Goal: Feedback & Contribution: Submit feedback/report problem

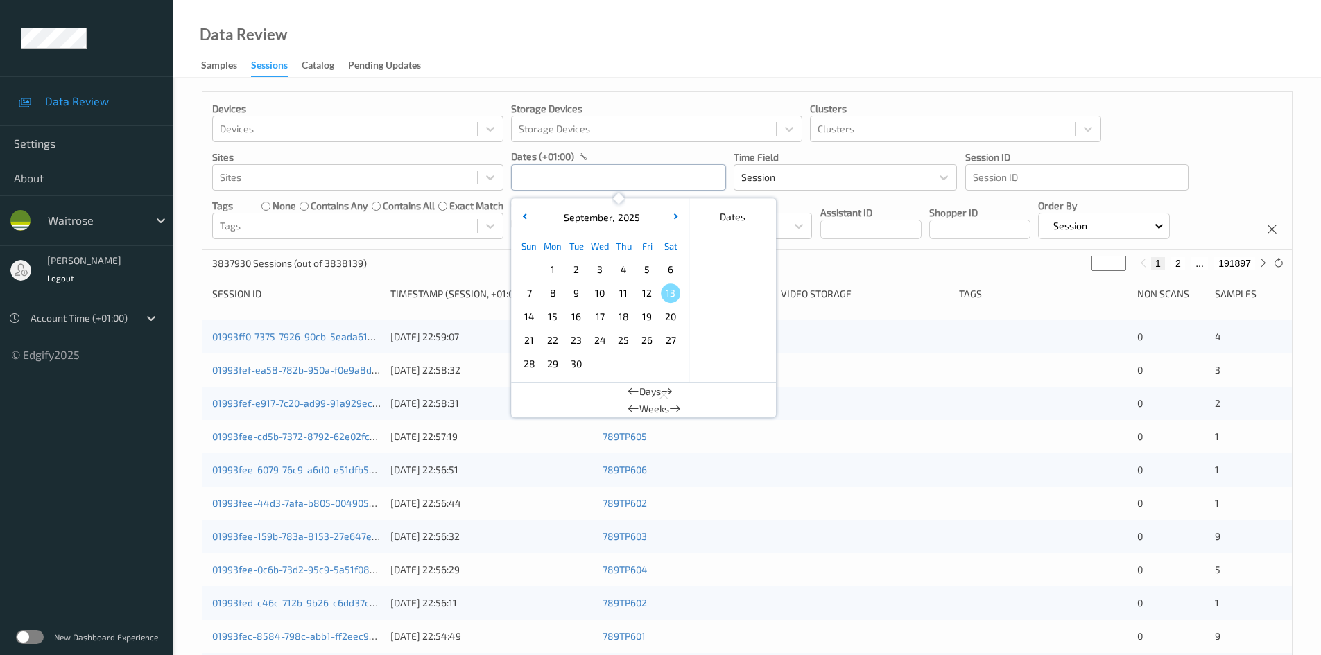
click at [603, 181] on input "text" at bounding box center [618, 177] width 215 height 26
click at [626, 295] on span "11" at bounding box center [623, 293] width 19 height 19
type input "11/09/2025 00:00 -> 11/09/2025 23:59"
click at [1144, 54] on div "Data Review Samples Sessions Catalog Pending Updates" at bounding box center [747, 39] width 1148 height 78
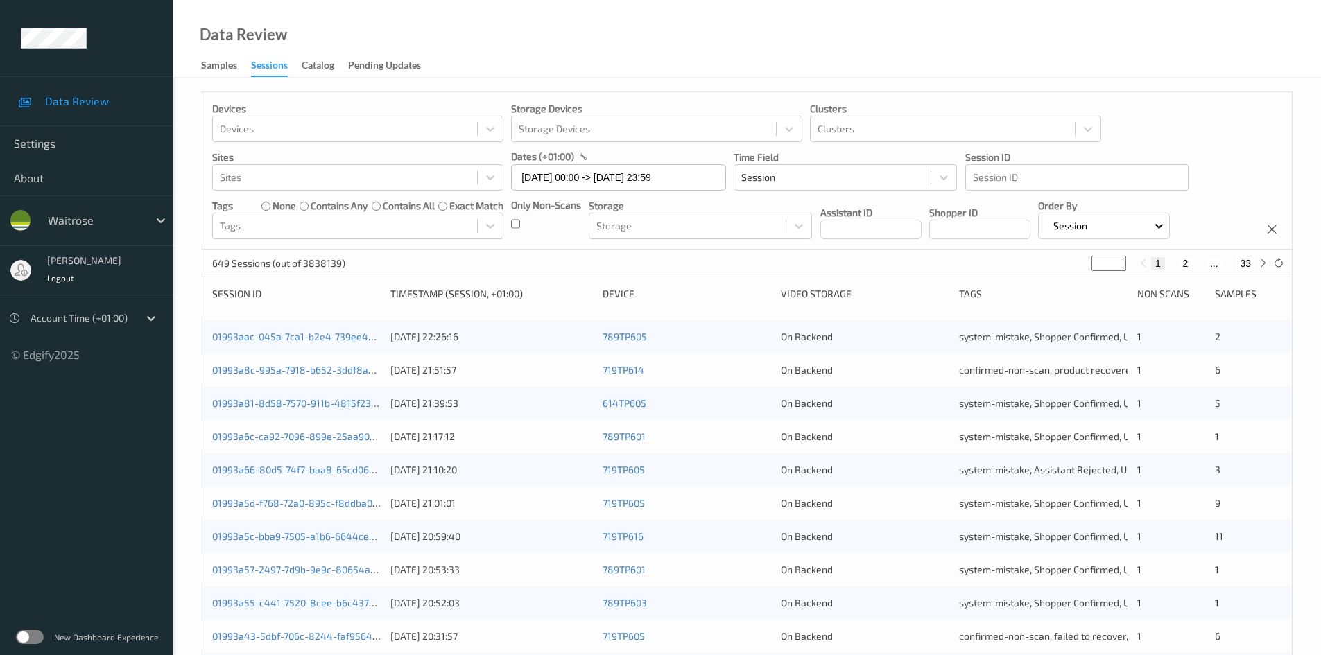
drag, startPoint x: 1102, startPoint y: 262, endPoint x: 1064, endPoint y: 287, distance: 45.6
click at [1064, 287] on div "Devices Devices Storage Devices Storage Devices Clusters Clusters Sites Sites d…" at bounding box center [747, 554] width 1091 height 924
type input "*"
type input "**"
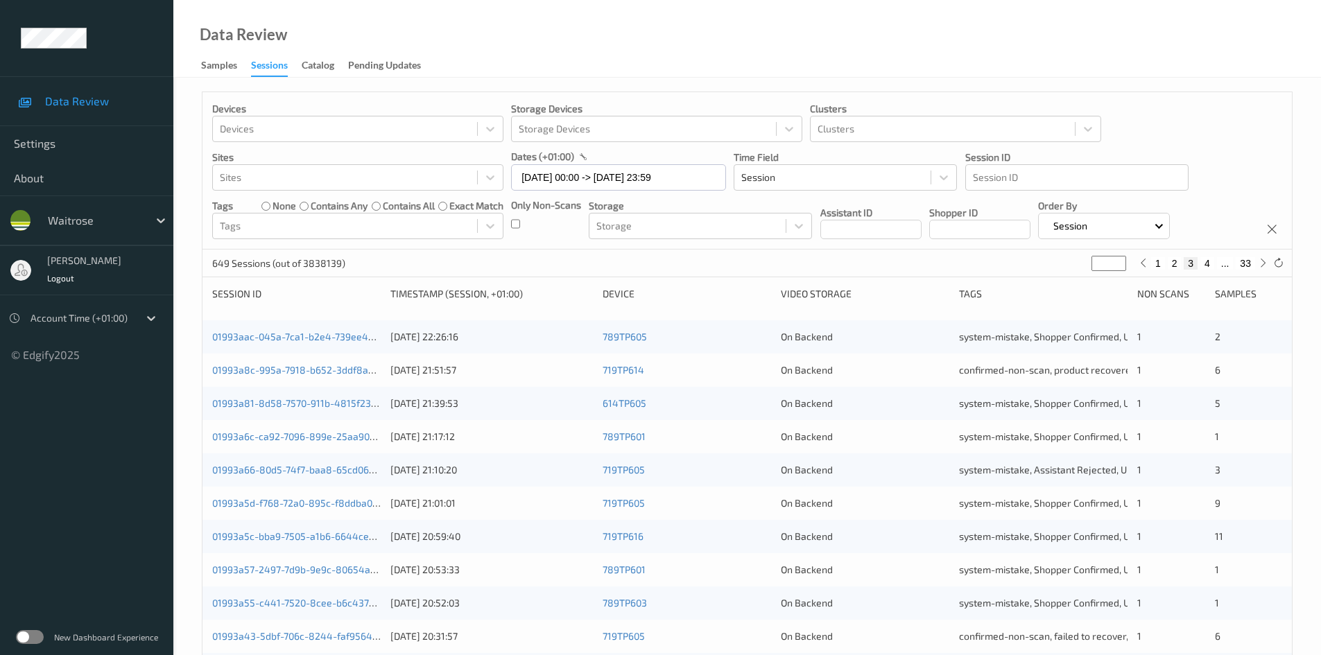
type input "**"
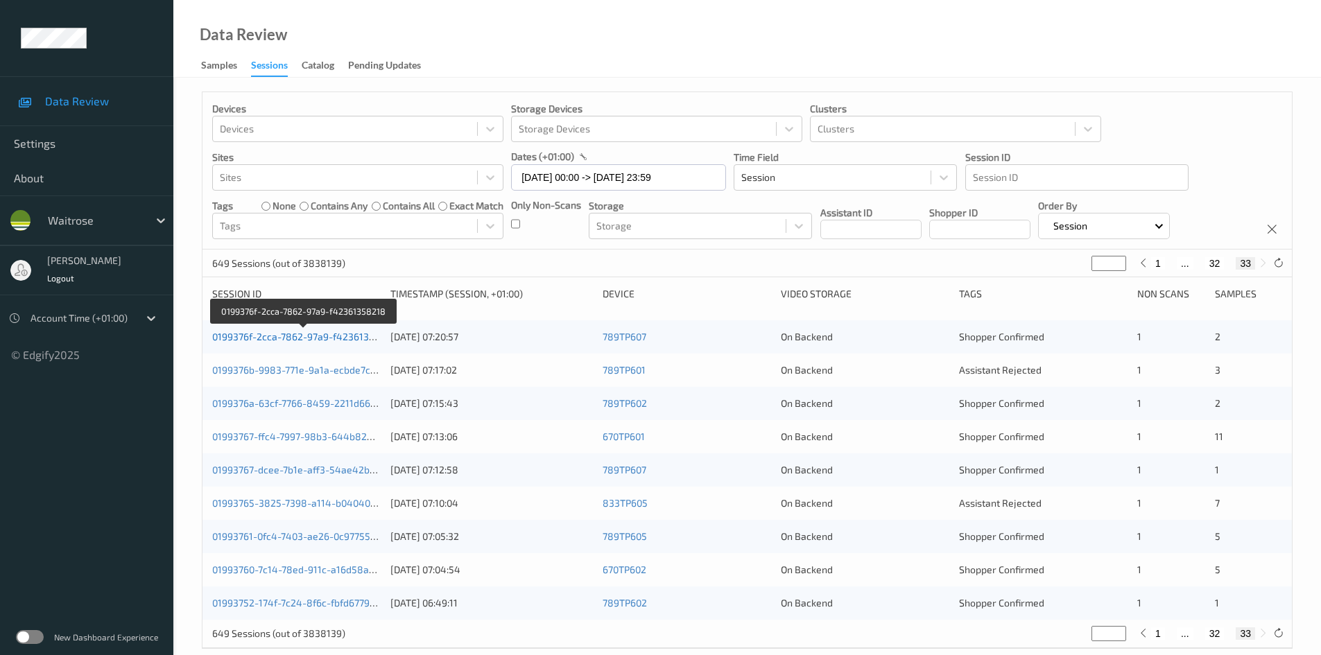
type input "**"
click at [260, 336] on link "0199376f-2cca-7862-97a9-f42361358218" at bounding box center [304, 337] width 184 height 12
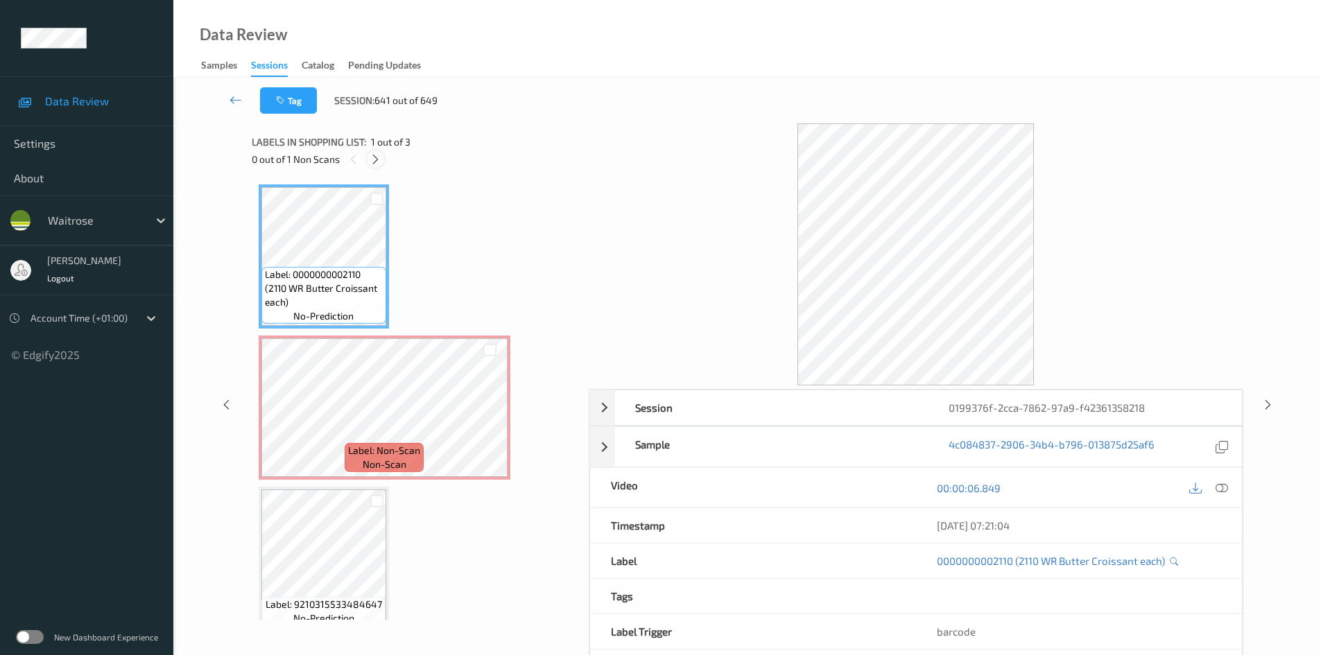
click at [375, 157] on icon at bounding box center [376, 159] width 12 height 12
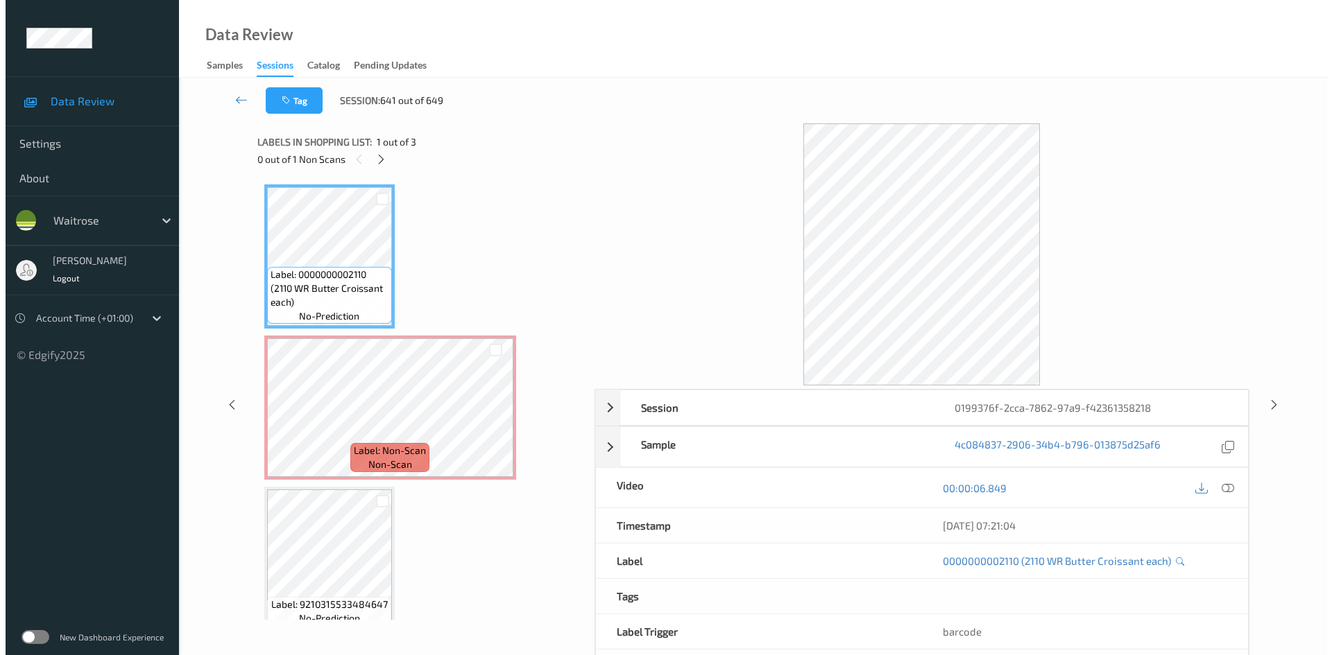
scroll to position [7, 0]
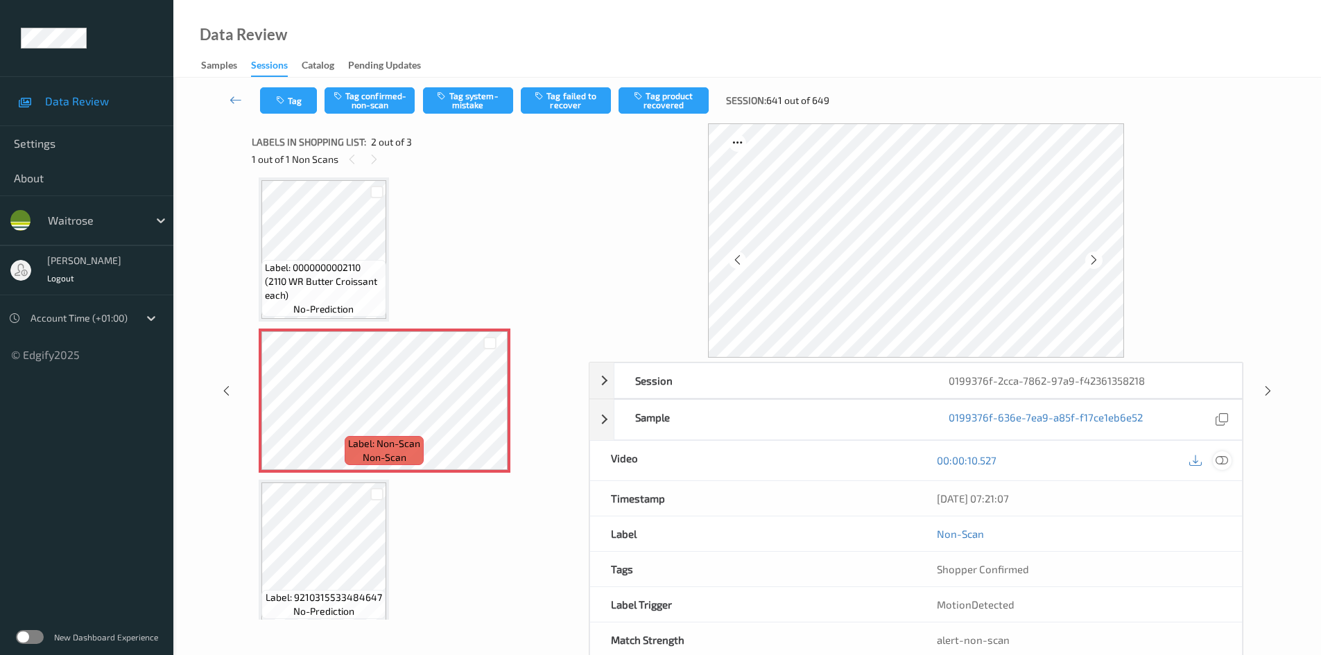
click at [1221, 458] on icon at bounding box center [1222, 460] width 12 height 12
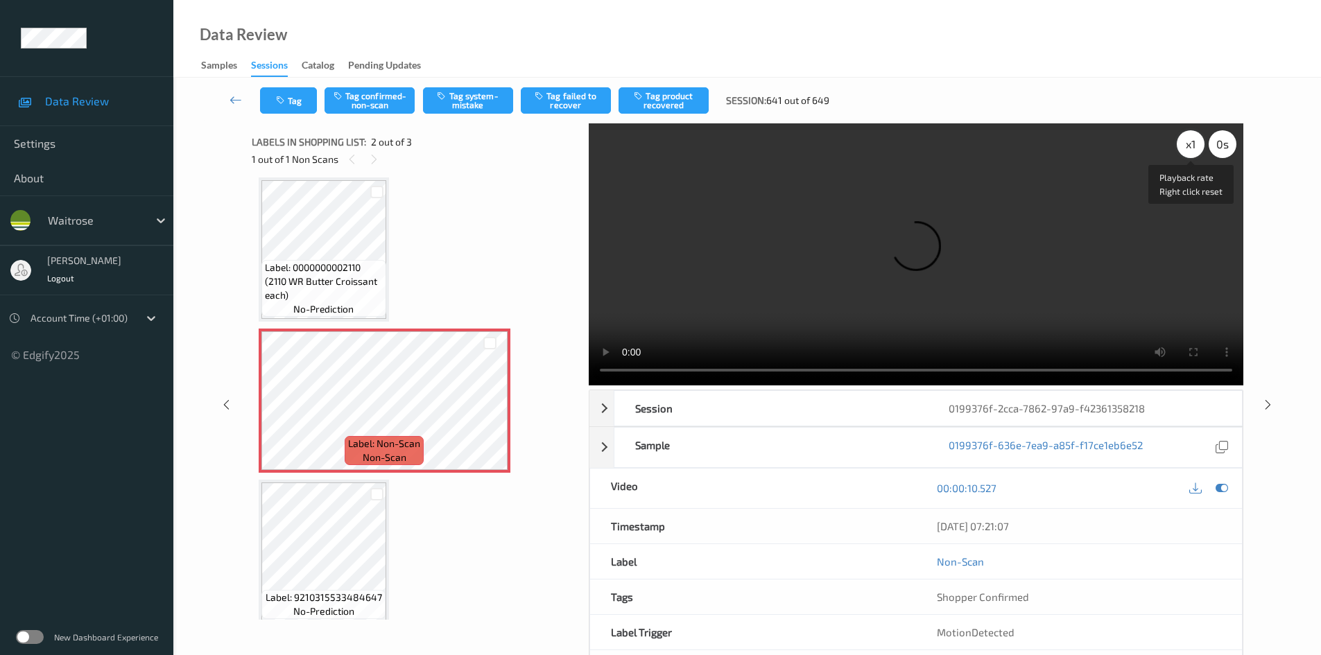
click at [1191, 141] on div "x 1" at bounding box center [1191, 144] width 28 height 28
click at [465, 94] on button "Tag system-mistake" at bounding box center [468, 100] width 90 height 26
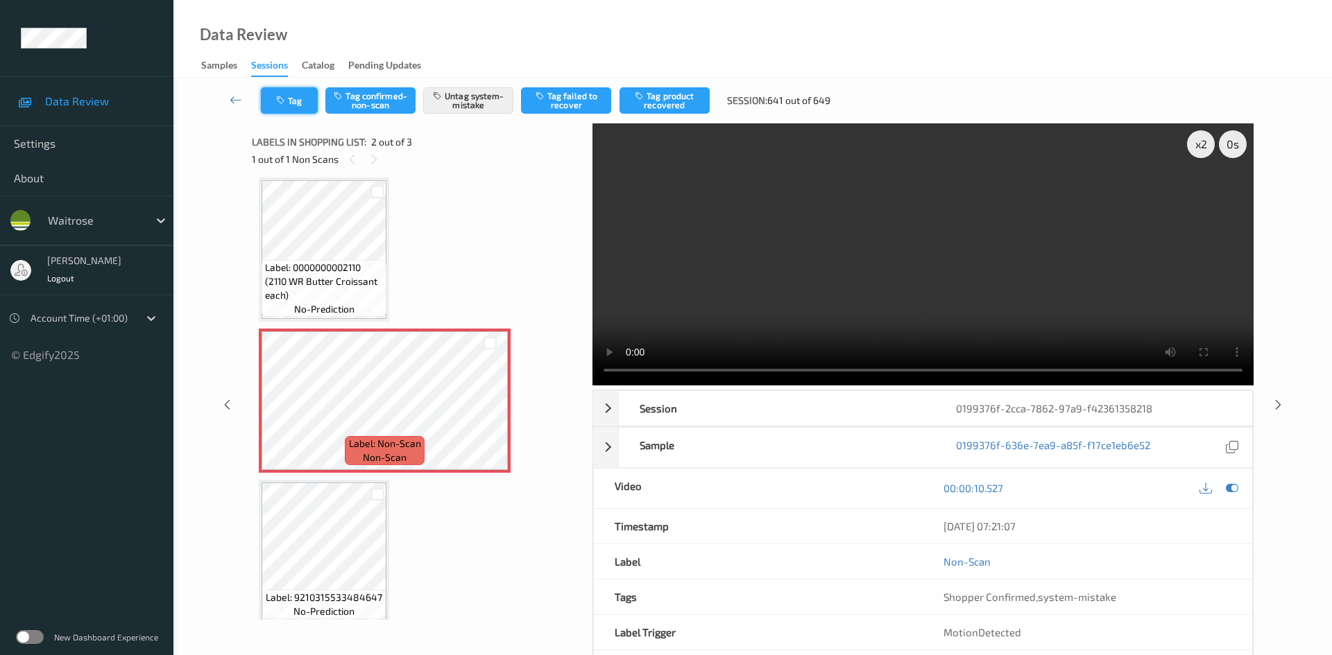
click at [292, 107] on button "Tag" at bounding box center [289, 100] width 57 height 26
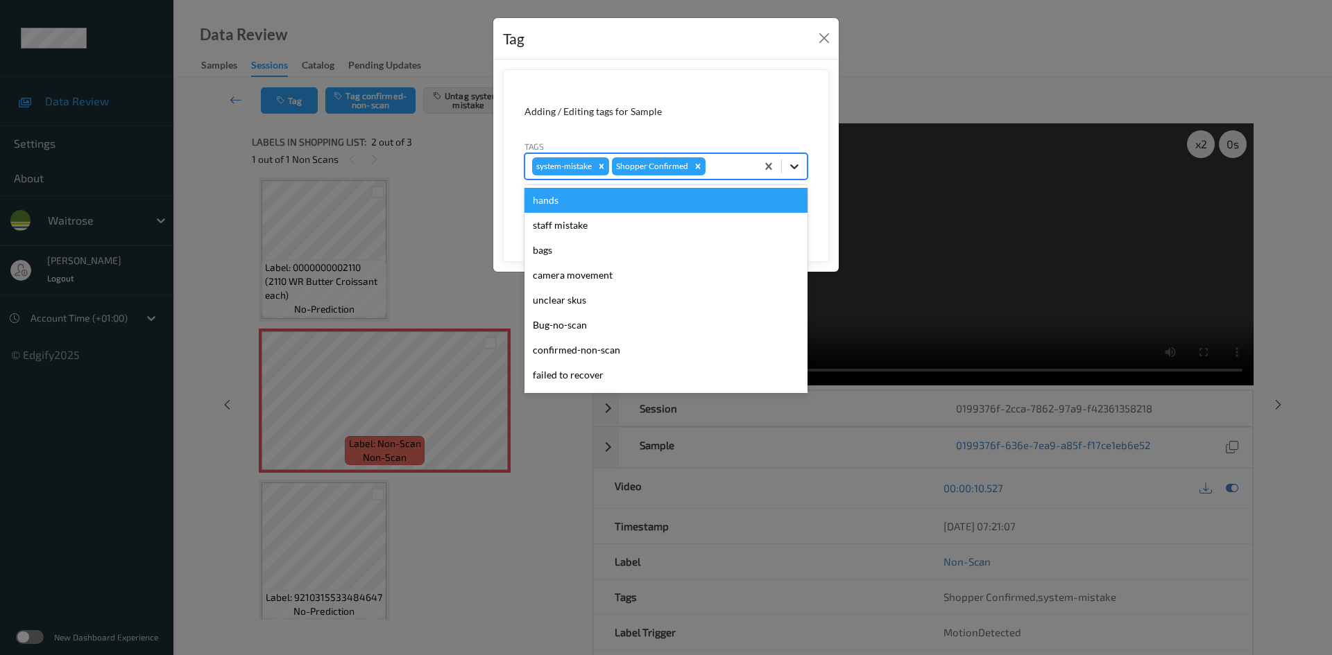
click at [801, 169] on div at bounding box center [794, 166] width 25 height 25
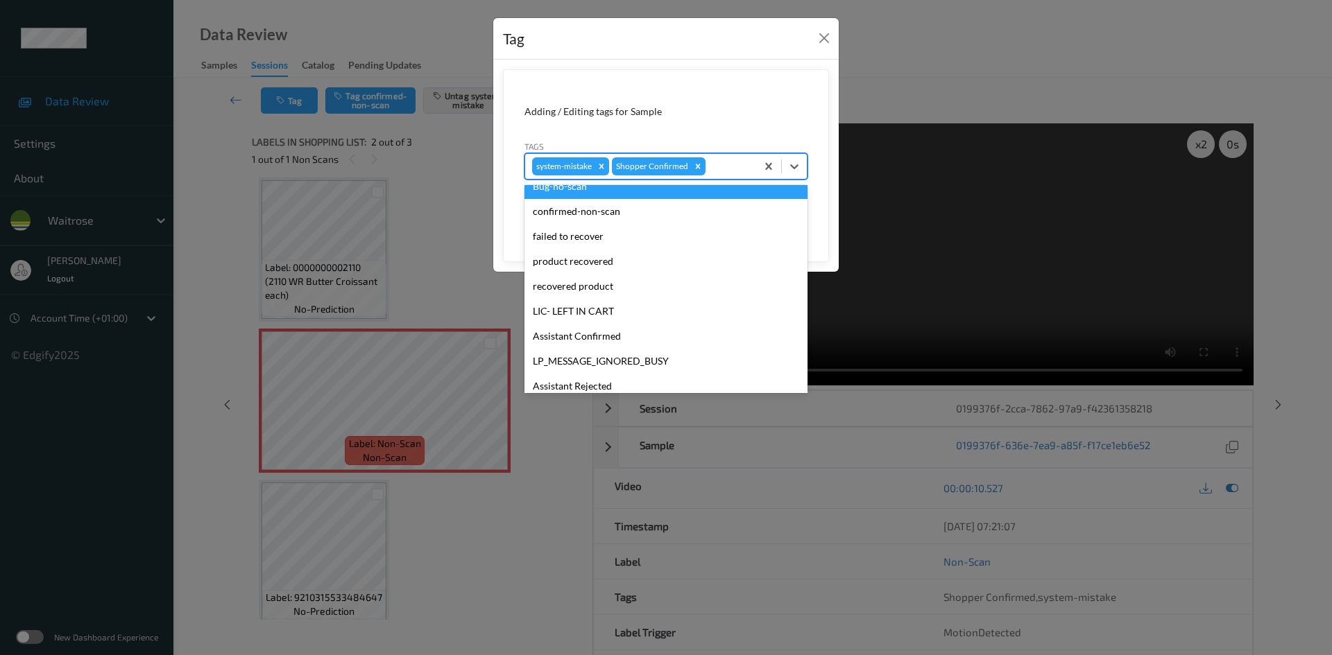
scroll to position [322, 0]
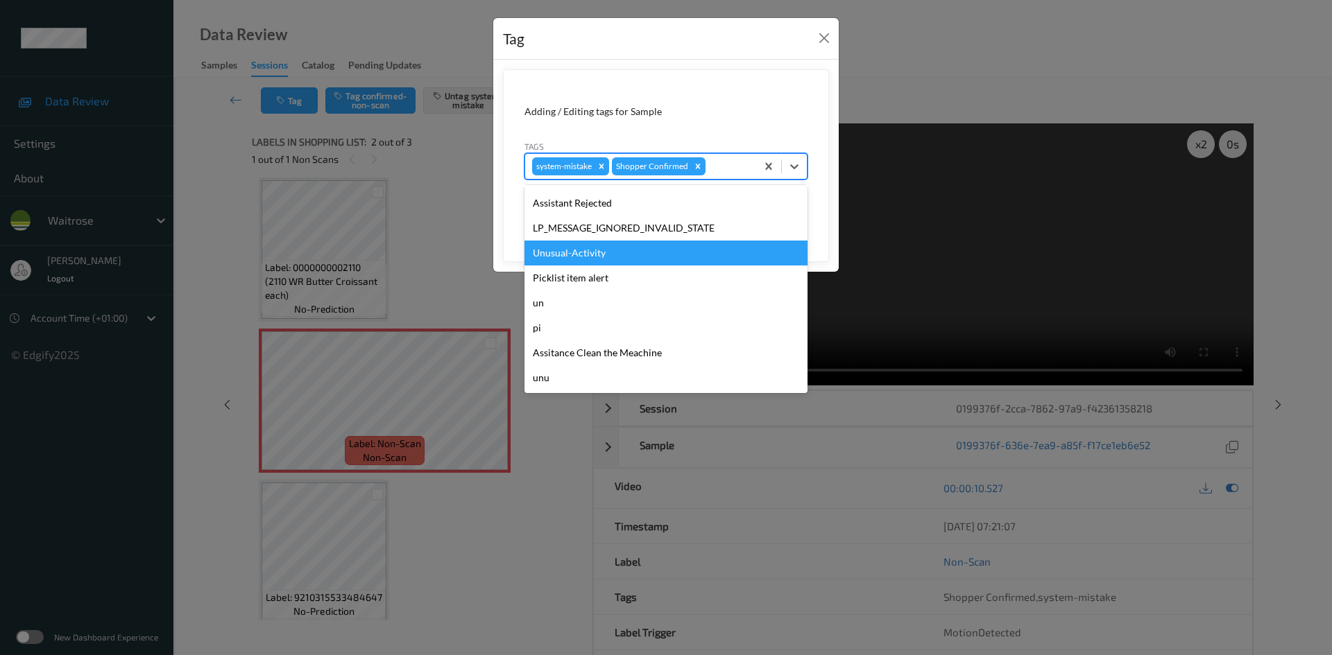
click at [595, 251] on div "Unusual-Activity" at bounding box center [665, 253] width 283 height 25
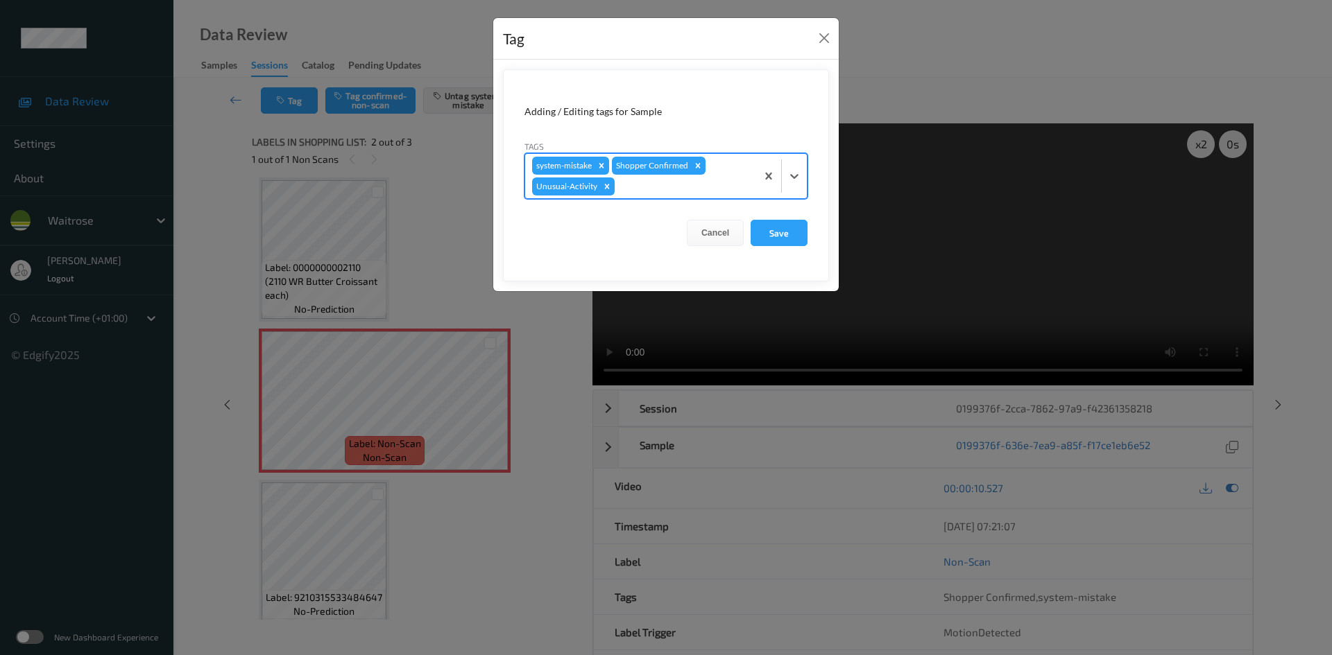
click at [739, 188] on div at bounding box center [683, 186] width 132 height 17
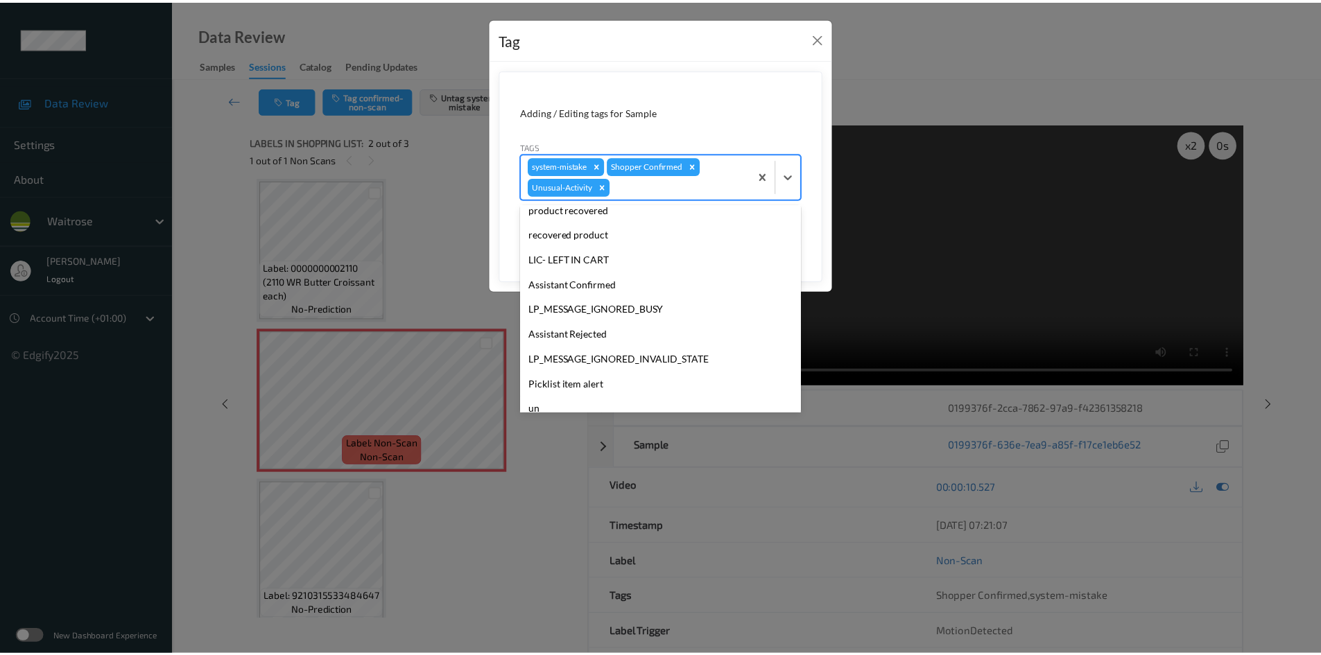
scroll to position [297, 0]
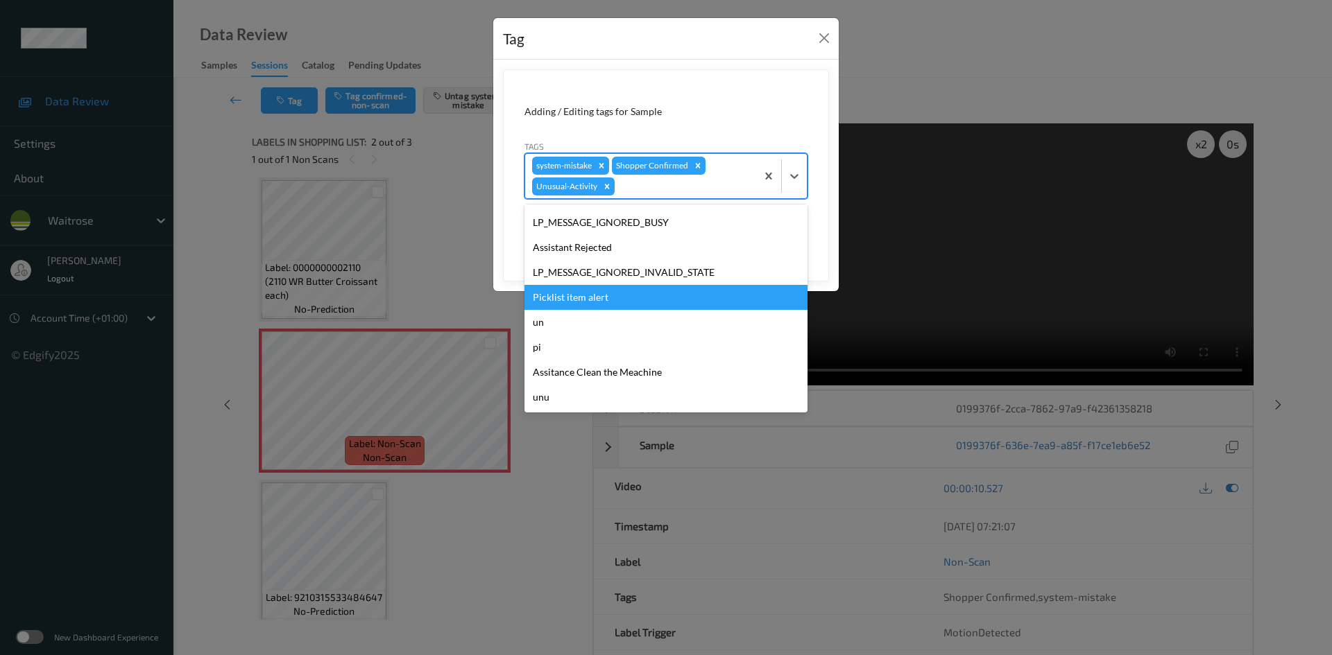
click at [591, 301] on div "Picklist item alert" at bounding box center [665, 297] width 283 height 25
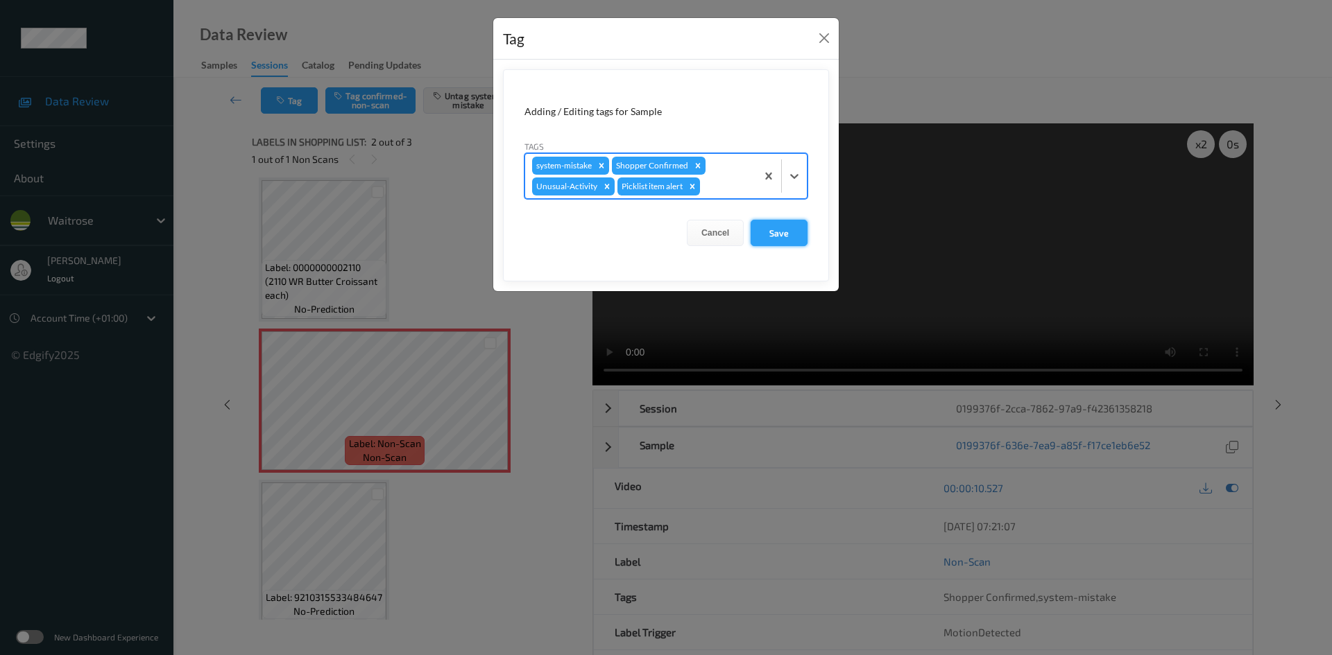
click at [779, 228] on button "Save" at bounding box center [778, 233] width 57 height 26
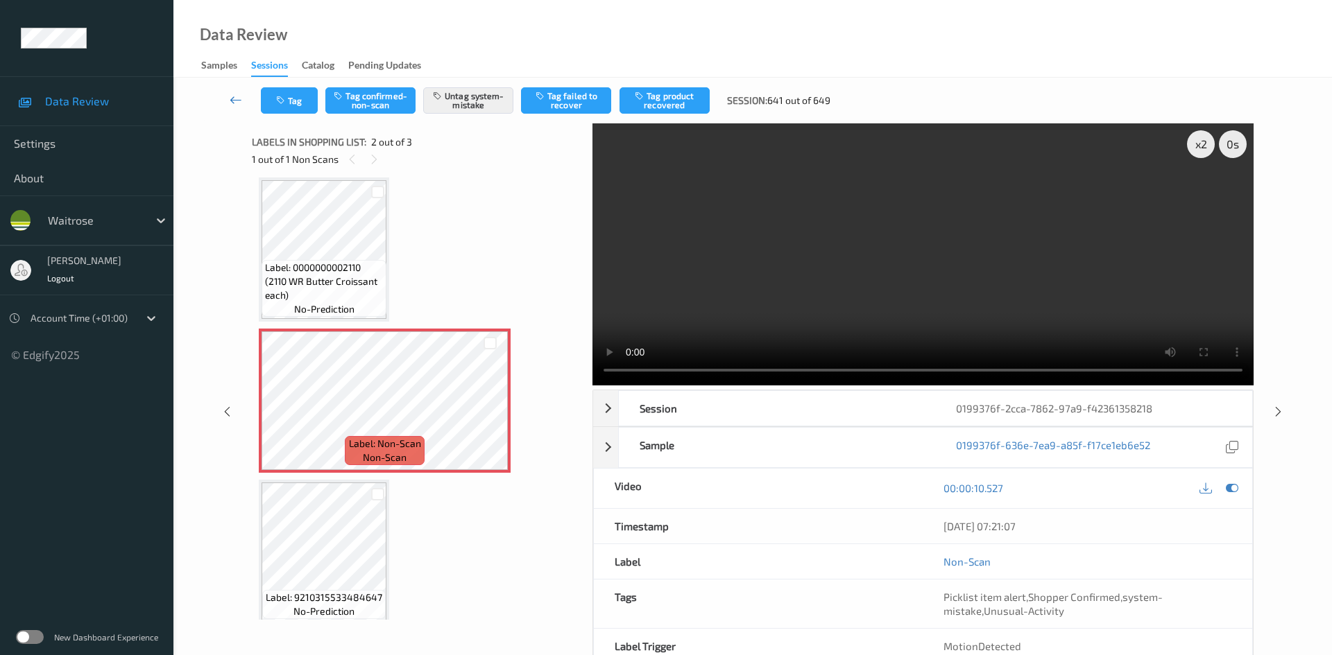
click at [231, 93] on icon at bounding box center [236, 100] width 12 height 14
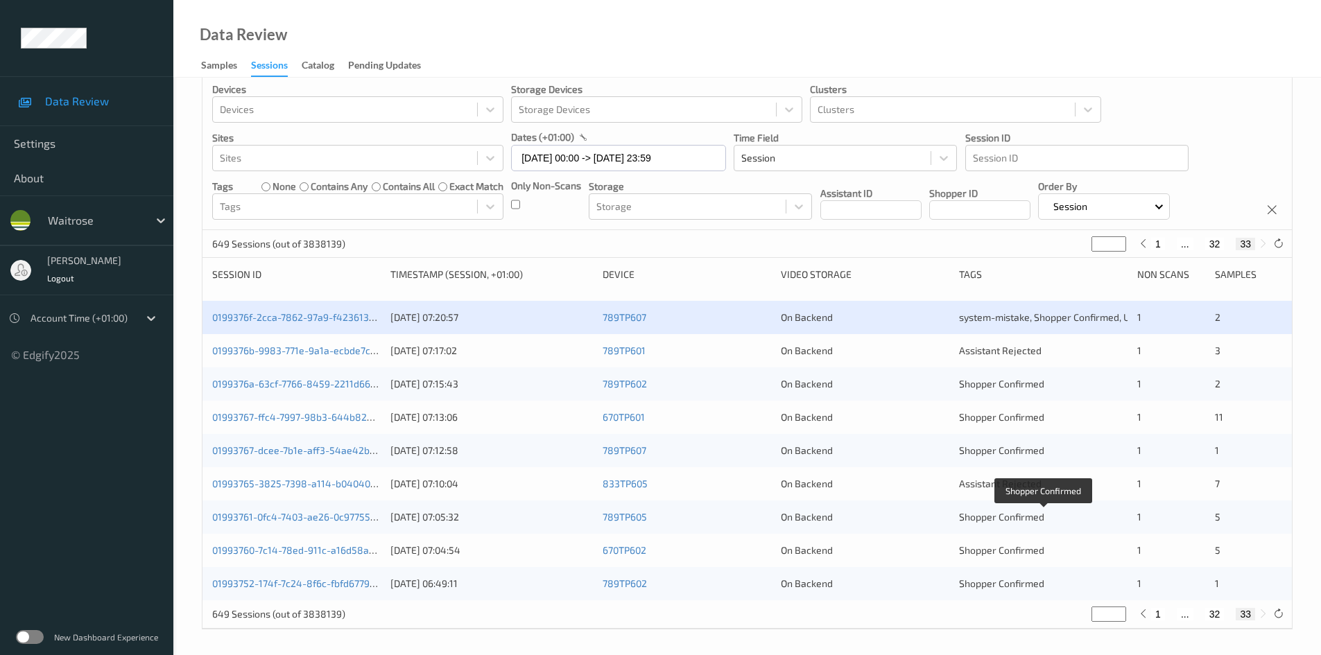
scroll to position [22, 0]
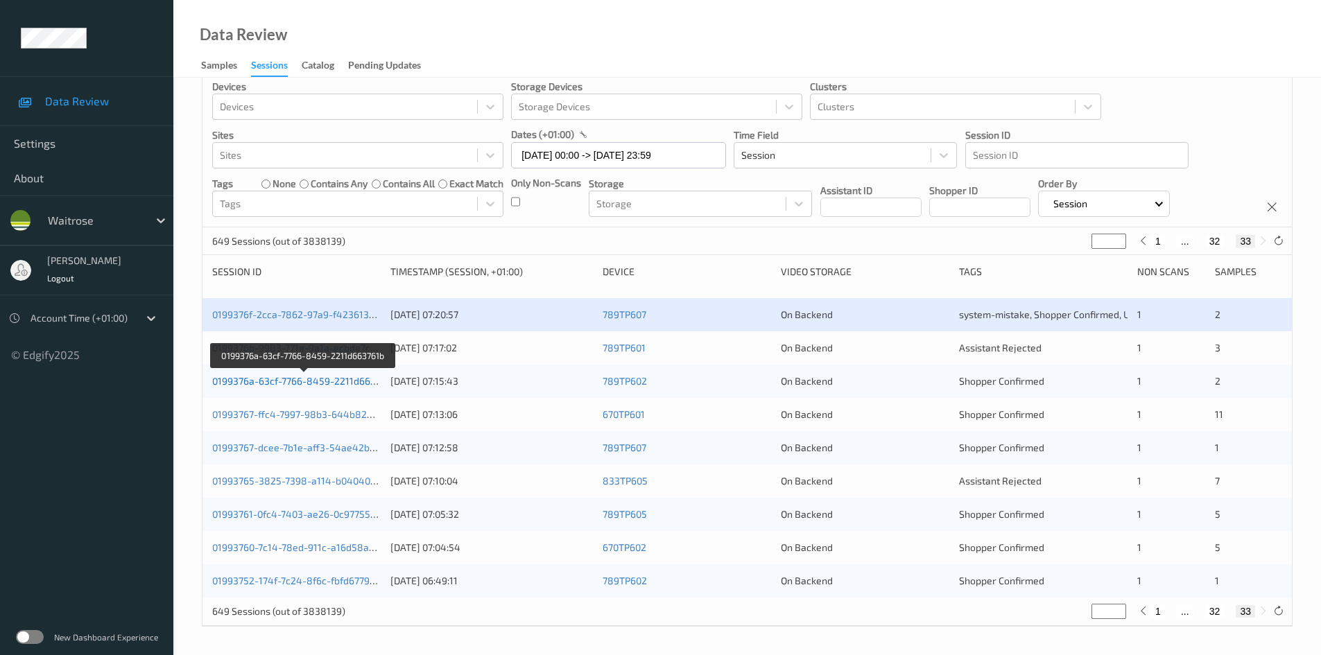
click at [270, 379] on link "0199376a-63cf-7766-8459-2211d663761b" at bounding box center [304, 381] width 184 height 12
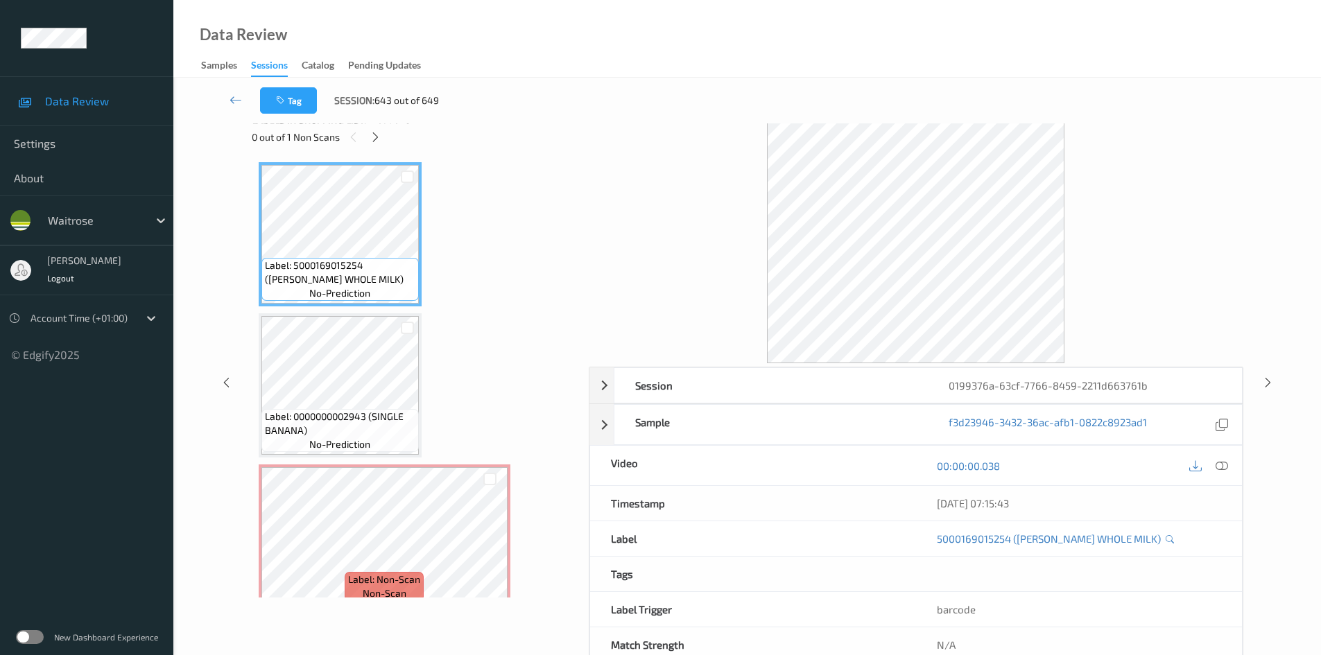
drag, startPoint x: 376, startPoint y: 139, endPoint x: 381, endPoint y: 147, distance: 9.0
click at [379, 144] on div at bounding box center [375, 136] width 17 height 17
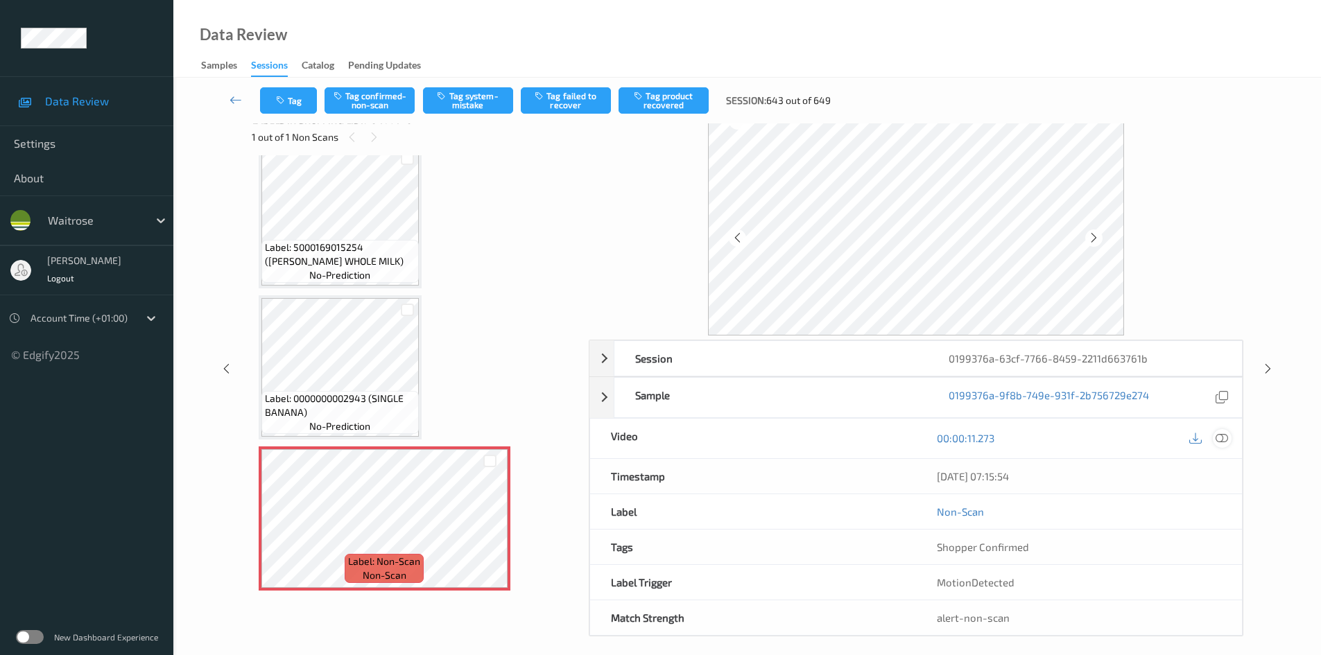
click at [1219, 436] on icon at bounding box center [1222, 438] width 12 height 12
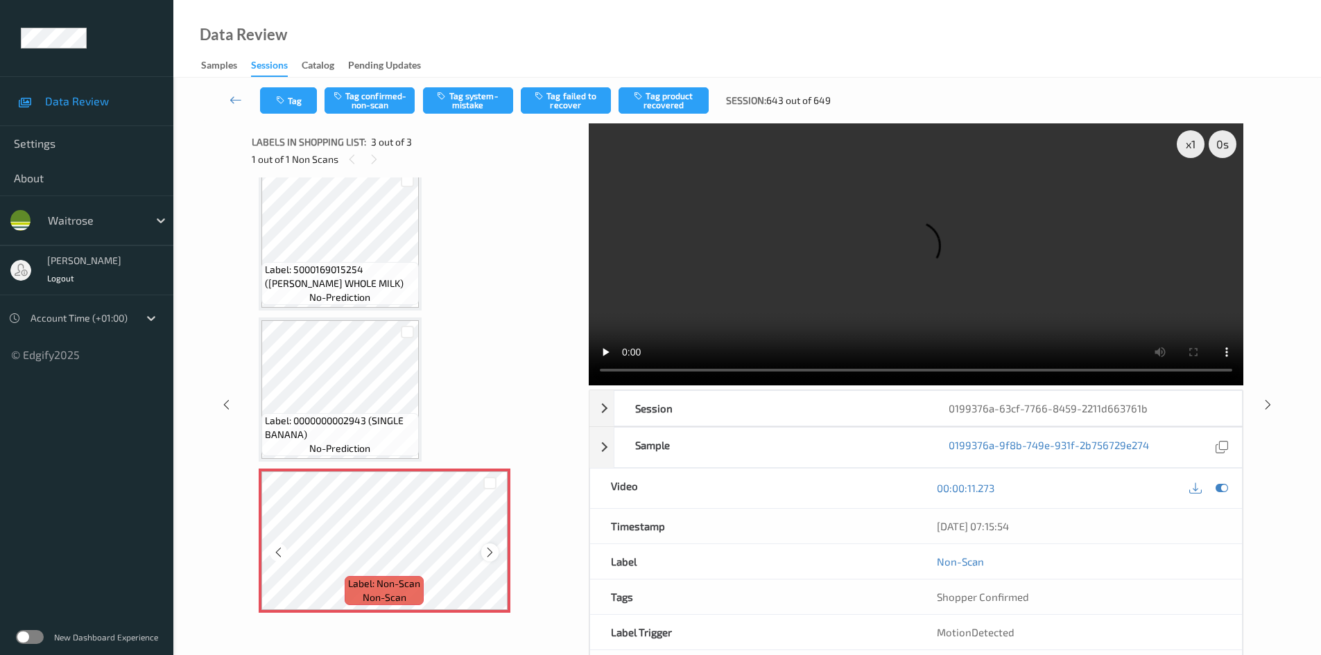
click at [489, 551] on icon at bounding box center [490, 552] width 12 height 12
click at [1192, 139] on div "x 1" at bounding box center [1191, 144] width 28 height 28
click at [1192, 139] on div "x 2" at bounding box center [1191, 144] width 28 height 28
click at [472, 101] on button "Tag system-mistake" at bounding box center [468, 100] width 90 height 26
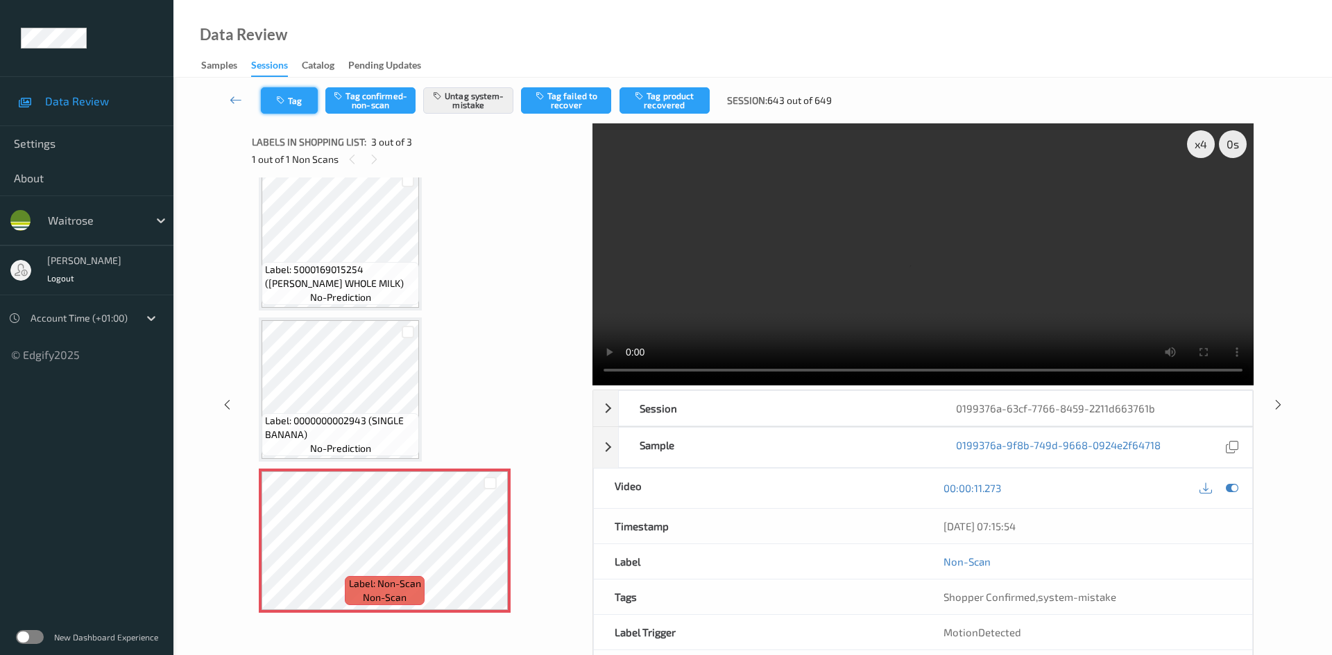
click at [289, 102] on button "Tag" at bounding box center [289, 100] width 57 height 26
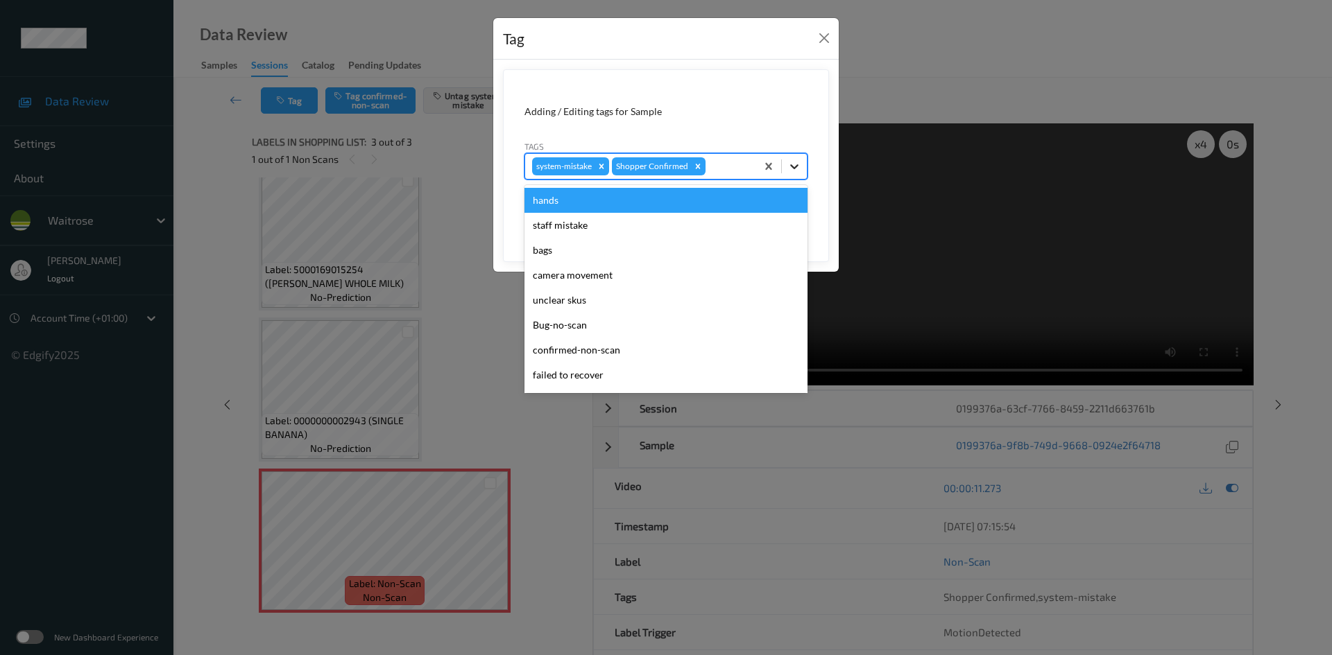
click at [795, 172] on icon at bounding box center [794, 167] width 14 height 14
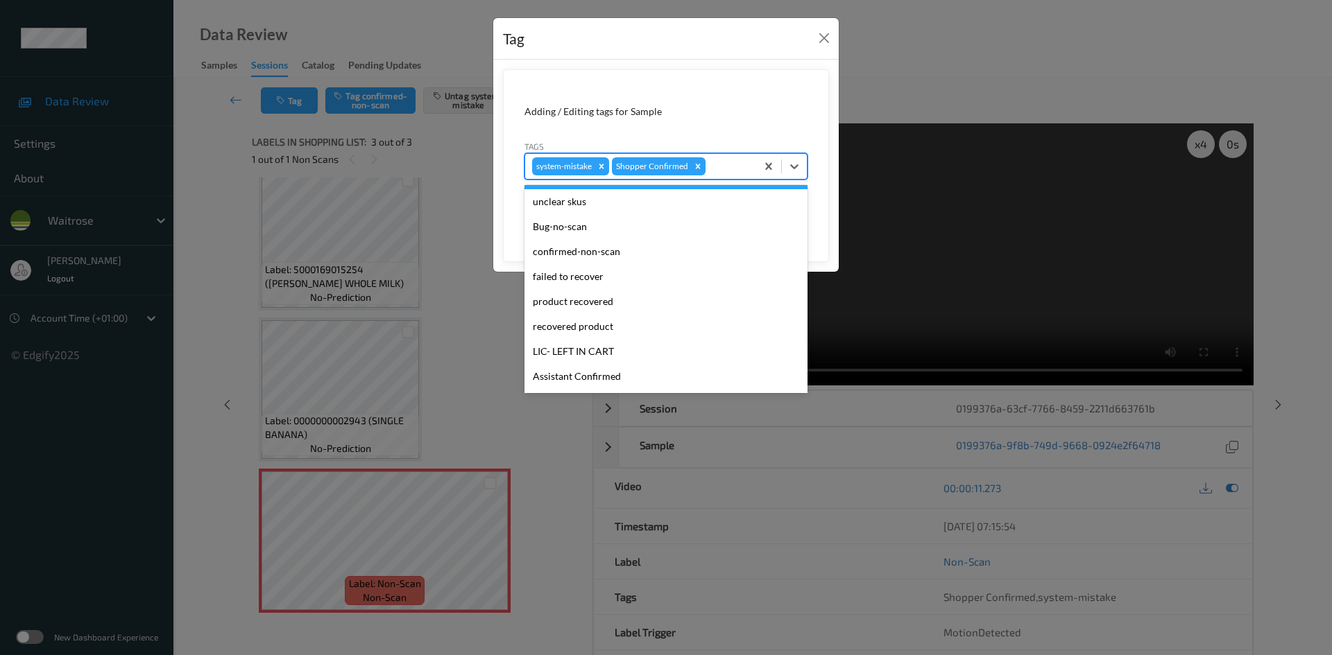
scroll to position [277, 0]
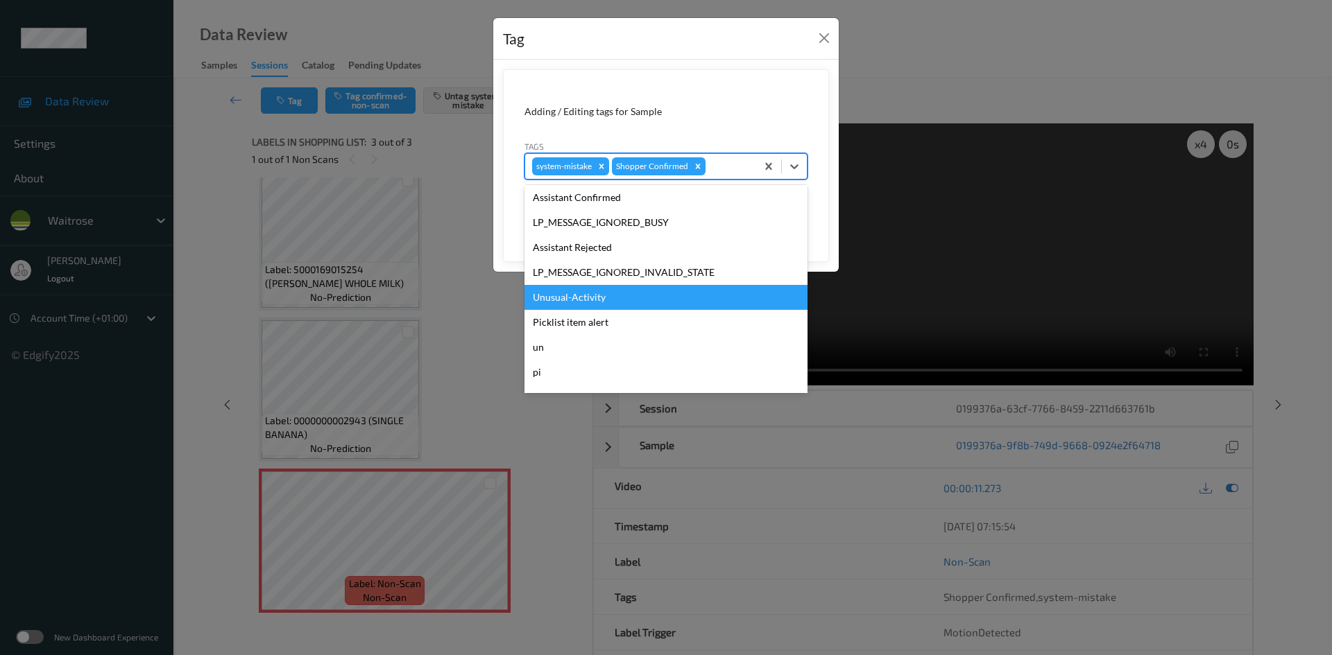
click at [587, 294] on div "Unusual-Activity" at bounding box center [665, 297] width 283 height 25
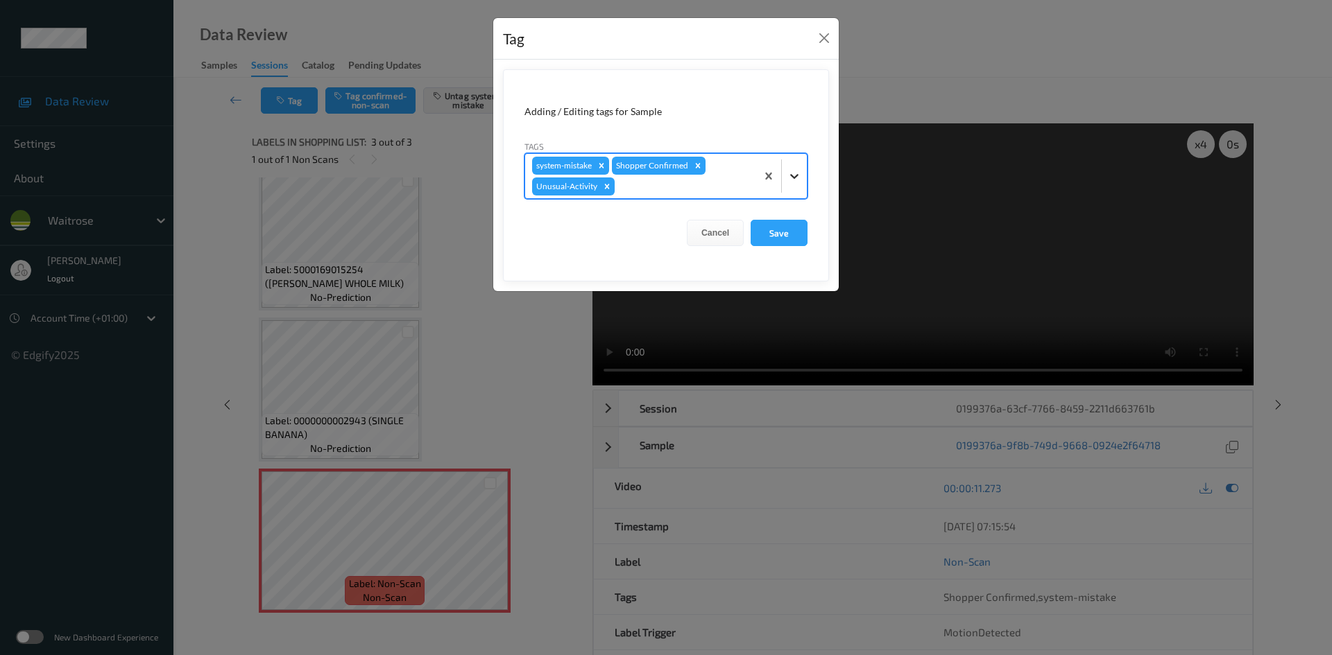
click at [787, 183] on div at bounding box center [794, 176] width 25 height 25
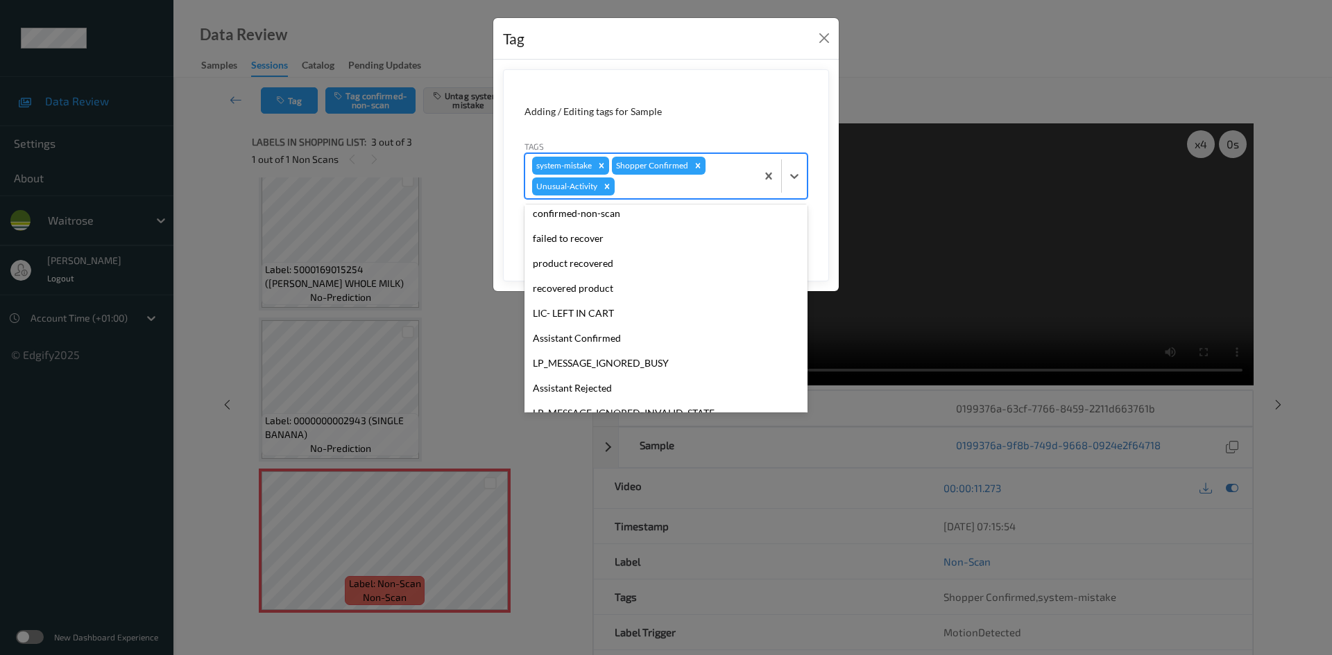
scroll to position [297, 0]
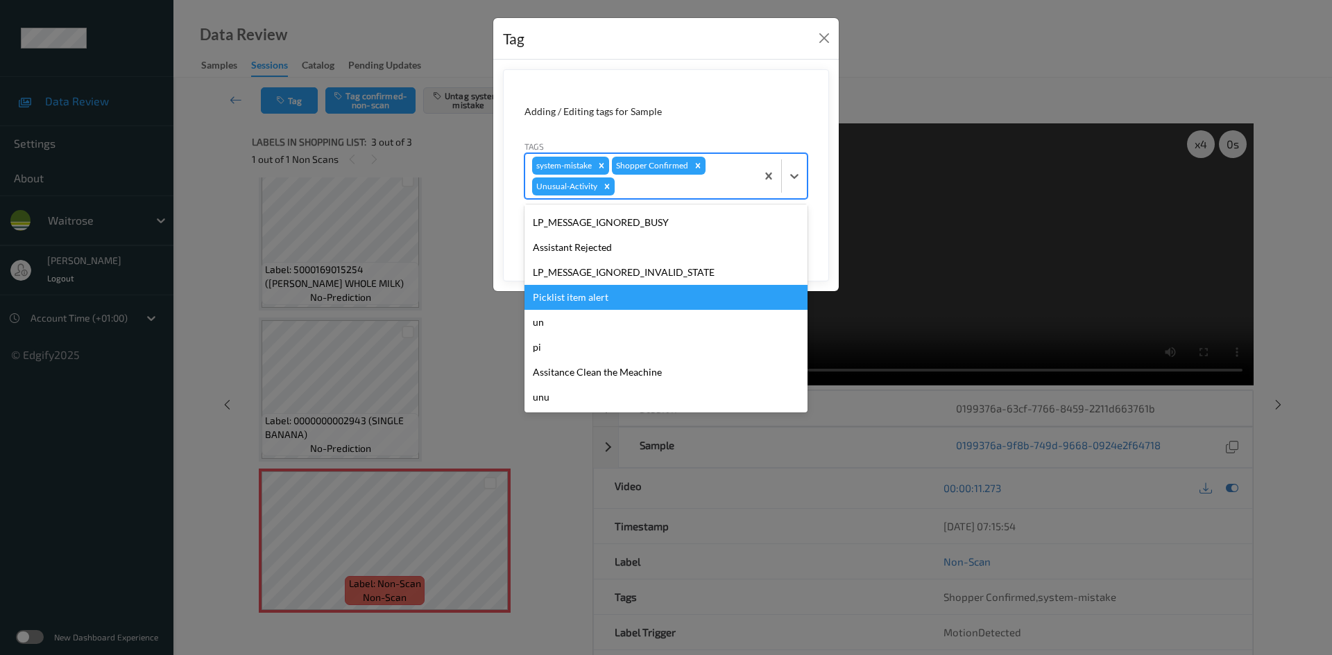
click at [610, 302] on div "Picklist item alert" at bounding box center [665, 297] width 283 height 25
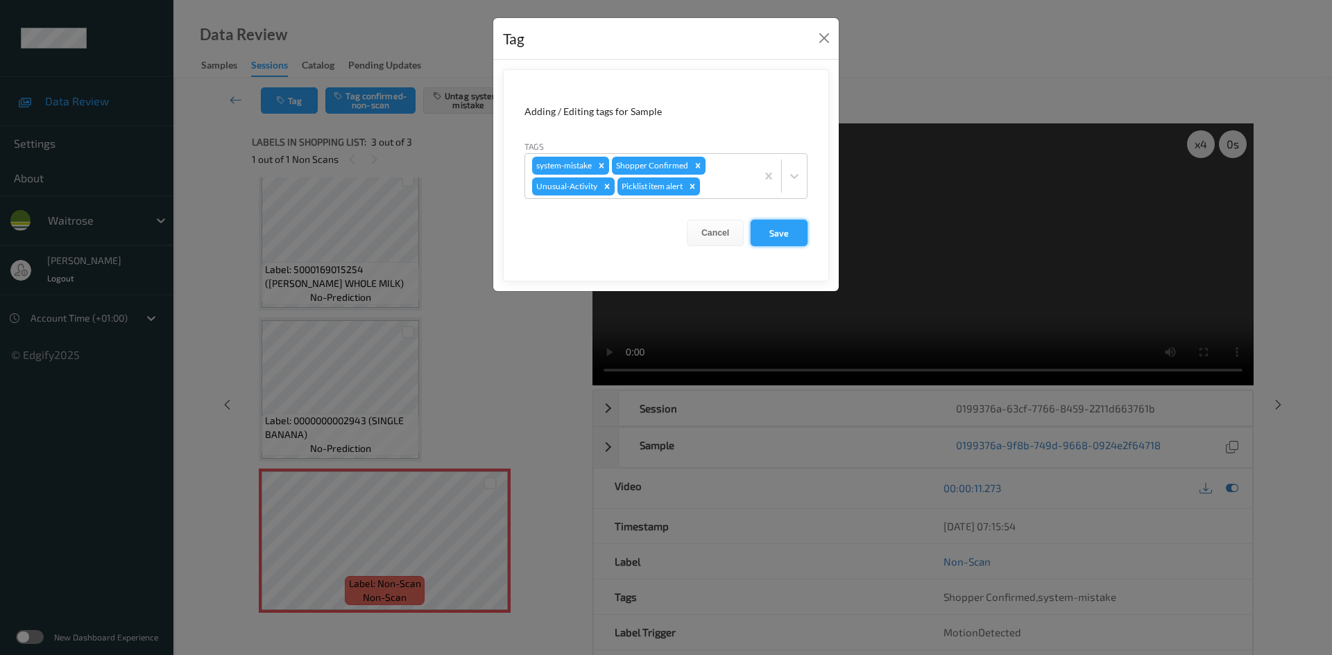
click at [788, 233] on button "Save" at bounding box center [778, 233] width 57 height 26
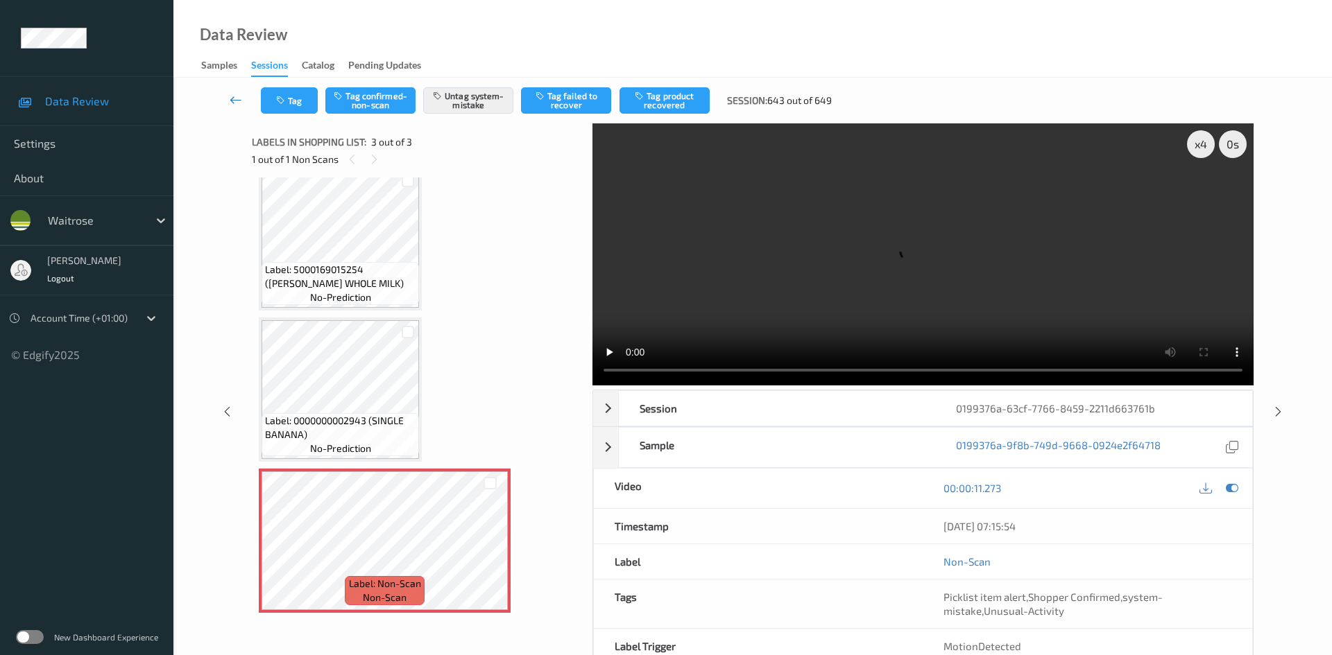
click at [235, 90] on link at bounding box center [236, 100] width 49 height 26
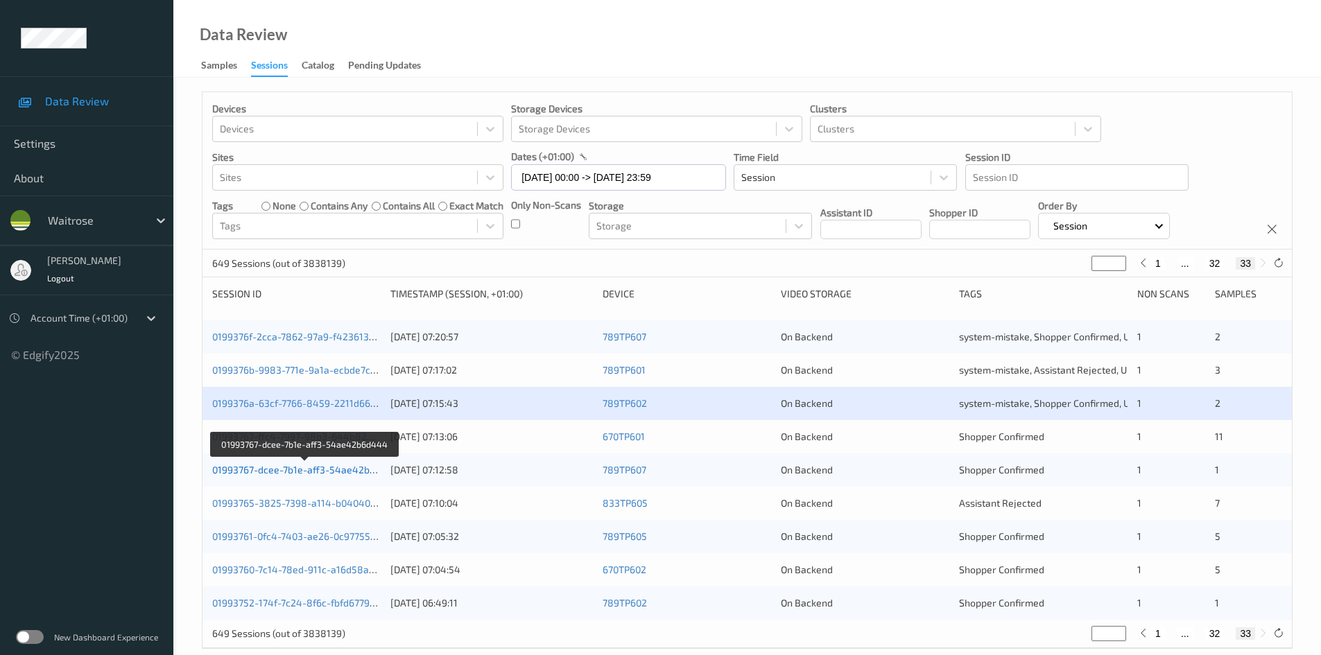
click at [261, 472] on link "01993767-dcee-7b1e-aff3-54ae42b6d444" at bounding box center [305, 470] width 187 height 12
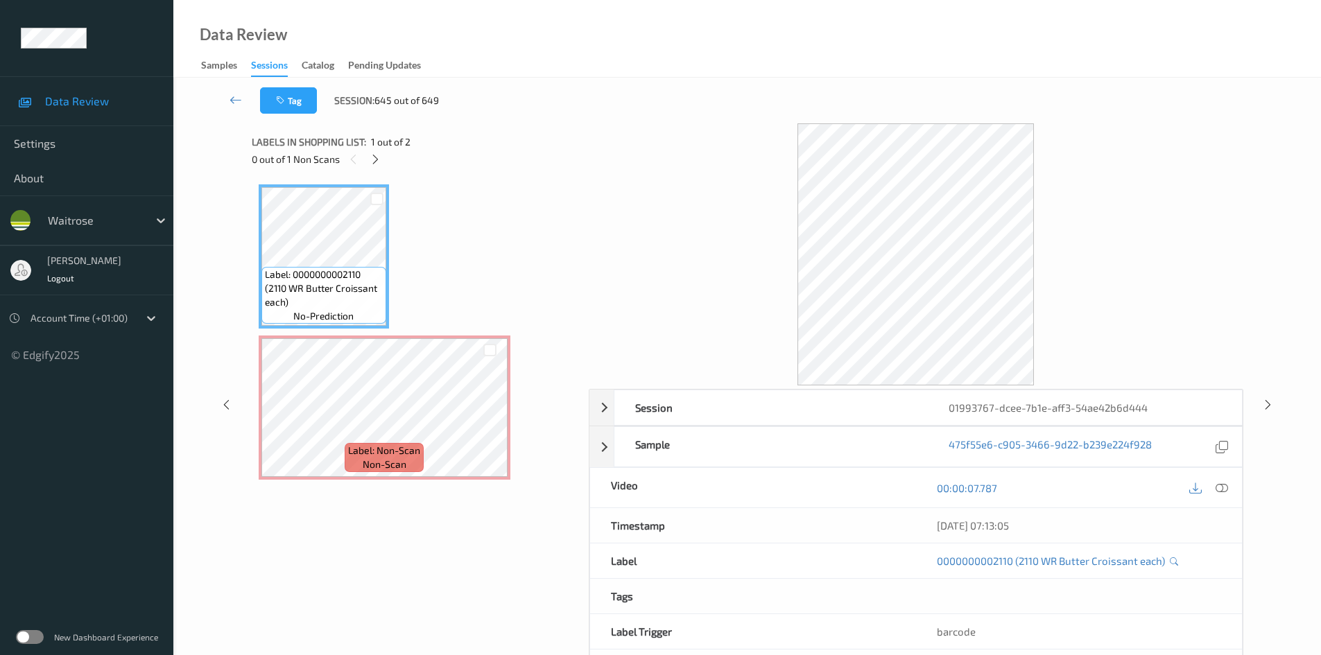
click at [366, 160] on div "0 out of 1 Non Scans" at bounding box center [415, 158] width 327 height 17
click at [377, 160] on icon at bounding box center [376, 159] width 12 height 12
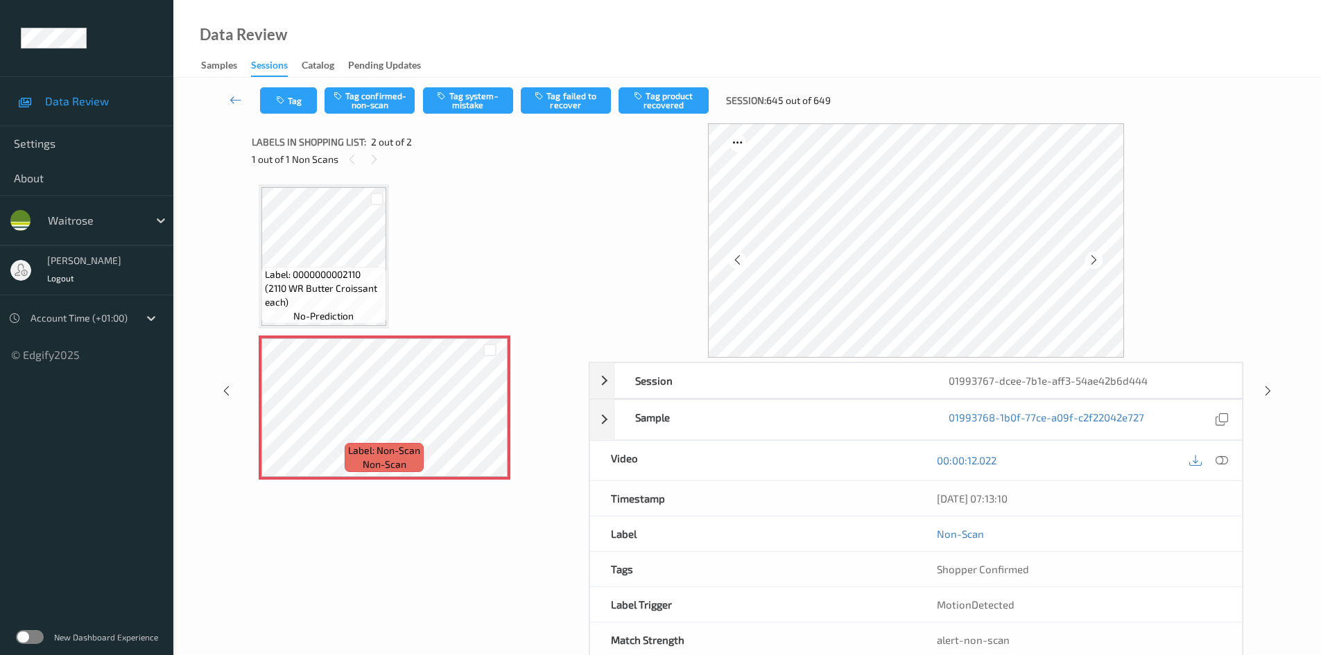
click at [1220, 457] on icon at bounding box center [1222, 460] width 12 height 12
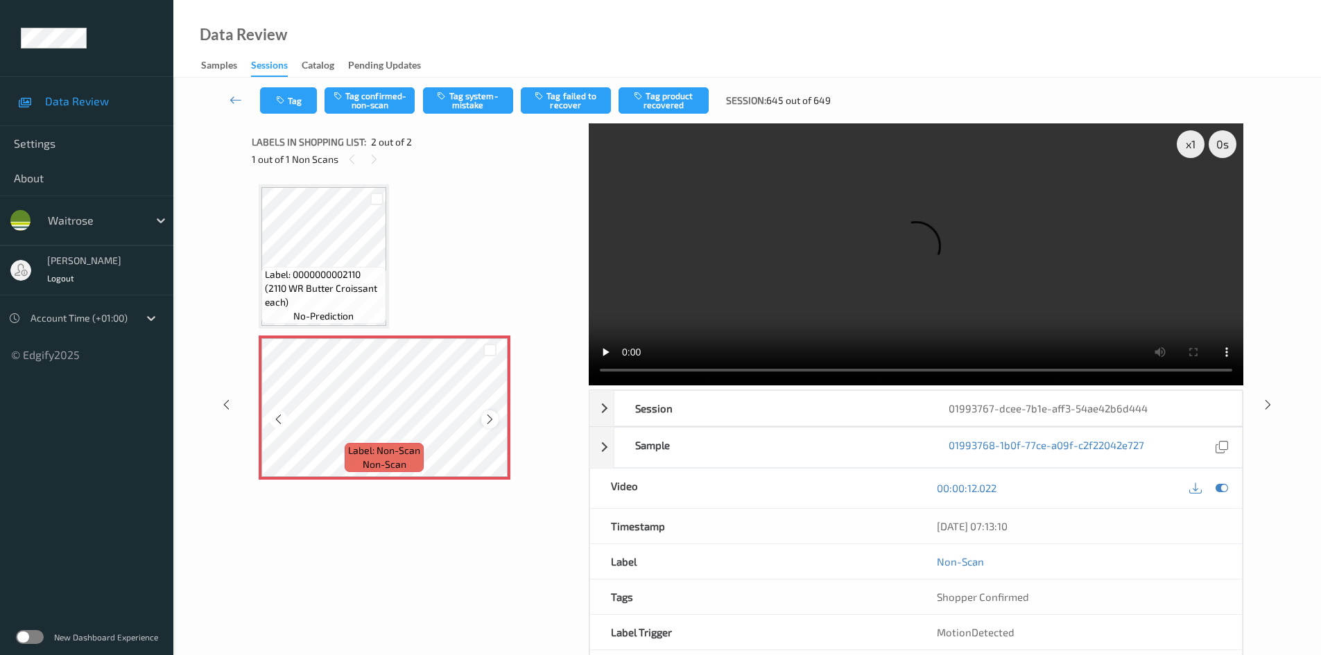
click at [490, 420] on icon at bounding box center [490, 419] width 12 height 12
click at [1189, 140] on div "x 1" at bounding box center [1191, 144] width 28 height 28
click at [1189, 140] on div "x 2" at bounding box center [1191, 144] width 28 height 28
click at [743, 250] on video at bounding box center [916, 254] width 655 height 262
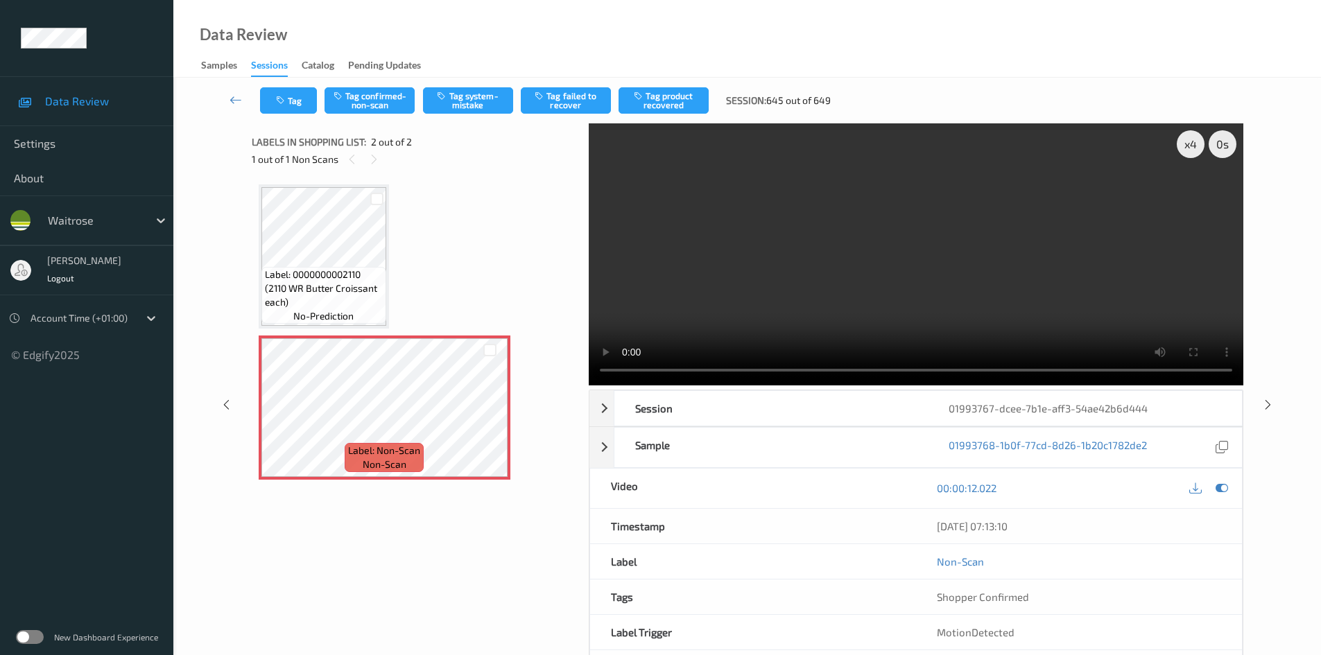
click at [862, 243] on video at bounding box center [916, 254] width 655 height 262
drag, startPoint x: 868, startPoint y: 291, endPoint x: 816, endPoint y: 243, distance: 70.6
click at [868, 291] on video at bounding box center [916, 254] width 655 height 262
click at [474, 100] on button "Tag system-mistake" at bounding box center [468, 100] width 90 height 26
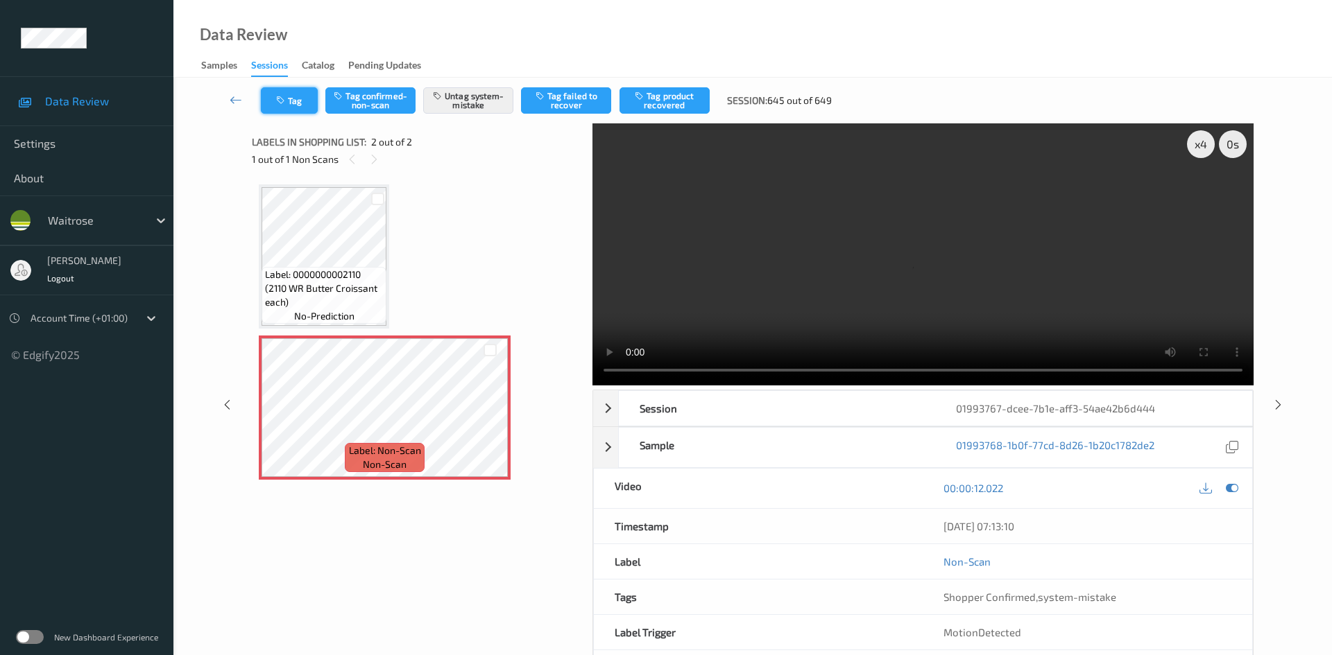
click at [297, 105] on button "Tag" at bounding box center [289, 100] width 57 height 26
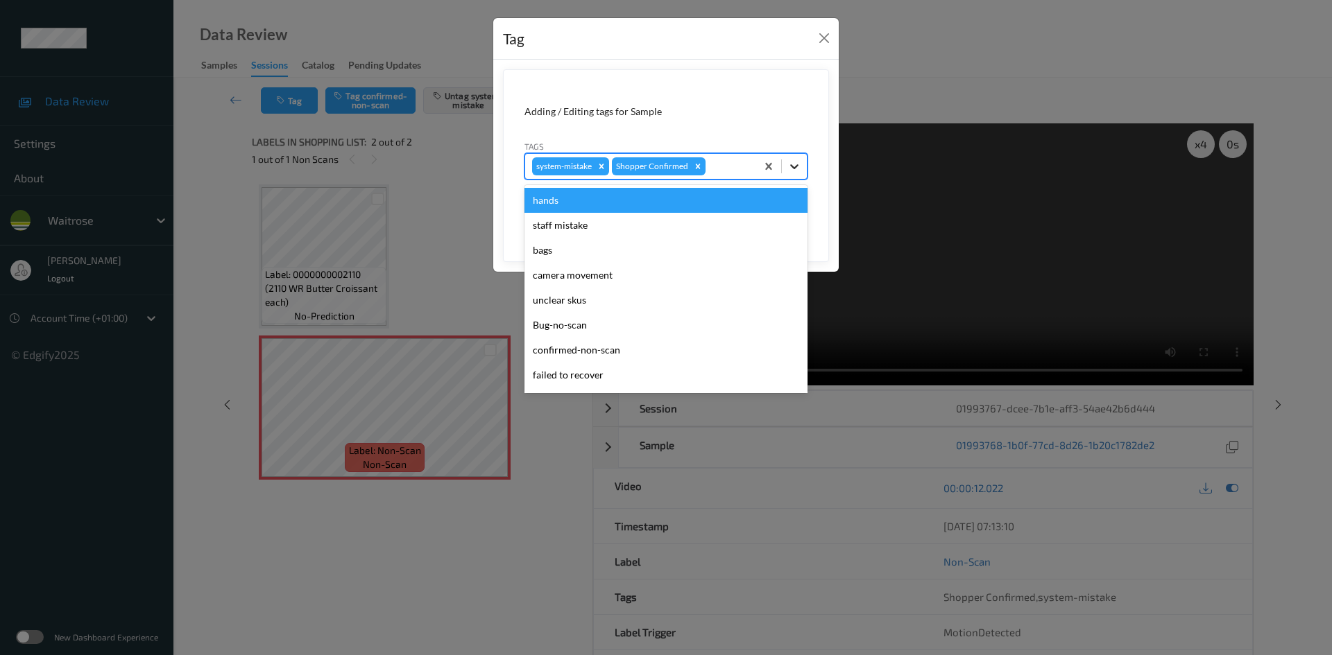
click at [800, 169] on icon at bounding box center [794, 167] width 14 height 14
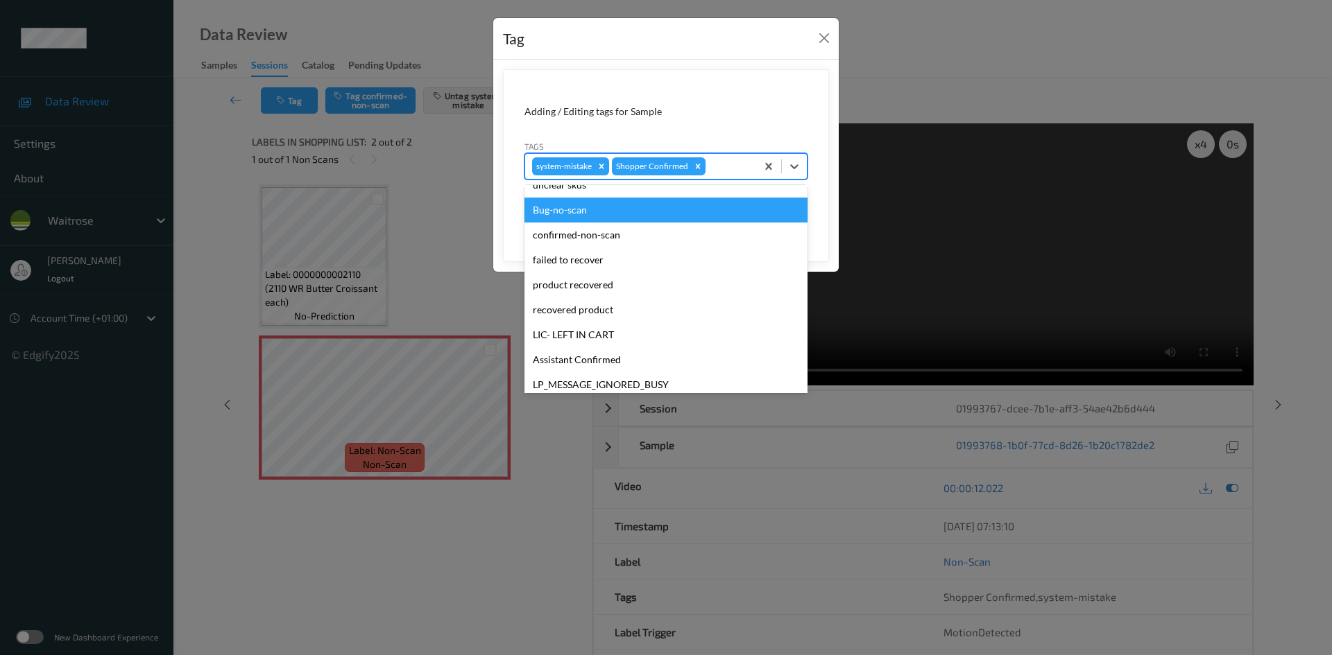
scroll to position [322, 0]
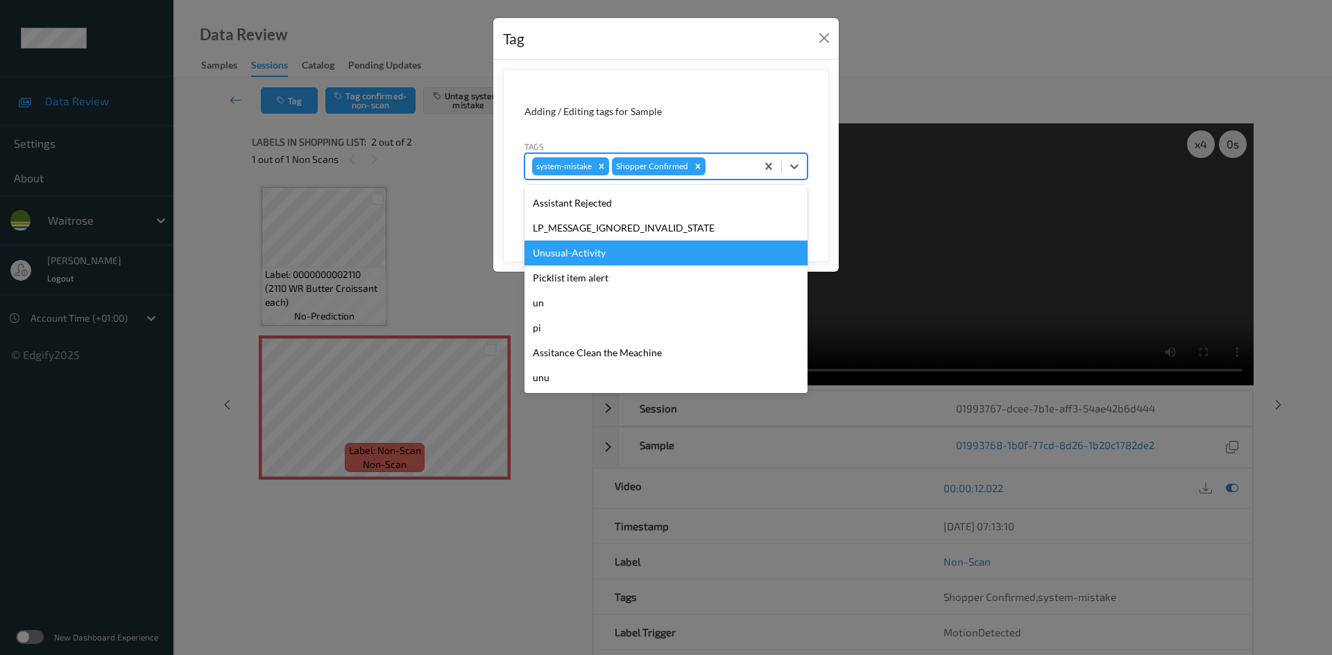
click at [601, 262] on div "Unusual-Activity" at bounding box center [665, 253] width 283 height 25
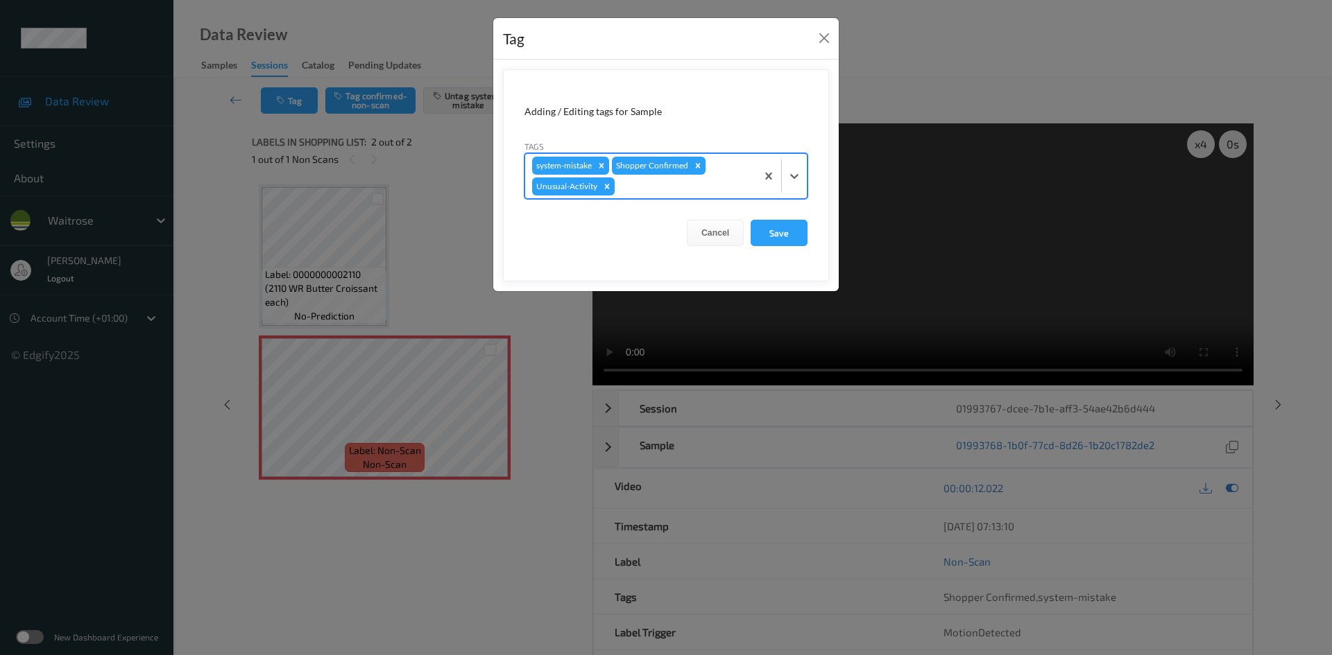
click at [766, 191] on div at bounding box center [781, 176] width 51 height 44
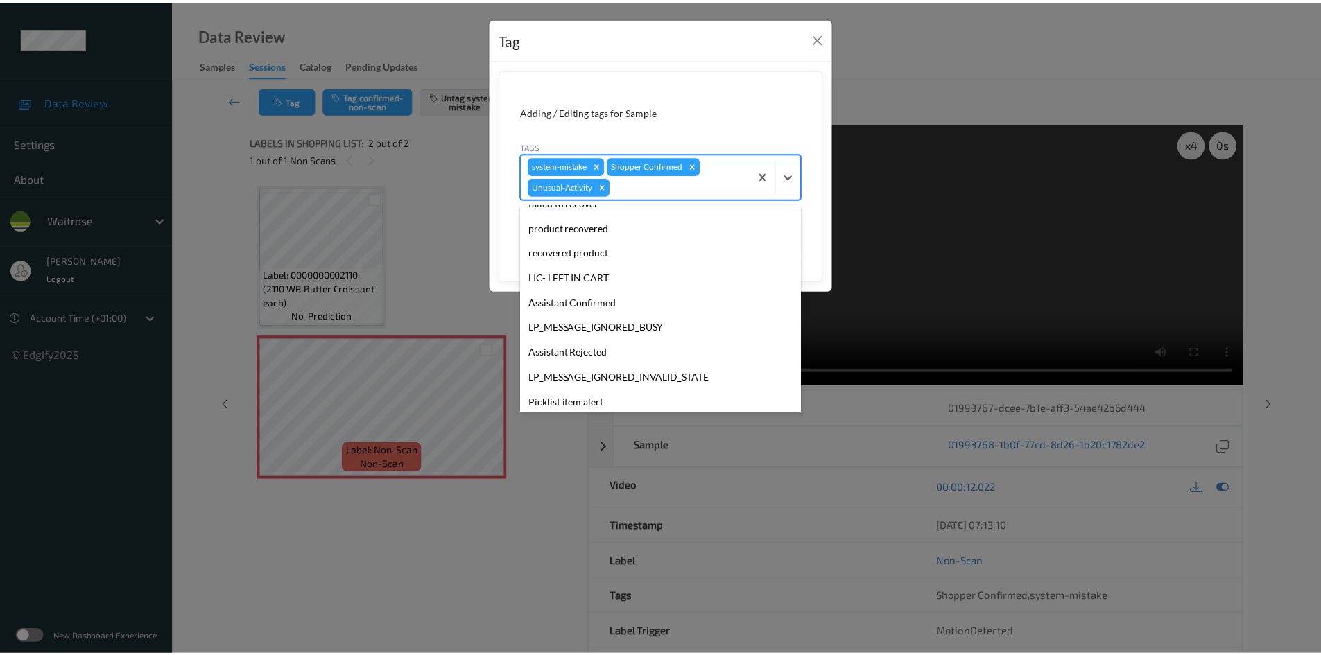
scroll to position [297, 0]
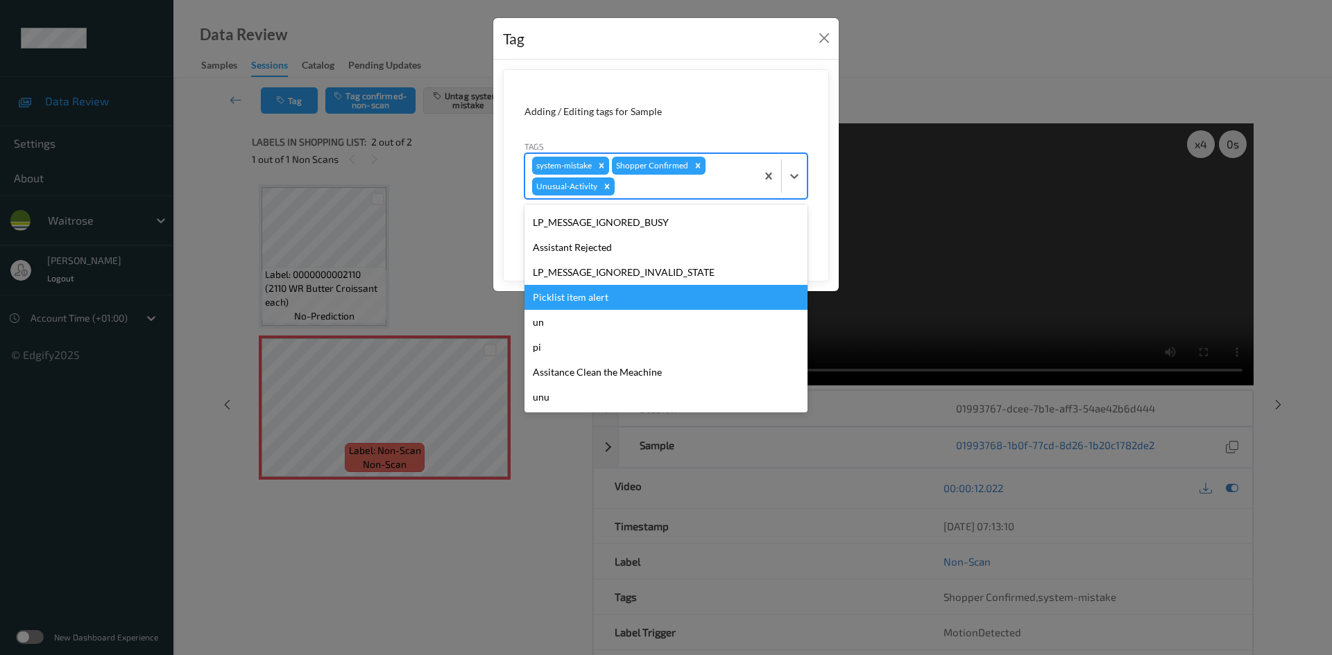
click at [600, 302] on div "Picklist item alert" at bounding box center [665, 297] width 283 height 25
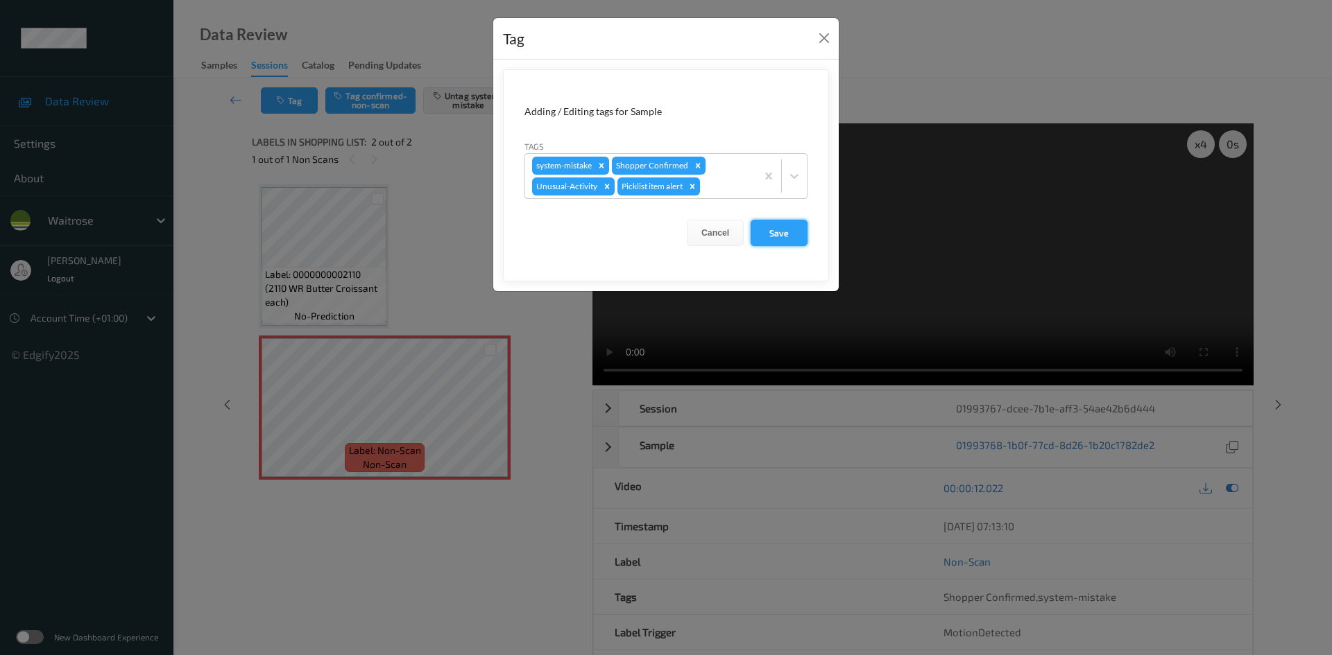
click at [788, 231] on button "Save" at bounding box center [778, 233] width 57 height 26
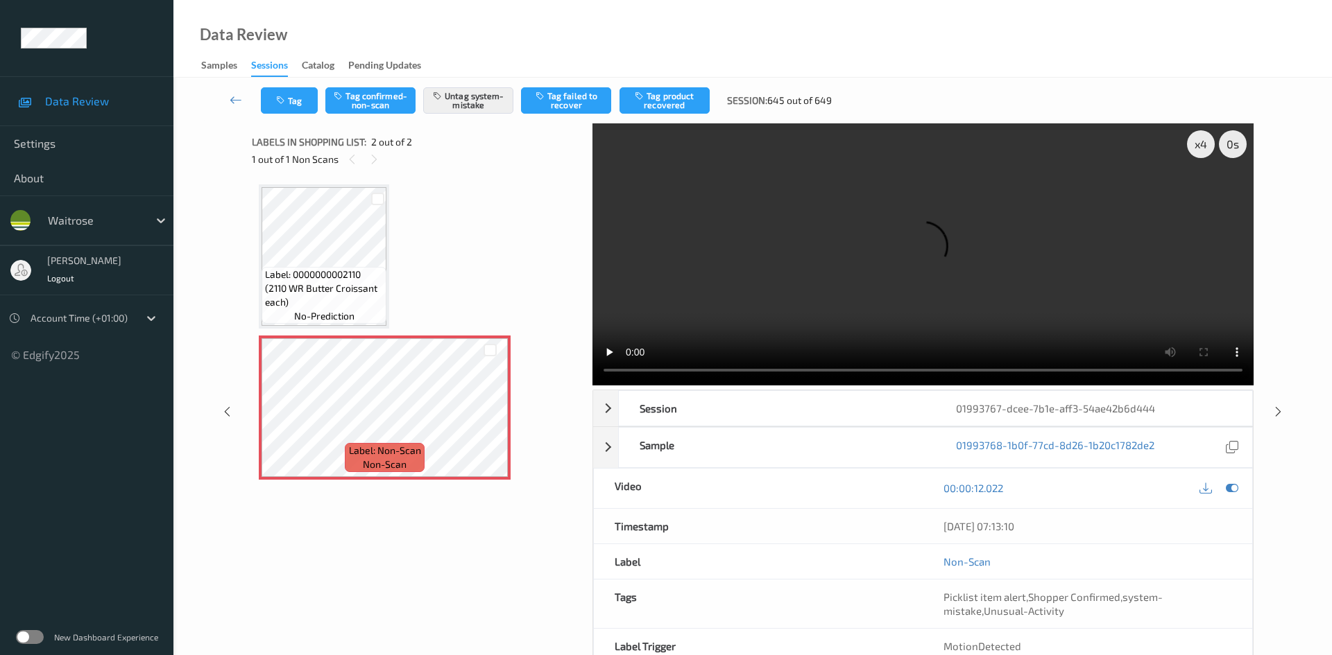
click at [234, 87] on div "Tag Tag confirmed-non-scan Untag system-mistake Tag failed to recover Tag produ…" at bounding box center [752, 101] width 1101 height 46
click at [229, 89] on link at bounding box center [236, 100] width 49 height 26
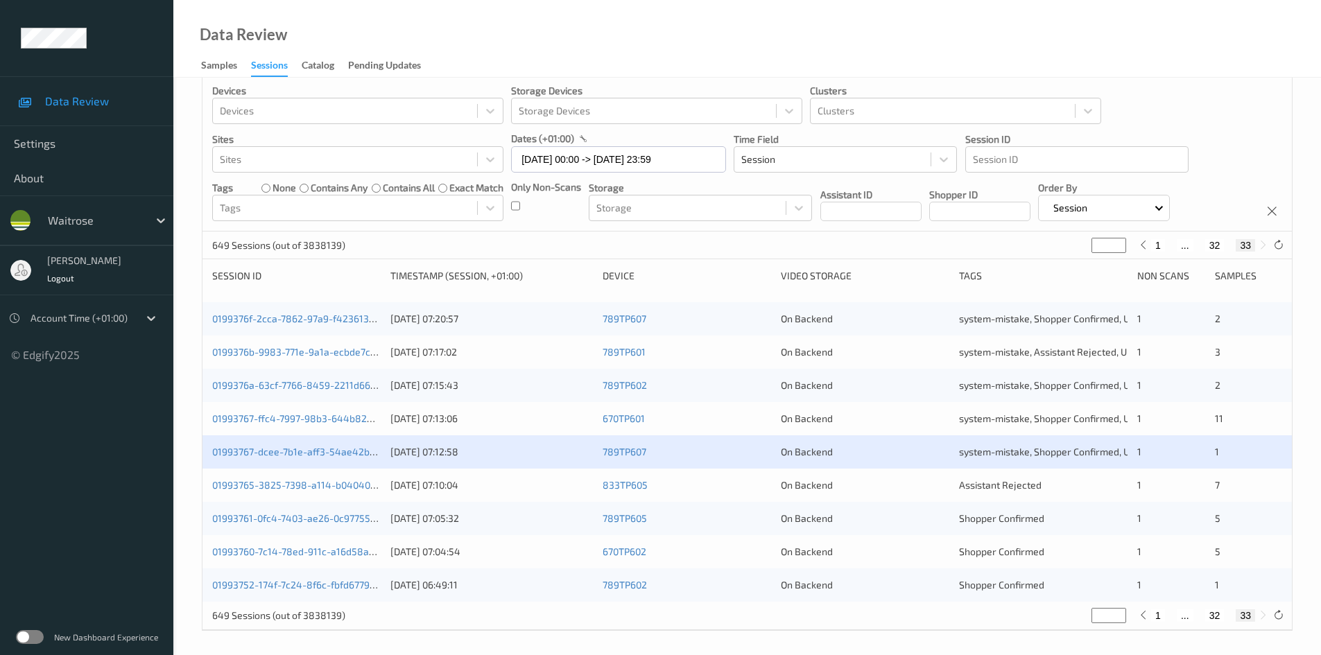
scroll to position [22, 0]
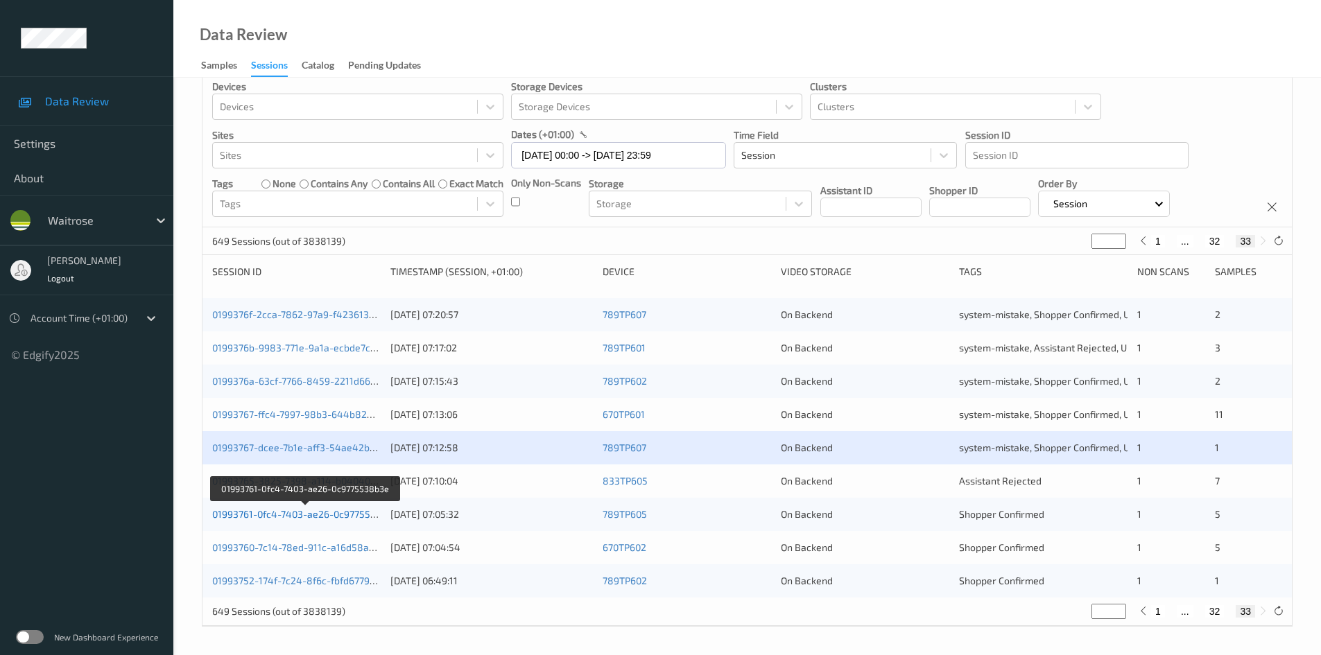
click at [275, 518] on link "01993761-0fc4-7403-ae26-0c9775538b3e" at bounding box center [305, 514] width 187 height 12
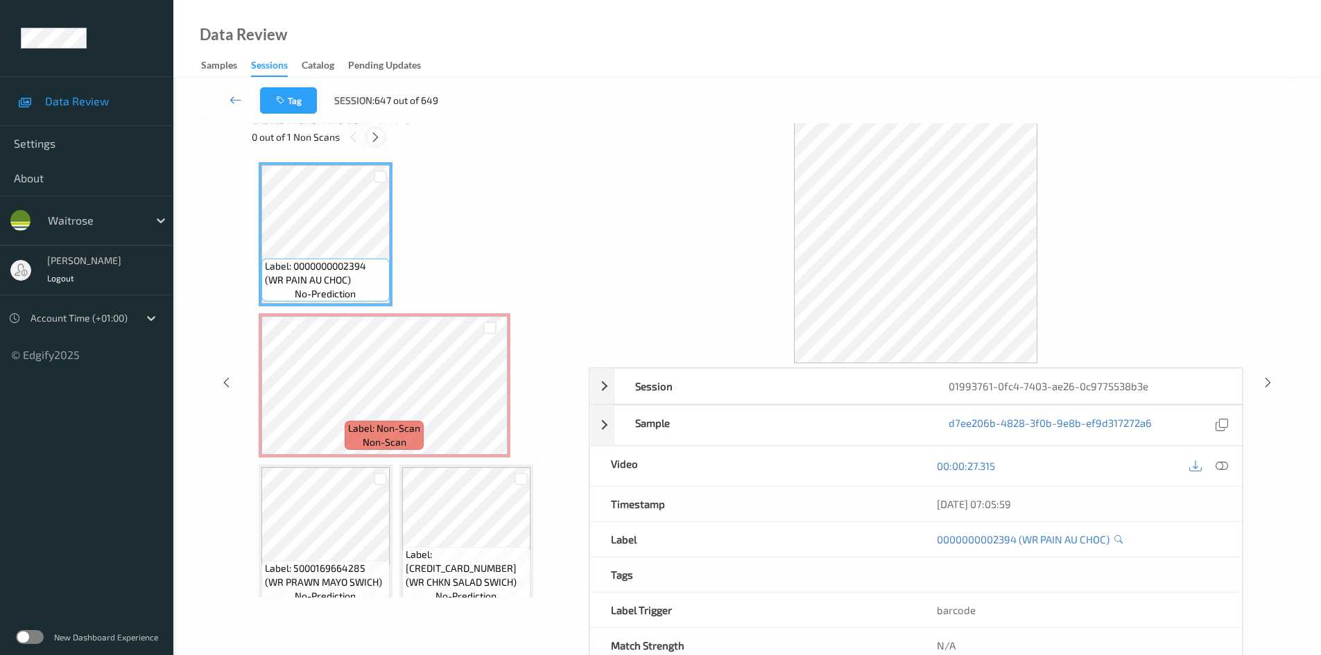
click at [379, 138] on icon at bounding box center [376, 137] width 12 height 12
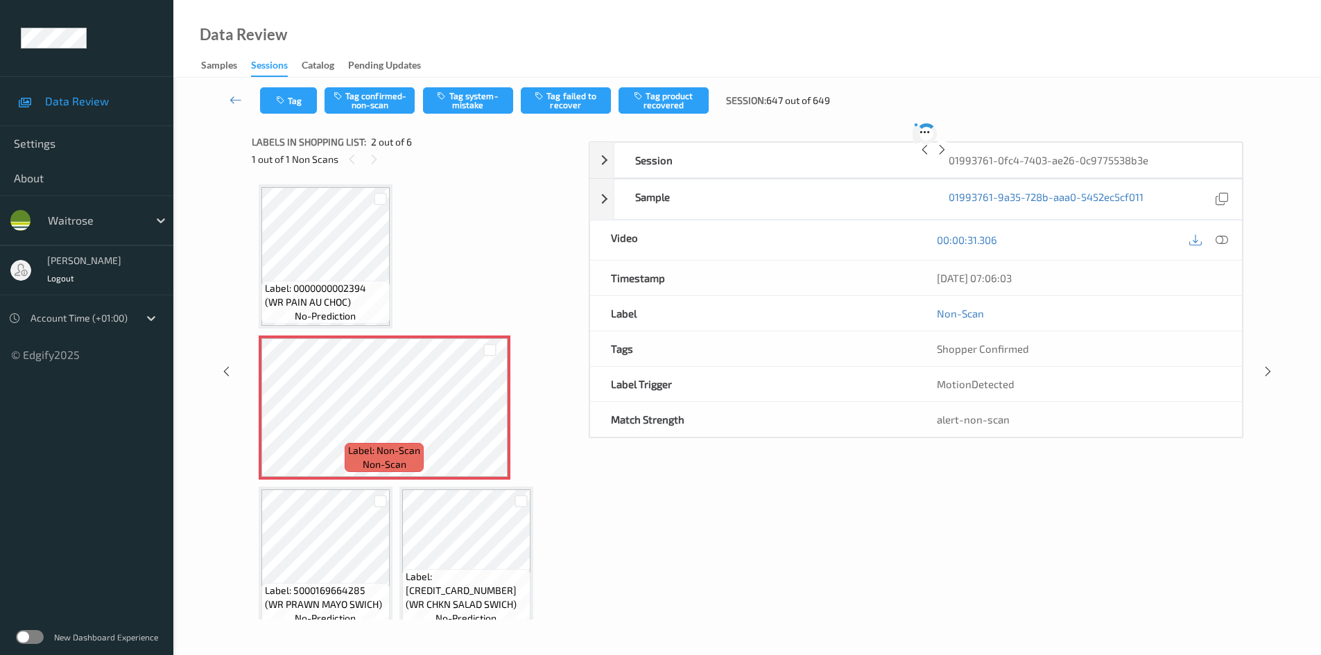
scroll to position [7, 0]
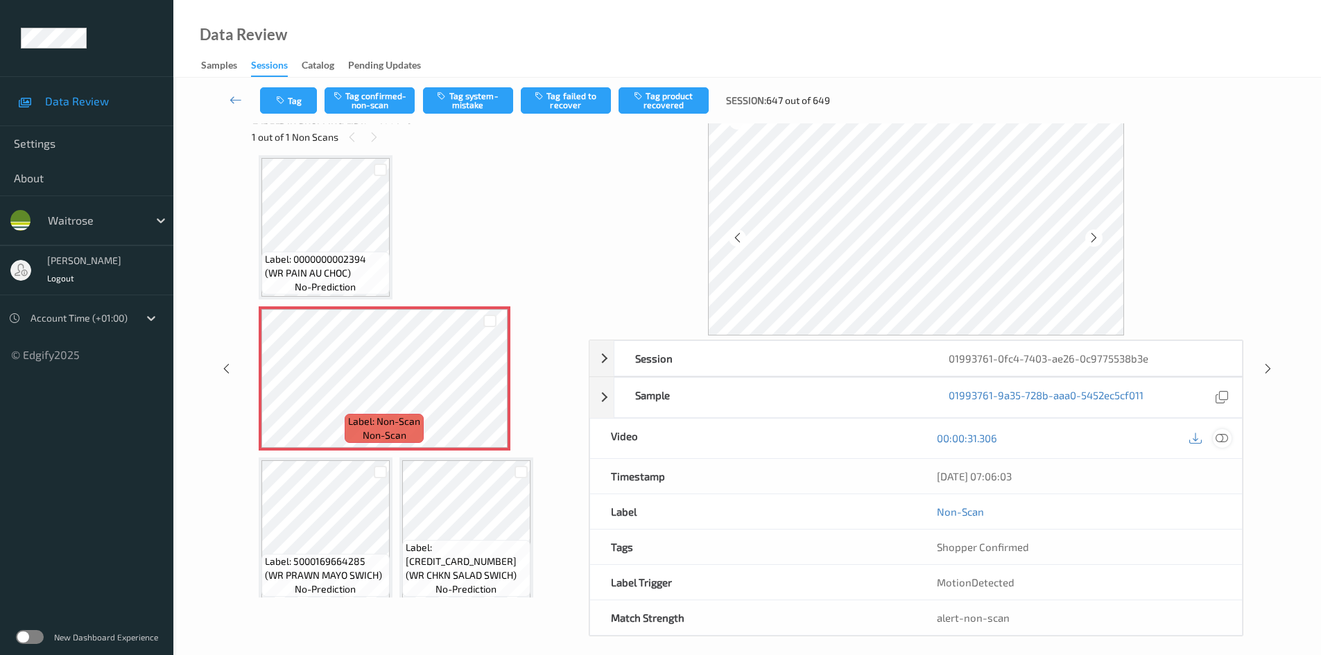
click at [1225, 436] on icon at bounding box center [1222, 438] width 12 height 12
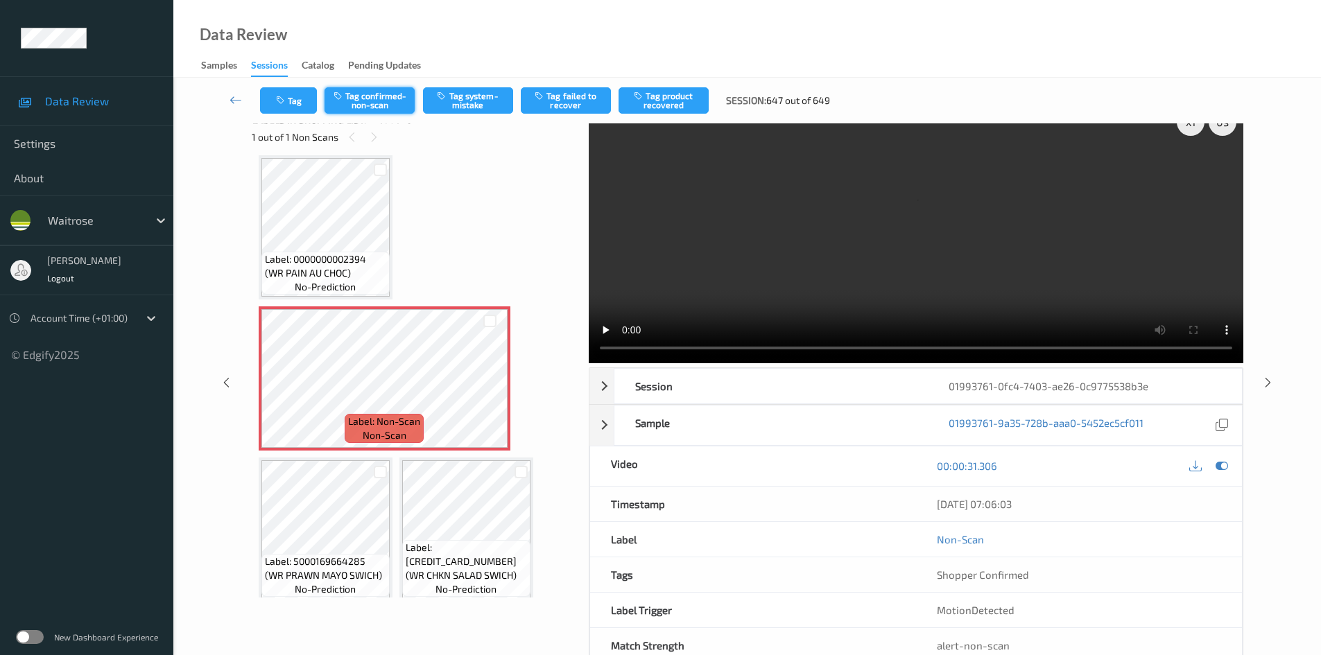
scroll to position [0, 0]
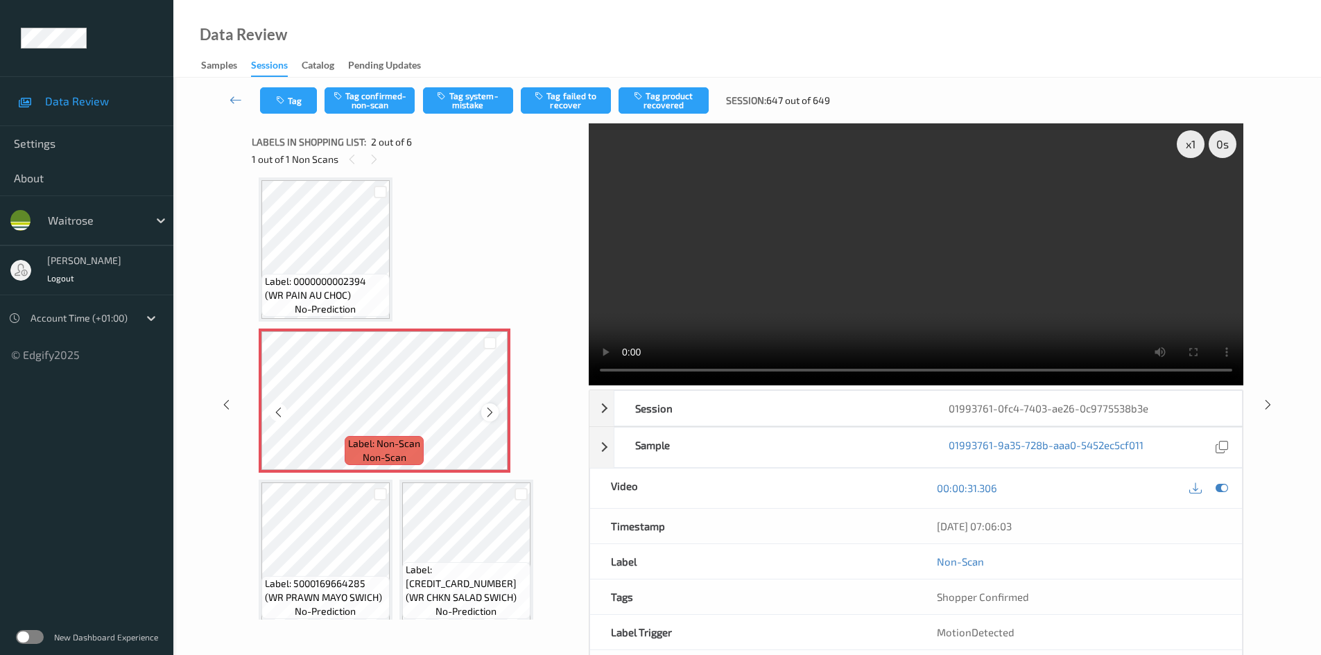
click at [493, 415] on icon at bounding box center [490, 412] width 12 height 12
click at [1186, 145] on div "x 1" at bounding box center [1191, 144] width 28 height 28
click at [1196, 149] on div "x 2" at bounding box center [1191, 144] width 28 height 28
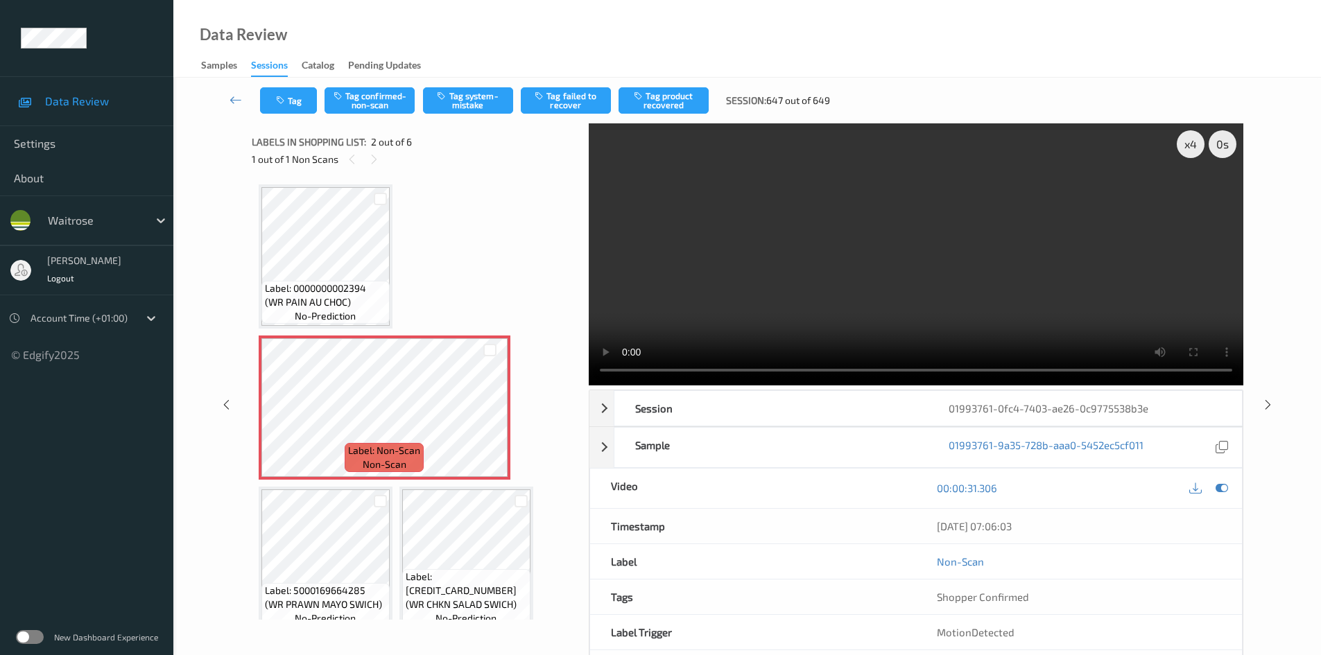
click at [856, 199] on video at bounding box center [916, 254] width 655 height 262
click at [463, 106] on button "Tag system-mistake" at bounding box center [468, 100] width 90 height 26
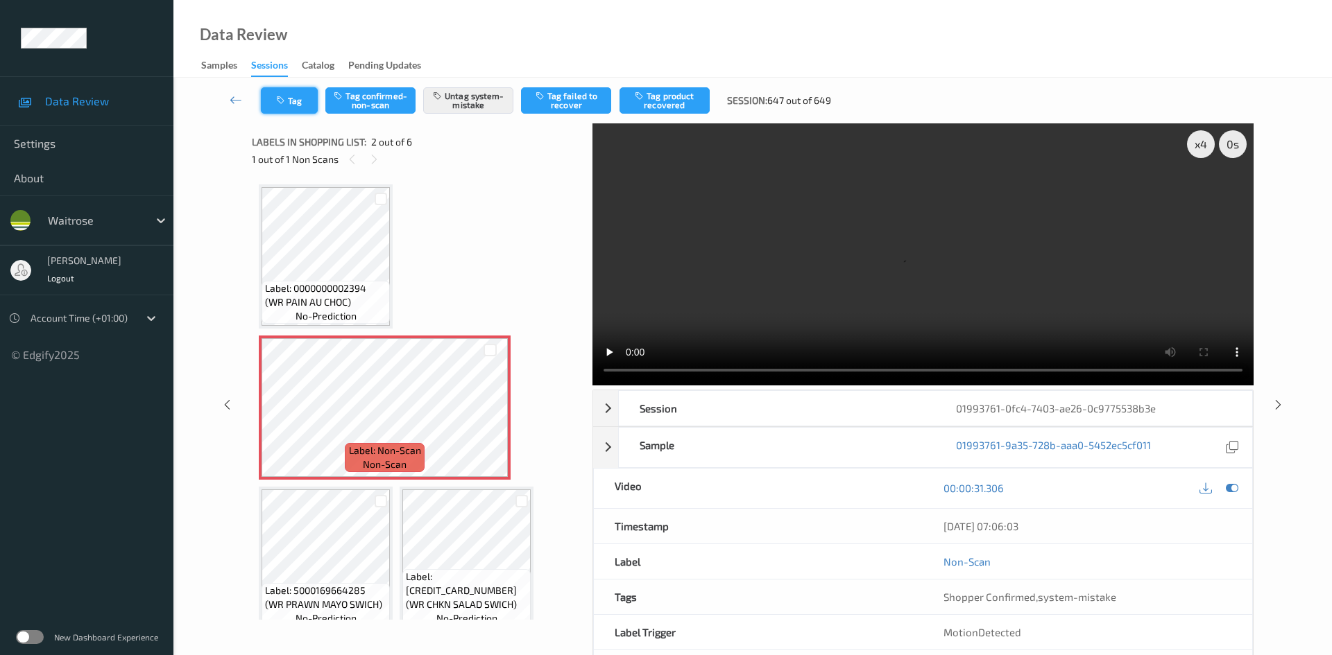
click at [293, 94] on button "Tag" at bounding box center [289, 100] width 57 height 26
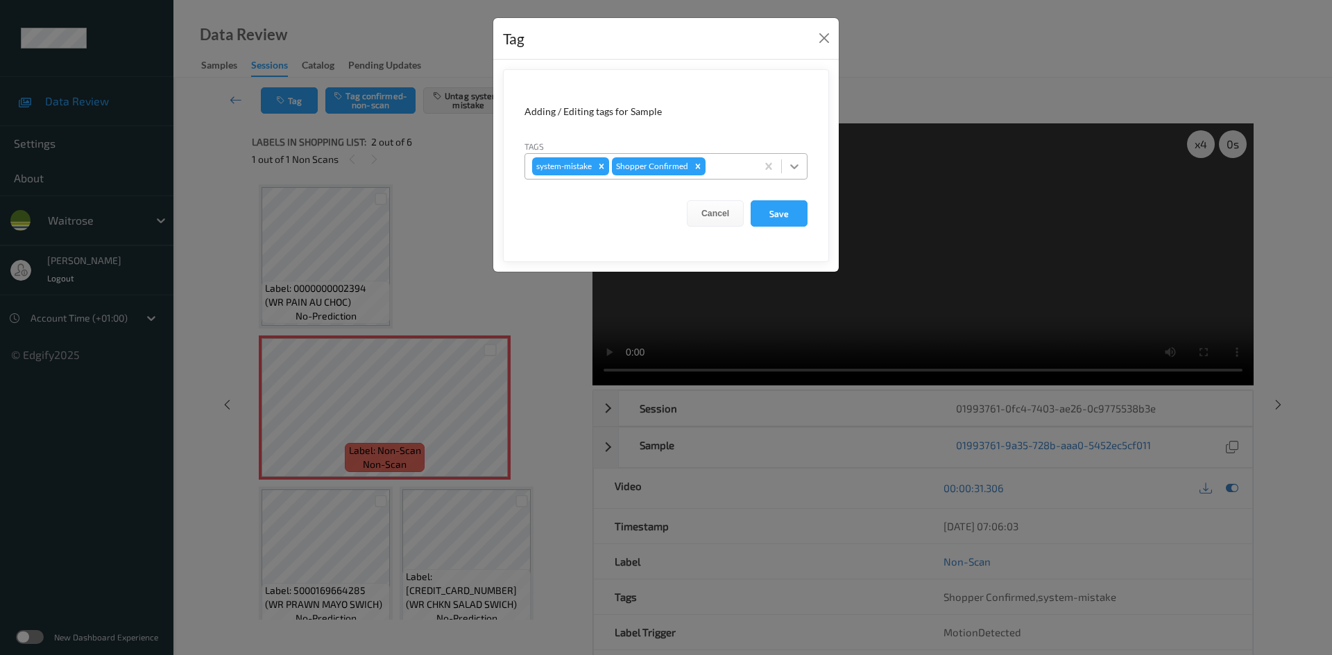
click at [782, 171] on div at bounding box center [794, 166] width 25 height 25
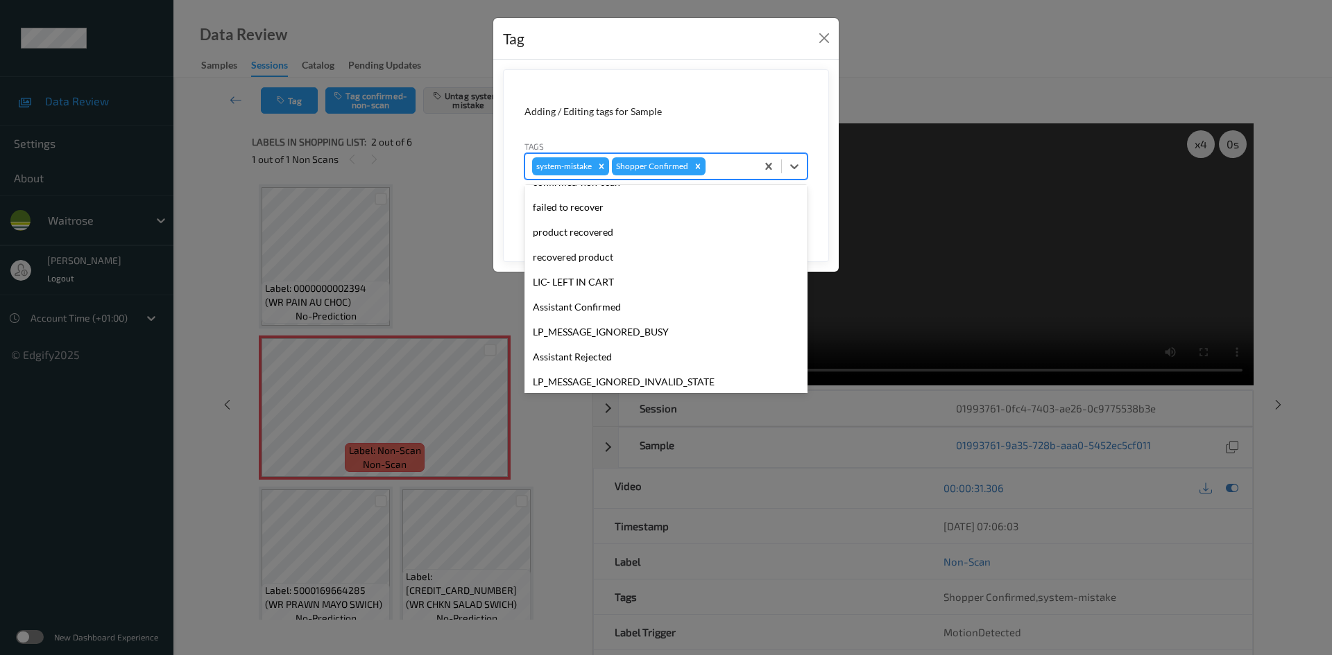
scroll to position [322, 0]
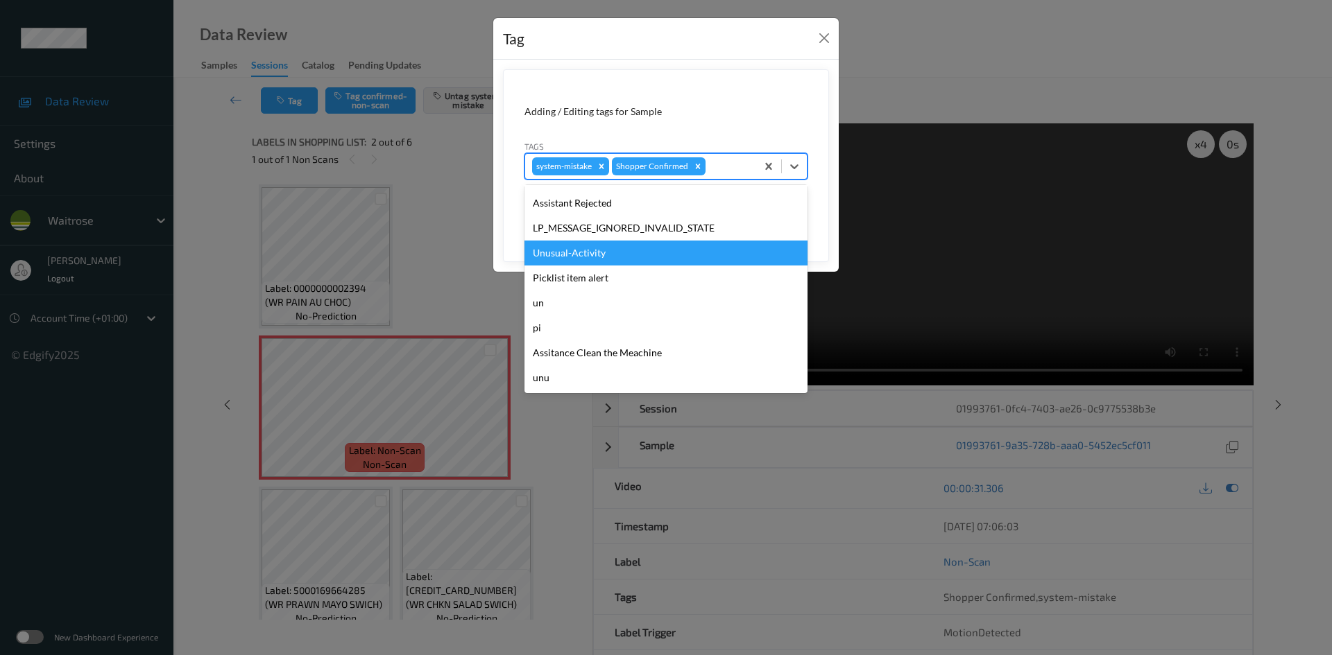
click at [592, 252] on div "Unusual-Activity" at bounding box center [665, 253] width 283 height 25
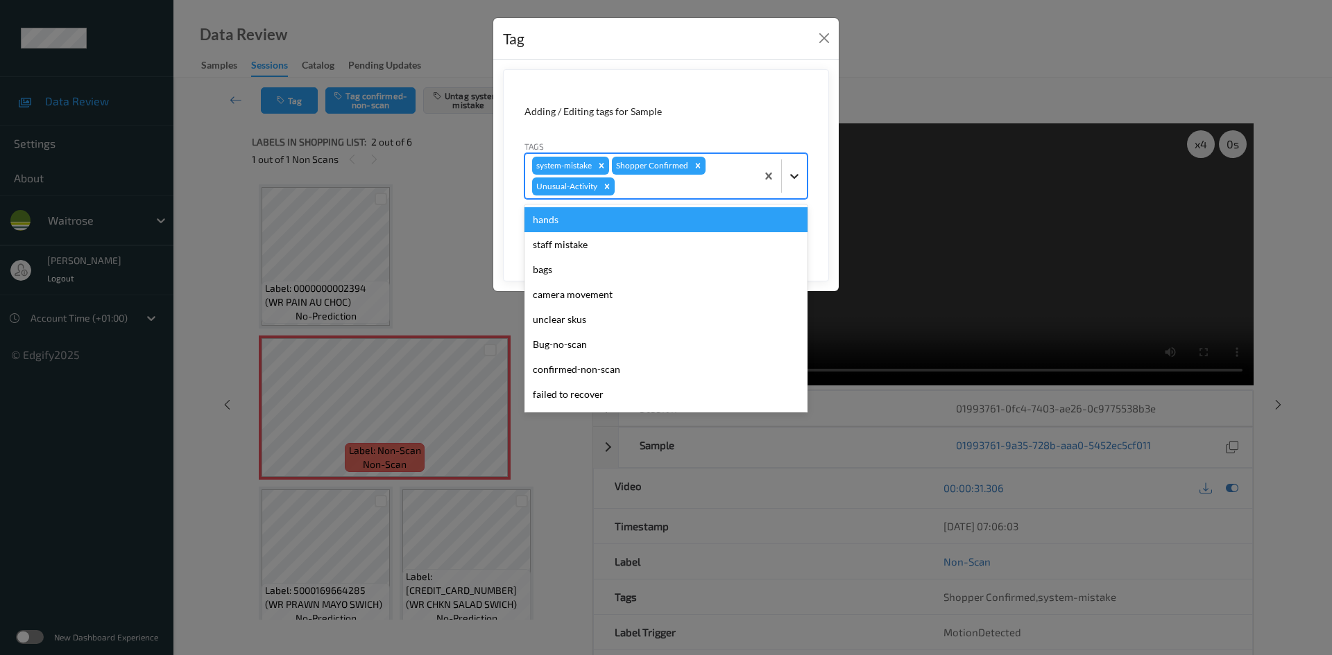
drag, startPoint x: 790, startPoint y: 186, endPoint x: 642, endPoint y: 311, distance: 194.4
click at [790, 188] on div at bounding box center [794, 176] width 25 height 25
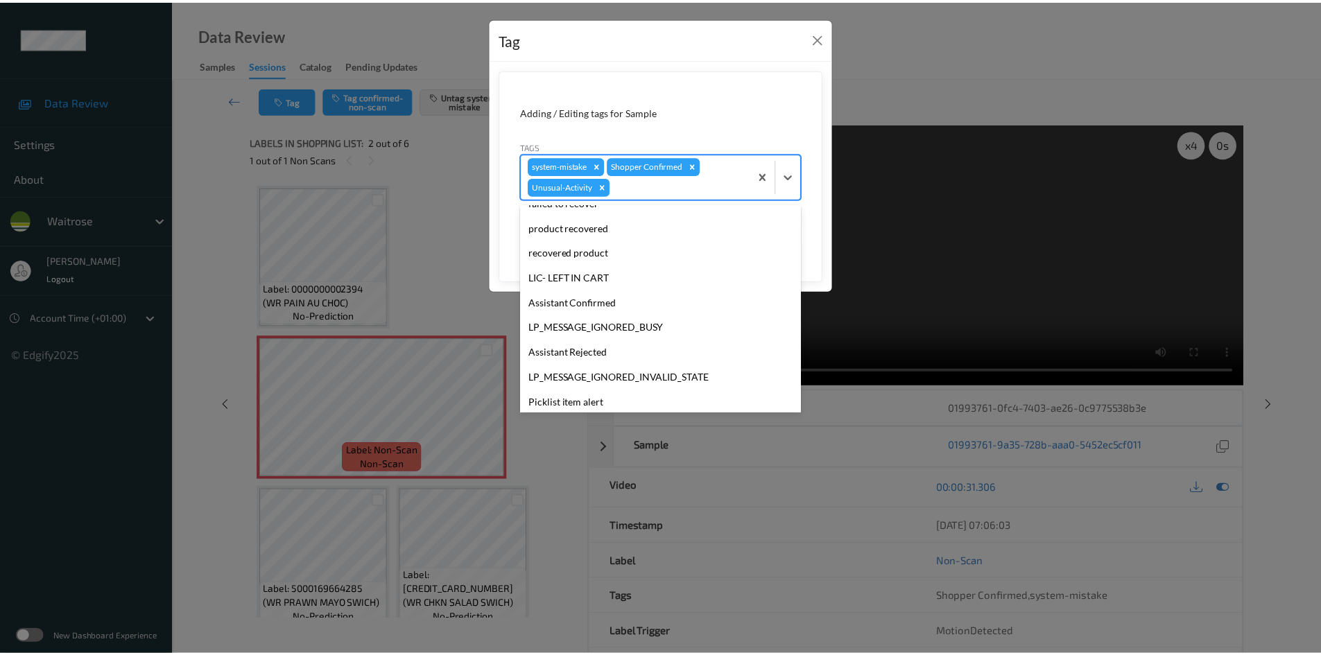
scroll to position [297, 0]
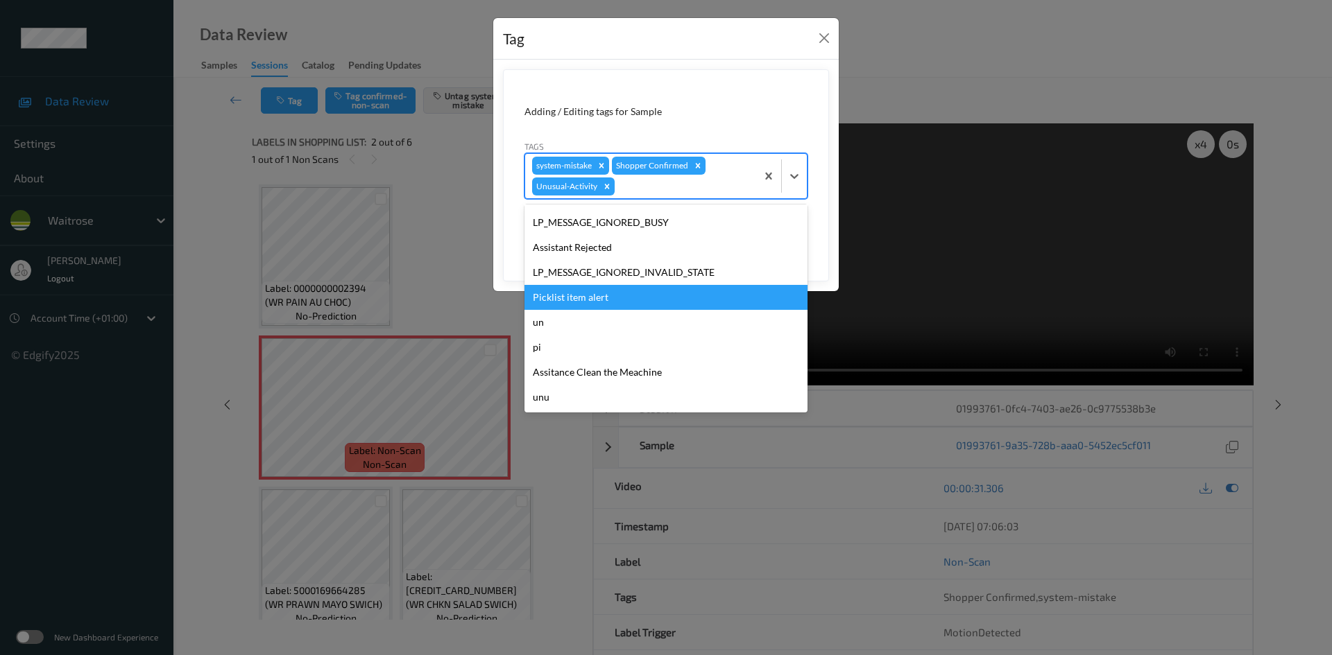
click at [570, 298] on div "Picklist item alert" at bounding box center [665, 297] width 283 height 25
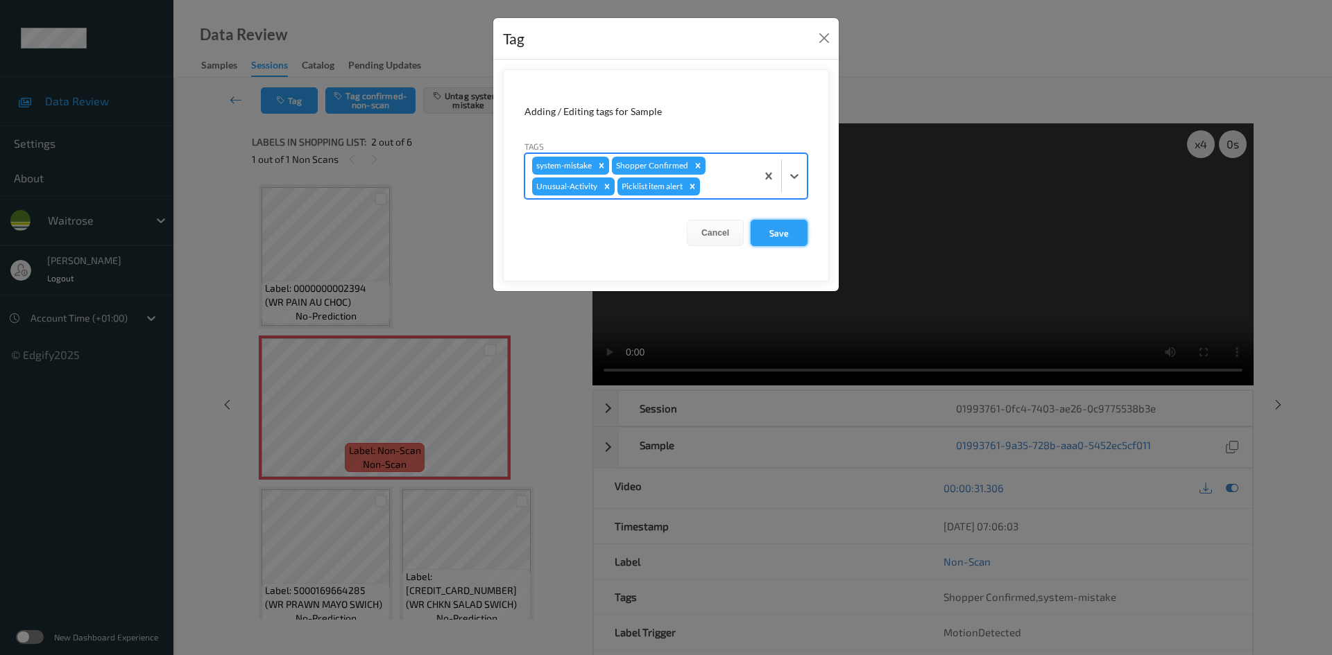
click at [780, 236] on button "Save" at bounding box center [778, 233] width 57 height 26
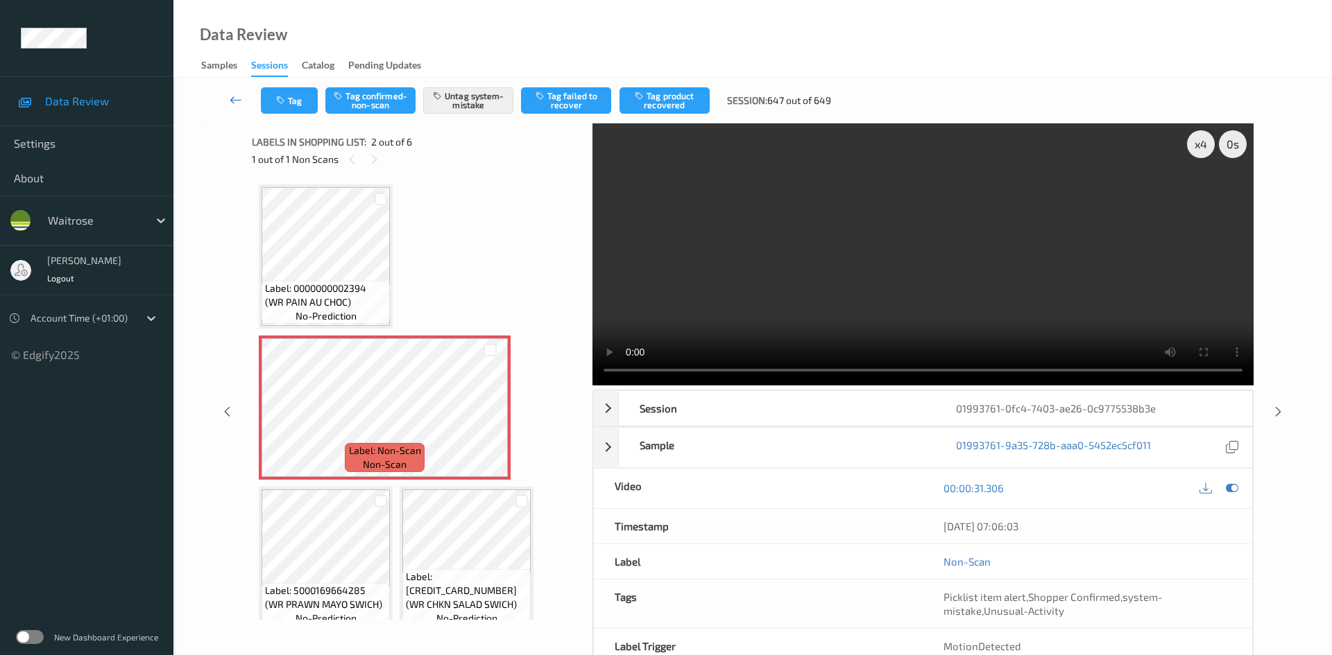
click at [239, 93] on icon at bounding box center [236, 100] width 12 height 14
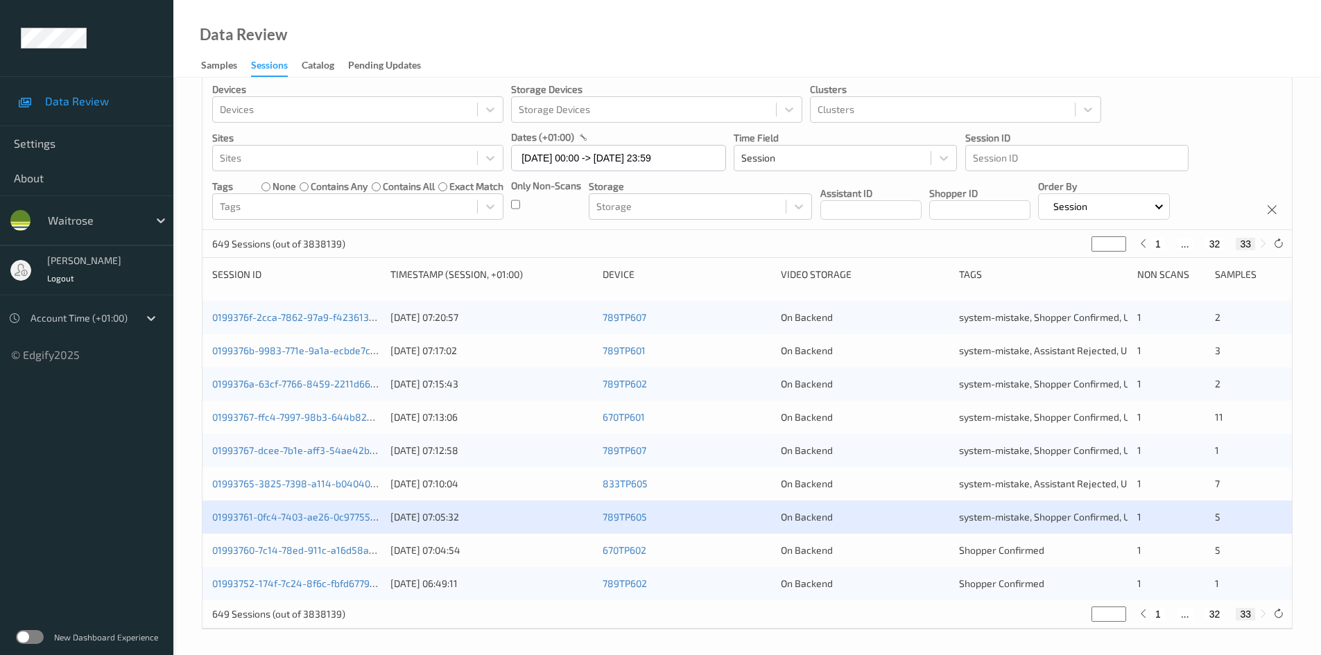
scroll to position [22, 0]
click at [276, 586] on link "01993752-174f-7c24-8f6c-fbfd677938a0" at bounding box center [302, 581] width 180 height 12
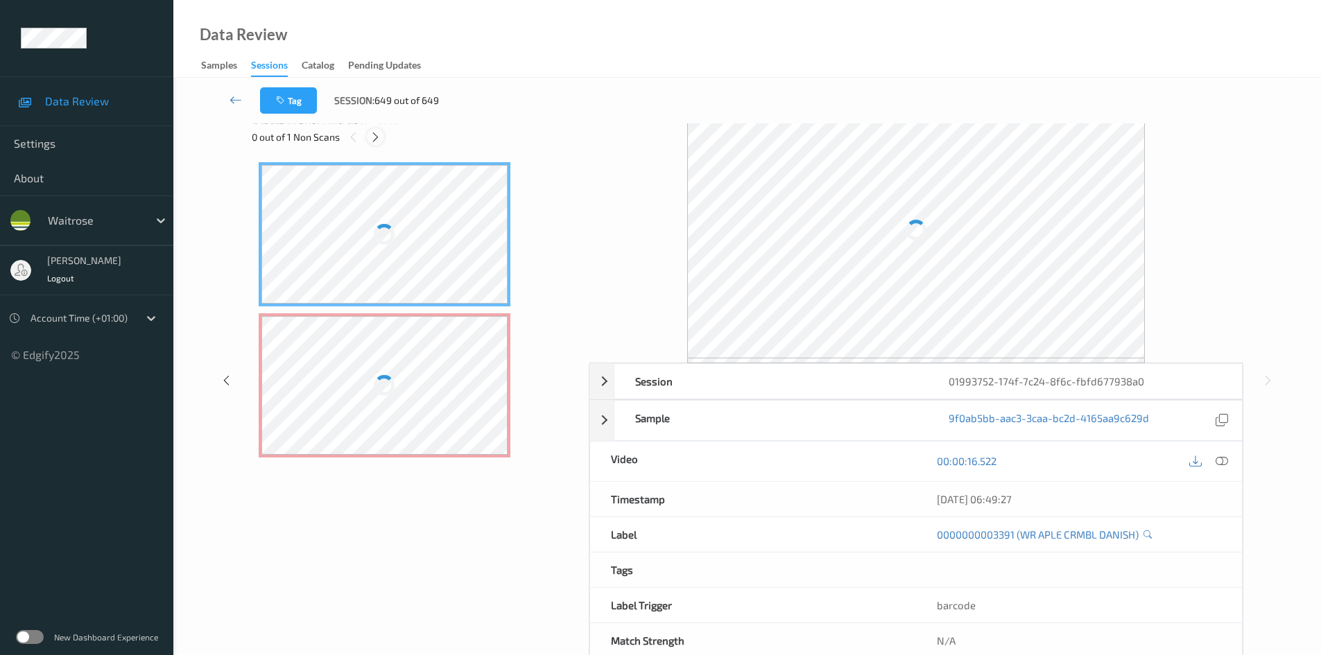
click at [370, 139] on icon at bounding box center [376, 137] width 12 height 12
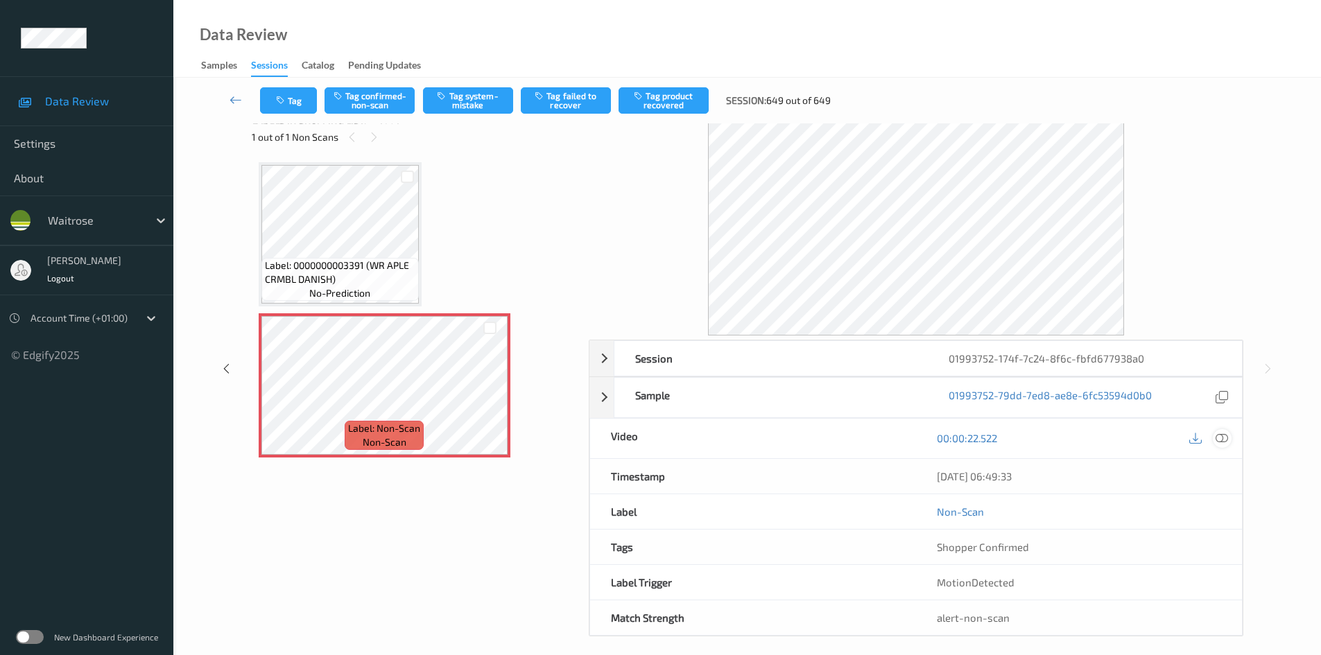
click at [1227, 438] on icon at bounding box center [1222, 438] width 12 height 12
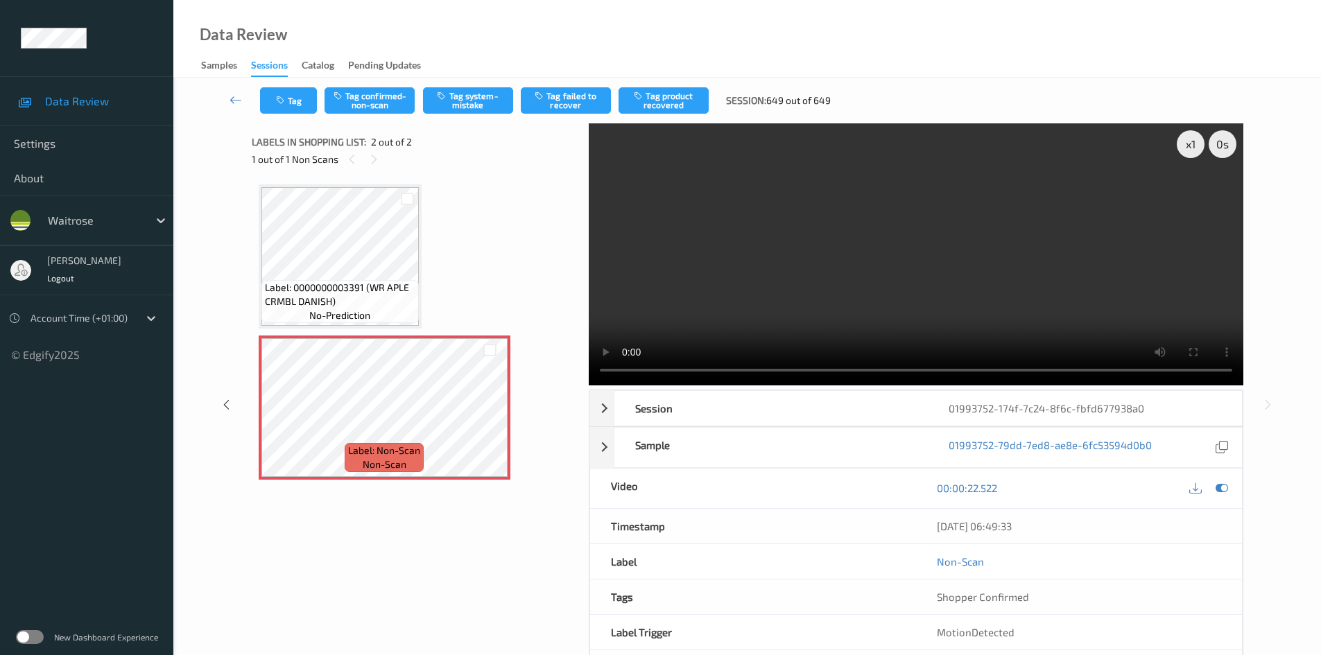
click at [884, 300] on video at bounding box center [916, 254] width 655 height 262
click at [1198, 147] on div "x 1" at bounding box center [1191, 144] width 28 height 28
click at [999, 288] on video at bounding box center [916, 254] width 655 height 262
click at [469, 103] on button "Tag system-mistake" at bounding box center [468, 100] width 90 height 26
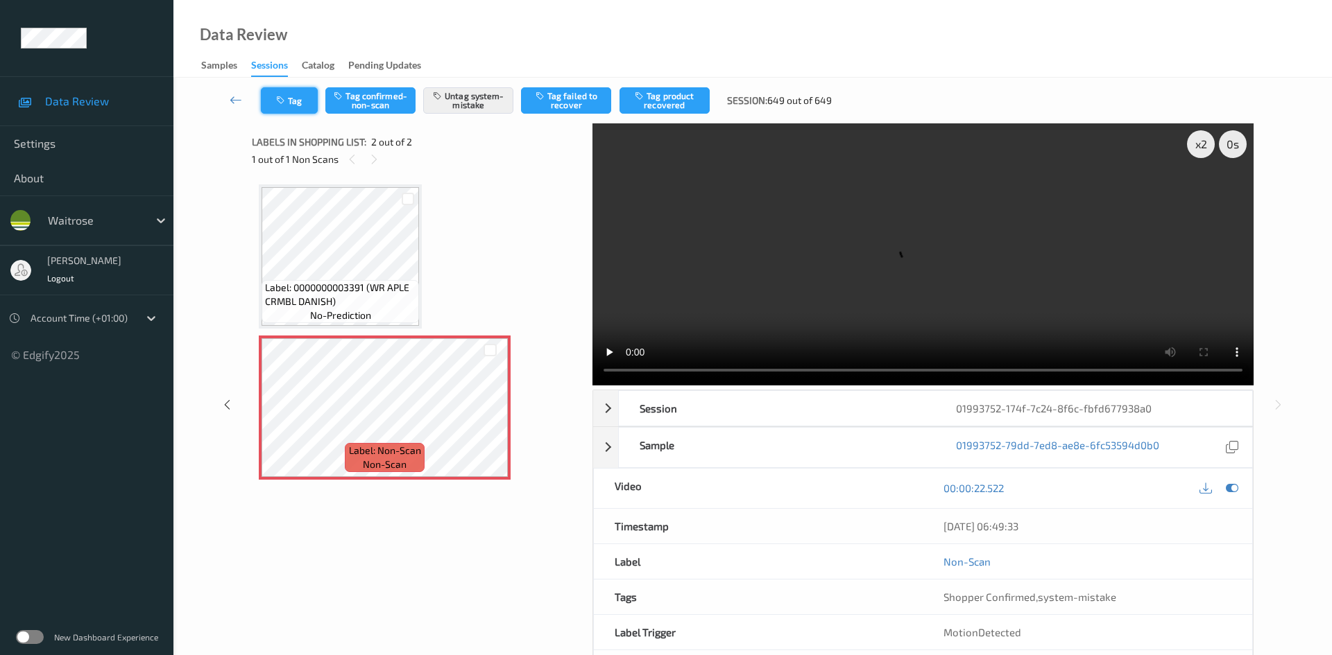
click at [297, 98] on button "Tag" at bounding box center [289, 100] width 57 height 26
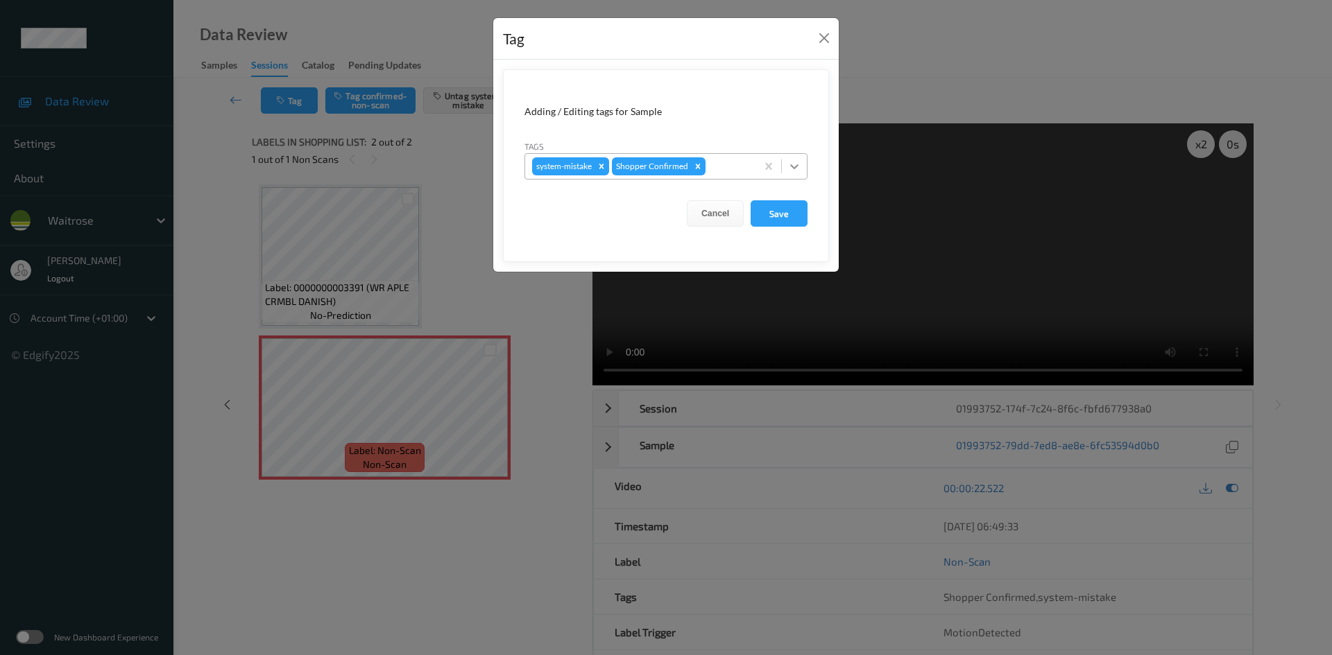
click at [786, 166] on div at bounding box center [794, 166] width 25 height 25
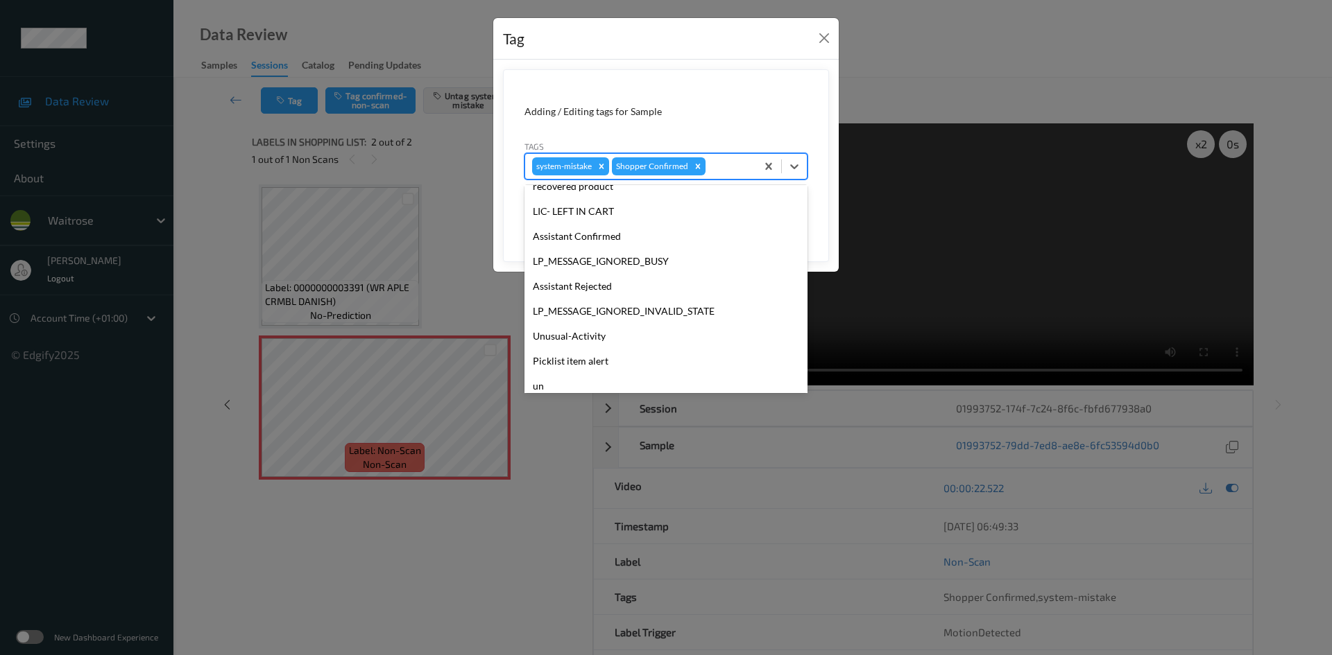
scroll to position [322, 0]
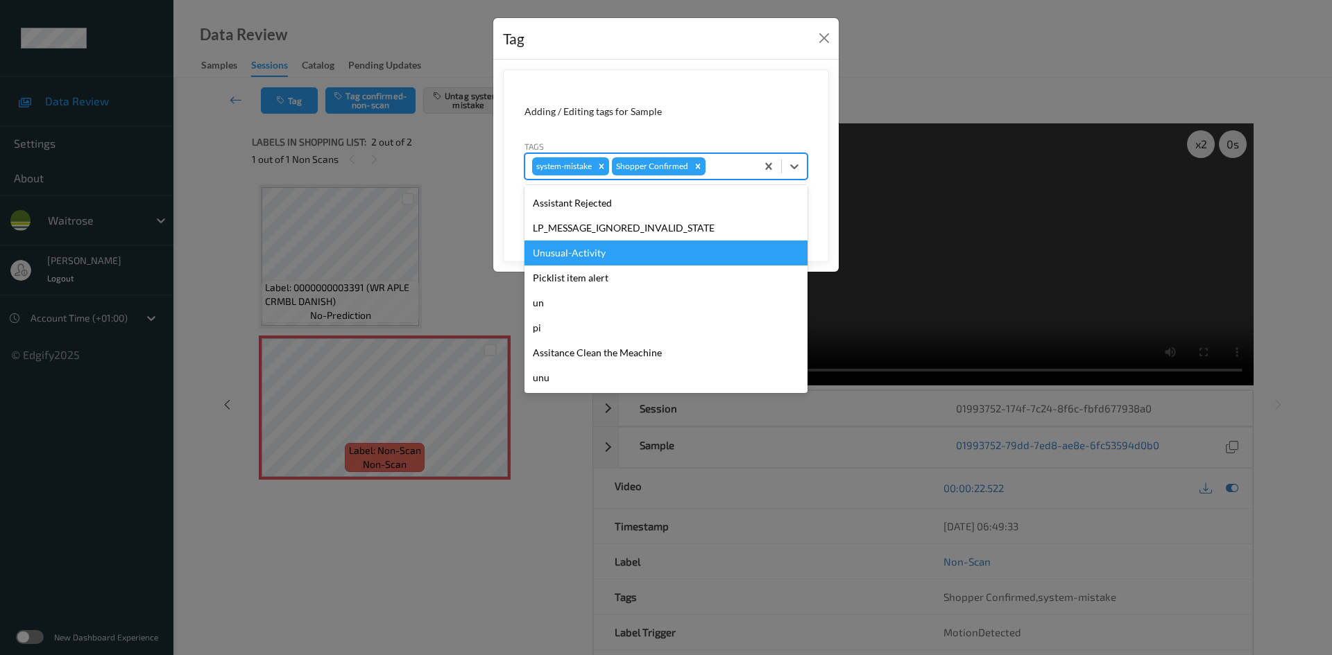
click at [611, 253] on div "Unusual-Activity" at bounding box center [665, 253] width 283 height 25
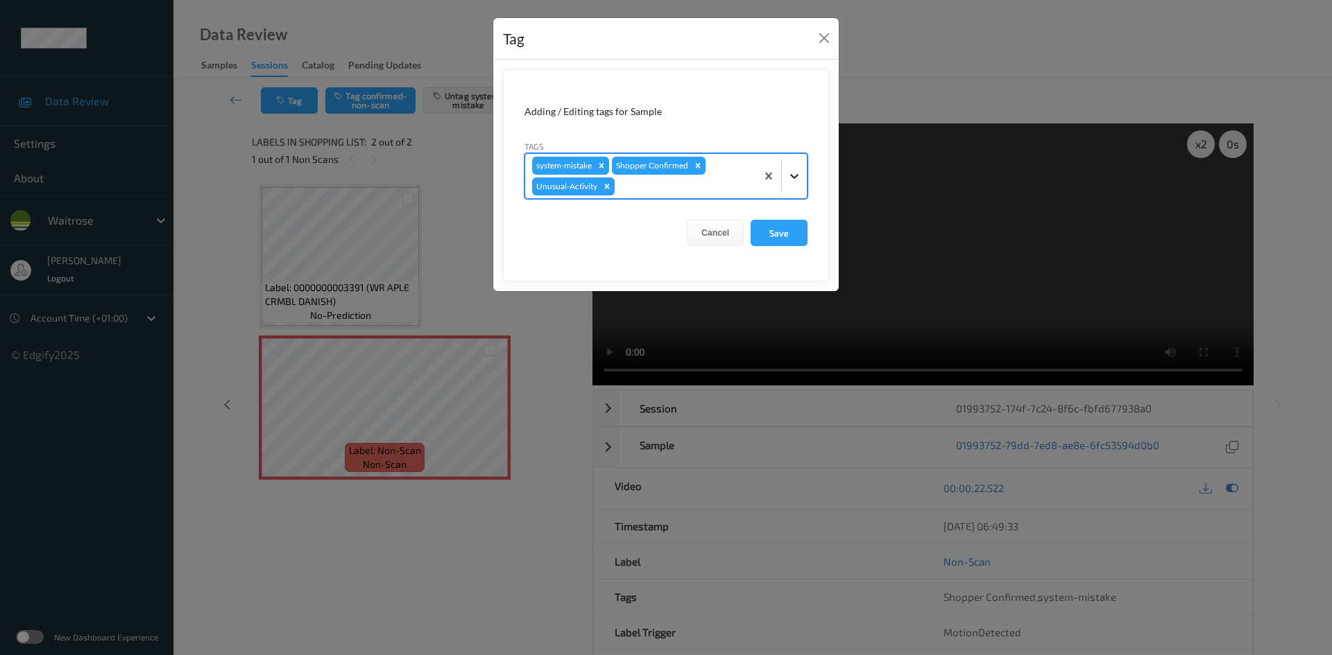
click at [783, 179] on div at bounding box center [794, 176] width 25 height 25
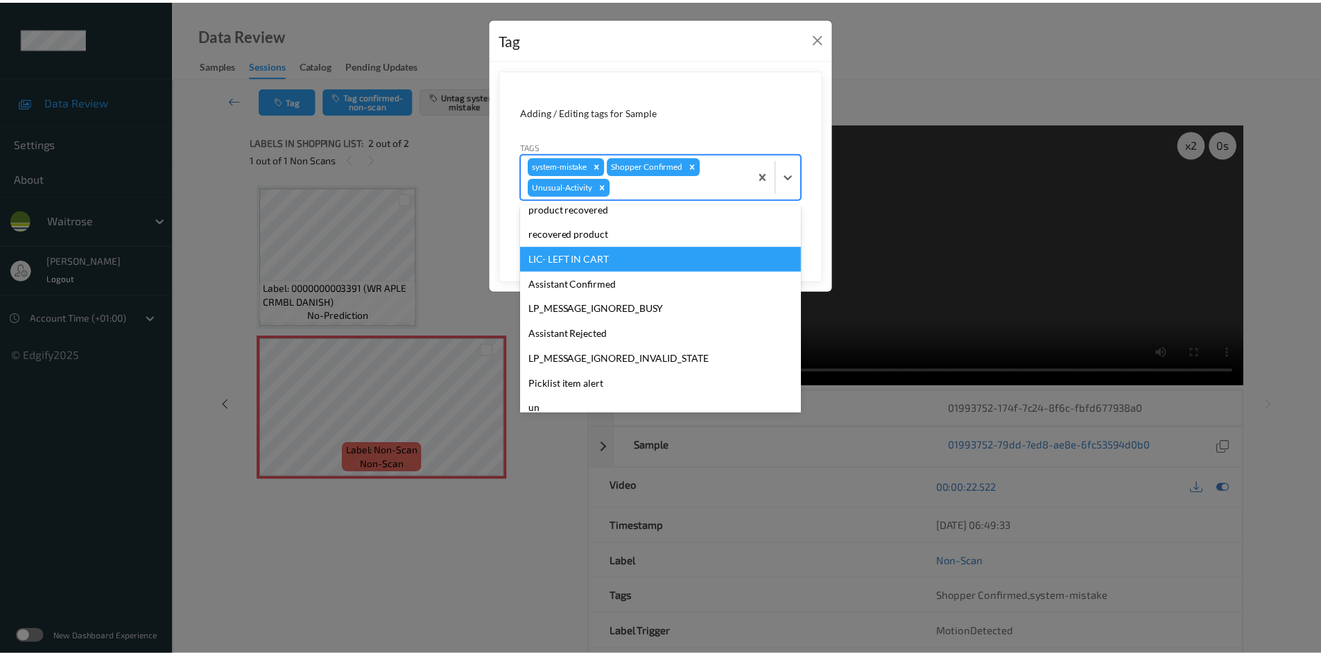
scroll to position [297, 0]
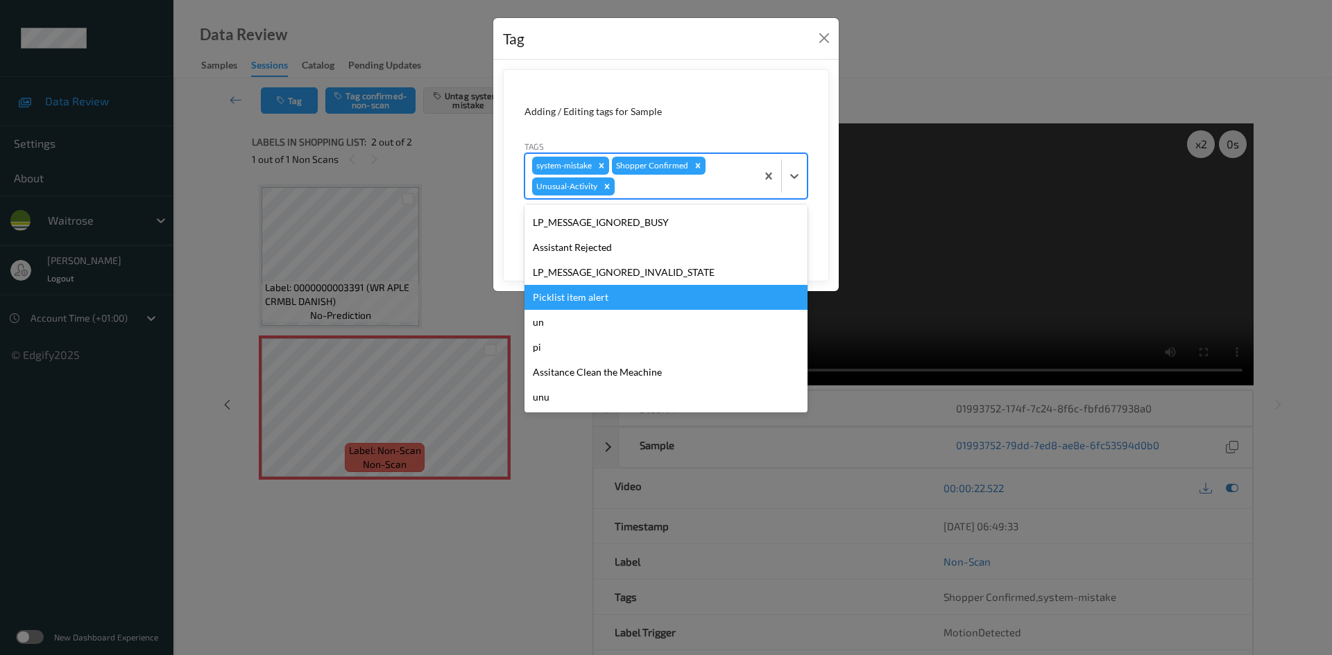
click at [565, 299] on div "Picklist item alert" at bounding box center [665, 297] width 283 height 25
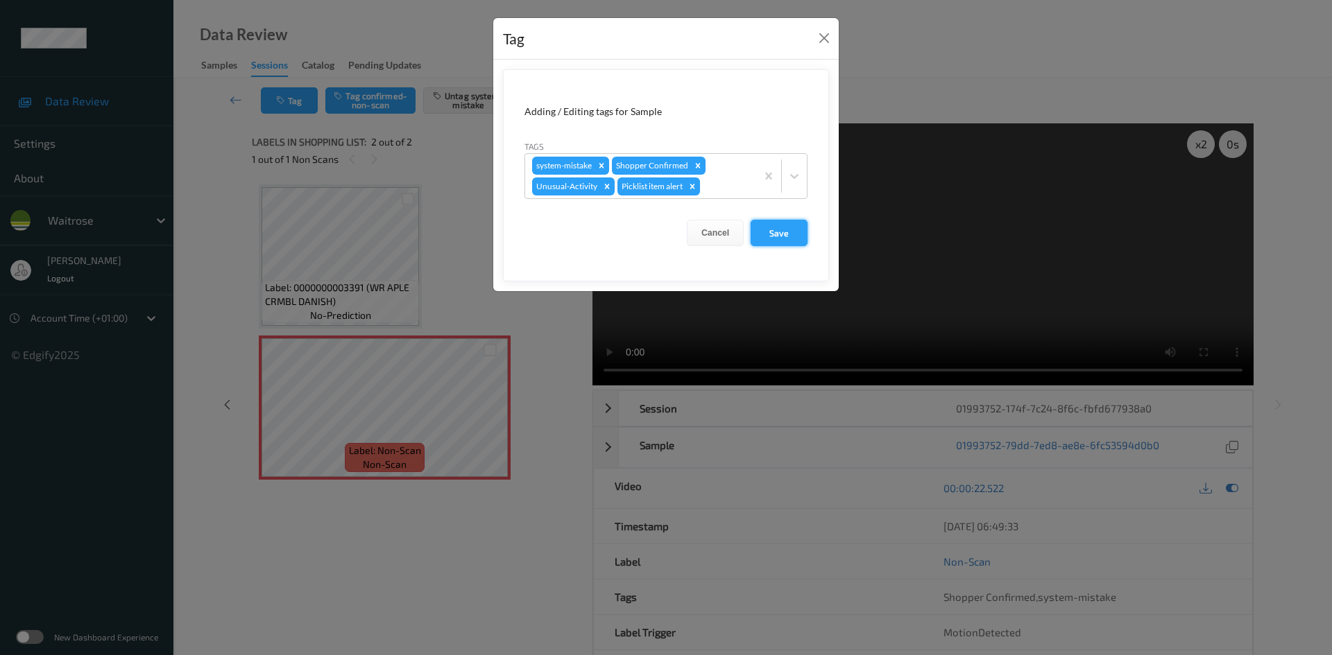
click at [789, 232] on button "Save" at bounding box center [778, 233] width 57 height 26
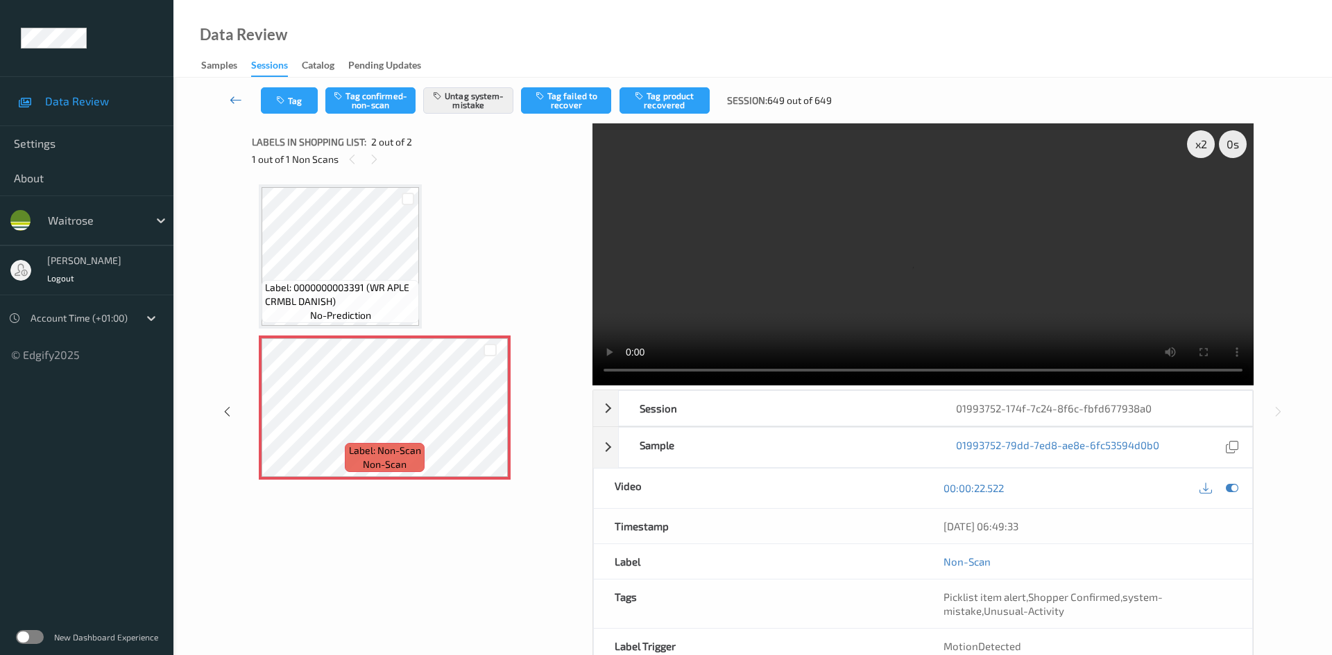
click at [236, 89] on link at bounding box center [236, 100] width 49 height 26
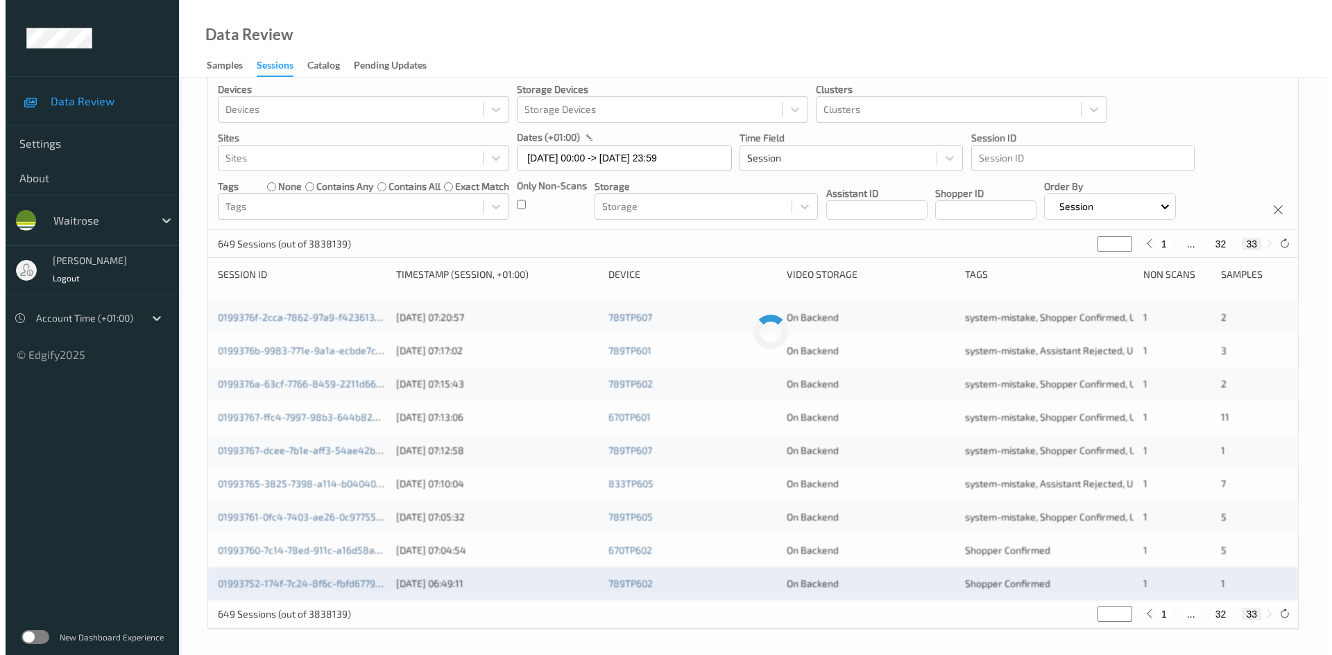
scroll to position [22, 0]
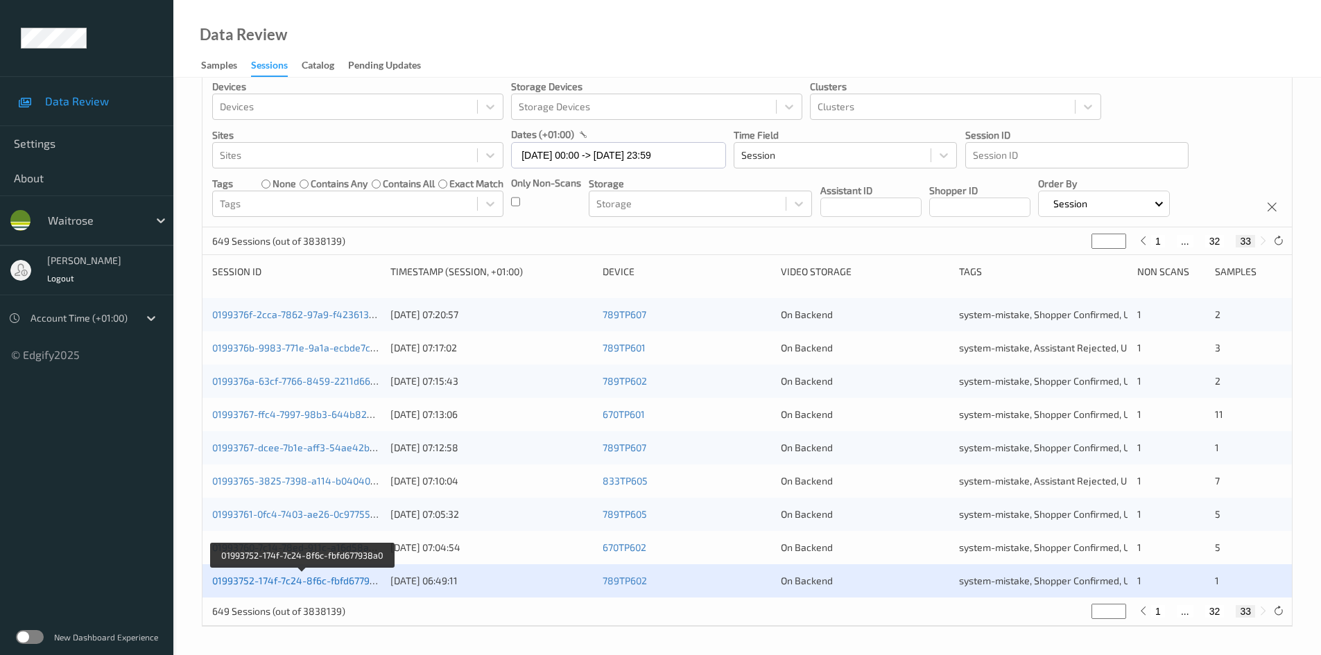
click at [311, 585] on link "01993752-174f-7c24-8f6c-fbfd677938a0" at bounding box center [302, 581] width 180 height 12
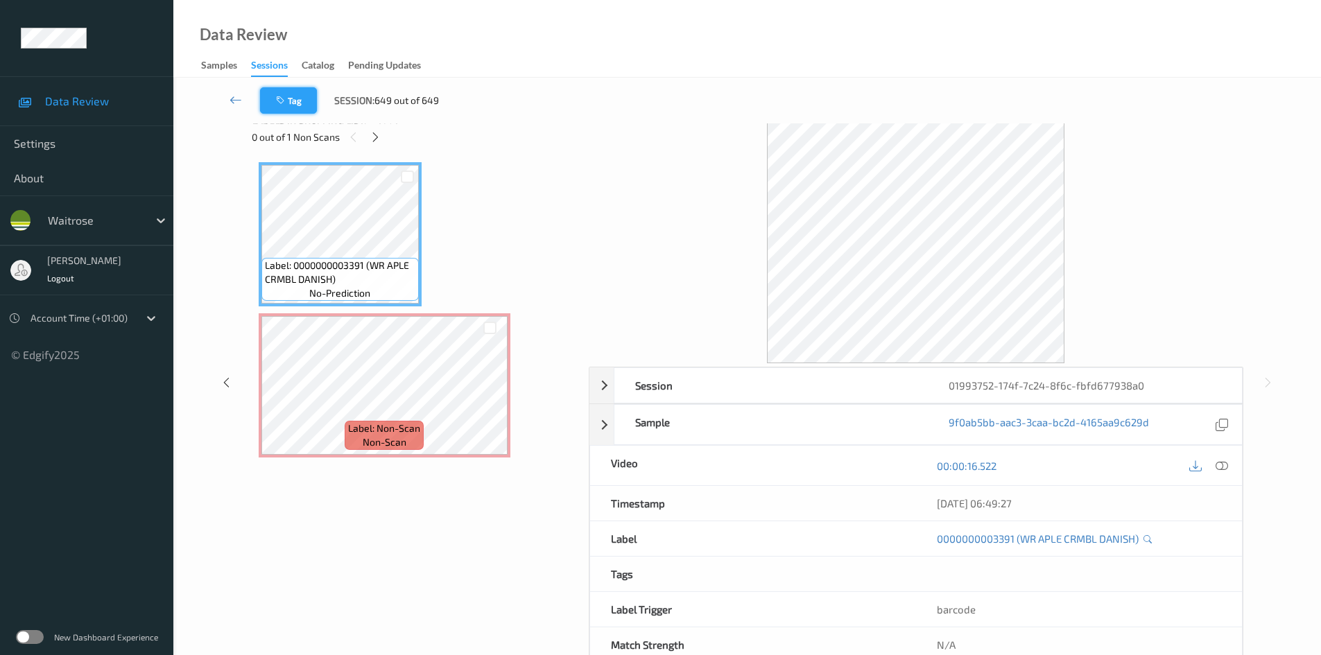
click at [304, 103] on button "Tag" at bounding box center [288, 100] width 57 height 26
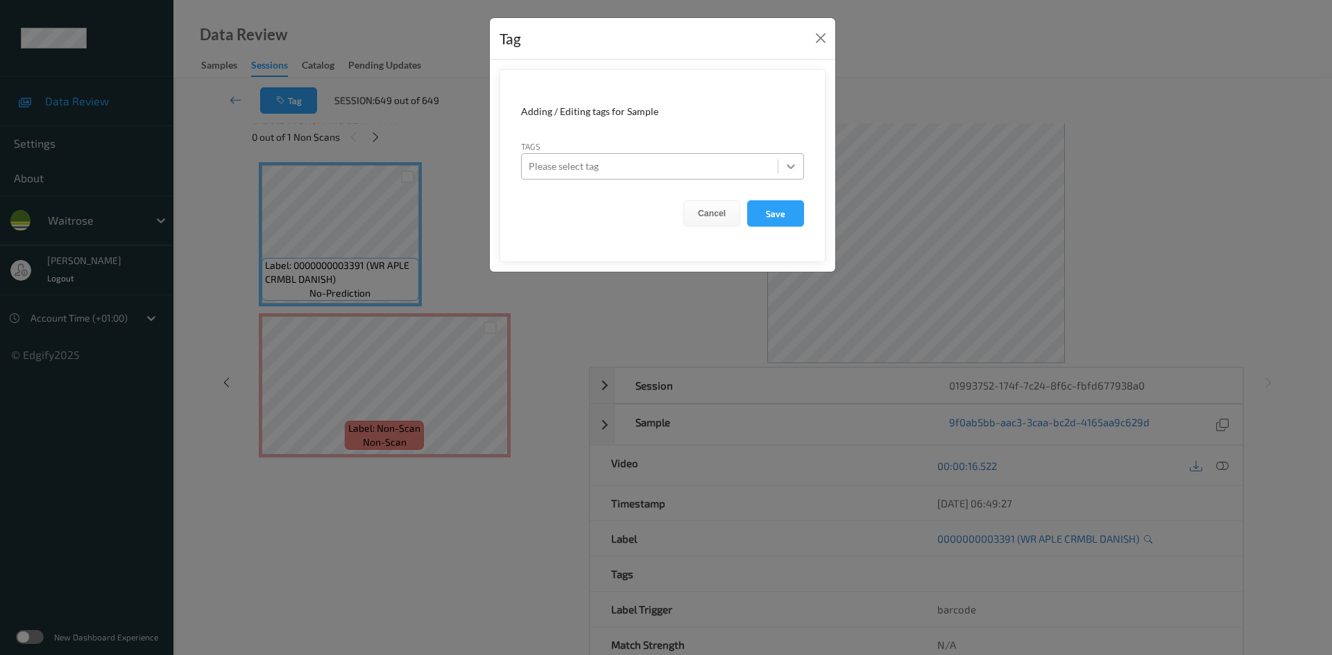
click at [791, 167] on icon at bounding box center [791, 167] width 14 height 14
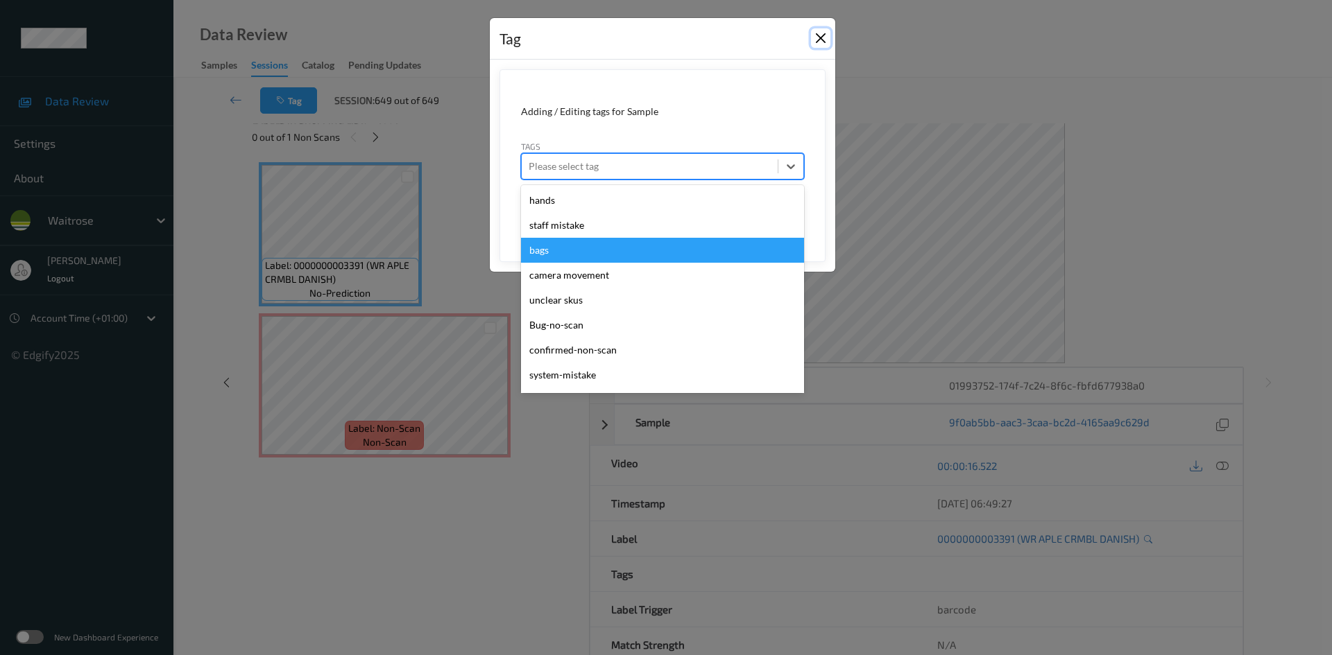
click at [818, 38] on button "Close" at bounding box center [820, 37] width 19 height 19
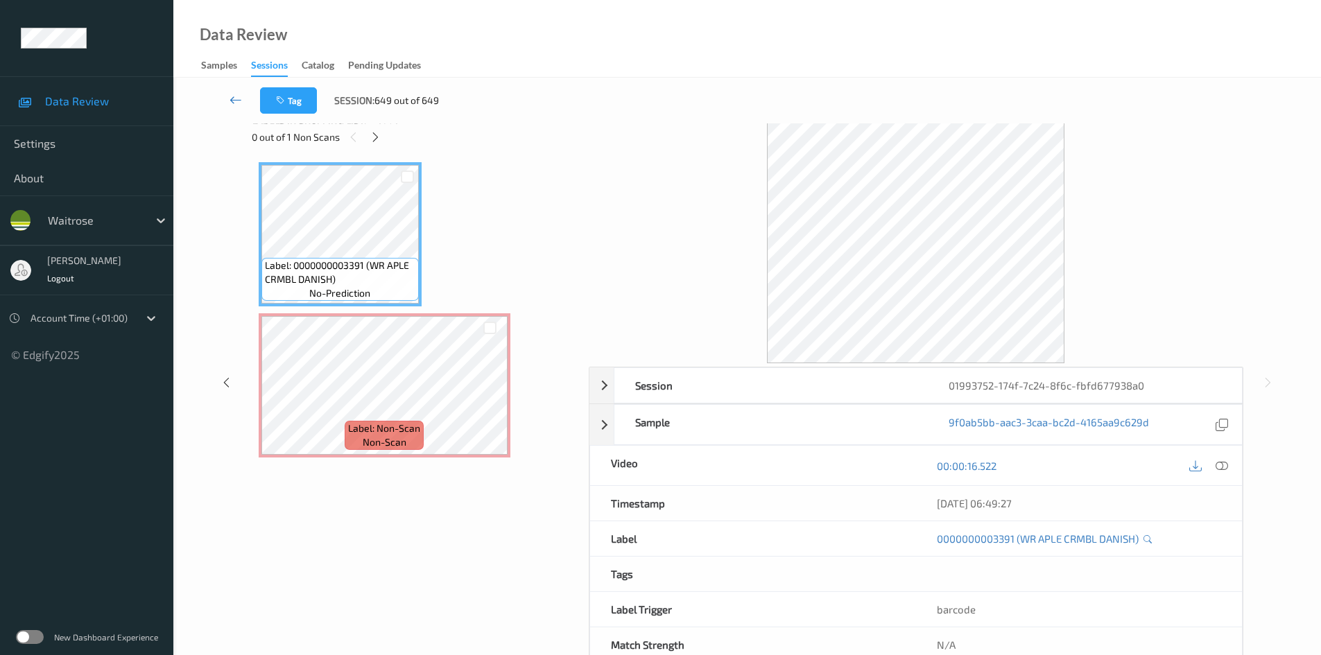
click at [232, 92] on link at bounding box center [236, 100] width 49 height 26
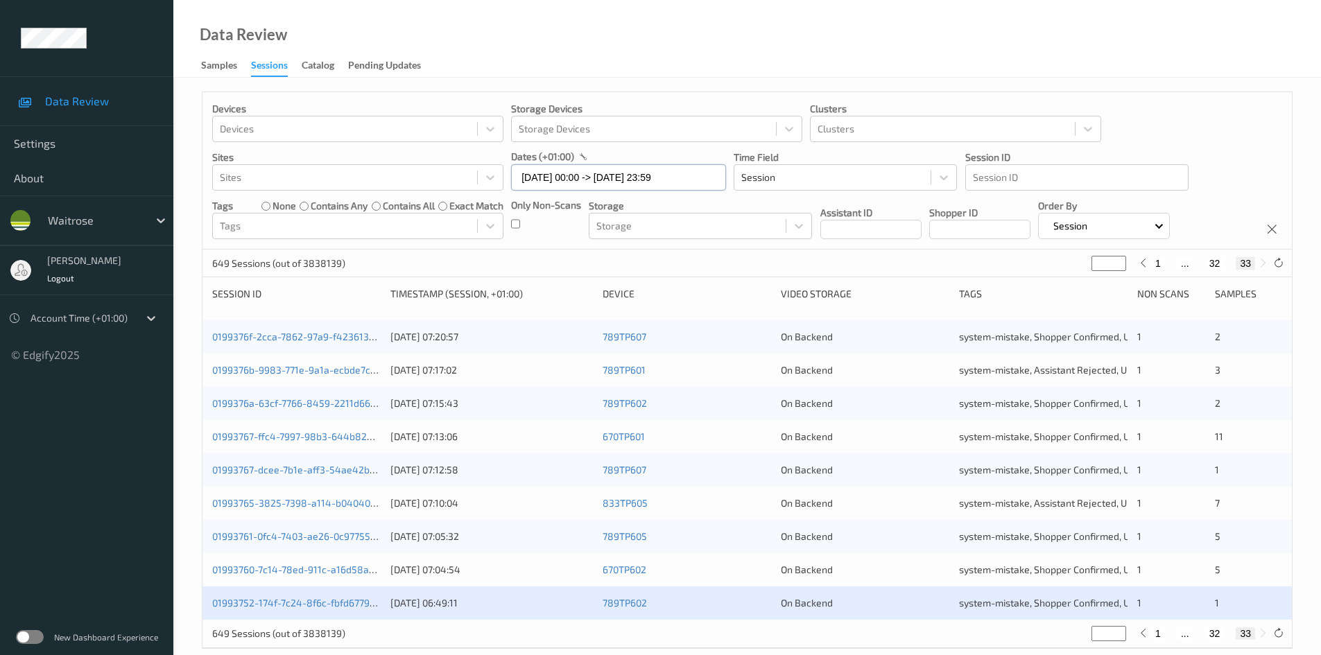
drag, startPoint x: 697, startPoint y: 180, endPoint x: 694, endPoint y: 198, distance: 18.4
click at [697, 180] on input "11/09/2025 00:00 -> 11/09/2025 23:59" at bounding box center [618, 177] width 215 height 26
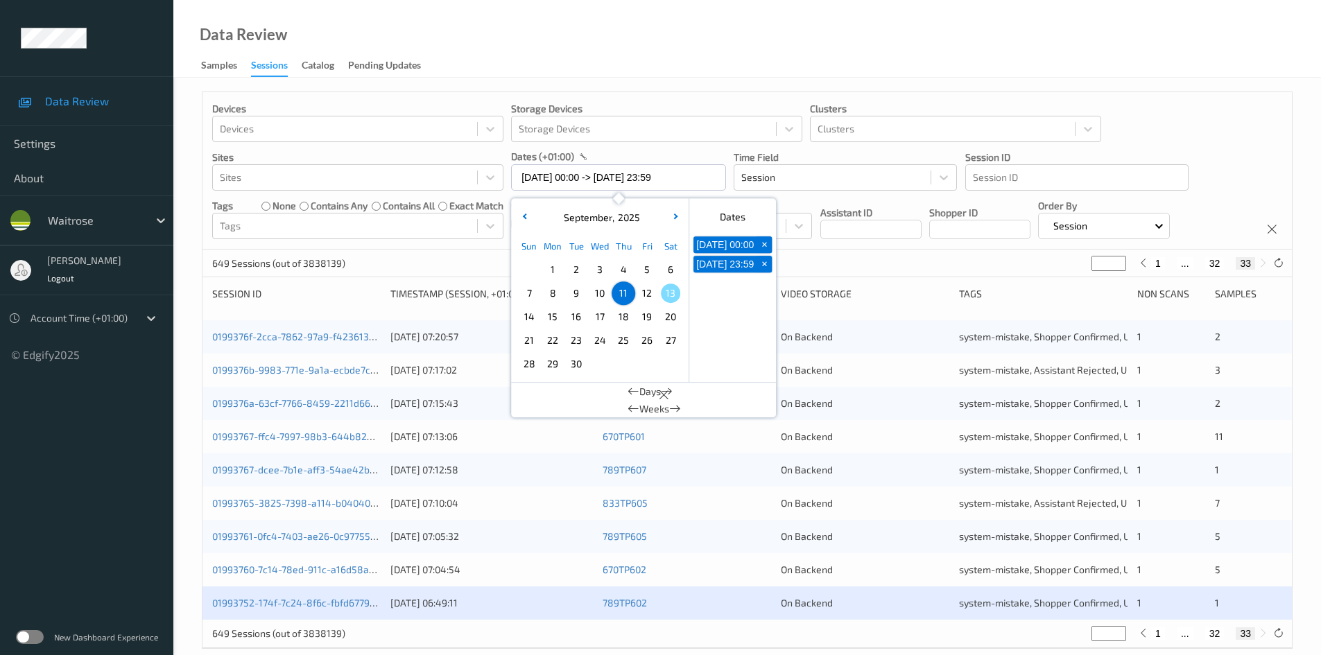
click at [652, 292] on span "12" at bounding box center [646, 293] width 19 height 19
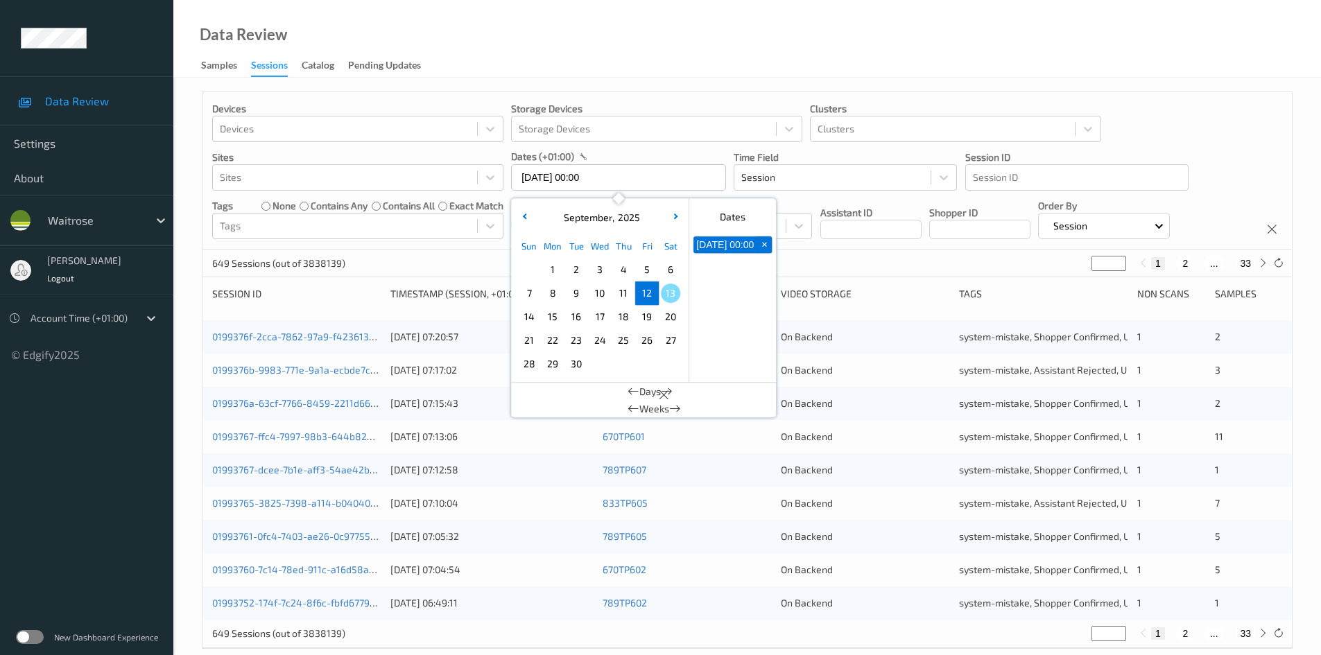
type input "[DATE] 00:00"
type input "*"
click at [652, 292] on span "12" at bounding box center [646, 293] width 19 height 19
type input "[DATE] 00:00 -> [DATE] 23:59"
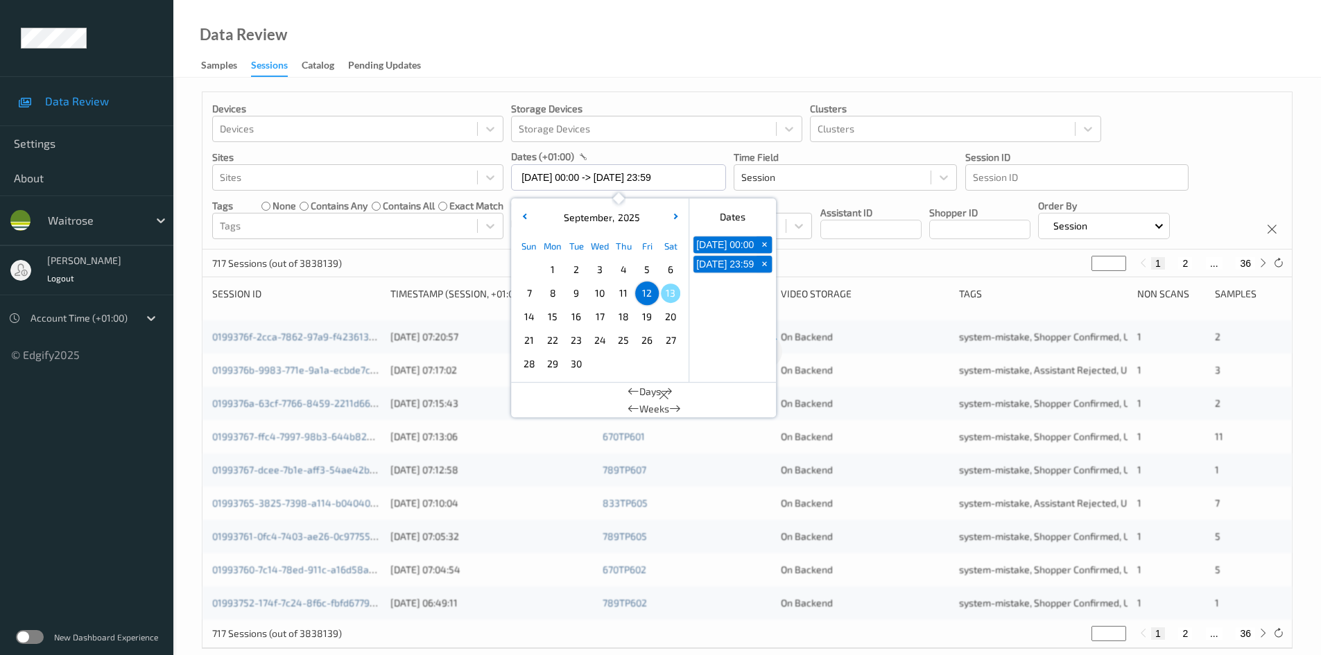
click at [634, 11] on div "Data Review Samples Sessions Catalog Pending Updates" at bounding box center [747, 39] width 1148 height 78
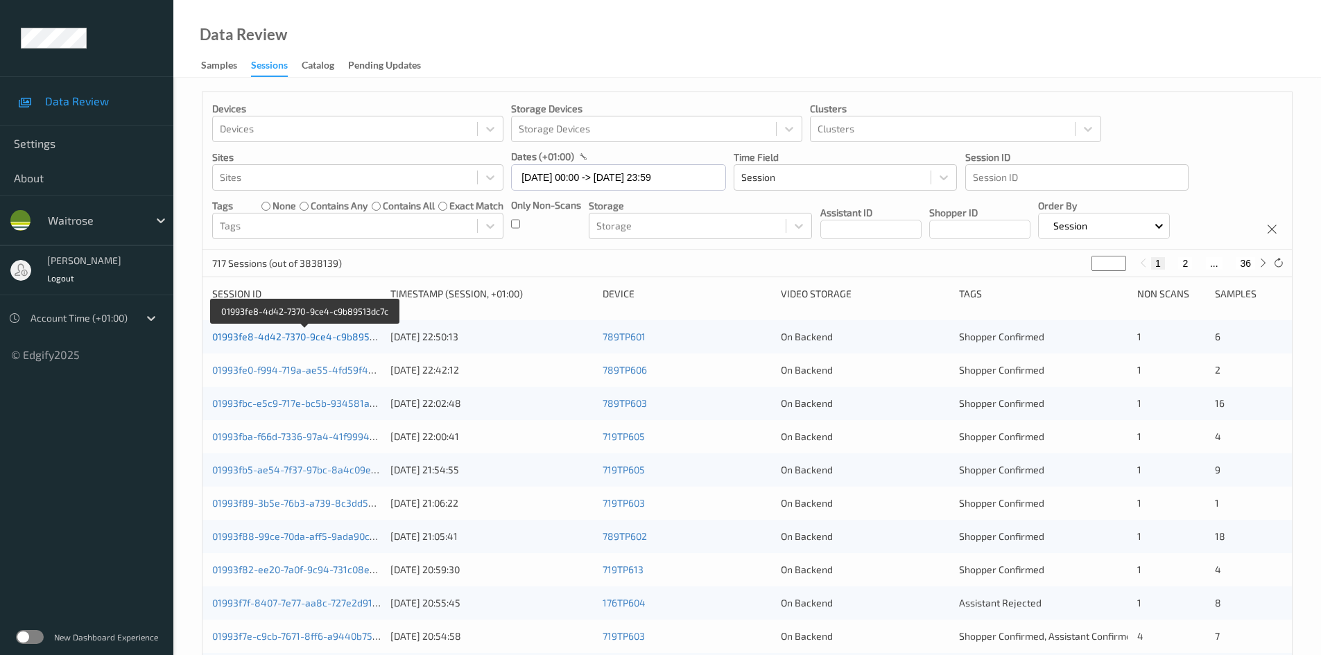
click at [279, 338] on link "01993fe8-4d42-7370-9ce4-c9b89513dc7c" at bounding box center [305, 337] width 187 height 12
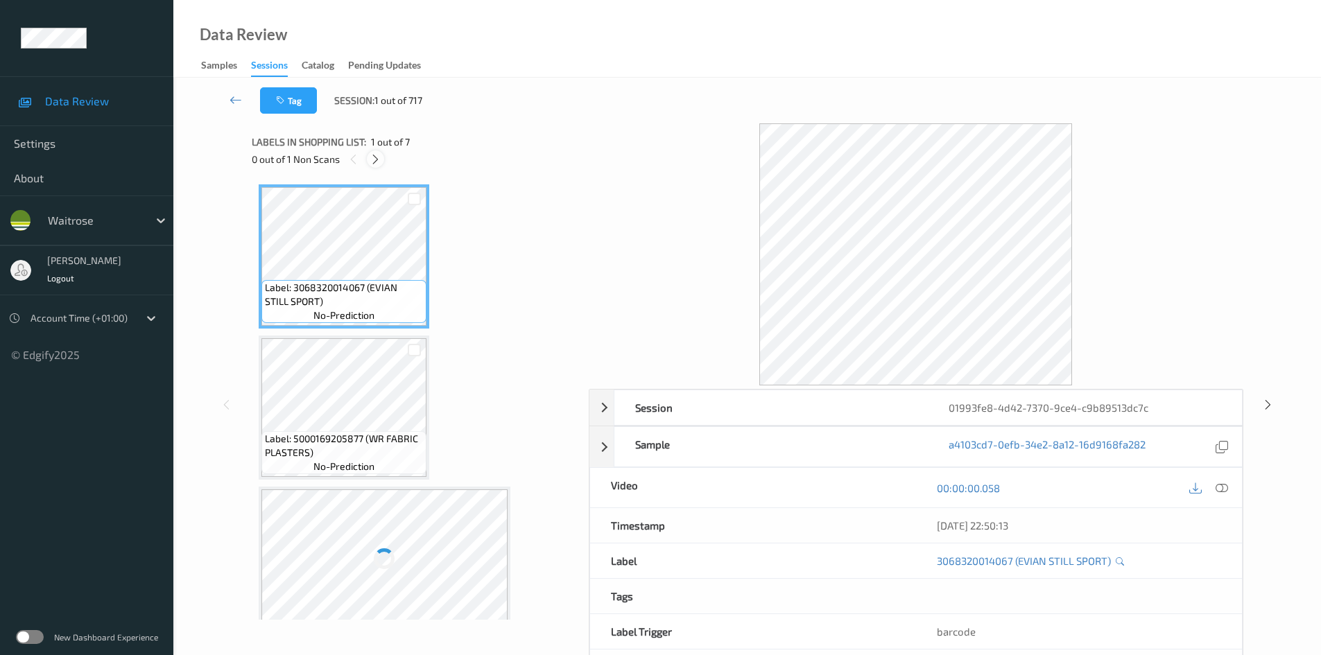
click at [377, 157] on icon at bounding box center [376, 159] width 12 height 12
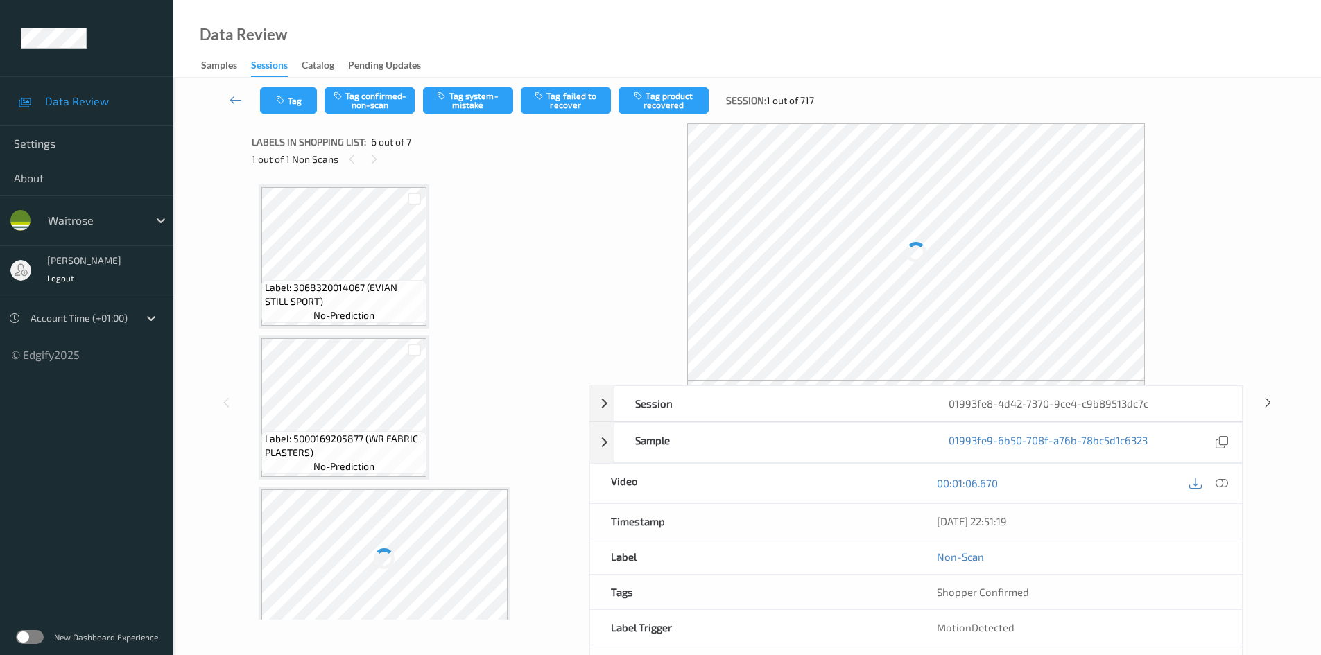
scroll to position [612, 0]
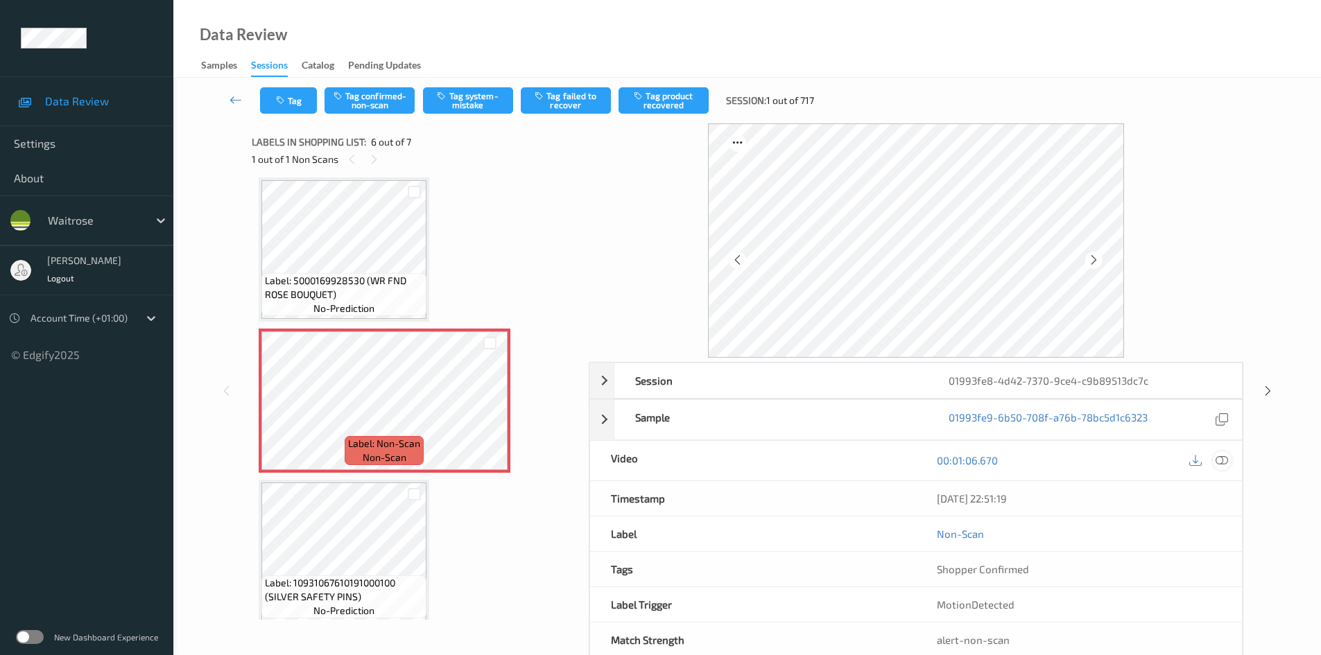
click at [1225, 459] on icon at bounding box center [1222, 460] width 12 height 12
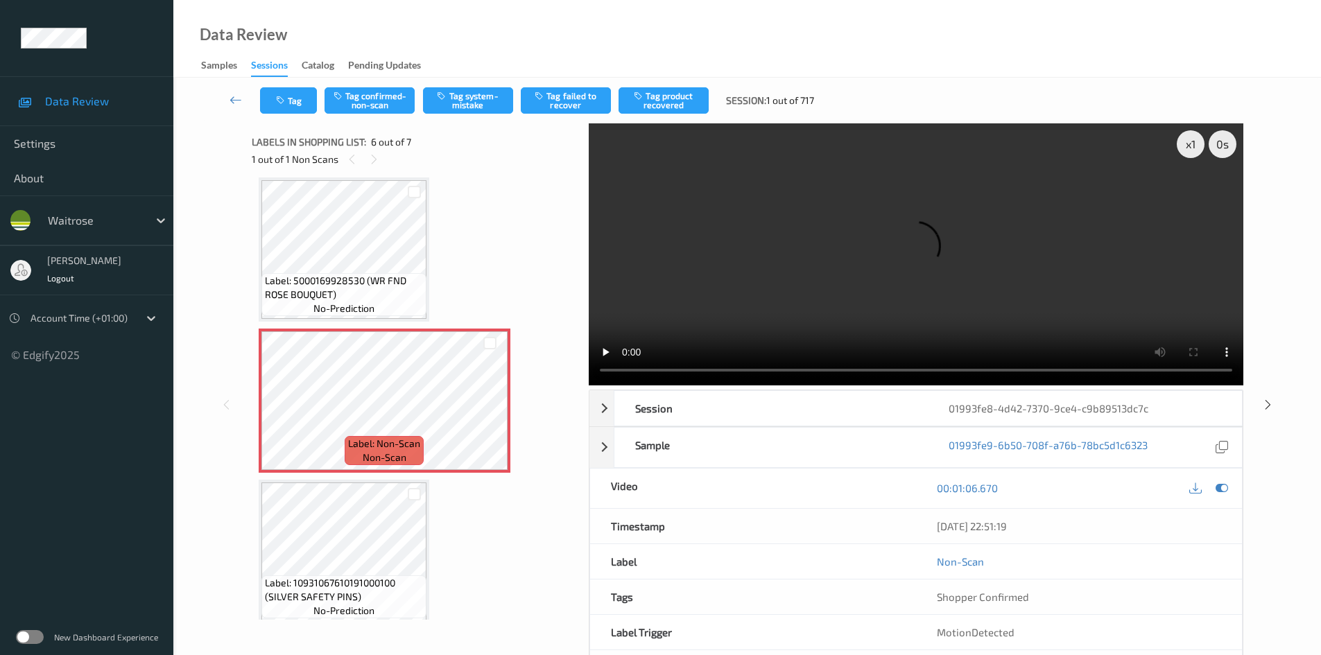
click at [472, 17] on div "Data Review Samples Sessions Catalog Pending Updates" at bounding box center [747, 39] width 1148 height 78
click at [488, 411] on icon at bounding box center [490, 412] width 12 height 12
click at [488, 414] on icon at bounding box center [490, 412] width 12 height 12
click at [1195, 141] on div "x 1" at bounding box center [1191, 144] width 28 height 28
drag, startPoint x: 1194, startPoint y: 140, endPoint x: 1142, endPoint y: 191, distance: 73.1
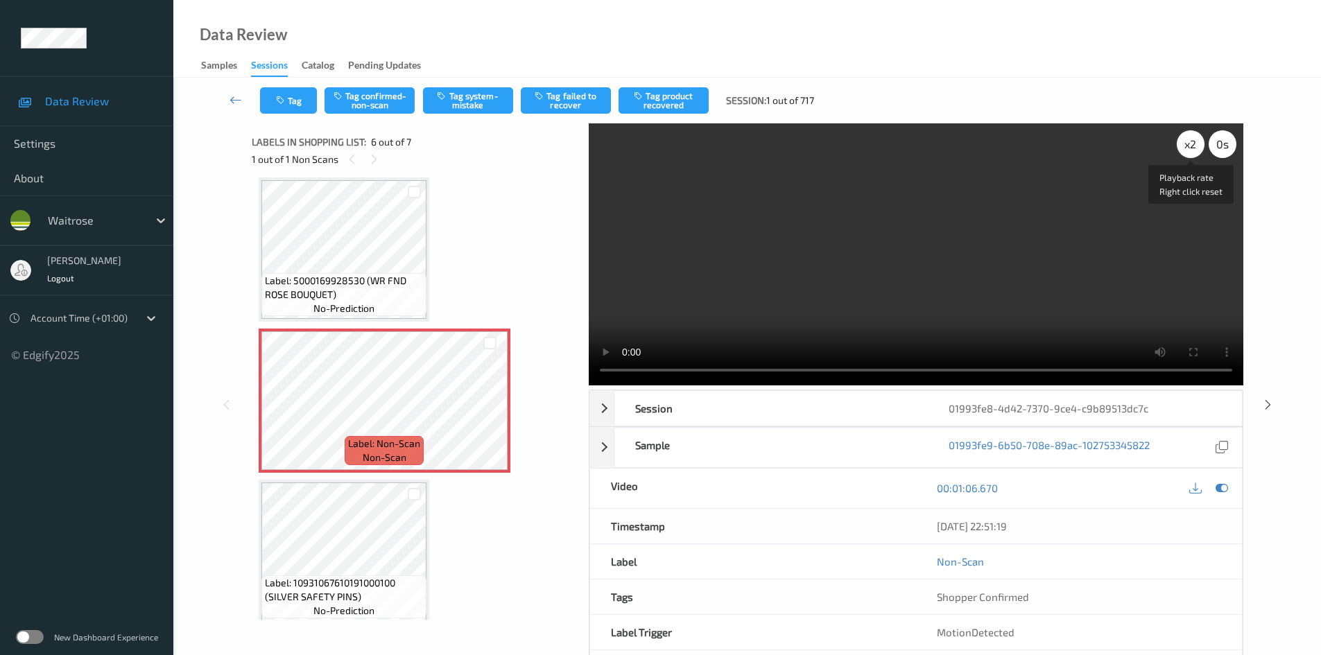
click at [1194, 141] on div "x 2" at bounding box center [1191, 144] width 28 height 28
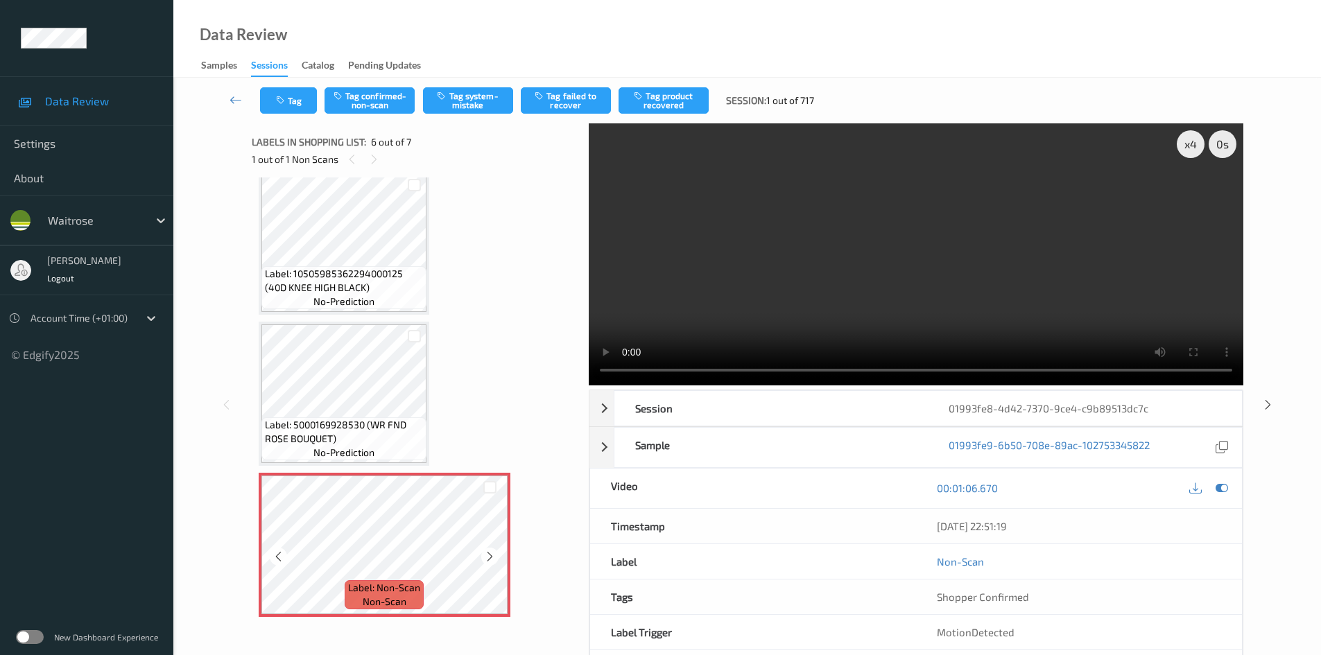
scroll to position [334, 0]
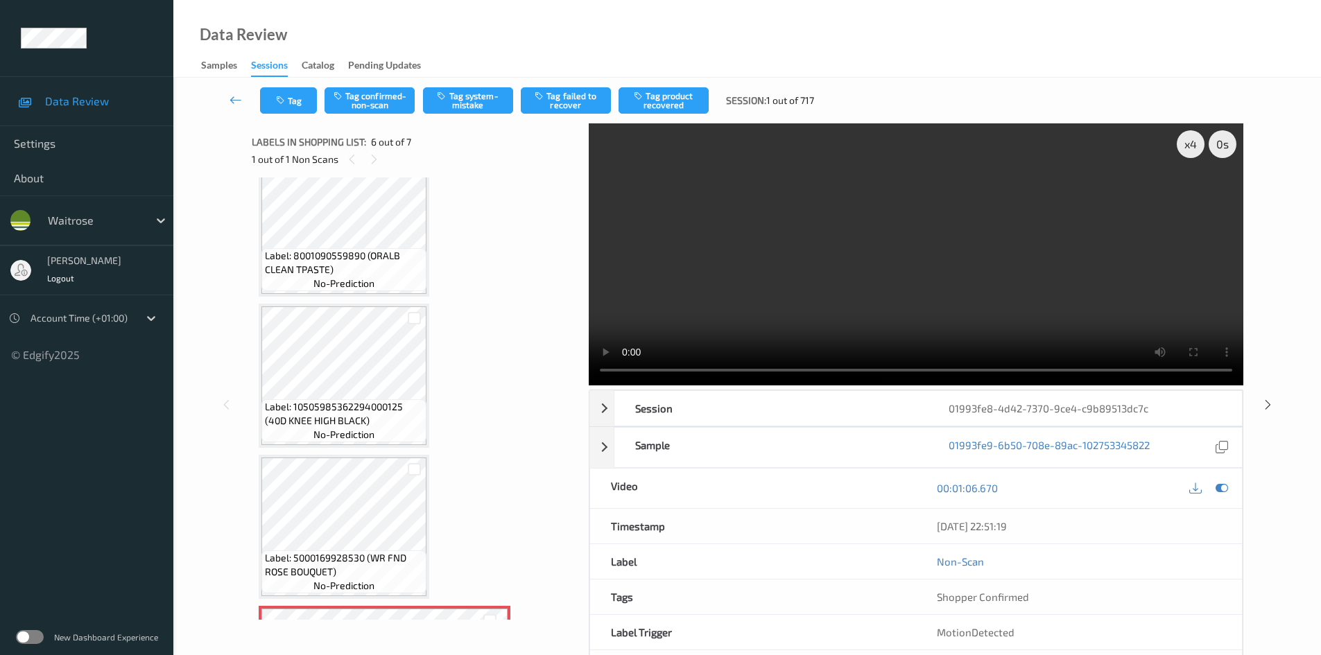
click at [886, 317] on video at bounding box center [916, 254] width 655 height 262
click at [945, 282] on video at bounding box center [916, 254] width 655 height 262
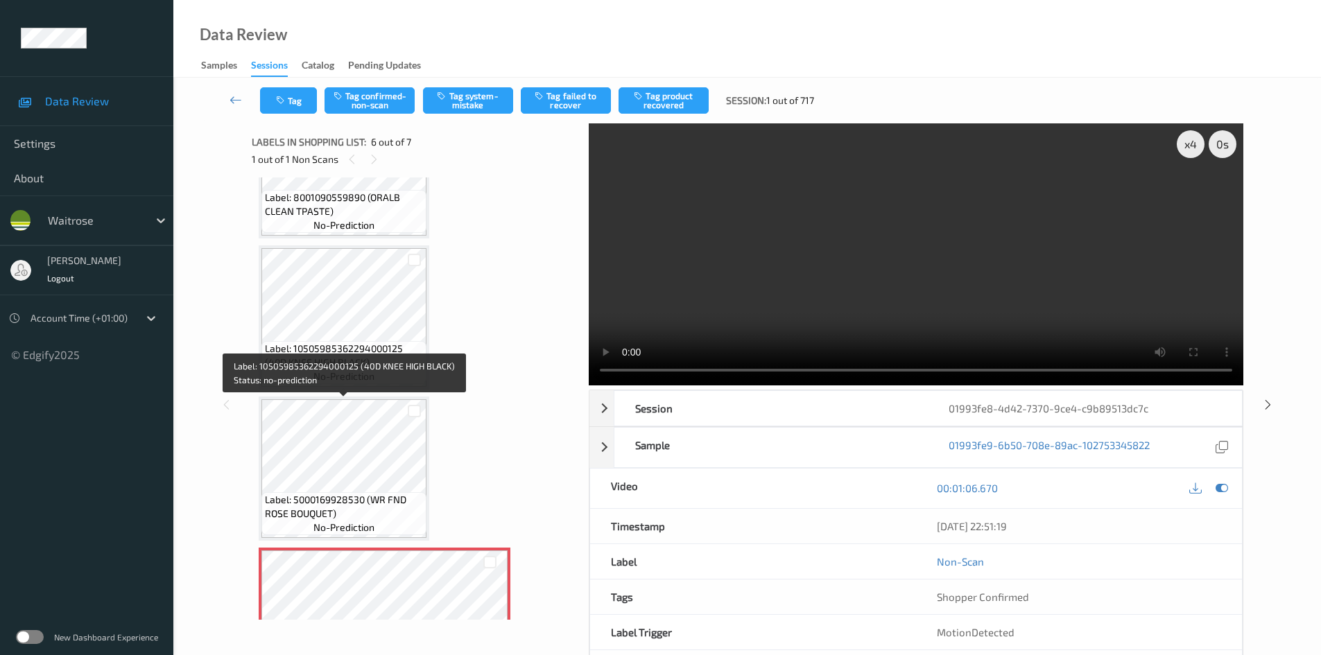
scroll to position [473, 0]
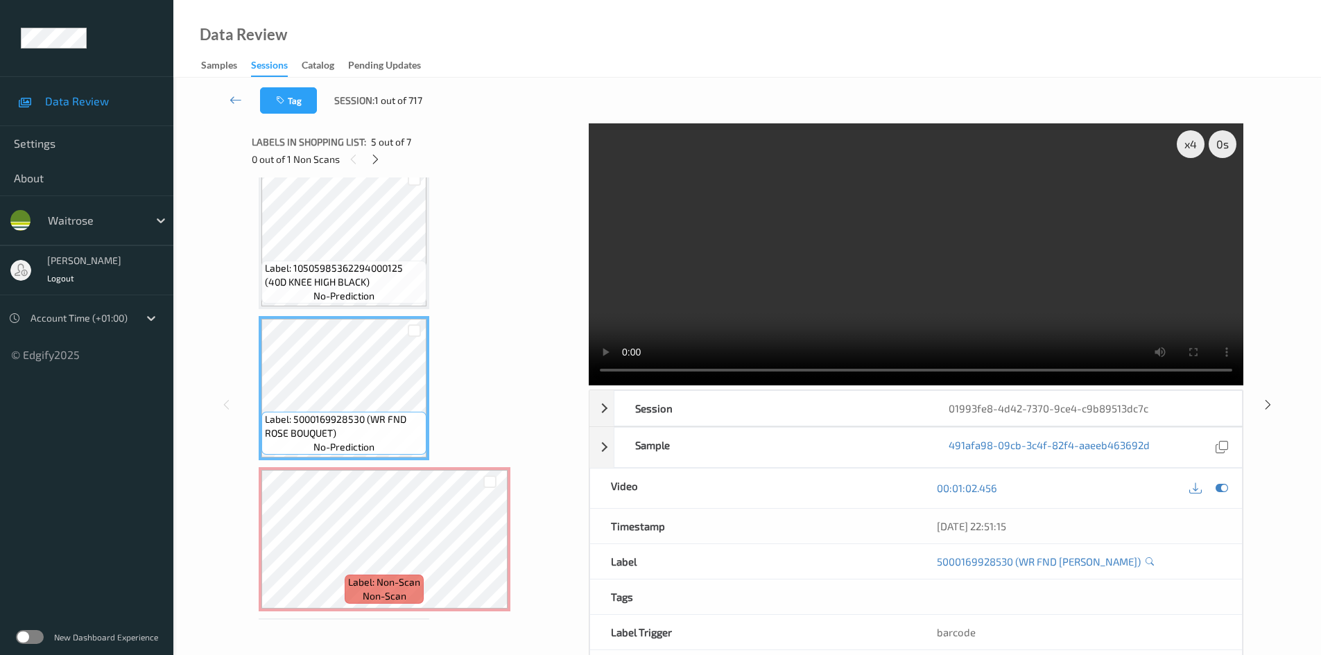
click at [895, 303] on video at bounding box center [916, 254] width 655 height 262
click at [799, 325] on video at bounding box center [916, 254] width 655 height 262
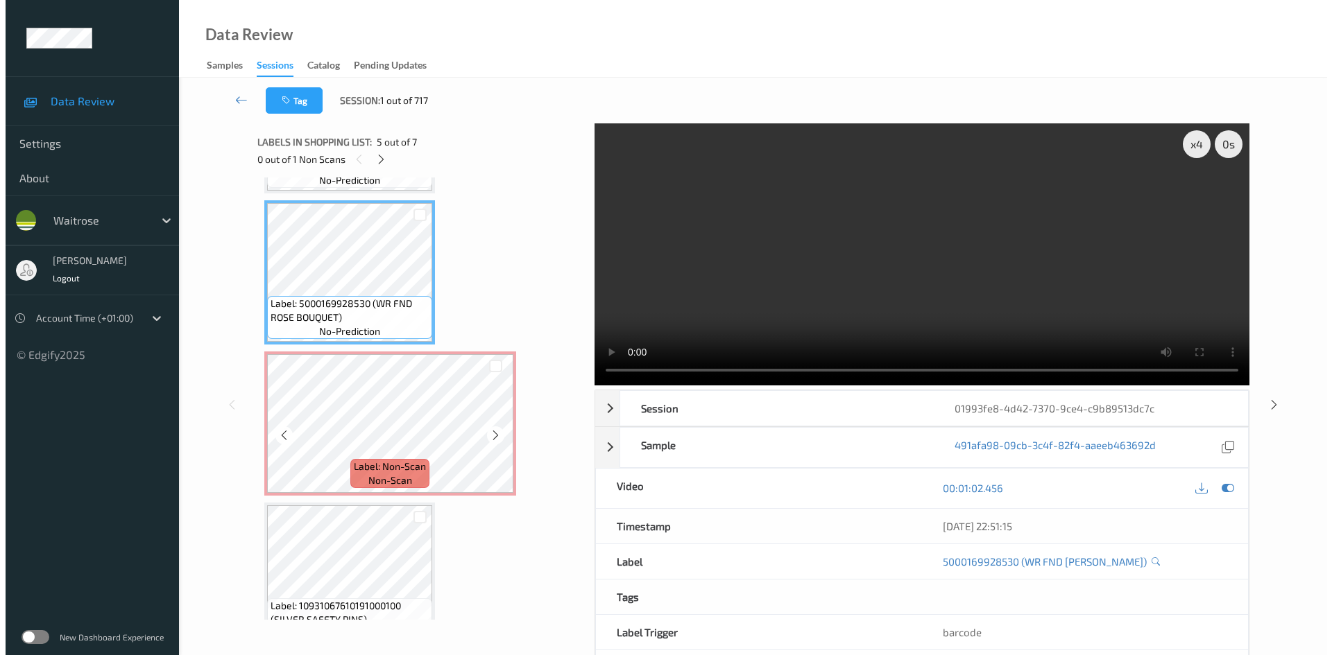
scroll to position [623, 0]
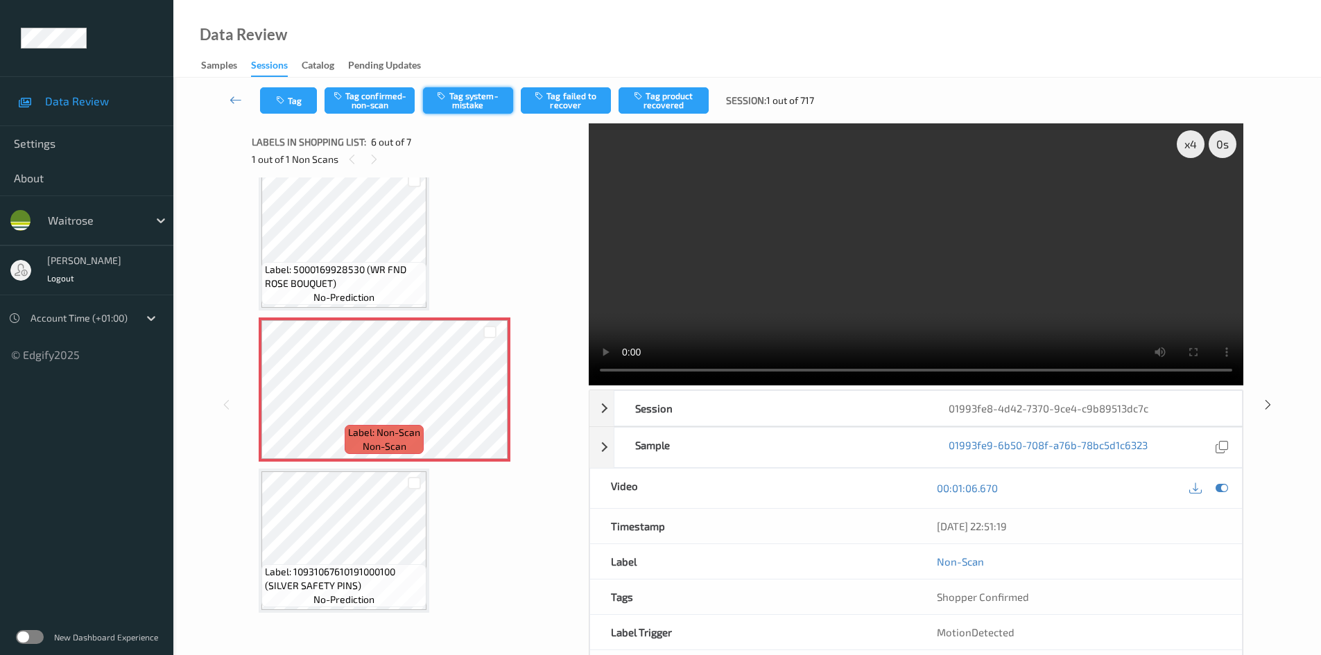
click at [476, 101] on button "Tag system-mistake" at bounding box center [468, 100] width 90 height 26
click at [481, 102] on button "Tag system-mistake" at bounding box center [468, 100] width 90 height 26
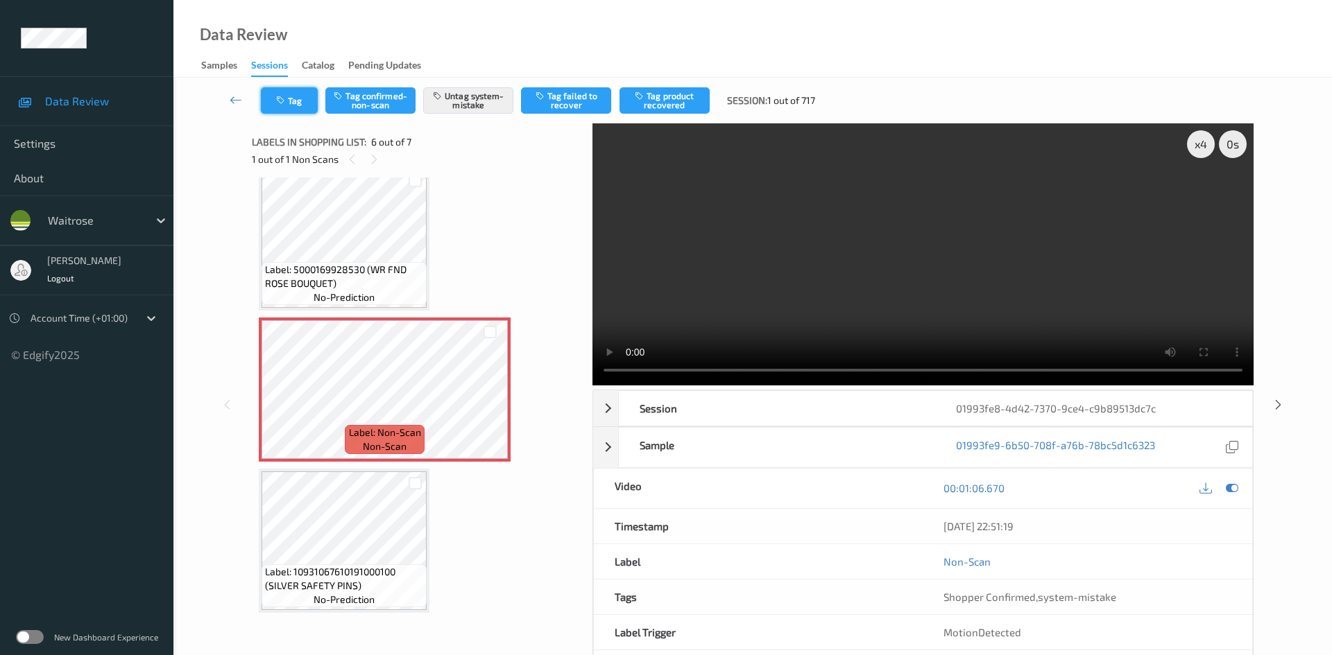
click at [300, 102] on button "Tag" at bounding box center [289, 100] width 57 height 26
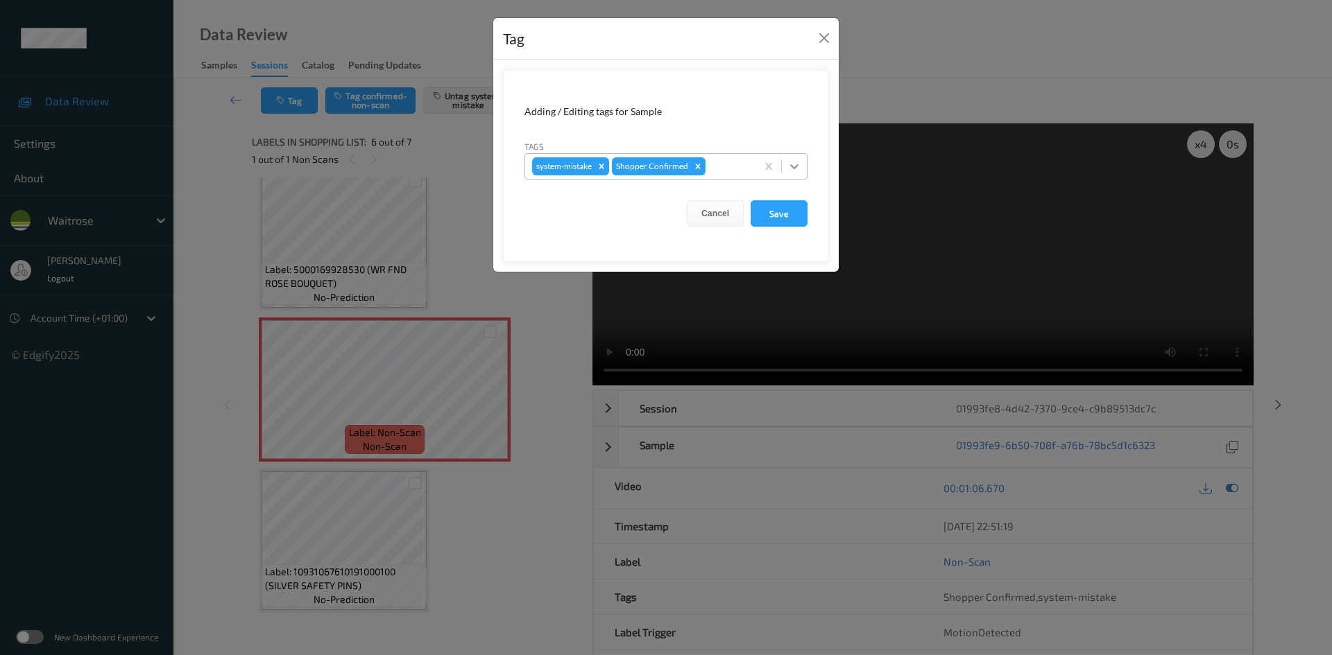
click at [801, 169] on div at bounding box center [794, 166] width 25 height 25
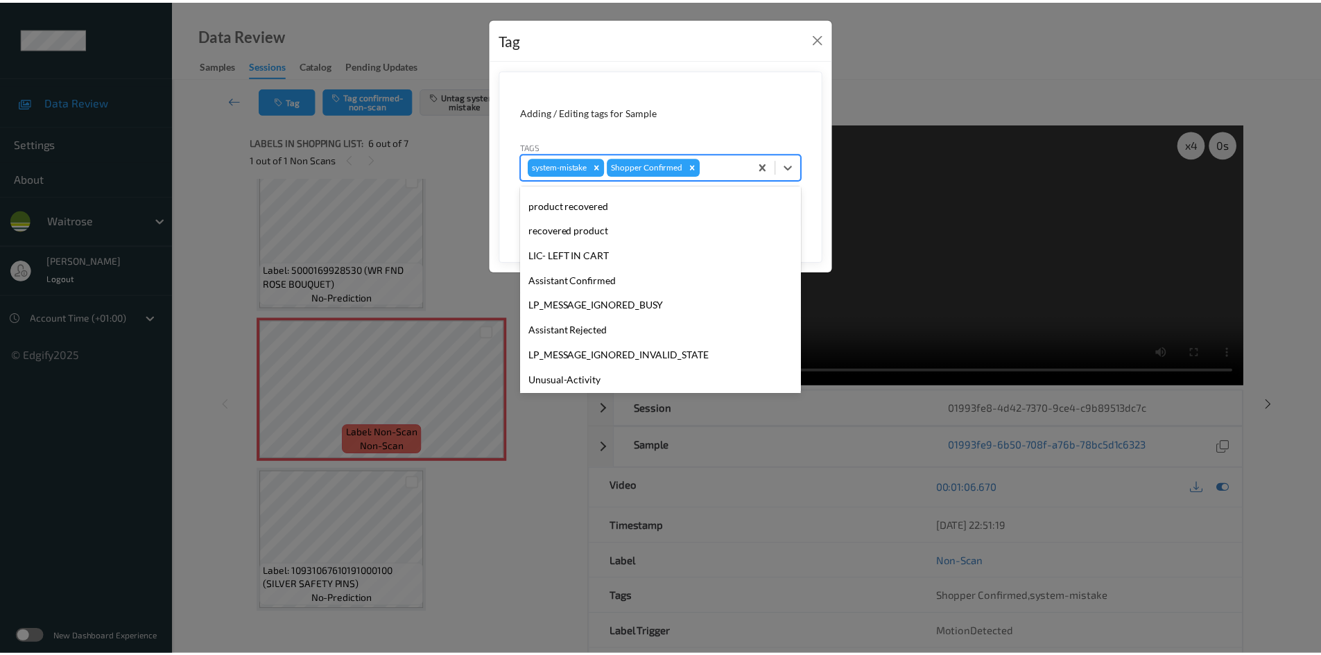
scroll to position [322, 0]
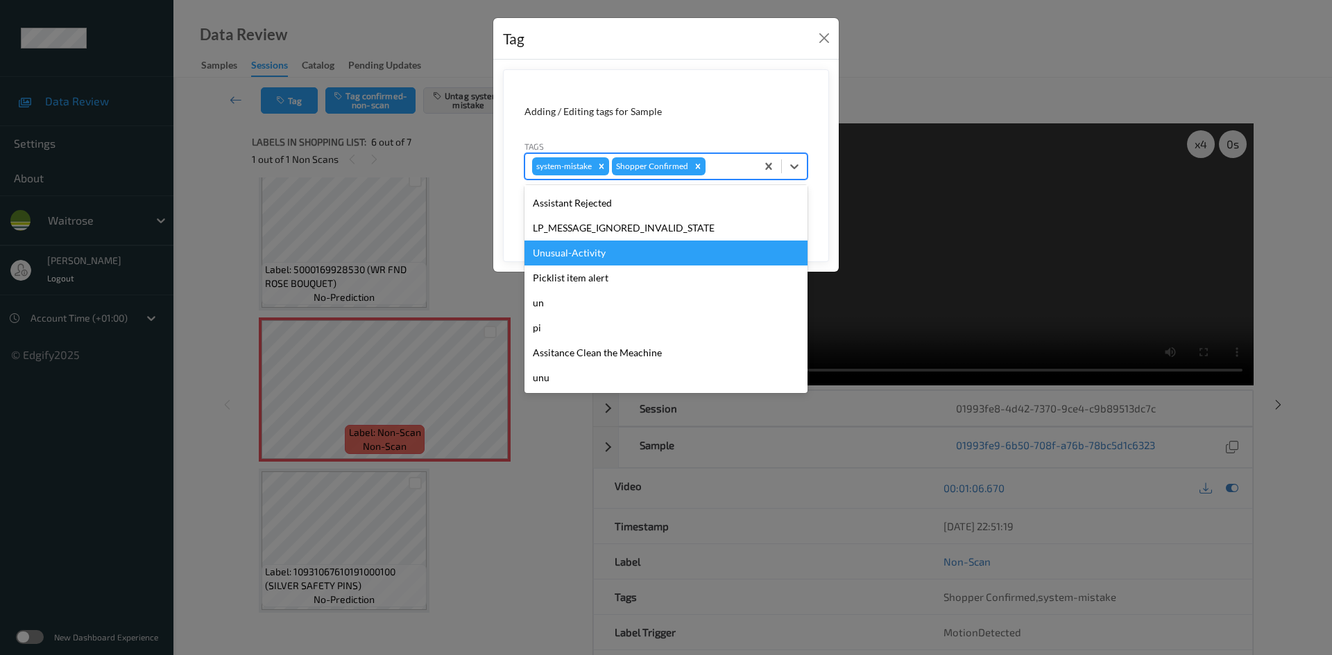
click at [610, 256] on div "Unusual-Activity" at bounding box center [665, 253] width 283 height 25
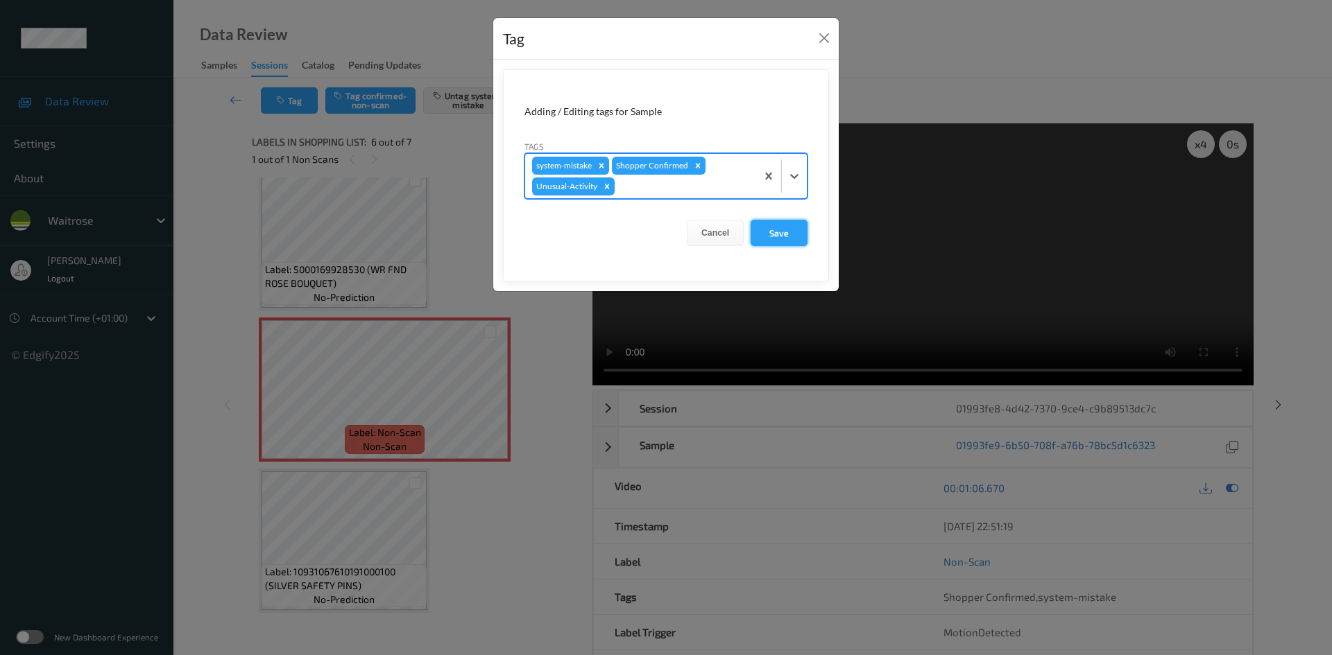
click at [767, 231] on button "Save" at bounding box center [778, 233] width 57 height 26
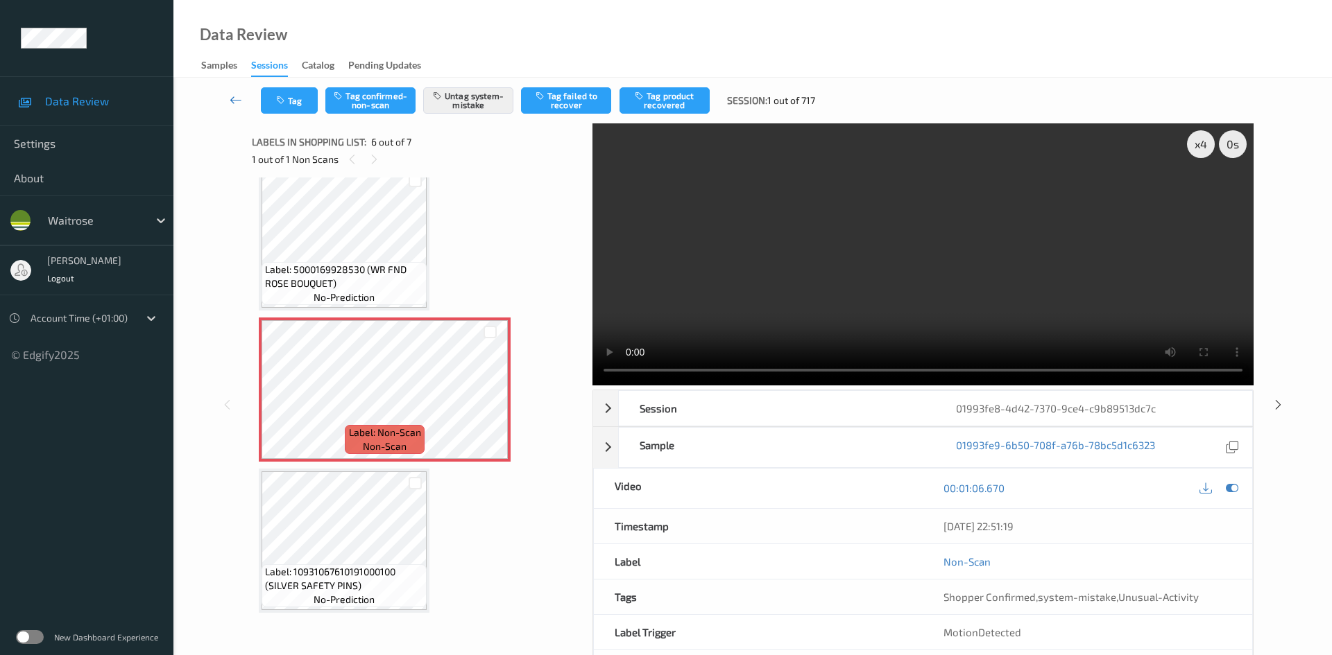
click at [230, 91] on link at bounding box center [236, 100] width 49 height 26
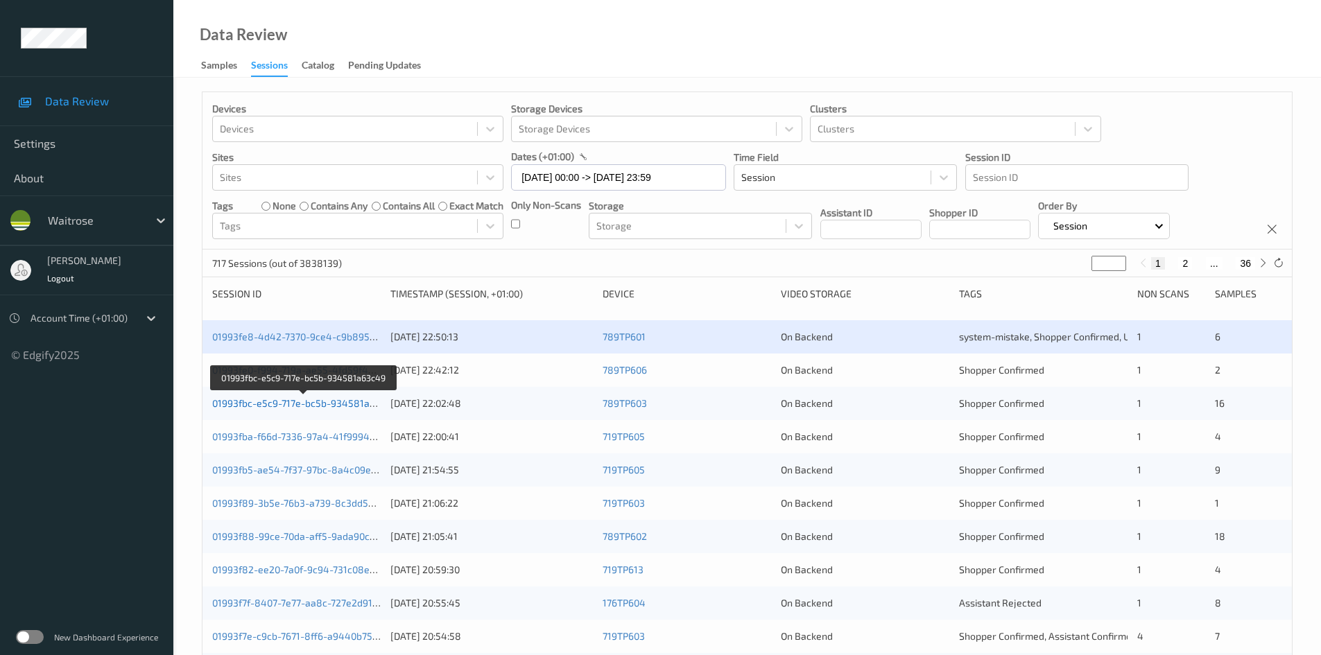
click at [276, 401] on link "01993fbc-e5c9-717e-bc5b-934581a63c49" at bounding box center [304, 403] width 185 height 12
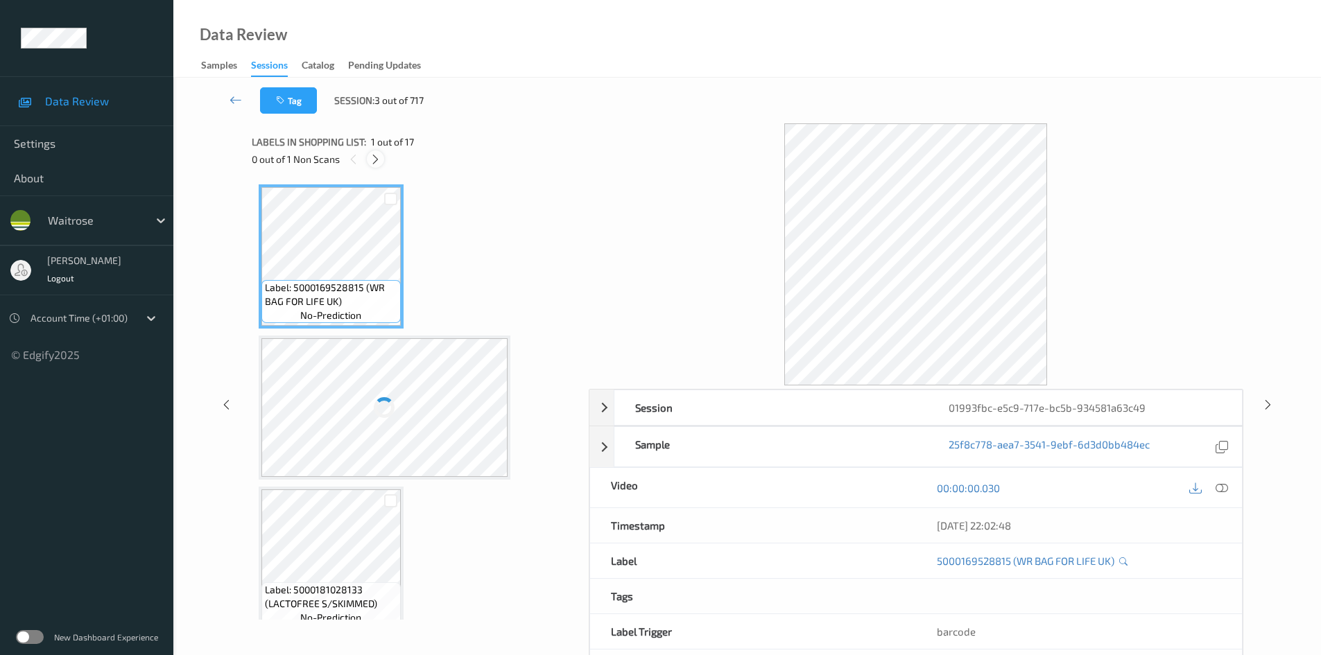
click at [377, 152] on div at bounding box center [375, 158] width 17 height 17
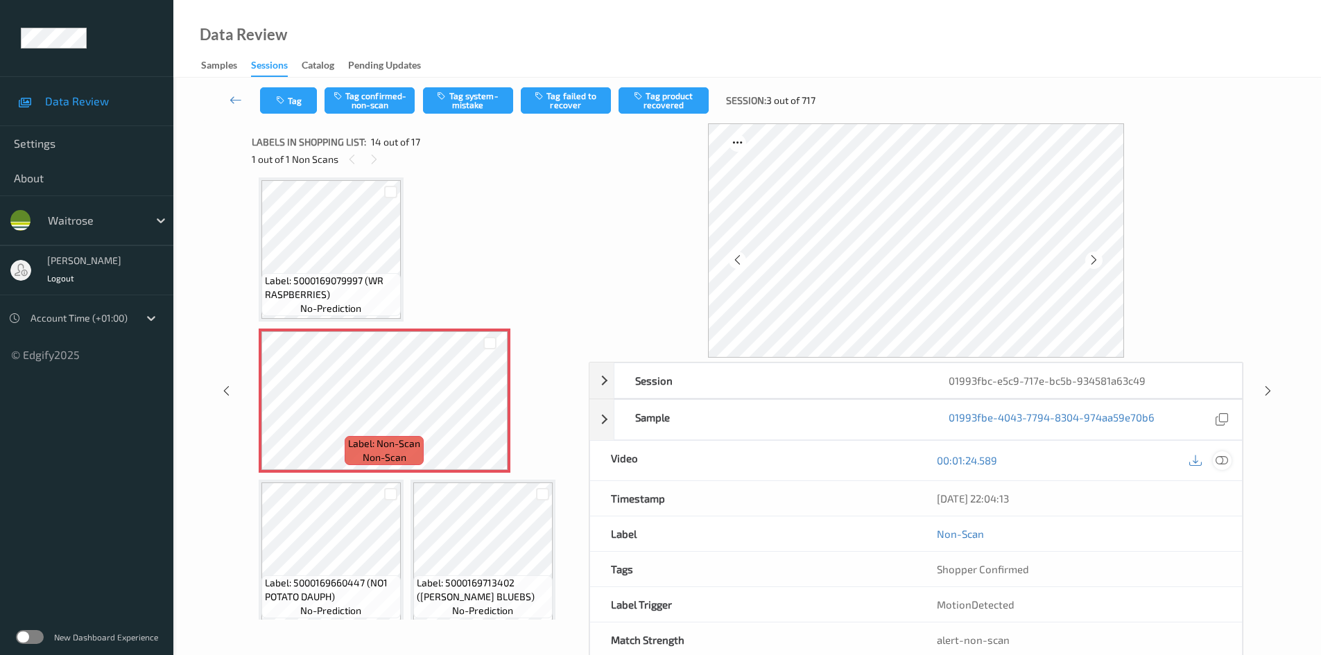
click at [1223, 459] on icon at bounding box center [1222, 460] width 12 height 12
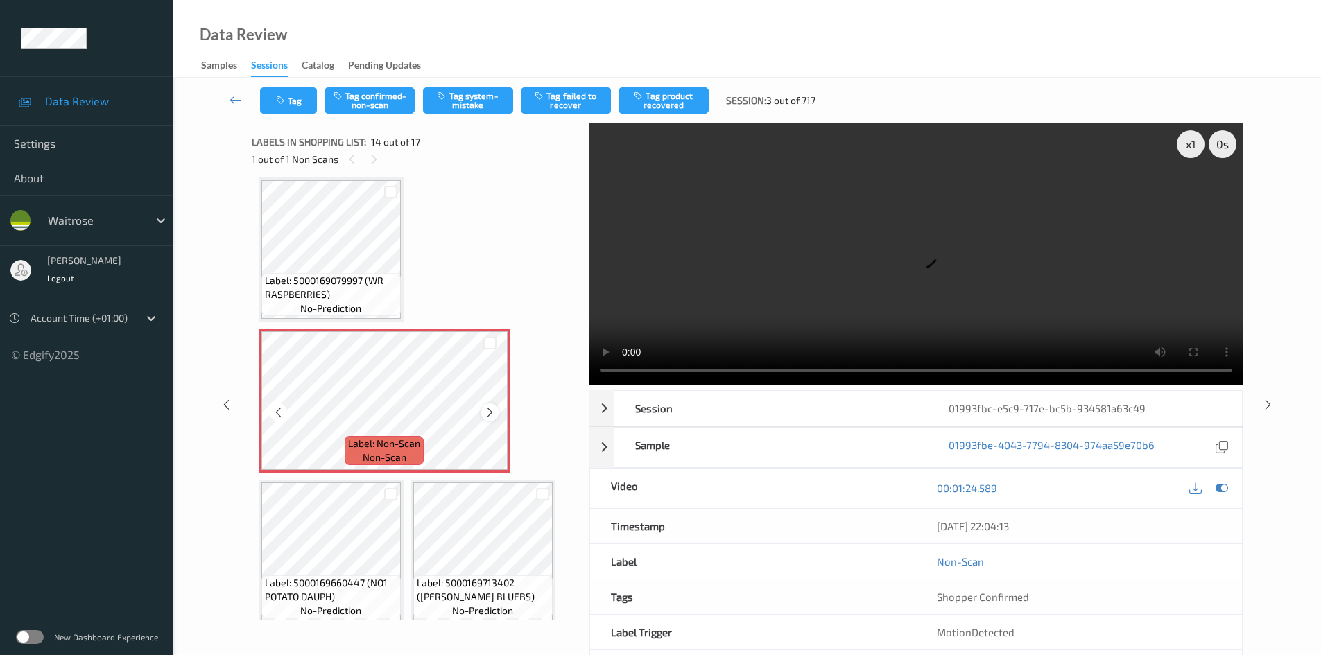
click at [490, 415] on icon at bounding box center [490, 412] width 12 height 12
click at [495, 411] on icon at bounding box center [490, 412] width 12 height 12
click at [496, 411] on icon at bounding box center [490, 412] width 12 height 12
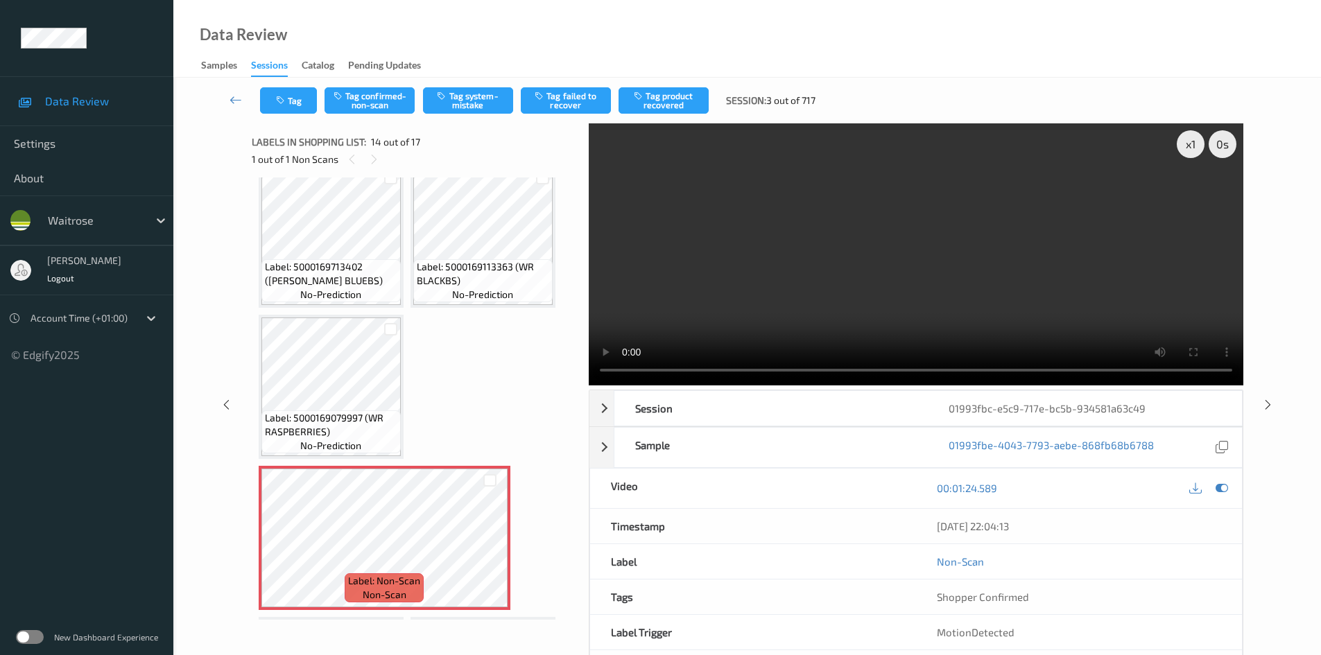
scroll to position [775, 0]
click at [800, 270] on video at bounding box center [916, 254] width 655 height 262
click at [923, 278] on video at bounding box center [916, 254] width 655 height 262
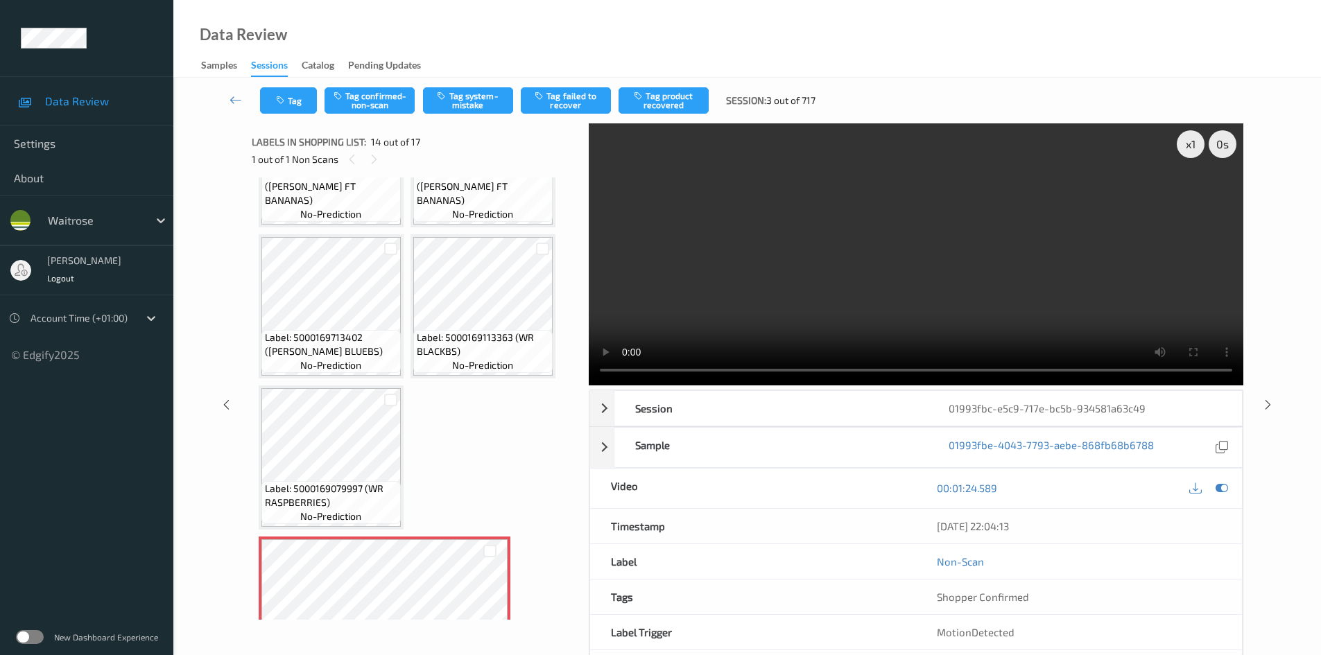
drag, startPoint x: 397, startPoint y: 331, endPoint x: 509, endPoint y: 467, distance: 176.4
click at [509, 467] on div "Label: 5000169528815 (WR BAG FOR LIFE UK) no-prediction Label: 5000181028133 (L…" at bounding box center [415, 230] width 313 height 1505
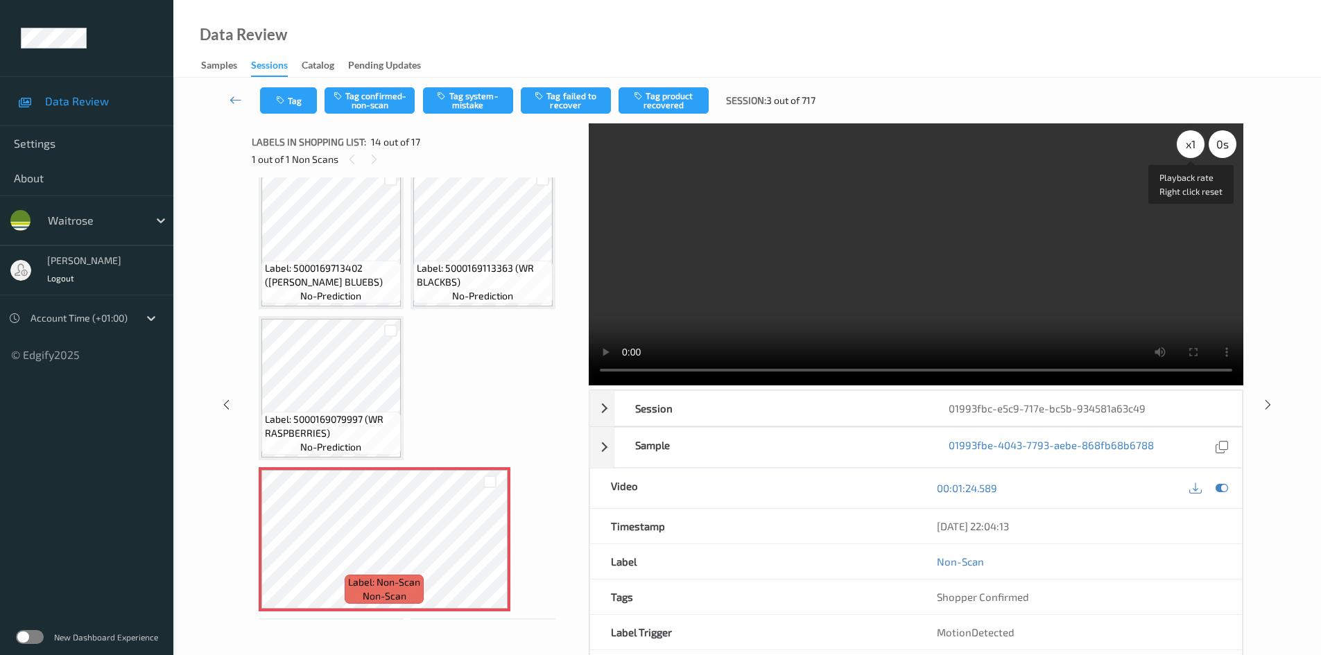
click at [1197, 133] on div "x 1" at bounding box center [1191, 144] width 28 height 28
click at [906, 280] on video at bounding box center [916, 254] width 655 height 262
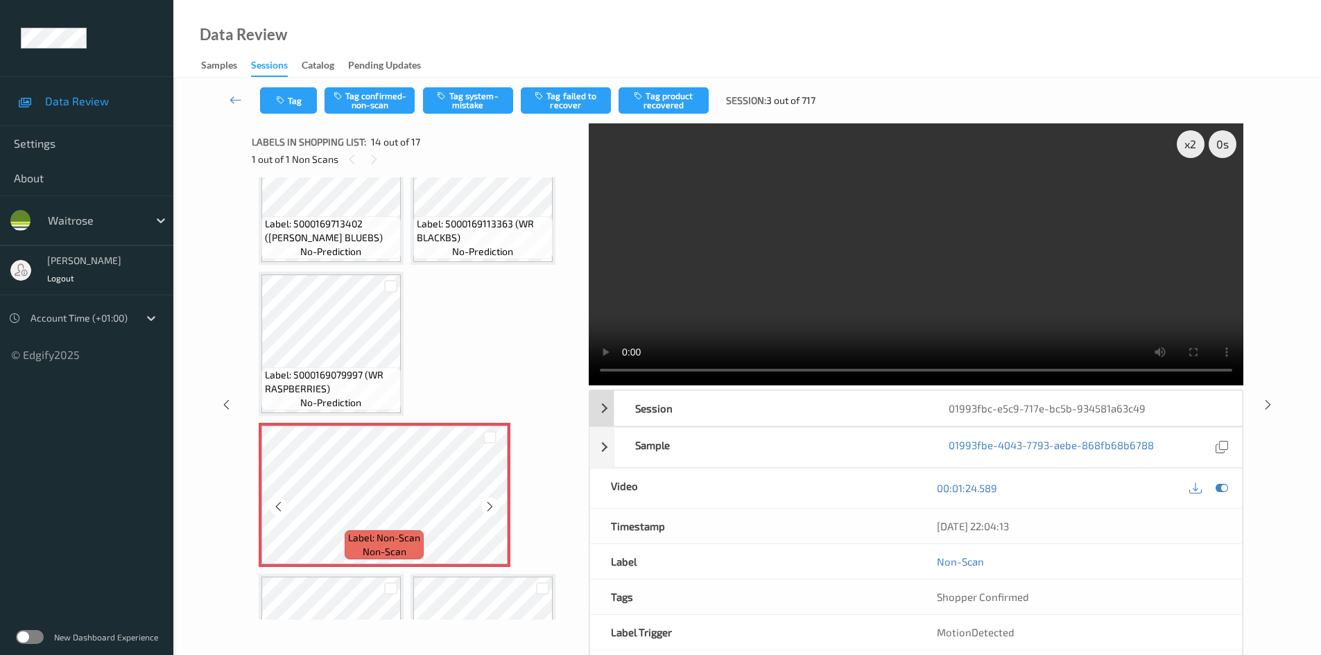
scroll to position [845, 0]
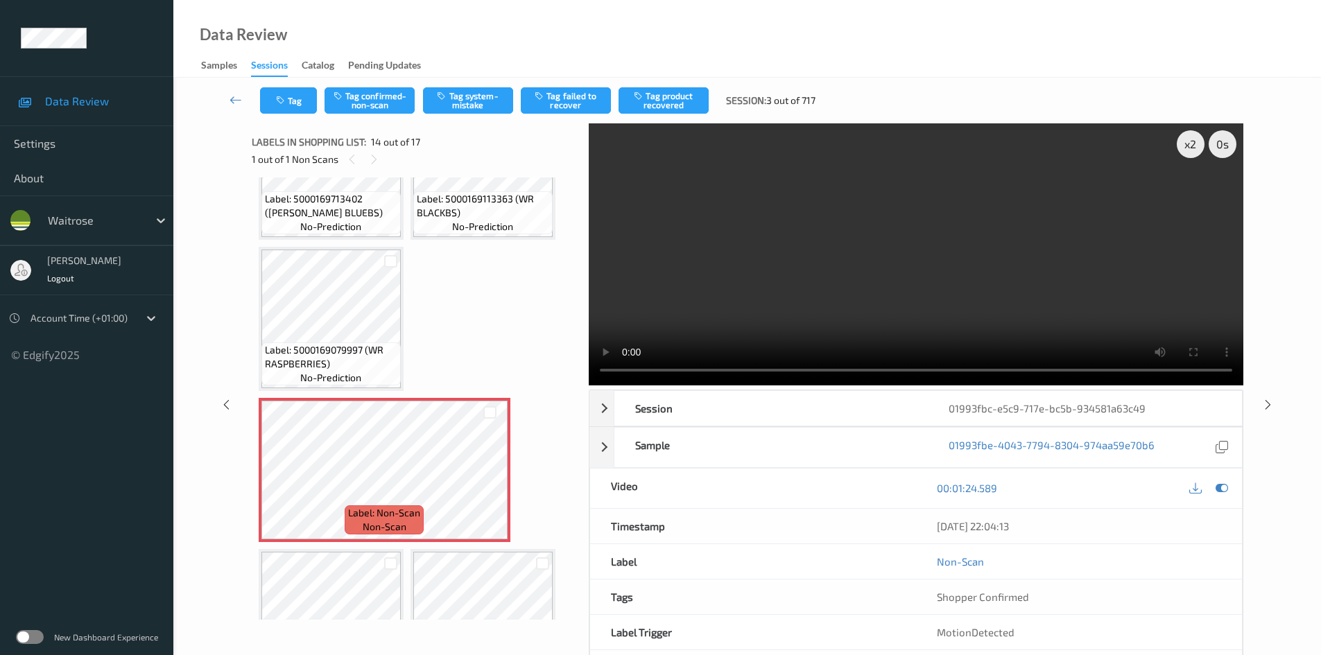
click at [995, 325] on video at bounding box center [916, 254] width 655 height 262
click at [1067, 279] on video at bounding box center [916, 254] width 655 height 262
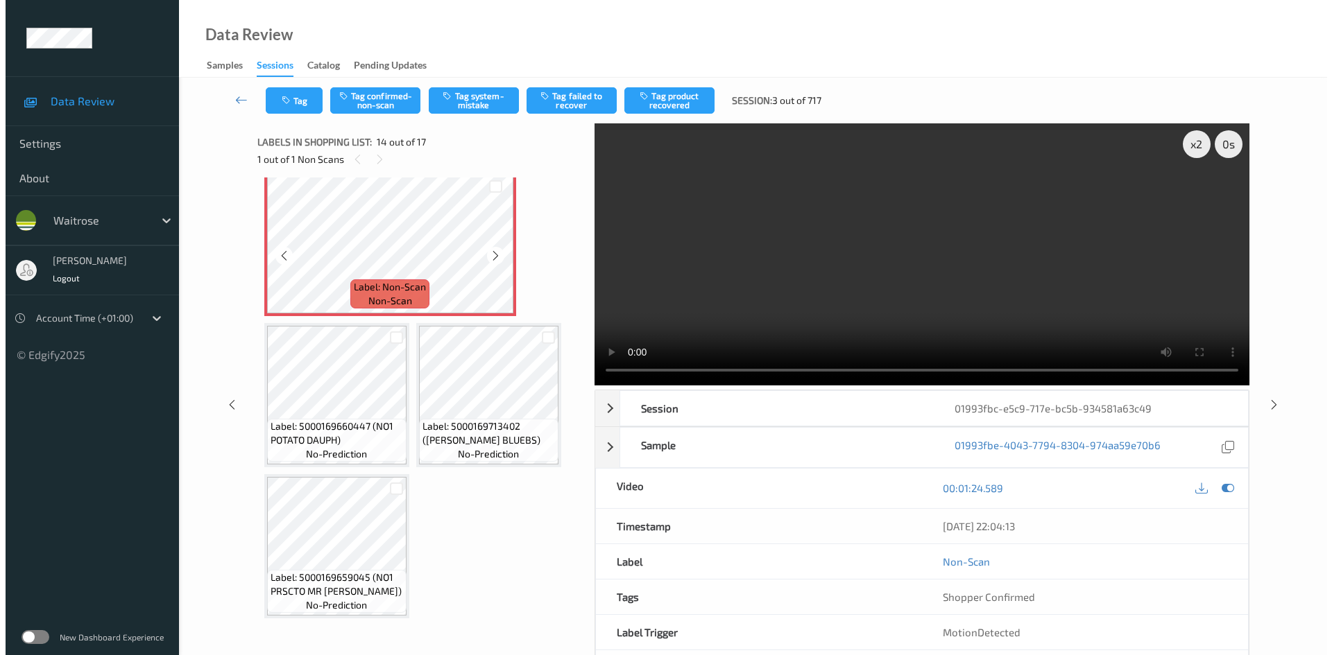
scroll to position [1076, 0]
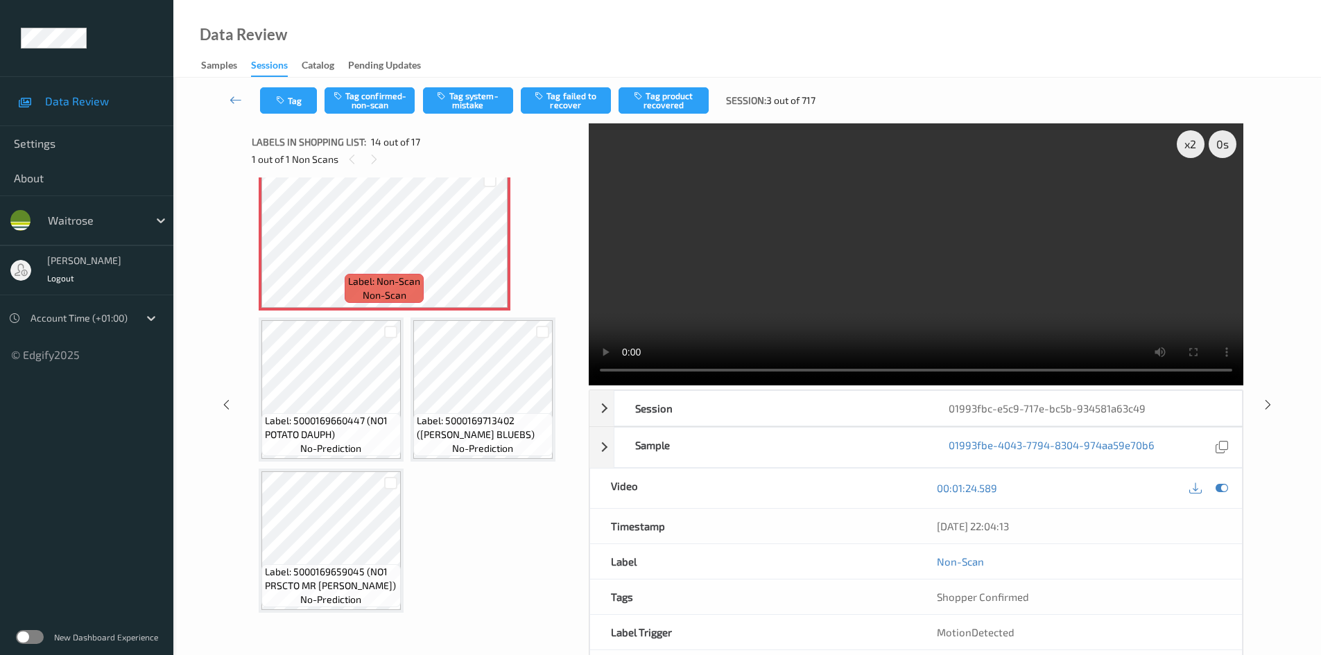
click at [981, 325] on video at bounding box center [916, 254] width 655 height 262
click at [1010, 334] on video at bounding box center [916, 254] width 655 height 262
click at [846, 204] on video at bounding box center [916, 254] width 655 height 262
click at [906, 219] on video at bounding box center [916, 254] width 655 height 262
click at [1187, 143] on div "x 2" at bounding box center [1191, 144] width 28 height 28
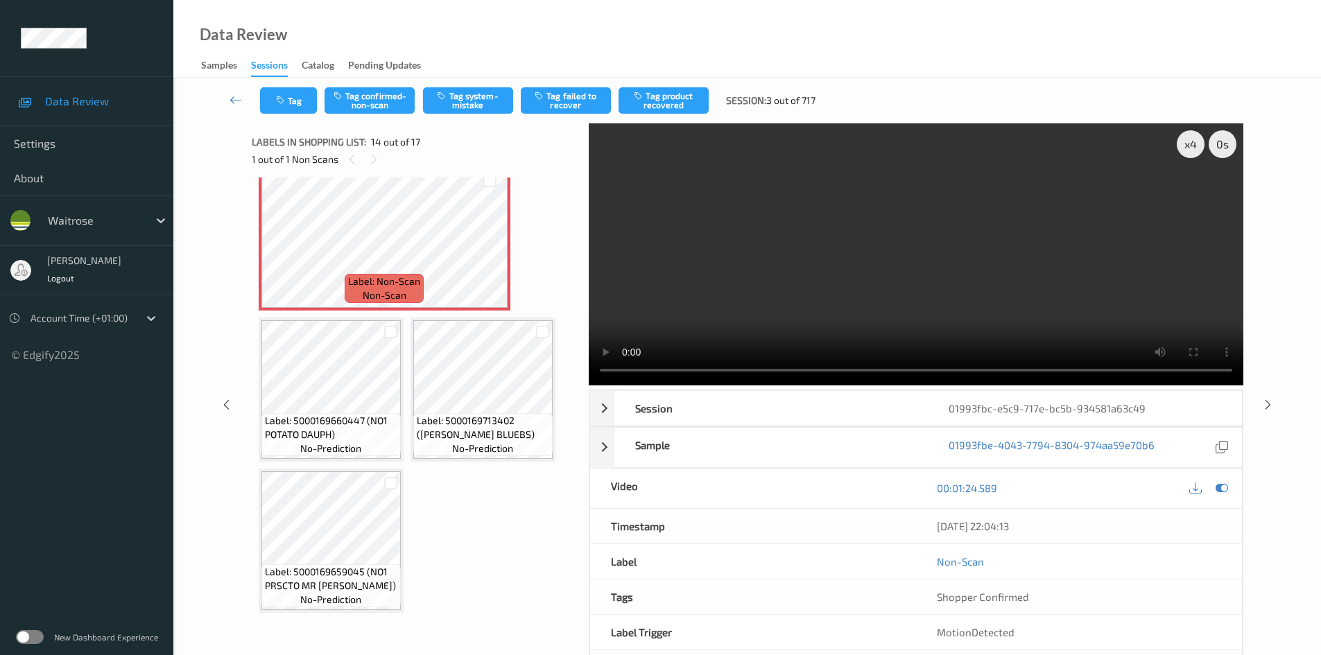
click at [956, 335] on video at bounding box center [916, 254] width 655 height 262
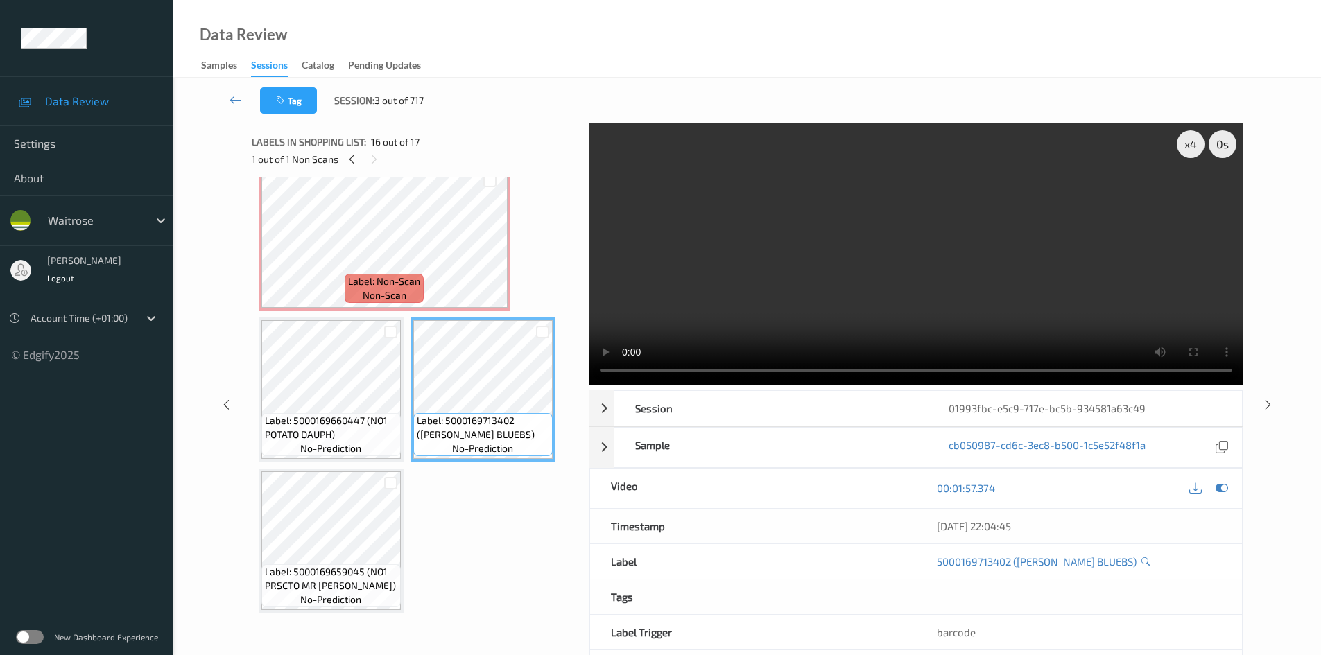
click at [814, 252] on video at bounding box center [916, 254] width 655 height 262
click at [813, 263] on video at bounding box center [916, 254] width 655 height 262
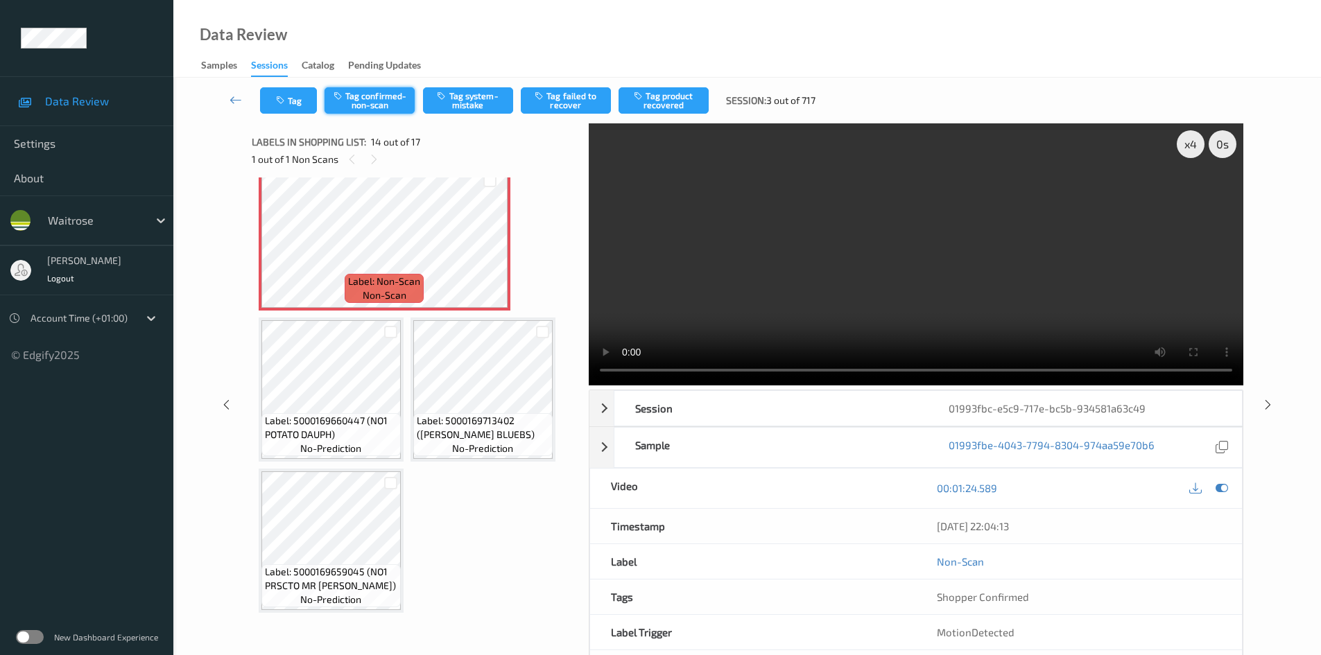
click at [374, 98] on button "Tag confirmed-non-scan" at bounding box center [370, 100] width 90 height 26
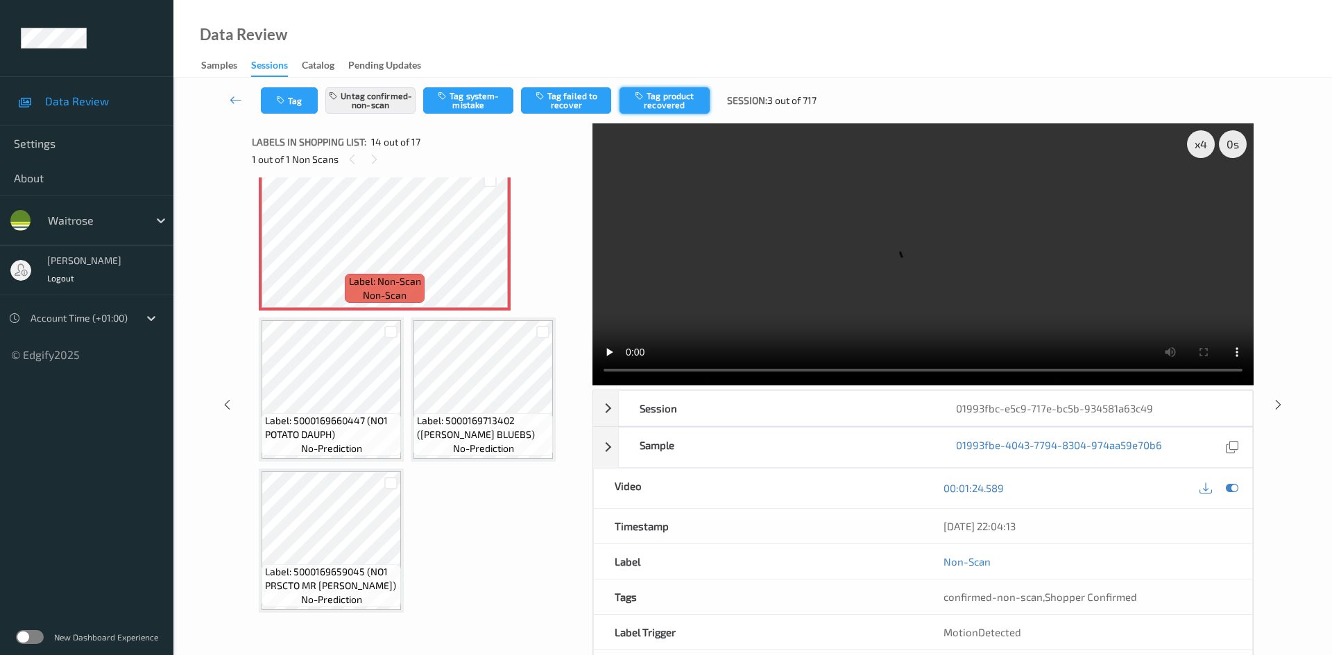
click at [668, 89] on button "Tag product recovered" at bounding box center [664, 100] width 90 height 26
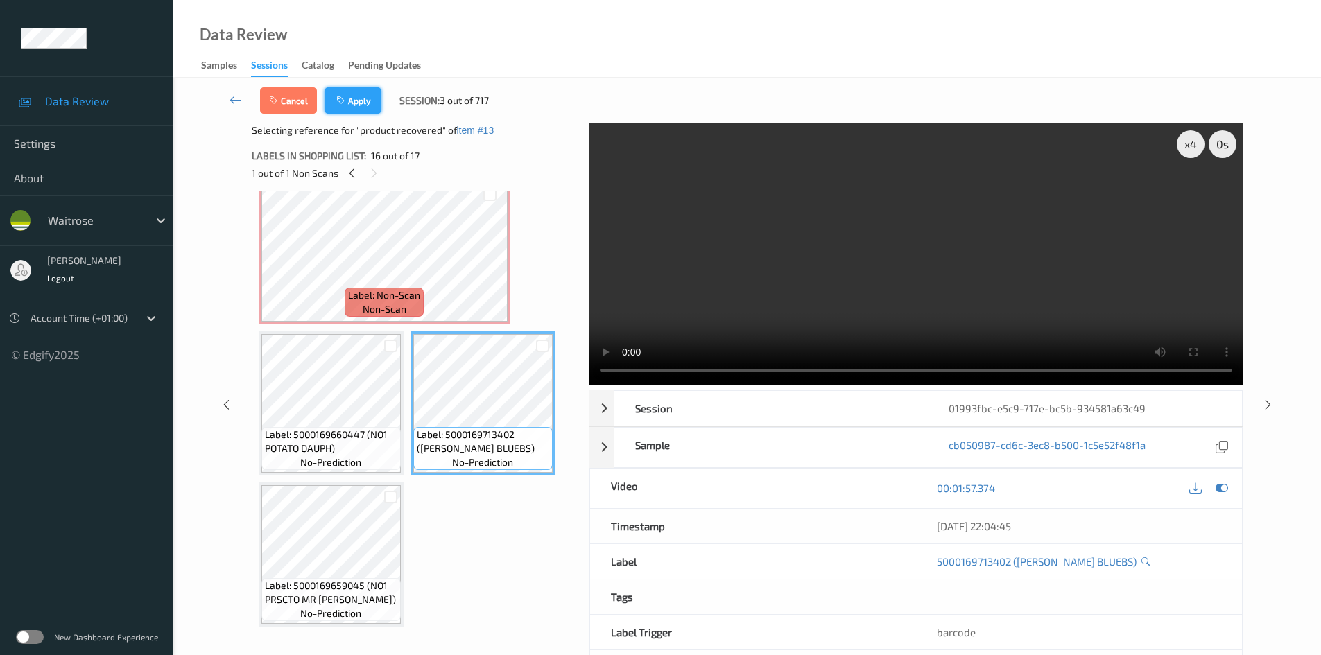
click at [352, 96] on button "Apply" at bounding box center [353, 100] width 57 height 26
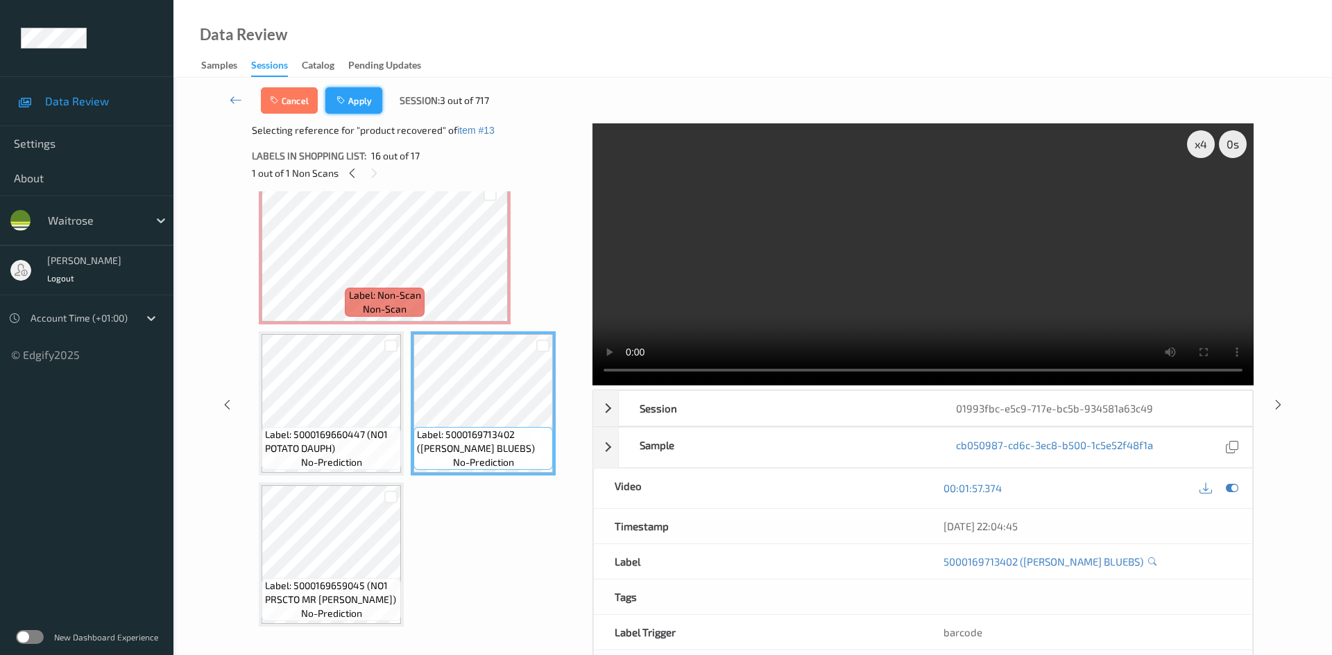
scroll to position [914, 0]
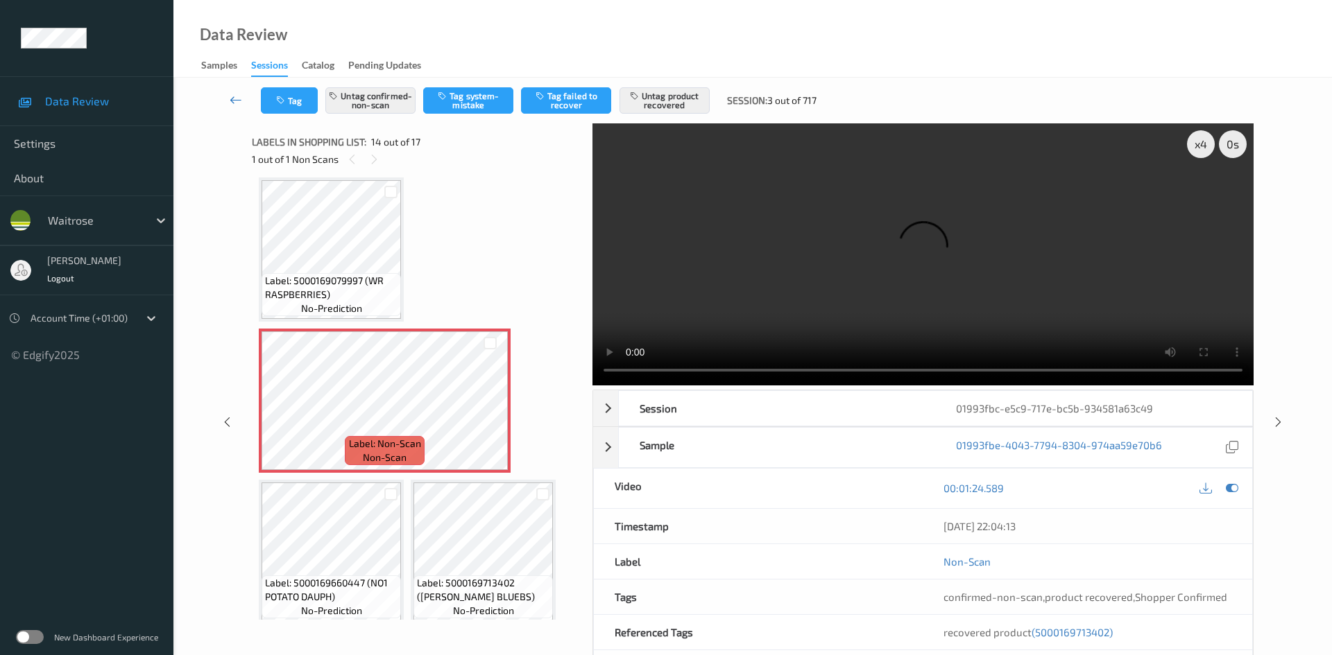
click at [232, 91] on link at bounding box center [236, 100] width 49 height 26
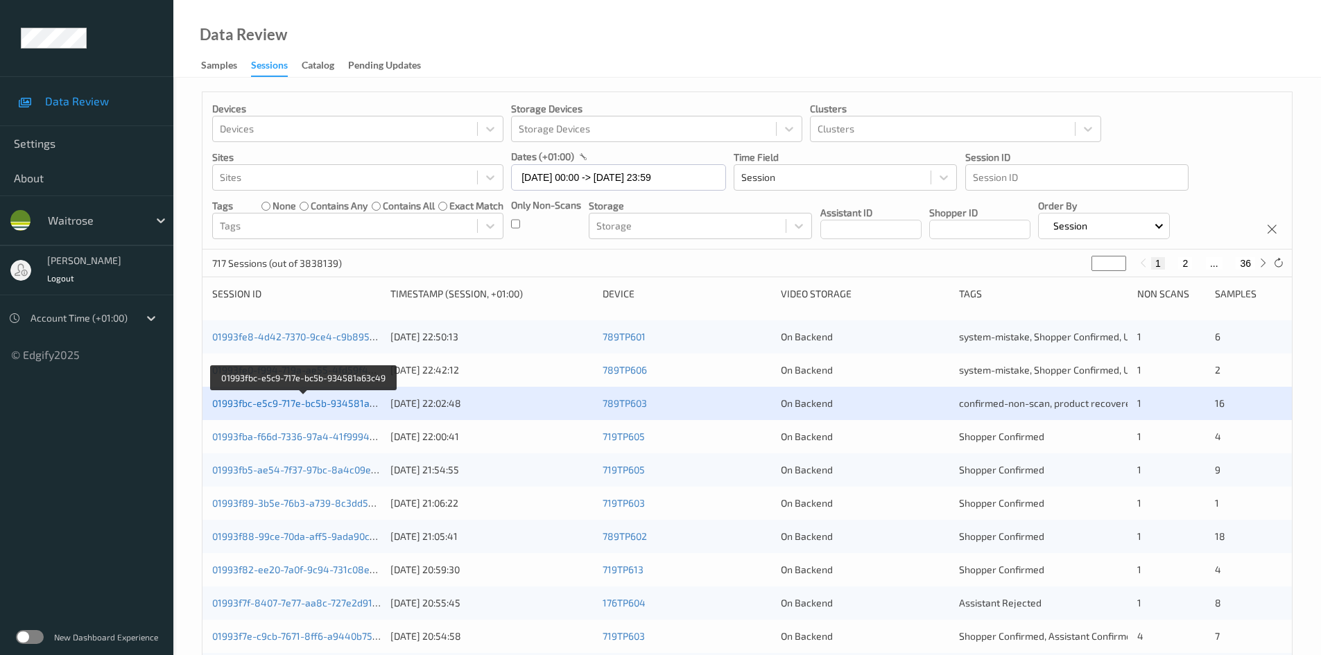
click at [309, 409] on link "01993fbc-e5c9-717e-bc5b-934581a63c49" at bounding box center [304, 403] width 185 height 12
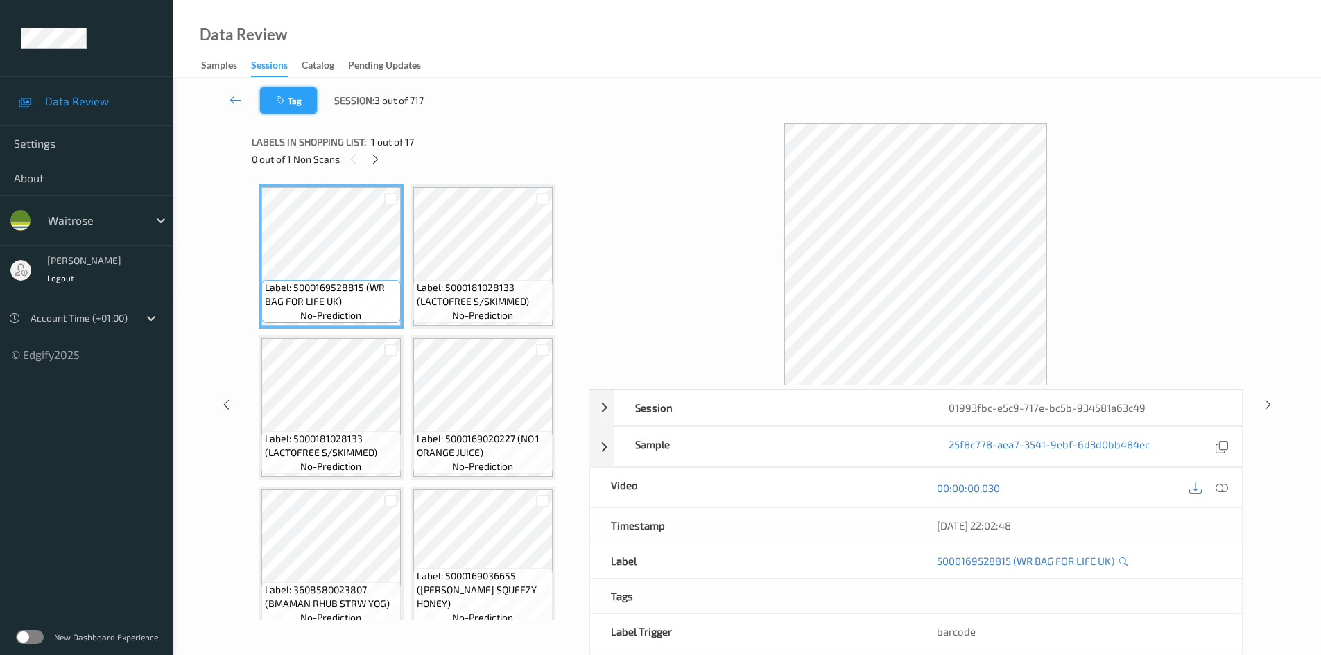
click at [291, 93] on button "Tag" at bounding box center [288, 100] width 57 height 26
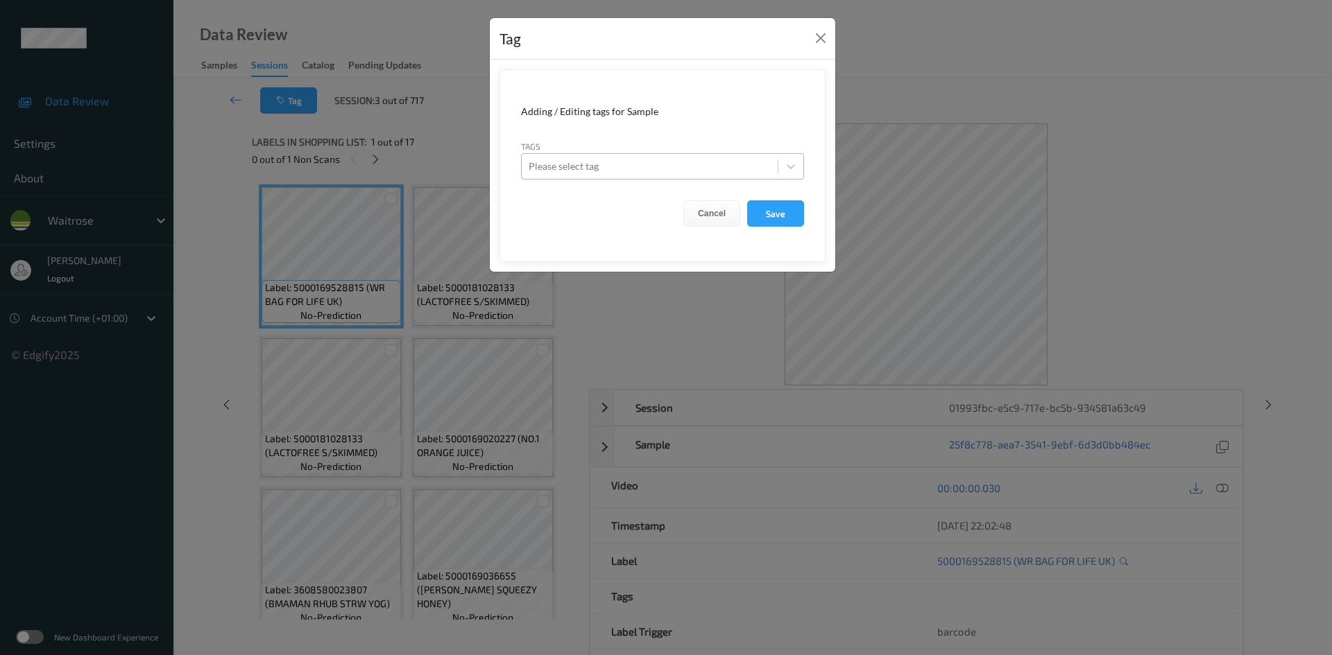
click at [797, 164] on icon at bounding box center [791, 167] width 14 height 14
drag, startPoint x: 827, startPoint y: 37, endPoint x: 777, endPoint y: 3, distance: 60.8
click at [825, 37] on button "Close" at bounding box center [820, 37] width 19 height 19
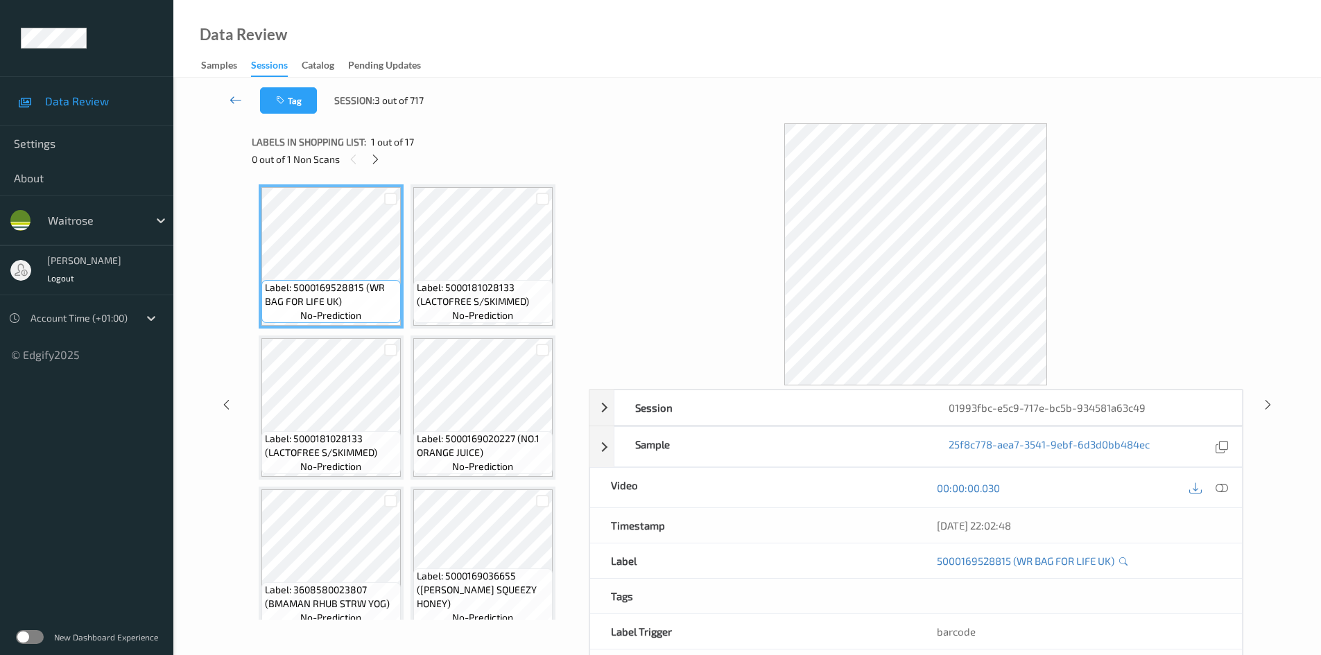
click at [232, 92] on link at bounding box center [236, 100] width 49 height 26
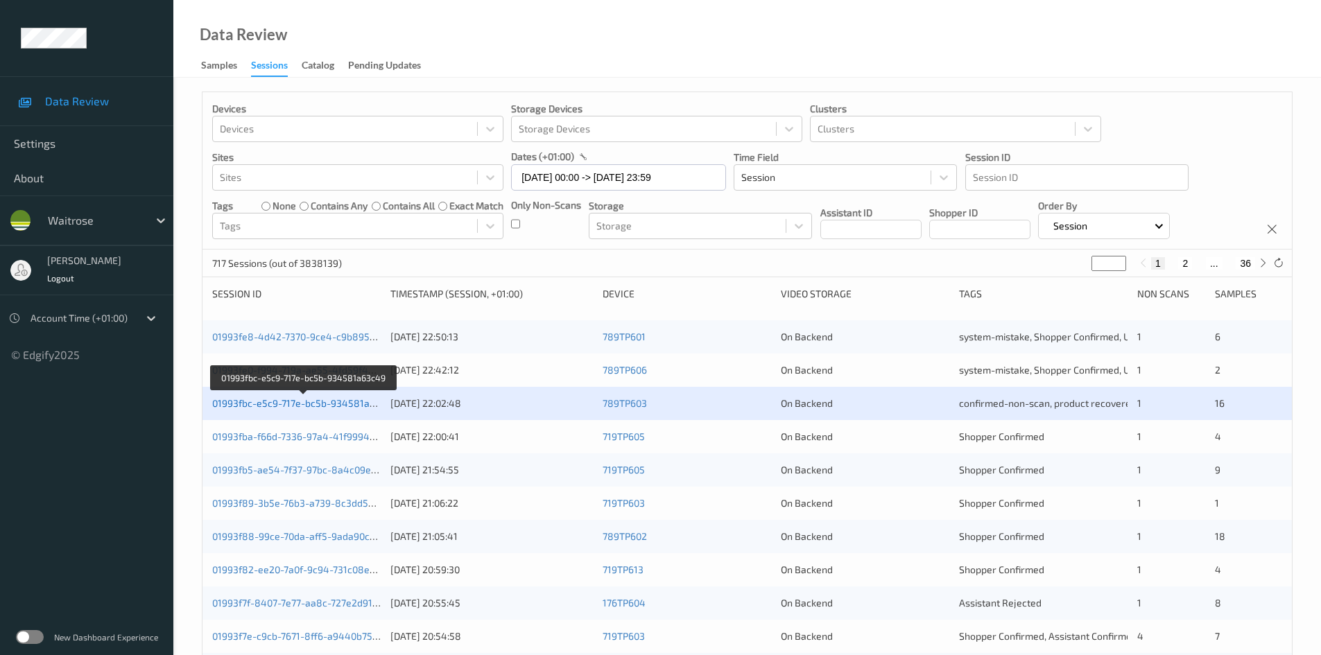
click at [329, 403] on link "01993fbc-e5c9-717e-bc5b-934581a63c49" at bounding box center [304, 403] width 185 height 12
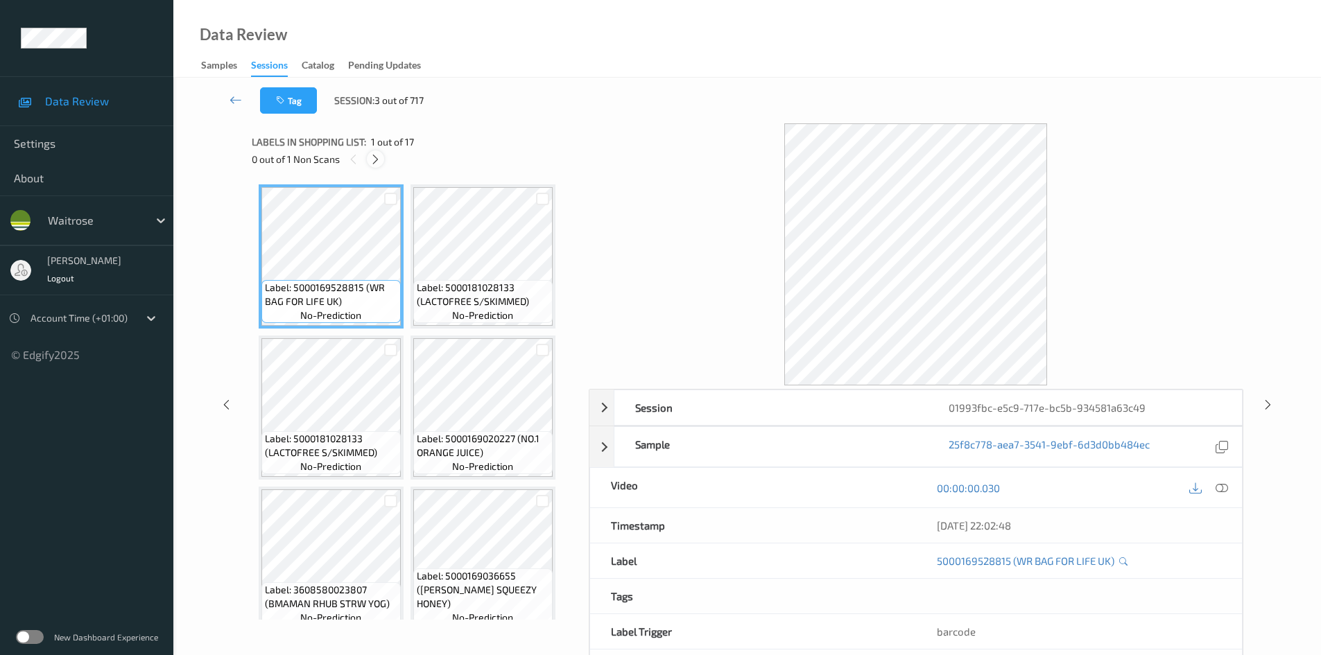
click at [372, 160] on icon at bounding box center [376, 159] width 12 height 12
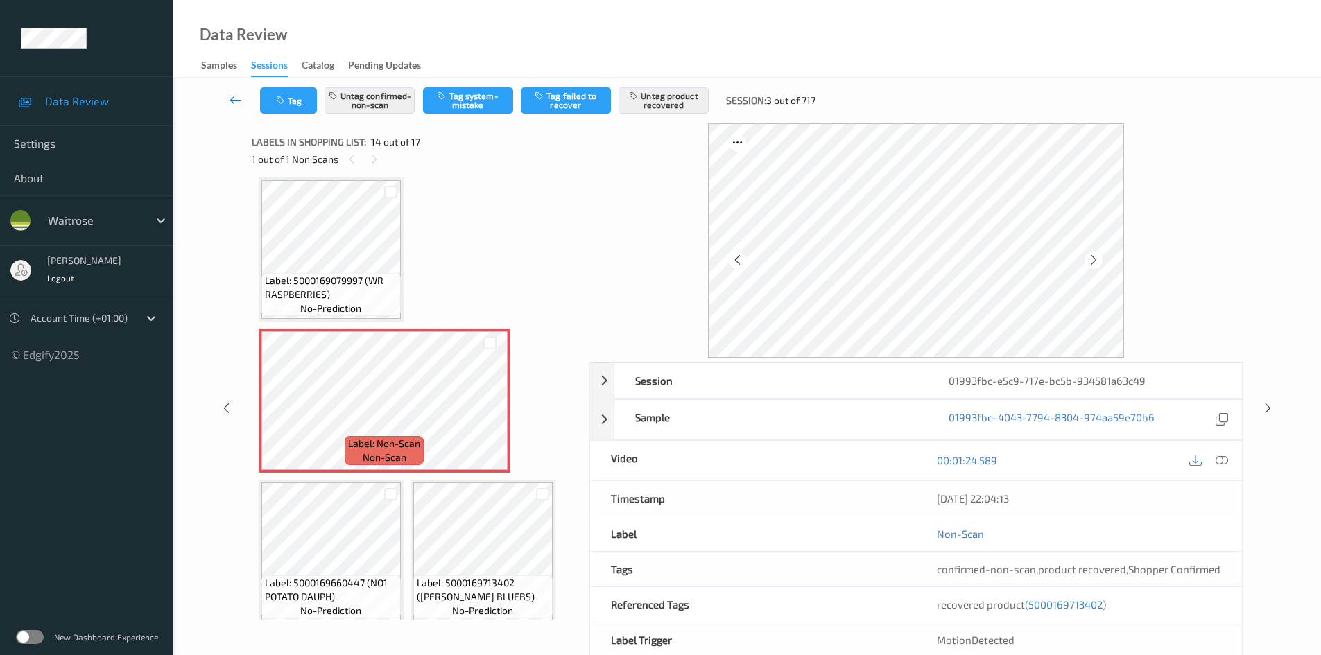
click at [230, 92] on link at bounding box center [236, 100] width 49 height 26
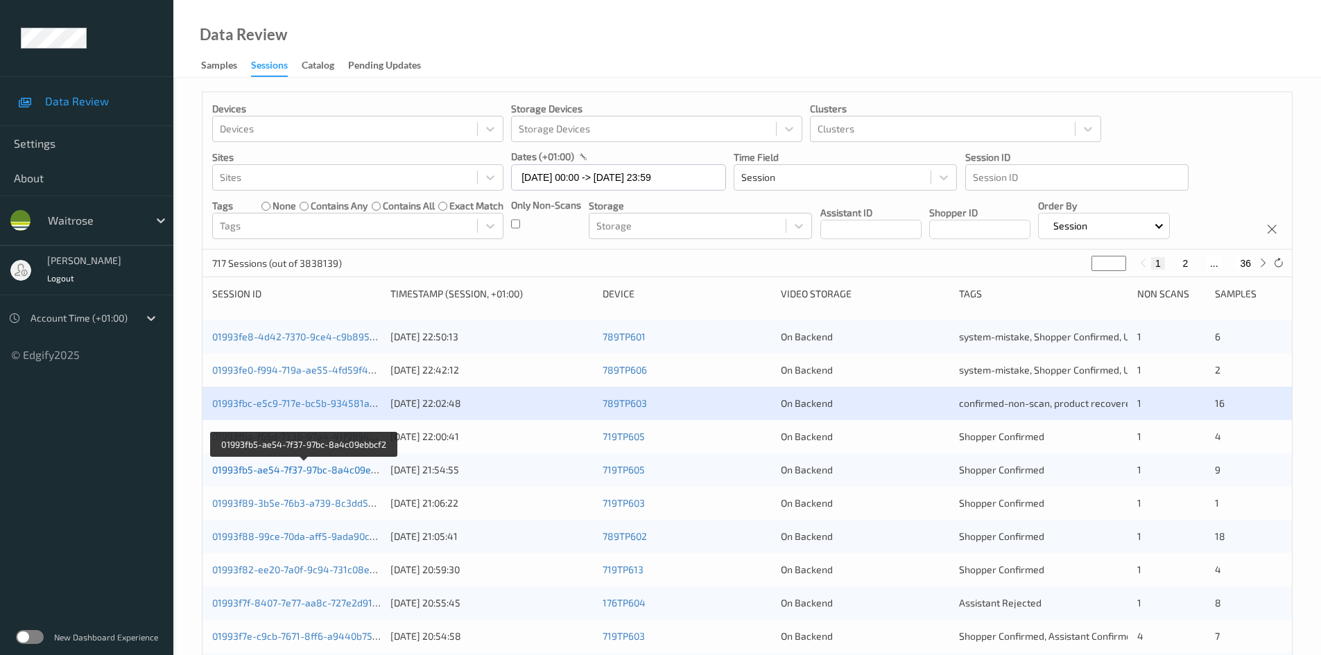
click at [273, 467] on link "01993fb5-ae54-7f37-97bc-8a4c09ebbcf2" at bounding box center [304, 470] width 184 height 12
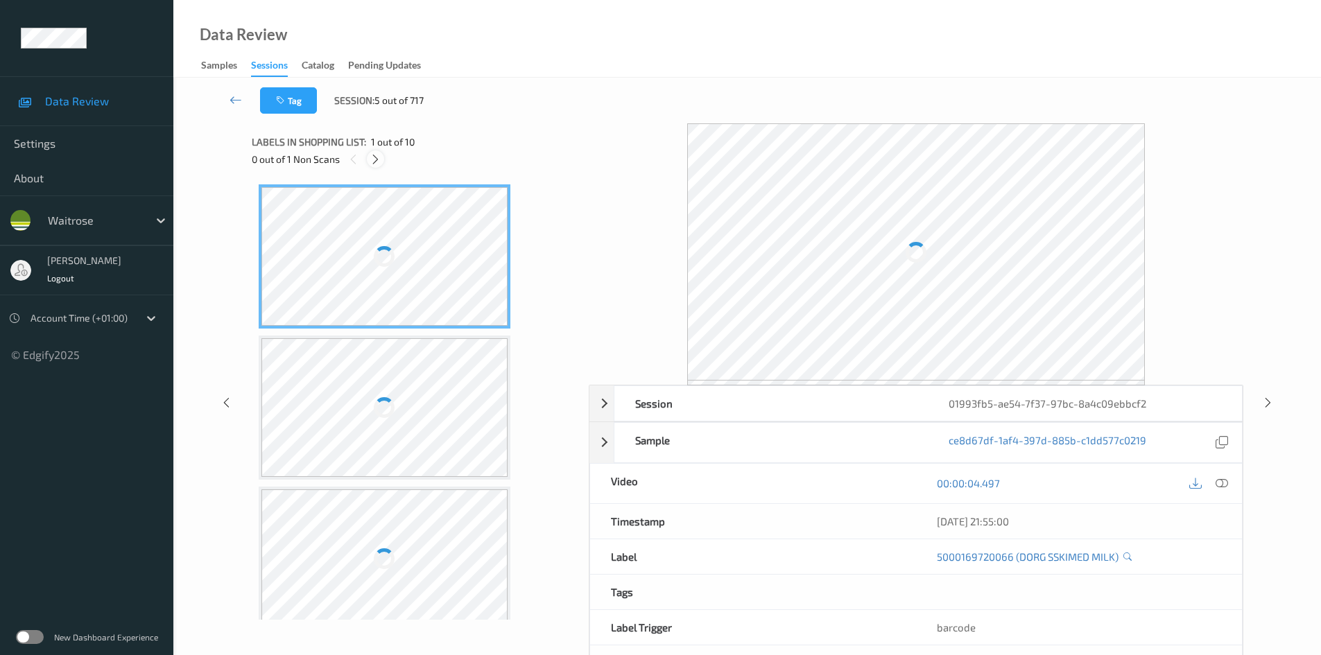
click at [375, 155] on icon at bounding box center [376, 159] width 12 height 12
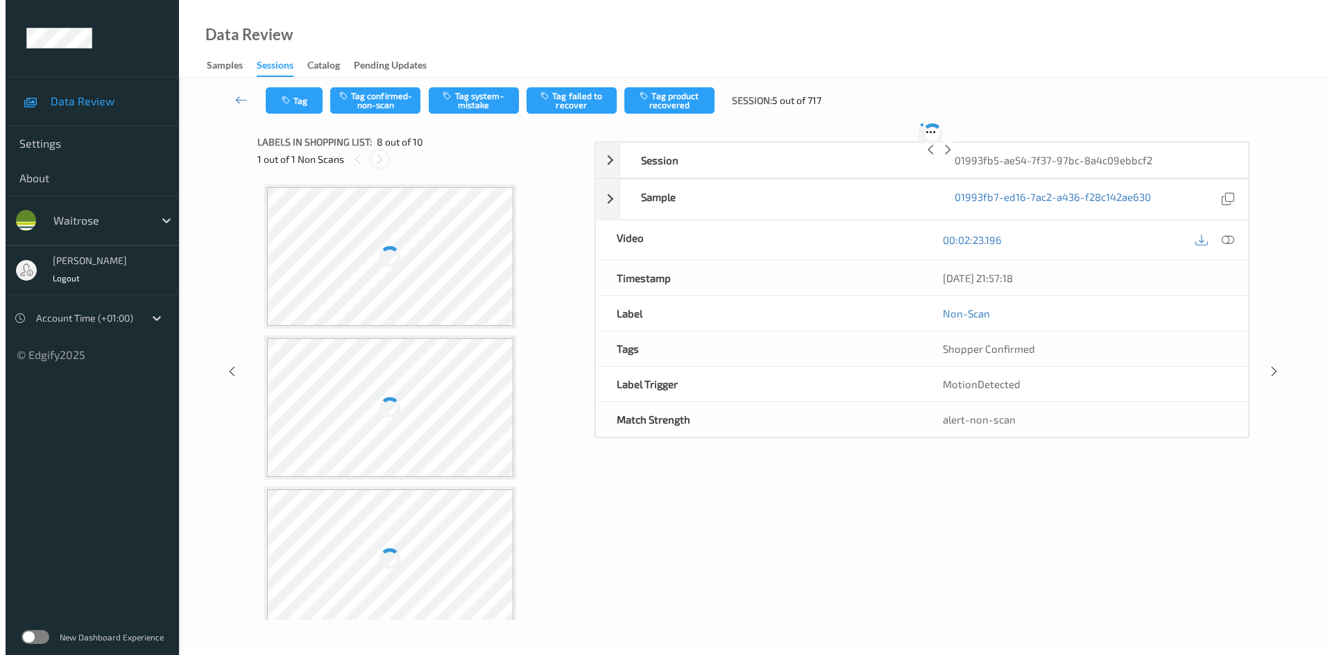
scroll to position [914, 0]
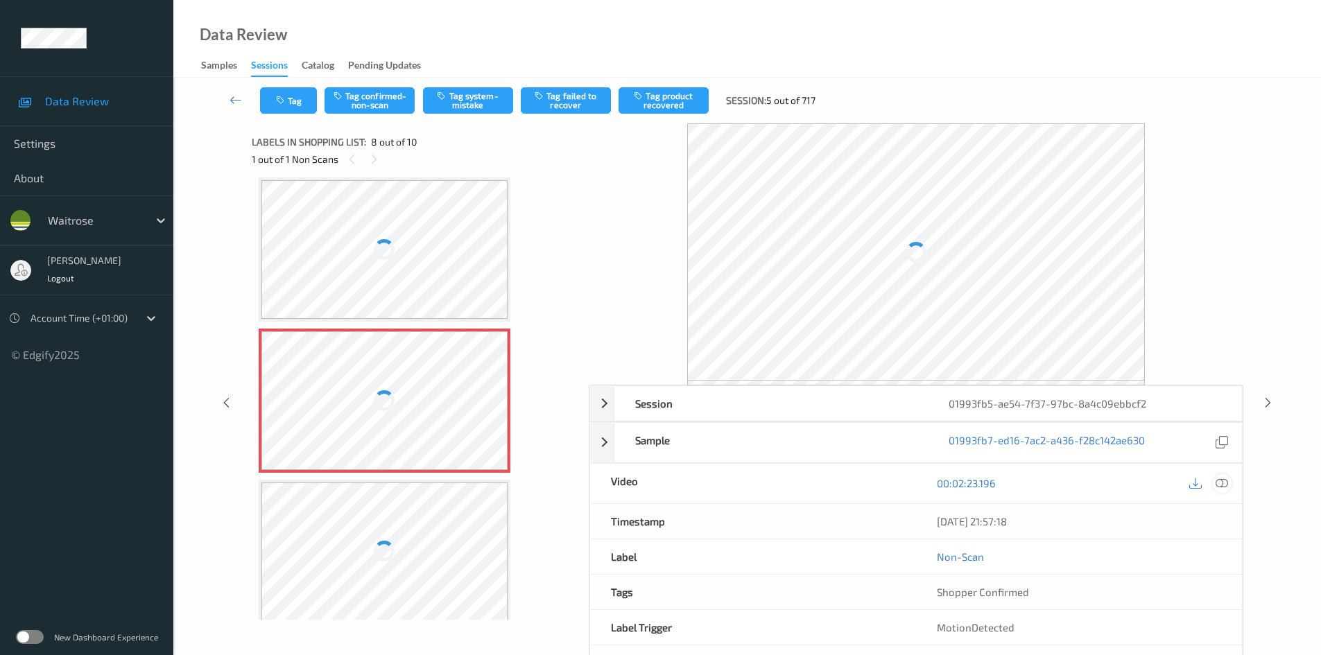
click at [1225, 483] on icon at bounding box center [1222, 483] width 12 height 12
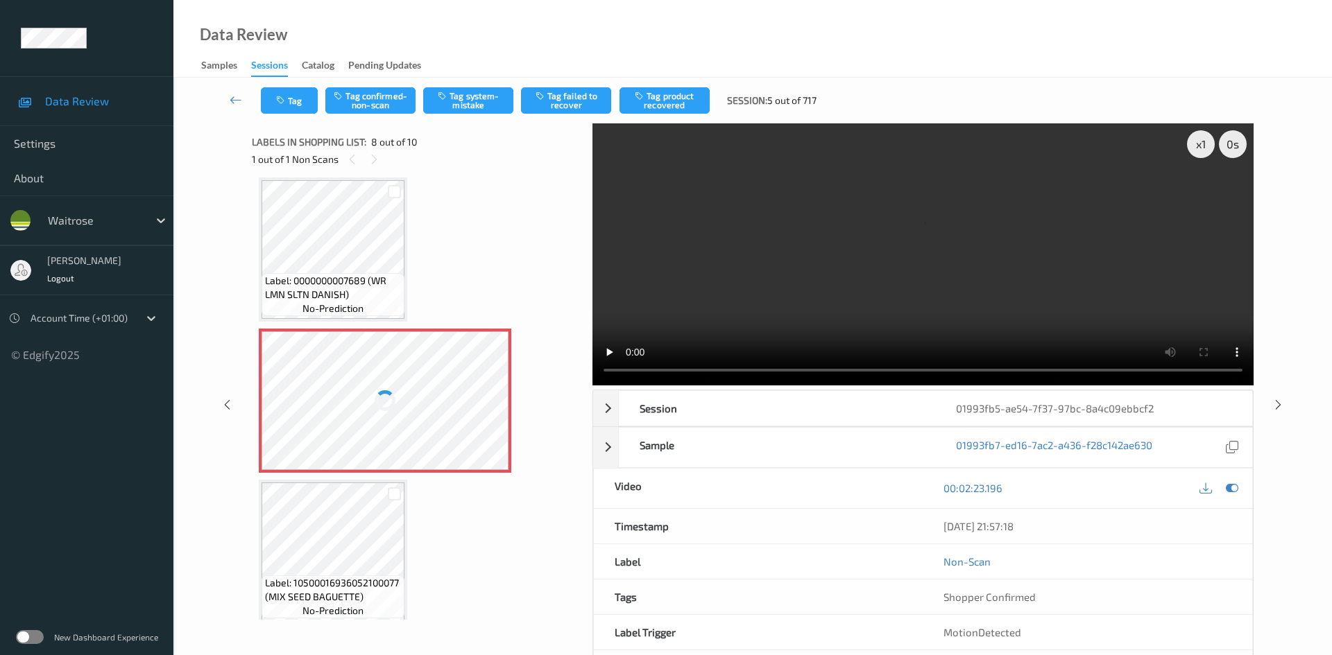
scroll to position [460, 0]
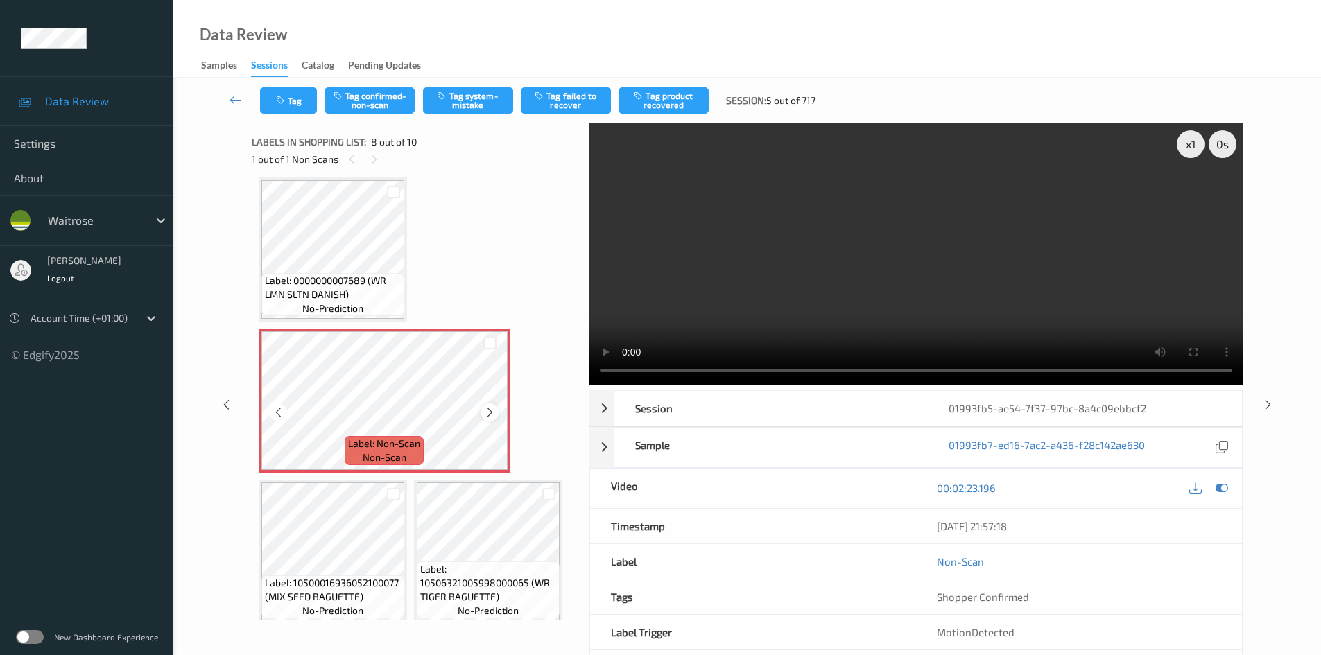
click at [491, 407] on icon at bounding box center [490, 412] width 12 height 12
click at [486, 410] on icon at bounding box center [490, 412] width 12 height 12
click at [1185, 141] on div "x 1" at bounding box center [1191, 144] width 28 height 28
click at [1185, 141] on div "x 2" at bounding box center [1191, 144] width 28 height 28
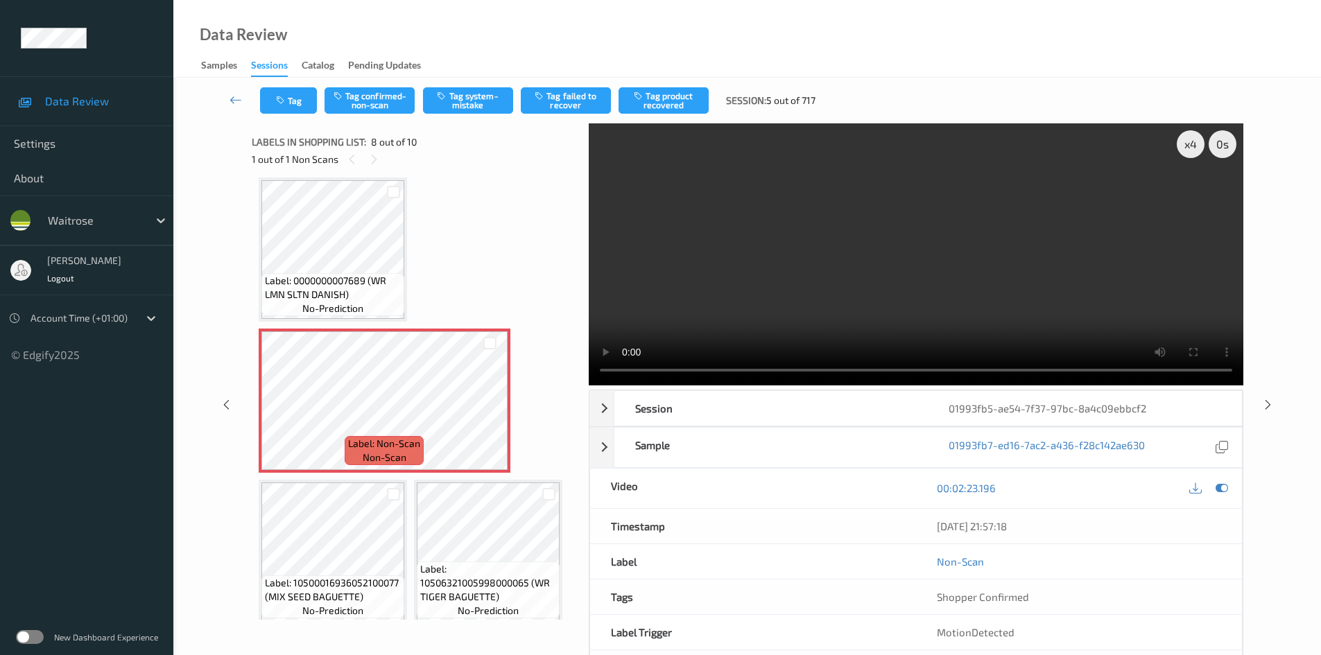
click at [965, 243] on video at bounding box center [916, 254] width 655 height 262
click at [460, 98] on button "Tag system-mistake" at bounding box center [468, 100] width 90 height 26
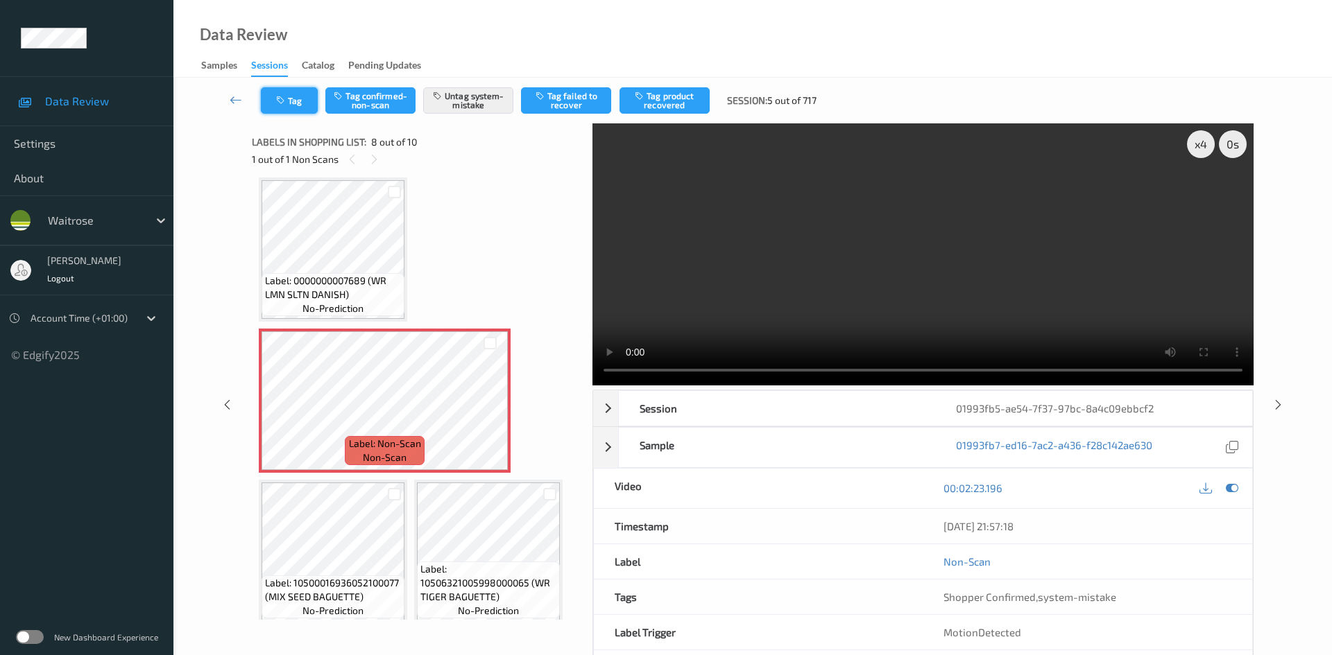
click at [282, 97] on icon "button" at bounding box center [282, 101] width 12 height 10
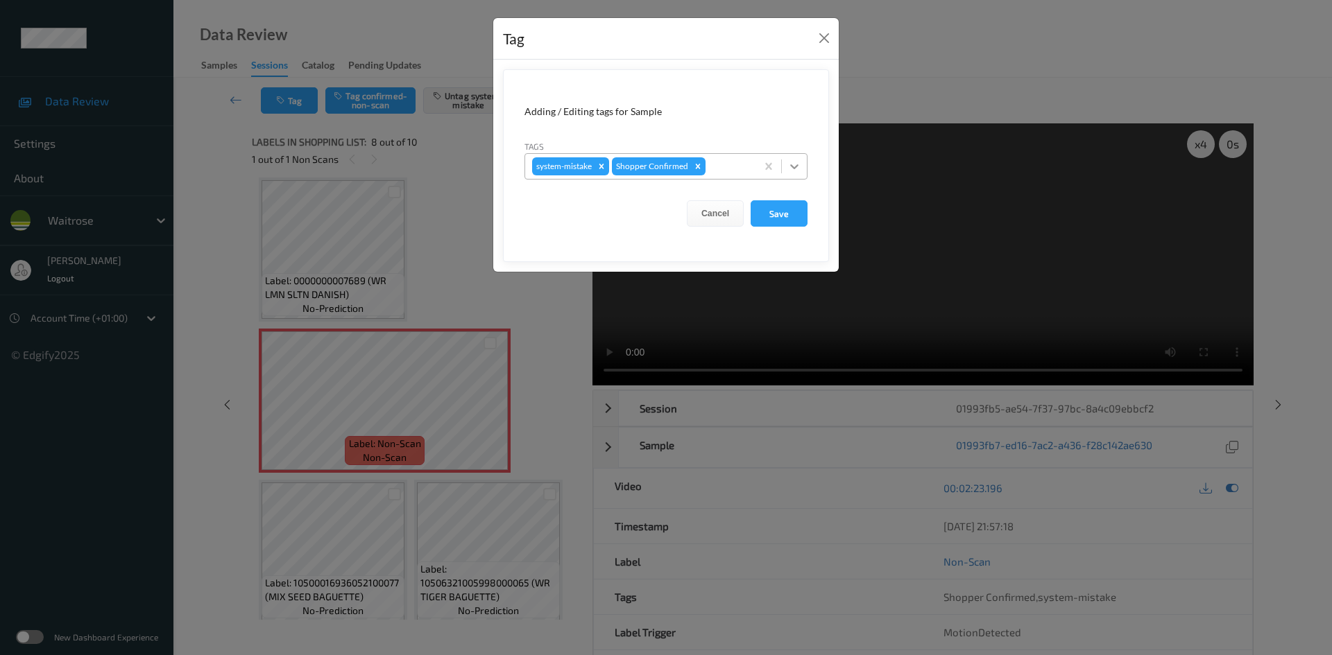
click at [795, 165] on icon at bounding box center [794, 167] width 14 height 14
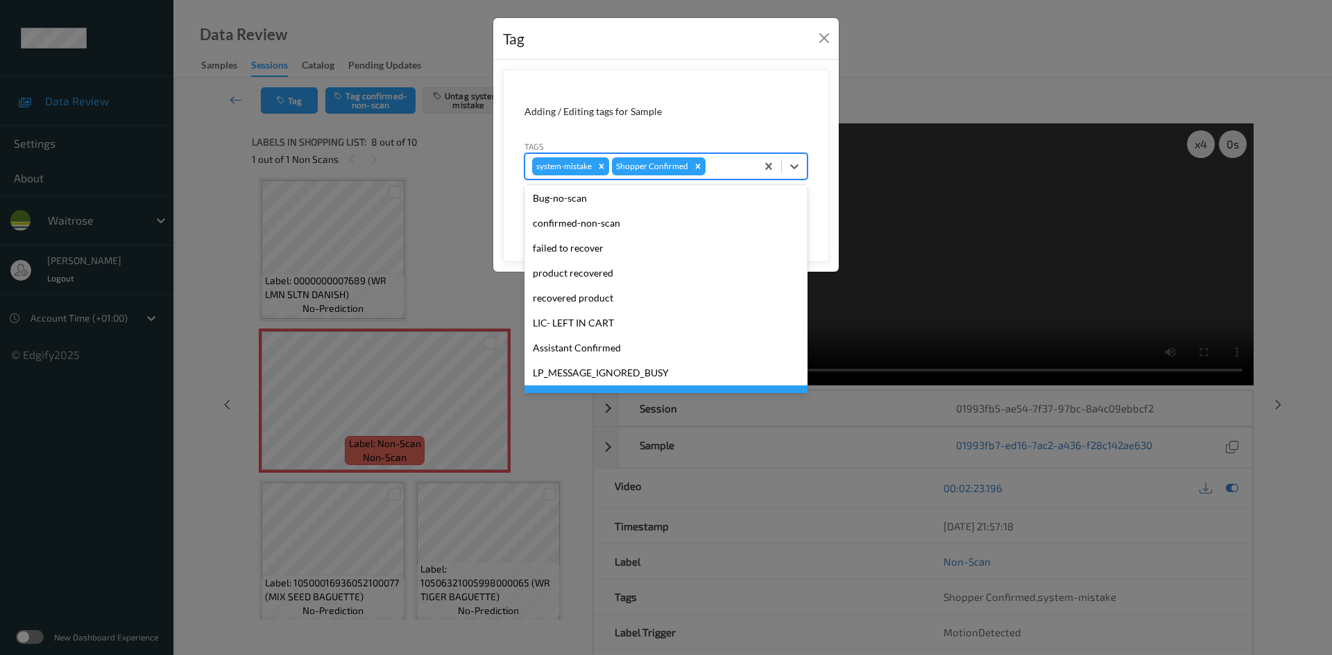
scroll to position [322, 0]
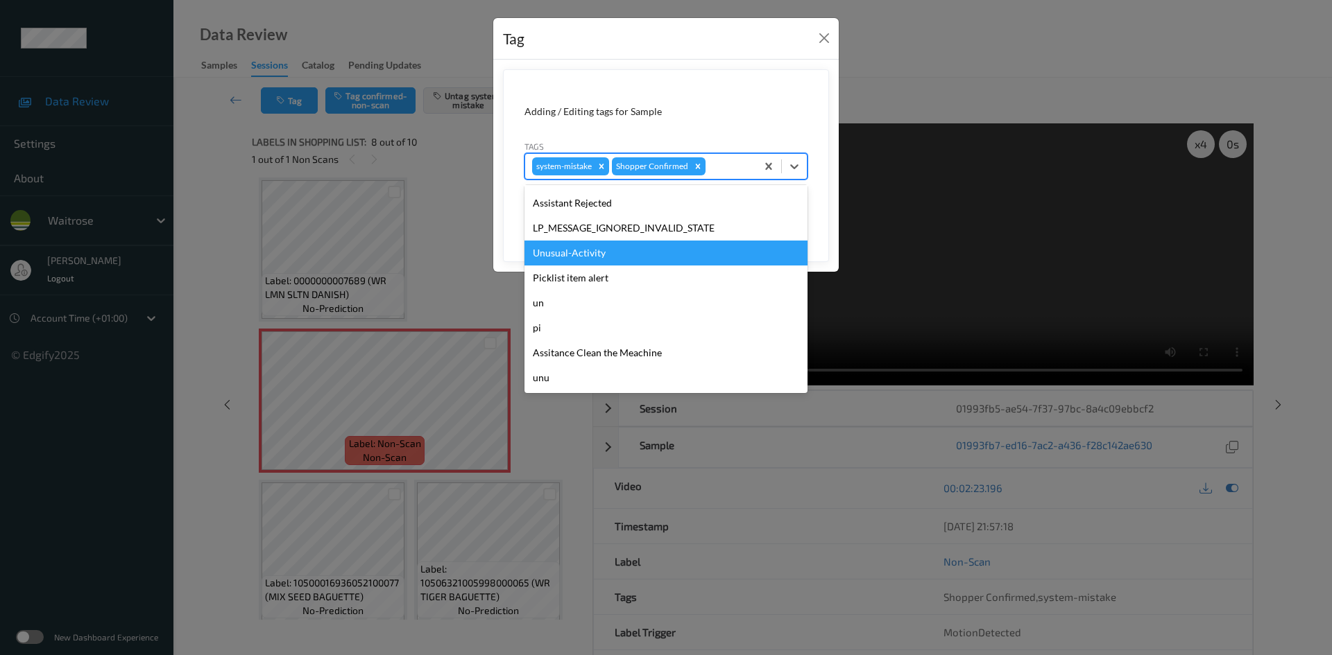
click at [567, 260] on div "Unusual-Activity" at bounding box center [665, 253] width 283 height 25
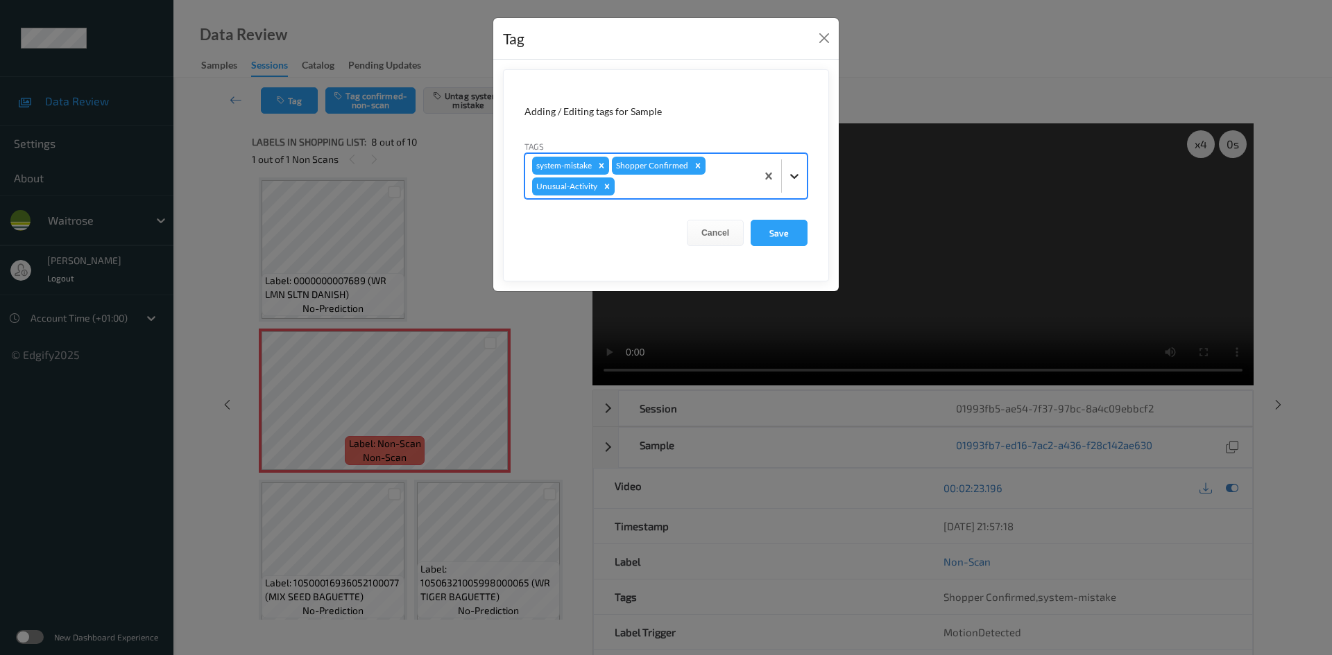
click at [791, 176] on icon at bounding box center [794, 176] width 14 height 14
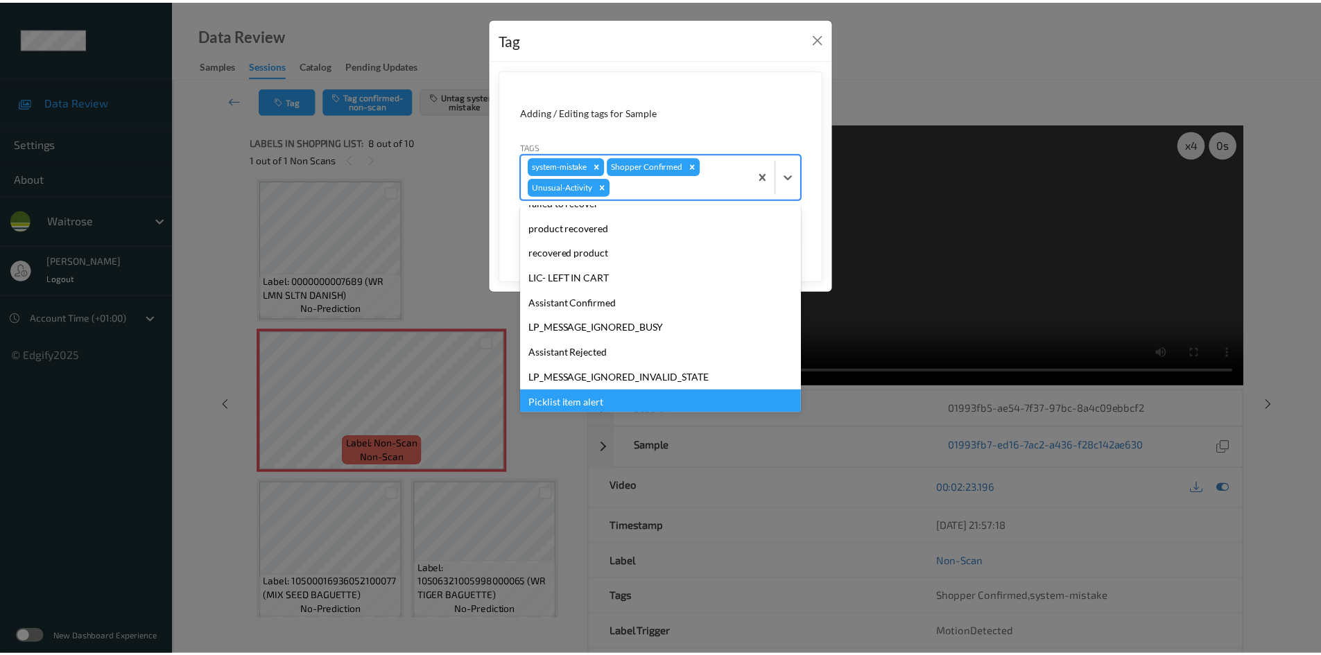
scroll to position [297, 0]
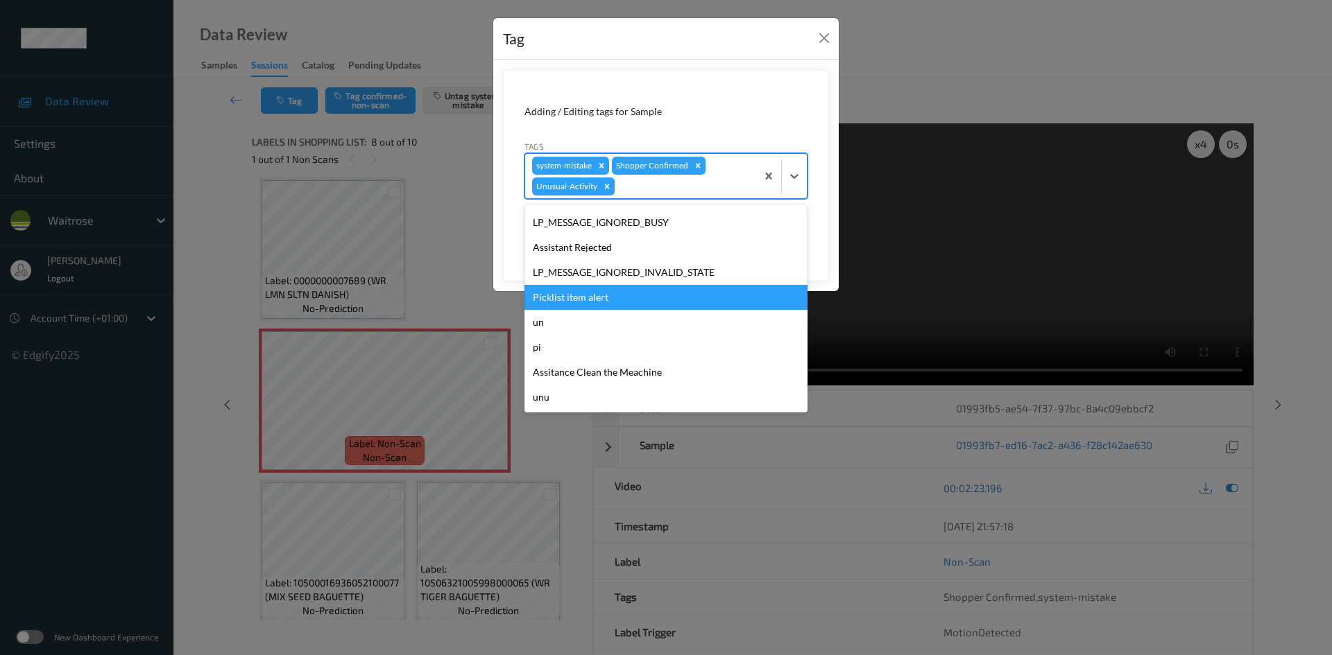
click at [608, 294] on div "Picklist item alert" at bounding box center [665, 297] width 283 height 25
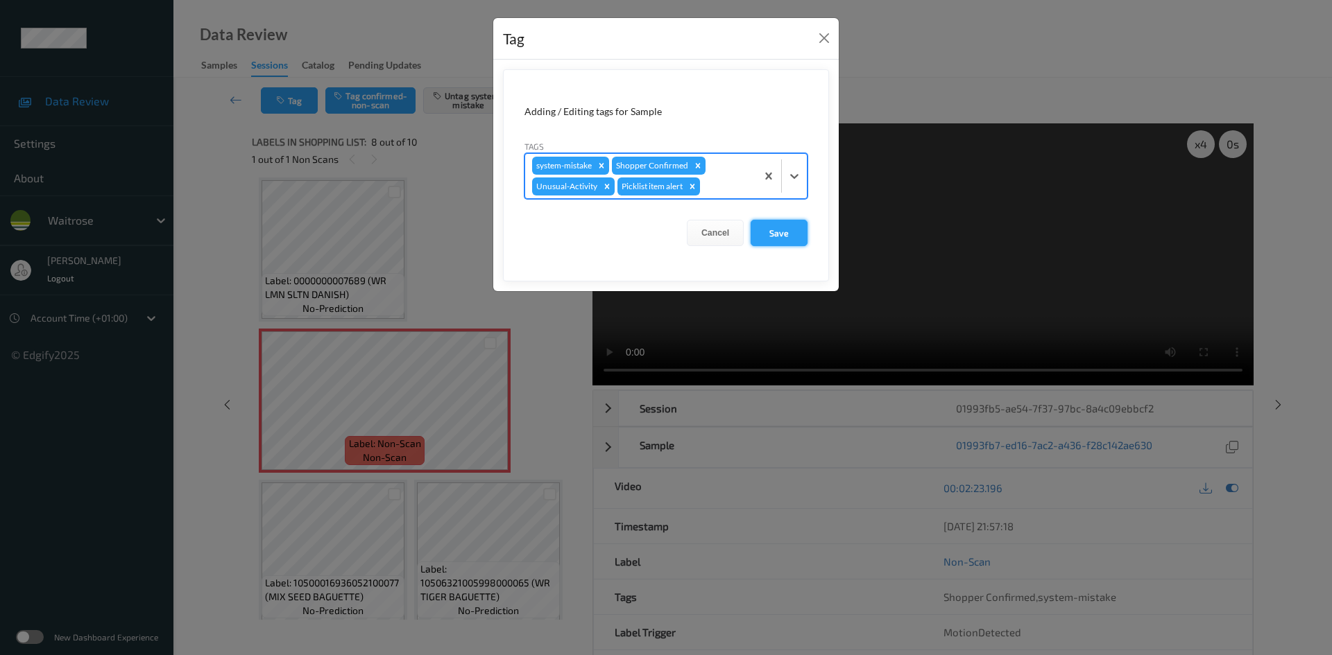
click at [780, 234] on button "Save" at bounding box center [778, 233] width 57 height 26
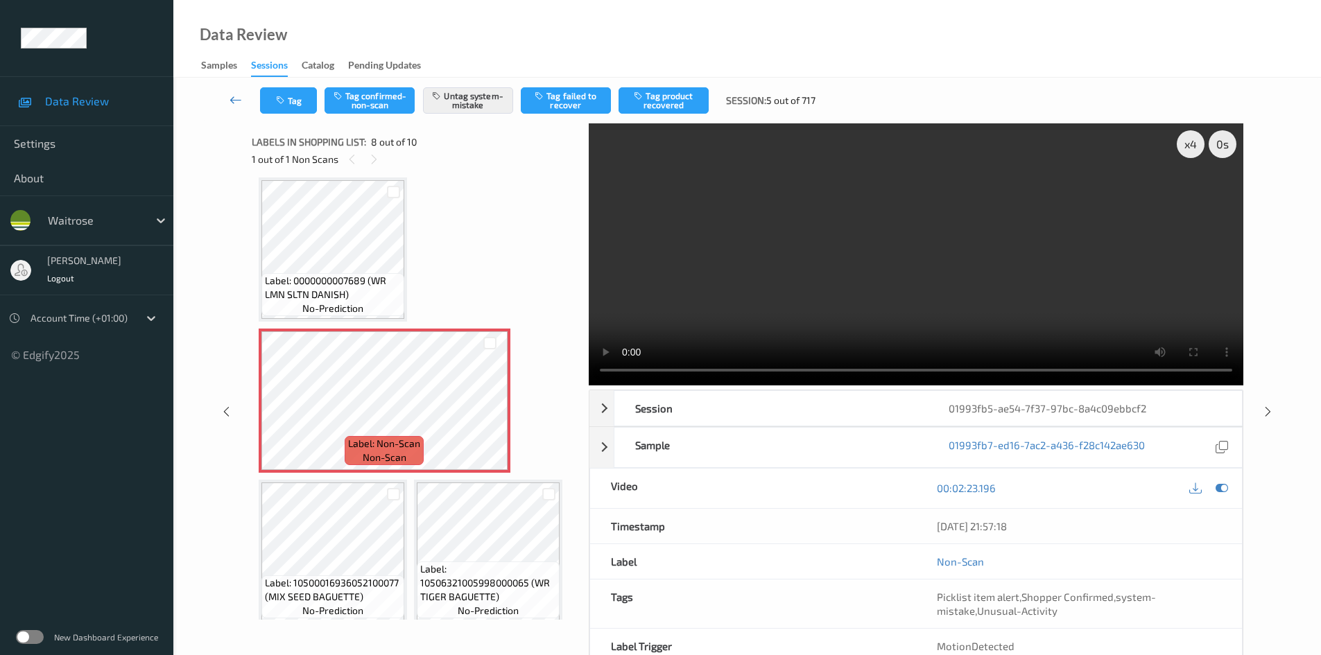
click at [234, 90] on link at bounding box center [236, 100] width 49 height 26
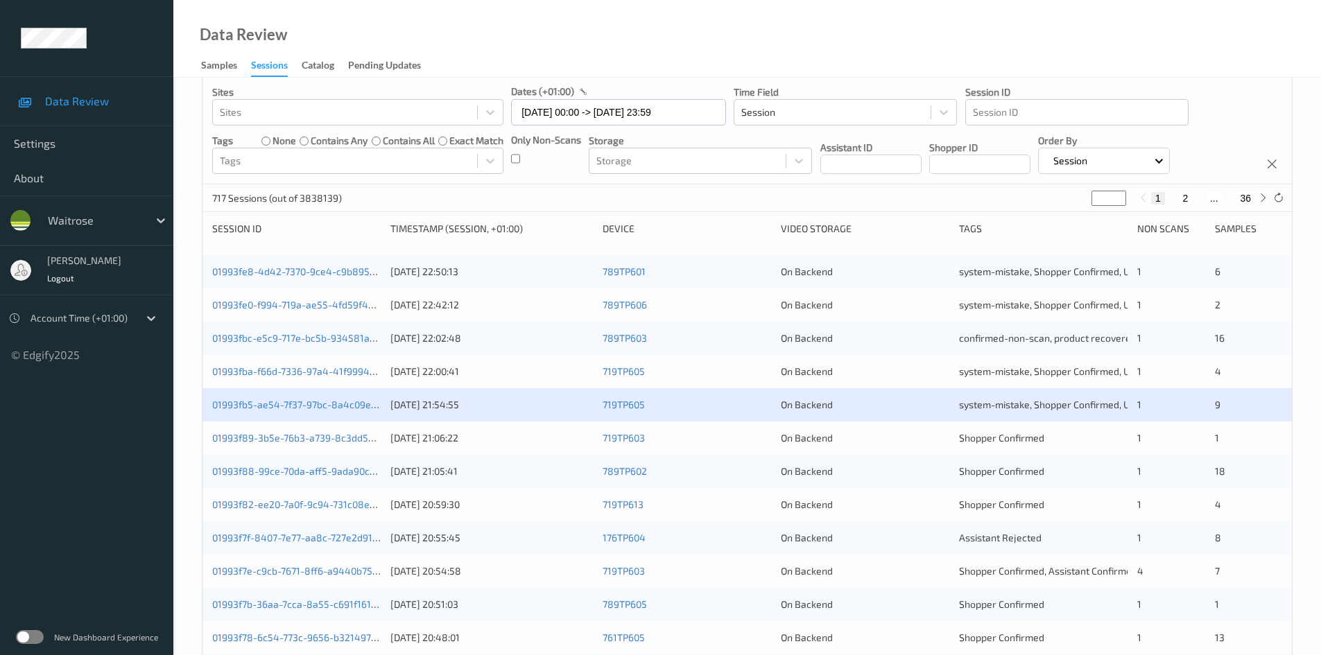
scroll to position [277, 0]
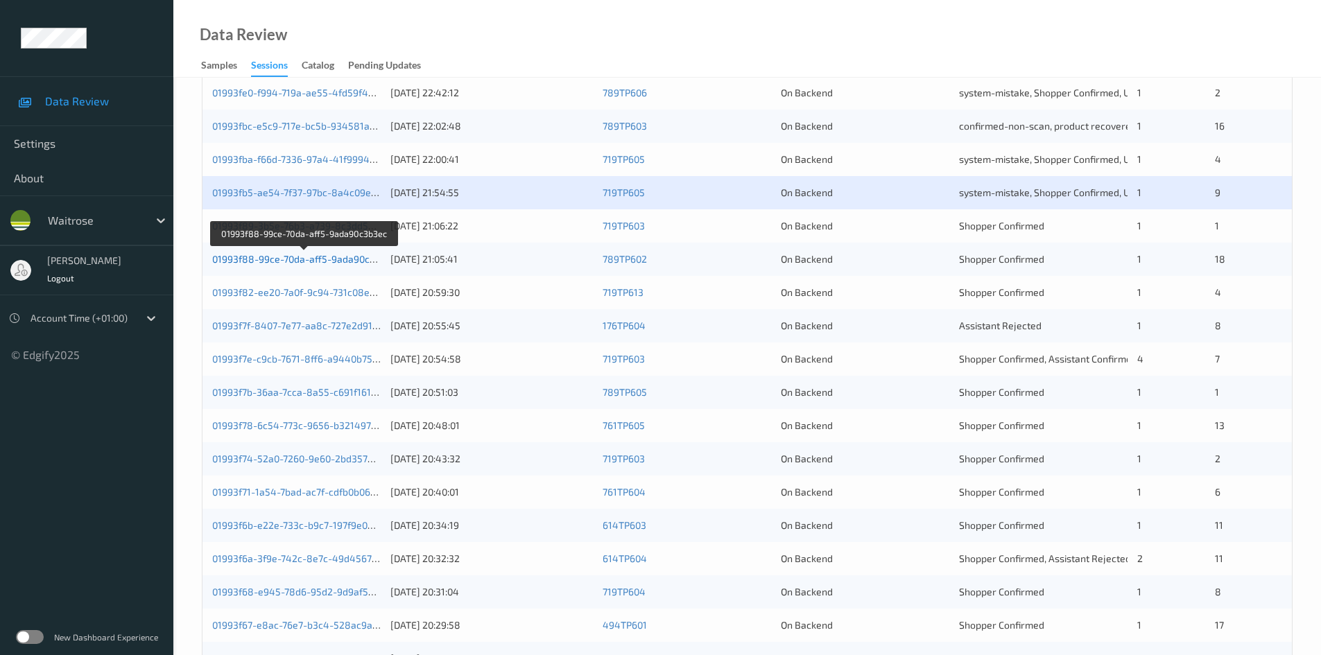
click at [279, 259] on link "01993f88-99ce-70da-aff5-9ada90c3b3ec" at bounding box center [304, 259] width 184 height 12
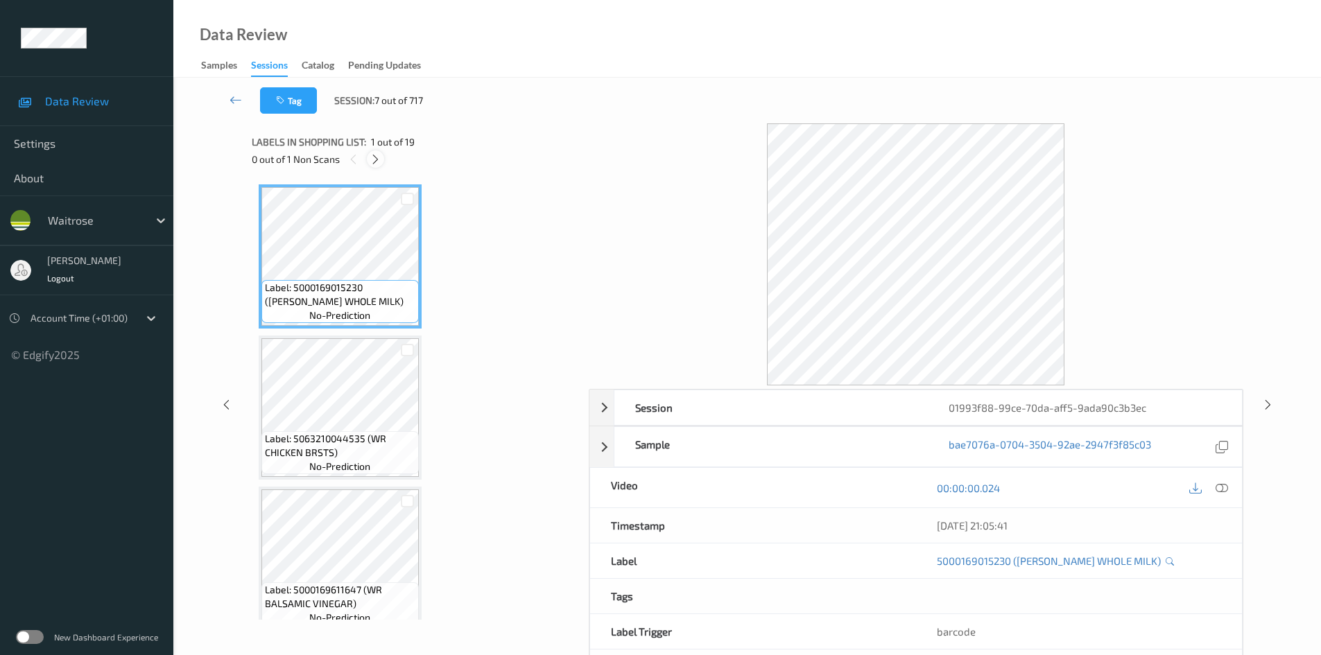
click at [374, 155] on icon at bounding box center [376, 159] width 12 height 12
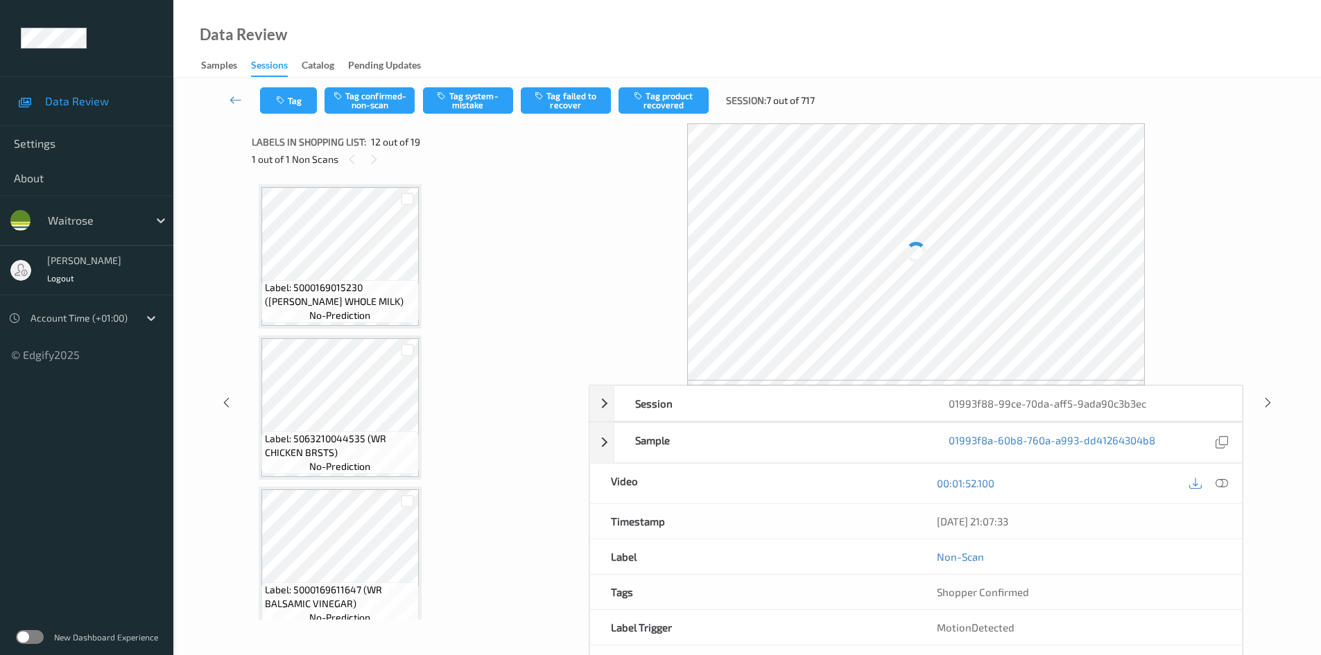
scroll to position [1519, 0]
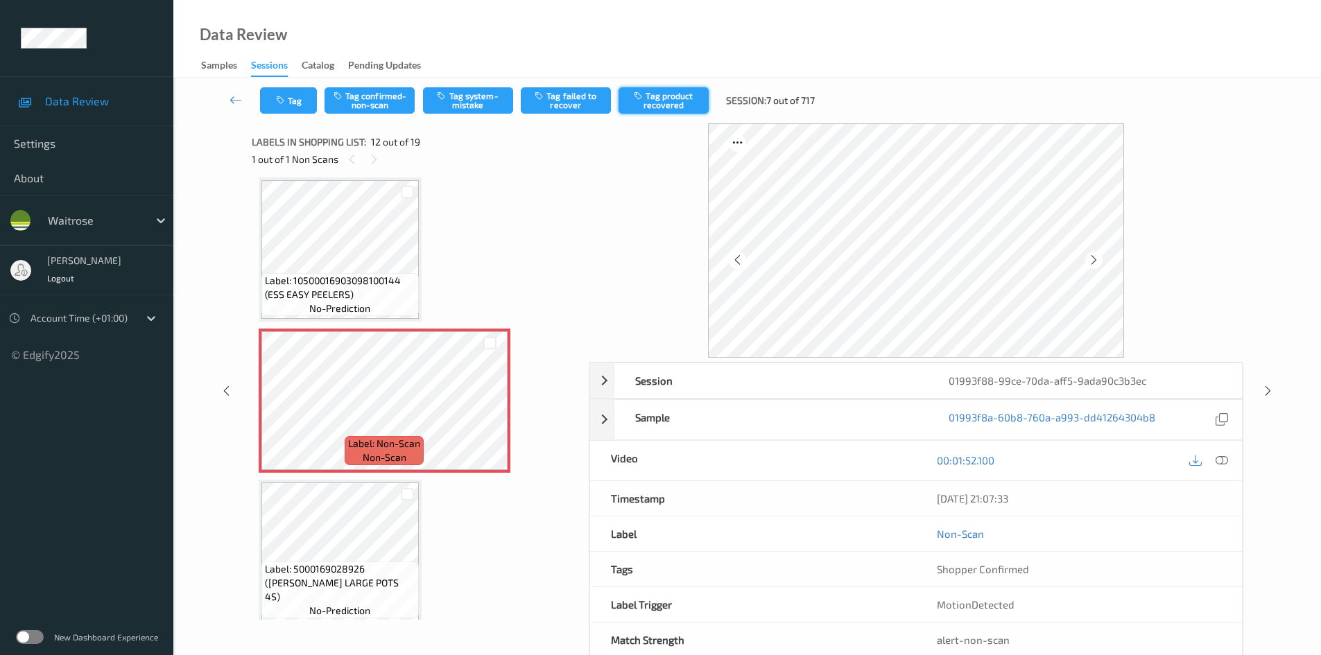
drag, startPoint x: 1223, startPoint y: 459, endPoint x: 630, endPoint y: 99, distance: 693.7
click at [1221, 454] on icon at bounding box center [1222, 460] width 12 height 12
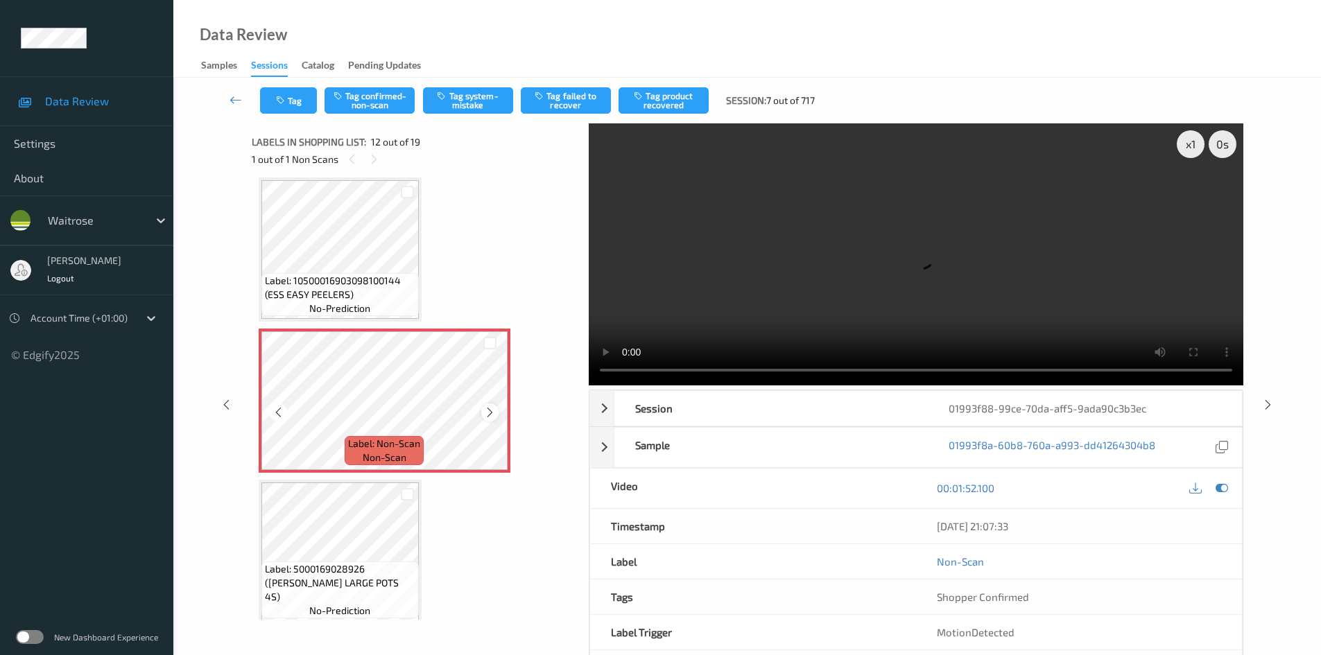
click at [488, 411] on icon at bounding box center [490, 412] width 12 height 12
click at [832, 326] on video at bounding box center [916, 254] width 655 height 262
click at [748, 248] on video at bounding box center [916, 254] width 655 height 262
click at [893, 256] on video at bounding box center [916, 254] width 655 height 262
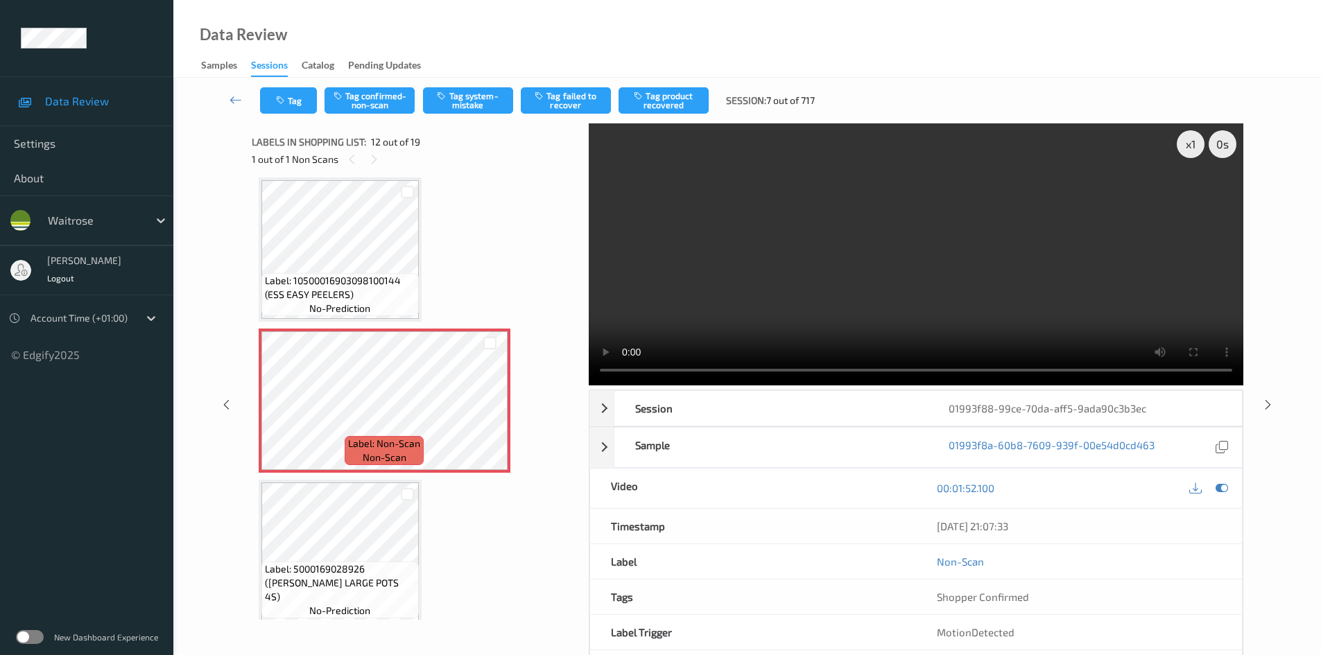
click at [868, 254] on video at bounding box center [916, 254] width 655 height 262
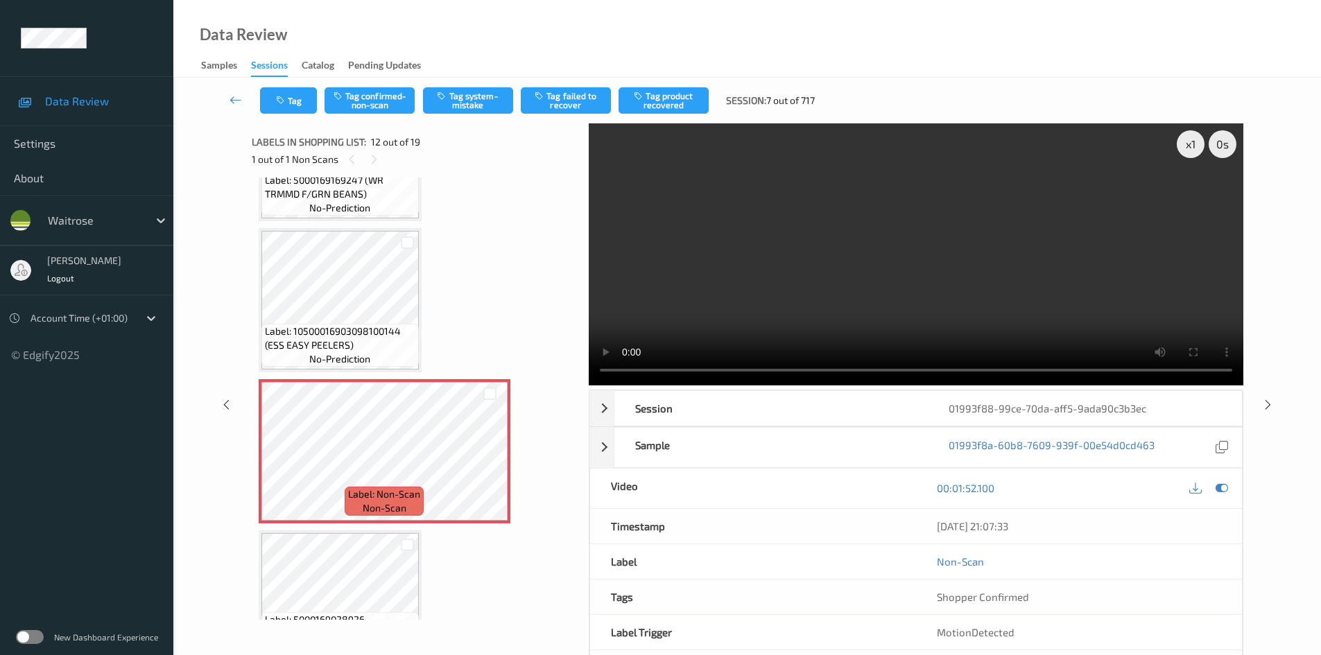
scroll to position [1380, 0]
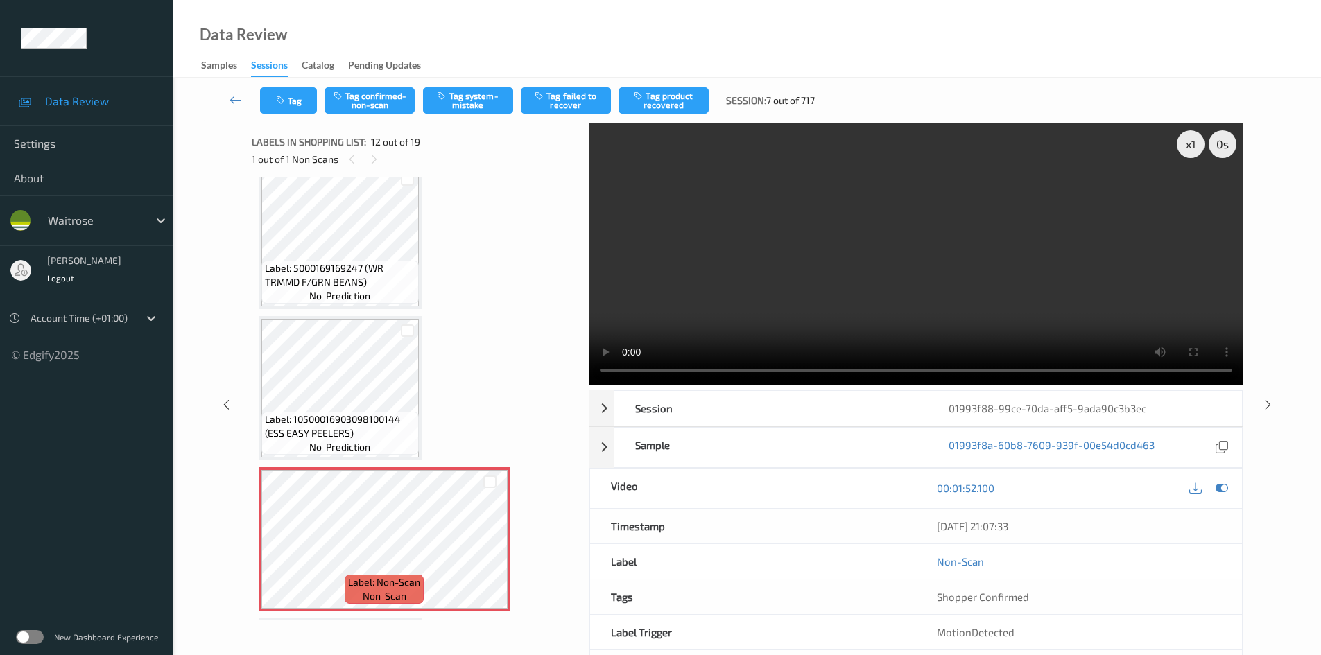
click at [910, 290] on video at bounding box center [916, 254] width 655 height 262
click at [1194, 134] on div "x 1" at bounding box center [1191, 144] width 28 height 28
click at [947, 277] on video at bounding box center [916, 254] width 655 height 262
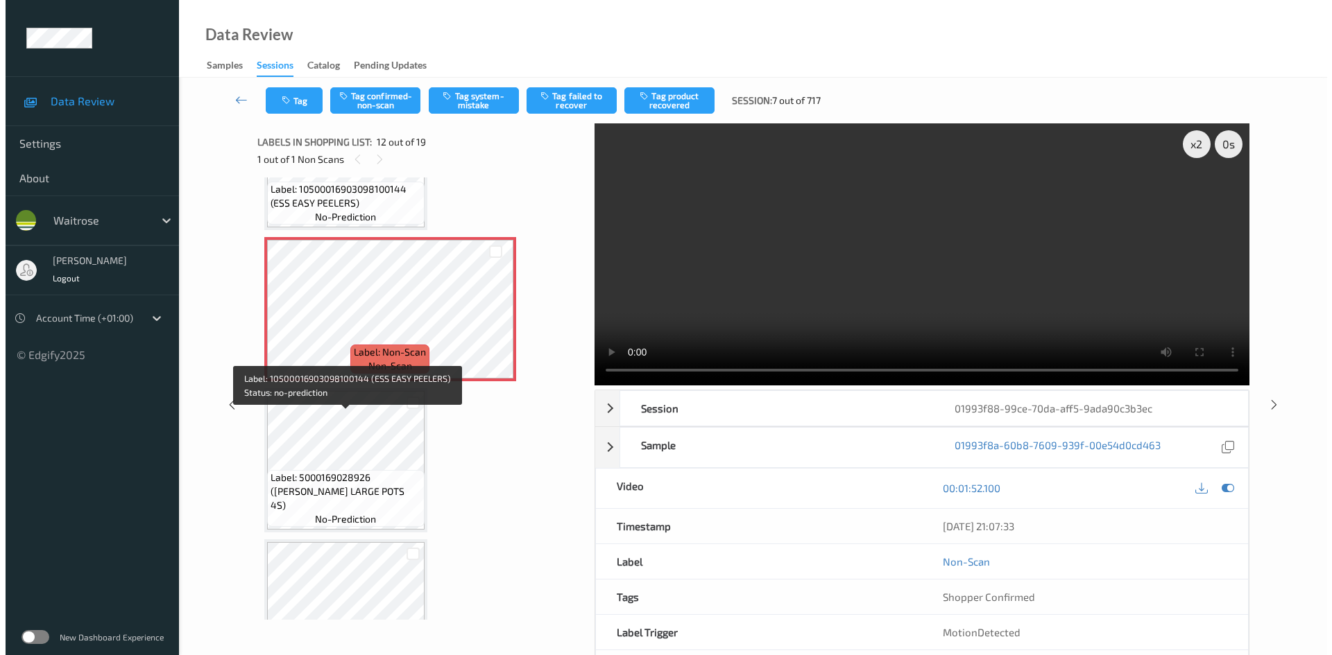
scroll to position [1658, 0]
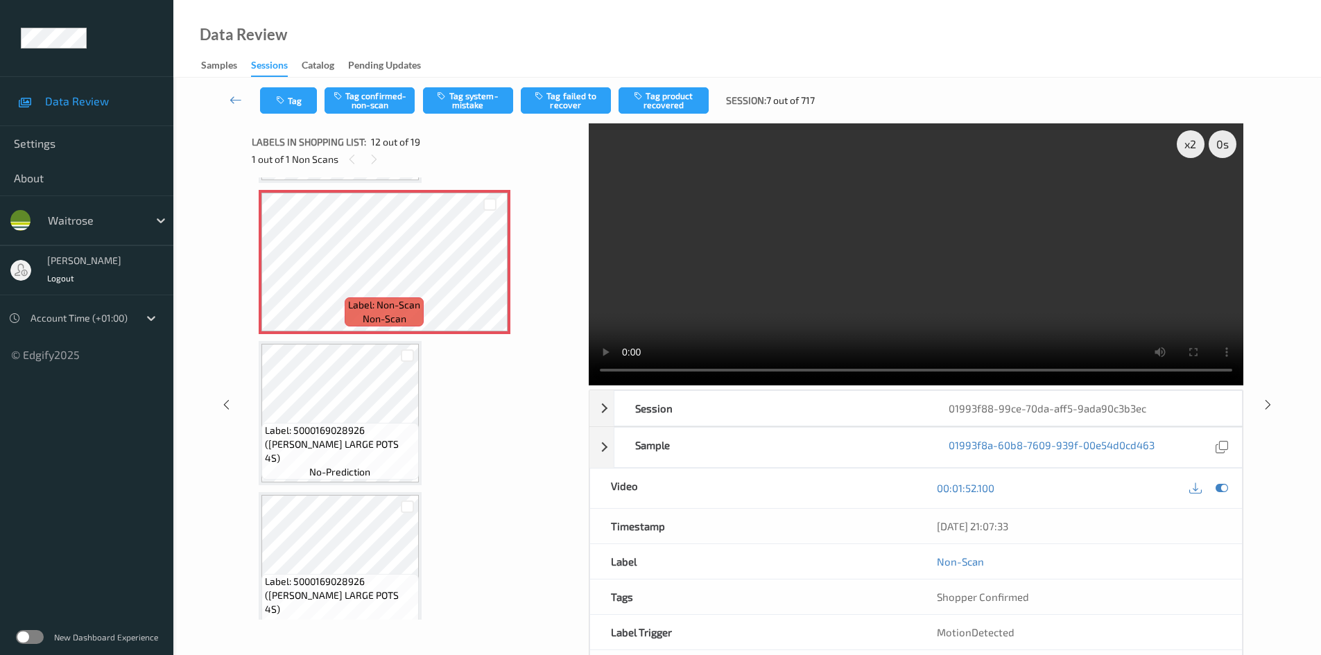
click at [955, 258] on video at bounding box center [916, 254] width 655 height 262
click at [1192, 139] on div "x 2" at bounding box center [1191, 144] width 28 height 28
click at [1067, 251] on video at bounding box center [916, 254] width 655 height 262
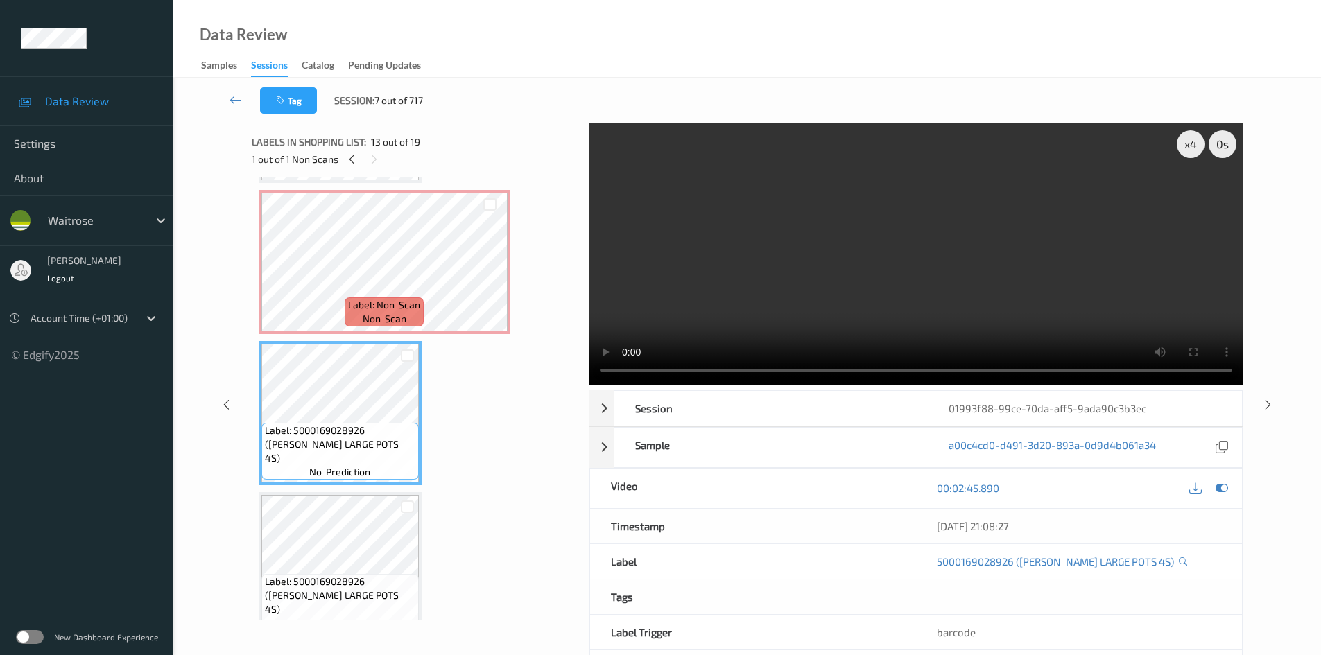
click at [816, 284] on video at bounding box center [916, 254] width 655 height 262
click at [879, 293] on video at bounding box center [916, 254] width 655 height 262
click at [997, 262] on video at bounding box center [916, 254] width 655 height 262
click at [1001, 259] on video at bounding box center [916, 254] width 655 height 262
click at [999, 260] on video at bounding box center [916, 254] width 655 height 262
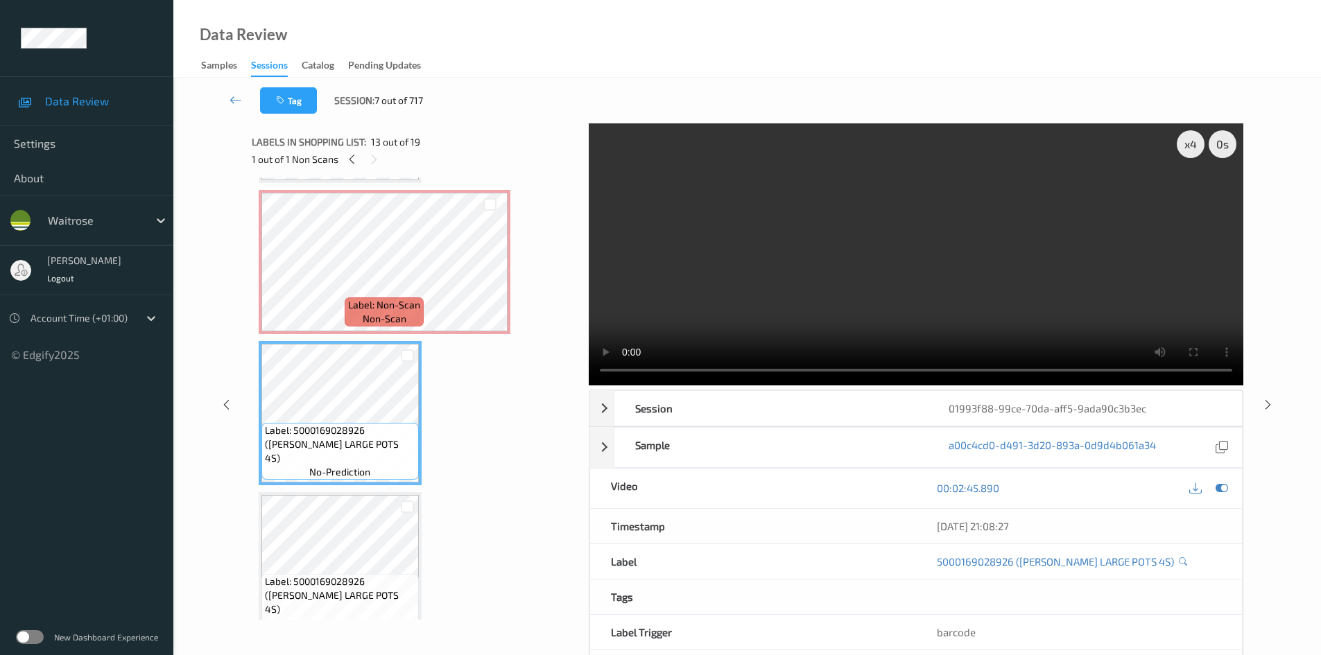
click at [995, 261] on video at bounding box center [916, 254] width 655 height 262
click at [1027, 257] on video at bounding box center [916, 254] width 655 height 262
click at [1024, 259] on video at bounding box center [916, 254] width 655 height 262
click at [1060, 273] on video at bounding box center [916, 254] width 655 height 262
click at [915, 264] on video at bounding box center [916, 254] width 655 height 262
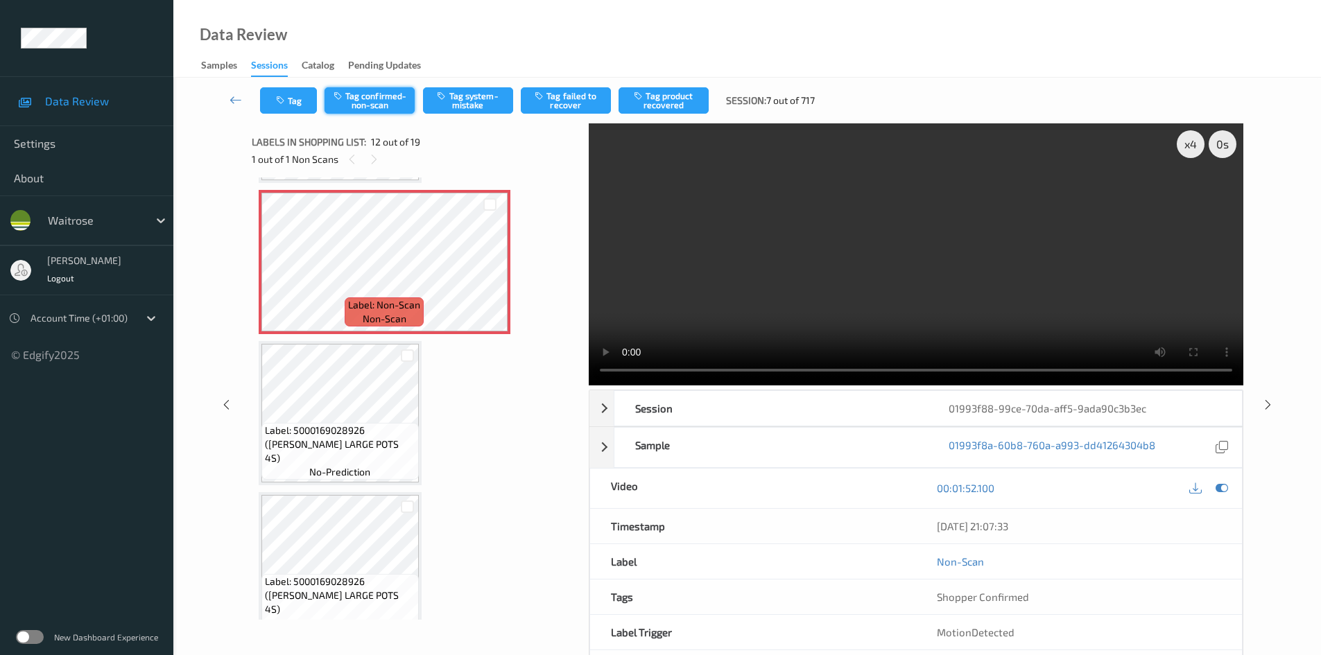
click at [376, 98] on button "Tag confirmed-non-scan" at bounding box center [370, 100] width 90 height 26
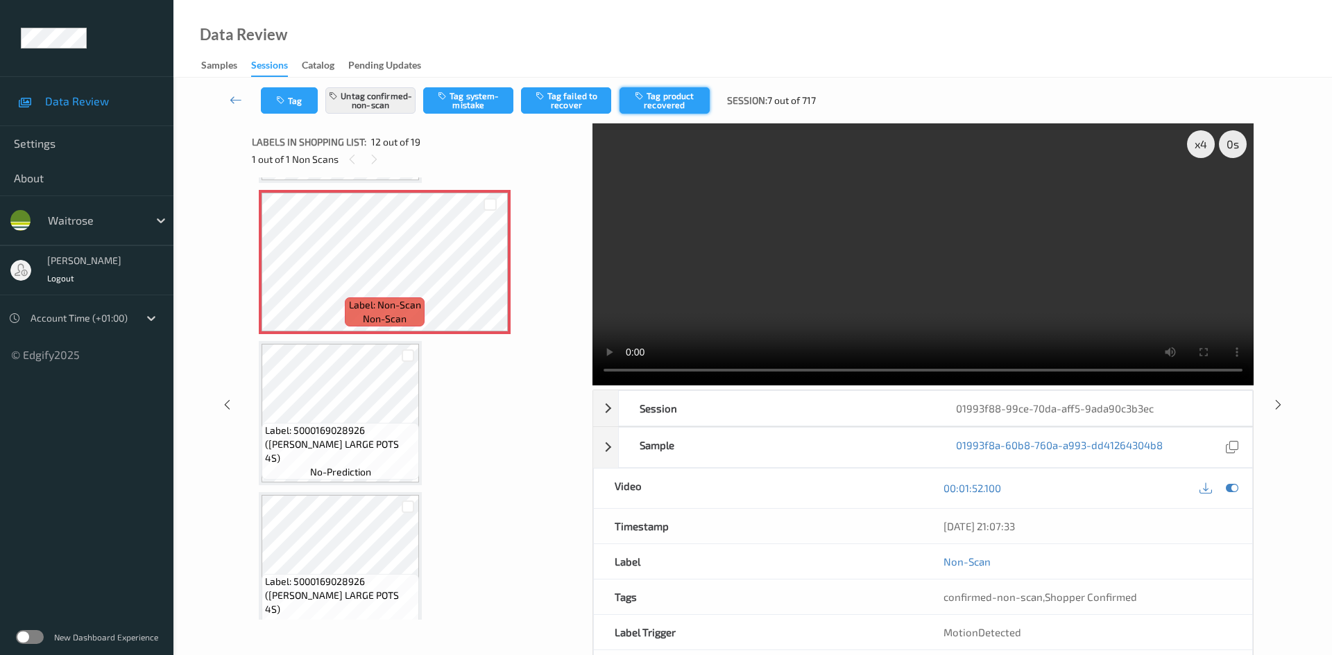
click at [664, 104] on button "Tag product recovered" at bounding box center [664, 100] width 90 height 26
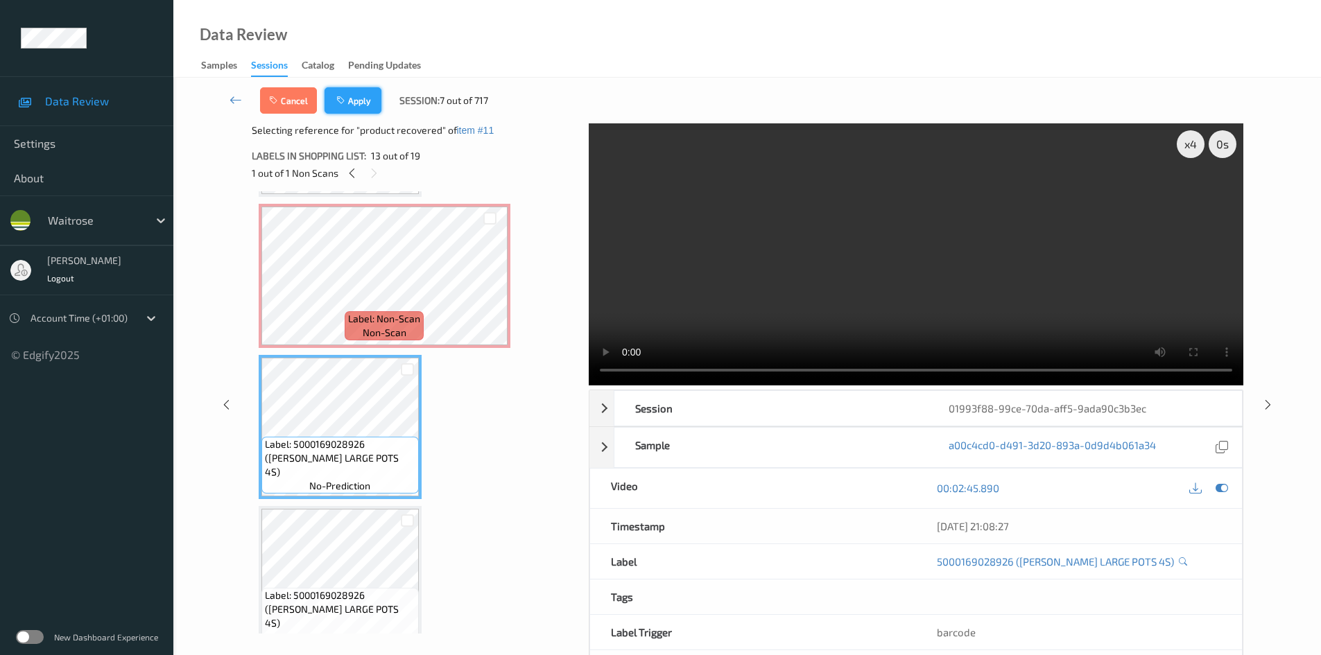
click at [359, 92] on button "Apply" at bounding box center [353, 100] width 57 height 26
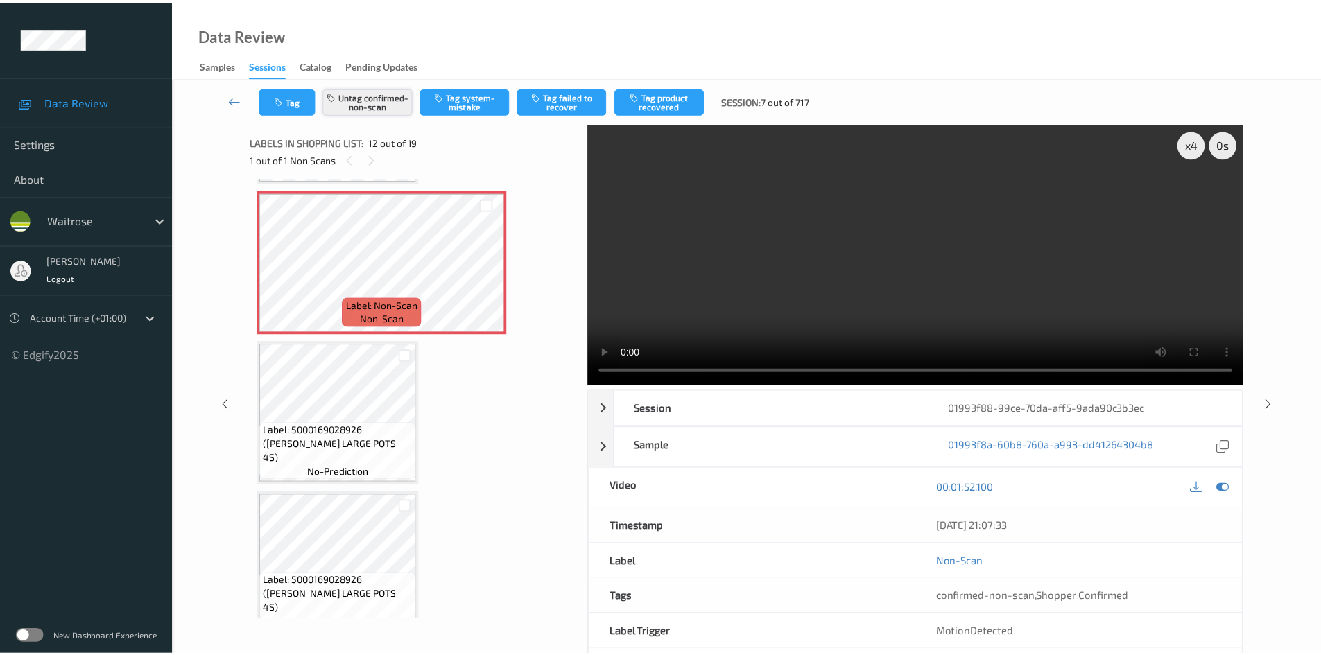
scroll to position [1519, 0]
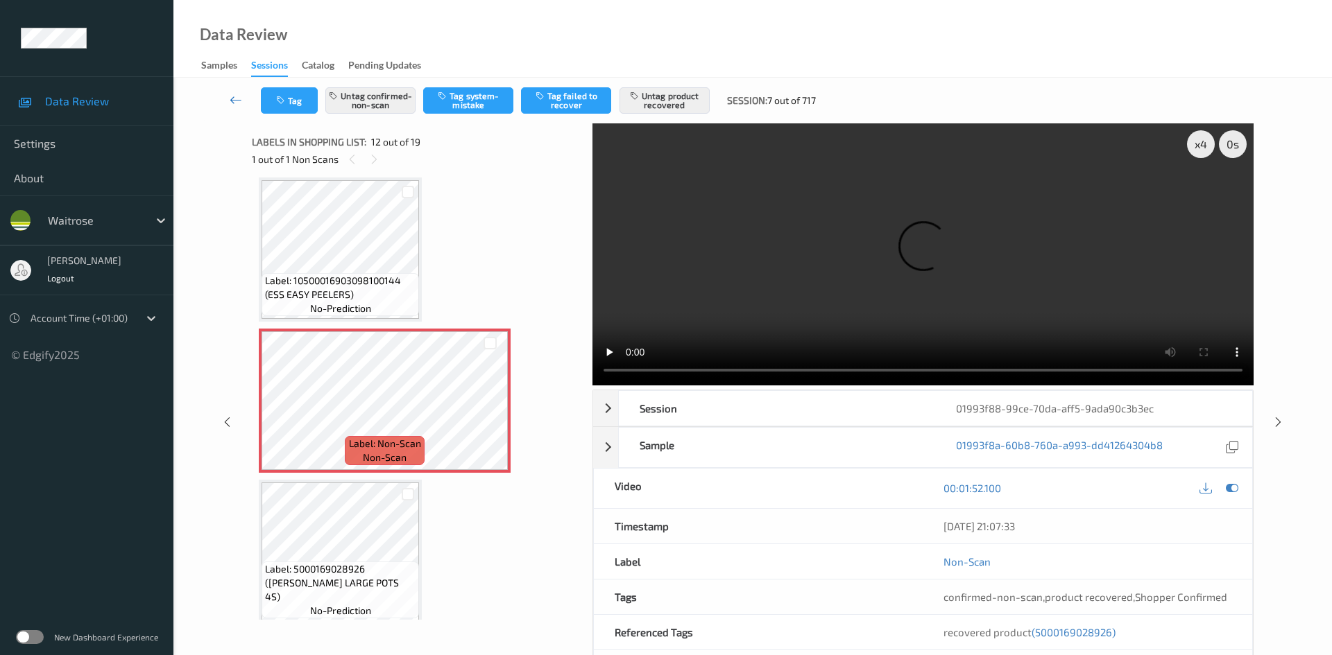
click at [227, 93] on link at bounding box center [236, 100] width 49 height 26
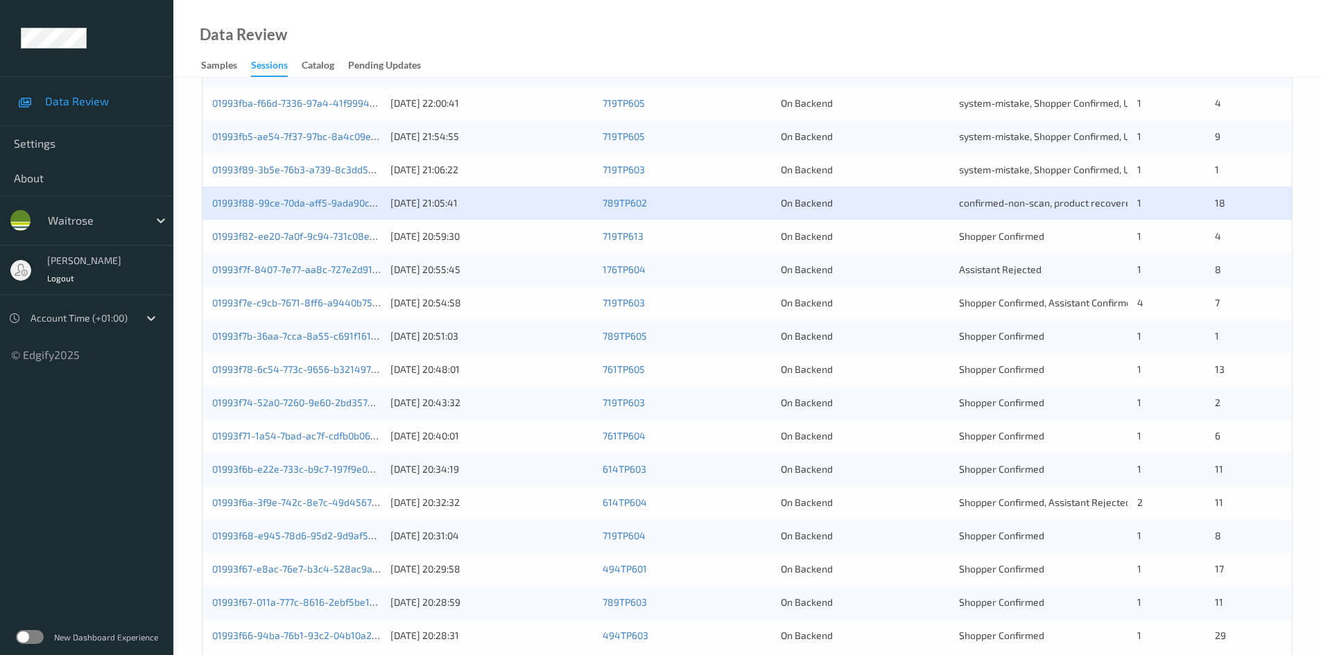
scroll to position [347, 0]
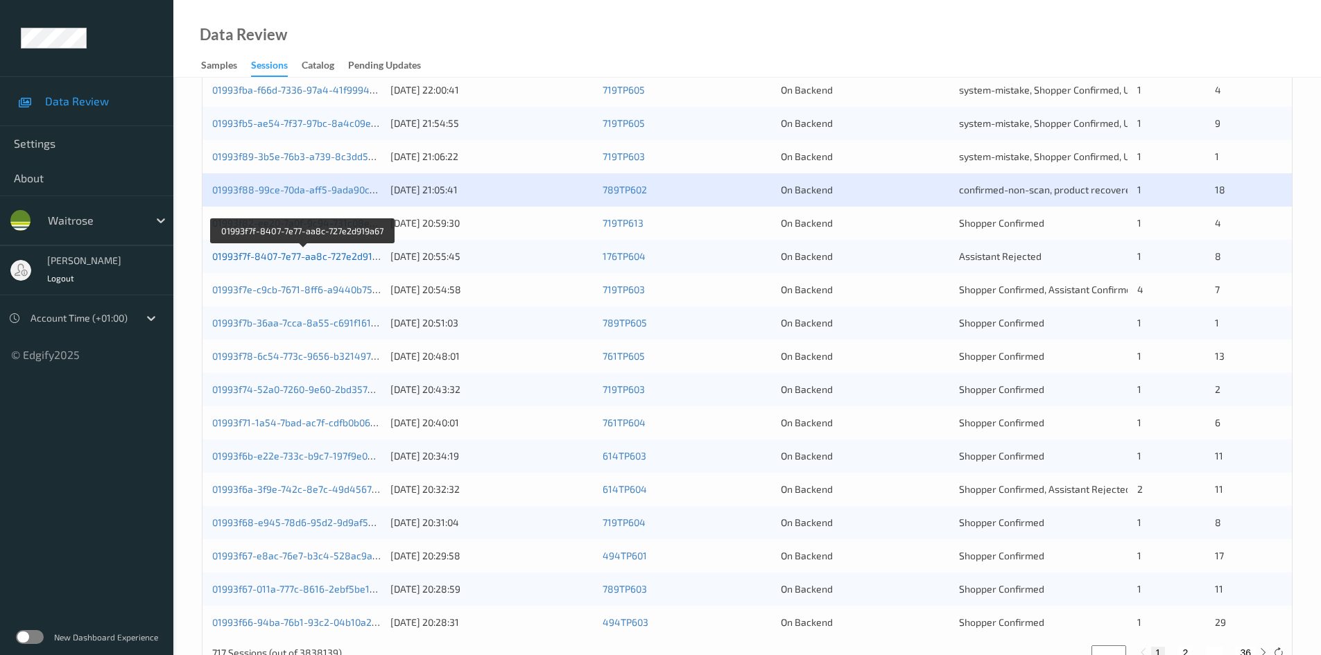
click at [268, 257] on link "01993f7f-8407-7e77-aa8c-727e2d919a67" at bounding box center [303, 256] width 182 height 12
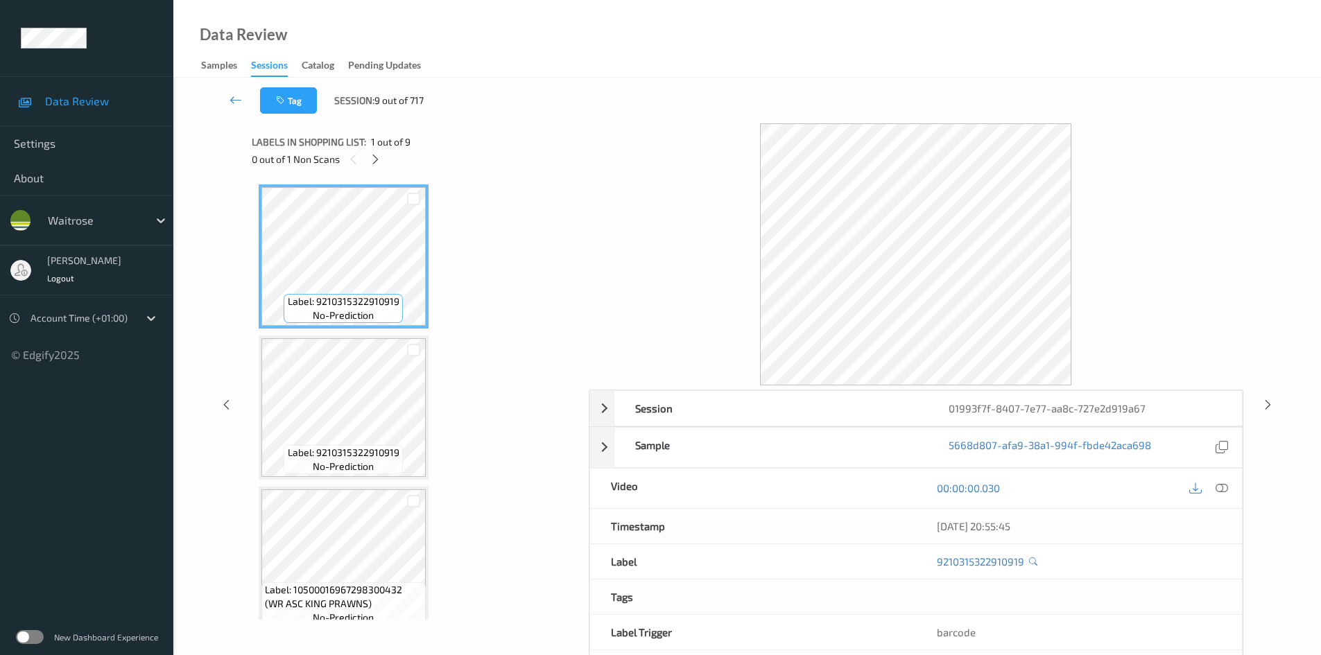
drag, startPoint x: 376, startPoint y: 157, endPoint x: 445, endPoint y: 168, distance: 70.2
click at [376, 157] on icon at bounding box center [376, 159] width 12 height 12
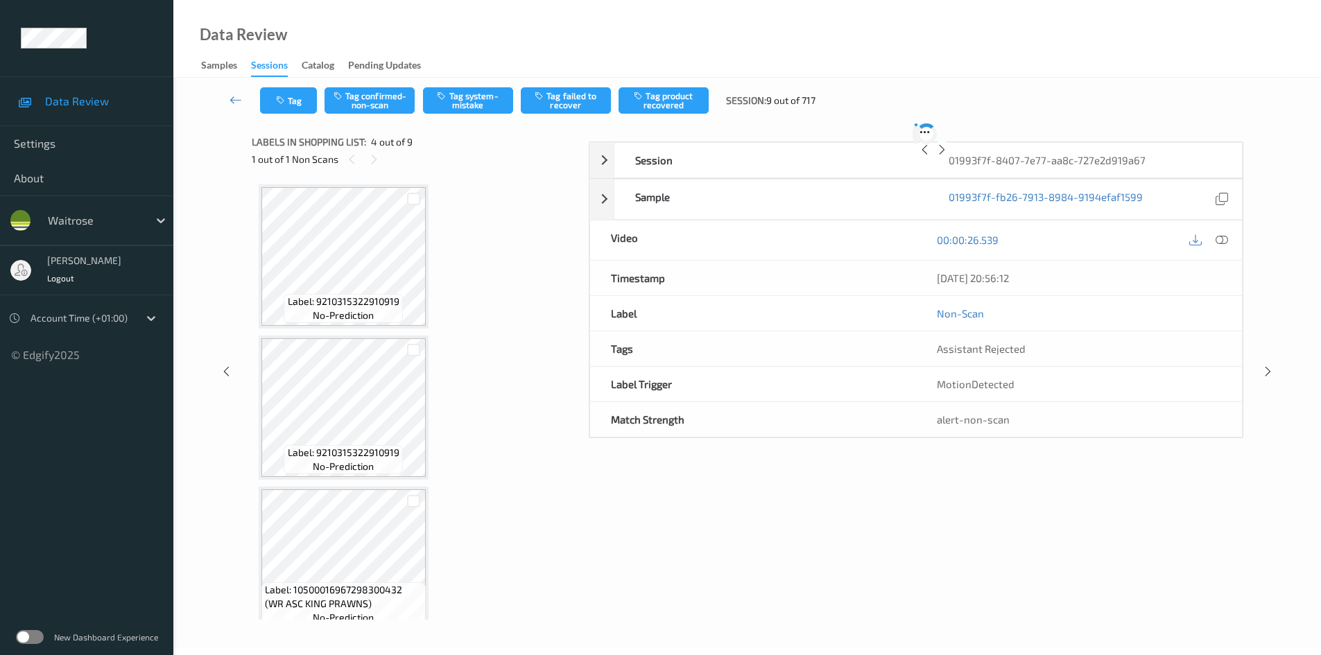
scroll to position [309, 0]
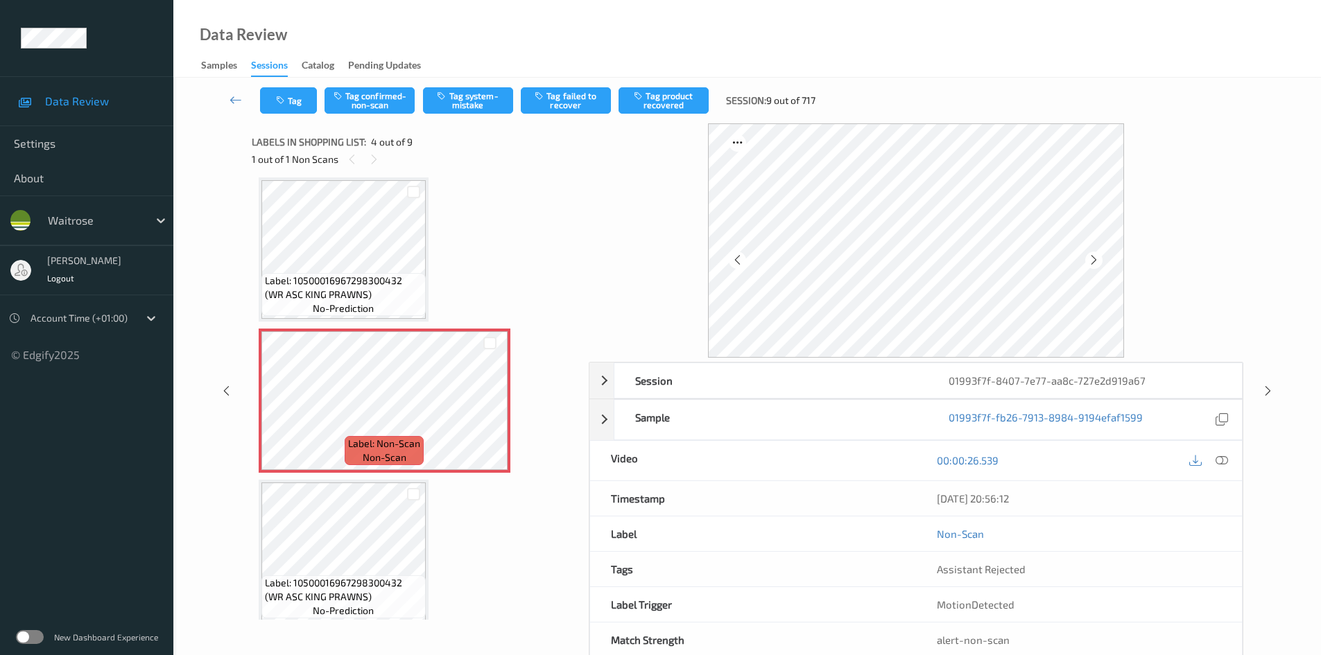
drag, startPoint x: 1222, startPoint y: 457, endPoint x: 1155, endPoint y: 424, distance: 74.1
click at [1223, 457] on icon at bounding box center [1222, 460] width 12 height 12
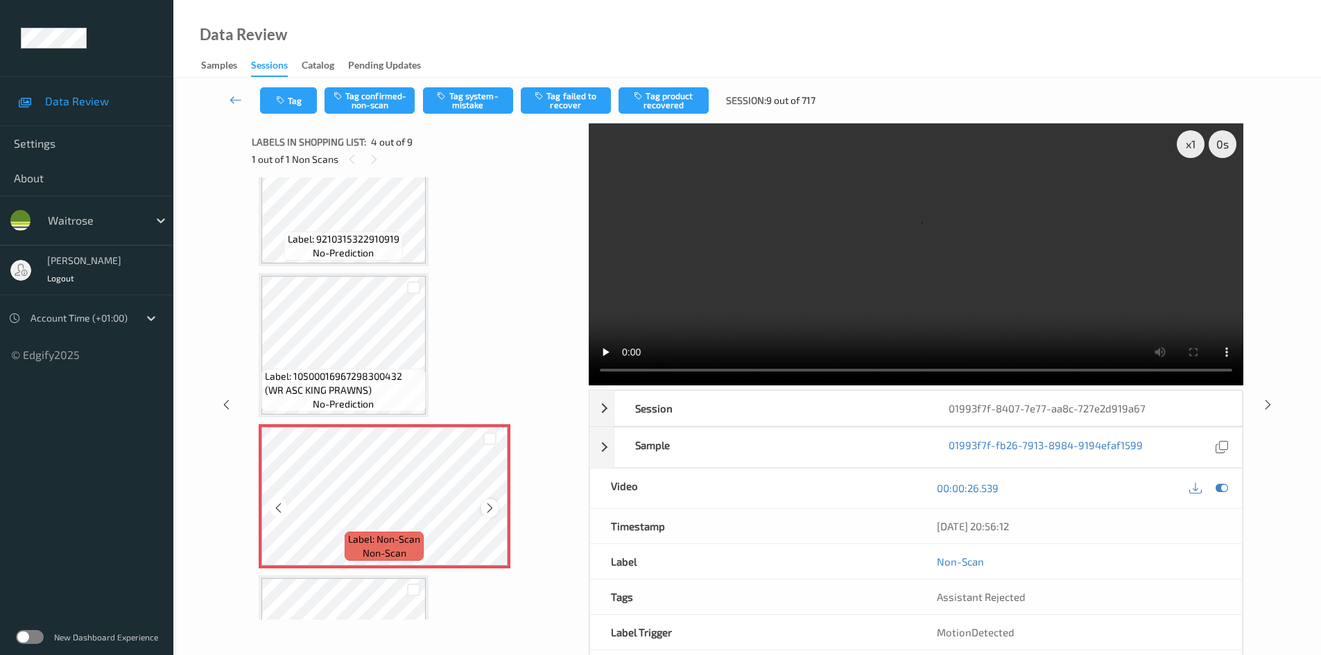
scroll to position [171, 0]
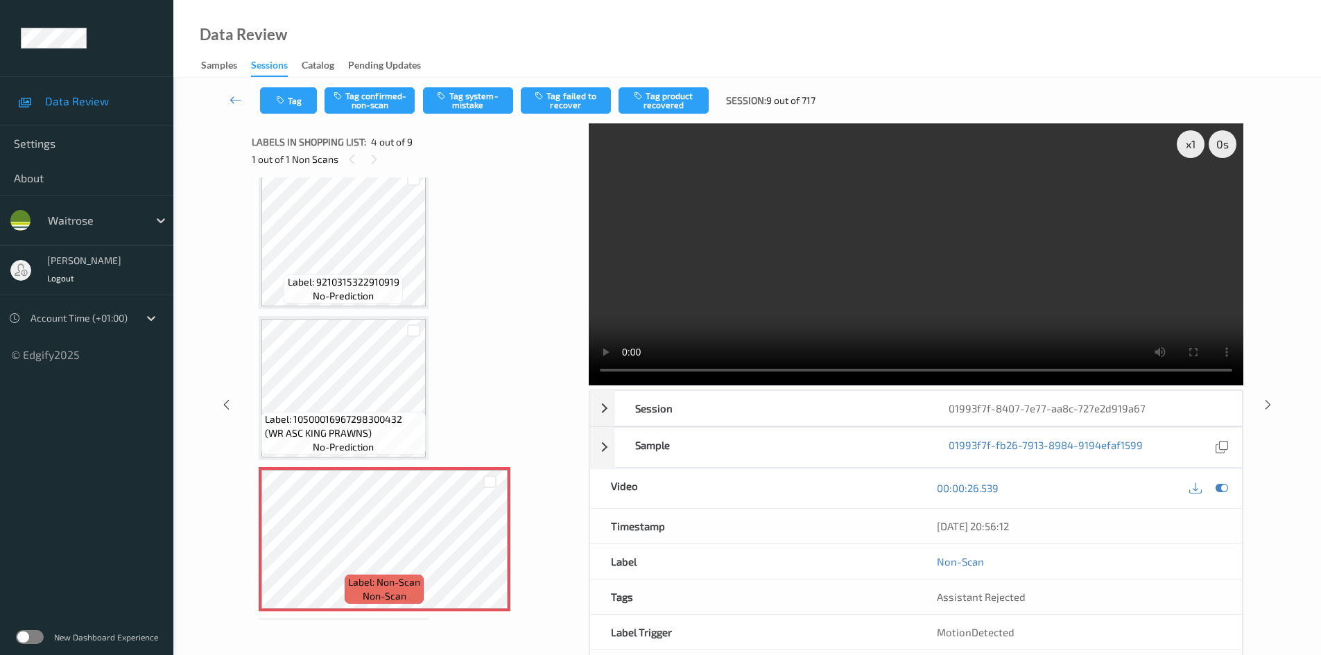
click at [775, 318] on video at bounding box center [916, 254] width 655 height 262
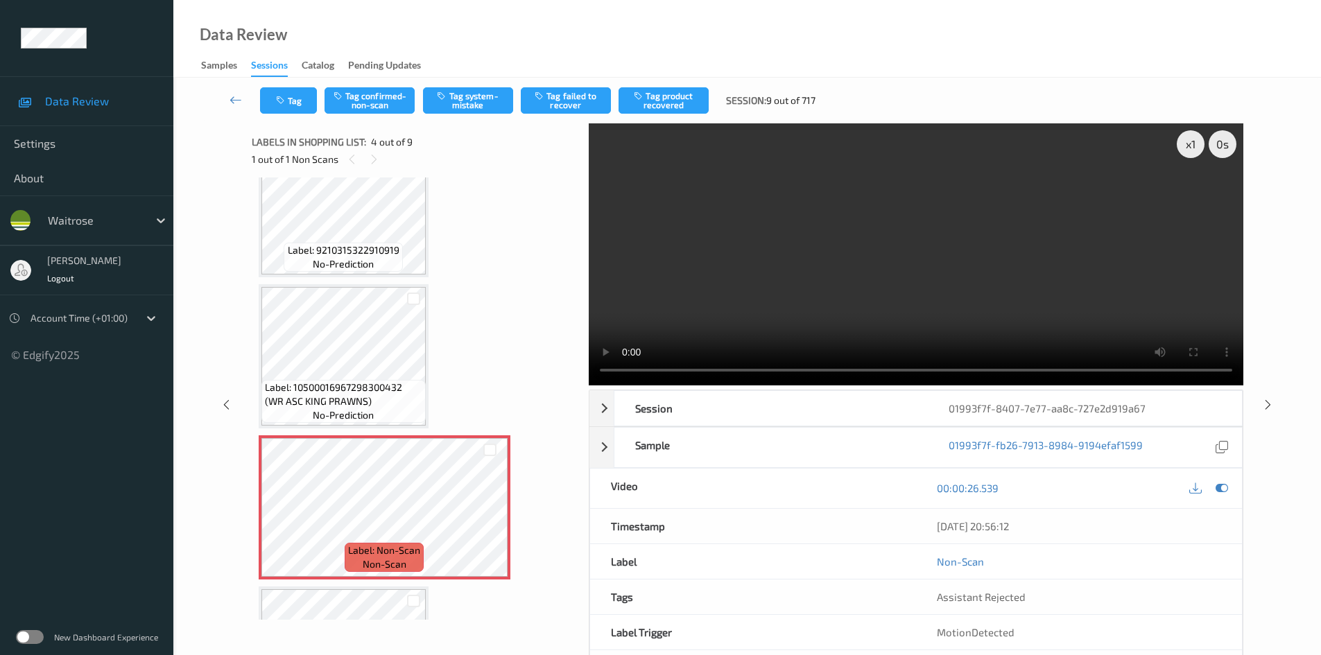
scroll to position [208, 0]
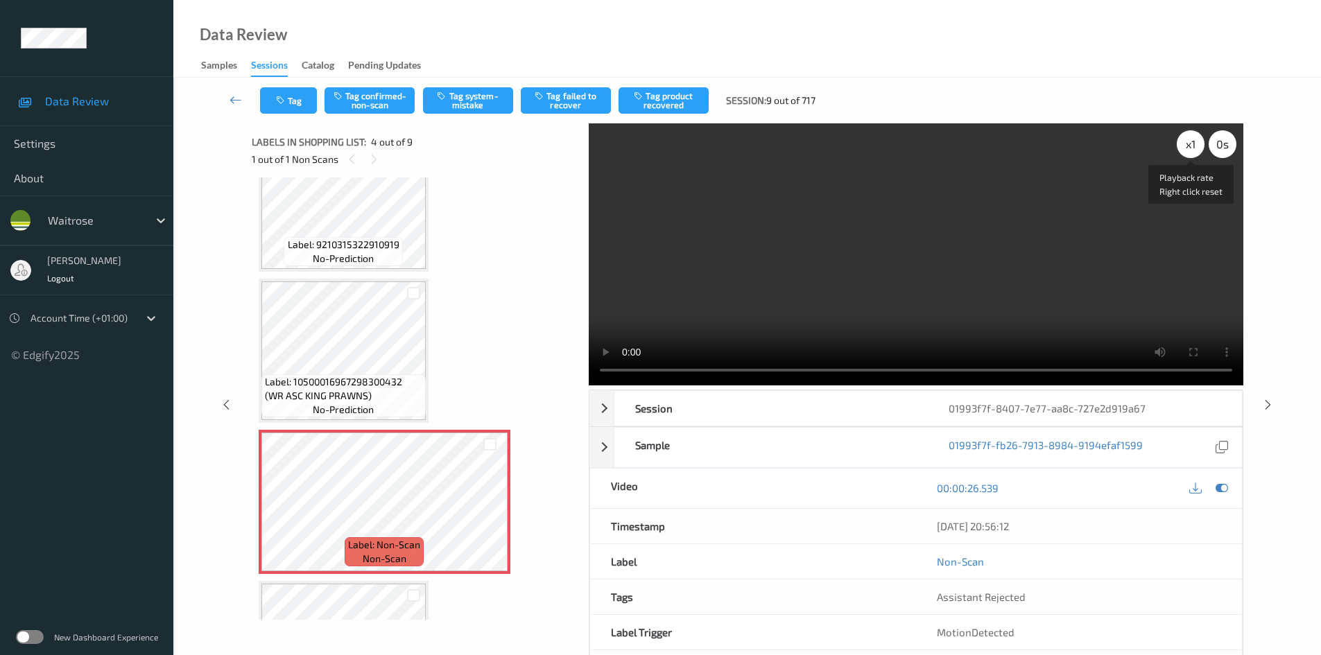
click at [1197, 142] on div "x 1" at bounding box center [1191, 144] width 28 height 28
click at [994, 234] on video at bounding box center [916, 254] width 655 height 262
click at [939, 253] on video at bounding box center [916, 254] width 655 height 262
click at [900, 257] on video at bounding box center [916, 254] width 655 height 262
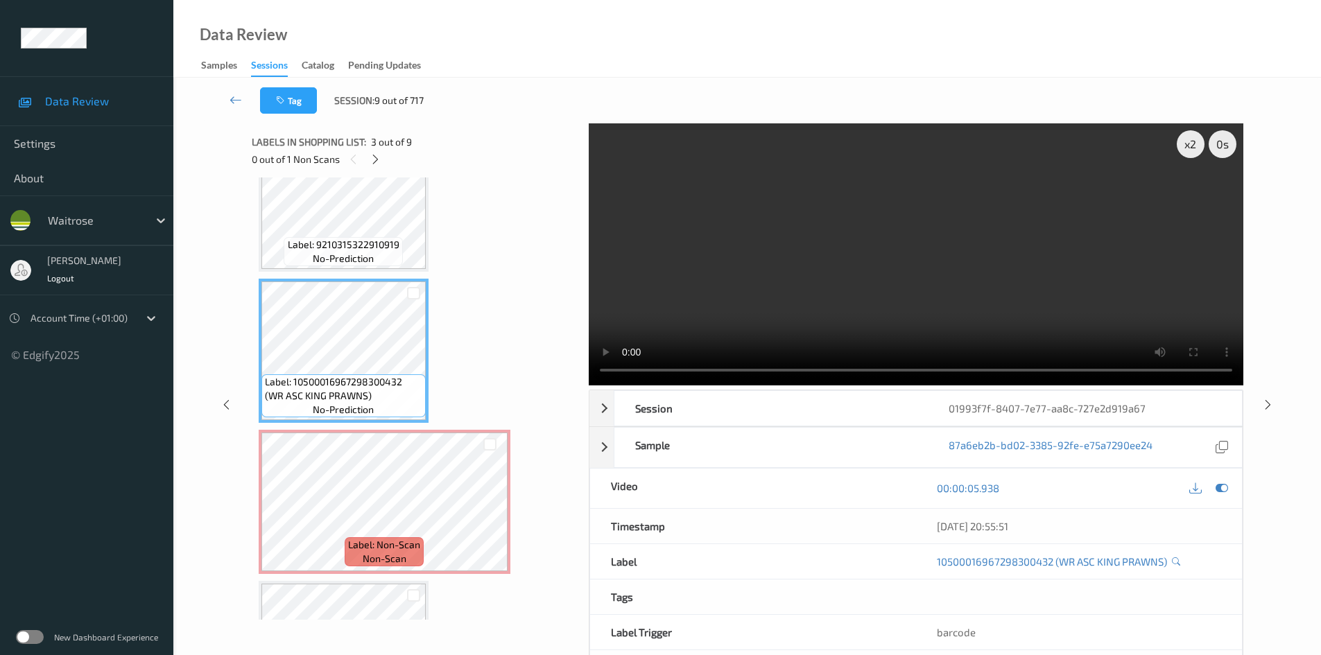
click at [899, 265] on video at bounding box center [916, 254] width 655 height 262
click at [884, 266] on video at bounding box center [916, 254] width 655 height 262
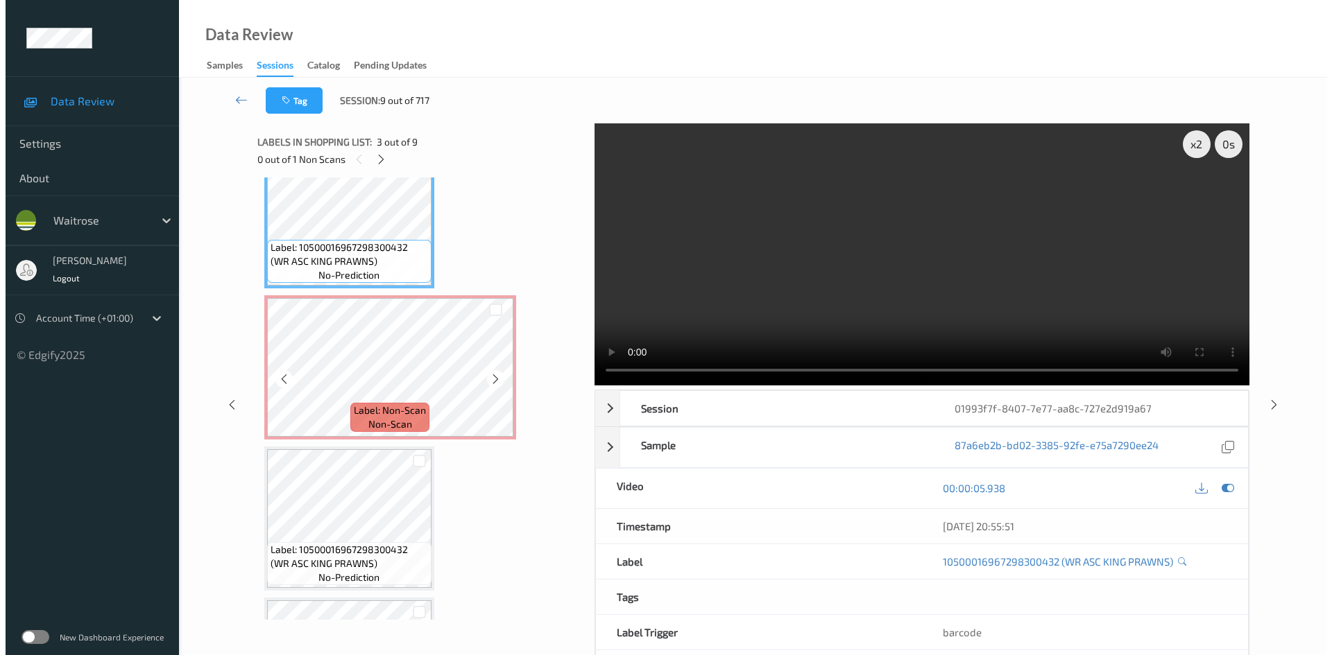
scroll to position [347, 0]
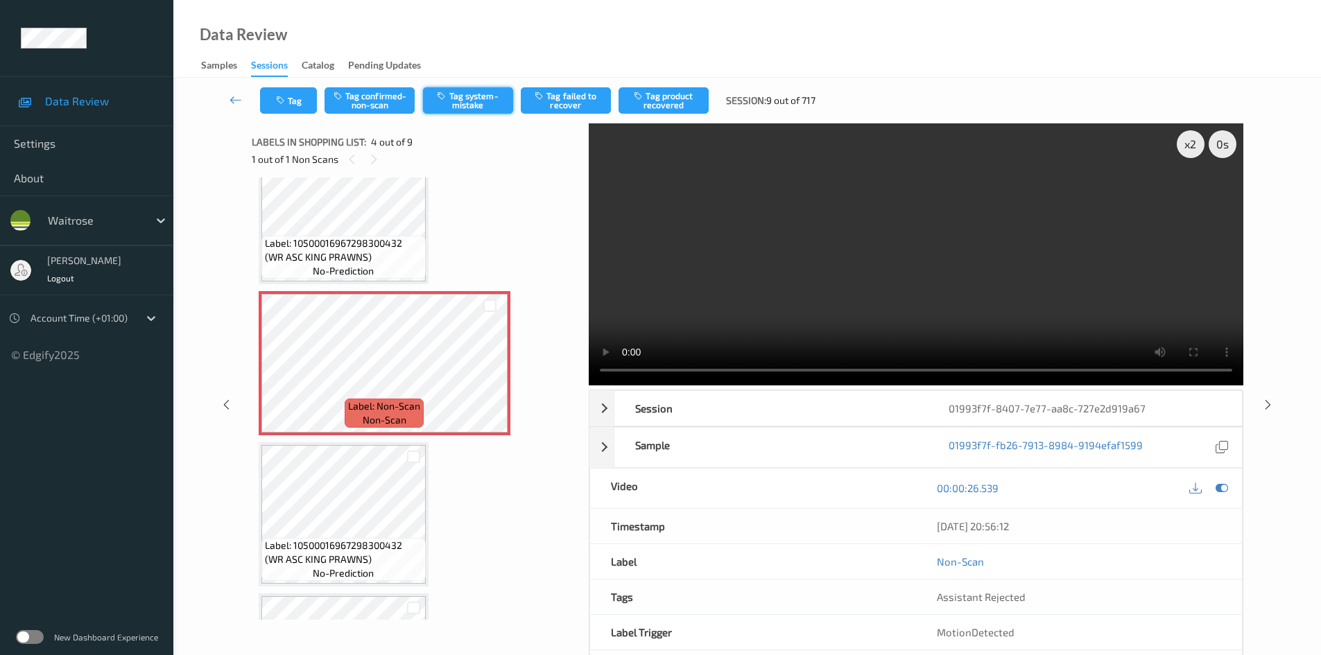
click at [499, 100] on button "Tag system-mistake" at bounding box center [468, 100] width 90 height 26
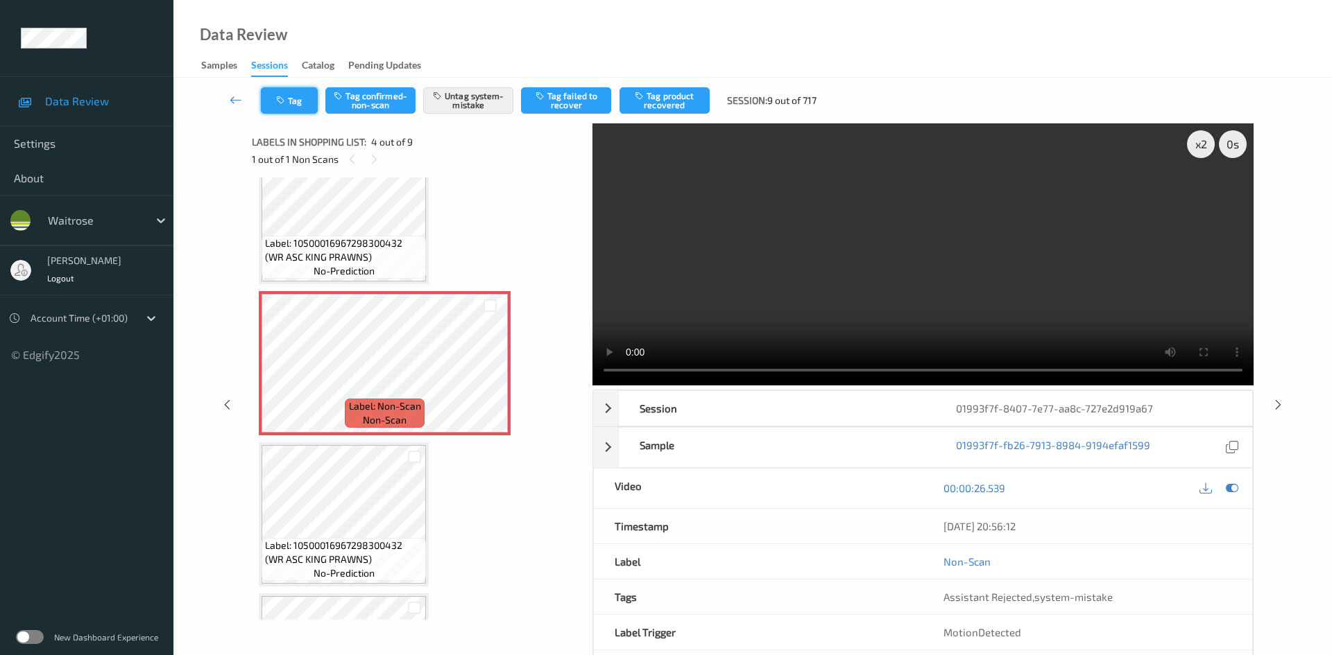
click at [305, 112] on button "Tag" at bounding box center [289, 100] width 57 height 26
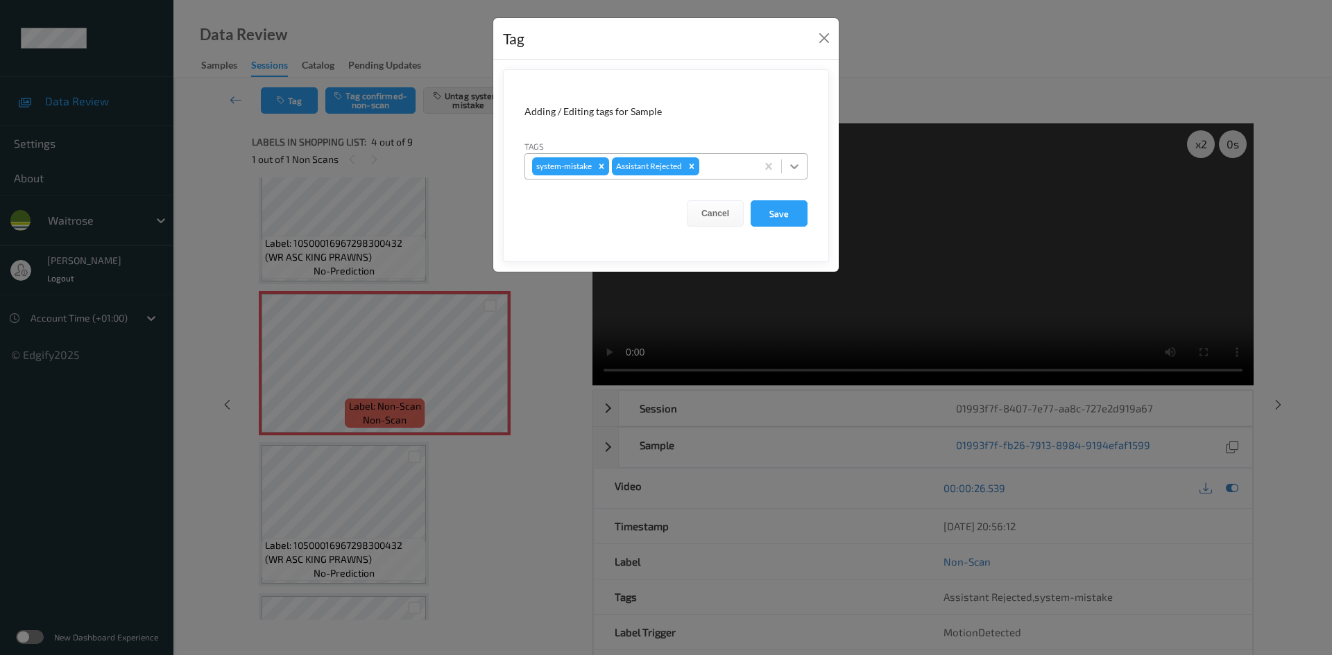
click at [788, 164] on icon at bounding box center [794, 167] width 14 height 14
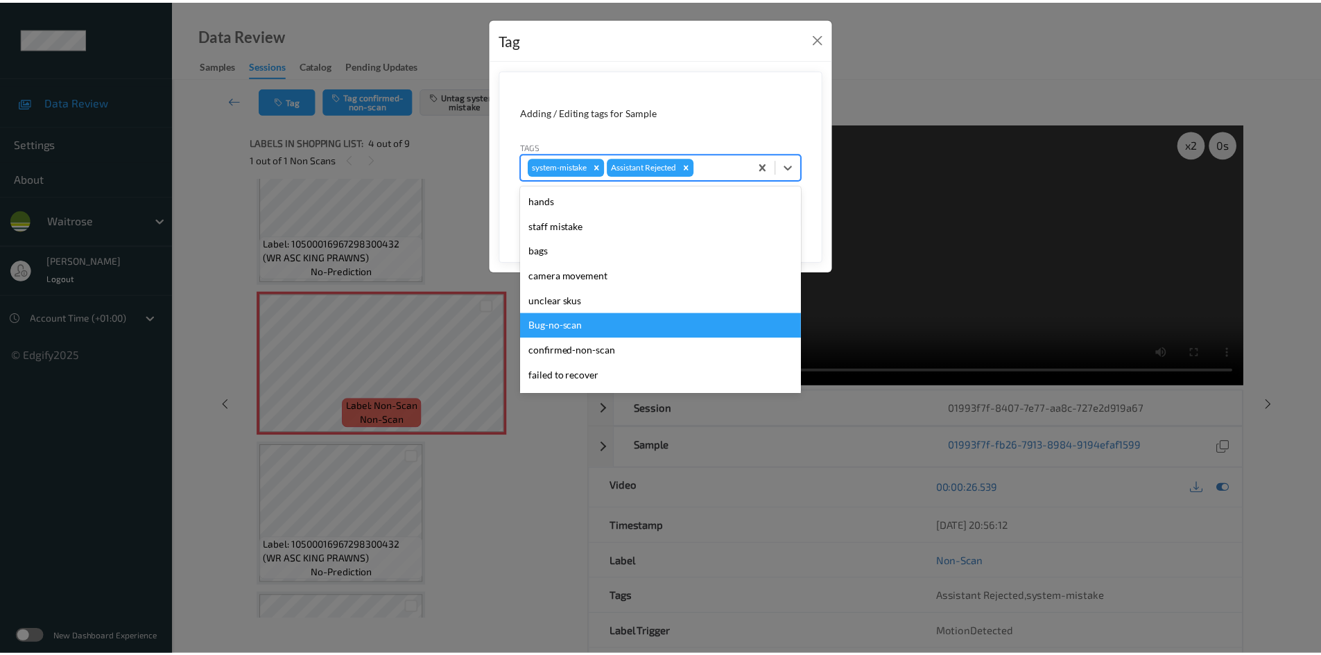
scroll to position [322, 0]
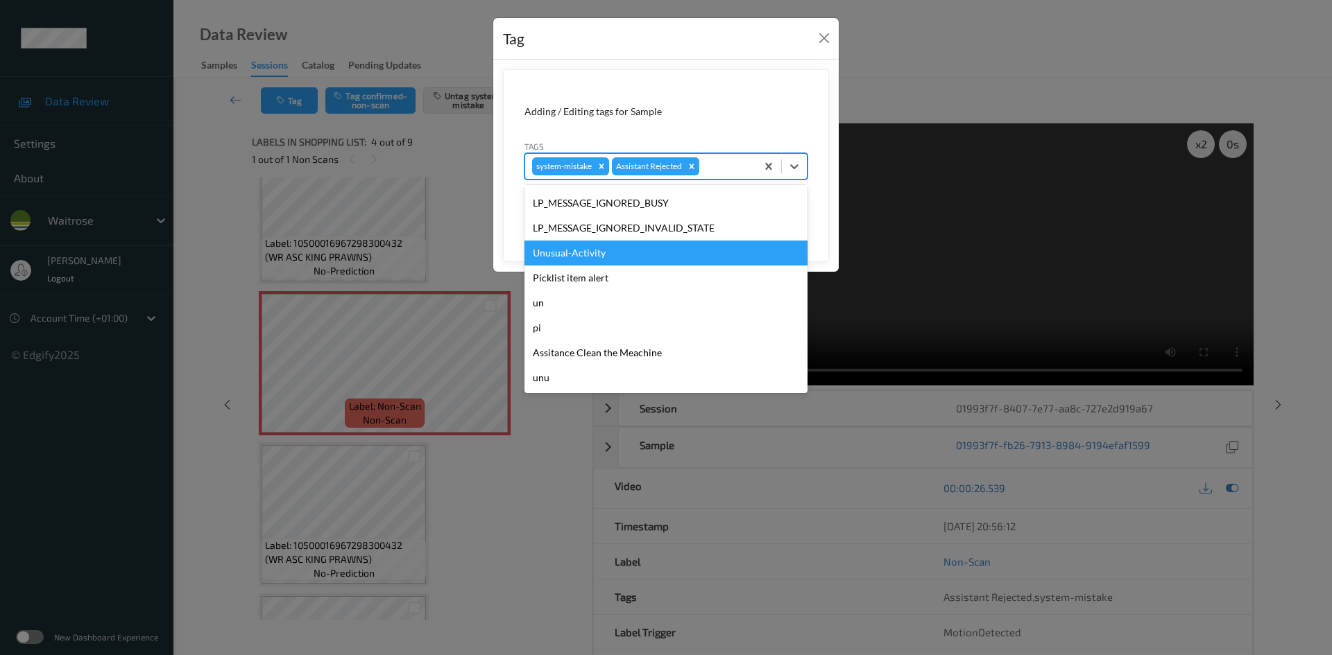
click at [592, 261] on div "Unusual-Activity" at bounding box center [665, 253] width 283 height 25
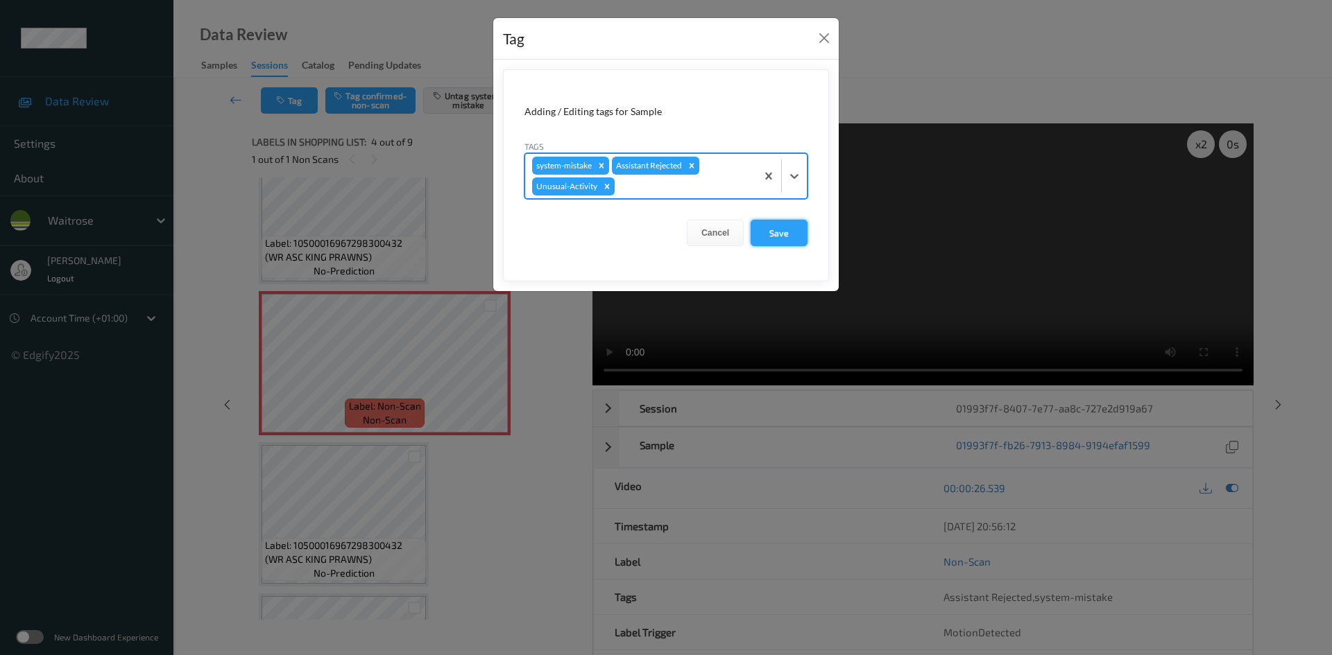
click at [782, 240] on button "Save" at bounding box center [778, 233] width 57 height 26
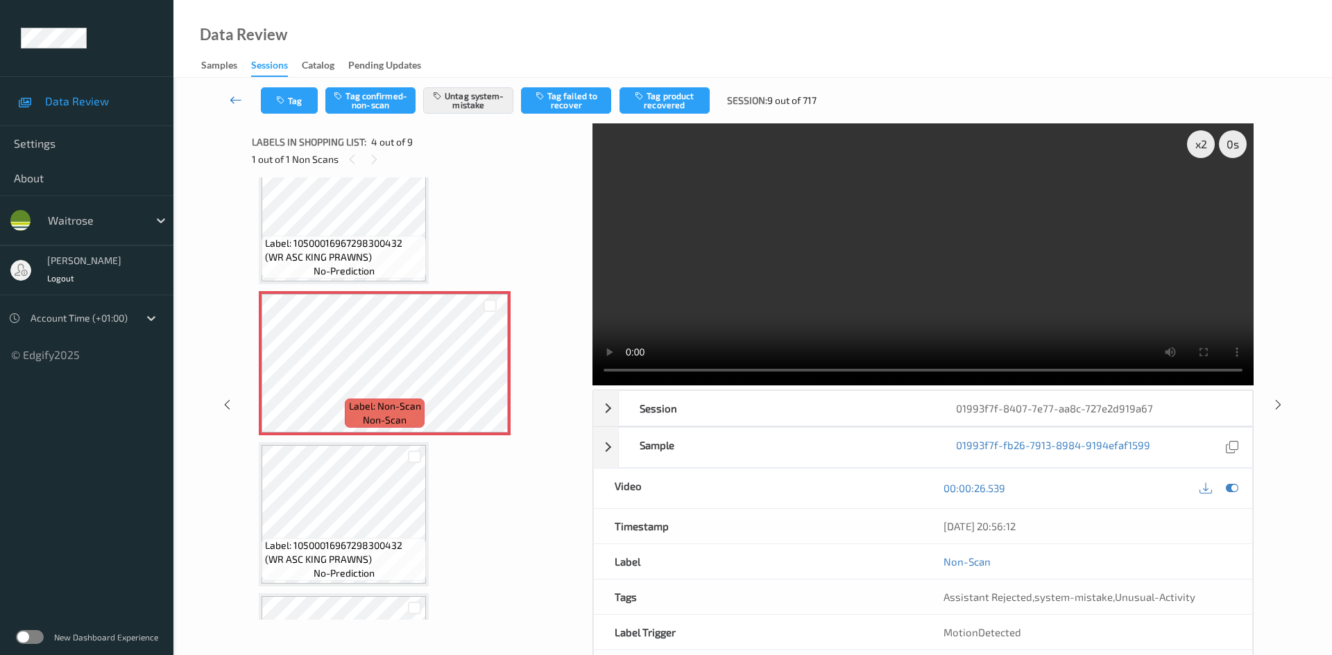
click at [231, 89] on link at bounding box center [236, 100] width 49 height 26
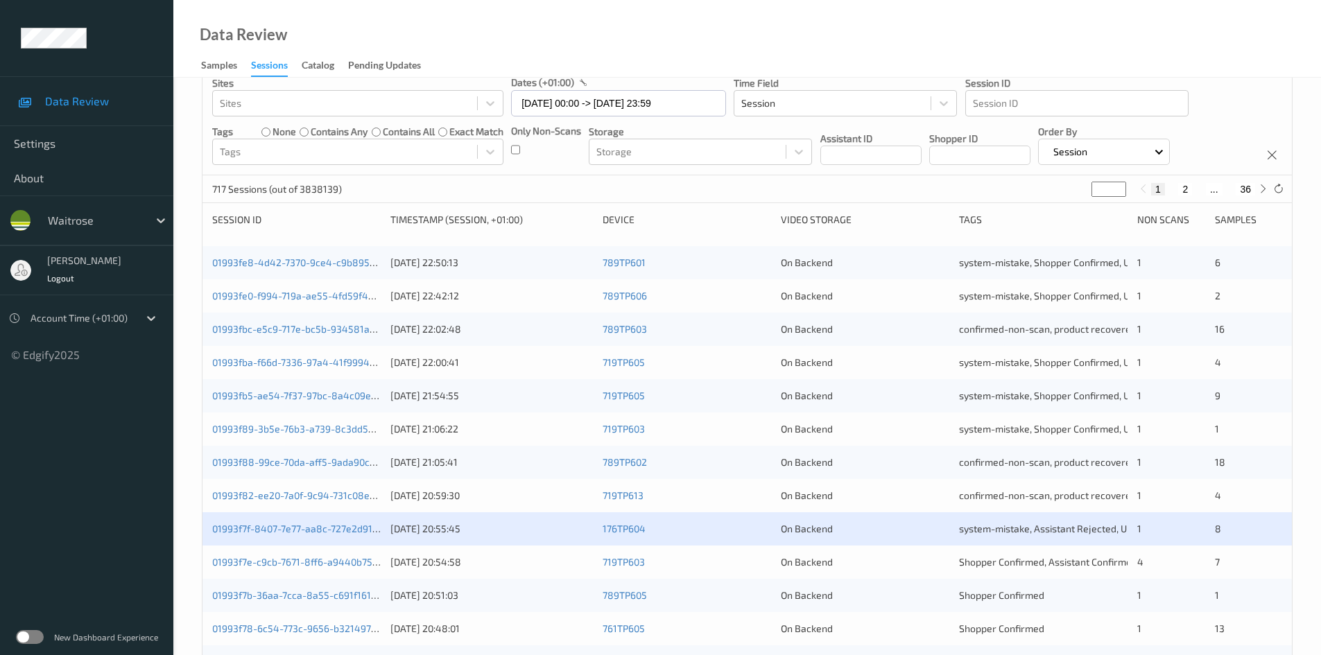
scroll to position [208, 0]
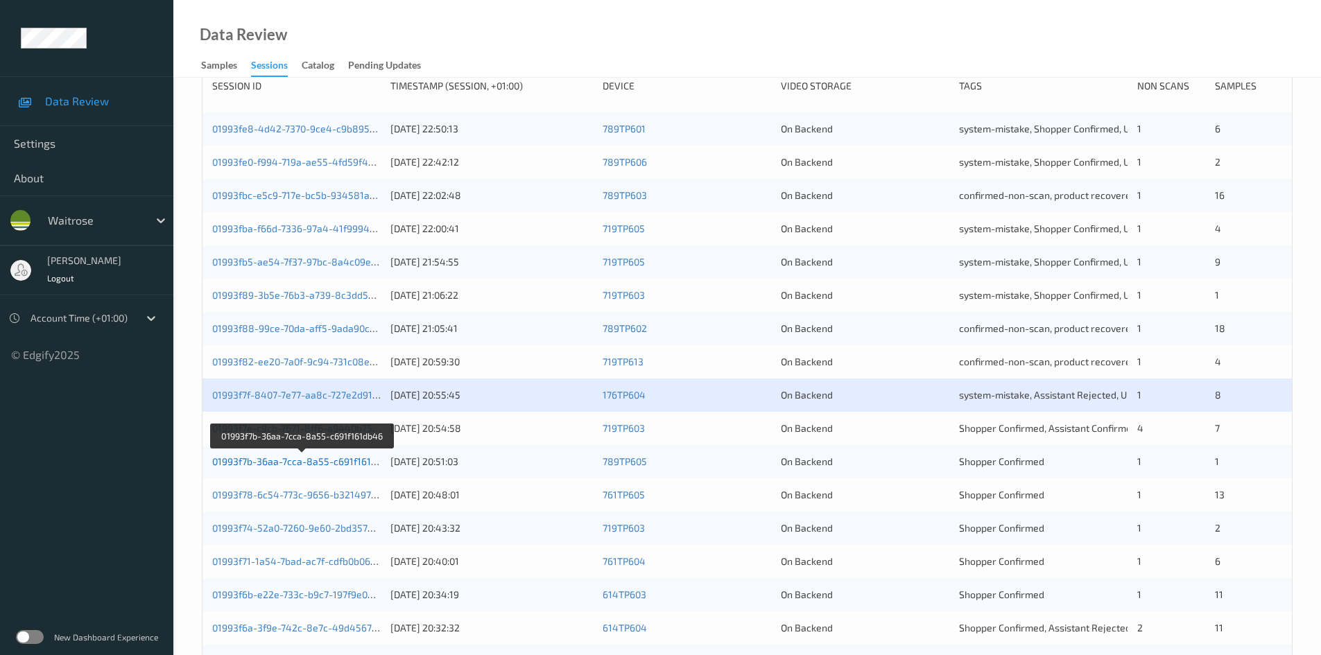
click at [261, 461] on link "01993f7b-36aa-7cca-8a55-c691f161db46" at bounding box center [303, 462] width 182 height 12
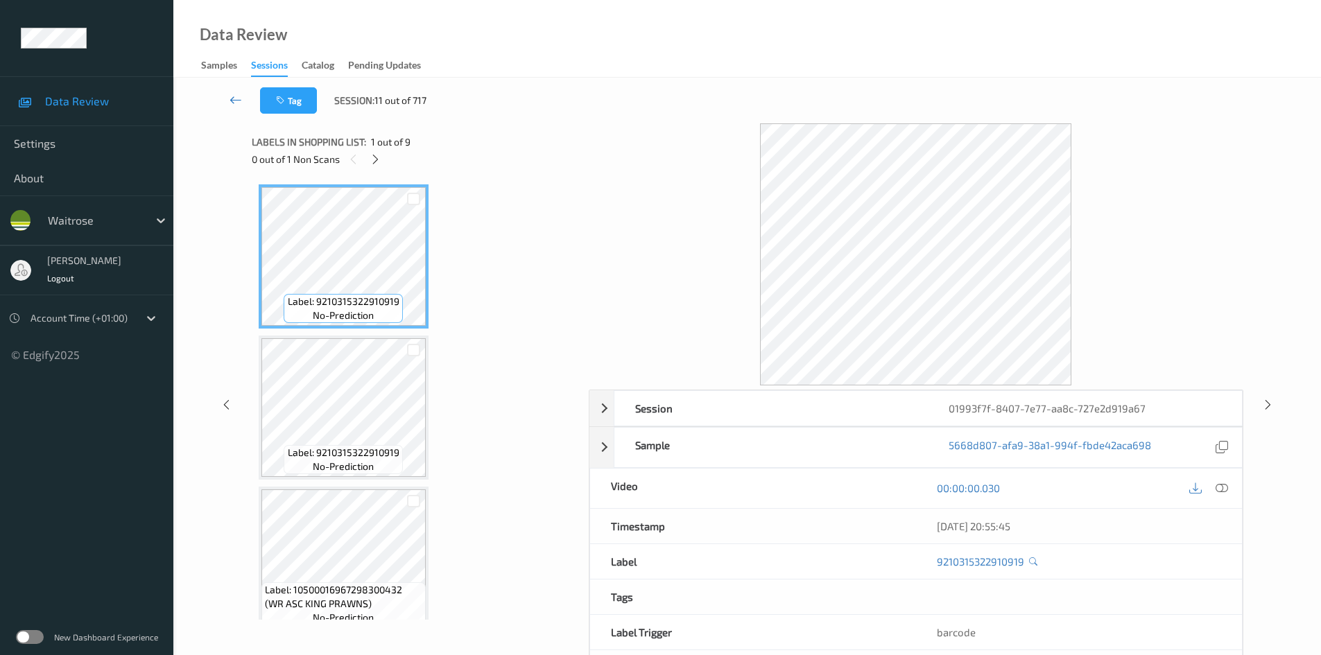
click at [234, 94] on icon at bounding box center [236, 100] width 12 height 14
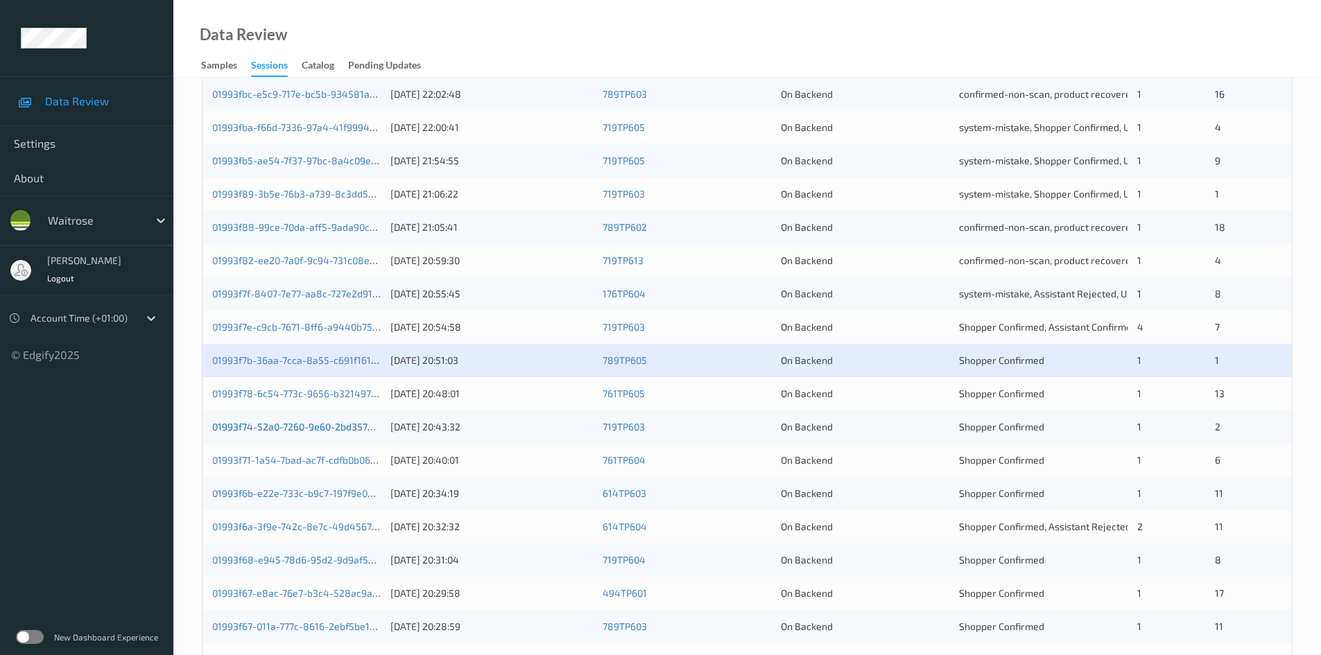
scroll to position [347, 0]
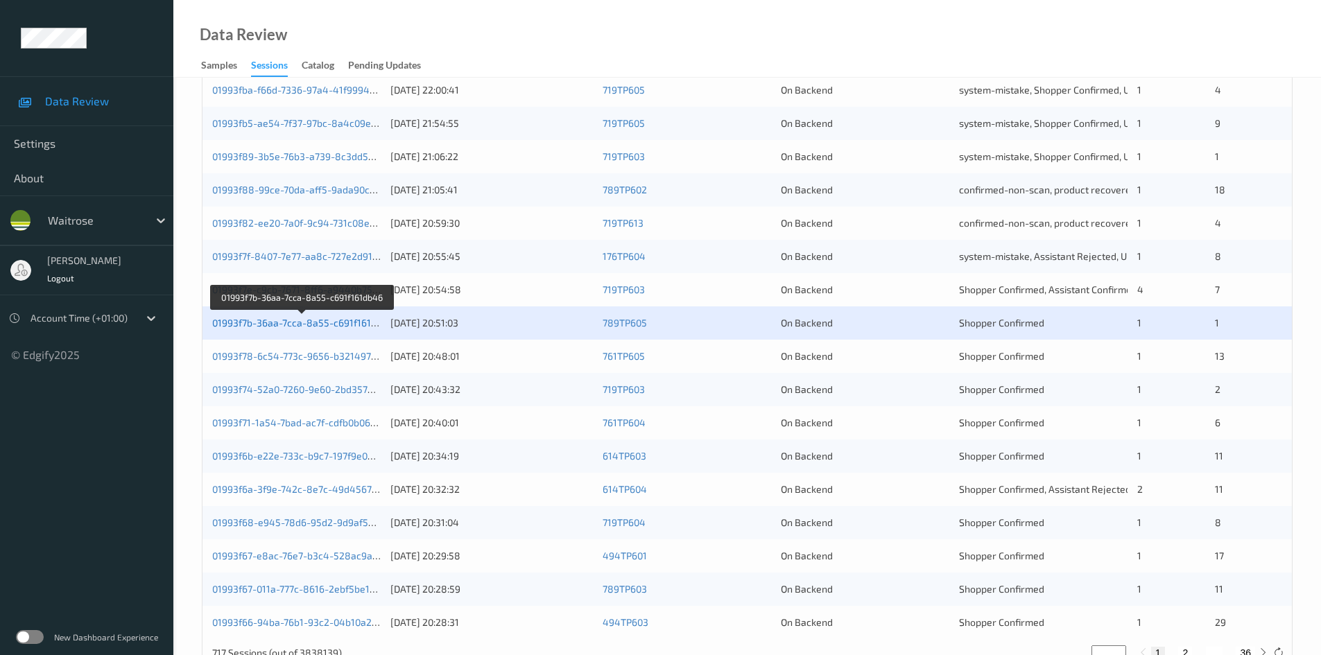
click at [264, 324] on link "01993f7b-36aa-7cca-8a55-c691f161db46" at bounding box center [303, 323] width 182 height 12
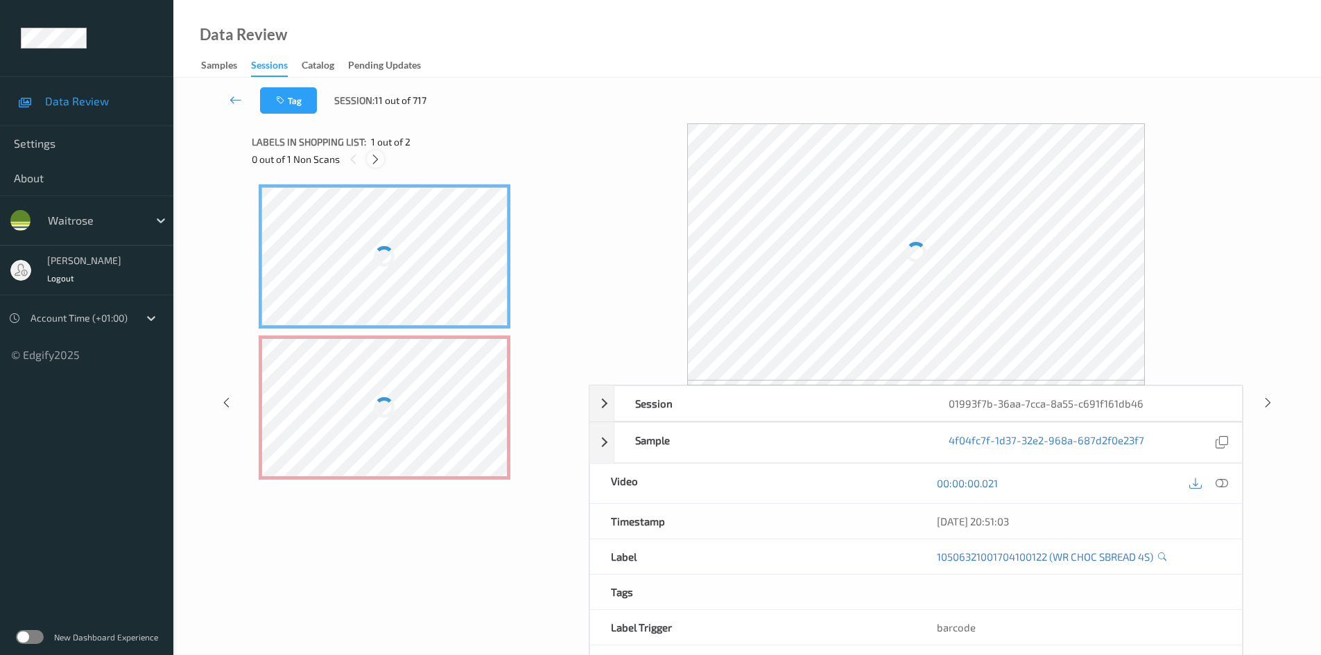
click at [378, 160] on icon at bounding box center [376, 159] width 12 height 12
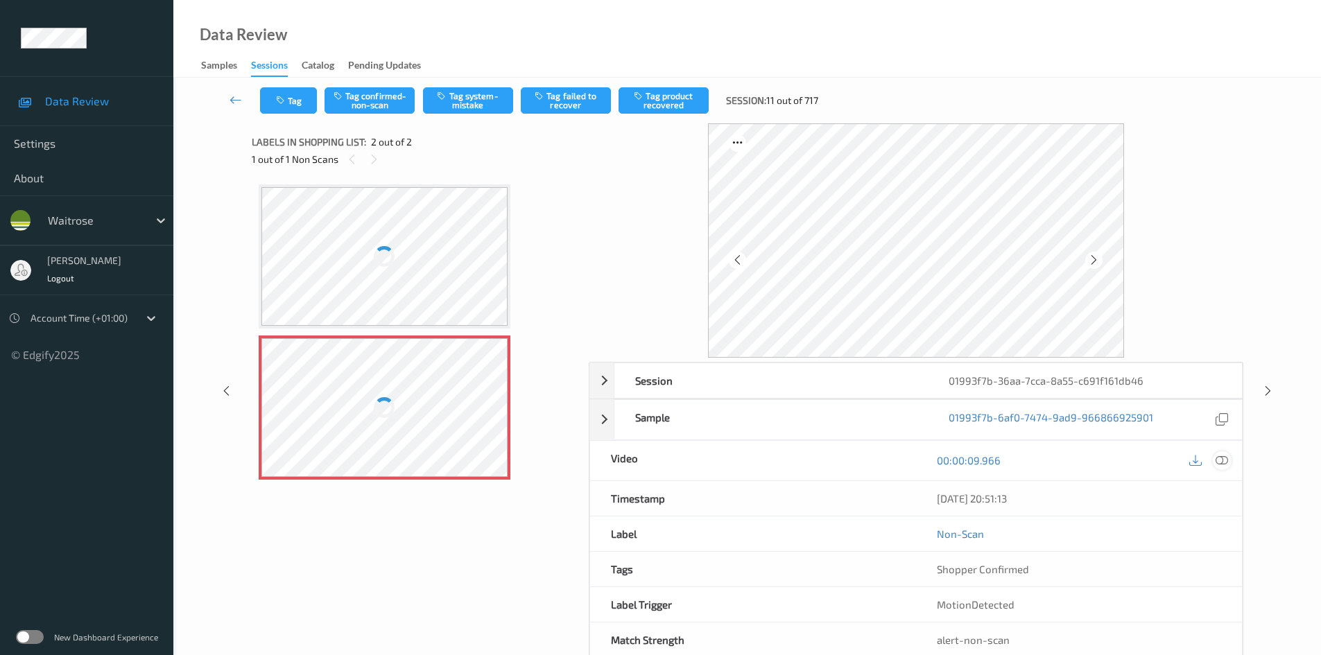
click at [1228, 463] on icon at bounding box center [1222, 460] width 12 height 12
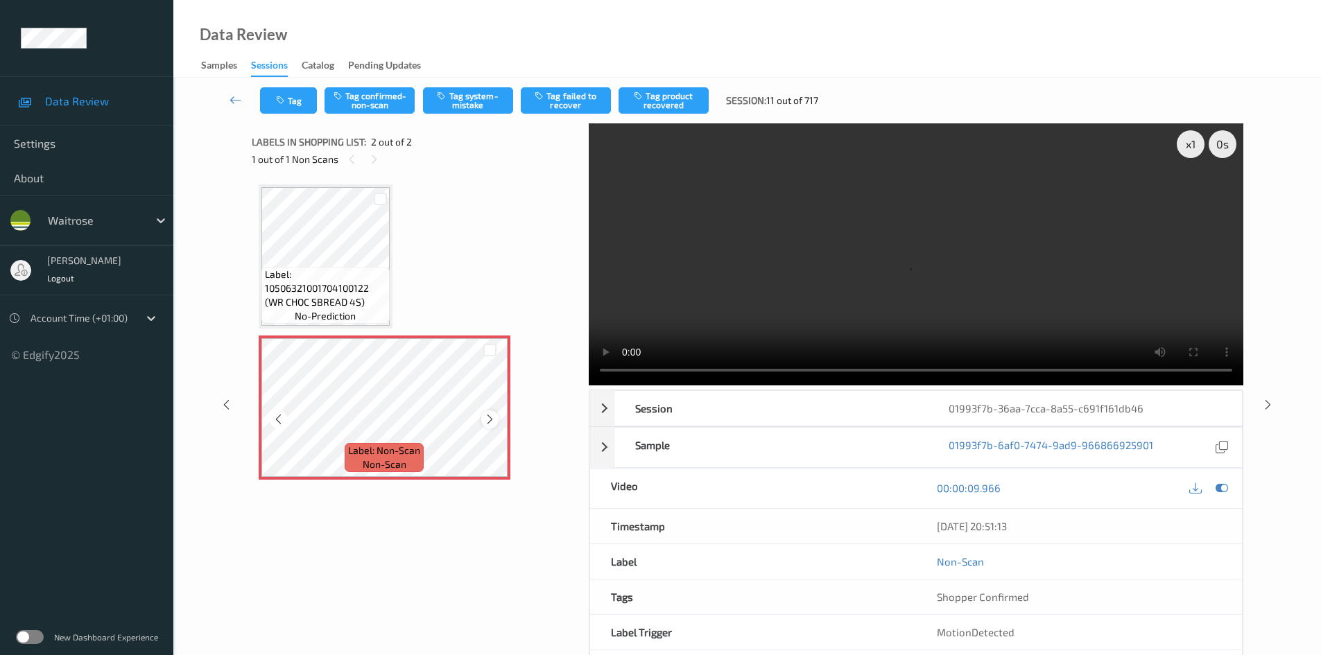
click at [481, 419] on div at bounding box center [489, 419] width 17 height 17
click at [486, 419] on icon at bounding box center [490, 419] width 12 height 12
click at [1190, 152] on div "x 1" at bounding box center [1191, 144] width 28 height 28
click at [861, 243] on video at bounding box center [916, 254] width 655 height 262
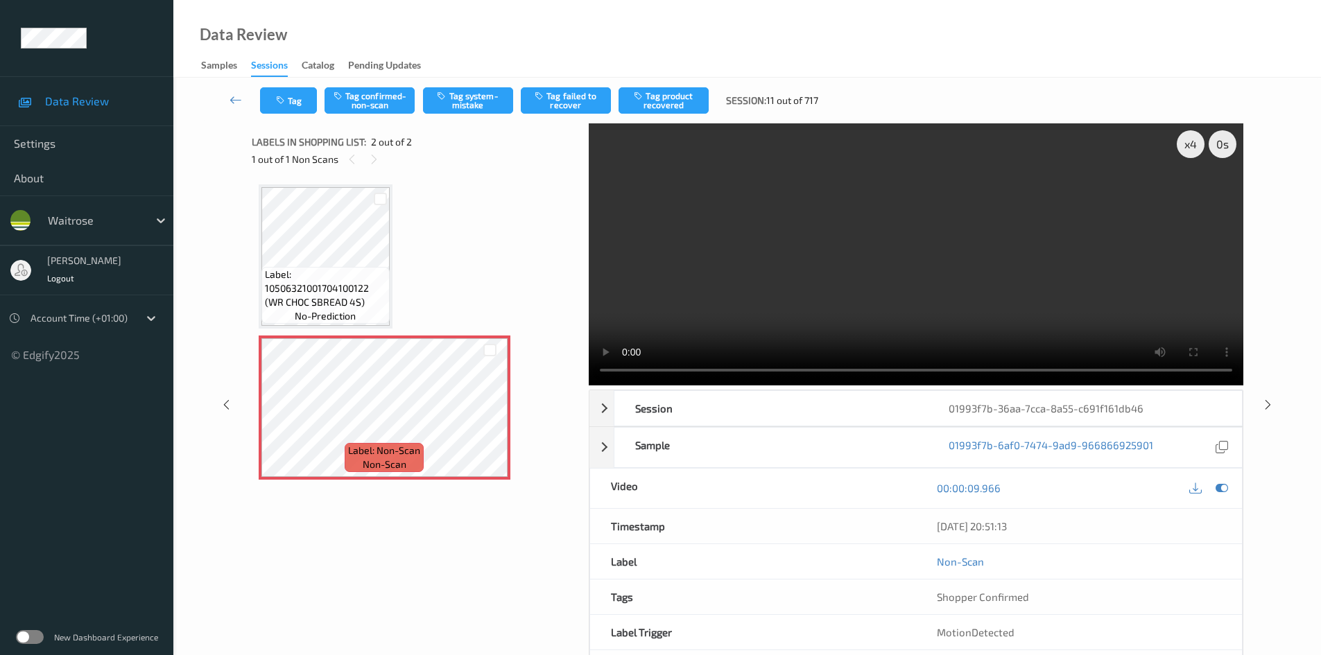
click at [895, 237] on video at bounding box center [916, 254] width 655 height 262
click at [865, 297] on video at bounding box center [916, 254] width 655 height 262
click at [761, 313] on video at bounding box center [916, 254] width 655 height 262
click at [837, 241] on video at bounding box center [916, 254] width 655 height 262
click at [465, 100] on button "Tag system-mistake" at bounding box center [468, 100] width 90 height 26
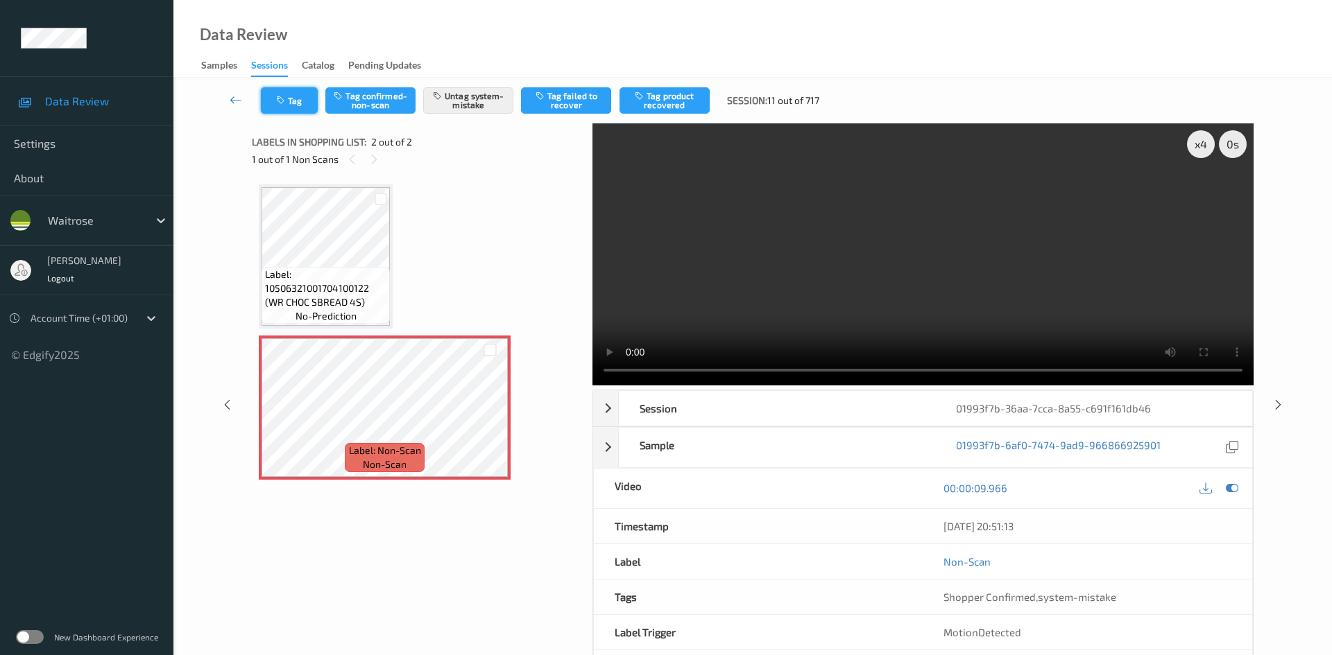
click at [285, 106] on button "Tag" at bounding box center [289, 100] width 57 height 26
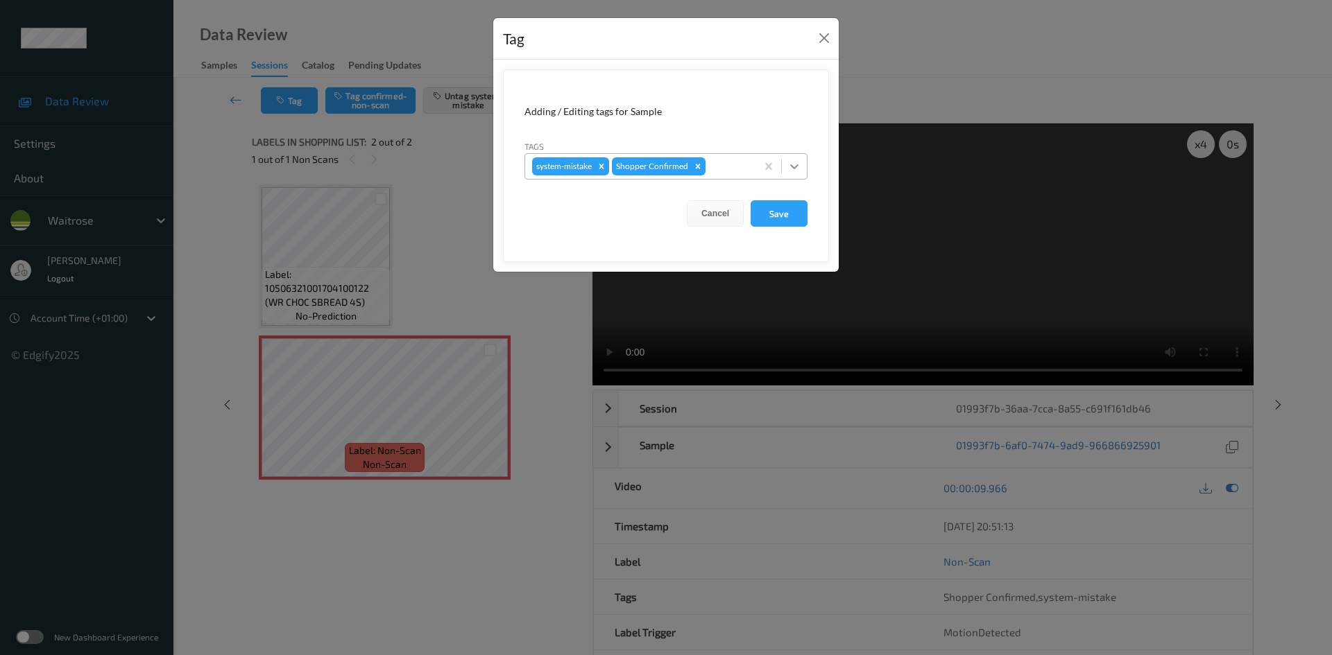
click at [802, 172] on div at bounding box center [794, 166] width 25 height 25
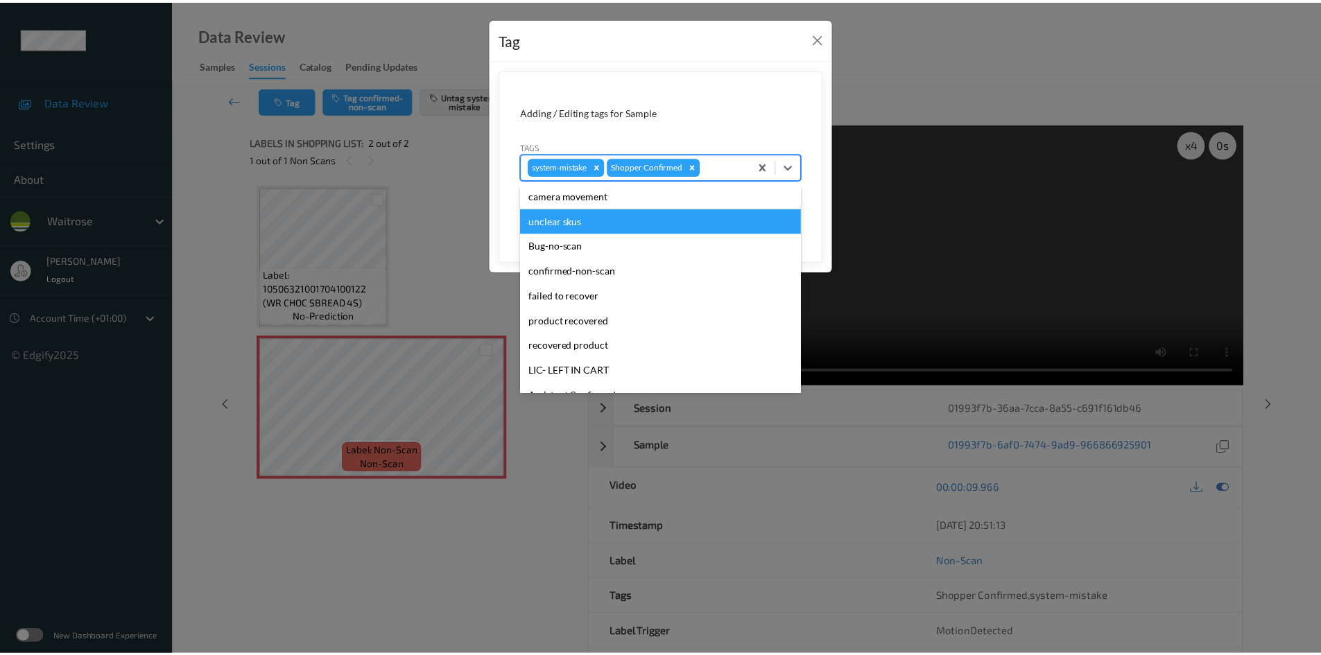
scroll to position [277, 0]
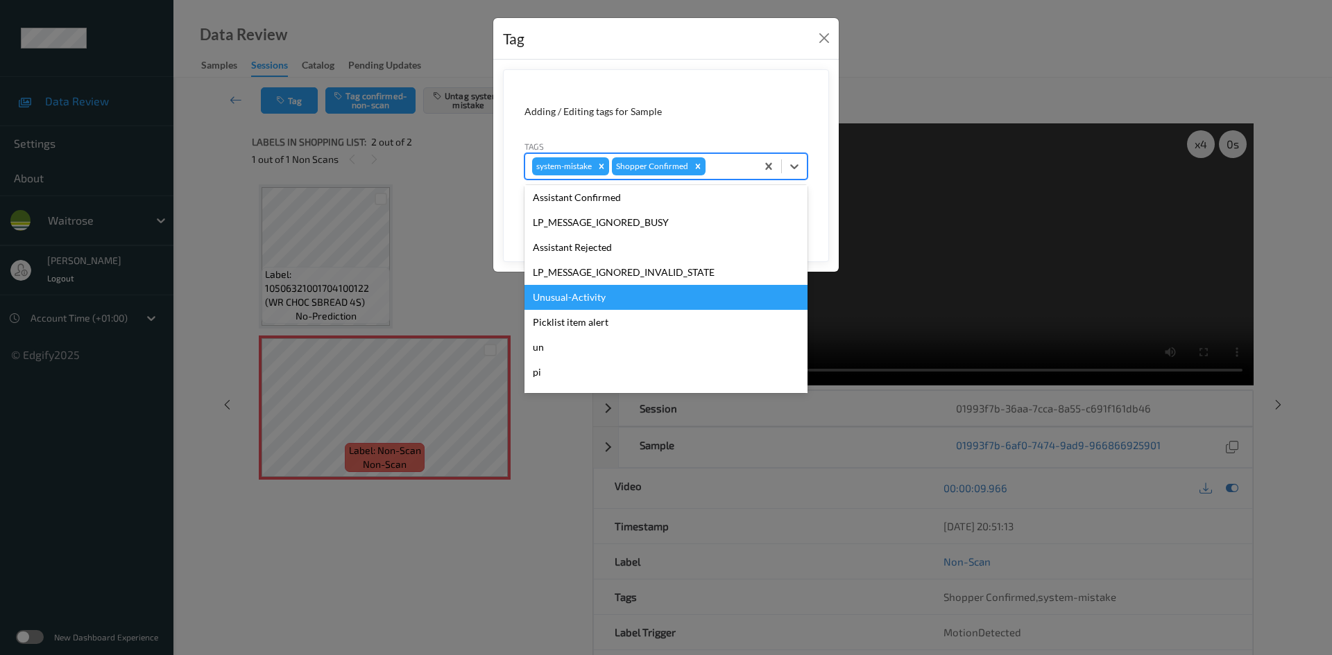
click at [585, 302] on div "Unusual-Activity" at bounding box center [665, 297] width 283 height 25
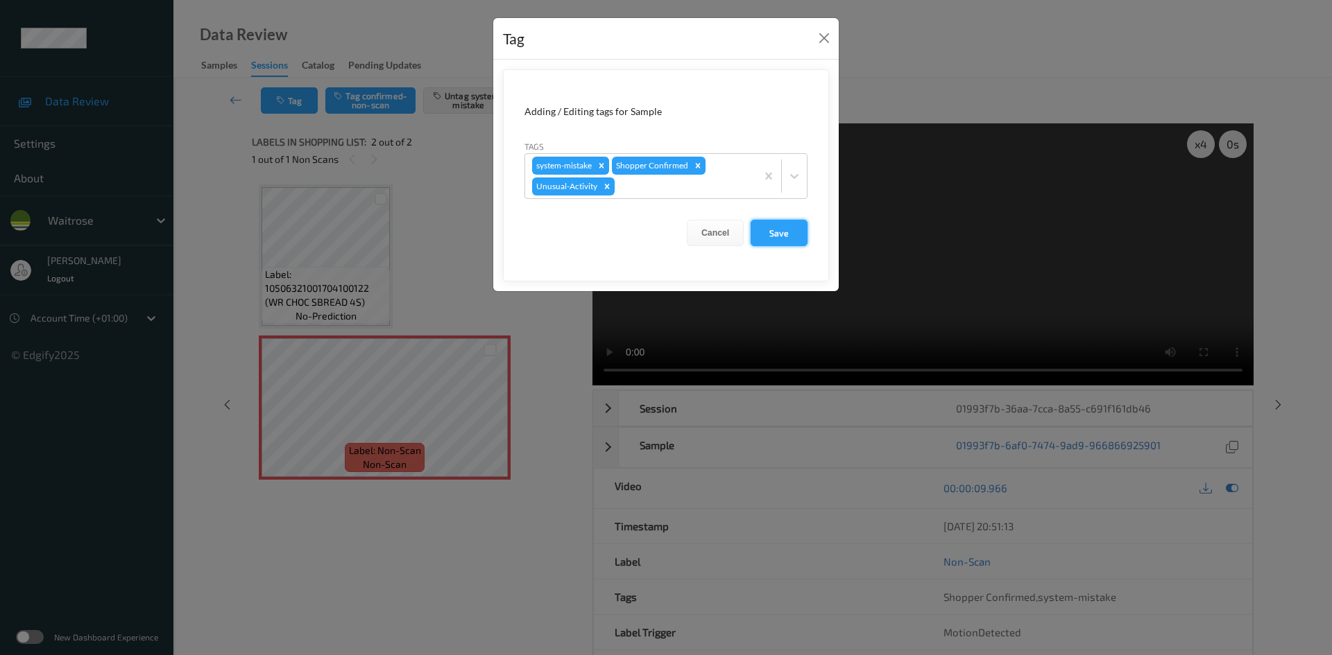
click at [786, 234] on button "Save" at bounding box center [778, 233] width 57 height 26
click at [761, 232] on button "Save" at bounding box center [778, 233] width 57 height 26
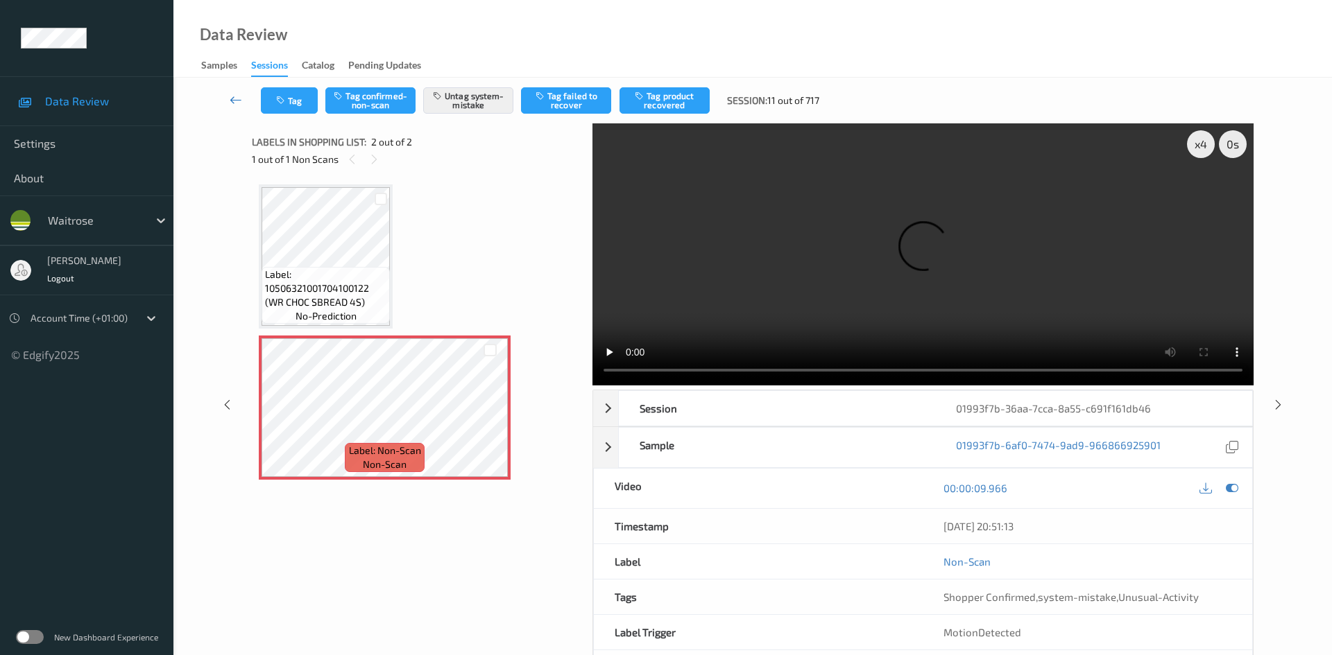
click at [233, 89] on link at bounding box center [236, 100] width 49 height 26
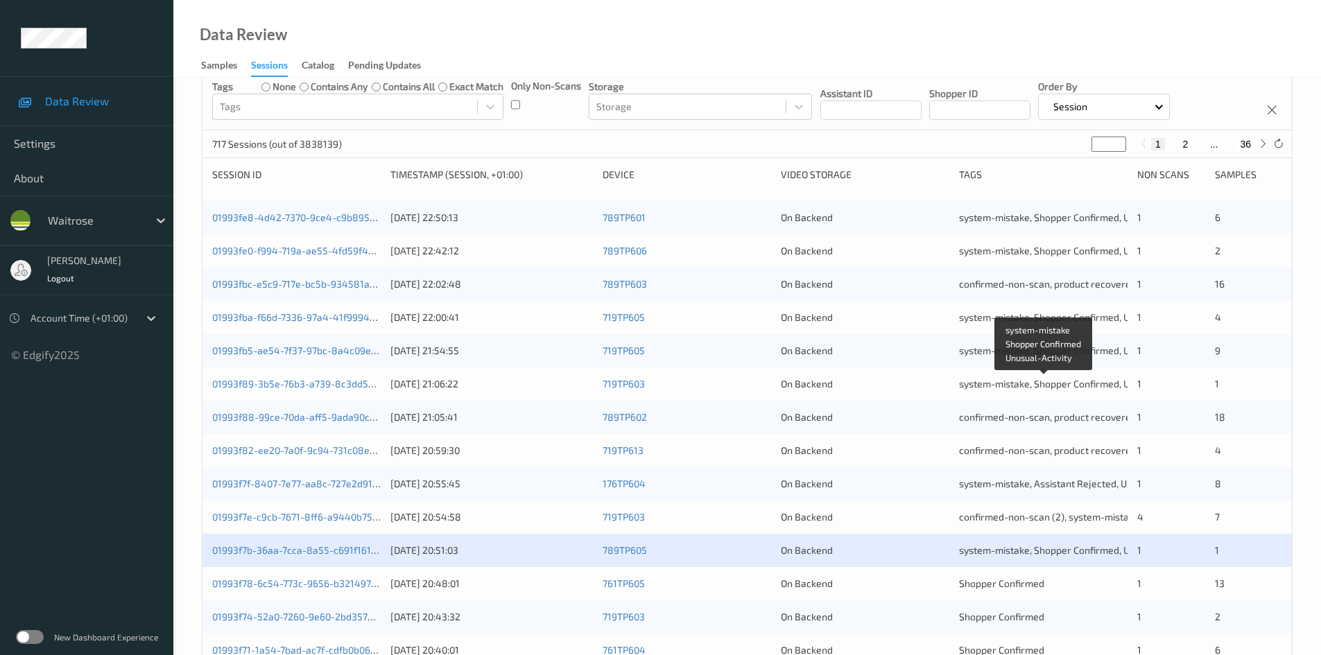
scroll to position [388, 0]
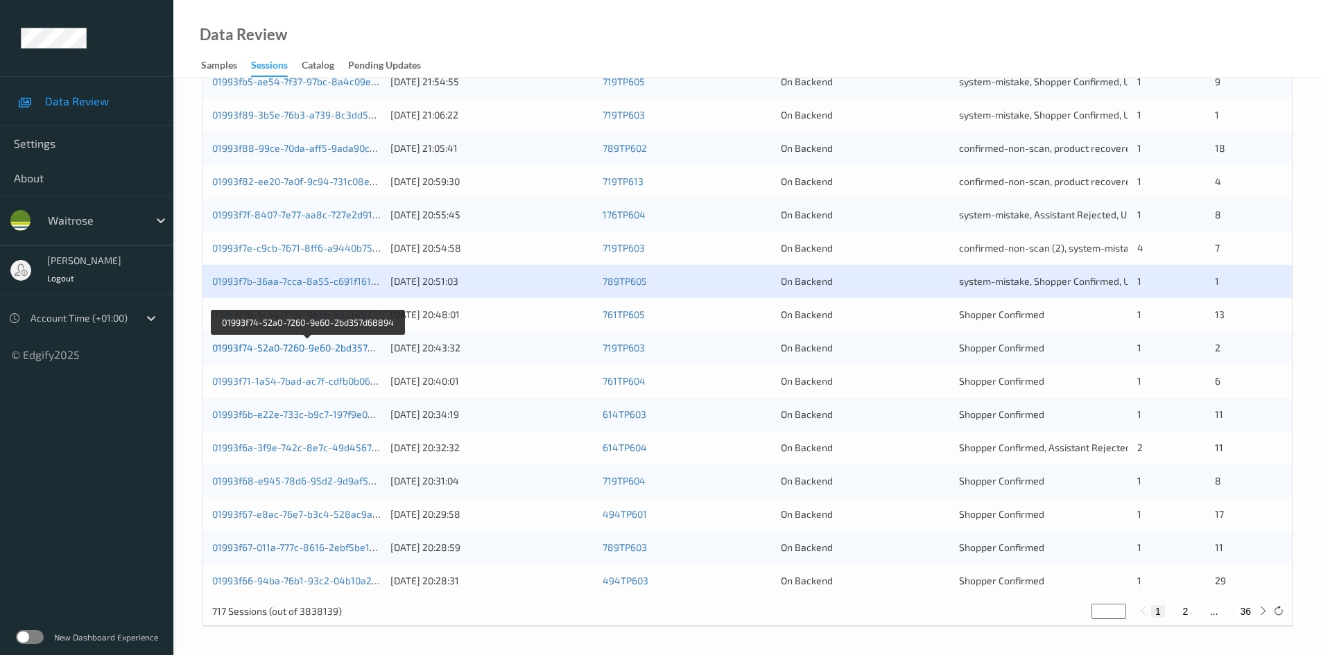
click at [273, 350] on link "01993f74-52a0-7260-9e60-2bd357d68894" at bounding box center [307, 348] width 191 height 12
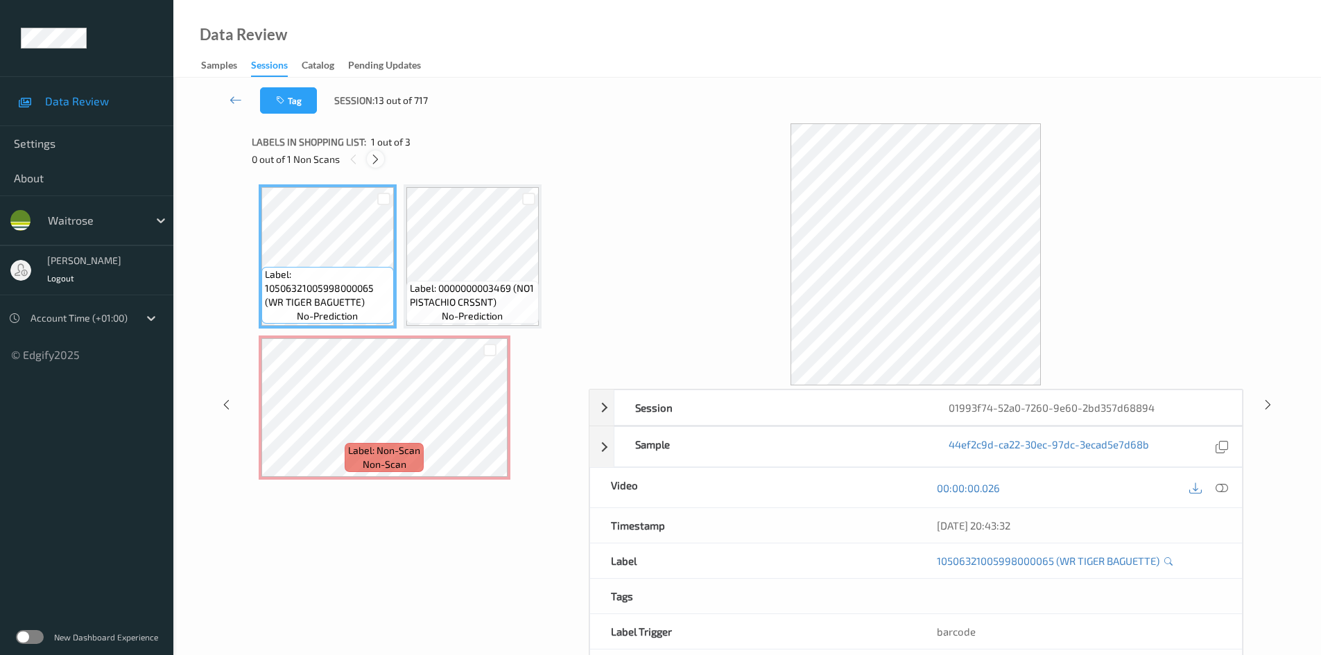
click at [376, 158] on icon at bounding box center [376, 159] width 12 height 12
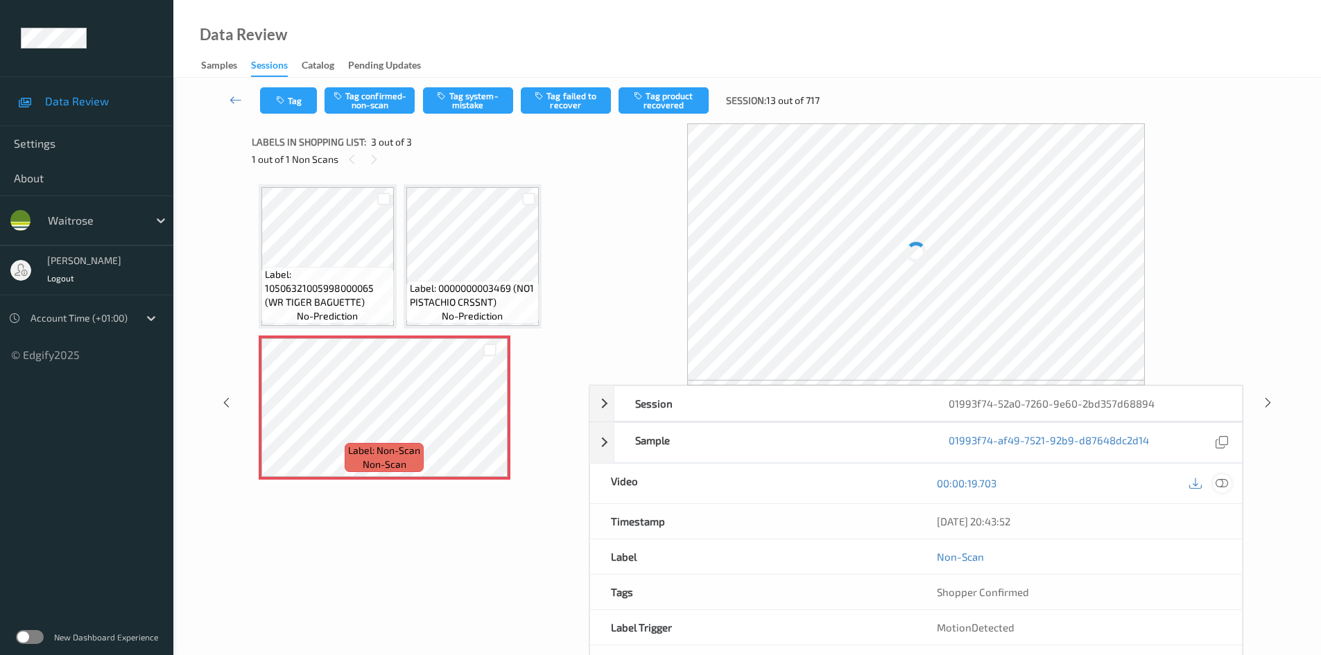
click at [1224, 479] on div "00:00:19.703" at bounding box center [1079, 484] width 326 height 40
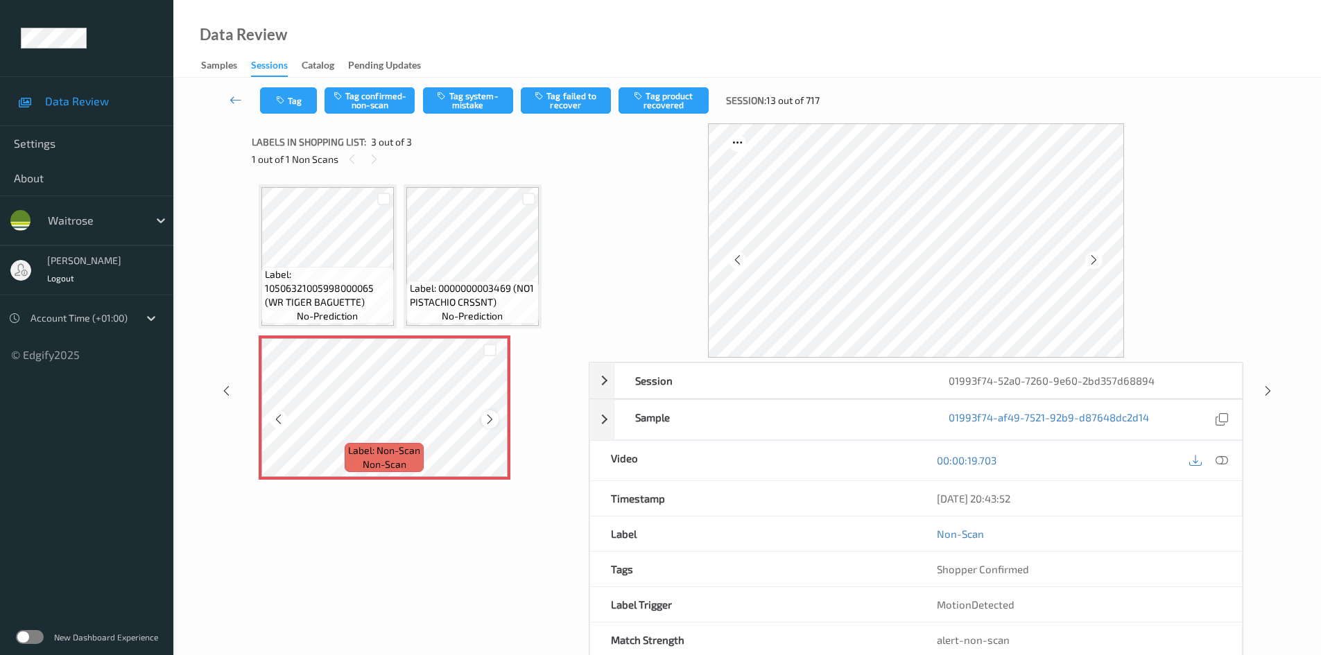
click at [483, 415] on div at bounding box center [489, 419] width 17 height 17
click at [1221, 461] on icon at bounding box center [1222, 460] width 12 height 12
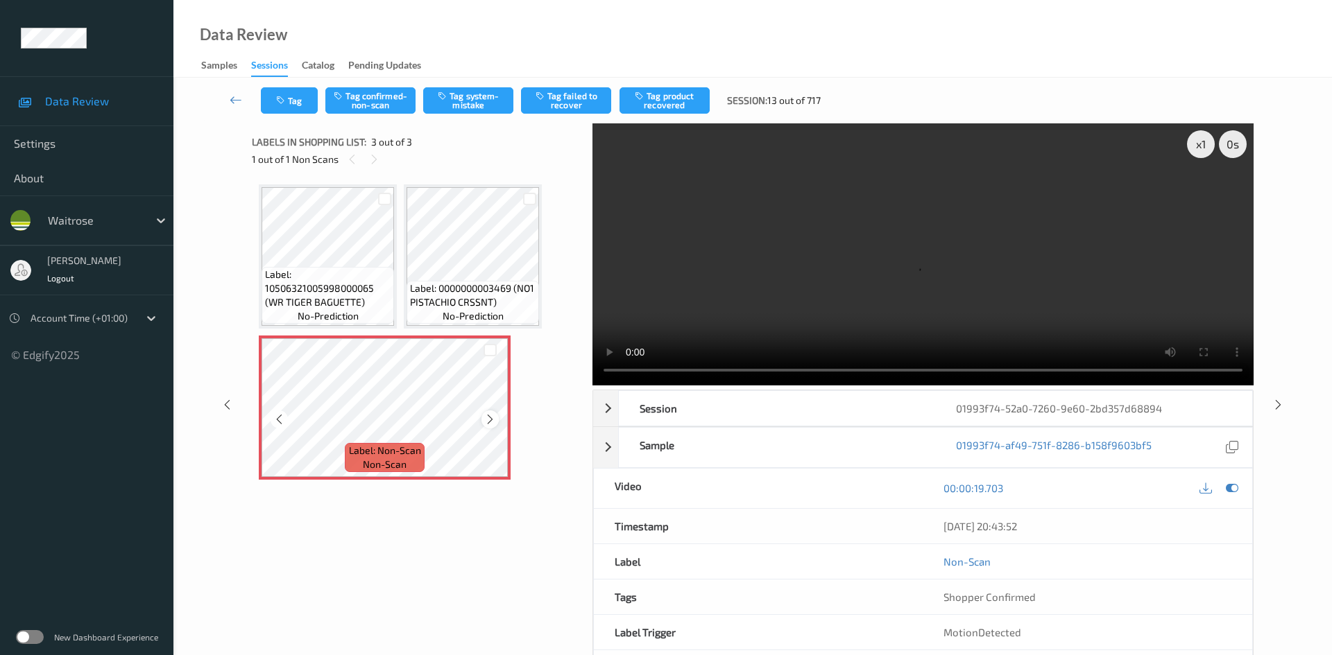
click at [492, 420] on icon at bounding box center [490, 419] width 12 height 12
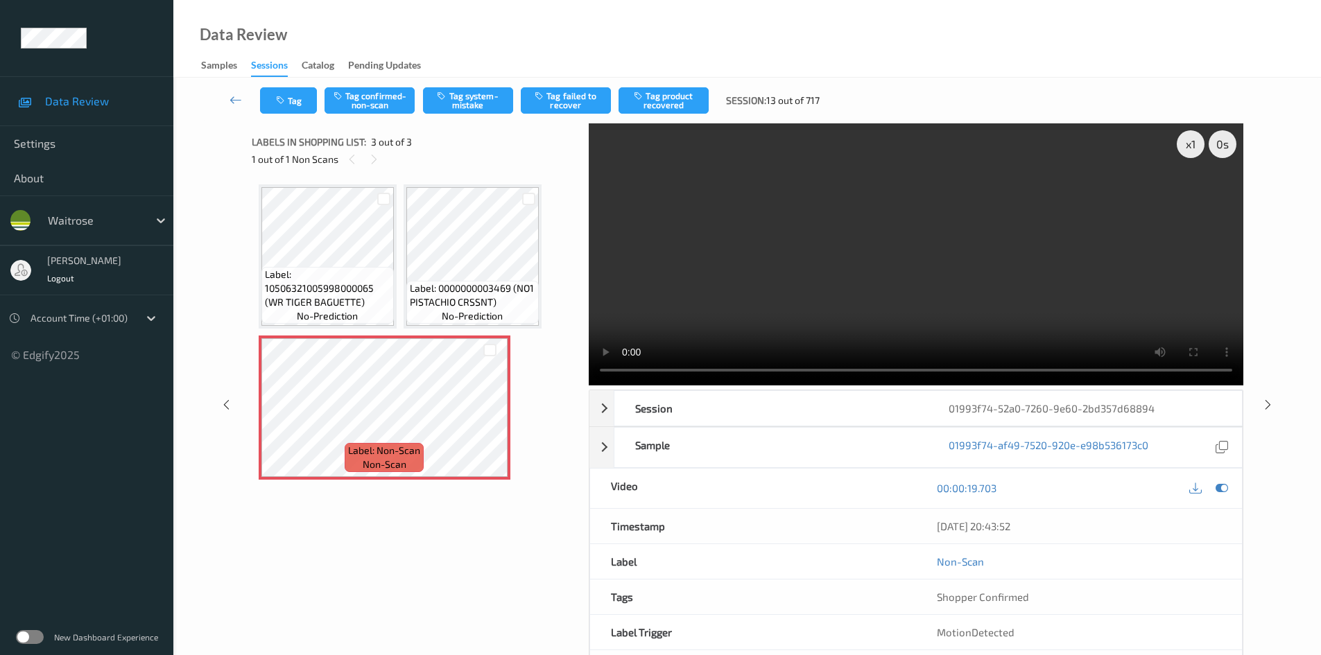
click at [683, 283] on video at bounding box center [916, 254] width 655 height 262
click at [1191, 144] on div "x 1" at bounding box center [1191, 144] width 28 height 28
click at [1191, 144] on div "x 2" at bounding box center [1191, 144] width 28 height 28
click at [855, 320] on video at bounding box center [916, 254] width 655 height 262
click at [456, 98] on button "Tag system-mistake" at bounding box center [468, 100] width 90 height 26
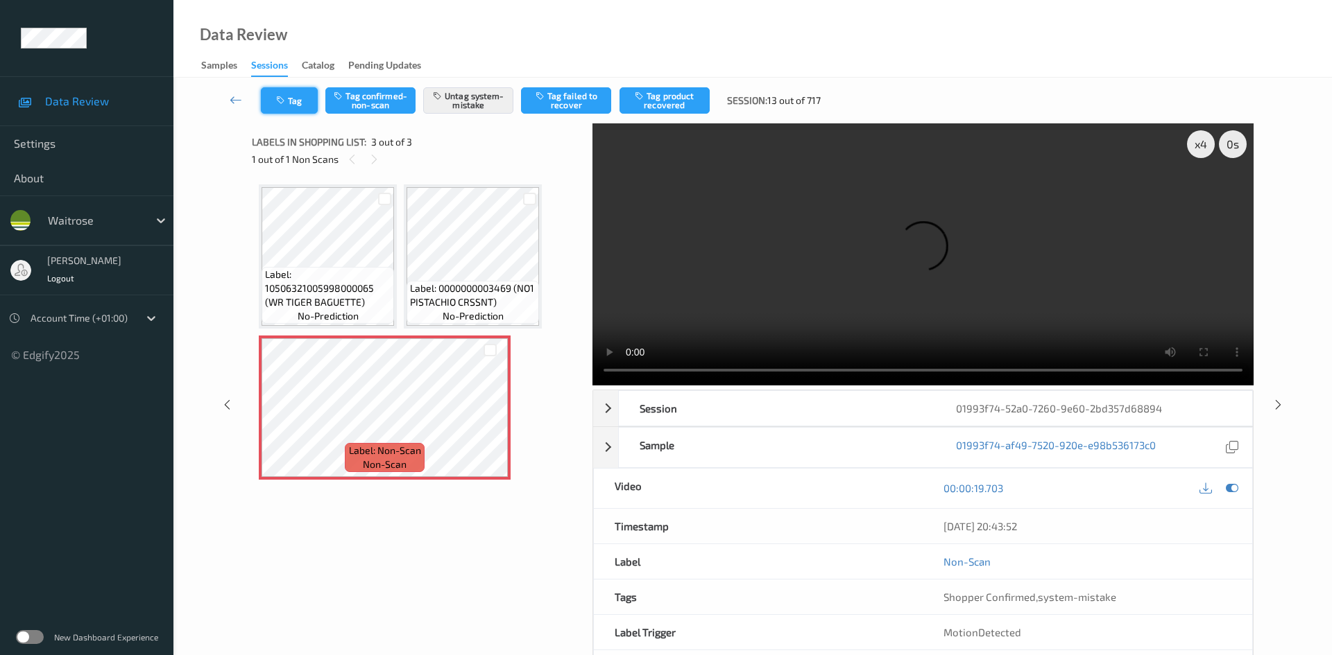
click at [304, 101] on button "Tag" at bounding box center [289, 100] width 57 height 26
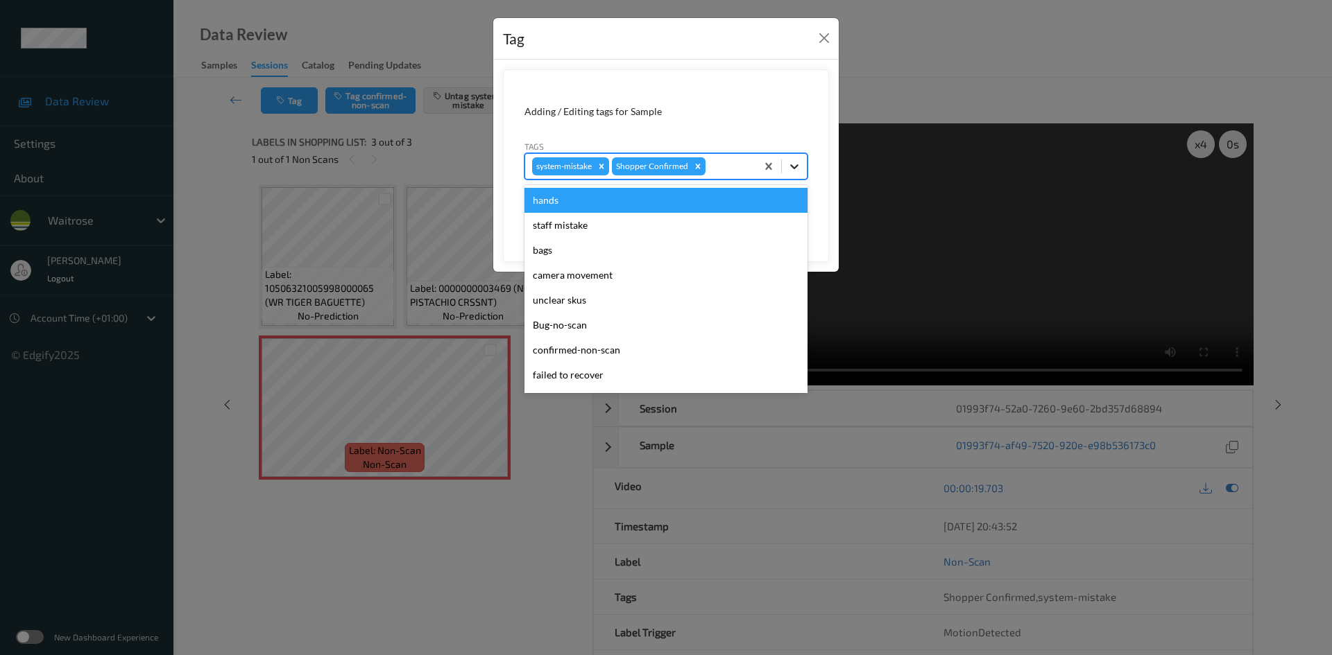
click at [800, 164] on icon at bounding box center [794, 167] width 14 height 14
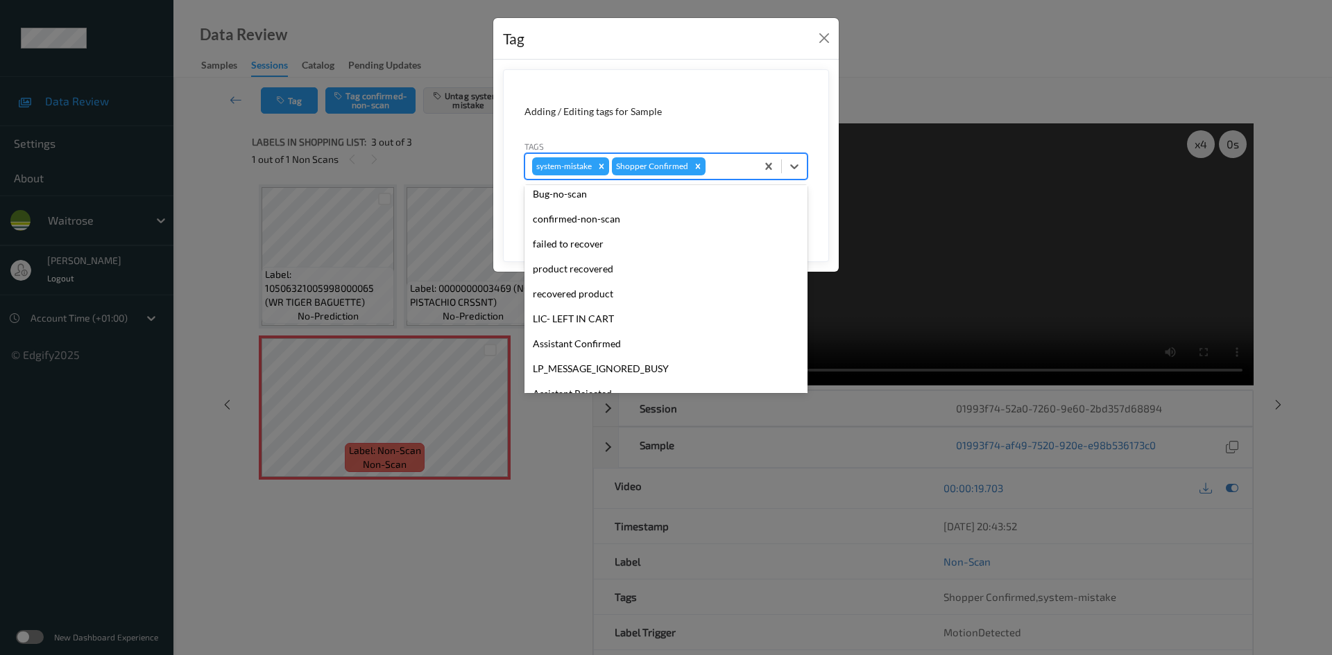
scroll to position [277, 0]
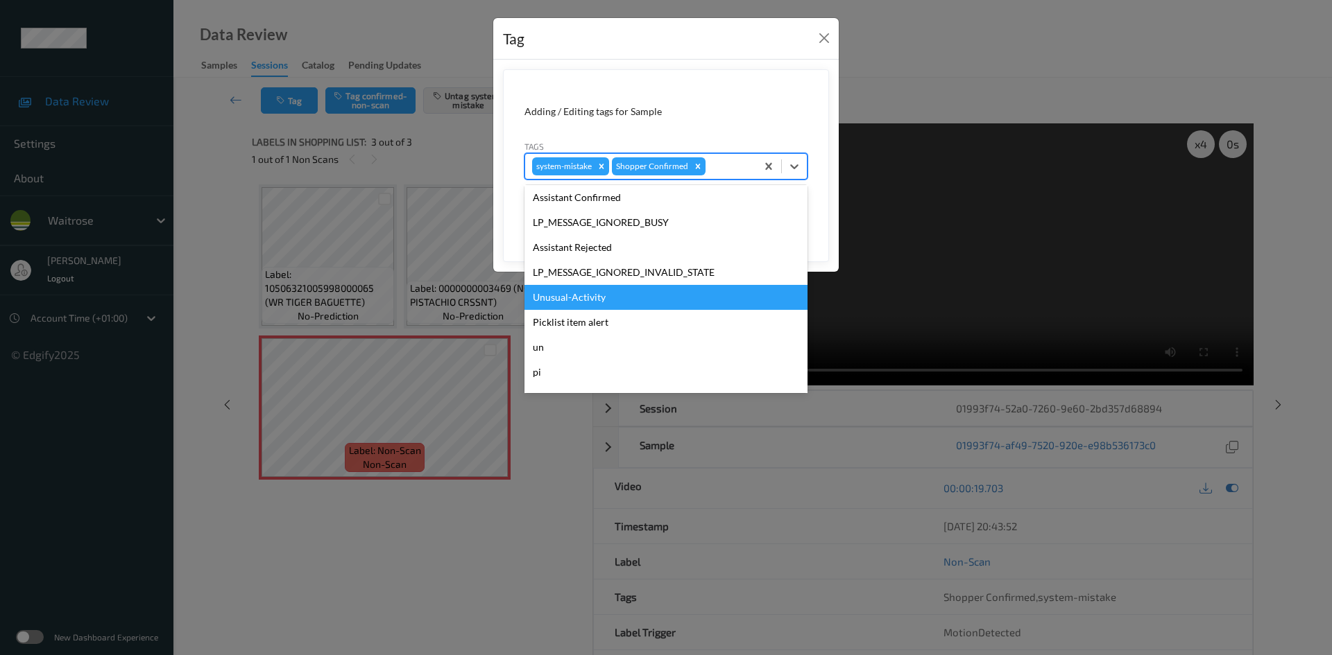
click at [594, 297] on div "Unusual-Activity" at bounding box center [665, 297] width 283 height 25
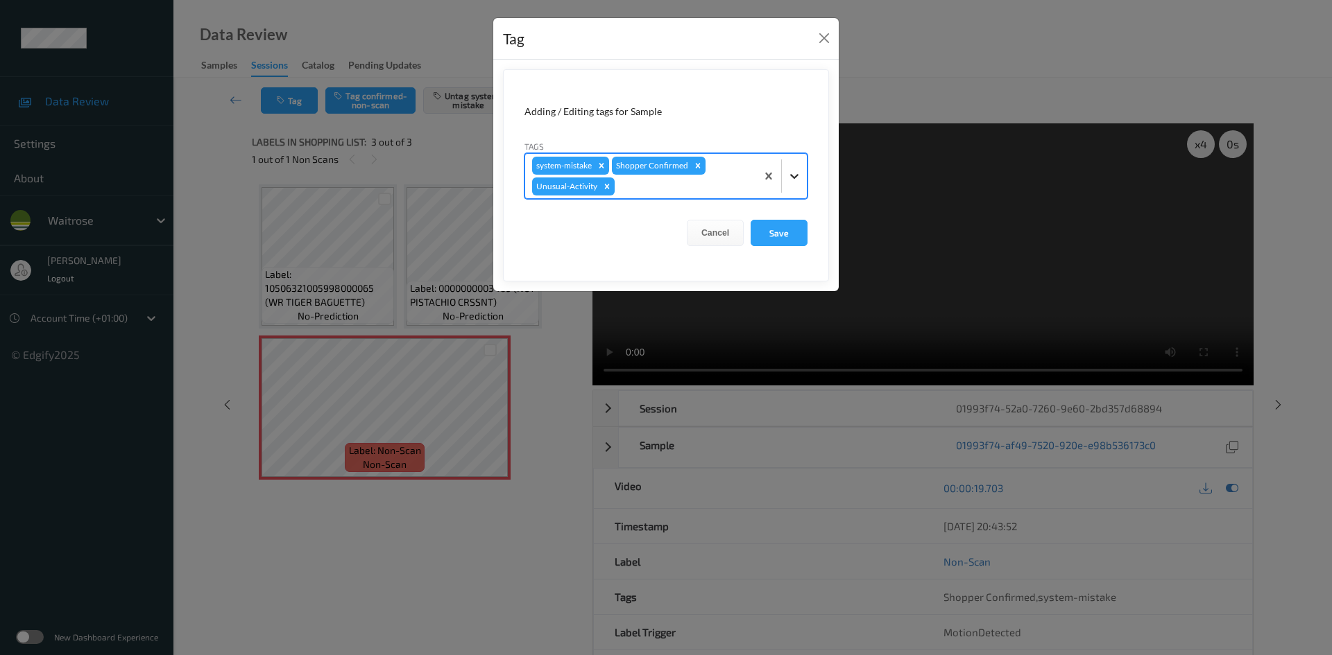
click at [791, 179] on icon at bounding box center [794, 176] width 14 height 14
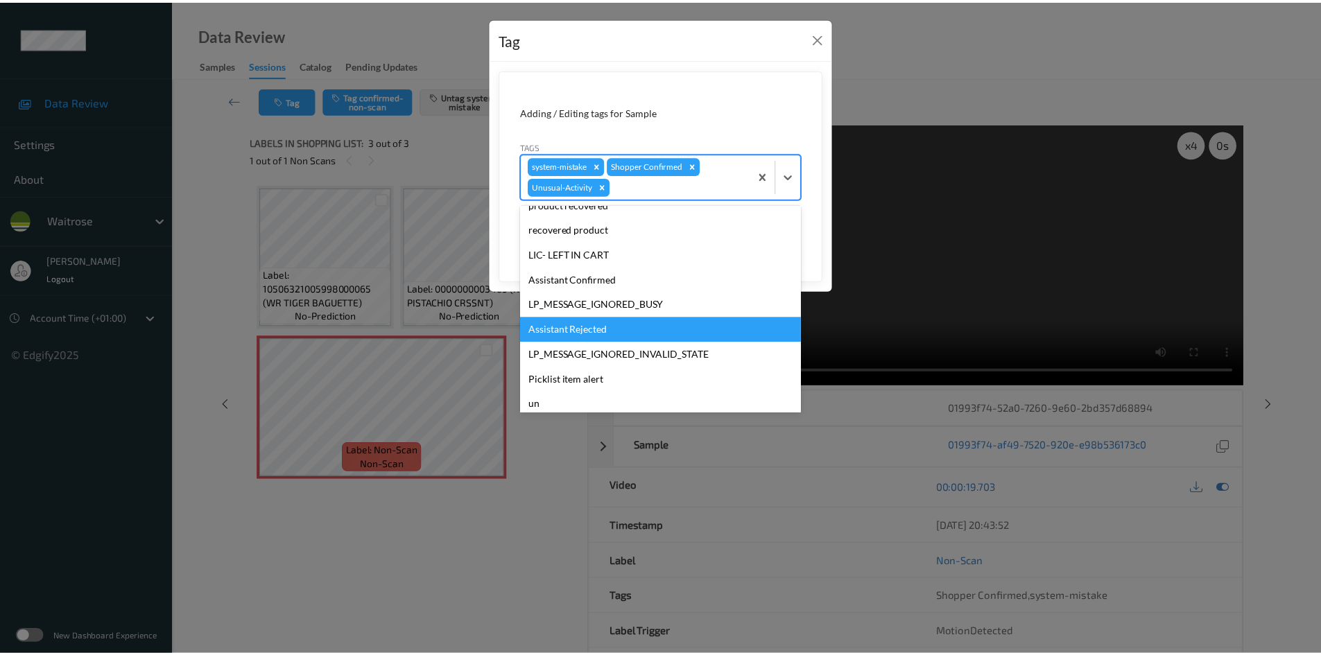
scroll to position [297, 0]
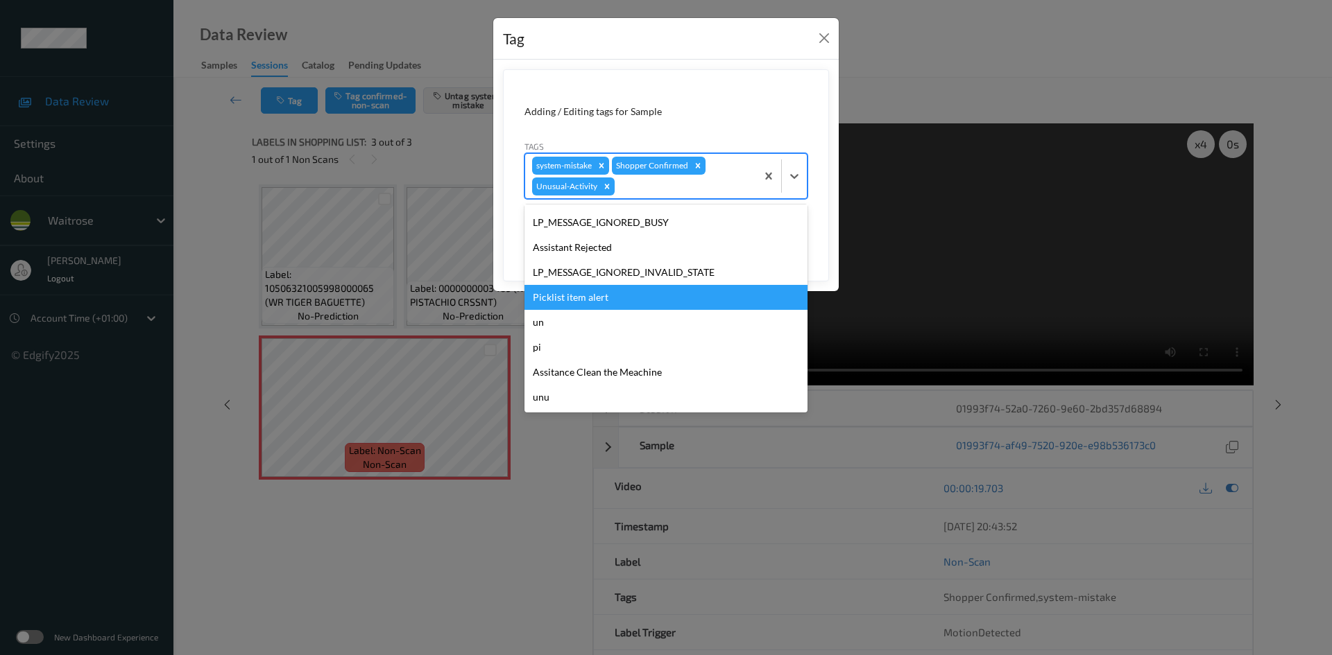
click at [605, 302] on div "Picklist item alert" at bounding box center [665, 297] width 283 height 25
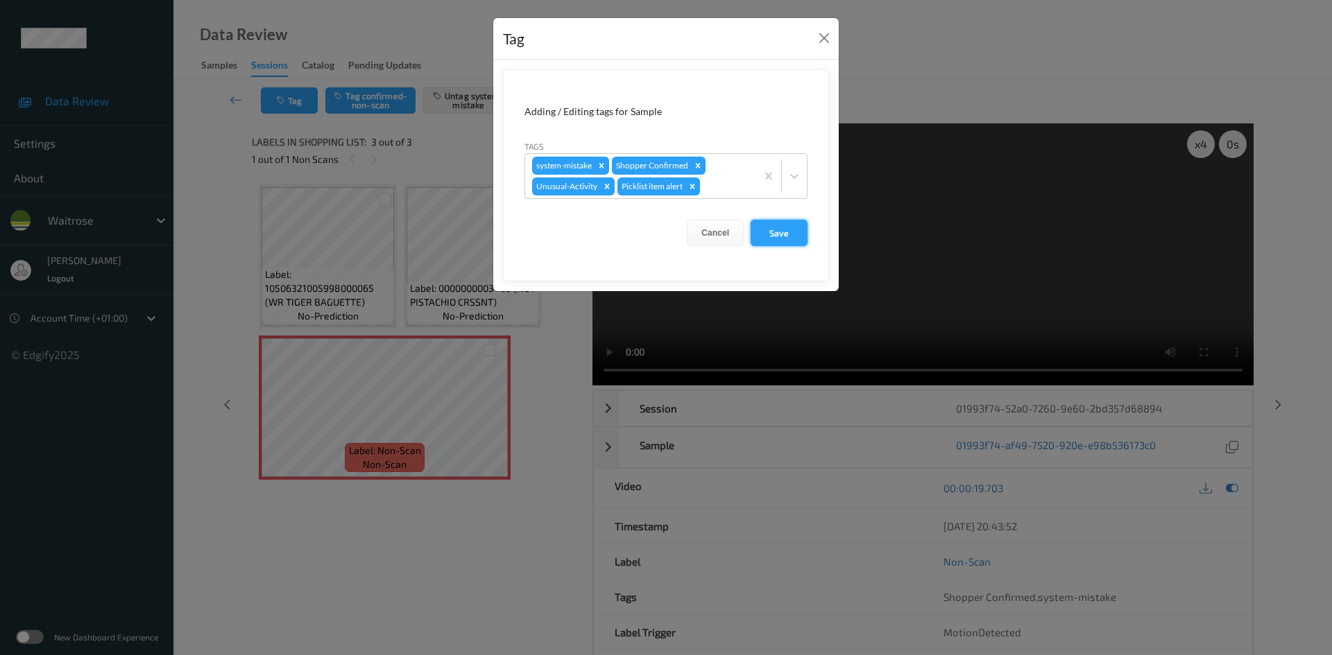
click at [792, 227] on button "Save" at bounding box center [778, 233] width 57 height 26
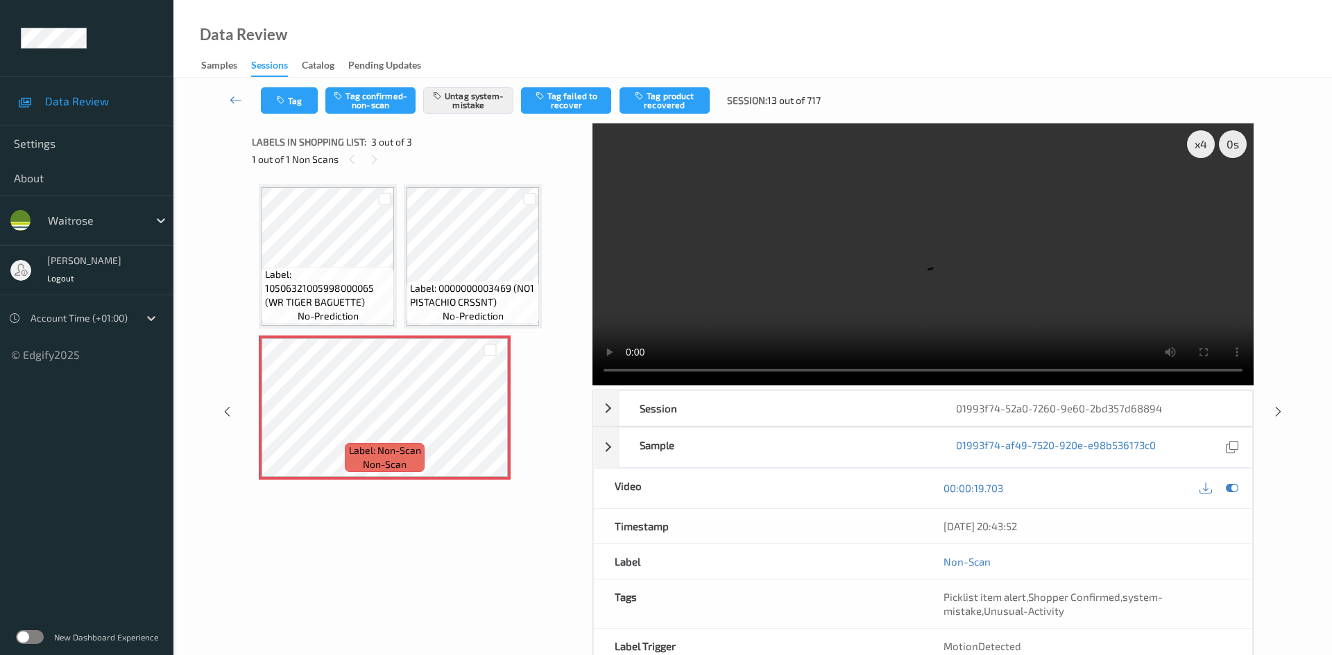
drag, startPoint x: 230, startPoint y: 89, endPoint x: 238, endPoint y: 90, distance: 7.8
click at [230, 89] on link at bounding box center [236, 100] width 49 height 26
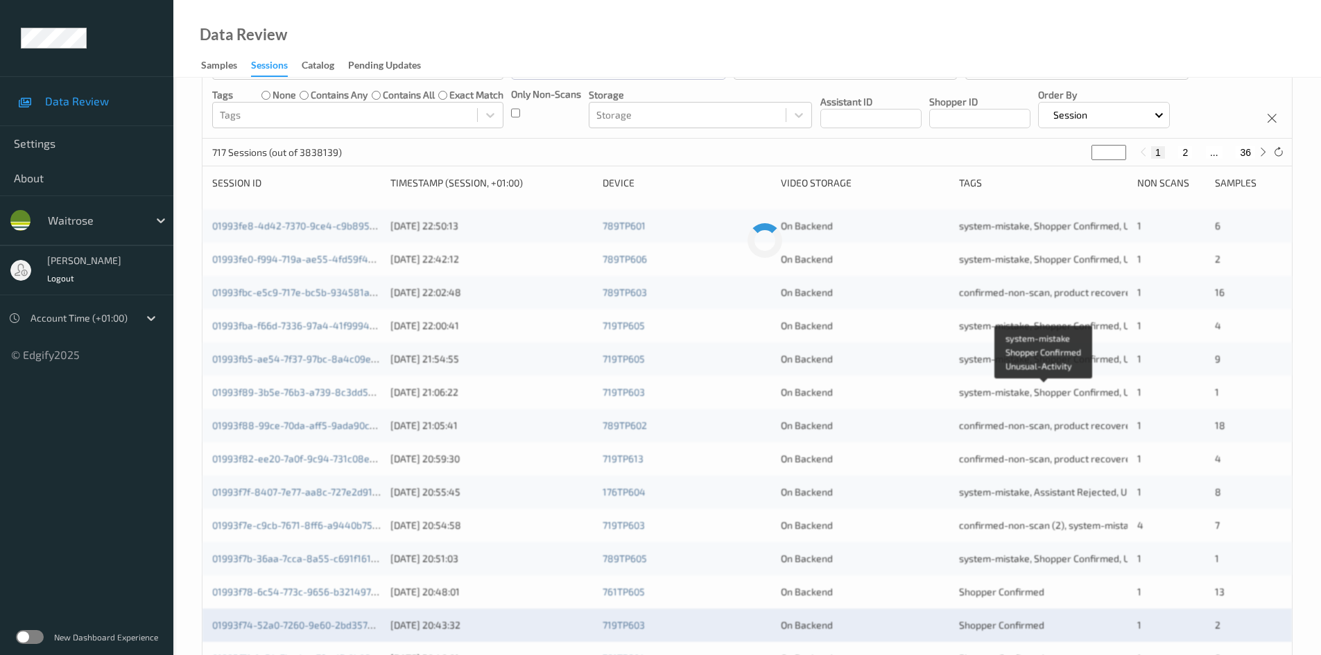
scroll to position [250, 0]
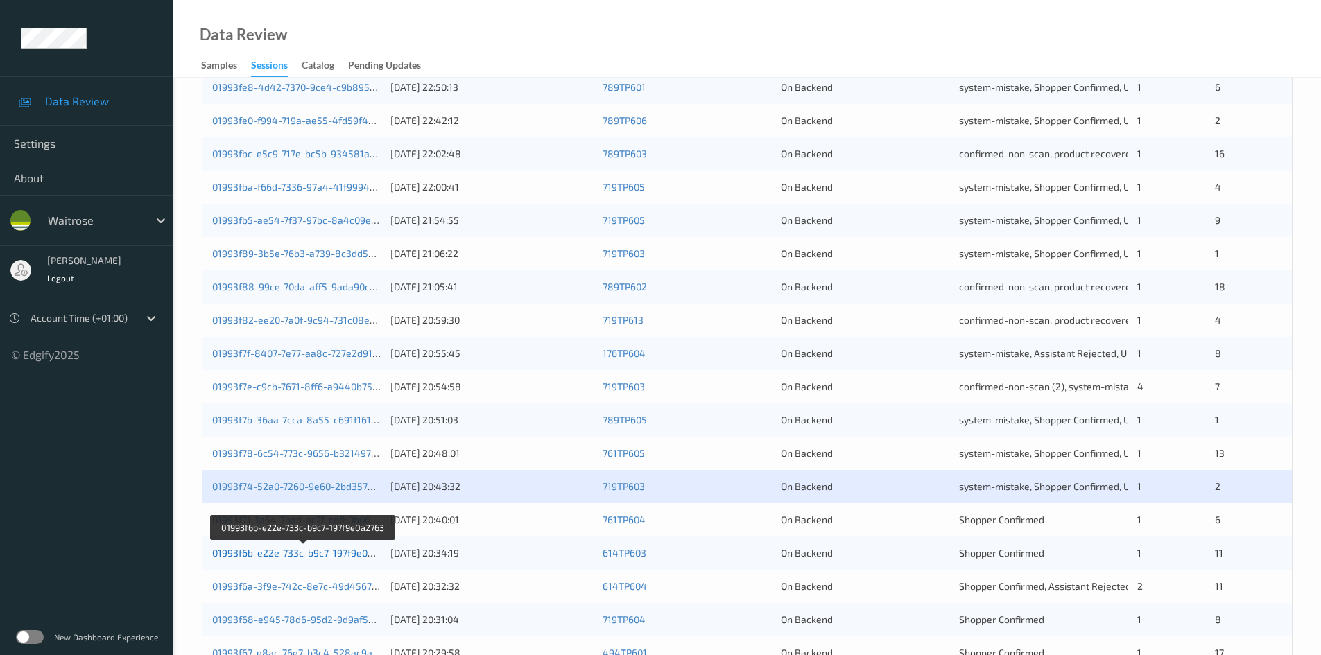
click at [272, 553] on link "01993f6b-e22e-733c-b9c7-197f9e0a2763" at bounding box center [303, 553] width 182 height 12
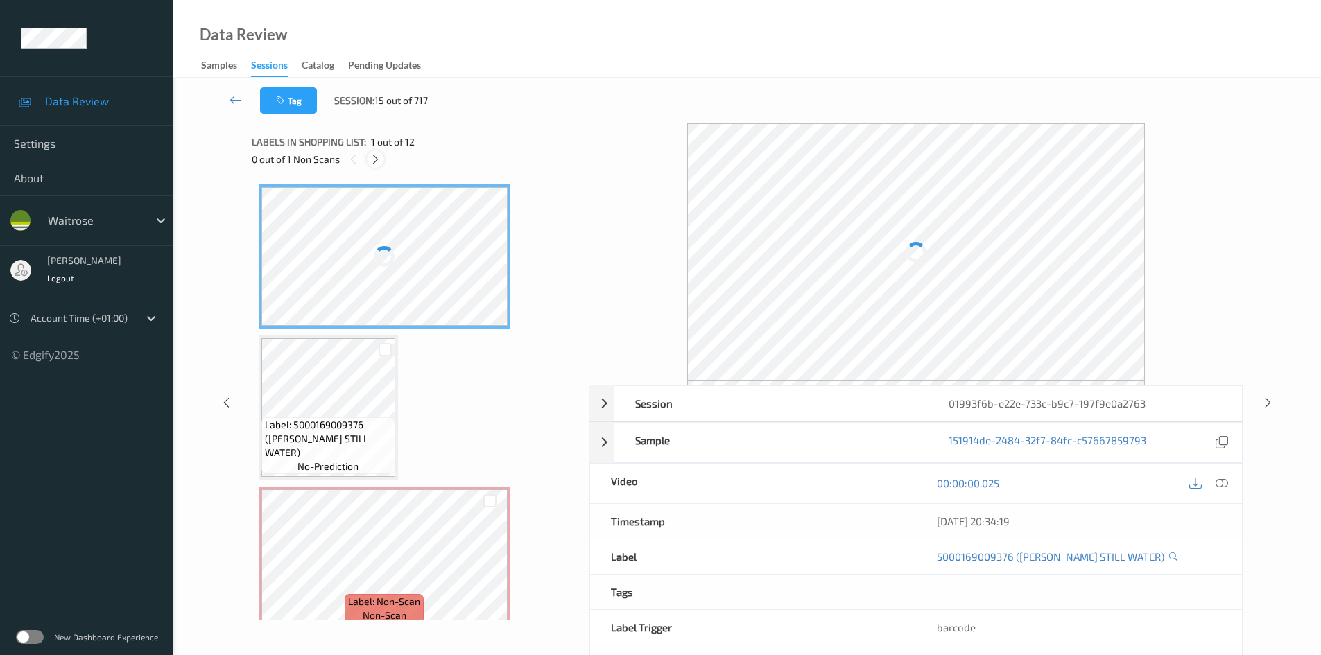
click at [381, 157] on icon at bounding box center [376, 159] width 12 height 12
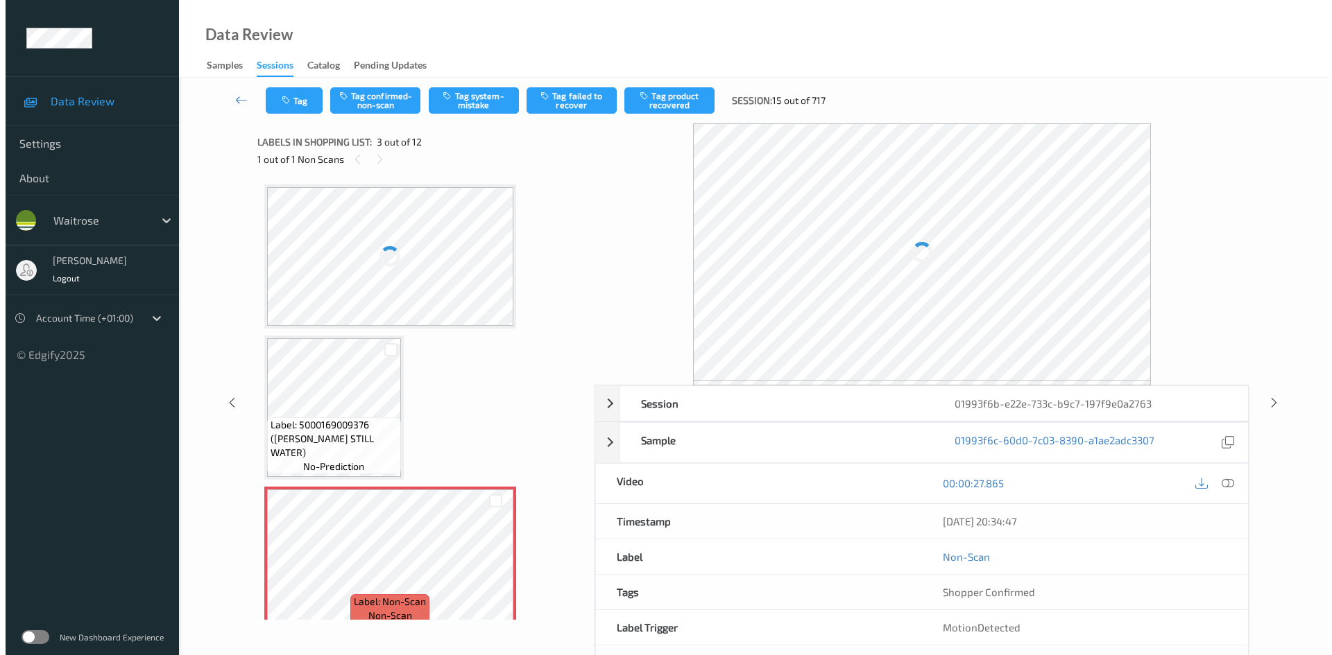
scroll to position [158, 0]
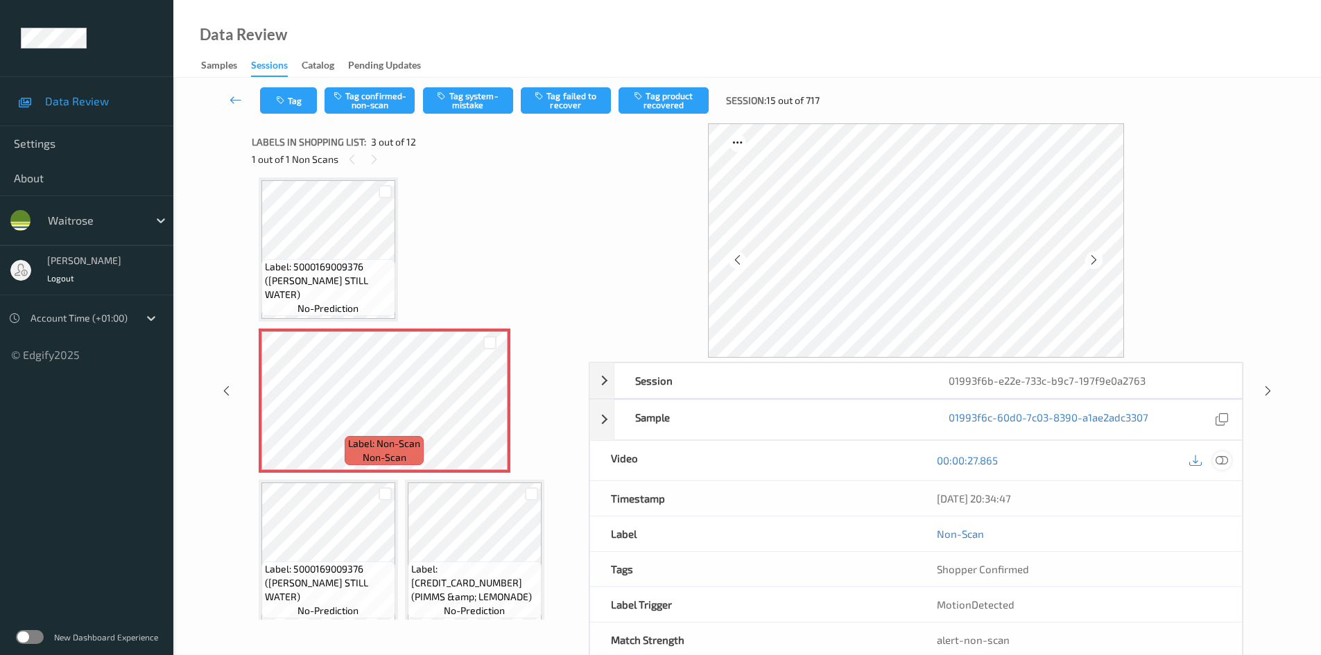
click at [1227, 458] on icon at bounding box center [1222, 460] width 12 height 12
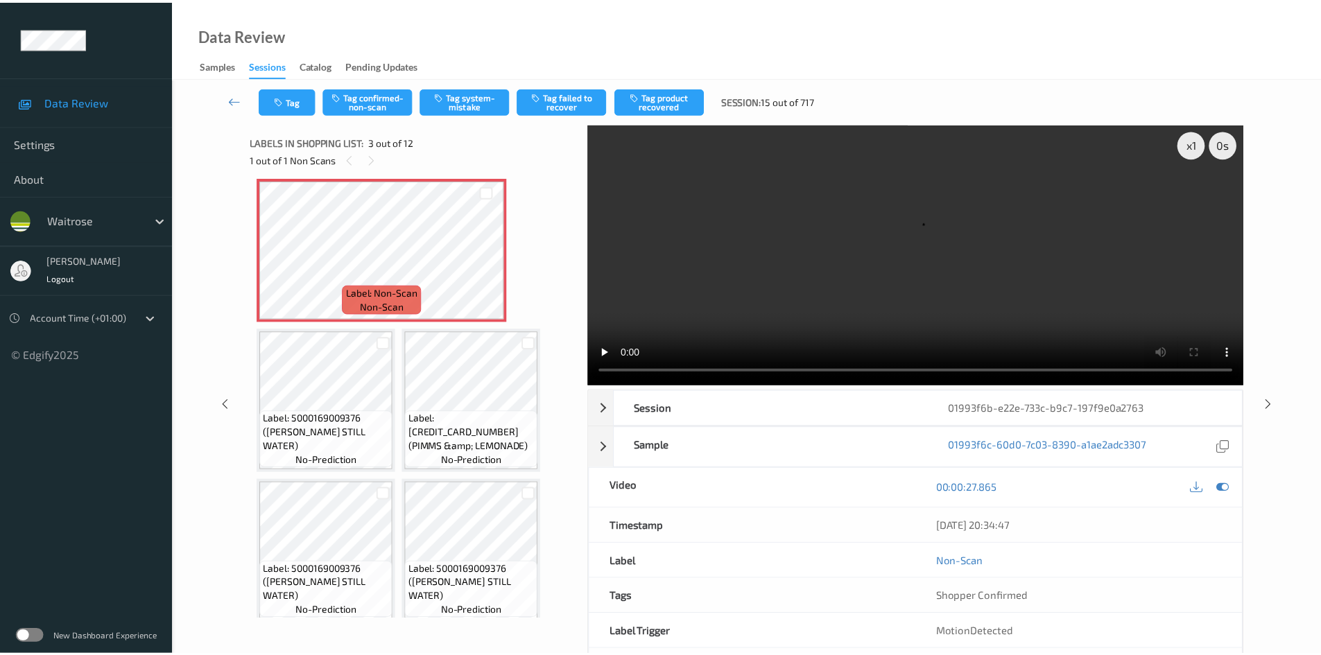
scroll to position [7, 0]
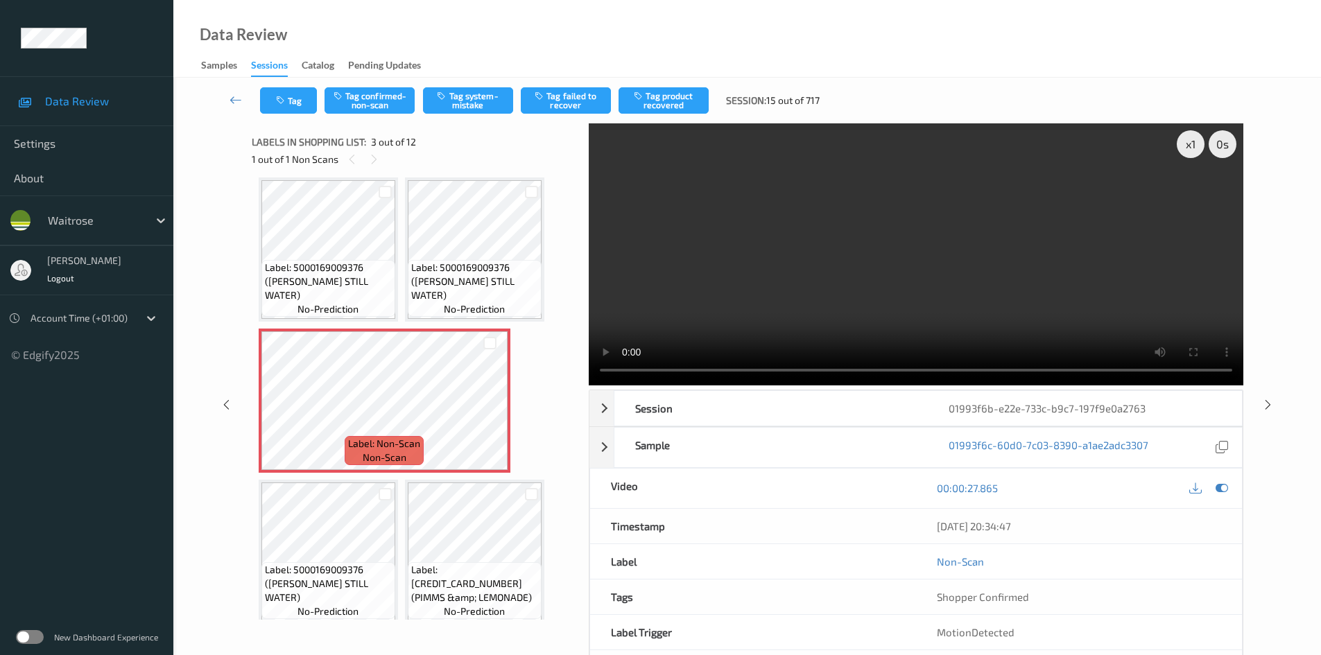
click at [788, 294] on video at bounding box center [916, 254] width 655 height 262
click at [1205, 144] on div "x 1 0 s Playback rate Right click reset" at bounding box center [1207, 144] width 60 height 28
click at [1191, 146] on div "x 1" at bounding box center [1191, 144] width 28 height 28
click at [1191, 146] on div "x 2" at bounding box center [1191, 144] width 28 height 28
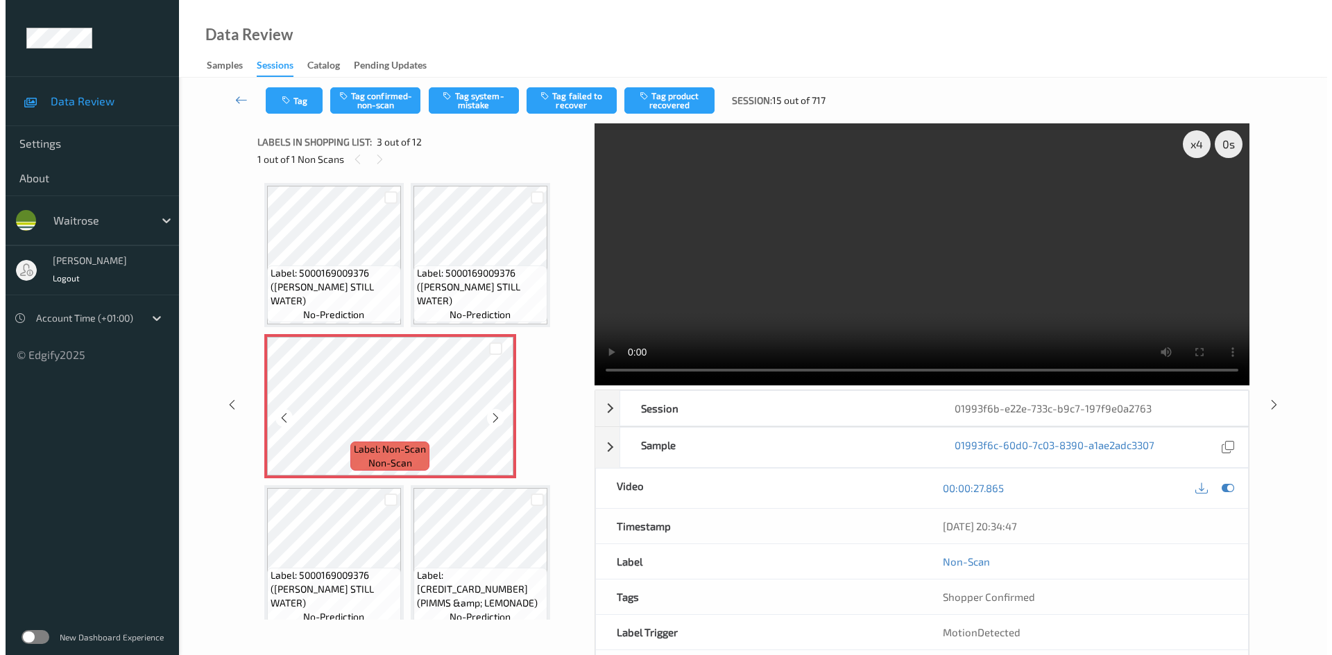
scroll to position [0, 0]
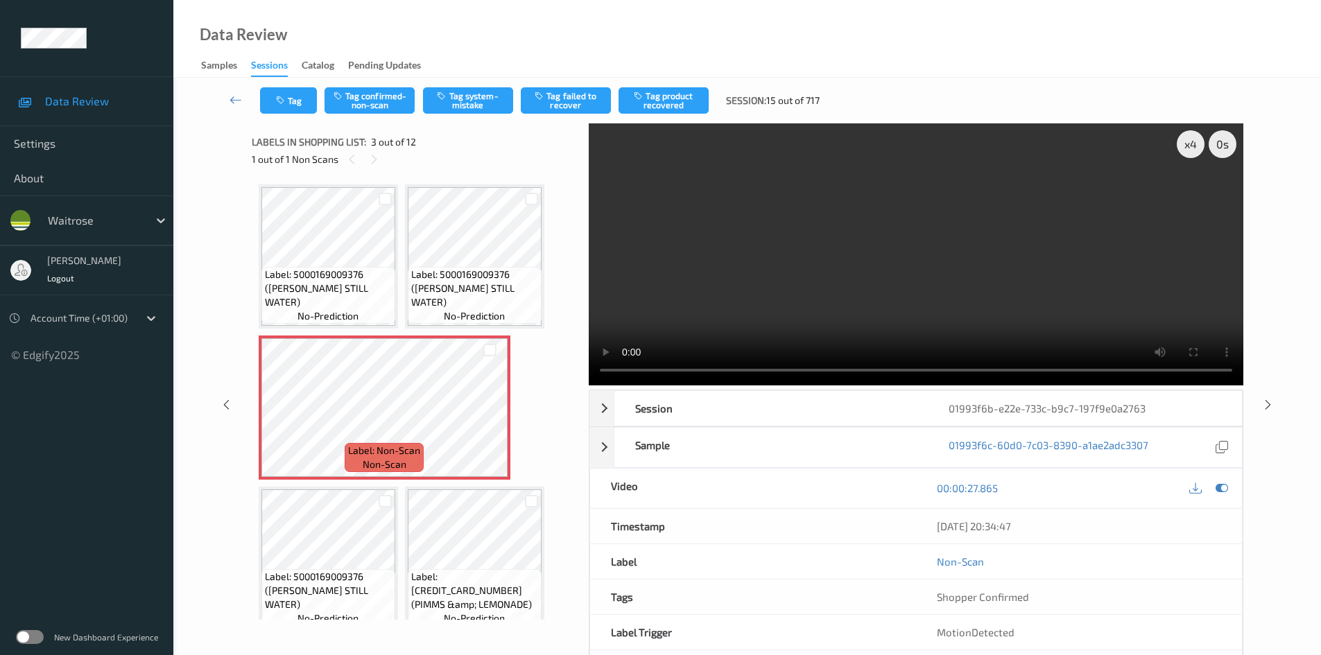
click at [713, 219] on video at bounding box center [916, 254] width 655 height 262
click at [459, 103] on button "Tag system-mistake" at bounding box center [468, 100] width 90 height 26
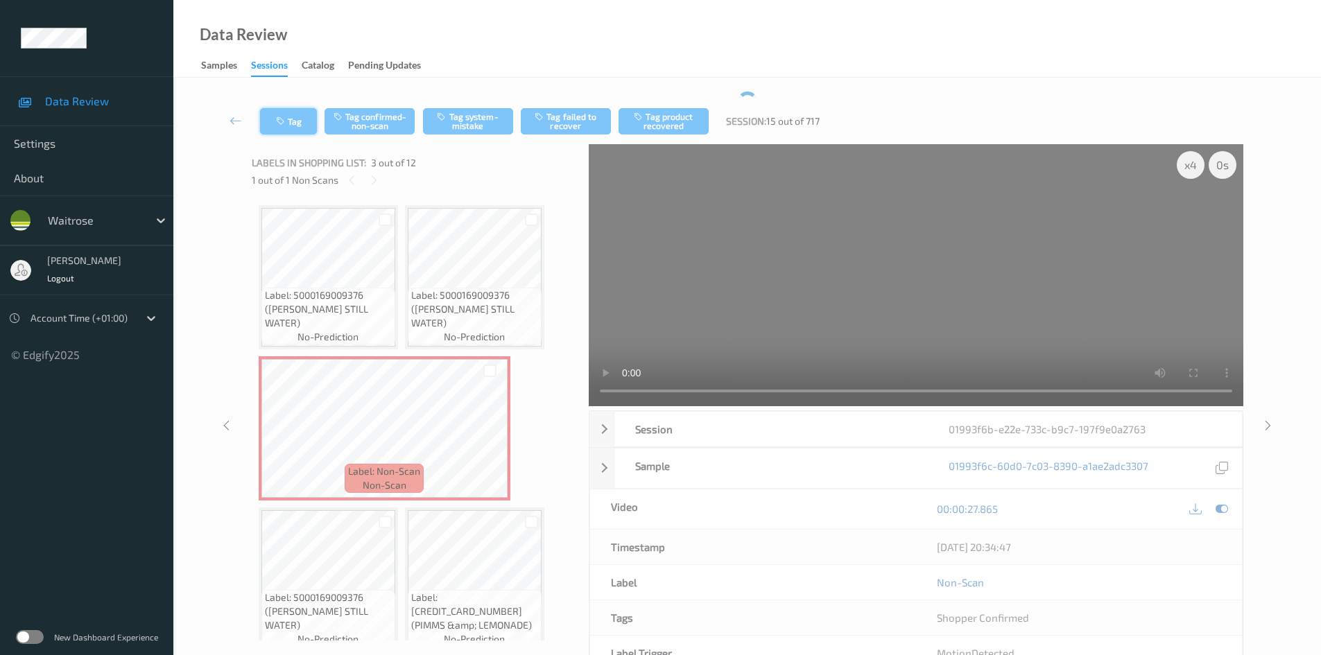
click at [300, 114] on button "Tag" at bounding box center [288, 121] width 57 height 26
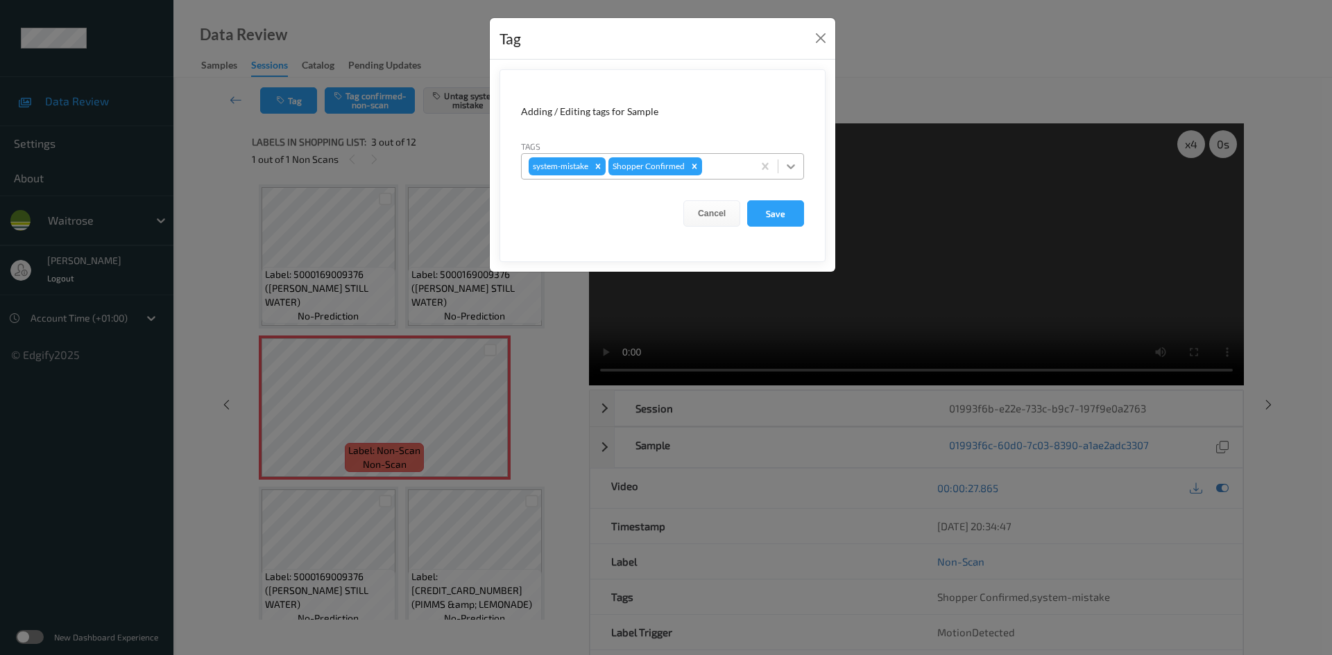
click at [790, 168] on icon at bounding box center [790, 166] width 8 height 5
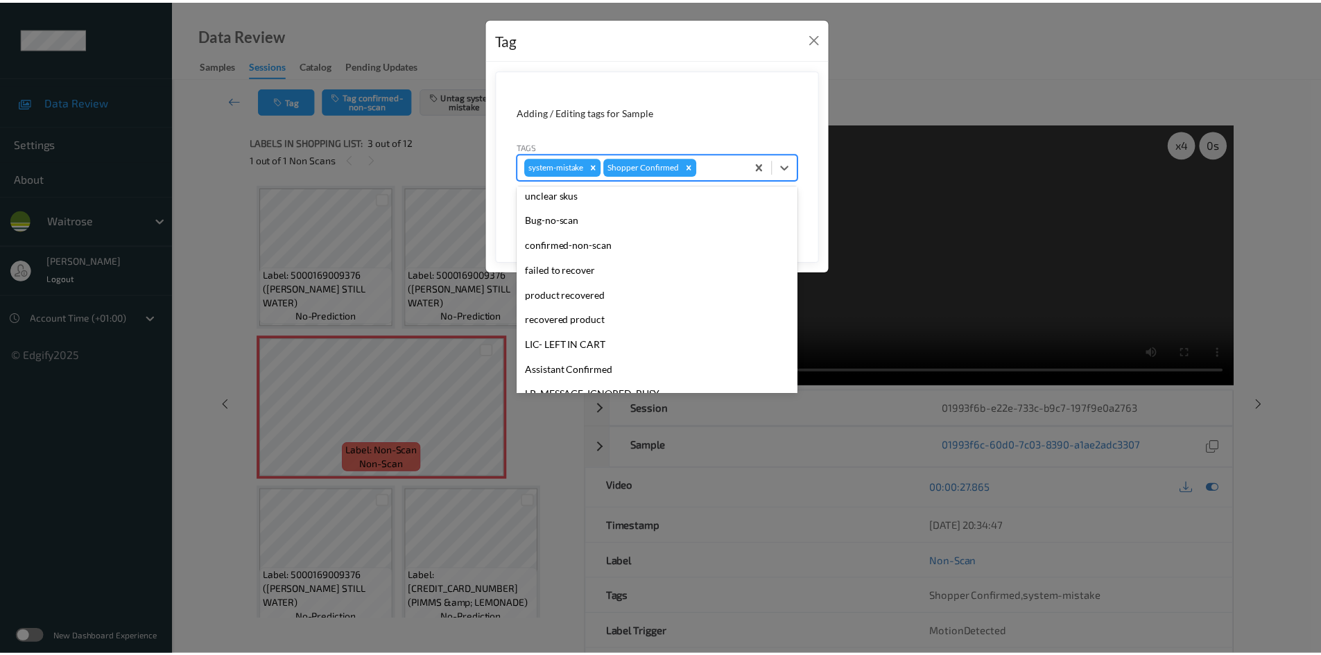
scroll to position [277, 0]
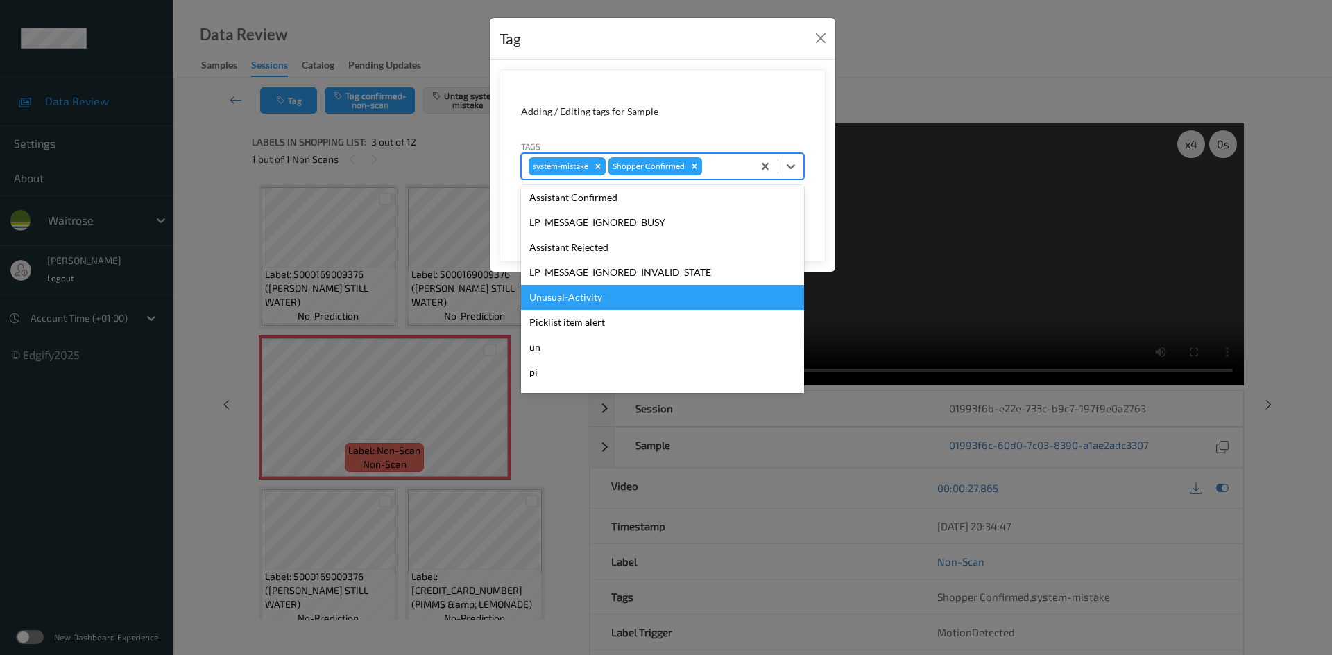
click at [574, 298] on div "Unusual-Activity" at bounding box center [662, 297] width 283 height 25
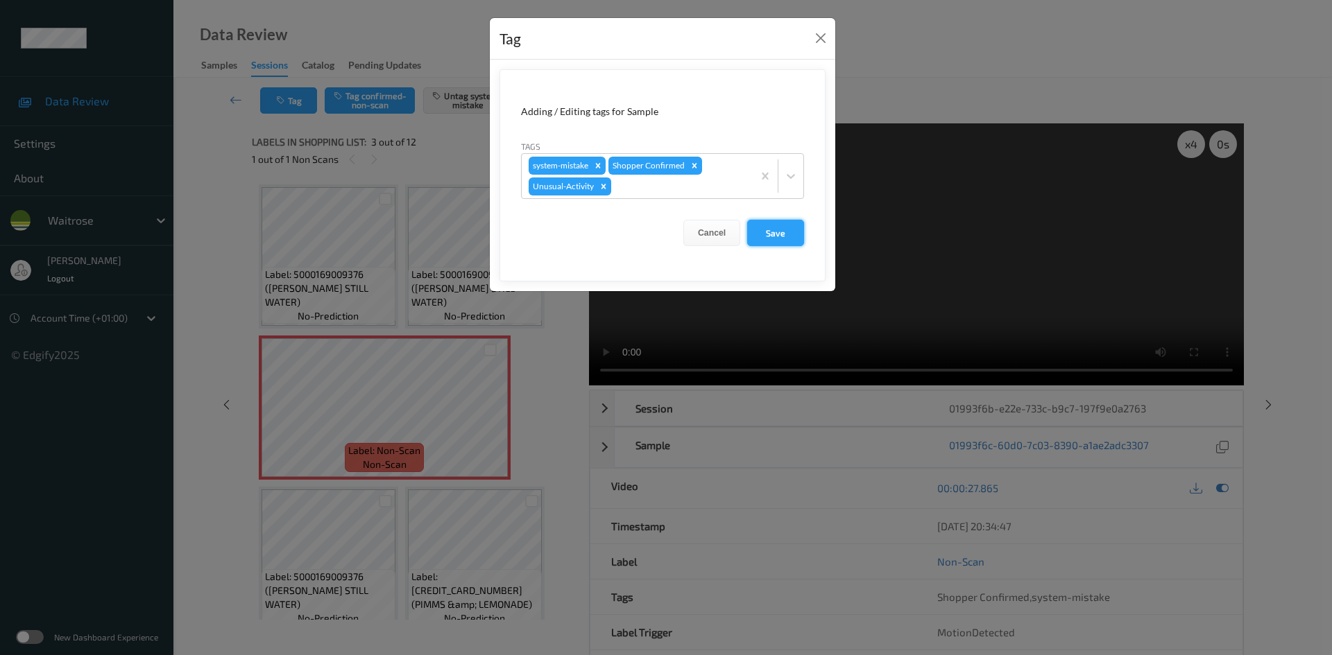
click at [782, 241] on button "Save" at bounding box center [775, 233] width 57 height 26
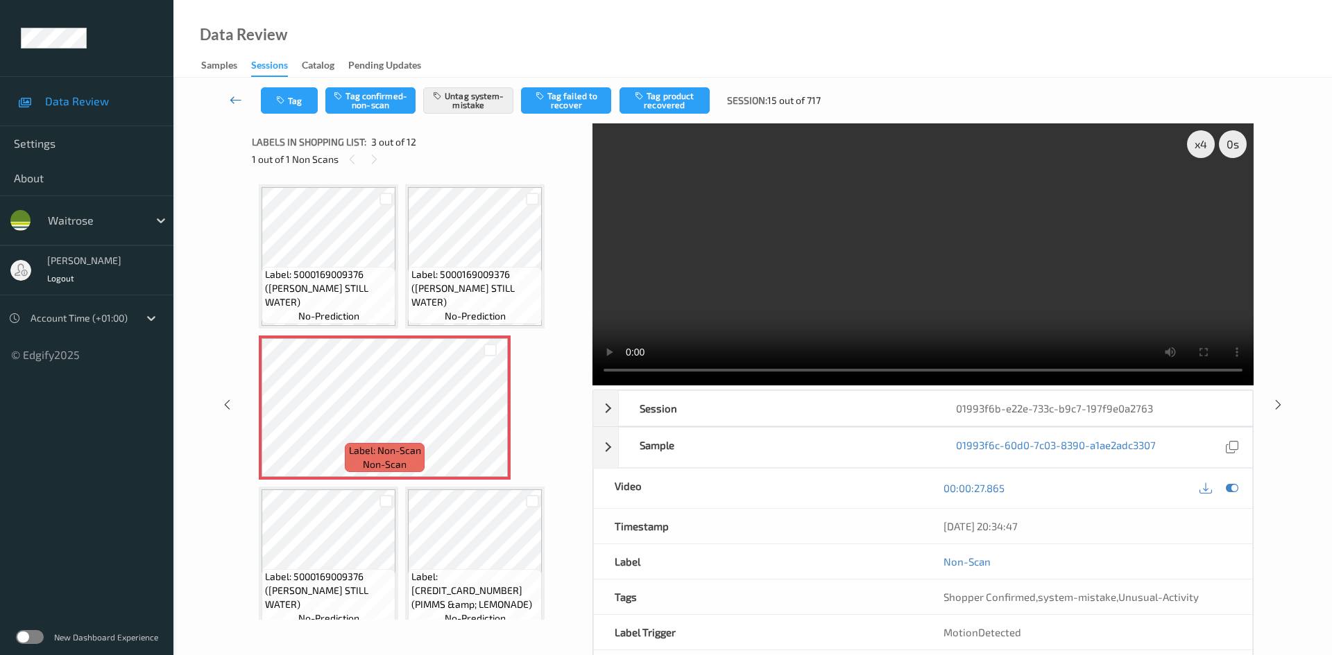
click at [230, 91] on link at bounding box center [236, 100] width 49 height 26
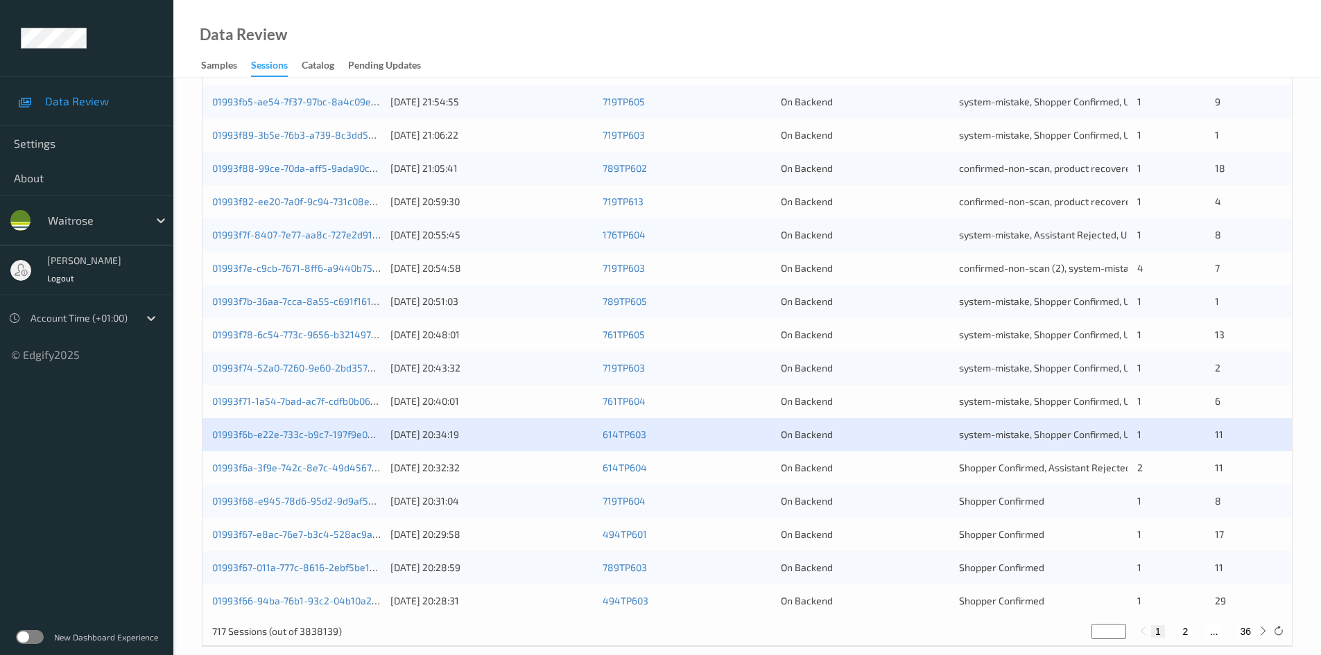
scroll to position [388, 0]
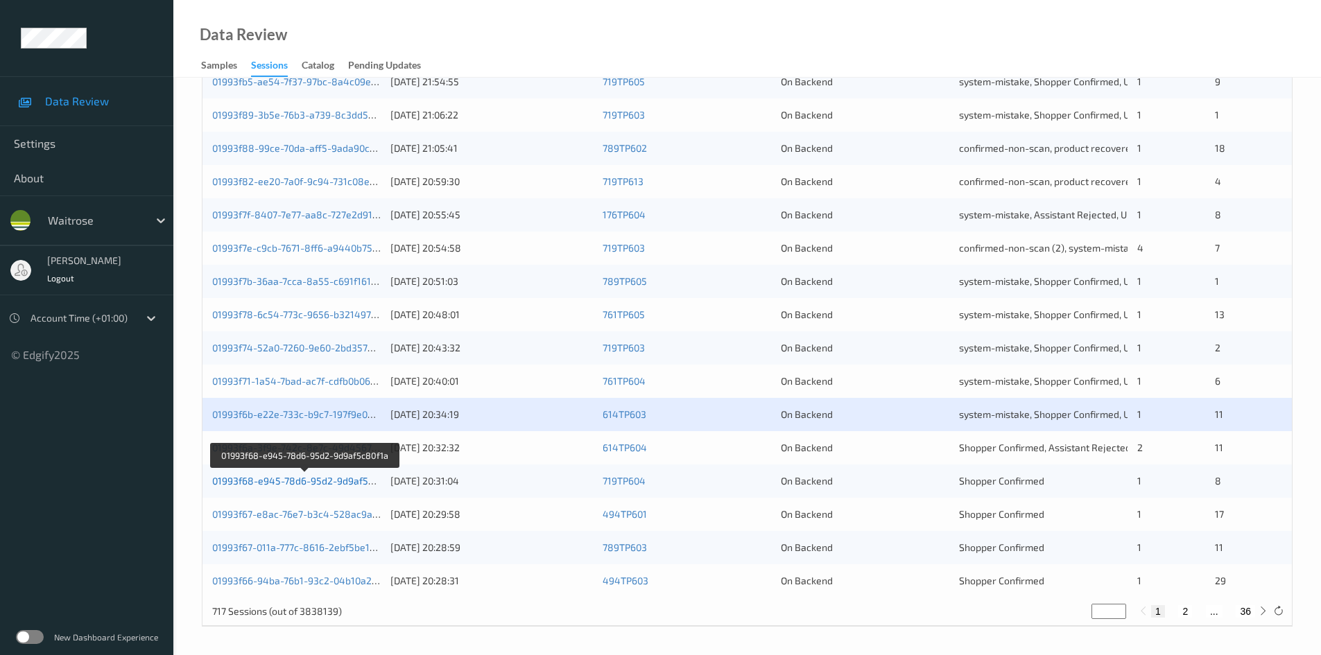
click at [261, 480] on link "01993f68-e945-78d6-95d2-9d9af5c80f1a" at bounding box center [305, 481] width 186 height 12
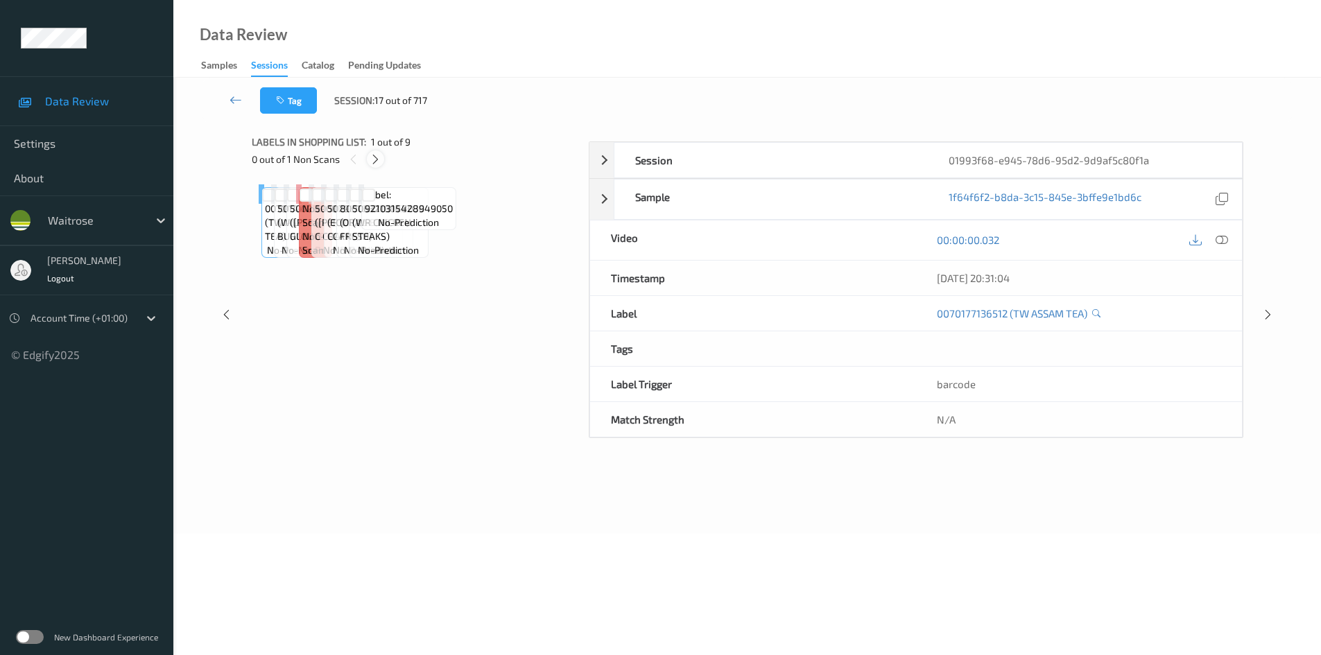
click at [377, 159] on icon at bounding box center [376, 159] width 12 height 12
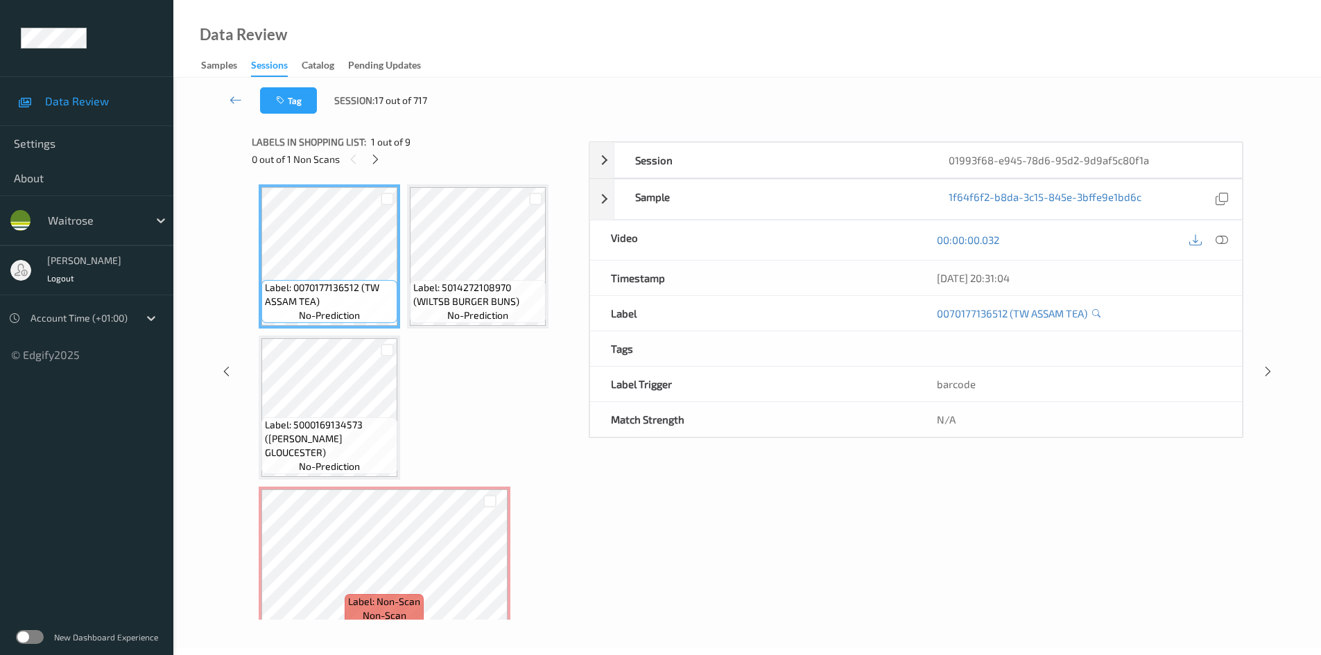
scroll to position [158, 0]
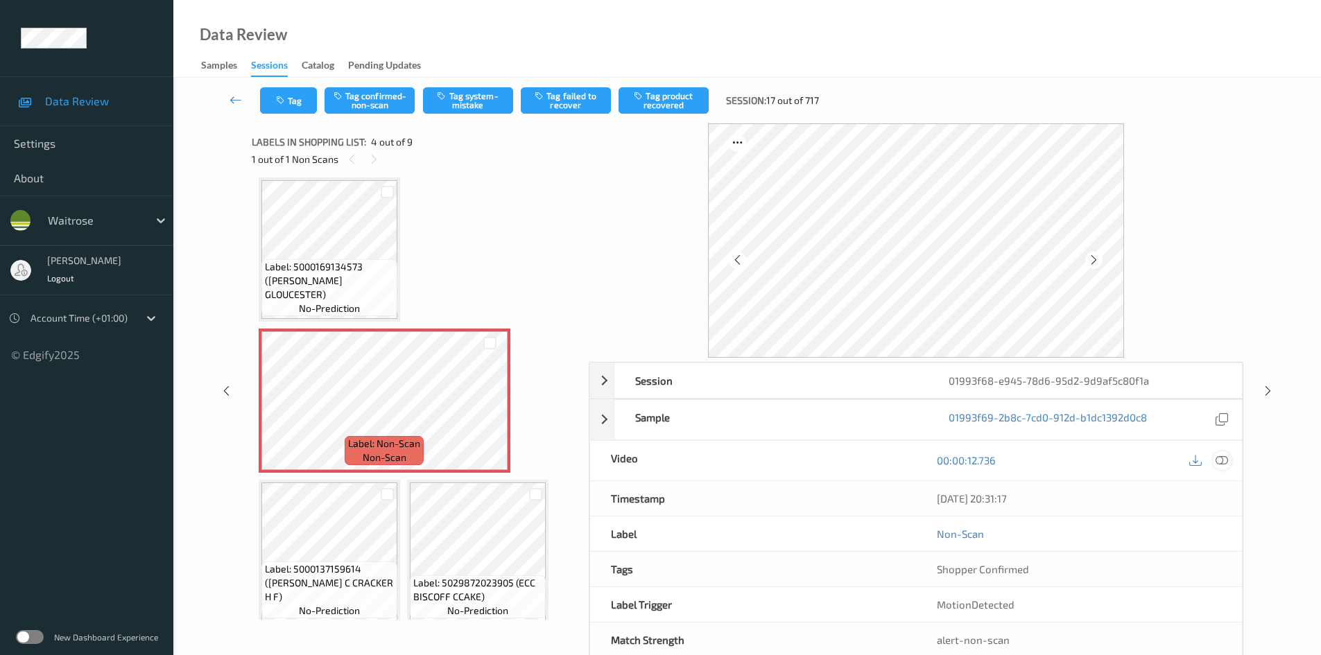
click at [1223, 458] on icon at bounding box center [1222, 460] width 12 height 12
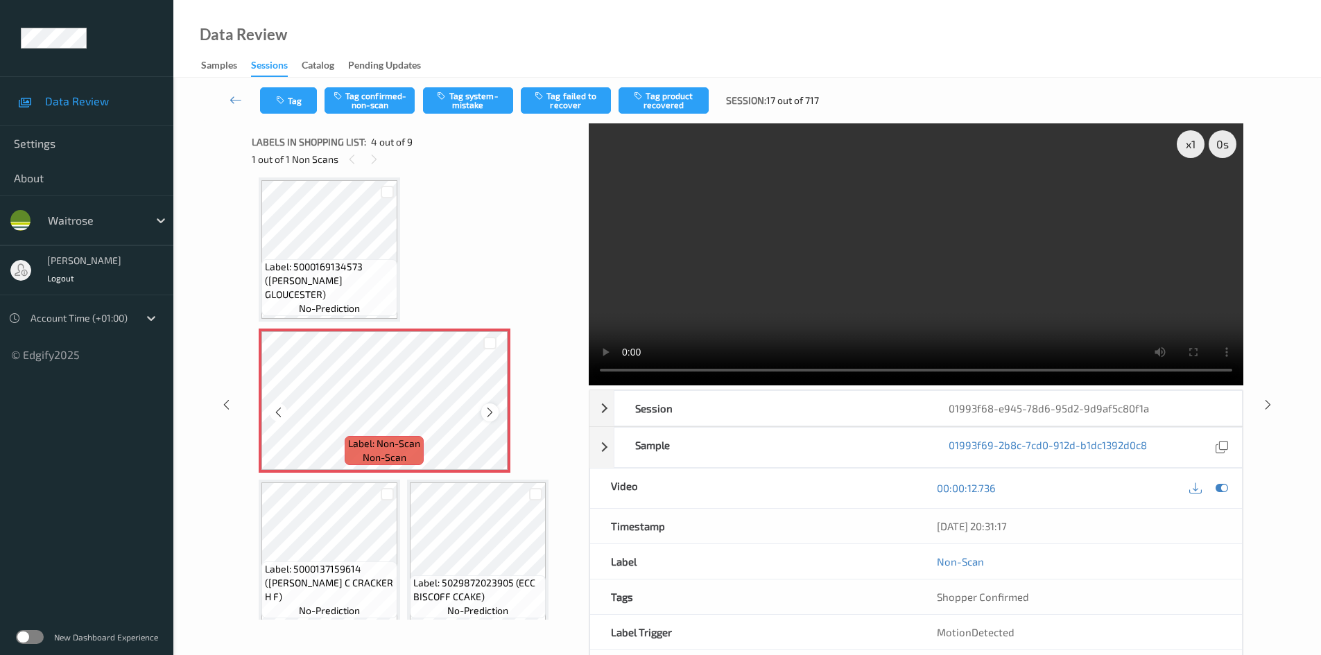
click at [488, 415] on icon at bounding box center [490, 412] width 12 height 12
click at [492, 414] on icon at bounding box center [490, 412] width 12 height 12
click at [490, 413] on icon at bounding box center [490, 412] width 12 height 12
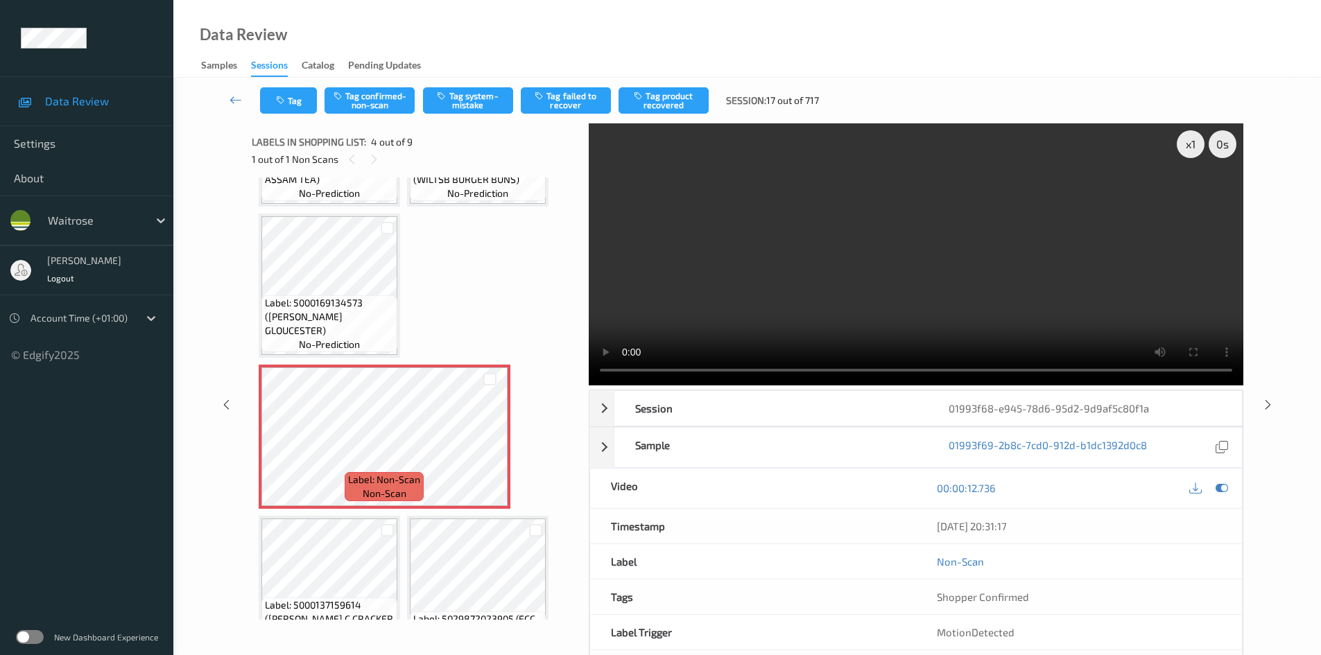
scroll to position [0, 0]
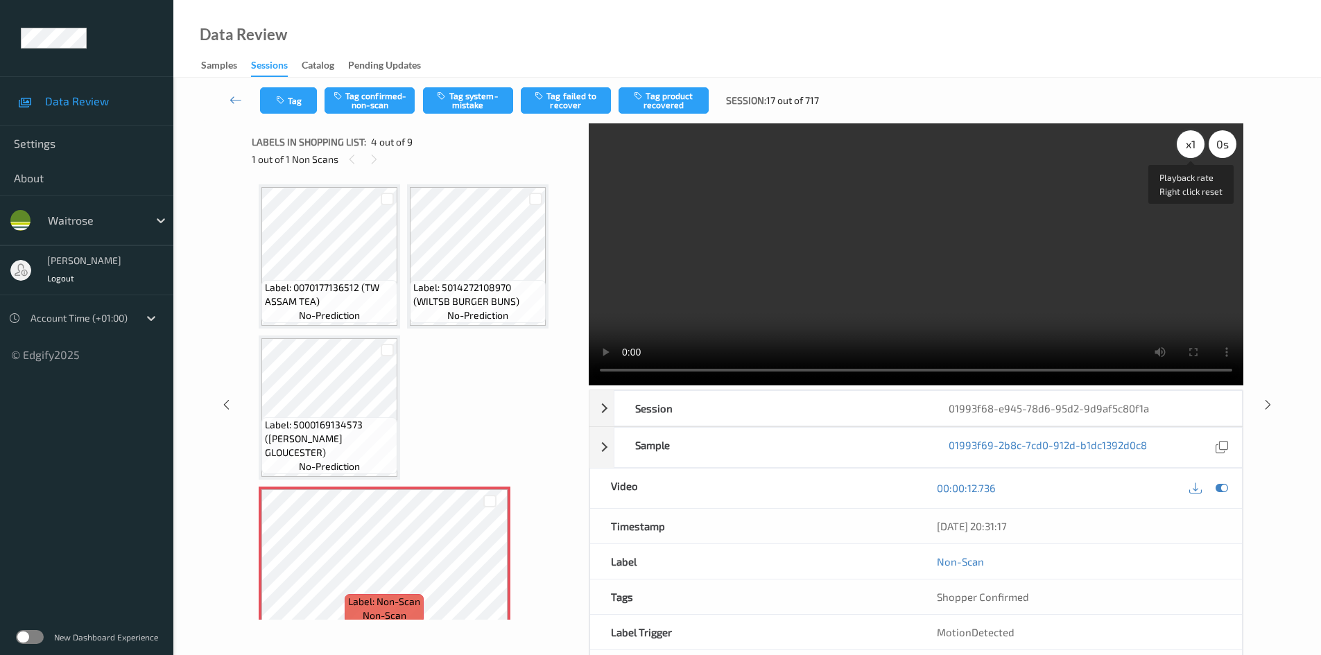
click at [1189, 141] on div "x 1" at bounding box center [1191, 144] width 28 height 28
click at [965, 275] on video at bounding box center [916, 254] width 655 height 262
click at [1005, 259] on video at bounding box center [916, 254] width 655 height 262
click at [1065, 295] on video at bounding box center [916, 254] width 655 height 262
click at [911, 284] on video at bounding box center [916, 254] width 655 height 262
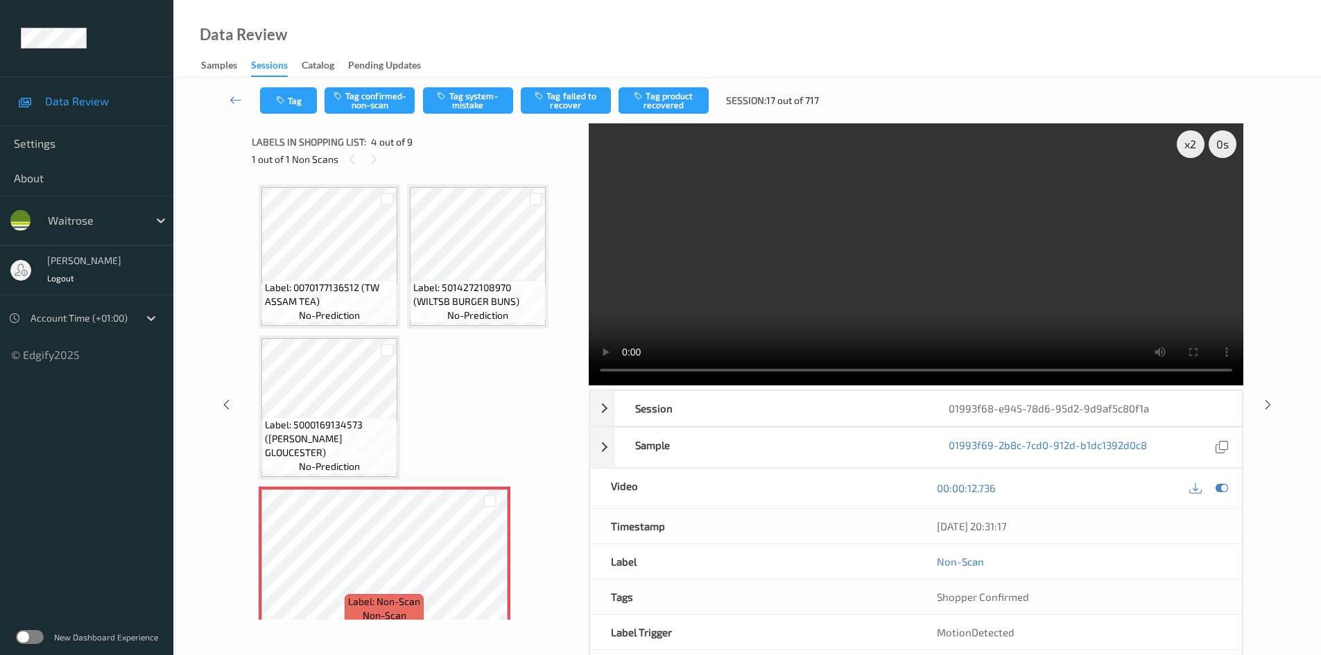
click at [888, 274] on video at bounding box center [916, 254] width 655 height 262
click at [933, 271] on video at bounding box center [916, 254] width 655 height 262
click at [928, 269] on video at bounding box center [916, 254] width 655 height 262
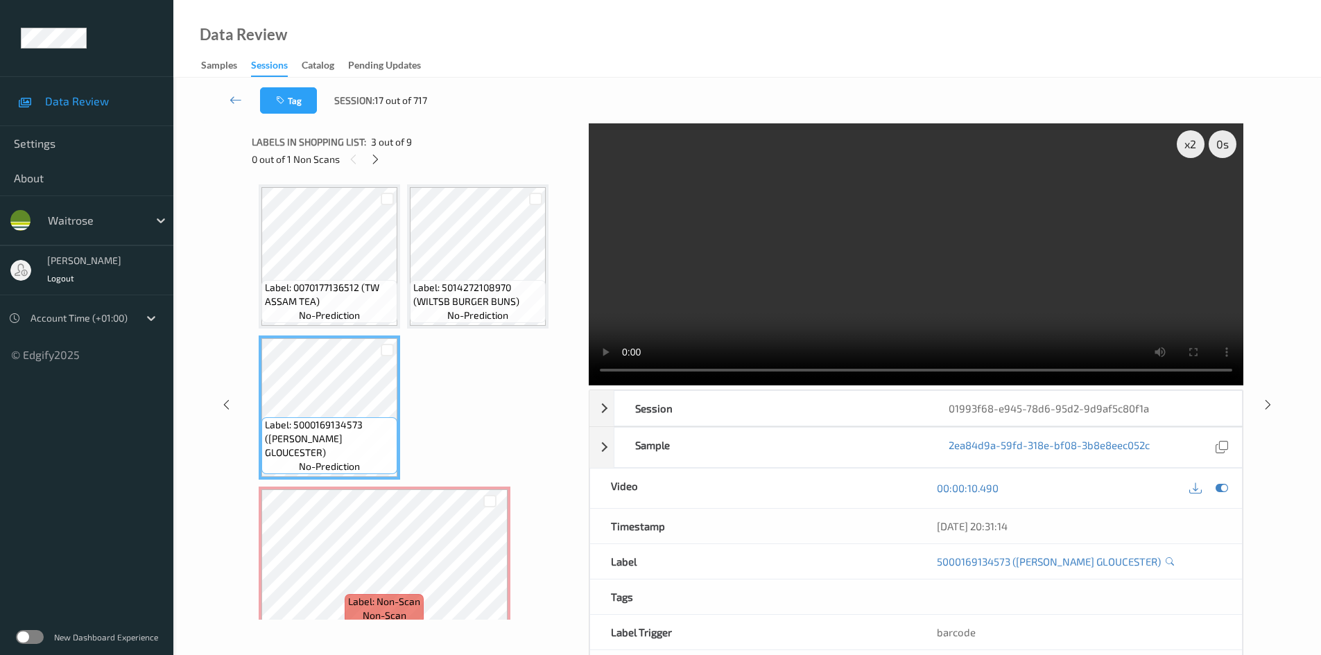
click at [735, 314] on video at bounding box center [916, 254] width 655 height 262
click at [1013, 241] on video at bounding box center [916, 254] width 655 height 262
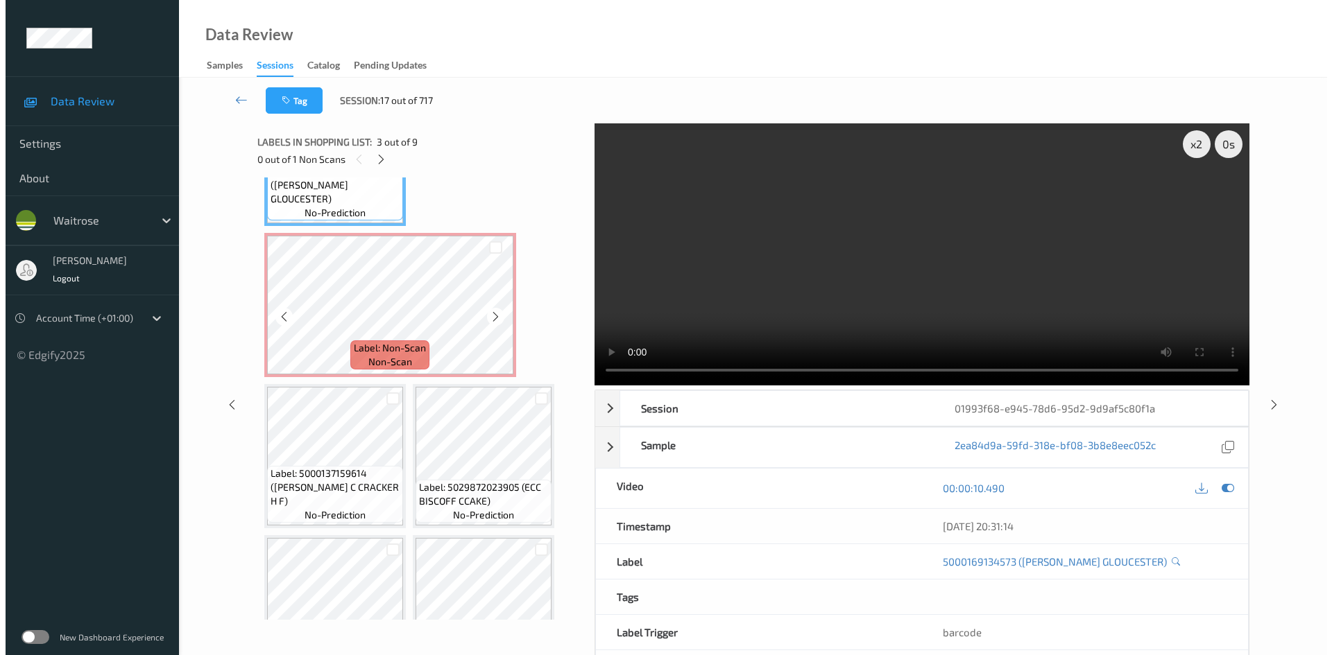
scroll to position [277, 0]
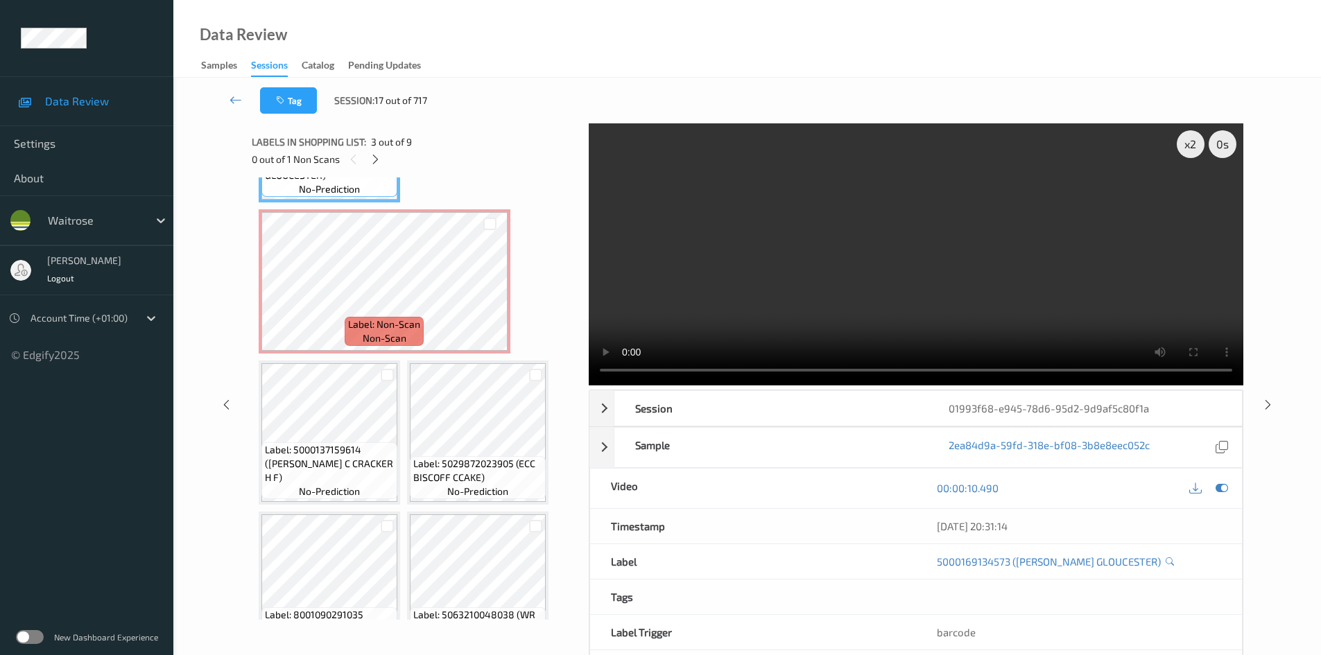
drag, startPoint x: 1013, startPoint y: 309, endPoint x: 1022, endPoint y: 307, distance: 9.8
click at [1013, 309] on video at bounding box center [916, 254] width 655 height 262
click at [1023, 307] on video at bounding box center [916, 254] width 655 height 262
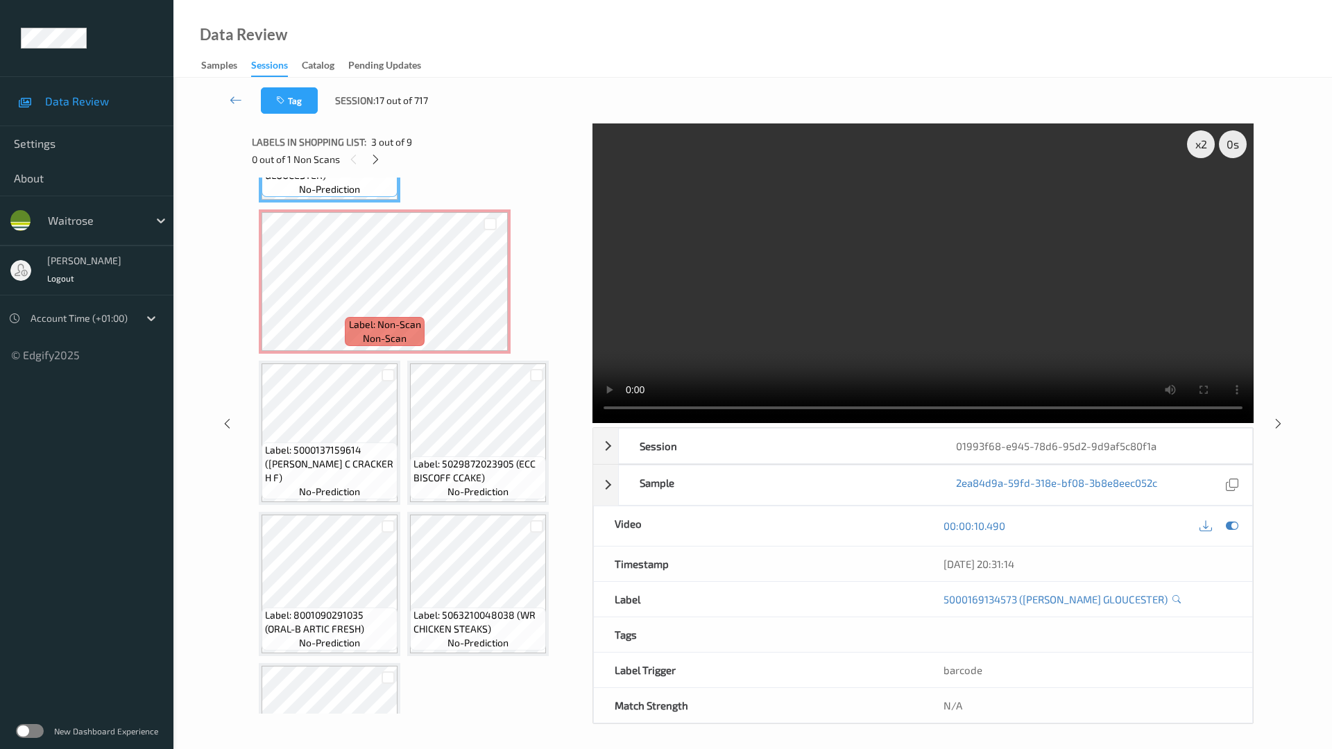
click at [1041, 408] on video at bounding box center [922, 273] width 661 height 300
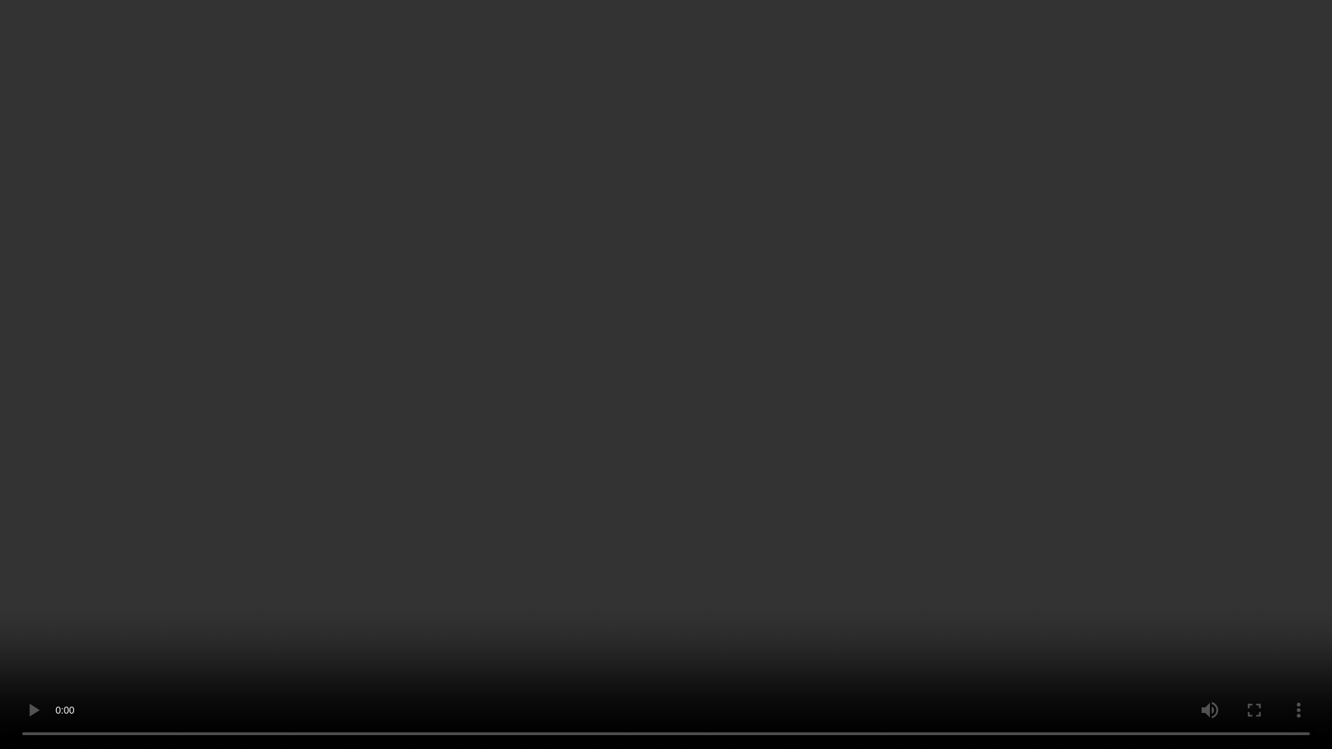
click at [1029, 437] on video at bounding box center [666, 374] width 1332 height 749
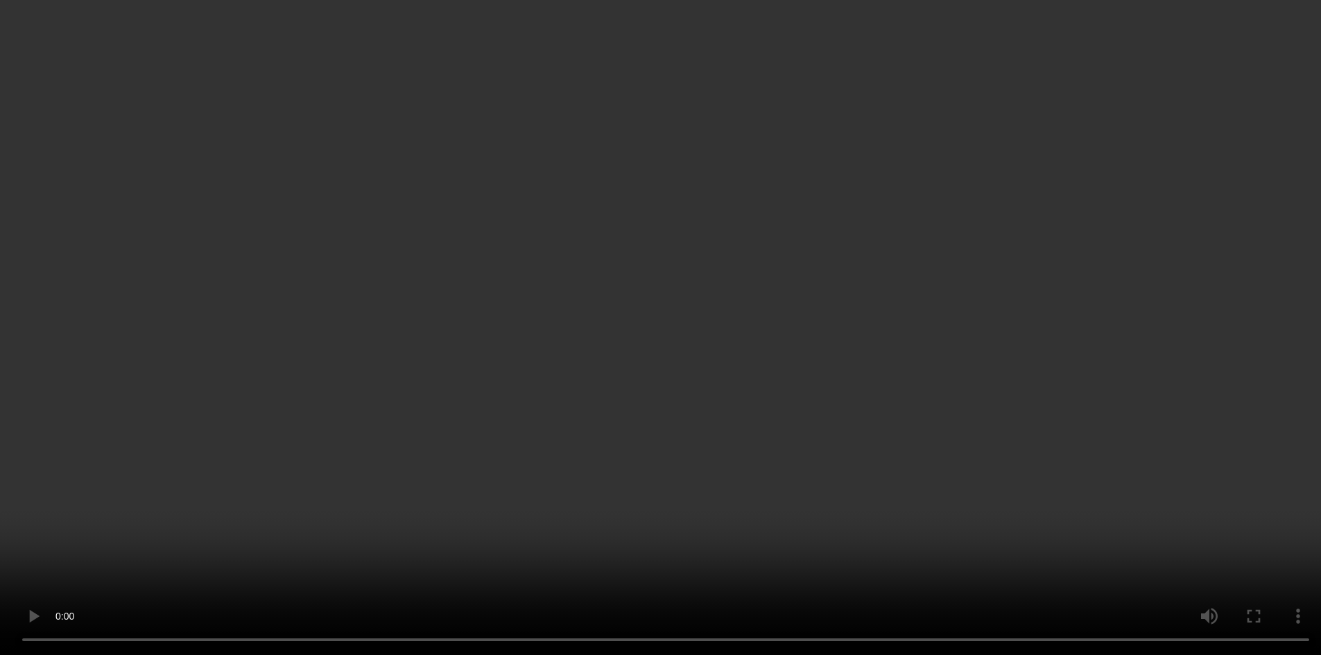
click at [1007, 312] on video at bounding box center [660, 327] width 1321 height 655
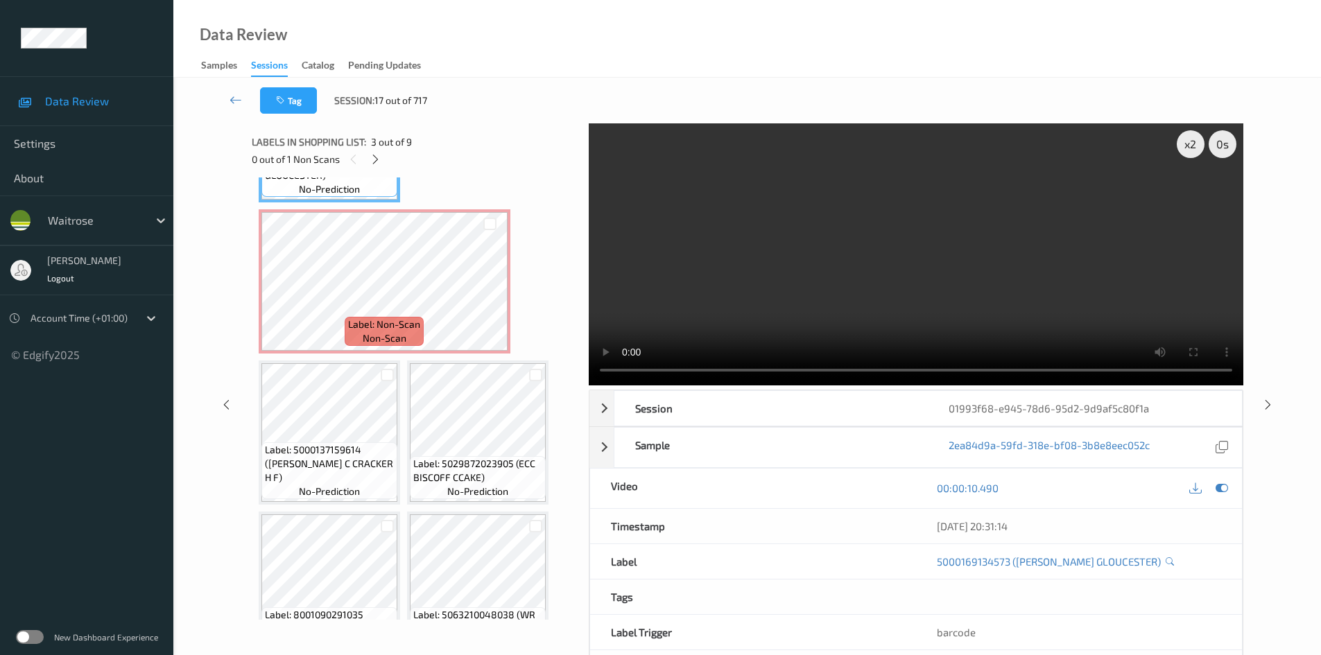
click at [922, 252] on video at bounding box center [916, 254] width 655 height 262
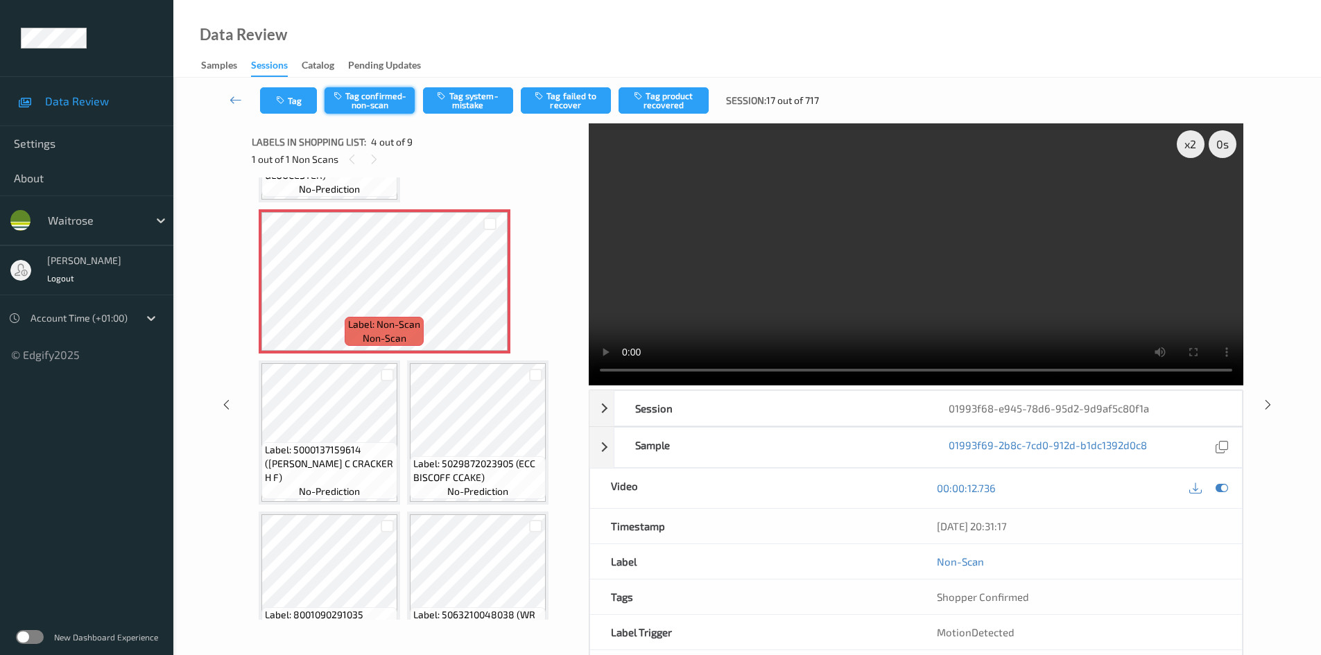
click at [384, 101] on button "Tag confirmed-non-scan" at bounding box center [370, 100] width 90 height 26
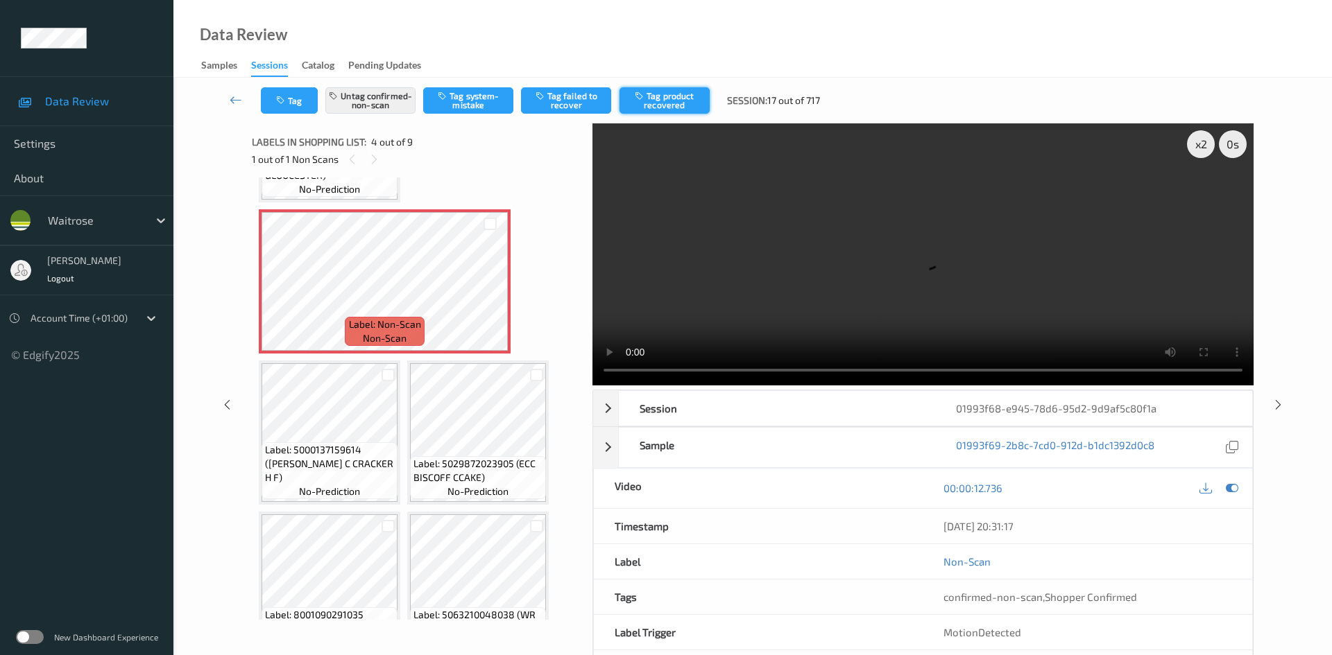
click at [680, 106] on button "Tag product recovered" at bounding box center [664, 100] width 90 height 26
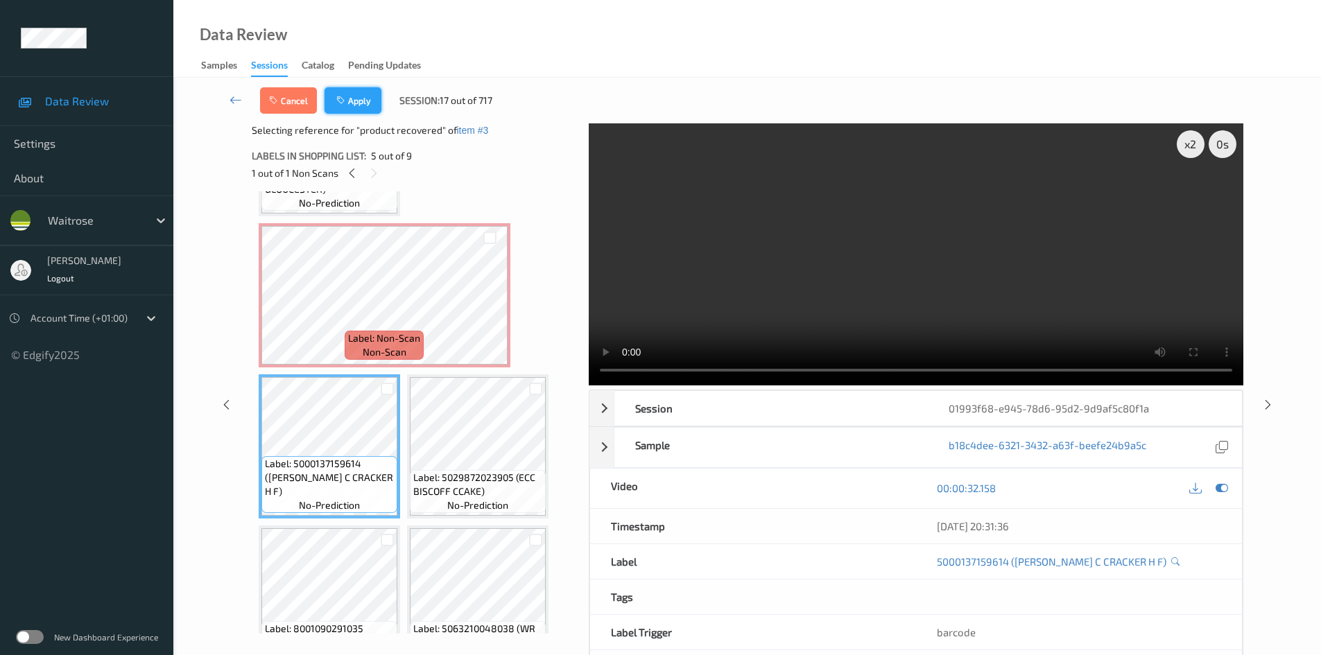
click at [359, 93] on button "Apply" at bounding box center [353, 100] width 57 height 26
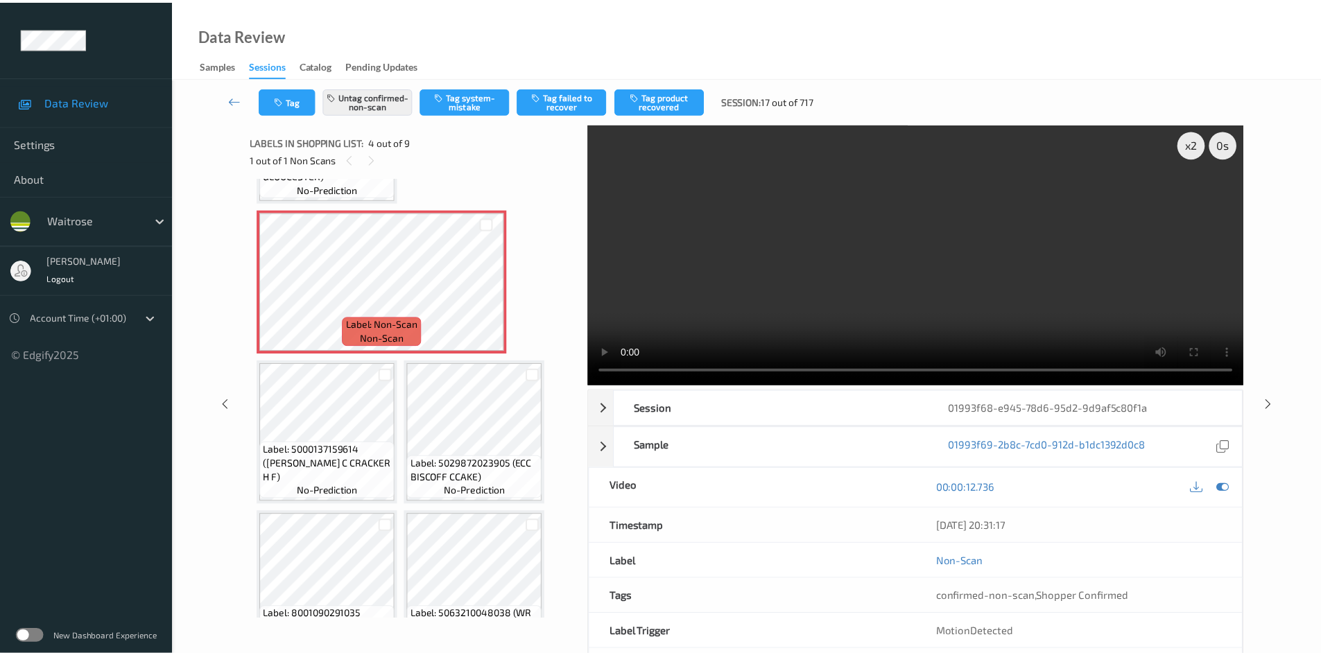
scroll to position [158, 0]
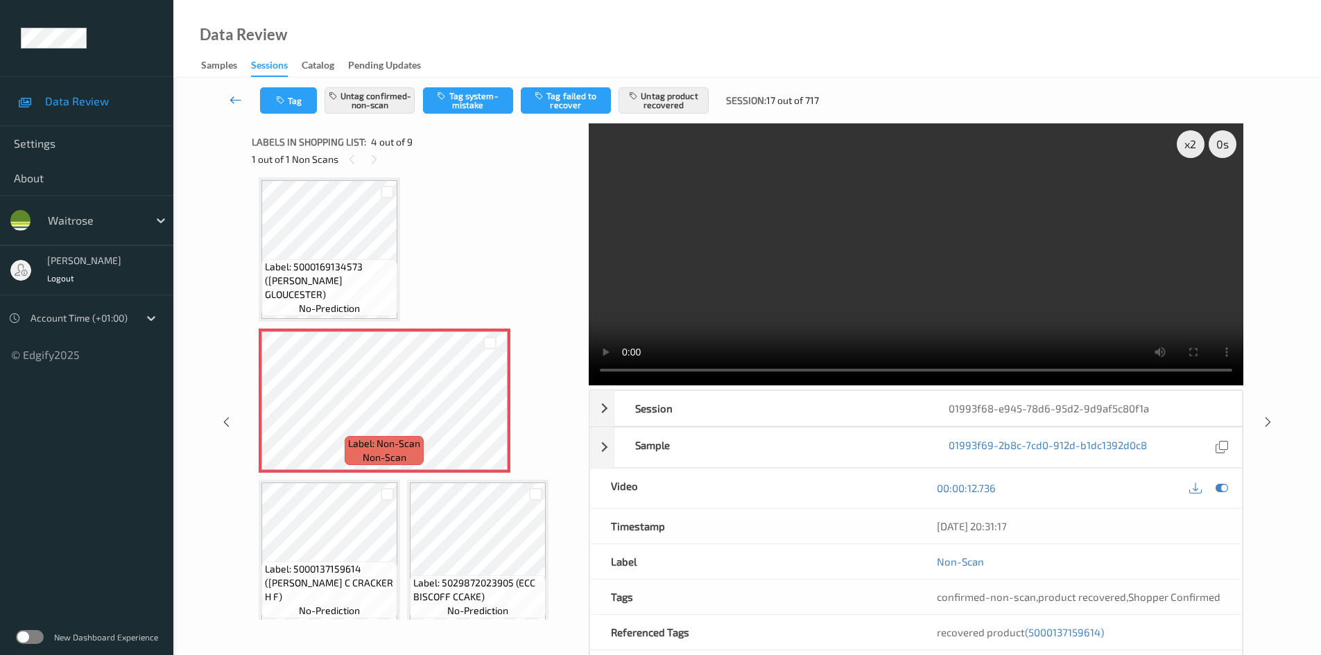
click at [235, 90] on link at bounding box center [236, 100] width 49 height 26
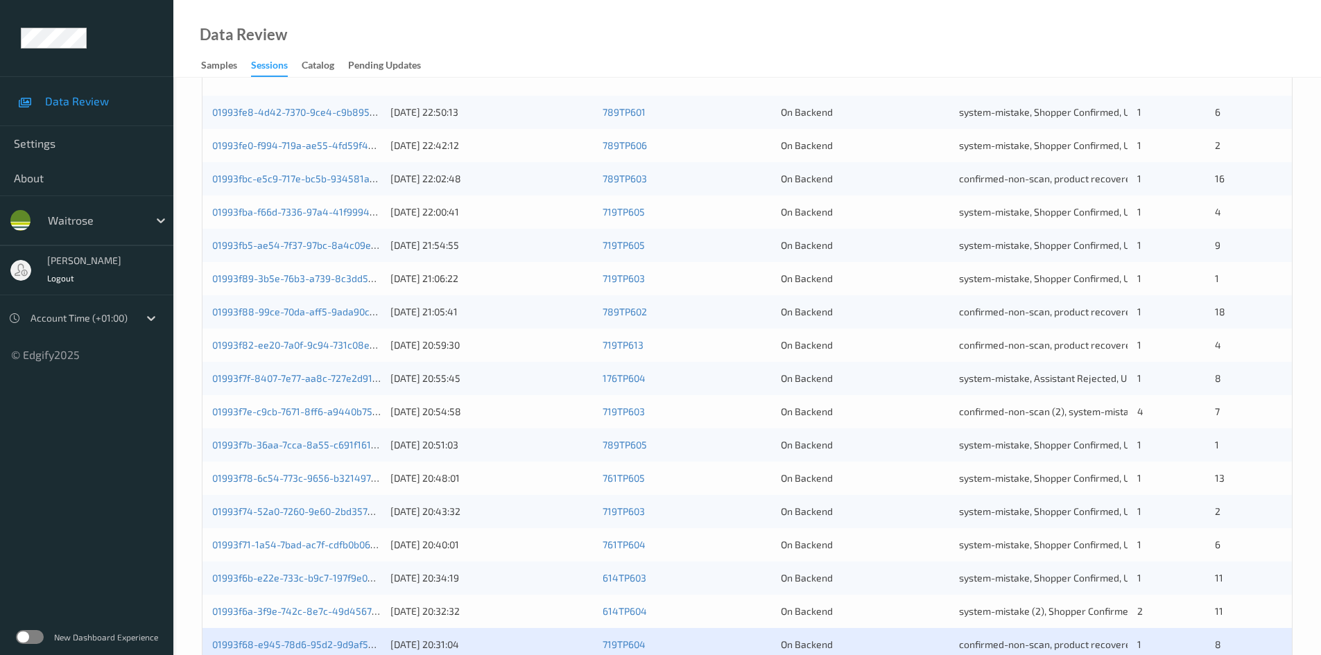
scroll to position [388, 0]
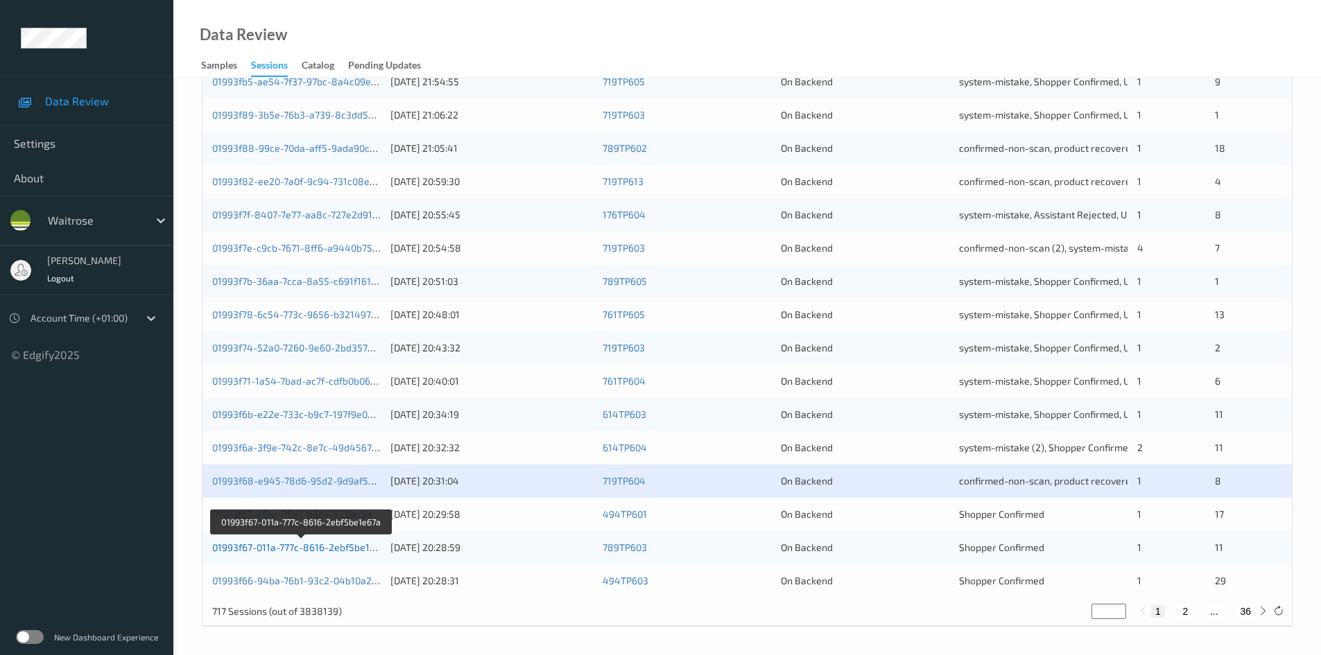
click at [275, 549] on link "01993f67-011a-777c-8616-2ebf5be1e67a" at bounding box center [301, 548] width 179 height 12
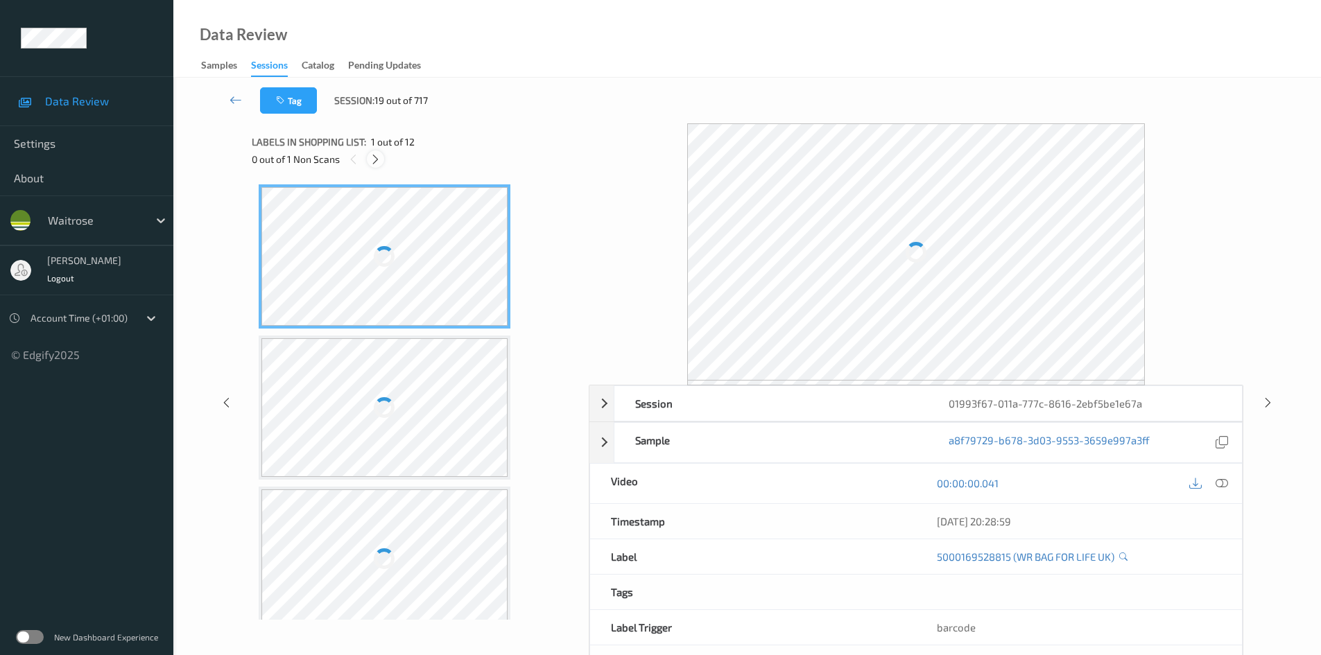
click at [379, 164] on icon at bounding box center [376, 159] width 12 height 12
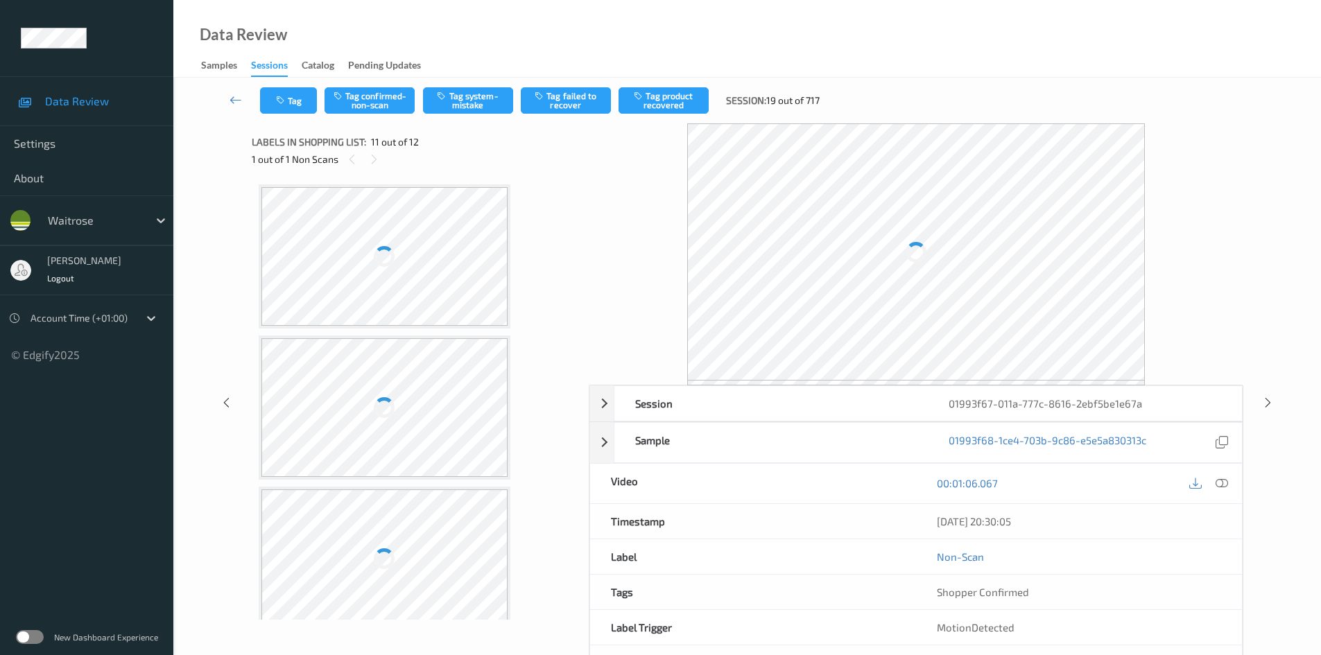
scroll to position [1368, 0]
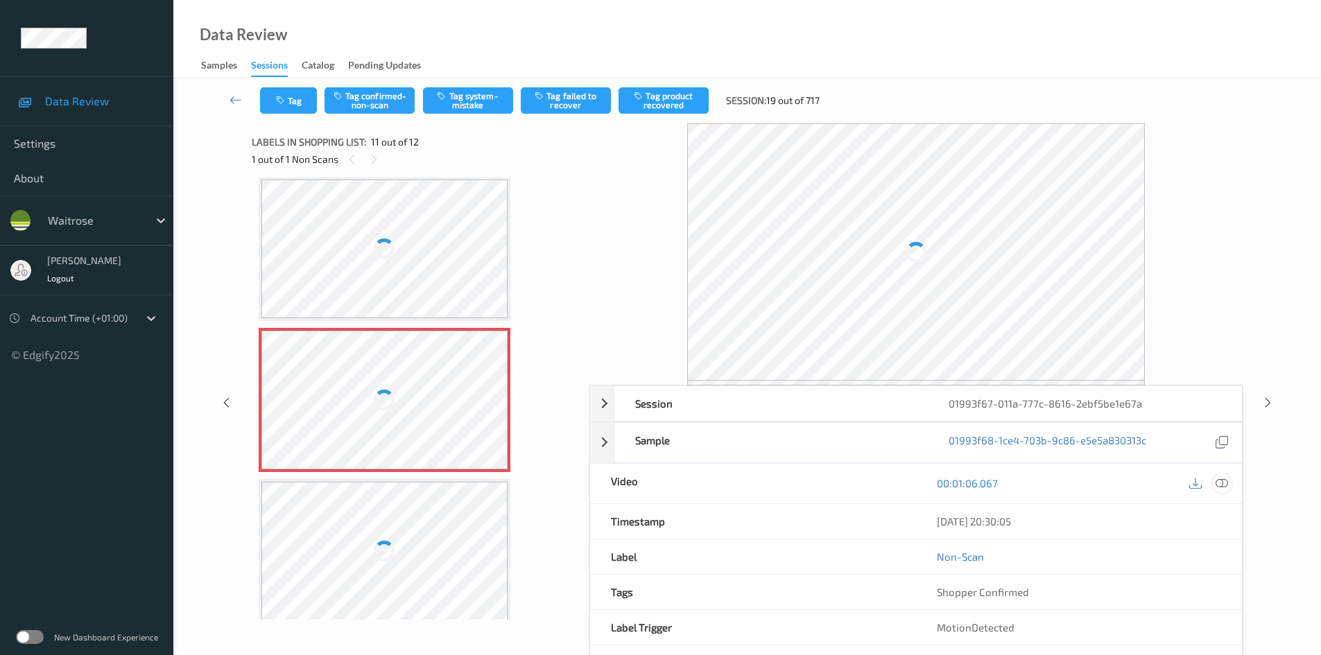
click at [1224, 483] on icon at bounding box center [1222, 483] width 12 height 12
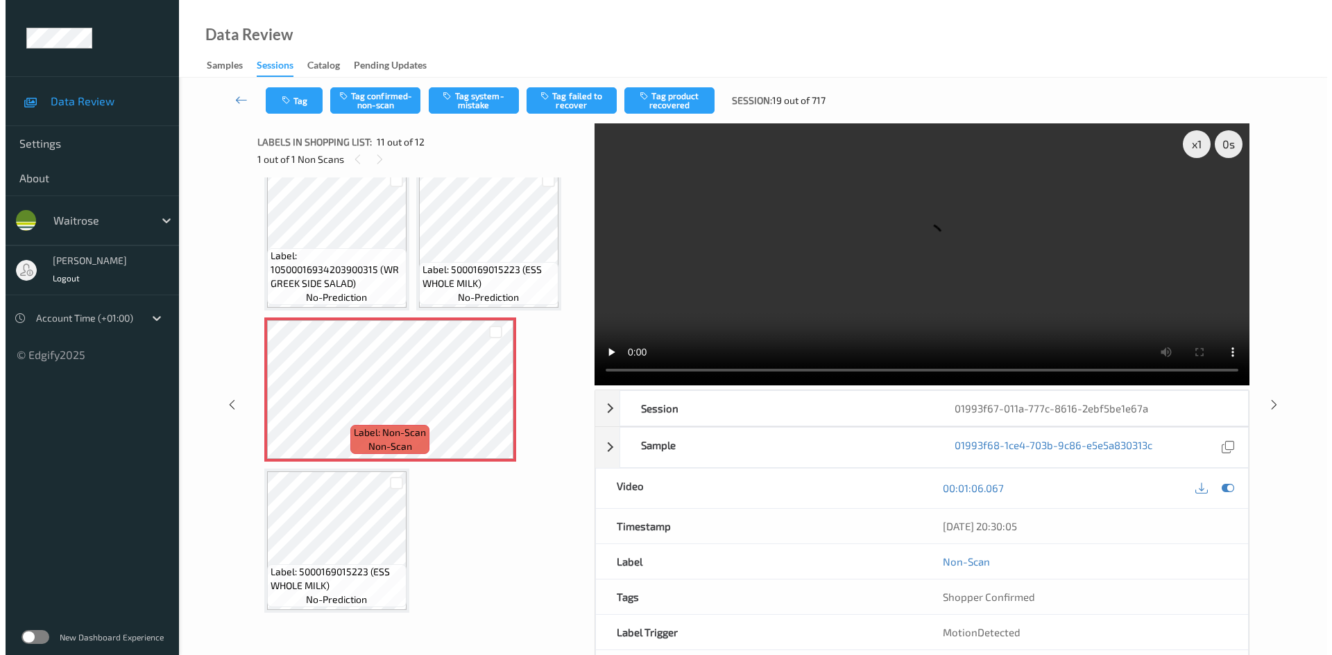
scroll to position [612, 0]
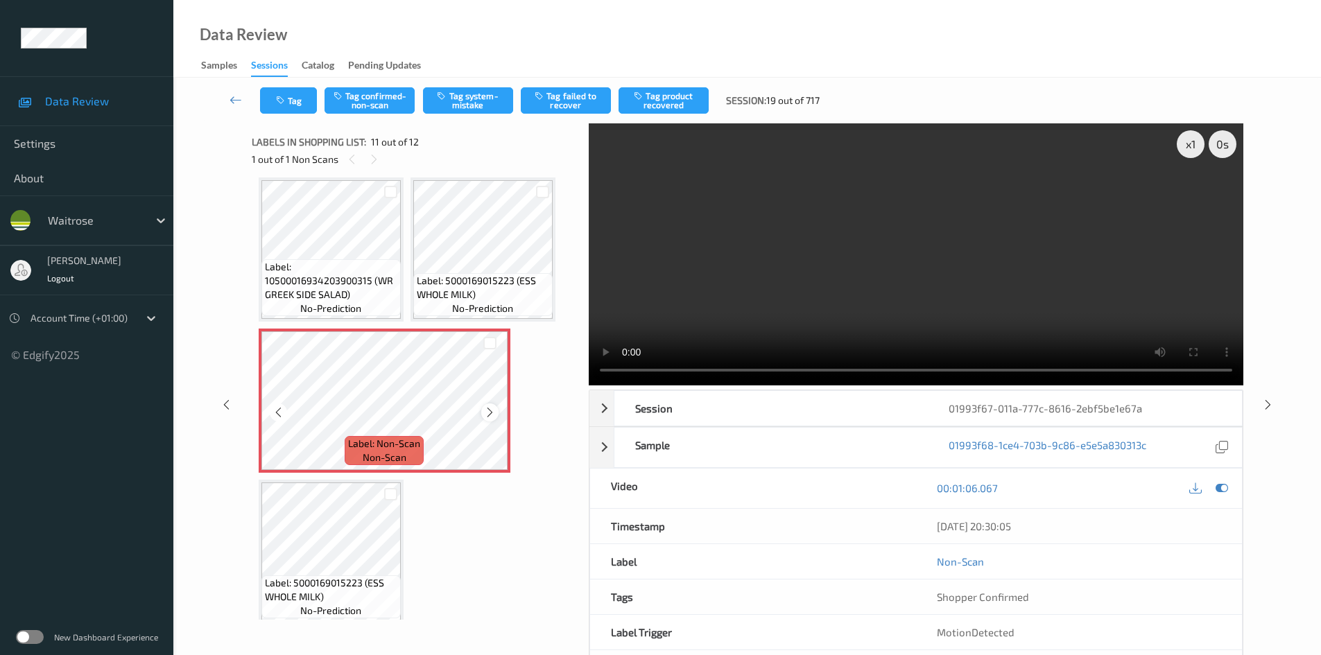
click at [486, 410] on icon at bounding box center [490, 412] width 12 height 12
click at [1195, 140] on div "x 1" at bounding box center [1191, 144] width 28 height 28
click at [939, 294] on video at bounding box center [916, 254] width 655 height 262
click at [756, 286] on video at bounding box center [916, 254] width 655 height 262
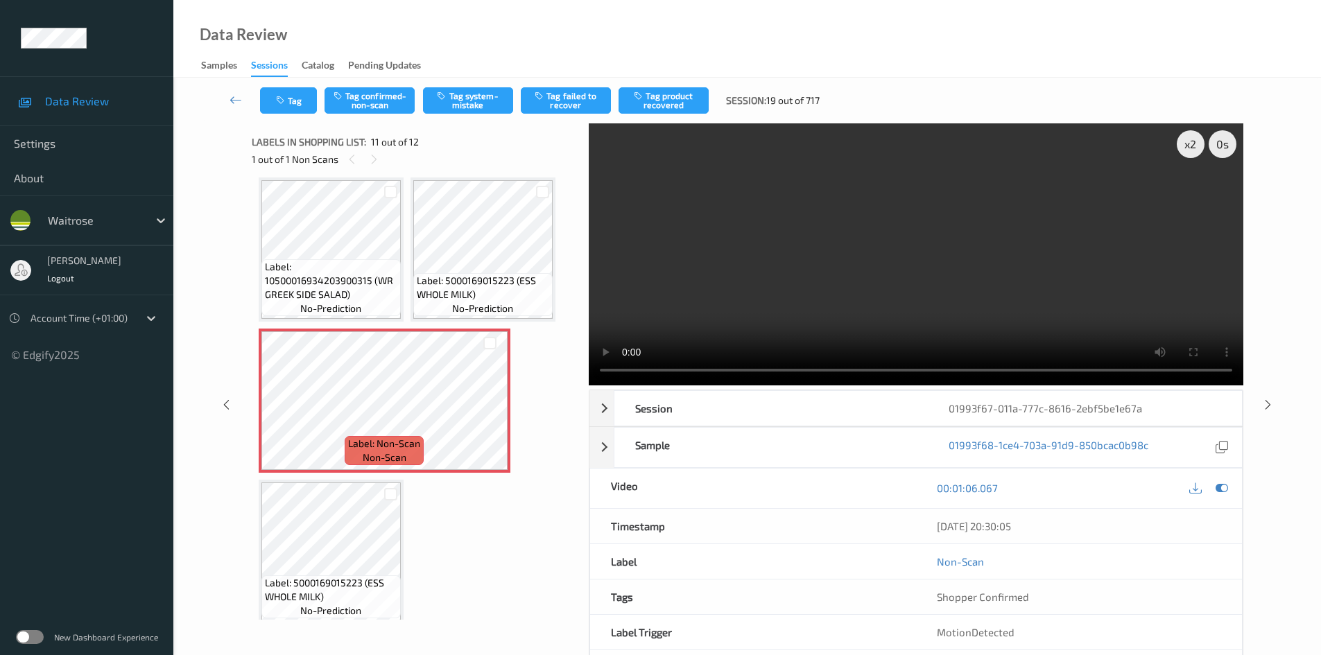
click at [918, 286] on video at bounding box center [916, 254] width 655 height 262
click at [981, 332] on video at bounding box center [916, 254] width 655 height 262
click at [851, 292] on video at bounding box center [916, 254] width 655 height 262
click at [766, 264] on video at bounding box center [916, 254] width 655 height 262
click at [741, 269] on video at bounding box center [916, 254] width 655 height 262
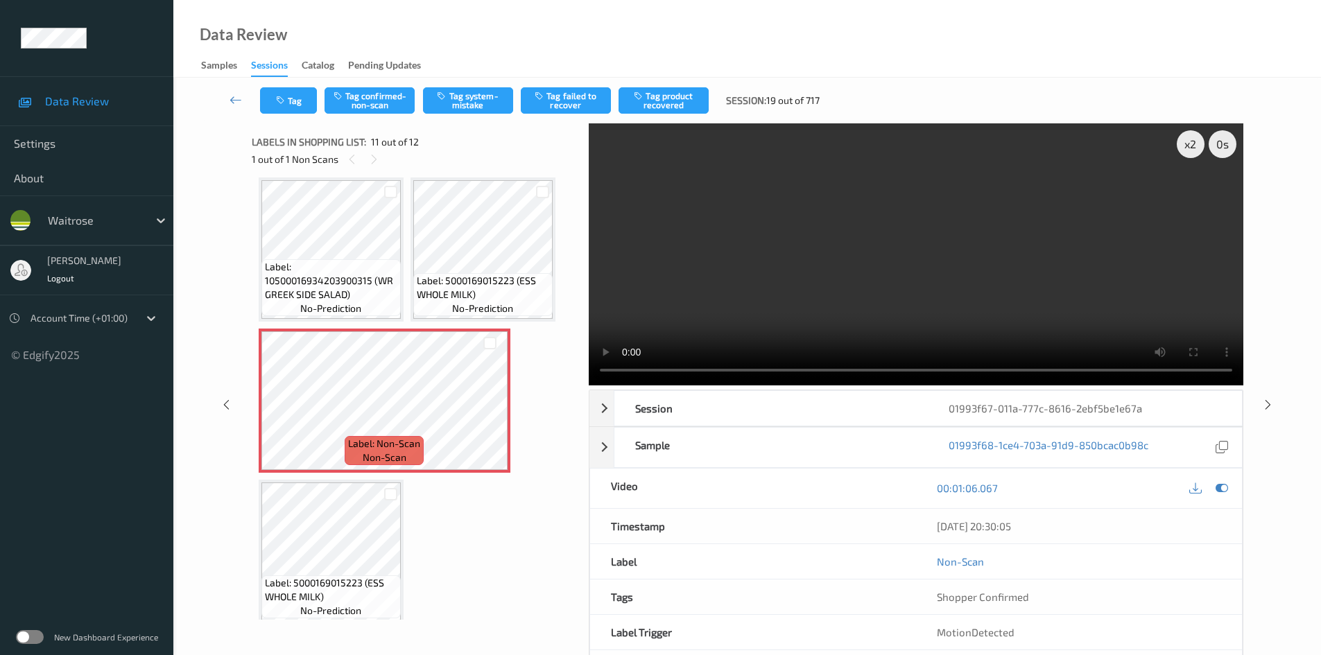
click at [786, 288] on video at bounding box center [916, 254] width 655 height 262
click at [763, 282] on video at bounding box center [916, 254] width 655 height 262
click at [474, 89] on button "Tag system-mistake" at bounding box center [468, 100] width 90 height 26
click at [481, 97] on button "Tag system-mistake" at bounding box center [468, 100] width 90 height 26
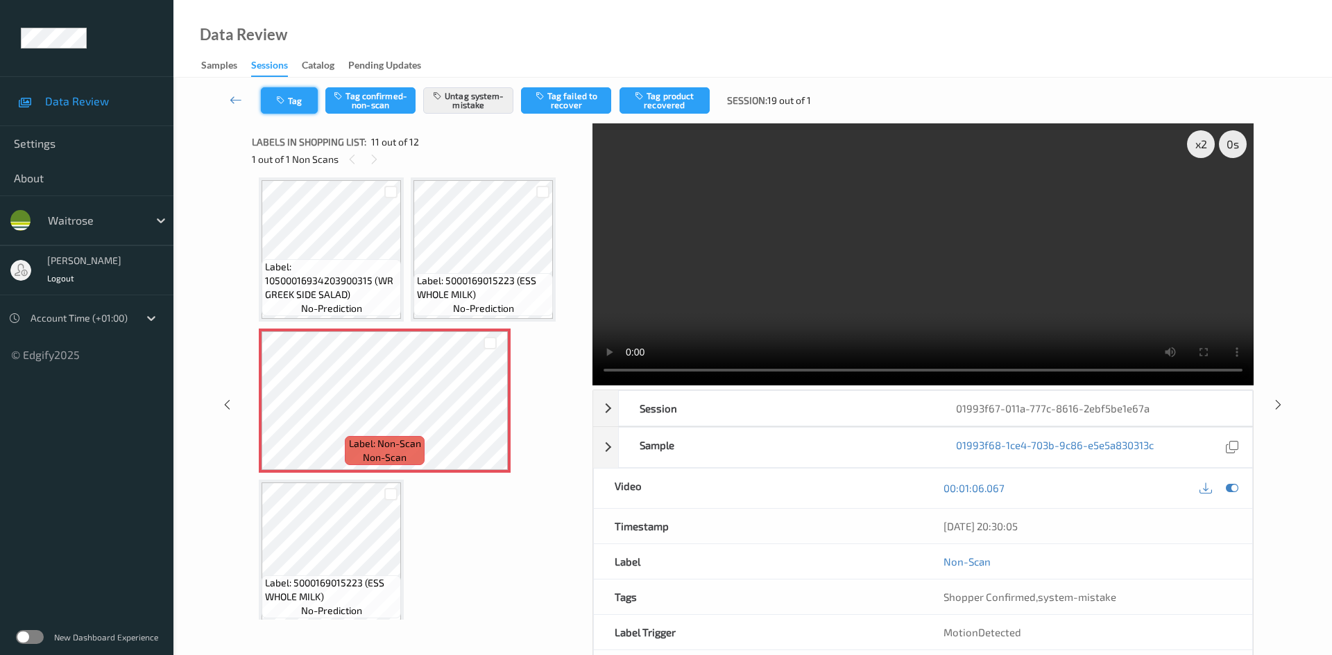
click at [289, 96] on button "Tag" at bounding box center [289, 100] width 57 height 26
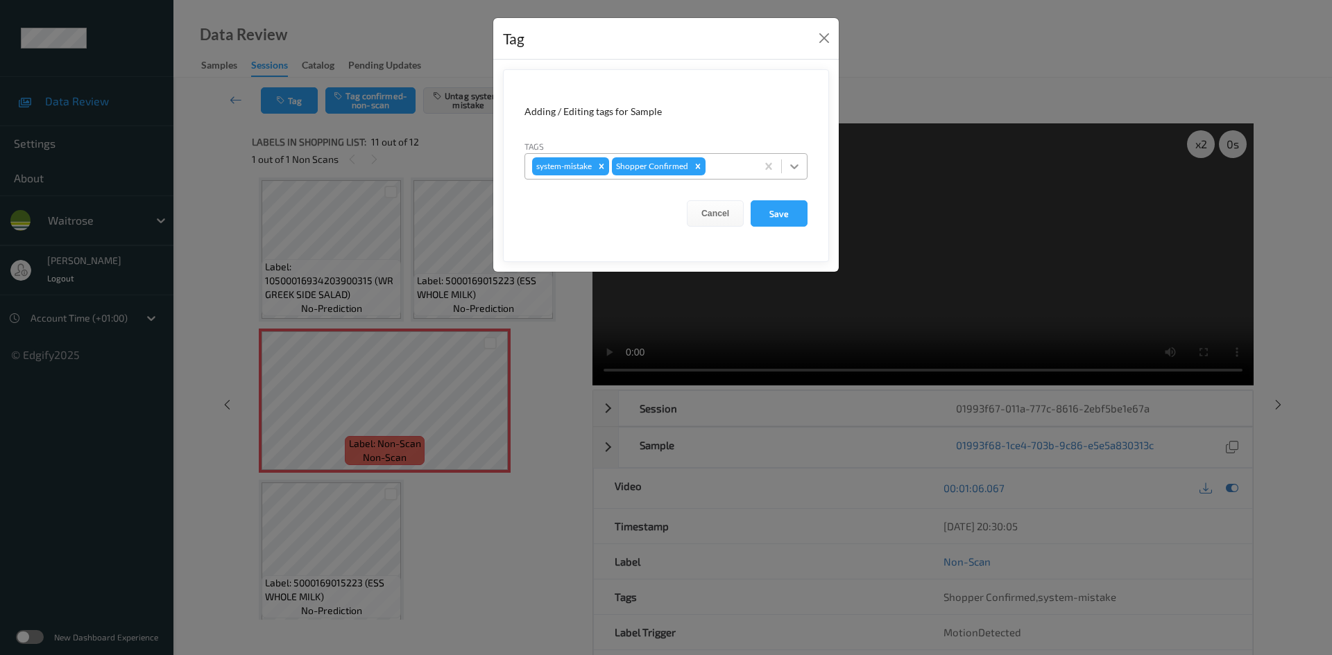
click at [791, 166] on icon at bounding box center [794, 166] width 8 height 5
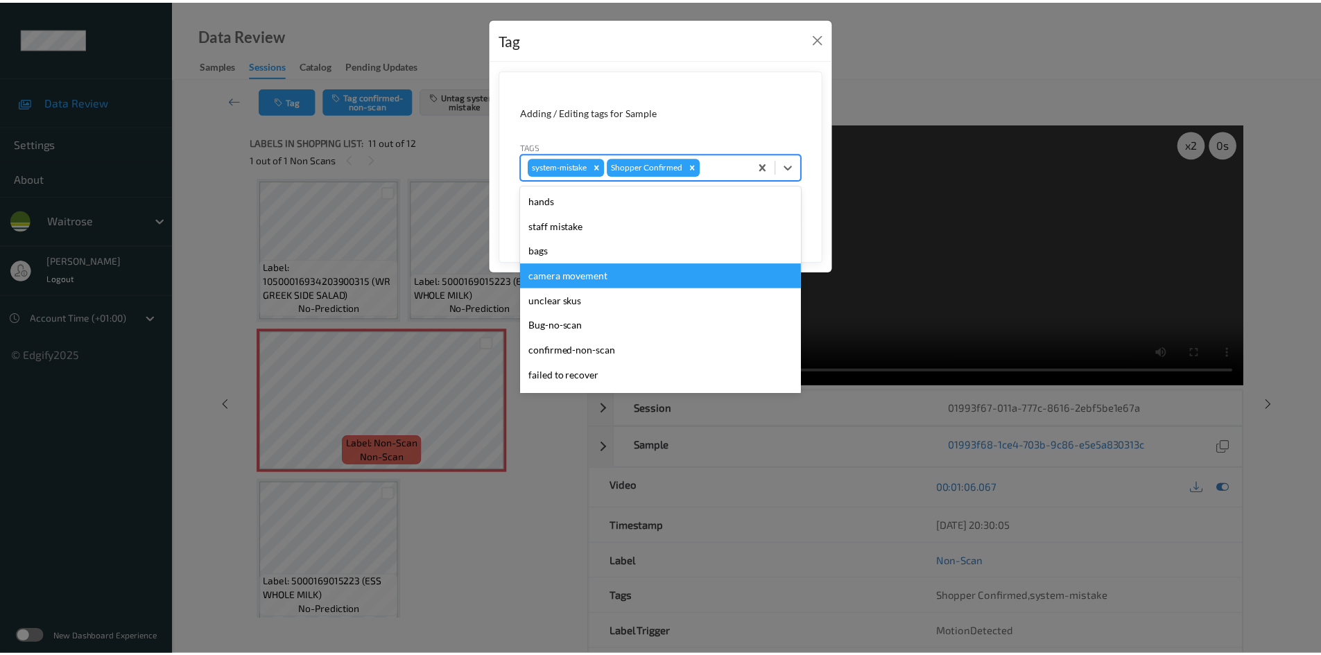
scroll to position [277, 0]
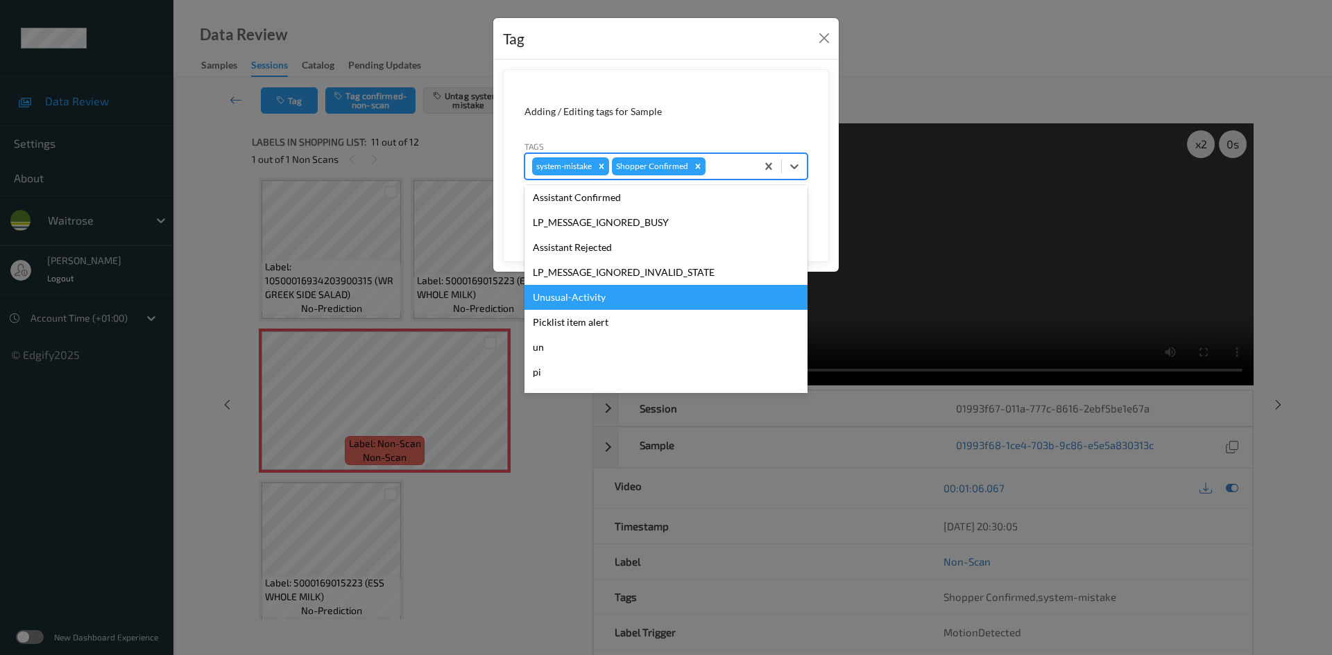
click at [629, 303] on div "Unusual-Activity" at bounding box center [665, 297] width 283 height 25
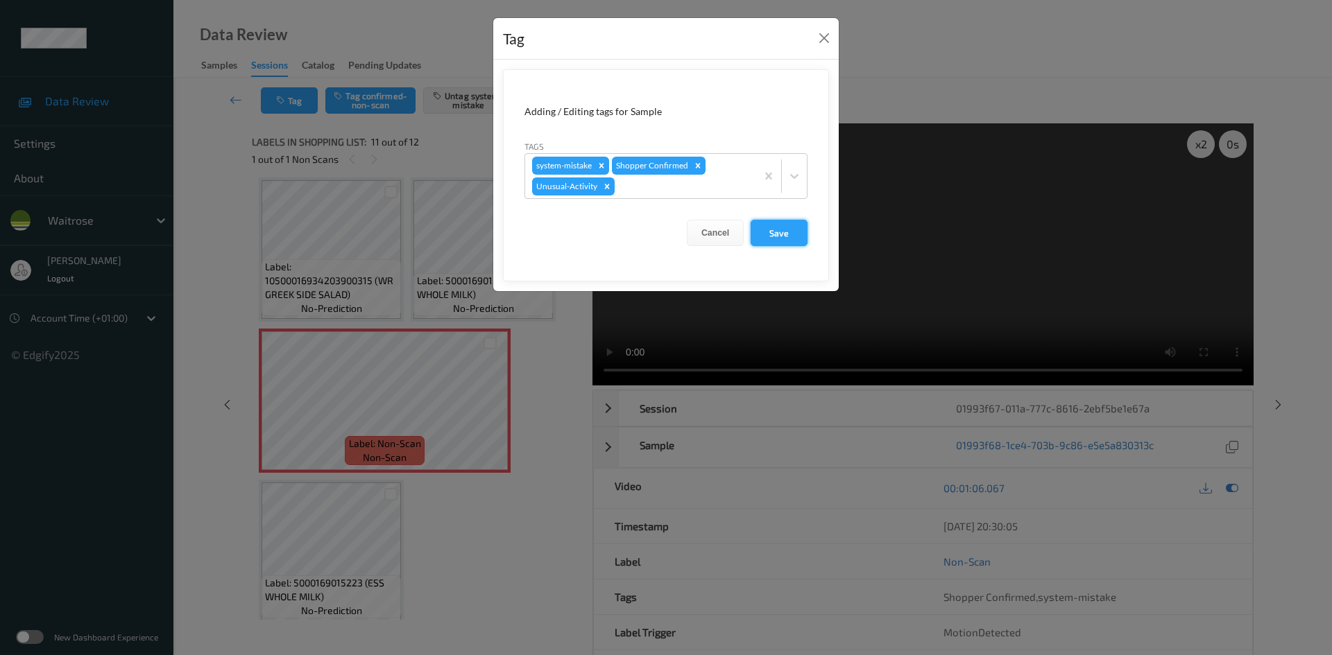
click at [793, 231] on button "Save" at bounding box center [778, 233] width 57 height 26
click at [768, 230] on button "Save" at bounding box center [778, 233] width 57 height 26
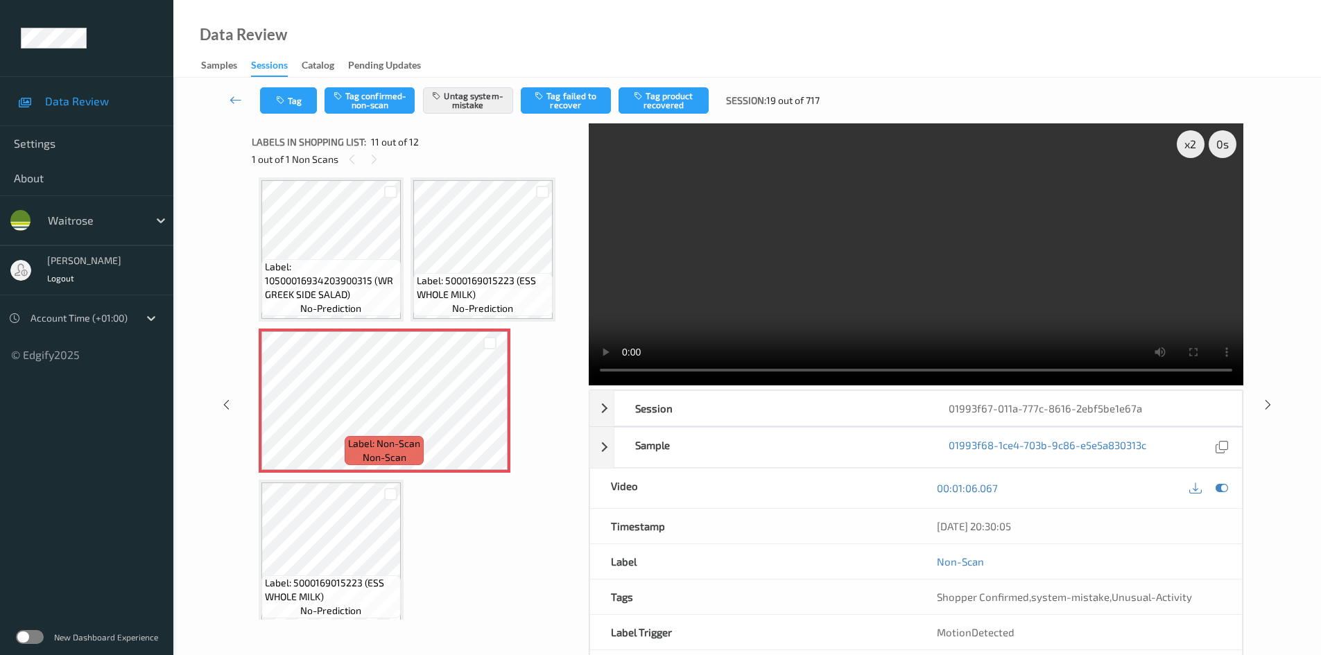
click at [225, 89] on link at bounding box center [236, 100] width 49 height 26
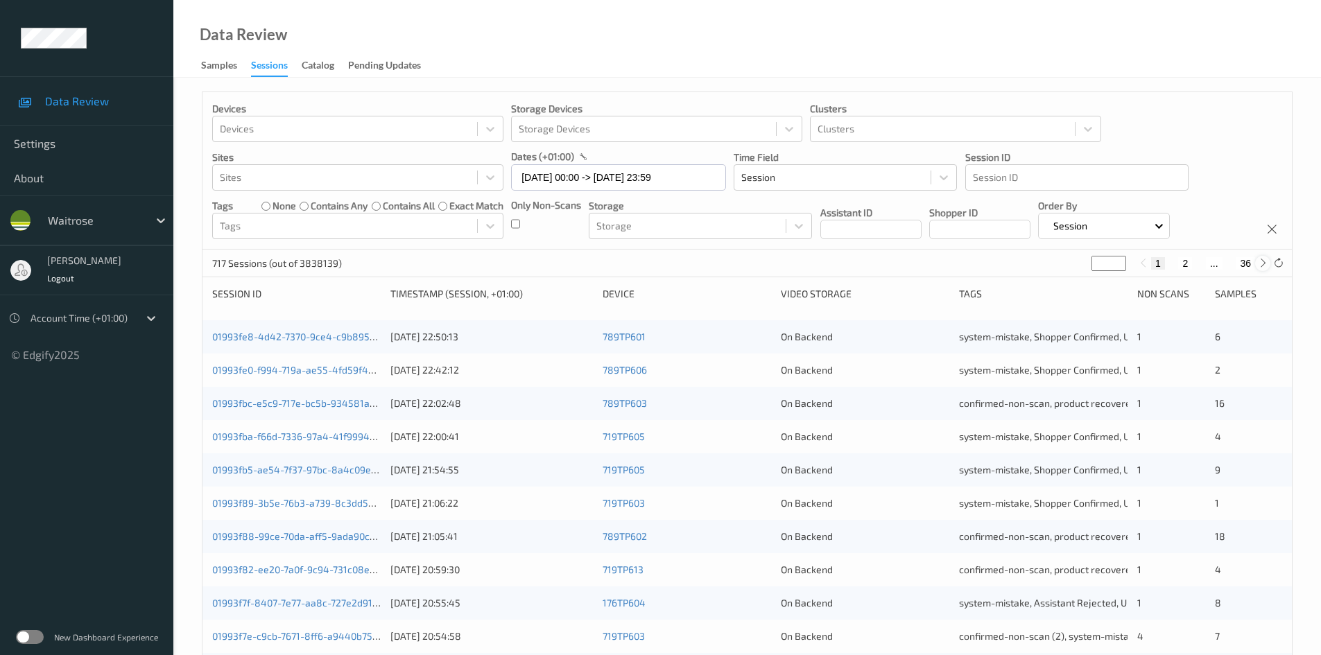
click at [1261, 263] on icon at bounding box center [1263, 263] width 10 height 10
type input "*"
click at [1261, 263] on icon at bounding box center [1263, 263] width 10 height 10
type input "*"
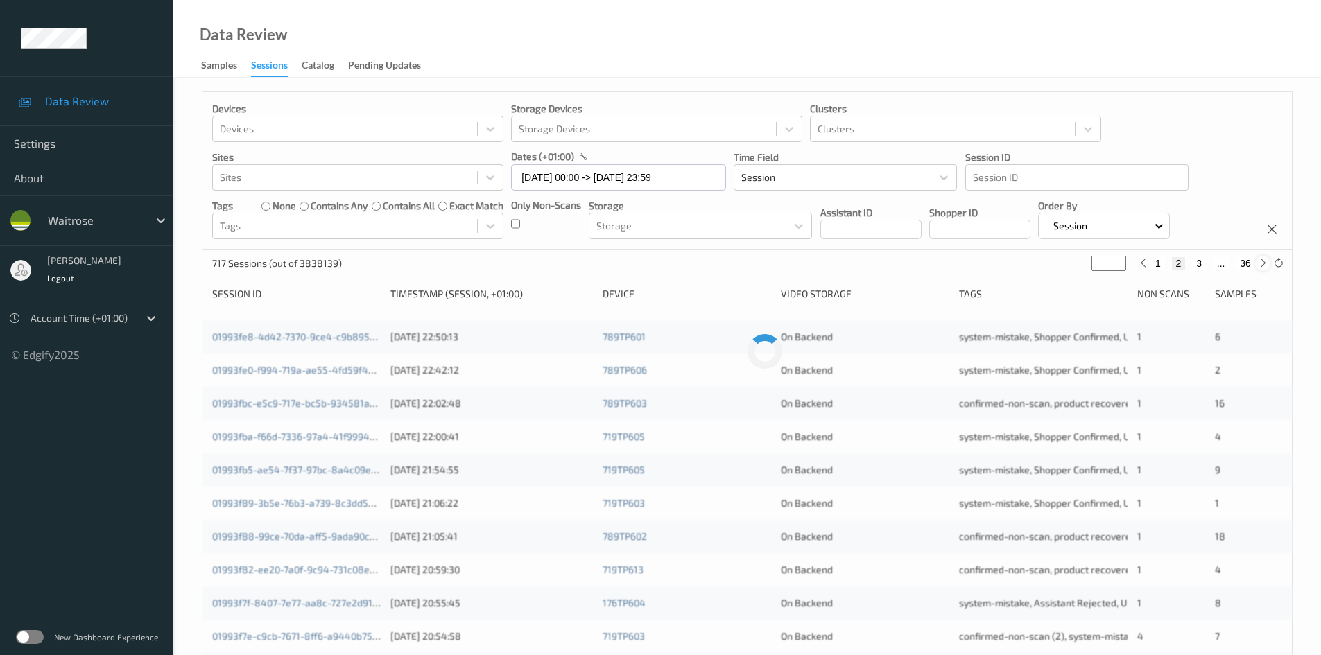
type input "*"
click at [1261, 263] on icon at bounding box center [1263, 263] width 10 height 10
type input "*"
click at [1261, 263] on icon at bounding box center [1263, 263] width 10 height 10
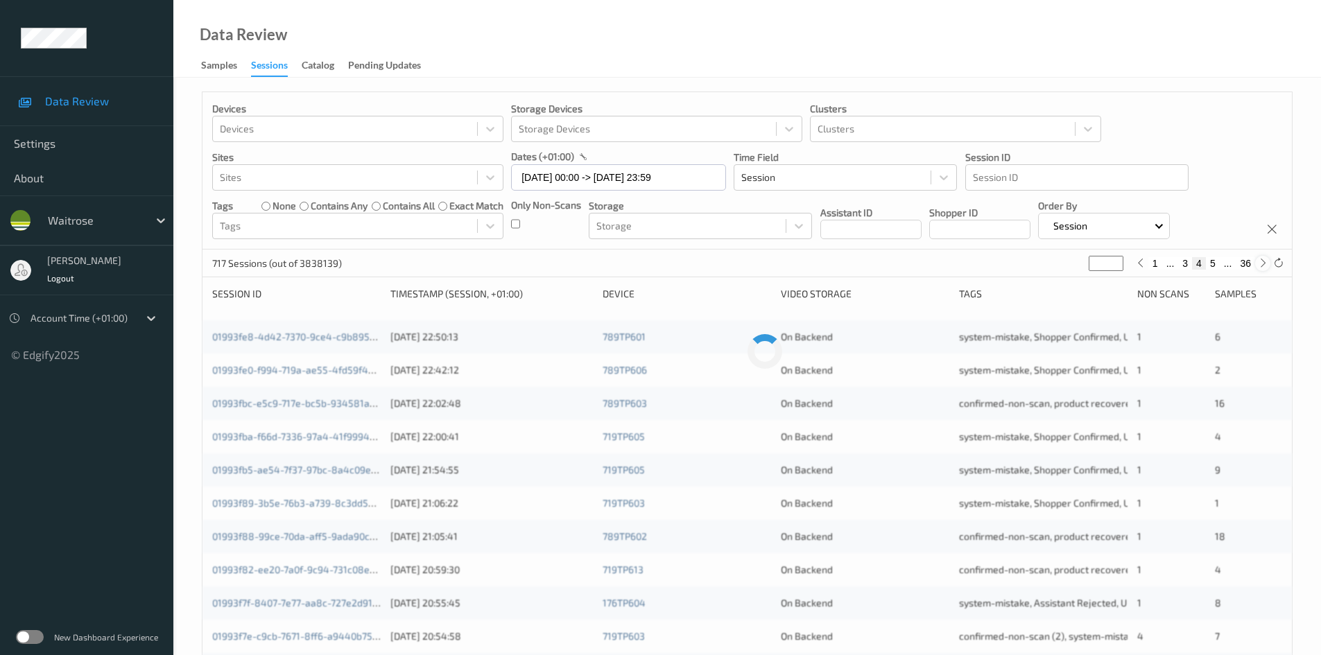
type input "*"
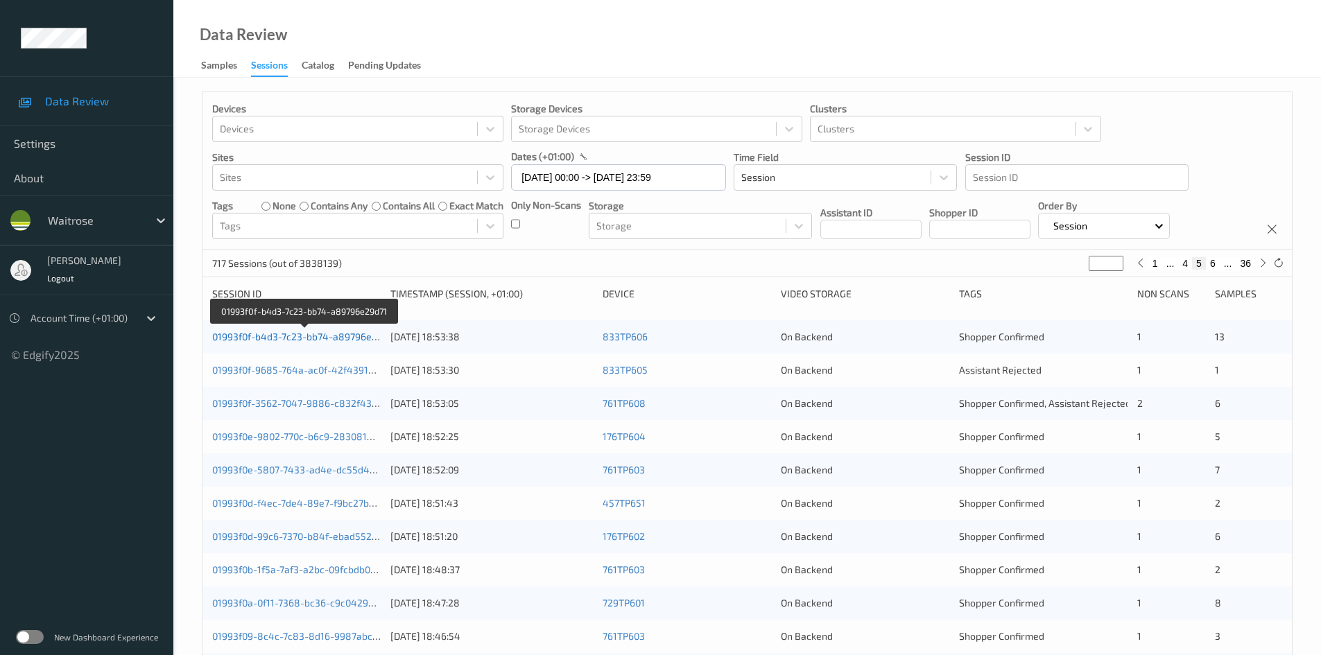
click at [272, 338] on link "01993f0f-b4d3-7c23-bb74-a89796e29d71" at bounding box center [304, 337] width 185 height 12
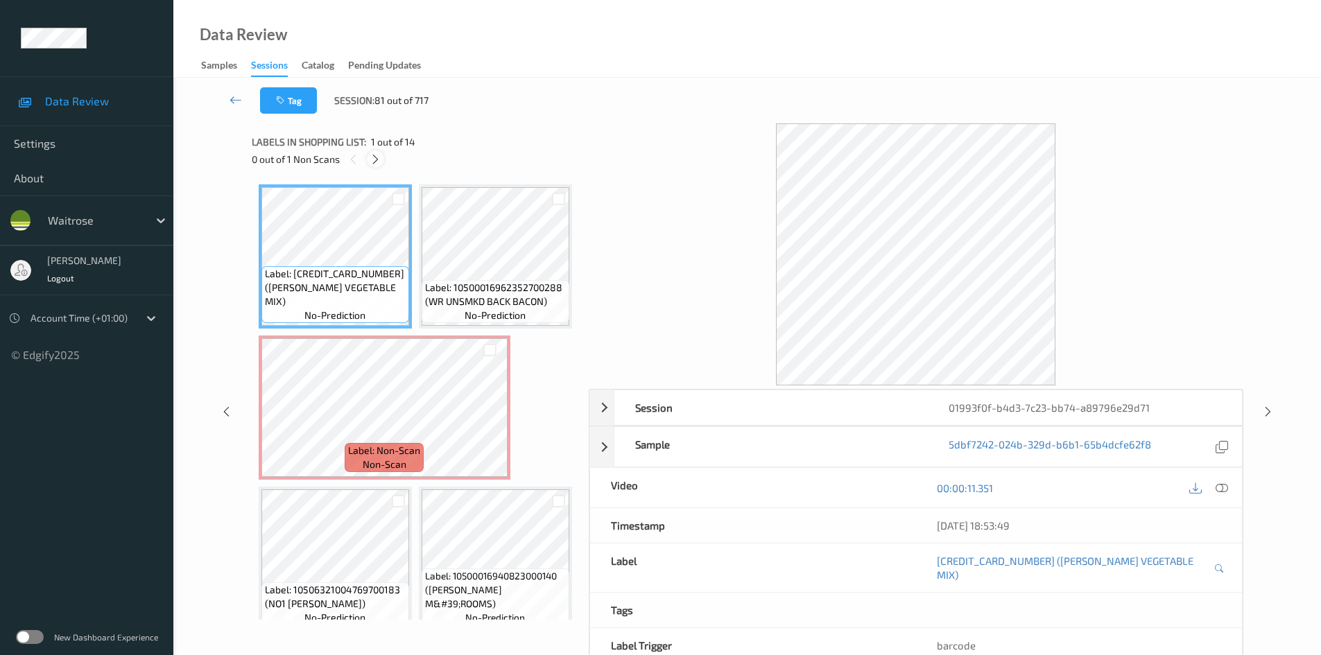
click at [375, 155] on icon at bounding box center [376, 159] width 12 height 12
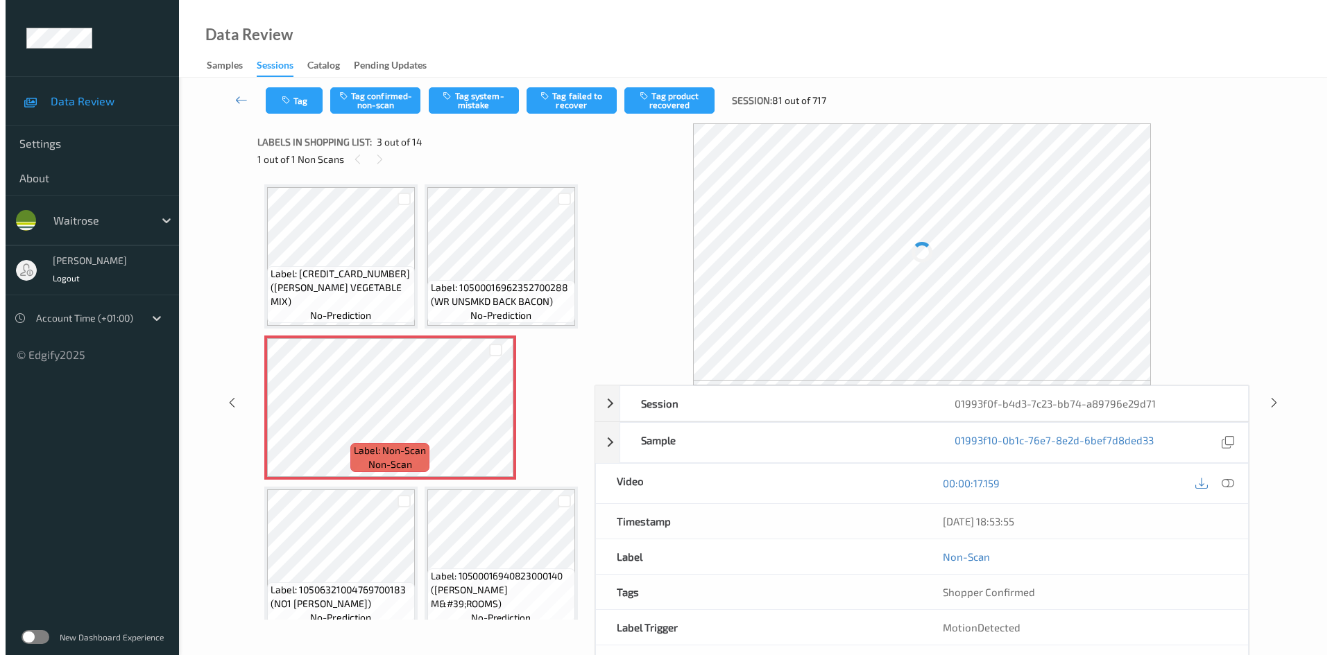
scroll to position [158, 0]
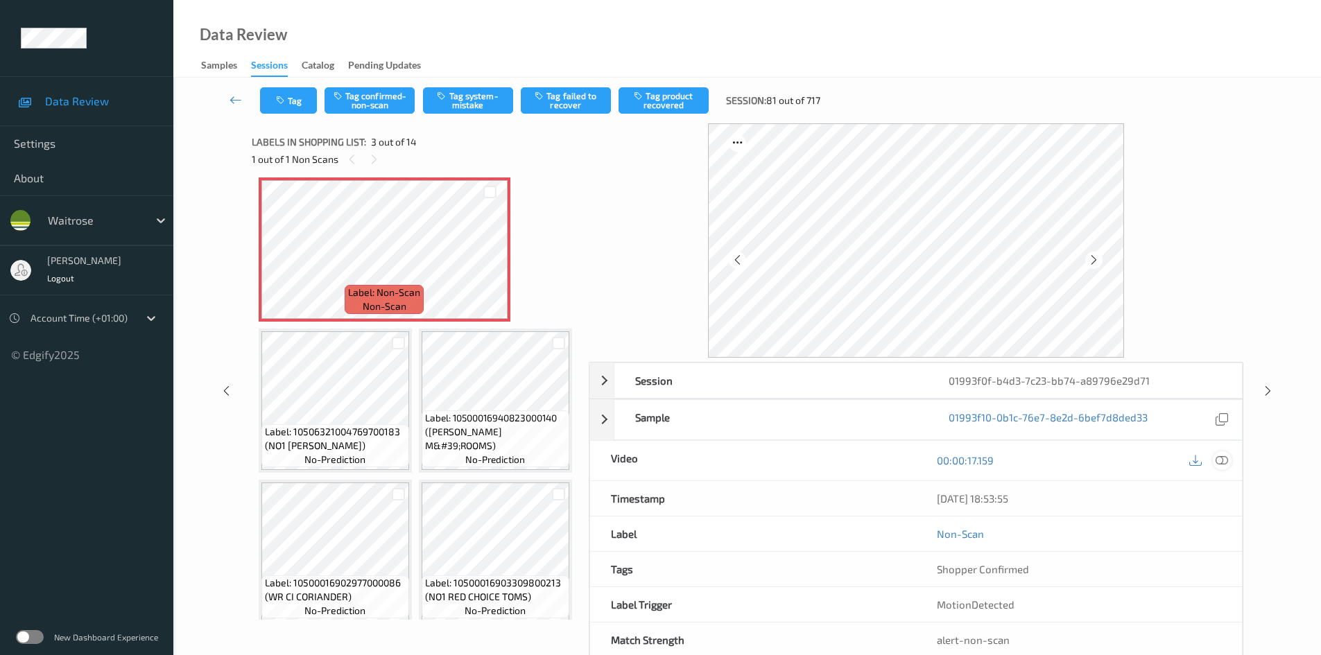
click at [1227, 463] on icon at bounding box center [1222, 460] width 12 height 12
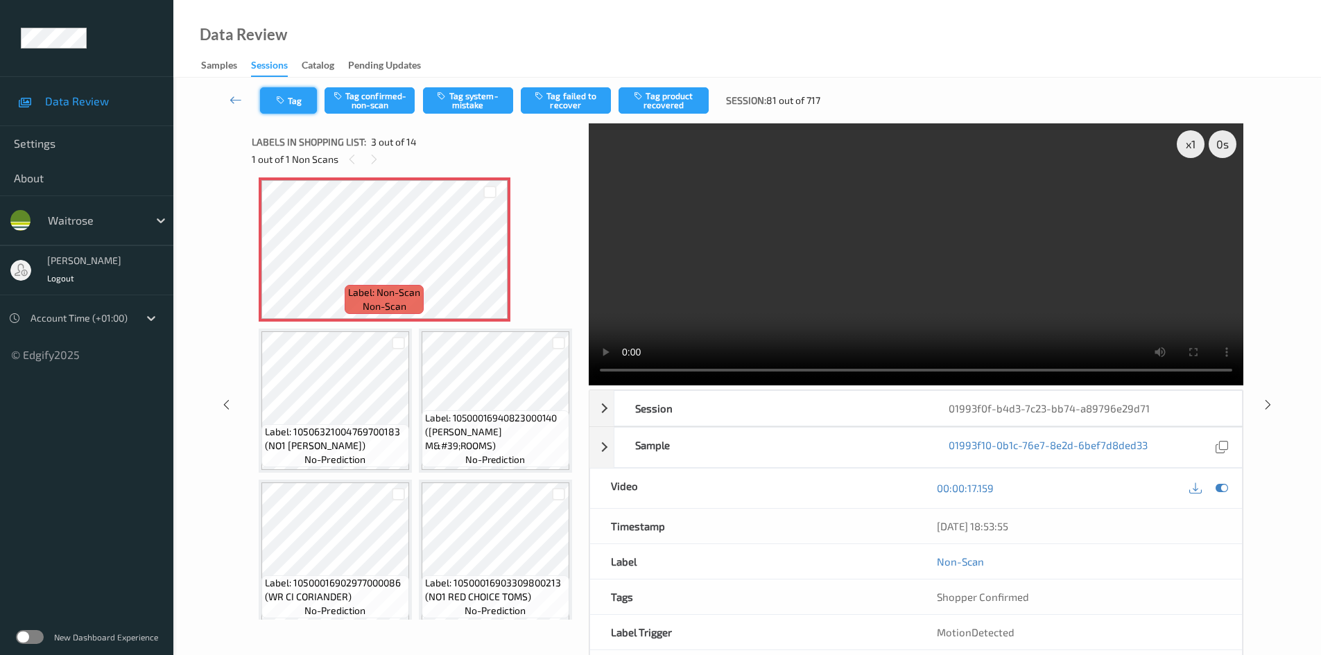
click at [284, 93] on button "Tag" at bounding box center [288, 100] width 57 height 26
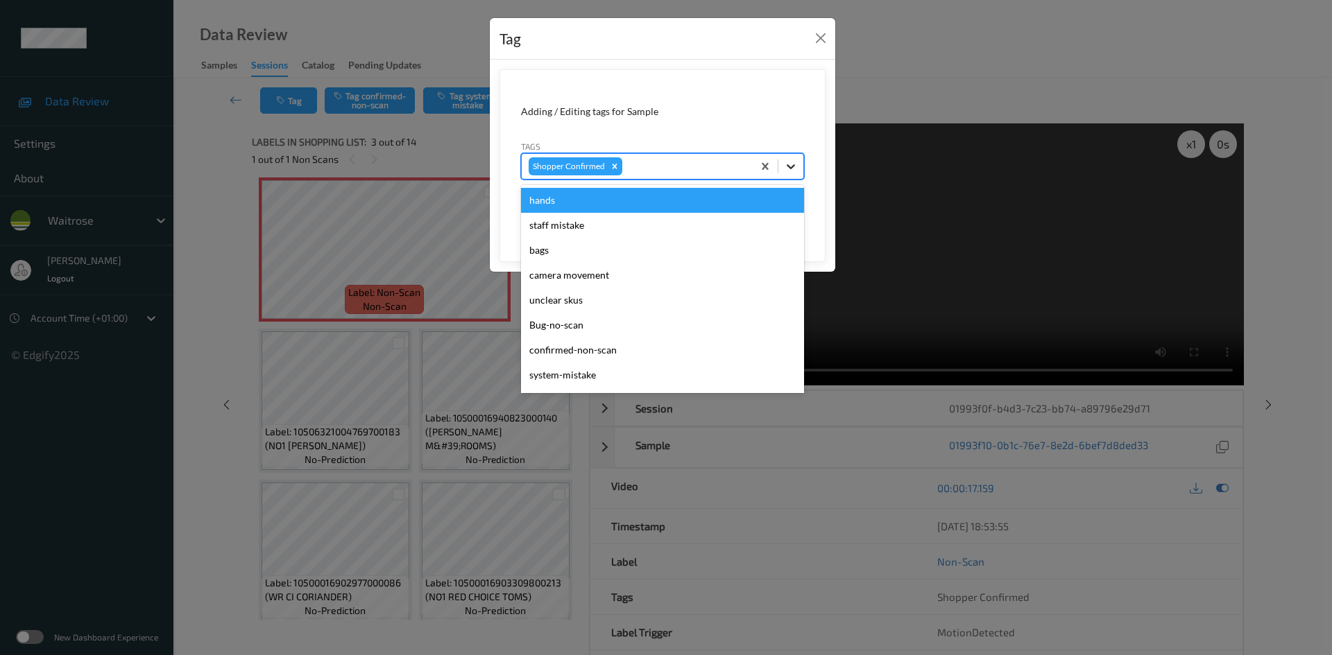
click at [785, 168] on icon at bounding box center [791, 167] width 14 height 14
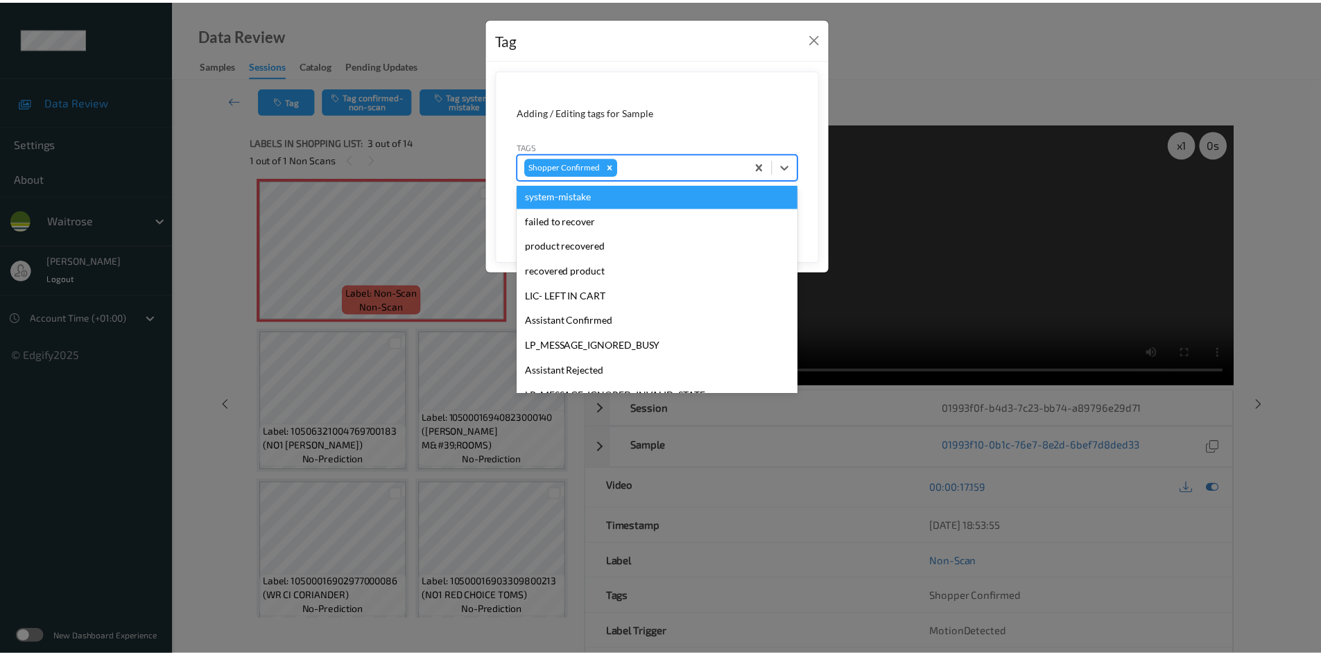
scroll to position [347, 0]
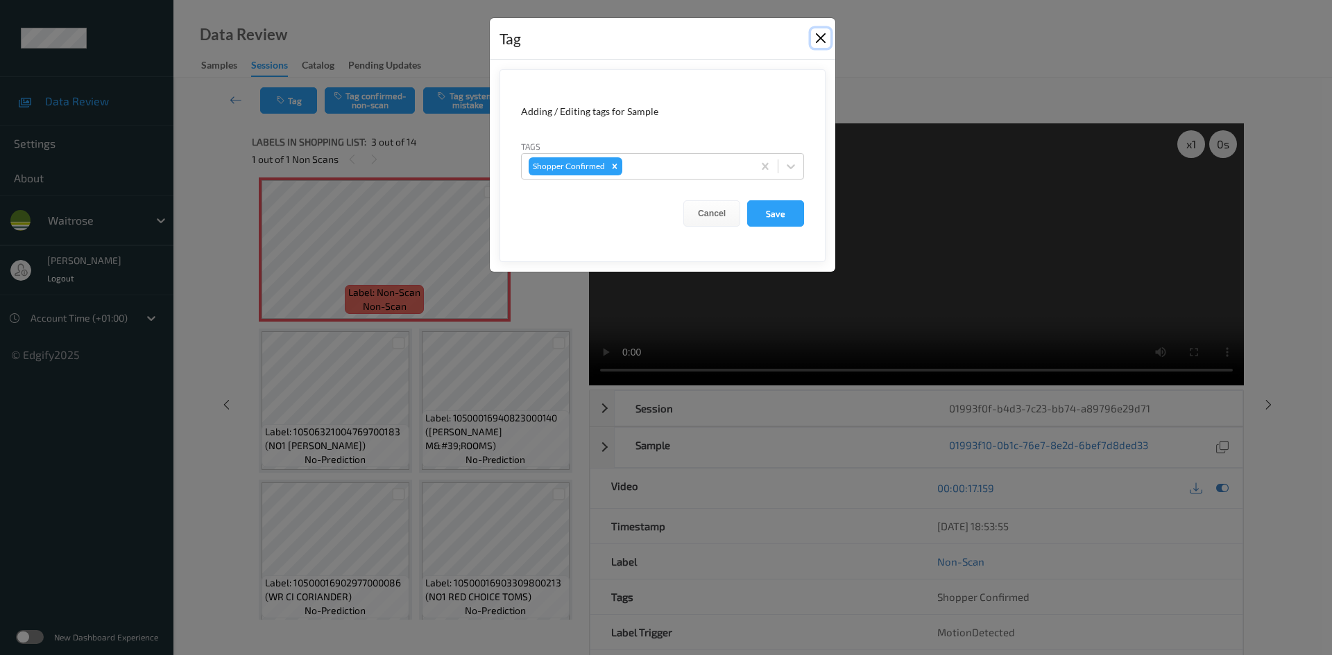
click at [825, 35] on button "Close" at bounding box center [820, 37] width 19 height 19
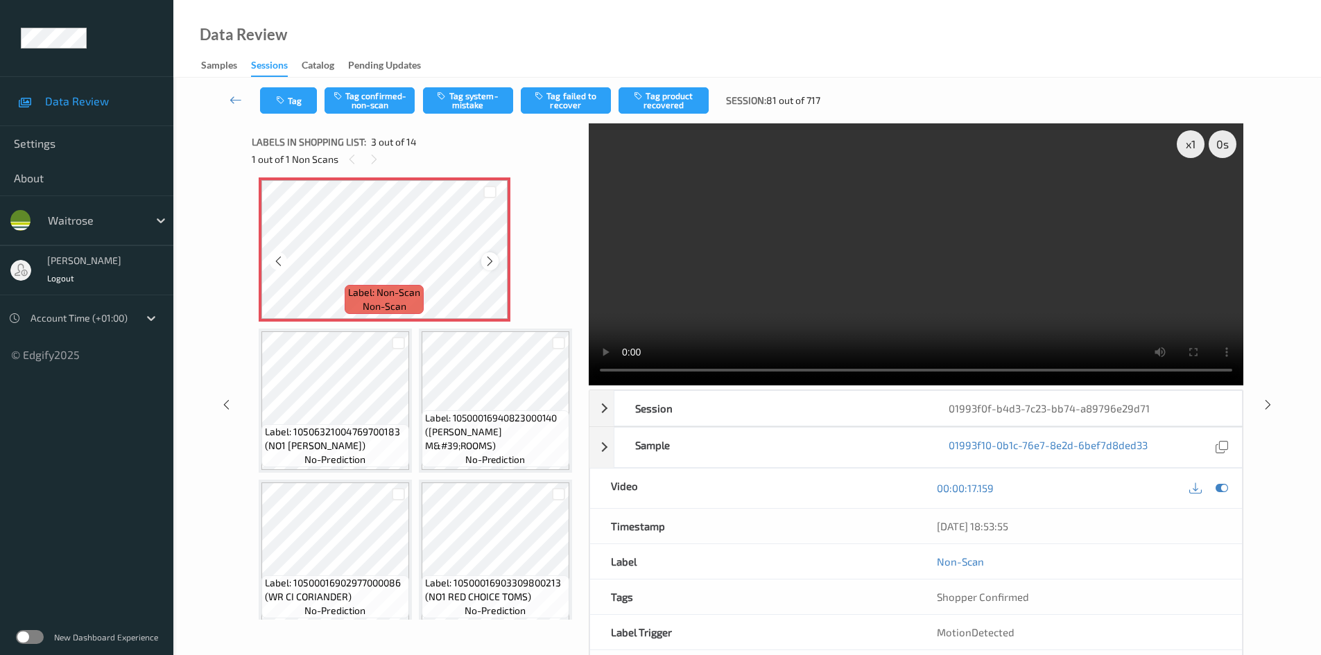
click at [488, 268] on icon at bounding box center [490, 261] width 12 height 12
click at [489, 268] on icon at bounding box center [490, 261] width 12 height 12
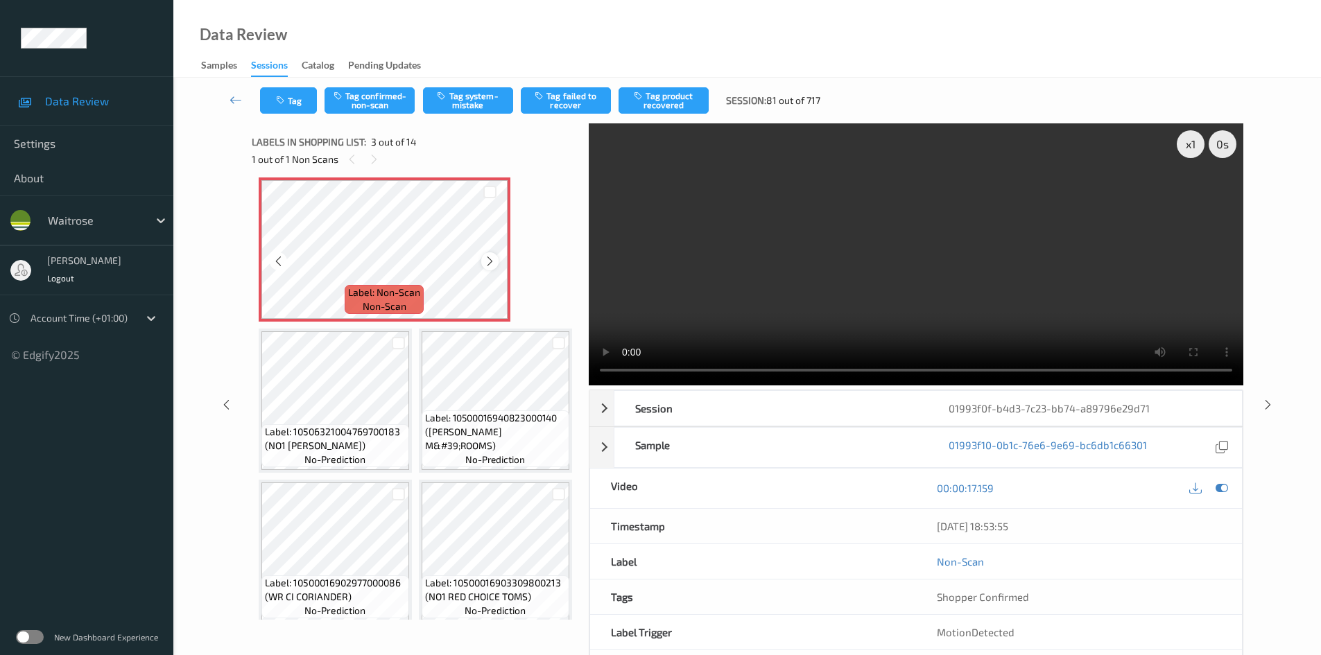
click at [490, 268] on icon at bounding box center [490, 261] width 12 height 12
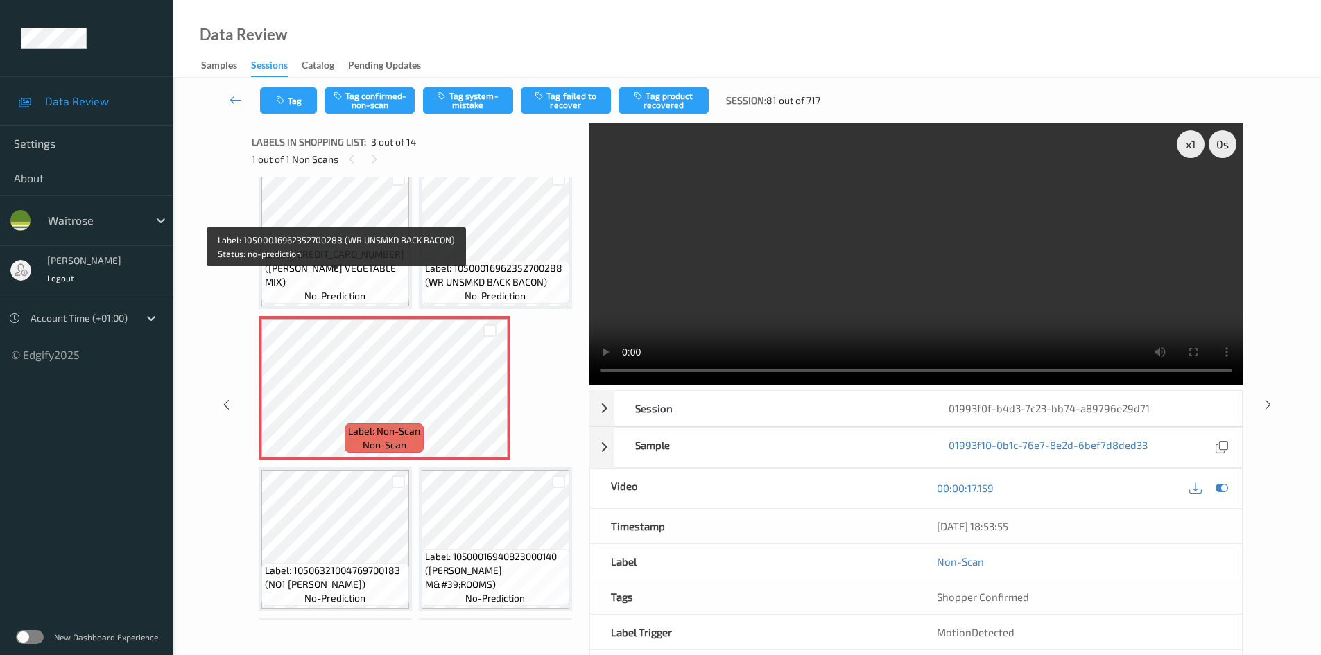
scroll to position [0, 0]
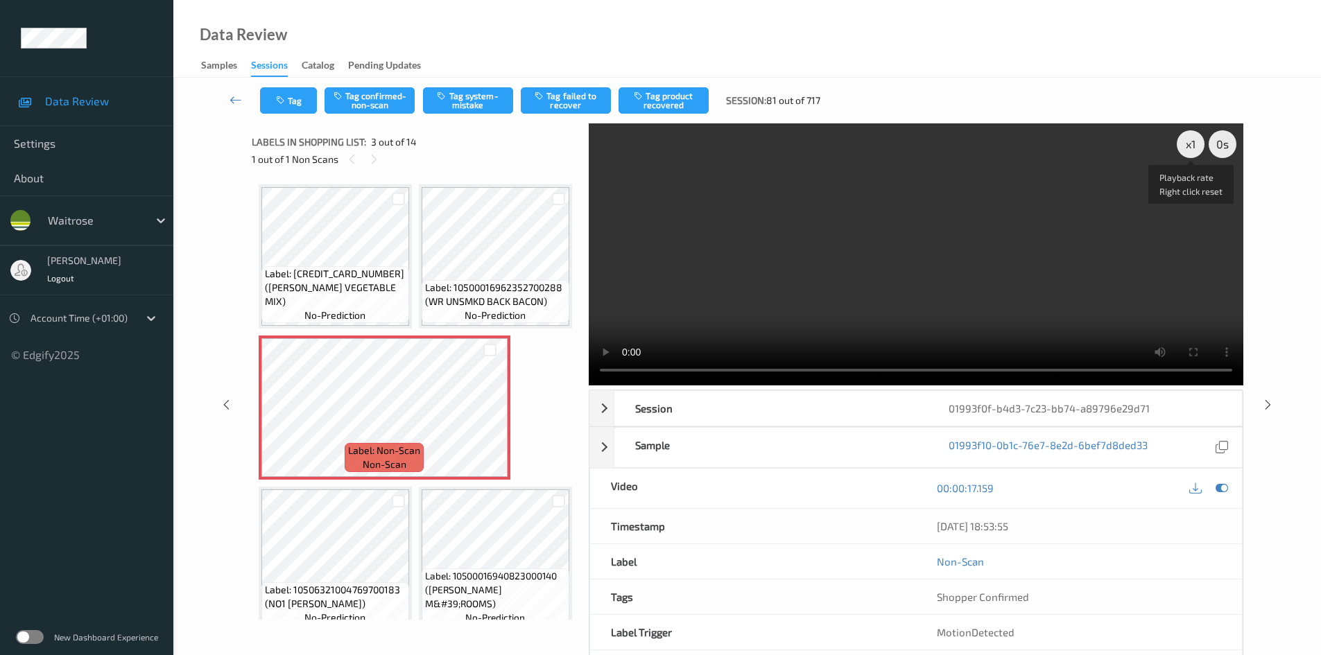
drag, startPoint x: 1189, startPoint y: 149, endPoint x: 1173, endPoint y: 163, distance: 20.6
click at [1187, 153] on div "x 1" at bounding box center [1191, 144] width 28 height 28
click at [912, 268] on video at bounding box center [916, 254] width 655 height 262
click at [856, 282] on video at bounding box center [916, 254] width 655 height 262
click at [898, 265] on video at bounding box center [916, 254] width 655 height 262
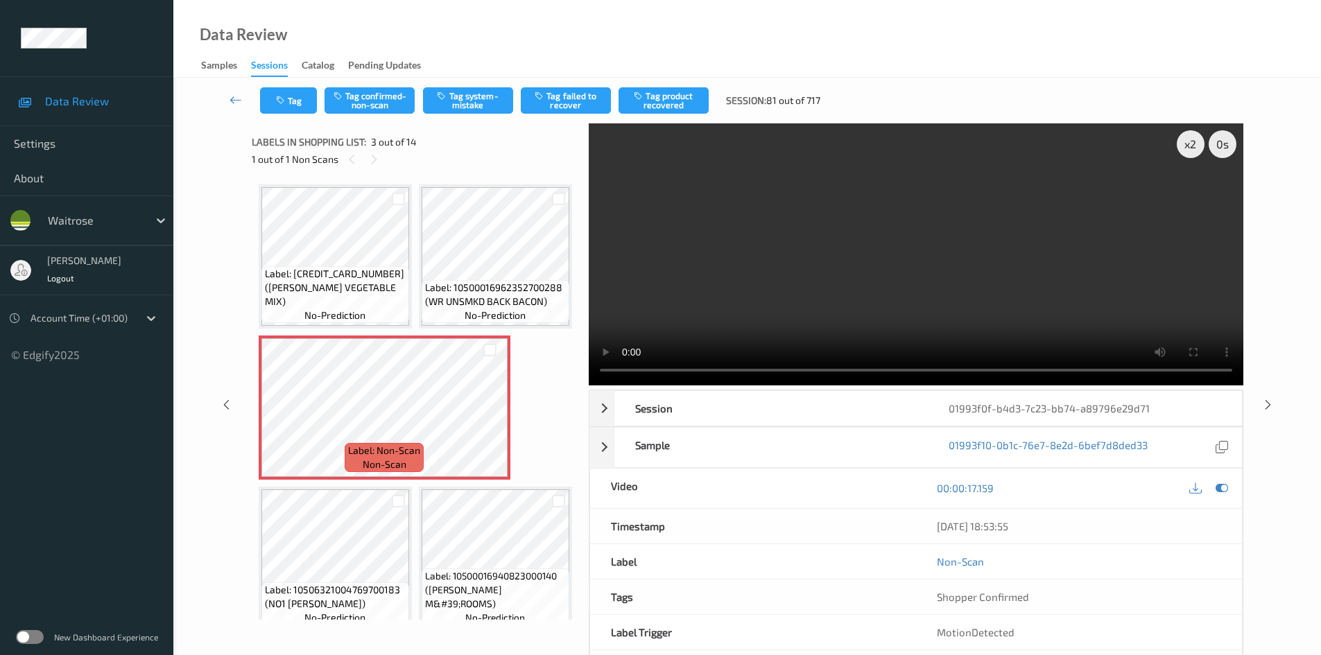
click at [867, 267] on video at bounding box center [916, 254] width 655 height 262
click at [884, 262] on video at bounding box center [916, 254] width 655 height 262
click at [891, 307] on video at bounding box center [916, 254] width 655 height 262
click at [902, 290] on video at bounding box center [916, 254] width 655 height 262
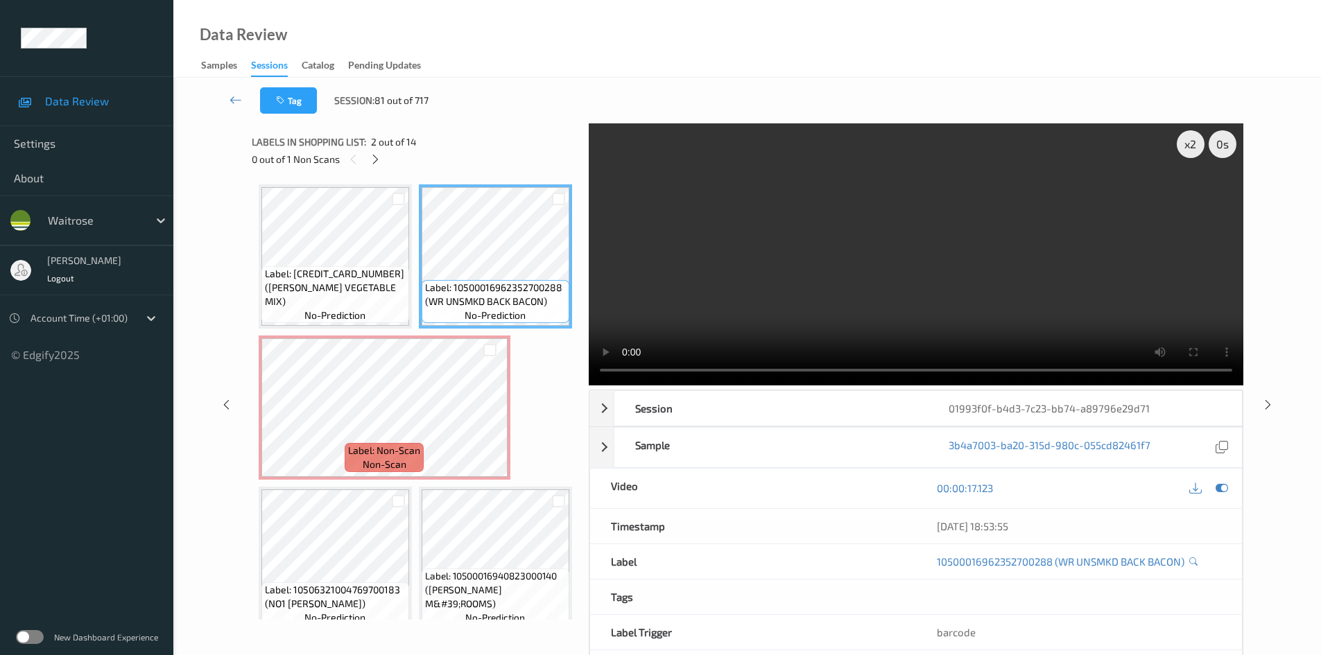
click at [836, 279] on video at bounding box center [916, 254] width 655 height 262
click at [809, 283] on video at bounding box center [916, 254] width 655 height 262
click at [826, 286] on video at bounding box center [916, 254] width 655 height 262
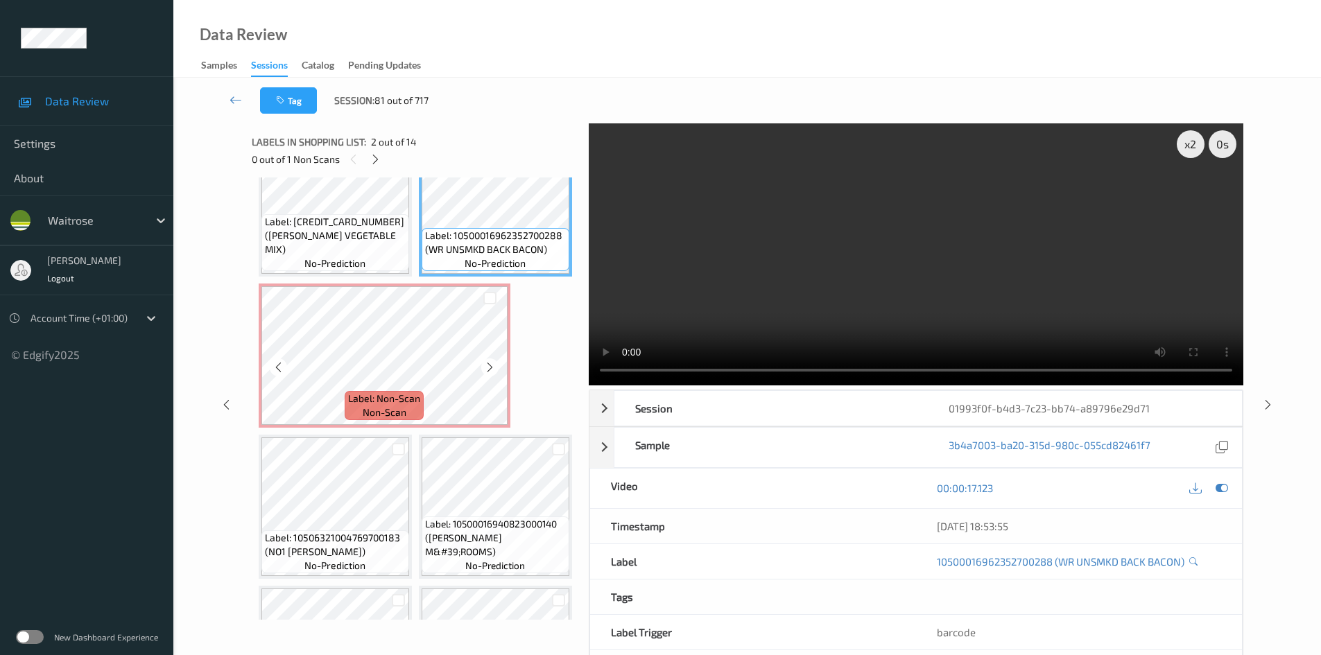
scroll to position [139, 0]
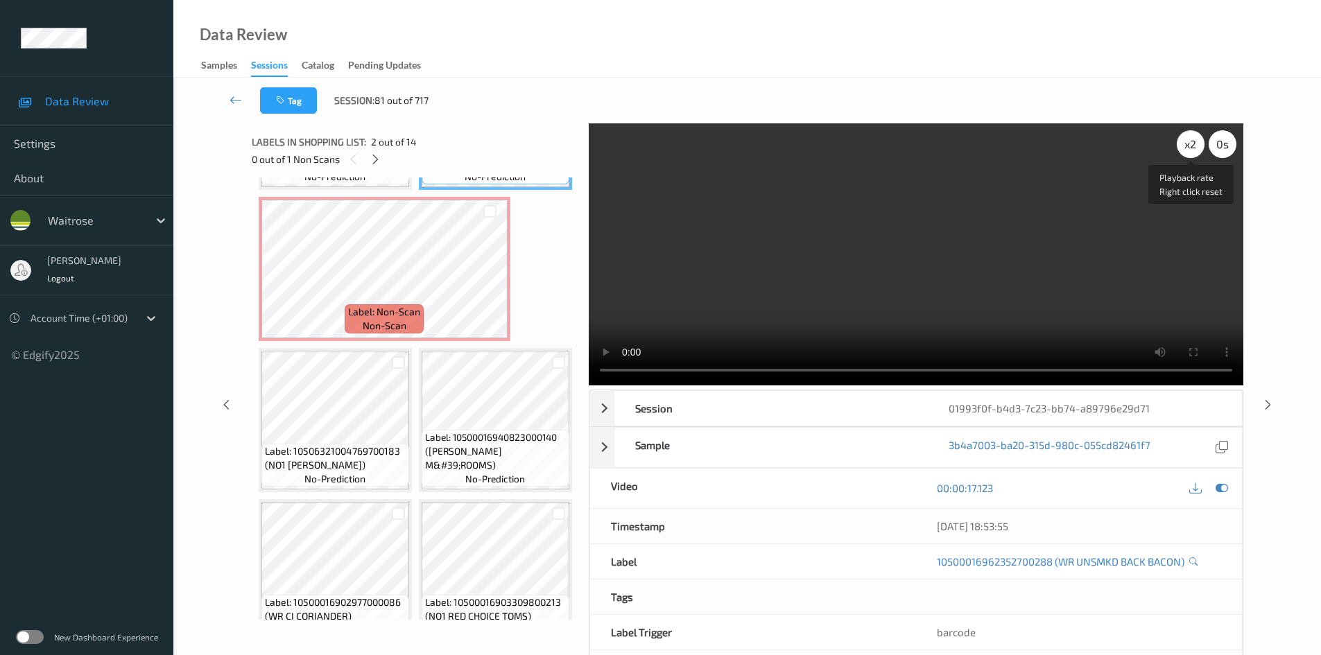
click at [1183, 146] on div "x 2" at bounding box center [1191, 144] width 28 height 28
click at [720, 269] on video at bounding box center [916, 254] width 655 height 262
click at [485, 287] on icon at bounding box center [490, 281] width 12 height 12
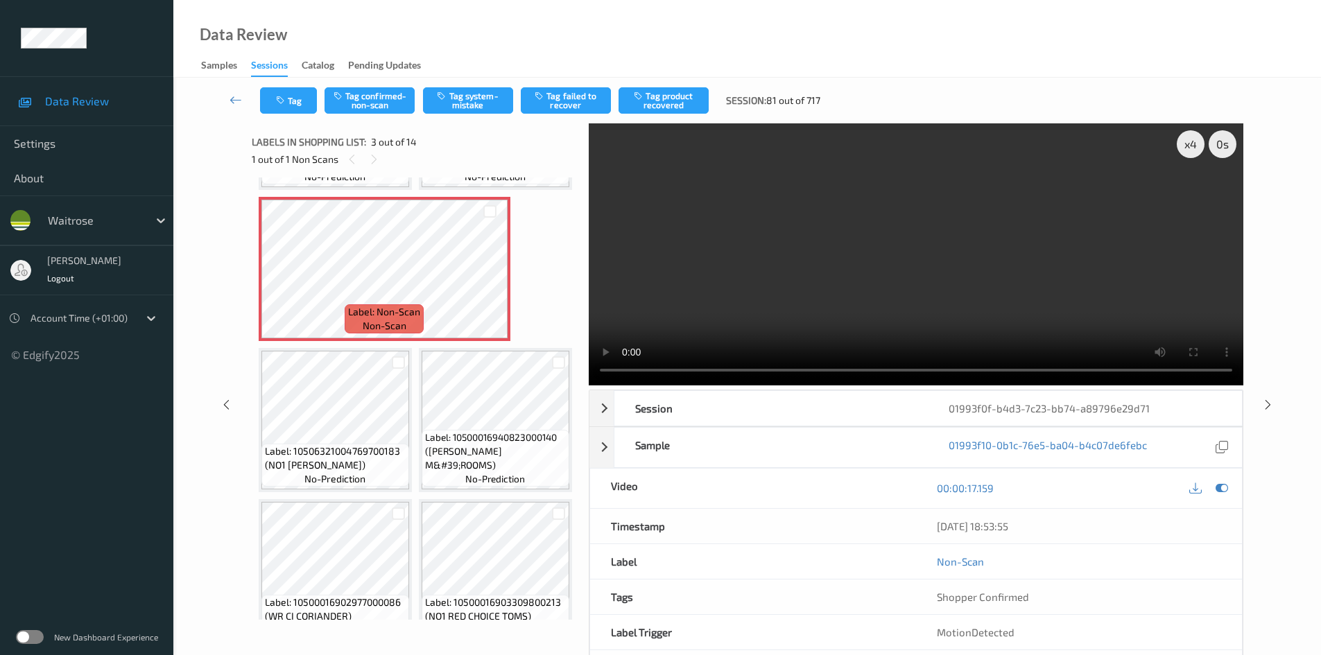
click at [846, 300] on video at bounding box center [916, 254] width 655 height 262
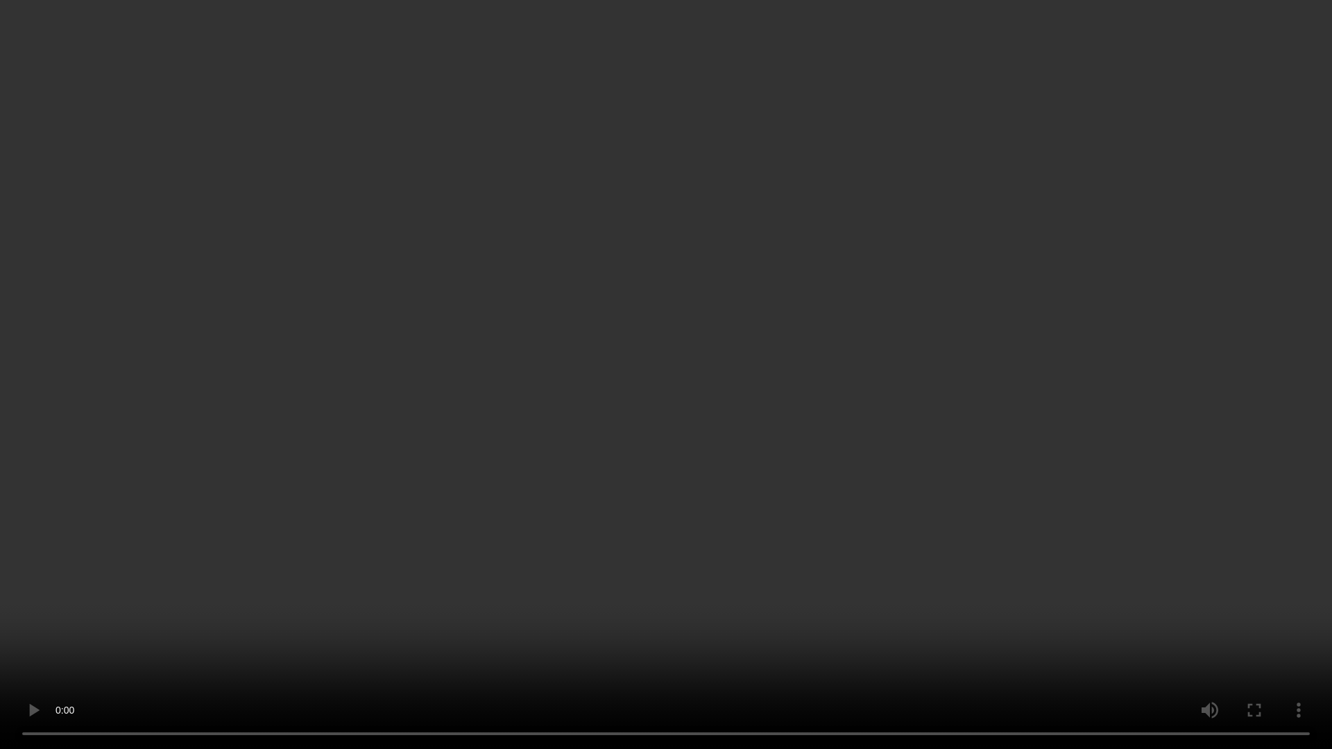
click at [685, 515] on video at bounding box center [666, 374] width 1332 height 749
click at [618, 605] on video at bounding box center [666, 374] width 1332 height 749
click at [937, 463] on video at bounding box center [666, 374] width 1332 height 749
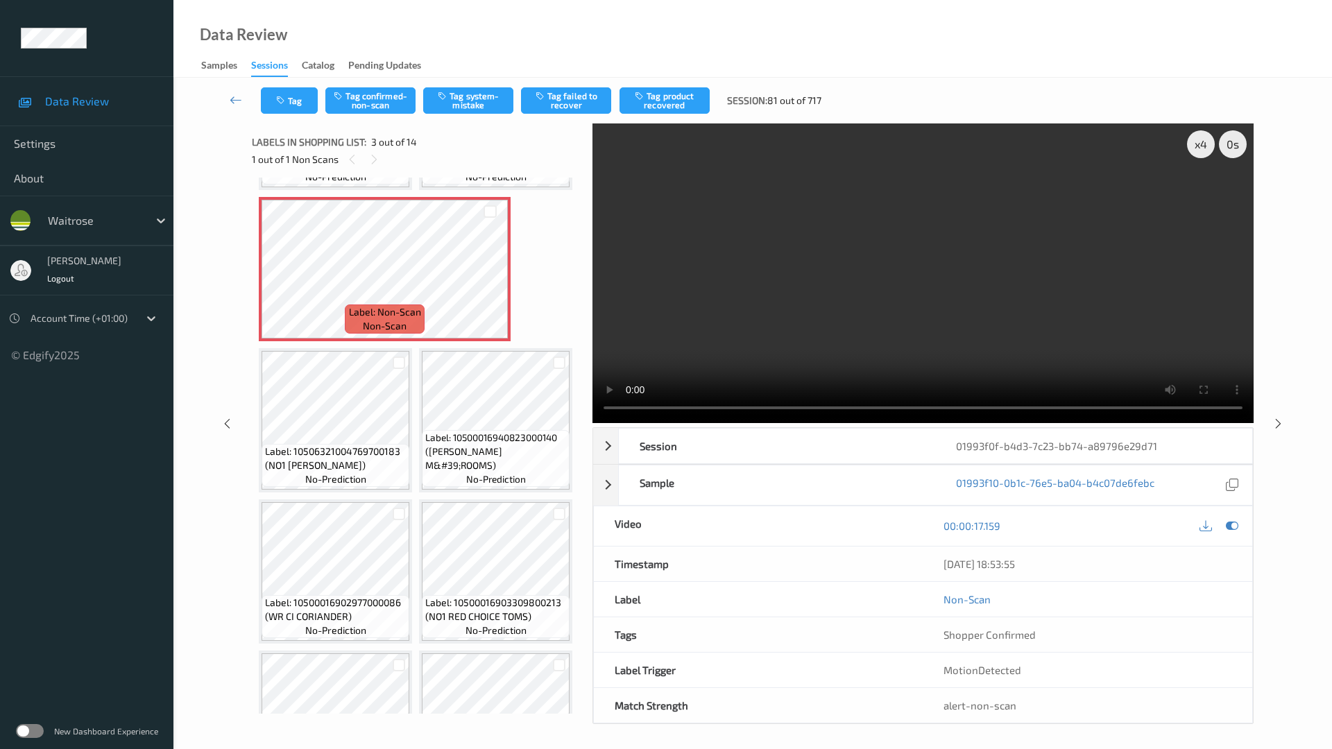
click at [592, 423] on video at bounding box center [922, 273] width 661 height 300
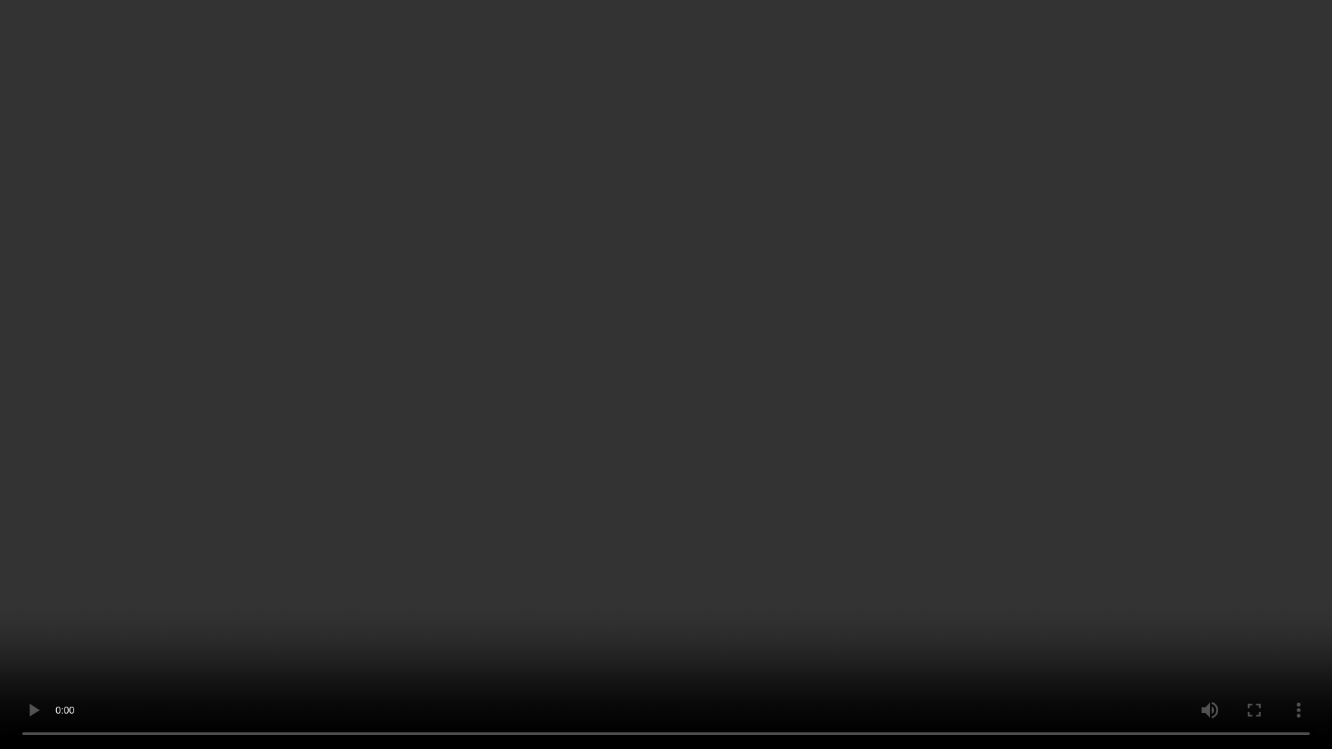
click at [527, 607] on video at bounding box center [666, 374] width 1332 height 749
click at [669, 574] on video at bounding box center [666, 374] width 1332 height 749
click at [870, 513] on video at bounding box center [666, 374] width 1332 height 749
click at [879, 509] on video at bounding box center [666, 374] width 1332 height 749
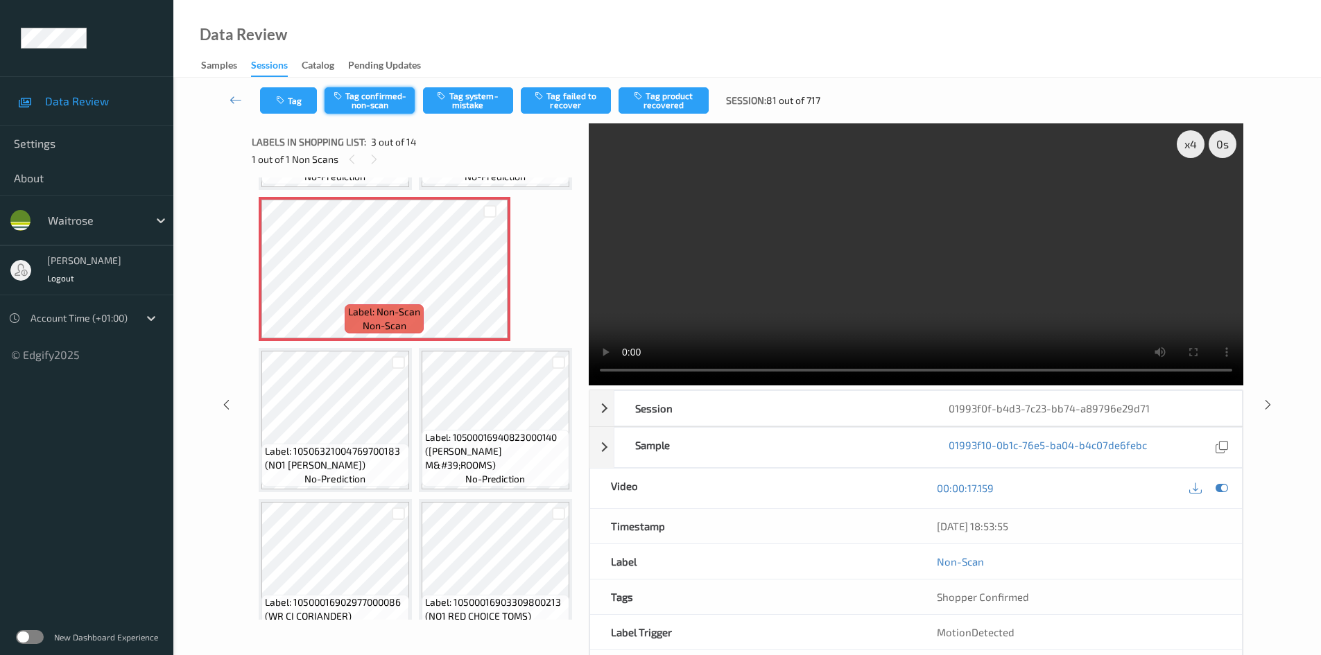
click at [366, 99] on button "Tag confirmed-non-scan" at bounding box center [370, 100] width 90 height 26
click at [377, 92] on button "Tag confirmed-non-scan" at bounding box center [370, 100] width 90 height 26
click at [377, 96] on button "Tag confirmed-non-scan" at bounding box center [370, 100] width 90 height 26
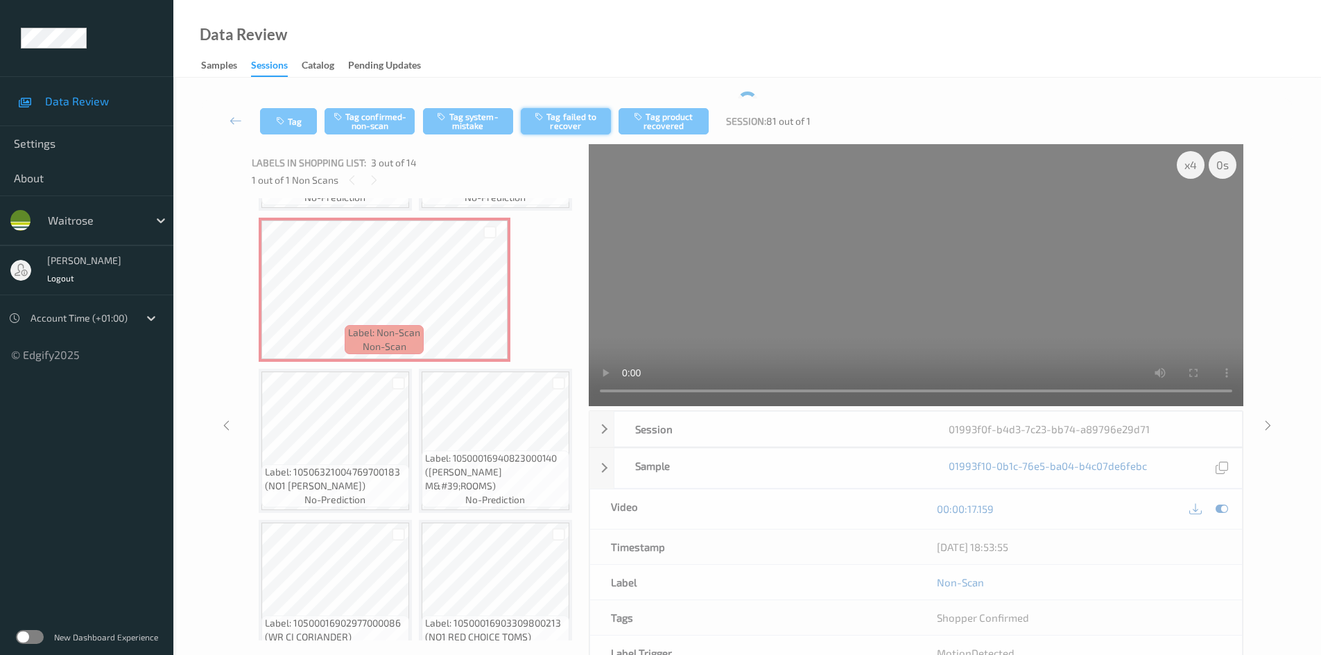
click at [575, 123] on button "Tag failed to recover" at bounding box center [566, 121] width 90 height 26
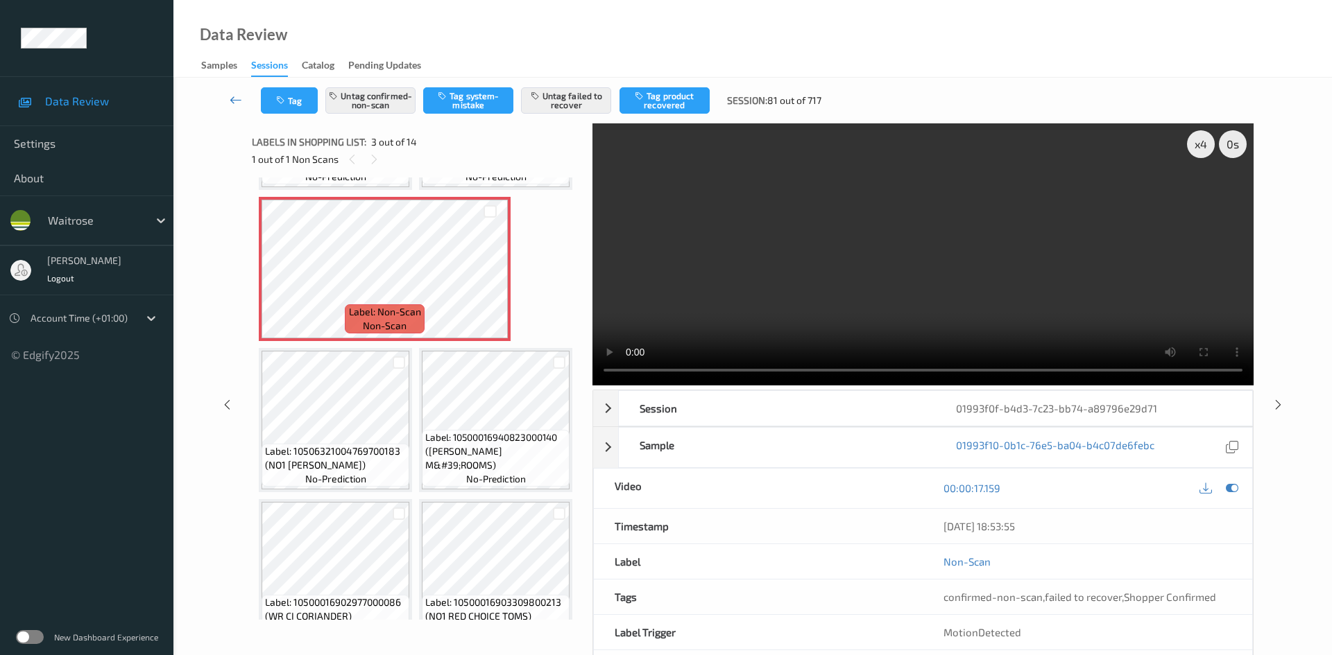
click at [219, 94] on link at bounding box center [236, 100] width 49 height 26
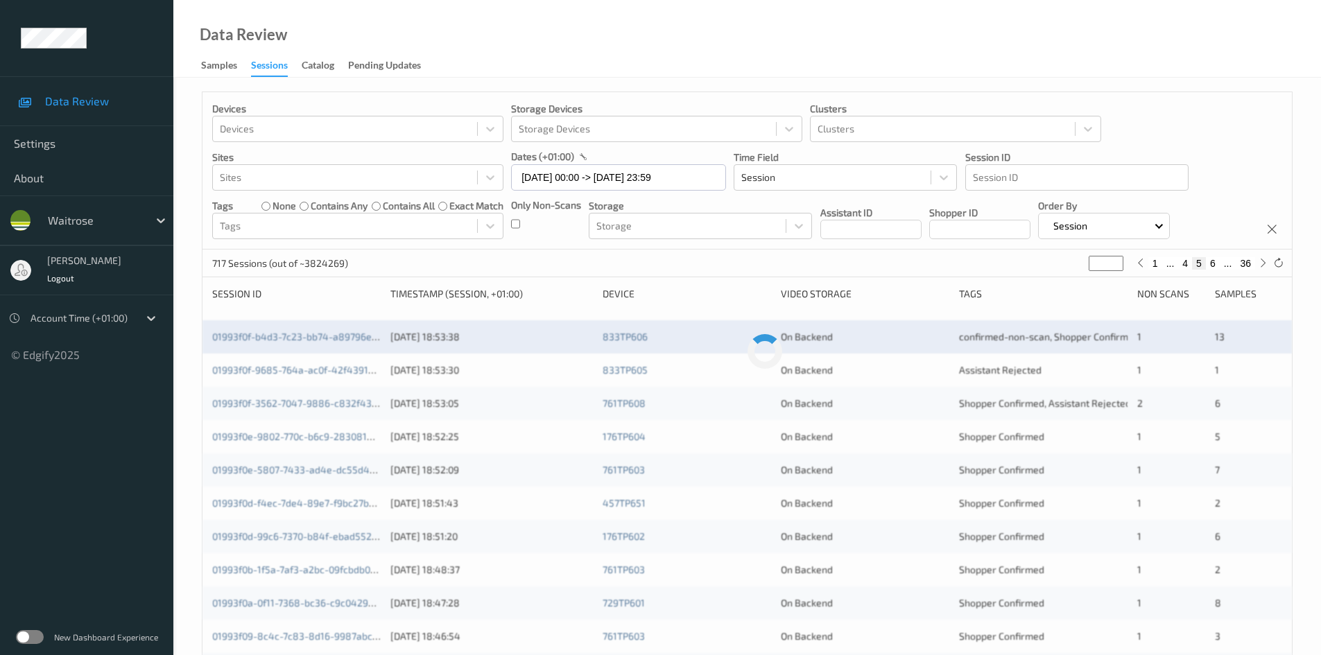
click at [230, 93] on div "Devices Devices Storage Devices Storage Devices Clusters Clusters Sites Sites d…" at bounding box center [748, 170] width 1090 height 157
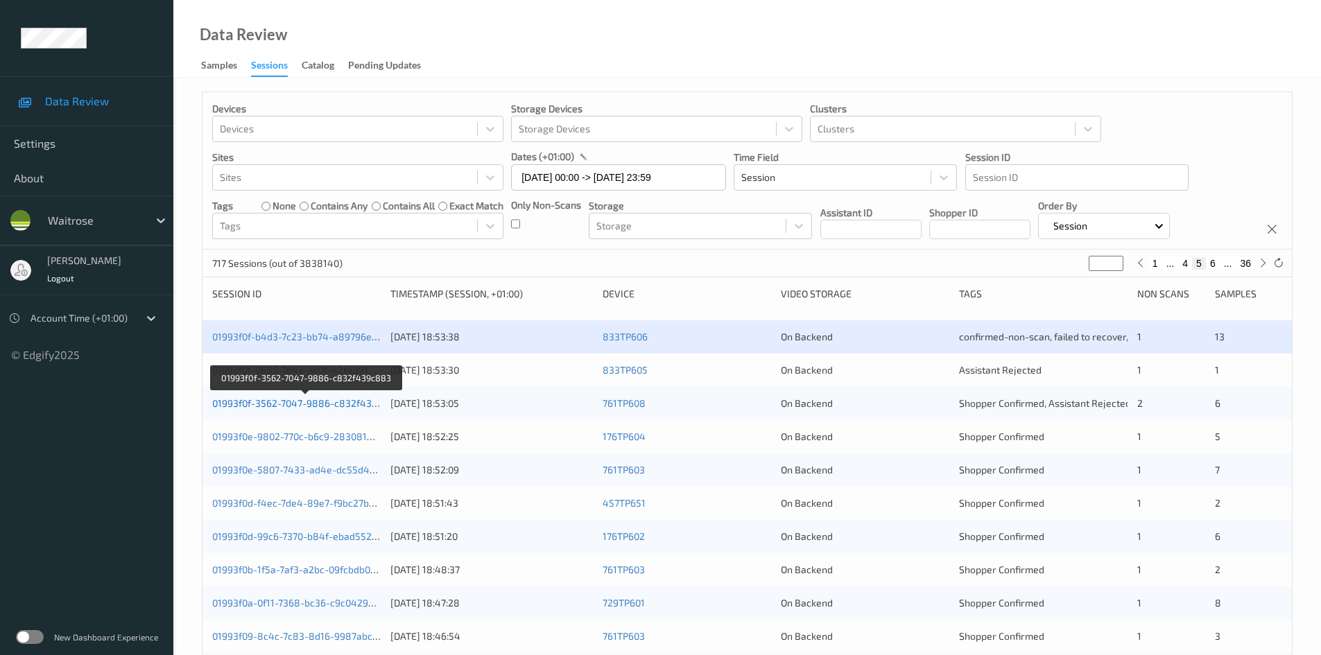
click at [259, 403] on link "01993f0f-3562-7047-9886-c832f439c883" at bounding box center [306, 403] width 188 height 12
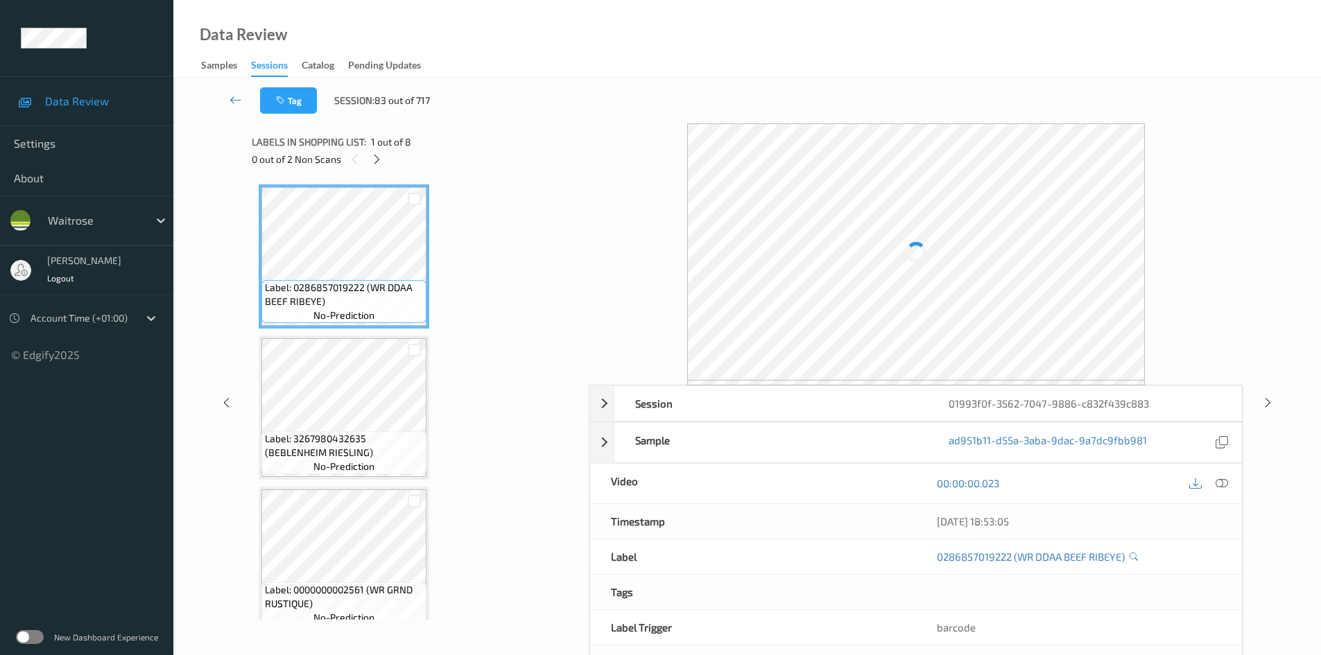
click at [366, 155] on div "0 out of 2 Non Scans" at bounding box center [415, 158] width 327 height 17
click at [375, 159] on icon at bounding box center [377, 159] width 12 height 12
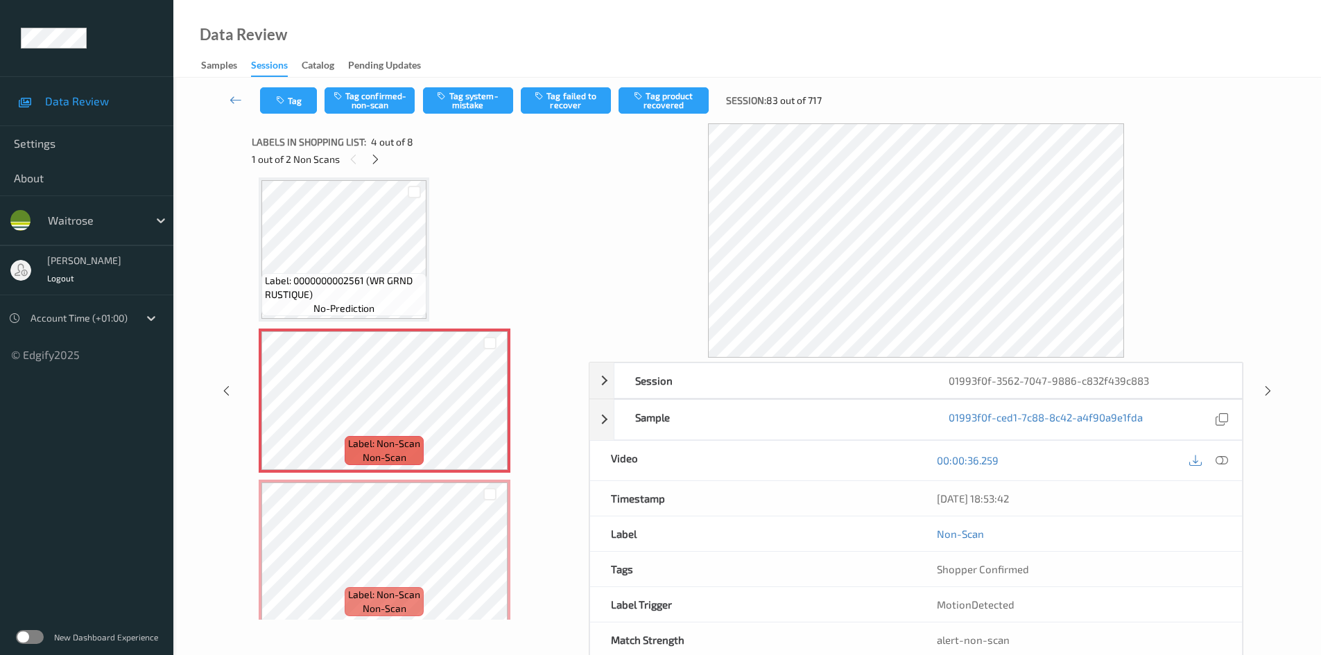
drag, startPoint x: 1221, startPoint y: 458, endPoint x: 1123, endPoint y: 411, distance: 108.6
click at [1221, 458] on icon at bounding box center [1222, 460] width 12 height 12
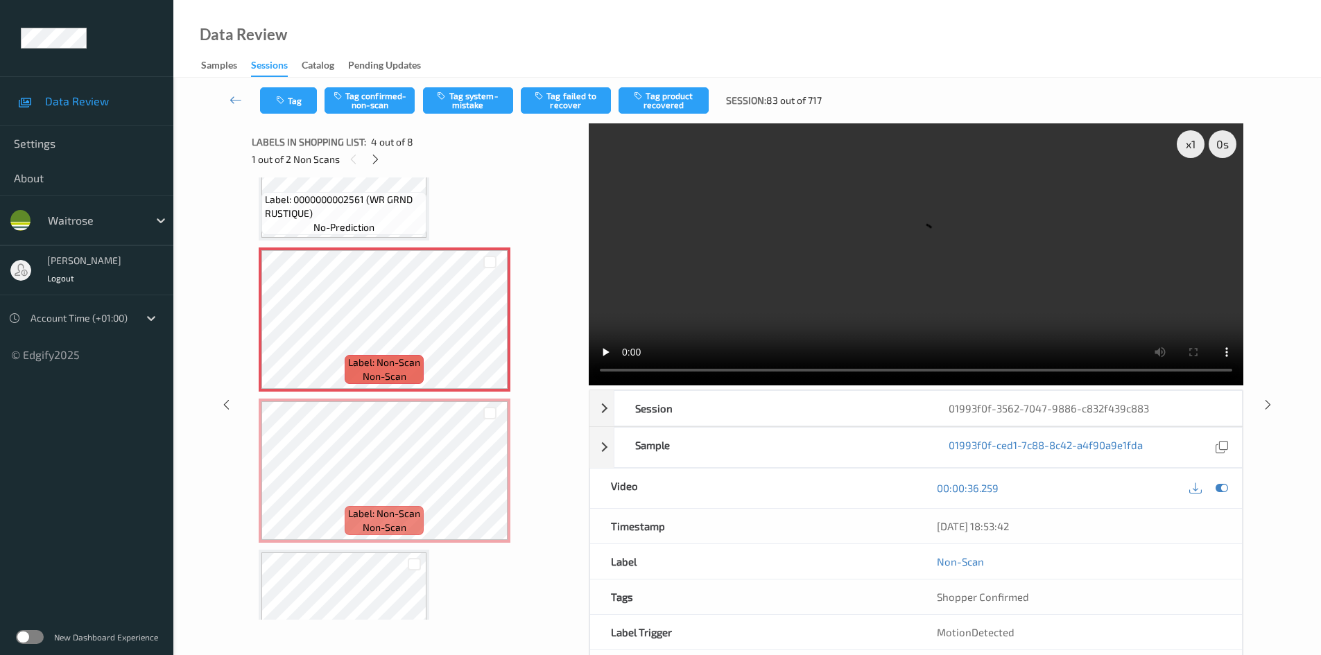
scroll to position [416, 0]
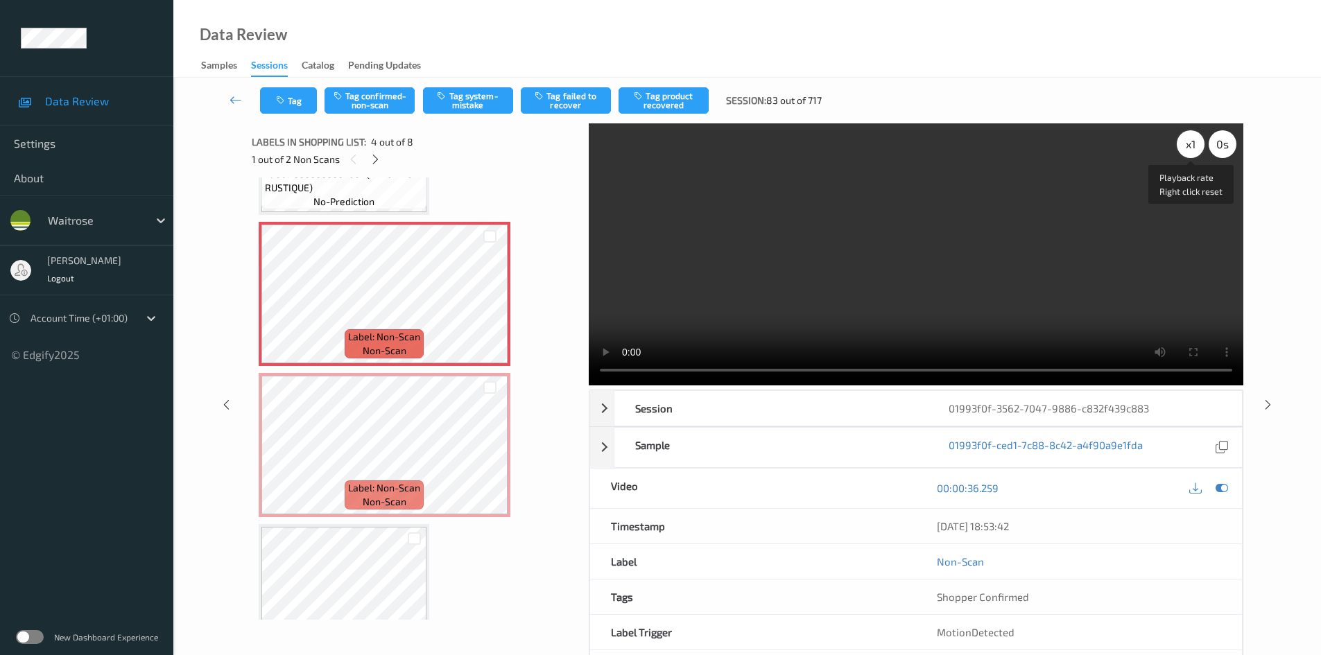
click at [1187, 135] on div "x 1" at bounding box center [1191, 144] width 28 height 28
click at [1187, 137] on div "x 2" at bounding box center [1191, 144] width 28 height 28
click at [681, 256] on video at bounding box center [916, 254] width 655 height 262
click at [707, 265] on video at bounding box center [916, 254] width 655 height 262
click at [768, 332] on video at bounding box center [916, 254] width 655 height 262
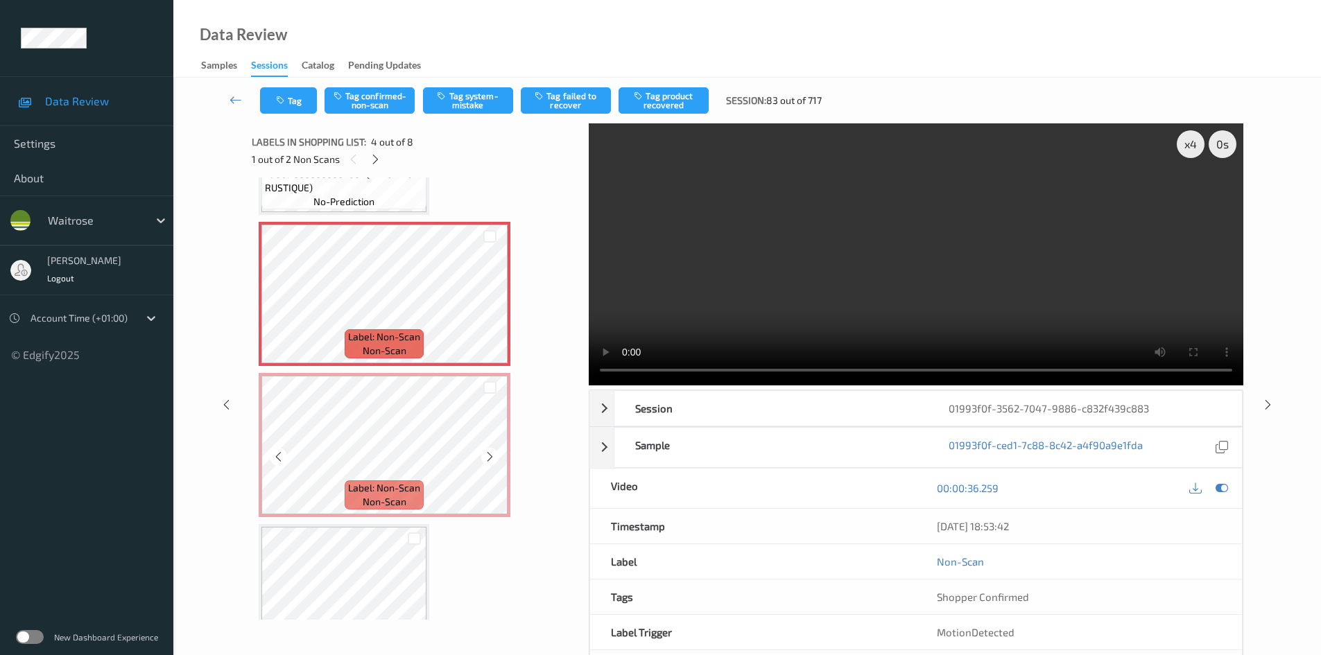
click at [489, 456] on icon at bounding box center [490, 457] width 12 height 12
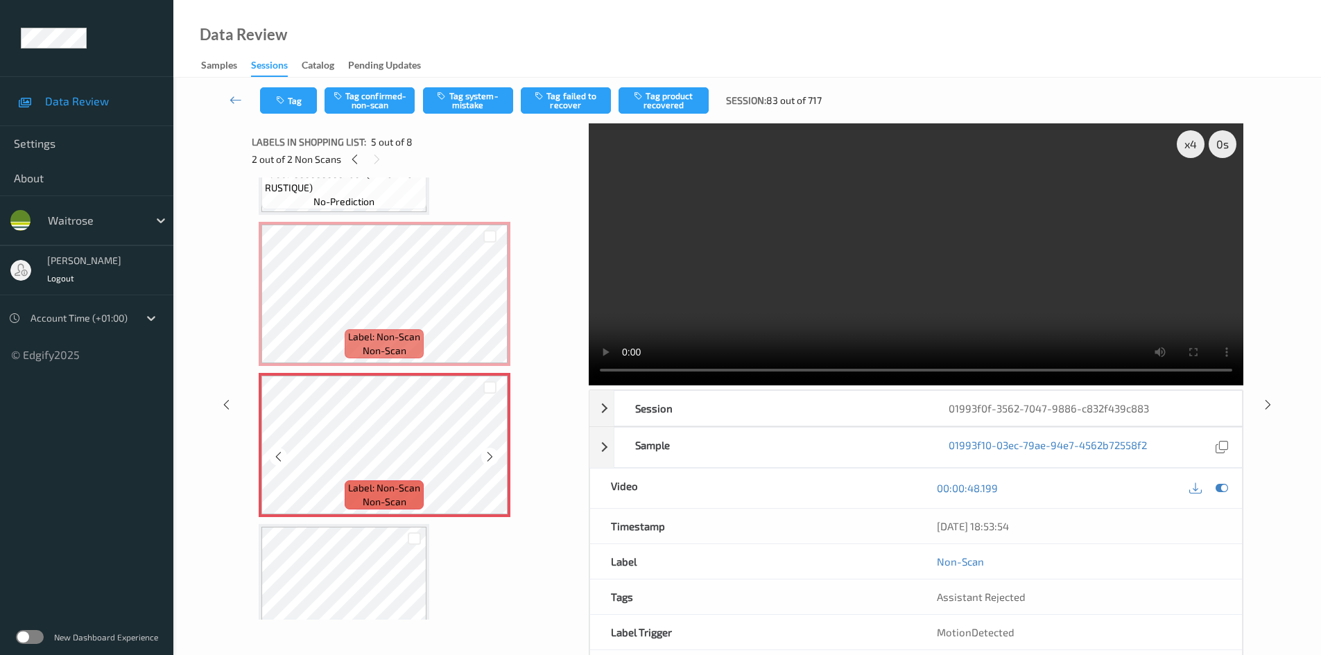
click at [489, 456] on icon at bounding box center [490, 457] width 12 height 12
click at [947, 329] on video at bounding box center [916, 254] width 655 height 262
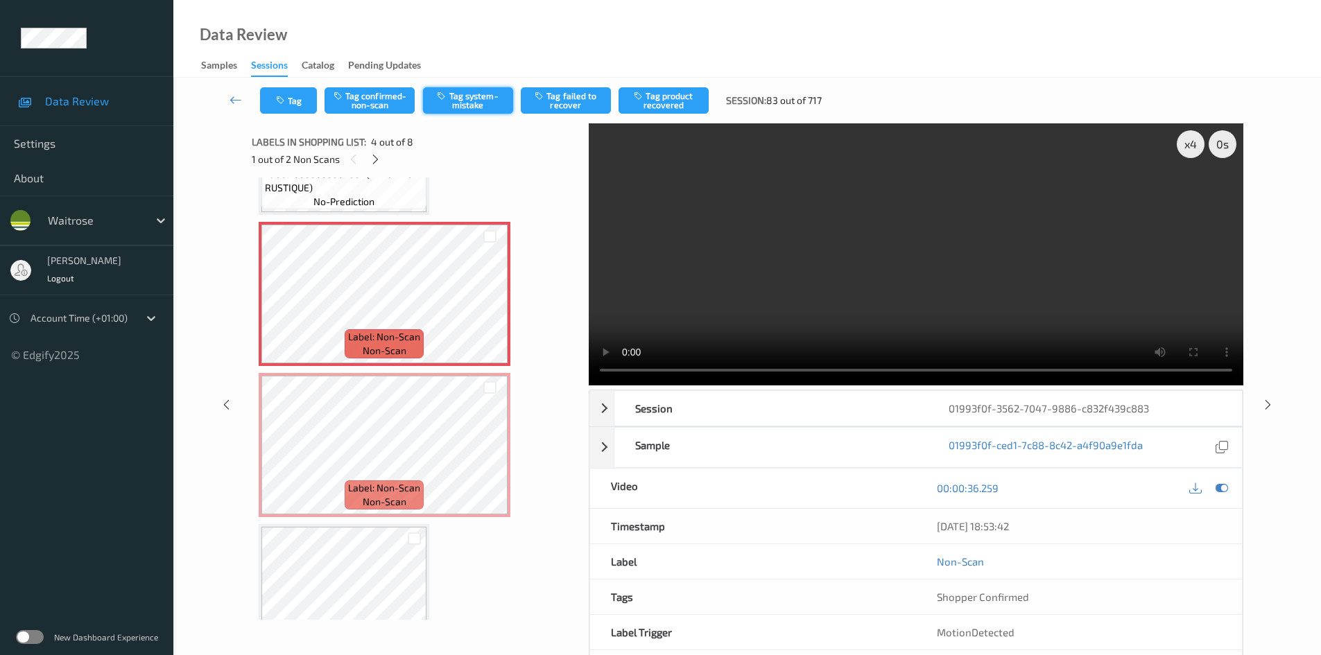
click at [469, 96] on button "Tag system-mistake" at bounding box center [468, 100] width 90 height 26
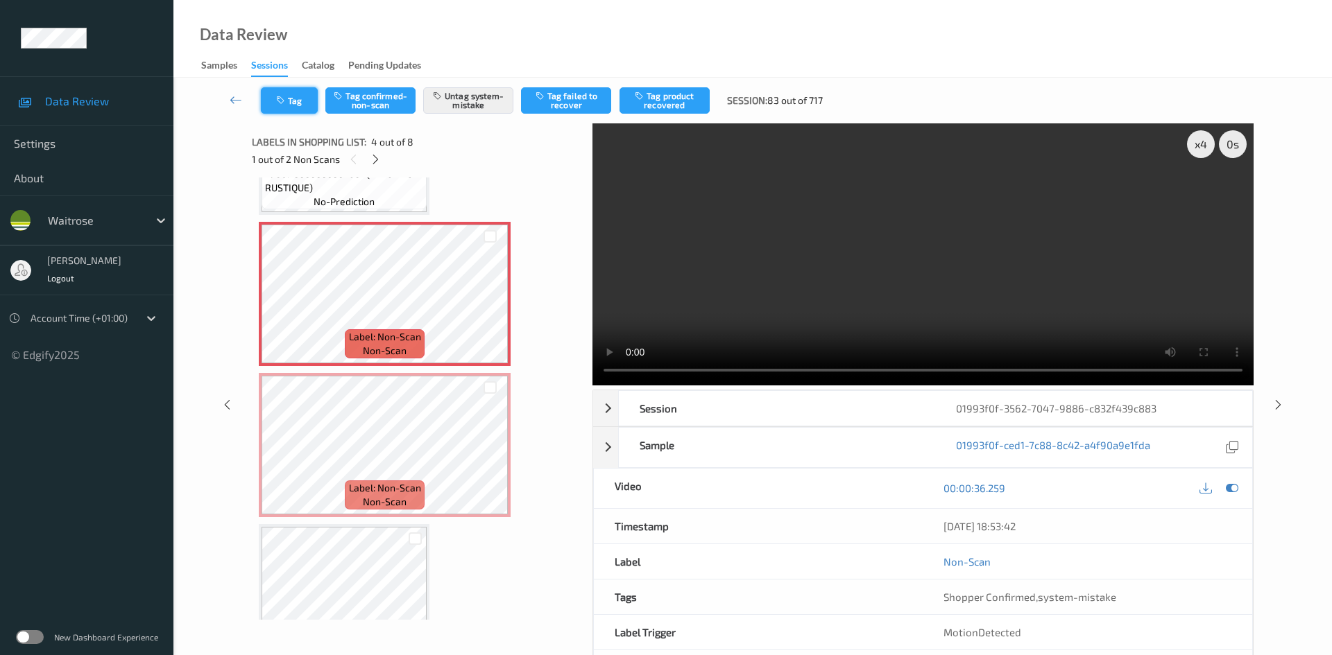
click at [296, 105] on button "Tag" at bounding box center [289, 100] width 57 height 26
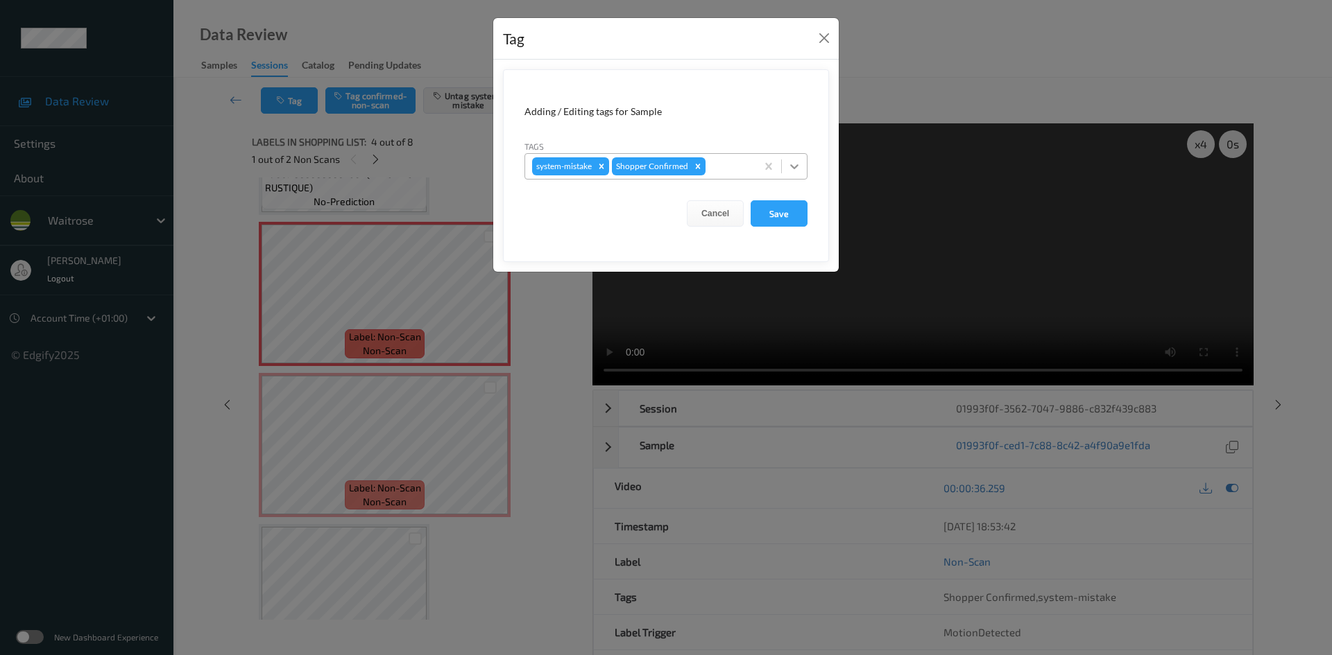
click at [791, 167] on icon at bounding box center [794, 167] width 14 height 14
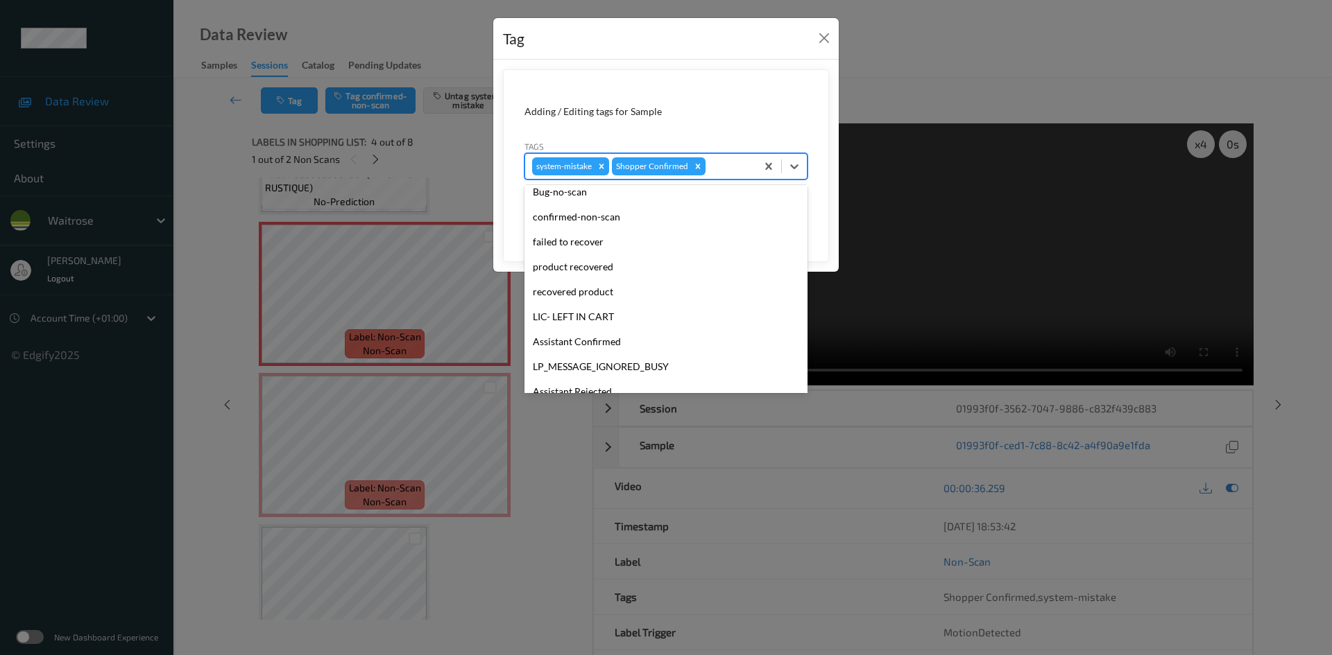
scroll to position [277, 0]
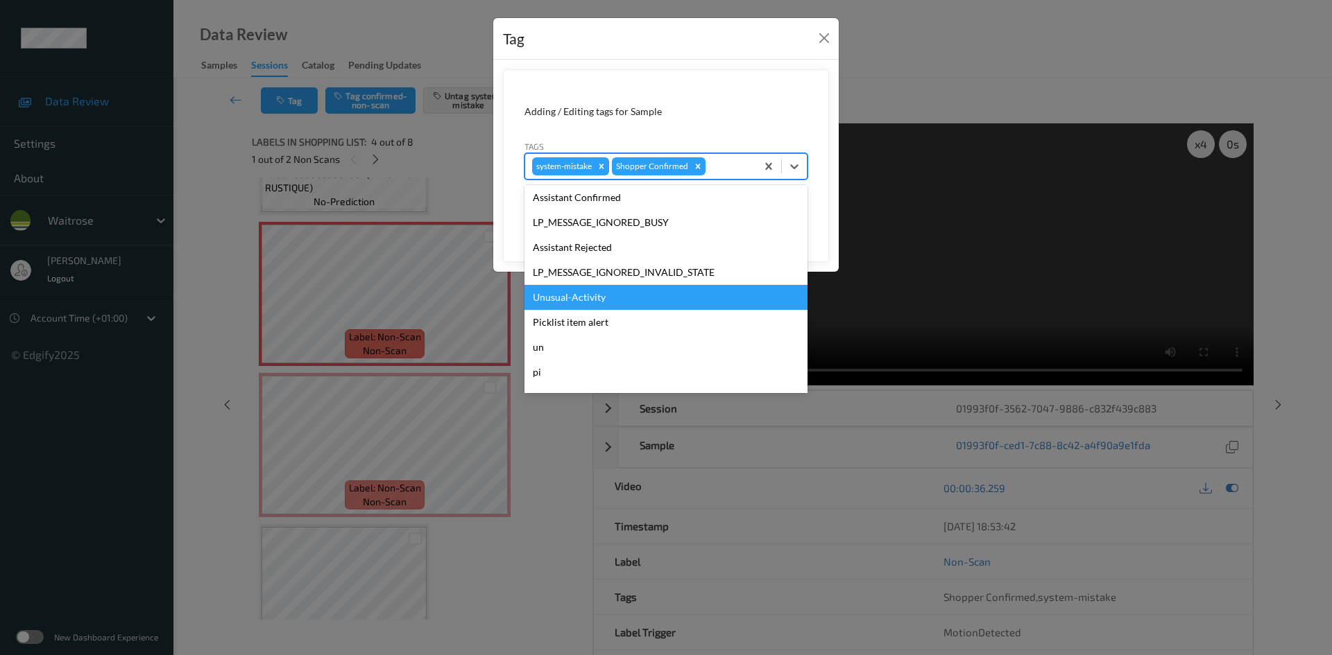
click at [576, 291] on div "Unusual-Activity" at bounding box center [665, 297] width 283 height 25
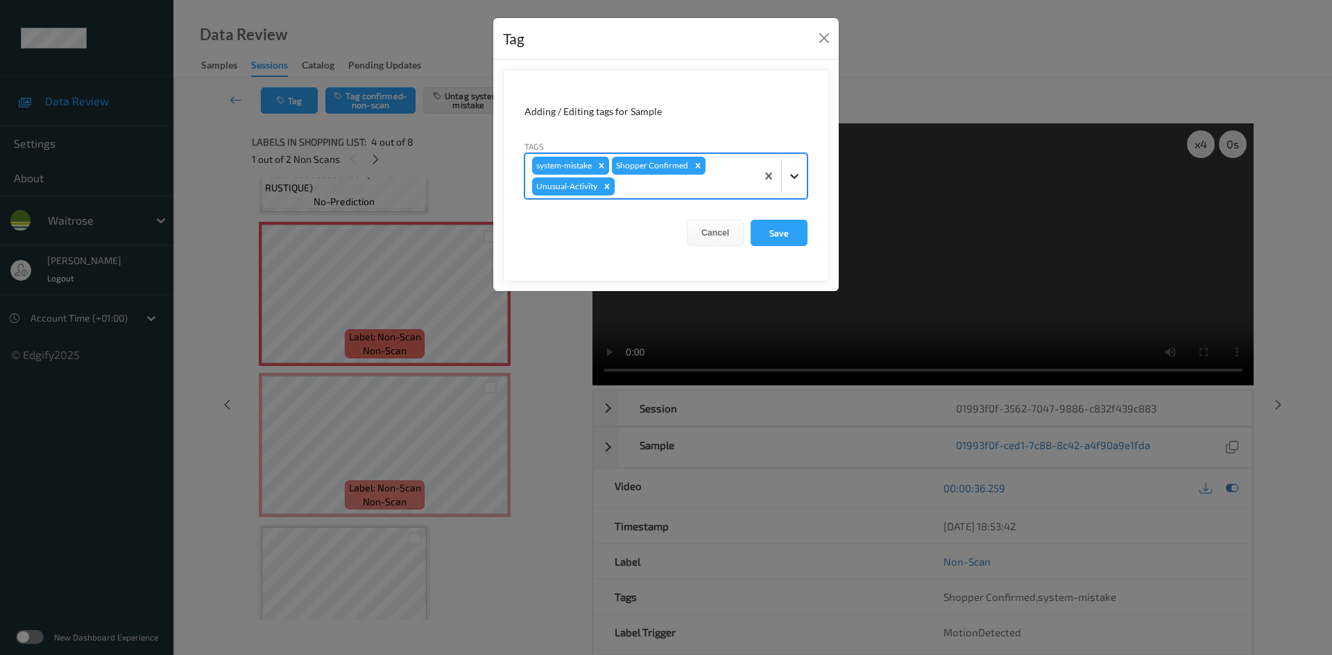
click at [795, 178] on icon at bounding box center [794, 176] width 8 height 5
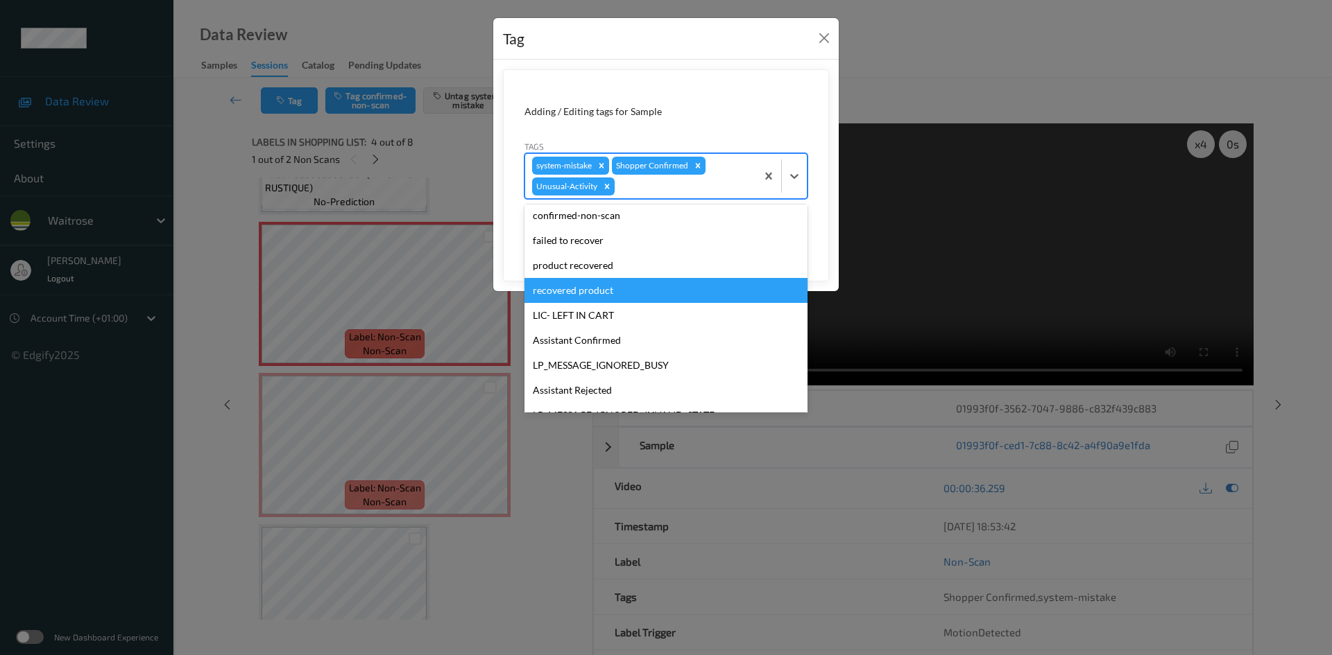
scroll to position [297, 0]
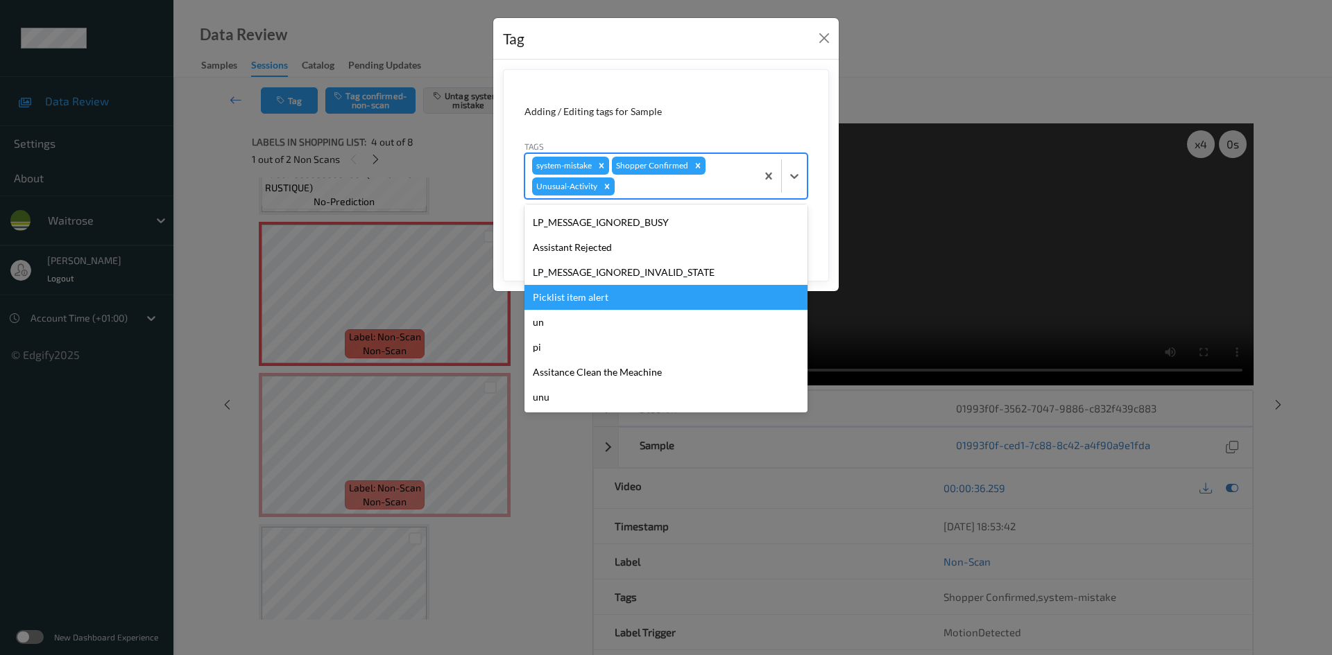
click at [604, 307] on div "Picklist item alert" at bounding box center [665, 297] width 283 height 25
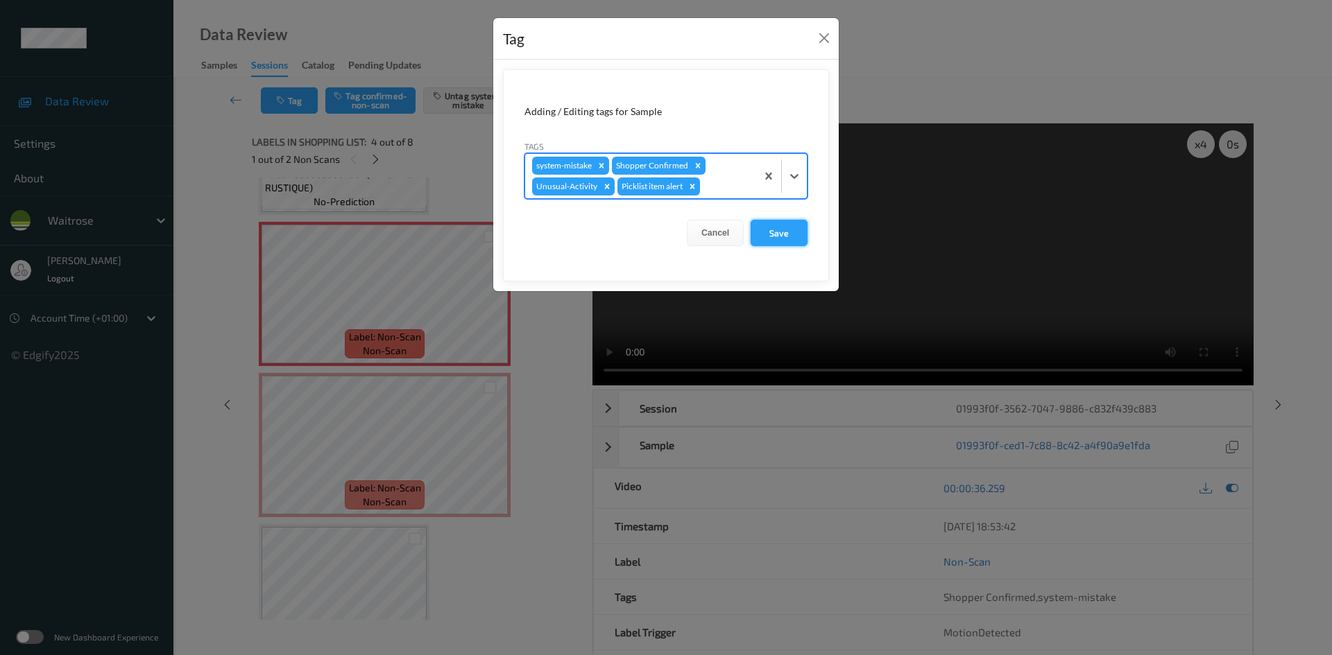
click at [782, 235] on button "Save" at bounding box center [778, 233] width 57 height 26
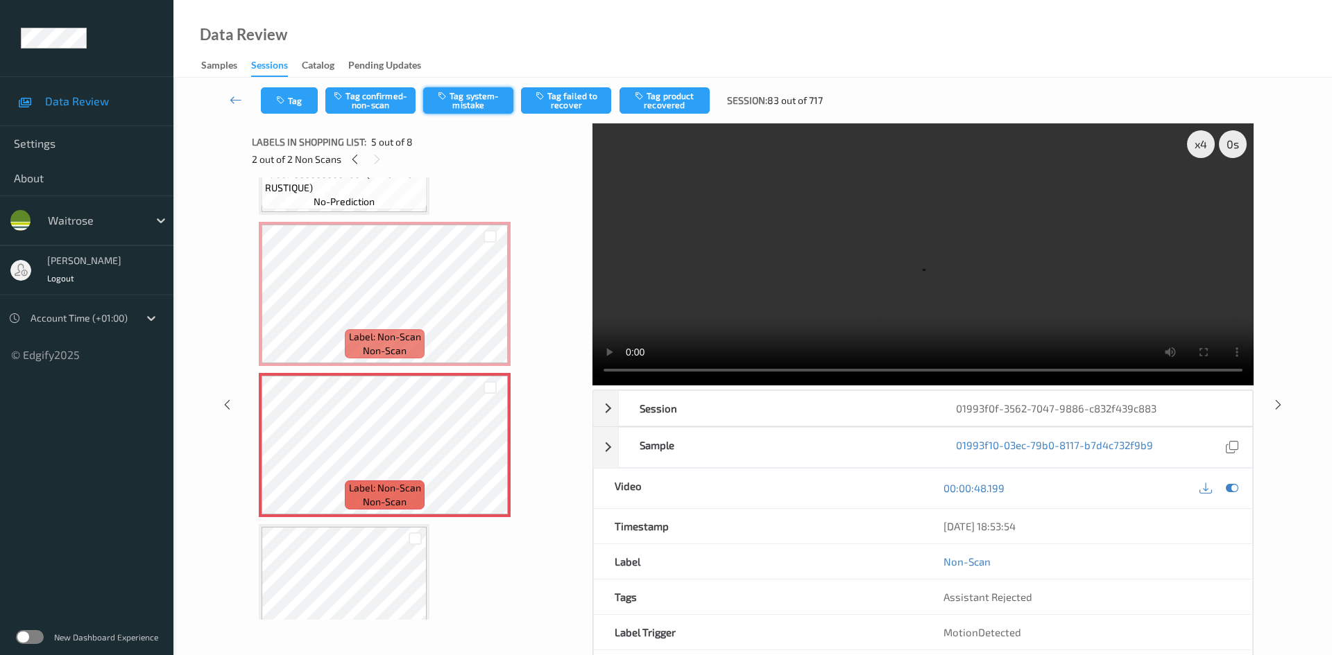
click at [471, 97] on button "Tag system-mistake" at bounding box center [468, 100] width 90 height 26
click at [300, 97] on button "Tag" at bounding box center [289, 100] width 57 height 26
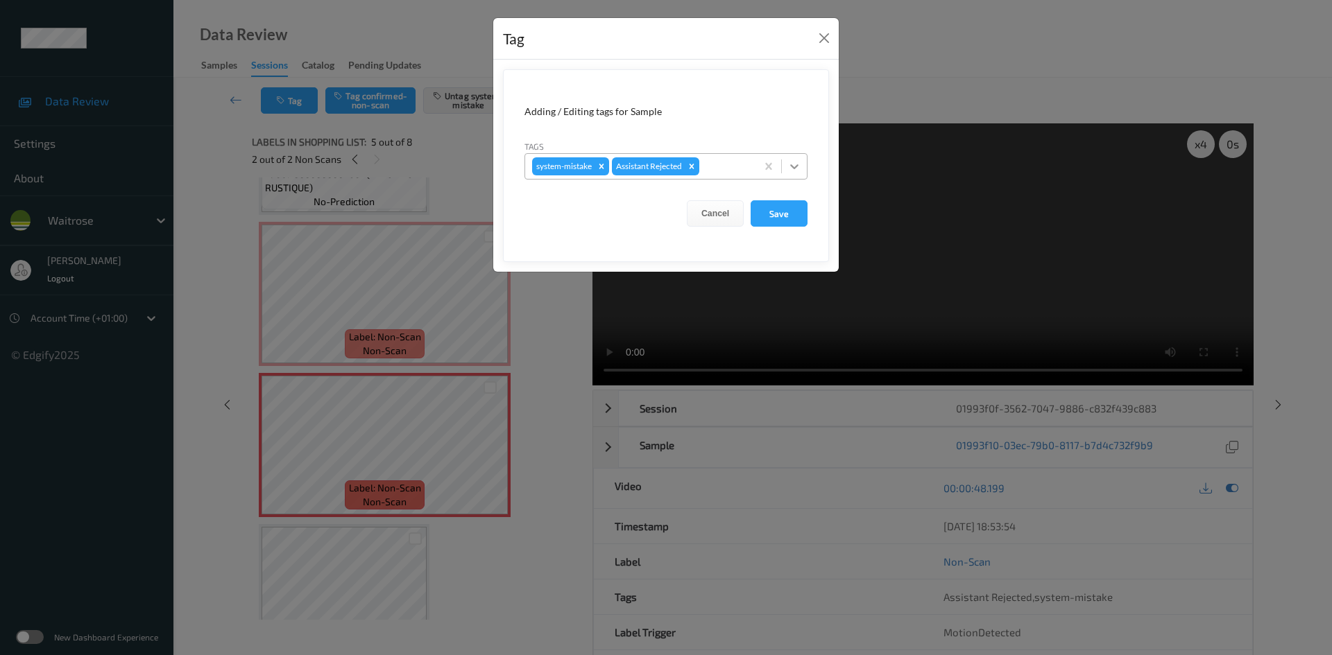
click at [802, 171] on div at bounding box center [794, 166] width 25 height 25
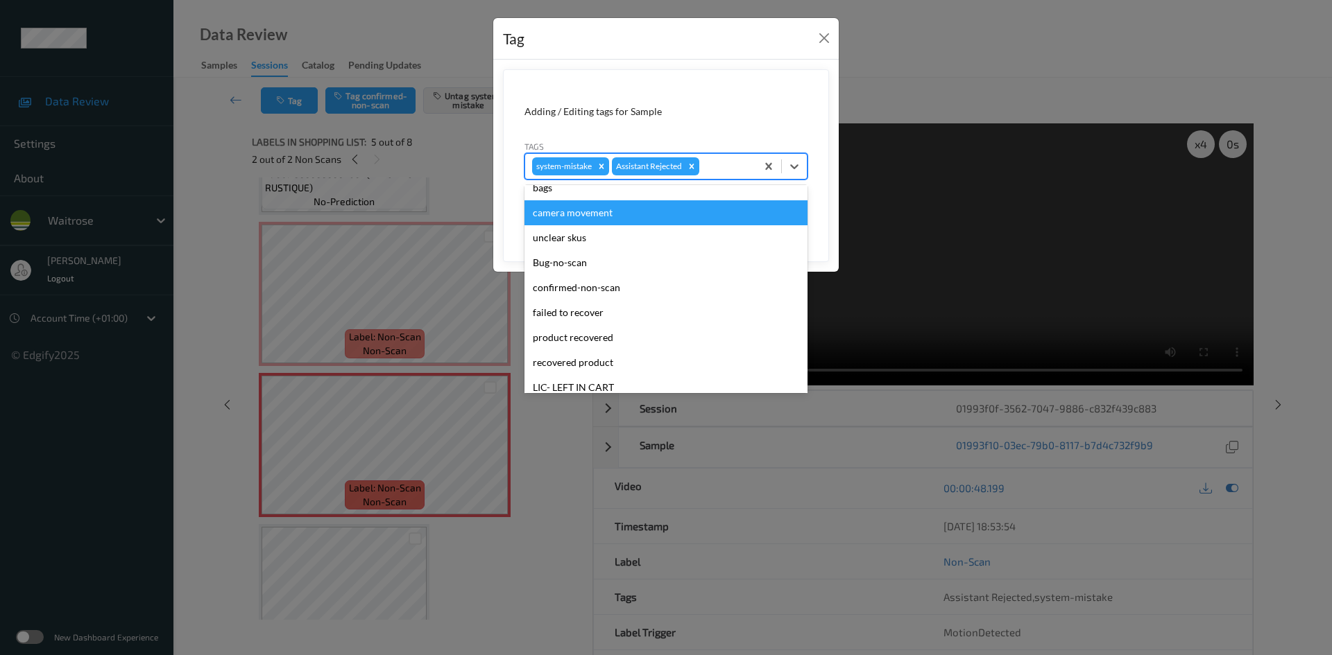
scroll to position [322, 0]
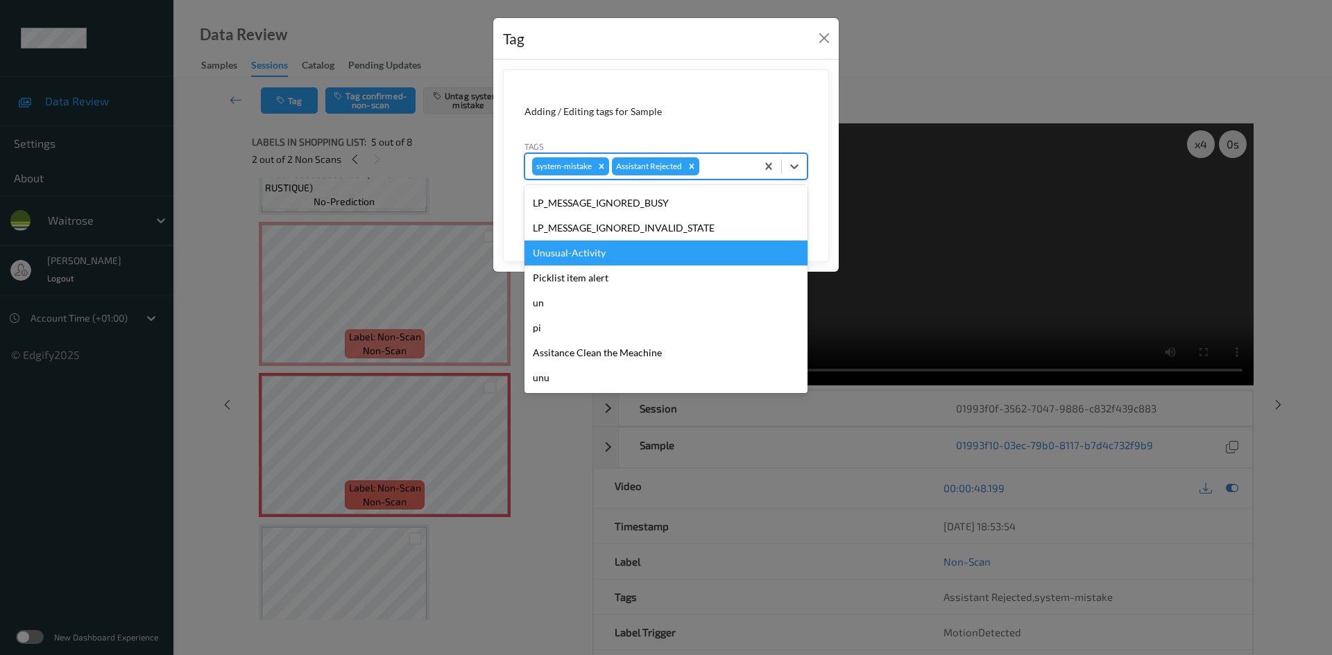
drag, startPoint x: 551, startPoint y: 249, endPoint x: 764, endPoint y: 200, distance: 218.4
click at [559, 249] on div "Unusual-Activity" at bounding box center [665, 253] width 283 height 25
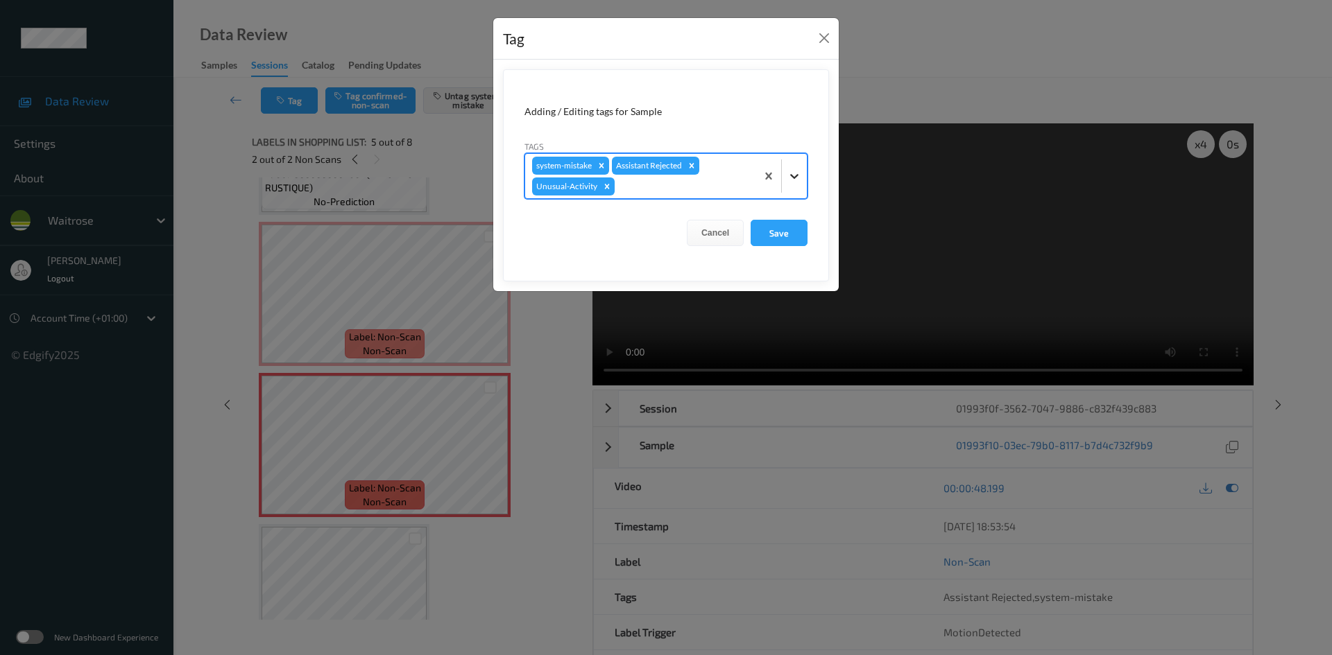
click at [789, 178] on icon at bounding box center [794, 176] width 14 height 14
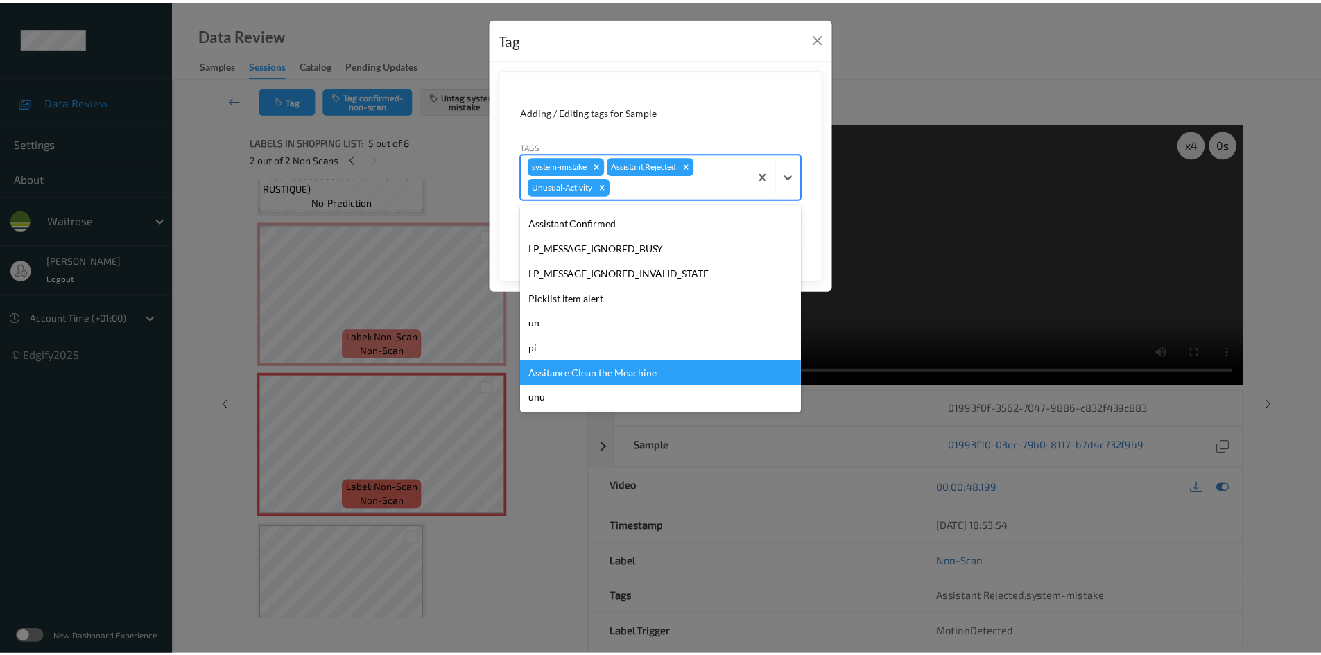
scroll to position [297, 0]
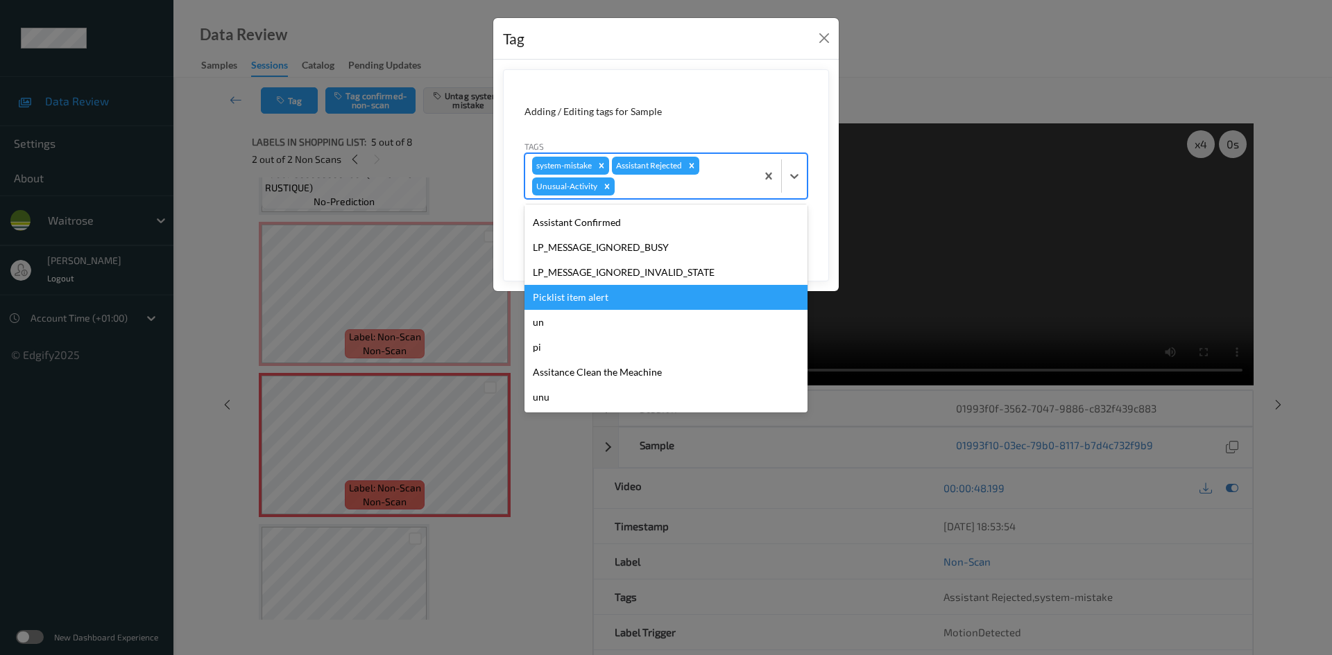
click at [593, 297] on div "Picklist item alert" at bounding box center [665, 297] width 283 height 25
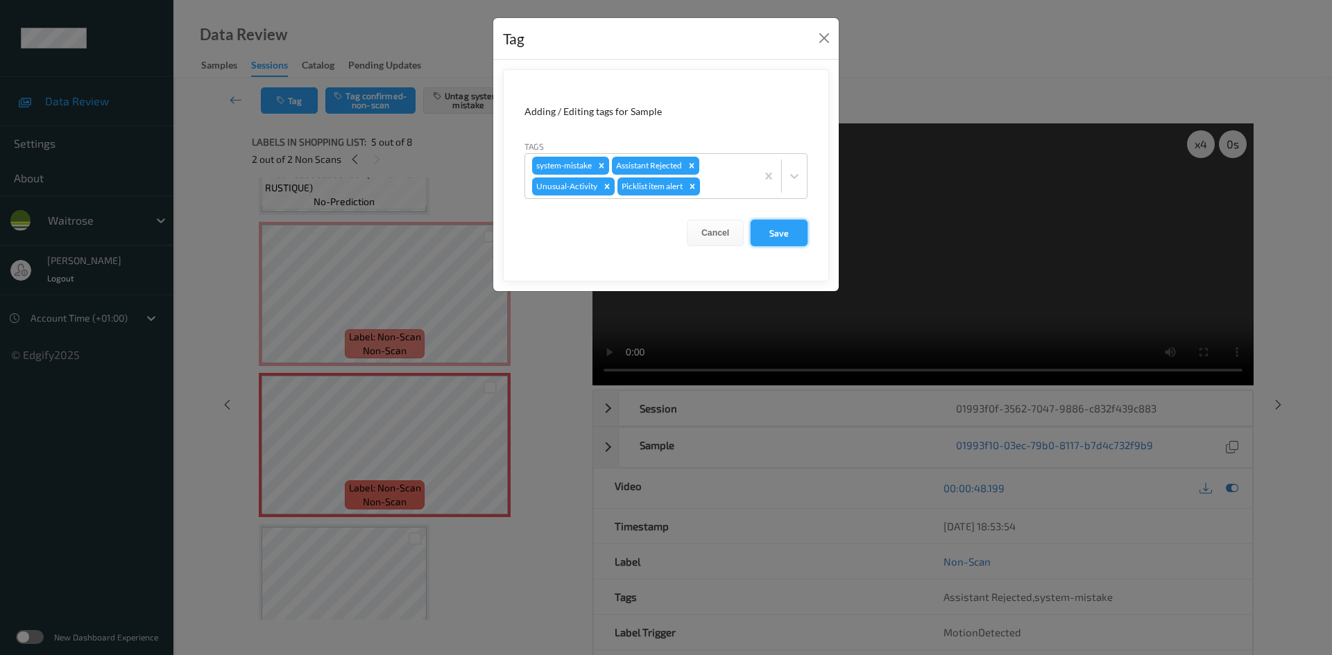
click at [780, 234] on button "Save" at bounding box center [778, 233] width 57 height 26
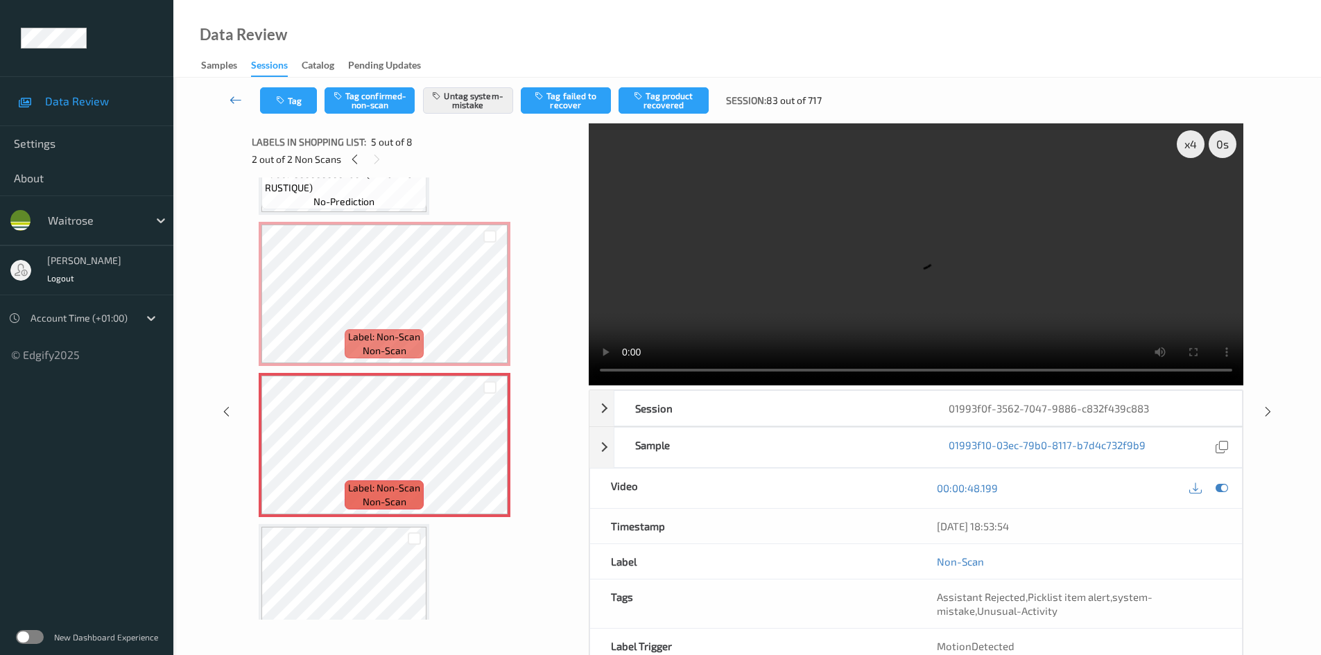
click at [230, 92] on link at bounding box center [236, 100] width 49 height 26
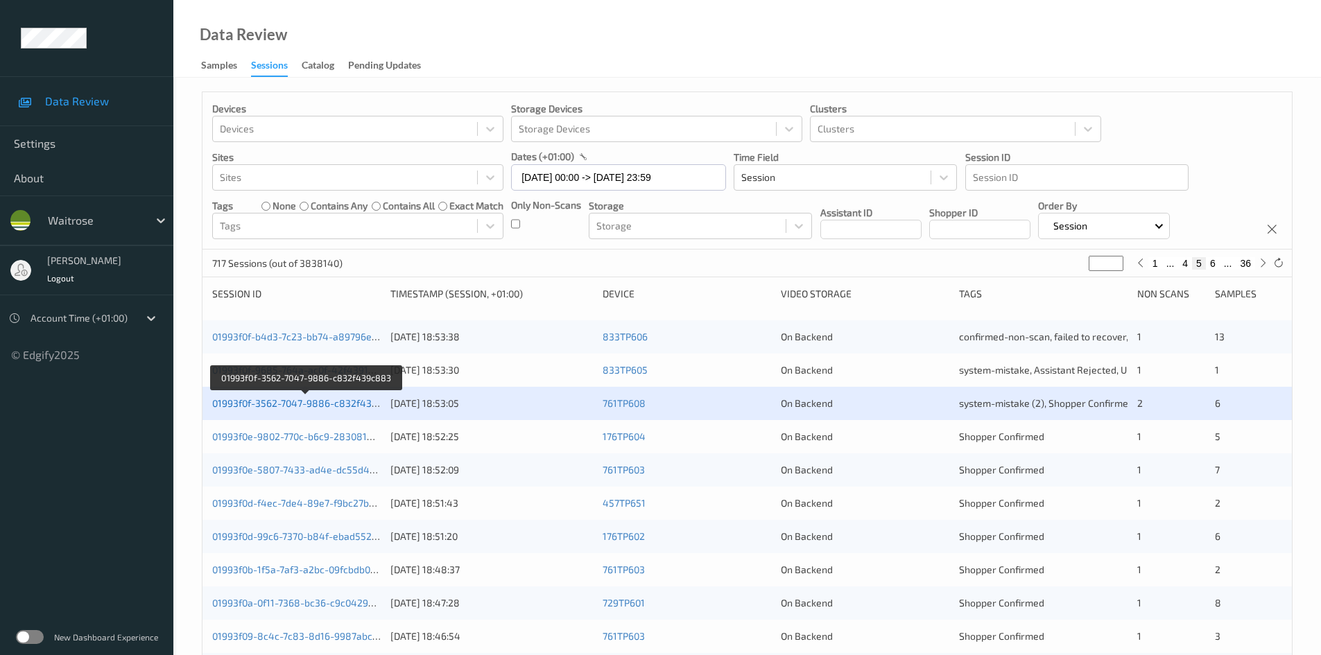
click at [318, 403] on link "01993f0f-3562-7047-9886-c832f439c883" at bounding box center [306, 403] width 188 height 12
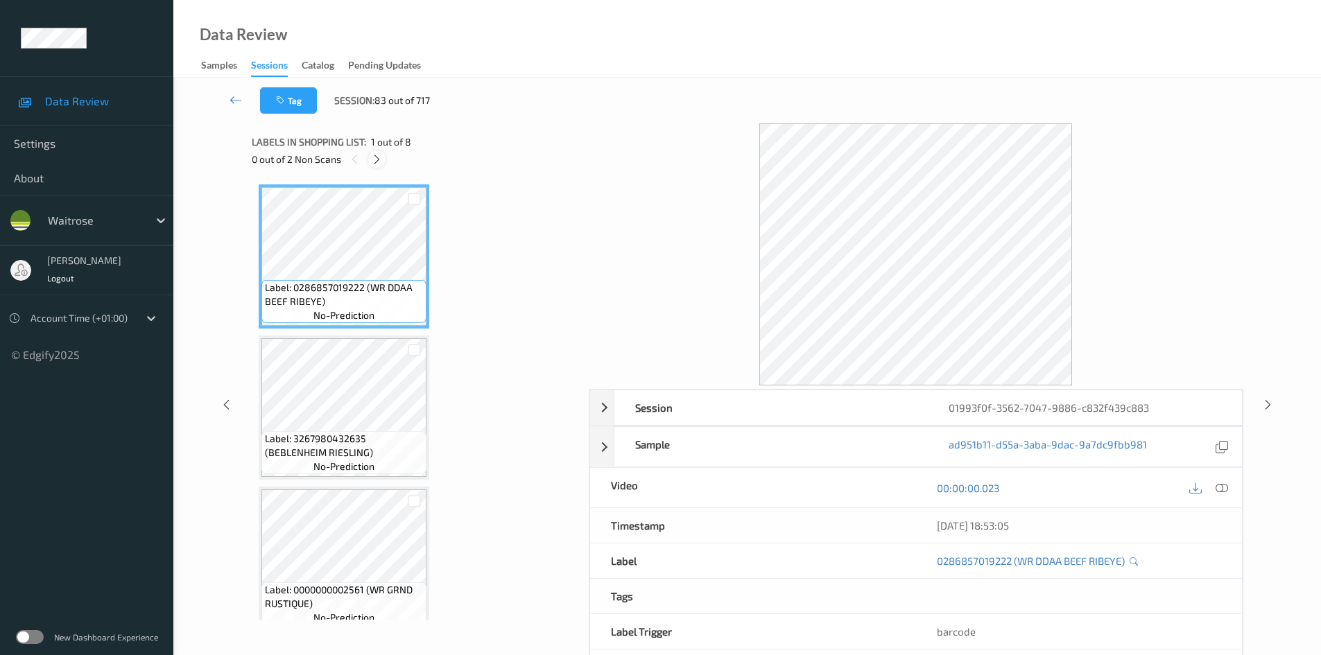
click at [379, 163] on icon at bounding box center [377, 159] width 12 height 12
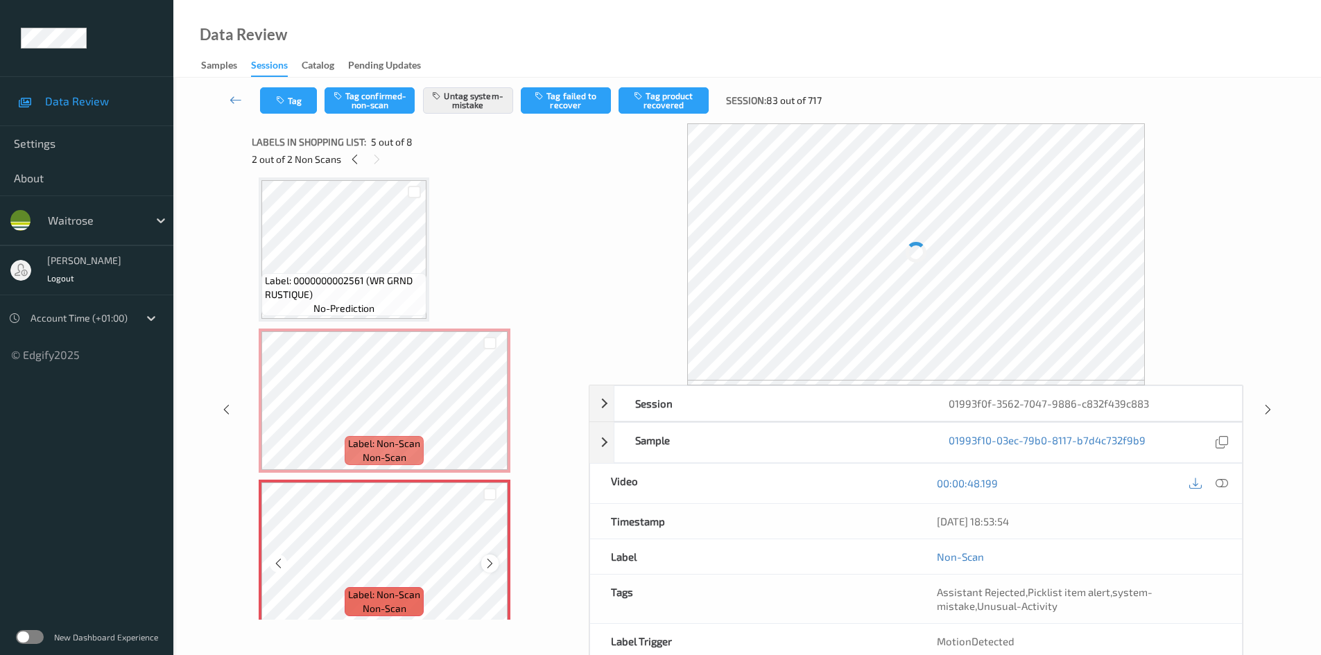
click at [493, 564] on icon at bounding box center [490, 564] width 12 height 12
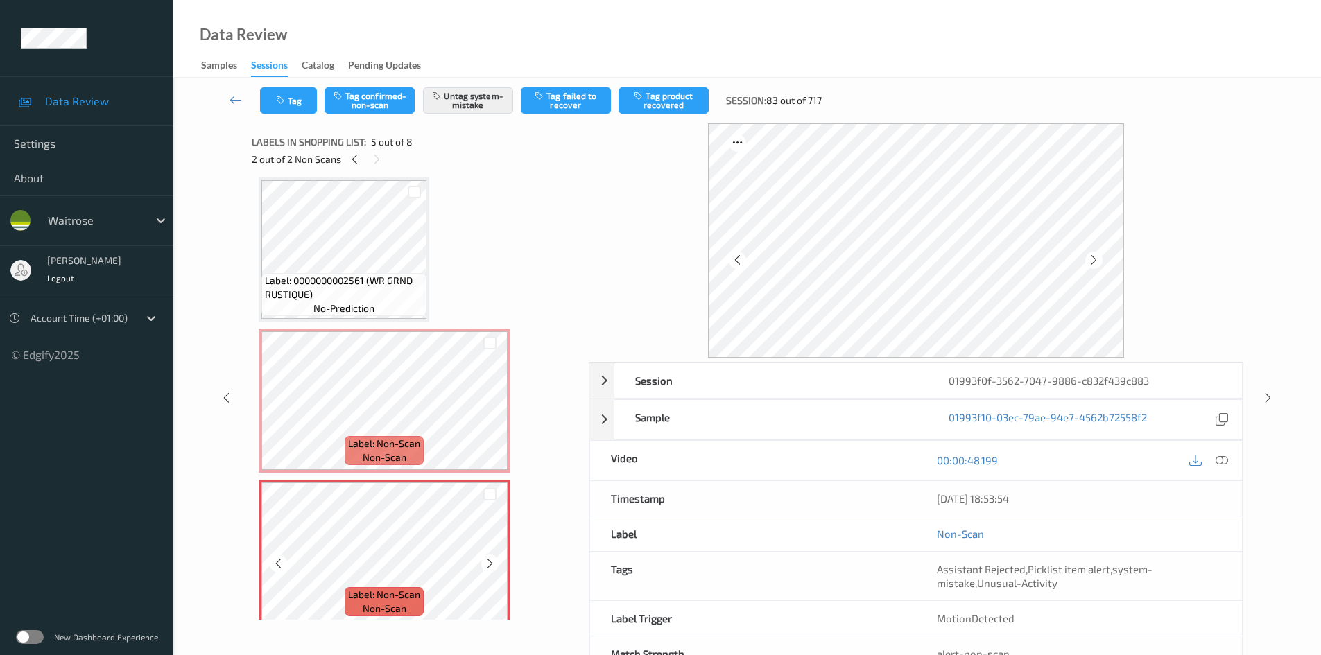
click at [493, 564] on icon at bounding box center [490, 564] width 12 height 12
click at [492, 566] on icon at bounding box center [490, 564] width 12 height 12
click at [226, 87] on link at bounding box center [236, 100] width 49 height 26
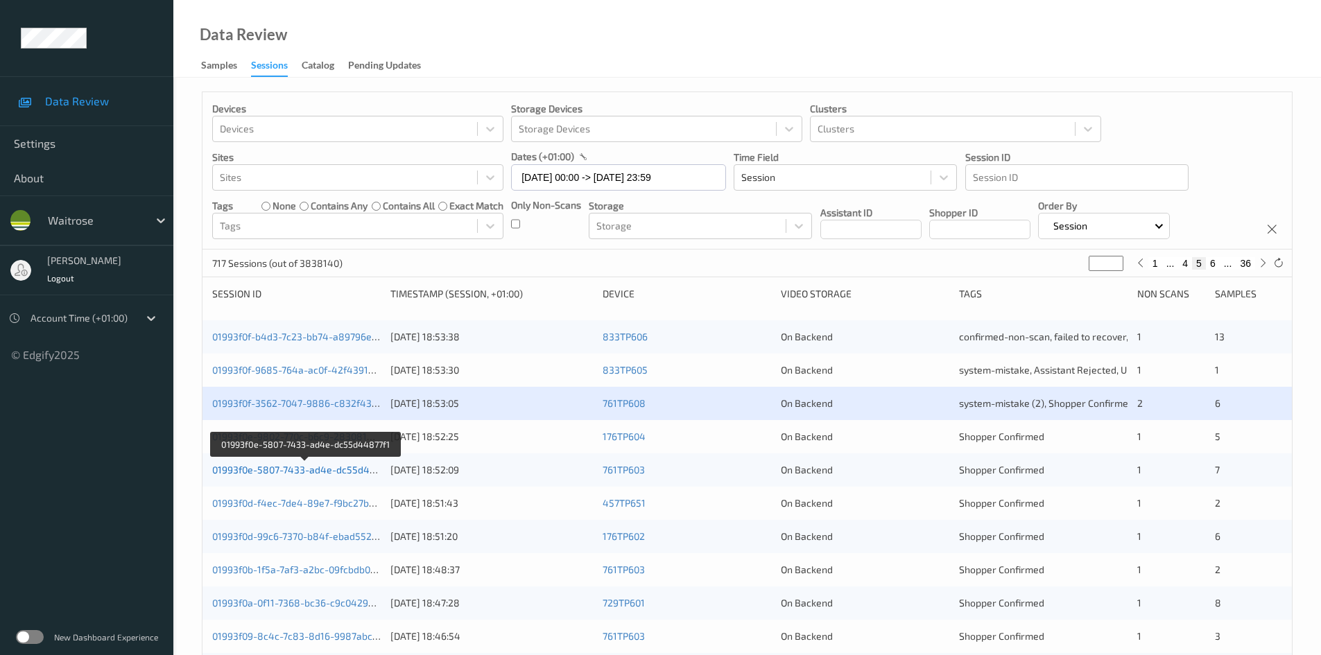
click at [278, 467] on link "01993f0e-5807-7433-ad4e-dc55d44877f1" at bounding box center [305, 470] width 187 height 12
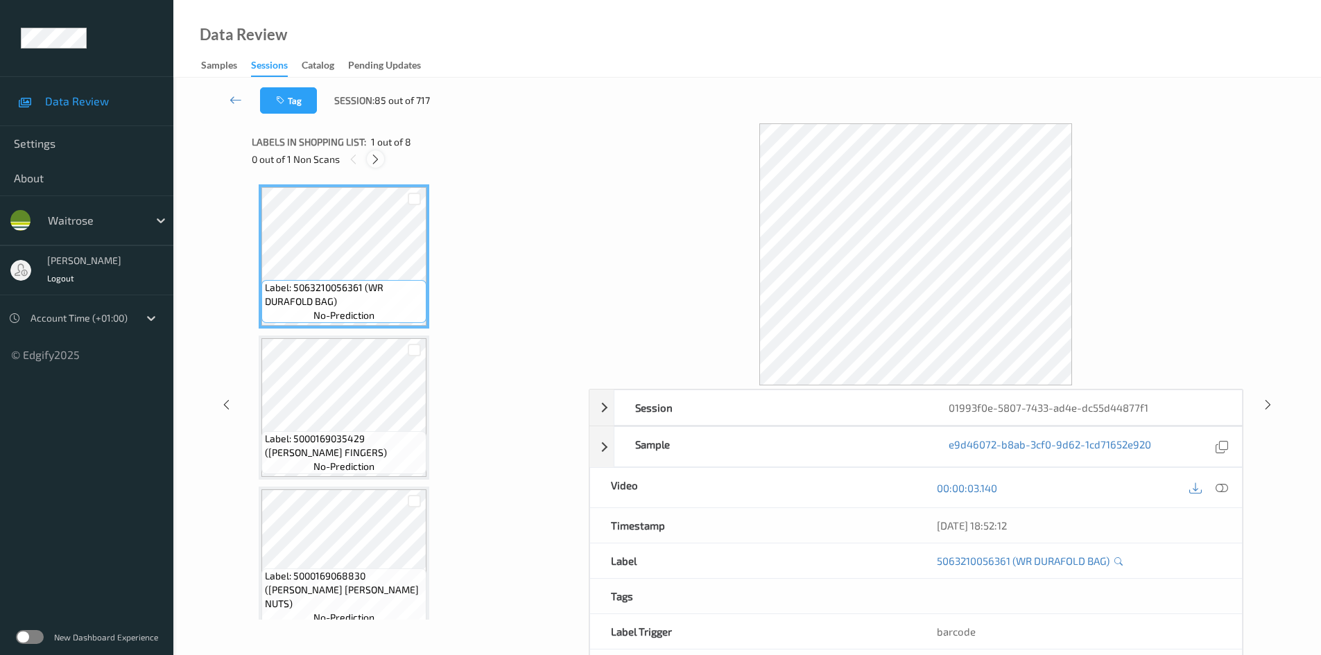
click at [375, 161] on icon at bounding box center [376, 159] width 12 height 12
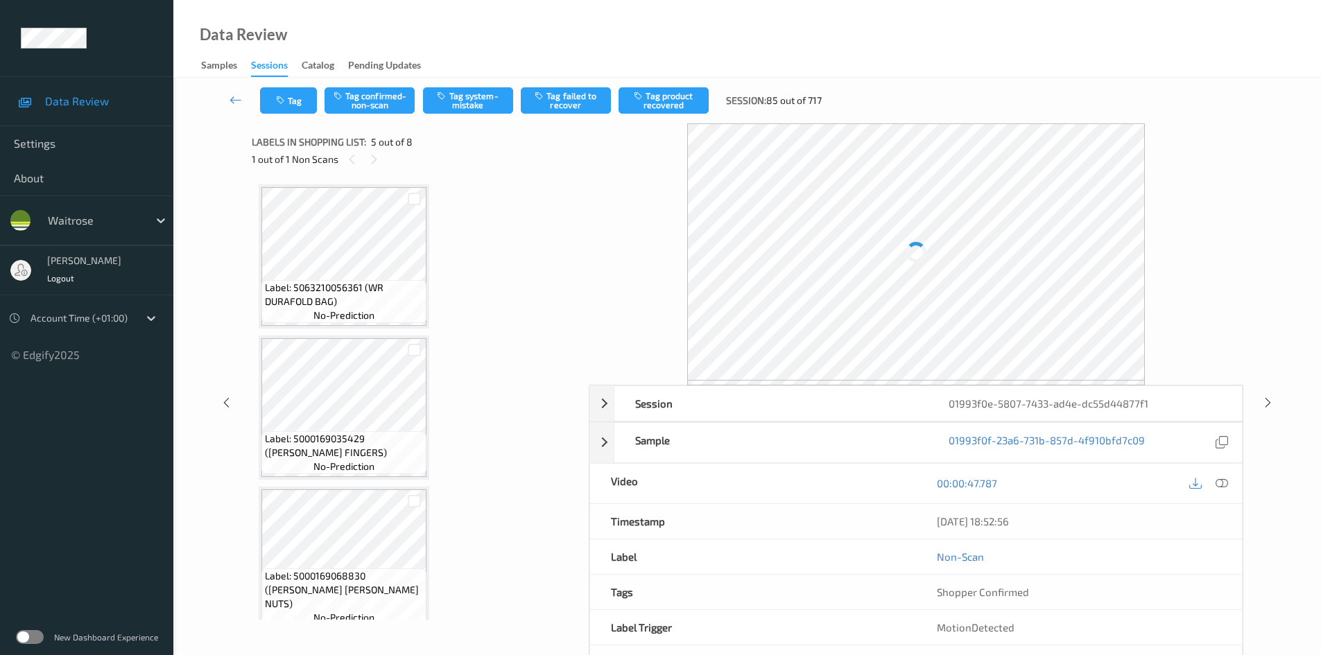
scroll to position [460, 0]
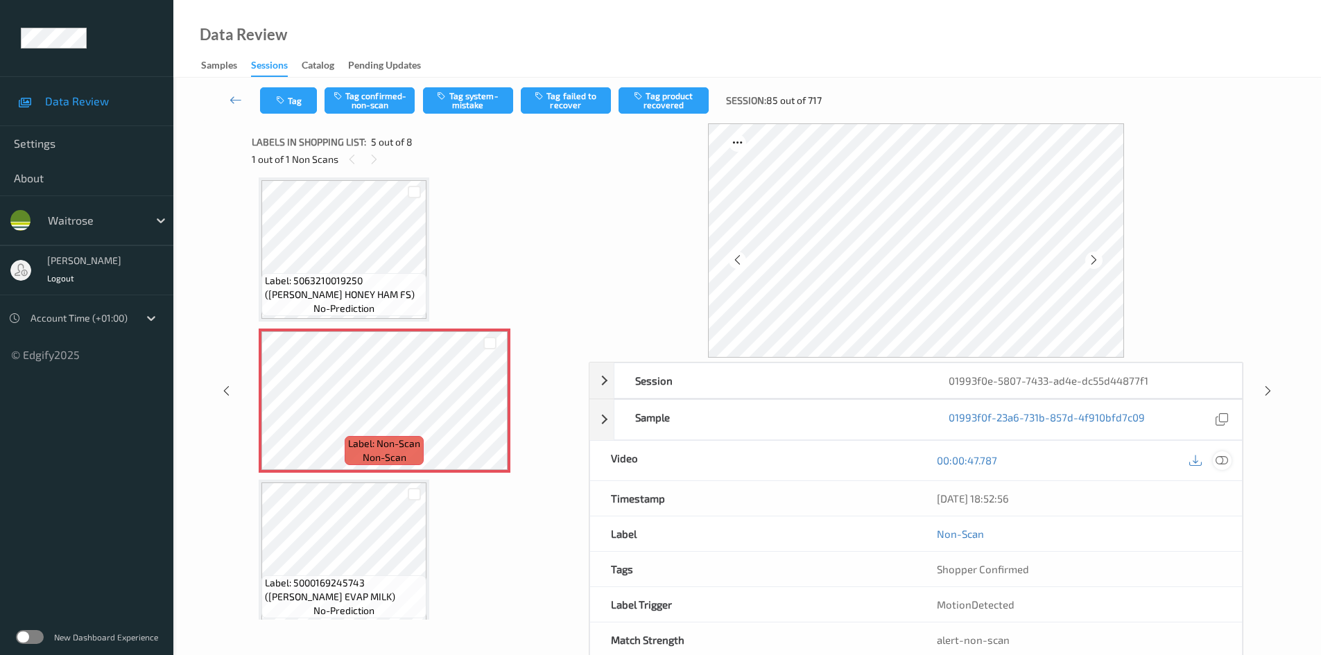
click at [1225, 458] on icon at bounding box center [1222, 460] width 12 height 12
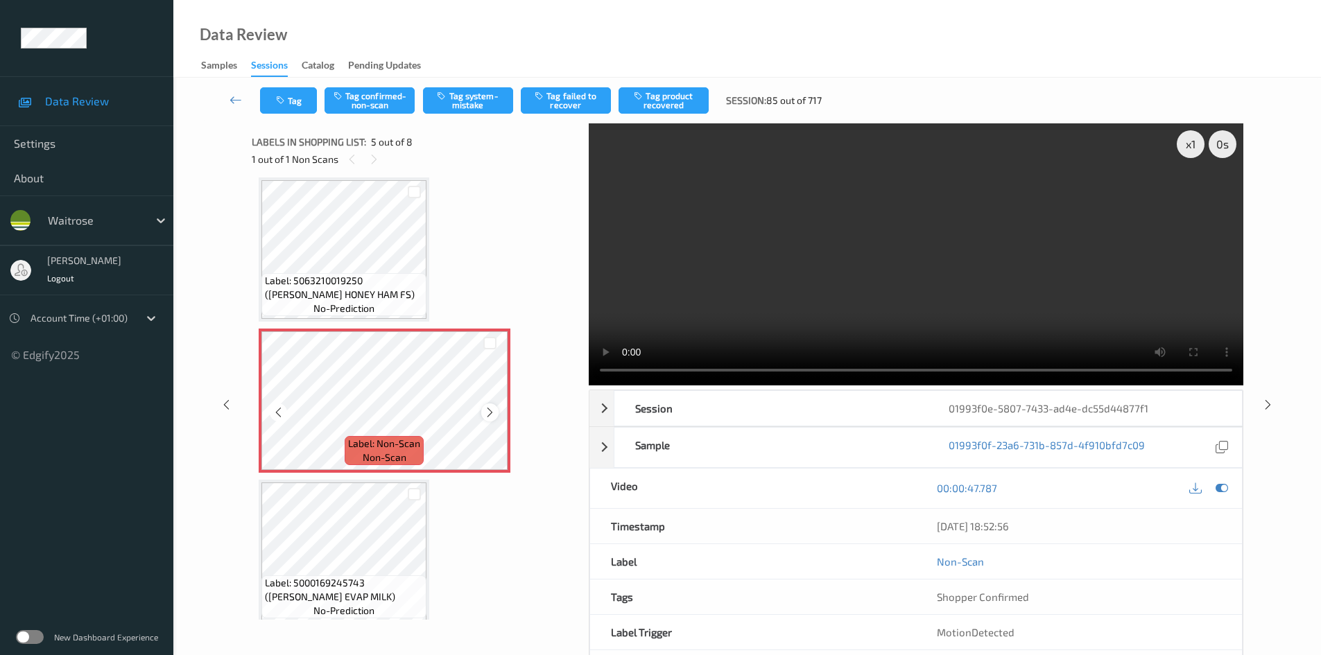
click at [492, 416] on icon at bounding box center [490, 412] width 12 height 12
click at [904, 318] on video at bounding box center [916, 254] width 655 height 262
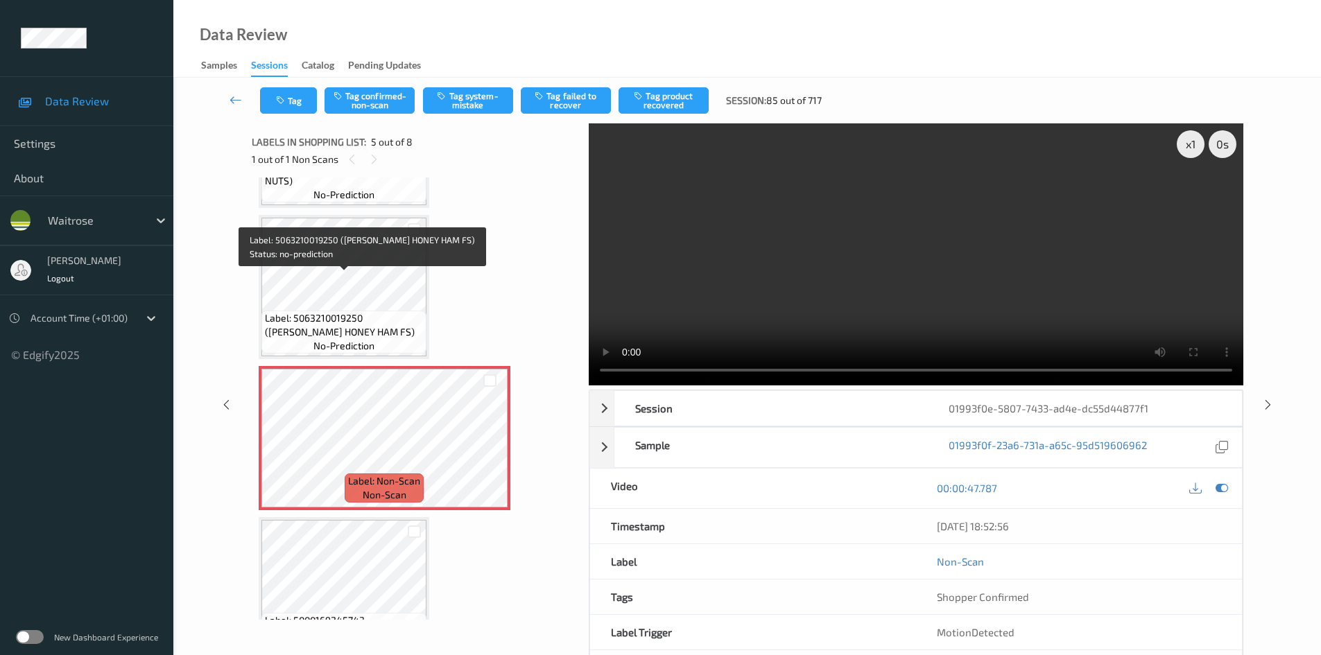
scroll to position [322, 0]
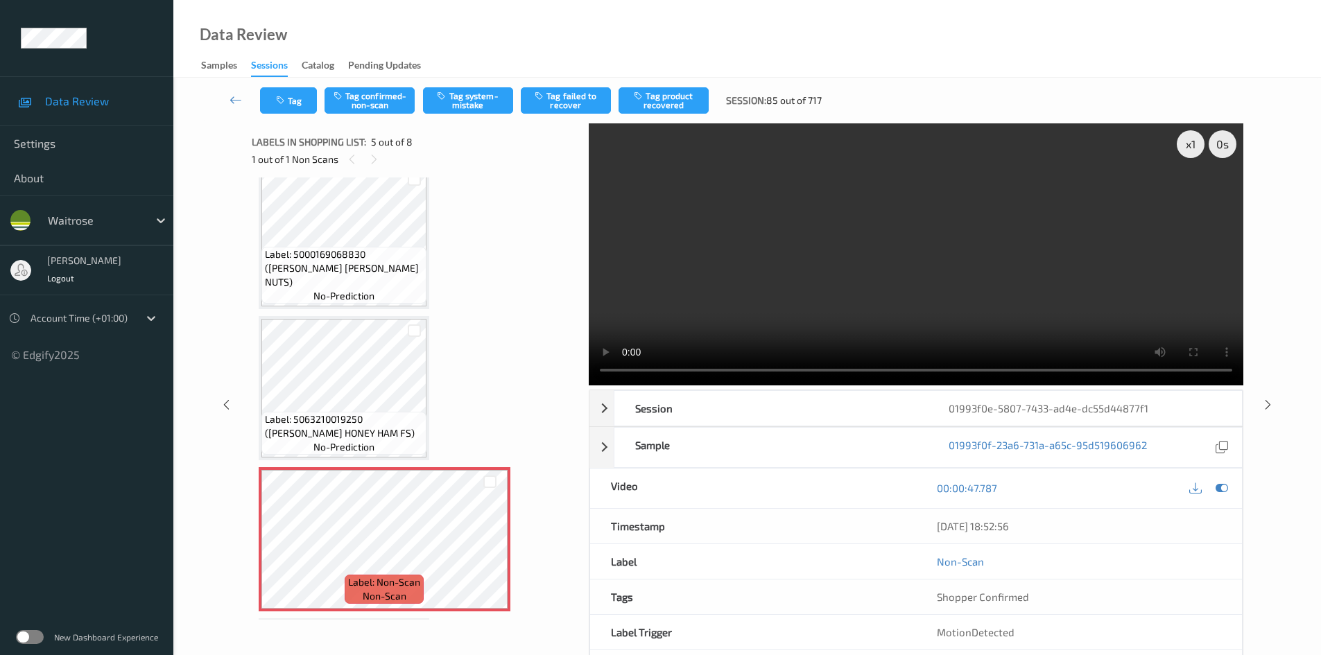
click at [983, 266] on video at bounding box center [916, 254] width 655 height 262
click at [767, 241] on video at bounding box center [916, 254] width 655 height 262
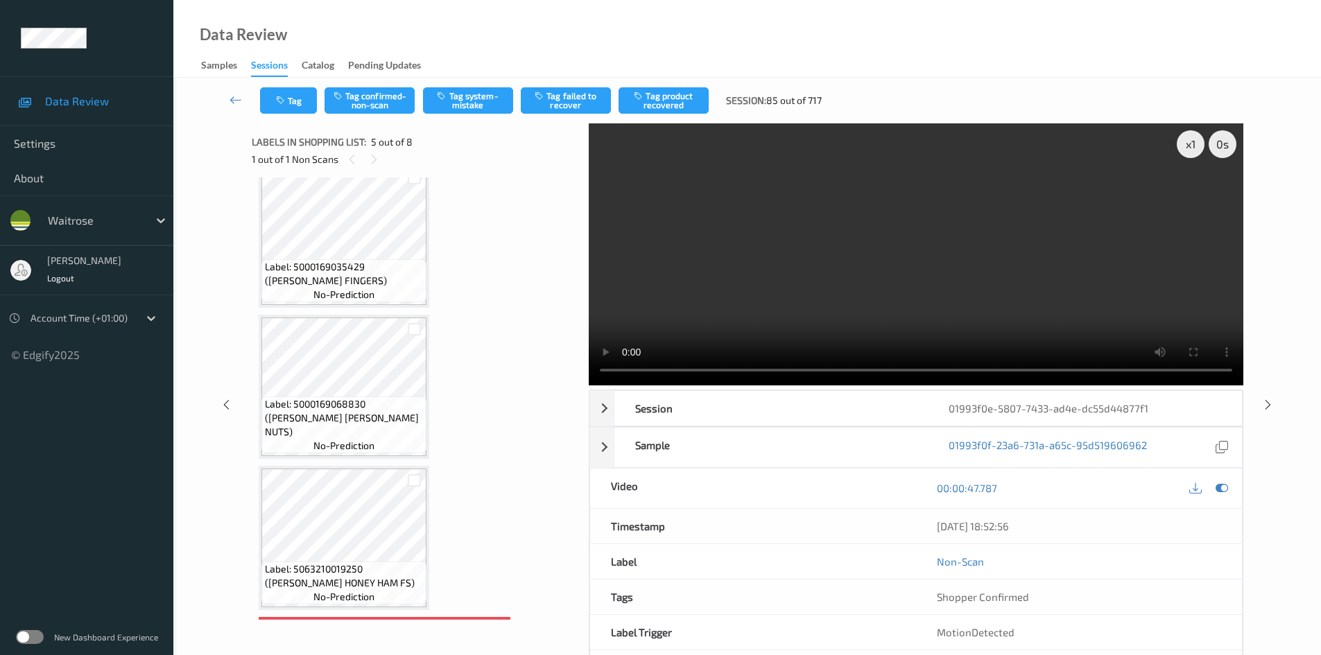
scroll to position [114, 0]
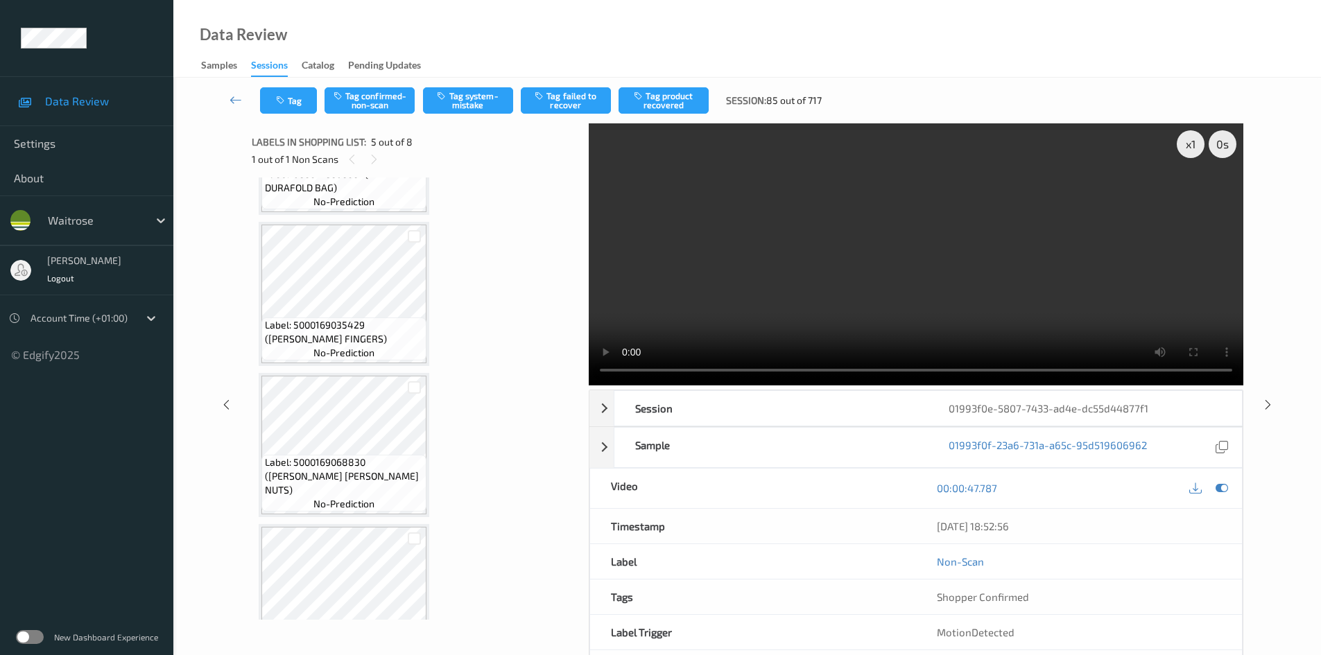
click at [882, 300] on video at bounding box center [916, 254] width 655 height 262
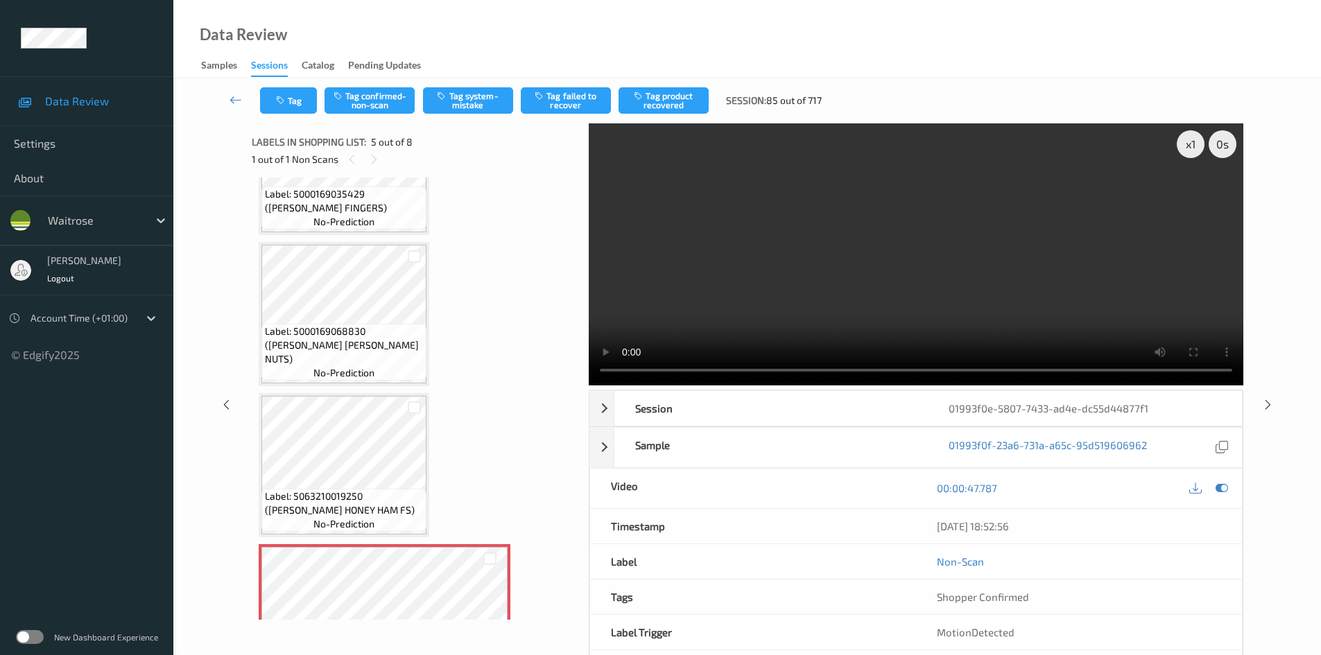
scroll to position [252, 0]
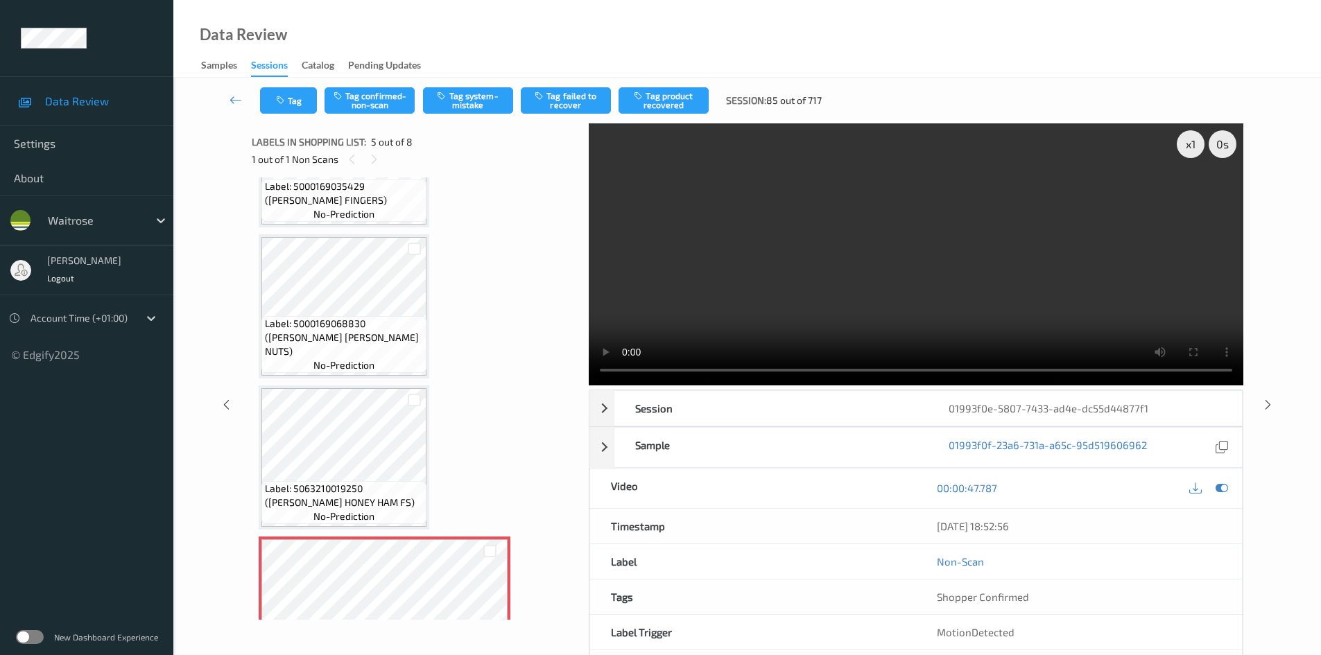
click at [834, 289] on video at bounding box center [916, 254] width 655 height 262
click at [1194, 141] on div "x 1" at bounding box center [1191, 144] width 28 height 28
click at [924, 268] on video at bounding box center [916, 254] width 655 height 262
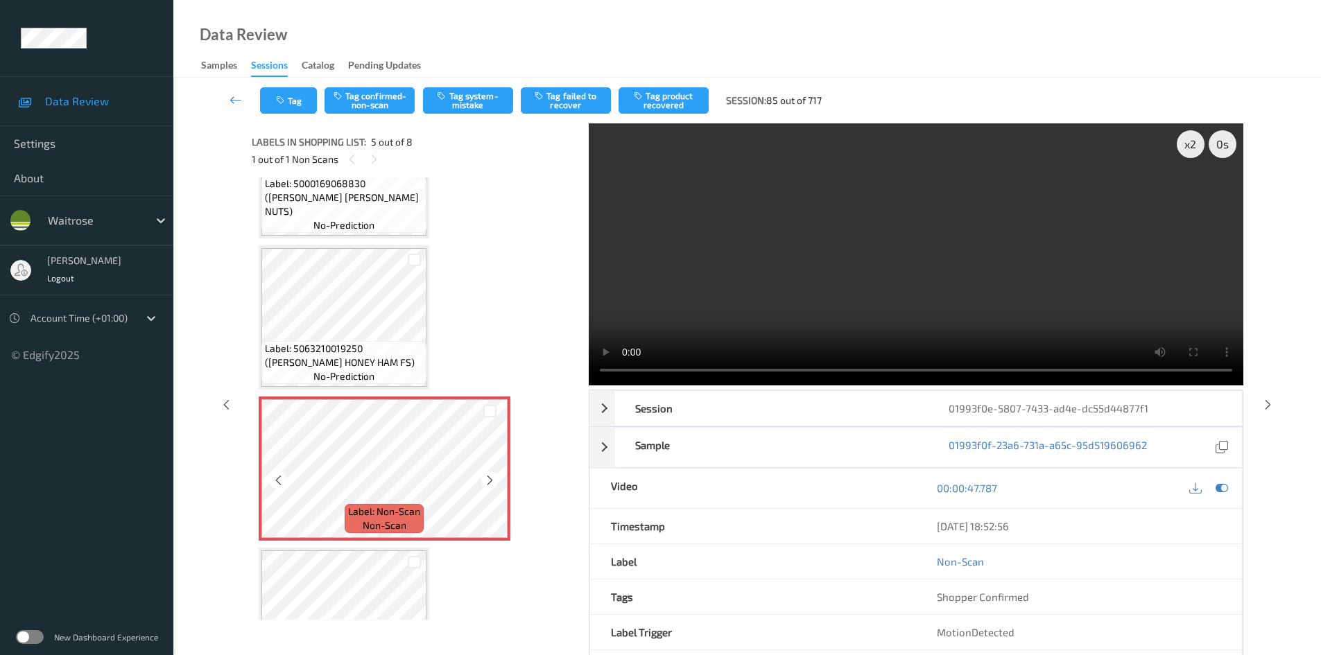
scroll to position [391, 0]
drag, startPoint x: 1060, startPoint y: 209, endPoint x: 1066, endPoint y: 220, distance: 12.7
click at [1061, 212] on video at bounding box center [916, 254] width 655 height 262
click at [985, 288] on video at bounding box center [916, 254] width 655 height 262
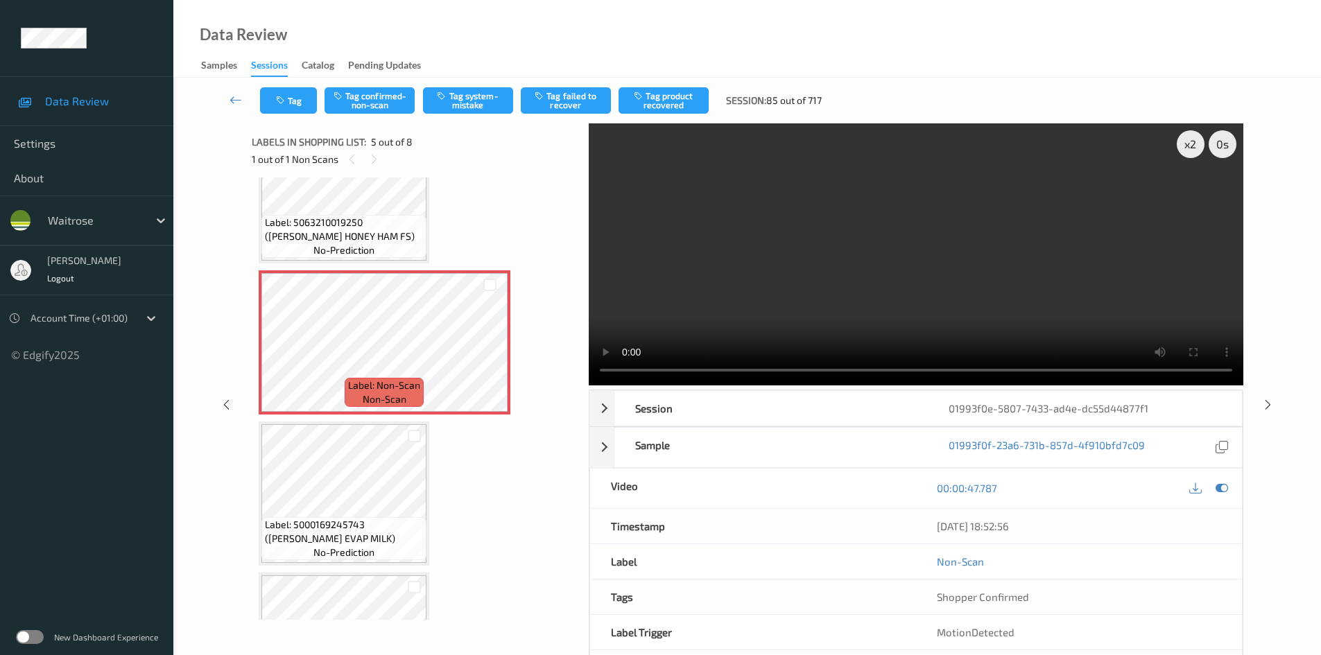
scroll to position [530, 0]
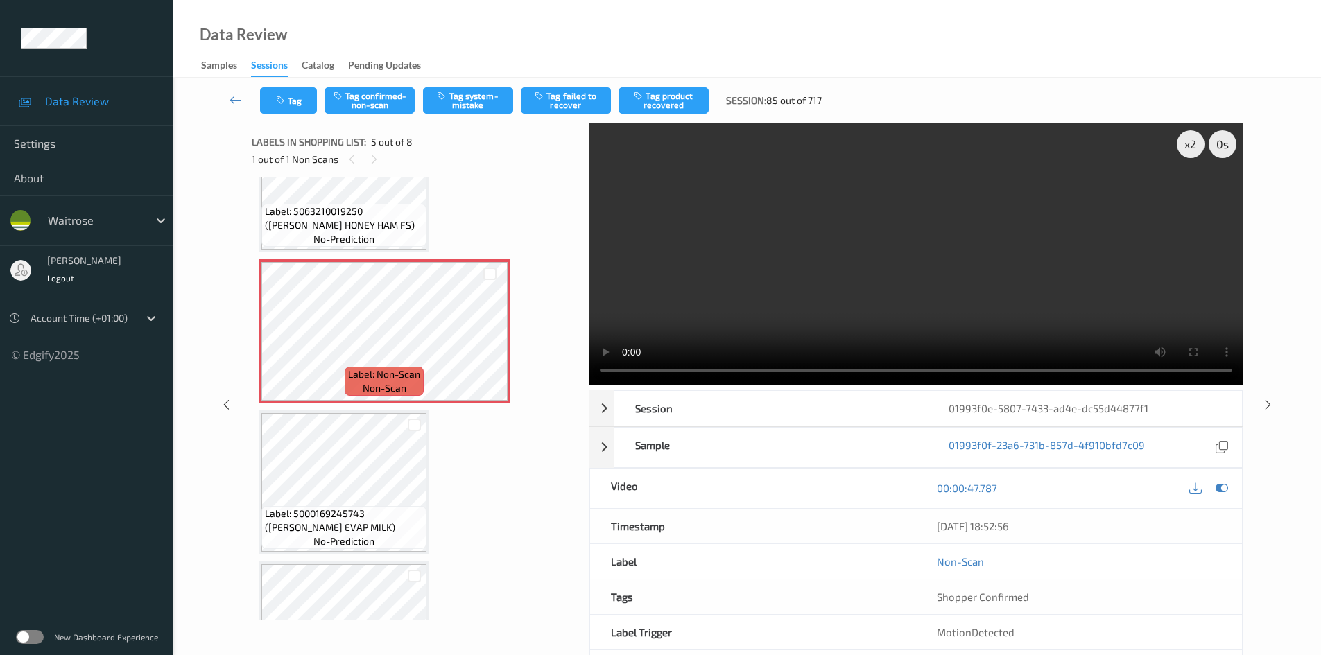
click at [857, 288] on video at bounding box center [916, 254] width 655 height 262
click at [847, 309] on video at bounding box center [916, 254] width 655 height 262
click at [777, 306] on video at bounding box center [916, 254] width 655 height 262
click at [938, 288] on video at bounding box center [916, 254] width 655 height 262
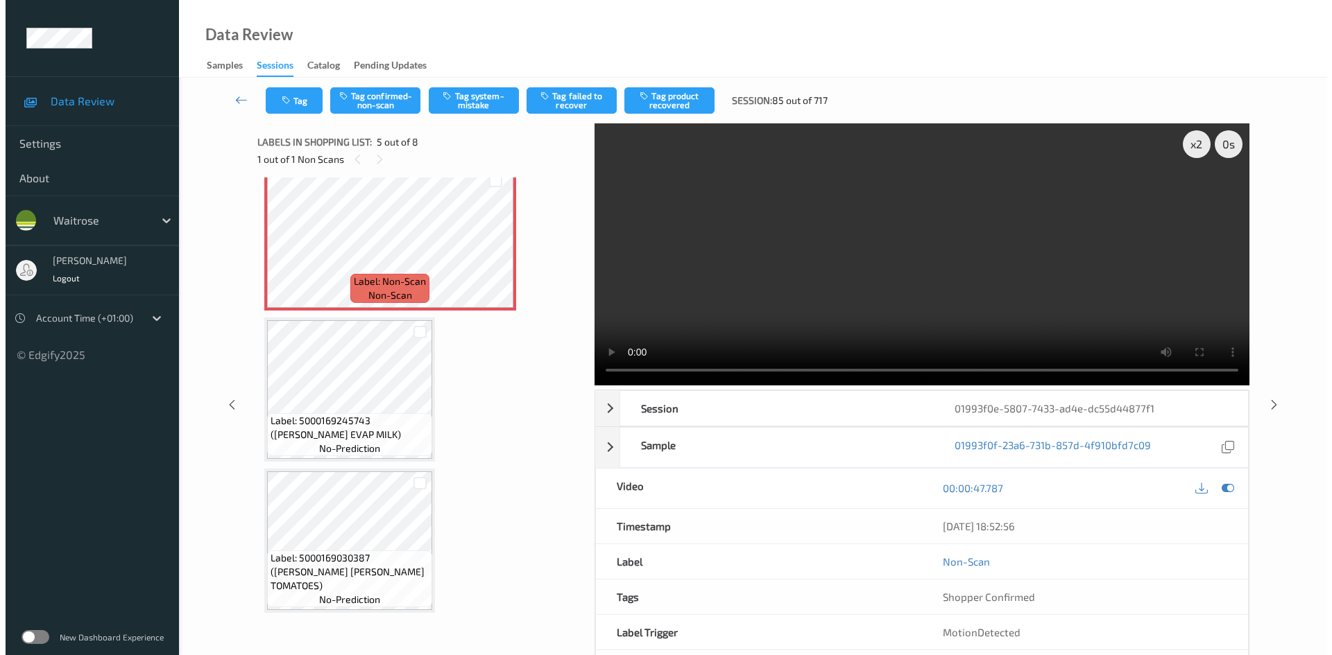
scroll to position [599, 0]
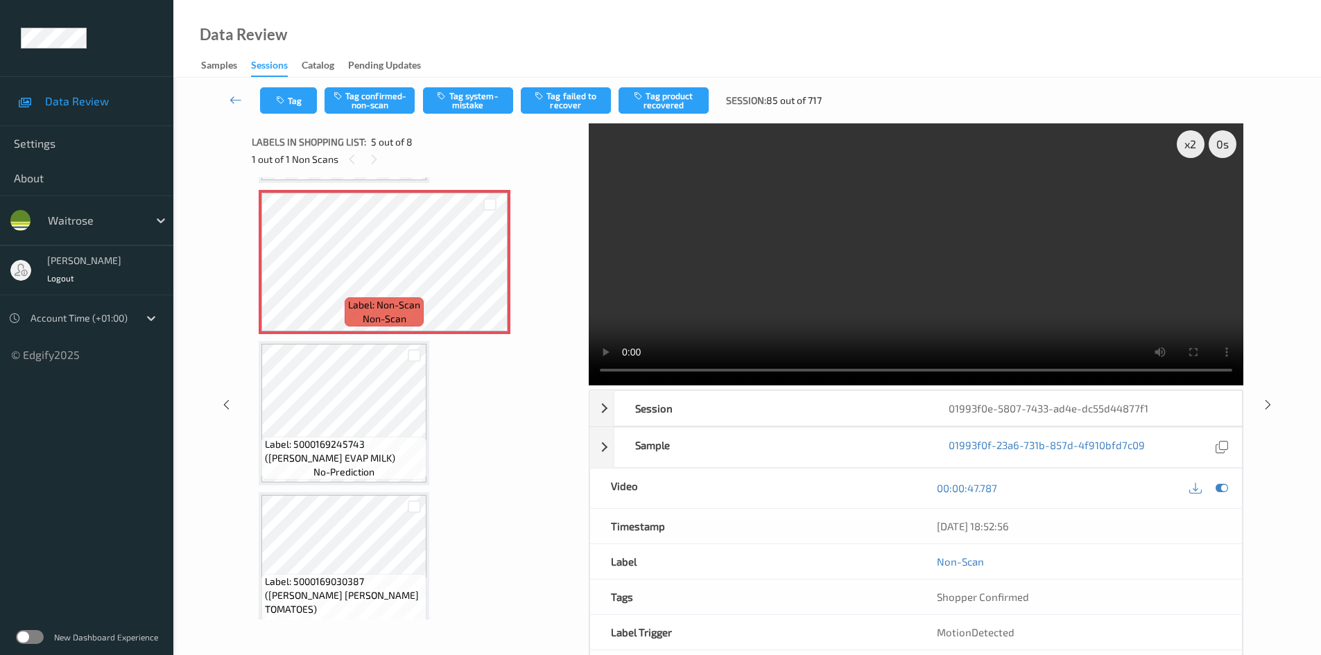
click at [879, 260] on video at bounding box center [916, 254] width 655 height 262
click at [834, 242] on video at bounding box center [916, 254] width 655 height 262
click at [379, 107] on button "Tag confirmed-non-scan" at bounding box center [370, 100] width 90 height 26
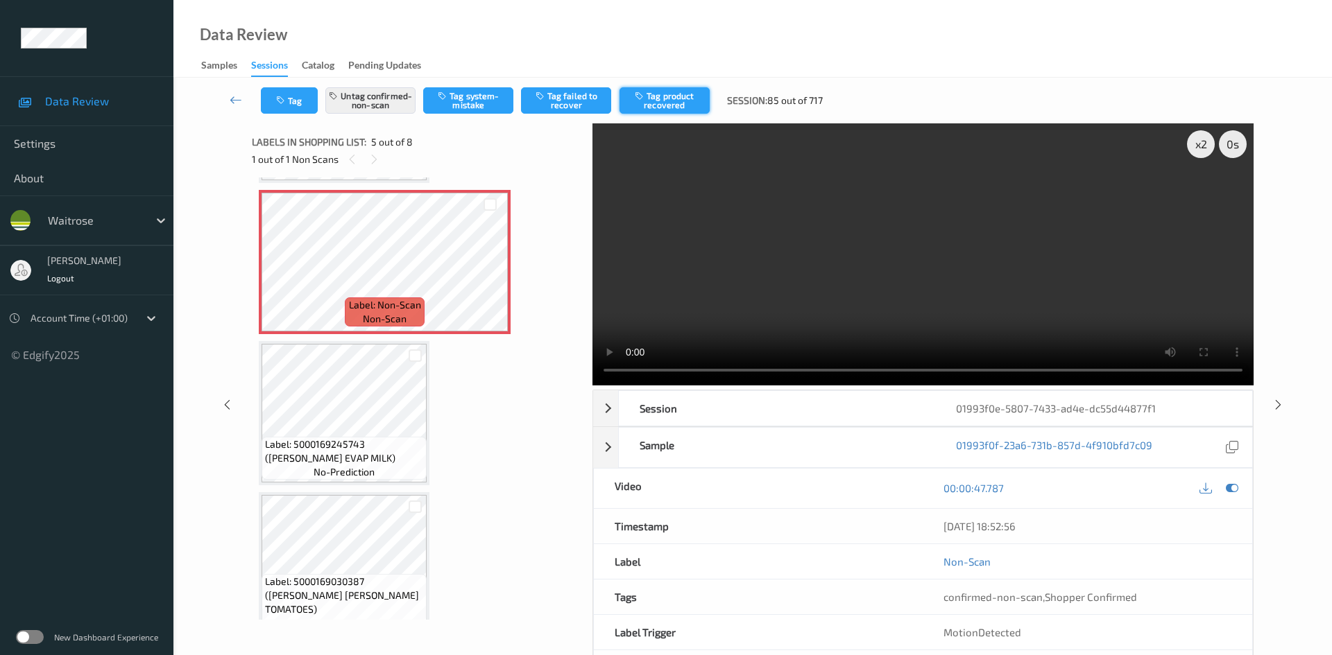
click at [682, 107] on button "Tag product recovered" at bounding box center [664, 100] width 90 height 26
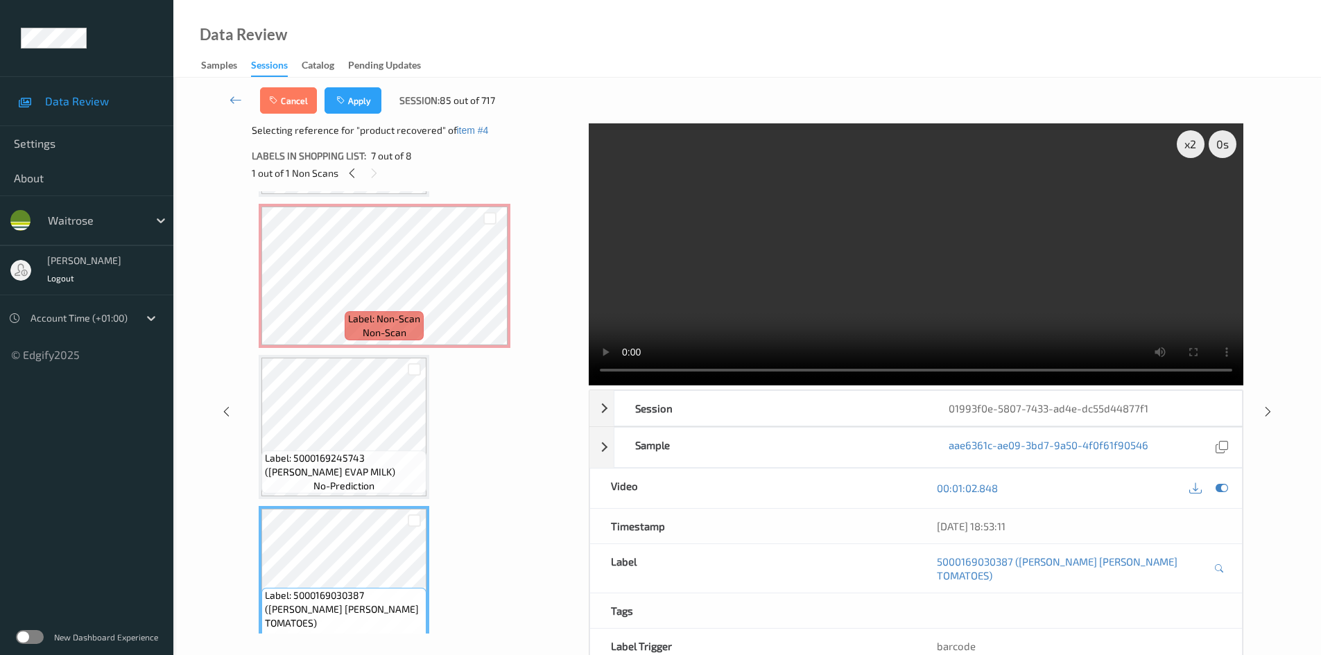
click at [363, 114] on div "Cancel Apply Session: 85 out of 717" at bounding box center [747, 101] width 1091 height 46
click at [368, 101] on button "Apply" at bounding box center [353, 100] width 57 height 26
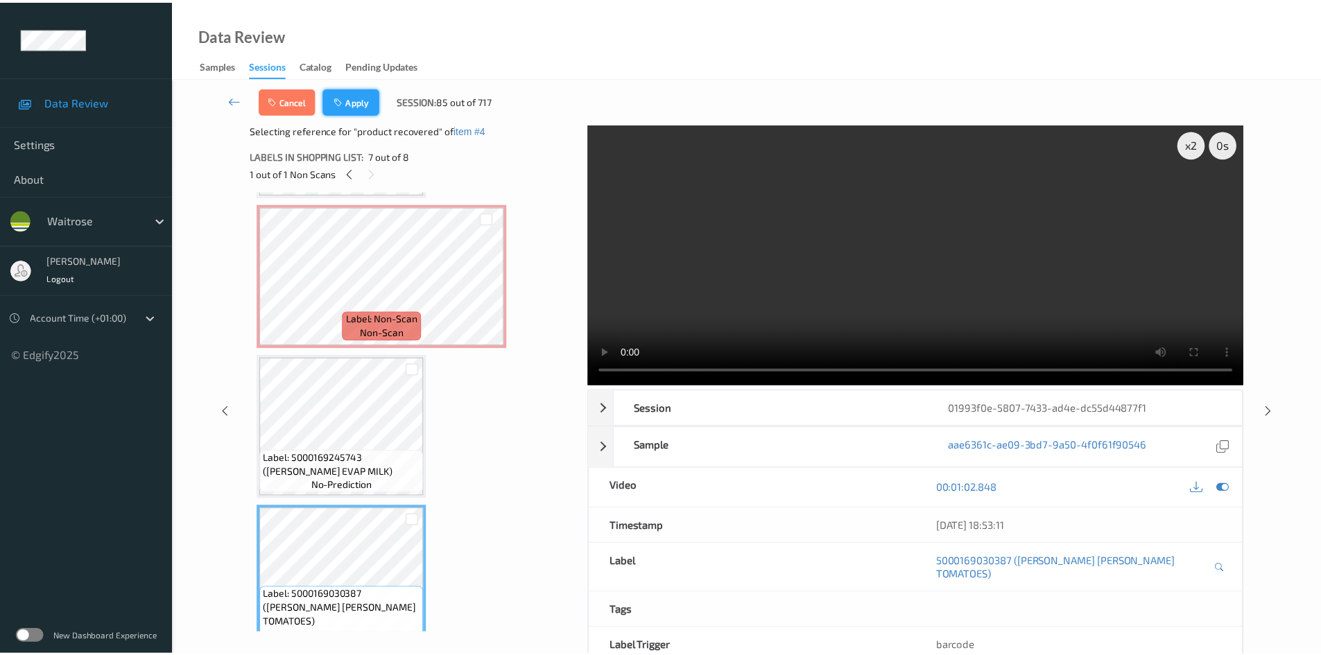
scroll to position [460, 0]
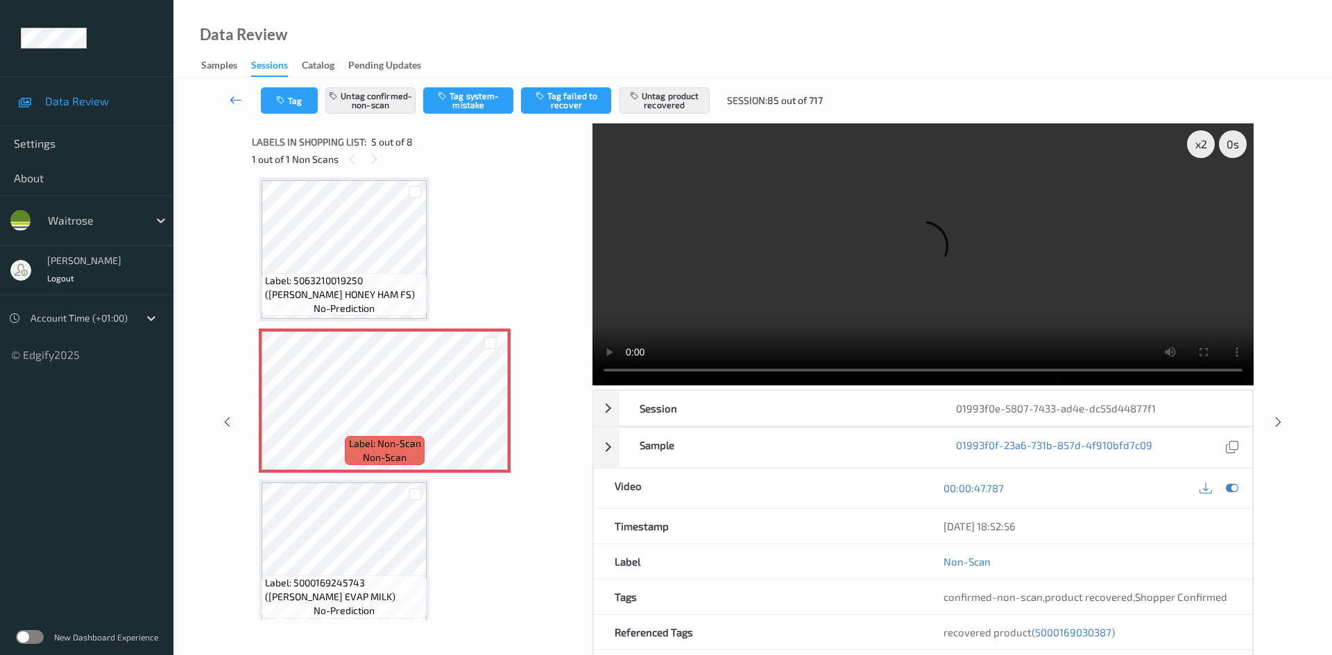
click at [232, 92] on link at bounding box center [236, 100] width 49 height 26
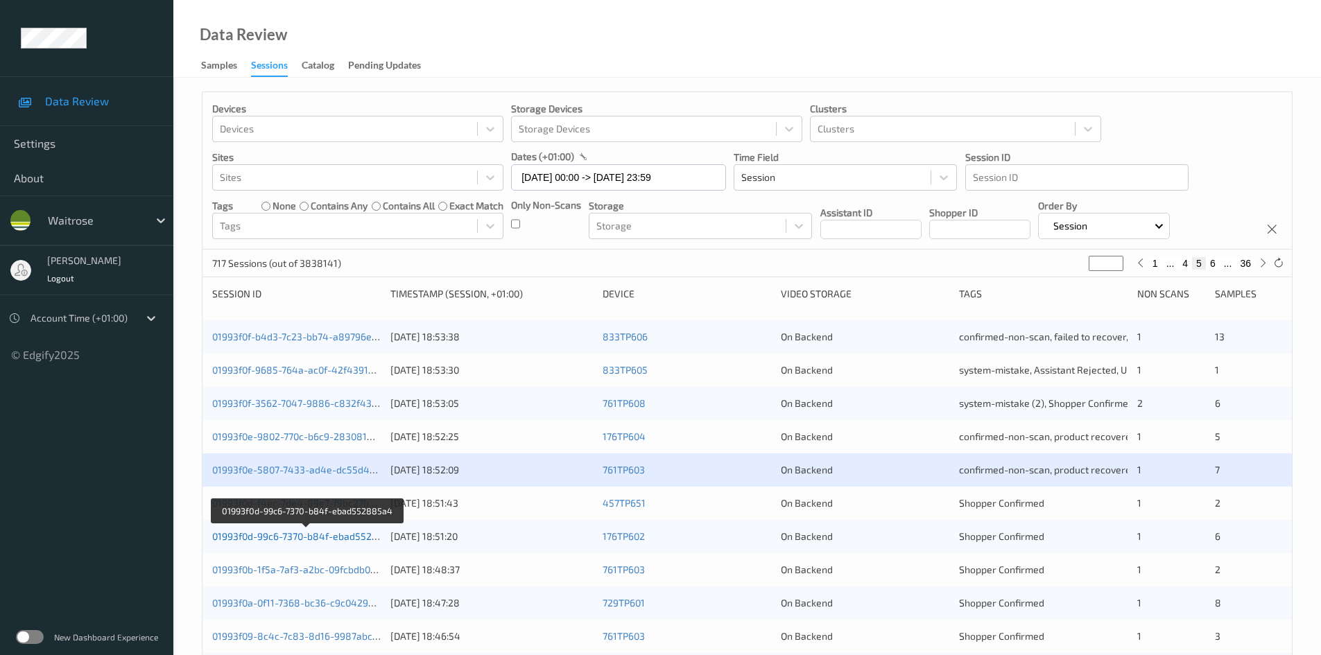
click at [266, 539] on link "01993f0d-99c6-7370-b84f-ebad552885a4" at bounding box center [306, 537] width 189 height 12
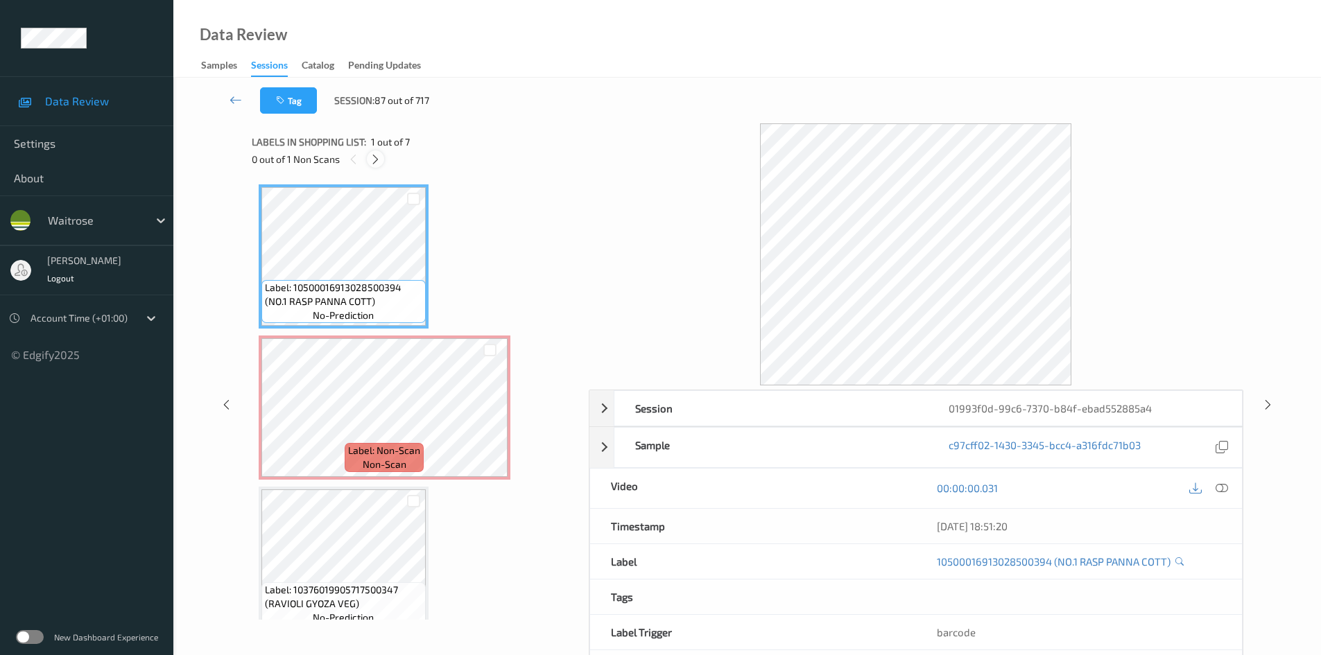
drag, startPoint x: 372, startPoint y: 160, endPoint x: 649, endPoint y: 236, distance: 286.9
click at [377, 163] on icon at bounding box center [376, 159] width 12 height 12
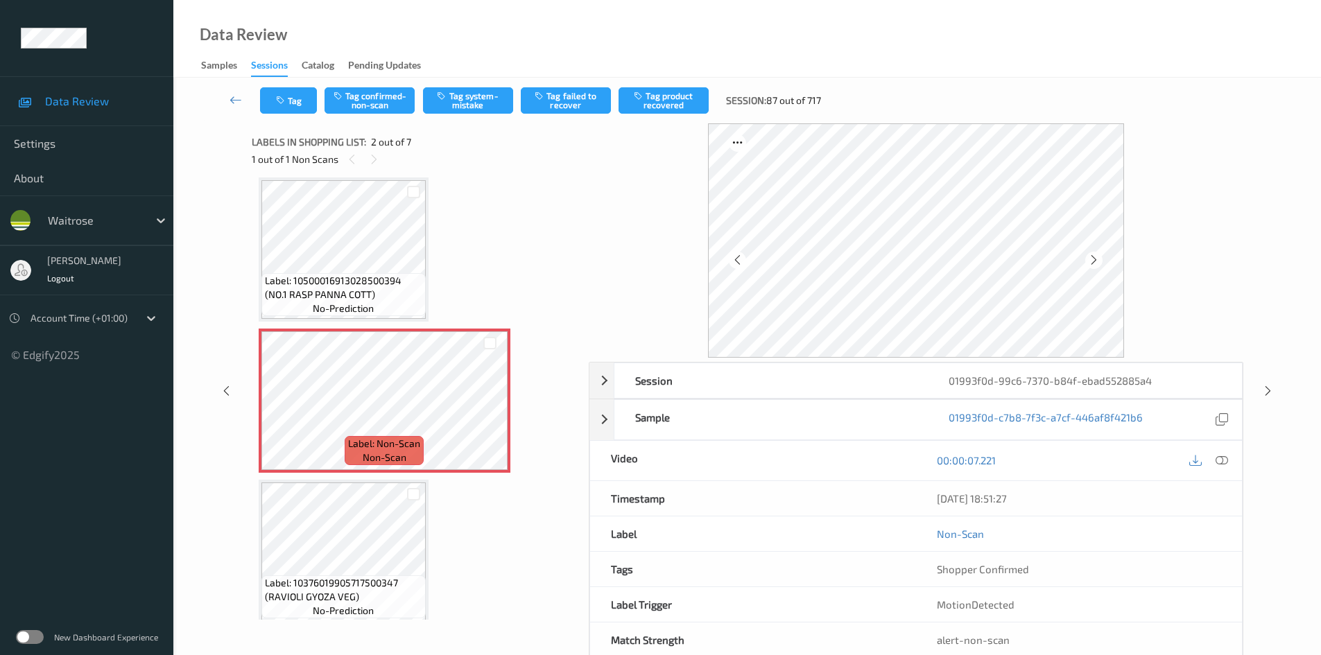
drag, startPoint x: 1225, startPoint y: 458, endPoint x: 1203, endPoint y: 448, distance: 23.9
click at [1225, 458] on icon at bounding box center [1222, 460] width 12 height 12
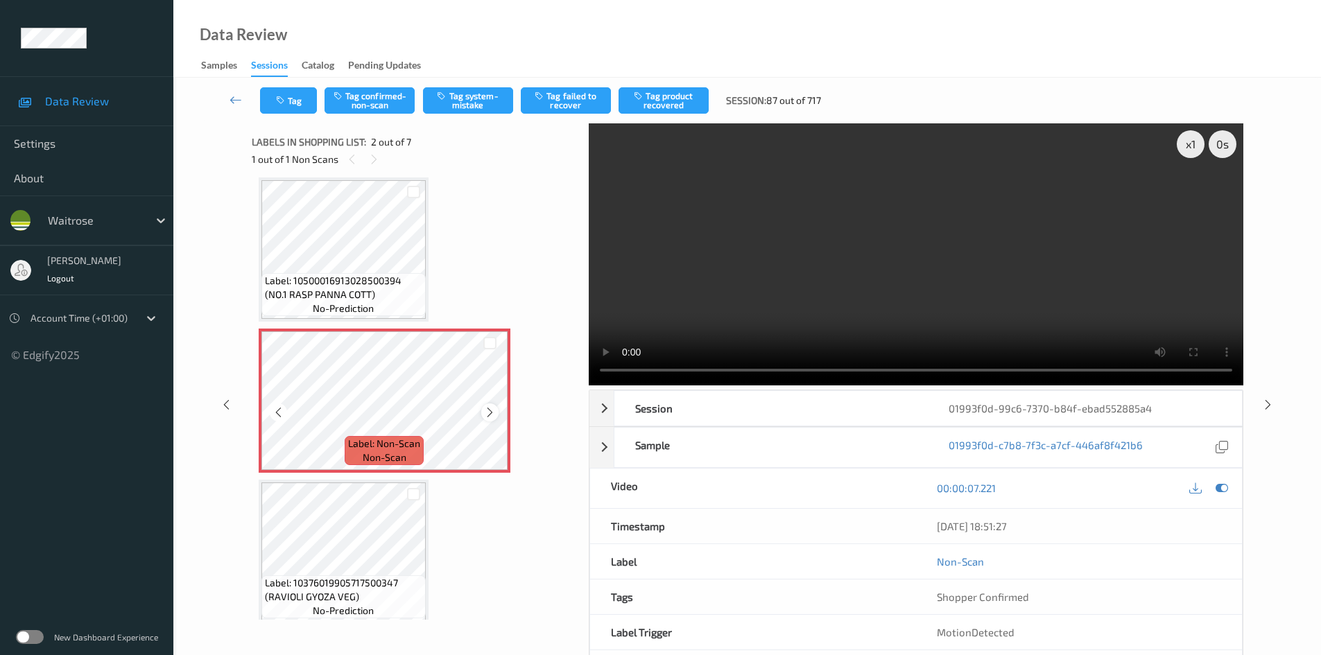
click at [492, 414] on icon at bounding box center [490, 412] width 12 height 12
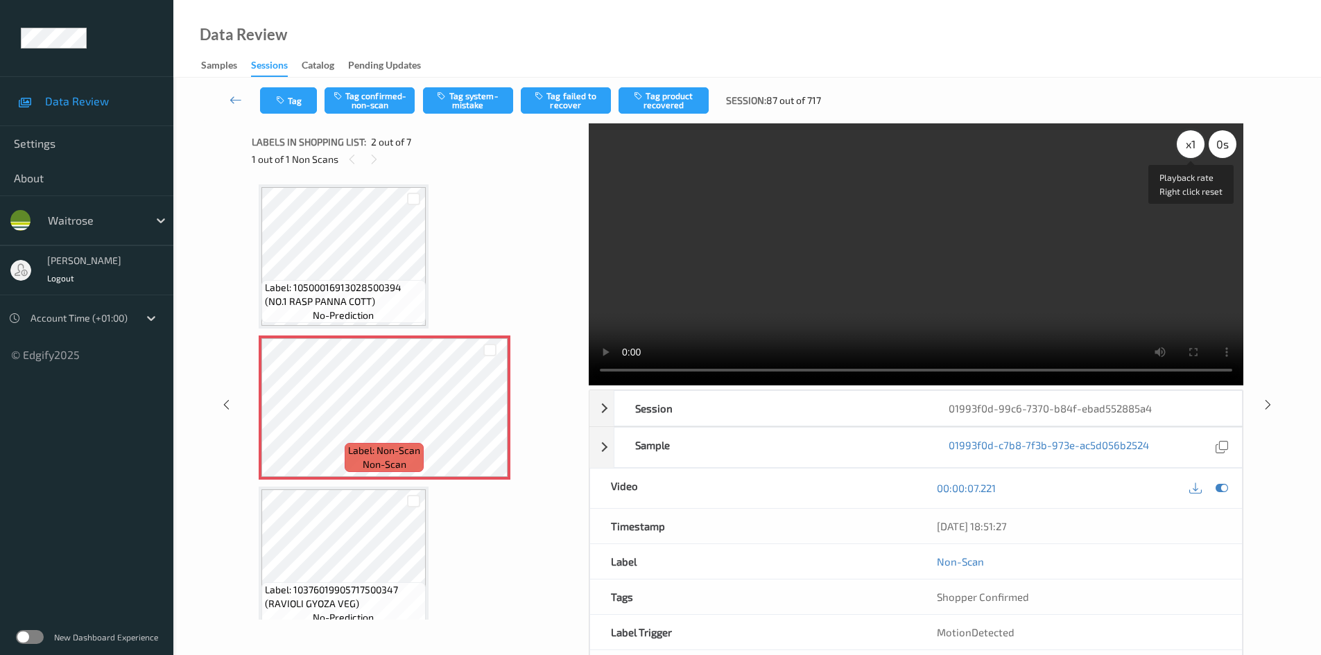
click at [1194, 144] on div "x 1" at bounding box center [1191, 144] width 28 height 28
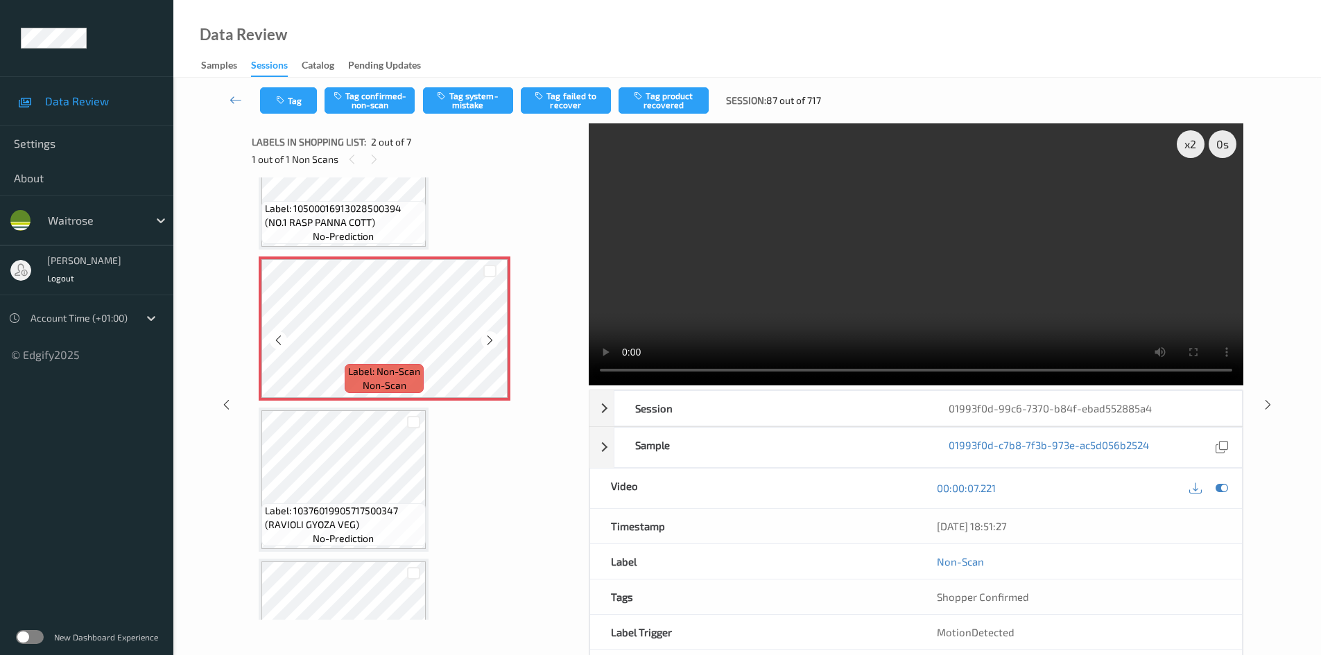
scroll to position [139, 0]
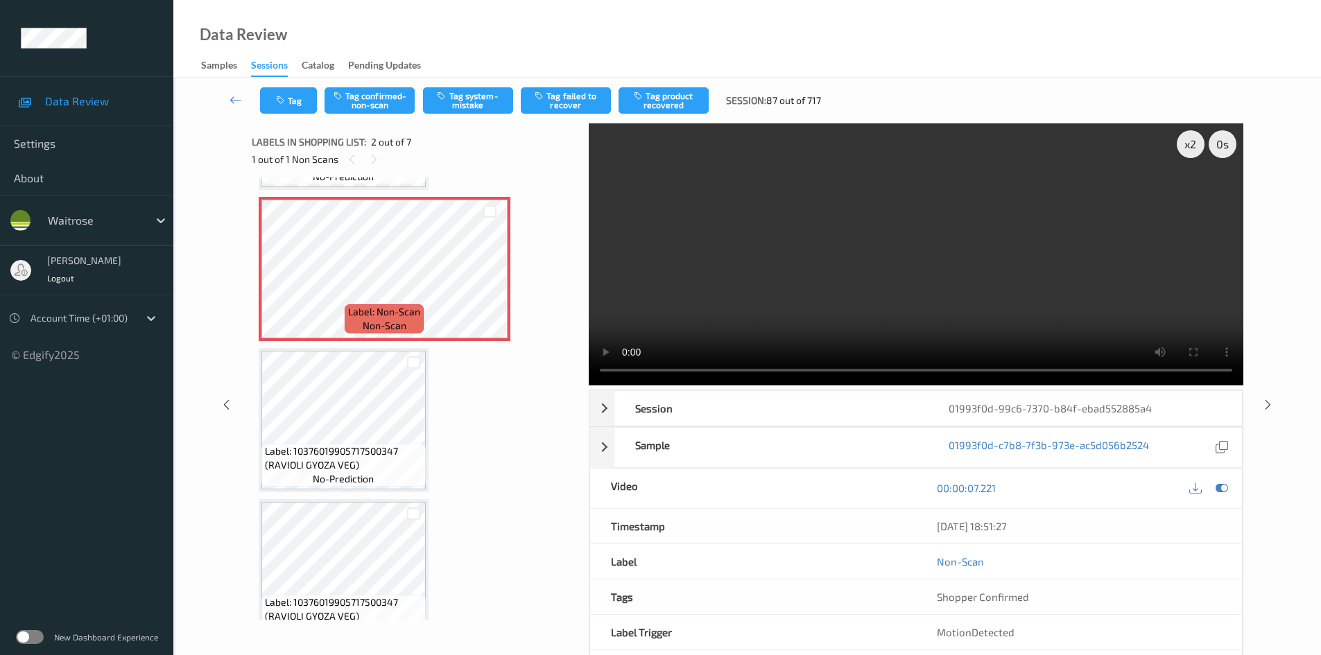
click at [911, 227] on video at bounding box center [916, 254] width 655 height 262
click at [798, 232] on video at bounding box center [916, 254] width 655 height 262
click at [812, 246] on video at bounding box center [916, 254] width 655 height 262
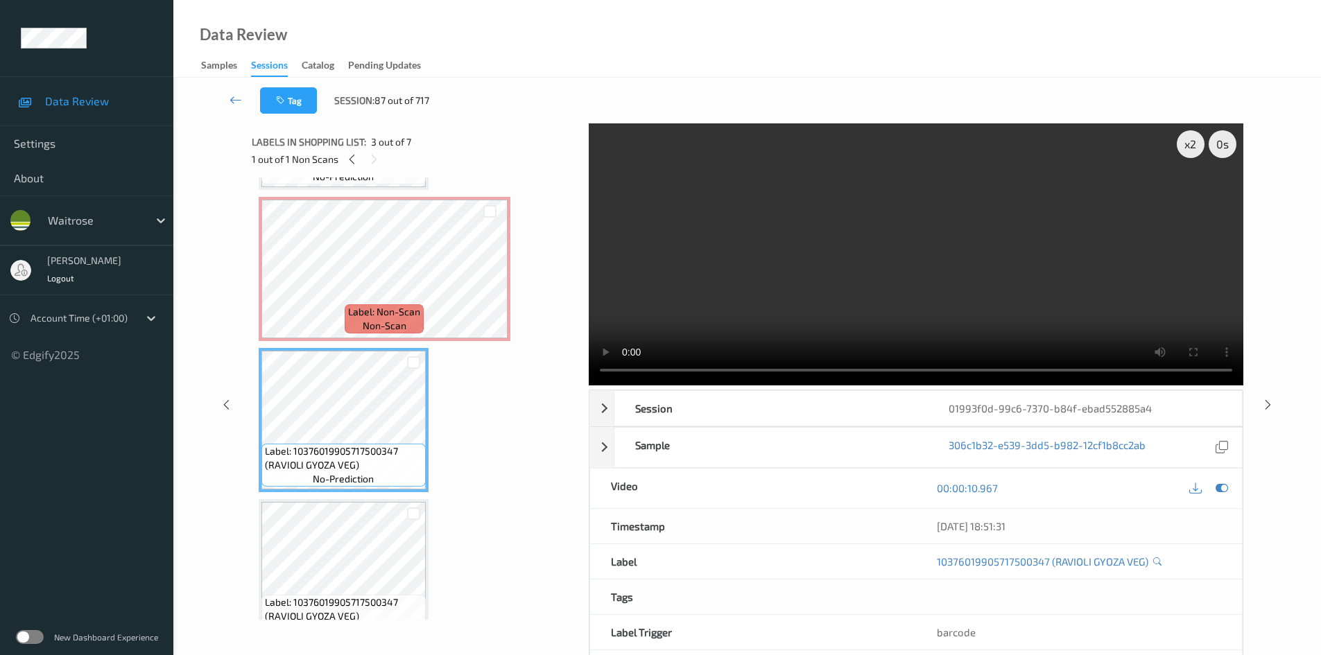
click at [826, 289] on video at bounding box center [916, 254] width 655 height 262
click at [797, 263] on video at bounding box center [916, 254] width 655 height 262
click at [782, 280] on video at bounding box center [916, 254] width 655 height 262
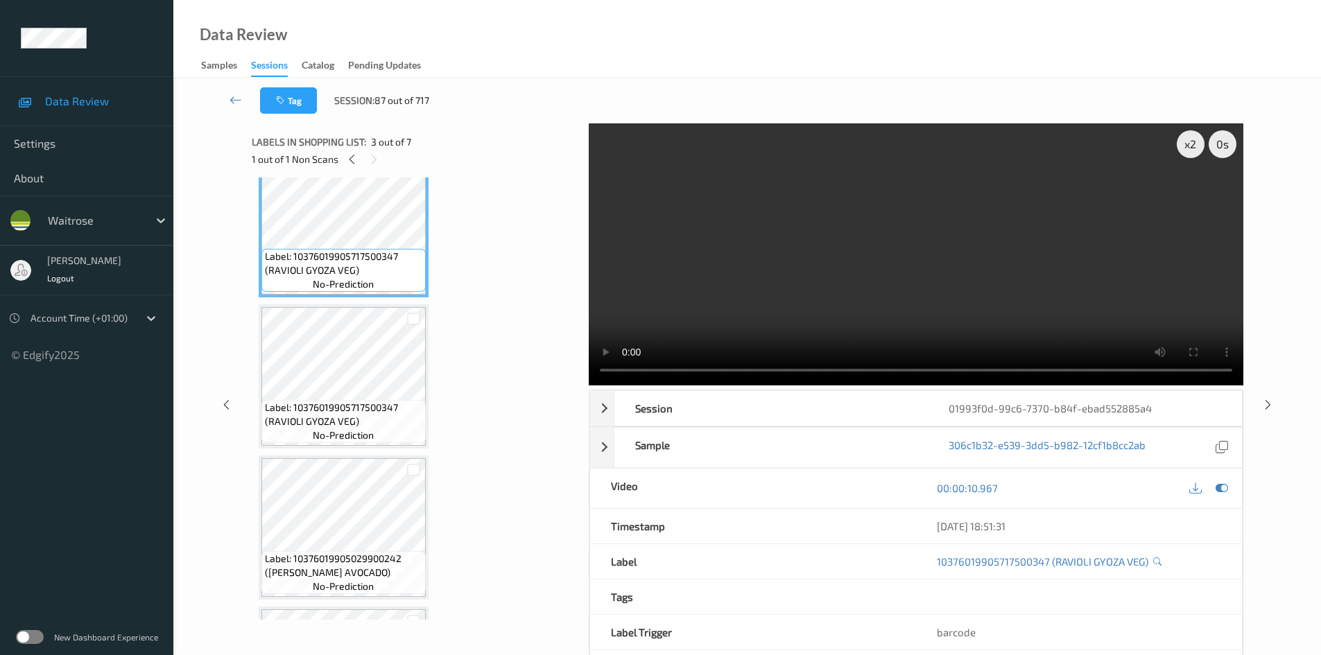
scroll to position [347, 0]
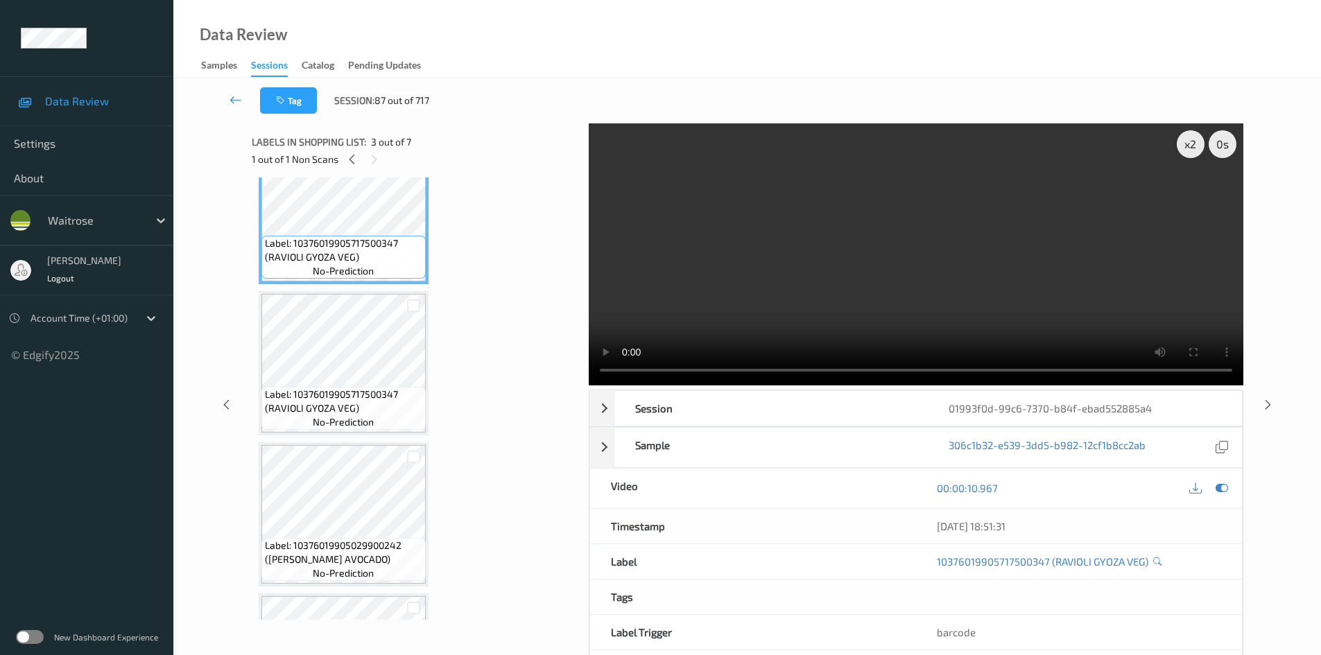
click at [886, 273] on video at bounding box center [916, 254] width 655 height 262
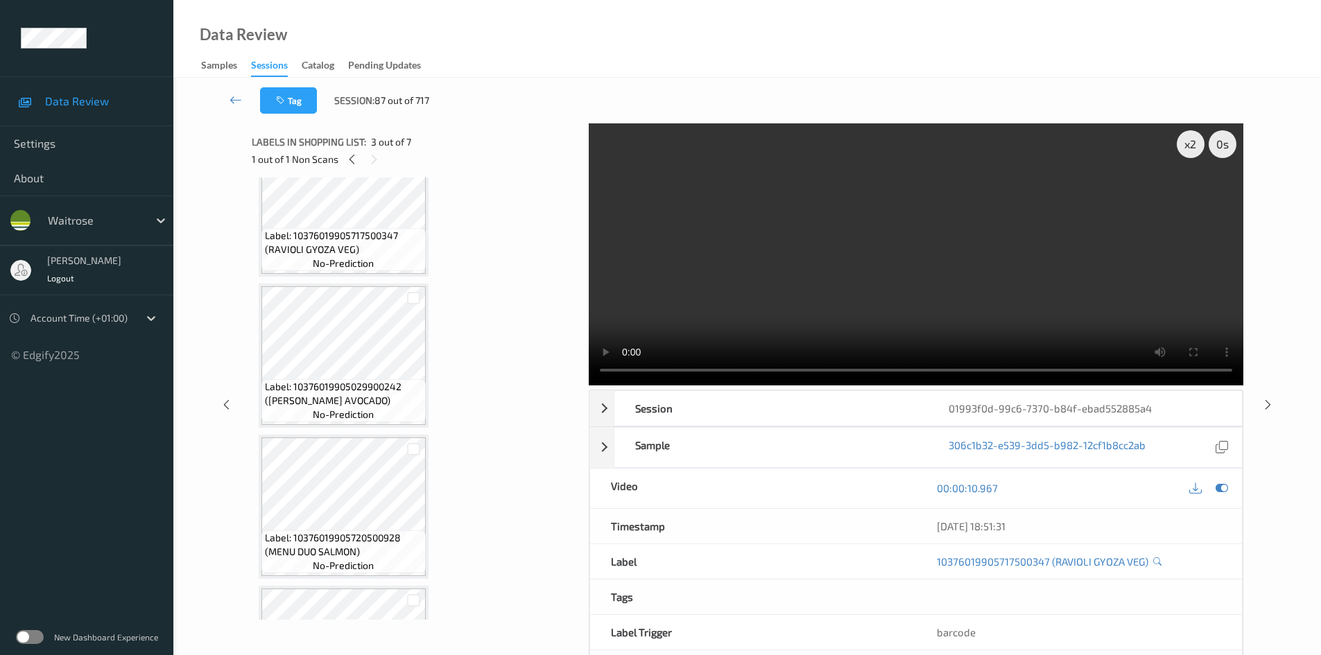
scroll to position [555, 0]
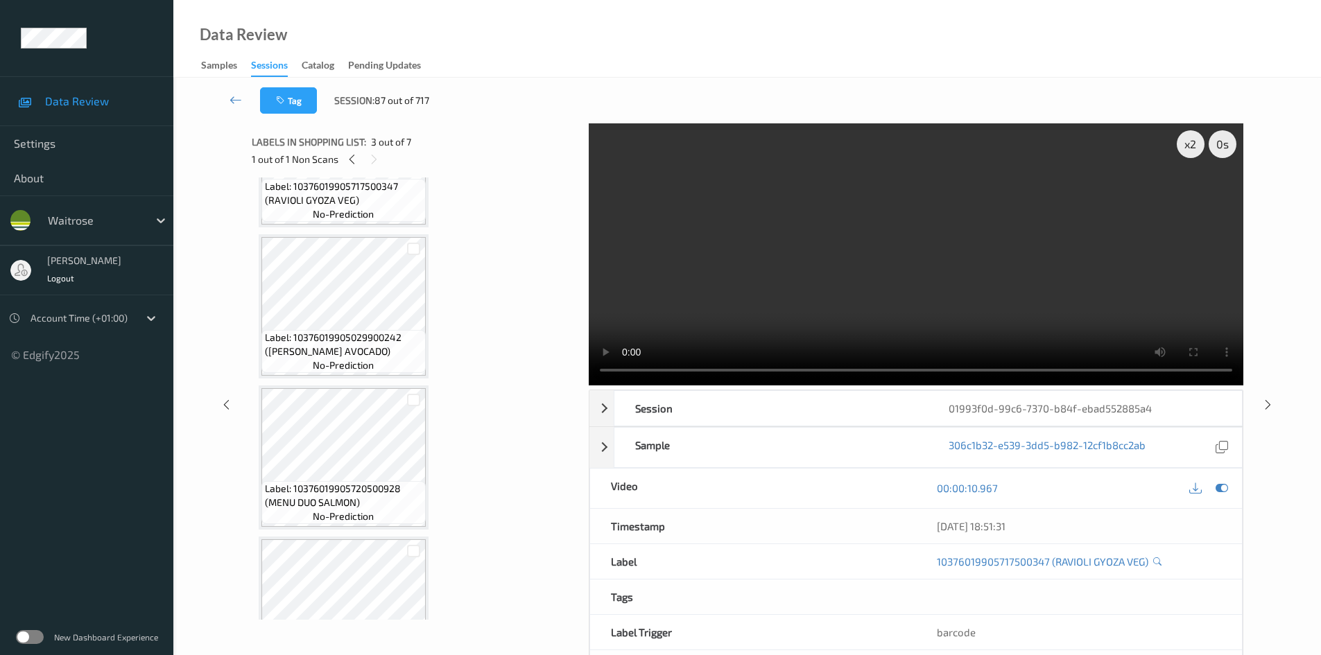
click at [811, 279] on video at bounding box center [916, 254] width 655 height 262
drag, startPoint x: 856, startPoint y: 290, endPoint x: 847, endPoint y: 290, distance: 8.3
click at [856, 290] on video at bounding box center [916, 254] width 655 height 262
click at [780, 286] on video at bounding box center [916, 254] width 655 height 262
click at [802, 293] on video at bounding box center [916, 254] width 655 height 262
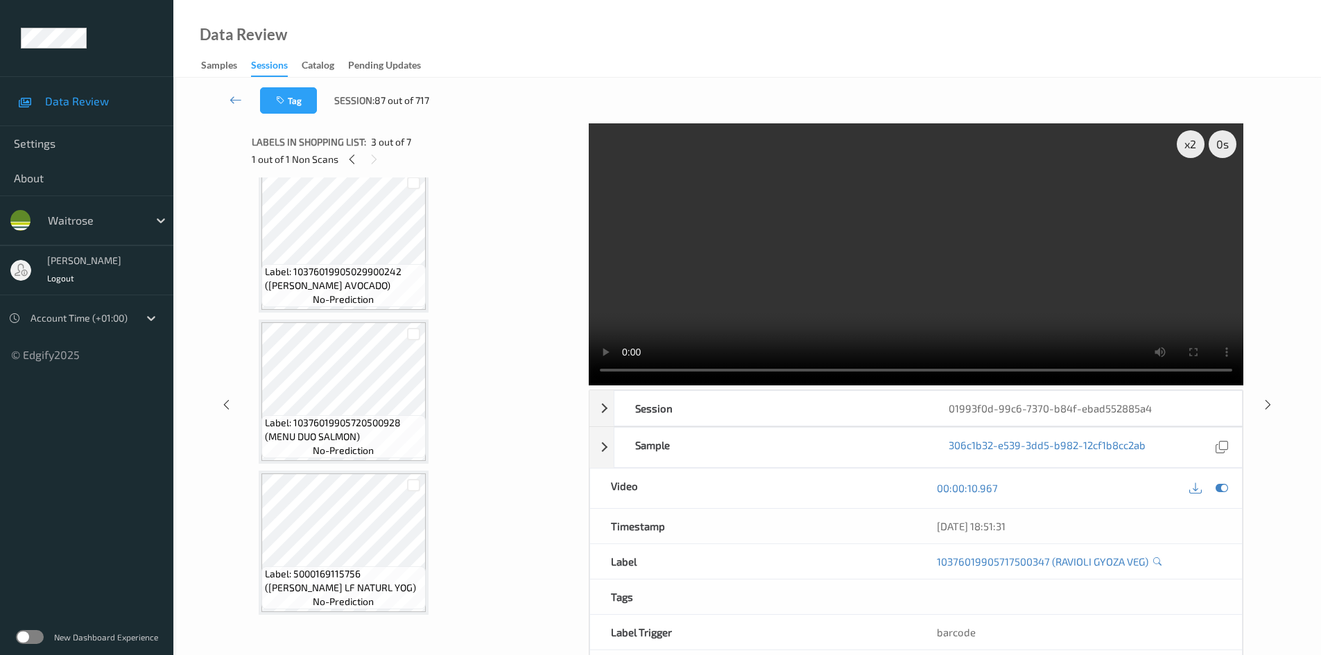
scroll to position [623, 0]
click at [952, 293] on video at bounding box center [916, 254] width 655 height 262
click at [940, 307] on video at bounding box center [916, 254] width 655 height 262
click at [902, 309] on video at bounding box center [916, 254] width 655 height 262
click at [840, 293] on video at bounding box center [916, 254] width 655 height 262
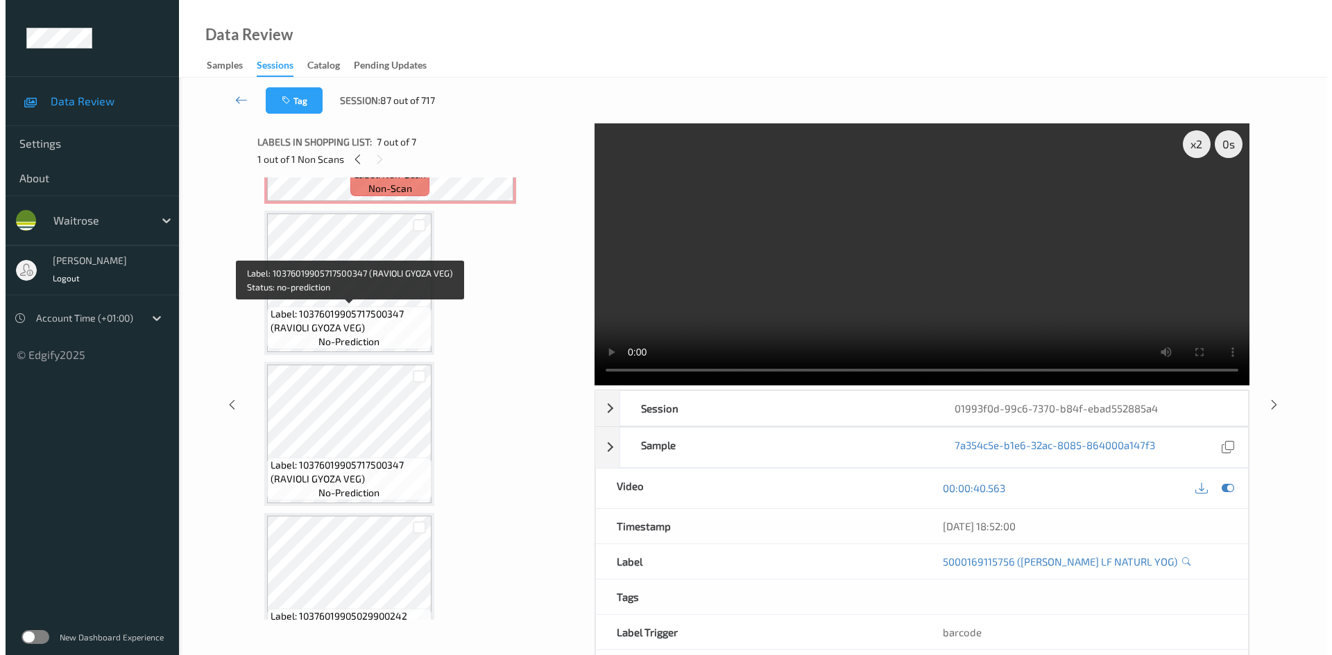
scroll to position [0, 0]
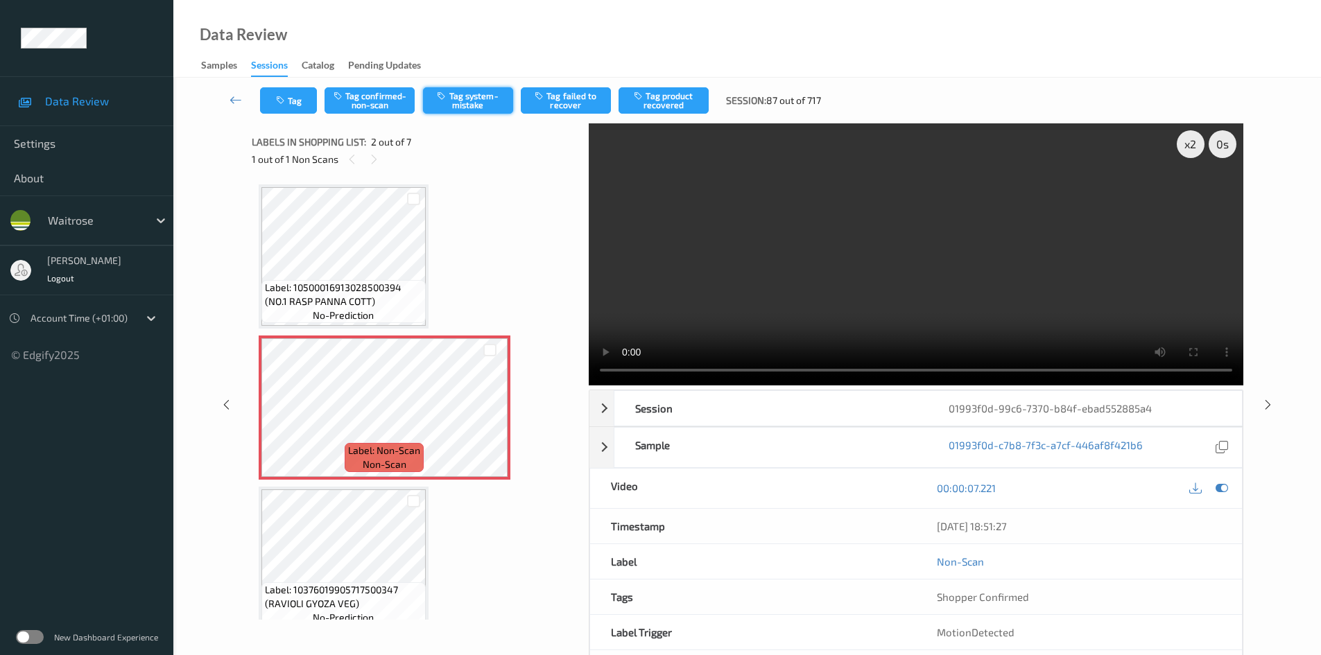
click at [490, 101] on button "Tag system-mistake" at bounding box center [468, 100] width 90 height 26
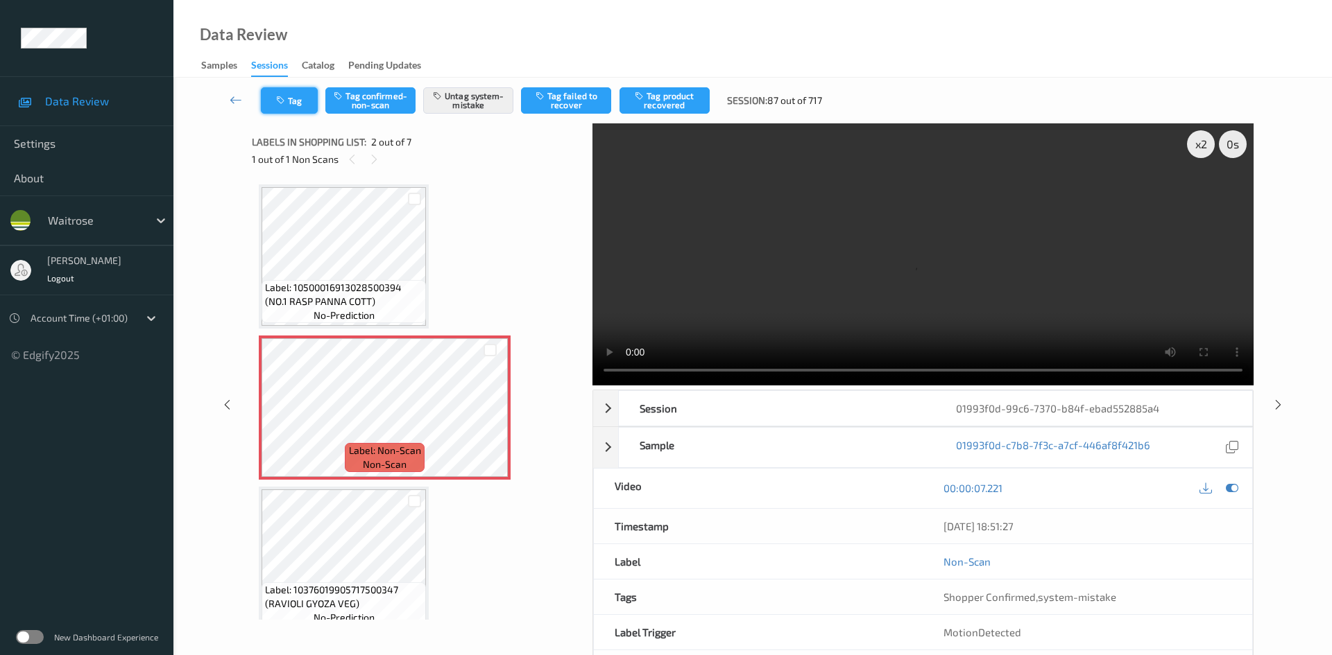
click at [290, 107] on button "Tag" at bounding box center [289, 100] width 57 height 26
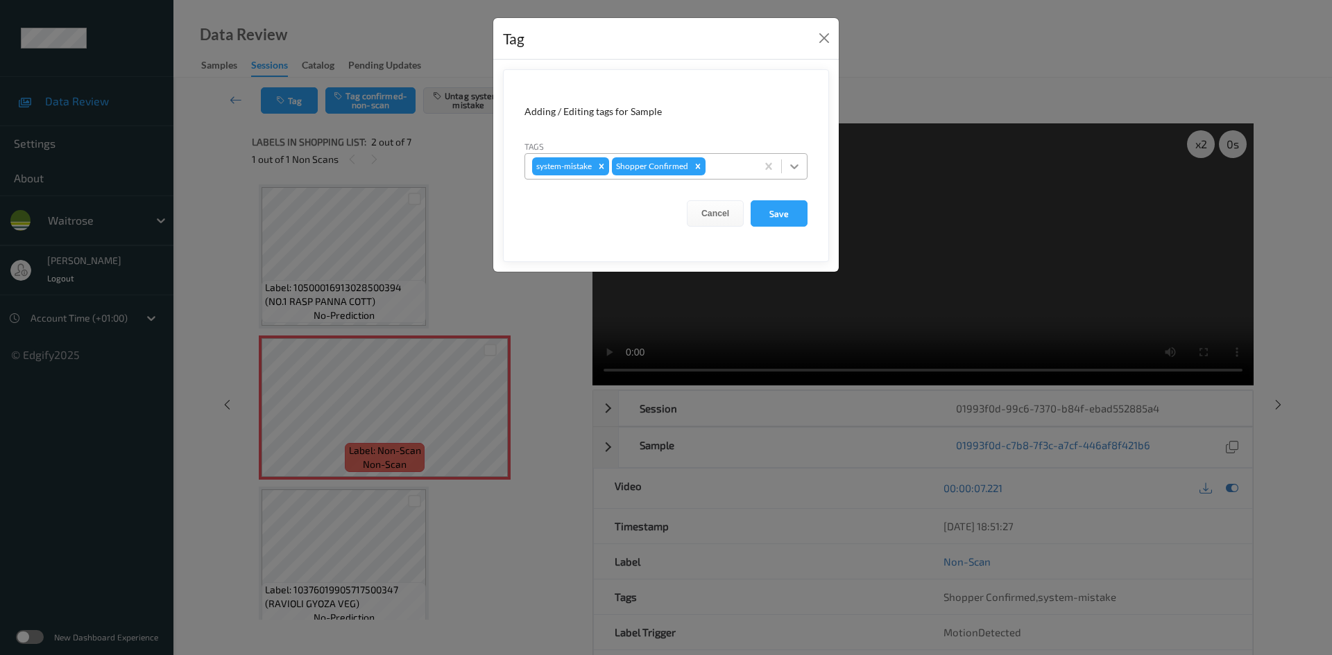
click at [800, 165] on icon at bounding box center [794, 167] width 14 height 14
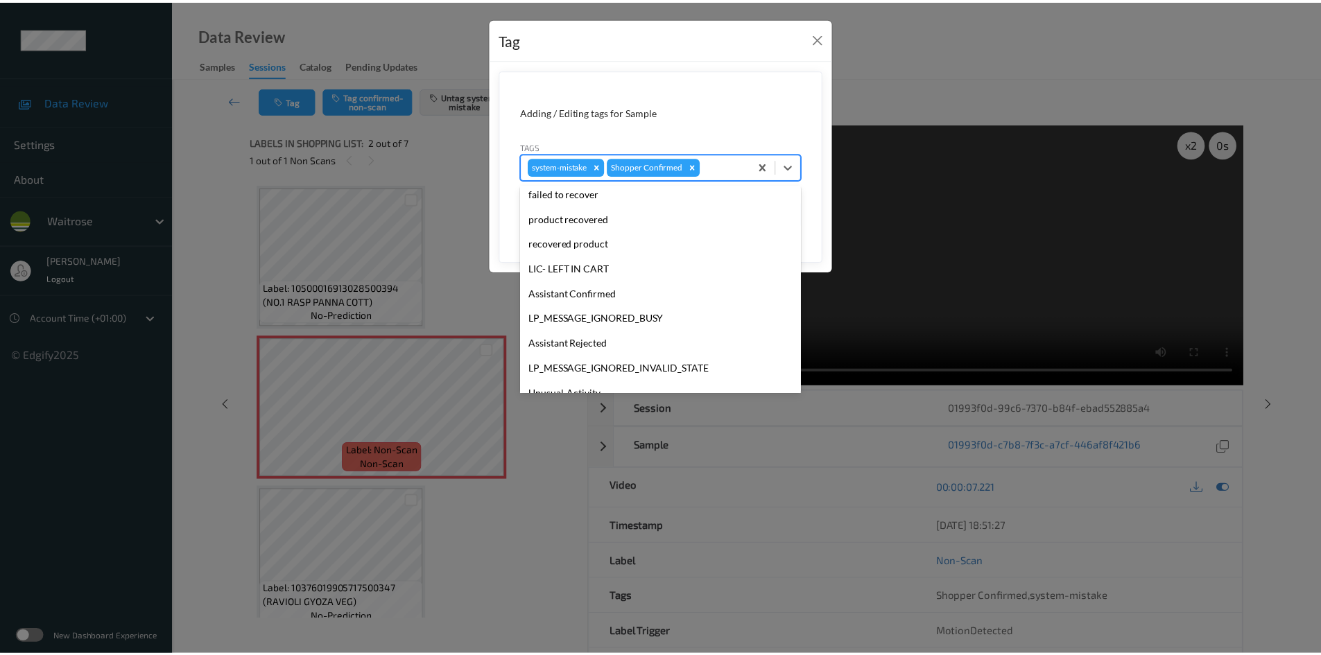
scroll to position [322, 0]
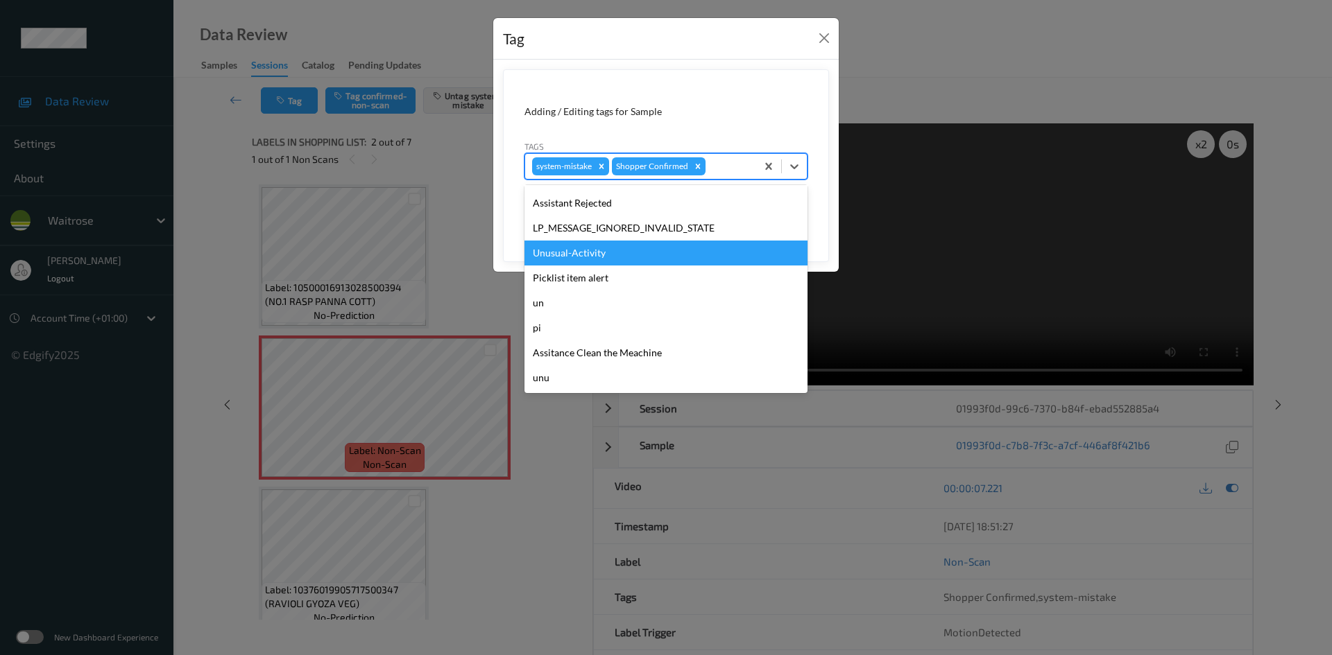
click at [587, 255] on div "Unusual-Activity" at bounding box center [665, 253] width 283 height 25
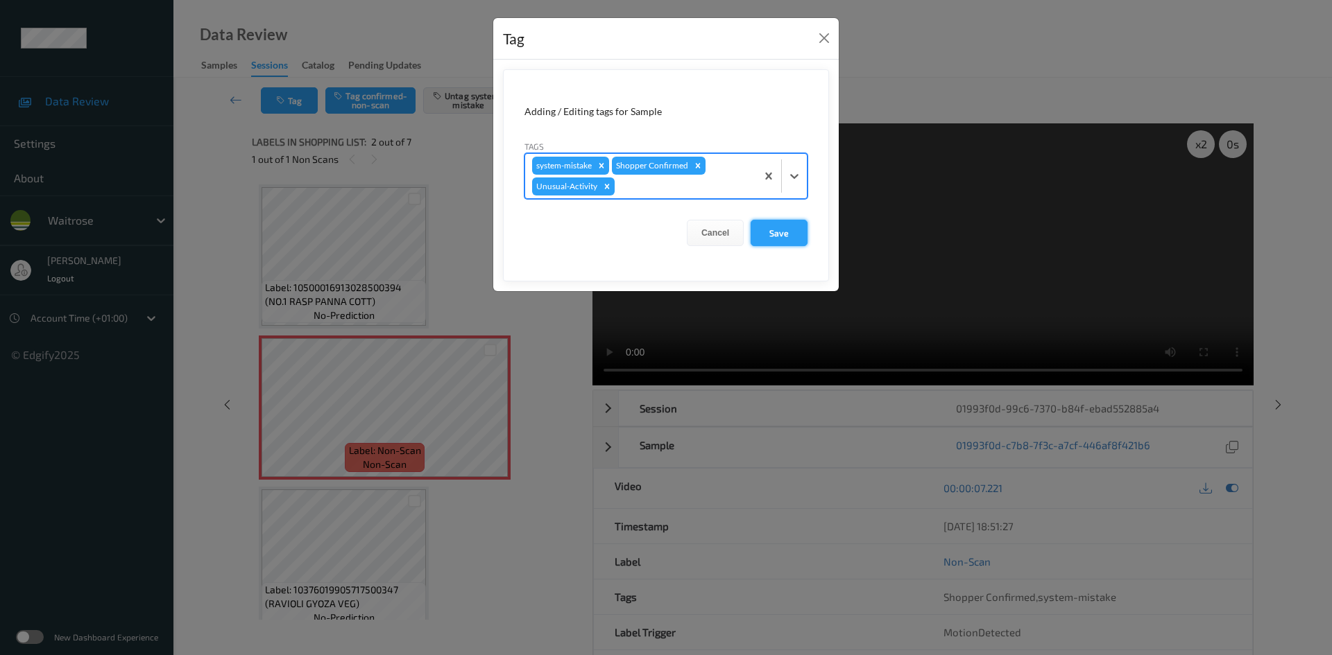
click at [766, 234] on button "Save" at bounding box center [778, 233] width 57 height 26
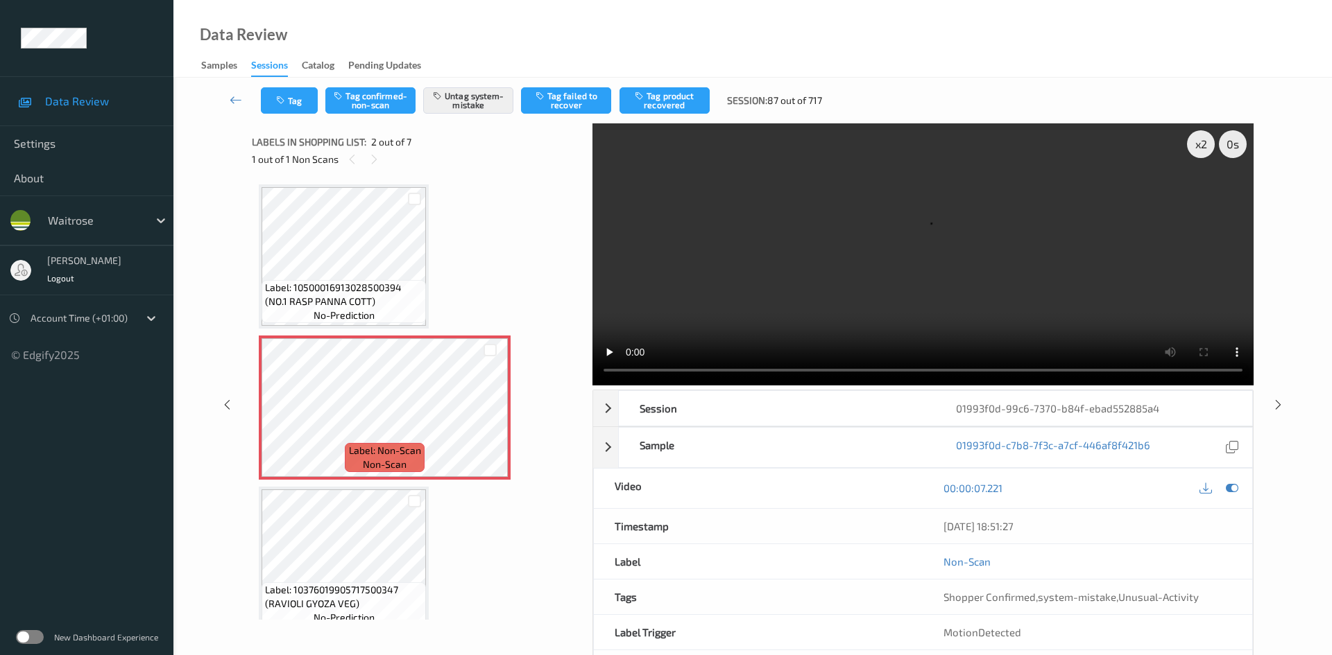
click at [233, 87] on div "Tag Tag confirmed-non-scan Untag system-mistake Tag failed to recover Tag produ…" at bounding box center [752, 101] width 1101 height 46
click at [234, 89] on link at bounding box center [236, 100] width 49 height 26
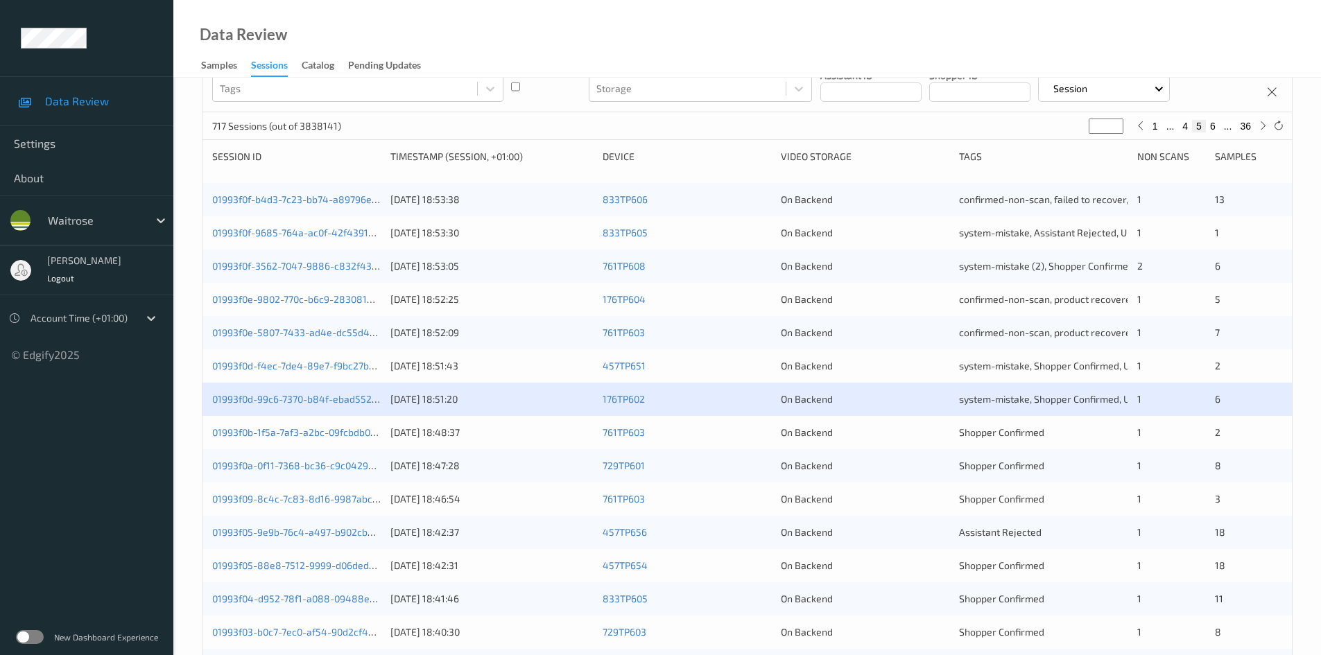
scroll to position [139, 0]
click at [265, 465] on link "01993f0a-0f11-7368-bc36-c9c0429b63cd" at bounding box center [303, 464] width 183 height 12
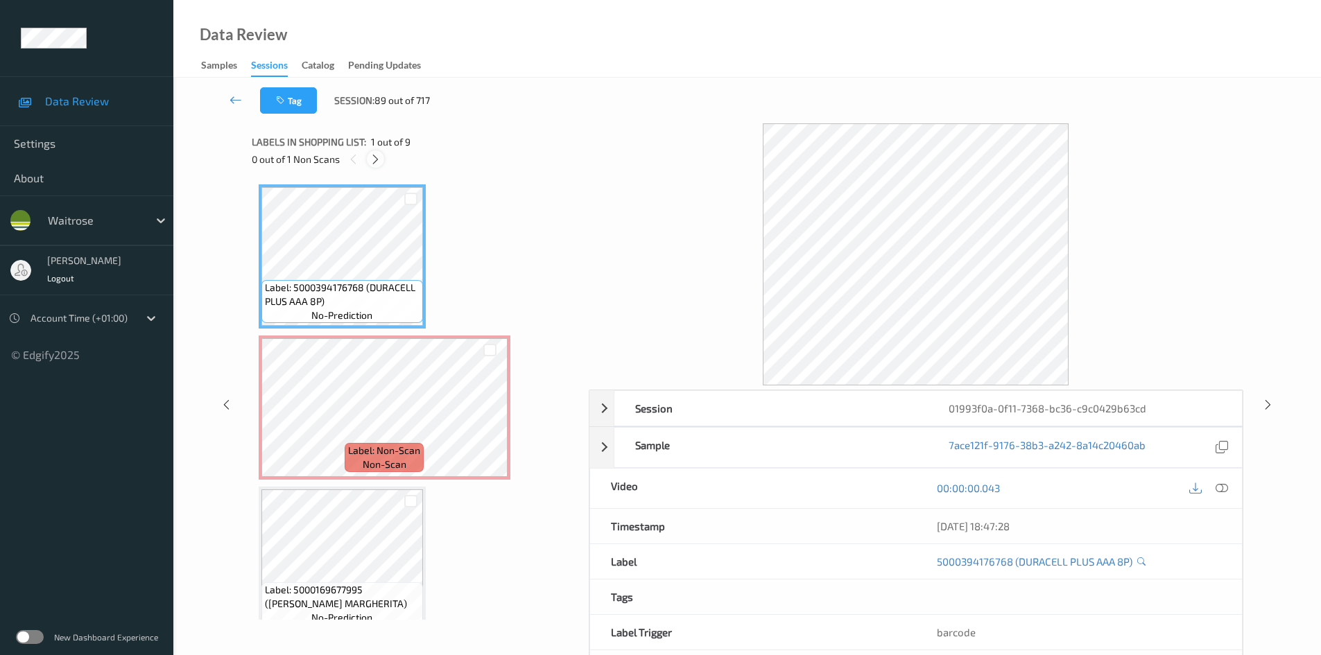
click at [377, 157] on icon at bounding box center [376, 159] width 12 height 12
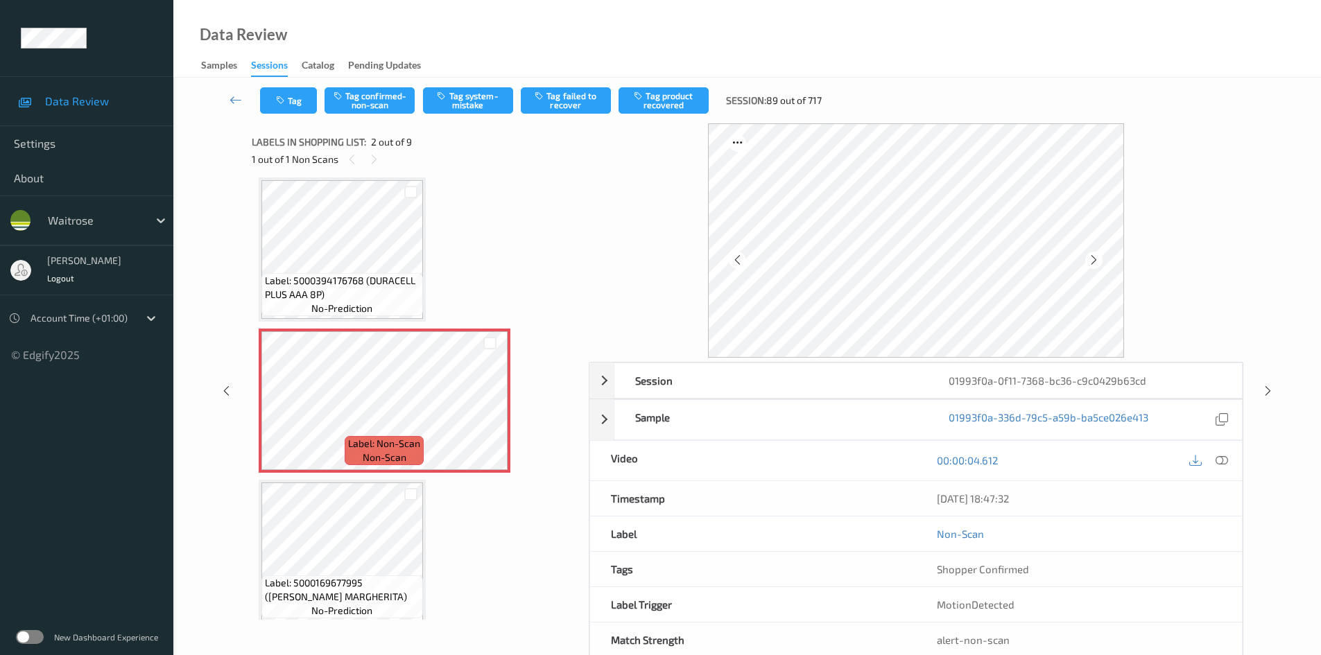
click at [1223, 479] on div "00:00:04.612" at bounding box center [1079, 461] width 326 height 40
click at [1223, 460] on icon at bounding box center [1222, 460] width 12 height 12
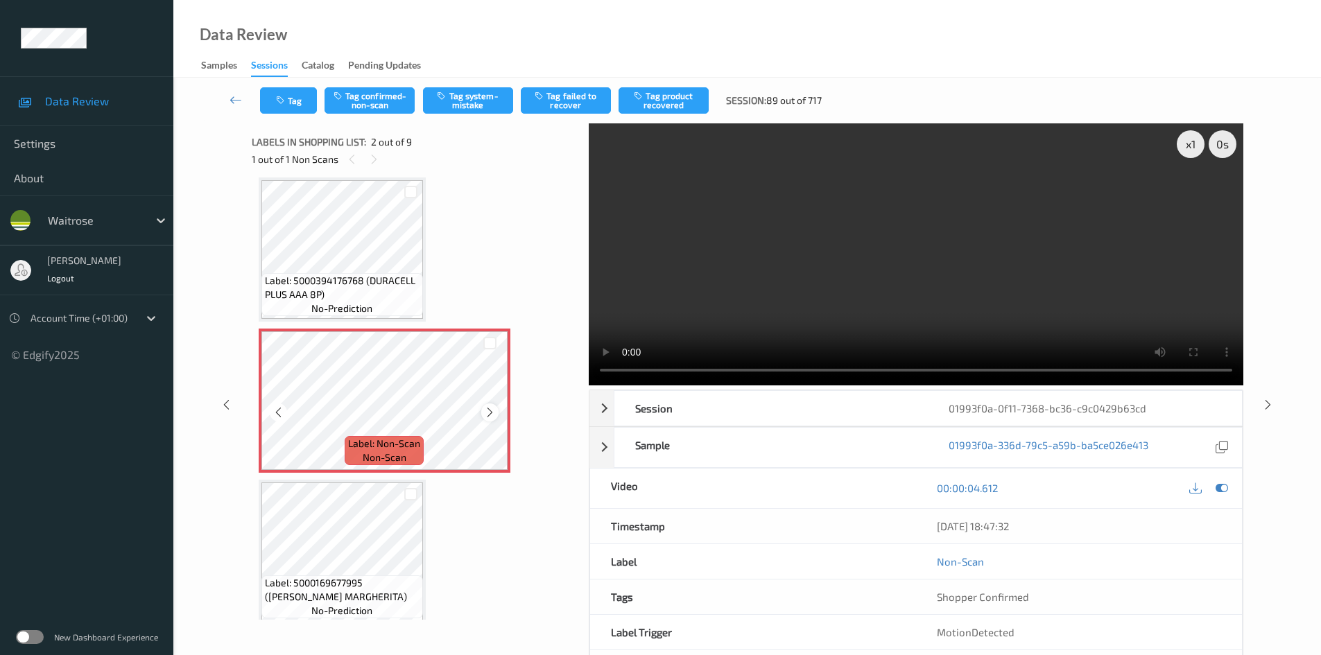
click at [496, 414] on div at bounding box center [489, 412] width 17 height 17
click at [491, 413] on icon at bounding box center [490, 412] width 12 height 12
click at [979, 275] on video at bounding box center [916, 254] width 655 height 262
click at [1196, 145] on div "x 1" at bounding box center [1191, 144] width 28 height 28
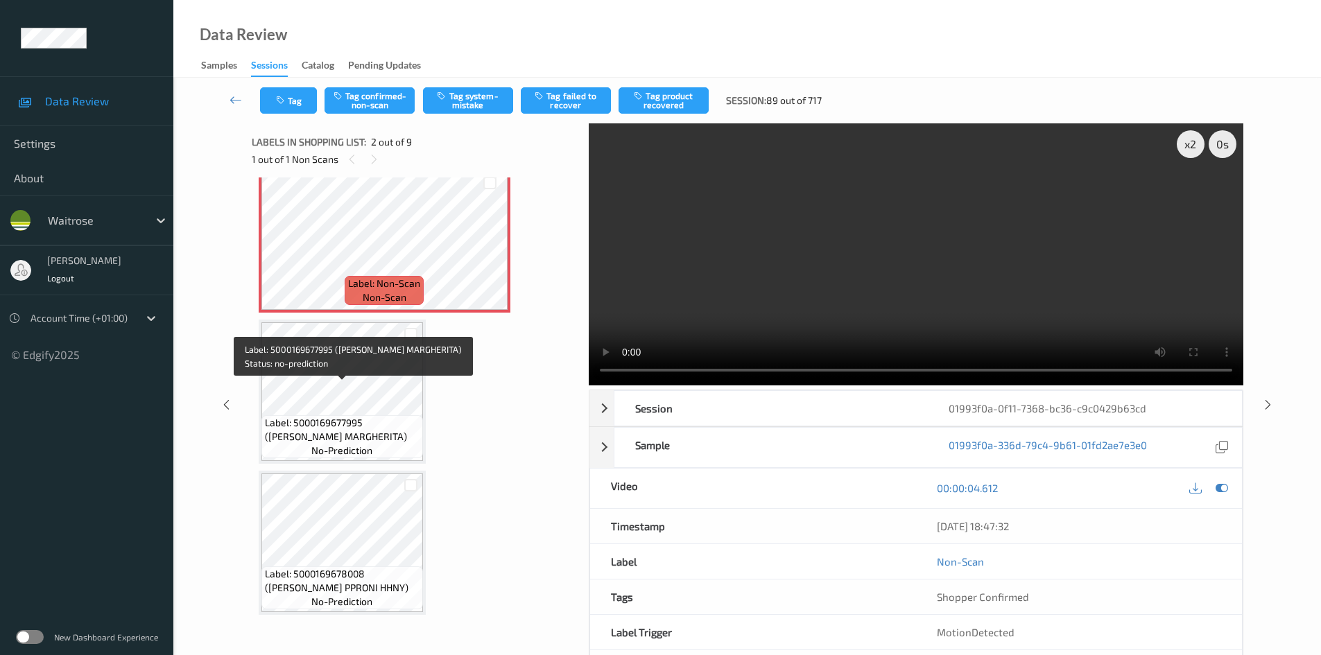
scroll to position [208, 0]
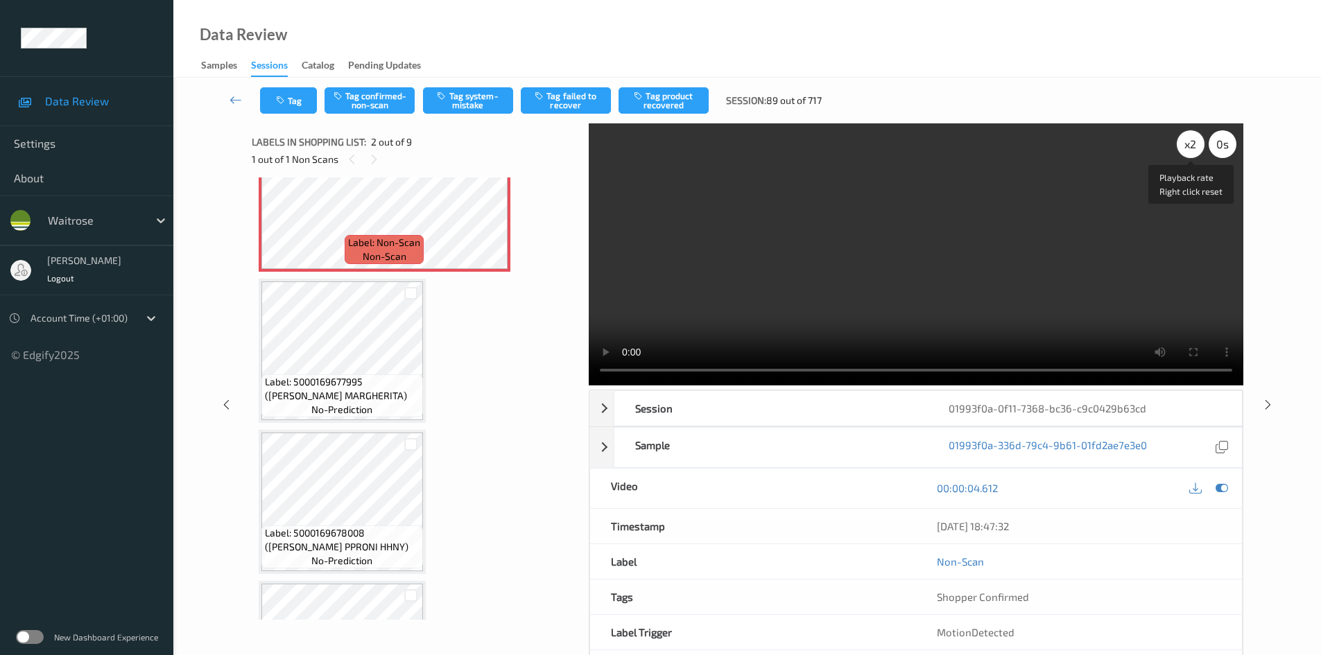
click at [1194, 145] on div "x 2" at bounding box center [1191, 144] width 28 height 28
drag, startPoint x: 838, startPoint y: 253, endPoint x: 817, endPoint y: 254, distance: 20.8
click at [838, 253] on video at bounding box center [916, 254] width 655 height 262
click at [369, 94] on button "Tag confirmed-non-scan" at bounding box center [370, 100] width 90 height 26
click at [391, 101] on button "Tag confirmed-non-scan" at bounding box center [370, 100] width 90 height 26
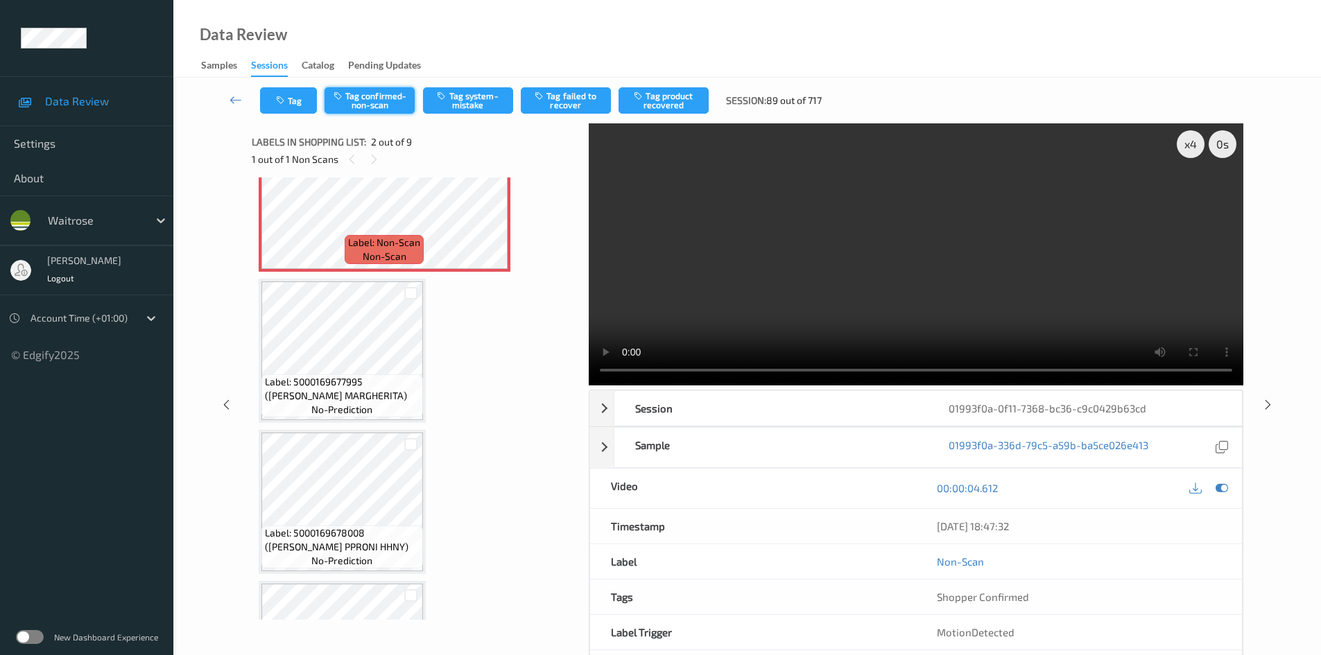
click at [392, 98] on button "Tag confirmed-non-scan" at bounding box center [370, 100] width 90 height 26
click at [383, 103] on div "Tag Tag confirmed-non-scan Tag system-mistake Tag failed to recover Tag product…" at bounding box center [747, 101] width 1091 height 46
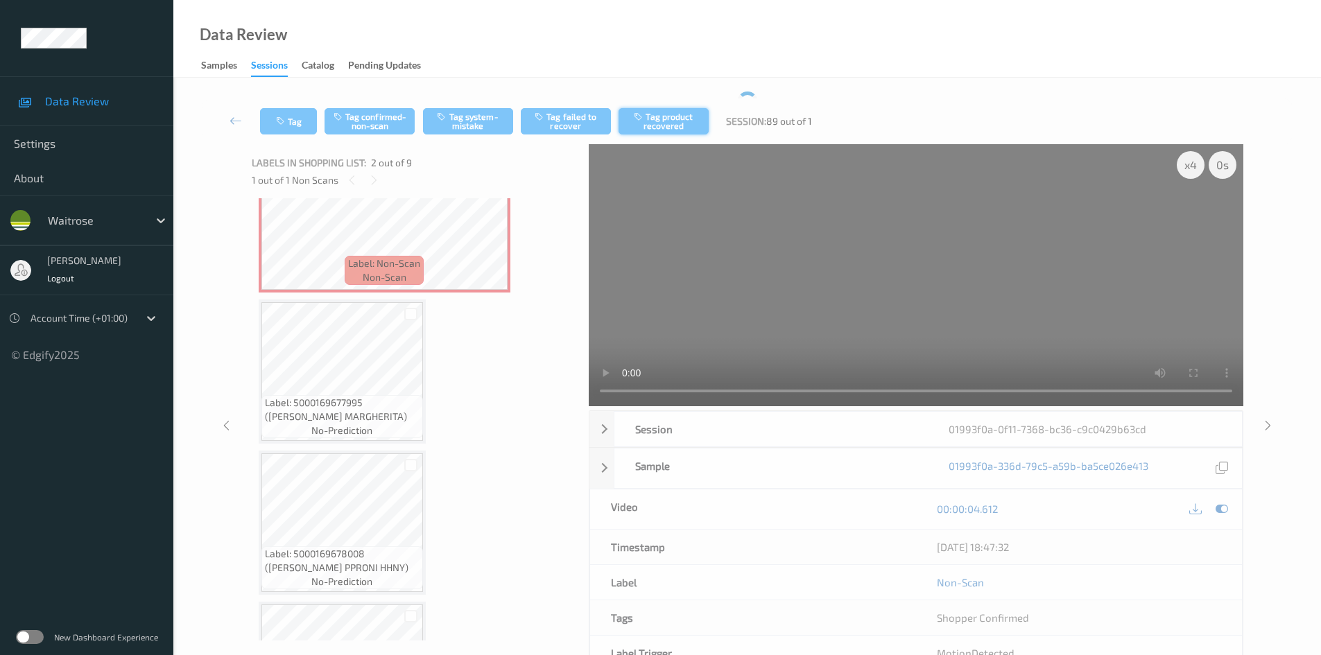
click at [665, 119] on button "Tag product recovered" at bounding box center [664, 121] width 90 height 26
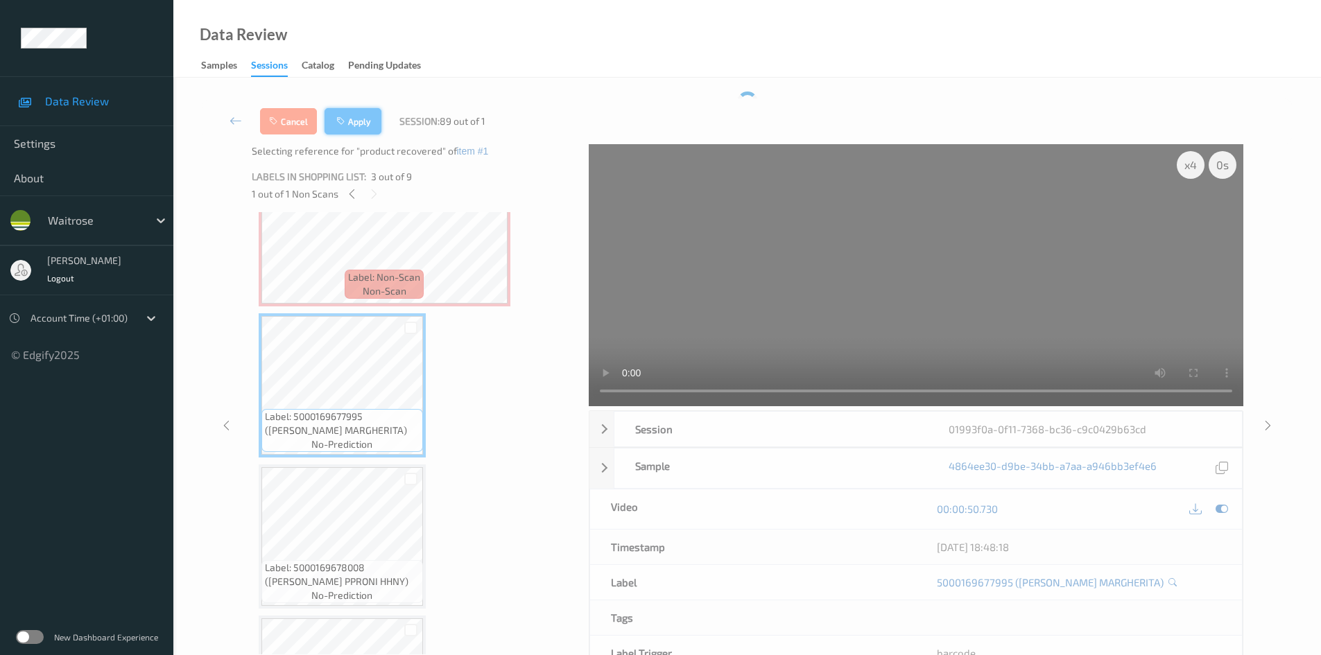
click at [348, 114] on button "Apply" at bounding box center [353, 121] width 57 height 26
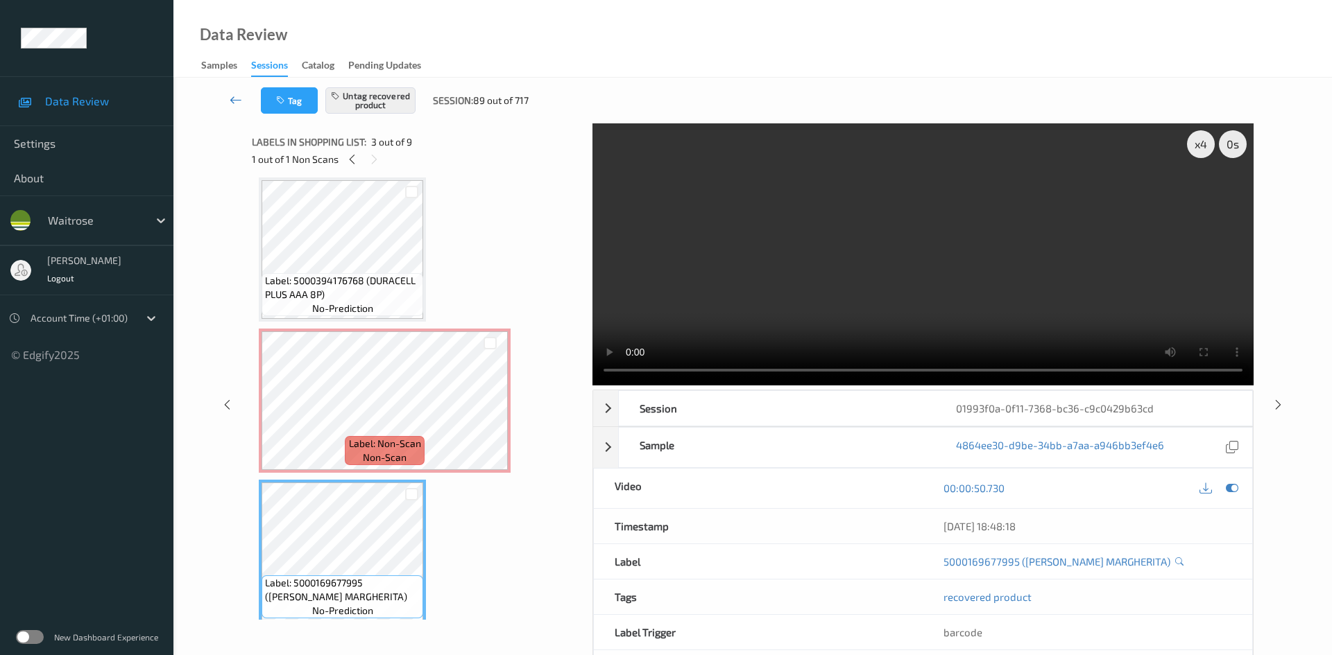
click at [228, 87] on link at bounding box center [236, 100] width 49 height 26
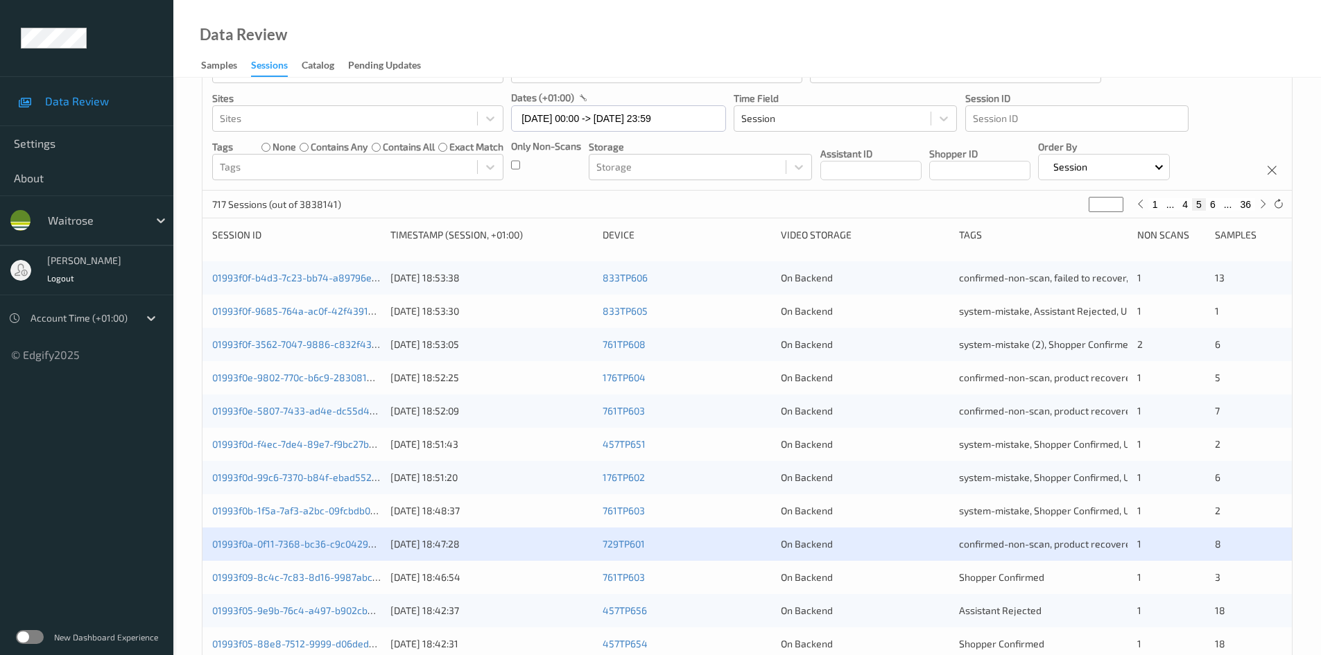
scroll to position [139, 0]
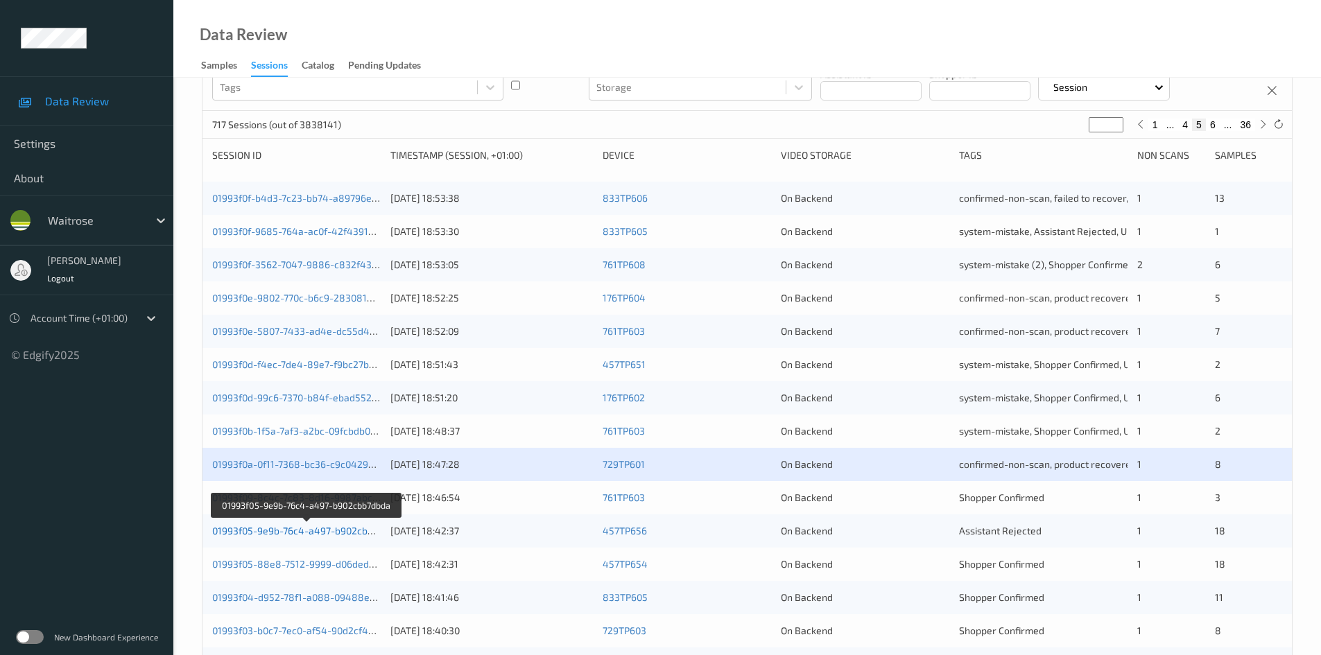
click at [249, 533] on link "01993f05-9e9b-76c4-a497-b902cbb7dbda" at bounding box center [306, 531] width 188 height 12
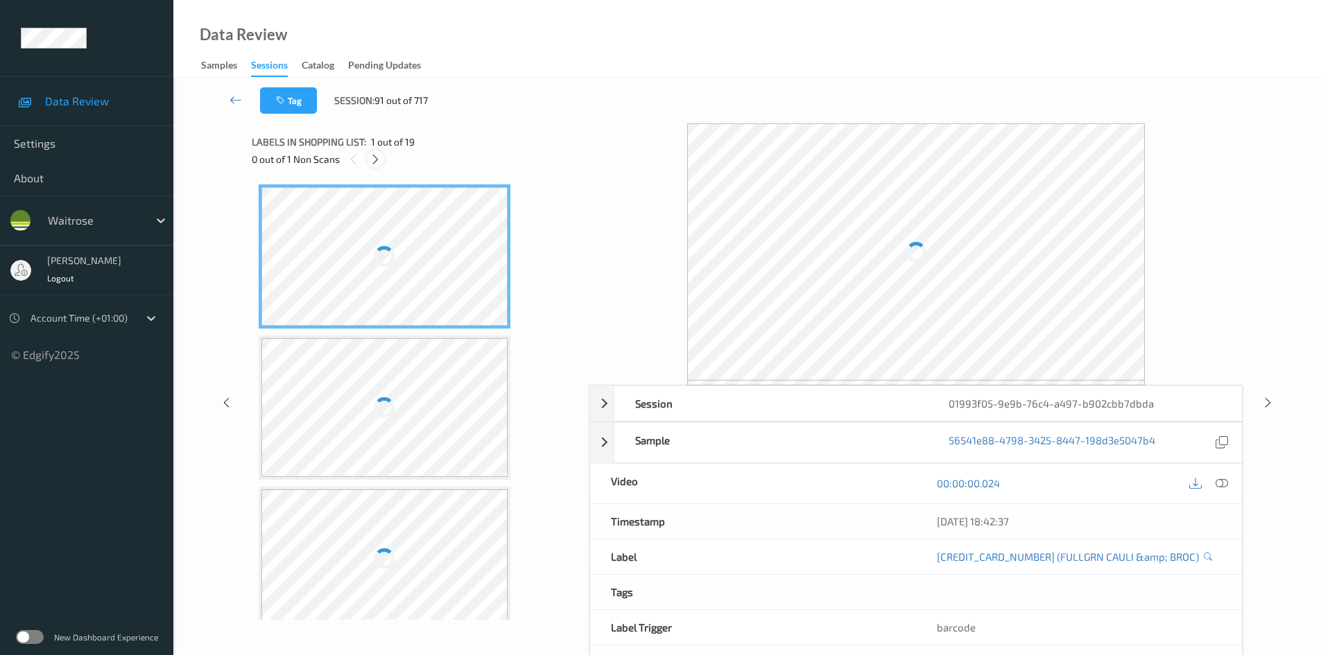
click at [372, 158] on icon at bounding box center [376, 159] width 12 height 12
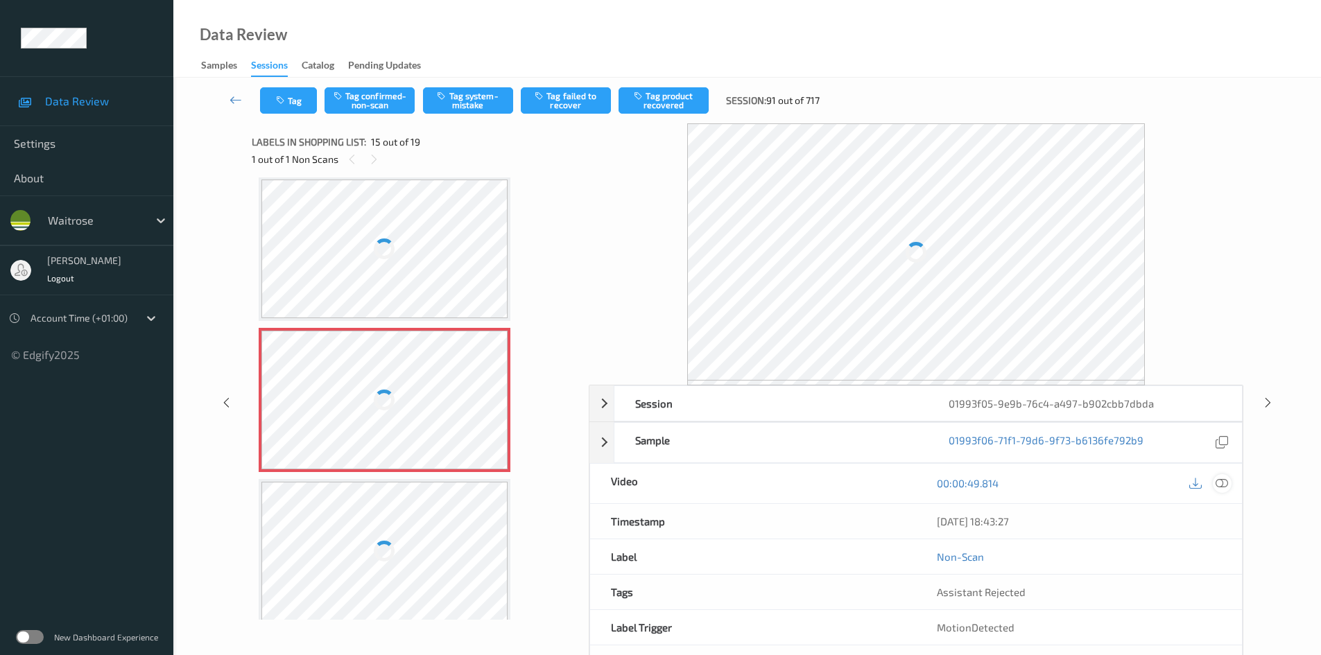
click at [1226, 477] on icon at bounding box center [1222, 483] width 12 height 12
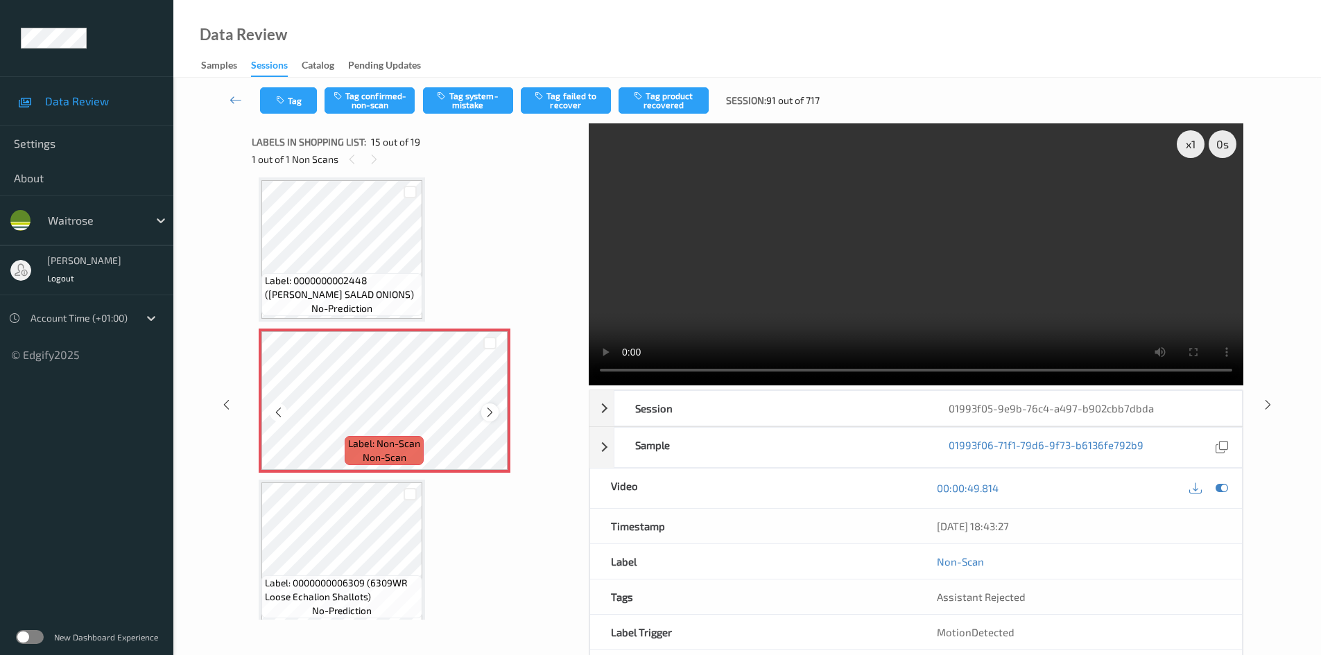
click at [493, 408] on icon at bounding box center [490, 412] width 12 height 12
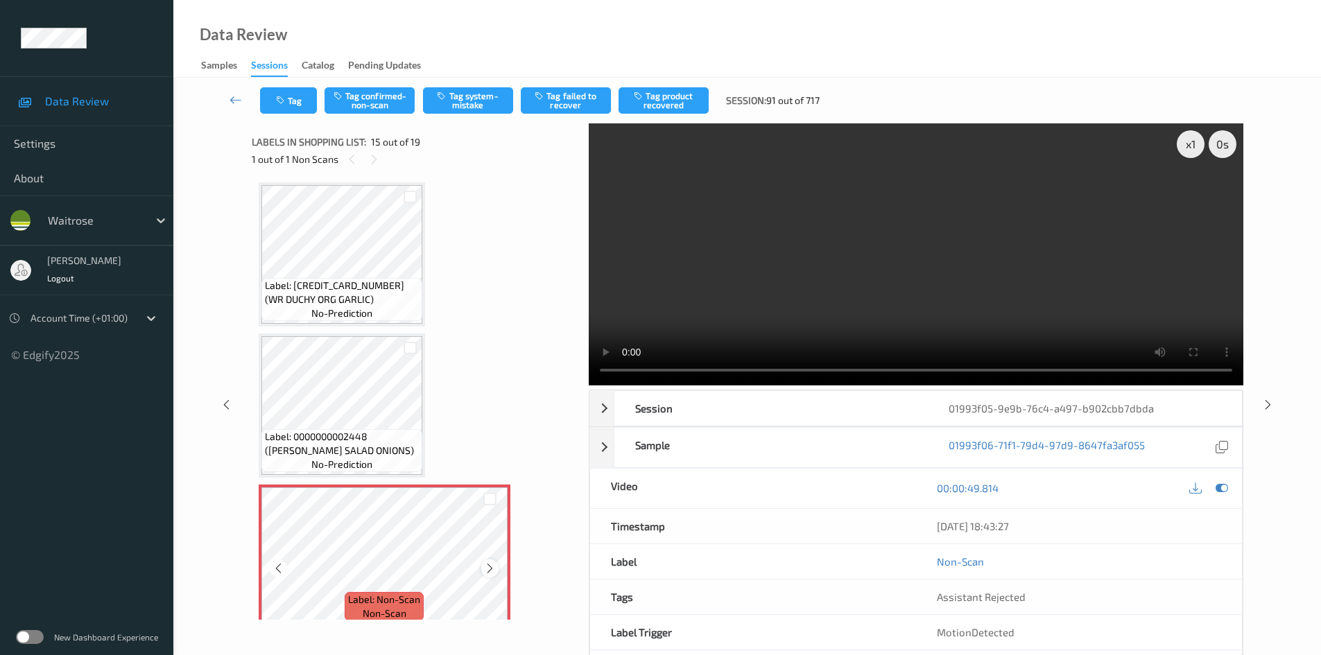
scroll to position [1764, 0]
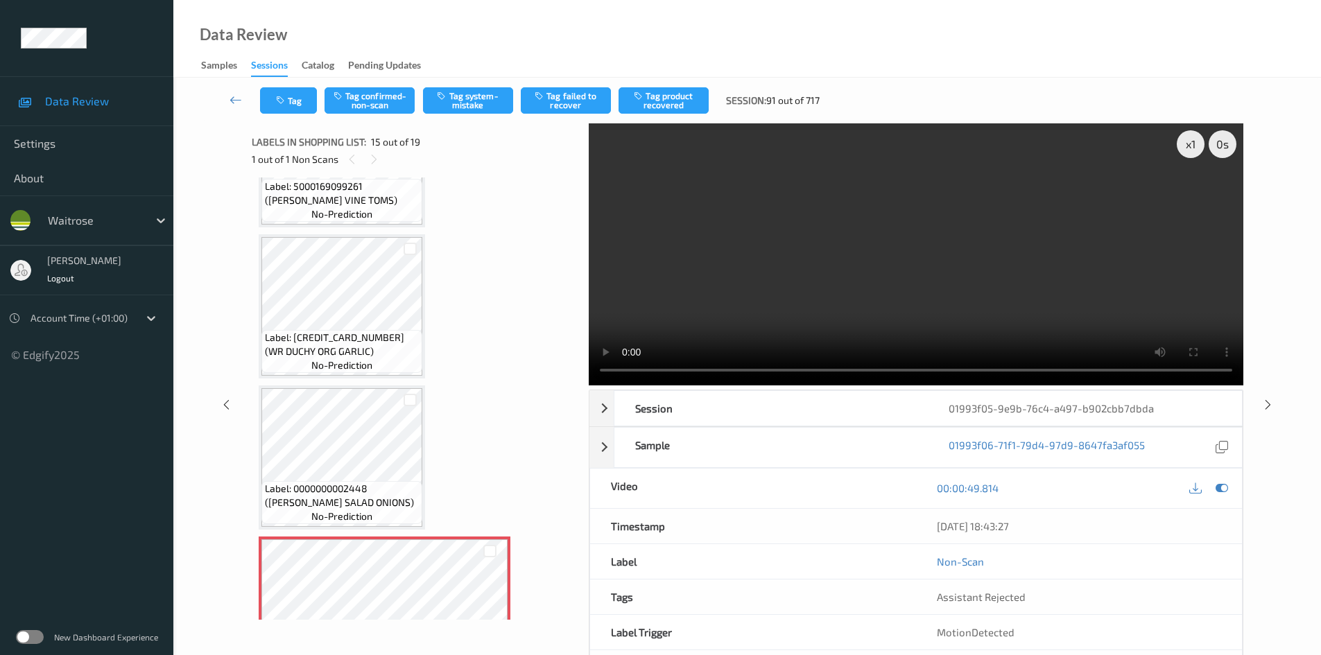
click at [857, 311] on video at bounding box center [916, 254] width 655 height 262
click at [1180, 142] on div "x 1" at bounding box center [1191, 144] width 28 height 28
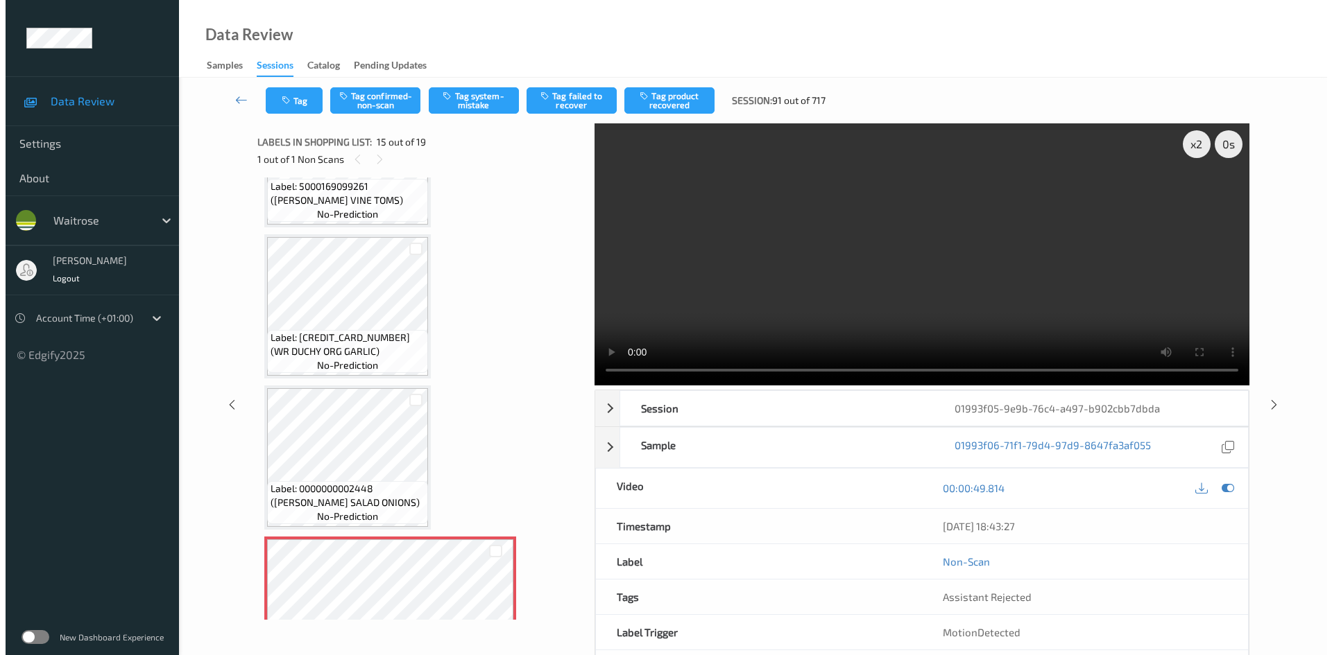
scroll to position [1834, 0]
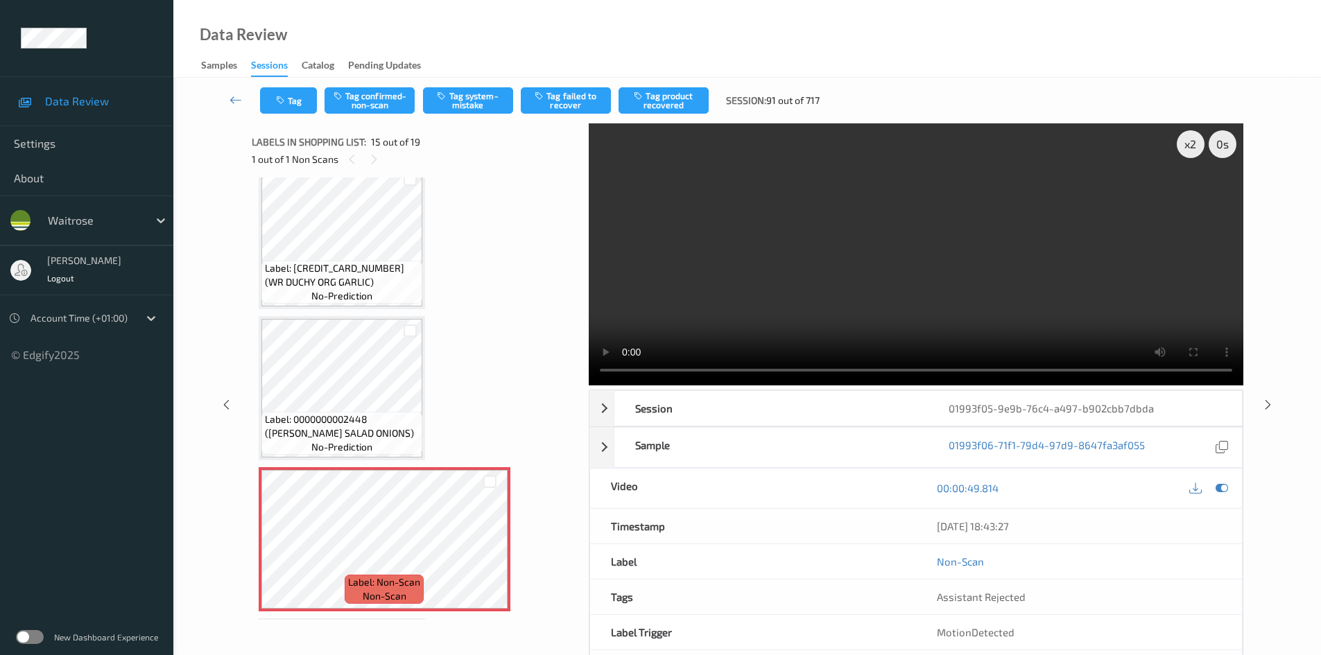
click at [685, 260] on video at bounding box center [916, 254] width 655 height 262
click at [482, 91] on button "Tag system-mistake" at bounding box center [468, 100] width 90 height 26
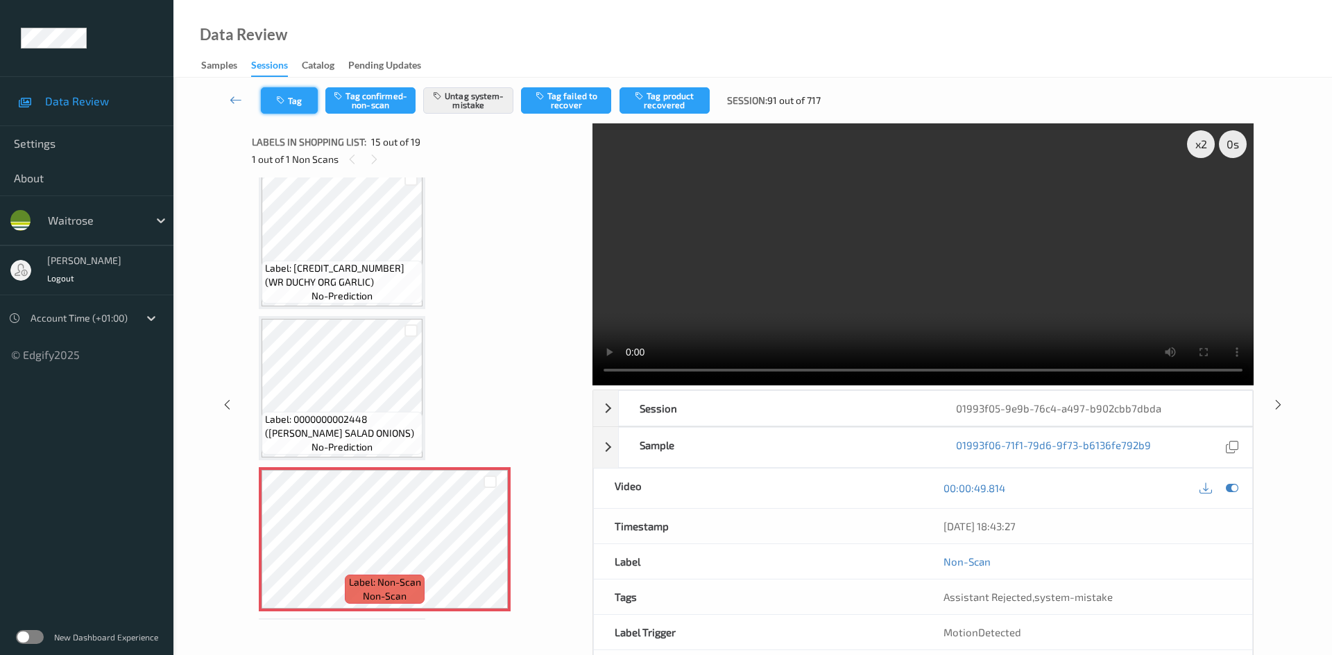
click at [289, 101] on button "Tag" at bounding box center [289, 100] width 57 height 26
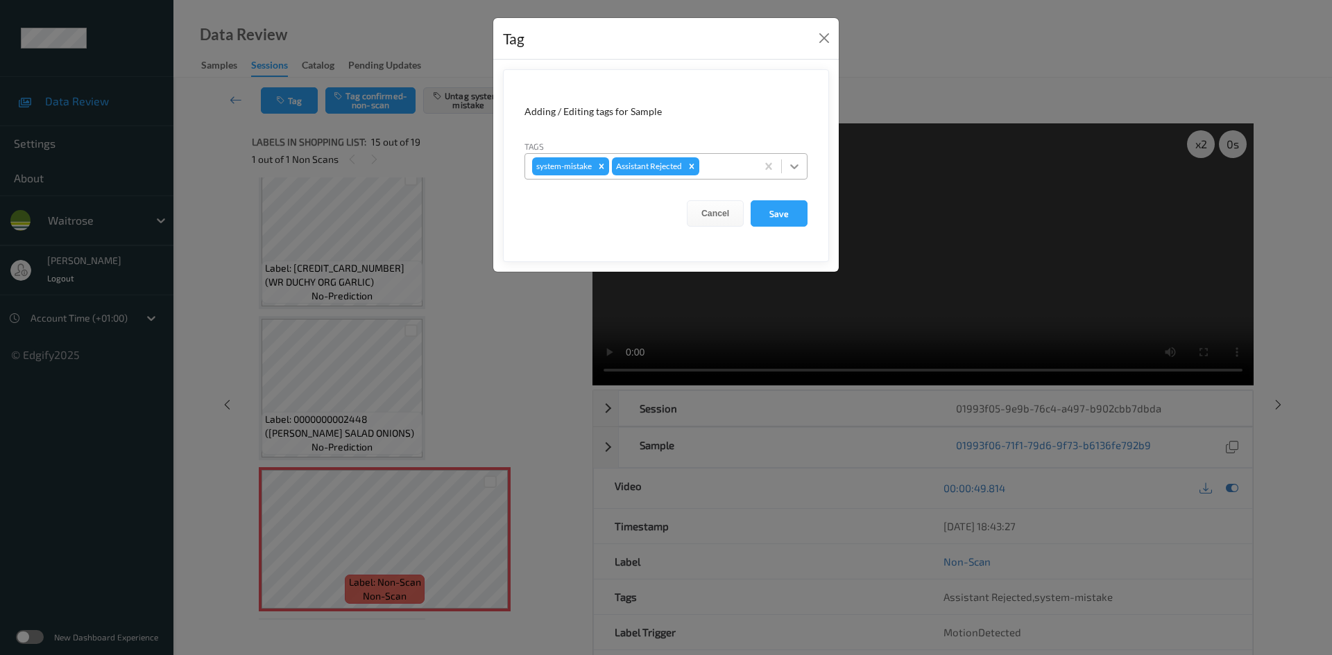
click at [793, 168] on icon at bounding box center [794, 166] width 8 height 5
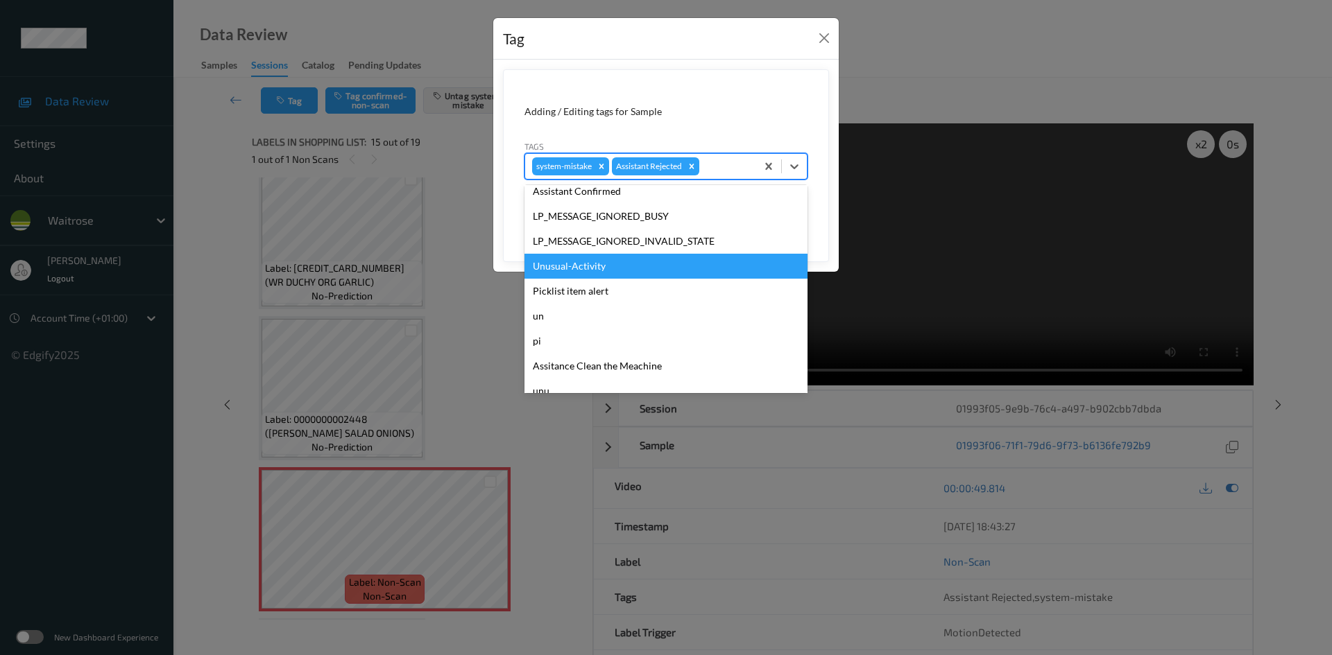
scroll to position [322, 0]
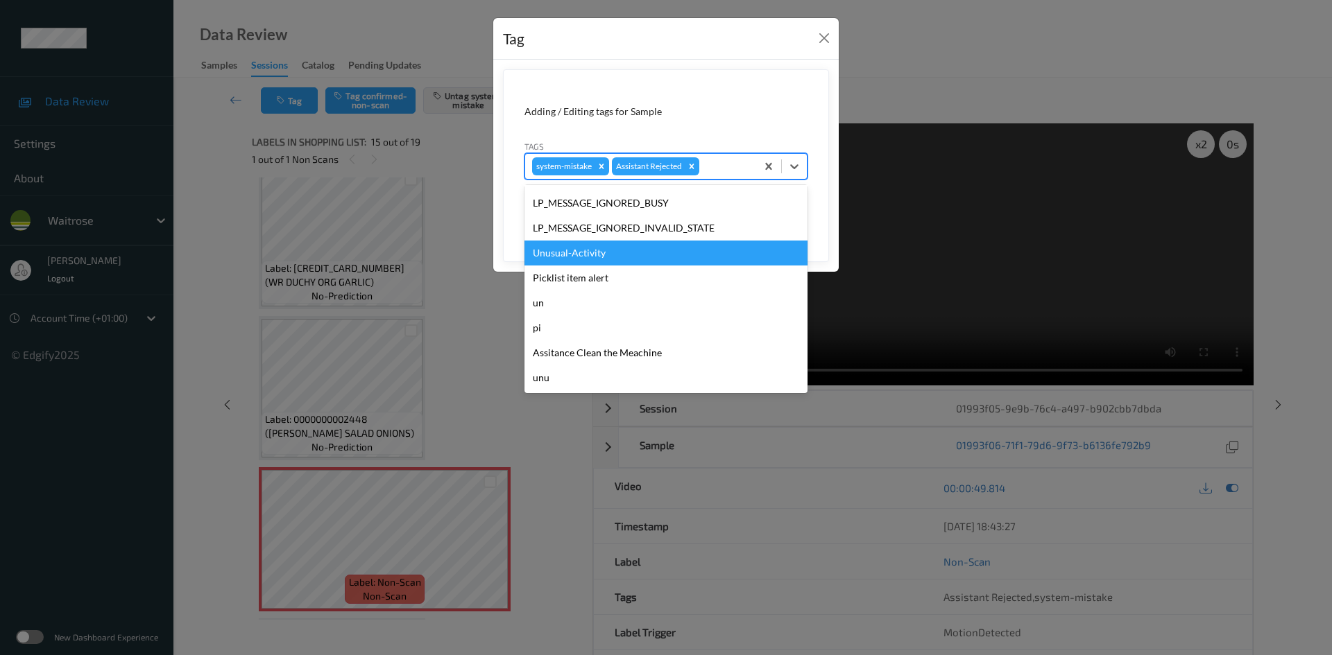
drag, startPoint x: 569, startPoint y: 254, endPoint x: 580, endPoint y: 252, distance: 10.5
click at [580, 252] on div "Unusual-Activity" at bounding box center [665, 253] width 283 height 25
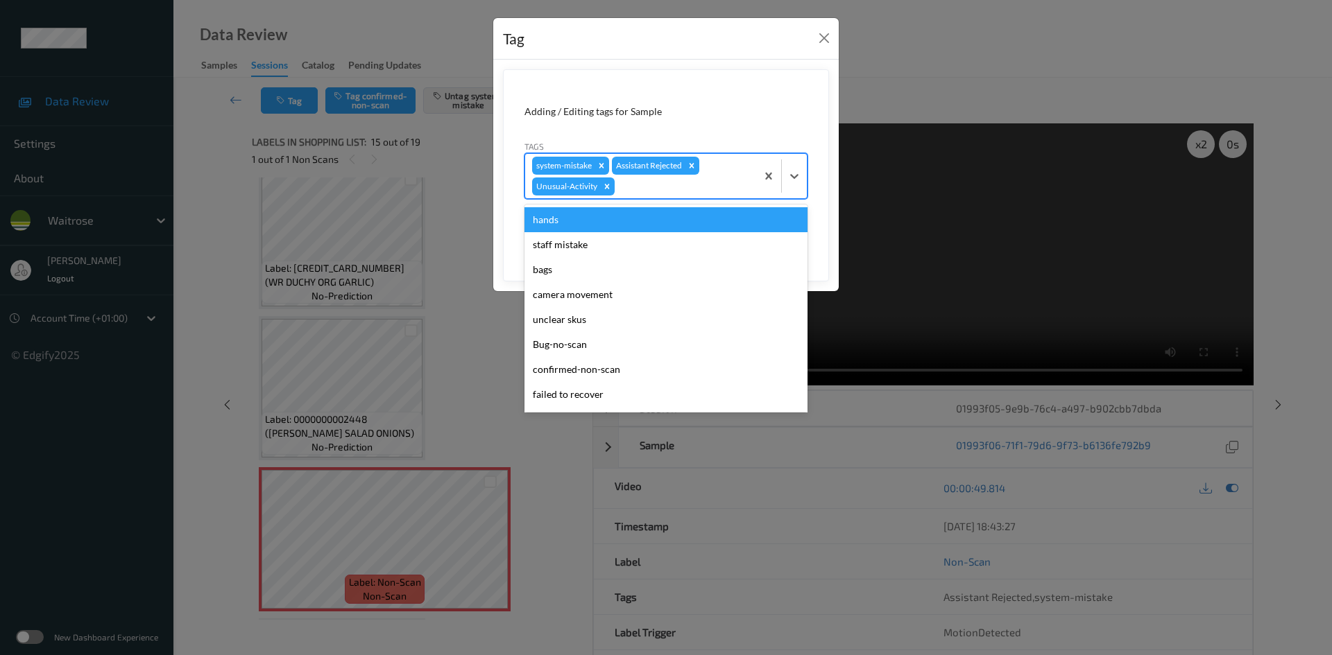
click at [792, 192] on div at bounding box center [781, 176] width 51 height 44
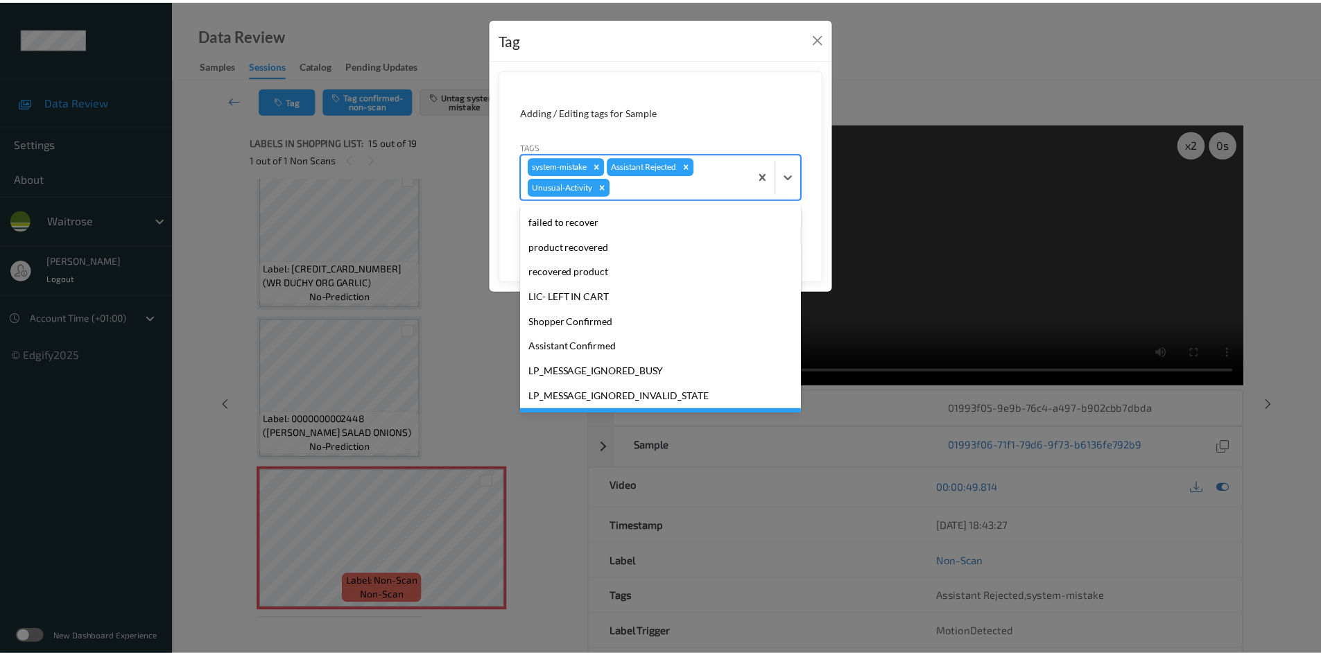
scroll to position [277, 0]
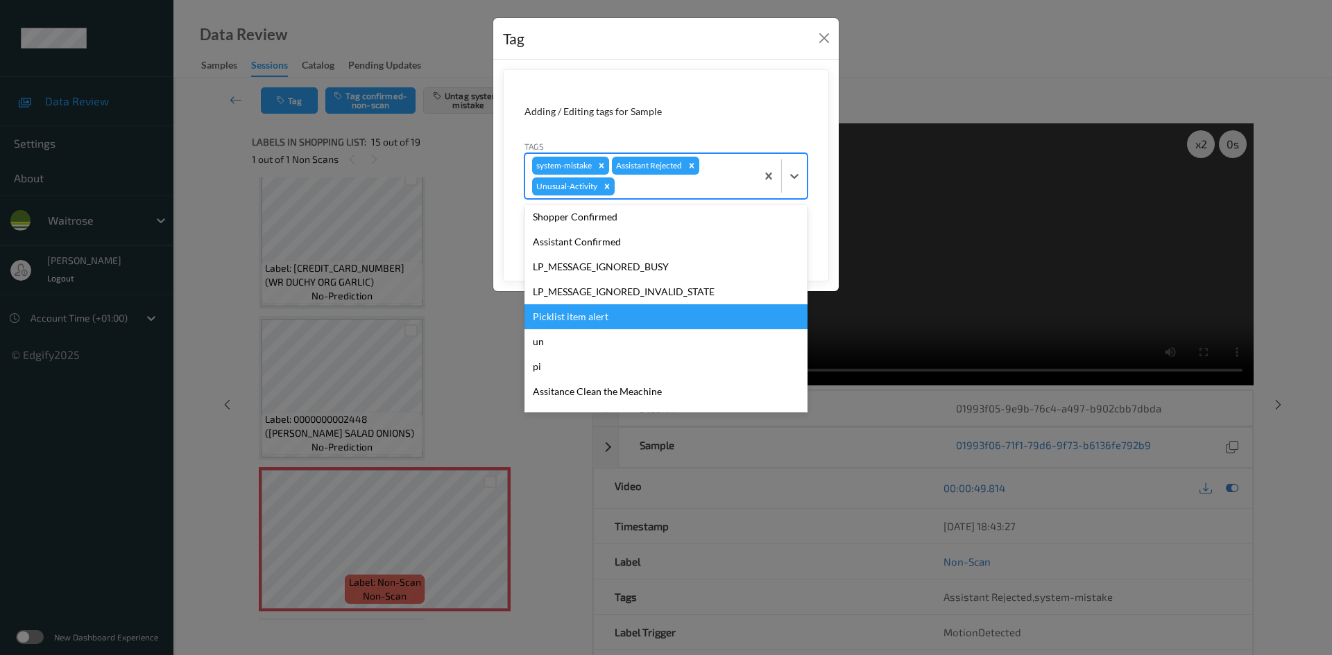
click at [627, 312] on div "Picklist item alert" at bounding box center [665, 316] width 283 height 25
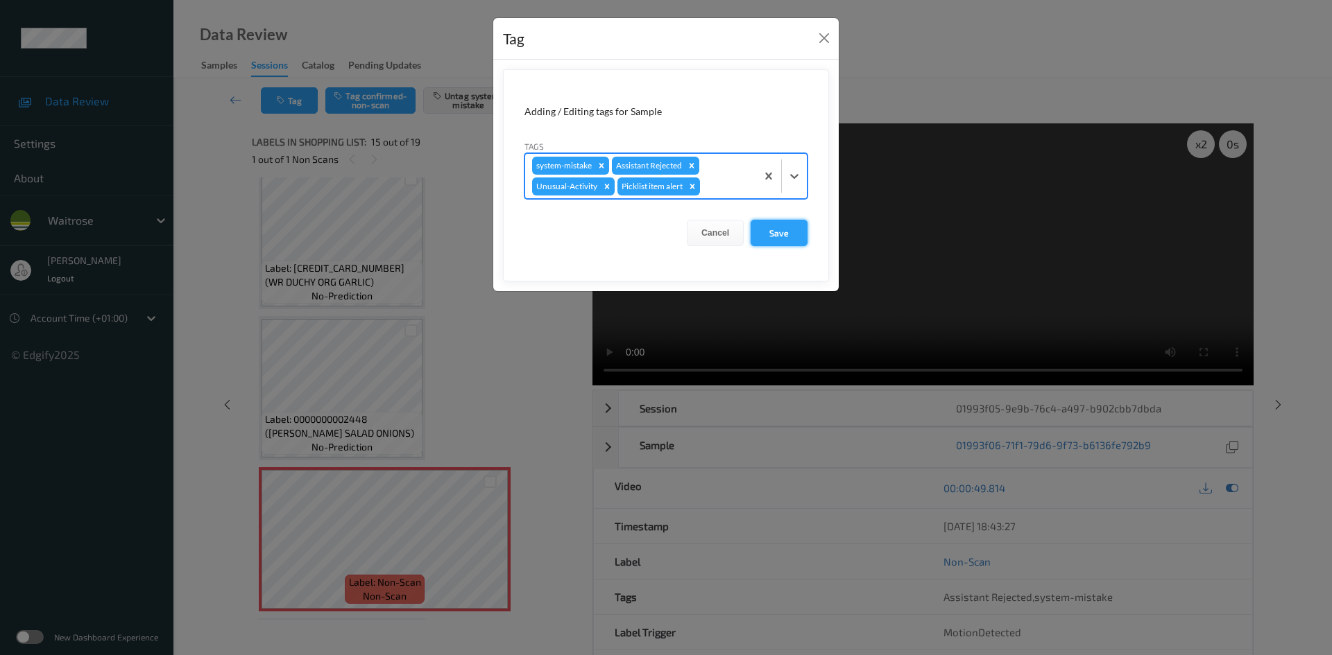
click at [781, 243] on button "Save" at bounding box center [778, 233] width 57 height 26
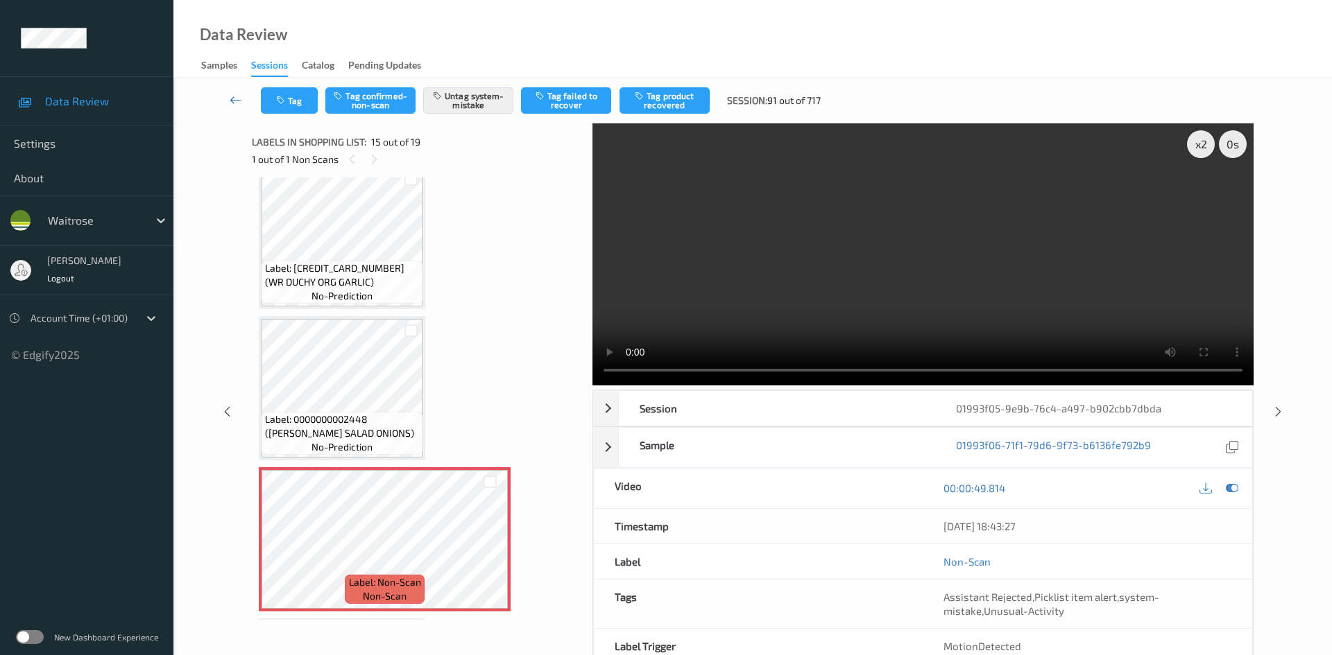
click at [236, 93] on icon at bounding box center [236, 100] width 12 height 14
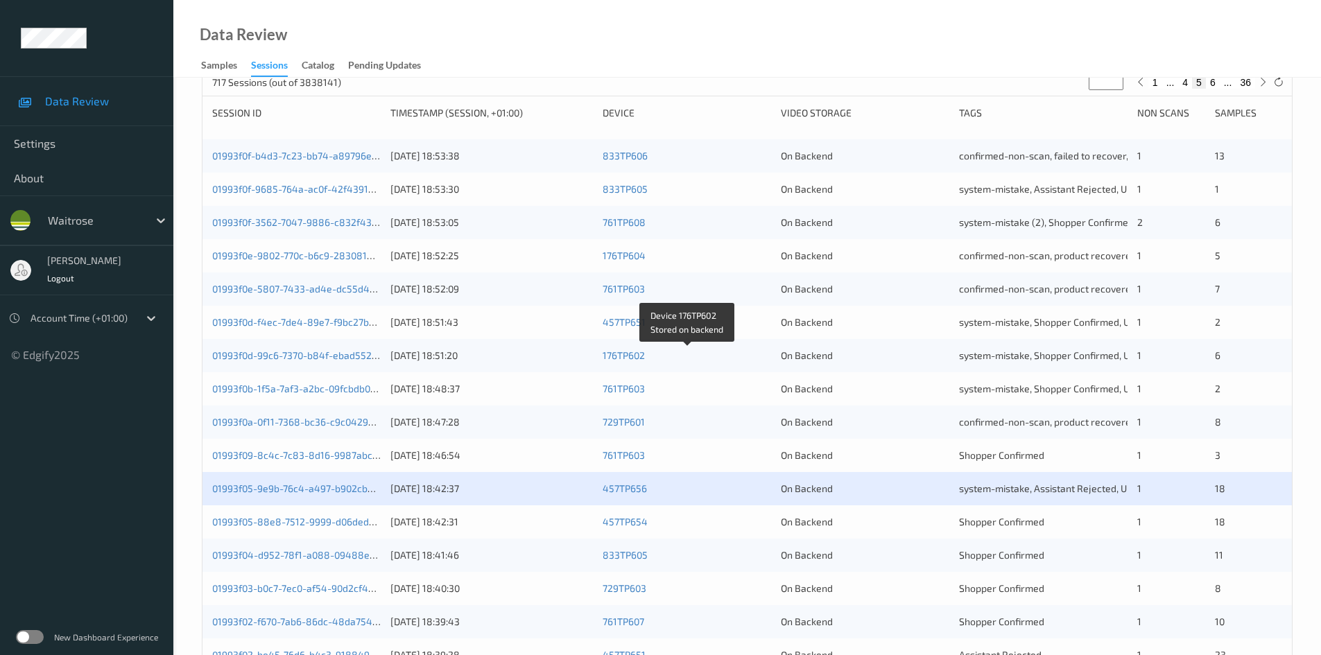
scroll to position [180, 0]
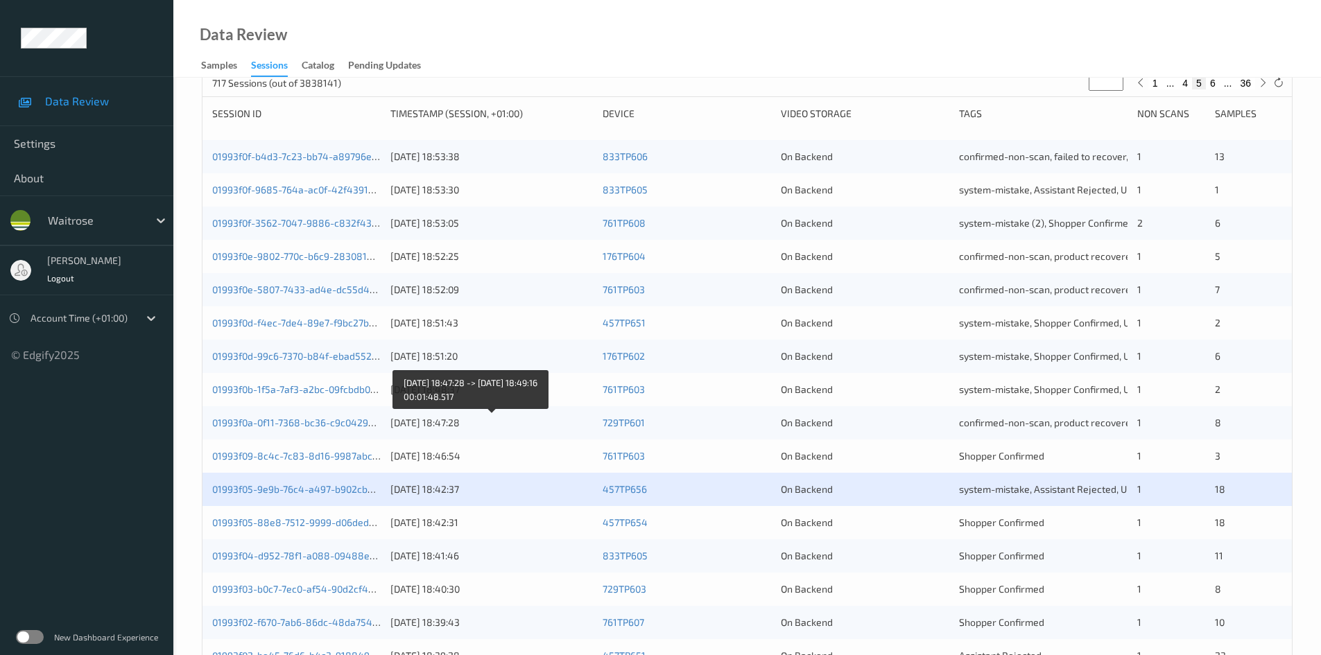
click at [528, 426] on div "[DATE] 18:47:28" at bounding box center [491, 423] width 203 height 14
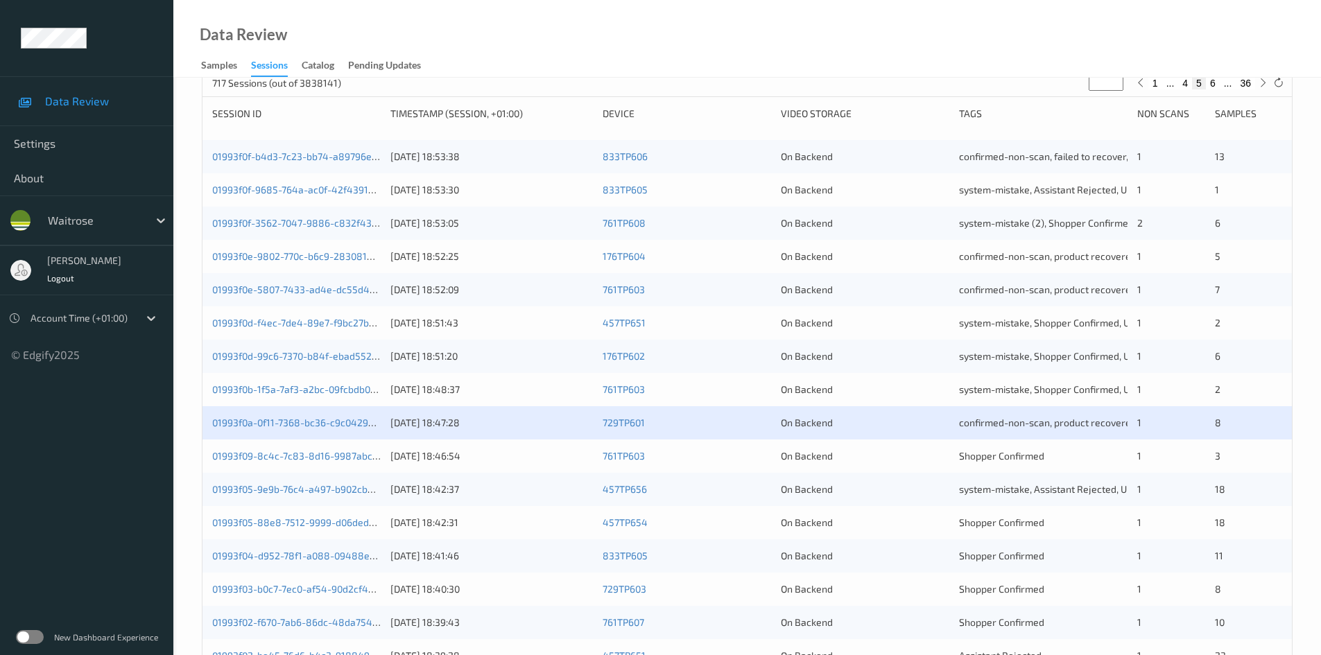
click at [526, 447] on div "01993f09-8c4c-7c83-8d16-9987abc41ec8 12/09/2025 18:46:54 761TP603 On Backend Sh…" at bounding box center [748, 456] width 1090 height 33
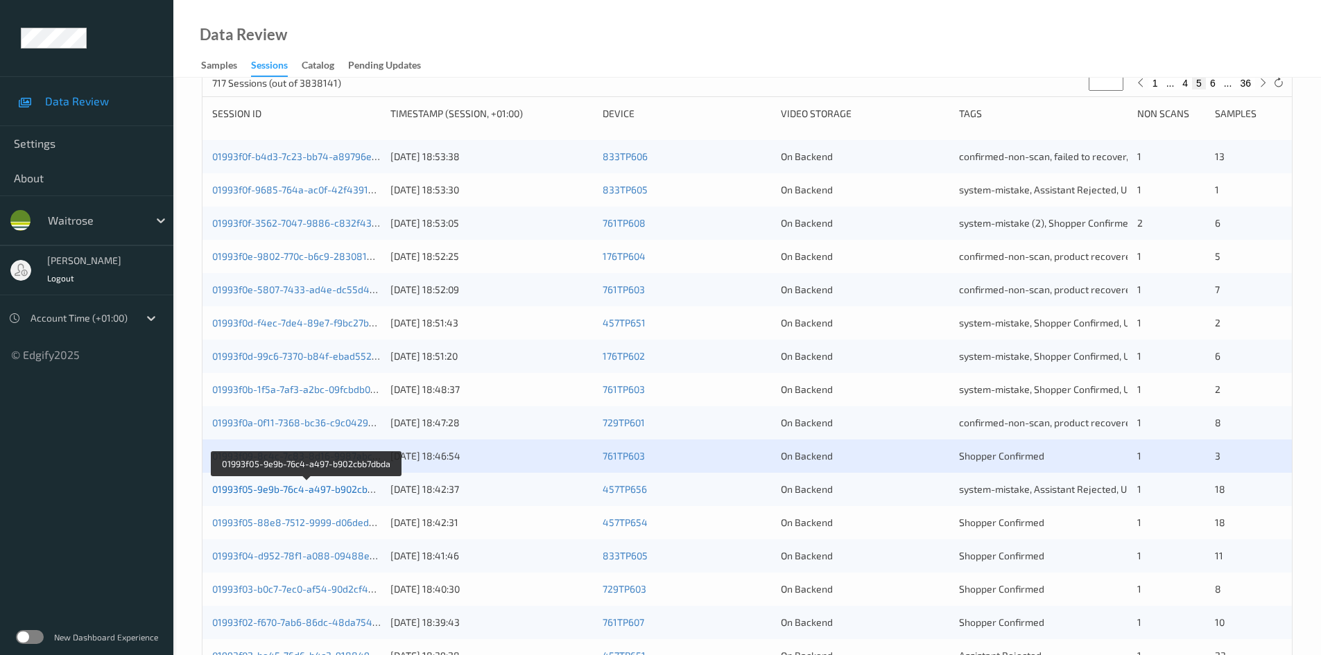
click at [293, 491] on link "01993f05-9e9b-76c4-a497-b902cbb7dbda" at bounding box center [306, 489] width 188 height 12
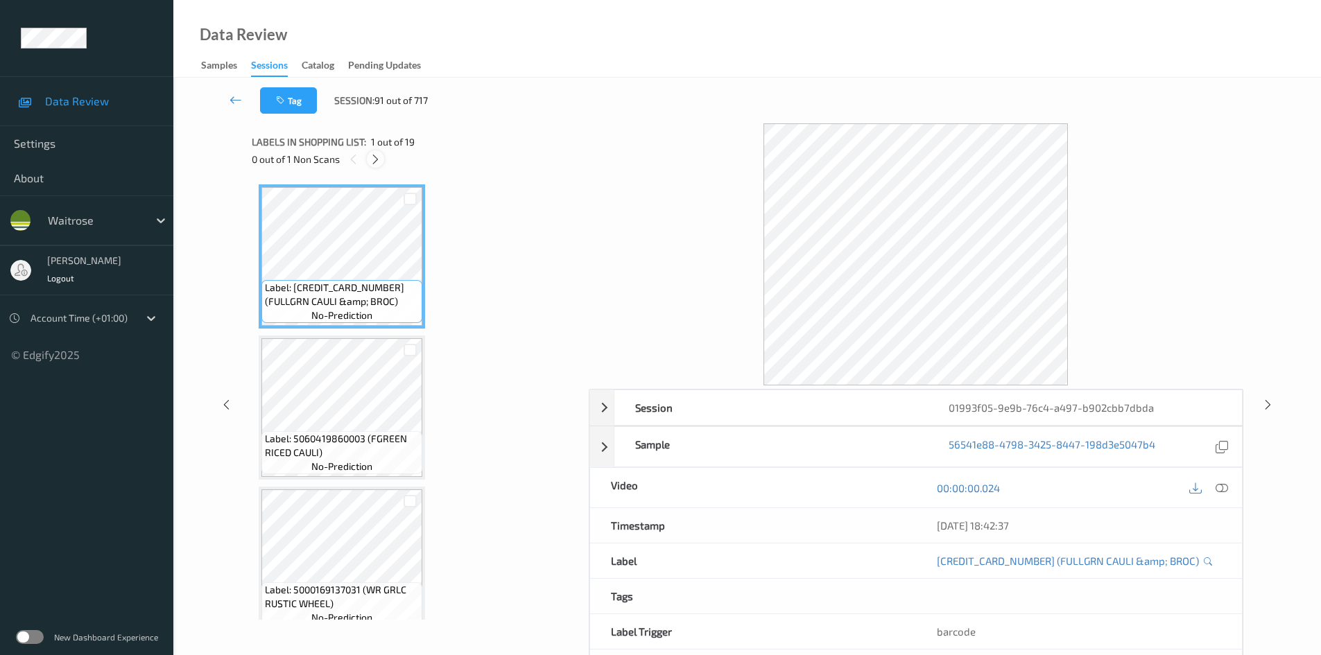
click at [375, 159] on icon at bounding box center [376, 159] width 12 height 12
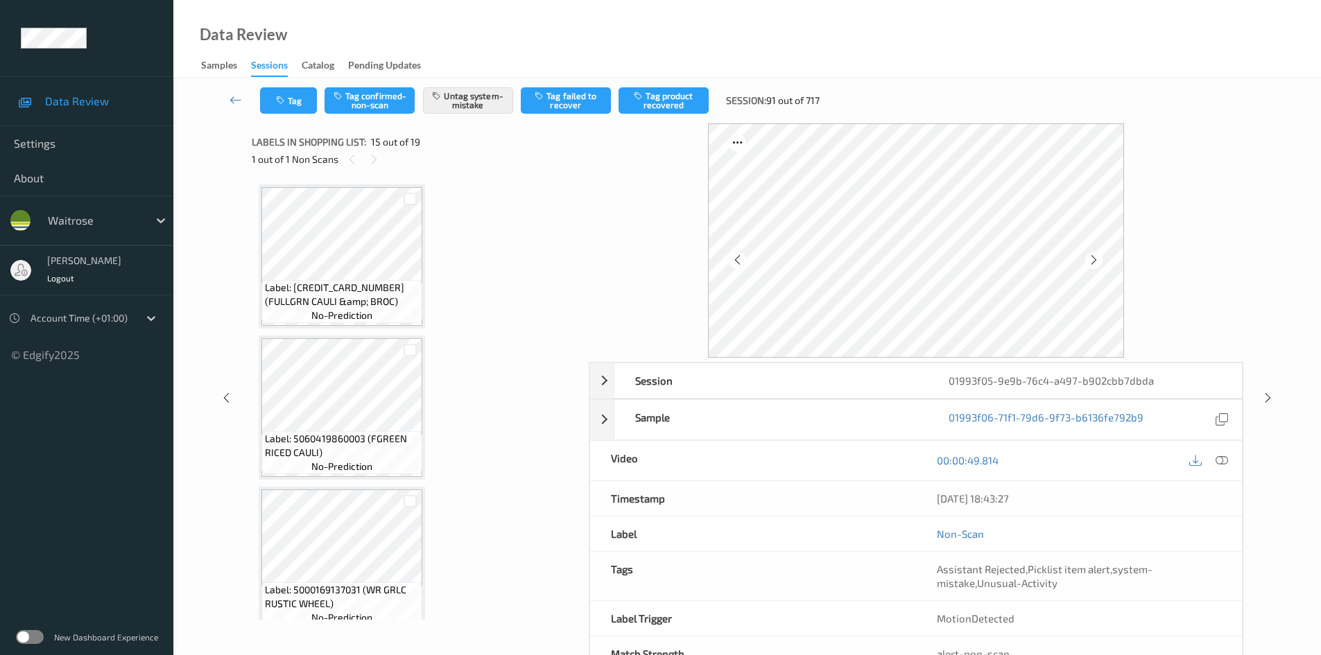
scroll to position [1972, 0]
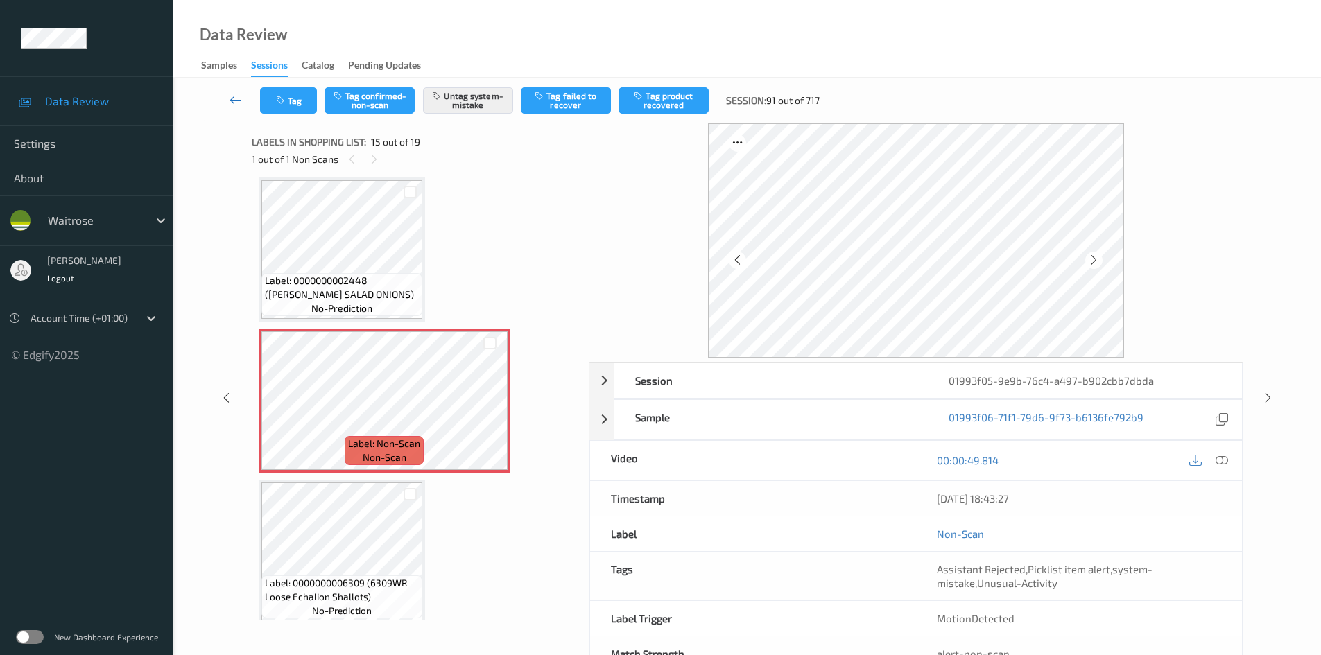
click at [234, 95] on icon at bounding box center [236, 100] width 12 height 14
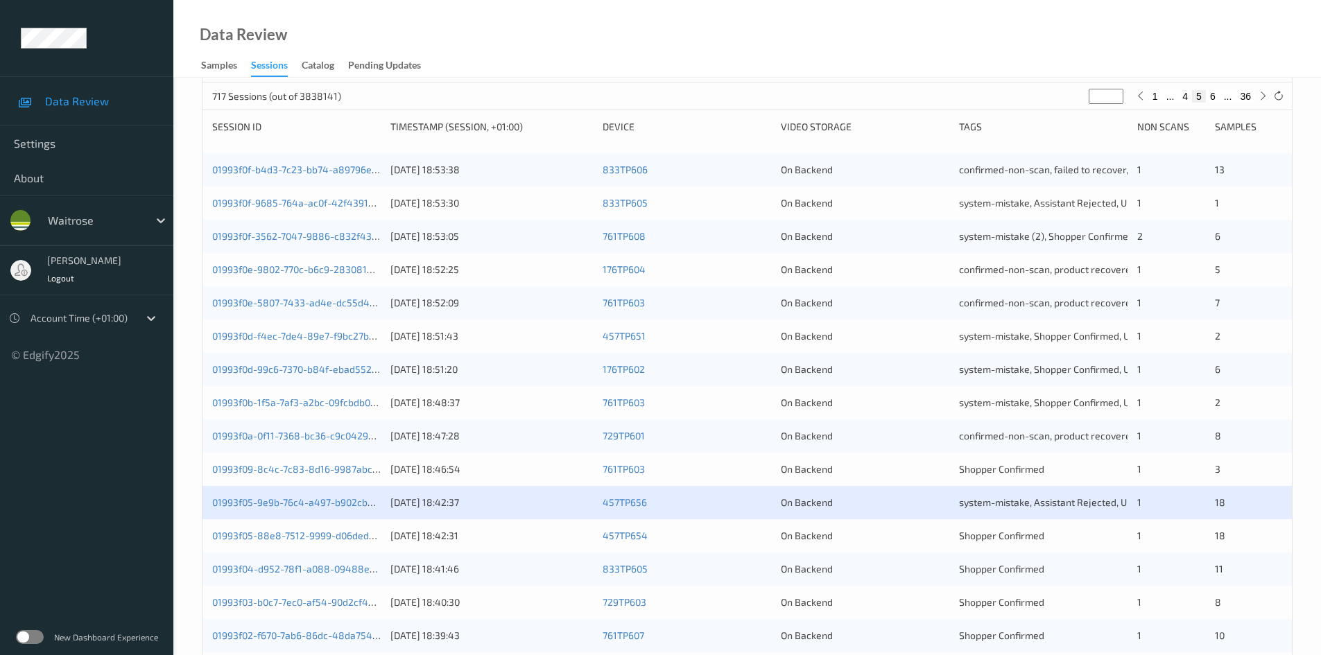
scroll to position [277, 0]
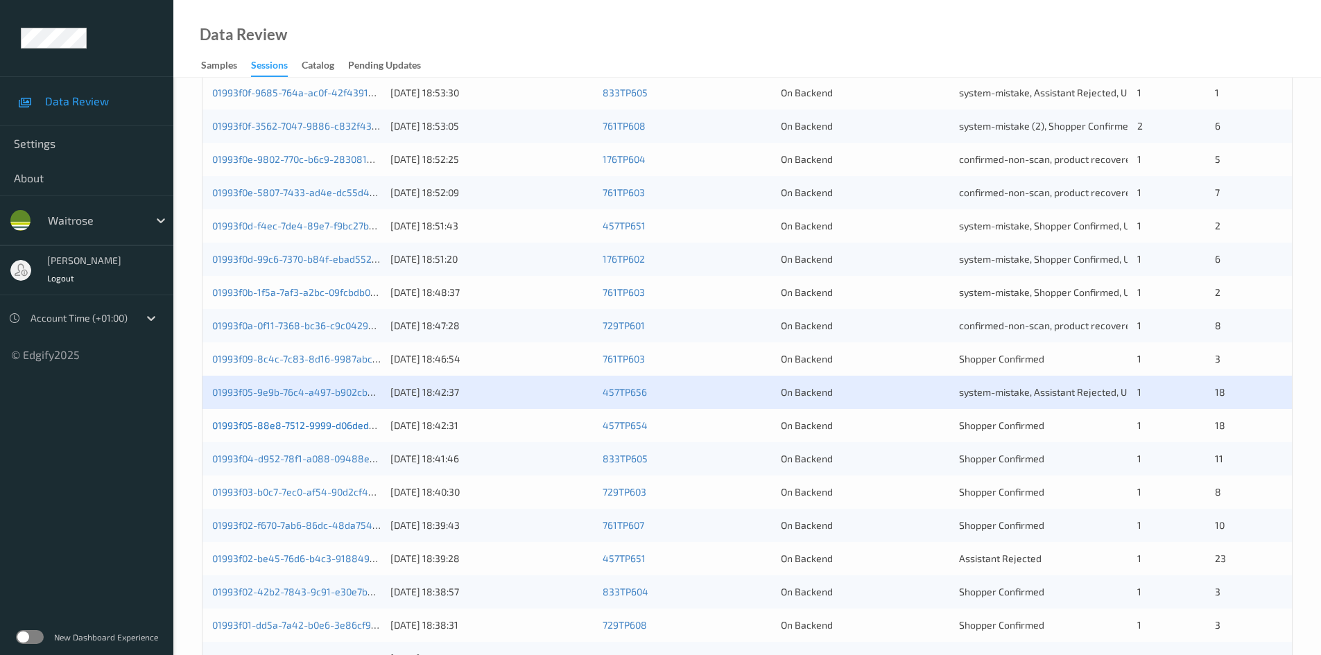
click at [273, 427] on link "01993f05-88e8-7512-9999-d06deda4d4b7" at bounding box center [307, 426] width 191 height 12
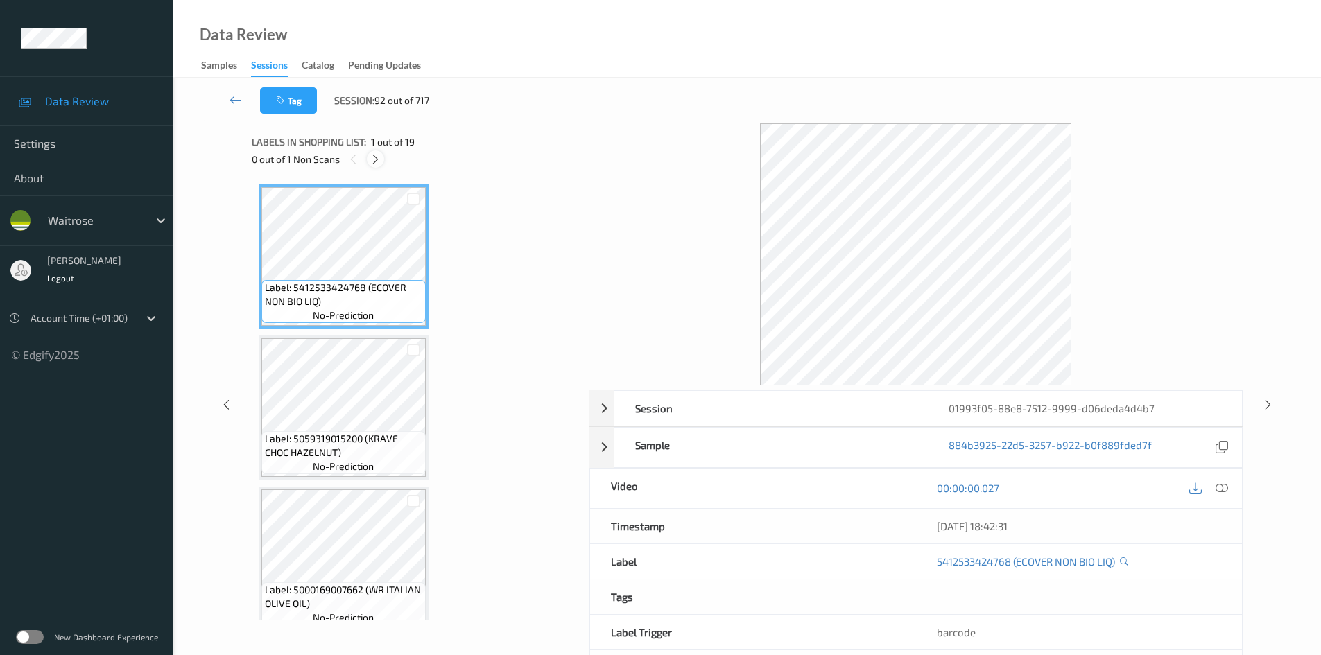
click at [375, 160] on icon at bounding box center [376, 159] width 12 height 12
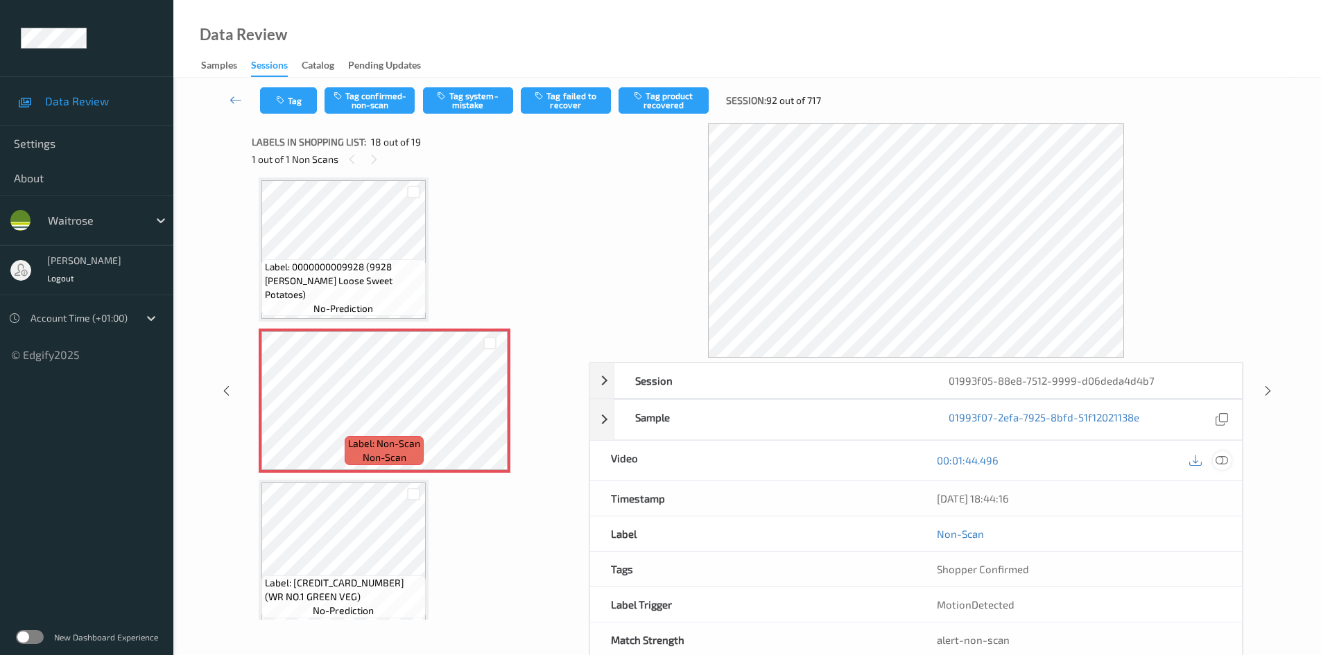
click at [1228, 460] on icon at bounding box center [1222, 460] width 12 height 12
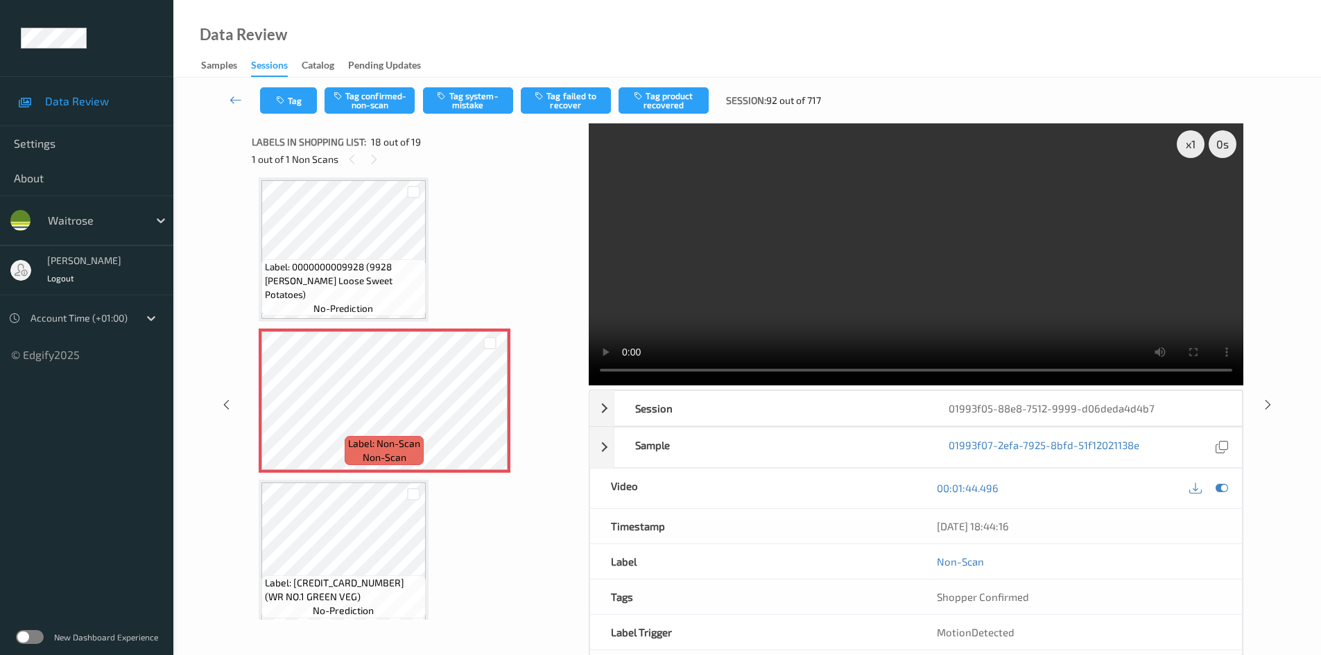
click at [850, 293] on video at bounding box center [916, 254] width 655 height 262
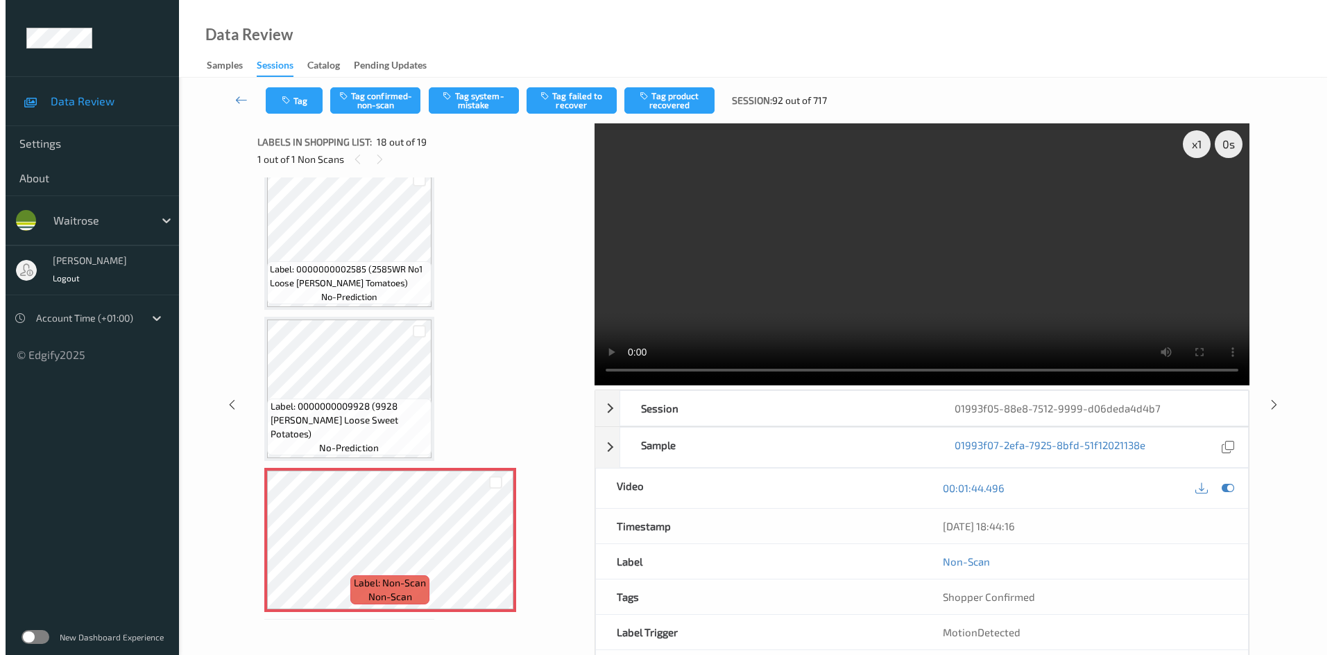
scroll to position [2218, 0]
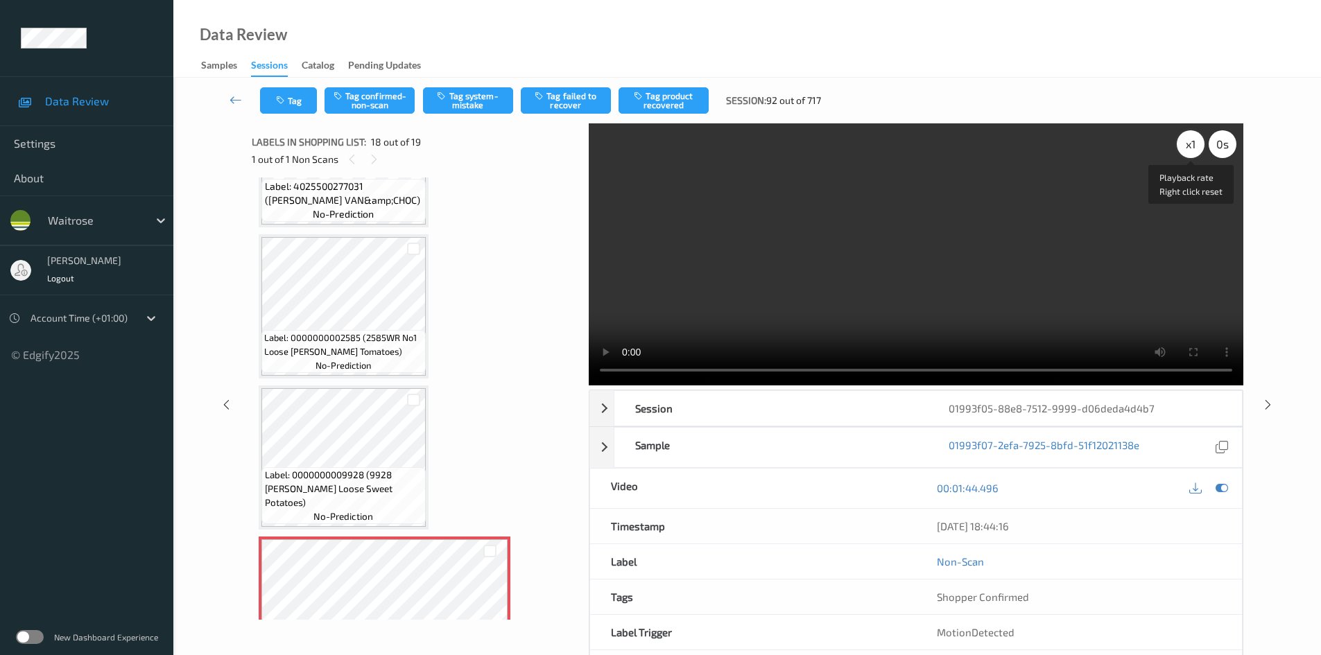
click at [1189, 144] on div "x 1" at bounding box center [1191, 144] width 28 height 28
click at [909, 234] on video at bounding box center [916, 254] width 655 height 262
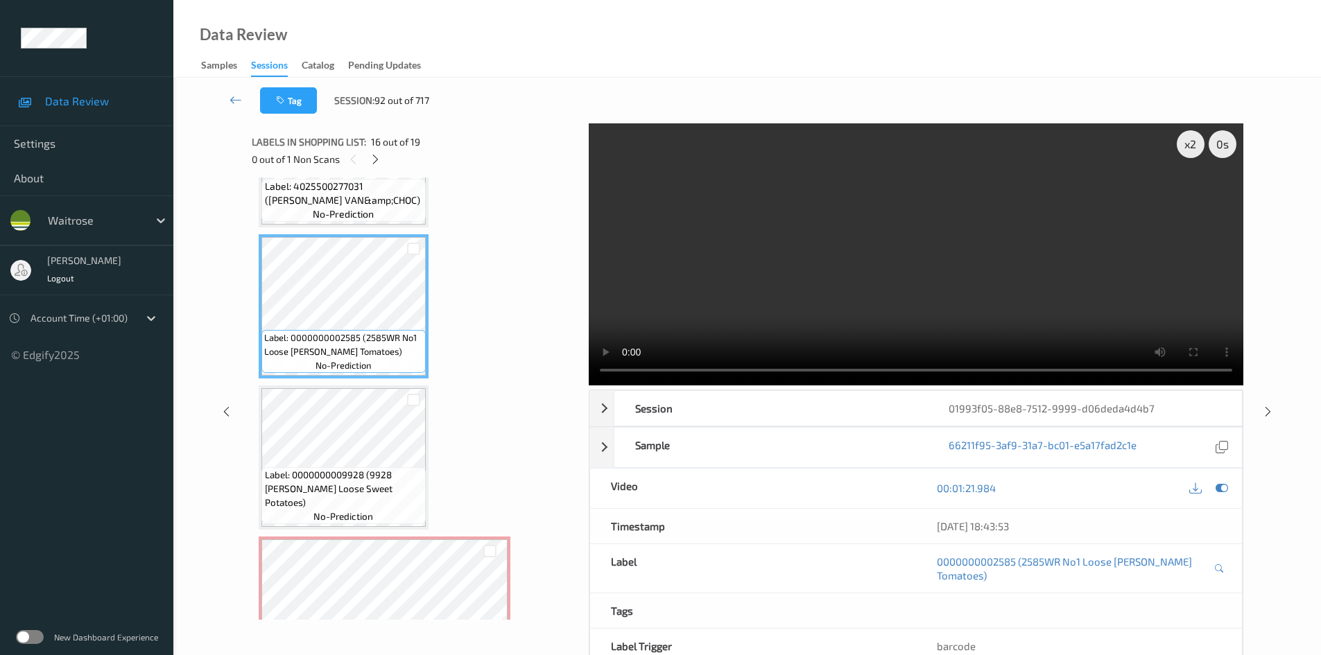
click at [806, 285] on video at bounding box center [916, 254] width 655 height 262
click at [861, 259] on video at bounding box center [916, 254] width 655 height 262
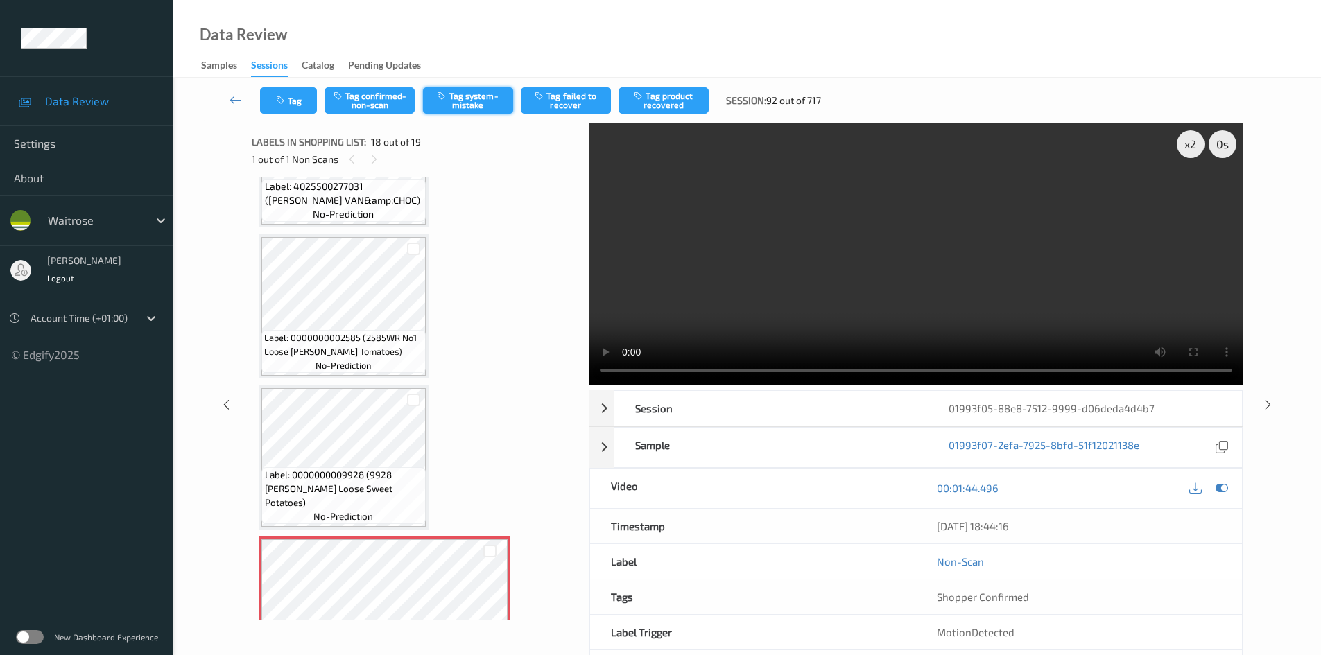
click at [470, 101] on button "Tag system-mistake" at bounding box center [468, 100] width 90 height 26
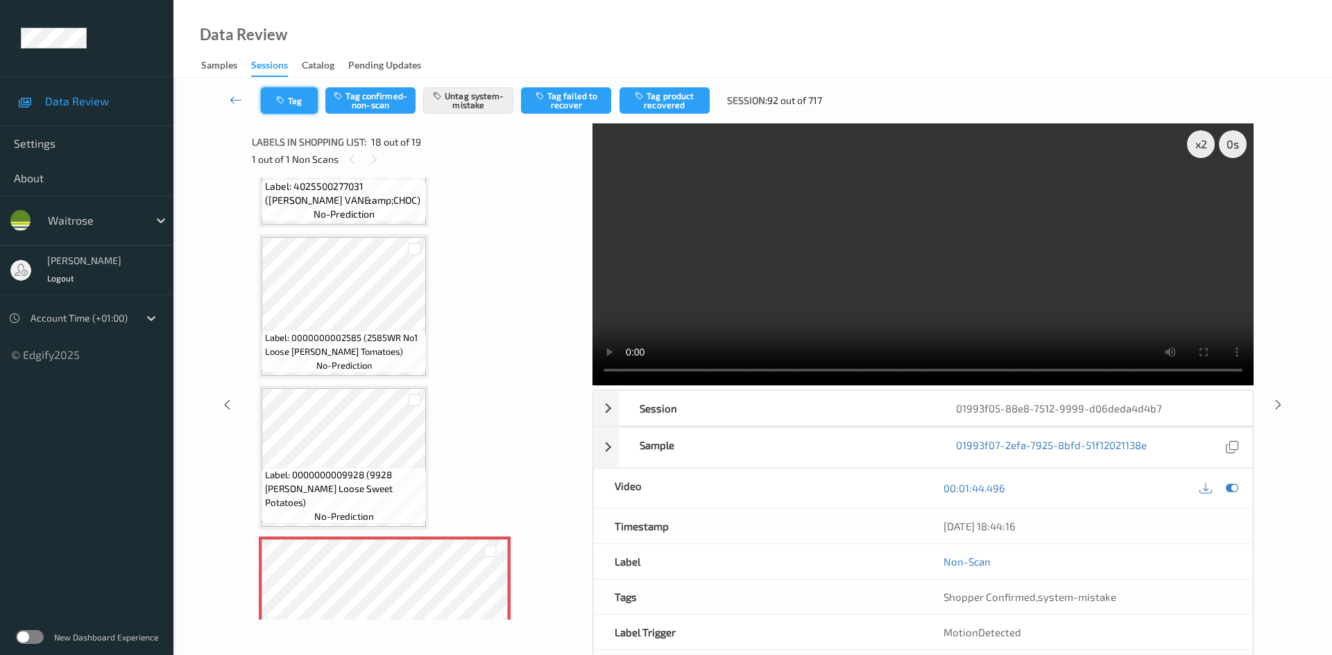
drag, startPoint x: 295, startPoint y: 96, endPoint x: 303, endPoint y: 96, distance: 8.3
click at [303, 96] on button "Tag" at bounding box center [289, 100] width 57 height 26
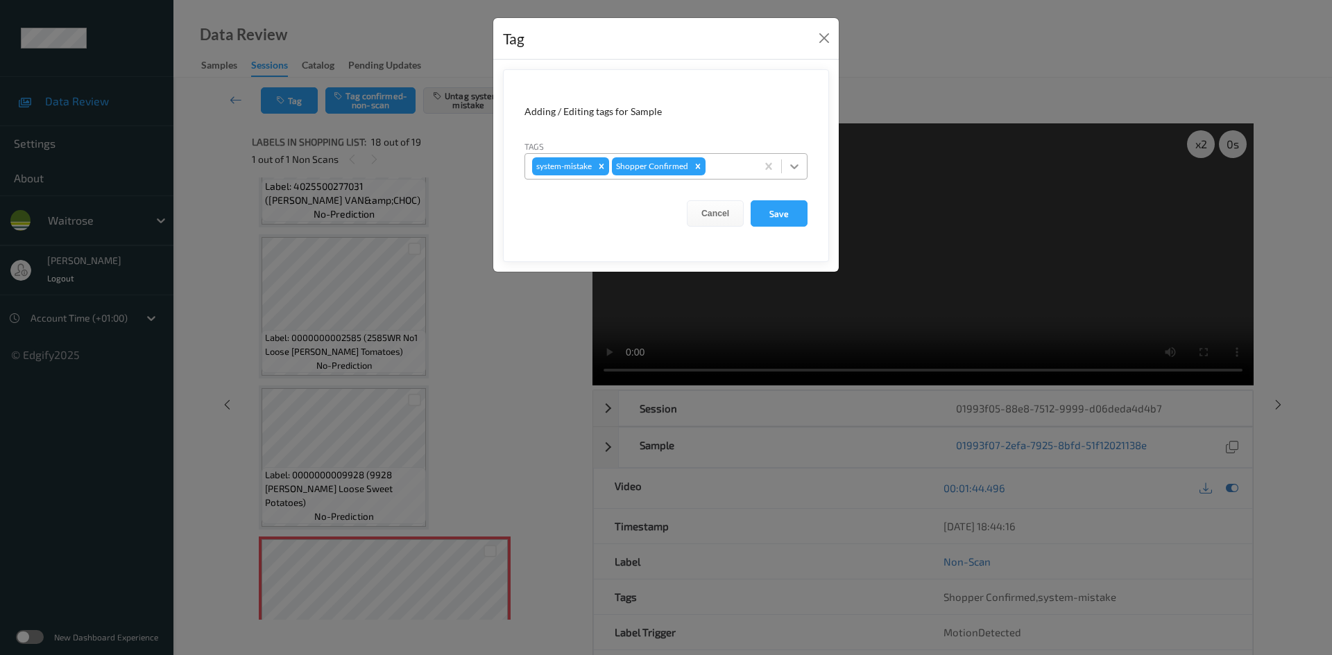
click at [791, 171] on icon at bounding box center [794, 167] width 14 height 14
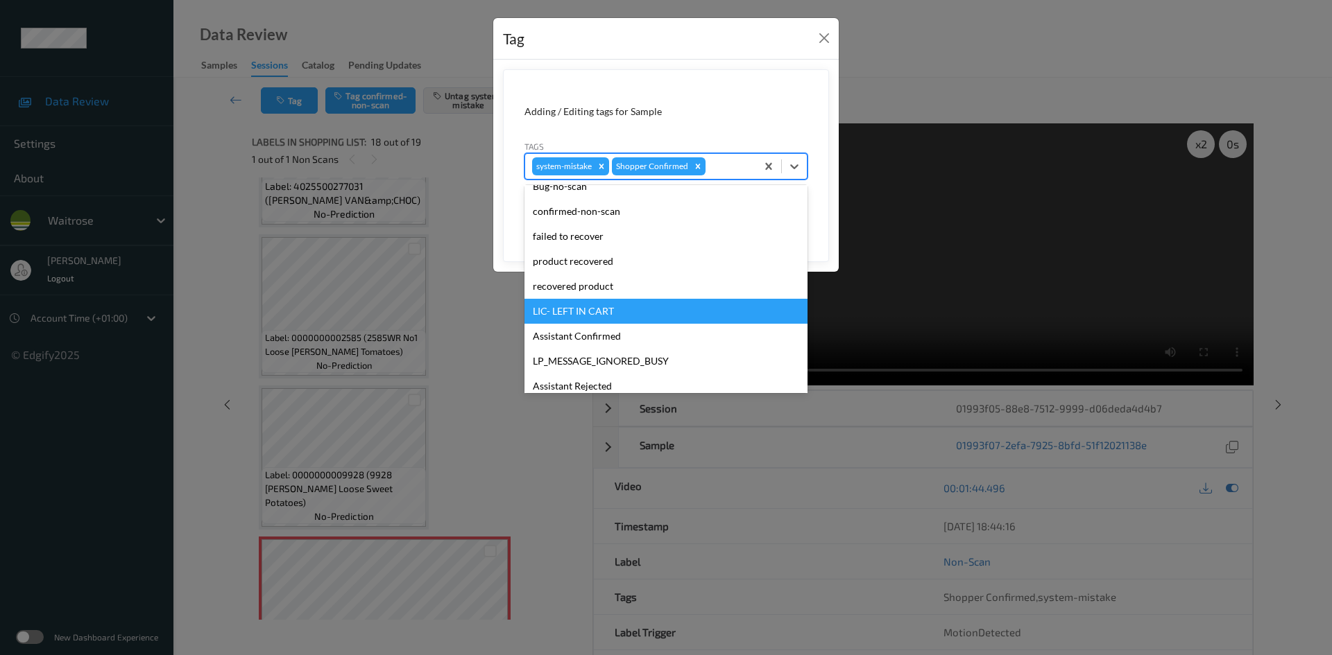
scroll to position [322, 0]
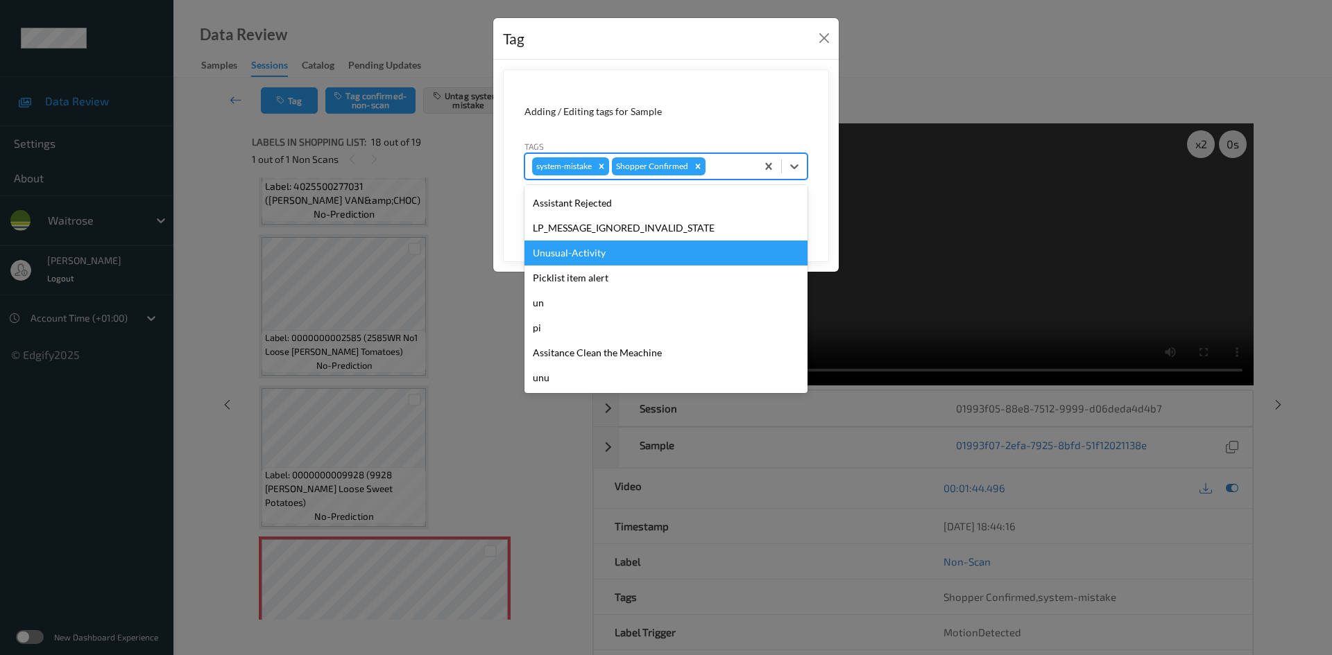
drag, startPoint x: 585, startPoint y: 253, endPoint x: 789, endPoint y: 207, distance: 209.8
click at [585, 253] on div "Unusual-Activity" at bounding box center [665, 253] width 283 height 25
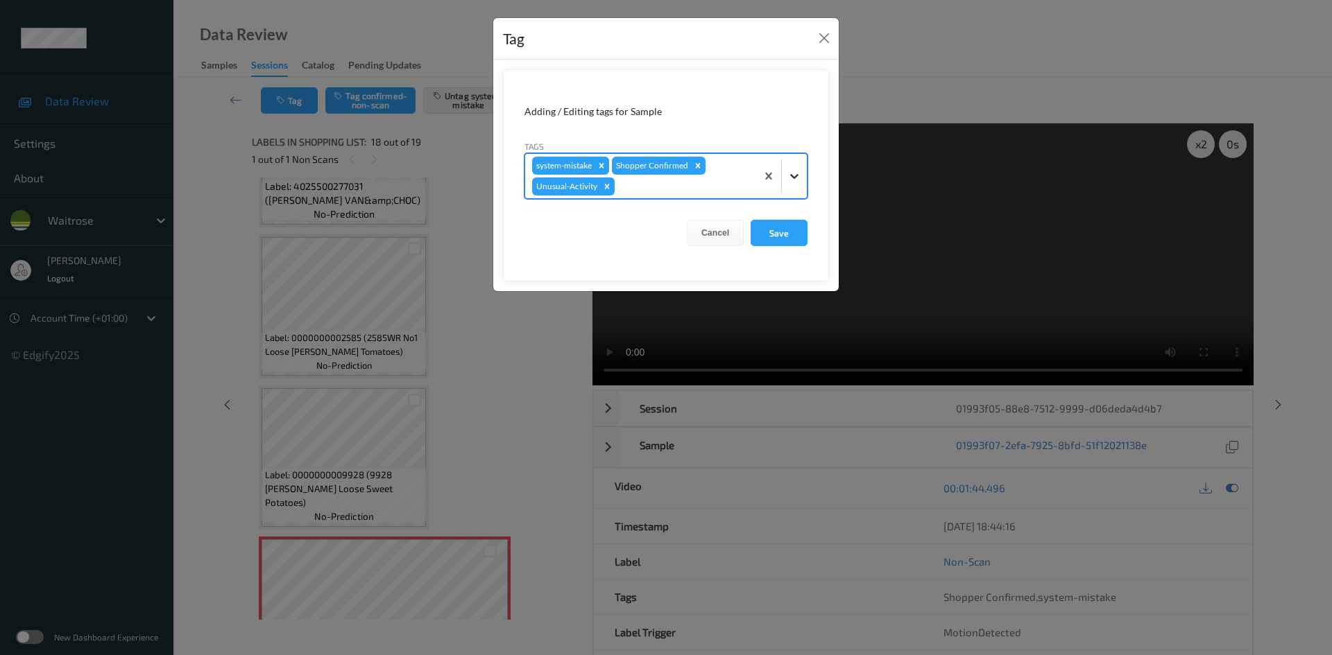
click at [795, 182] on icon at bounding box center [794, 176] width 14 height 14
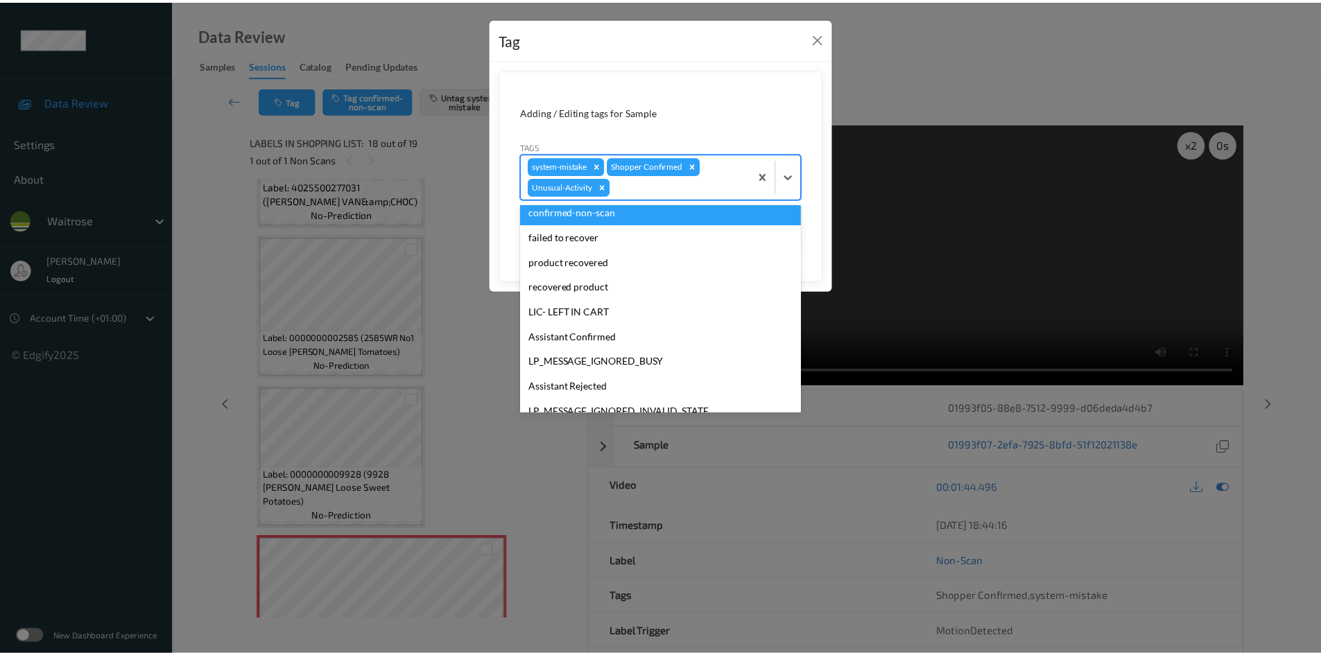
scroll to position [297, 0]
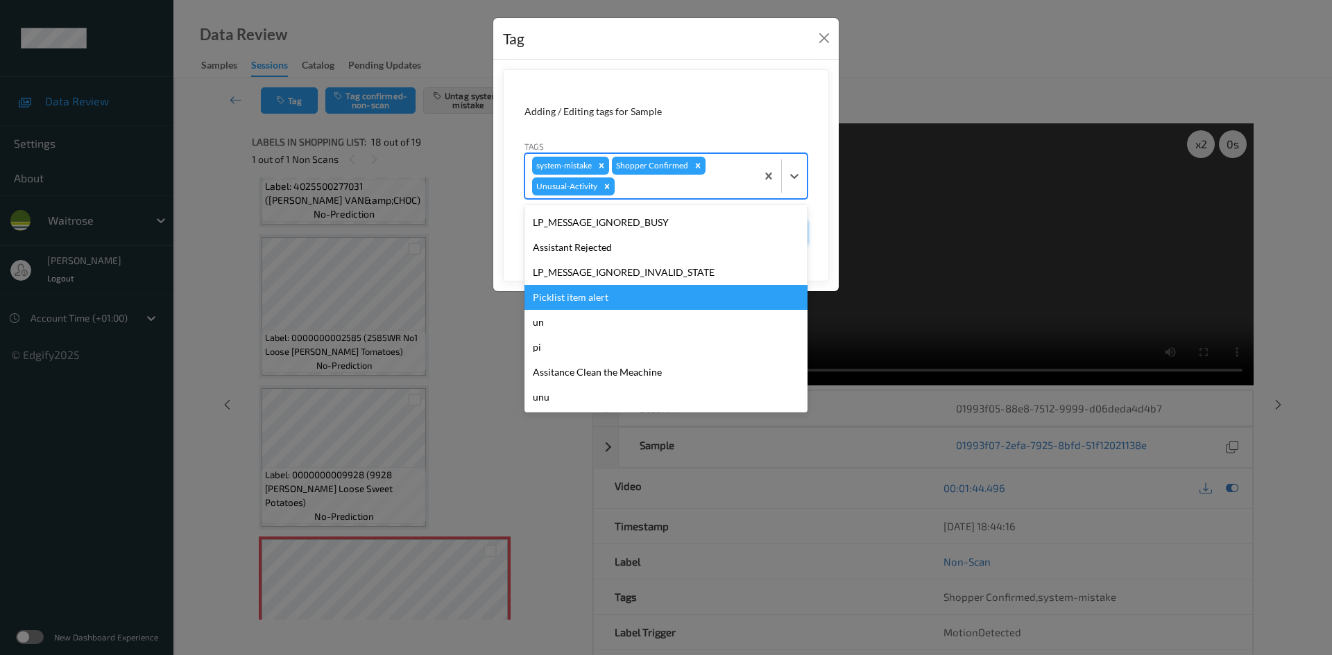
drag, startPoint x: 562, startPoint y: 300, endPoint x: 762, endPoint y: 241, distance: 208.9
click at [567, 298] on div "Picklist item alert" at bounding box center [665, 297] width 283 height 25
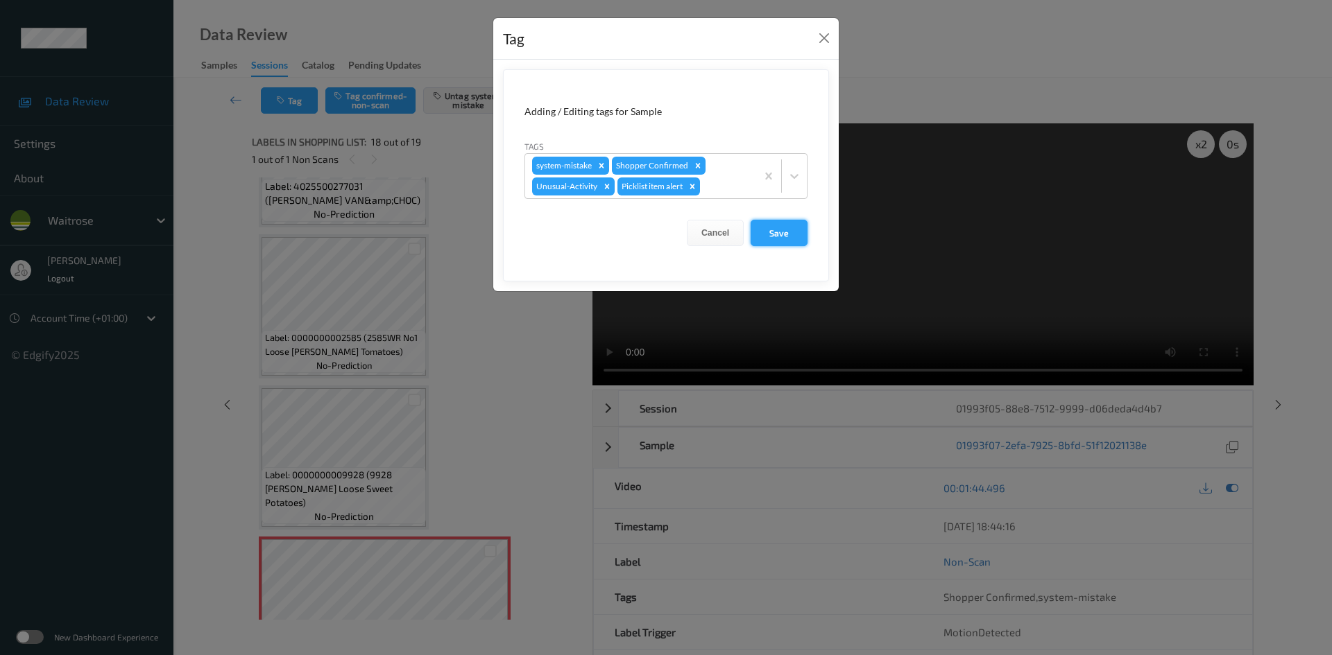
click at [803, 226] on button "Save" at bounding box center [778, 233] width 57 height 26
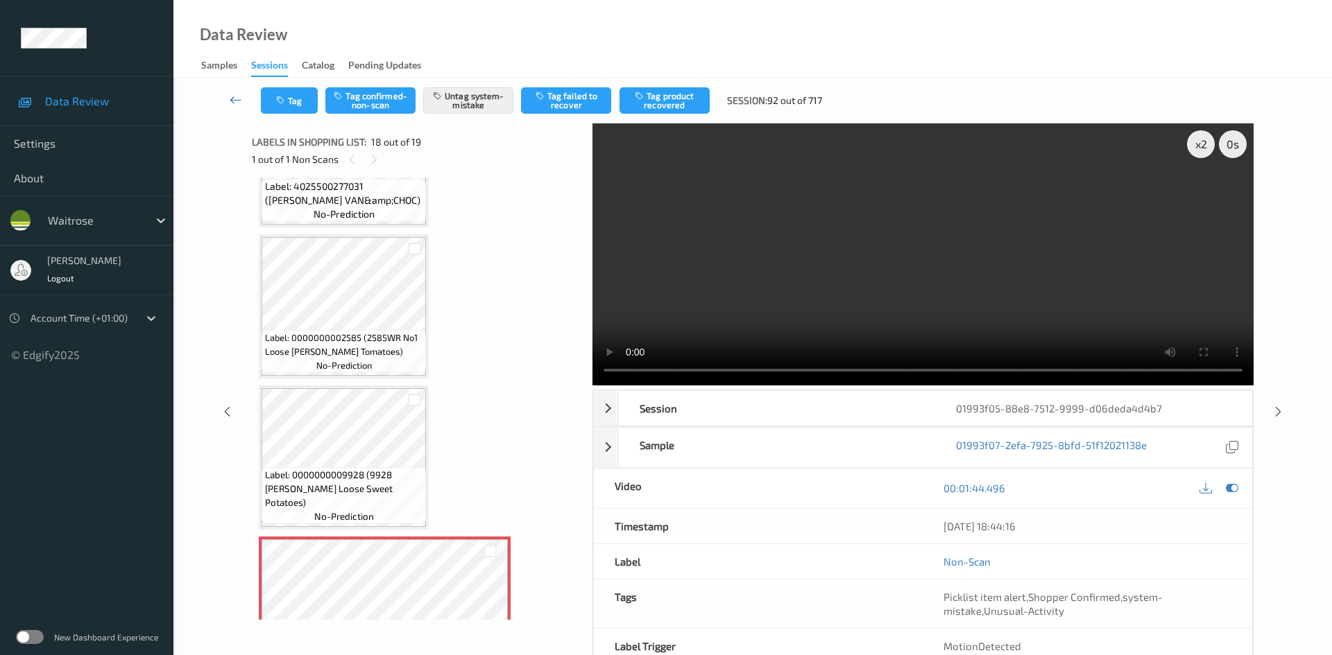
click at [230, 92] on link at bounding box center [236, 100] width 49 height 26
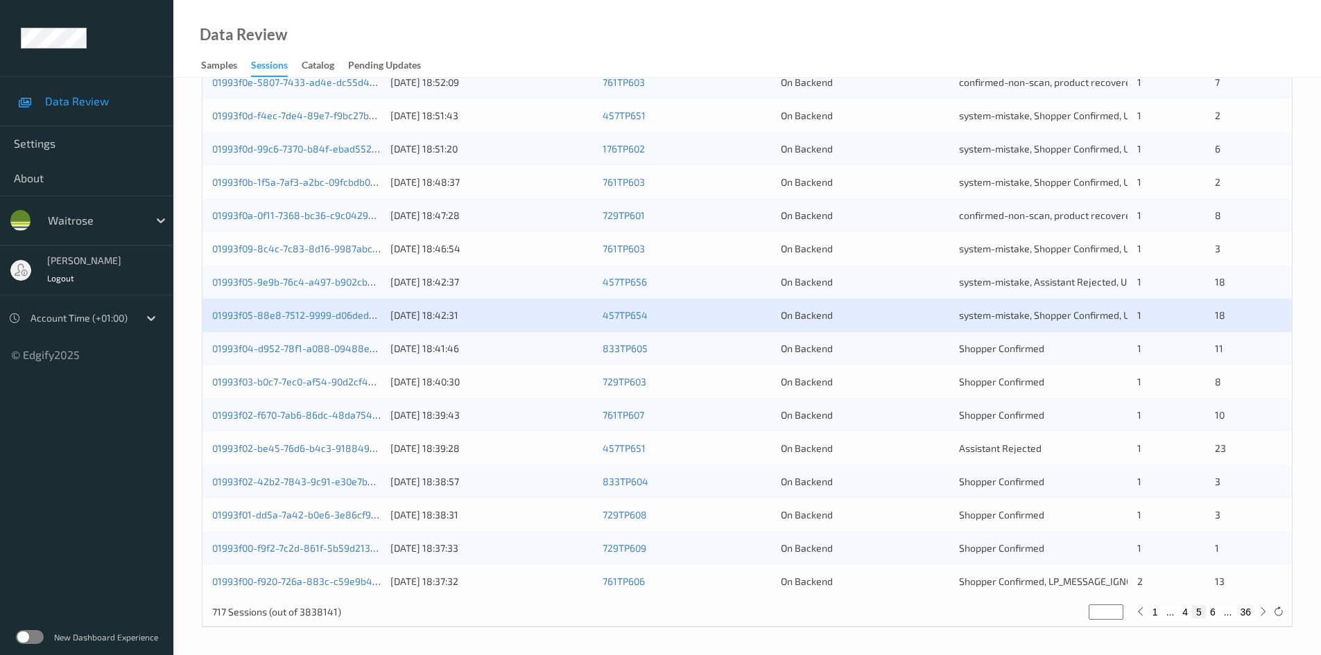
scroll to position [388, 0]
click at [271, 382] on link "01993f03-b0c7-7ec0-af54-90d2cf427d31" at bounding box center [303, 381] width 182 height 12
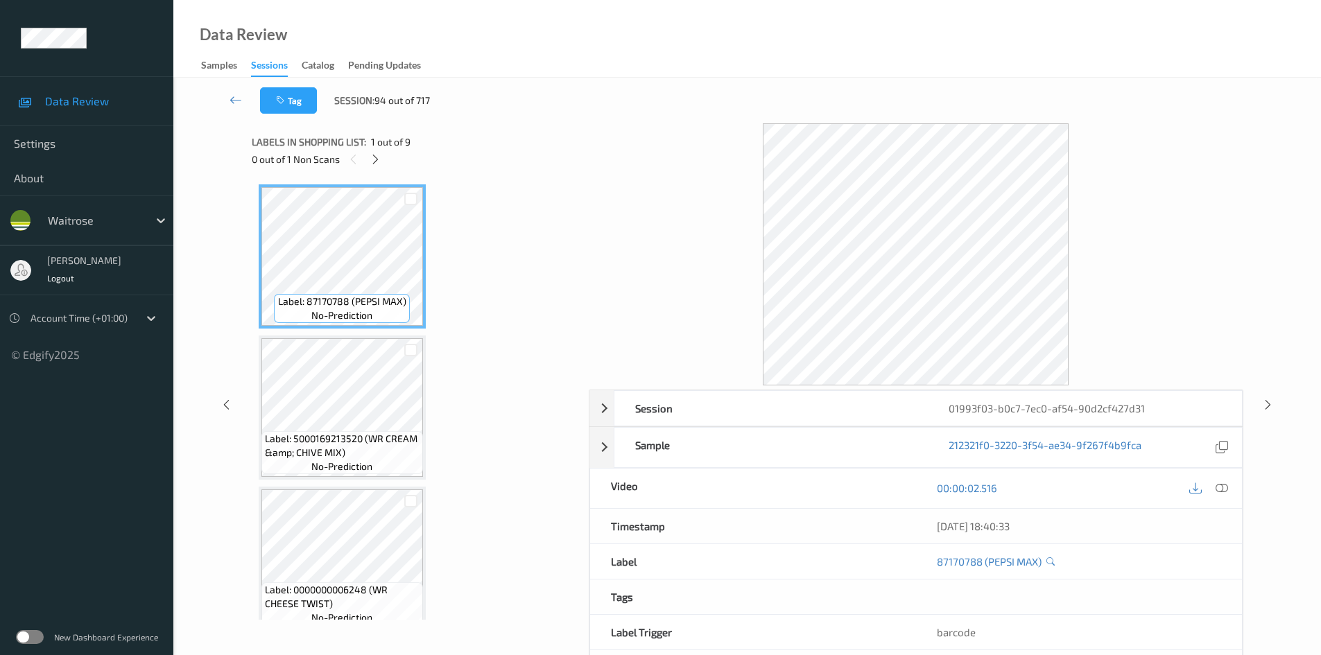
drag, startPoint x: 374, startPoint y: 154, endPoint x: 395, endPoint y: 156, distance: 20.9
click at [374, 154] on icon at bounding box center [376, 159] width 12 height 12
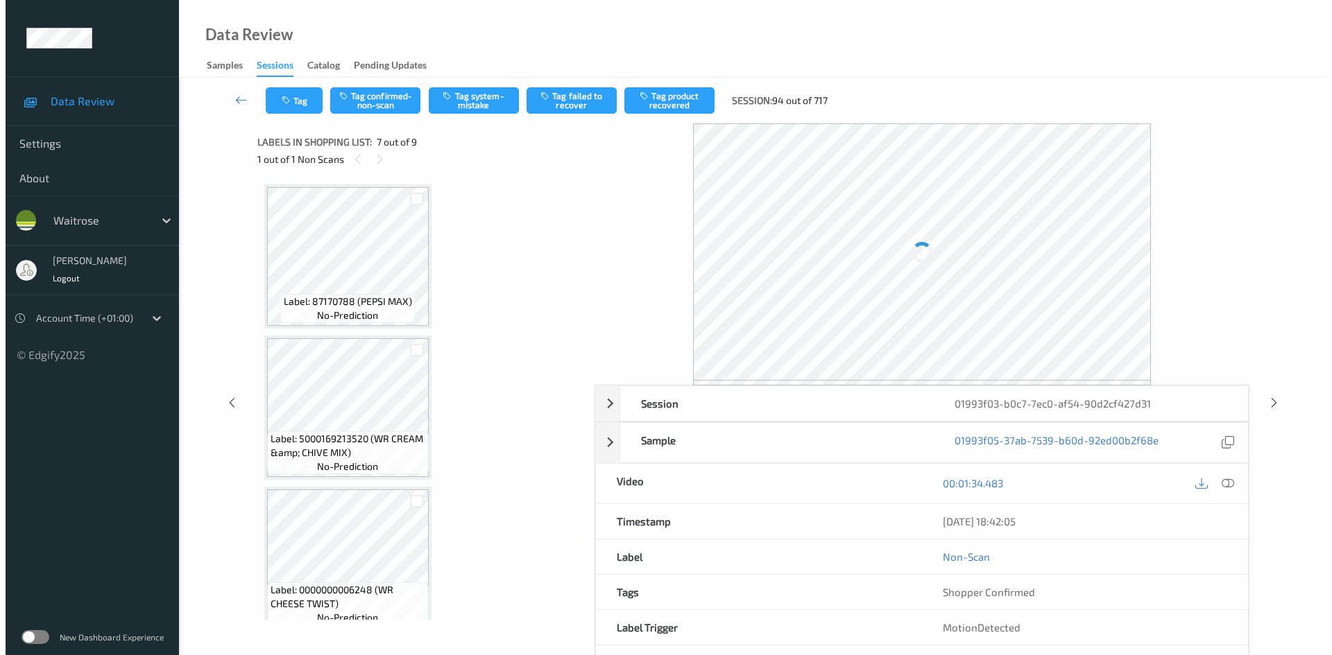
scroll to position [763, 0]
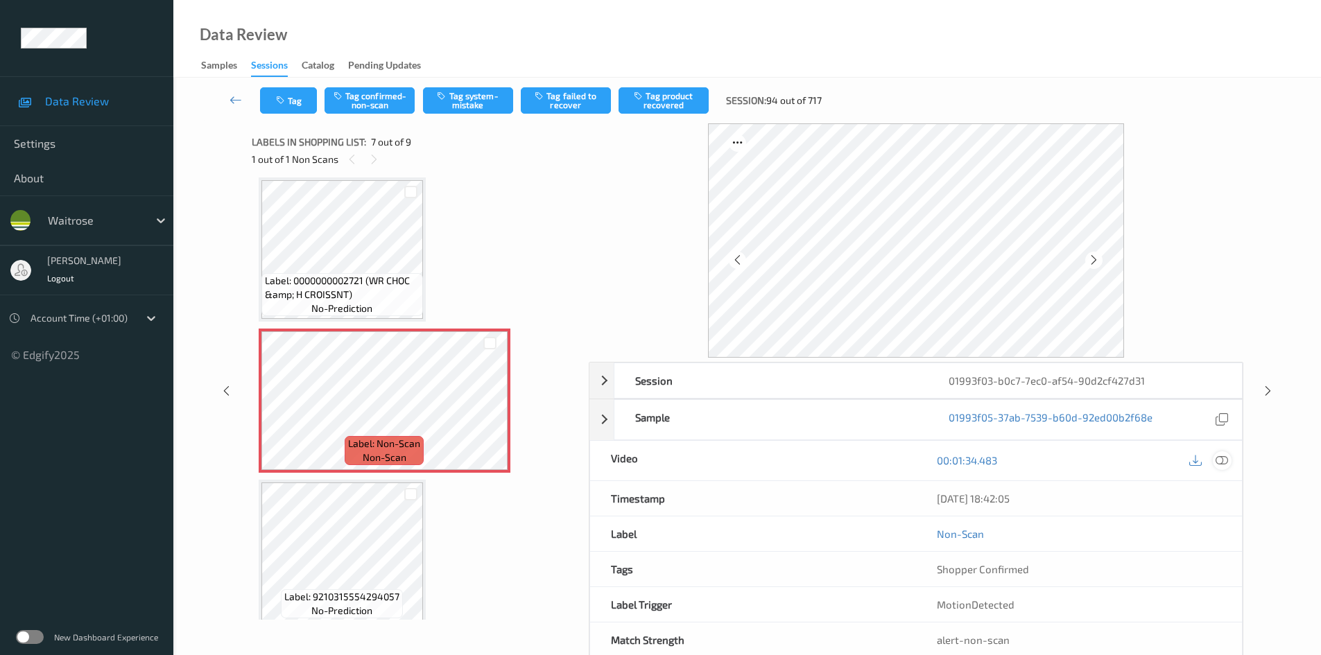
click at [1221, 460] on icon at bounding box center [1222, 460] width 12 height 12
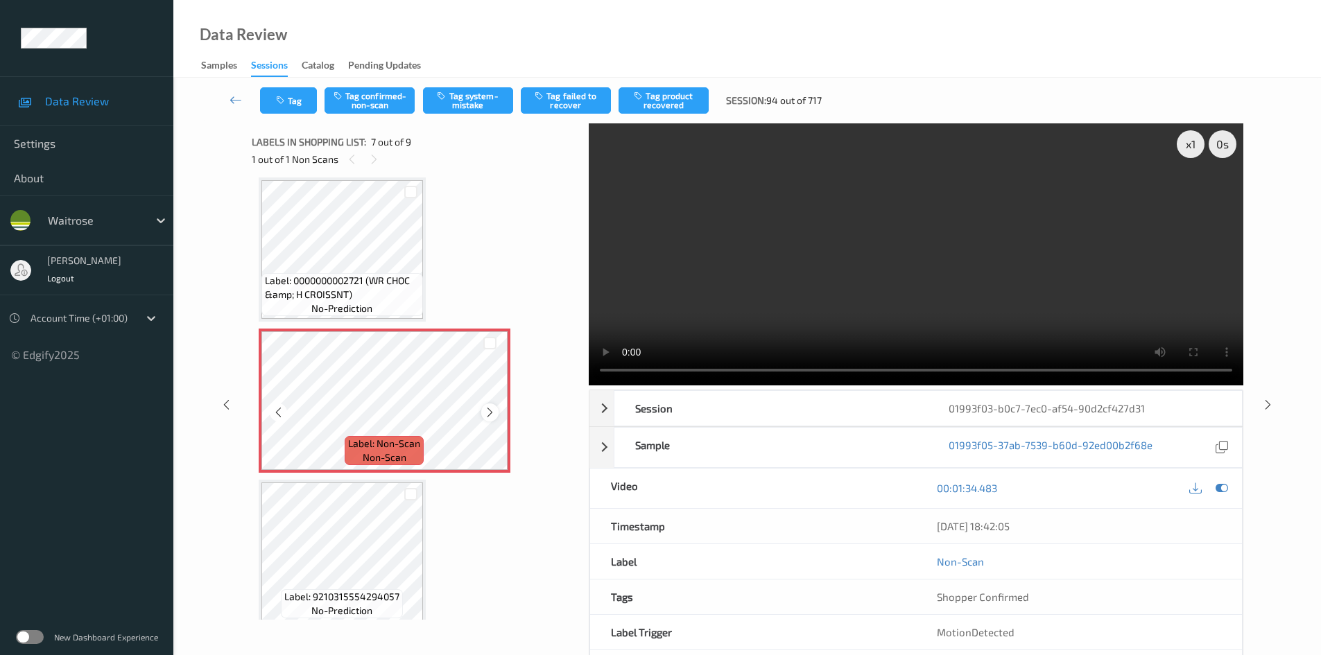
click at [493, 416] on icon at bounding box center [490, 412] width 12 height 12
click at [783, 332] on video at bounding box center [916, 254] width 655 height 262
click at [1189, 135] on div "x 1" at bounding box center [1191, 144] width 28 height 28
drag, startPoint x: 1190, startPoint y: 143, endPoint x: 1190, endPoint y: 162, distance: 19.4
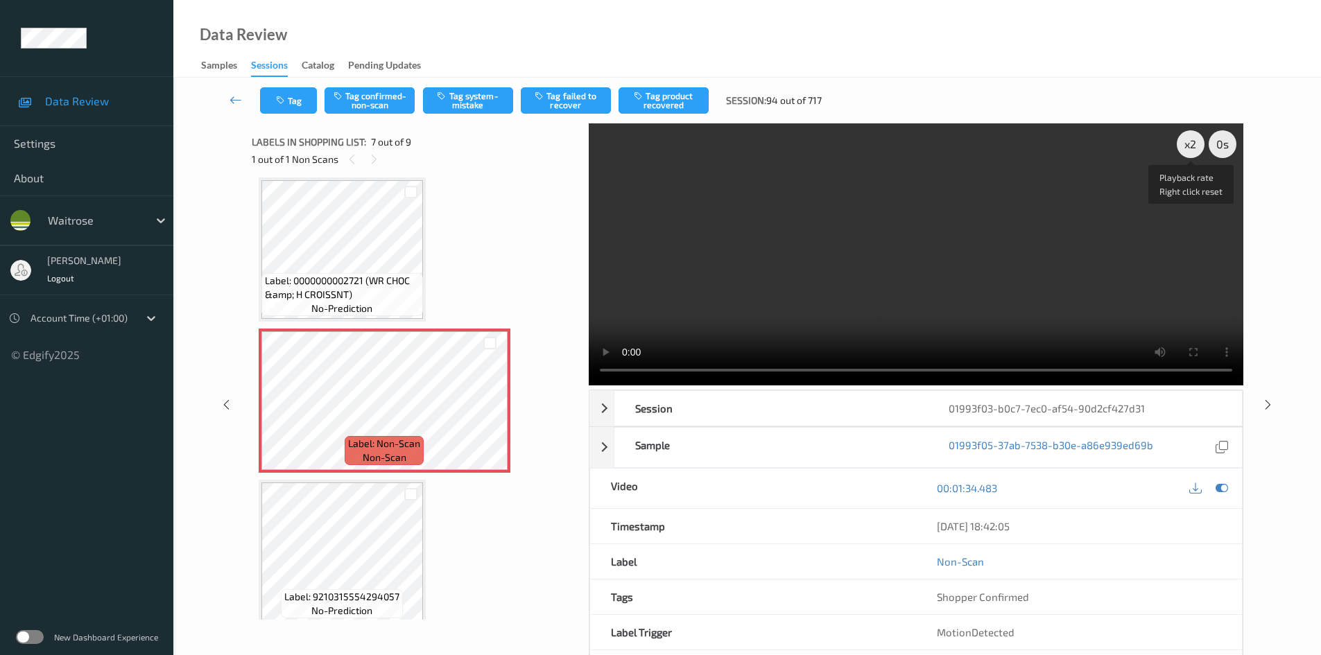
click at [1191, 148] on div "x 2" at bounding box center [1191, 144] width 28 height 28
click at [808, 316] on video at bounding box center [916, 254] width 655 height 262
click at [813, 320] on video at bounding box center [916, 254] width 655 height 262
click at [947, 252] on video at bounding box center [916, 254] width 655 height 262
click at [470, 101] on button "Tag system-mistake" at bounding box center [468, 100] width 90 height 26
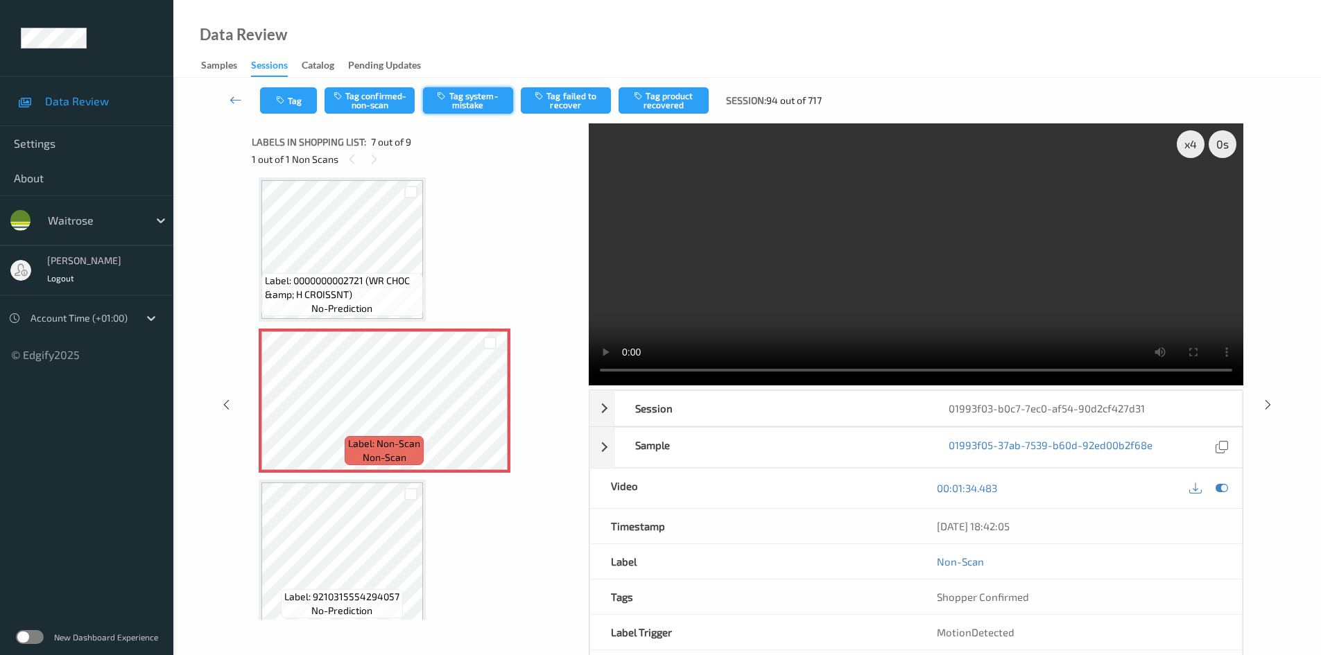
click at [489, 89] on button "Tag system-mistake" at bounding box center [468, 100] width 90 height 26
click at [477, 102] on button "Tag system-mistake" at bounding box center [468, 100] width 90 height 26
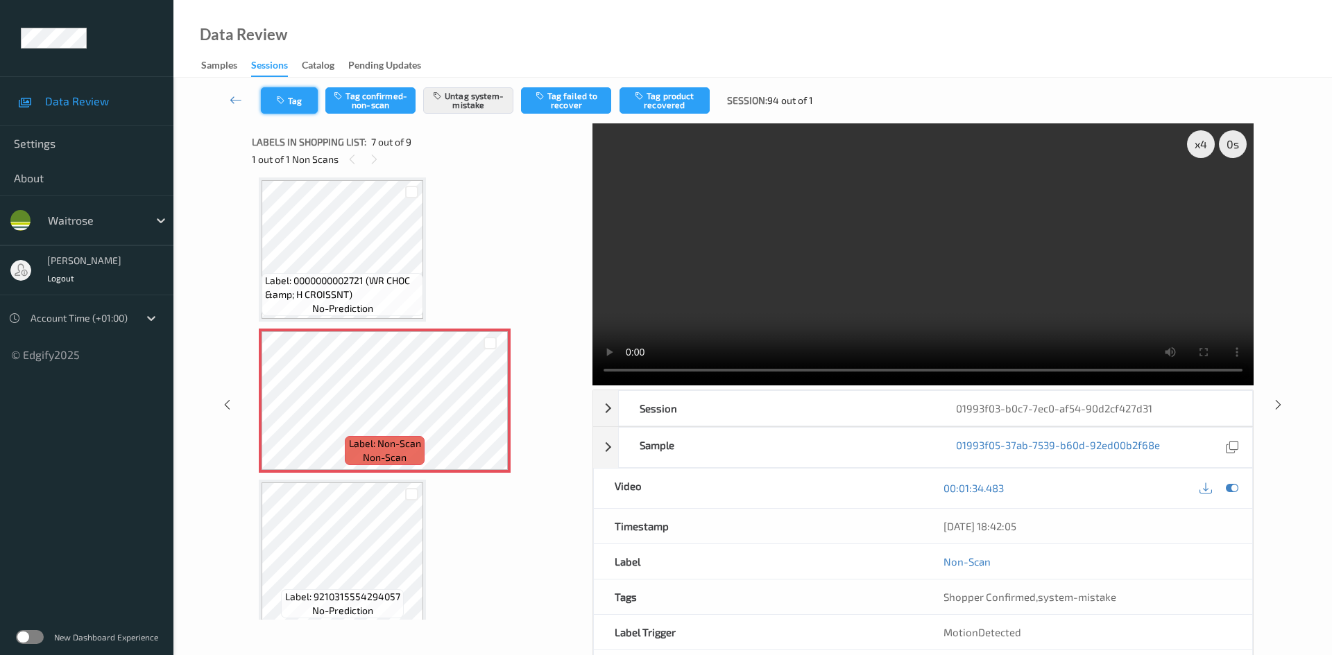
click at [293, 99] on button "Tag" at bounding box center [289, 100] width 57 height 26
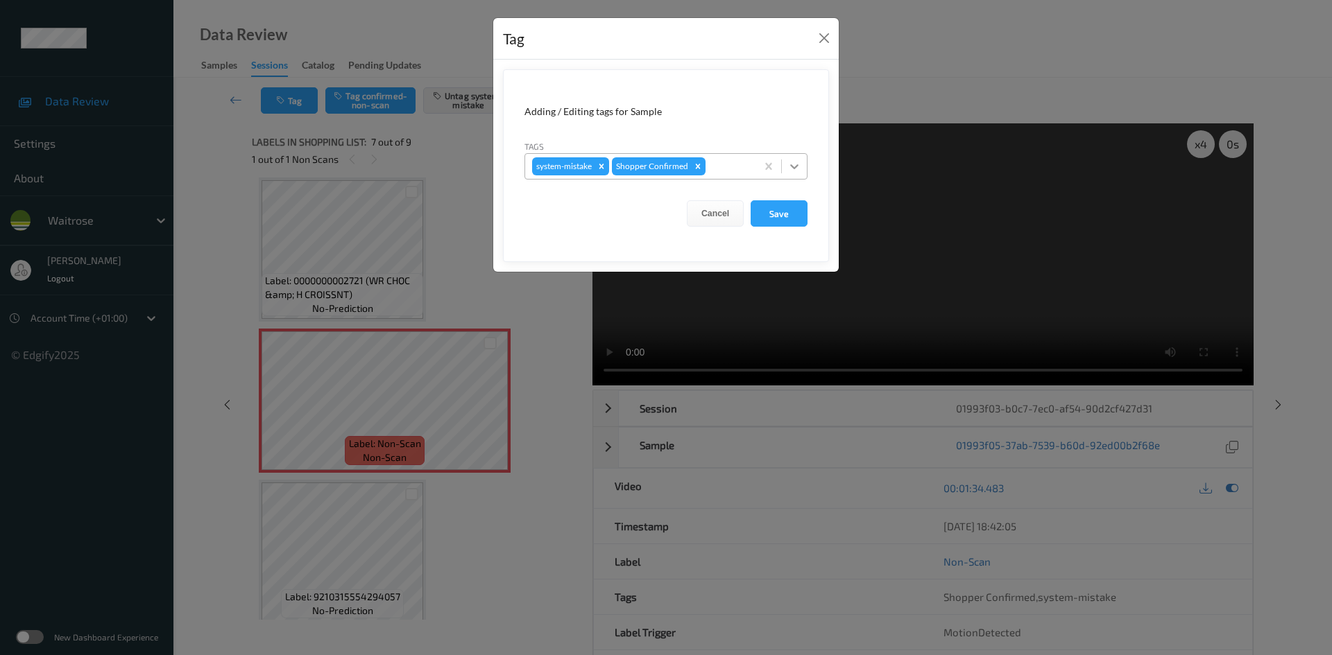
click at [796, 162] on icon at bounding box center [794, 167] width 14 height 14
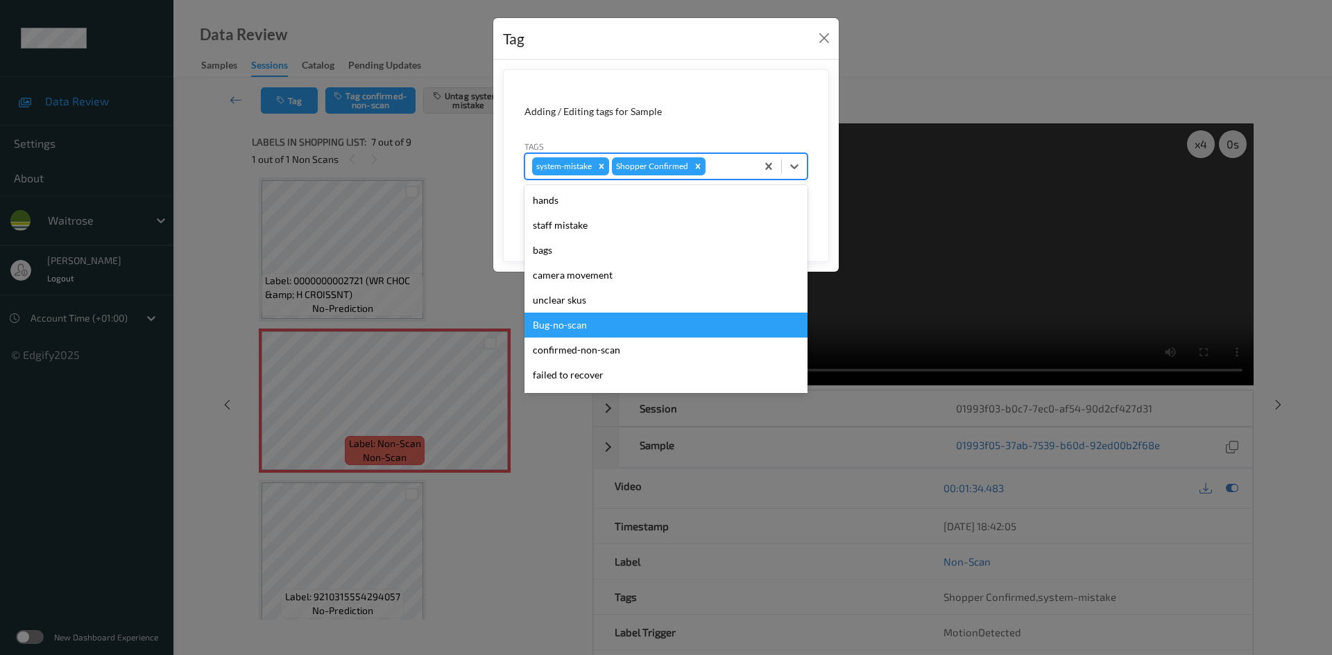
scroll to position [322, 0]
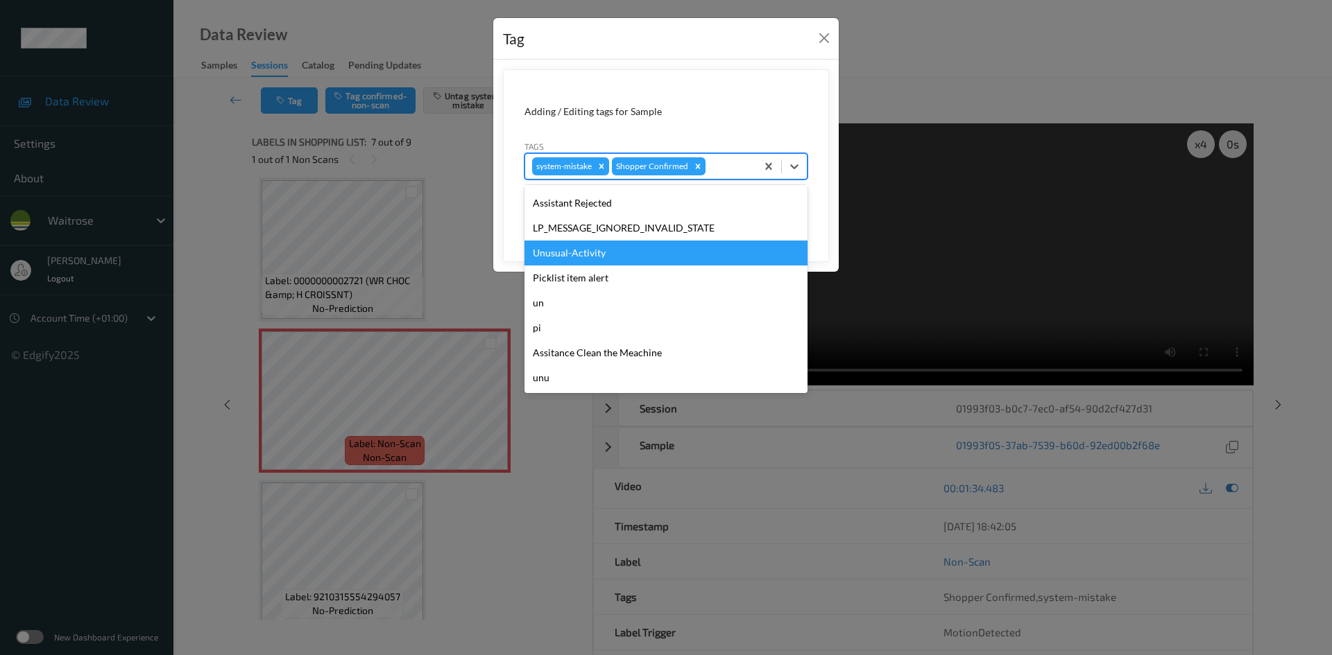
drag, startPoint x: 569, startPoint y: 255, endPoint x: 724, endPoint y: 209, distance: 162.0
click at [571, 254] on div "Unusual-Activity" at bounding box center [665, 253] width 283 height 25
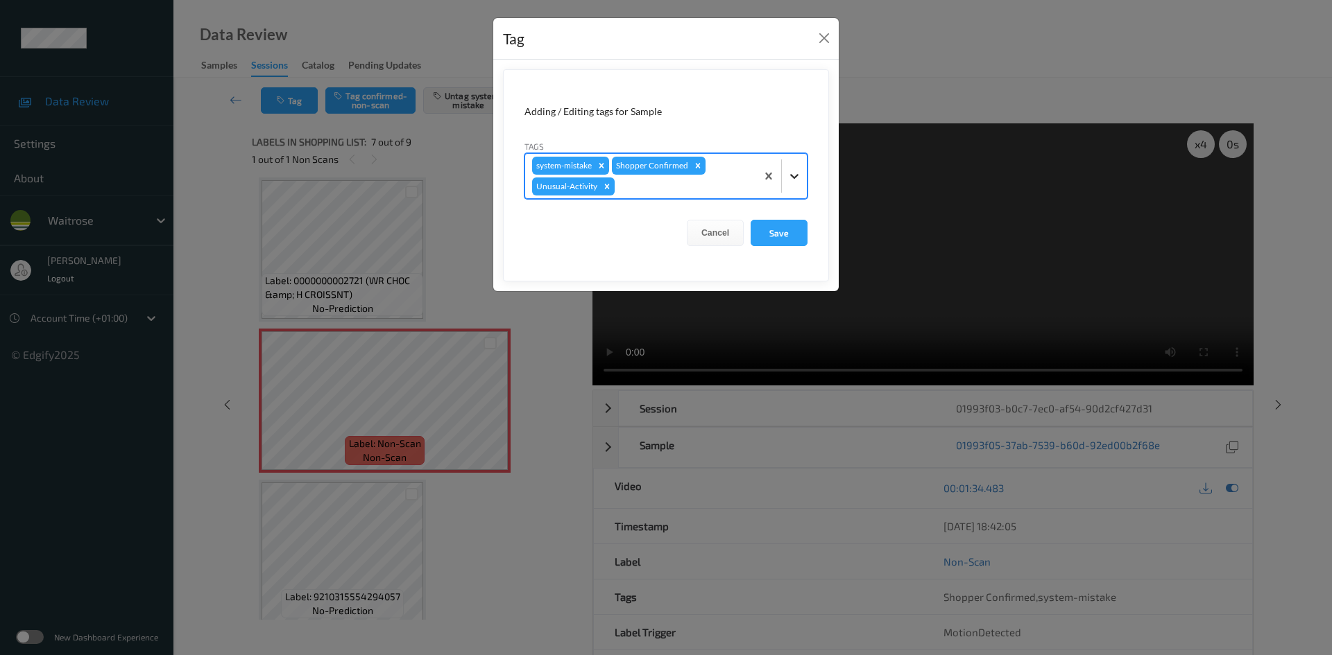
click at [791, 185] on div at bounding box center [794, 176] width 25 height 25
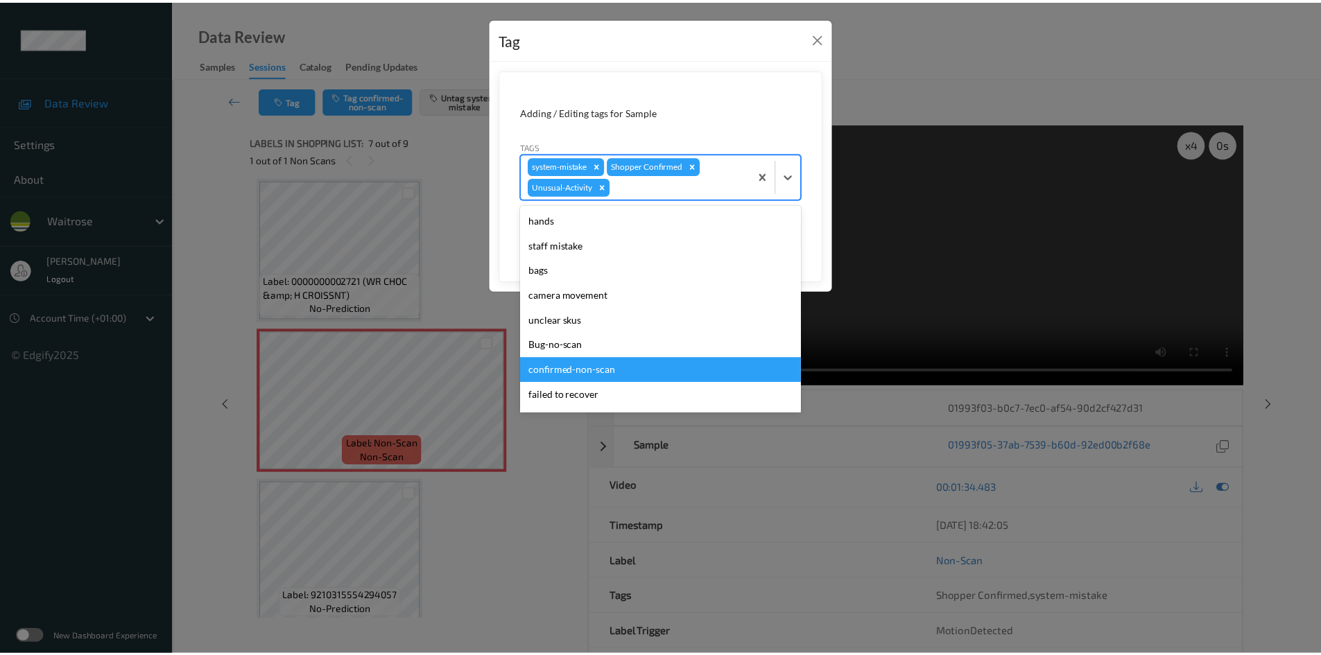
scroll to position [297, 0]
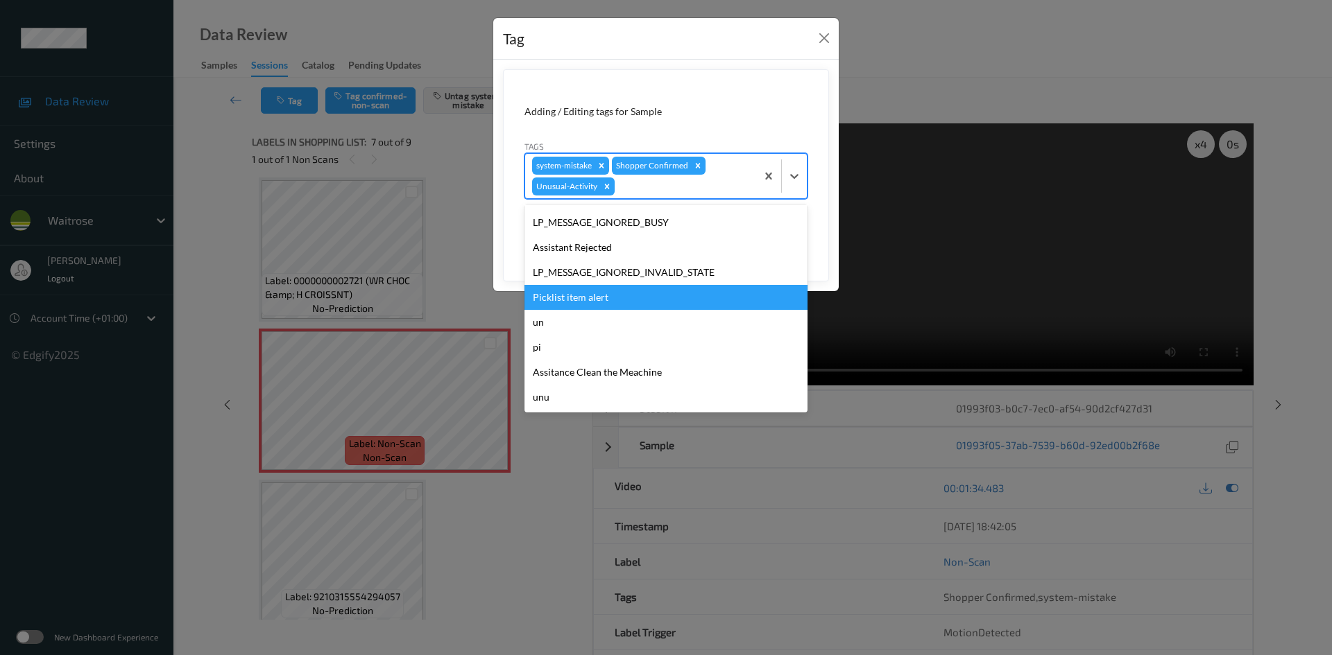
drag, startPoint x: 553, startPoint y: 297, endPoint x: 582, endPoint y: 291, distance: 29.0
click at [553, 298] on div "Picklist item alert" at bounding box center [665, 297] width 283 height 25
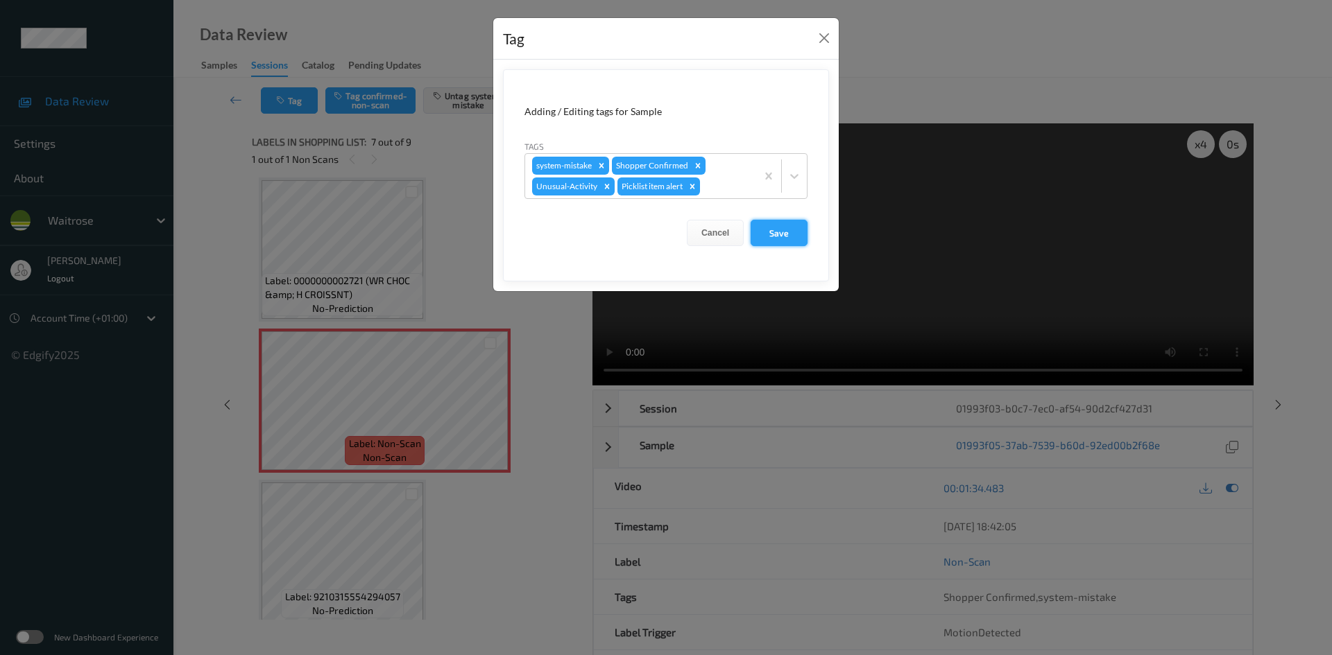
click at [771, 239] on button "Save" at bounding box center [778, 233] width 57 height 26
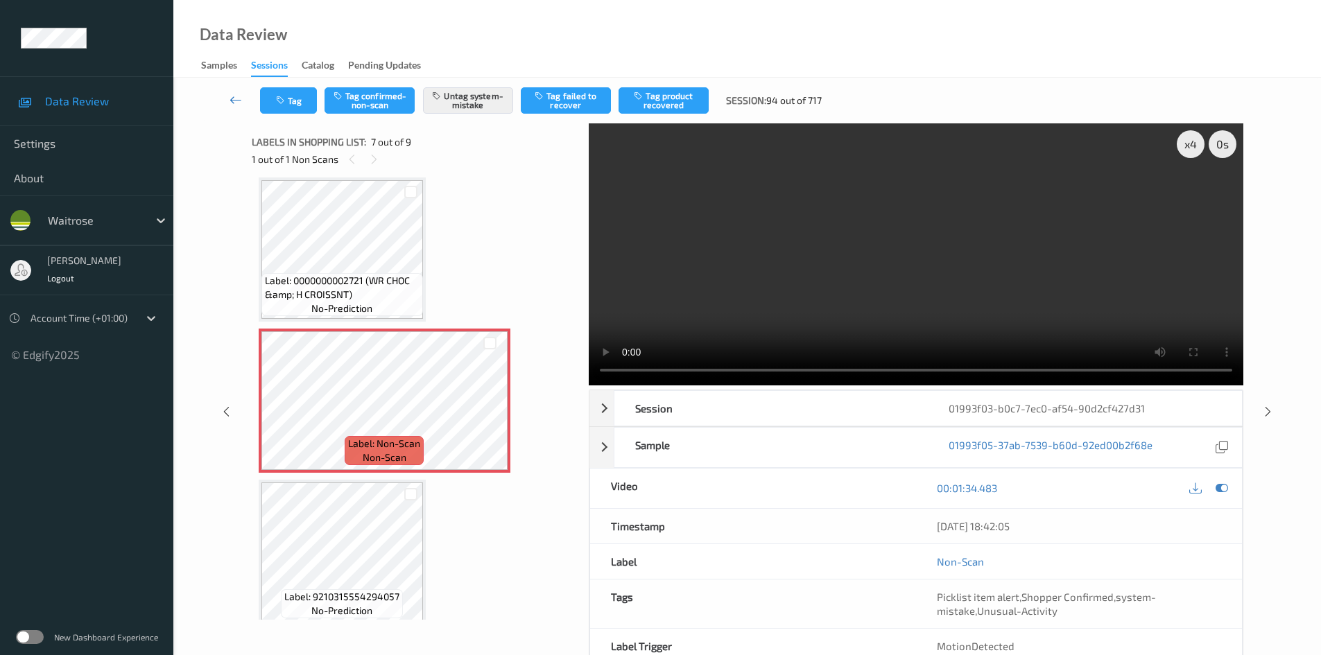
click at [237, 94] on icon at bounding box center [236, 100] width 12 height 14
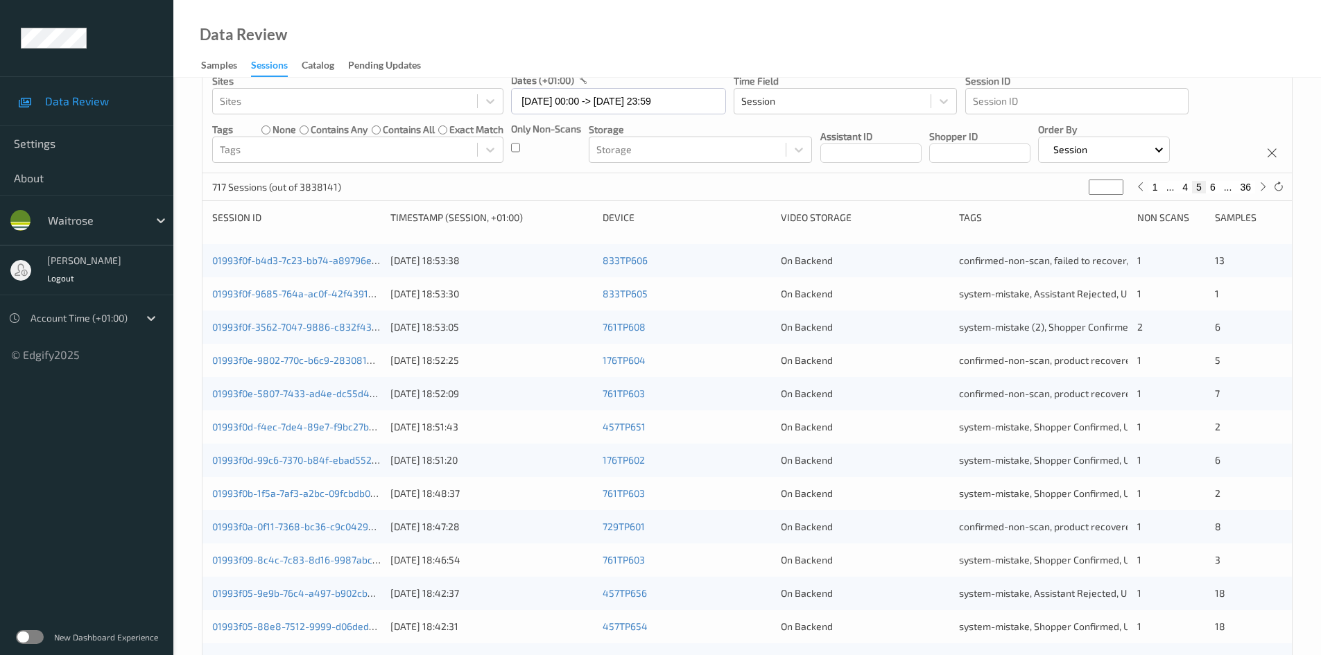
scroll to position [388, 0]
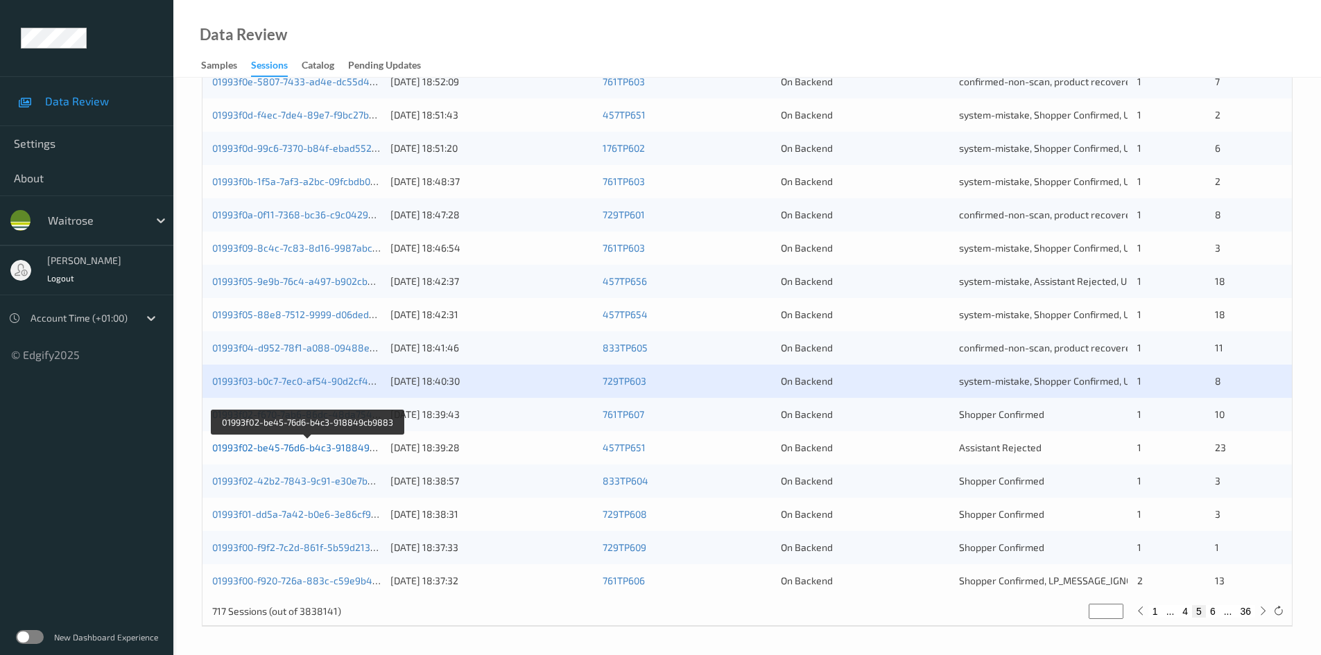
click at [281, 448] on link "01993f02-be45-76d6-b4c3-918849cb9883" at bounding box center [307, 448] width 191 height 12
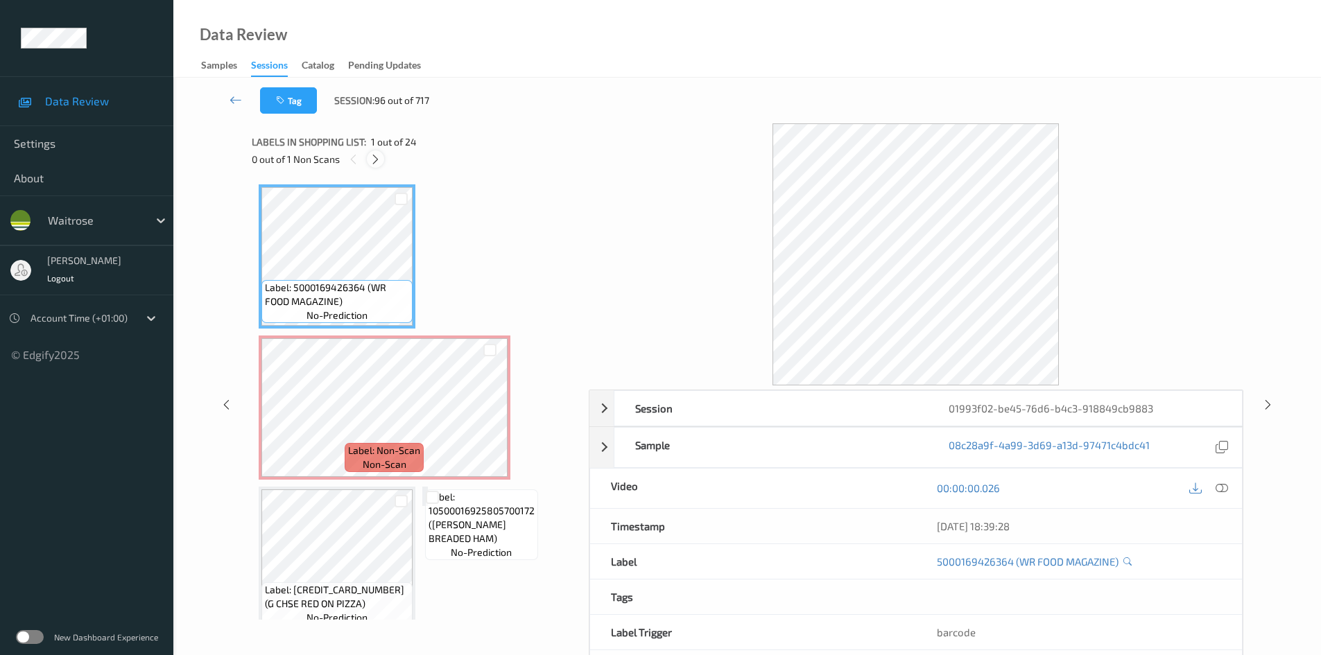
click at [381, 159] on icon at bounding box center [376, 159] width 12 height 12
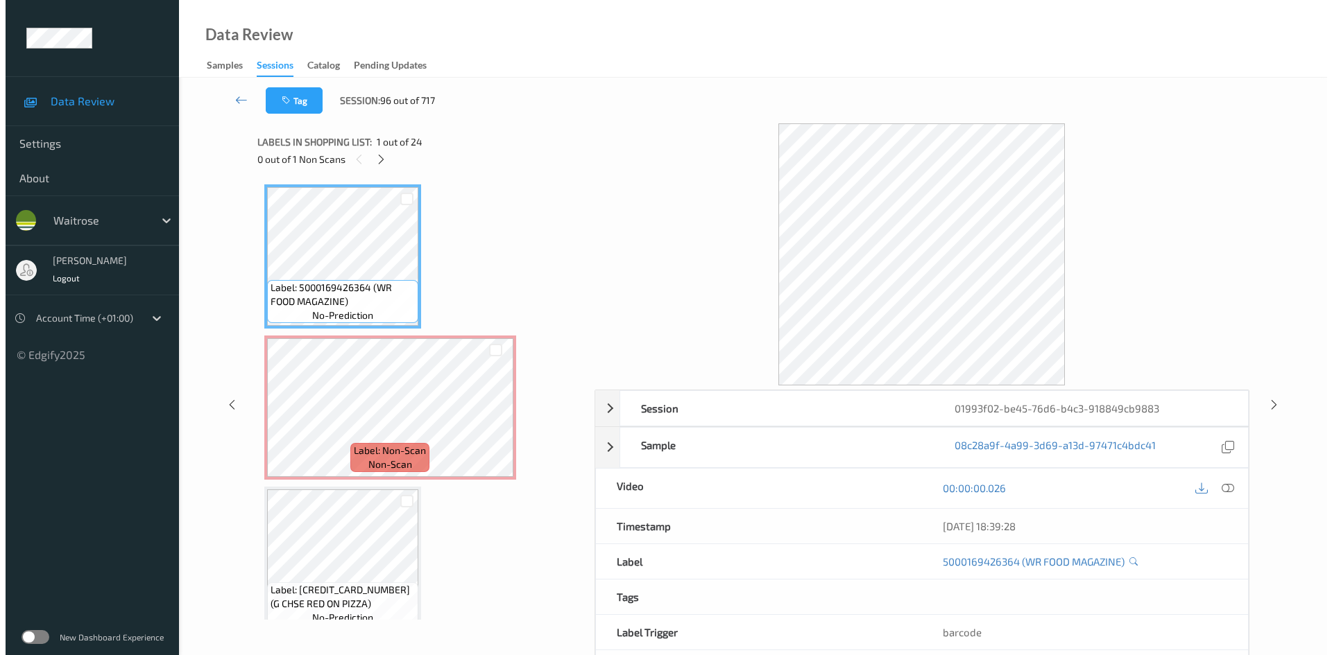
scroll to position [7, 0]
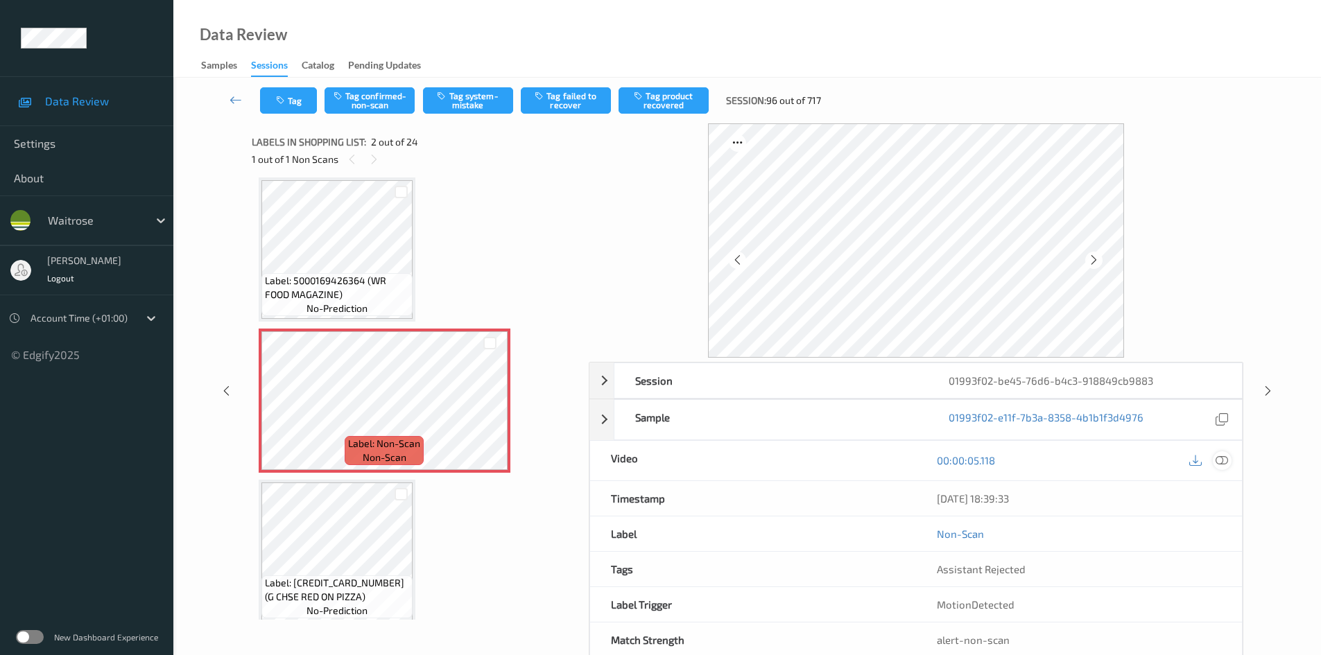
click at [1217, 458] on icon at bounding box center [1222, 460] width 12 height 12
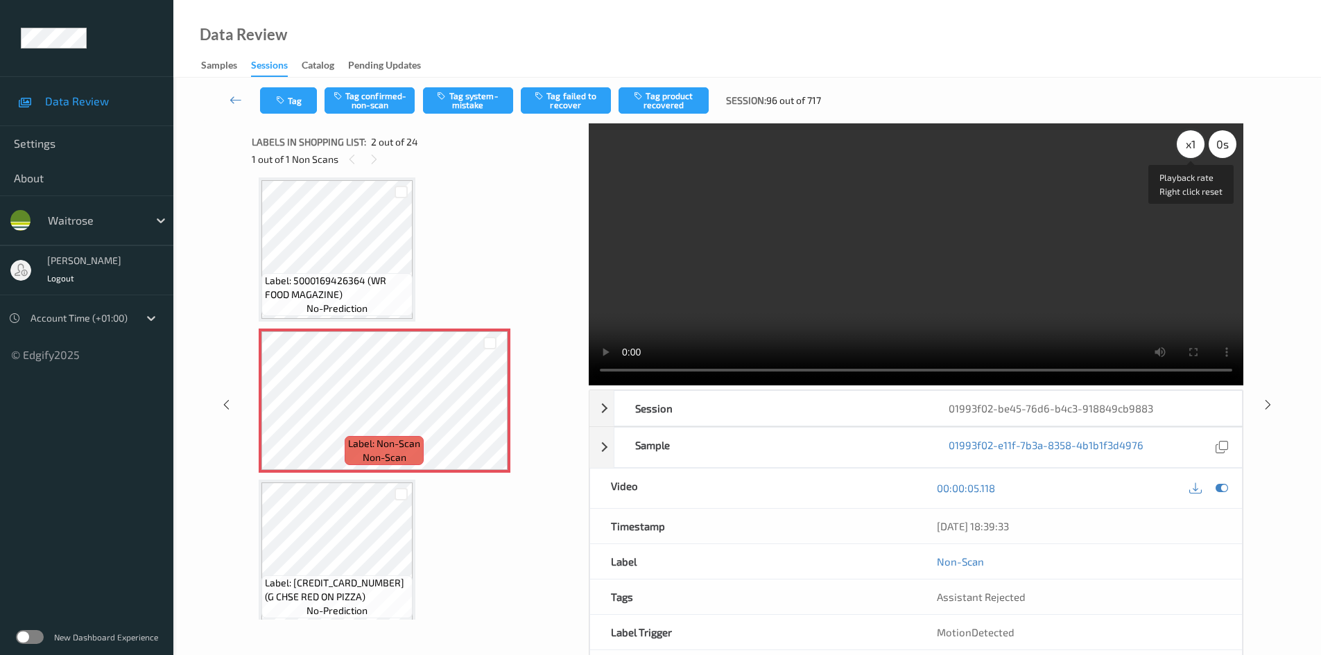
click at [1195, 145] on div "x 1" at bounding box center [1191, 144] width 28 height 28
drag, startPoint x: 1076, startPoint y: 277, endPoint x: 938, endPoint y: 283, distance: 138.1
click at [1076, 277] on video at bounding box center [916, 254] width 655 height 262
click at [447, 110] on button "Tag system-mistake" at bounding box center [468, 100] width 90 height 26
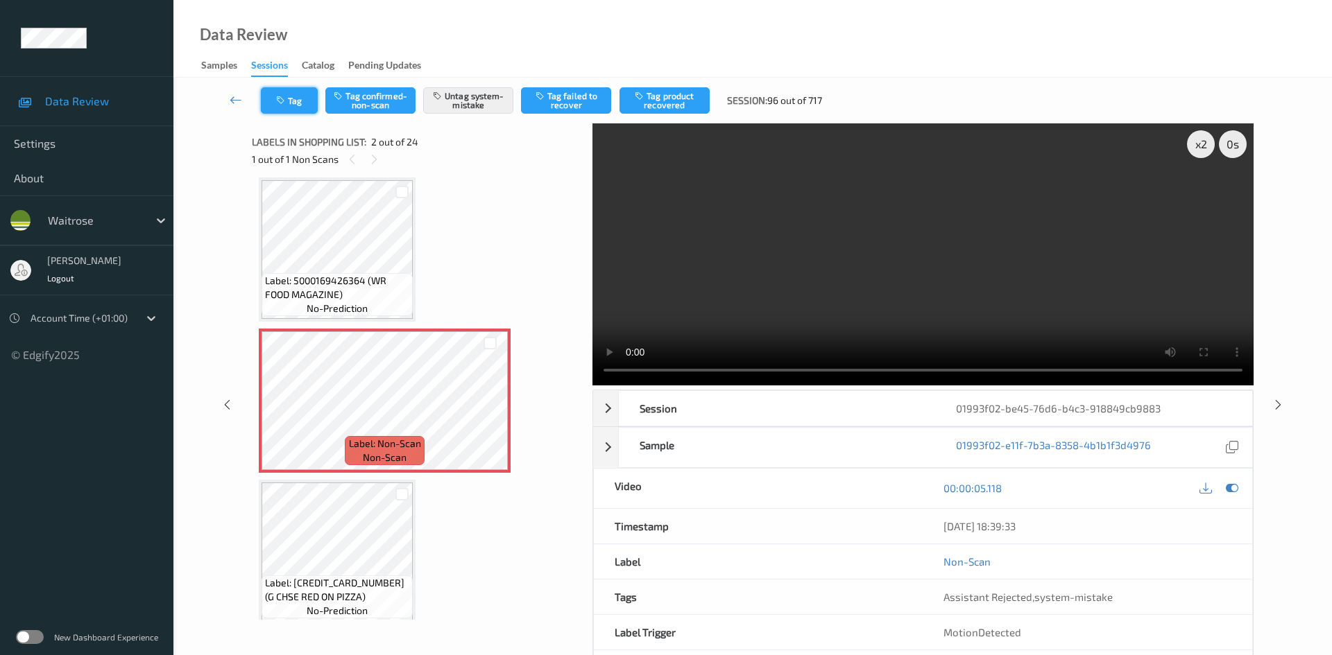
click at [288, 105] on button "Tag" at bounding box center [289, 100] width 57 height 26
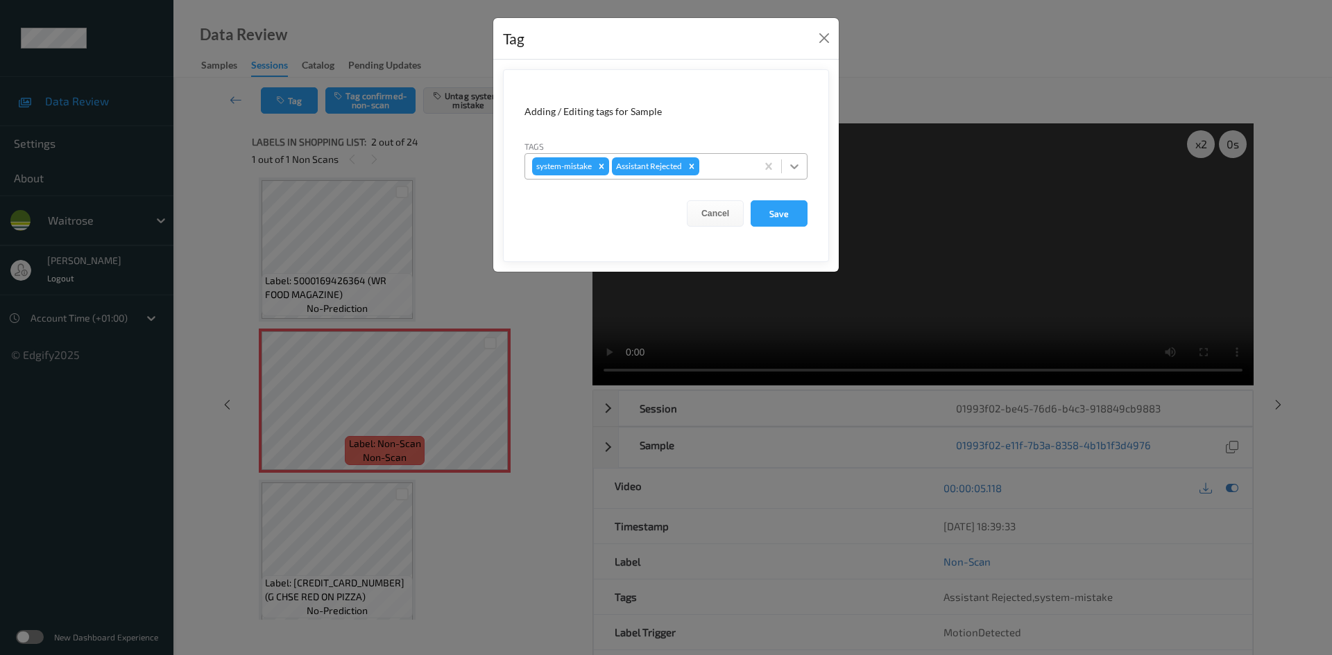
click at [794, 166] on icon at bounding box center [794, 167] width 14 height 14
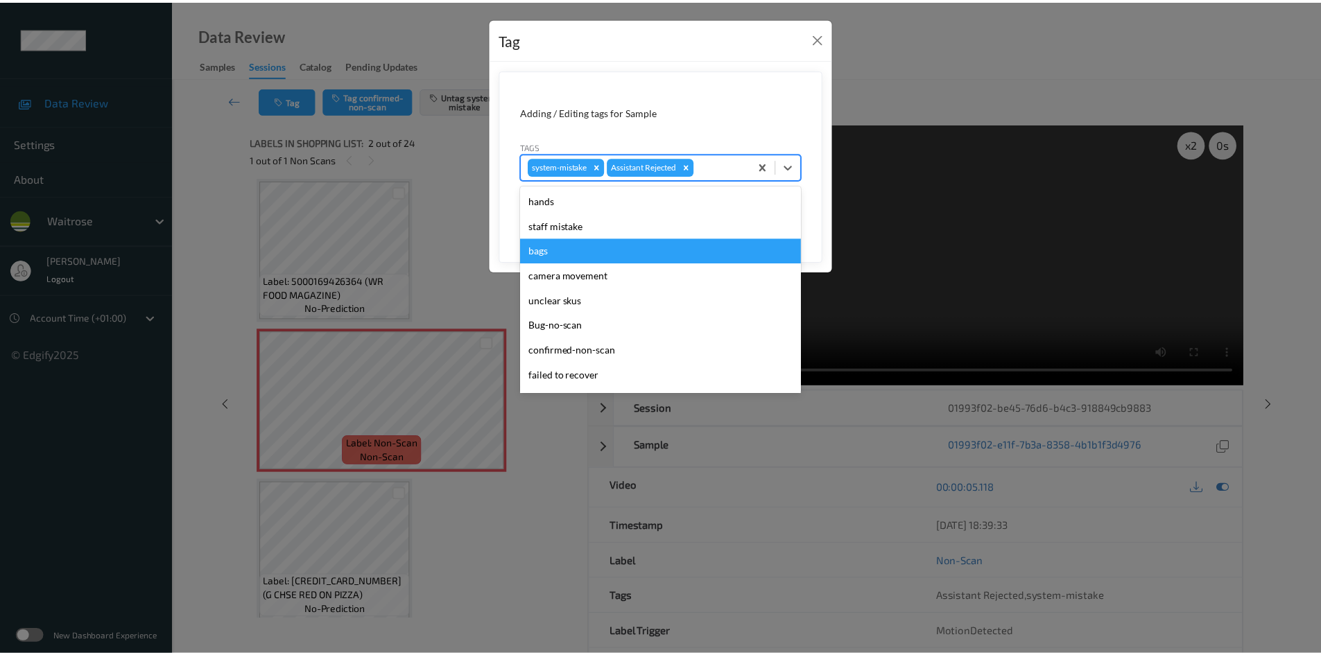
scroll to position [277, 0]
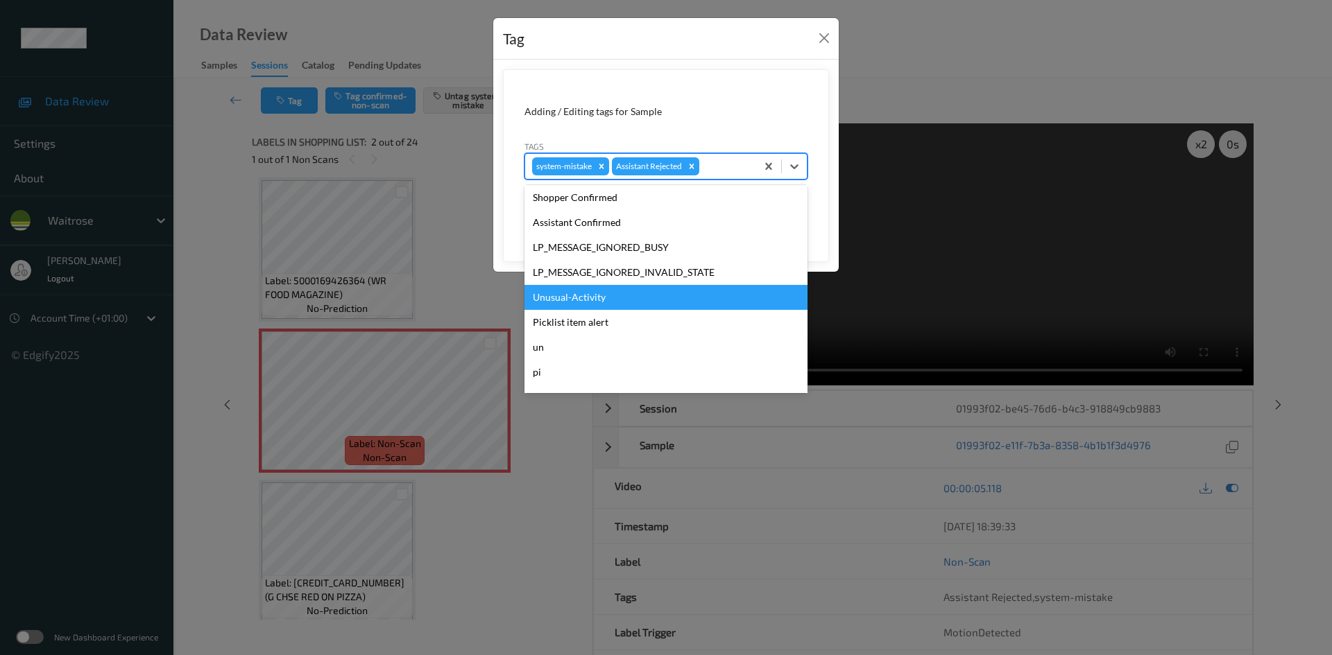
click at [588, 298] on div "Unusual-Activity" at bounding box center [665, 297] width 283 height 25
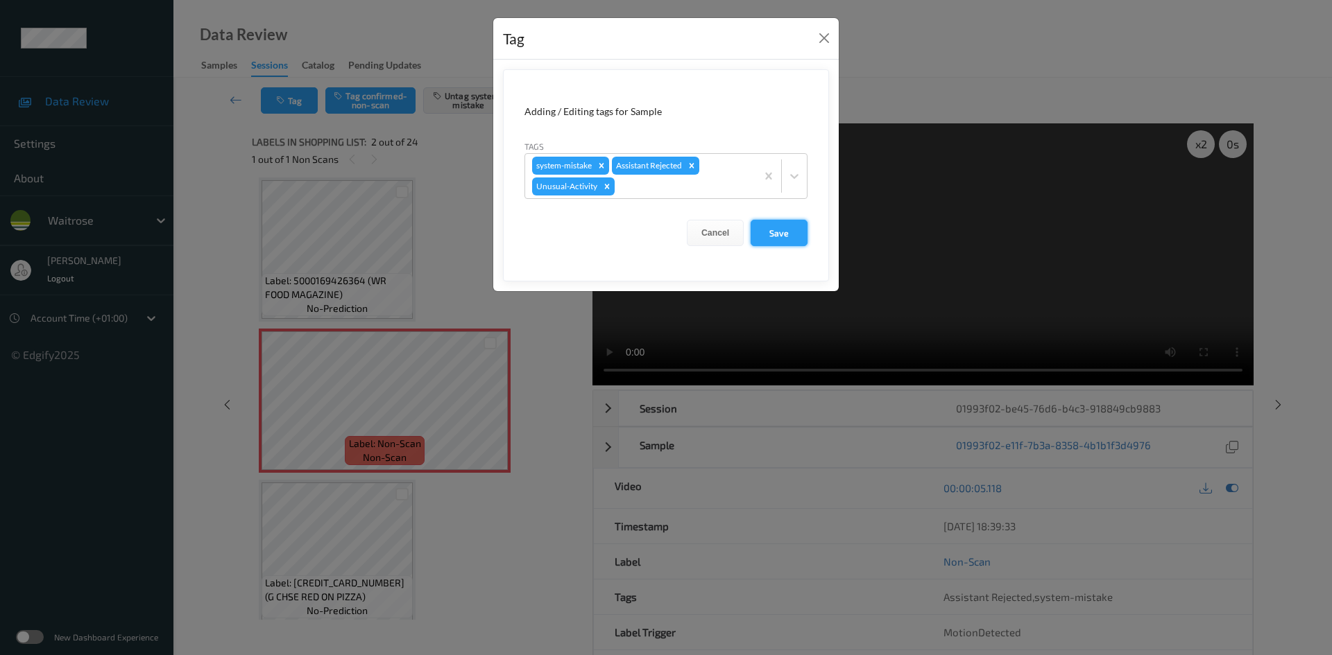
click at [793, 234] on button "Save" at bounding box center [778, 233] width 57 height 26
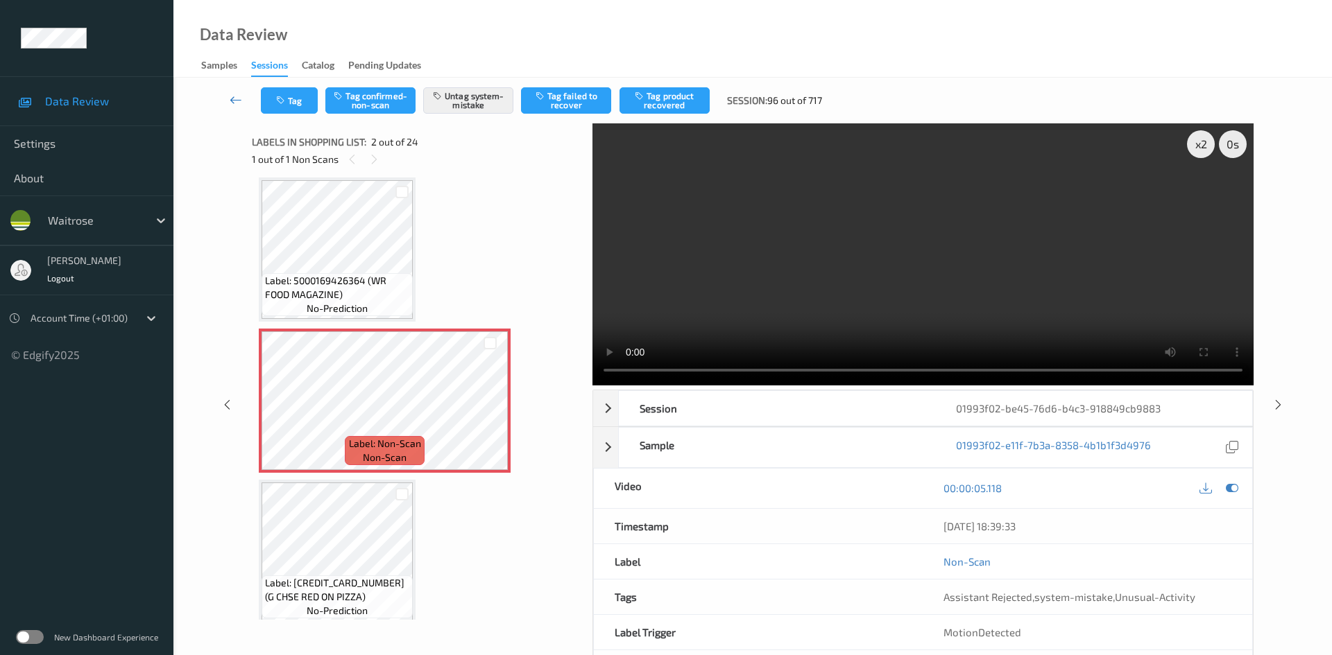
click at [228, 89] on link at bounding box center [236, 100] width 49 height 26
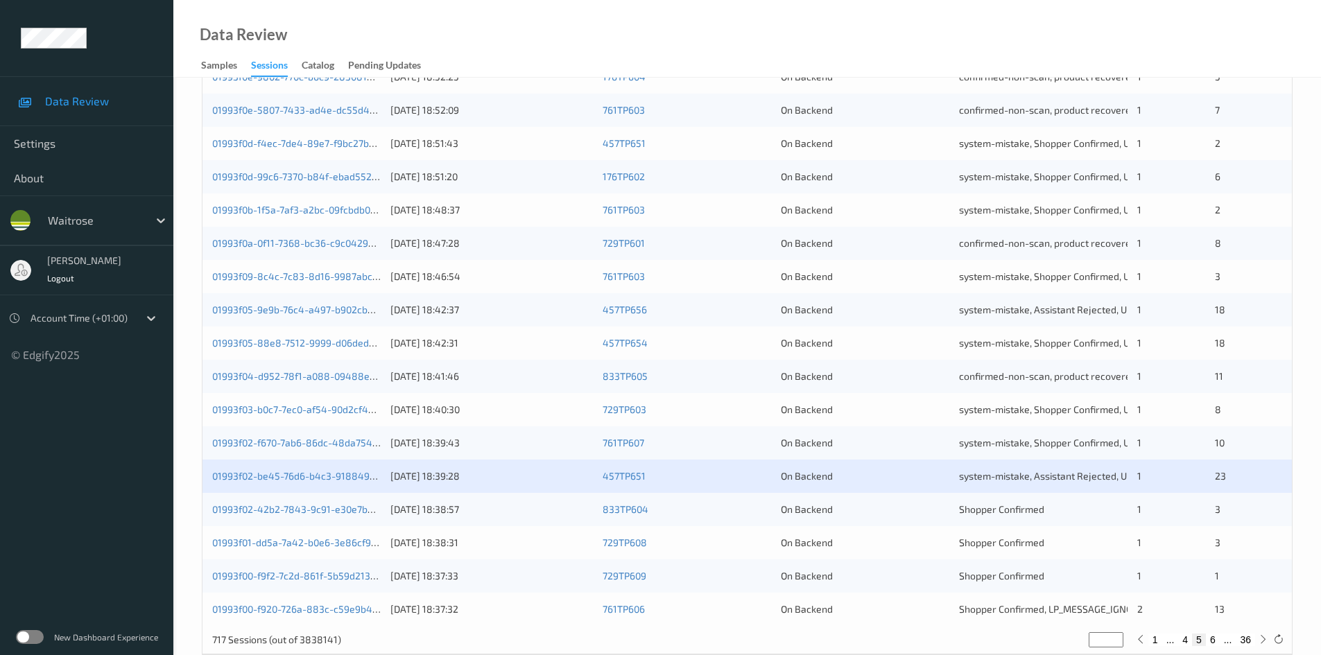
scroll to position [388, 0]
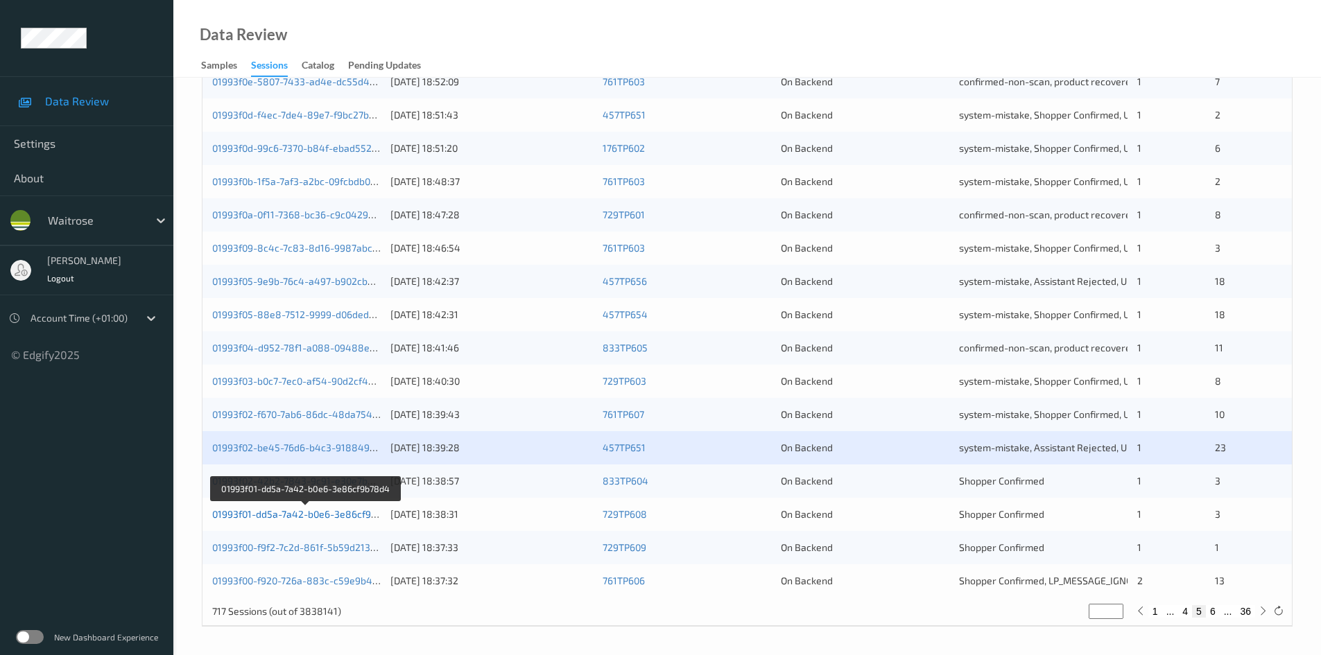
click at [284, 518] on link "01993f01-dd5a-7a42-b0e6-3e86cf9b78d4" at bounding box center [305, 514] width 187 height 12
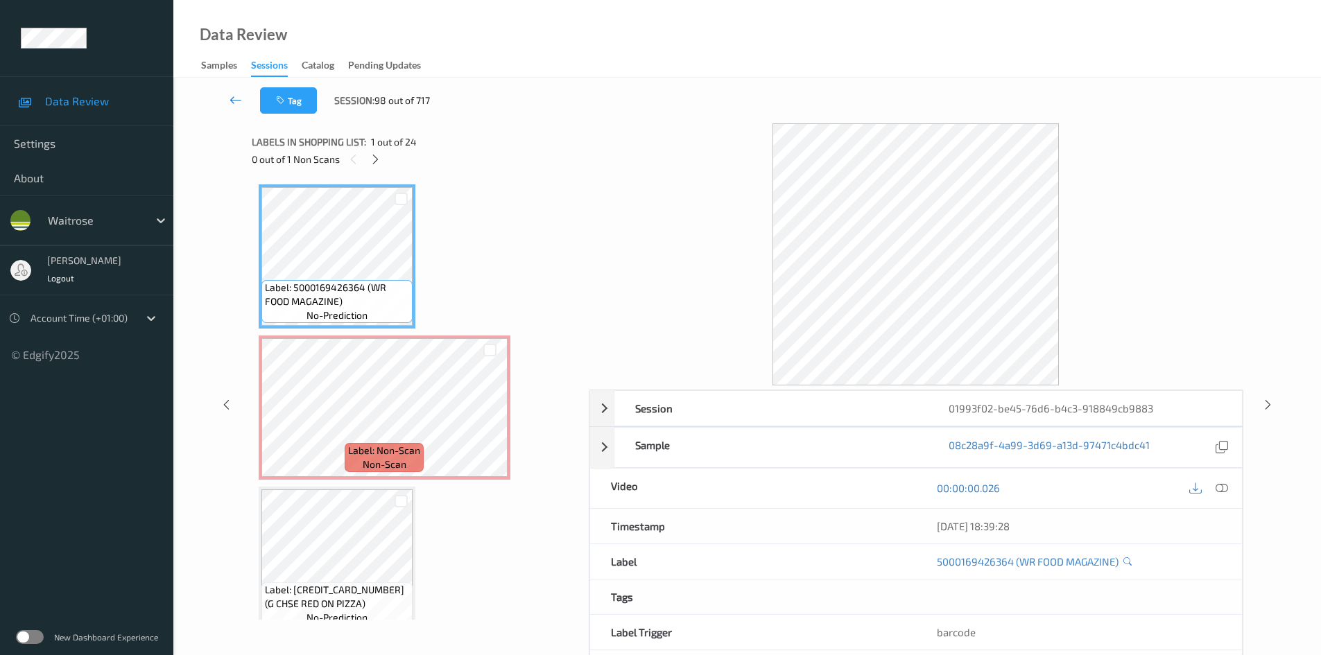
click at [234, 92] on link at bounding box center [236, 100] width 49 height 26
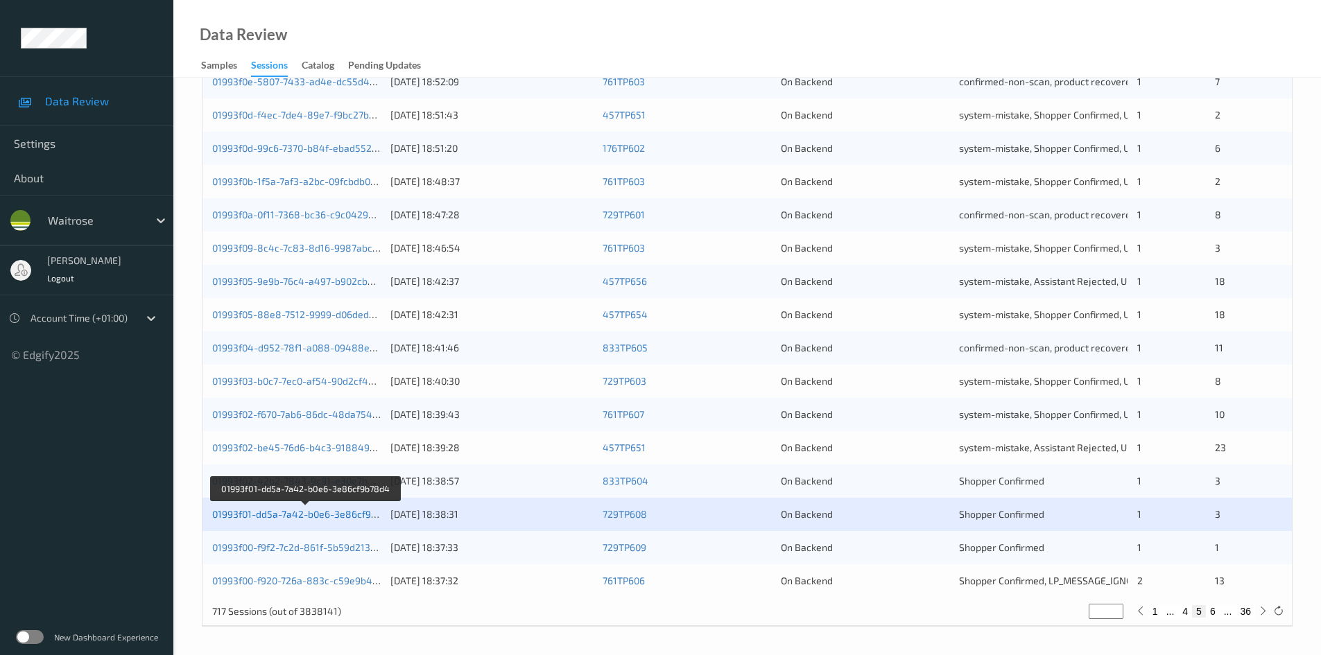
click at [296, 510] on link "01993f01-dd5a-7a42-b0e6-3e86cf9b78d4" at bounding box center [305, 514] width 187 height 12
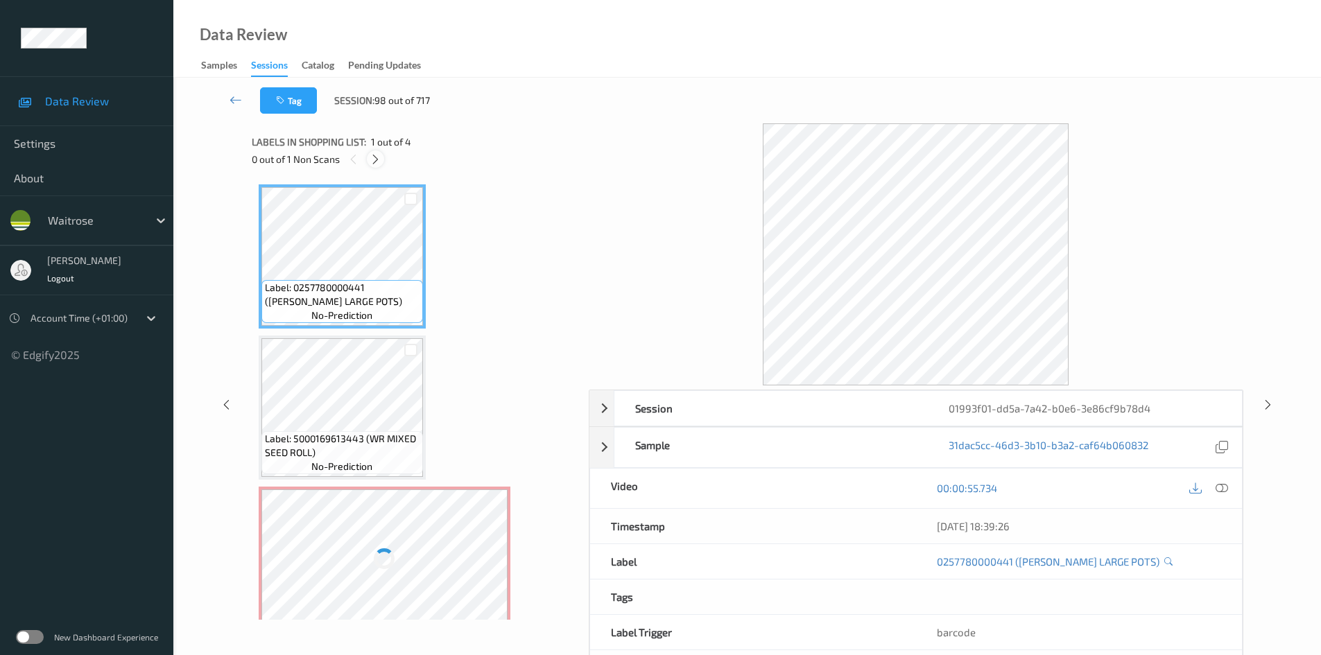
click at [379, 159] on icon at bounding box center [376, 159] width 12 height 12
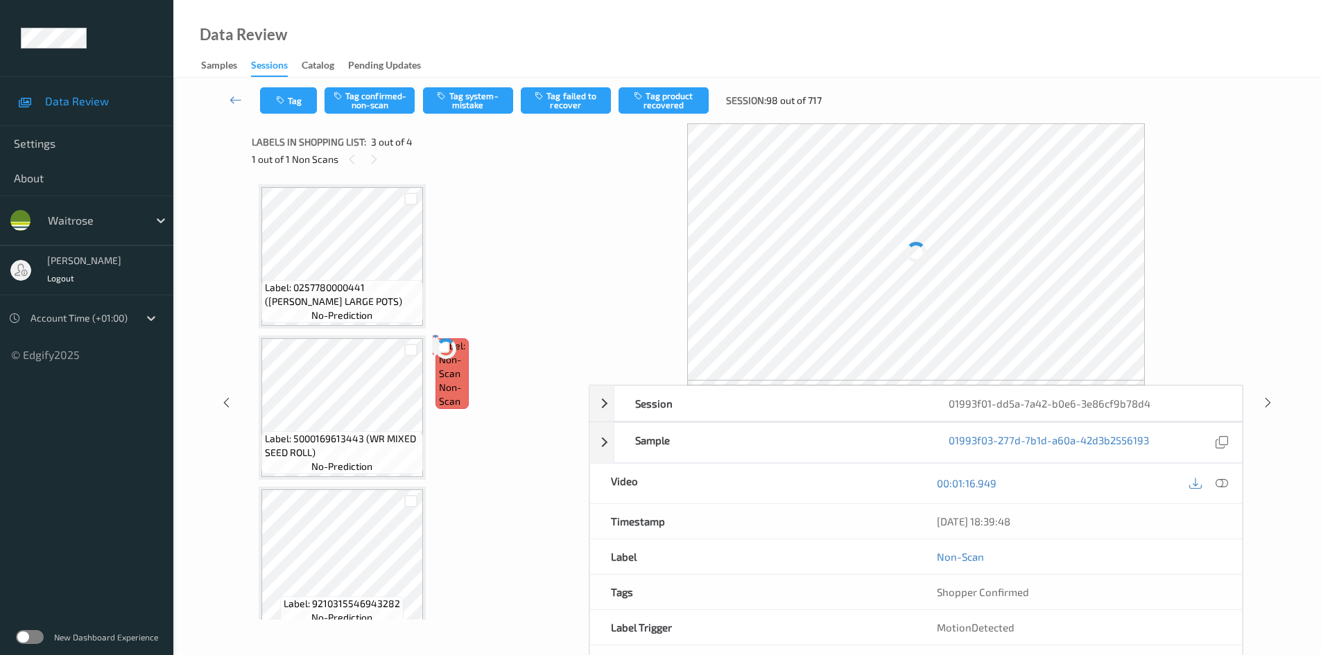
scroll to position [158, 0]
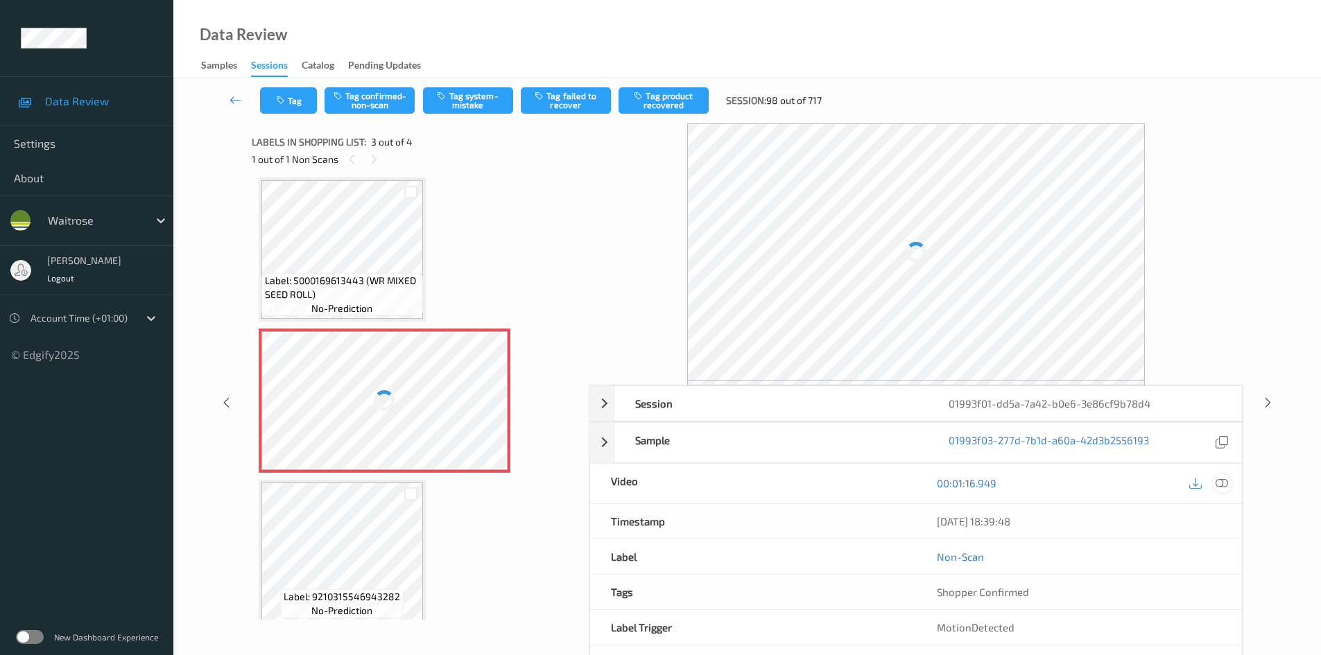
click at [1222, 478] on icon at bounding box center [1222, 483] width 12 height 12
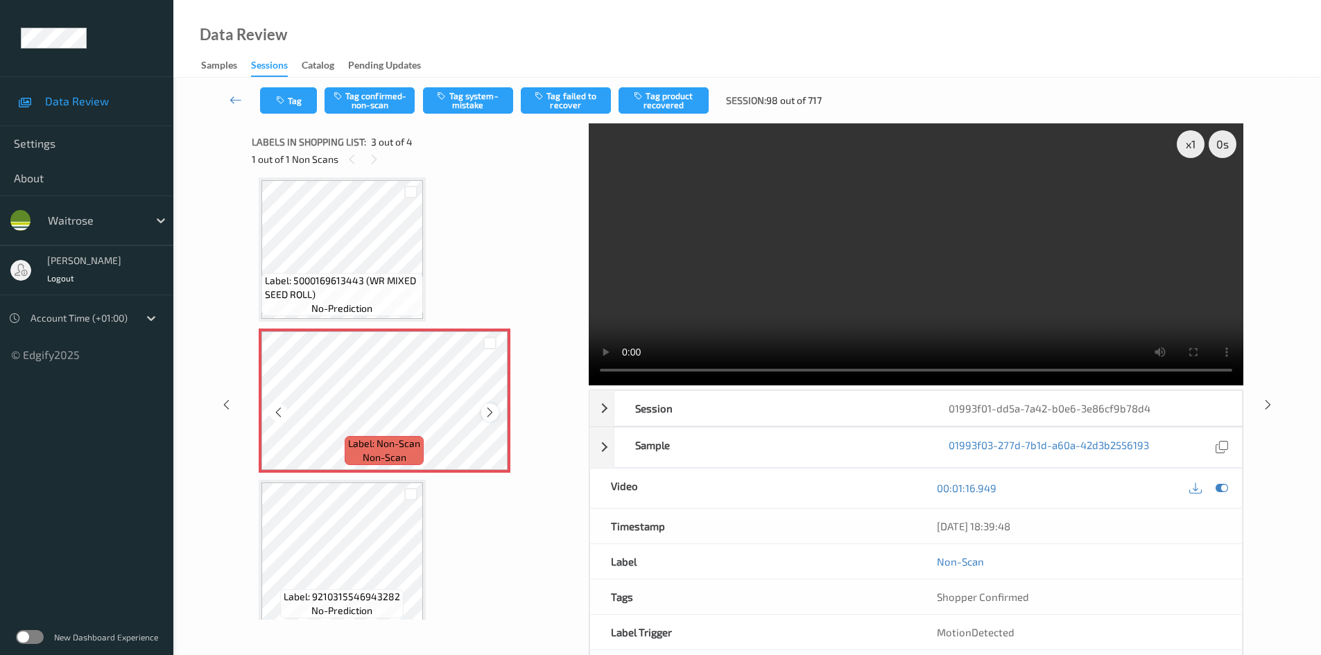
click at [492, 412] on icon at bounding box center [490, 412] width 12 height 12
click at [741, 329] on video at bounding box center [916, 254] width 655 height 262
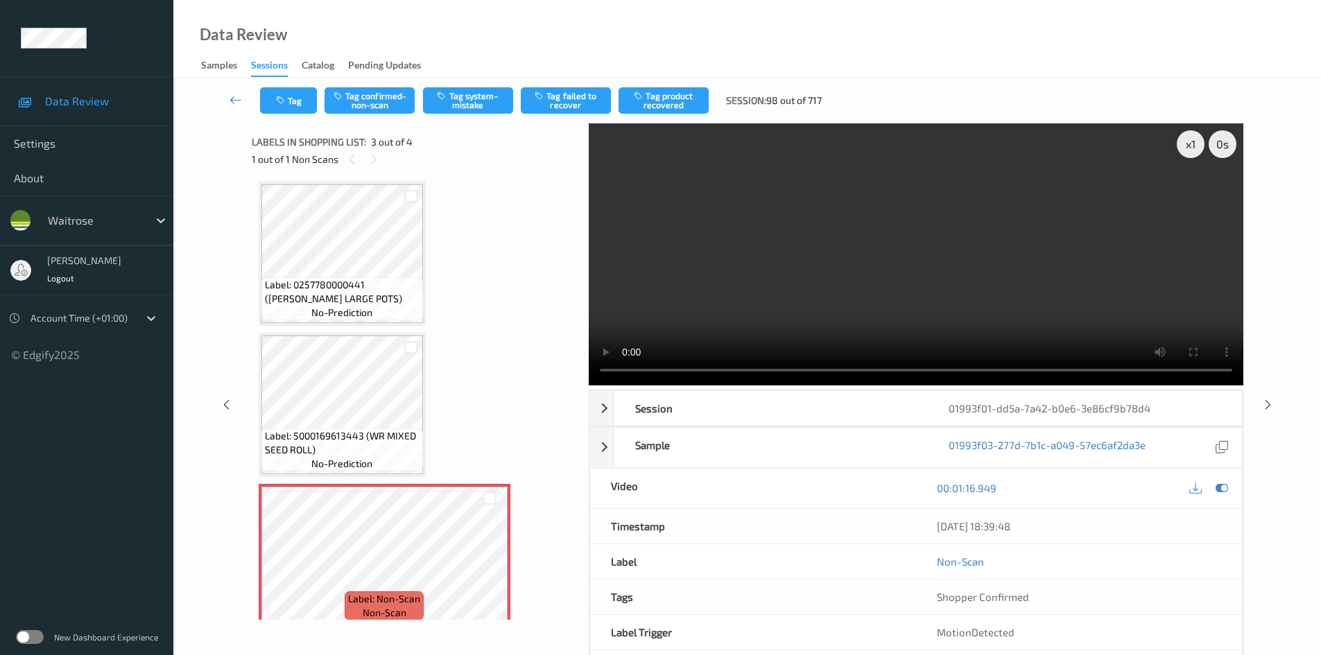
scroll to position [0, 0]
click at [1198, 150] on div "x 1" at bounding box center [1191, 144] width 28 height 28
click at [1198, 150] on div "x 2" at bounding box center [1191, 144] width 28 height 28
click at [969, 230] on video at bounding box center [916, 254] width 655 height 262
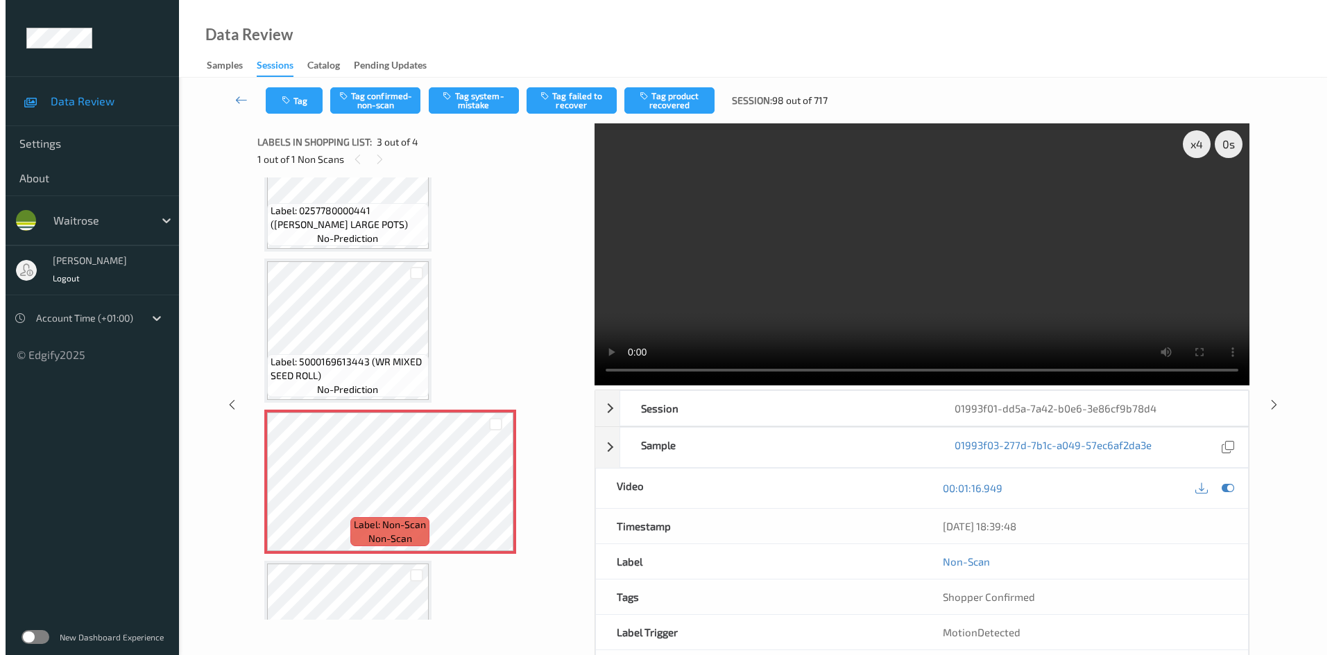
scroll to position [169, 0]
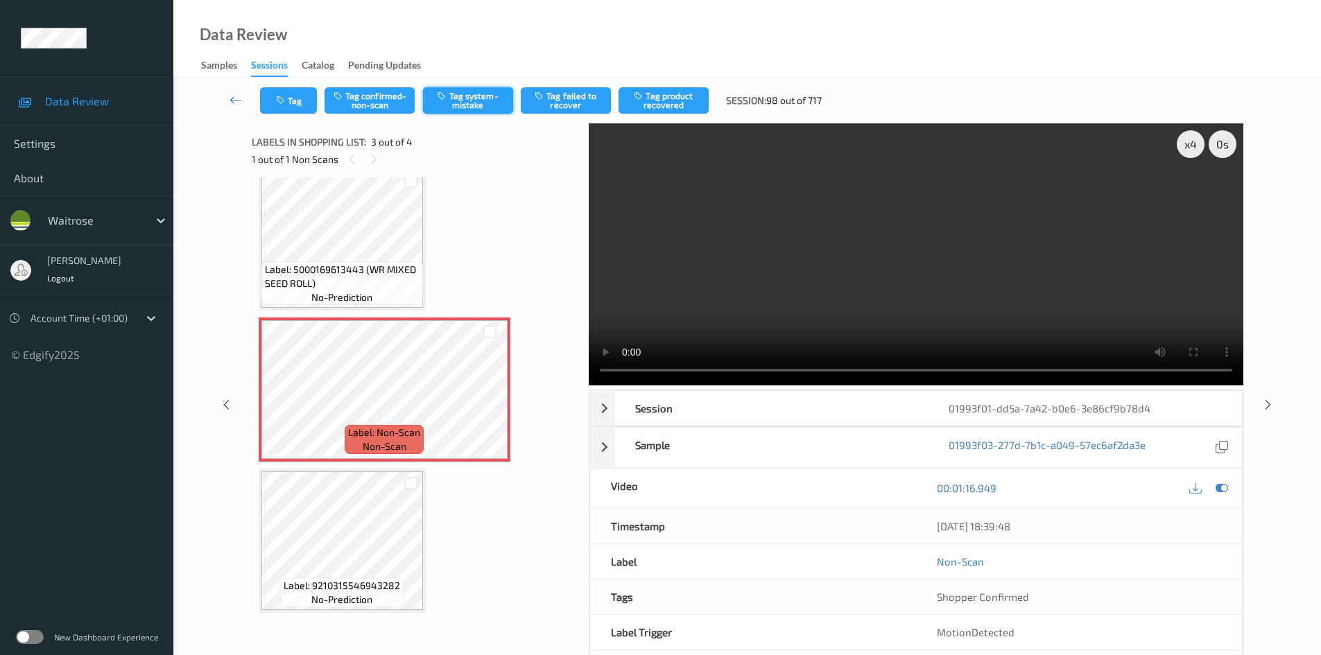
click at [473, 105] on button "Tag system-mistake" at bounding box center [468, 100] width 90 height 26
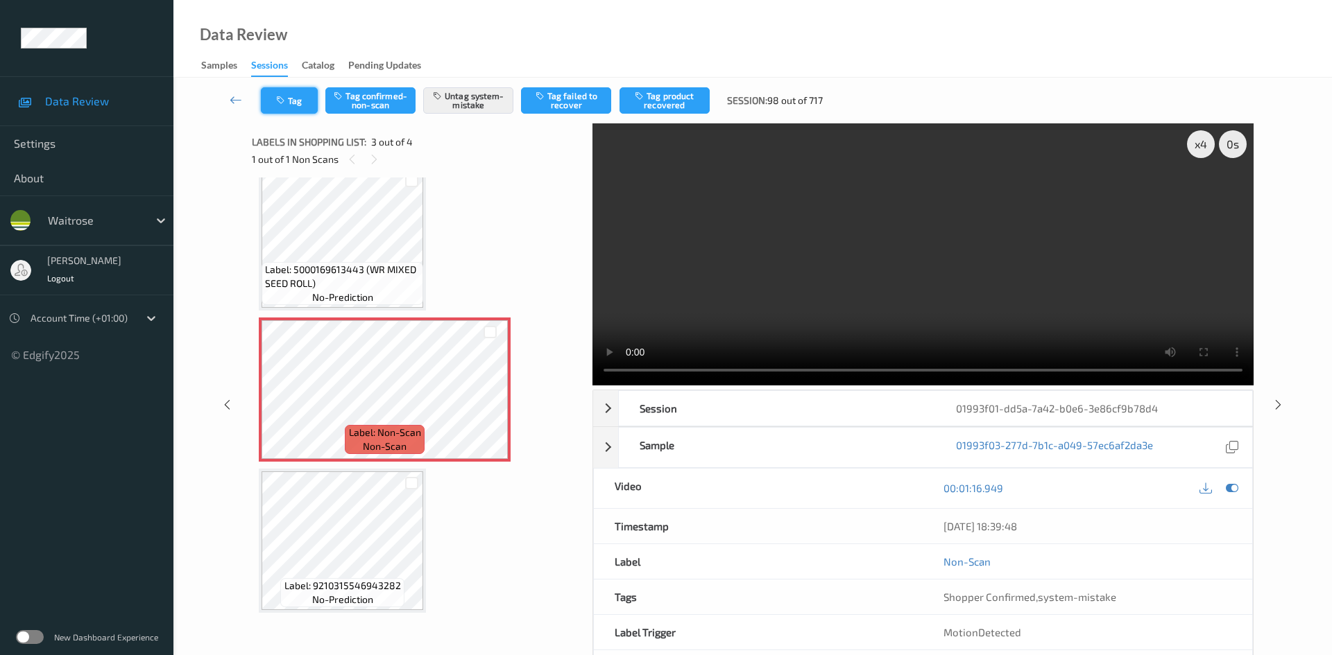
click at [310, 107] on button "Tag" at bounding box center [289, 100] width 57 height 26
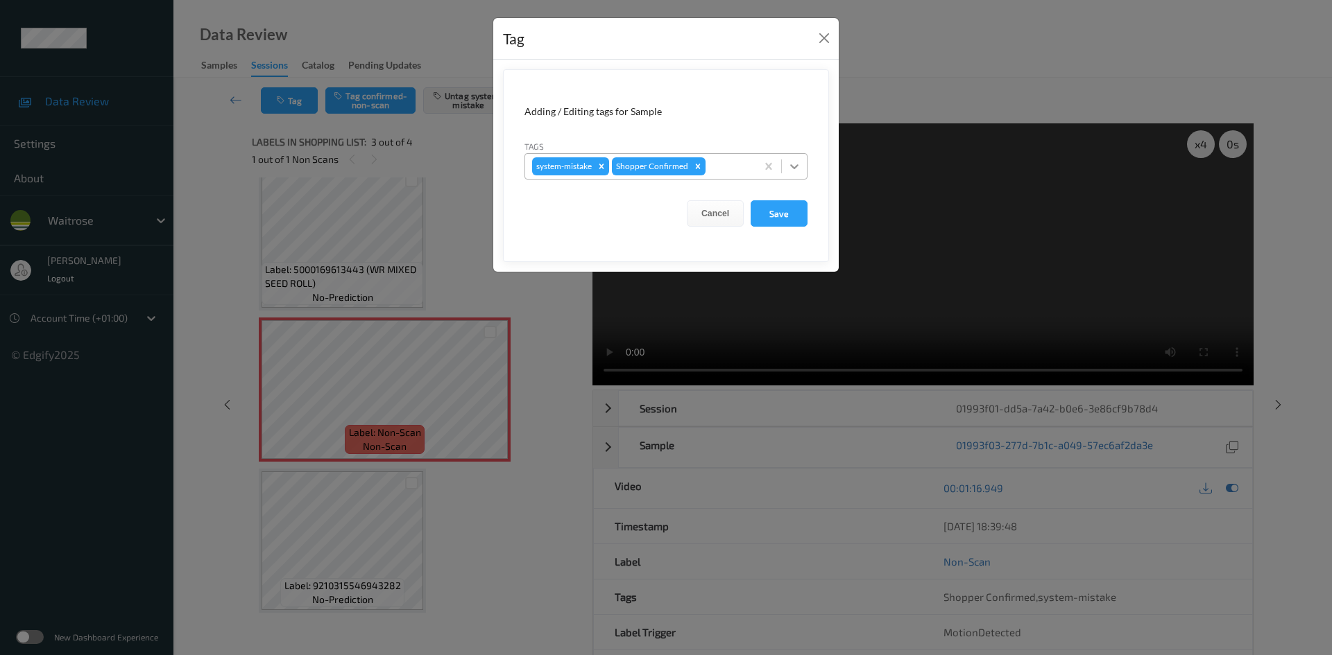
click at [792, 165] on icon at bounding box center [794, 167] width 14 height 14
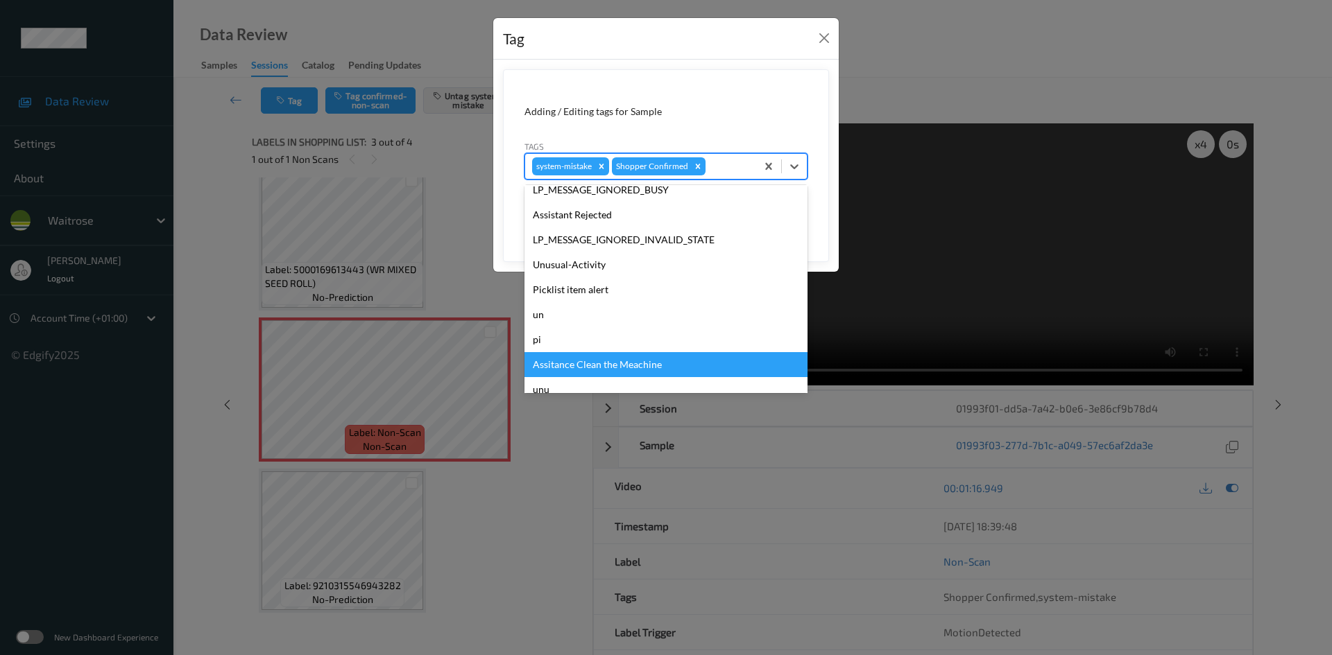
scroll to position [322, 0]
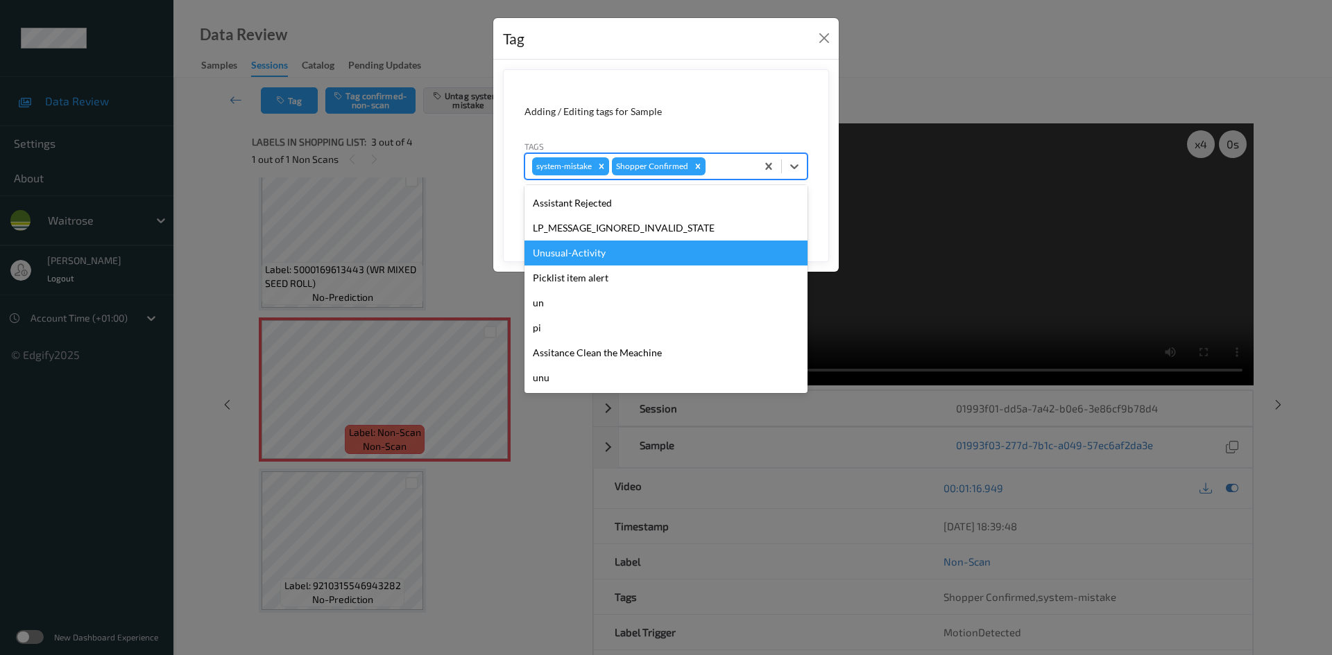
click at [592, 250] on div "Unusual-Activity" at bounding box center [665, 253] width 283 height 25
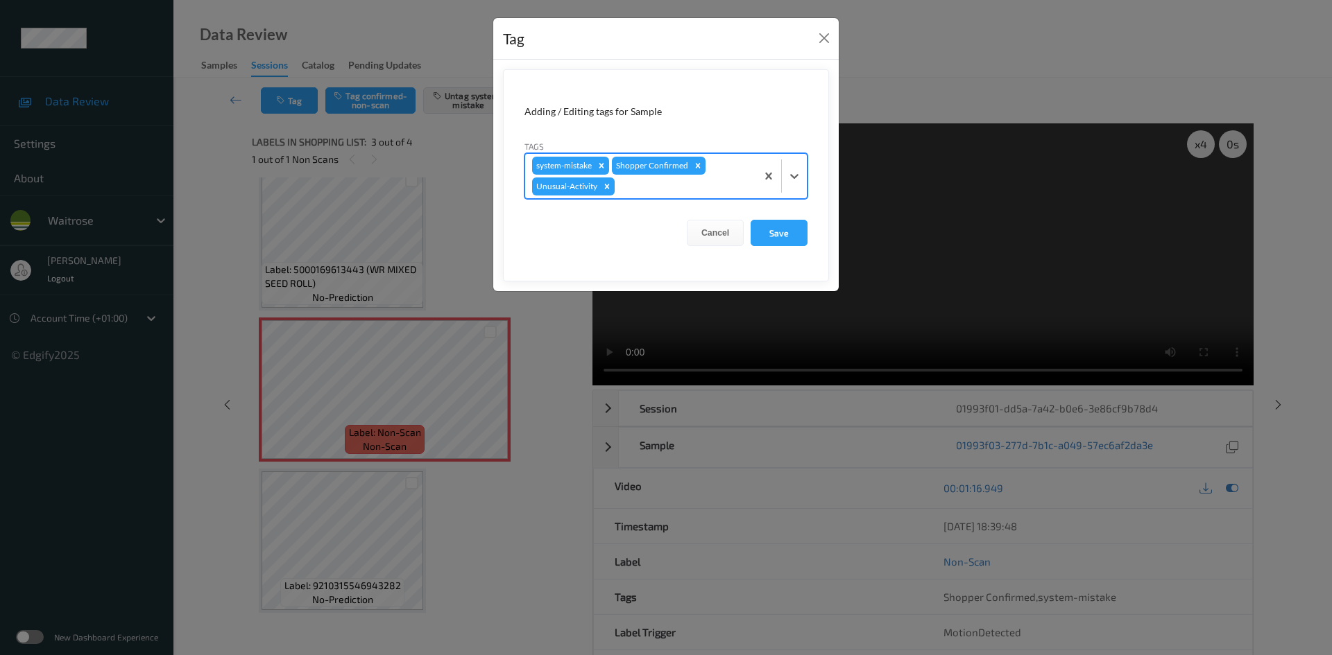
click at [741, 183] on div at bounding box center [683, 186] width 132 height 17
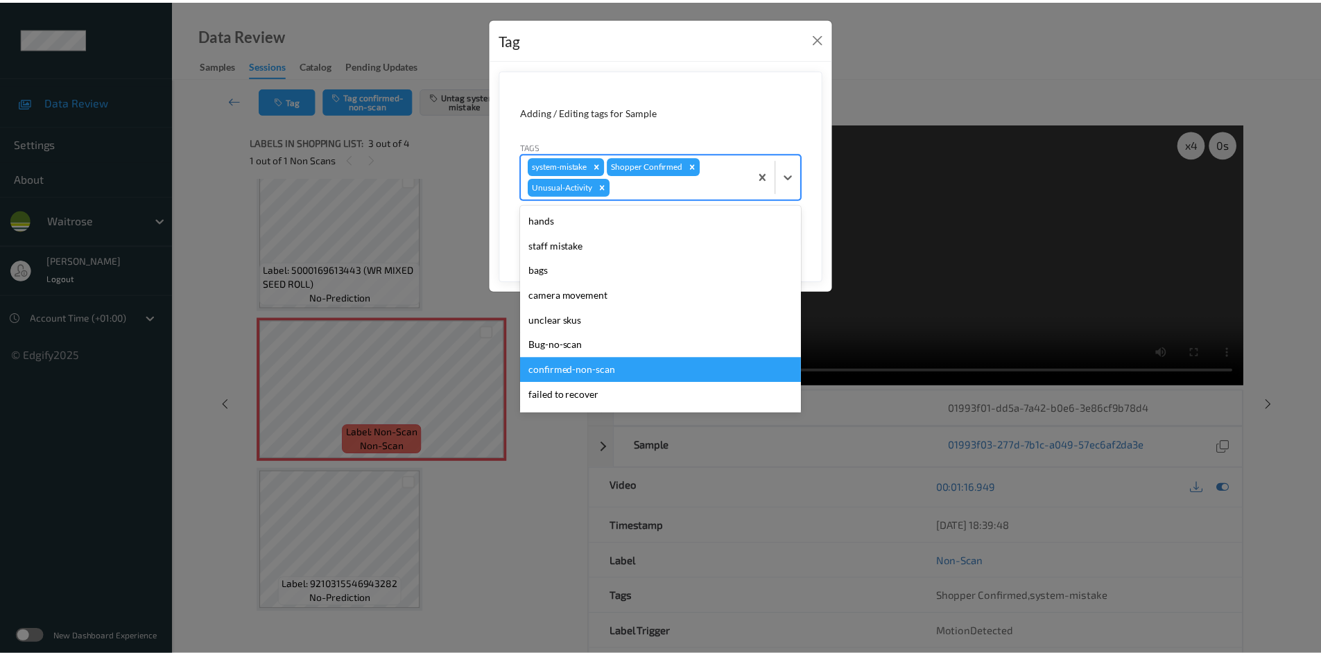
scroll to position [297, 0]
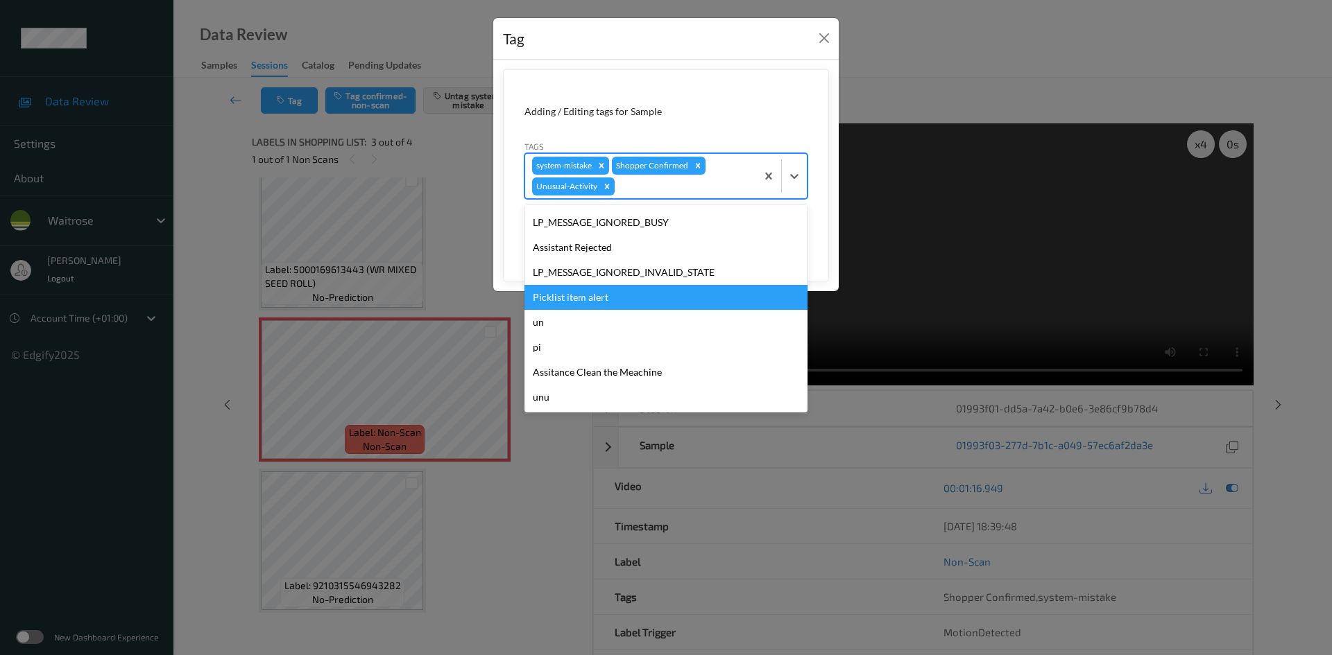
click at [574, 302] on div "Picklist item alert" at bounding box center [665, 297] width 283 height 25
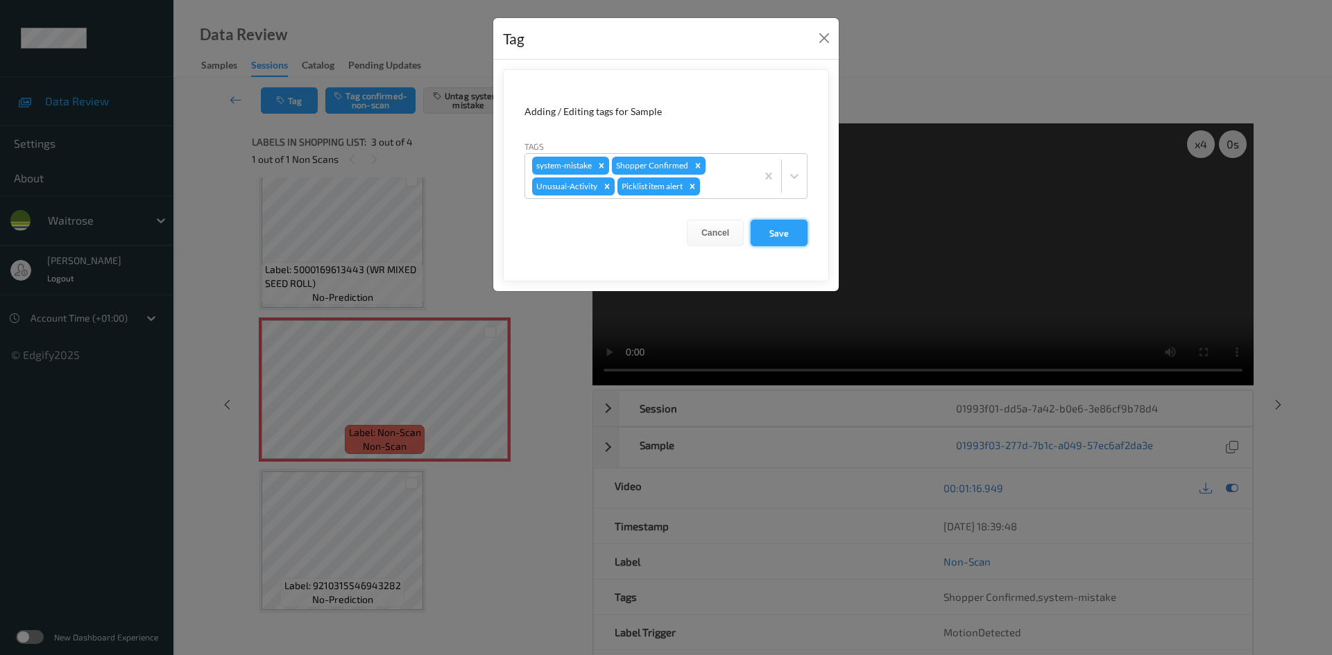
click at [783, 237] on button "Save" at bounding box center [778, 233] width 57 height 26
click at [788, 231] on button "Save" at bounding box center [778, 233] width 57 height 26
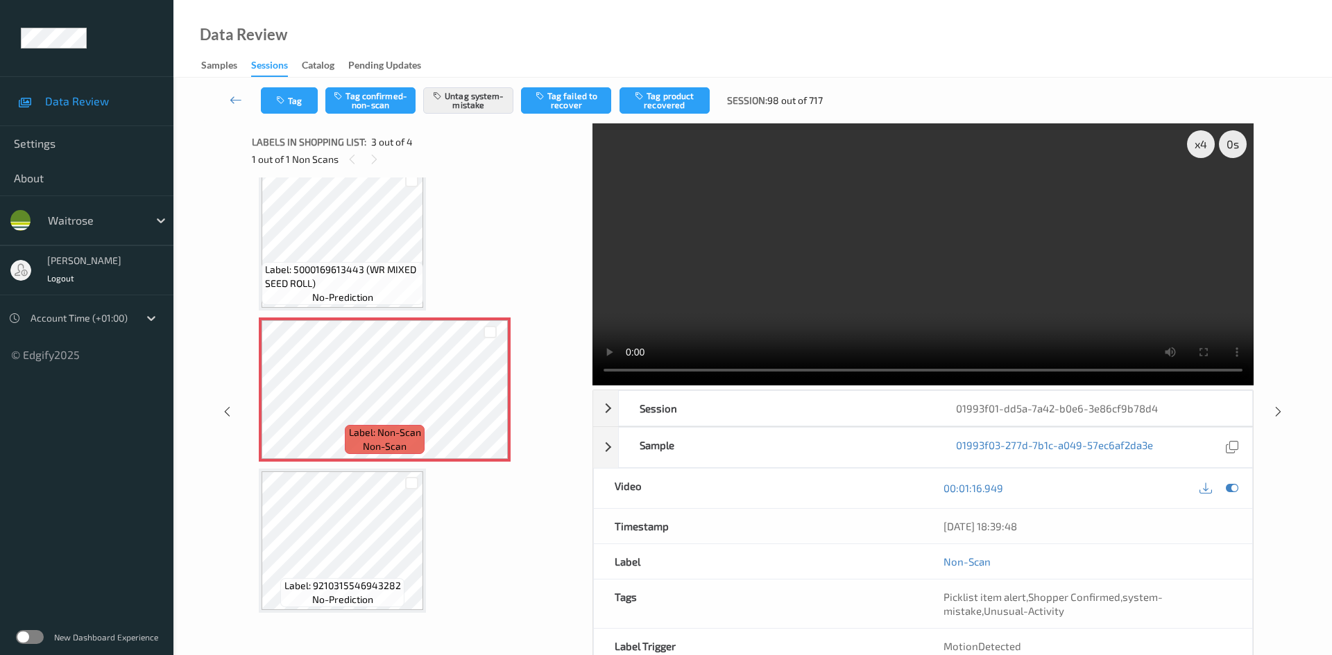
click at [290, 119] on div "Tag Tag confirmed-non-scan Untag system-mistake Tag failed to recover Tag produ…" at bounding box center [752, 101] width 1101 height 46
click at [300, 108] on button "Tag" at bounding box center [289, 100] width 57 height 26
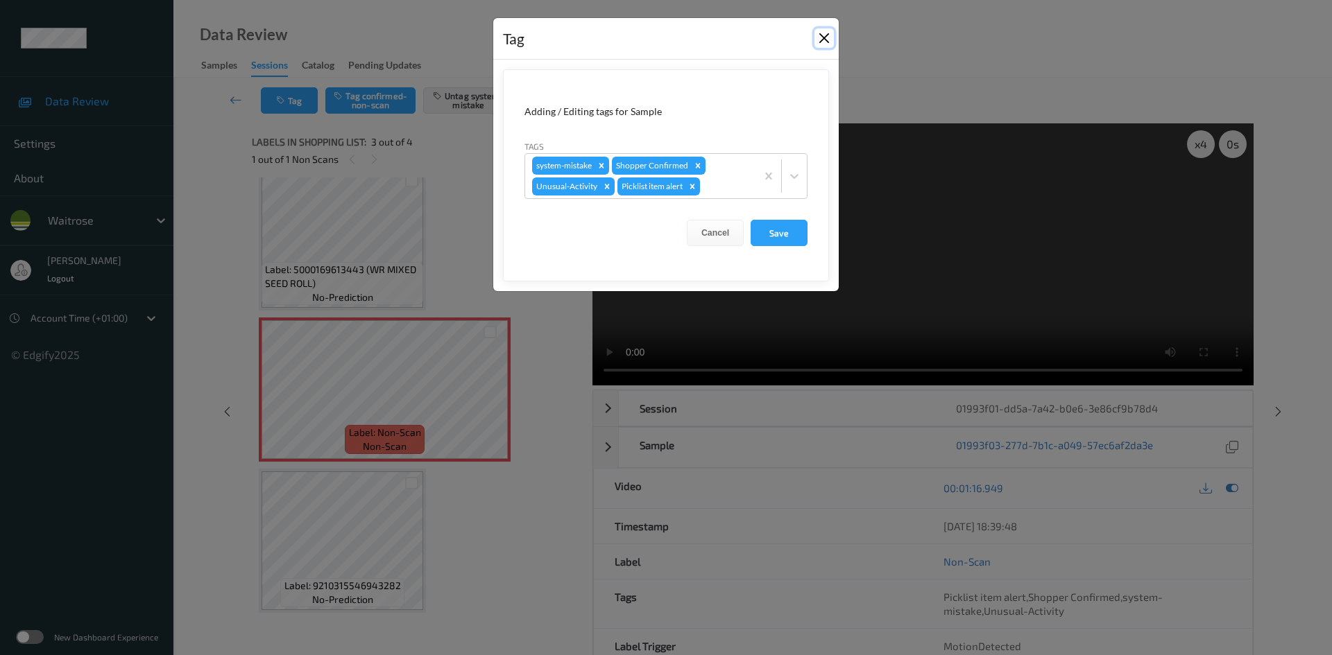
click at [823, 37] on button "Close" at bounding box center [823, 37] width 19 height 19
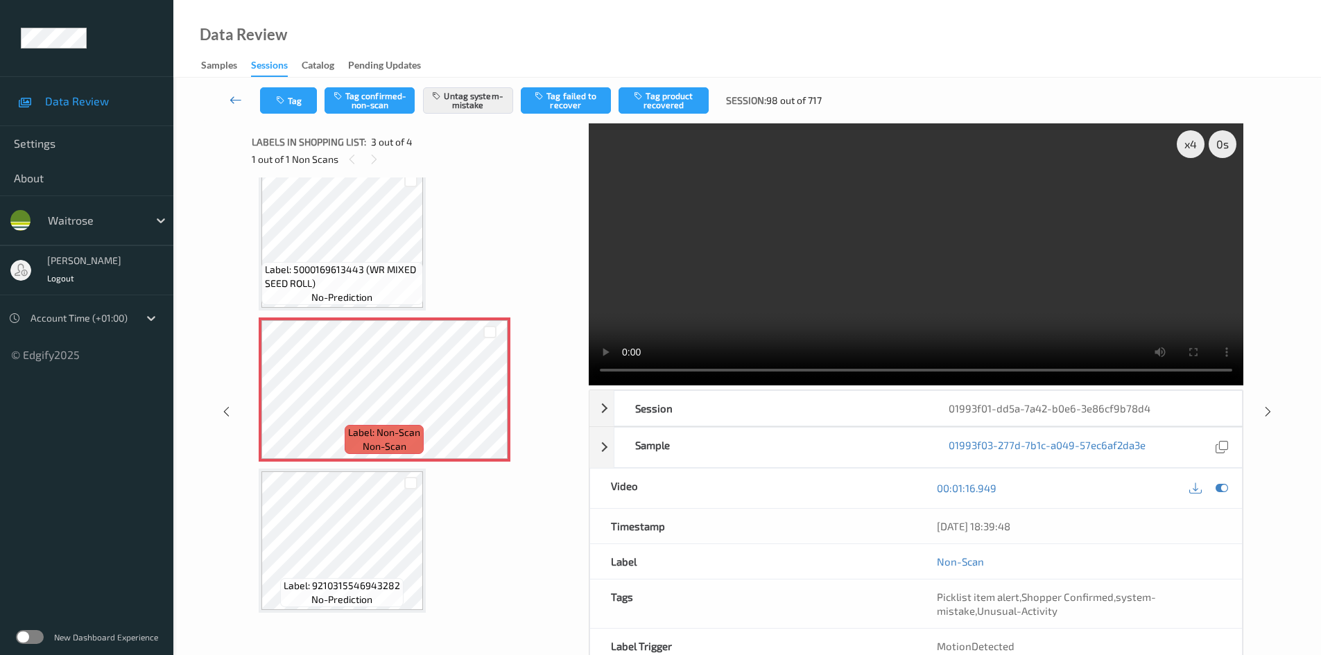
click at [229, 90] on link at bounding box center [236, 100] width 49 height 26
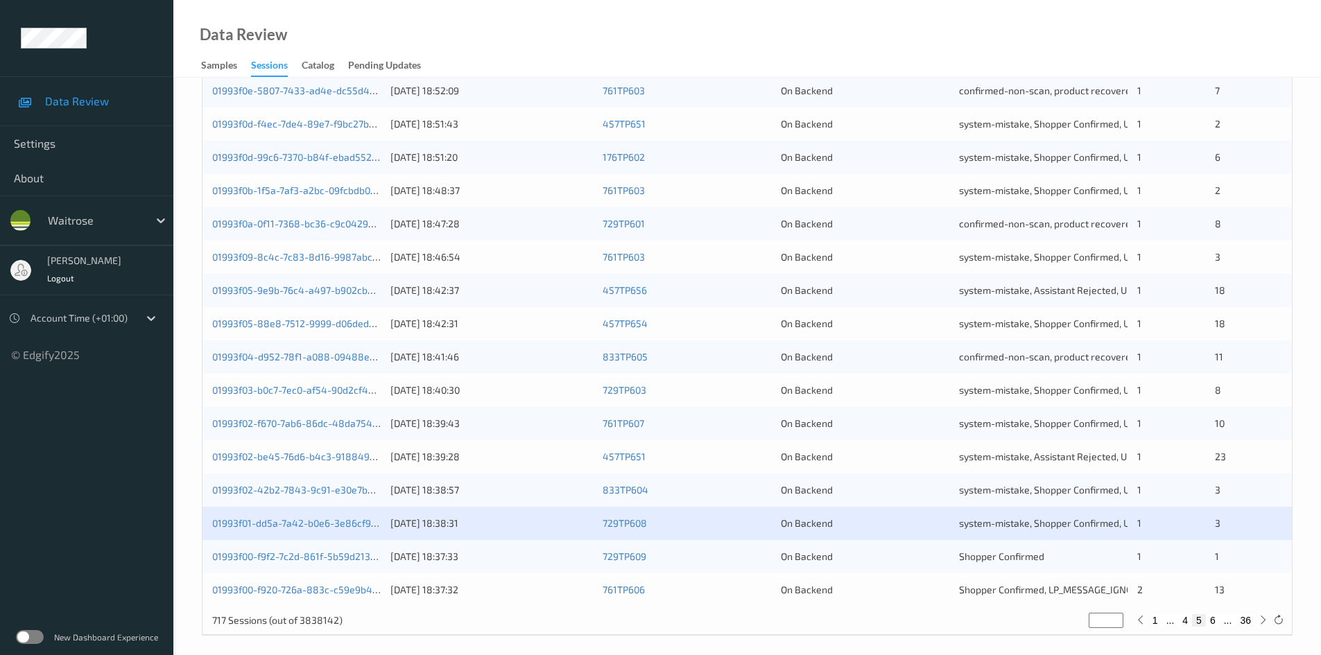
scroll to position [388, 0]
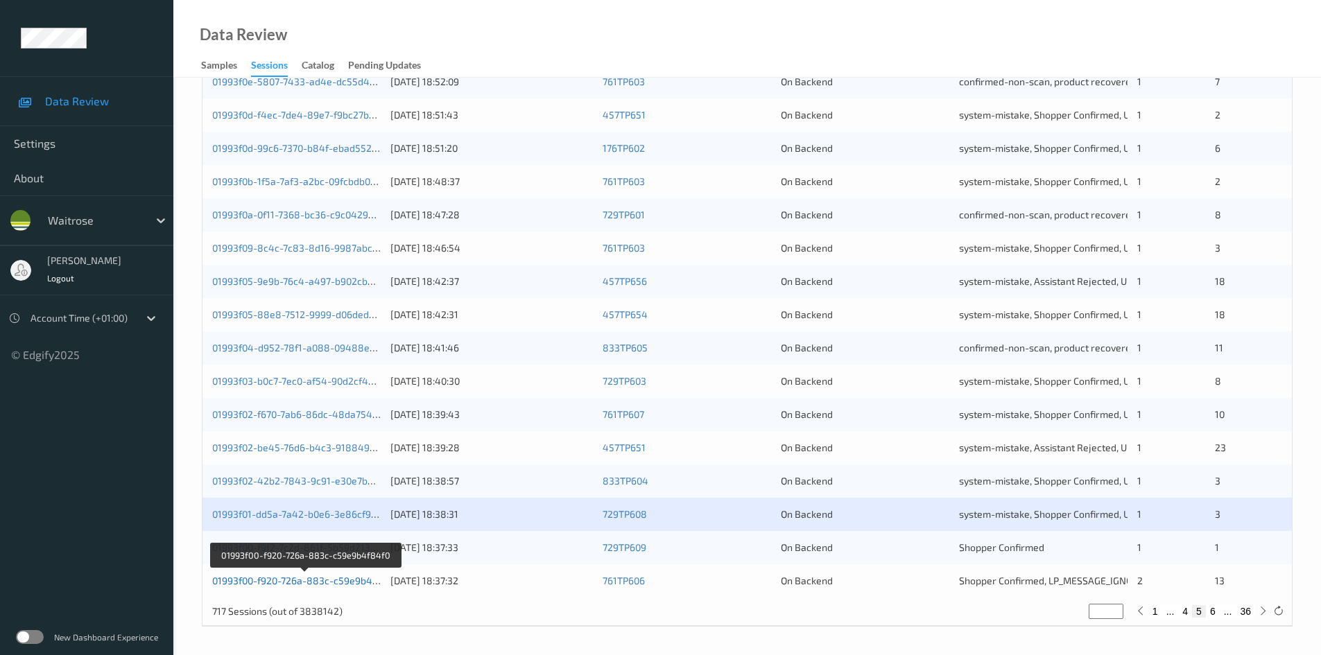
click at [268, 581] on link "01993f00-f920-726a-883c-c59e9b4f84f0" at bounding box center [304, 581] width 185 height 12
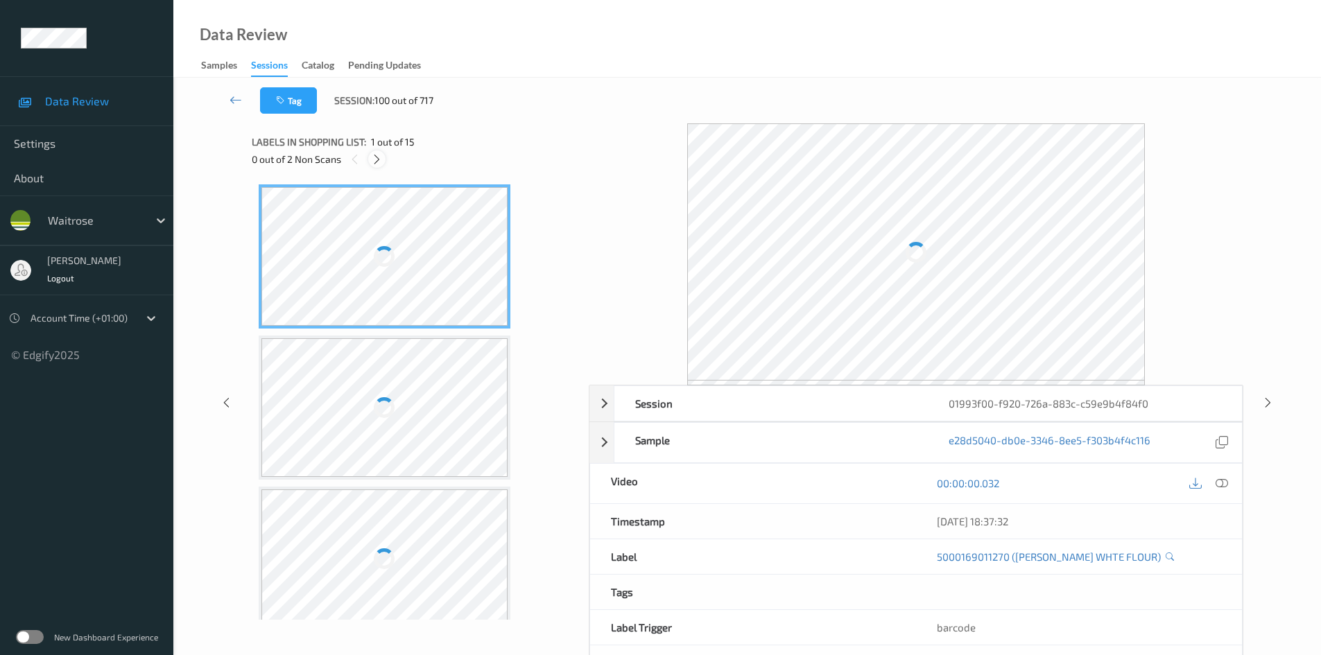
click at [381, 157] on icon at bounding box center [377, 159] width 12 height 12
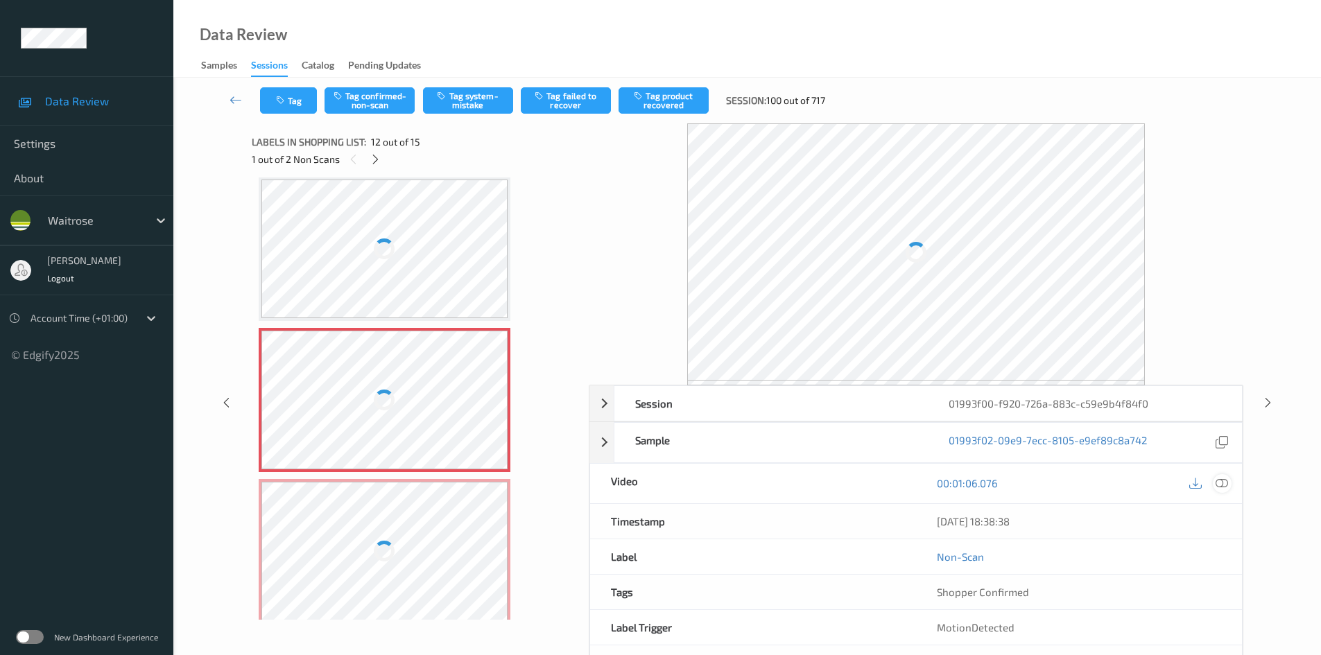
click at [1222, 486] on icon at bounding box center [1222, 483] width 12 height 12
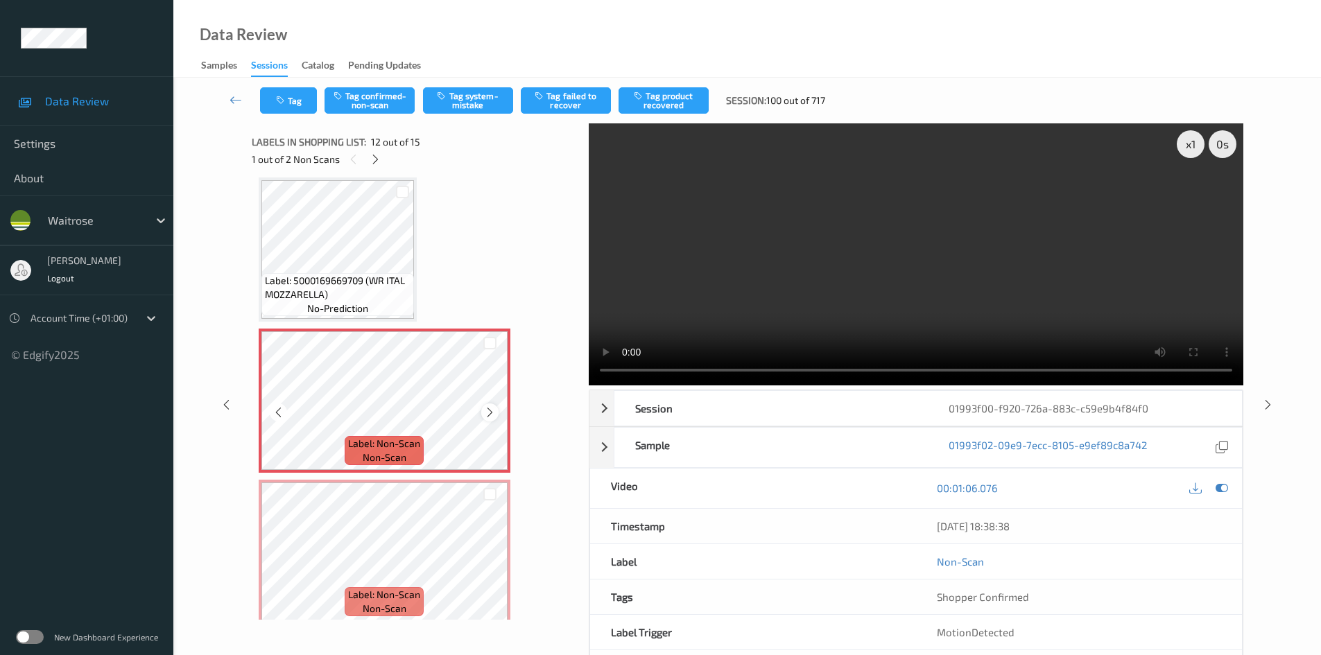
click at [486, 411] on icon at bounding box center [490, 412] width 12 height 12
click at [487, 561] on icon at bounding box center [490, 564] width 12 height 12
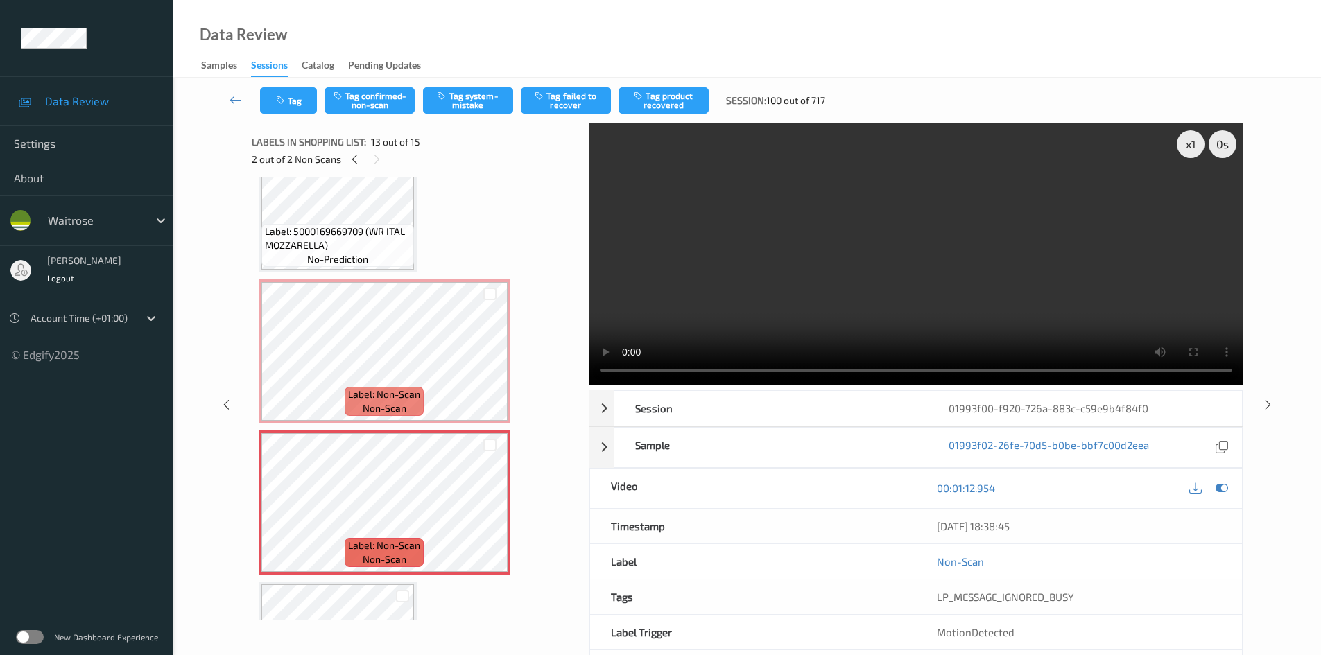
scroll to position [1588, 0]
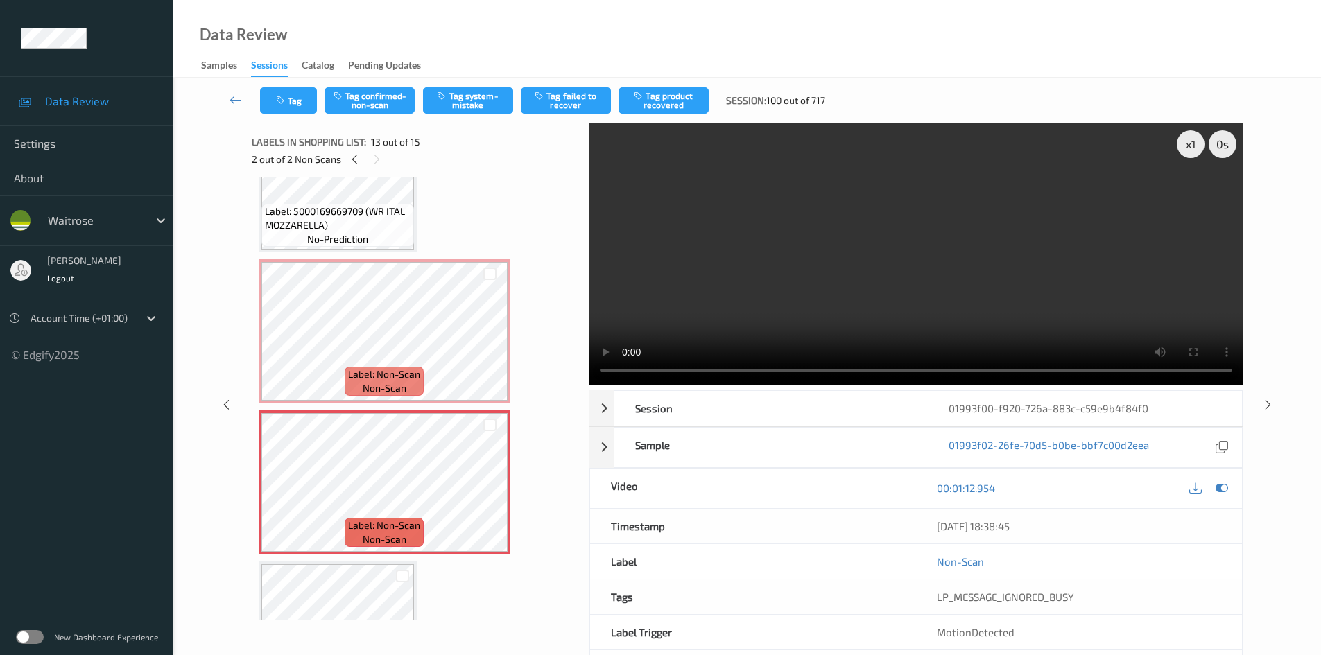
click at [912, 334] on video at bounding box center [916, 254] width 655 height 262
click at [952, 242] on video at bounding box center [916, 254] width 655 height 262
click at [967, 259] on video at bounding box center [916, 254] width 655 height 262
click at [900, 247] on video at bounding box center [916, 254] width 655 height 262
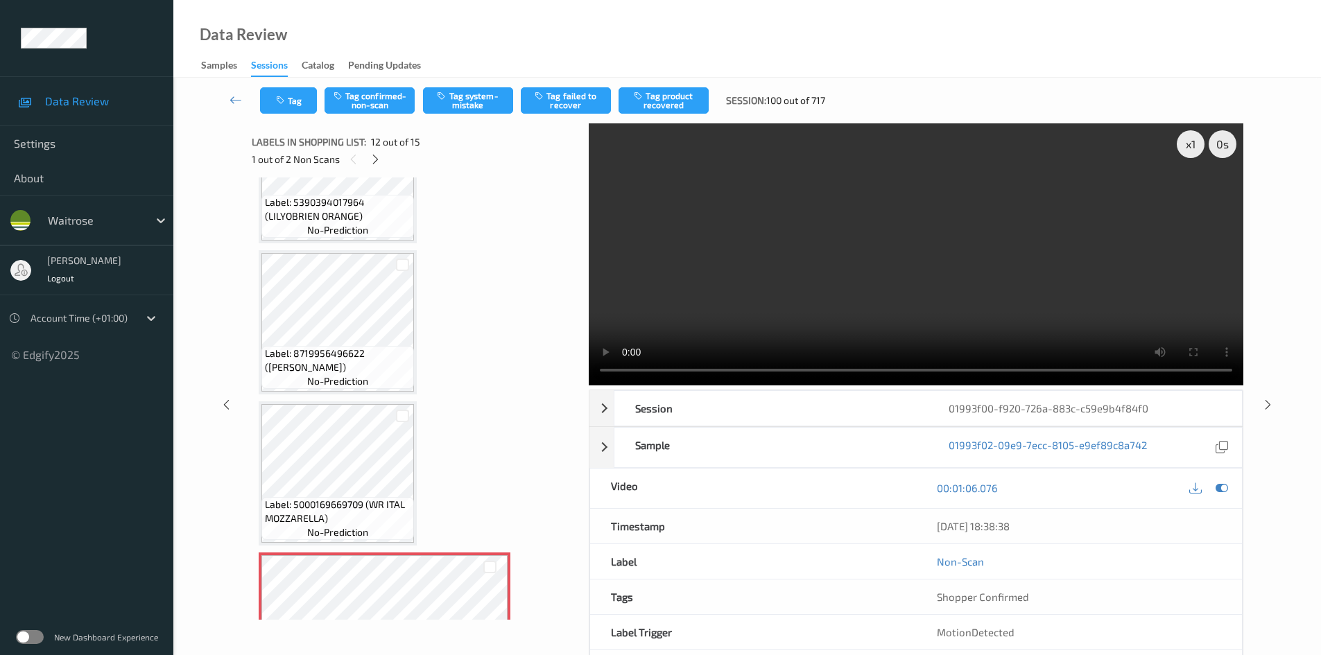
scroll to position [1311, 0]
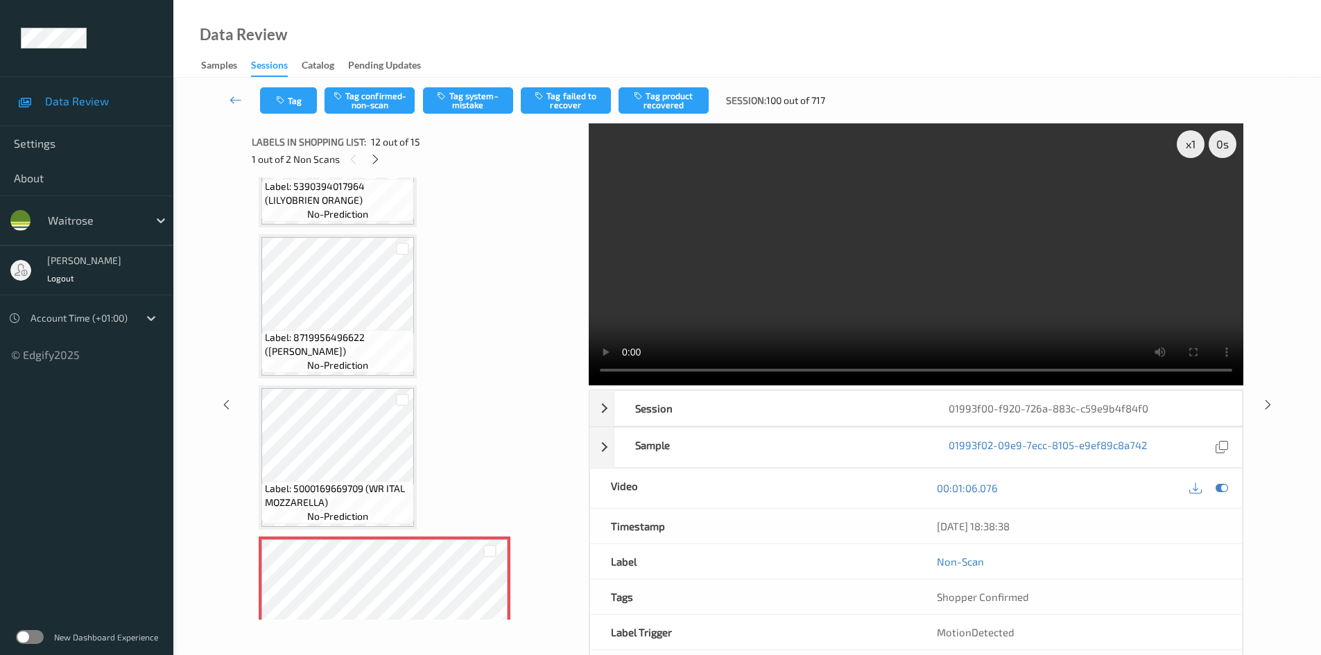
click at [840, 311] on video at bounding box center [916, 254] width 655 height 262
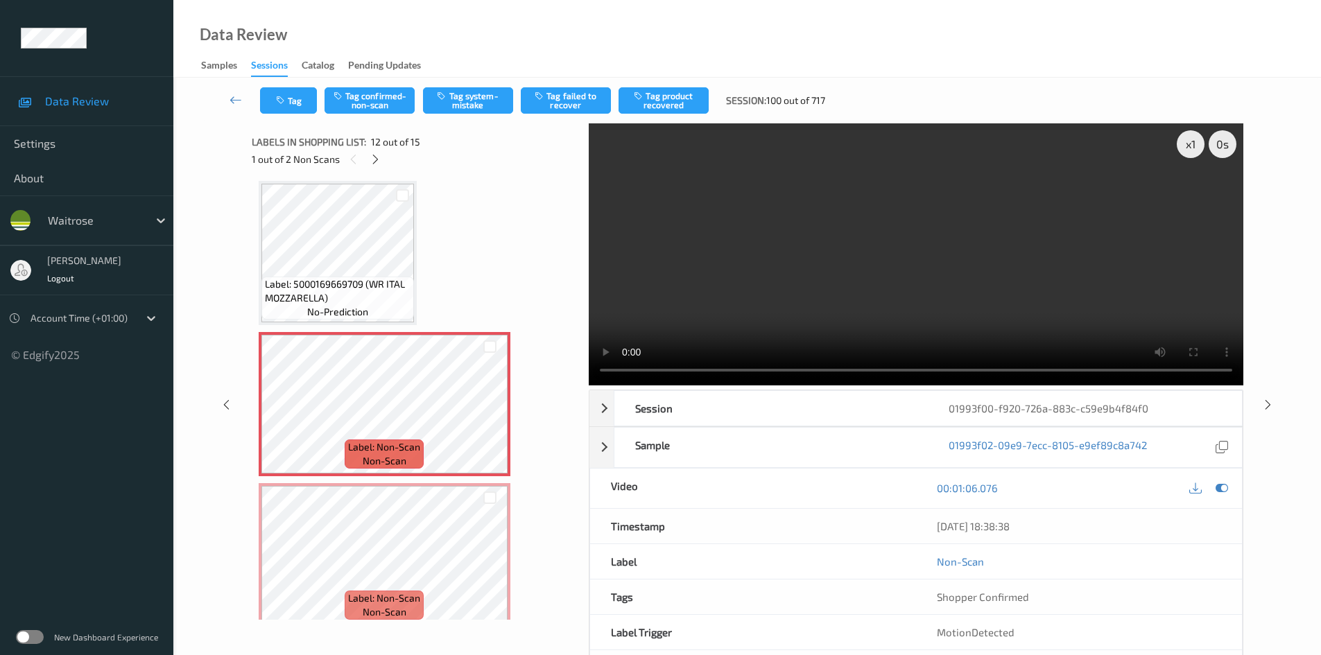
scroll to position [1519, 0]
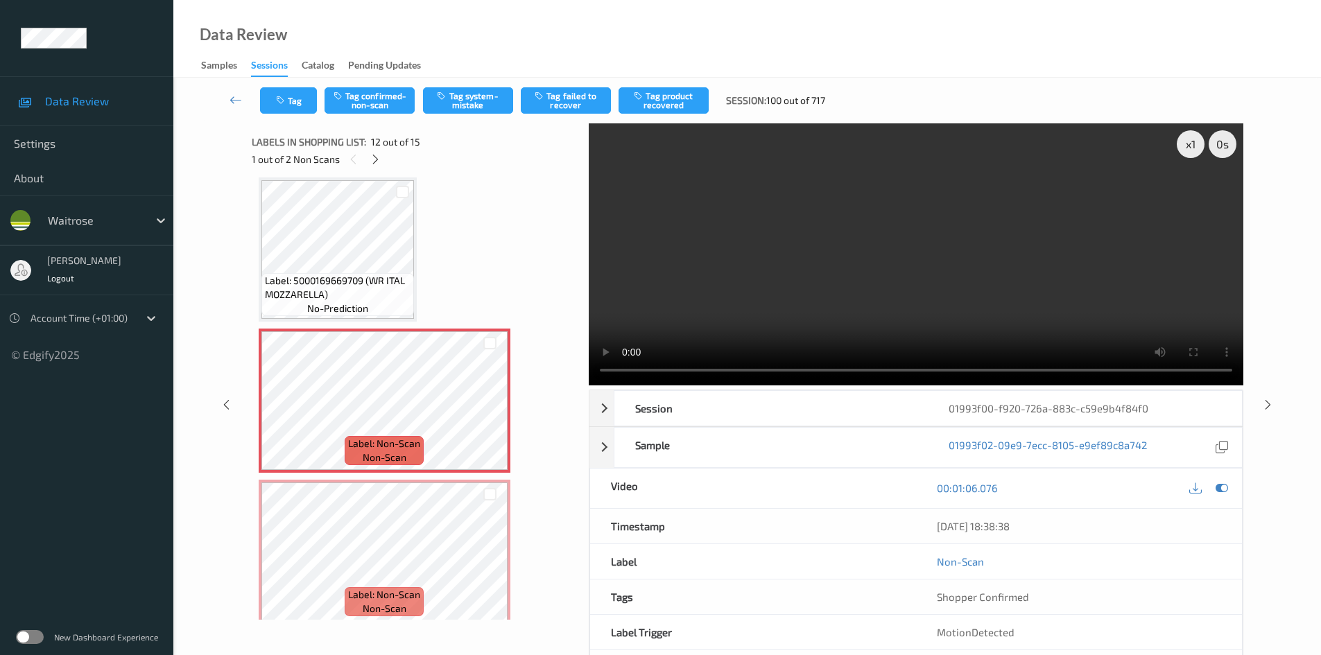
click at [757, 250] on video at bounding box center [916, 254] width 655 height 262
click at [878, 279] on video at bounding box center [916, 254] width 655 height 262
click at [931, 255] on video at bounding box center [916, 254] width 655 height 262
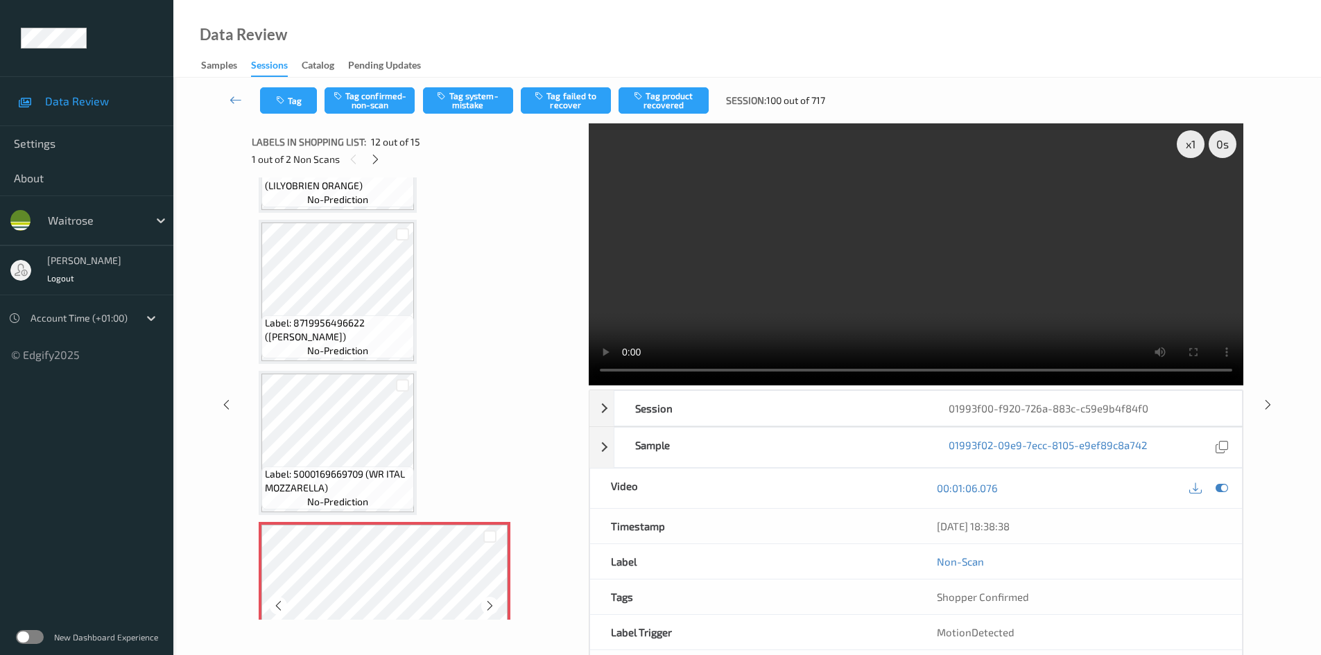
scroll to position [1311, 0]
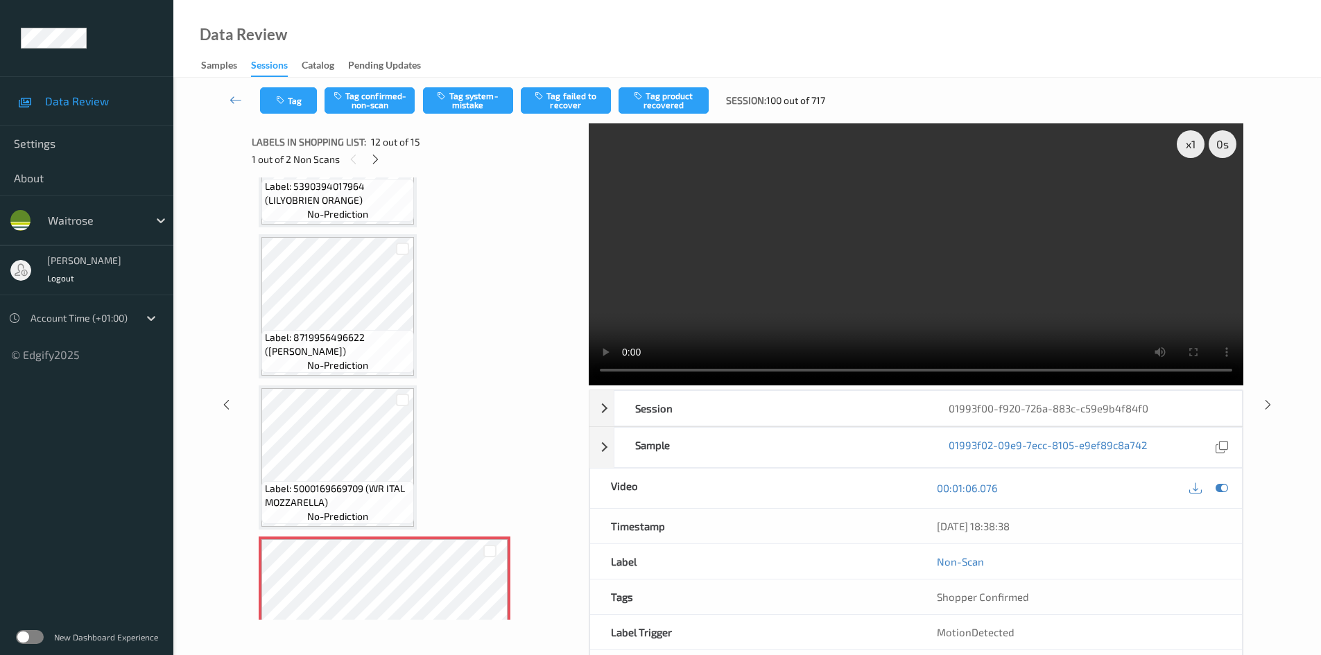
click at [775, 262] on video at bounding box center [916, 254] width 655 height 262
click at [802, 247] on video at bounding box center [916, 254] width 655 height 262
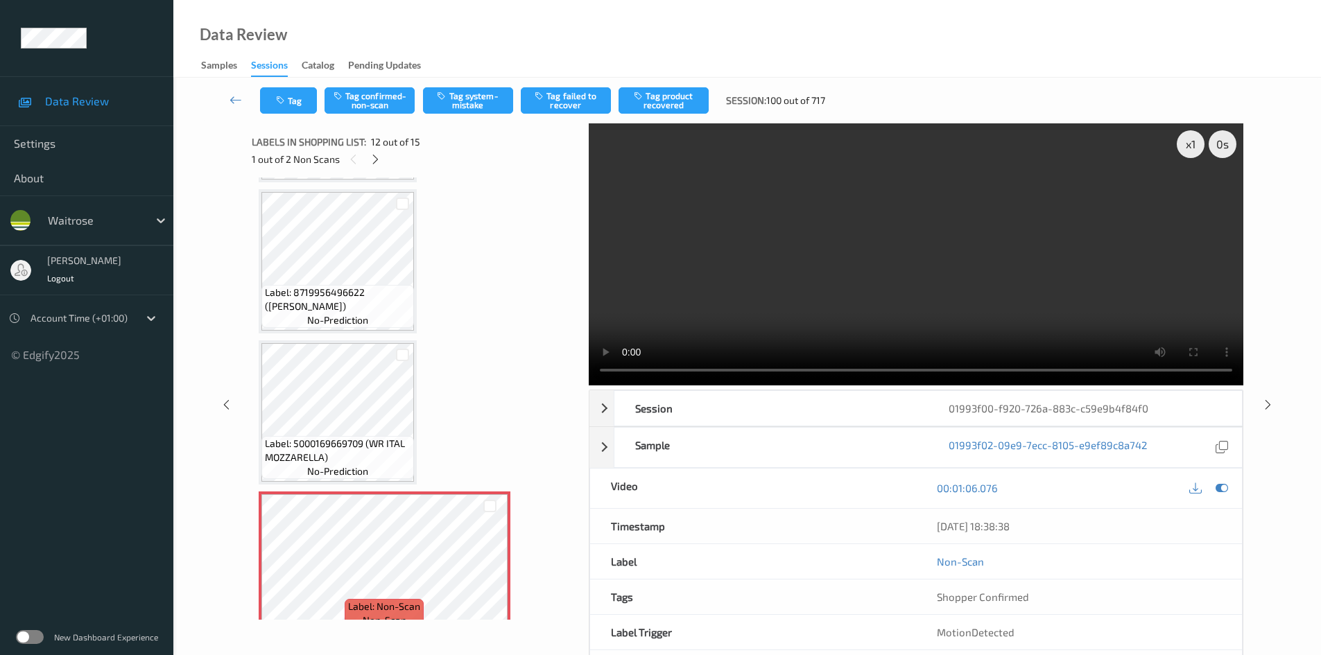
scroll to position [1380, 0]
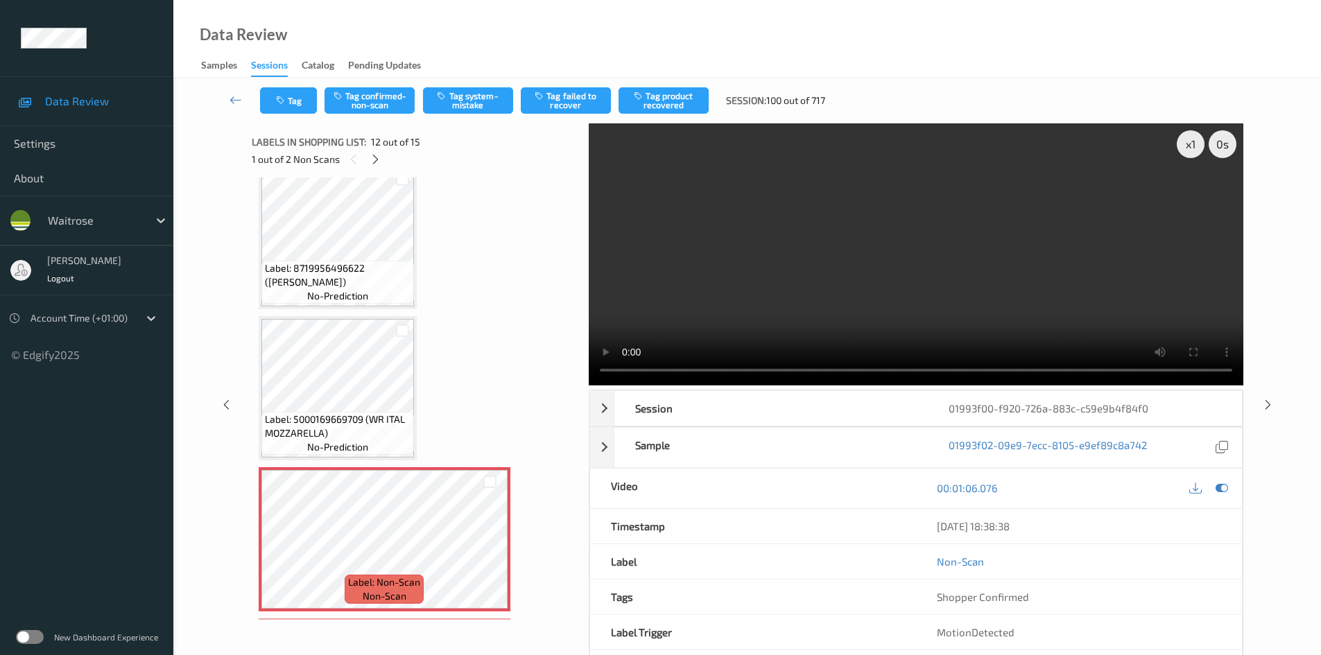
click at [909, 298] on video at bounding box center [916, 254] width 655 height 262
click at [1191, 143] on div "x 1" at bounding box center [1191, 144] width 28 height 28
click at [964, 255] on video at bounding box center [916, 254] width 655 height 262
click at [785, 296] on video at bounding box center [916, 254] width 655 height 262
click at [898, 262] on video at bounding box center [916, 254] width 655 height 262
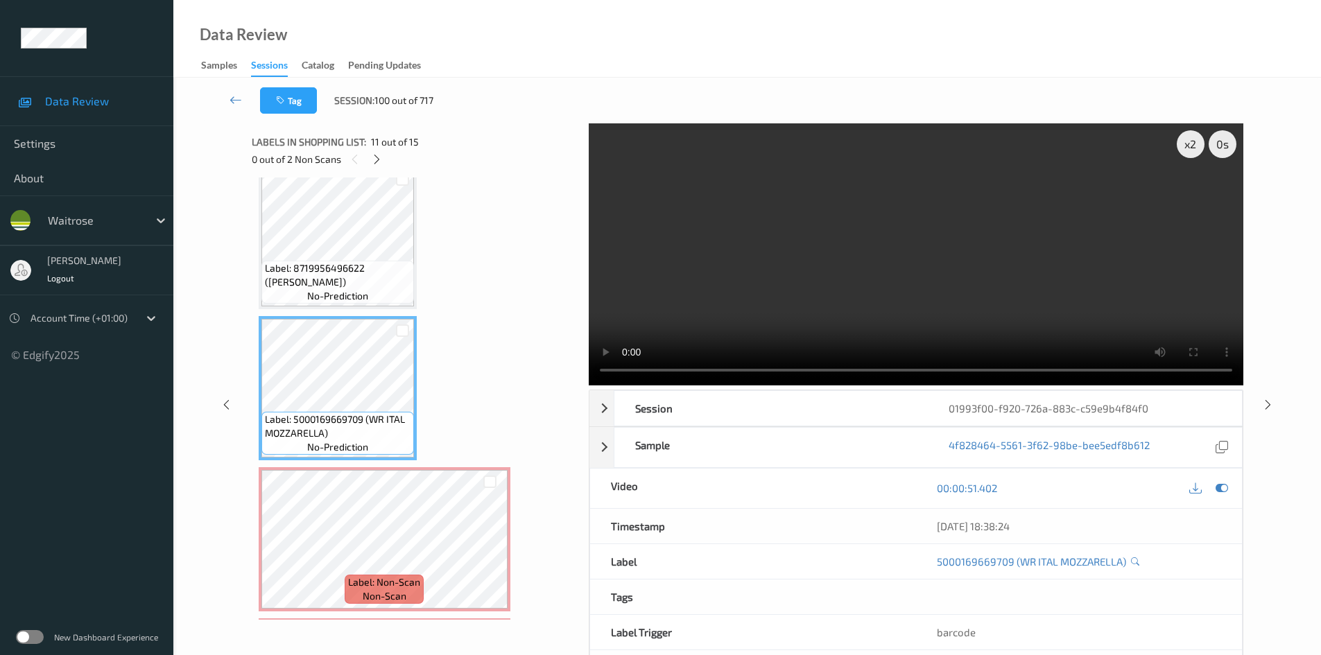
click at [826, 298] on video at bounding box center [916, 254] width 655 height 262
click at [780, 284] on video at bounding box center [916, 254] width 655 height 262
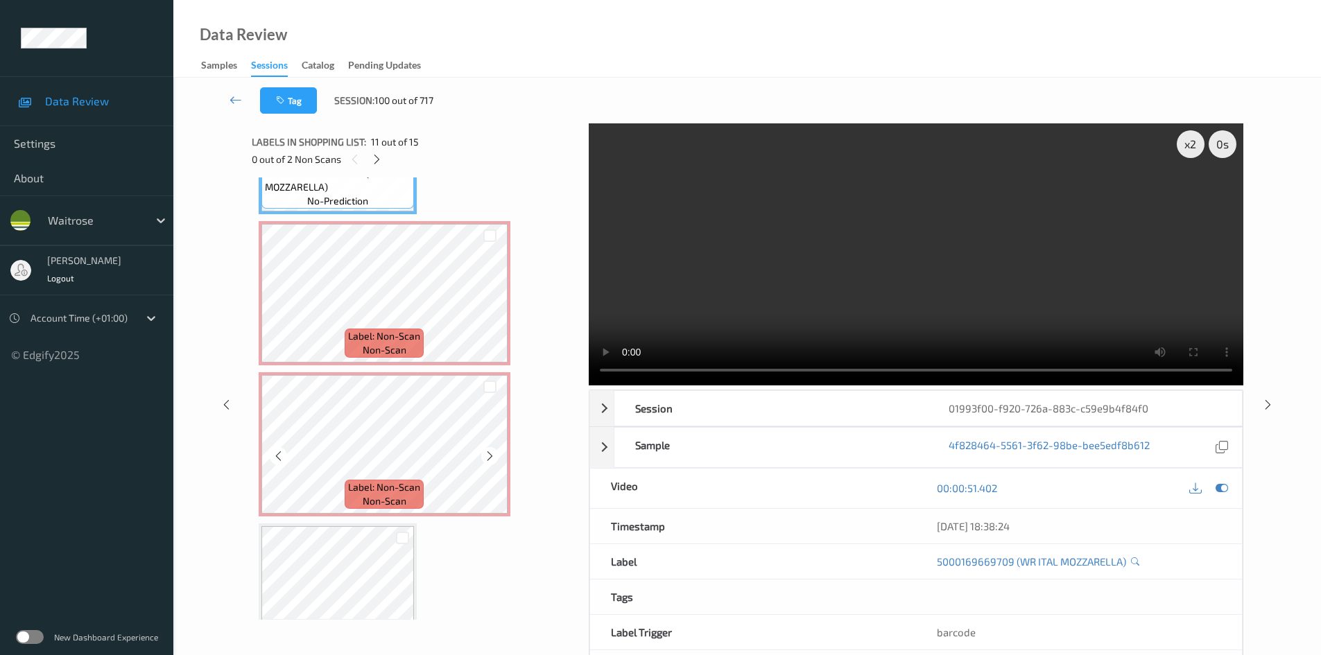
scroll to position [1658, 0]
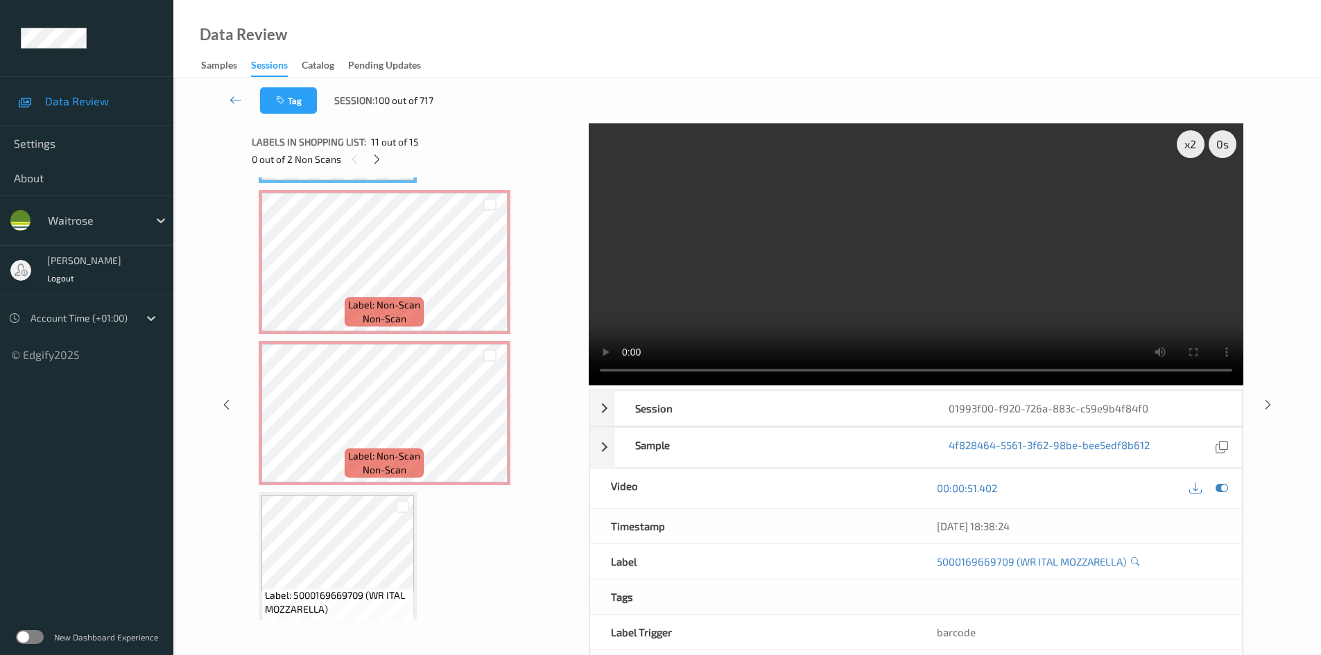
click at [800, 284] on video at bounding box center [916, 254] width 655 height 262
click at [862, 266] on video at bounding box center [916, 254] width 655 height 262
click at [828, 286] on video at bounding box center [916, 254] width 655 height 262
click at [903, 288] on video at bounding box center [916, 254] width 655 height 262
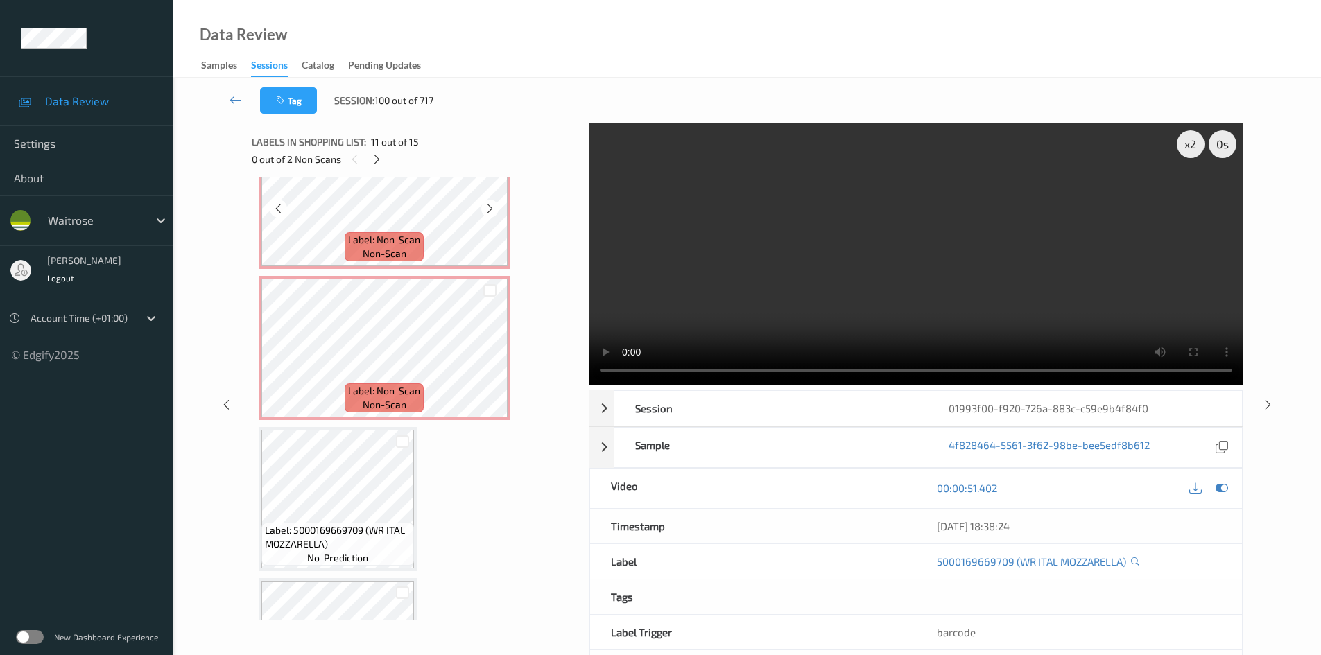
scroll to position [1727, 0]
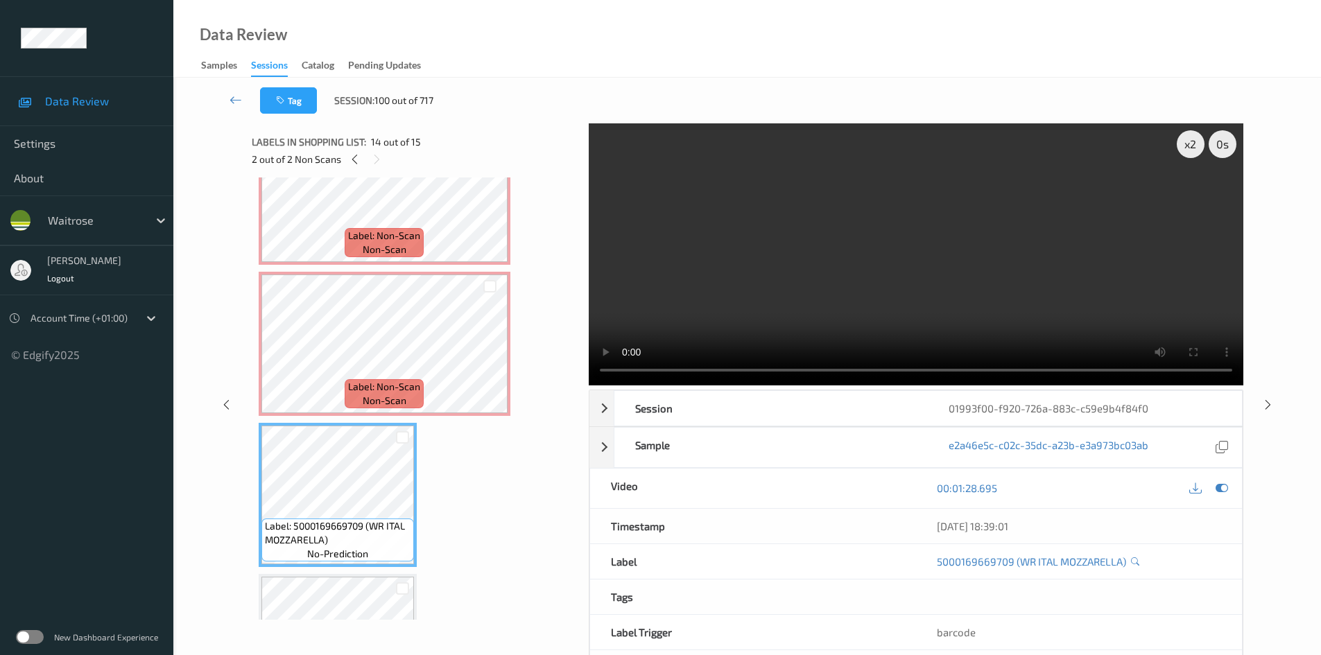
click at [964, 329] on video at bounding box center [916, 254] width 655 height 262
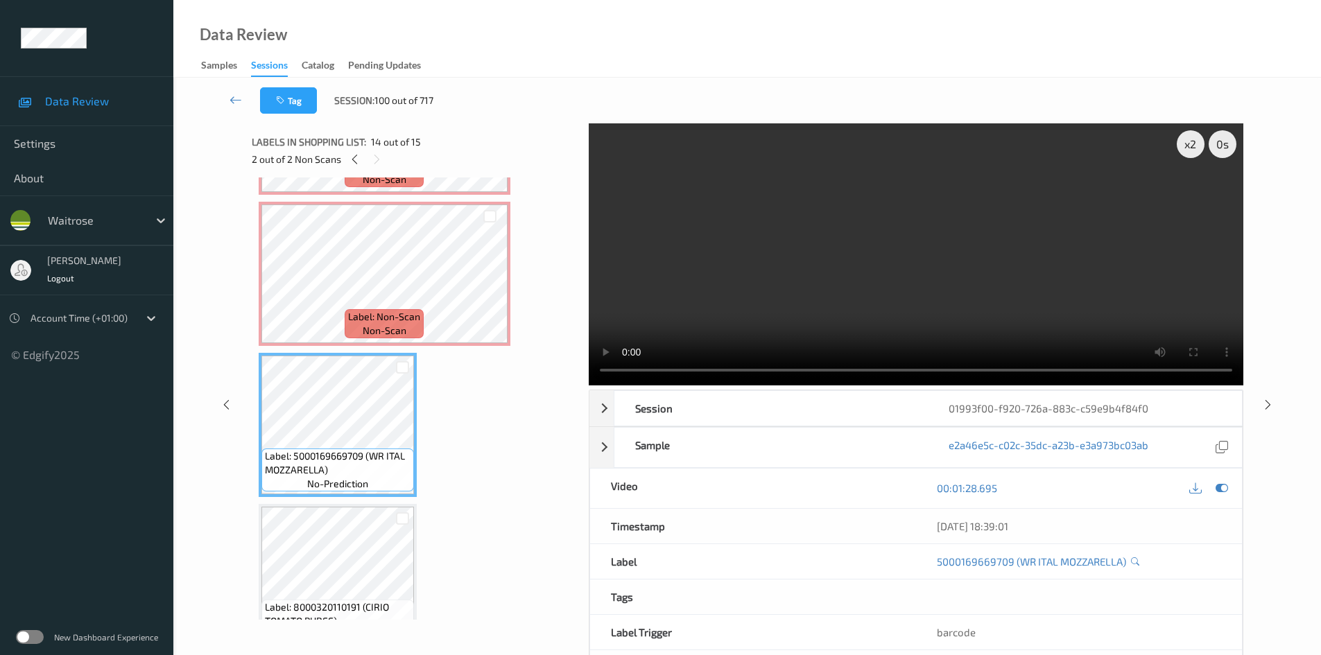
scroll to position [1832, 0]
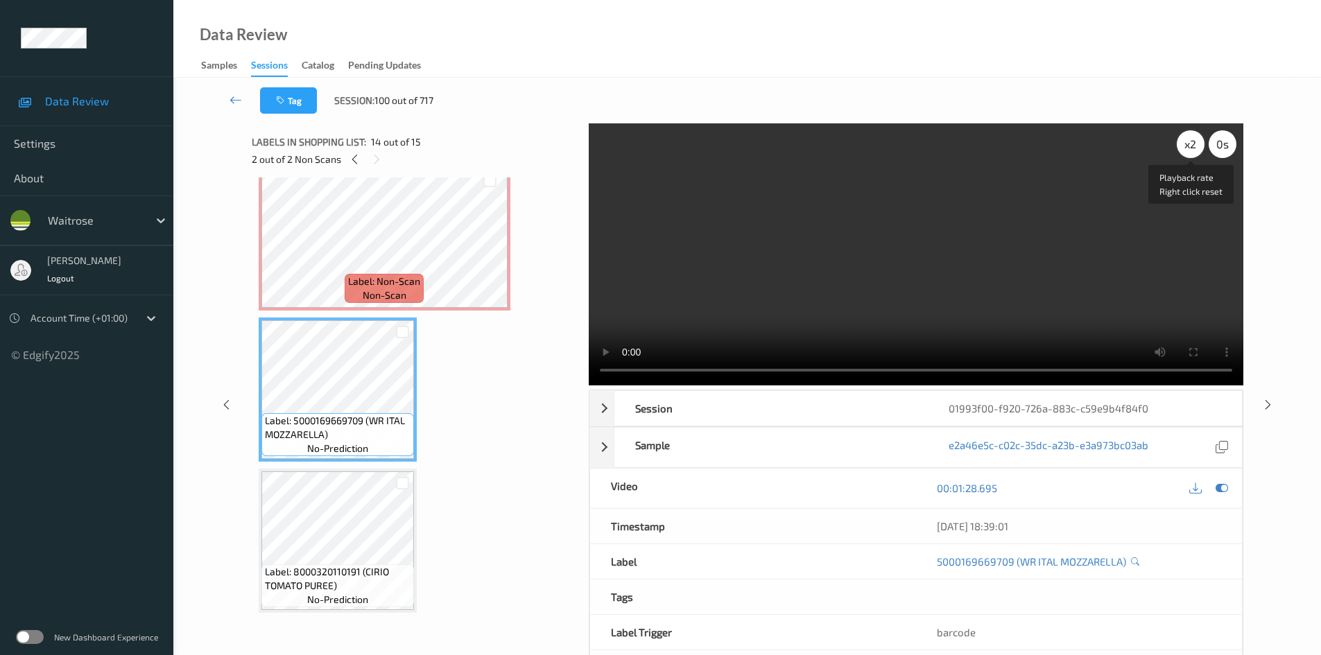
click at [1191, 139] on div "x 2" at bounding box center [1191, 144] width 28 height 28
click at [960, 304] on video at bounding box center [916, 254] width 655 height 262
click at [949, 261] on video at bounding box center [916, 254] width 655 height 262
click at [954, 266] on video at bounding box center [916, 254] width 655 height 262
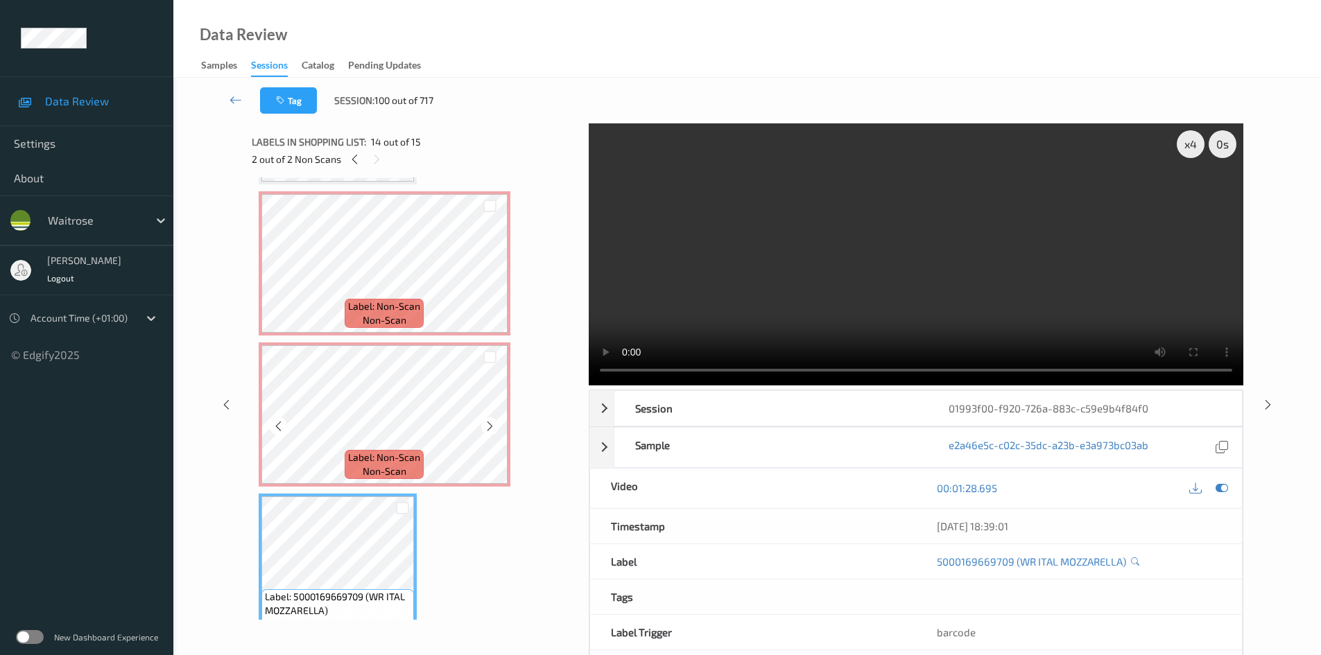
scroll to position [1555, 0]
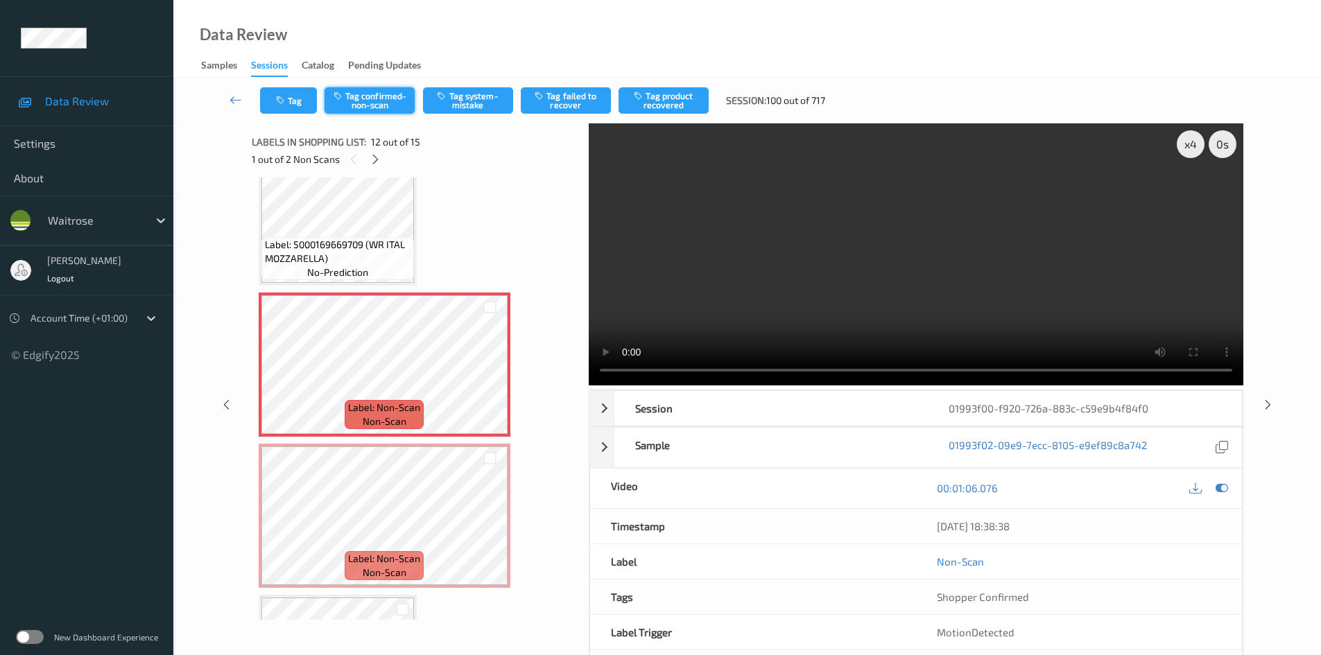
click at [371, 103] on button "Tag confirmed-non-scan" at bounding box center [370, 100] width 90 height 26
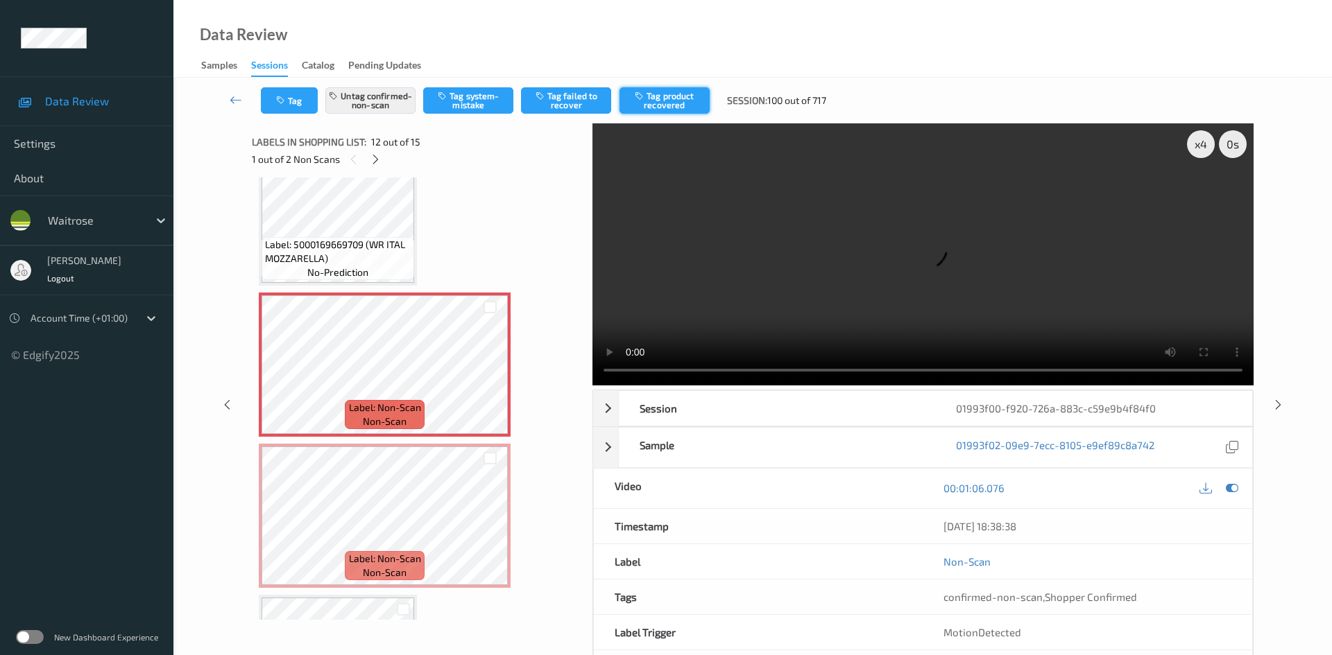
click at [685, 91] on button "Tag product recovered" at bounding box center [664, 100] width 90 height 26
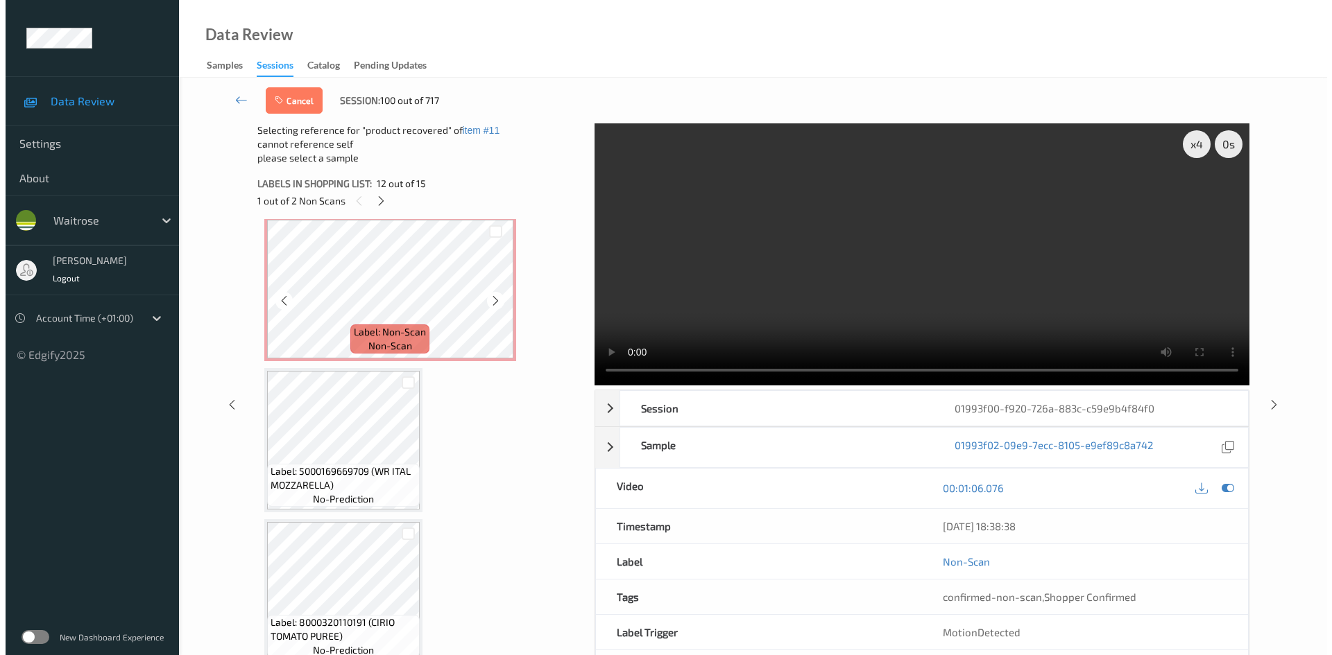
scroll to position [1832, 0]
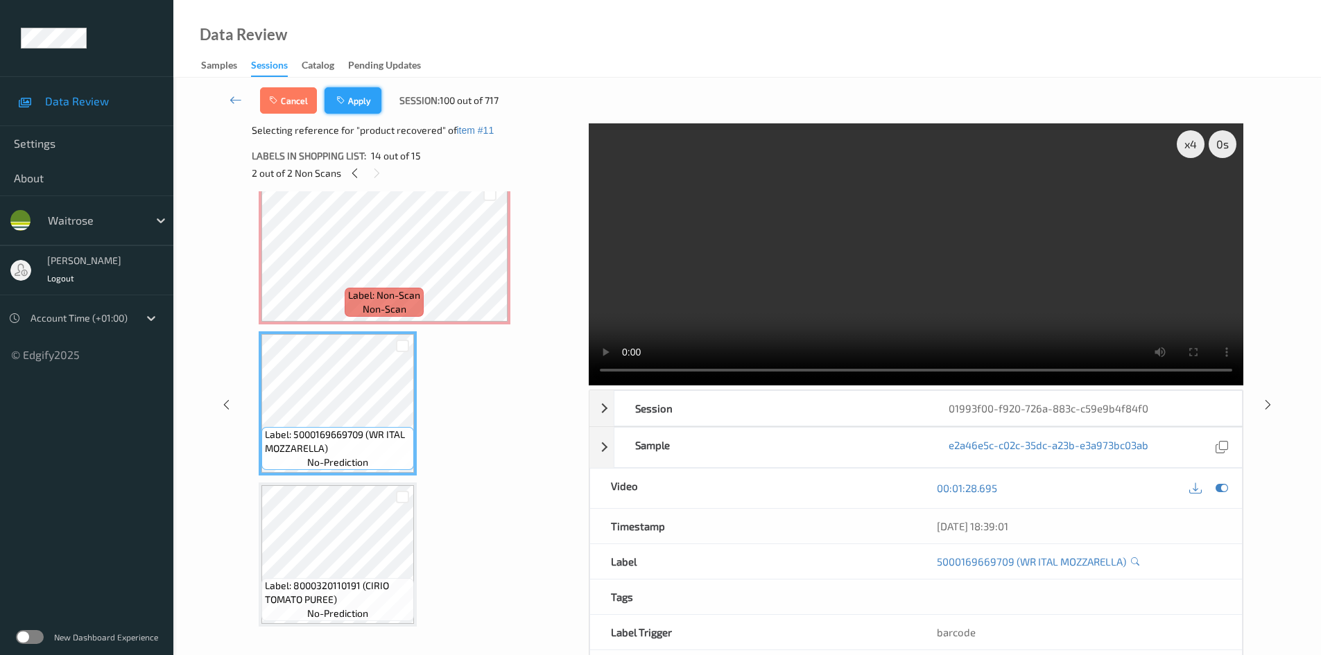
click at [359, 101] on button "Apply" at bounding box center [353, 100] width 57 height 26
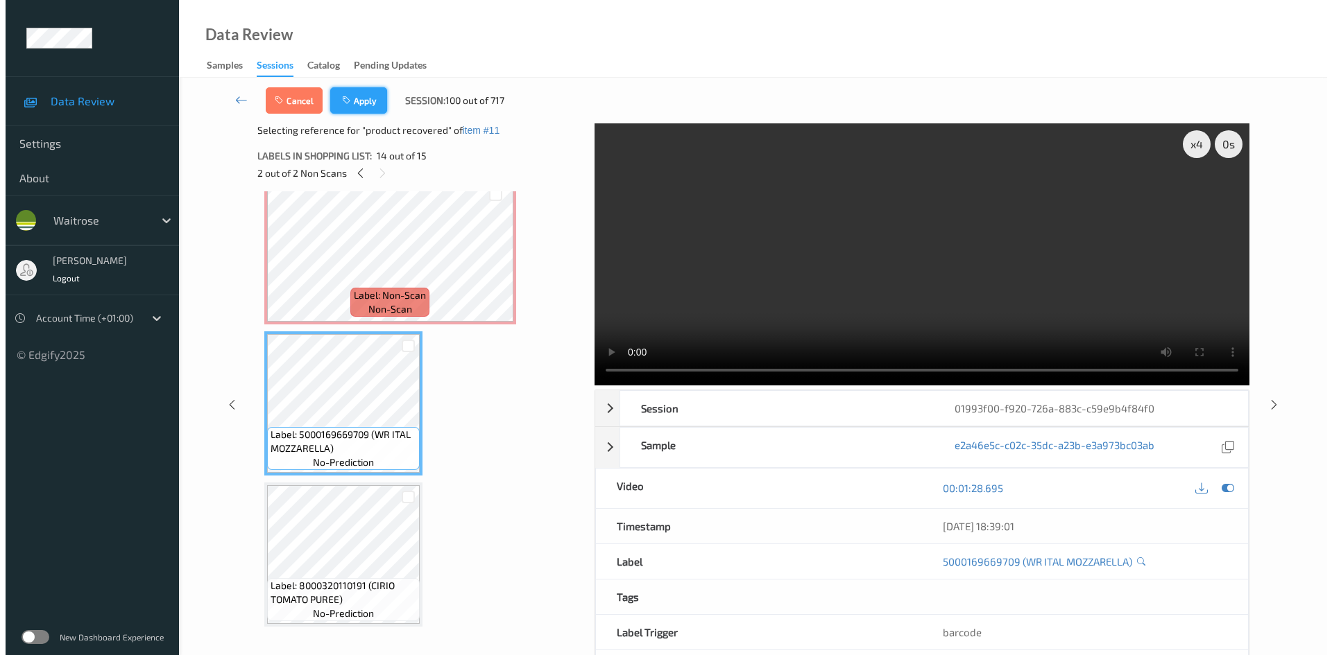
scroll to position [1519, 0]
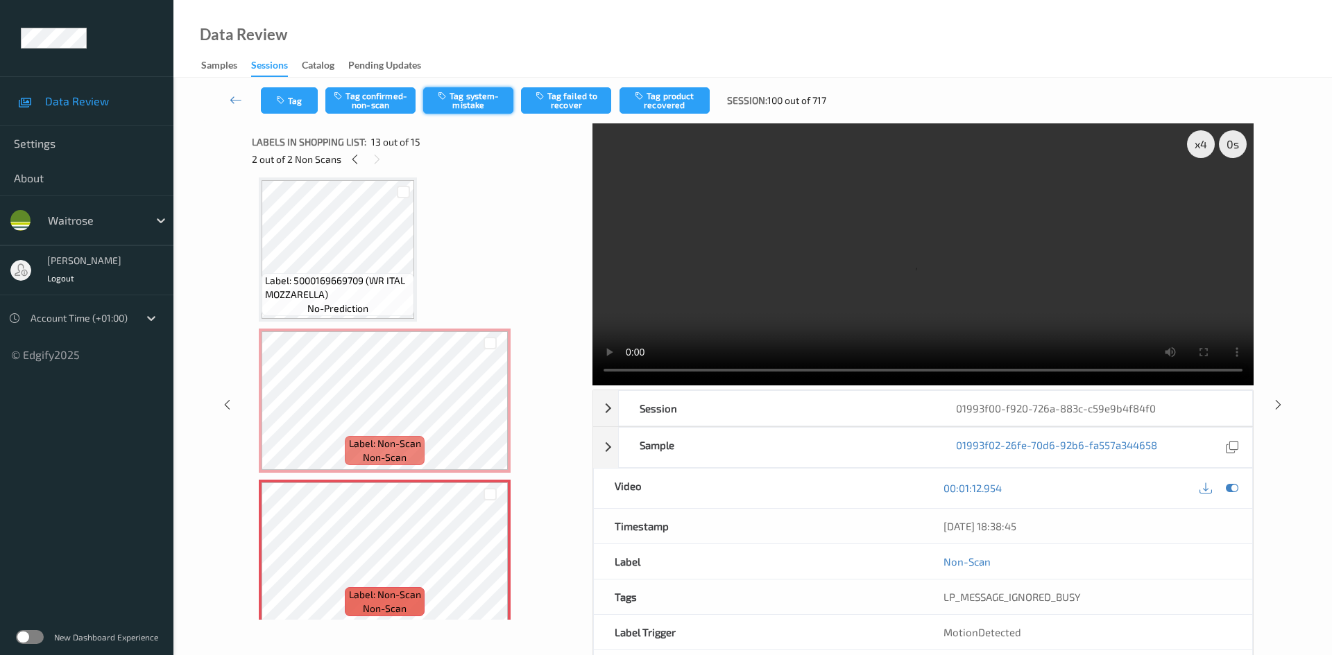
click at [474, 100] on button "Tag system-mistake" at bounding box center [468, 100] width 90 height 26
click at [309, 105] on button "Tag" at bounding box center [289, 100] width 57 height 26
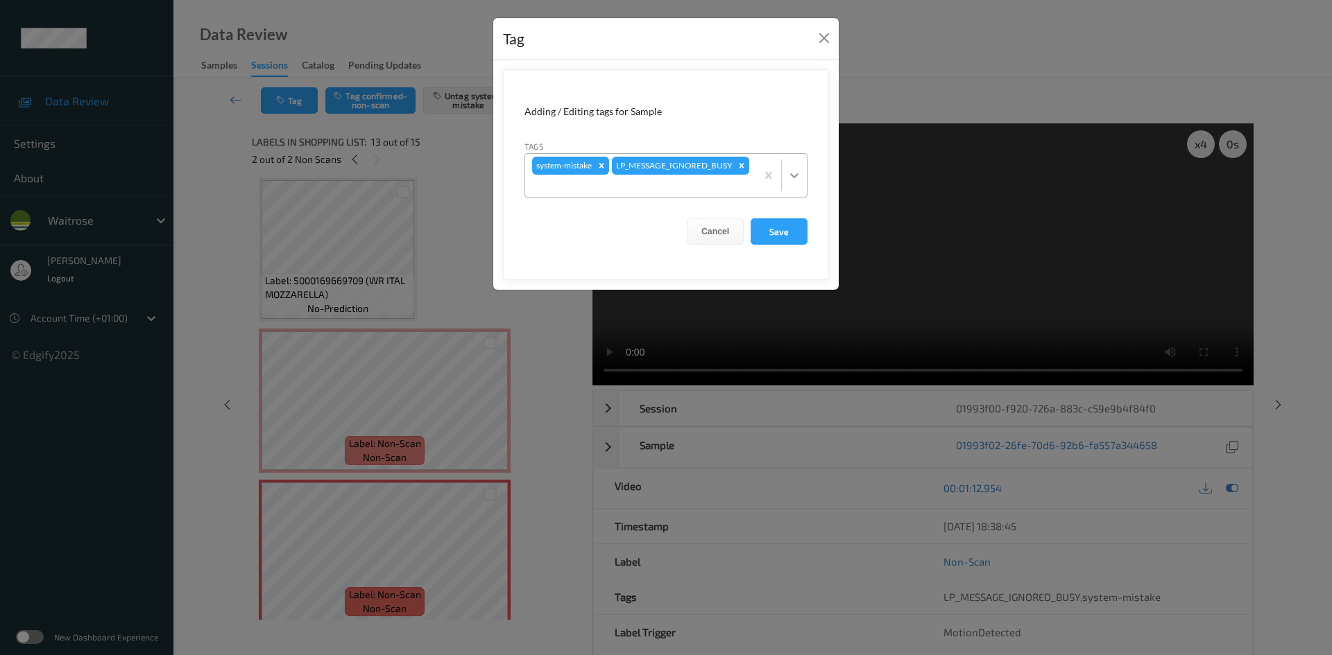
click at [801, 173] on div at bounding box center [794, 175] width 25 height 25
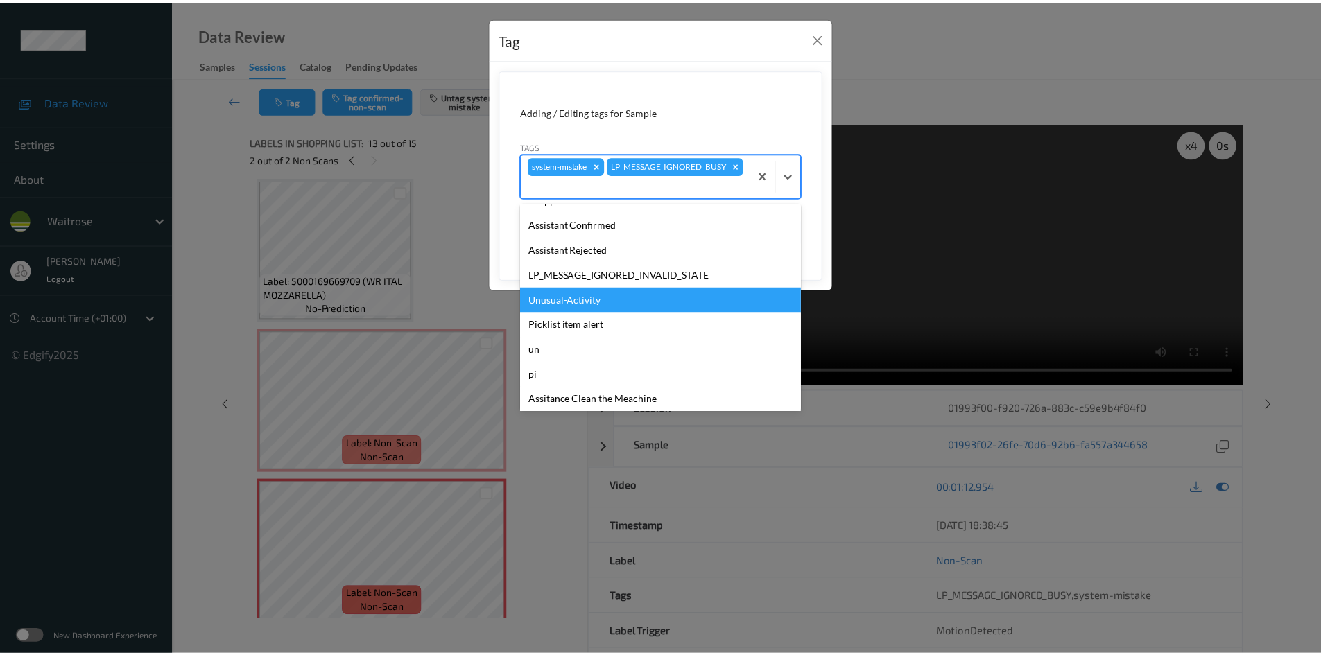
scroll to position [322, 0]
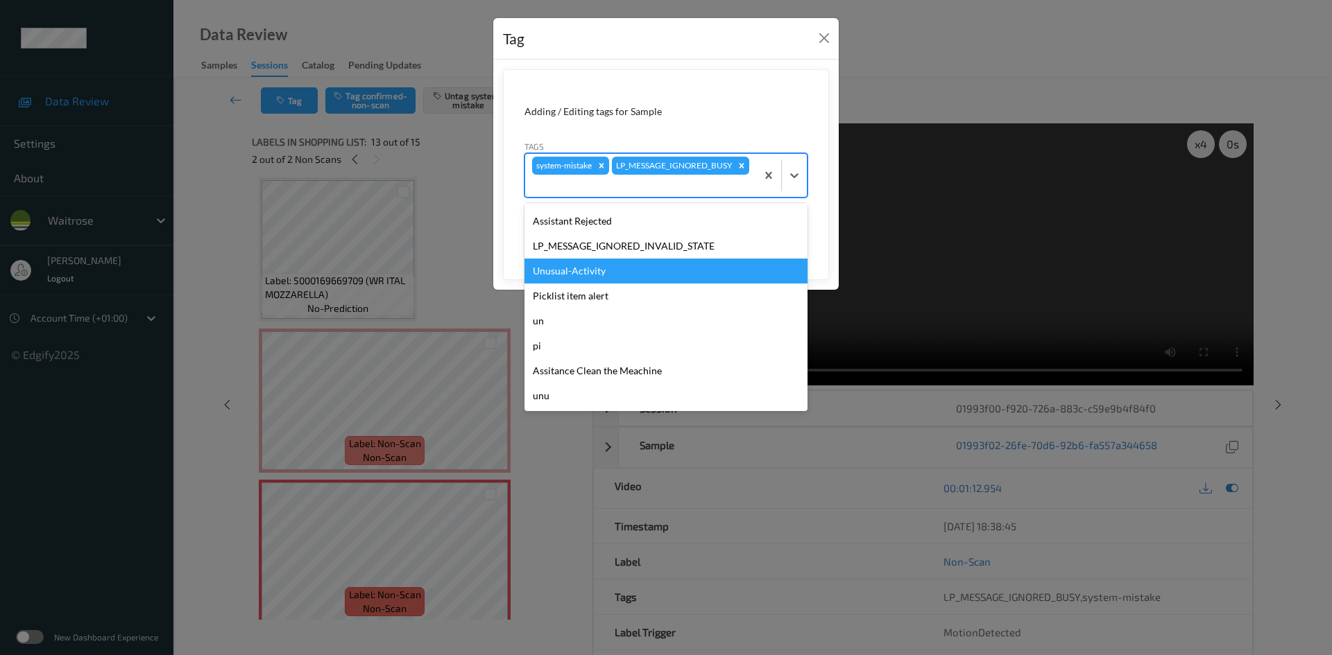
click at [566, 273] on div "Unusual-Activity" at bounding box center [665, 271] width 283 height 25
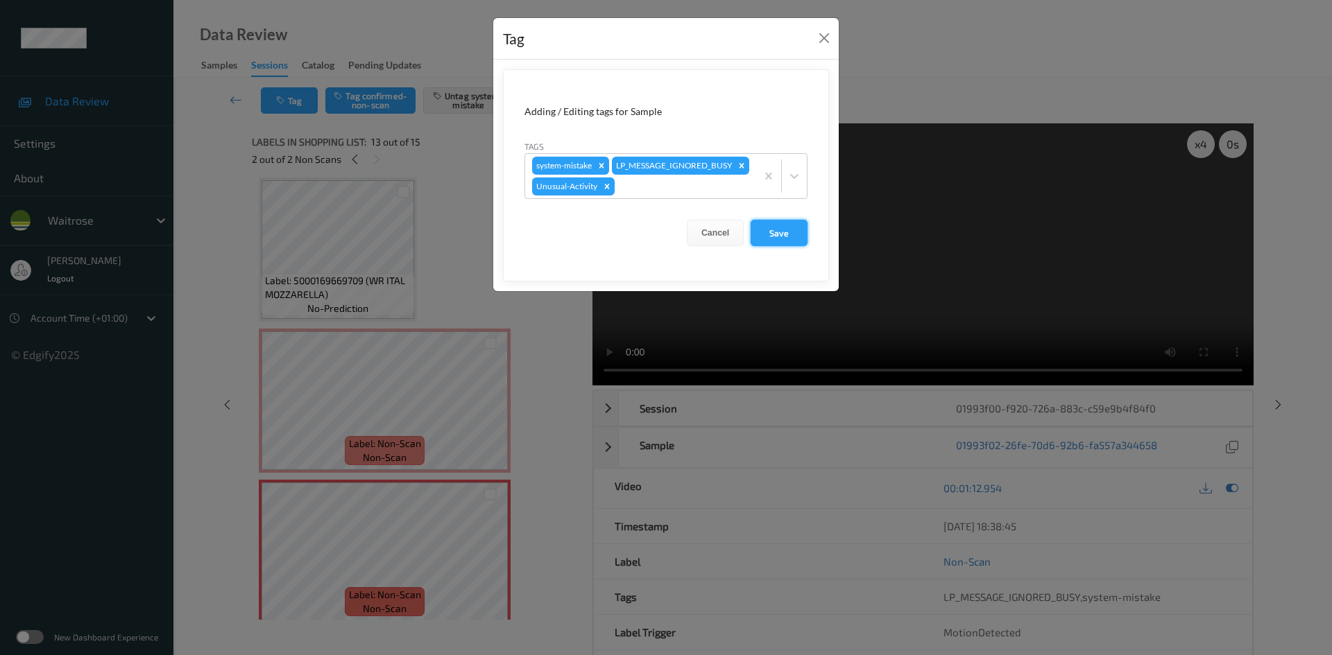
click at [776, 244] on button "Save" at bounding box center [778, 233] width 57 height 26
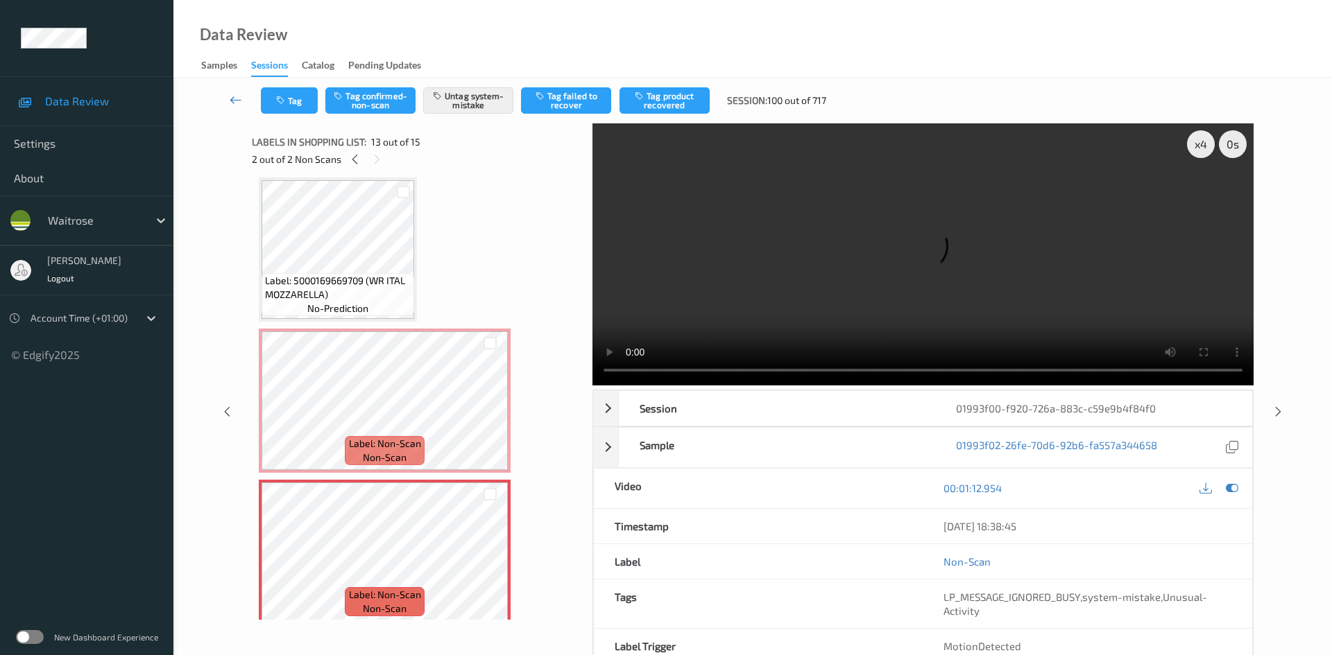
click at [231, 89] on link at bounding box center [236, 100] width 49 height 26
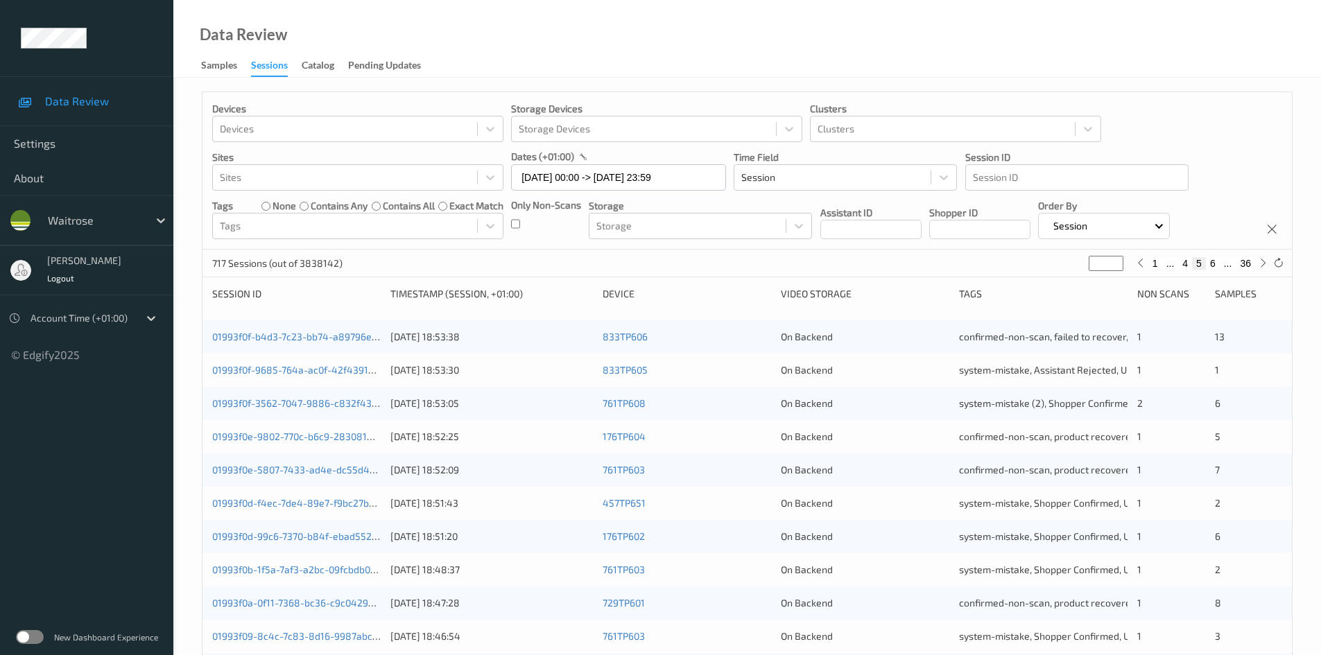
drag, startPoint x: 1099, startPoint y: 259, endPoint x: 1026, endPoint y: 299, distance: 83.5
click at [1028, 299] on div "Devices Devices Storage Devices Storage Devices Clusters Clusters Sites Sites d…" at bounding box center [747, 554] width 1091 height 924
type input "*"
type input "**"
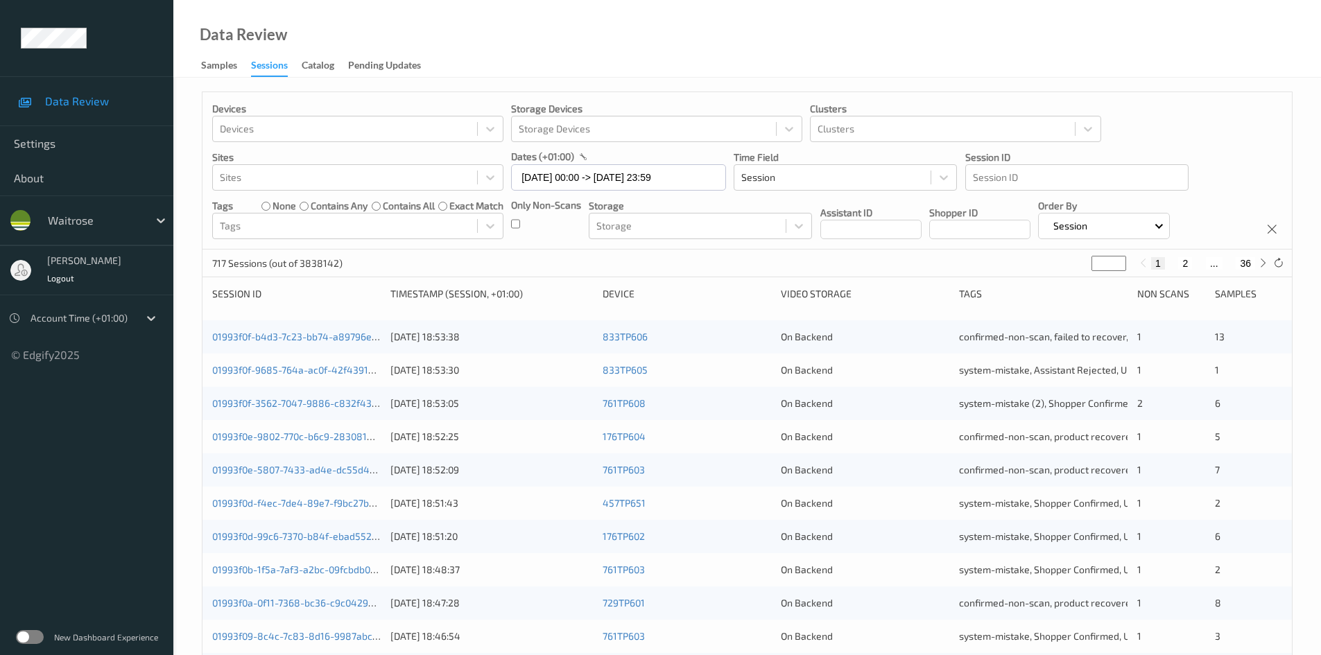
type input "**"
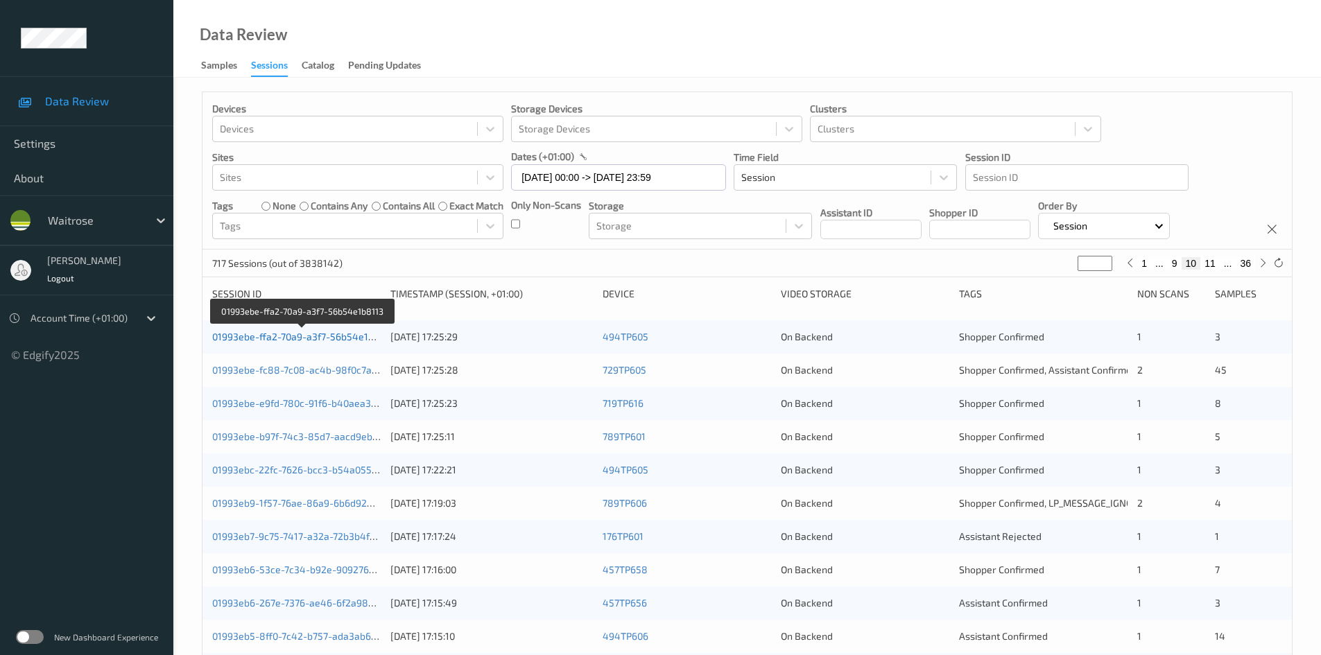
type input "**"
click at [266, 338] on link "01993ebe-ffa2-70a9-a3f7-56b54e1b8113" at bounding box center [303, 337] width 182 height 12
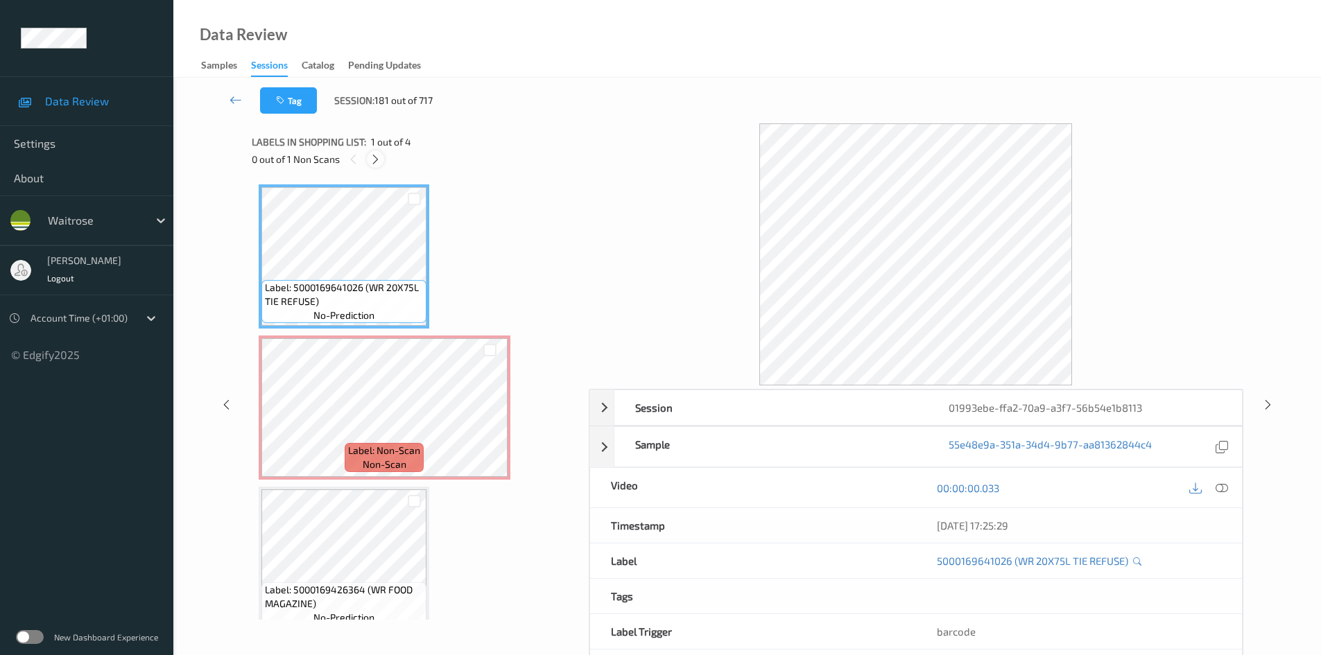
click at [372, 154] on icon at bounding box center [376, 159] width 12 height 12
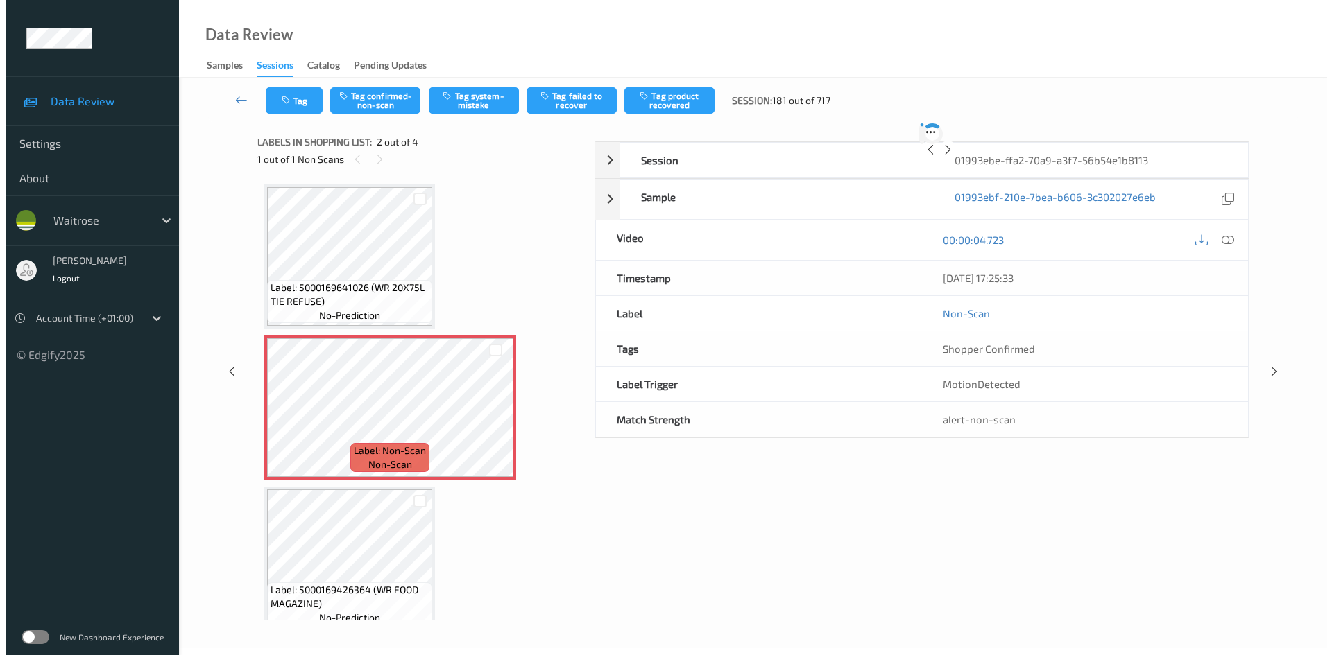
scroll to position [7, 0]
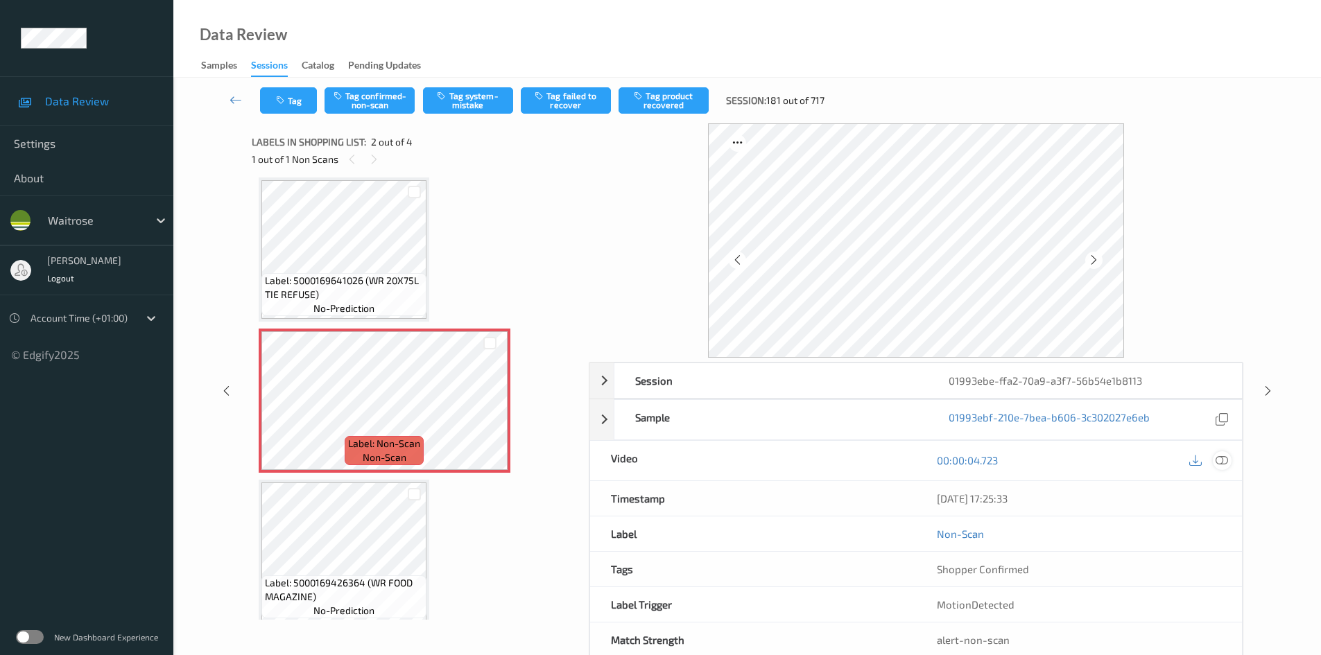
click at [1222, 458] on icon at bounding box center [1222, 460] width 12 height 12
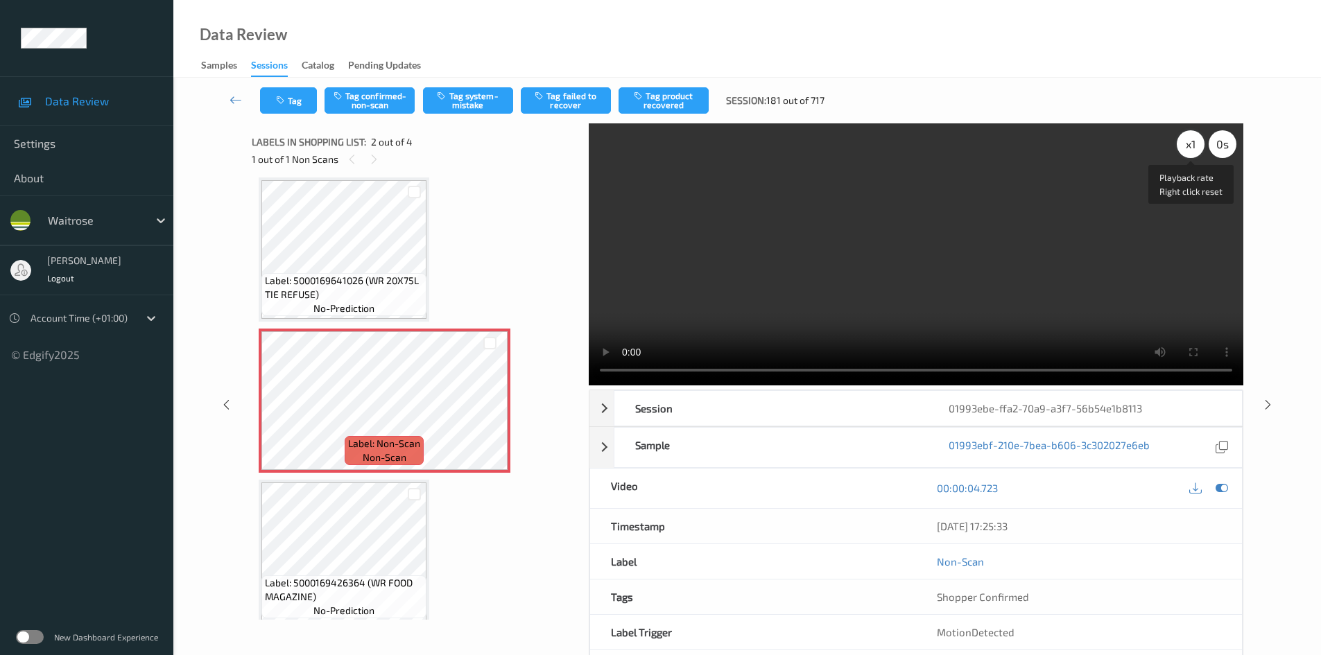
click at [1190, 145] on div "x 1" at bounding box center [1191, 144] width 28 height 28
click at [1191, 148] on div "x 2" at bounding box center [1191, 144] width 28 height 28
click at [915, 275] on video at bounding box center [916, 254] width 655 height 262
click at [900, 334] on video at bounding box center [916, 254] width 655 height 262
click at [880, 261] on video at bounding box center [916, 254] width 655 height 262
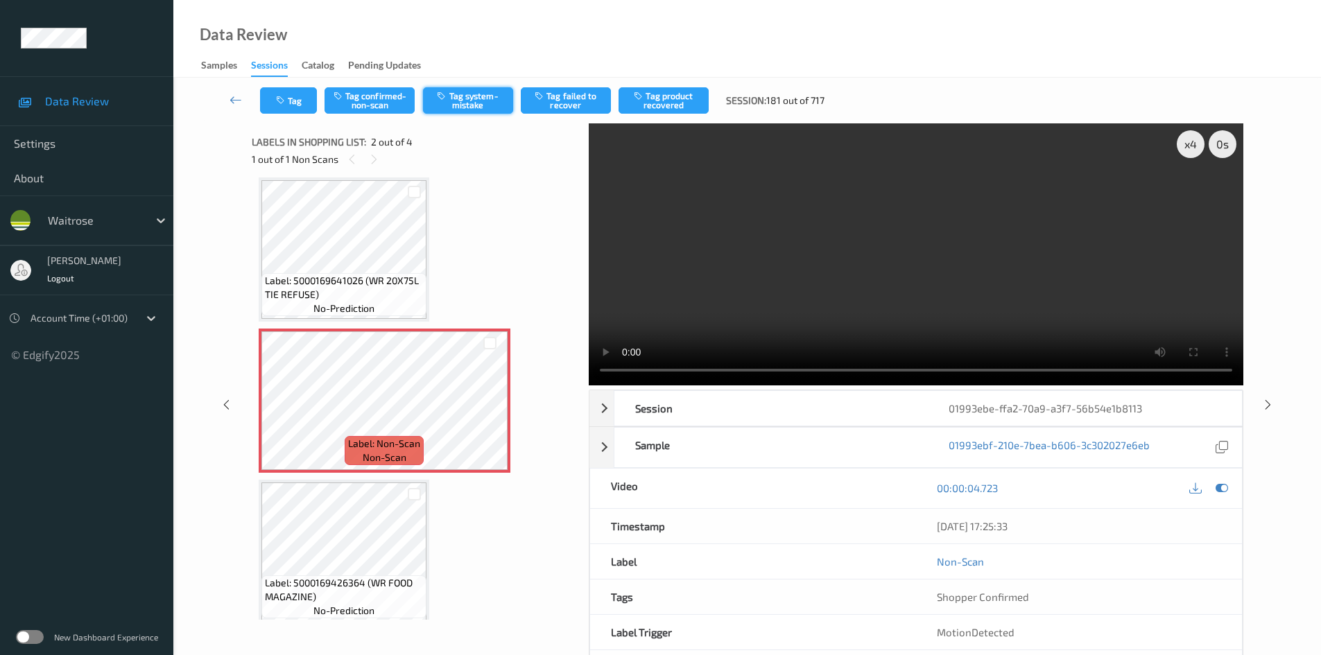
click at [465, 103] on button "Tag system-mistake" at bounding box center [468, 100] width 90 height 26
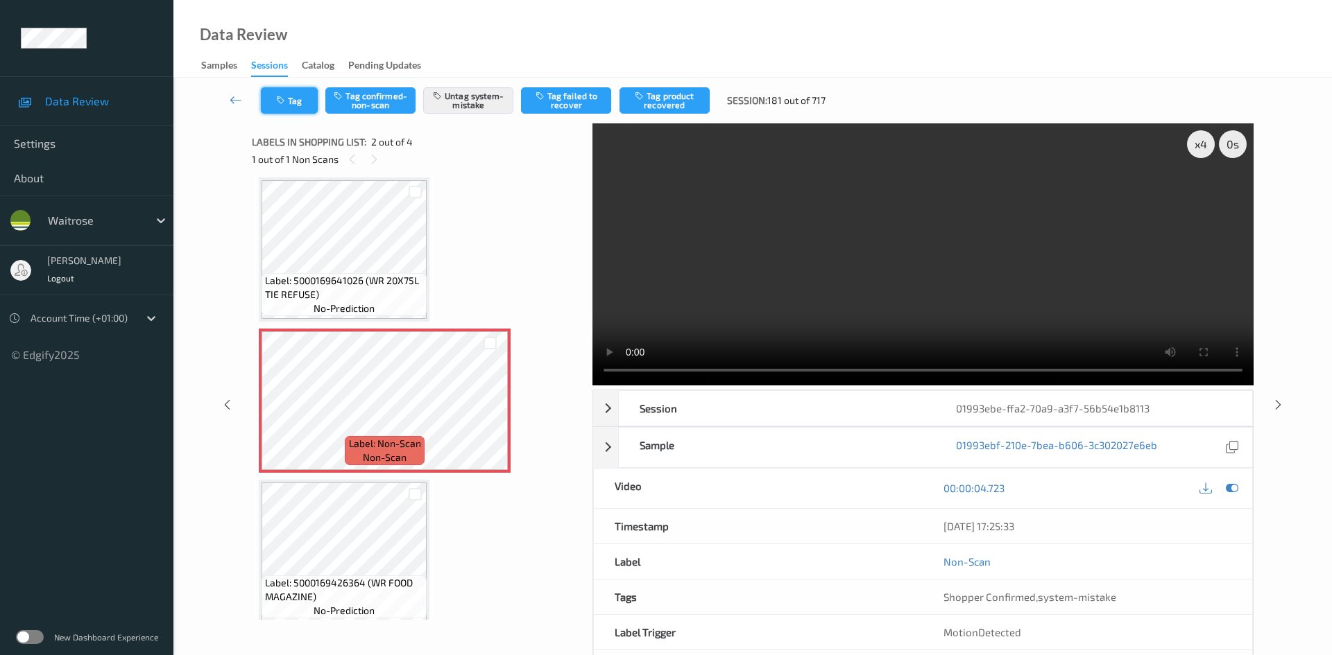
click at [297, 103] on button "Tag" at bounding box center [289, 100] width 57 height 26
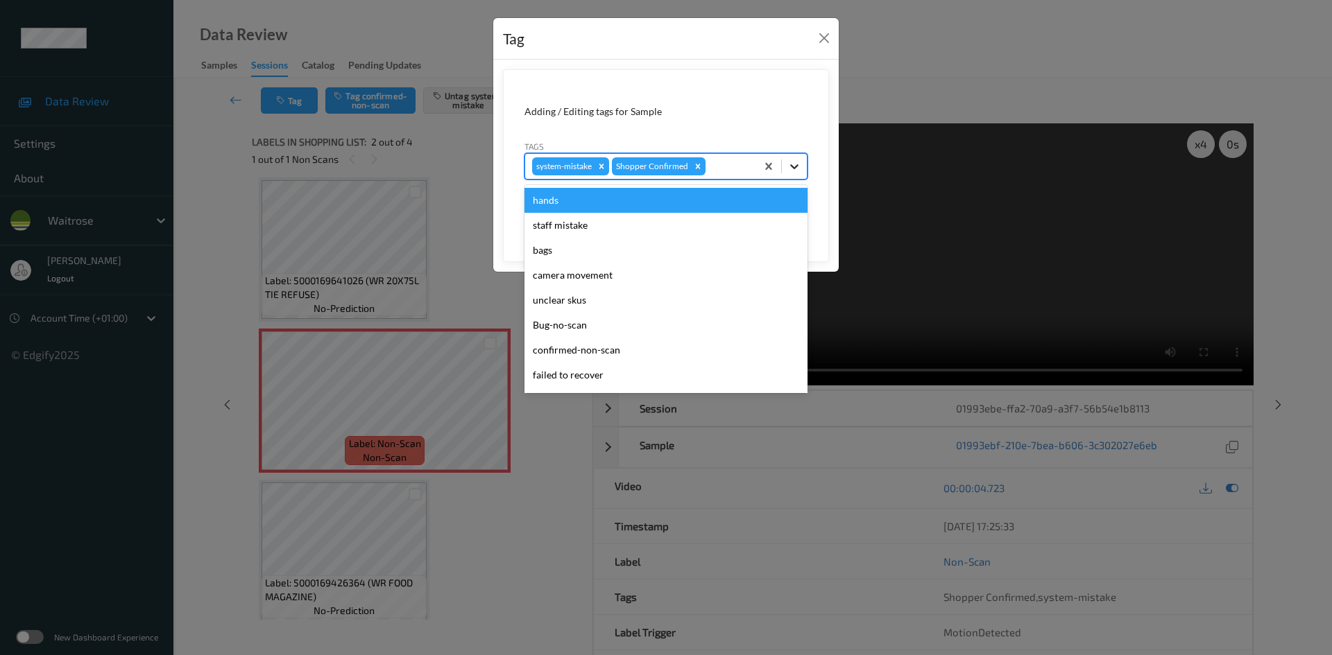
click at [793, 166] on icon at bounding box center [794, 167] width 14 height 14
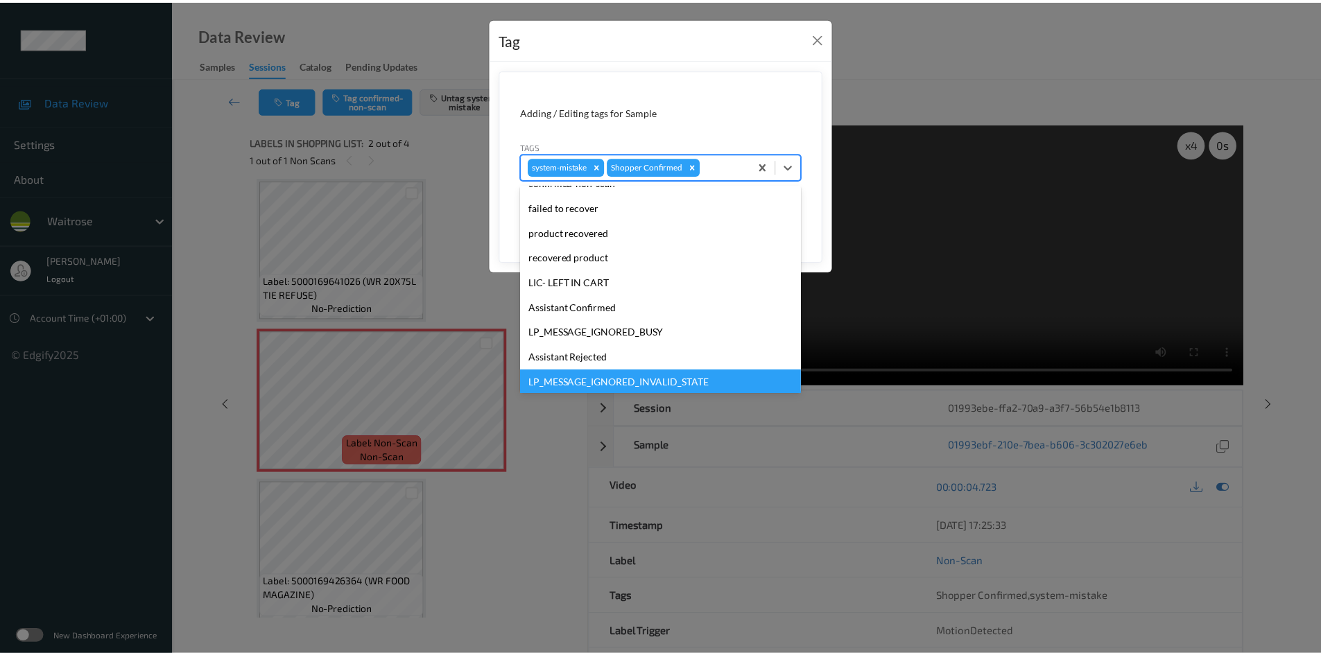
scroll to position [322, 0]
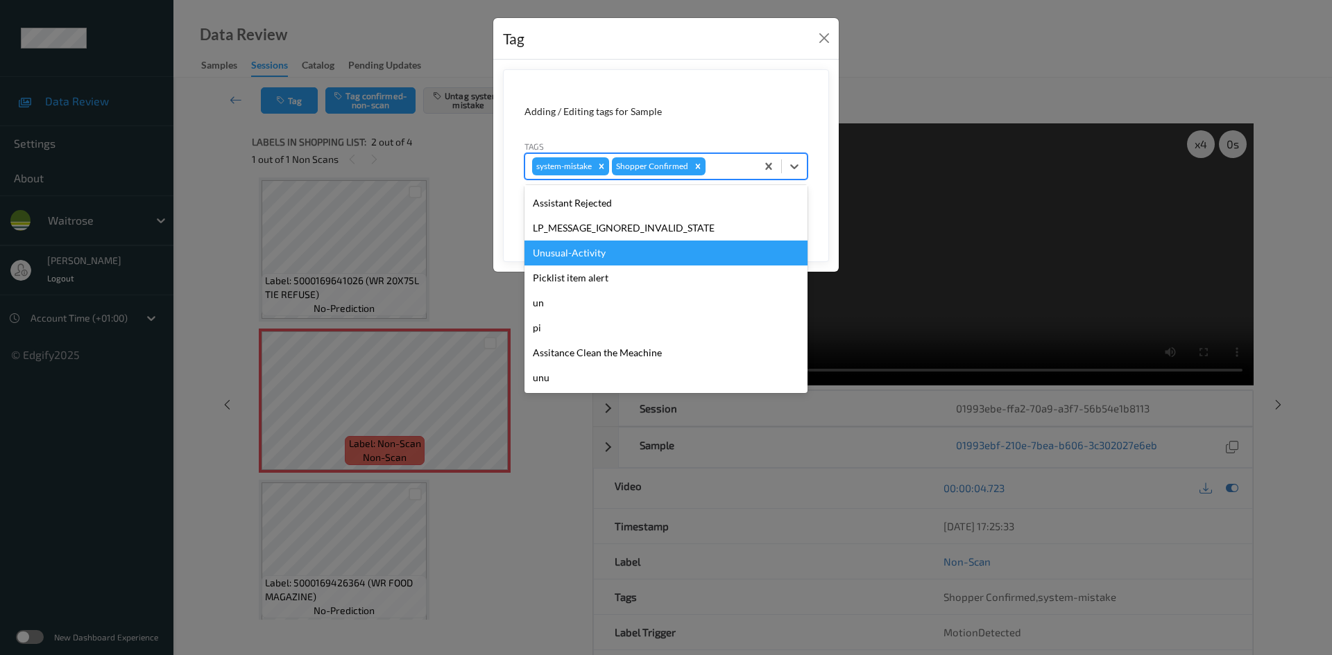
drag, startPoint x: 568, startPoint y: 250, endPoint x: 734, endPoint y: 243, distance: 165.9
click at [580, 248] on div "Unusual-Activity" at bounding box center [665, 253] width 283 height 25
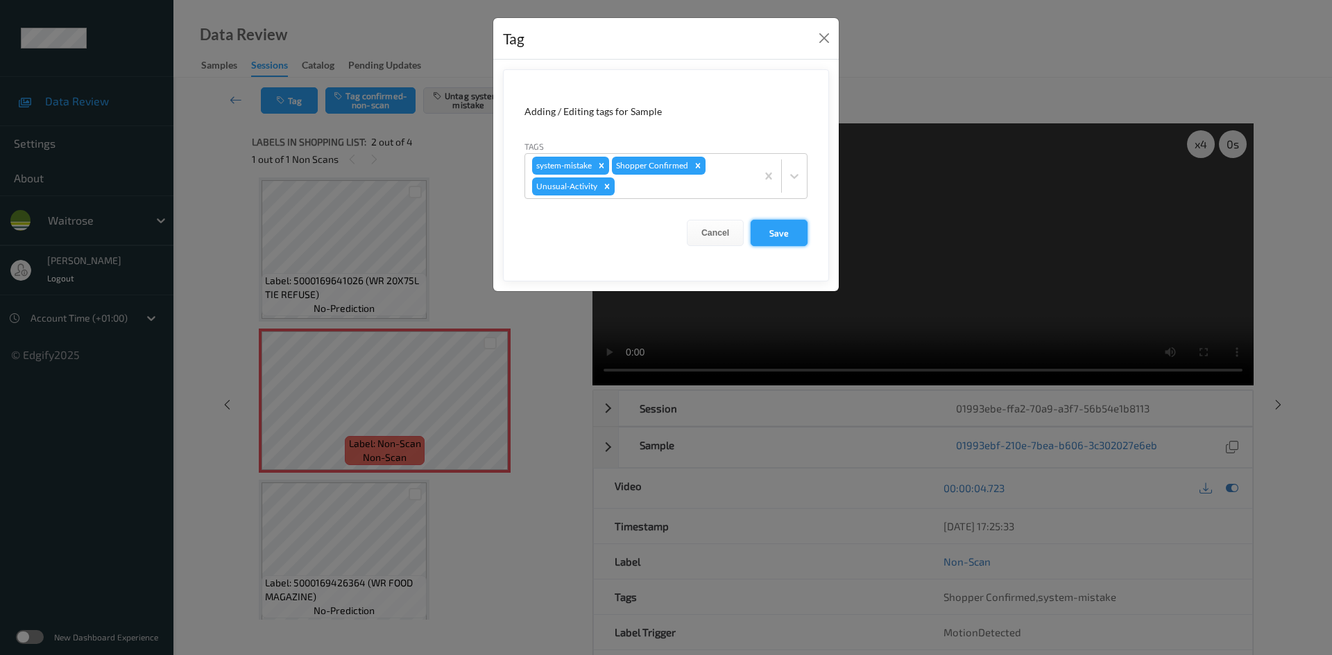
click at [782, 234] on button "Save" at bounding box center [778, 233] width 57 height 26
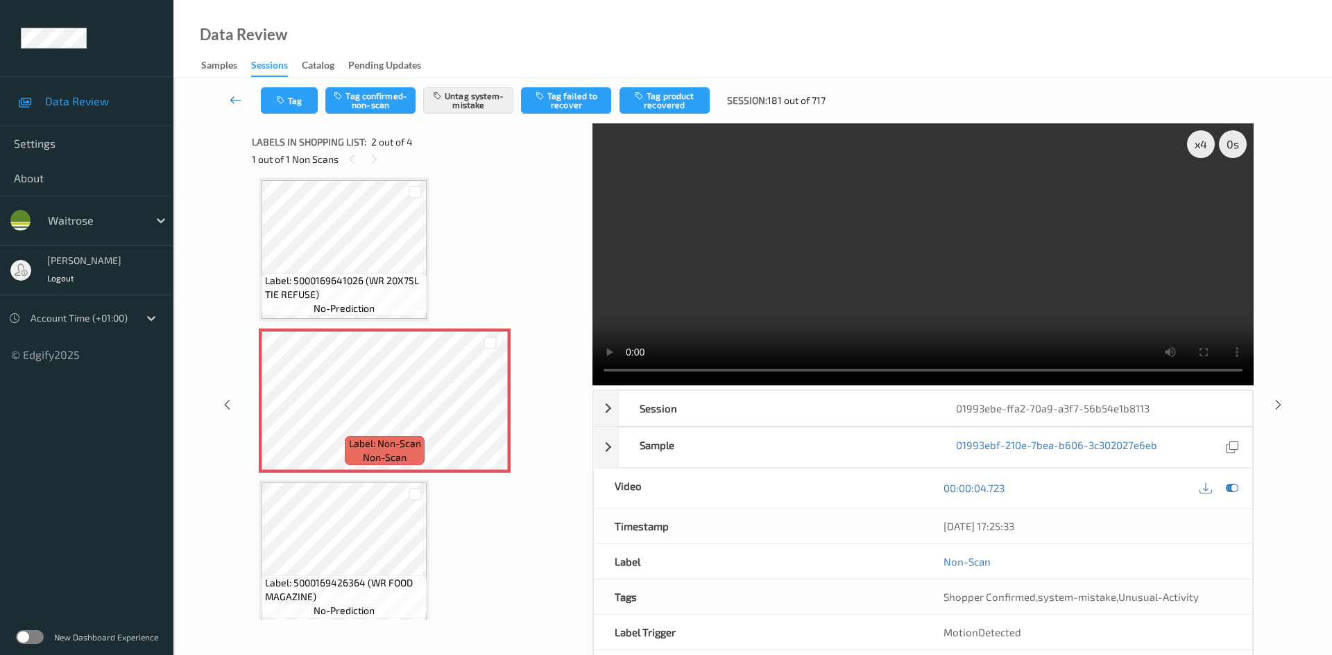
click at [233, 92] on link at bounding box center [236, 100] width 49 height 26
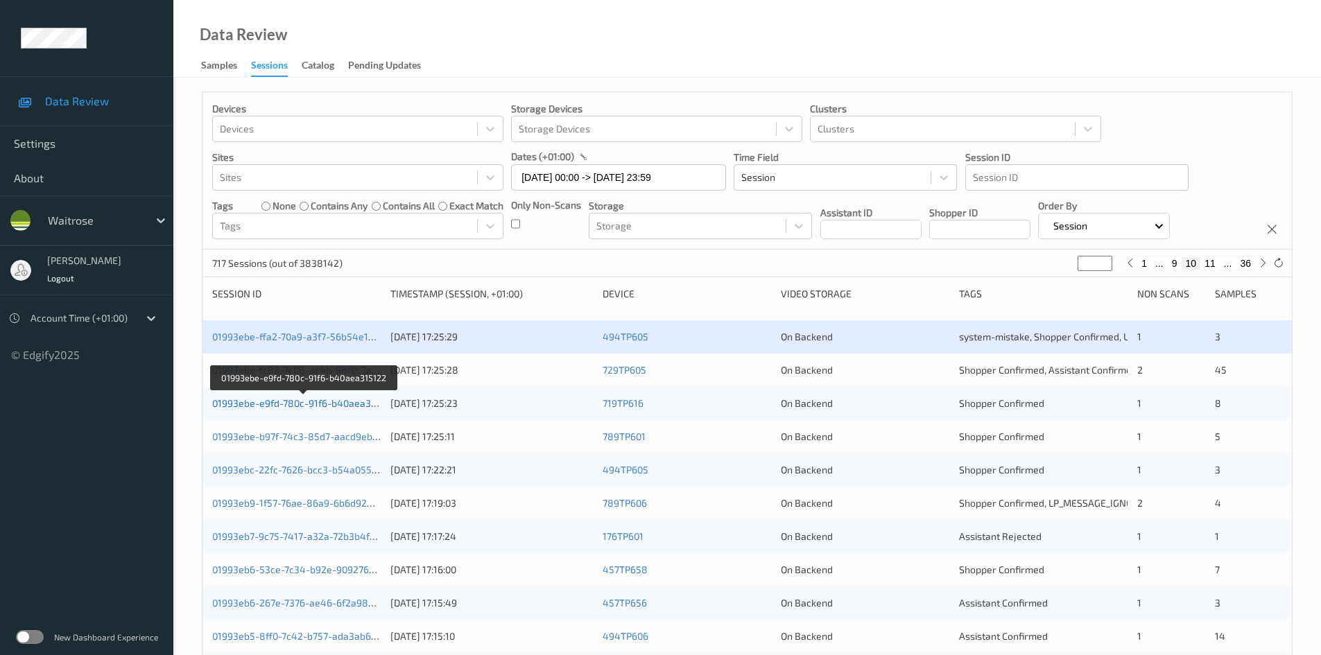
click at [277, 409] on link "01993ebe-e9fd-780c-91f6-b40aea315122" at bounding box center [304, 403] width 184 height 12
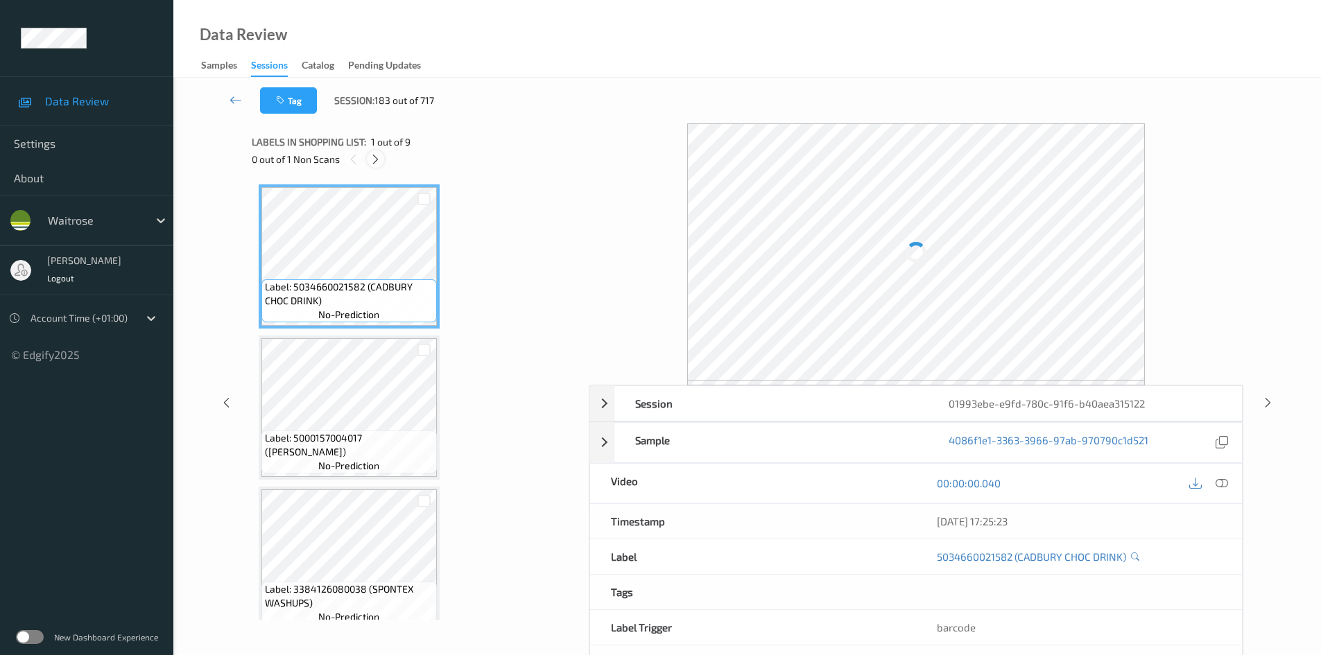
click at [383, 159] on div at bounding box center [375, 158] width 17 height 17
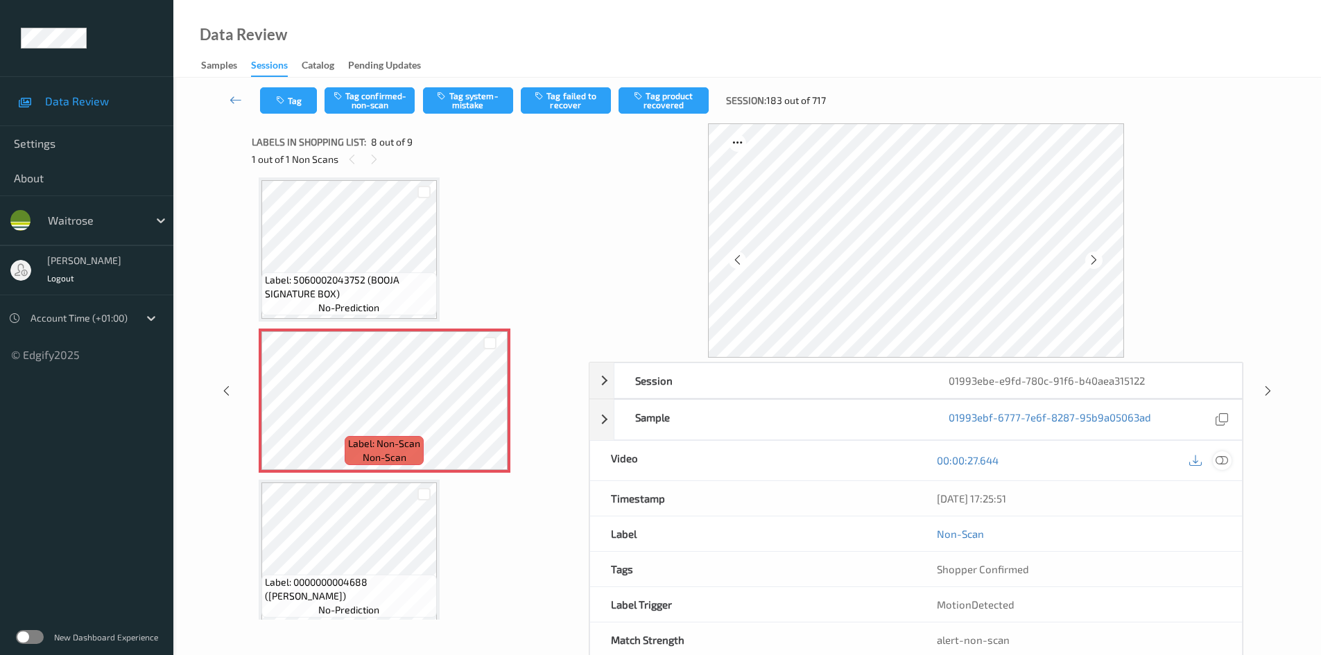
click at [1223, 459] on icon at bounding box center [1222, 460] width 12 height 12
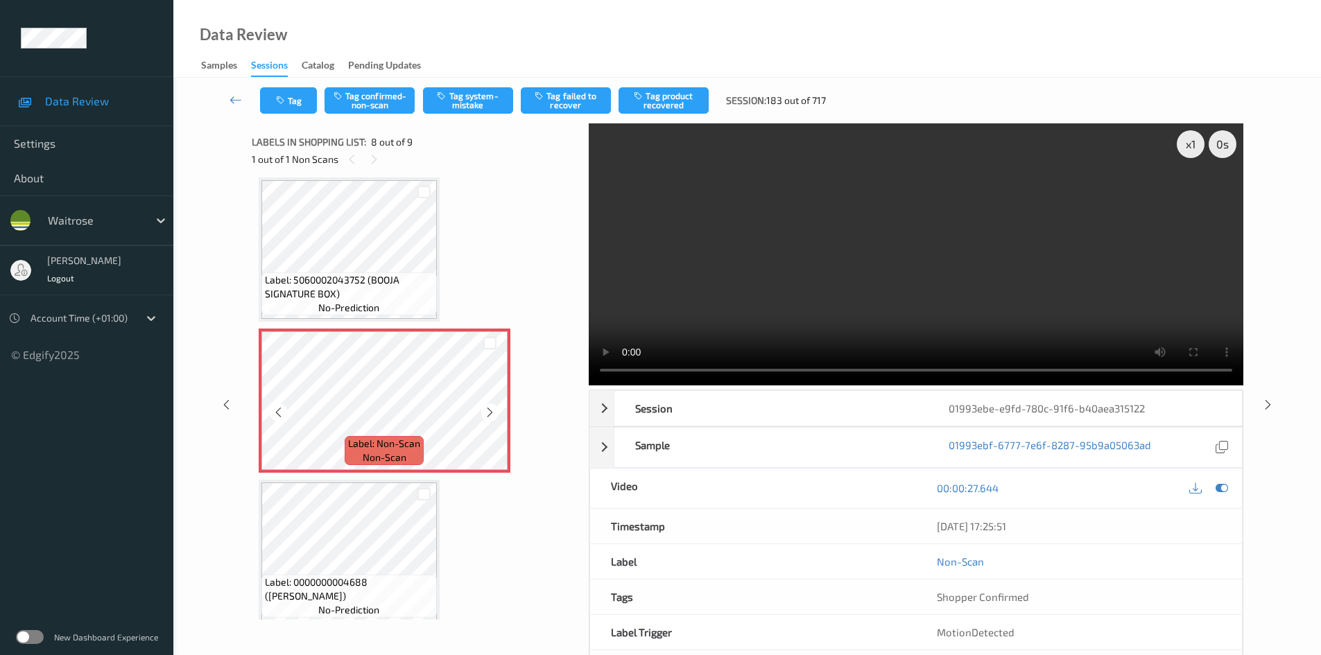
click at [490, 413] on icon at bounding box center [490, 412] width 12 height 12
click at [1178, 143] on div "x 1" at bounding box center [1191, 144] width 28 height 28
click at [1185, 144] on div "x 2" at bounding box center [1191, 144] width 28 height 28
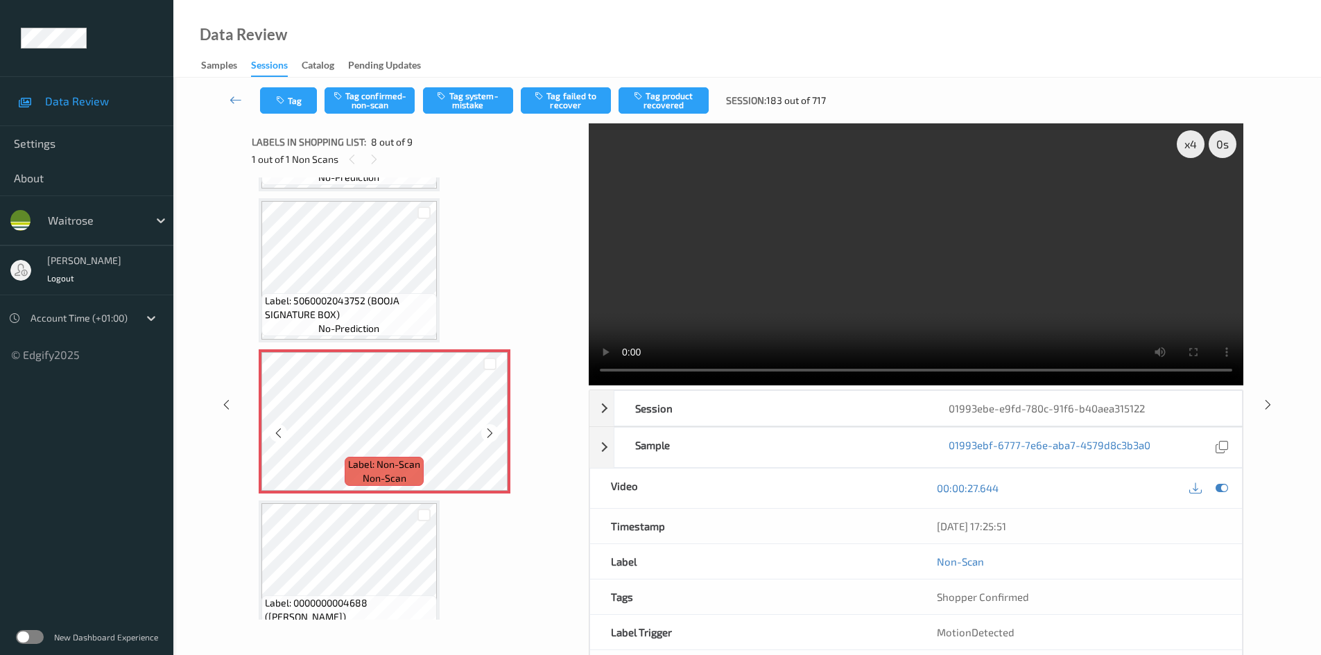
scroll to position [925, 0]
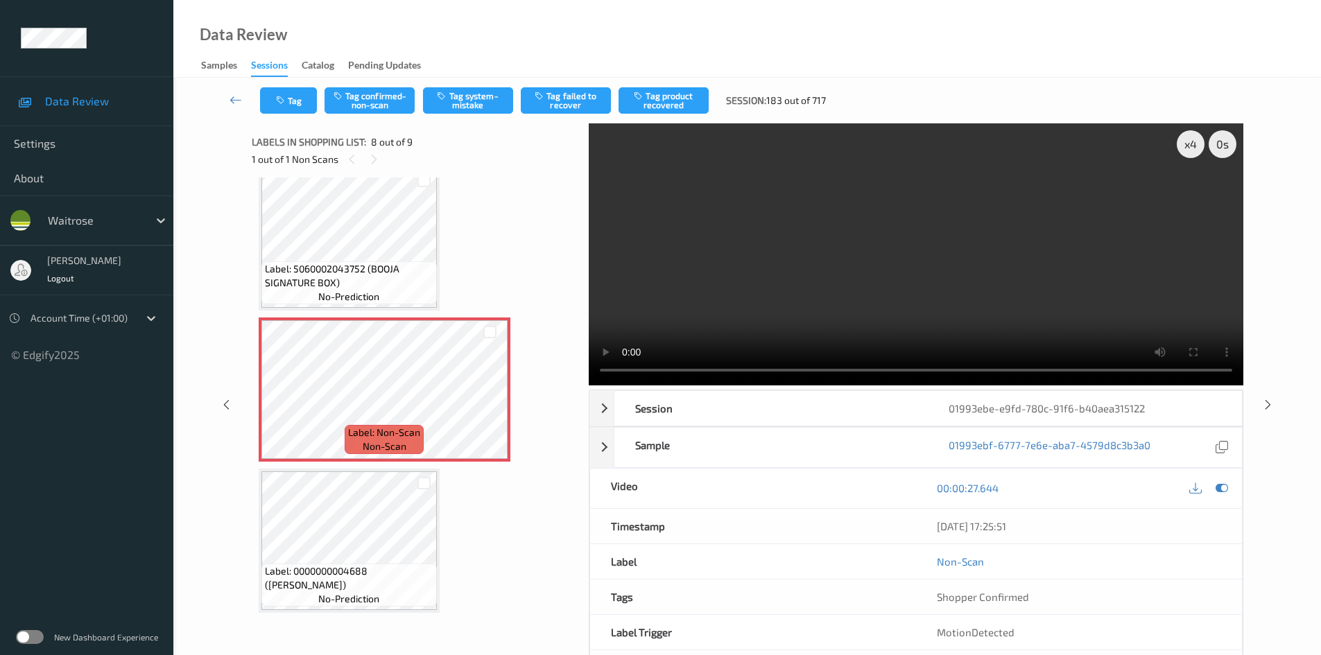
click at [737, 263] on video at bounding box center [916, 254] width 655 height 262
click at [750, 218] on video at bounding box center [916, 254] width 655 height 262
click at [361, 87] on div "Tag Tag confirmed-non-scan Tag system-mistake Tag failed to recover Tag product…" at bounding box center [747, 101] width 1091 height 46
click at [370, 92] on button "Tag confirmed-non-scan" at bounding box center [370, 100] width 90 height 26
click at [375, 107] on button "Tag confirmed-non-scan" at bounding box center [370, 100] width 90 height 26
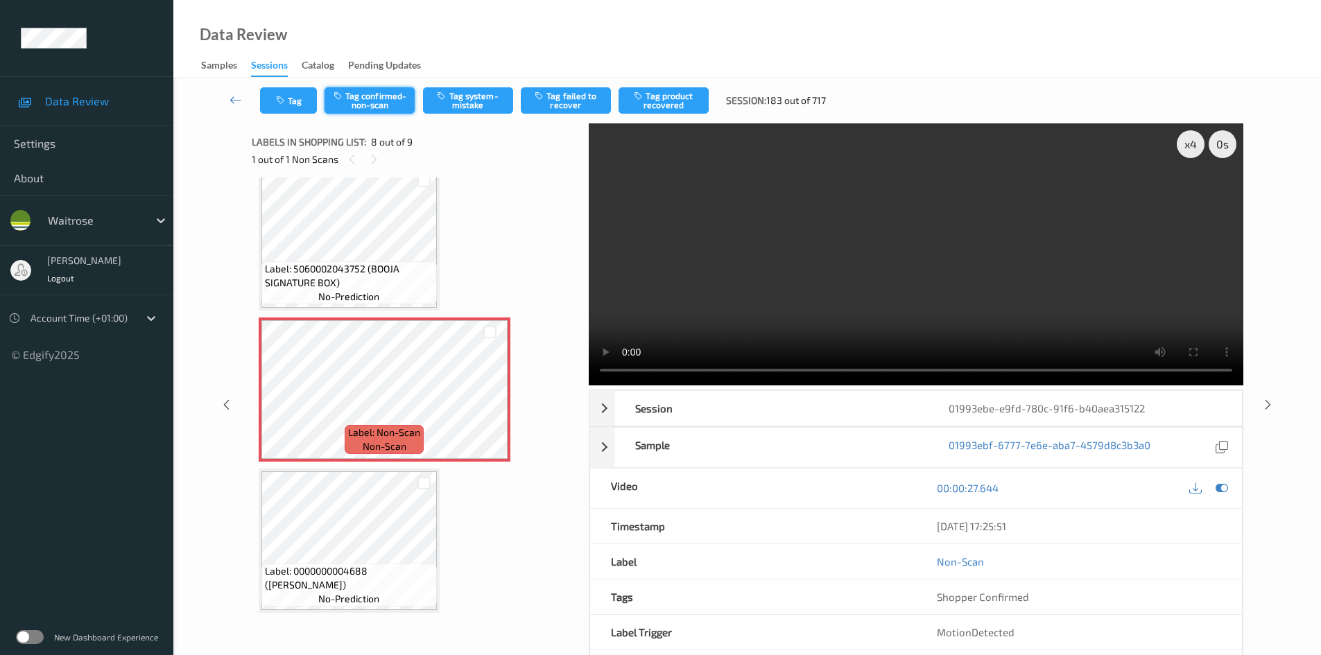
click at [385, 98] on button "Tag confirmed-non-scan" at bounding box center [370, 100] width 90 height 26
click at [387, 89] on button "Tag confirmed-non-scan" at bounding box center [370, 100] width 90 height 26
click at [367, 96] on button "Tag confirmed-non-scan" at bounding box center [370, 100] width 90 height 26
click at [386, 103] on button "Tag confirmed-non-scan" at bounding box center [370, 100] width 90 height 26
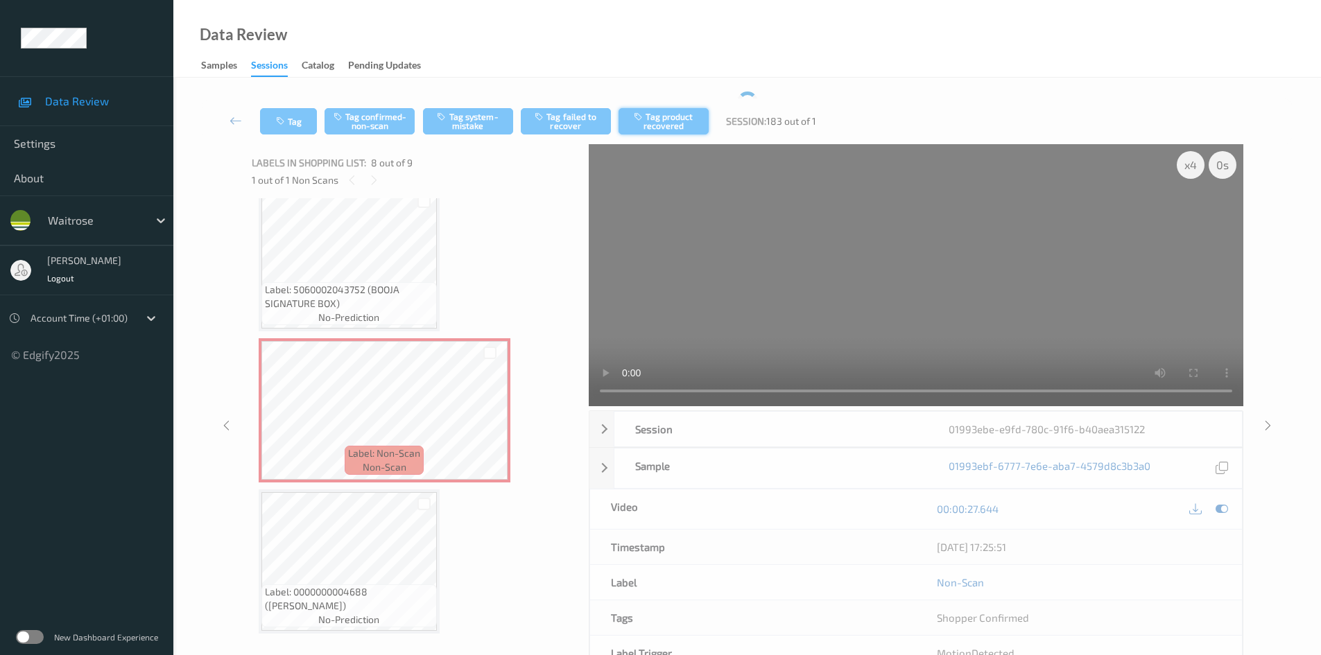
click at [668, 119] on button "Tag product recovered" at bounding box center [664, 121] width 90 height 26
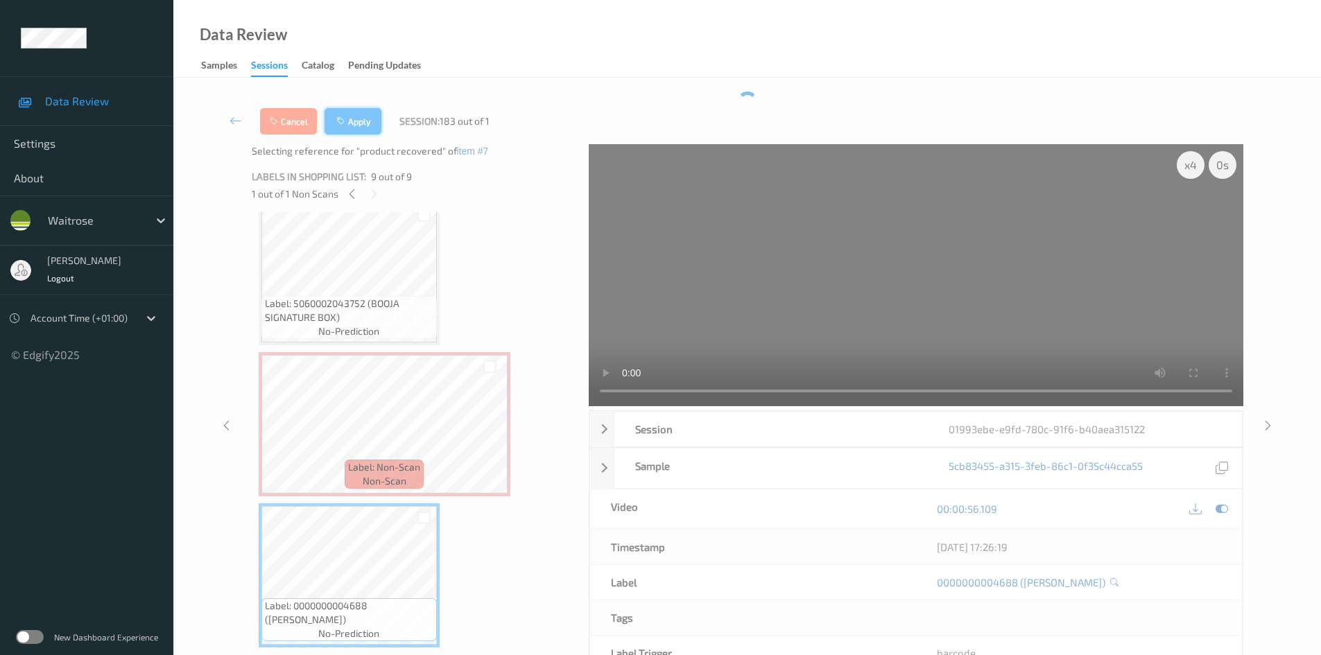
click at [359, 119] on button "Apply" at bounding box center [353, 121] width 57 height 26
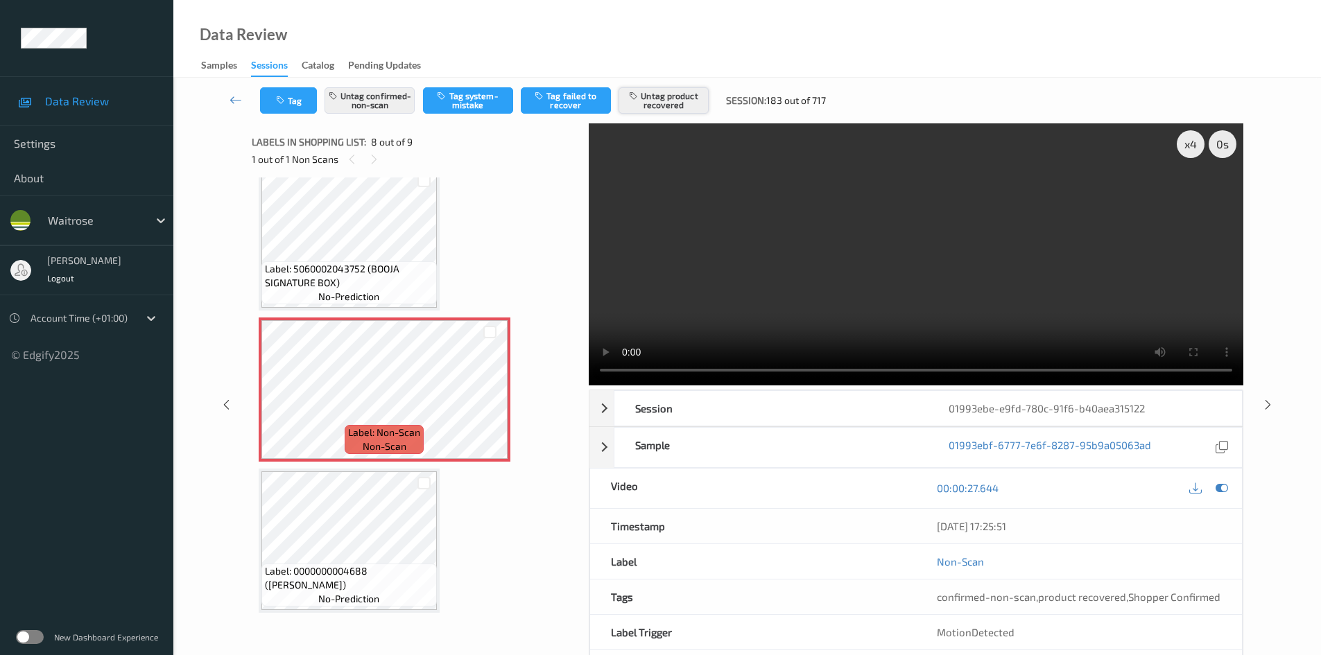
click at [657, 96] on button "Untag product recovered" at bounding box center [664, 100] width 90 height 26
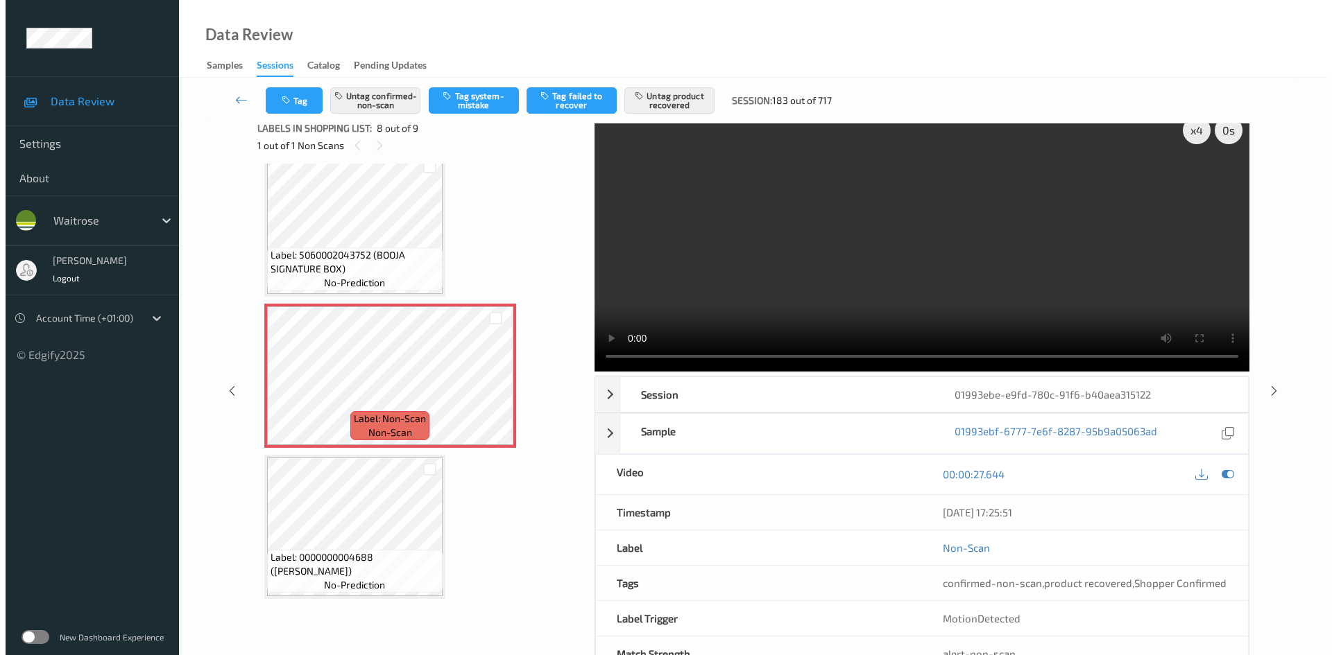
scroll to position [0, 0]
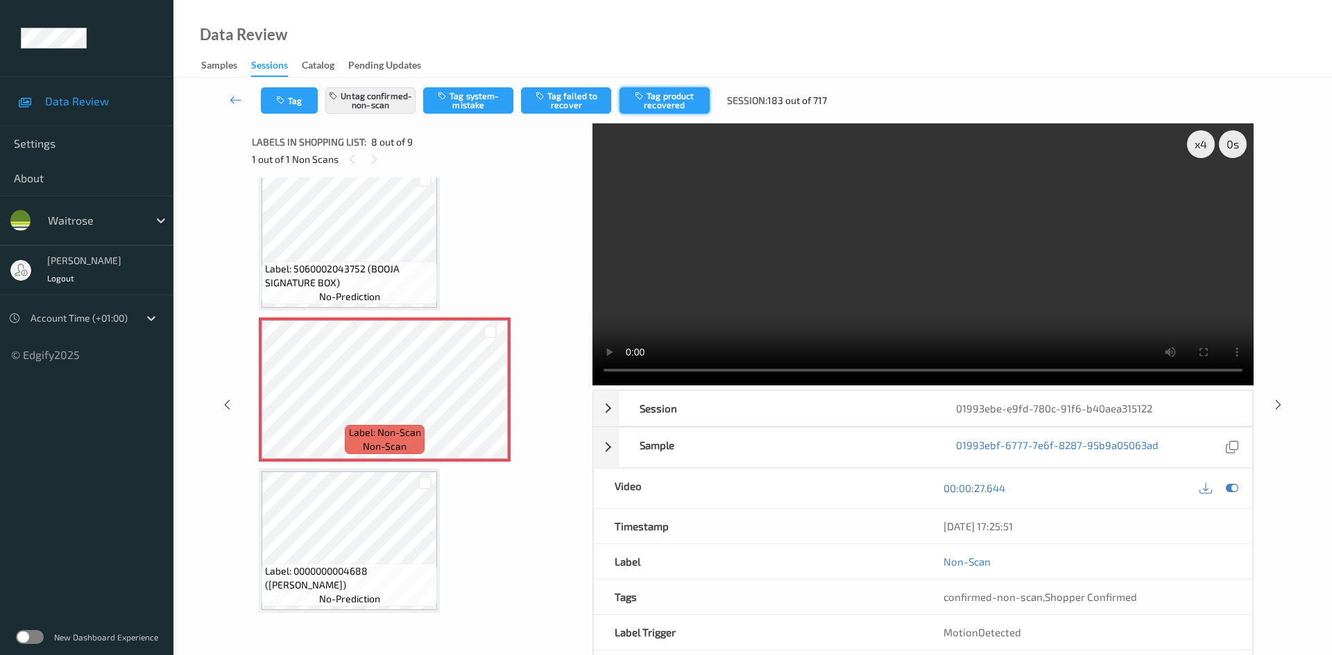
click at [678, 98] on button "Tag product recovered" at bounding box center [664, 100] width 90 height 26
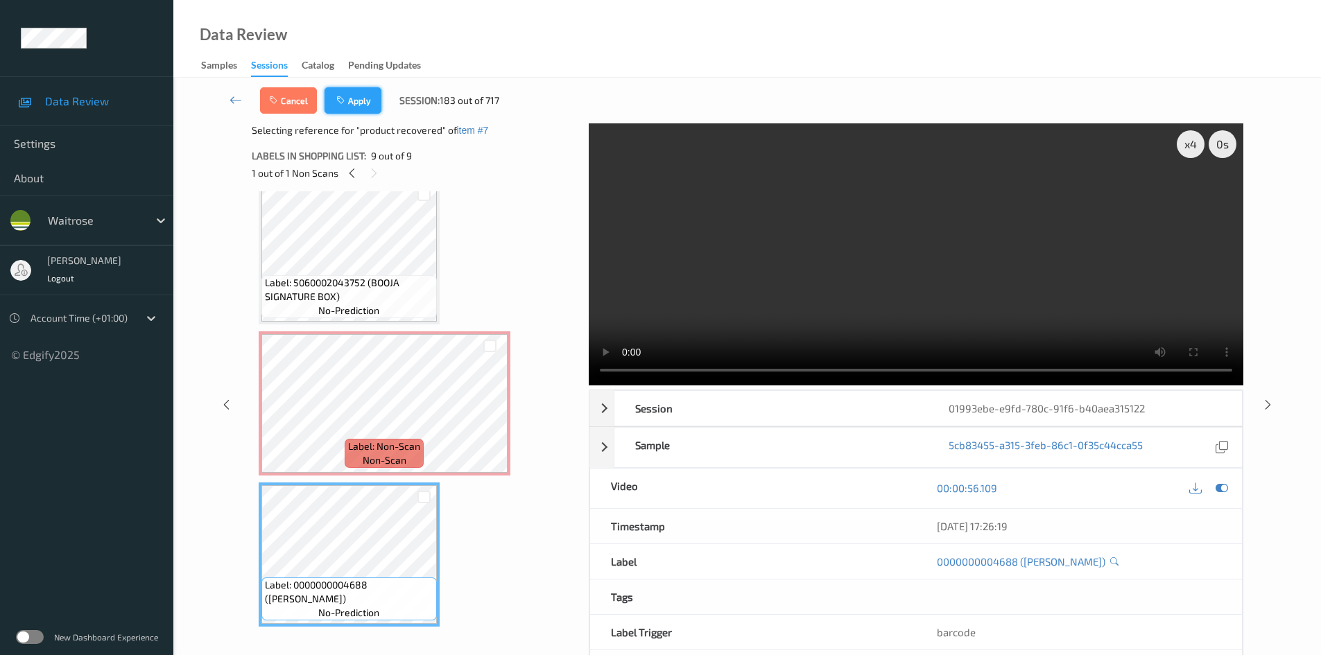
click at [368, 98] on button "Apply" at bounding box center [353, 100] width 57 height 26
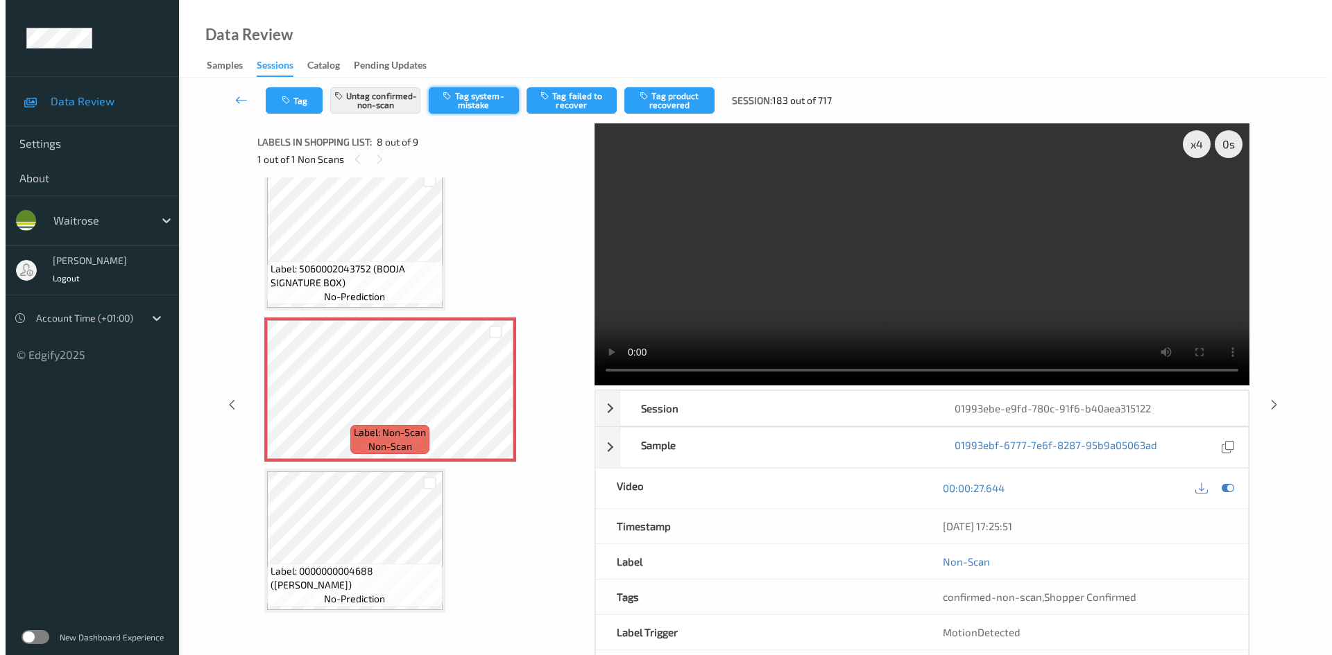
scroll to position [914, 0]
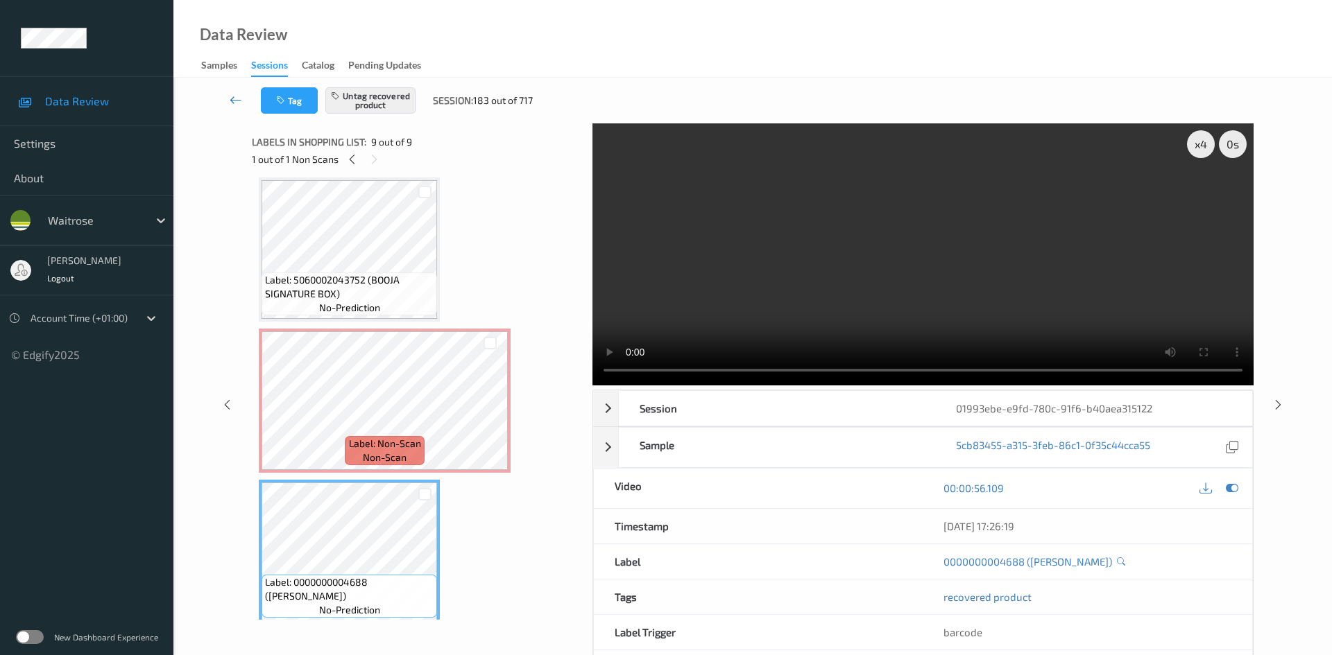
click at [230, 87] on link at bounding box center [236, 100] width 49 height 26
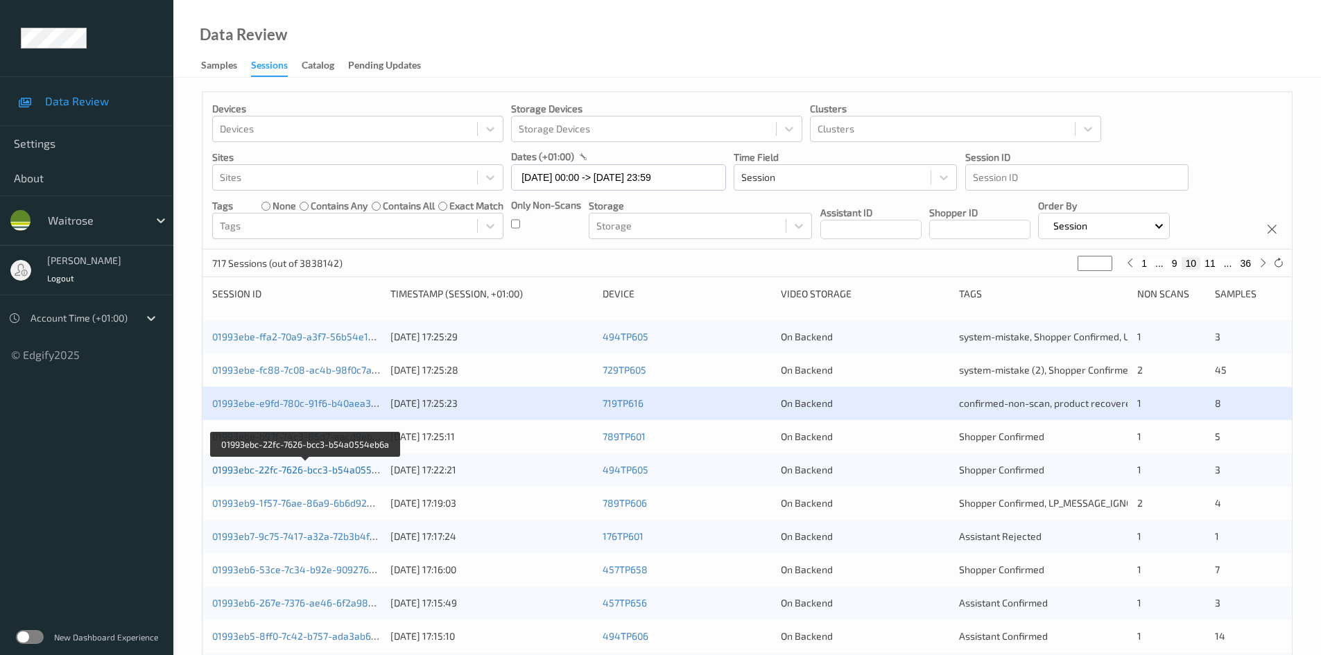
click at [271, 473] on link "01993ebc-22fc-7626-bcc3-b54a0554eb6a" at bounding box center [306, 470] width 188 height 12
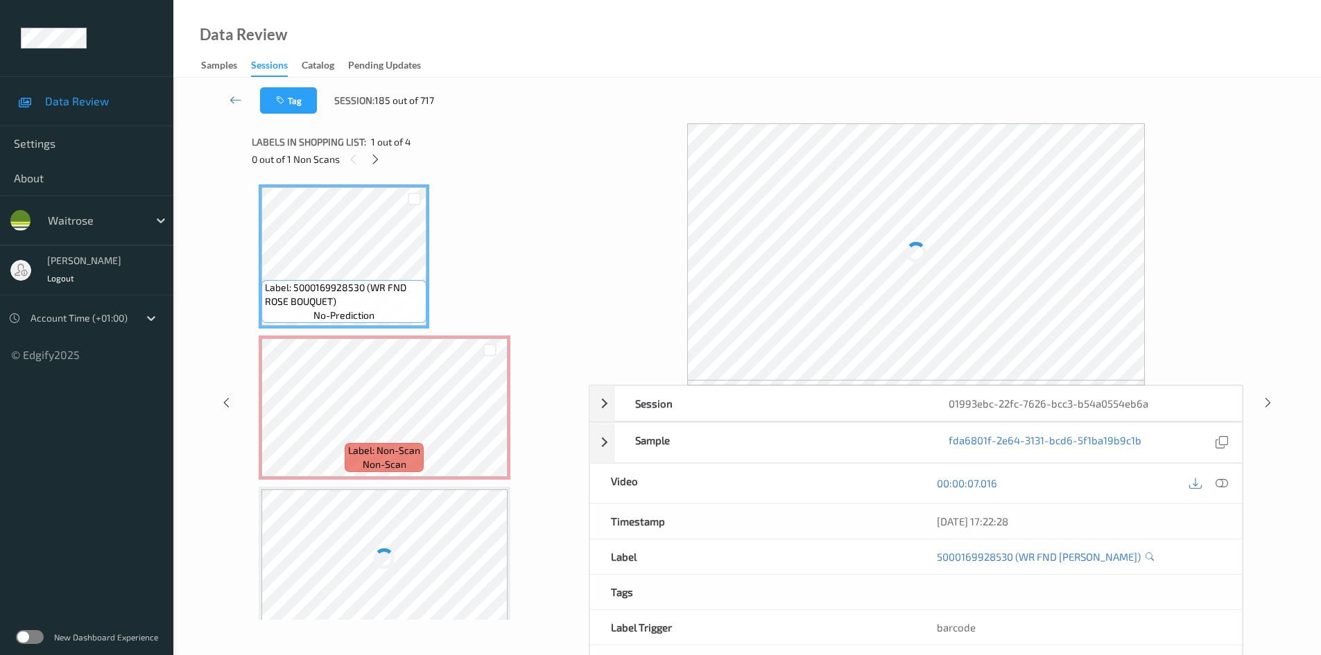
drag, startPoint x: 375, startPoint y: 155, endPoint x: 447, endPoint y: 191, distance: 80.3
click at [388, 165] on div "0 out of 1 Non Scans" at bounding box center [415, 158] width 327 height 17
click at [1221, 479] on icon at bounding box center [1222, 483] width 12 height 12
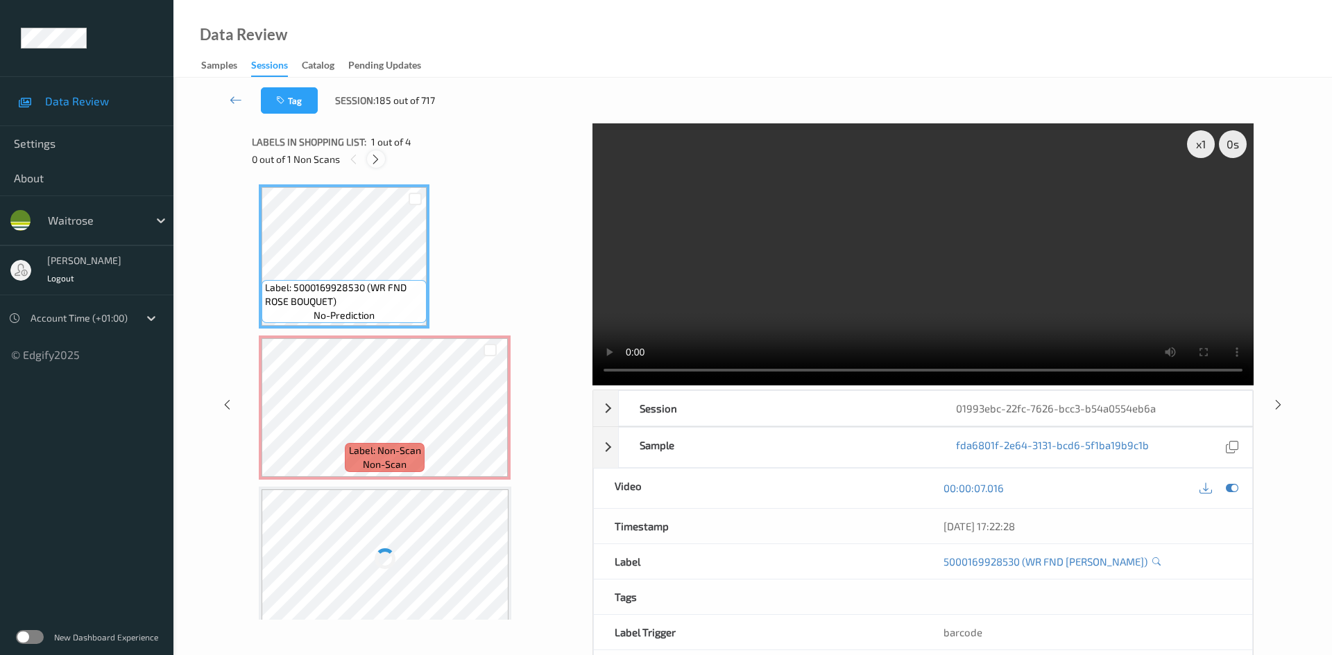
click at [379, 163] on icon at bounding box center [376, 159] width 12 height 12
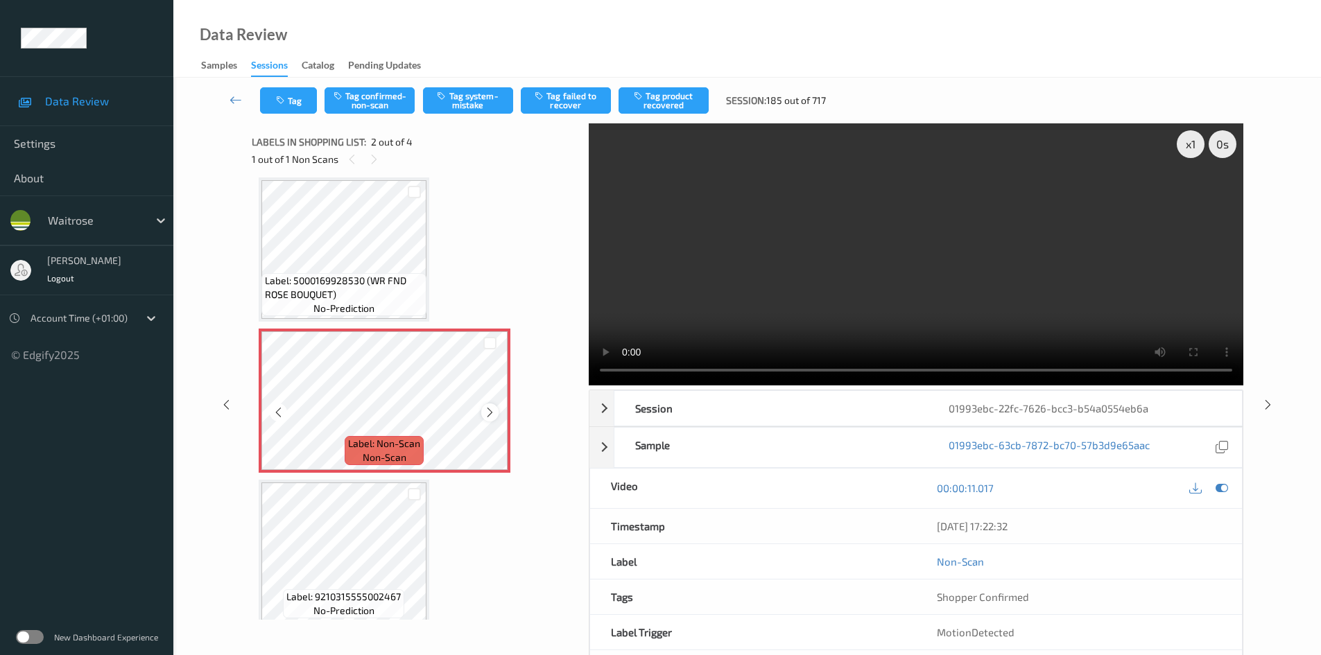
click at [488, 415] on icon at bounding box center [490, 412] width 12 height 12
click at [488, 412] on icon at bounding box center [490, 412] width 12 height 12
click at [1196, 146] on div "x 1" at bounding box center [1191, 144] width 28 height 28
click at [1194, 146] on div "x 1" at bounding box center [1191, 144] width 28 height 28
click at [731, 264] on video at bounding box center [916, 254] width 655 height 262
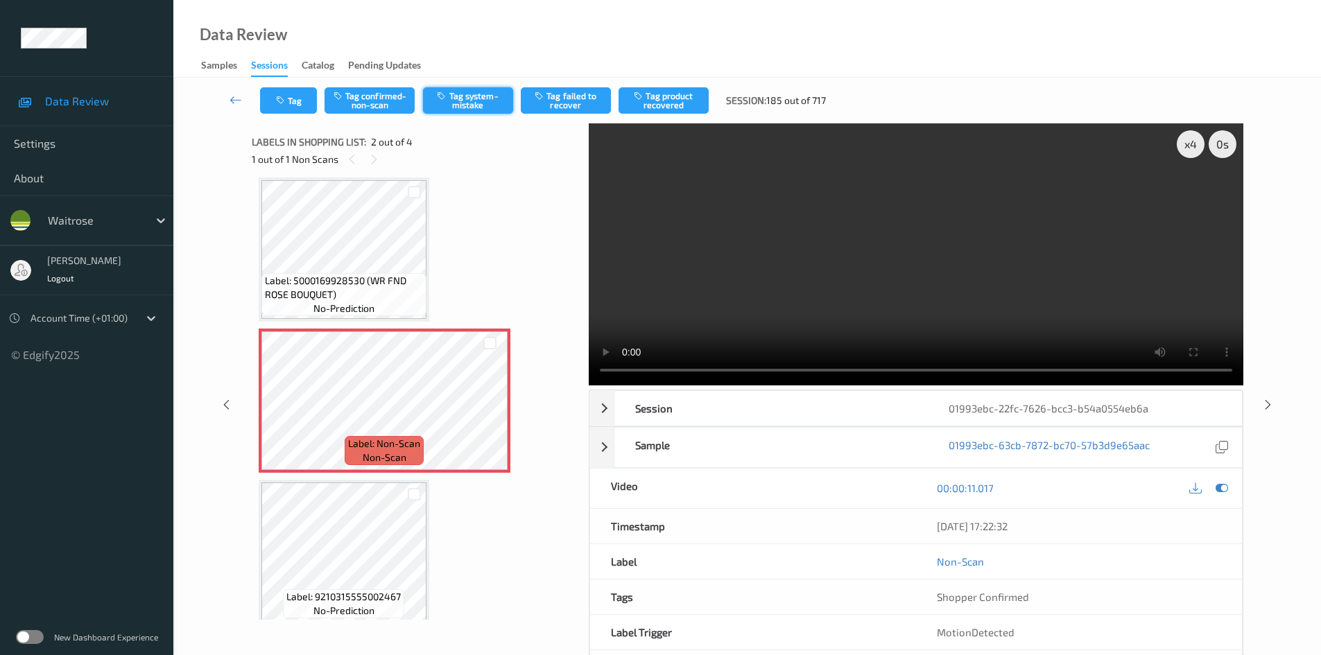
click at [483, 98] on button "Tag system-mistake" at bounding box center [468, 100] width 90 height 26
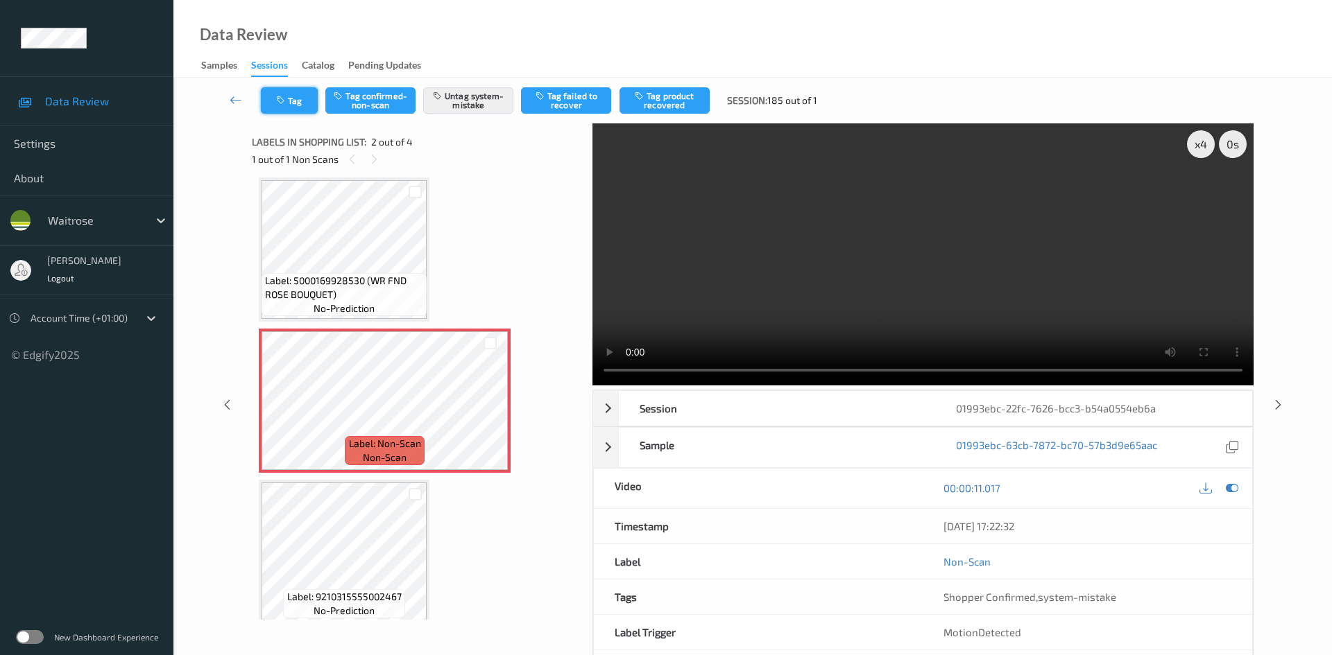
click at [291, 98] on button "Tag" at bounding box center [289, 100] width 57 height 26
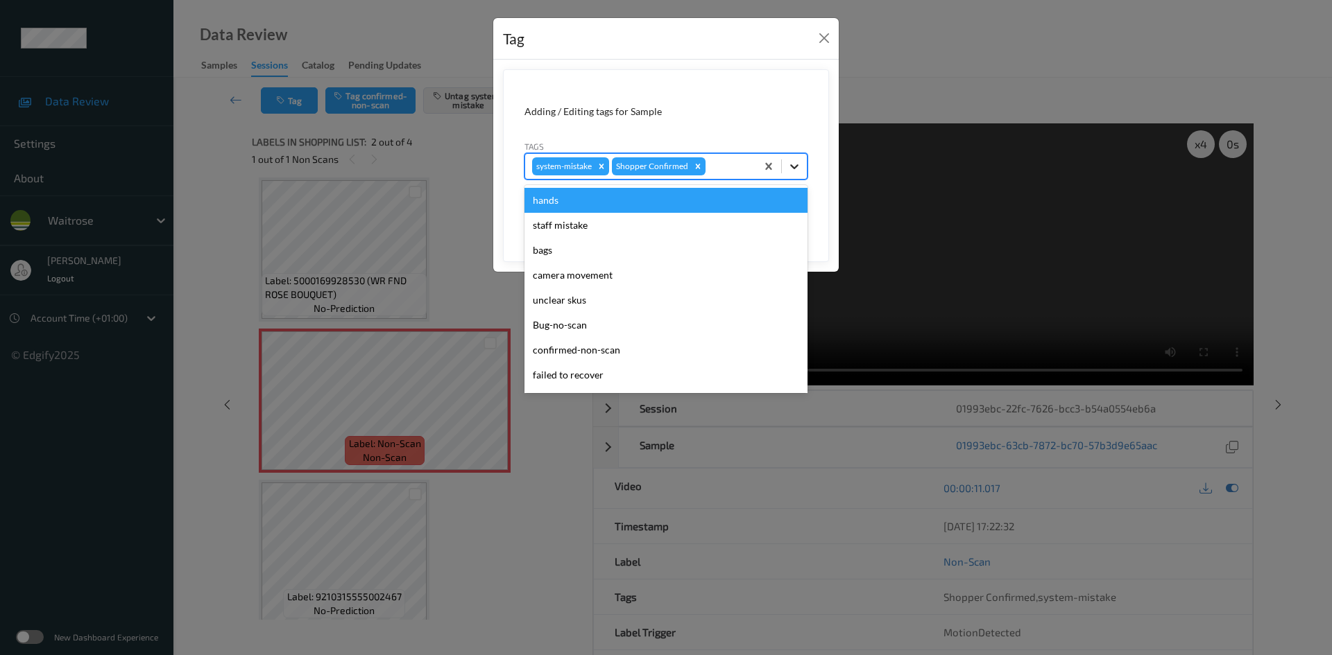
click at [790, 169] on icon at bounding box center [794, 167] width 14 height 14
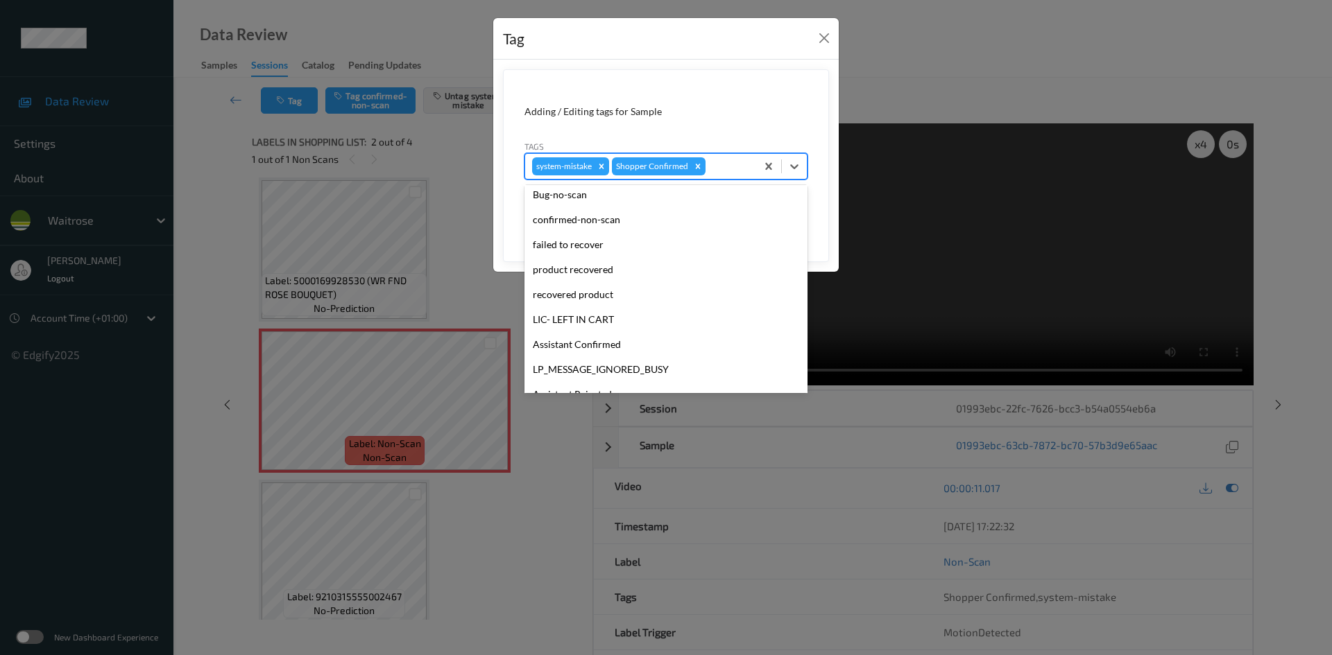
scroll to position [322, 0]
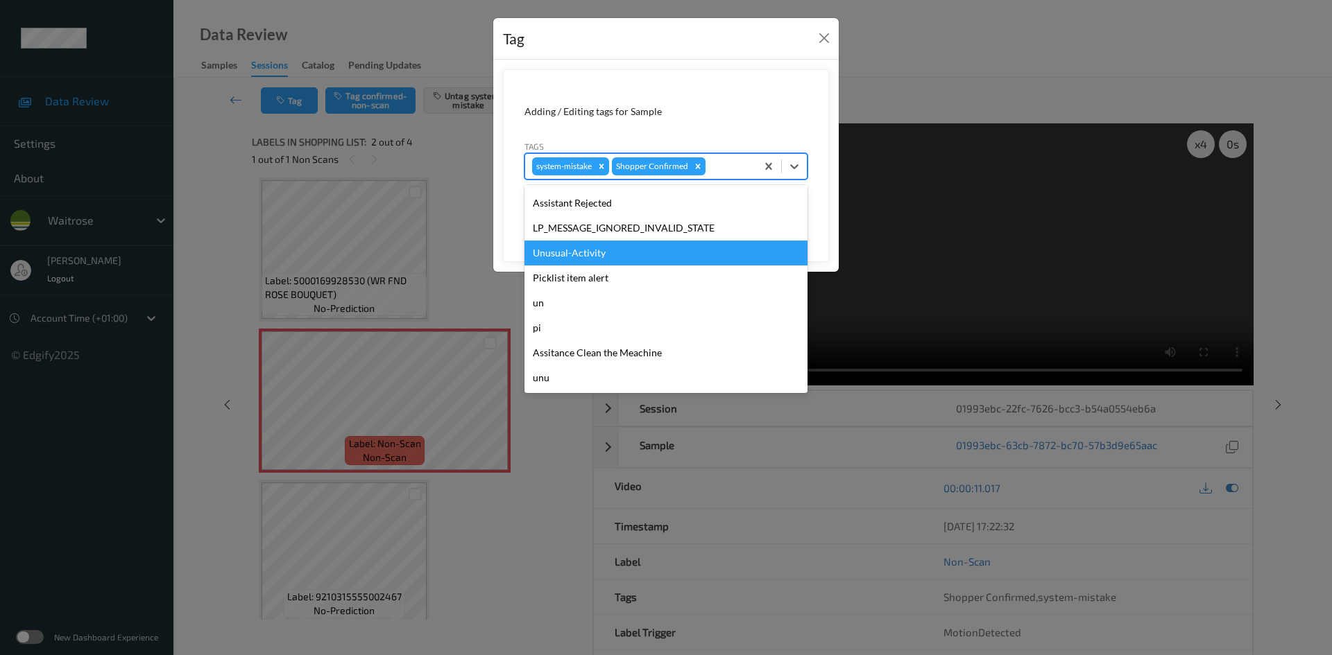
click at [592, 255] on div "Unusual-Activity" at bounding box center [665, 253] width 283 height 25
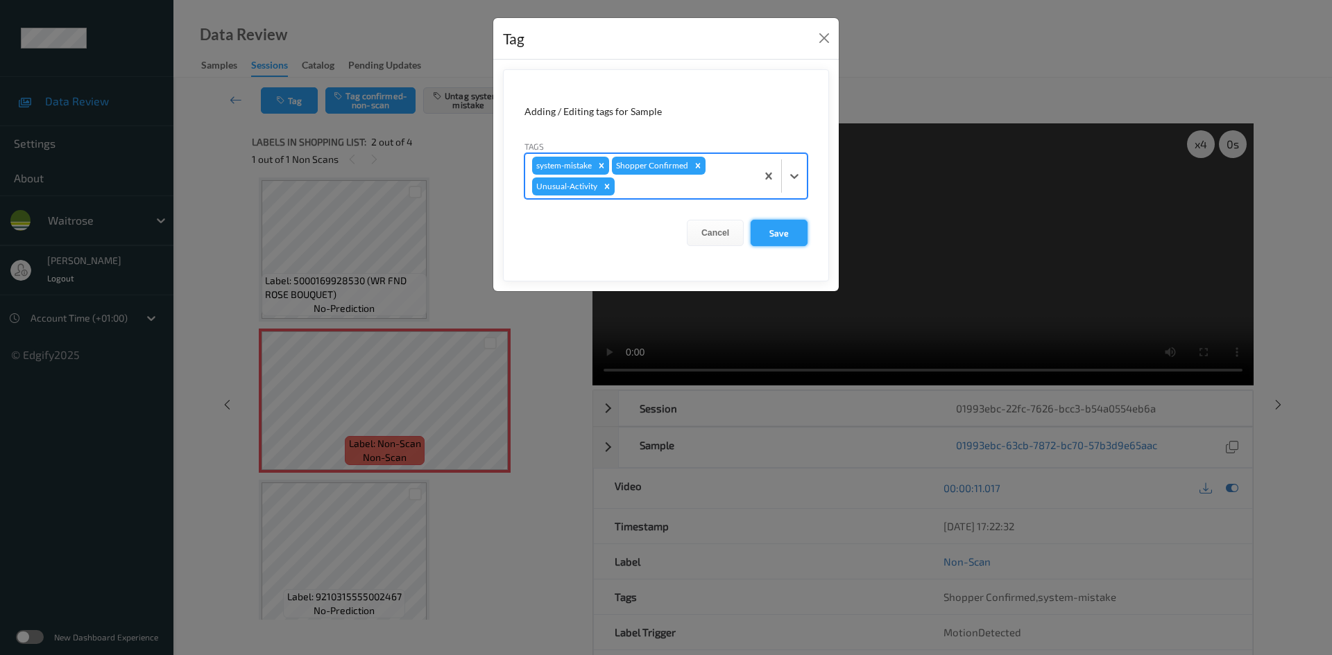
click at [789, 231] on button "Save" at bounding box center [778, 233] width 57 height 26
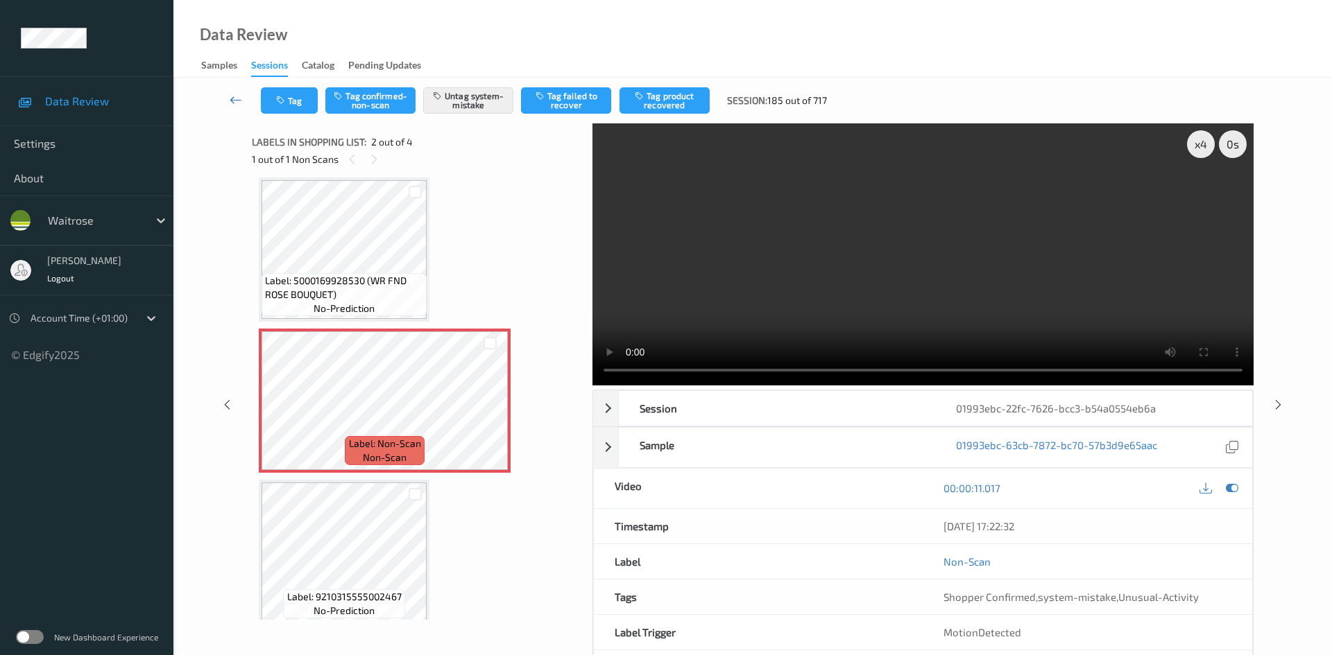
click at [236, 89] on link at bounding box center [236, 100] width 49 height 26
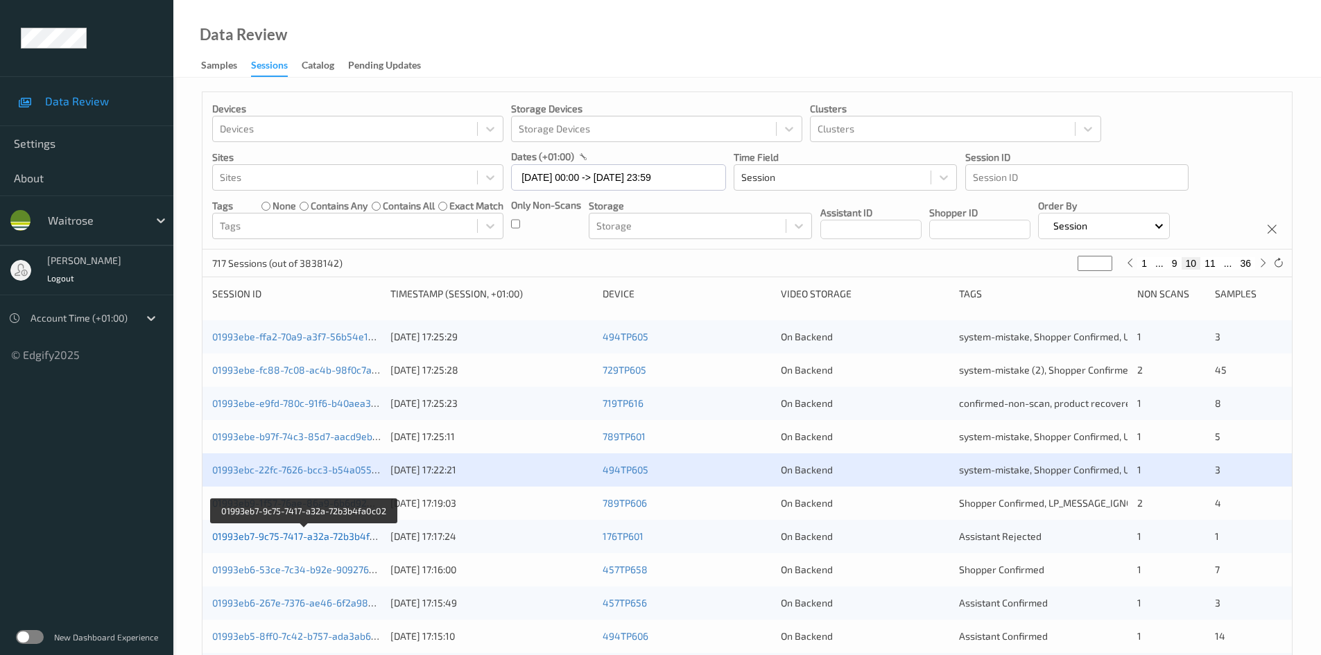
click at [259, 536] on link "01993eb7-9c75-7417-a32a-72b3b4fa0c02" at bounding box center [304, 537] width 184 height 12
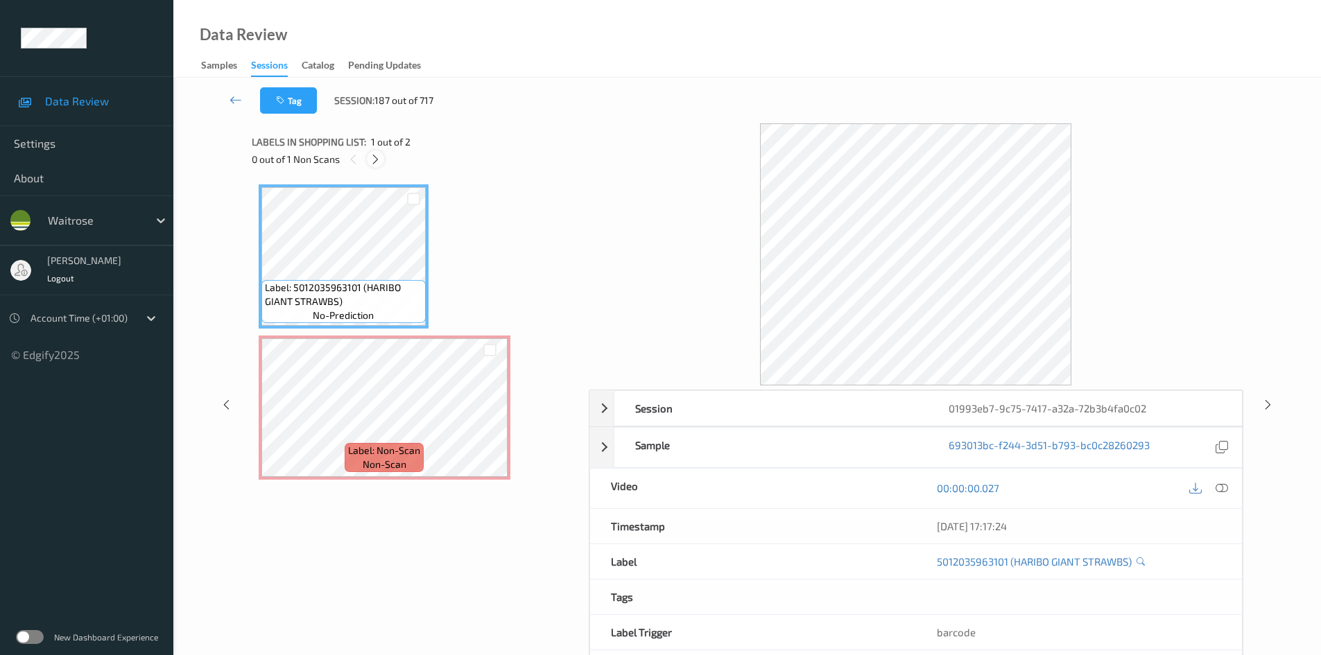
click at [376, 155] on icon at bounding box center [376, 159] width 12 height 12
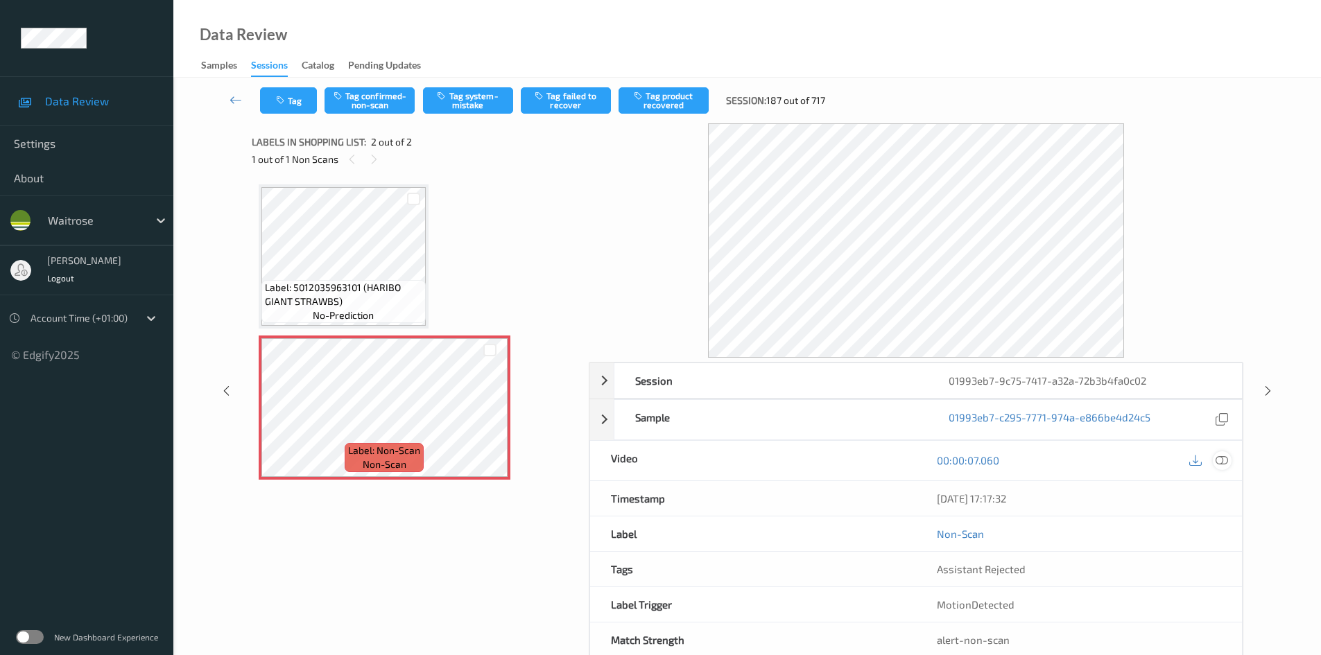
click at [1218, 459] on icon at bounding box center [1222, 460] width 12 height 12
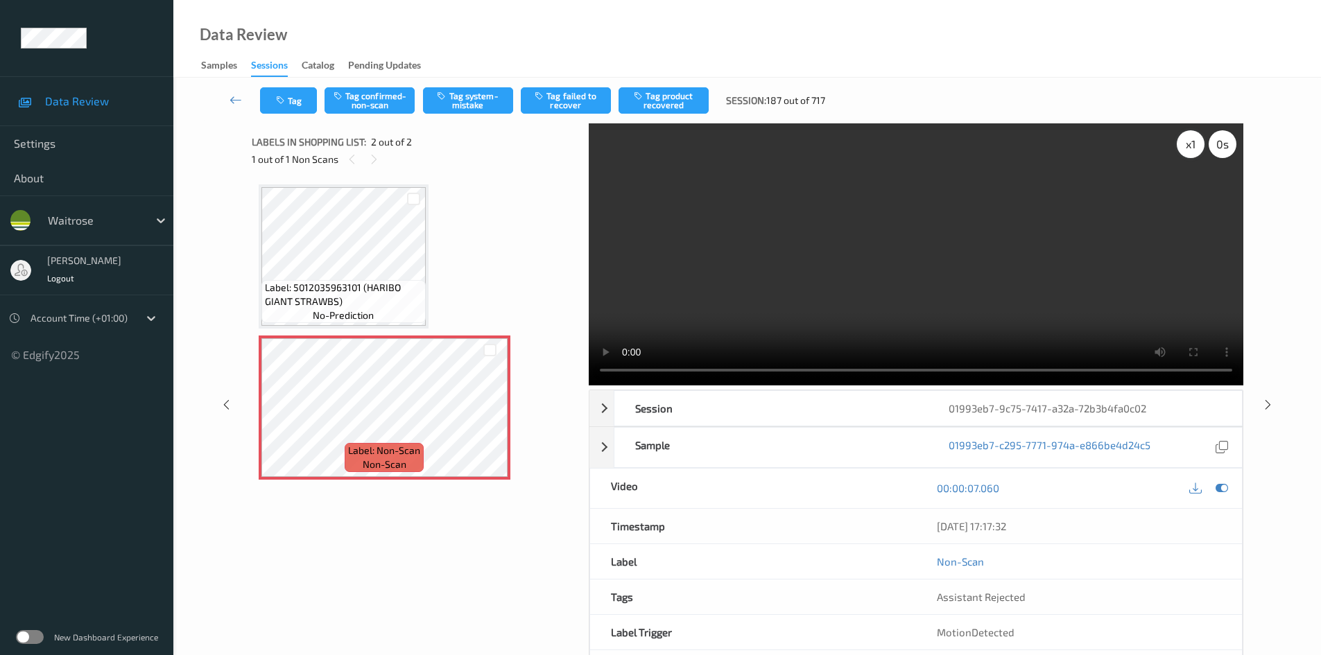
click at [1204, 146] on div "x 1" at bounding box center [1191, 144] width 28 height 28
click at [1194, 144] on div "x 2" at bounding box center [1191, 144] width 28 height 28
click at [844, 246] on video at bounding box center [916, 254] width 655 height 262
click at [483, 98] on button "Tag system-mistake" at bounding box center [468, 100] width 90 height 26
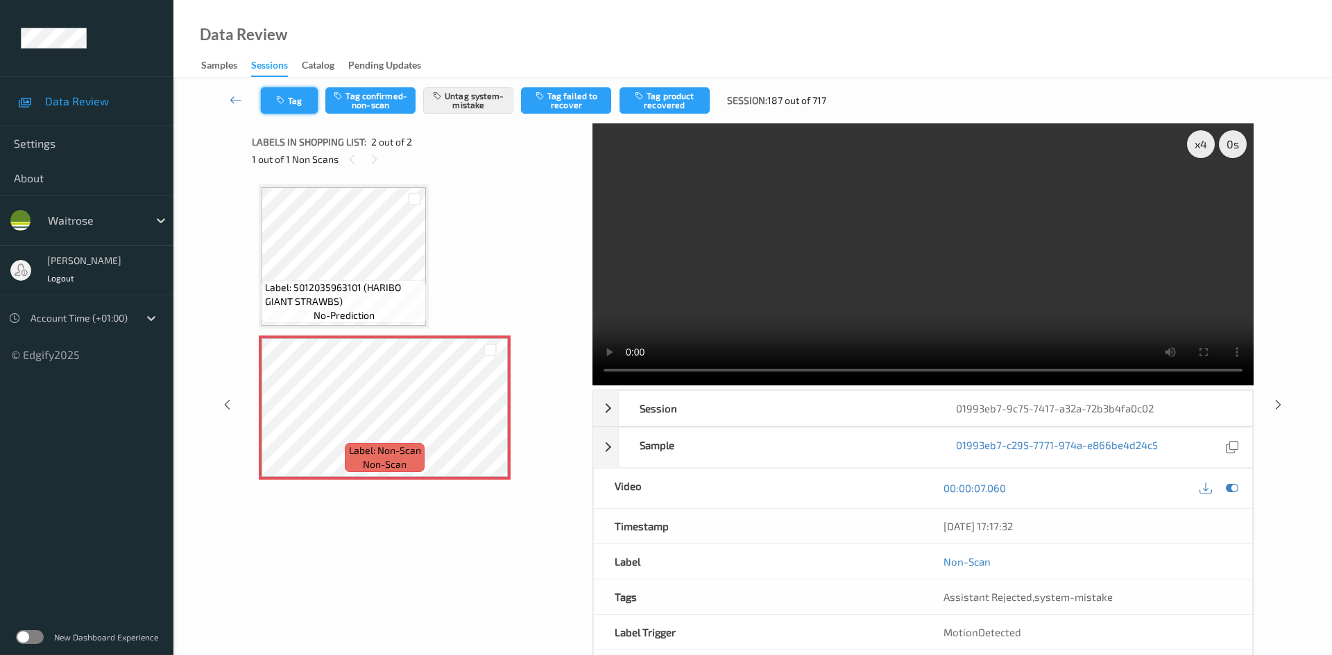
click at [306, 99] on button "Tag" at bounding box center [289, 100] width 57 height 26
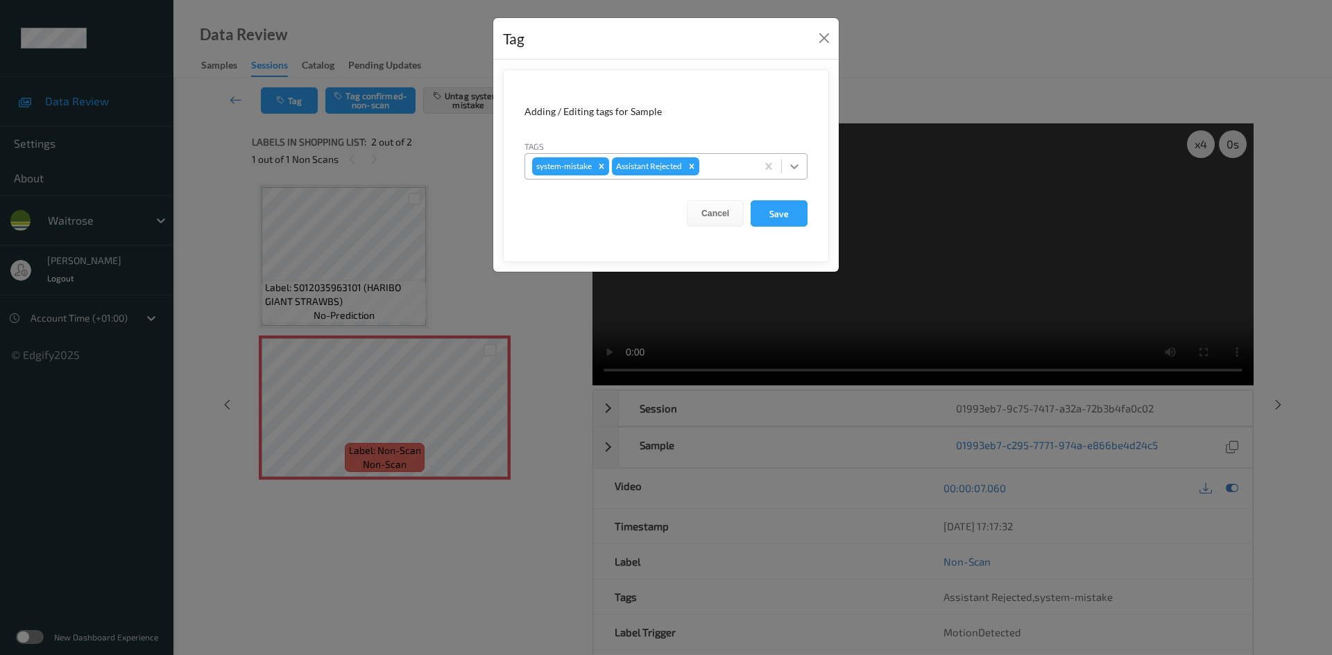
click at [804, 166] on div at bounding box center [794, 166] width 25 height 25
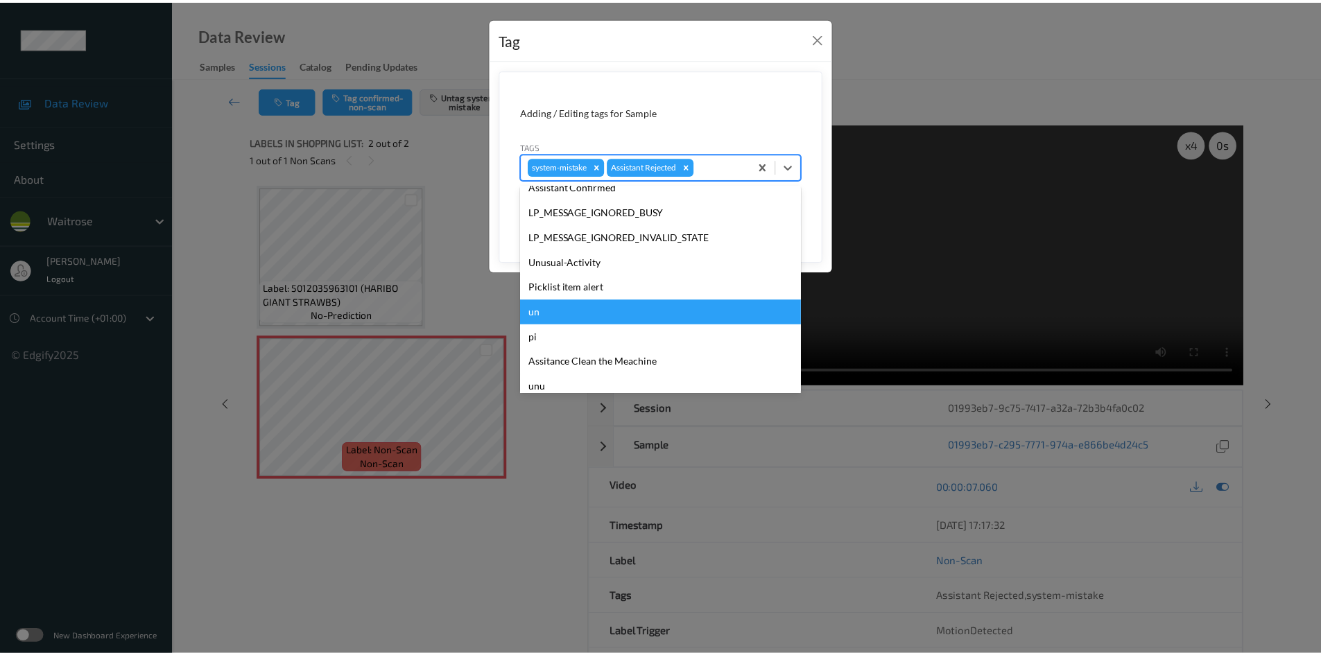
scroll to position [322, 0]
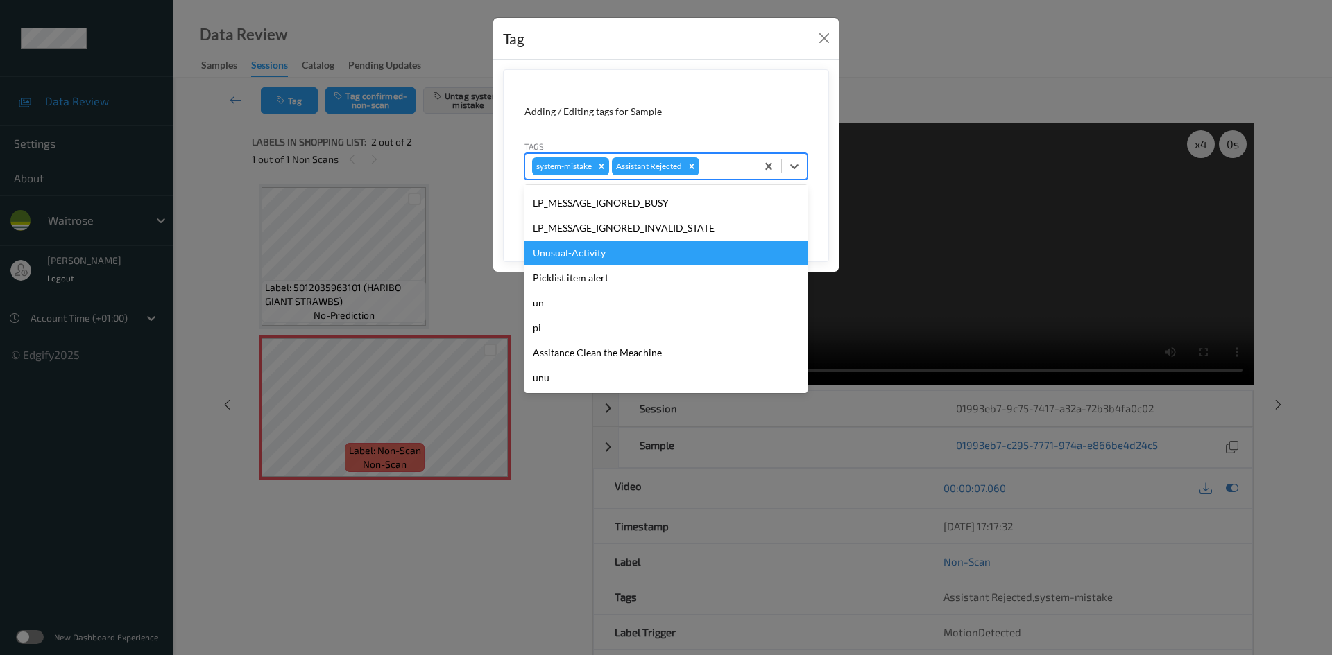
click at [601, 251] on div "Unusual-Activity" at bounding box center [665, 253] width 283 height 25
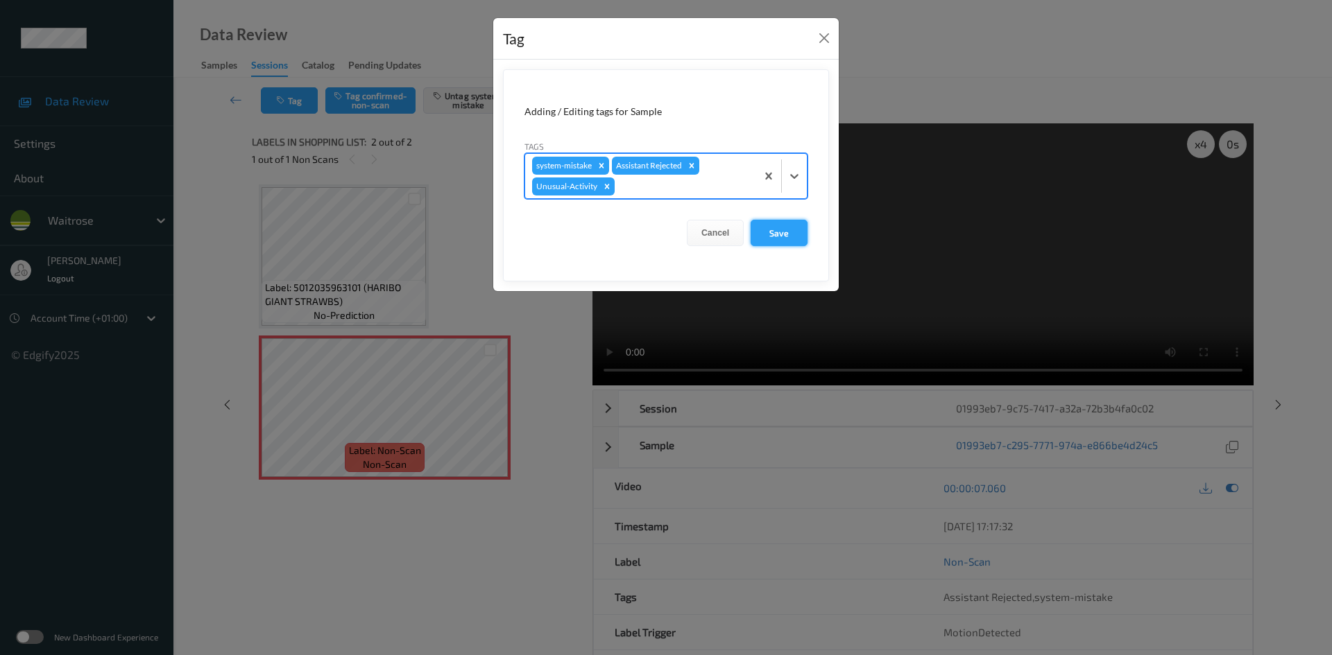
click at [770, 230] on button "Save" at bounding box center [778, 233] width 57 height 26
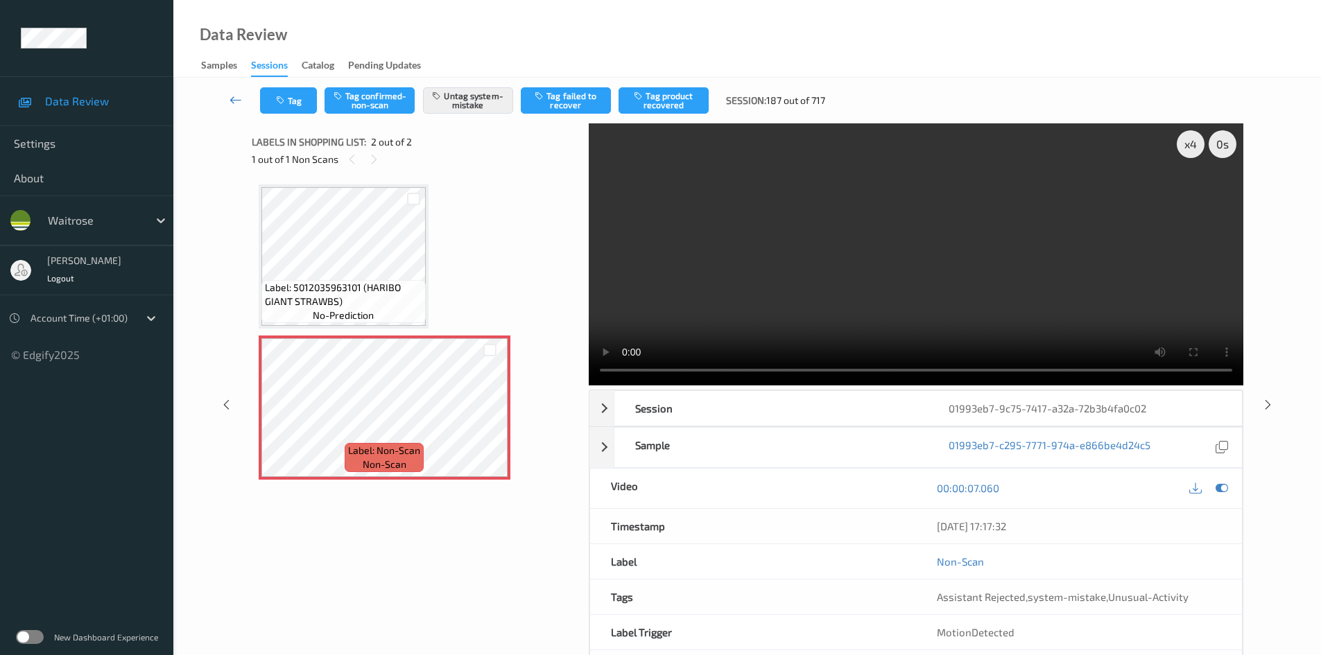
click at [230, 88] on link at bounding box center [236, 100] width 49 height 26
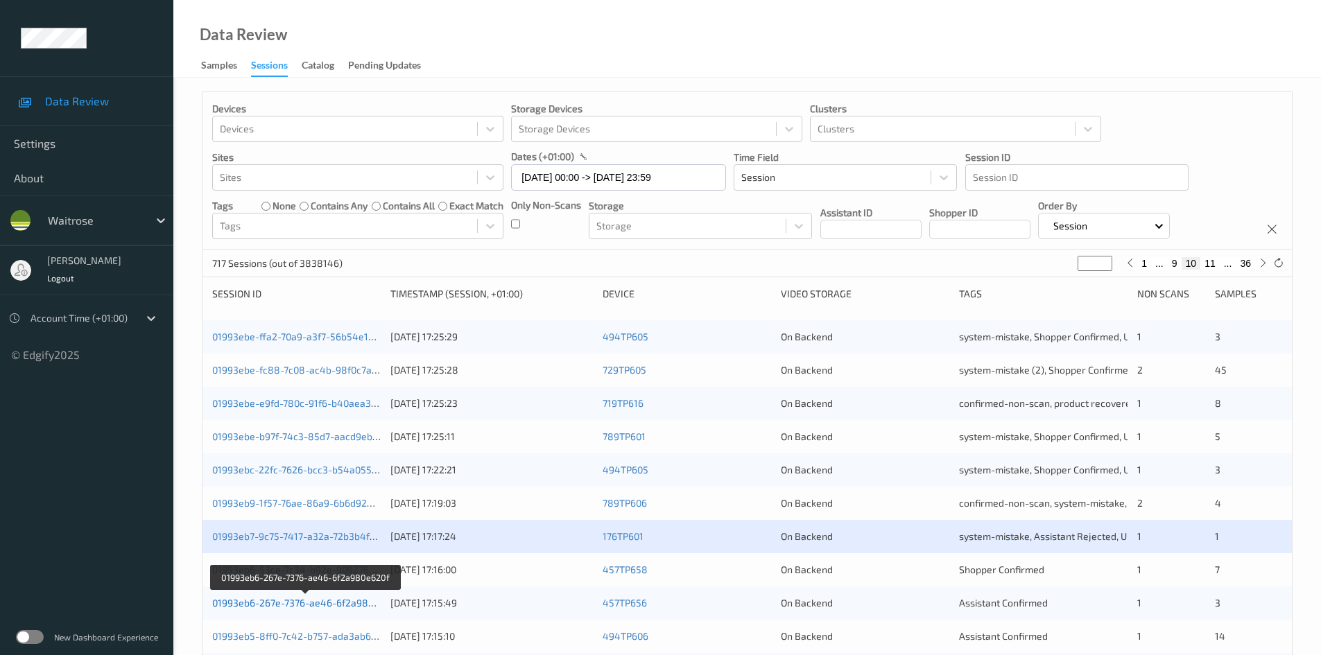
click at [276, 603] on link "01993eb6-267e-7376-ae46-6f2a980e620f" at bounding box center [305, 603] width 187 height 12
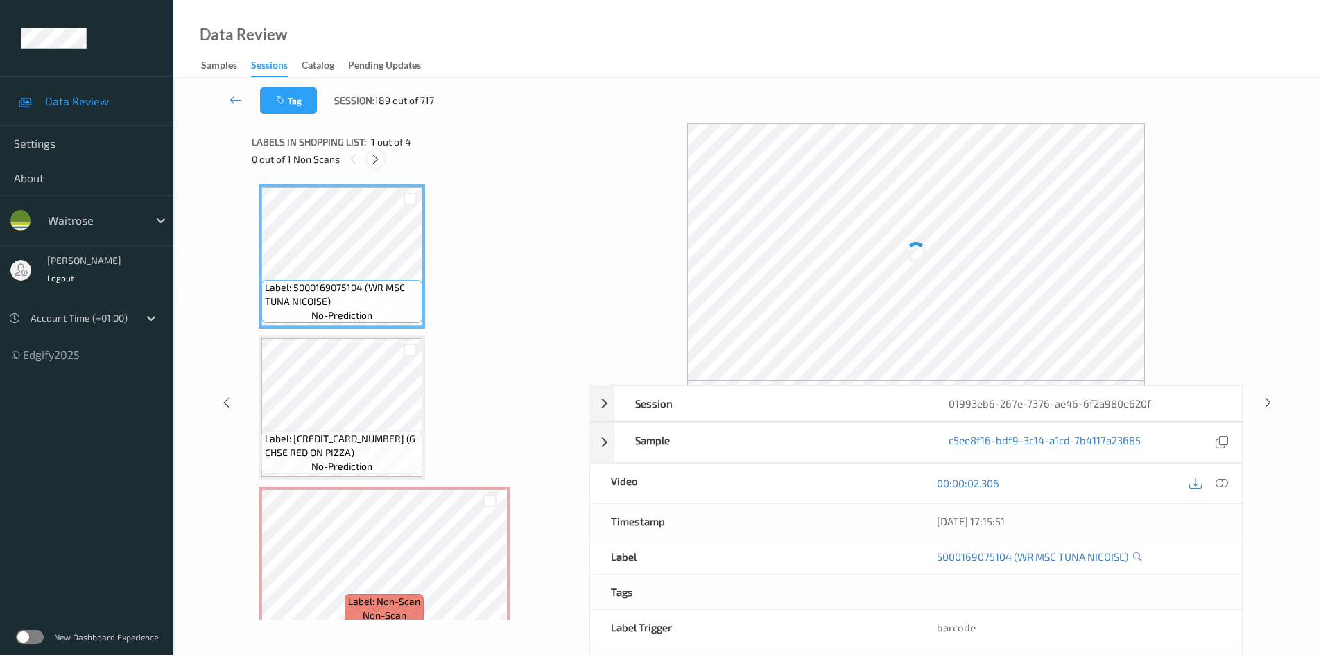
click at [377, 157] on icon at bounding box center [376, 159] width 12 height 12
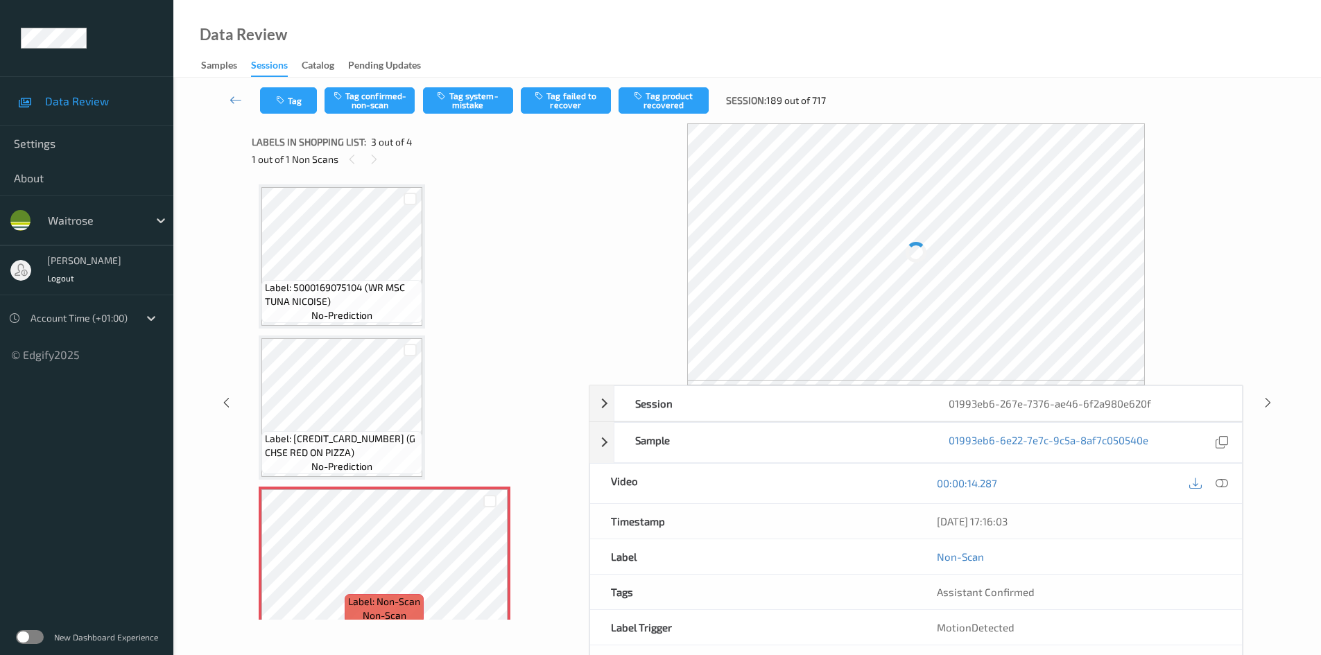
scroll to position [158, 0]
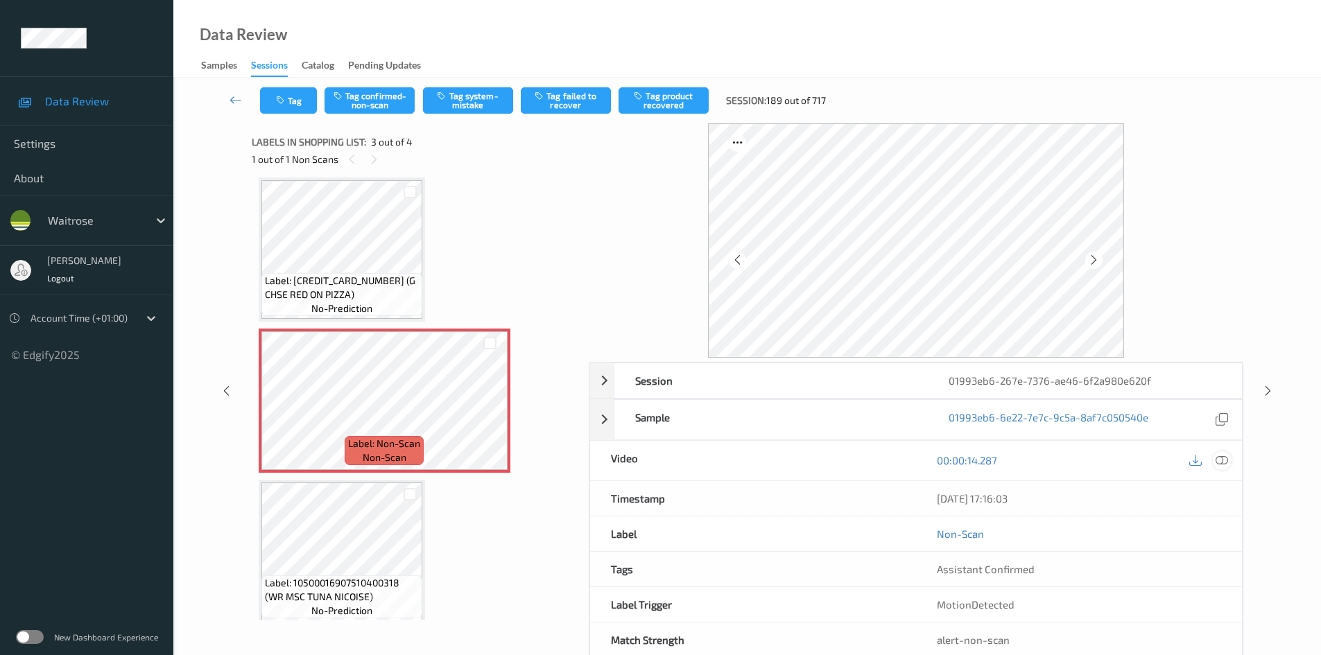
click at [1223, 461] on icon at bounding box center [1222, 460] width 12 height 12
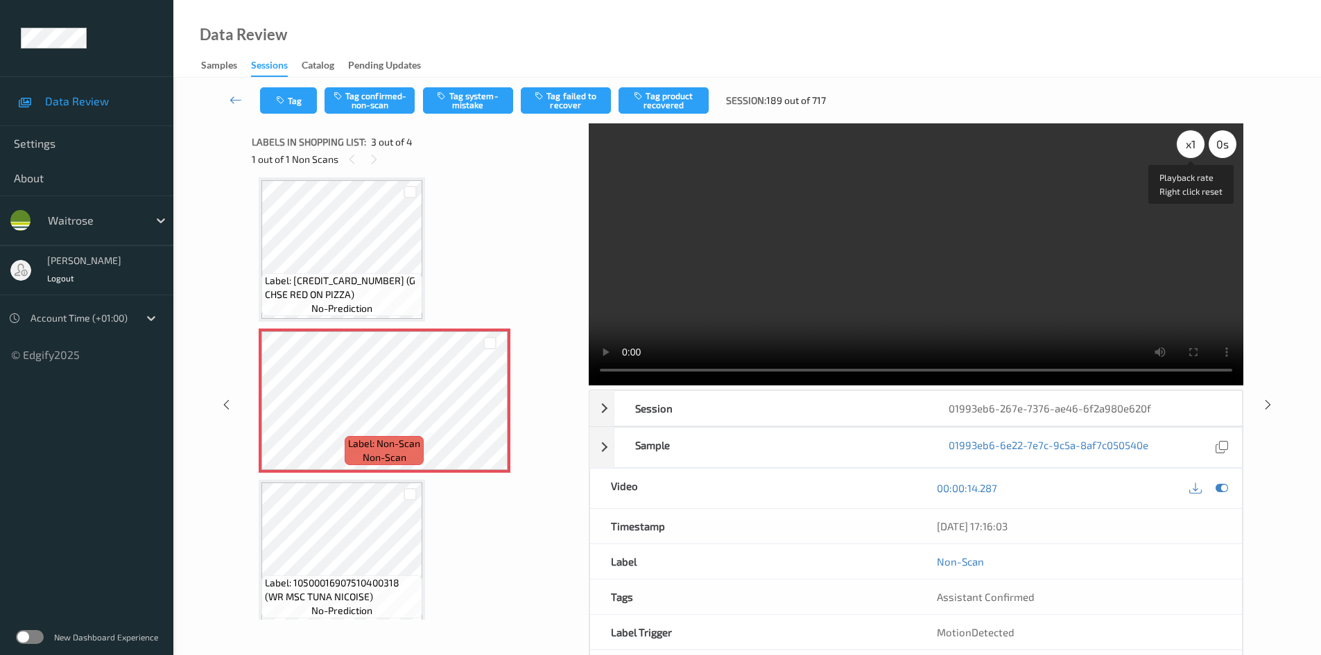
drag, startPoint x: 1187, startPoint y: 141, endPoint x: 1125, endPoint y: 193, distance: 80.7
click at [1186, 141] on div "x 1" at bounding box center [1191, 144] width 28 height 28
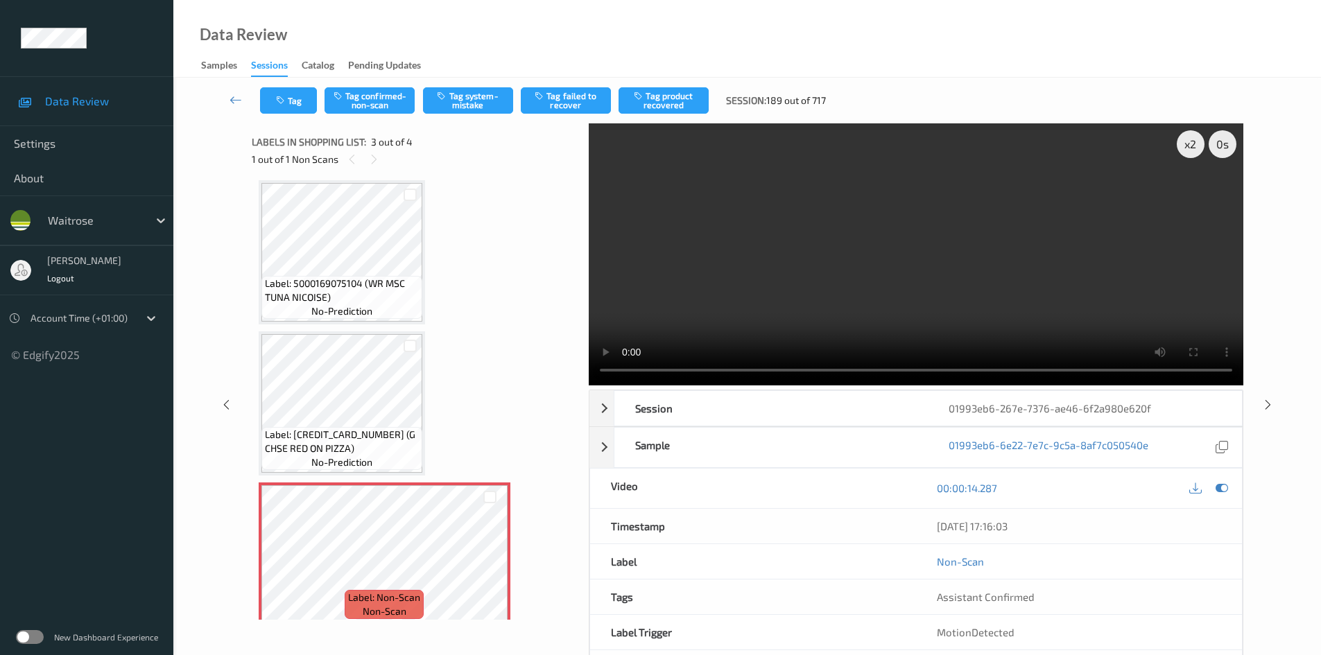
scroll to position [0, 0]
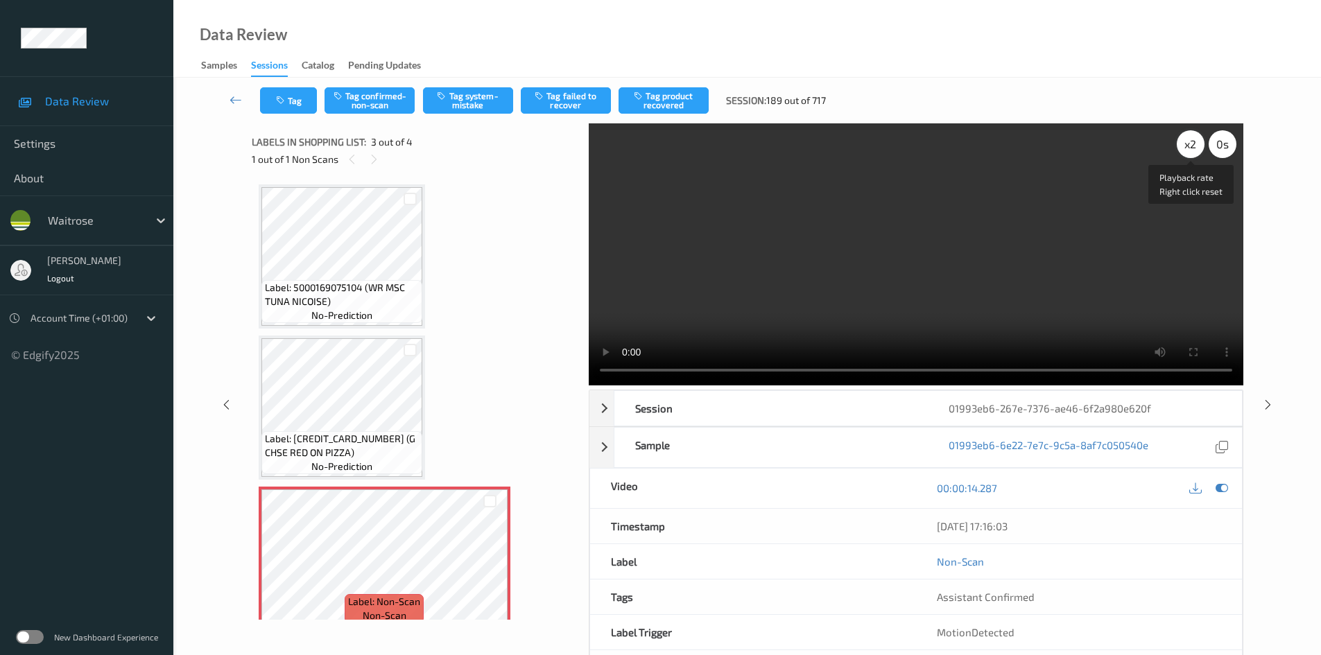
click at [1195, 143] on div "x 2" at bounding box center [1191, 144] width 28 height 28
click at [949, 226] on video at bounding box center [916, 254] width 655 height 262
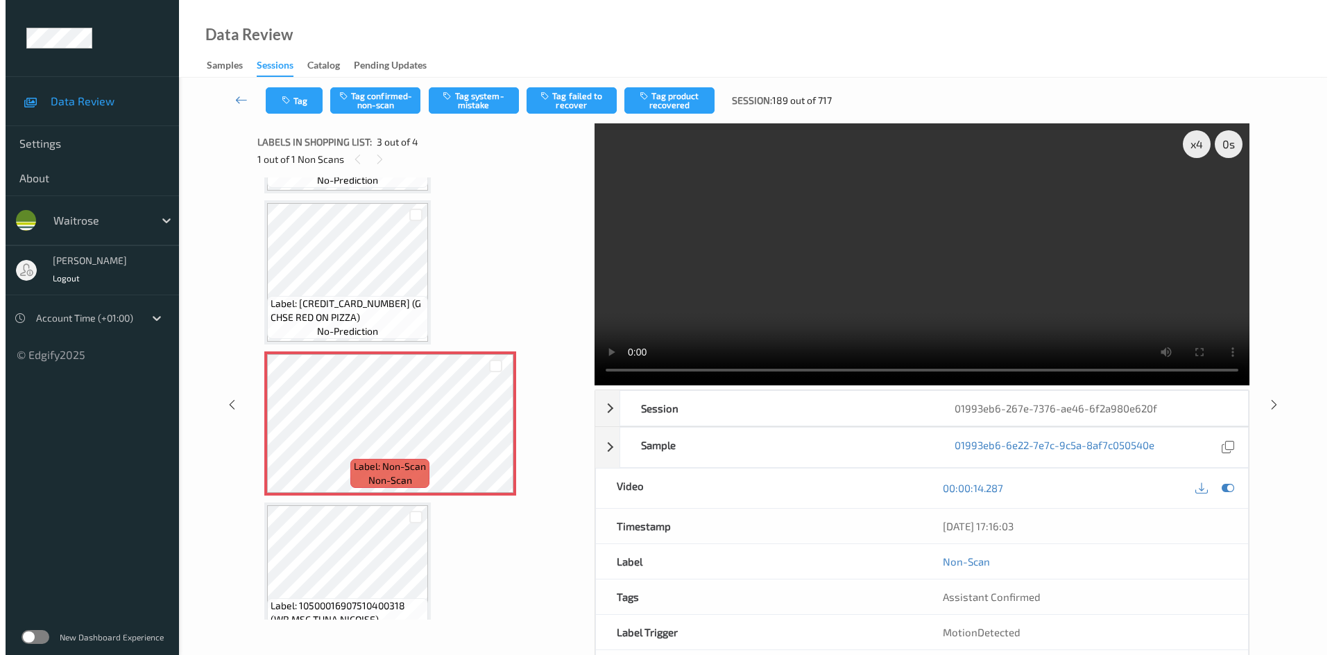
scroll to position [139, 0]
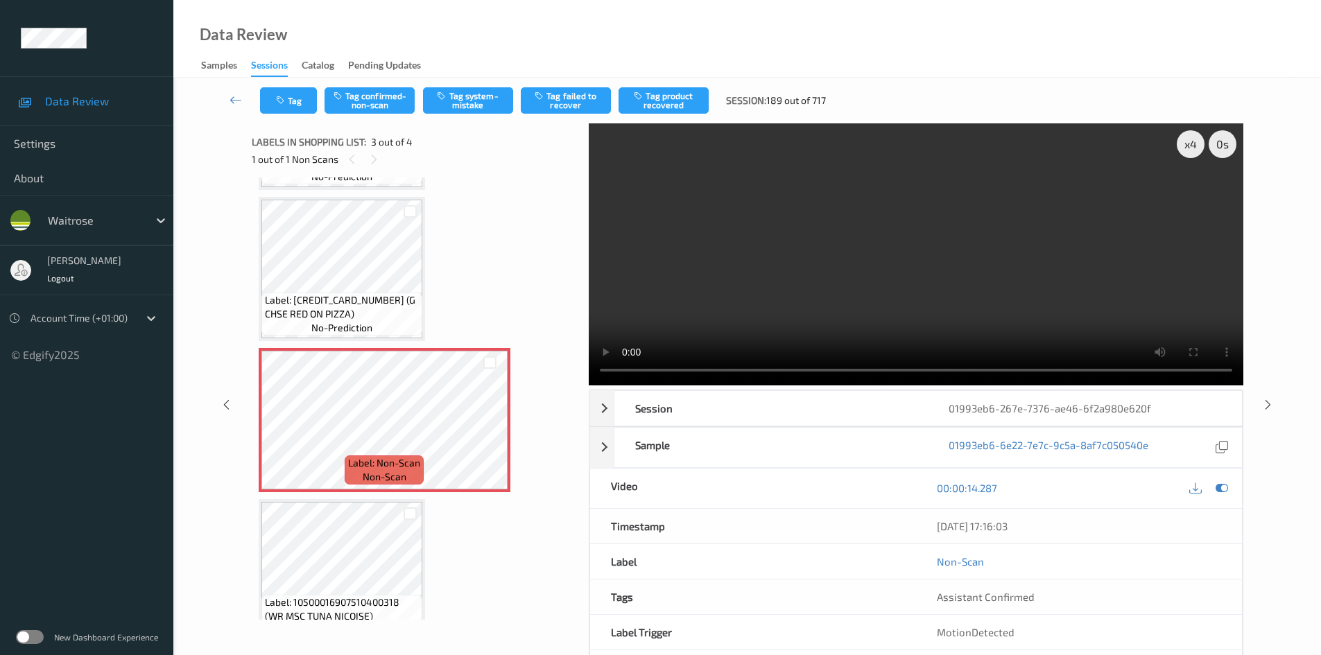
click at [855, 269] on video at bounding box center [916, 254] width 655 height 262
click at [953, 255] on video at bounding box center [916, 254] width 655 height 262
click at [904, 252] on video at bounding box center [916, 254] width 655 height 262
click at [843, 297] on video at bounding box center [916, 254] width 655 height 262
click at [469, 89] on button "Tag system-mistake" at bounding box center [468, 100] width 90 height 26
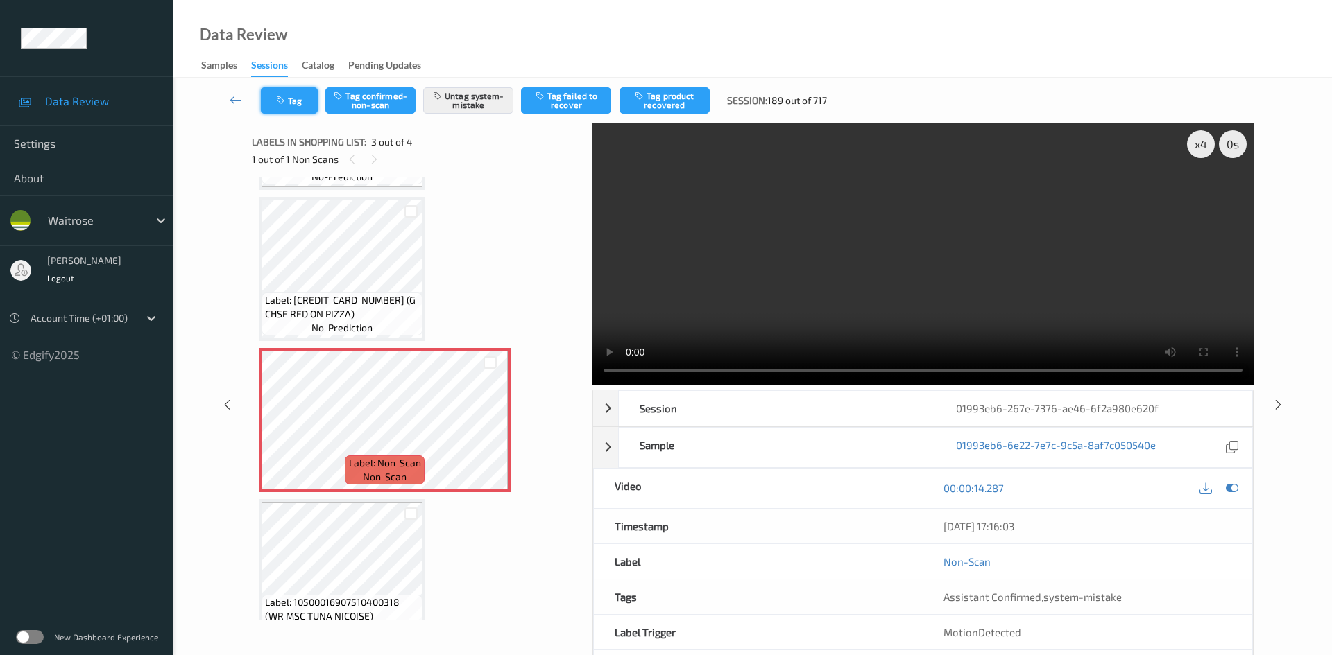
click at [284, 97] on icon "button" at bounding box center [282, 101] width 12 height 10
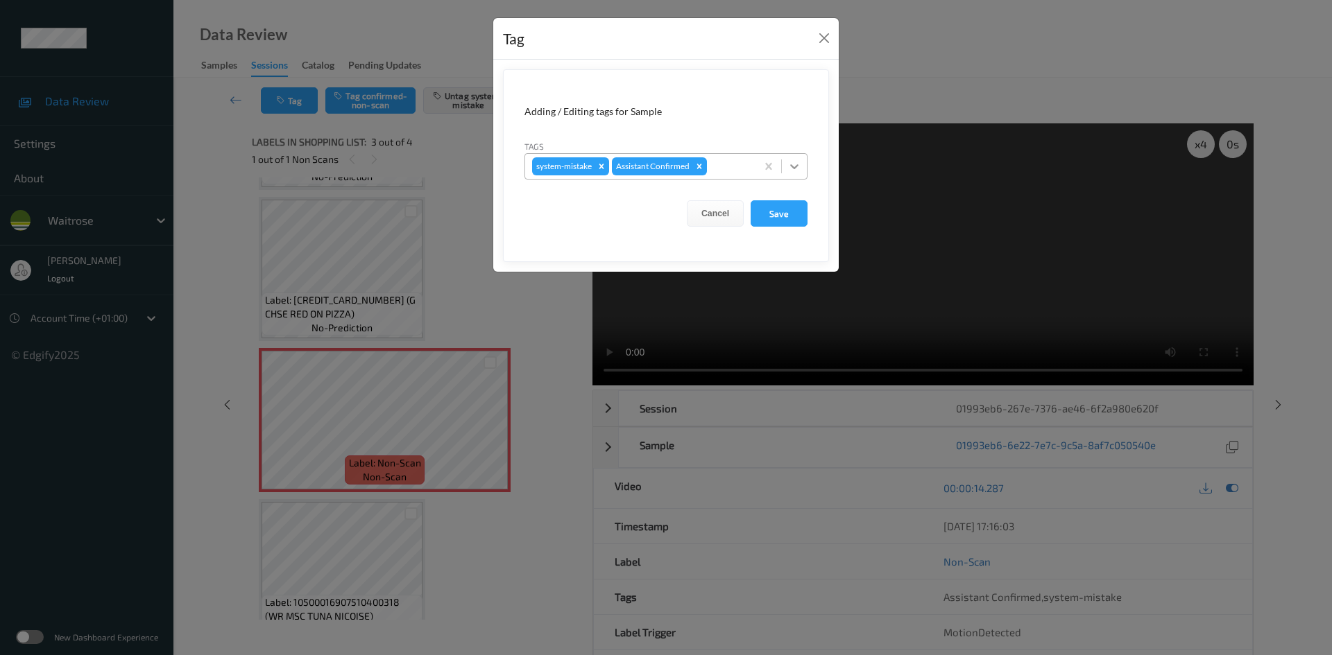
click at [793, 166] on icon at bounding box center [794, 167] width 14 height 14
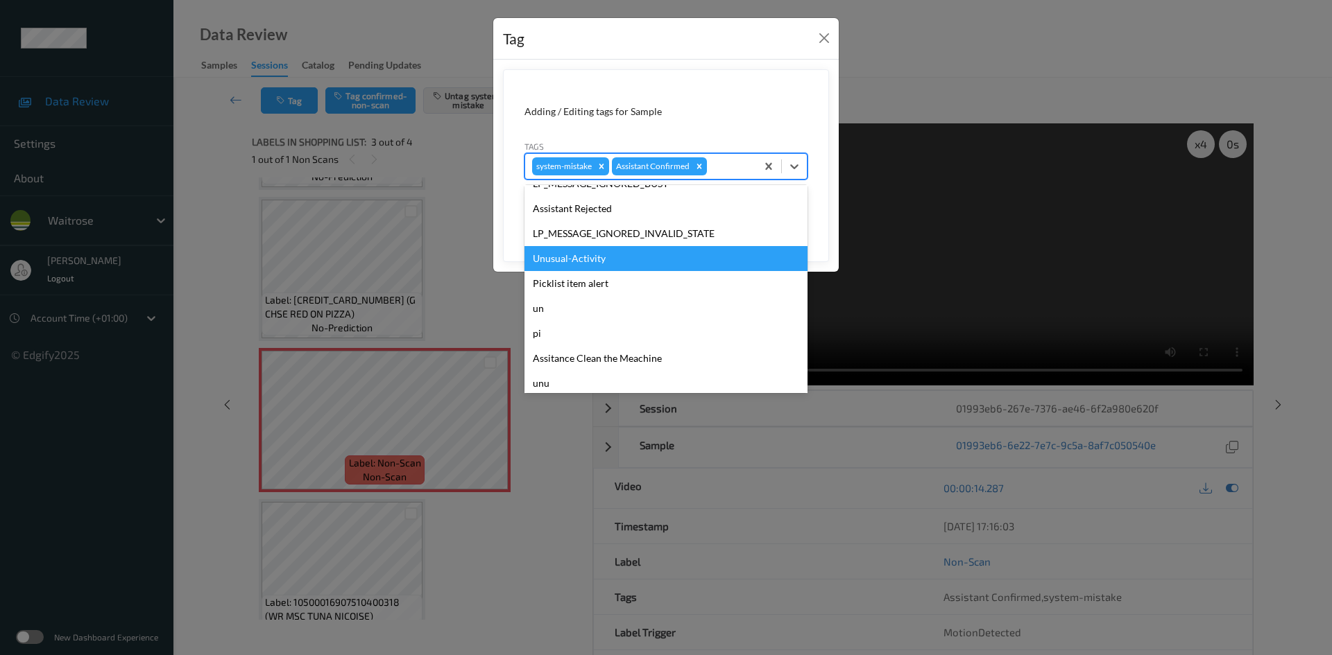
scroll to position [322, 0]
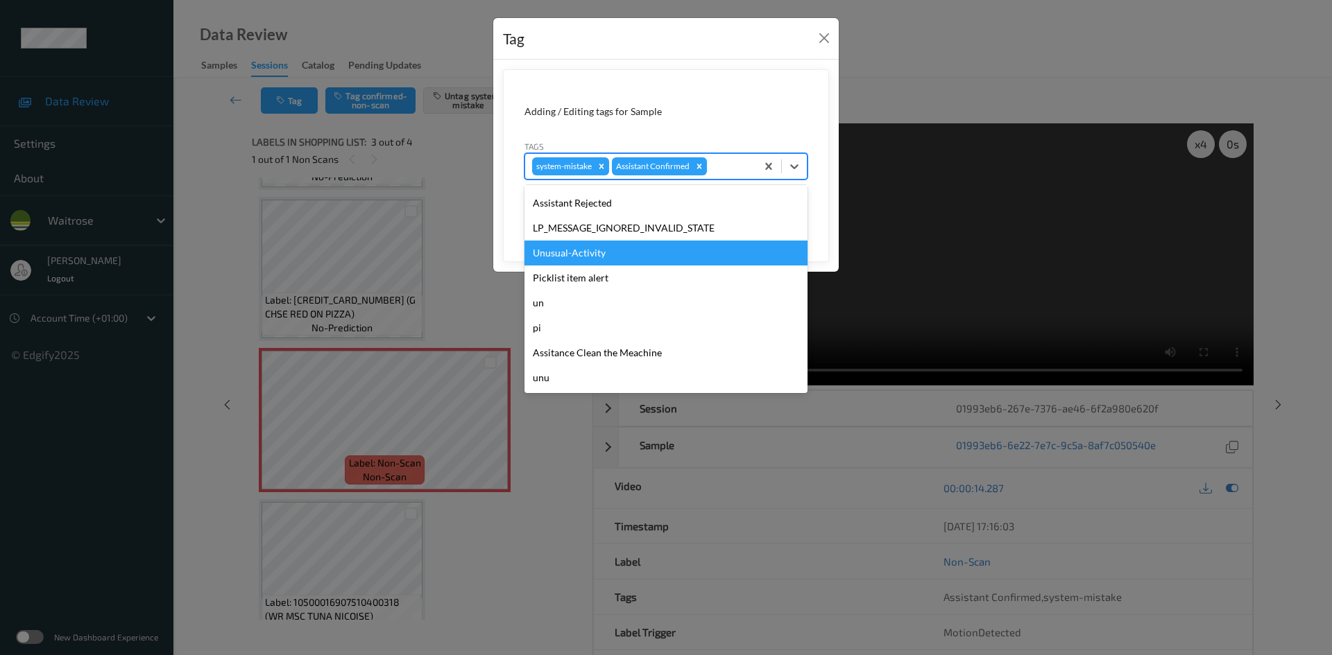
click at [584, 255] on div "Unusual-Activity" at bounding box center [665, 253] width 283 height 25
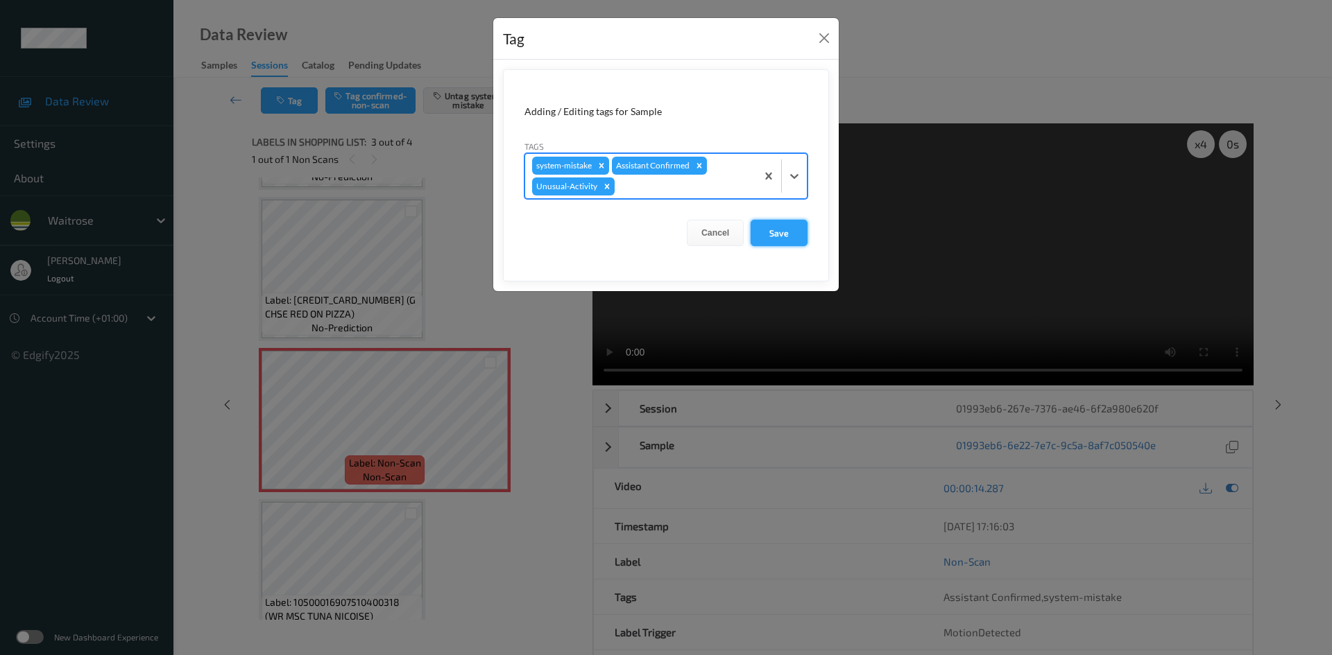
click at [784, 235] on button "Save" at bounding box center [778, 233] width 57 height 26
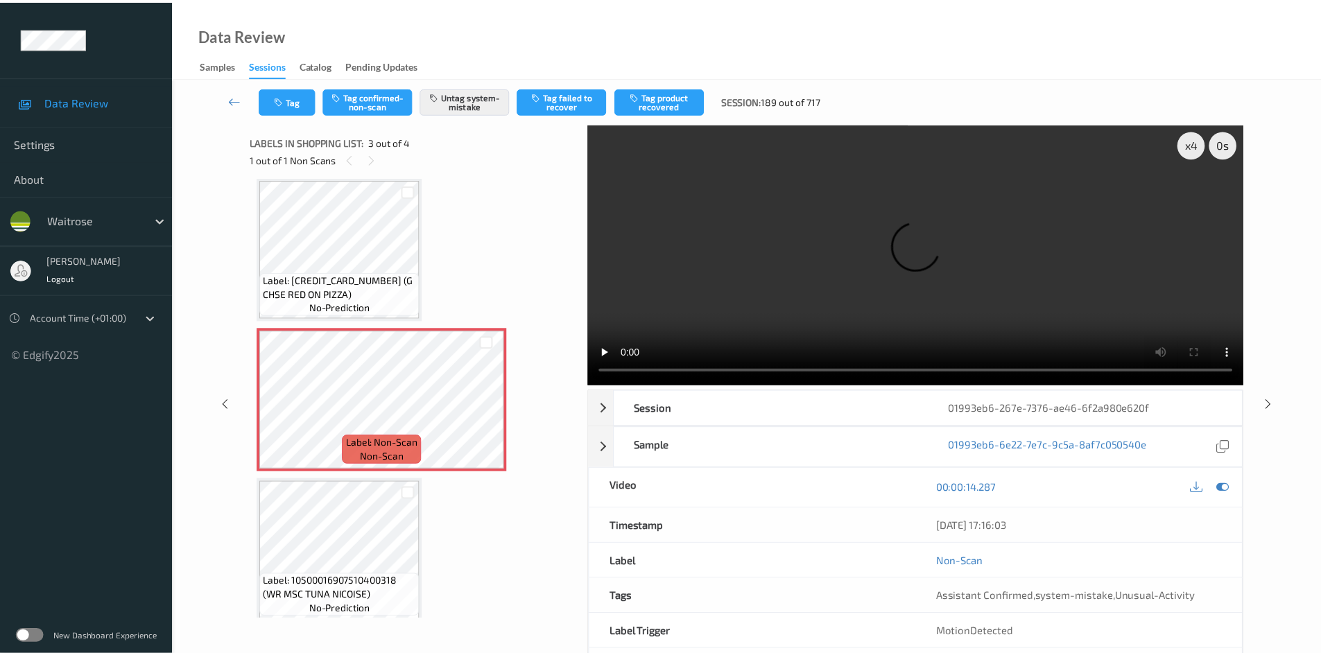
scroll to position [169, 0]
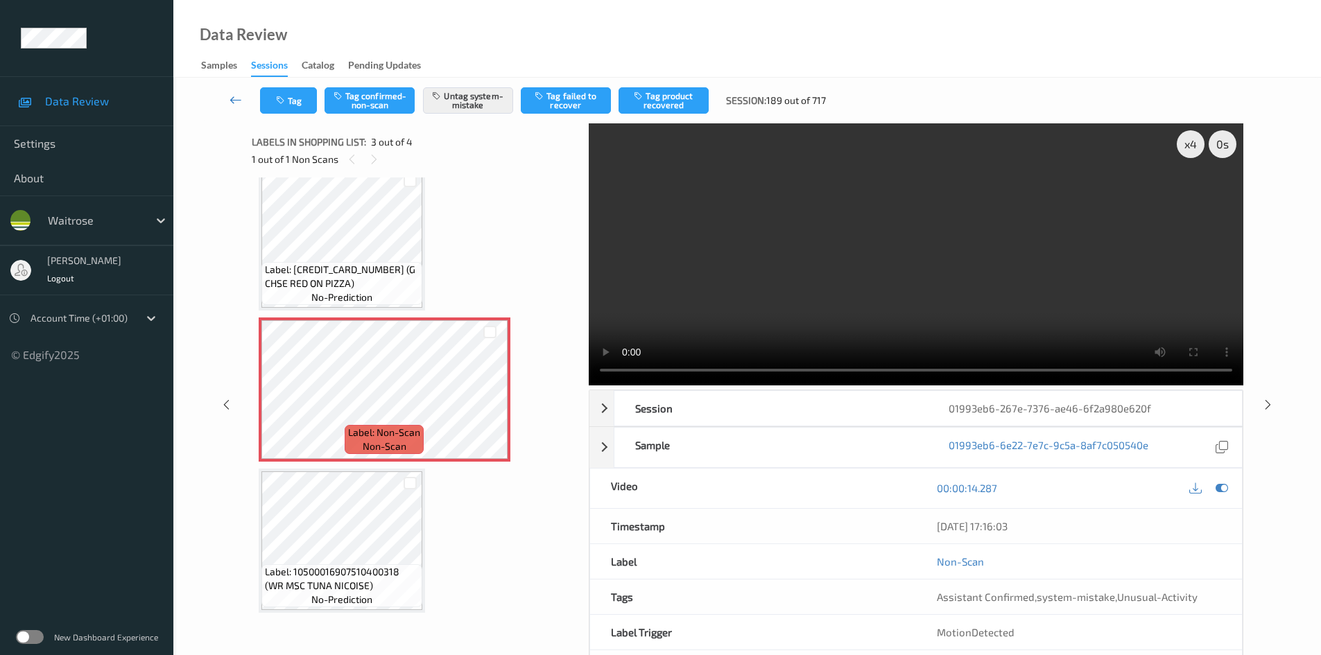
click at [230, 89] on link at bounding box center [236, 100] width 49 height 26
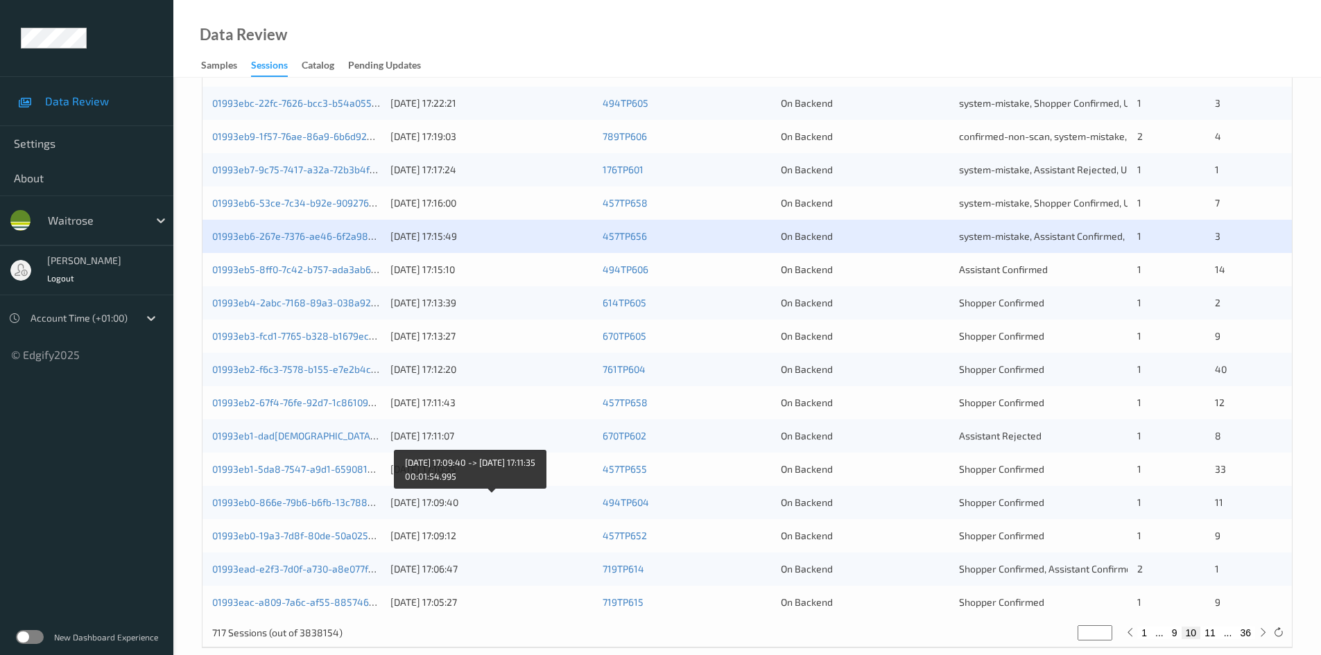
scroll to position [388, 0]
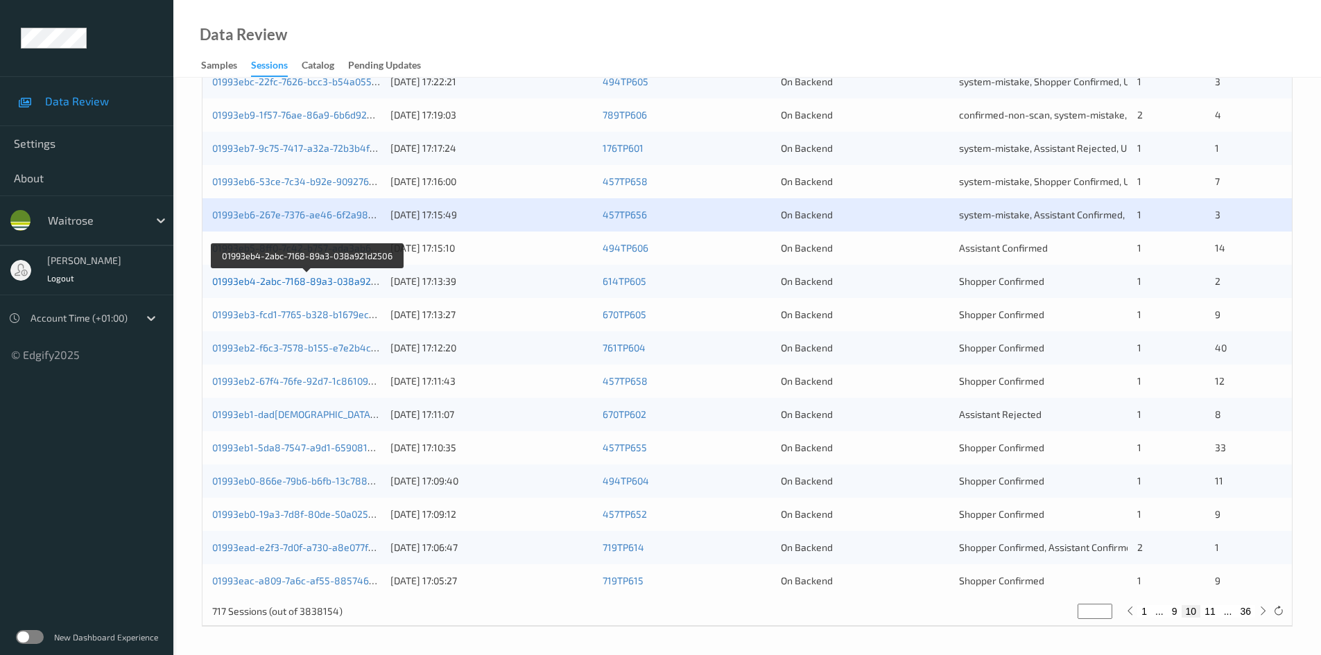
click at [270, 281] on link "01993eb4-2abc-7168-89a3-038a921d2506" at bounding box center [307, 281] width 191 height 12
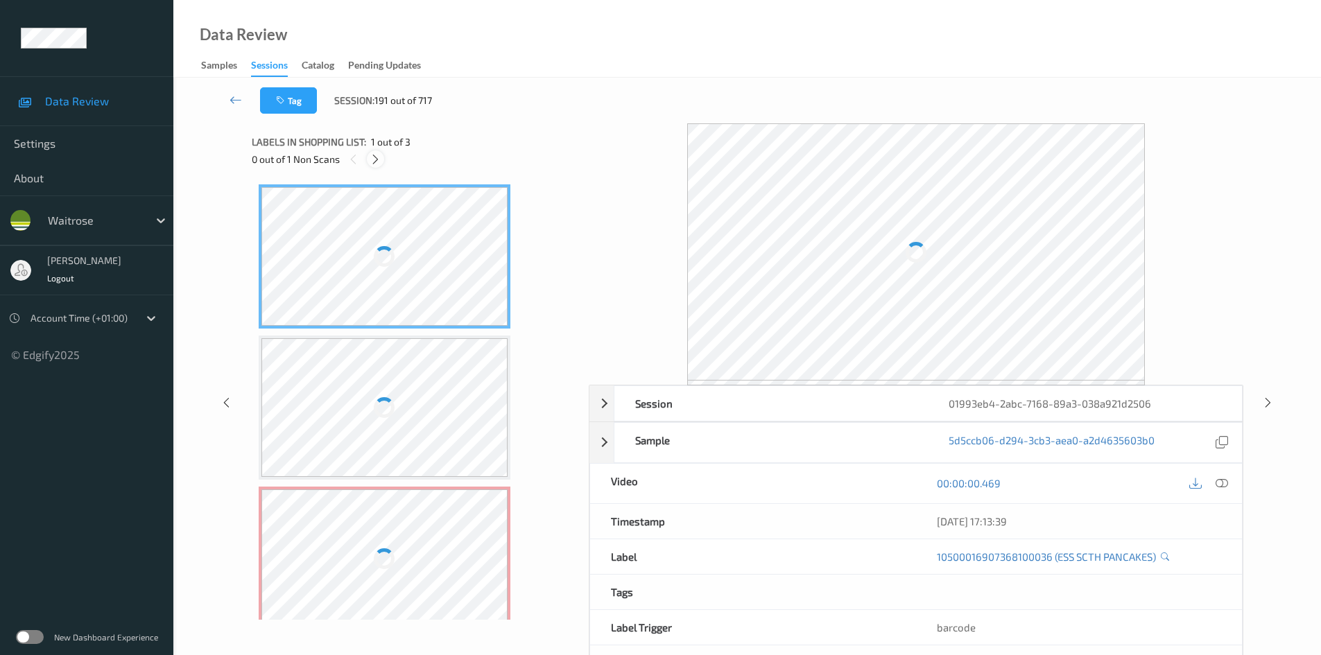
drag, startPoint x: 372, startPoint y: 158, endPoint x: 432, endPoint y: 176, distance: 62.3
click at [375, 159] on icon at bounding box center [376, 159] width 12 height 12
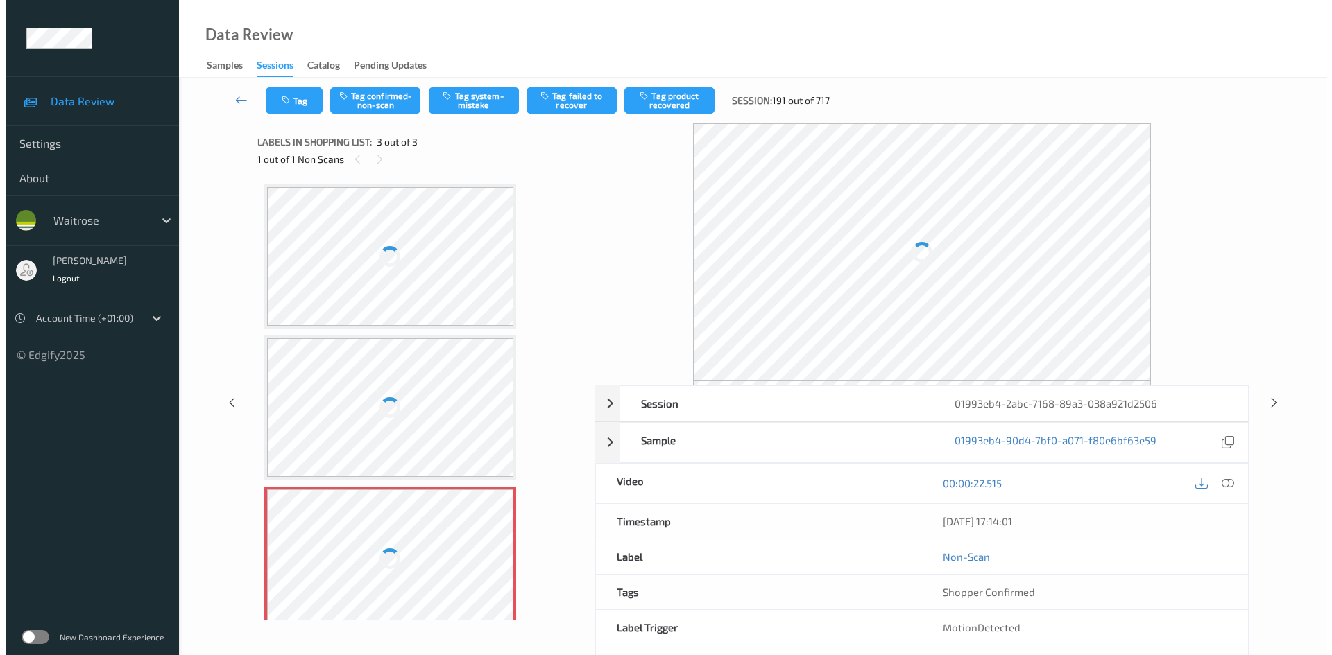
scroll to position [18, 0]
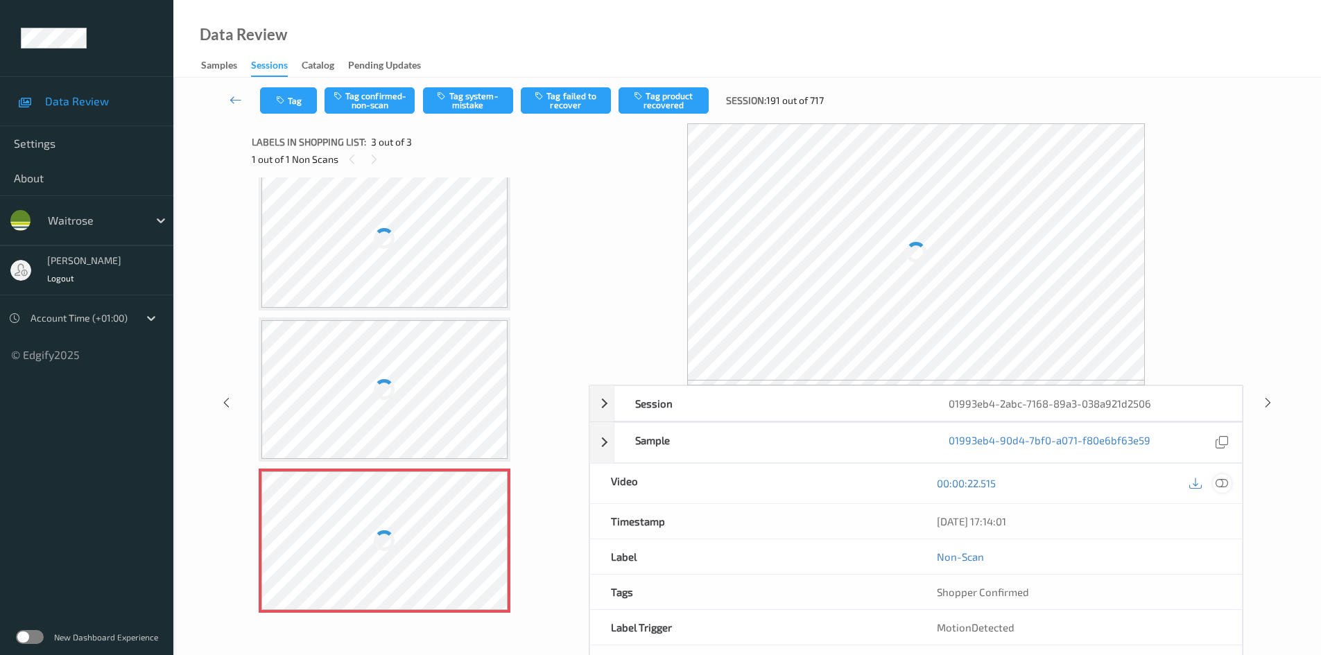
click at [1218, 476] on div at bounding box center [1222, 483] width 19 height 19
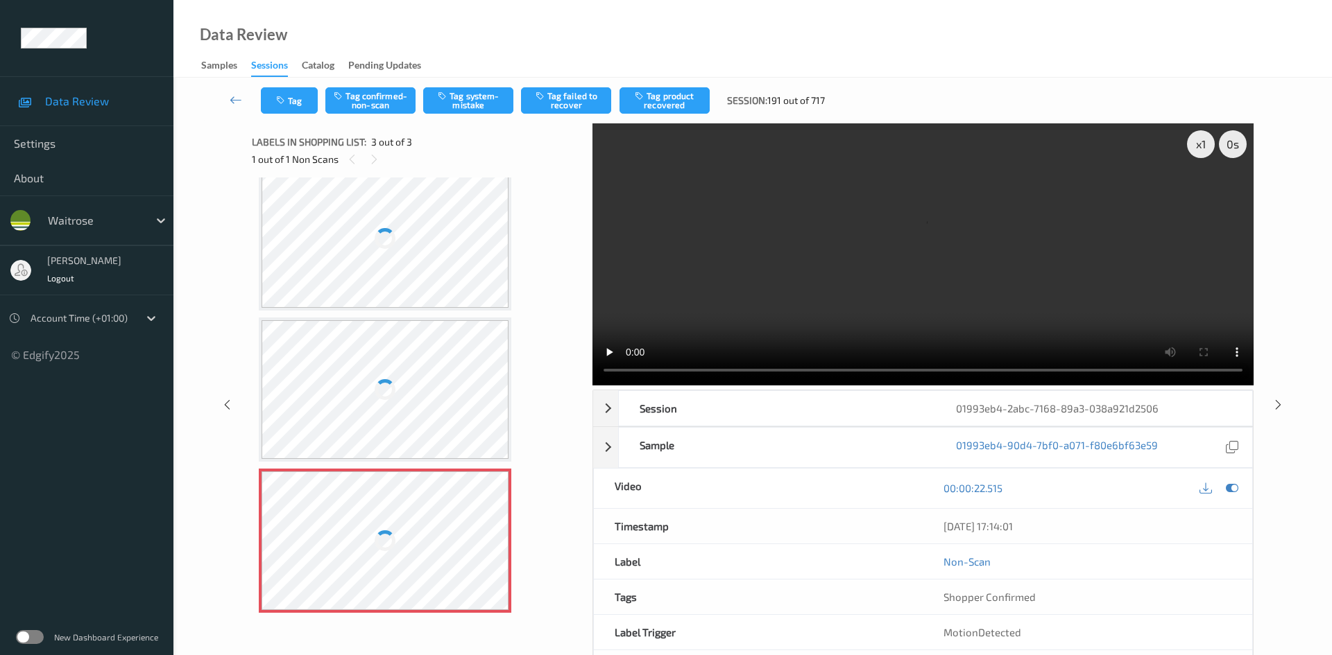
scroll to position [0, 0]
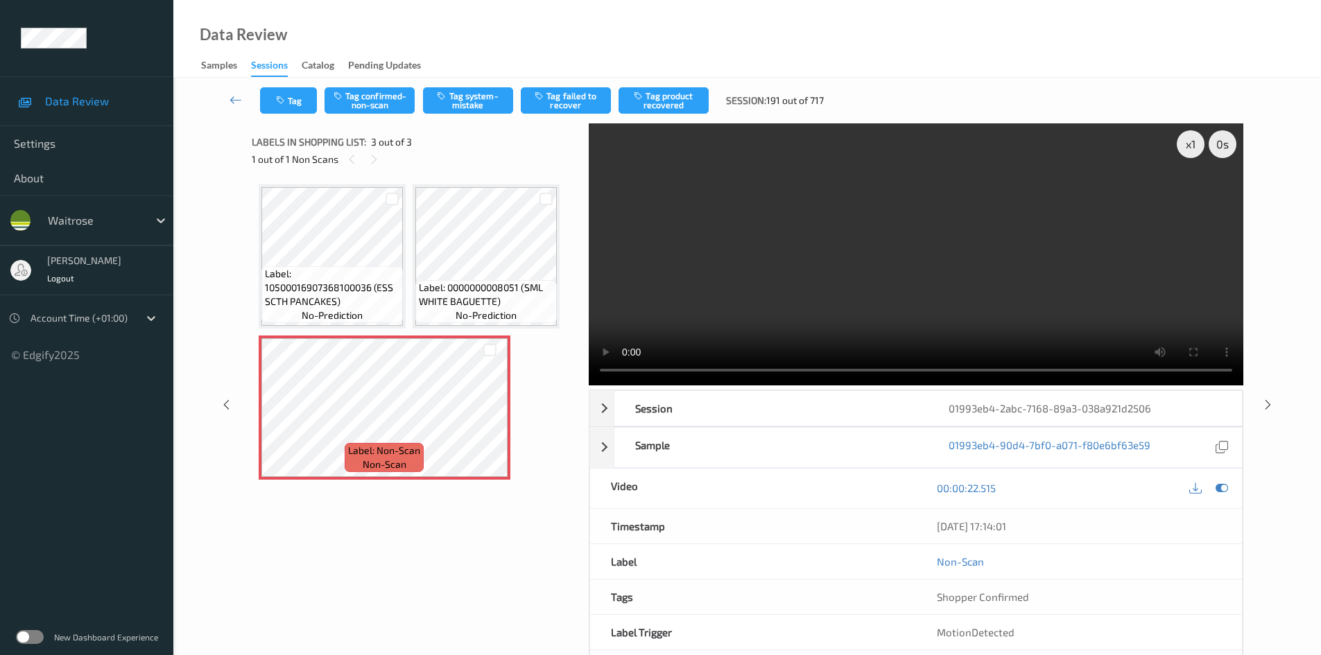
click at [775, 388] on div "x 1 0 s Session 01993eb4-2abc-7168-89a3-038a921d2506 Session ID 01993eb4-2abc-7…" at bounding box center [916, 404] width 655 height 563
click at [1197, 144] on div "x 1" at bounding box center [1191, 144] width 28 height 28
click at [1197, 144] on div "x 2" at bounding box center [1191, 144] width 28 height 28
click at [1198, 146] on div "x 4" at bounding box center [1191, 144] width 28 height 28
drag, startPoint x: 764, startPoint y: 279, endPoint x: 752, endPoint y: 286, distance: 13.7
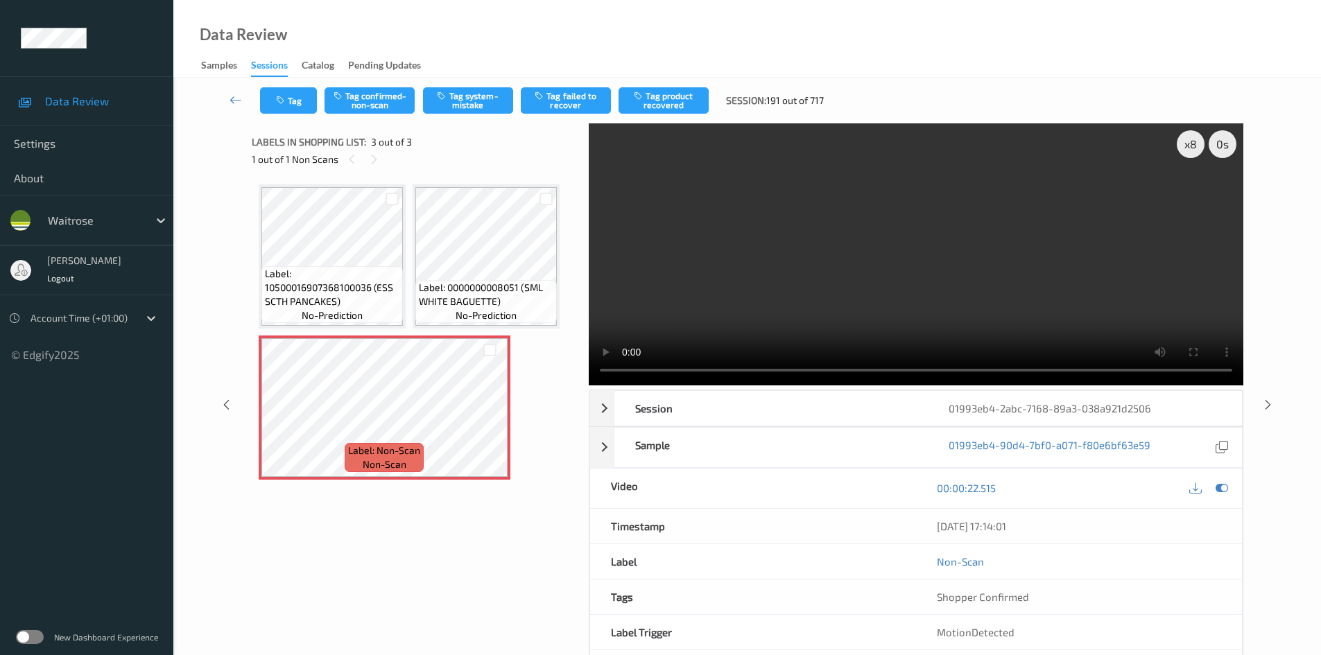
click at [765, 279] on video at bounding box center [916, 254] width 655 height 262
click at [492, 97] on button "Tag system-mistake" at bounding box center [468, 100] width 90 height 26
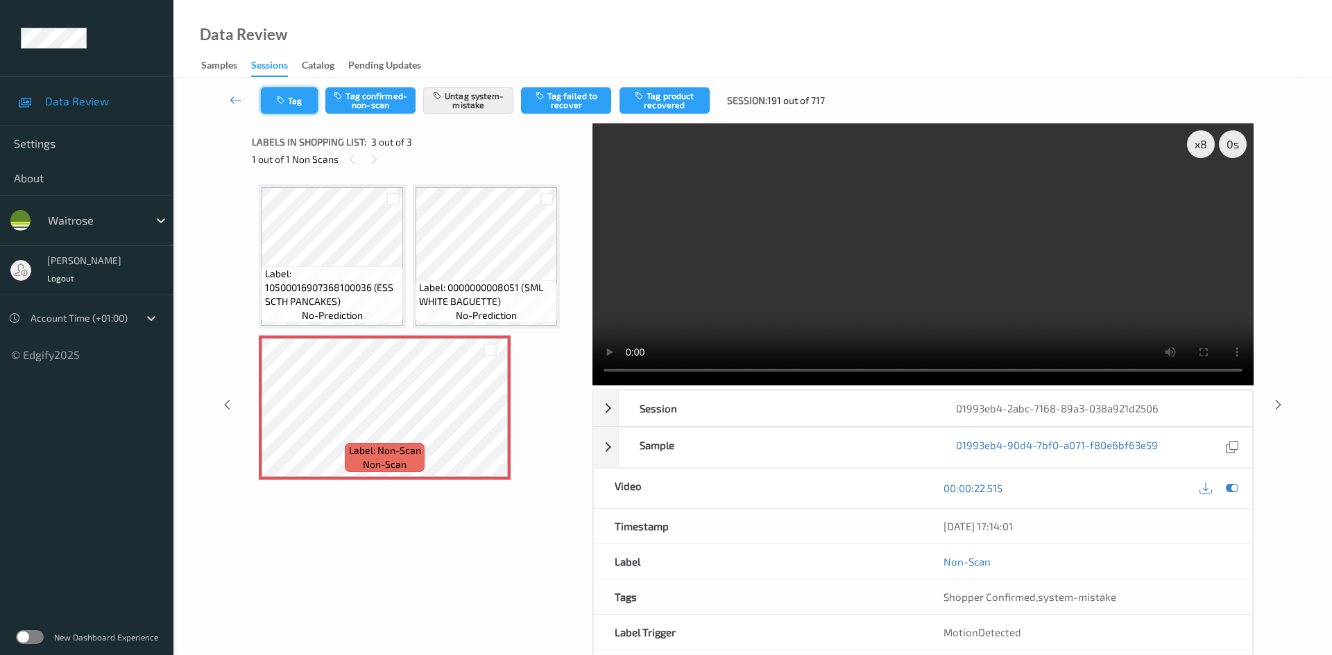
click at [293, 93] on button "Tag" at bounding box center [289, 100] width 57 height 26
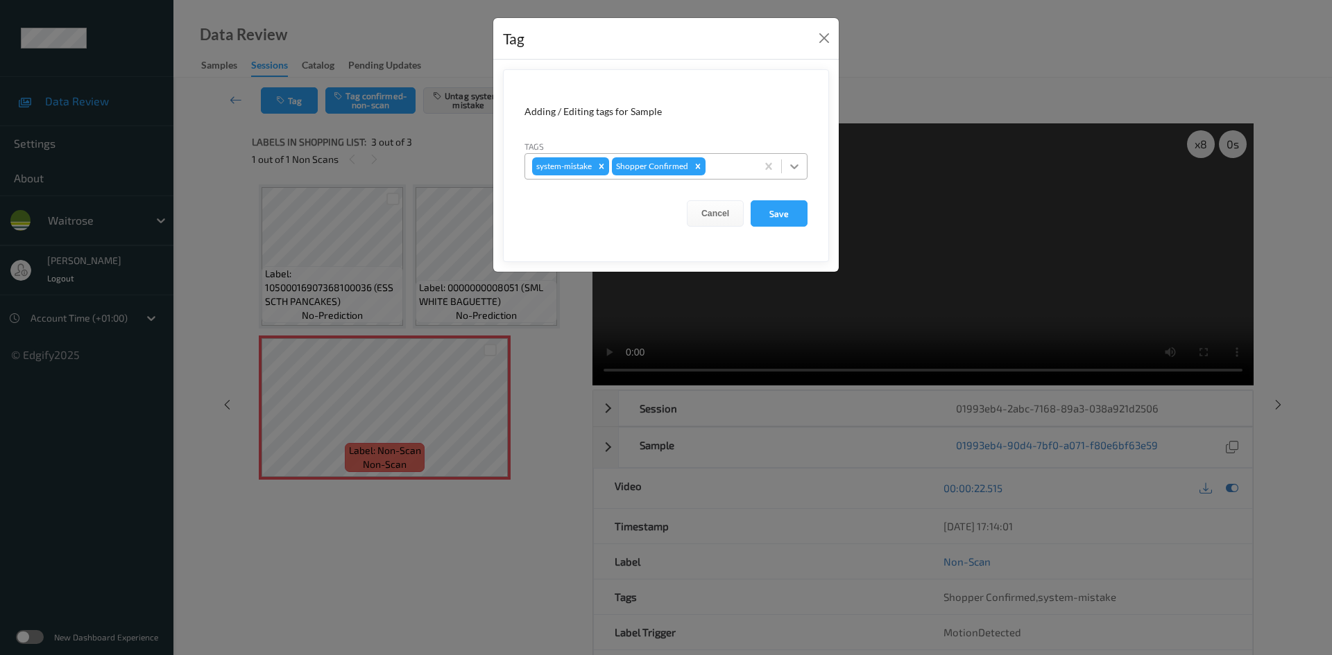
click at [795, 169] on icon at bounding box center [794, 167] width 14 height 14
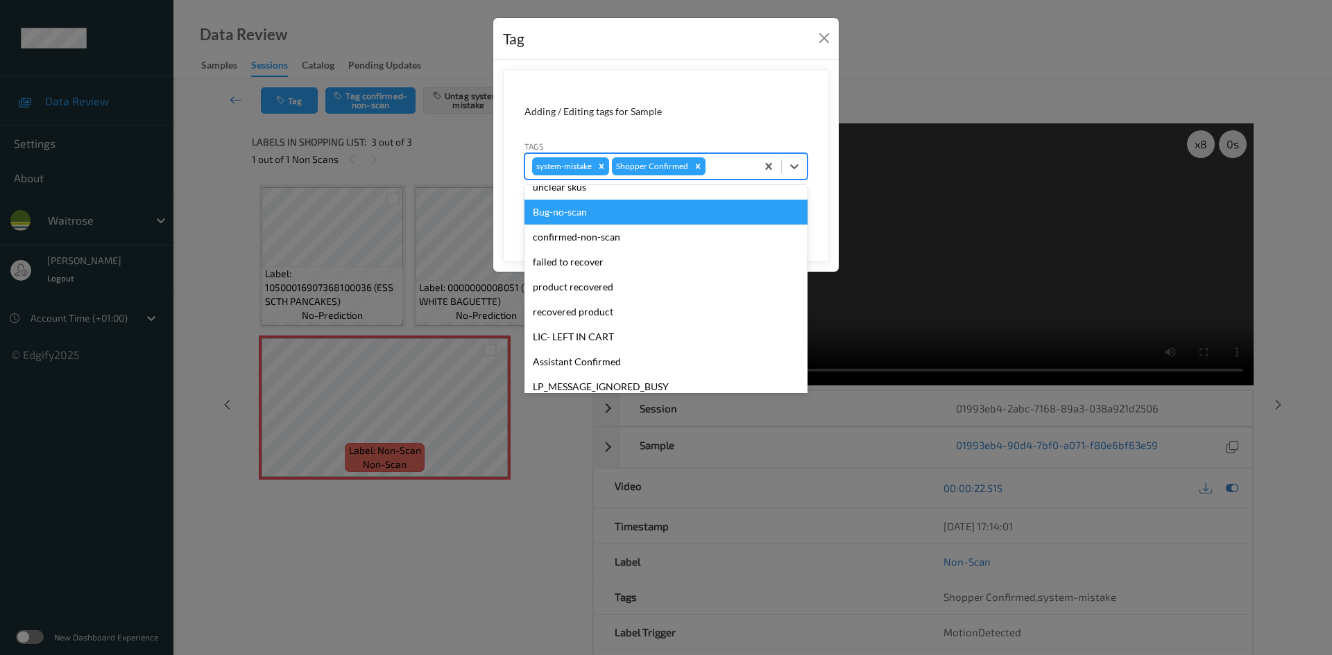
scroll to position [322, 0]
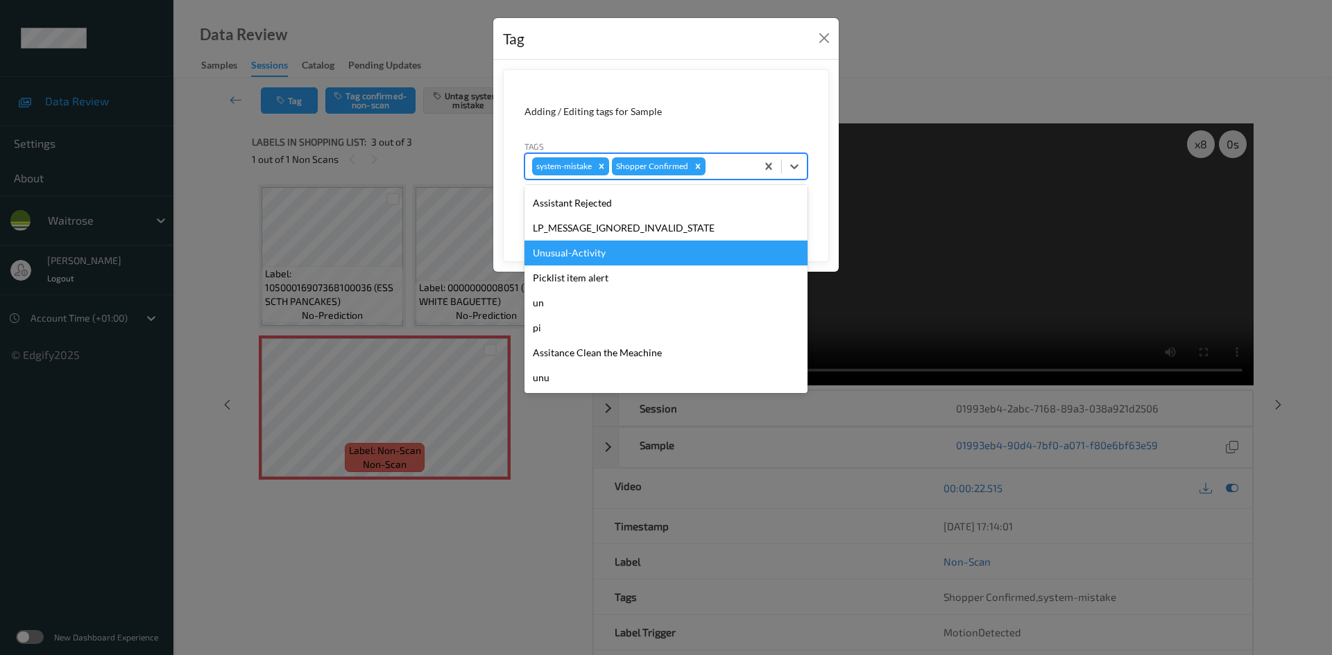
click at [589, 250] on div "Unusual-Activity" at bounding box center [665, 253] width 283 height 25
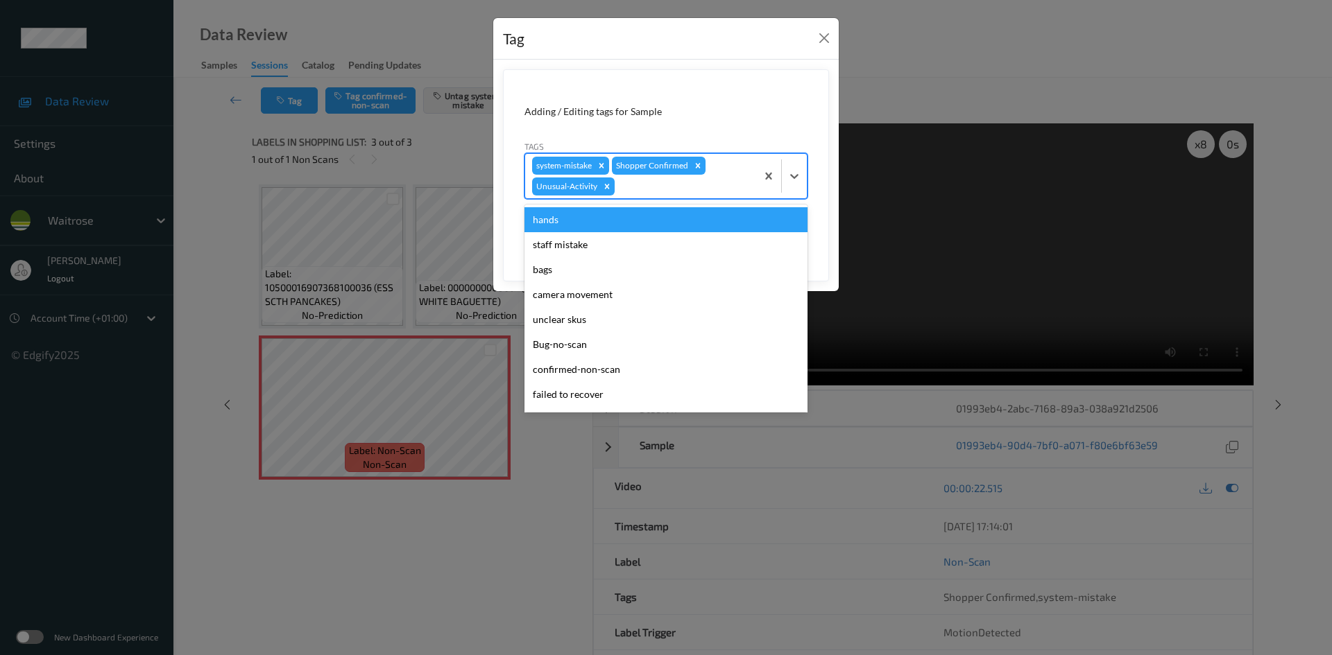
click at [713, 180] on div at bounding box center [683, 186] width 132 height 17
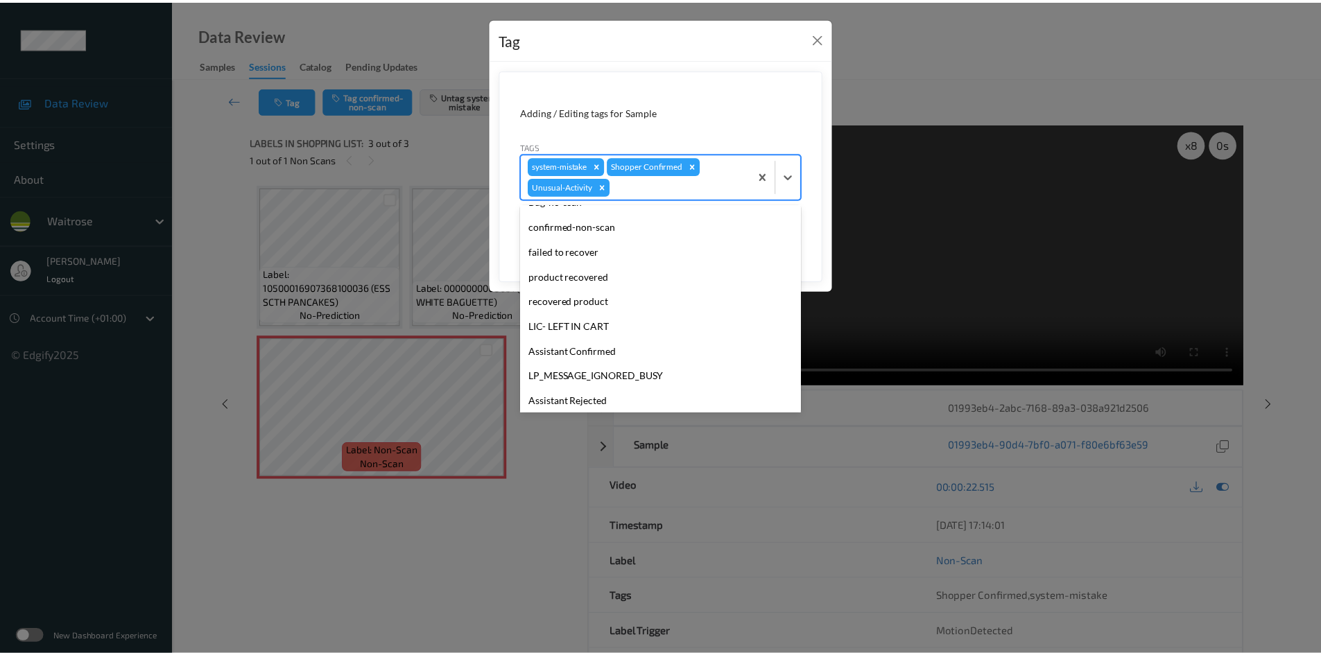
scroll to position [297, 0]
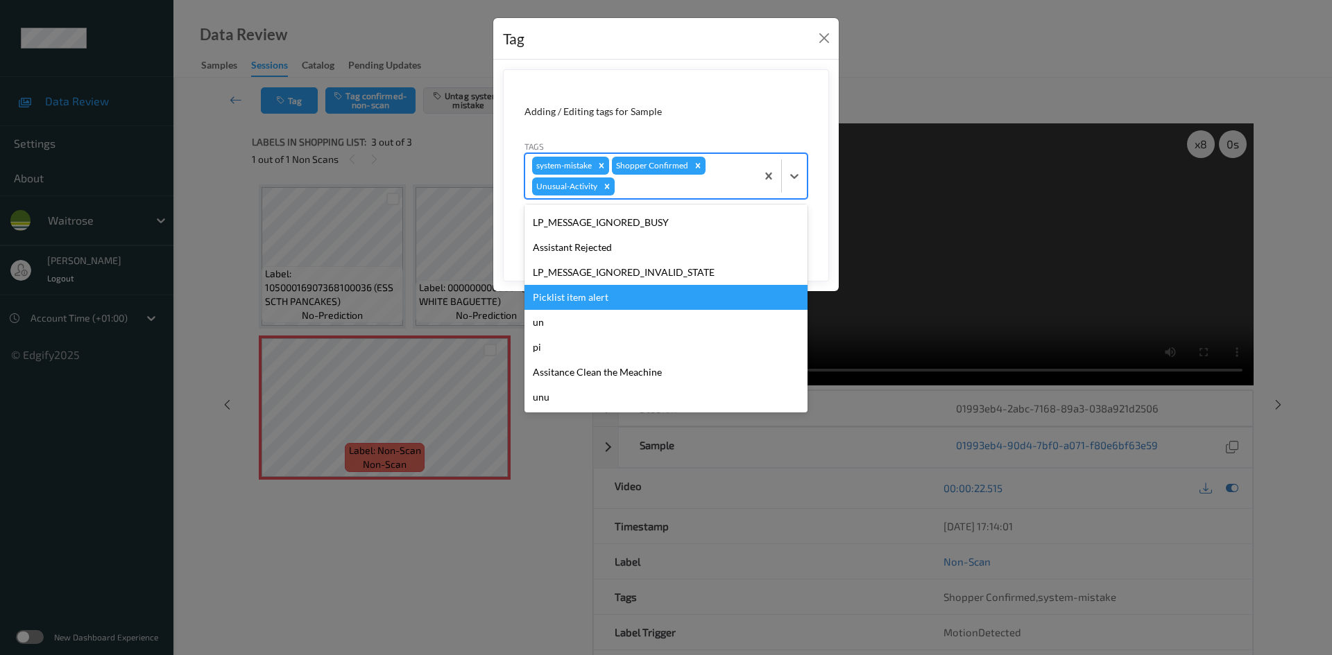
click at [572, 297] on div "Picklist item alert" at bounding box center [665, 297] width 283 height 25
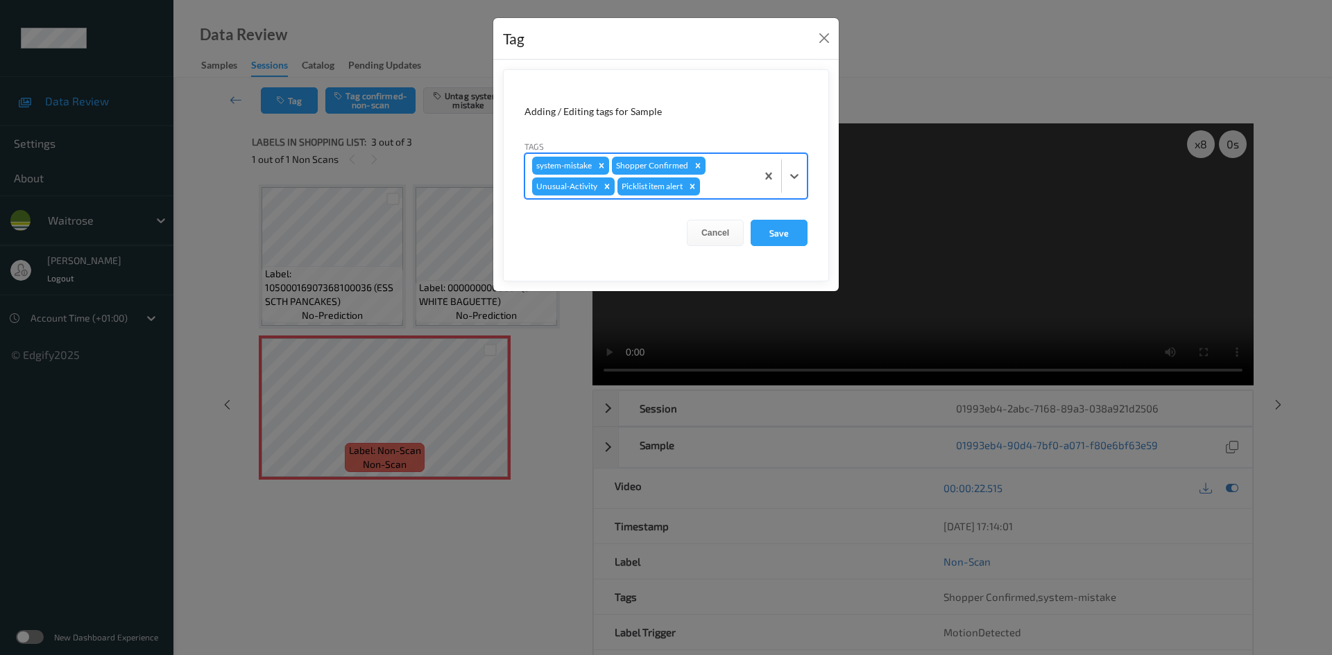
drag, startPoint x: 812, startPoint y: 226, endPoint x: 800, endPoint y: 229, distance: 12.8
click at [809, 227] on form "Adding / Editing tags for Sample Tags option Picklist item alert, selected. Sel…" at bounding box center [666, 175] width 326 height 212
click at [790, 230] on button "Save" at bounding box center [778, 233] width 57 height 26
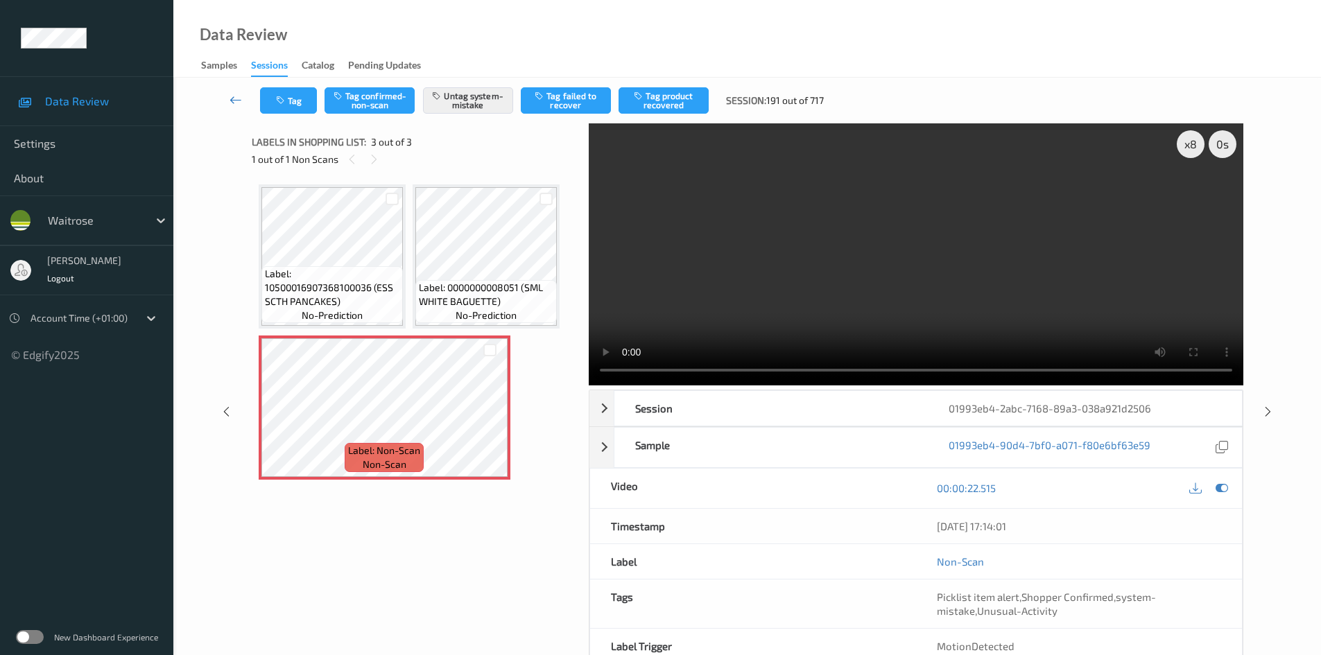
click at [232, 93] on icon at bounding box center [236, 100] width 12 height 14
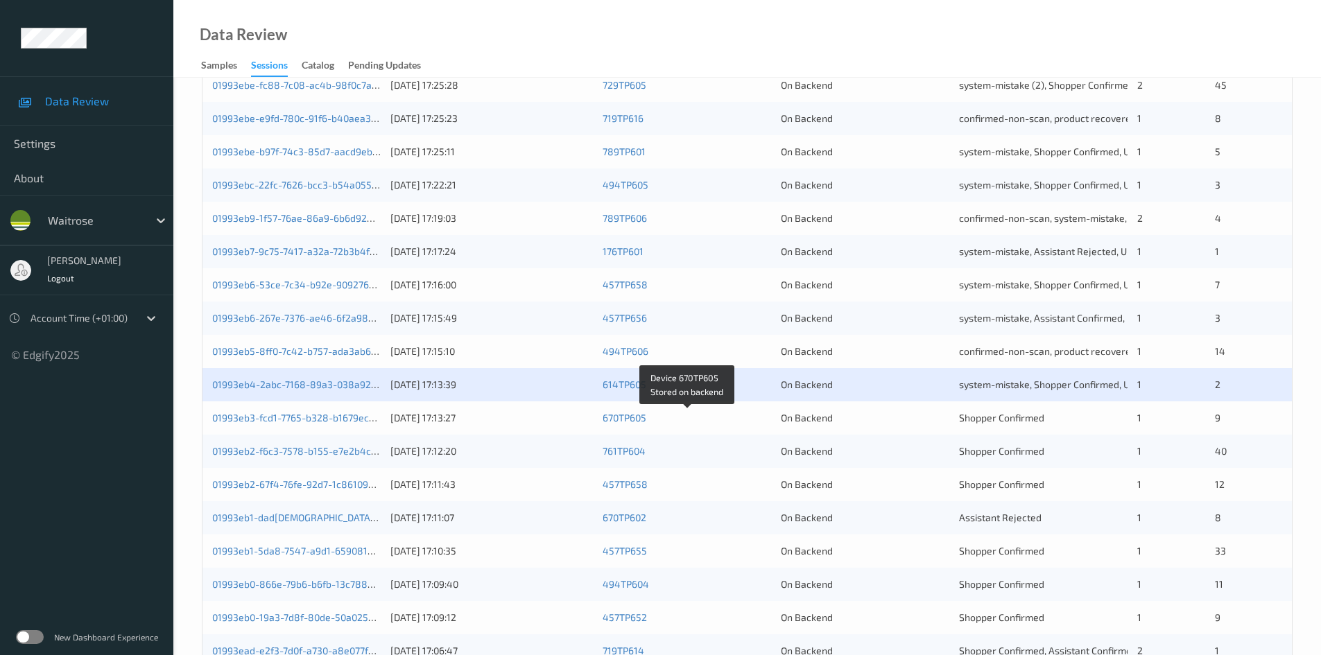
scroll to position [388, 0]
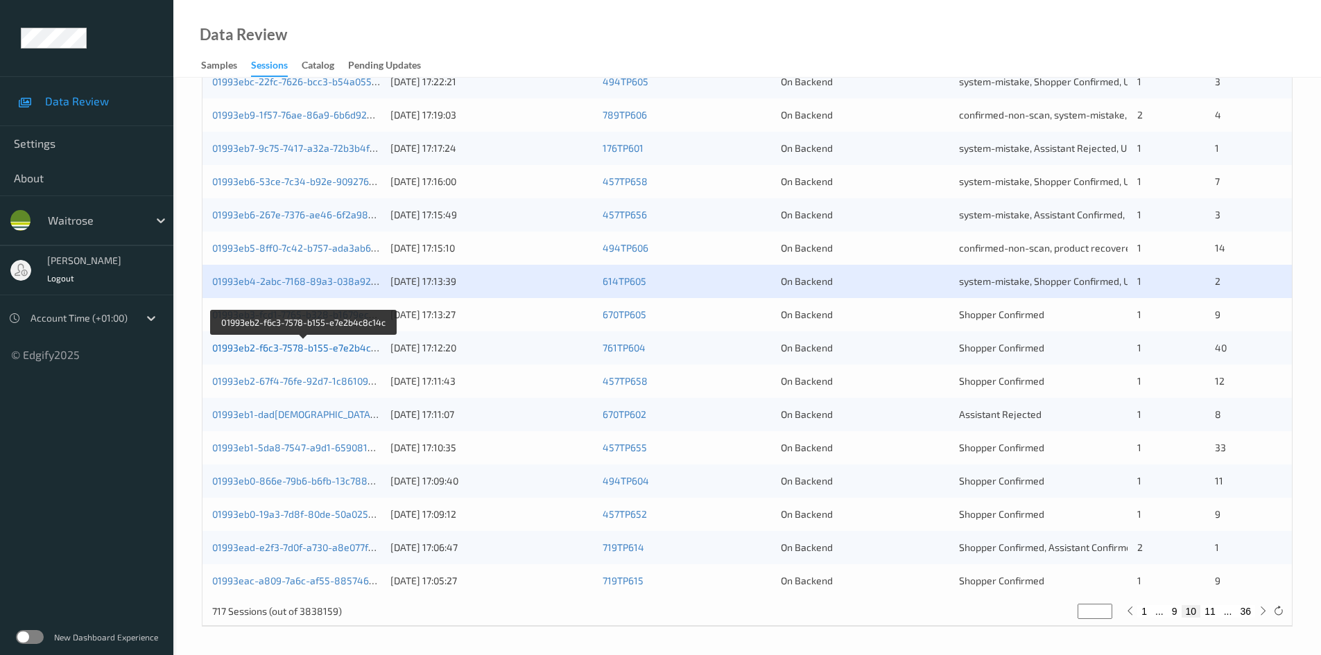
click at [265, 349] on link "01993eb2-f6c3-7578-b155-e7e2b4c8c14c" at bounding box center [304, 348] width 185 height 12
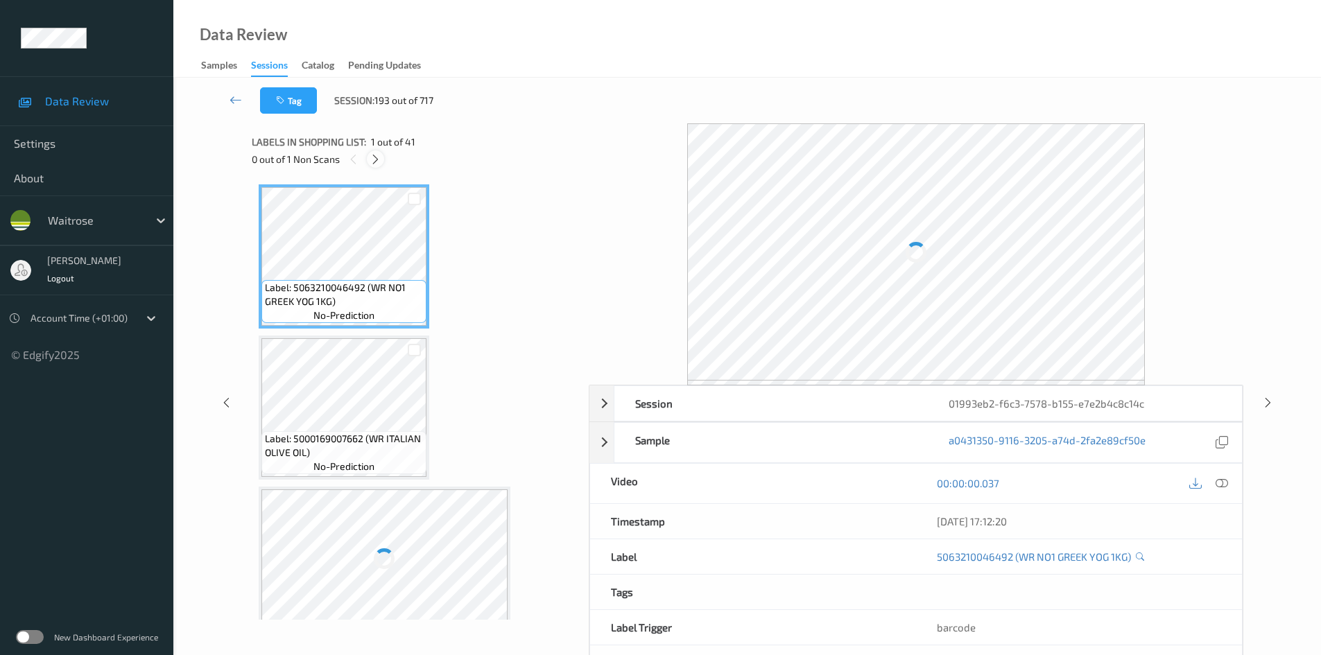
click at [371, 165] on icon at bounding box center [376, 159] width 12 height 12
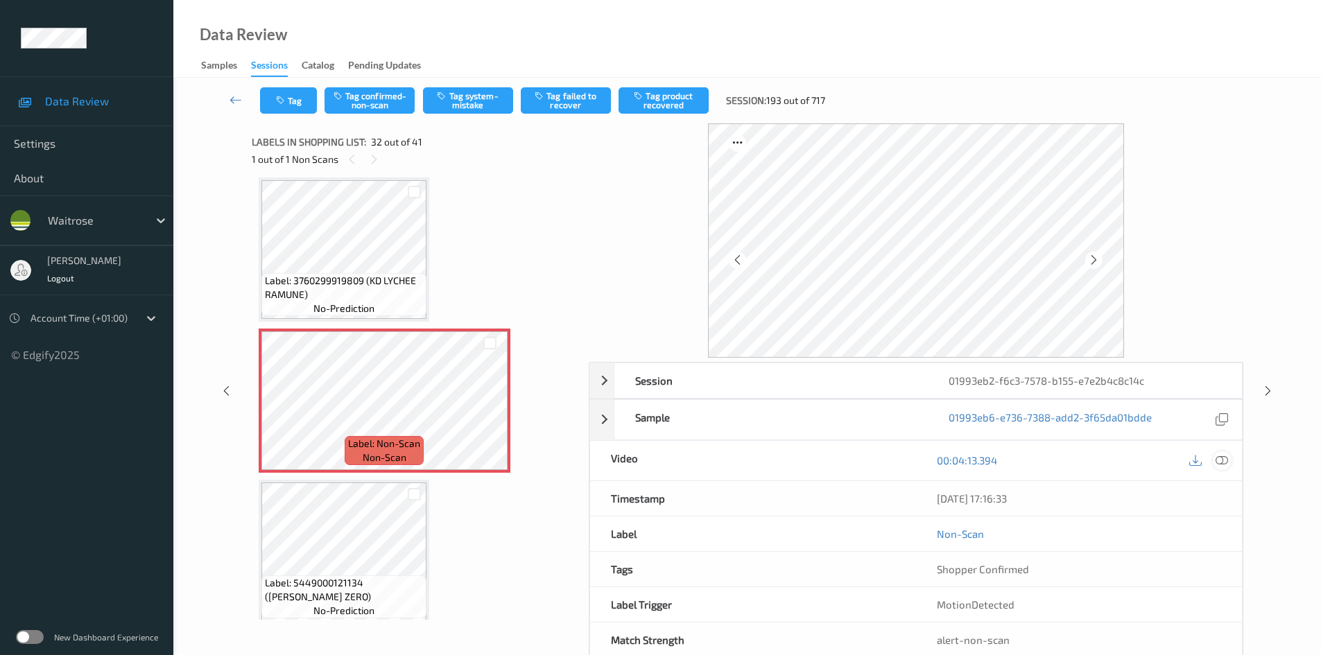
click at [1221, 465] on icon at bounding box center [1222, 460] width 12 height 12
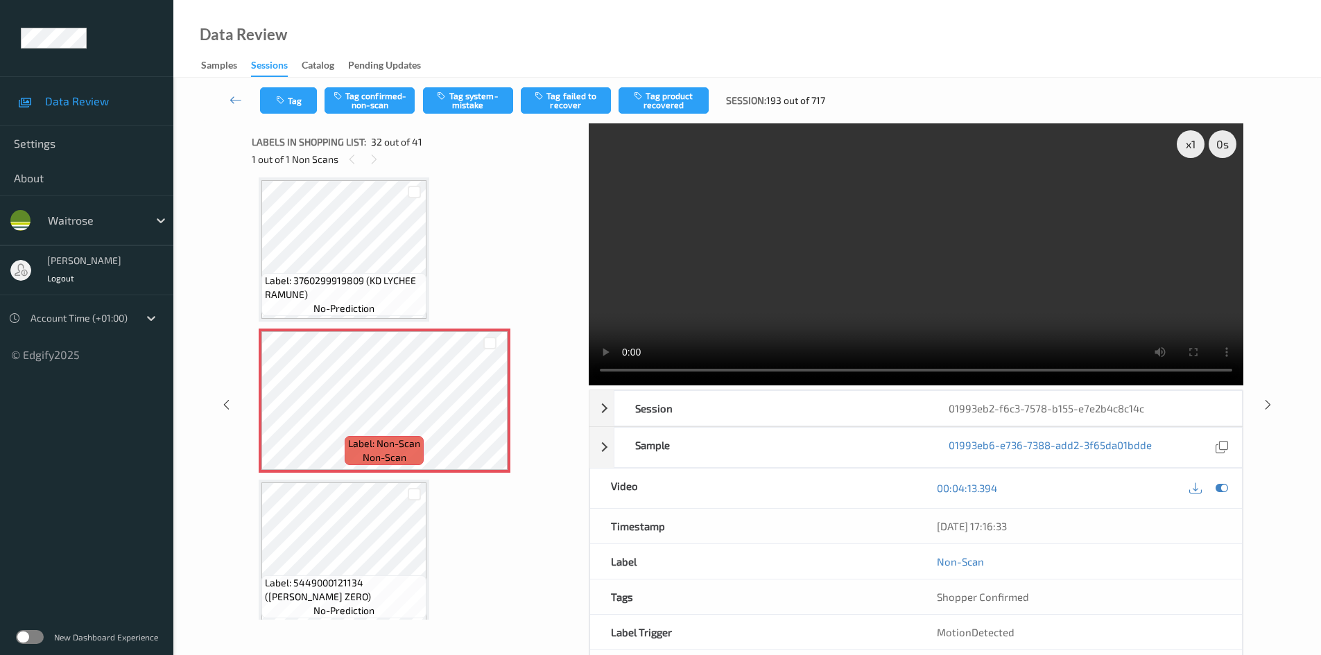
click at [696, 321] on video at bounding box center [916, 254] width 655 height 262
click at [489, 410] on icon at bounding box center [490, 412] width 12 height 12
click at [1189, 144] on div "x 1" at bounding box center [1191, 144] width 28 height 28
click at [1189, 144] on div "x 2" at bounding box center [1191, 144] width 28 height 28
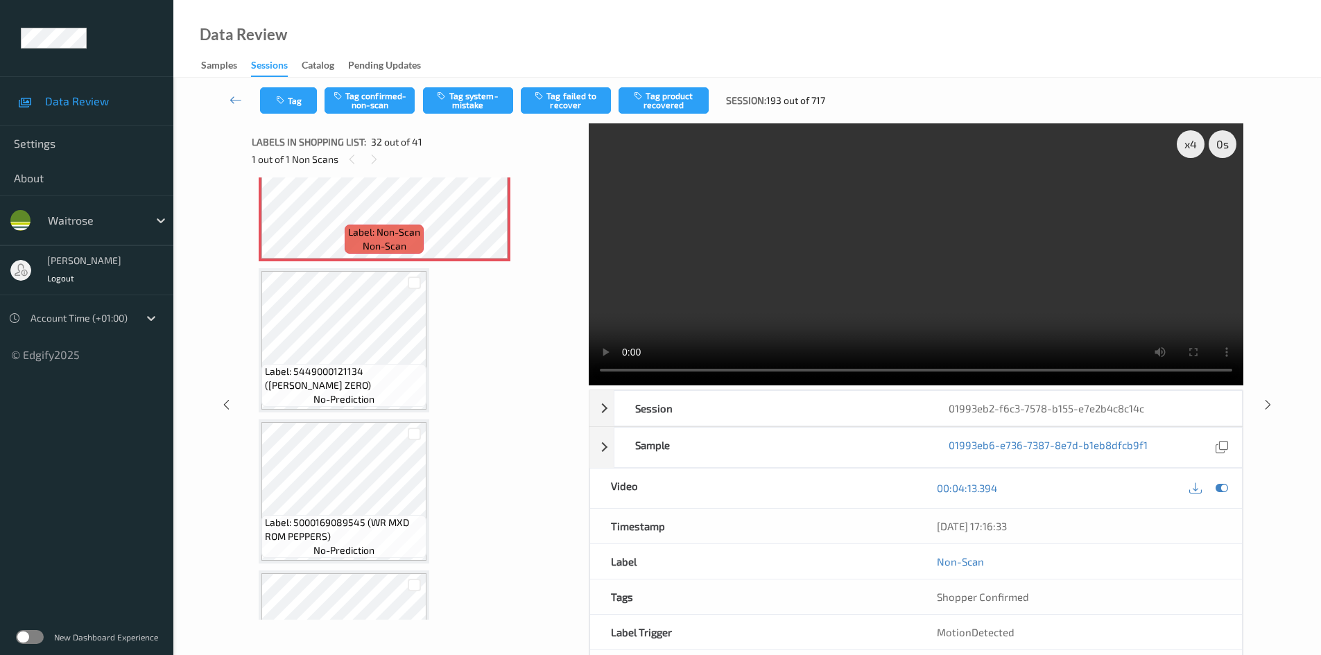
scroll to position [4751, 0]
click at [888, 264] on video at bounding box center [916, 254] width 655 height 262
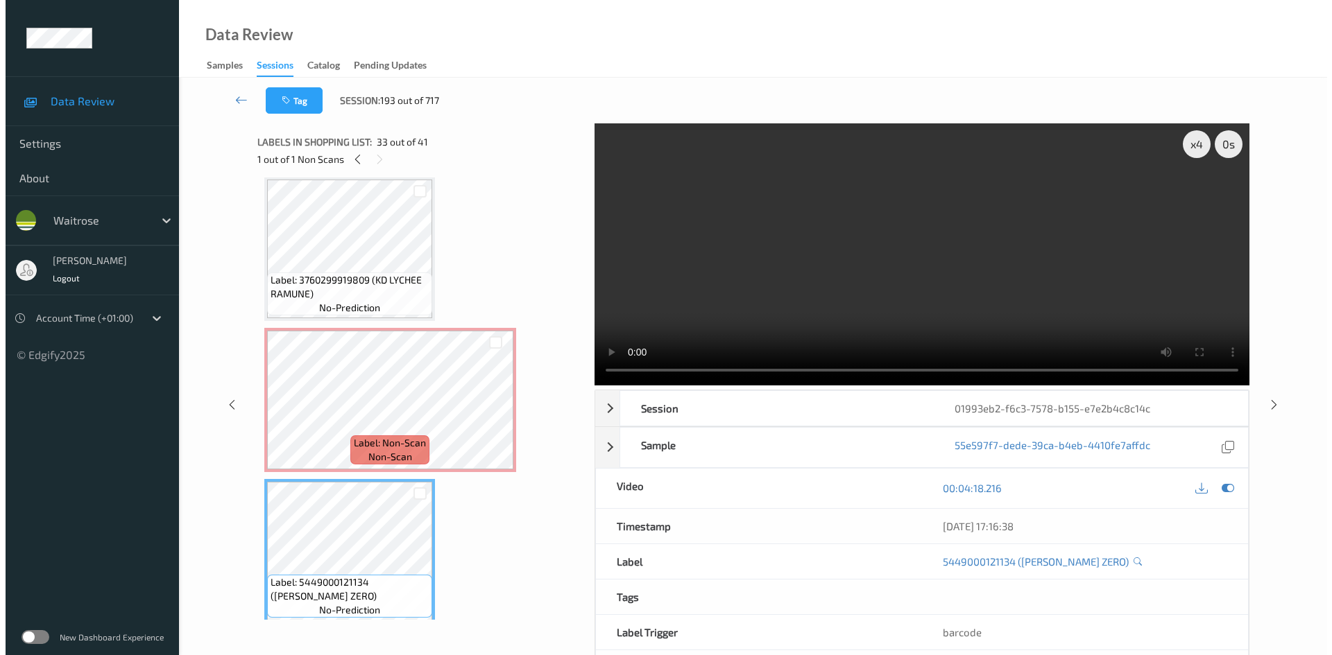
scroll to position [4543, 0]
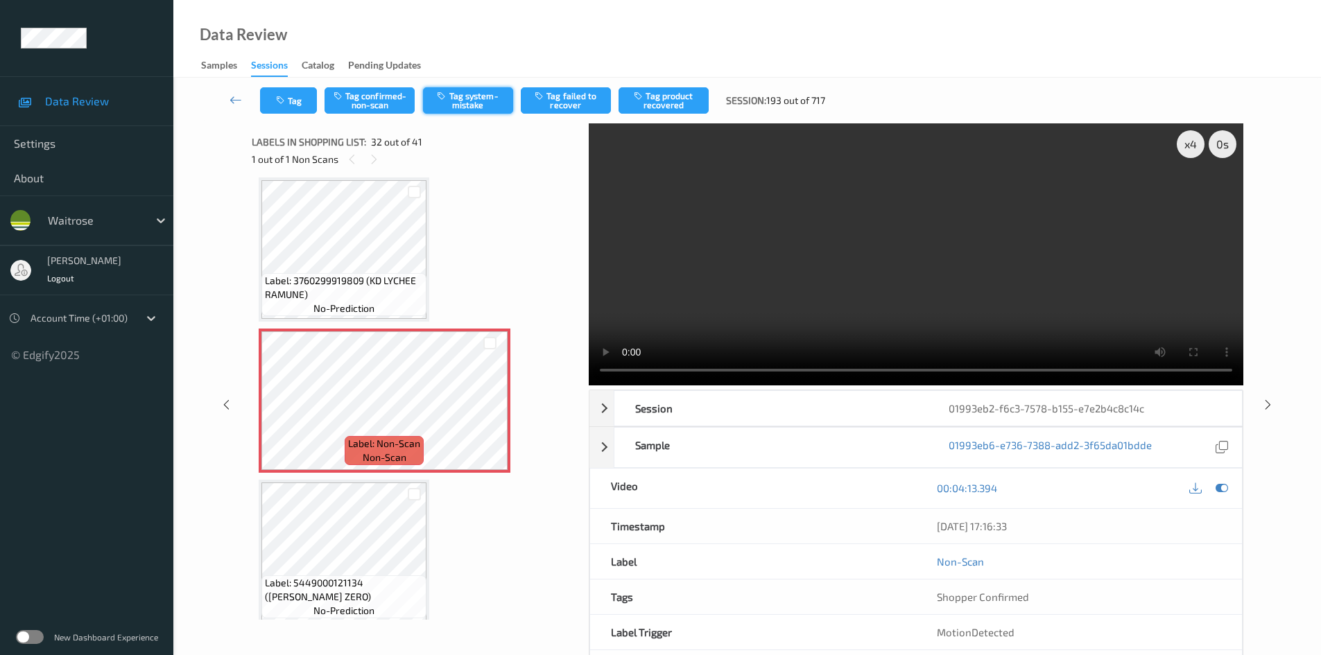
click at [460, 97] on button "Tag system-mistake" at bounding box center [468, 100] width 90 height 26
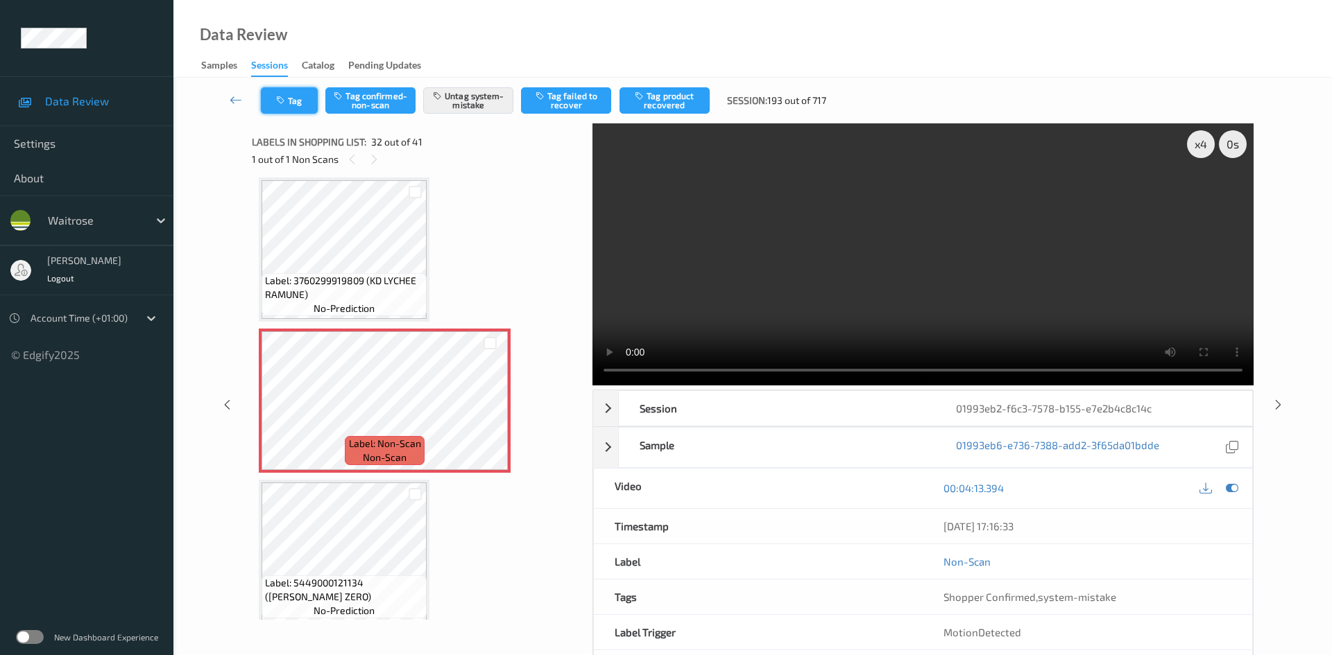
click at [309, 99] on button "Tag" at bounding box center [289, 100] width 57 height 26
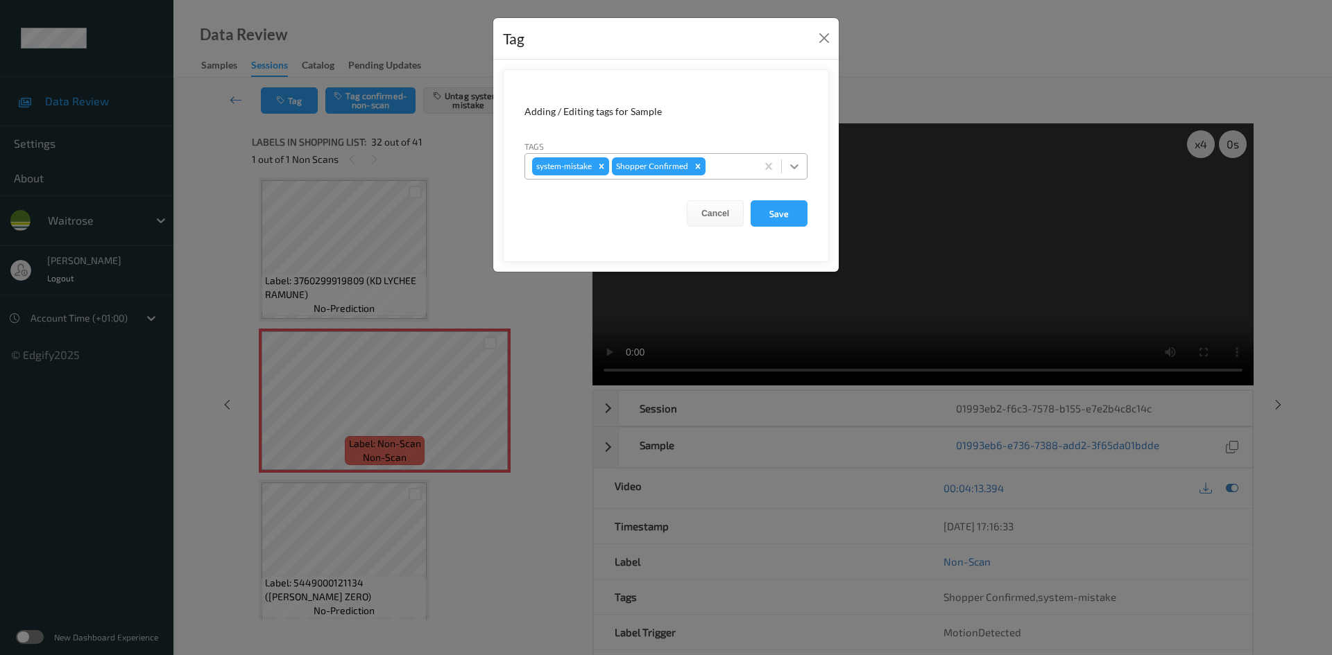
click at [798, 166] on icon at bounding box center [794, 167] width 14 height 14
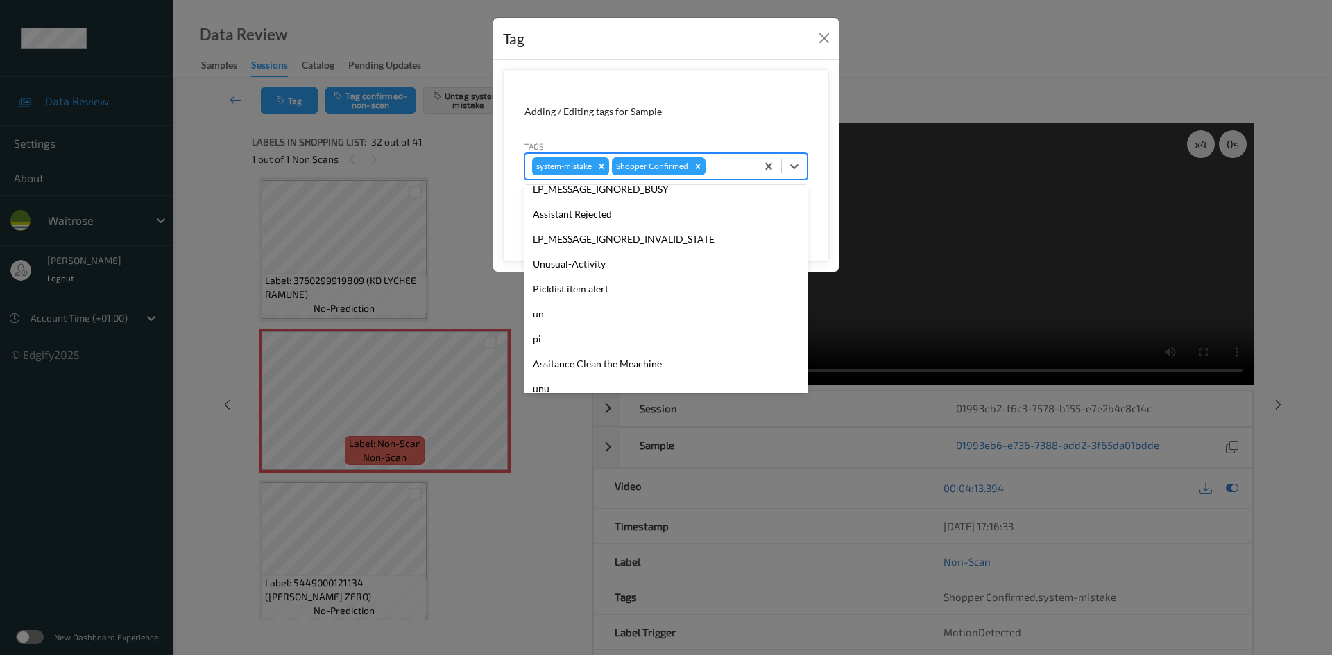
scroll to position [322, 0]
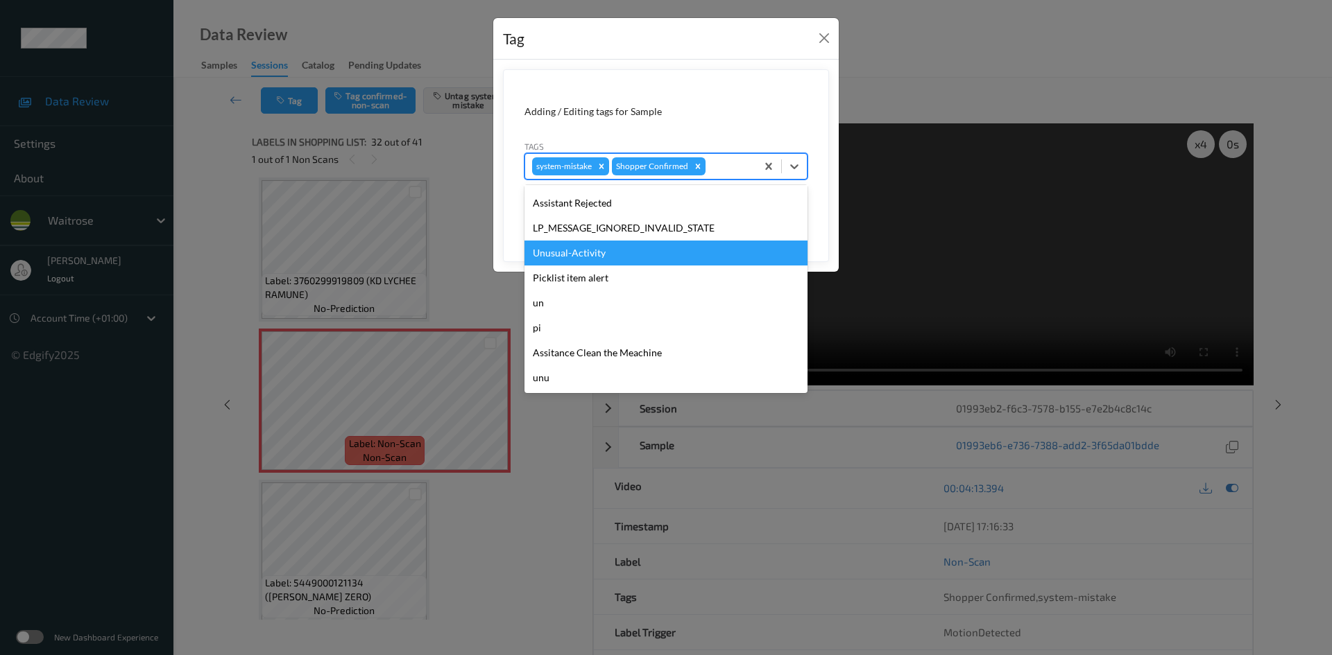
click at [572, 254] on div "Unusual-Activity" at bounding box center [665, 253] width 283 height 25
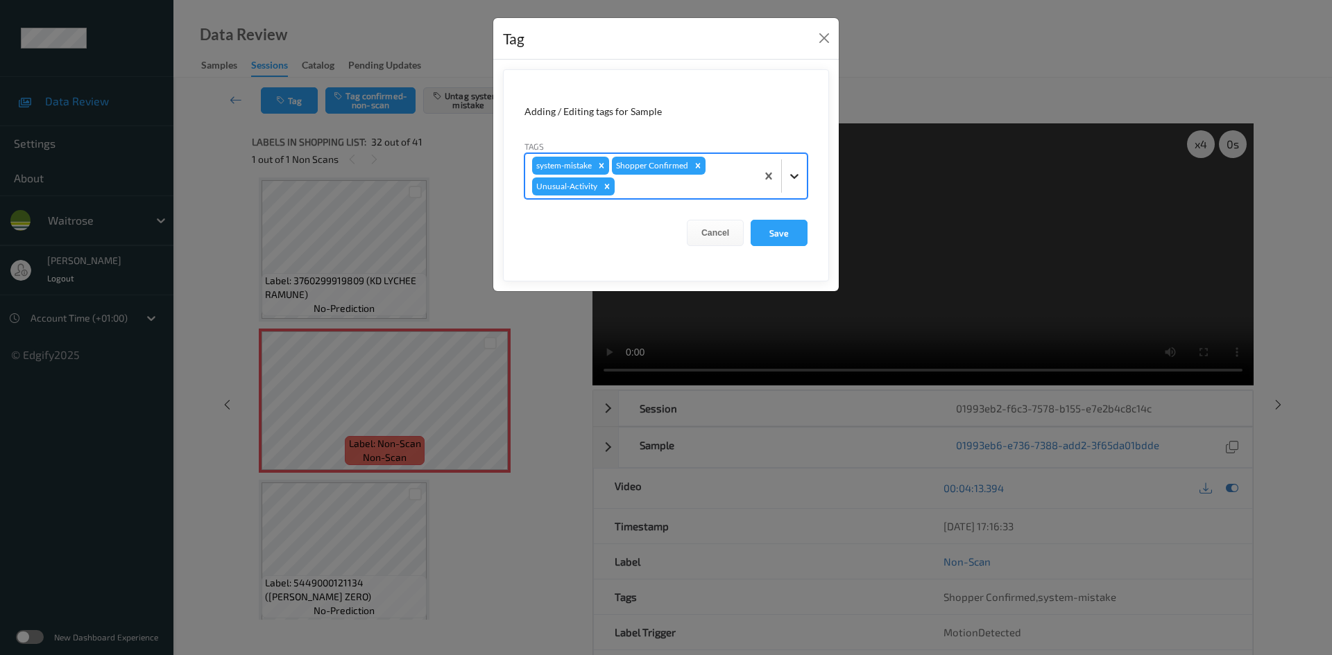
click at [786, 178] on div at bounding box center [794, 176] width 25 height 25
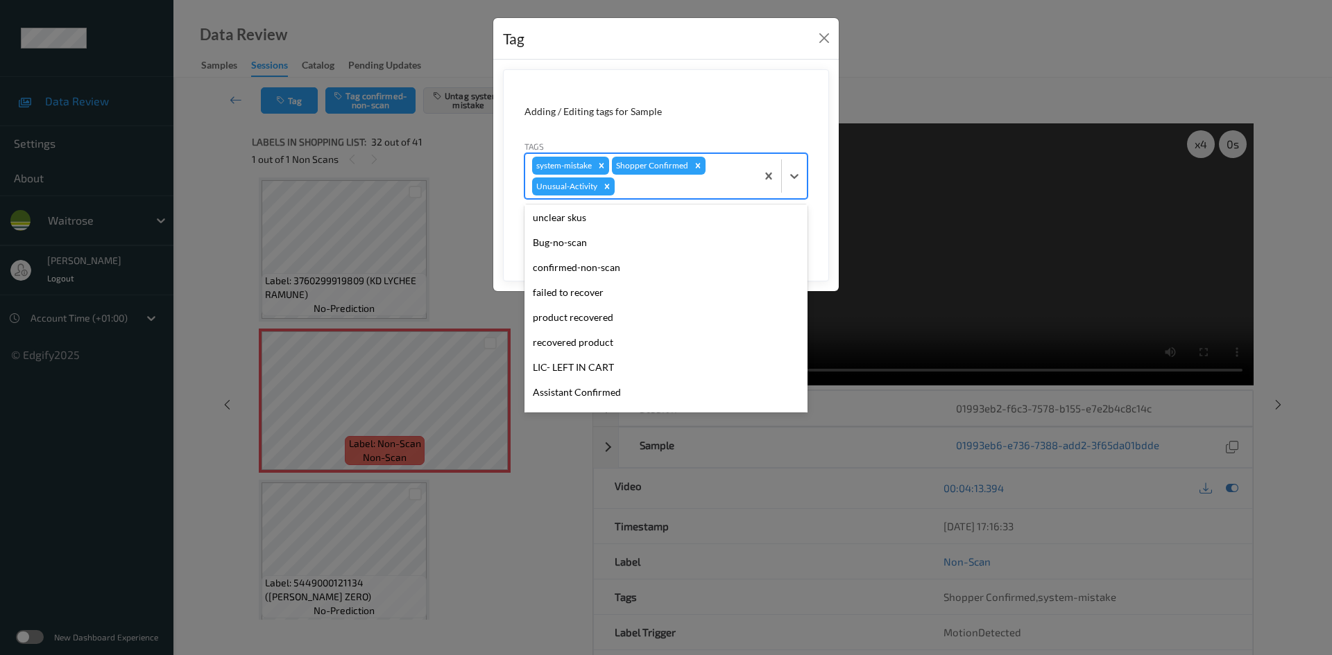
scroll to position [0, 0]
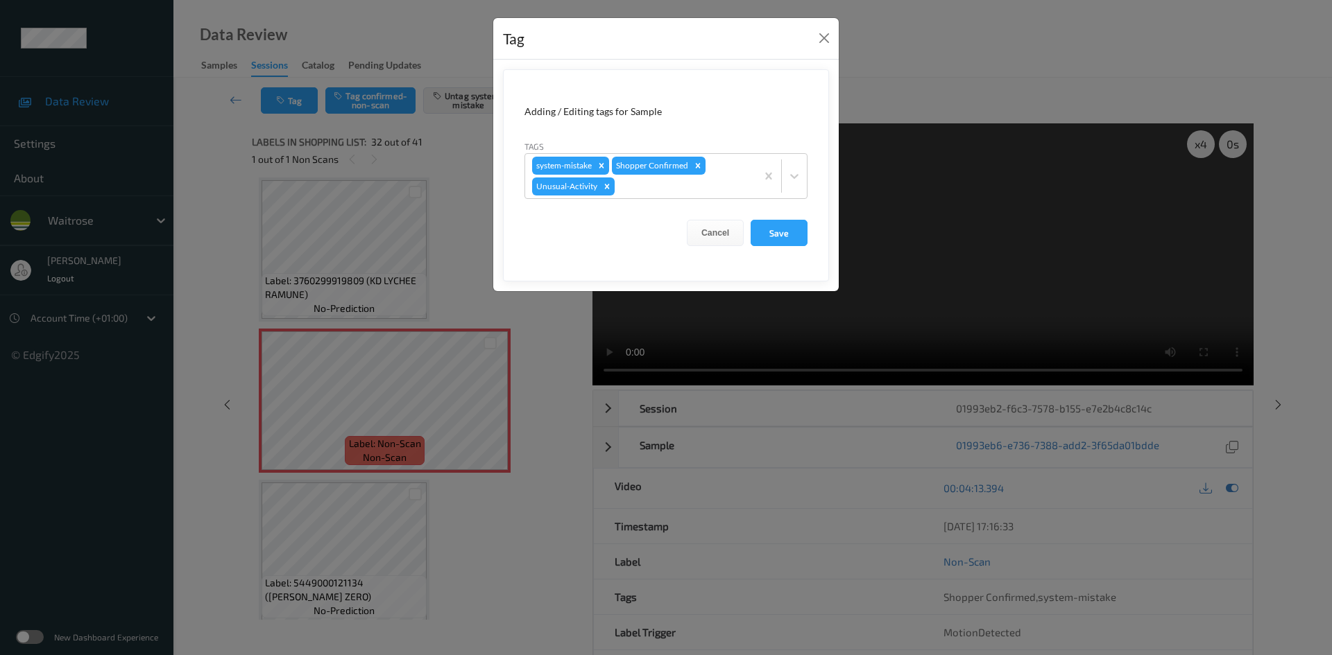
click at [526, 266] on form "Adding / Editing tags for Sample Tags system-mistake Shopper Confirmed Unusual-…" at bounding box center [666, 175] width 326 height 212
click at [776, 233] on button "Save" at bounding box center [778, 233] width 57 height 26
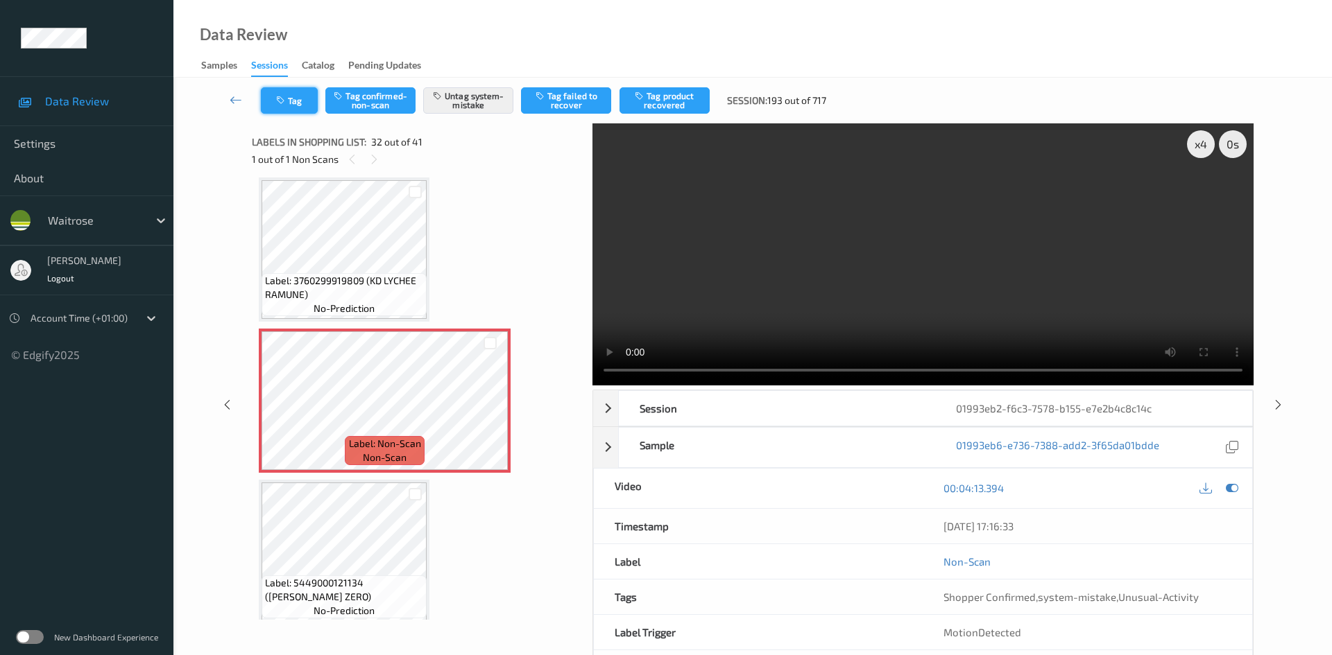
click at [297, 98] on button "Tag" at bounding box center [289, 100] width 57 height 26
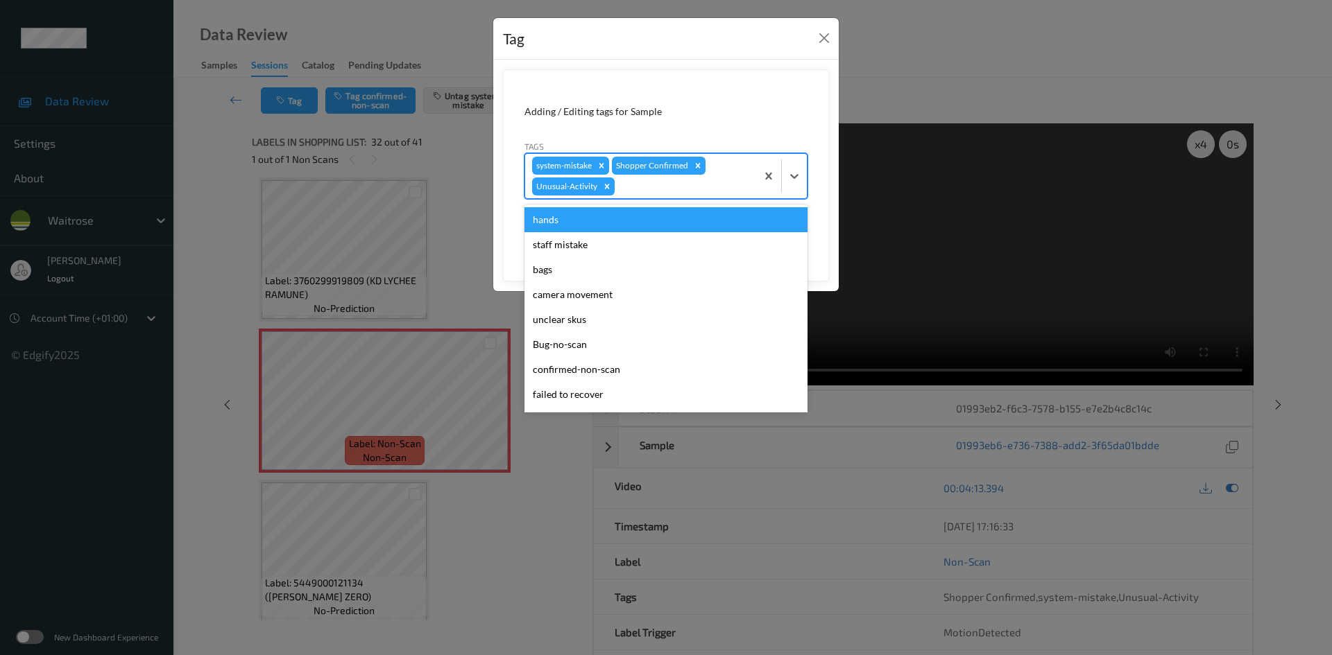
drag, startPoint x: 719, startPoint y: 186, endPoint x: 724, endPoint y: 197, distance: 12.1
click at [727, 187] on div at bounding box center [683, 186] width 132 height 17
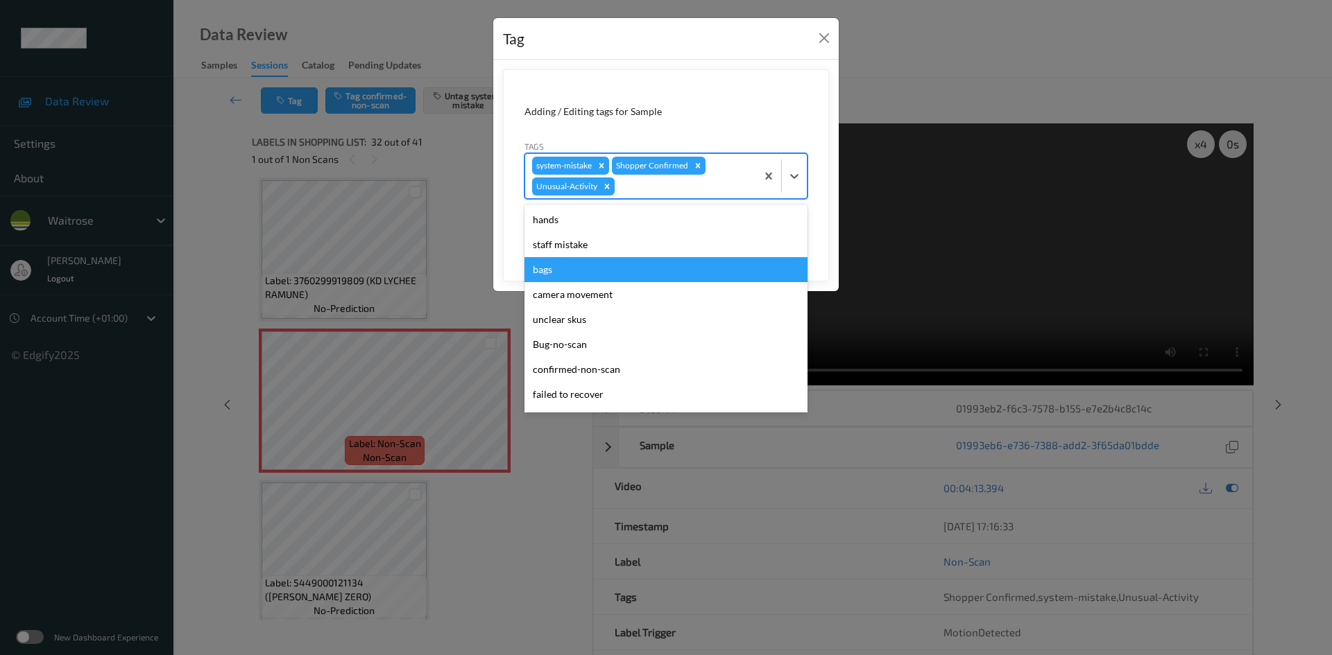
drag, startPoint x: 534, startPoint y: 269, endPoint x: 551, endPoint y: 260, distance: 19.5
click at [536, 268] on div "bags" at bounding box center [665, 269] width 283 height 25
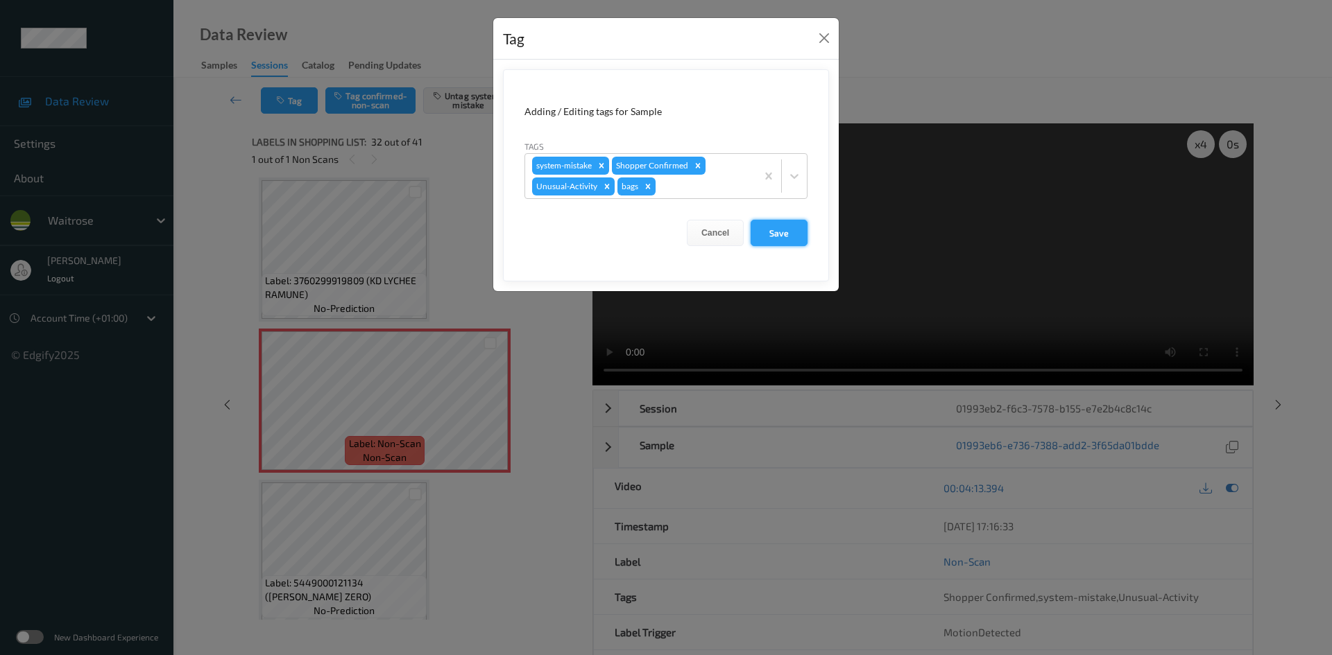
click at [766, 230] on button "Save" at bounding box center [778, 233] width 57 height 26
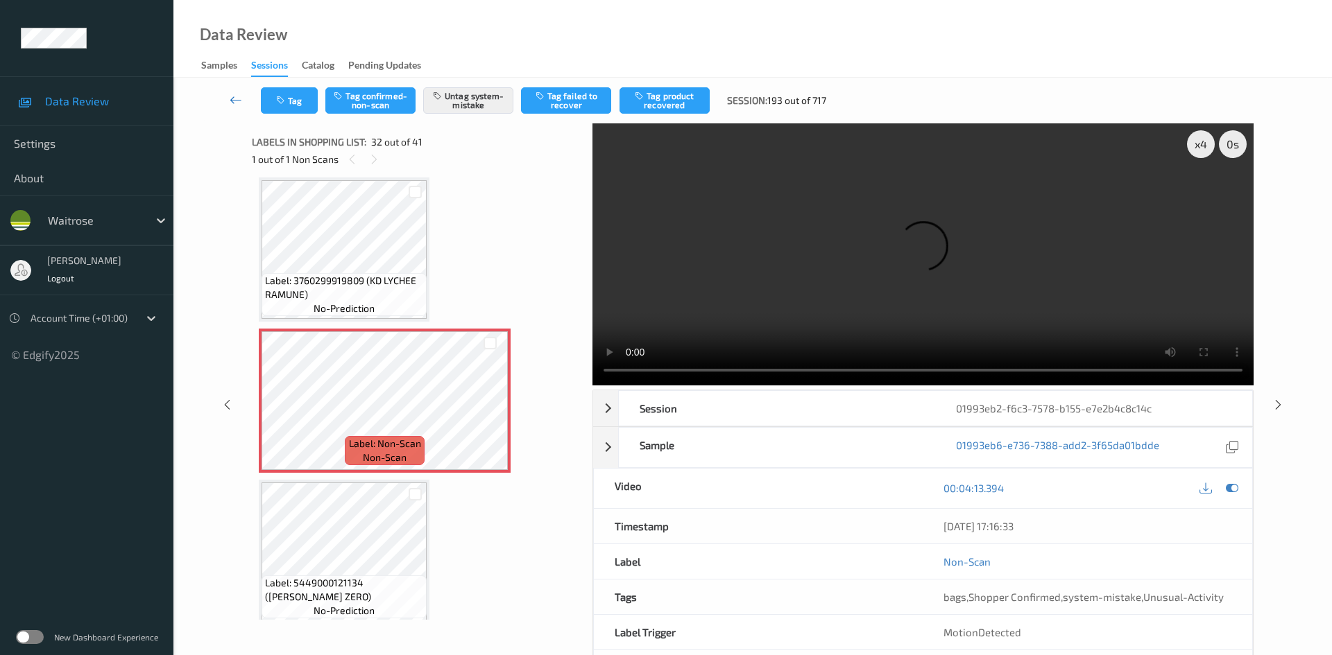
click at [227, 92] on link at bounding box center [236, 100] width 49 height 26
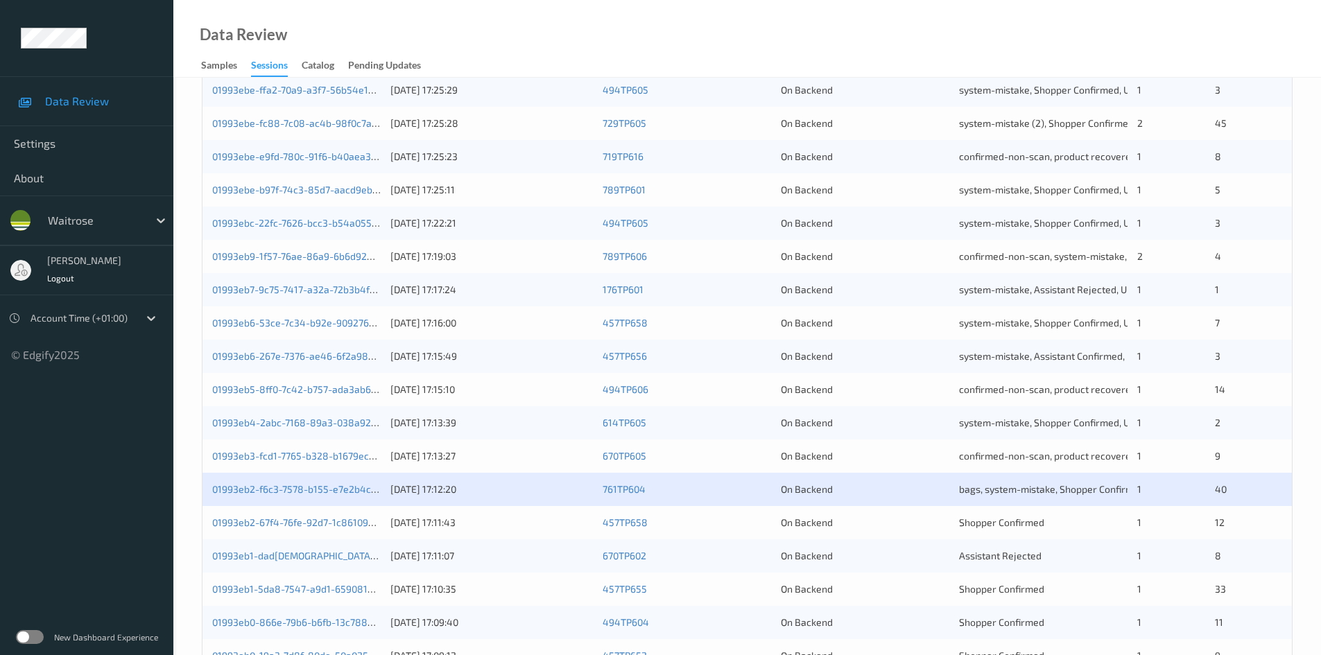
scroll to position [388, 0]
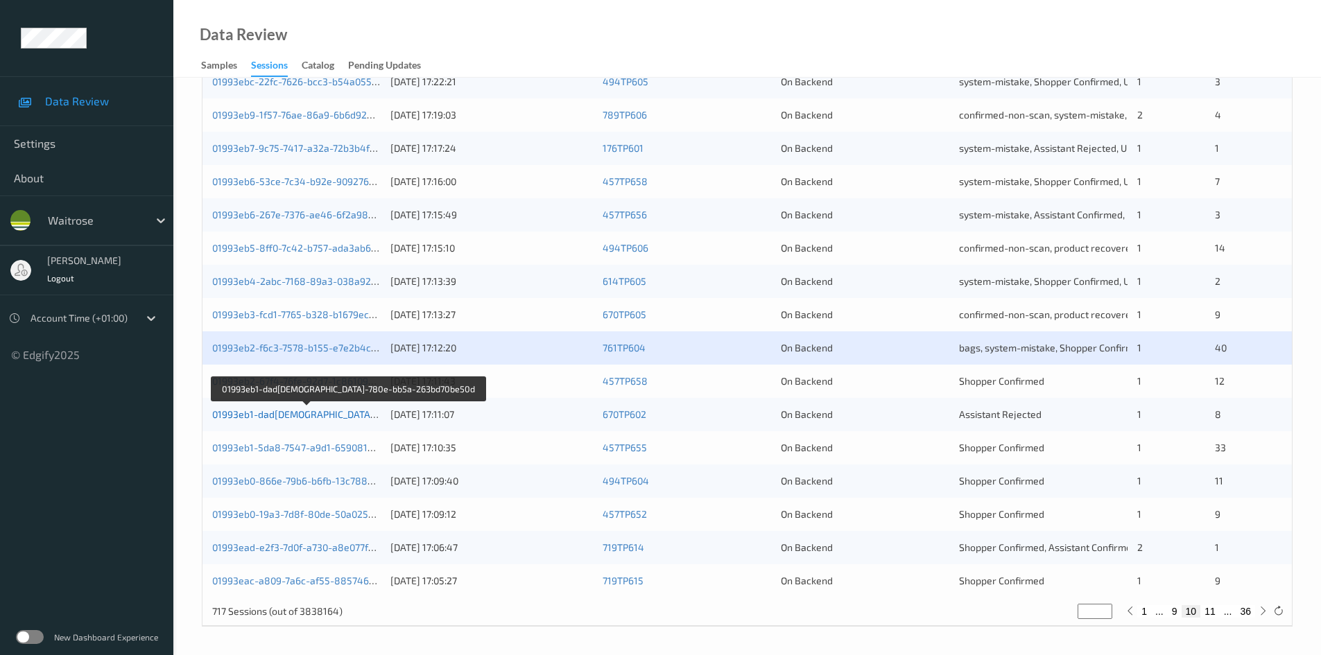
click at [259, 419] on link "01993eb1-dad[DEMOGRAPHIC_DATA]-780e-bb5a-263bd70be50d" at bounding box center [354, 414] width 284 height 12
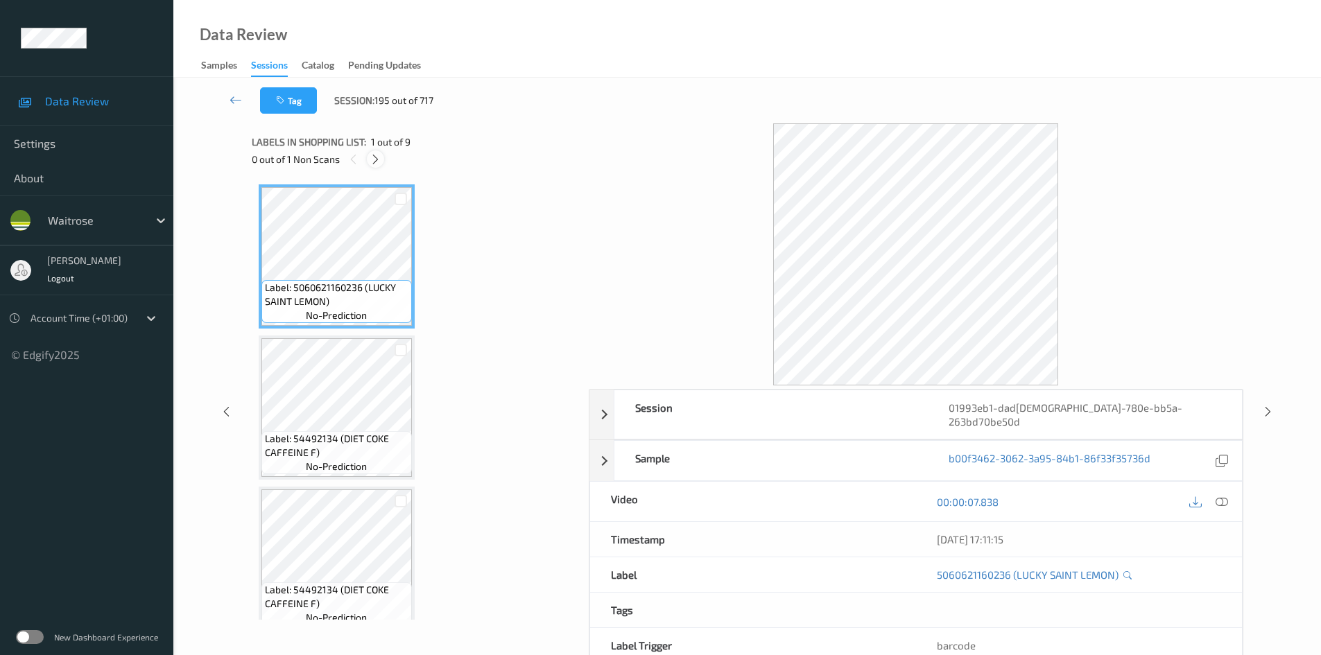
click at [376, 160] on icon at bounding box center [376, 159] width 12 height 12
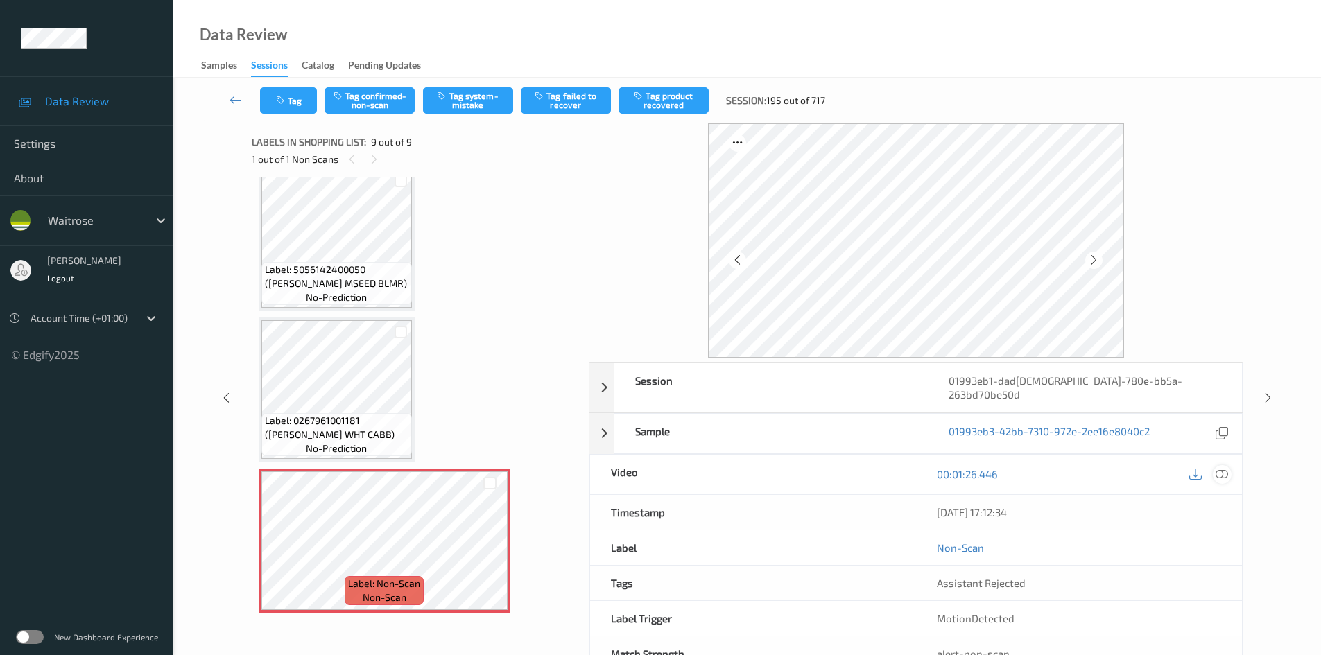
click at [1222, 468] on icon at bounding box center [1222, 474] width 12 height 12
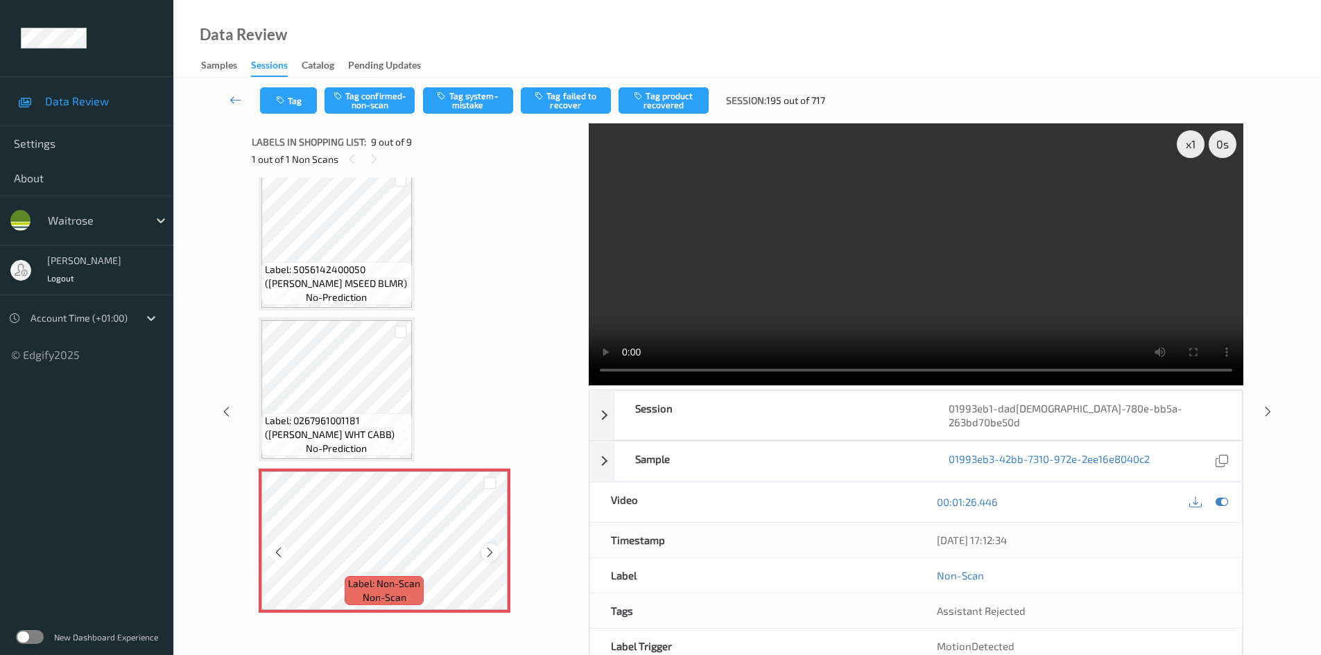
click at [484, 553] on icon at bounding box center [490, 552] width 12 height 12
click at [924, 307] on video at bounding box center [916, 254] width 655 height 262
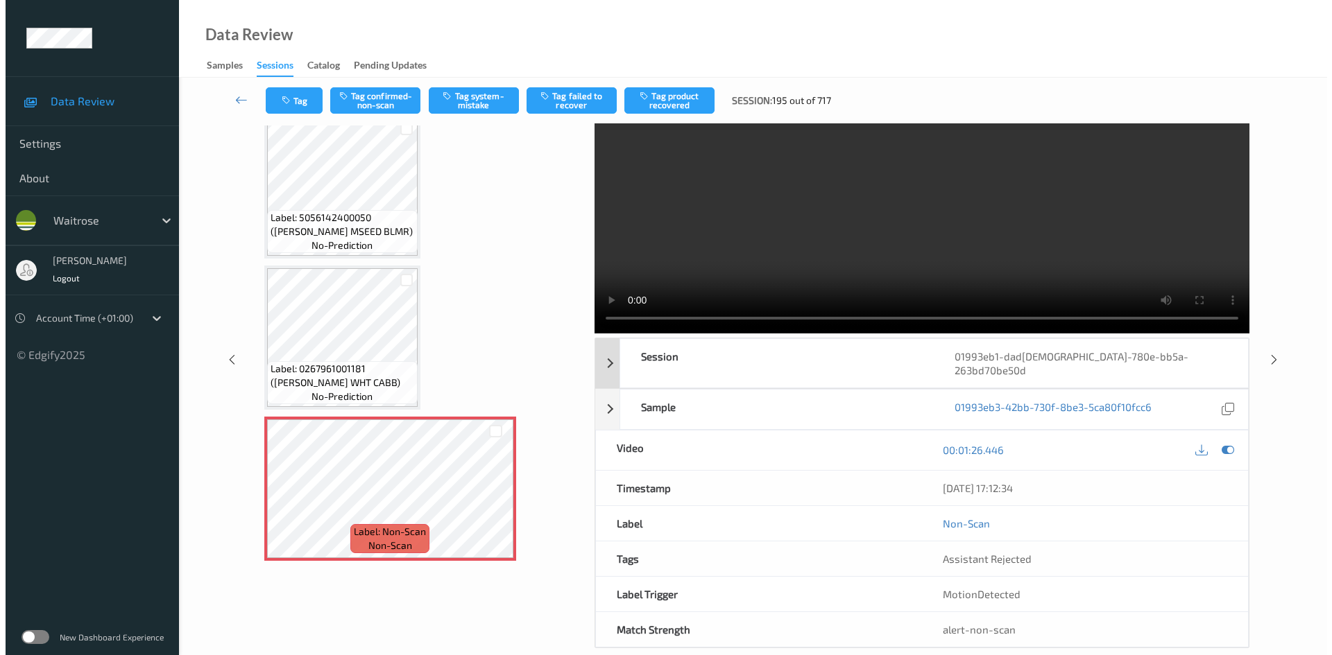
scroll to position [0, 0]
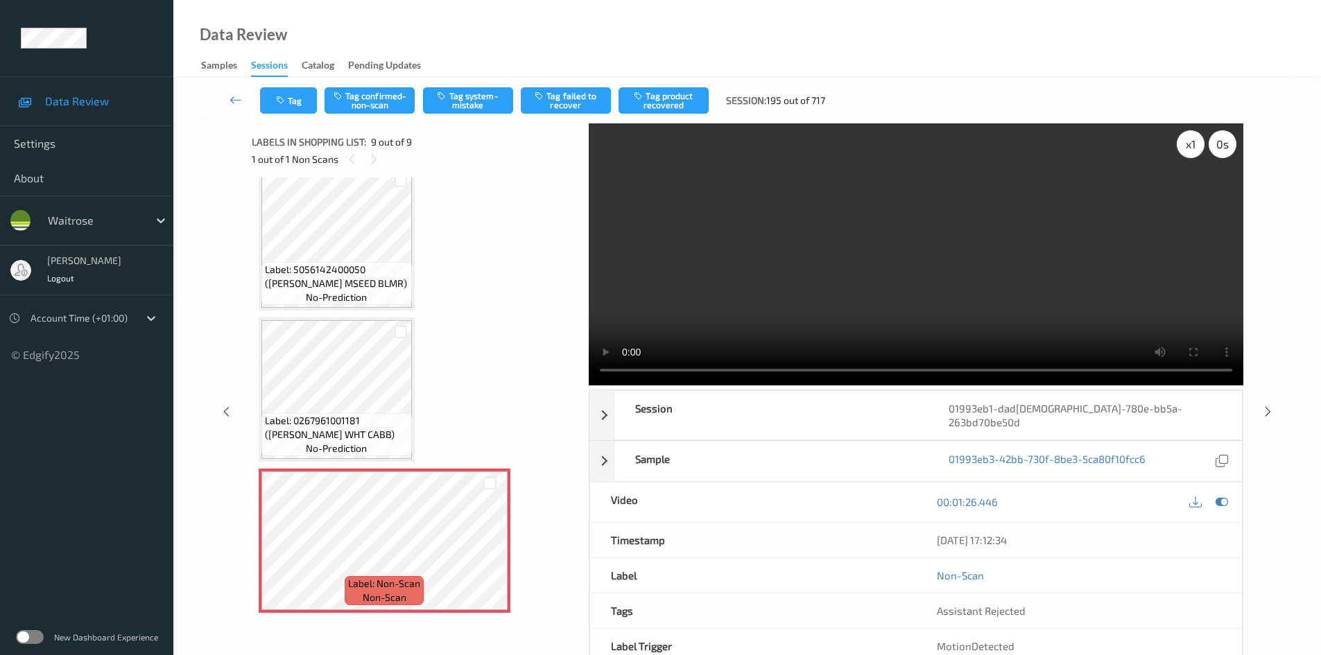
click at [1189, 147] on div "x 1" at bounding box center [1191, 144] width 28 height 28
click at [1189, 148] on div "x 2" at bounding box center [1191, 144] width 28 height 28
click at [795, 235] on video at bounding box center [916, 254] width 655 height 262
click at [458, 98] on button "Tag system-mistake" at bounding box center [468, 100] width 90 height 26
click at [485, 89] on button "Tag system-mistake" at bounding box center [468, 100] width 90 height 26
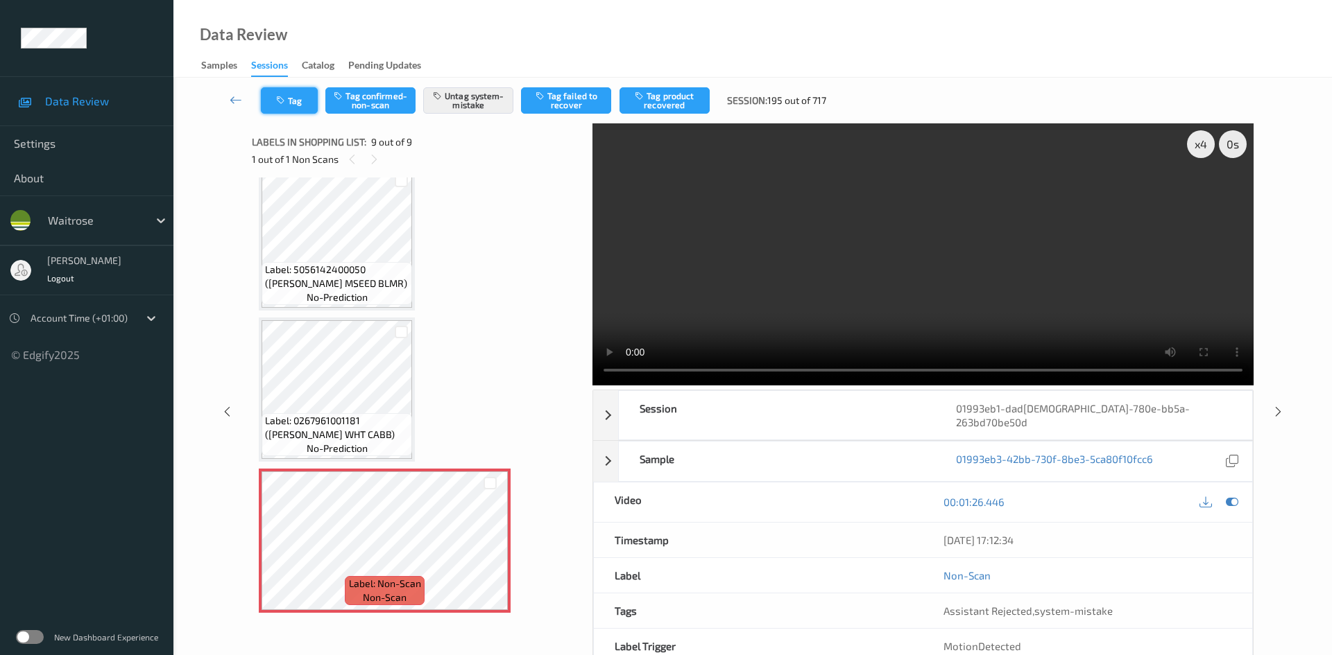
click at [300, 104] on button "Tag" at bounding box center [289, 100] width 57 height 26
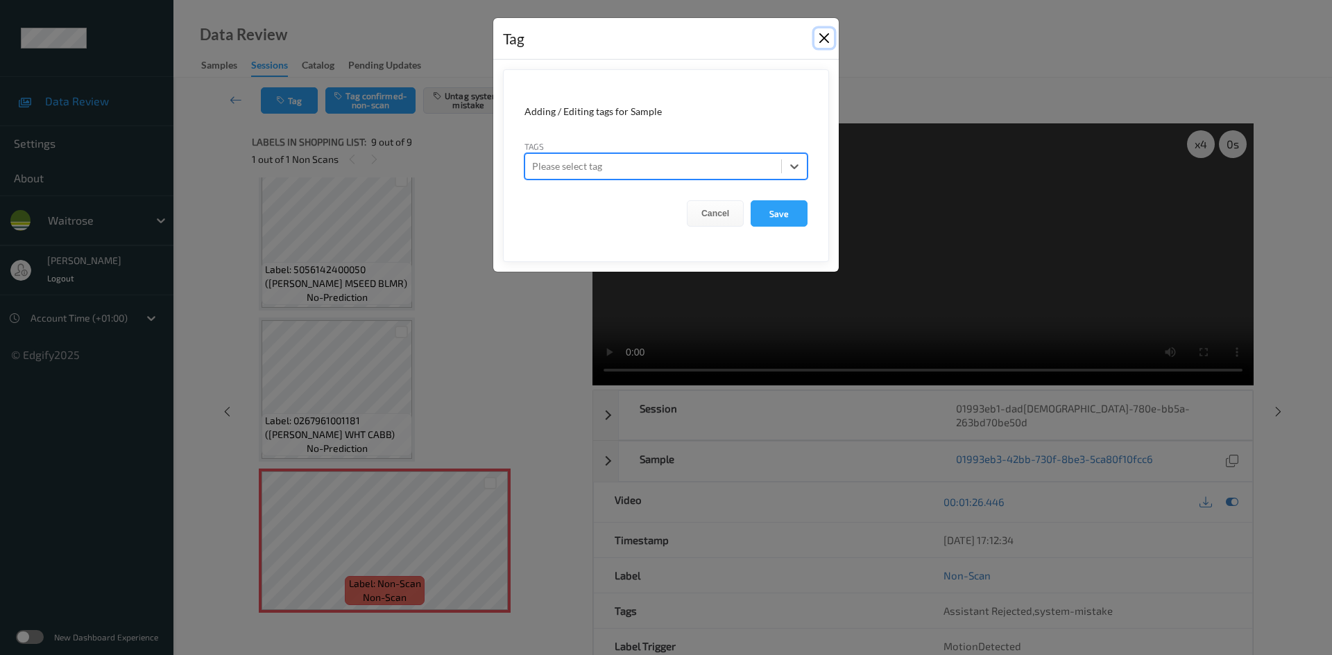
click at [819, 44] on button "Close" at bounding box center [823, 37] width 19 height 19
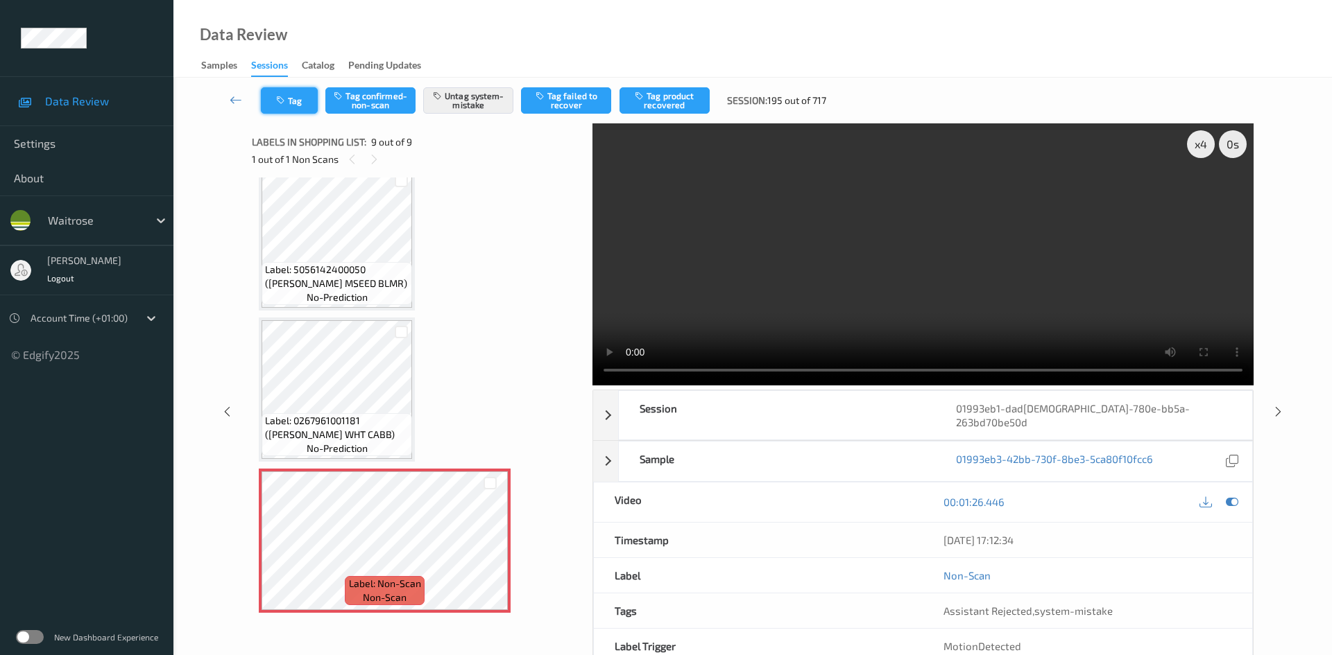
drag, startPoint x: 275, startPoint y: 98, endPoint x: 310, endPoint y: 101, distance: 35.5
click at [275, 98] on div "Tag Tag confirmed-non-scan Untag system-mistake Tag failed to recover Tag produ…" at bounding box center [752, 389] width 1101 height 623
click at [313, 104] on button "Tag" at bounding box center [289, 100] width 57 height 26
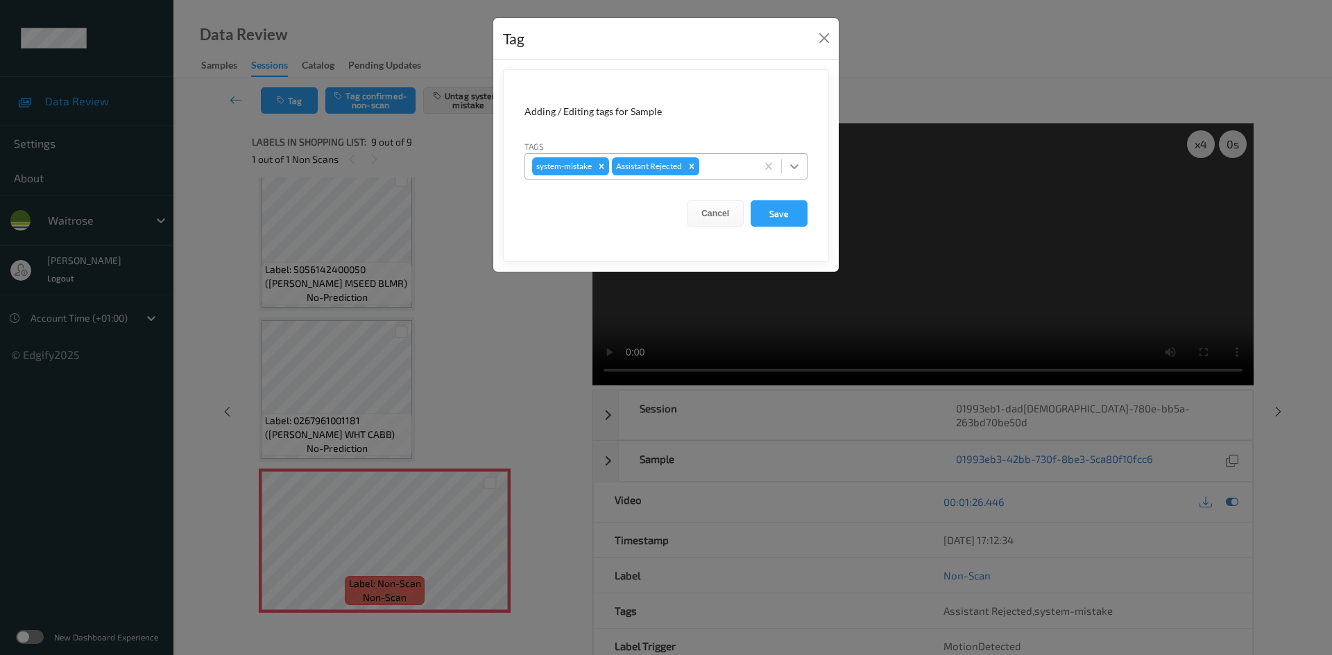
click at [788, 162] on icon at bounding box center [794, 167] width 14 height 14
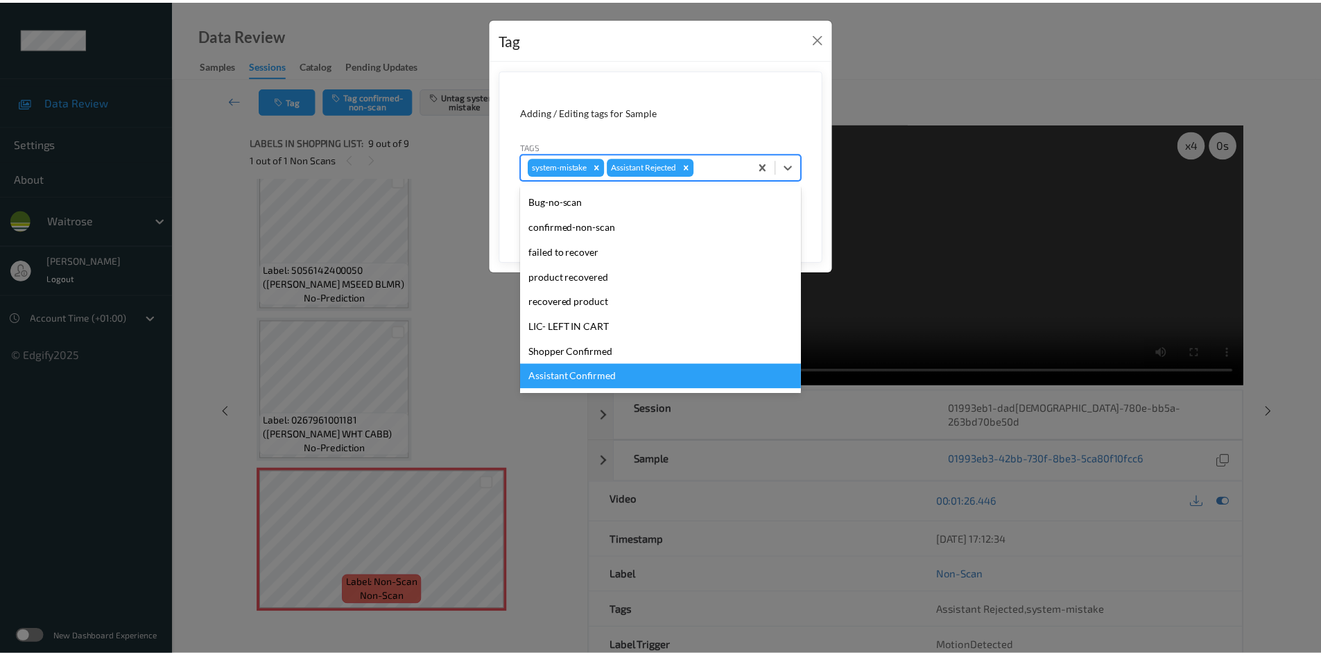
scroll to position [208, 0]
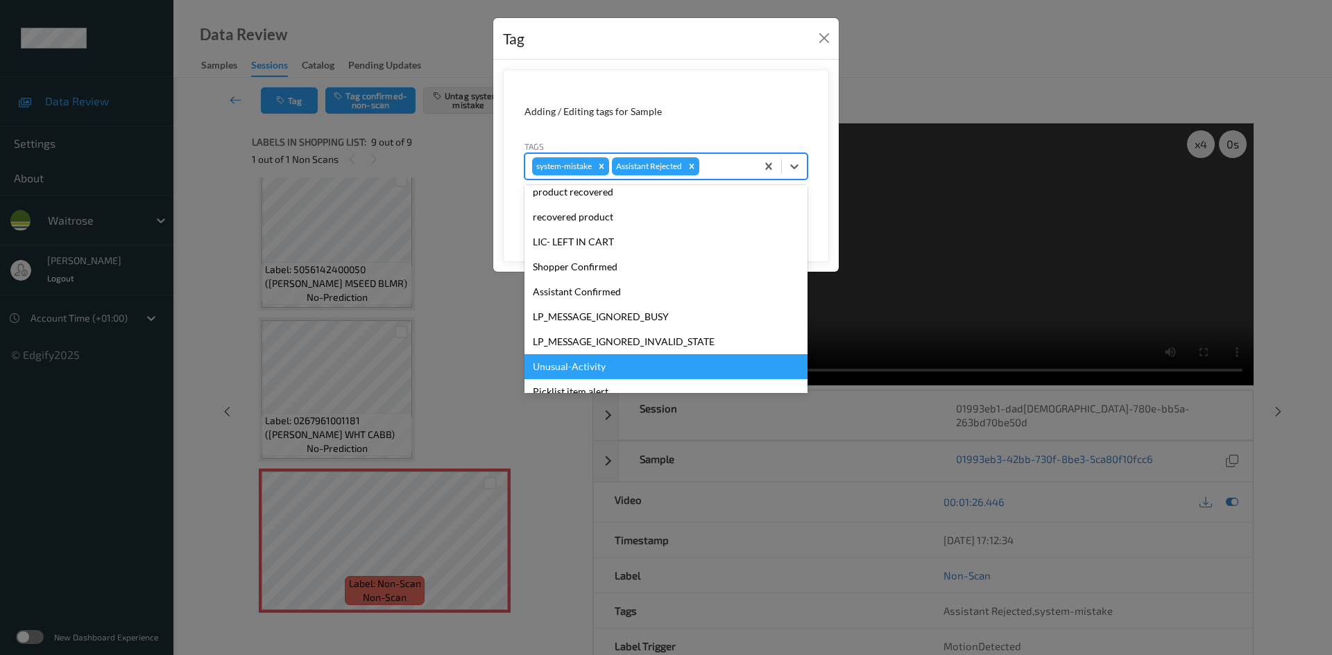
click at [564, 367] on div "Unusual-Activity" at bounding box center [665, 366] width 283 height 25
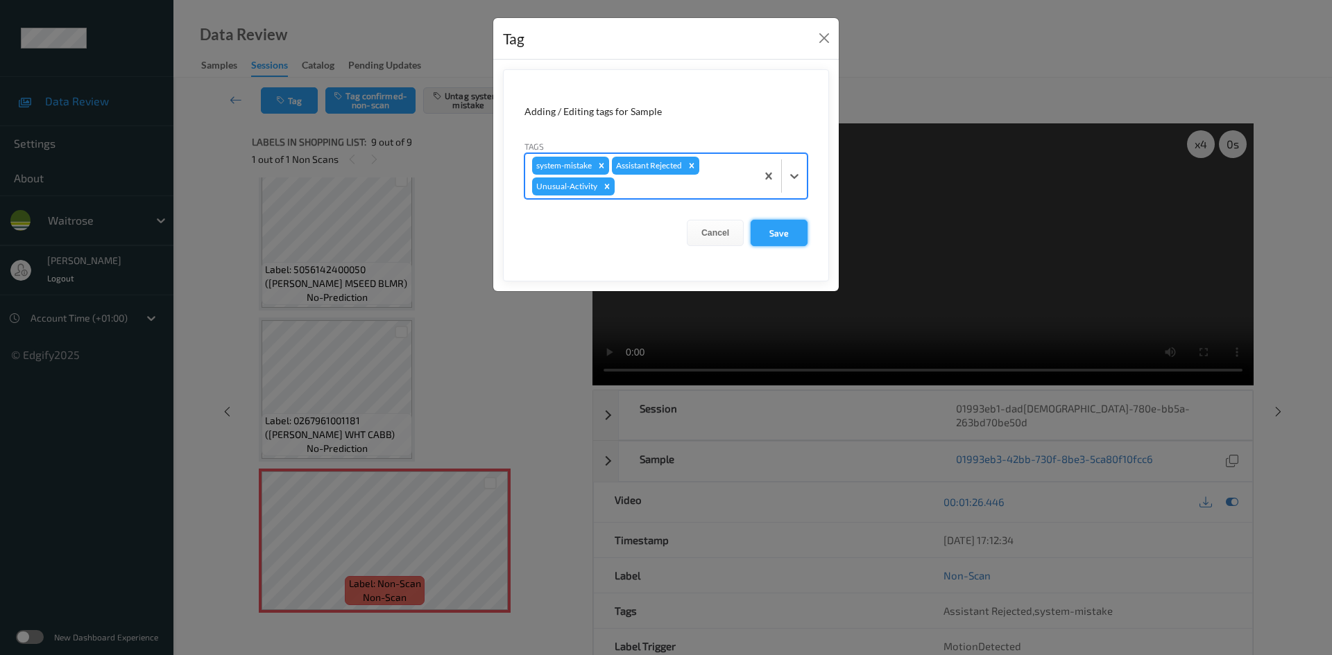
click at [792, 235] on button "Save" at bounding box center [778, 233] width 57 height 26
click at [771, 230] on button "Save" at bounding box center [778, 233] width 57 height 26
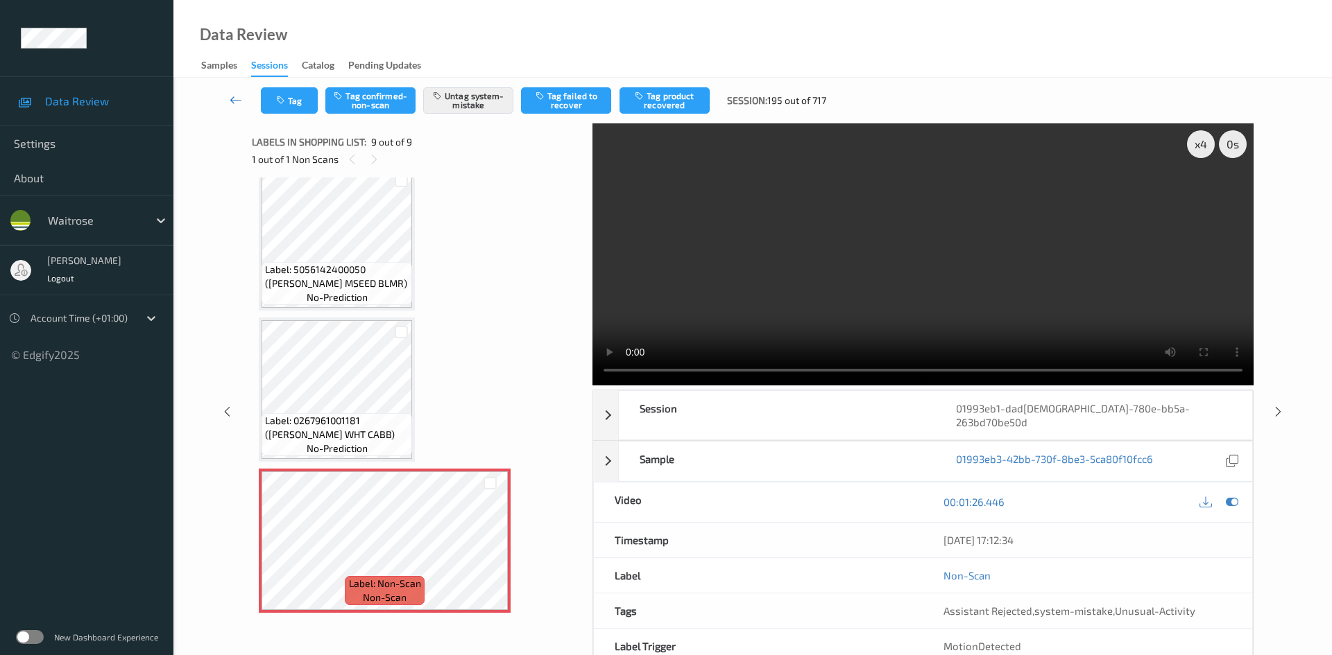
click at [230, 92] on link at bounding box center [236, 100] width 49 height 26
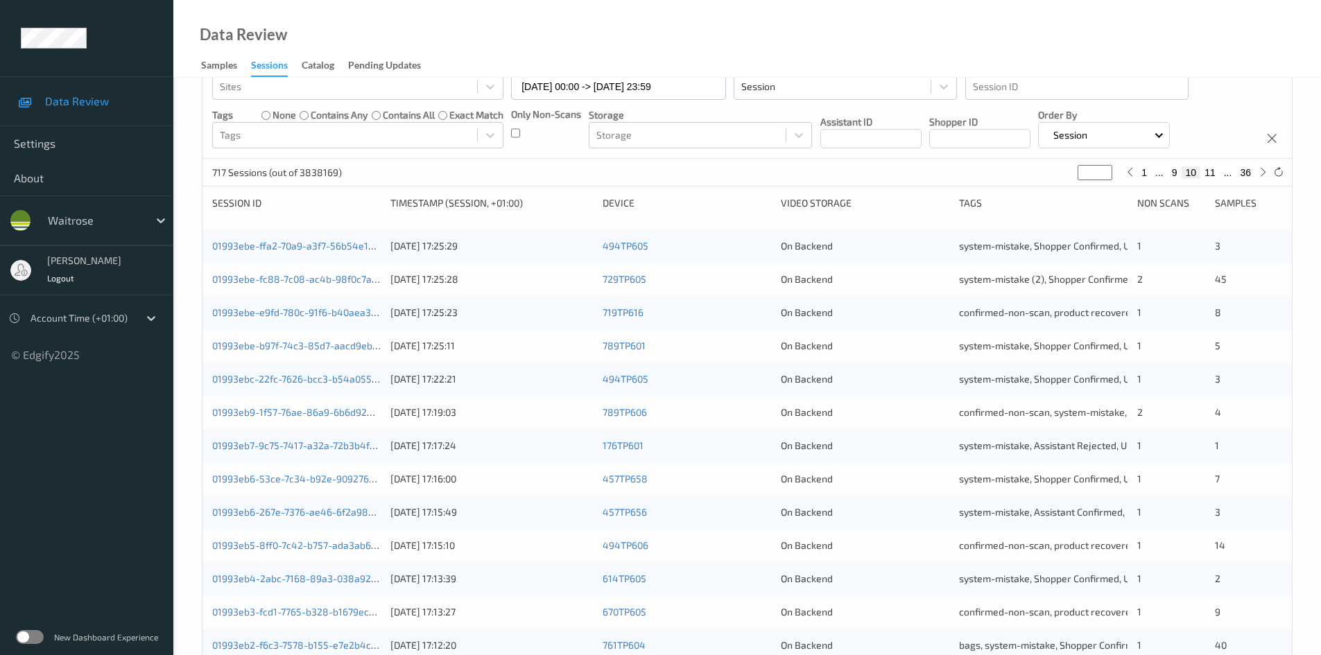
scroll to position [388, 0]
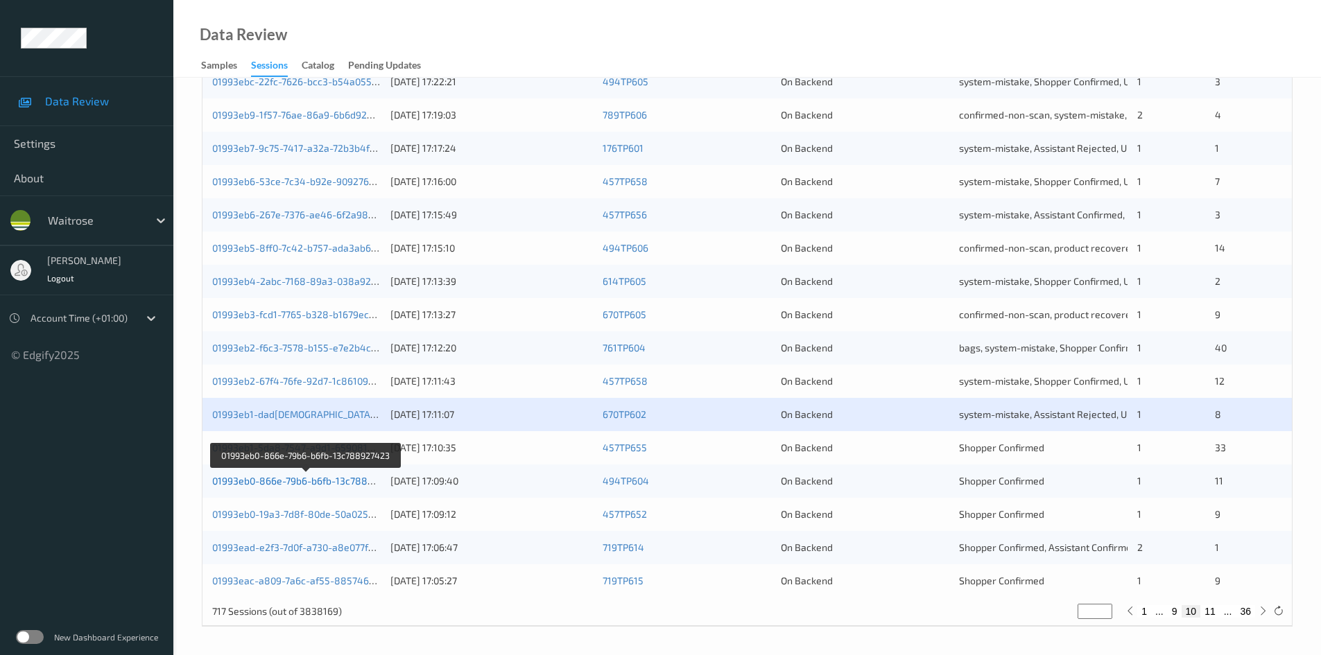
click at [258, 481] on link "01993eb0-866e-79b6-b6fb-13c788927423" at bounding box center [306, 481] width 189 height 12
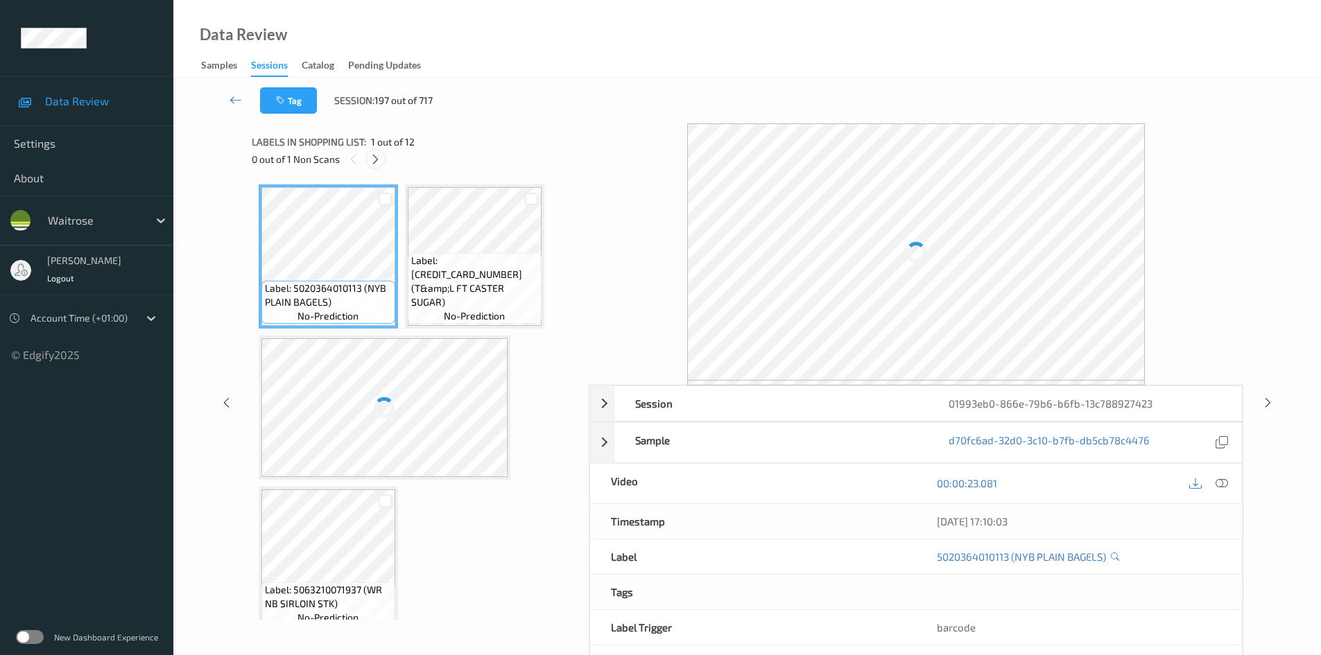
click at [370, 160] on icon at bounding box center [376, 159] width 12 height 12
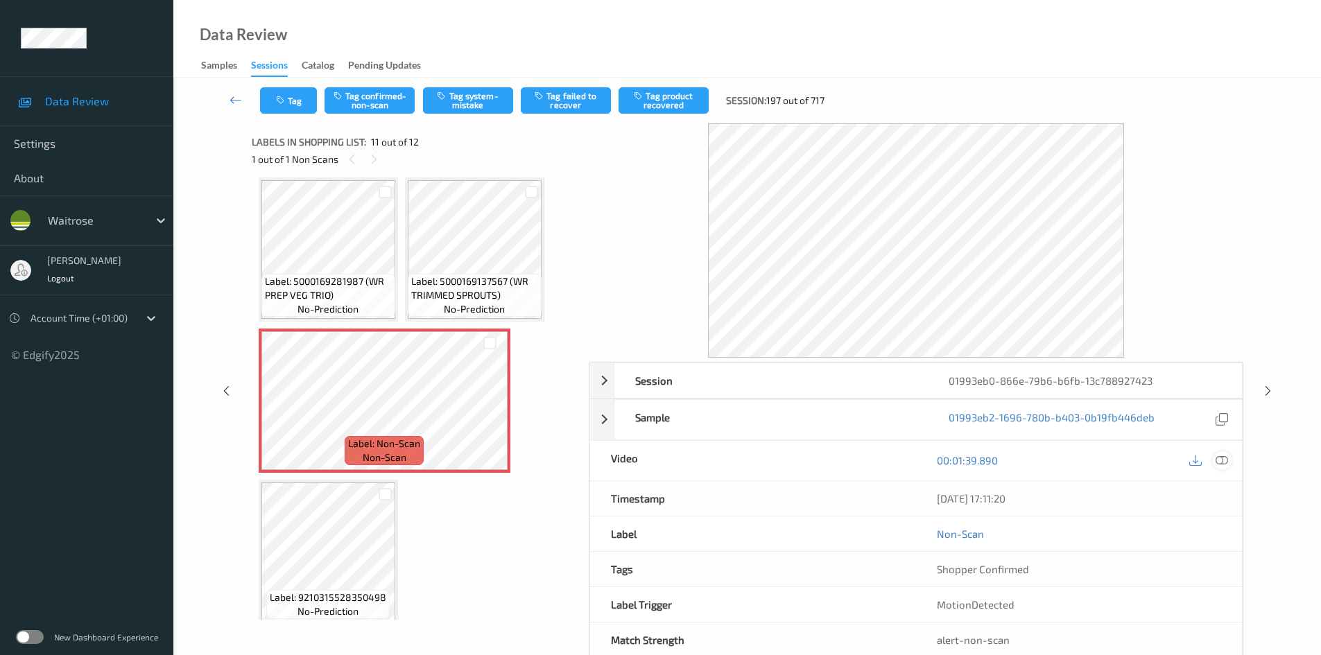
click at [1223, 459] on icon at bounding box center [1222, 460] width 12 height 12
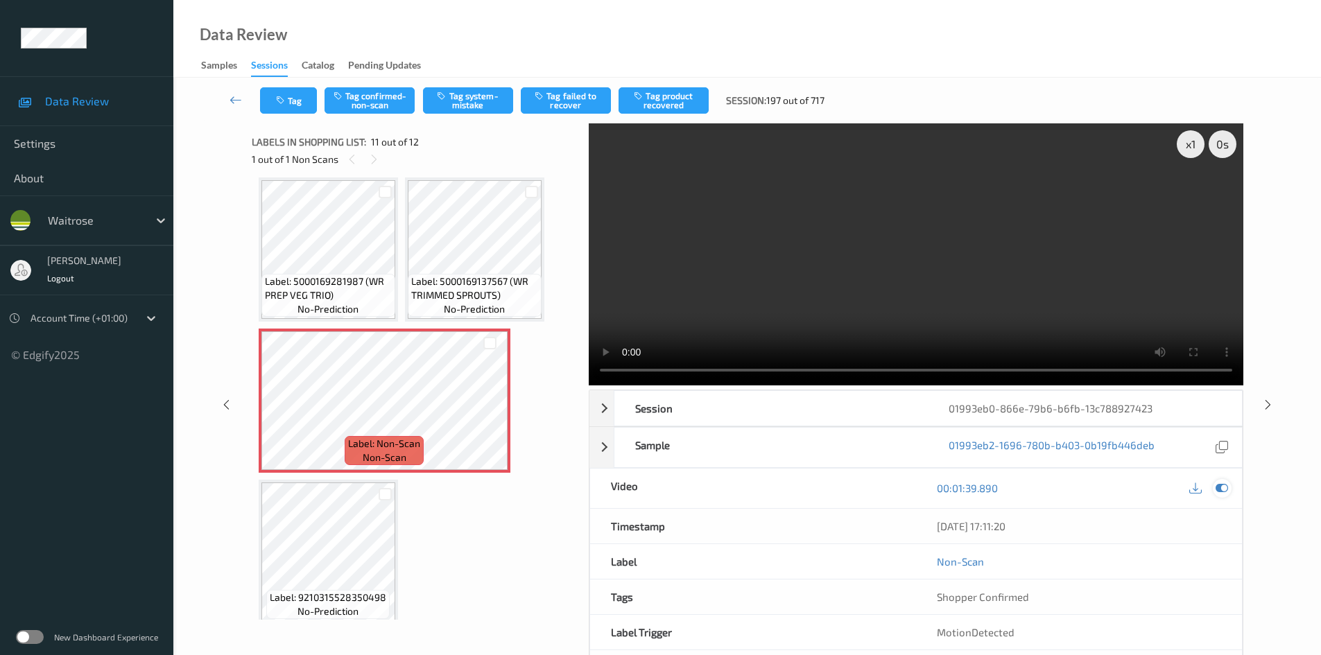
click at [1223, 489] on icon at bounding box center [1222, 488] width 12 height 12
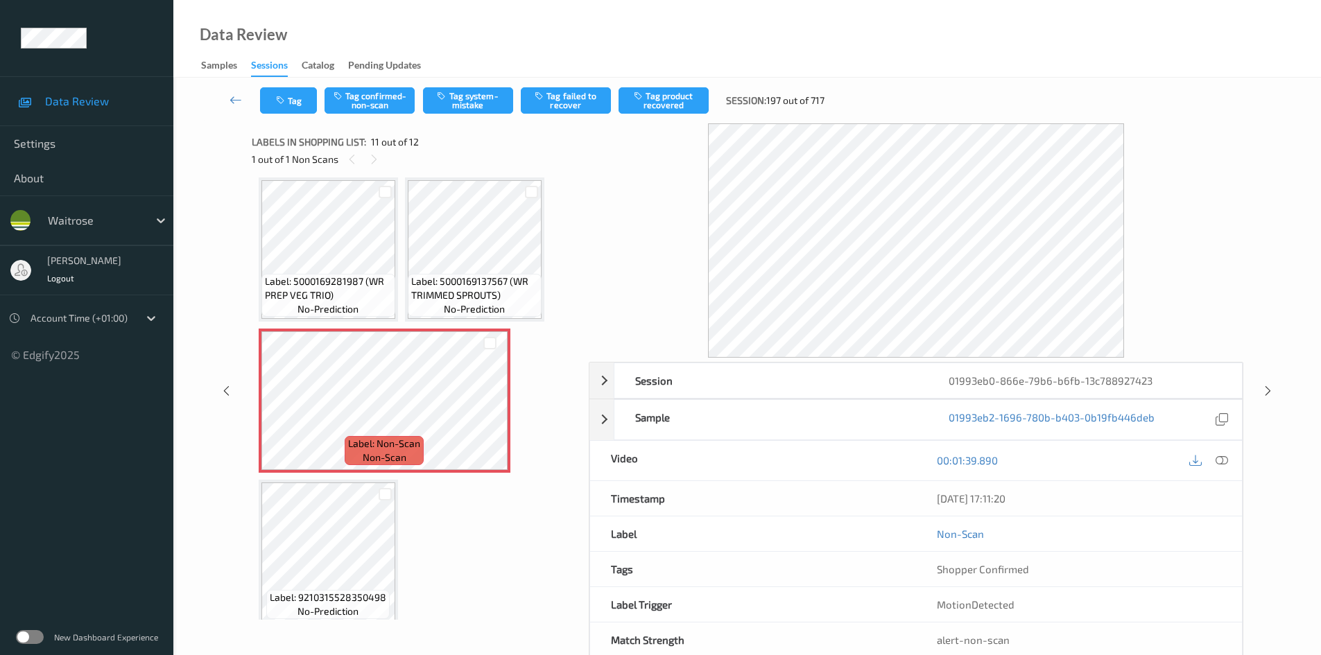
click at [1224, 488] on div "12/09/2025 17:11:20" at bounding box center [1079, 498] width 326 height 35
click at [1223, 462] on icon at bounding box center [1222, 460] width 12 height 12
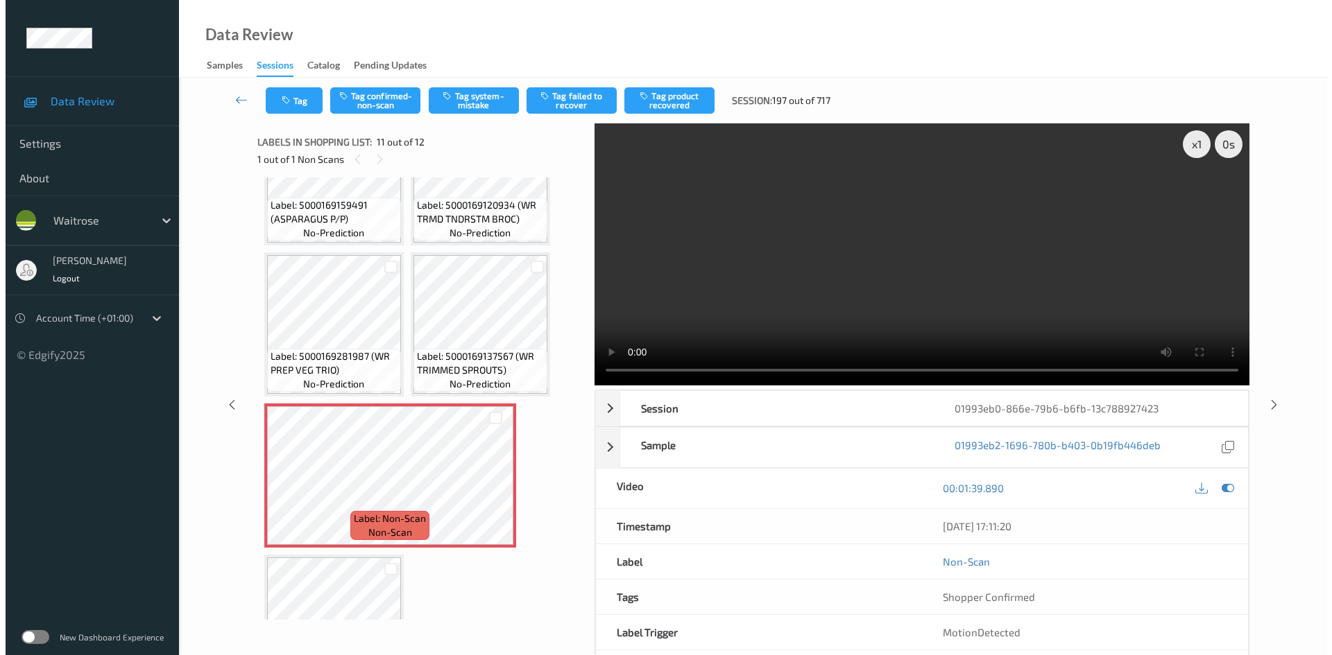
scroll to position [542, 0]
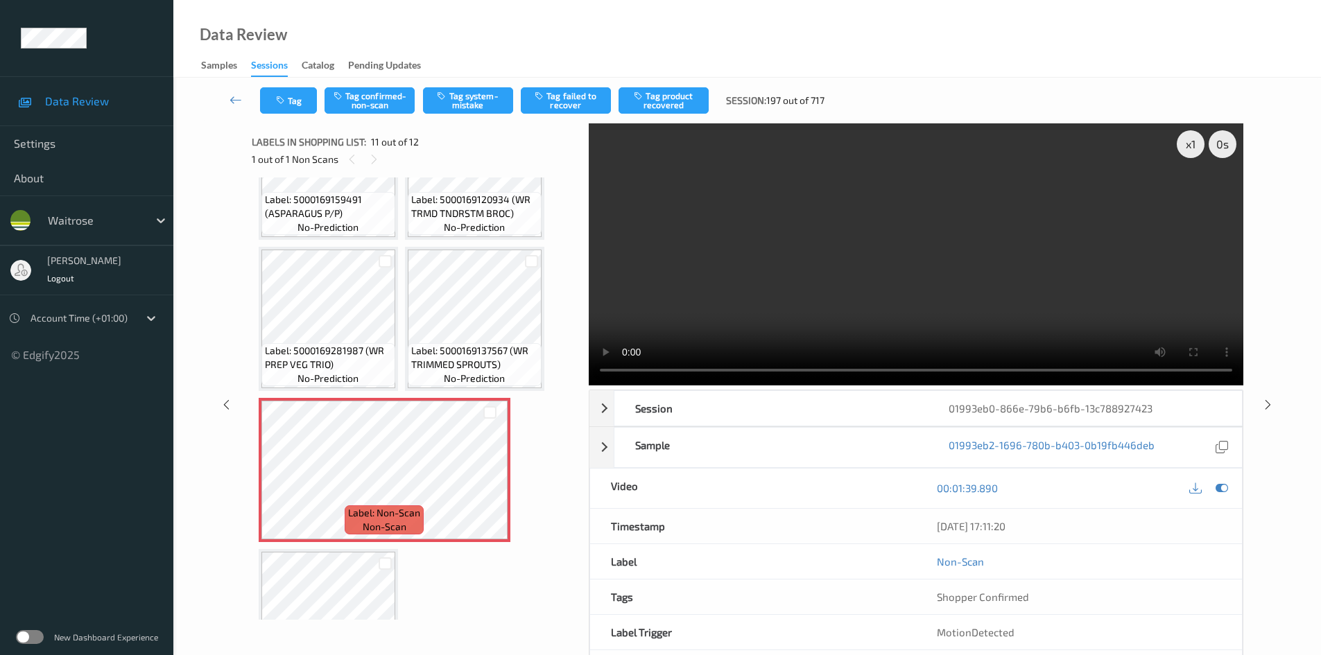
click at [902, 248] on video at bounding box center [916, 254] width 655 height 262
click at [716, 273] on video at bounding box center [916, 254] width 655 height 262
click at [1189, 137] on div "x 1" at bounding box center [1191, 144] width 28 height 28
drag, startPoint x: 680, startPoint y: 218, endPoint x: 689, endPoint y: 209, distance: 12.8
click at [681, 218] on video at bounding box center [916, 254] width 655 height 262
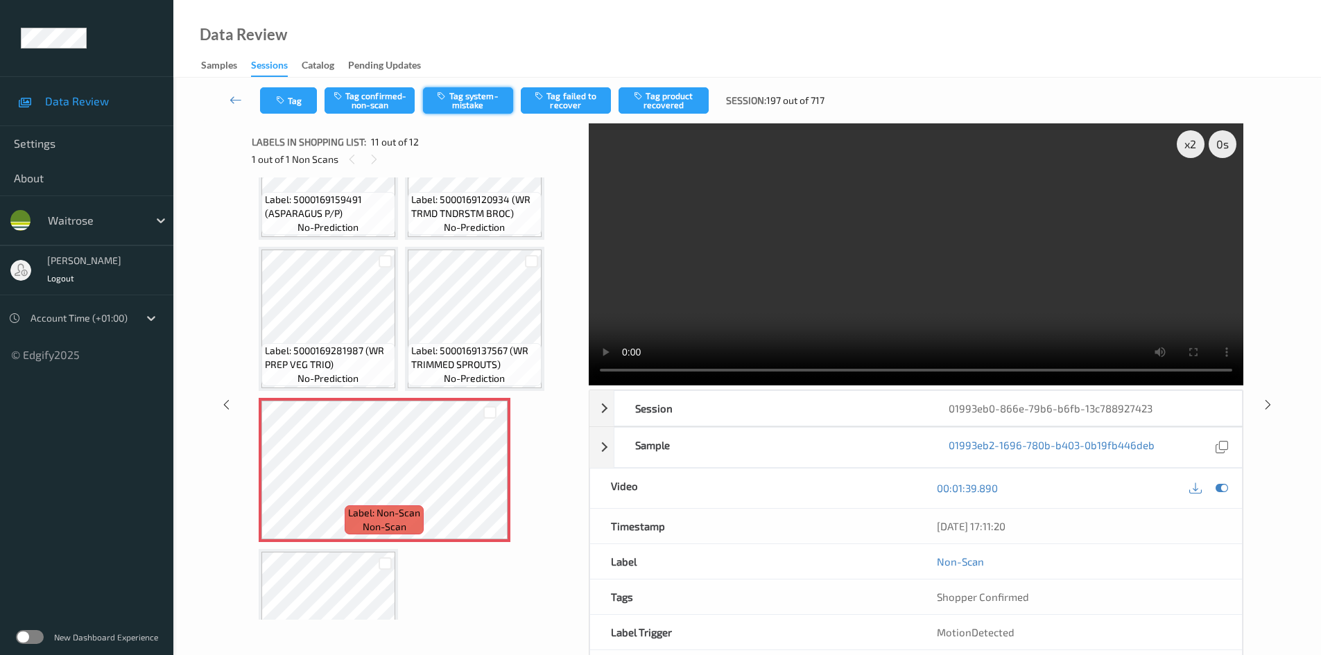
click at [483, 105] on button "Tag system-mistake" at bounding box center [468, 100] width 90 height 26
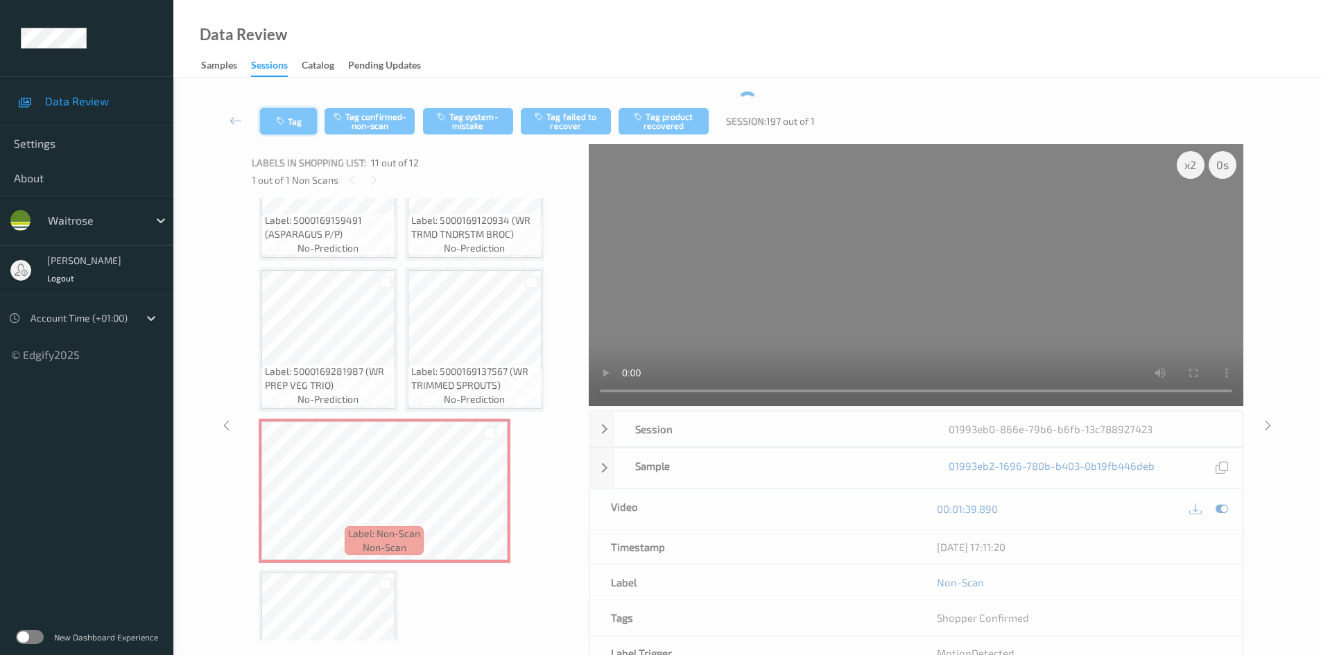
click at [294, 114] on button "Tag" at bounding box center [288, 121] width 57 height 26
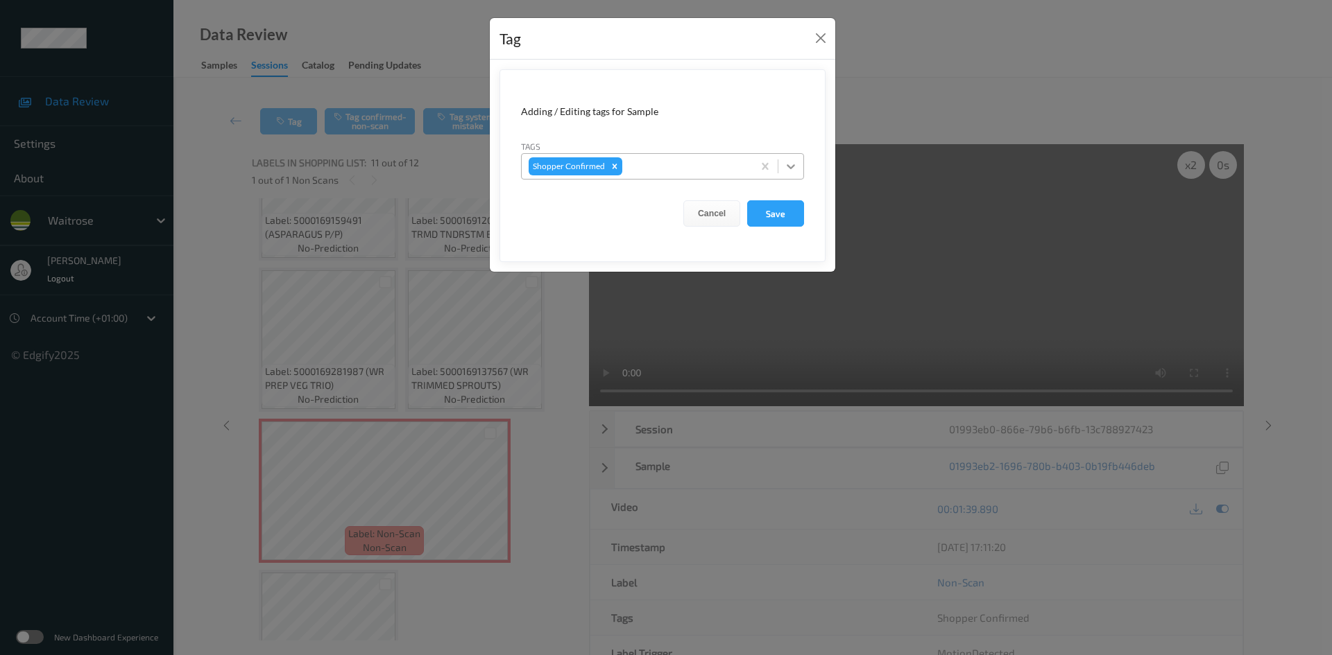
click at [784, 171] on icon at bounding box center [791, 167] width 14 height 14
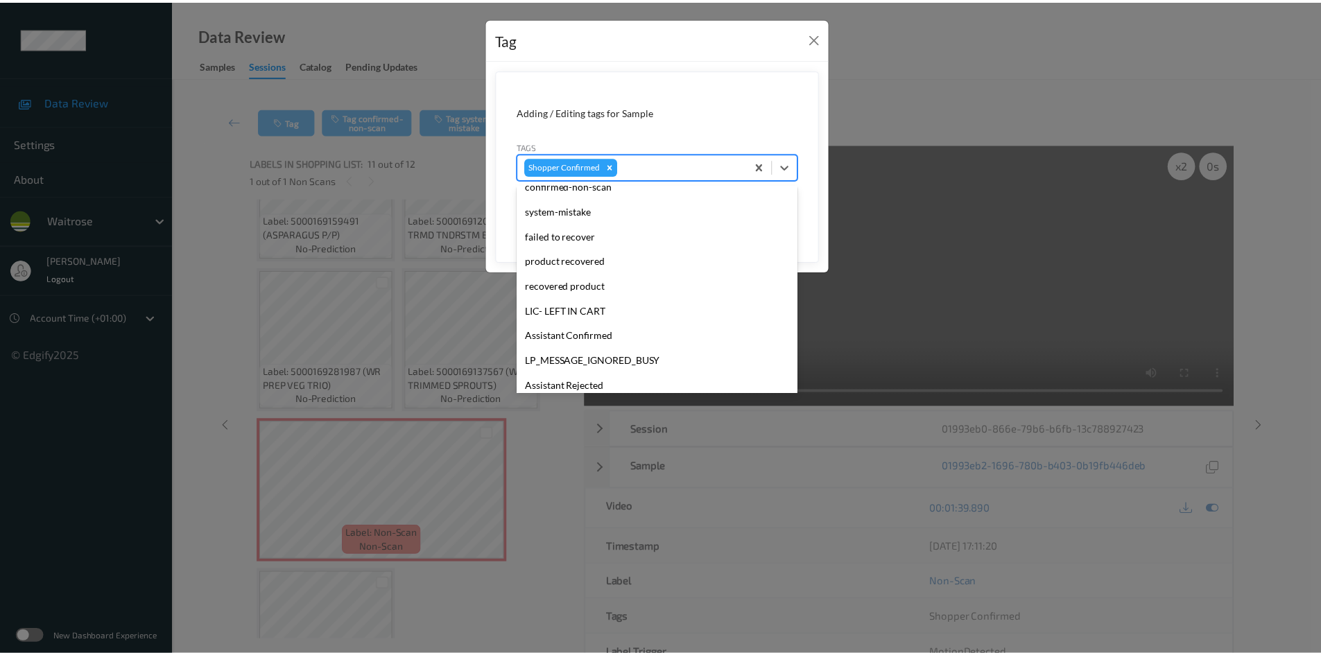
scroll to position [347, 0]
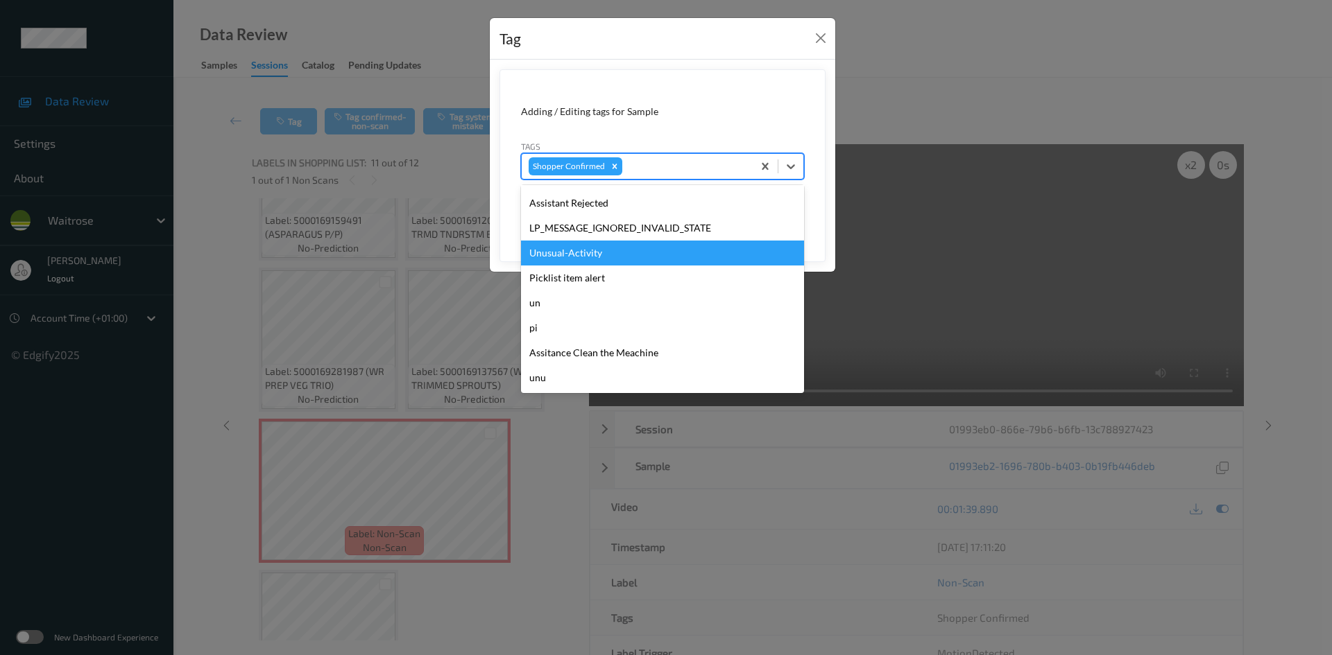
click at [588, 255] on div "Unusual-Activity" at bounding box center [662, 253] width 283 height 25
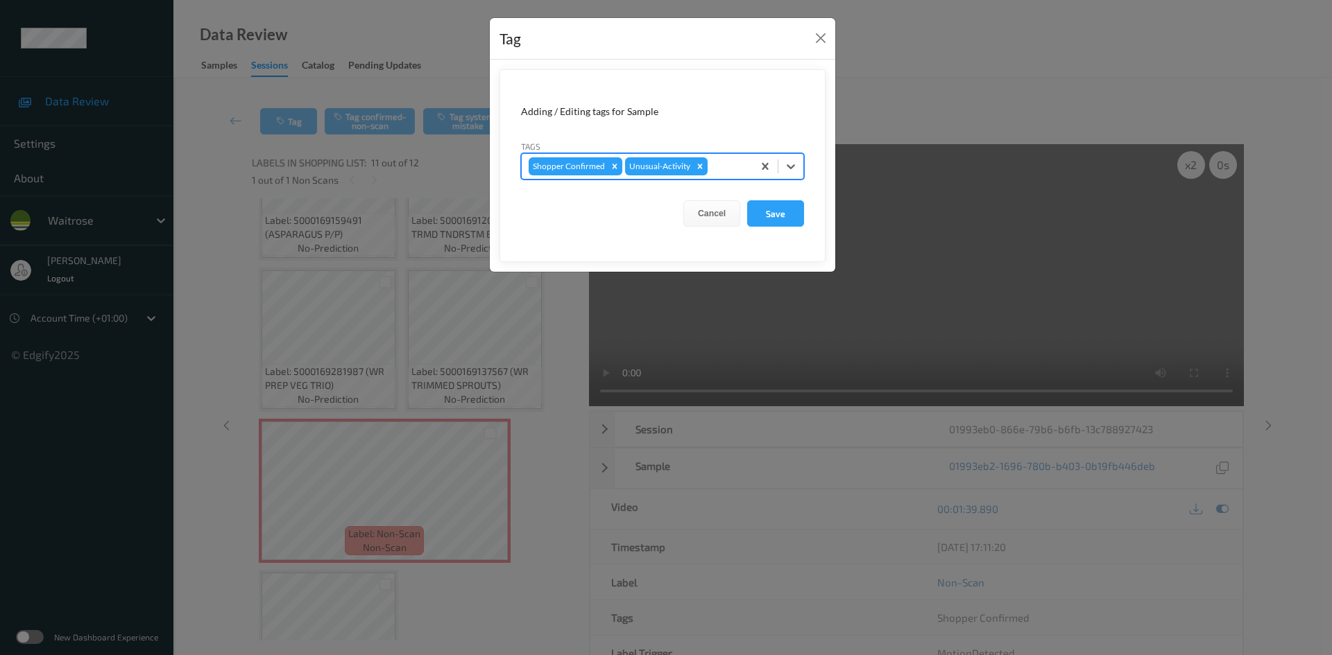
click at [768, 233] on form "Adding / Editing tags for Sample Tags option Unusual-Activity, selected. Select…" at bounding box center [662, 165] width 326 height 193
click at [787, 218] on button "Save" at bounding box center [775, 213] width 57 height 26
click at [782, 207] on button "Save" at bounding box center [775, 213] width 57 height 26
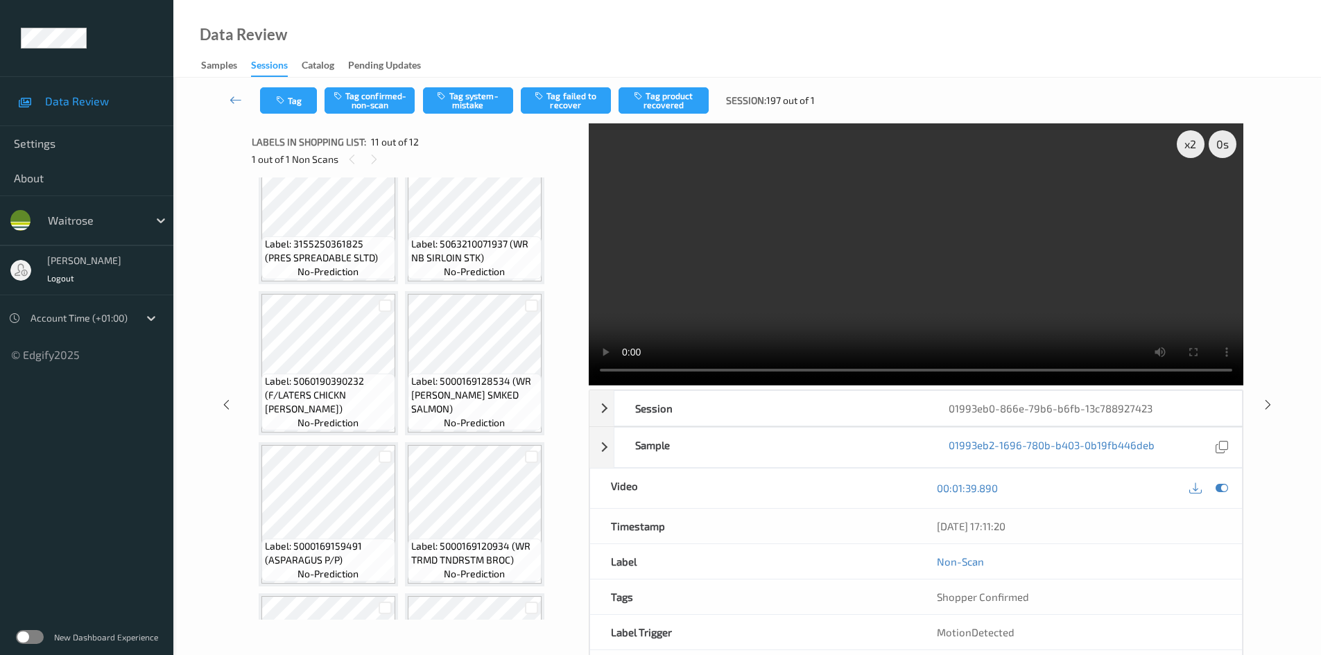
scroll to position [612, 0]
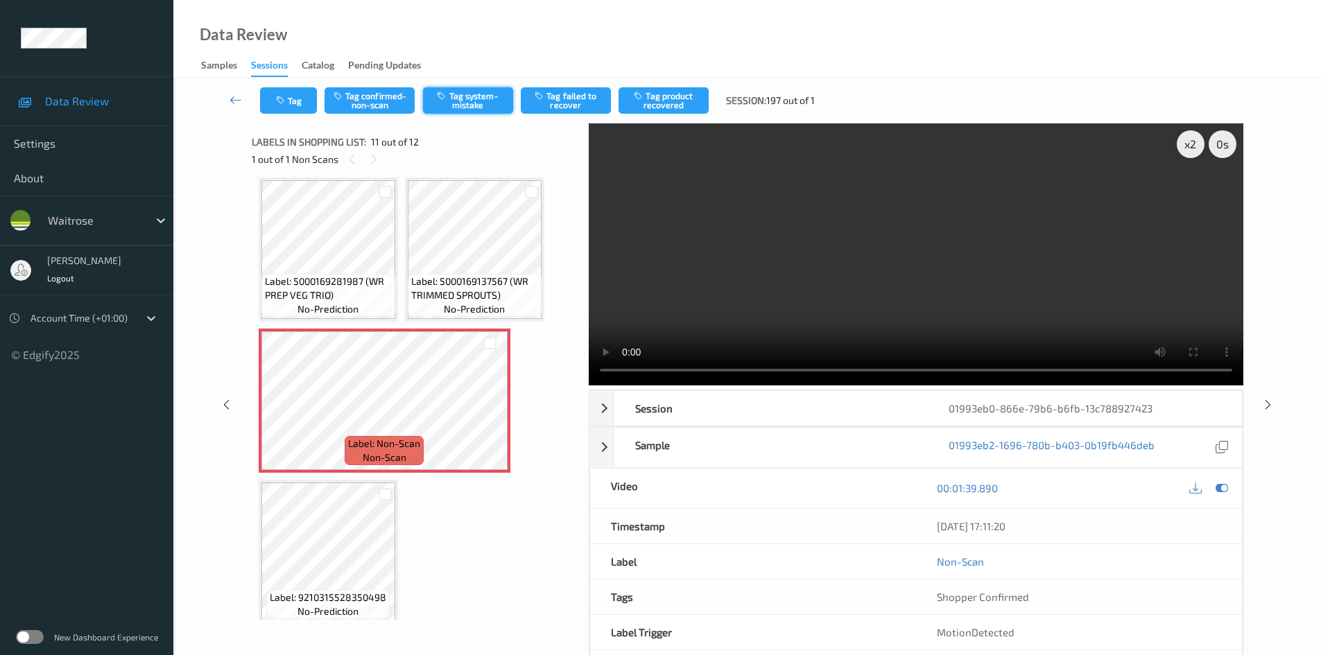
click at [486, 100] on button "Tag system-mistake" at bounding box center [468, 100] width 90 height 26
click at [483, 102] on button "Tag system-mistake" at bounding box center [468, 100] width 90 height 26
click at [487, 105] on button "Tag system-mistake" at bounding box center [468, 100] width 90 height 26
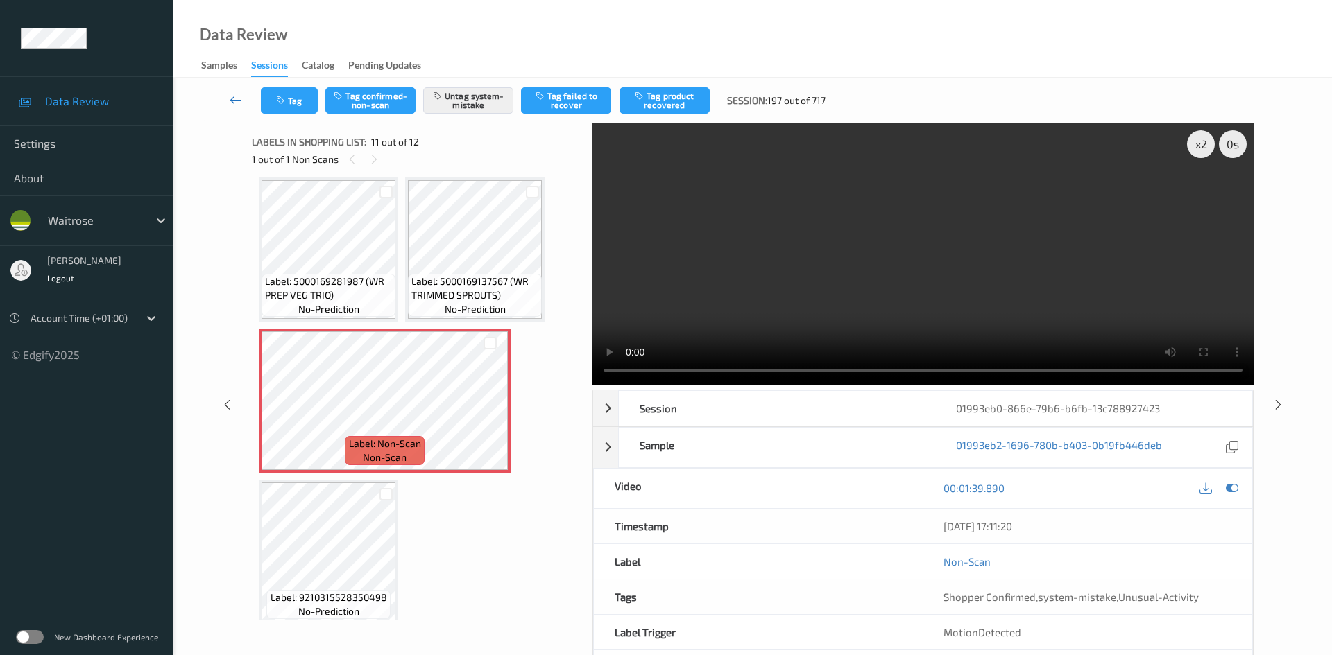
click at [234, 89] on link at bounding box center [236, 100] width 49 height 26
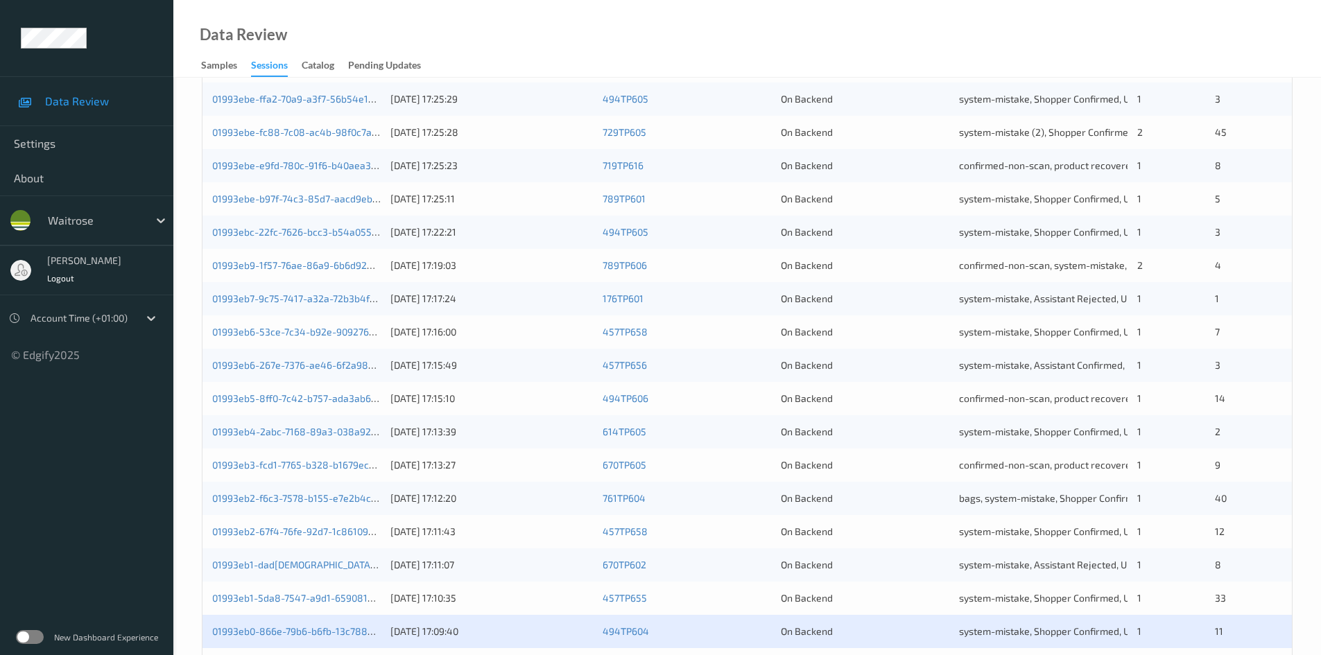
scroll to position [388, 0]
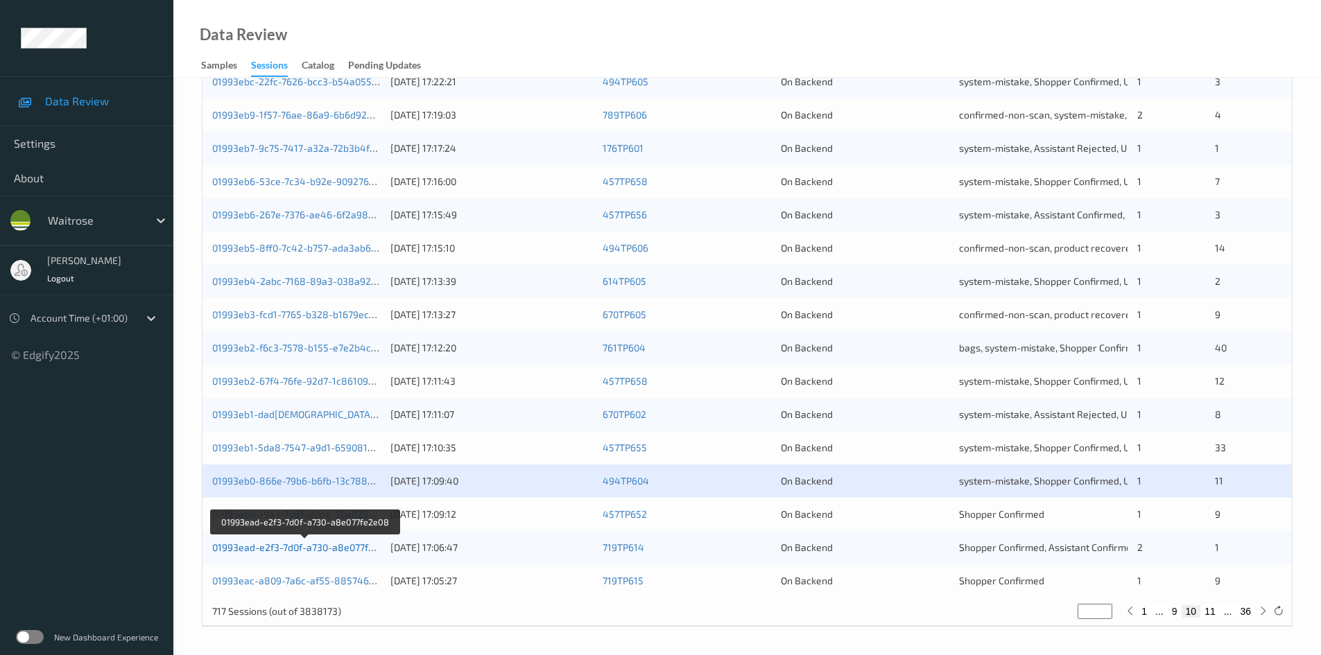
click at [275, 548] on link "01993ead-e2f3-7d0f-a730-a8e077fe2e08" at bounding box center [304, 548] width 184 height 12
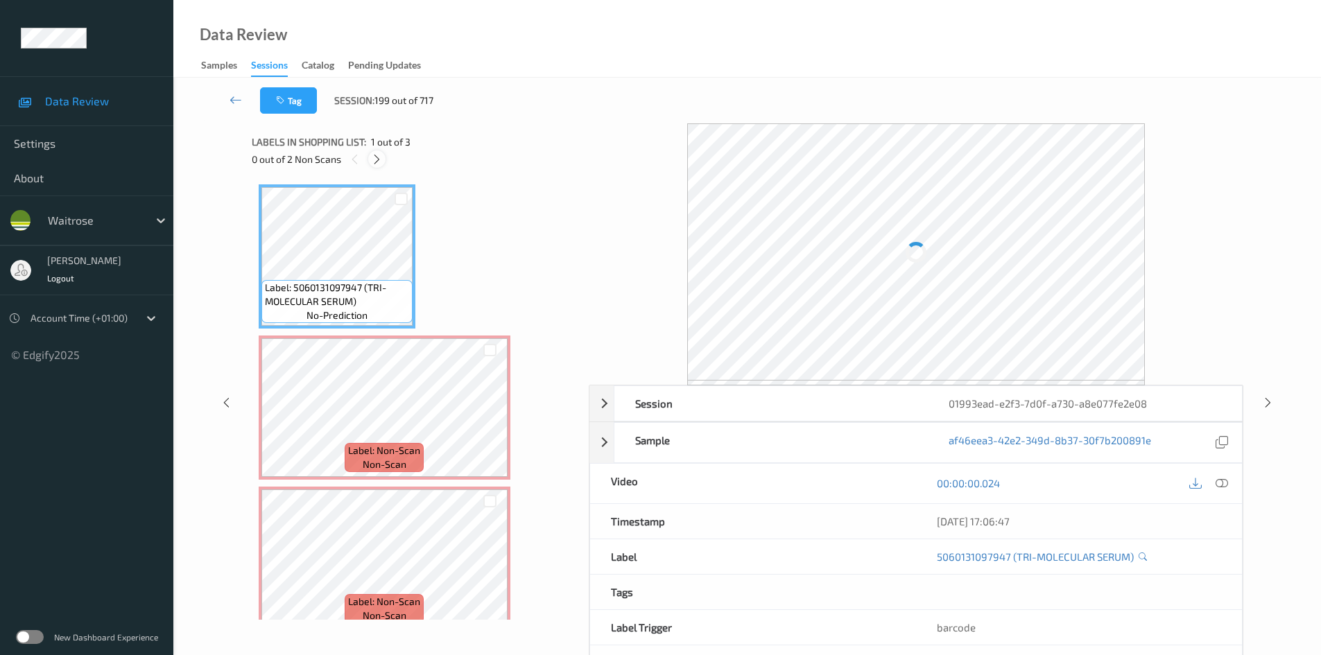
click at [382, 159] on icon at bounding box center [377, 159] width 12 height 12
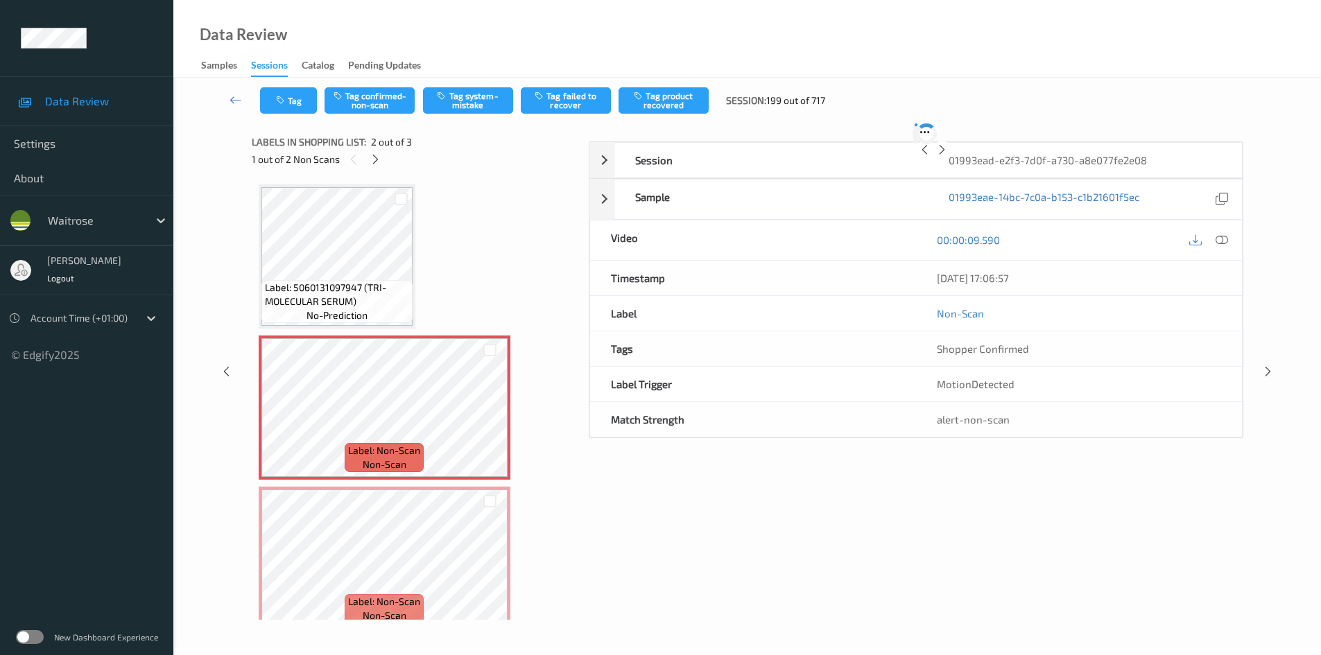
scroll to position [7, 0]
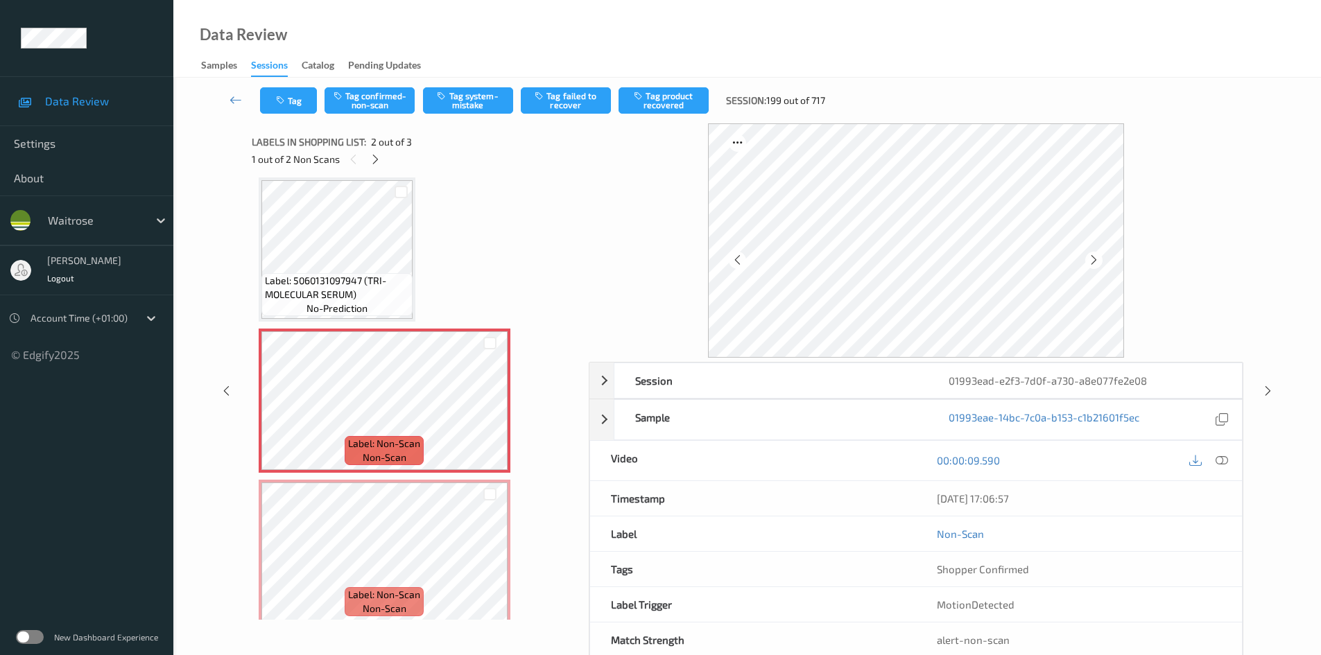
drag, startPoint x: 1223, startPoint y: 464, endPoint x: 1203, endPoint y: 451, distance: 24.0
click at [1224, 463] on icon at bounding box center [1222, 460] width 12 height 12
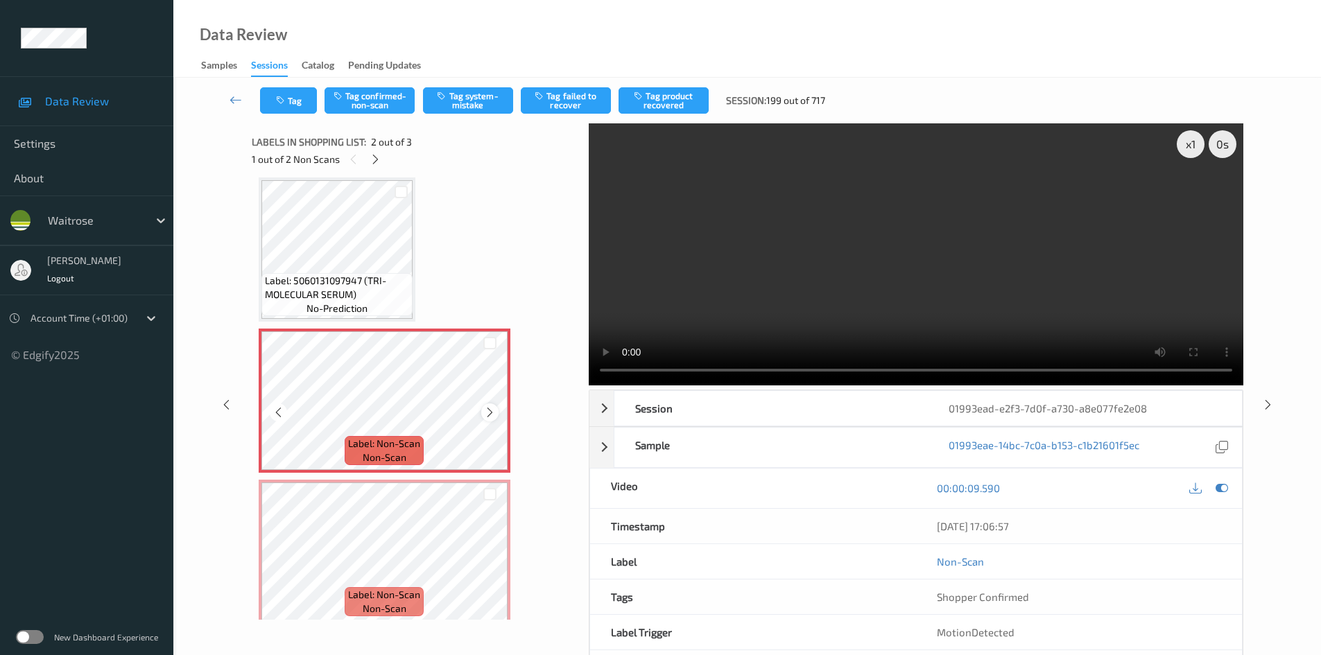
click at [492, 411] on icon at bounding box center [490, 412] width 12 height 12
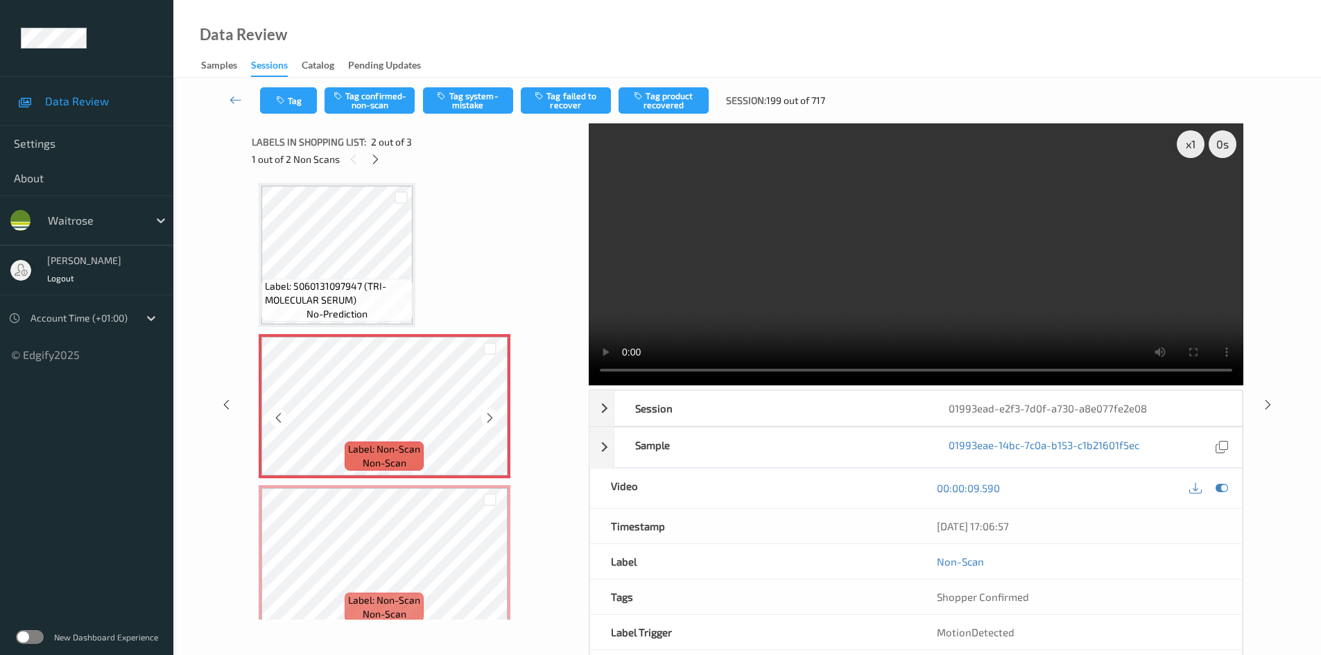
scroll to position [0, 0]
click at [1191, 143] on div "x 1" at bounding box center [1191, 144] width 28 height 28
click at [1192, 143] on div "x 2" at bounding box center [1191, 144] width 28 height 28
click at [1103, 275] on video at bounding box center [916, 254] width 655 height 262
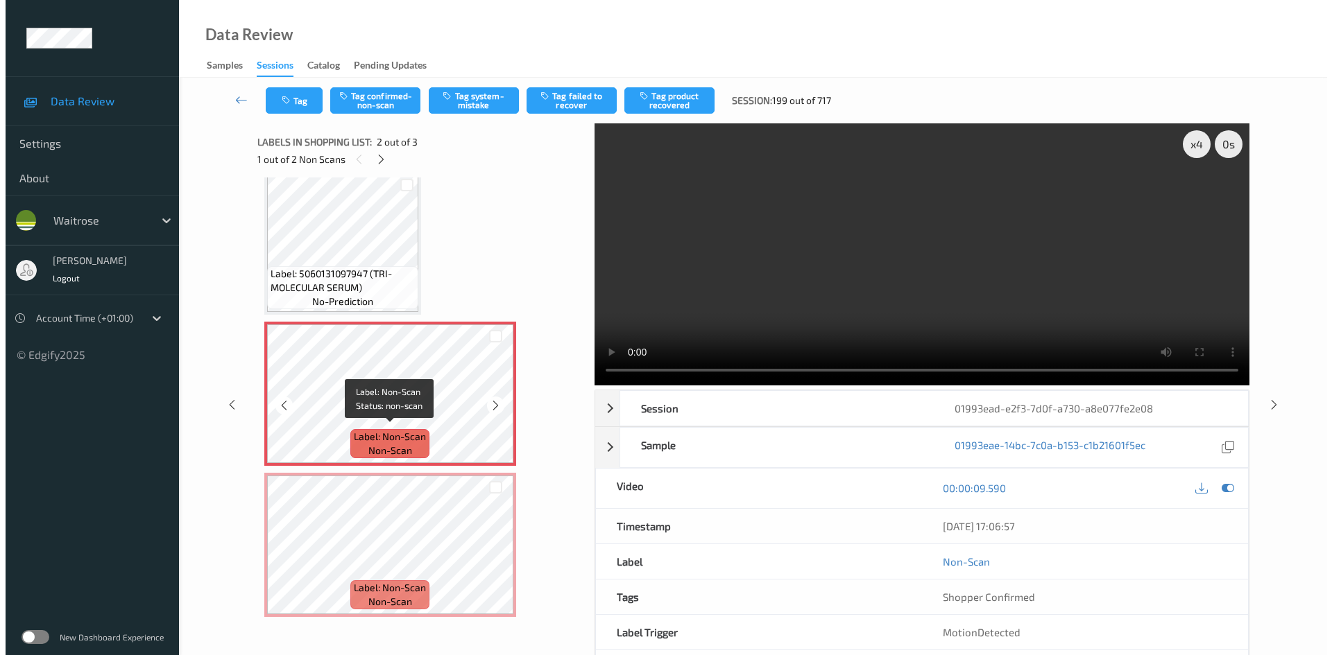
scroll to position [18, 0]
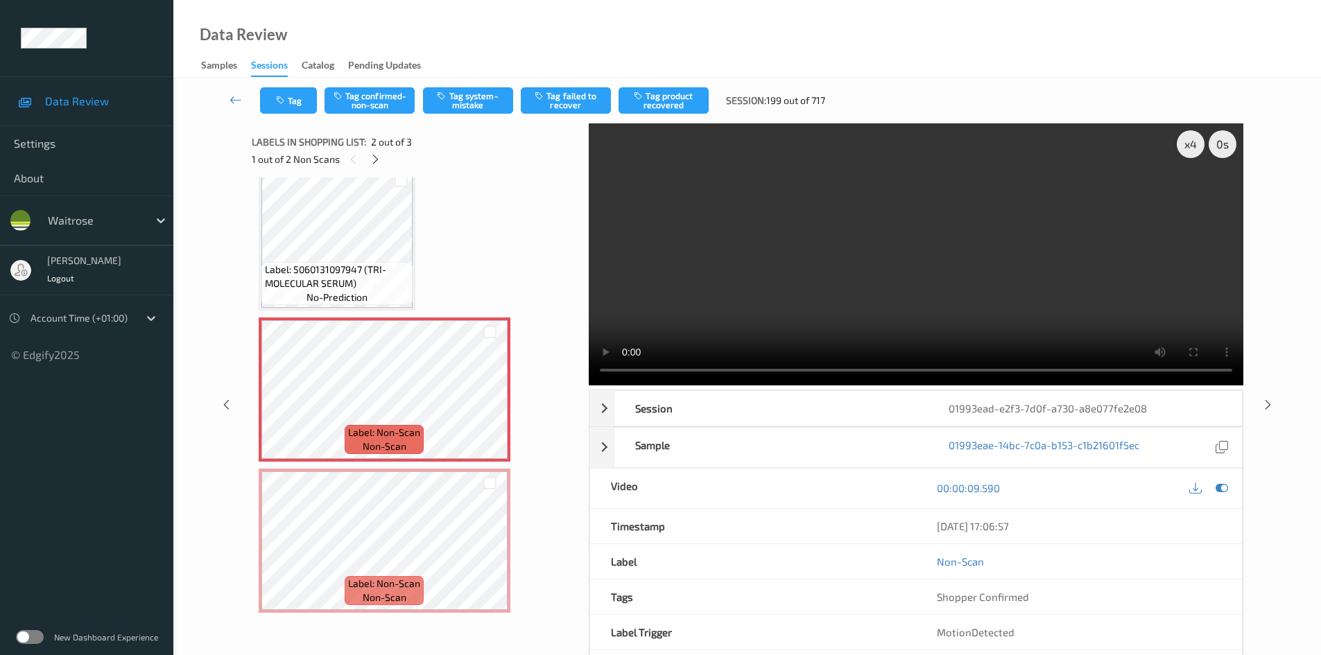
click at [760, 311] on video at bounding box center [916, 254] width 655 height 262
click at [870, 206] on video at bounding box center [916, 254] width 655 height 262
click at [470, 101] on button "Tag system-mistake" at bounding box center [468, 100] width 90 height 26
click at [478, 95] on button "Tag system-mistake" at bounding box center [468, 100] width 90 height 26
click at [503, 95] on button "Tag system-mistake" at bounding box center [468, 100] width 90 height 26
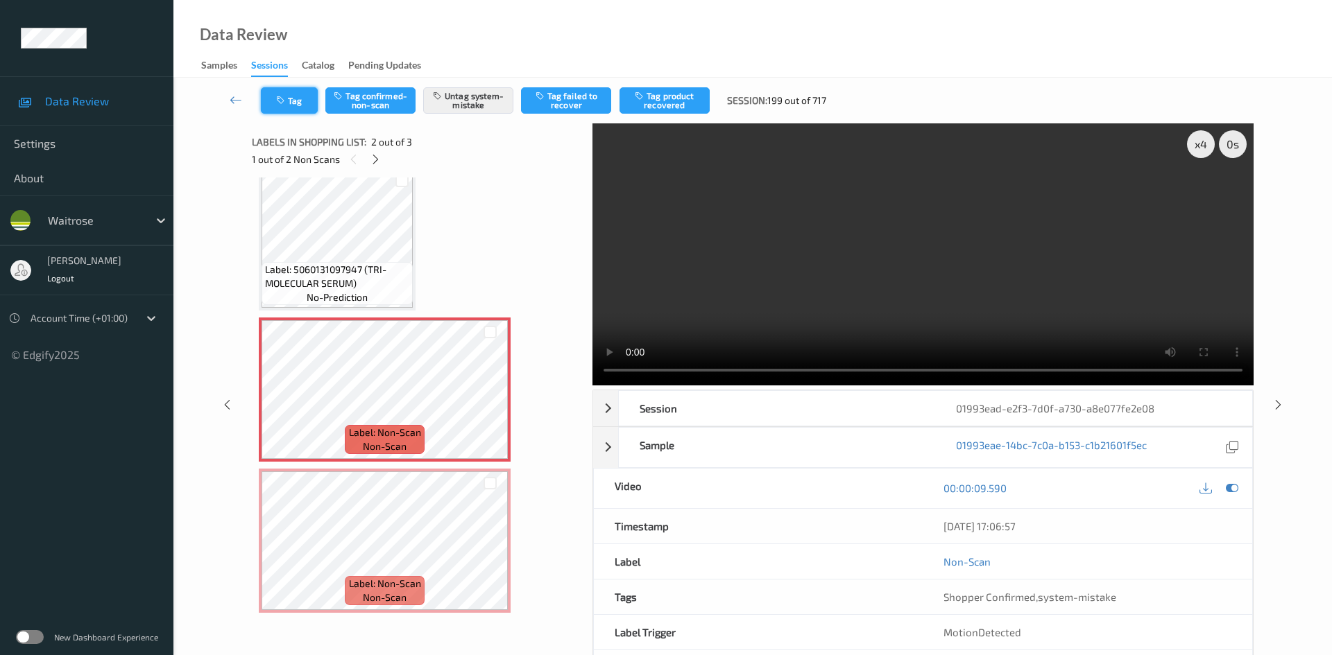
click at [293, 93] on button "Tag" at bounding box center [289, 100] width 57 height 26
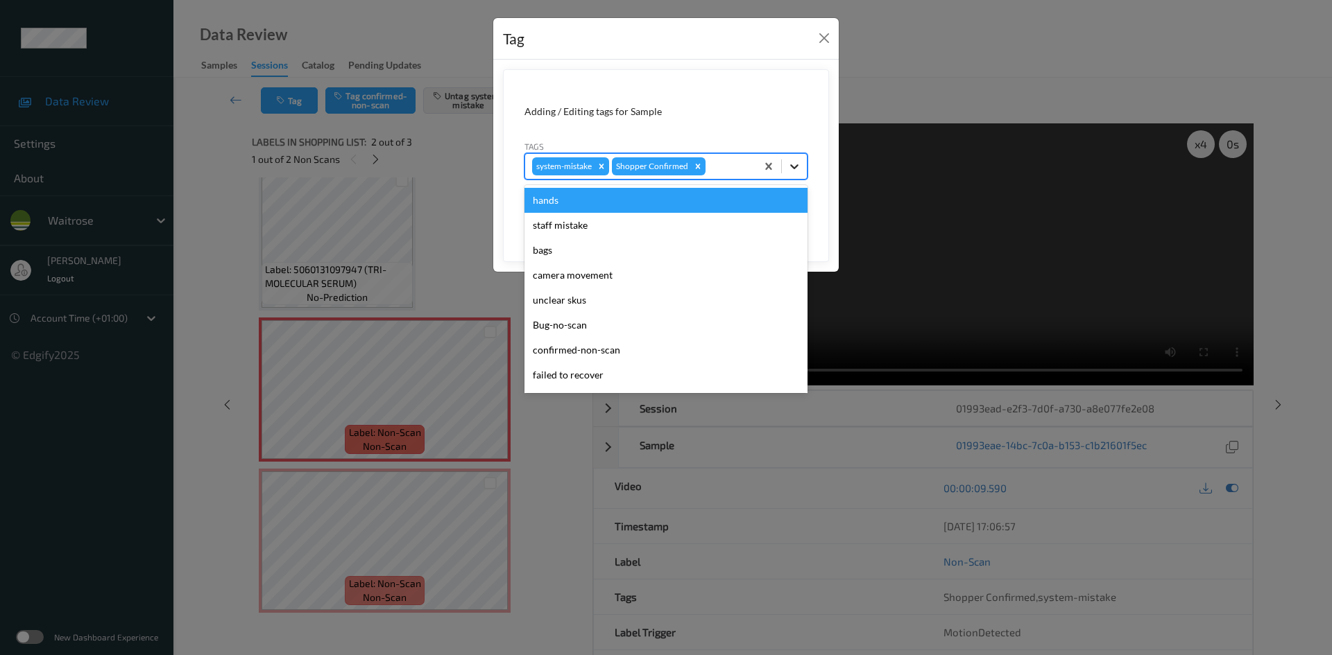
click at [798, 167] on icon at bounding box center [794, 167] width 14 height 14
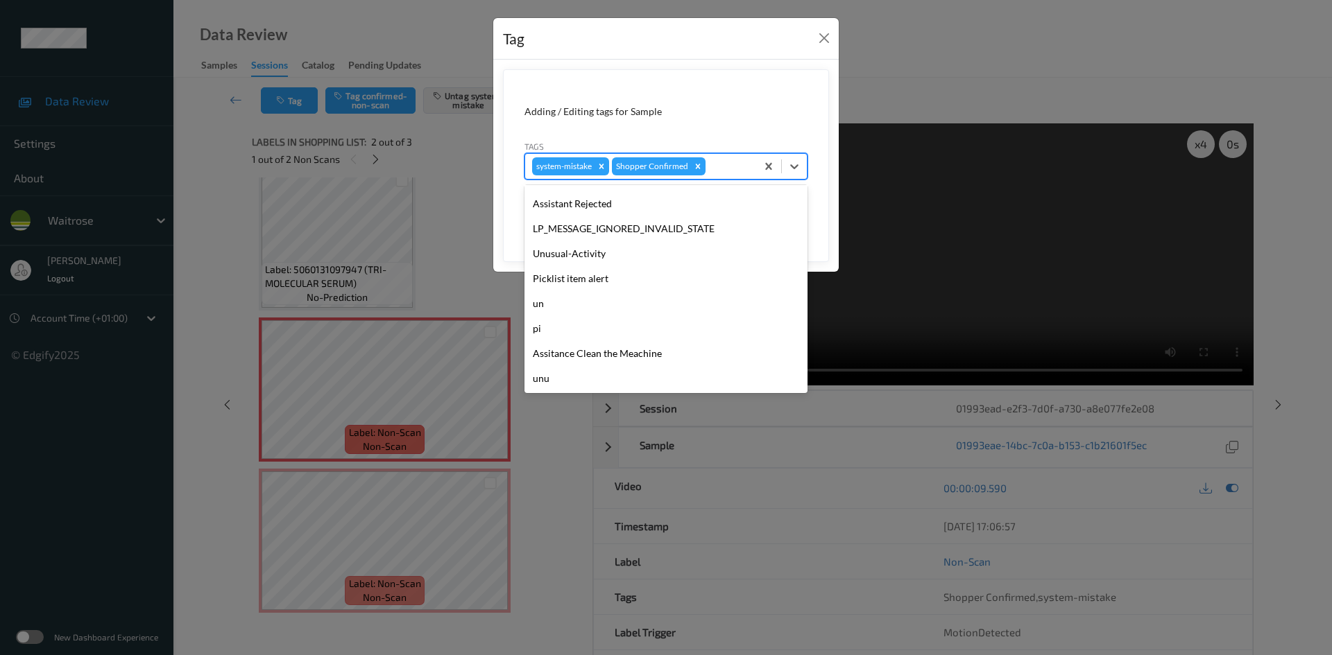
scroll to position [322, 0]
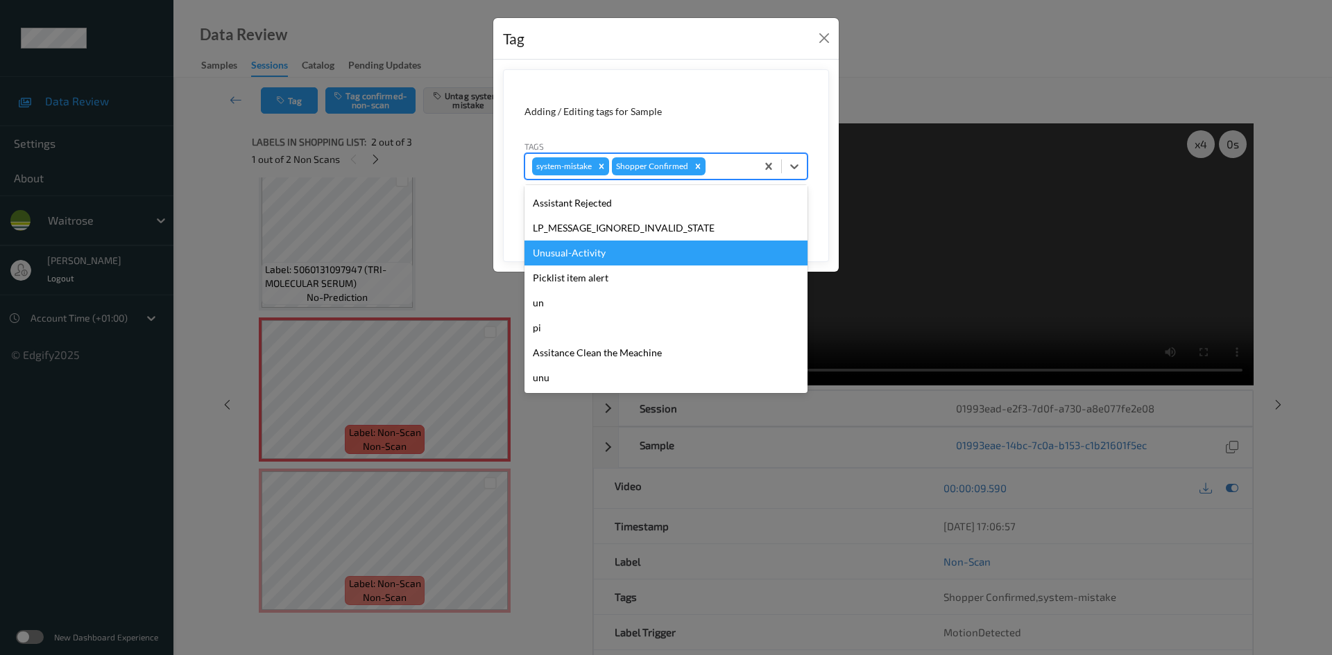
click at [574, 262] on div "Unusual-Activity" at bounding box center [665, 253] width 283 height 25
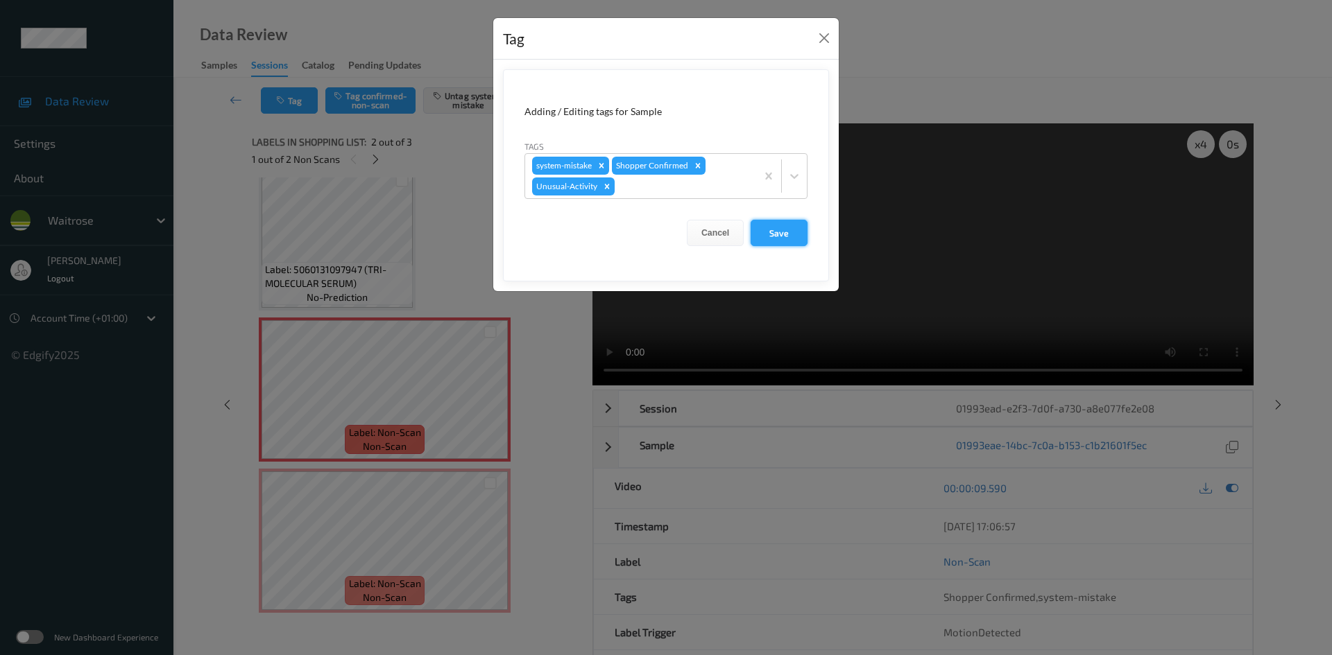
click at [768, 230] on button "Save" at bounding box center [778, 233] width 57 height 26
click at [781, 233] on button "Save" at bounding box center [778, 233] width 57 height 26
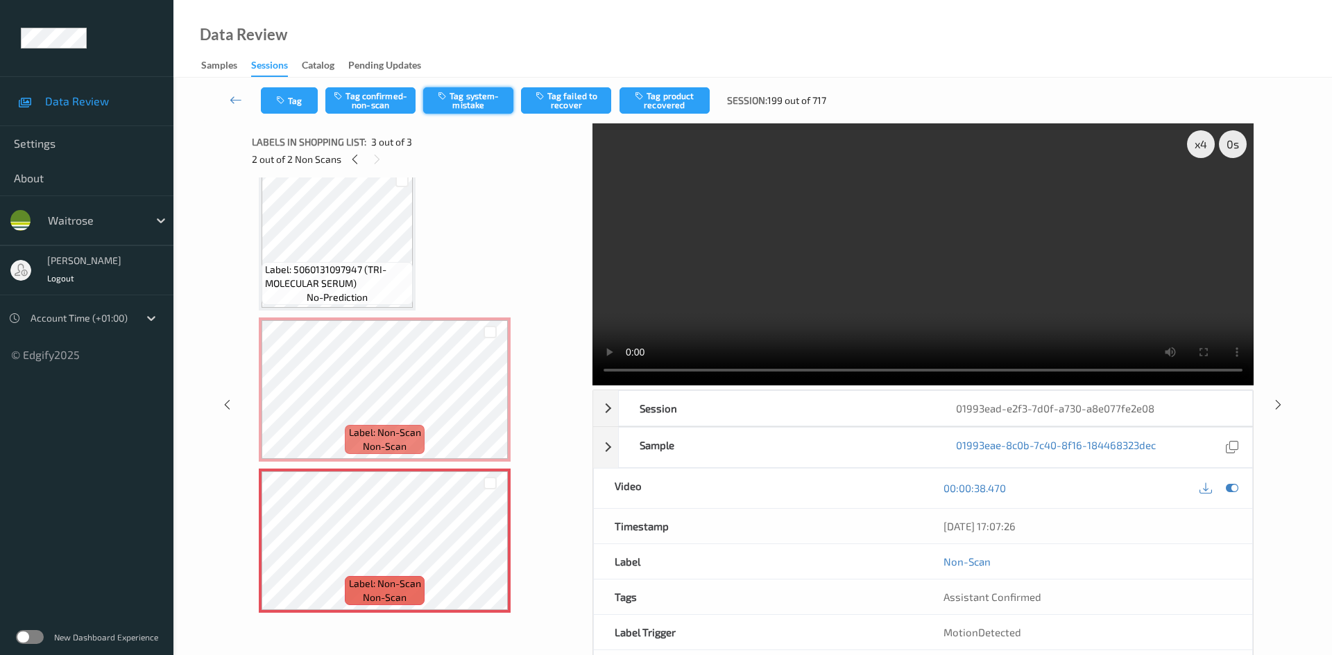
click at [467, 89] on button "Tag system-mistake" at bounding box center [468, 100] width 90 height 26
click at [470, 96] on button "Tag system-mistake" at bounding box center [468, 100] width 90 height 26
click at [292, 94] on button "Tag" at bounding box center [289, 100] width 57 height 26
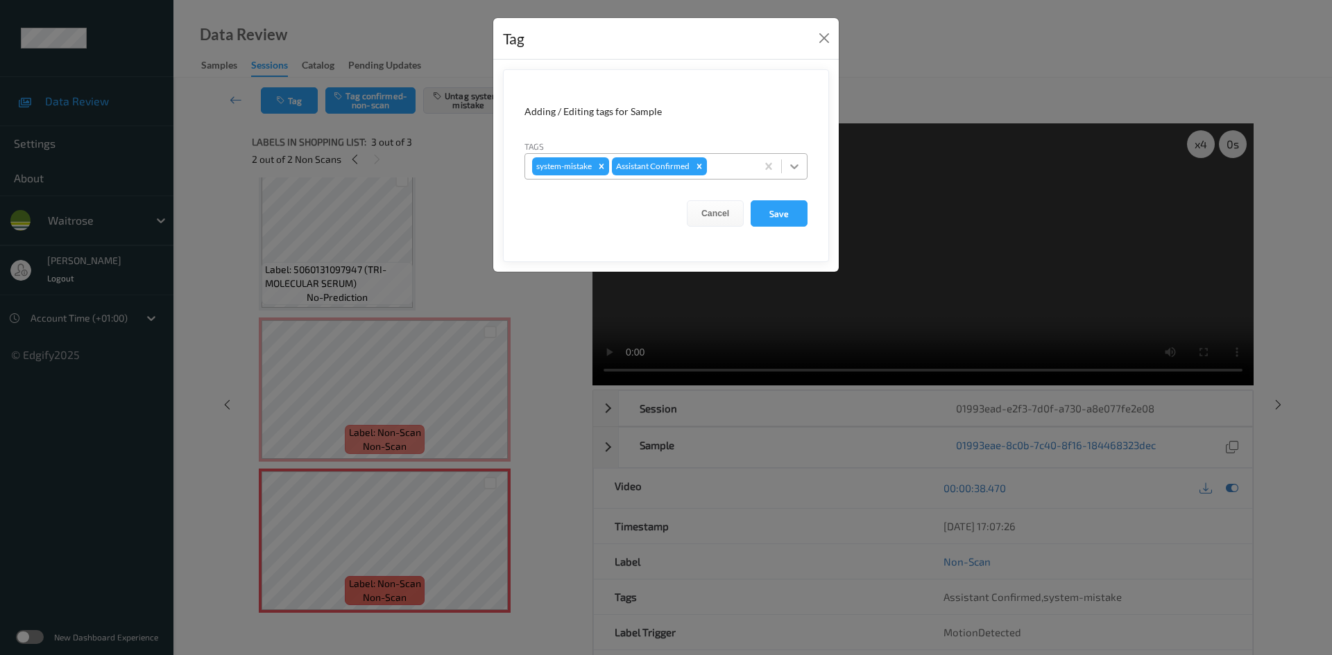
click at [802, 164] on div at bounding box center [794, 166] width 25 height 25
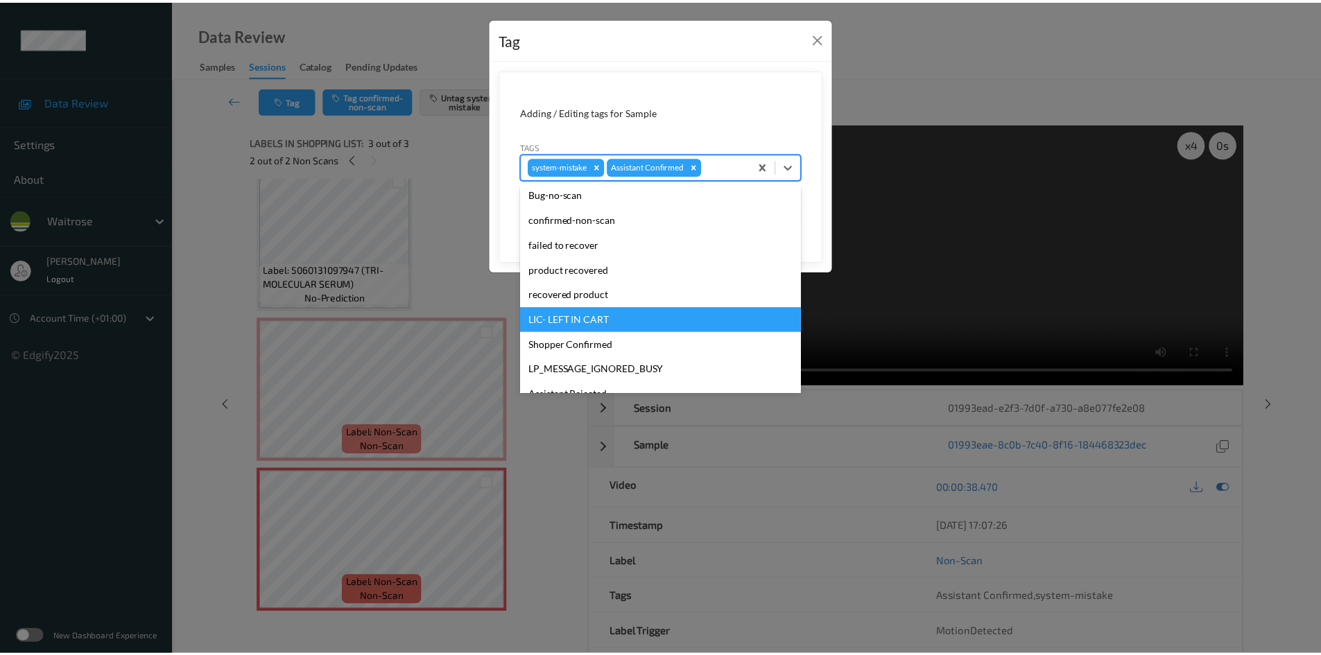
scroll to position [277, 0]
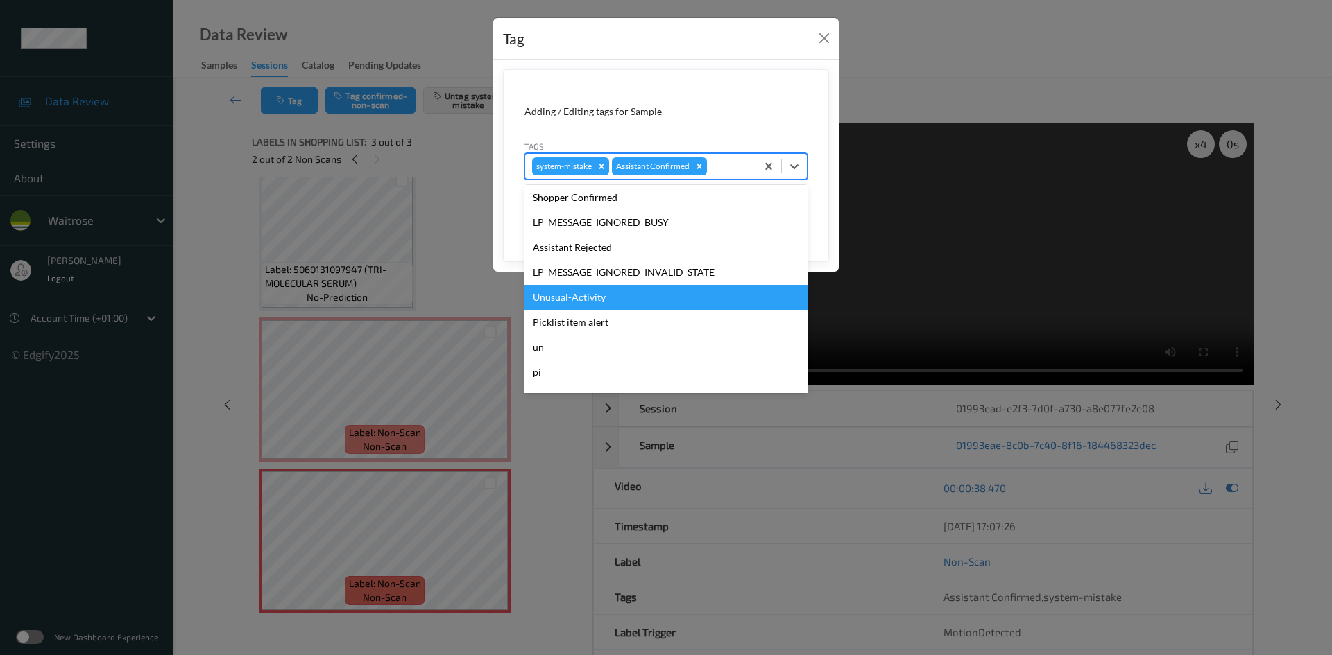
click at [567, 298] on div "Unusual-Activity" at bounding box center [665, 297] width 283 height 25
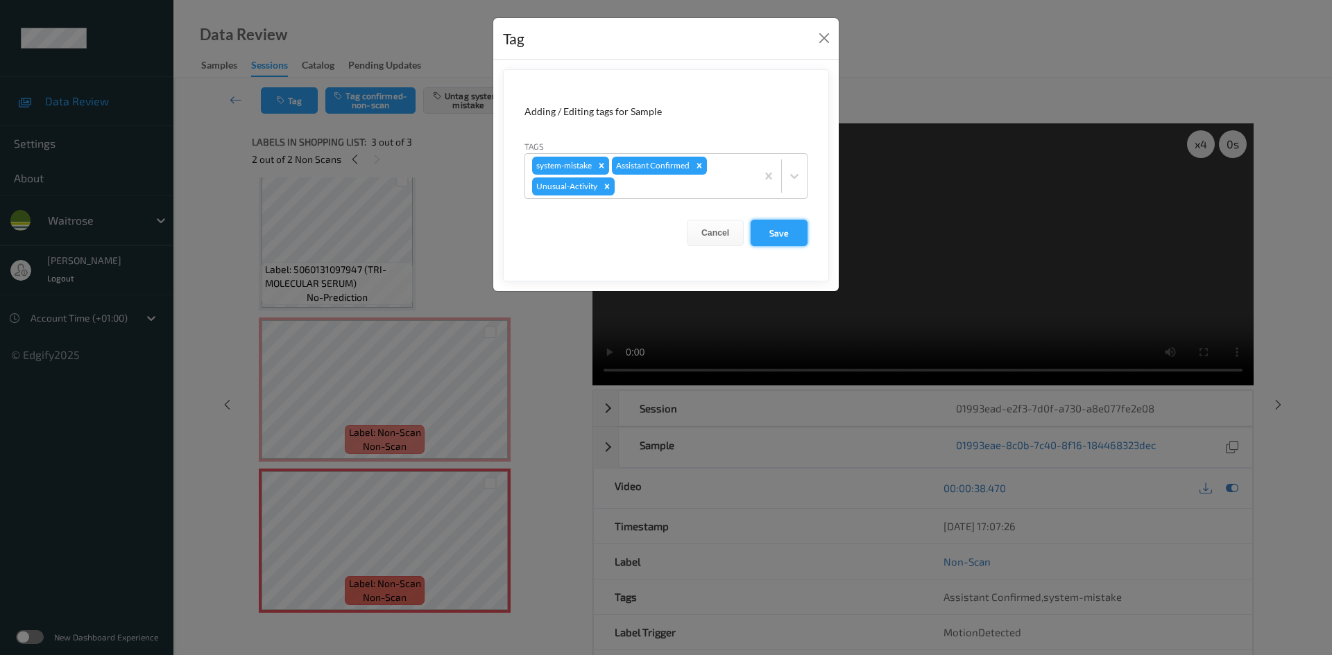
click at [791, 237] on button "Save" at bounding box center [778, 233] width 57 height 26
click at [781, 225] on button "Save" at bounding box center [778, 233] width 57 height 26
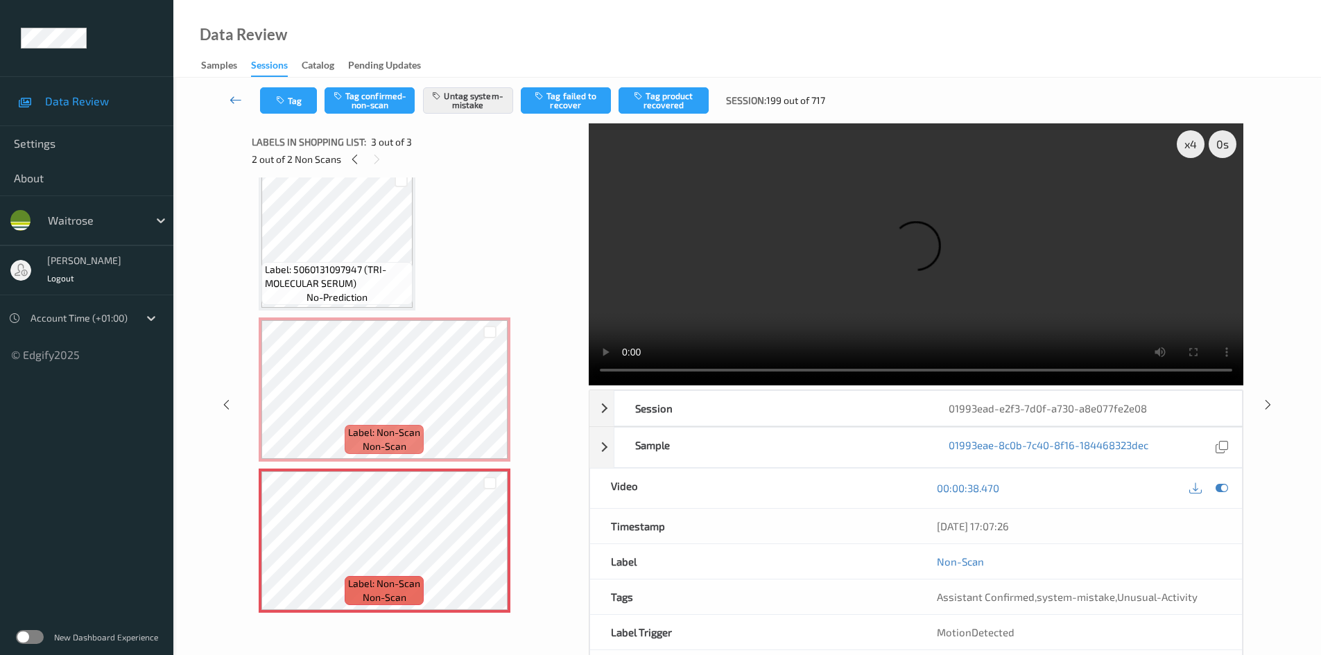
click at [228, 92] on link at bounding box center [236, 100] width 49 height 26
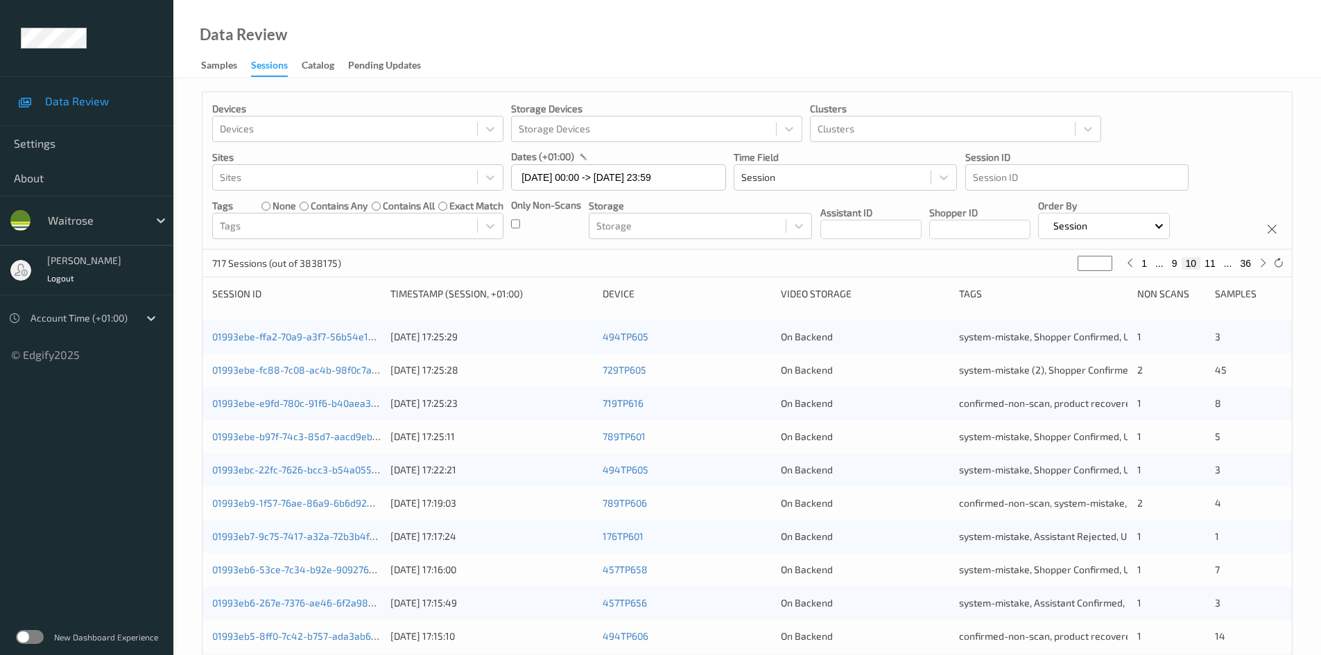
drag, startPoint x: 1094, startPoint y: 268, endPoint x: 1023, endPoint y: 270, distance: 71.5
click at [1022, 278] on div "Devices Devices Storage Devices Storage Devices Clusters Clusters Sites Sites d…" at bounding box center [747, 554] width 1091 height 924
type input "*"
type input "**"
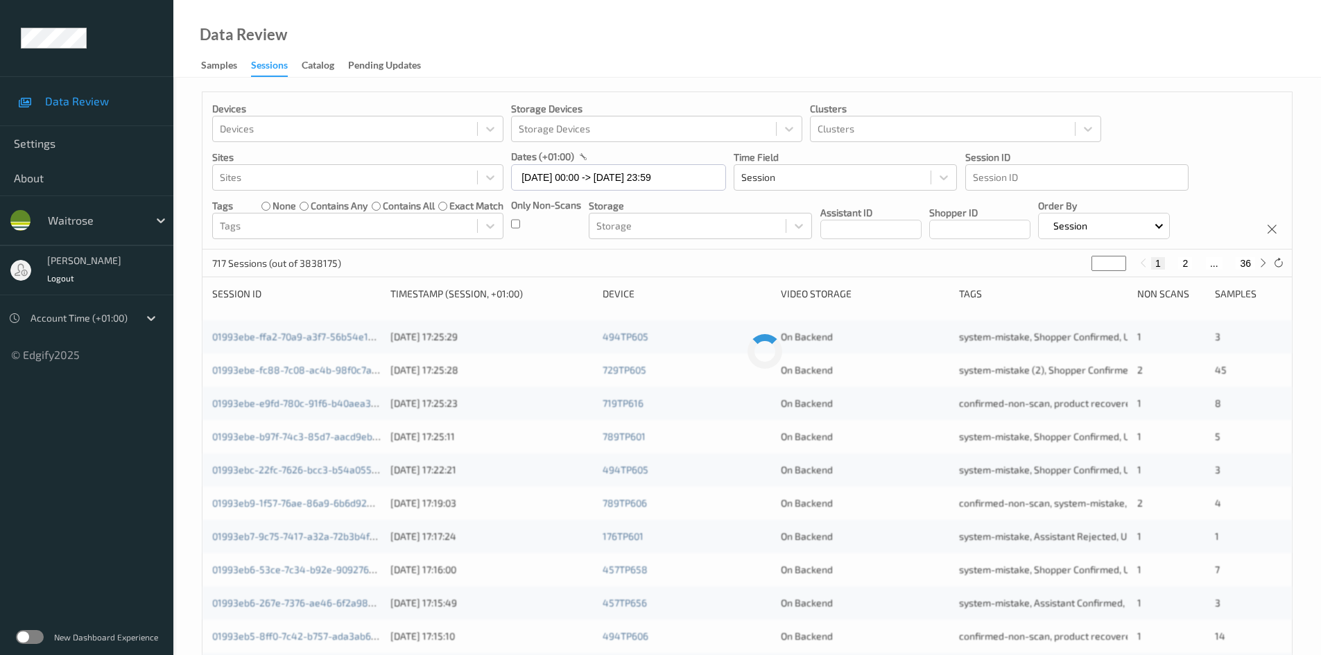
type input "**"
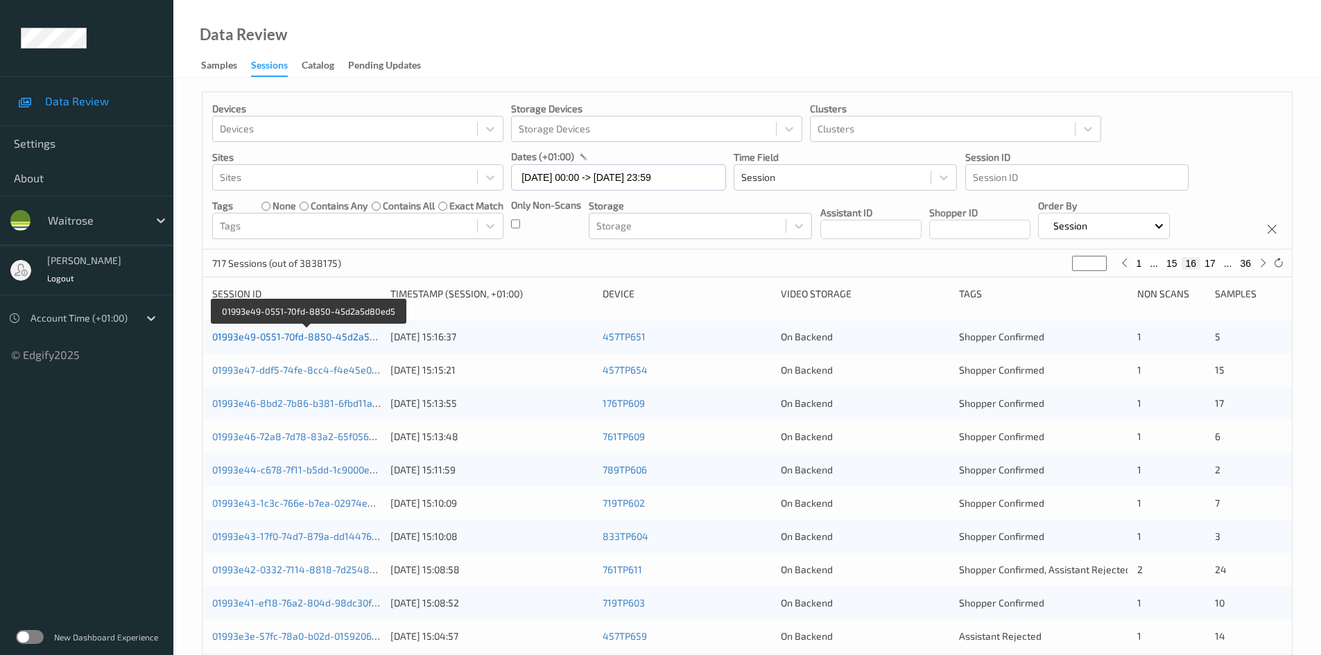
type input "**"
click at [275, 338] on link "01993e49-0551-70fd-8850-45d2a5d80ed5" at bounding box center [307, 337] width 191 height 12
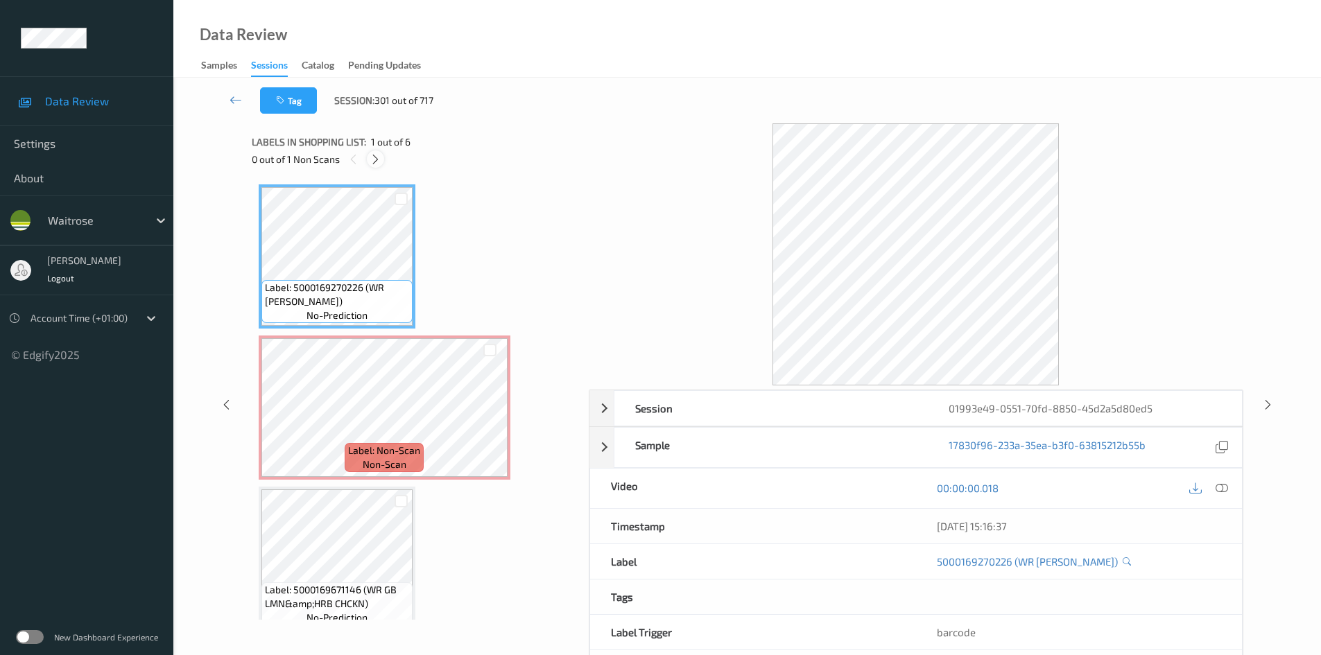
click at [376, 161] on icon at bounding box center [376, 159] width 12 height 12
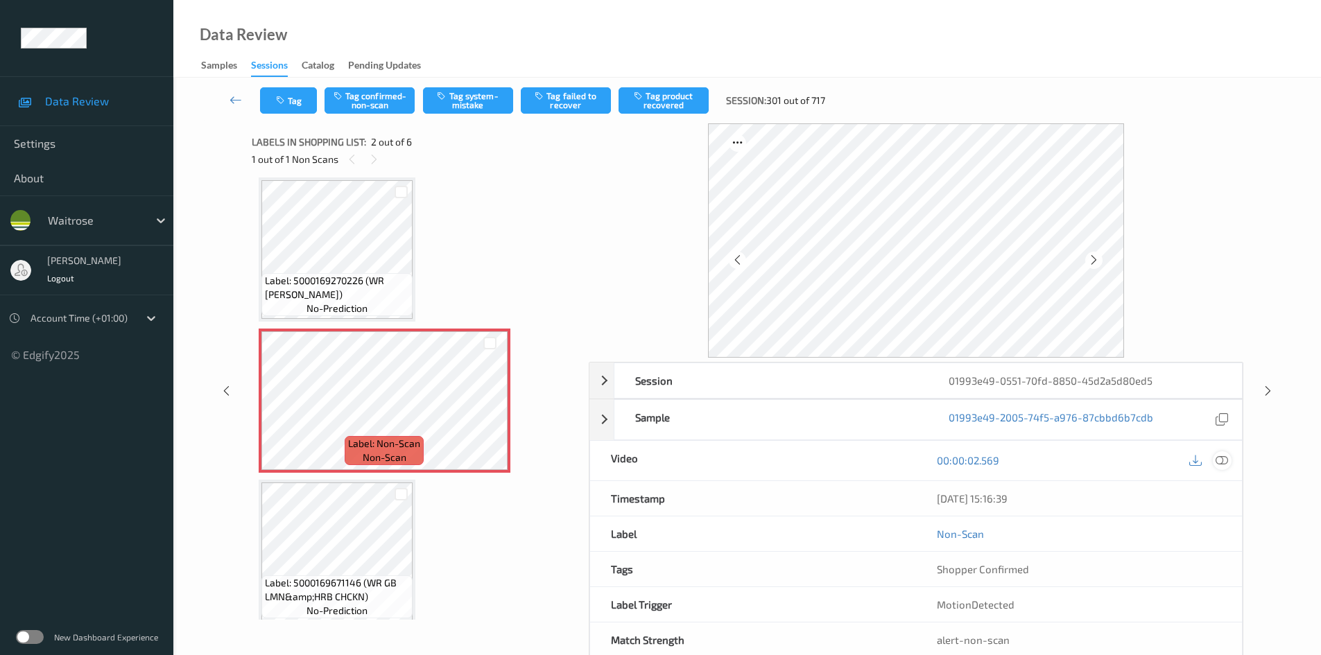
click at [1223, 461] on icon at bounding box center [1222, 460] width 12 height 12
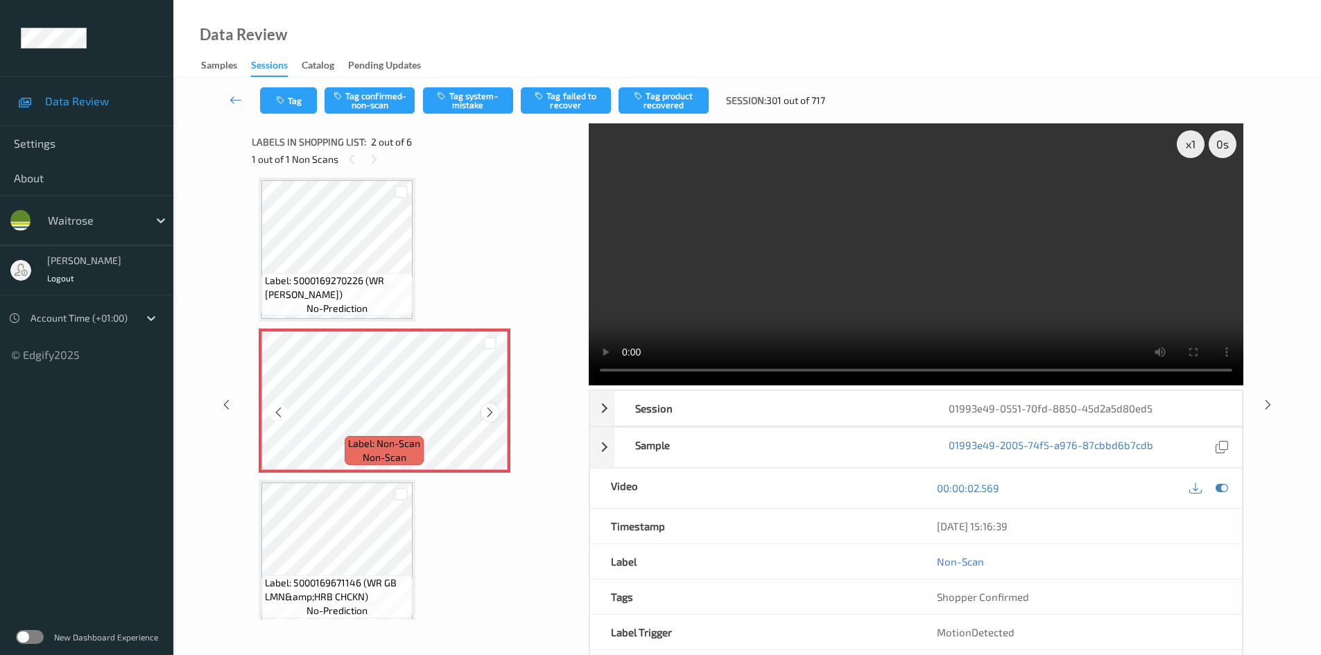
click at [486, 414] on icon at bounding box center [490, 412] width 12 height 12
click at [488, 412] on icon at bounding box center [490, 412] width 12 height 12
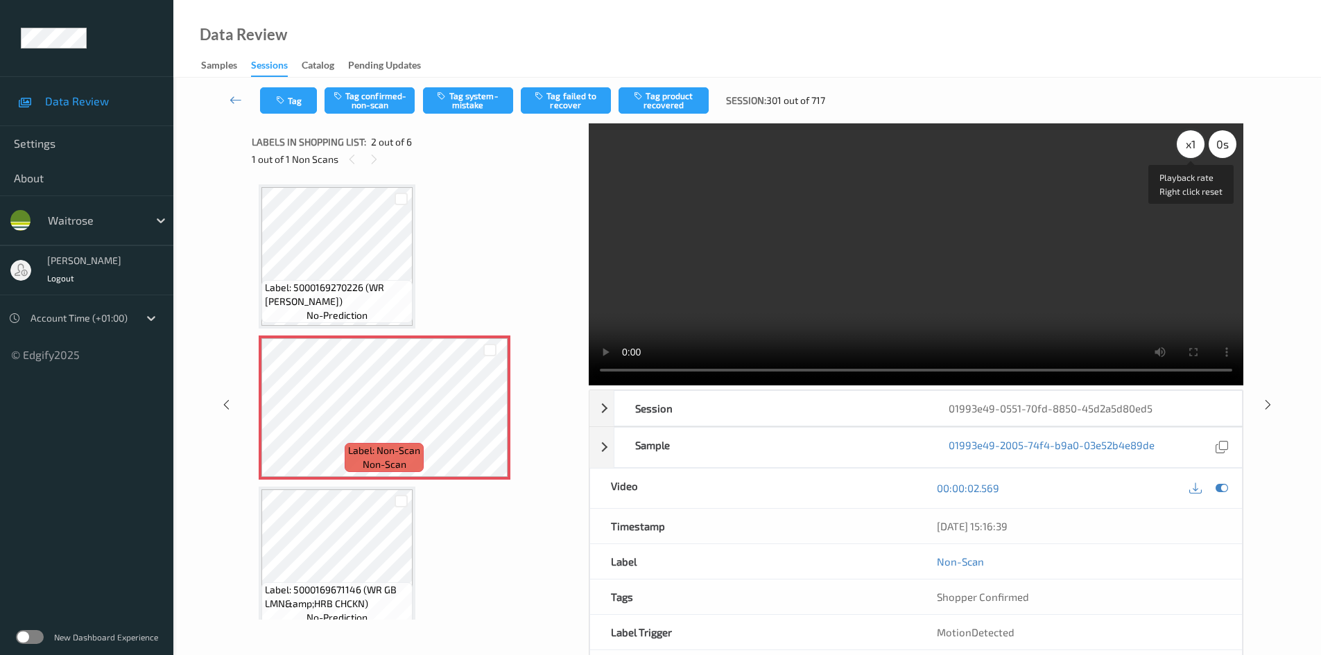
click at [1190, 141] on div "x 1" at bounding box center [1191, 144] width 28 height 28
click at [1081, 245] on video at bounding box center [916, 254] width 655 height 262
click at [940, 246] on video at bounding box center [916, 254] width 655 height 262
click at [887, 250] on video at bounding box center [916, 254] width 655 height 262
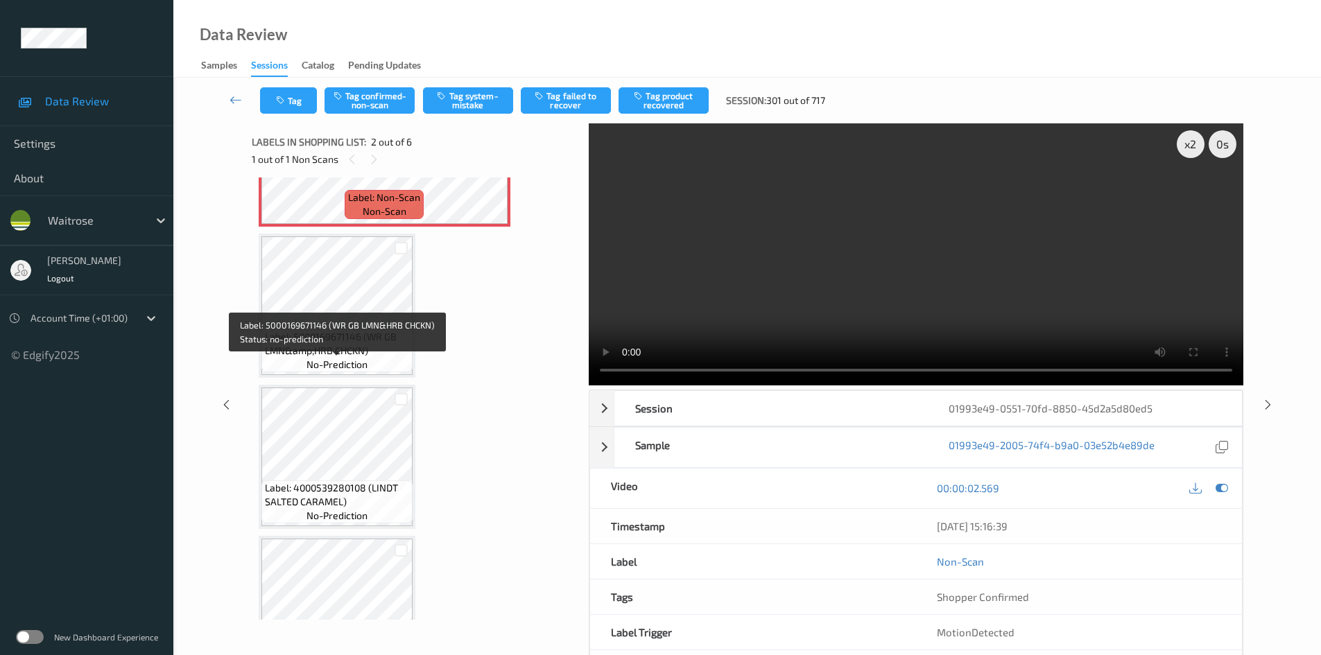
scroll to position [277, 0]
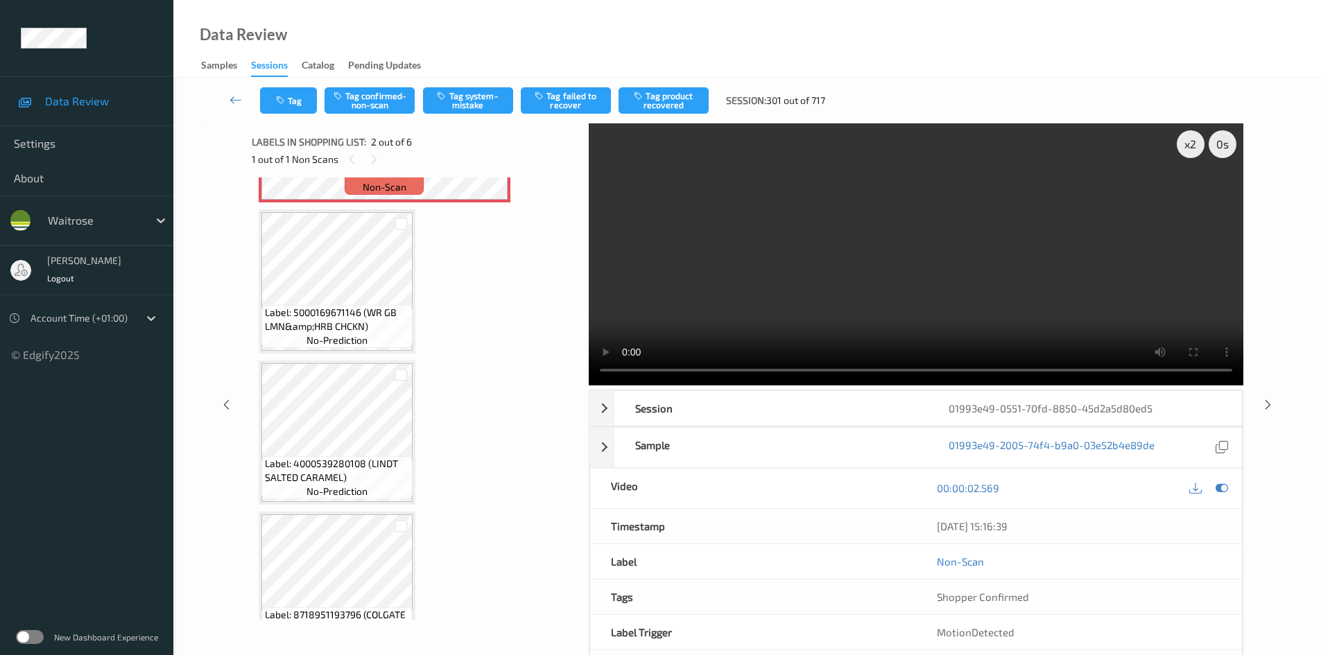
click at [769, 286] on video at bounding box center [916, 254] width 655 height 262
click at [807, 283] on video at bounding box center [916, 254] width 655 height 262
click at [752, 286] on video at bounding box center [916, 254] width 655 height 262
click at [834, 267] on video at bounding box center [916, 254] width 655 height 262
click at [816, 277] on video at bounding box center [916, 254] width 655 height 262
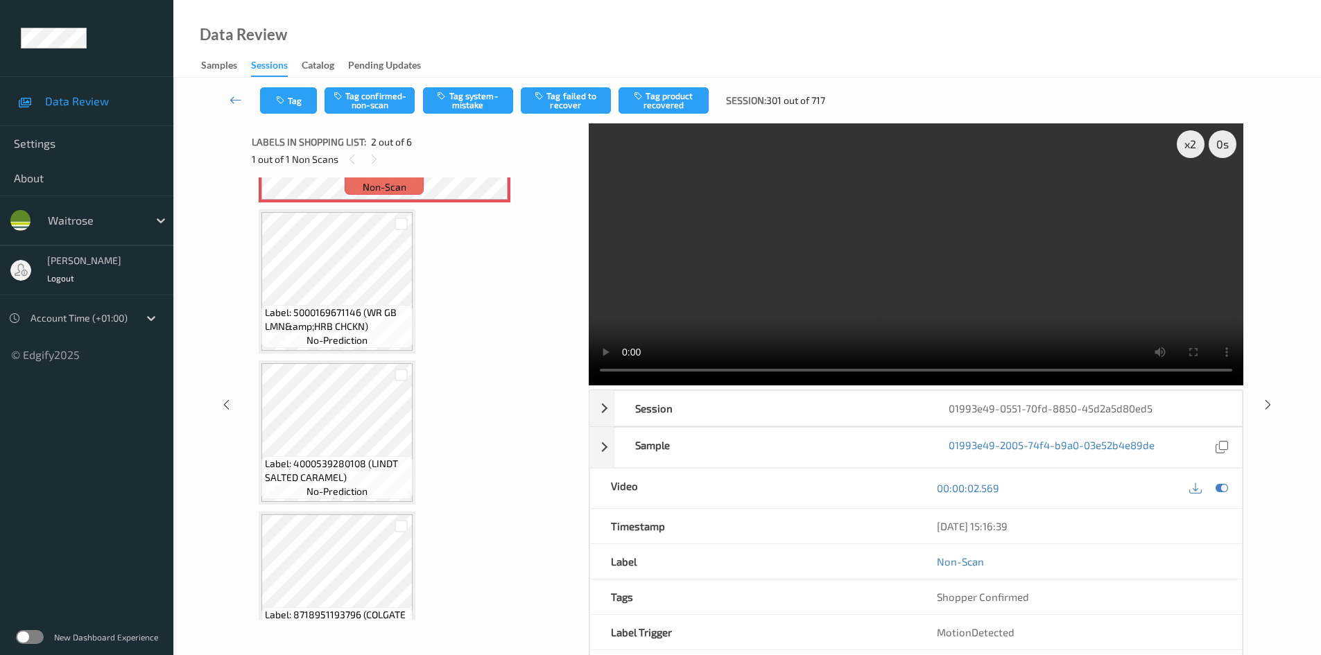
click at [821, 296] on video at bounding box center [916, 254] width 655 height 262
click at [821, 298] on video at bounding box center [916, 254] width 655 height 262
click at [805, 299] on video at bounding box center [916, 254] width 655 height 262
click at [788, 278] on video at bounding box center [916, 254] width 655 height 262
click at [732, 303] on video at bounding box center [916, 254] width 655 height 262
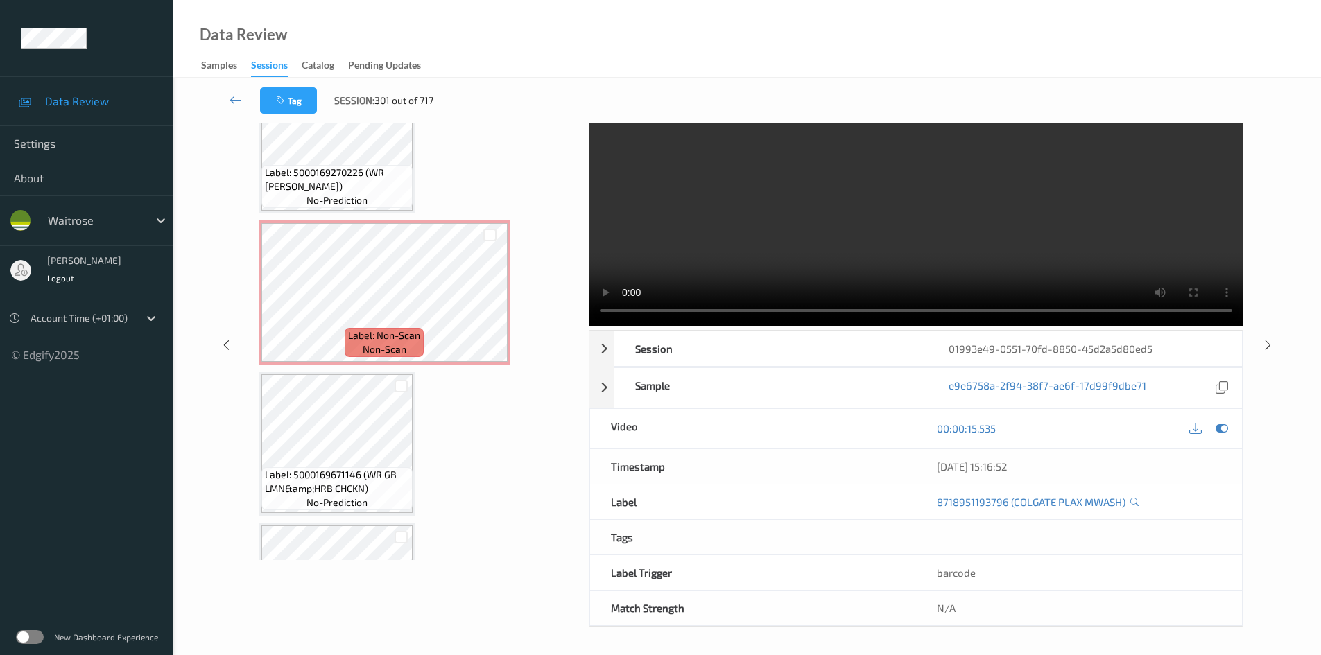
scroll to position [0, 0]
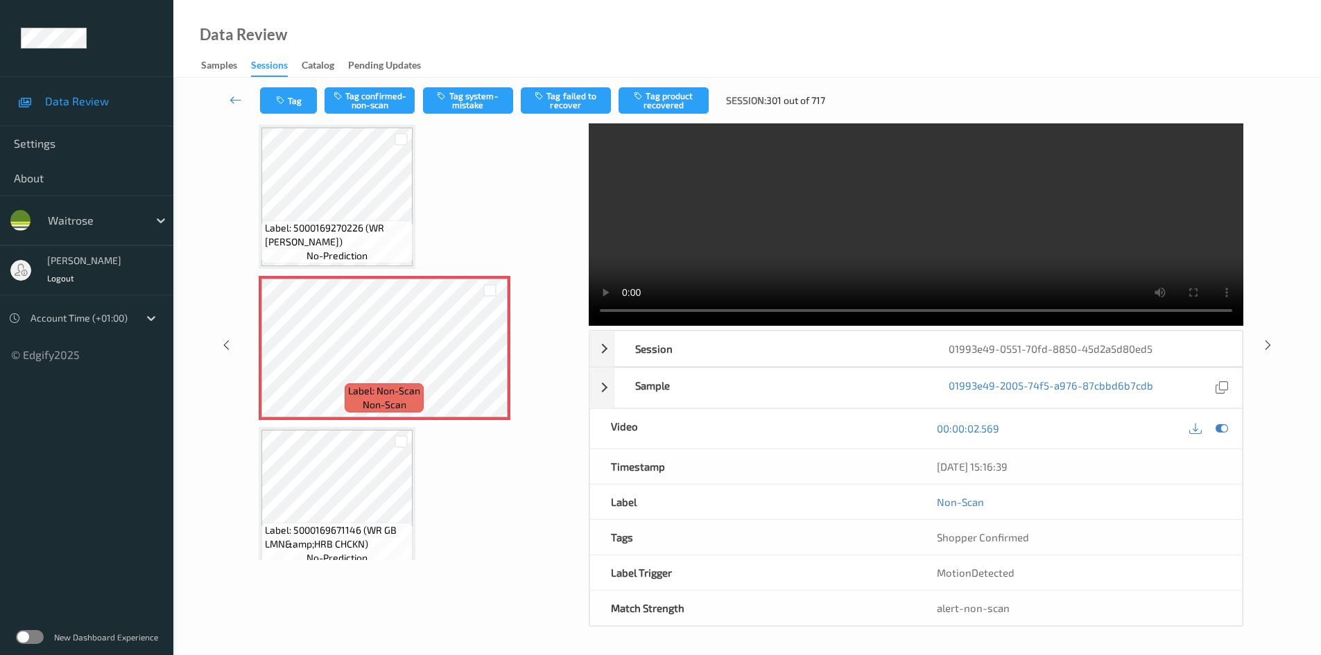
click at [485, 117] on div "Tag Tag confirmed-non-scan Tag system-mistake Tag failed to recover Tag product…" at bounding box center [747, 101] width 1091 height 46
click at [488, 109] on button "Tag system-mistake" at bounding box center [468, 100] width 90 height 26
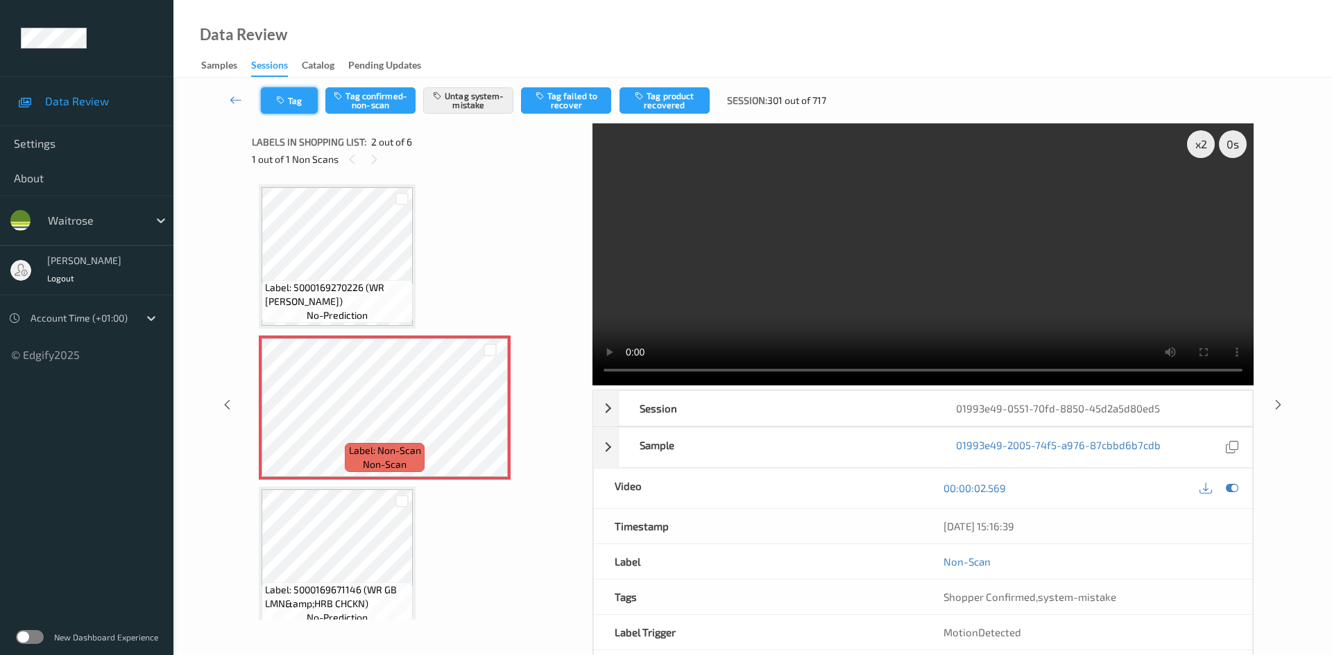
click at [309, 101] on button "Tag" at bounding box center [289, 100] width 57 height 26
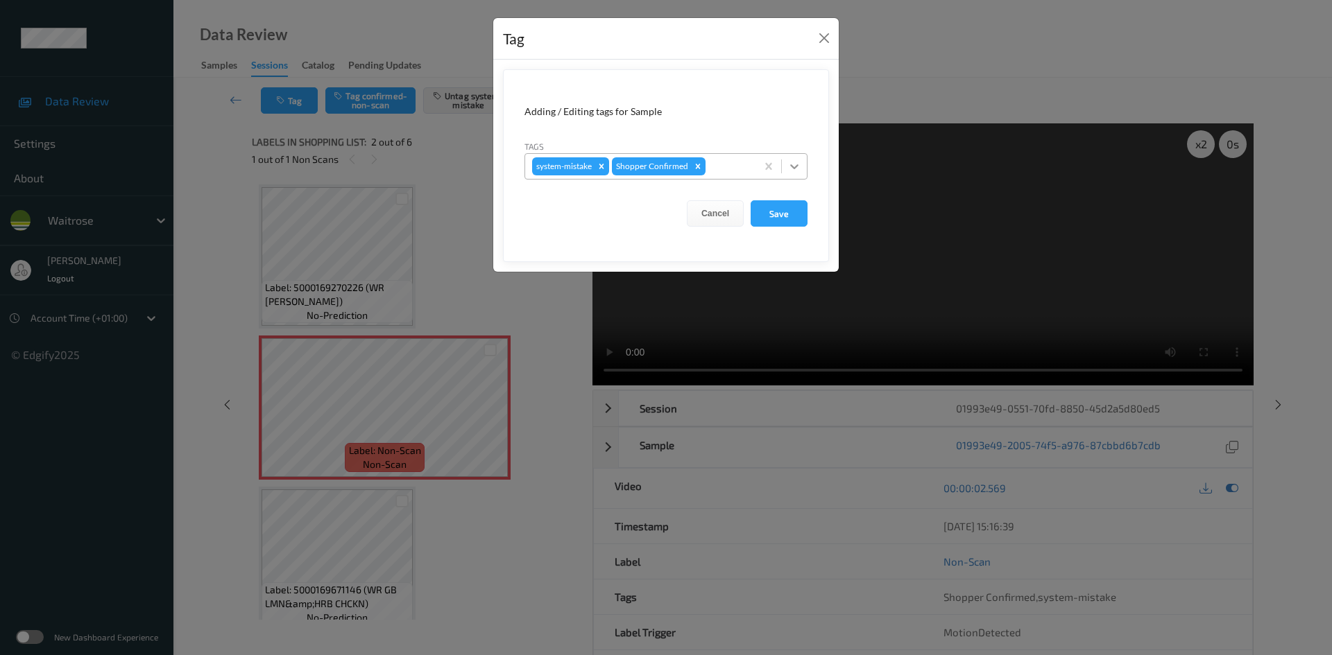
click at [796, 164] on icon at bounding box center [794, 167] width 14 height 14
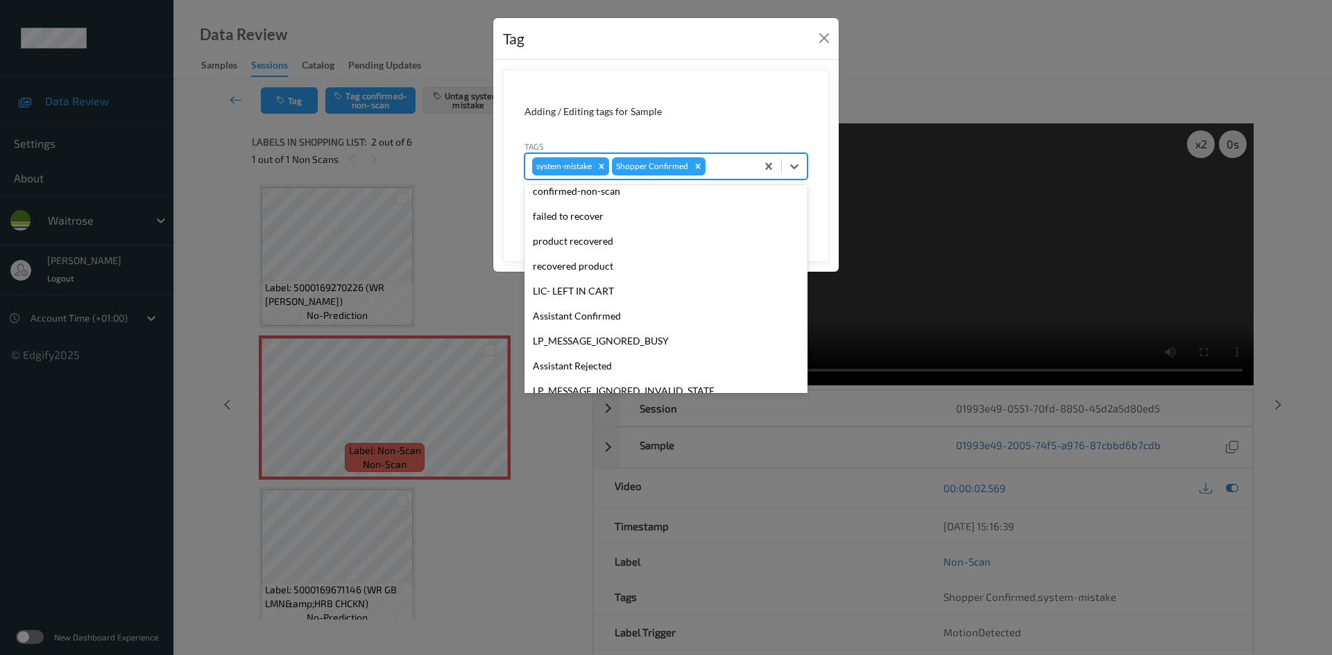
scroll to position [322, 0]
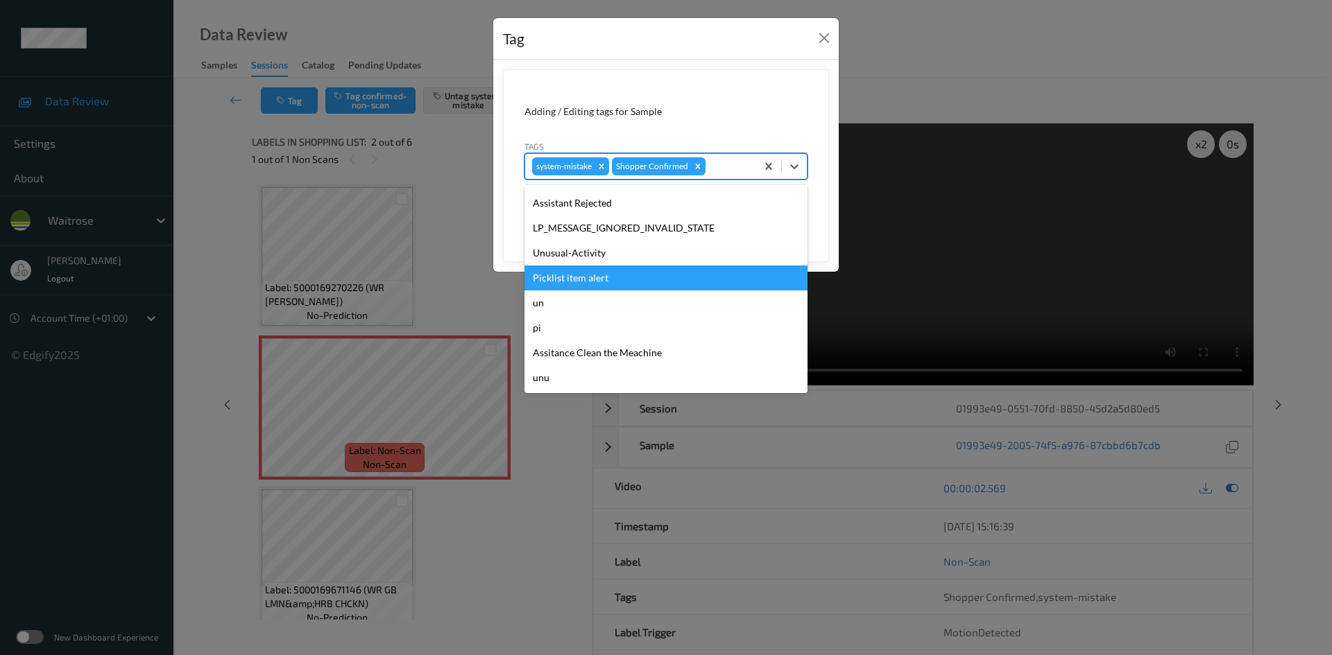
click at [590, 266] on div "Picklist item alert" at bounding box center [665, 278] width 283 height 25
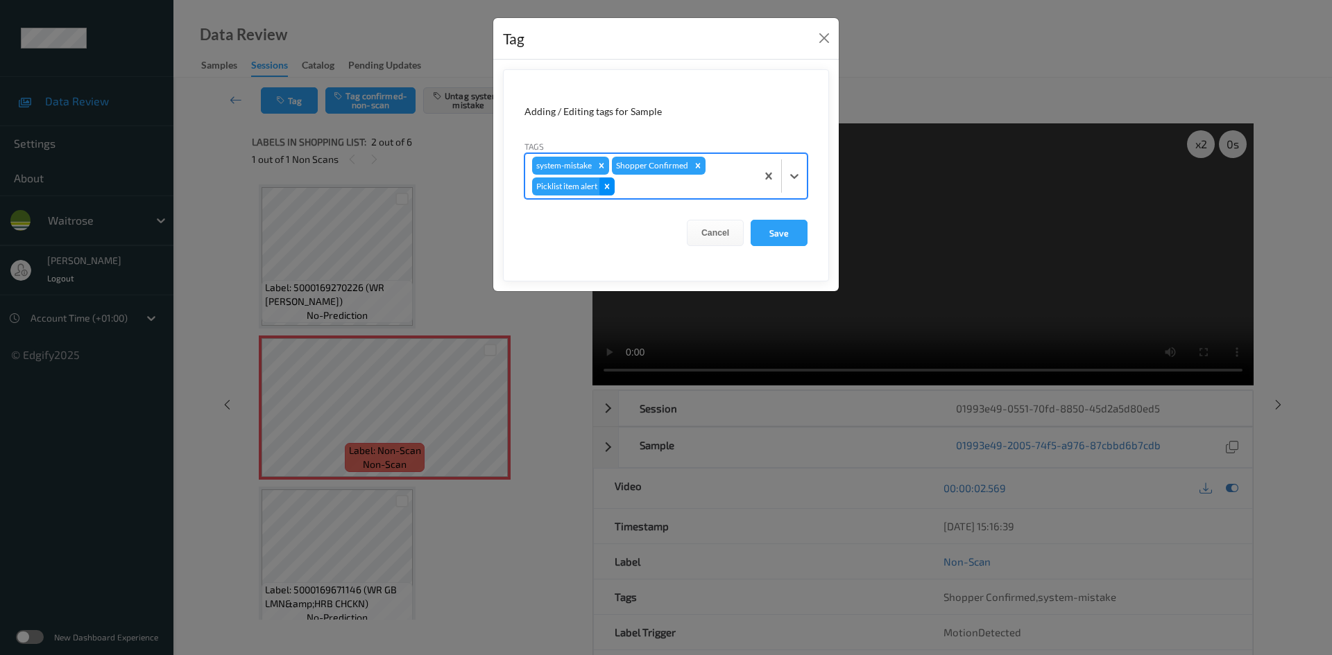
click at [608, 182] on icon "Remove Picklist item alert" at bounding box center [607, 187] width 10 height 10
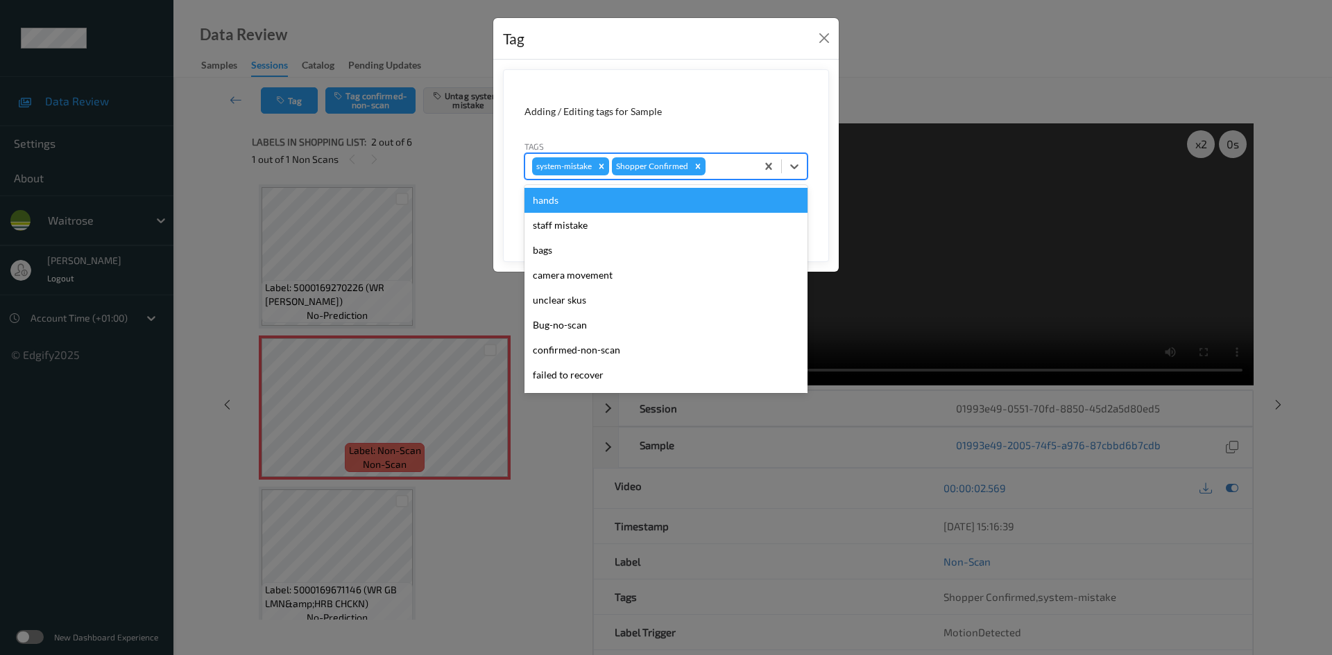
click at [734, 167] on div at bounding box center [728, 166] width 41 height 17
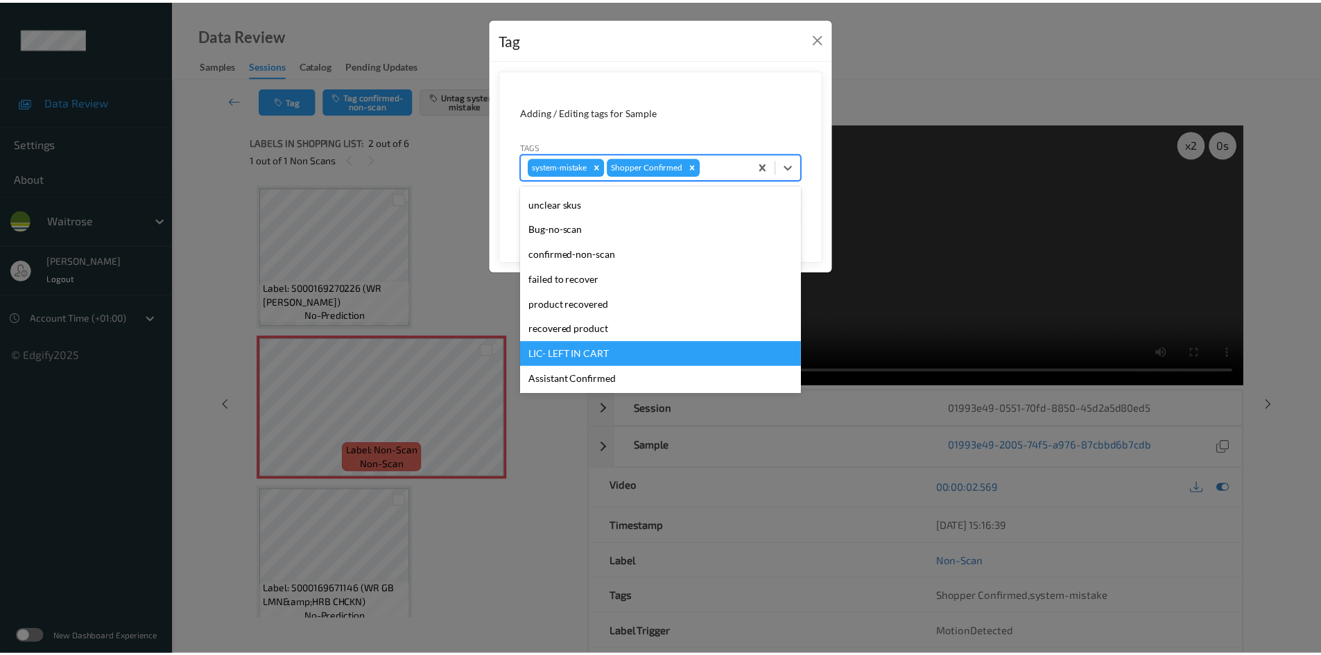
scroll to position [277, 0]
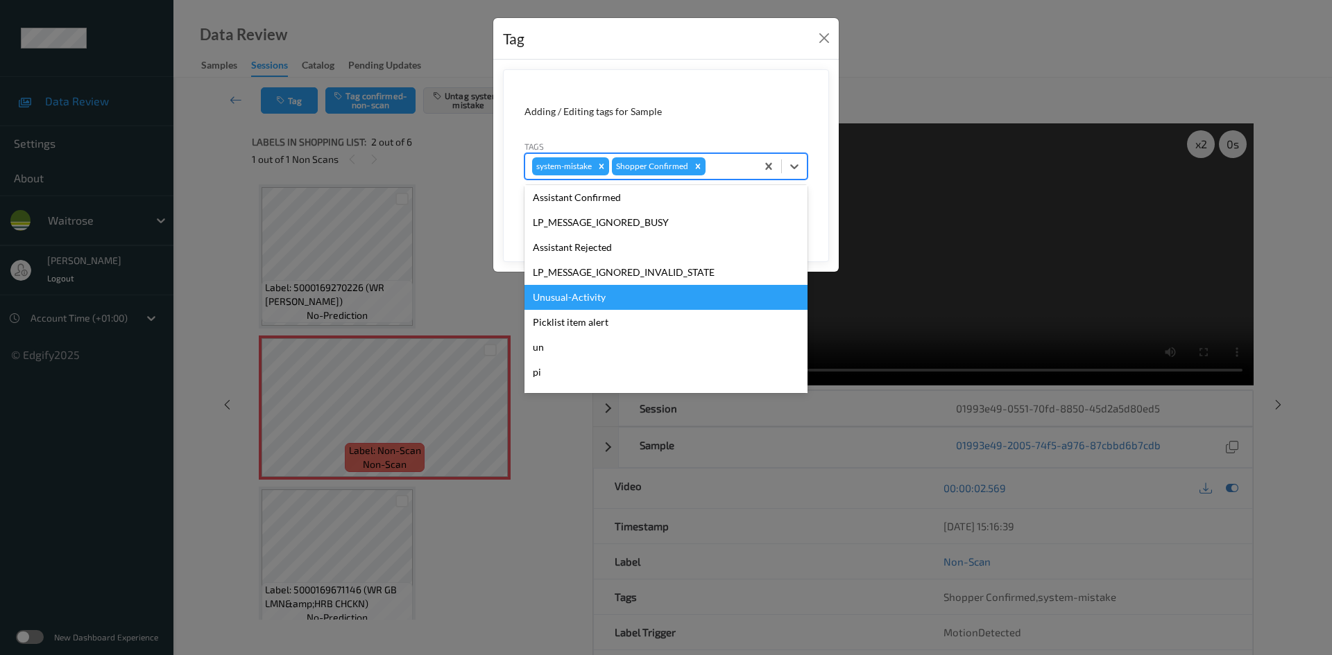
click at [569, 300] on div "Unusual-Activity" at bounding box center [665, 297] width 283 height 25
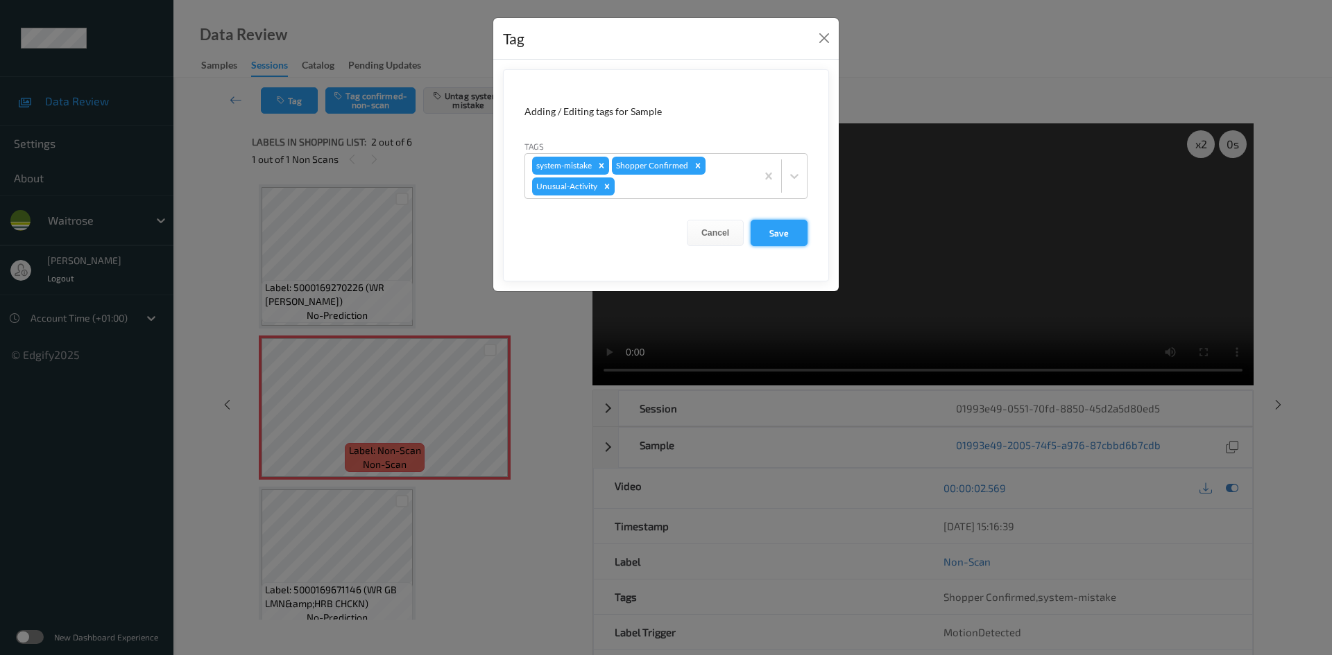
click at [779, 232] on button "Save" at bounding box center [778, 233] width 57 height 26
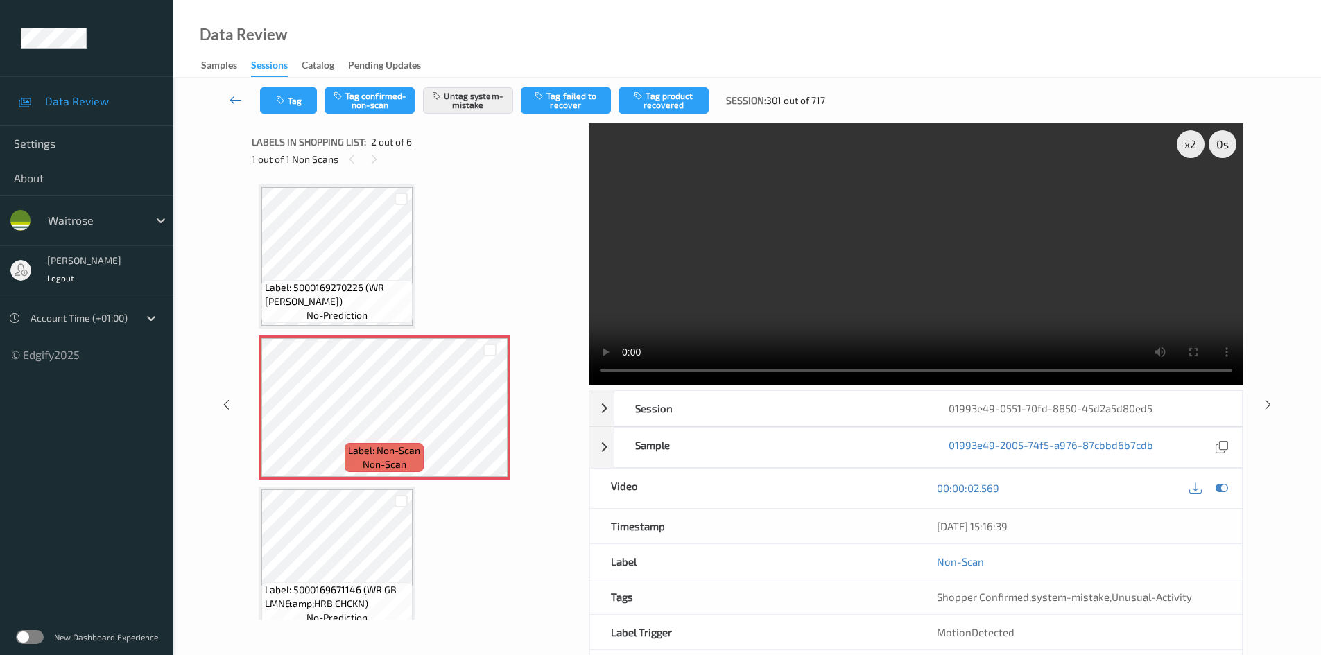
click at [228, 90] on link at bounding box center [236, 100] width 49 height 26
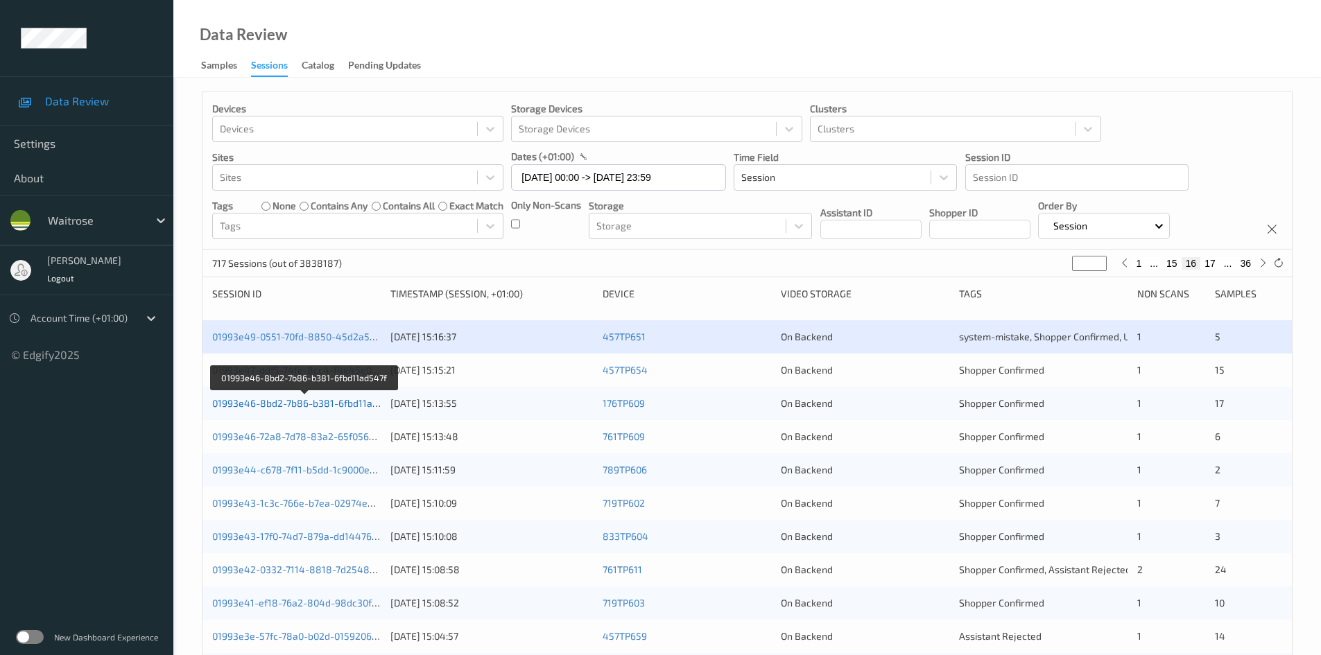
click at [261, 402] on link "01993e46-8bd2-7b86-b381-6fbd11ad547f" at bounding box center [305, 403] width 186 height 12
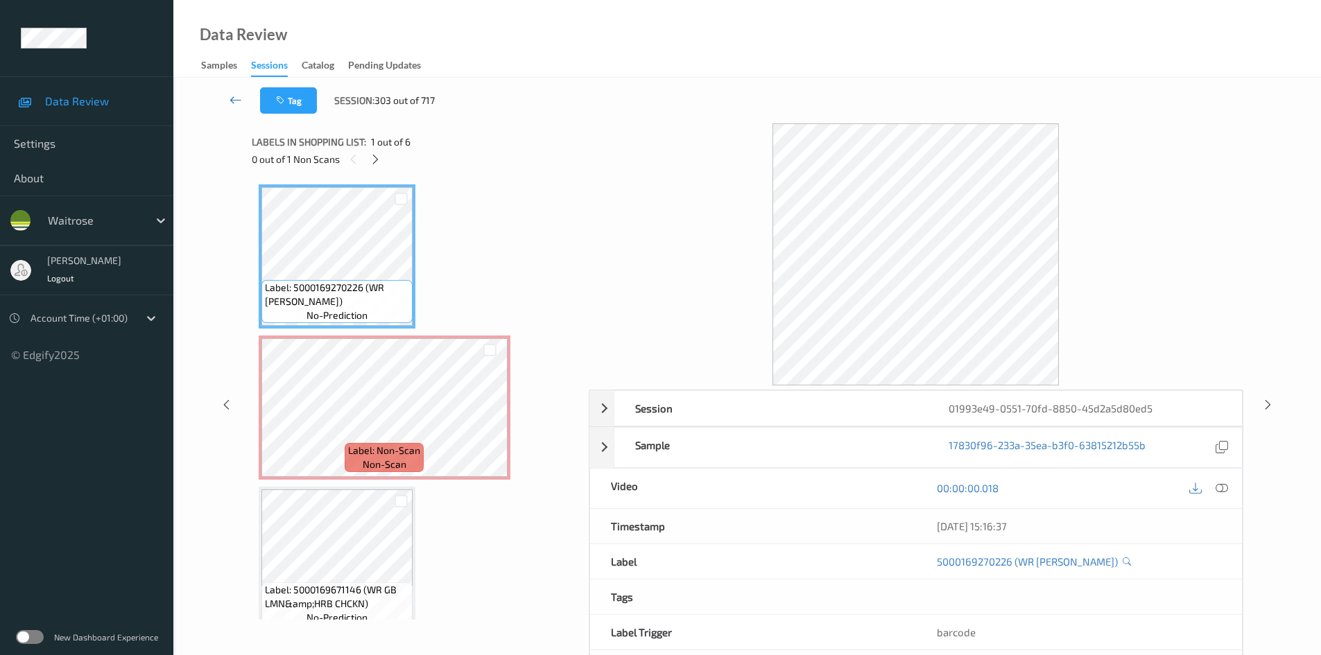
click at [234, 94] on icon at bounding box center [236, 100] width 12 height 14
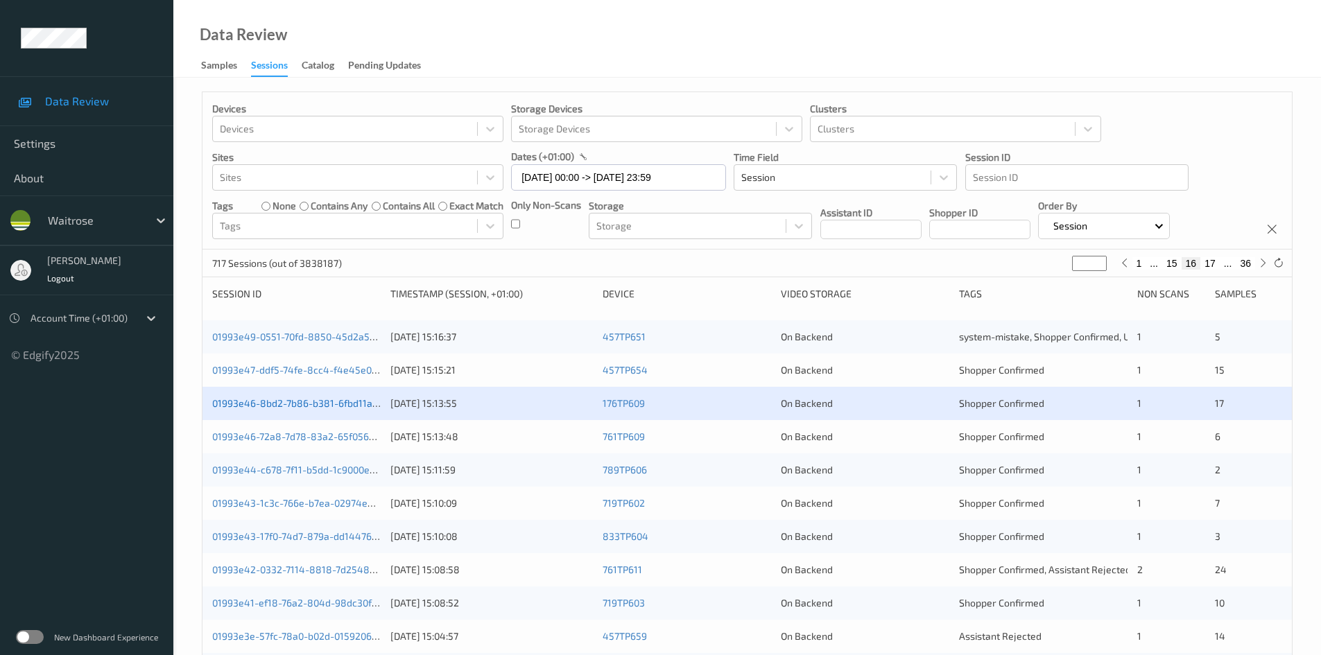
click at [277, 404] on link "01993e46-8bd2-7b86-b381-6fbd11ad547f" at bounding box center [305, 403] width 186 height 12
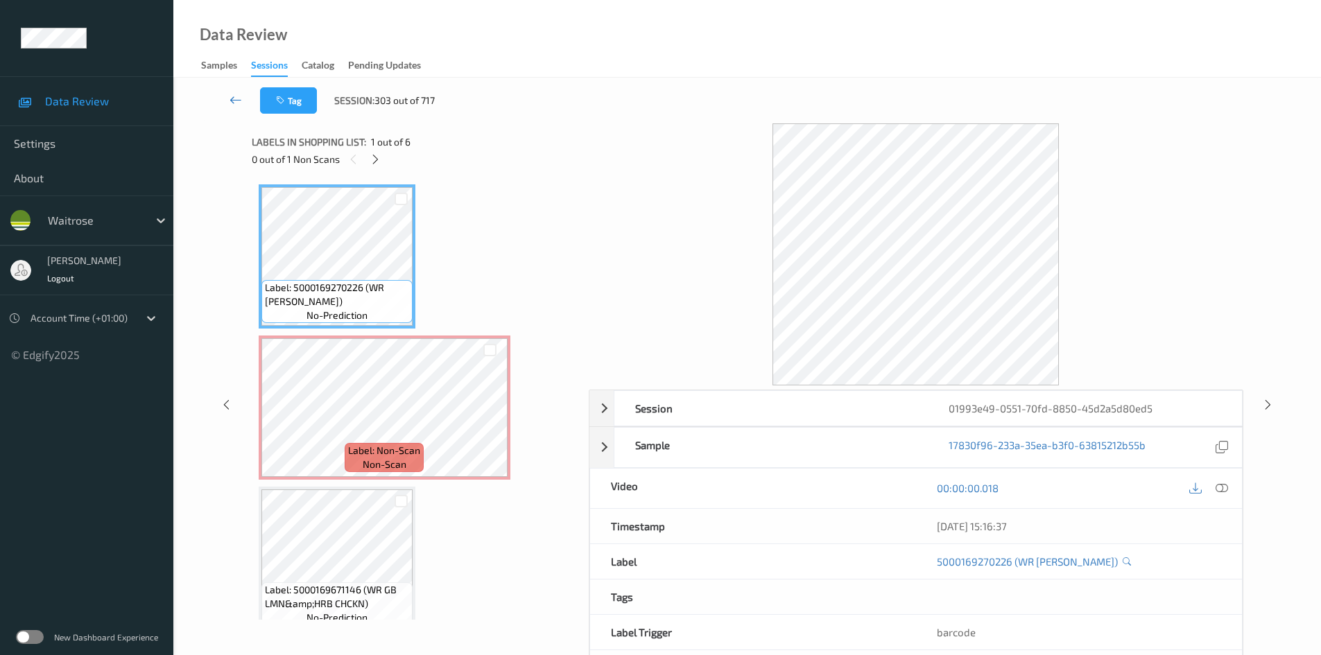
click at [232, 92] on link at bounding box center [236, 100] width 49 height 26
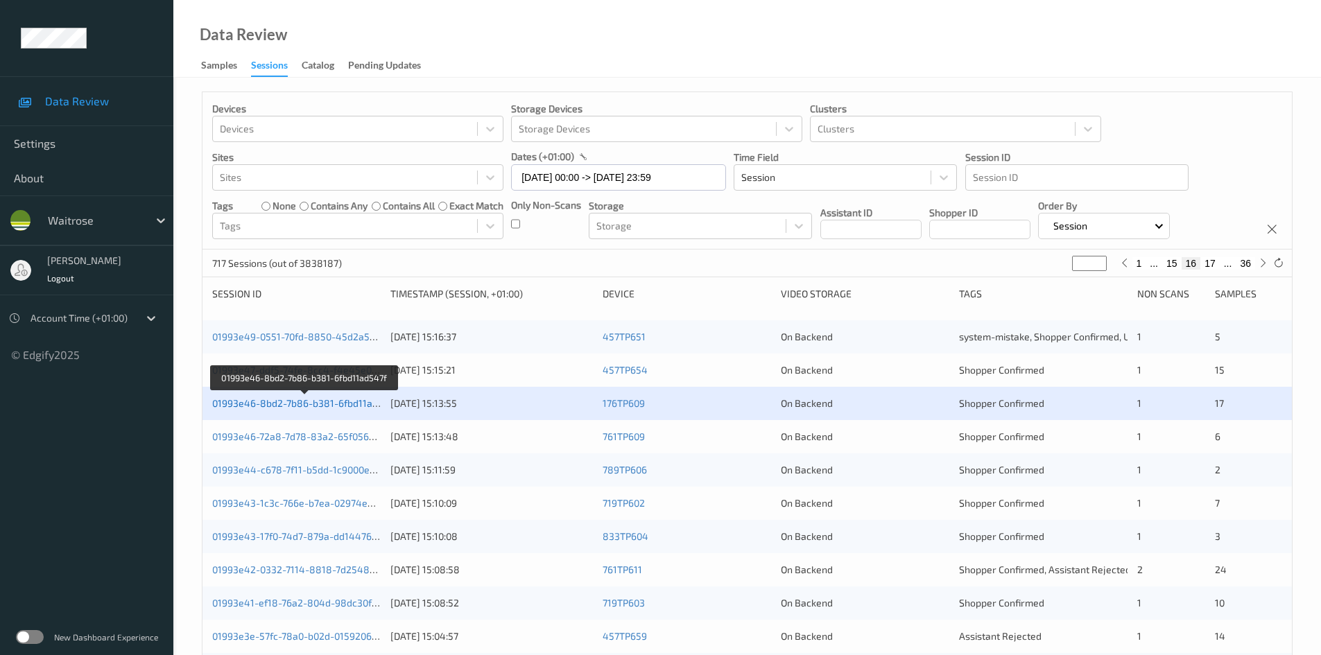
click at [341, 407] on link "01993e46-8bd2-7b86-b381-6fbd11ad547f" at bounding box center [305, 403] width 186 height 12
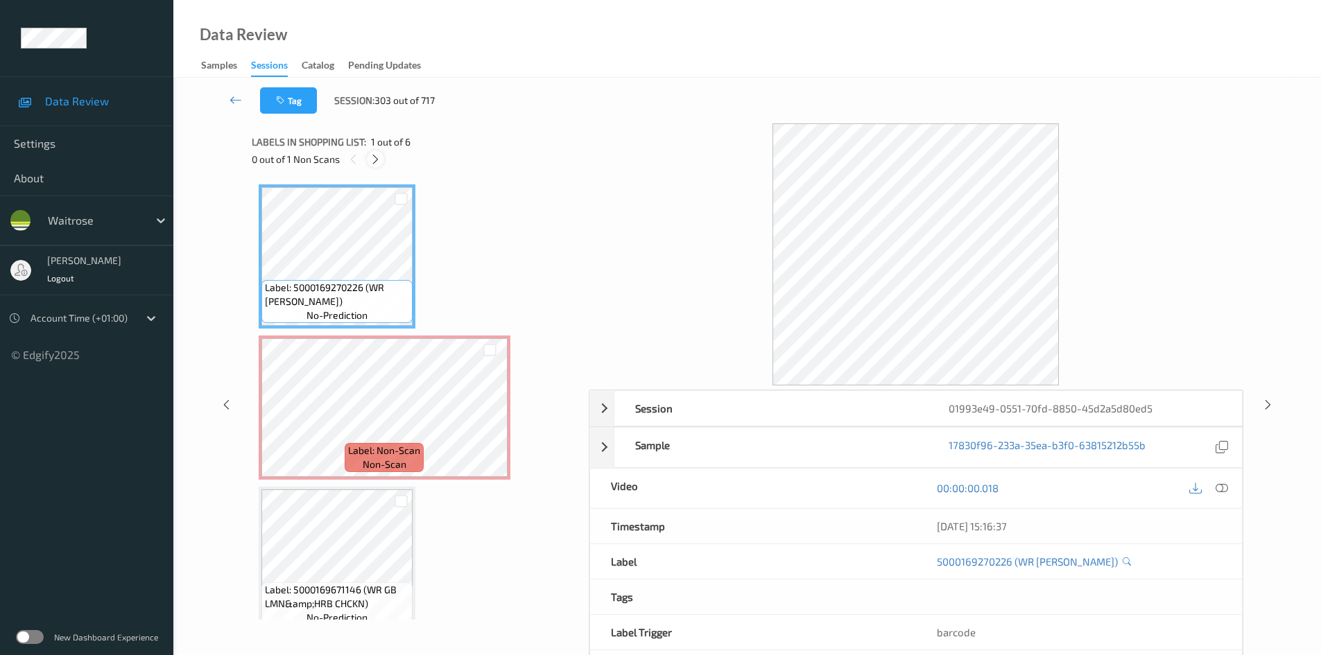
click at [381, 160] on icon at bounding box center [376, 159] width 12 height 12
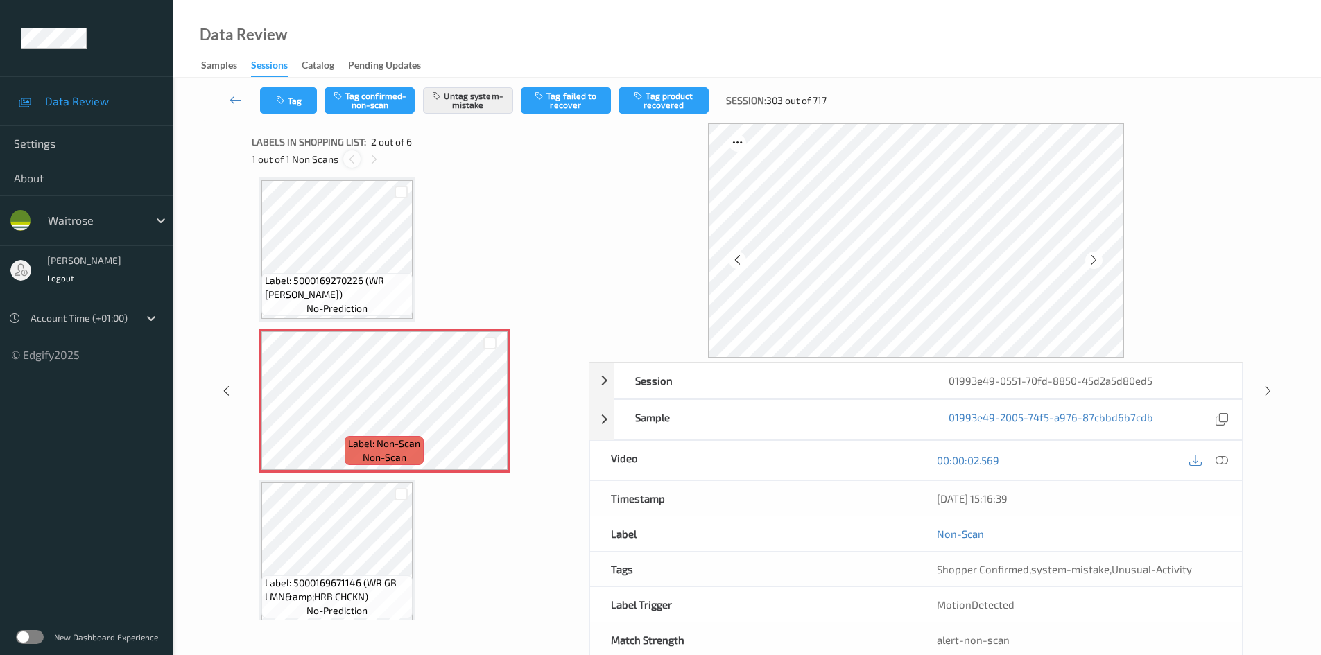
click at [352, 162] on icon at bounding box center [352, 159] width 12 height 12
click at [234, 100] on icon at bounding box center [236, 100] width 12 height 14
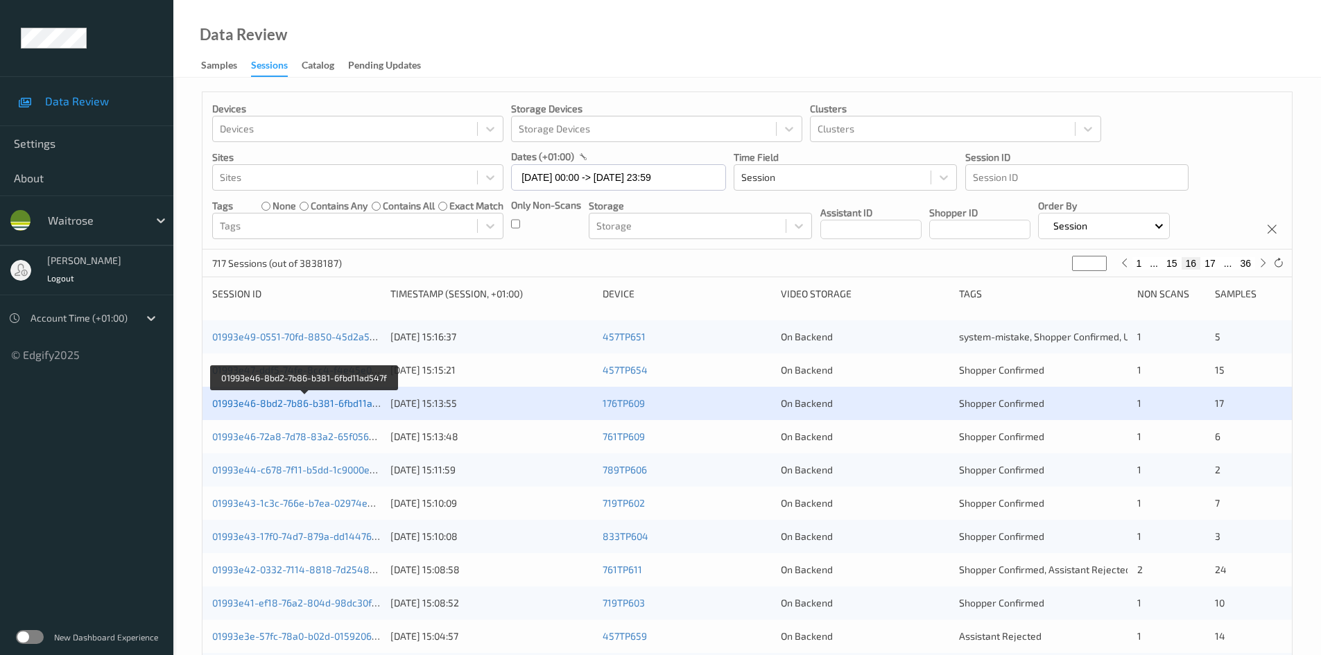
click at [281, 407] on link "01993e46-8bd2-7b86-b381-6fbd11ad547f" at bounding box center [305, 403] width 186 height 12
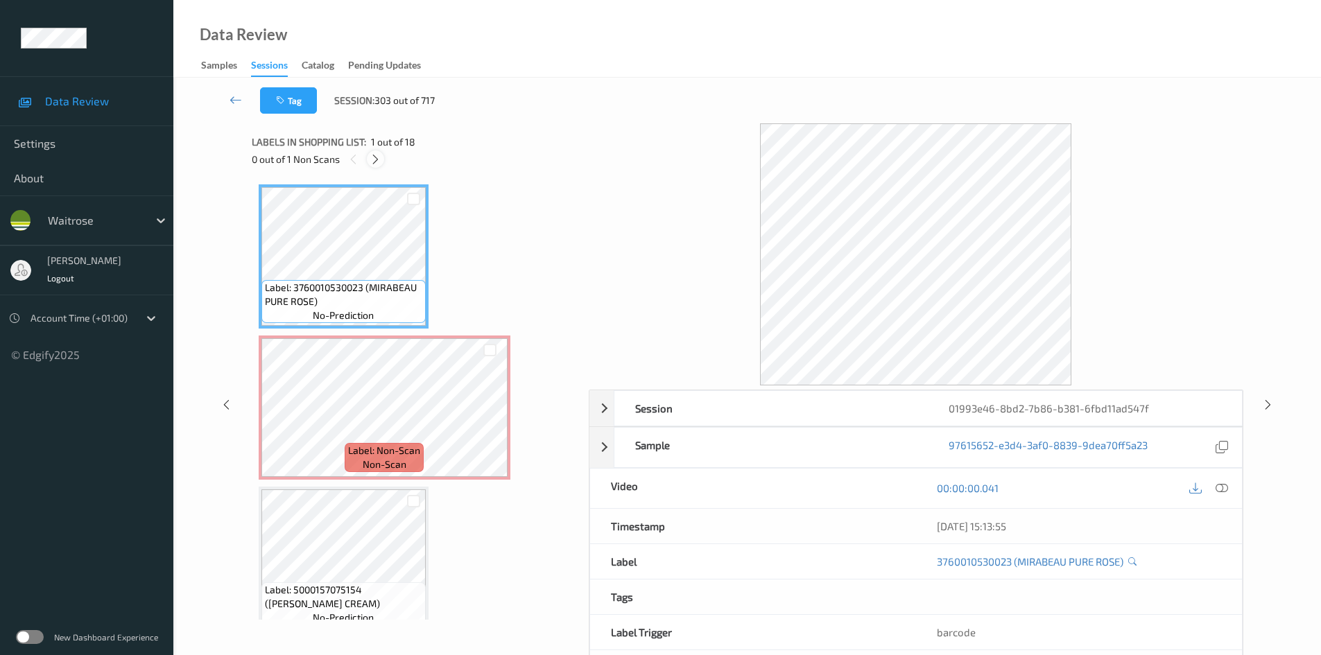
click at [377, 158] on icon at bounding box center [376, 159] width 12 height 12
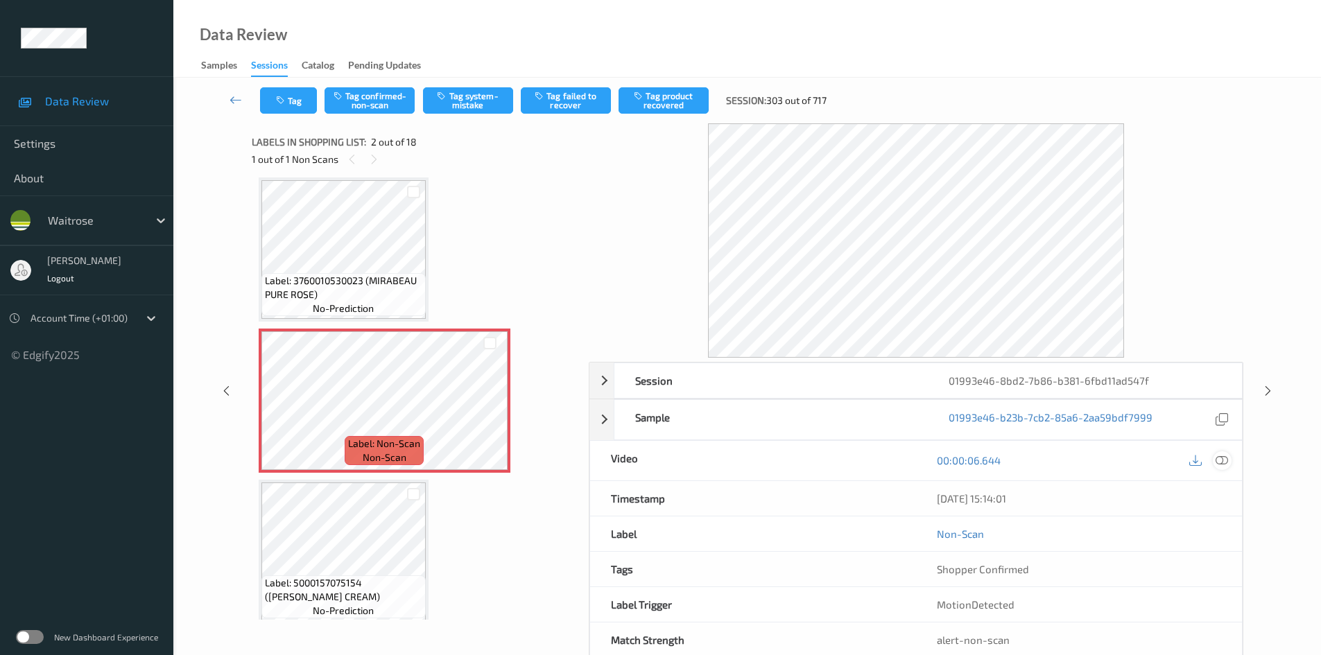
click at [1220, 457] on icon at bounding box center [1222, 460] width 12 height 12
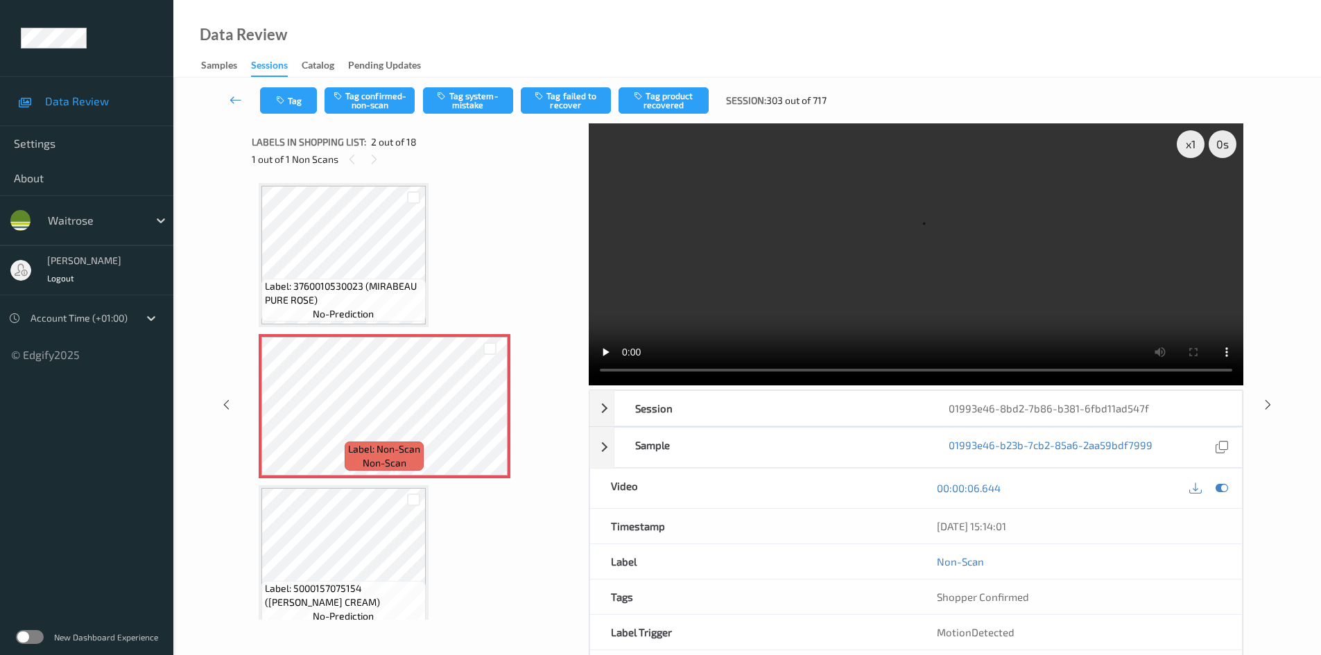
scroll to position [0, 0]
click at [1199, 146] on div "x 1" at bounding box center [1191, 144] width 28 height 28
click at [841, 198] on video at bounding box center [916, 254] width 655 height 262
click at [861, 262] on video at bounding box center [916, 254] width 655 height 262
click at [802, 279] on video at bounding box center [916, 254] width 655 height 262
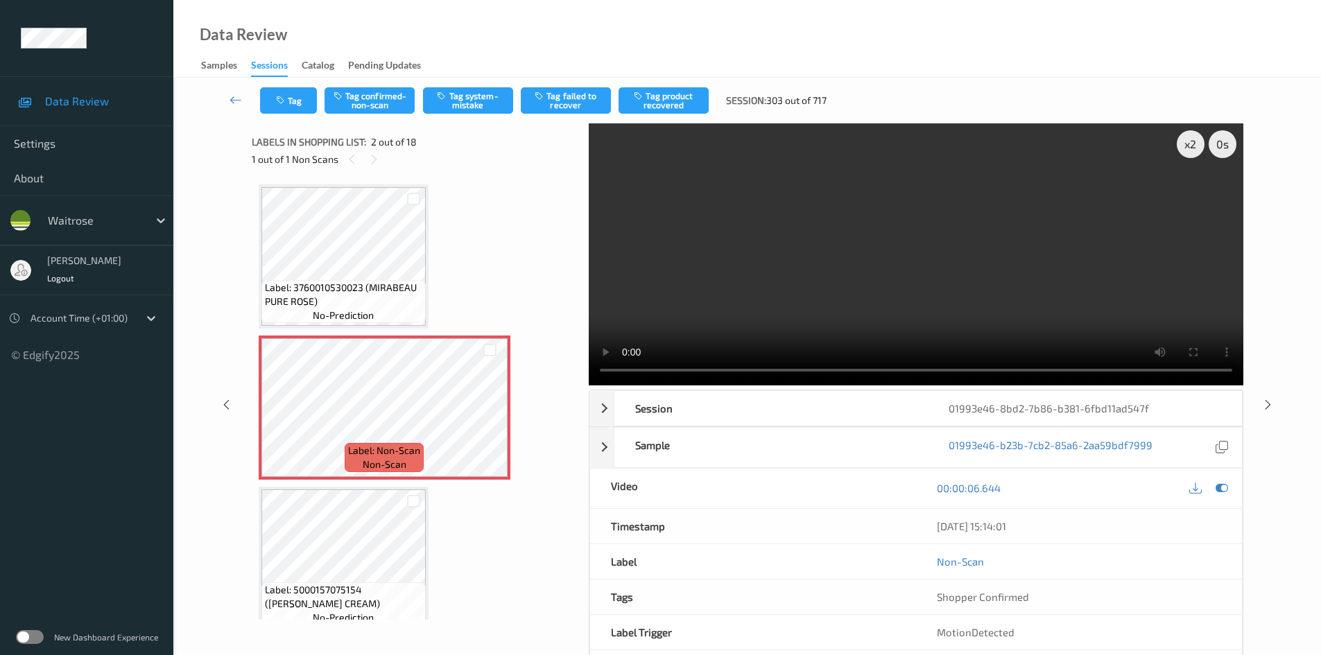
click at [801, 278] on video at bounding box center [916, 254] width 655 height 262
click at [819, 269] on video at bounding box center [916, 254] width 655 height 262
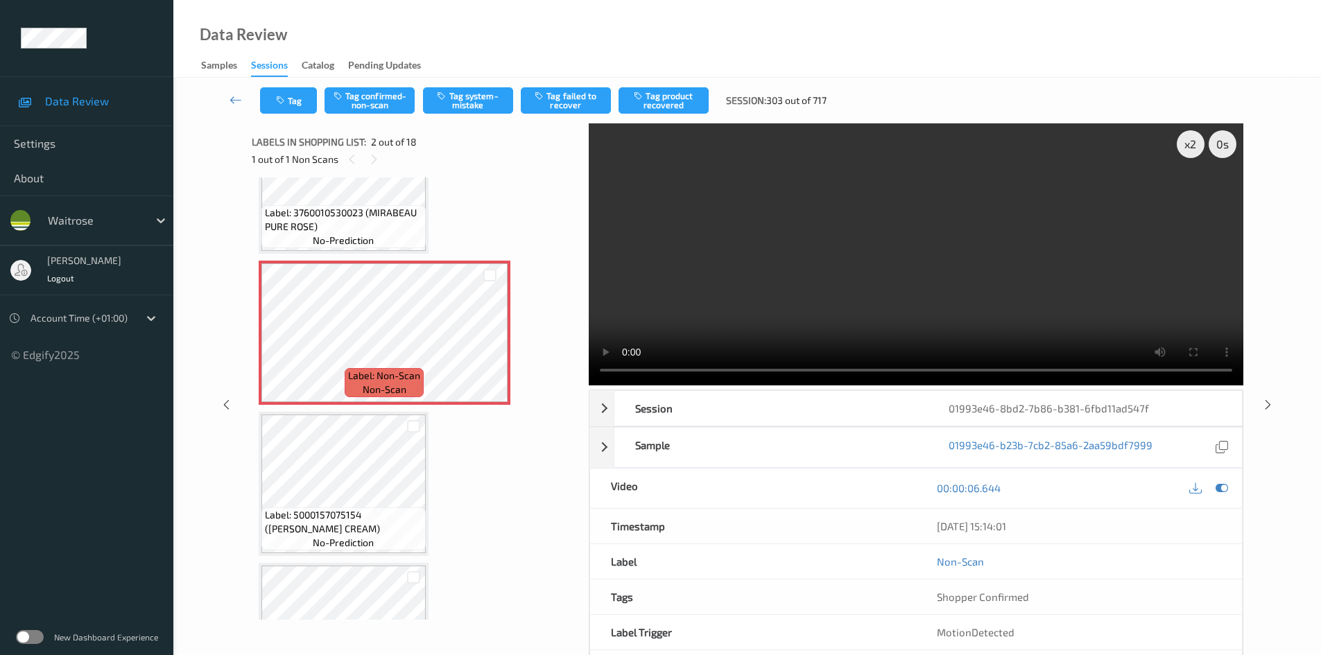
scroll to position [139, 0]
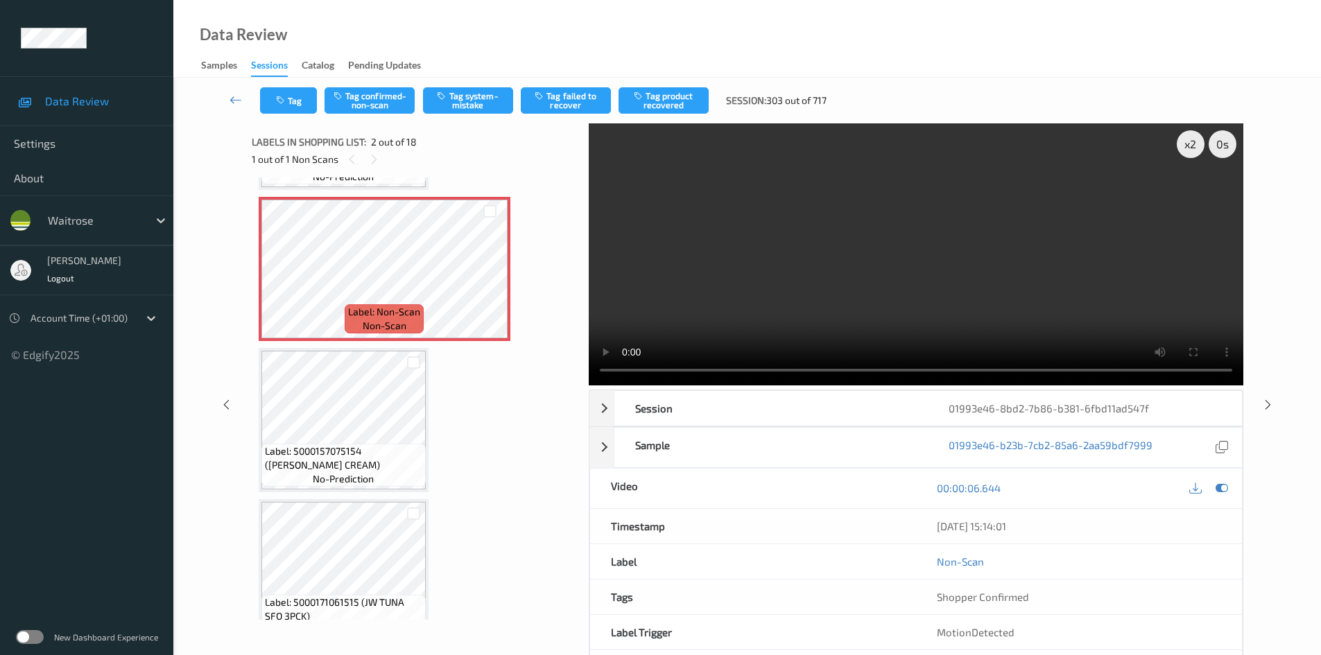
click at [771, 284] on video at bounding box center [916, 254] width 655 height 262
click at [951, 277] on video at bounding box center [916, 254] width 655 height 262
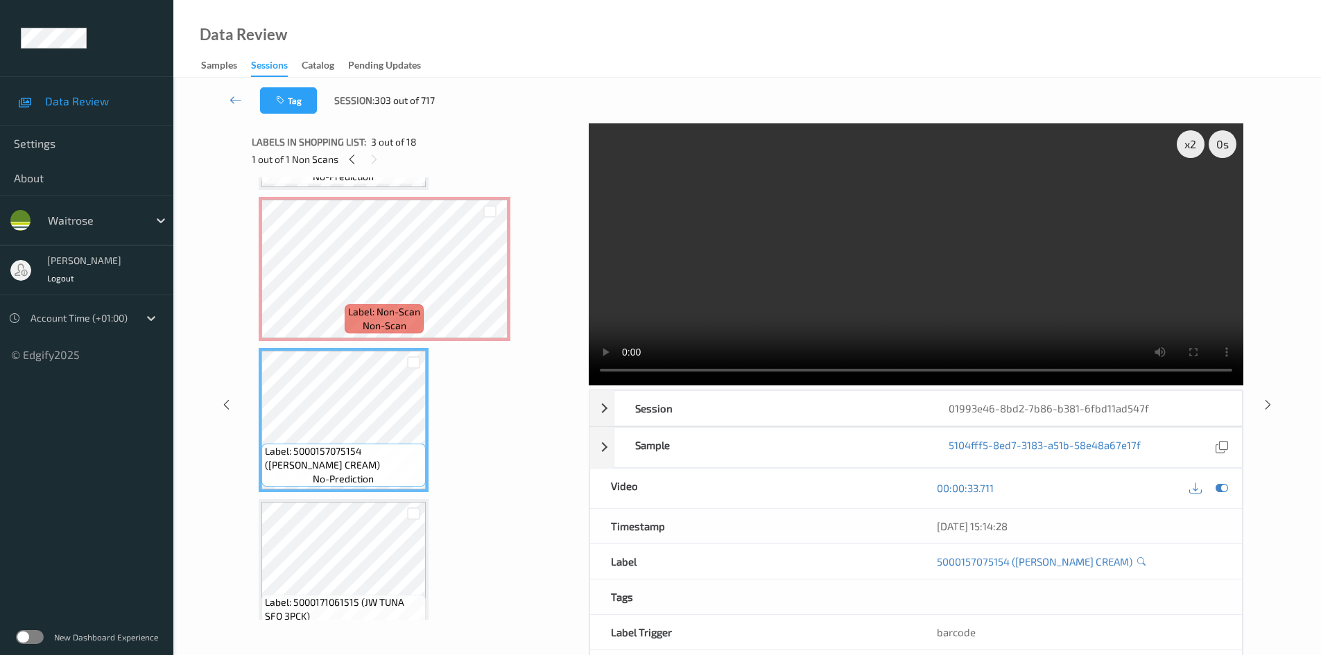
click at [697, 257] on video at bounding box center [916, 254] width 655 height 262
click at [759, 272] on video at bounding box center [916, 254] width 655 height 262
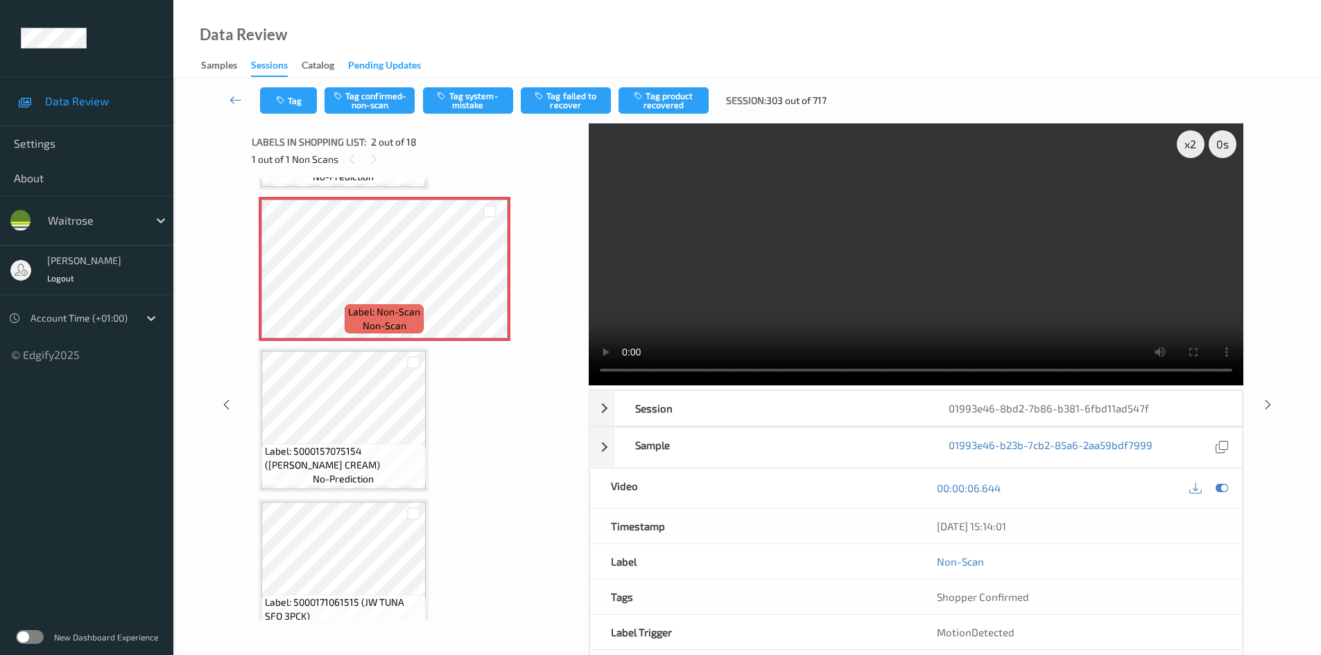
click at [363, 73] on div "Pending Updates" at bounding box center [384, 66] width 73 height 17
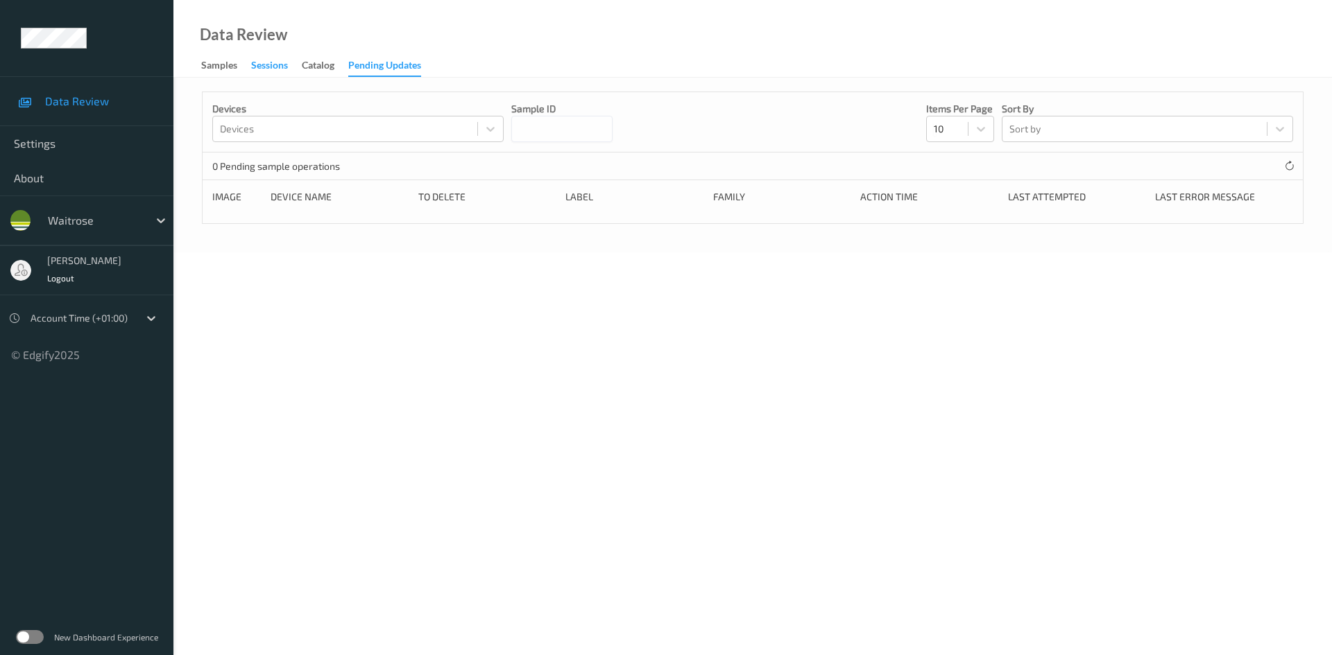
click at [279, 67] on div "Sessions" at bounding box center [269, 66] width 37 height 17
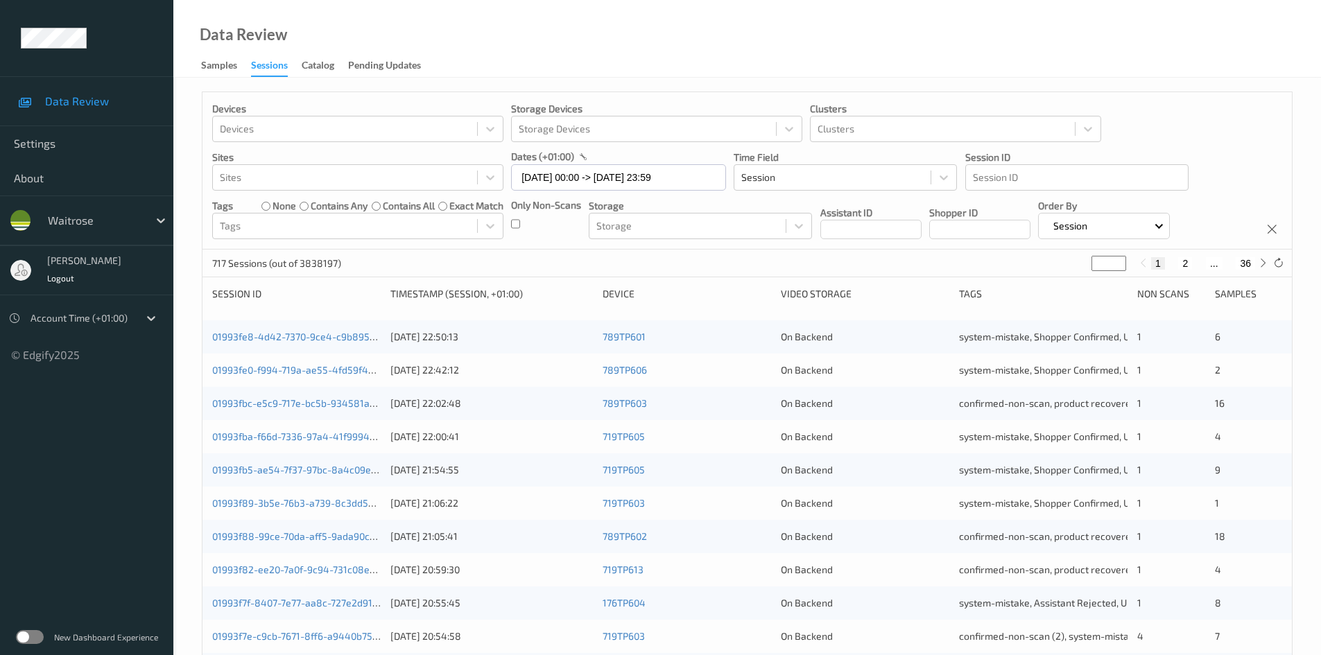
drag, startPoint x: 1103, startPoint y: 263, endPoint x: 1067, endPoint y: 284, distance: 41.6
click at [1067, 284] on div "Devices Devices Storage Devices Storage Devices Clusters Clusters Sites Sites d…" at bounding box center [747, 554] width 1091 height 924
type input "**"
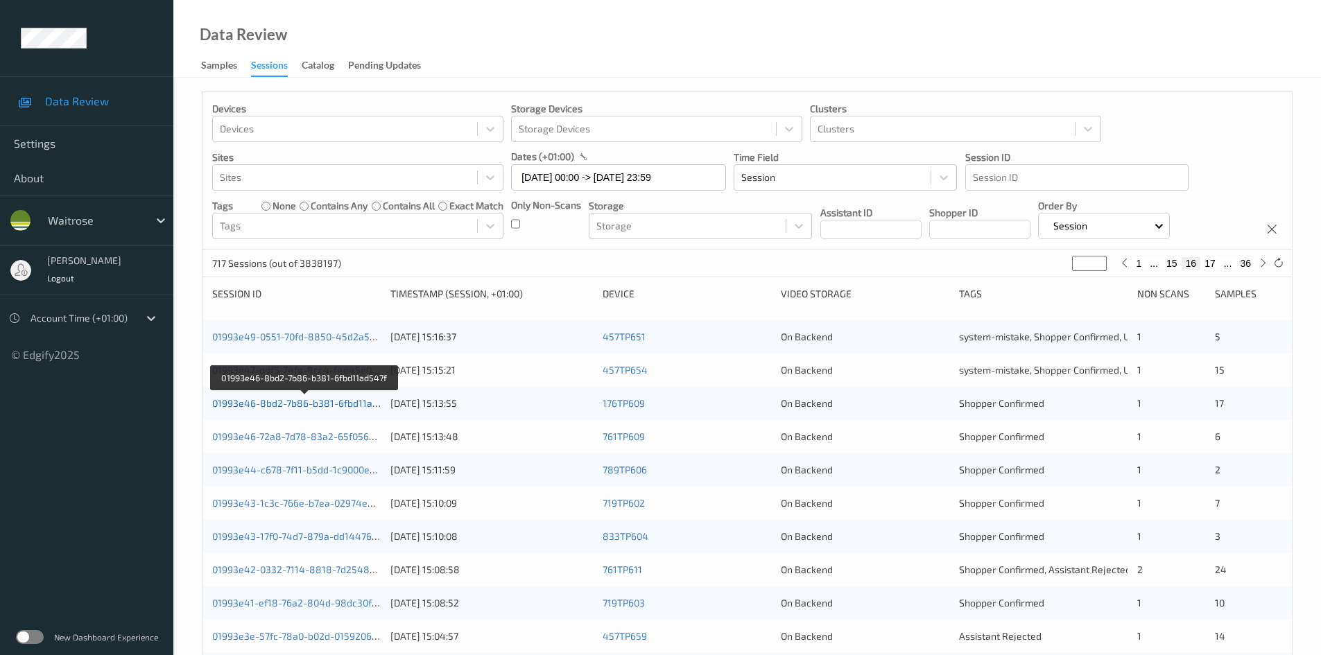
click at [301, 405] on link "01993e46-8bd2-7b86-b381-6fbd11ad547f" at bounding box center [305, 403] width 186 height 12
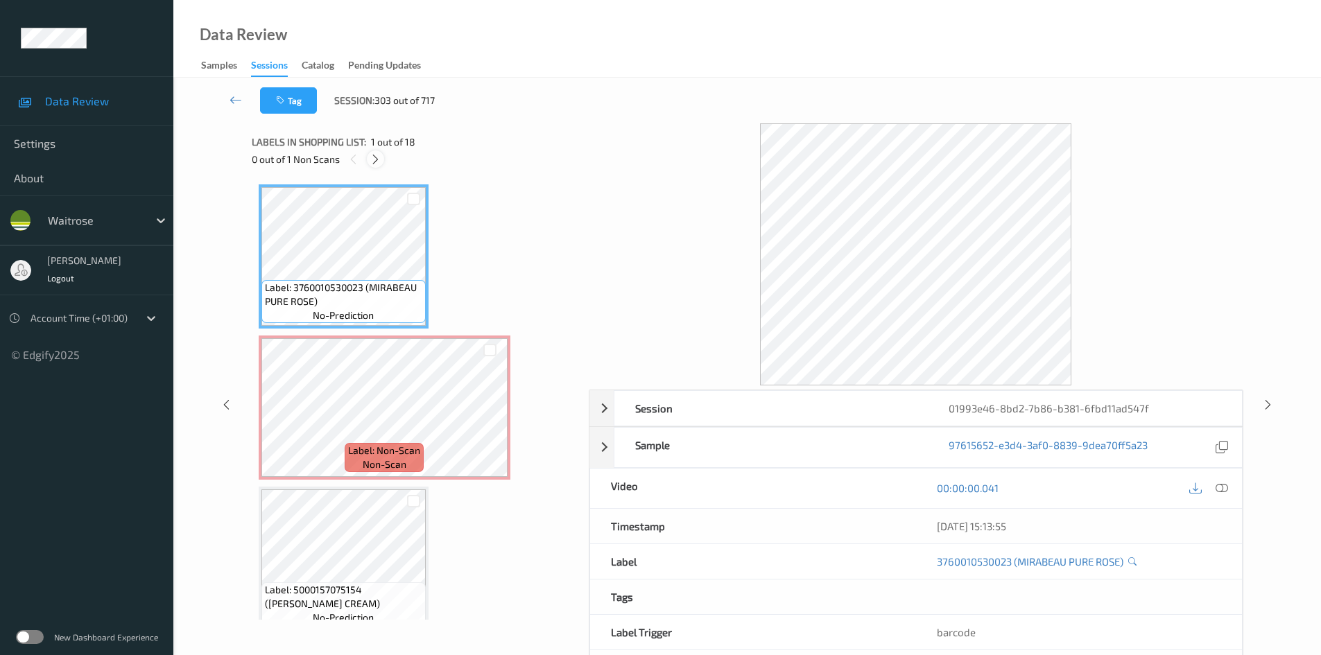
click at [379, 158] on icon at bounding box center [376, 159] width 12 height 12
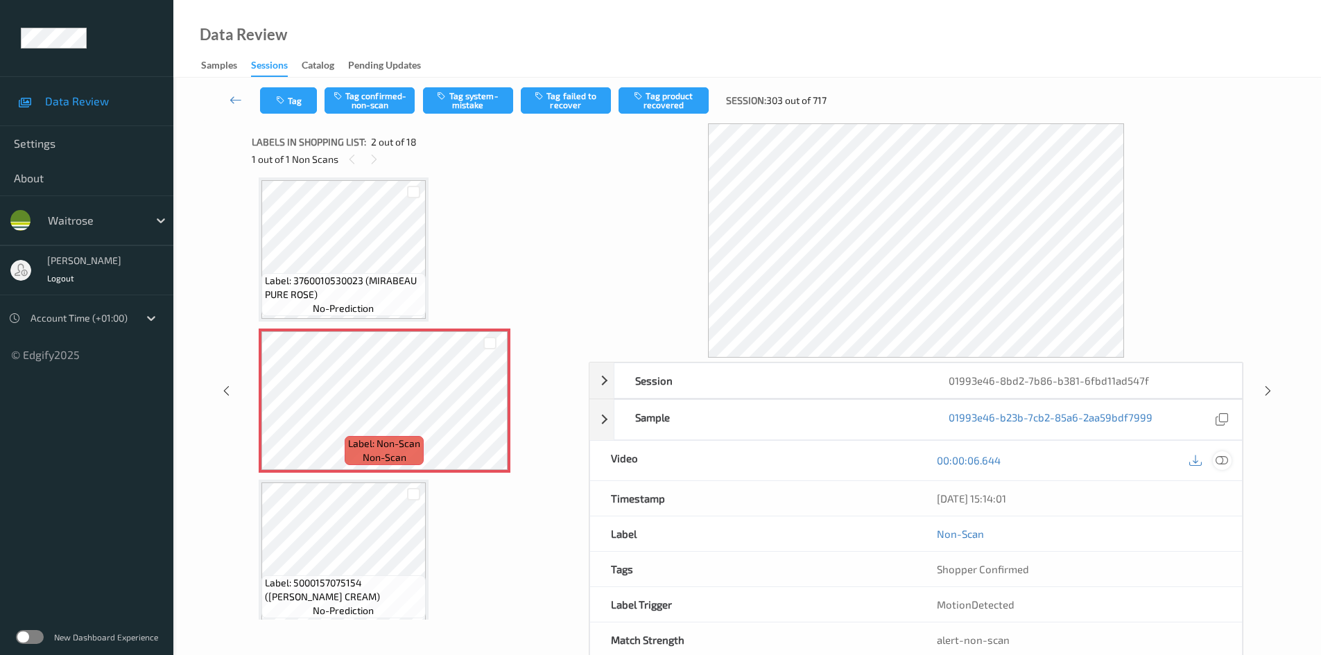
click at [1222, 465] on icon at bounding box center [1222, 460] width 12 height 12
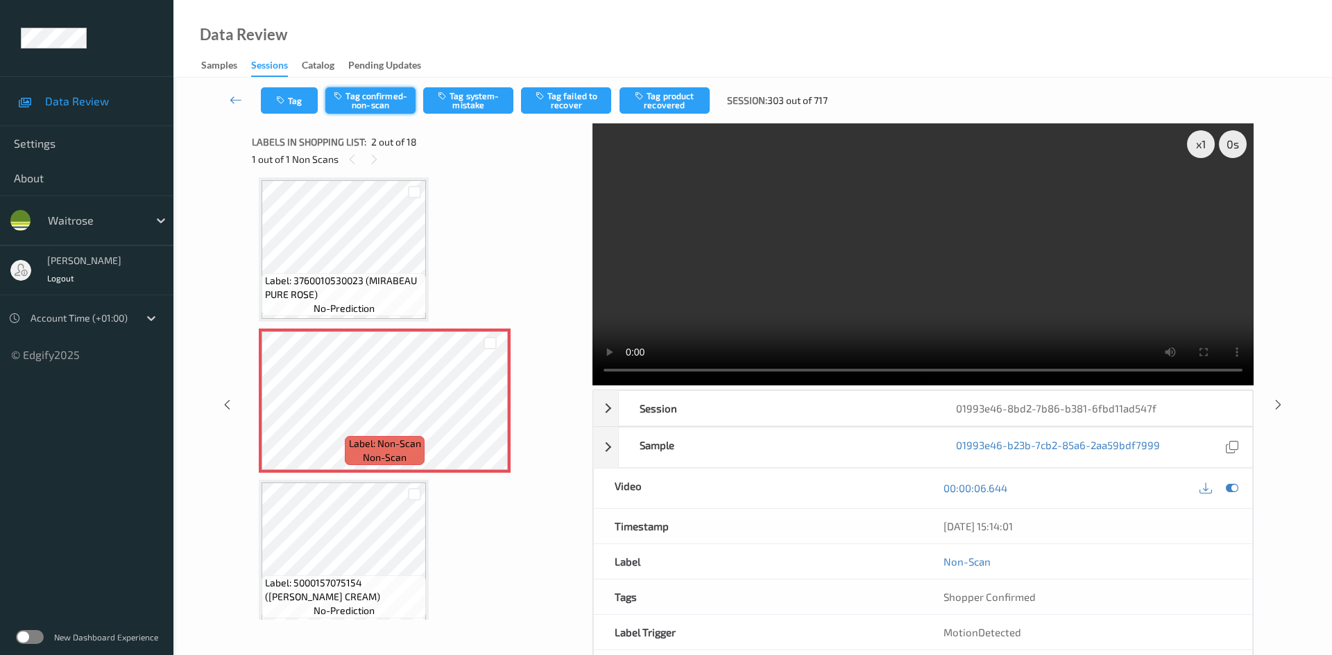
click at [378, 98] on button "Tag confirmed-non-scan" at bounding box center [370, 100] width 90 height 26
click at [684, 102] on button "Tag product recovered" at bounding box center [664, 100] width 90 height 26
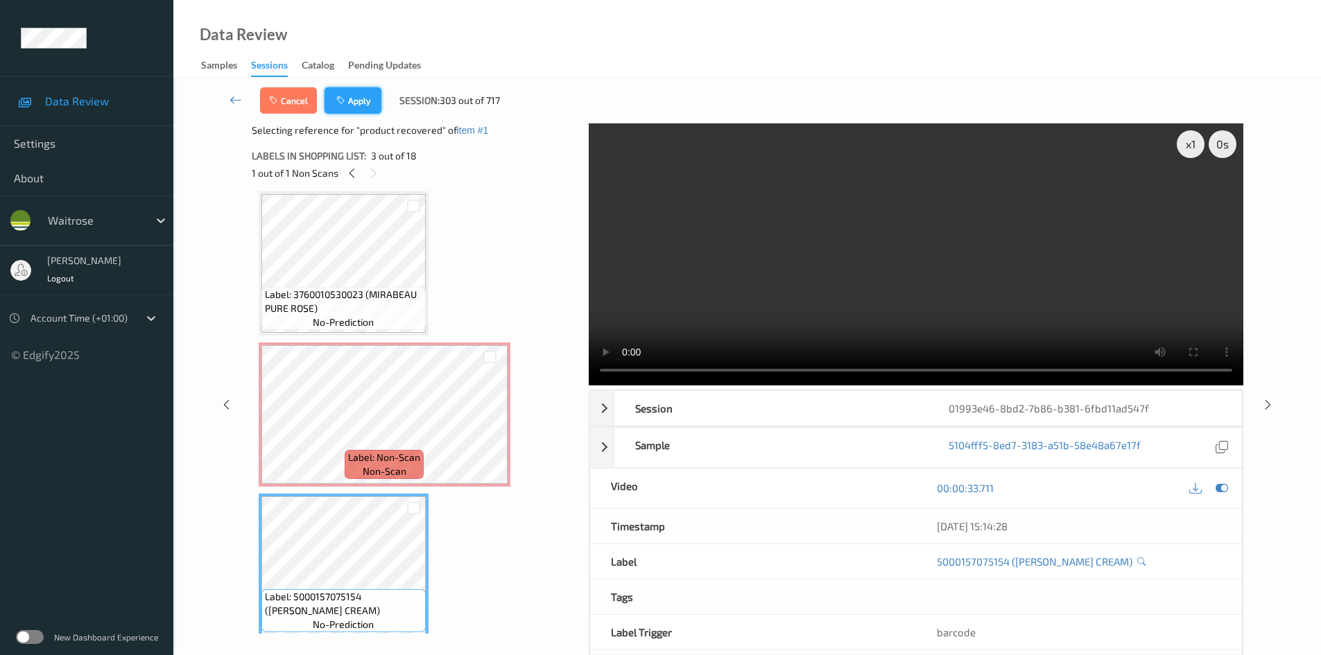
click at [372, 101] on button "Apply" at bounding box center [353, 100] width 57 height 26
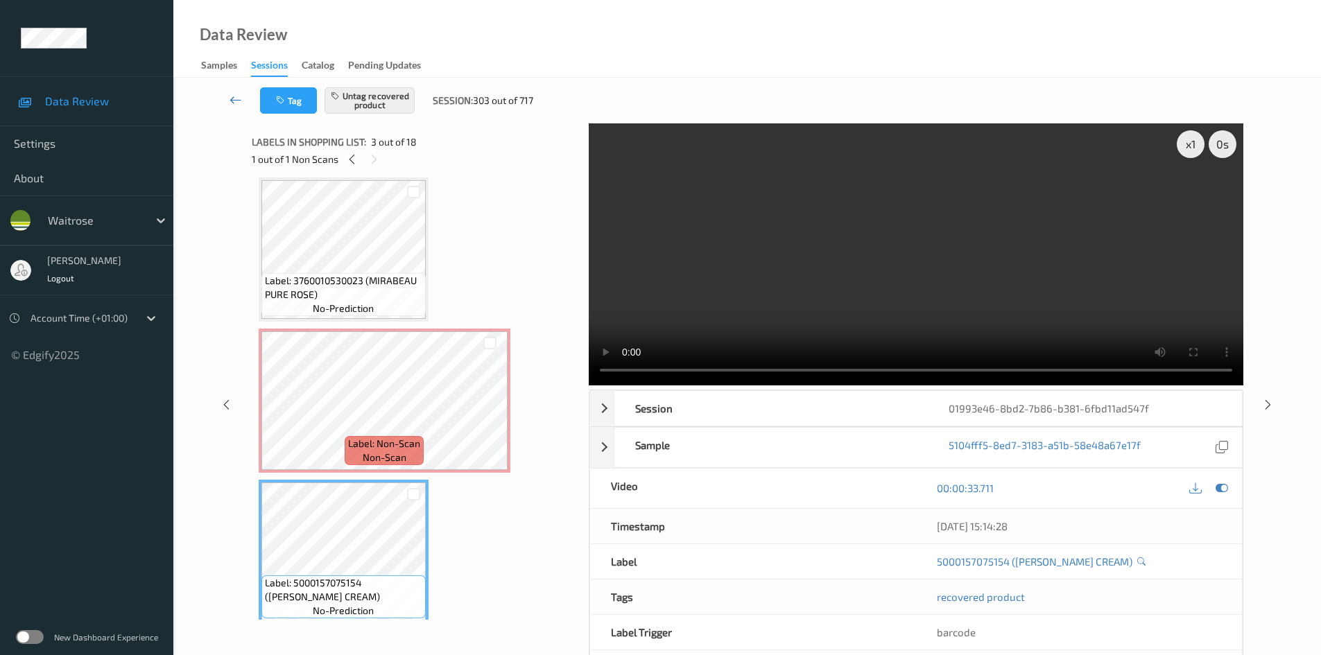
click at [234, 89] on link at bounding box center [236, 100] width 49 height 26
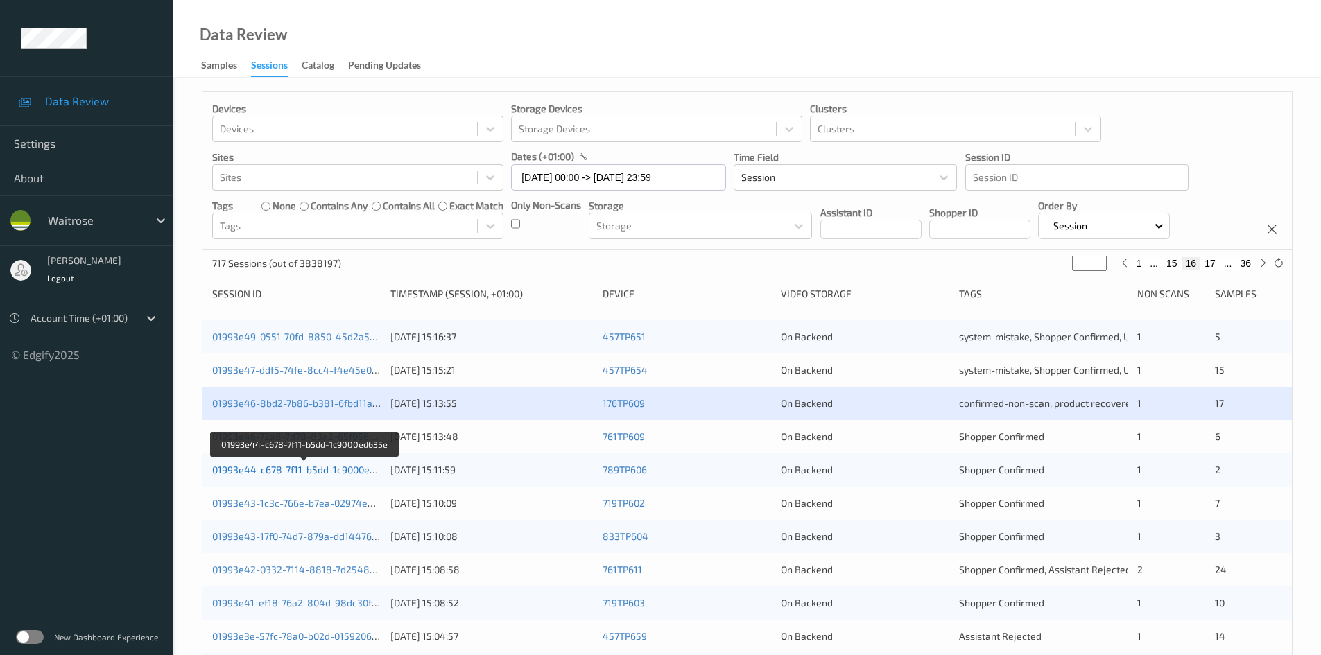
click at [282, 470] on link "01993e44-c678-7f11-b5dd-1c9000ed635e" at bounding box center [304, 470] width 185 height 12
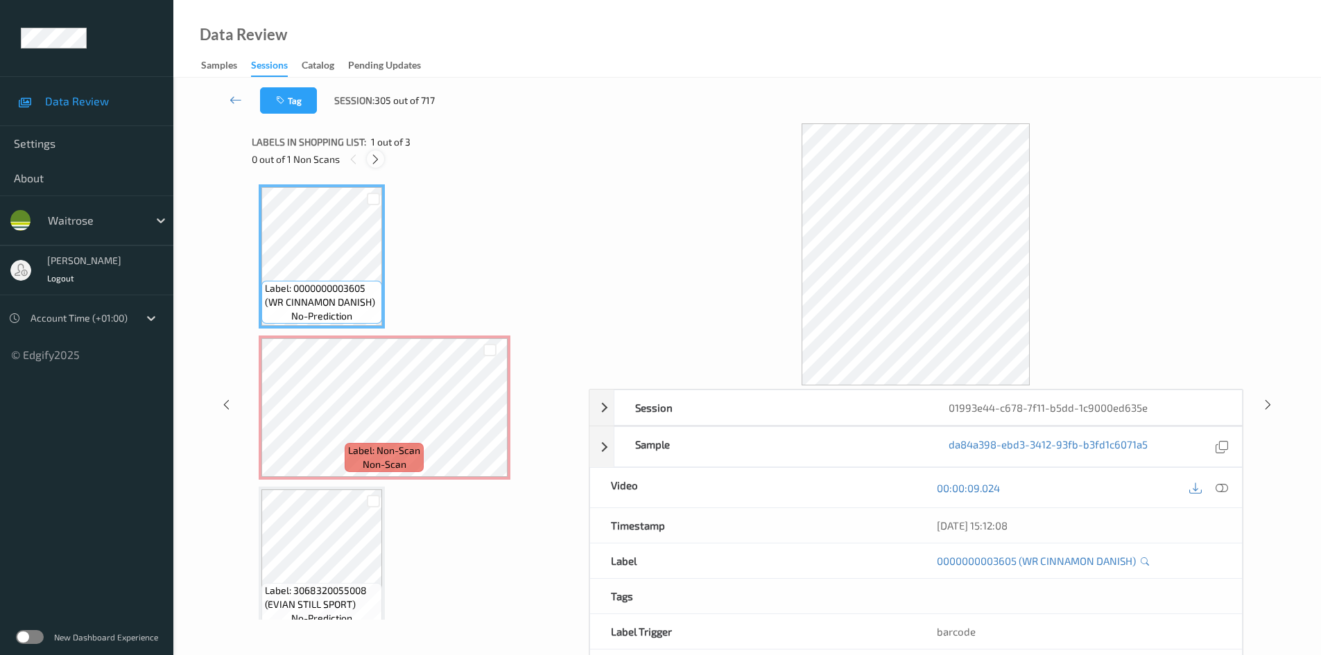
drag, startPoint x: 374, startPoint y: 162, endPoint x: 593, endPoint y: 243, distance: 233.7
click at [375, 164] on icon at bounding box center [376, 159] width 12 height 12
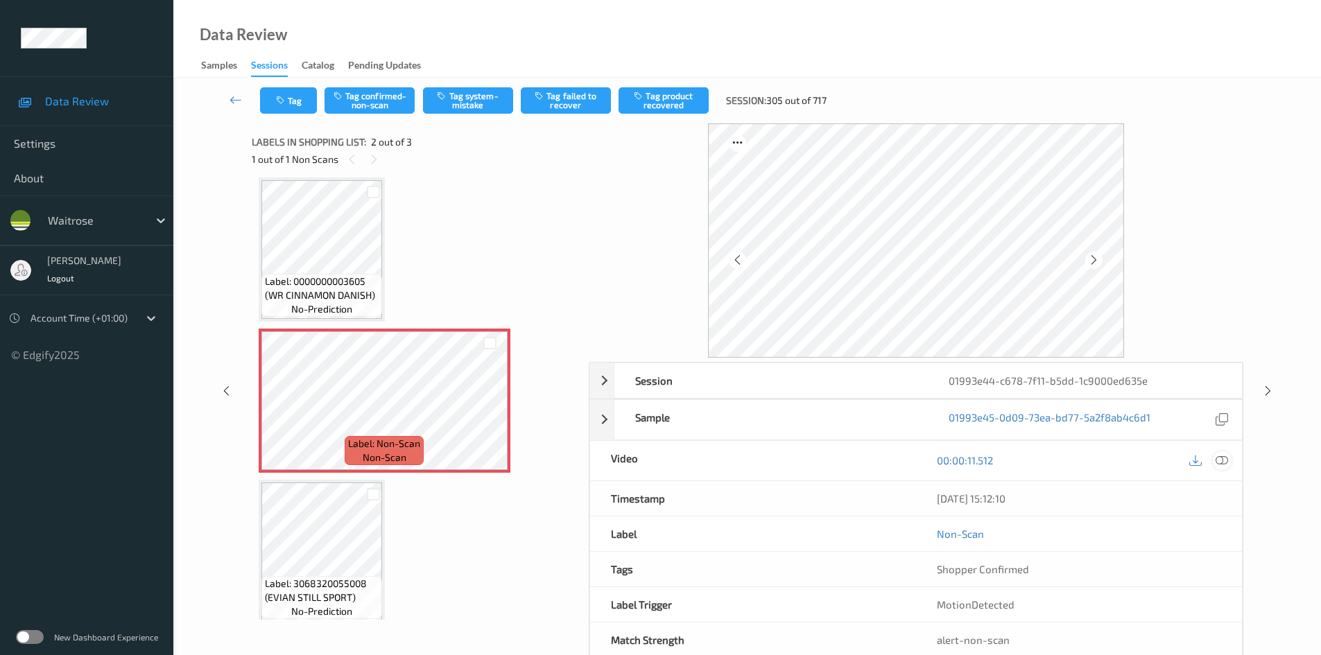
click at [1223, 456] on icon at bounding box center [1222, 460] width 12 height 12
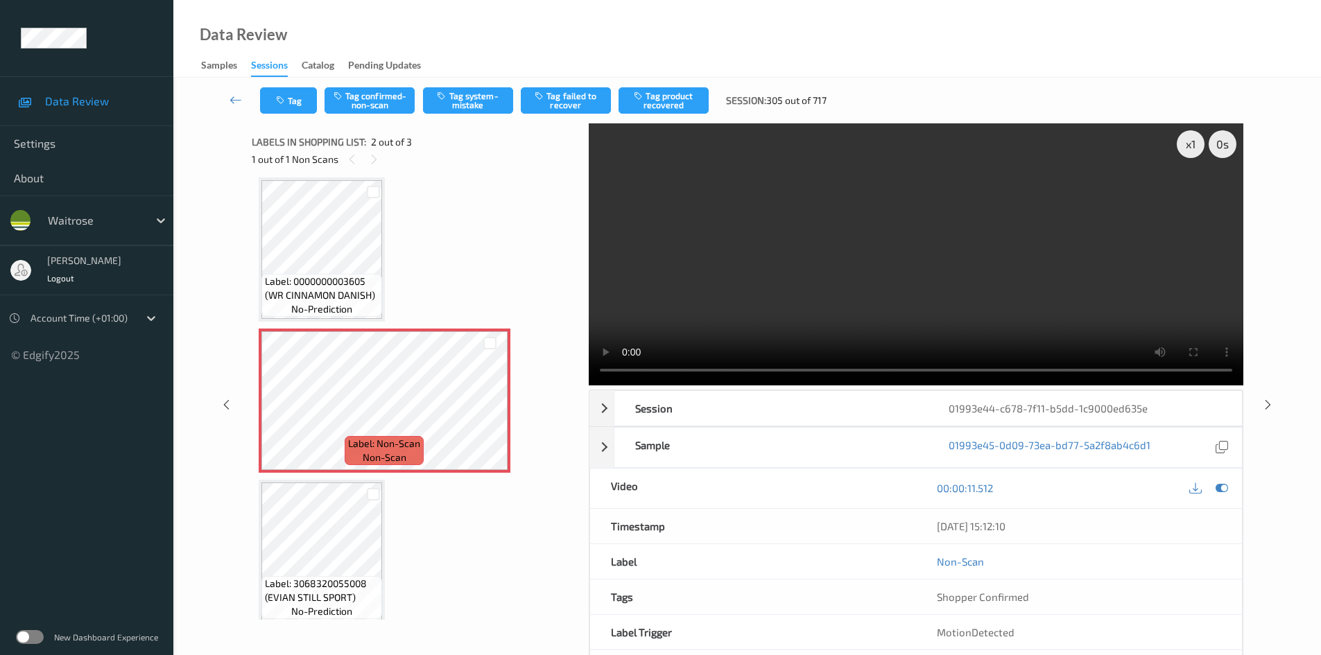
click at [1172, 146] on video at bounding box center [916, 254] width 655 height 262
click at [1178, 146] on div "x 1" at bounding box center [1191, 144] width 28 height 28
click at [1187, 139] on div "x 2" at bounding box center [1191, 144] width 28 height 28
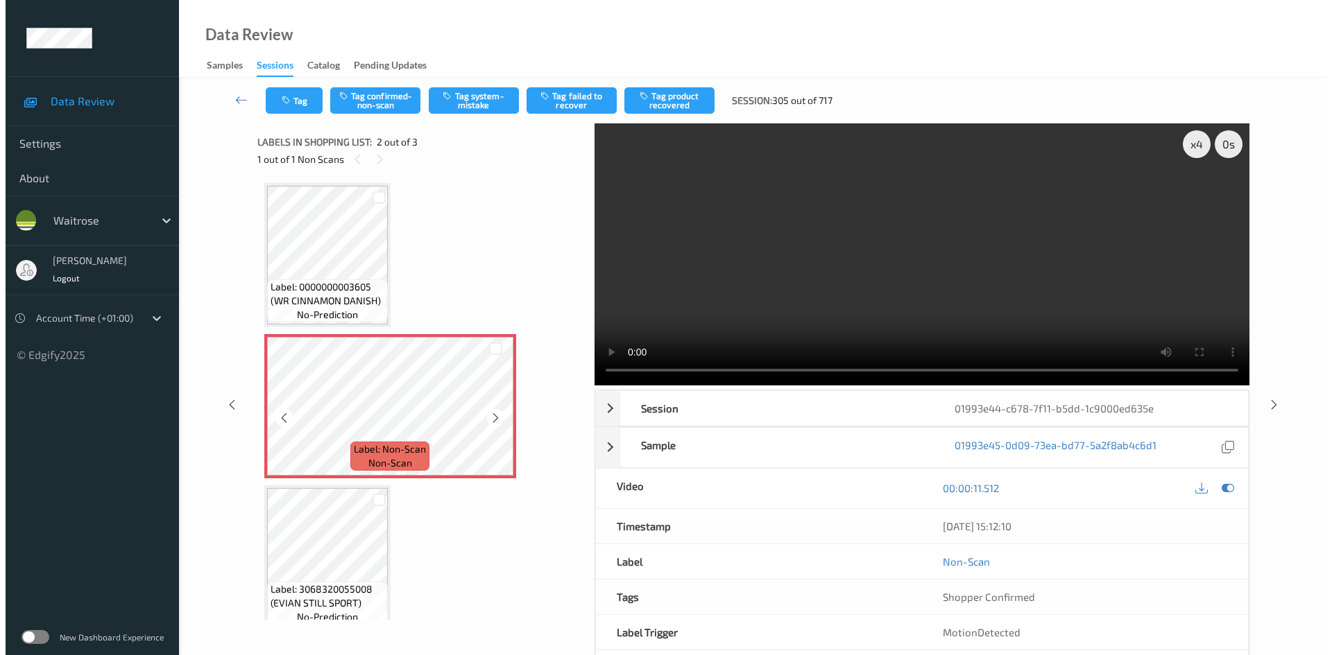
scroll to position [0, 0]
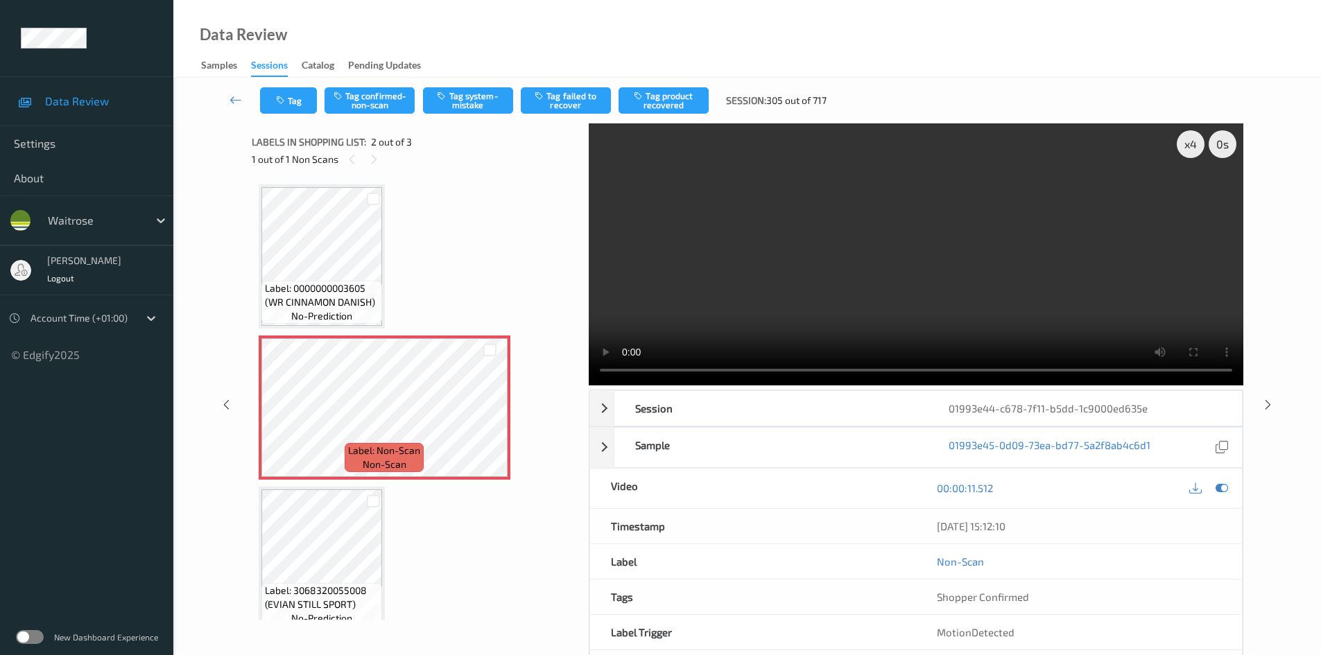
click at [764, 271] on video at bounding box center [916, 254] width 655 height 262
click at [503, 96] on button "Tag system-mistake" at bounding box center [468, 100] width 90 height 26
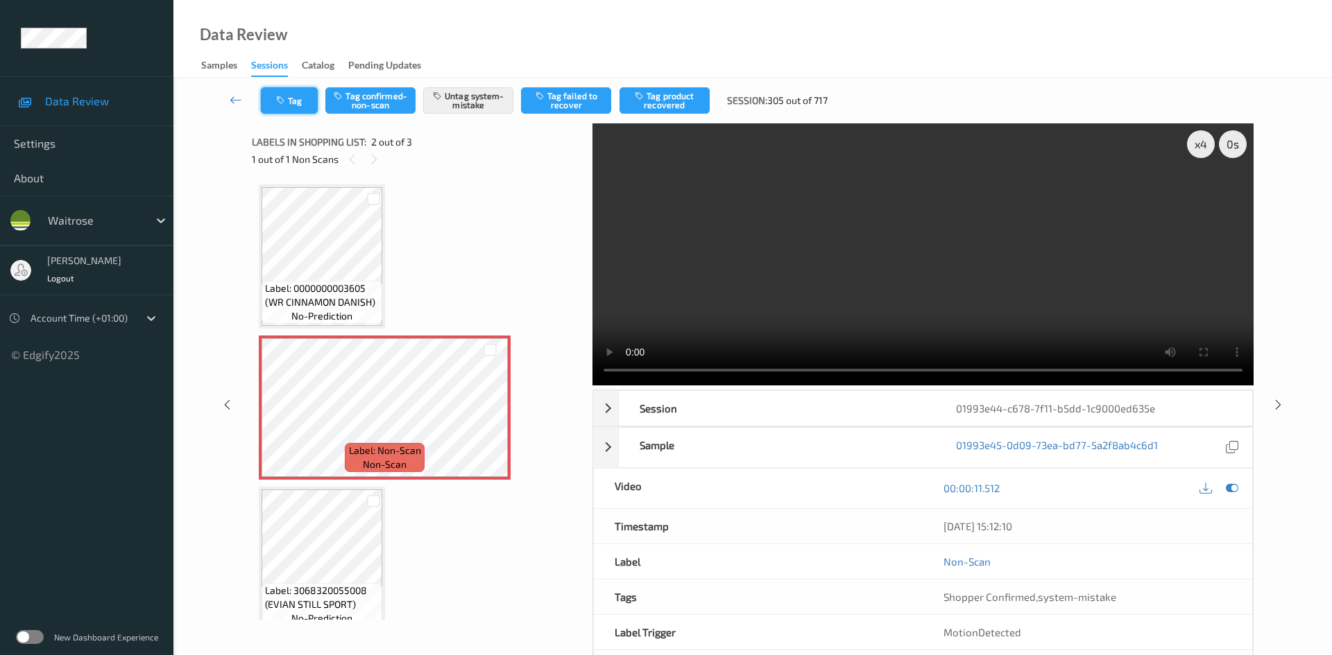
click at [291, 93] on button "Tag" at bounding box center [289, 100] width 57 height 26
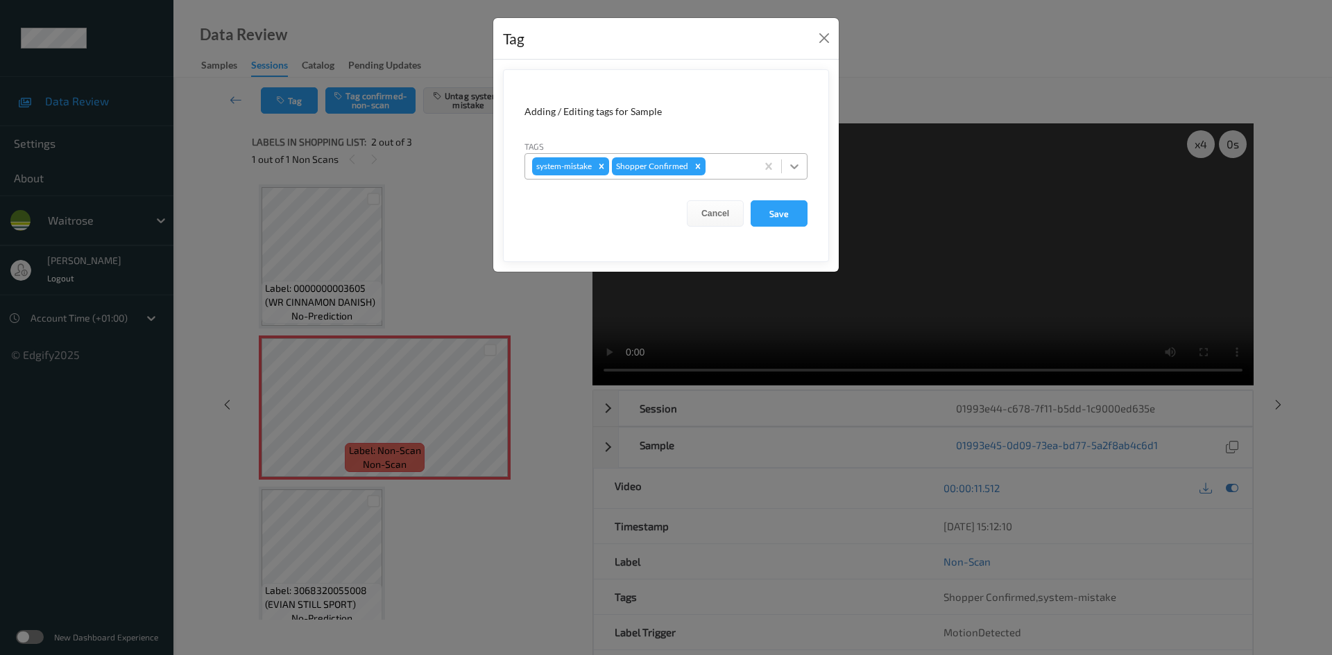
click at [795, 169] on icon at bounding box center [794, 167] width 14 height 14
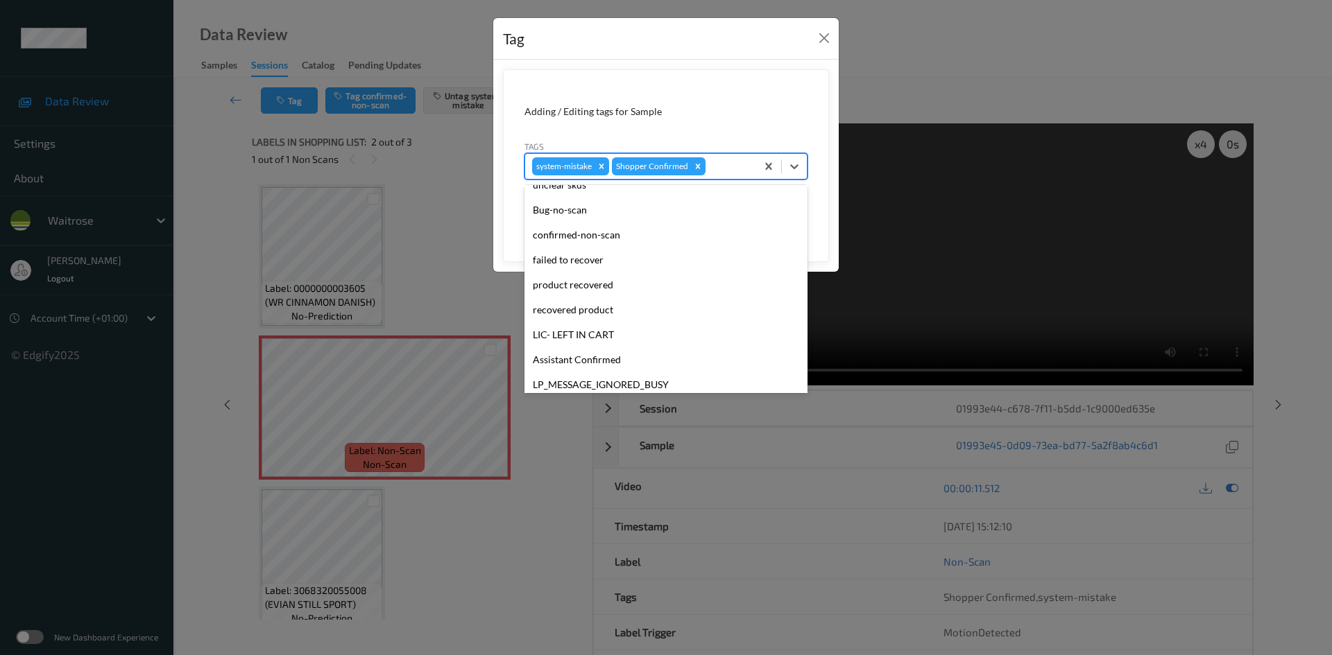
scroll to position [277, 0]
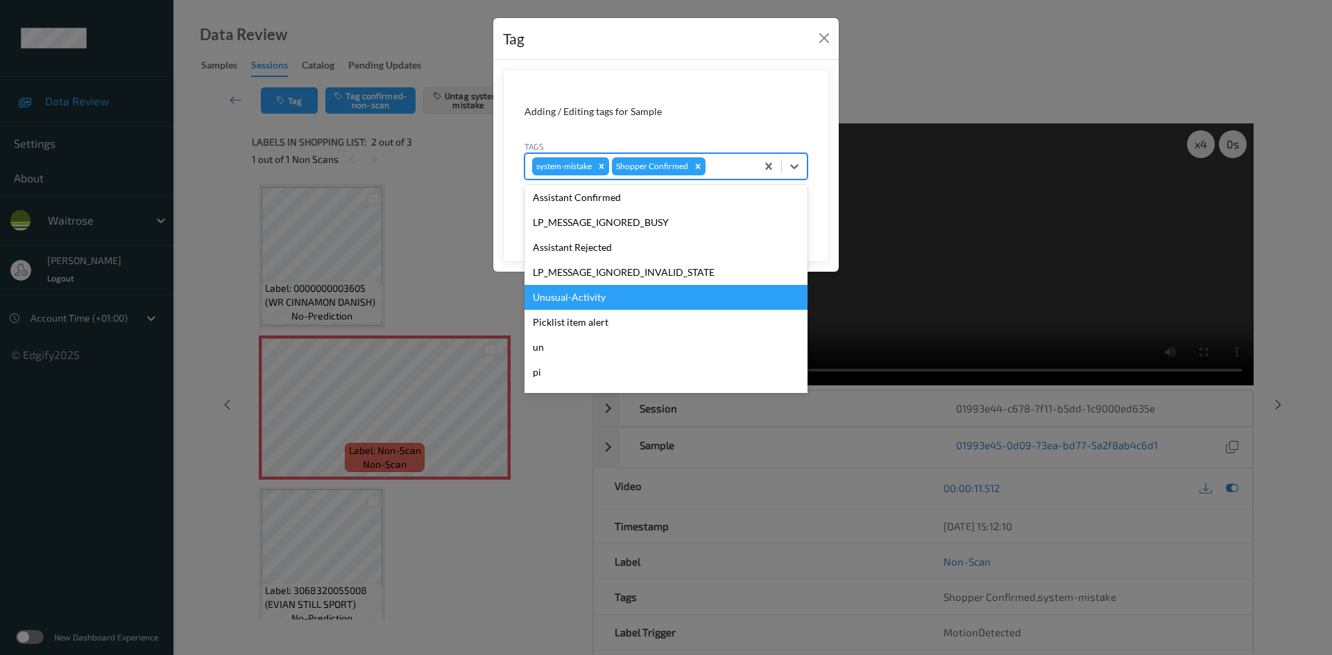
click at [558, 297] on div "Unusual-Activity" at bounding box center [665, 297] width 283 height 25
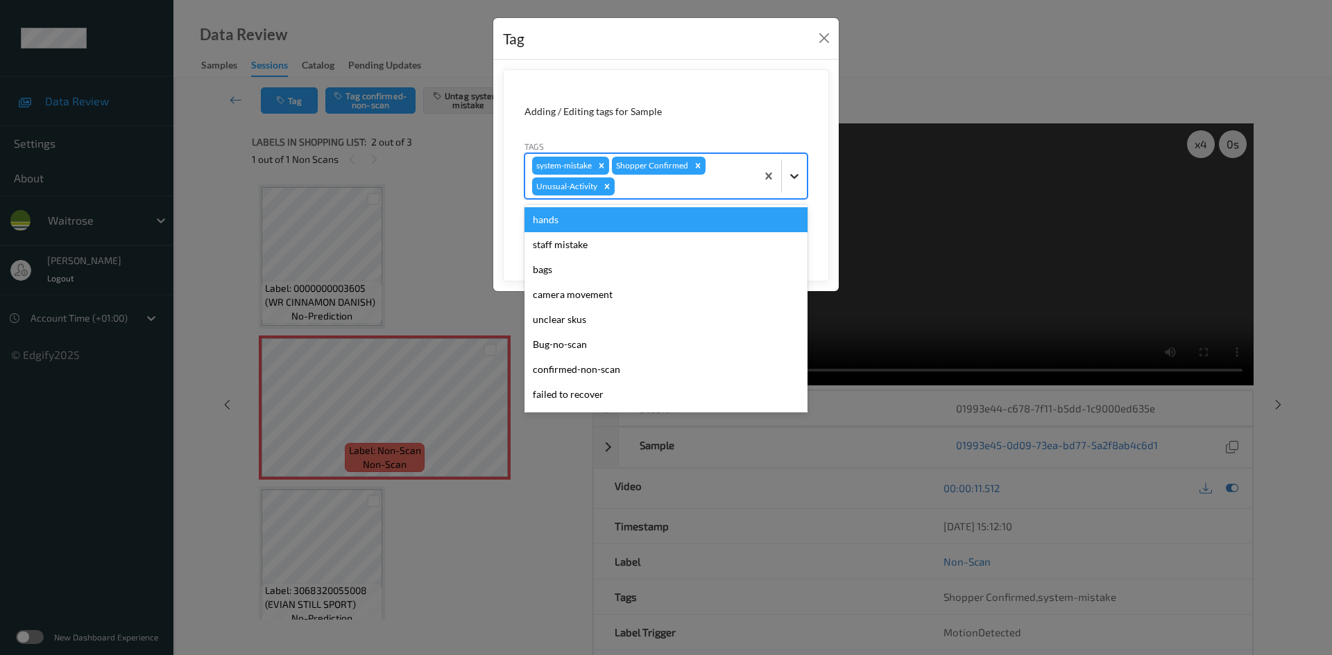
click at [795, 182] on icon at bounding box center [794, 176] width 14 height 14
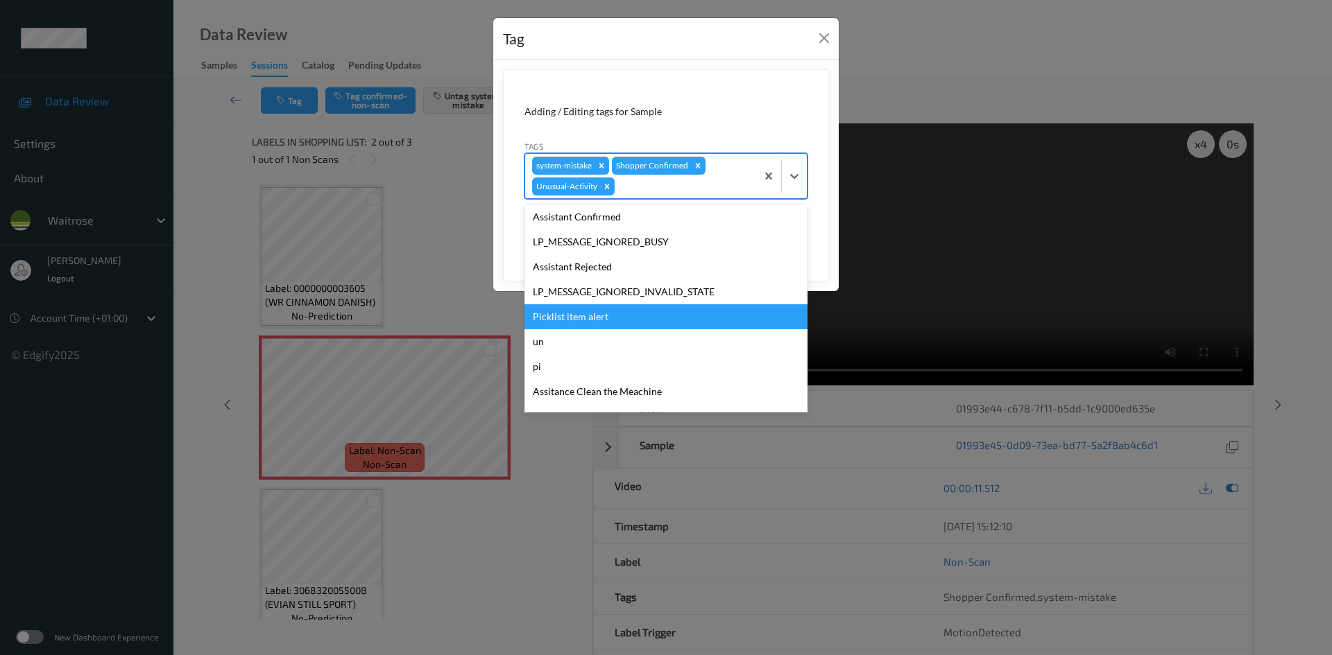
click at [552, 320] on div "Picklist item alert" at bounding box center [665, 316] width 283 height 25
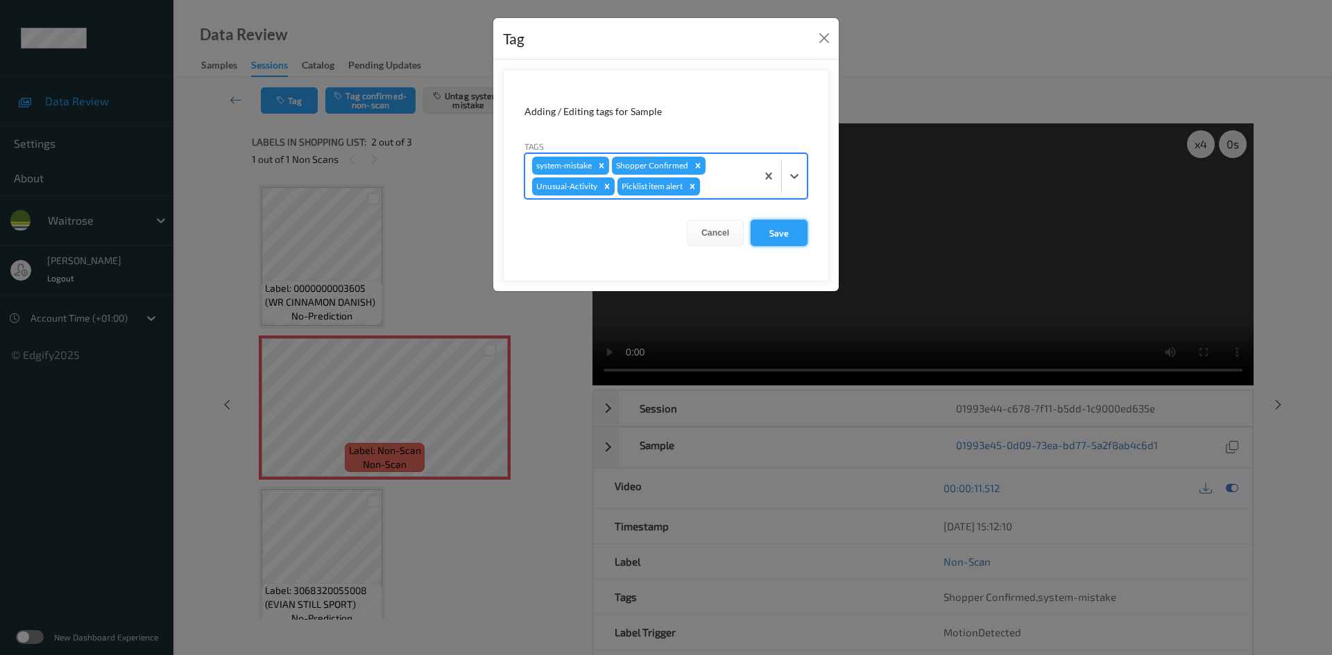
click at [783, 236] on button "Save" at bounding box center [778, 233] width 57 height 26
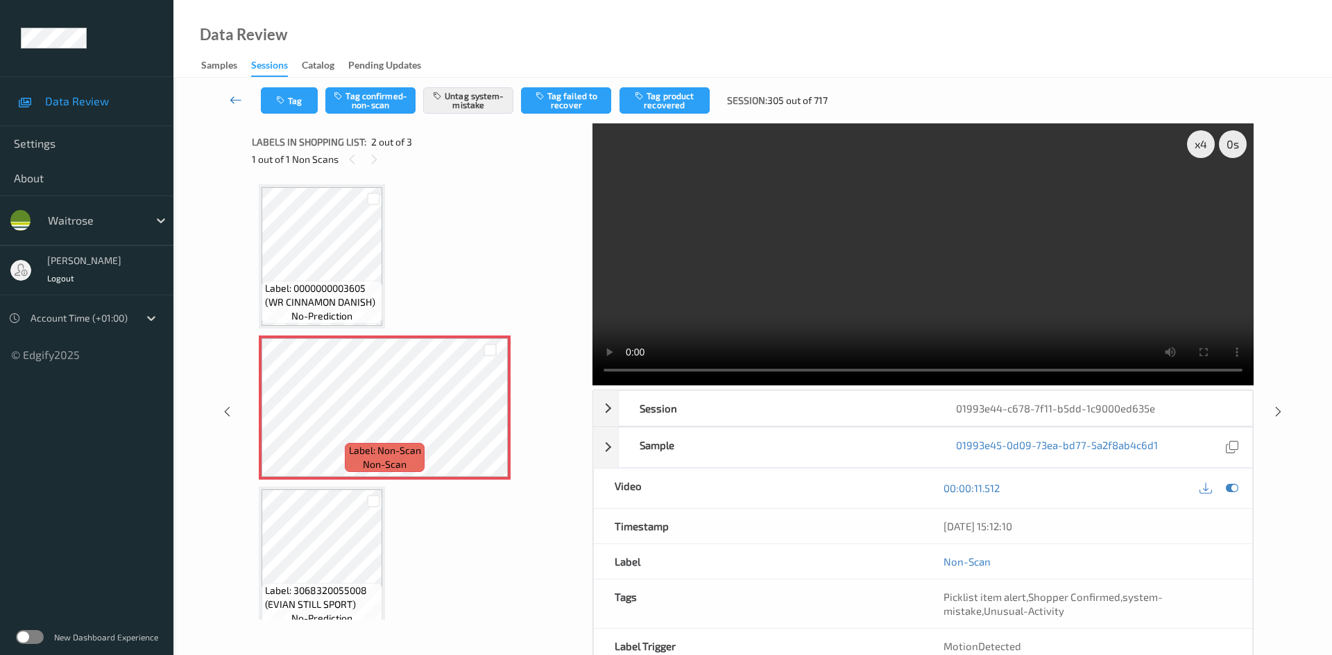
click at [232, 90] on link at bounding box center [236, 100] width 49 height 26
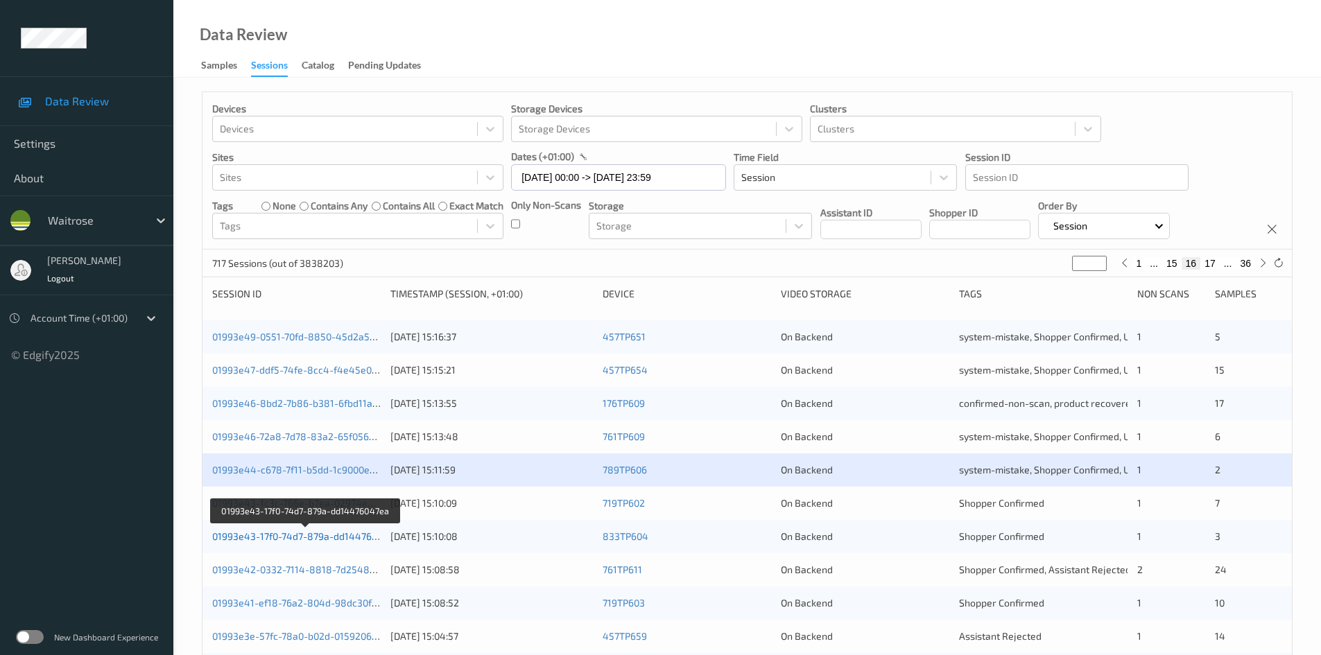
click at [273, 535] on link "01993e43-17f0-74d7-879a-dd14476047ea" at bounding box center [305, 537] width 187 height 12
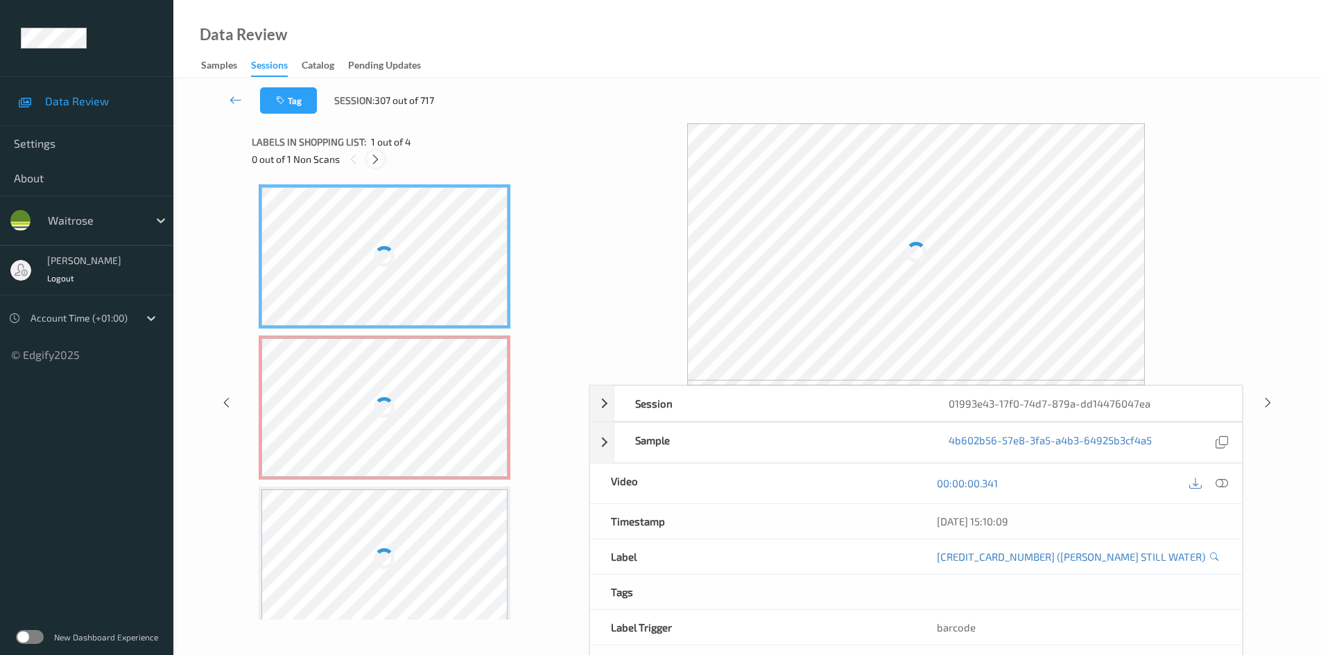
click at [381, 160] on icon at bounding box center [376, 159] width 12 height 12
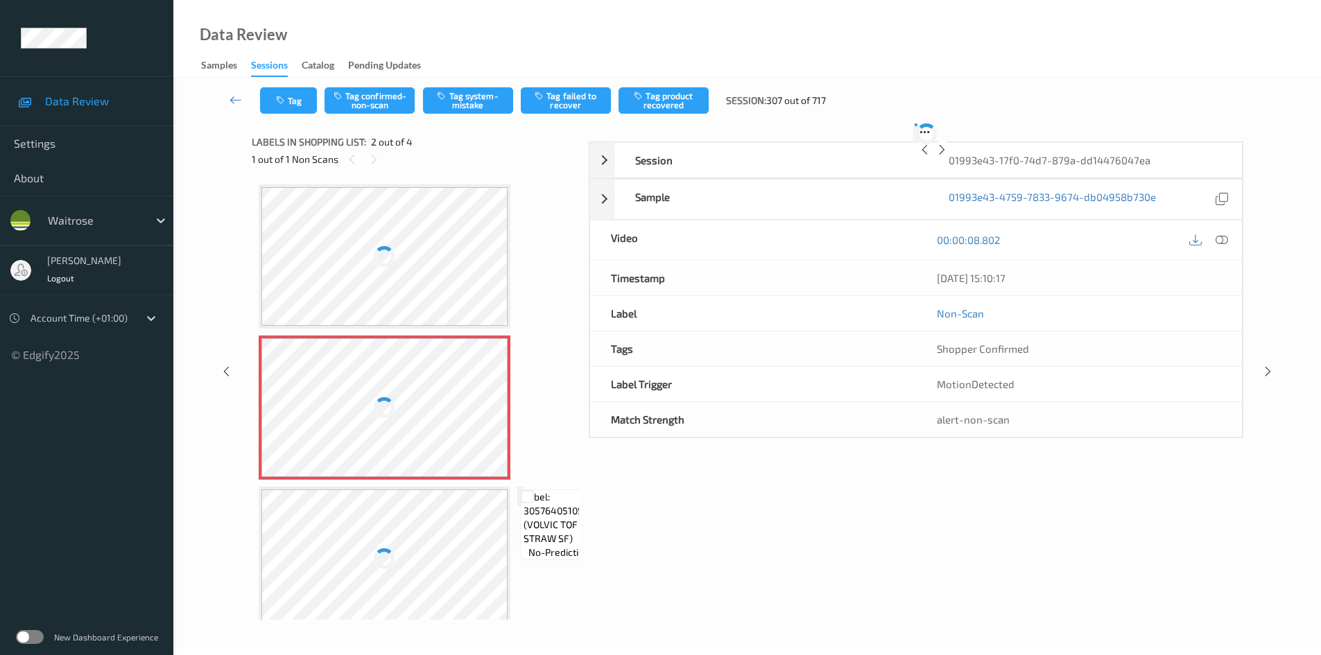
scroll to position [7, 0]
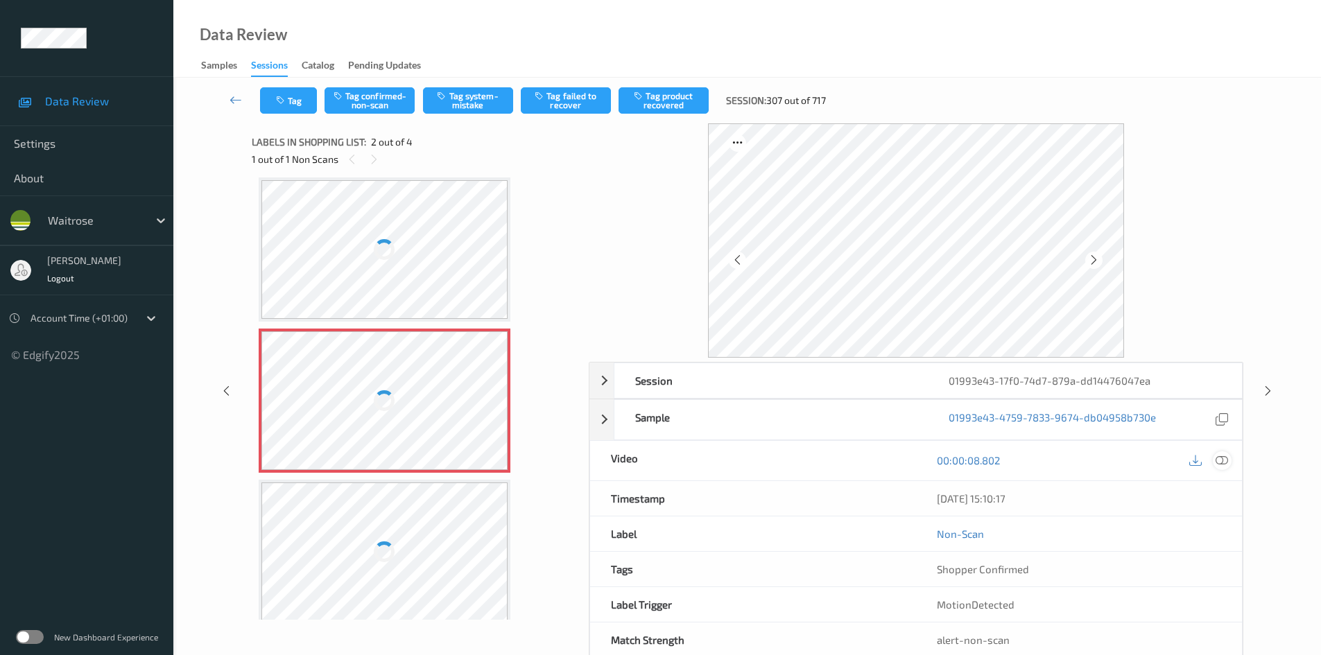
click at [1222, 462] on icon at bounding box center [1222, 460] width 12 height 12
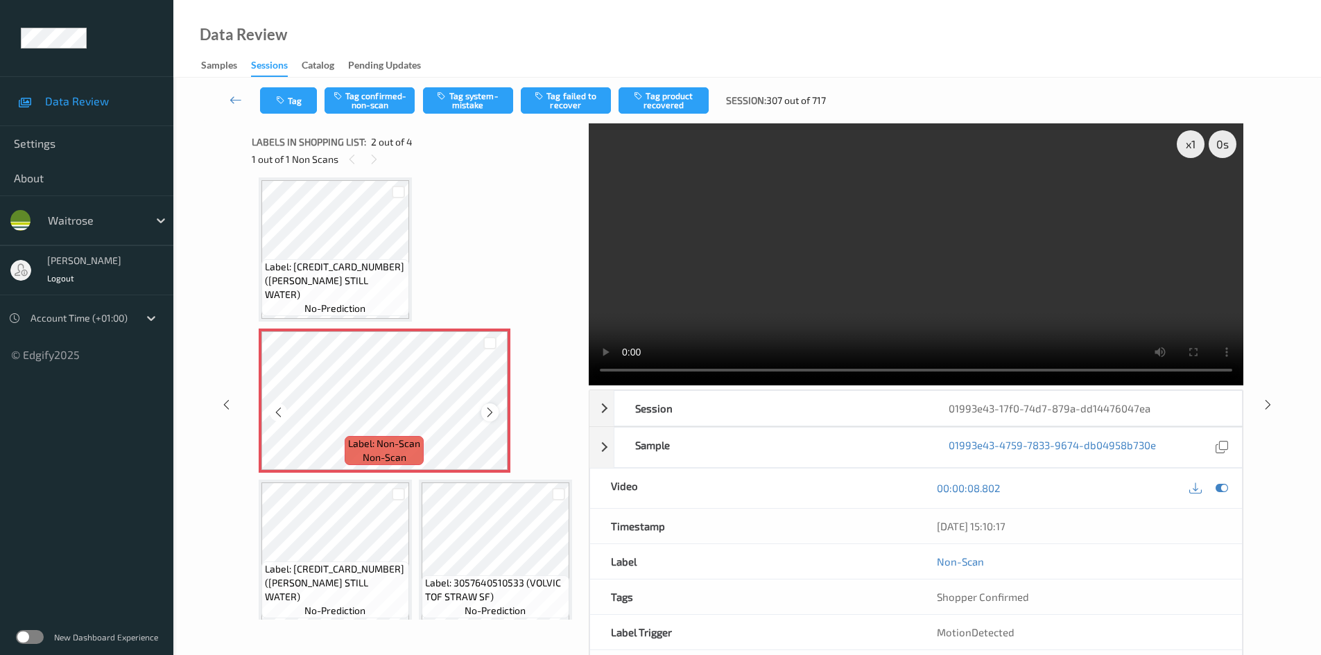
click at [488, 408] on icon at bounding box center [490, 412] width 12 height 12
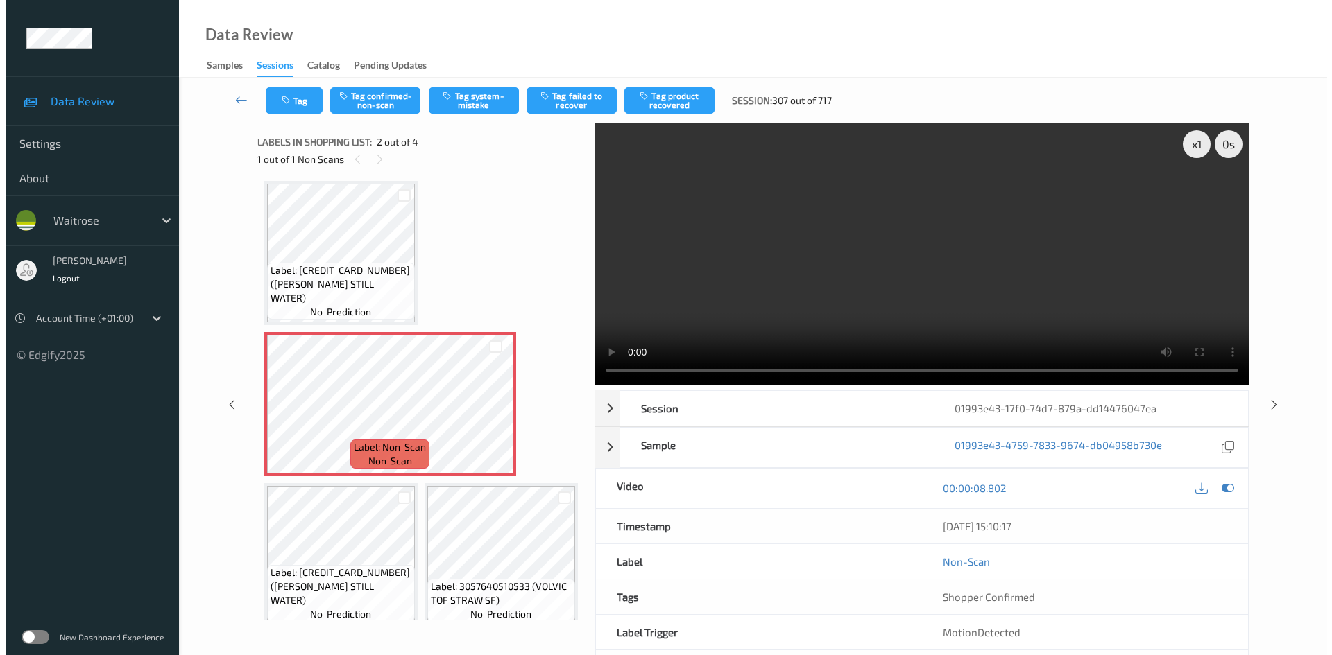
scroll to position [0, 0]
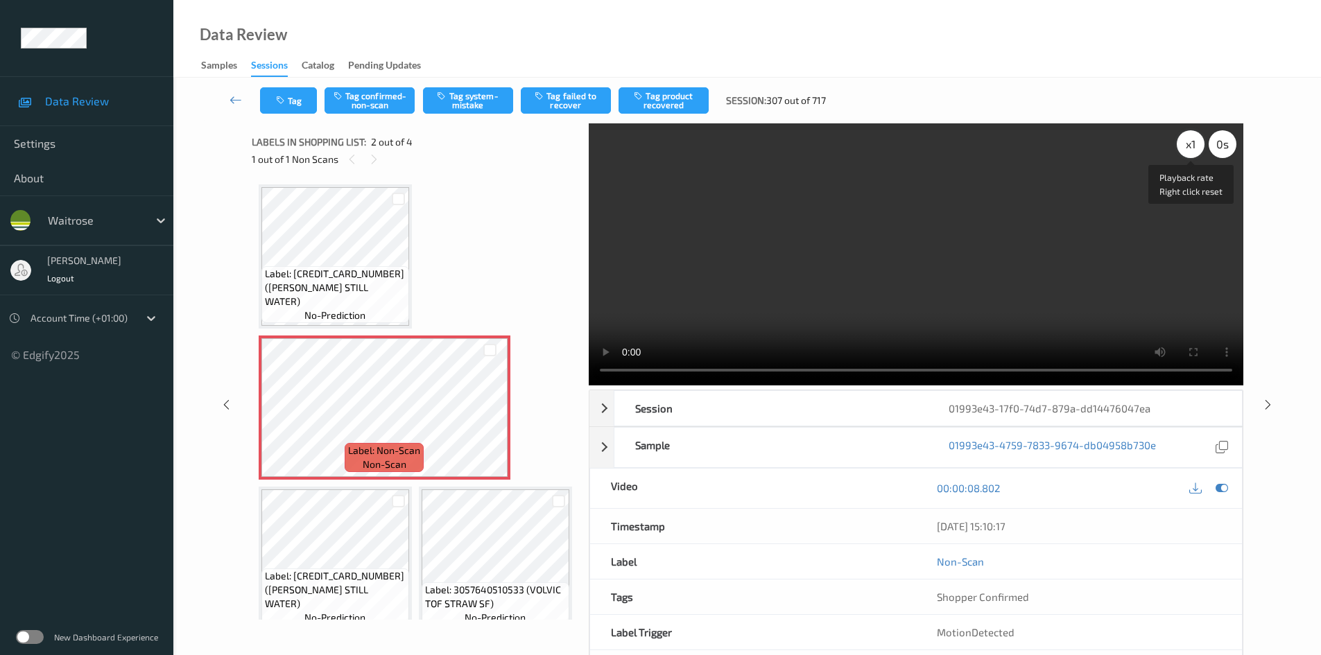
click at [1191, 144] on div "x 1" at bounding box center [1191, 144] width 28 height 28
click at [934, 305] on video at bounding box center [916, 254] width 655 height 262
click at [990, 273] on video at bounding box center [916, 254] width 655 height 262
click at [845, 277] on video at bounding box center [916, 254] width 655 height 262
click at [870, 307] on video at bounding box center [916, 254] width 655 height 262
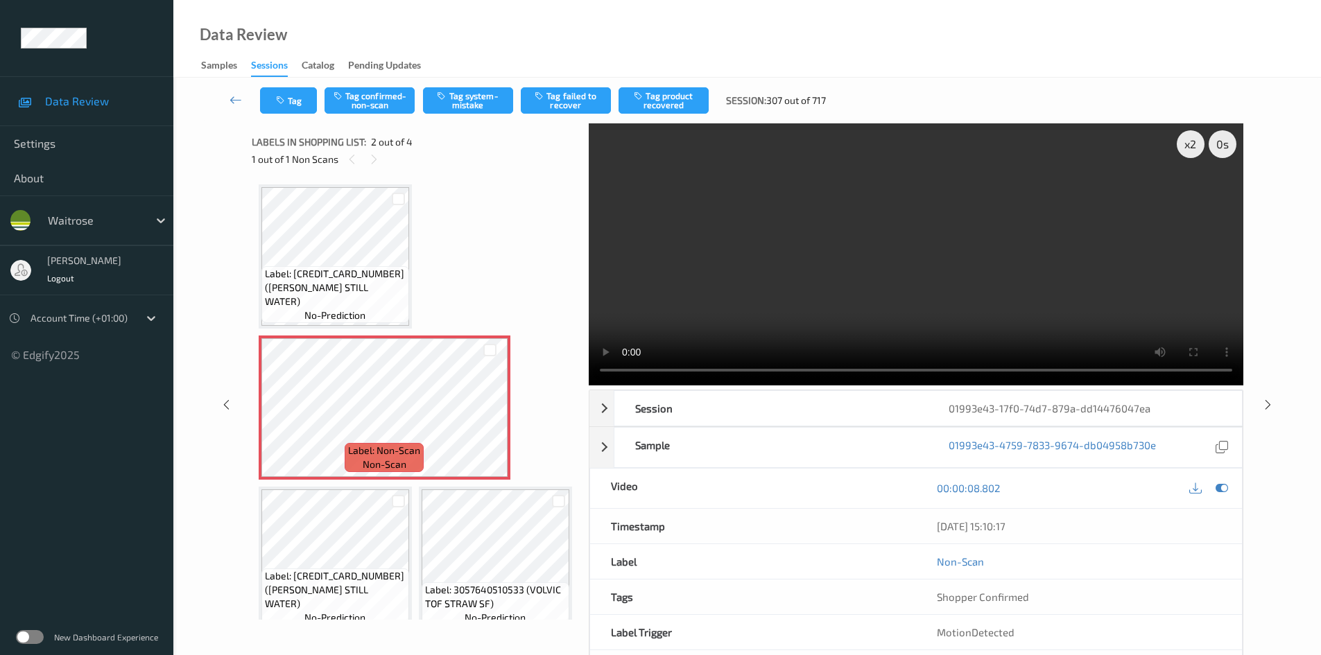
click at [863, 316] on video at bounding box center [916, 254] width 655 height 262
click at [945, 273] on video at bounding box center [916, 254] width 655 height 262
click at [462, 97] on button "Tag system-mistake" at bounding box center [468, 100] width 90 height 26
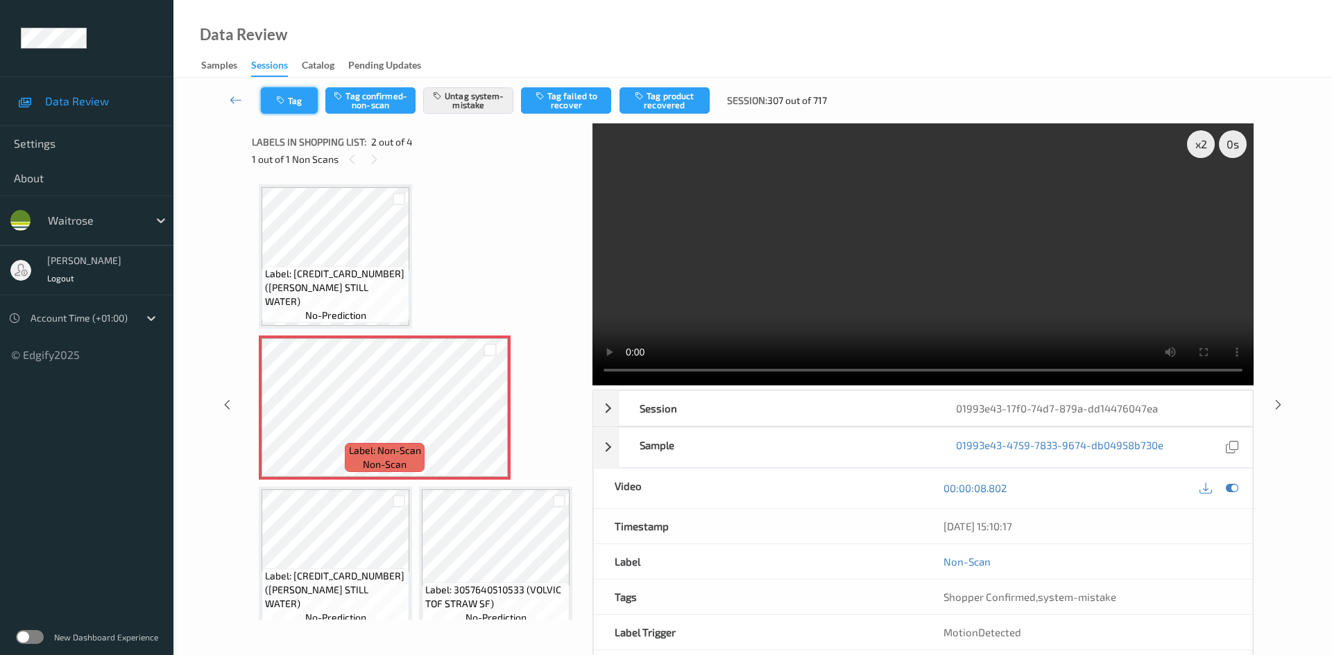
click at [296, 98] on button "Tag" at bounding box center [289, 100] width 57 height 26
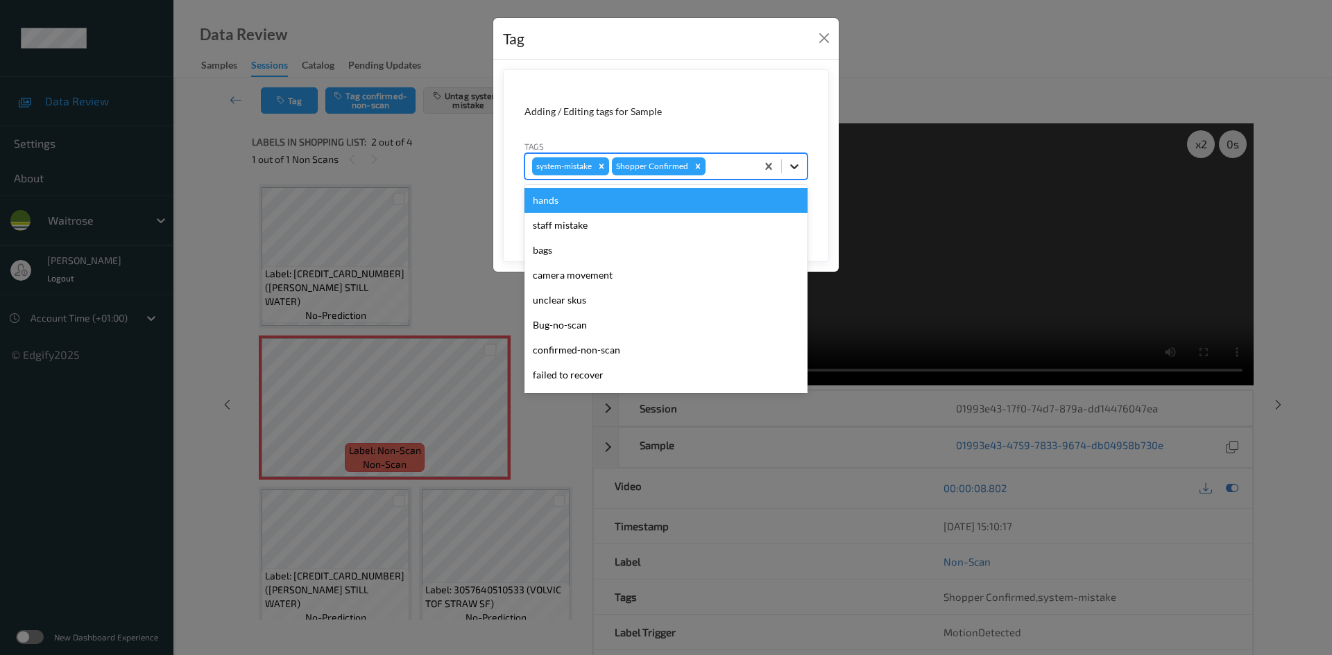
click at [795, 167] on icon at bounding box center [794, 166] width 8 height 5
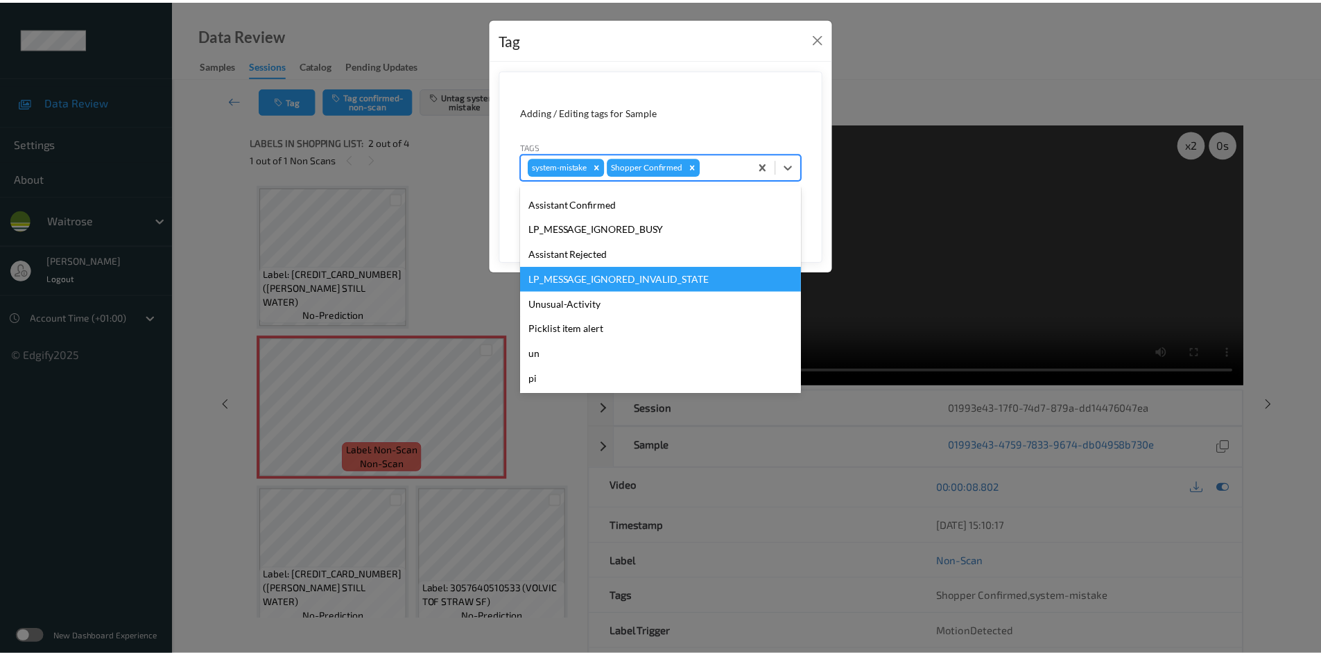
scroll to position [277, 0]
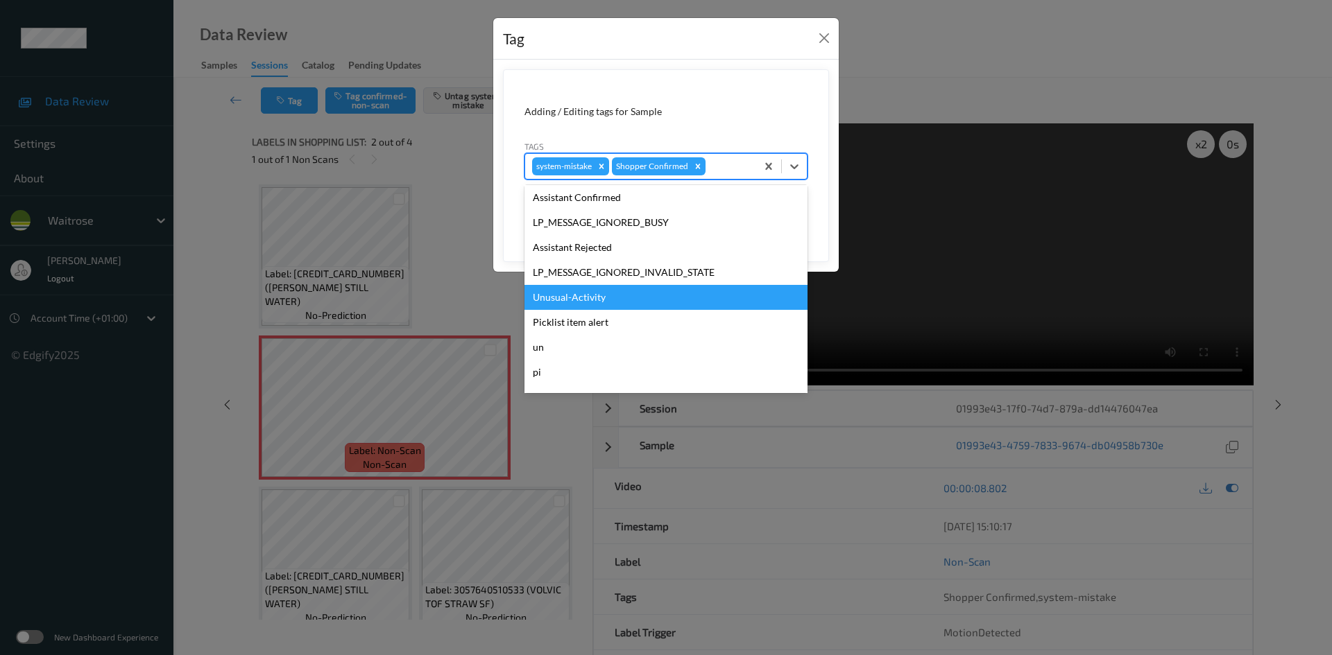
click at [581, 291] on div "Unusual-Activity" at bounding box center [665, 297] width 283 height 25
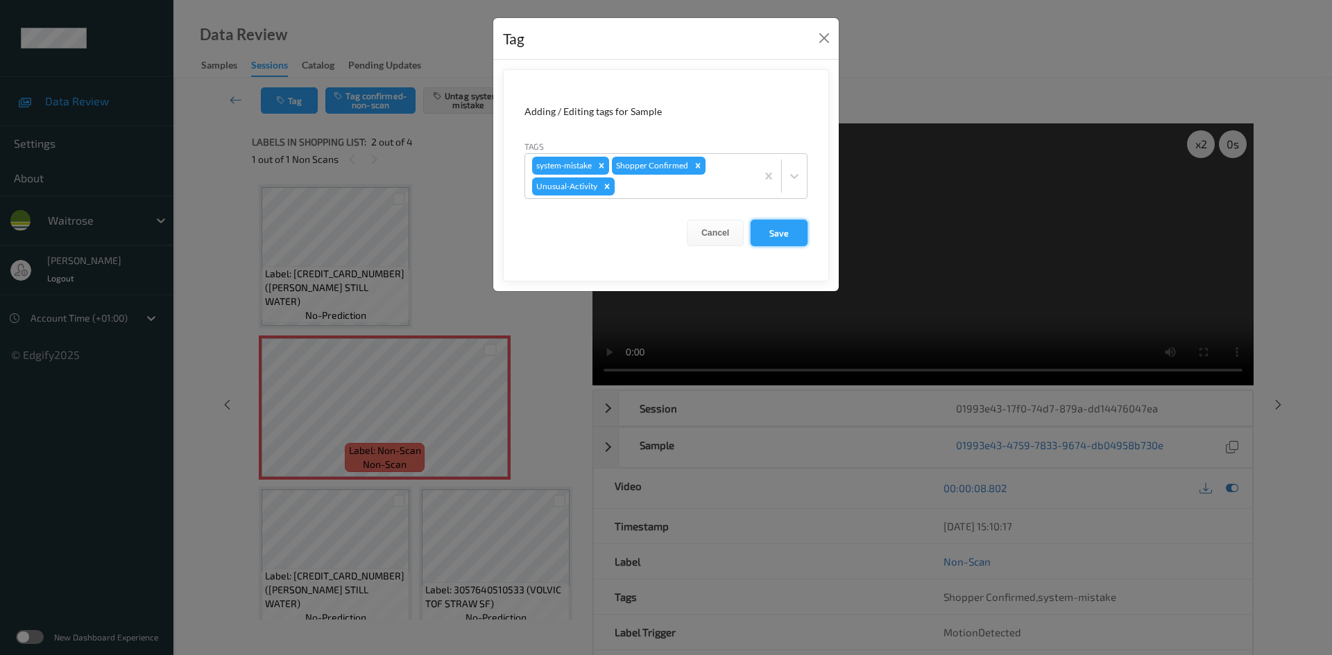
click at [787, 238] on button "Save" at bounding box center [778, 233] width 57 height 26
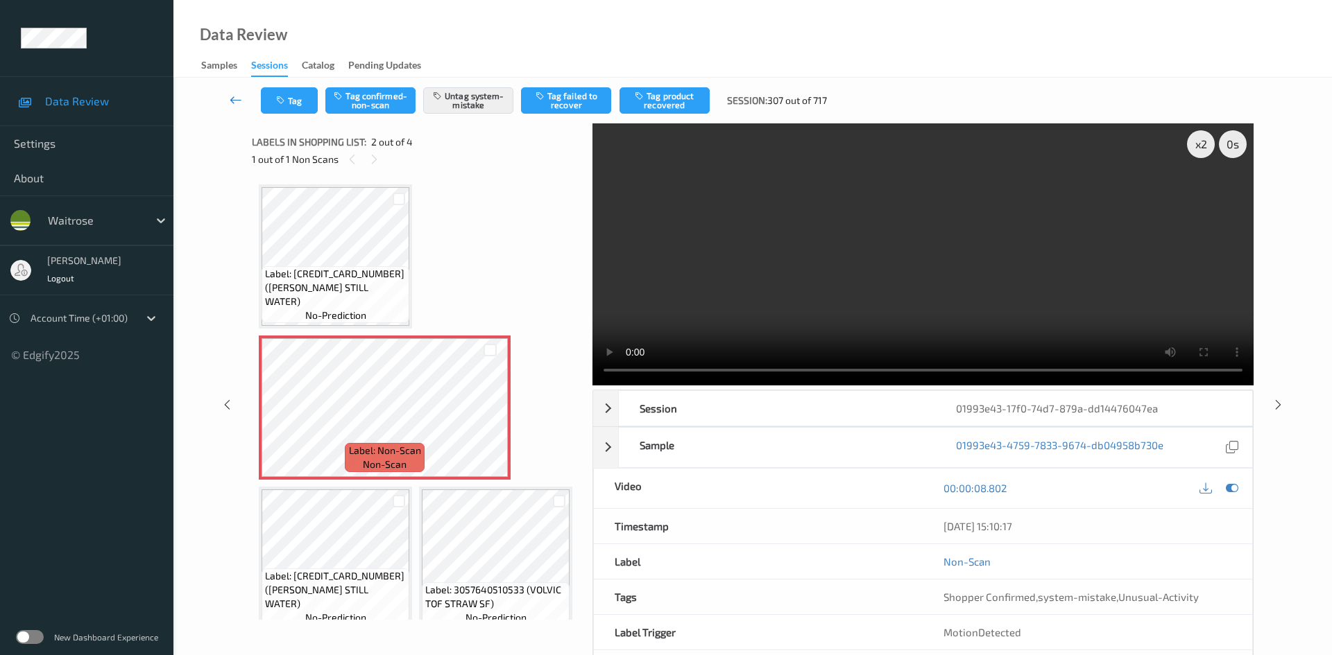
click at [236, 92] on link at bounding box center [236, 100] width 49 height 26
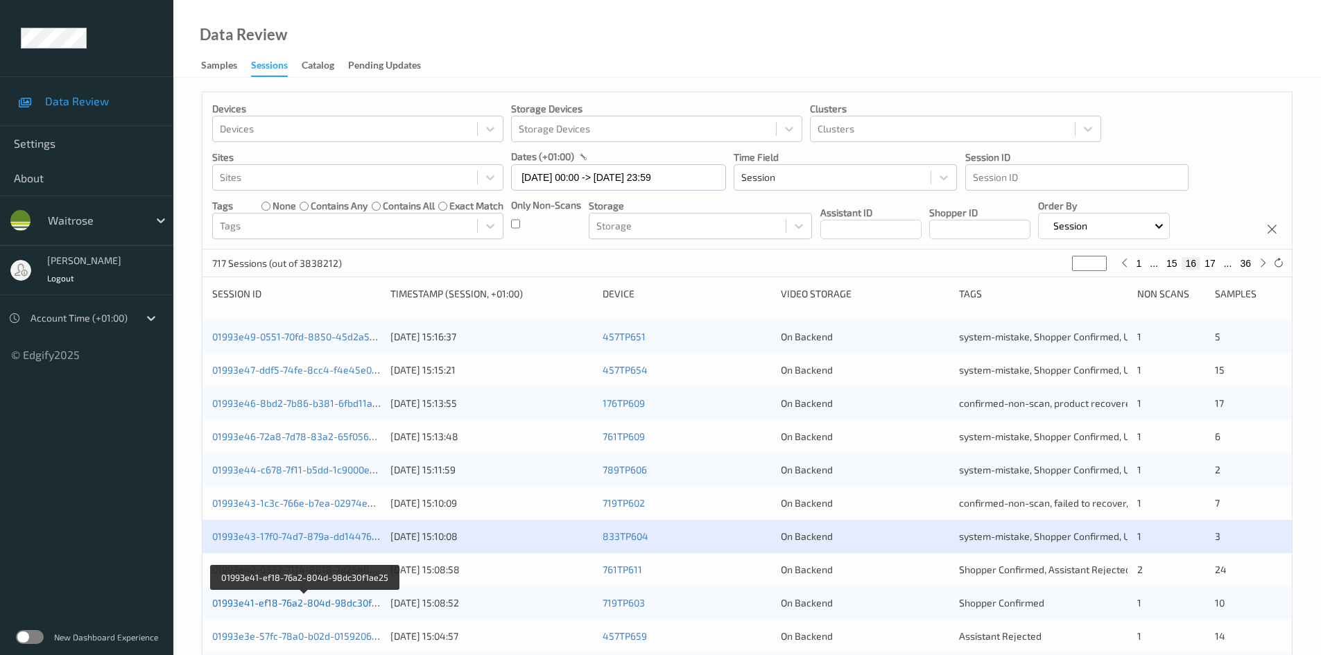
click at [278, 603] on link "01993e41-ef18-76a2-804d-98dc30f1ae25" at bounding box center [305, 603] width 186 height 12
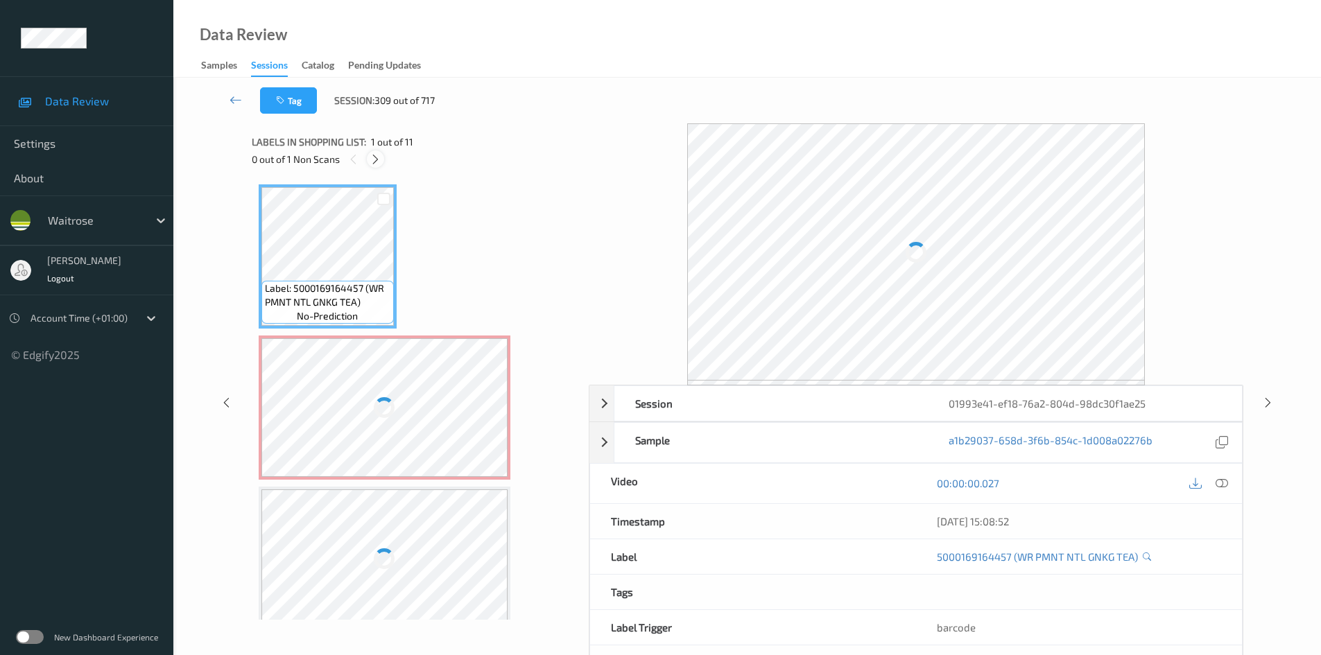
click at [379, 162] on icon at bounding box center [376, 159] width 12 height 12
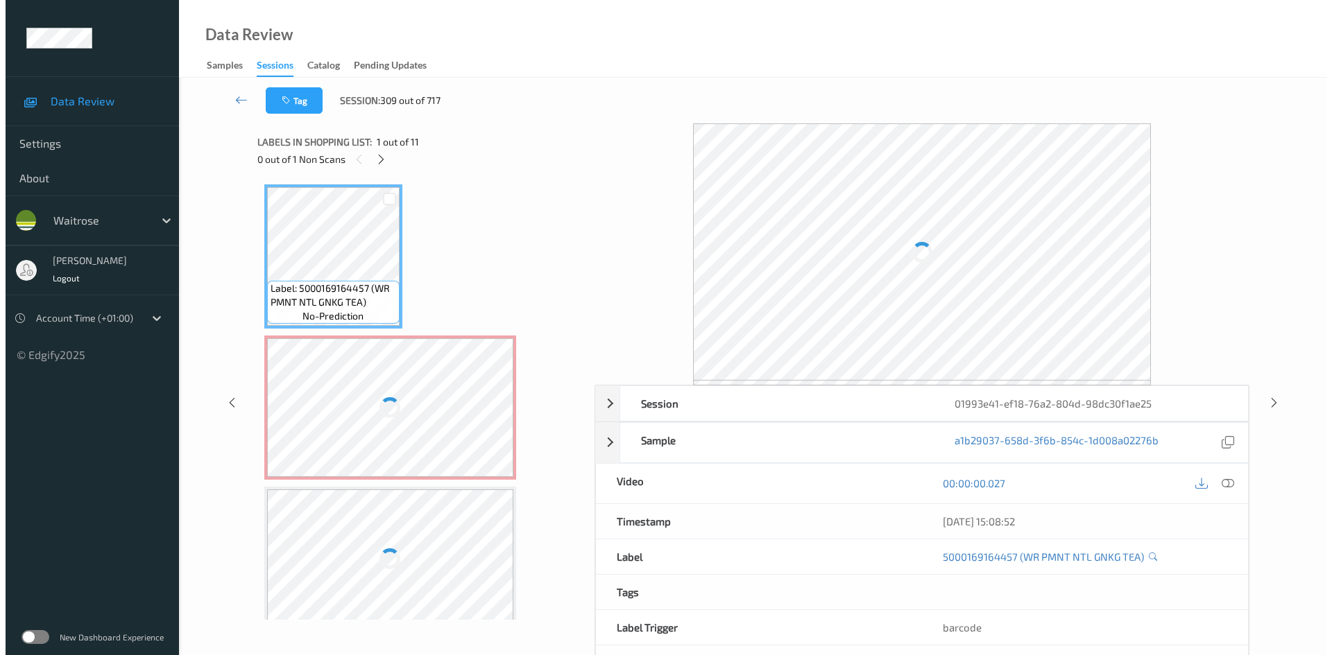
scroll to position [7, 0]
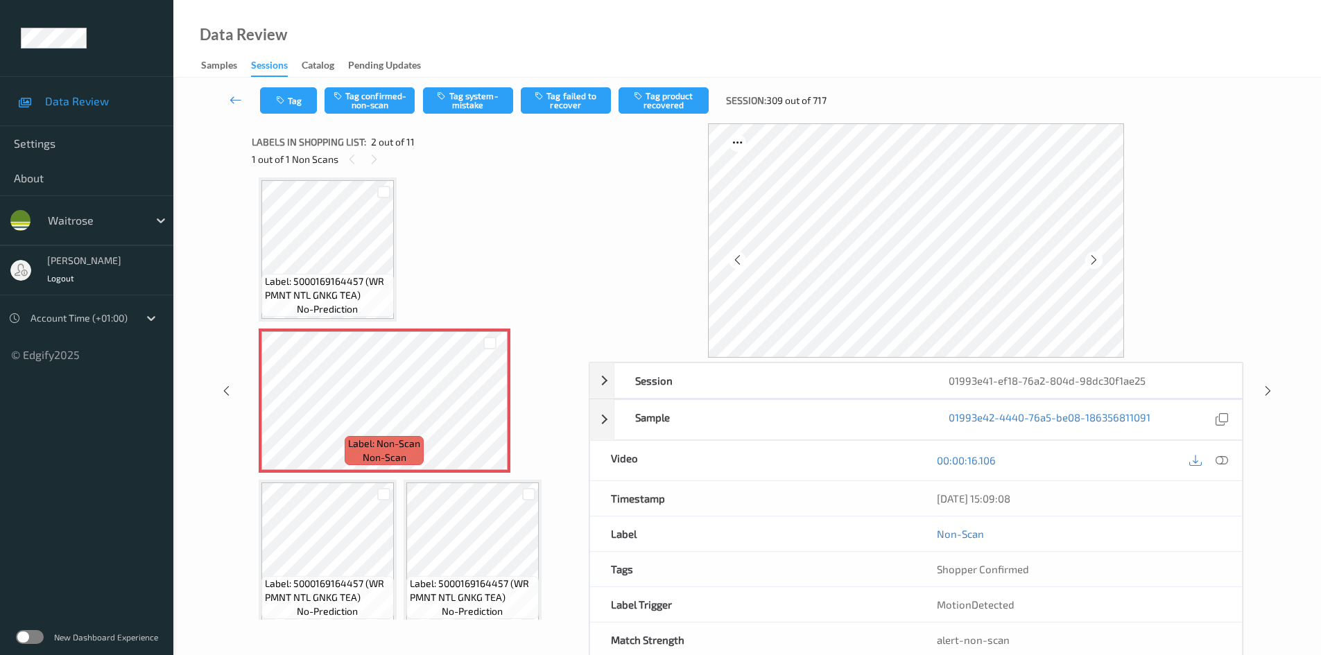
click at [1219, 457] on icon at bounding box center [1222, 460] width 12 height 12
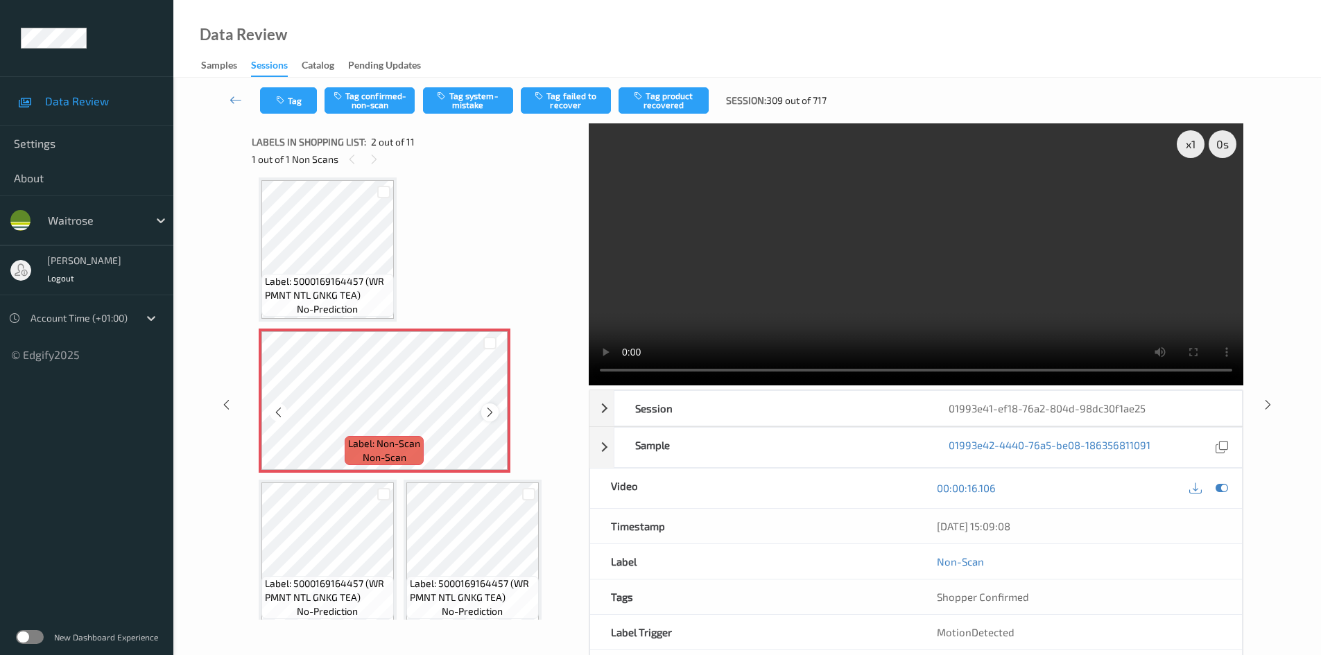
click at [485, 416] on icon at bounding box center [490, 412] width 12 height 12
click at [488, 416] on icon at bounding box center [490, 412] width 12 height 12
click at [1190, 141] on div "x 1" at bounding box center [1191, 144] width 28 height 28
click at [1191, 141] on div "x 2" at bounding box center [1191, 144] width 28 height 28
click at [1126, 236] on video at bounding box center [916, 254] width 655 height 262
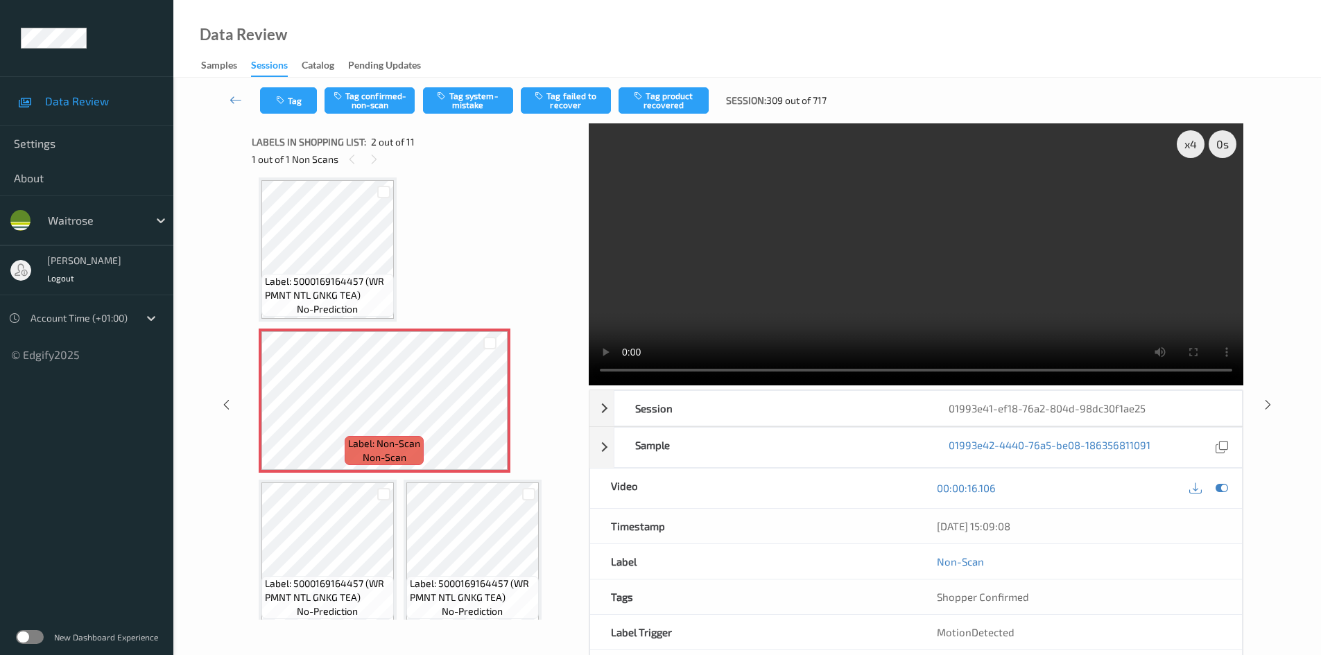
click at [460, 114] on div "Tag Tag confirmed-non-scan Tag system-mistake Tag failed to recover Tag product…" at bounding box center [747, 101] width 1091 height 46
click at [467, 105] on button "Tag system-mistake" at bounding box center [468, 100] width 90 height 26
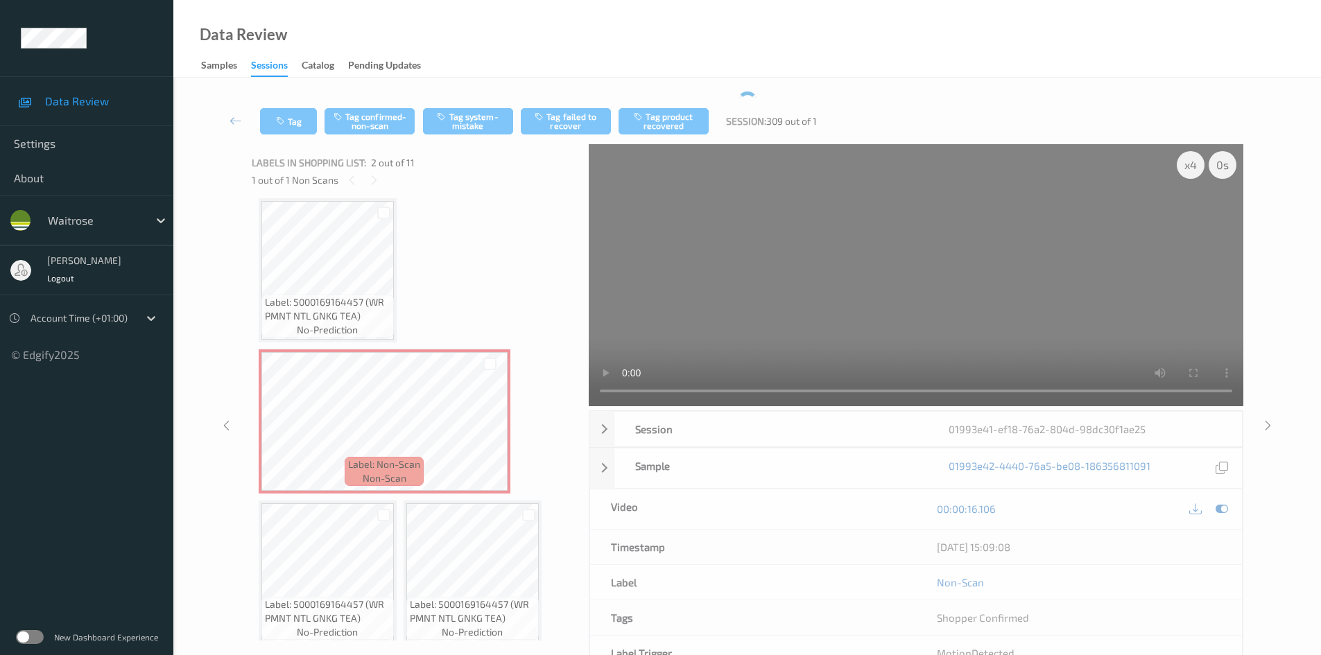
click at [423, 108] on button "Tag system-mistake" at bounding box center [468, 121] width 90 height 26
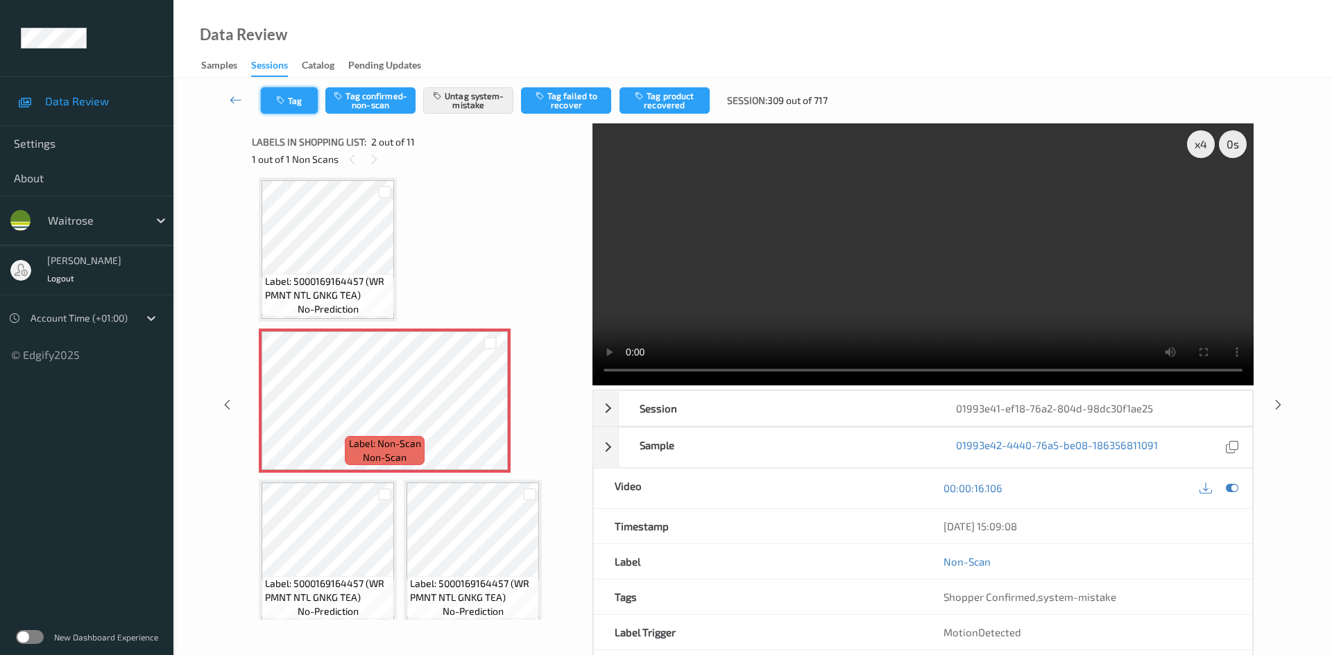
click at [289, 98] on button "Tag" at bounding box center [289, 100] width 57 height 26
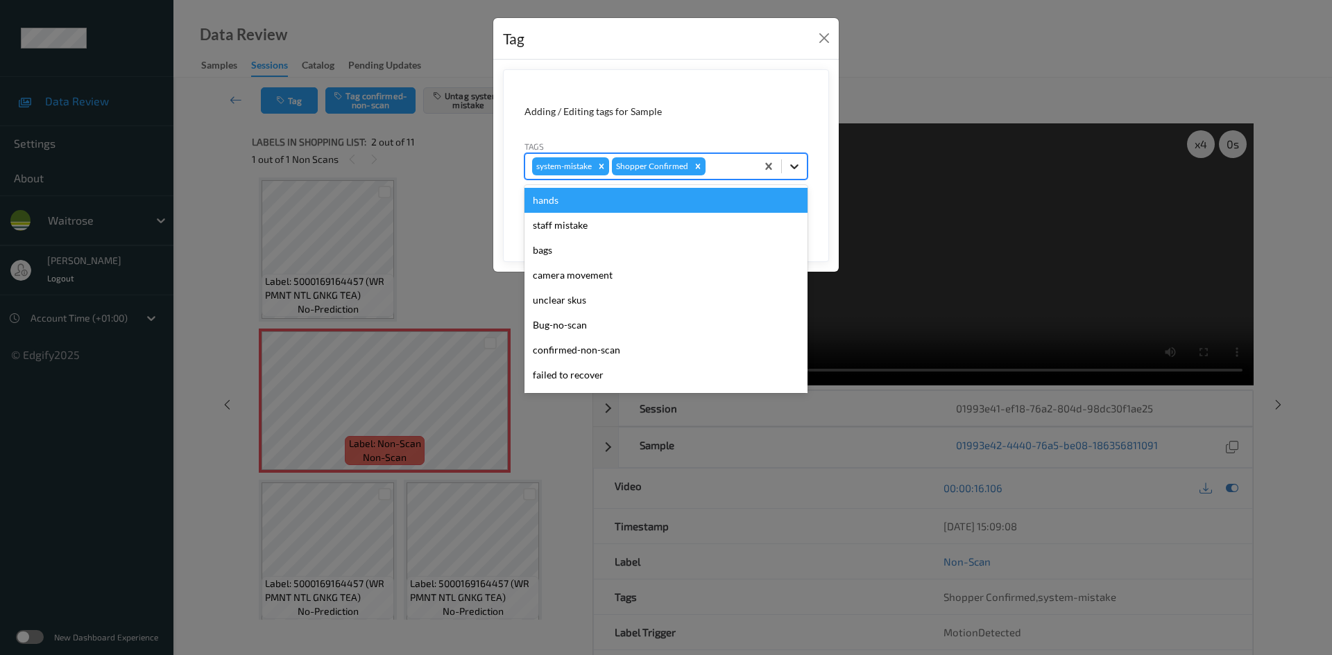
click at [794, 164] on icon at bounding box center [794, 167] width 14 height 14
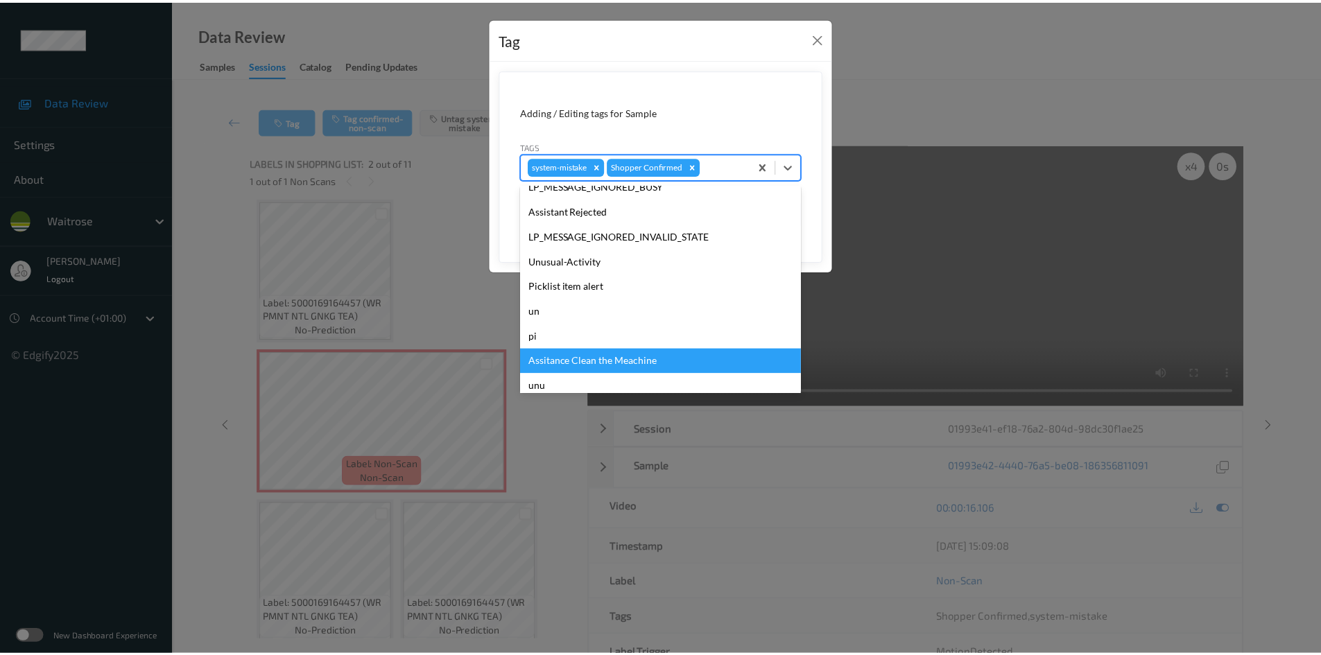
scroll to position [322, 0]
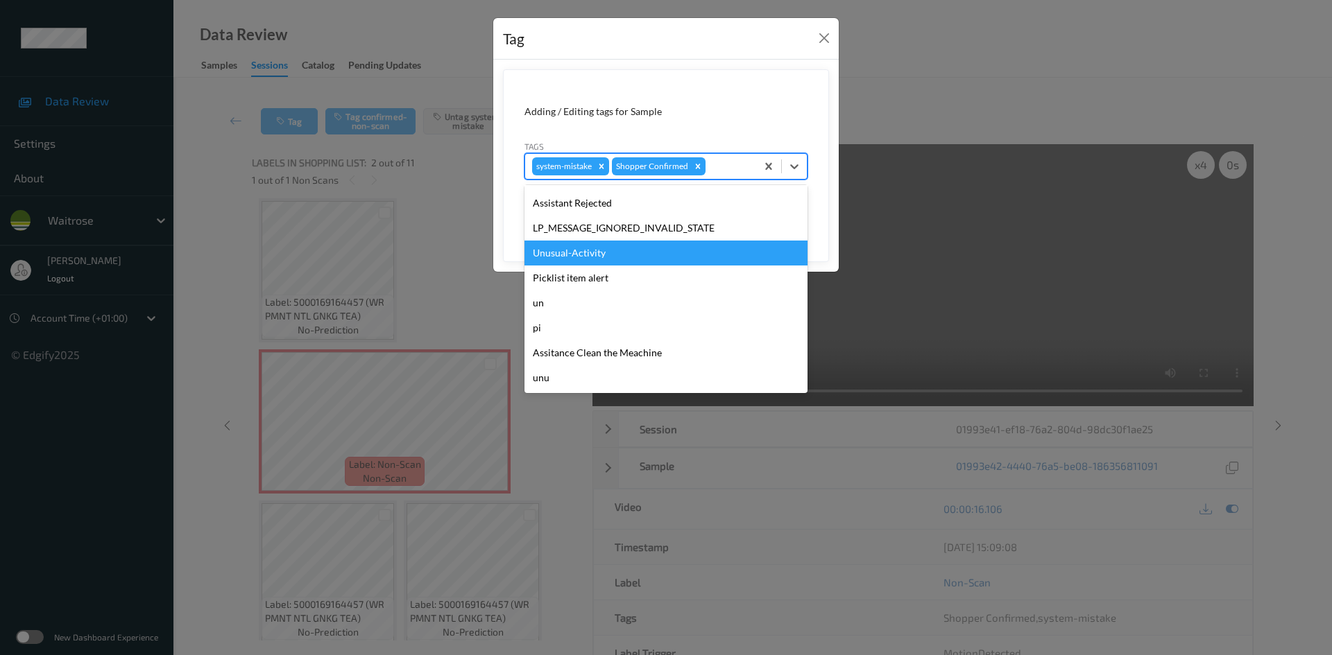
click at [575, 250] on div "Unusual-Activity" at bounding box center [665, 253] width 283 height 25
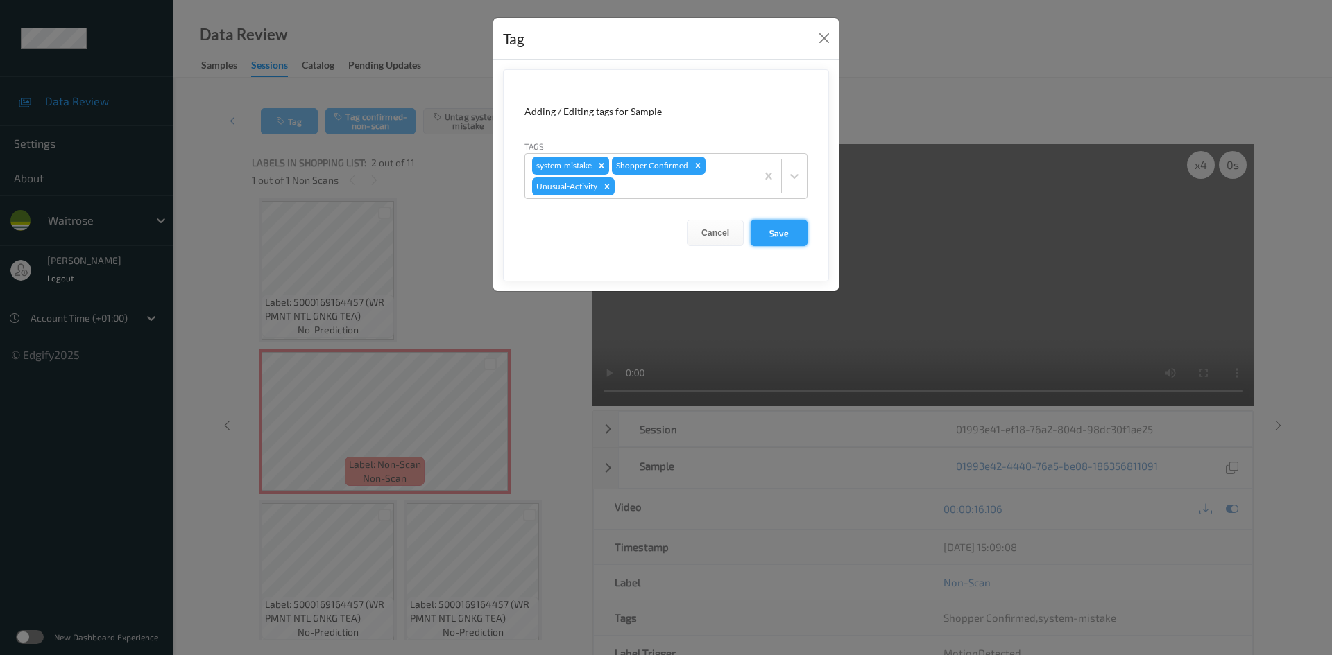
click at [777, 234] on button "Save" at bounding box center [778, 233] width 57 height 26
click at [780, 227] on button "Save" at bounding box center [778, 233] width 57 height 26
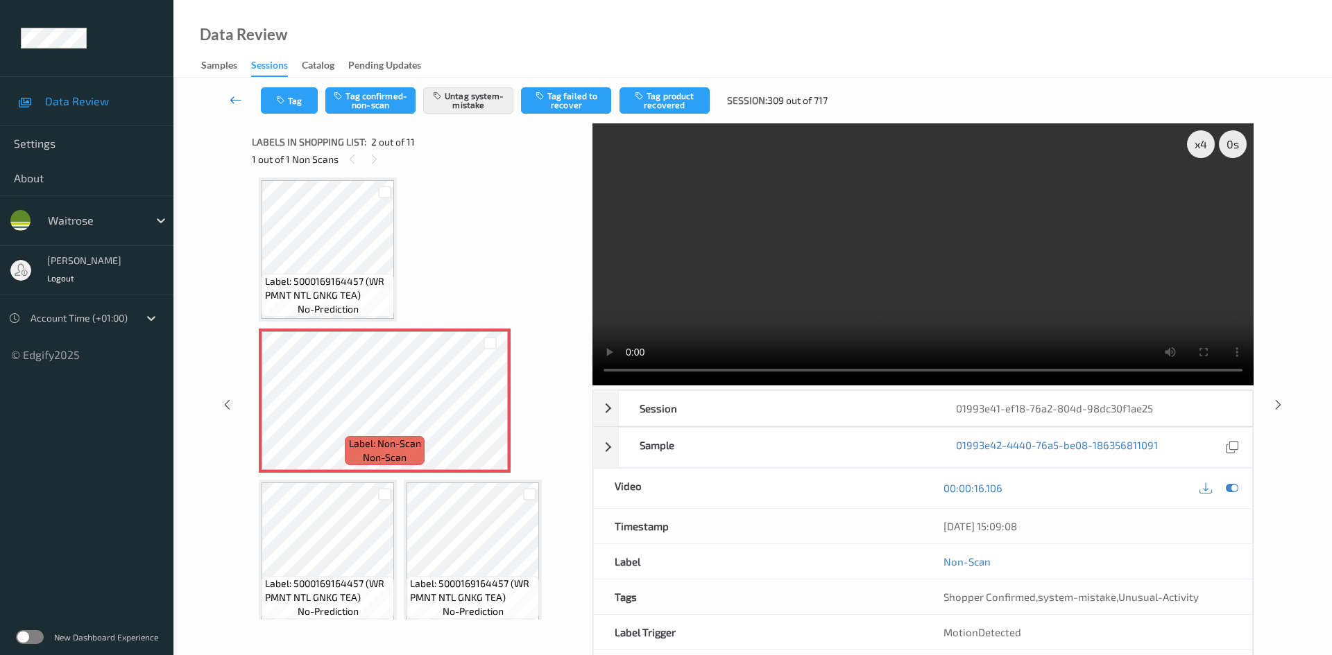
click at [234, 90] on link at bounding box center [236, 100] width 49 height 26
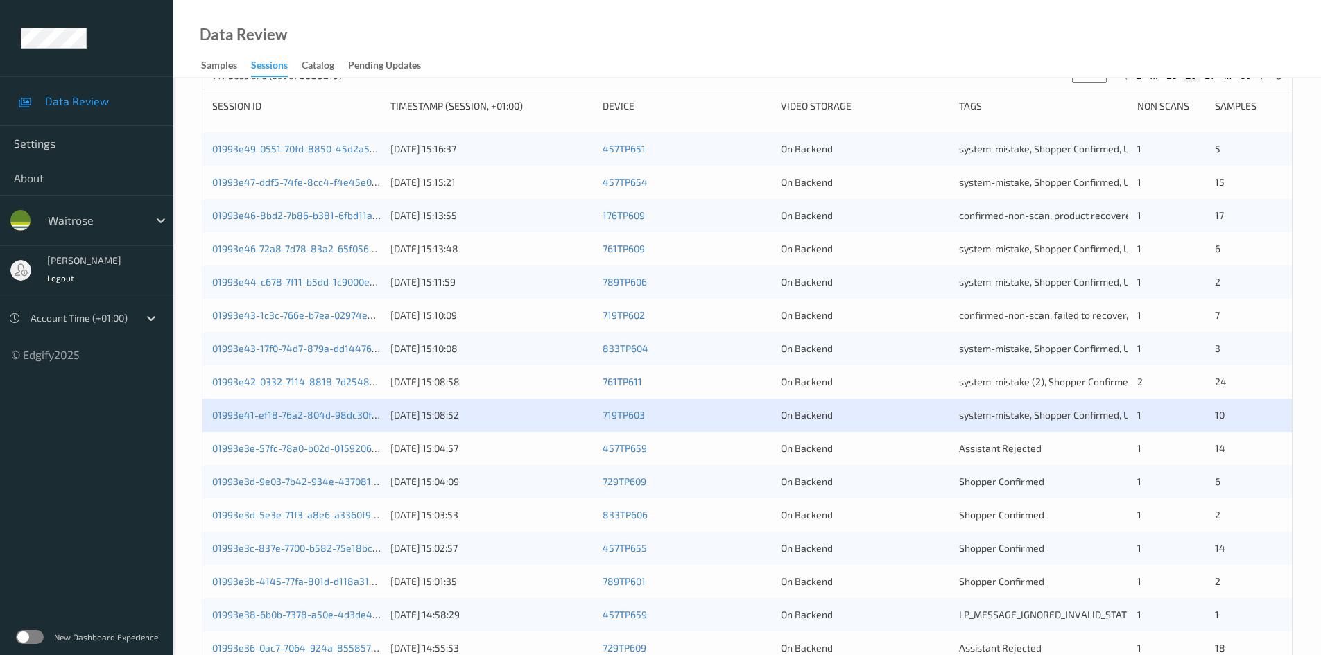
scroll to position [277, 0]
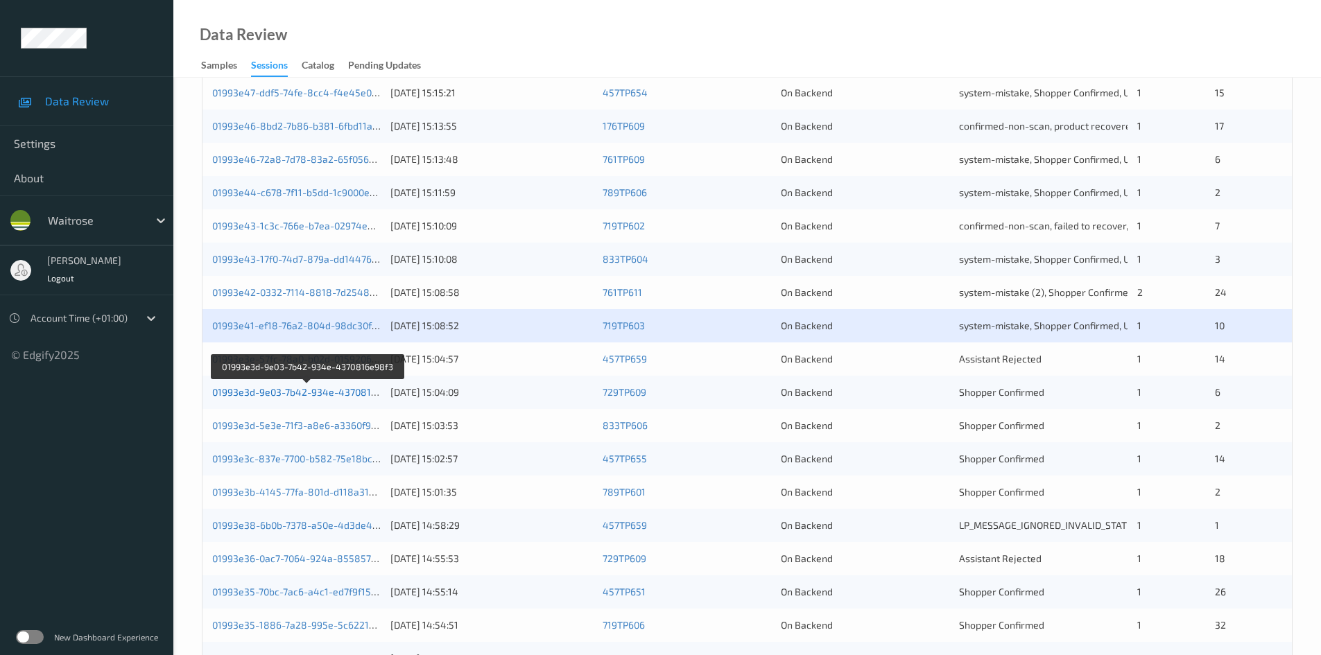
click at [279, 390] on link "01993e3d-9e03-7b42-934e-4370816e98f3" at bounding box center [307, 392] width 191 height 12
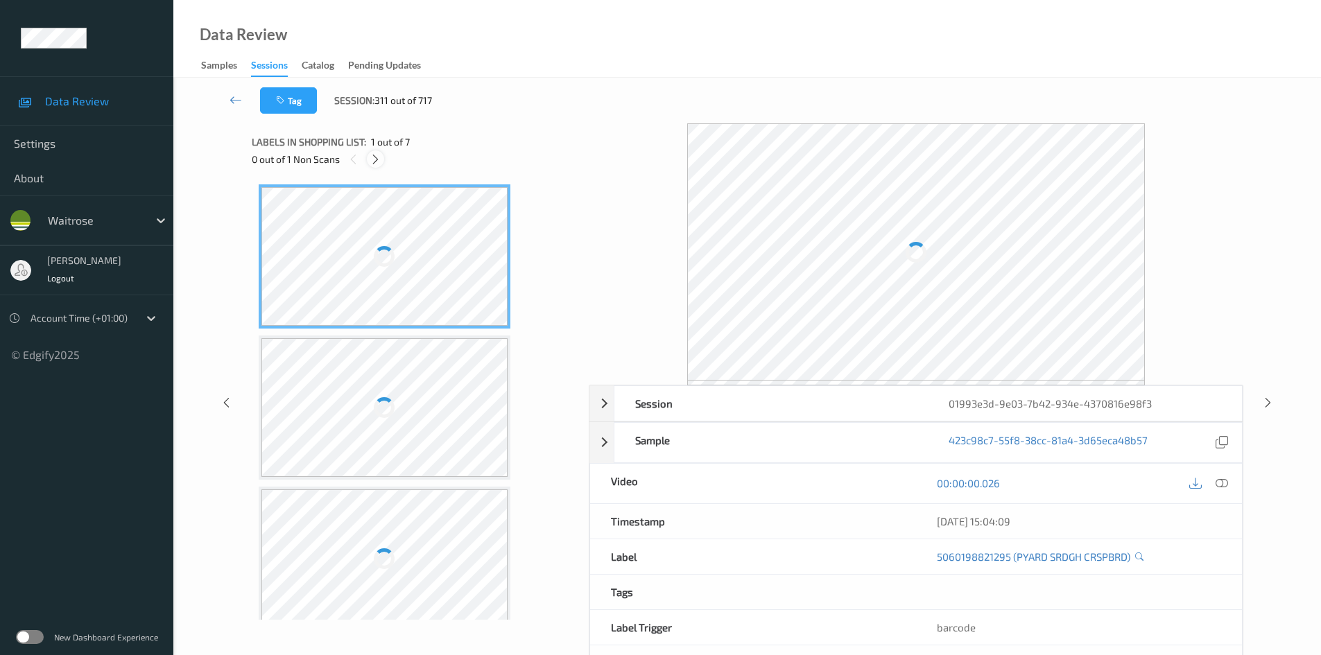
click at [368, 160] on div at bounding box center [375, 158] width 17 height 17
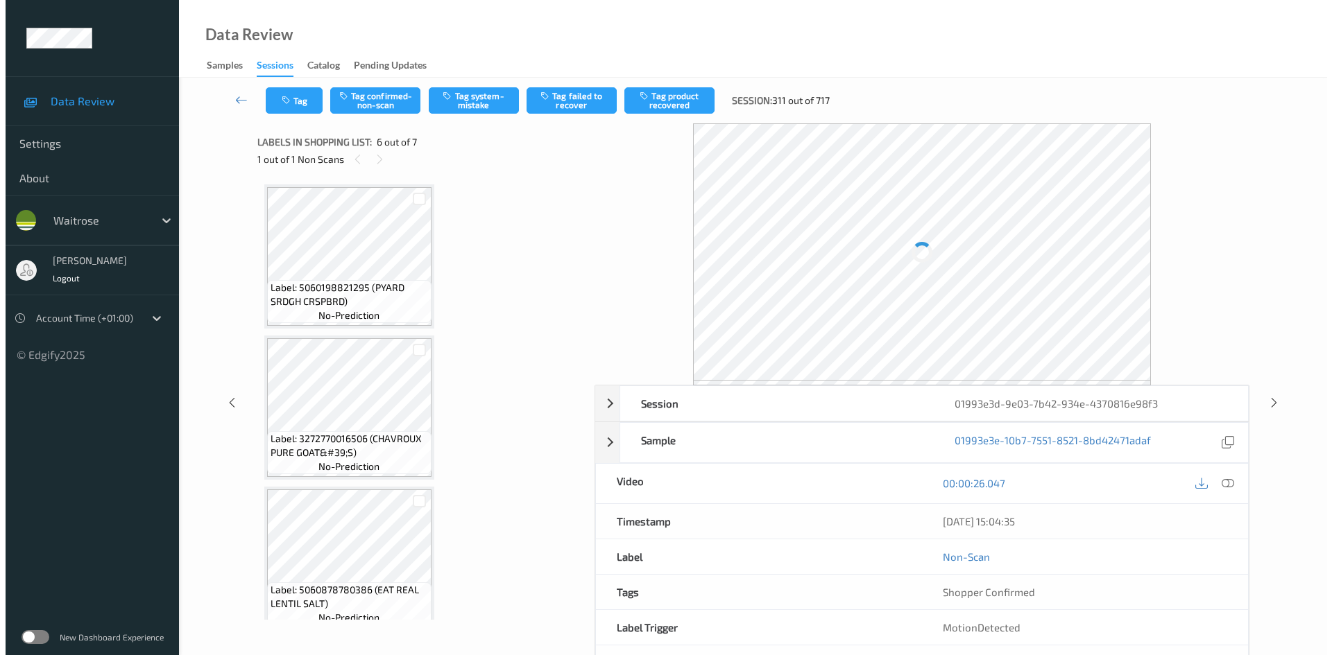
scroll to position [612, 0]
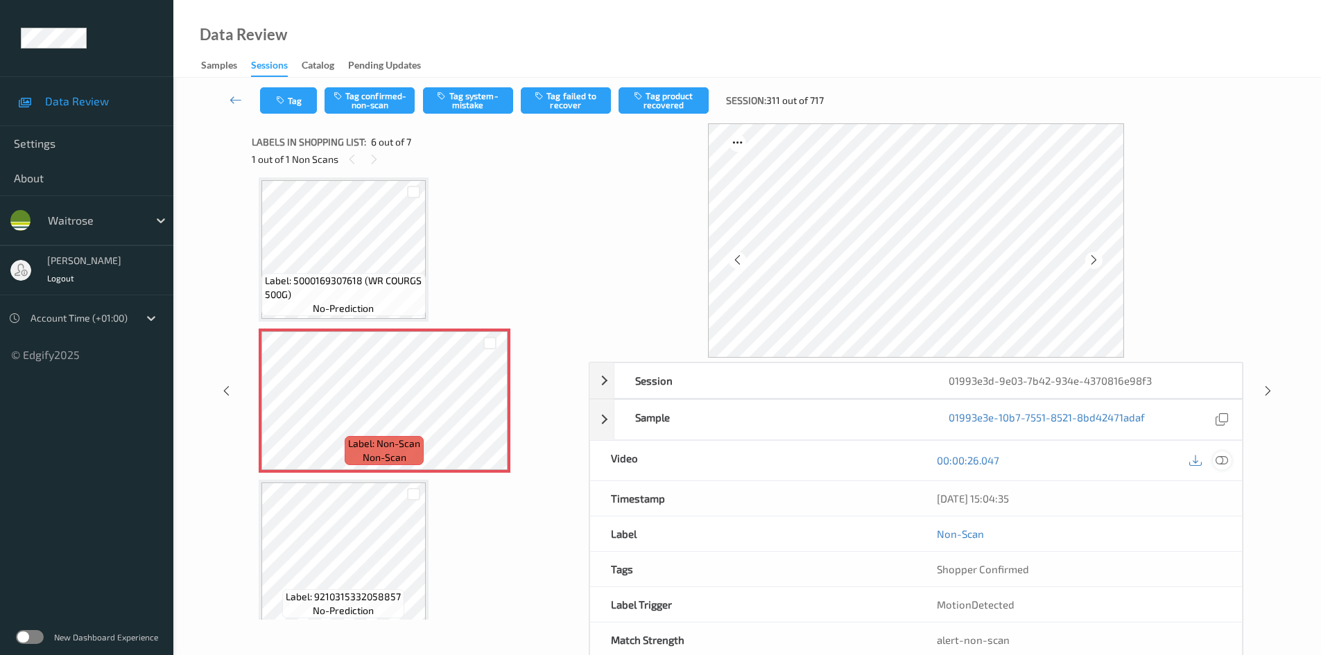
click at [1220, 456] on icon at bounding box center [1222, 460] width 12 height 12
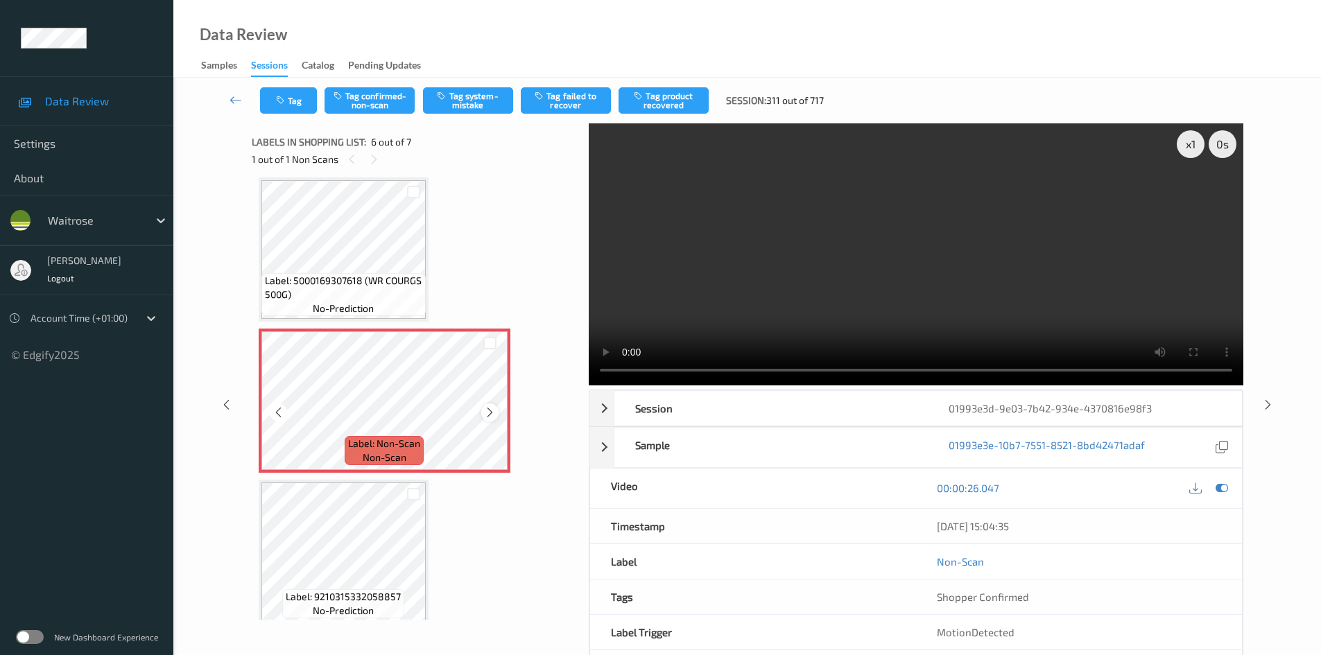
click at [491, 409] on icon at bounding box center [490, 412] width 12 height 12
click at [765, 256] on video at bounding box center [916, 254] width 655 height 262
click at [1198, 149] on div "x 1" at bounding box center [1191, 144] width 28 height 28
click at [1198, 149] on div "x 2" at bounding box center [1191, 144] width 28 height 28
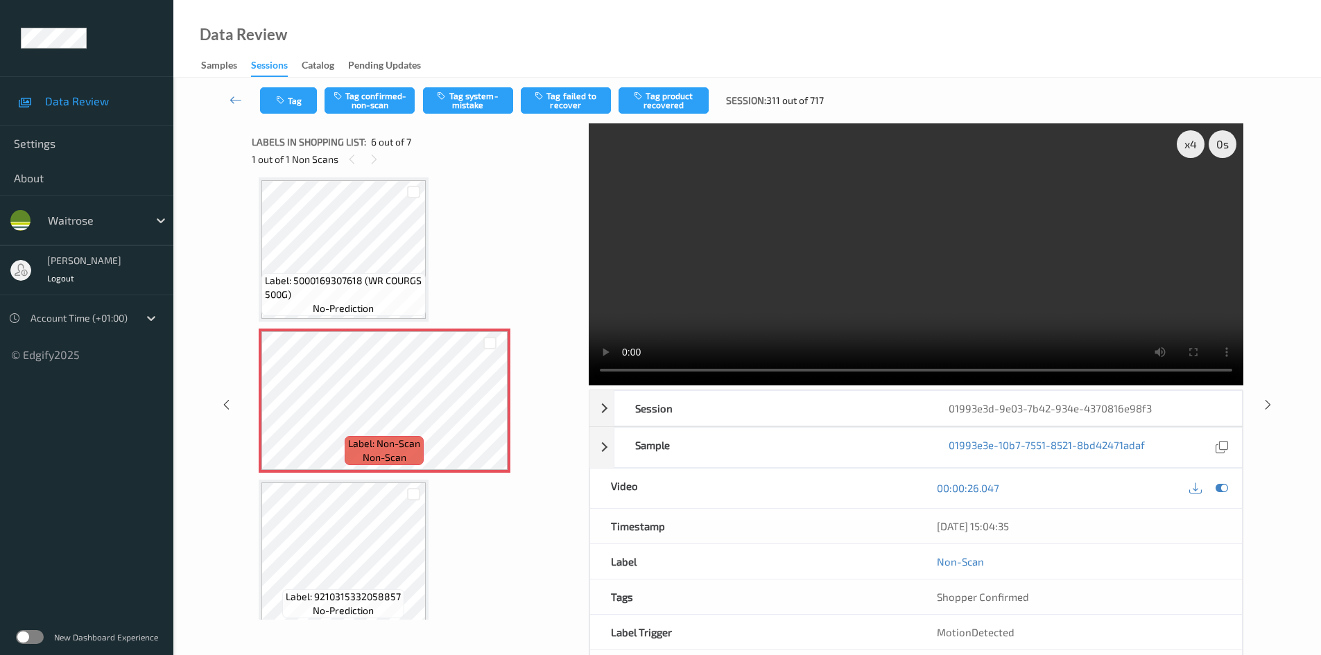
click at [881, 246] on video at bounding box center [916, 254] width 655 height 262
click at [489, 417] on icon at bounding box center [490, 412] width 12 height 12
click at [493, 404] on div at bounding box center [489, 412] width 17 height 17
click at [849, 241] on video at bounding box center [916, 254] width 655 height 262
click at [890, 300] on video at bounding box center [916, 254] width 655 height 262
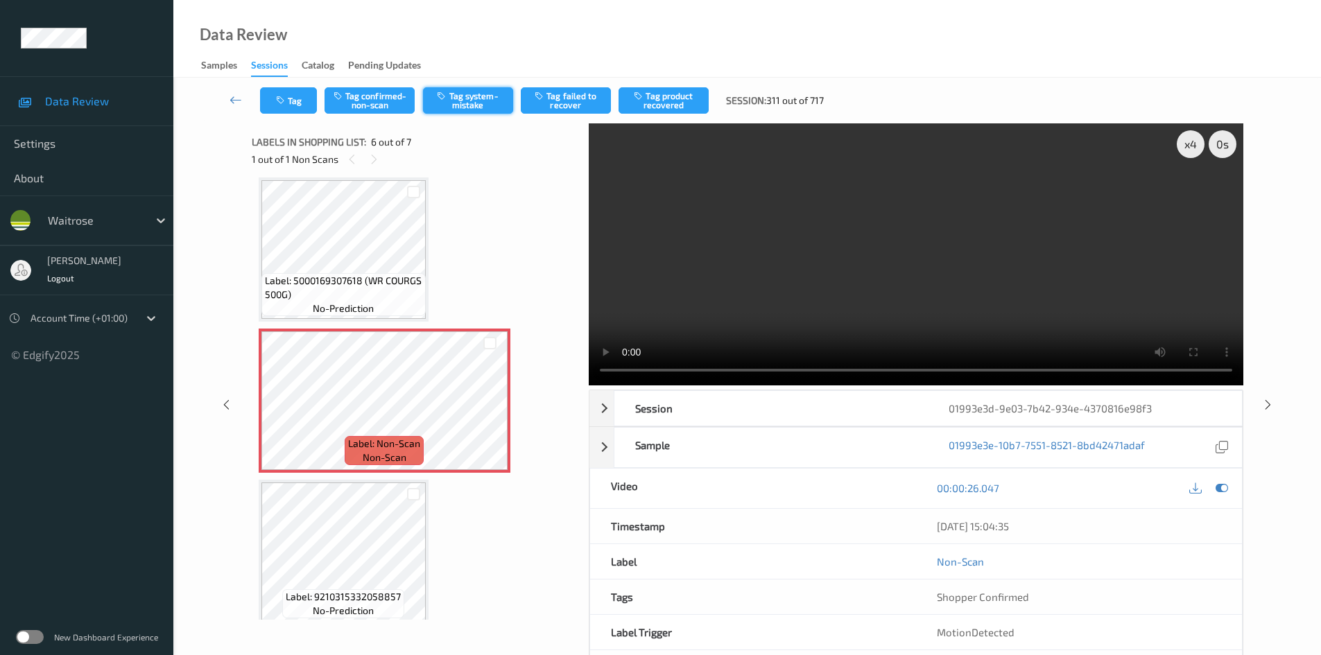
click at [478, 102] on button "Tag system-mistake" at bounding box center [468, 100] width 90 height 26
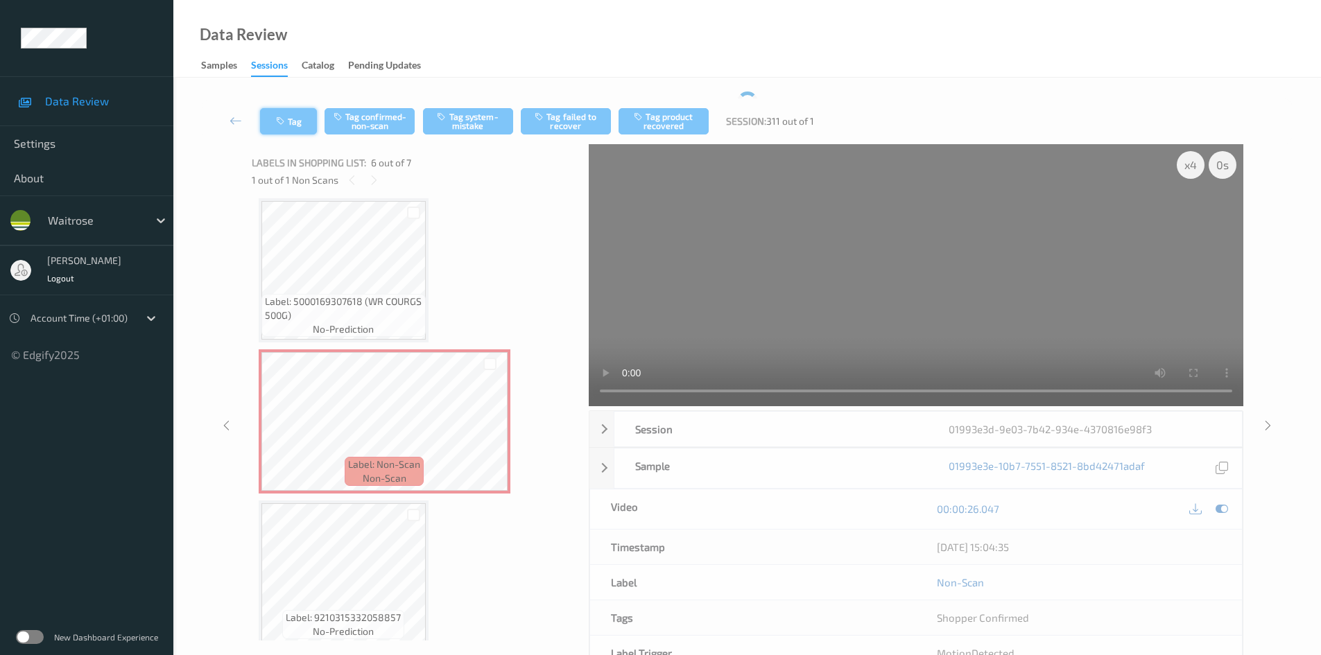
click at [299, 119] on button "Tag" at bounding box center [288, 121] width 57 height 26
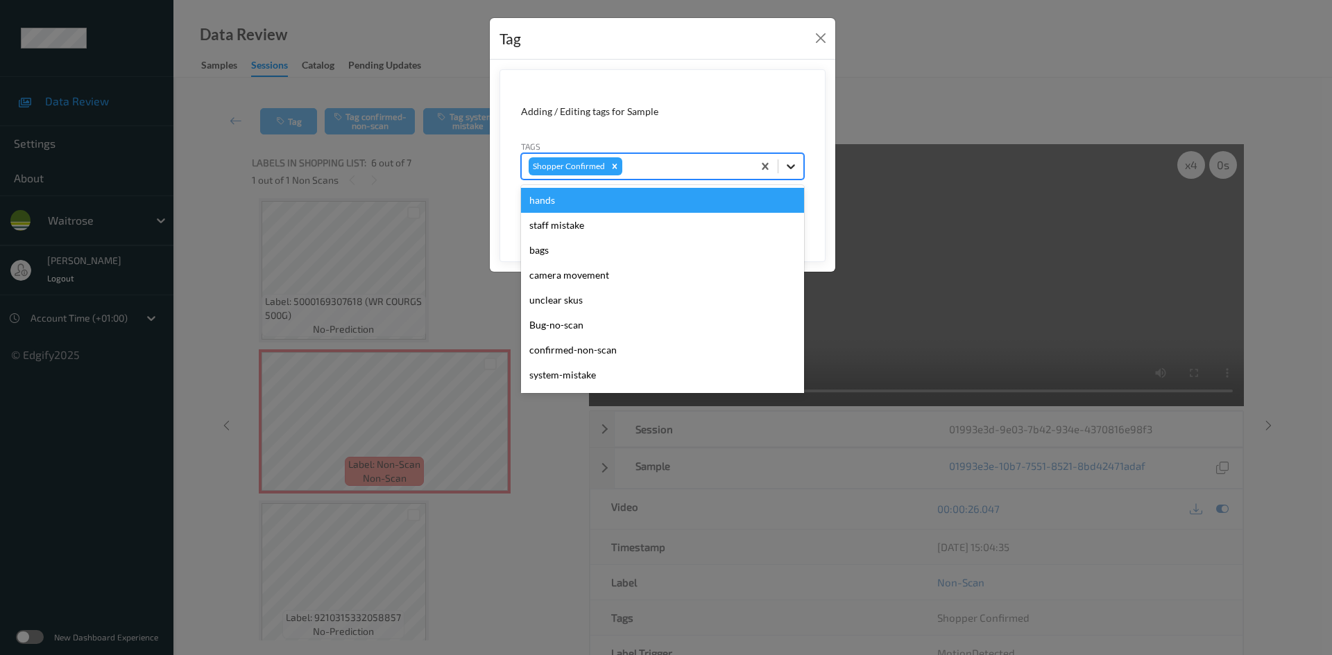
drag, startPoint x: 791, startPoint y: 167, endPoint x: 718, endPoint y: 234, distance: 99.6
click at [791, 168] on icon at bounding box center [790, 166] width 8 height 5
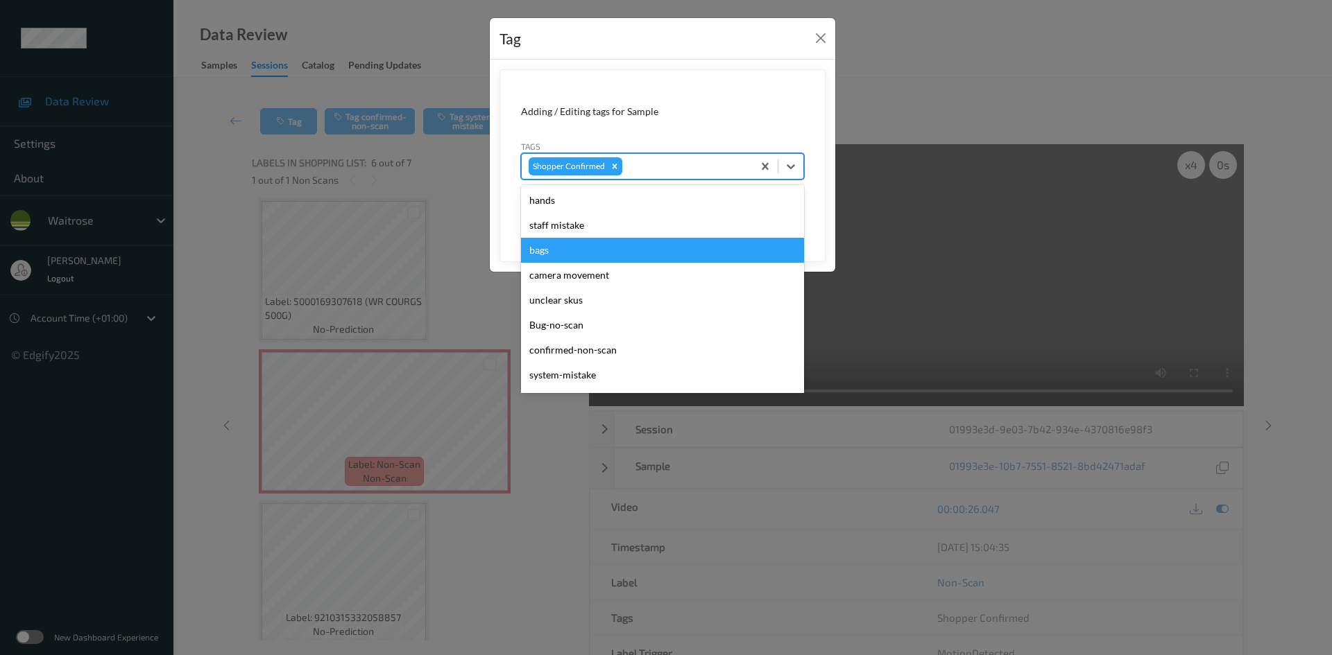
click at [546, 249] on div "bags" at bounding box center [662, 250] width 283 height 25
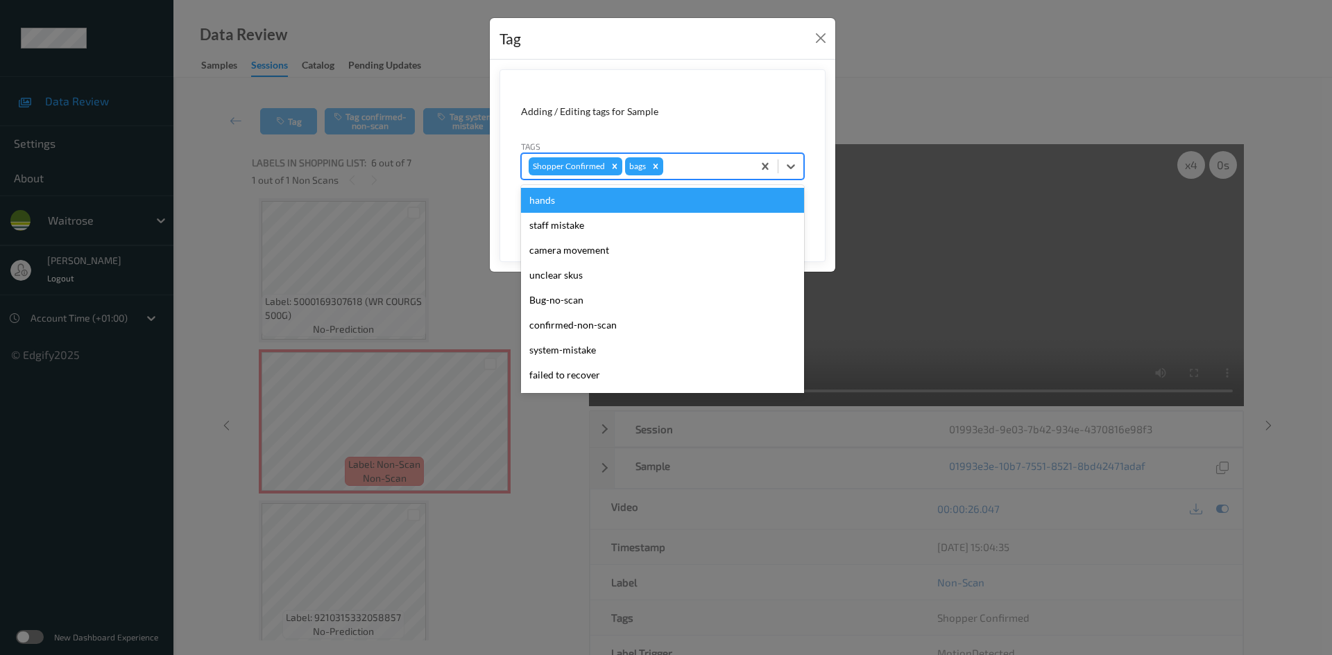
drag, startPoint x: 705, startPoint y: 158, endPoint x: 698, endPoint y: 212, distance: 53.8
click at [708, 160] on div at bounding box center [706, 166] width 80 height 17
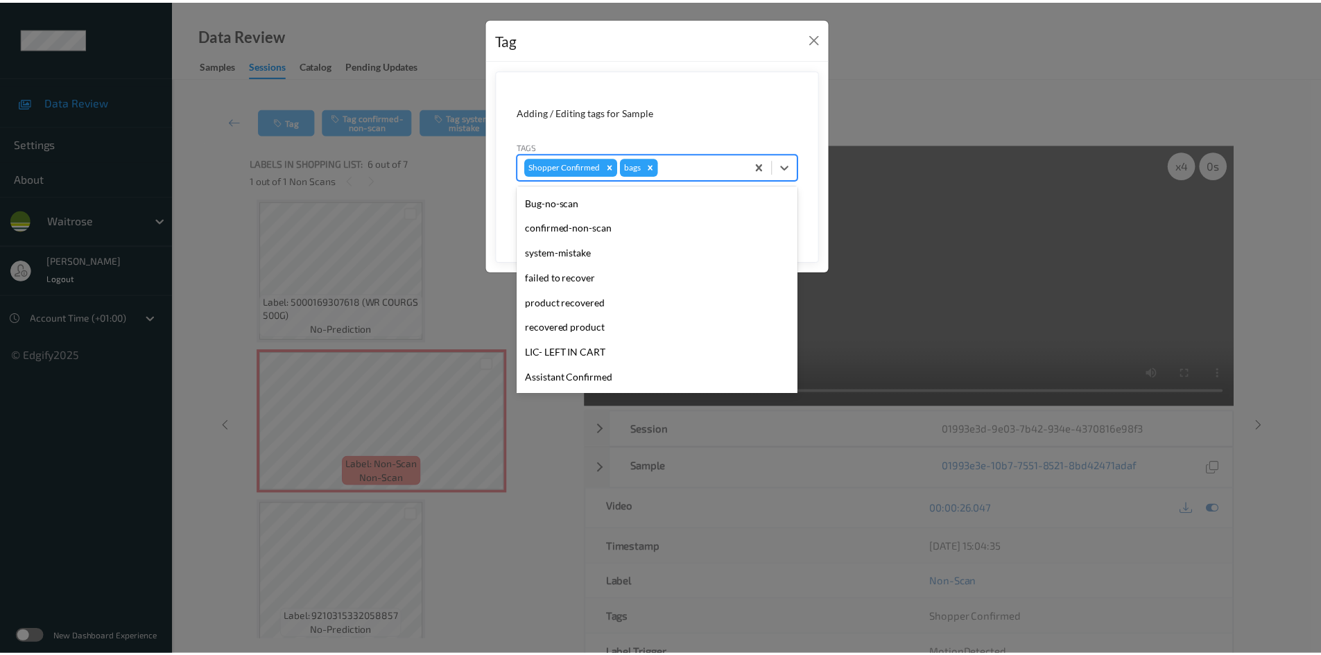
scroll to position [208, 0]
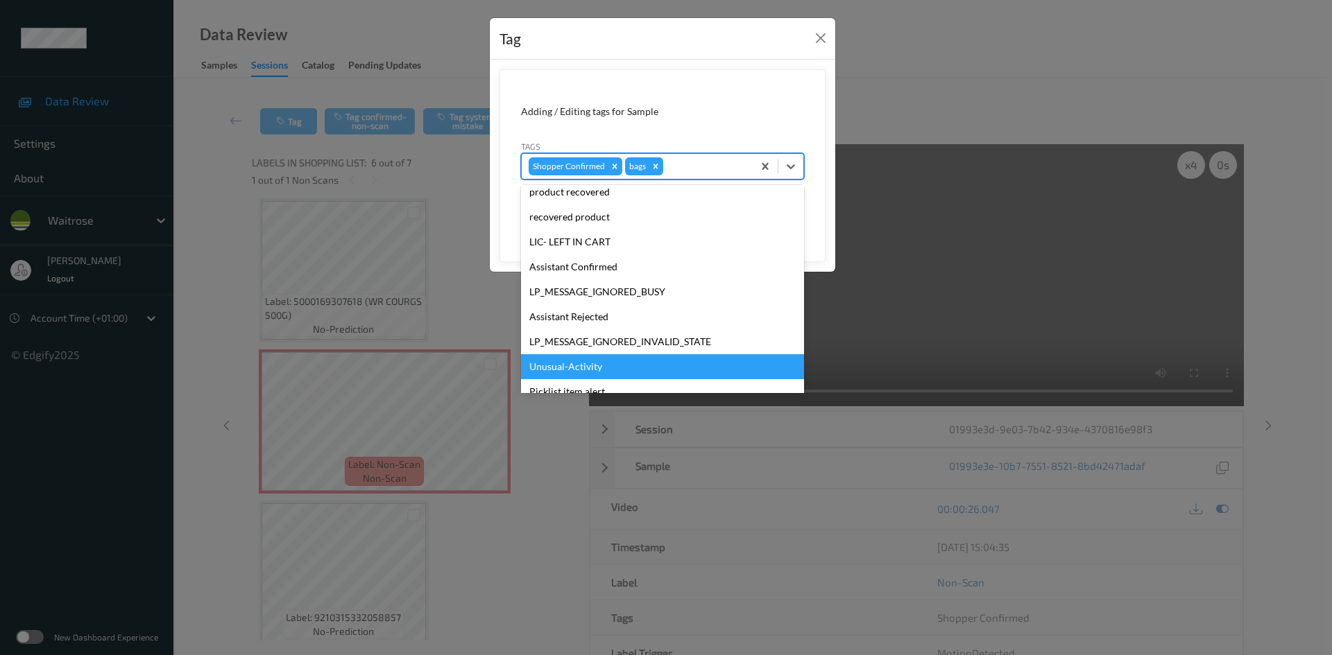
drag, startPoint x: 574, startPoint y: 366, endPoint x: 635, endPoint y: 336, distance: 67.3
click at [575, 365] on div "Unusual-Activity" at bounding box center [662, 366] width 283 height 25
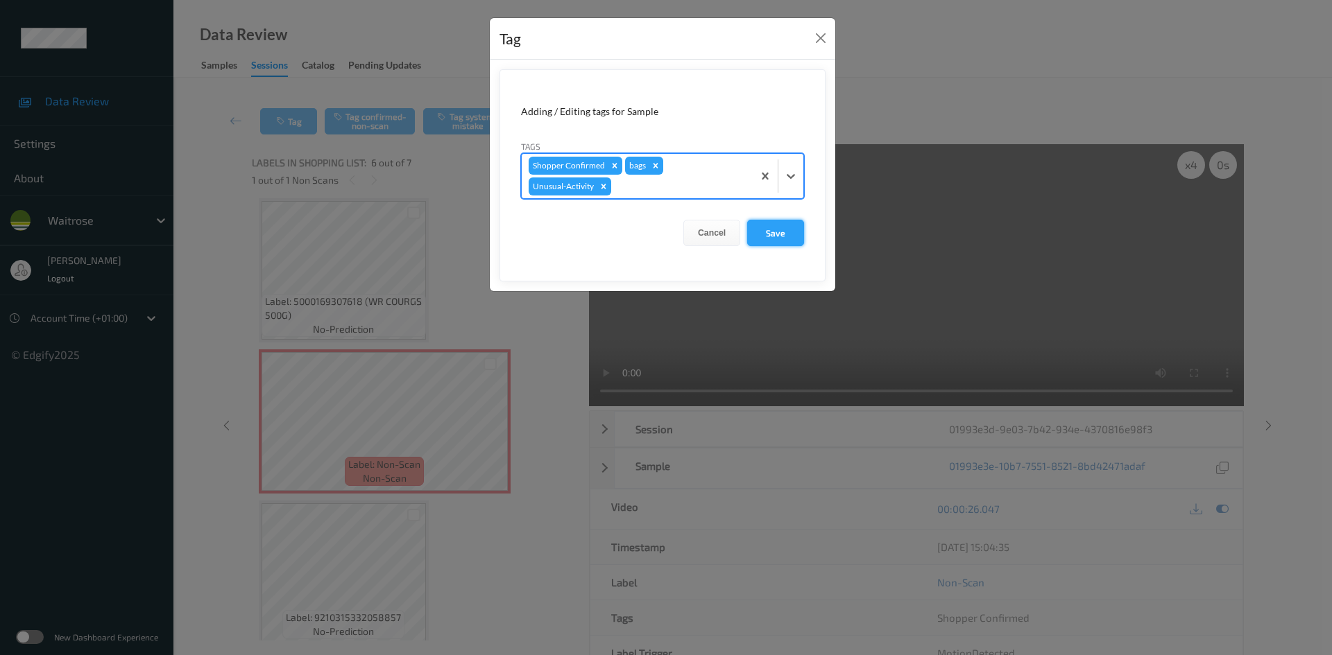
click at [765, 232] on button "Save" at bounding box center [775, 233] width 57 height 26
click at [785, 232] on button "Save" at bounding box center [775, 233] width 57 height 26
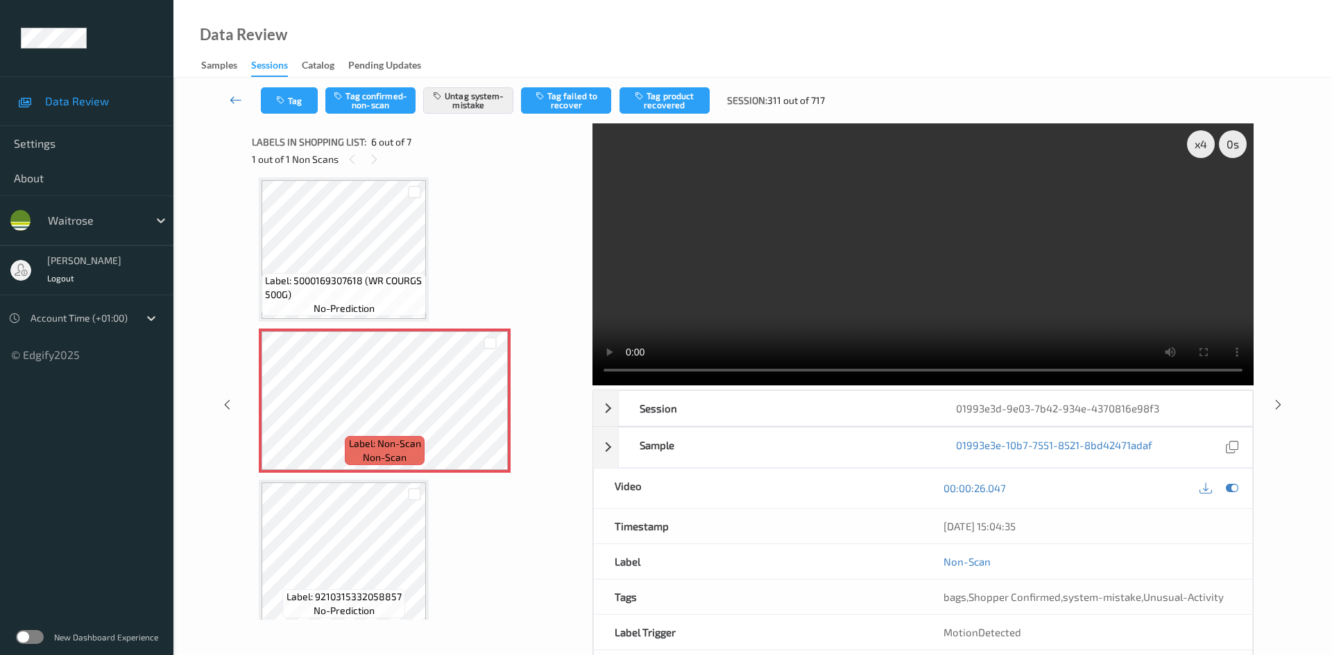
click at [233, 91] on link at bounding box center [236, 100] width 49 height 26
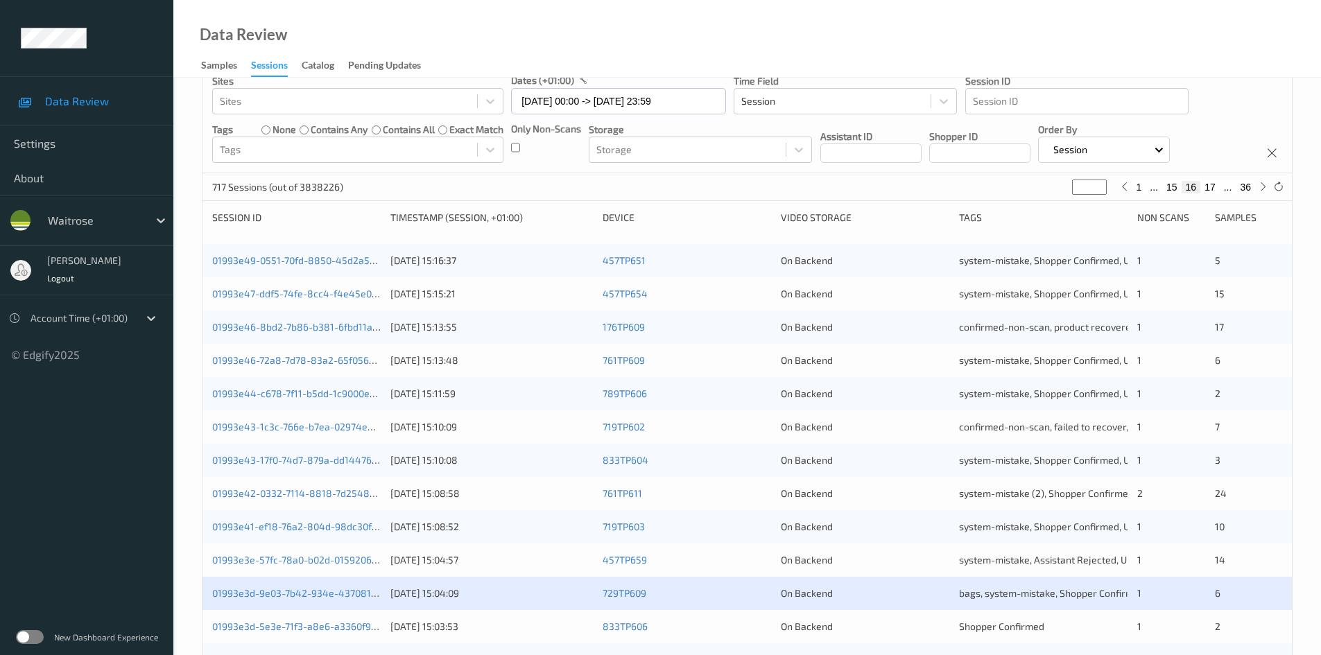
scroll to position [388, 0]
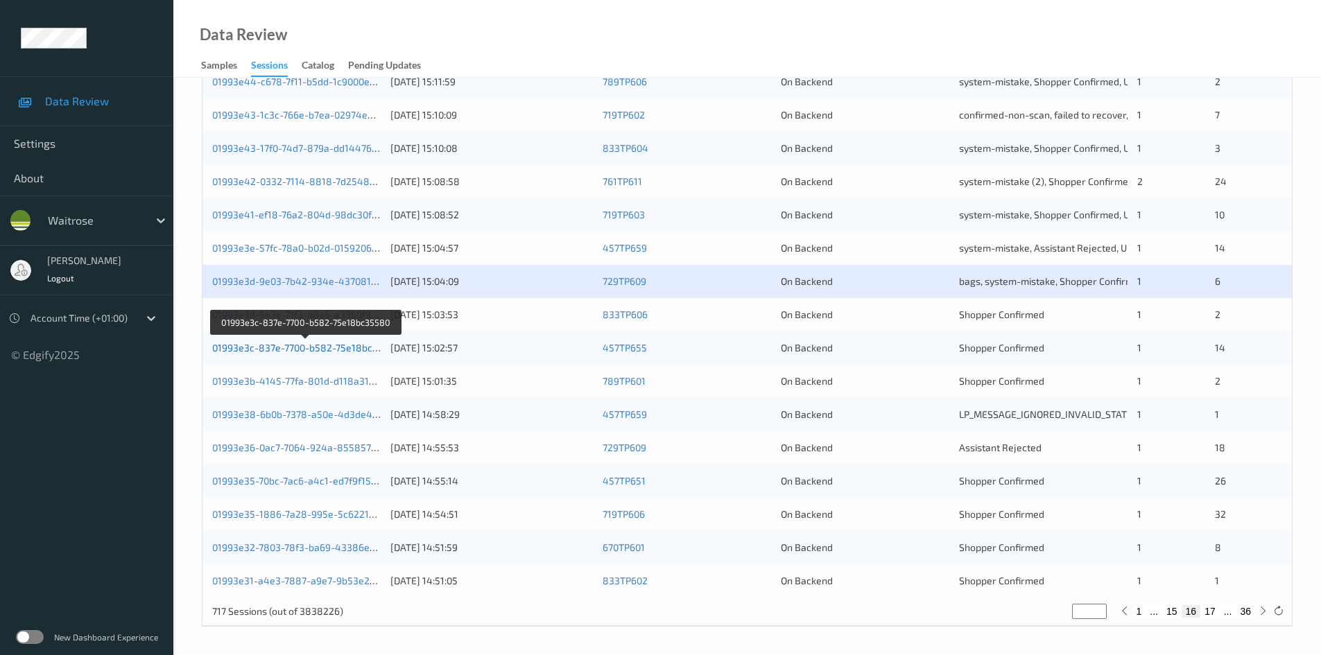
click at [270, 350] on link "01993e3c-837e-7700-b582-75e18bc35580" at bounding box center [306, 348] width 189 height 12
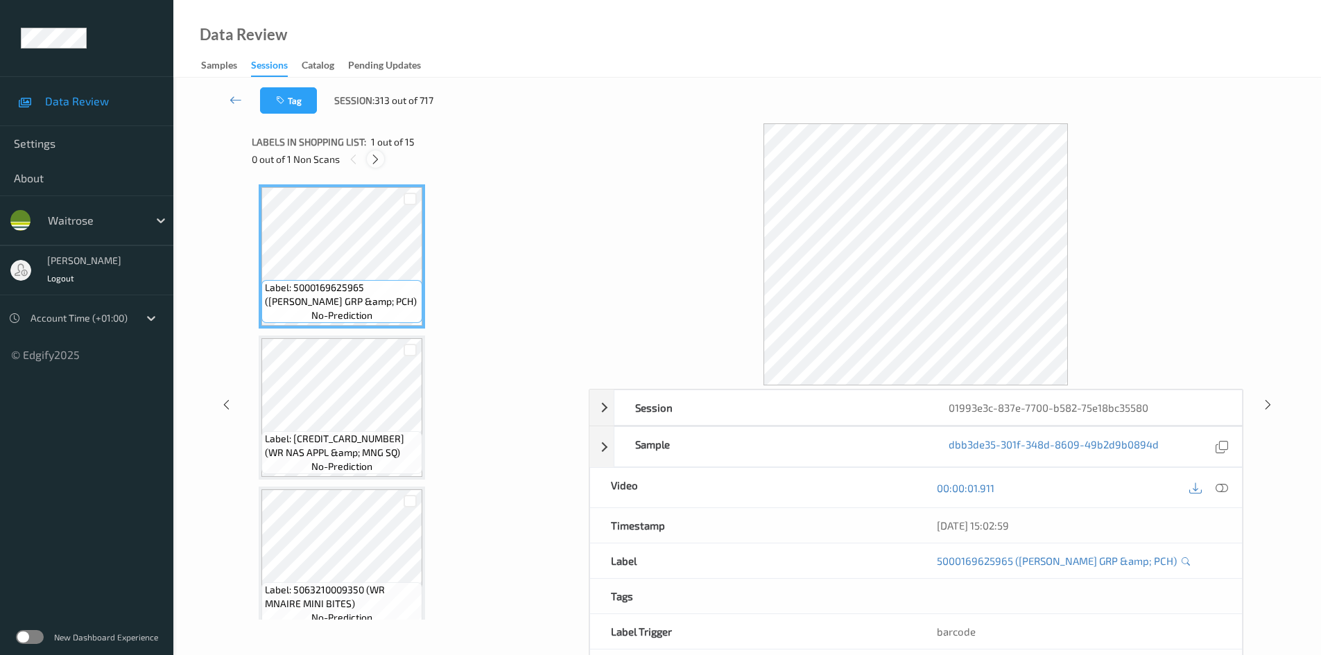
click at [375, 158] on icon at bounding box center [376, 159] width 12 height 12
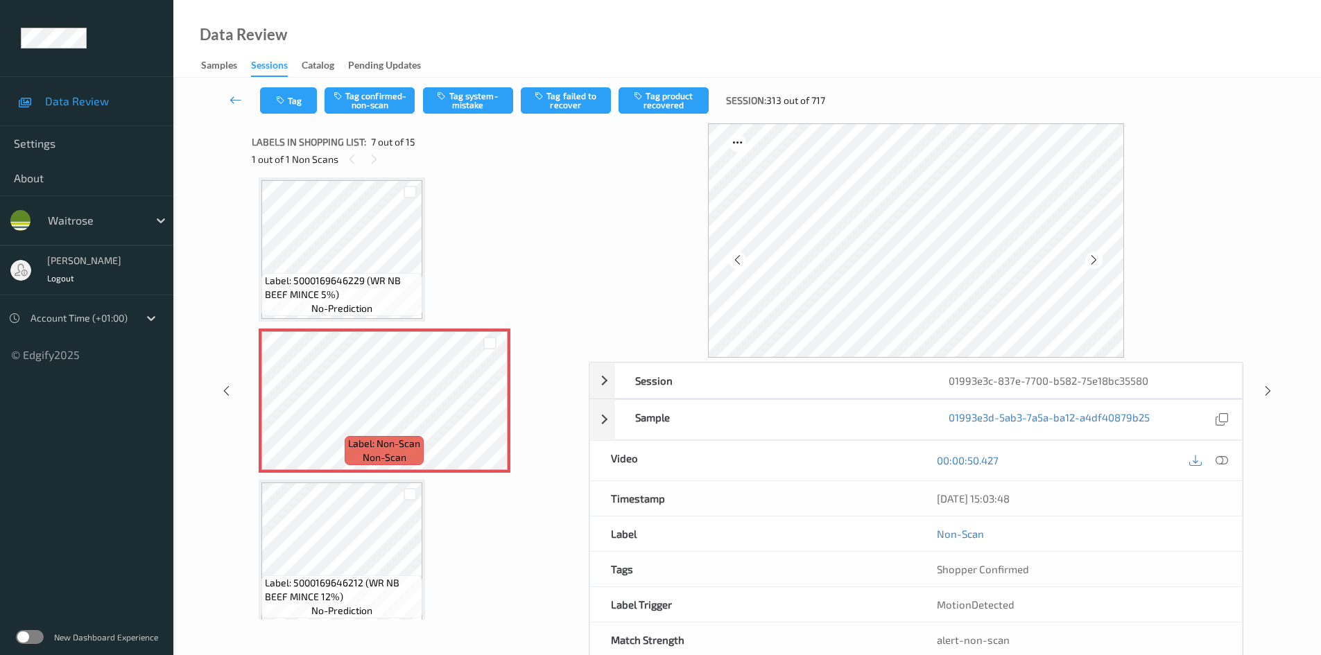
drag, startPoint x: 1218, startPoint y: 455, endPoint x: 1185, endPoint y: 430, distance: 41.6
click at [1219, 456] on icon at bounding box center [1222, 460] width 12 height 12
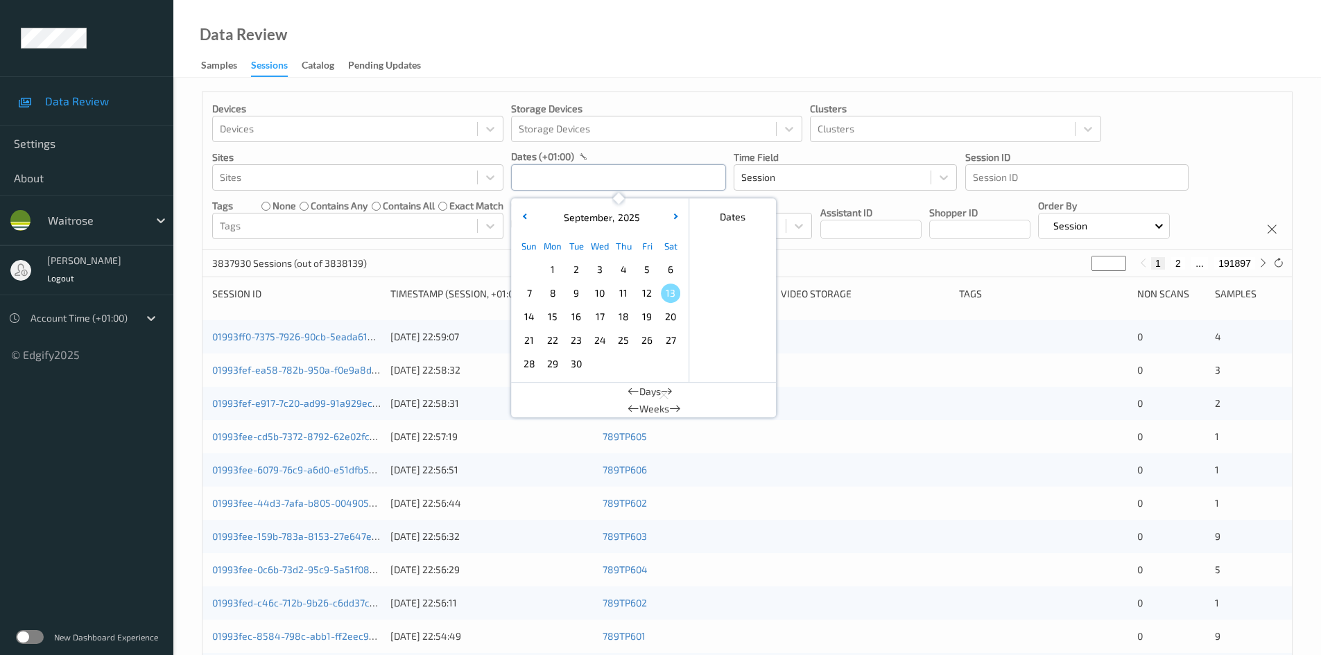
drag, startPoint x: 588, startPoint y: 169, endPoint x: 591, endPoint y: 232, distance: 63.9
click at [588, 170] on input "text" at bounding box center [618, 177] width 215 height 26
click at [626, 296] on span "11" at bounding box center [623, 293] width 19 height 19
type input "[DATE] 00:00 -> [DATE] 23:59"
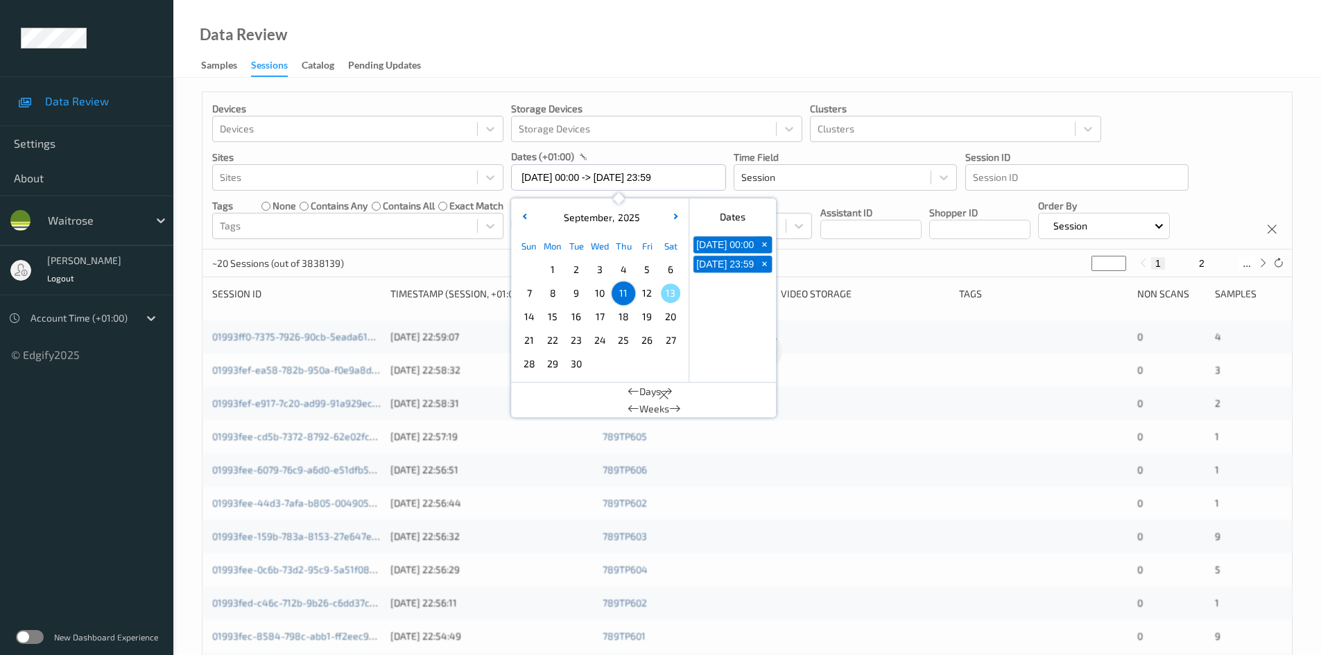
click at [602, 51] on div "Data Review Samples Sessions Catalog Pending Updates" at bounding box center [747, 39] width 1148 height 78
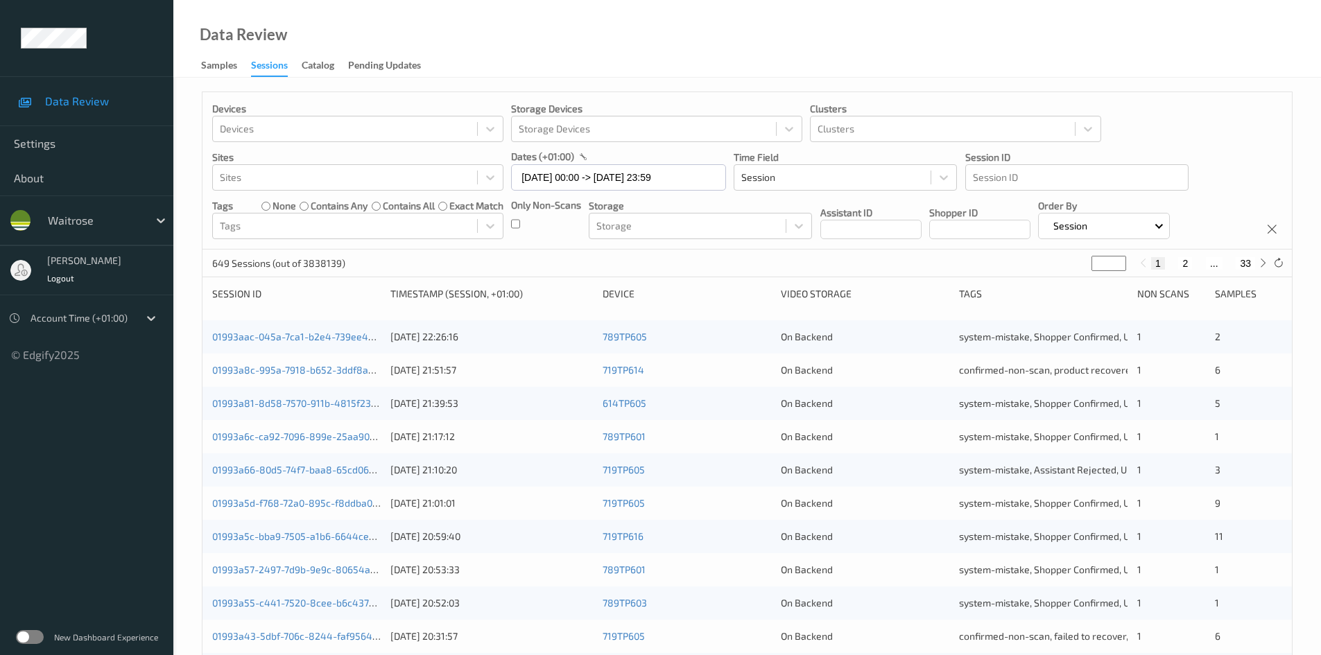
drag, startPoint x: 1099, startPoint y: 262, endPoint x: 1069, endPoint y: 286, distance: 38.0
click at [1071, 284] on div "Devices Devices Storage Devices Storage Devices Clusters Clusters Sites Sites d…" at bounding box center [747, 554] width 1091 height 924
type input "*"
type input "**"
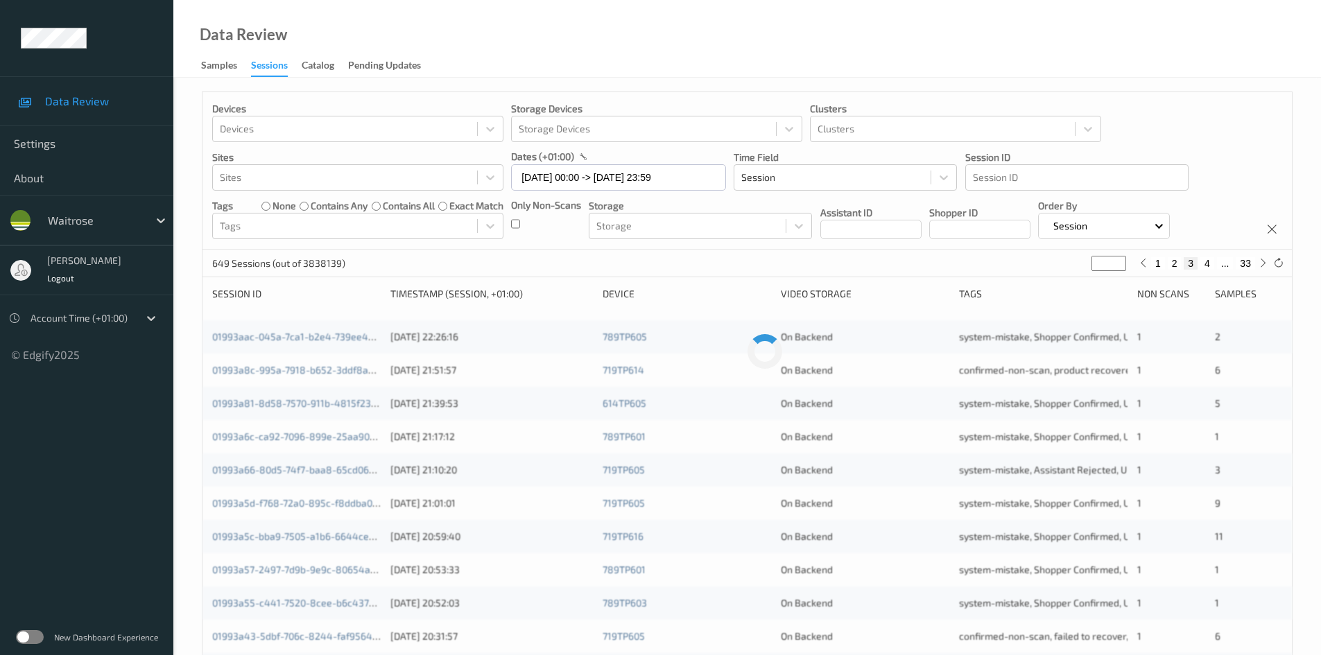
type input "**"
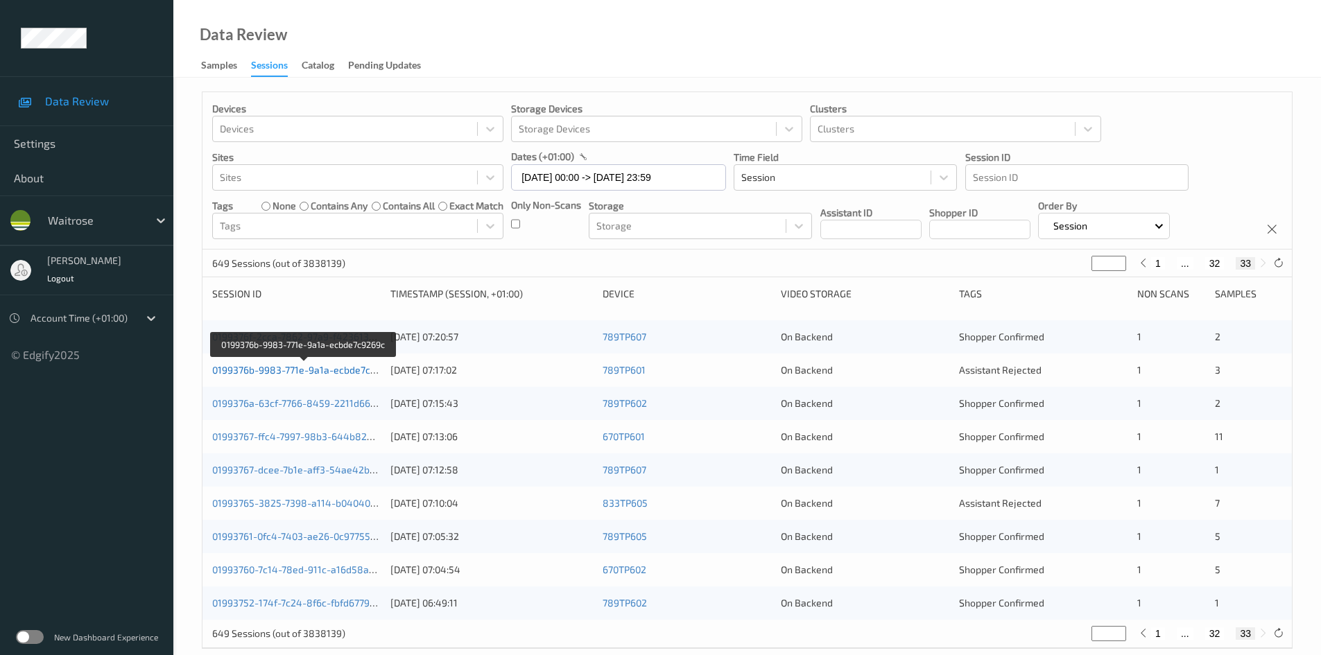
type input "**"
click at [294, 369] on link "0199376b-9983-771e-9a1a-ecbde7c9269c" at bounding box center [304, 370] width 185 height 12
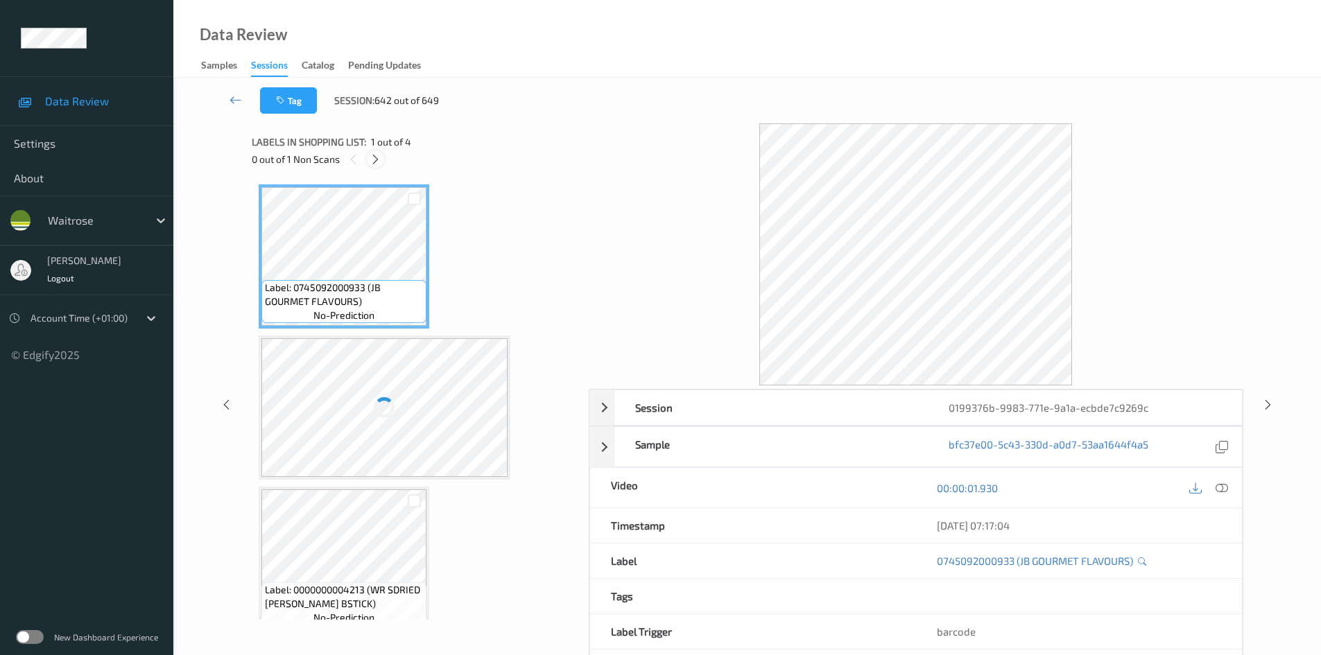
click at [377, 164] on icon at bounding box center [376, 159] width 12 height 12
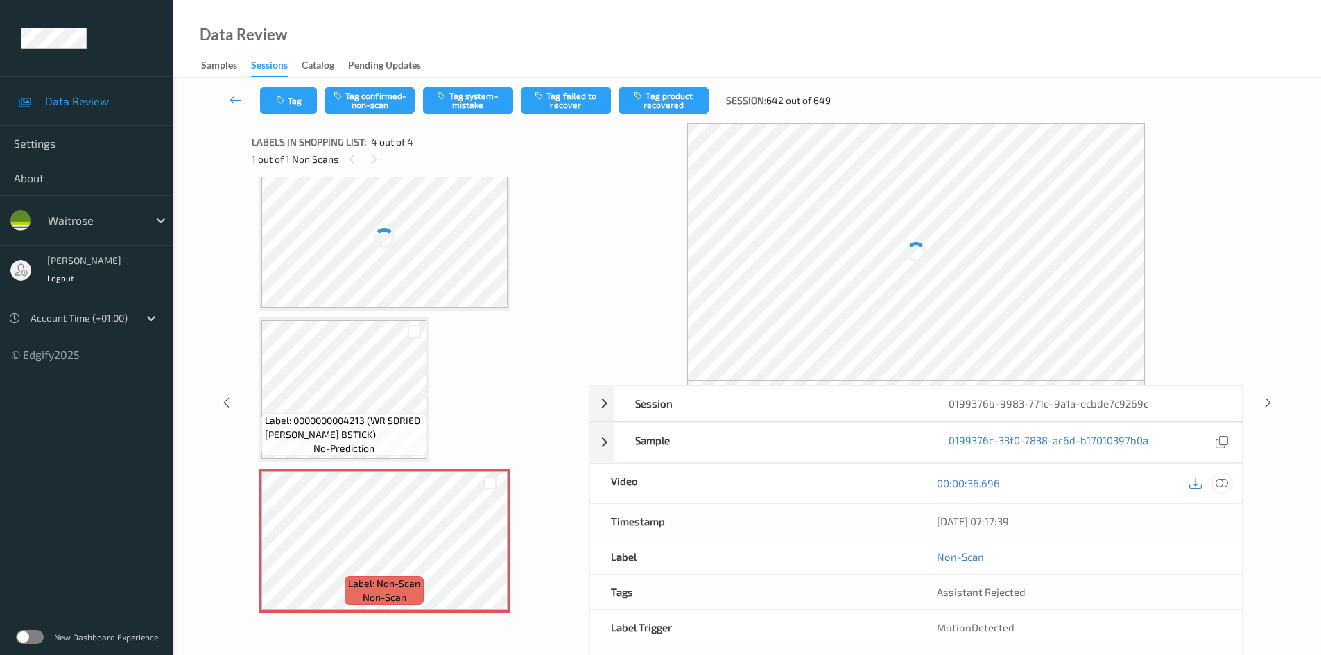
click at [1223, 479] on icon at bounding box center [1222, 483] width 12 height 12
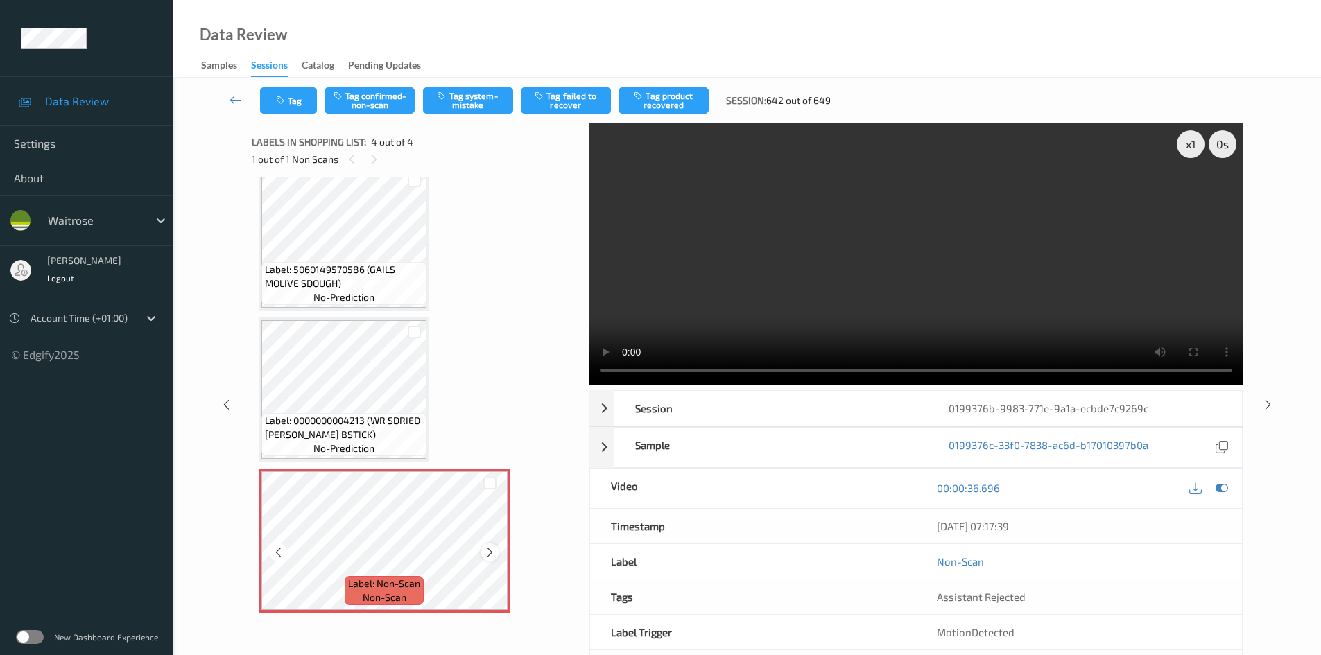
click at [494, 558] on icon at bounding box center [490, 552] width 12 height 12
click at [1196, 144] on div "x 1" at bounding box center [1191, 144] width 28 height 28
click at [1196, 147] on div "x 2" at bounding box center [1191, 144] width 28 height 28
click at [862, 260] on video at bounding box center [916, 254] width 655 height 262
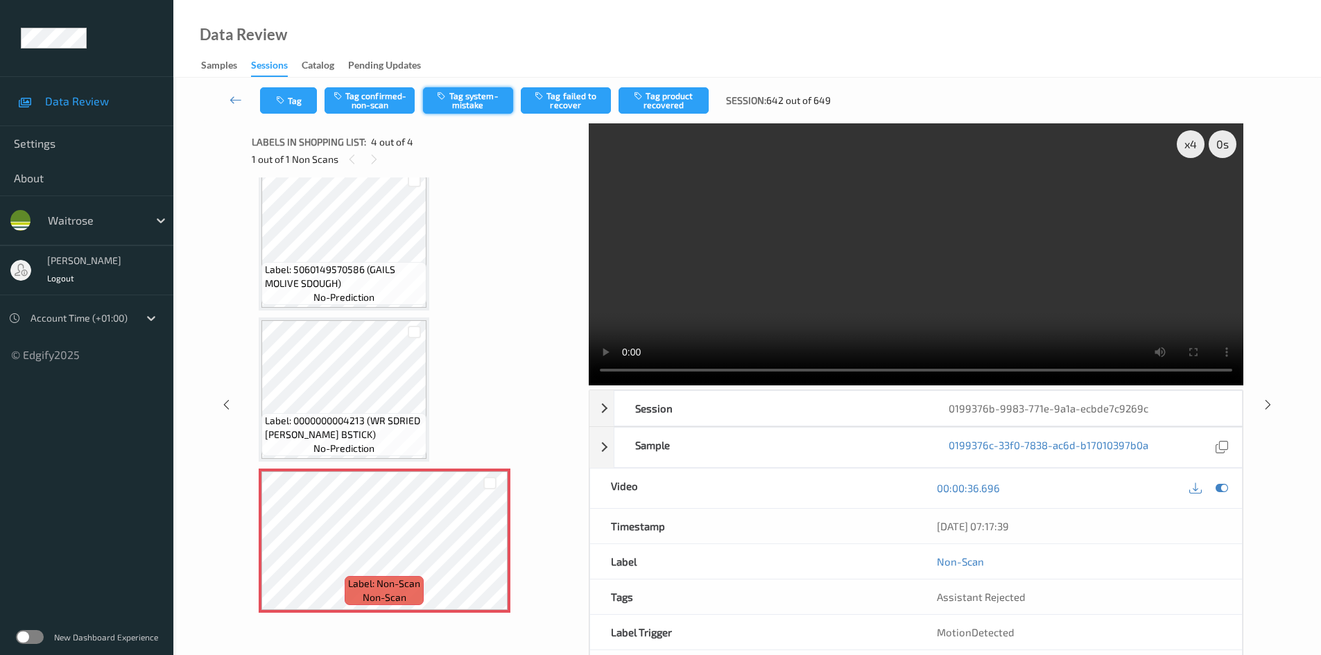
click at [463, 98] on button "Tag system-mistake" at bounding box center [468, 100] width 90 height 26
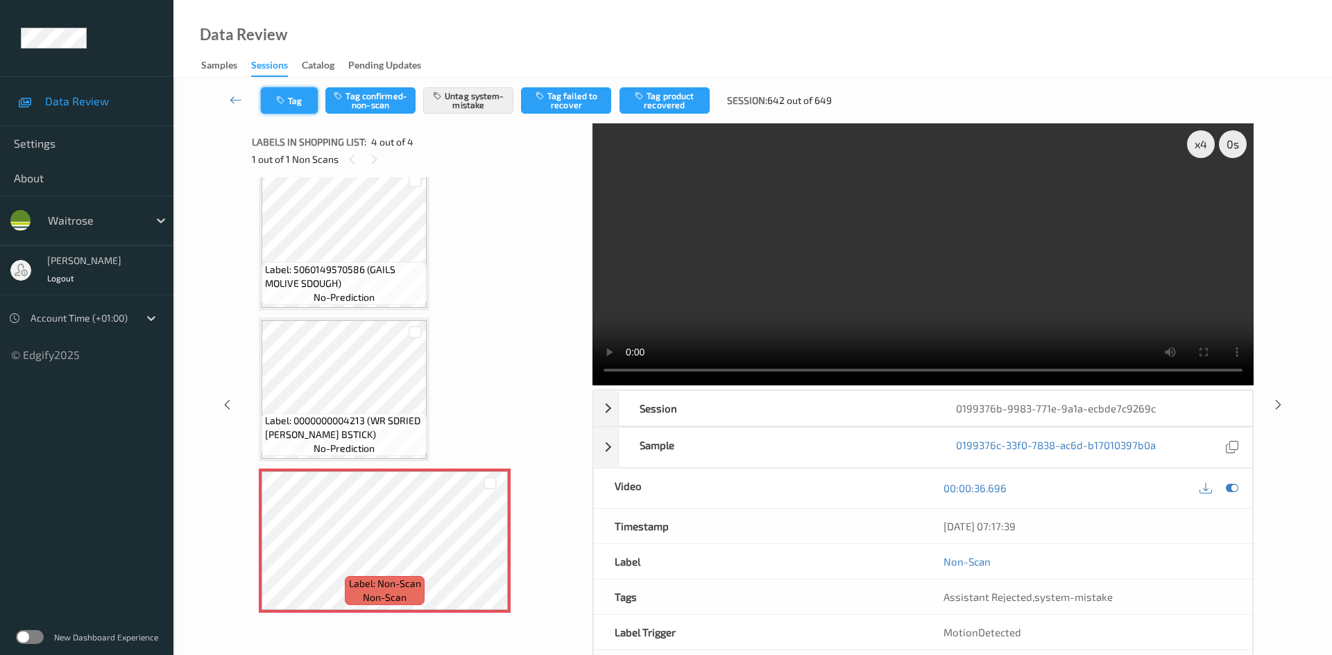
click at [295, 96] on button "Tag" at bounding box center [289, 100] width 57 height 26
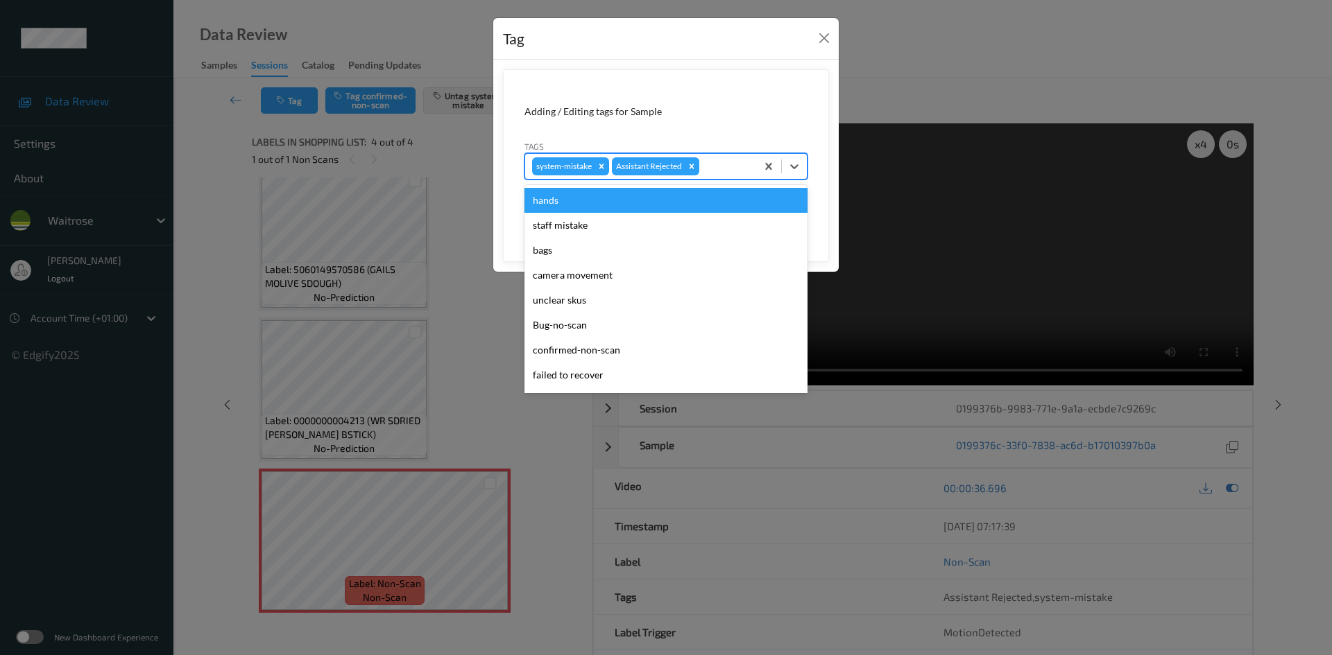
click at [807, 166] on div "system-mistake Assistant Rejected" at bounding box center [665, 166] width 283 height 26
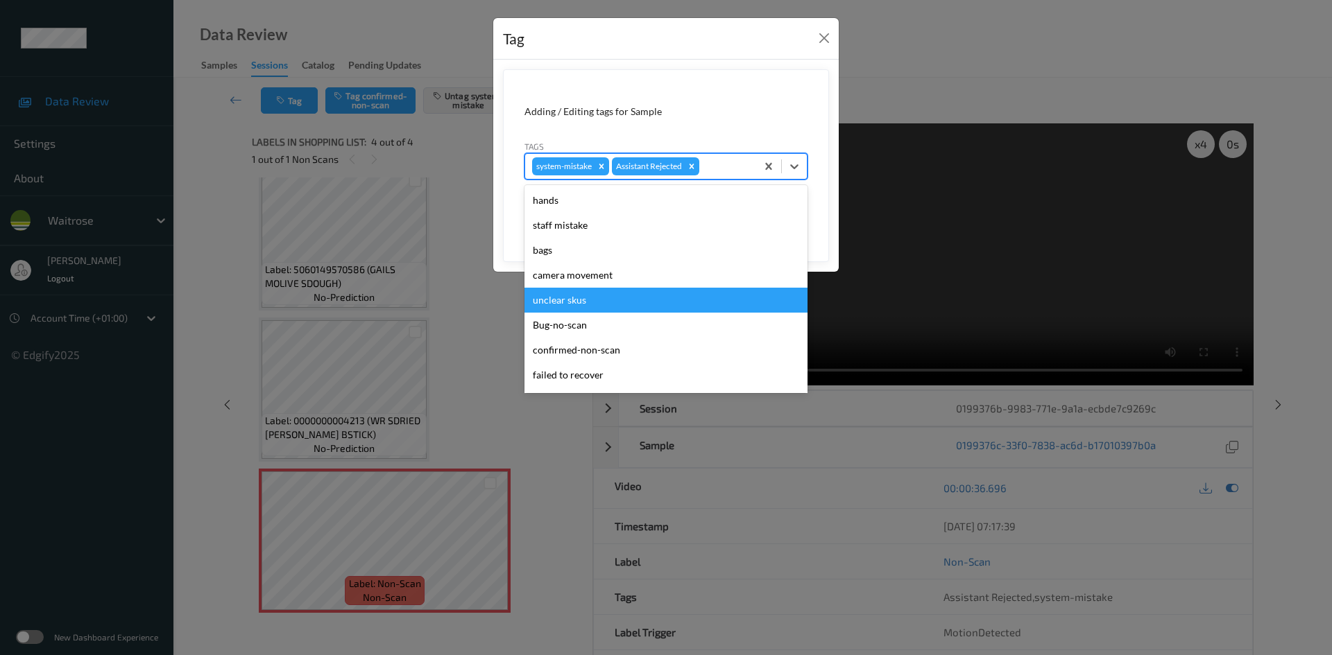
scroll to position [277, 0]
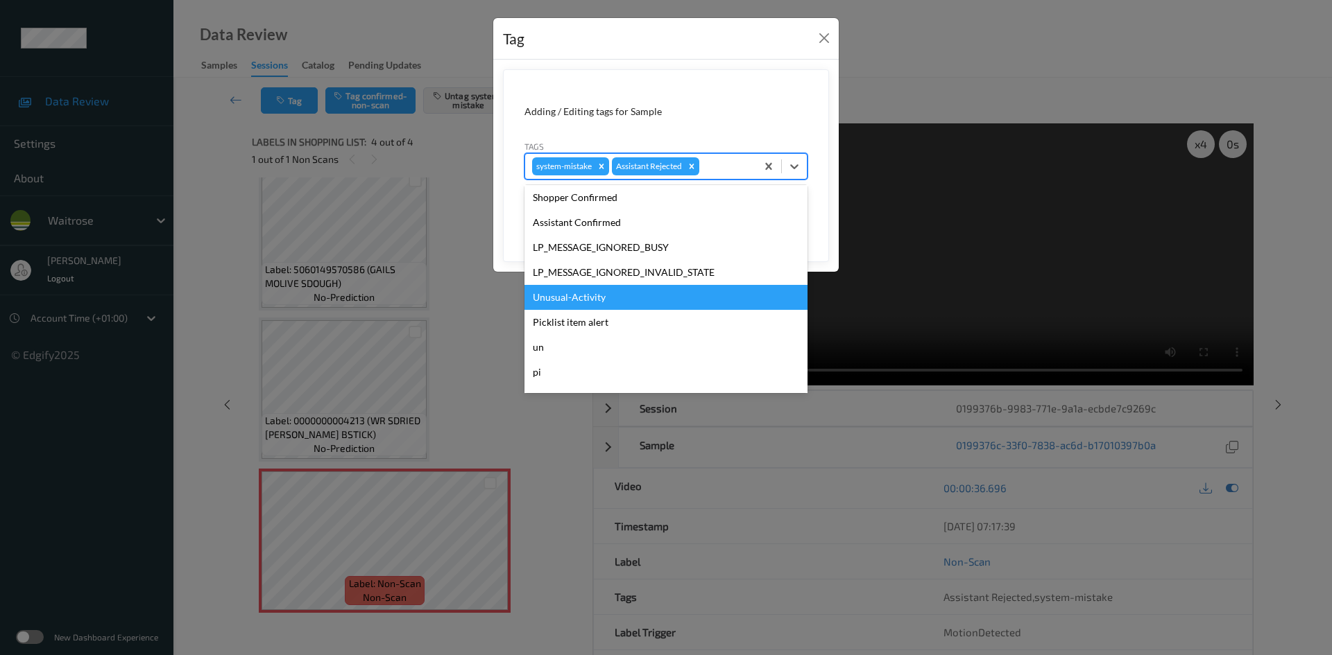
drag, startPoint x: 591, startPoint y: 292, endPoint x: 685, endPoint y: 254, distance: 101.7
click at [592, 292] on div "Unusual-Activity" at bounding box center [665, 297] width 283 height 25
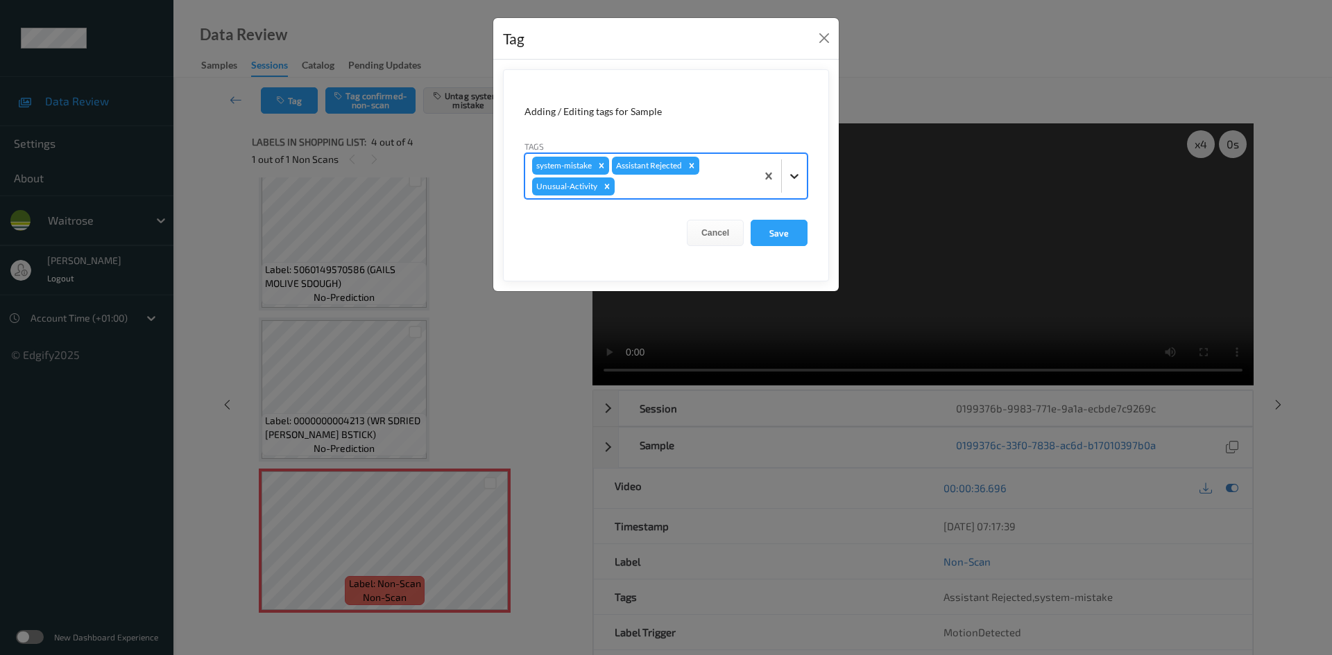
click at [795, 182] on icon at bounding box center [794, 176] width 14 height 14
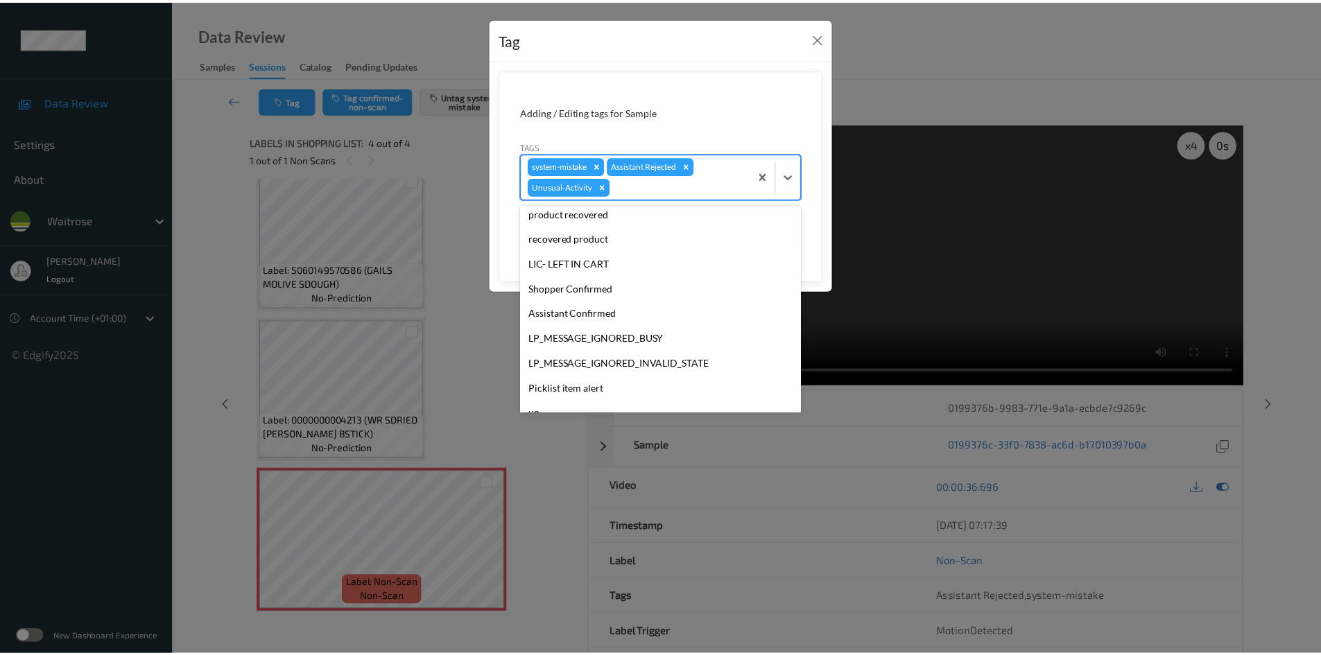
scroll to position [297, 0]
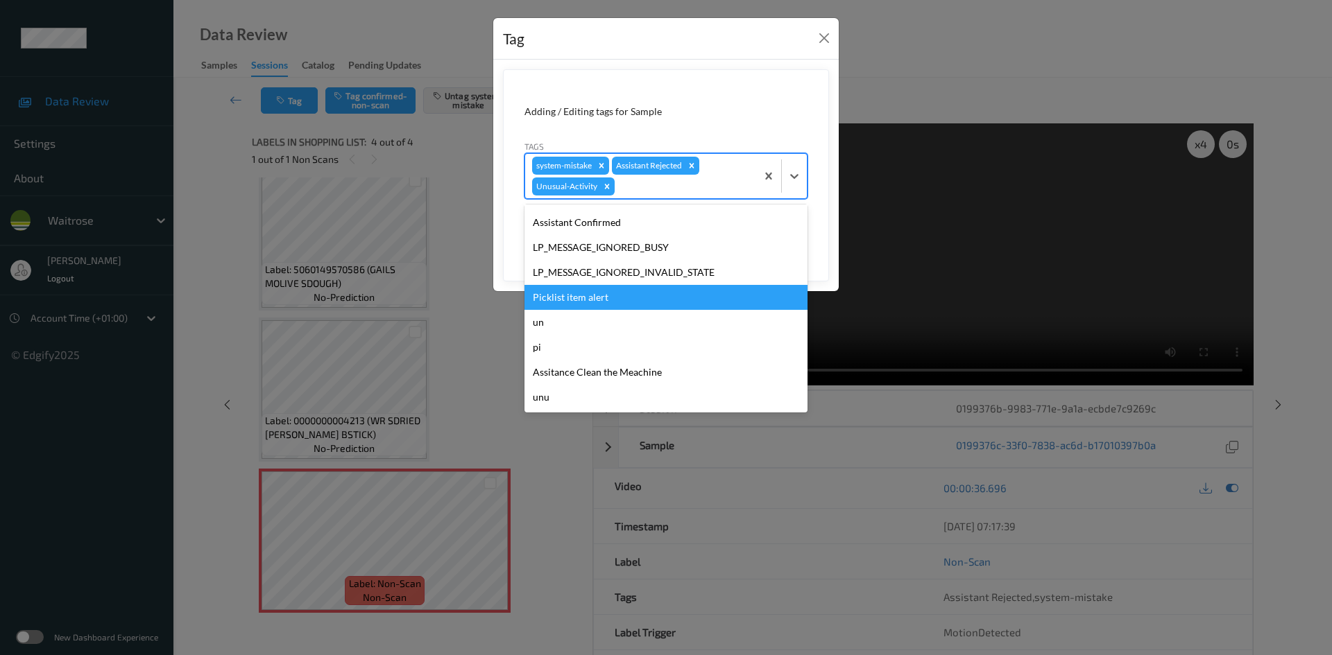
click at [577, 305] on div "Picklist item alert" at bounding box center [665, 297] width 283 height 25
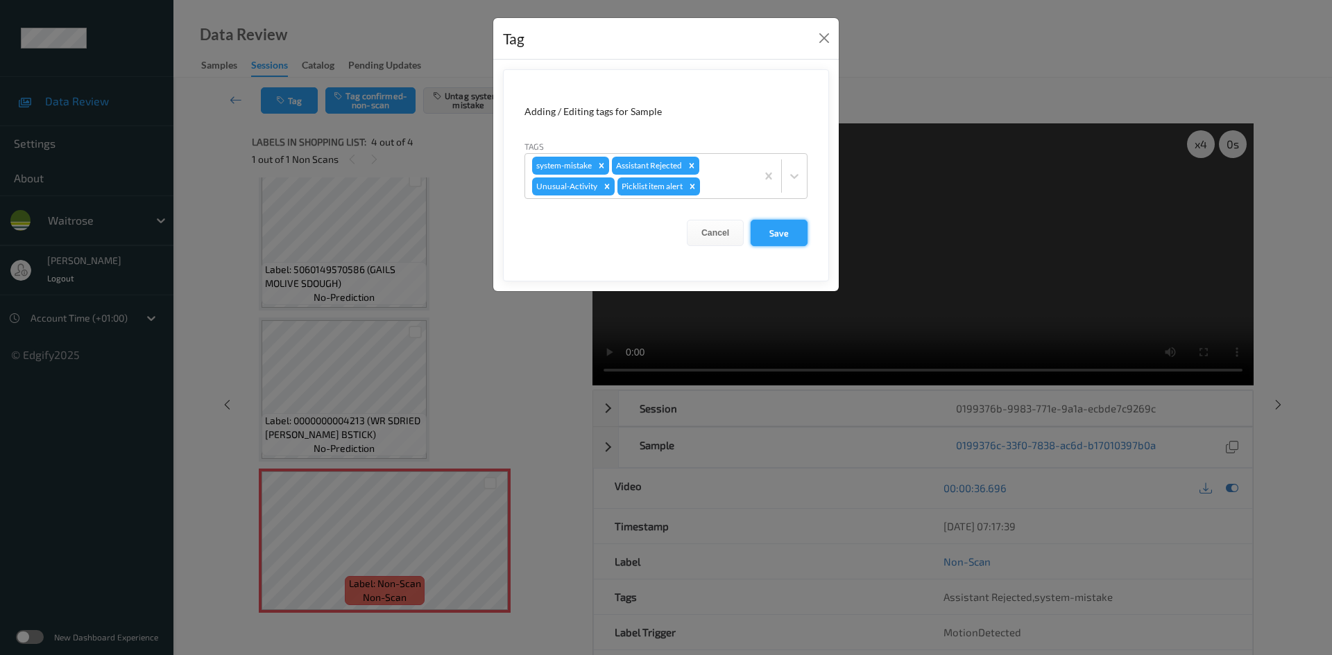
click at [777, 233] on button "Save" at bounding box center [778, 233] width 57 height 26
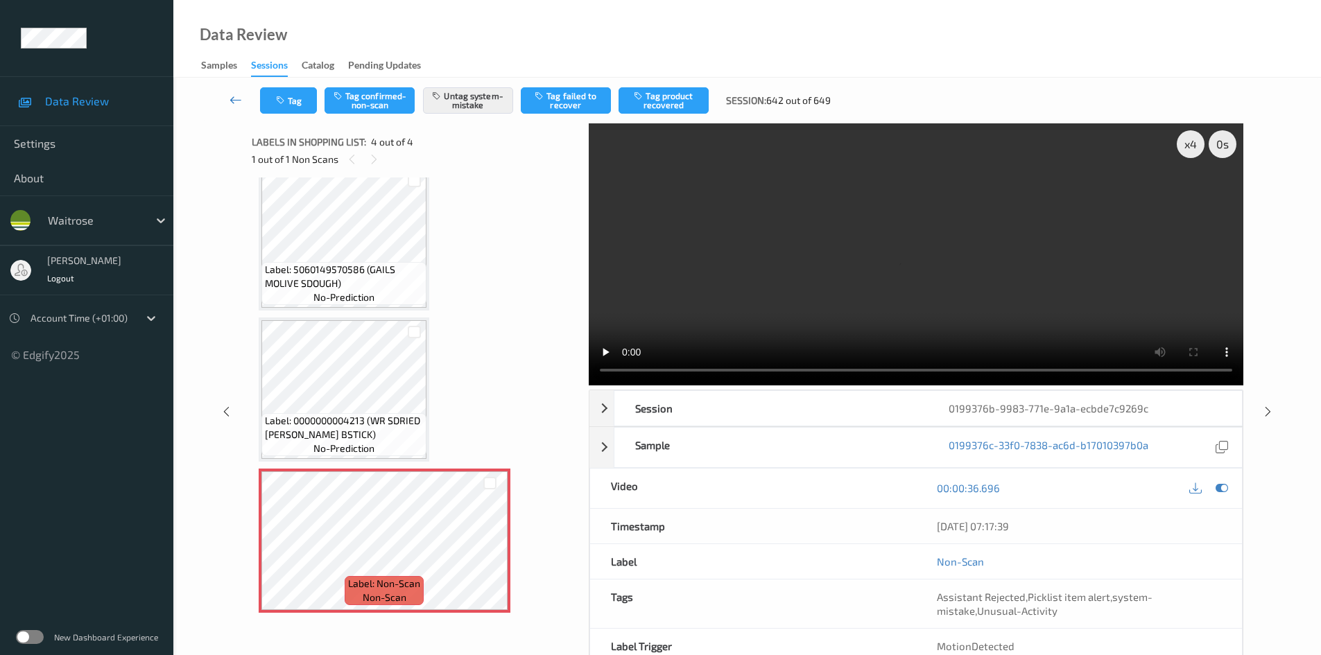
click at [231, 93] on icon at bounding box center [236, 100] width 12 height 14
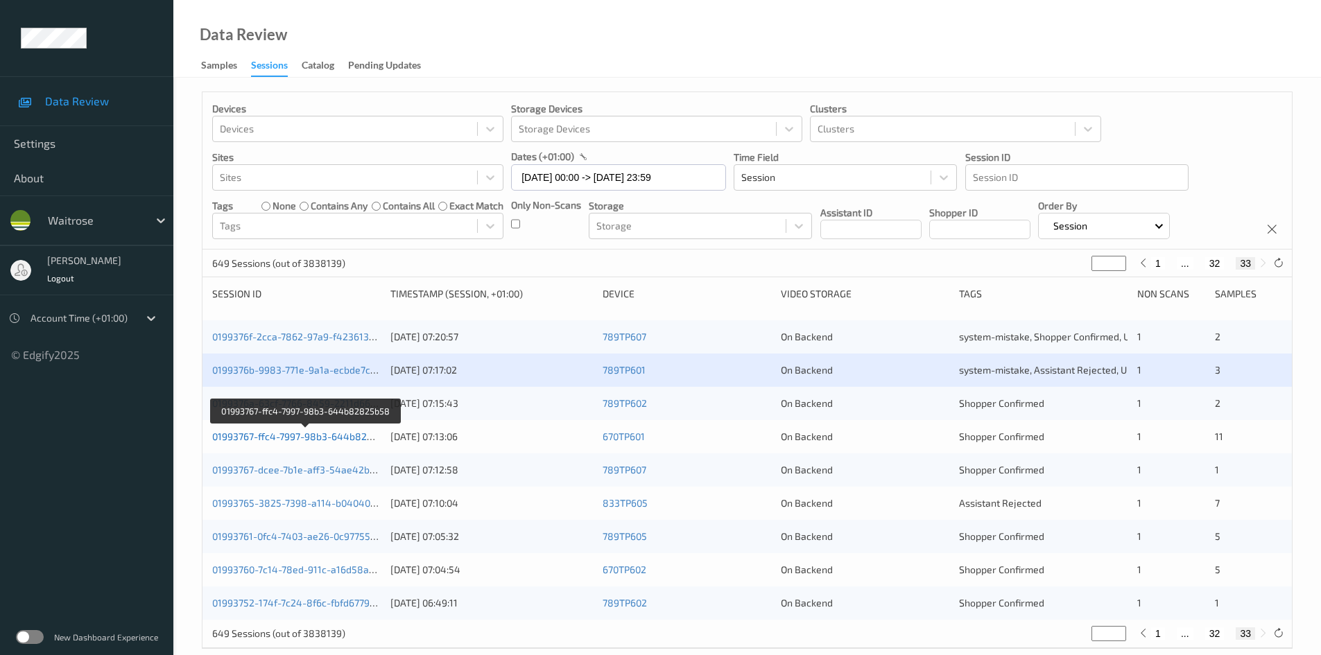
click at [275, 438] on link "01993767-ffc4-7997-98b3-644b82825b58" at bounding box center [306, 437] width 189 height 12
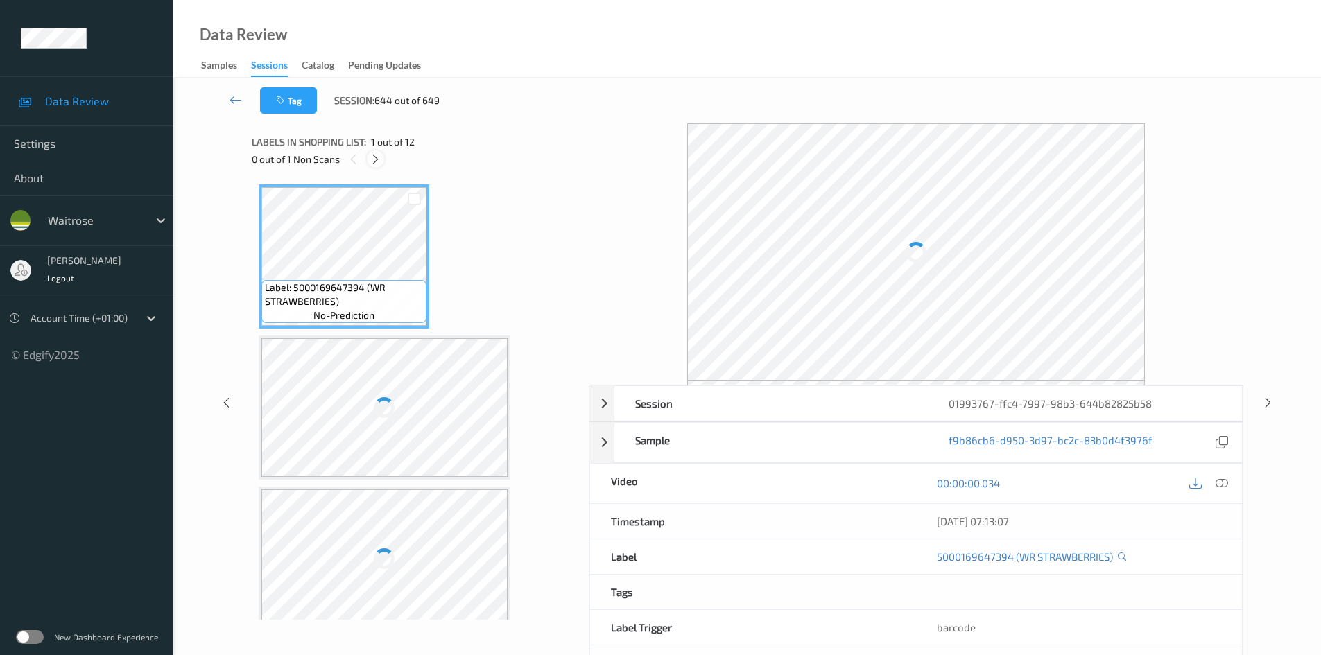
click at [372, 167] on div at bounding box center [375, 158] width 17 height 17
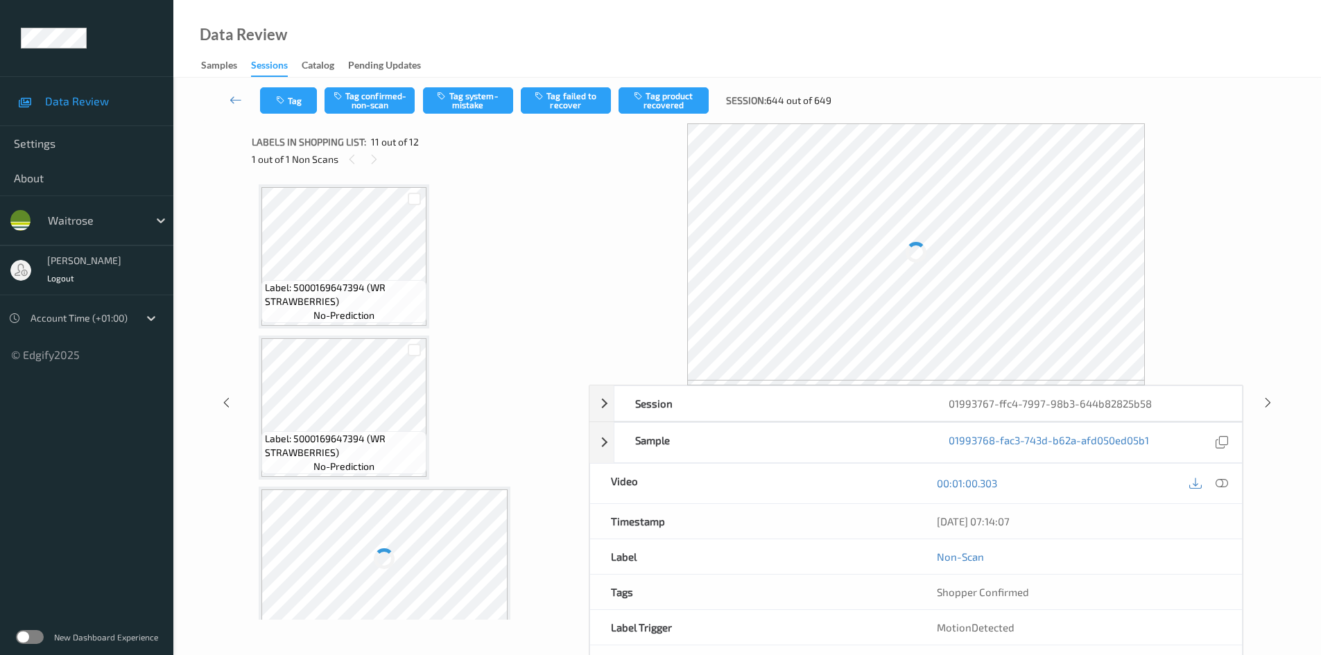
scroll to position [1368, 0]
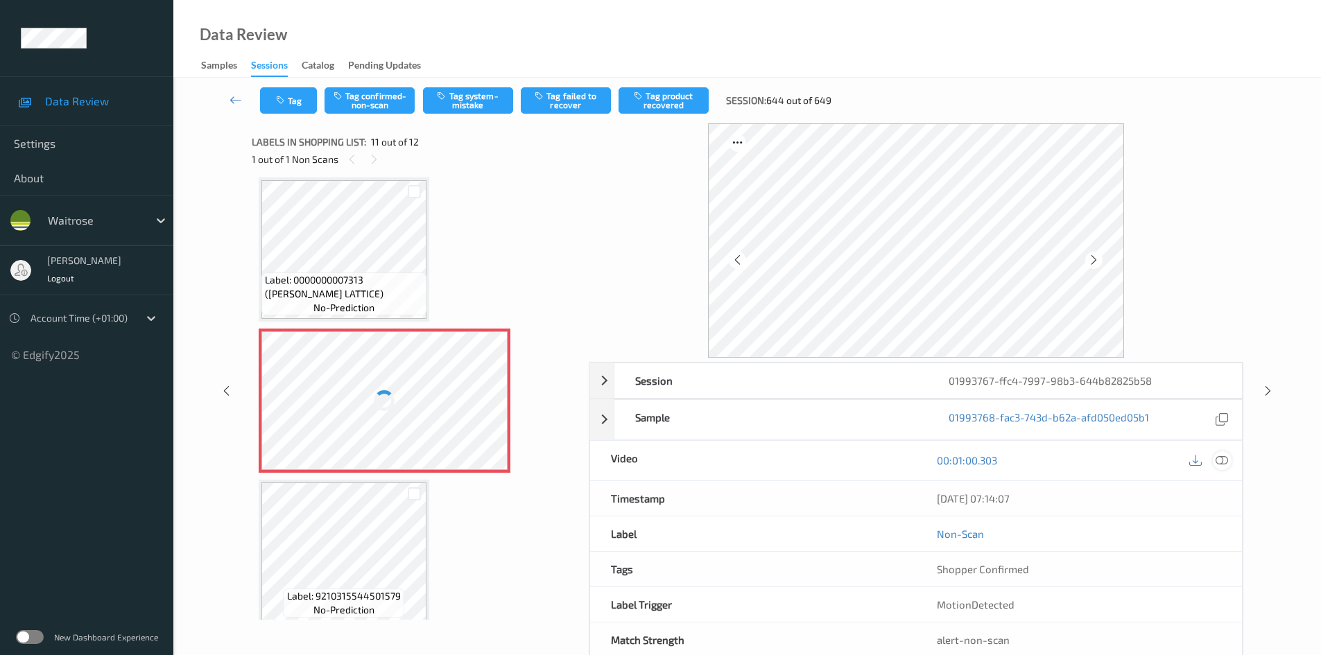
click at [1213, 460] on div at bounding box center [1222, 460] width 19 height 19
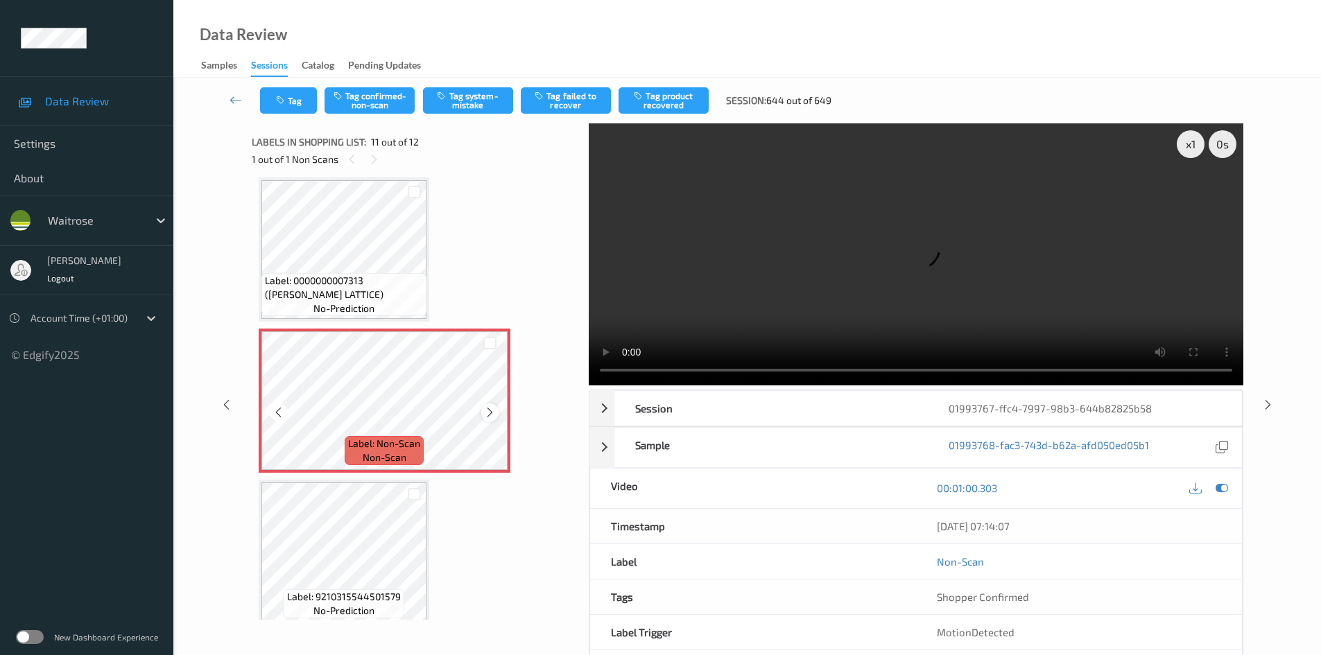
click at [491, 416] on icon at bounding box center [490, 412] width 12 height 12
click at [836, 300] on video at bounding box center [916, 254] width 655 height 262
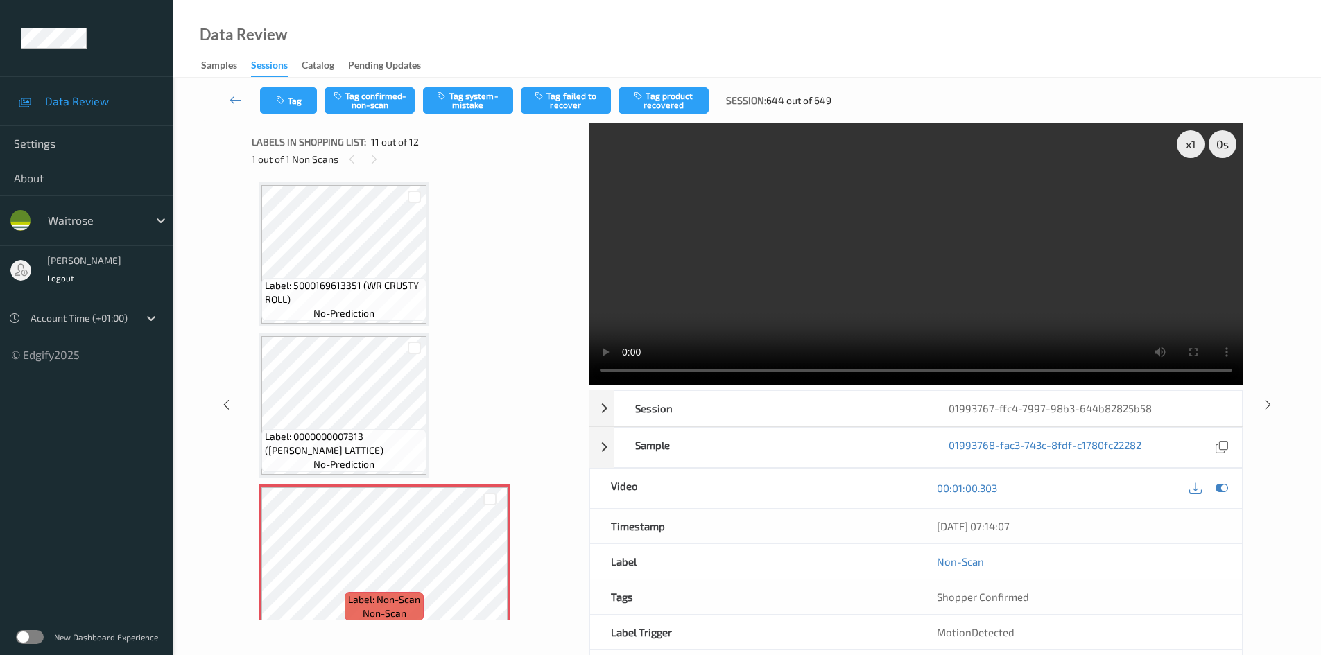
scroll to position [1021, 0]
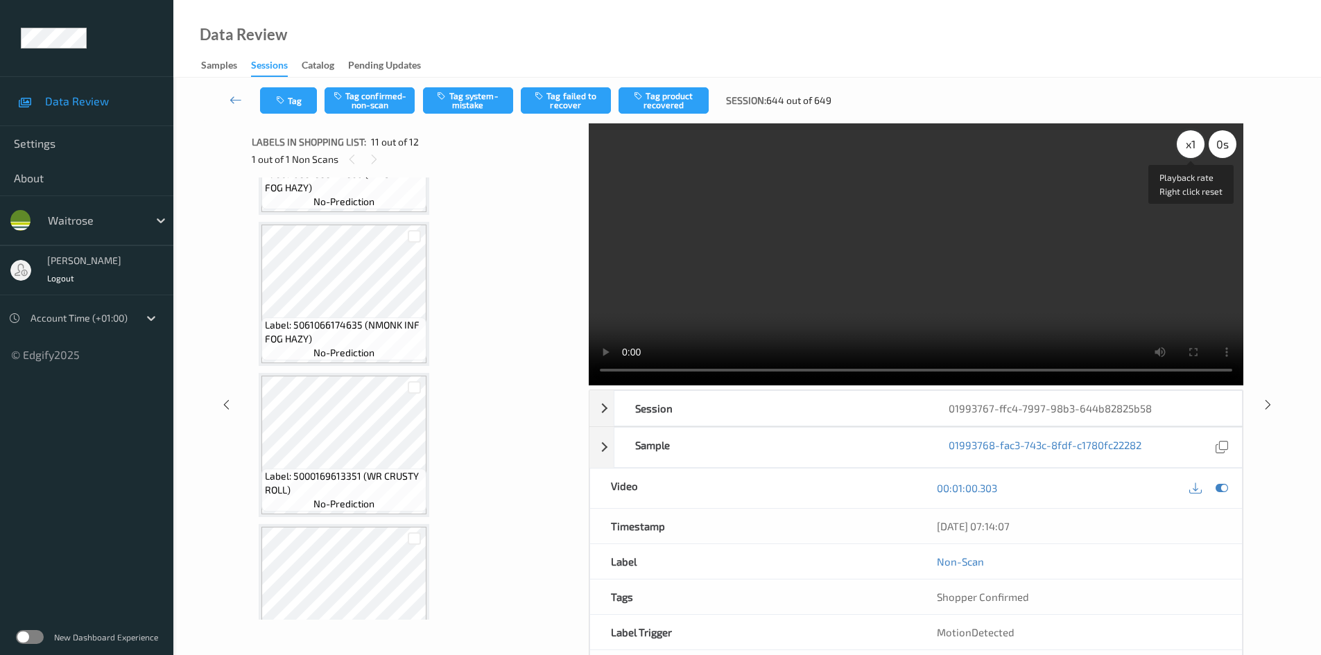
click at [1185, 144] on div "x 1" at bounding box center [1191, 144] width 28 height 28
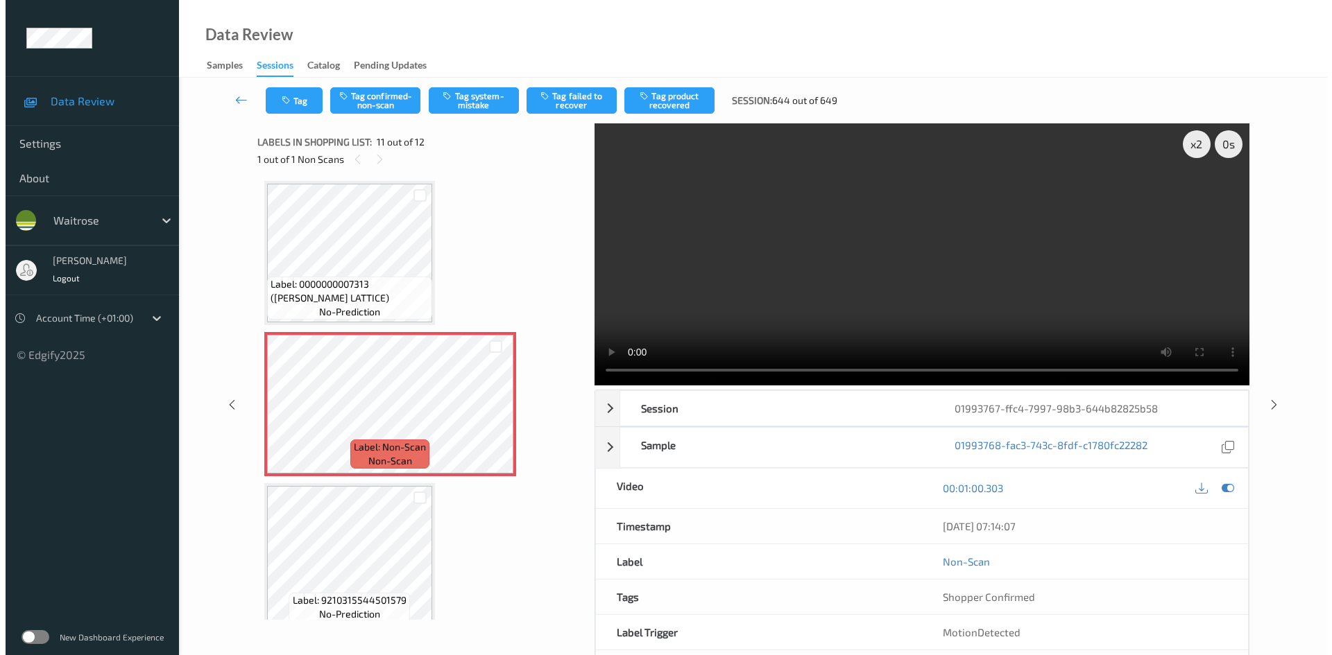
scroll to position [1368, 0]
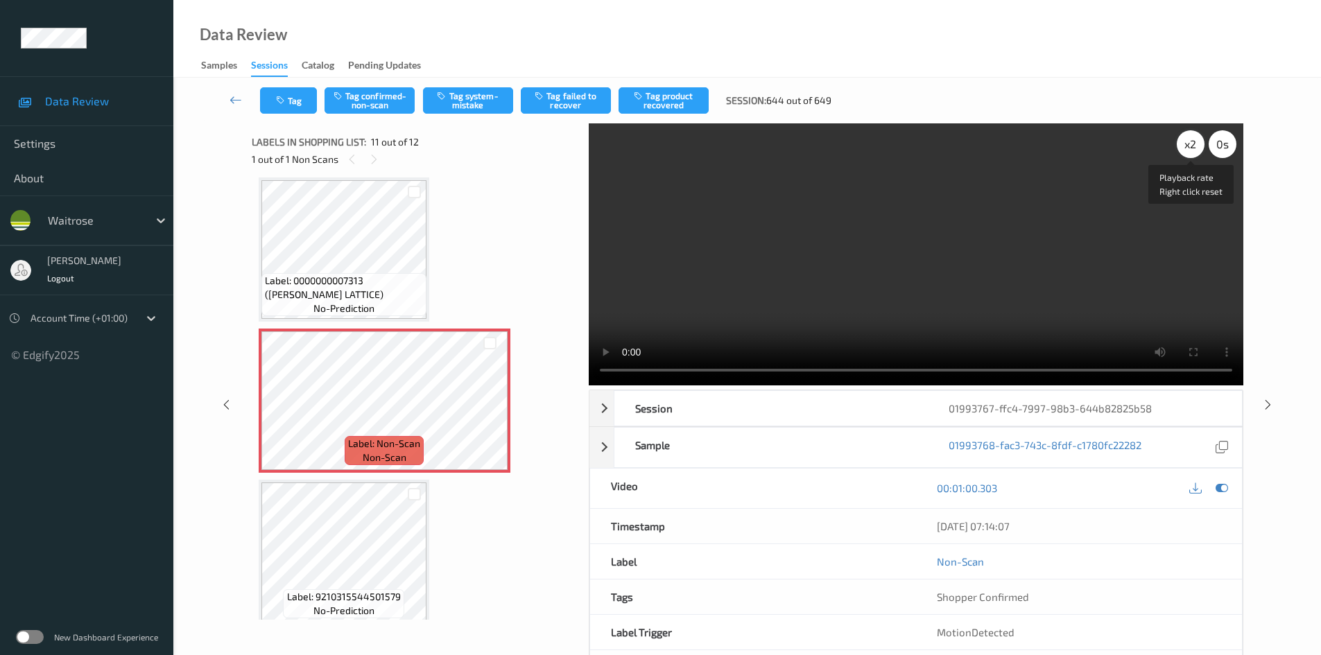
click at [1194, 143] on div "x 2" at bounding box center [1191, 144] width 28 height 28
click at [981, 330] on video at bounding box center [916, 254] width 655 height 262
click at [501, 98] on button "Tag system-mistake" at bounding box center [468, 100] width 90 height 26
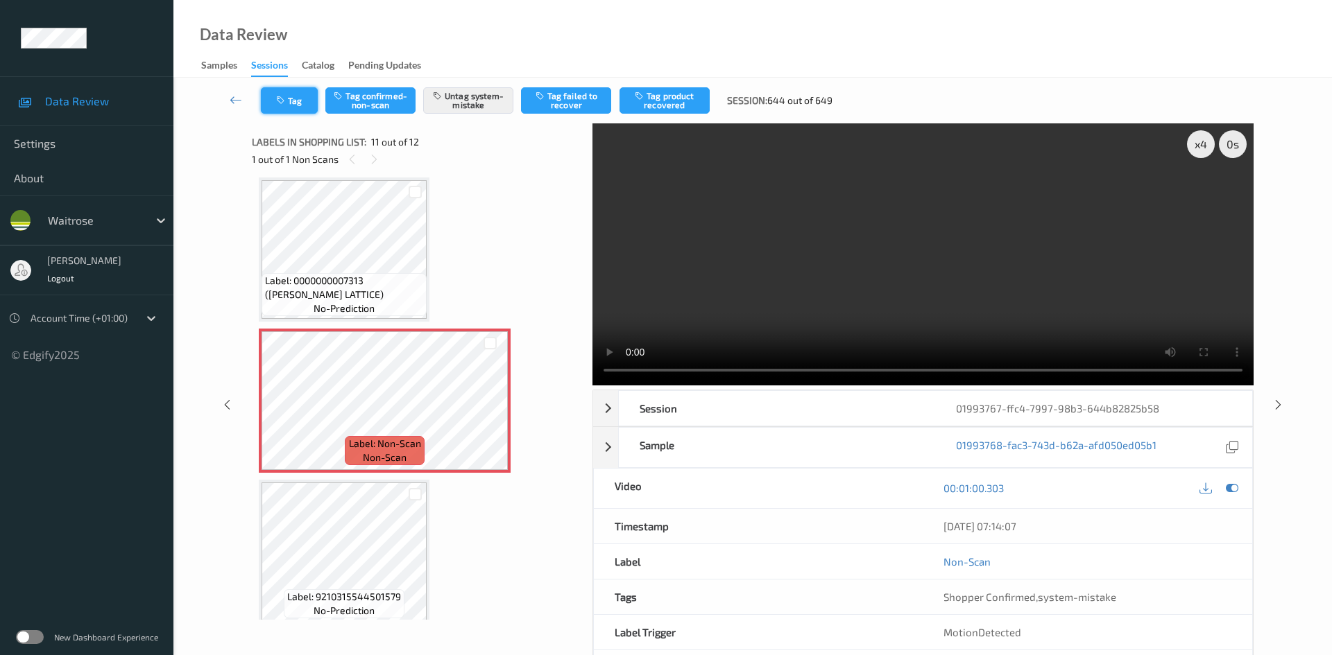
click at [306, 90] on button "Tag" at bounding box center [289, 100] width 57 height 26
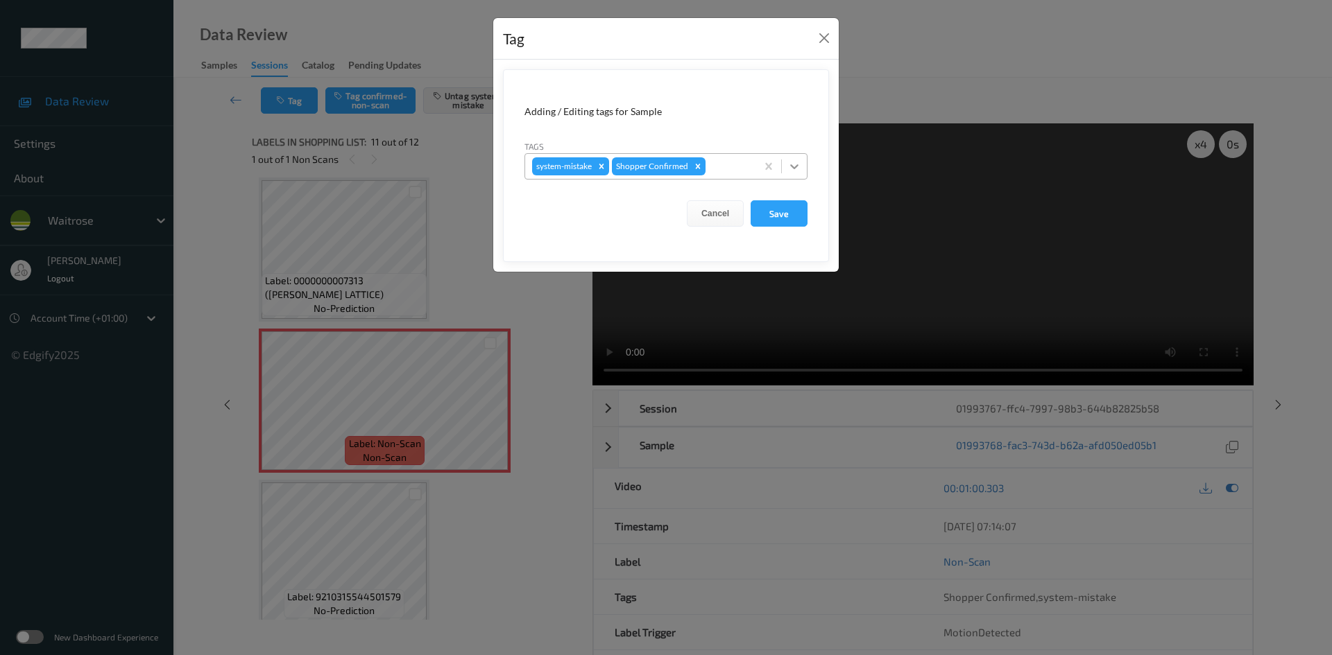
click at [800, 166] on icon at bounding box center [794, 167] width 14 height 14
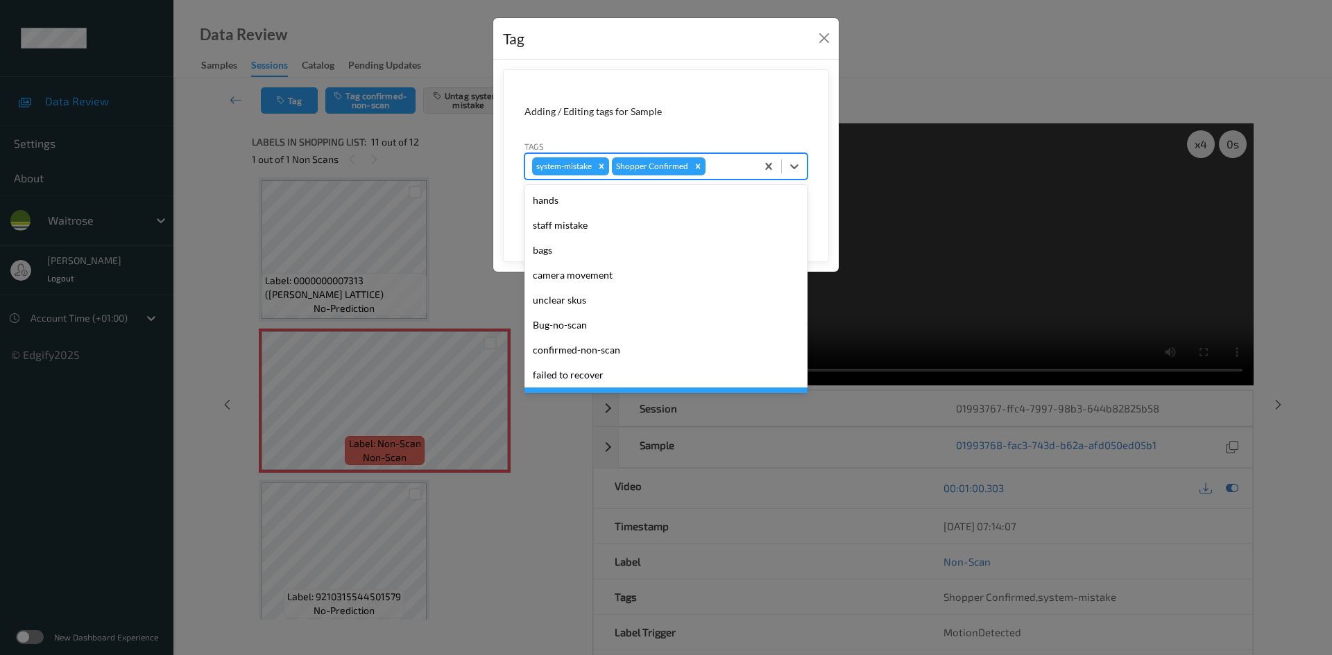
scroll to position [277, 0]
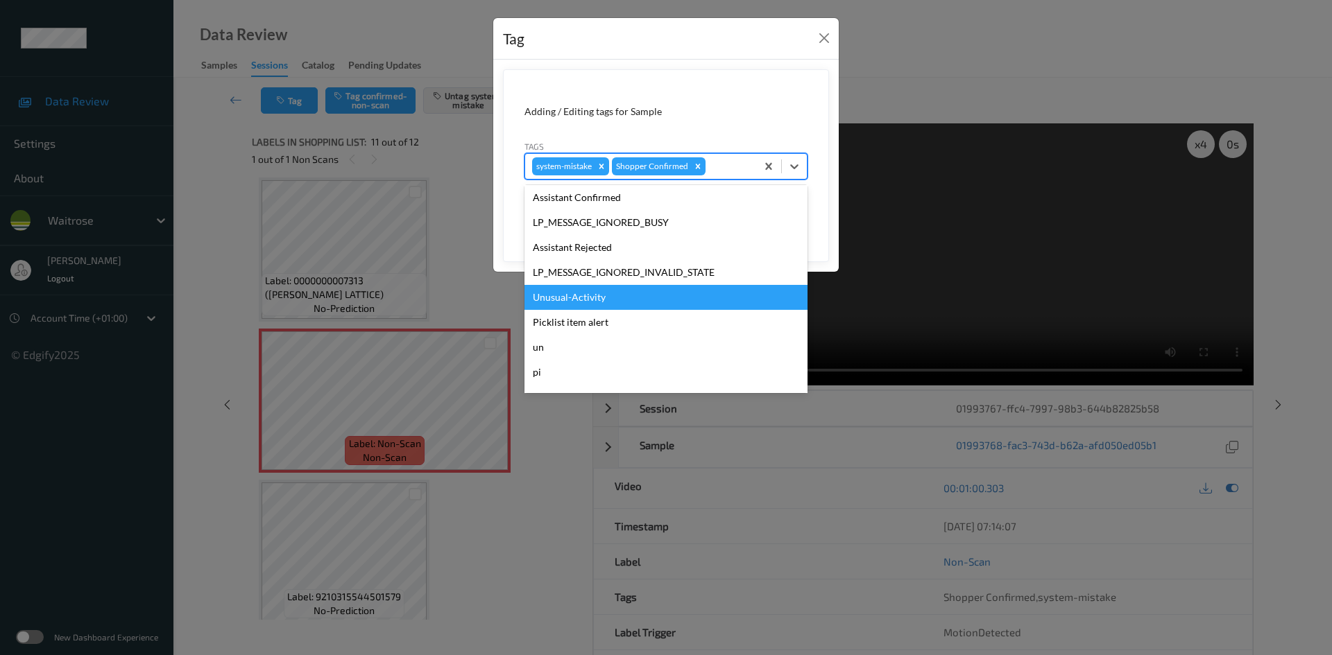
drag, startPoint x: 576, startPoint y: 291, endPoint x: 819, endPoint y: 154, distance: 279.5
click at [583, 286] on div "Unusual-Activity" at bounding box center [665, 297] width 283 height 25
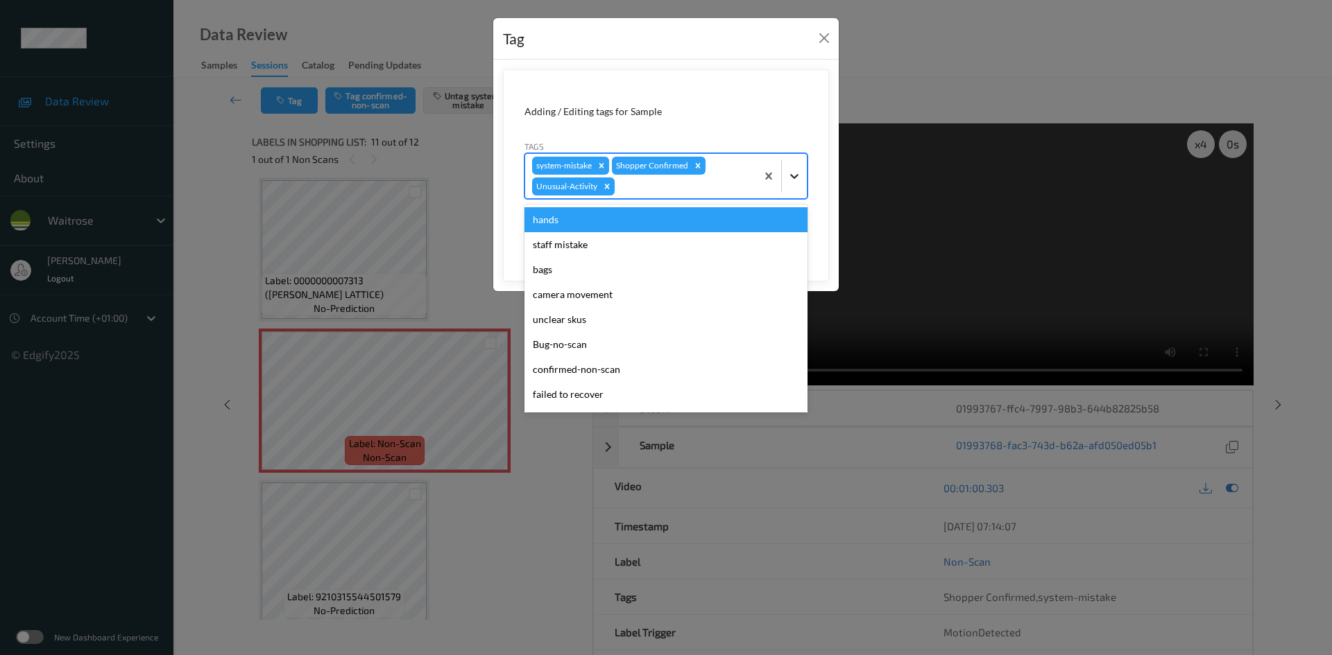
click at [793, 180] on icon at bounding box center [794, 176] width 14 height 14
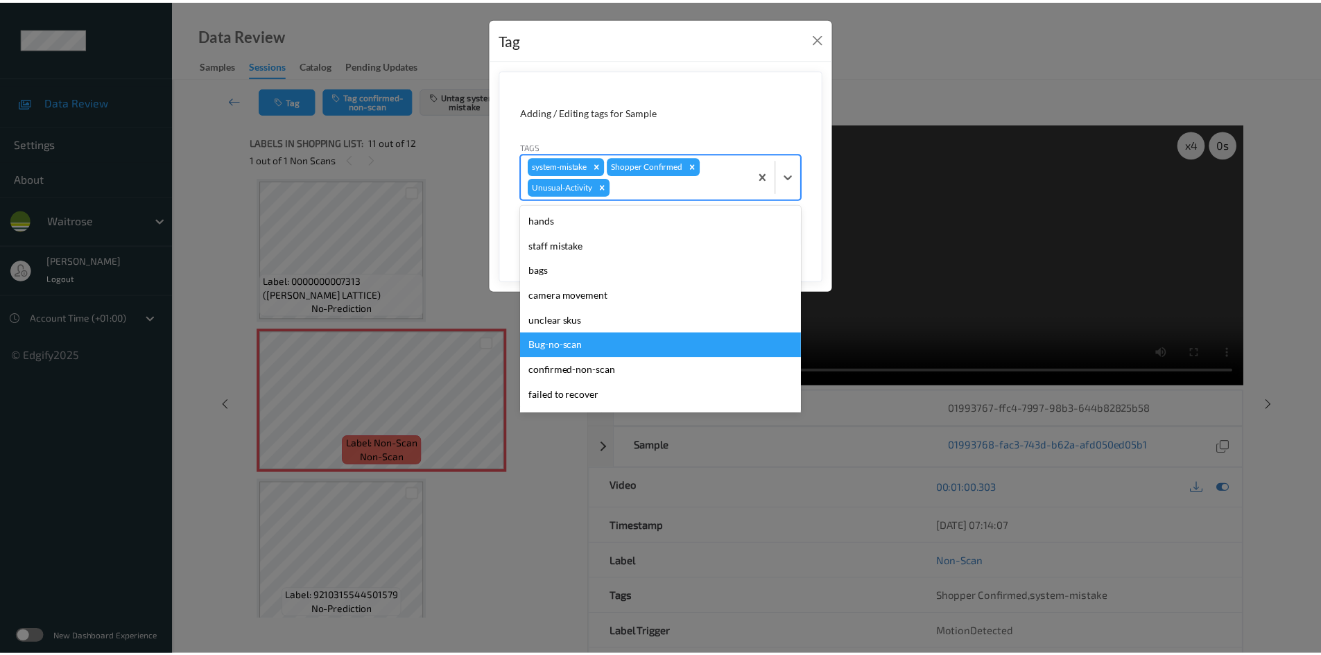
scroll to position [297, 0]
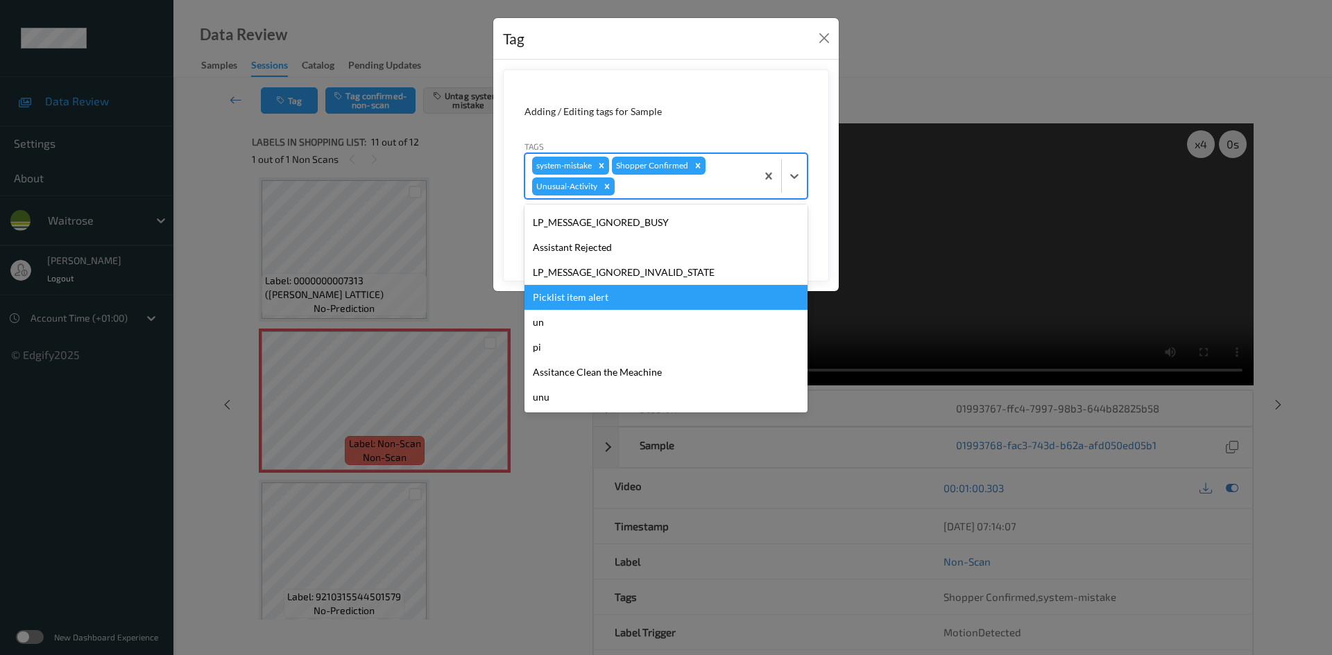
click at [614, 295] on div "Picklist item alert" at bounding box center [665, 297] width 283 height 25
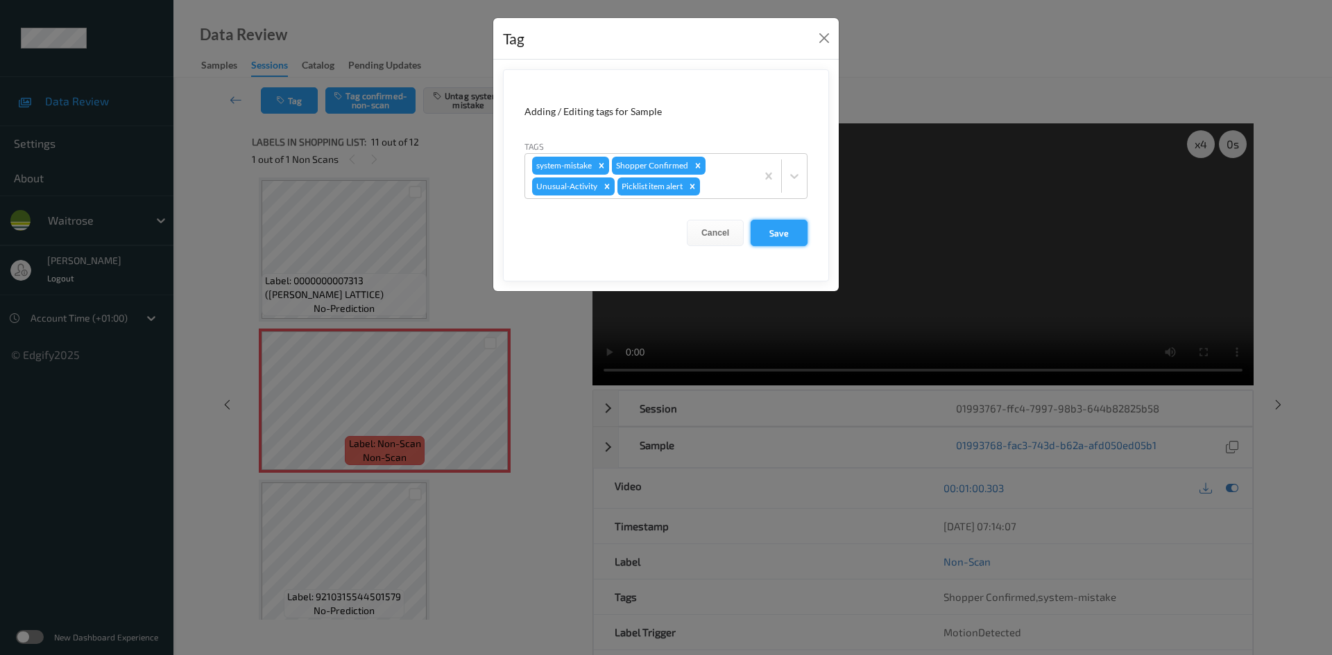
click at [783, 239] on button "Save" at bounding box center [778, 233] width 57 height 26
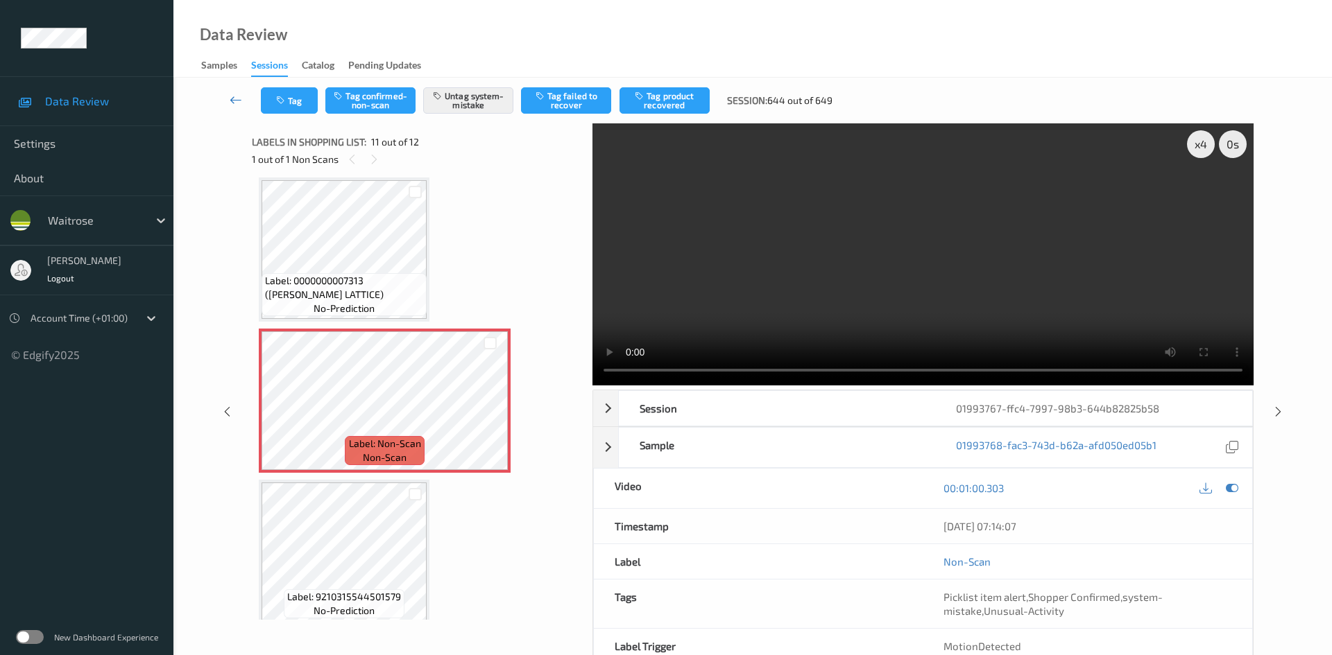
click at [236, 94] on icon at bounding box center [236, 100] width 12 height 14
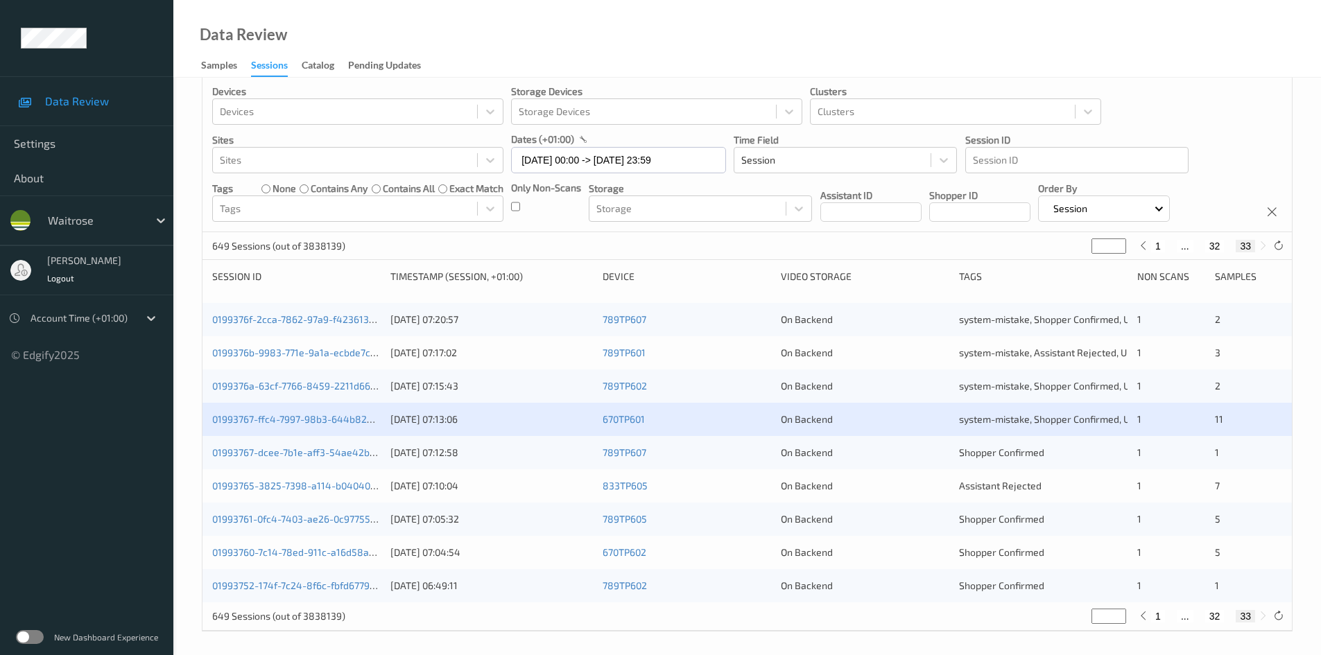
scroll to position [22, 0]
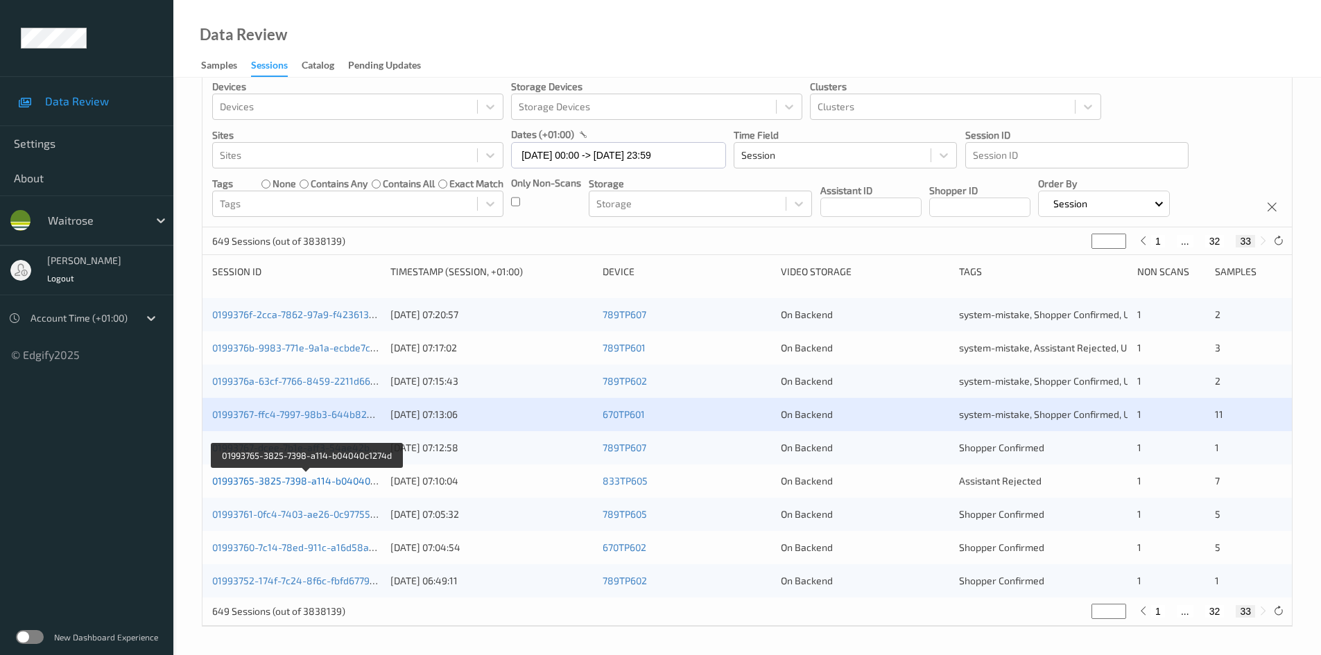
click at [279, 481] on link "01993765-3825-7398-a114-b04040c1274d" at bounding box center [306, 481] width 189 height 12
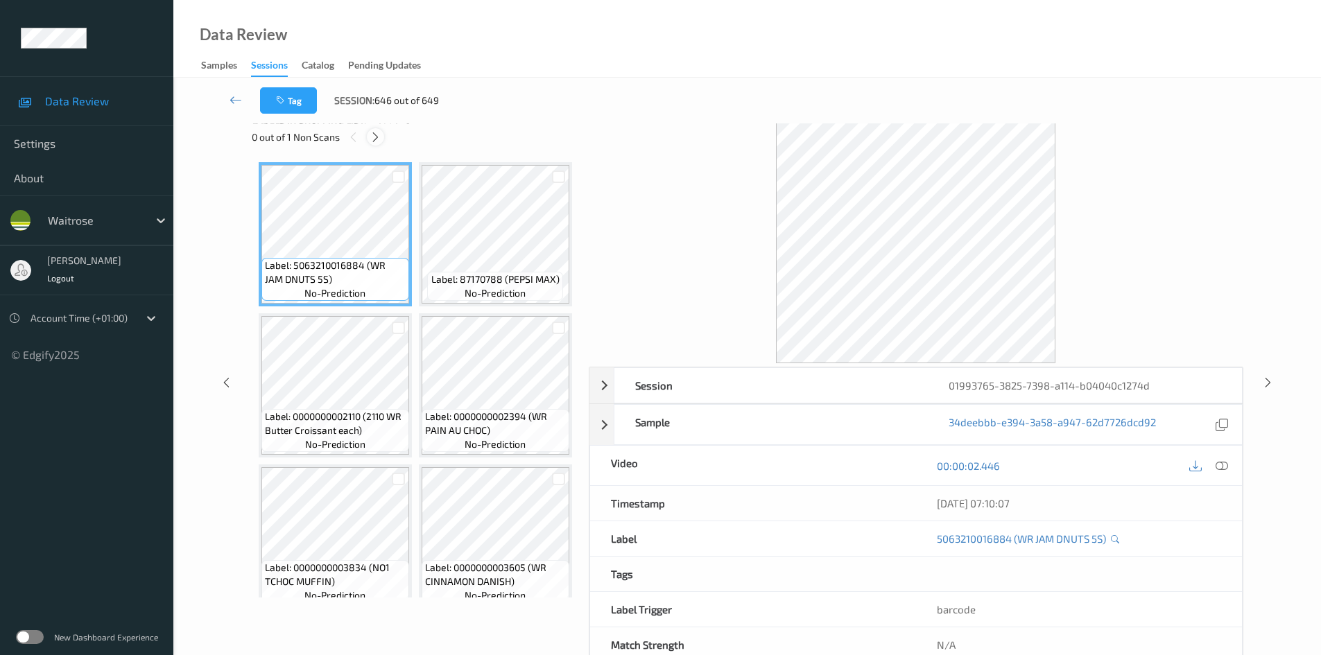
click at [374, 135] on icon at bounding box center [376, 137] width 12 height 12
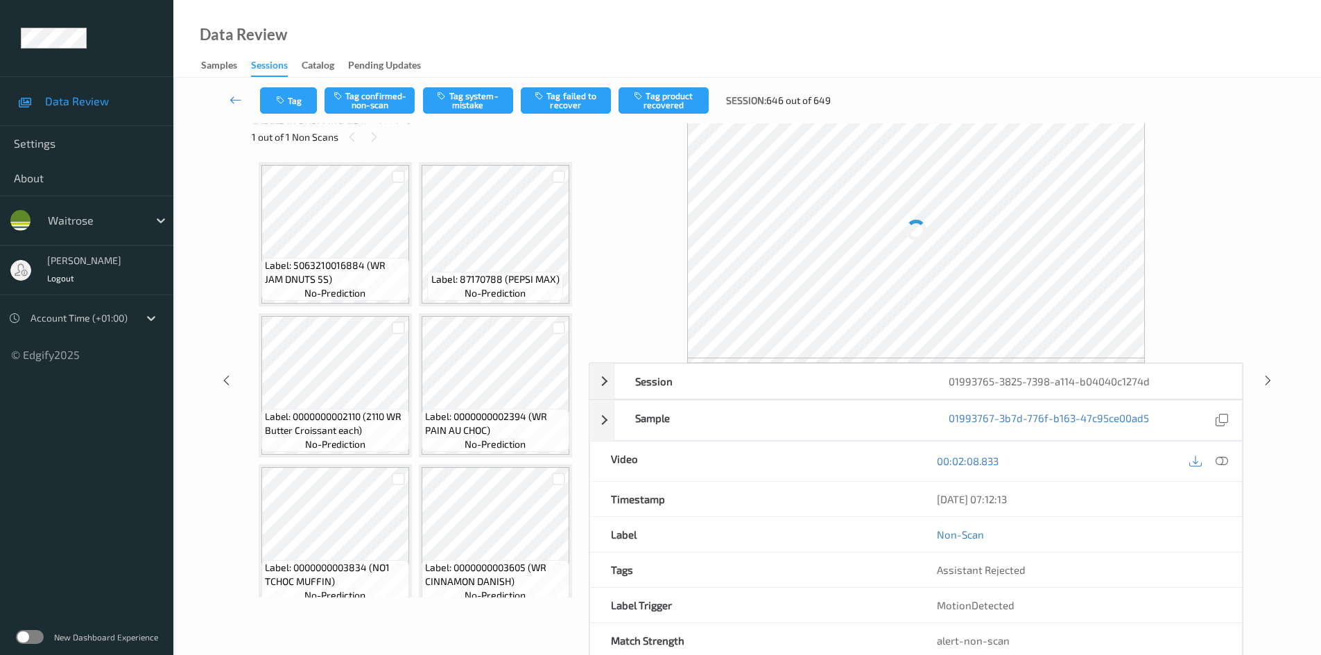
scroll to position [763, 0]
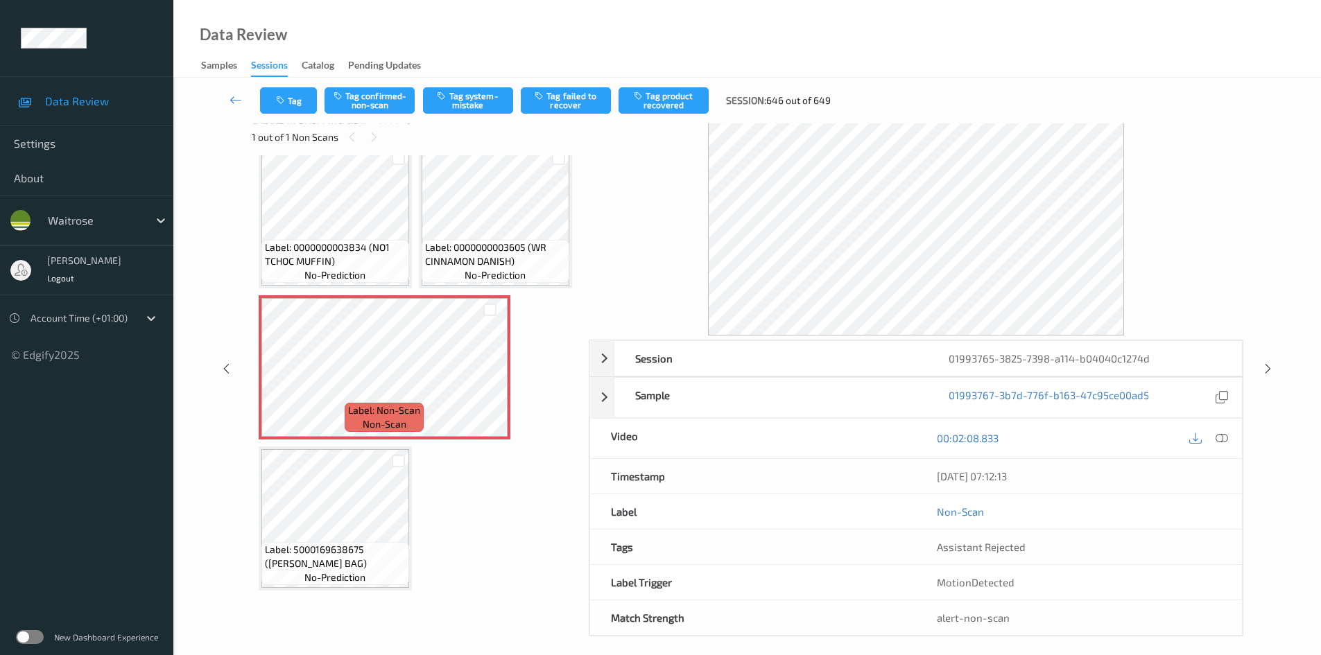
click at [1221, 427] on div "00:02:08.833" at bounding box center [1079, 439] width 326 height 40
click at [1225, 438] on icon at bounding box center [1222, 438] width 12 height 12
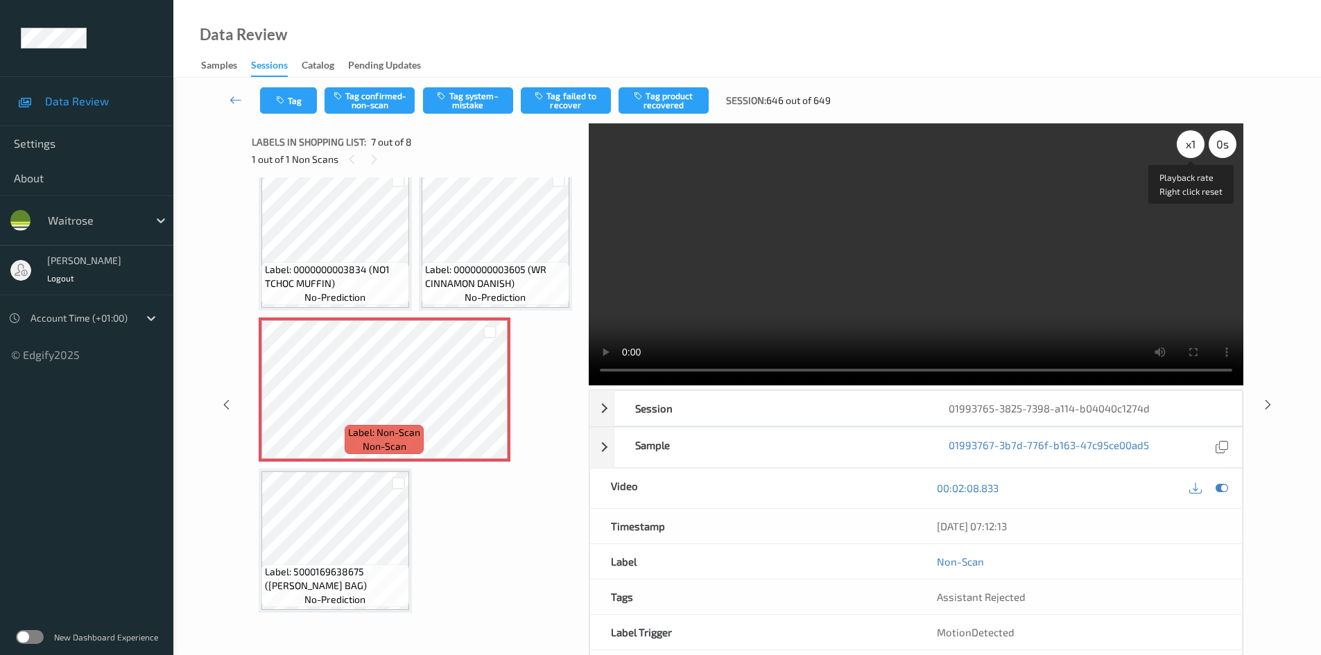
click at [1190, 140] on div "x 1" at bounding box center [1191, 144] width 28 height 28
click at [1194, 143] on div "x 2" at bounding box center [1191, 144] width 28 height 28
click at [811, 275] on video at bounding box center [916, 254] width 655 height 262
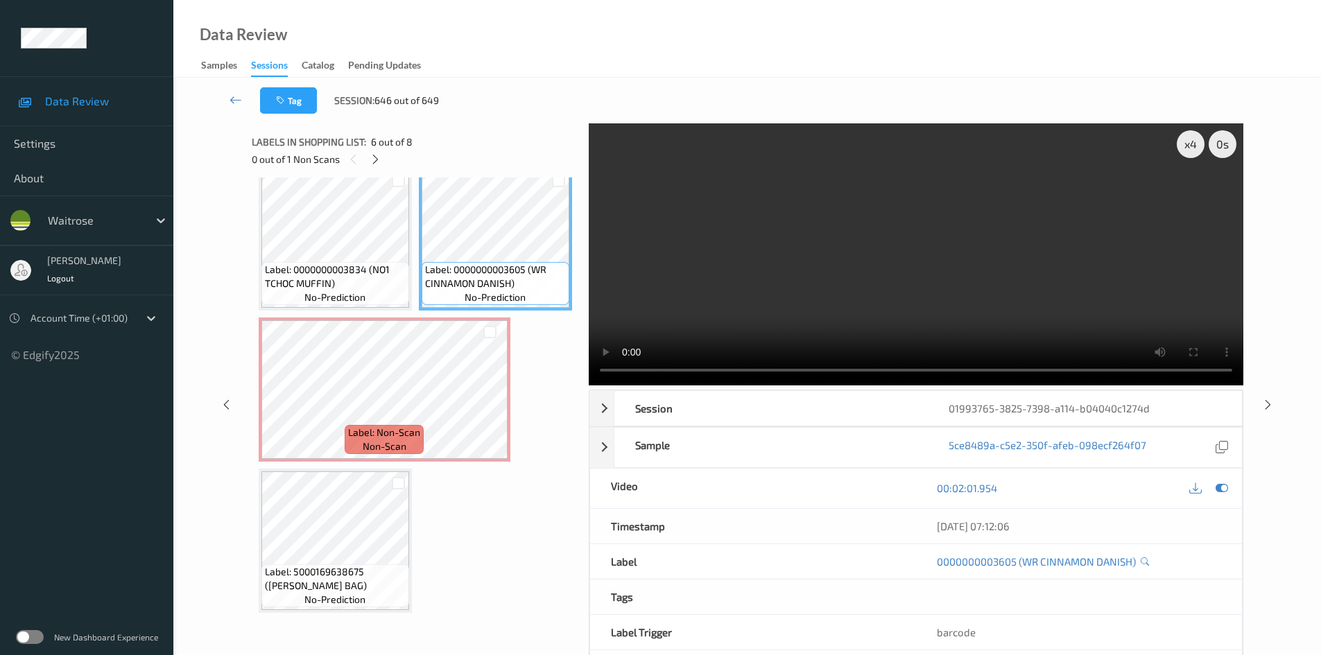
click at [899, 289] on video at bounding box center [916, 254] width 655 height 262
drag, startPoint x: 795, startPoint y: 333, endPoint x: 537, endPoint y: 347, distance: 258.4
click at [795, 333] on video at bounding box center [916, 254] width 655 height 262
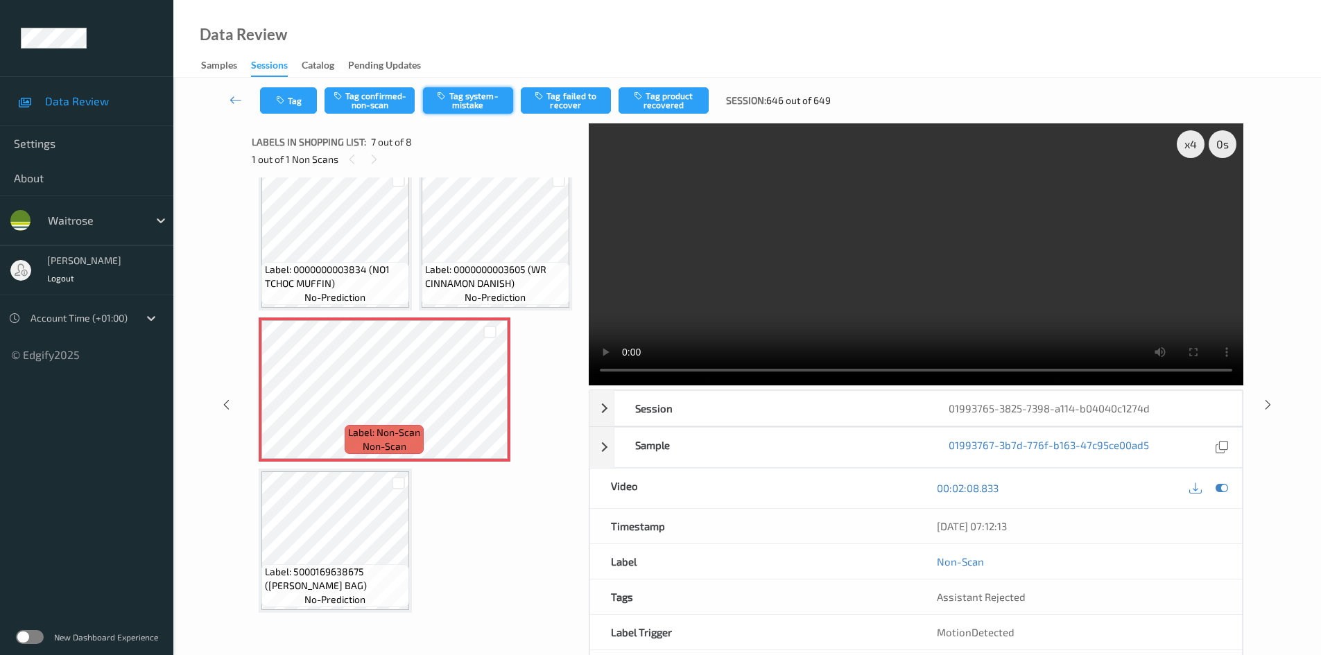
click at [467, 98] on button "Tag system-mistake" at bounding box center [468, 100] width 90 height 26
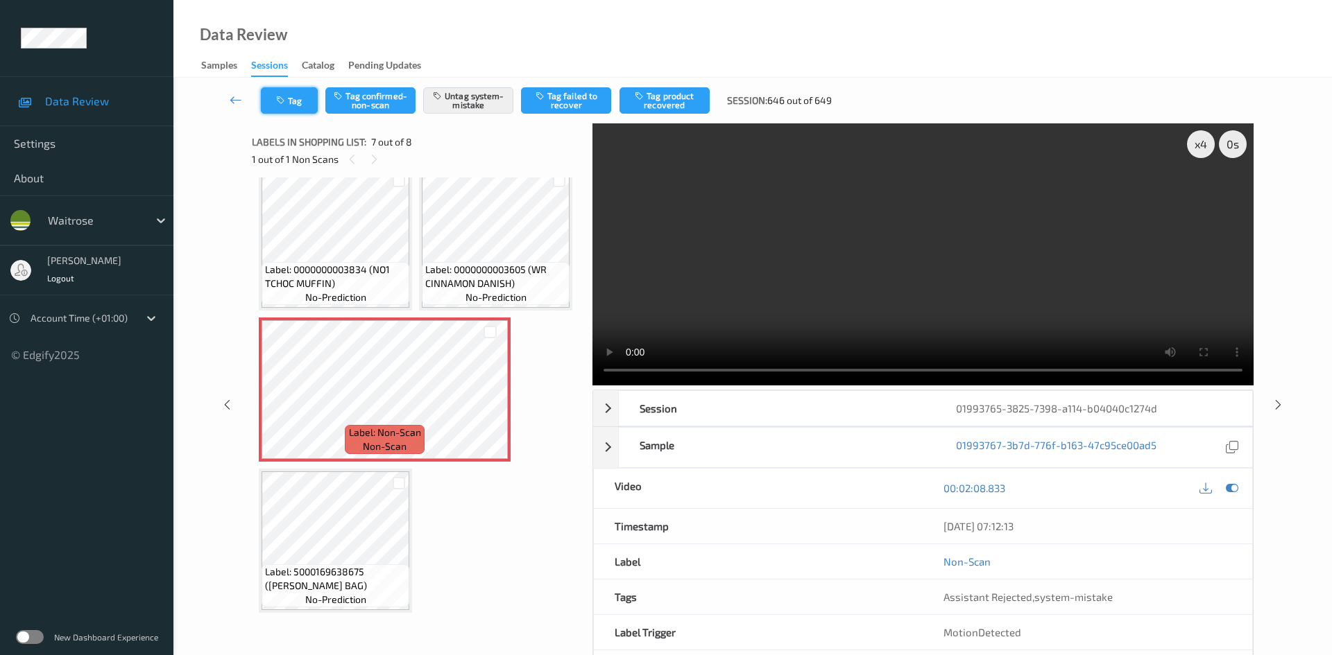
click at [277, 93] on button "Tag" at bounding box center [289, 100] width 57 height 26
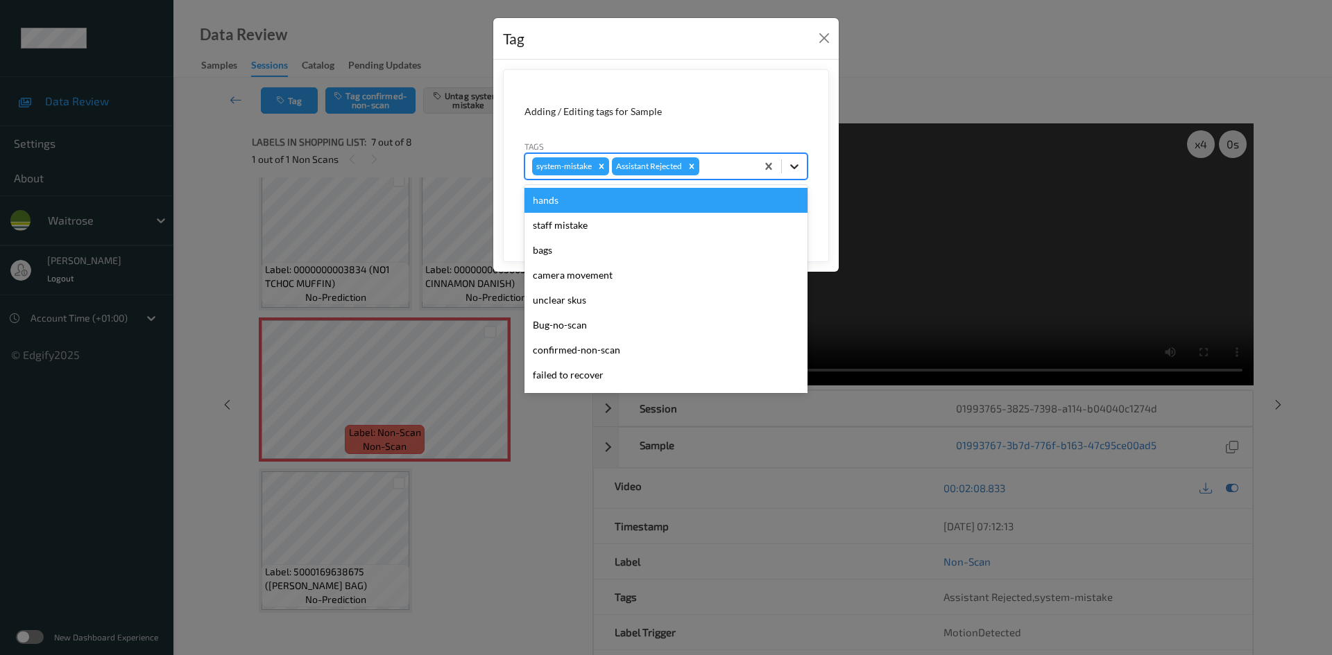
drag, startPoint x: 803, startPoint y: 166, endPoint x: 730, endPoint y: 248, distance: 109.5
click at [803, 166] on div at bounding box center [794, 166] width 25 height 25
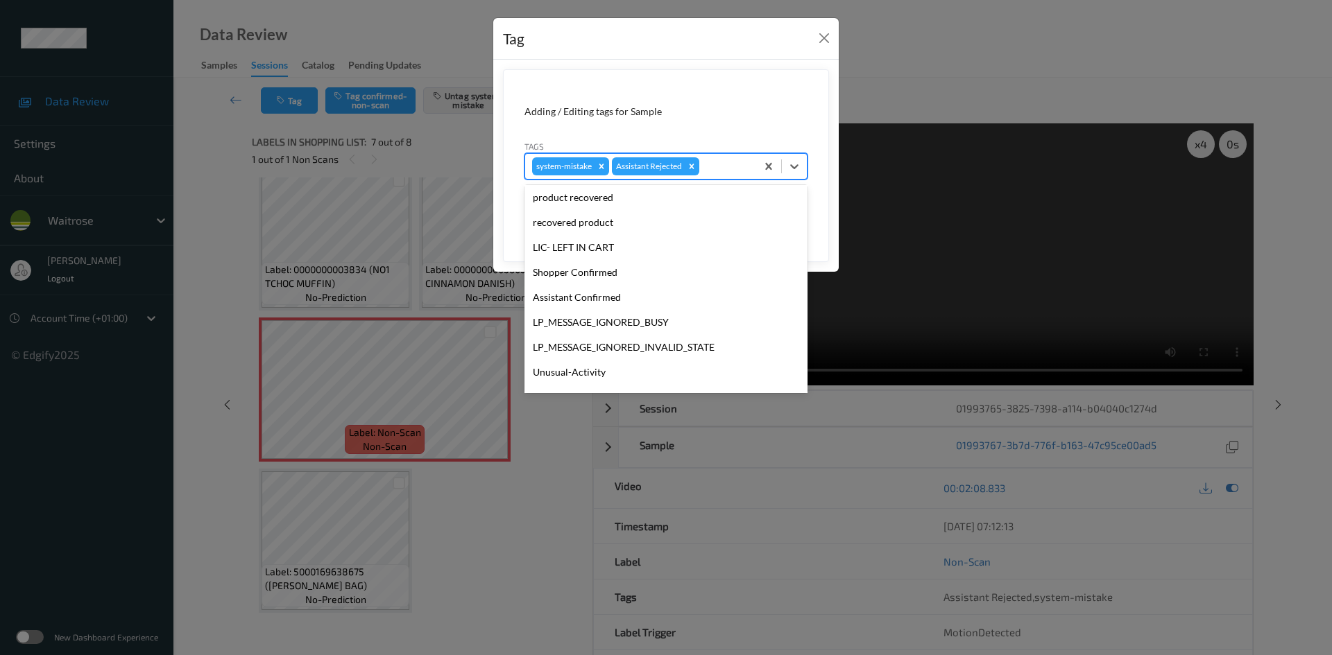
scroll to position [322, 0]
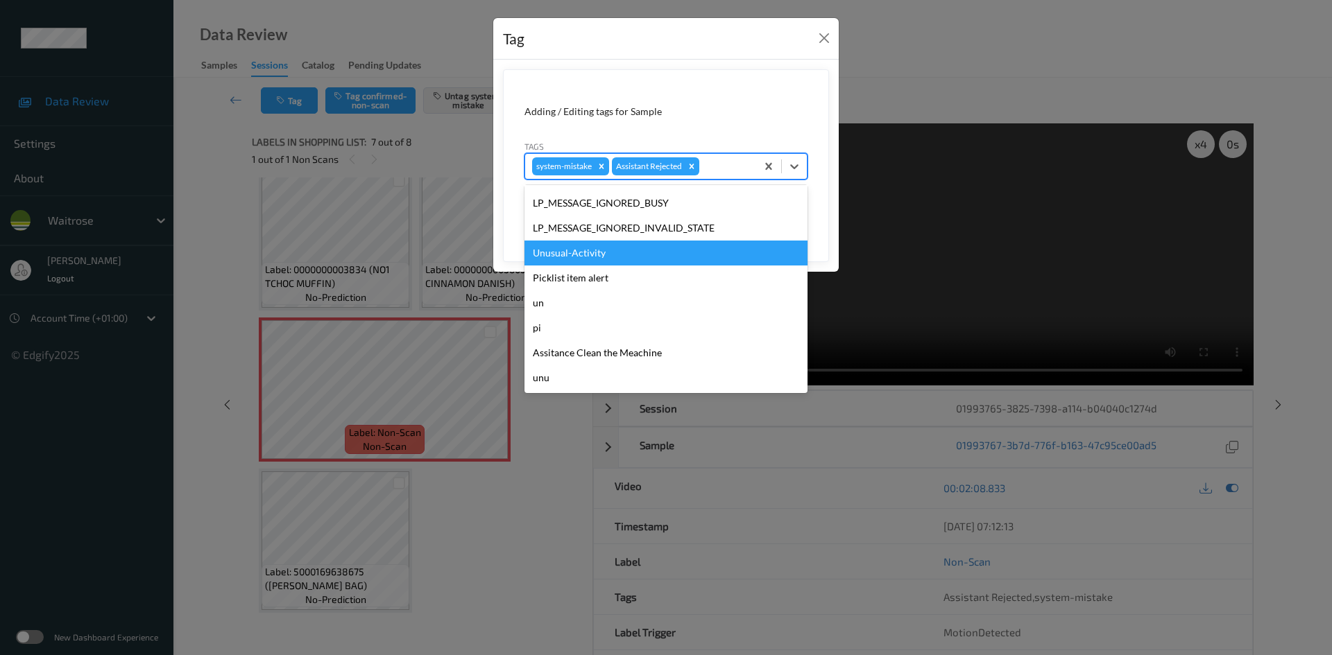
click at [597, 245] on div "Unusual-Activity" at bounding box center [665, 253] width 283 height 25
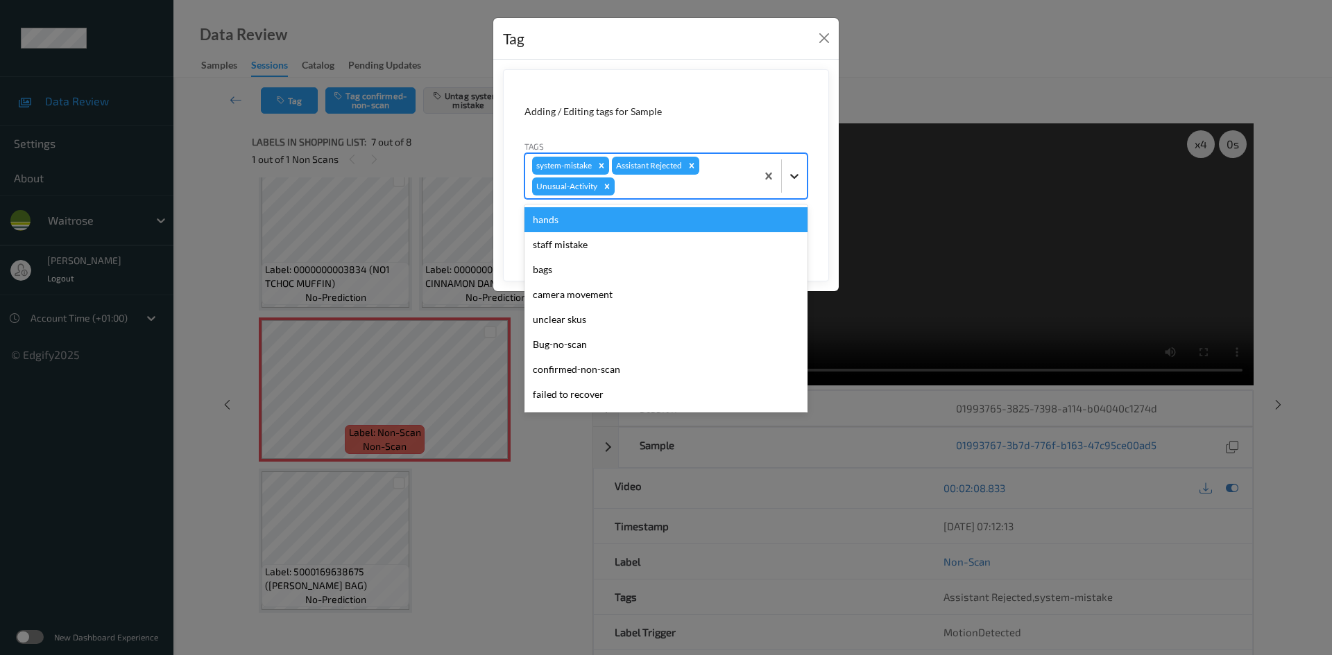
click at [790, 184] on div at bounding box center [794, 176] width 25 height 25
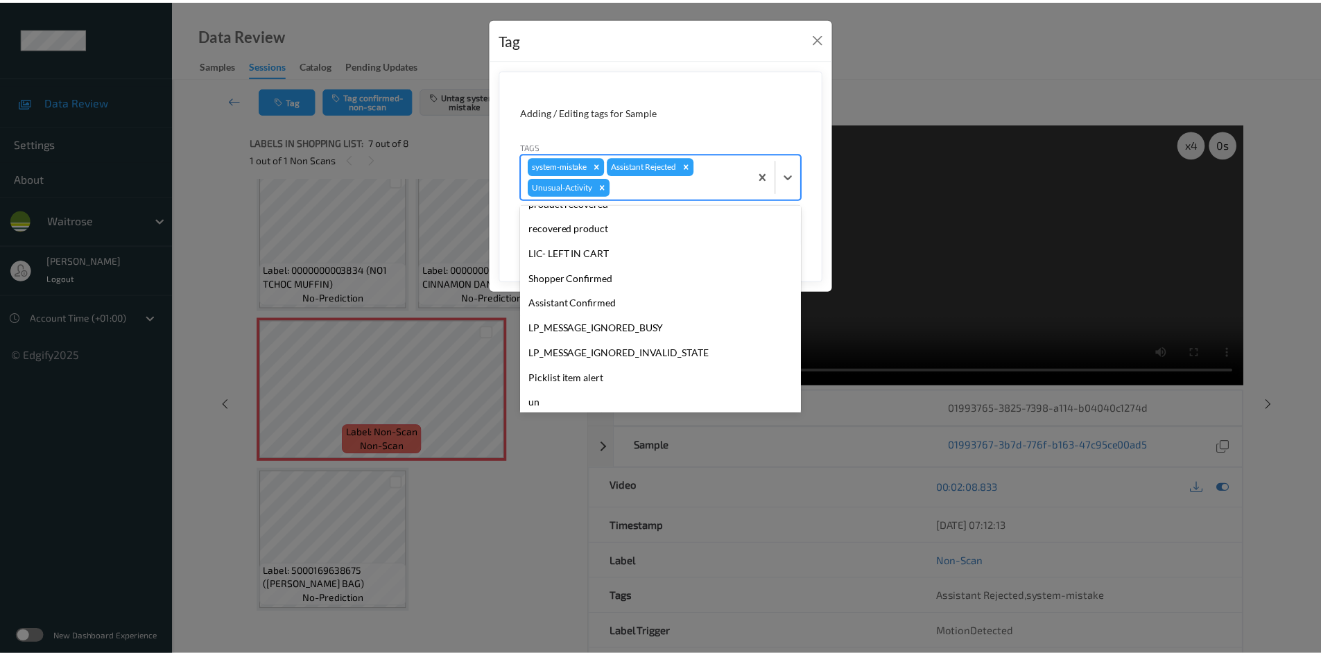
scroll to position [277, 0]
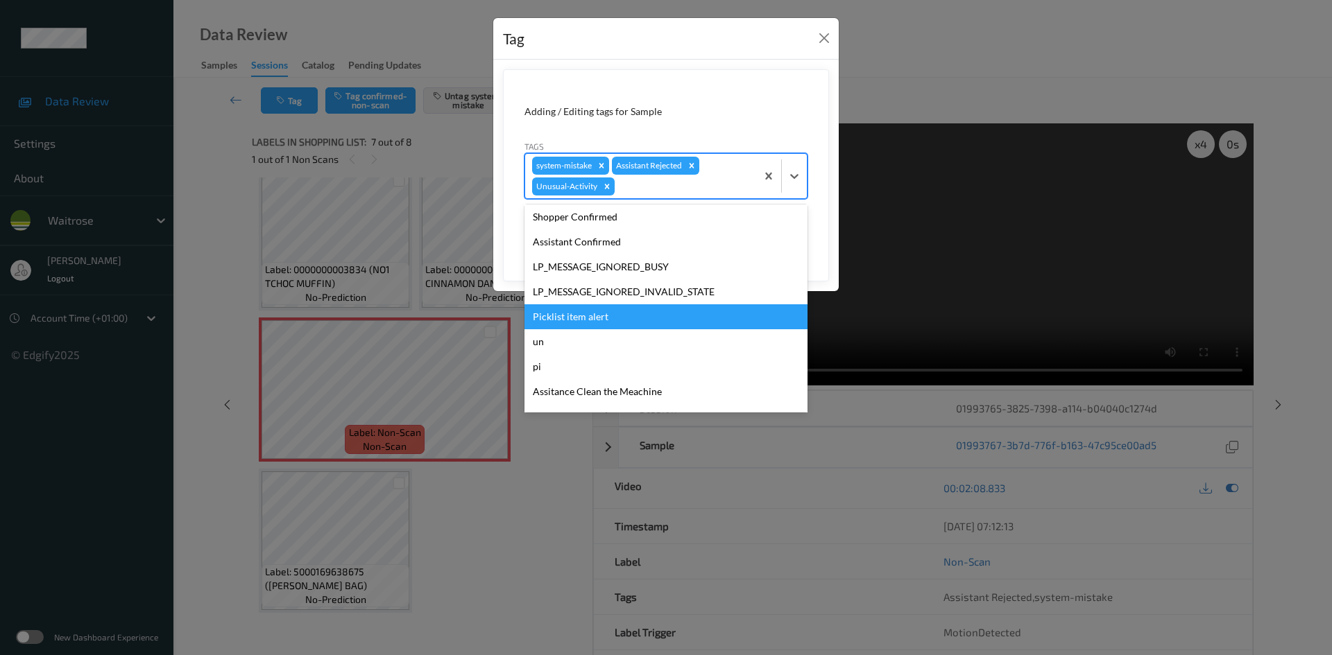
click at [568, 319] on div "Picklist item alert" at bounding box center [665, 316] width 283 height 25
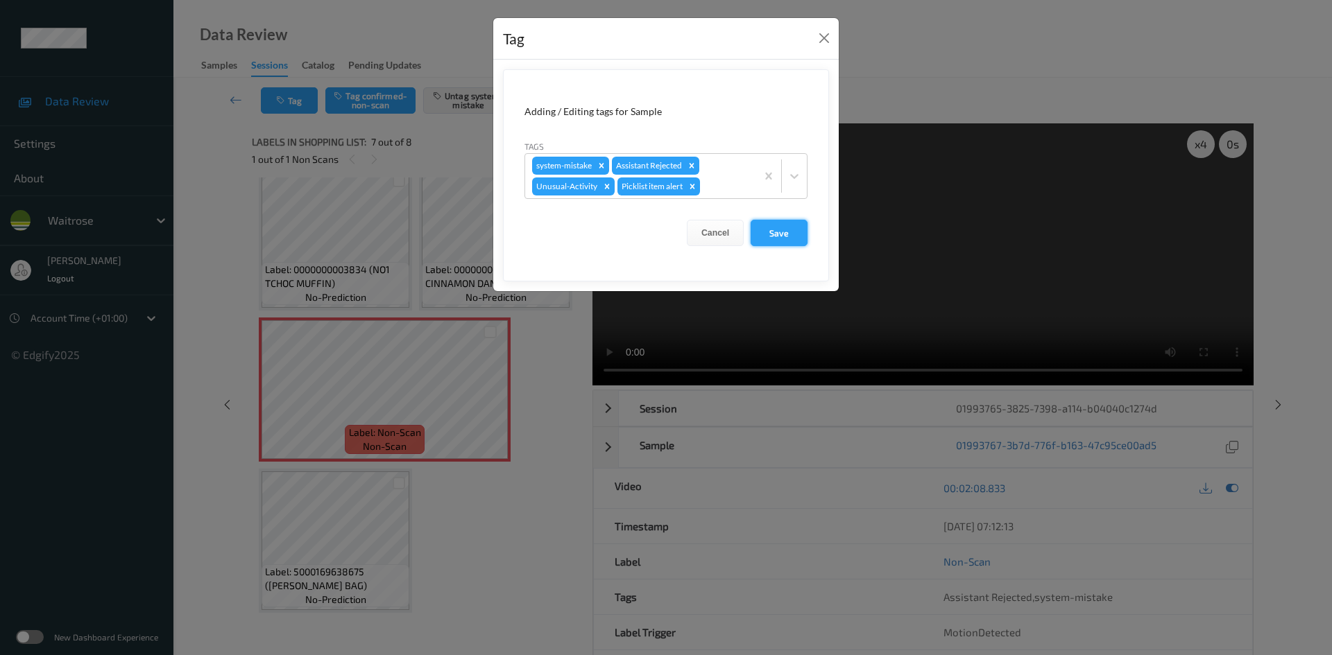
click at [789, 240] on button "Save" at bounding box center [778, 233] width 57 height 26
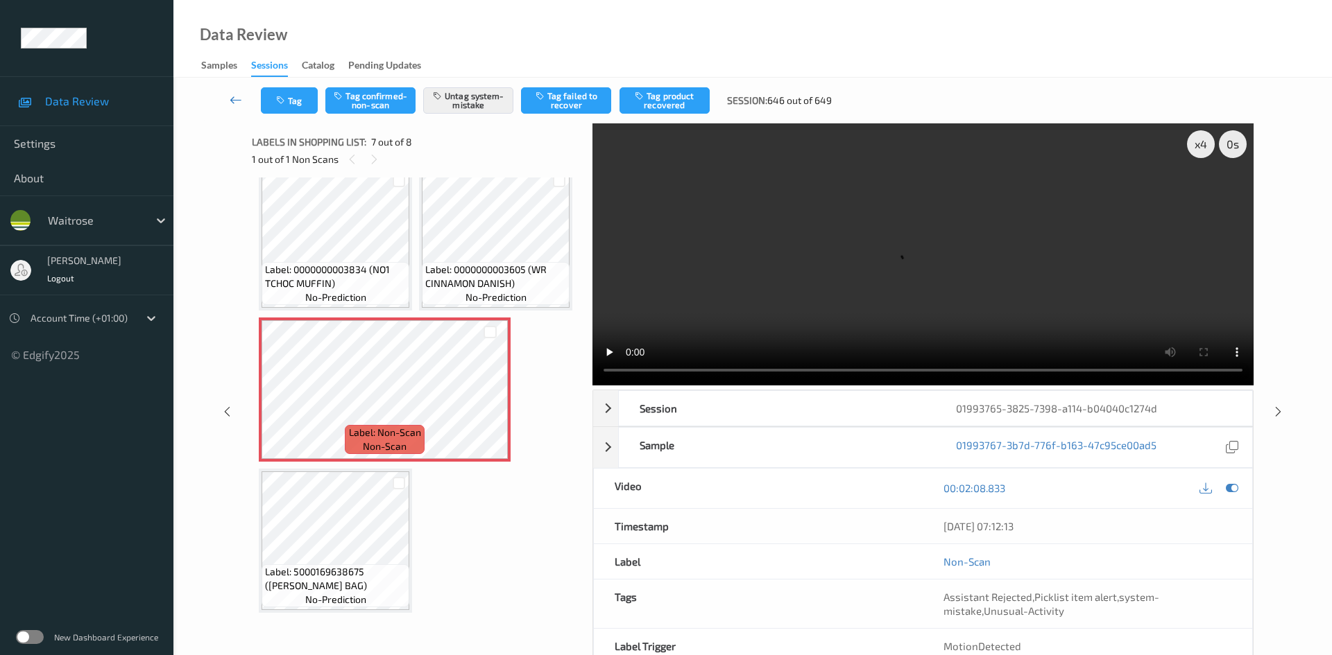
click at [232, 87] on link at bounding box center [236, 100] width 49 height 26
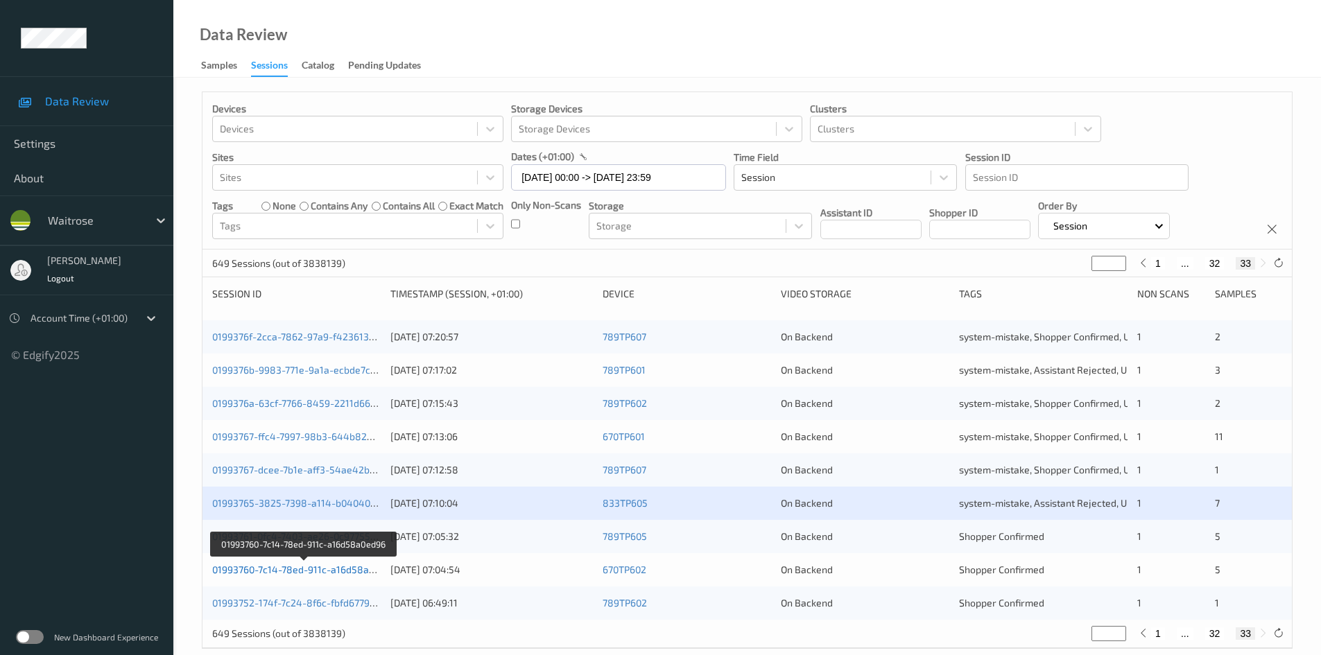
click at [273, 571] on link "01993760-7c14-78ed-911c-a16d58a0ed96" at bounding box center [304, 570] width 184 height 12
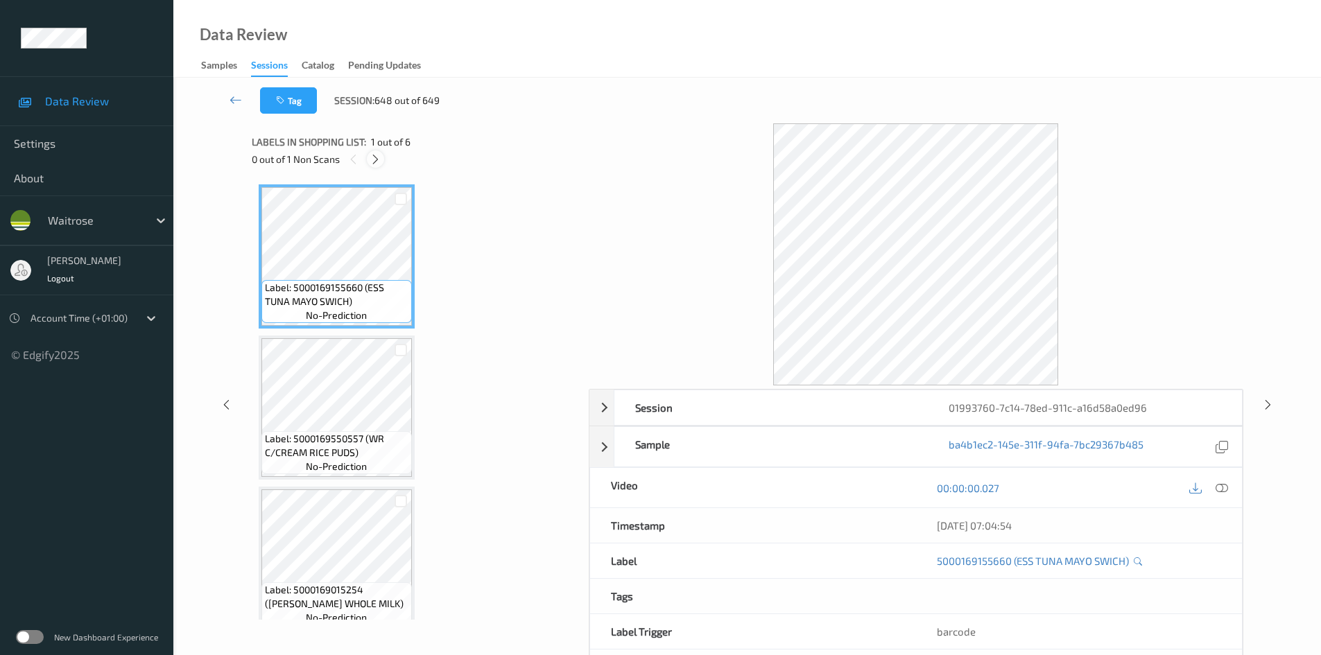
click at [378, 156] on icon at bounding box center [376, 159] width 12 height 12
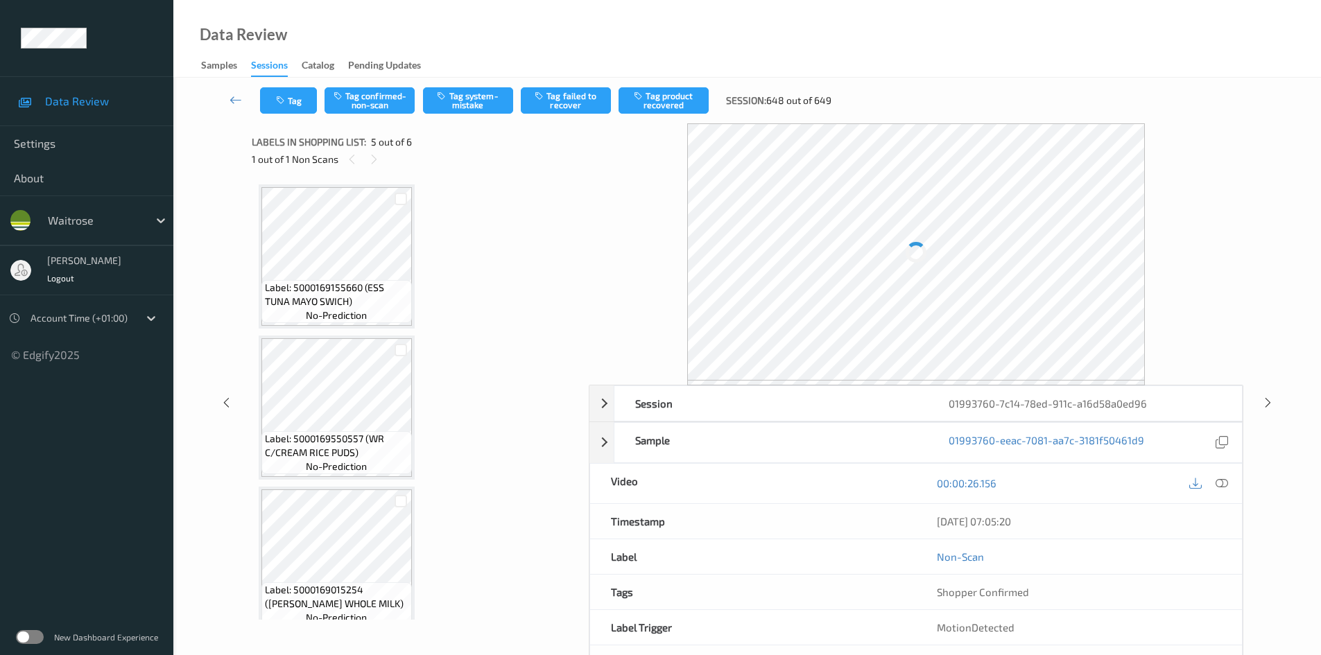
scroll to position [460, 0]
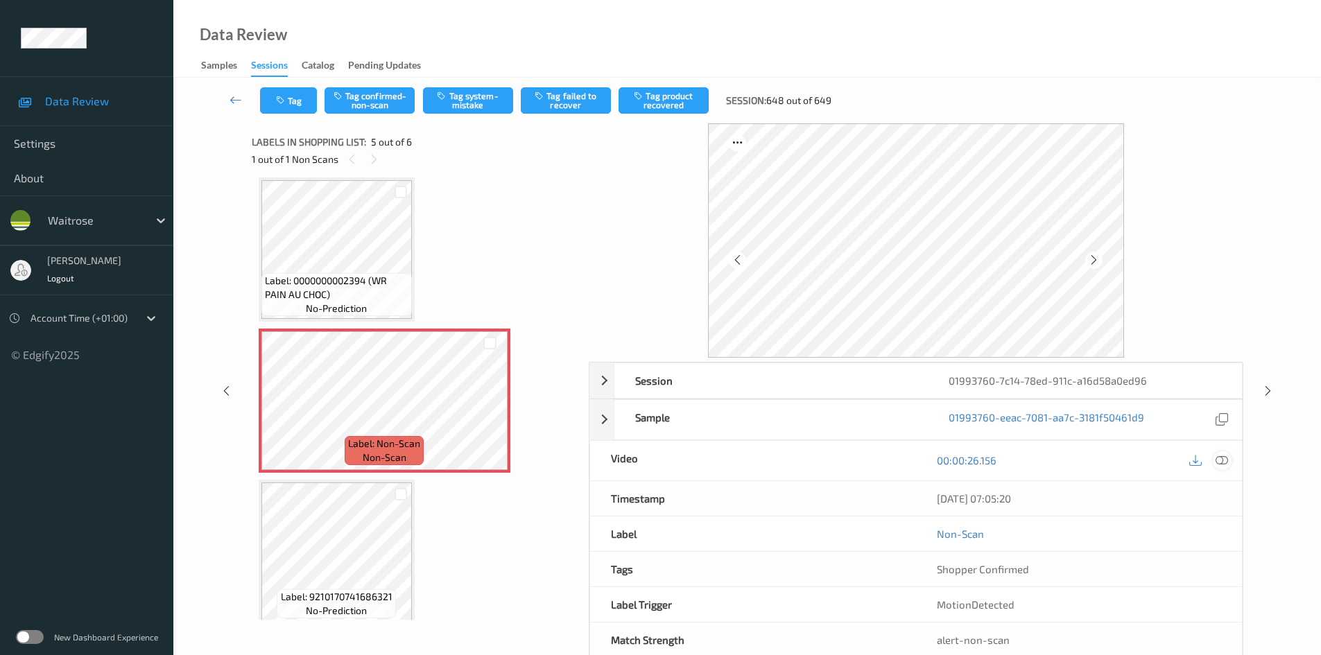
click at [1225, 458] on icon at bounding box center [1222, 460] width 12 height 12
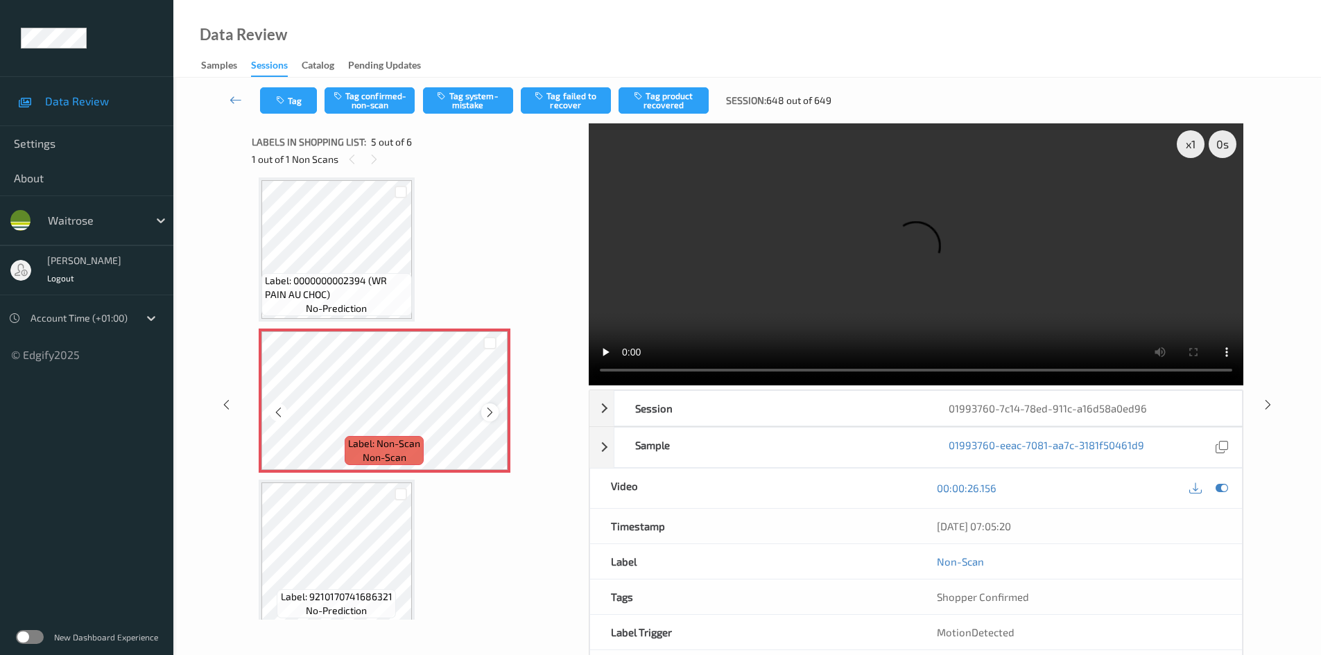
click at [485, 413] on icon at bounding box center [490, 412] width 12 height 12
click at [1191, 146] on div "x 1" at bounding box center [1191, 144] width 28 height 28
click at [1191, 146] on div "x 2" at bounding box center [1191, 144] width 28 height 28
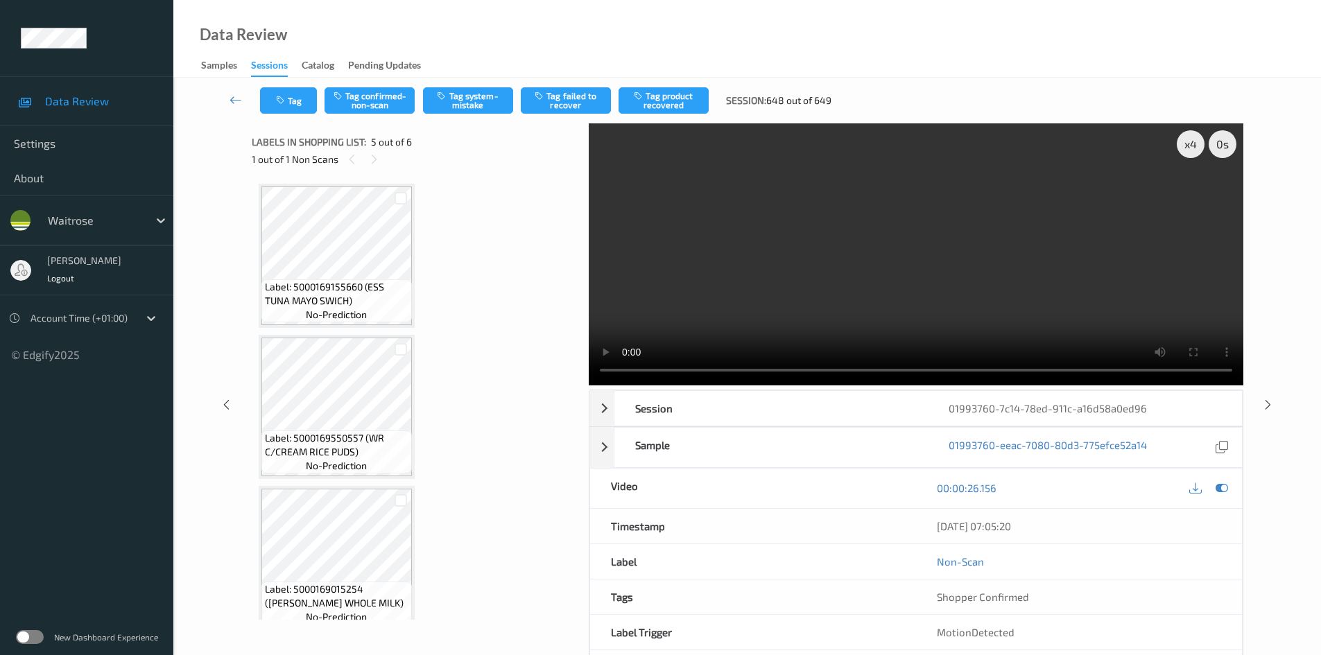
scroll to position [0, 0]
click at [739, 325] on video at bounding box center [916, 254] width 655 height 262
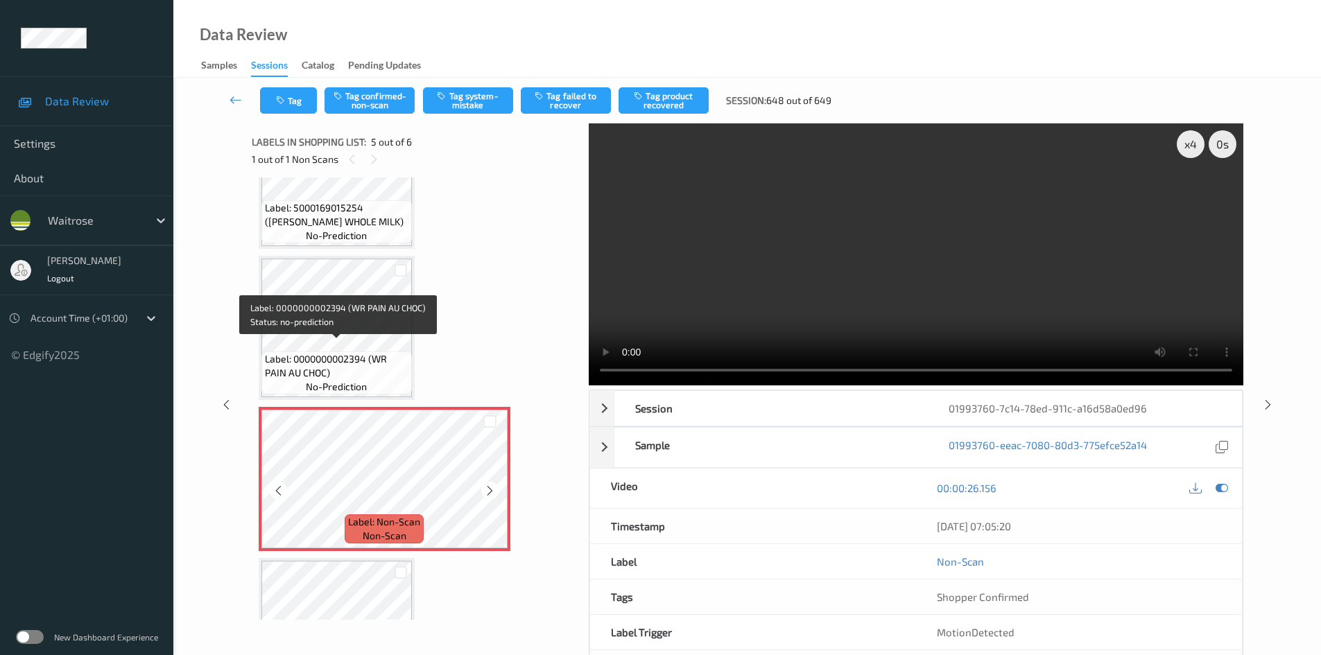
scroll to position [416, 0]
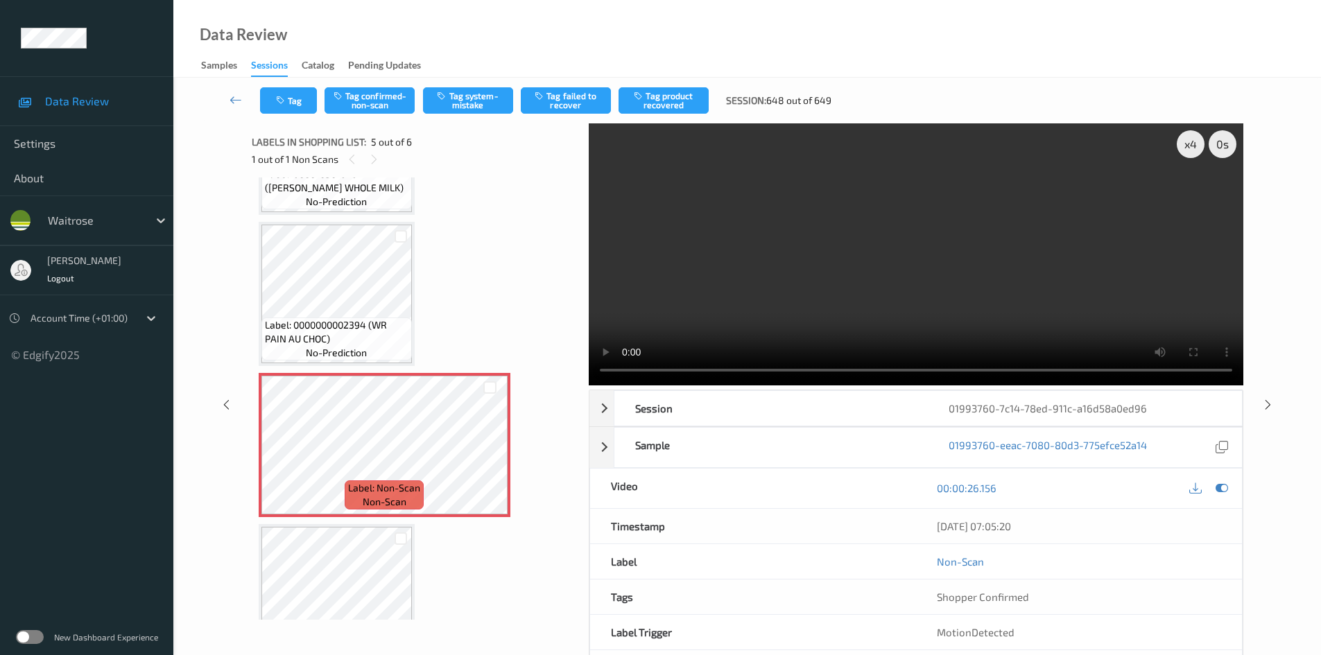
click at [767, 287] on video at bounding box center [916, 254] width 655 height 262
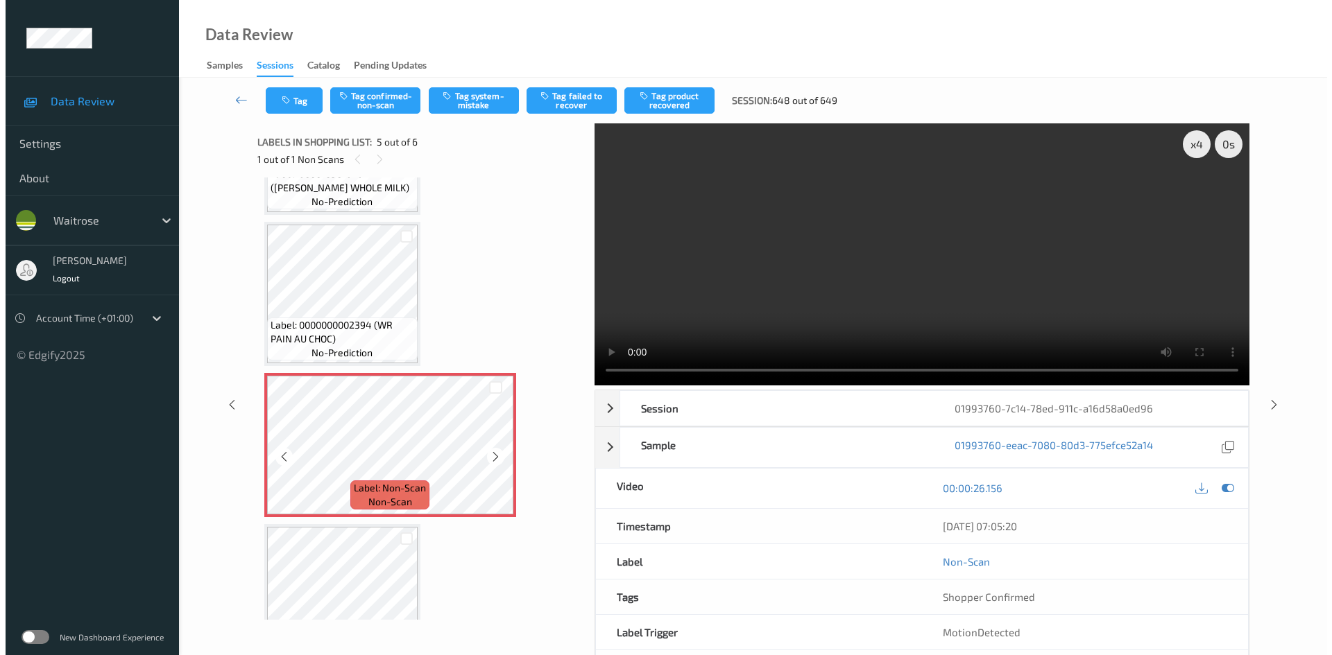
scroll to position [472, 0]
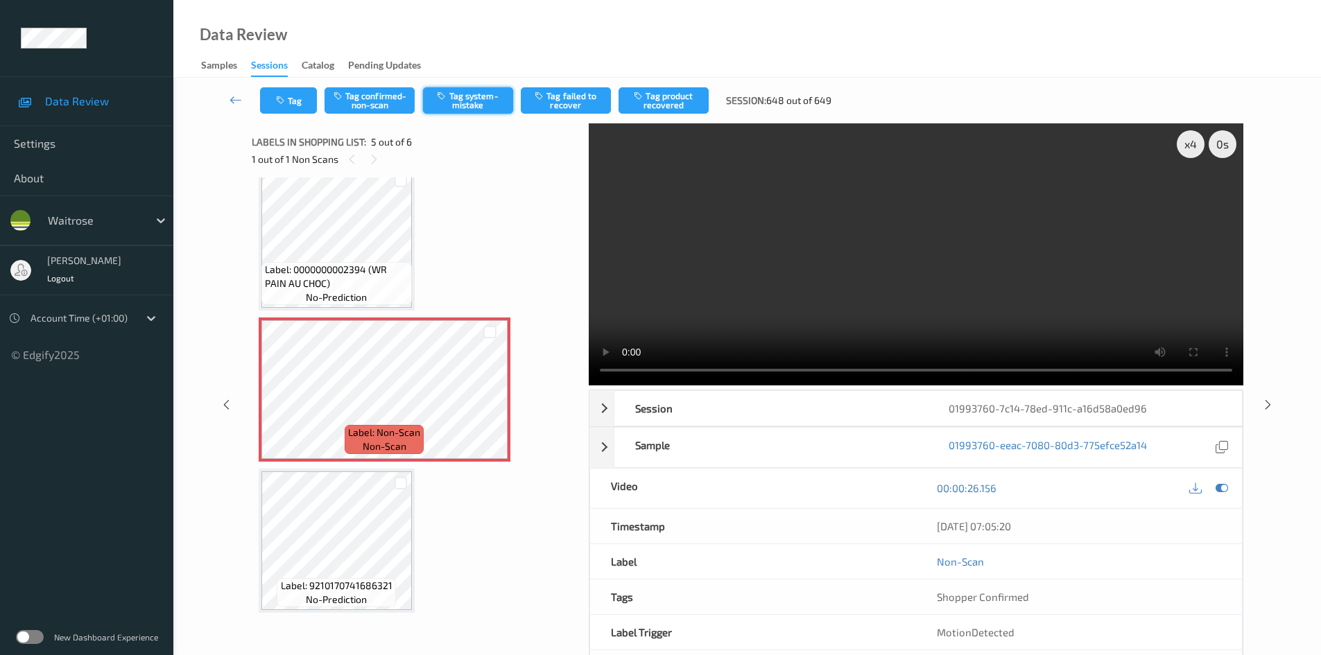
click at [457, 94] on button "Tag system-mistake" at bounding box center [468, 100] width 90 height 26
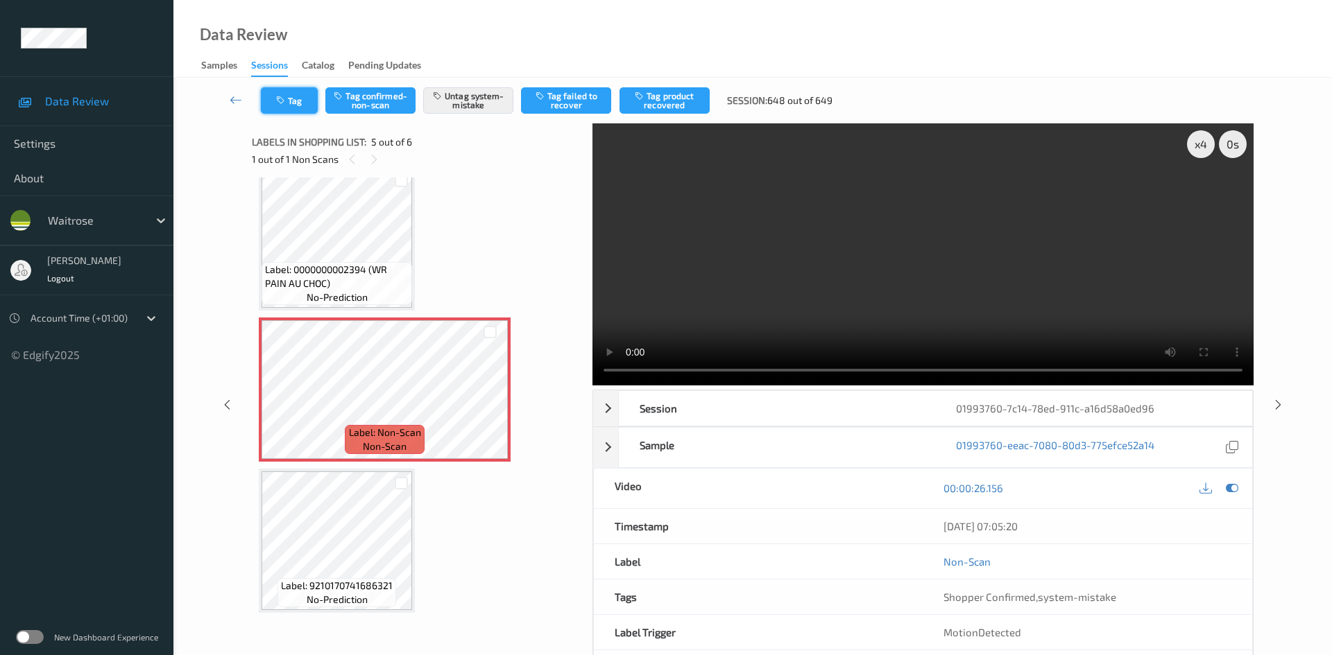
click at [298, 105] on button "Tag" at bounding box center [289, 100] width 57 height 26
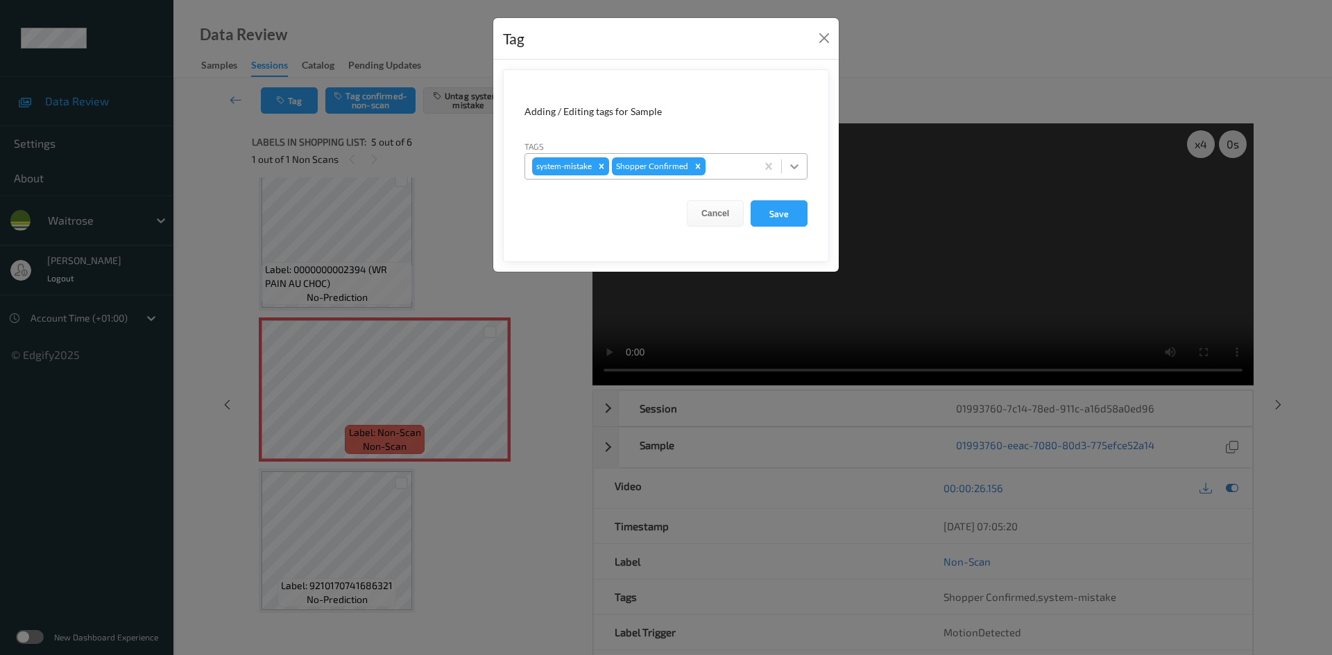
drag, startPoint x: 798, startPoint y: 171, endPoint x: 793, endPoint y: 184, distance: 13.4
click at [798, 173] on icon at bounding box center [794, 167] width 14 height 14
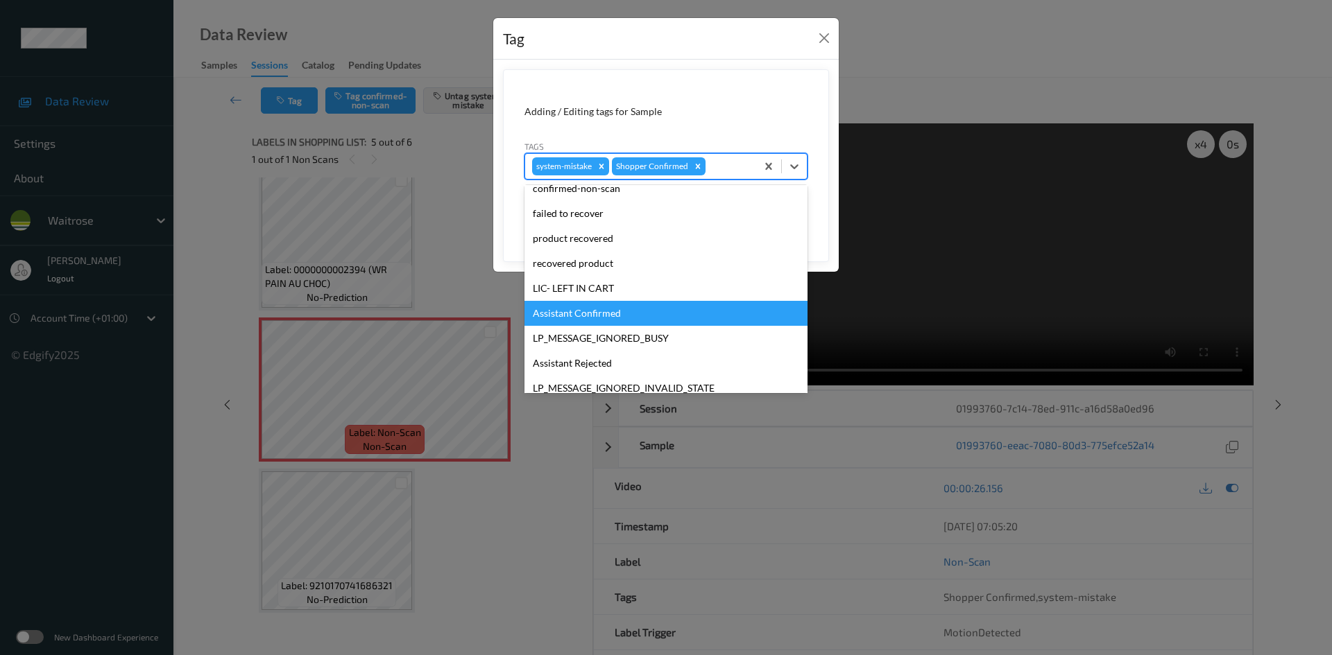
scroll to position [322, 0]
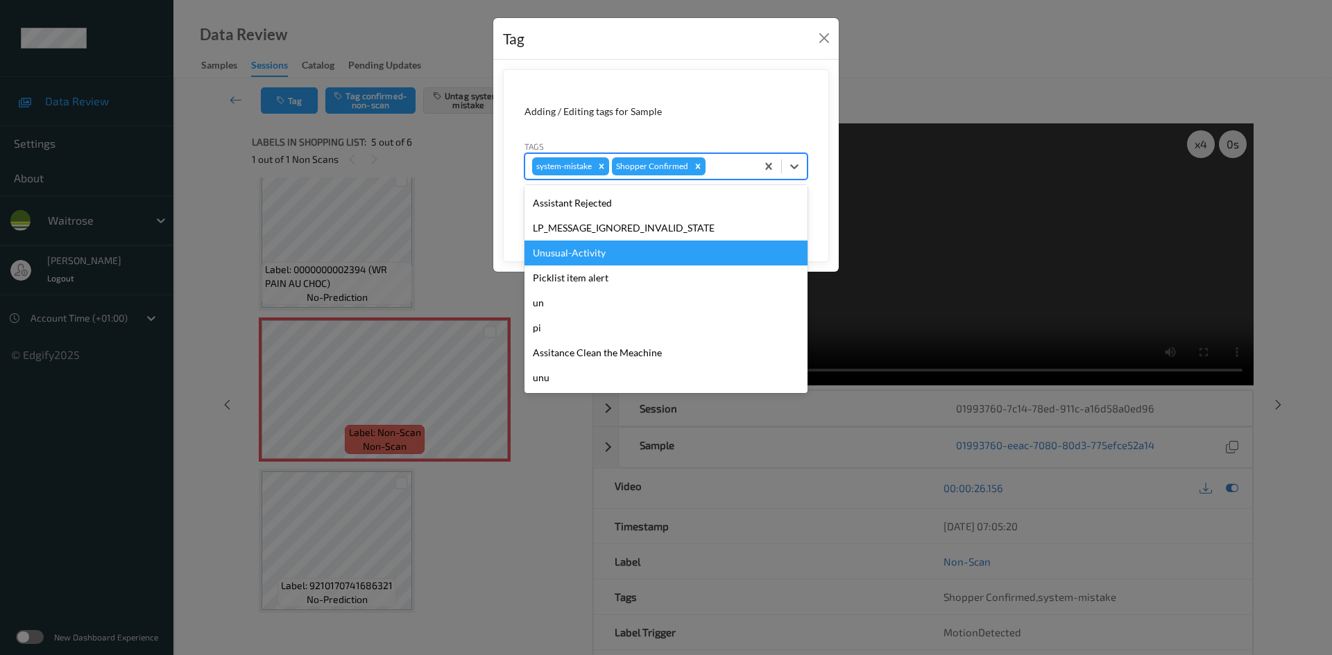
click at [560, 255] on div "Unusual-Activity" at bounding box center [665, 253] width 283 height 25
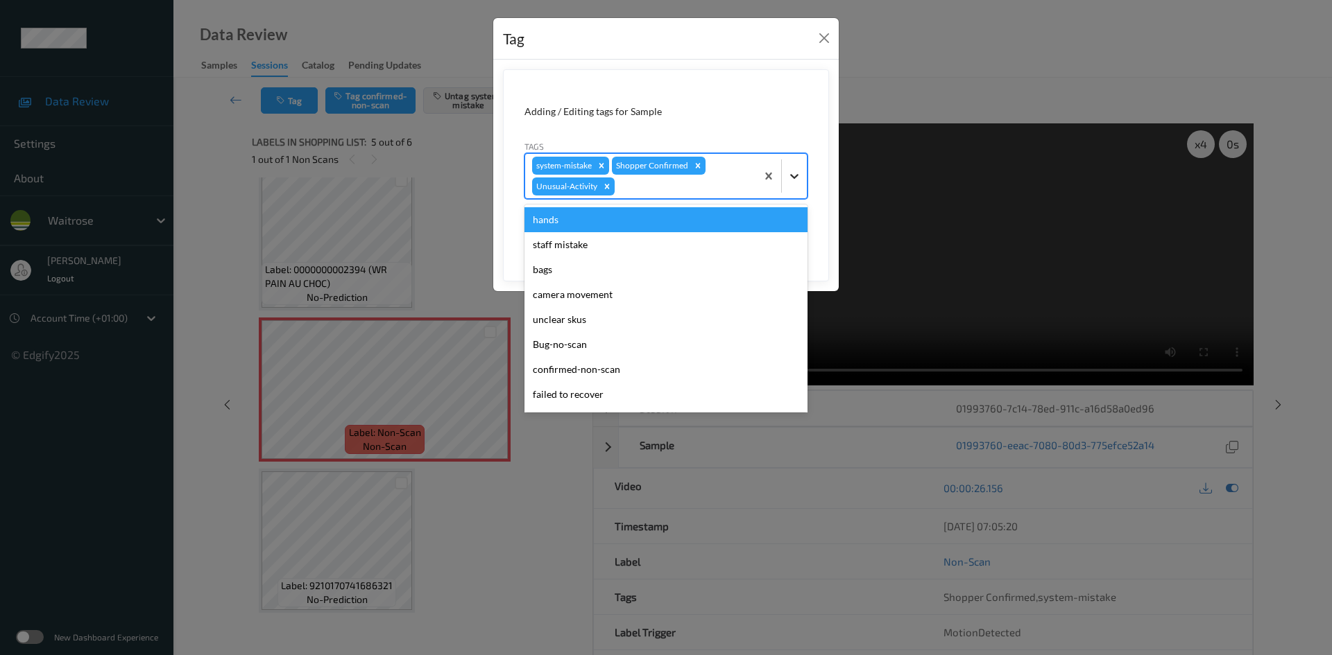
click at [790, 177] on icon at bounding box center [794, 176] width 14 height 14
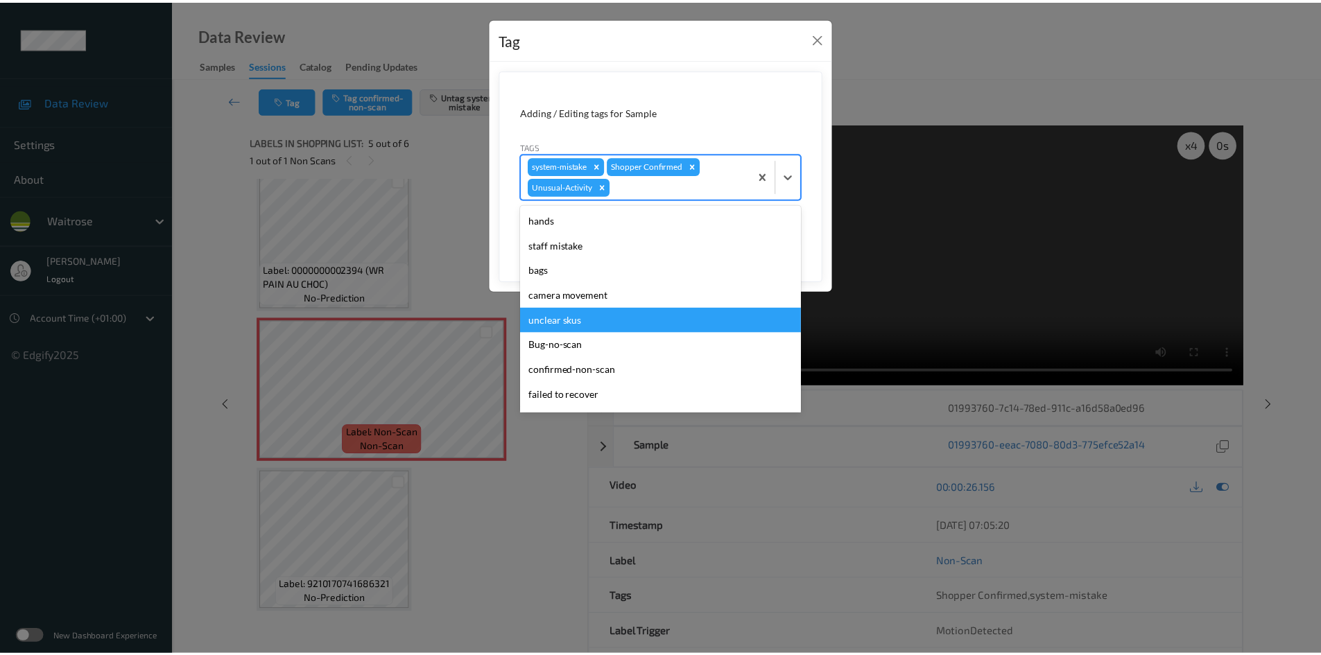
scroll to position [297, 0]
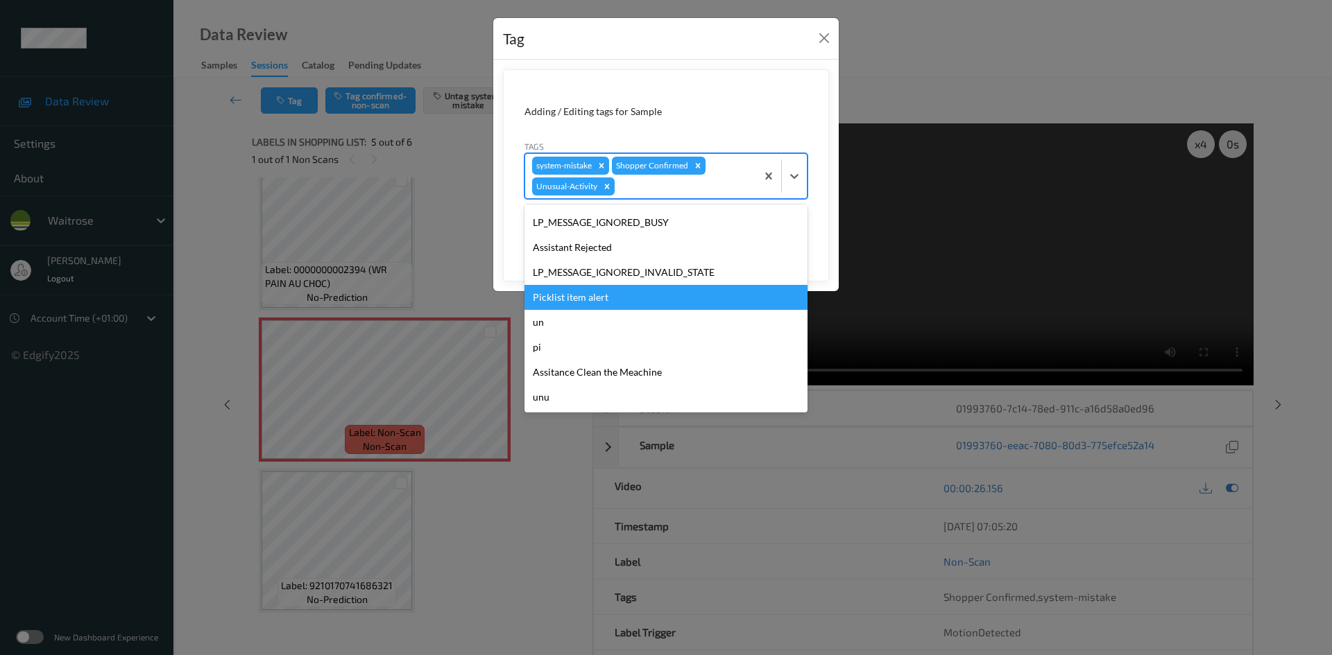
click at [587, 296] on div "Picklist item alert" at bounding box center [665, 297] width 283 height 25
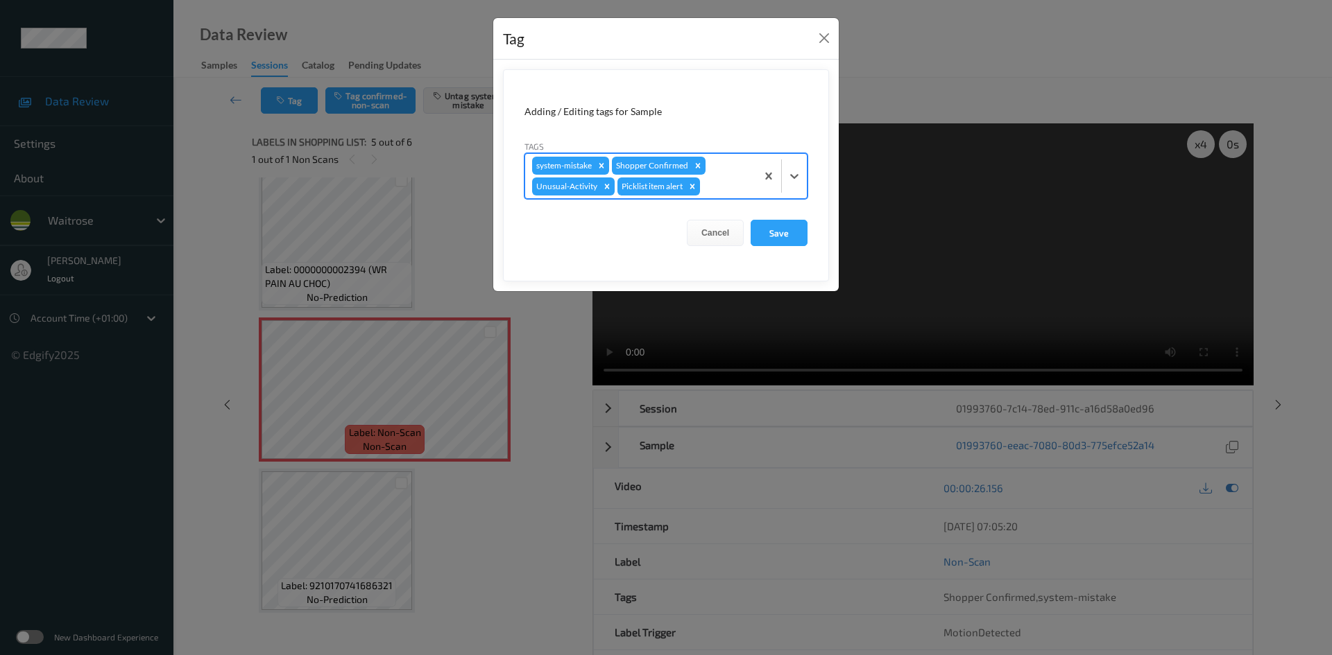
click at [811, 235] on form "Adding / Editing tags for Sample Tags option Picklist item alert, selected. Sel…" at bounding box center [666, 175] width 326 height 212
click at [809, 237] on form "Adding / Editing tags for Sample Tags system-mistake Shopper Confirmed Unusual-…" at bounding box center [666, 175] width 326 height 212
click at [804, 239] on button "Save" at bounding box center [778, 233] width 57 height 26
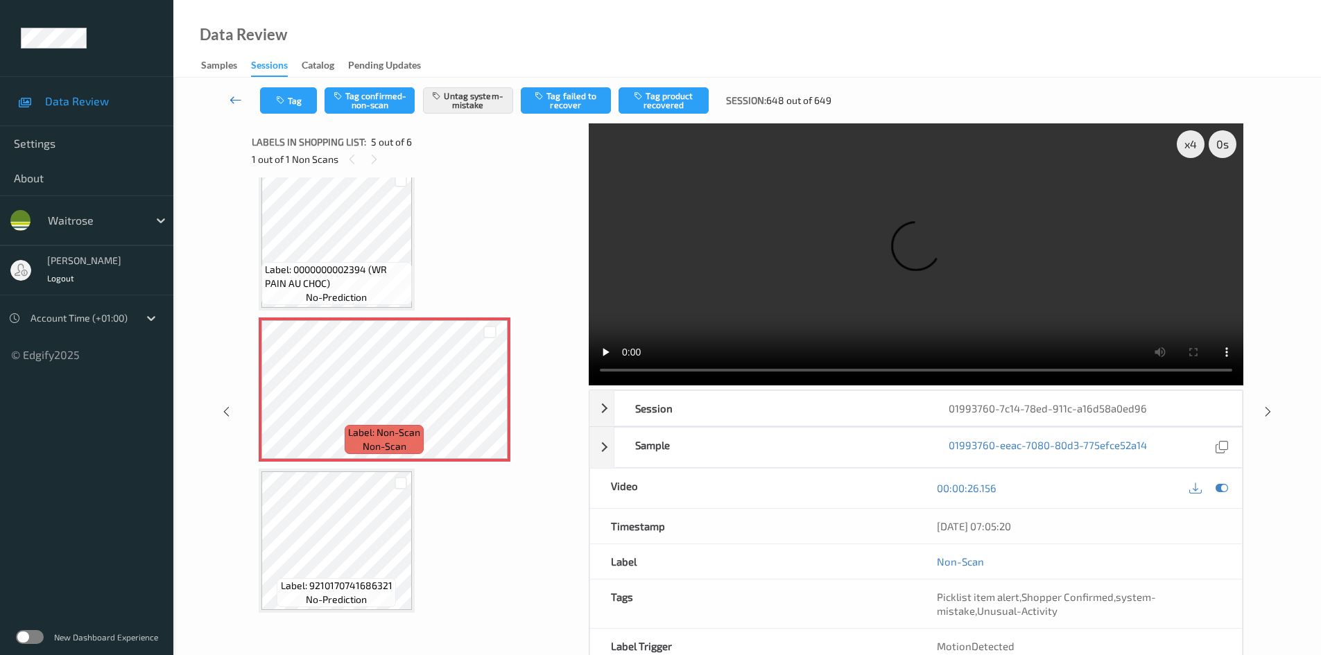
click at [232, 89] on link at bounding box center [236, 100] width 49 height 26
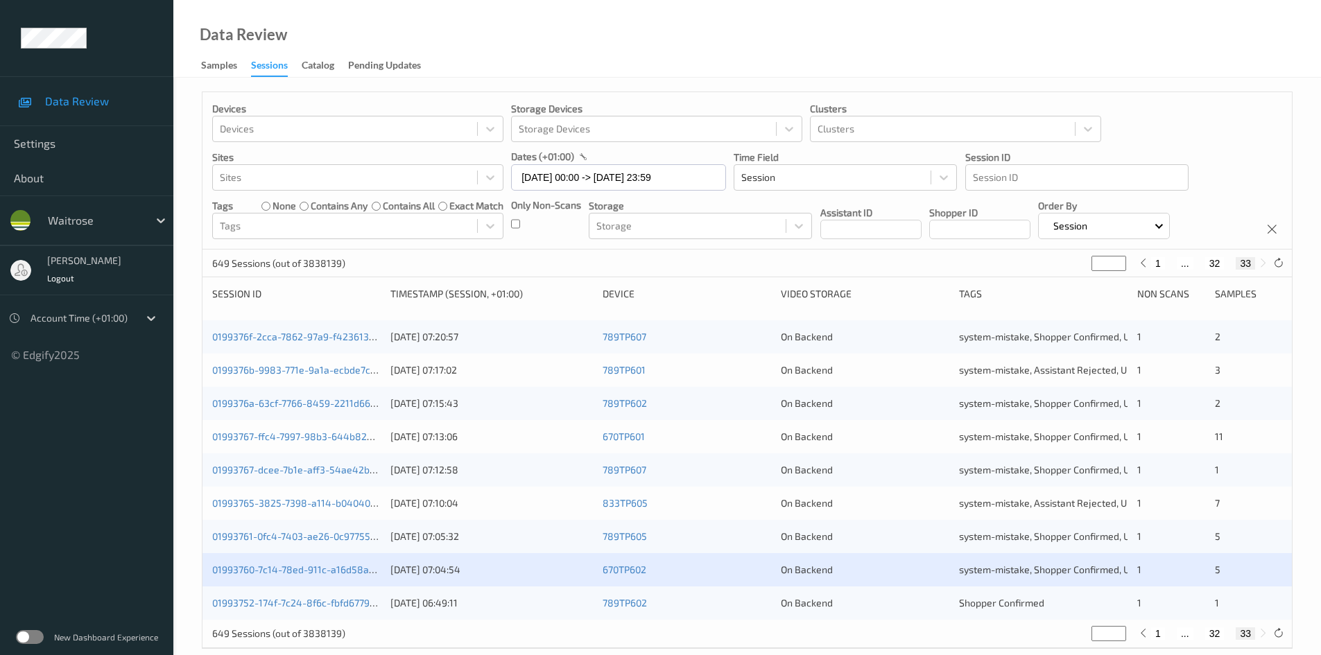
scroll to position [22, 0]
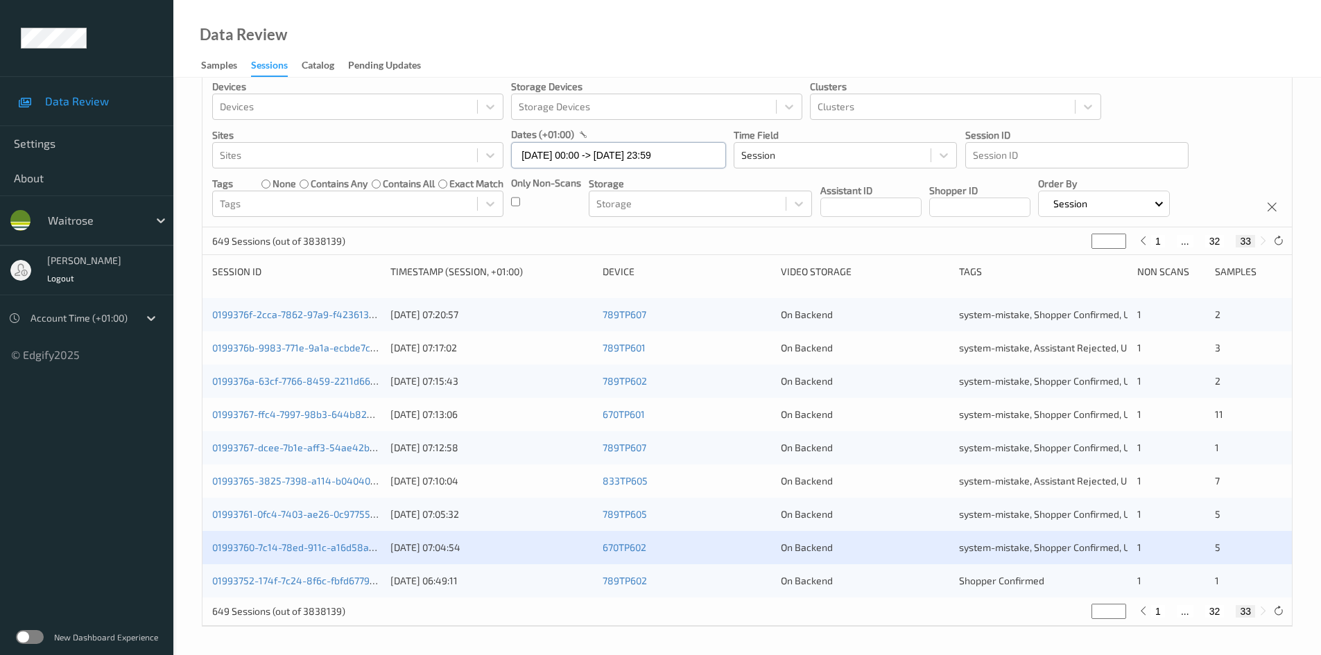
click at [714, 157] on input "11/09/2025 00:00 -> 11/09/2025 23:59" at bounding box center [618, 155] width 215 height 26
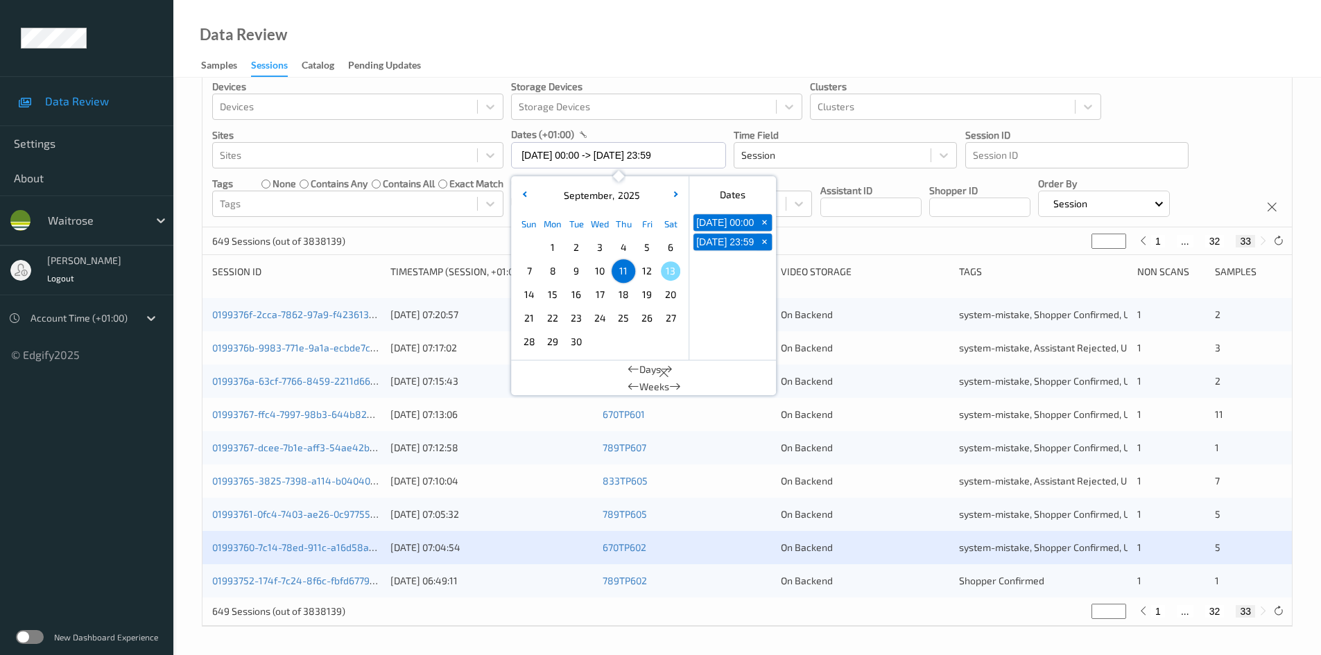
click at [648, 266] on span "12" at bounding box center [646, 270] width 19 height 19
type input "[DATE] 00:00"
type input "*"
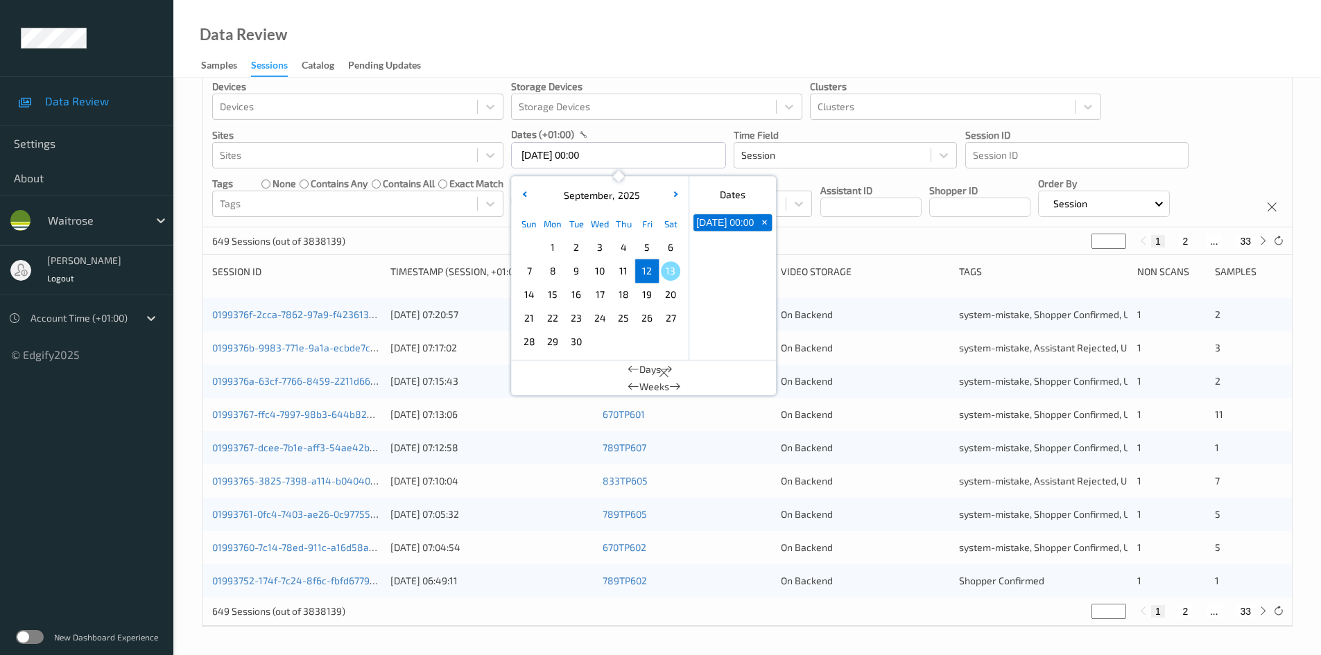
scroll to position [0, 0]
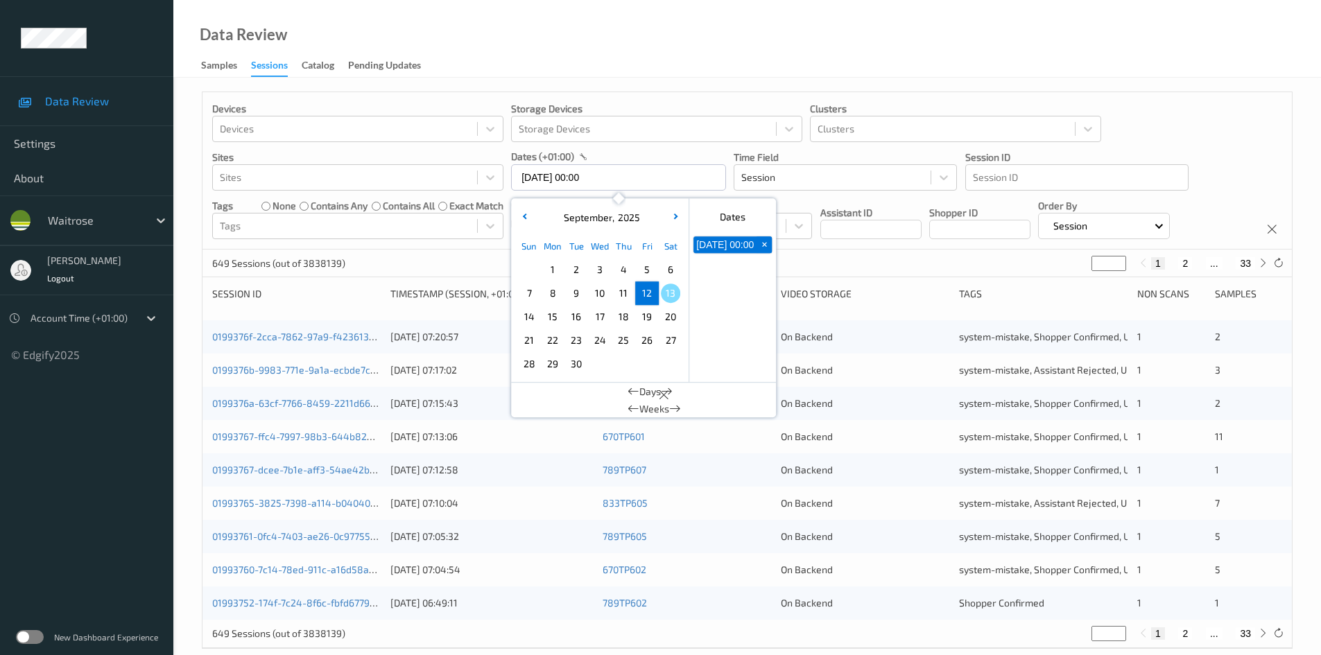
click at [648, 266] on span "5" at bounding box center [646, 269] width 19 height 19
type input "05/09/2025 00:00 -> 12/09/2025 23:59"
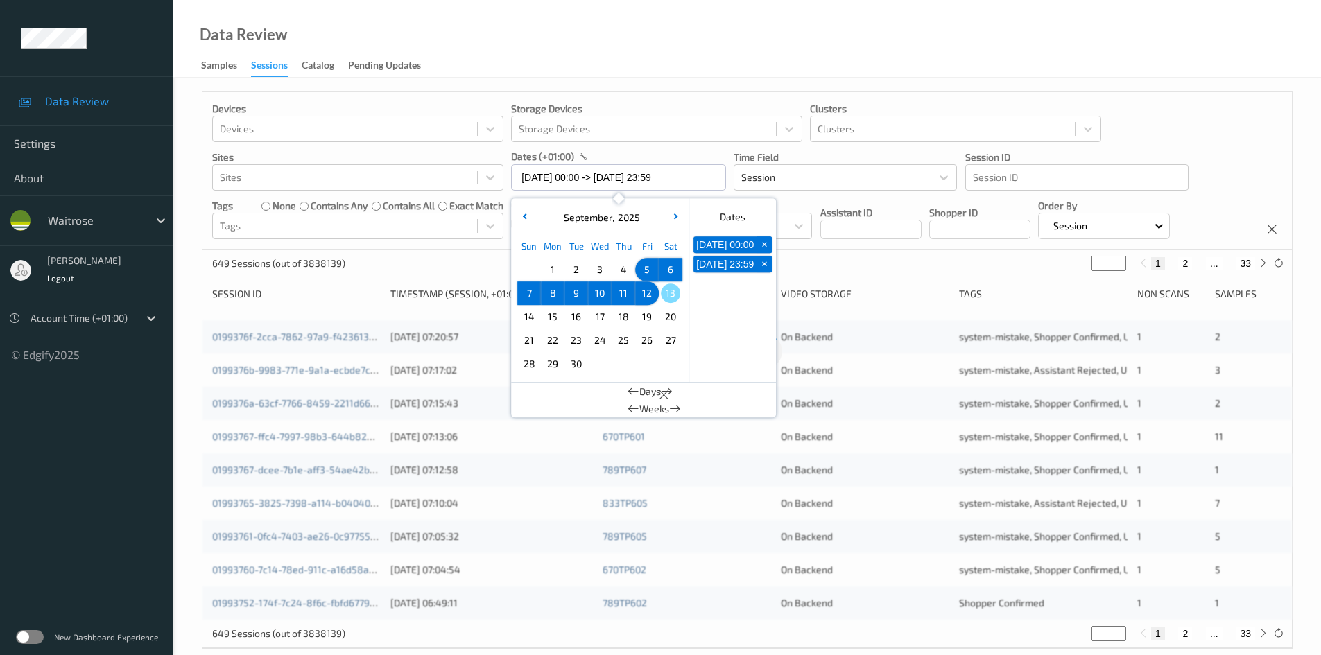
click at [632, 42] on div "Data Review Samples Sessions Catalog Pending Updates" at bounding box center [747, 39] width 1148 height 78
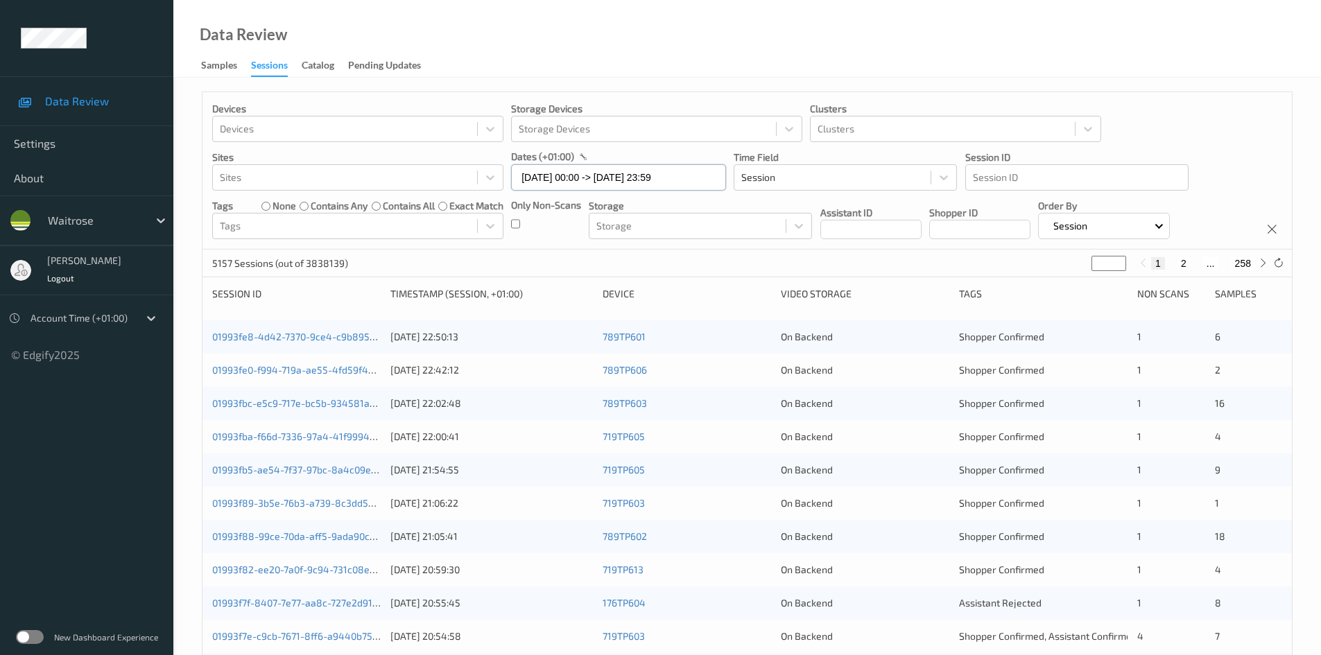
click at [699, 180] on input "05/09/2025 00:00 -> 12/09/2025 23:59" at bounding box center [618, 177] width 215 height 26
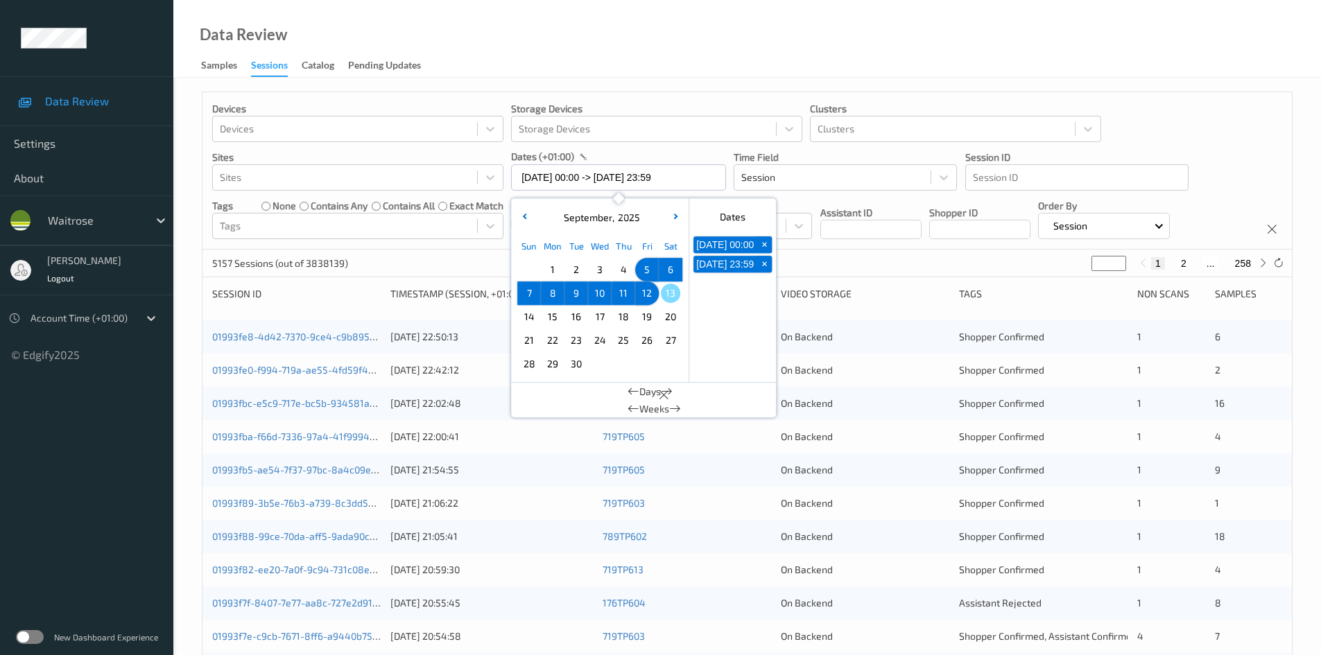
click at [701, 13] on div "Data Review Samples Sessions Catalog Pending Updates" at bounding box center [747, 39] width 1148 height 78
click at [712, 181] on input "05/09/2025 00:00 -> 12/09/2025 23:59" at bounding box center [618, 177] width 215 height 26
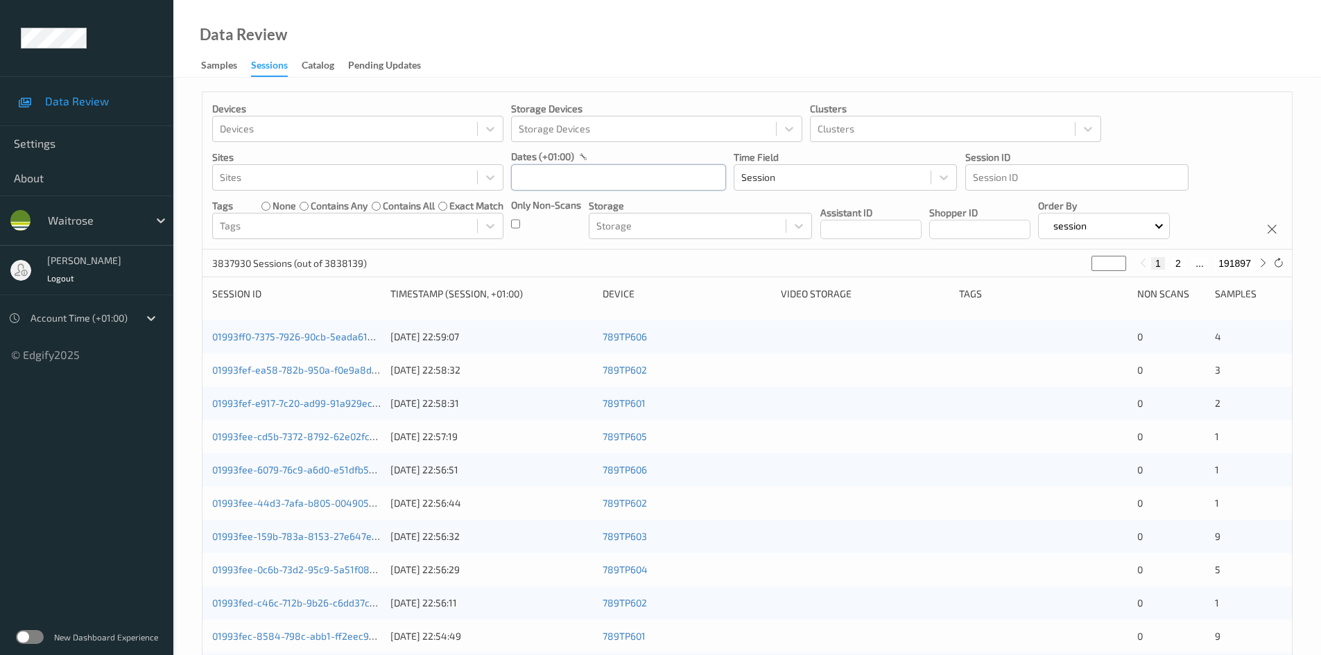
click at [542, 183] on input "text" at bounding box center [618, 177] width 215 height 26
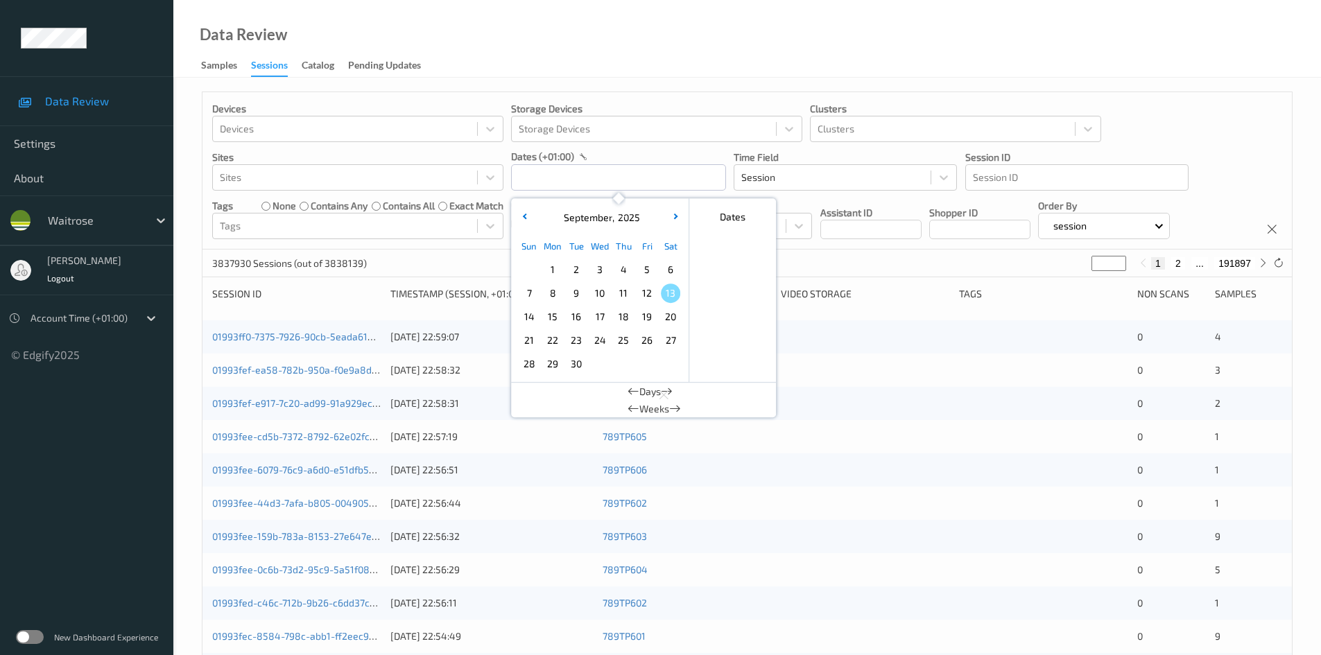
click at [645, 295] on span "12" at bounding box center [646, 293] width 19 height 19
type input "[DATE] 00:00 -> [DATE] 23:59"
click at [641, 27] on div "Data Review Samples Sessions Catalog Pending Updates" at bounding box center [747, 39] width 1148 height 78
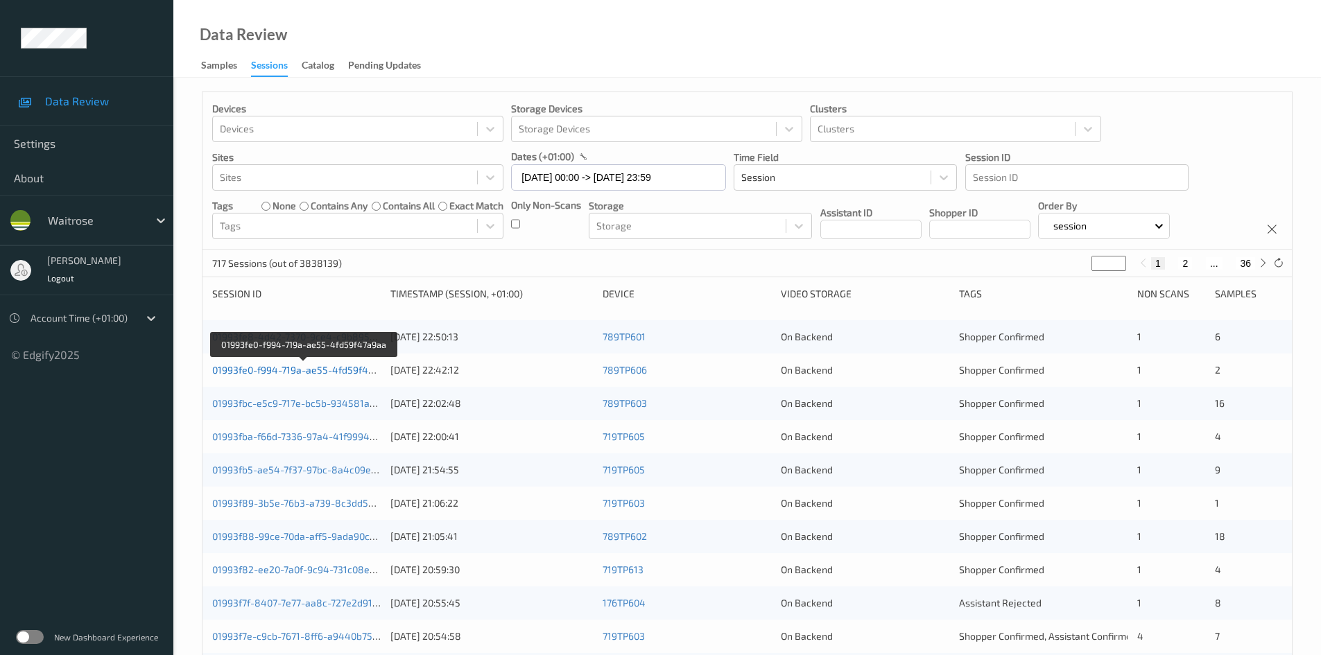
click at [272, 372] on link "01993fe0-f994-719a-ae55-4fd59f47a9aa" at bounding box center [303, 370] width 183 height 12
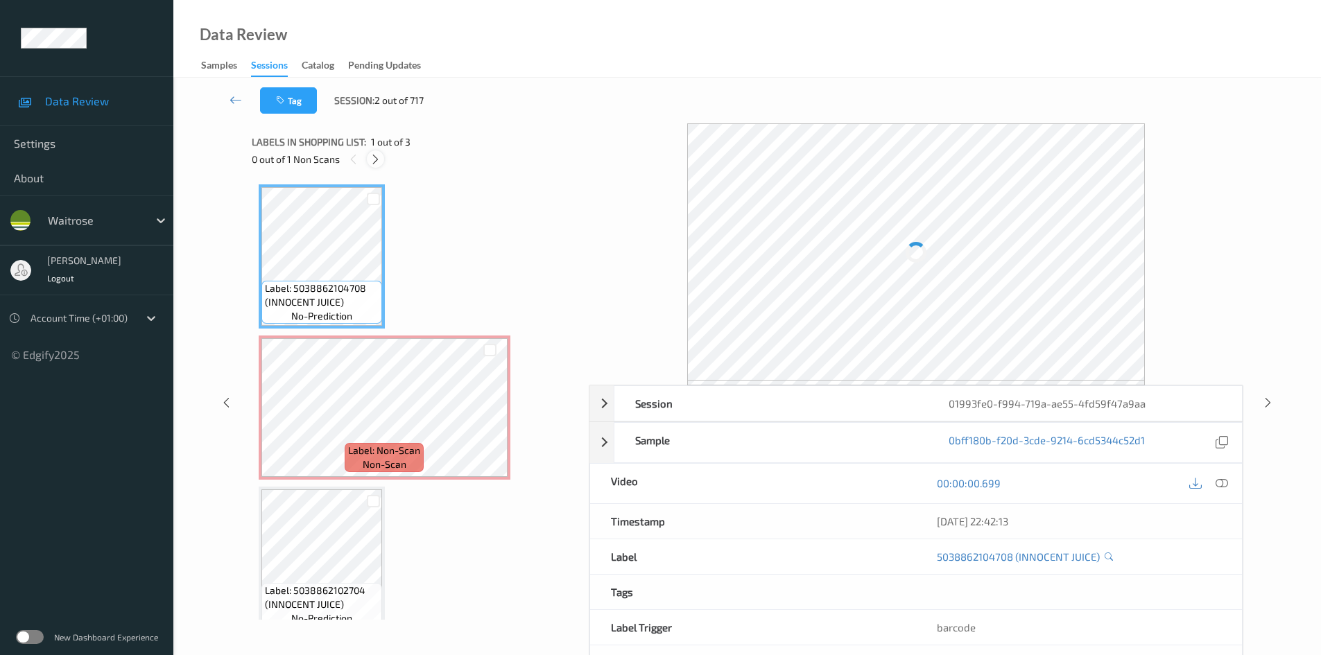
click at [375, 157] on icon at bounding box center [376, 159] width 12 height 12
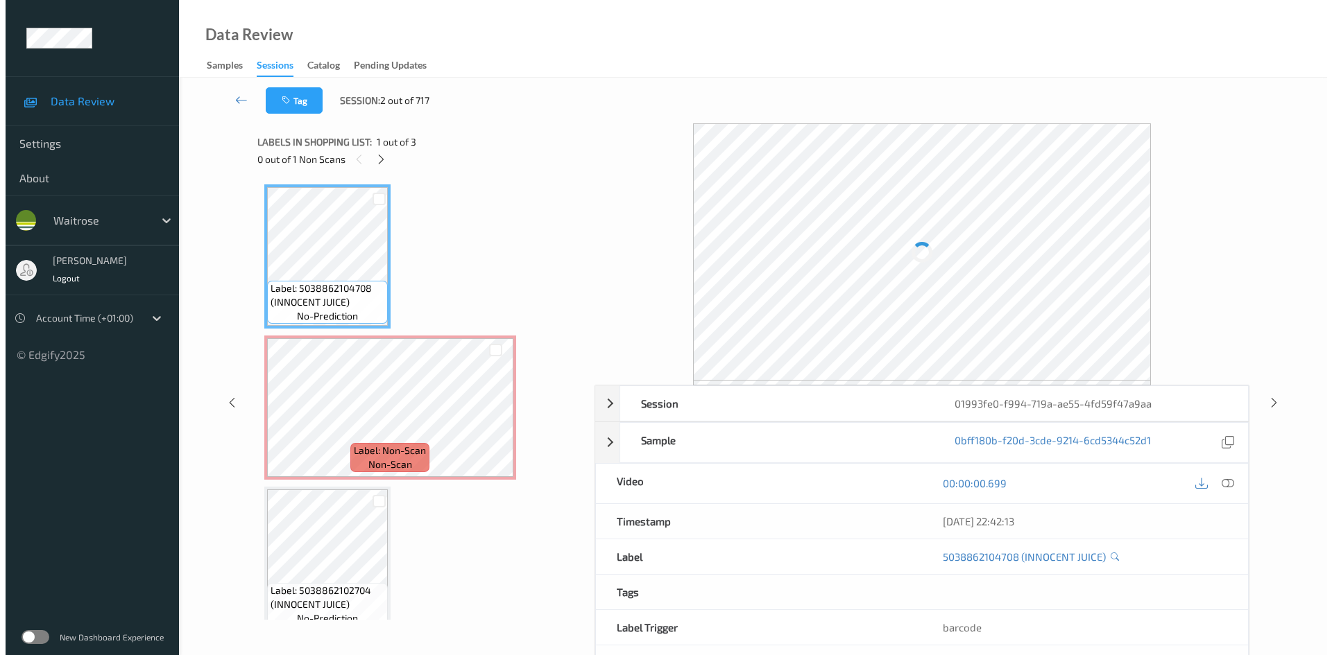
scroll to position [7, 0]
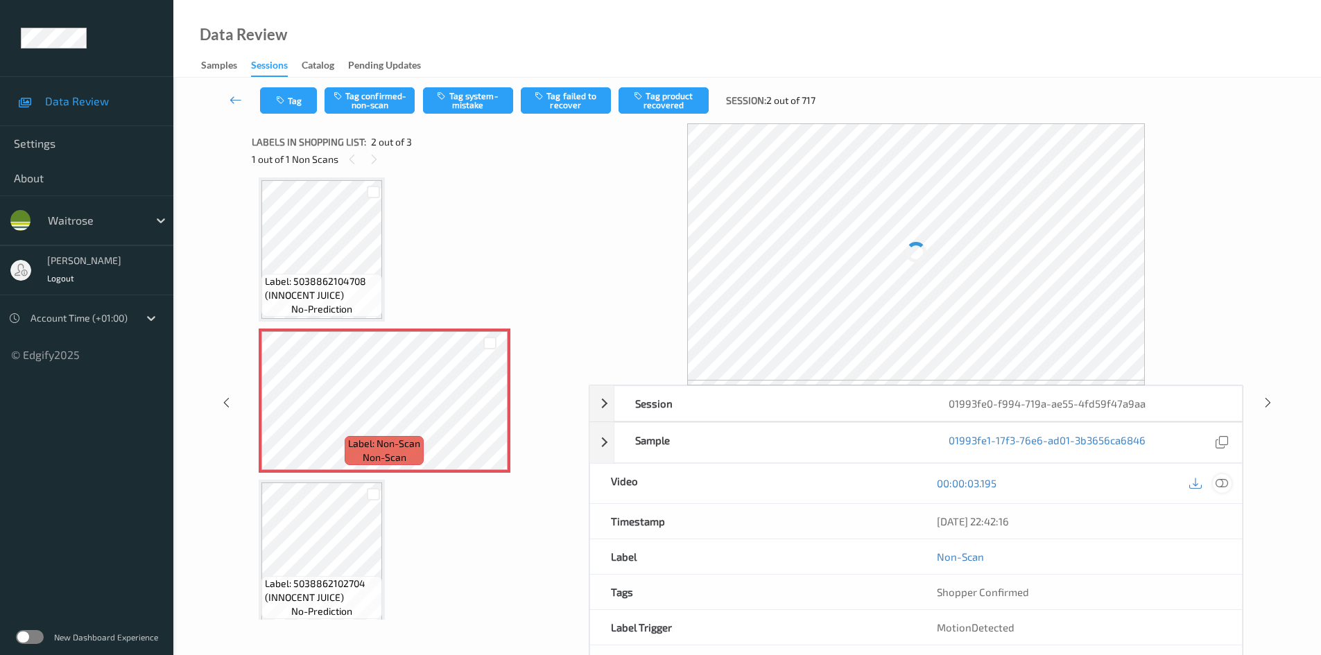
click at [1221, 482] on icon at bounding box center [1222, 483] width 12 height 12
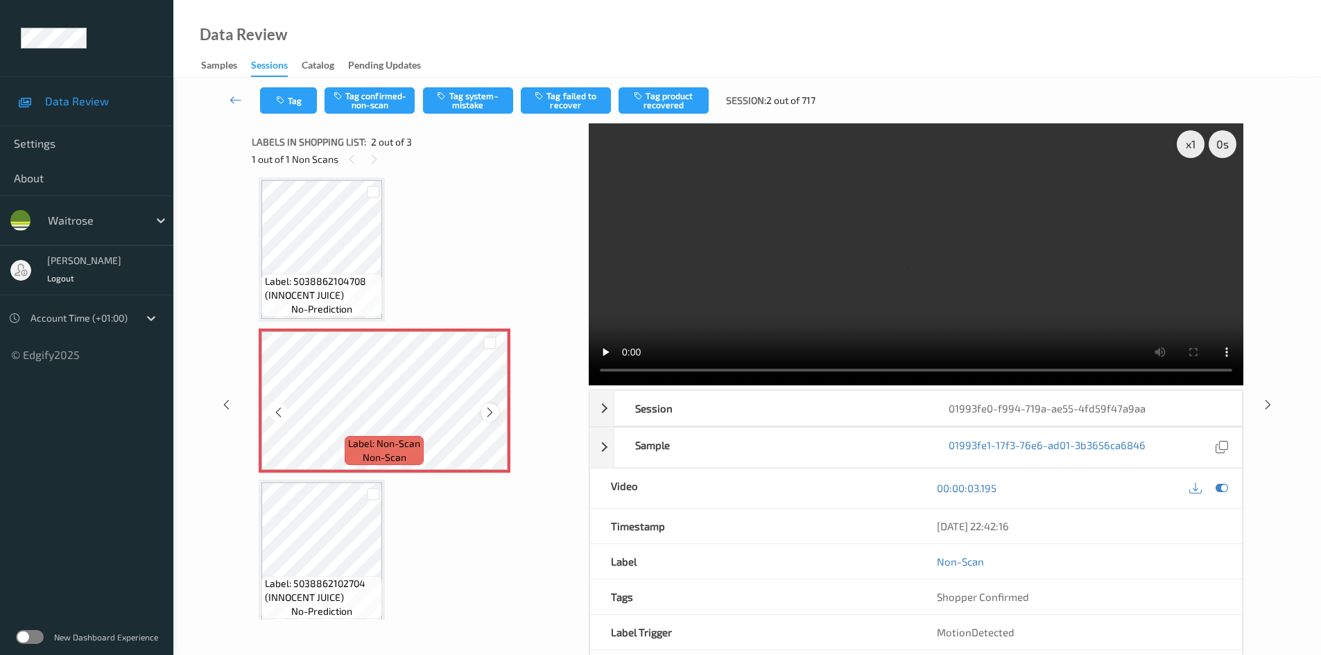
click at [486, 410] on icon at bounding box center [490, 412] width 12 height 12
click at [486, 413] on icon at bounding box center [490, 412] width 12 height 12
click at [831, 295] on video at bounding box center [916, 254] width 655 height 262
click at [1187, 137] on div "x 1" at bounding box center [1191, 144] width 28 height 28
click at [887, 289] on video at bounding box center [916, 254] width 655 height 262
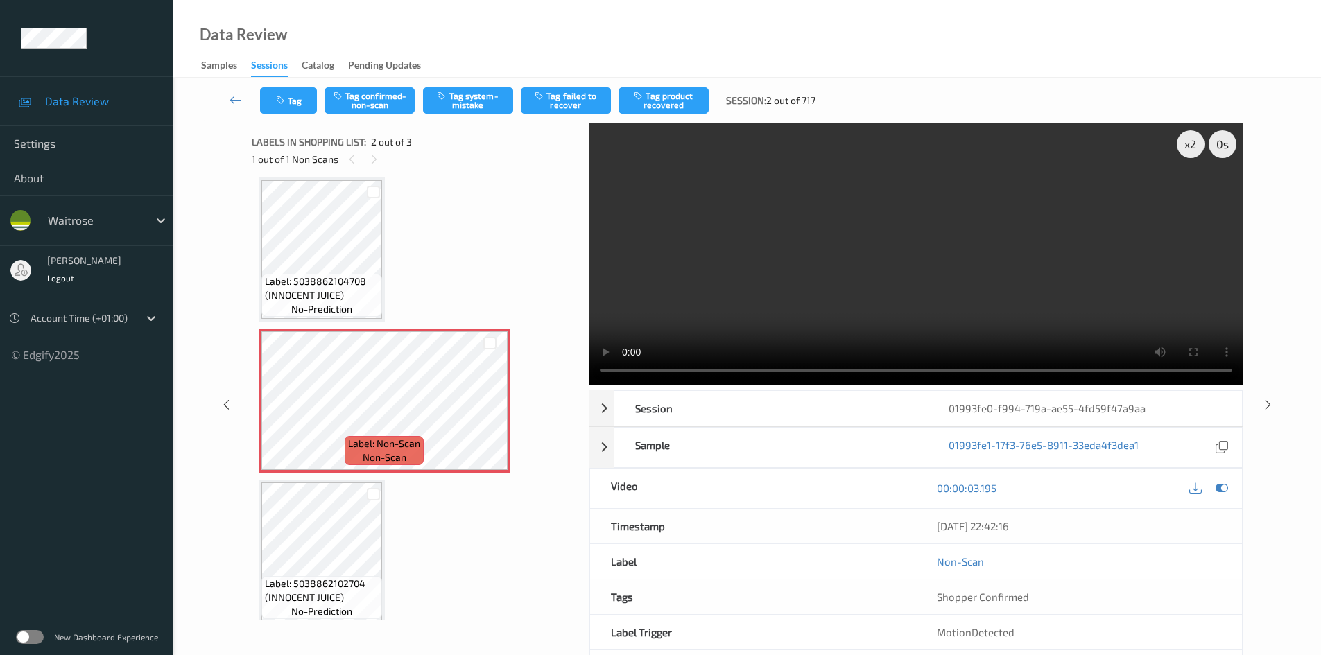
click at [927, 298] on video at bounding box center [916, 254] width 655 height 262
drag, startPoint x: 762, startPoint y: 280, endPoint x: 590, endPoint y: 280, distance: 172.0
click at [762, 281] on video at bounding box center [916, 254] width 655 height 262
click at [470, 107] on button "Tag system-mistake" at bounding box center [468, 100] width 90 height 26
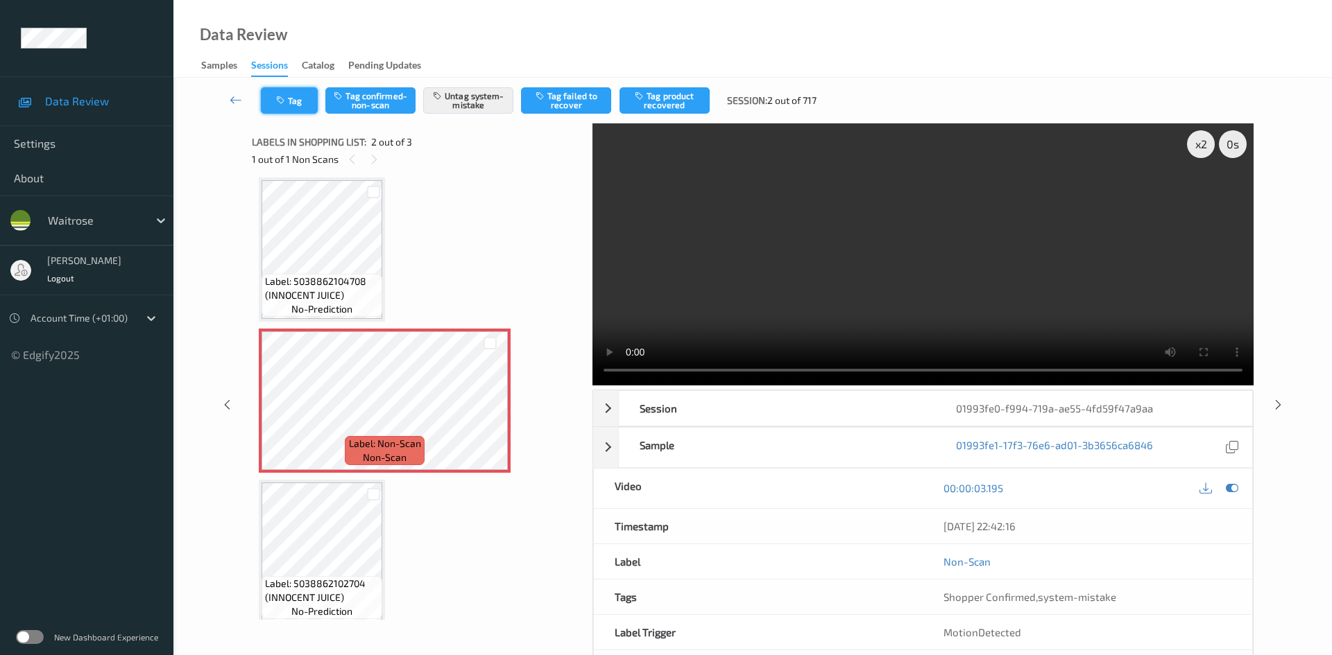
click at [292, 103] on button "Tag" at bounding box center [289, 100] width 57 height 26
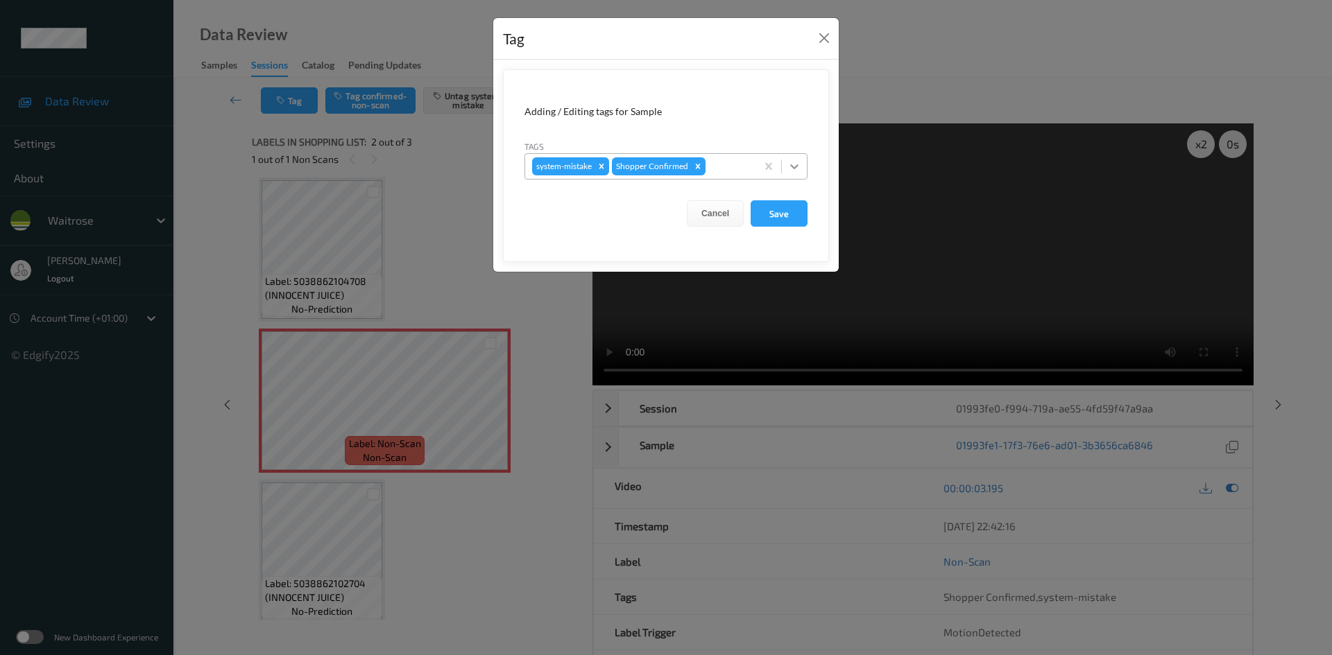
click at [796, 169] on icon at bounding box center [794, 167] width 14 height 14
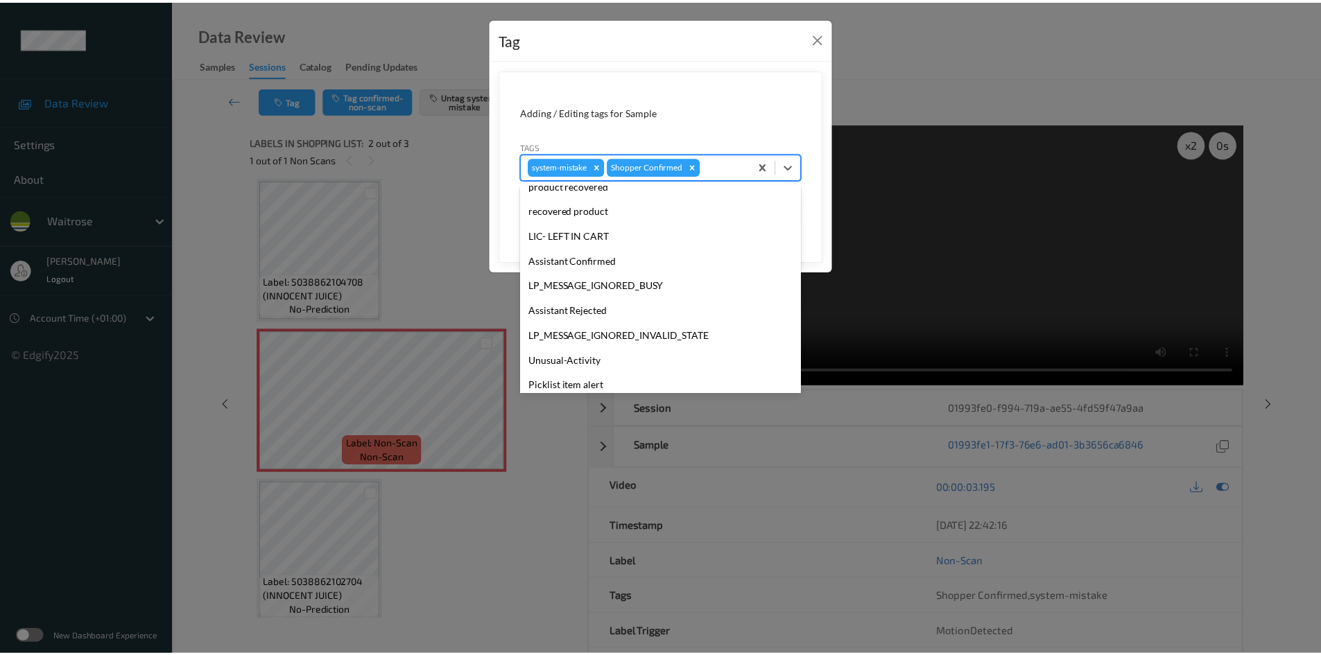
scroll to position [322, 0]
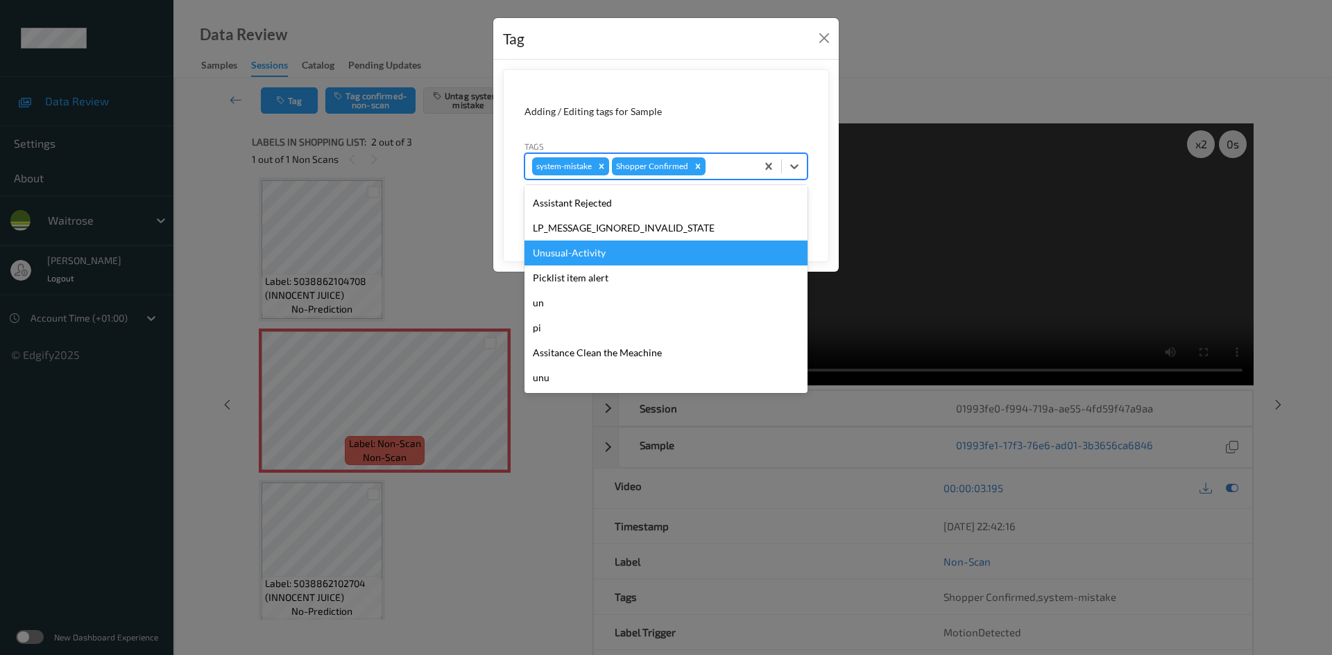
click at [574, 251] on div "Unusual-Activity" at bounding box center [665, 253] width 283 height 25
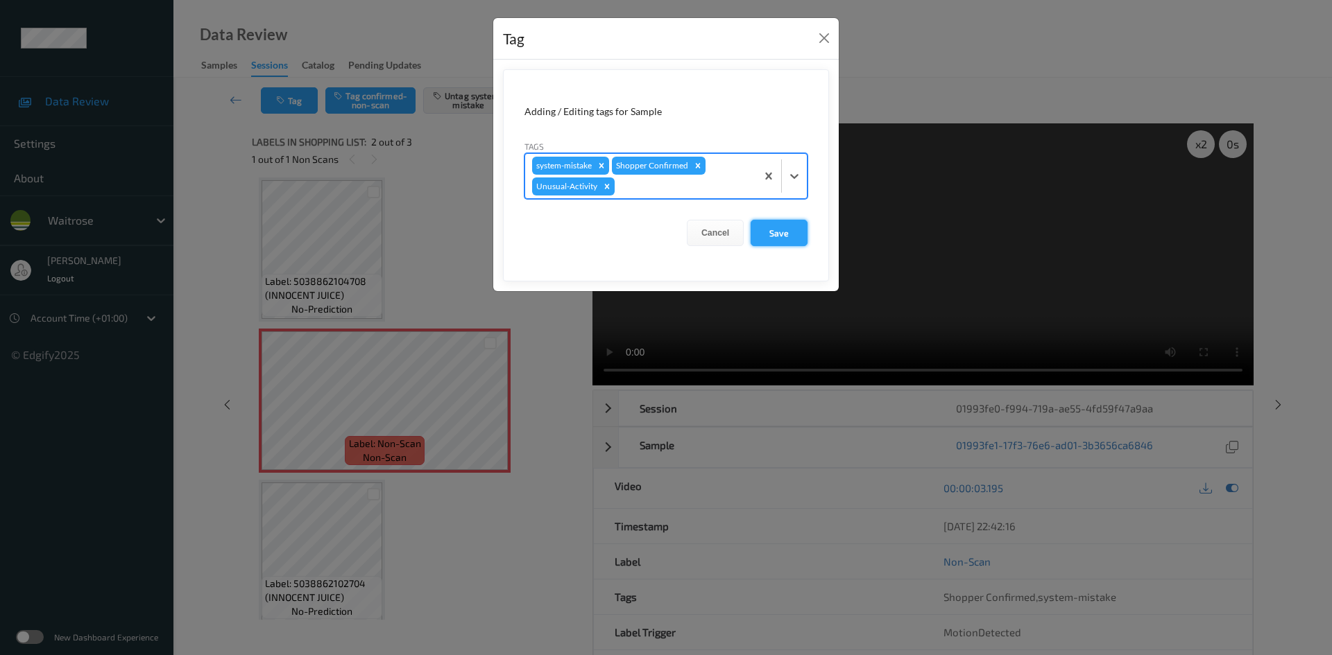
click at [778, 236] on button "Save" at bounding box center [778, 233] width 57 height 26
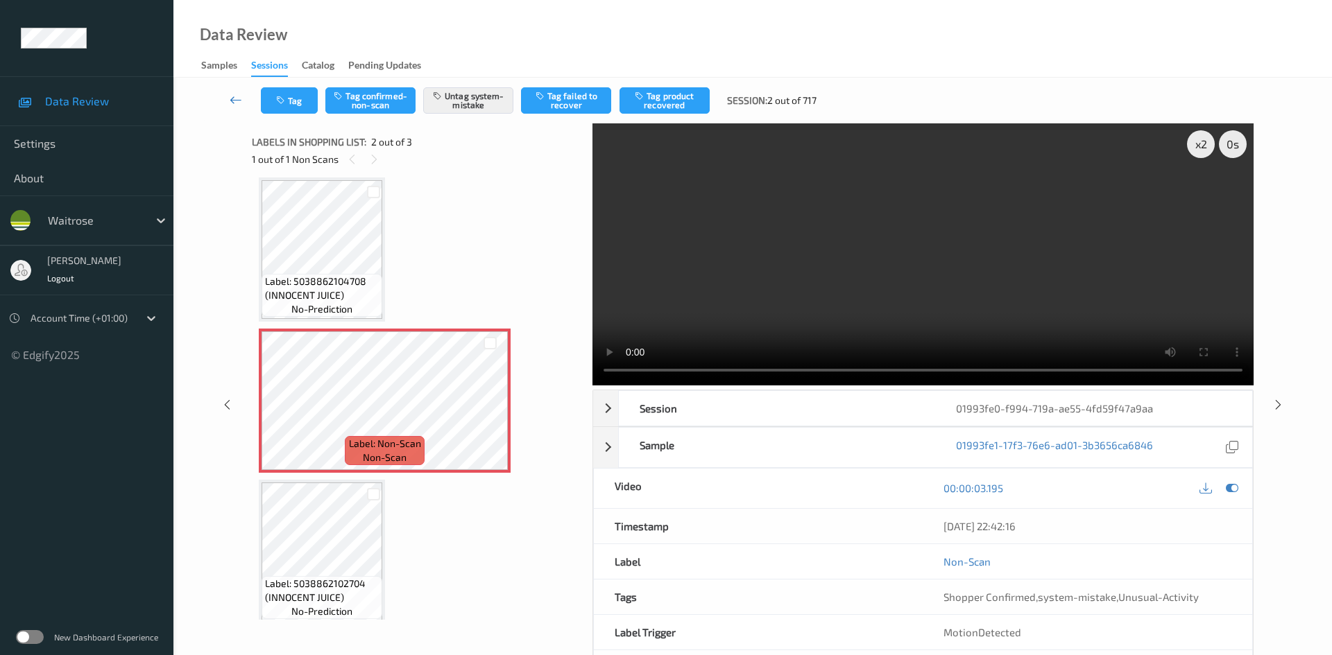
click at [234, 94] on icon at bounding box center [236, 100] width 12 height 14
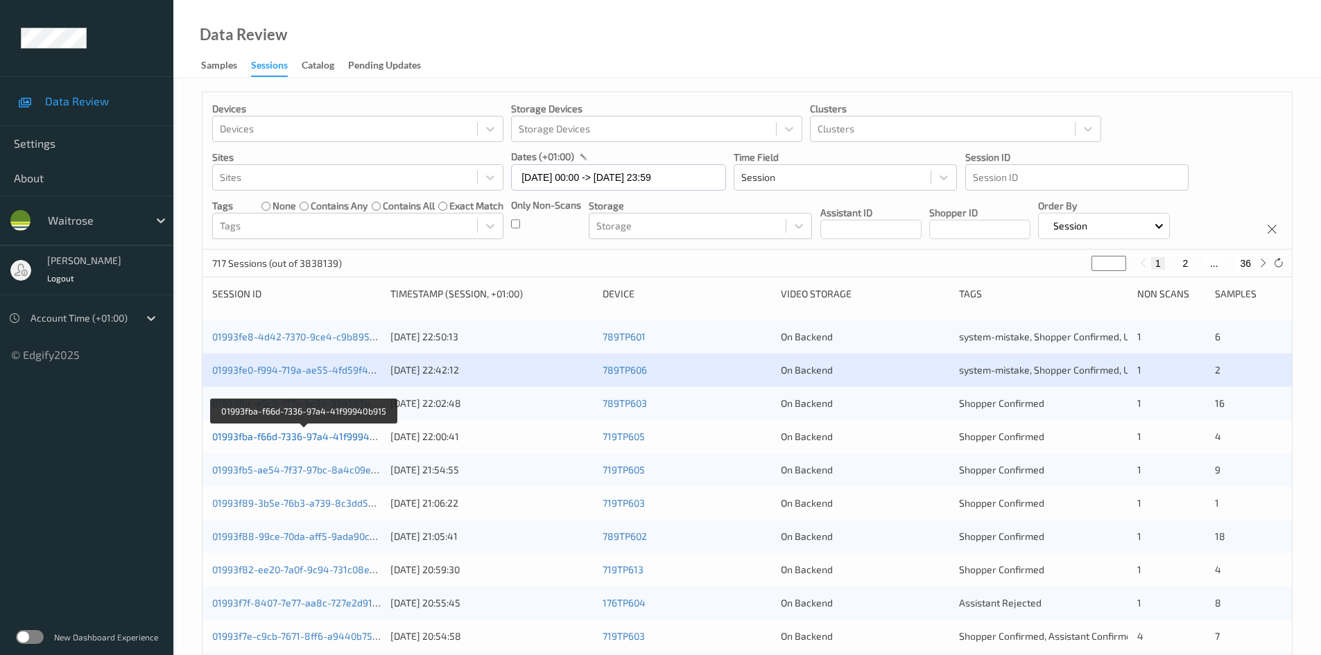
click at [276, 439] on link "01993fba-f66d-7336-97a4-41f99940b915" at bounding box center [304, 437] width 184 height 12
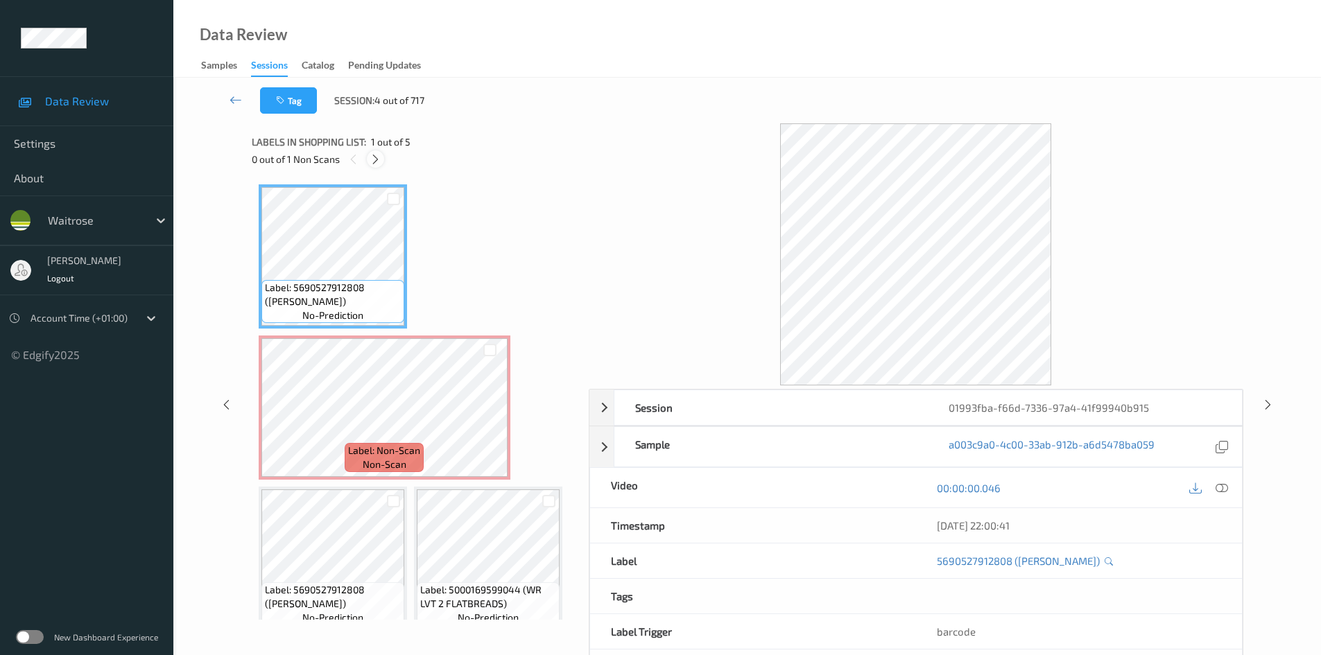
click at [381, 161] on icon at bounding box center [376, 159] width 12 height 12
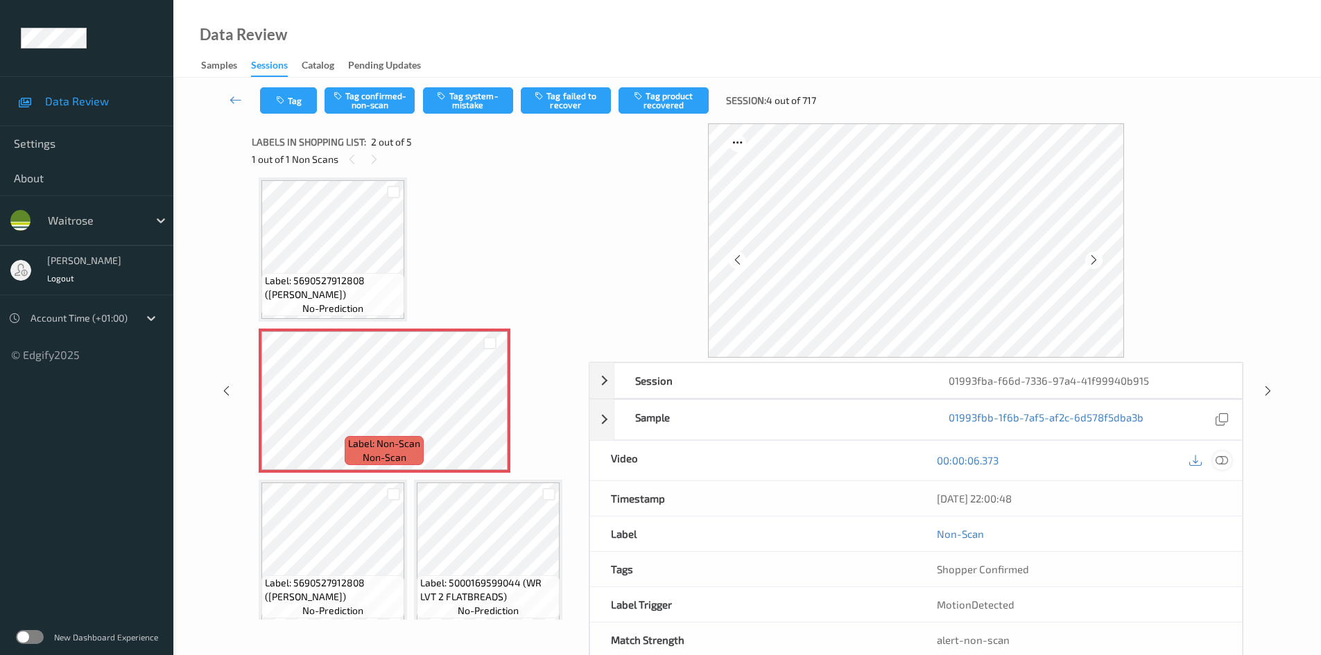
click at [1223, 458] on icon at bounding box center [1222, 460] width 12 height 12
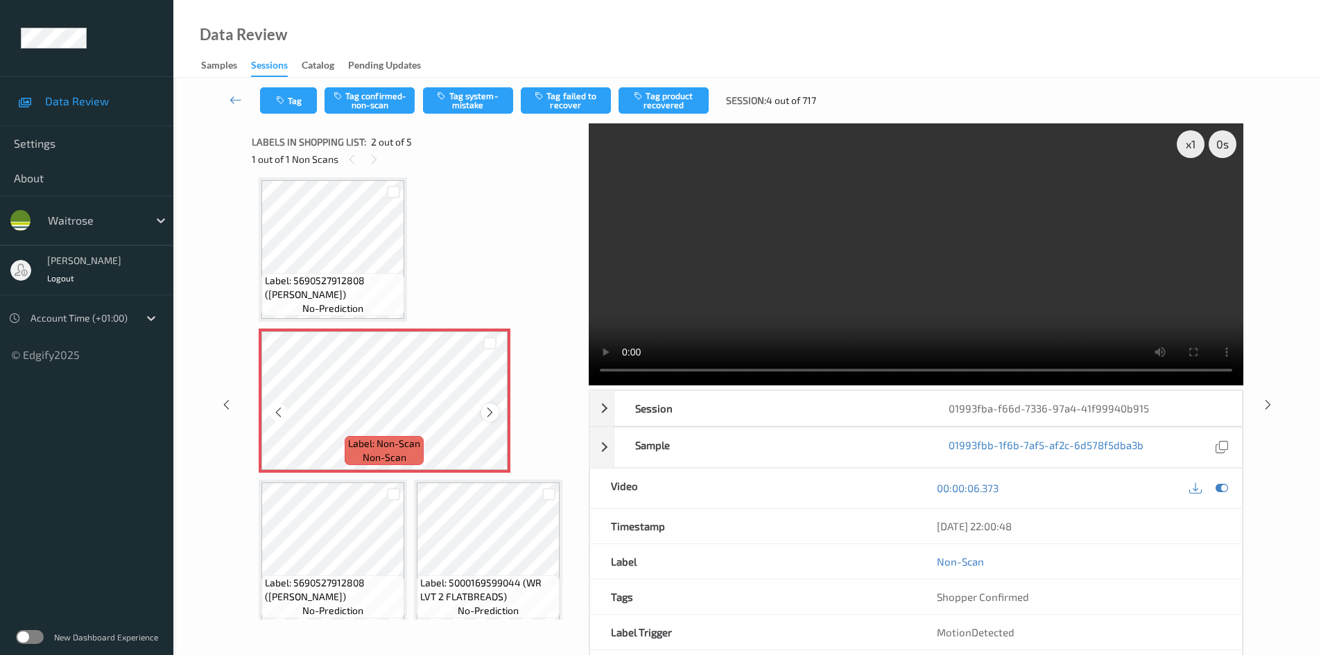
click at [490, 413] on icon at bounding box center [490, 412] width 12 height 12
click at [1183, 141] on div "x 1" at bounding box center [1191, 144] width 28 height 28
click at [708, 283] on video at bounding box center [916, 254] width 655 height 262
click at [803, 276] on video at bounding box center [916, 254] width 655 height 262
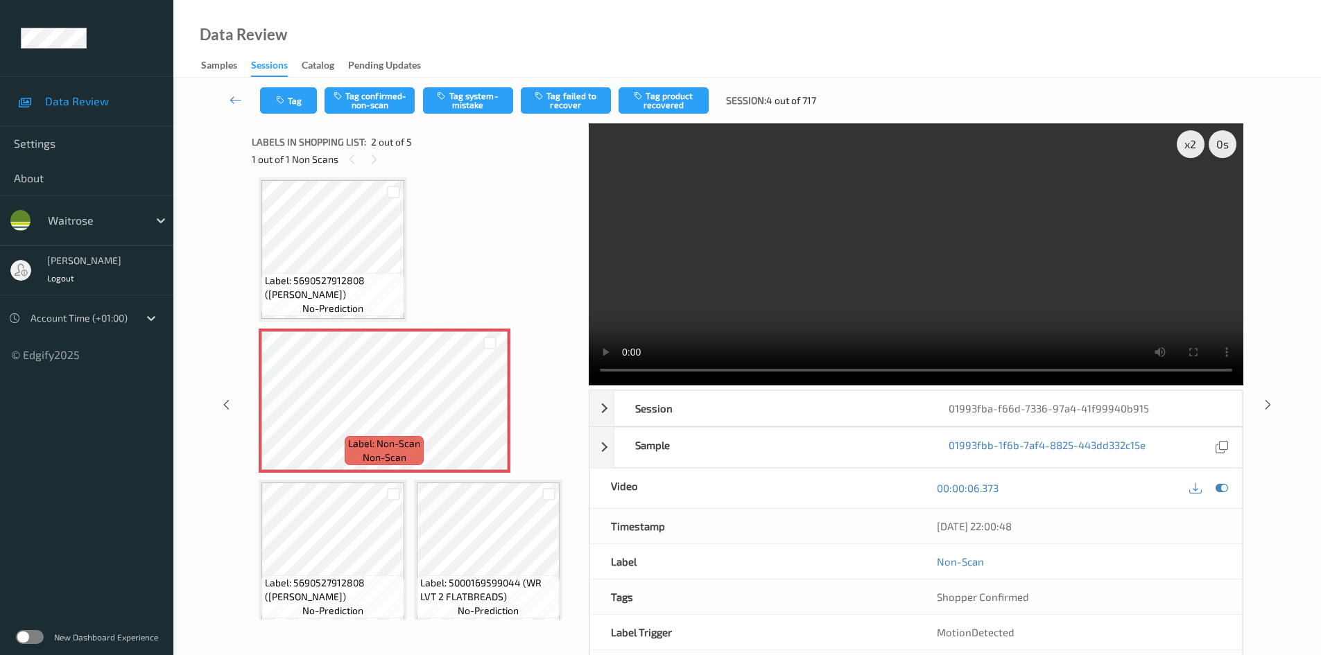
click at [909, 279] on video at bounding box center [916, 254] width 655 height 262
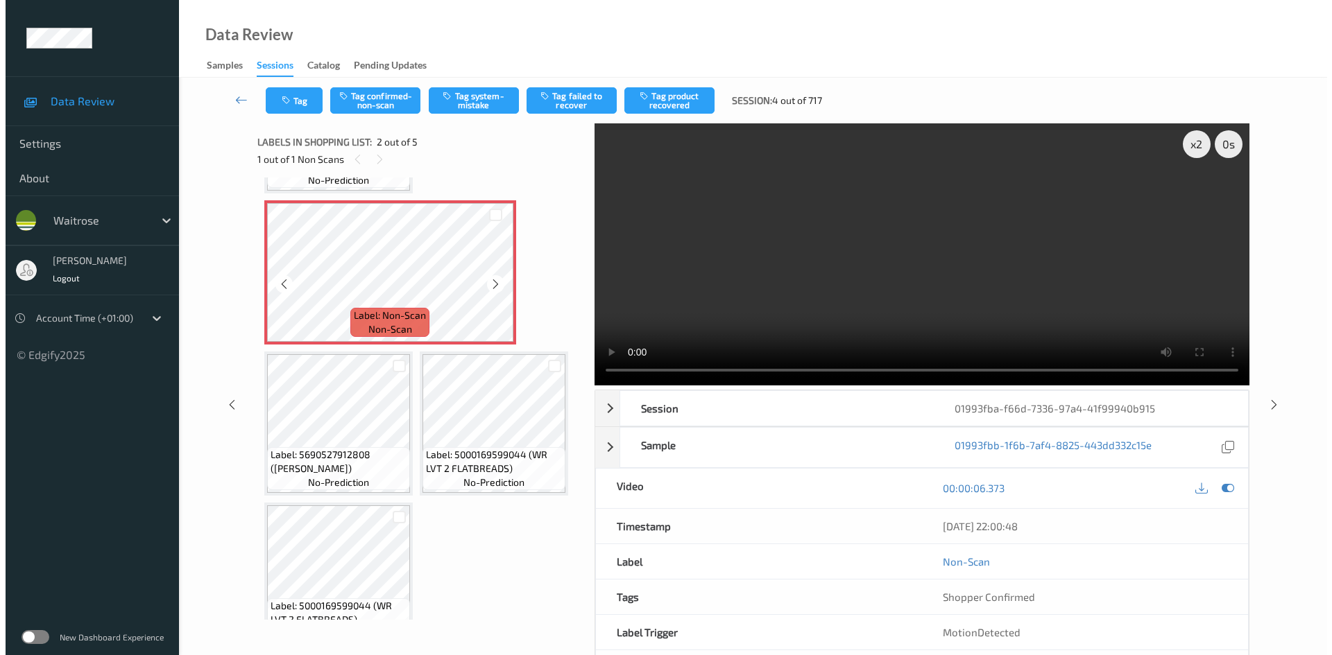
scroll to position [146, 0]
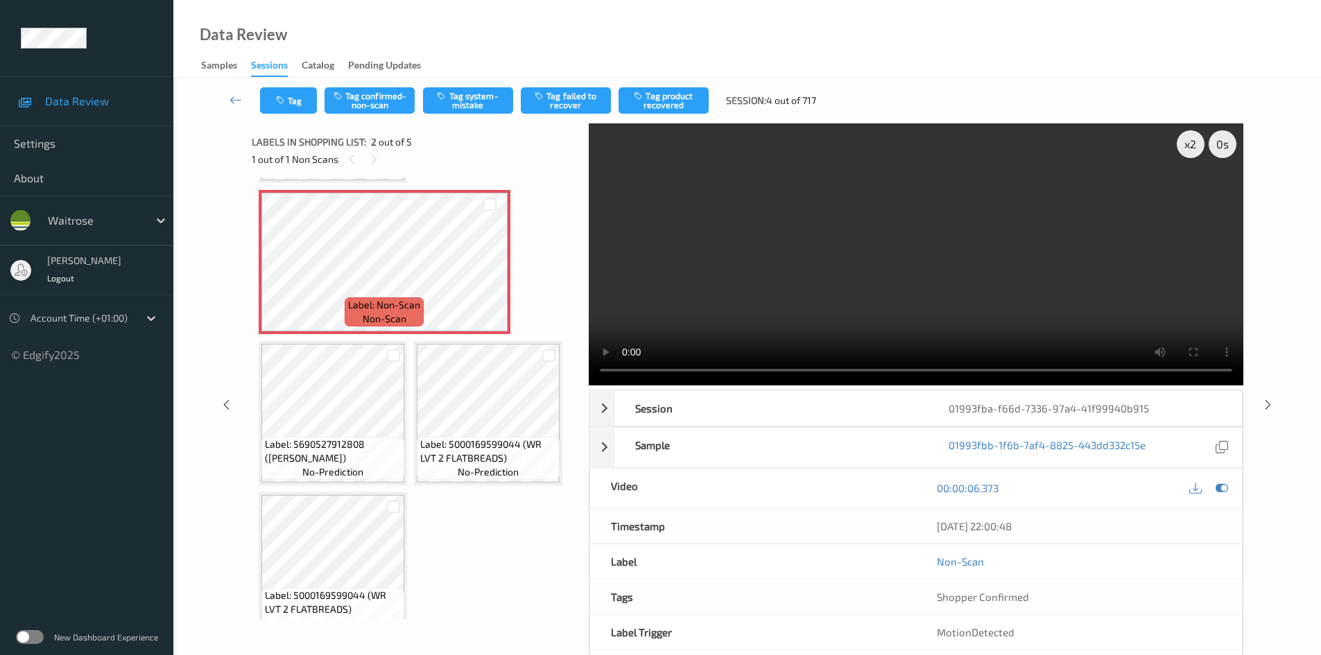
click at [792, 259] on video at bounding box center [916, 254] width 655 height 262
click at [854, 189] on video at bounding box center [916, 254] width 655 height 262
click at [755, 271] on video at bounding box center [916, 254] width 655 height 262
click at [810, 266] on video at bounding box center [916, 254] width 655 height 262
click at [917, 310] on video at bounding box center [916, 254] width 655 height 262
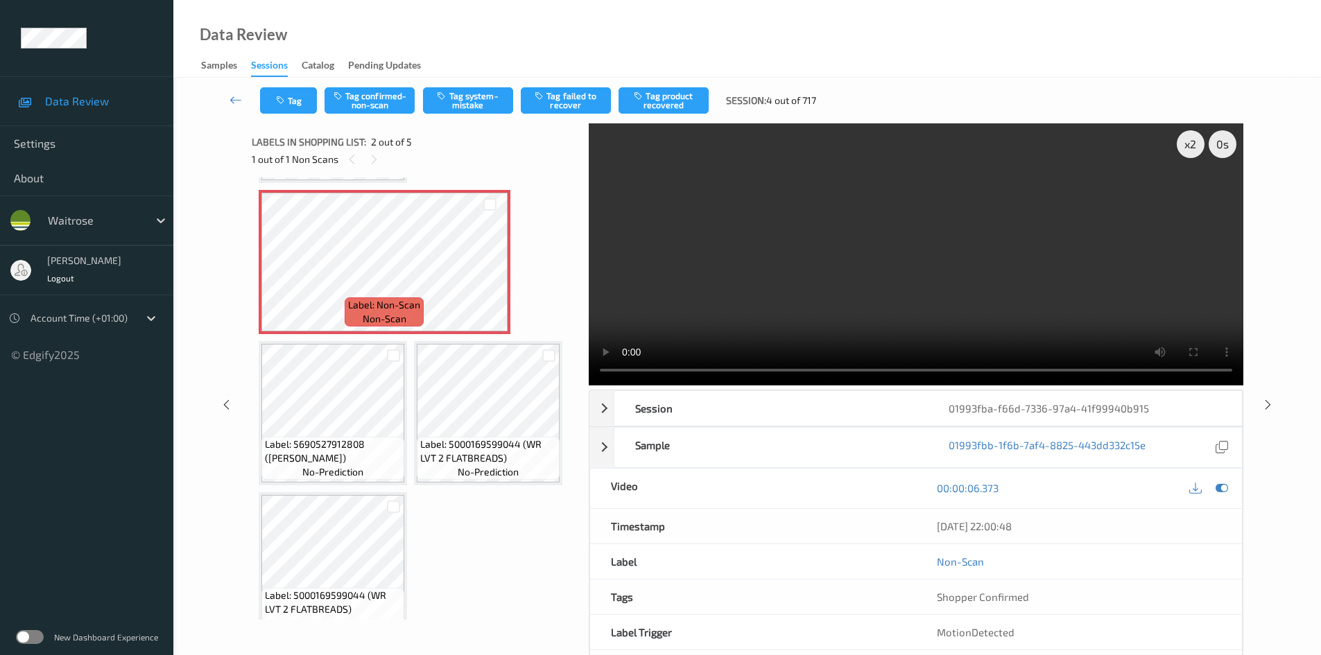
click at [933, 269] on video at bounding box center [916, 254] width 655 height 262
click at [481, 101] on button "Tag system-mistake" at bounding box center [468, 100] width 90 height 26
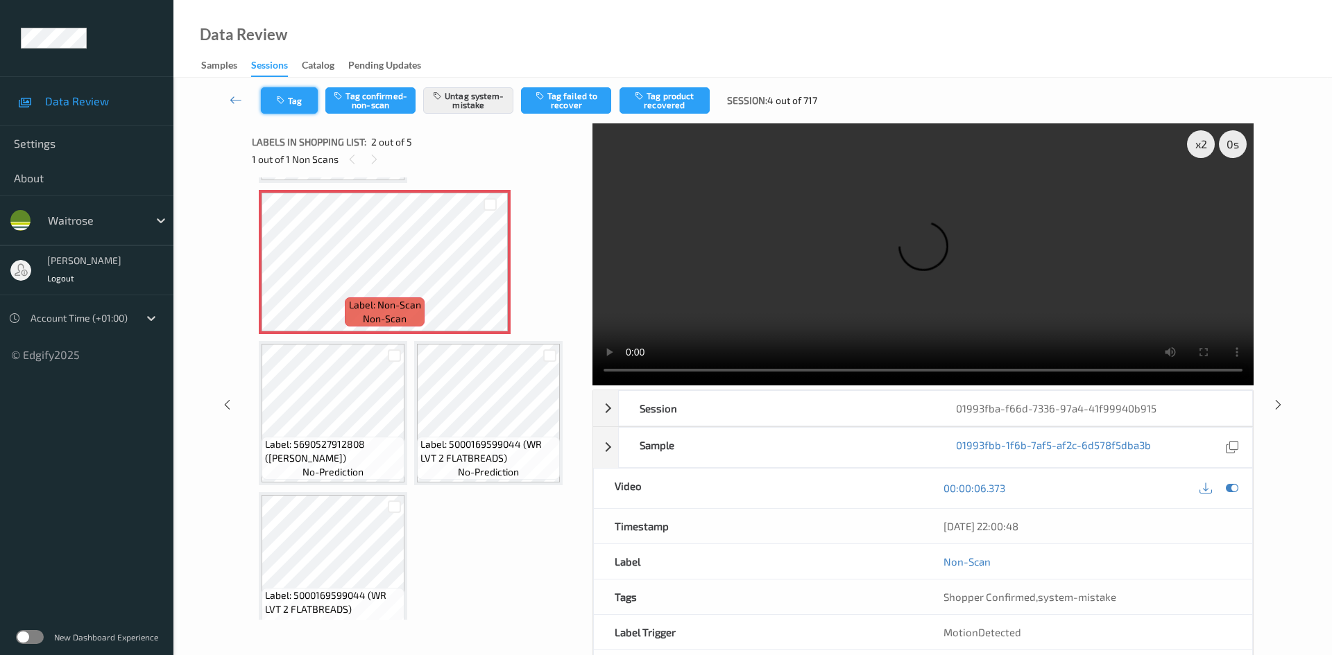
click at [303, 96] on button "Tag" at bounding box center [289, 100] width 57 height 26
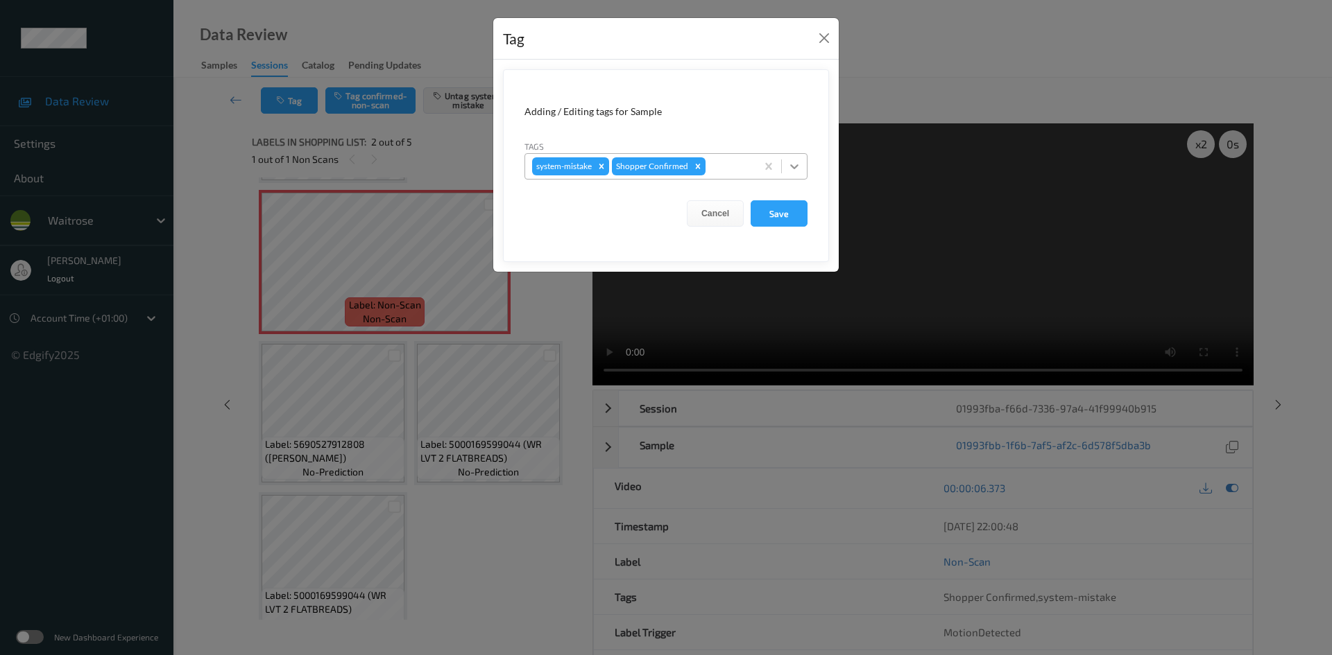
click at [790, 165] on icon at bounding box center [794, 167] width 14 height 14
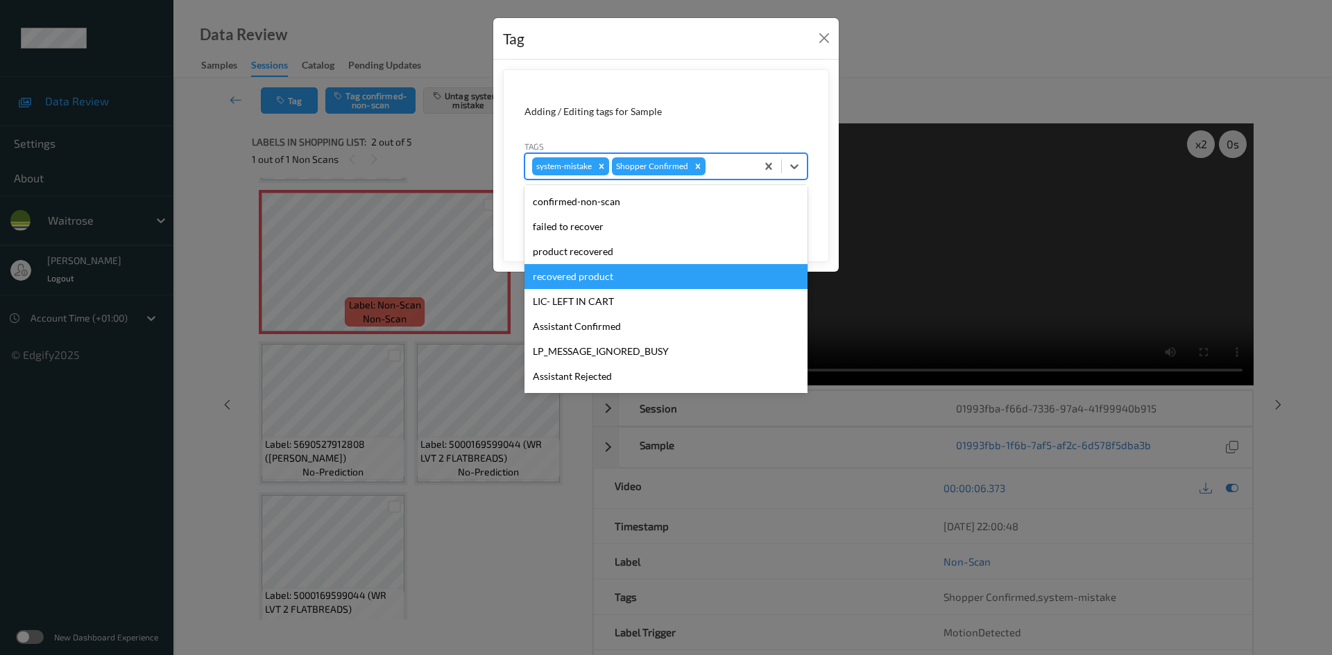
scroll to position [322, 0]
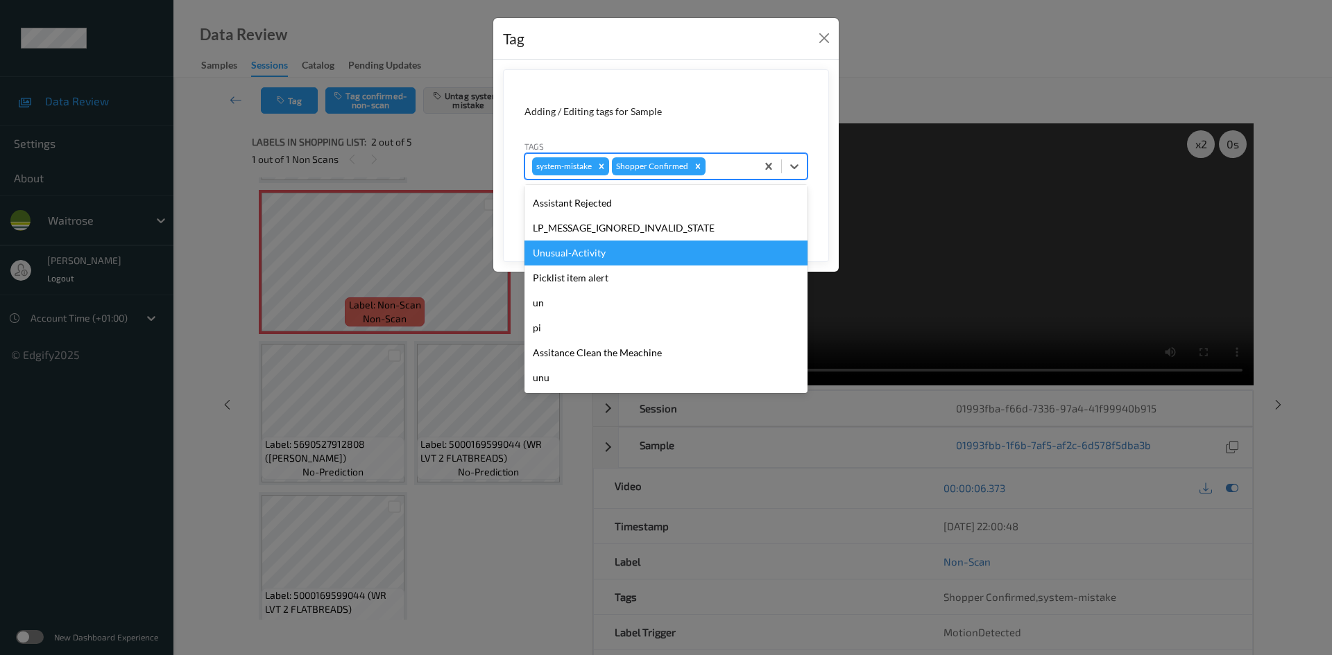
click at [589, 248] on div "Unusual-Activity" at bounding box center [665, 253] width 283 height 25
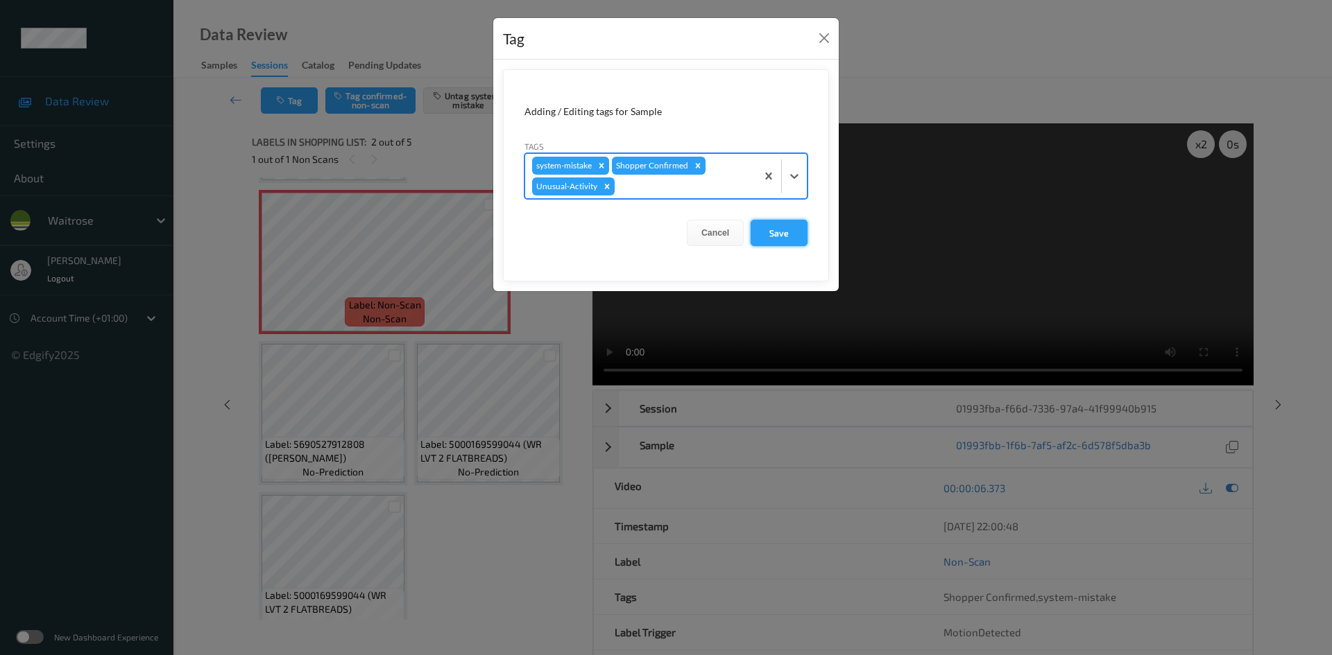
click at [766, 224] on button "Save" at bounding box center [778, 233] width 57 height 26
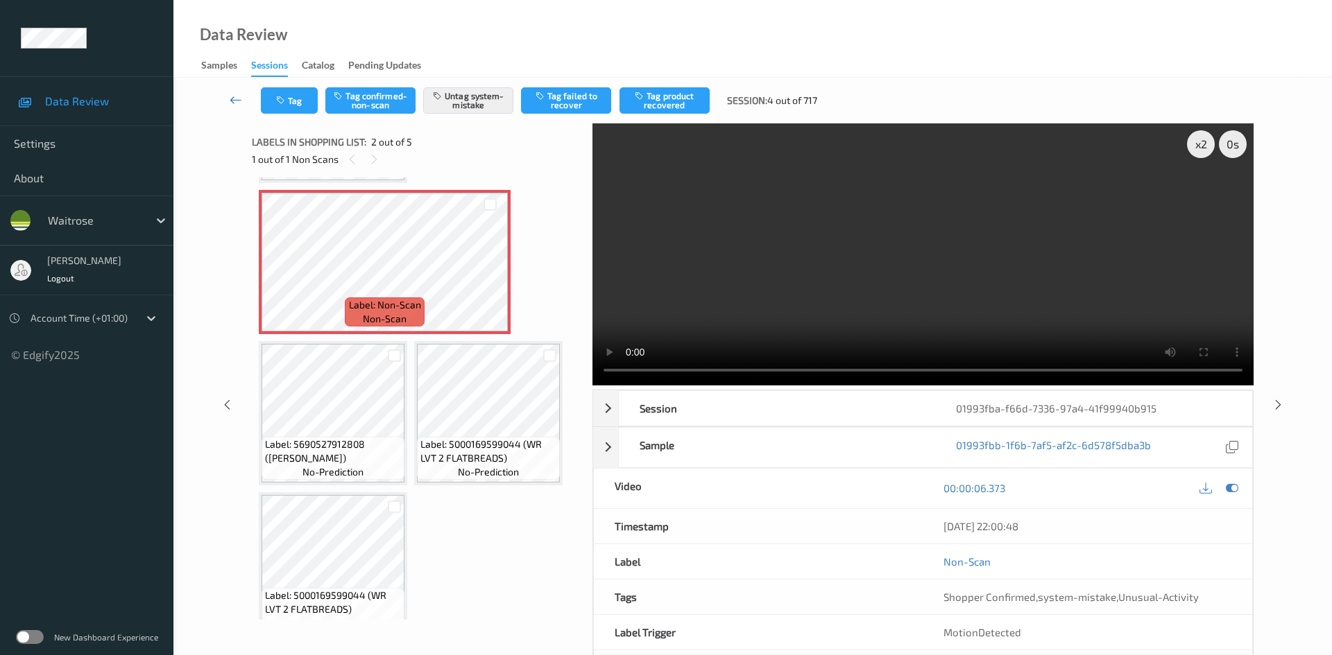
click at [227, 92] on link at bounding box center [236, 100] width 49 height 26
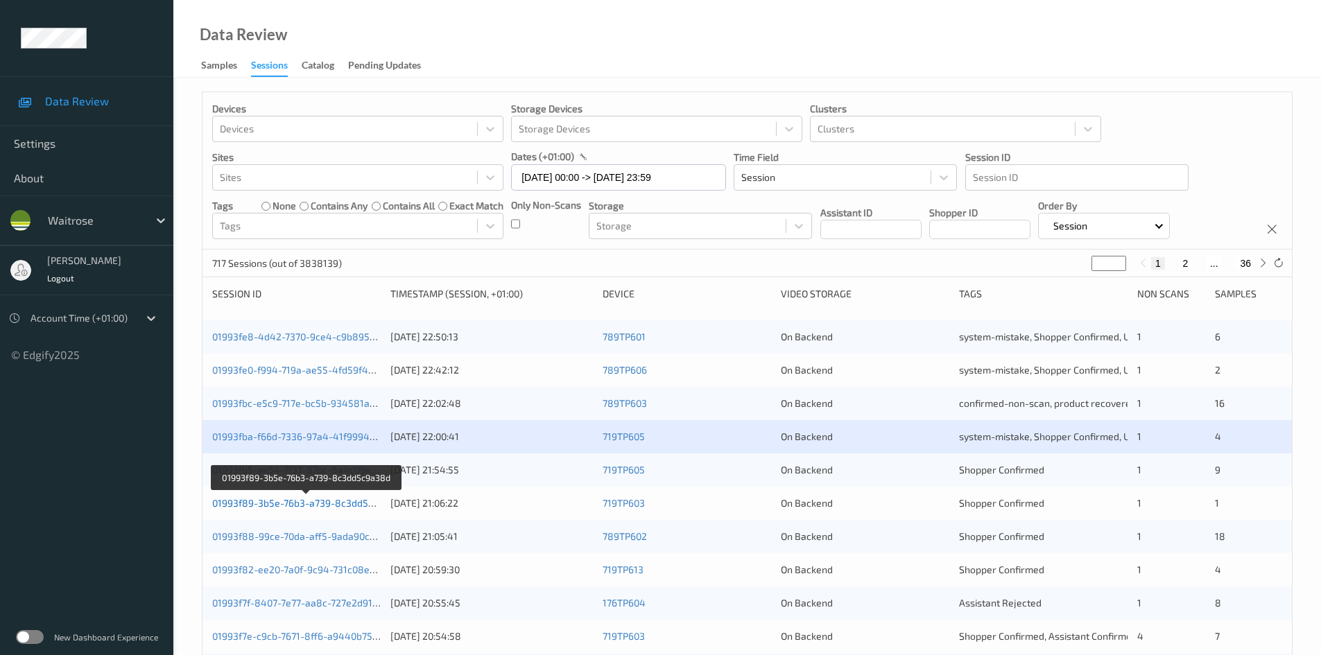
click at [276, 503] on link "01993f89-3b5e-76b3-a739-8c3dd5c9a38d" at bounding box center [306, 503] width 189 height 12
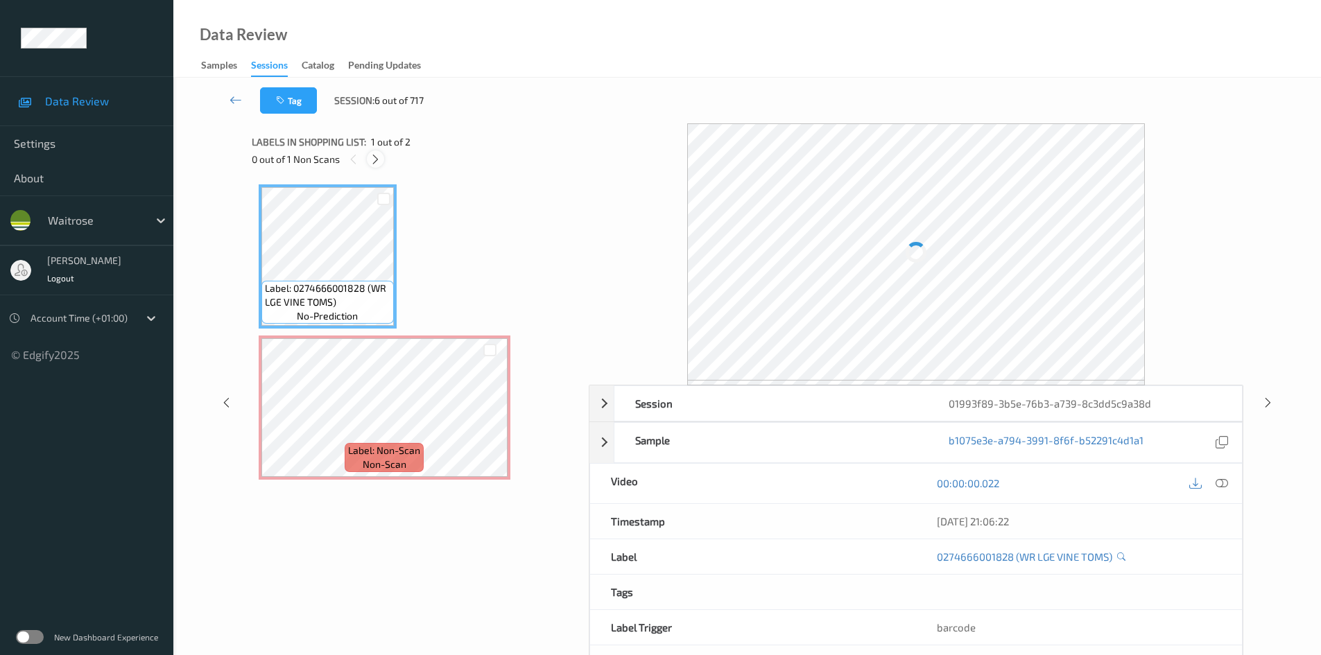
click at [378, 156] on icon at bounding box center [376, 159] width 12 height 12
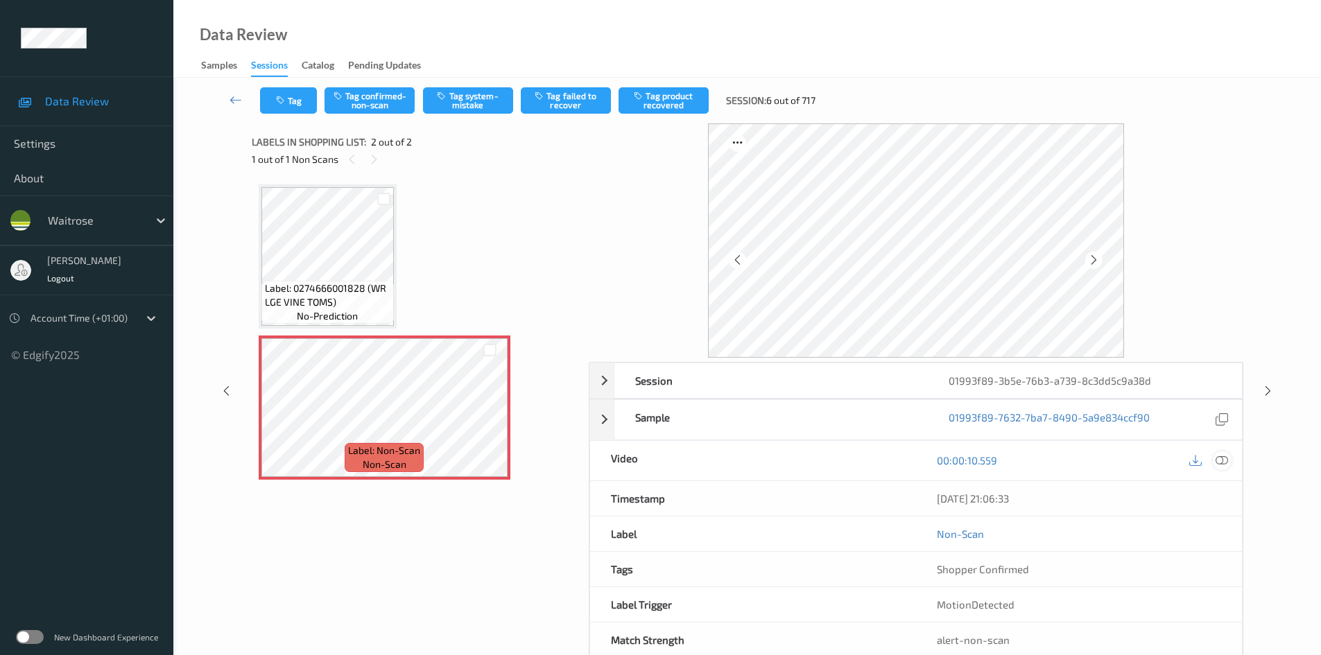
click at [1225, 462] on icon at bounding box center [1222, 460] width 12 height 12
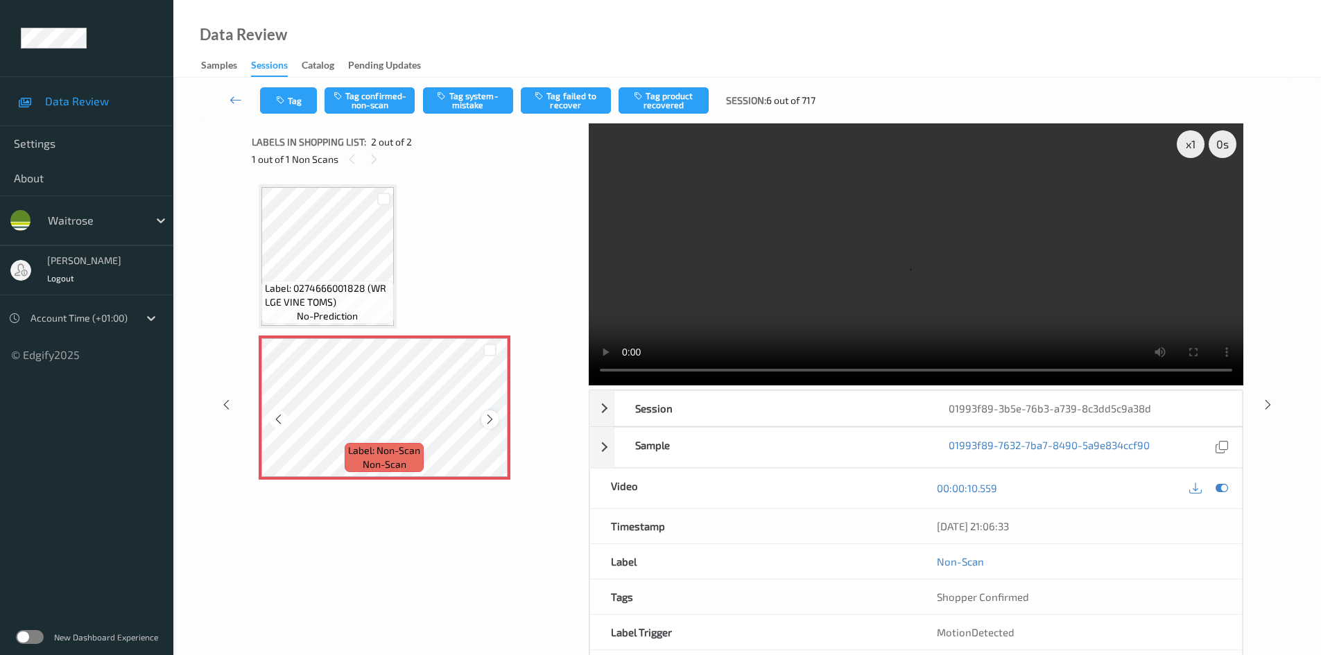
click at [492, 419] on icon at bounding box center [490, 419] width 12 height 12
click at [1194, 141] on div "x 1" at bounding box center [1191, 144] width 28 height 28
click at [1196, 147] on div "x 2" at bounding box center [1191, 144] width 28 height 28
click at [830, 252] on video at bounding box center [916, 254] width 655 height 262
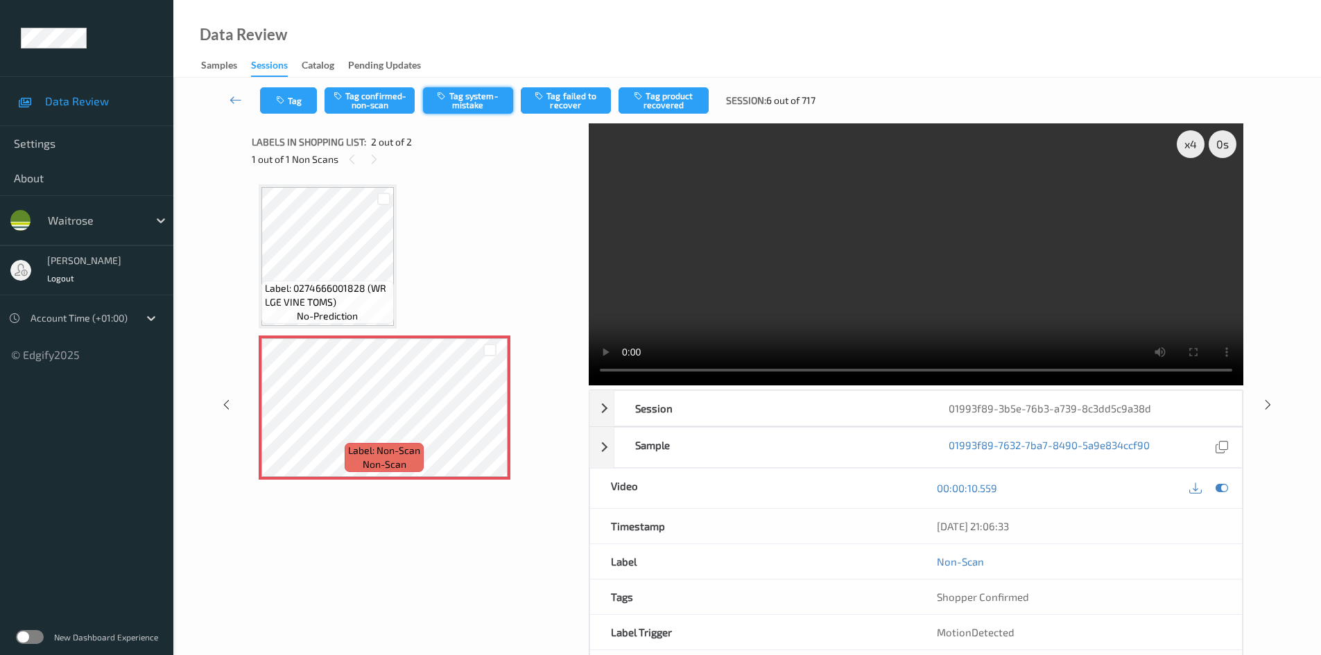
click at [466, 94] on button "Tag system-mistake" at bounding box center [468, 100] width 90 height 26
click at [478, 88] on button "Tag system-mistake" at bounding box center [468, 100] width 90 height 26
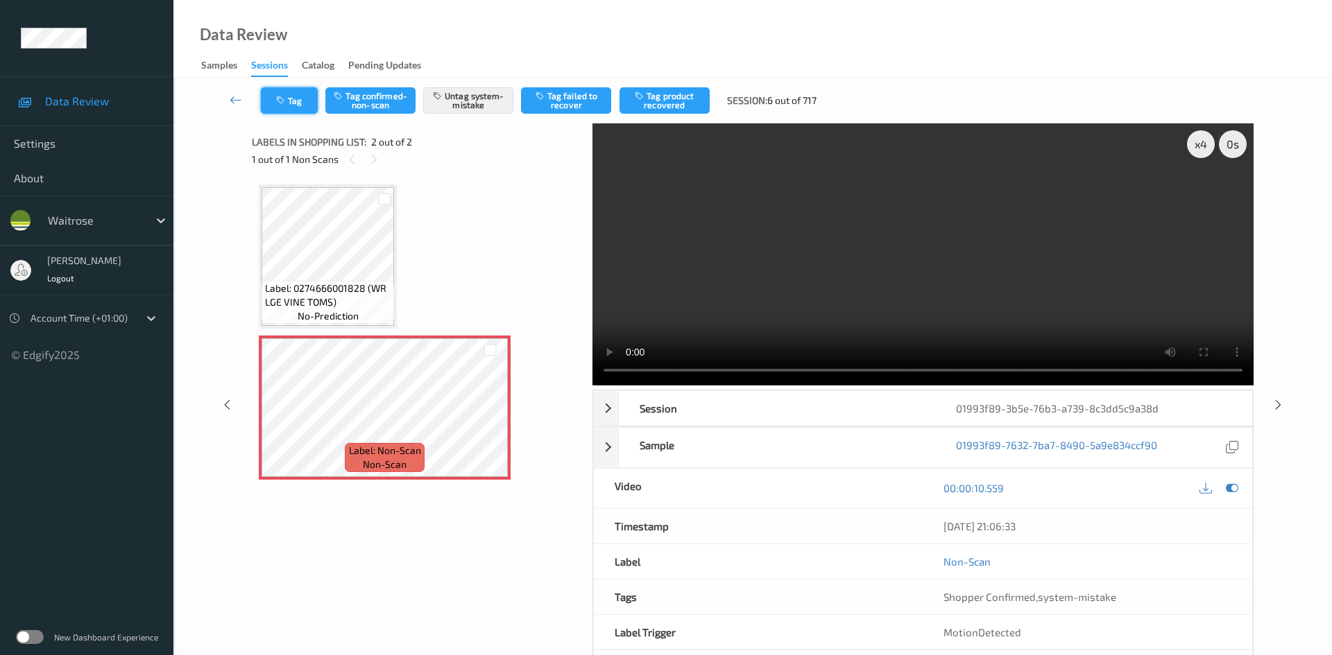
click at [298, 101] on button "Tag" at bounding box center [289, 100] width 57 height 26
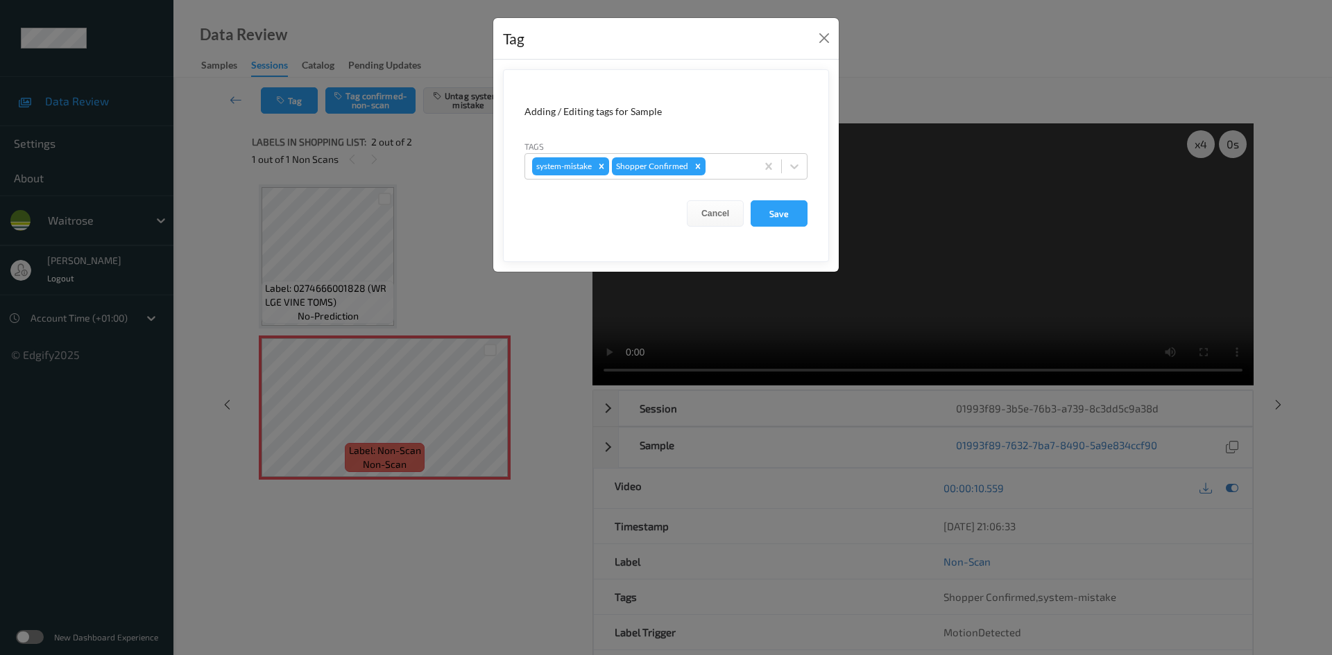
click at [809, 166] on form "Adding / Editing tags for Sample Tags system-mistake Shopper Confirmed Cancel S…" at bounding box center [666, 165] width 326 height 193
click at [798, 169] on icon at bounding box center [794, 167] width 14 height 14
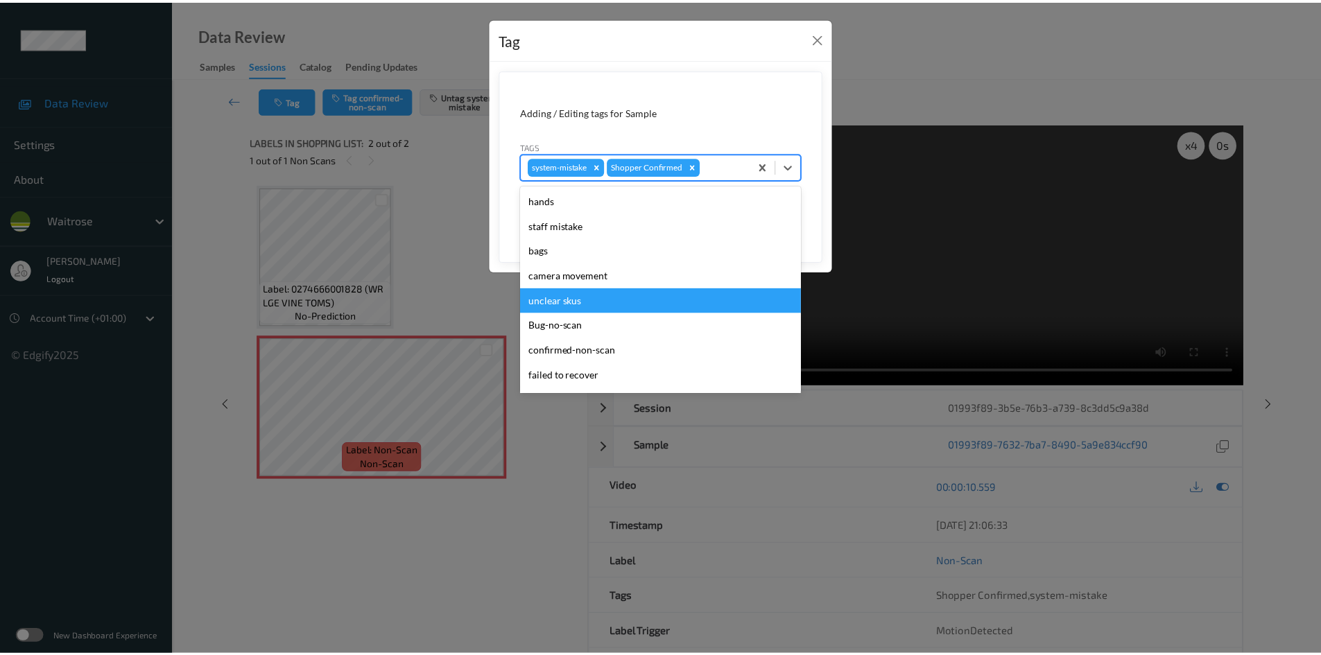
scroll to position [322, 0]
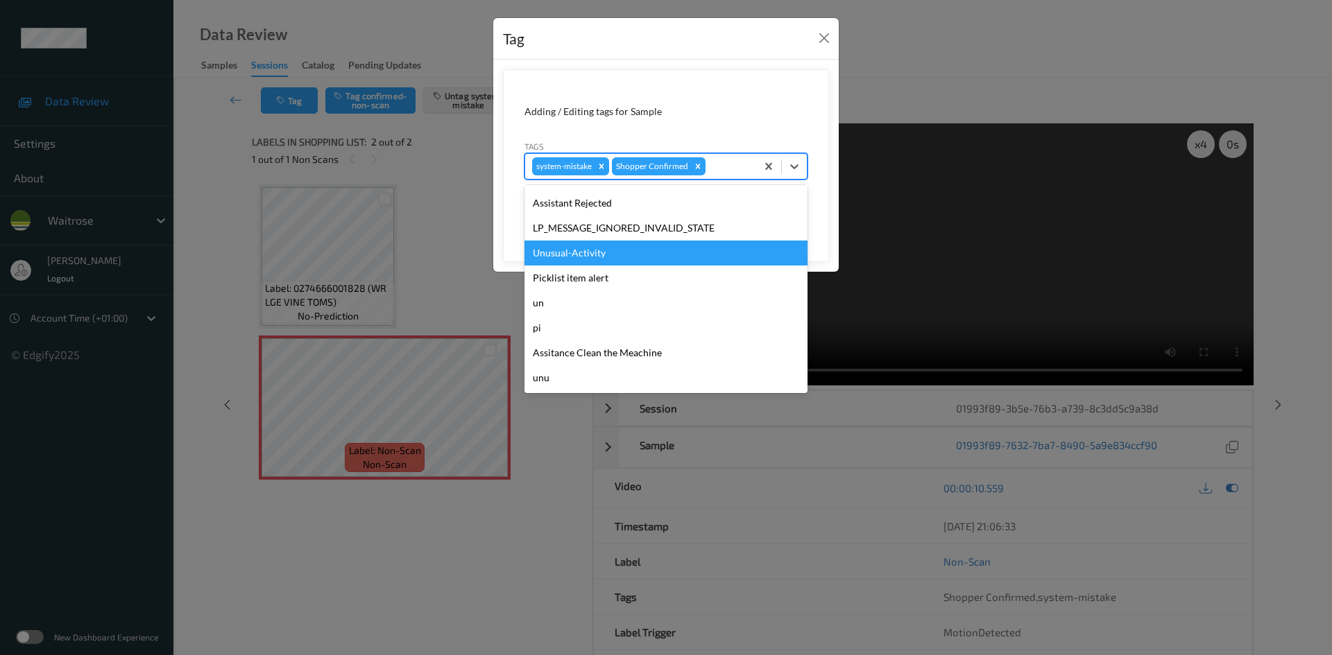
click at [589, 252] on div "Unusual-Activity" at bounding box center [665, 253] width 283 height 25
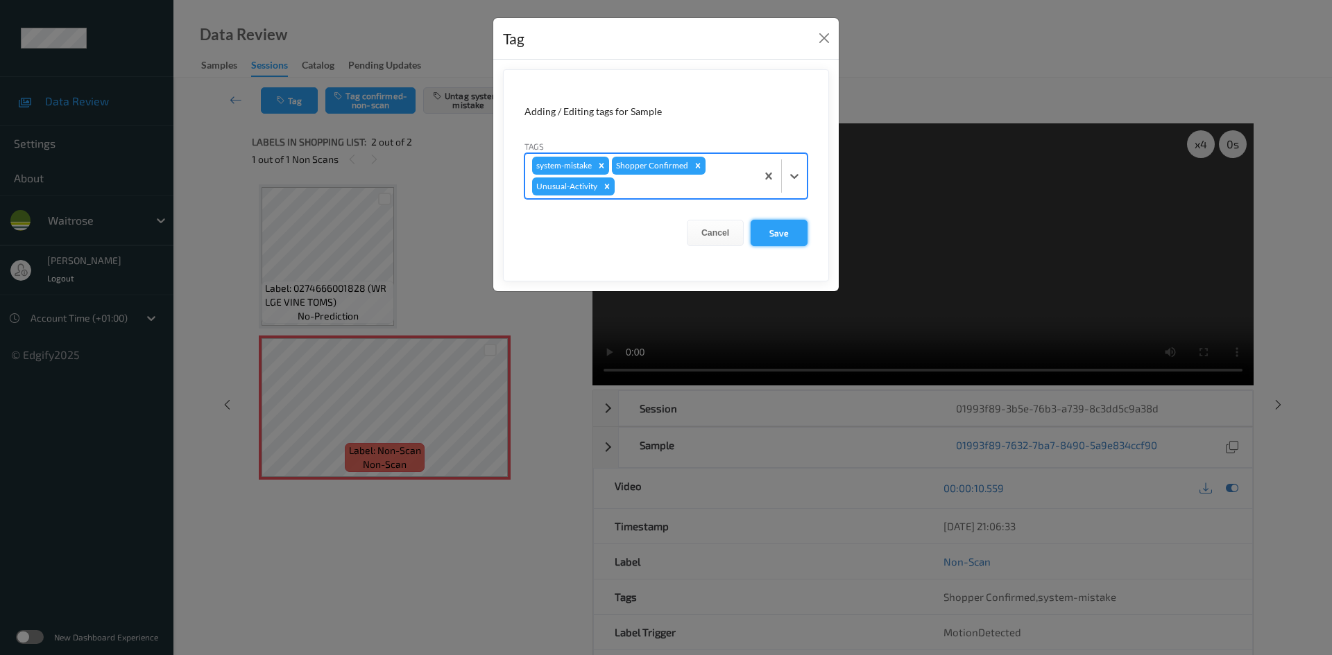
click at [771, 238] on button "Save" at bounding box center [778, 233] width 57 height 26
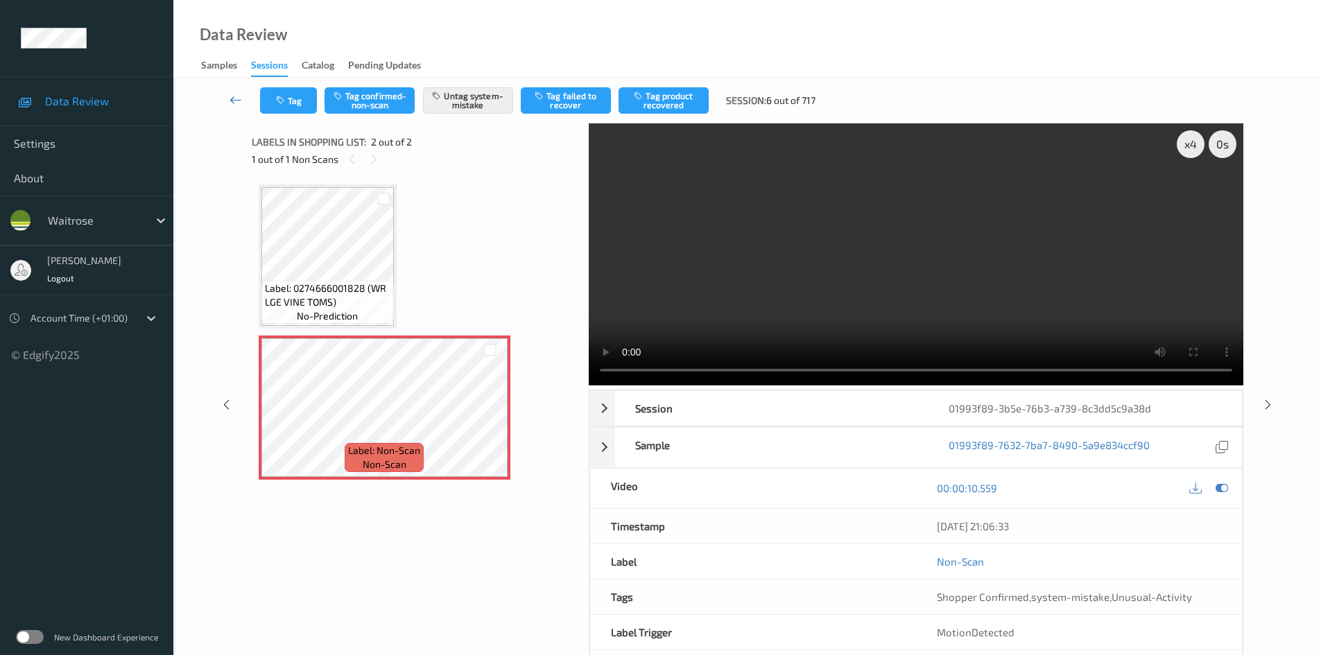
click at [230, 93] on icon at bounding box center [236, 100] width 12 height 14
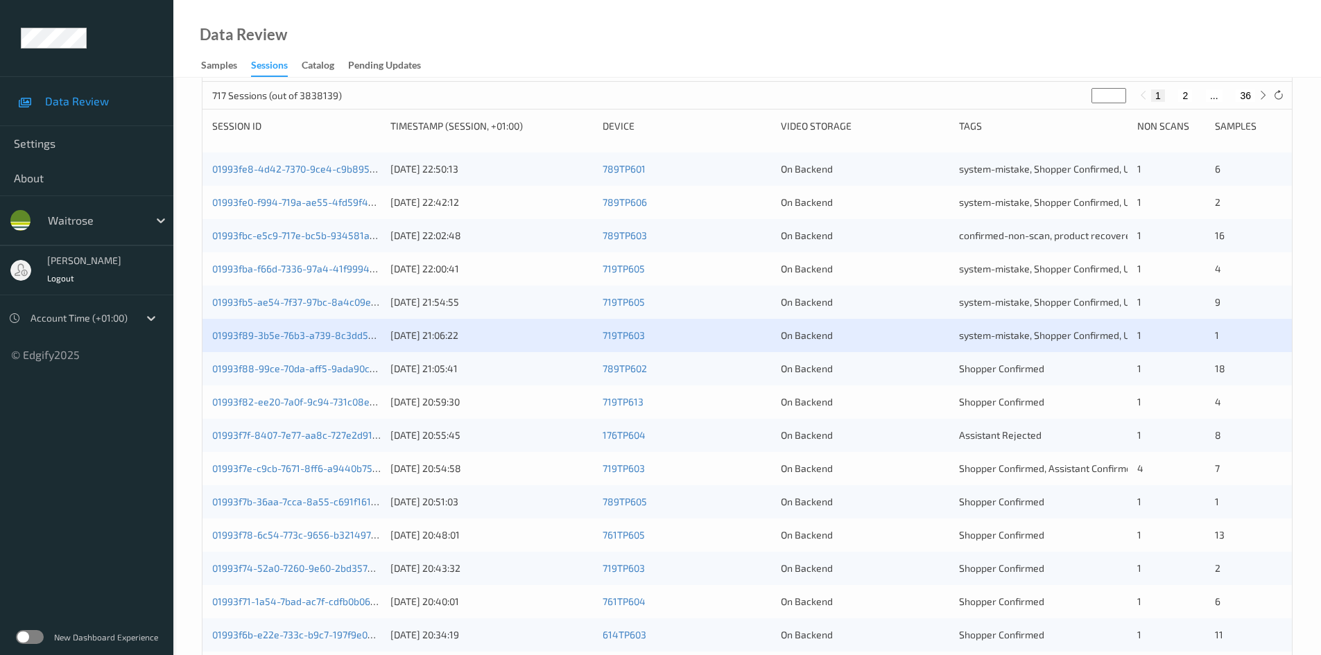
scroll to position [208, 0]
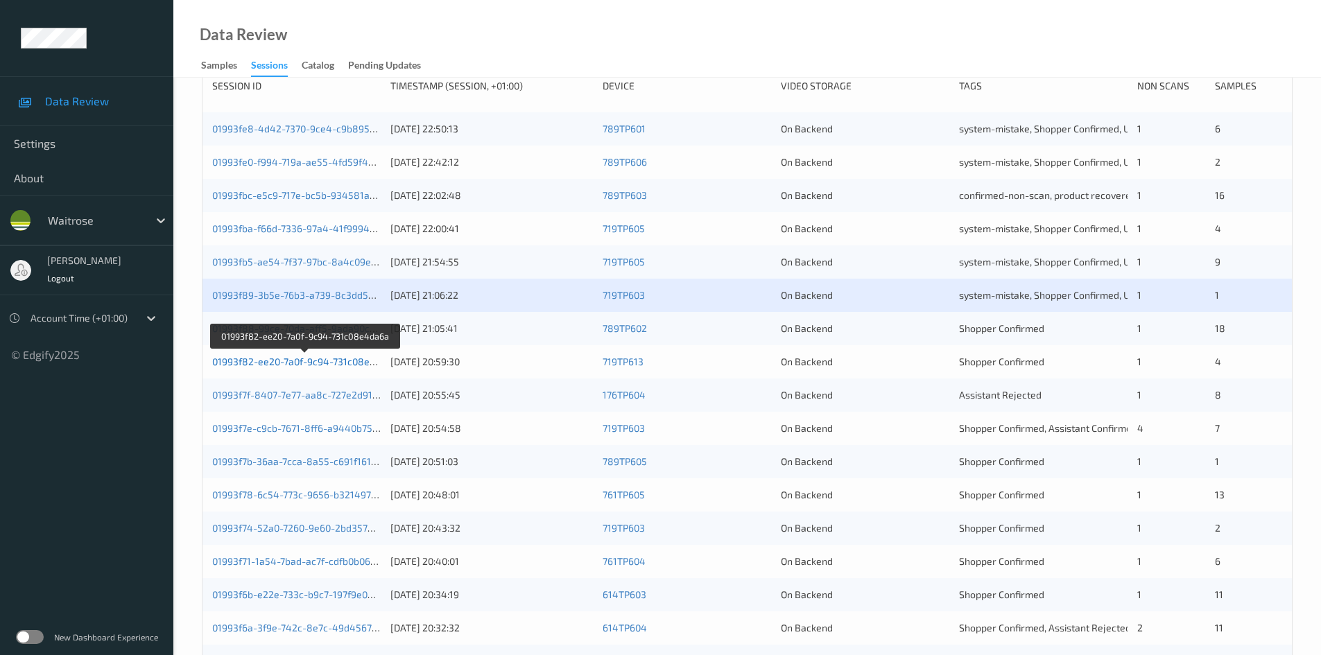
click at [273, 365] on link "01993f82-ee20-7a0f-9c94-731c08e4da6a" at bounding box center [305, 362] width 186 height 12
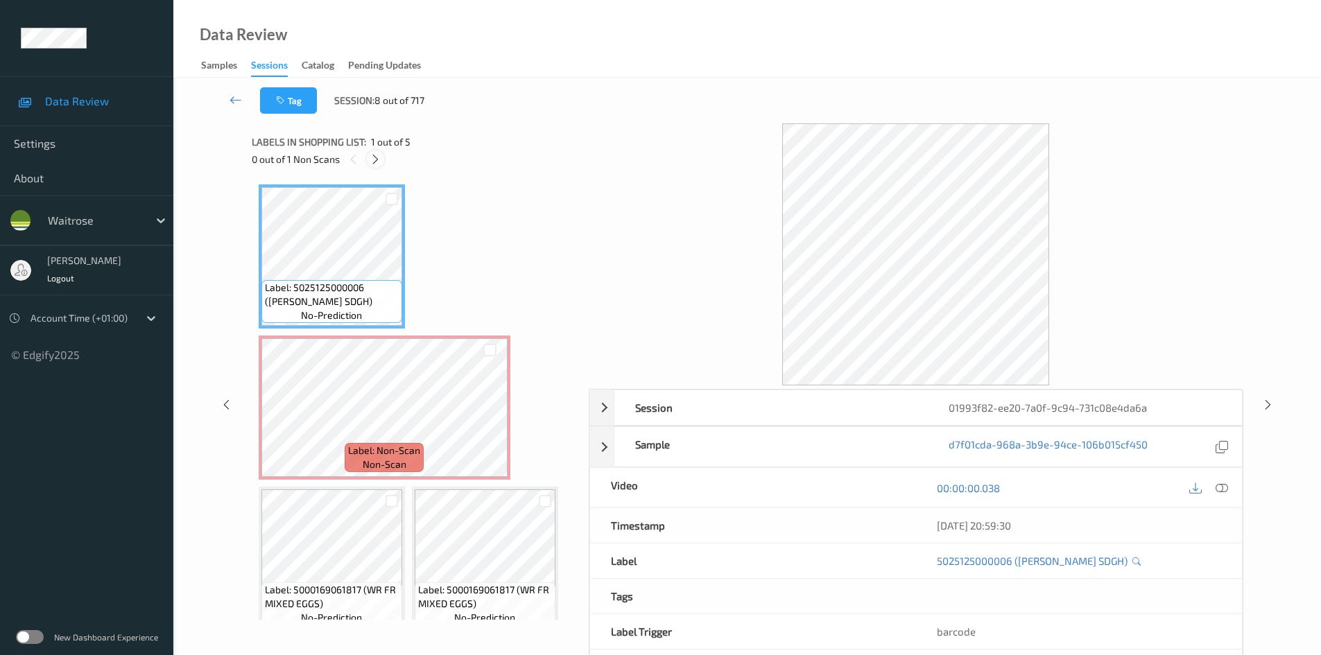
click at [377, 166] on div at bounding box center [375, 158] width 17 height 17
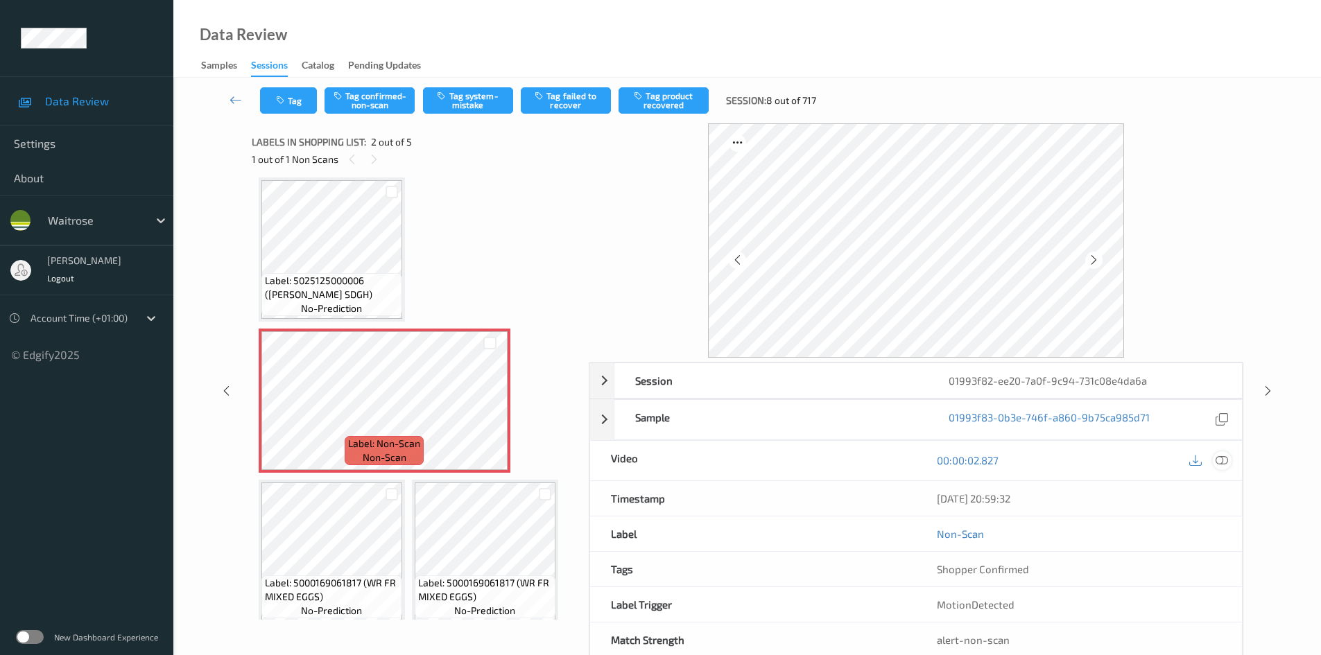
click at [1220, 458] on icon at bounding box center [1222, 460] width 12 height 12
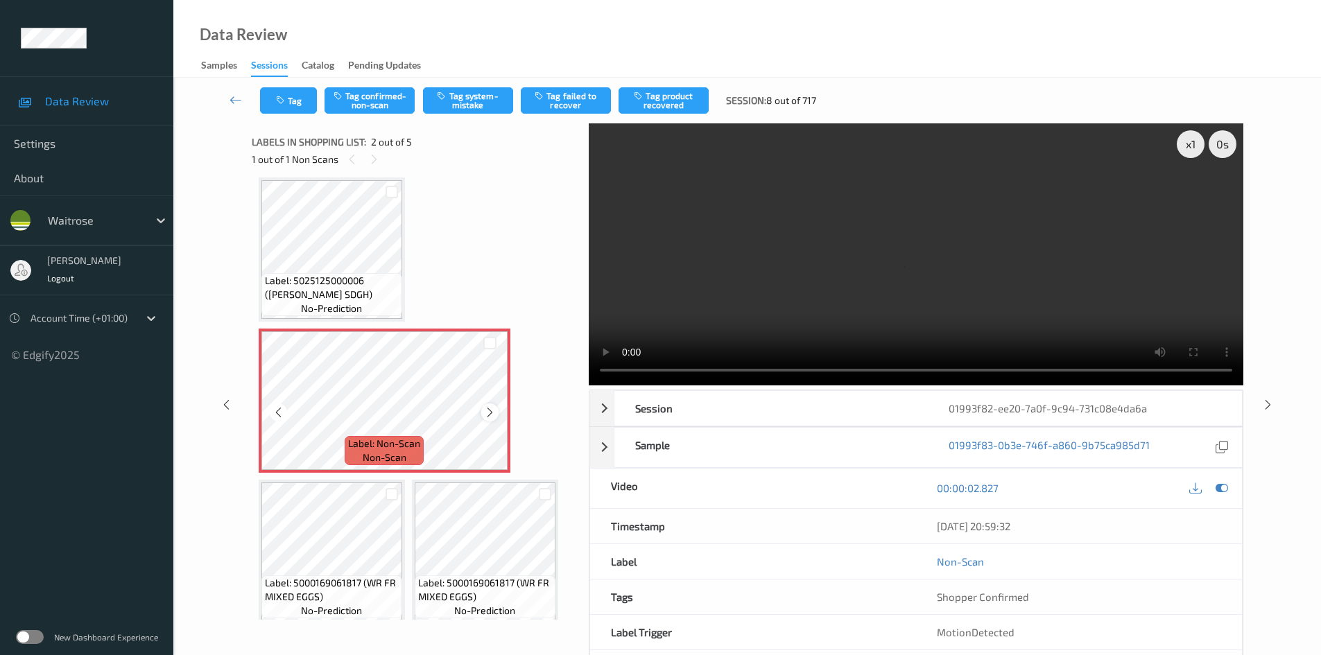
click at [488, 411] on icon at bounding box center [490, 412] width 12 height 12
click at [1183, 147] on div "x 1" at bounding box center [1191, 144] width 28 height 28
click at [783, 302] on video at bounding box center [916, 254] width 655 height 262
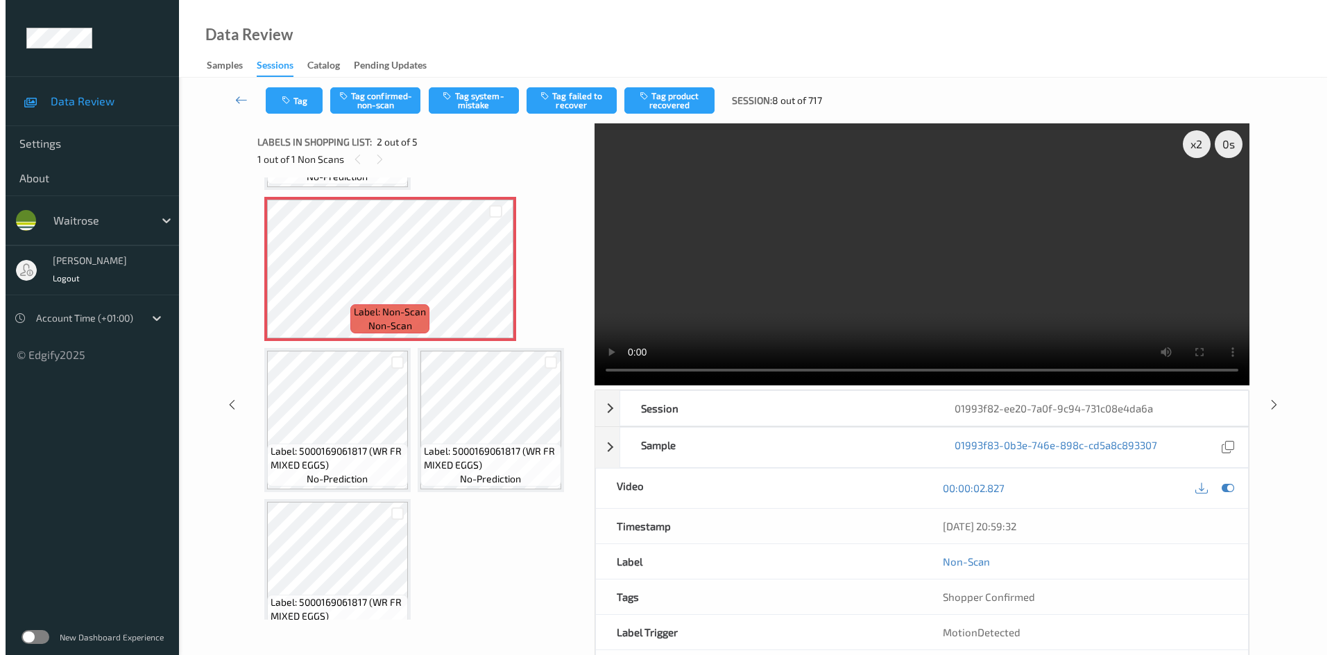
scroll to position [146, 0]
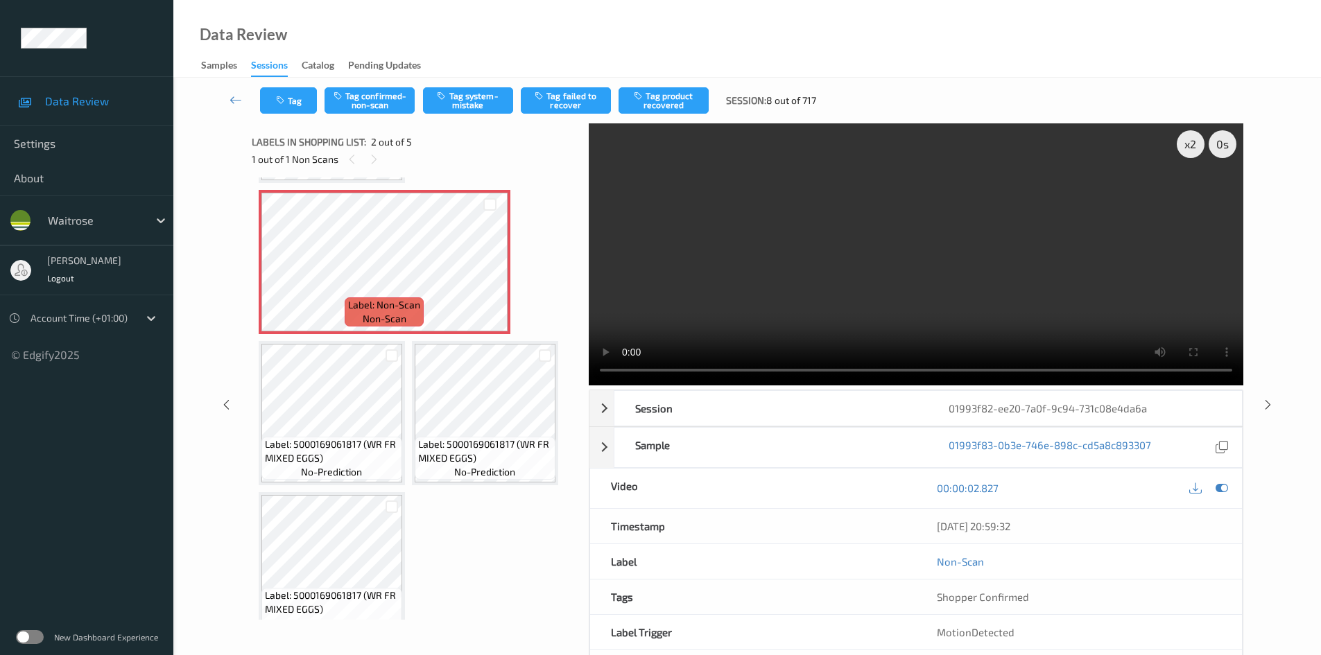
click at [884, 269] on video at bounding box center [916, 254] width 655 height 262
click at [876, 265] on video at bounding box center [916, 254] width 655 height 262
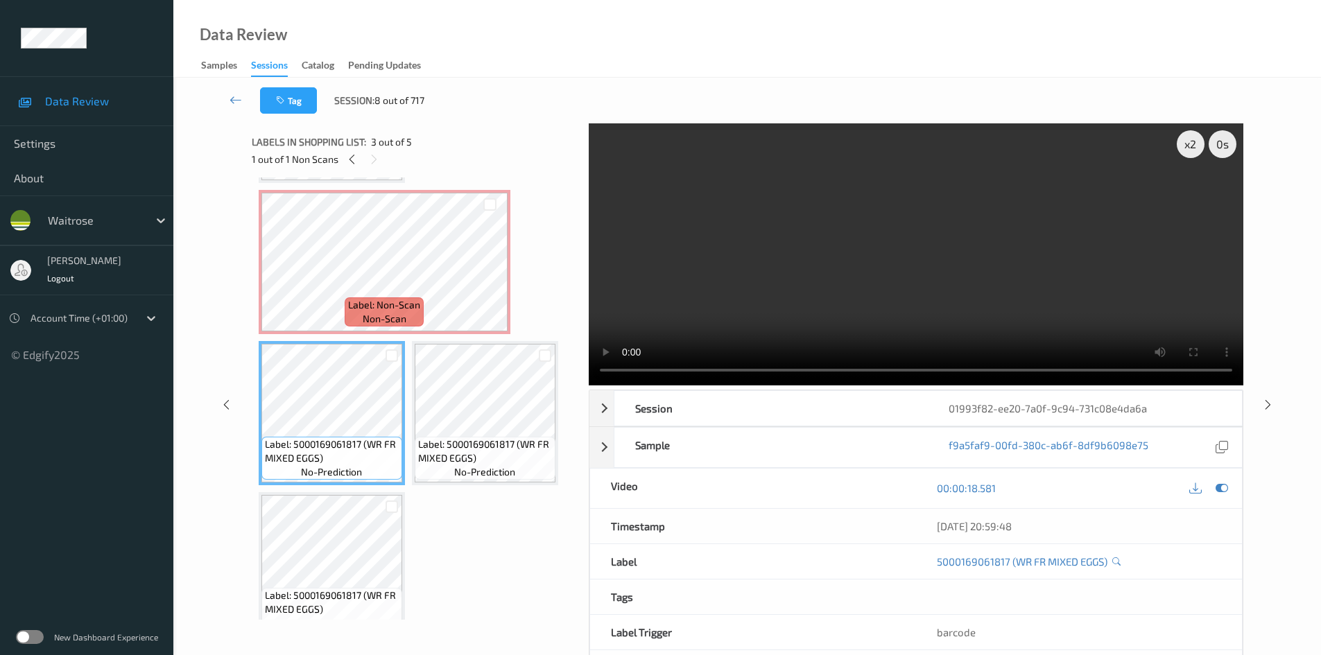
click at [825, 273] on video at bounding box center [916, 254] width 655 height 262
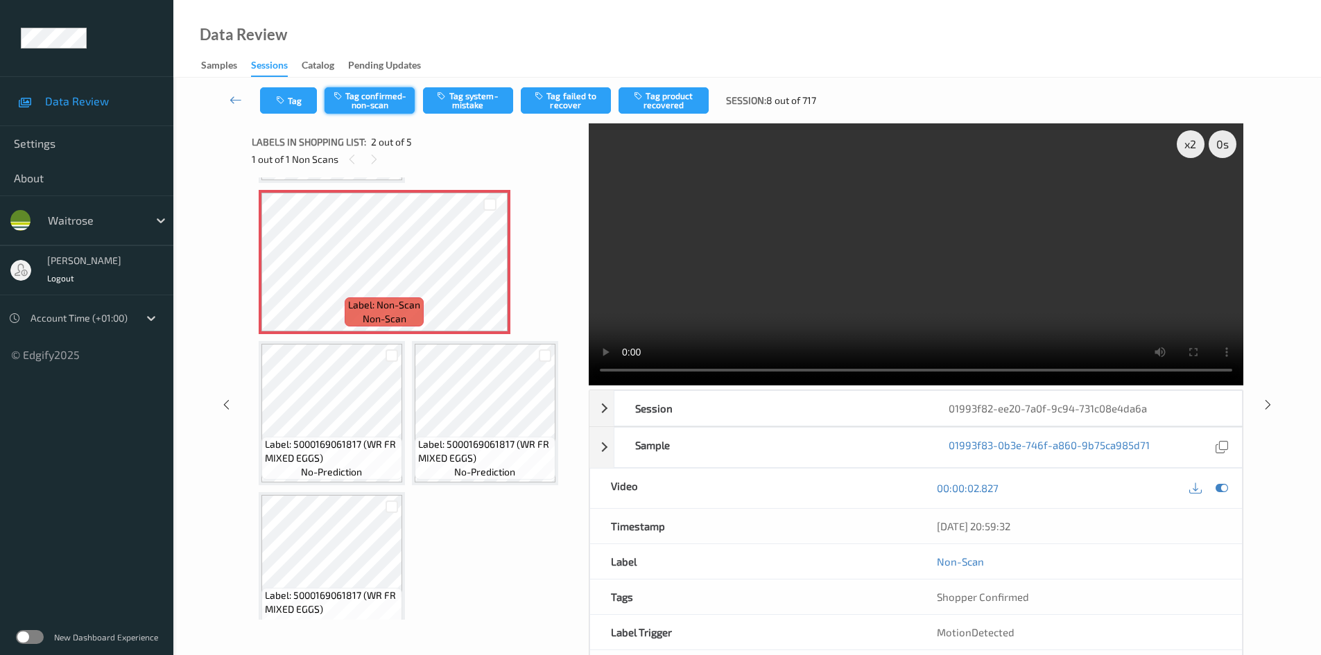
click at [366, 98] on button "Tag confirmed-non-scan" at bounding box center [370, 100] width 90 height 26
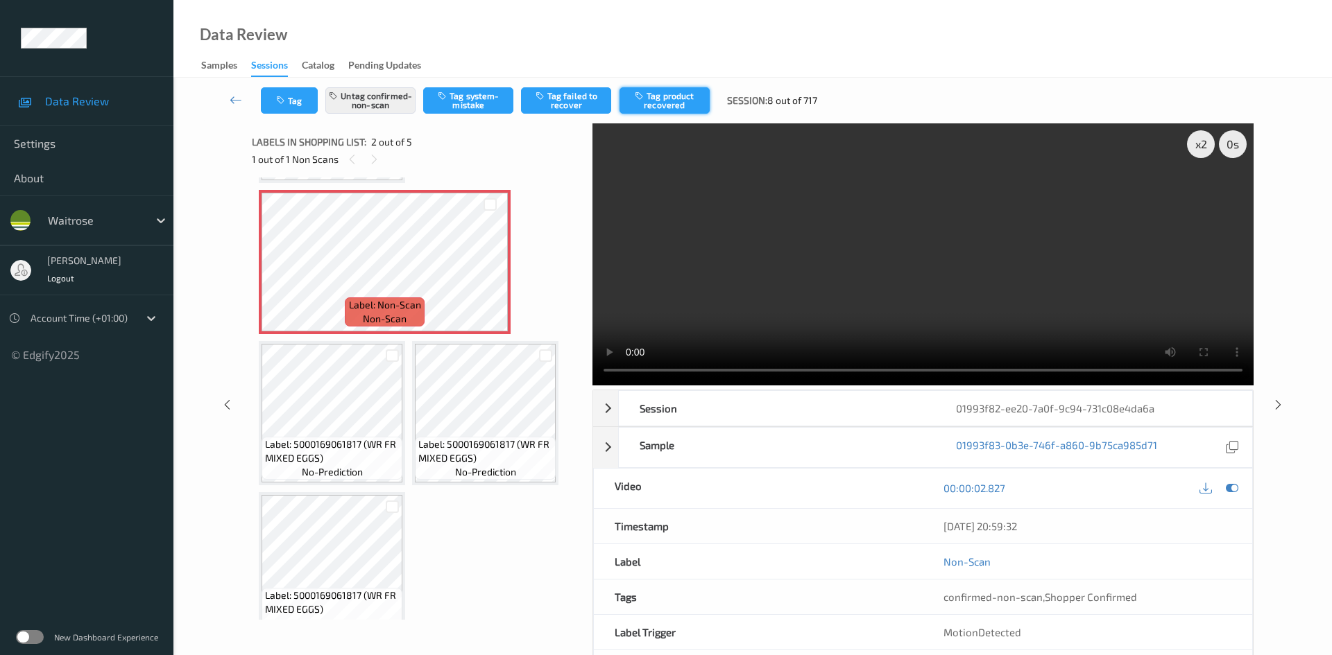
click at [675, 102] on button "Tag product recovered" at bounding box center [664, 100] width 90 height 26
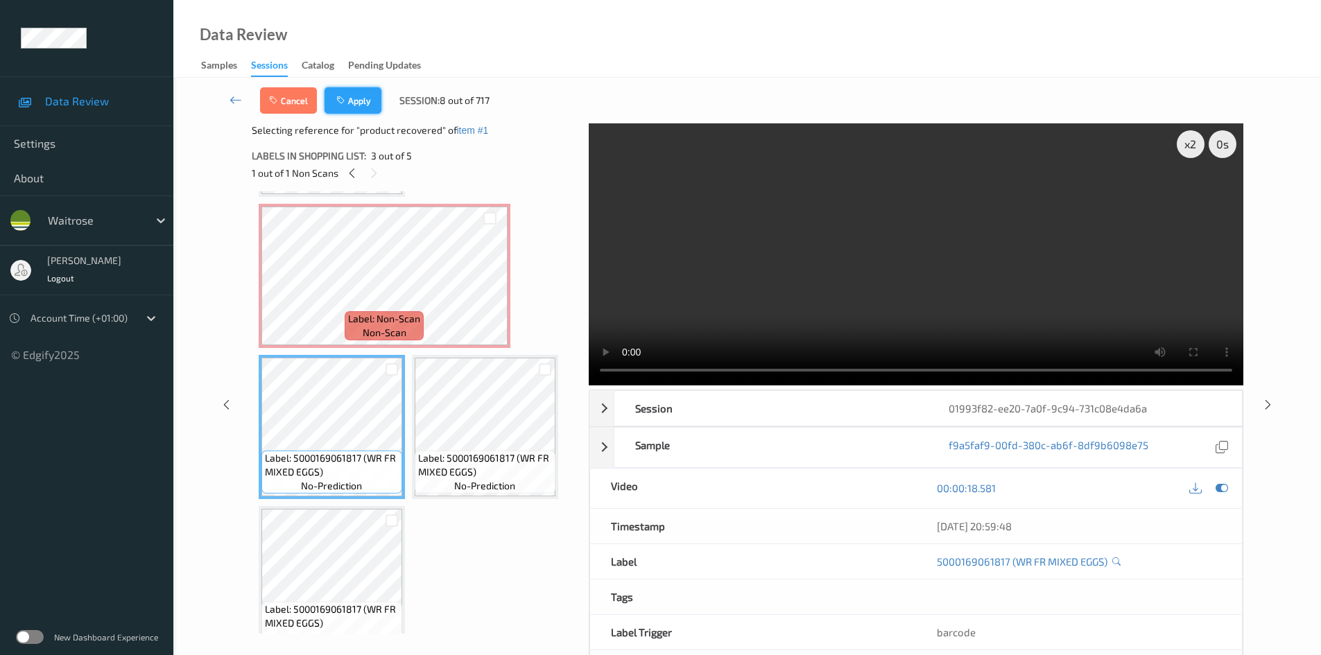
click at [376, 96] on button "Apply" at bounding box center [353, 100] width 57 height 26
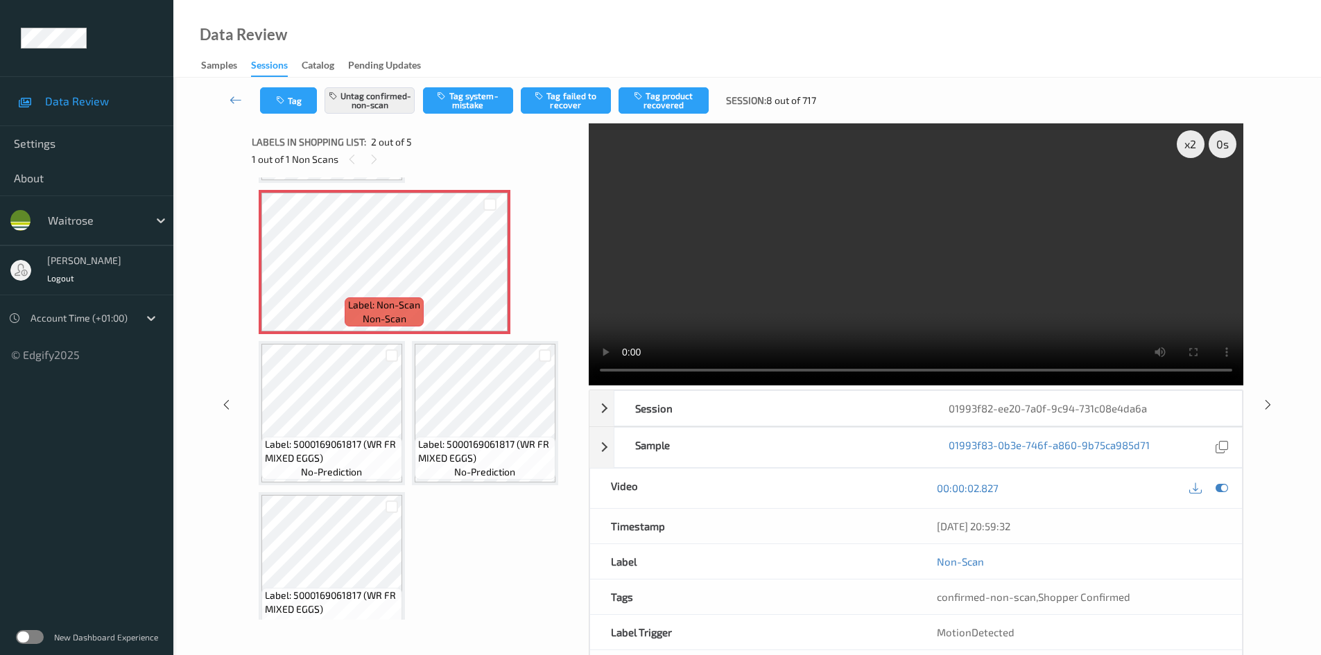
scroll to position [7, 0]
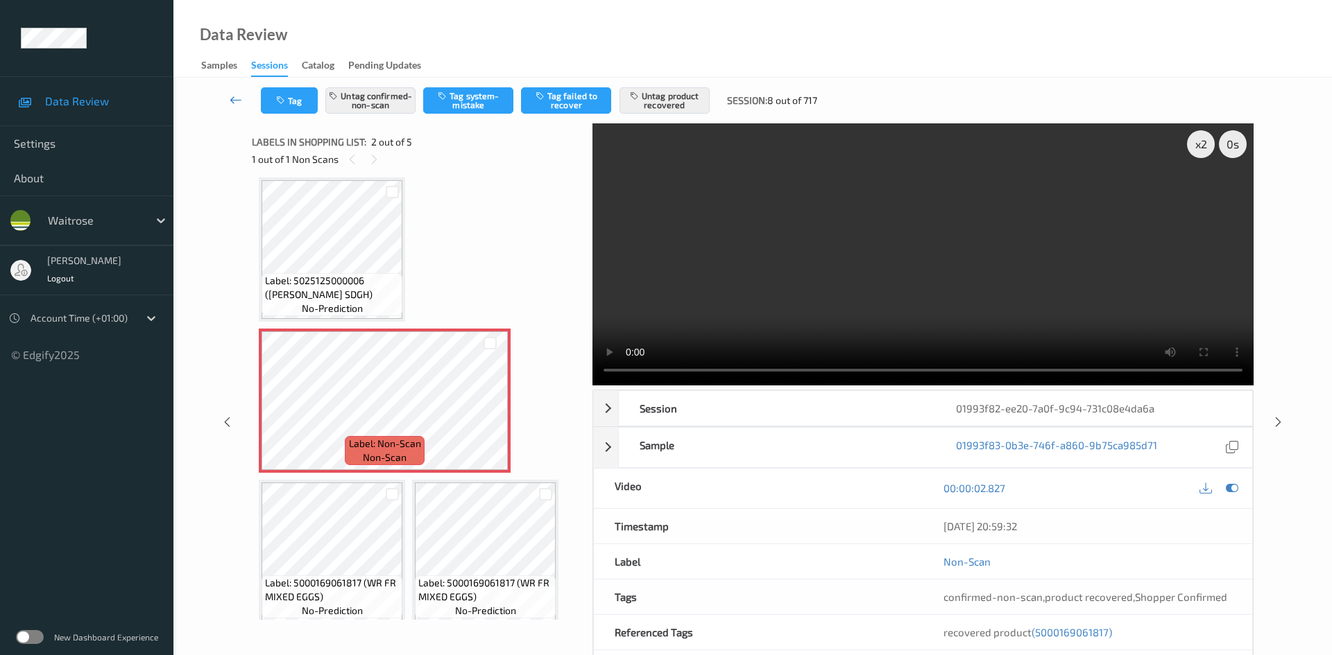
click at [227, 92] on link at bounding box center [236, 100] width 49 height 26
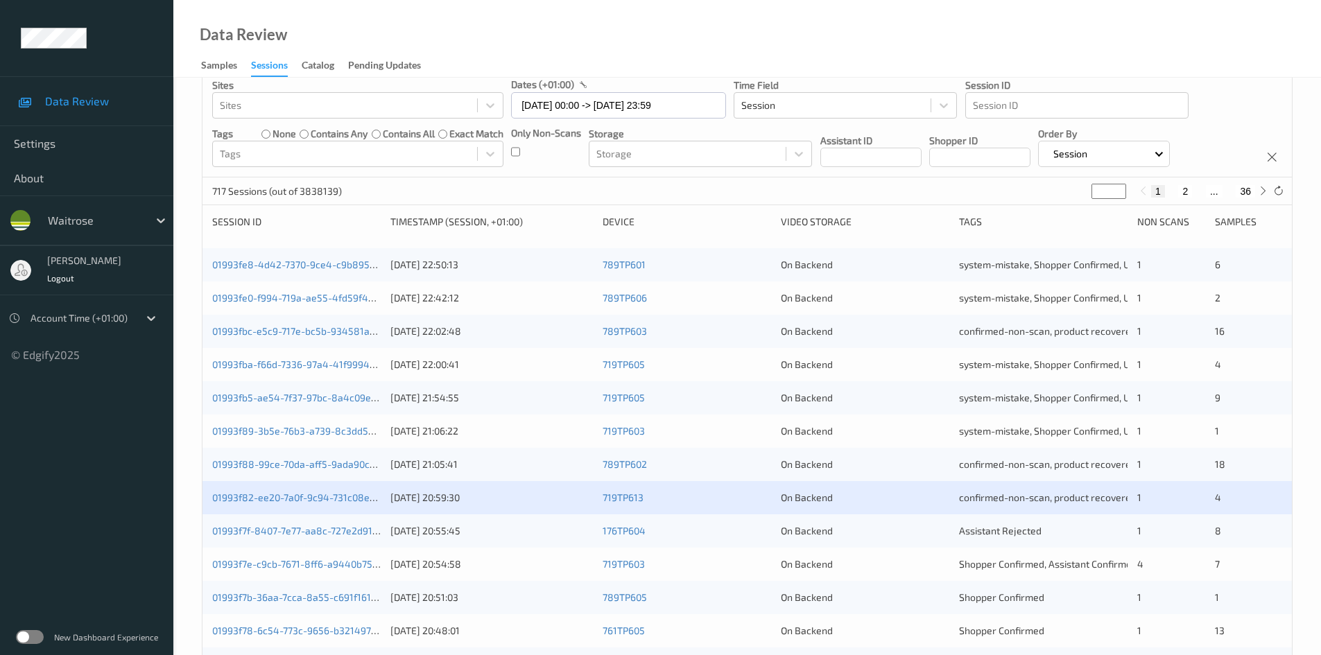
scroll to position [139, 0]
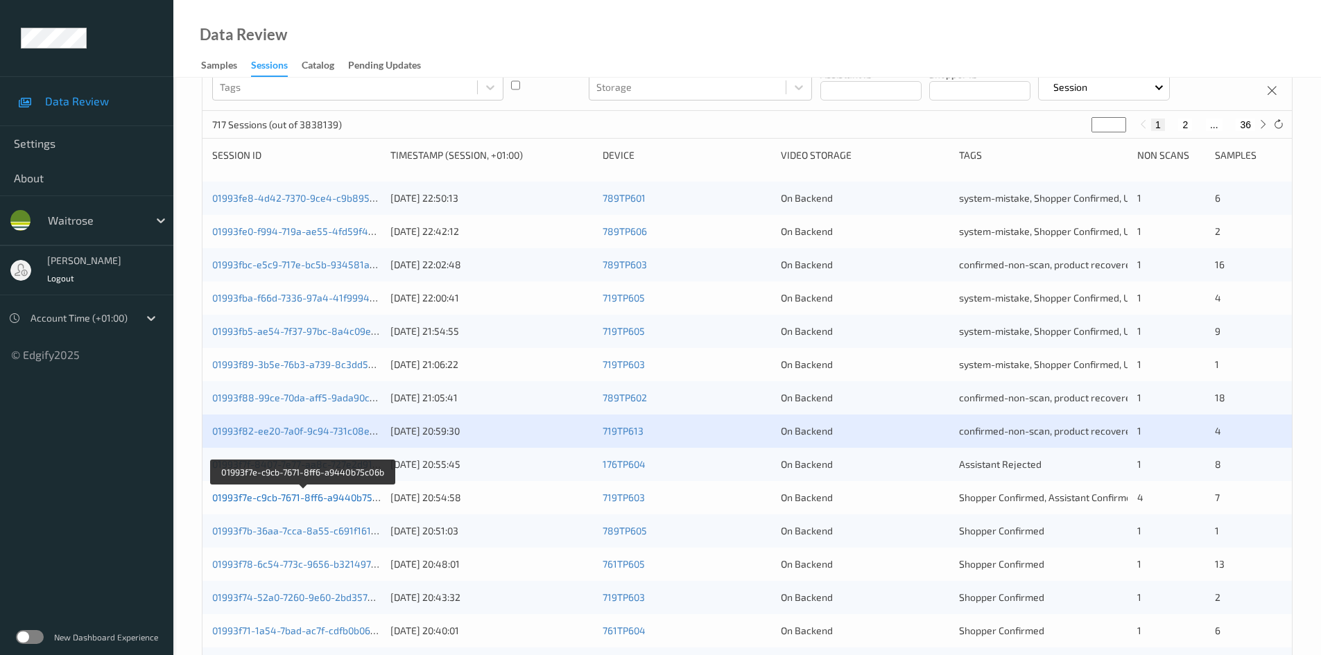
click at [273, 499] on link "01993f7e-c9cb-7671-8ff6-a9440b75c06b" at bounding box center [303, 498] width 182 height 12
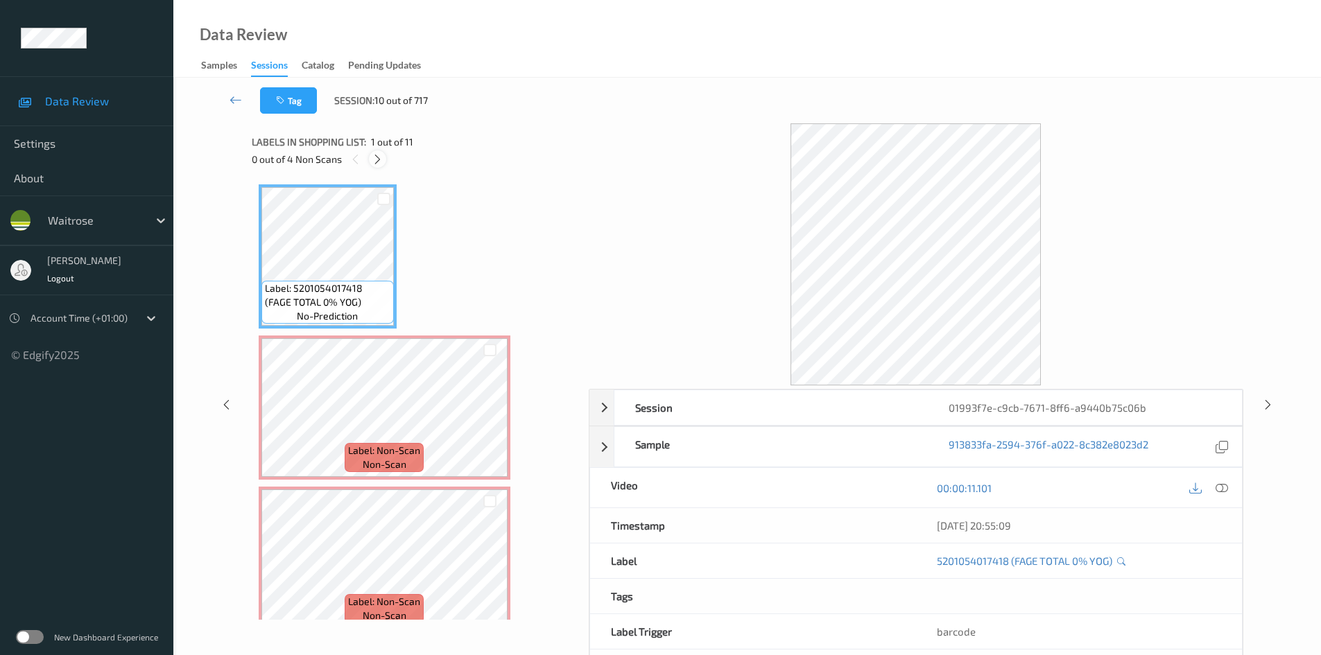
click at [384, 159] on icon at bounding box center [378, 159] width 12 height 12
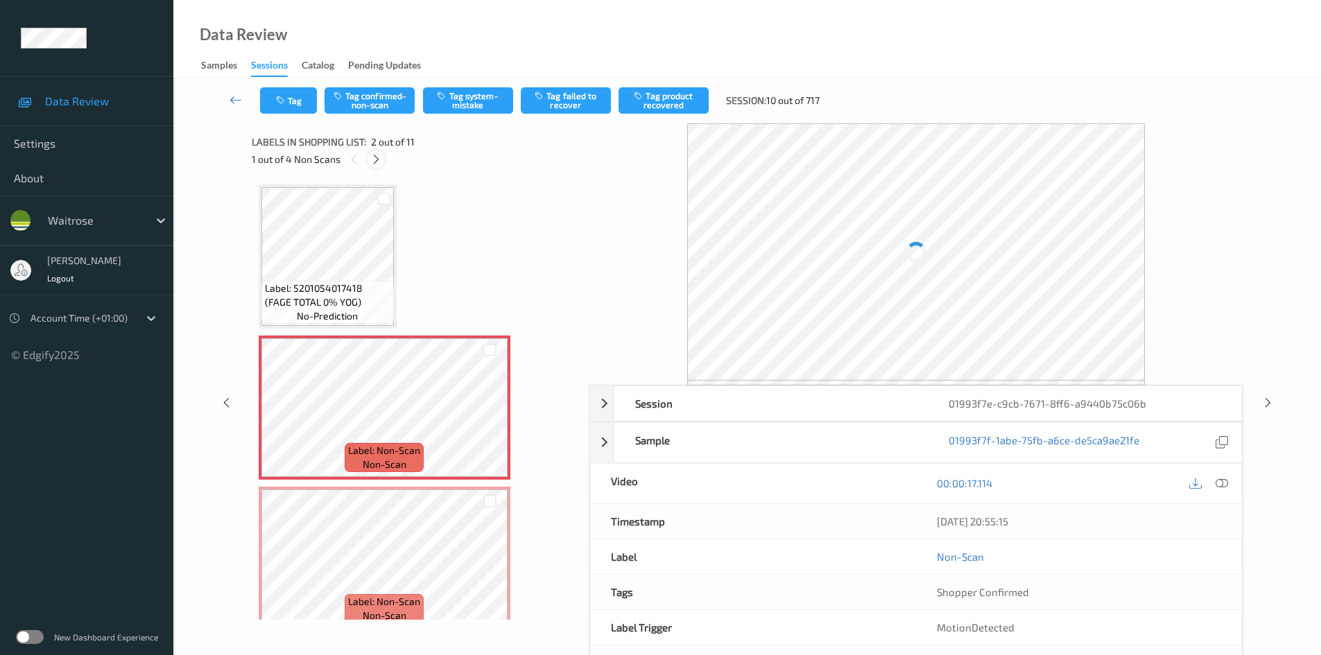
scroll to position [7, 0]
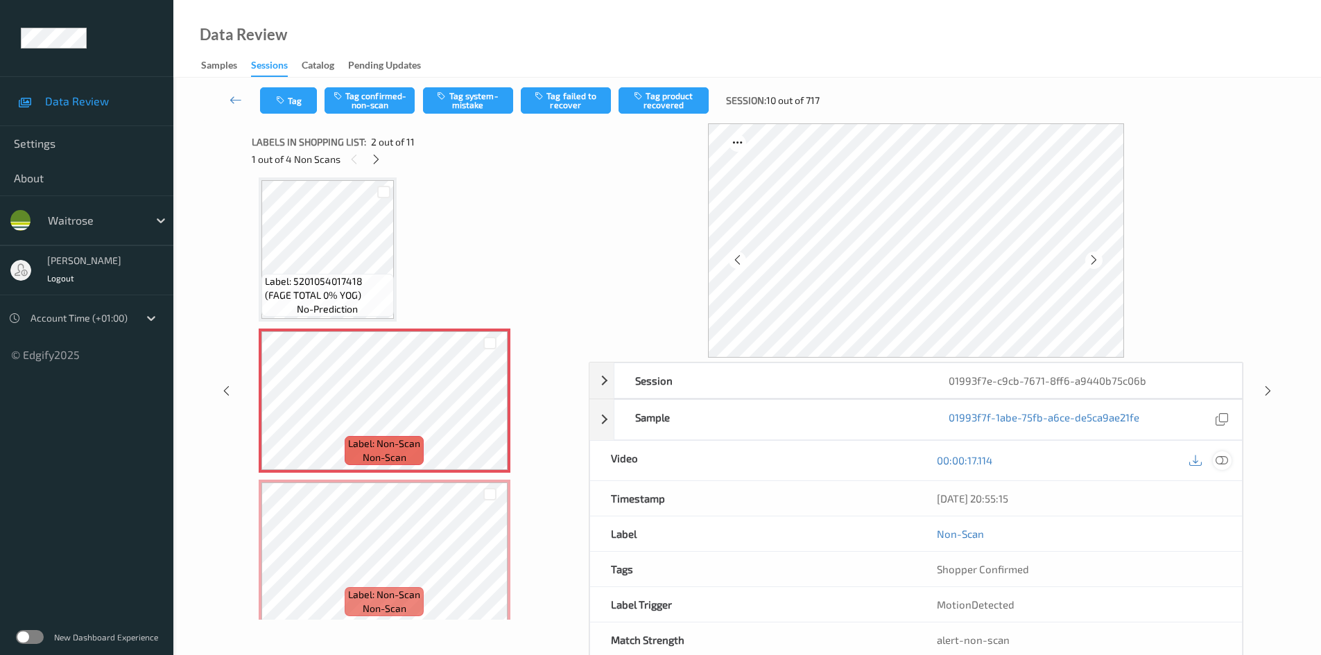
click at [1225, 459] on icon at bounding box center [1222, 460] width 12 height 12
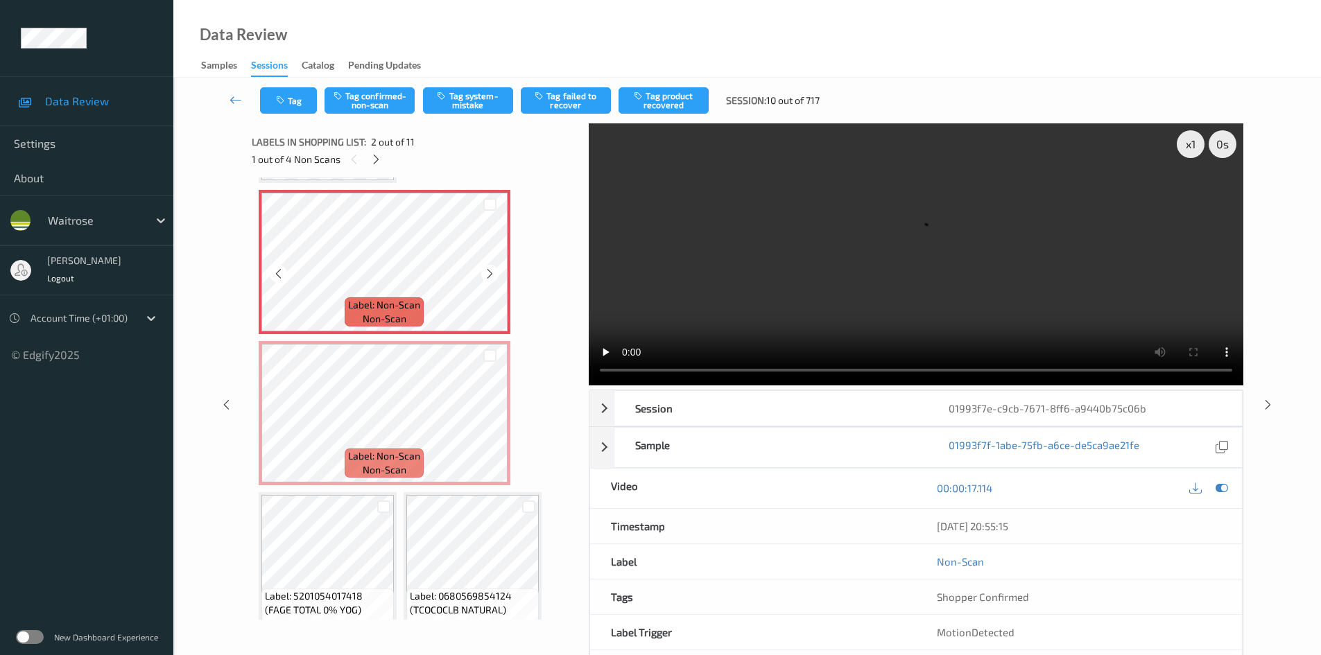
scroll to position [0, 0]
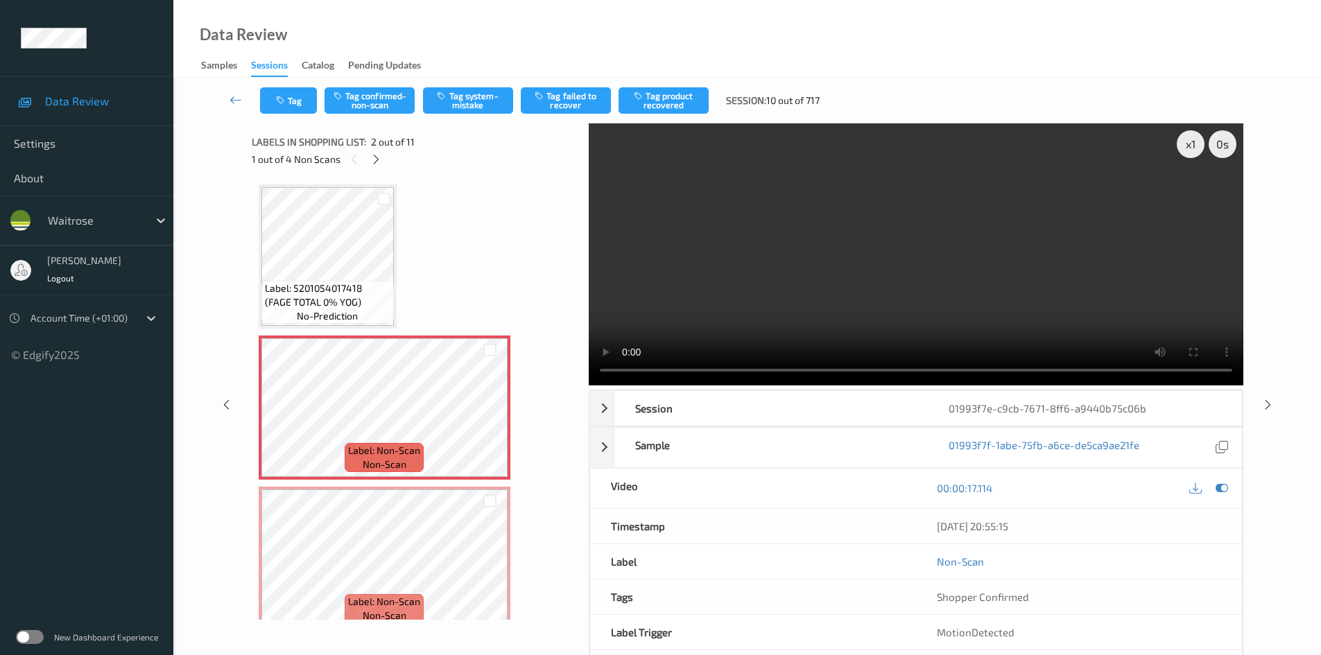
click at [718, 281] on video at bounding box center [916, 254] width 655 height 262
click at [379, 162] on icon at bounding box center [376, 159] width 12 height 12
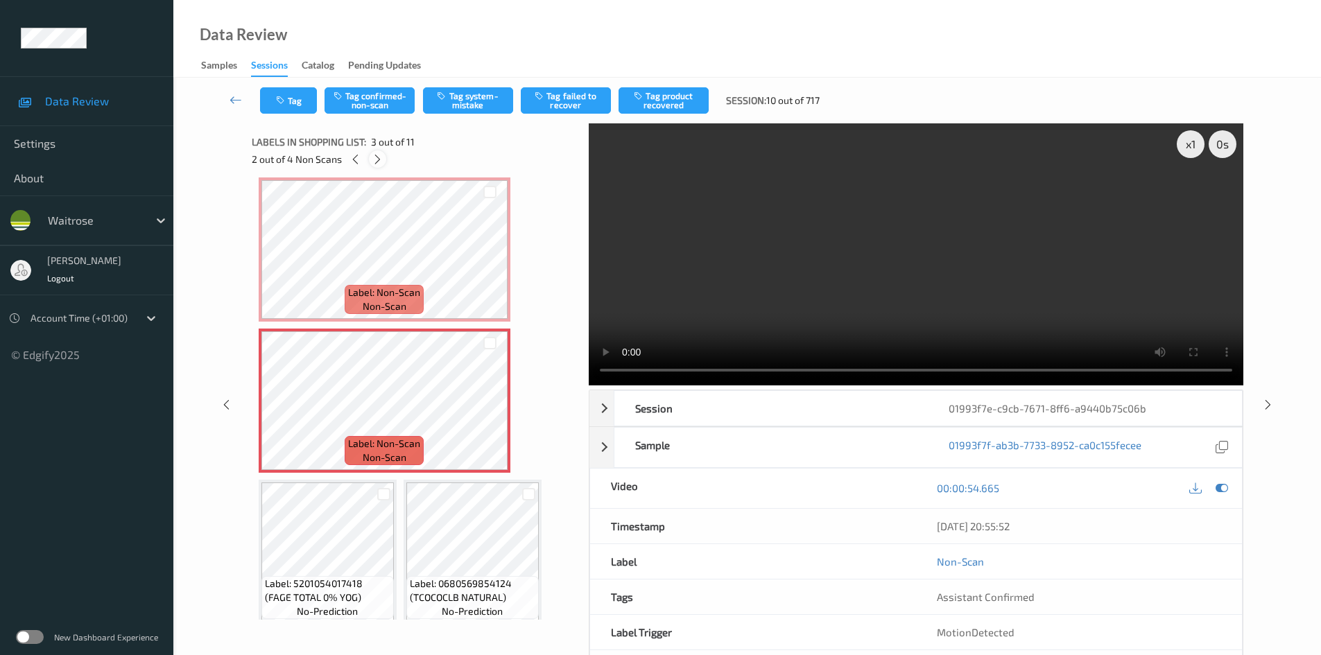
click at [379, 162] on icon at bounding box center [378, 159] width 12 height 12
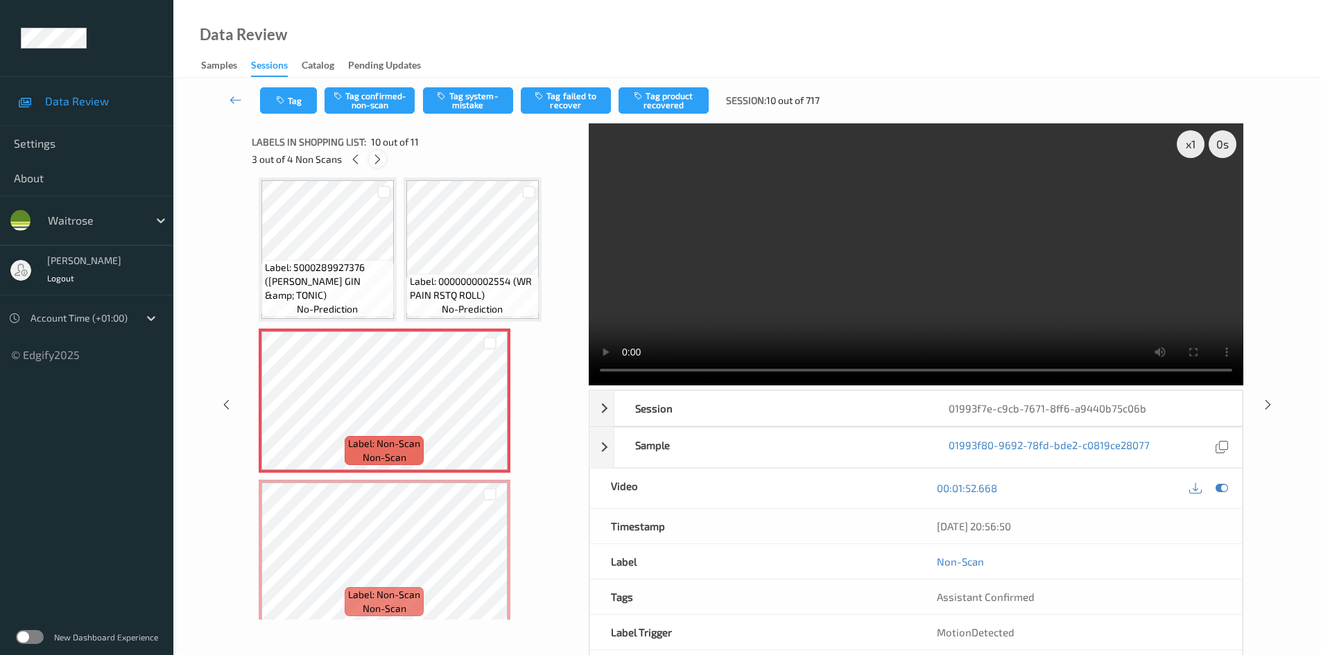
click at [379, 162] on icon at bounding box center [378, 159] width 12 height 12
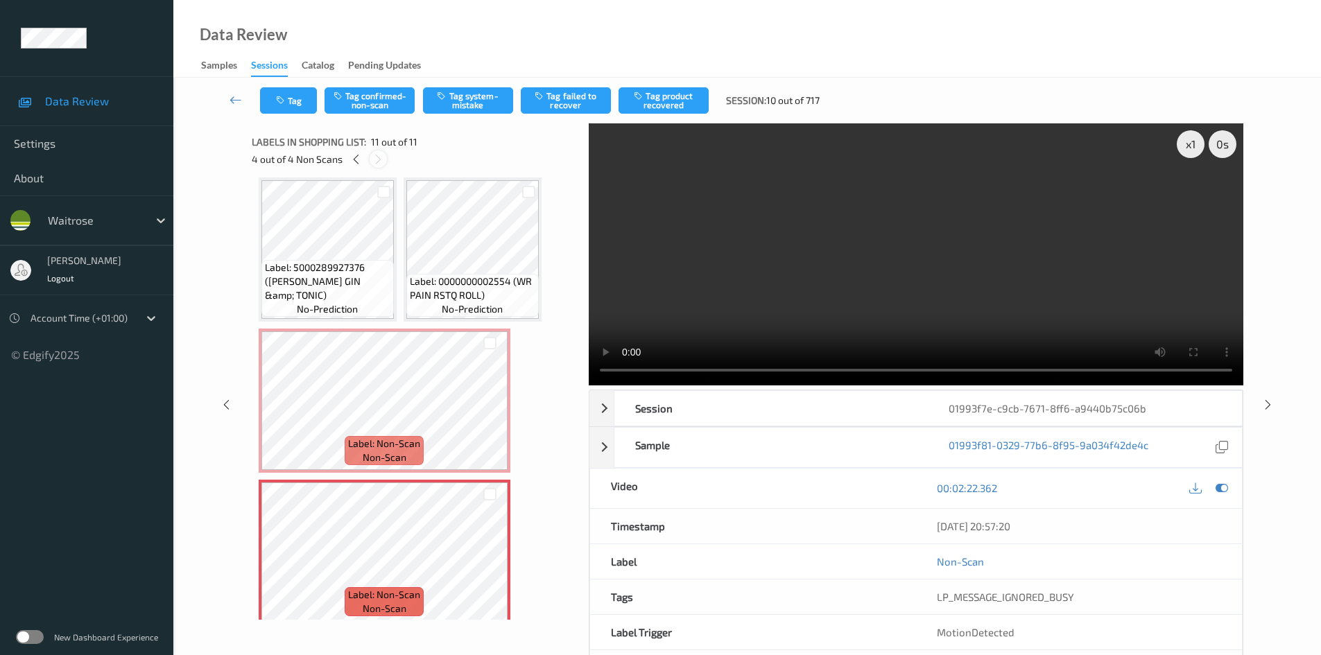
scroll to position [774, 0]
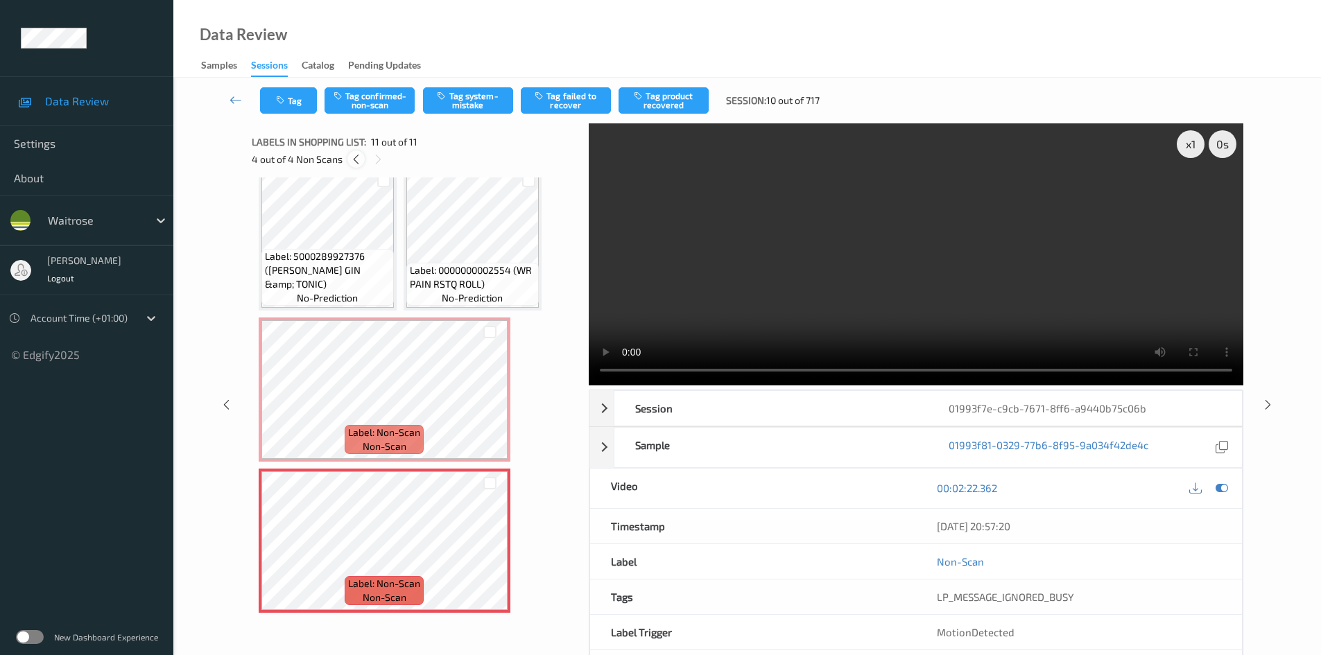
click at [350, 158] on div at bounding box center [355, 158] width 17 height 17
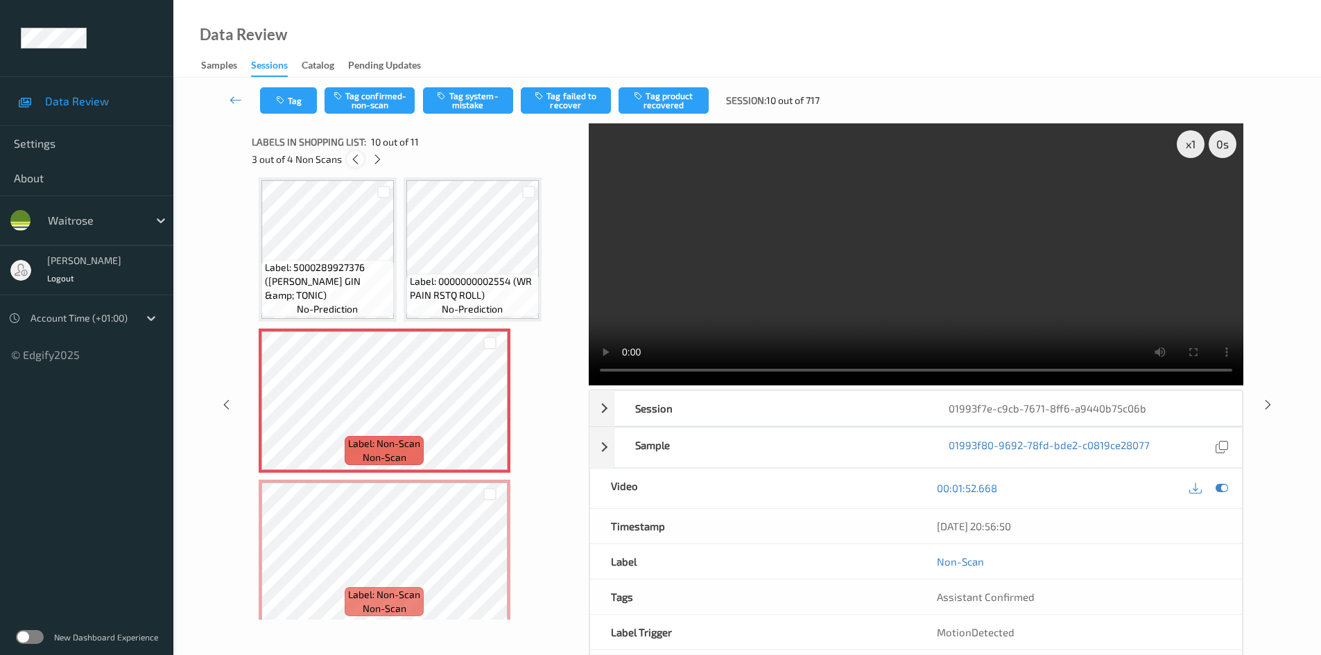
click at [350, 158] on icon at bounding box center [356, 159] width 12 height 12
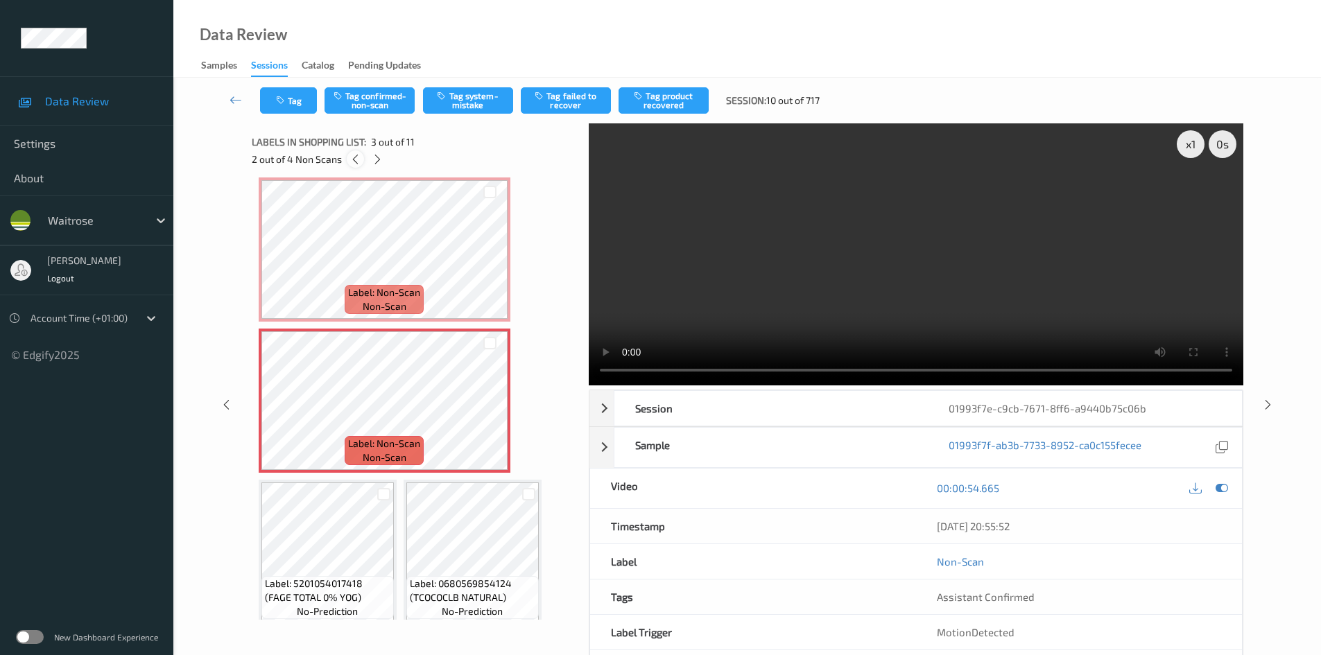
click at [350, 158] on icon at bounding box center [356, 159] width 12 height 12
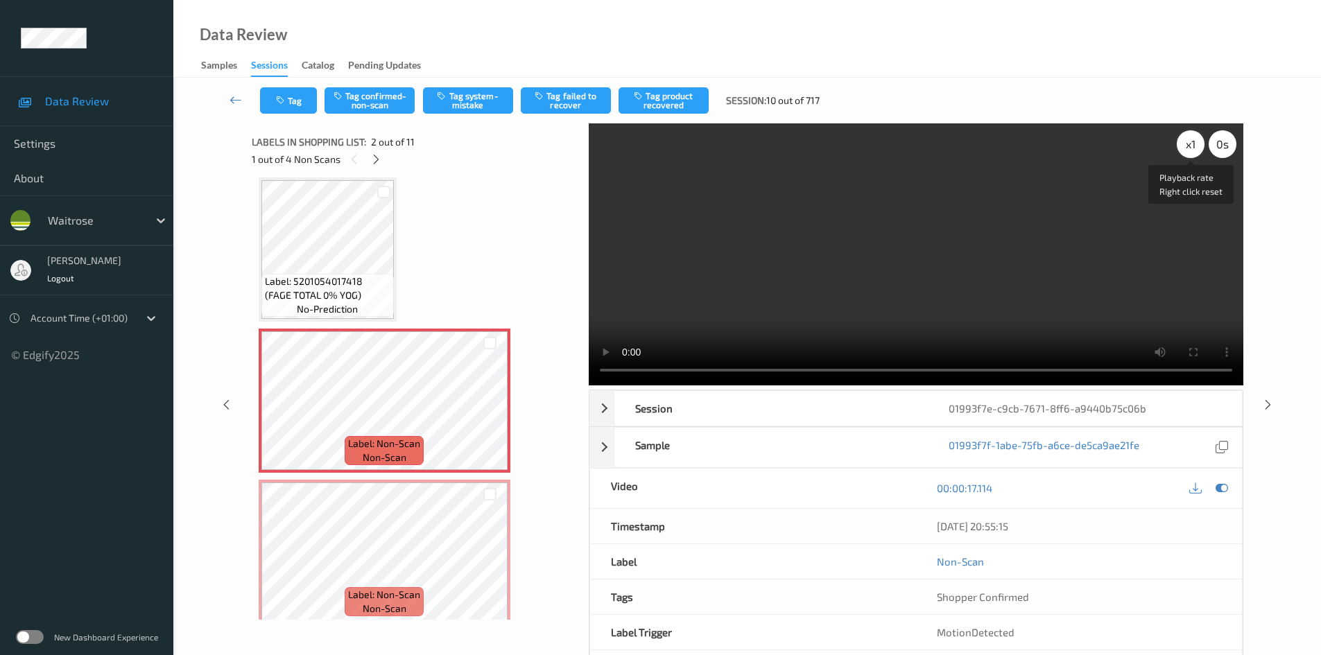
click at [1191, 144] on div "x 1" at bounding box center [1191, 144] width 28 height 28
drag, startPoint x: 1194, startPoint y: 143, endPoint x: 1187, endPoint y: 155, distance: 14.6
click at [1194, 146] on div "x 2" at bounding box center [1191, 144] width 28 height 28
click at [979, 304] on video at bounding box center [916, 254] width 655 height 262
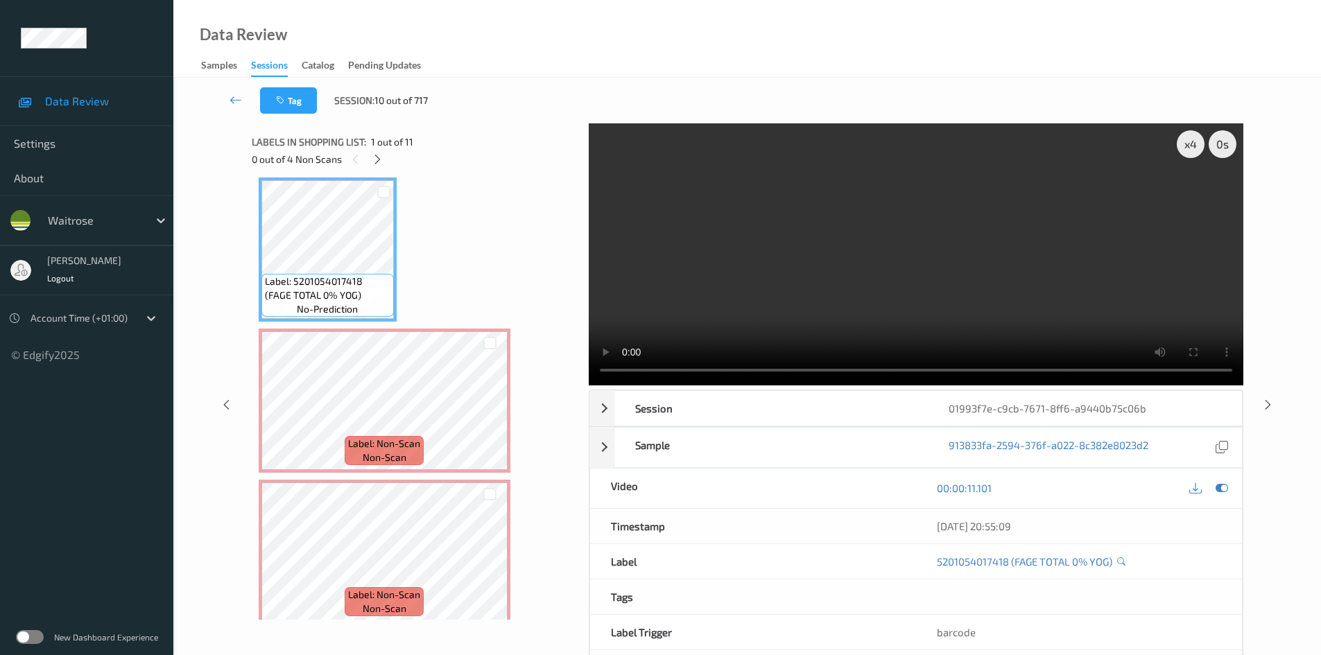
click at [792, 300] on video at bounding box center [916, 254] width 655 height 262
click at [940, 285] on video at bounding box center [916, 254] width 655 height 262
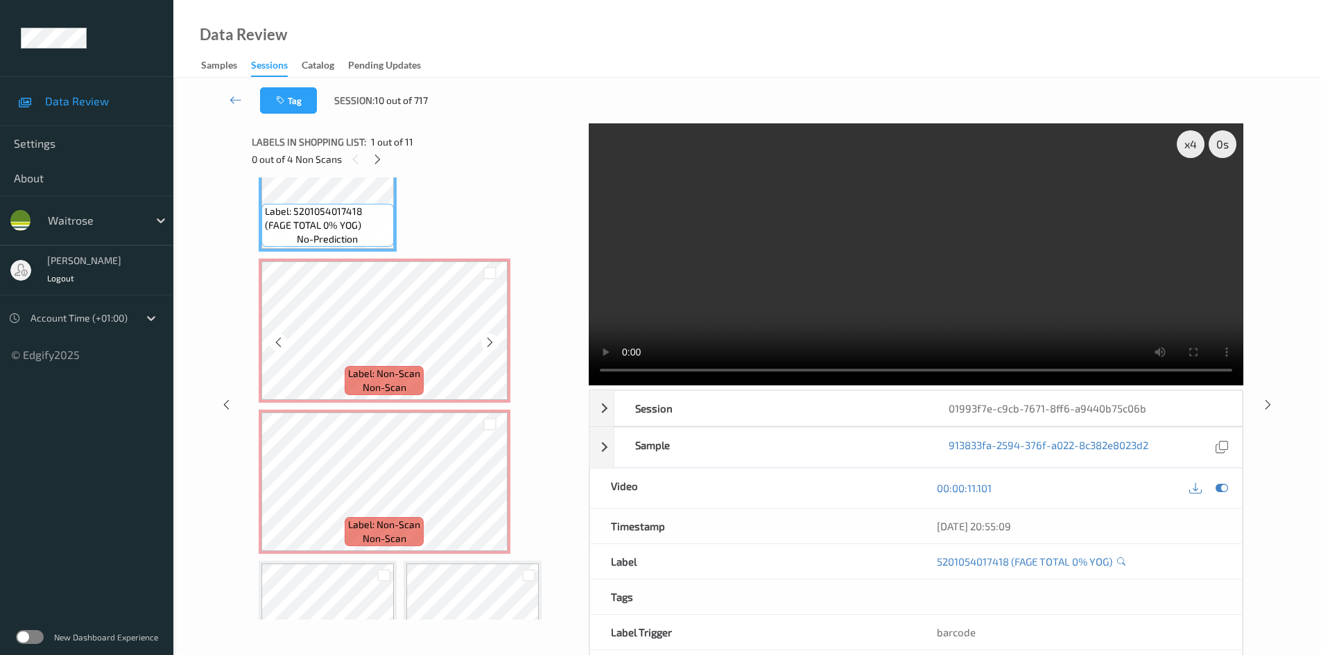
scroll to position [146, 0]
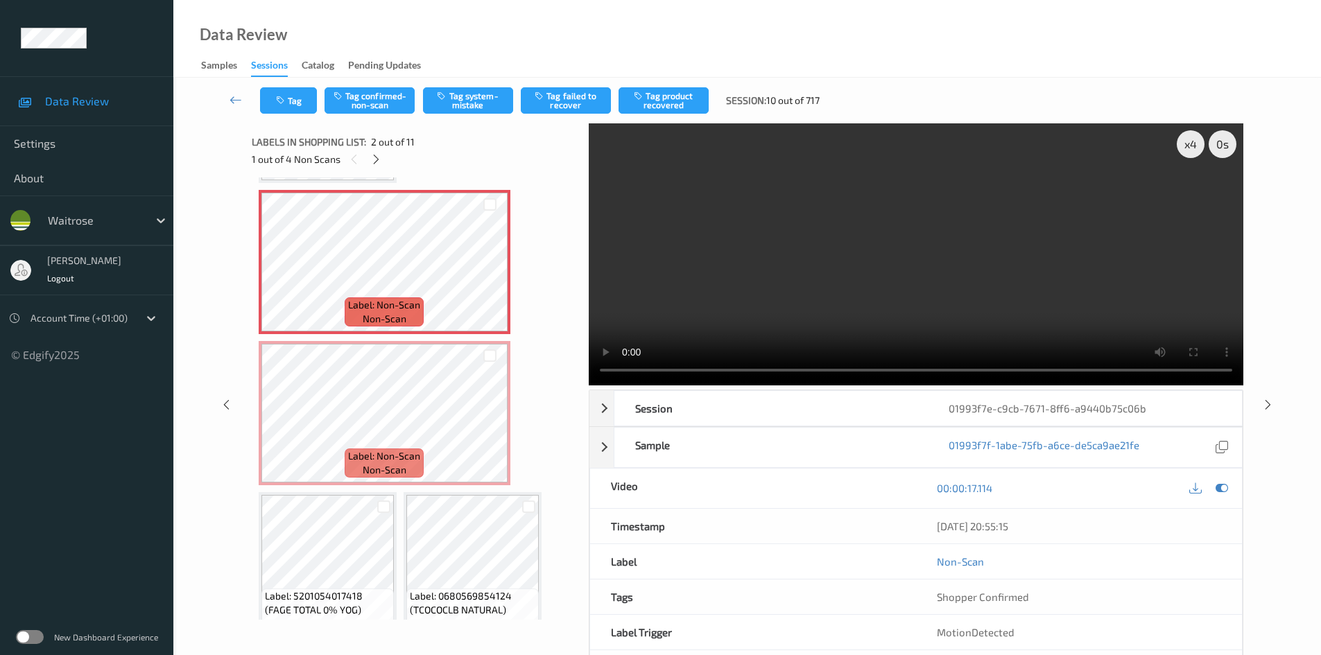
click at [712, 329] on video at bounding box center [916, 254] width 655 height 262
click at [878, 310] on video at bounding box center [916, 254] width 655 height 262
click at [1198, 135] on div "x 4" at bounding box center [1191, 144] width 28 height 28
click at [1198, 137] on div "x 8" at bounding box center [1191, 144] width 28 height 28
click at [1198, 138] on div "x 1" at bounding box center [1191, 144] width 28 height 28
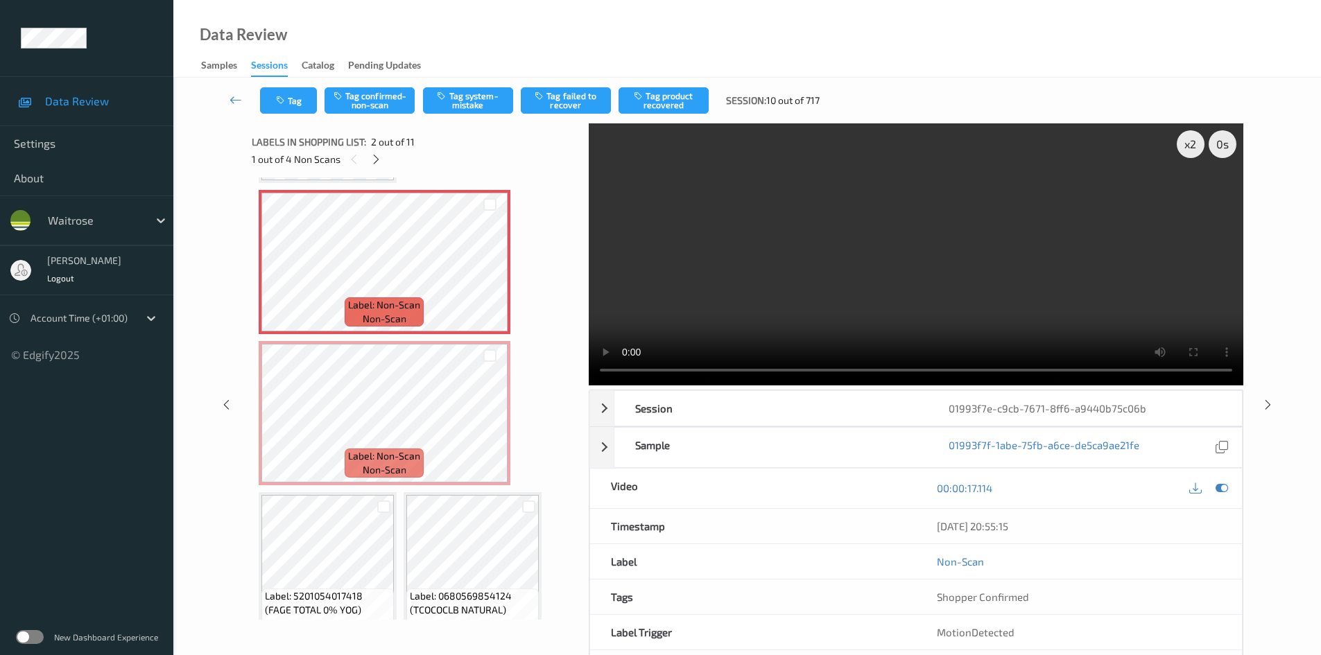
click at [884, 289] on video at bounding box center [916, 254] width 655 height 262
click at [1040, 290] on video at bounding box center [916, 254] width 655 height 262
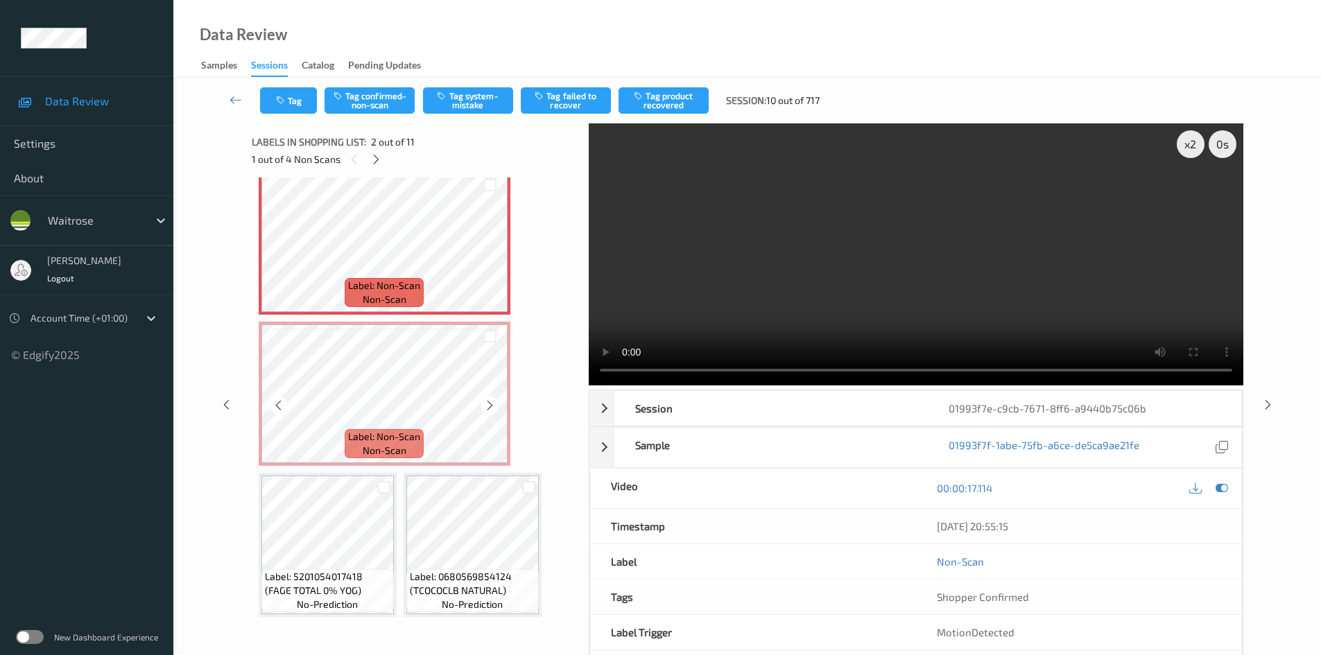
scroll to position [208, 0]
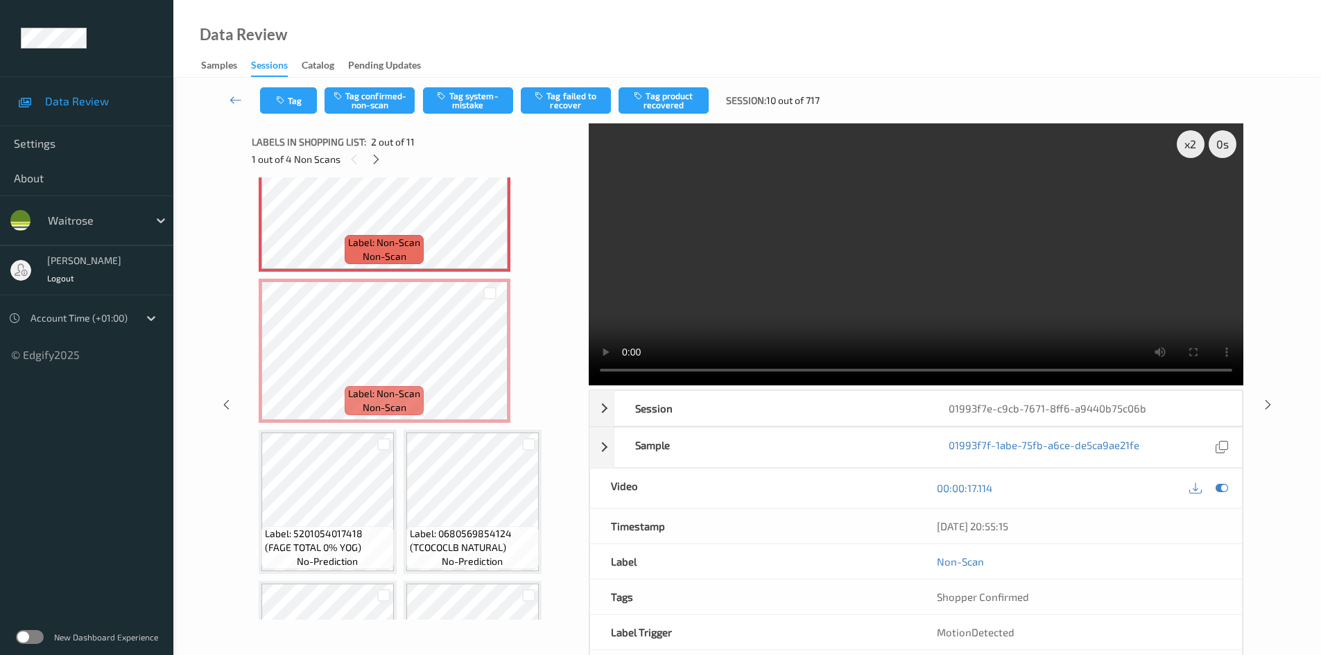
click at [734, 318] on video at bounding box center [916, 254] width 655 height 262
click at [848, 312] on video at bounding box center [916, 254] width 655 height 262
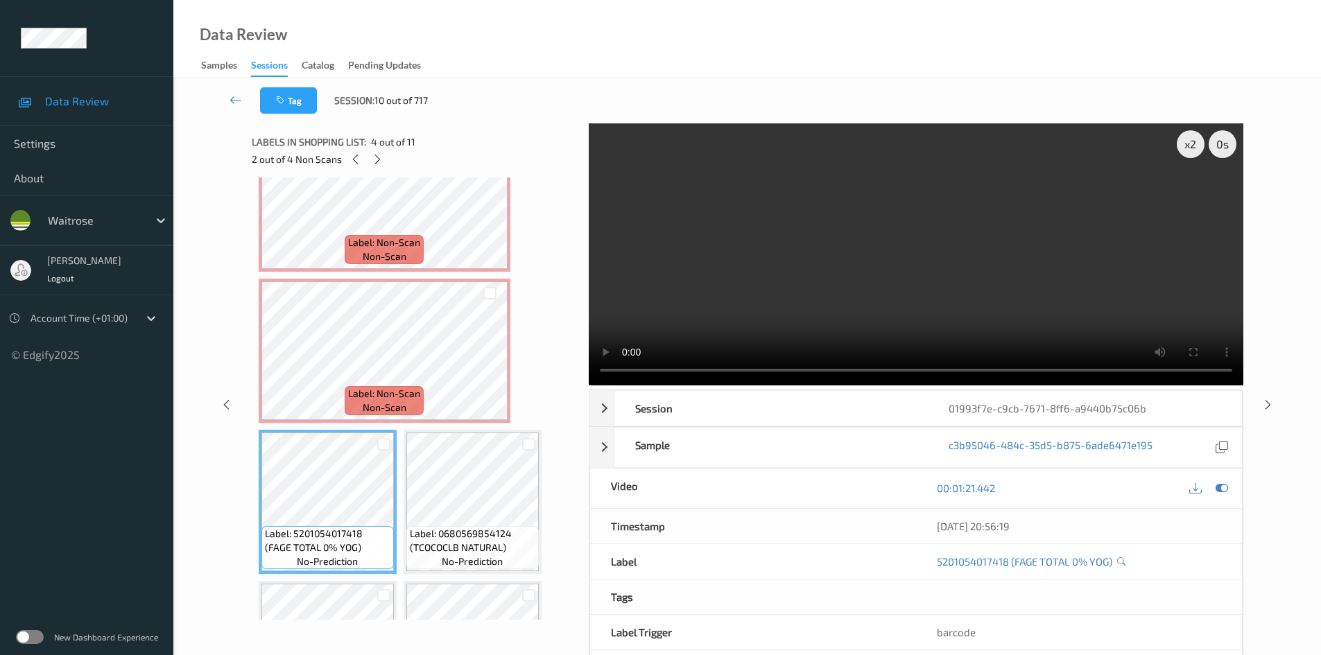
click at [778, 321] on video at bounding box center [916, 254] width 655 height 262
click at [1189, 144] on div "x 2" at bounding box center [1191, 144] width 28 height 28
click at [929, 282] on video at bounding box center [916, 254] width 655 height 262
click at [884, 318] on video at bounding box center [916, 254] width 655 height 262
click at [934, 298] on video at bounding box center [916, 254] width 655 height 262
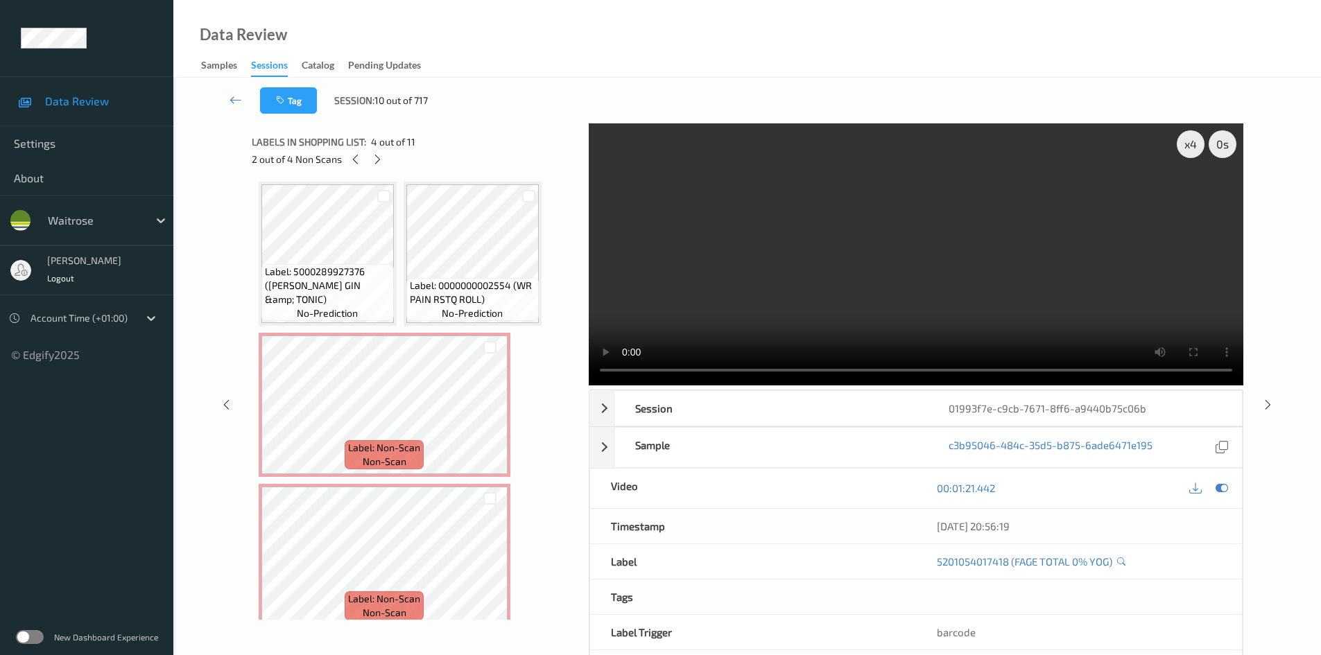
scroll to position [747, 0]
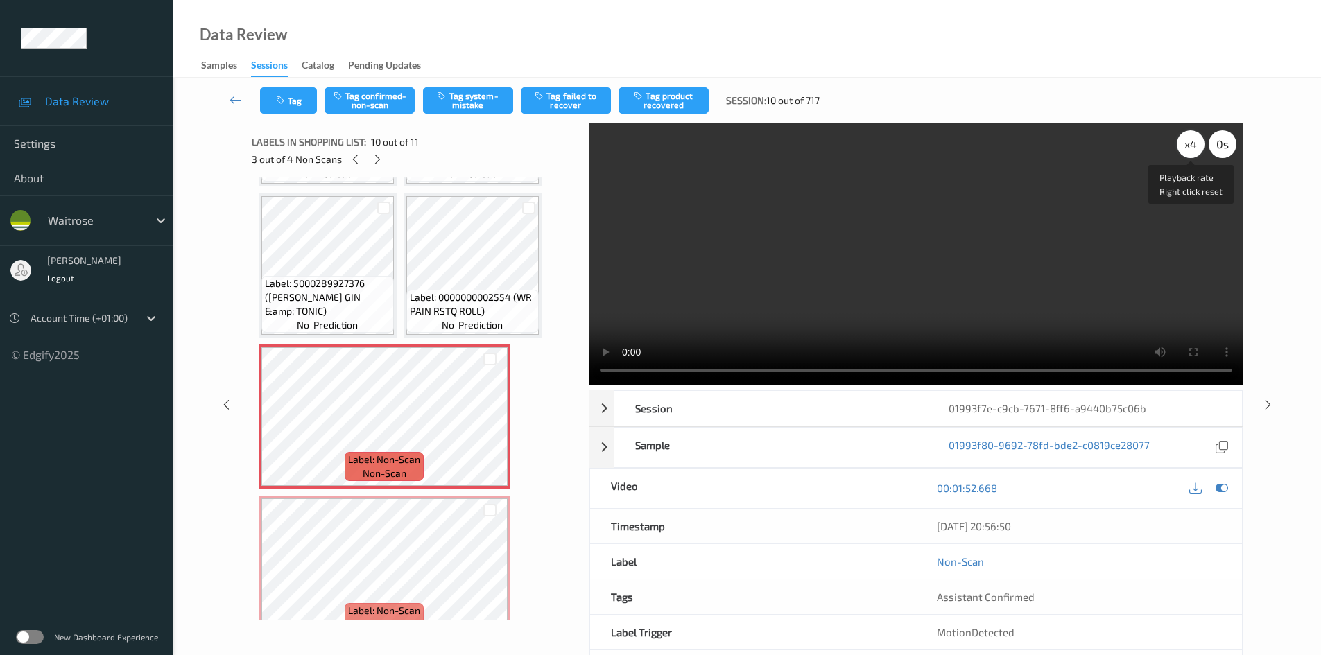
click at [1182, 146] on div "x 4" at bounding box center [1191, 144] width 28 height 28
click at [1019, 251] on video at bounding box center [916, 254] width 655 height 262
click at [949, 294] on video at bounding box center [916, 254] width 655 height 262
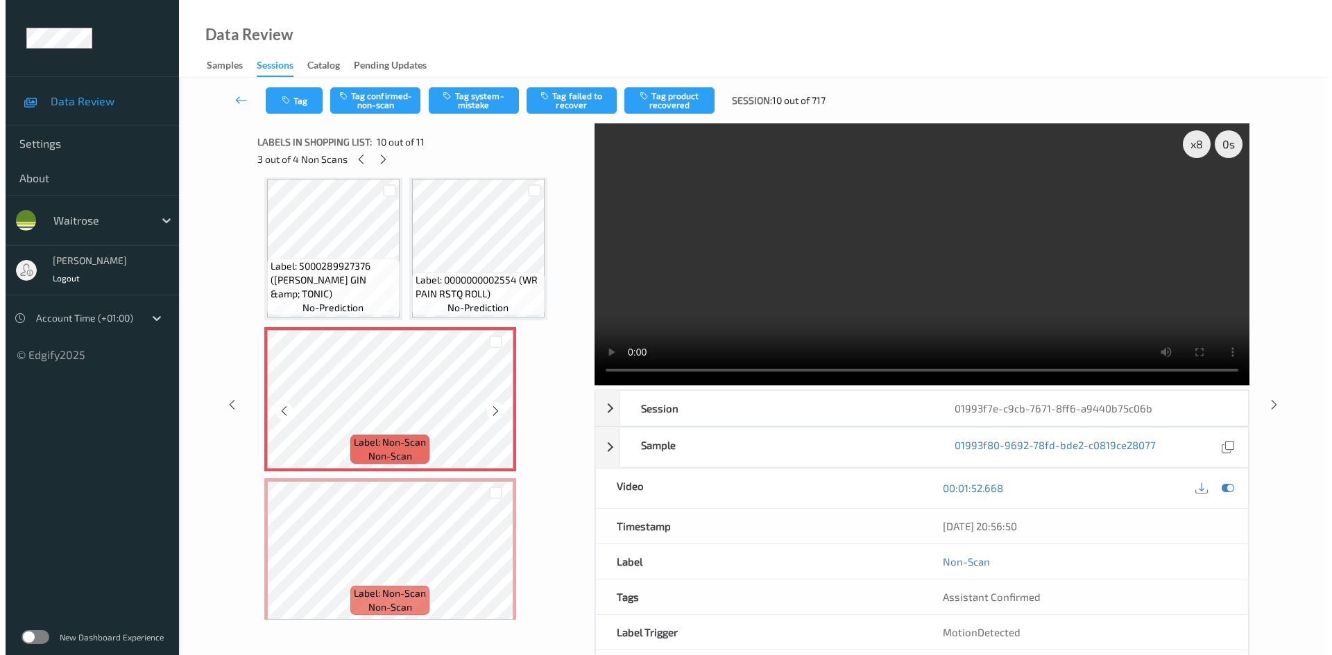
scroll to position [774, 0]
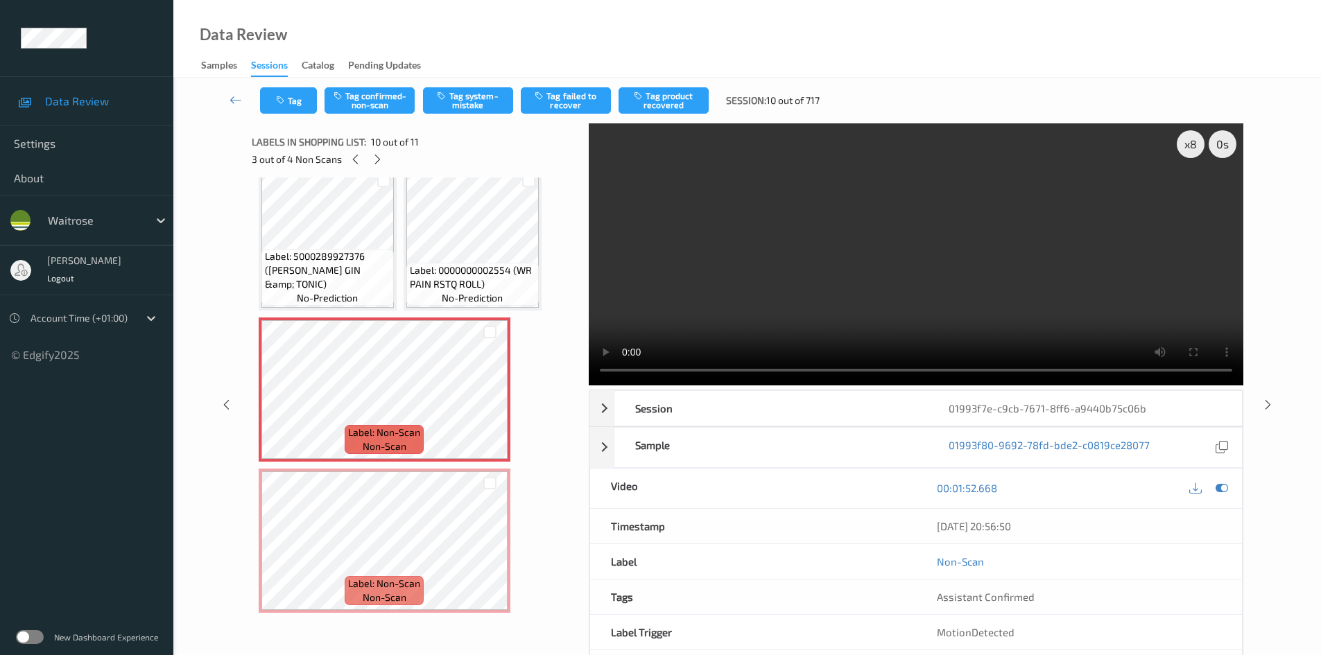
click at [810, 318] on video at bounding box center [916, 254] width 655 height 262
drag, startPoint x: 870, startPoint y: 274, endPoint x: 779, endPoint y: 300, distance: 95.1
click at [870, 274] on video at bounding box center [916, 254] width 655 height 262
click at [451, 98] on button "Tag system-mistake" at bounding box center [468, 100] width 90 height 26
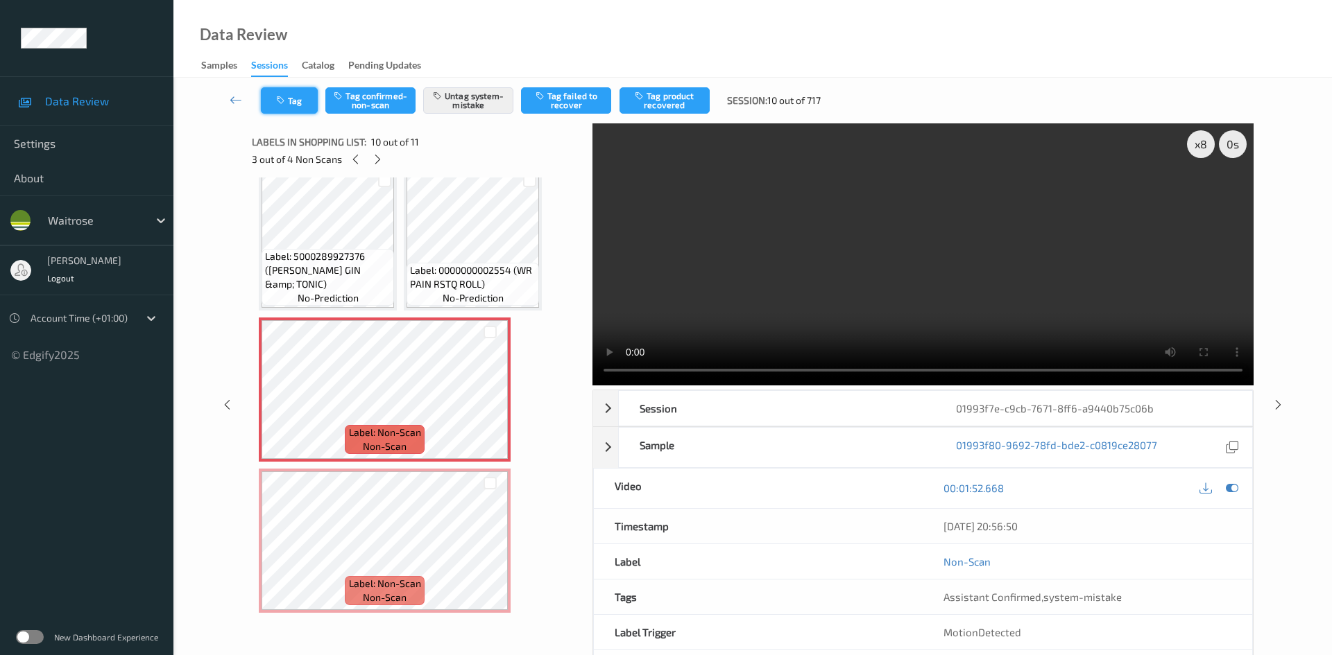
click at [293, 98] on button "Tag" at bounding box center [289, 100] width 57 height 26
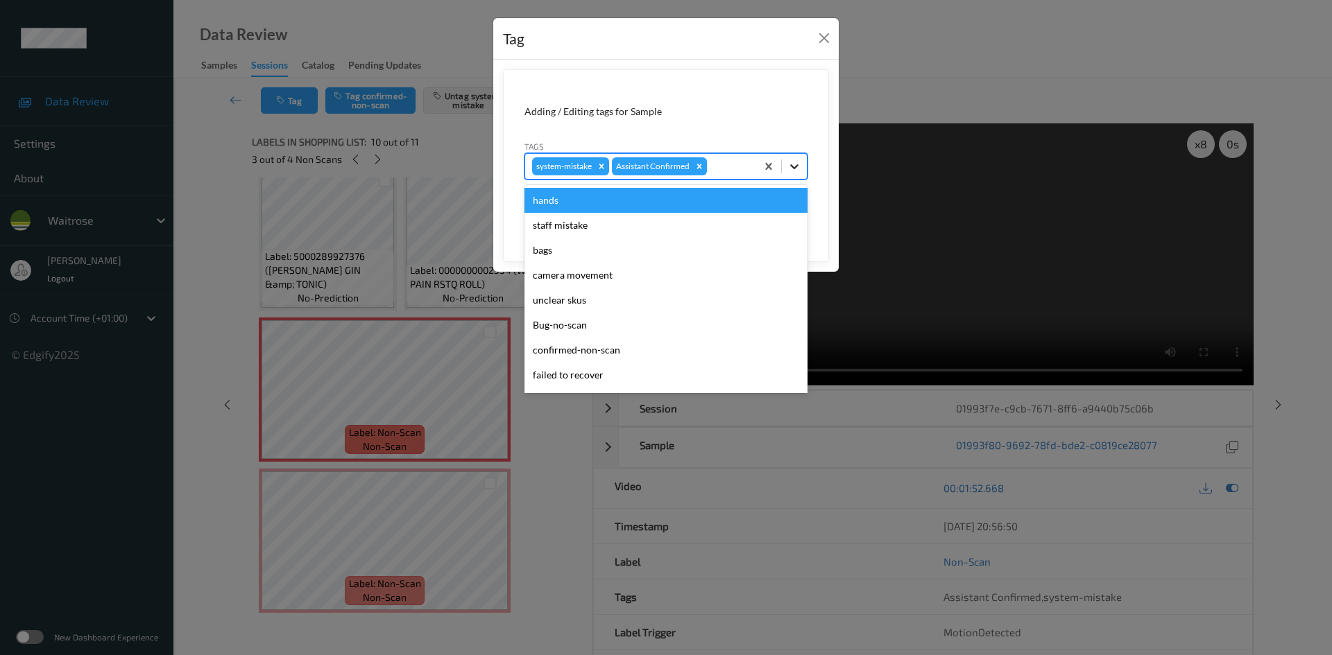
click at [800, 164] on icon at bounding box center [794, 167] width 14 height 14
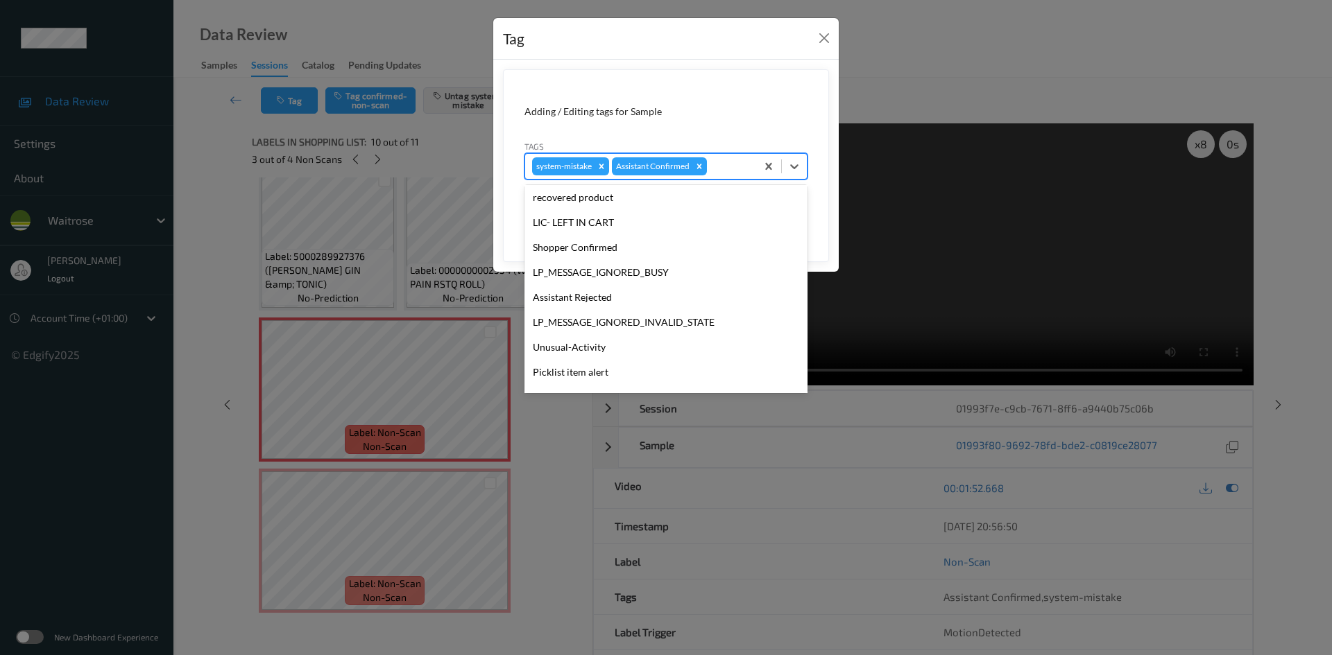
scroll to position [322, 0]
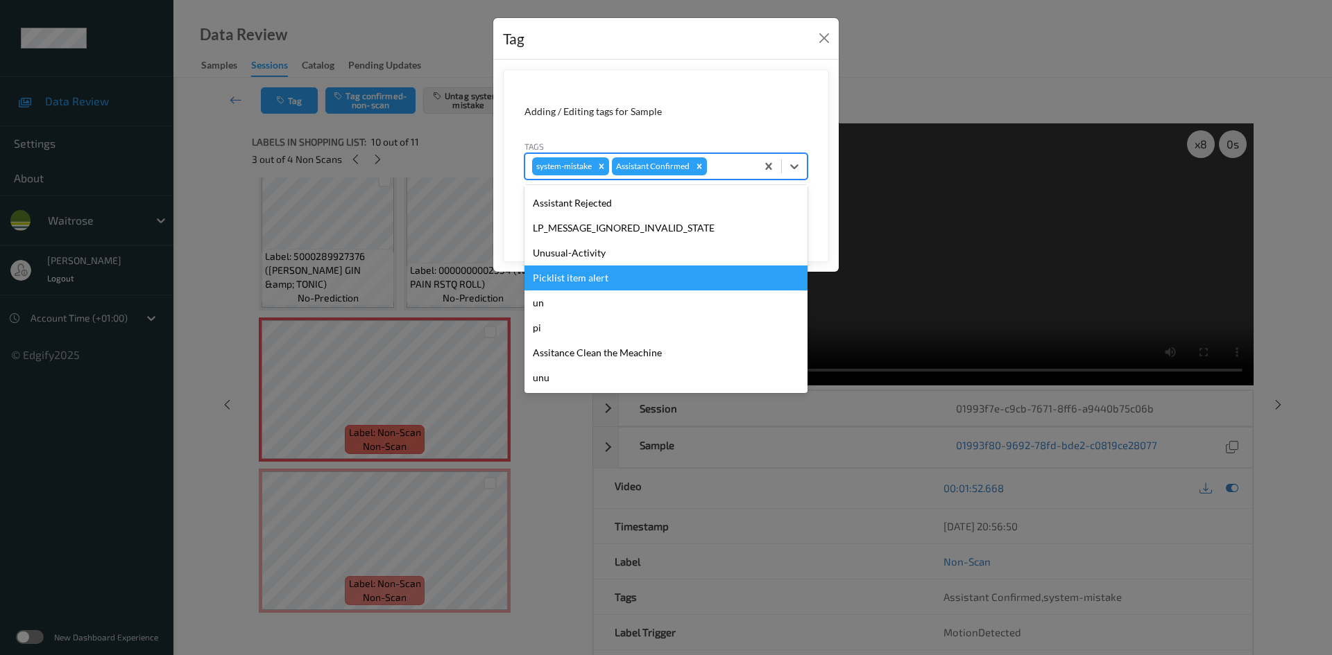
click at [594, 266] on div "Picklist item alert" at bounding box center [665, 278] width 283 height 25
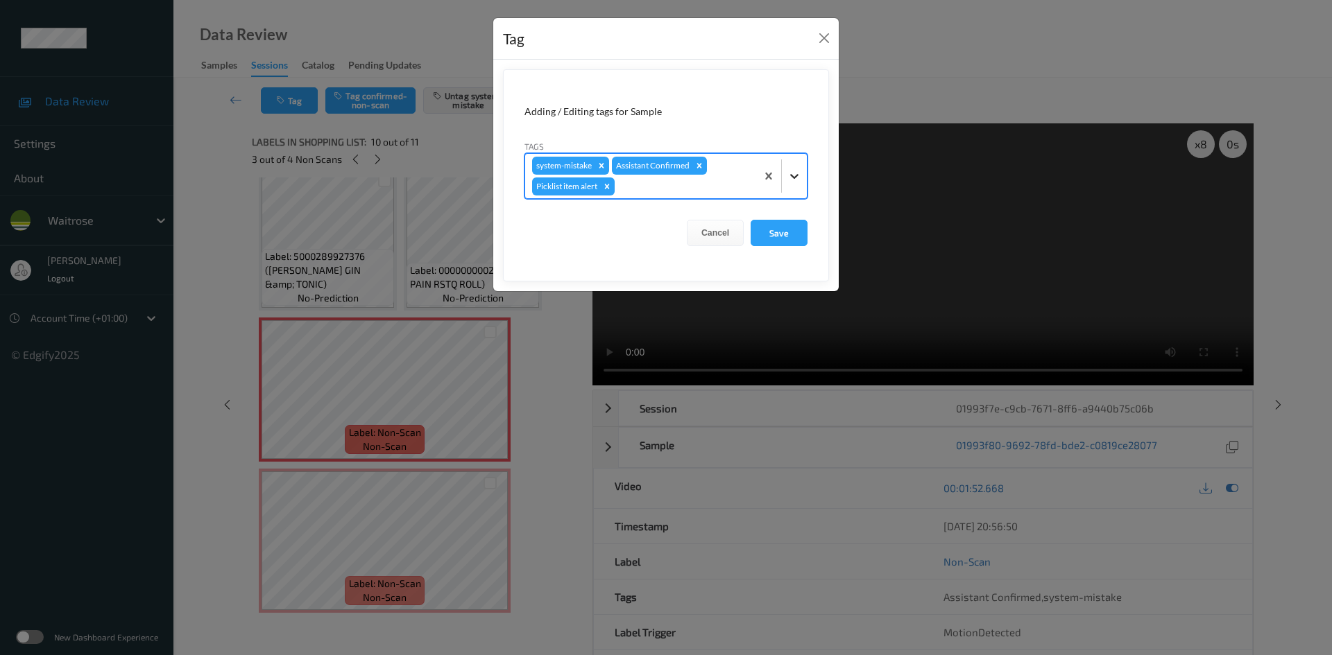
click at [788, 188] on div at bounding box center [781, 176] width 51 height 44
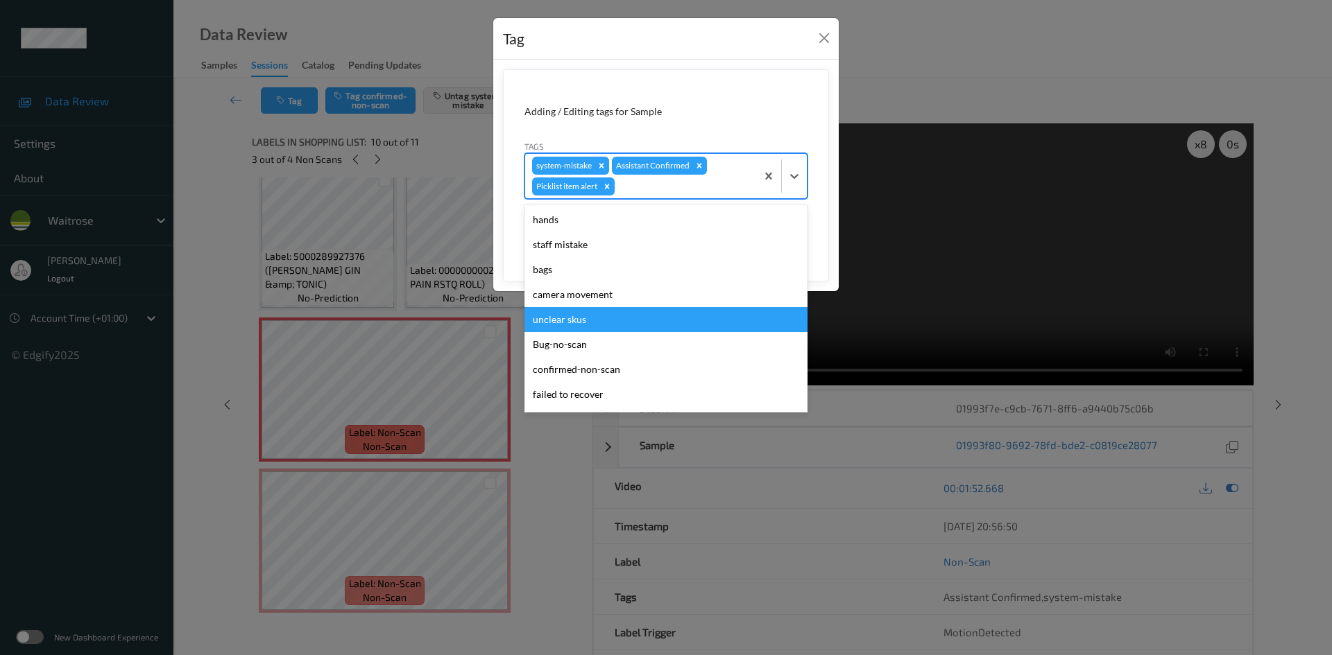
scroll to position [297, 0]
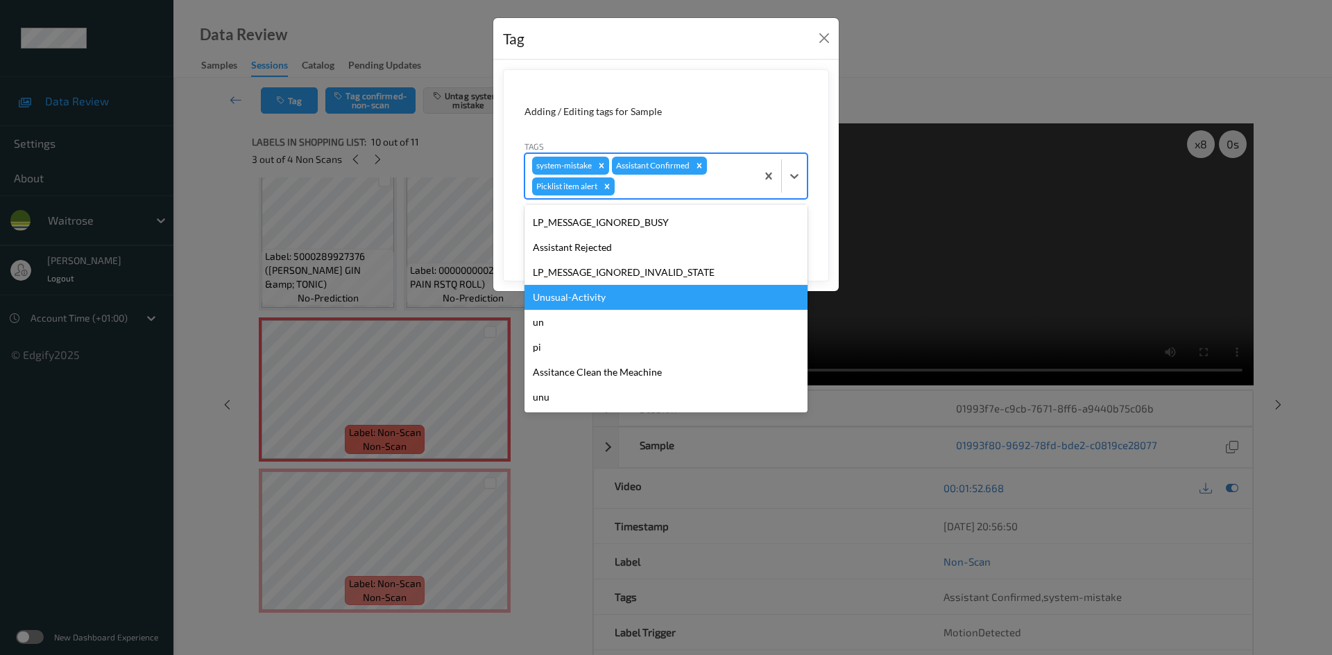
click at [583, 298] on div "Unusual-Activity" at bounding box center [665, 297] width 283 height 25
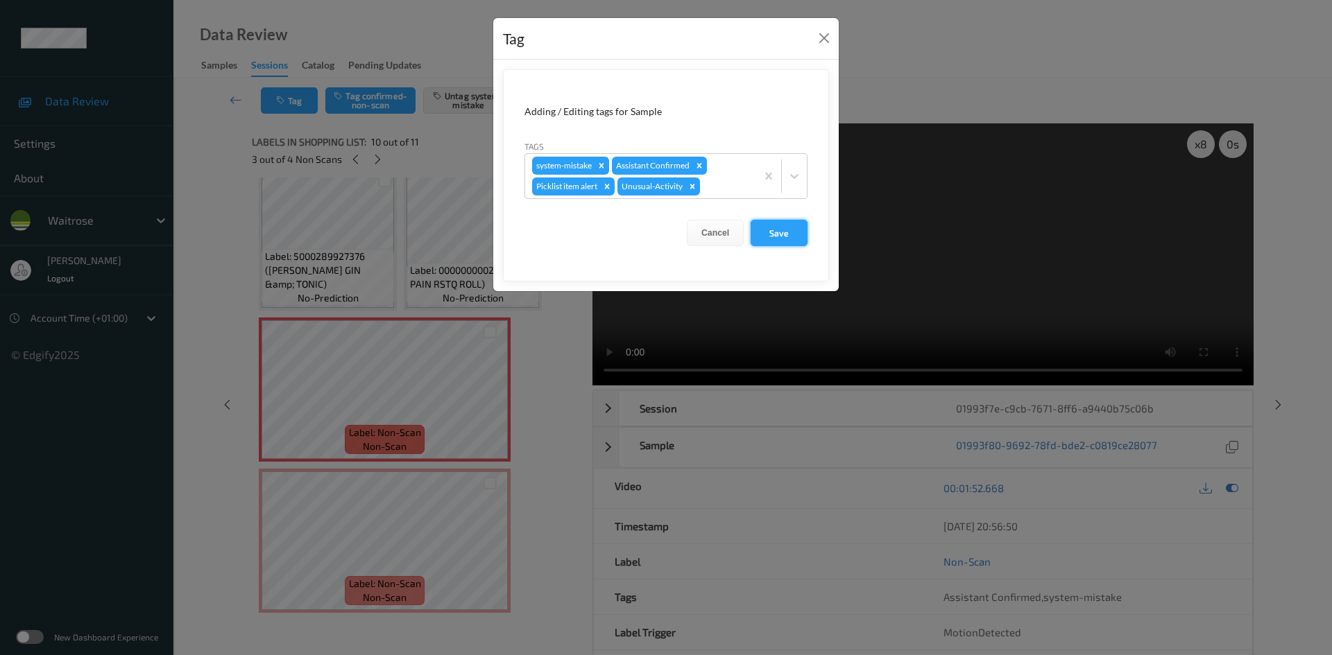
click at [772, 234] on button "Save" at bounding box center [778, 233] width 57 height 26
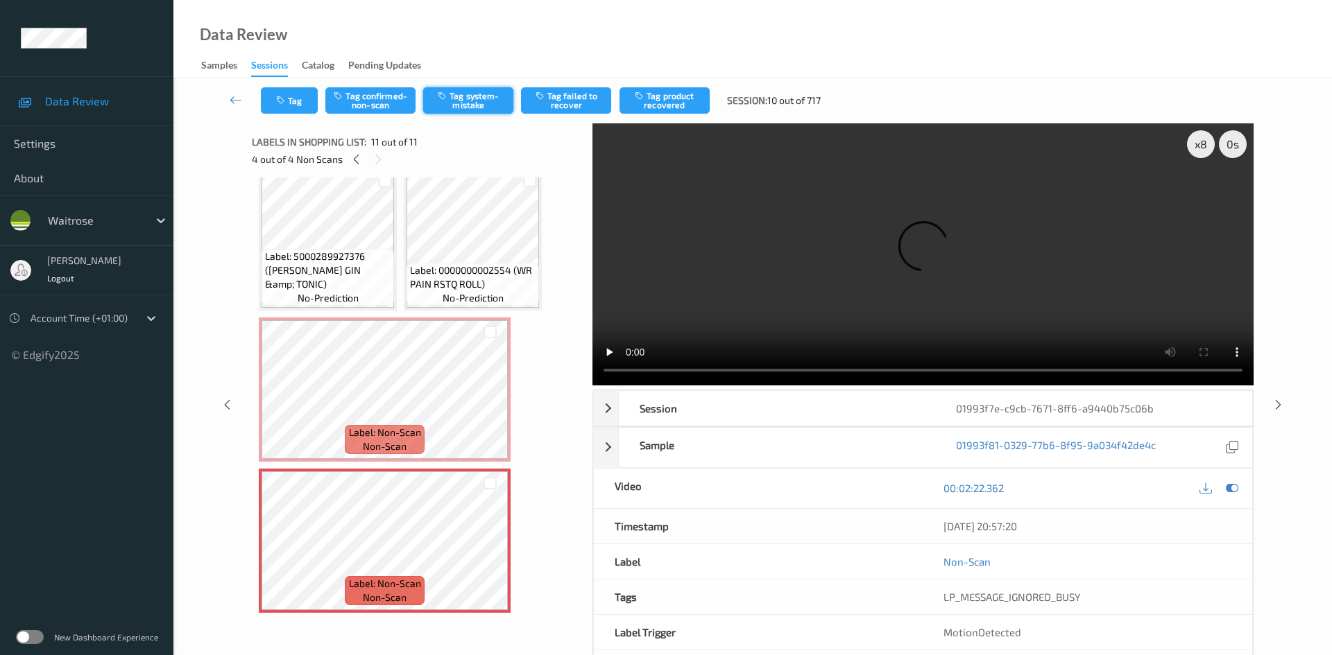
click at [482, 104] on button "Tag system-mistake" at bounding box center [468, 100] width 90 height 26
click at [293, 99] on button "Tag" at bounding box center [289, 100] width 57 height 26
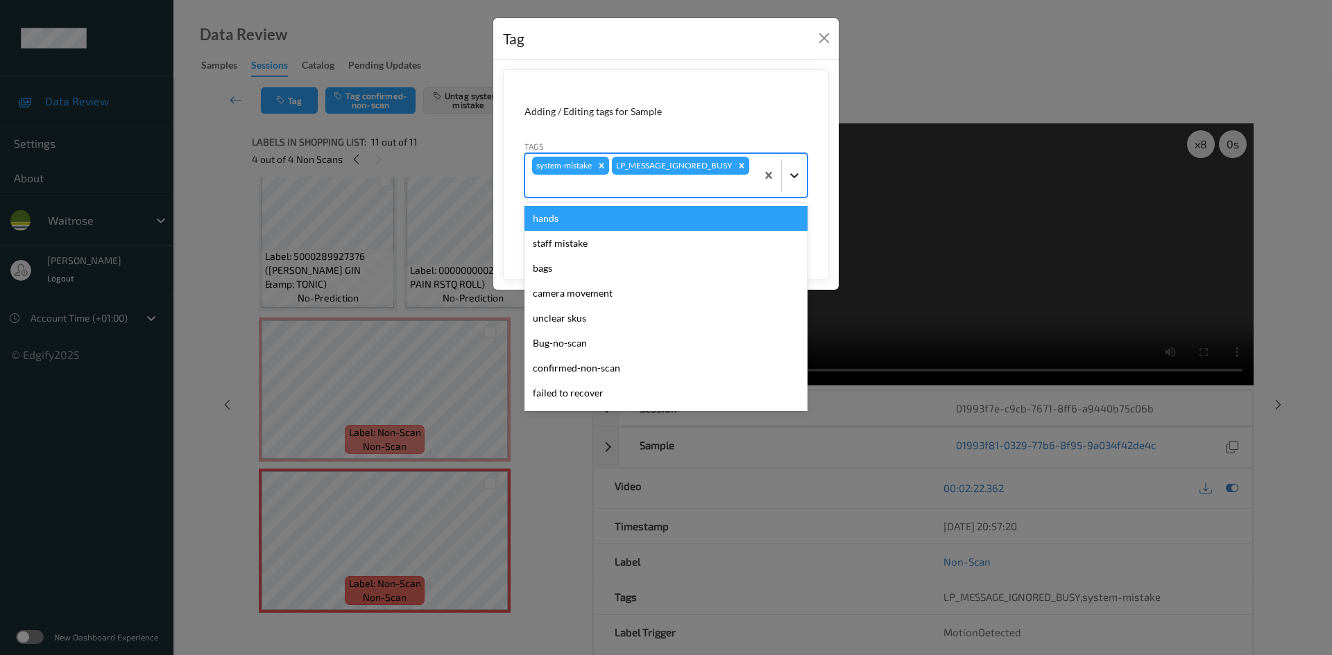
click at [795, 179] on icon at bounding box center [794, 176] width 14 height 14
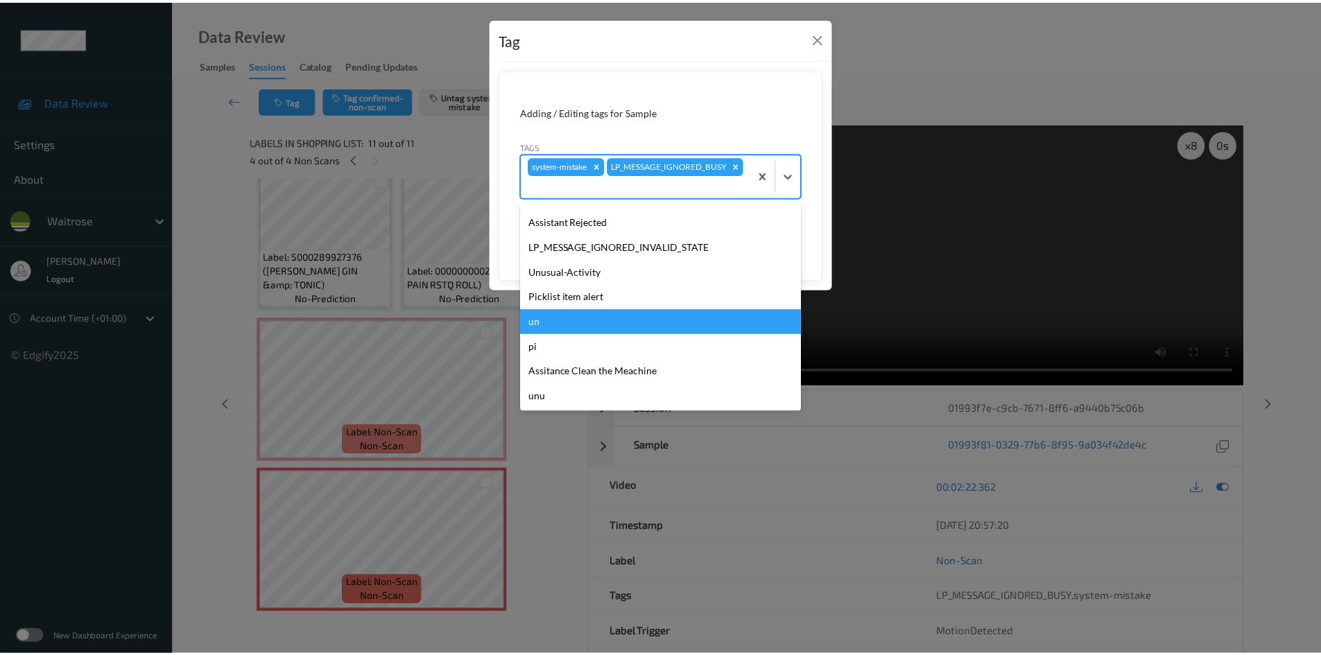
scroll to position [322, 0]
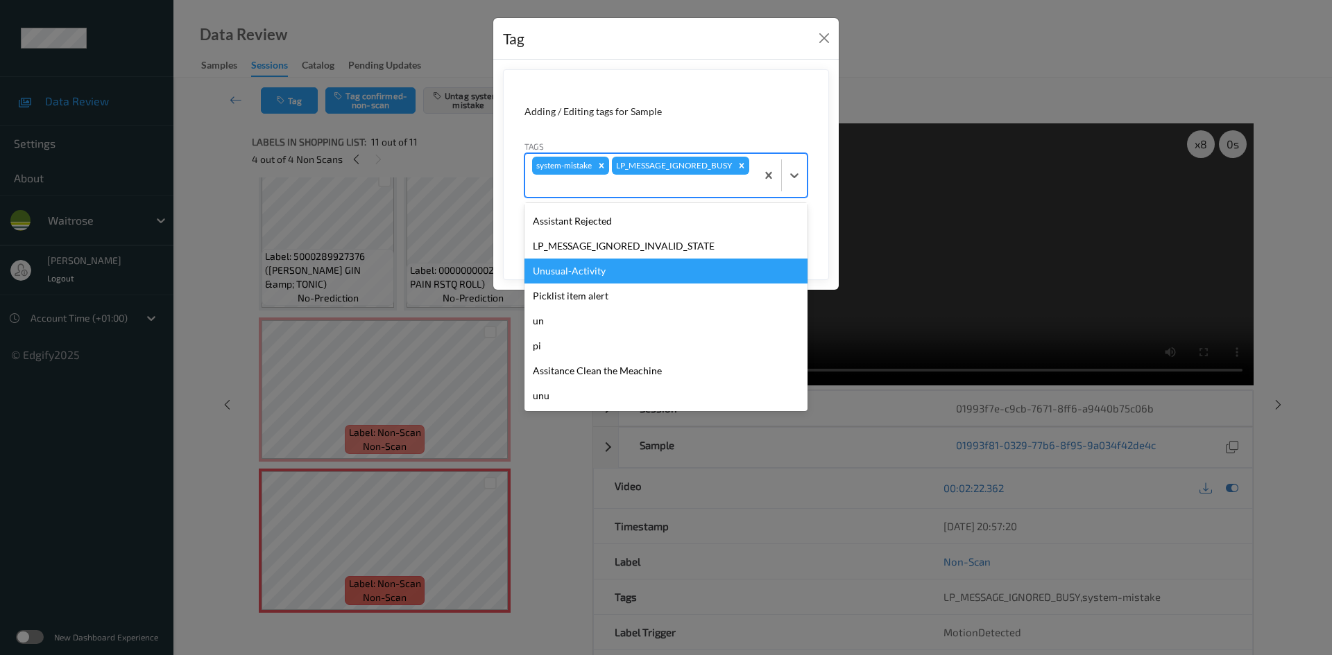
click at [628, 279] on div "Unusual-Activity" at bounding box center [665, 271] width 283 height 25
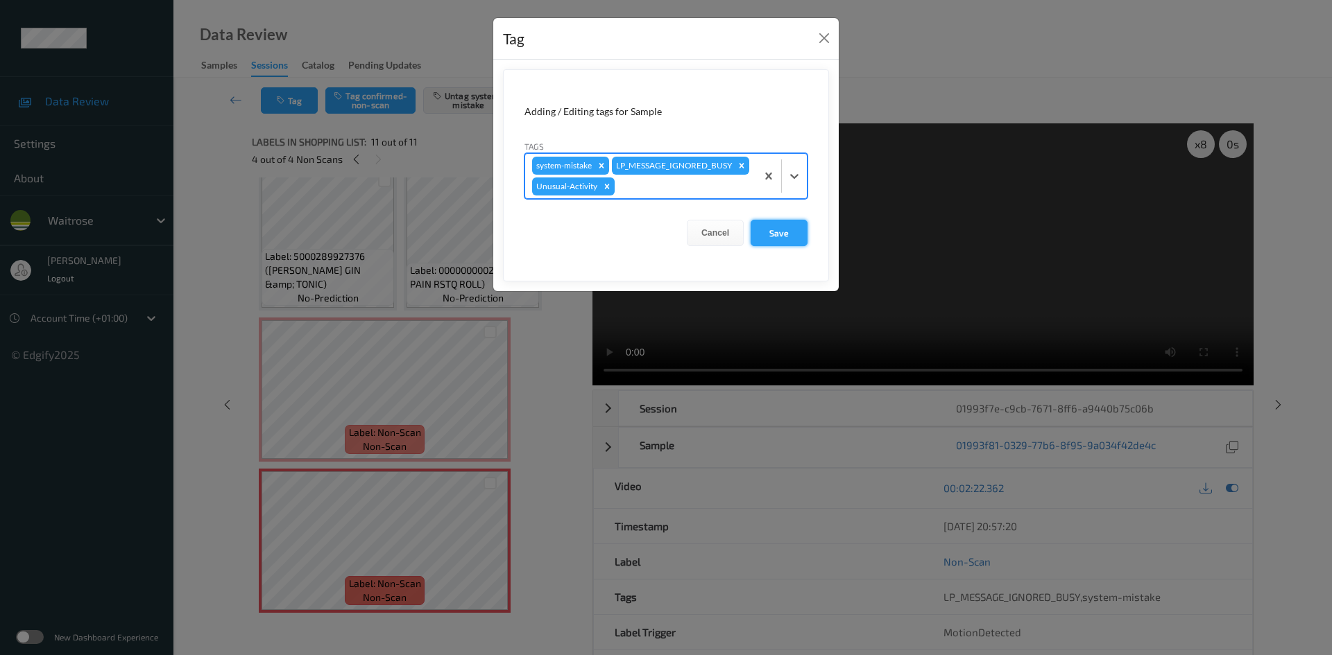
click at [787, 246] on button "Save" at bounding box center [778, 233] width 57 height 26
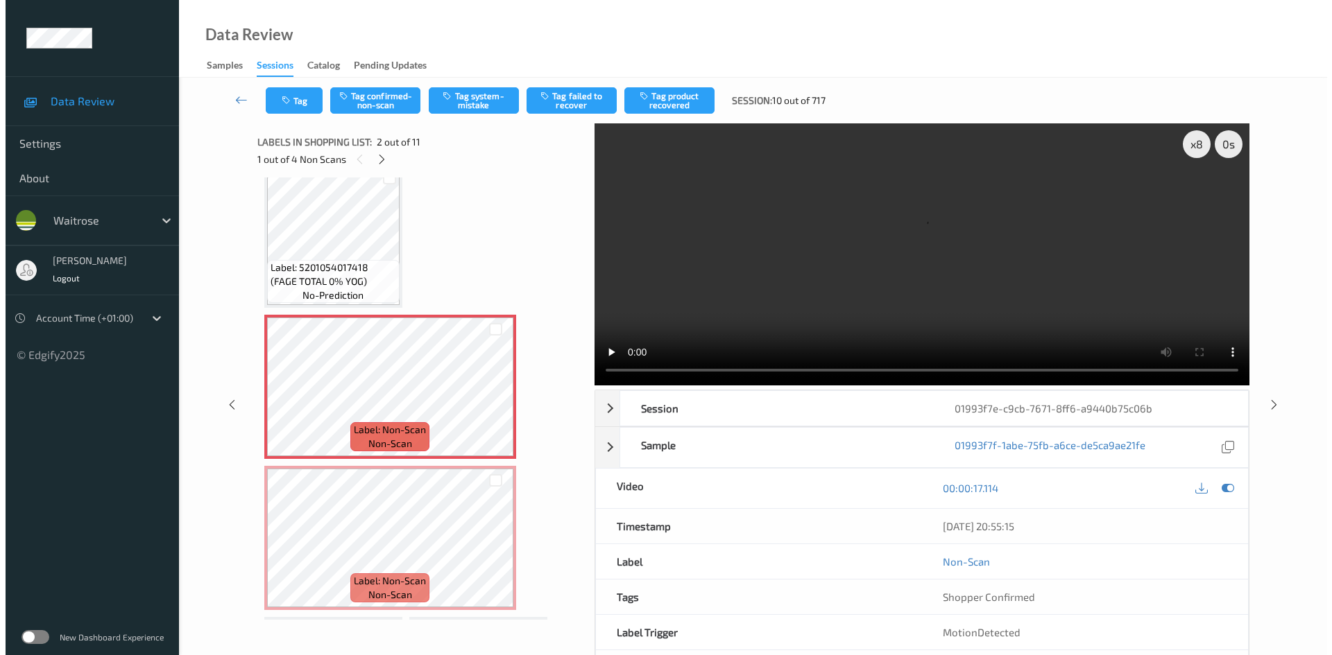
scroll to position [90, 0]
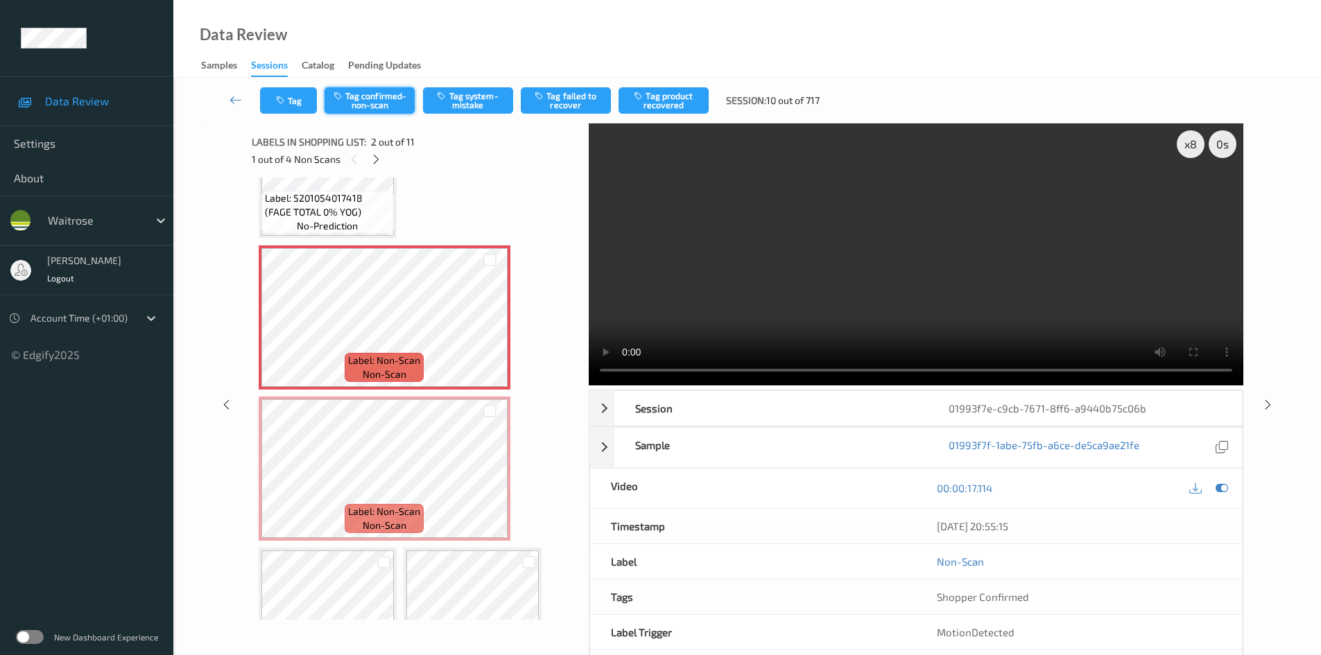
click at [379, 96] on button "Tag confirmed-non-scan" at bounding box center [370, 100] width 90 height 26
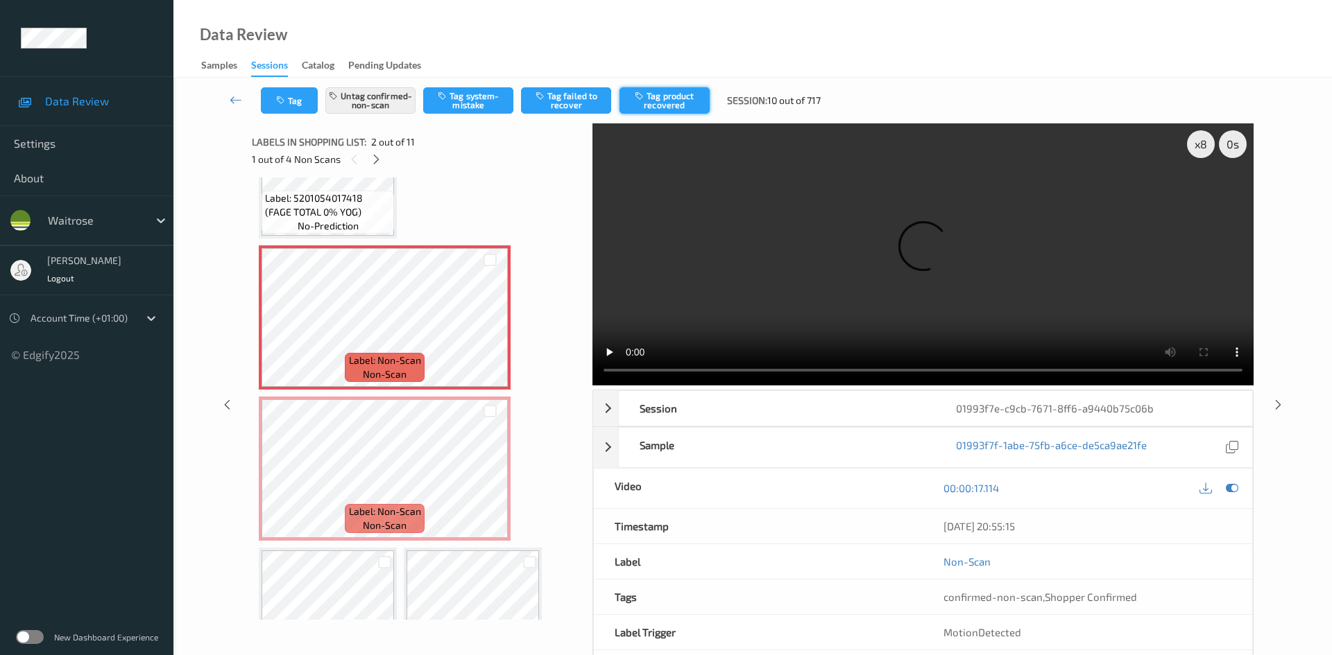
click at [687, 109] on button "Tag product recovered" at bounding box center [664, 100] width 90 height 26
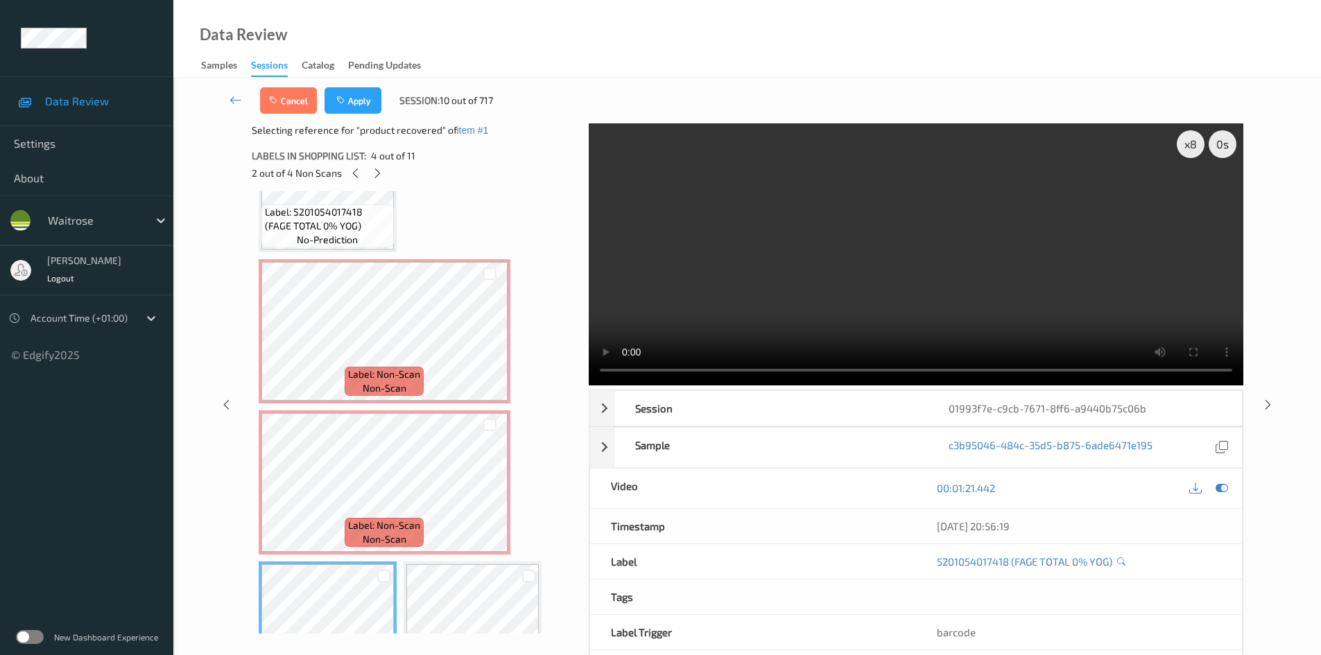
click at [356, 85] on div "Cancel Apply Session: 10 out of 717" at bounding box center [747, 101] width 1091 height 46
click at [356, 97] on button "Apply" at bounding box center [353, 100] width 57 height 26
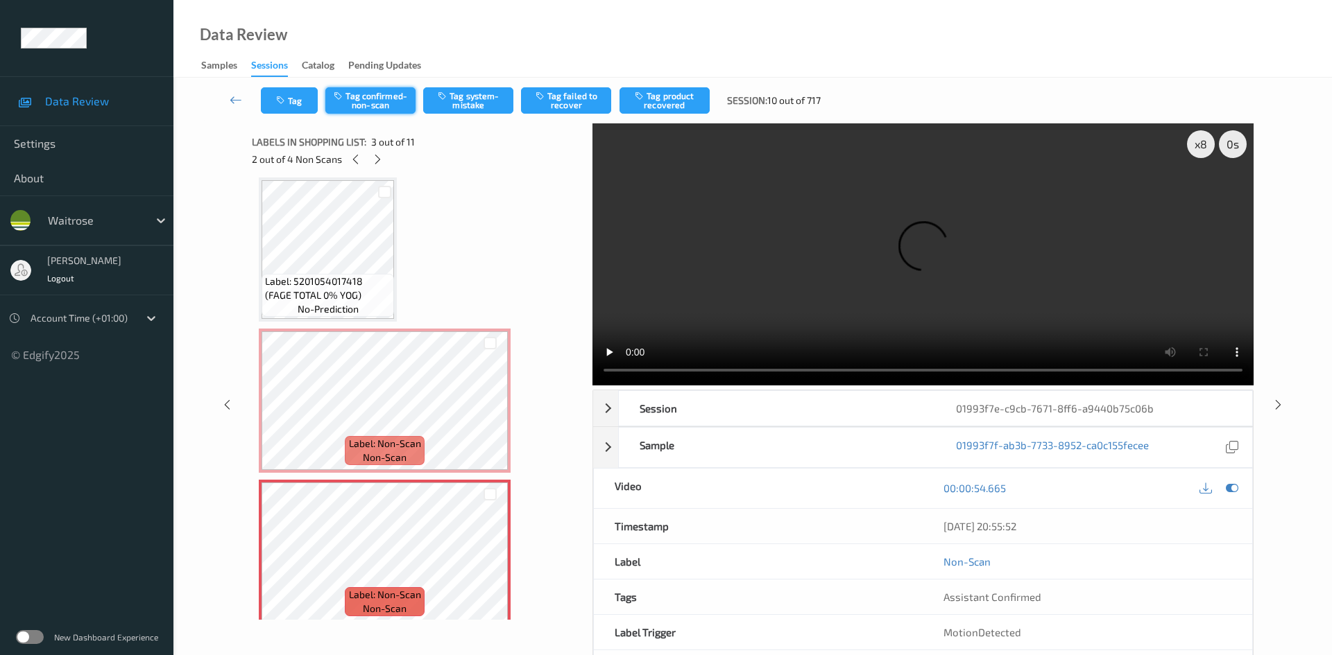
click at [379, 101] on button "Tag confirmed-non-scan" at bounding box center [370, 100] width 90 height 26
click at [698, 96] on button "Tag product recovered" at bounding box center [664, 100] width 90 height 26
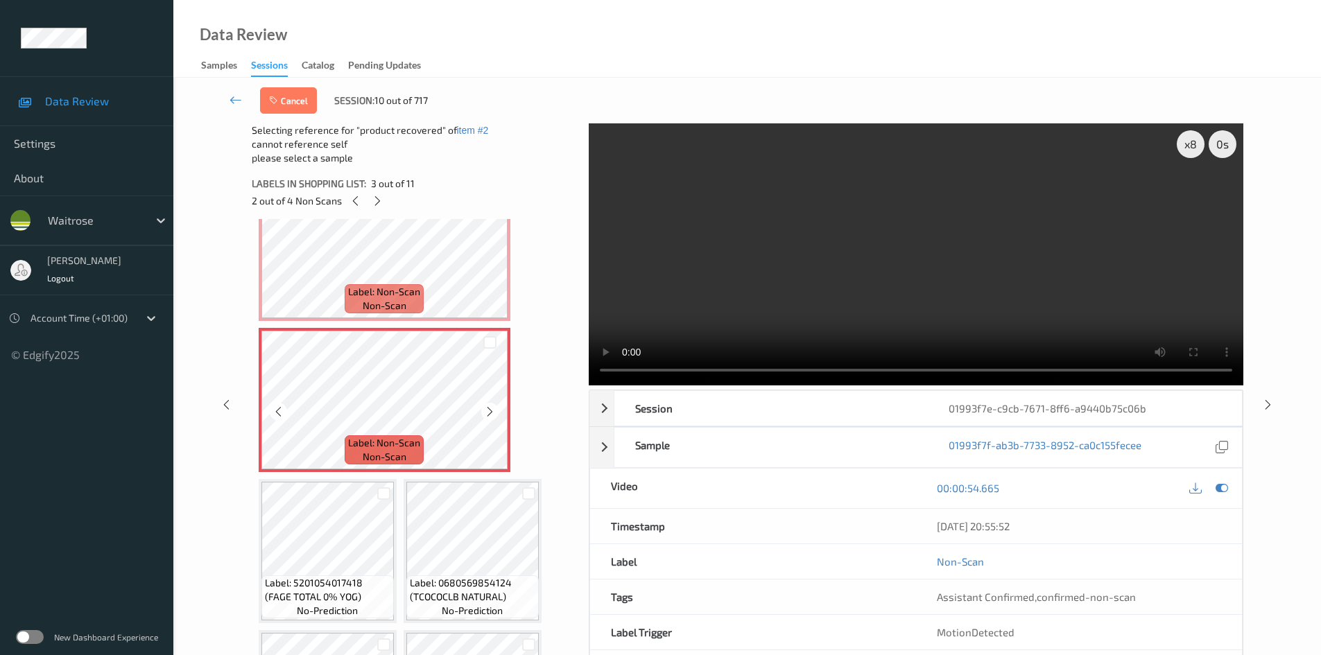
scroll to position [215, 0]
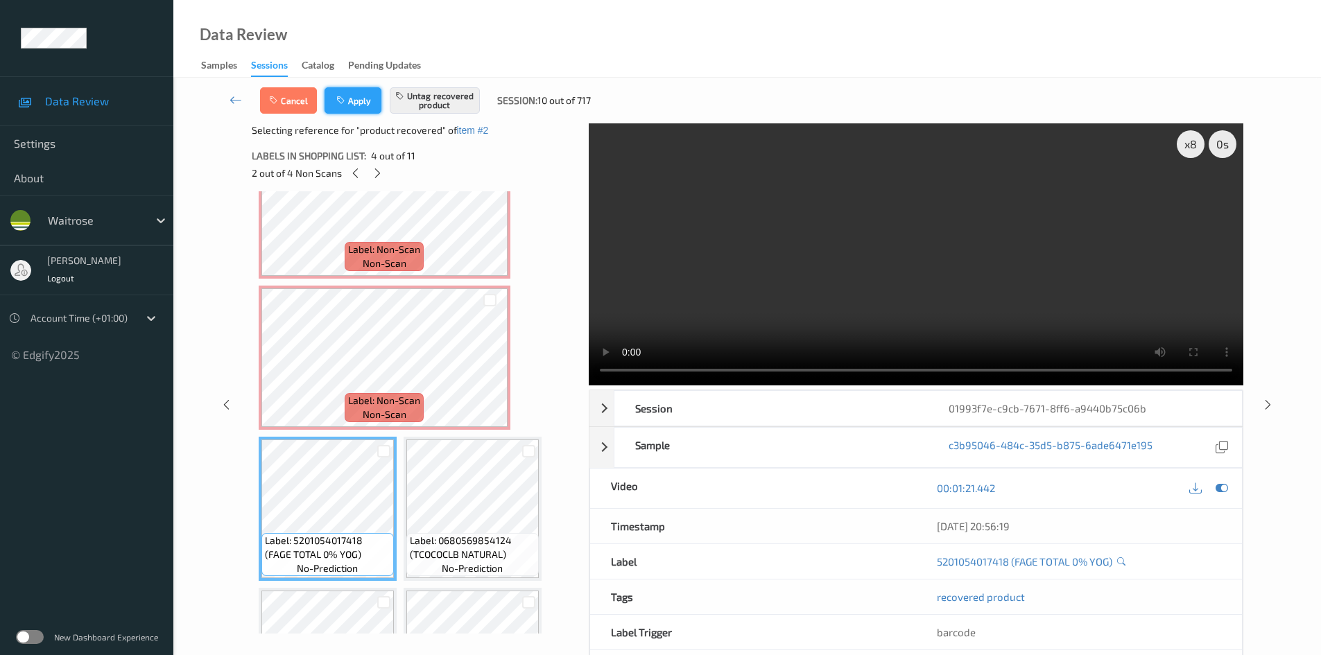
click at [370, 103] on button "Apply" at bounding box center [353, 100] width 57 height 26
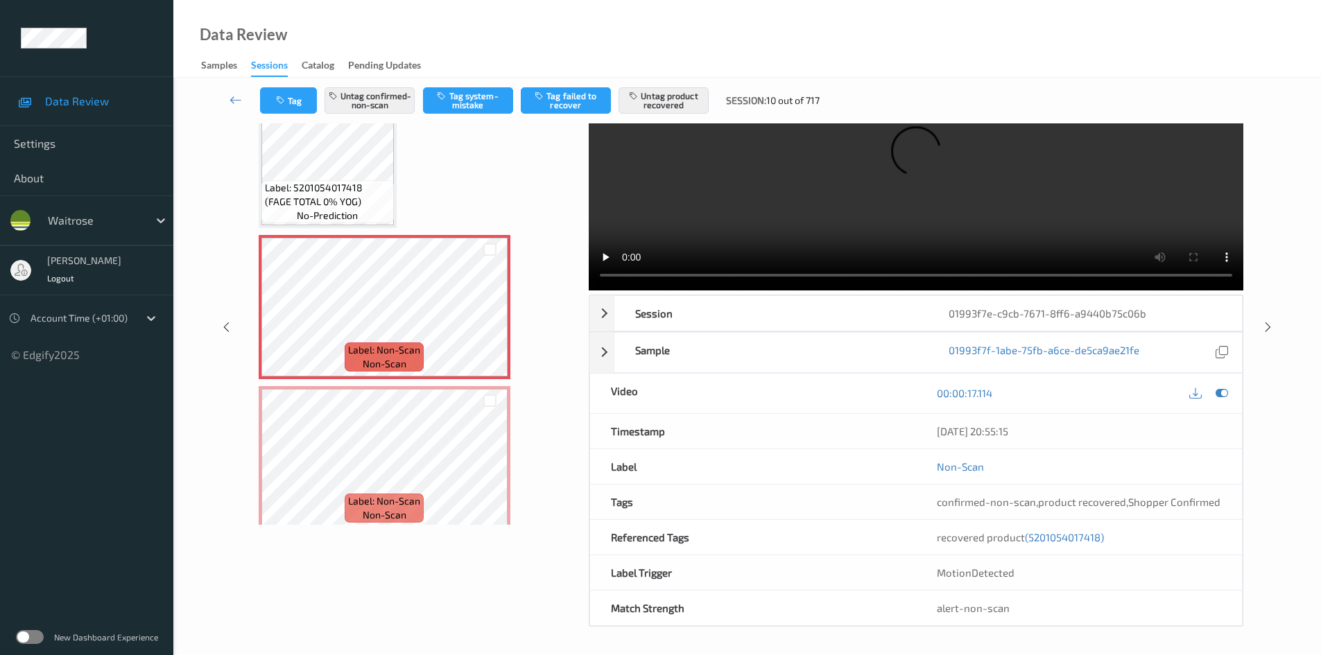
scroll to position [0, 0]
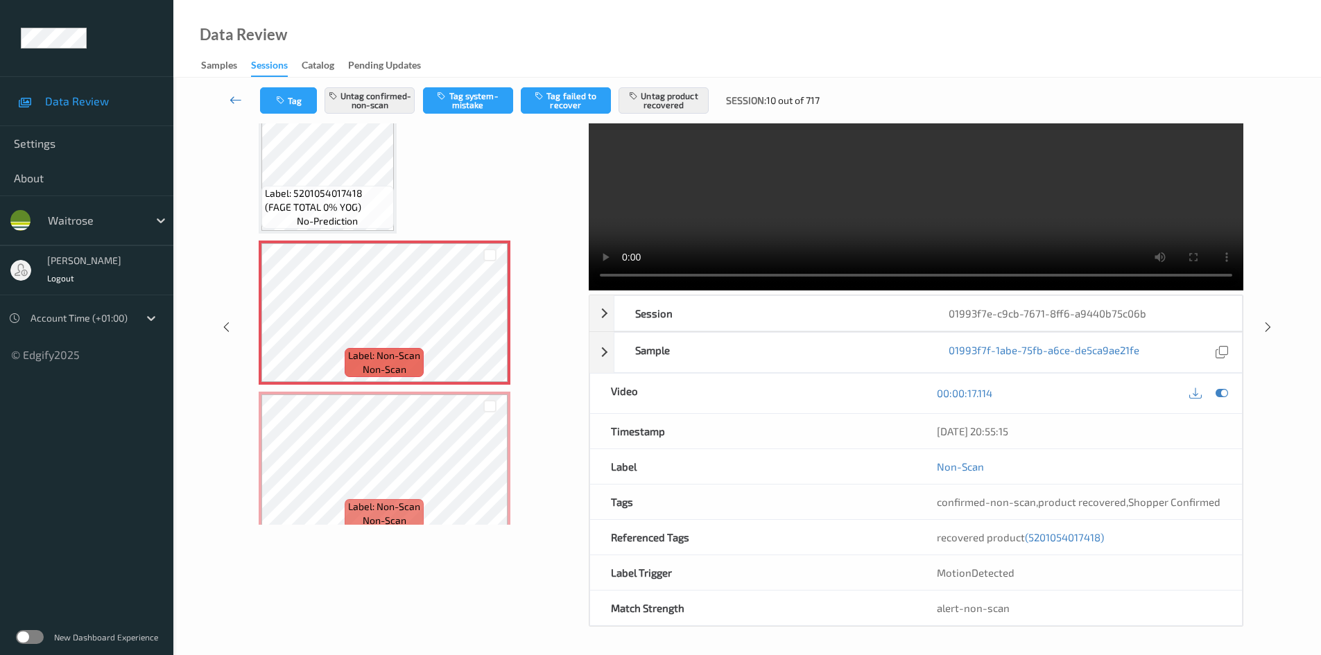
click at [228, 89] on link at bounding box center [236, 100] width 49 height 26
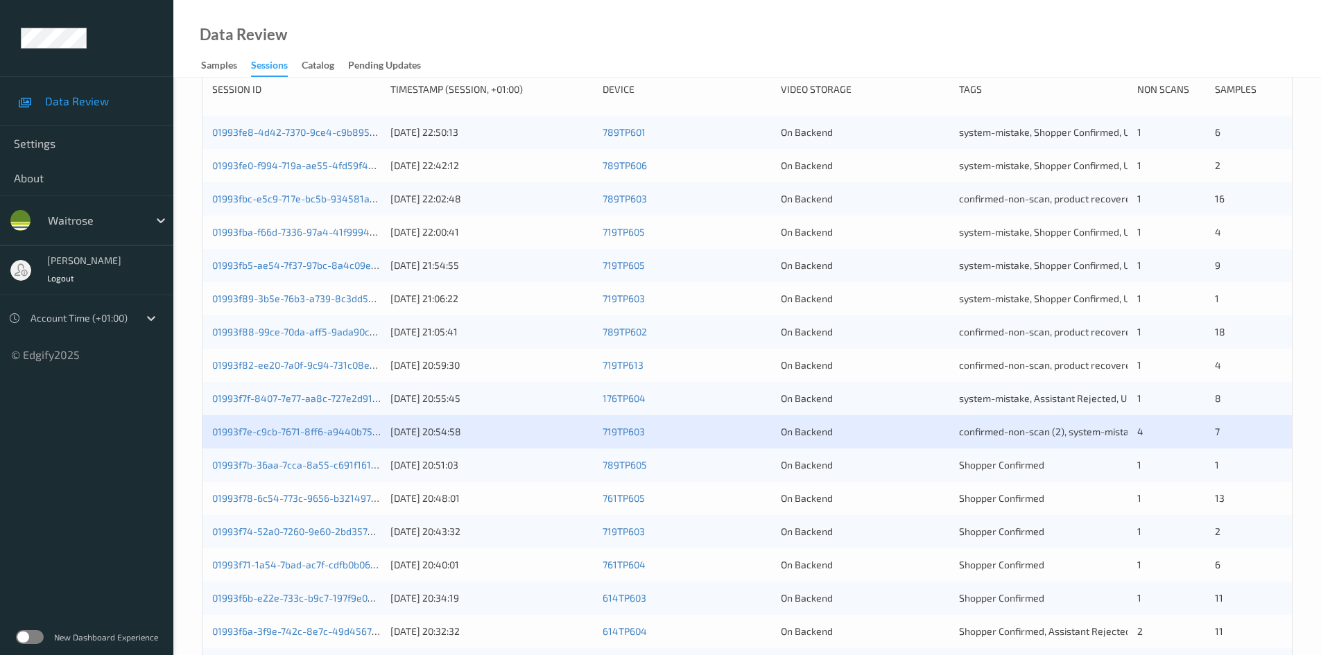
scroll to position [208, 0]
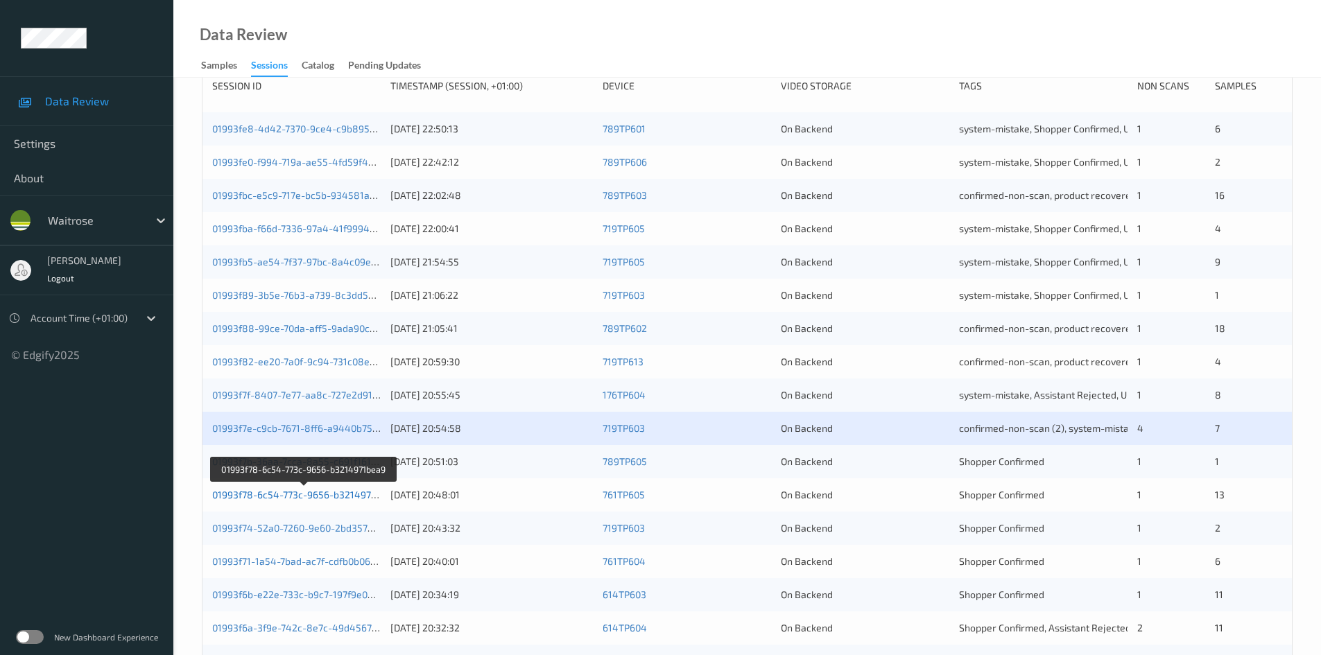
click at [258, 498] on link "01993f78-6c54-773c-9656-b3214971bea9" at bounding box center [304, 495] width 185 height 12
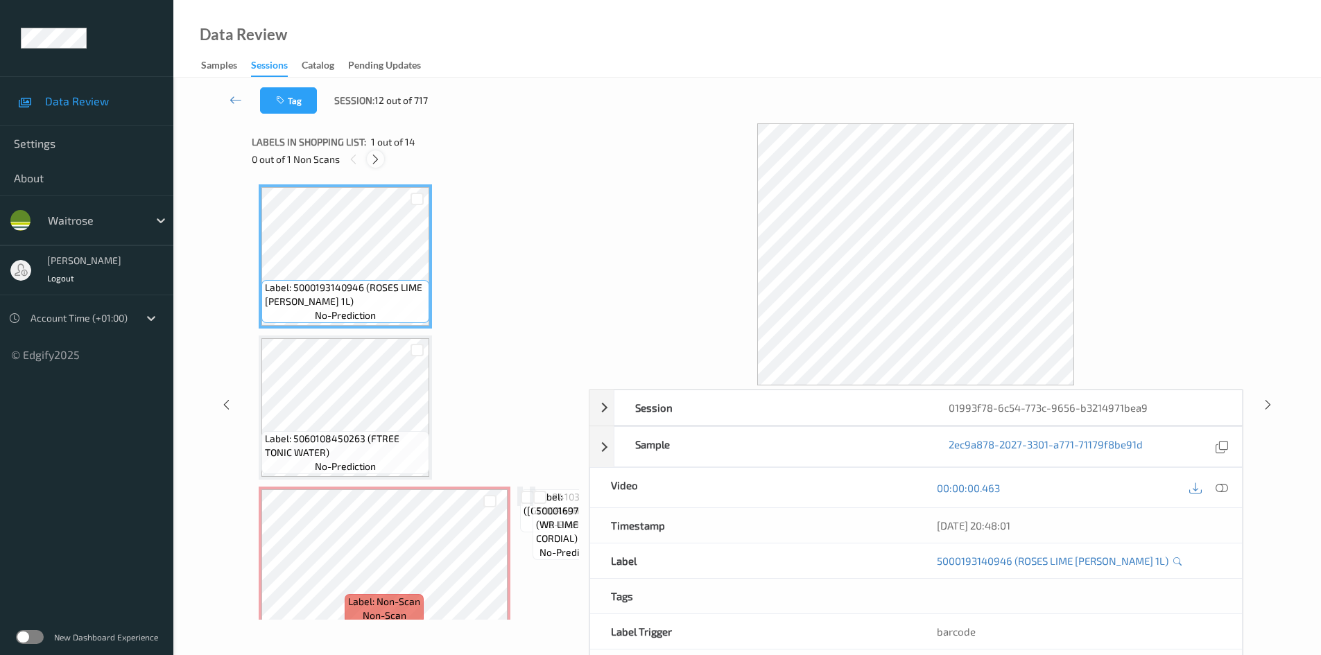
click at [384, 156] on div at bounding box center [375, 158] width 17 height 17
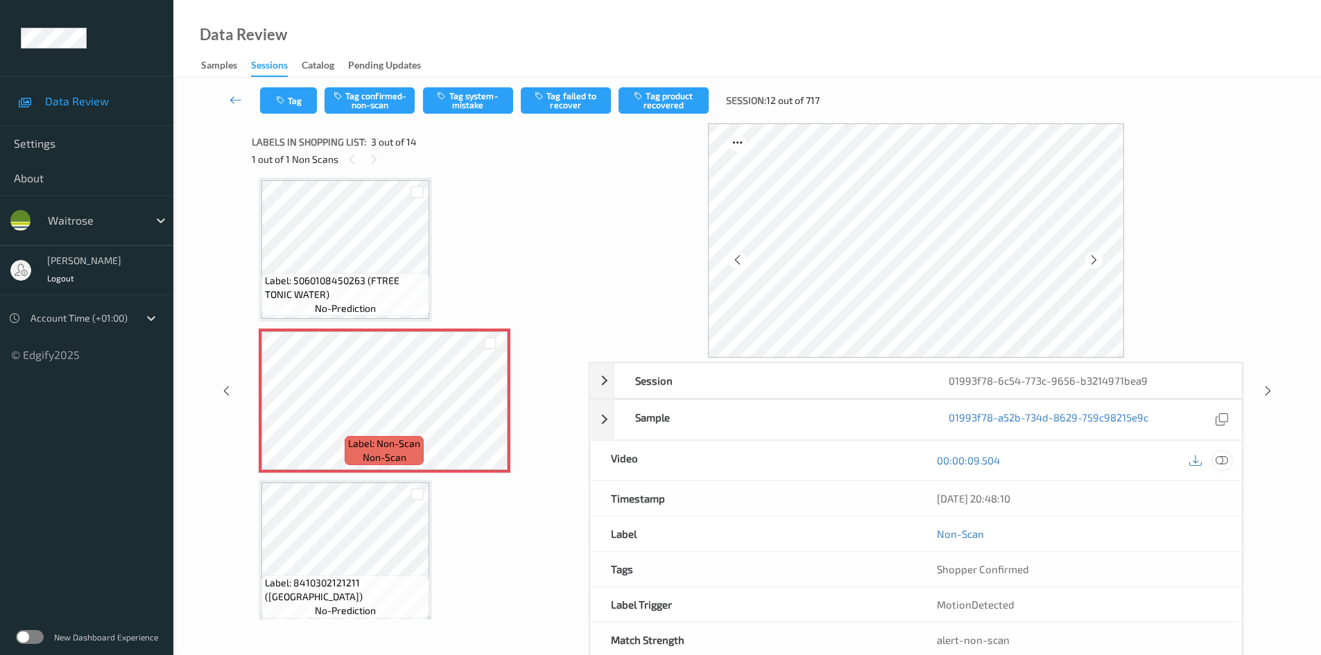
click at [1221, 462] on icon at bounding box center [1222, 460] width 12 height 12
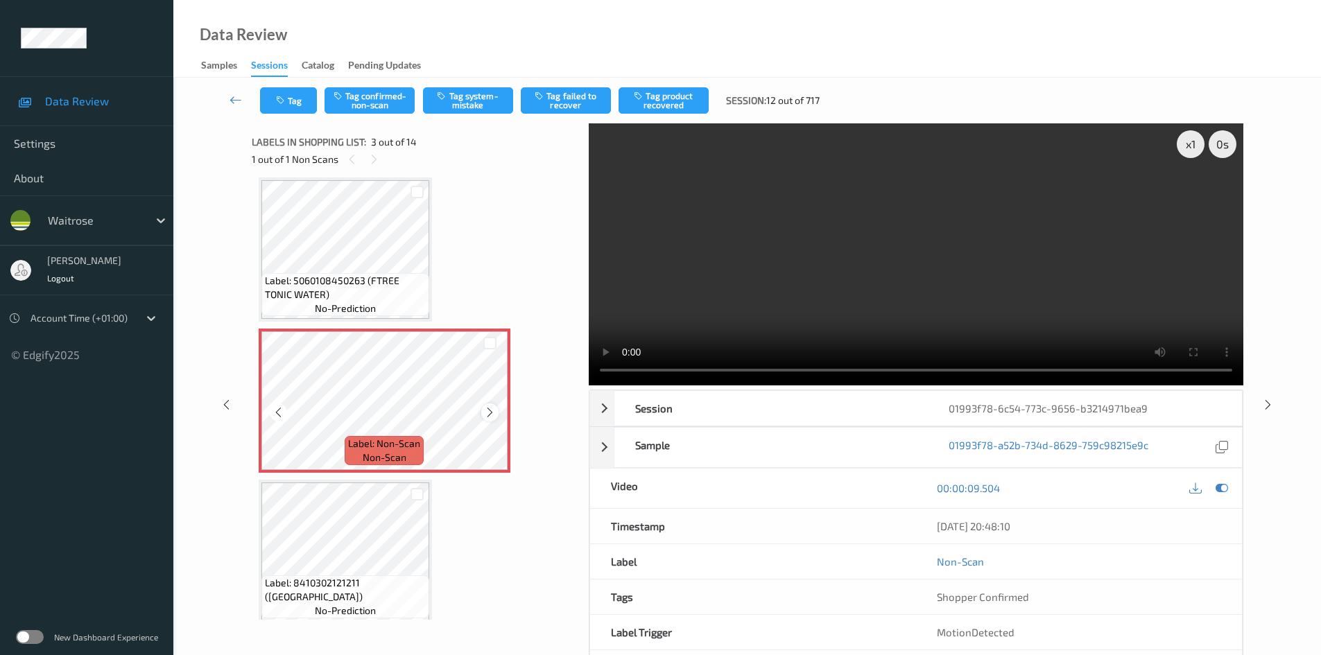
click at [494, 413] on icon at bounding box center [490, 412] width 12 height 12
click at [1187, 141] on div "x 1" at bounding box center [1191, 144] width 28 height 28
click at [1190, 139] on div "x 2" at bounding box center [1191, 144] width 28 height 28
click at [802, 285] on video at bounding box center [916, 254] width 655 height 262
click at [1189, 150] on div "x 4" at bounding box center [1191, 144] width 28 height 28
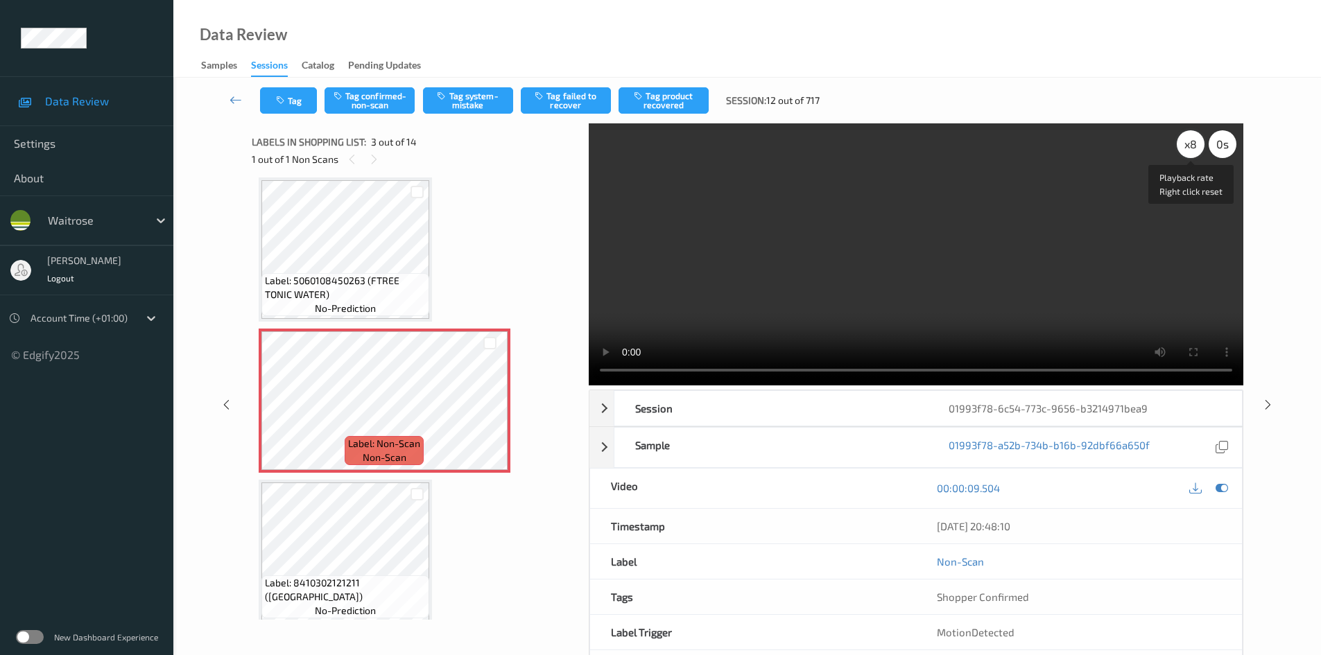
click at [1192, 150] on div "x 8" at bounding box center [1191, 144] width 28 height 28
click at [1192, 149] on div "x 1" at bounding box center [1191, 144] width 28 height 28
click at [1011, 239] on video at bounding box center [916, 254] width 655 height 262
click at [979, 255] on video at bounding box center [916, 254] width 655 height 262
click at [877, 264] on video at bounding box center [916, 254] width 655 height 262
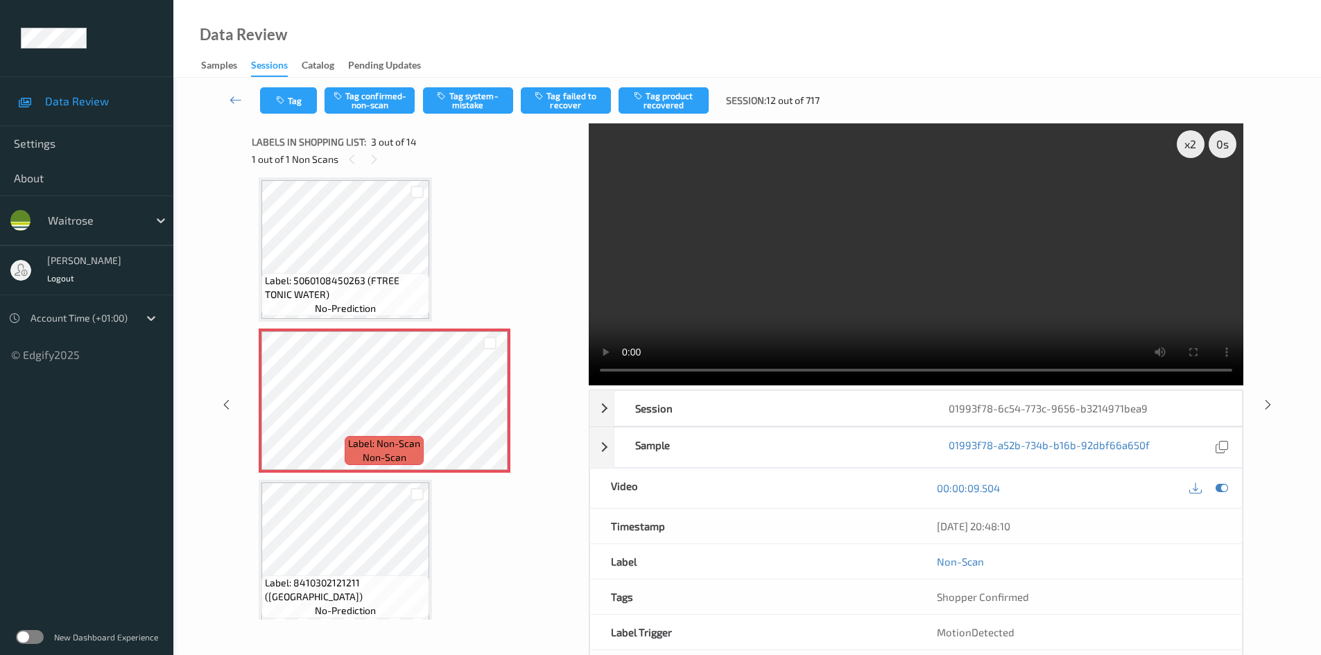
click at [899, 265] on video at bounding box center [916, 254] width 655 height 262
click at [850, 263] on video at bounding box center [916, 254] width 655 height 262
click at [877, 257] on video at bounding box center [916, 254] width 655 height 262
click at [491, 409] on icon at bounding box center [490, 412] width 12 height 12
click at [491, 408] on icon at bounding box center [490, 412] width 12 height 12
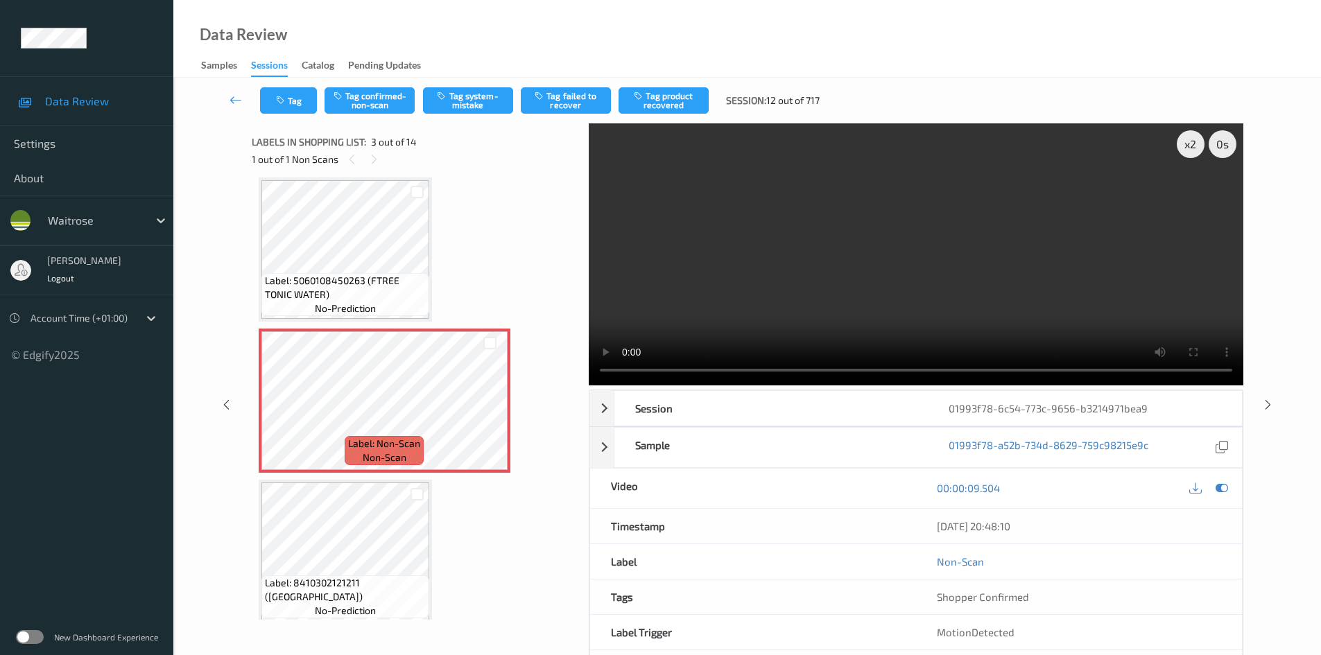
click at [1062, 173] on video at bounding box center [916, 254] width 655 height 262
click at [1191, 146] on div "x 2" at bounding box center [1191, 144] width 28 height 28
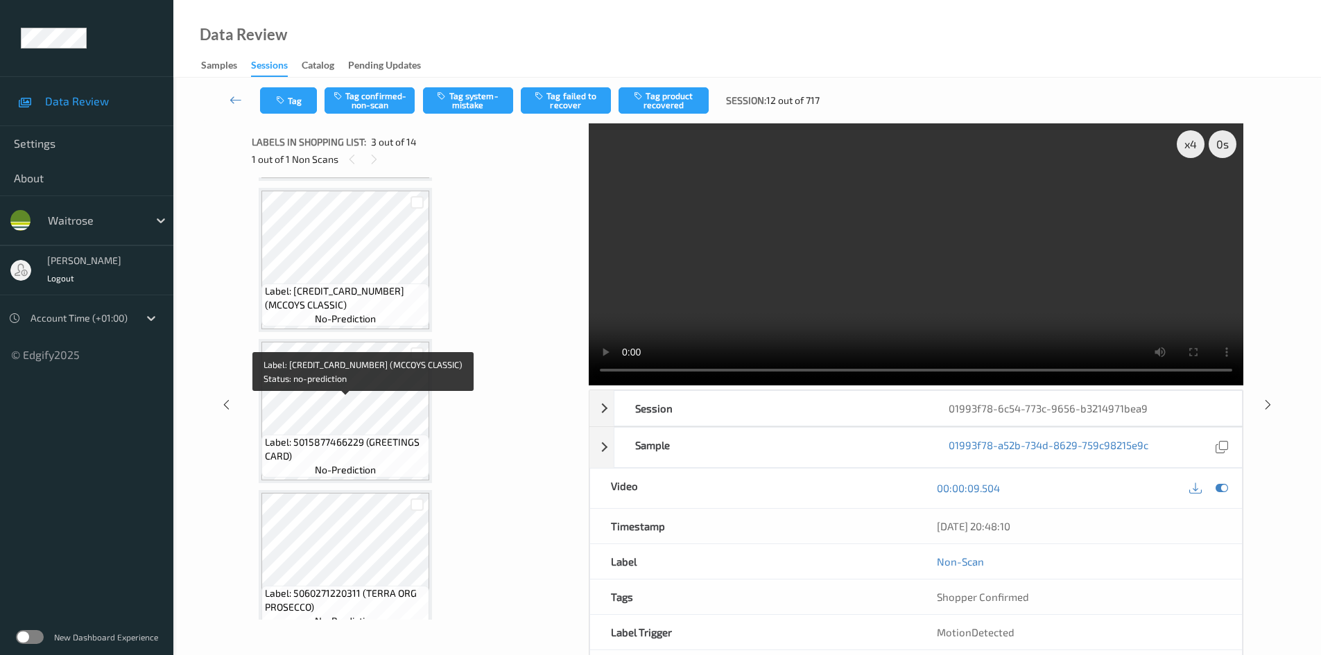
scroll to position [1681, 0]
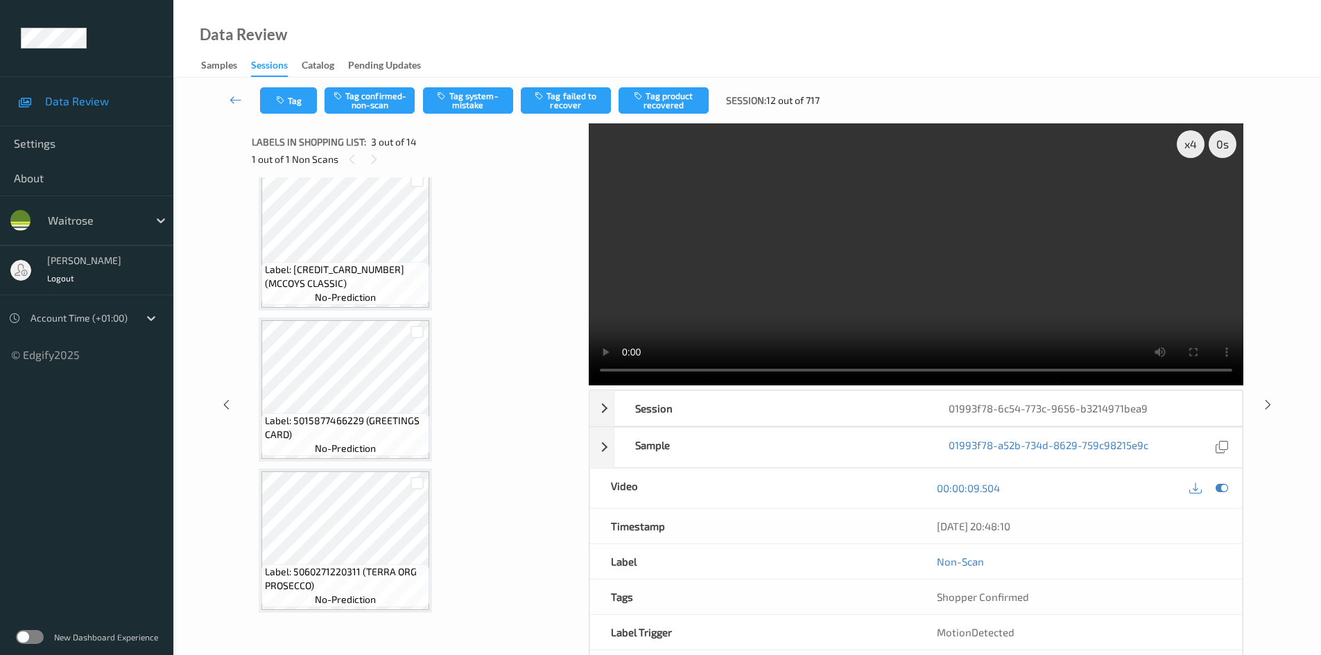
click at [879, 278] on video at bounding box center [916, 254] width 655 height 262
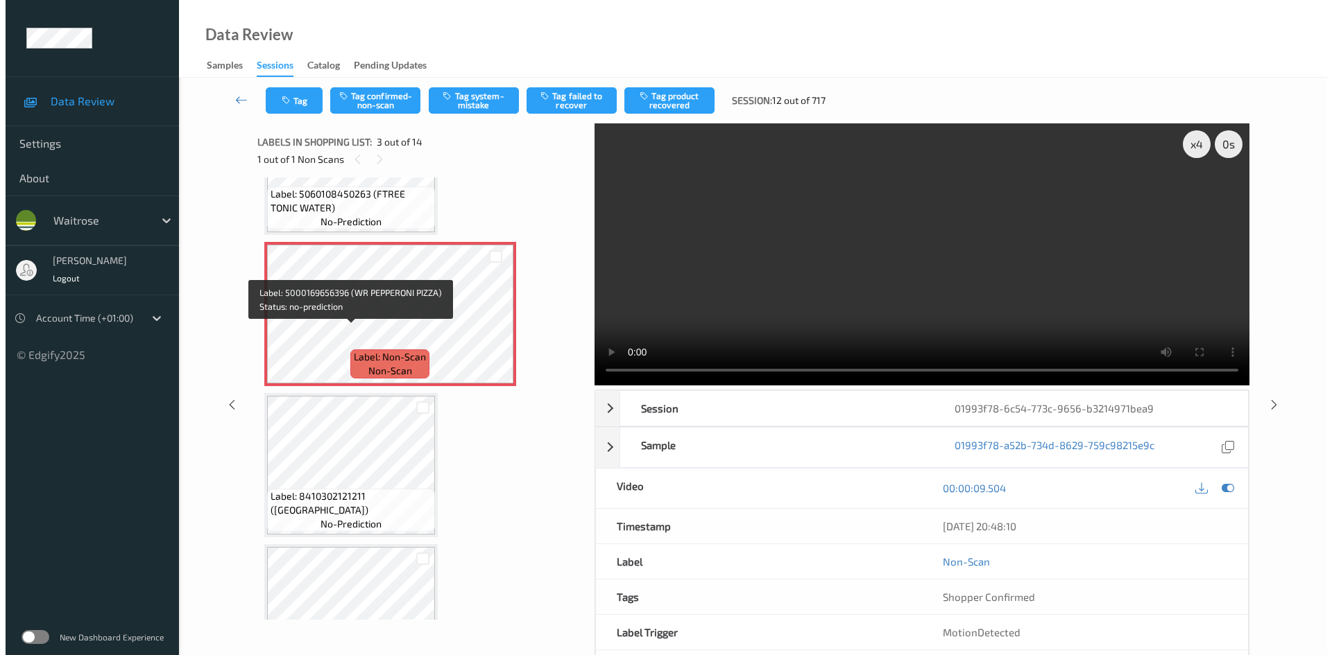
scroll to position [155, 0]
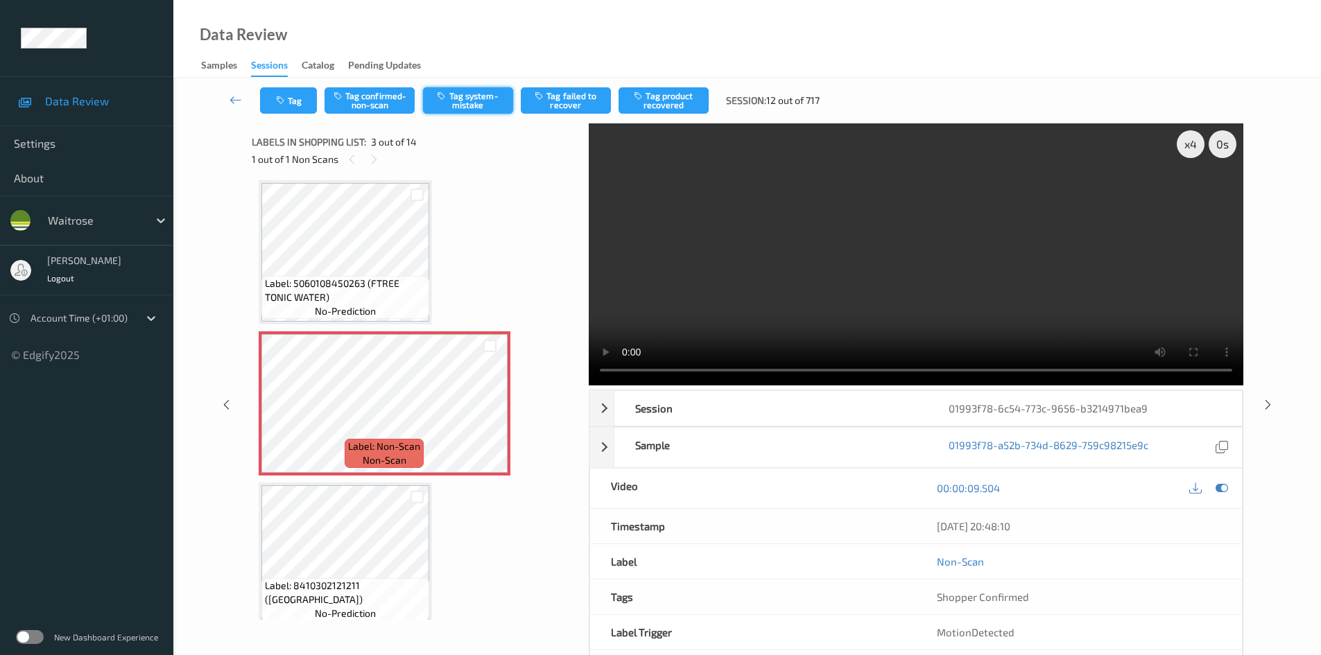
click at [488, 97] on button "Tag system-mistake" at bounding box center [468, 100] width 90 height 26
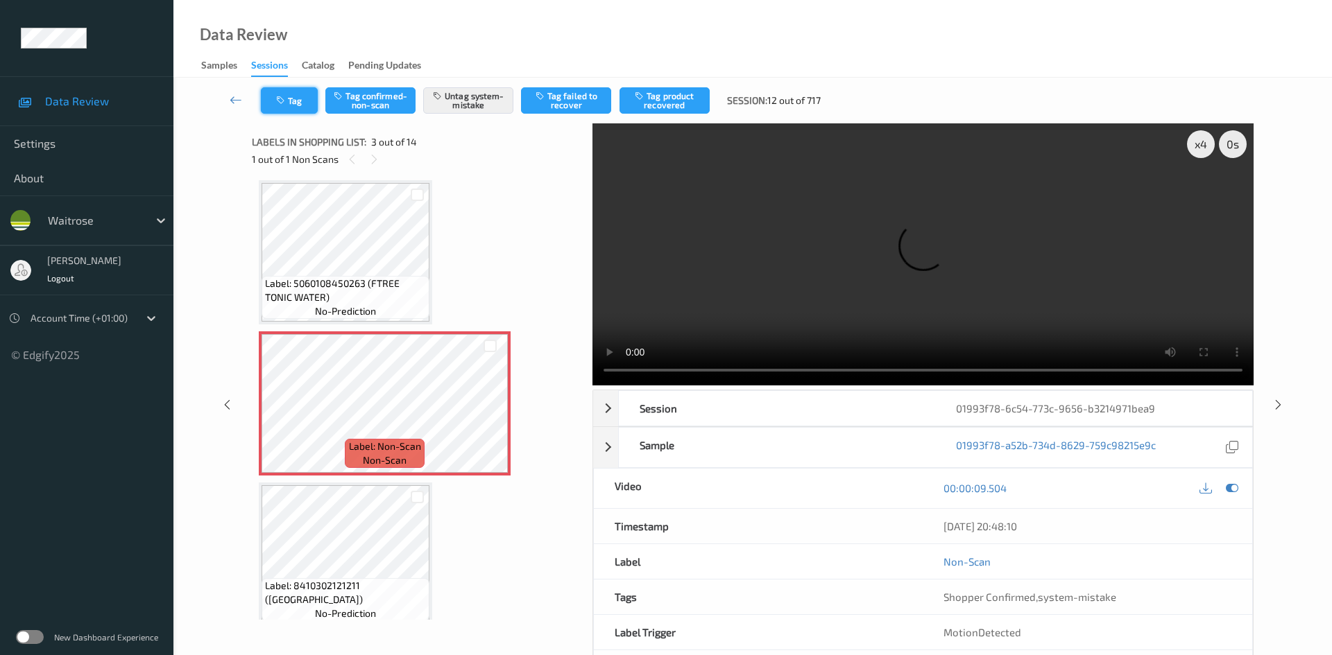
click at [304, 103] on button "Tag" at bounding box center [289, 100] width 57 height 26
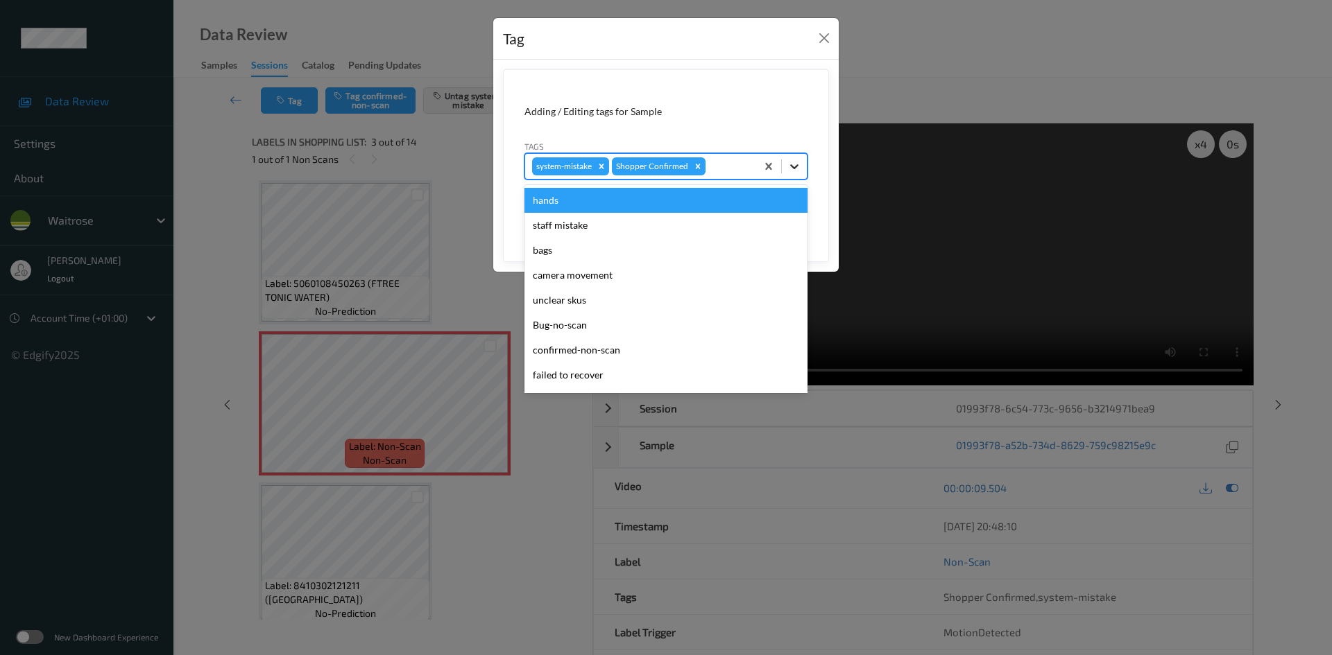
click at [793, 171] on icon at bounding box center [794, 167] width 14 height 14
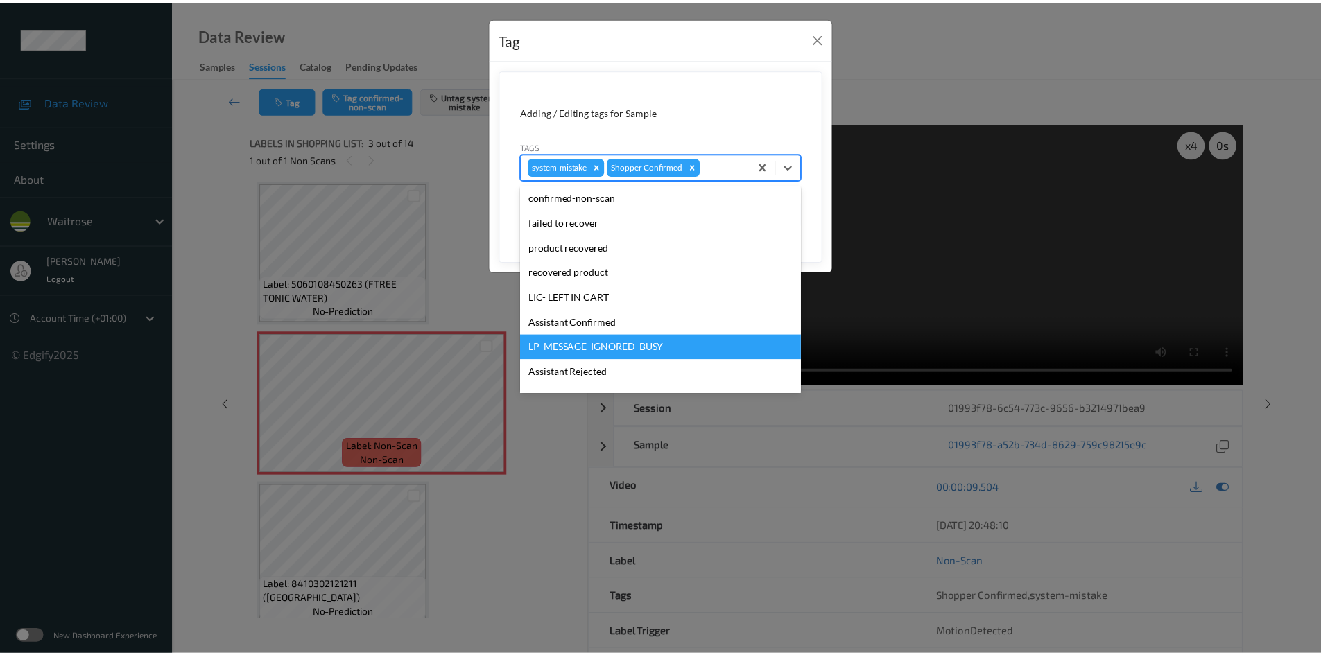
scroll to position [277, 0]
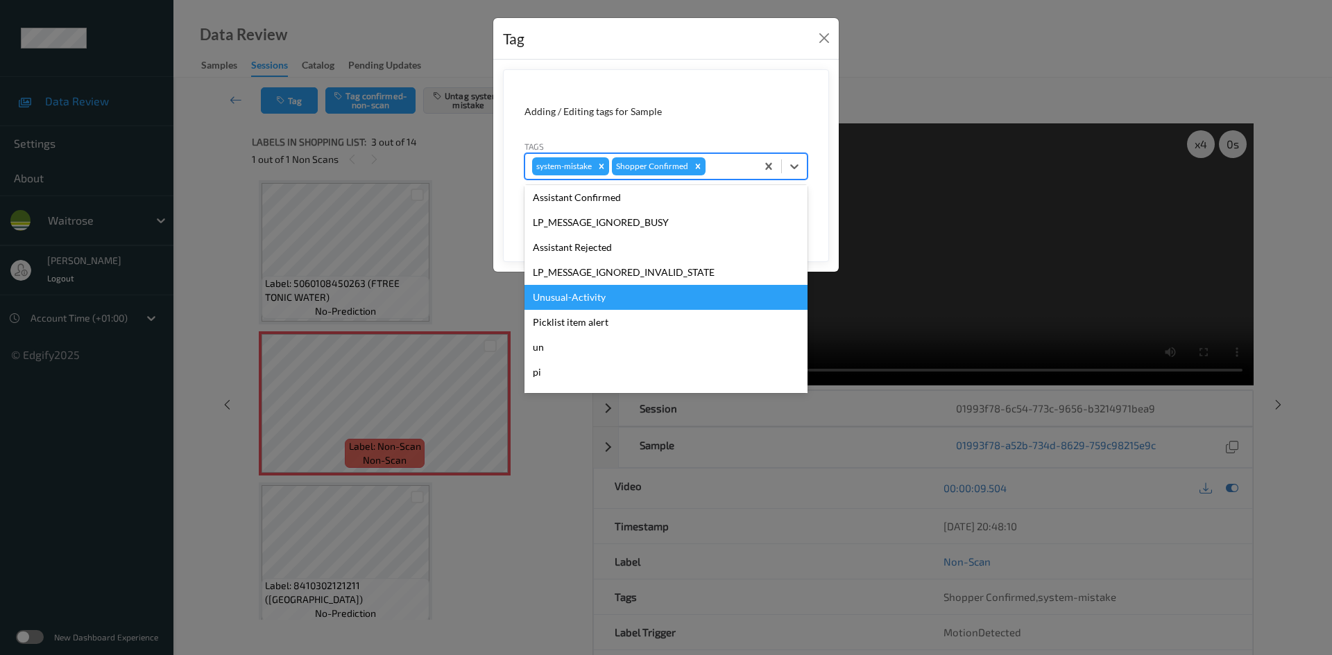
click at [585, 298] on div "Unusual-Activity" at bounding box center [665, 297] width 283 height 25
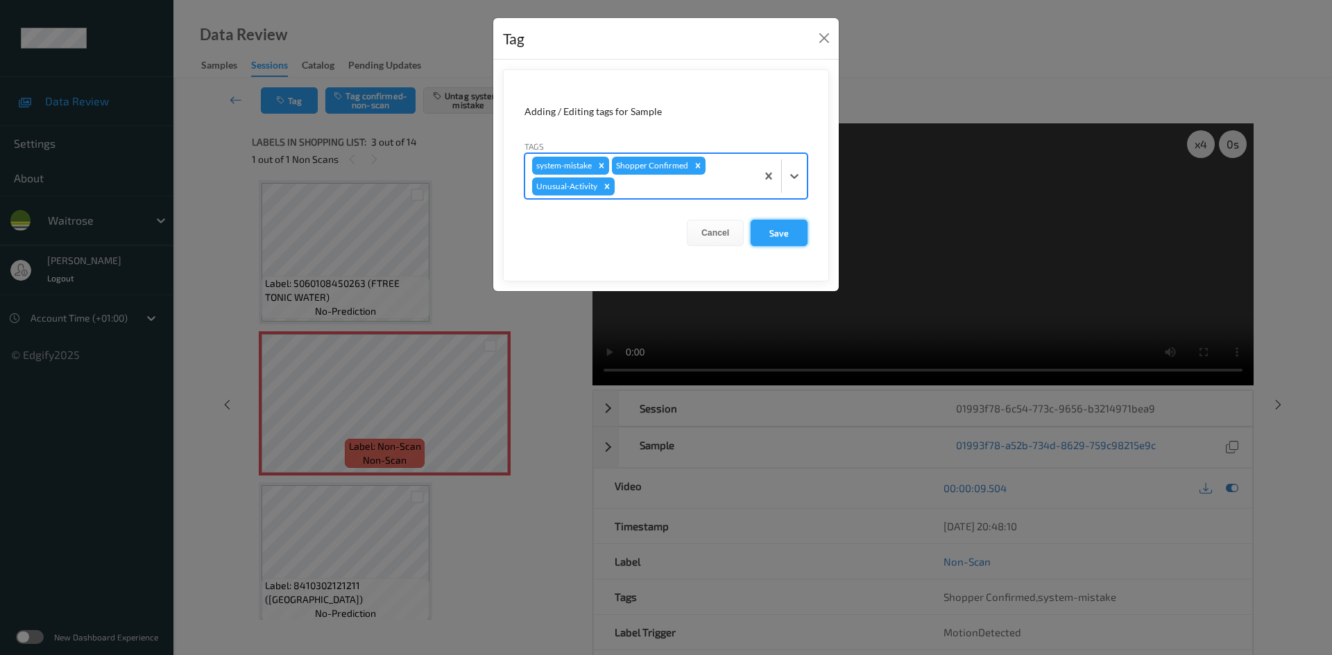
click at [804, 243] on button "Save" at bounding box center [778, 233] width 57 height 26
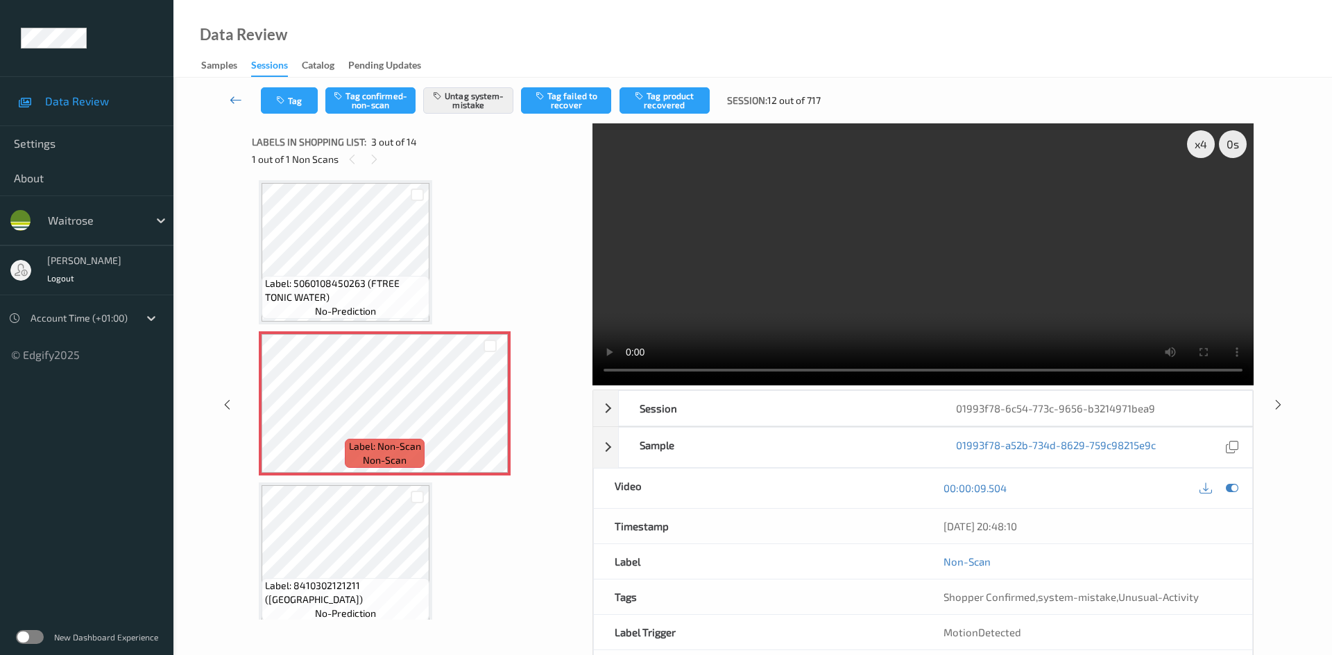
click at [233, 92] on link at bounding box center [236, 100] width 49 height 26
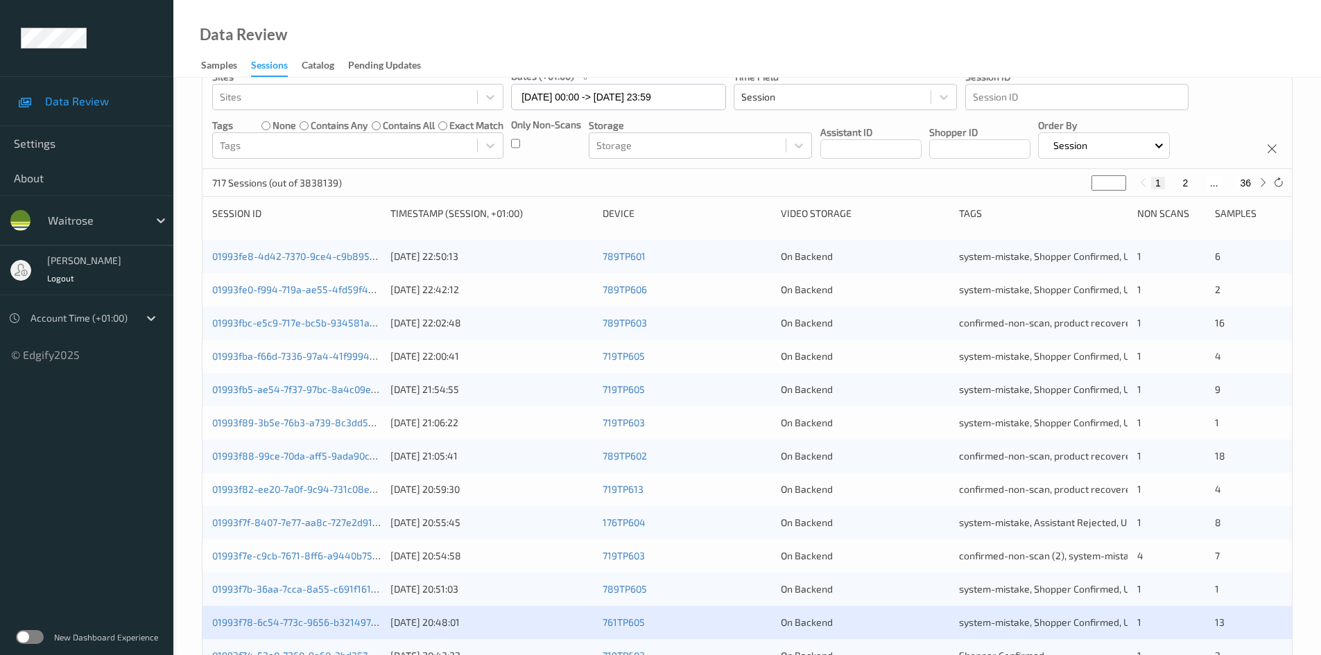
scroll to position [388, 0]
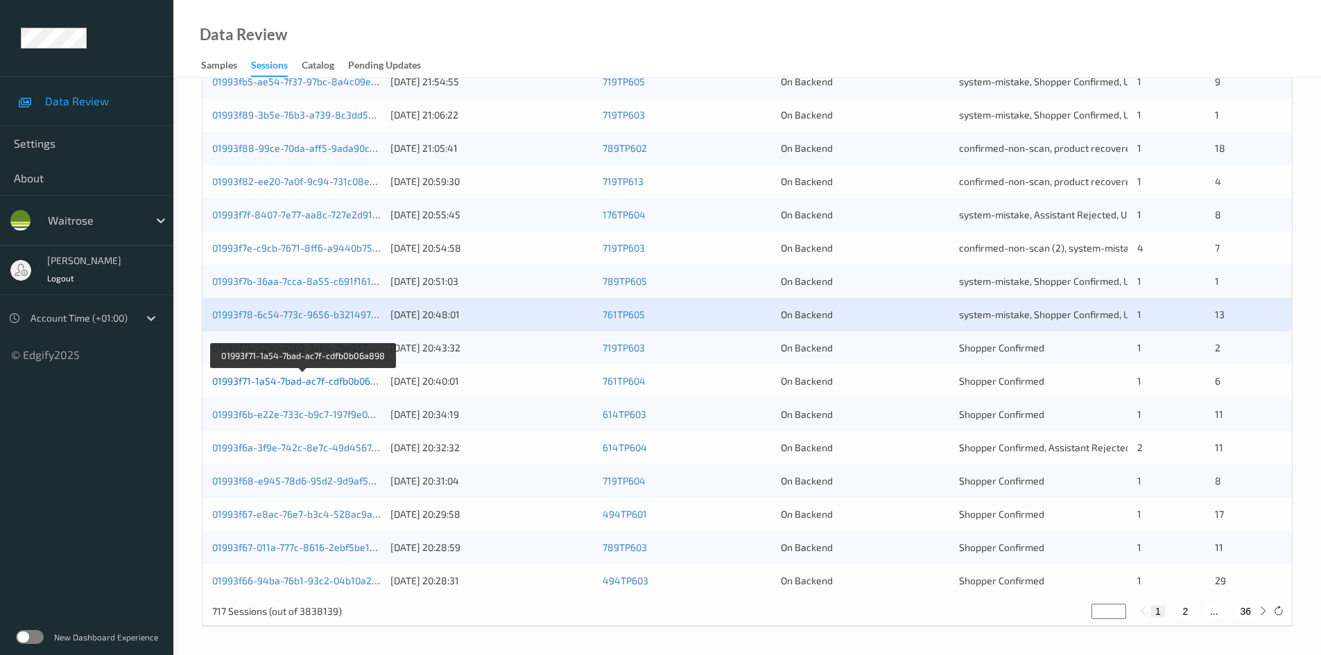
click at [268, 384] on link "01993f71-1a54-7bad-ac7f-cdfb0b06a898" at bounding box center [303, 381] width 182 height 12
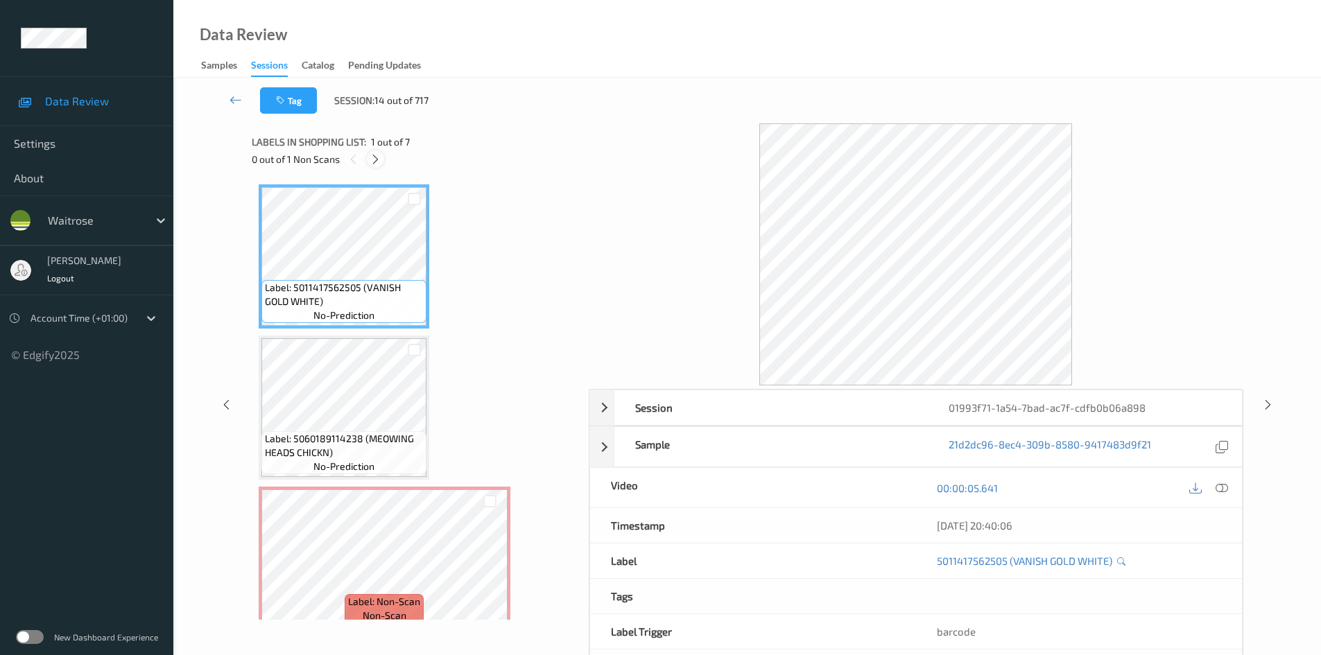
click at [372, 162] on icon at bounding box center [376, 159] width 12 height 12
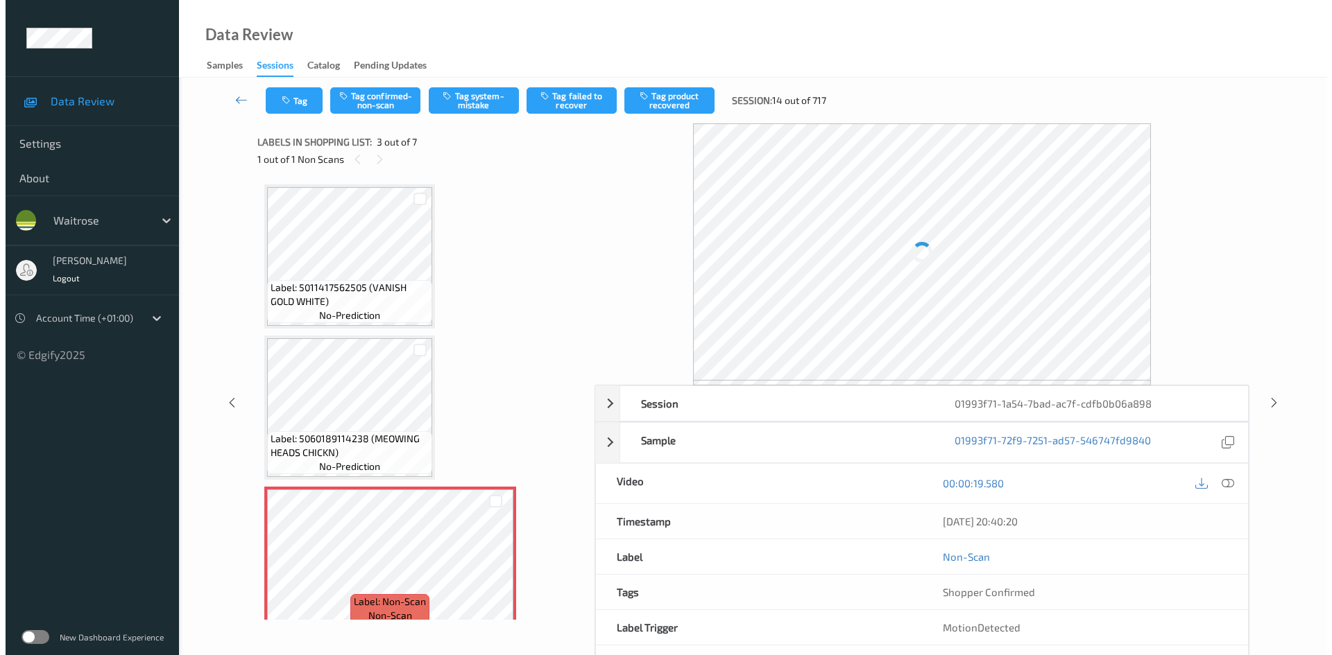
scroll to position [158, 0]
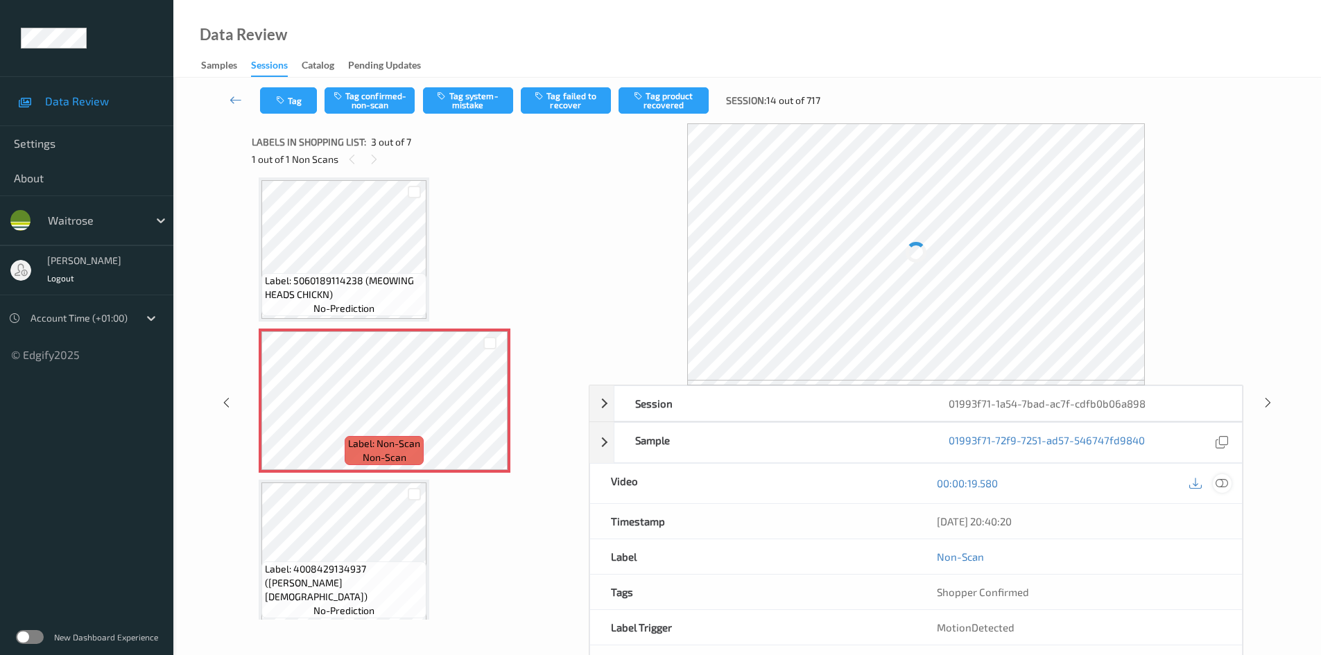
click at [1219, 481] on icon at bounding box center [1222, 483] width 12 height 12
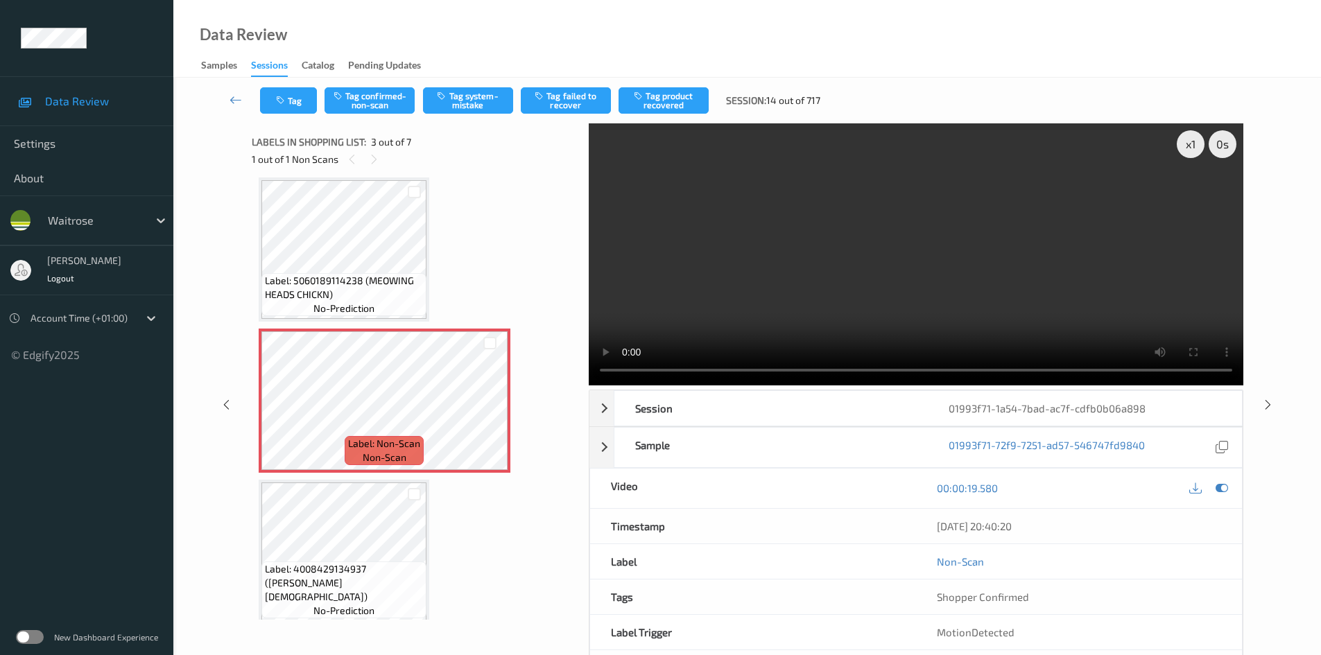
click at [779, 289] on video at bounding box center [916, 254] width 655 height 262
click at [1196, 151] on div "x 1" at bounding box center [1191, 144] width 28 height 28
click at [840, 266] on video at bounding box center [916, 254] width 655 height 262
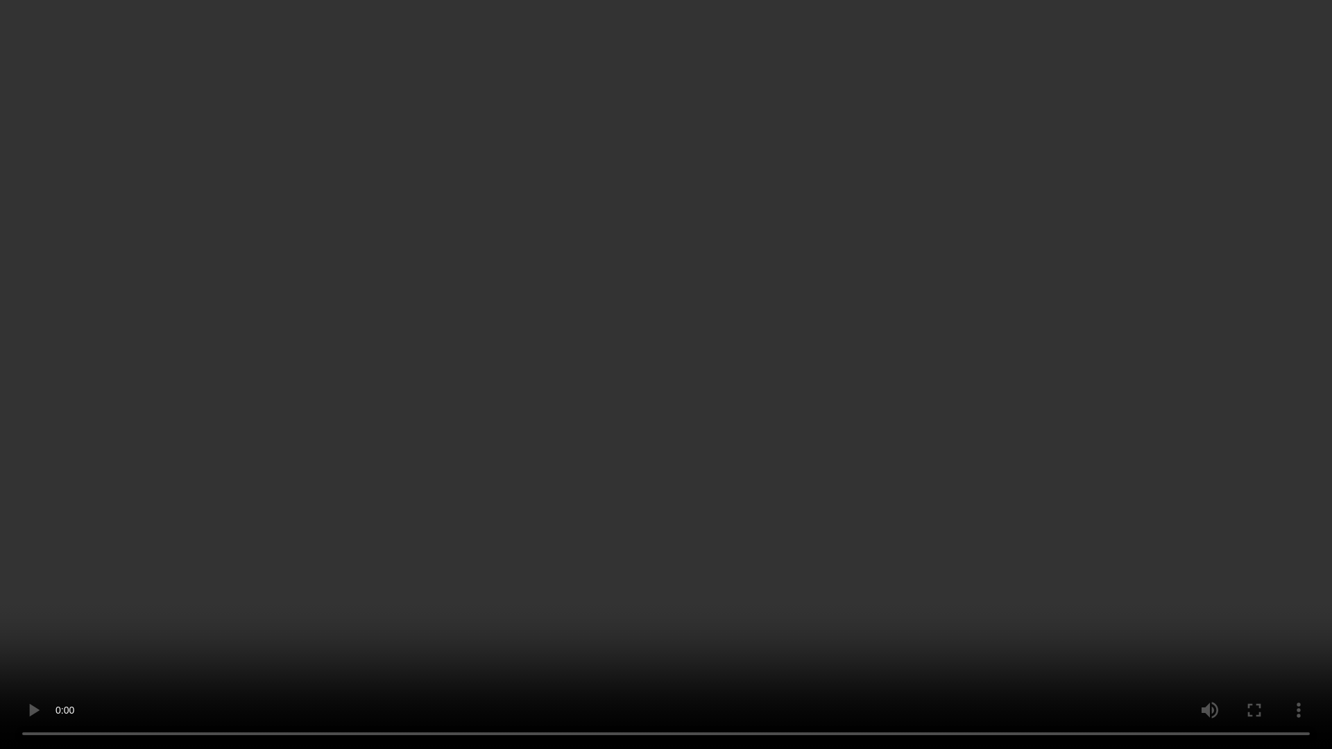
click at [614, 529] on video at bounding box center [666, 374] width 1332 height 749
click at [938, 483] on video at bounding box center [666, 374] width 1332 height 749
click at [737, 549] on video at bounding box center [666, 374] width 1332 height 749
click at [810, 460] on video at bounding box center [666, 374] width 1332 height 749
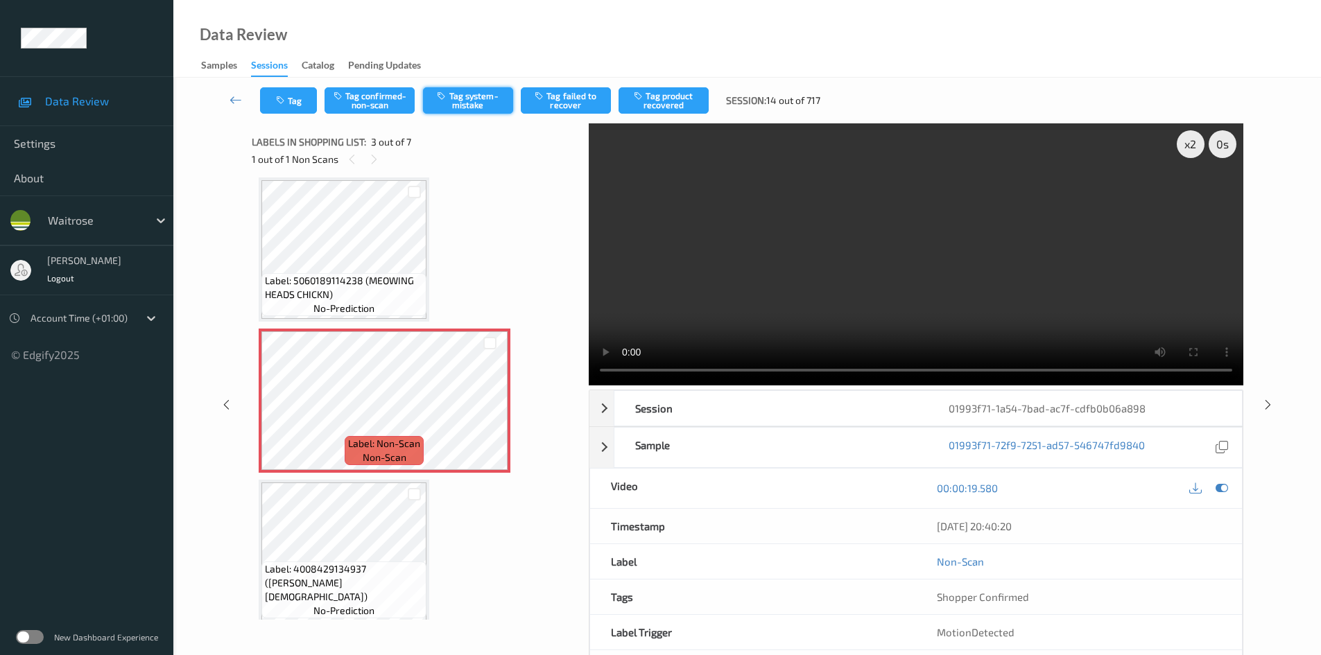
click at [484, 101] on button "Tag system-mistake" at bounding box center [468, 100] width 90 height 26
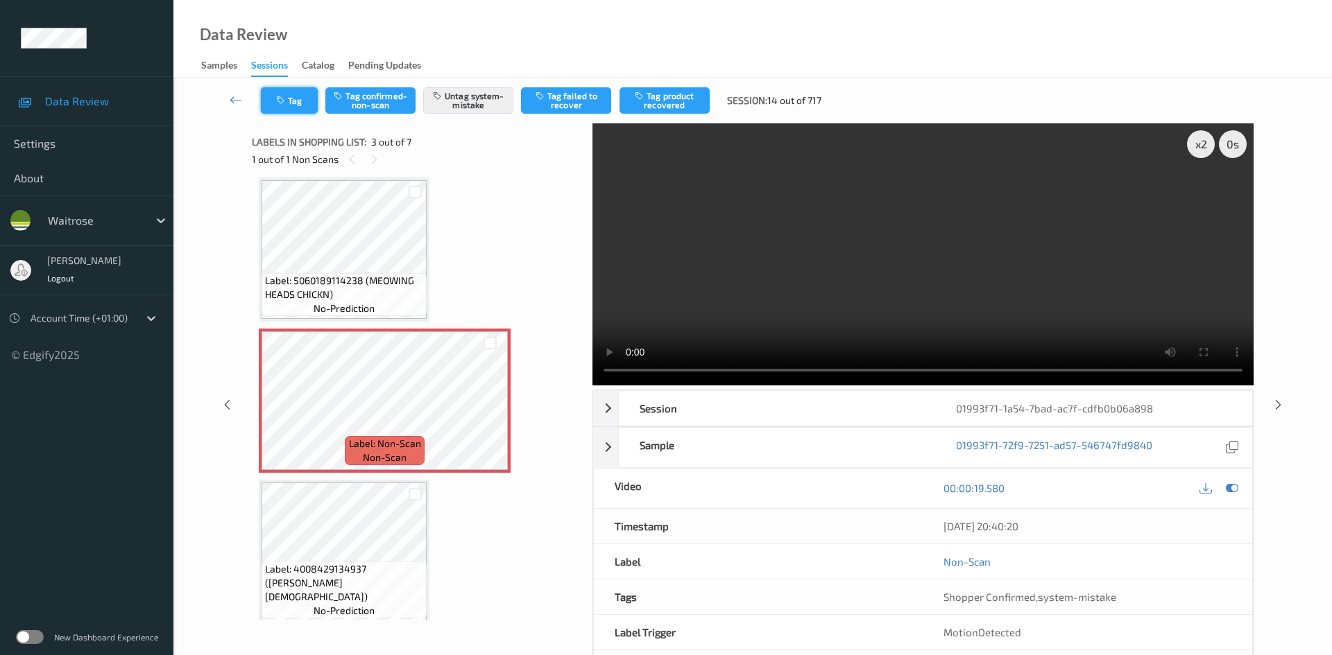
click at [278, 95] on button "Tag" at bounding box center [289, 100] width 57 height 26
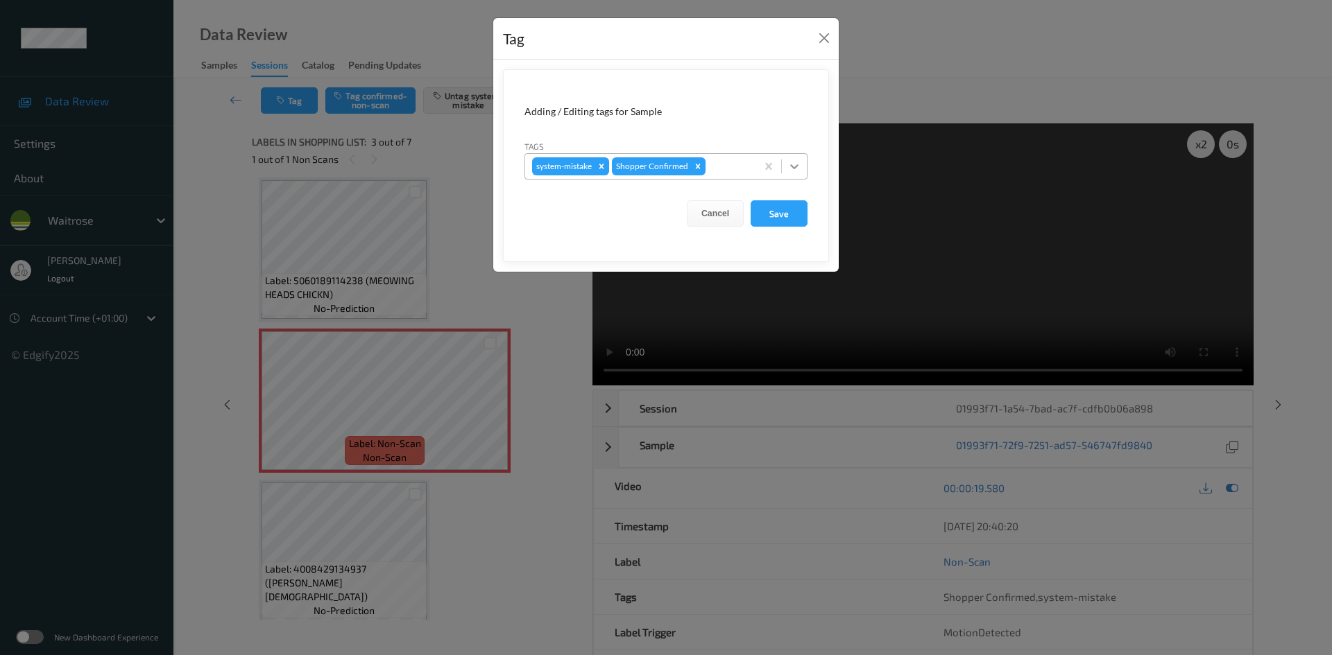
click at [788, 167] on icon at bounding box center [794, 167] width 14 height 14
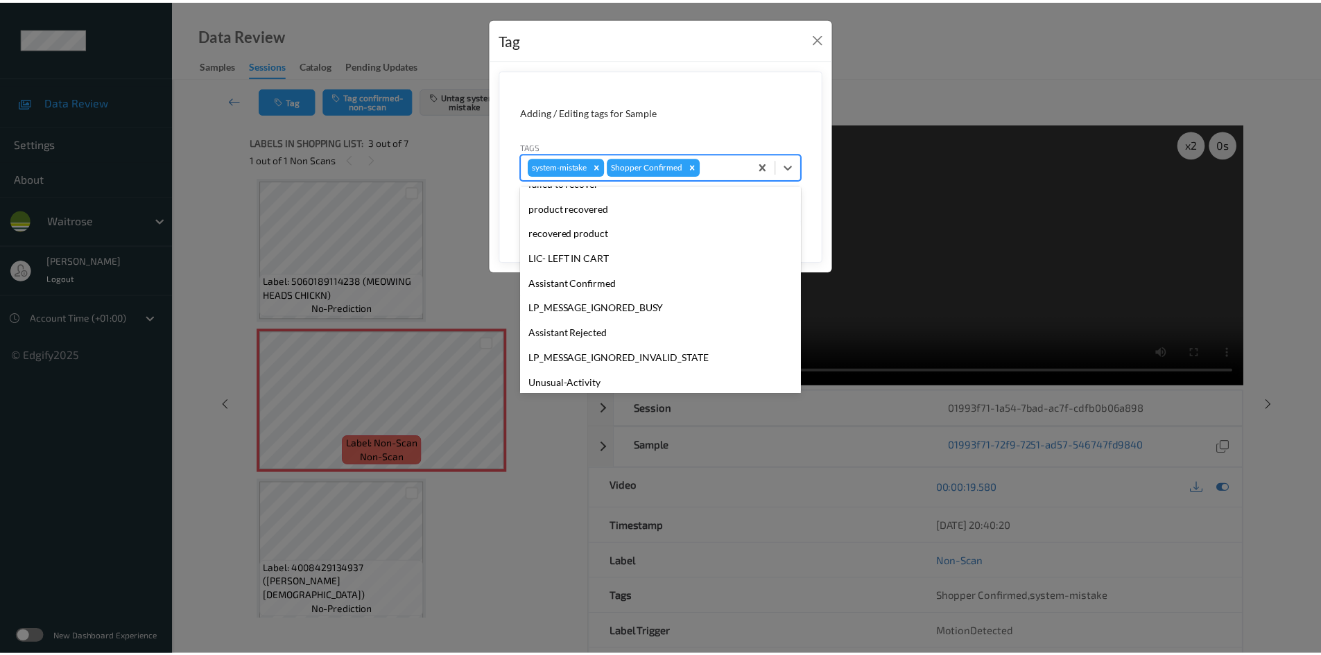
scroll to position [322, 0]
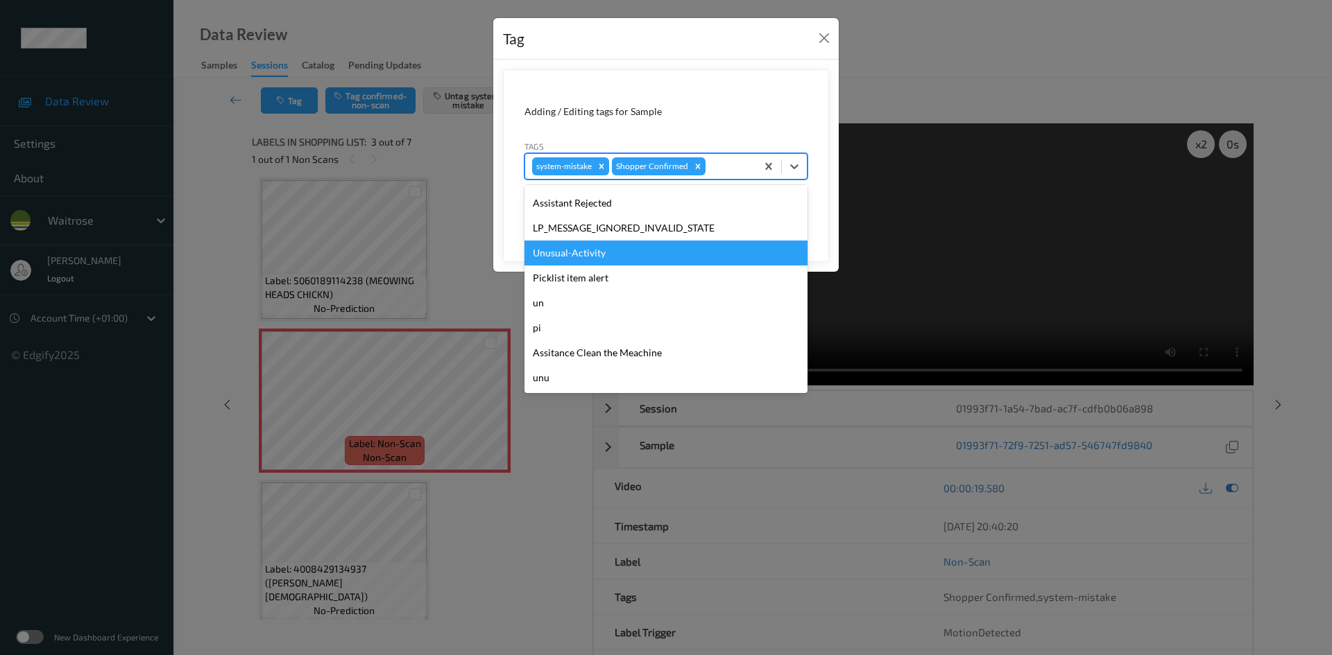
click at [577, 243] on div "Unusual-Activity" at bounding box center [665, 253] width 283 height 25
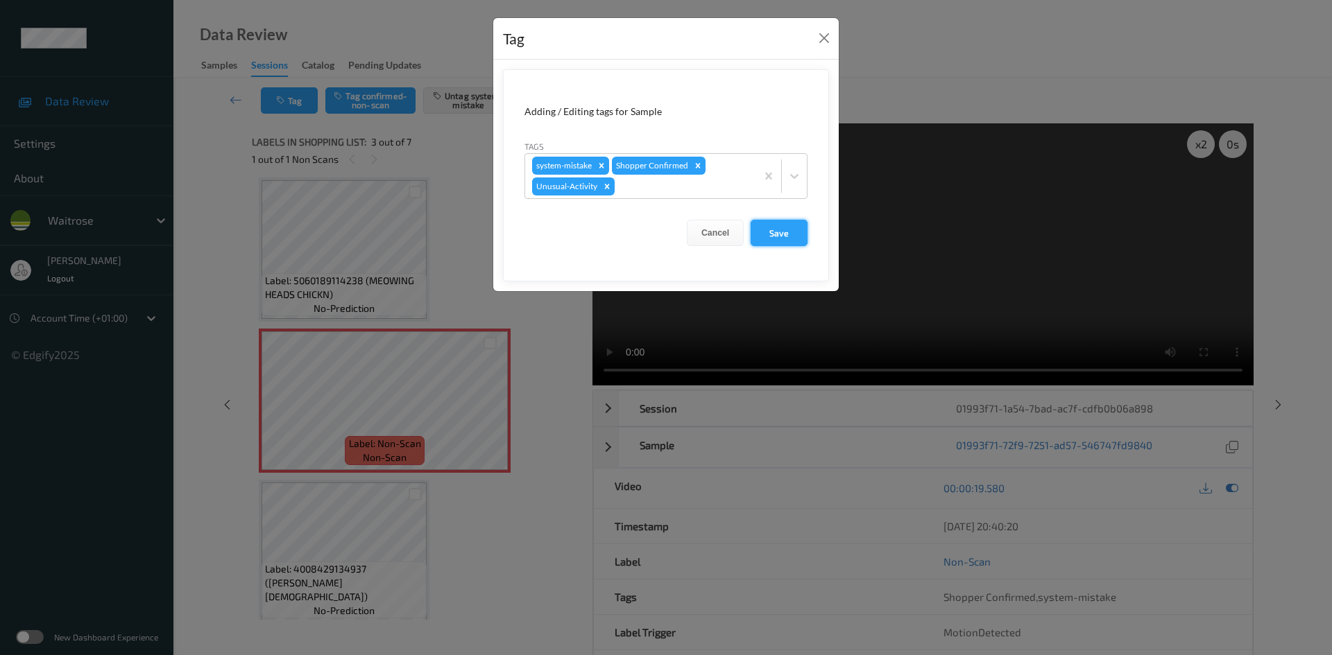
click at [784, 230] on button "Save" at bounding box center [778, 233] width 57 height 26
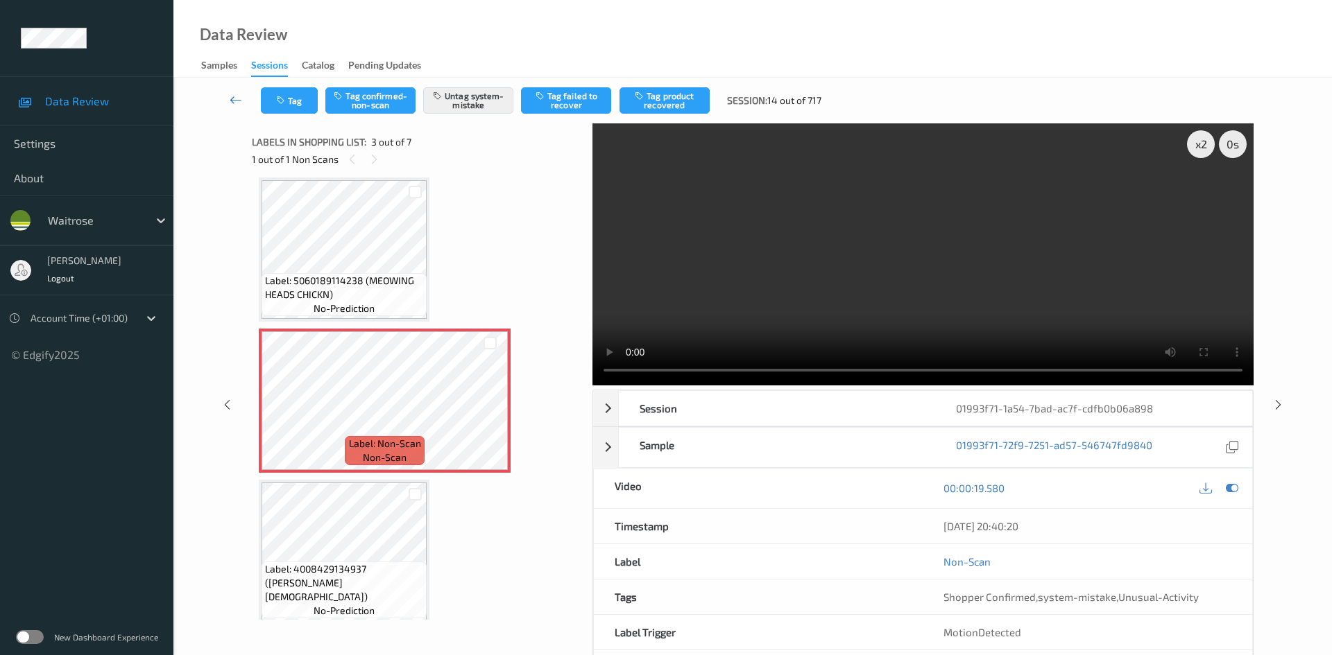
click at [233, 90] on link at bounding box center [236, 100] width 49 height 26
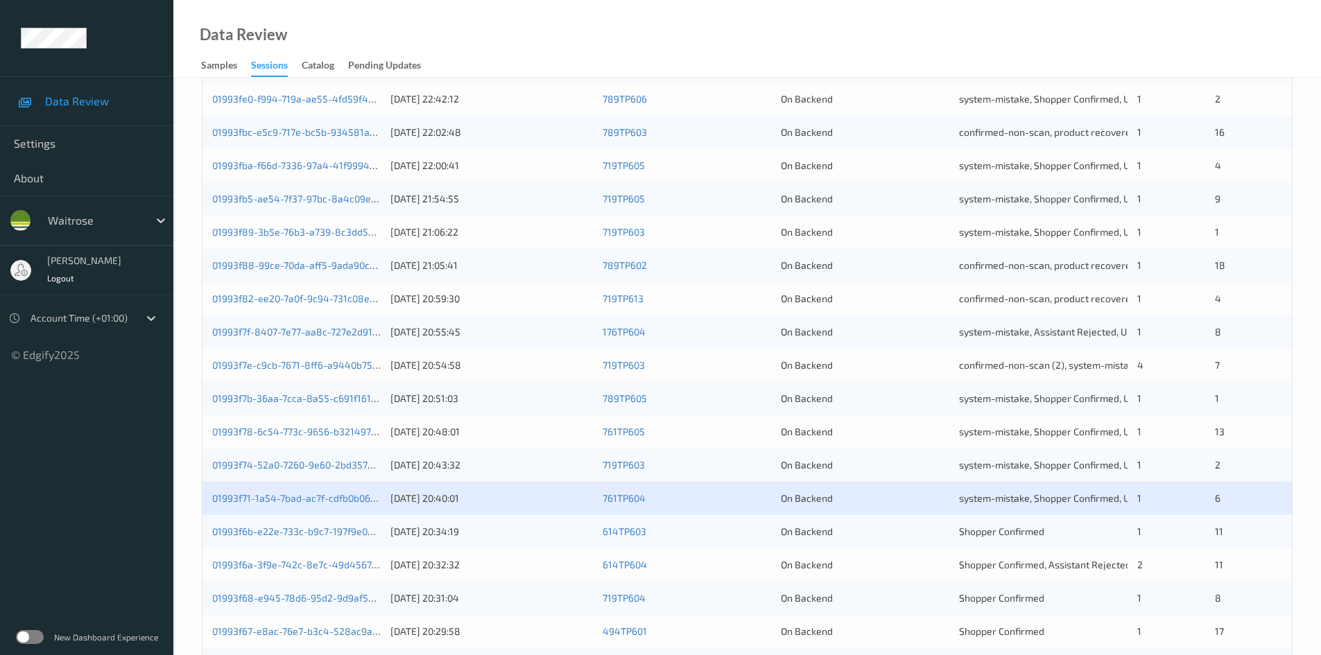
scroll to position [388, 0]
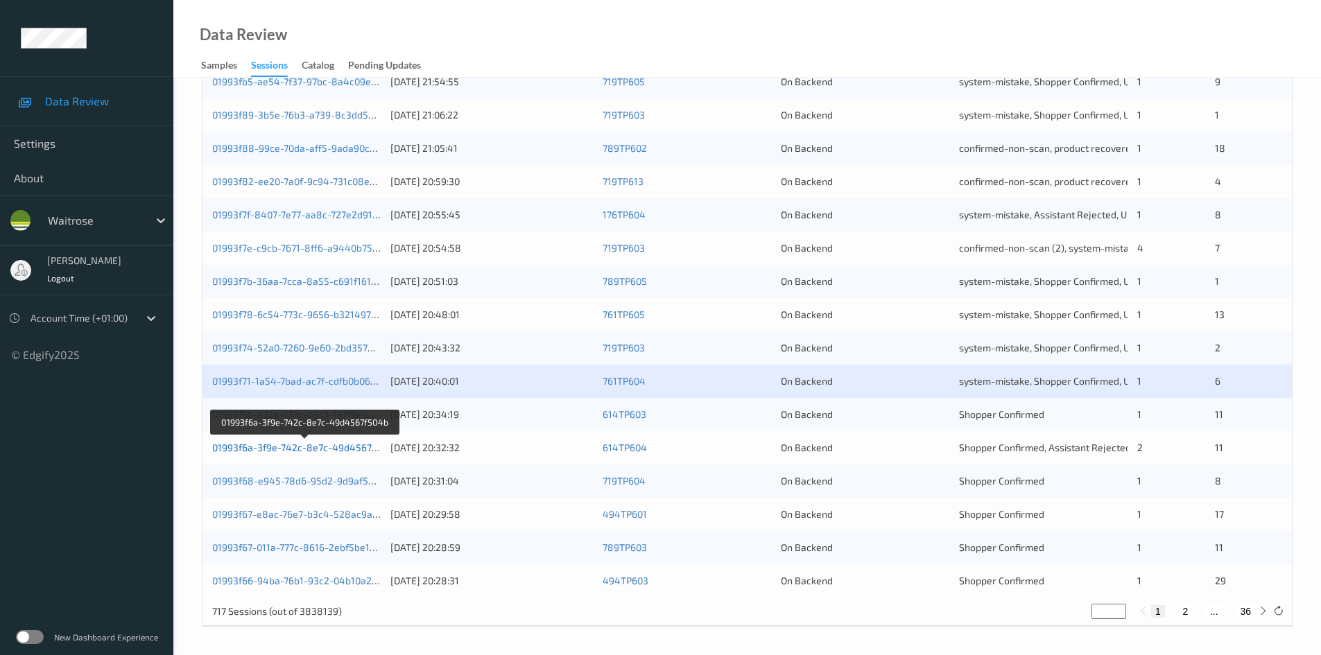
click at [259, 454] on link "01993f6a-3f9e-742c-8e7c-49d4567f504b" at bounding box center [305, 448] width 186 height 12
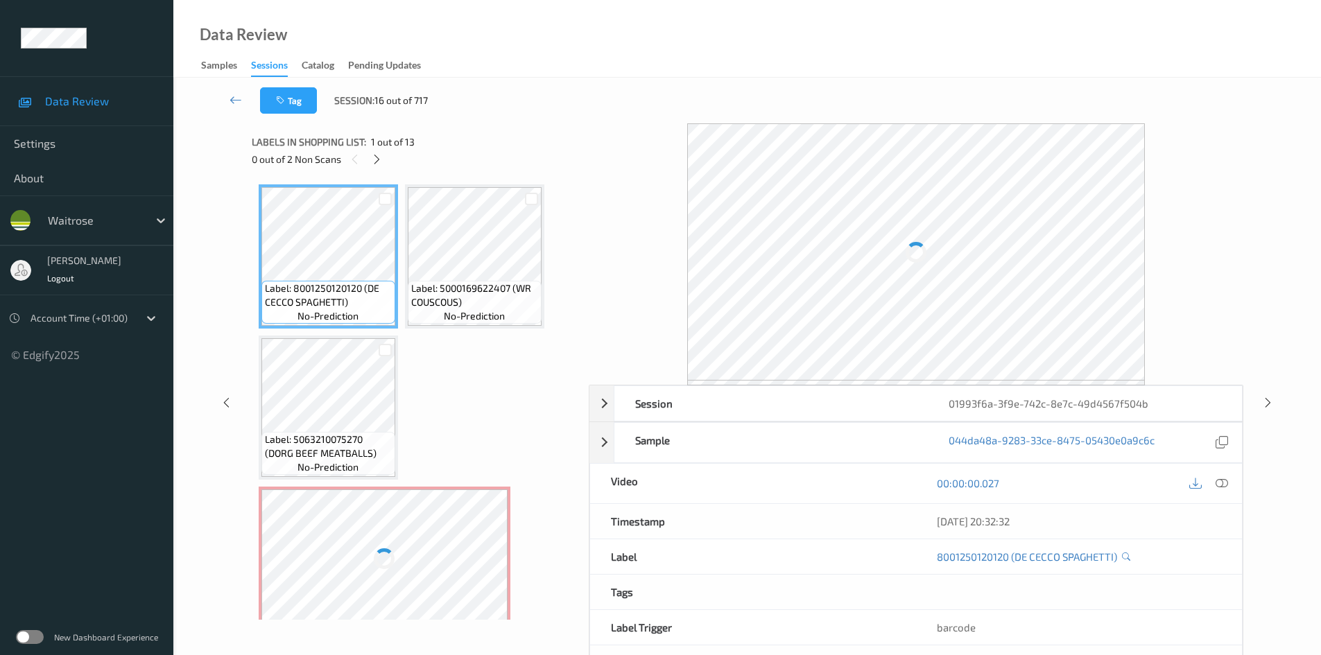
drag, startPoint x: 377, startPoint y: 160, endPoint x: 576, endPoint y: 203, distance: 203.1
click at [377, 160] on icon at bounding box center [377, 159] width 12 height 12
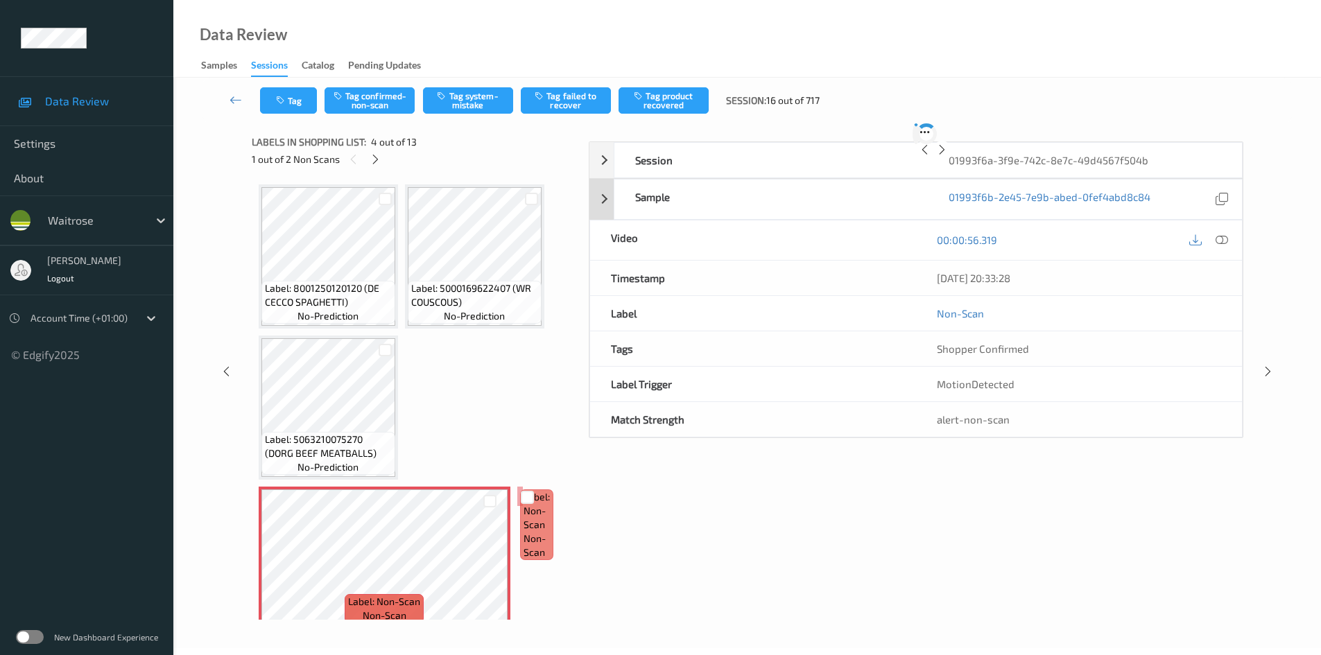
scroll to position [158, 0]
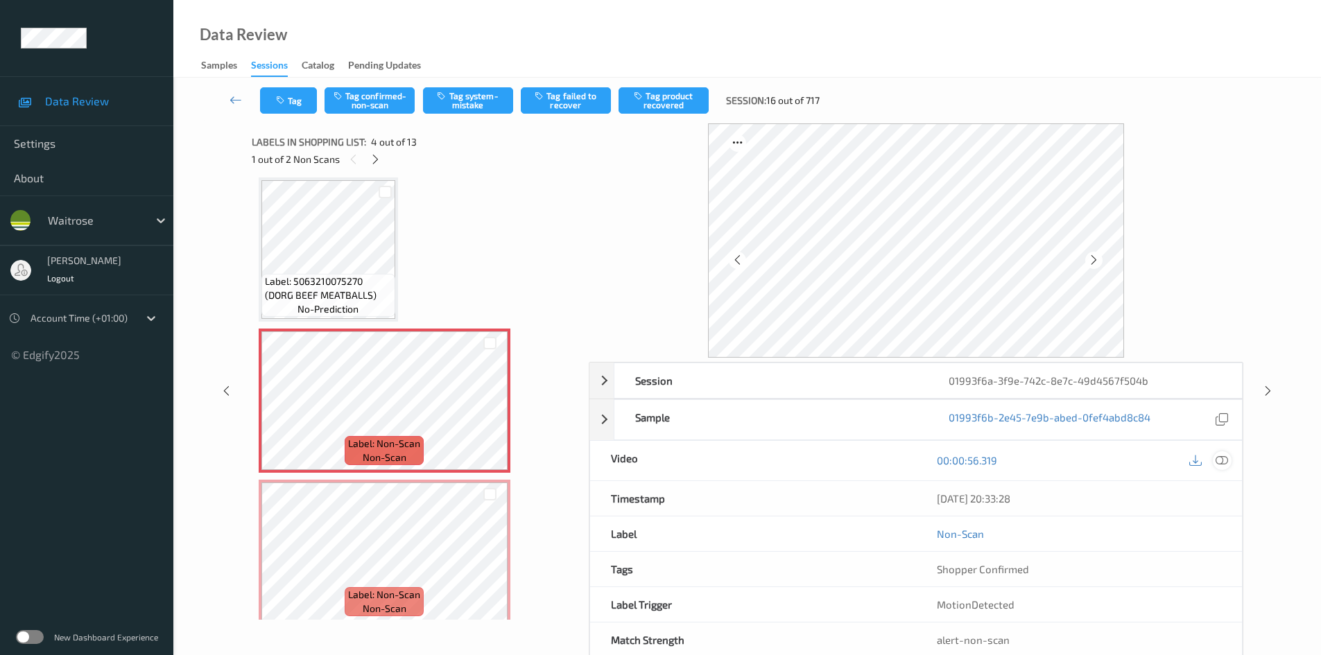
click at [1221, 460] on icon at bounding box center [1222, 460] width 12 height 12
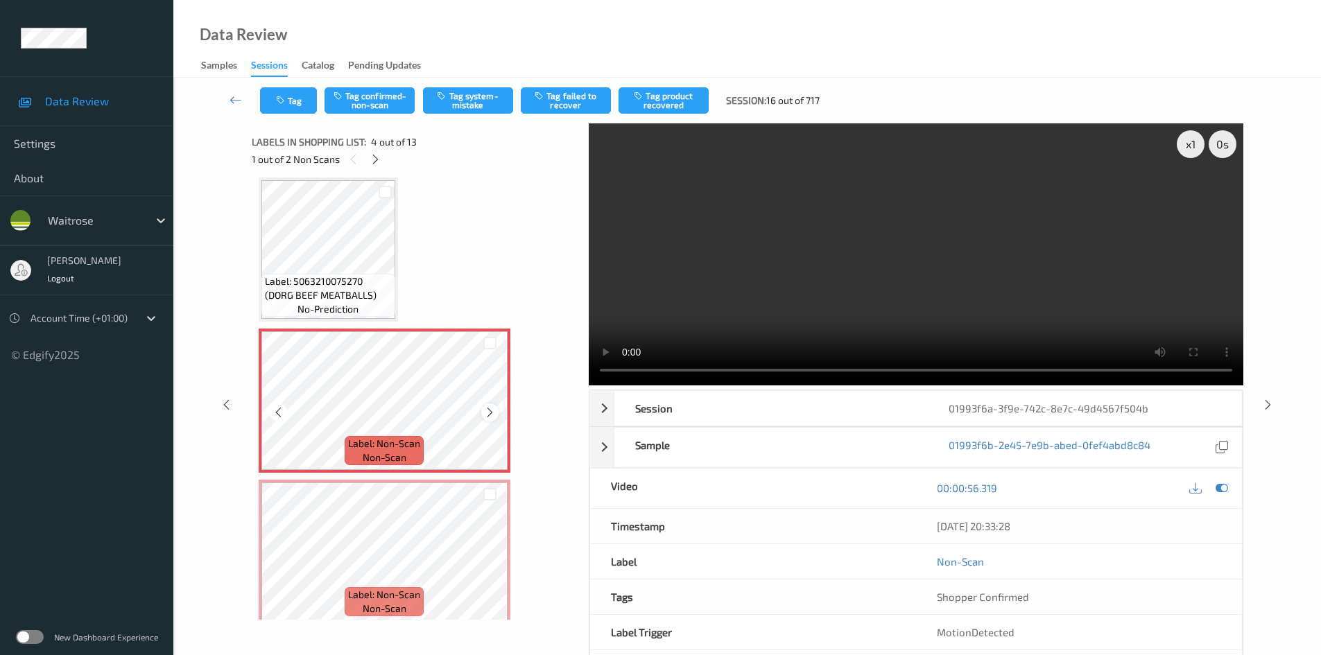
click at [488, 409] on icon at bounding box center [490, 412] width 12 height 12
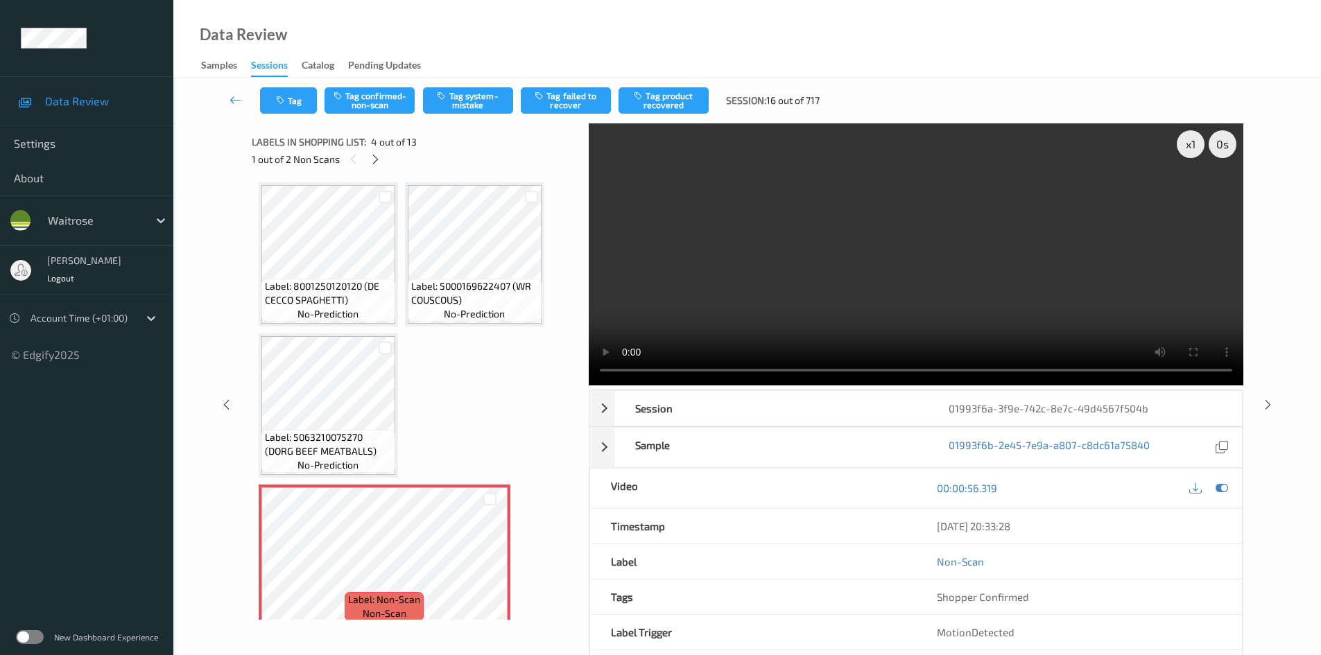
scroll to position [0, 0]
click at [1195, 144] on div "x 1" at bounding box center [1191, 144] width 28 height 28
click at [956, 234] on video at bounding box center [916, 254] width 655 height 262
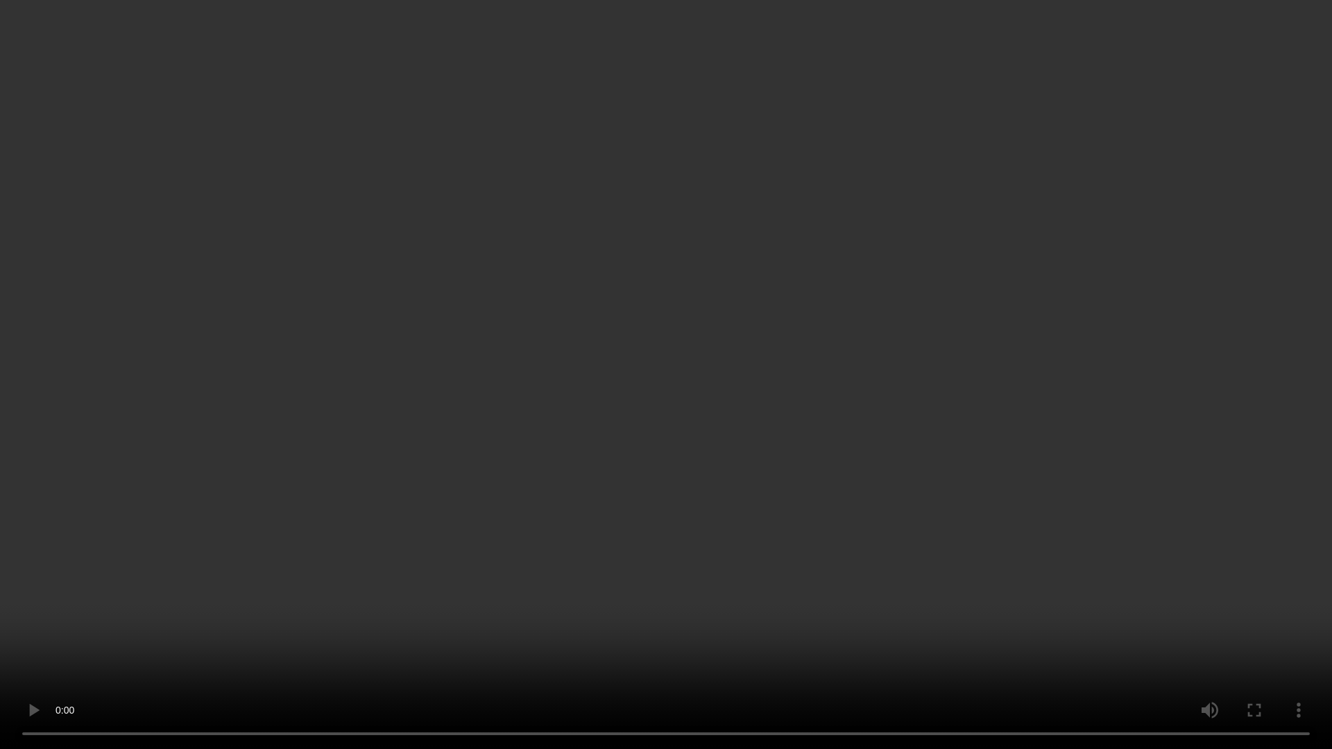
click at [1021, 453] on video at bounding box center [666, 374] width 1332 height 749
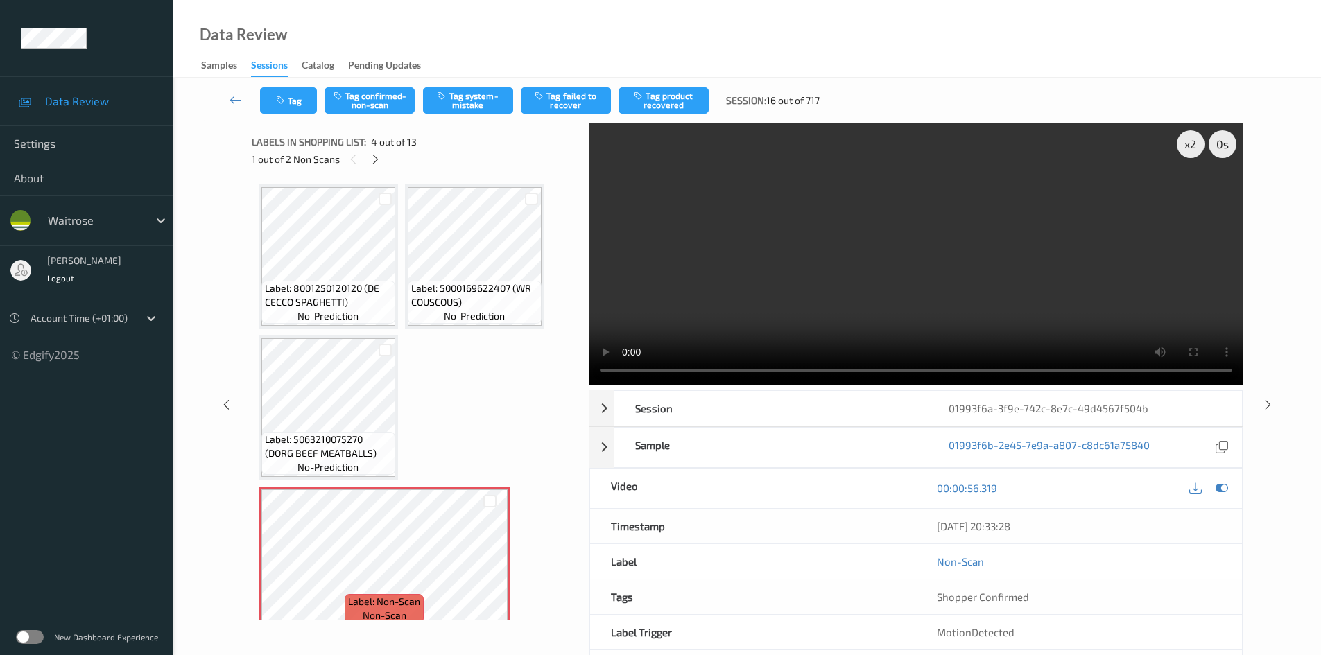
click at [825, 294] on video at bounding box center [916, 254] width 655 height 262
click at [835, 300] on video at bounding box center [916, 254] width 655 height 262
click at [1199, 144] on div "x 2" at bounding box center [1191, 144] width 28 height 28
click at [779, 302] on video at bounding box center [916, 254] width 655 height 262
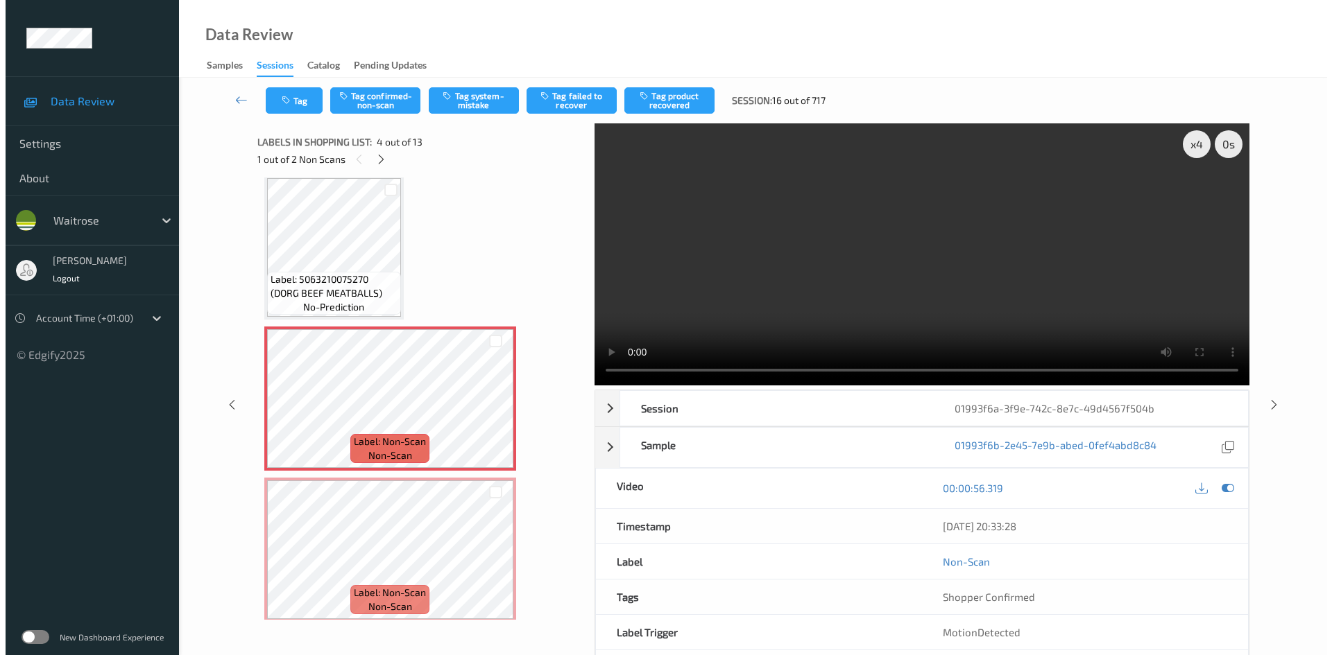
scroll to position [208, 0]
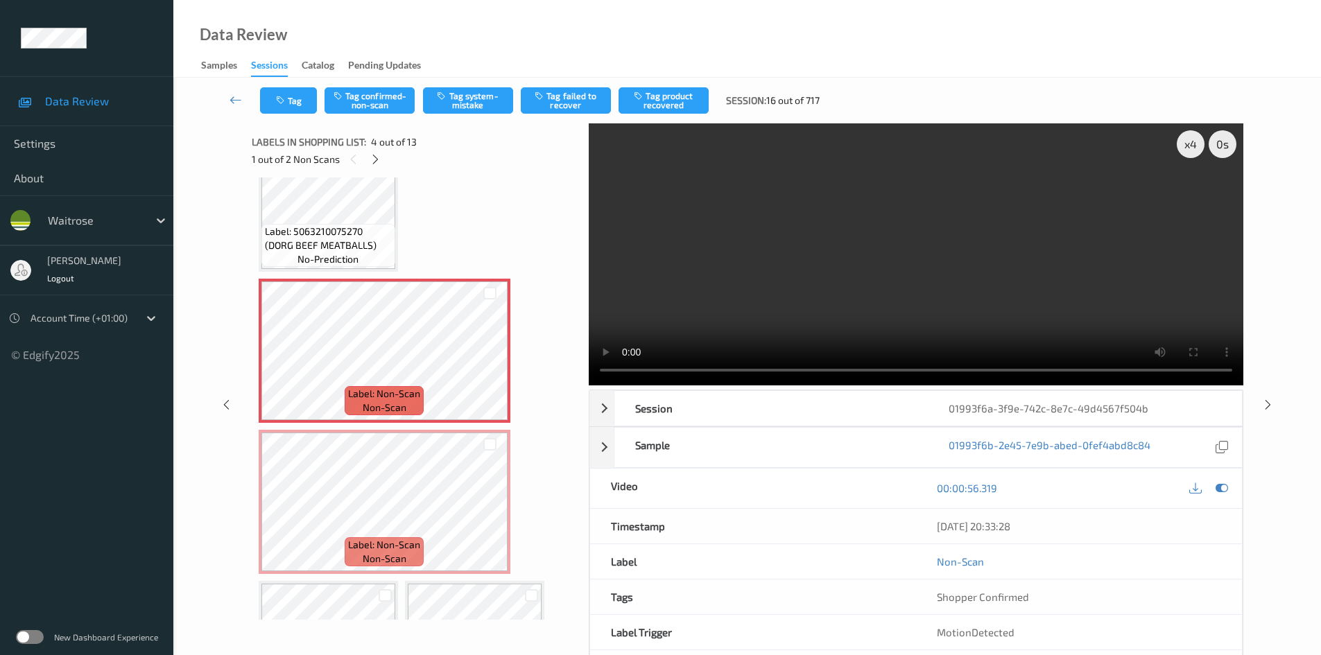
click at [911, 289] on video at bounding box center [916, 254] width 655 height 262
click at [899, 288] on video at bounding box center [916, 254] width 655 height 262
click at [1005, 273] on video at bounding box center [916, 254] width 655 height 262
click at [911, 229] on video at bounding box center [916, 254] width 655 height 262
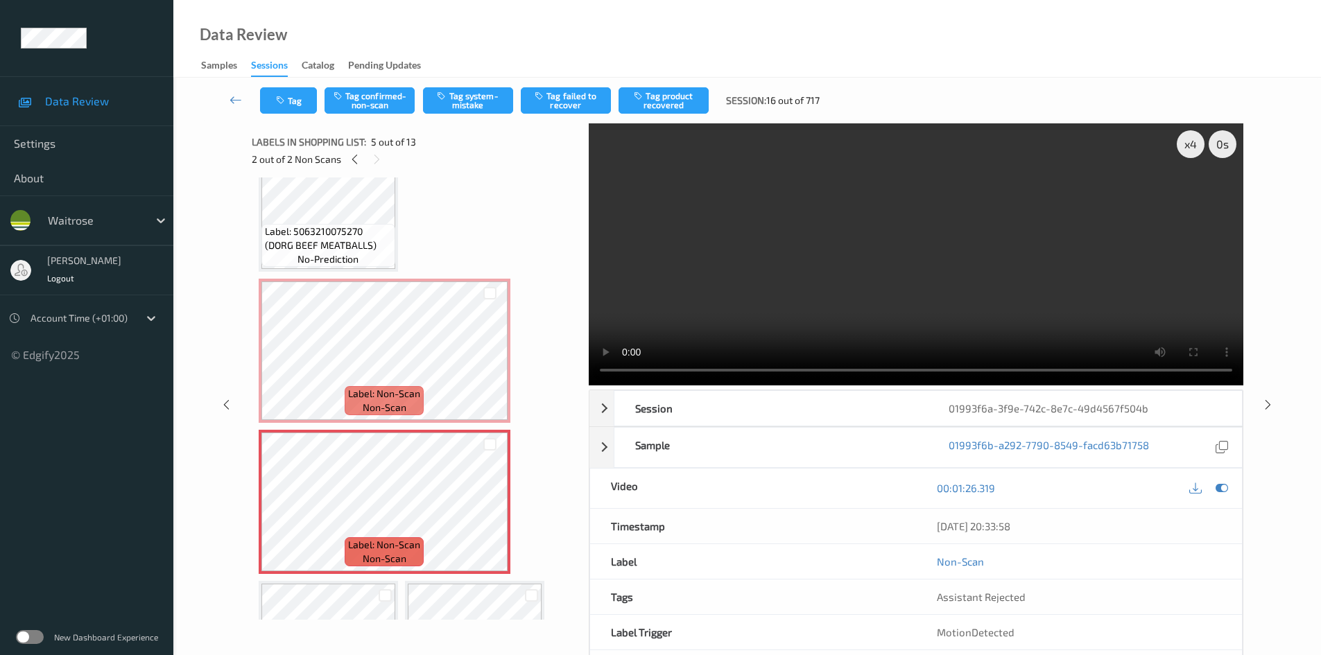
click at [927, 300] on video at bounding box center [916, 254] width 655 height 262
drag, startPoint x: 739, startPoint y: 297, endPoint x: 614, endPoint y: 284, distance: 126.1
click at [738, 297] on video at bounding box center [916, 254] width 655 height 262
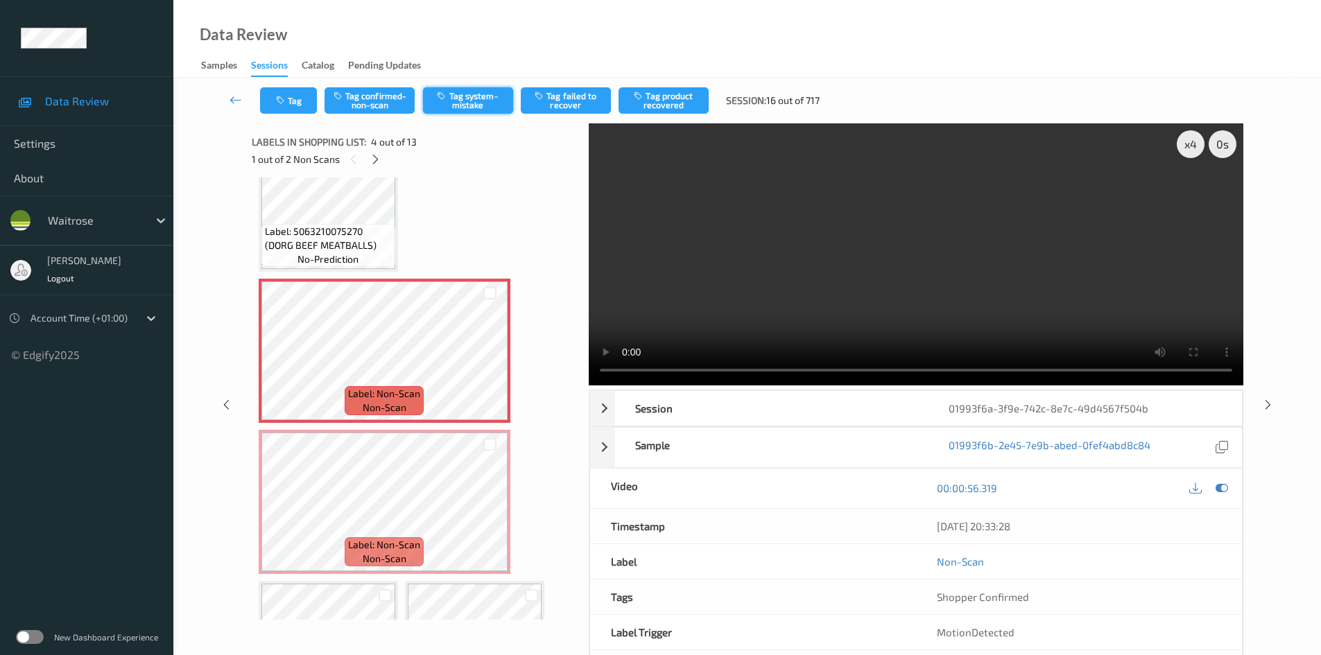
click at [472, 95] on button "Tag system-mistake" at bounding box center [468, 100] width 90 height 26
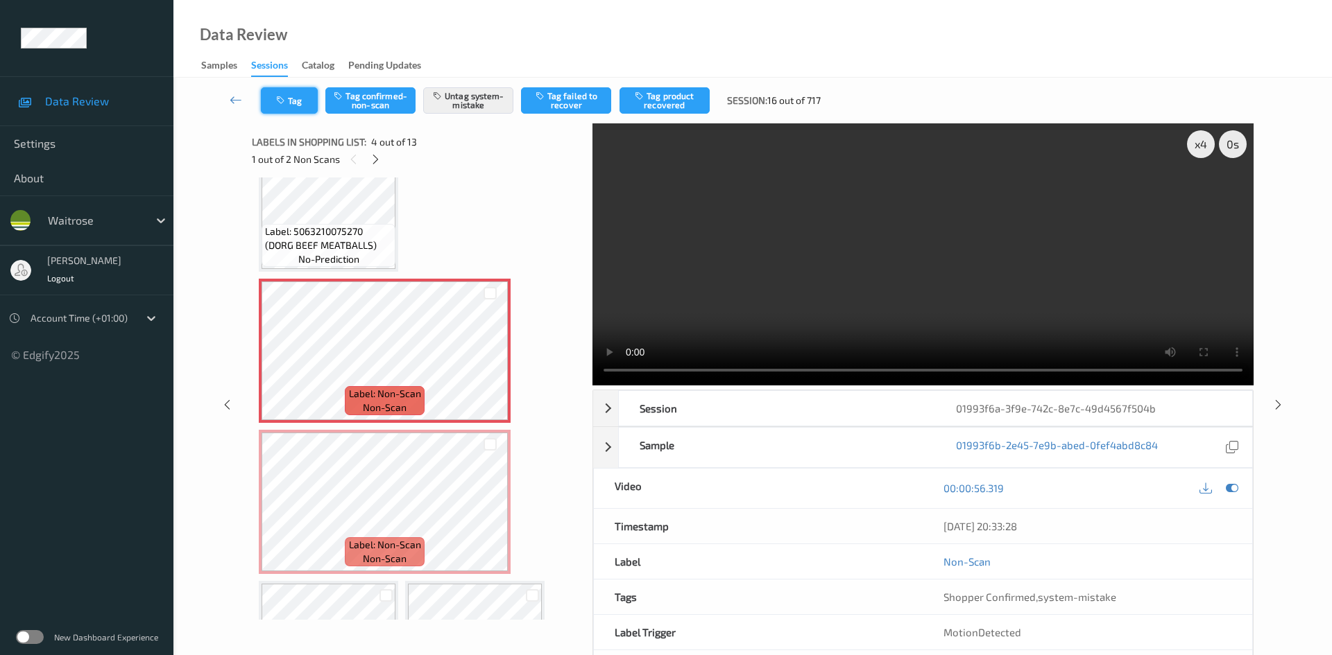
click at [302, 98] on button "Tag" at bounding box center [289, 100] width 57 height 26
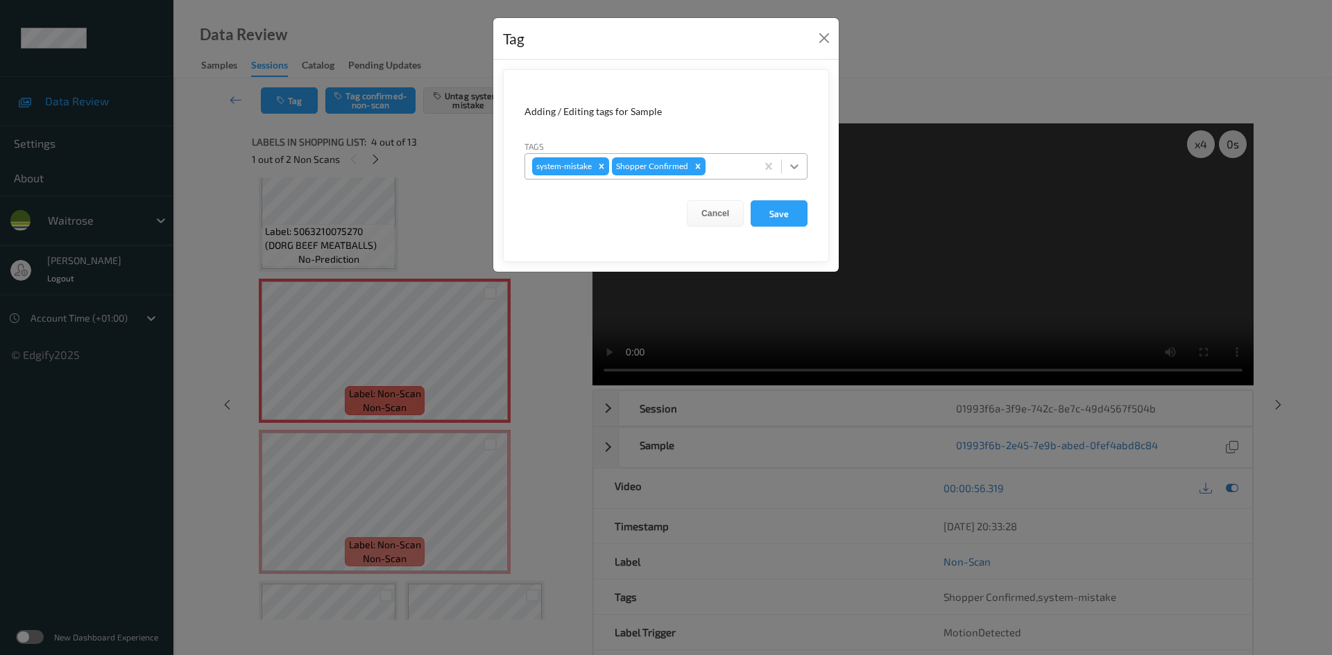
click at [799, 163] on icon at bounding box center [794, 167] width 14 height 14
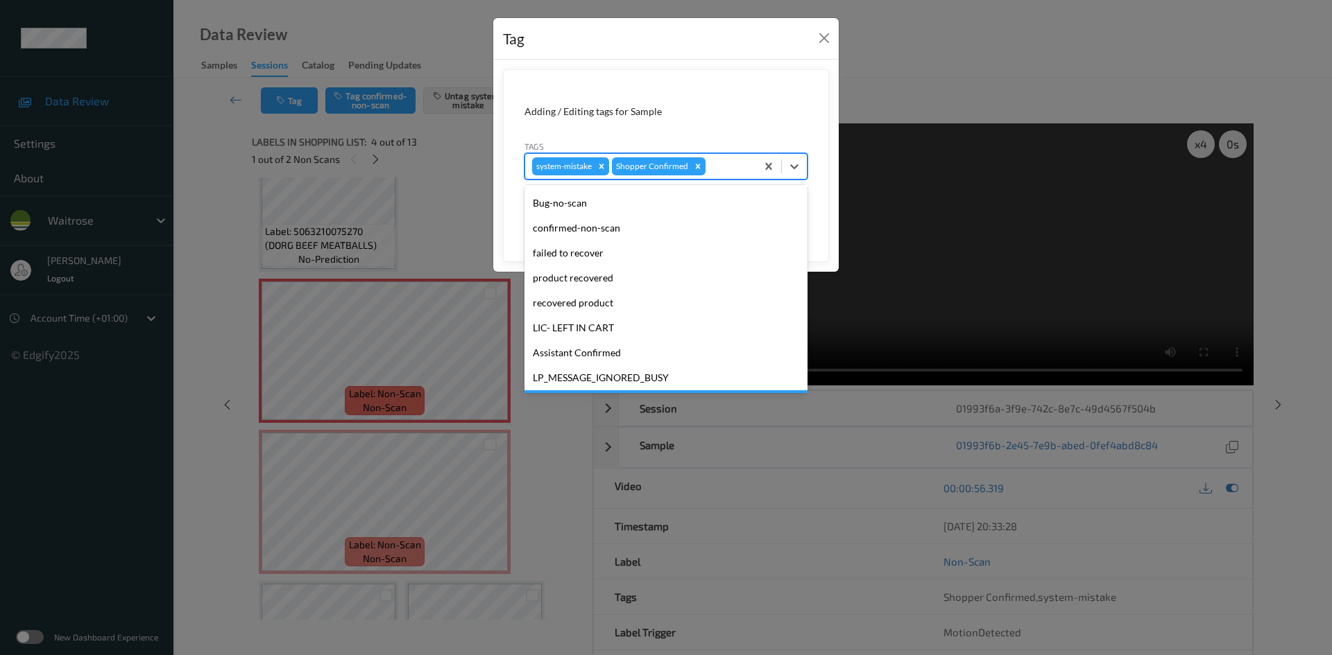
scroll to position [322, 0]
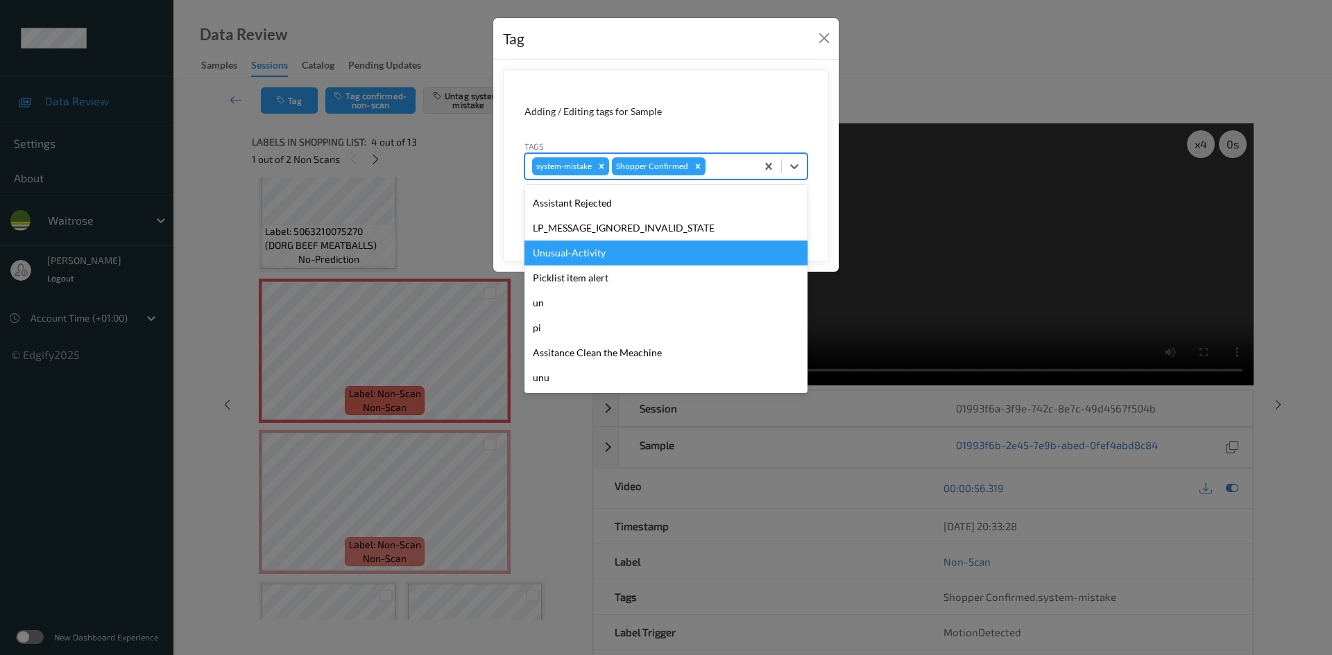
drag, startPoint x: 585, startPoint y: 255, endPoint x: 714, endPoint y: 219, distance: 134.6
click at [586, 255] on div "Unusual-Activity" at bounding box center [665, 253] width 283 height 25
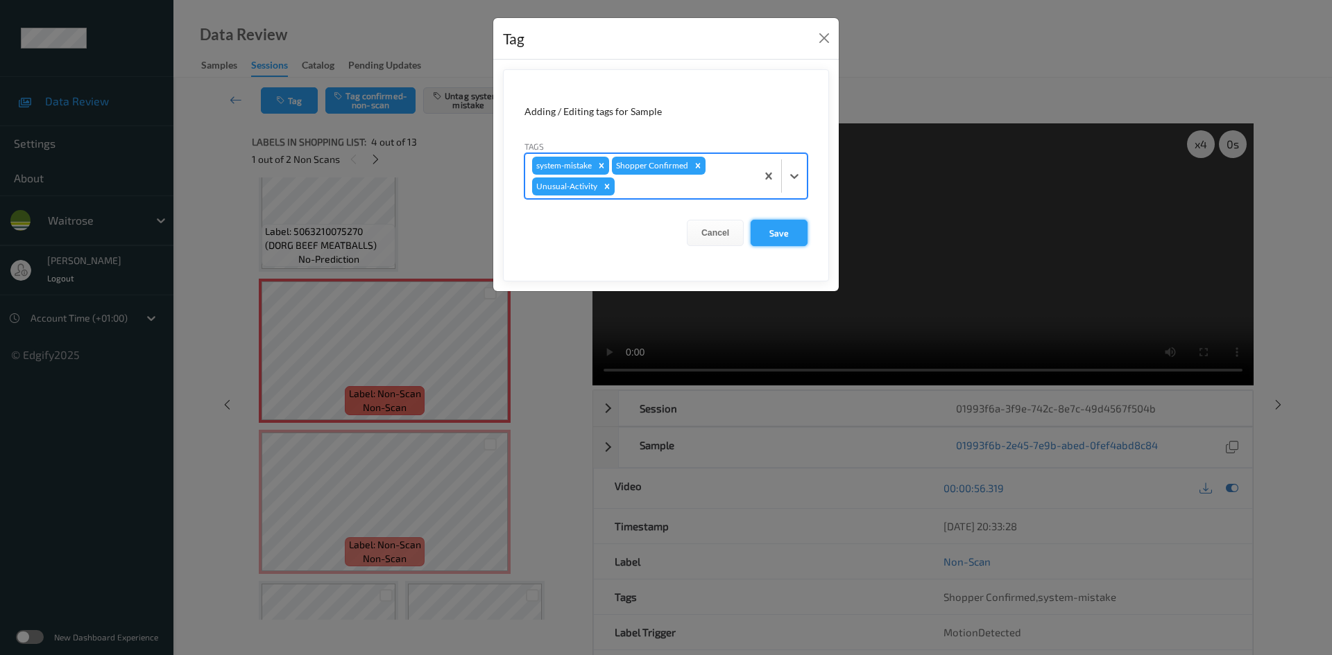
click at [768, 227] on button "Save" at bounding box center [778, 233] width 57 height 26
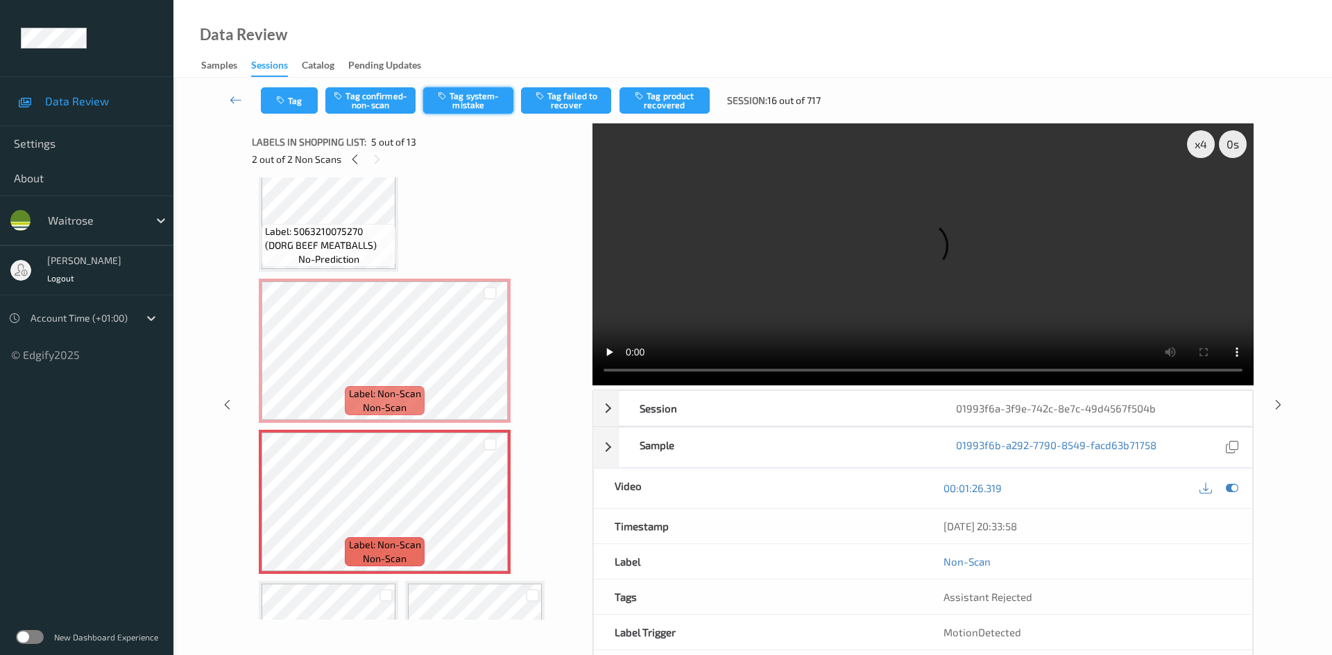
click at [473, 96] on button "Tag system-mistake" at bounding box center [468, 100] width 90 height 26
click at [291, 94] on button "Tag" at bounding box center [289, 100] width 57 height 26
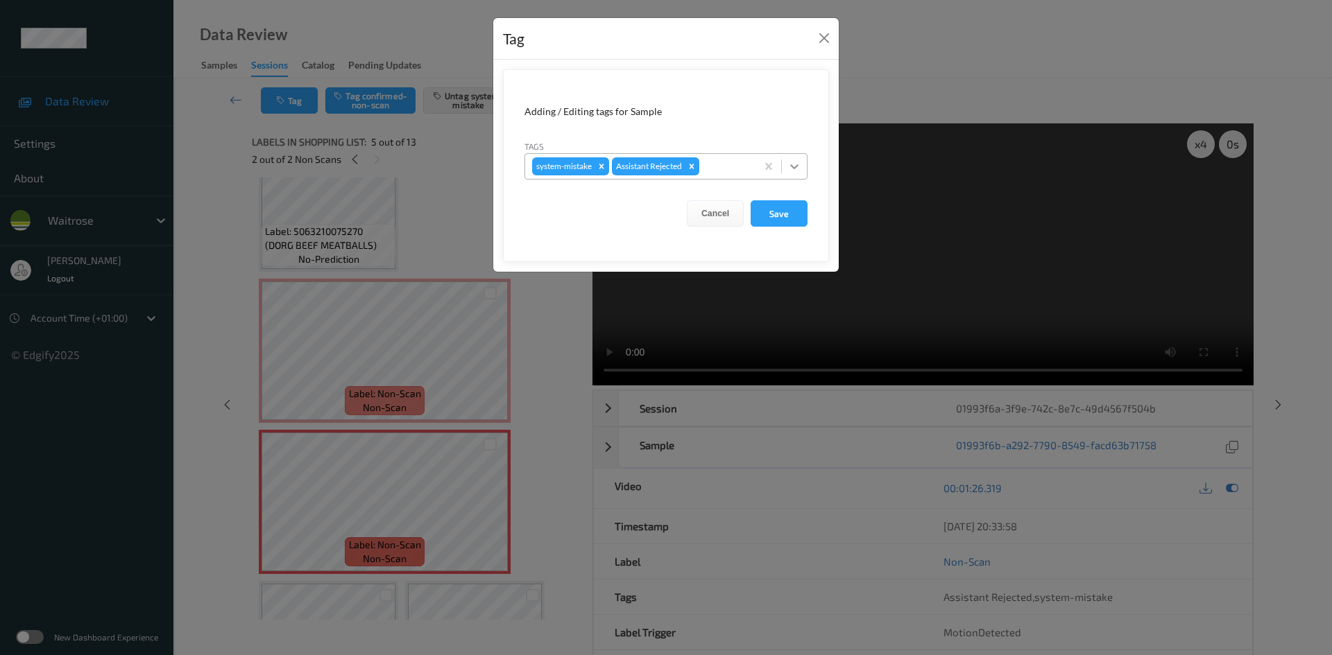
click at [798, 165] on icon at bounding box center [794, 167] width 14 height 14
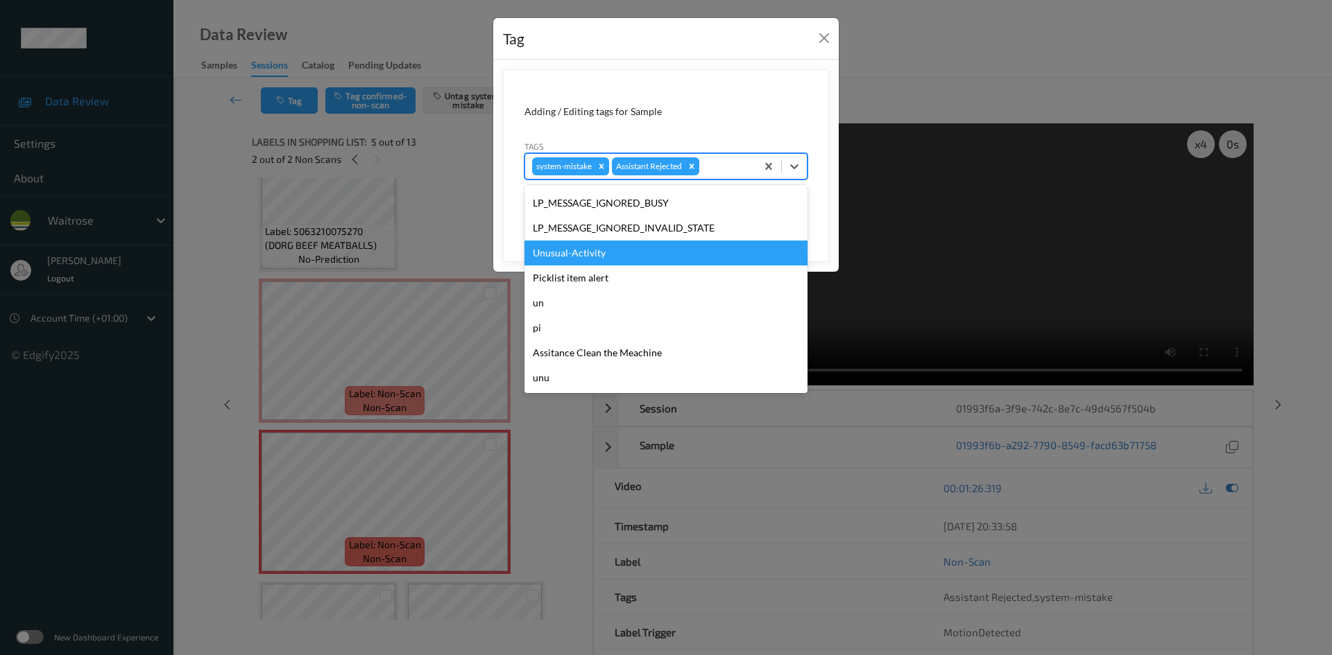
click at [635, 258] on div "Unusual-Activity" at bounding box center [665, 253] width 283 height 25
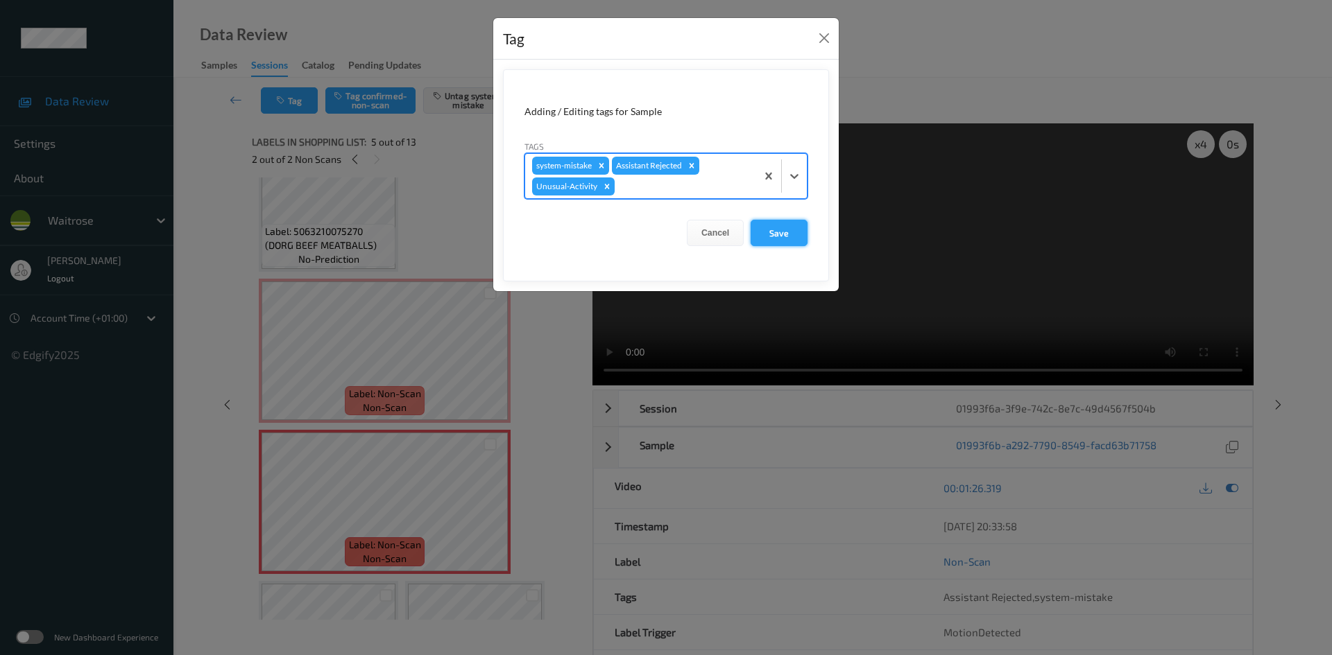
click at [771, 232] on button "Save" at bounding box center [778, 233] width 57 height 26
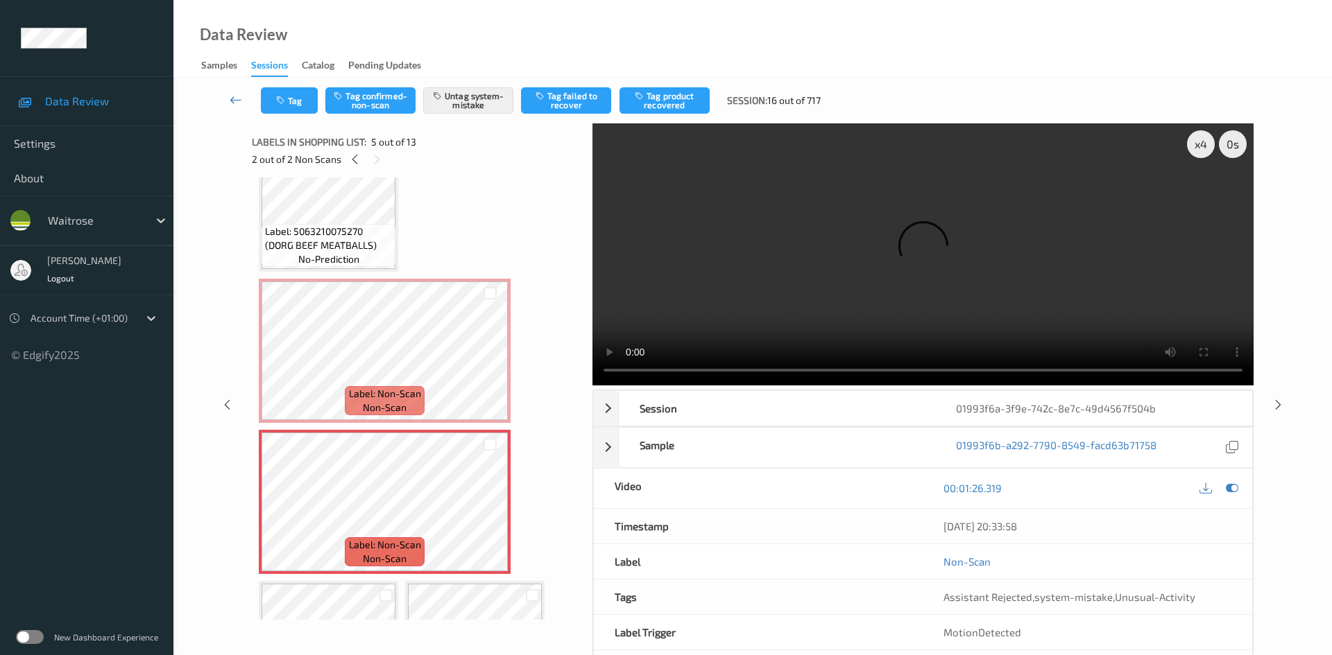
click at [232, 94] on icon at bounding box center [236, 100] width 12 height 14
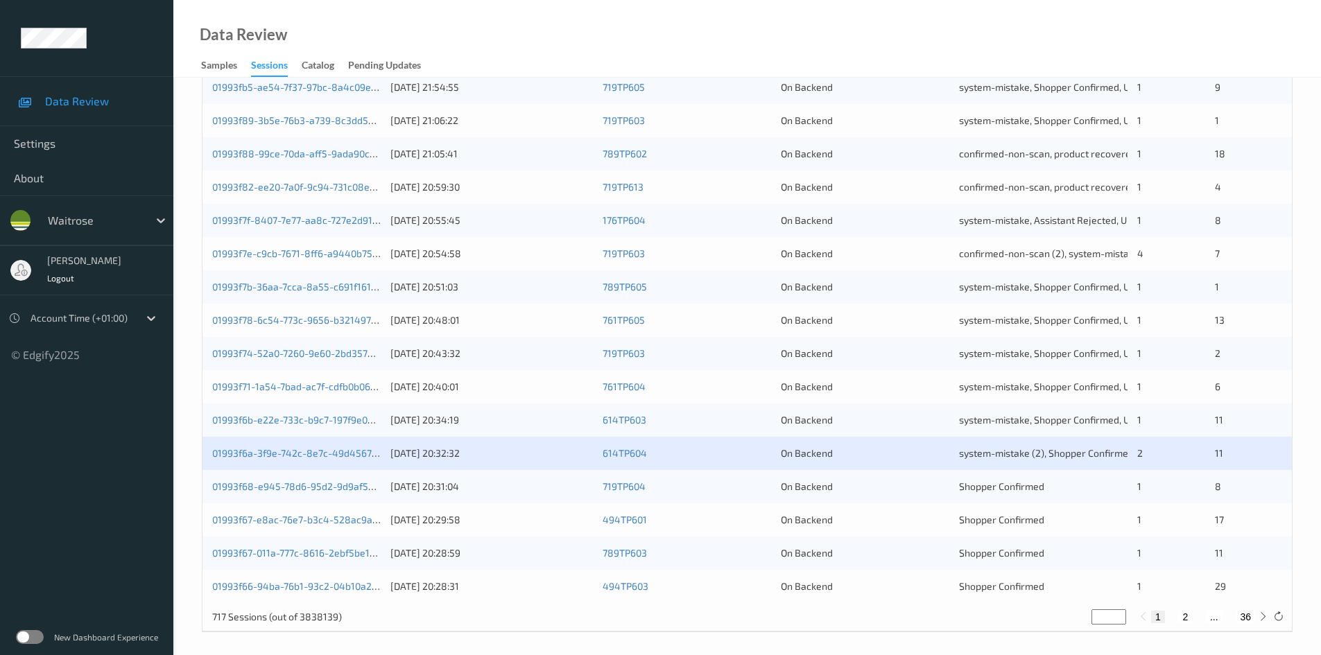
scroll to position [388, 0]
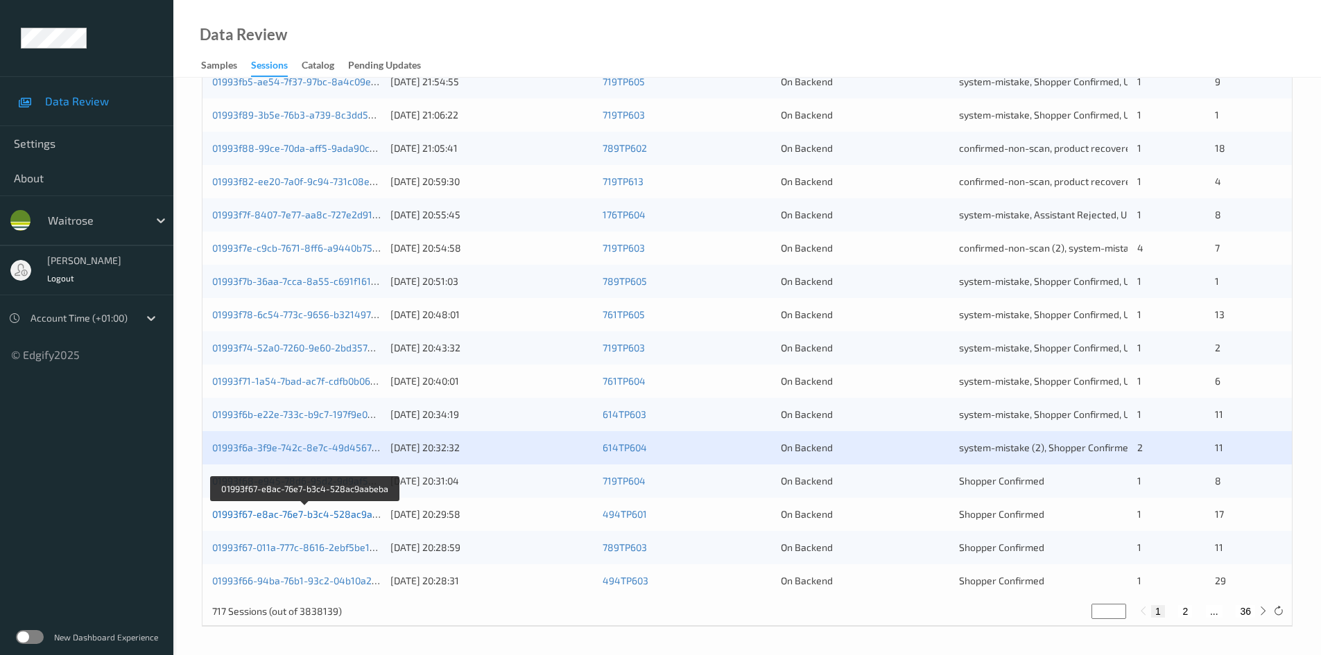
click at [266, 516] on link "01993f67-e8ac-76e7-b3c4-528ac9aabeba" at bounding box center [306, 514] width 188 height 12
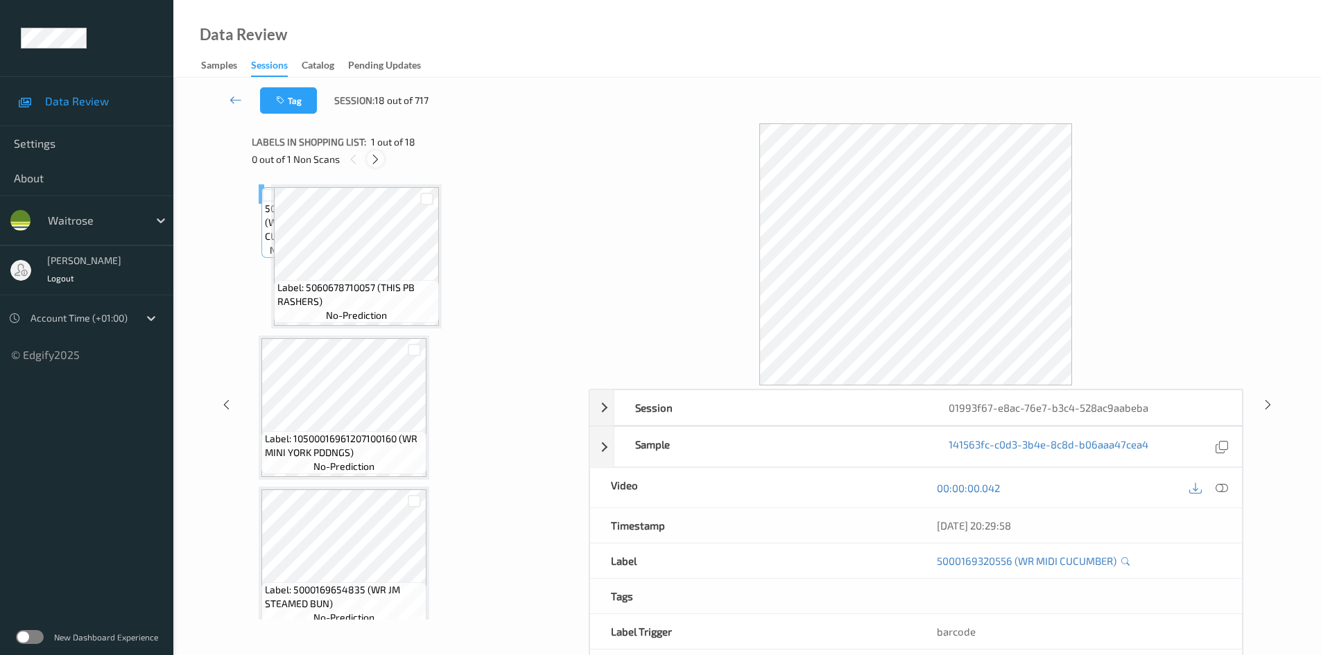
click at [375, 155] on icon at bounding box center [376, 159] width 12 height 12
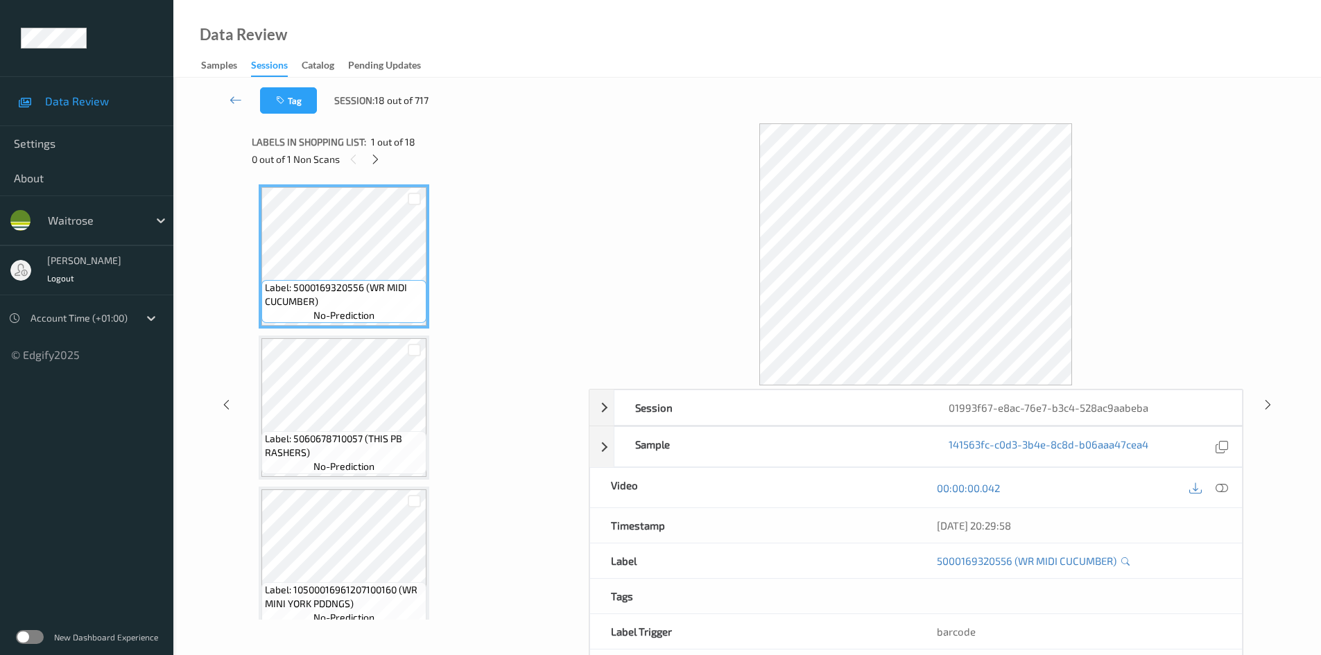
scroll to position [914, 0]
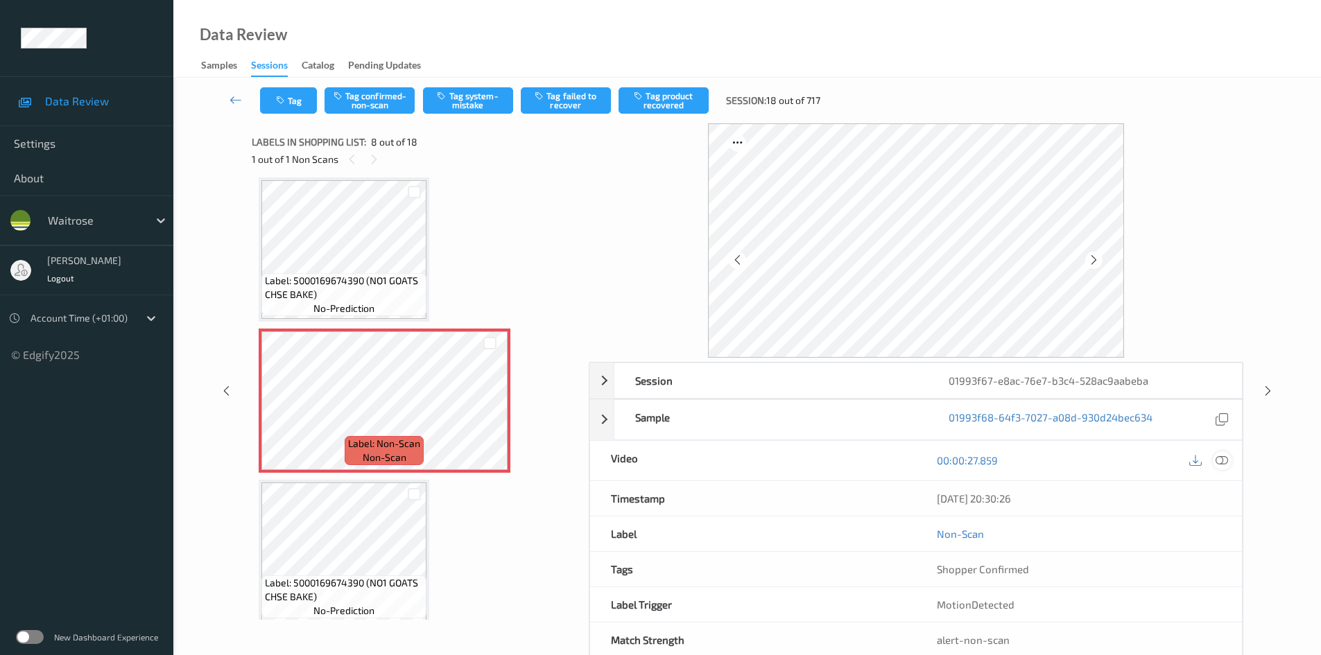
click at [1223, 458] on icon at bounding box center [1222, 460] width 12 height 12
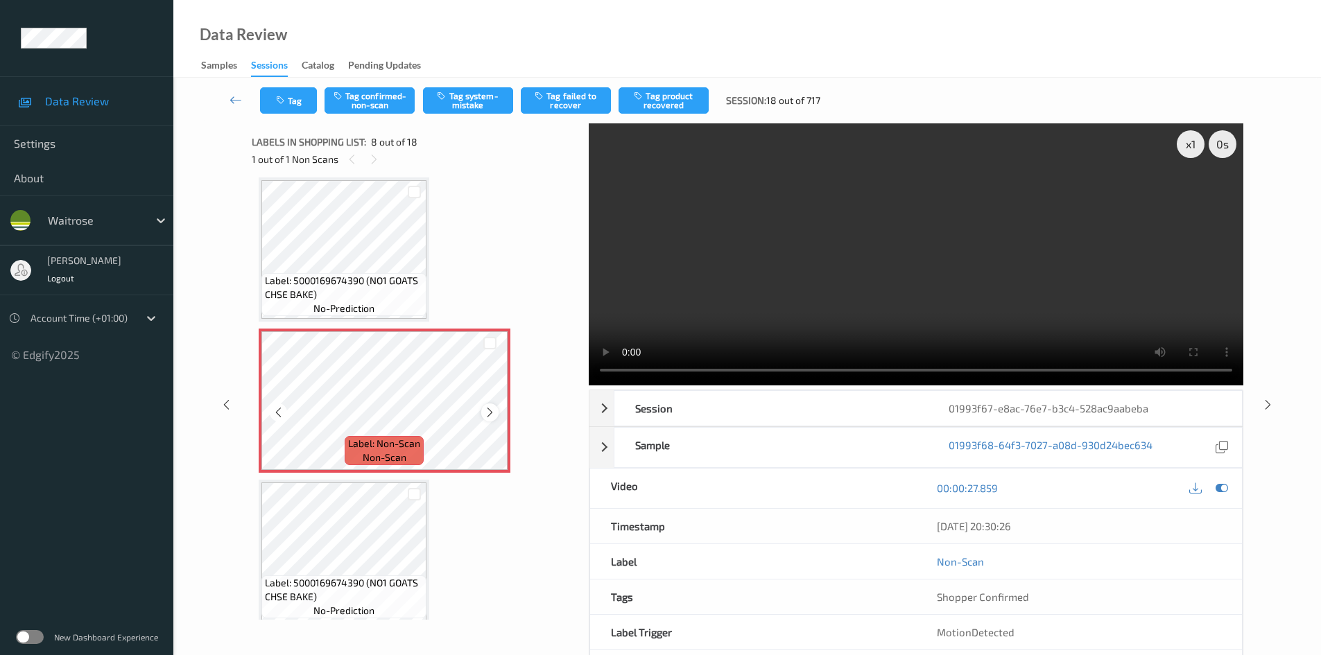
click at [494, 411] on icon at bounding box center [490, 412] width 12 height 12
click at [495, 411] on icon at bounding box center [490, 412] width 12 height 12
click at [497, 409] on div at bounding box center [489, 412] width 17 height 17
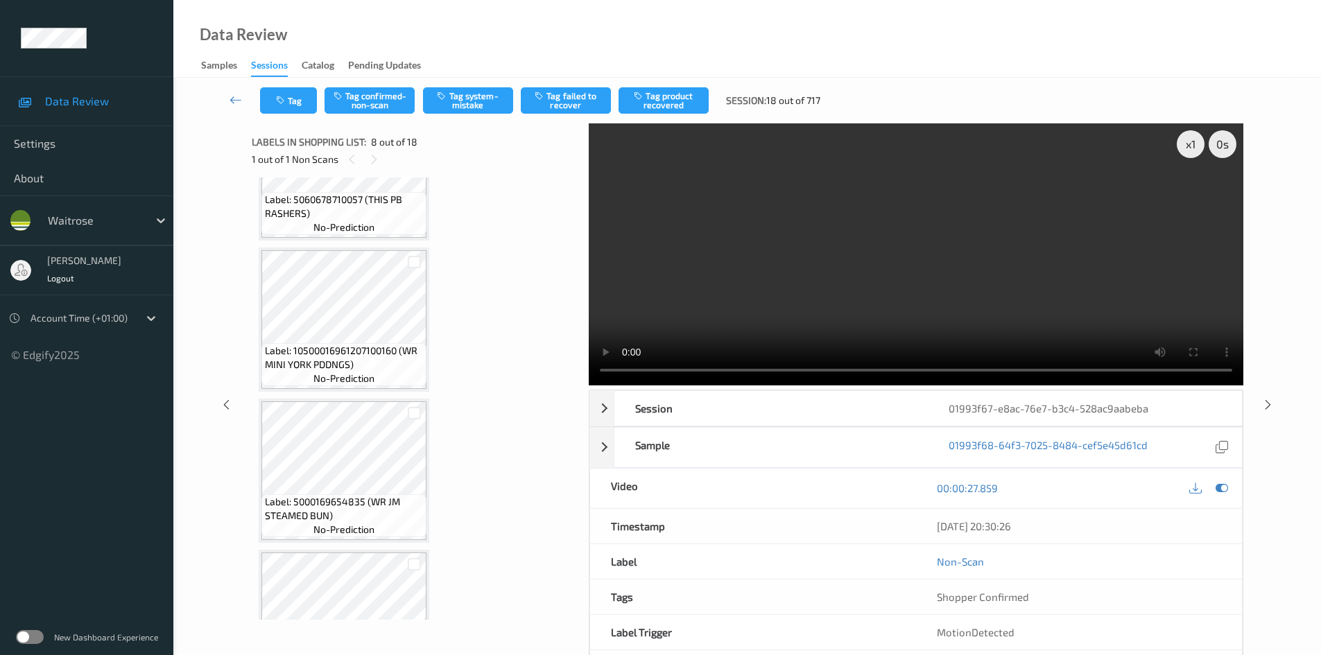
scroll to position [69, 0]
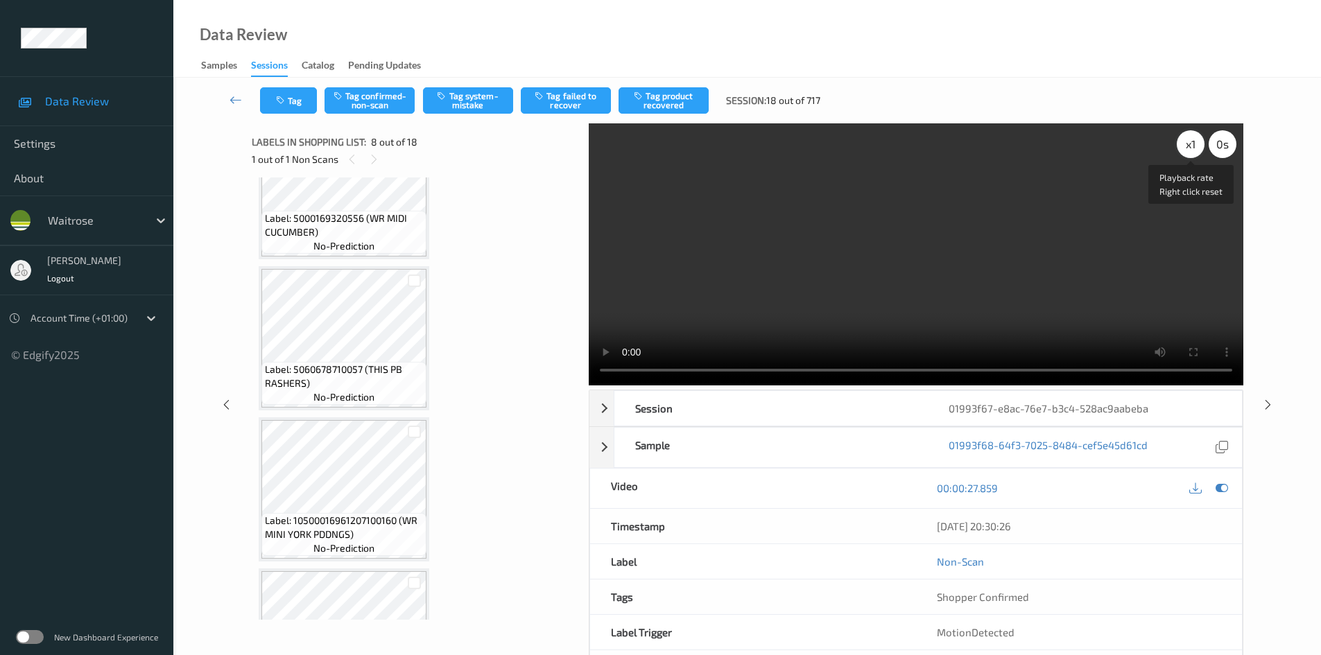
click at [1193, 133] on div "x 1" at bounding box center [1191, 144] width 28 height 28
click at [936, 236] on video at bounding box center [916, 254] width 655 height 262
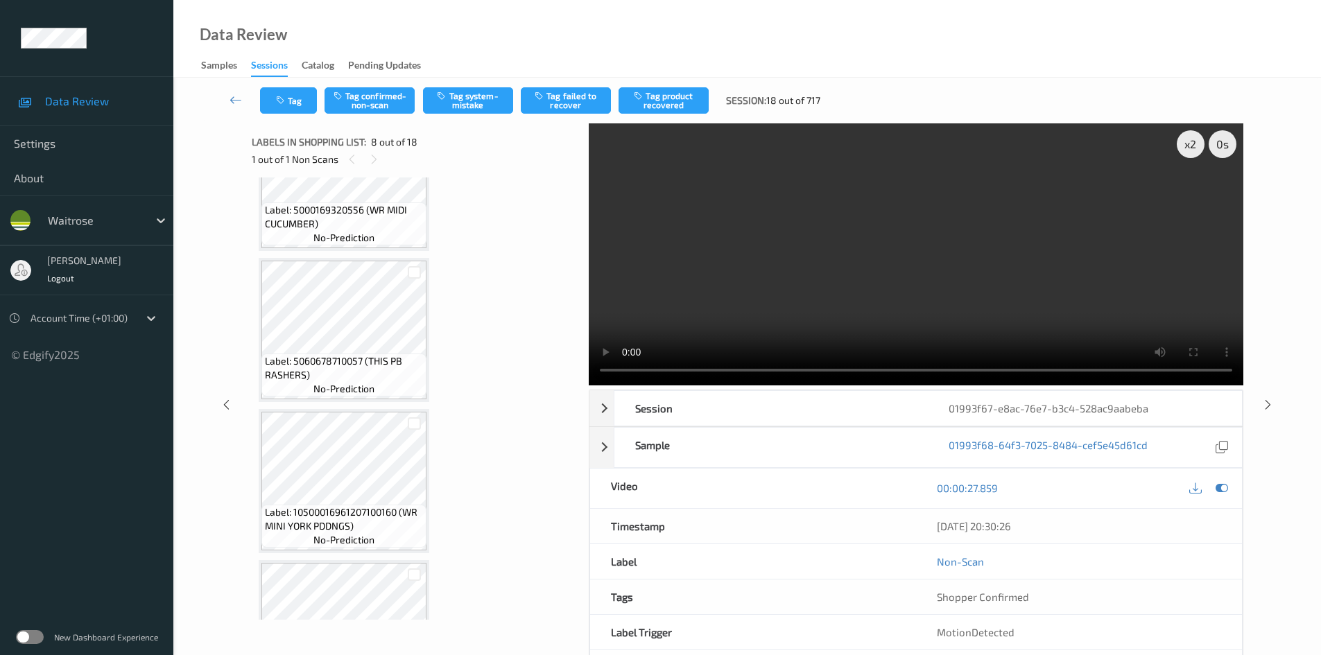
scroll to position [0, 0]
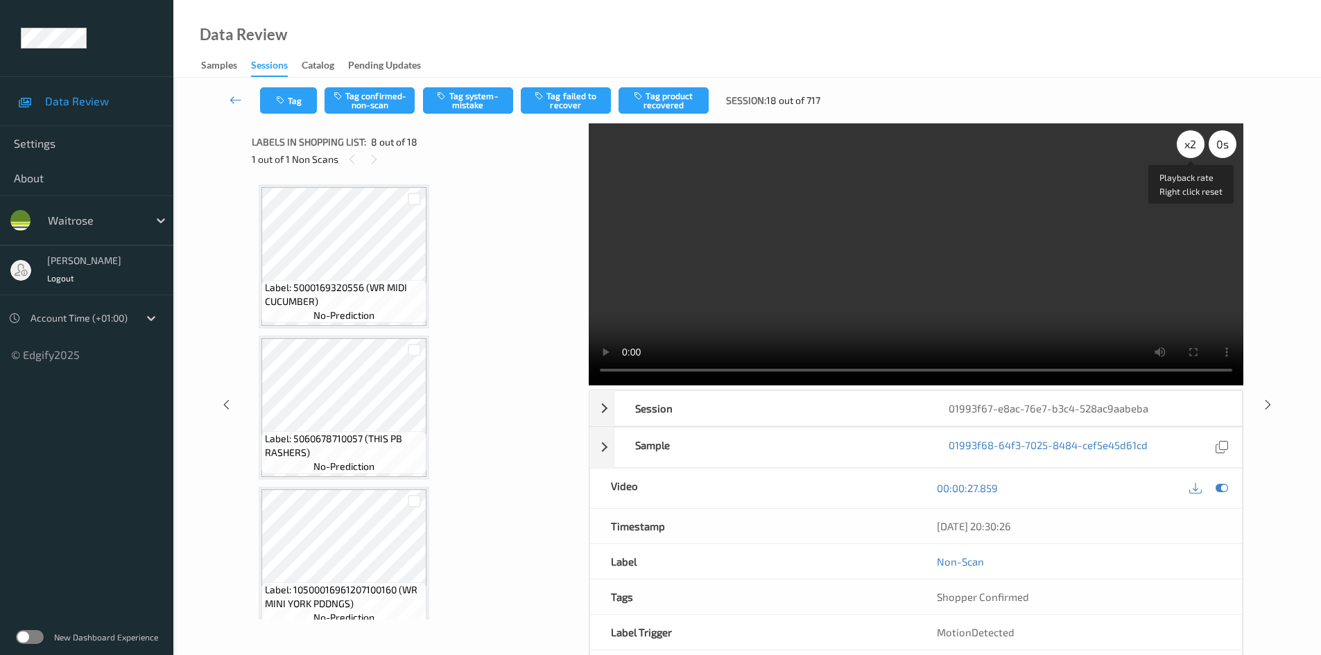
click at [1196, 140] on div "x 2" at bounding box center [1191, 144] width 28 height 28
click at [881, 239] on video at bounding box center [916, 254] width 655 height 262
click at [924, 260] on video at bounding box center [916, 254] width 655 height 262
click at [949, 243] on video at bounding box center [916, 254] width 655 height 262
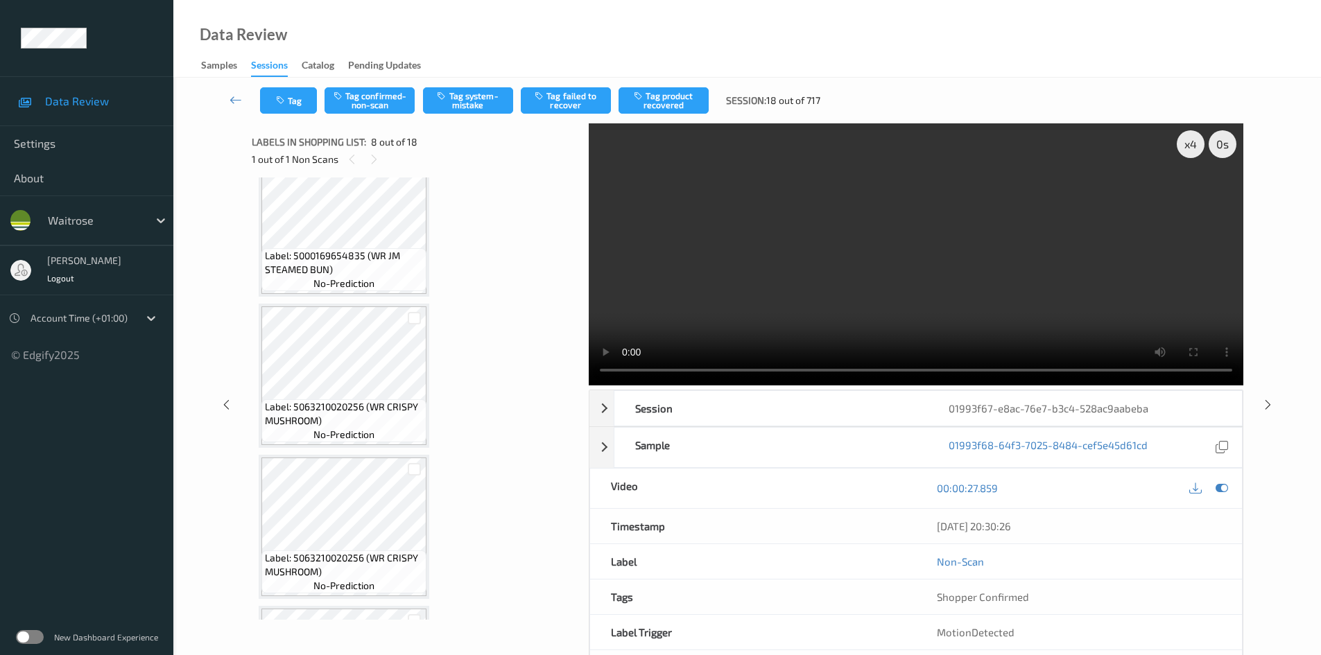
click at [856, 279] on video at bounding box center [916, 254] width 655 height 262
click at [858, 244] on video at bounding box center [916, 254] width 655 height 262
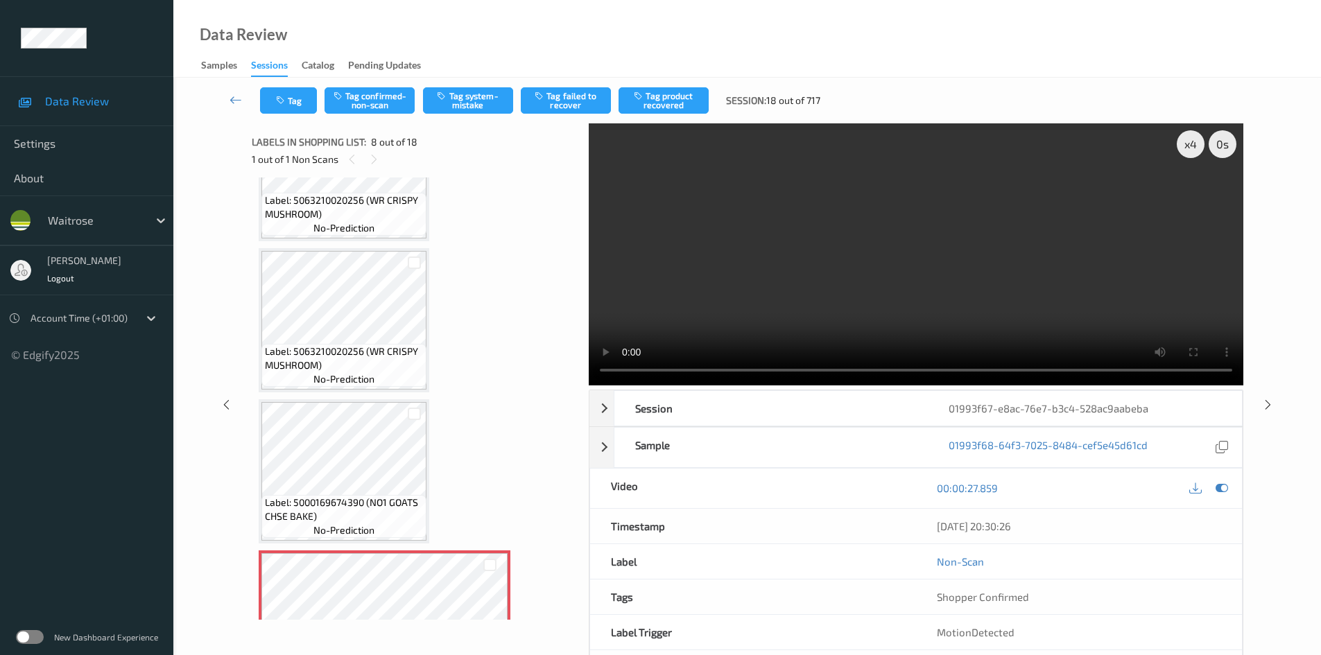
scroll to position [694, 0]
click at [761, 261] on video at bounding box center [916, 254] width 655 height 262
click at [683, 240] on video at bounding box center [916, 254] width 655 height 262
click at [791, 311] on video at bounding box center [916, 254] width 655 height 262
click at [799, 309] on video at bounding box center [916, 254] width 655 height 262
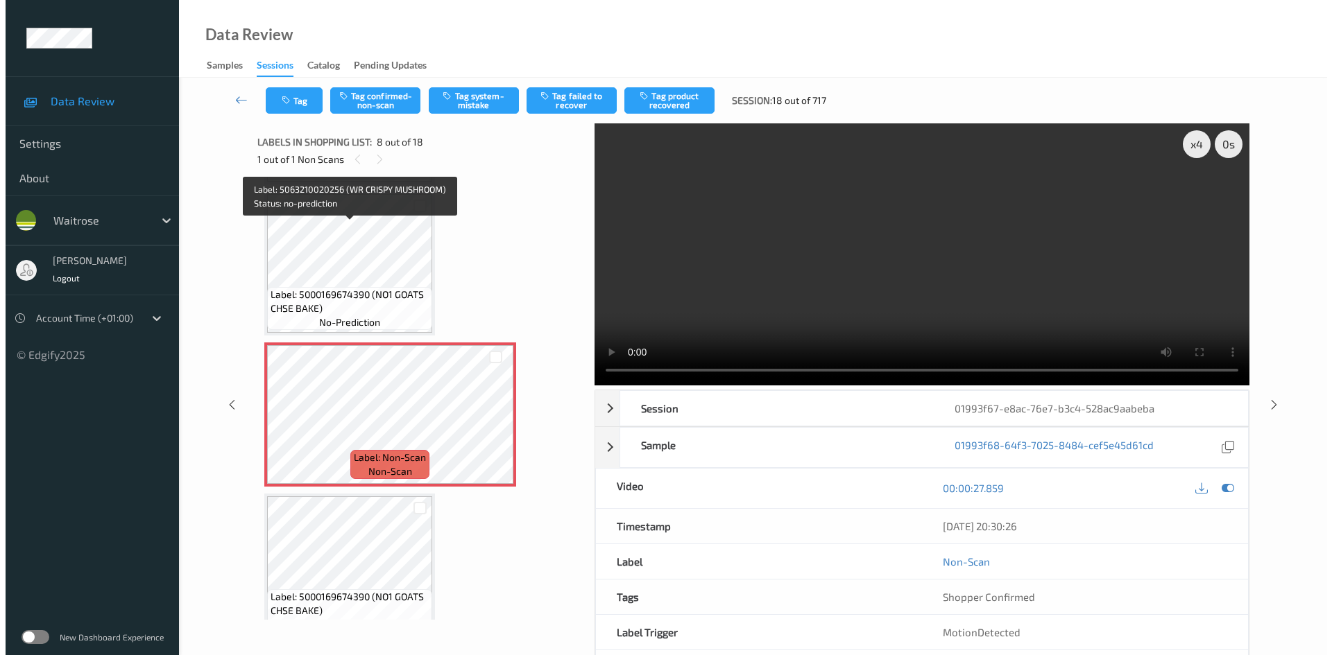
scroll to position [902, 0]
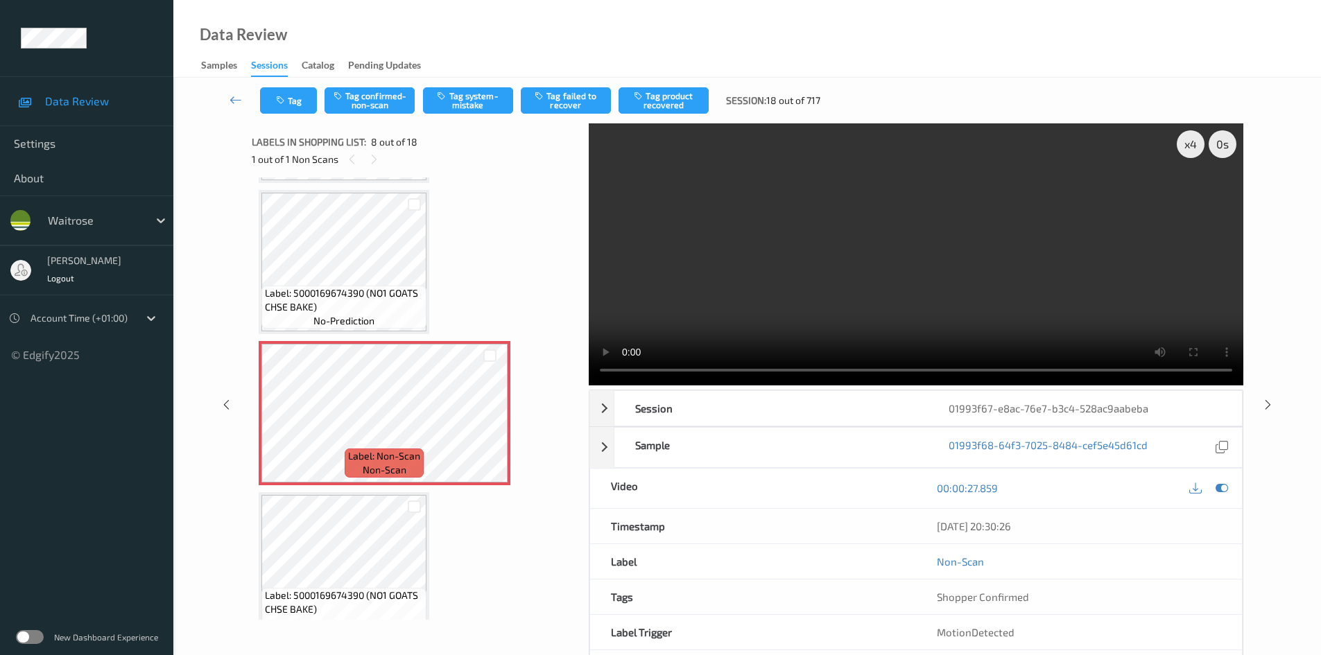
click at [810, 248] on video at bounding box center [916, 254] width 655 height 262
click at [881, 247] on video at bounding box center [916, 254] width 655 height 262
click at [894, 291] on video at bounding box center [916, 254] width 655 height 262
click at [917, 275] on video at bounding box center [916, 254] width 655 height 262
click at [886, 294] on video at bounding box center [916, 254] width 655 height 262
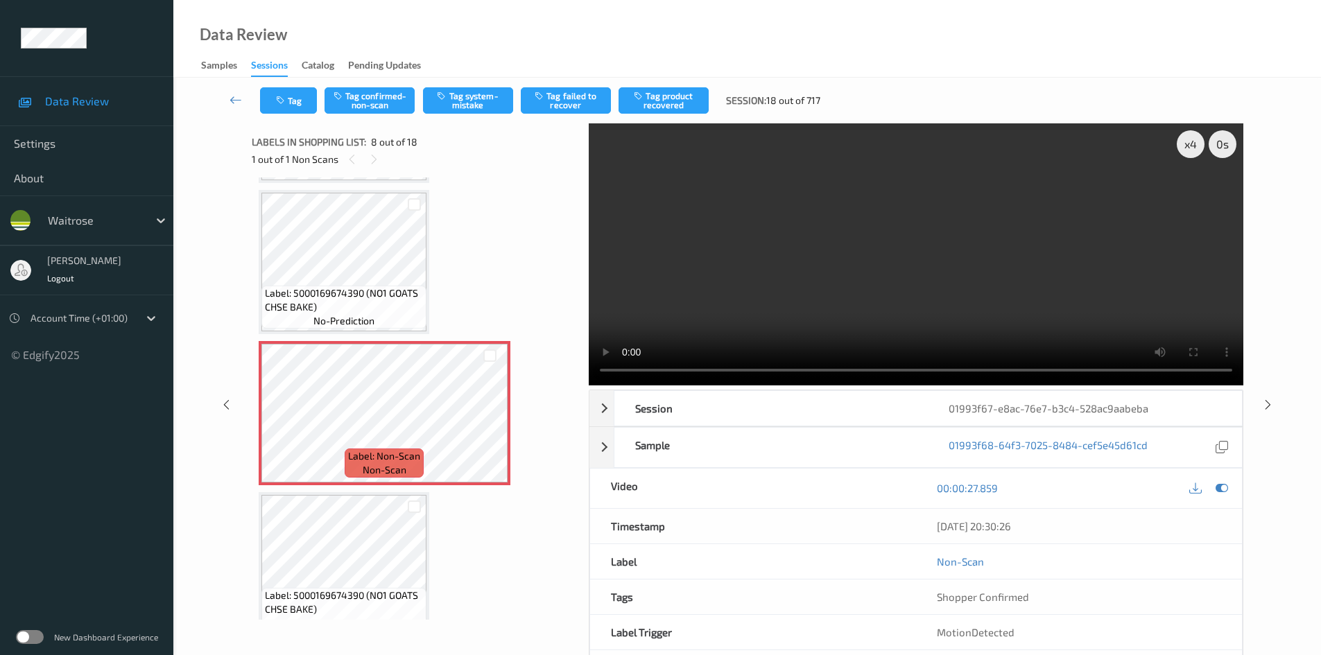
click at [879, 291] on video at bounding box center [916, 254] width 655 height 262
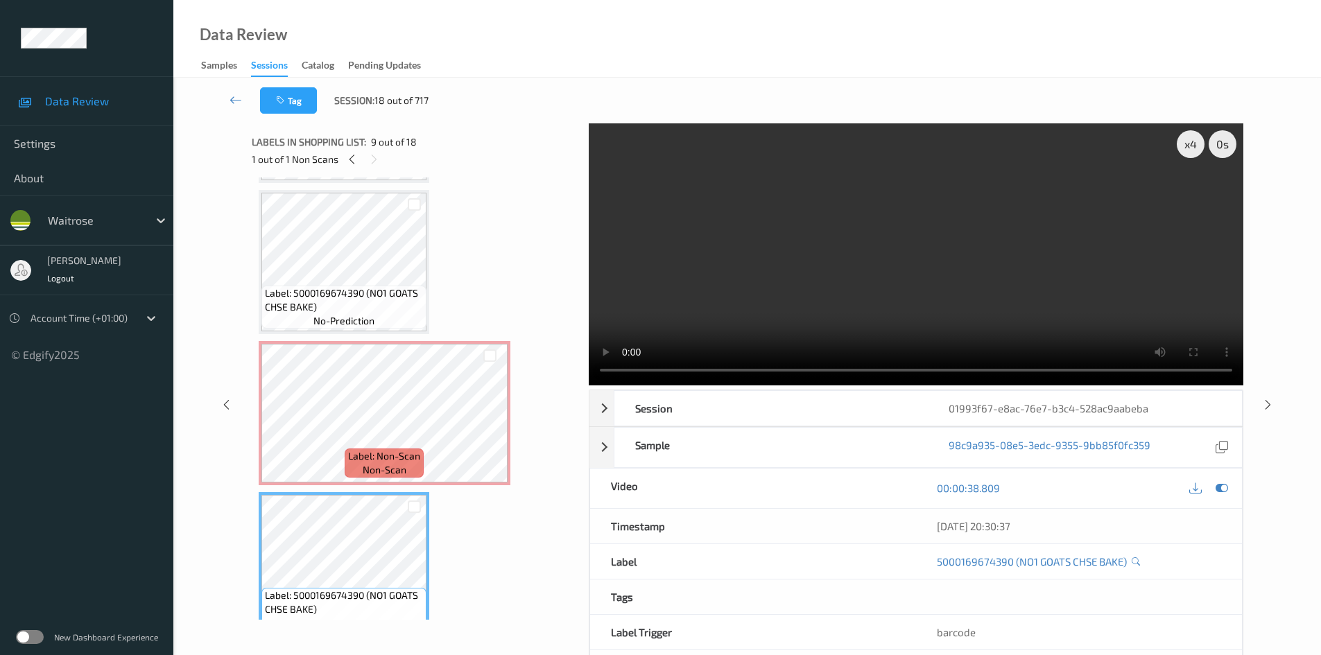
click at [827, 329] on video at bounding box center [916, 254] width 655 height 262
click at [884, 263] on video at bounding box center [916, 254] width 655 height 262
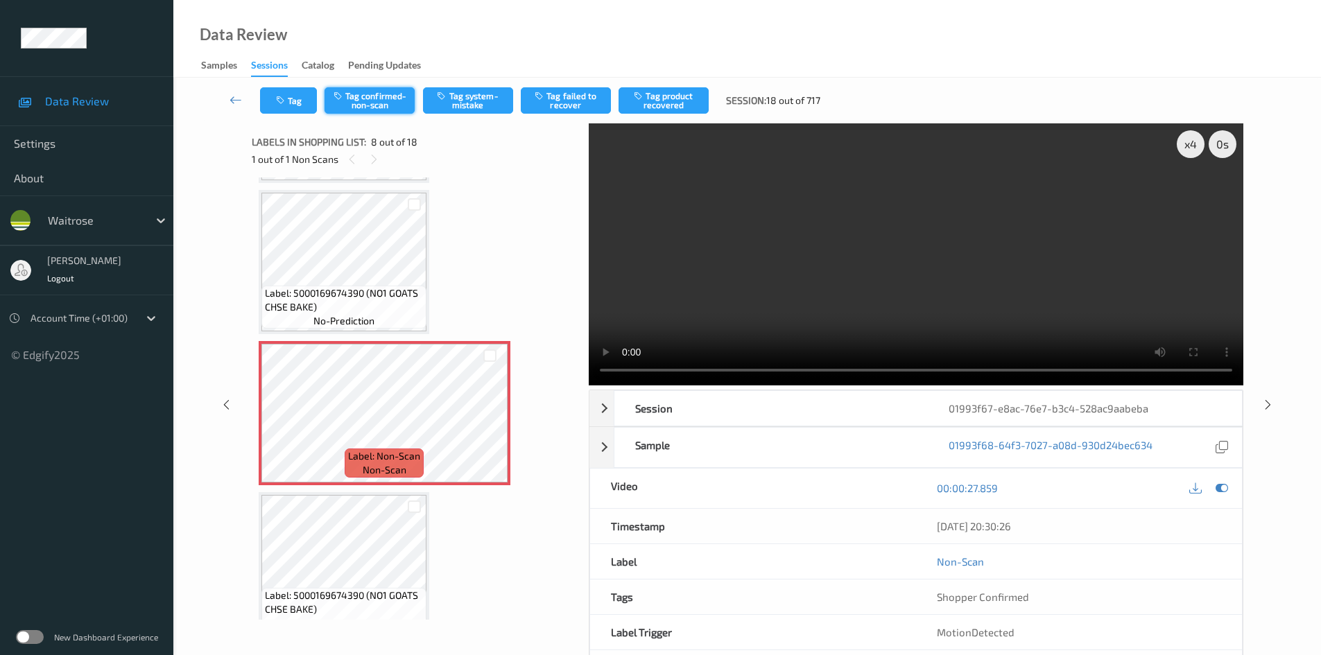
click at [387, 104] on button "Tag confirmed-non-scan" at bounding box center [370, 100] width 90 height 26
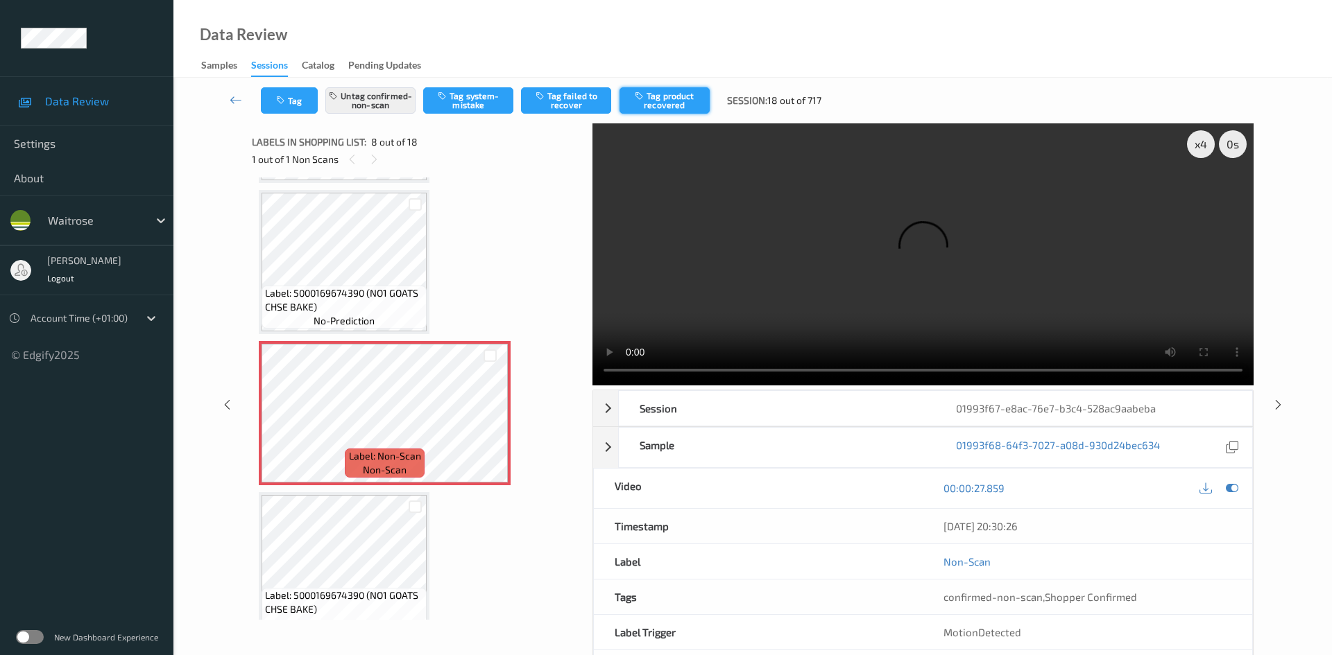
click at [669, 107] on button "Tag product recovered" at bounding box center [664, 100] width 90 height 26
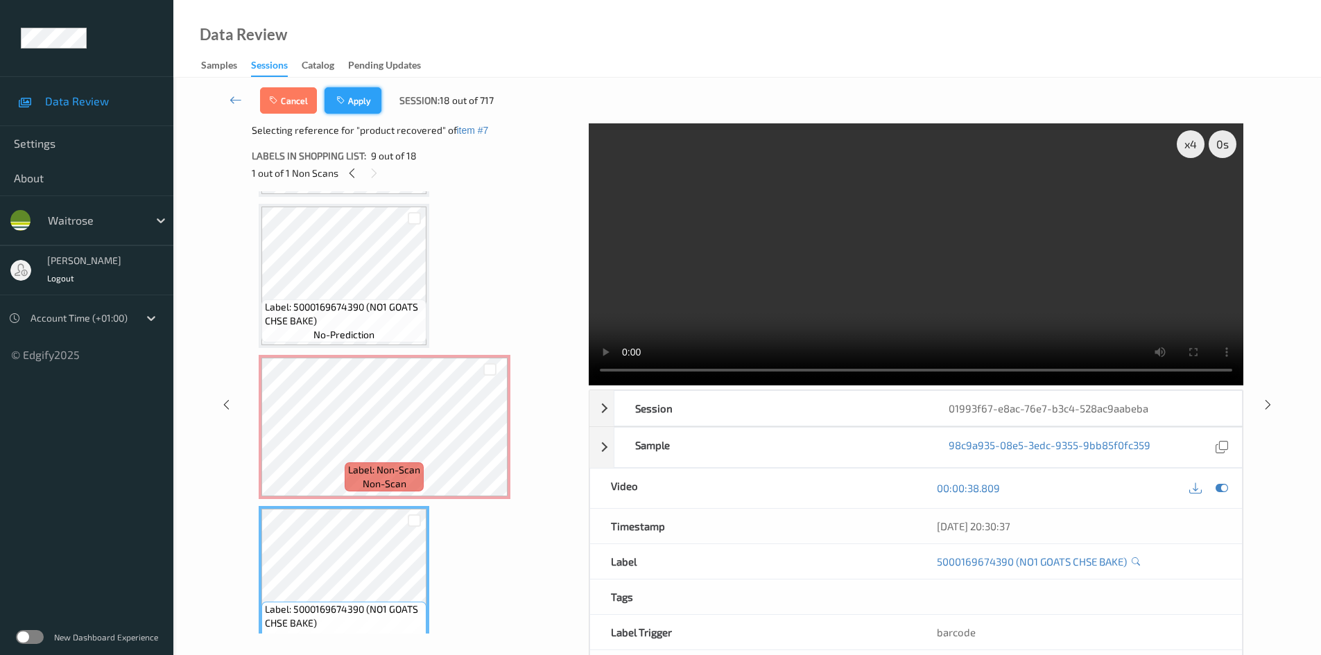
click at [360, 101] on button "Apply" at bounding box center [353, 100] width 57 height 26
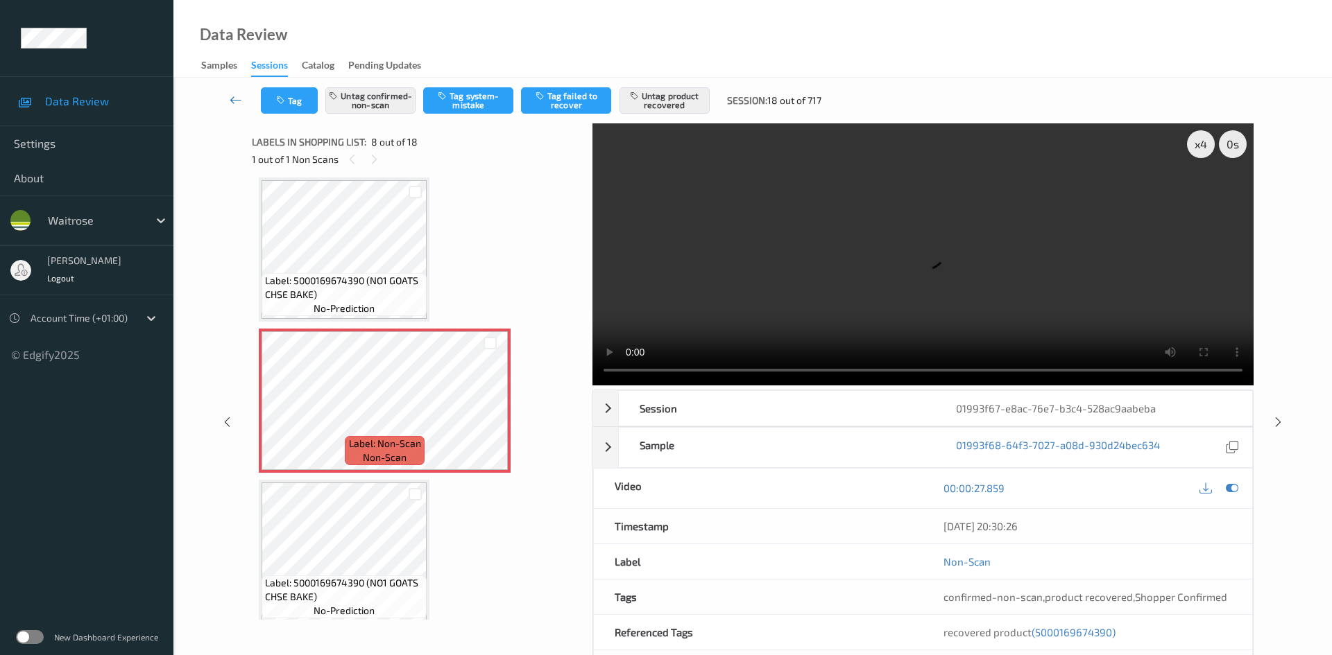
click at [233, 92] on link at bounding box center [236, 100] width 49 height 26
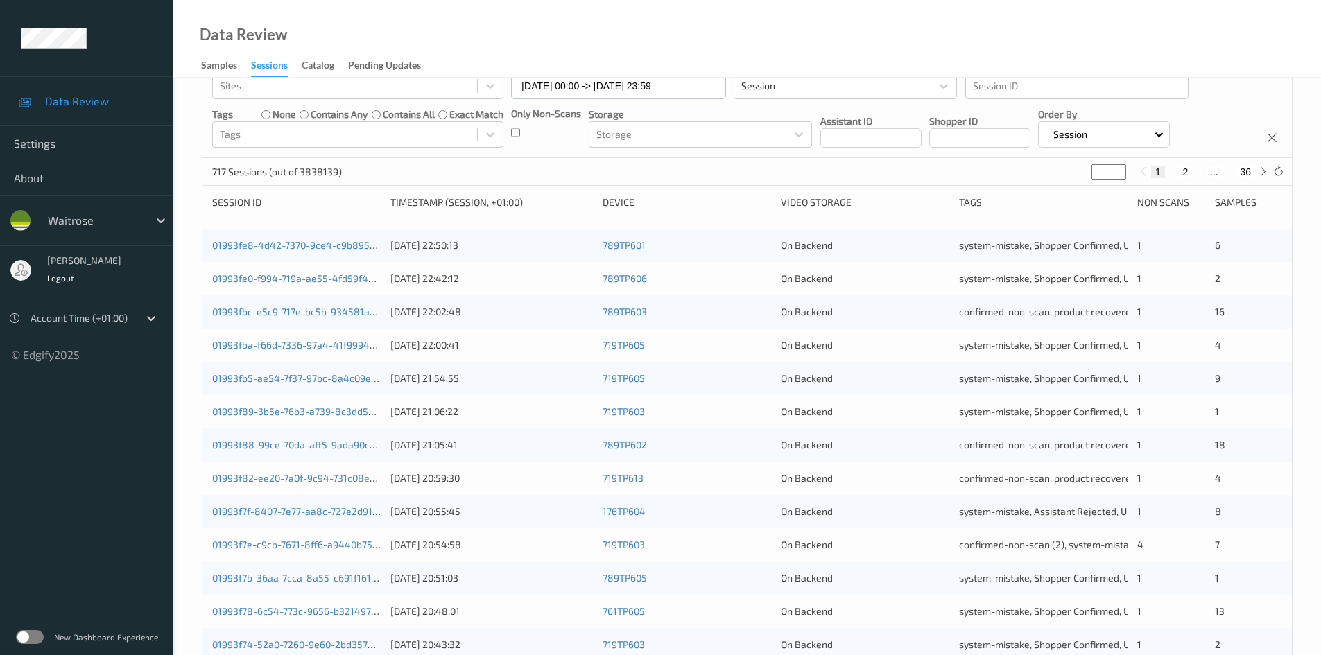
scroll to position [388, 0]
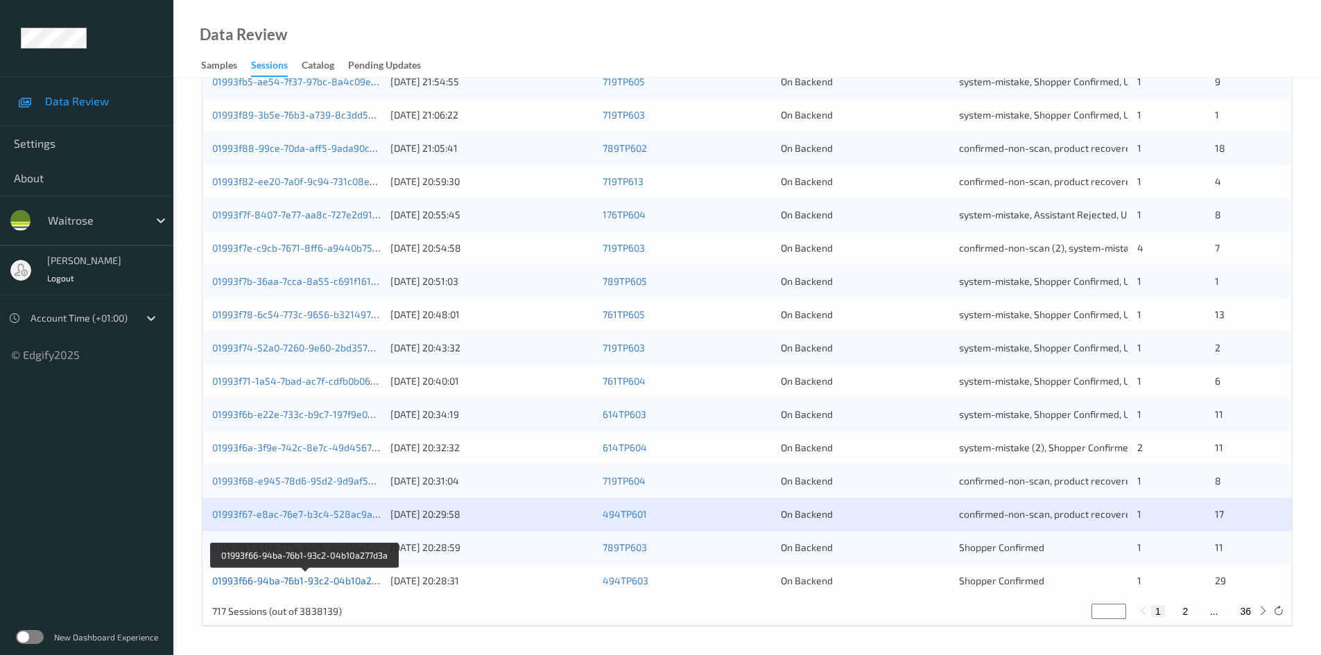
click at [266, 582] on link "01993f66-94ba-76b1-93c2-04b10a277d3a" at bounding box center [305, 581] width 186 height 12
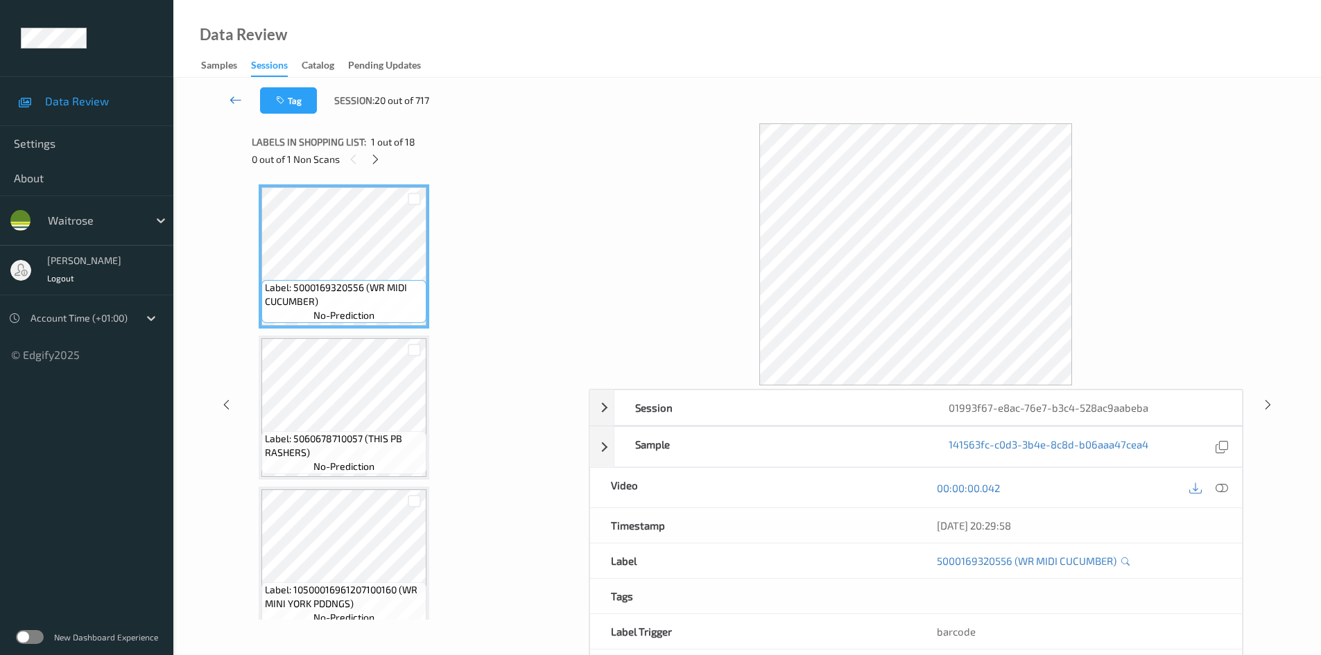
click at [227, 94] on link at bounding box center [236, 100] width 49 height 26
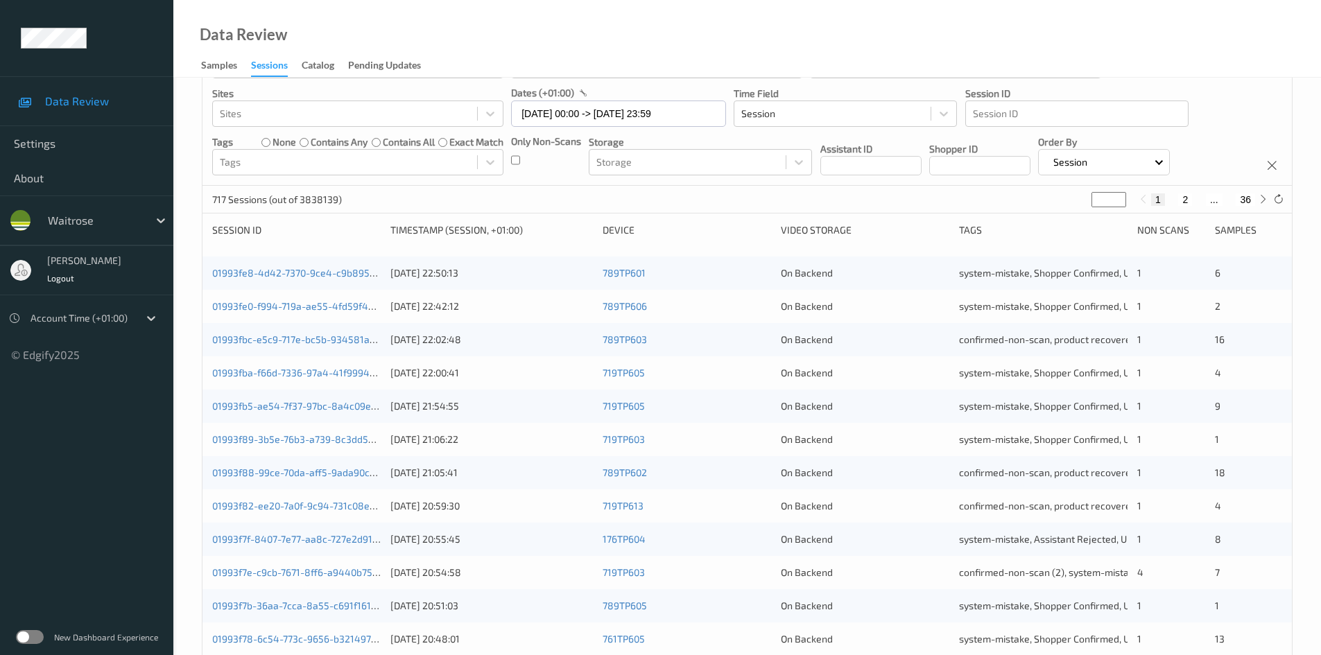
scroll to position [388, 0]
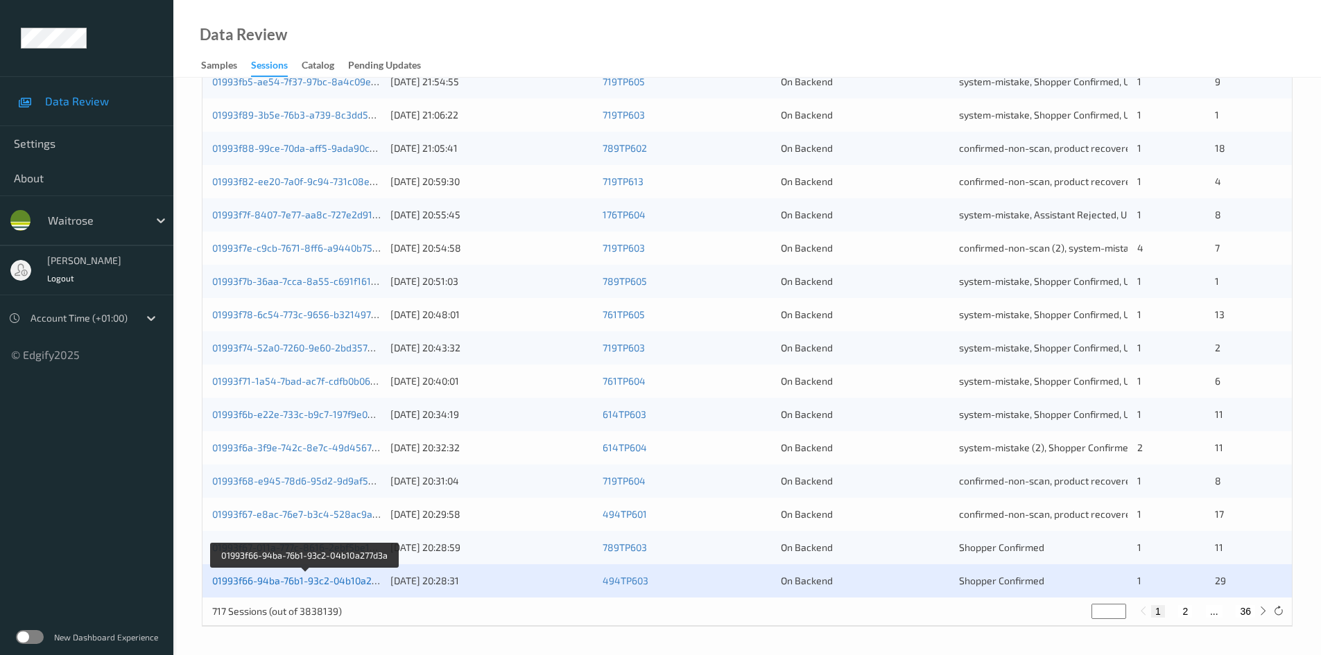
click at [318, 578] on link "01993f66-94ba-76b1-93c2-04b10a277d3a" at bounding box center [305, 581] width 186 height 12
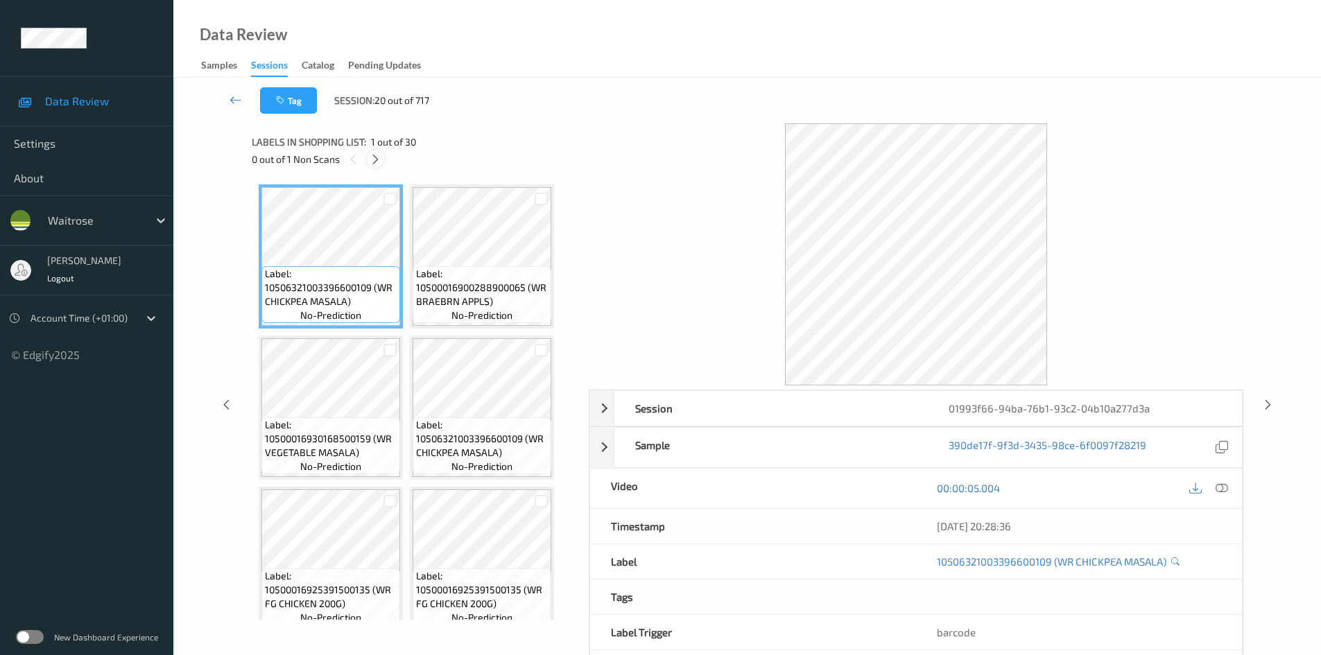
click at [377, 153] on icon at bounding box center [376, 159] width 12 height 12
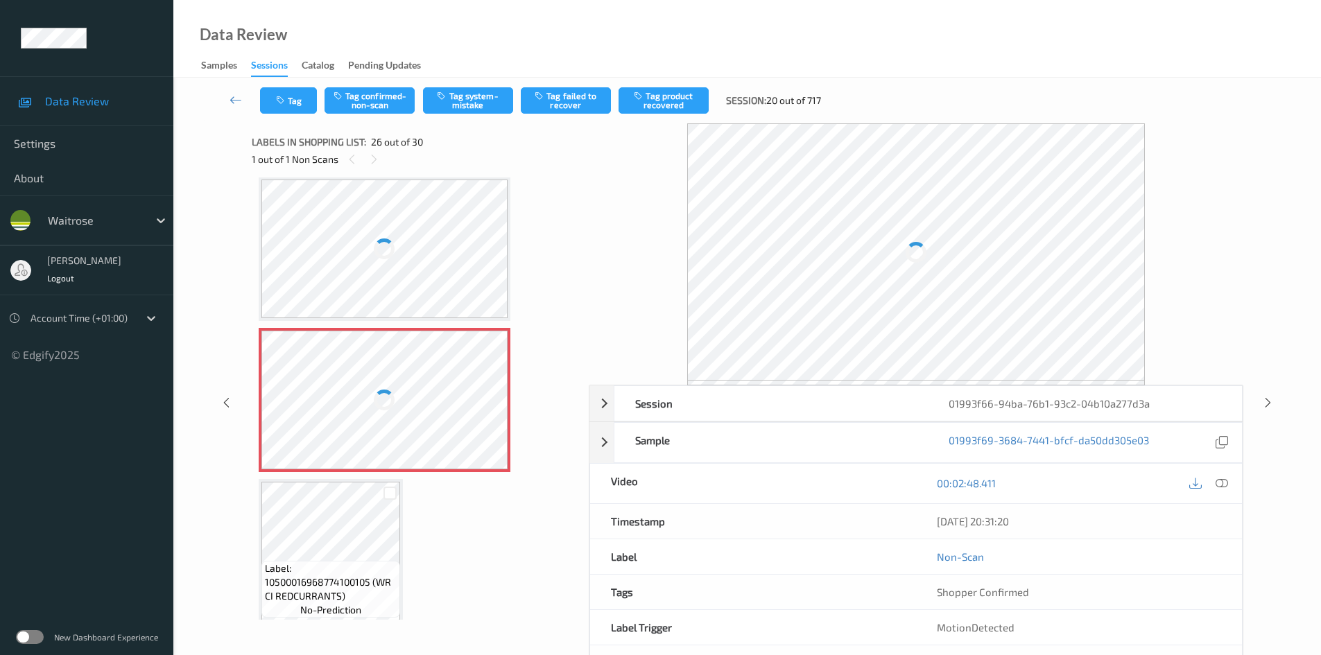
scroll to position [2880, 0]
click at [1220, 478] on icon at bounding box center [1222, 483] width 12 height 12
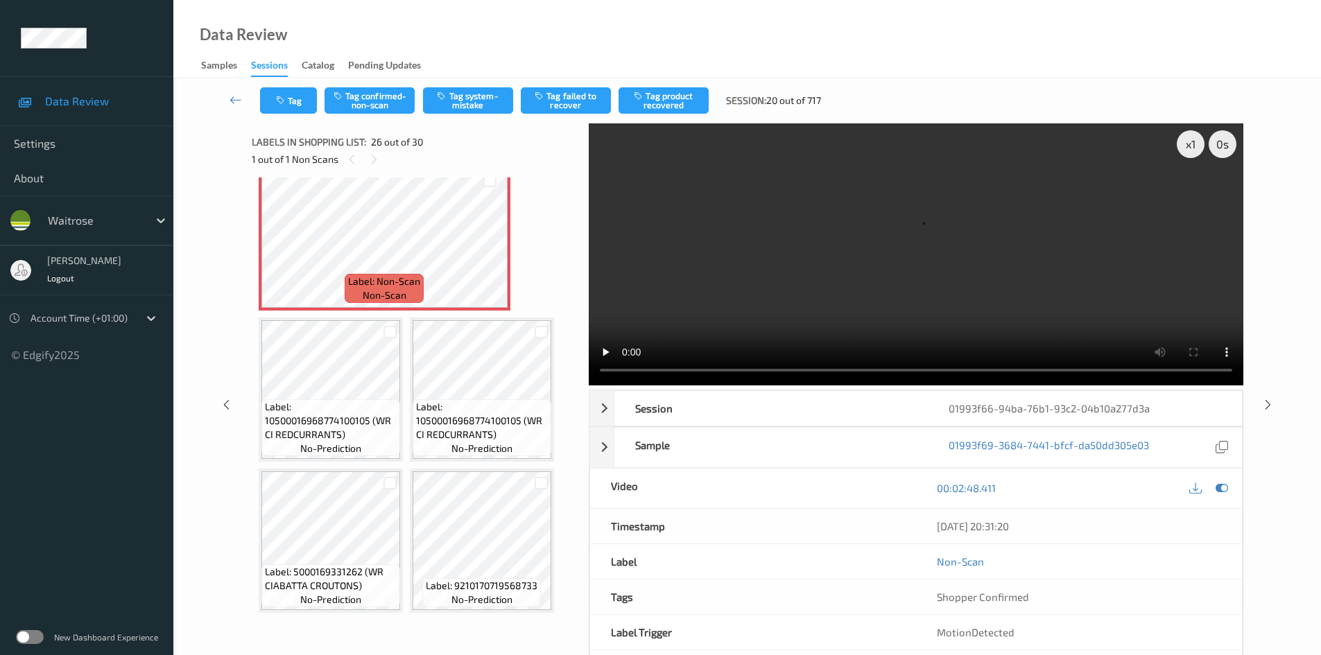
scroll to position [1821, 0]
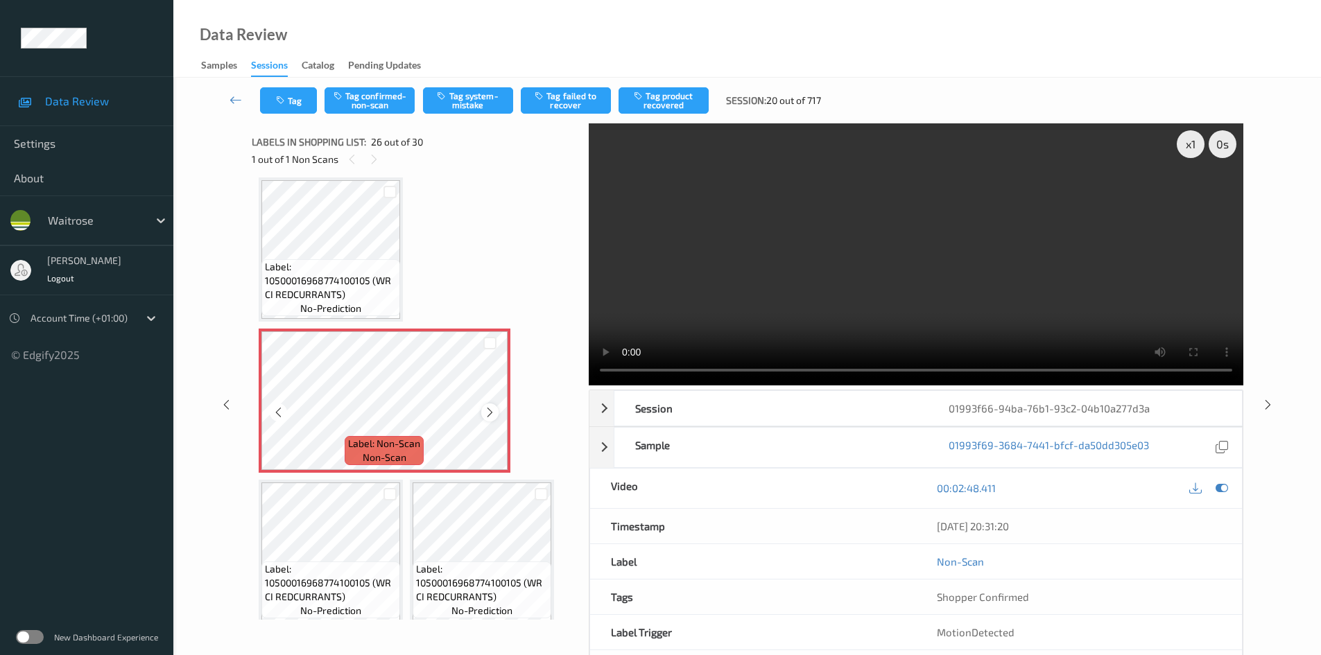
click at [484, 410] on icon at bounding box center [490, 412] width 12 height 12
click at [485, 410] on icon at bounding box center [490, 412] width 12 height 12
click at [922, 259] on video at bounding box center [916, 254] width 655 height 262
click at [882, 275] on video at bounding box center [916, 254] width 655 height 262
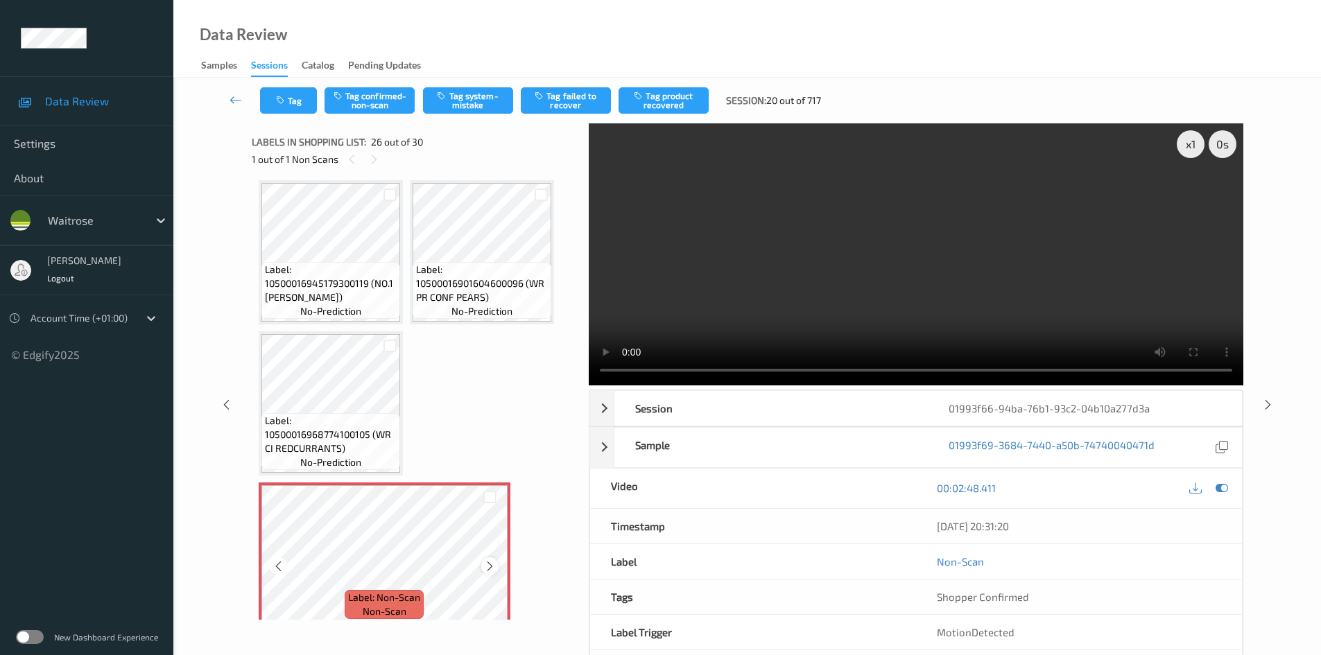
scroll to position [1613, 0]
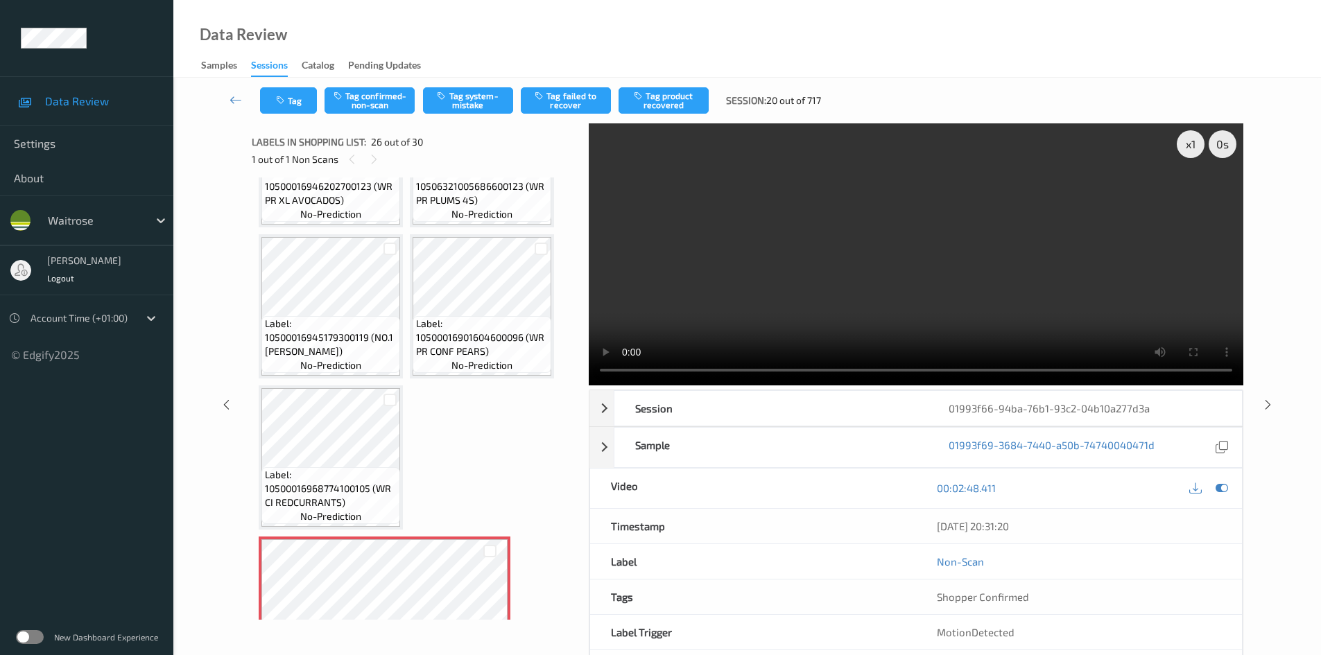
click at [995, 333] on video at bounding box center [916, 254] width 655 height 262
drag, startPoint x: 1191, startPoint y: 134, endPoint x: 1216, endPoint y: 144, distance: 26.8
click at [1191, 135] on div "x 1" at bounding box center [1191, 144] width 28 height 28
click at [1031, 231] on video at bounding box center [916, 254] width 655 height 262
click at [1018, 265] on video at bounding box center [916, 254] width 655 height 262
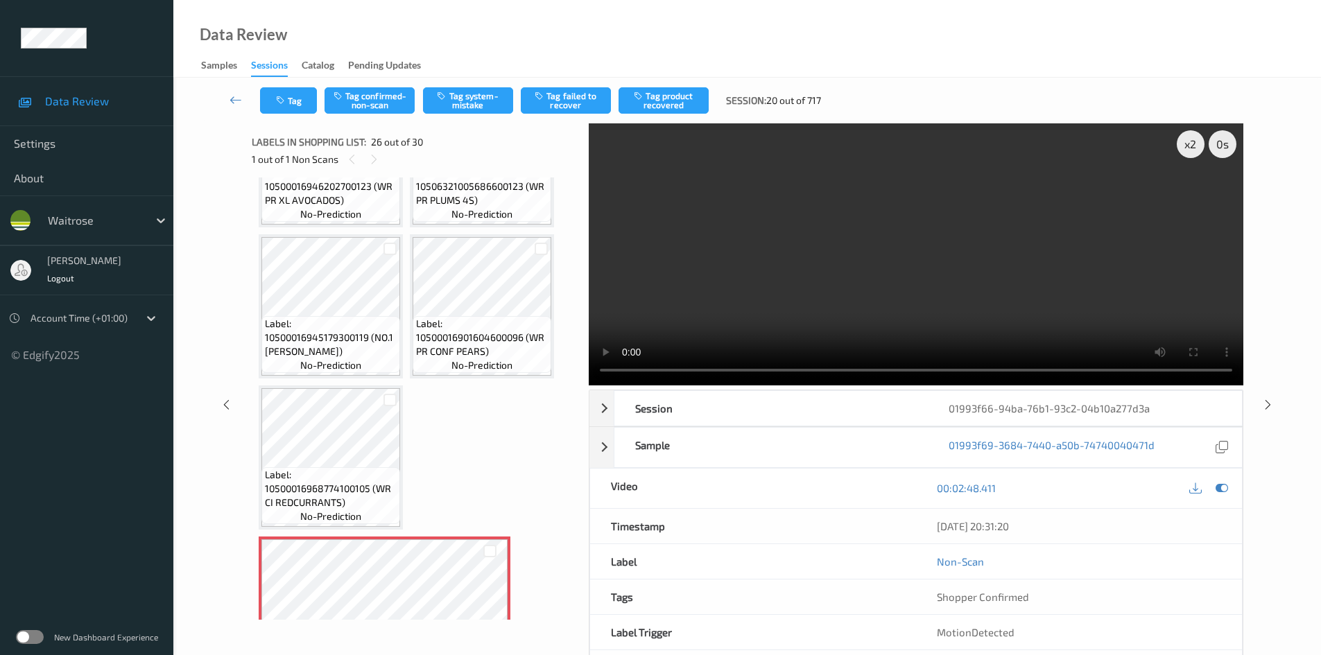
click at [908, 244] on video at bounding box center [916, 254] width 655 height 262
click at [943, 273] on video at bounding box center [916, 254] width 655 height 262
click at [879, 275] on video at bounding box center [916, 254] width 655 height 262
click at [843, 262] on video at bounding box center [916, 254] width 655 height 262
click at [840, 254] on video at bounding box center [916, 254] width 655 height 262
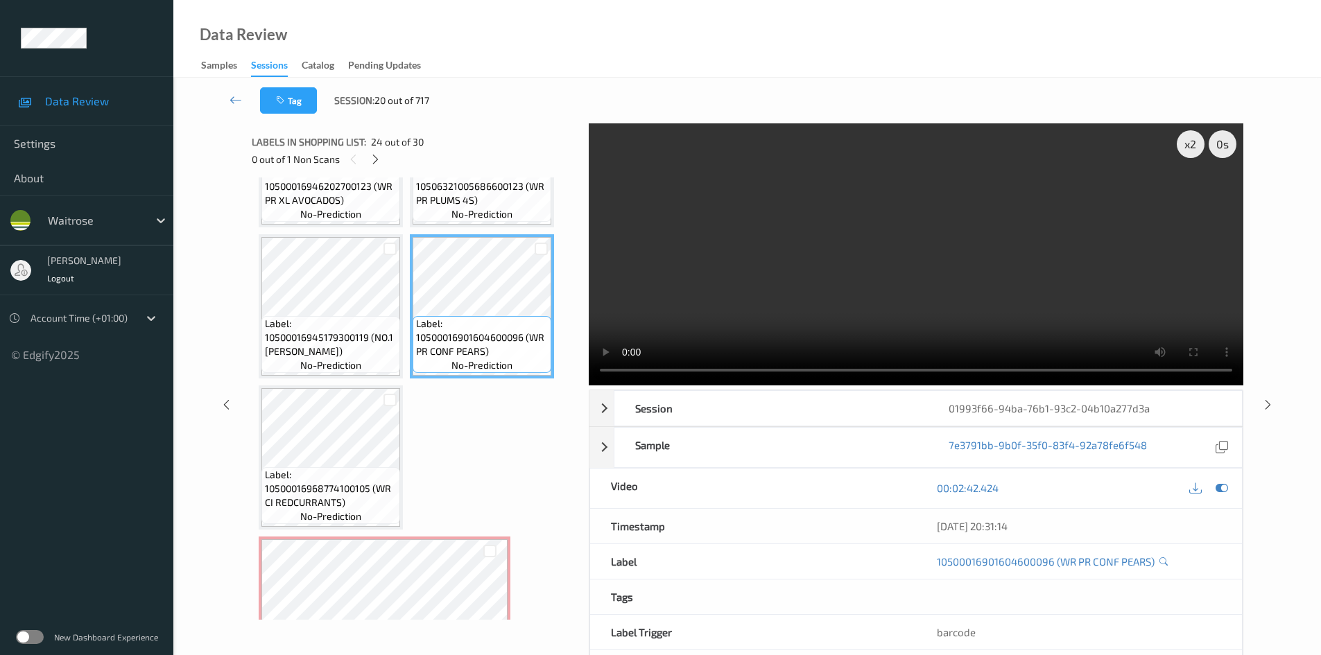
click at [866, 318] on video at bounding box center [916, 254] width 655 height 262
click at [918, 329] on video at bounding box center [916, 254] width 655 height 262
click at [822, 332] on video at bounding box center [916, 254] width 655 height 262
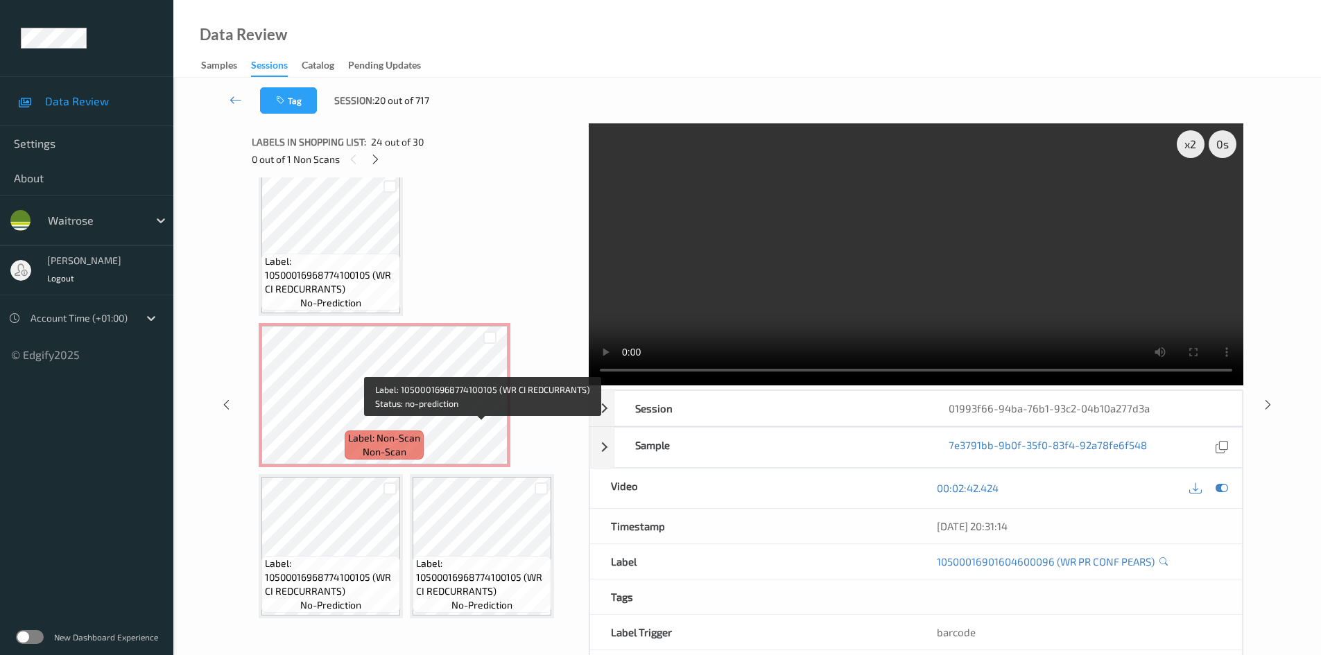
scroll to position [1821, 0]
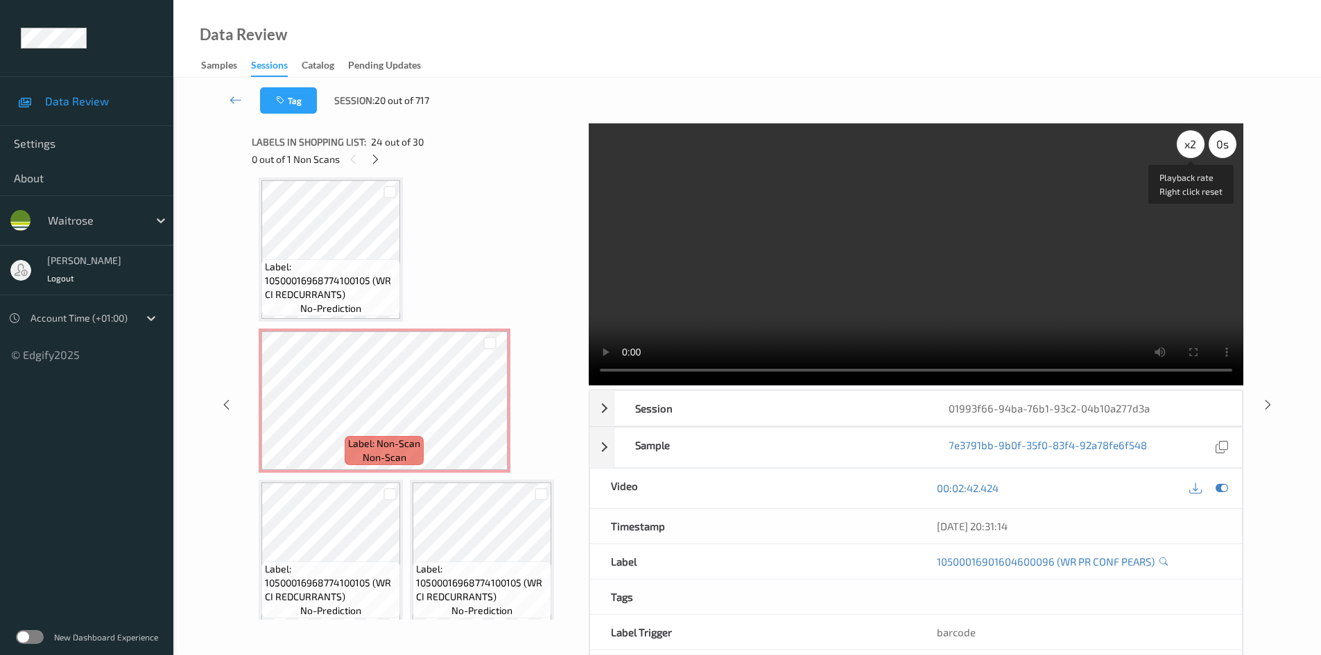
click at [1187, 141] on div "x 2" at bounding box center [1191, 144] width 28 height 28
click at [963, 259] on video at bounding box center [916, 254] width 655 height 262
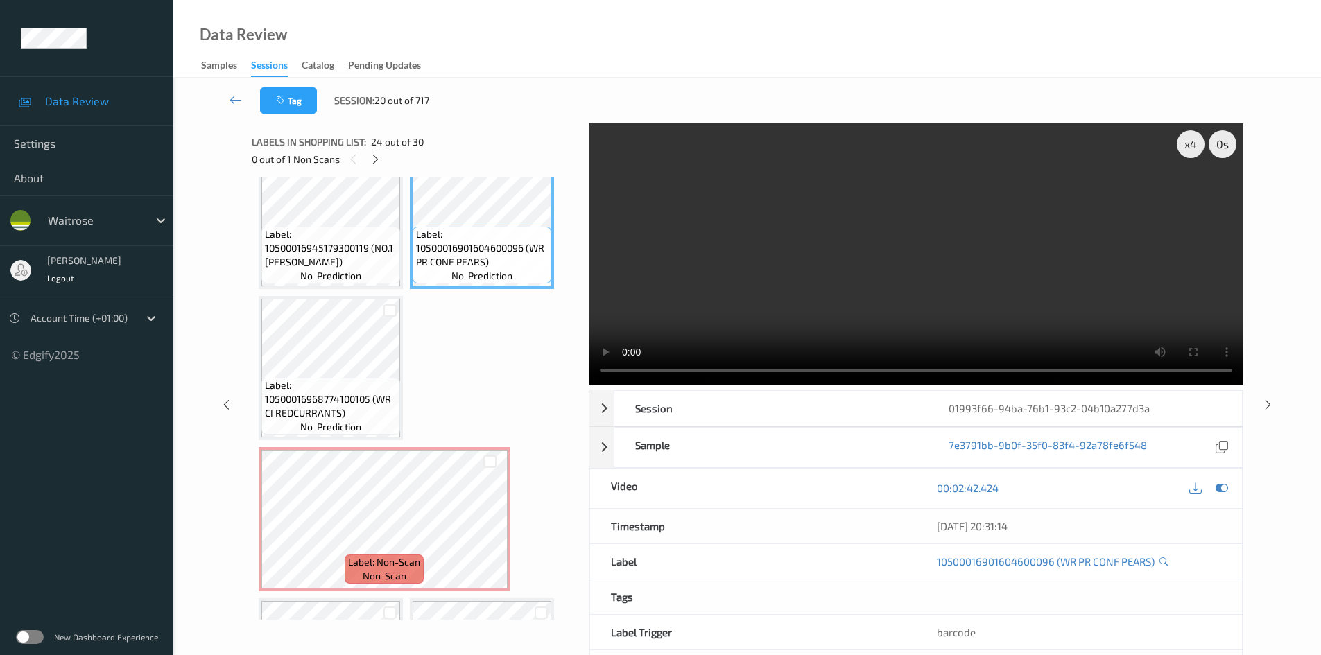
scroll to position [1682, 0]
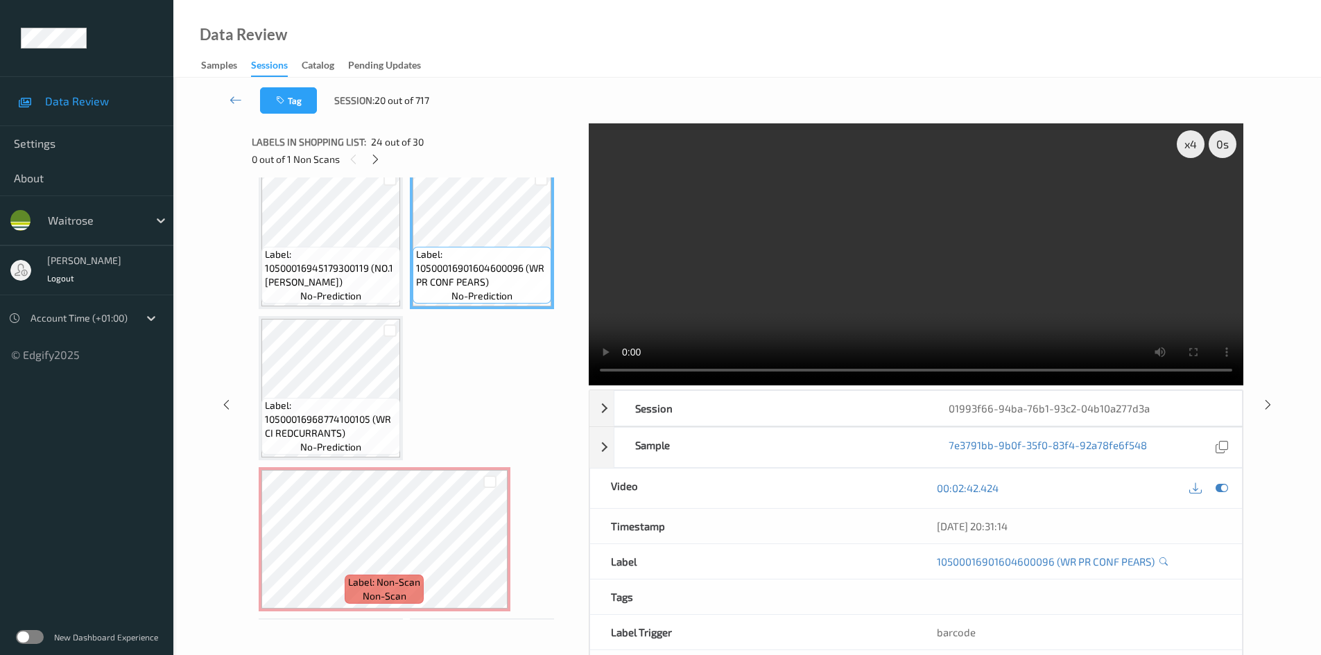
click at [1014, 279] on video at bounding box center [916, 254] width 655 height 262
click at [990, 283] on video at bounding box center [916, 254] width 655 height 262
click at [1178, 141] on div "x 4" at bounding box center [1191, 144] width 28 height 28
click at [1178, 146] on div "x 8" at bounding box center [1191, 144] width 28 height 28
click at [1177, 147] on div "x 1 0 s" at bounding box center [1207, 144] width 60 height 28
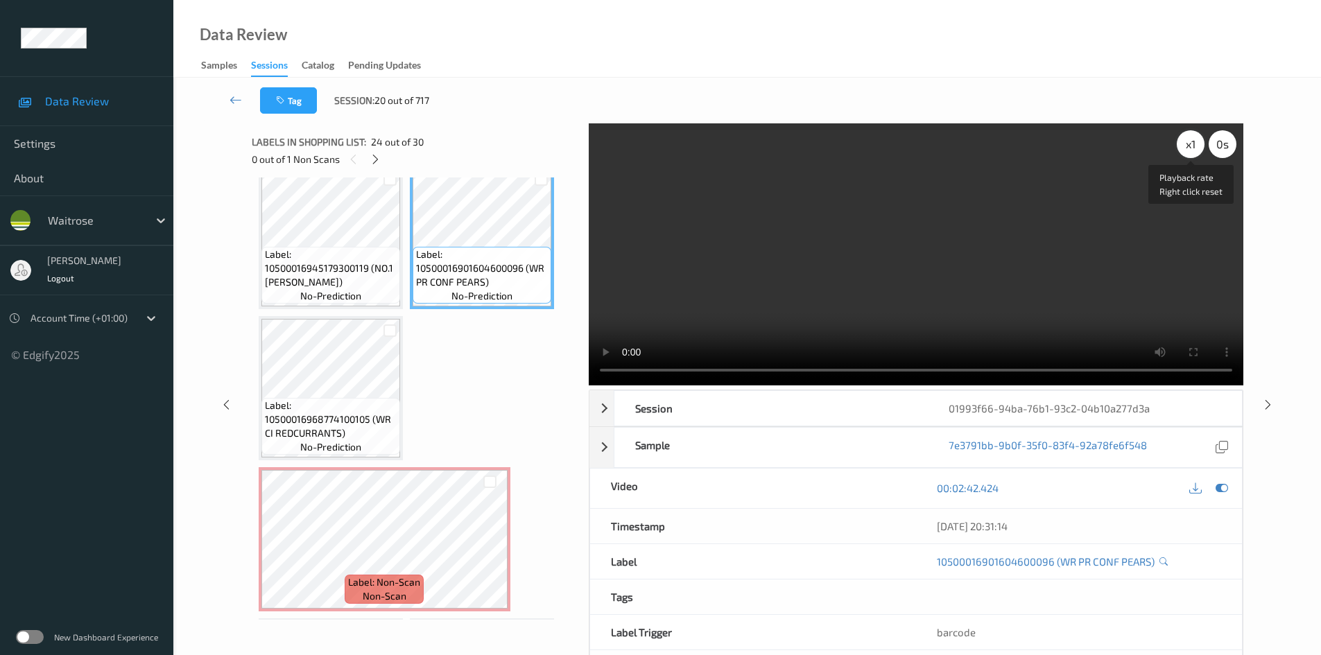
click at [1182, 138] on div "x 1" at bounding box center [1191, 144] width 28 height 28
click at [1062, 304] on video at bounding box center [916, 254] width 655 height 262
click at [973, 243] on video at bounding box center [916, 254] width 655 height 262
click at [895, 297] on video at bounding box center [916, 254] width 655 height 262
click at [1006, 291] on video at bounding box center [916, 254] width 655 height 262
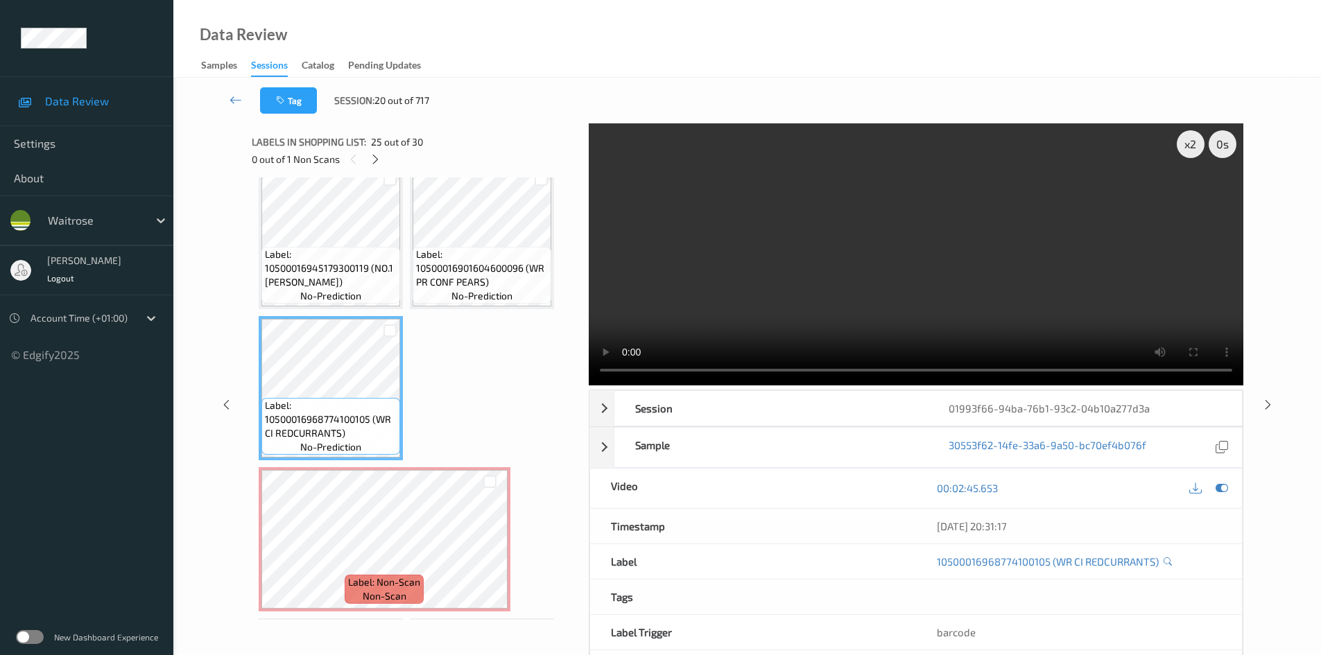
click at [952, 302] on video at bounding box center [916, 254] width 655 height 262
click at [1011, 303] on video at bounding box center [916, 254] width 655 height 262
click at [1081, 289] on video at bounding box center [916, 254] width 655 height 262
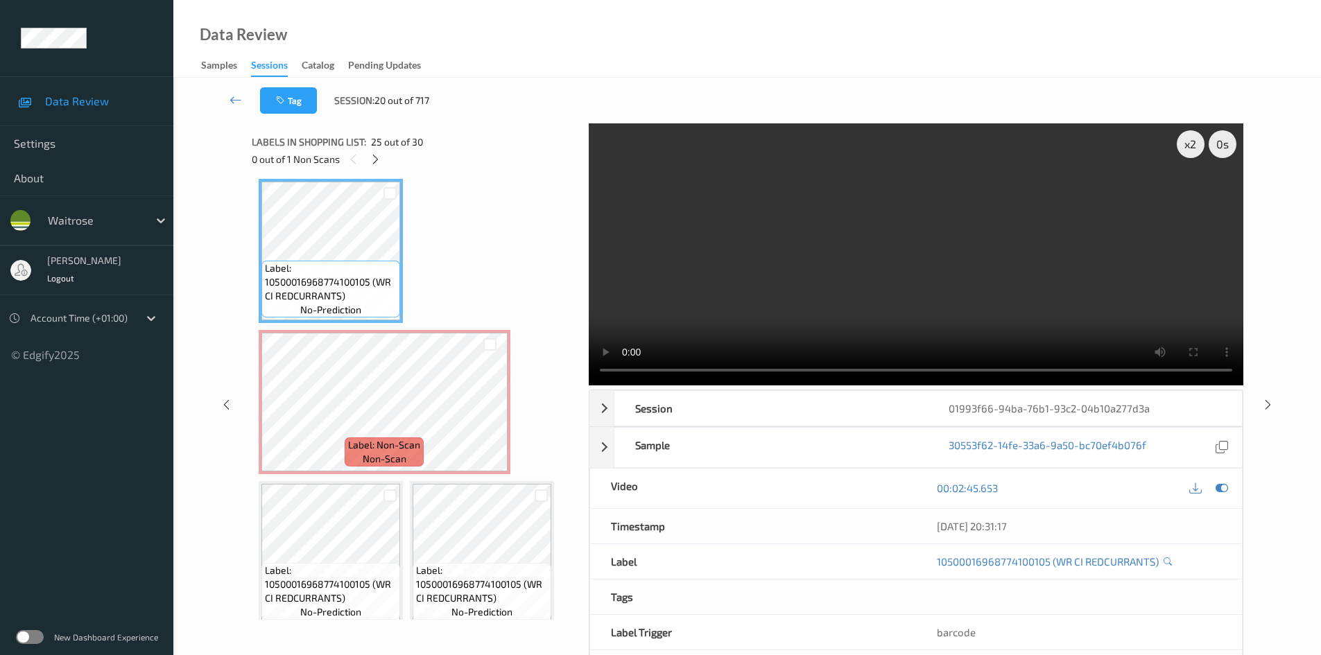
scroll to position [1821, 0]
click at [654, 275] on video at bounding box center [916, 254] width 655 height 262
click at [907, 269] on video at bounding box center [916, 254] width 655 height 262
click at [983, 281] on video at bounding box center [916, 254] width 655 height 262
click at [887, 273] on video at bounding box center [916, 254] width 655 height 262
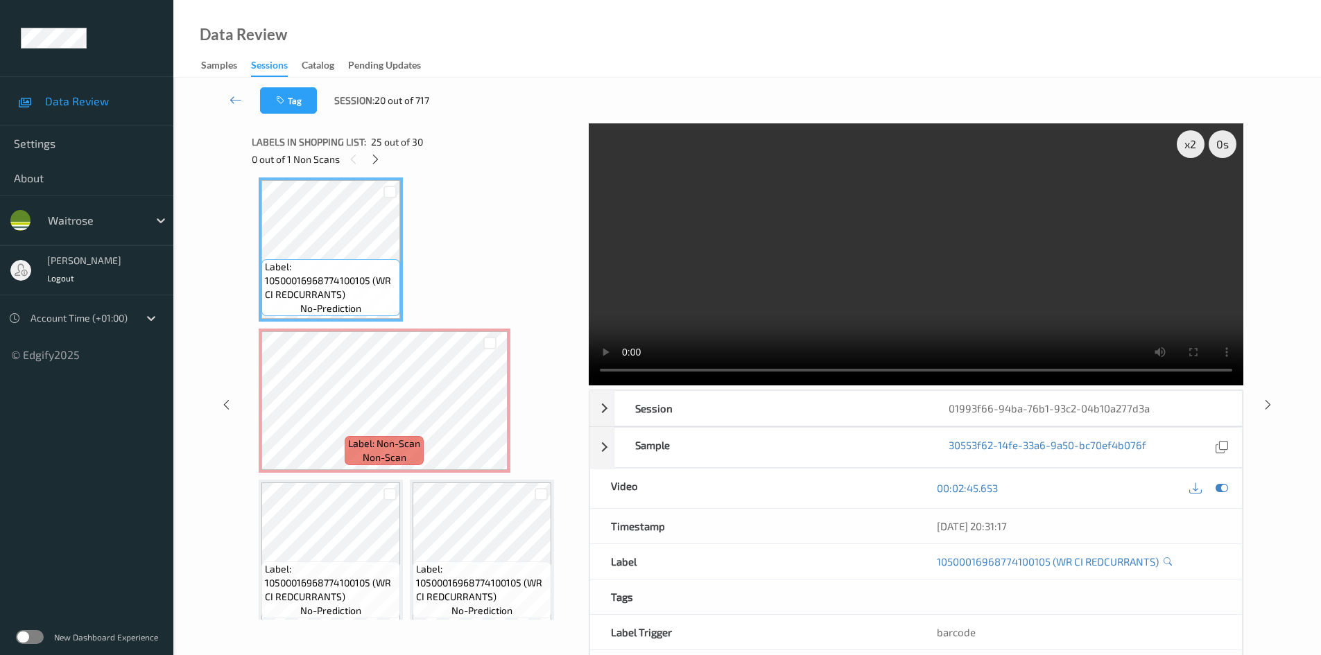
click at [963, 304] on video at bounding box center [916, 254] width 655 height 262
click at [1026, 303] on video at bounding box center [916, 254] width 655 height 262
click at [1088, 257] on video at bounding box center [916, 254] width 655 height 262
click at [956, 273] on video at bounding box center [916, 254] width 655 height 262
click at [985, 269] on video at bounding box center [916, 254] width 655 height 262
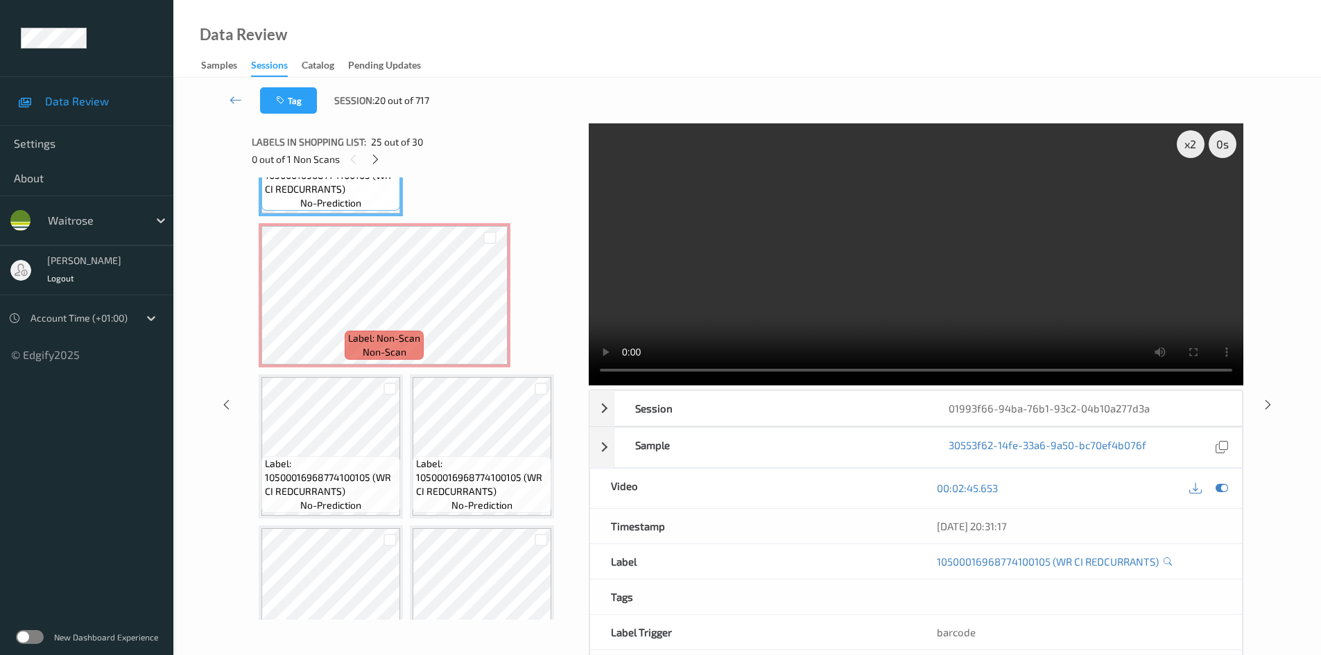
scroll to position [1983, 0]
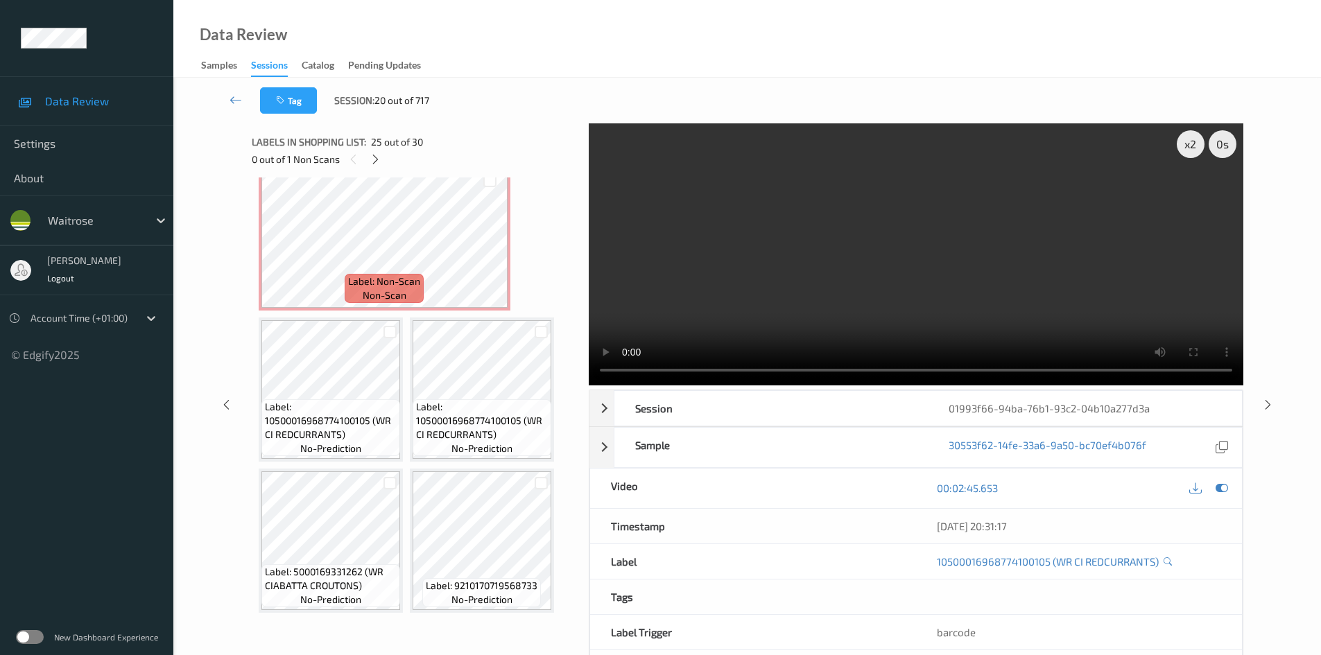
click at [920, 289] on video at bounding box center [916, 254] width 655 height 262
click at [970, 289] on video at bounding box center [916, 254] width 655 height 262
click at [920, 320] on video at bounding box center [916, 254] width 655 height 262
click at [970, 286] on video at bounding box center [916, 254] width 655 height 262
click at [487, 246] on icon at bounding box center [490, 250] width 12 height 12
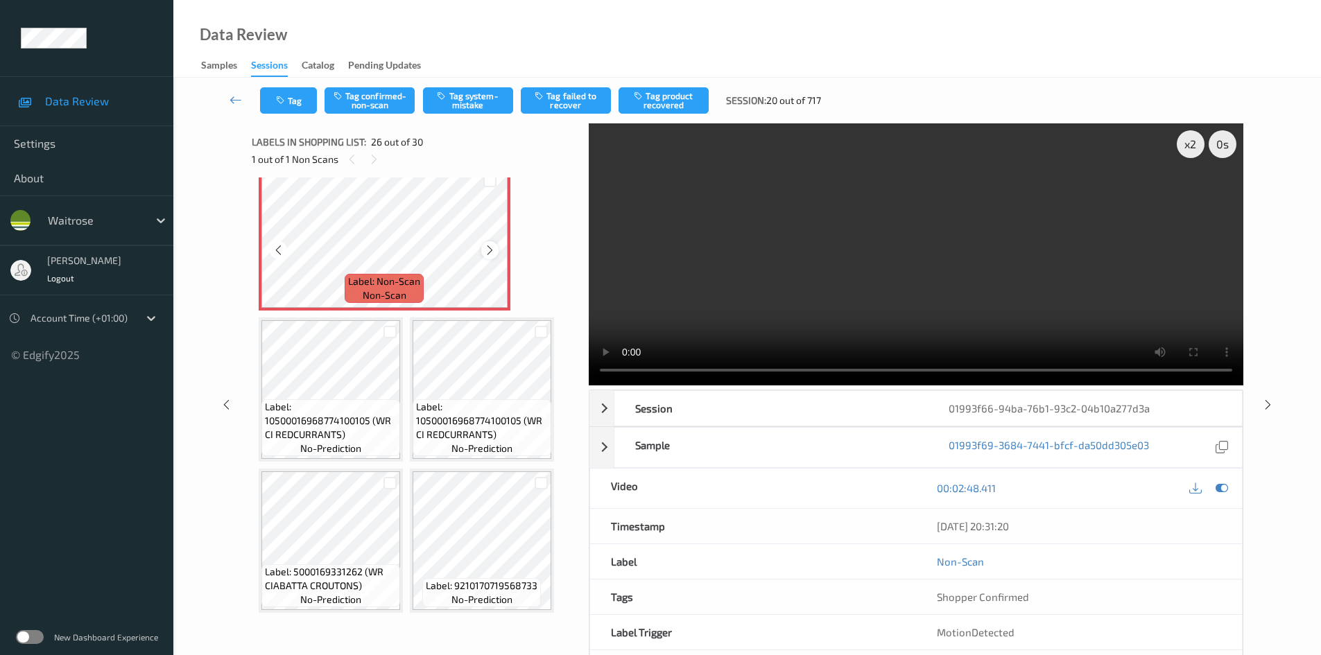
click at [490, 246] on icon at bounding box center [490, 250] width 12 height 12
click at [489, 246] on icon at bounding box center [490, 250] width 12 height 12
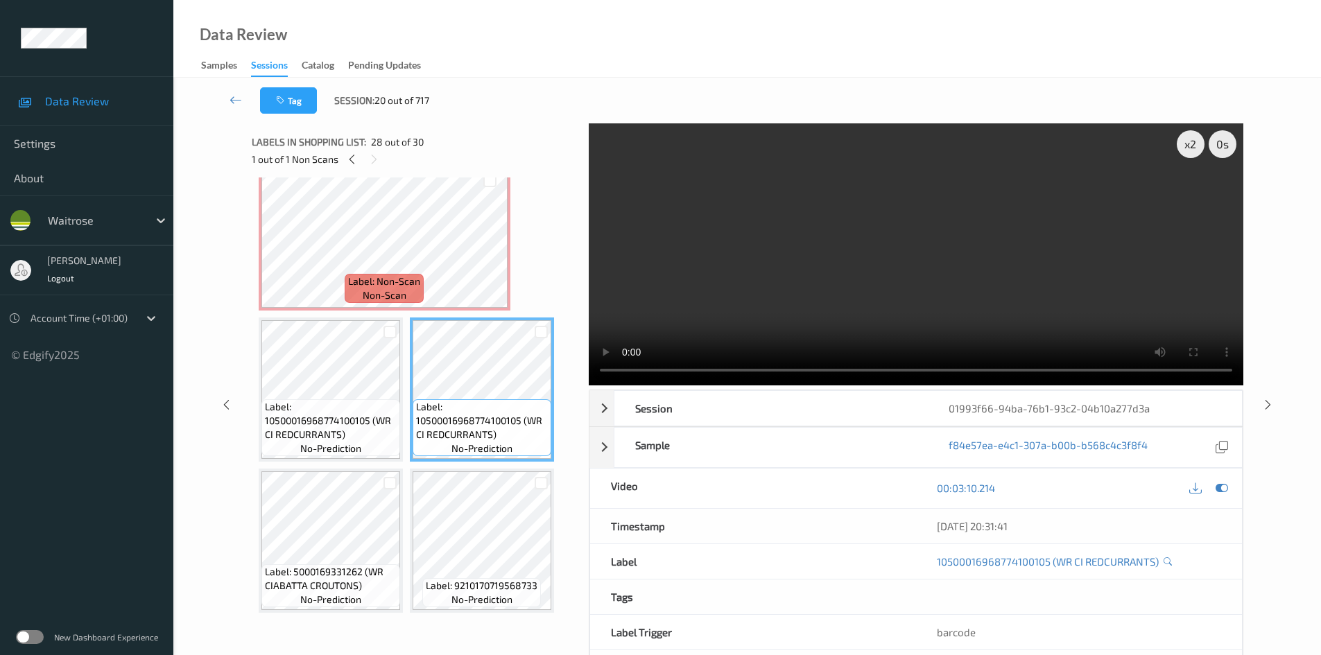
click at [1031, 386] on div "x 2 0 s Session 01993f66-94ba-76b1-93c2-04b10a277d3a Session ID 01993f66-94ba-7…" at bounding box center [916, 404] width 655 height 563
click at [1004, 320] on video at bounding box center [916, 254] width 655 height 262
drag, startPoint x: 999, startPoint y: 279, endPoint x: 930, endPoint y: 294, distance: 70.9
click at [1000, 279] on video at bounding box center [916, 254] width 655 height 262
click at [933, 267] on video at bounding box center [916, 254] width 655 height 262
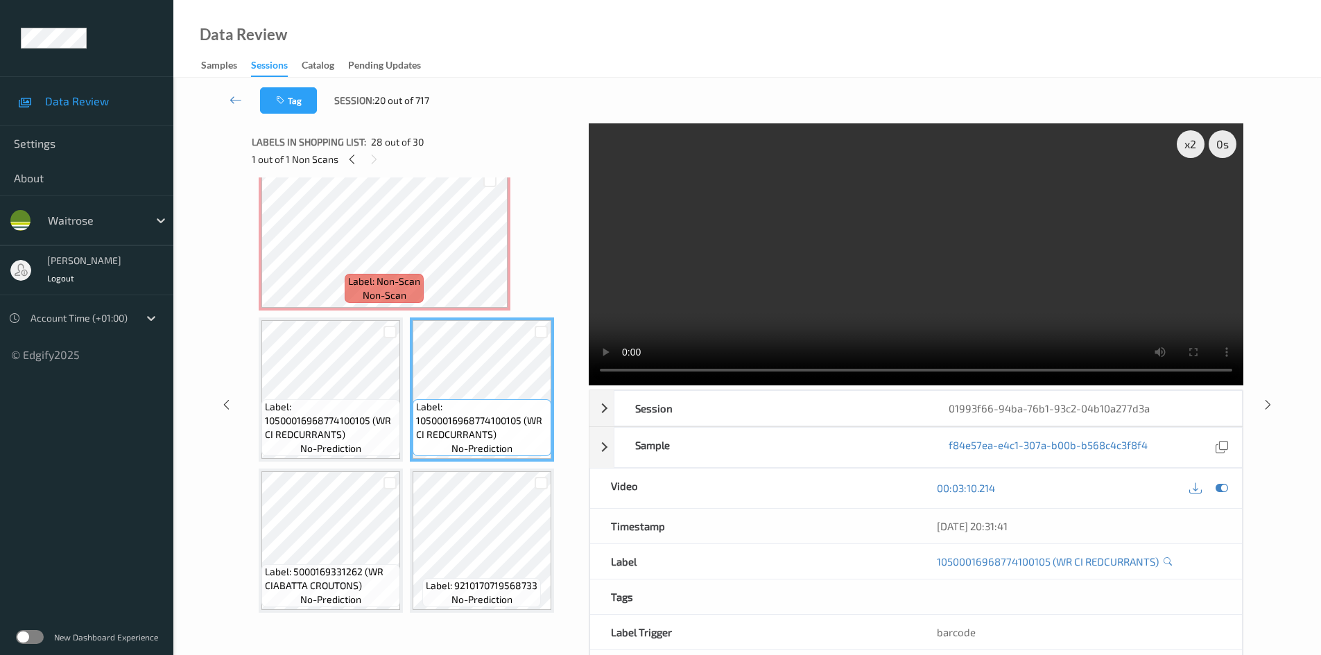
click at [802, 231] on video at bounding box center [916, 254] width 655 height 262
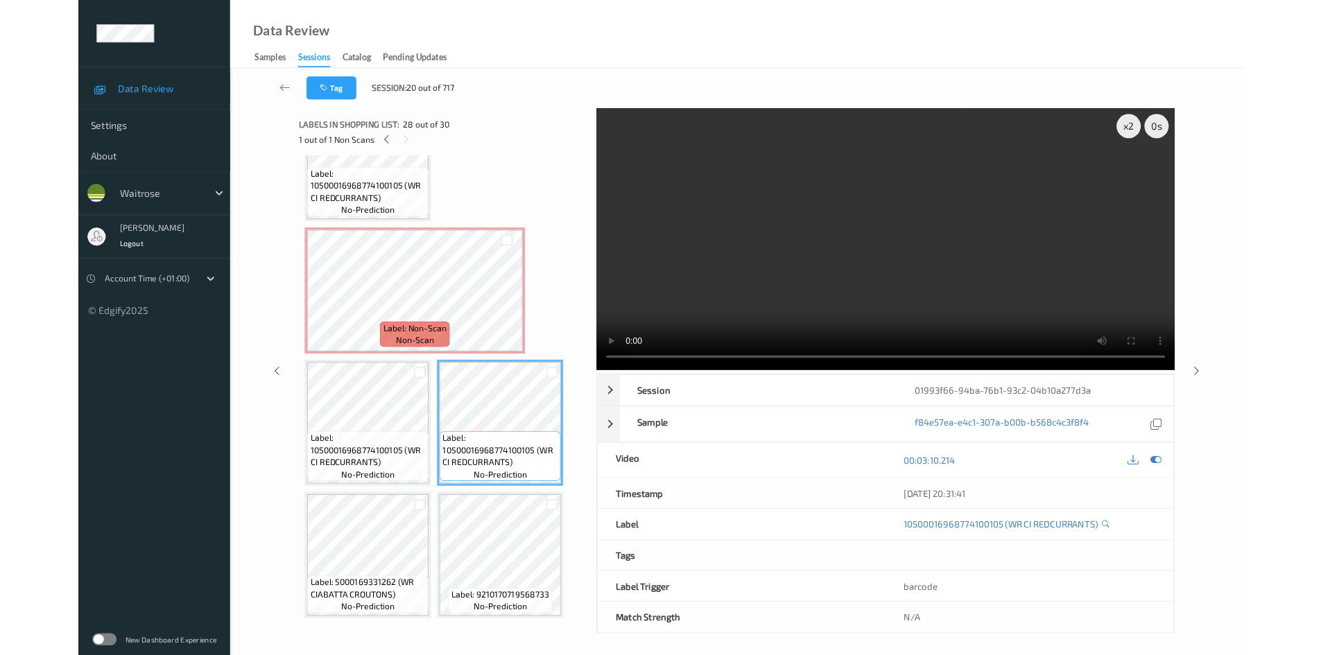
scroll to position [1890, 0]
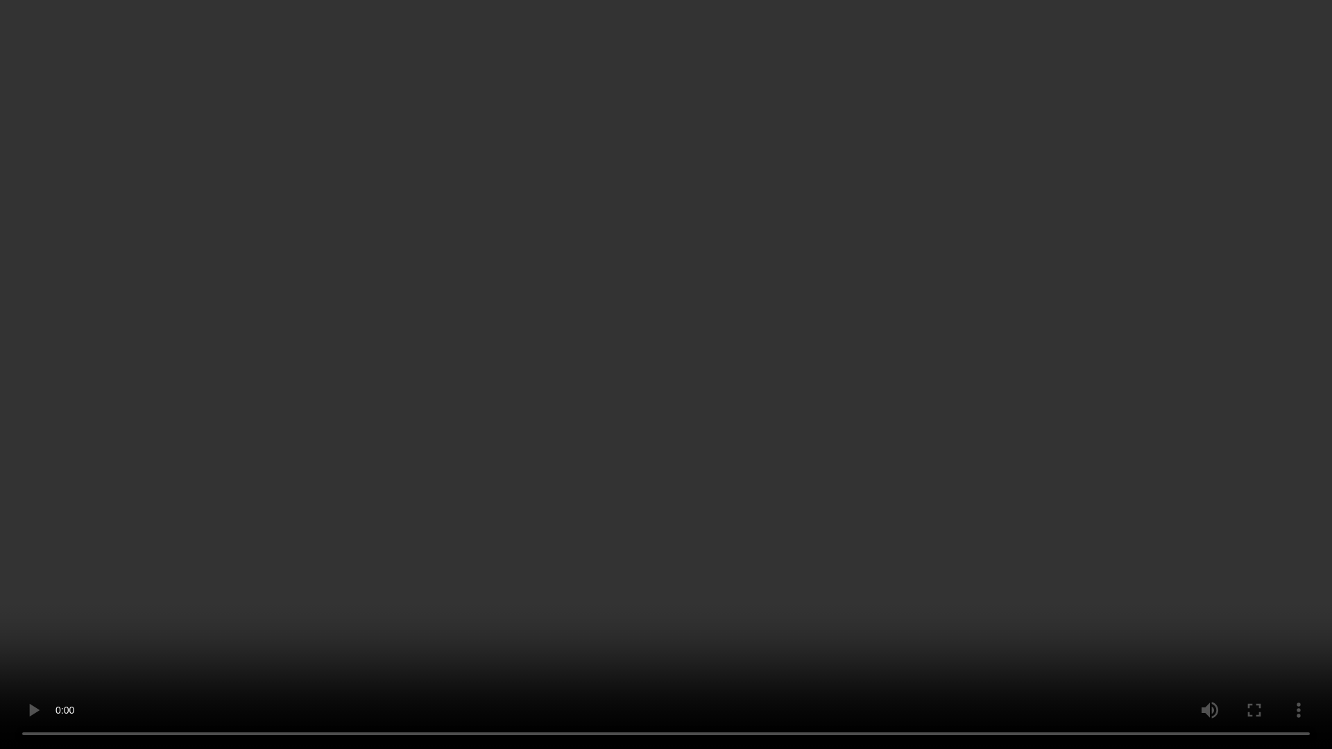
click at [927, 622] on video at bounding box center [666, 374] width 1332 height 749
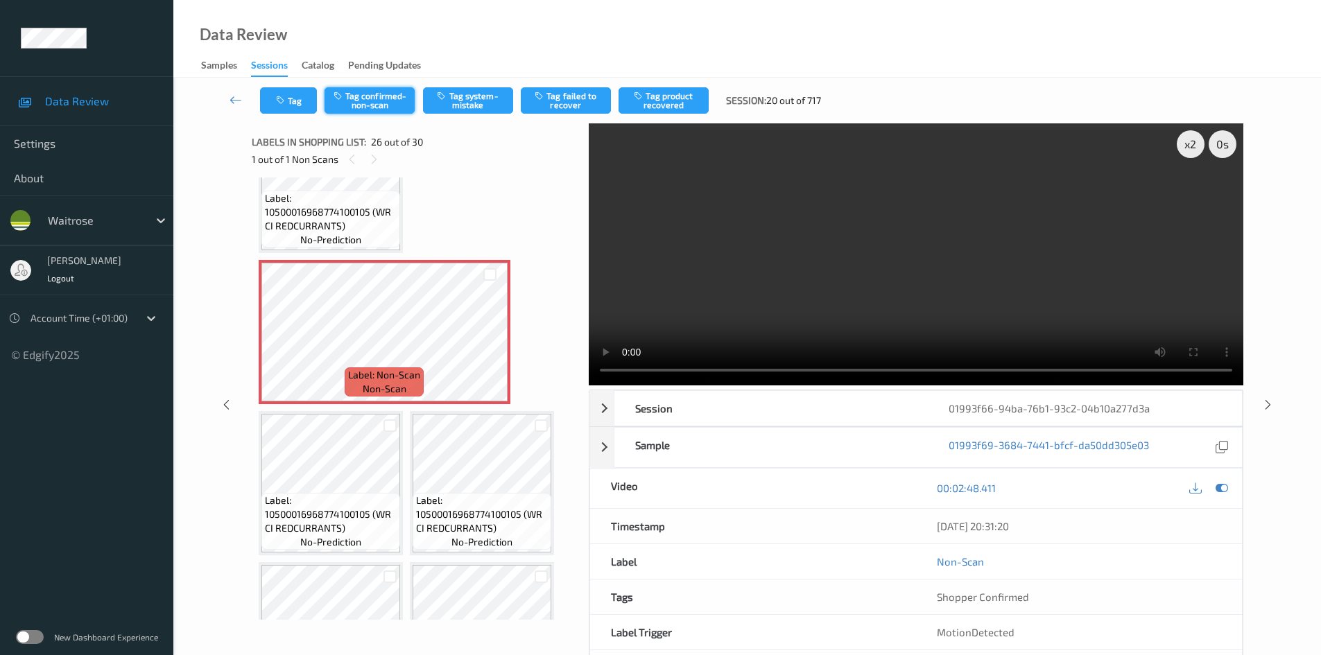
click at [386, 109] on button "Tag confirmed-non-scan" at bounding box center [370, 100] width 90 height 26
click at [685, 101] on button "Tag product recovered" at bounding box center [664, 100] width 90 height 26
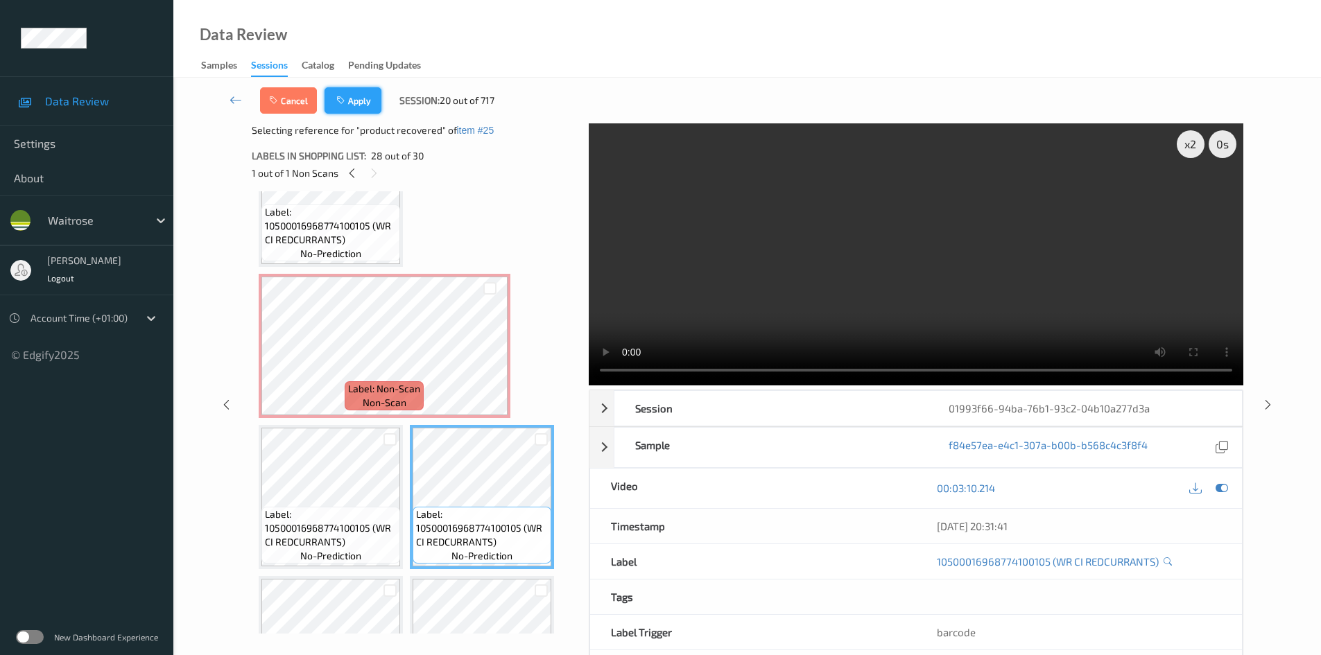
click at [361, 93] on button "Apply" at bounding box center [353, 100] width 57 height 26
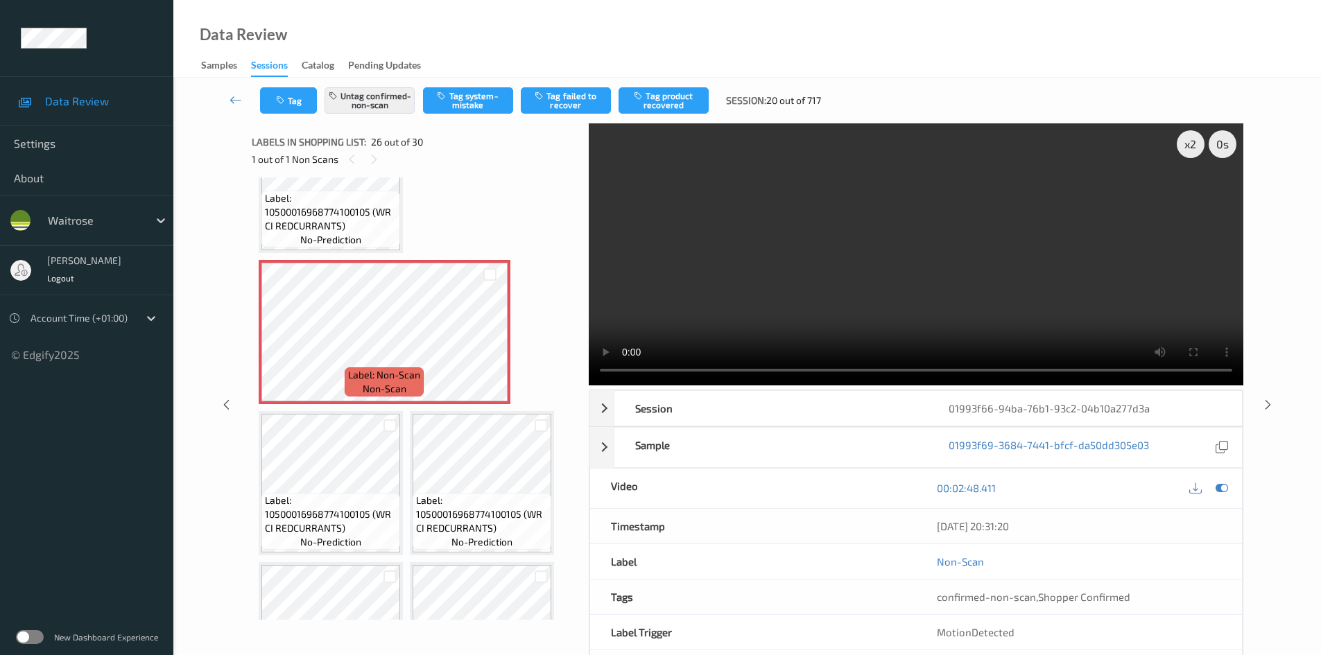
scroll to position [1821, 0]
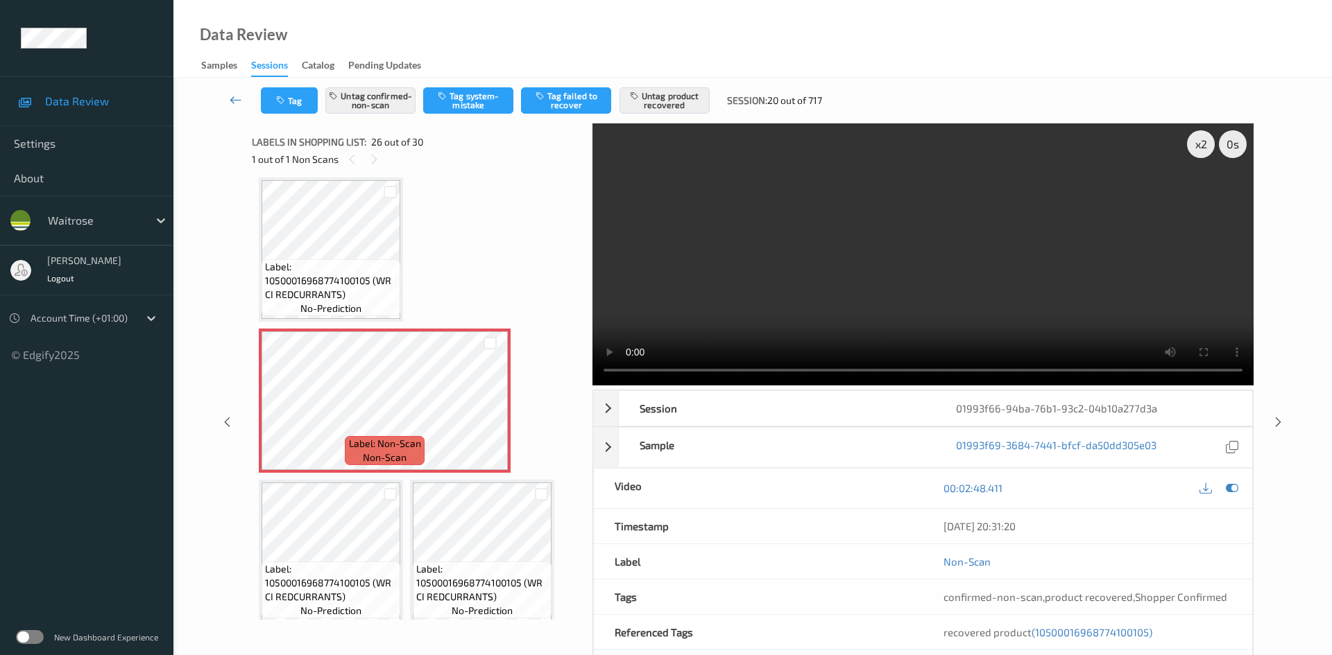
click at [232, 92] on link at bounding box center [236, 100] width 49 height 26
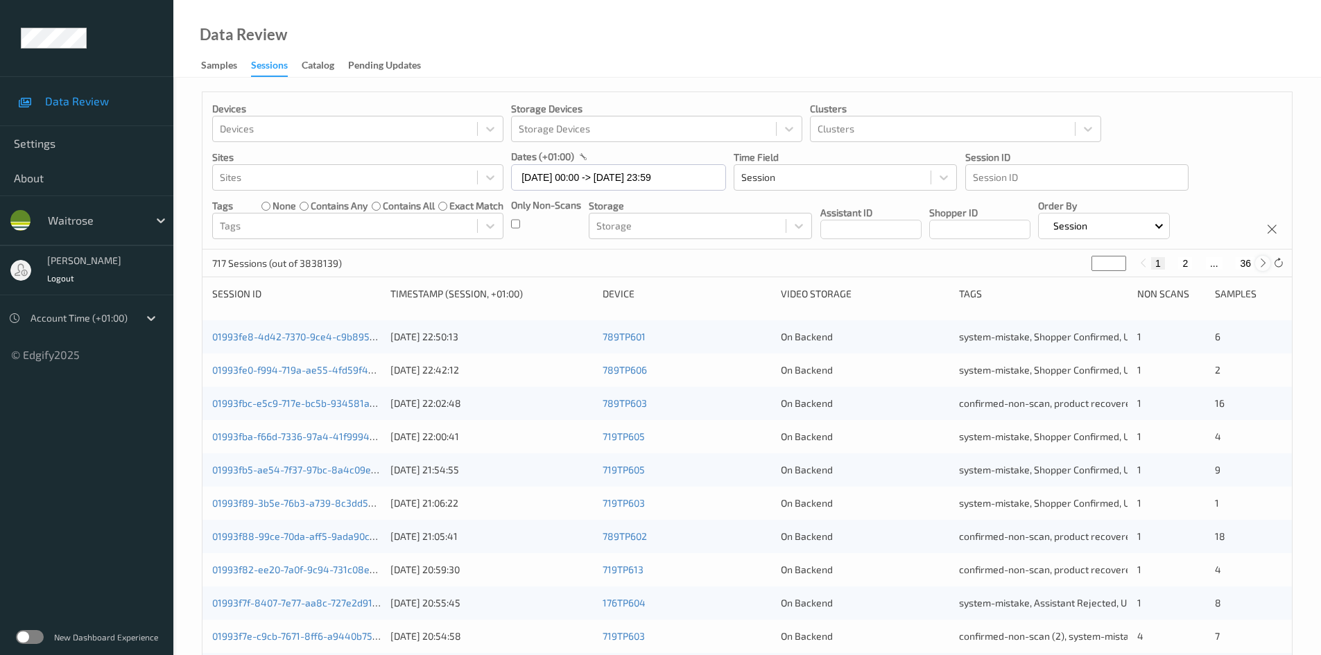
click at [1259, 268] on icon at bounding box center [1263, 263] width 10 height 10
type input "*"
click at [1259, 268] on icon at bounding box center [1263, 263] width 10 height 10
type input "*"
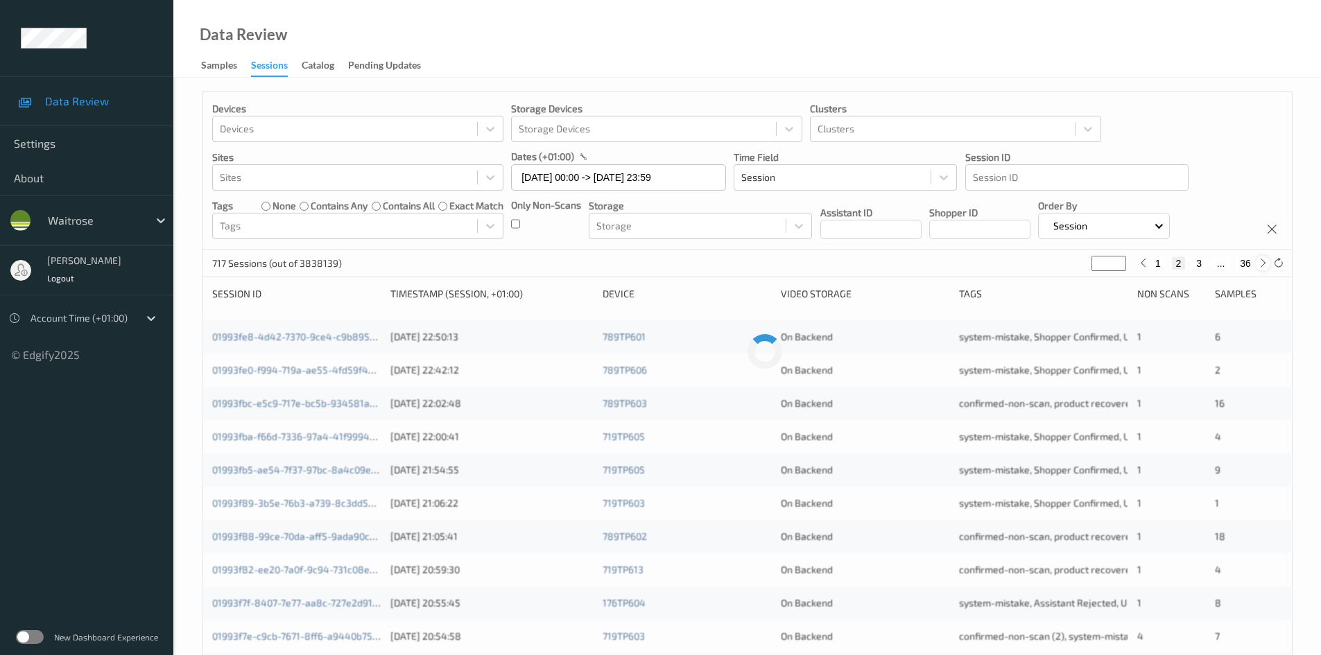
type input "*"
click at [1259, 268] on icon at bounding box center [1263, 263] width 10 height 10
type input "*"
click at [1259, 268] on icon at bounding box center [1263, 263] width 10 height 10
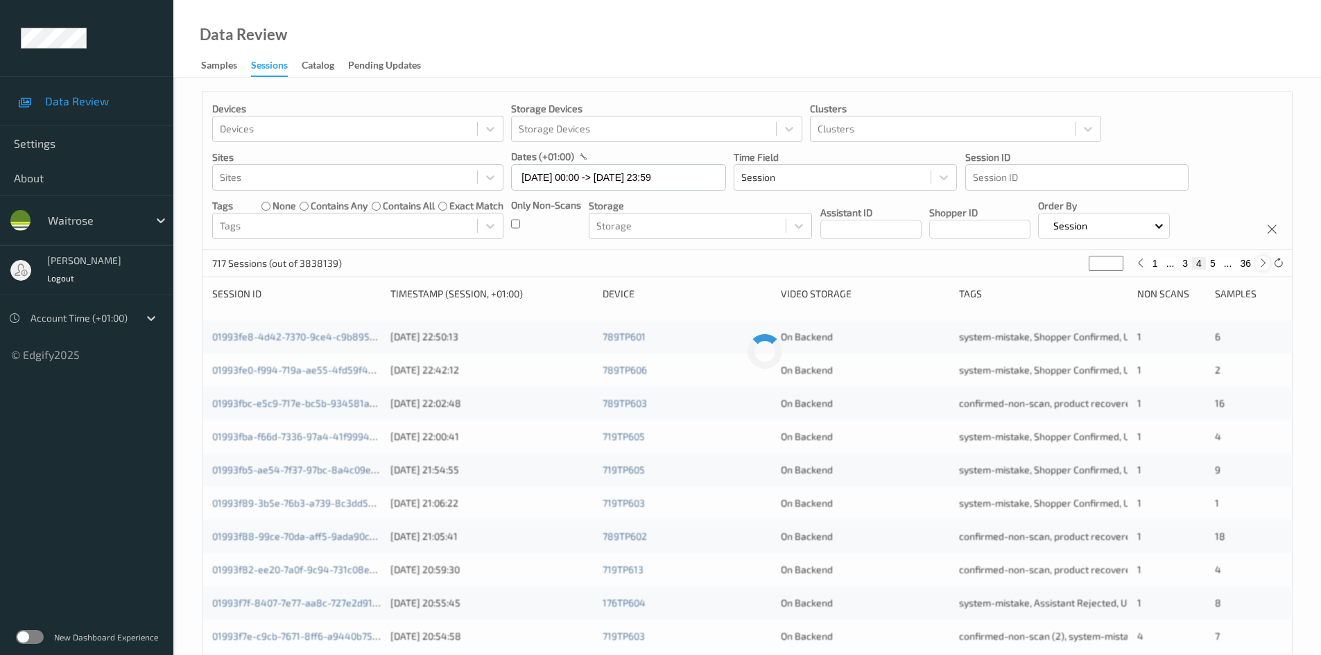
type input "*"
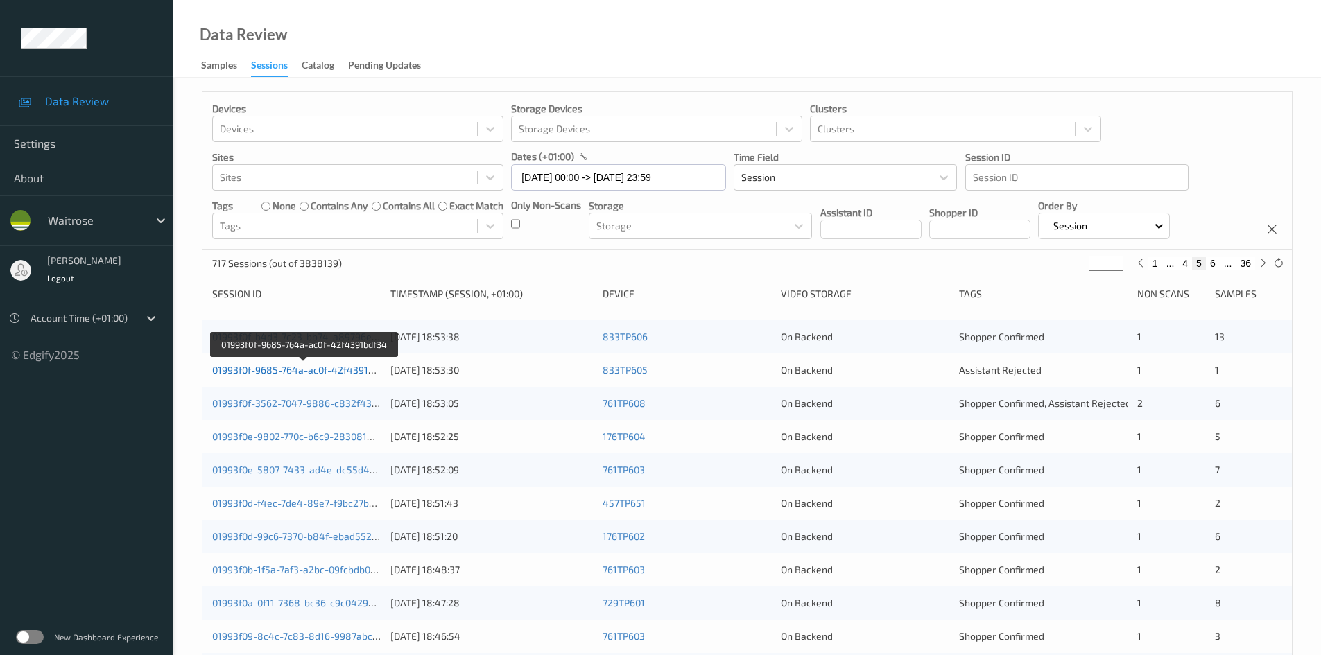
click at [273, 370] on link "01993f0f-9685-764a-ac0f-42f4391bdf34" at bounding box center [303, 370] width 182 height 12
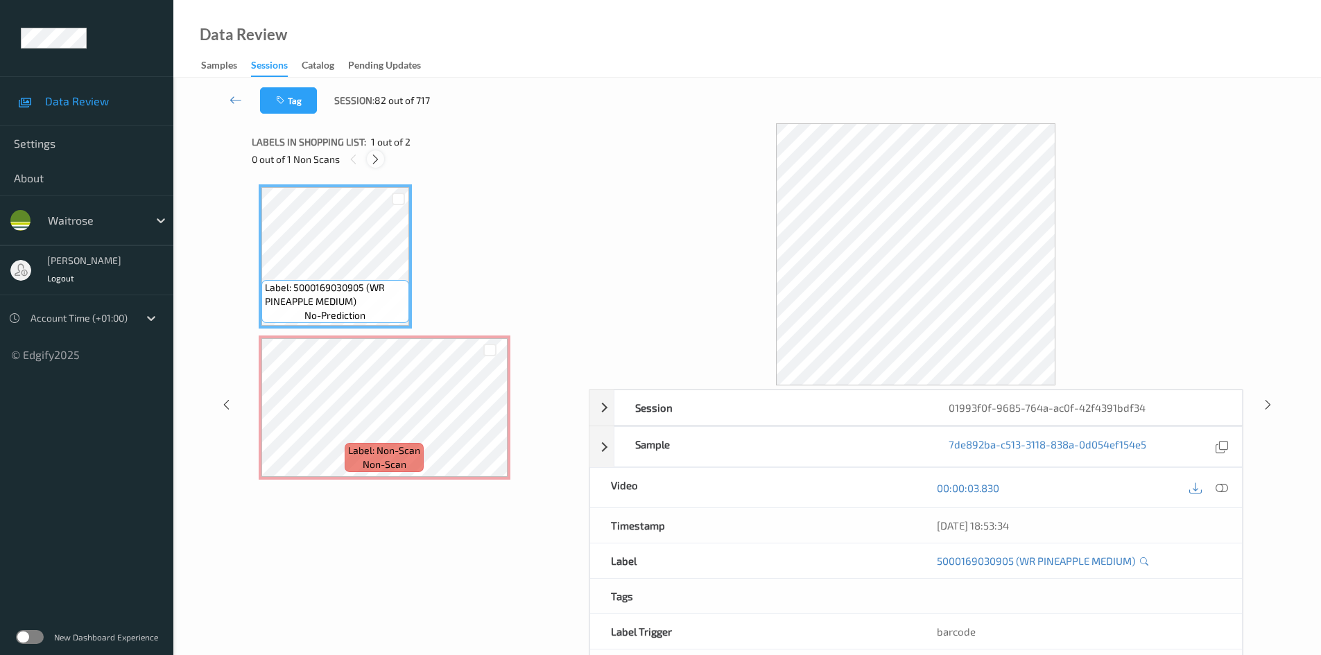
click at [374, 160] on icon at bounding box center [376, 159] width 12 height 12
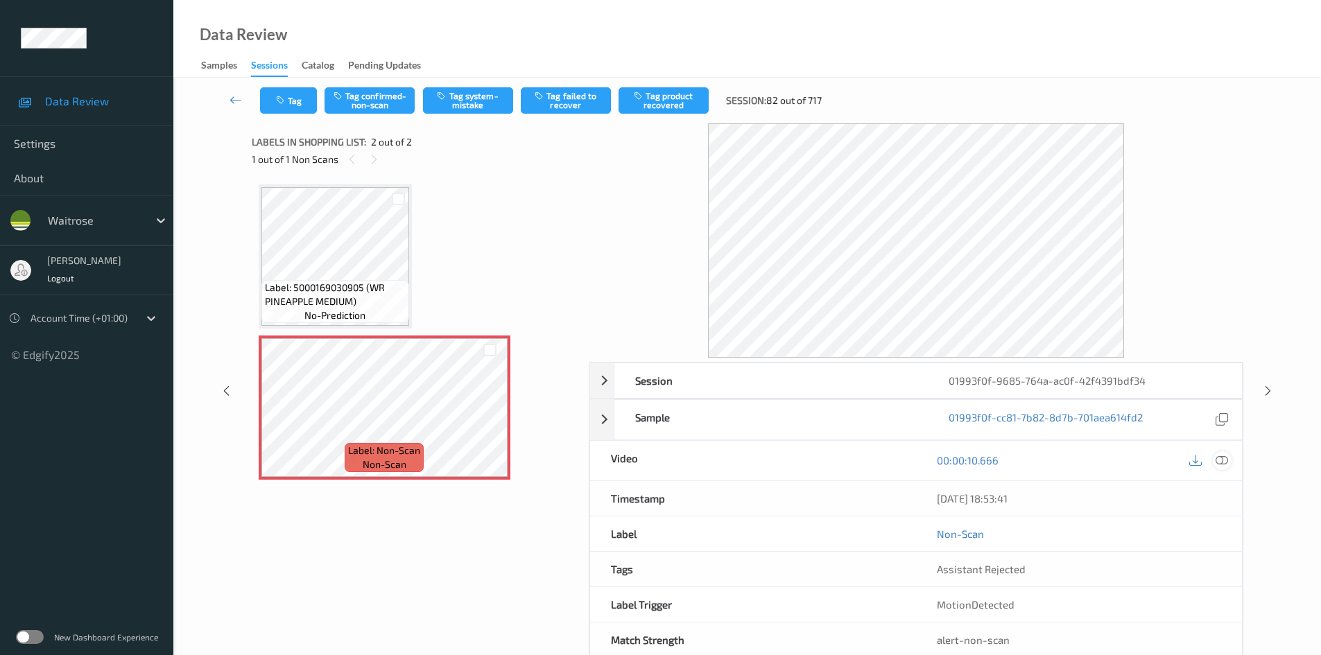
click at [1223, 461] on icon at bounding box center [1222, 460] width 12 height 12
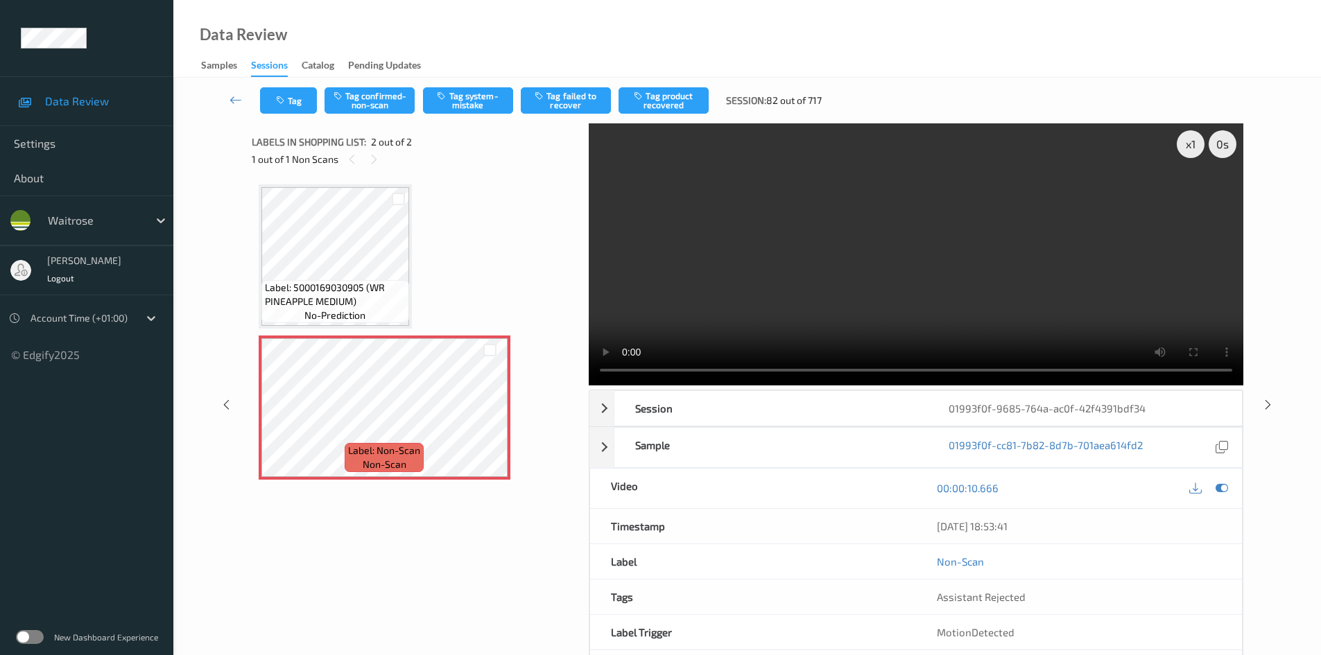
click at [778, 283] on video at bounding box center [916, 254] width 655 height 262
click at [865, 263] on video at bounding box center [916, 254] width 655 height 262
click at [1185, 144] on div "x 1" at bounding box center [1191, 144] width 28 height 28
click at [915, 287] on video at bounding box center [916, 254] width 655 height 262
click at [780, 284] on video at bounding box center [916, 254] width 655 height 262
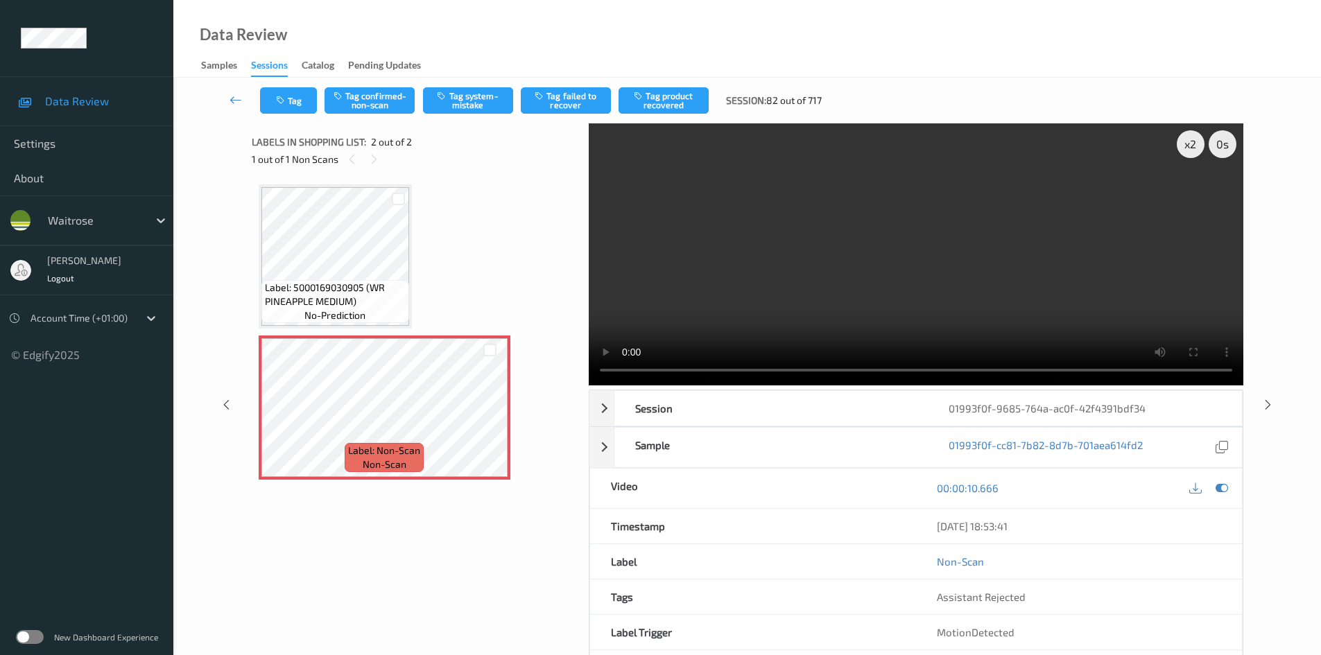
drag, startPoint x: 746, startPoint y: 273, endPoint x: 617, endPoint y: 313, distance: 135.8
click at [739, 279] on video at bounding box center [916, 254] width 655 height 262
click at [470, 98] on button "Tag system-mistake" at bounding box center [468, 100] width 90 height 26
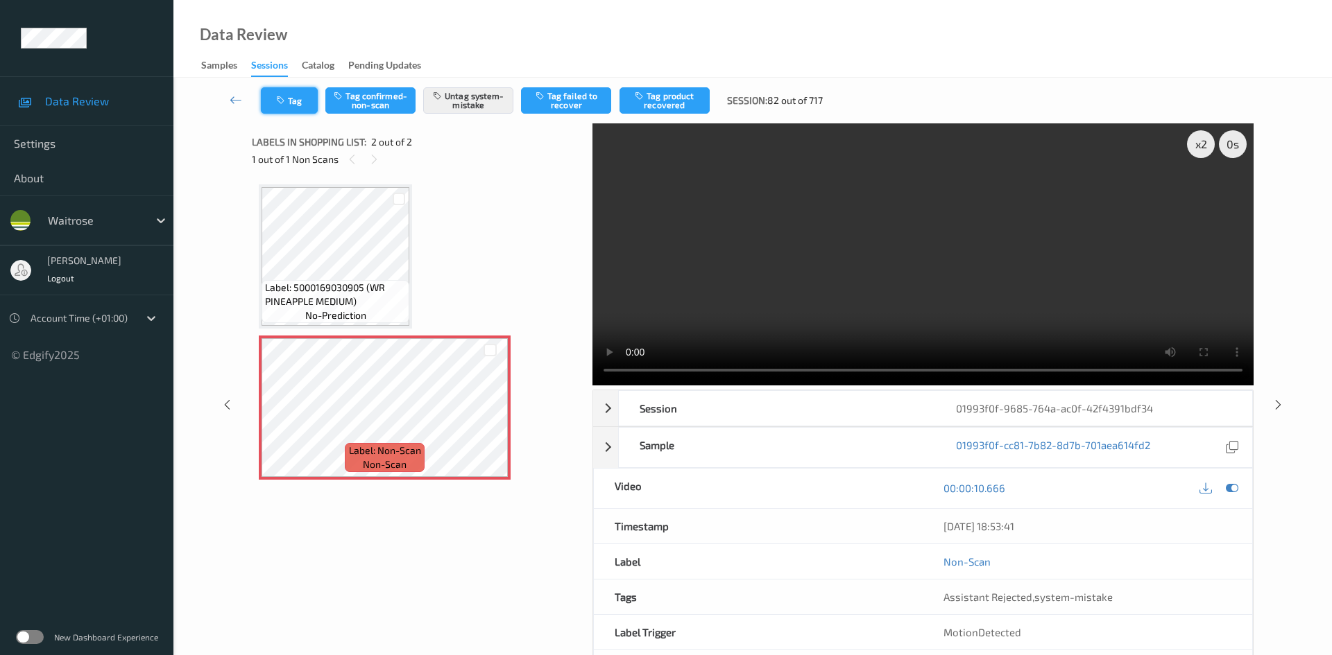
click at [270, 94] on button "Tag" at bounding box center [289, 100] width 57 height 26
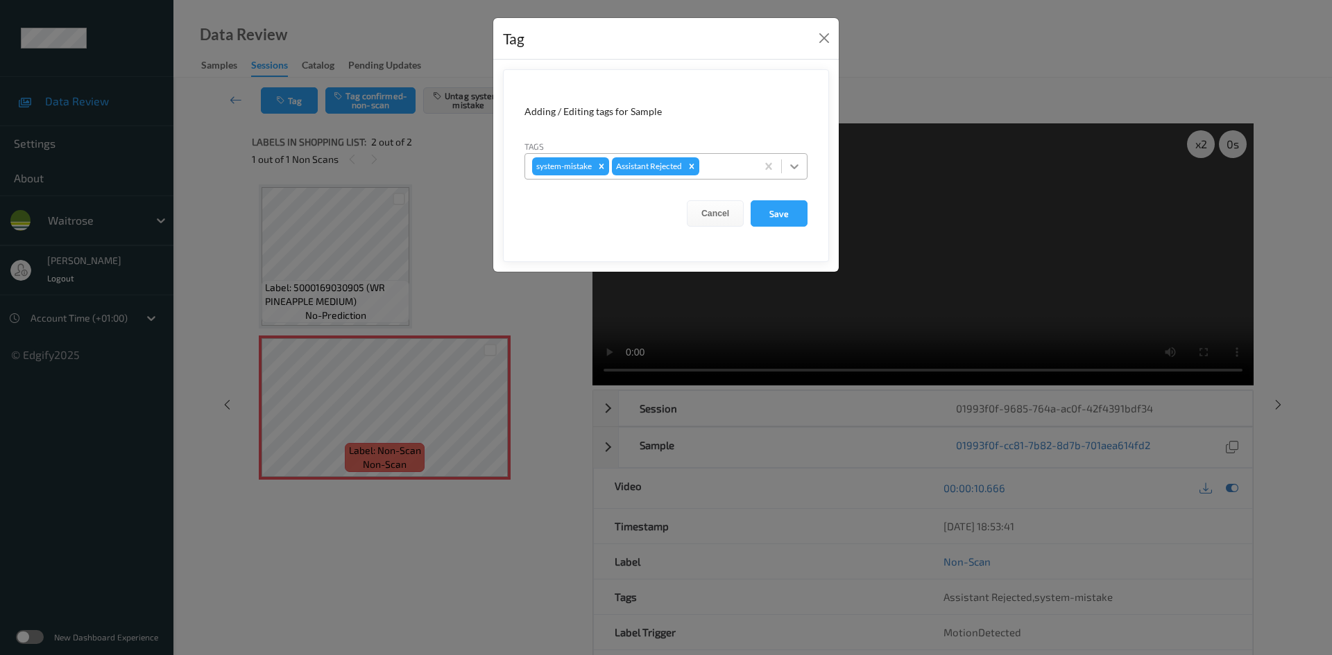
click at [795, 168] on icon at bounding box center [794, 166] width 8 height 5
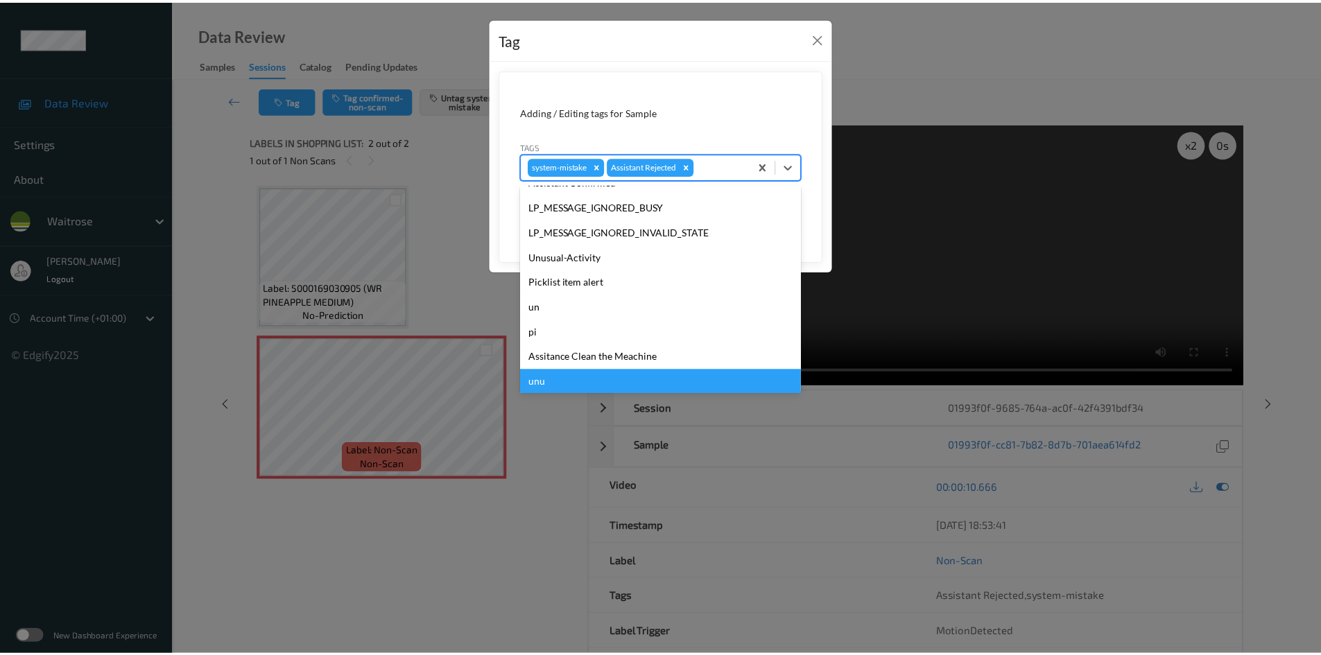
scroll to position [322, 0]
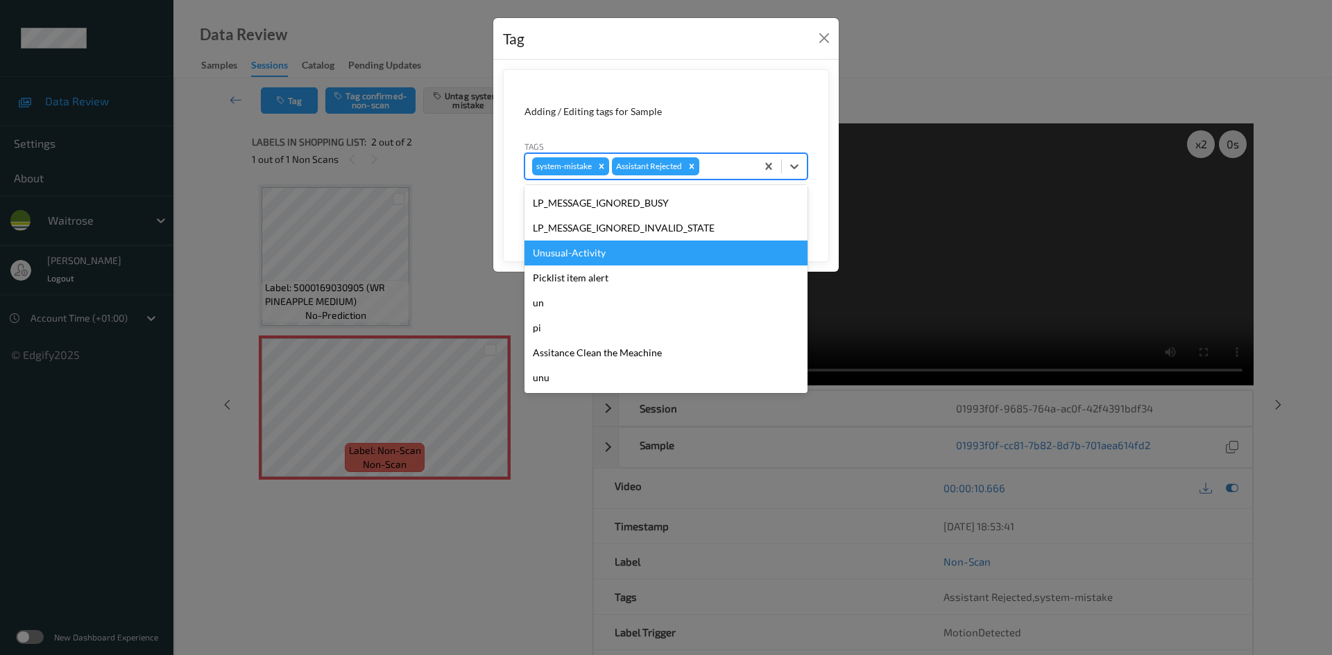
click at [589, 254] on div "Unusual-Activity" at bounding box center [665, 253] width 283 height 25
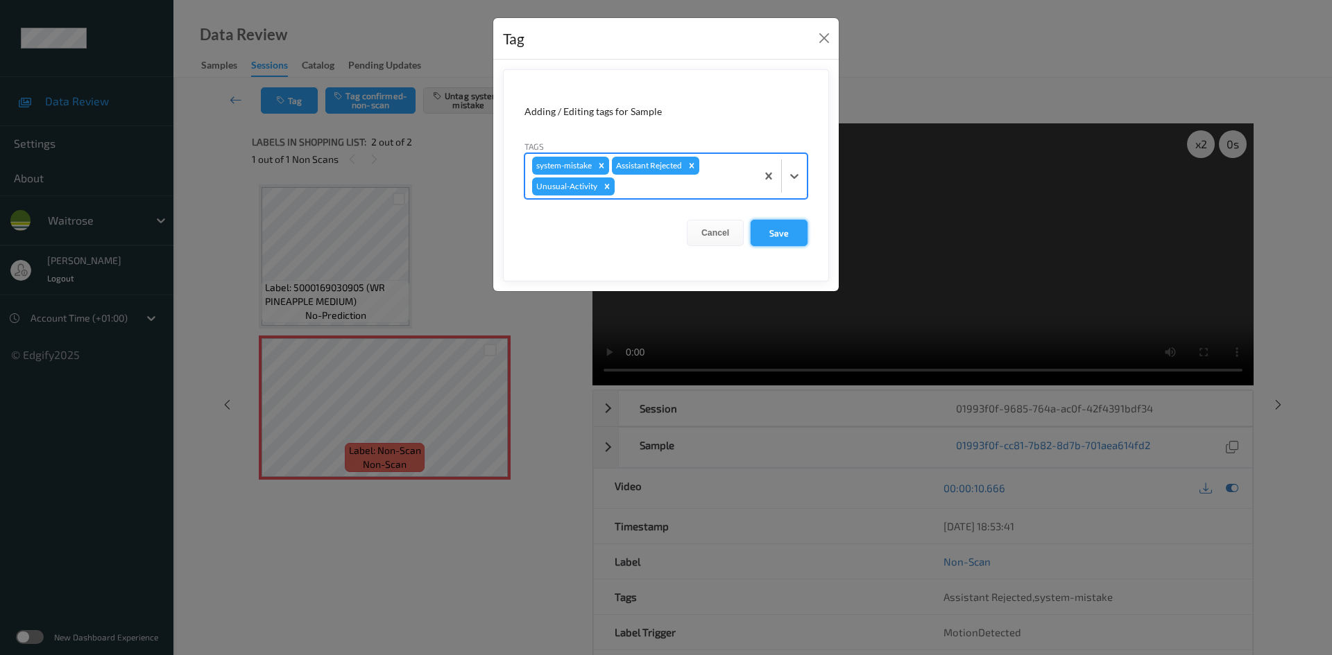
click at [782, 230] on button "Save" at bounding box center [778, 233] width 57 height 26
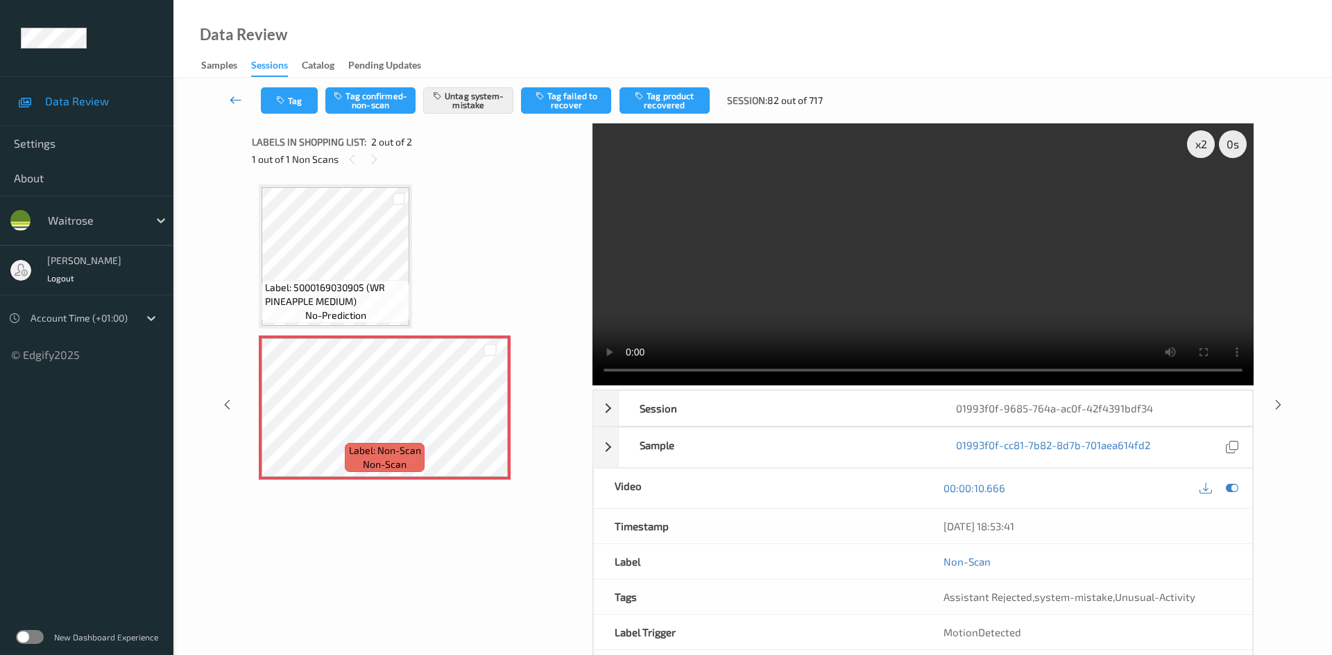
click at [235, 88] on link at bounding box center [236, 100] width 49 height 26
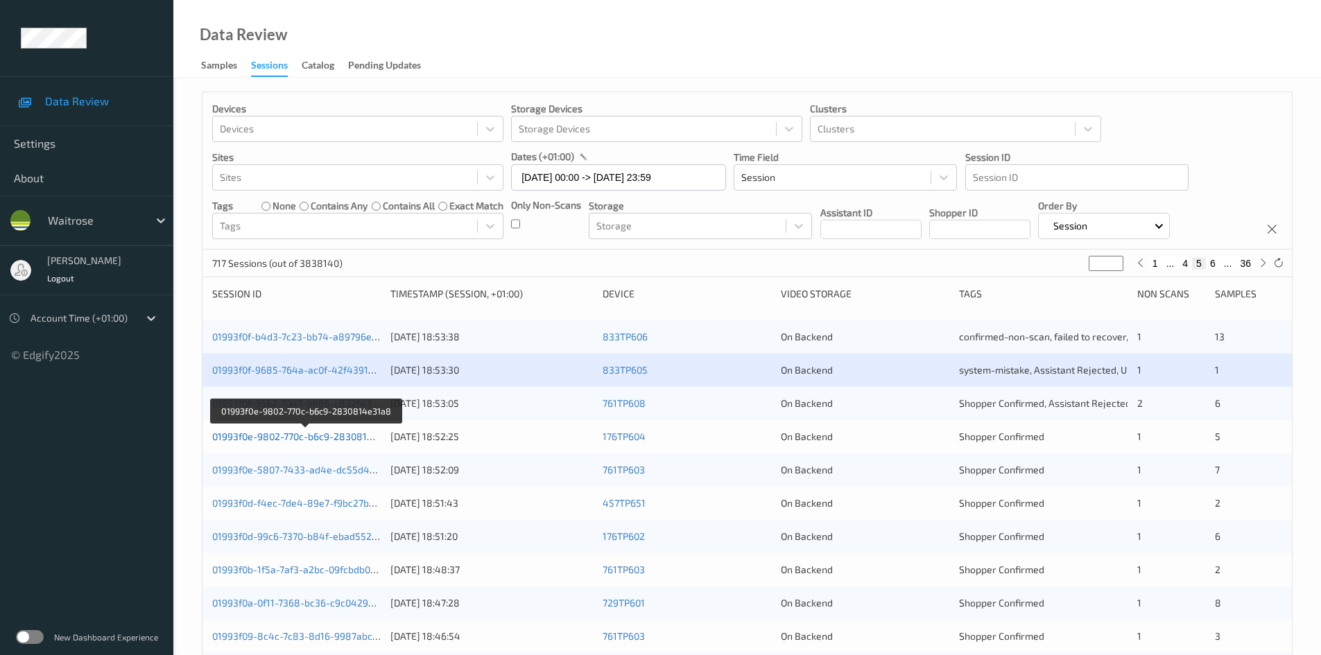
click at [260, 439] on link "01993f0e-9802-770c-b6c9-2830814e31a8" at bounding box center [306, 437] width 188 height 12
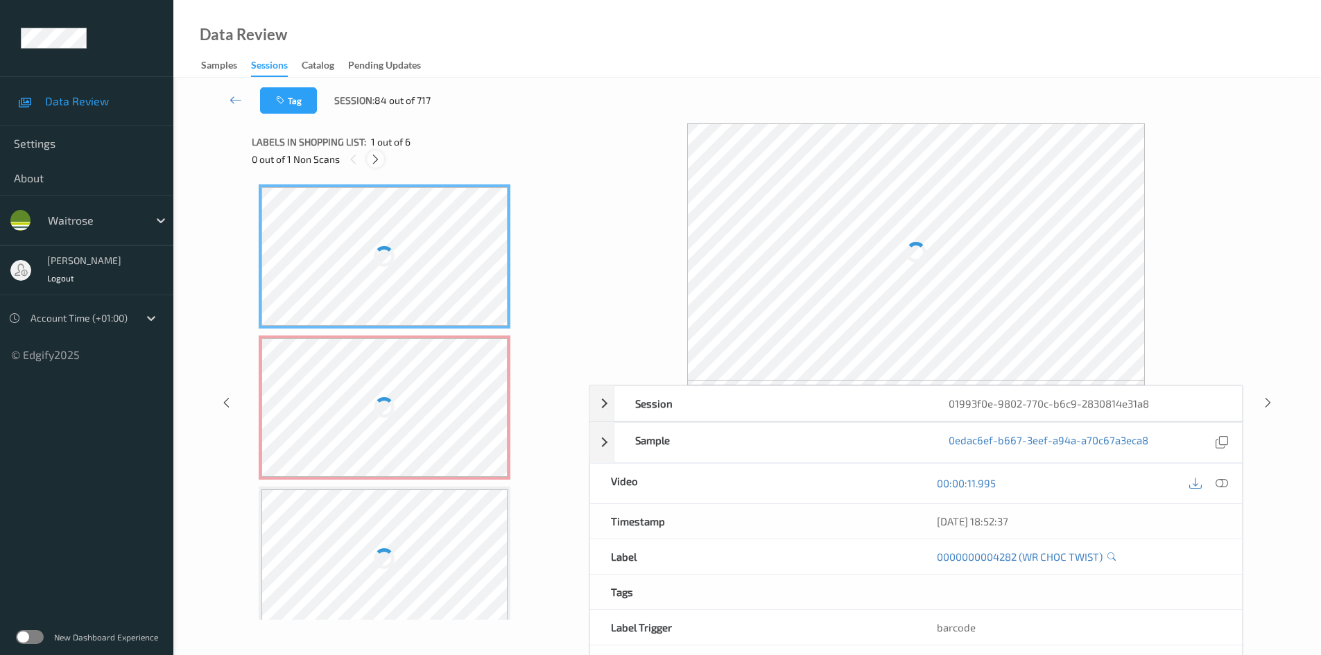
click at [374, 162] on icon at bounding box center [376, 159] width 12 height 12
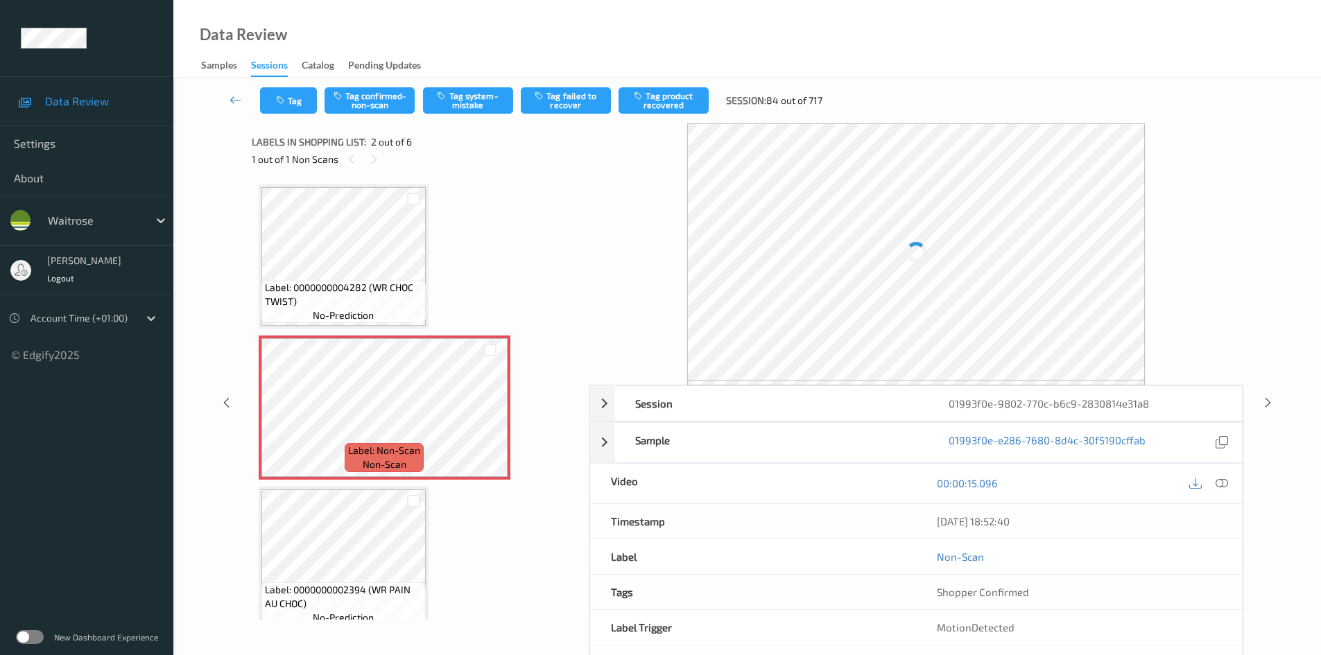
scroll to position [7, 0]
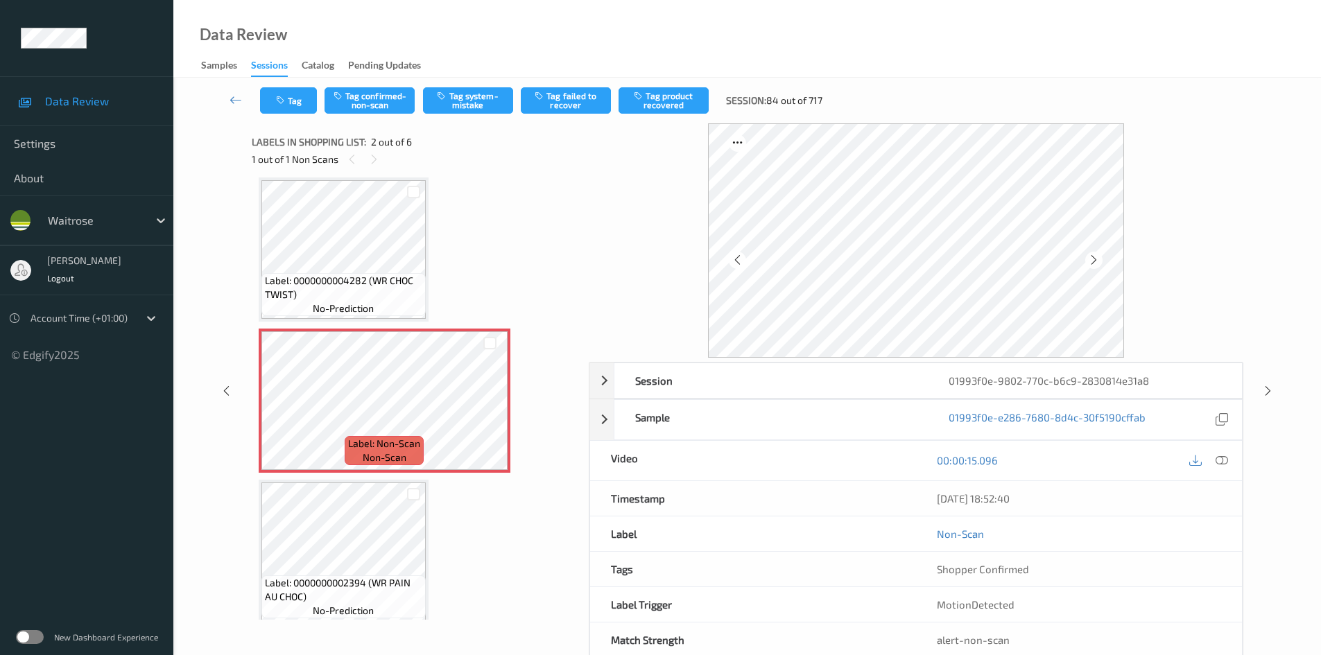
click at [1221, 456] on icon at bounding box center [1222, 460] width 12 height 12
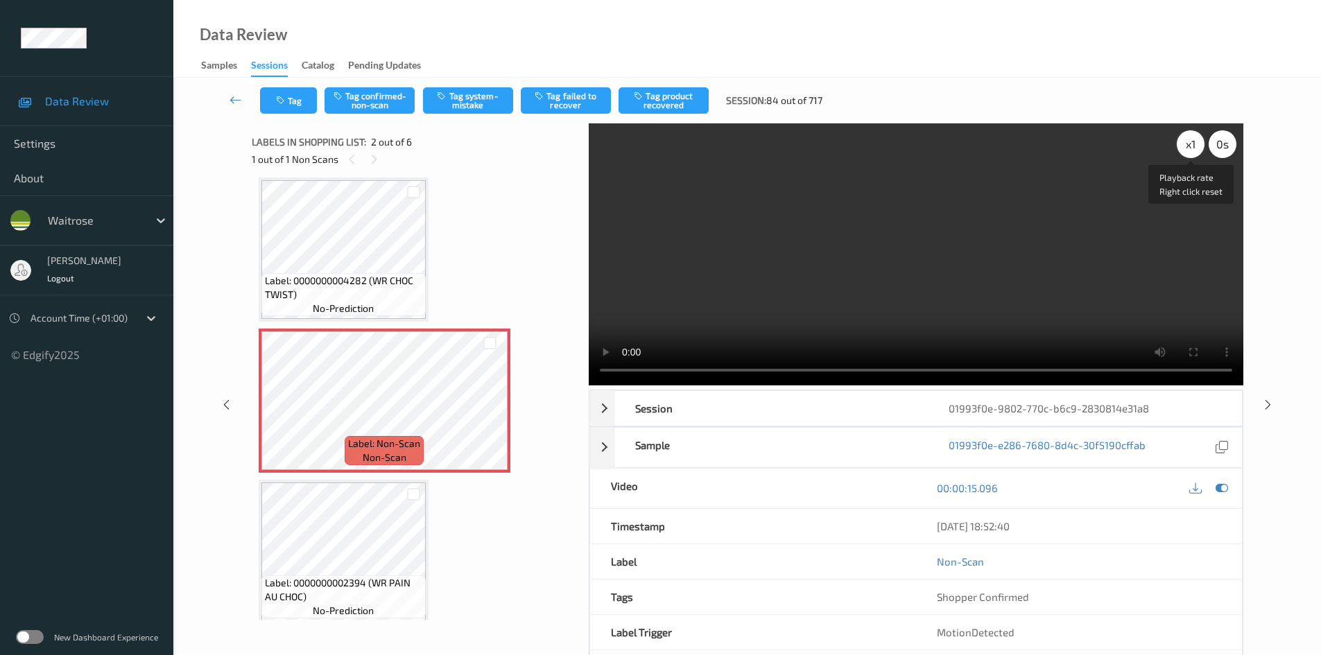
click at [1183, 142] on div "x 1" at bounding box center [1191, 144] width 28 height 28
click at [1183, 142] on div "x 2" at bounding box center [1191, 144] width 28 height 28
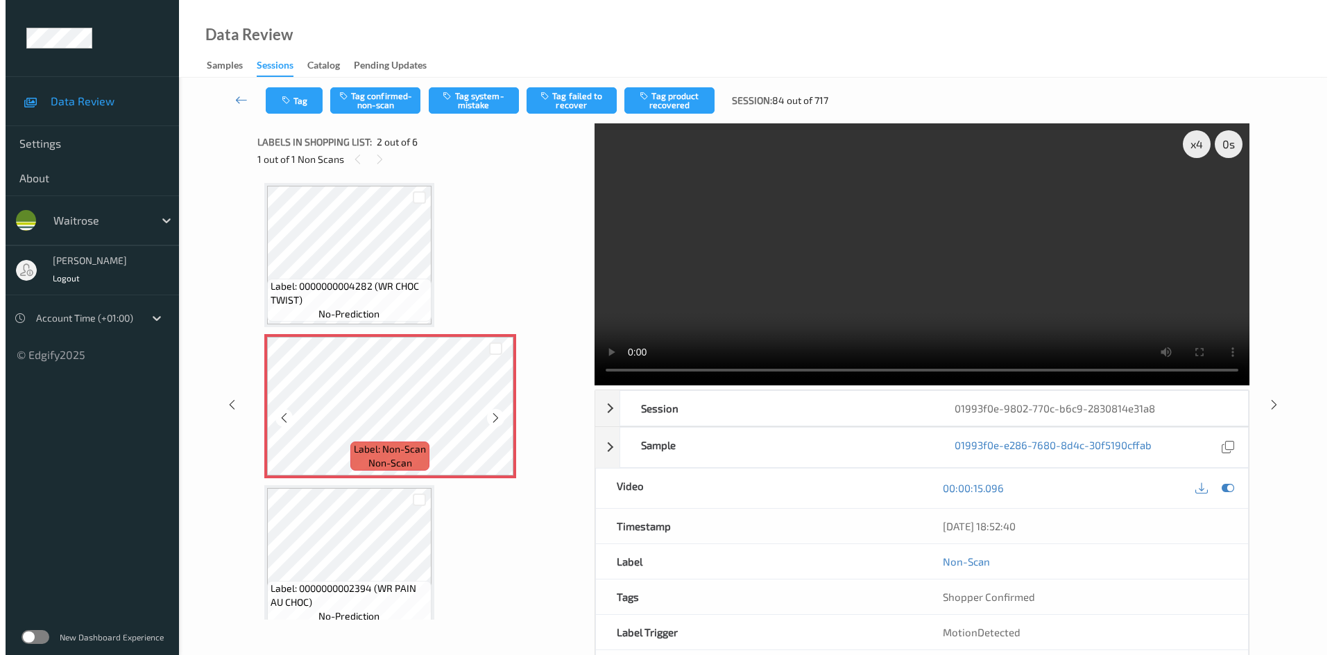
scroll to position [0, 0]
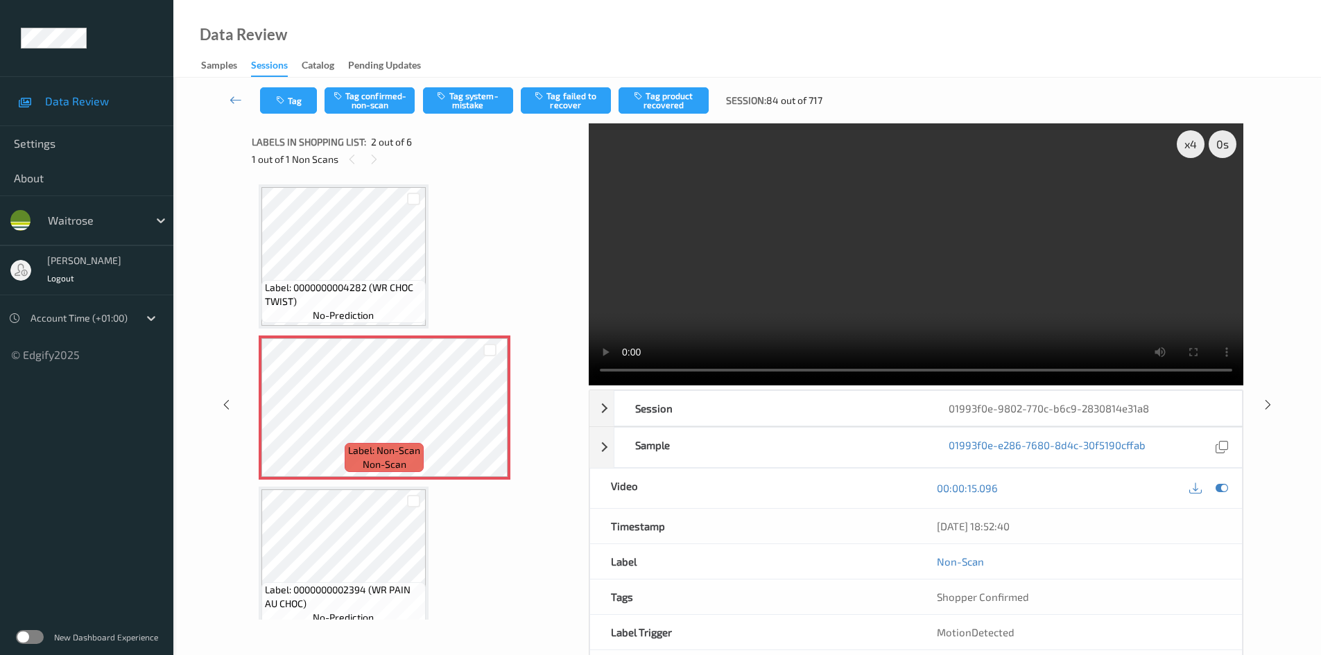
click at [820, 214] on video at bounding box center [916, 254] width 655 height 262
click at [818, 218] on video at bounding box center [916, 254] width 655 height 262
click at [922, 268] on video at bounding box center [916, 254] width 655 height 262
click at [882, 327] on video at bounding box center [916, 254] width 655 height 262
click at [1046, 210] on video at bounding box center [916, 254] width 655 height 262
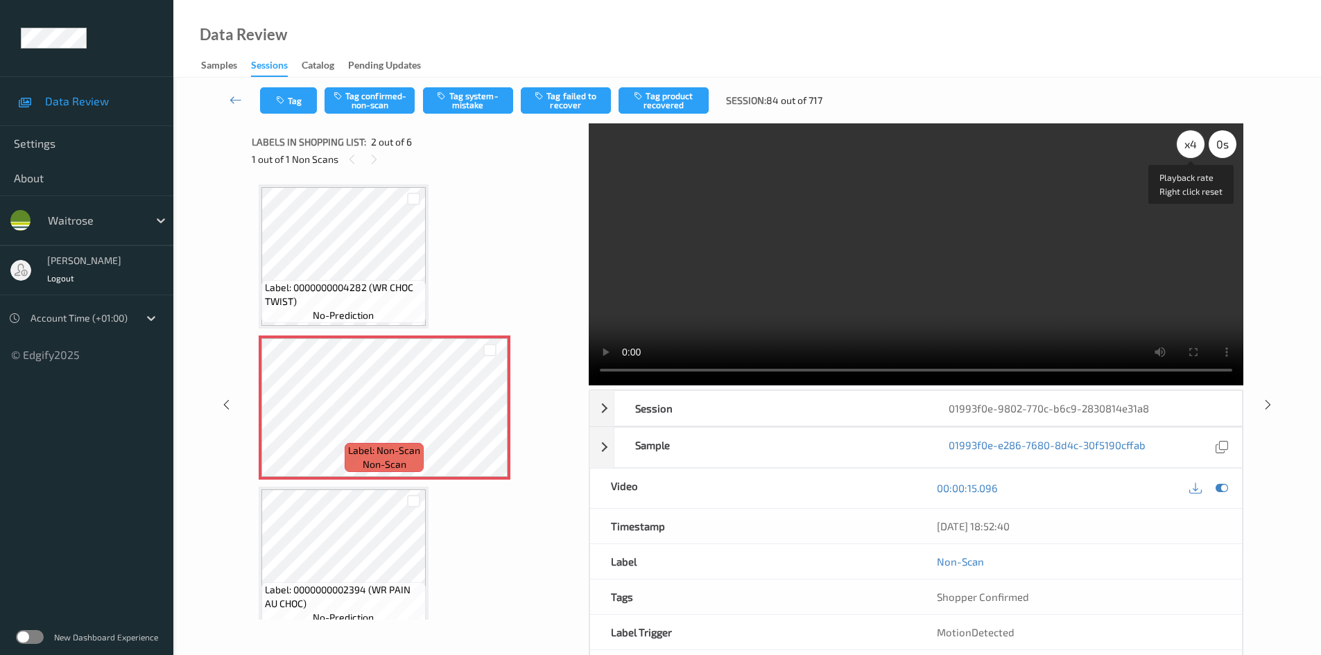
click at [1188, 141] on div "x 4" at bounding box center [1191, 144] width 28 height 28
click at [1188, 141] on div "x 8" at bounding box center [1191, 144] width 28 height 28
click at [1188, 146] on div "x 1" at bounding box center [1191, 144] width 28 height 28
click at [973, 282] on video at bounding box center [916, 254] width 655 height 262
click at [870, 263] on video at bounding box center [916, 254] width 655 height 262
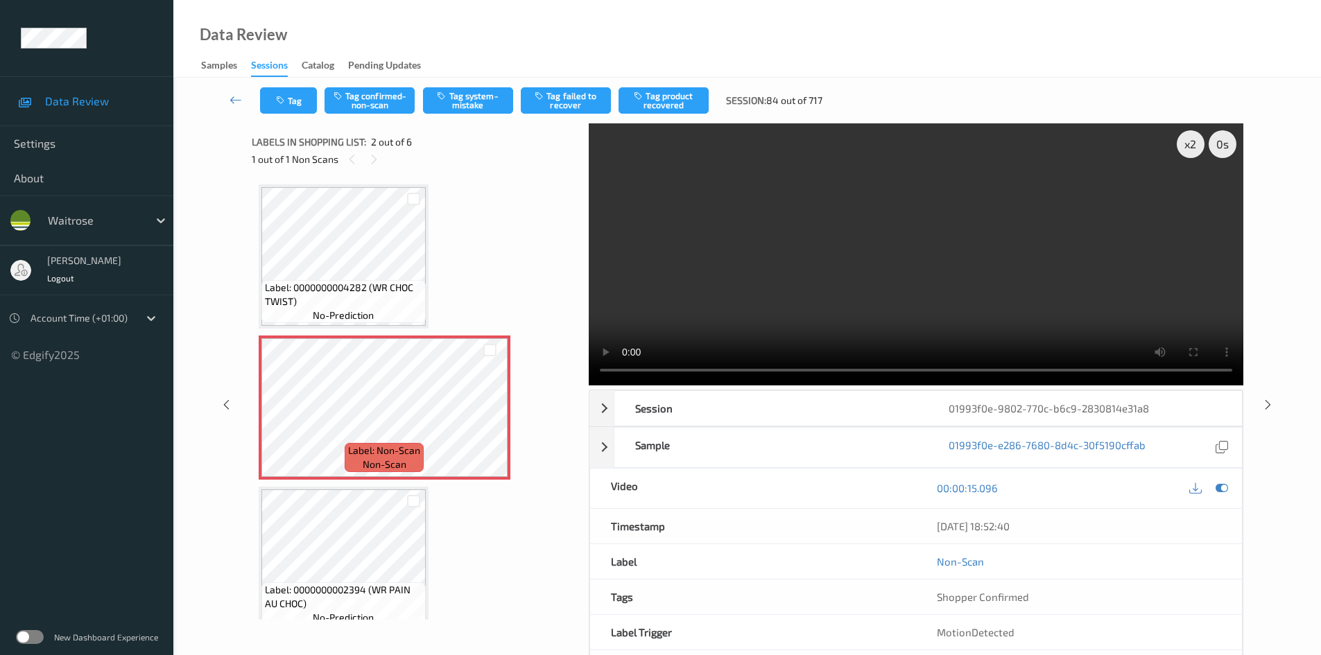
click at [876, 246] on video at bounding box center [916, 254] width 655 height 262
click at [1192, 141] on div "x 2" at bounding box center [1191, 144] width 28 height 28
click at [1194, 138] on div "x 4" at bounding box center [1191, 144] width 28 height 28
click at [788, 253] on video at bounding box center [916, 254] width 655 height 262
click at [382, 104] on button "Tag confirmed-non-scan" at bounding box center [370, 100] width 90 height 26
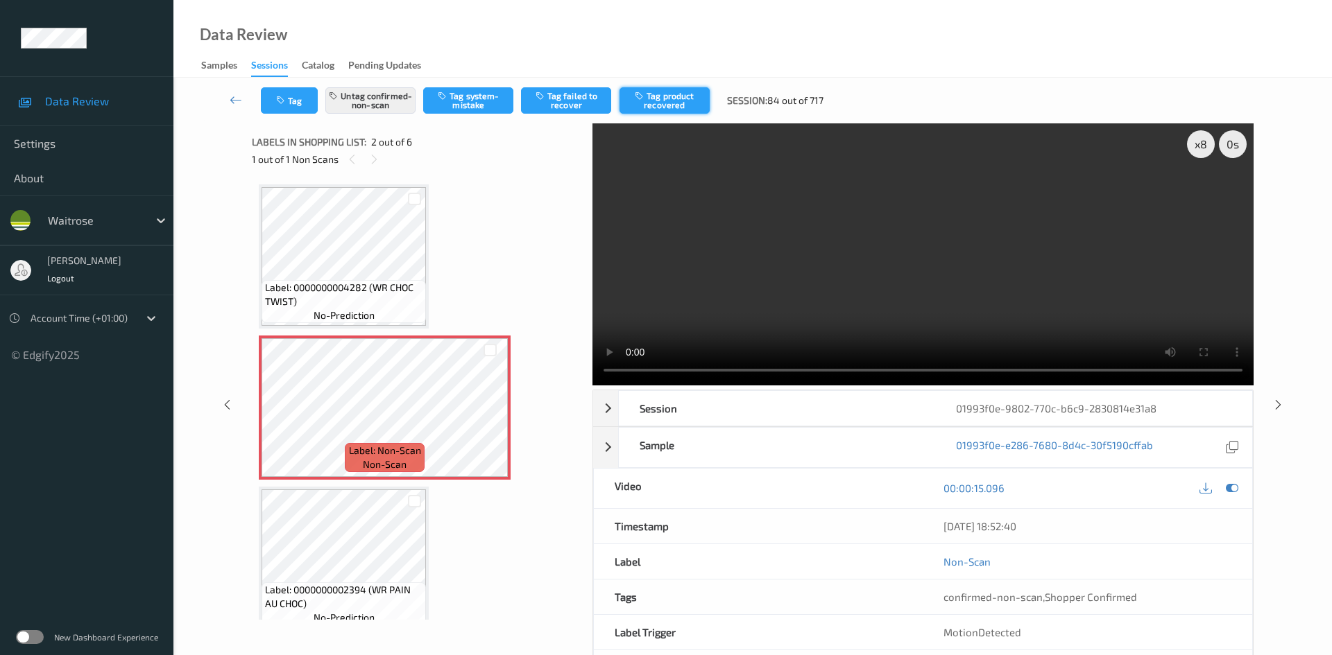
click at [672, 99] on button "Tag product recovered" at bounding box center [664, 100] width 90 height 26
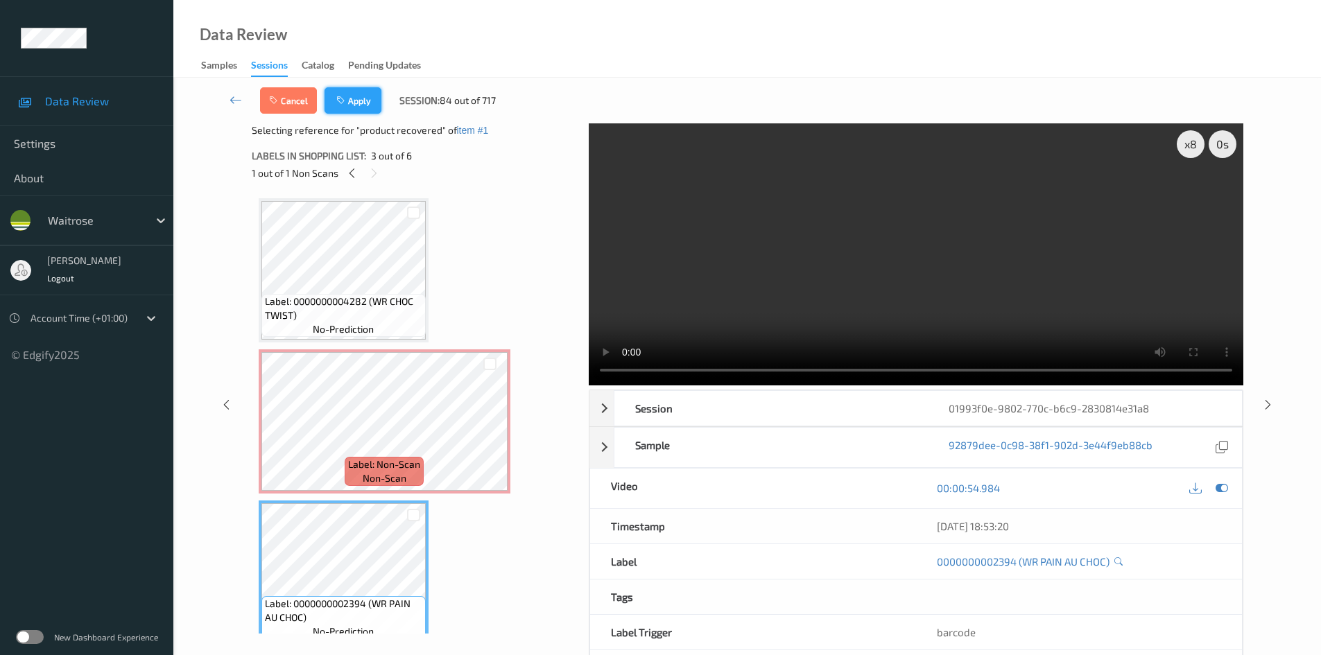
click at [369, 95] on button "Apply" at bounding box center [353, 100] width 57 height 26
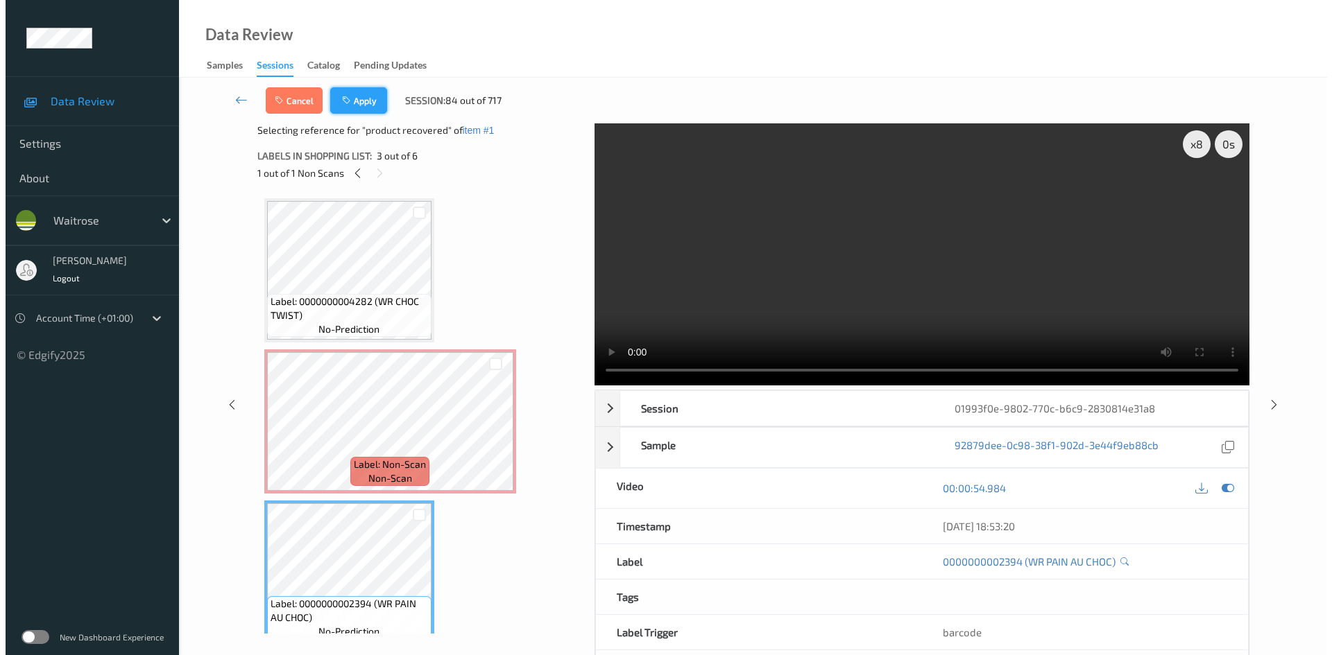
scroll to position [7, 0]
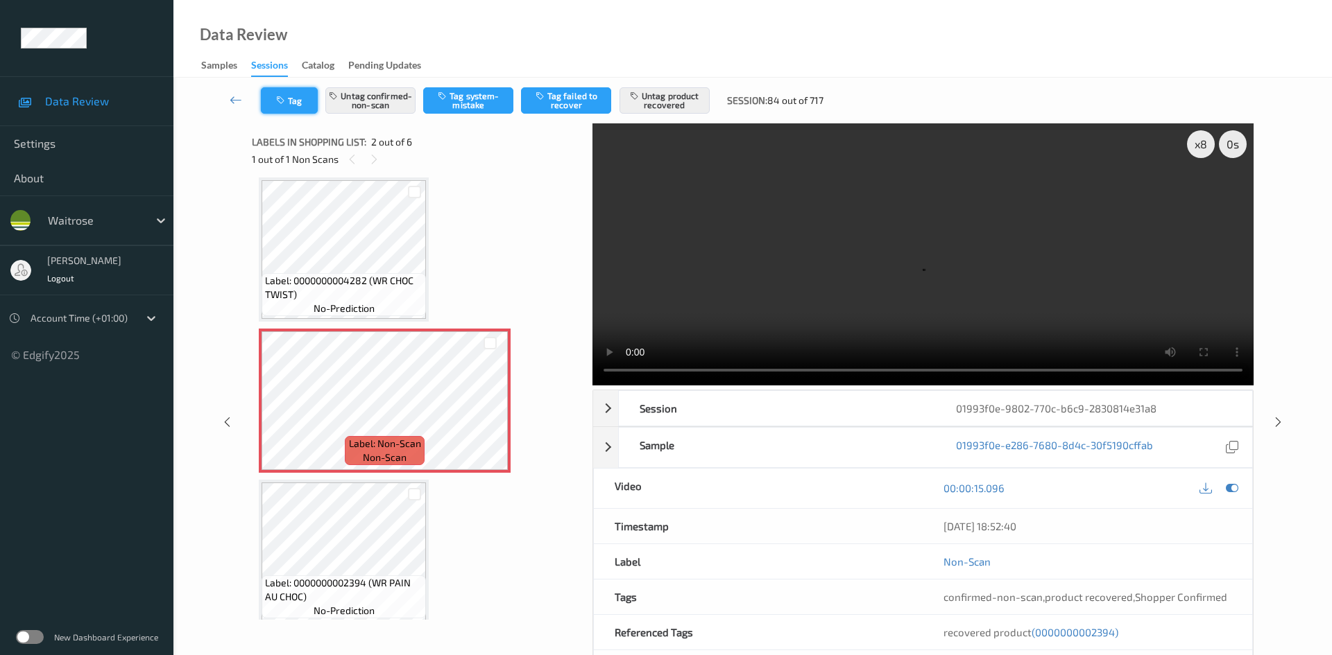
click at [302, 96] on button "Tag" at bounding box center [289, 100] width 57 height 26
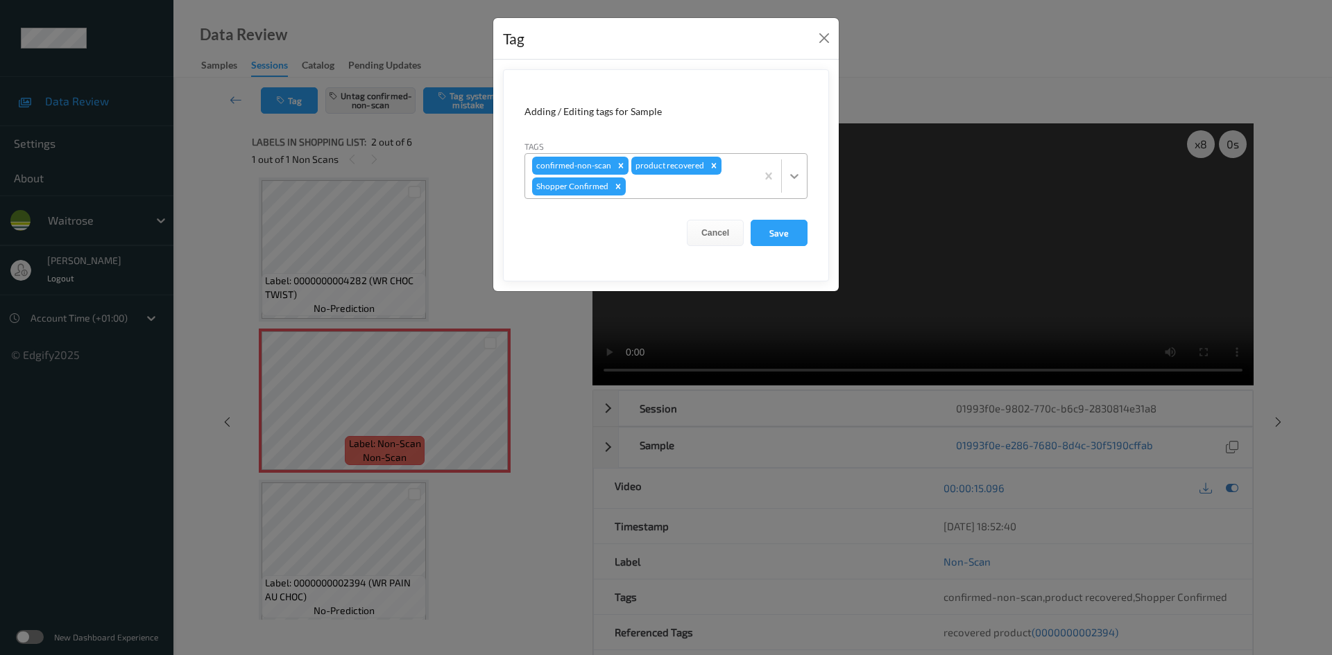
click at [788, 177] on icon at bounding box center [794, 176] width 14 height 14
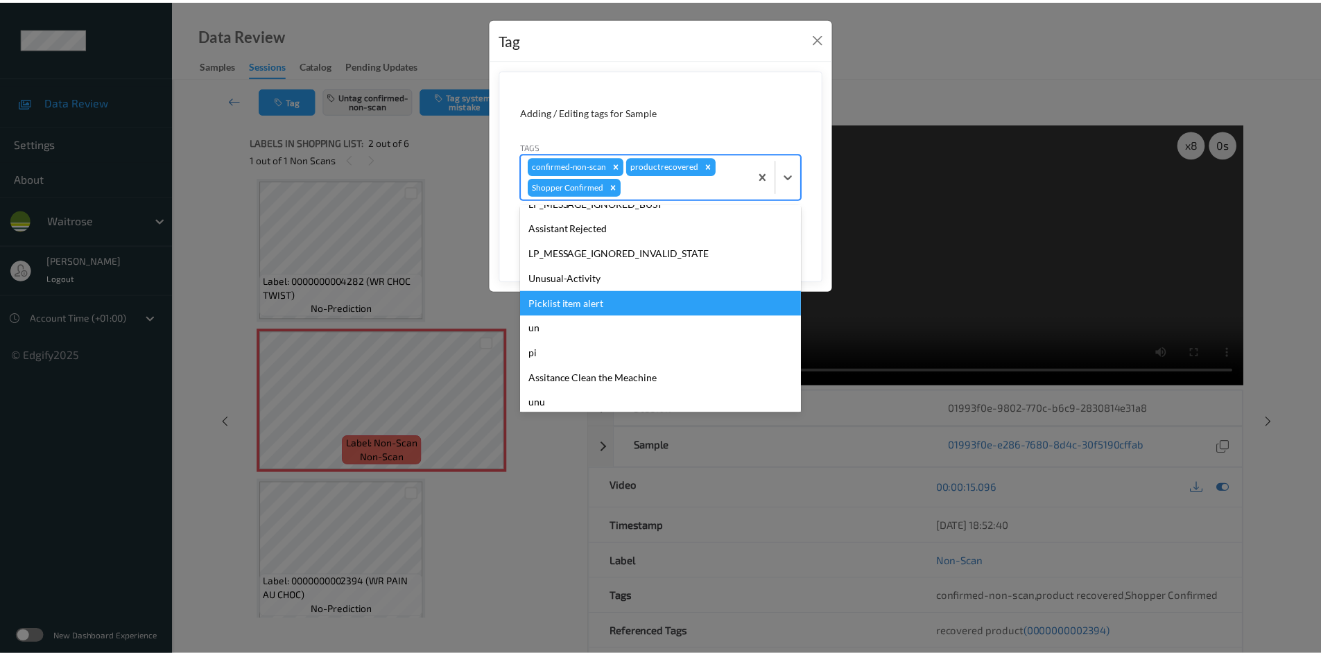
scroll to position [297, 0]
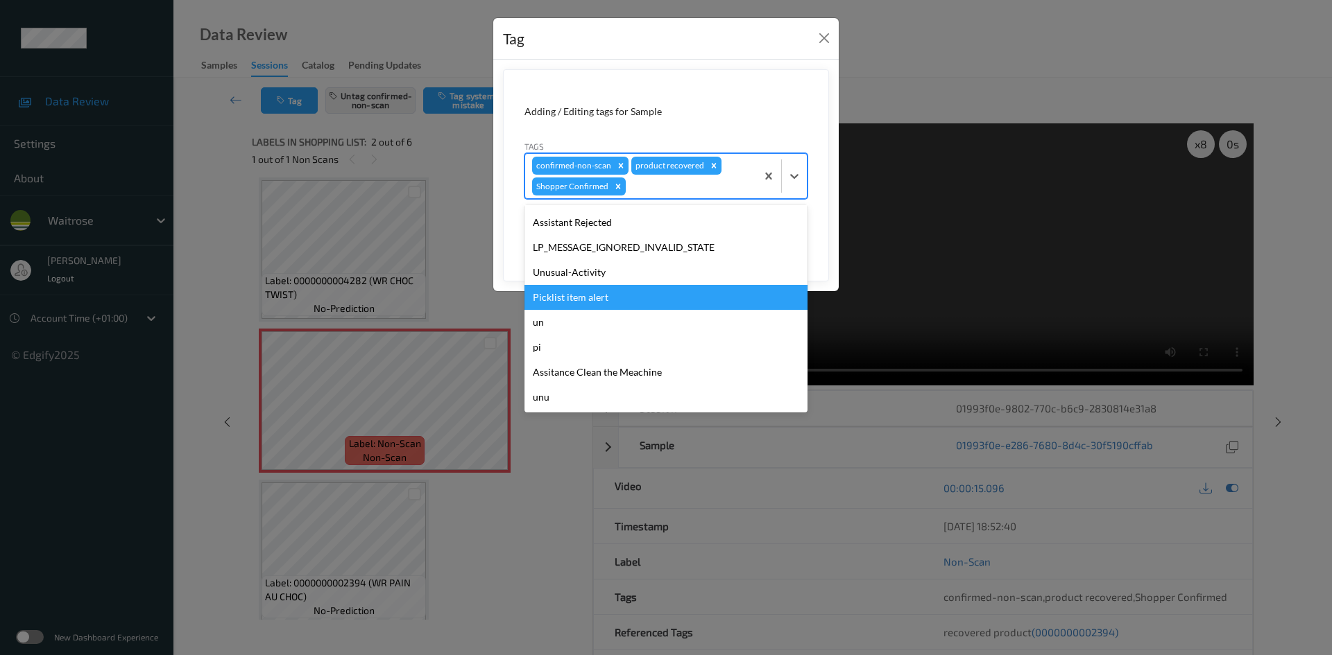
drag, startPoint x: 556, startPoint y: 295, endPoint x: 715, endPoint y: 285, distance: 159.8
click at [571, 295] on div "Picklist item alert" at bounding box center [665, 297] width 283 height 25
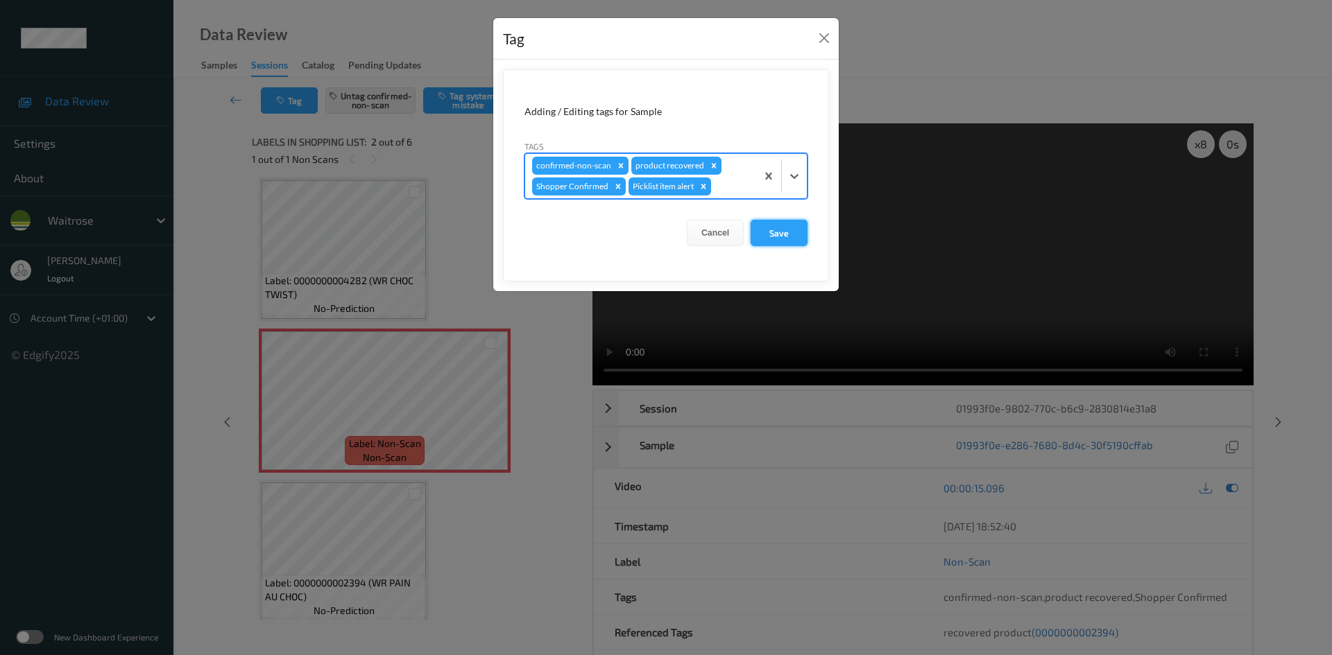
click at [784, 232] on button "Save" at bounding box center [778, 233] width 57 height 26
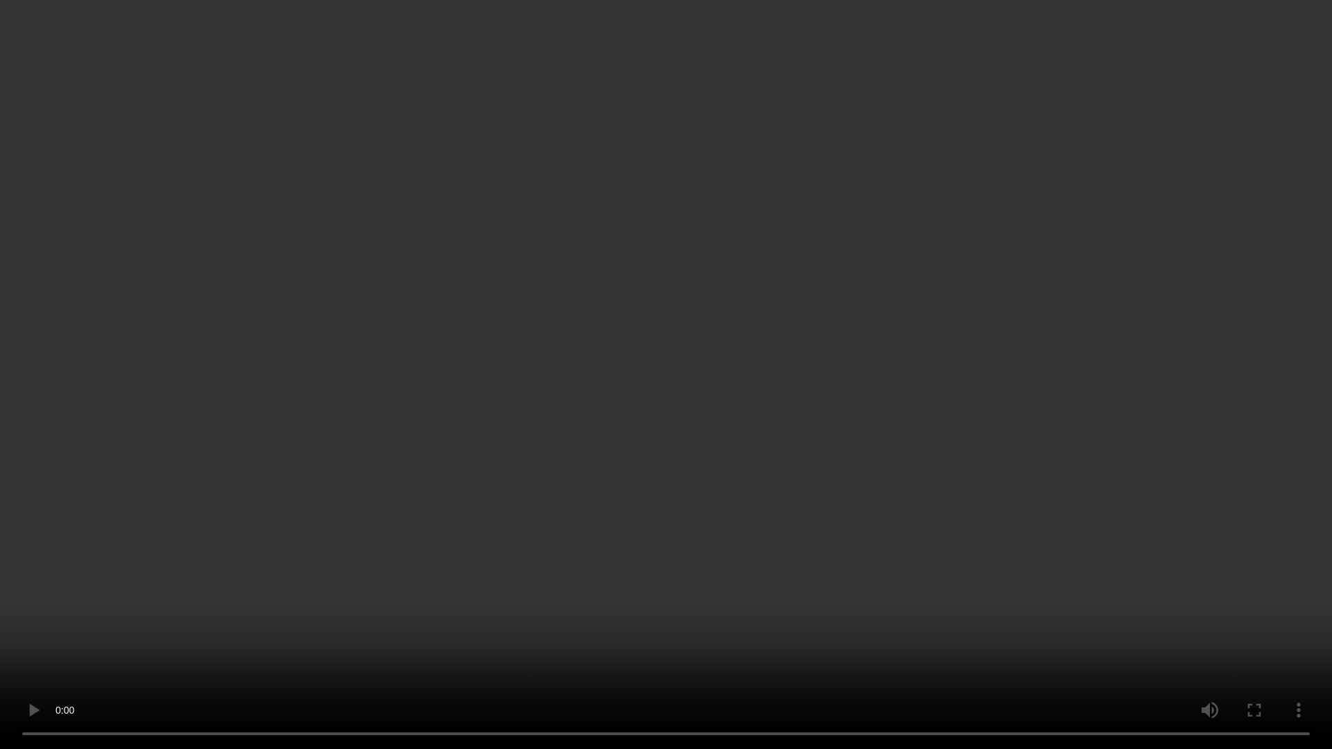
click at [751, 440] on video at bounding box center [666, 374] width 1332 height 749
click at [1225, 558] on video at bounding box center [666, 374] width 1332 height 749
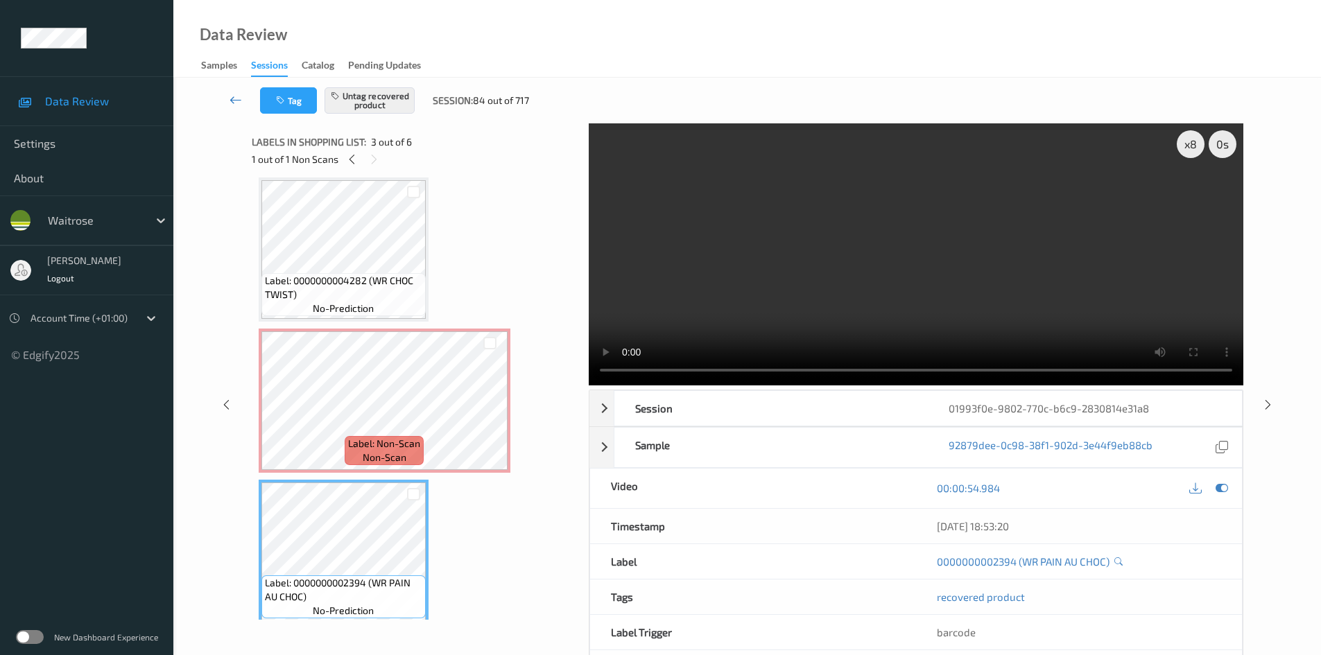
click at [230, 93] on icon at bounding box center [236, 100] width 12 height 14
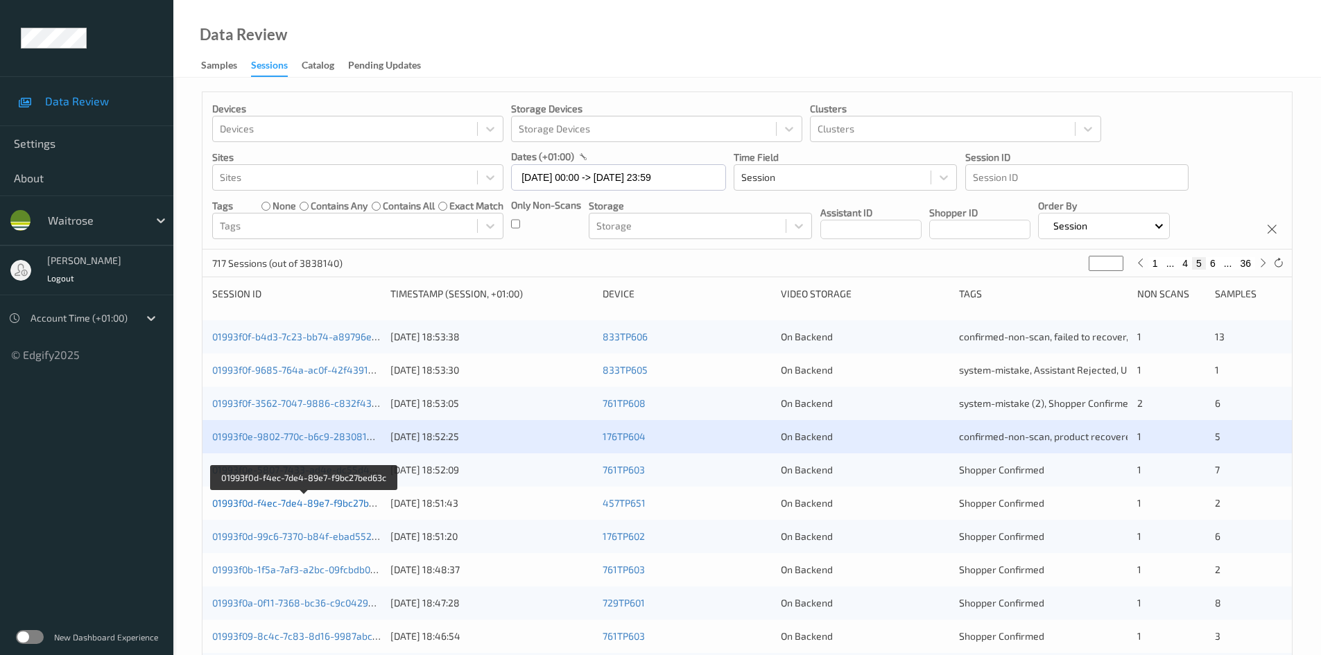
click at [272, 507] on link "01993f0d-f4ec-7de4-89e7-f9bc27bed63c" at bounding box center [304, 503] width 184 height 12
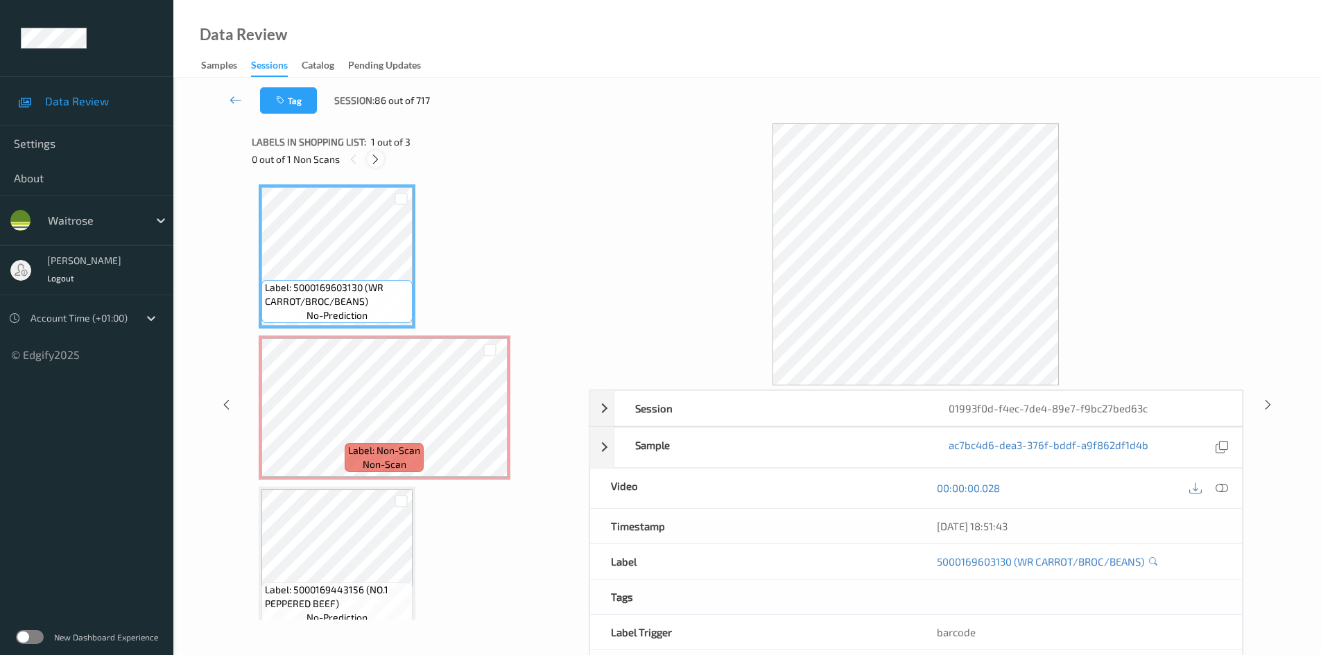
click at [381, 157] on icon at bounding box center [376, 159] width 12 height 12
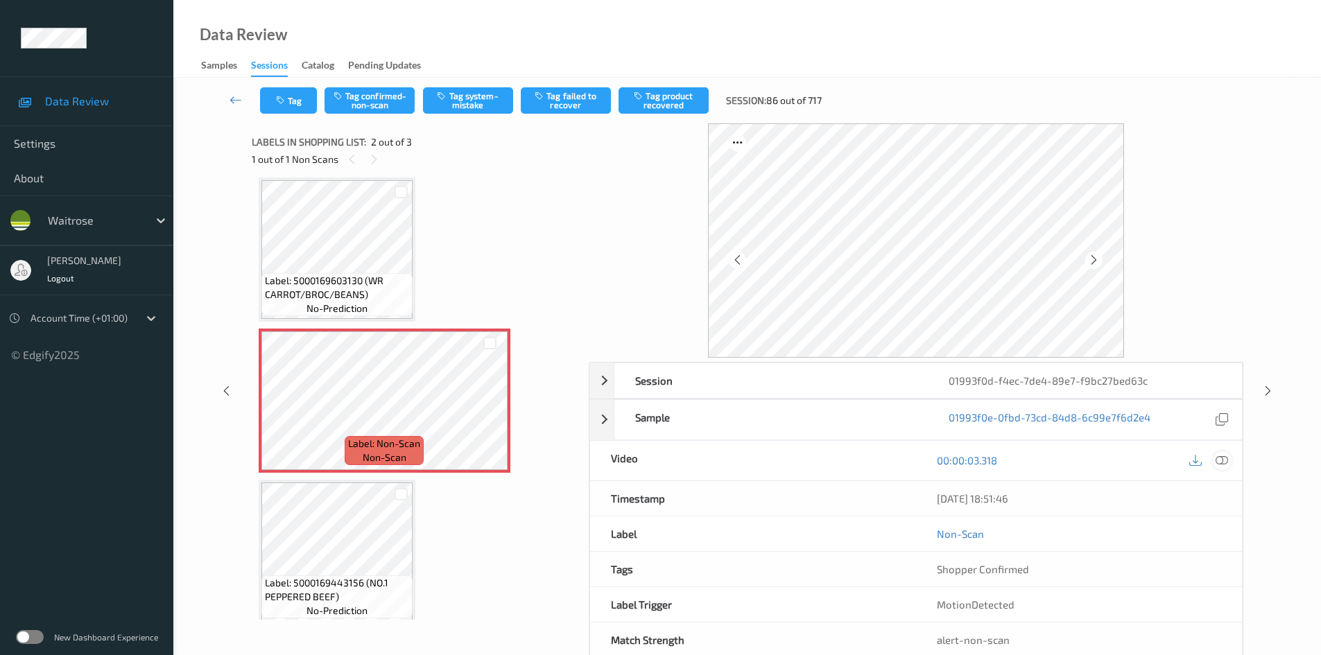
click at [1226, 460] on icon at bounding box center [1222, 460] width 12 height 12
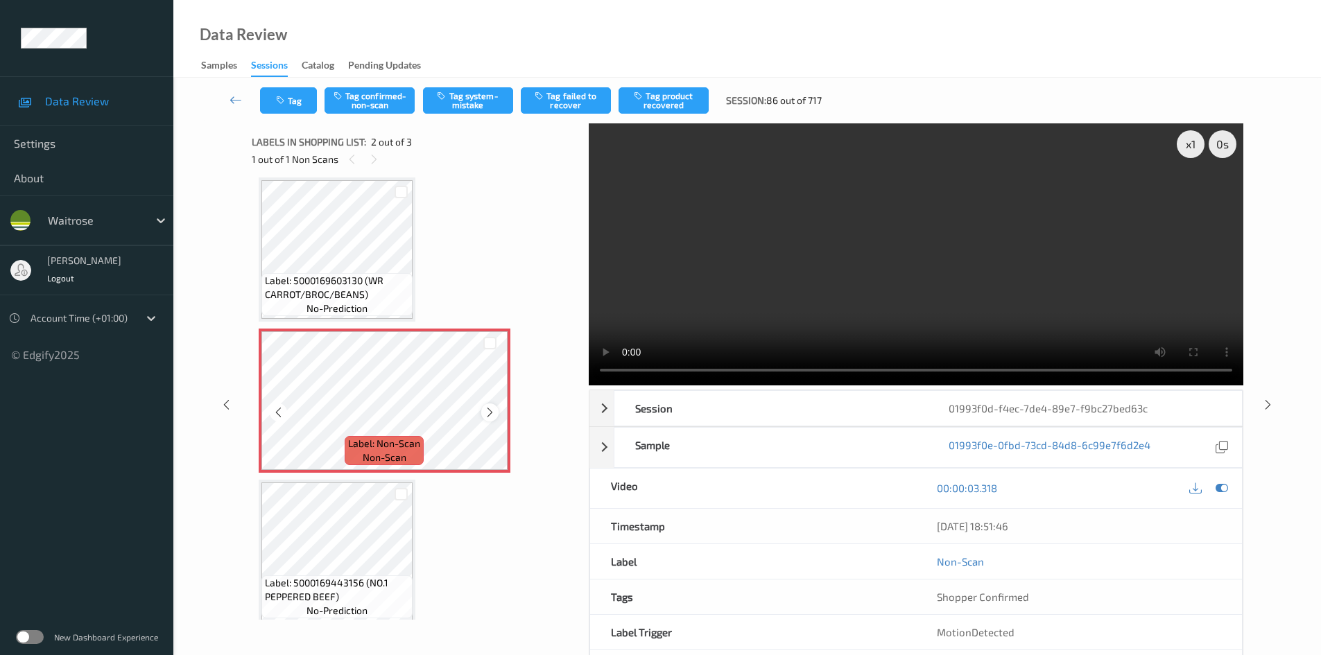
click at [490, 412] on icon at bounding box center [490, 412] width 12 height 12
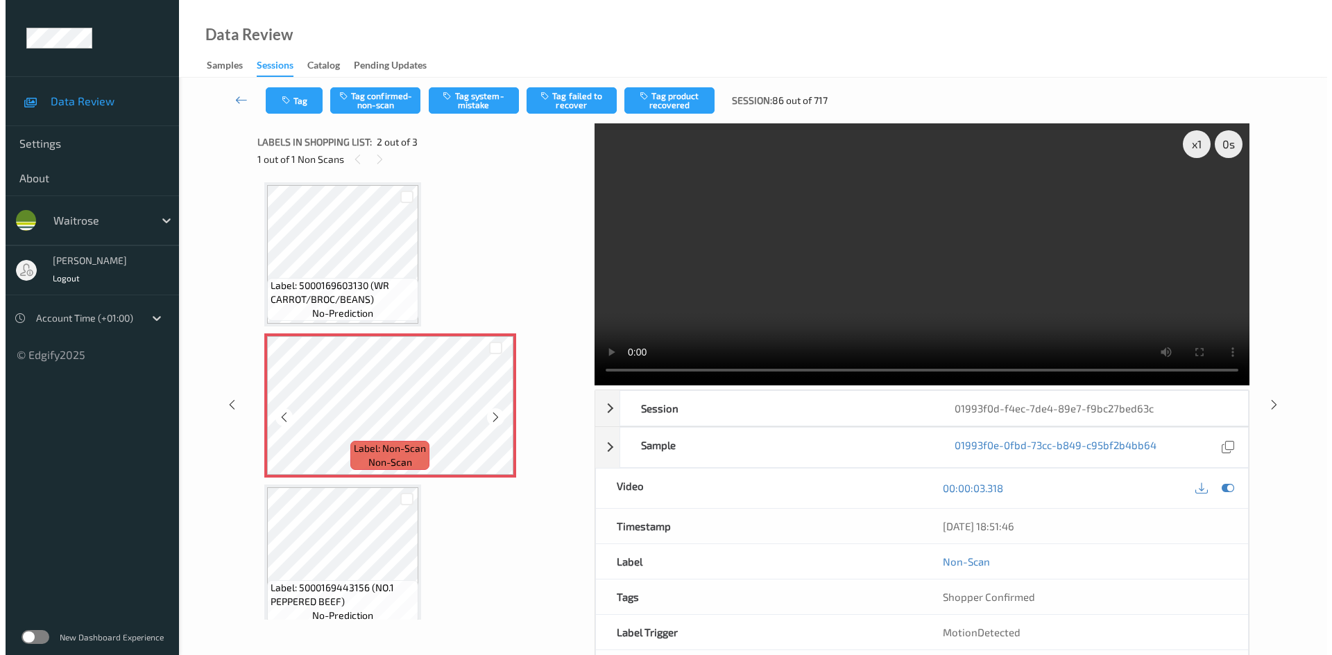
scroll to position [0, 0]
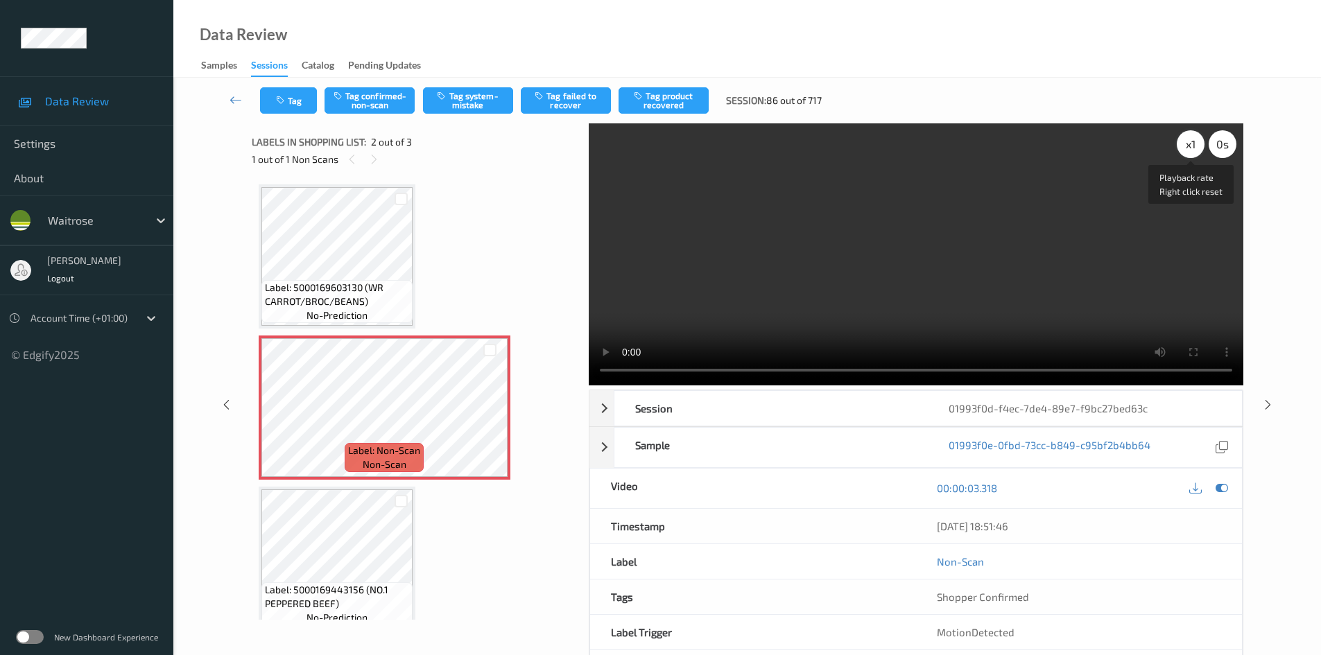
click at [1189, 142] on div "x 1" at bounding box center [1191, 144] width 28 height 28
click at [819, 298] on video at bounding box center [916, 254] width 655 height 262
click at [485, 96] on button "Tag system-mistake" at bounding box center [468, 100] width 90 height 26
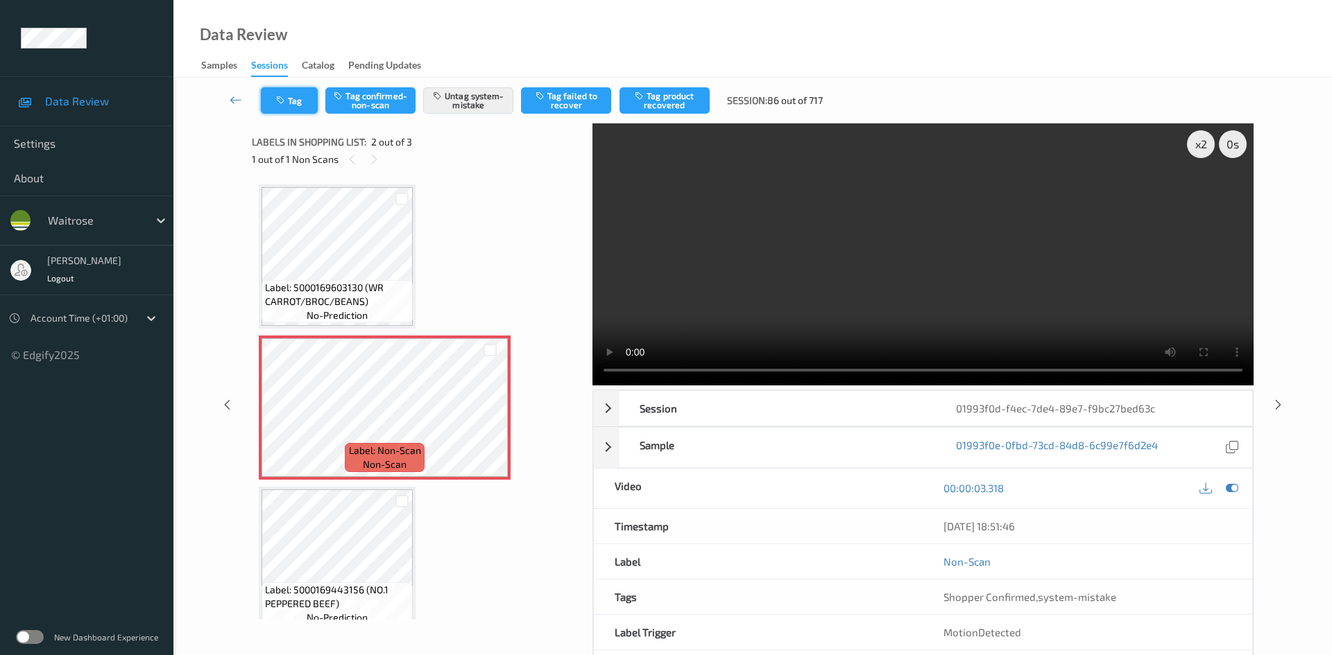
click at [298, 100] on button "Tag" at bounding box center [289, 100] width 57 height 26
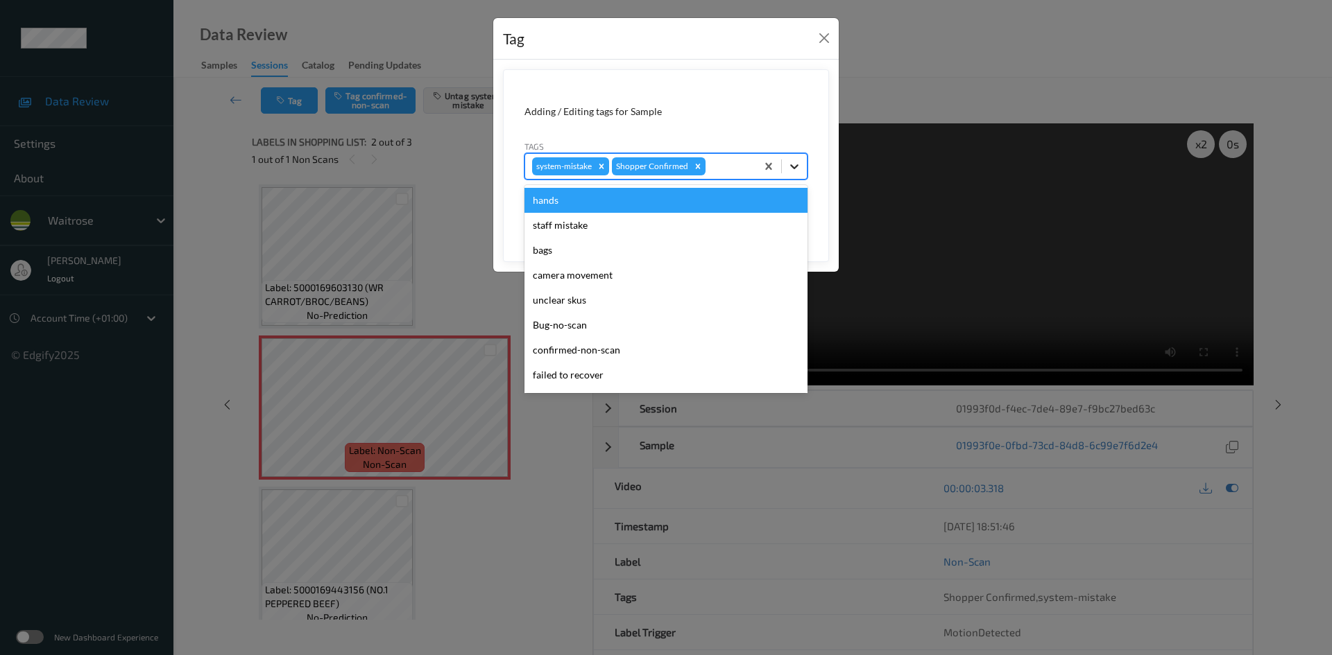
click at [793, 167] on icon at bounding box center [794, 166] width 8 height 5
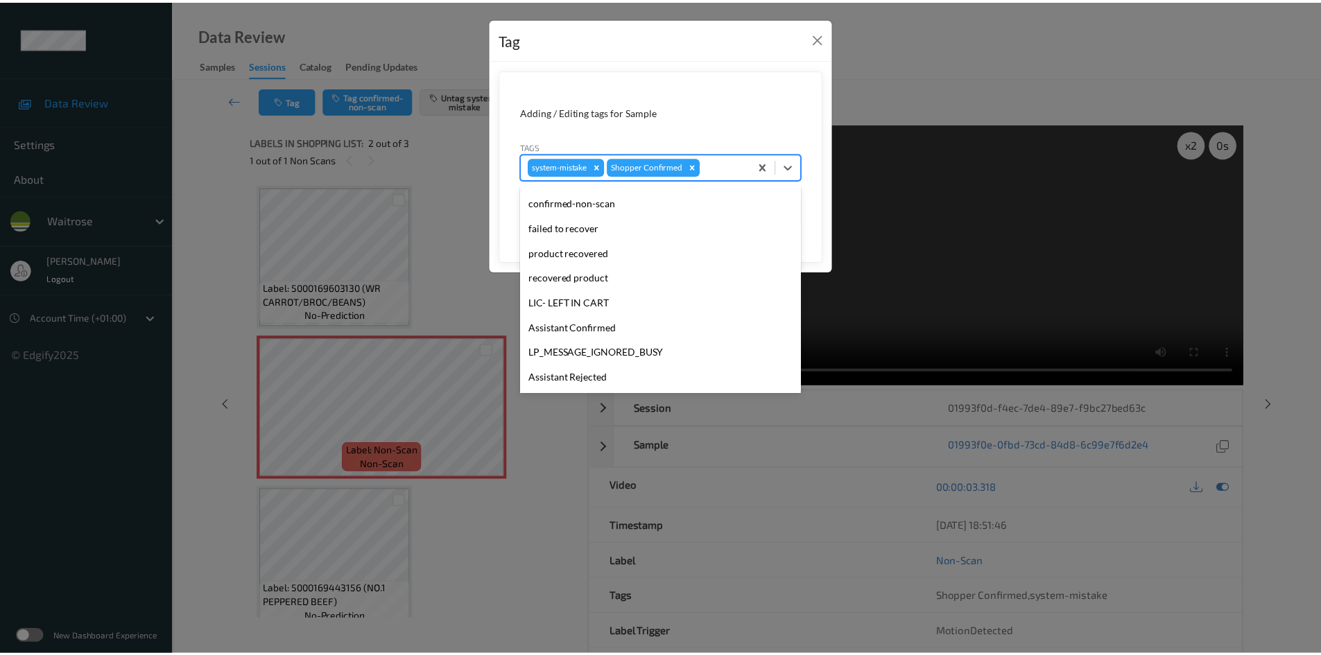
scroll to position [322, 0]
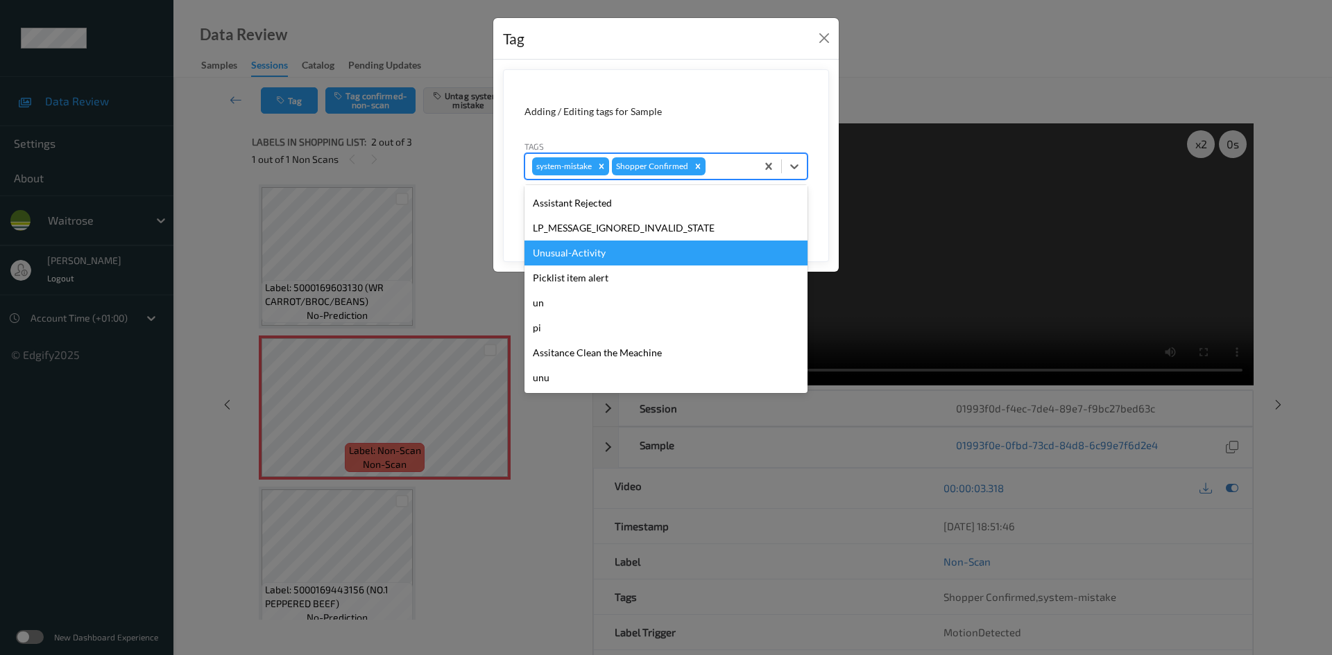
click at [552, 255] on div "Unusual-Activity" at bounding box center [665, 253] width 283 height 25
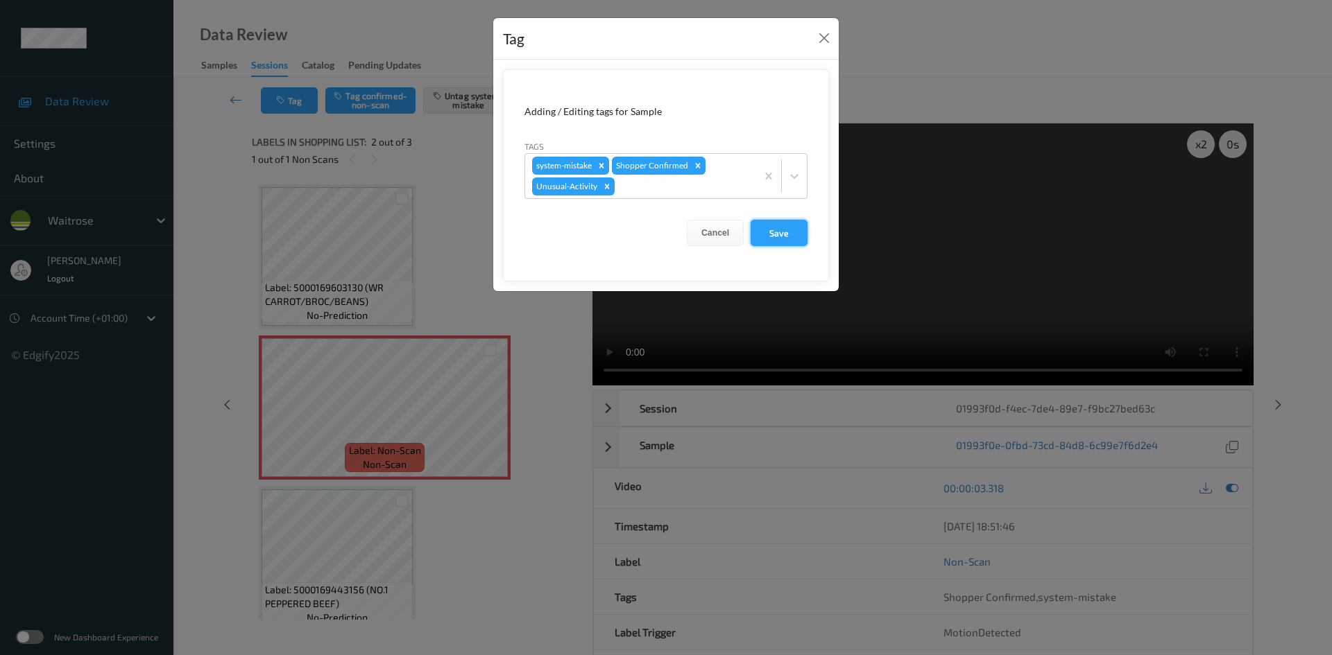
click at [764, 237] on button "Save" at bounding box center [778, 233] width 57 height 26
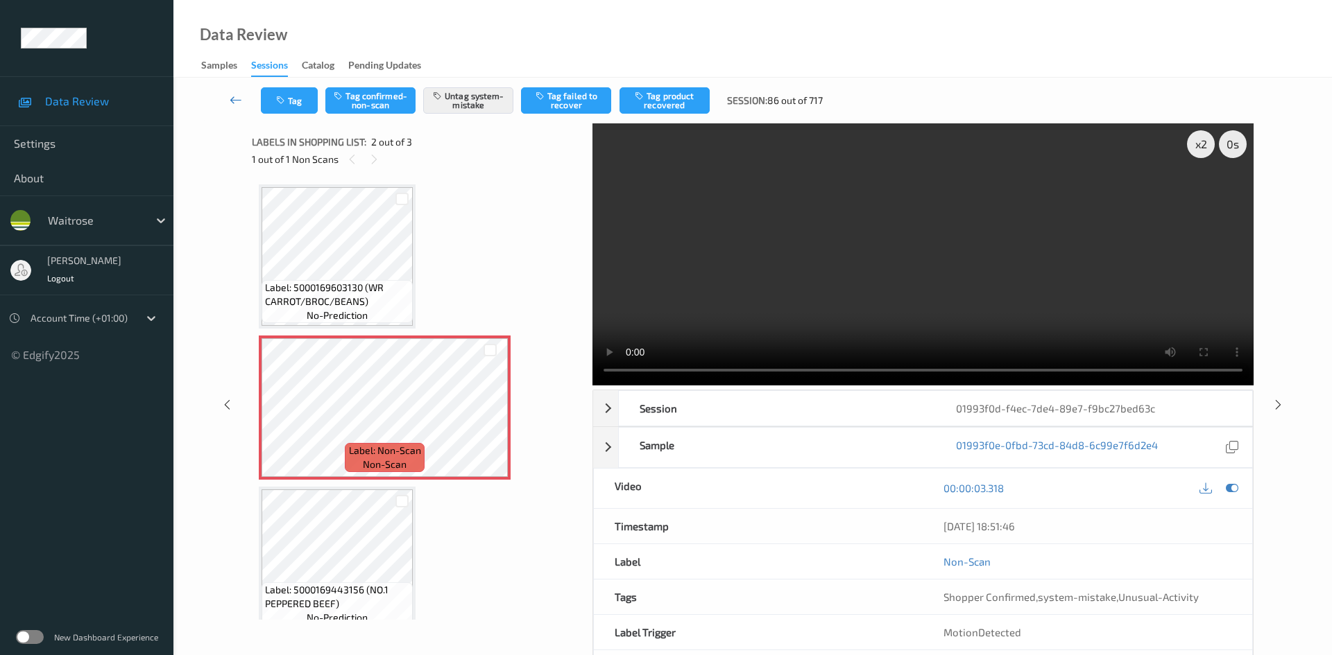
click at [233, 93] on icon at bounding box center [236, 100] width 12 height 14
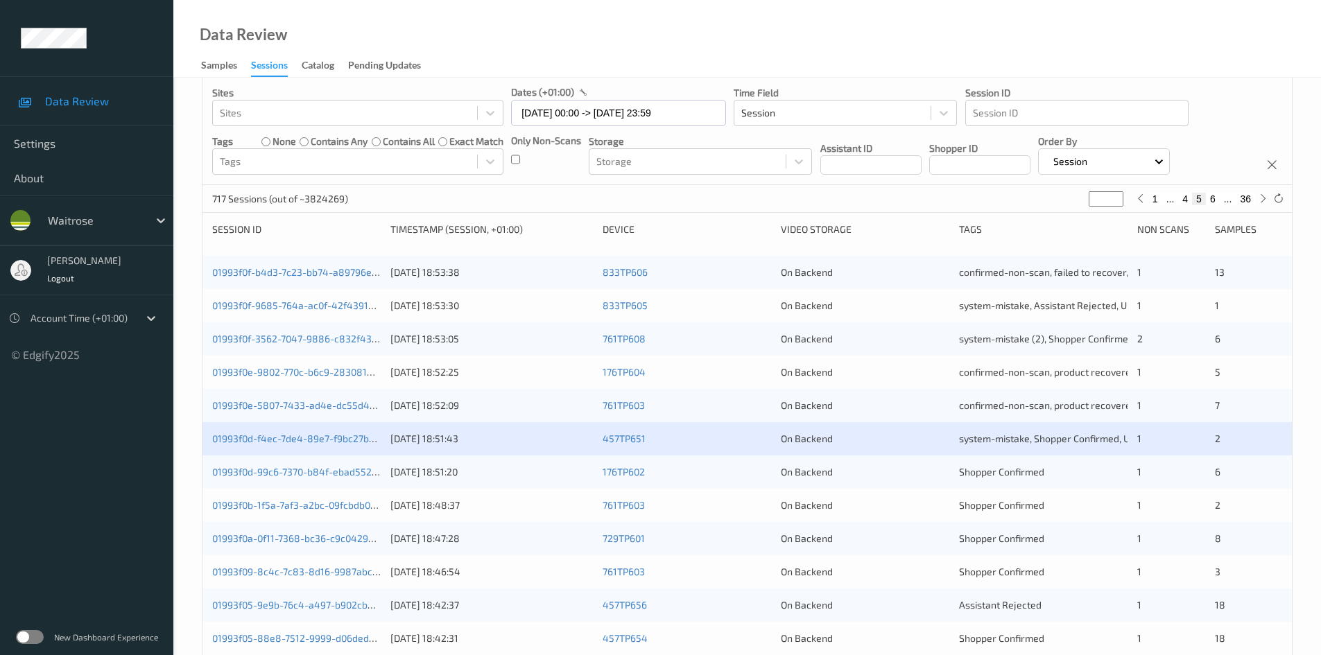
scroll to position [139, 0]
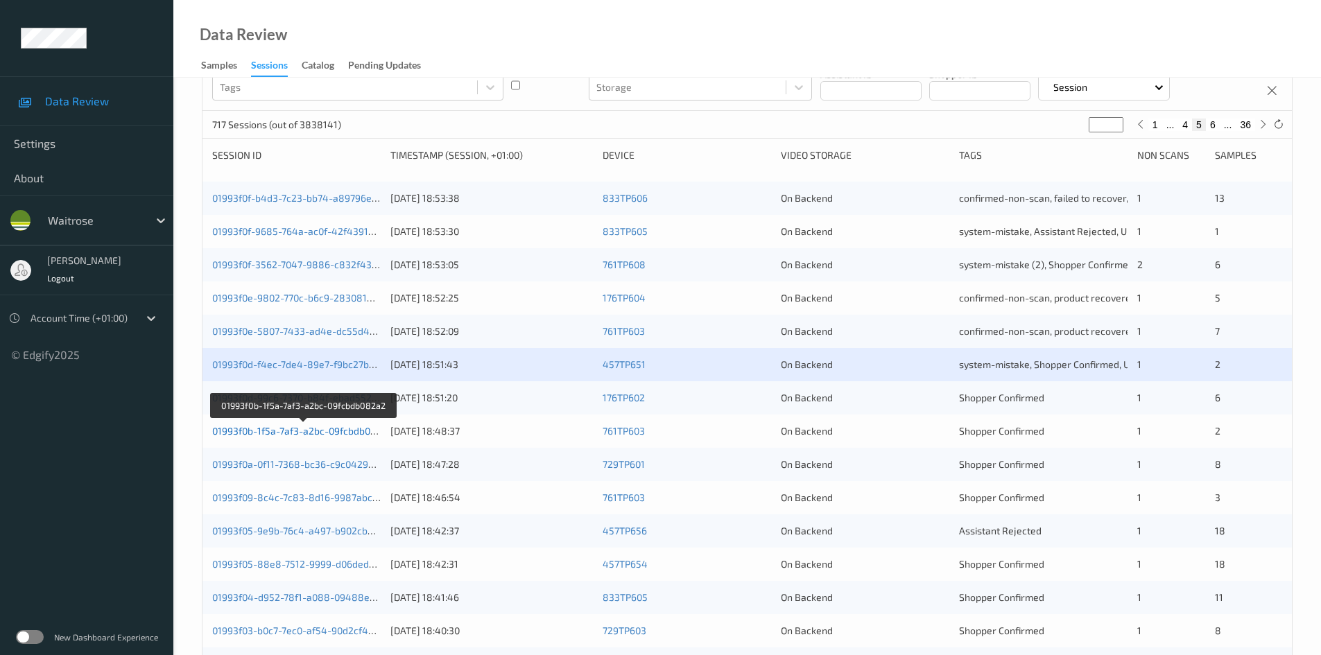
click at [270, 433] on link "01993f0b-1f5a-7af3-a2bc-09fcbdb082a2" at bounding box center [302, 431] width 181 height 12
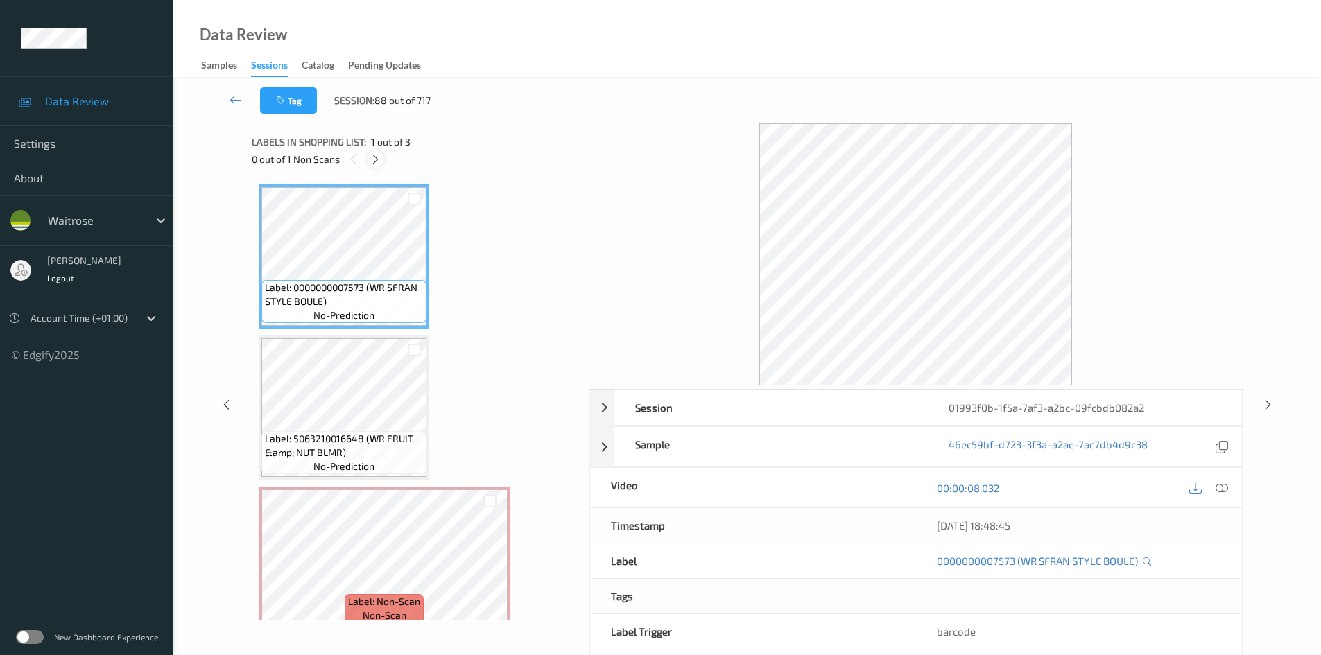
click at [374, 160] on icon at bounding box center [376, 159] width 12 height 12
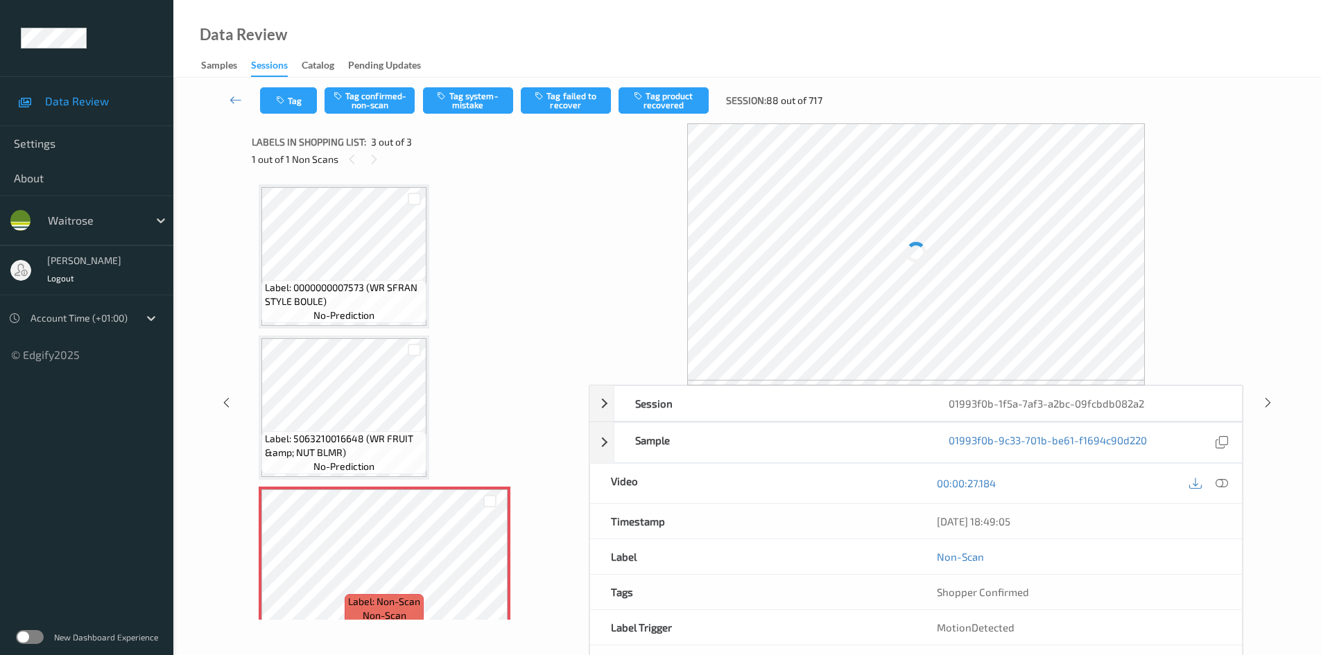
scroll to position [18, 0]
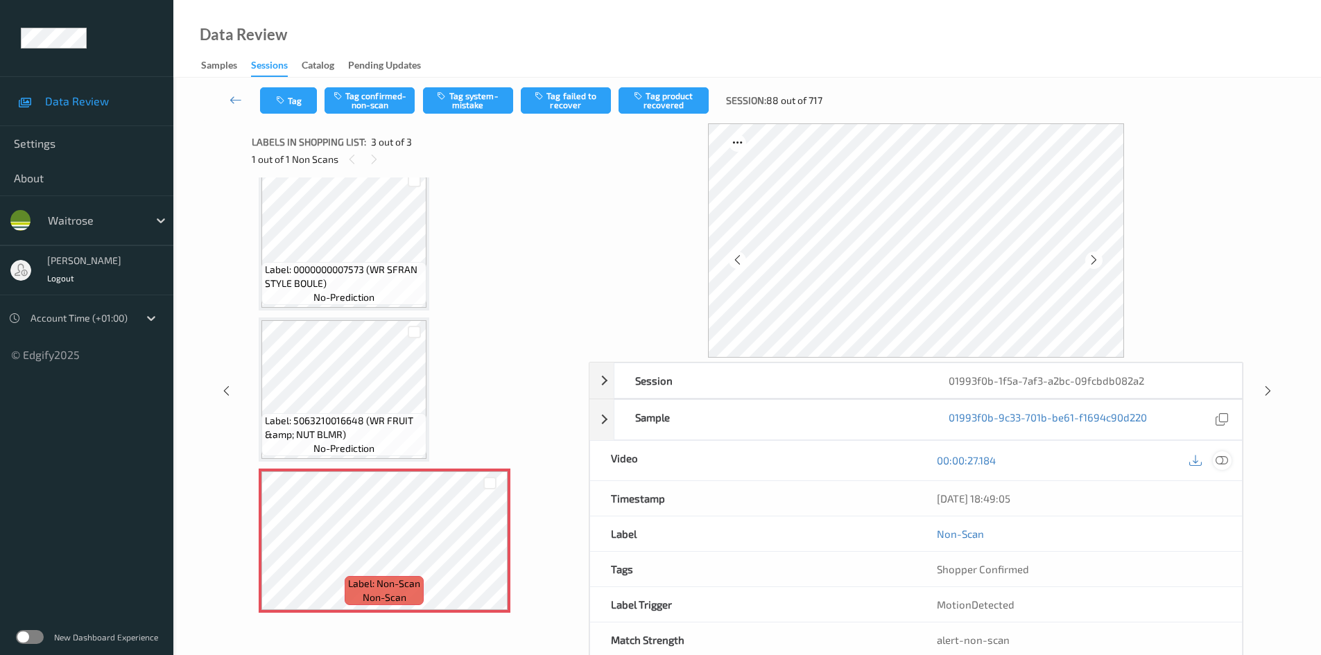
click at [1224, 458] on icon at bounding box center [1222, 460] width 12 height 12
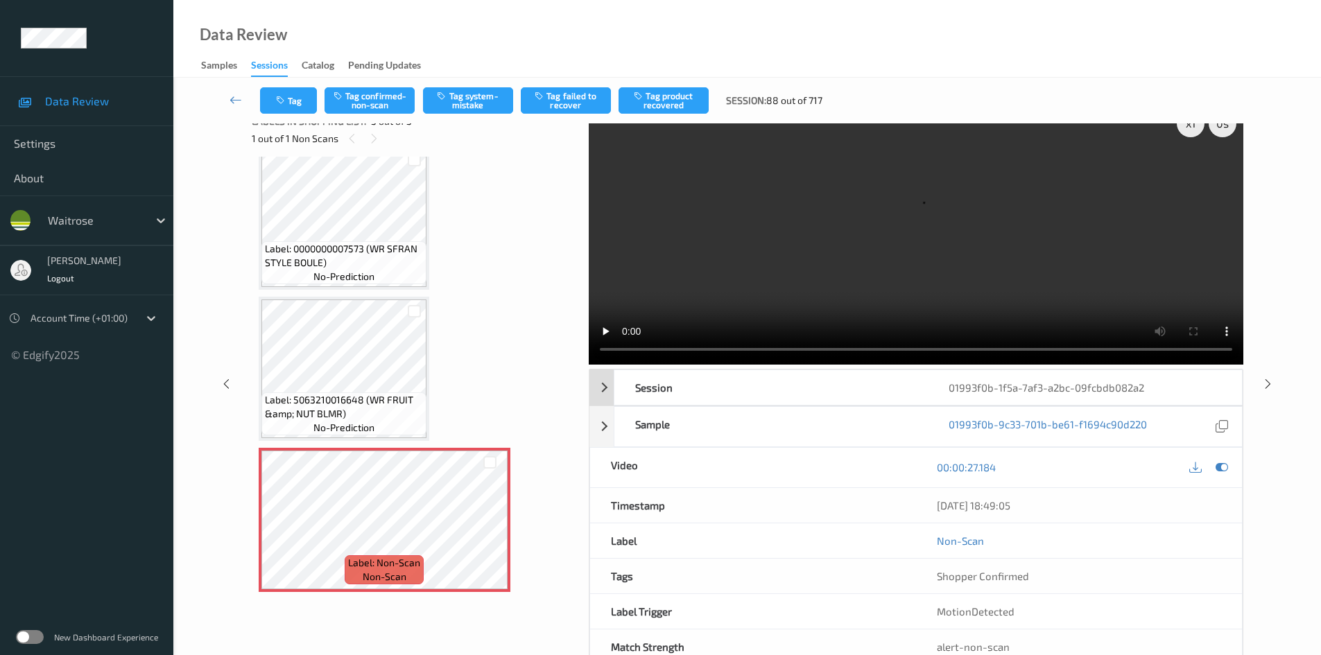
scroll to position [0, 0]
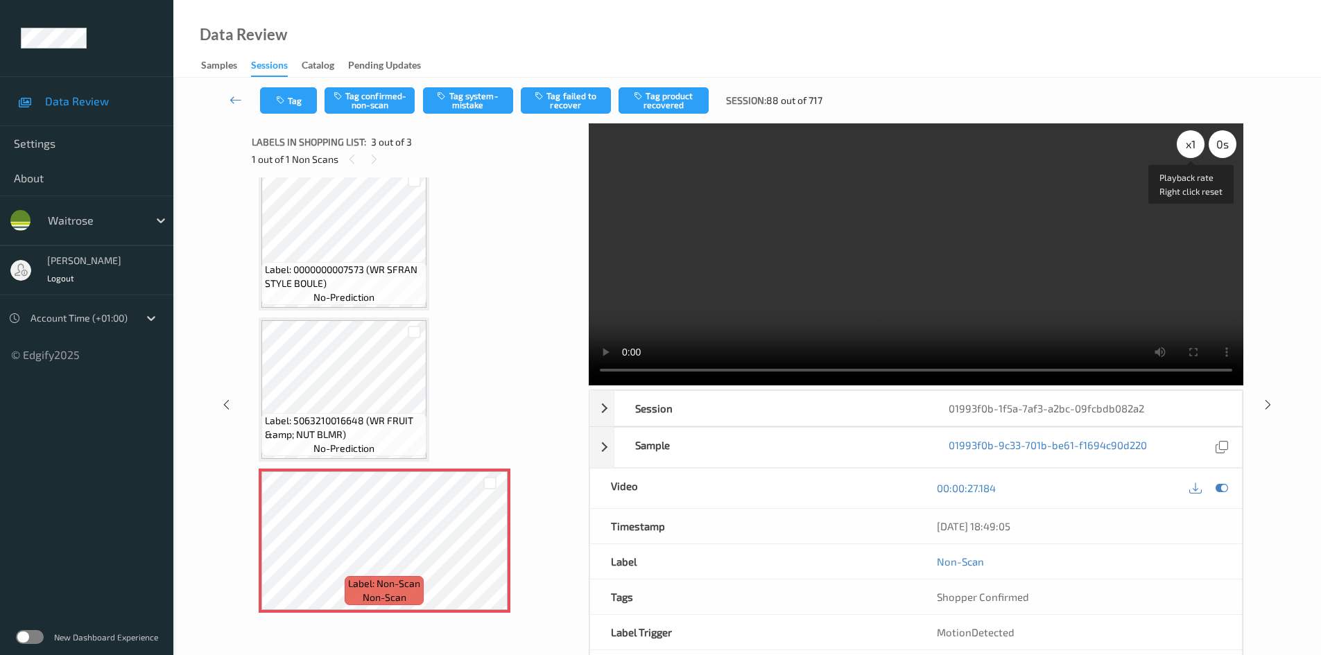
click at [1187, 142] on div "x 1" at bounding box center [1191, 144] width 28 height 28
click at [1187, 142] on div "x 2" at bounding box center [1191, 144] width 28 height 28
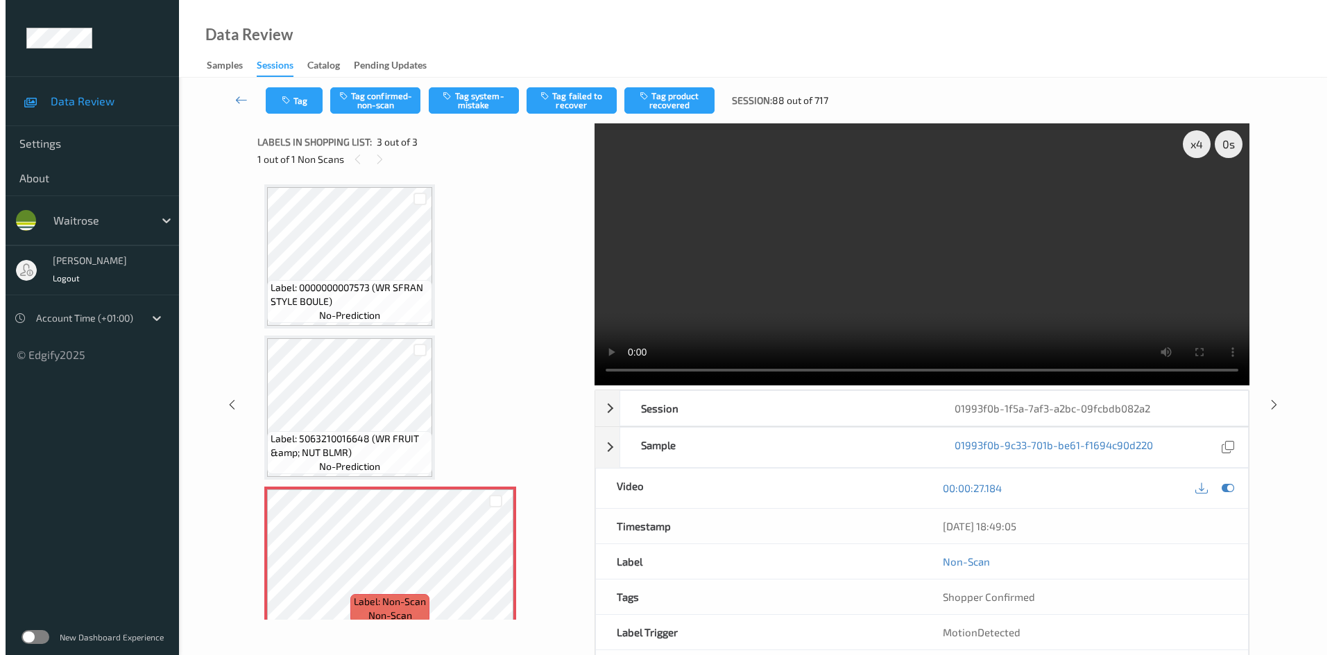
scroll to position [18, 0]
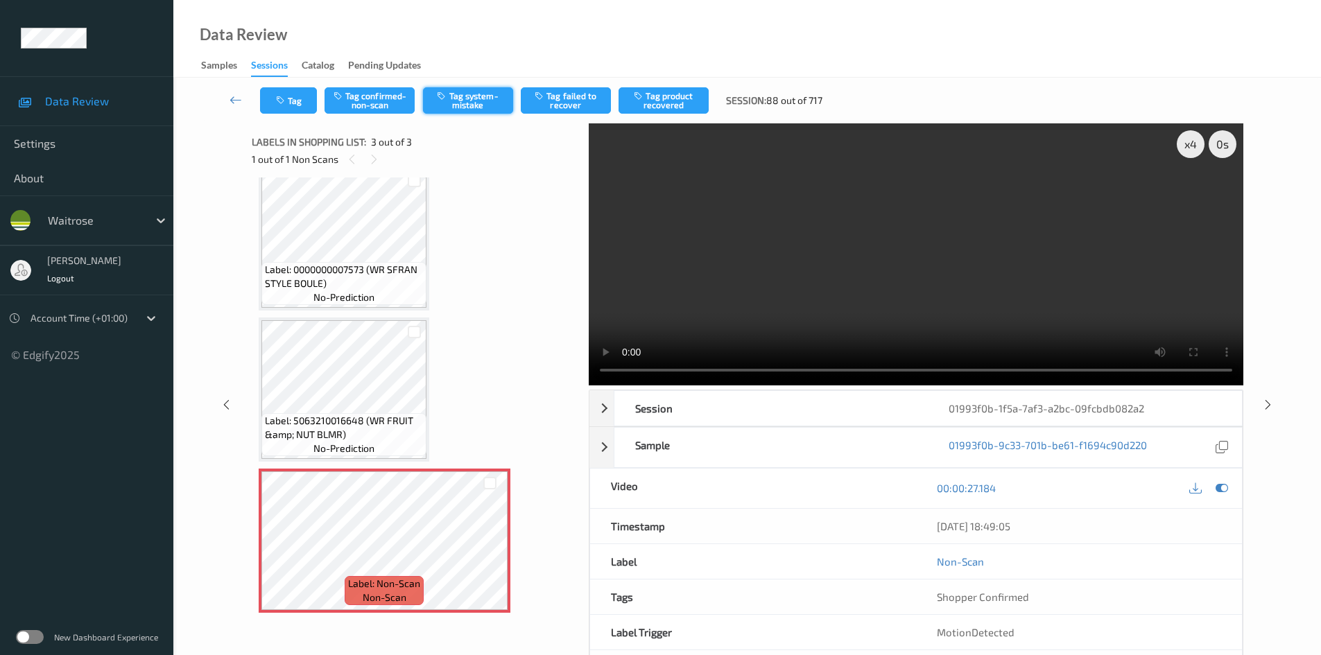
click at [458, 94] on button "Tag system-mistake" at bounding box center [468, 100] width 90 height 26
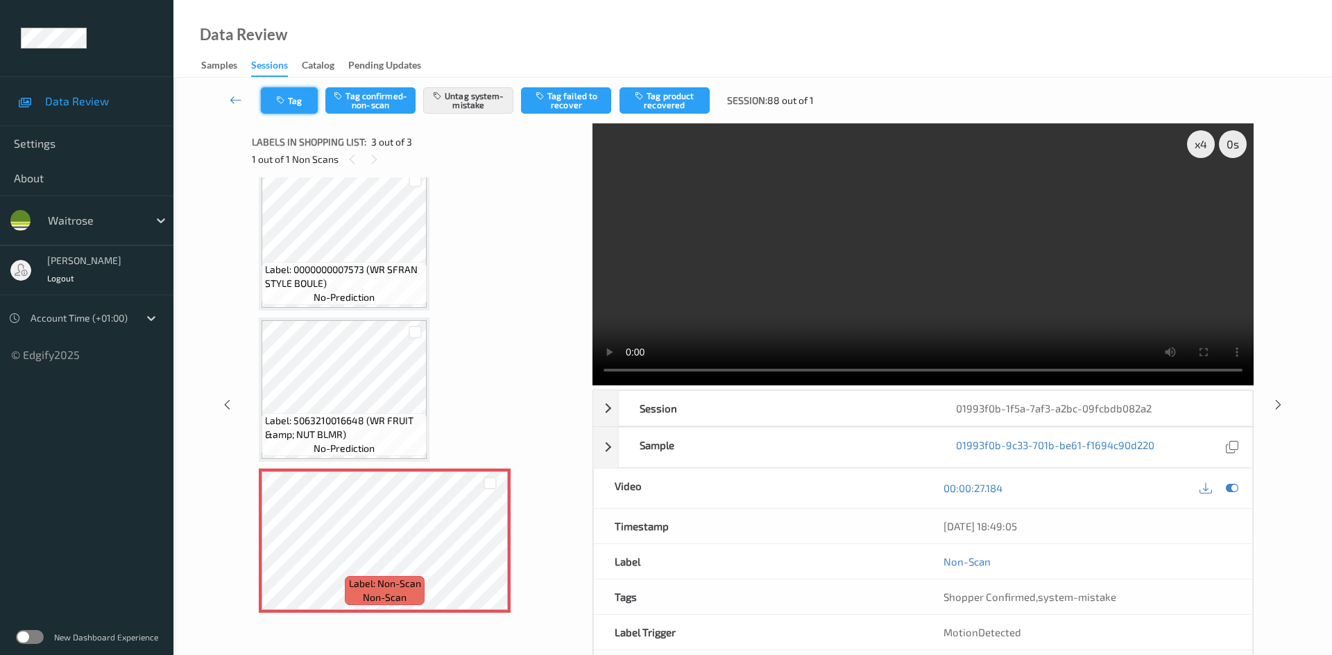
click at [288, 97] on icon "button" at bounding box center [282, 101] width 12 height 10
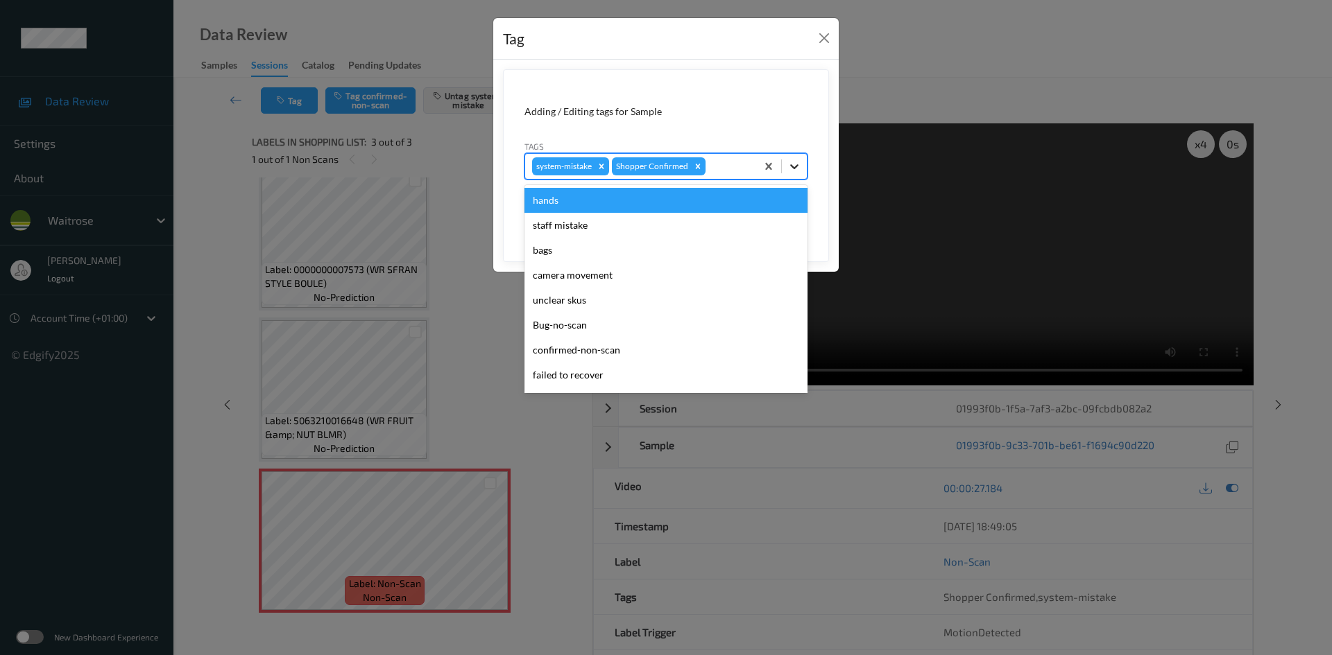
click at [804, 166] on div at bounding box center [794, 166] width 25 height 25
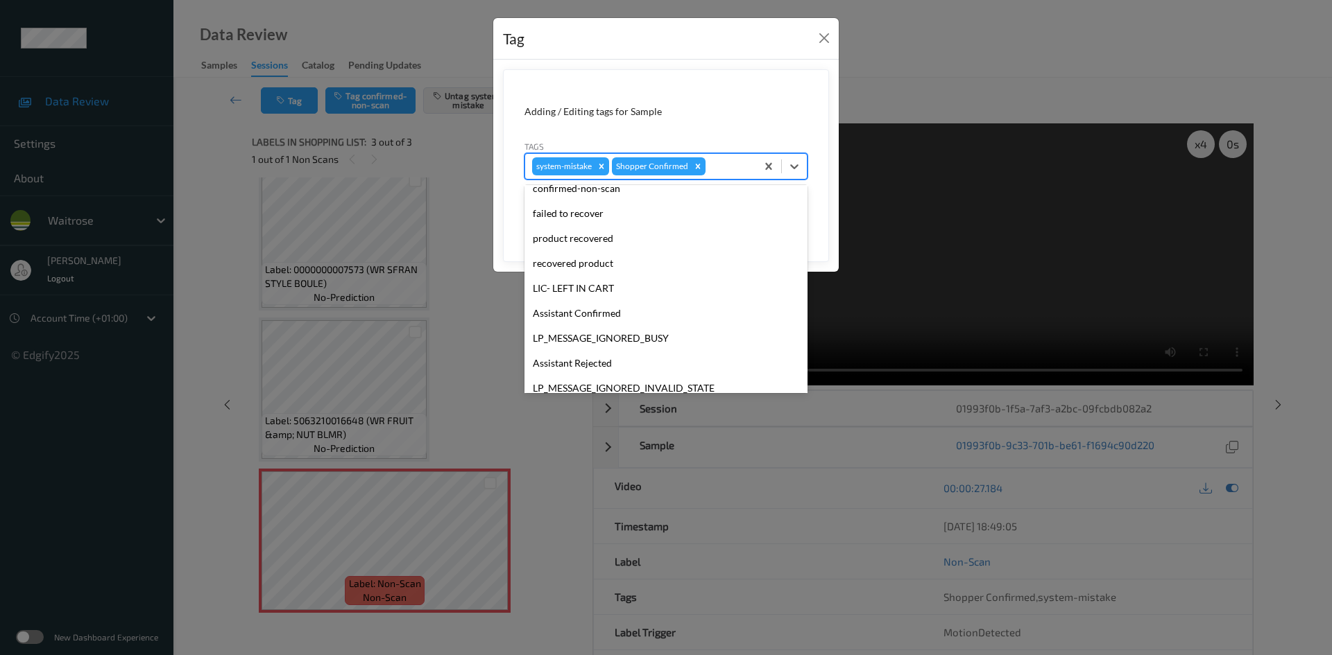
scroll to position [322, 0]
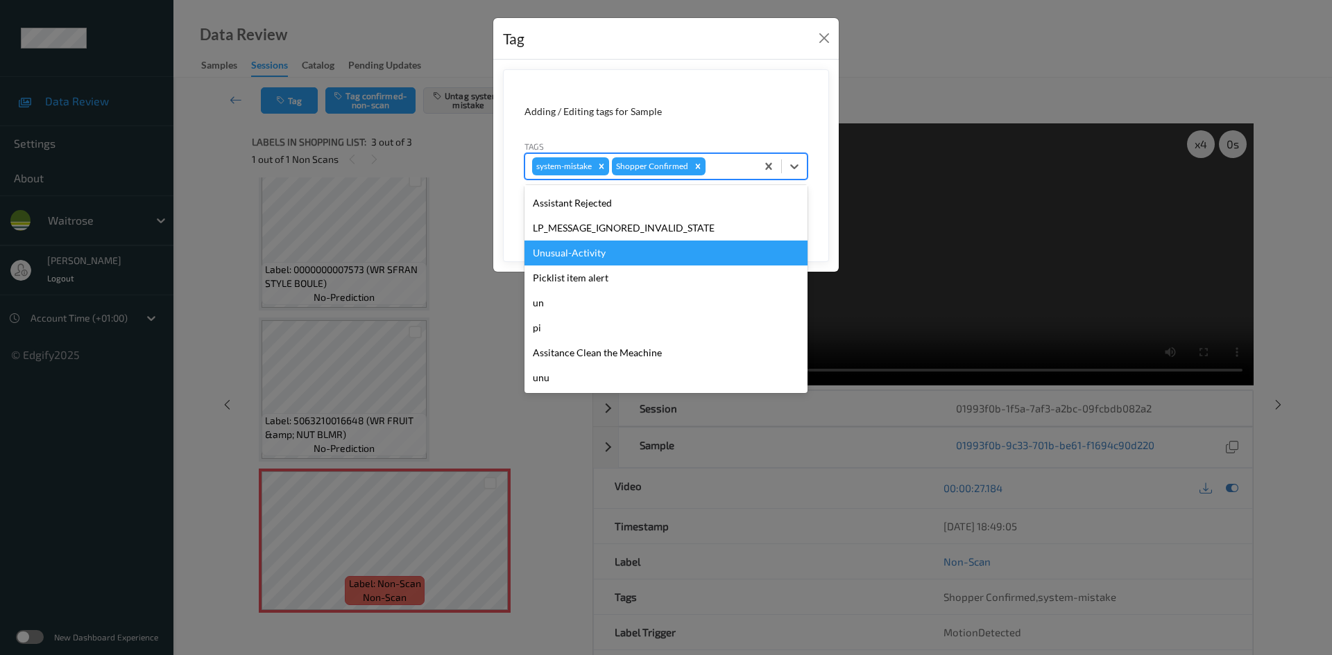
drag, startPoint x: 556, startPoint y: 248, endPoint x: 593, endPoint y: 245, distance: 36.9
click at [566, 248] on div "Unusual-Activity" at bounding box center [665, 253] width 283 height 25
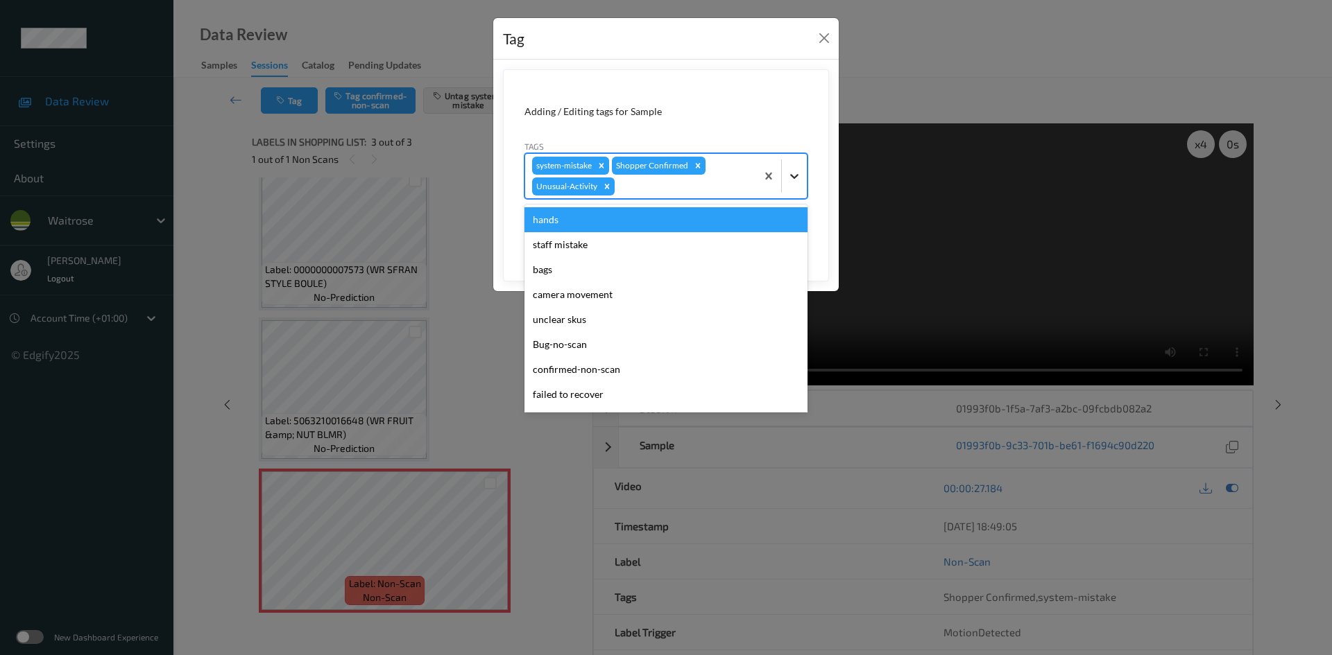
click at [793, 173] on icon at bounding box center [794, 176] width 14 height 14
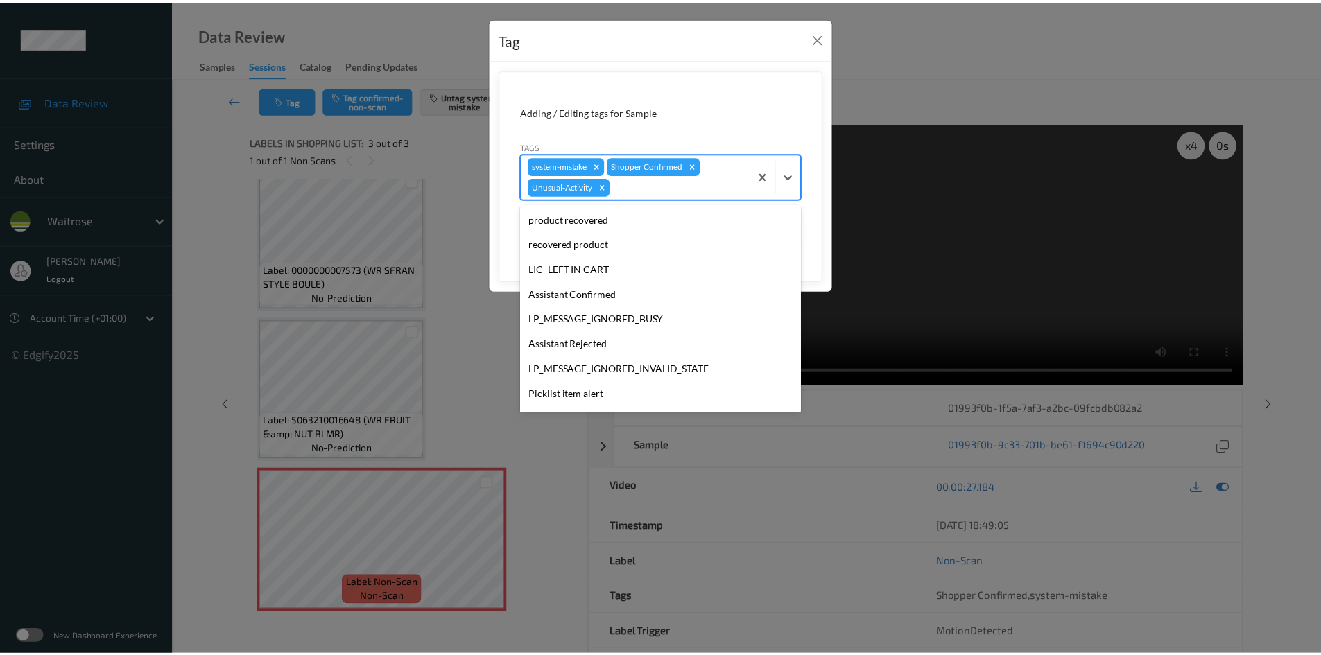
scroll to position [297, 0]
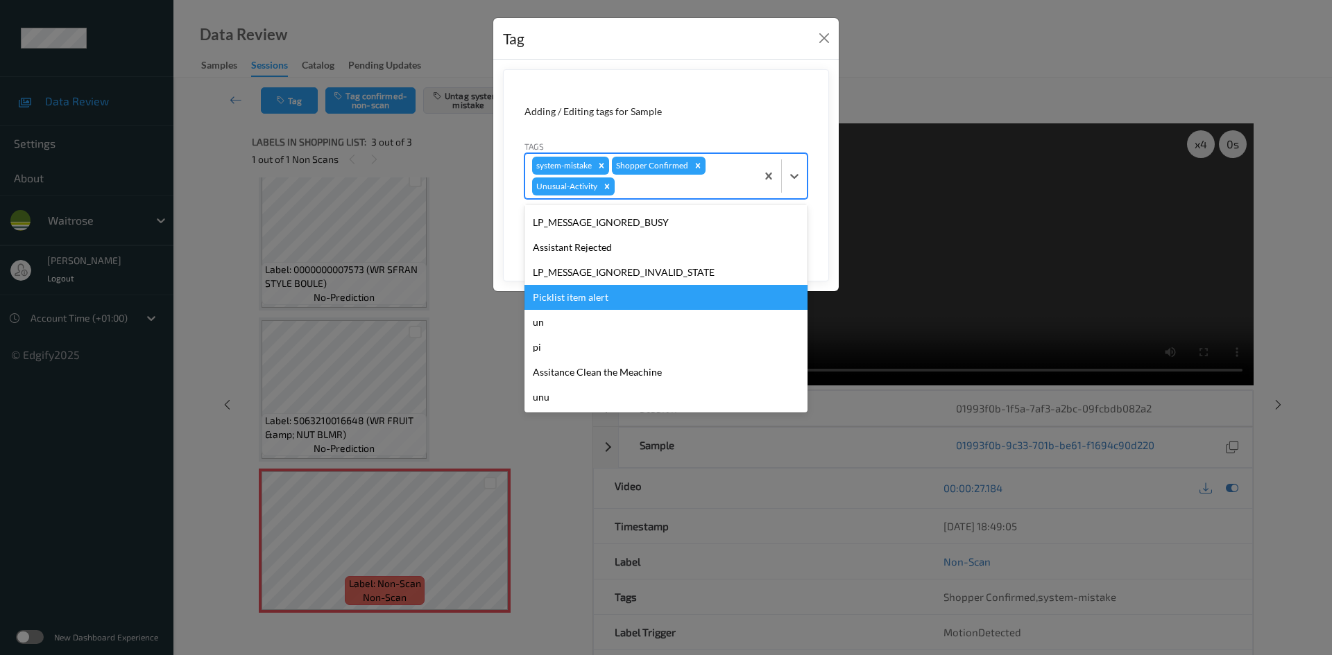
click at [565, 291] on div "Picklist item alert" at bounding box center [665, 297] width 283 height 25
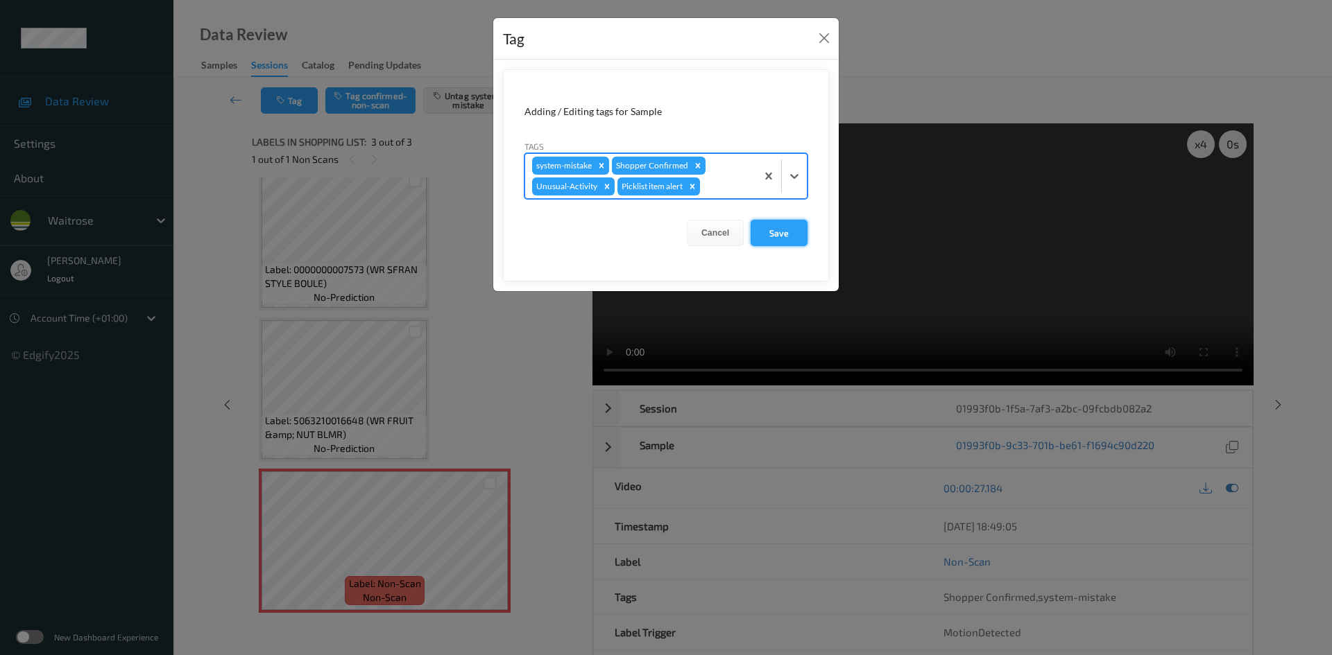
click at [800, 236] on button "Save" at bounding box center [778, 233] width 57 height 26
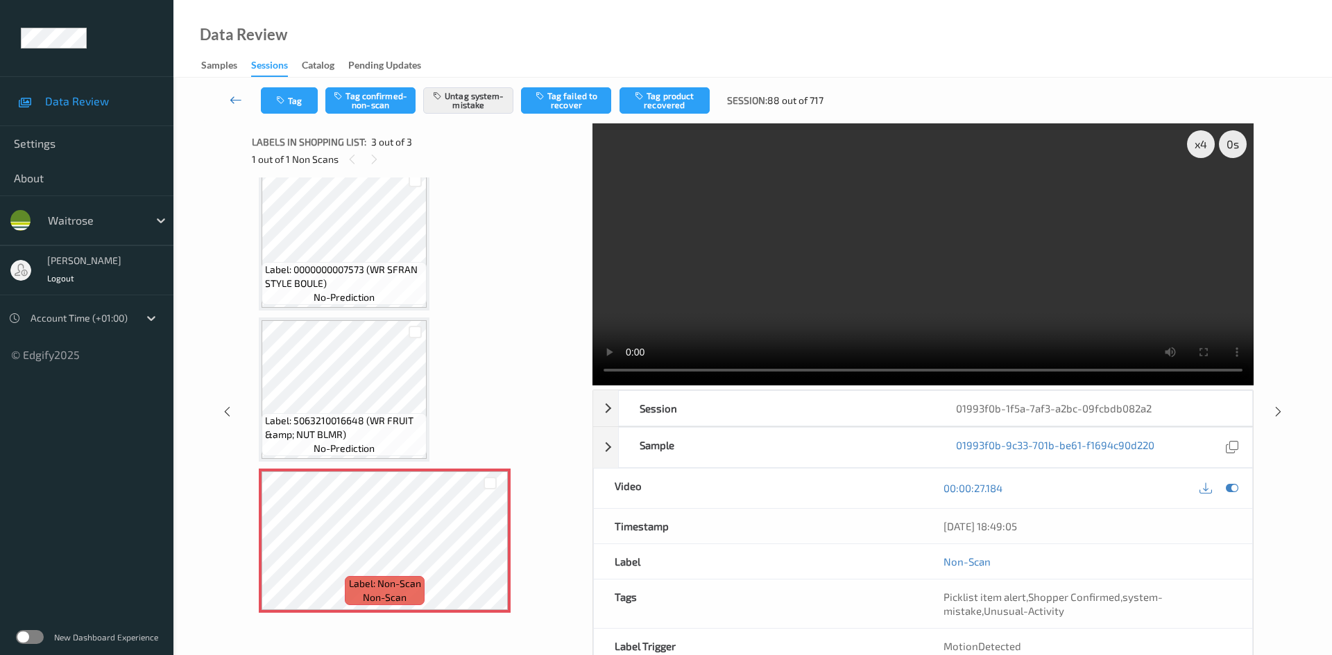
click at [229, 98] on link at bounding box center [236, 100] width 49 height 26
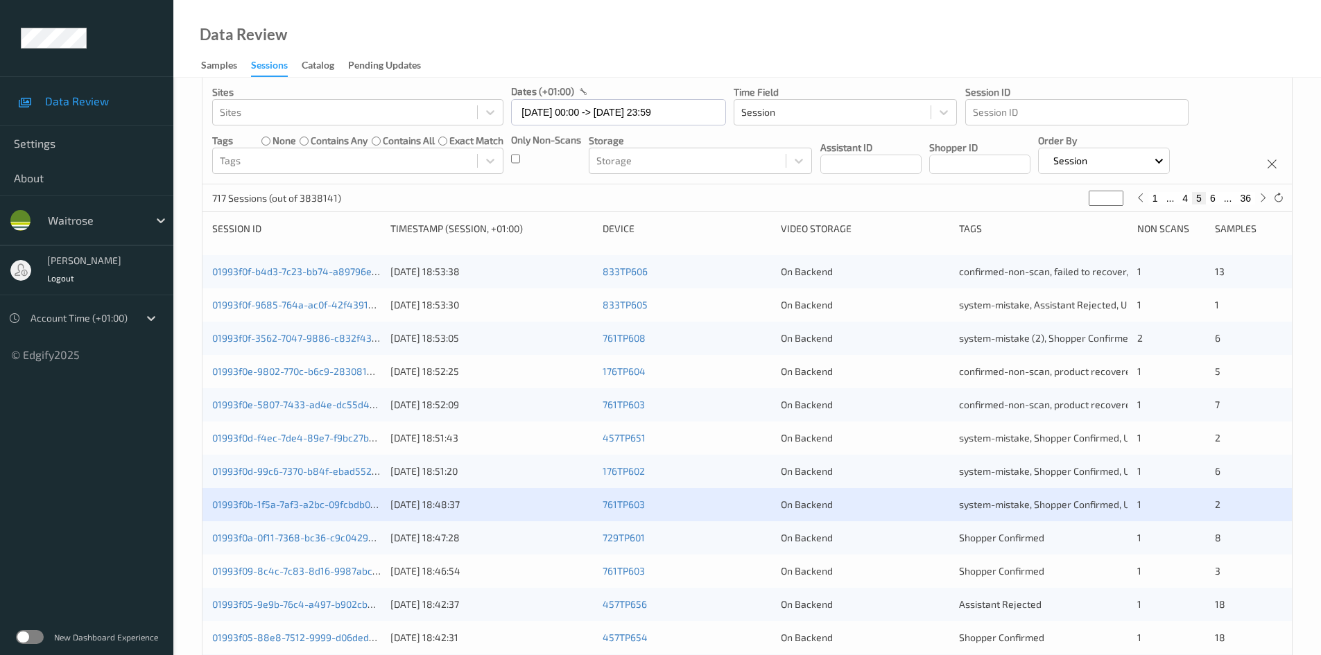
scroll to position [208, 0]
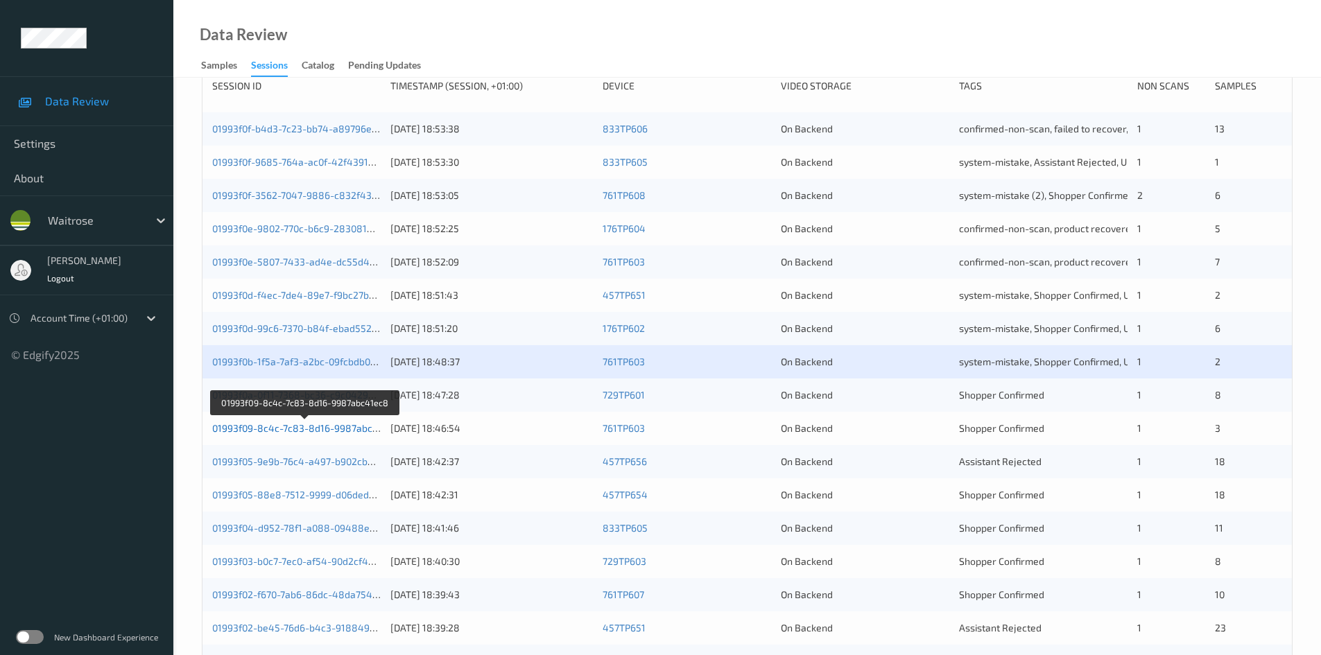
click at [261, 431] on link "01993f09-8c4c-7c83-8d16-9987abc41ec8" at bounding box center [305, 428] width 187 height 12
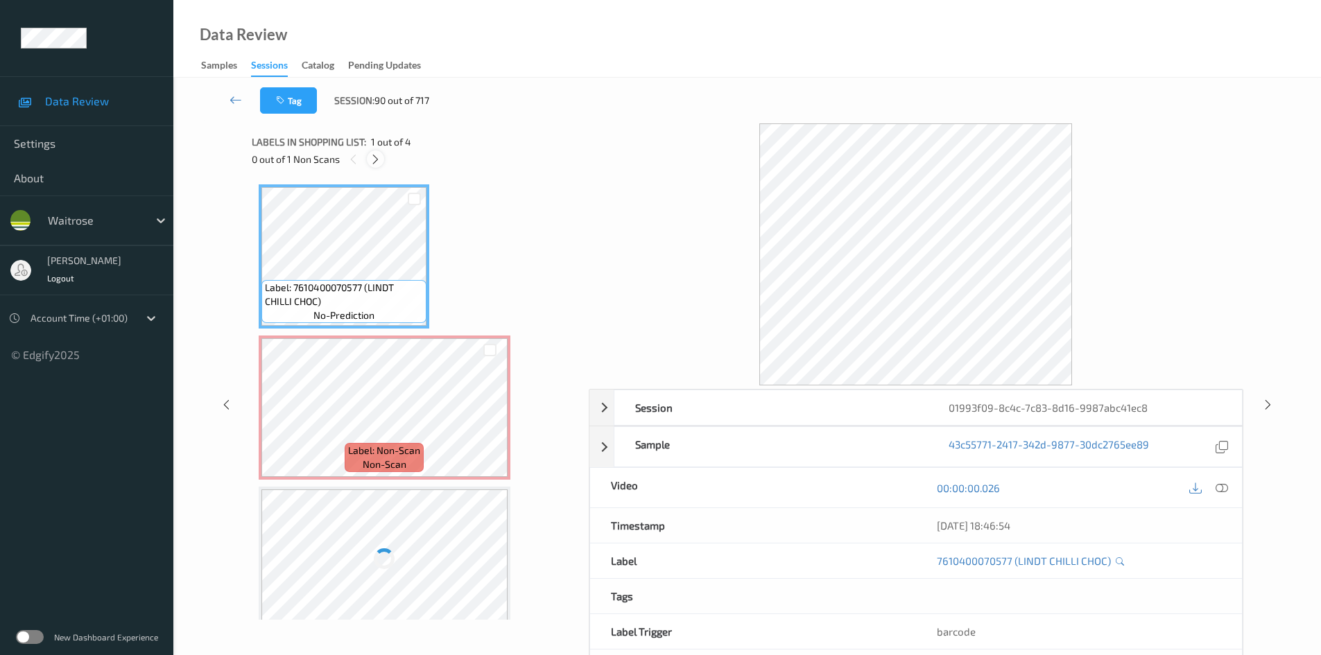
click at [377, 162] on icon at bounding box center [376, 159] width 12 height 12
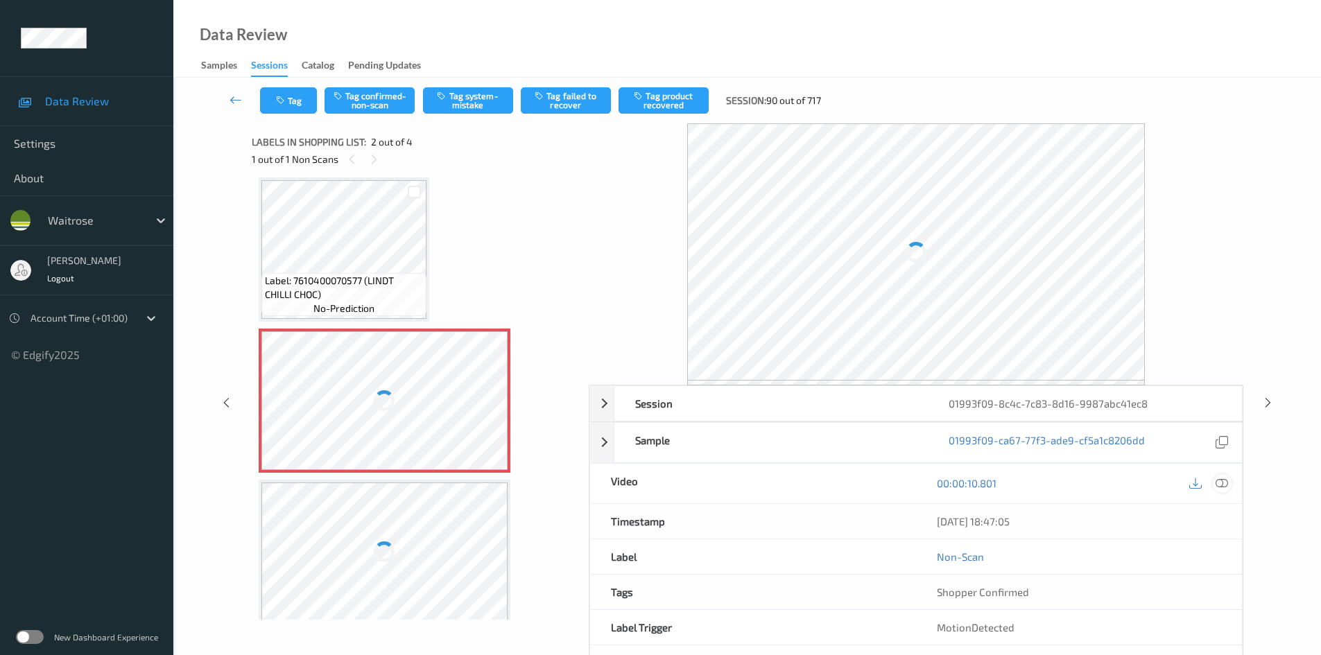
click at [1221, 480] on icon at bounding box center [1222, 483] width 12 height 12
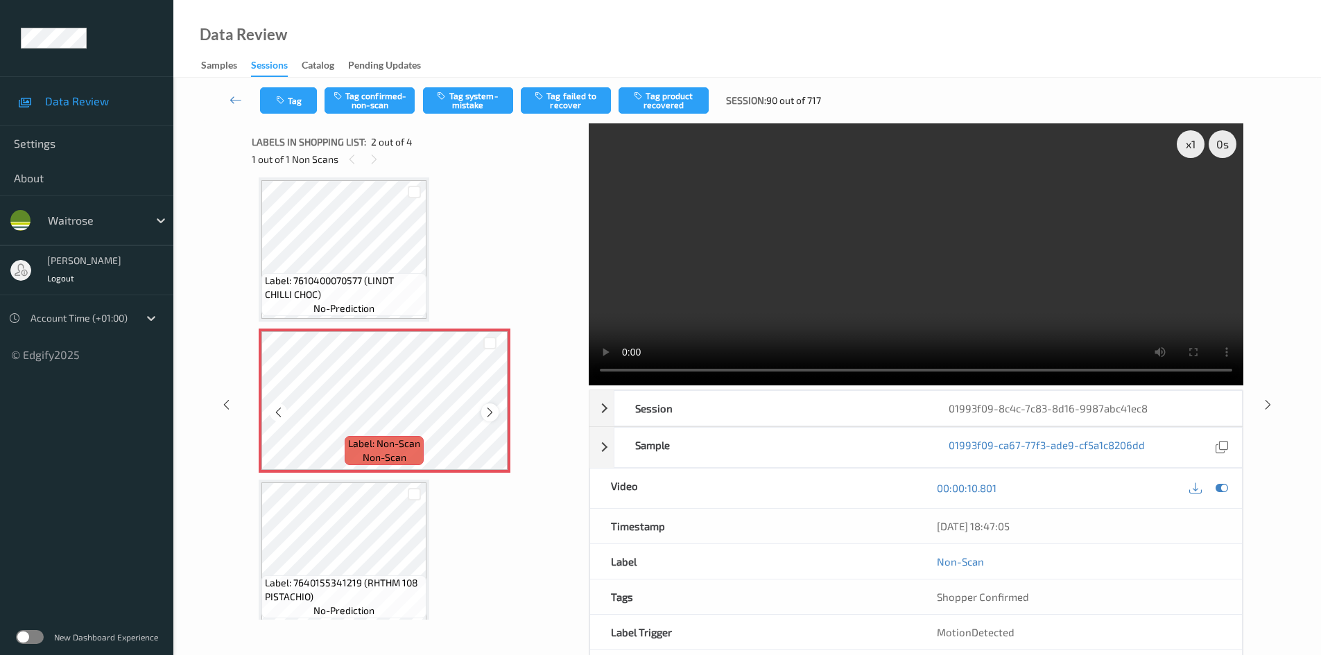
click at [492, 416] on icon at bounding box center [490, 412] width 12 height 12
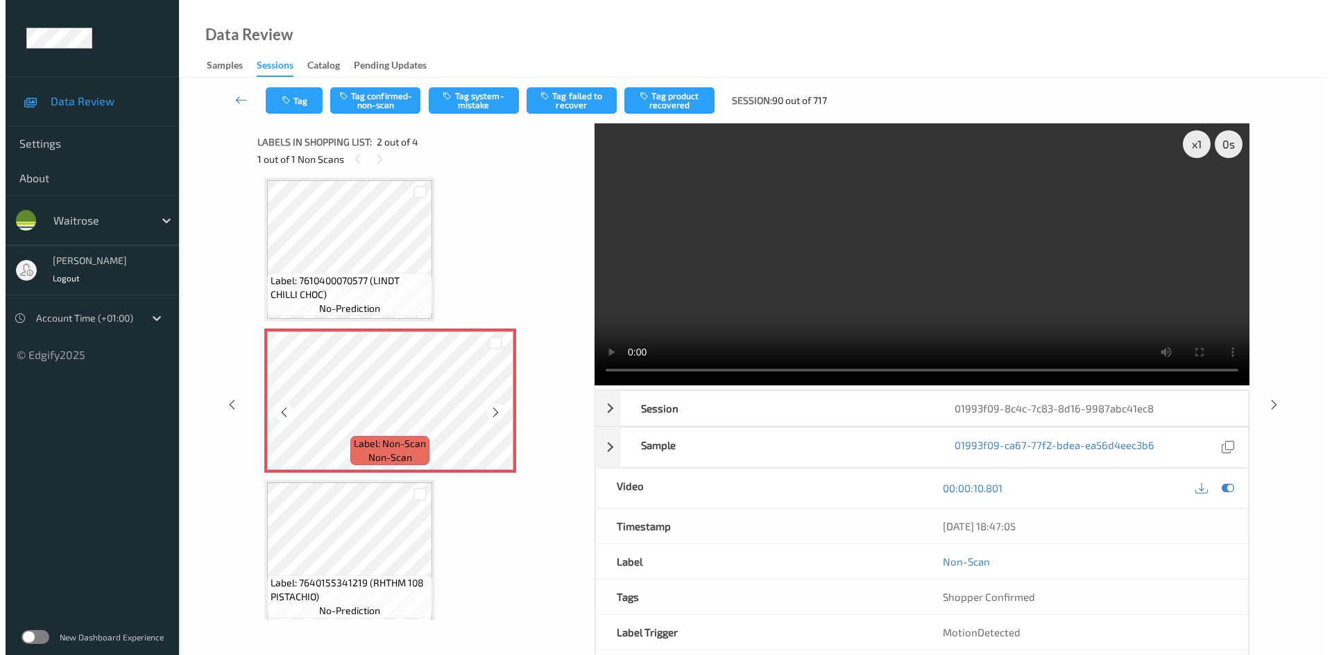
scroll to position [0, 0]
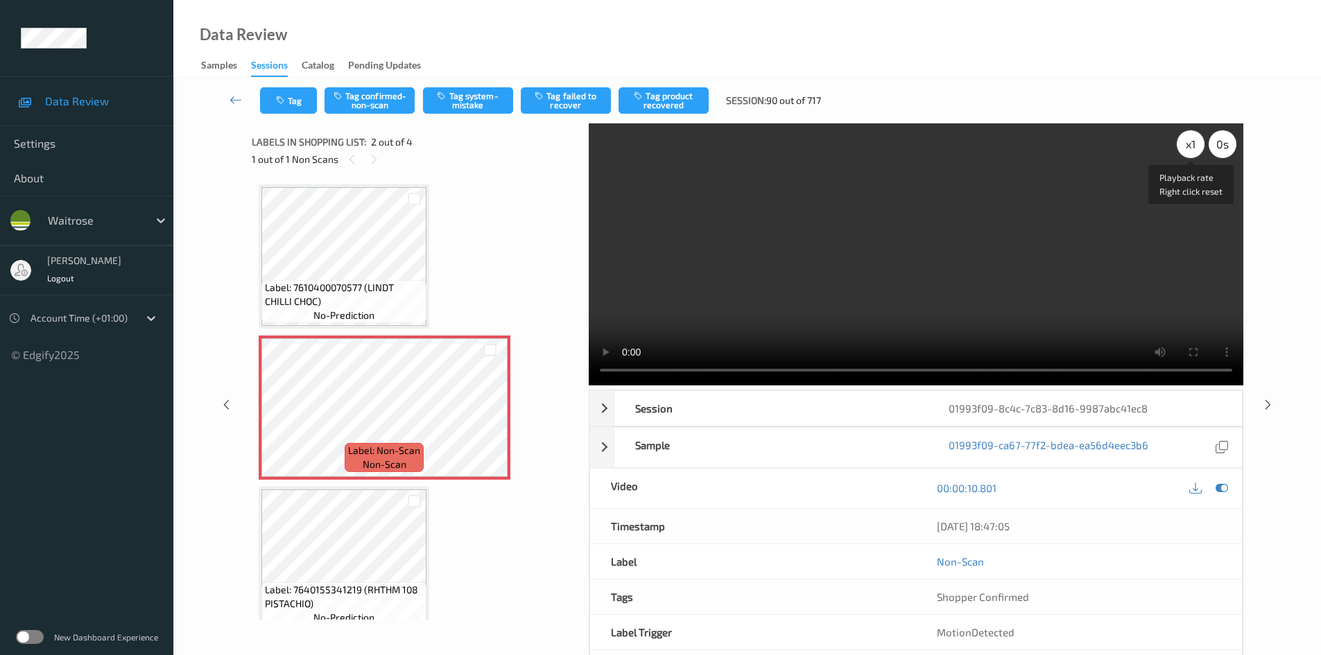
click at [1193, 142] on div "x 1" at bounding box center [1191, 144] width 28 height 28
click at [1191, 137] on div "x 2" at bounding box center [1191, 144] width 28 height 28
click at [985, 296] on video at bounding box center [916, 254] width 655 height 262
click at [482, 111] on button "Tag system-mistake" at bounding box center [468, 100] width 90 height 26
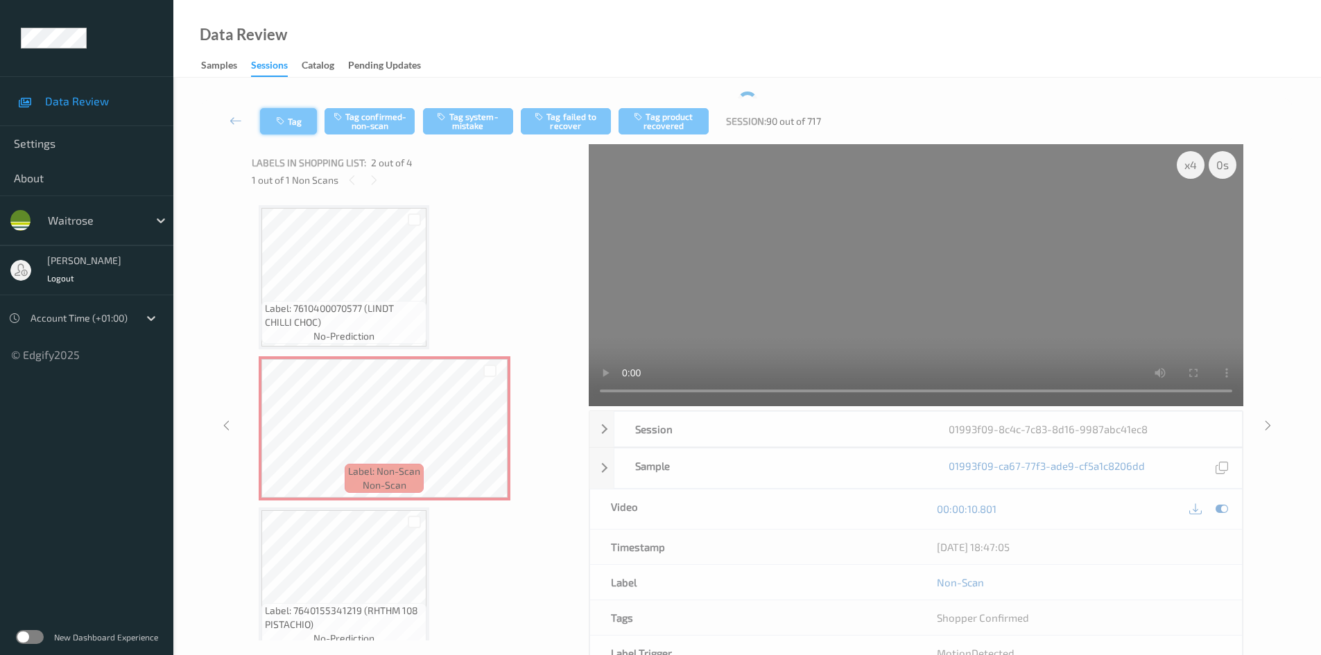
click at [298, 115] on button "Tag" at bounding box center [288, 121] width 57 height 26
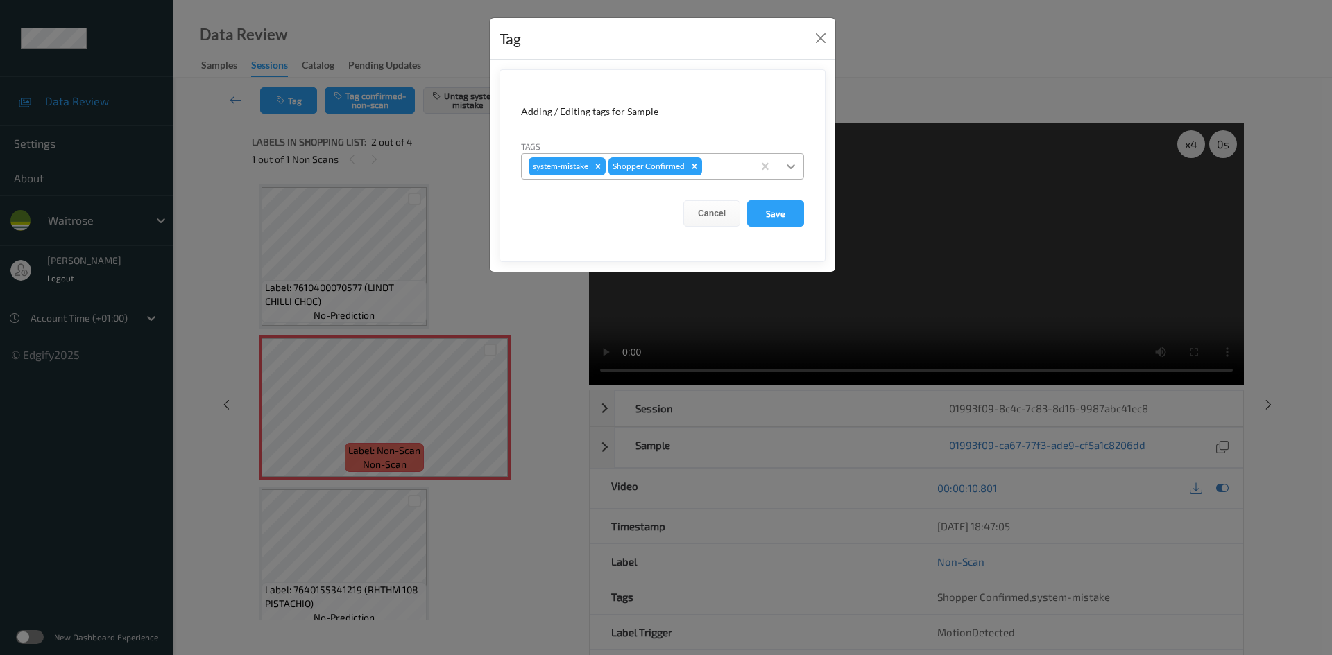
click at [792, 170] on icon at bounding box center [791, 167] width 14 height 14
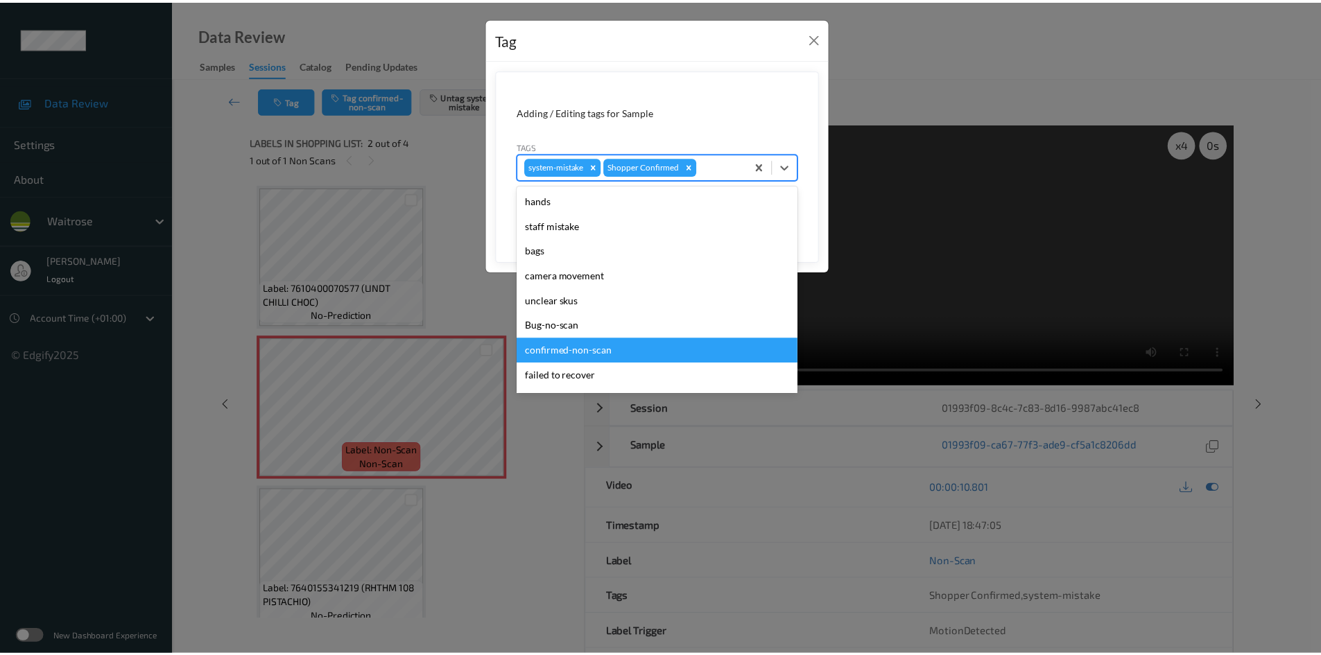
scroll to position [322, 0]
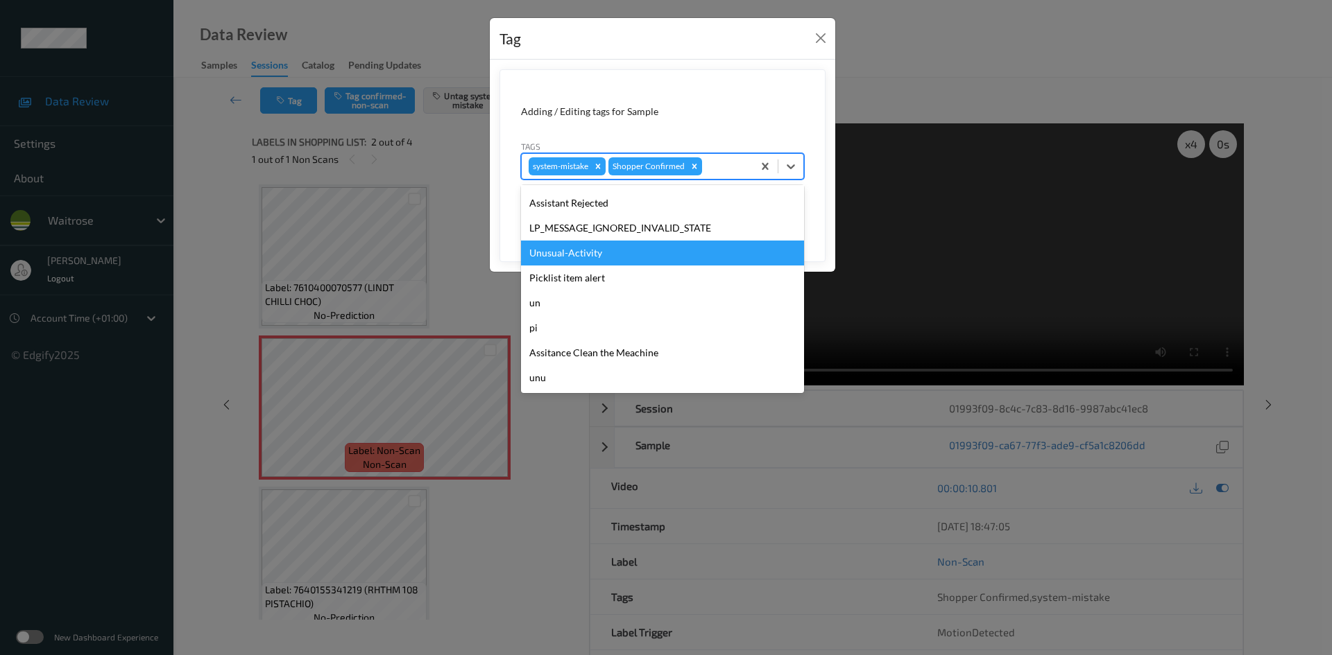
click at [581, 258] on div "Unusual-Activity" at bounding box center [662, 253] width 283 height 25
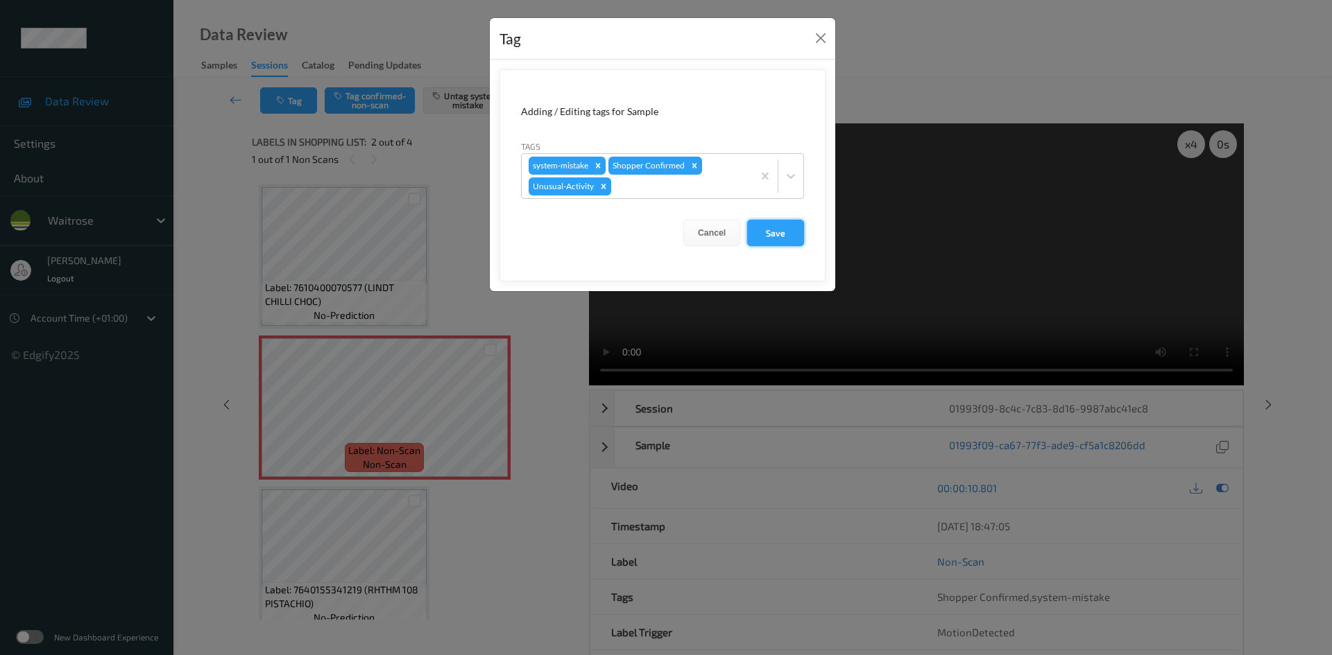
click at [777, 232] on button "Save" at bounding box center [775, 233] width 57 height 26
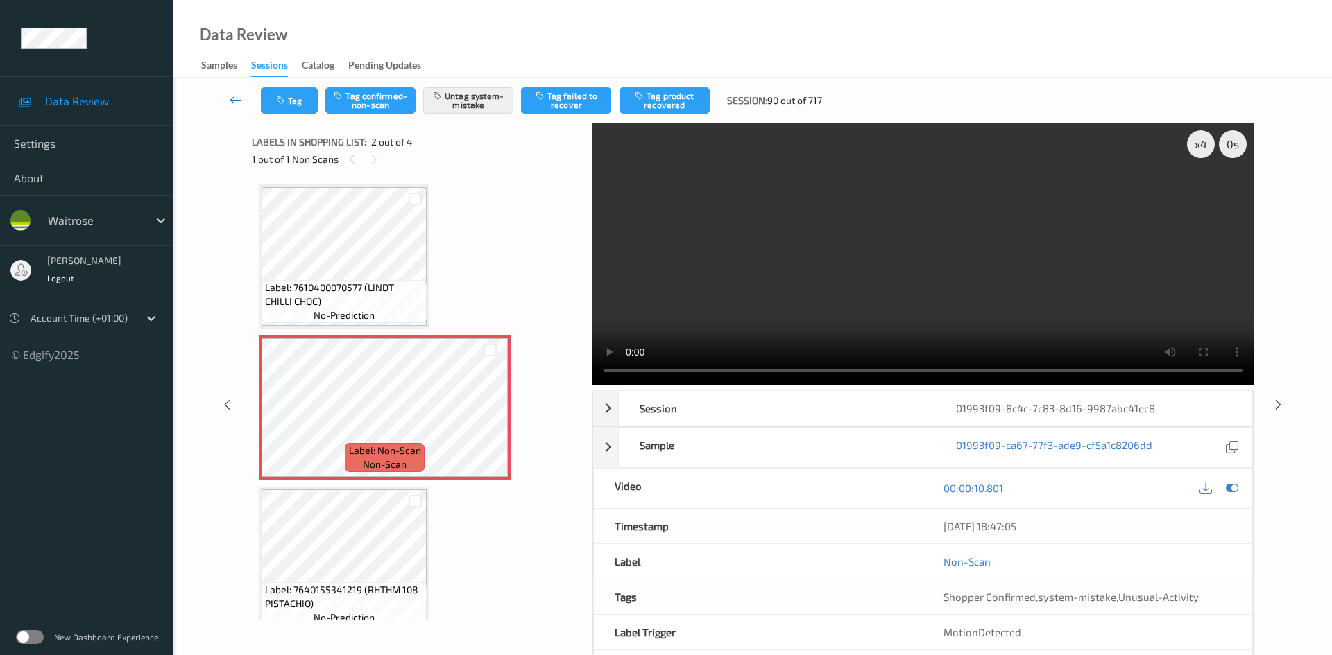
click at [232, 92] on link at bounding box center [236, 100] width 49 height 26
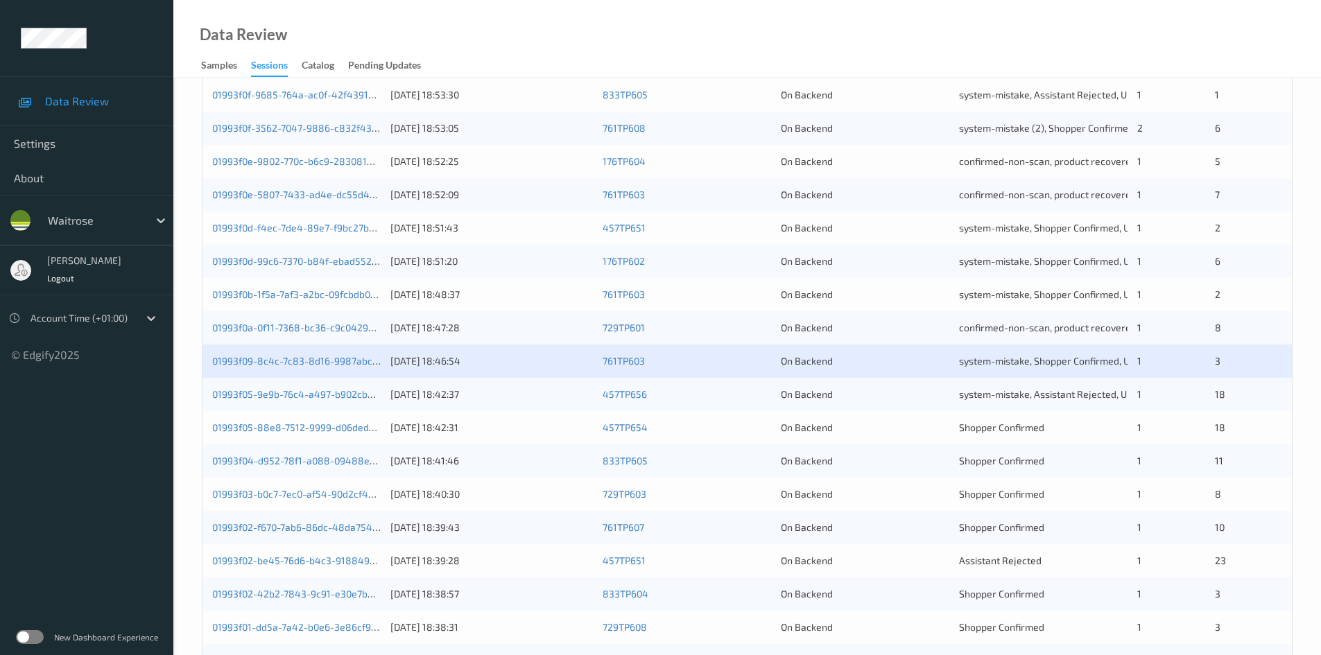
scroll to position [277, 0]
click at [549, 396] on div "[DATE] 18:42:37" at bounding box center [491, 393] width 203 height 14
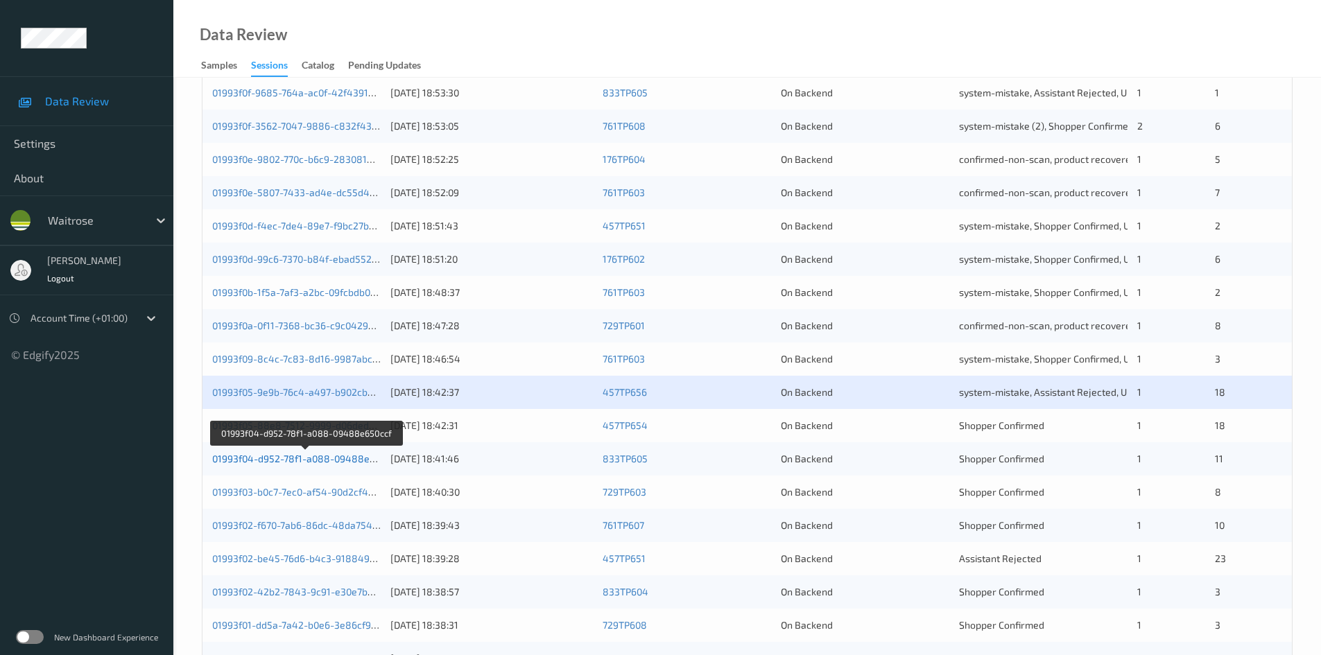
click at [266, 460] on link "01993f04-d952-78f1-a088-09488e650ccf" at bounding box center [305, 459] width 187 height 12
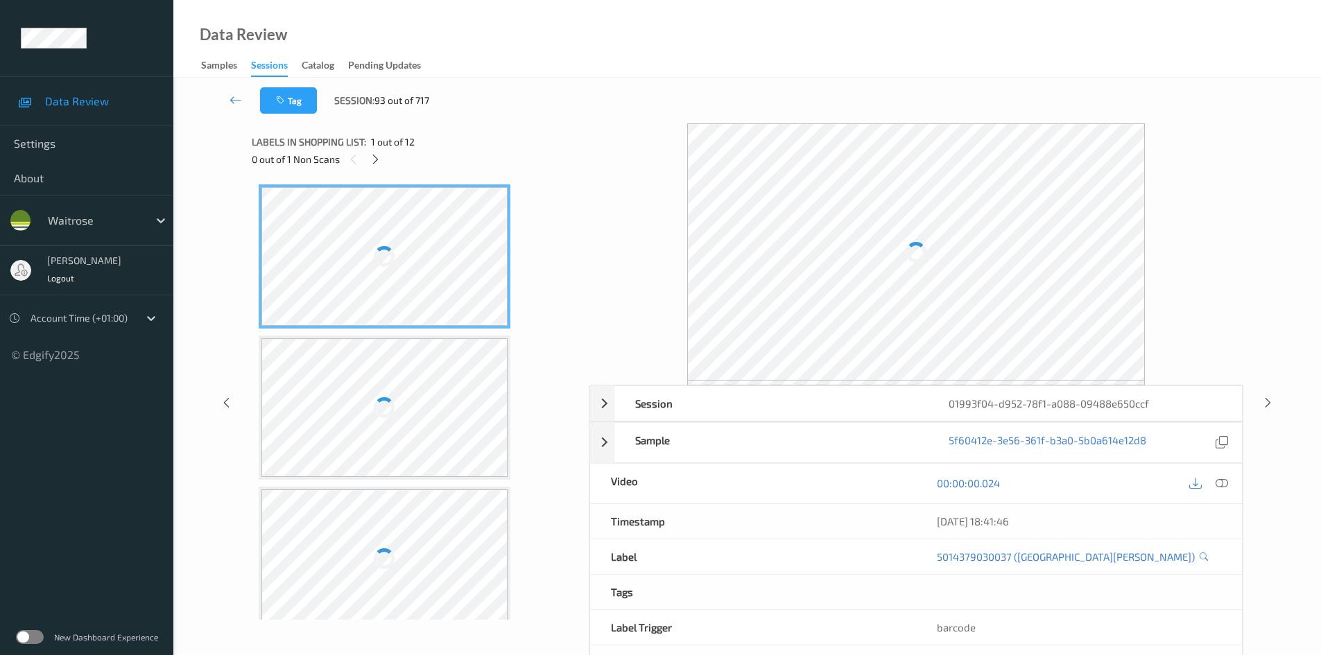
drag, startPoint x: 373, startPoint y: 157, endPoint x: 415, endPoint y: 173, distance: 44.3
click at [377, 157] on icon at bounding box center [376, 159] width 12 height 12
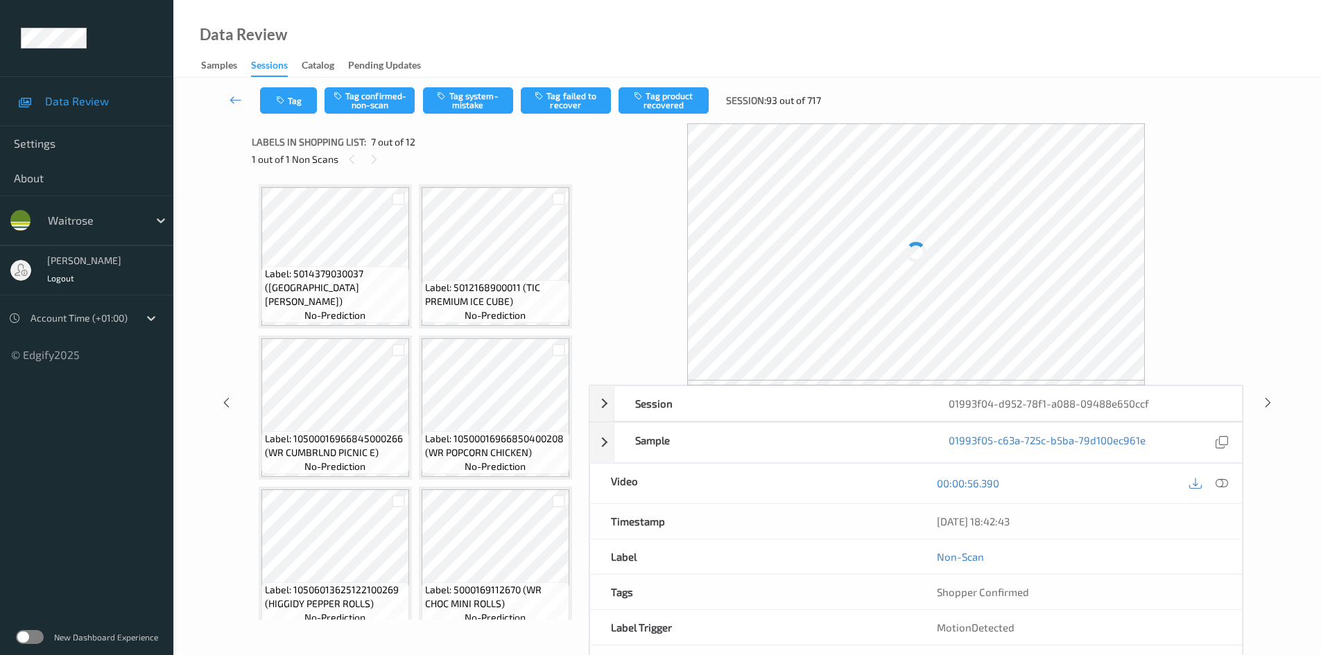
scroll to position [763, 0]
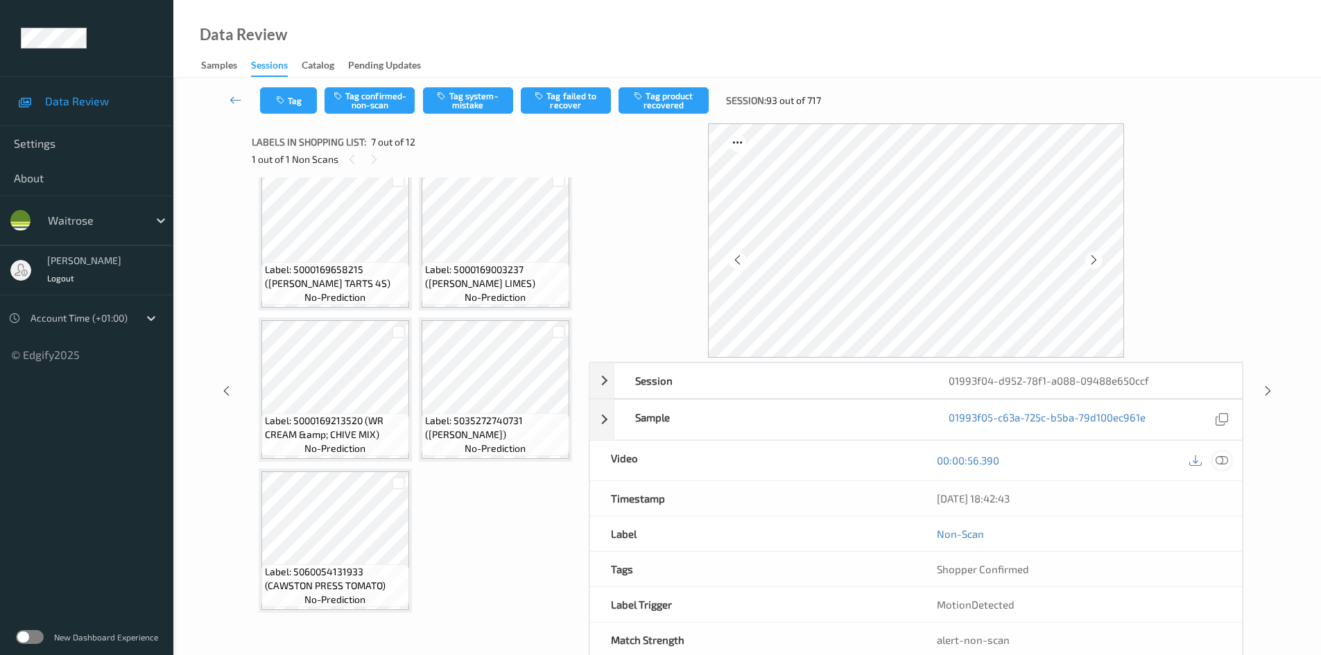
click at [1219, 460] on icon at bounding box center [1222, 460] width 12 height 12
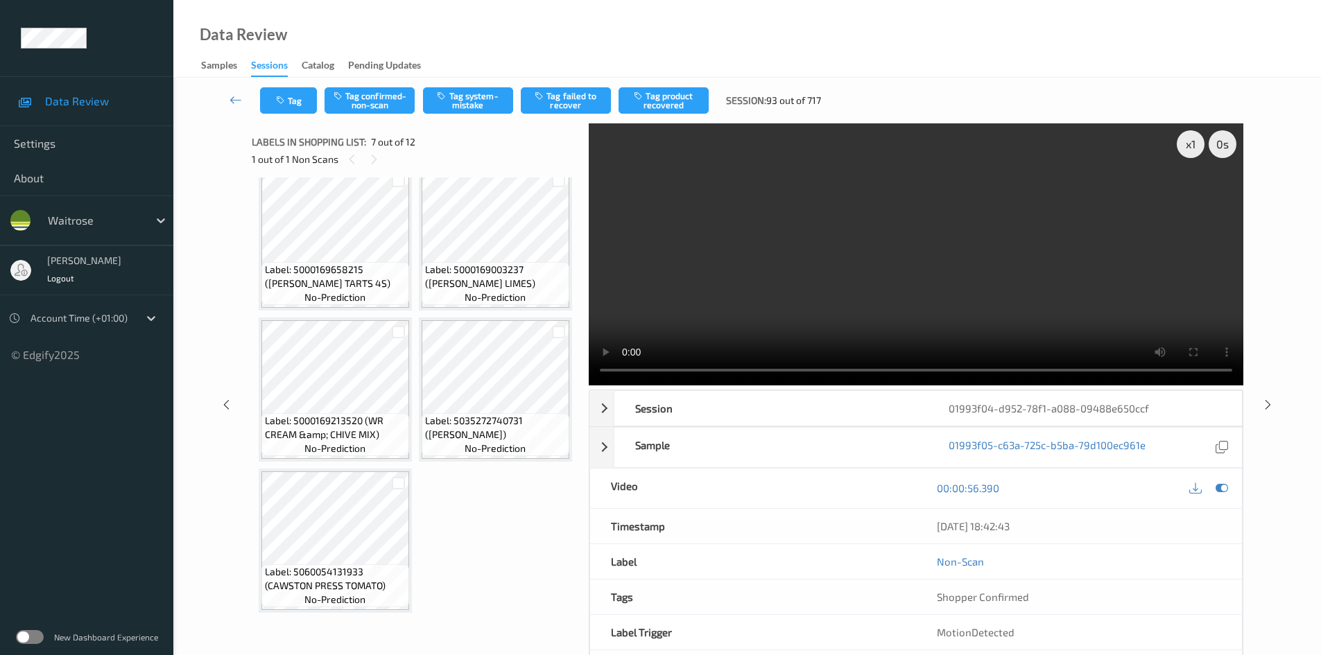
click at [490, 107] on div at bounding box center [489, 98] width 17 height 17
click at [798, 278] on video at bounding box center [916, 254] width 655 height 262
click at [838, 261] on video at bounding box center [916, 254] width 655 height 262
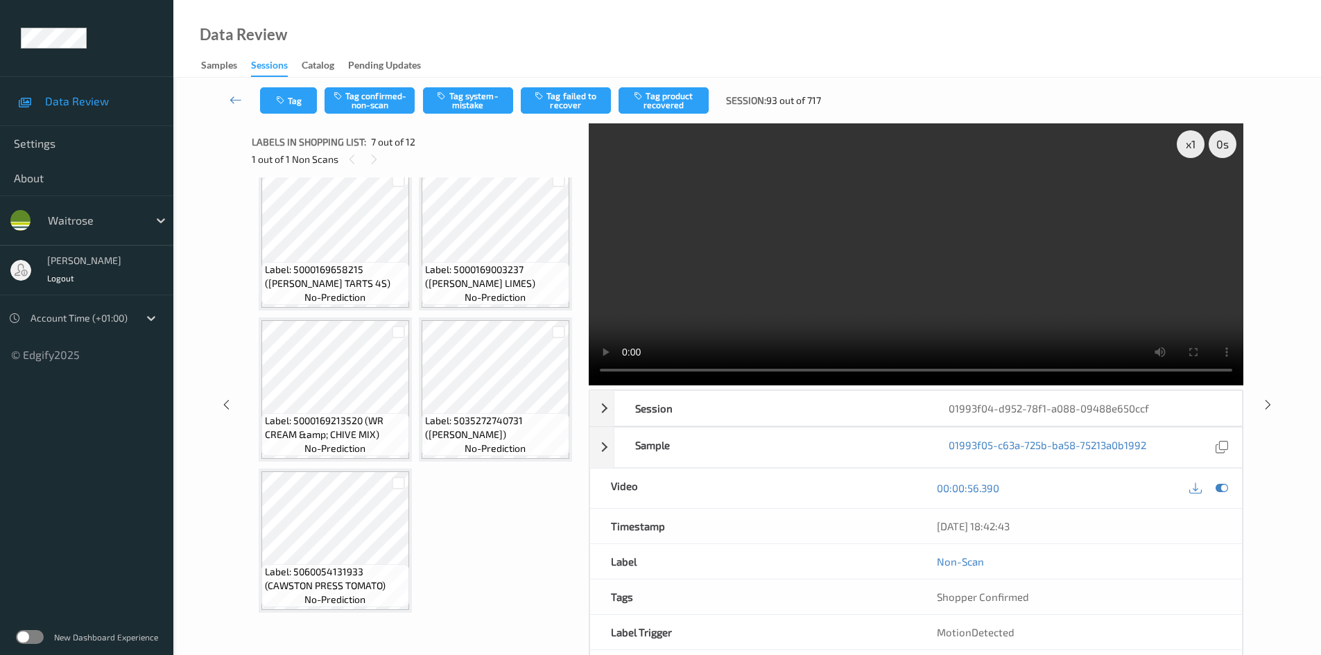
click at [811, 241] on video at bounding box center [916, 254] width 655 height 262
click at [1191, 150] on div "x 1" at bounding box center [1191, 144] width 28 height 28
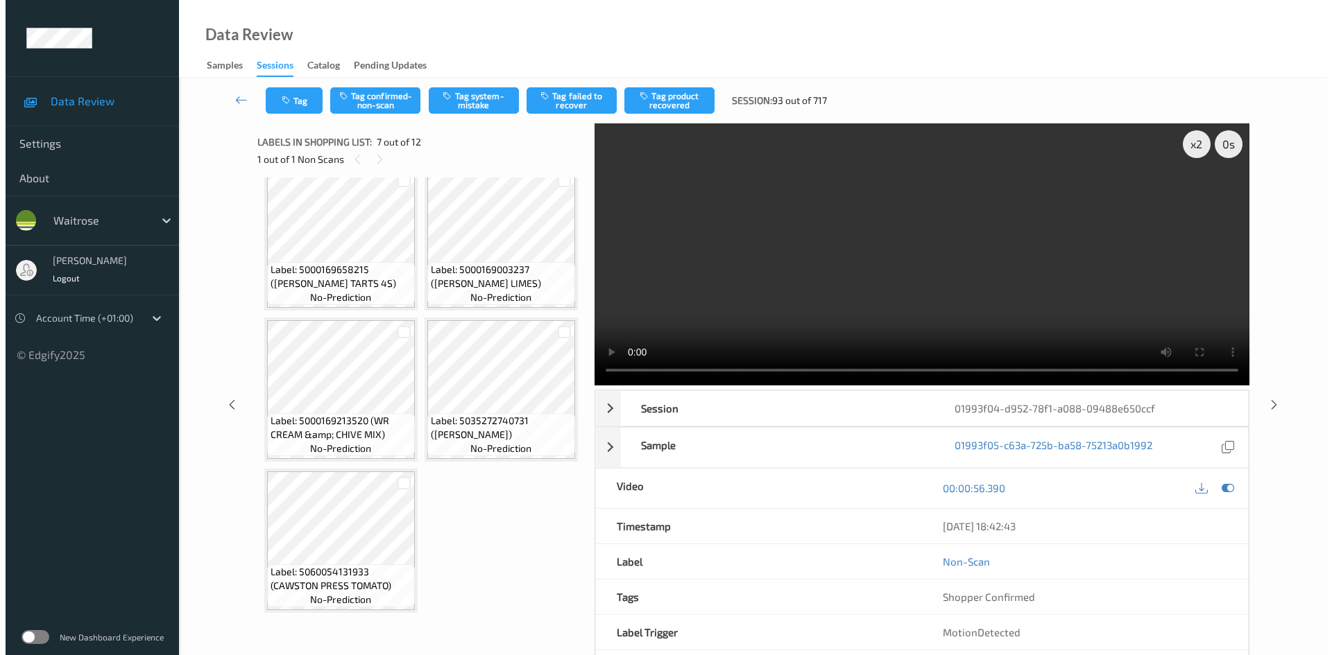
scroll to position [971, 0]
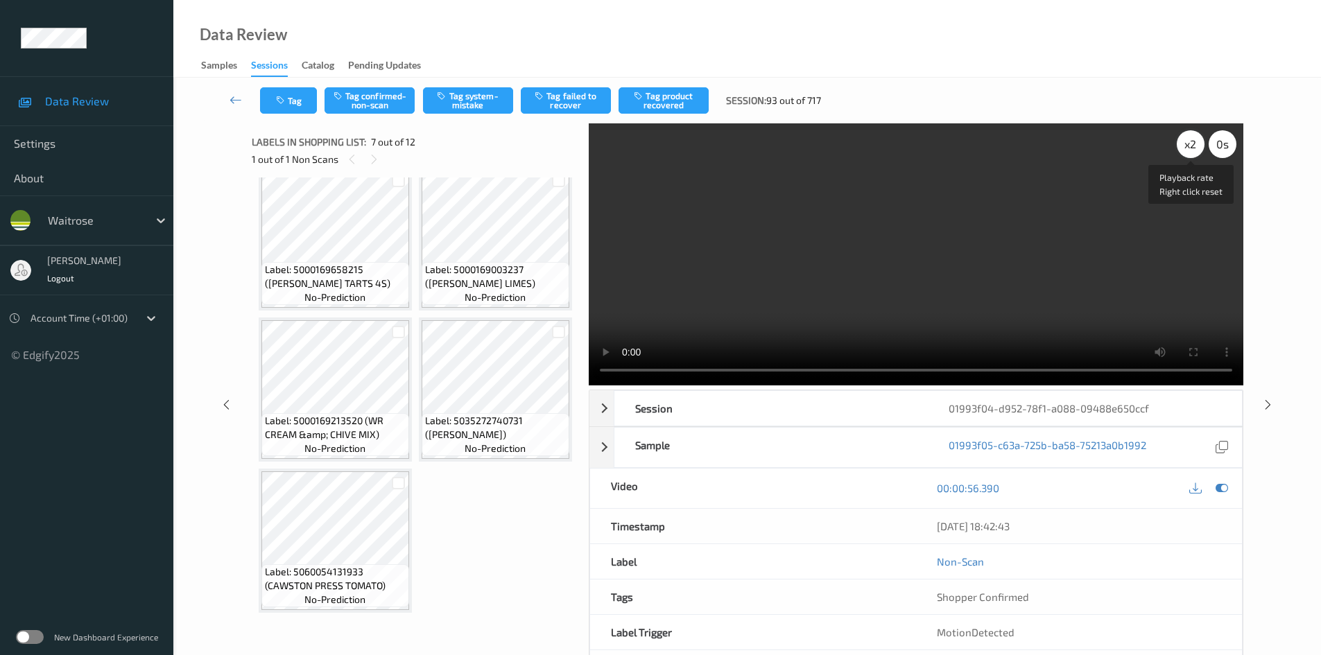
click at [1194, 147] on div "x 2" at bounding box center [1191, 144] width 28 height 28
click at [898, 291] on video at bounding box center [916, 254] width 655 height 262
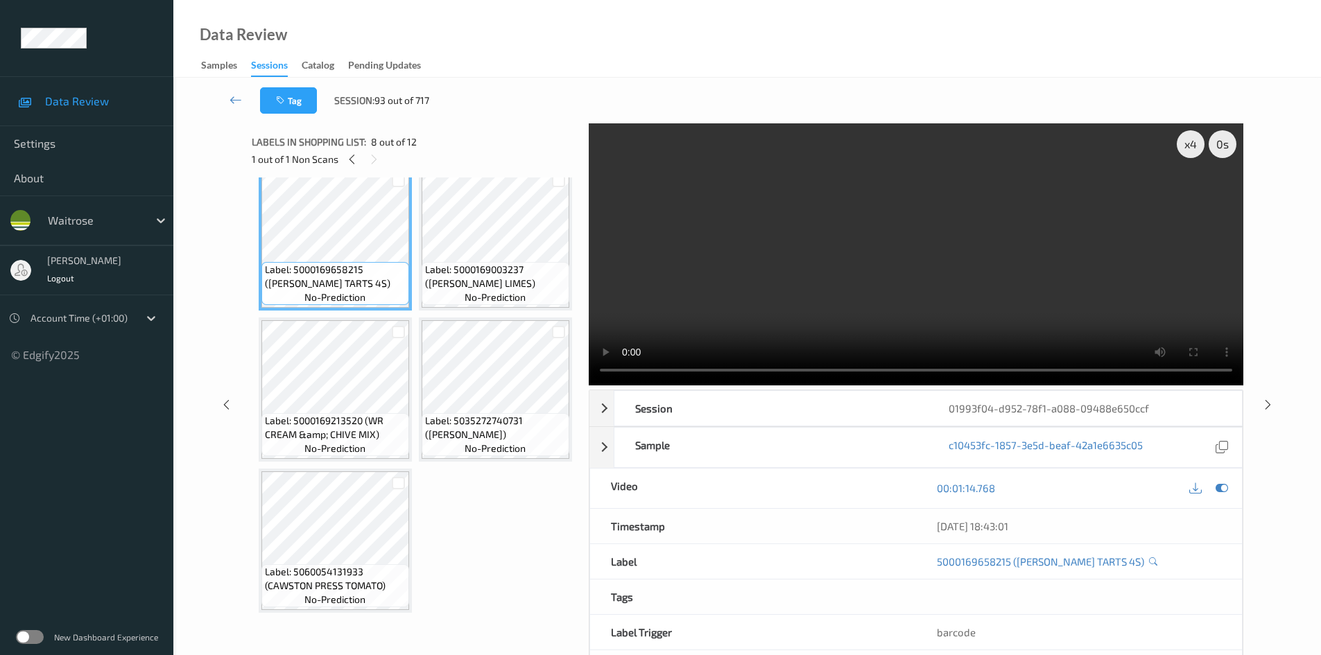
click at [721, 301] on video at bounding box center [916, 254] width 655 height 262
click at [775, 289] on video at bounding box center [916, 254] width 655 height 262
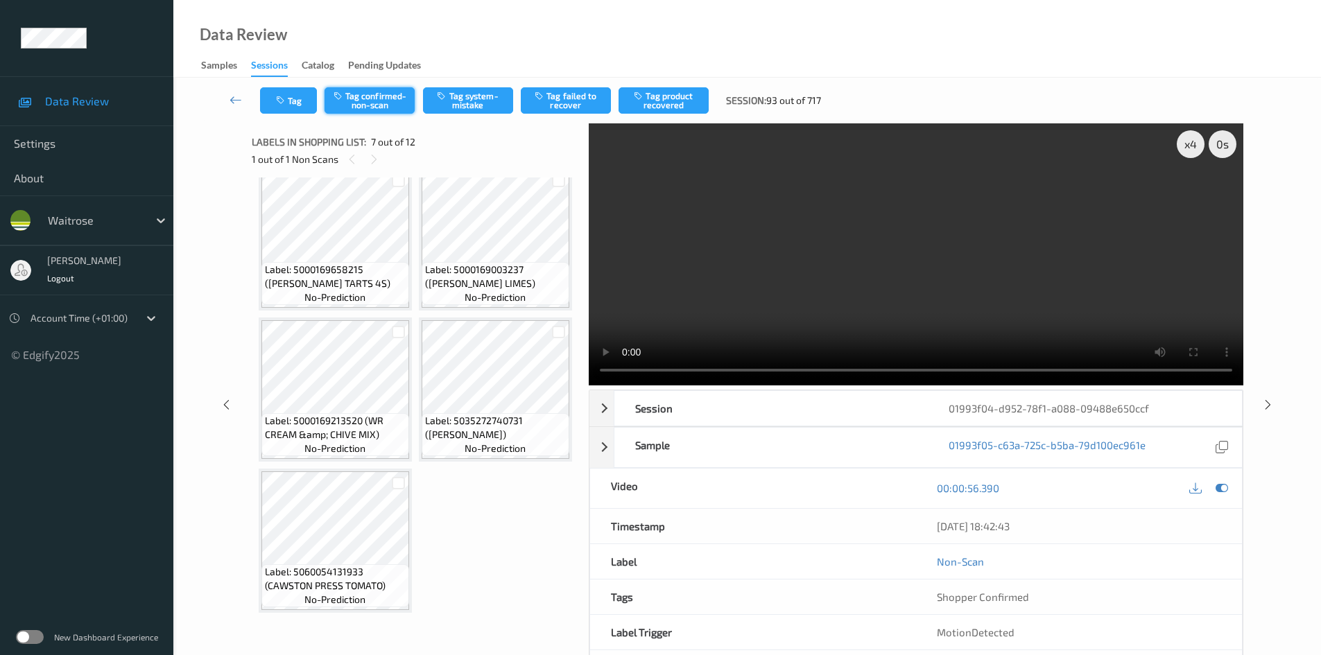
click at [383, 98] on button "Tag confirmed-non-scan" at bounding box center [370, 100] width 90 height 26
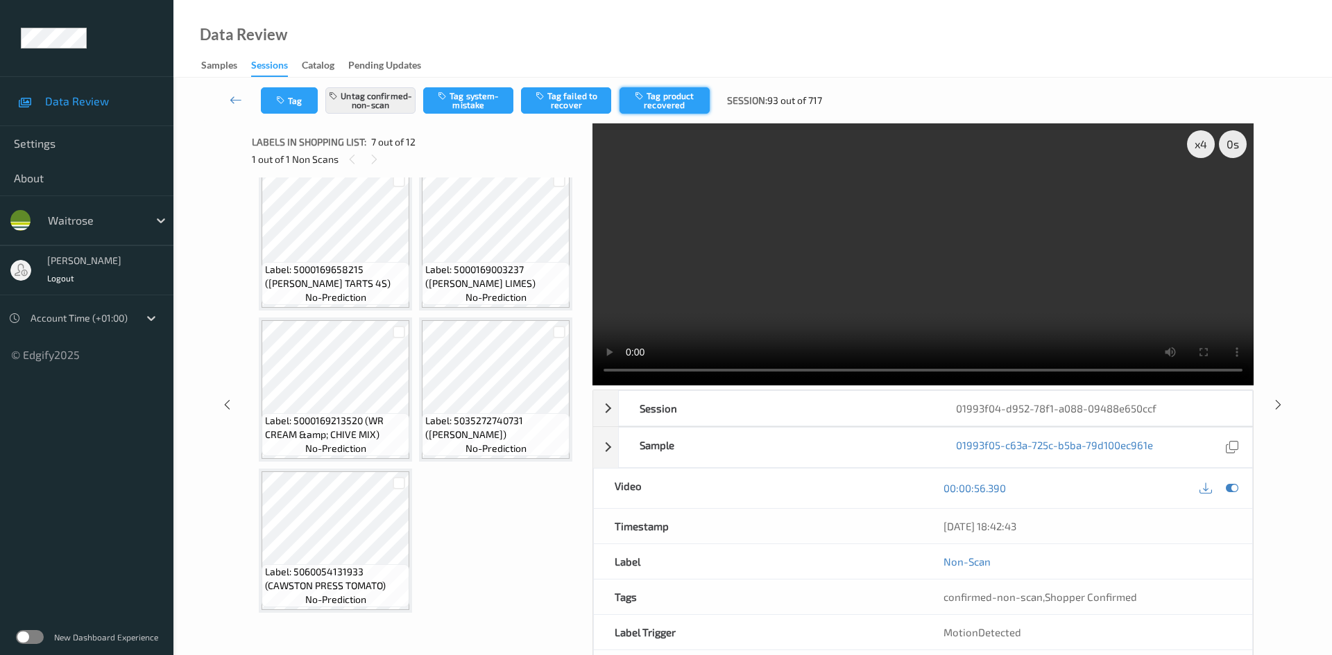
click at [690, 98] on button "Tag product recovered" at bounding box center [664, 100] width 90 height 26
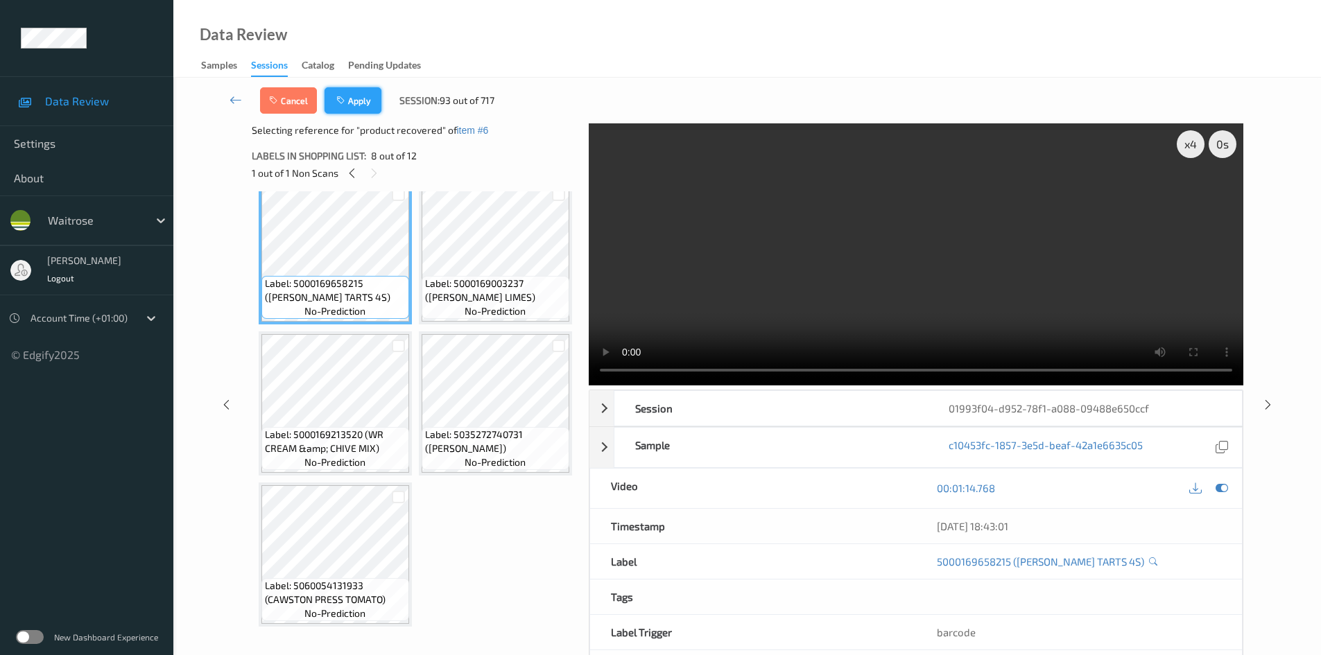
click at [358, 105] on button "Apply" at bounding box center [353, 100] width 57 height 26
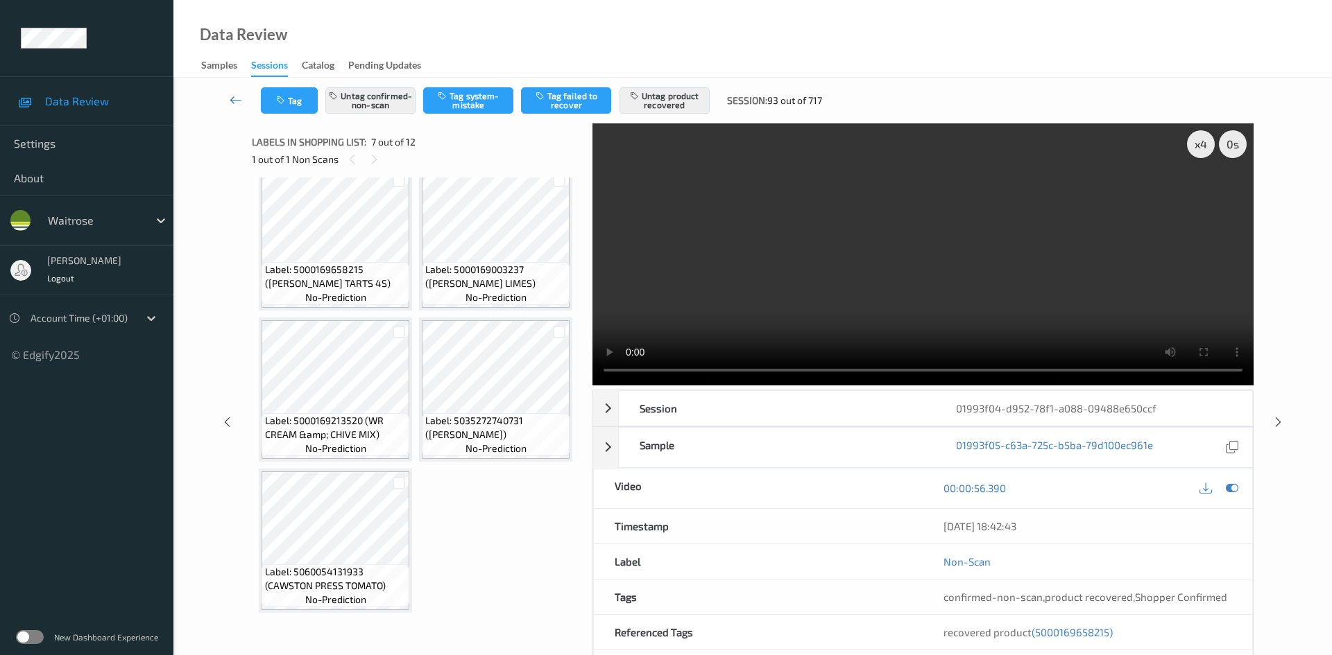
click at [228, 92] on link at bounding box center [236, 100] width 49 height 26
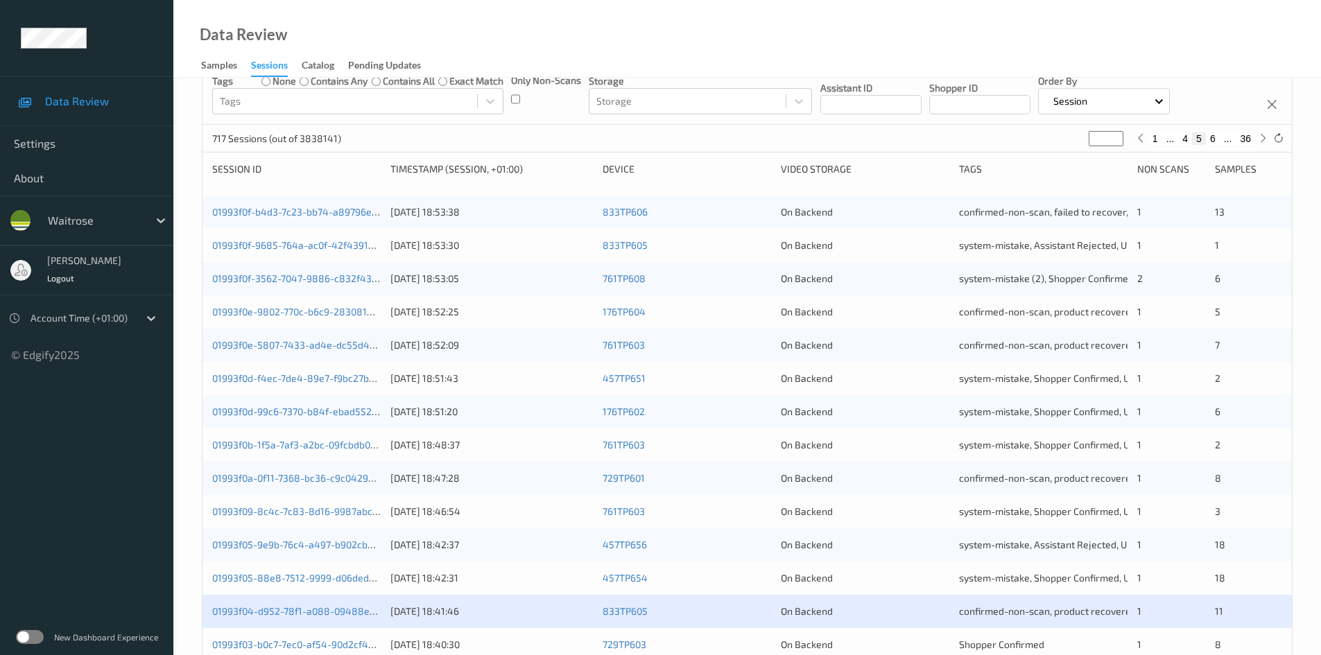
scroll to position [388, 0]
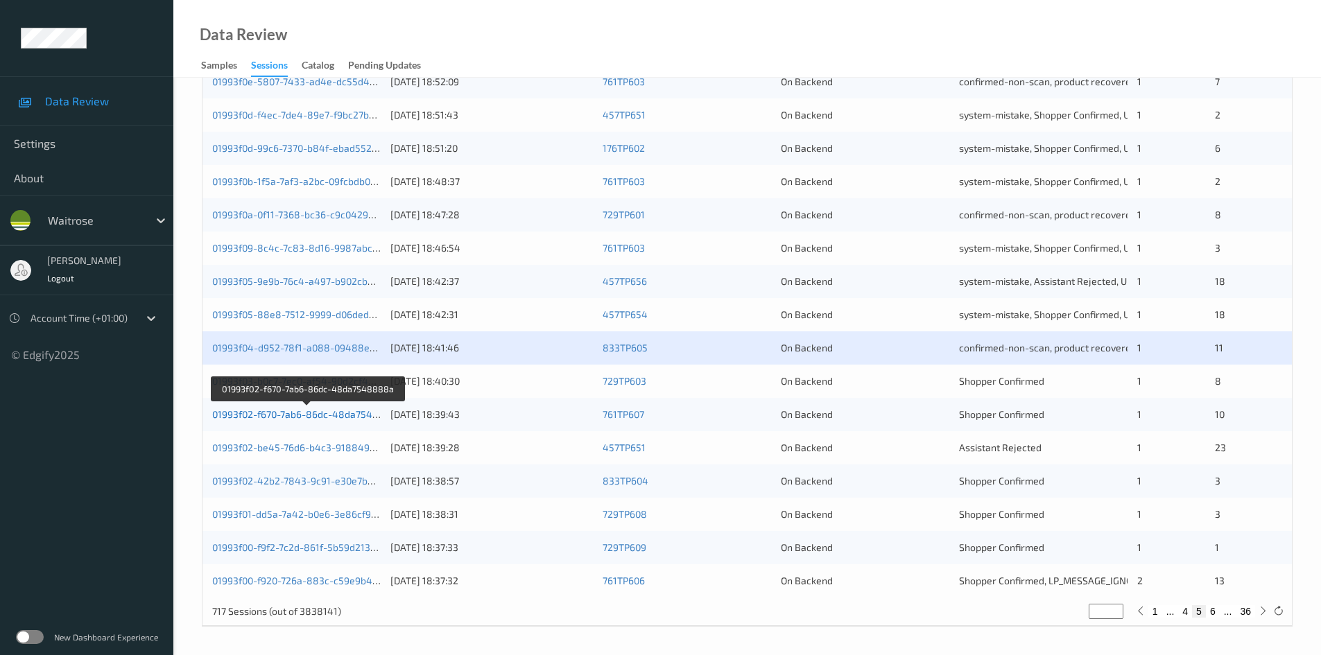
click at [267, 411] on link "01993f02-f670-7ab6-86dc-48da7548888a" at bounding box center [307, 414] width 191 height 12
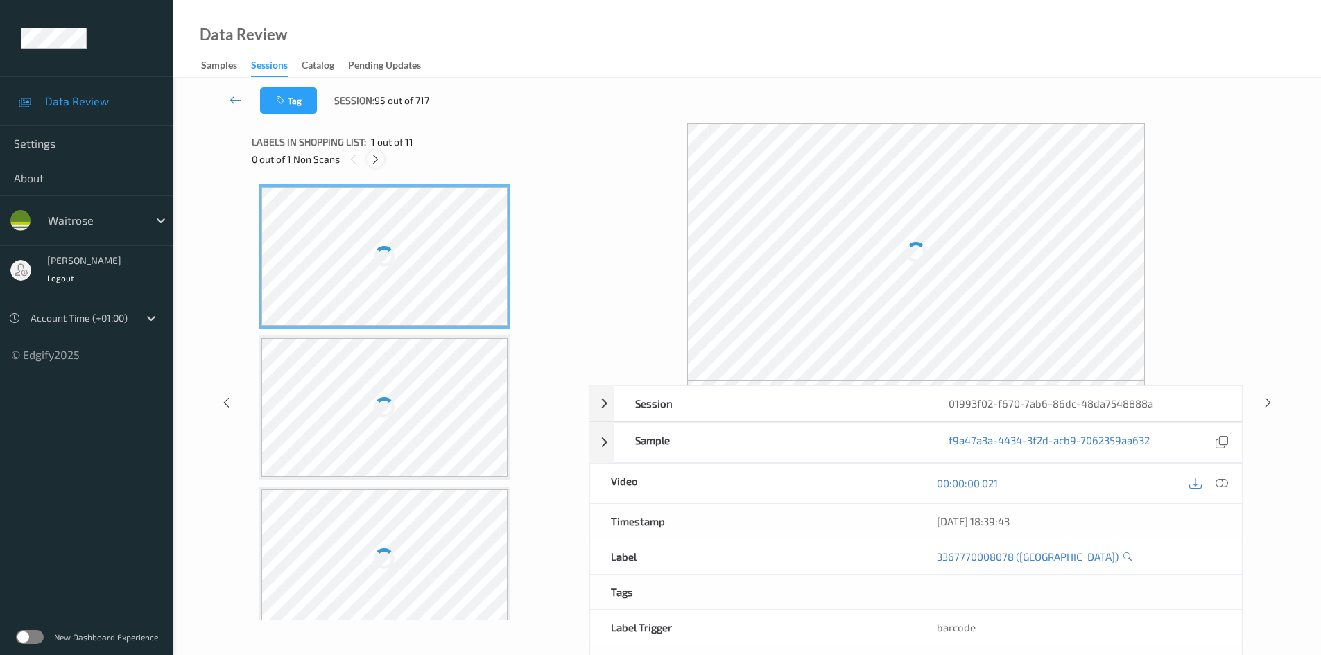
click at [375, 153] on icon at bounding box center [376, 159] width 12 height 12
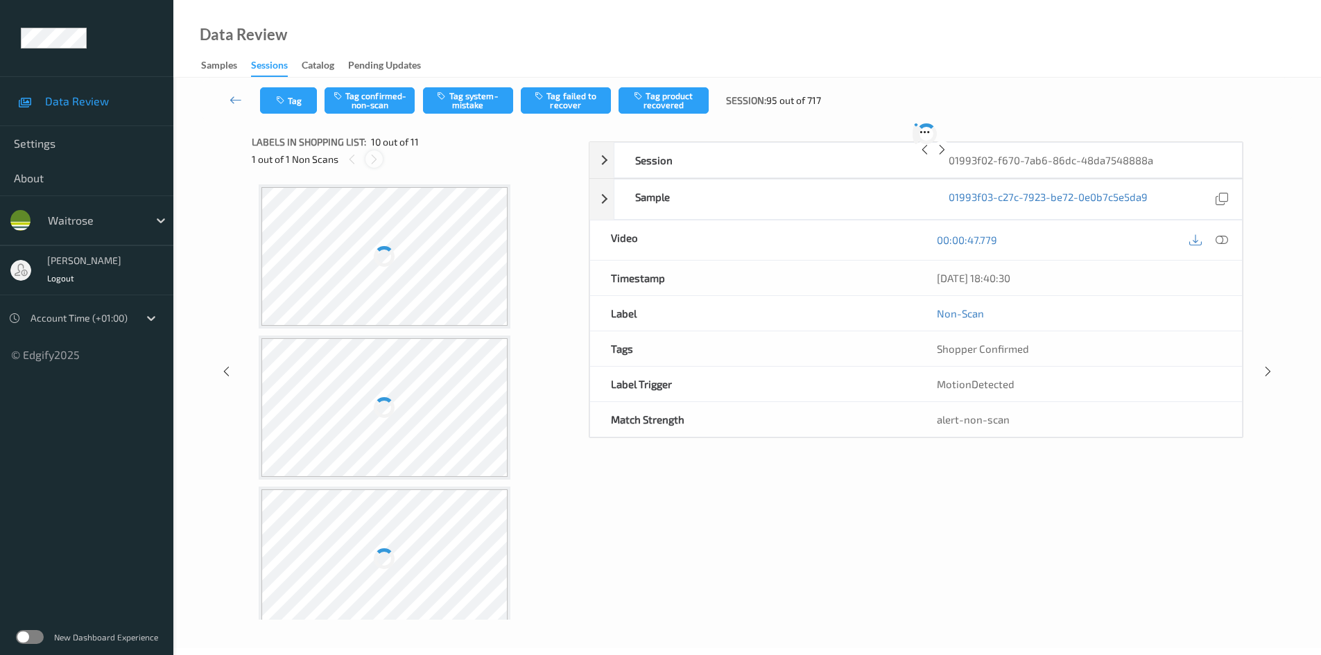
scroll to position [1216, 0]
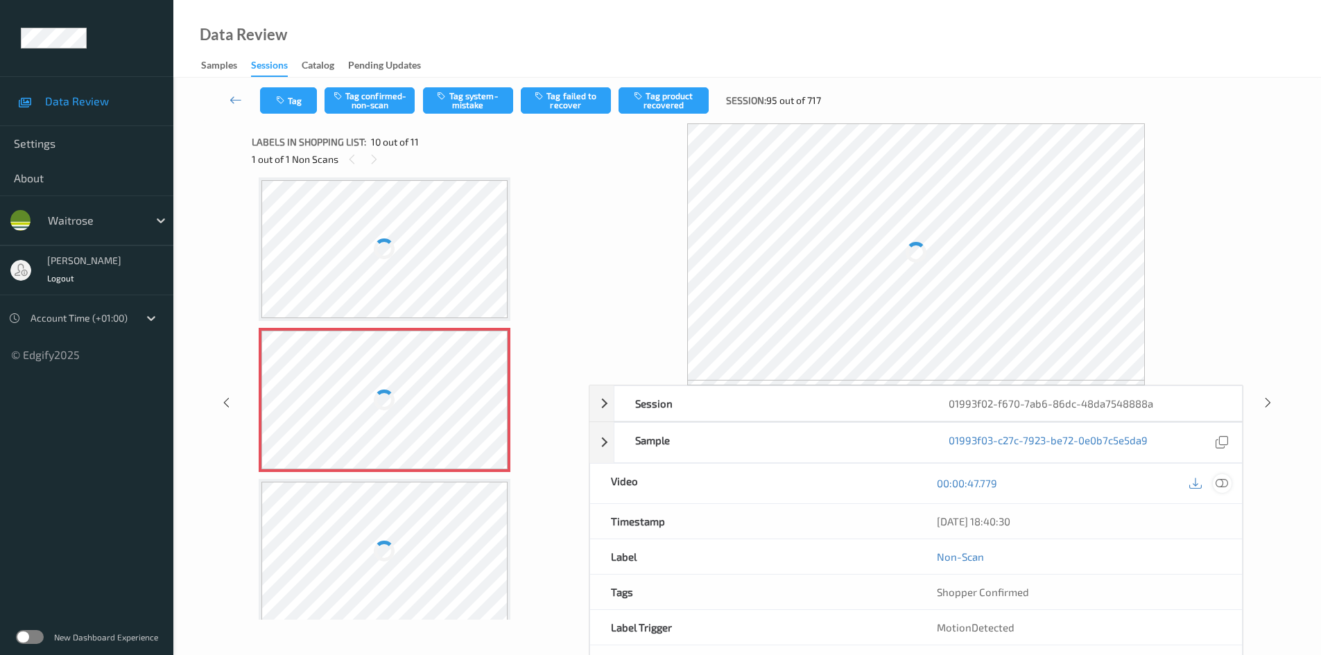
click at [1221, 483] on icon at bounding box center [1222, 483] width 12 height 12
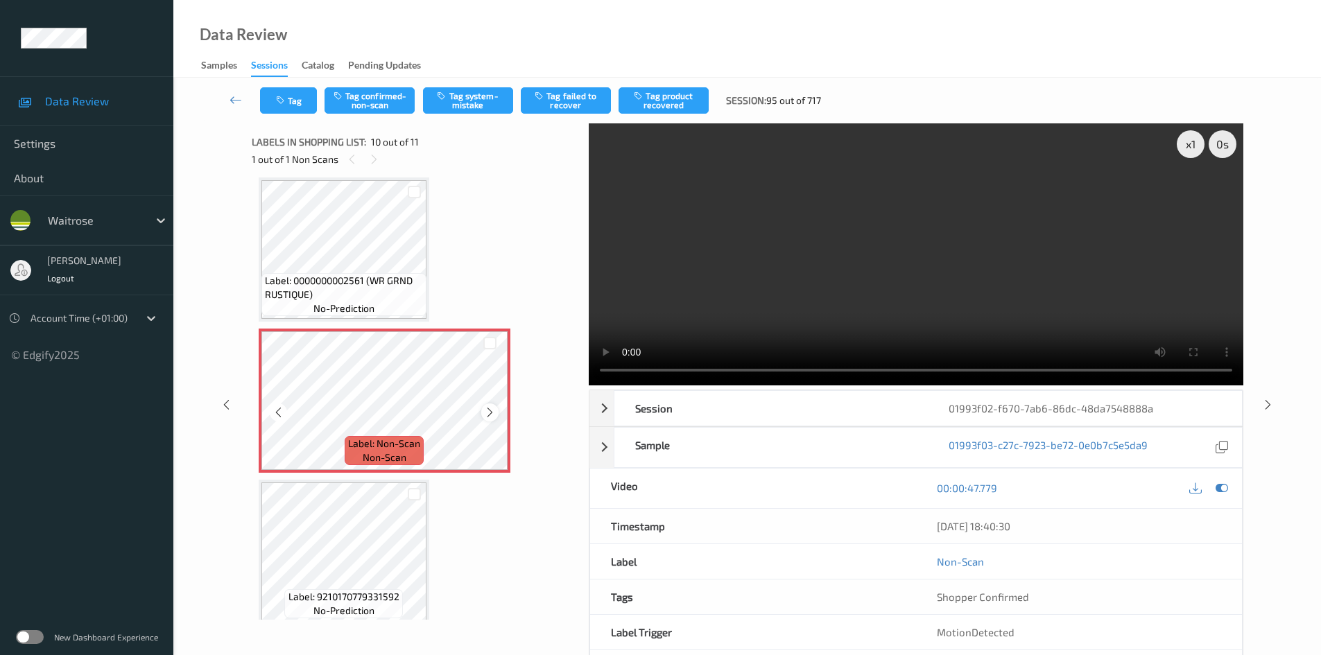
click at [492, 412] on icon at bounding box center [490, 412] width 12 height 12
click at [494, 411] on icon at bounding box center [490, 412] width 12 height 12
click at [895, 312] on video at bounding box center [916, 254] width 655 height 262
click at [1190, 141] on div "x 1" at bounding box center [1191, 144] width 28 height 28
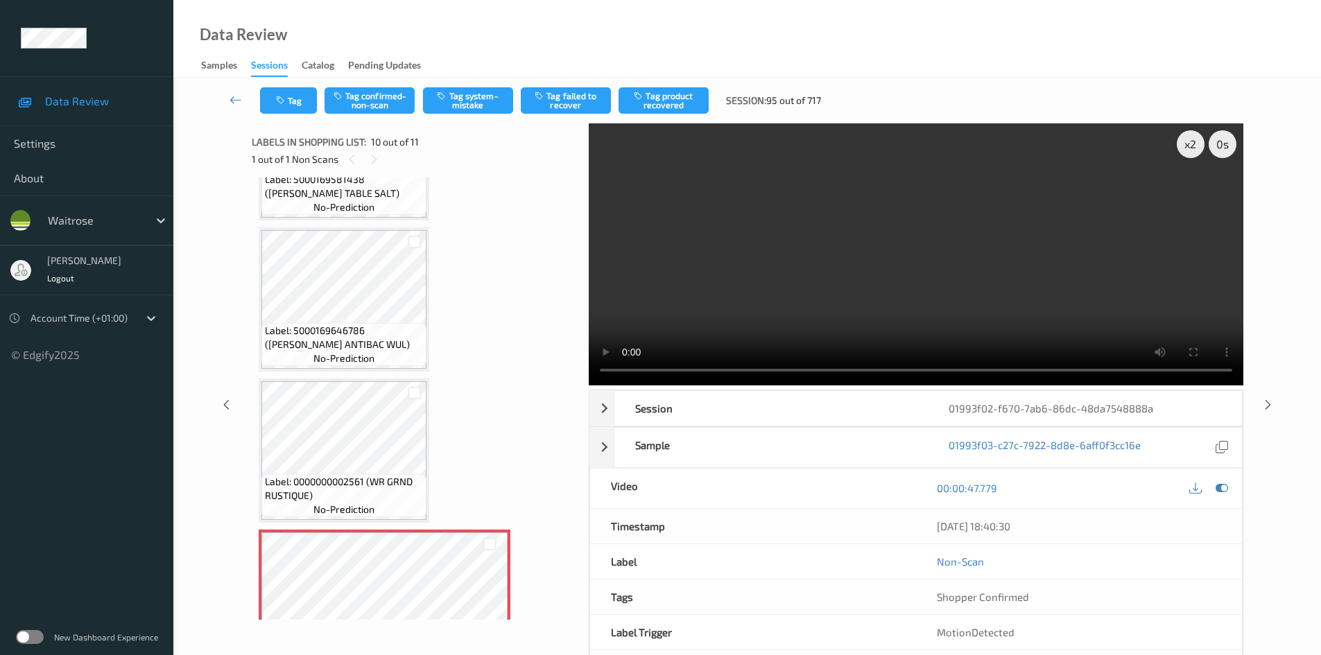
scroll to position [939, 0]
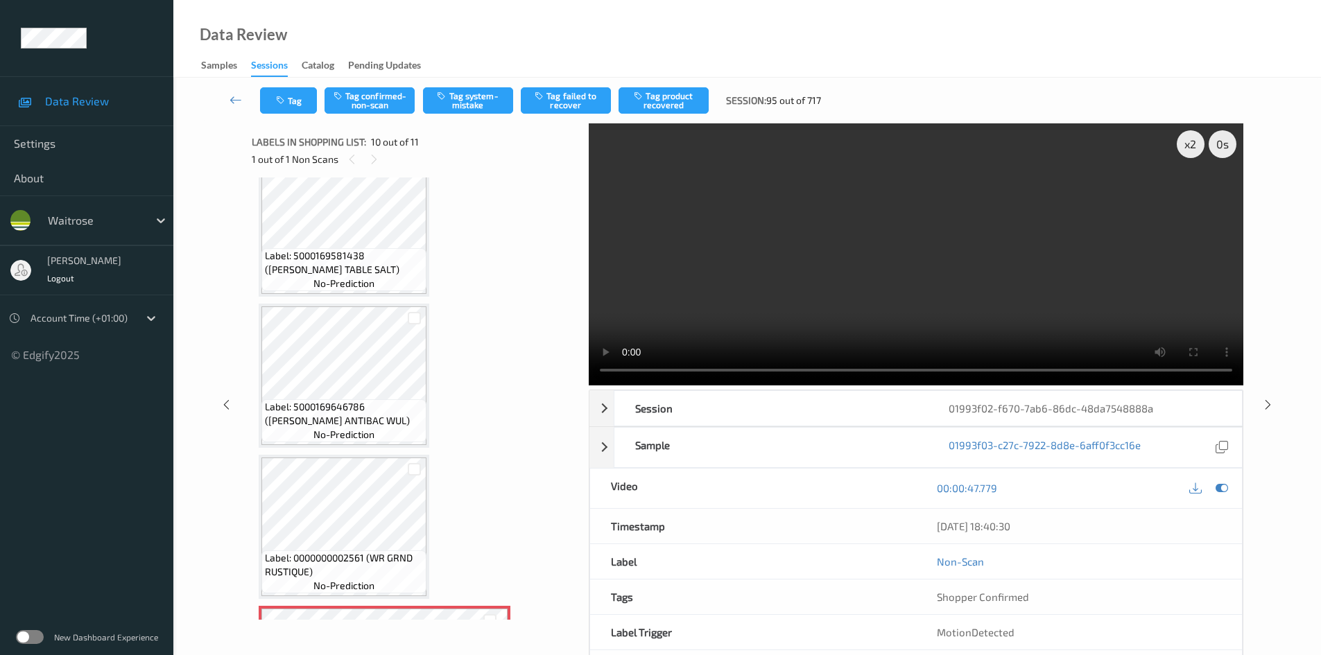
click at [902, 255] on video at bounding box center [916, 254] width 655 height 262
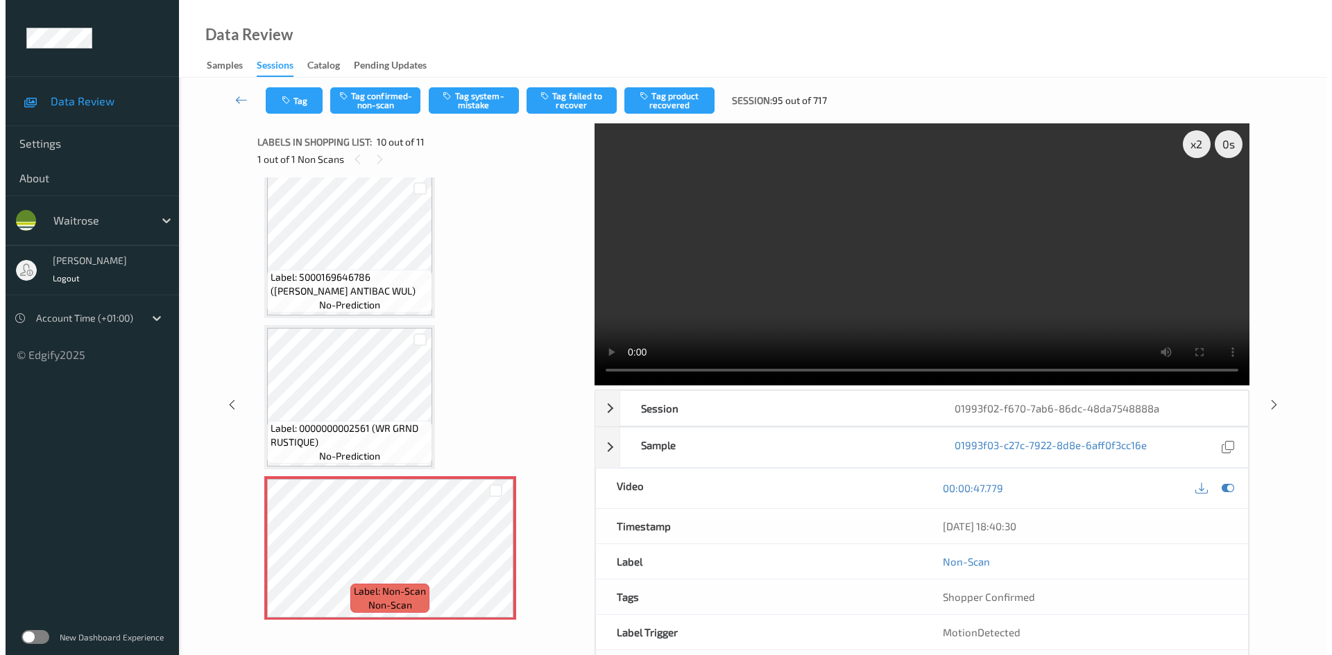
scroll to position [1078, 0]
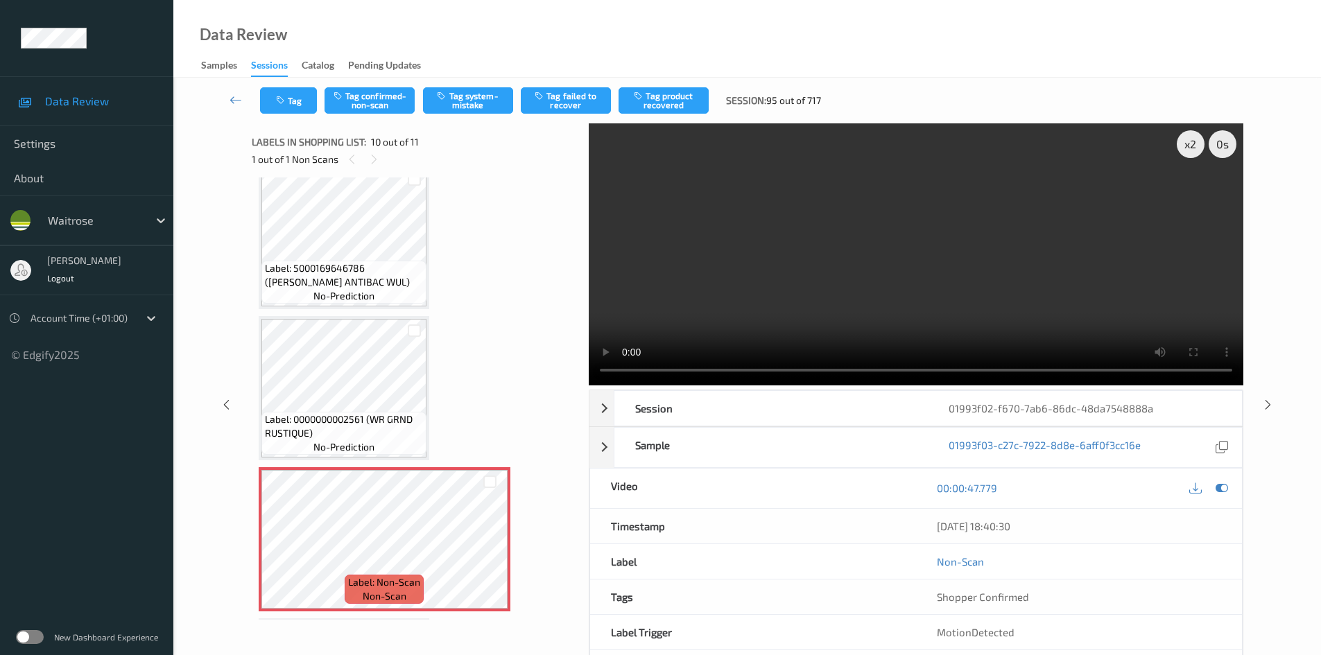
click at [959, 307] on video at bounding box center [916, 254] width 655 height 262
click at [1191, 145] on div "x 2" at bounding box center [1191, 144] width 28 height 28
click at [782, 214] on video at bounding box center [916, 254] width 655 height 262
click at [471, 81] on div "Tag Tag confirmed-non-scan Tag system-mistake Tag failed to recover Tag product…" at bounding box center [747, 101] width 1091 height 46
click at [468, 103] on button "Tag system-mistake" at bounding box center [468, 100] width 90 height 26
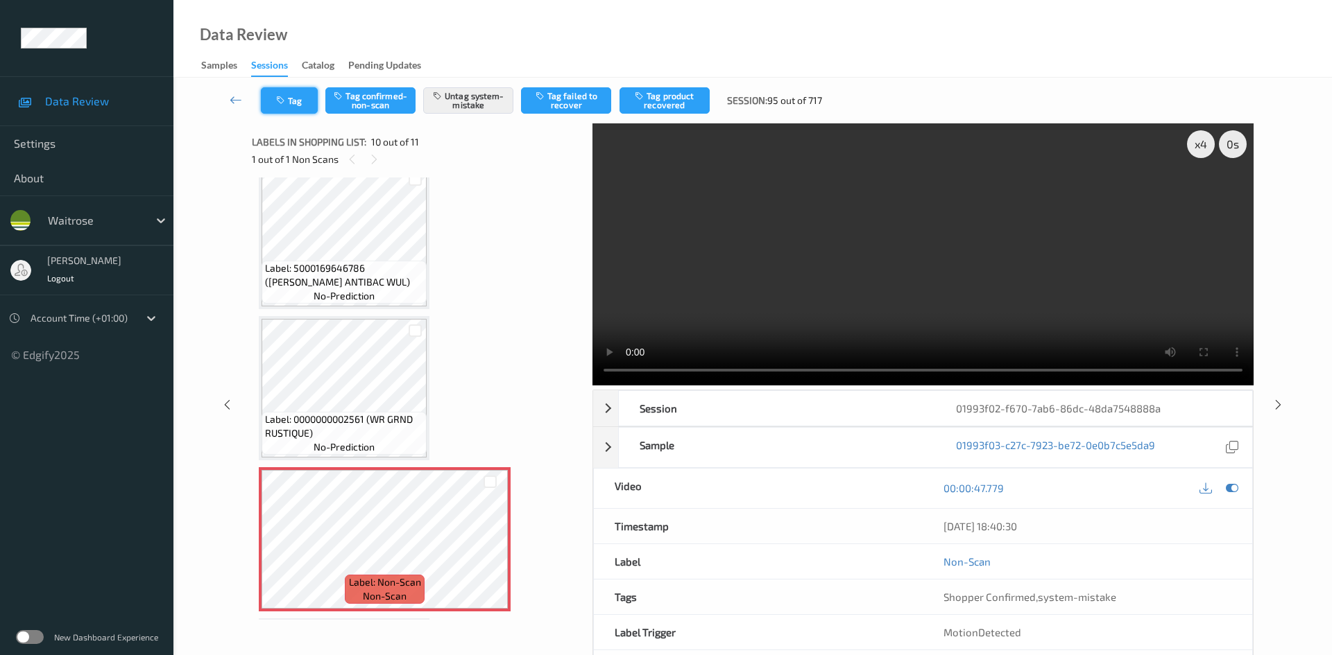
click at [289, 95] on button "Tag" at bounding box center [289, 100] width 57 height 26
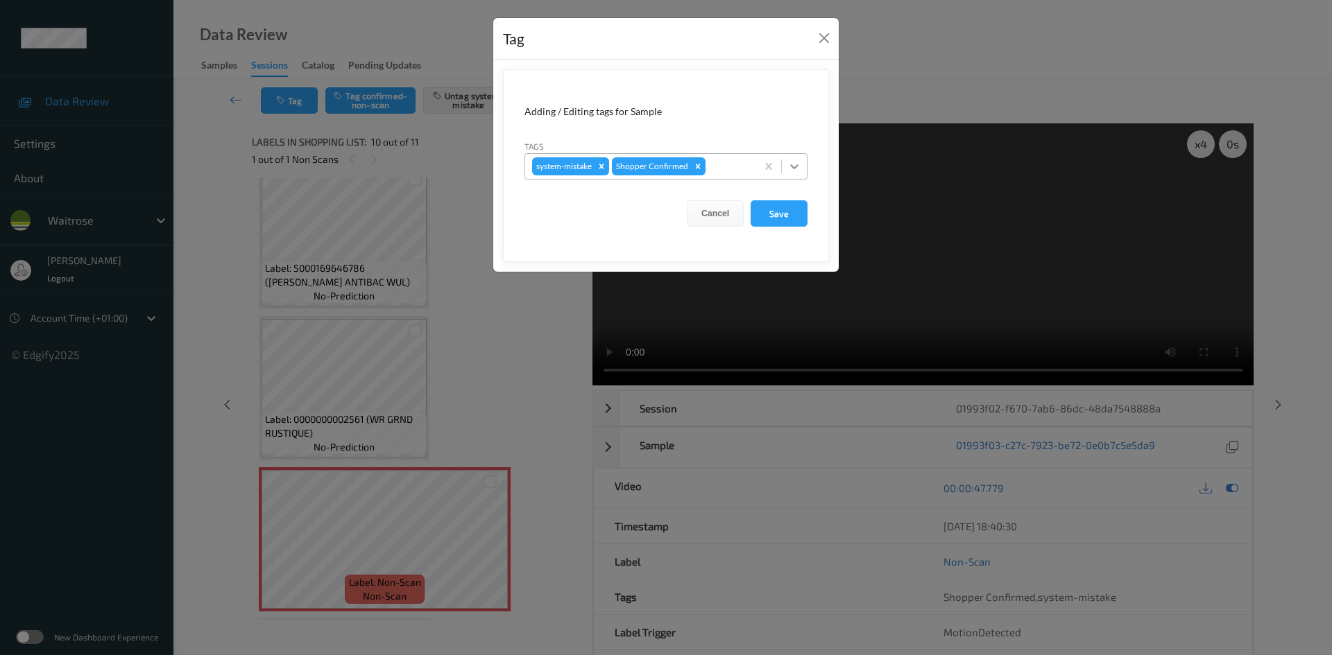
click at [793, 166] on icon at bounding box center [794, 166] width 8 height 5
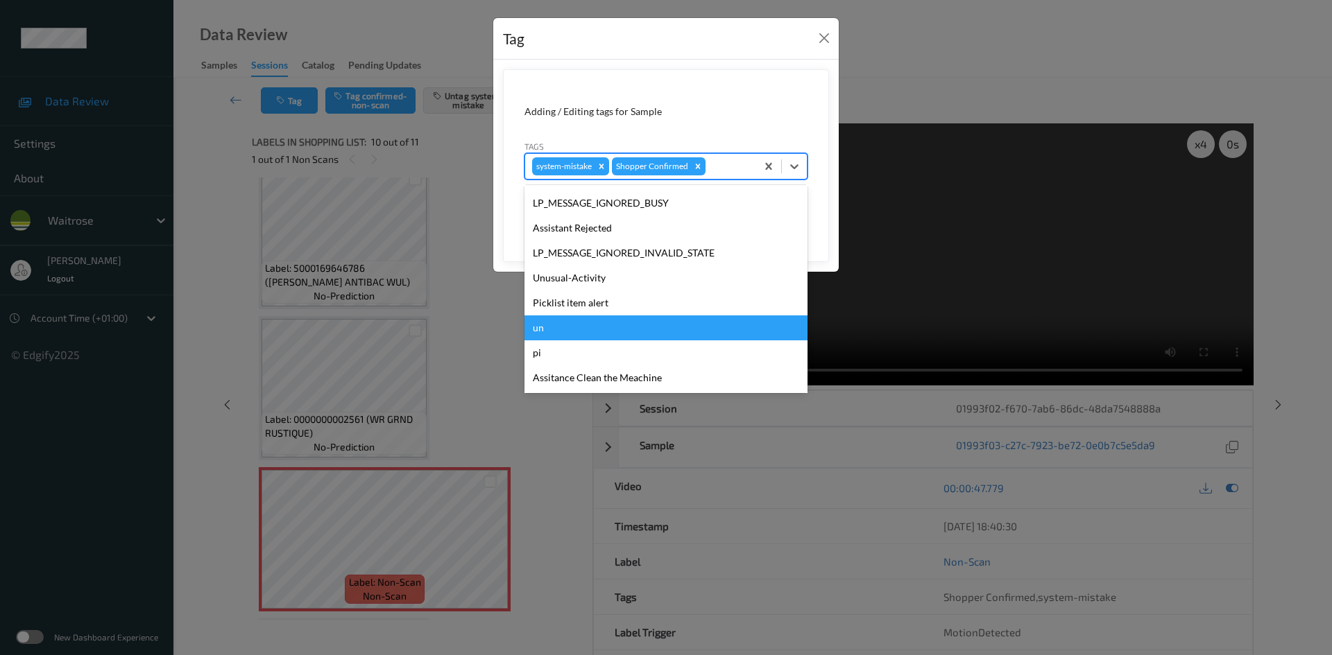
scroll to position [322, 0]
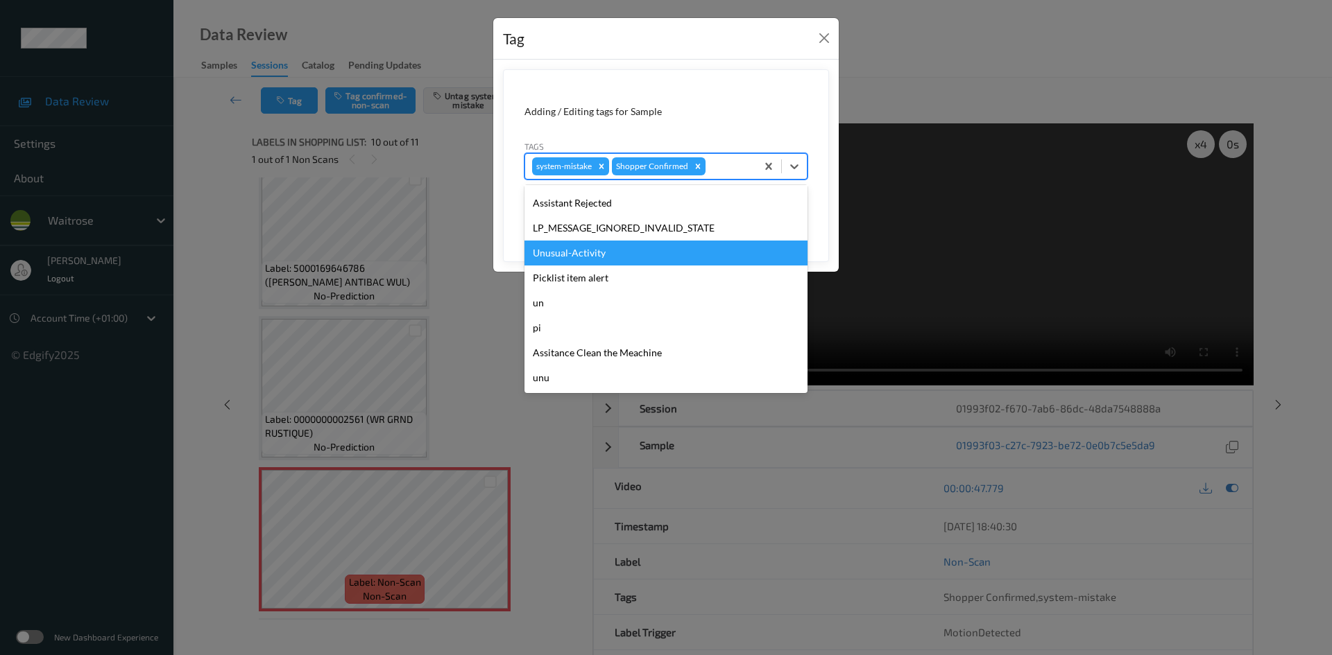
click at [574, 253] on div "Unusual-Activity" at bounding box center [665, 253] width 283 height 25
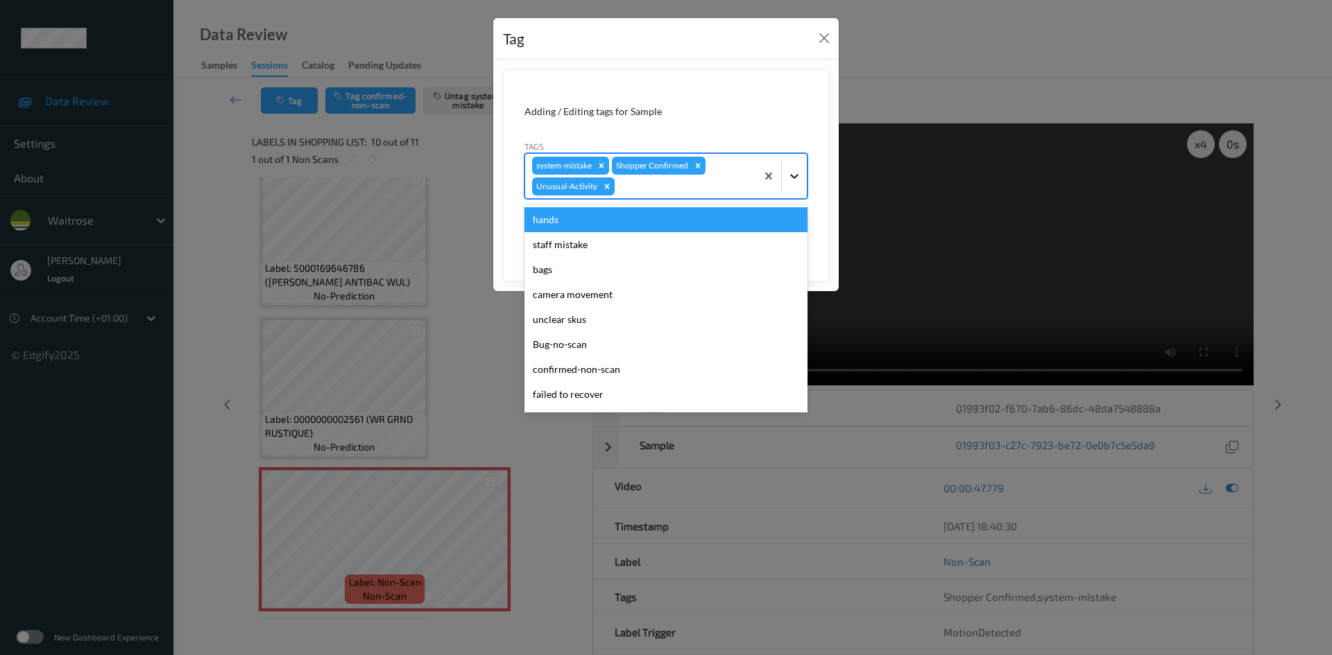
click at [791, 177] on icon at bounding box center [794, 176] width 14 height 14
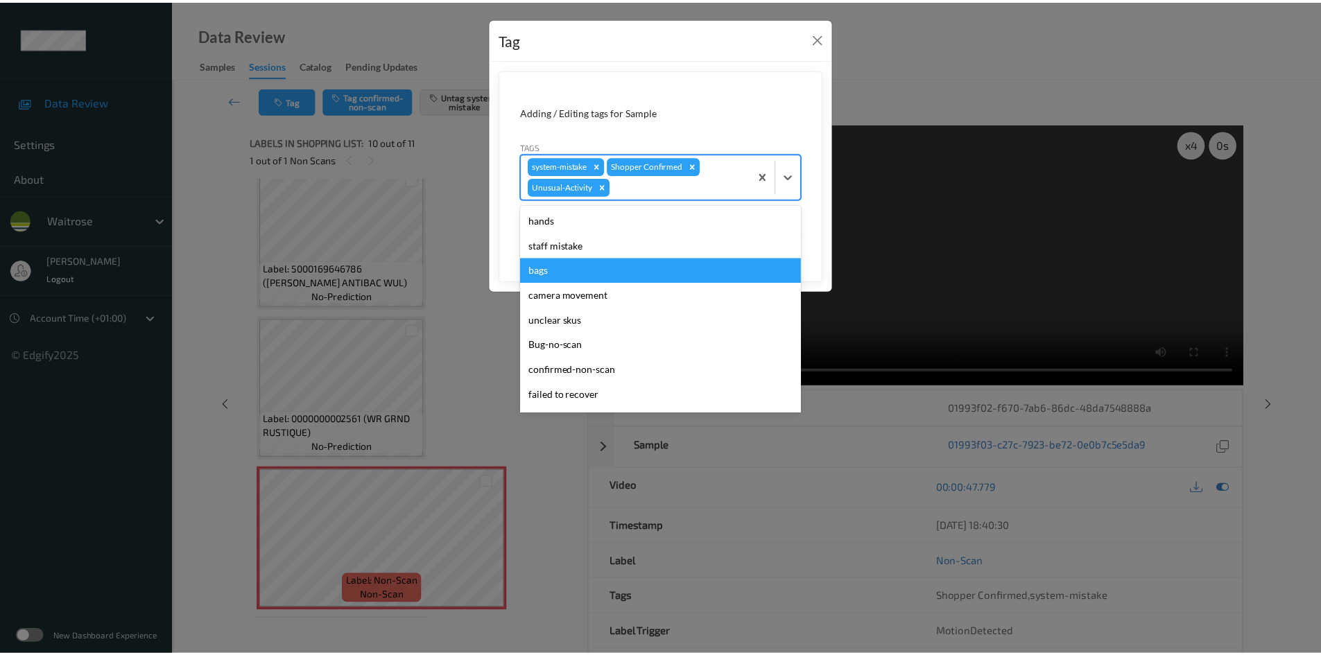
scroll to position [297, 0]
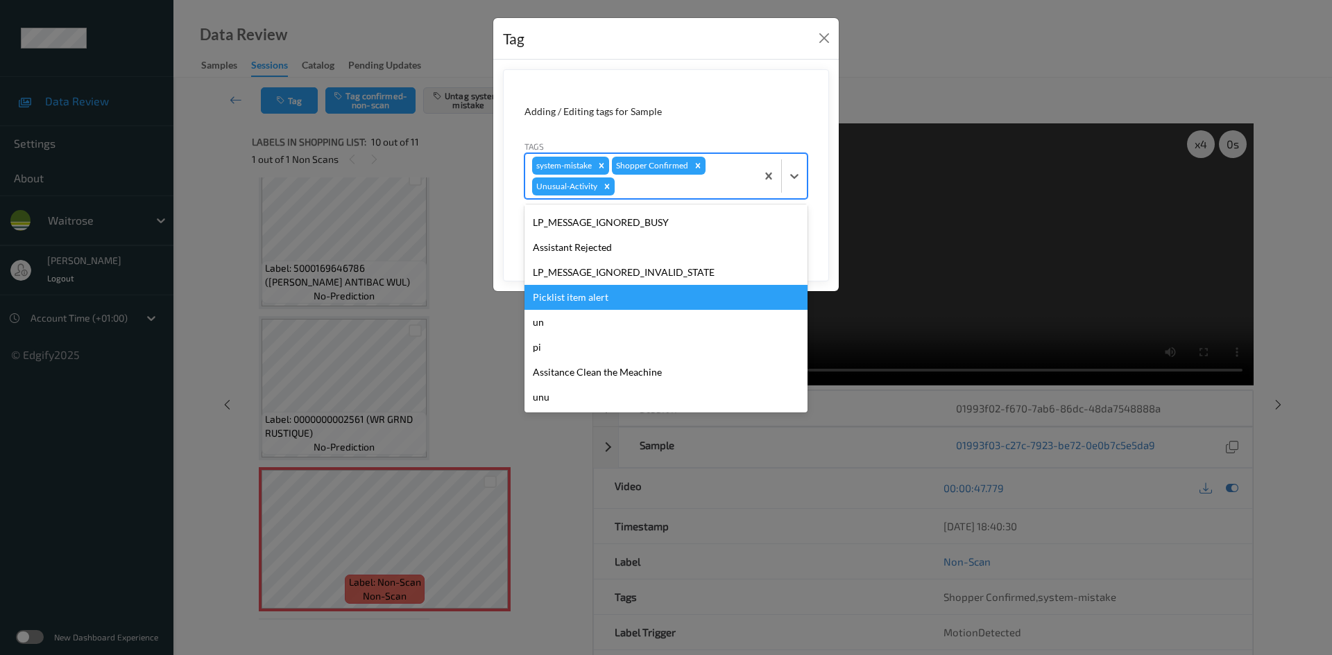
drag, startPoint x: 565, startPoint y: 295, endPoint x: 713, endPoint y: 269, distance: 150.7
click at [567, 295] on div "Picklist item alert" at bounding box center [665, 297] width 283 height 25
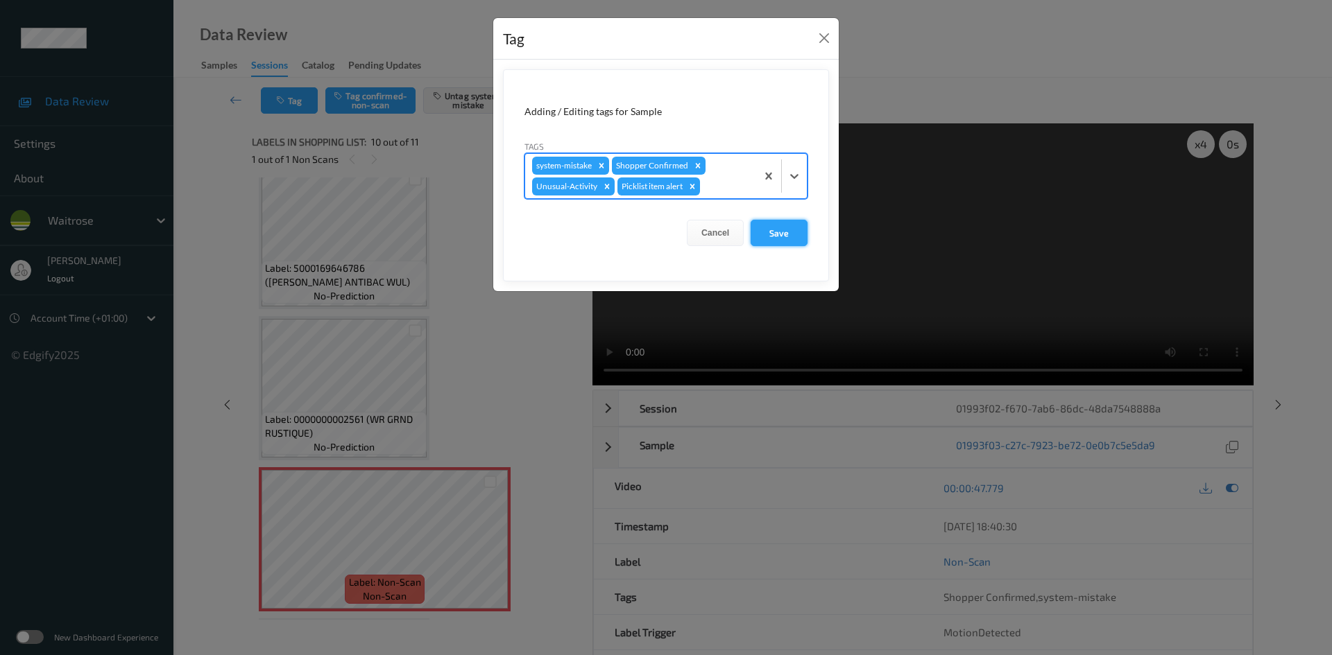
click at [781, 233] on button "Save" at bounding box center [778, 233] width 57 height 26
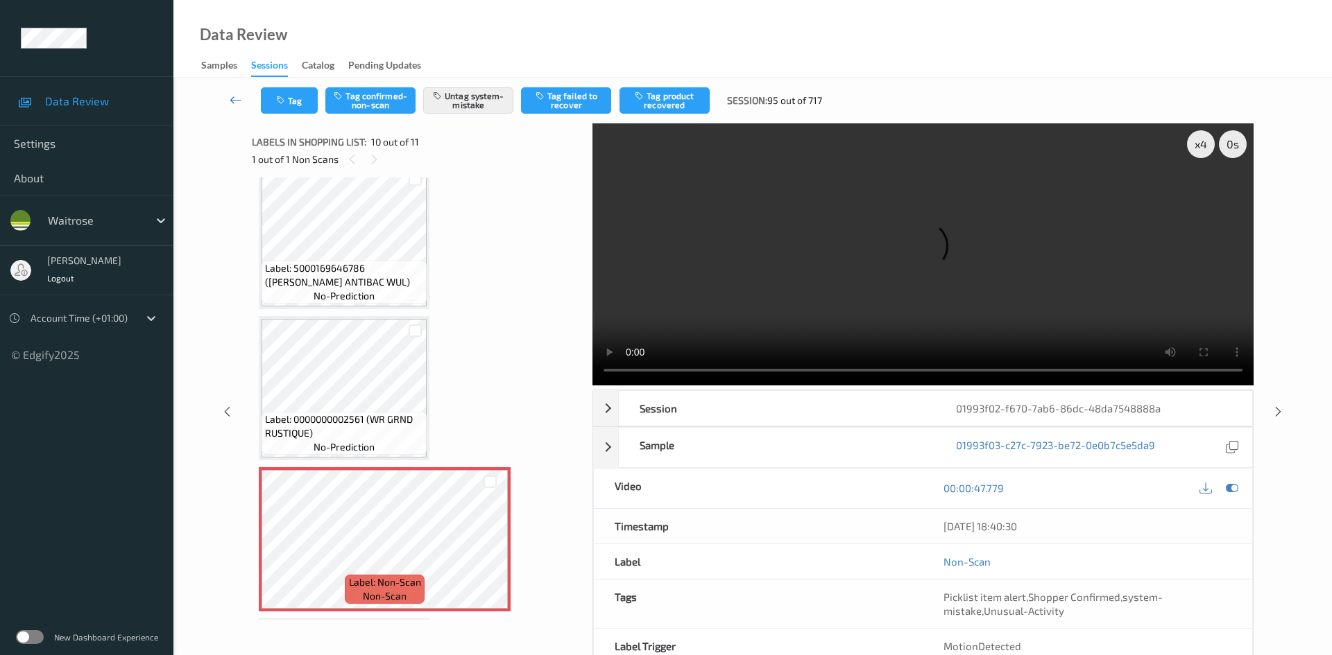
click at [236, 89] on link at bounding box center [236, 100] width 49 height 26
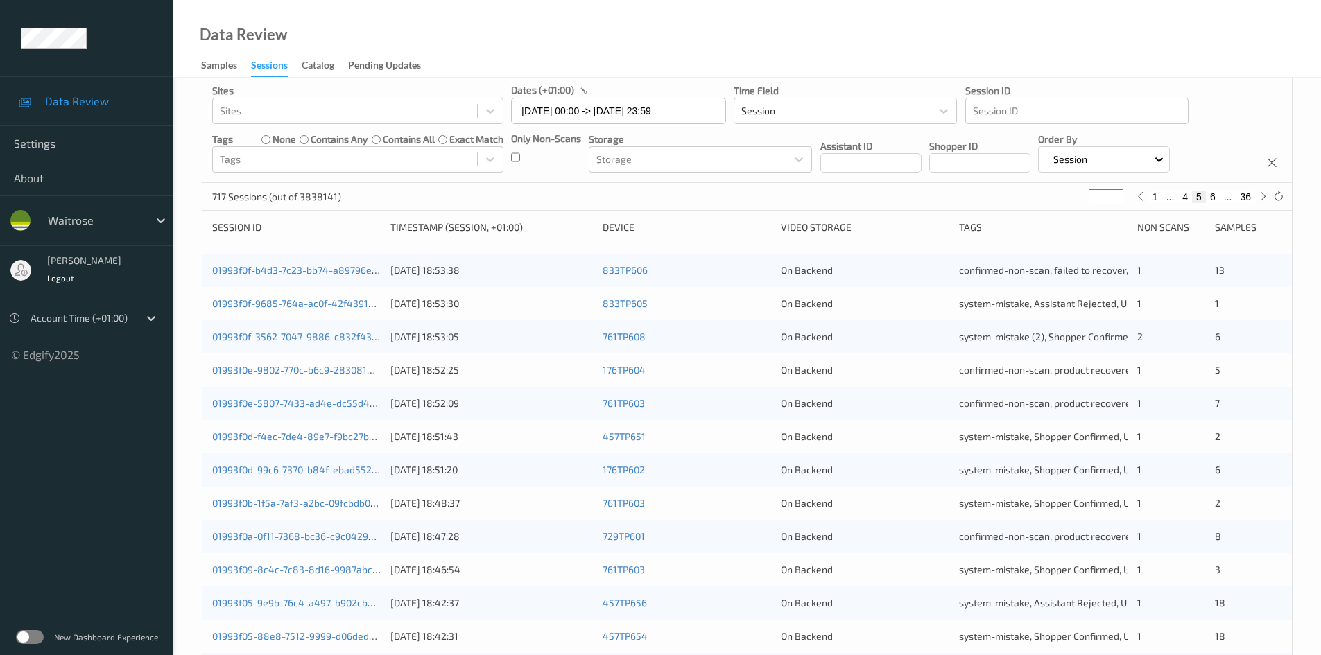
scroll to position [388, 0]
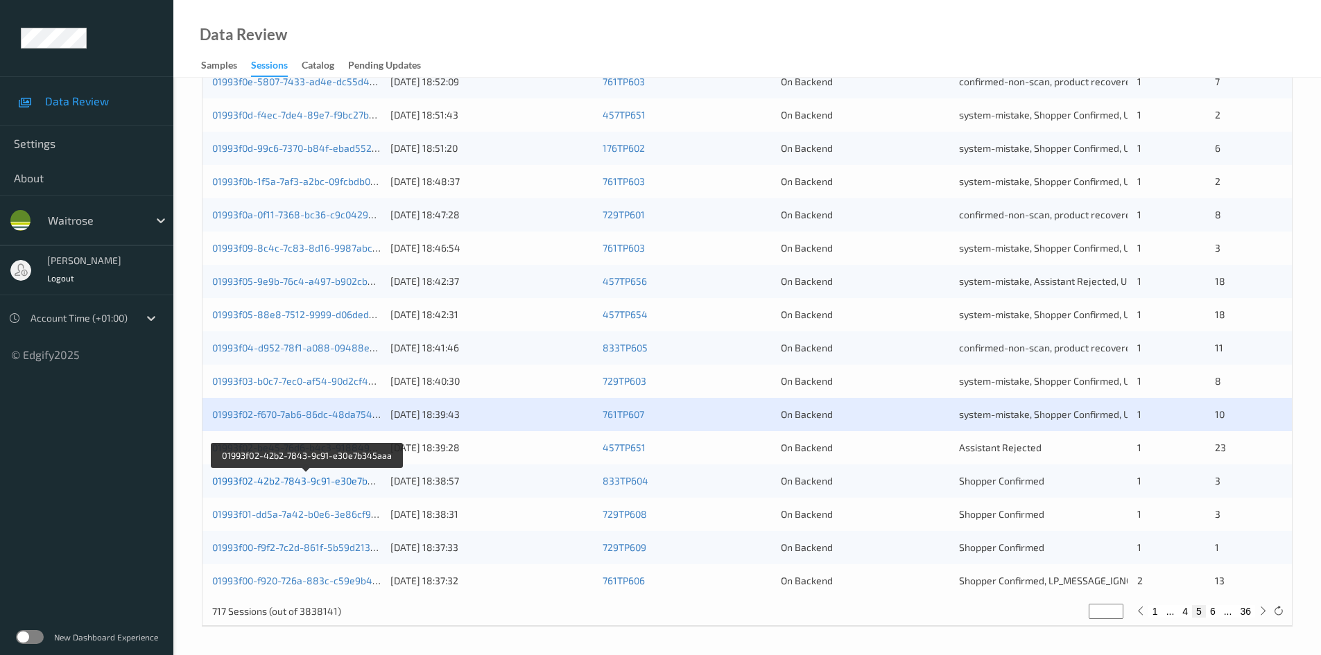
click at [263, 483] on link "01993f02-42b2-7843-9c91-e30e7b345aaa" at bounding box center [306, 481] width 189 height 12
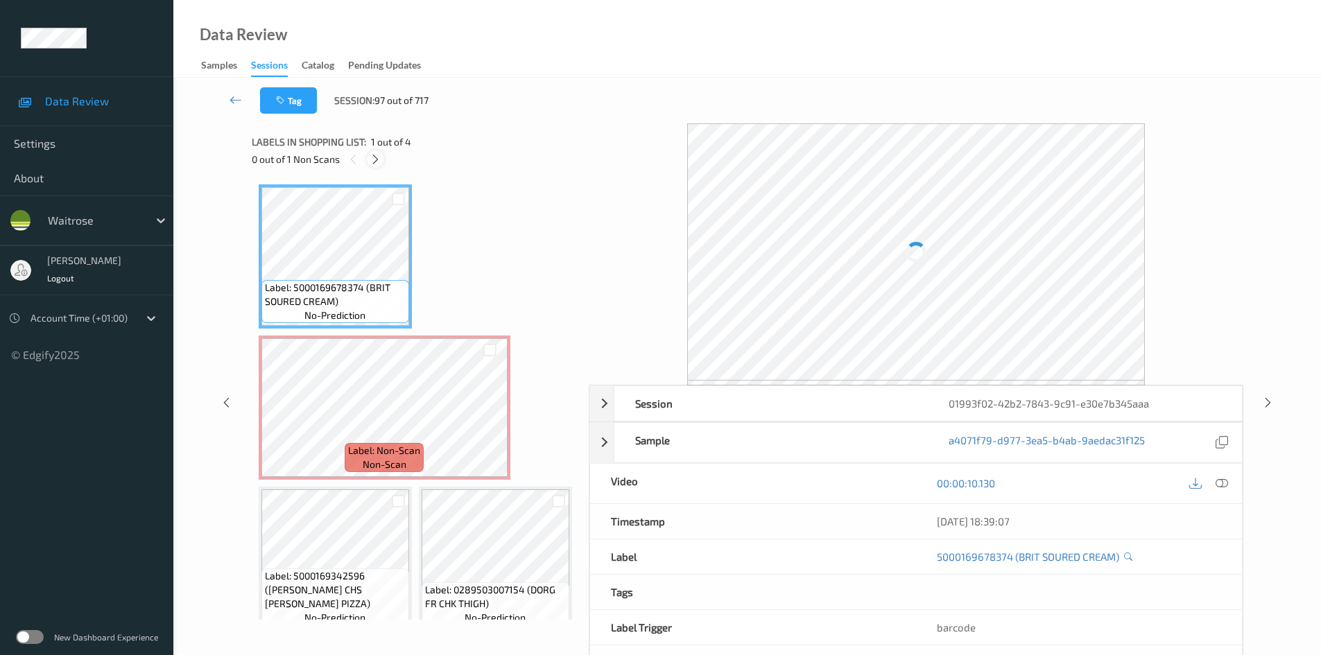
click at [377, 155] on icon at bounding box center [376, 159] width 12 height 12
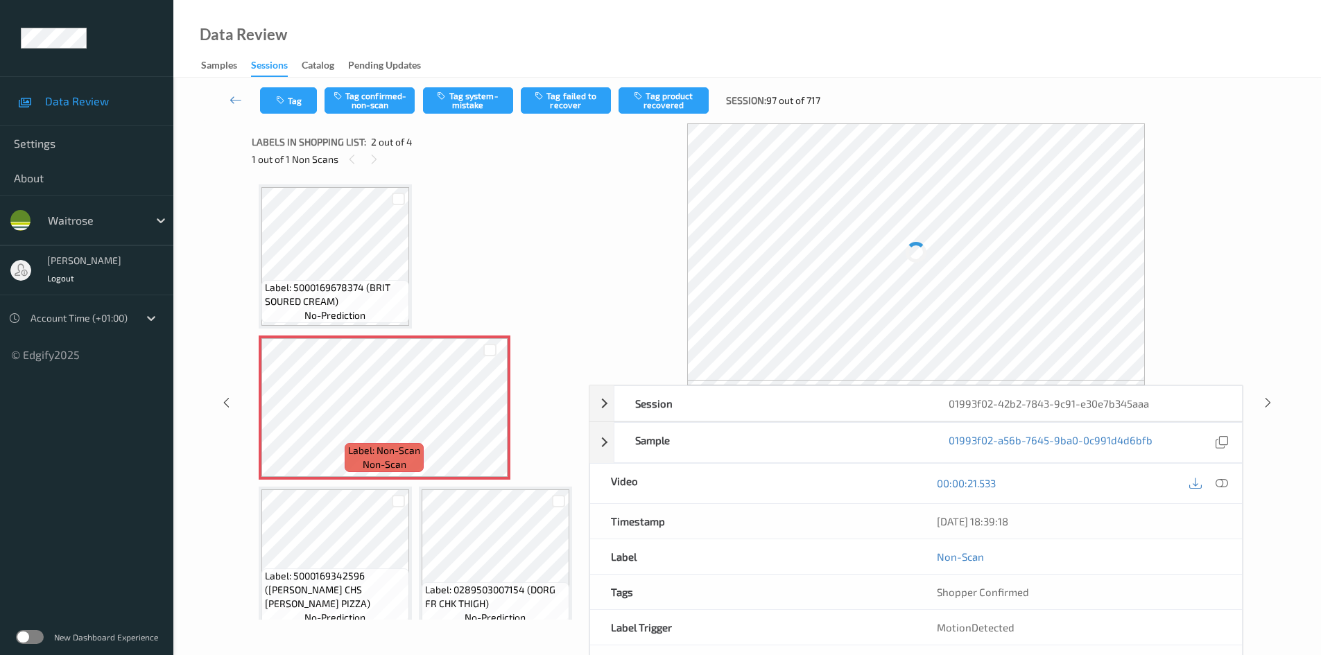
scroll to position [7, 0]
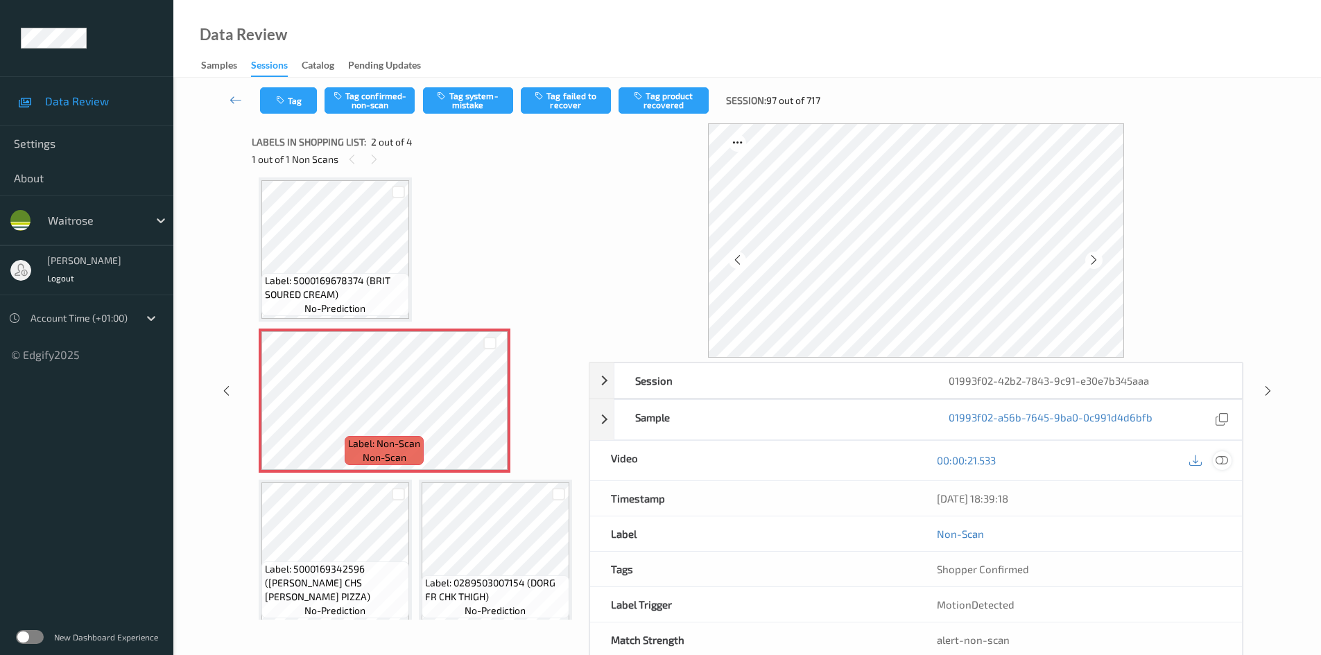
click at [1221, 461] on icon at bounding box center [1222, 460] width 12 height 12
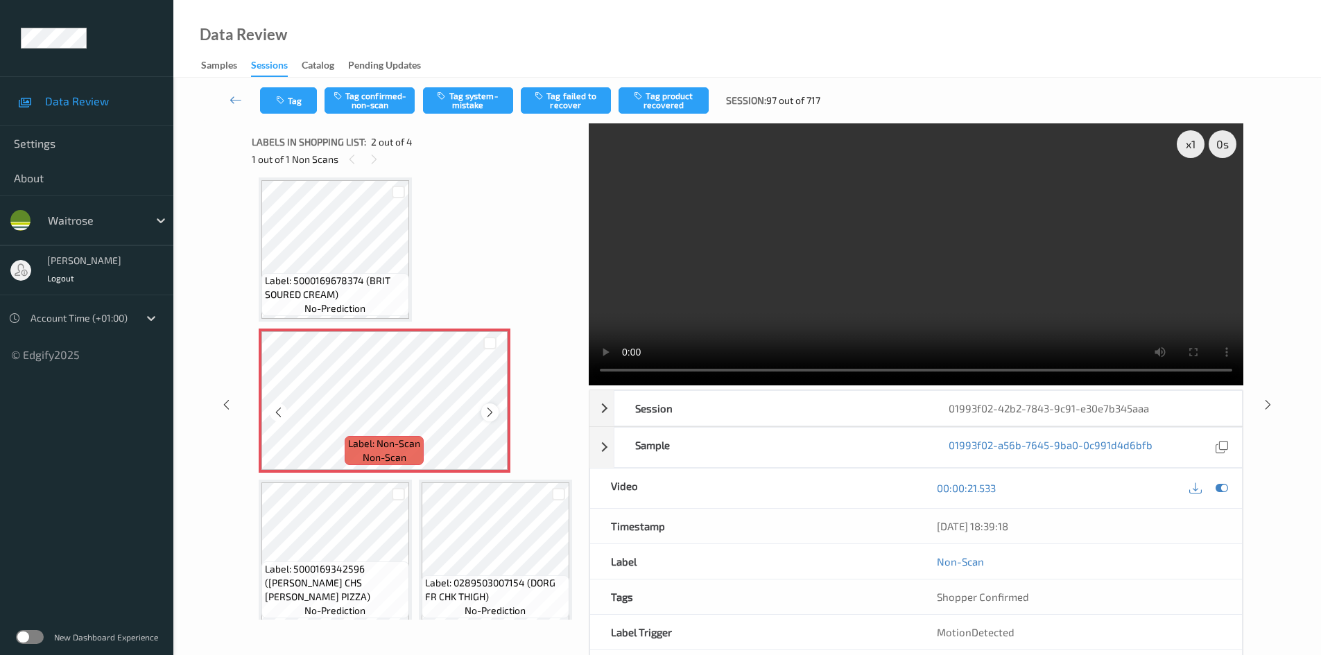
click at [490, 411] on icon at bounding box center [490, 412] width 12 height 12
click at [1189, 145] on div "x 1" at bounding box center [1191, 144] width 28 height 28
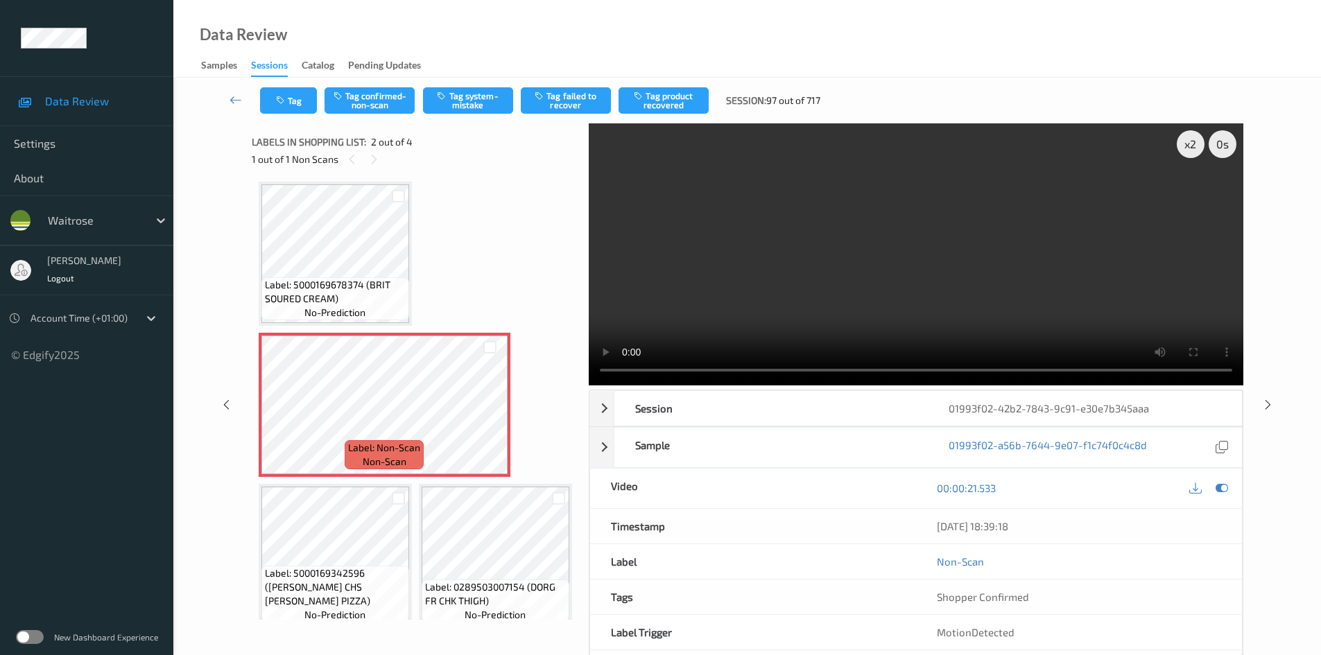
scroll to position [0, 0]
click at [810, 262] on video at bounding box center [916, 254] width 655 height 262
click at [868, 293] on video at bounding box center [916, 254] width 655 height 262
drag, startPoint x: 1192, startPoint y: 143, endPoint x: 1189, endPoint y: 158, distance: 15.5
click at [1192, 144] on div "x 2" at bounding box center [1191, 144] width 28 height 28
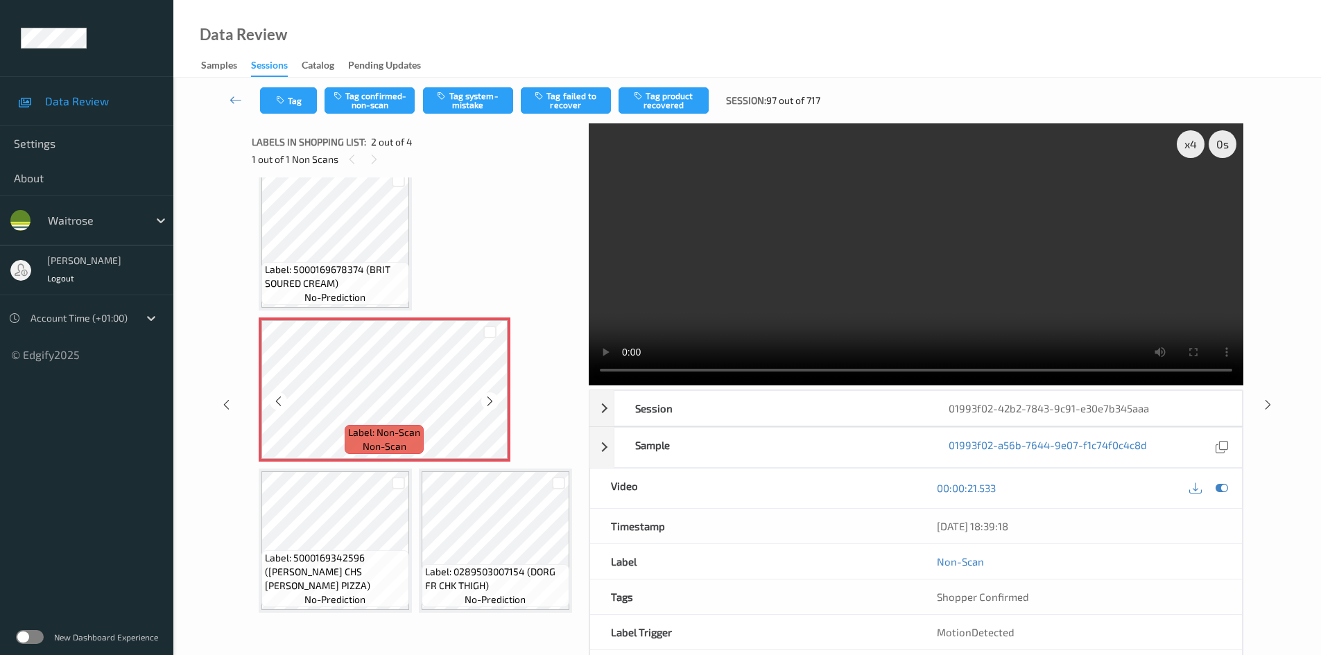
scroll to position [139, 0]
click at [895, 318] on video at bounding box center [916, 254] width 655 height 262
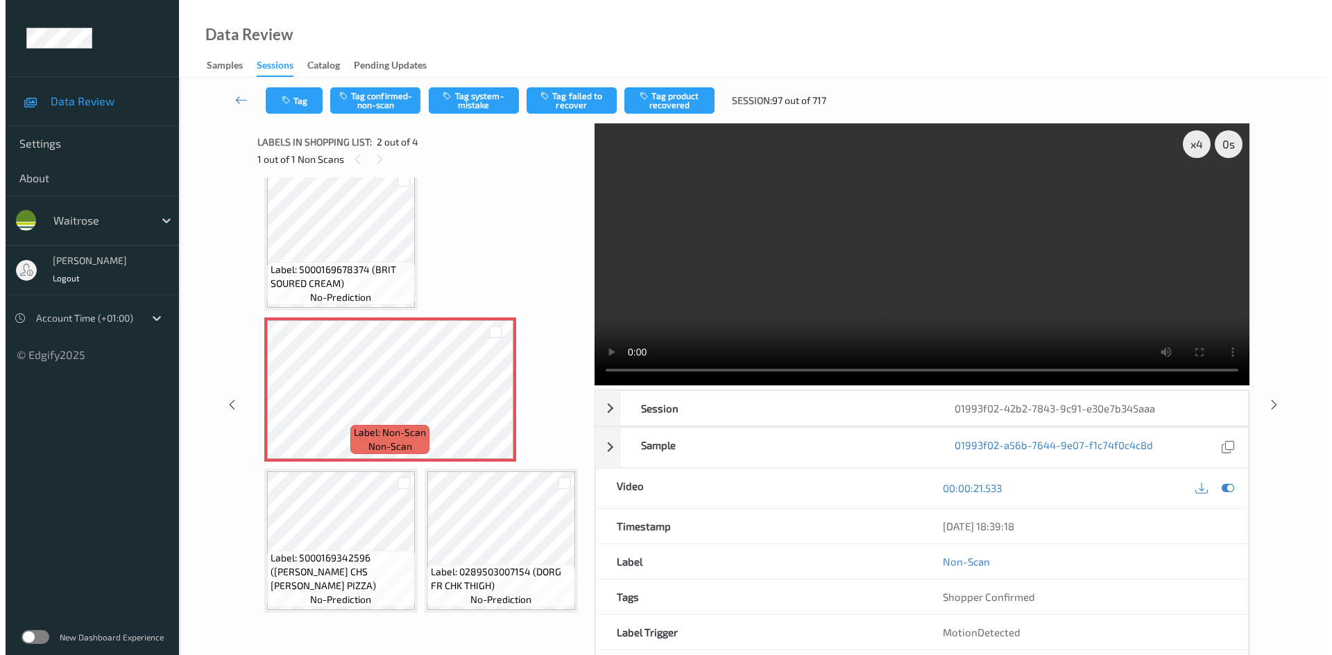
scroll to position [169, 0]
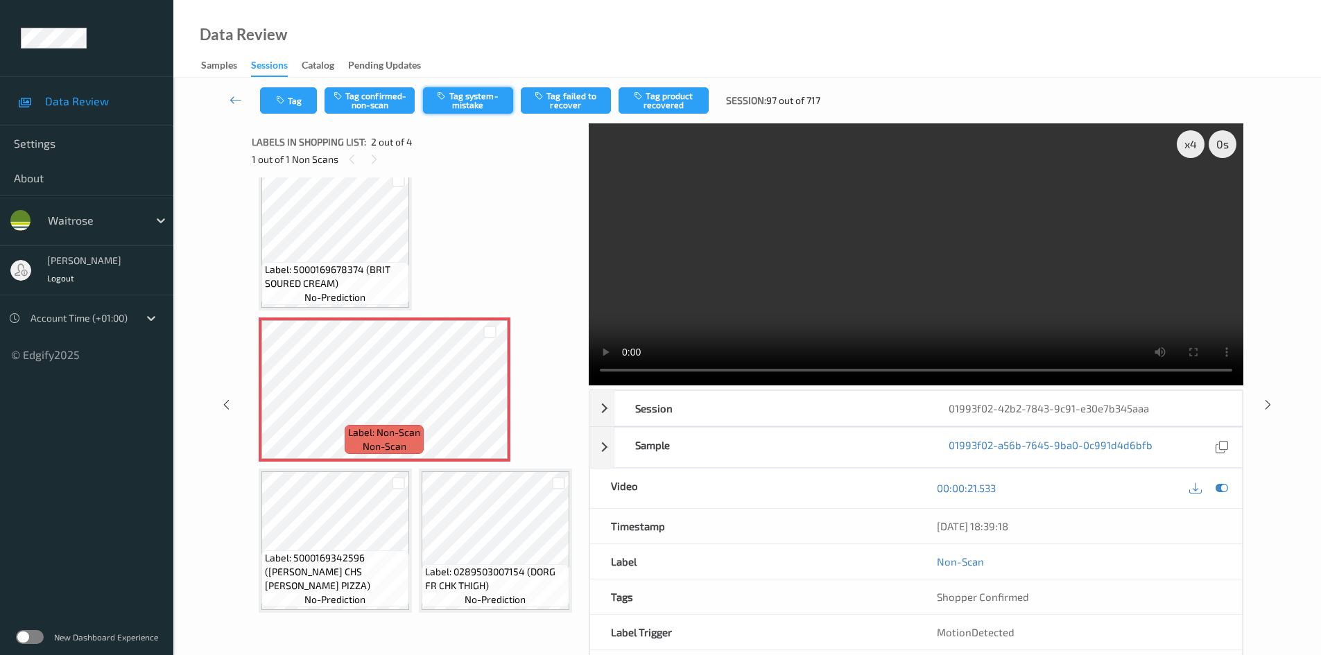
click at [483, 105] on button "Tag system-mistake" at bounding box center [468, 100] width 90 height 26
click at [486, 97] on button "Tag system-mistake" at bounding box center [468, 100] width 90 height 26
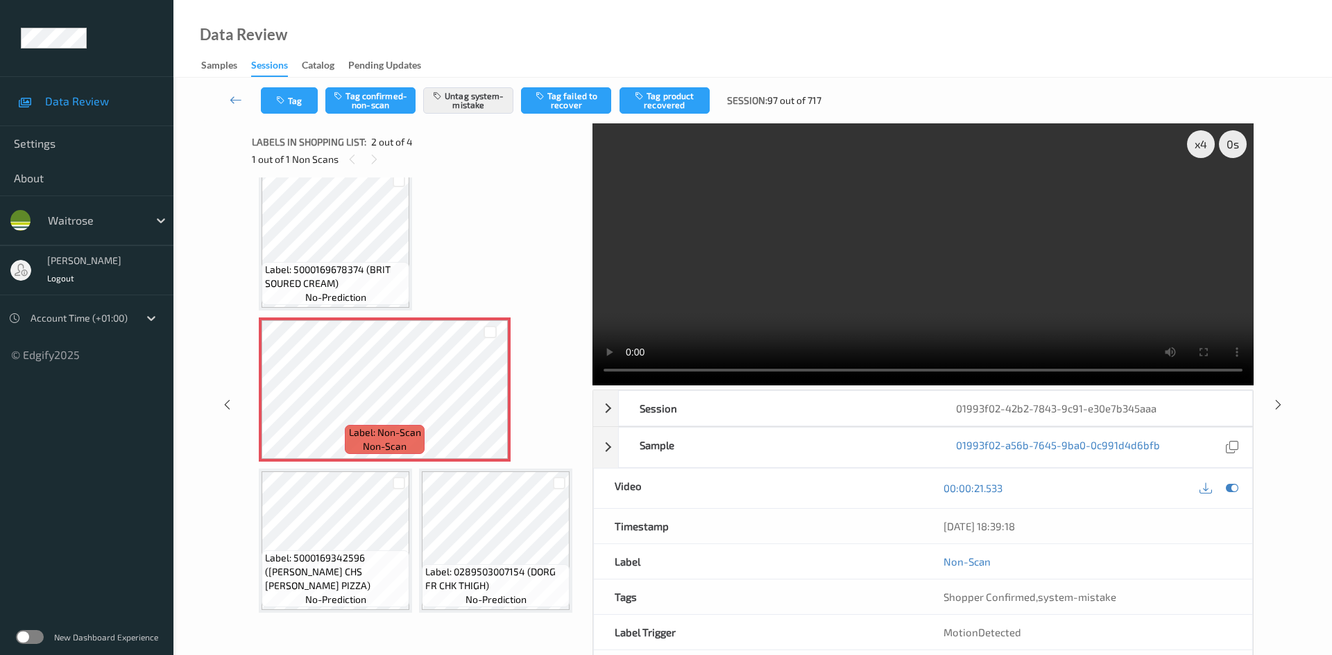
click at [296, 118] on div "Tag Tag confirmed-non-scan Untag system-mistake Tag failed to recover Tag produ…" at bounding box center [752, 101] width 1101 height 46
click at [295, 103] on button "Tag" at bounding box center [289, 100] width 57 height 26
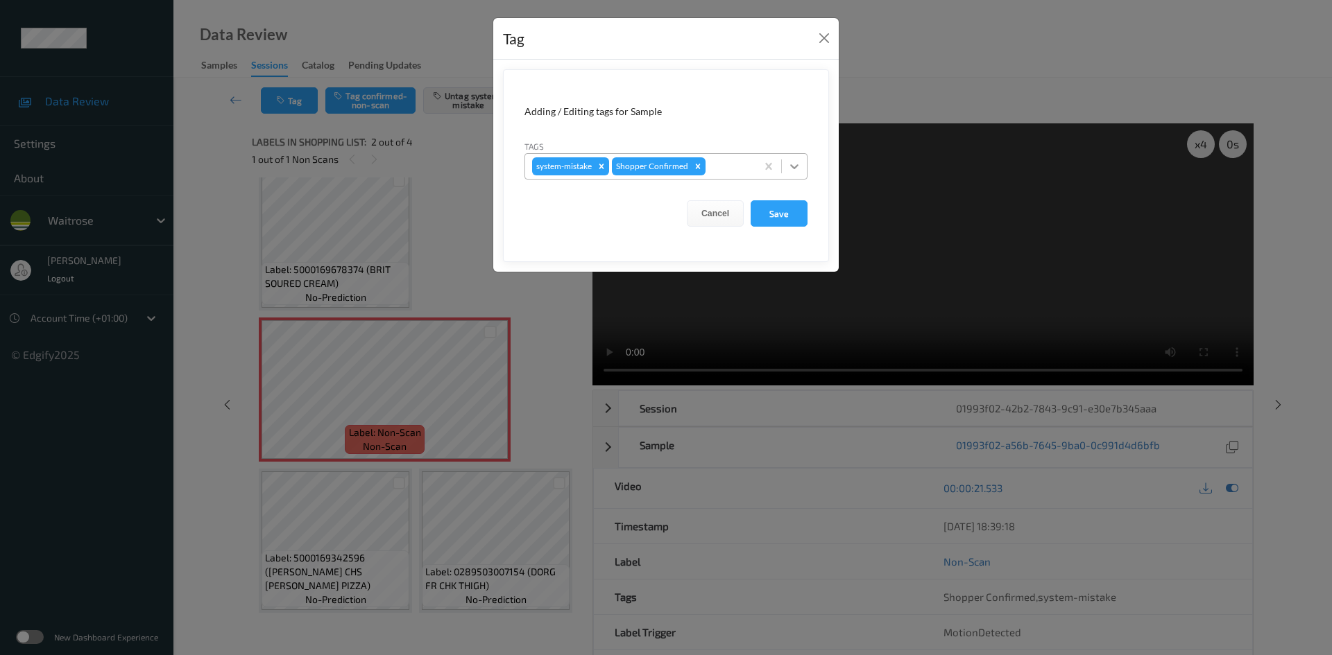
click at [793, 166] on icon at bounding box center [794, 166] width 8 height 5
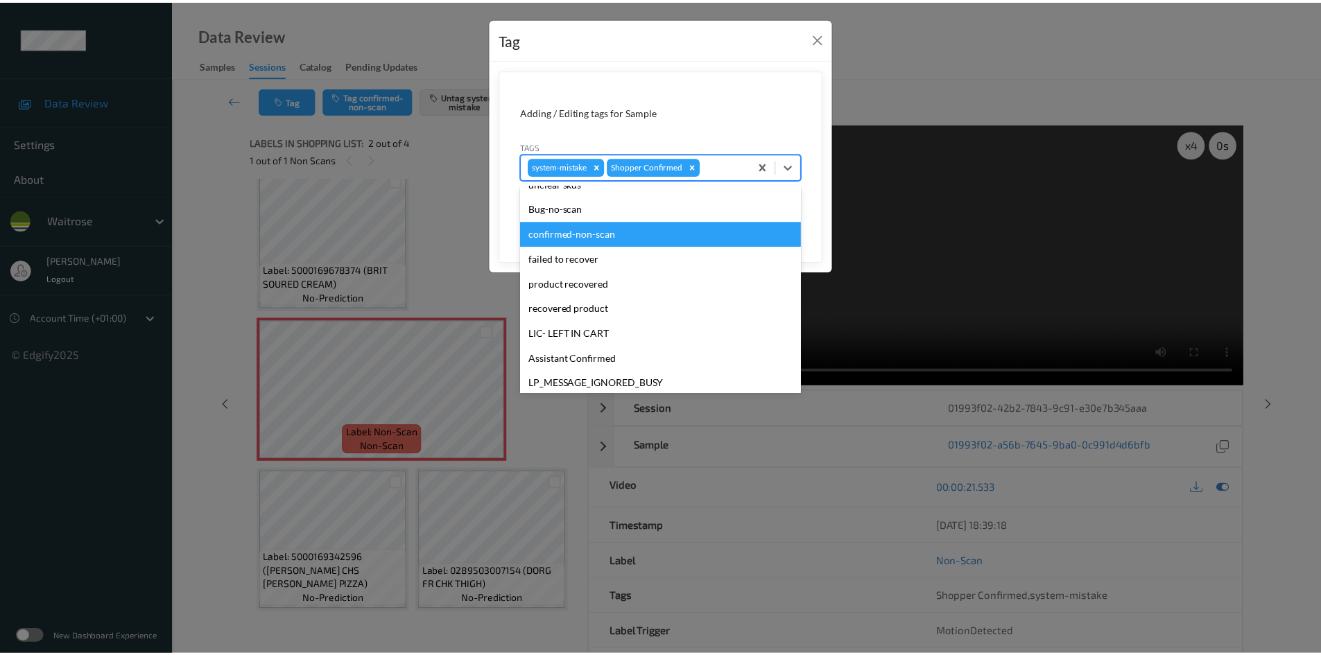
scroll to position [277, 0]
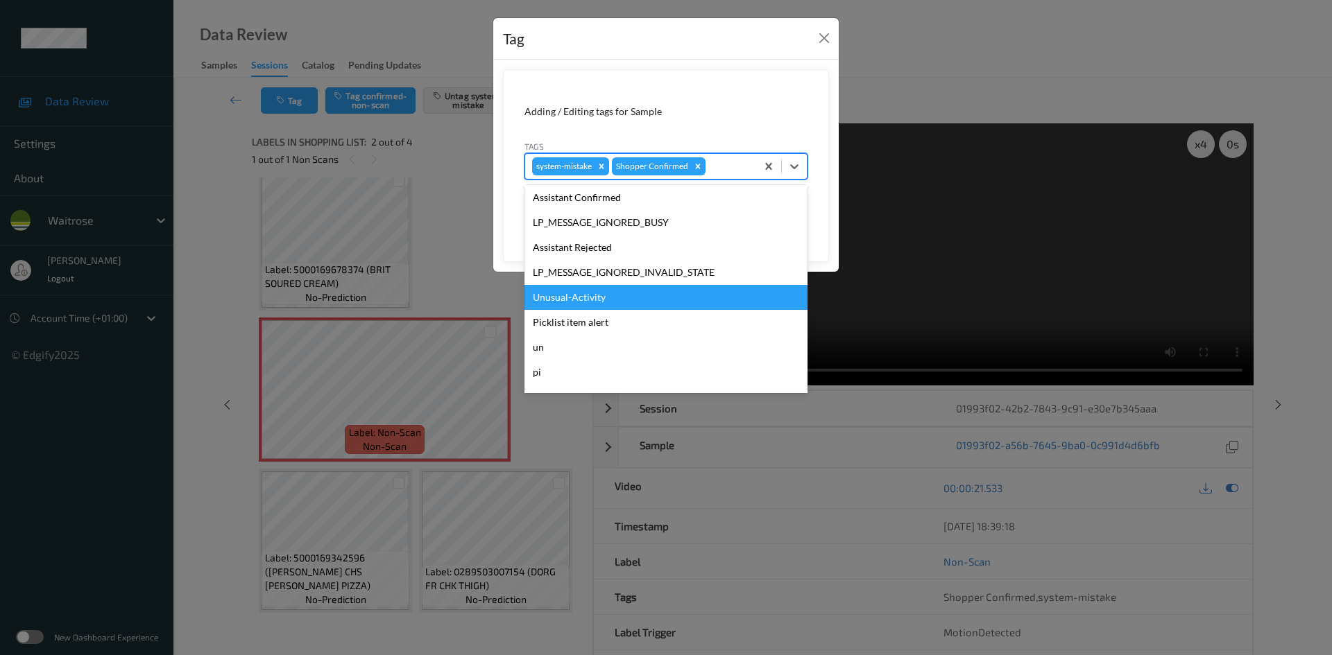
click at [574, 302] on div "Unusual-Activity" at bounding box center [665, 297] width 283 height 25
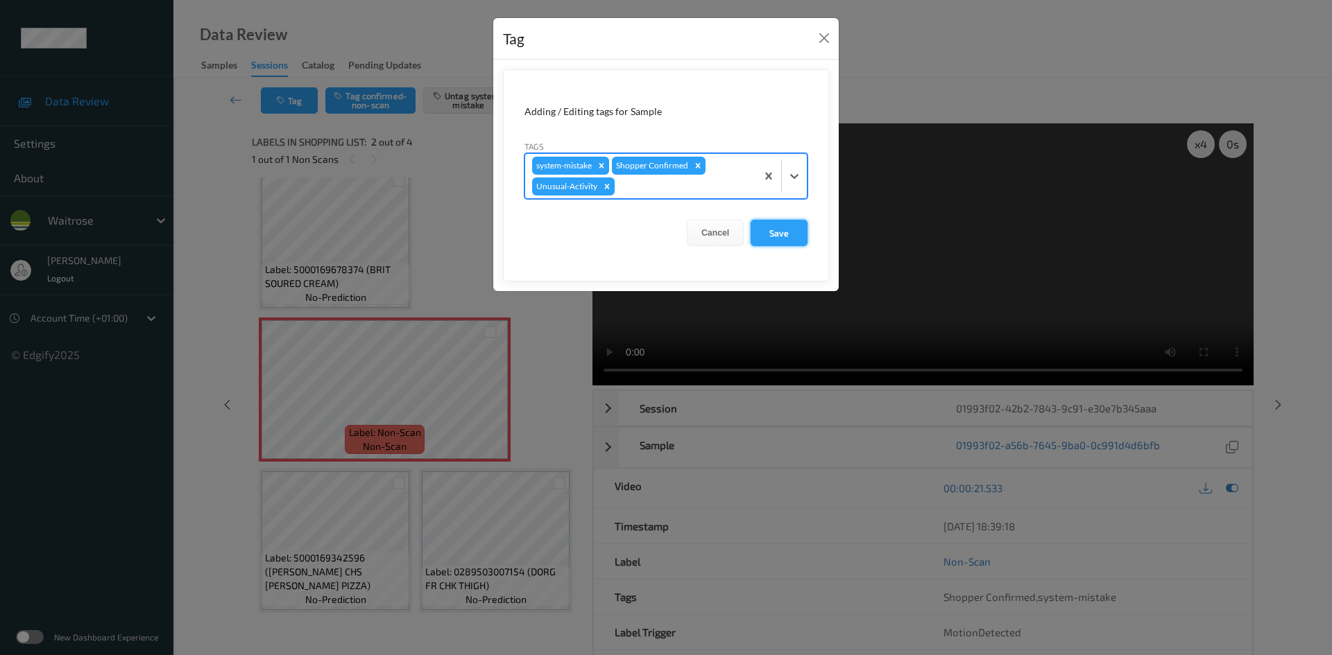
click at [796, 233] on button "Save" at bounding box center [778, 233] width 57 height 26
click at [771, 231] on button "Save" at bounding box center [778, 233] width 57 height 26
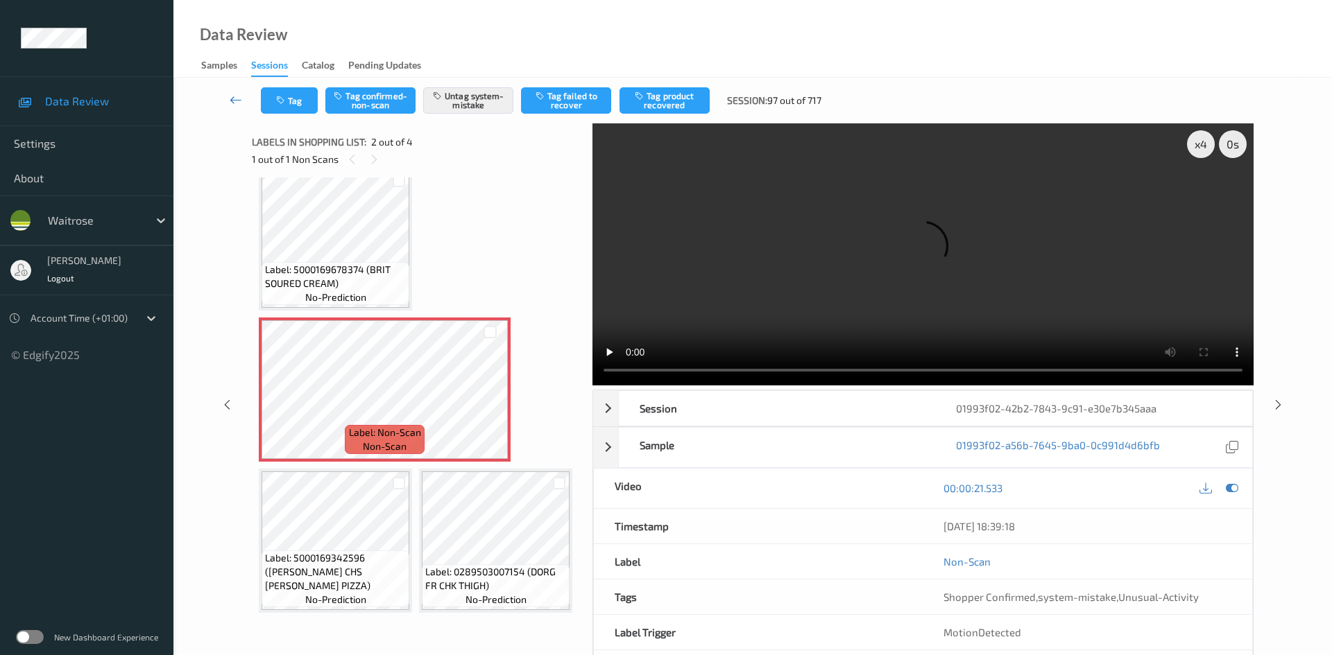
click at [232, 89] on link at bounding box center [236, 100] width 49 height 26
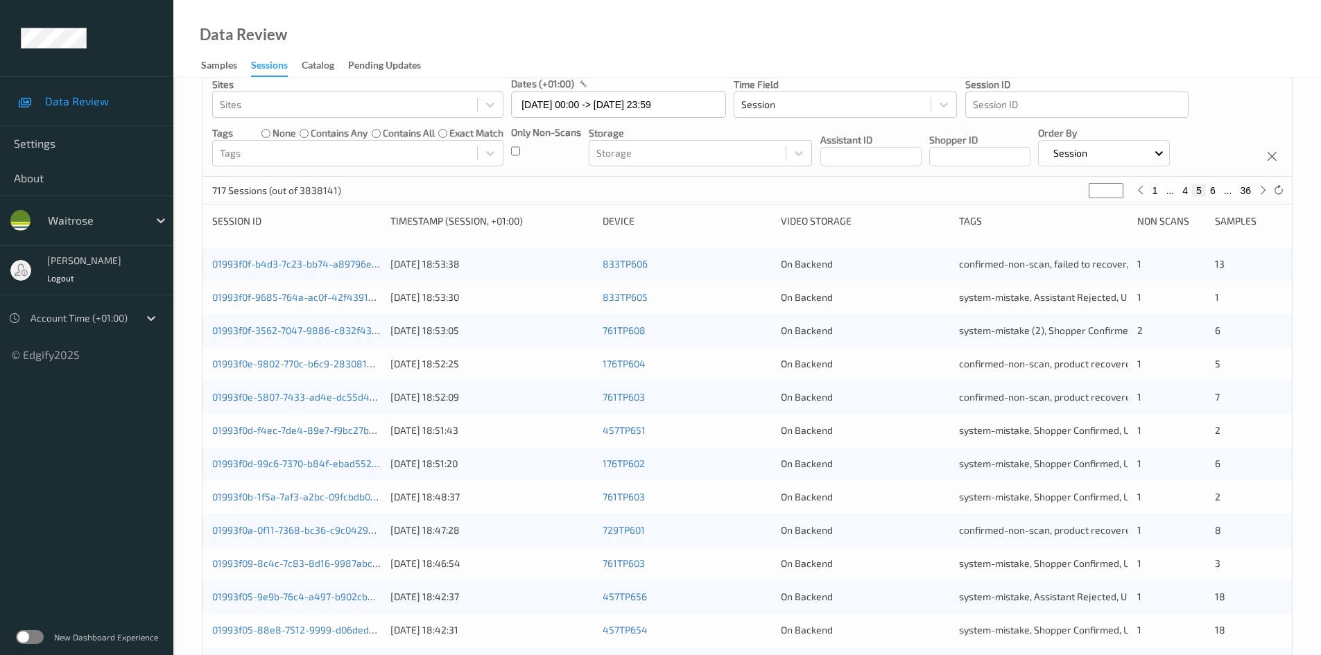
scroll to position [388, 0]
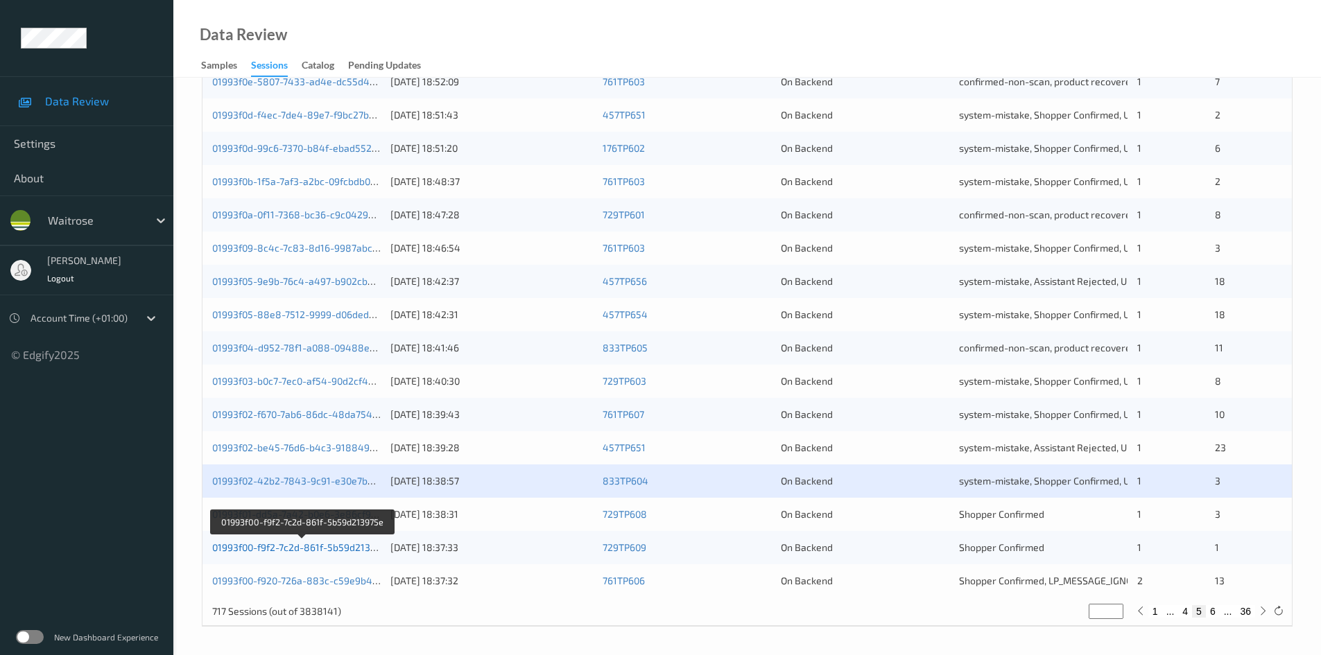
click at [264, 545] on link "01993f00-f9f2-7c2d-861f-5b59d213975e" at bounding box center [302, 548] width 180 height 12
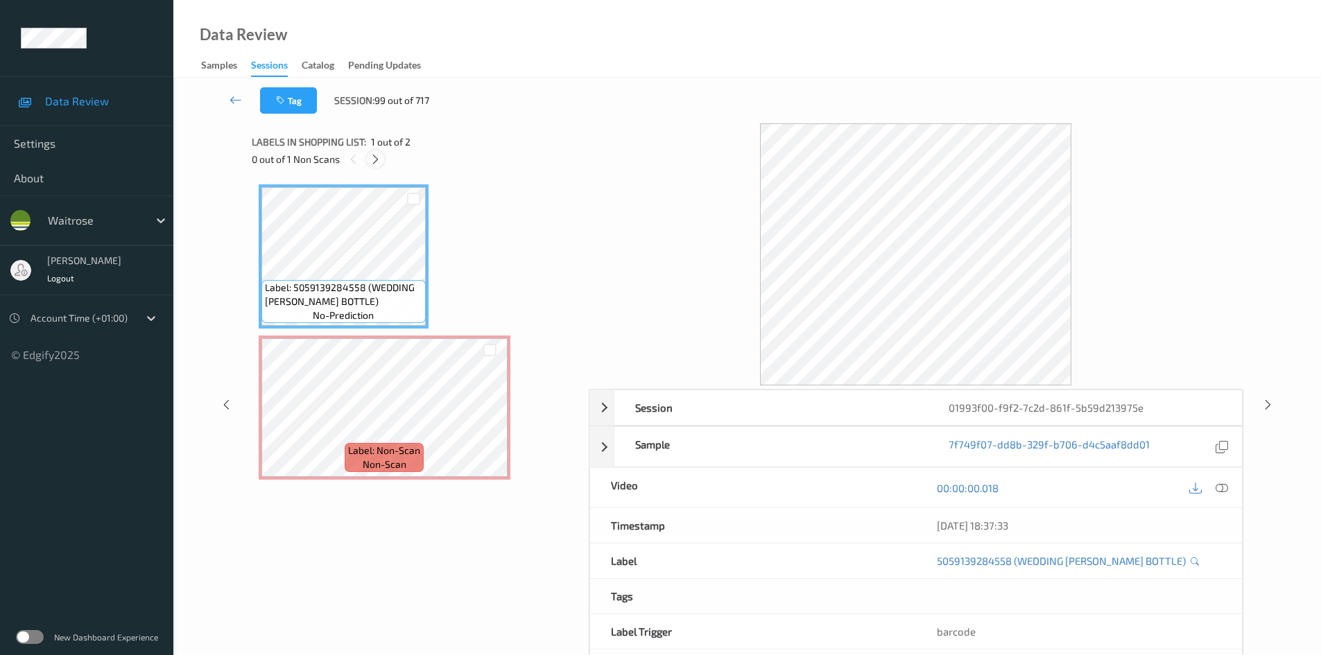
click at [369, 164] on div at bounding box center [375, 158] width 17 height 17
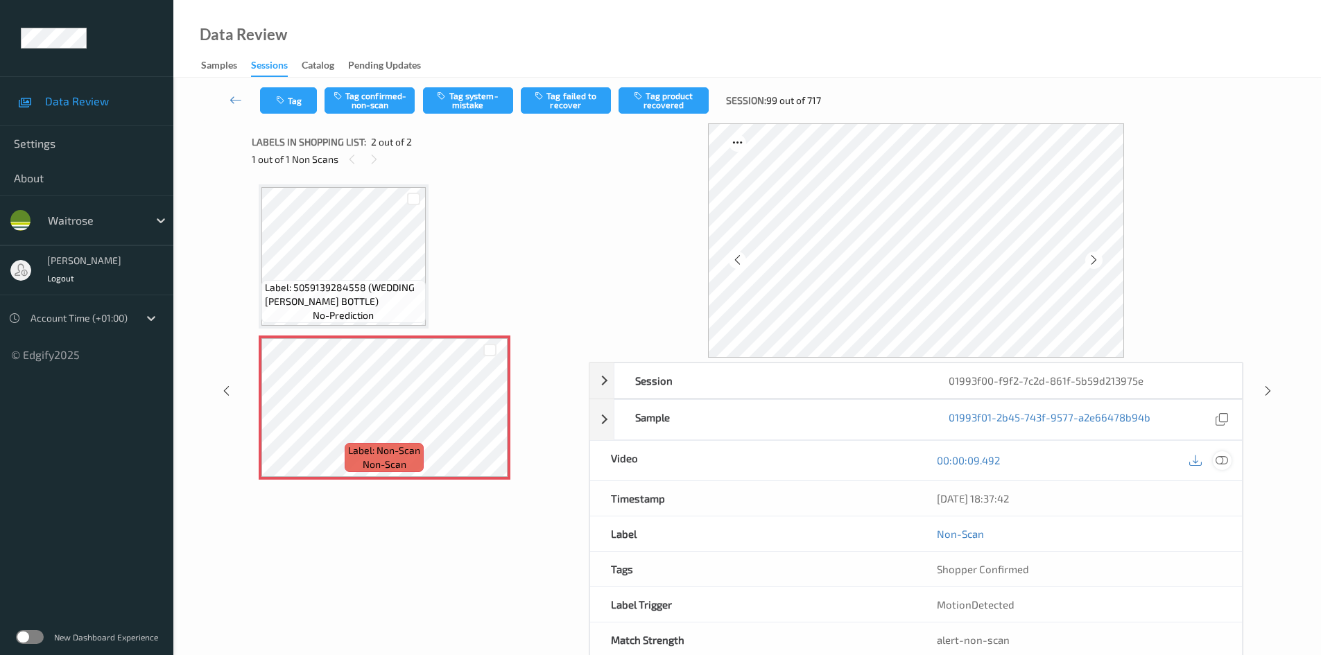
click at [1223, 461] on icon at bounding box center [1222, 460] width 12 height 12
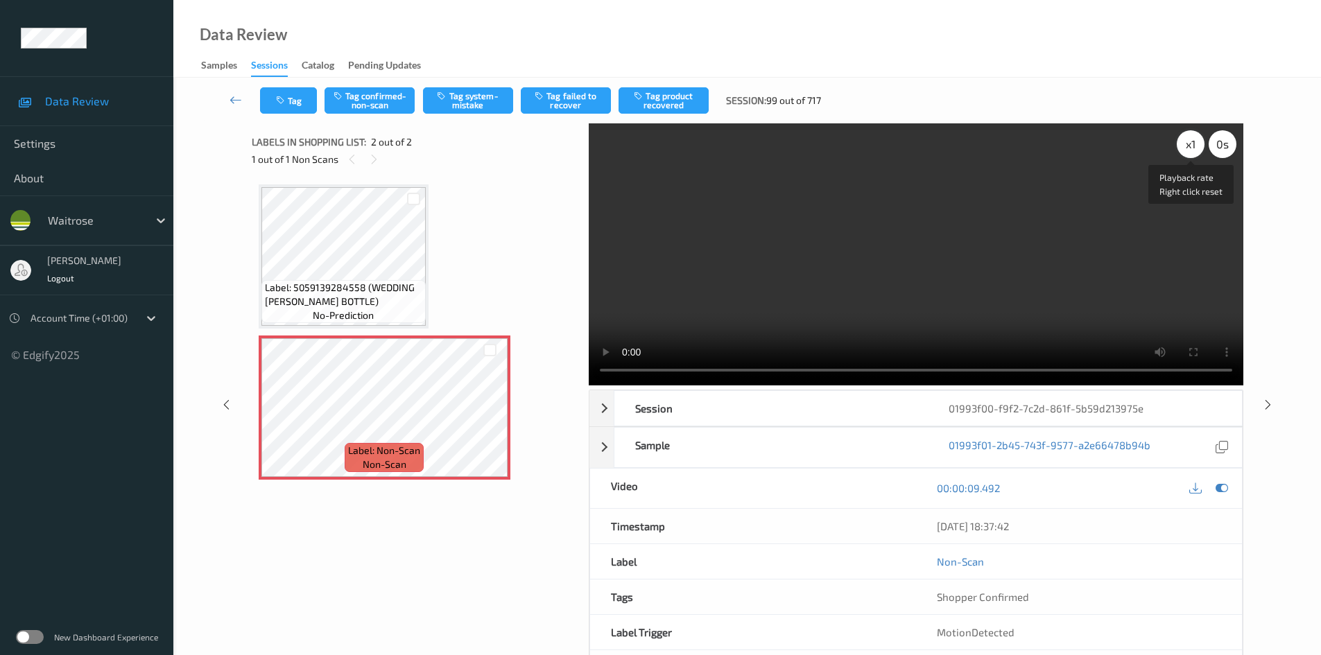
click at [1193, 144] on div "x 1" at bounding box center [1191, 144] width 28 height 28
click at [1193, 144] on div "x 2" at bounding box center [1191, 144] width 28 height 28
click at [861, 268] on video at bounding box center [916, 254] width 655 height 262
click at [485, 105] on button "Tag system-mistake" at bounding box center [468, 100] width 90 height 26
click at [470, 88] on button "Tag system-mistake" at bounding box center [468, 100] width 90 height 26
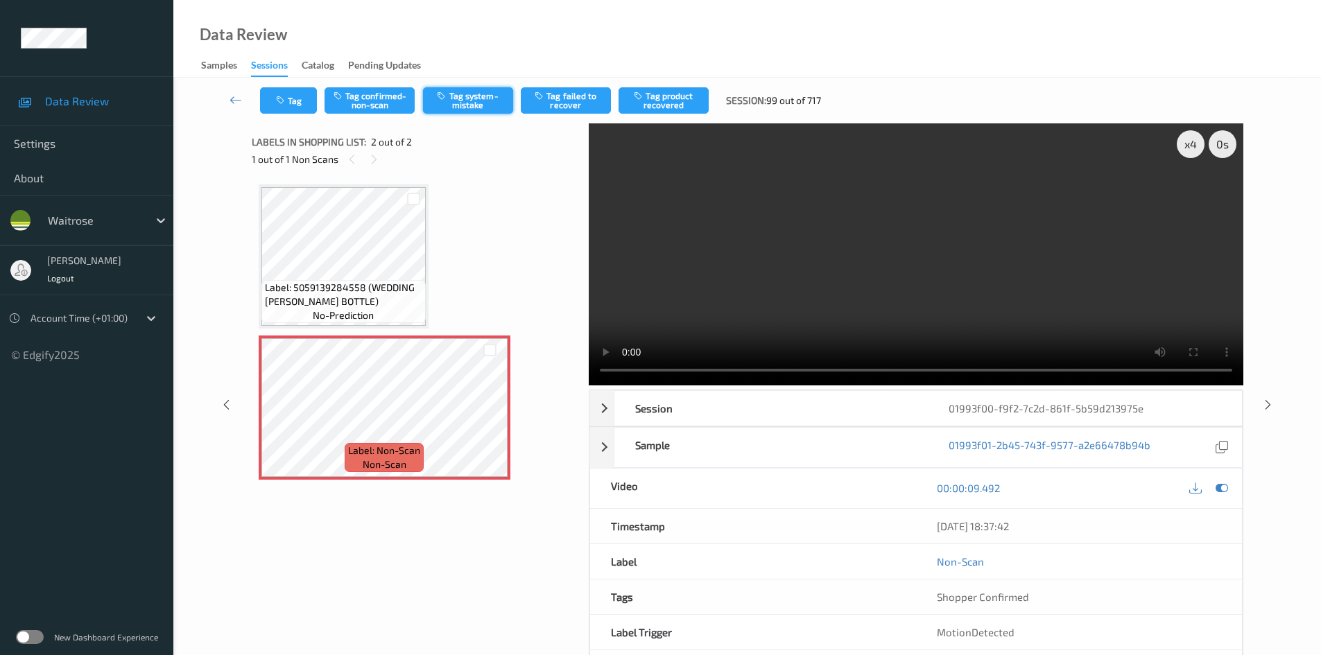
click at [474, 93] on button "Tag system-mistake" at bounding box center [468, 100] width 90 height 26
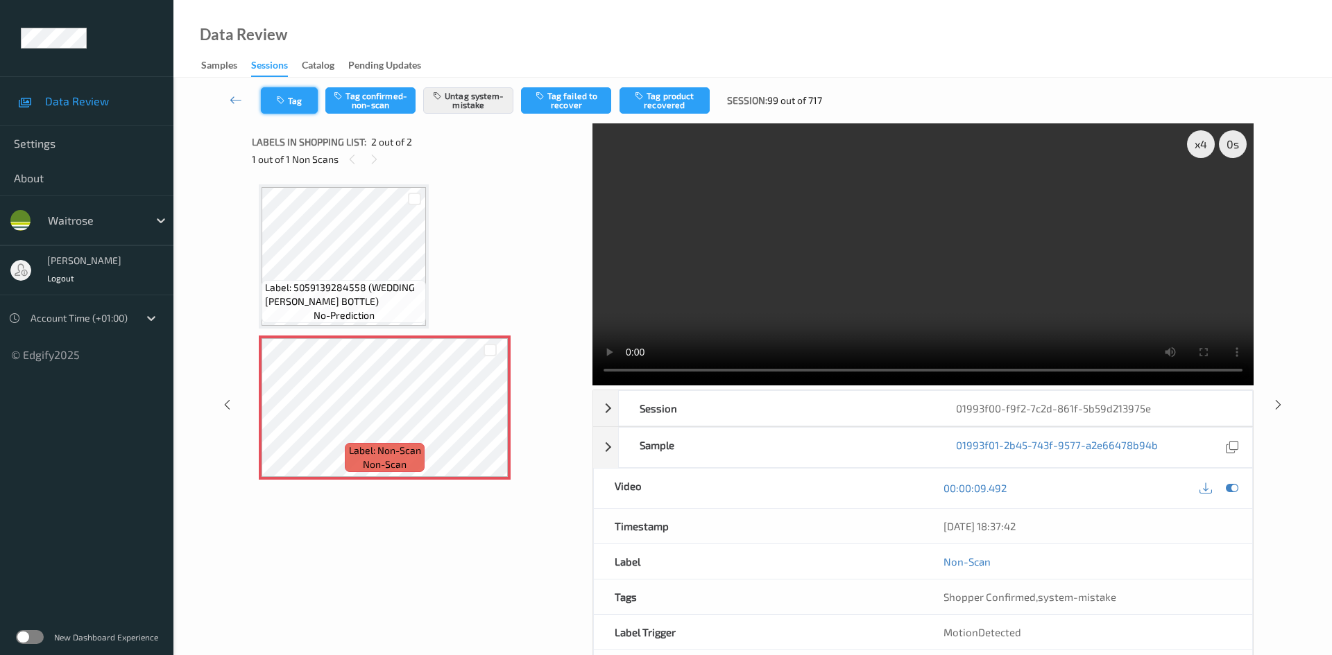
click at [270, 97] on button "Tag" at bounding box center [289, 100] width 57 height 26
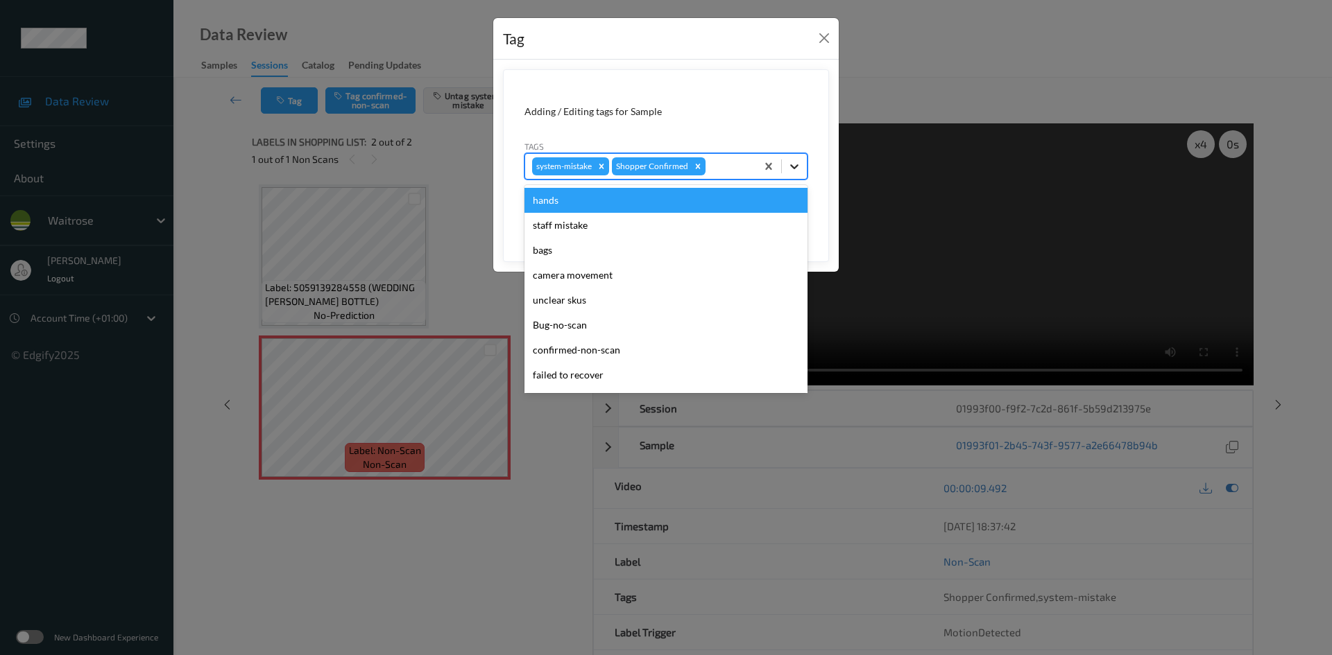
click at [798, 165] on icon at bounding box center [794, 167] width 14 height 14
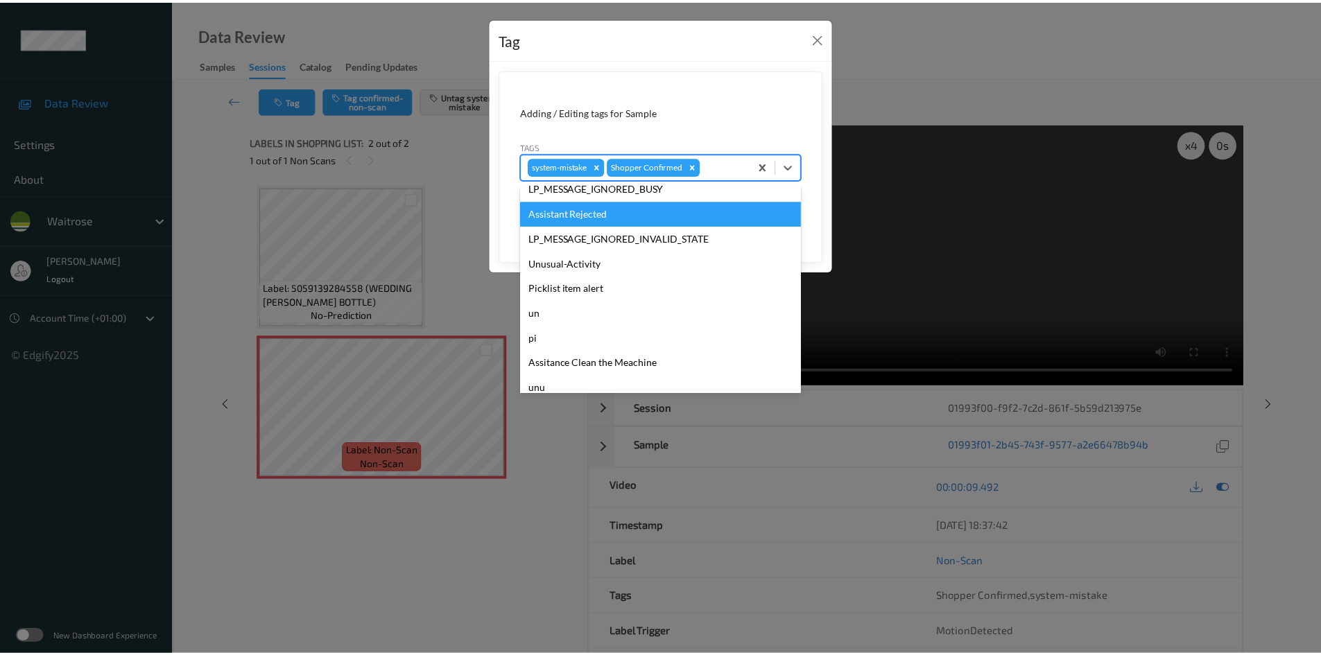
scroll to position [322, 0]
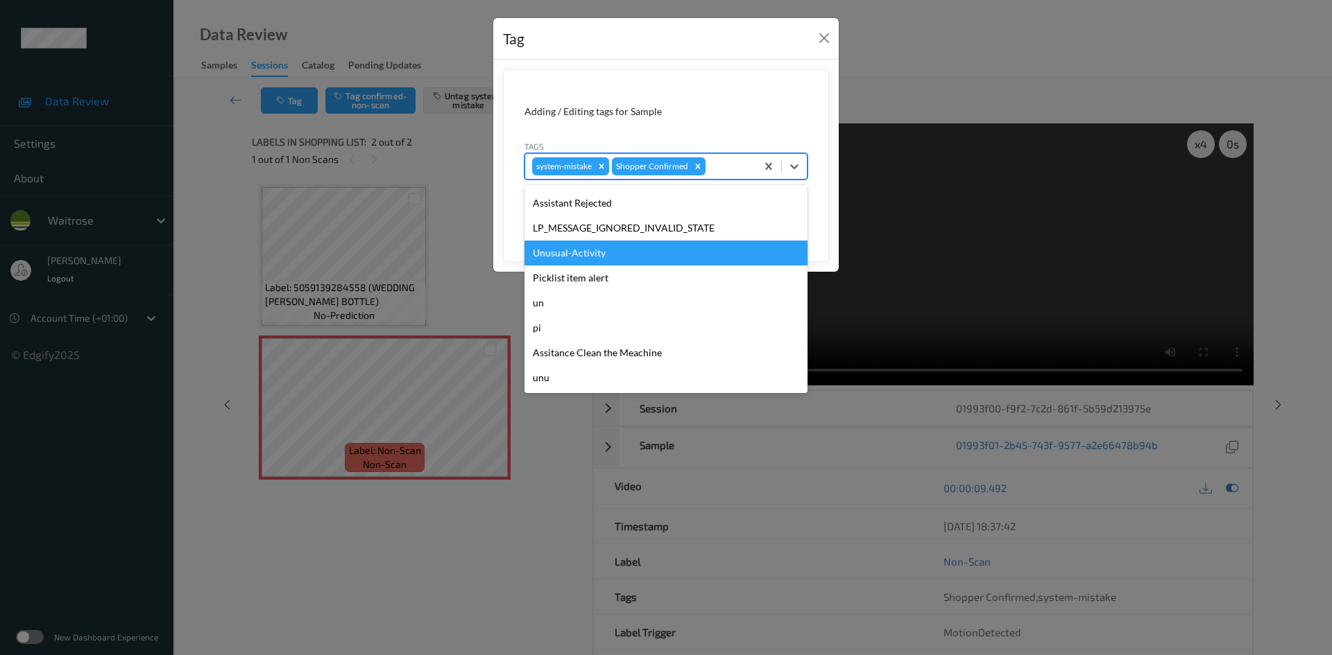
drag, startPoint x: 554, startPoint y: 255, endPoint x: 565, endPoint y: 254, distance: 10.4
click at [560, 255] on div "Unusual-Activity" at bounding box center [665, 253] width 283 height 25
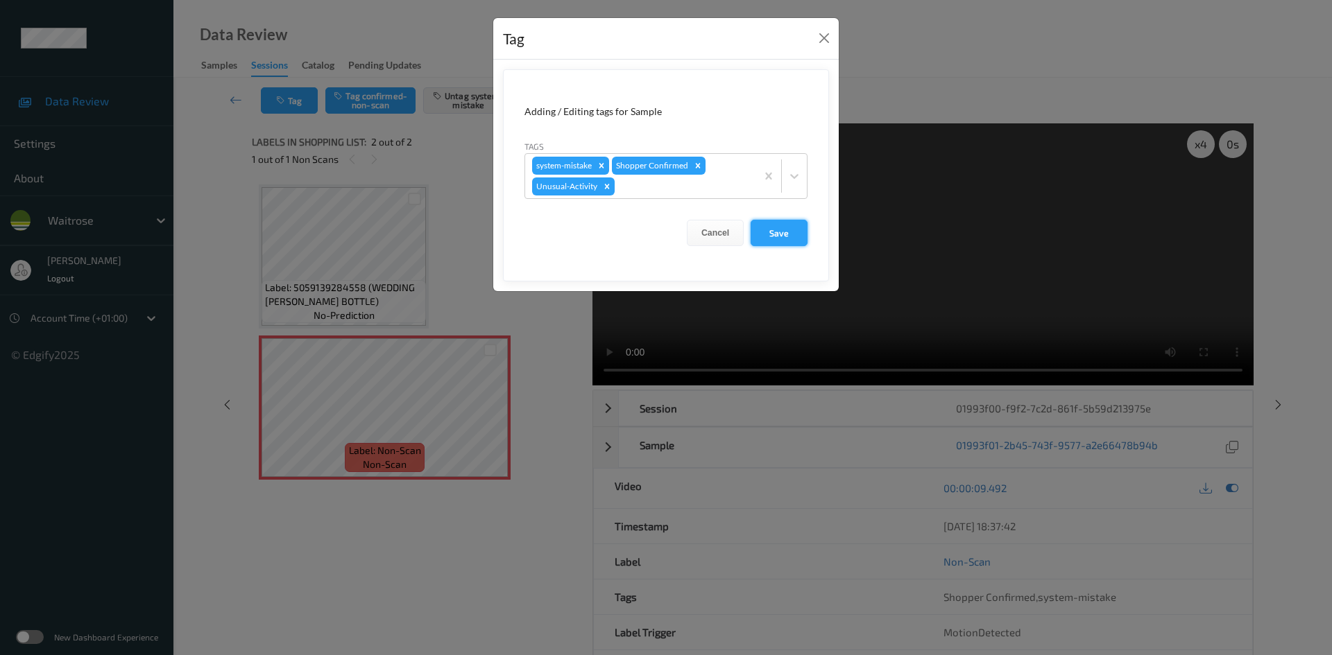
click at [798, 228] on button "Save" at bounding box center [778, 233] width 57 height 26
click at [780, 230] on button "Save" at bounding box center [778, 233] width 57 height 26
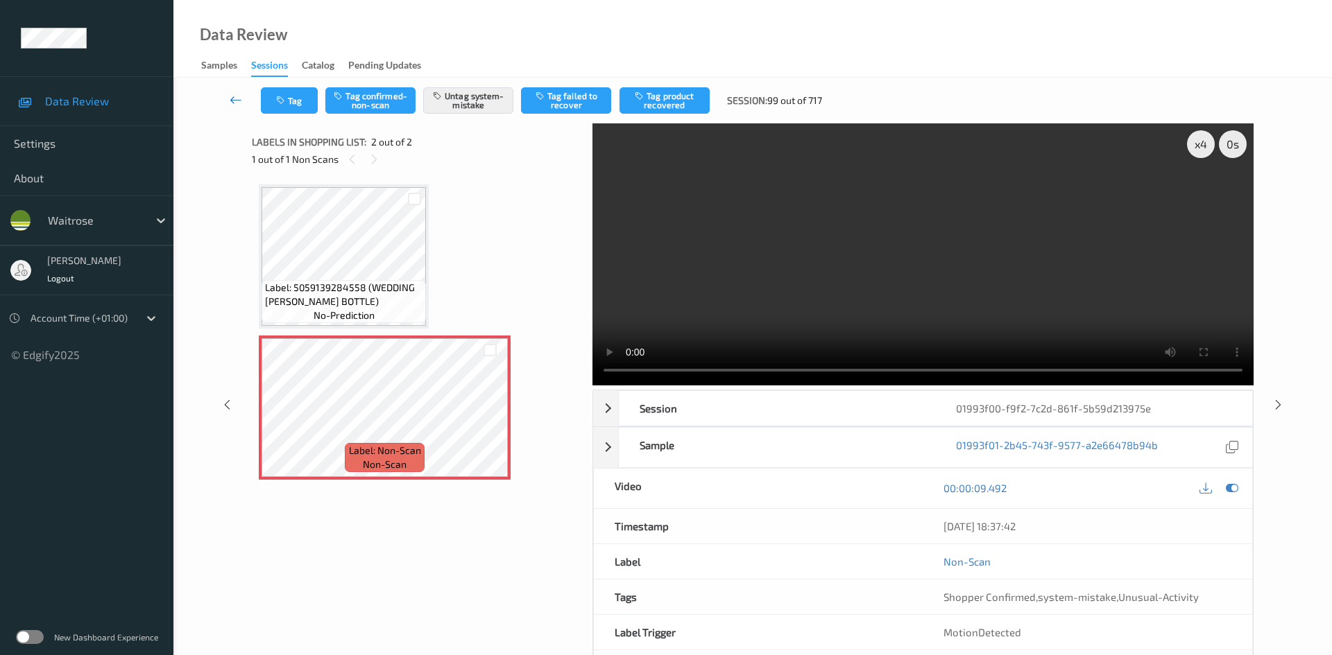
click at [232, 90] on link at bounding box center [236, 100] width 49 height 26
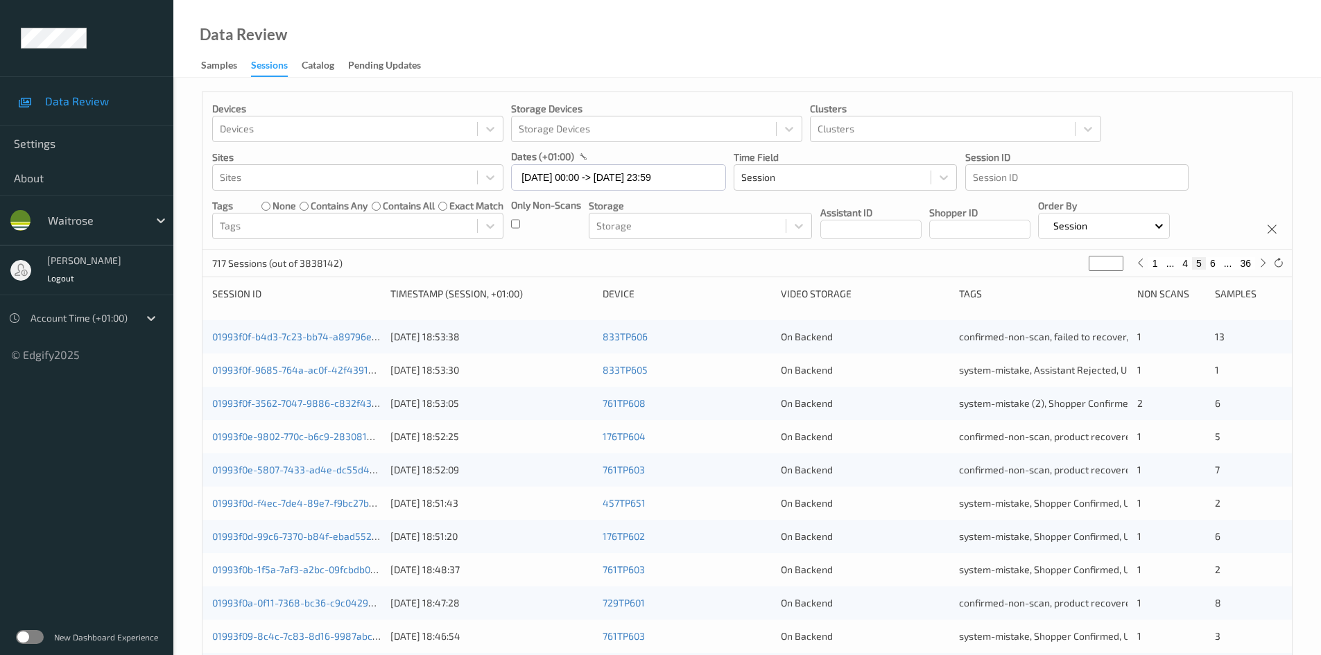
drag, startPoint x: 1102, startPoint y: 264, endPoint x: 934, endPoint y: 236, distance: 170.1
click at [1044, 289] on div "Devices Devices Storage Devices Storage Devices Clusters Clusters Sites Sites d…" at bounding box center [747, 554] width 1091 height 924
type input "*"
type input "**"
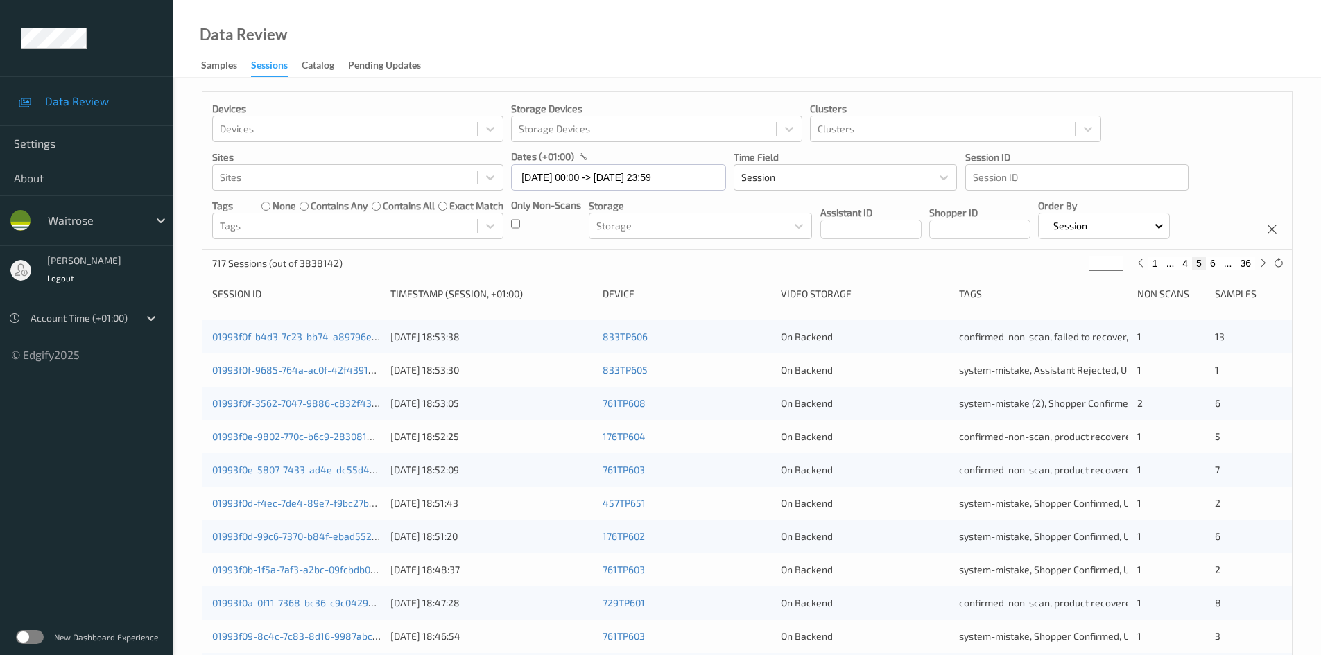
type input "**"
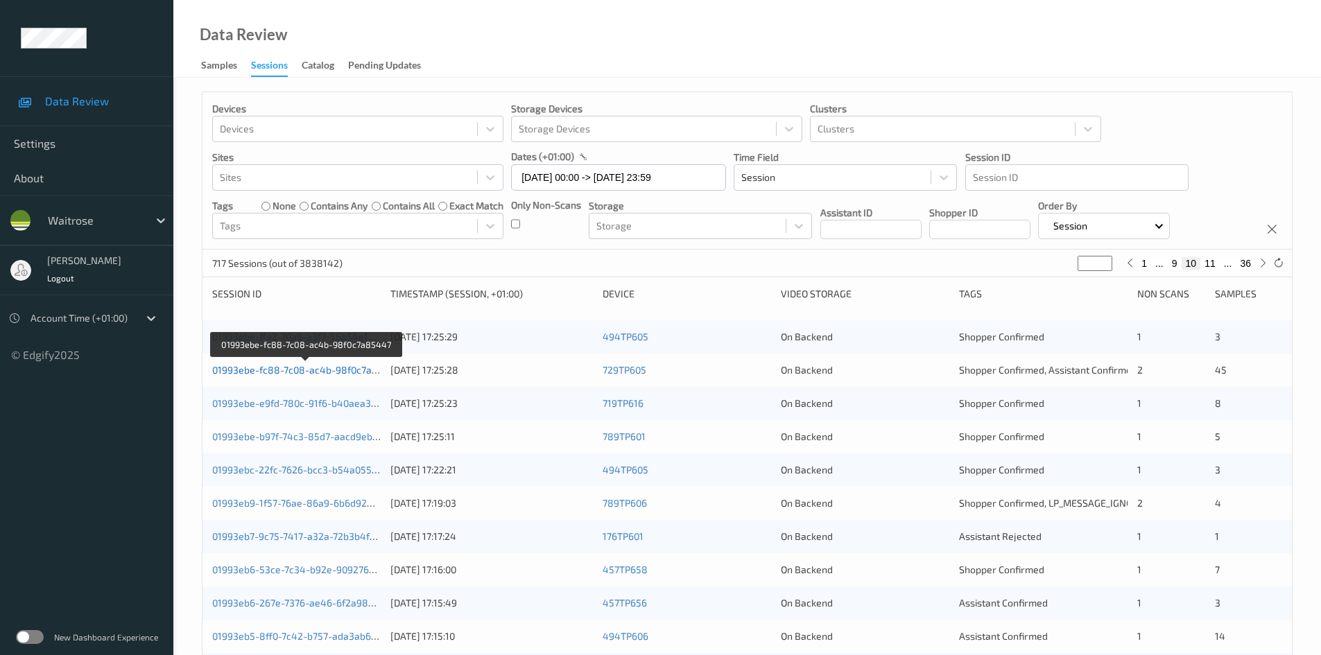
type input "**"
click at [272, 369] on link "01993ebe-fc88-7c08-ac4b-98f0c7a85447" at bounding box center [306, 370] width 189 height 12
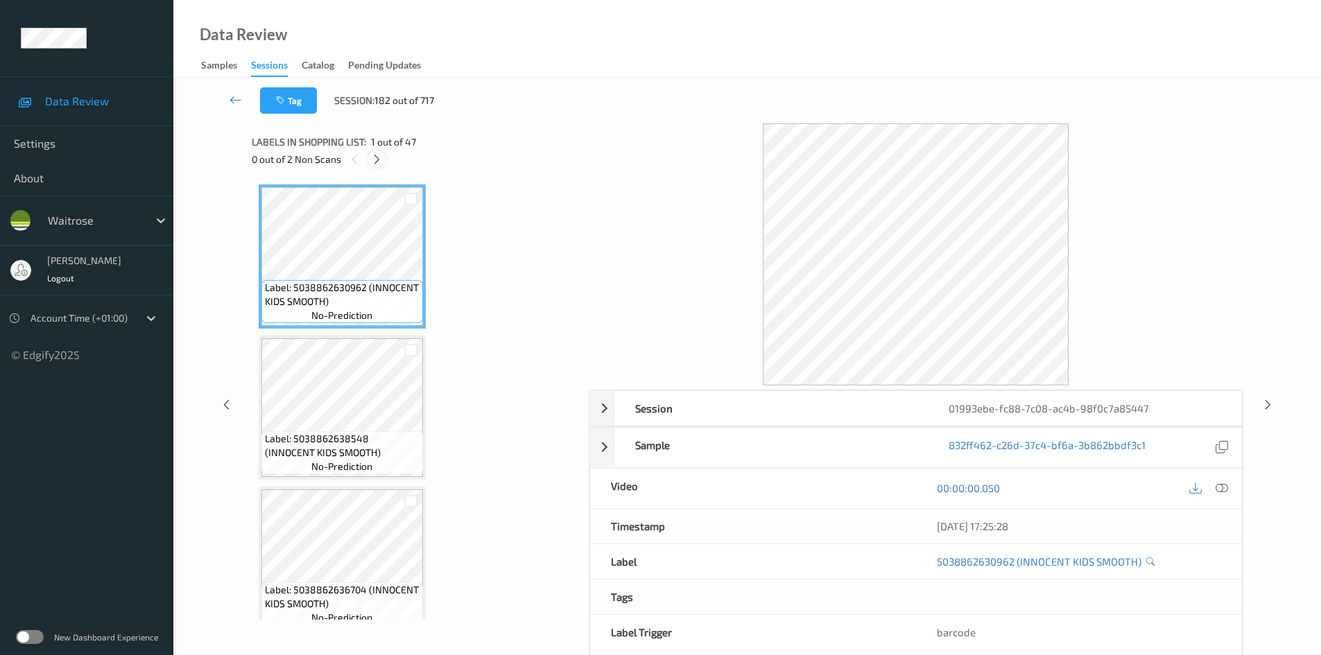
click at [377, 164] on icon at bounding box center [377, 159] width 12 height 12
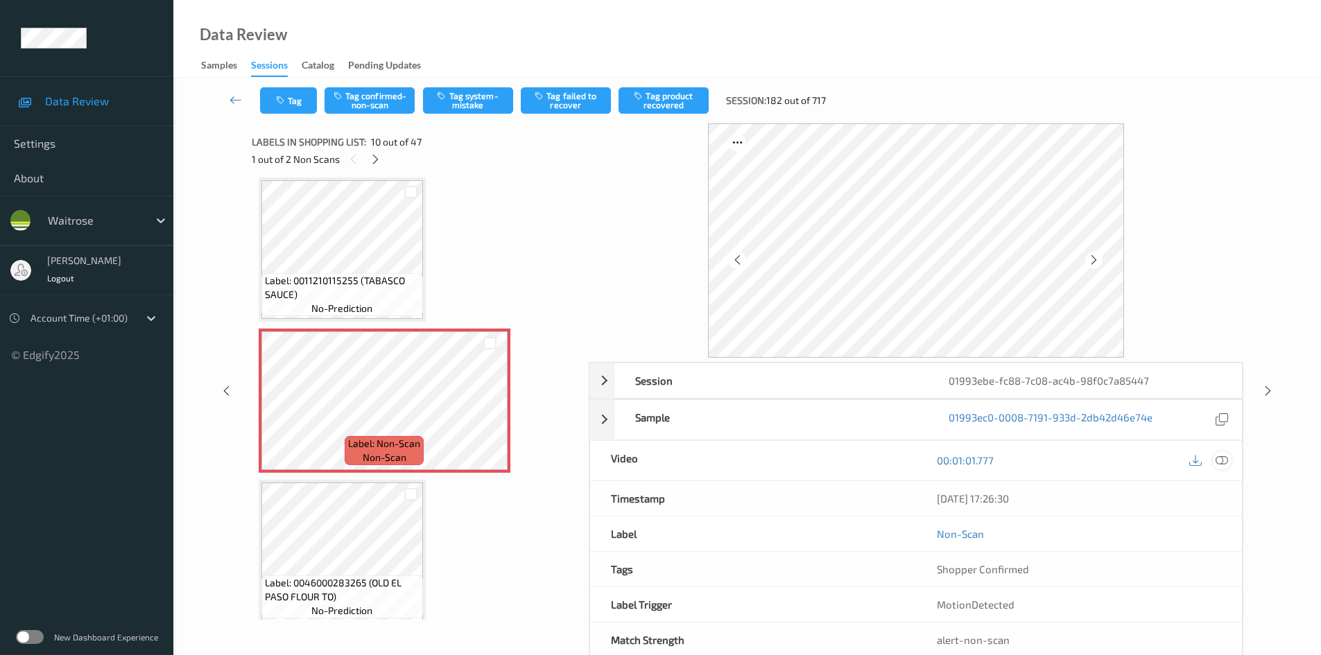
click at [1221, 458] on icon at bounding box center [1222, 460] width 12 height 12
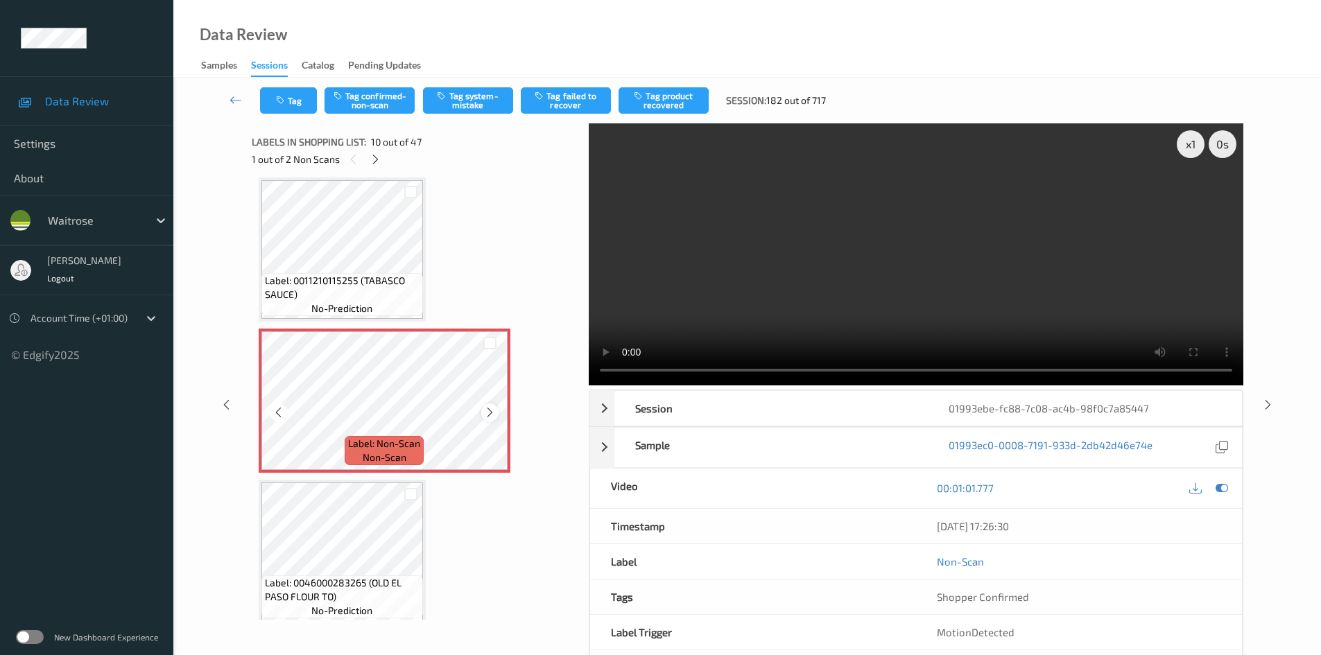
click at [494, 413] on icon at bounding box center [490, 412] width 12 height 12
click at [750, 295] on video at bounding box center [916, 254] width 655 height 262
click at [1191, 147] on div "x 1" at bounding box center [1191, 144] width 28 height 28
click at [1191, 147] on div "x 2" at bounding box center [1191, 144] width 28 height 28
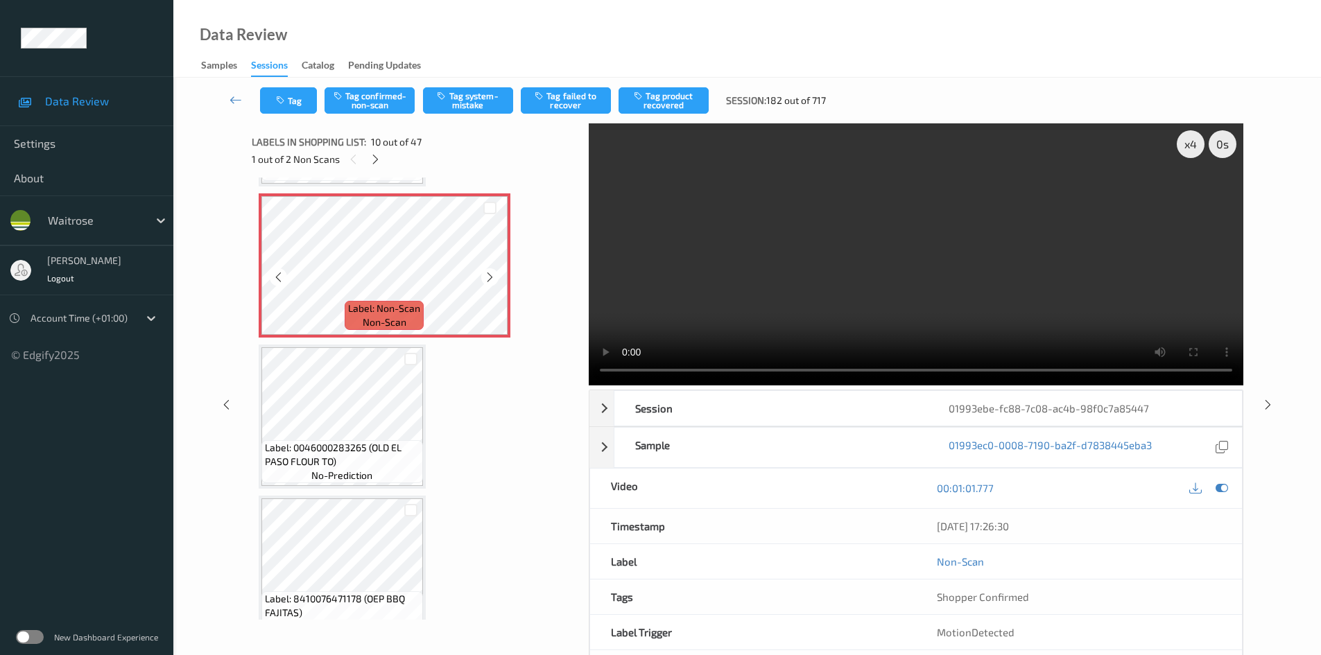
scroll to position [1355, 0]
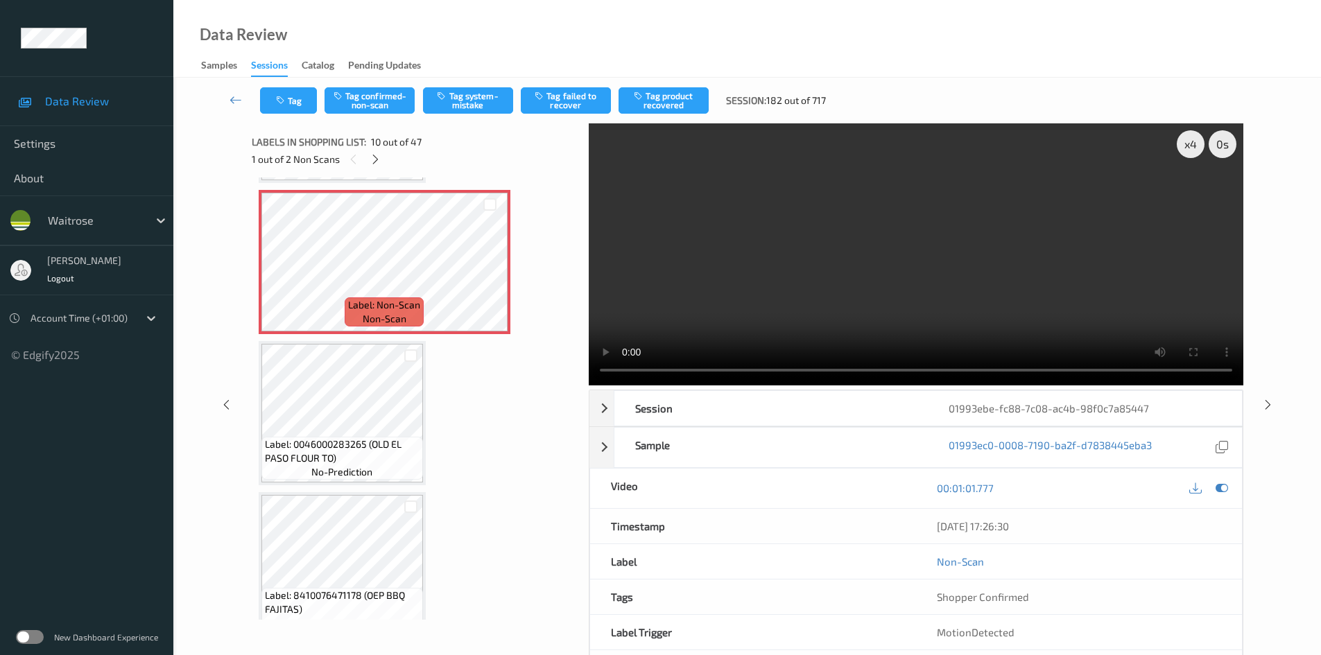
click at [956, 250] on video at bounding box center [916, 254] width 655 height 262
click at [901, 241] on video at bounding box center [916, 254] width 655 height 262
click at [925, 323] on video at bounding box center [916, 254] width 655 height 262
click at [833, 264] on video at bounding box center [916, 254] width 655 height 262
click at [924, 283] on video at bounding box center [916, 254] width 655 height 262
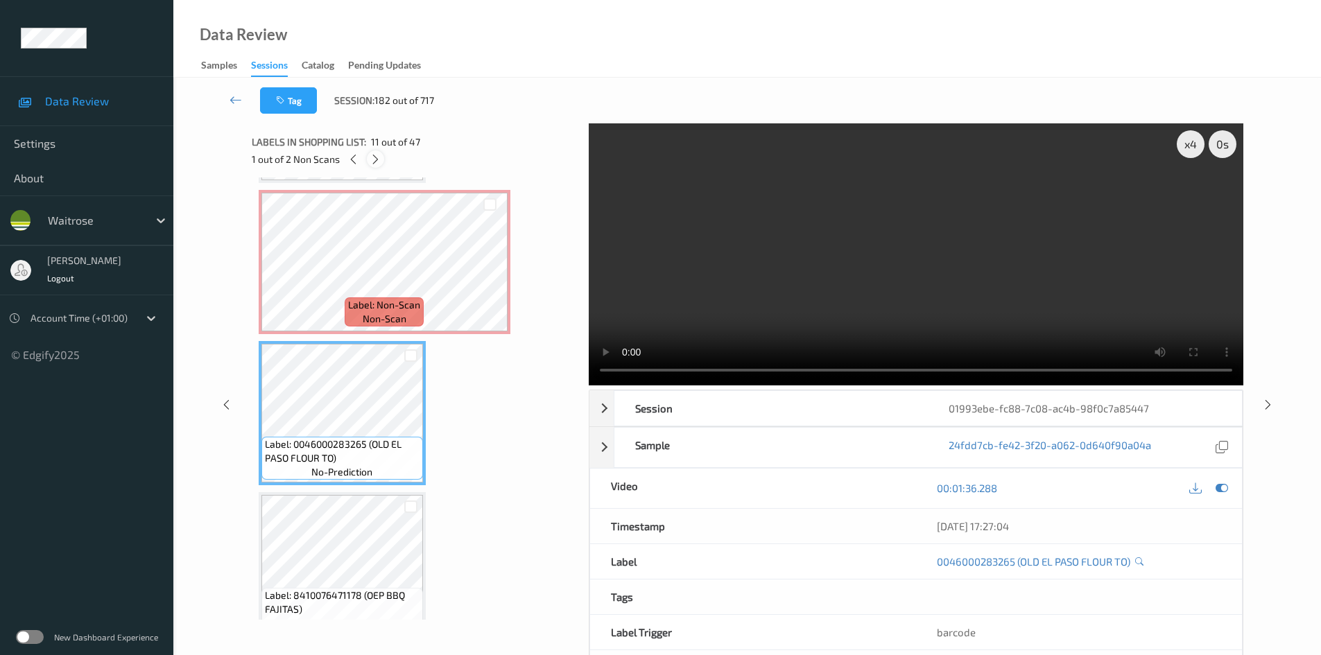
click at [372, 158] on icon at bounding box center [376, 159] width 12 height 12
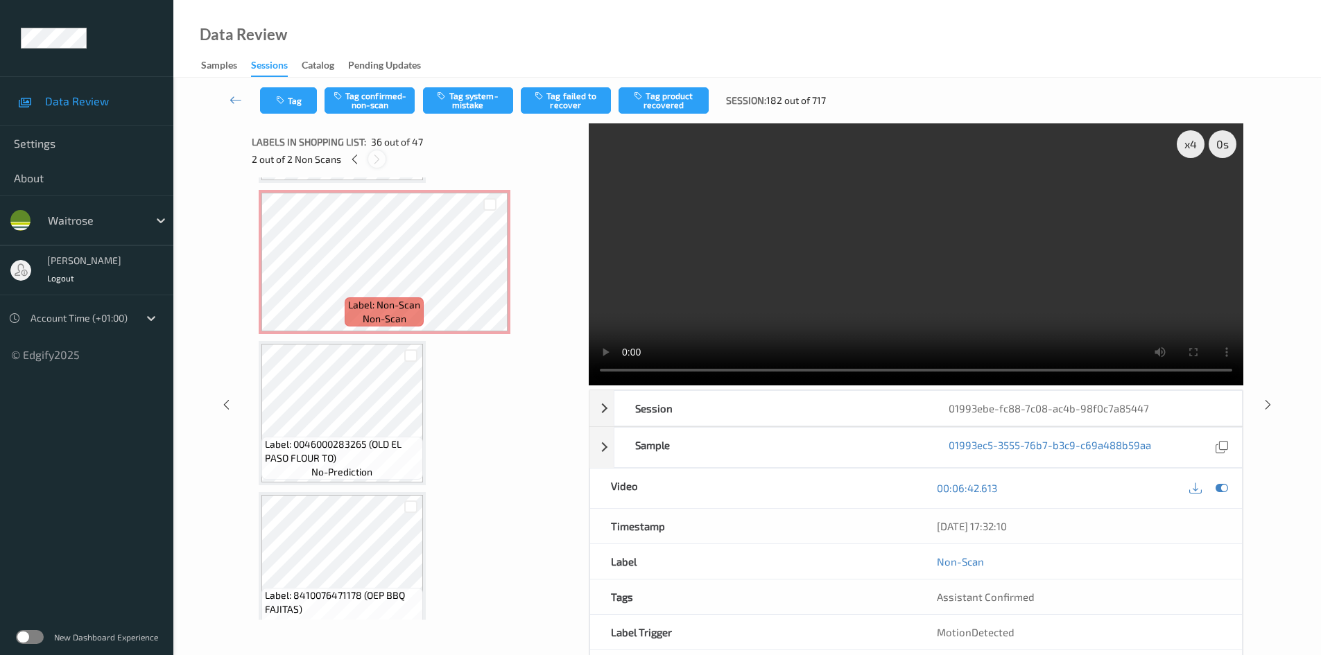
scroll to position [5147, 0]
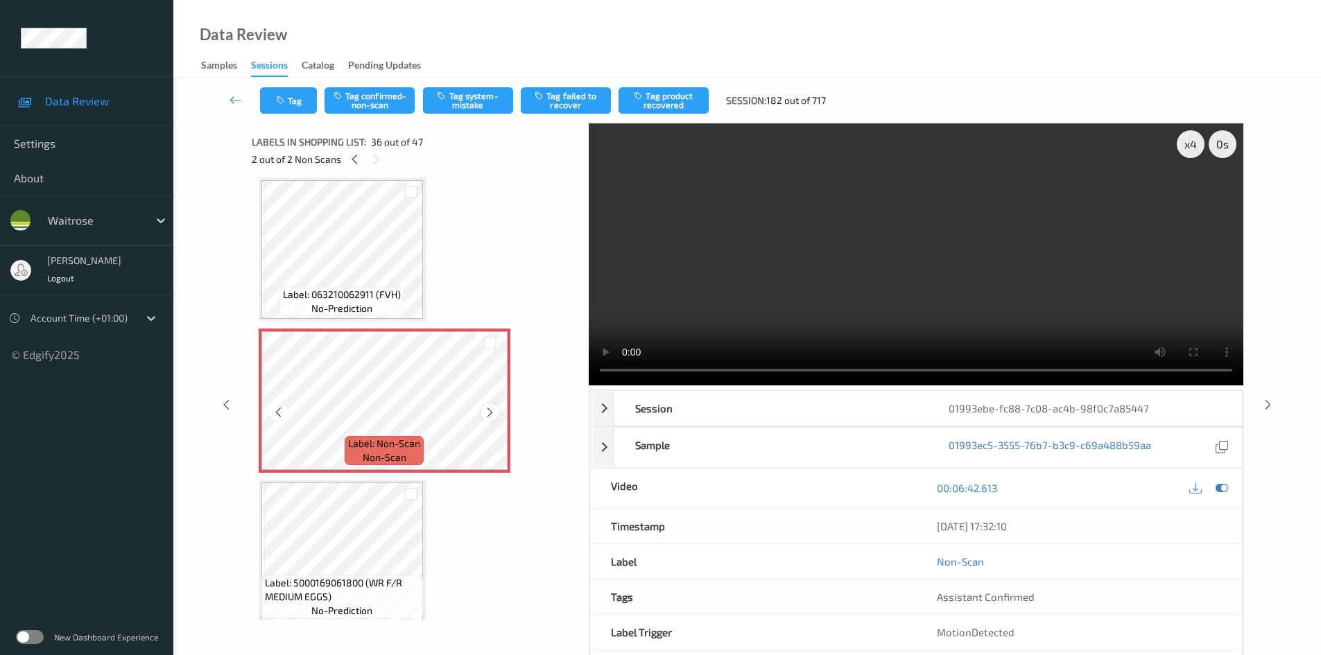
click at [492, 414] on icon at bounding box center [490, 412] width 12 height 12
click at [942, 302] on video at bounding box center [916, 254] width 655 height 262
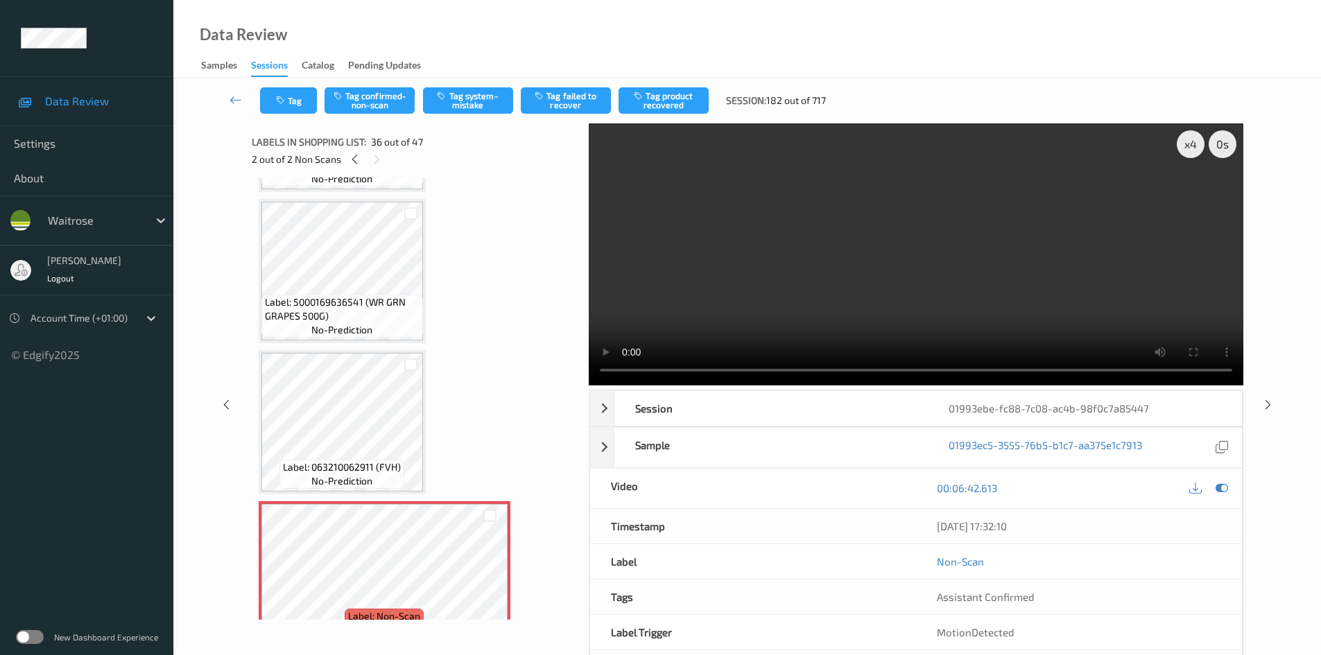
scroll to position [4939, 0]
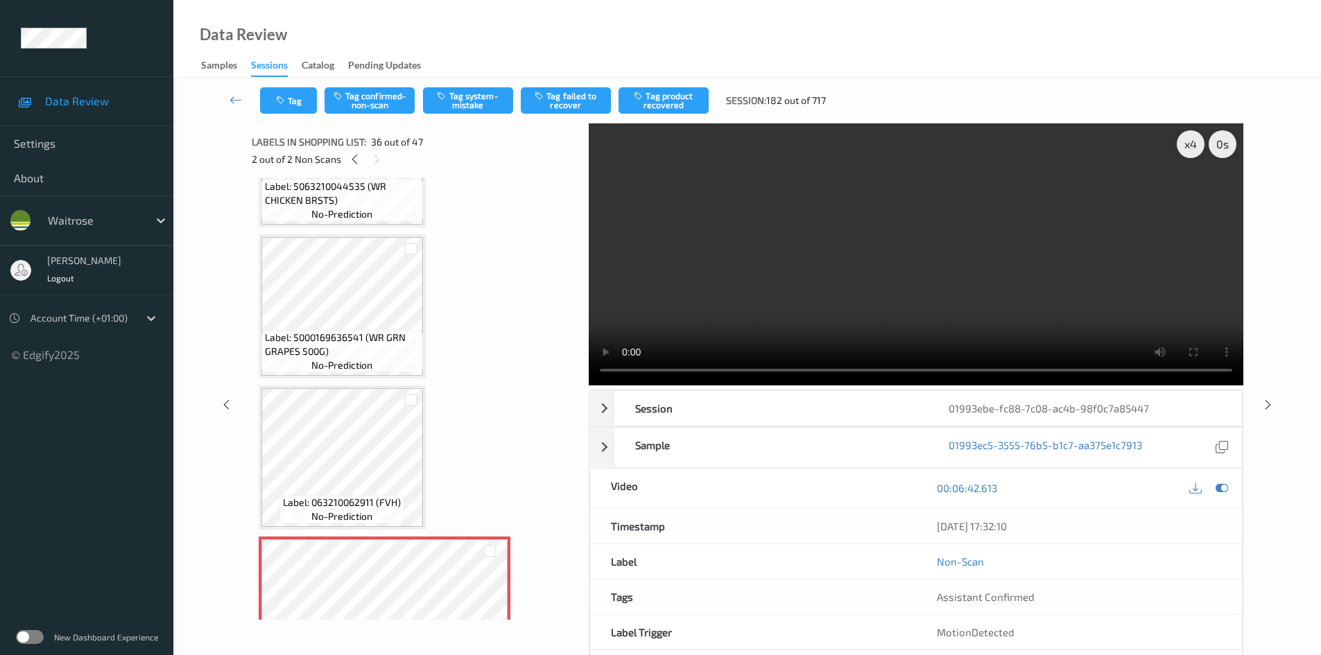
click at [985, 225] on video at bounding box center [916, 254] width 655 height 262
click at [939, 286] on video at bounding box center [916, 254] width 655 height 262
click at [943, 290] on video at bounding box center [916, 254] width 655 height 262
click at [934, 316] on video at bounding box center [916, 254] width 655 height 262
click at [995, 276] on video at bounding box center [916, 254] width 655 height 262
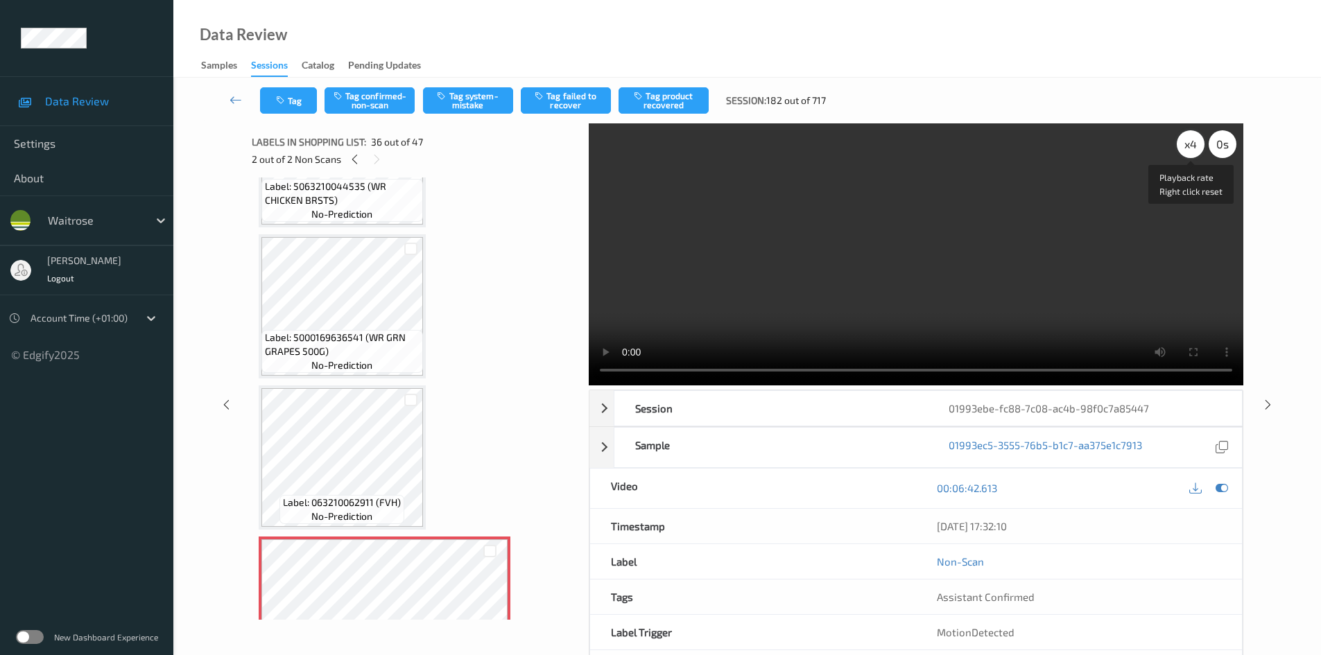
click at [1181, 146] on div "x 4" at bounding box center [1191, 144] width 28 height 28
click at [1181, 148] on div "x 8" at bounding box center [1191, 144] width 28 height 28
click at [1185, 146] on div "x 1" at bounding box center [1191, 144] width 28 height 28
click at [1087, 236] on video at bounding box center [916, 254] width 655 height 262
click at [1056, 245] on video at bounding box center [916, 254] width 655 height 262
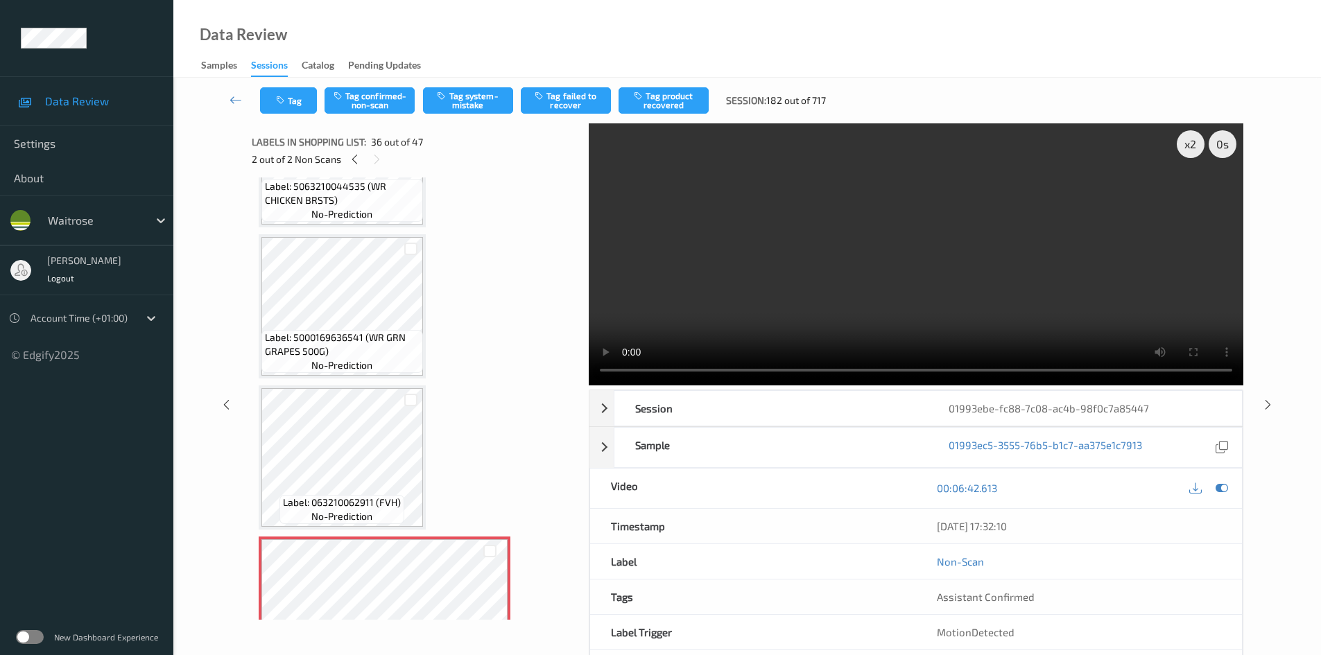
click at [1017, 270] on video at bounding box center [916, 254] width 655 height 262
click at [1045, 278] on video at bounding box center [916, 254] width 655 height 262
click at [892, 320] on video at bounding box center [916, 254] width 655 height 262
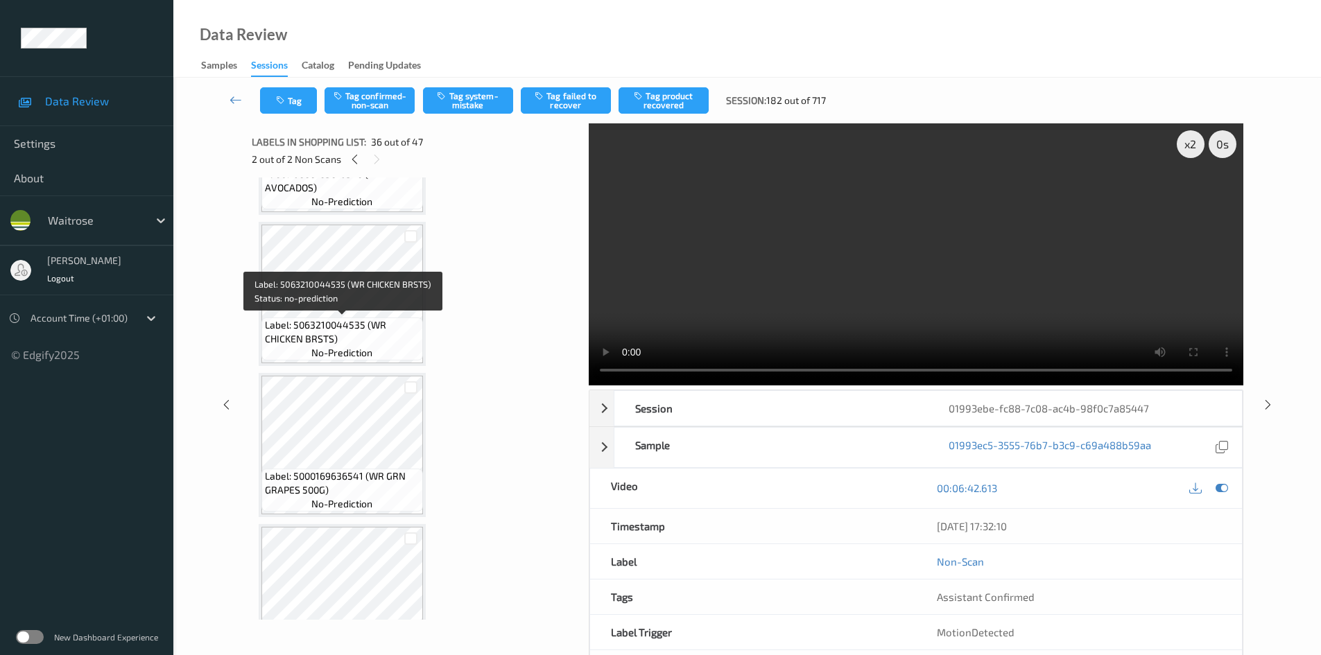
scroll to position [4731, 0]
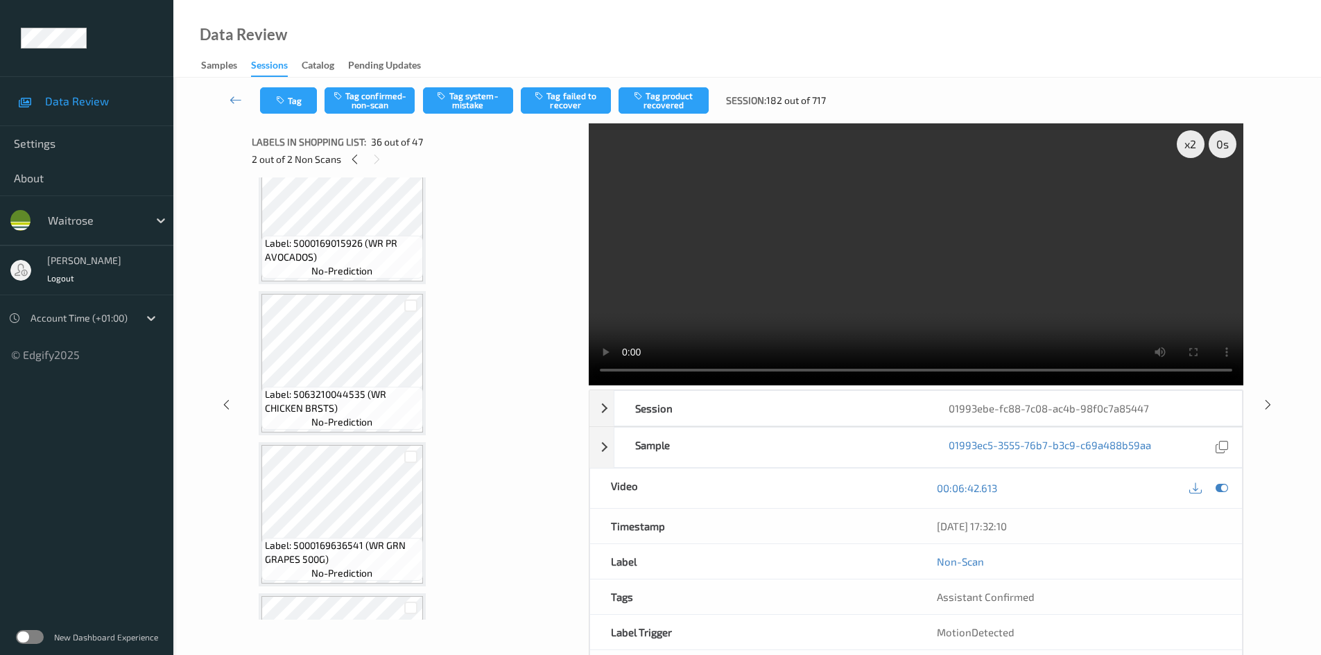
click at [958, 272] on video at bounding box center [916, 254] width 655 height 262
click at [962, 277] on video at bounding box center [916, 254] width 655 height 262
click at [953, 293] on video at bounding box center [916, 254] width 655 height 262
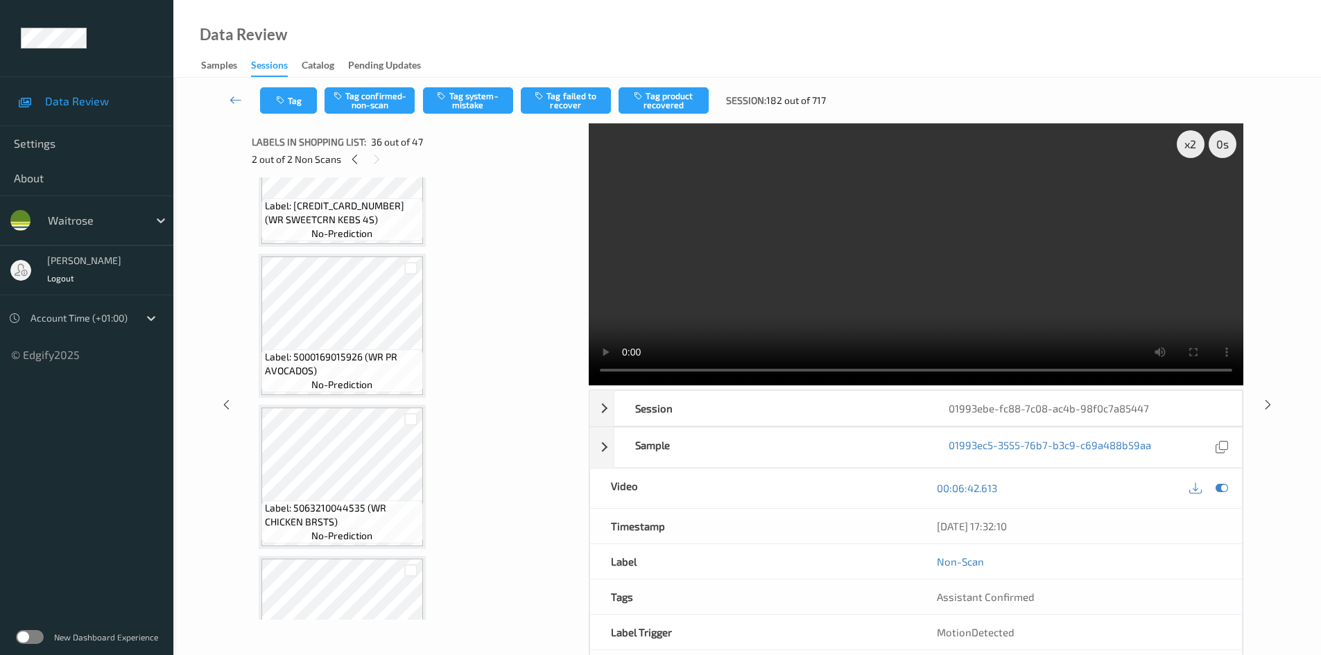
scroll to position [4593, 0]
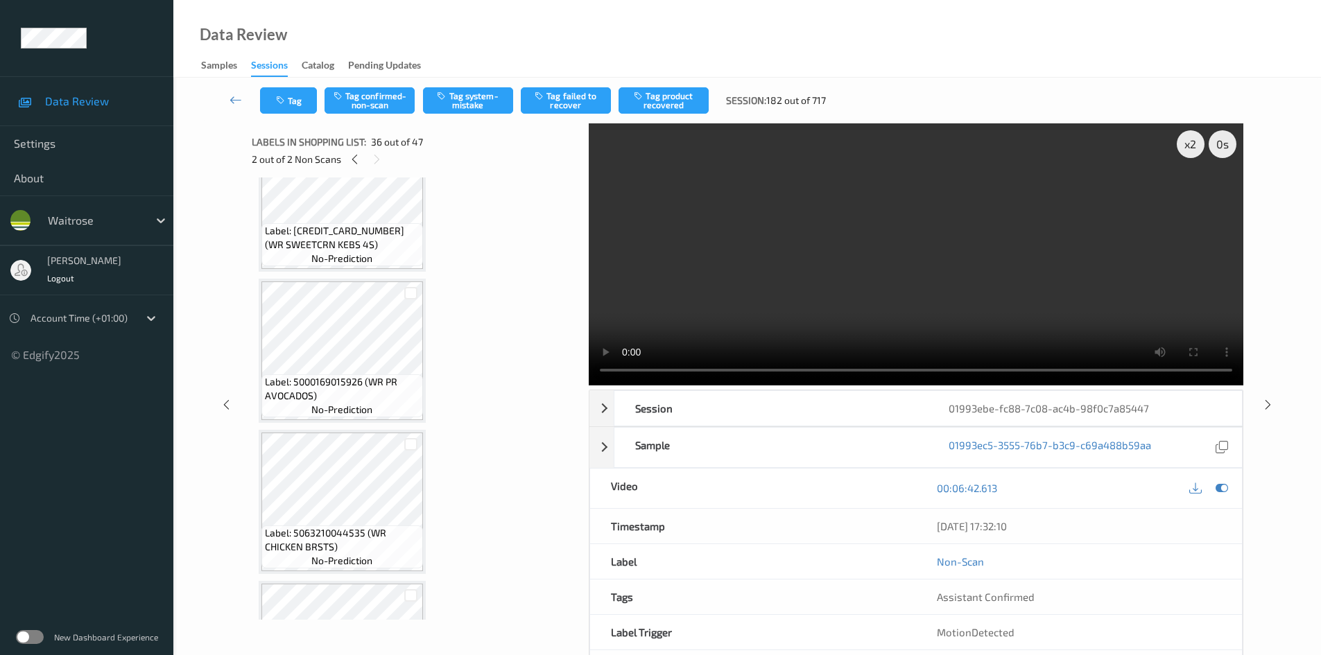
click at [870, 227] on video at bounding box center [916, 254] width 655 height 262
click at [1058, 279] on video at bounding box center [916, 254] width 655 height 262
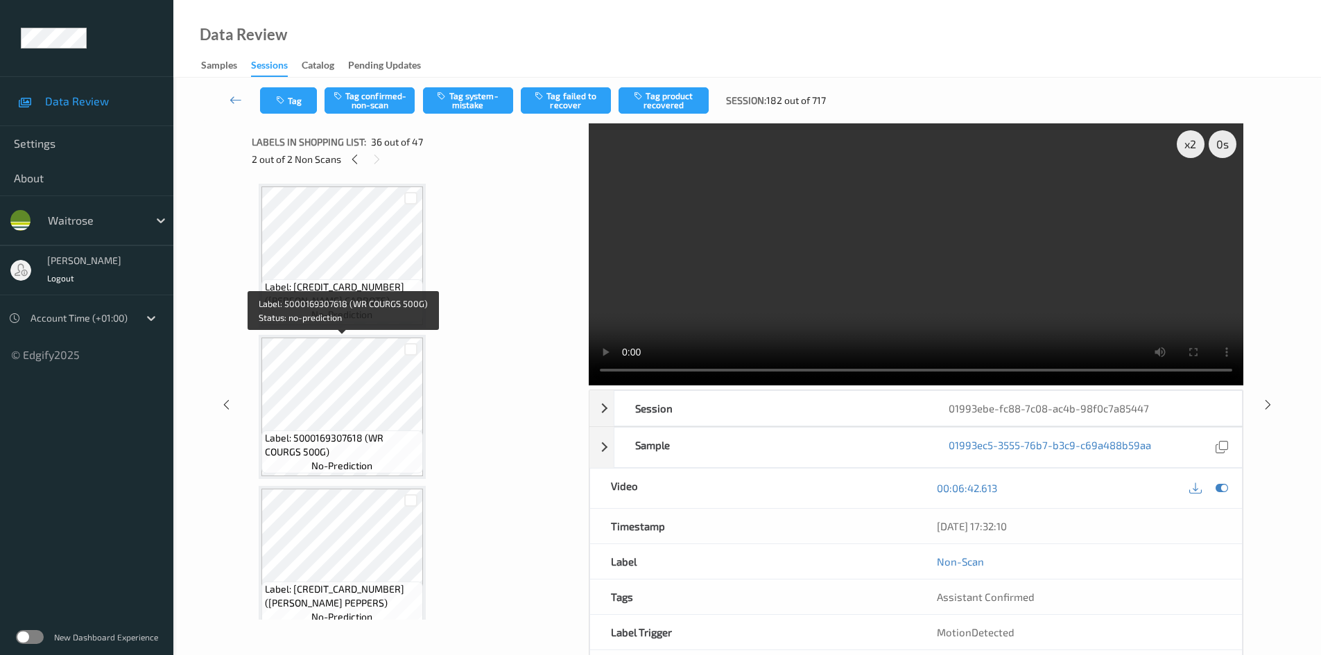
scroll to position [4038, 0]
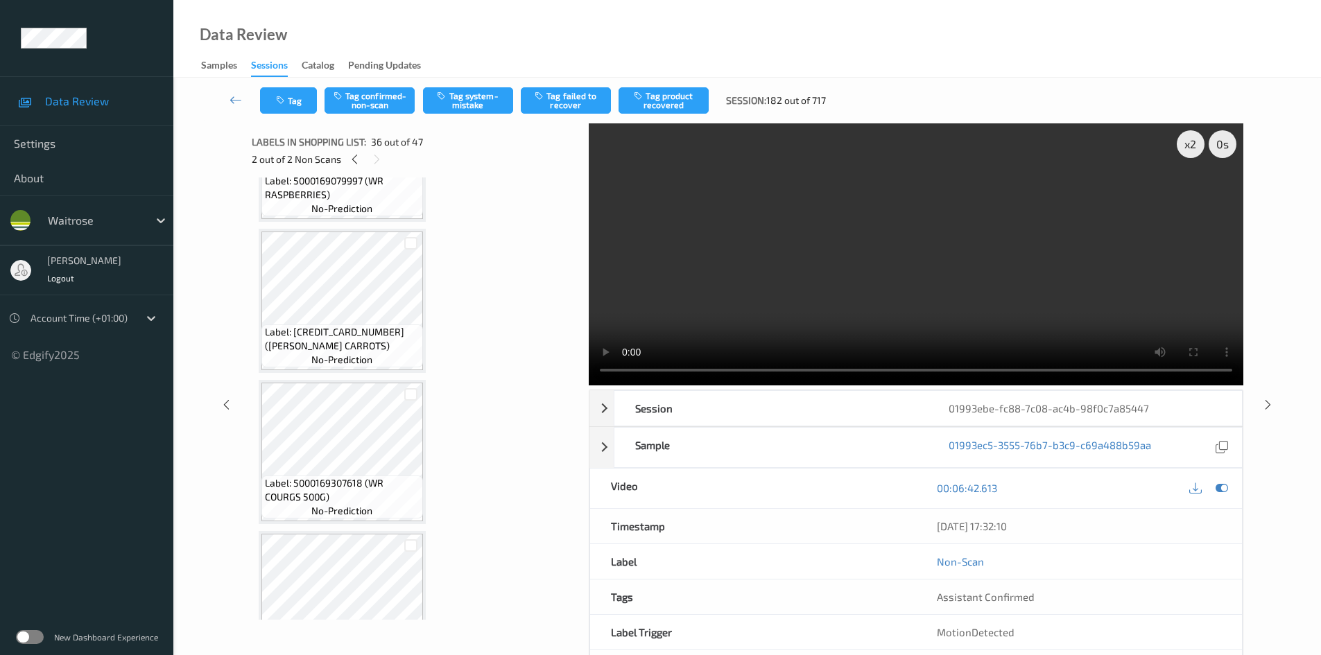
click at [809, 229] on video at bounding box center [916, 254] width 655 height 262
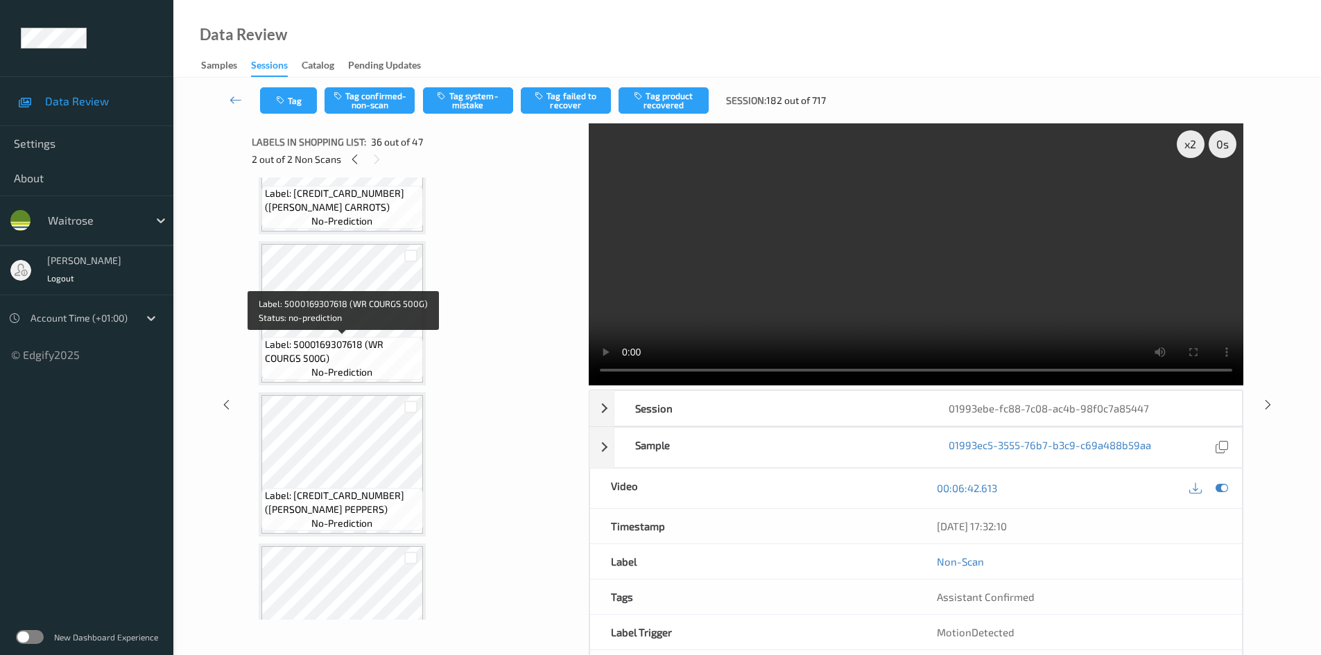
scroll to position [4107, 0]
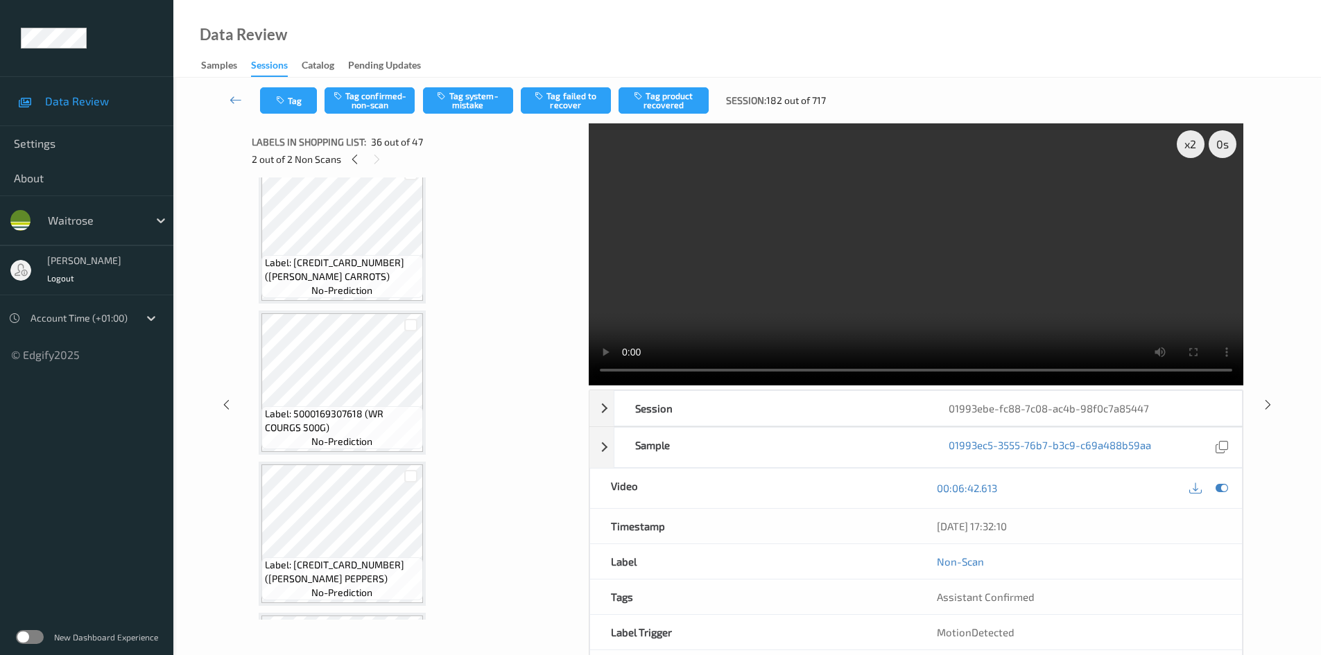
click at [932, 232] on video at bounding box center [916, 254] width 655 height 262
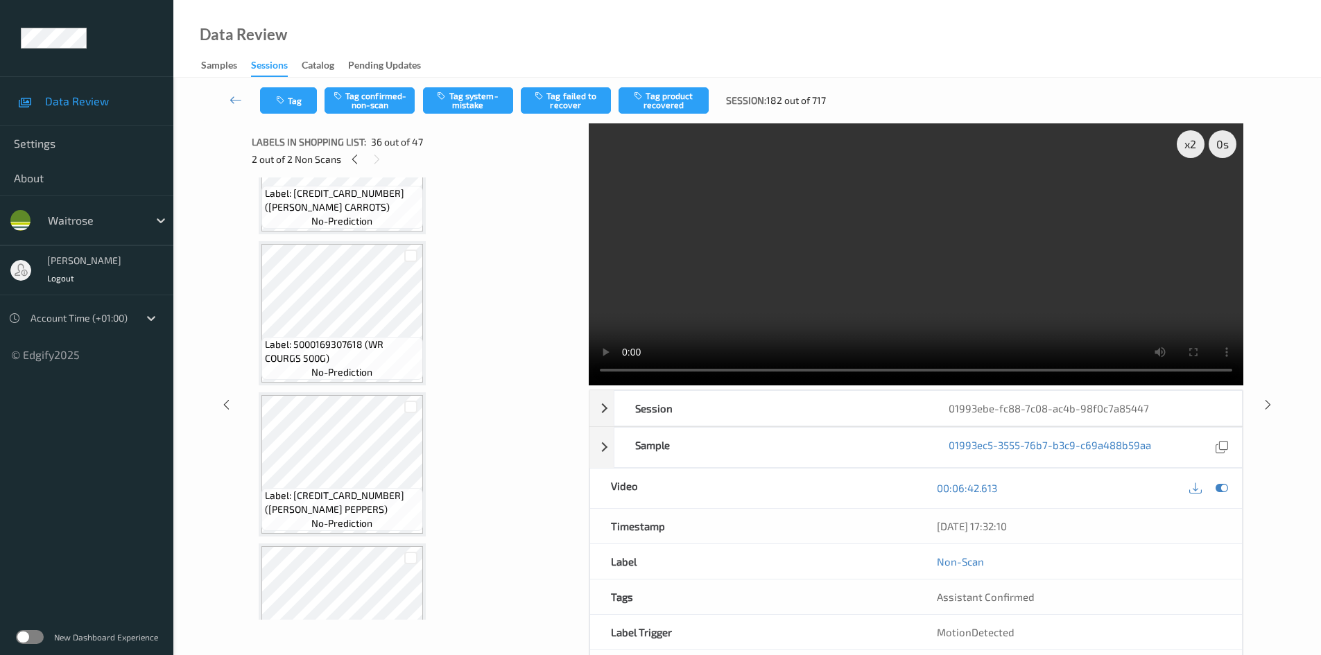
click at [869, 178] on video at bounding box center [916, 254] width 655 height 262
click at [863, 254] on video at bounding box center [916, 254] width 655 height 262
click at [937, 315] on video at bounding box center [916, 254] width 655 height 262
click at [997, 255] on video at bounding box center [916, 254] width 655 height 262
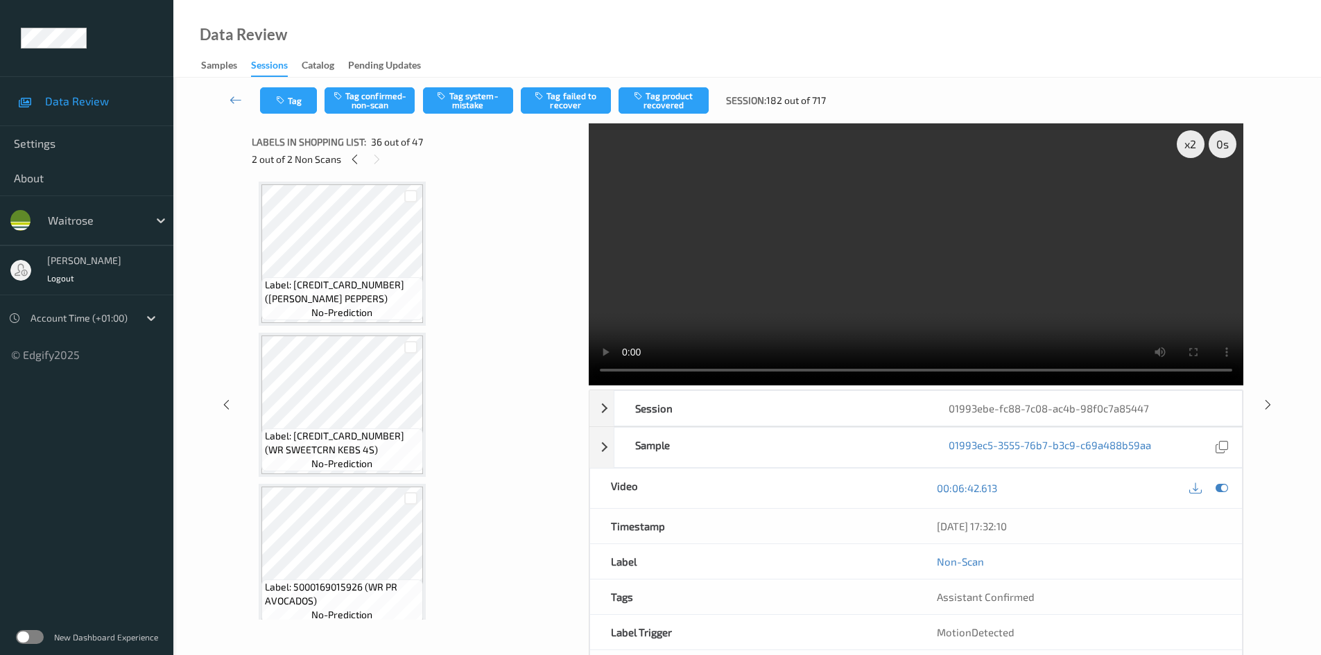
scroll to position [4384, 0]
click at [722, 307] on video at bounding box center [916, 254] width 655 height 262
click at [881, 252] on video at bounding box center [916, 254] width 655 height 262
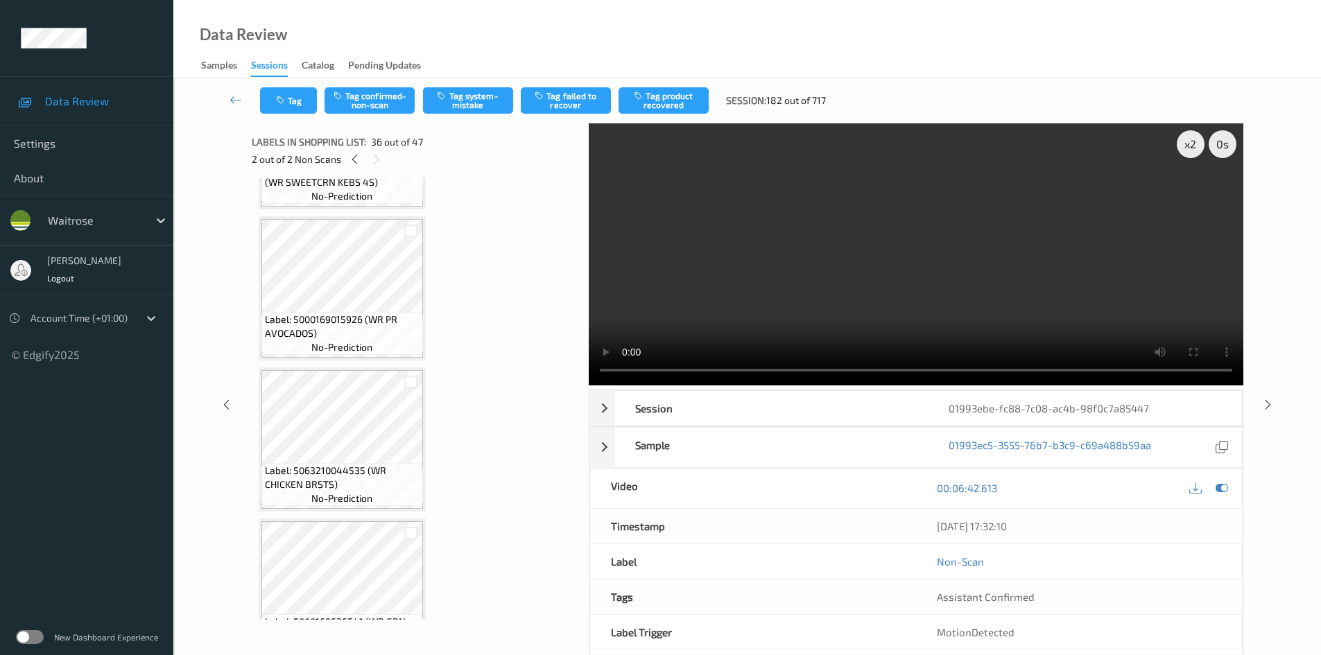
scroll to position [4662, 0]
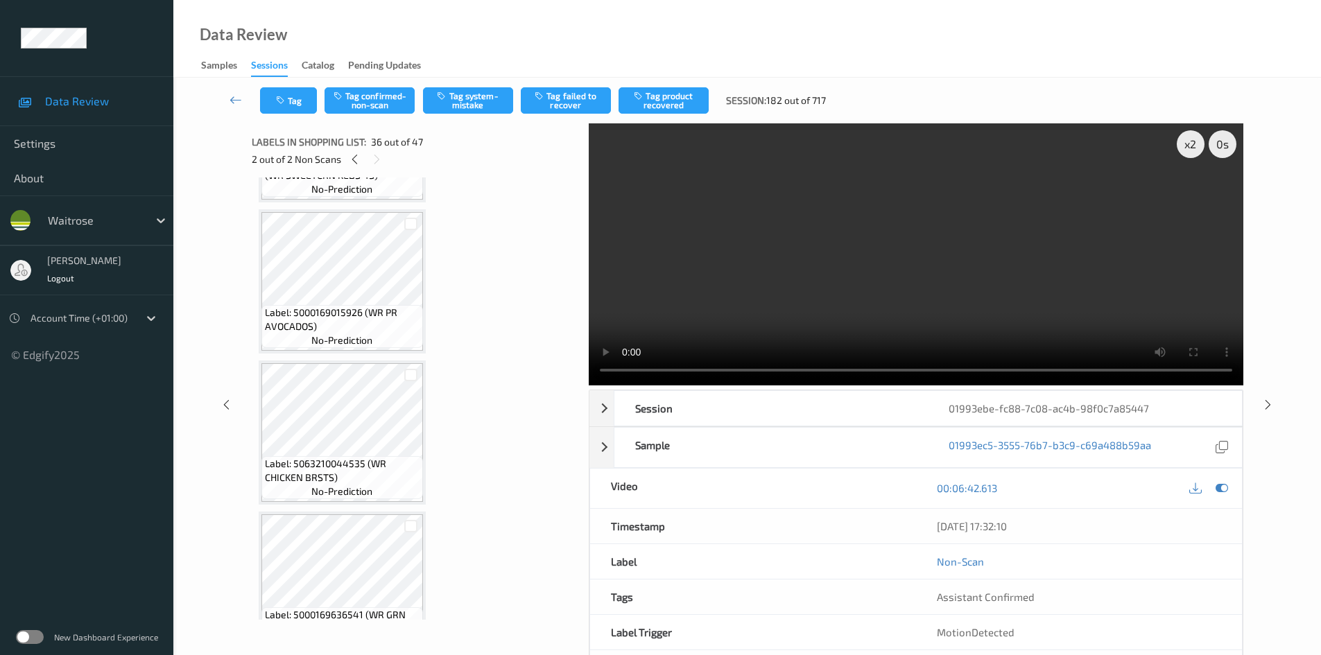
click at [806, 299] on video at bounding box center [916, 254] width 655 height 262
click at [1194, 147] on div "x 2" at bounding box center [1191, 144] width 28 height 28
click at [1008, 247] on video at bounding box center [916, 254] width 655 height 262
click at [860, 273] on video at bounding box center [916, 254] width 655 height 262
click at [898, 260] on video at bounding box center [916, 254] width 655 height 262
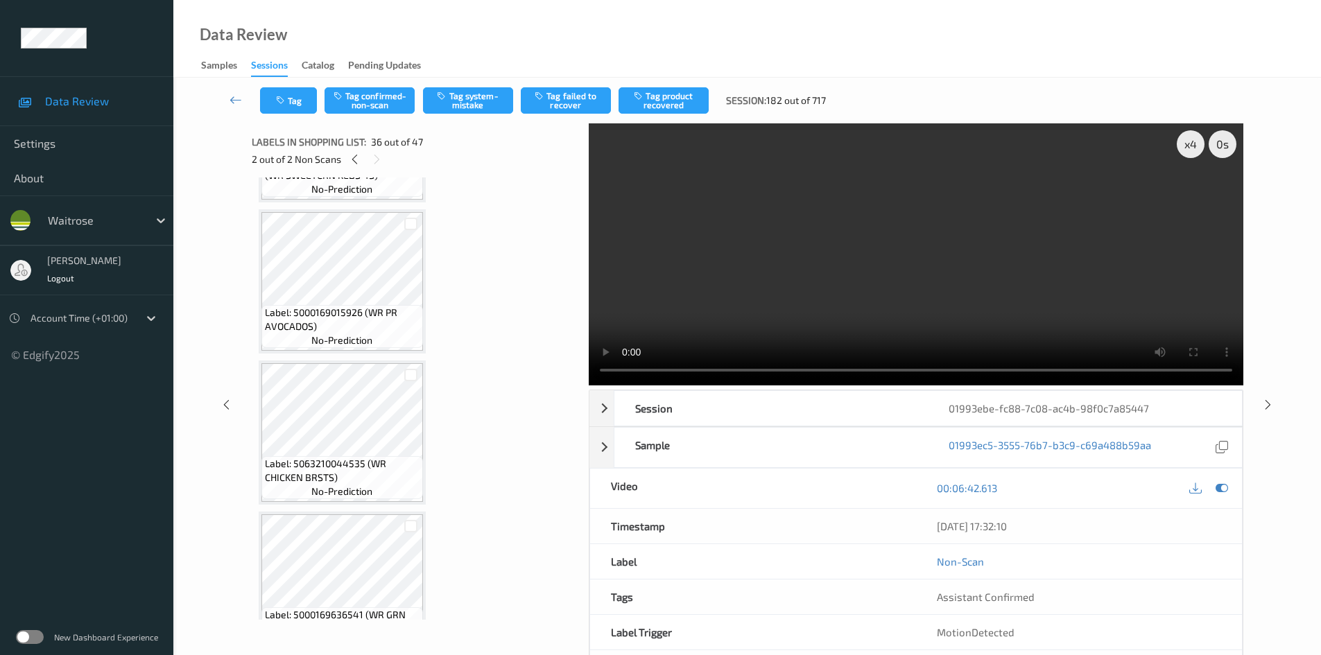
click at [955, 311] on video at bounding box center [916, 254] width 655 height 262
click at [1194, 146] on div "x 4" at bounding box center [1191, 144] width 28 height 28
click at [1015, 280] on video at bounding box center [916, 254] width 655 height 262
click at [1195, 143] on div "x 8" at bounding box center [1191, 144] width 28 height 28
click at [1191, 146] on div "x 1" at bounding box center [1191, 144] width 28 height 28
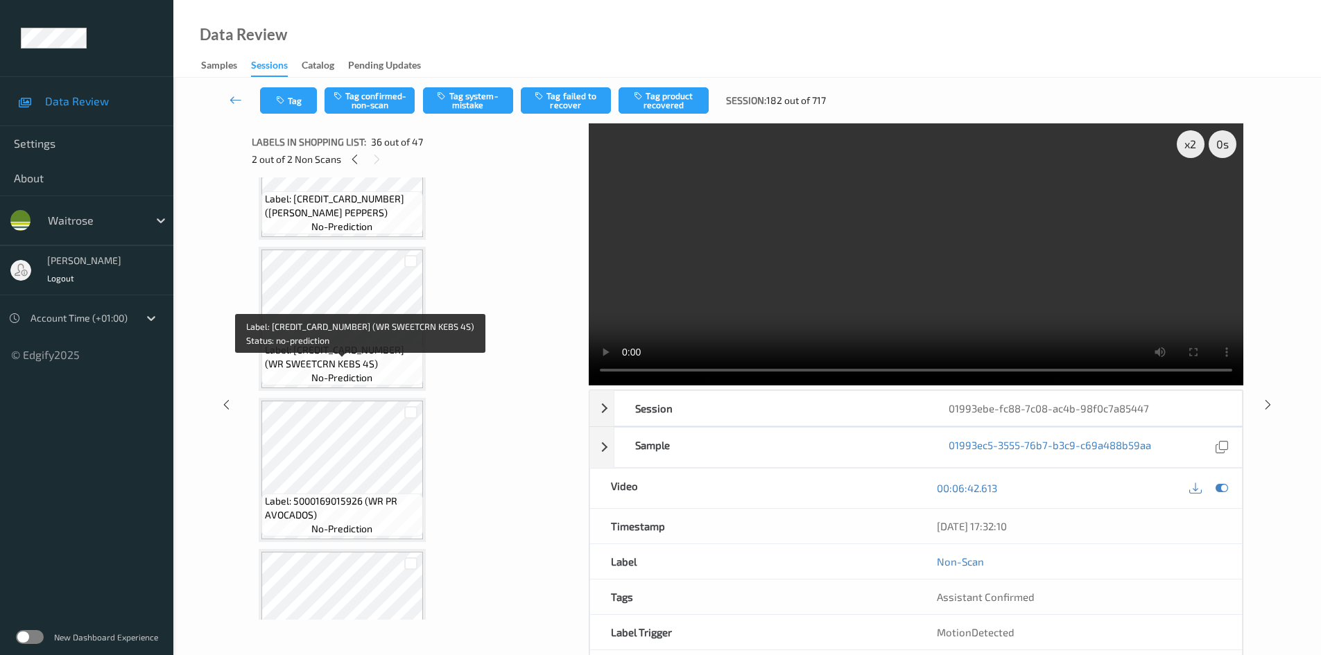
scroll to position [4454, 0]
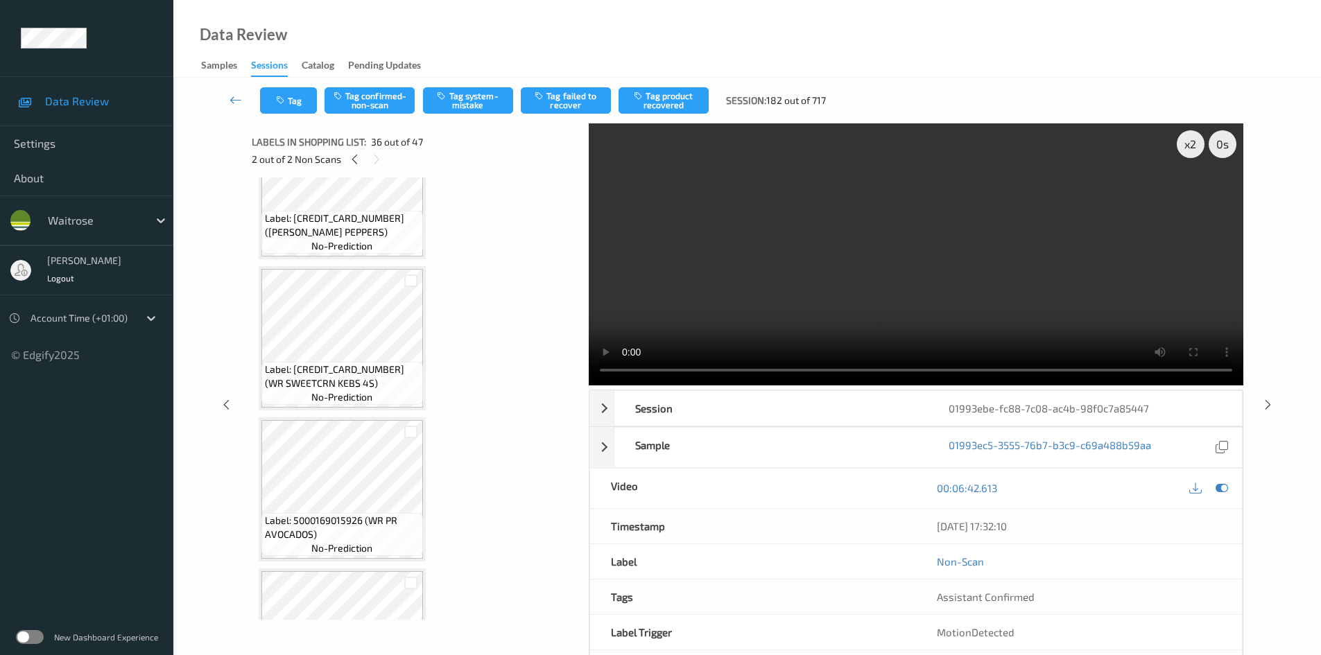
click at [797, 285] on video at bounding box center [916, 254] width 655 height 262
click at [836, 234] on video at bounding box center [916, 254] width 655 height 262
click at [843, 258] on video at bounding box center [916, 254] width 655 height 262
click at [885, 249] on video at bounding box center [916, 254] width 655 height 262
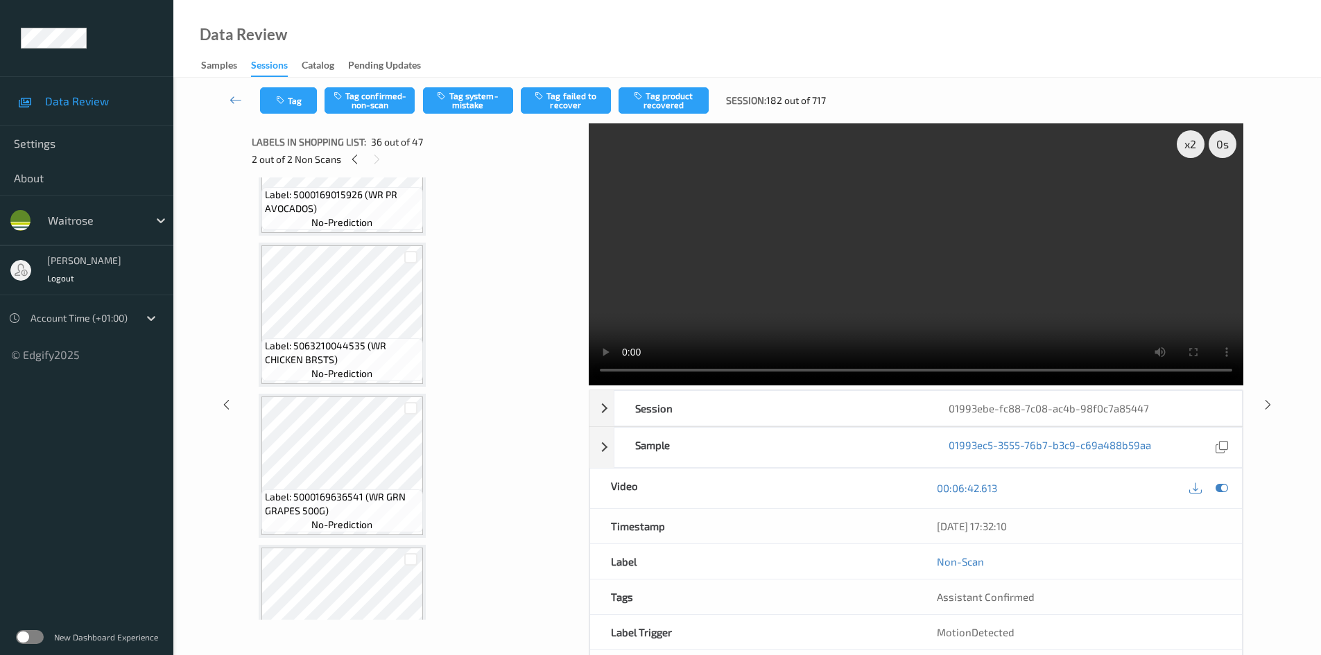
scroll to position [4801, 0]
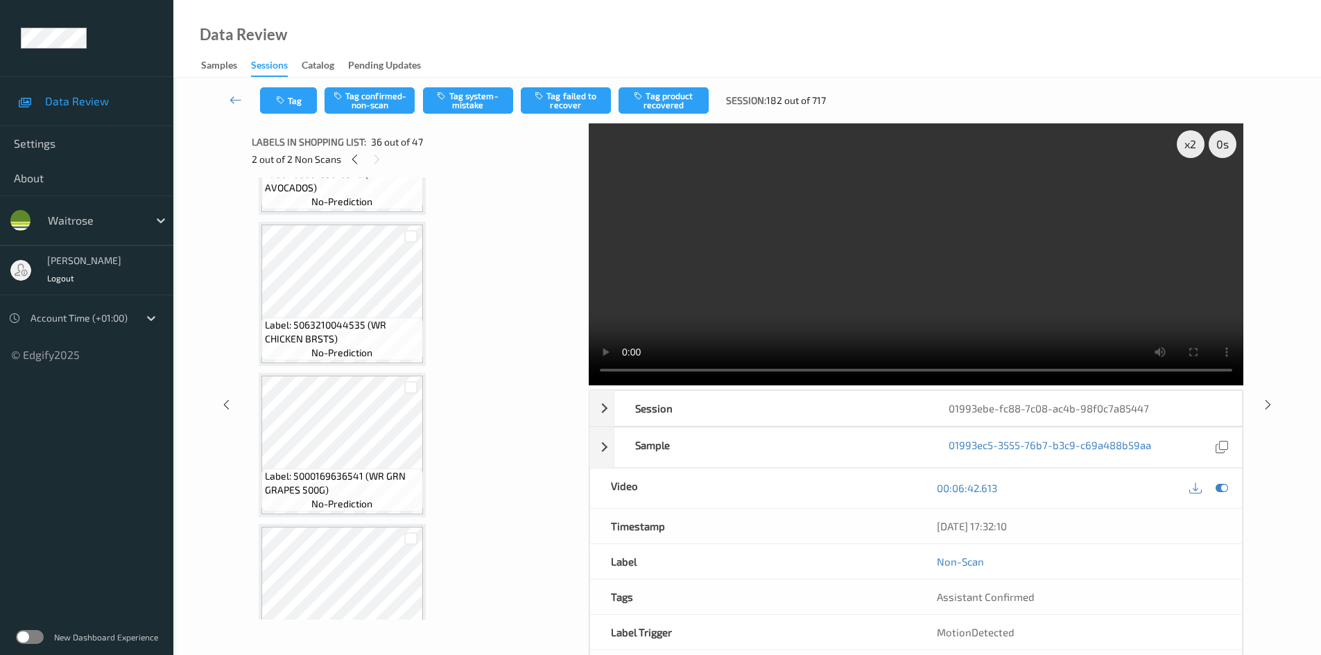
click at [767, 248] on video at bounding box center [916, 254] width 655 height 262
click at [895, 243] on video at bounding box center [916, 254] width 655 height 262
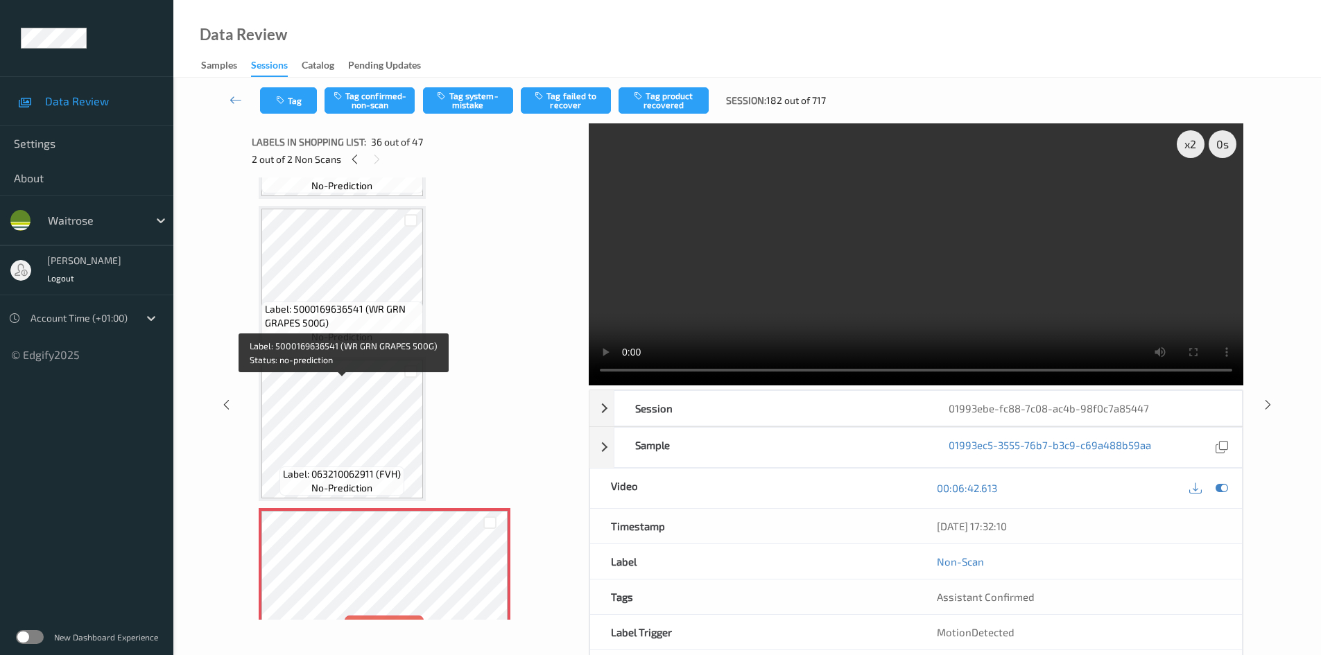
scroll to position [5009, 0]
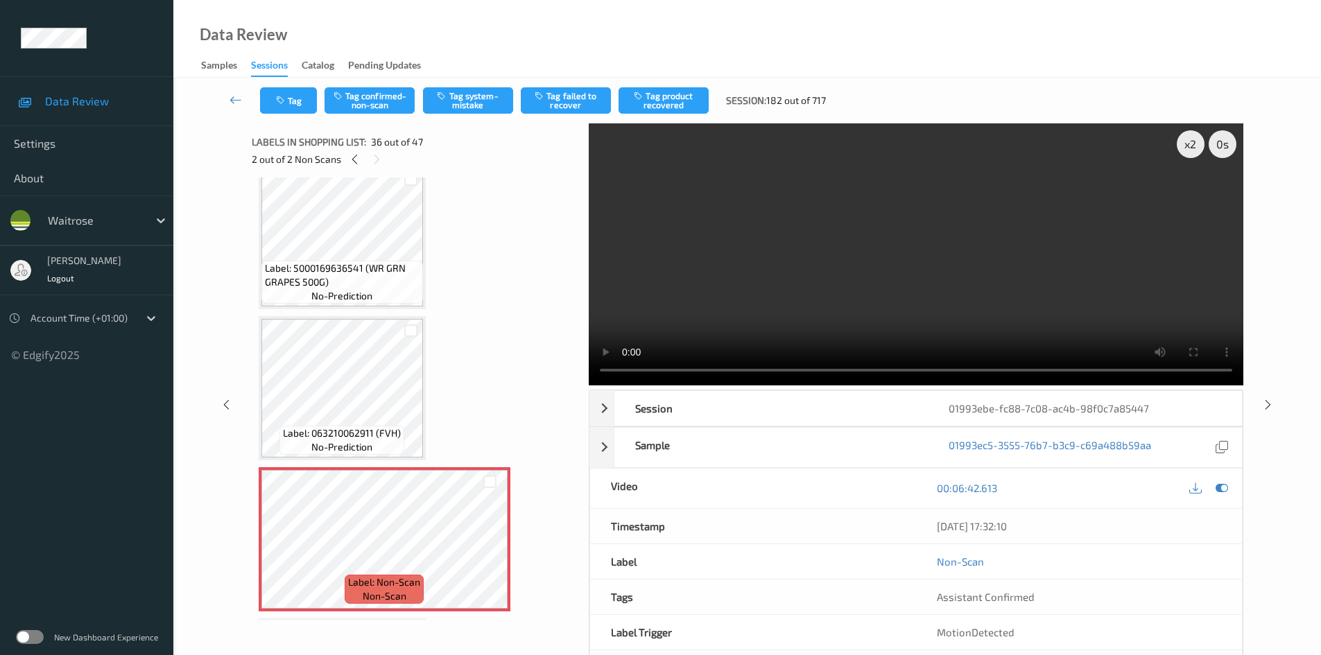
click at [790, 283] on video at bounding box center [916, 254] width 655 height 262
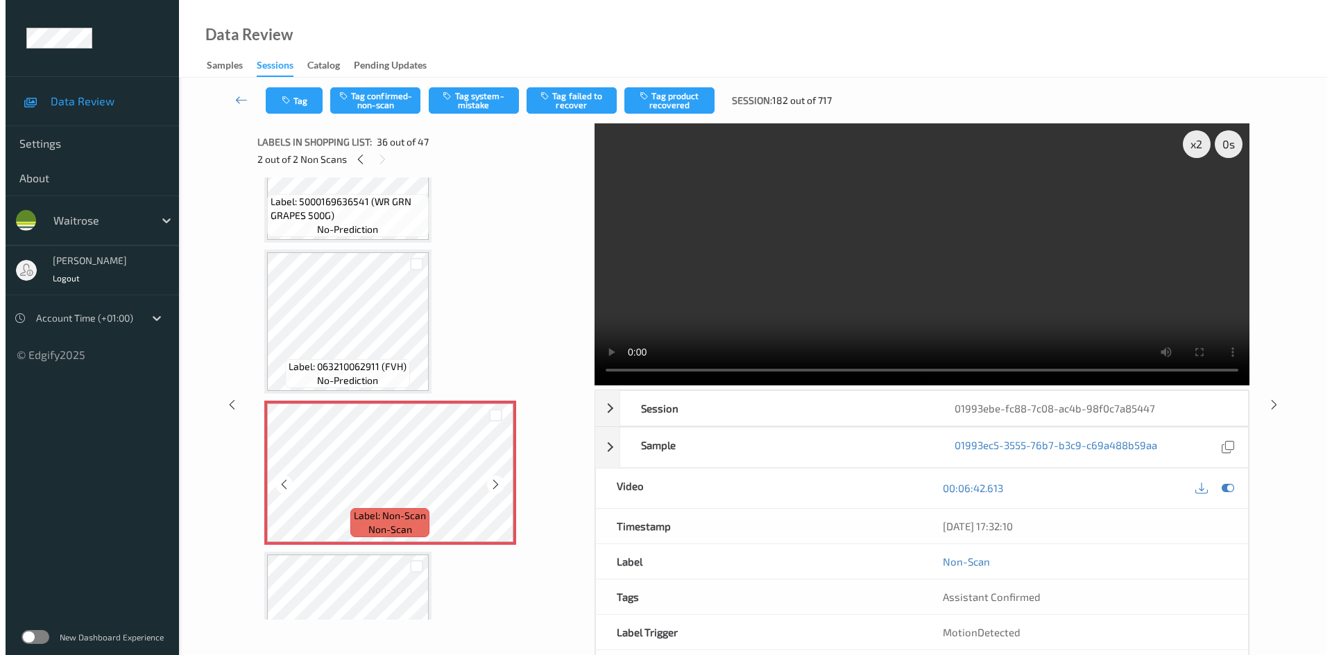
scroll to position [5078, 0]
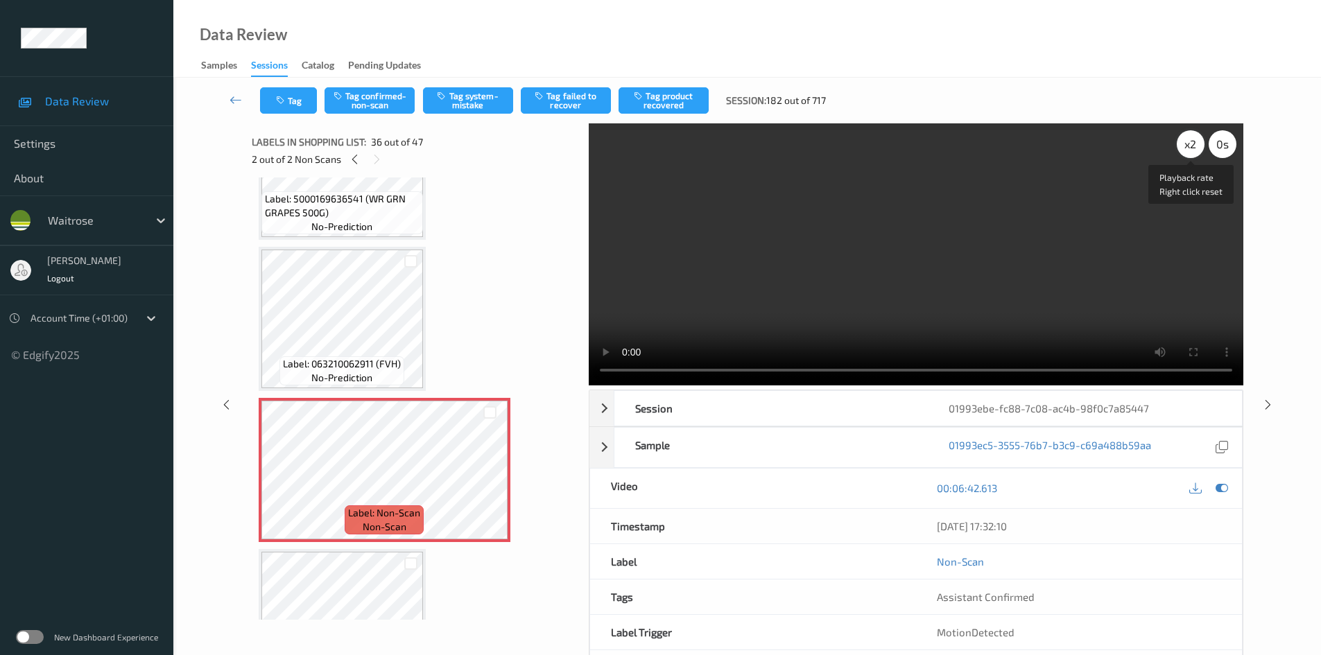
click at [1191, 148] on div "x 2" at bounding box center [1191, 144] width 28 height 28
click at [1194, 136] on div "x 4" at bounding box center [1191, 144] width 28 height 28
drag, startPoint x: 850, startPoint y: 277, endPoint x: 837, endPoint y: 280, distance: 13.6
click at [850, 277] on video at bounding box center [916, 254] width 655 height 262
click at [473, 101] on button "Tag system-mistake" at bounding box center [468, 100] width 90 height 26
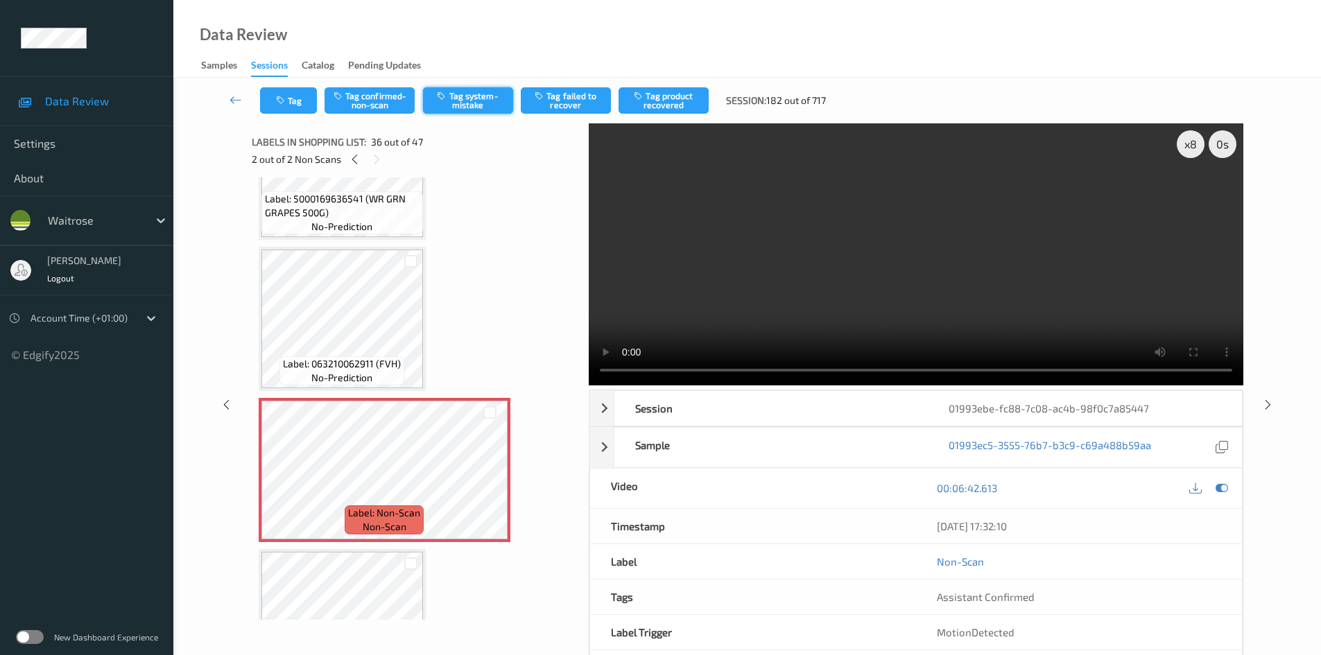
click at [481, 103] on button "Tag system-mistake" at bounding box center [468, 100] width 90 height 26
click at [506, 93] on button "Tag system-mistake" at bounding box center [468, 100] width 90 height 26
click at [486, 104] on button "Tag system-mistake" at bounding box center [468, 100] width 90 height 26
click at [501, 97] on button "Tag system-mistake" at bounding box center [468, 100] width 90 height 26
click at [482, 100] on button "Tag system-mistake" at bounding box center [468, 100] width 90 height 26
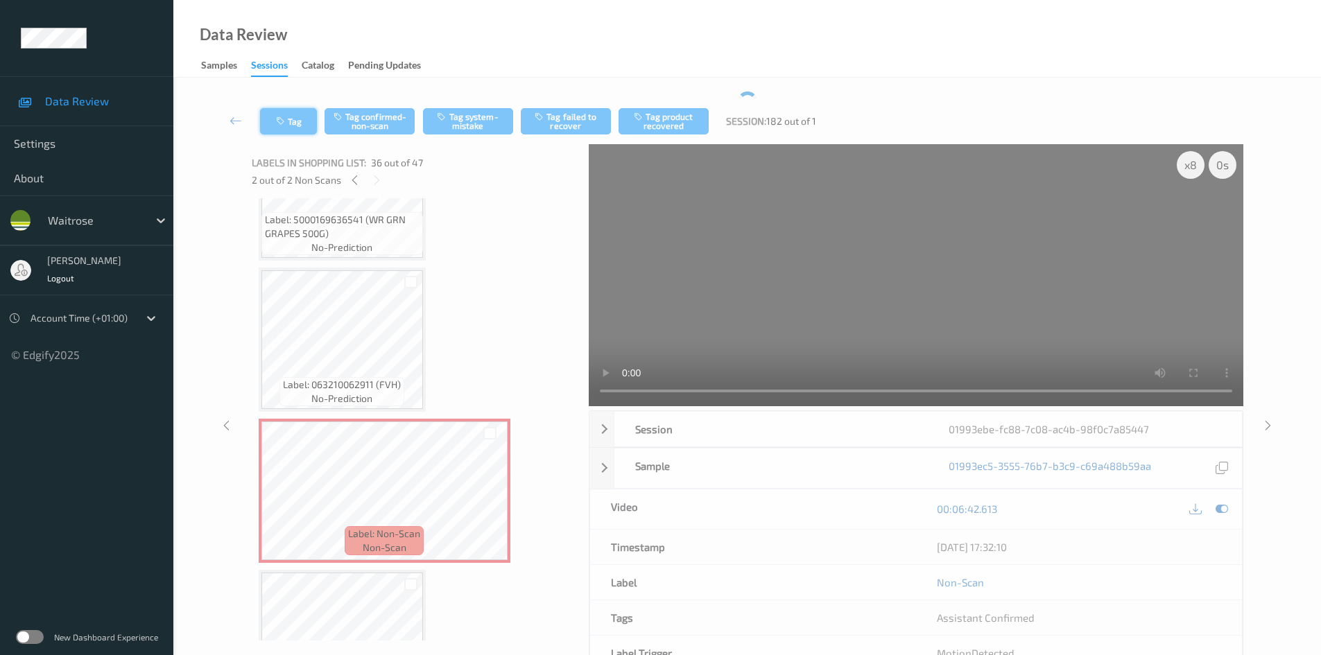
click at [299, 123] on button "Tag" at bounding box center [288, 121] width 57 height 26
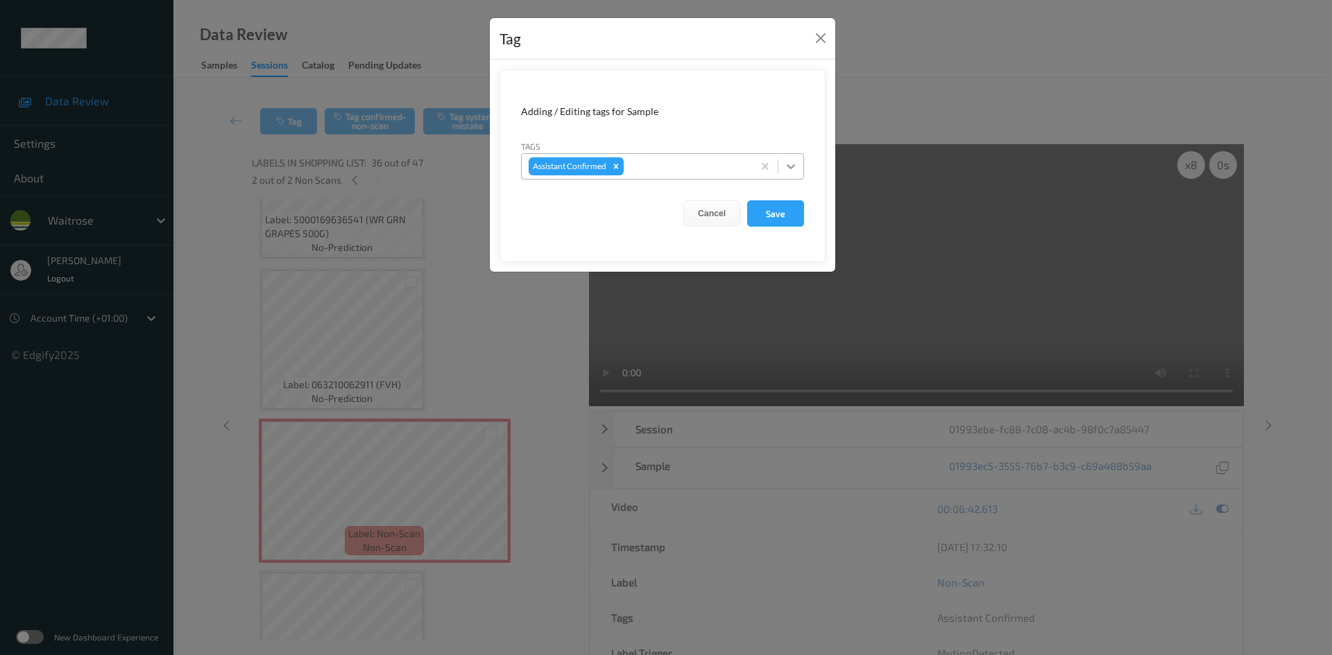
click at [786, 169] on icon at bounding box center [791, 167] width 14 height 14
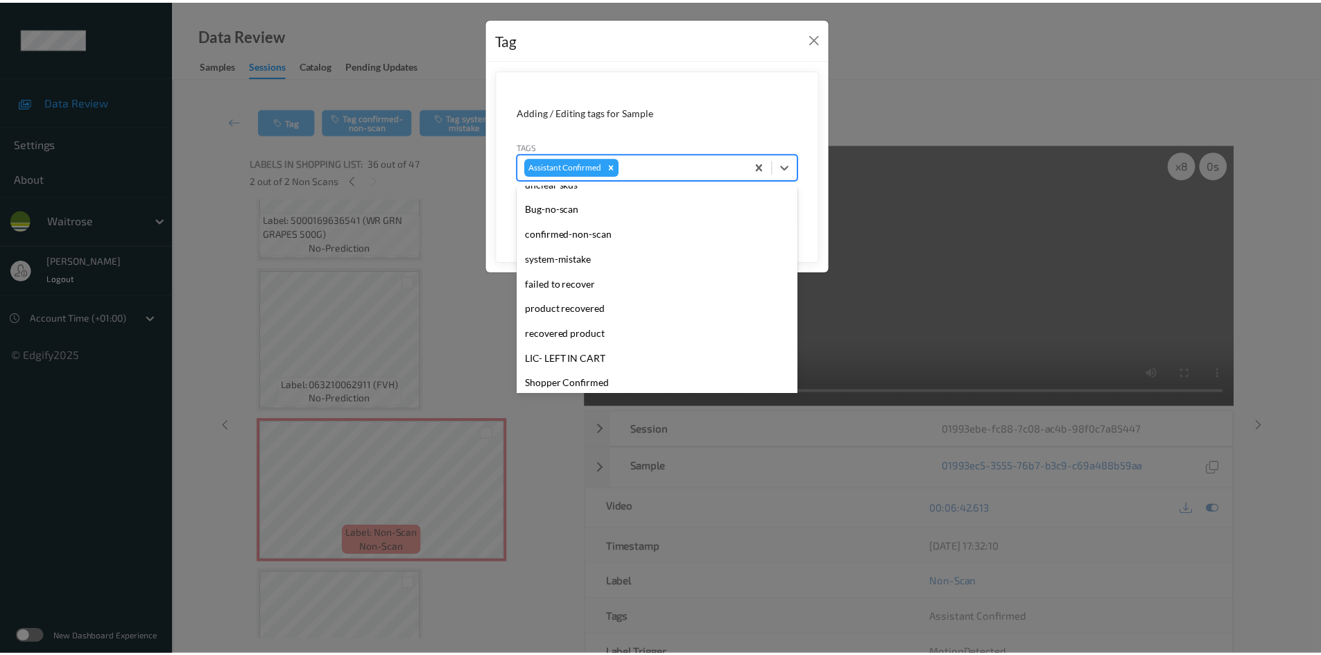
scroll to position [347, 0]
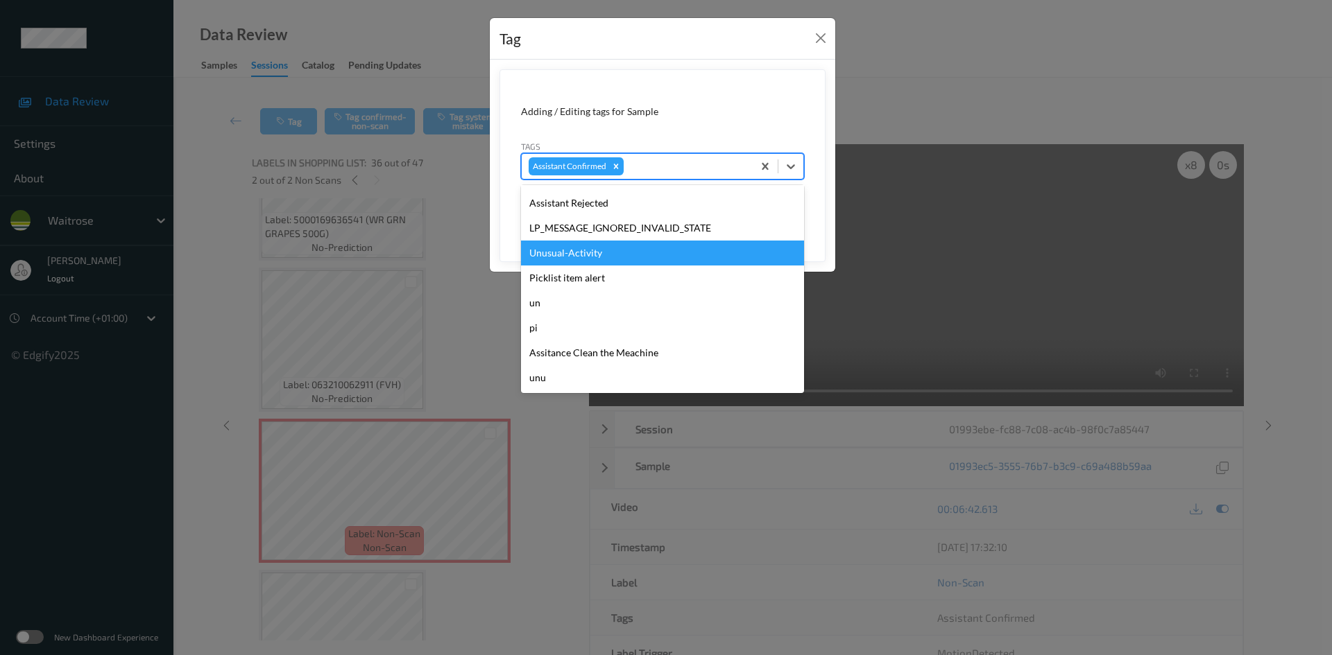
click at [581, 247] on div "Unusual-Activity" at bounding box center [662, 253] width 283 height 25
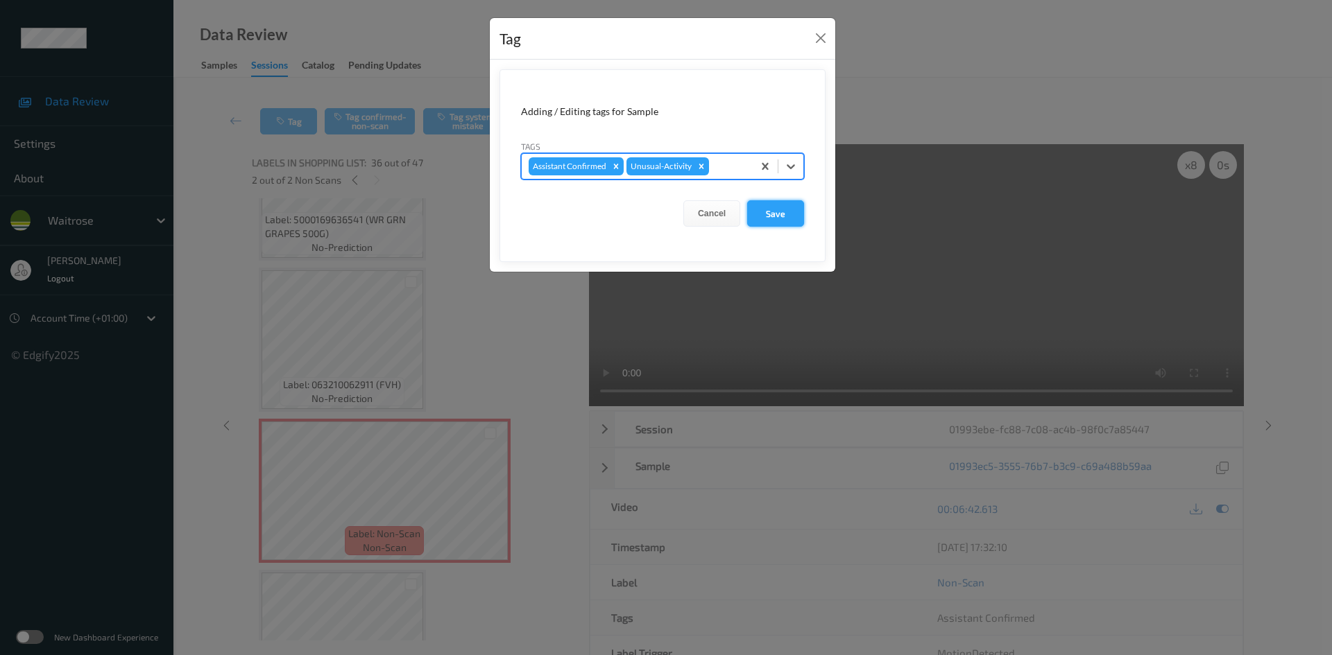
click at [768, 223] on button "Save" at bounding box center [775, 213] width 57 height 26
click at [784, 207] on button "Save" at bounding box center [775, 213] width 57 height 26
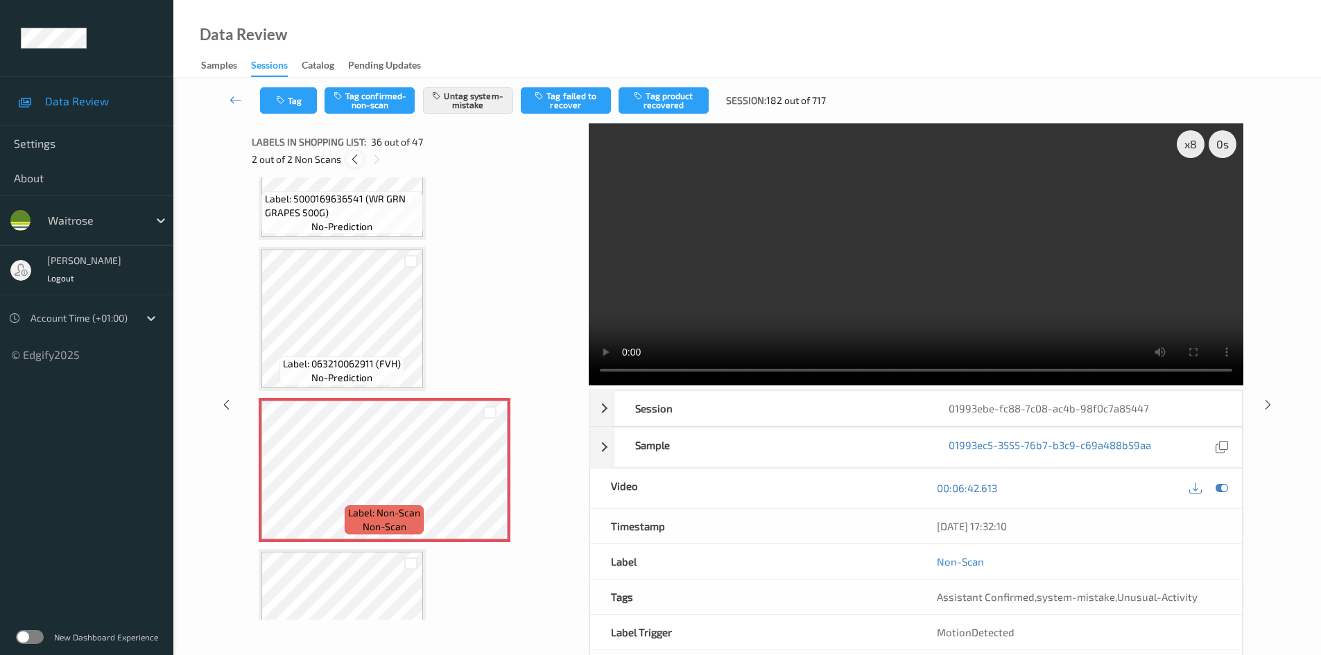
click at [356, 155] on icon at bounding box center [355, 159] width 12 height 12
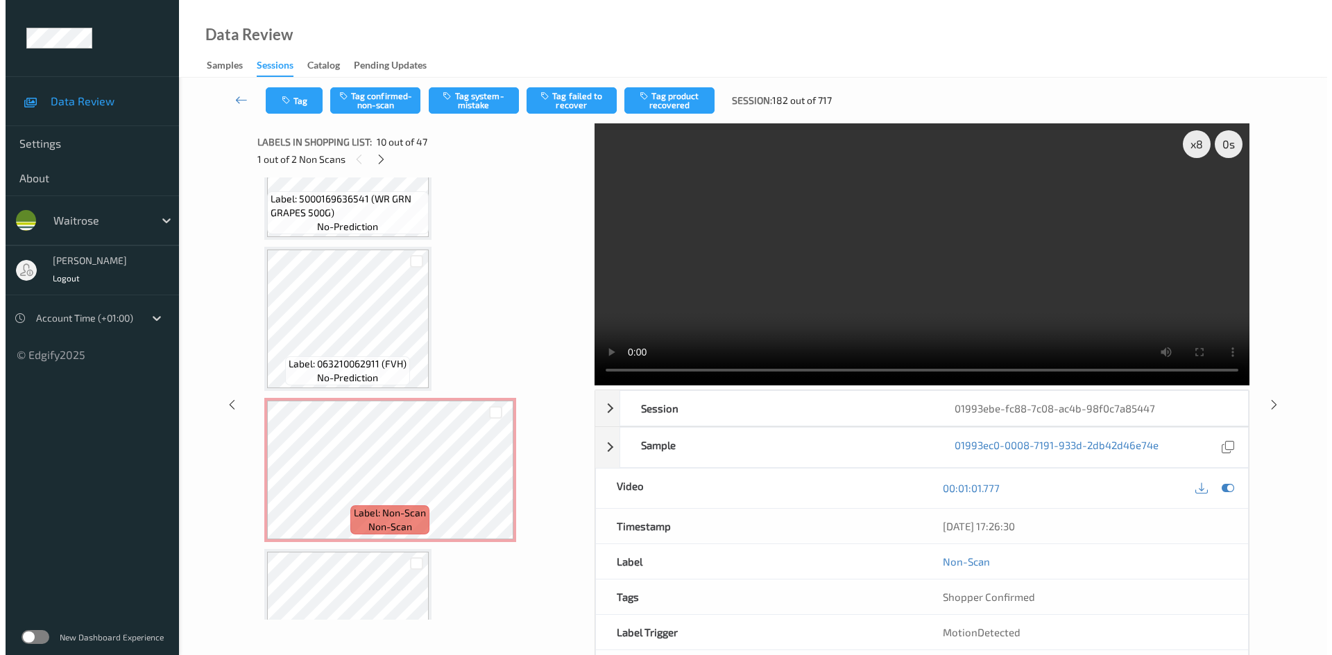
scroll to position [1216, 0]
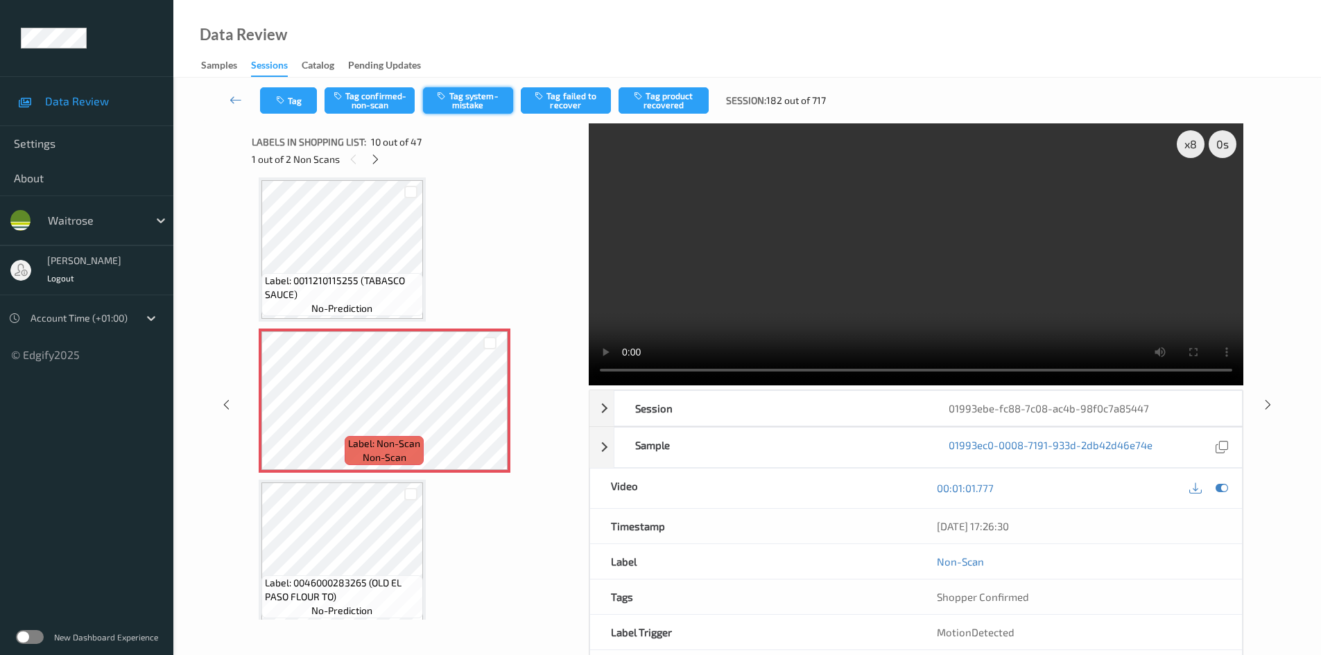
click at [465, 95] on button "Tag system-mistake" at bounding box center [468, 100] width 90 height 26
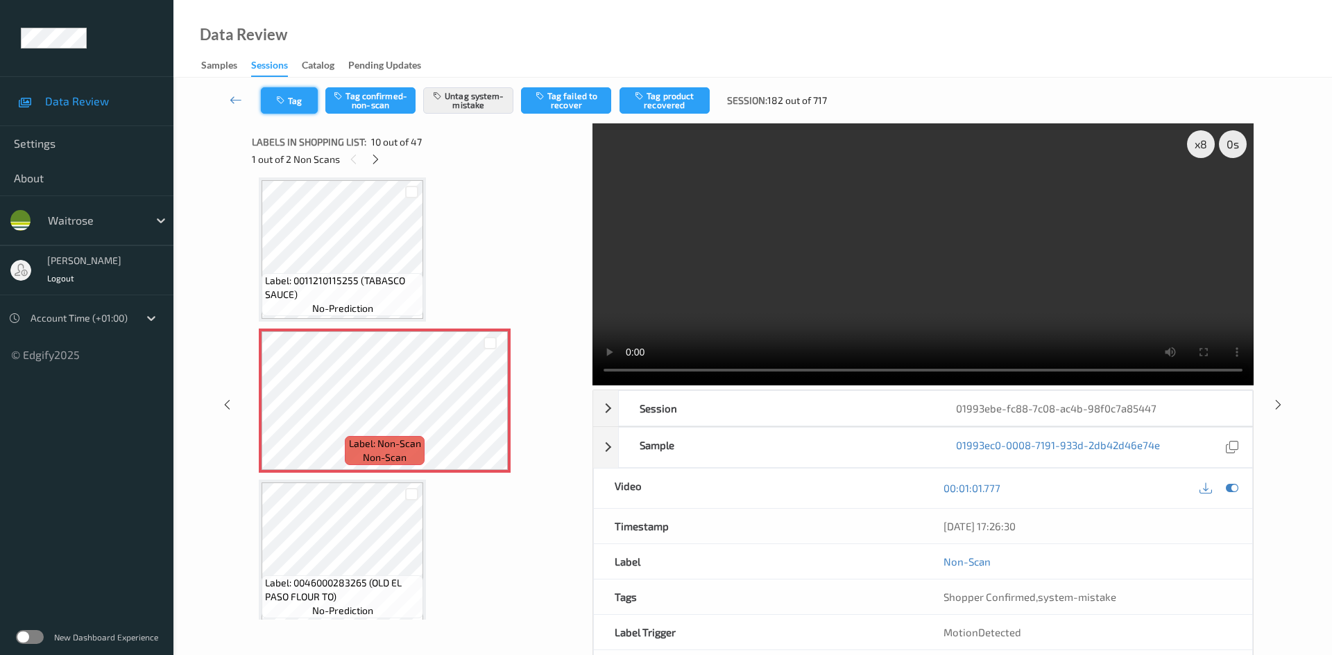
click at [293, 100] on button "Tag" at bounding box center [289, 100] width 57 height 26
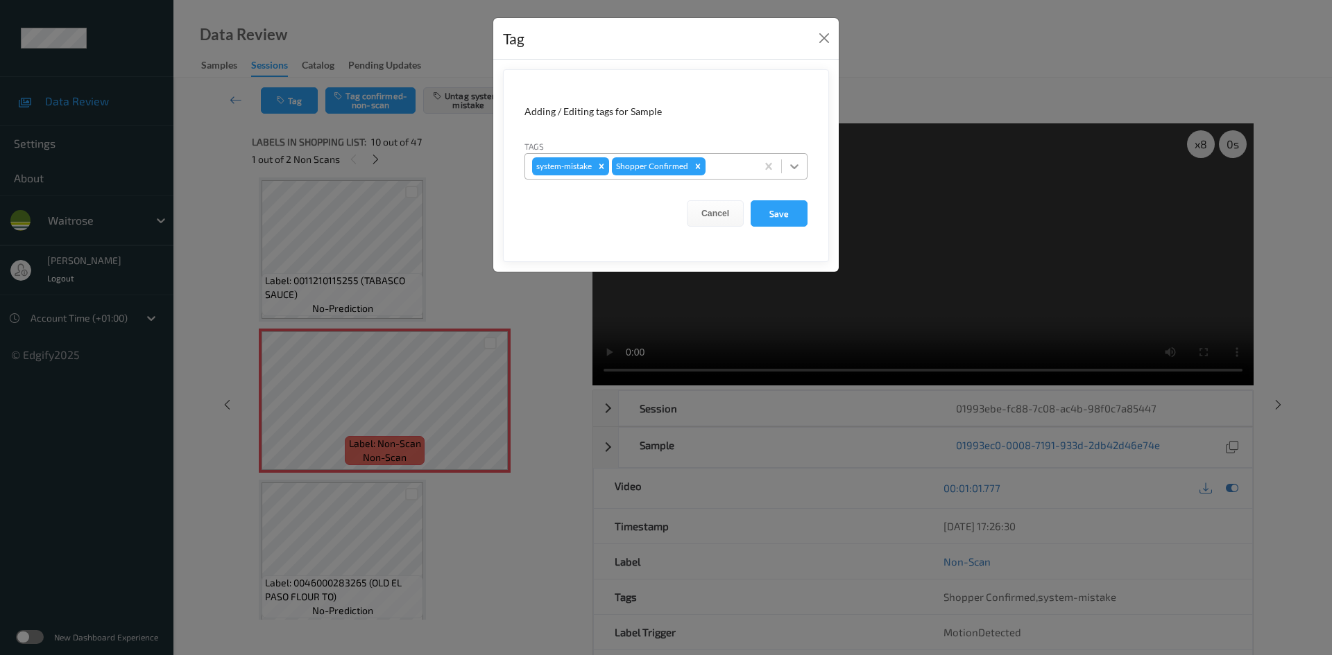
click at [793, 170] on icon at bounding box center [794, 167] width 14 height 14
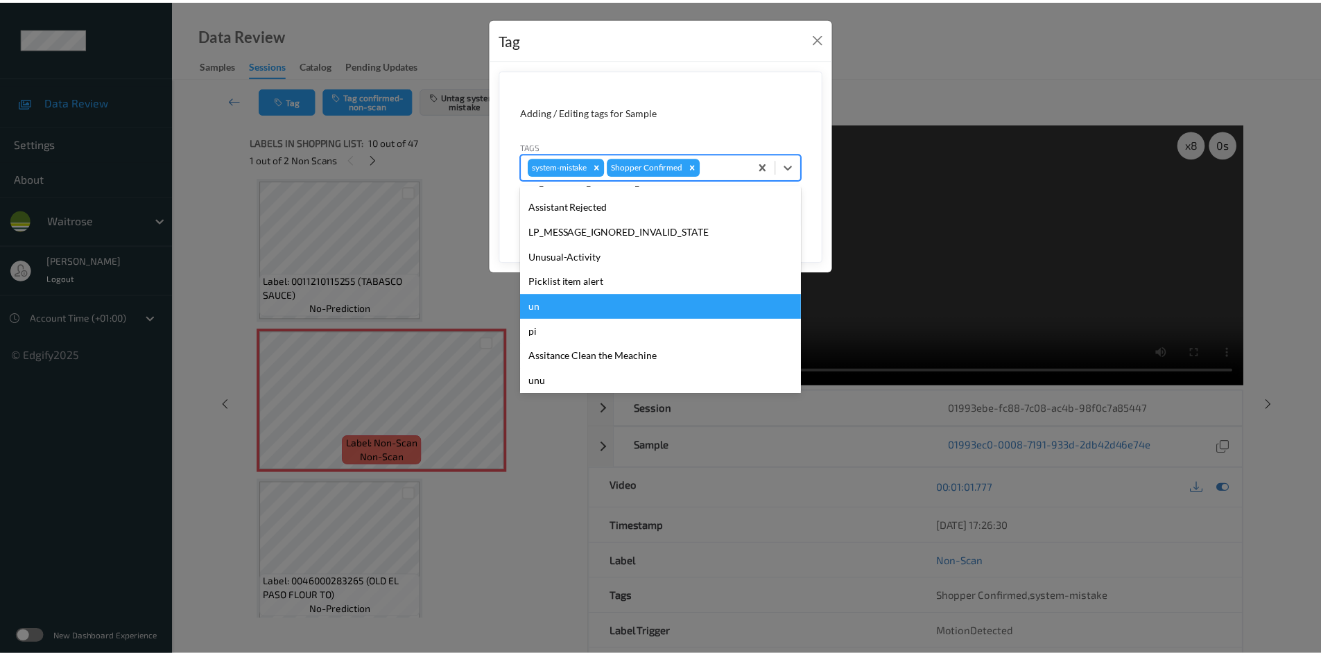
scroll to position [322, 0]
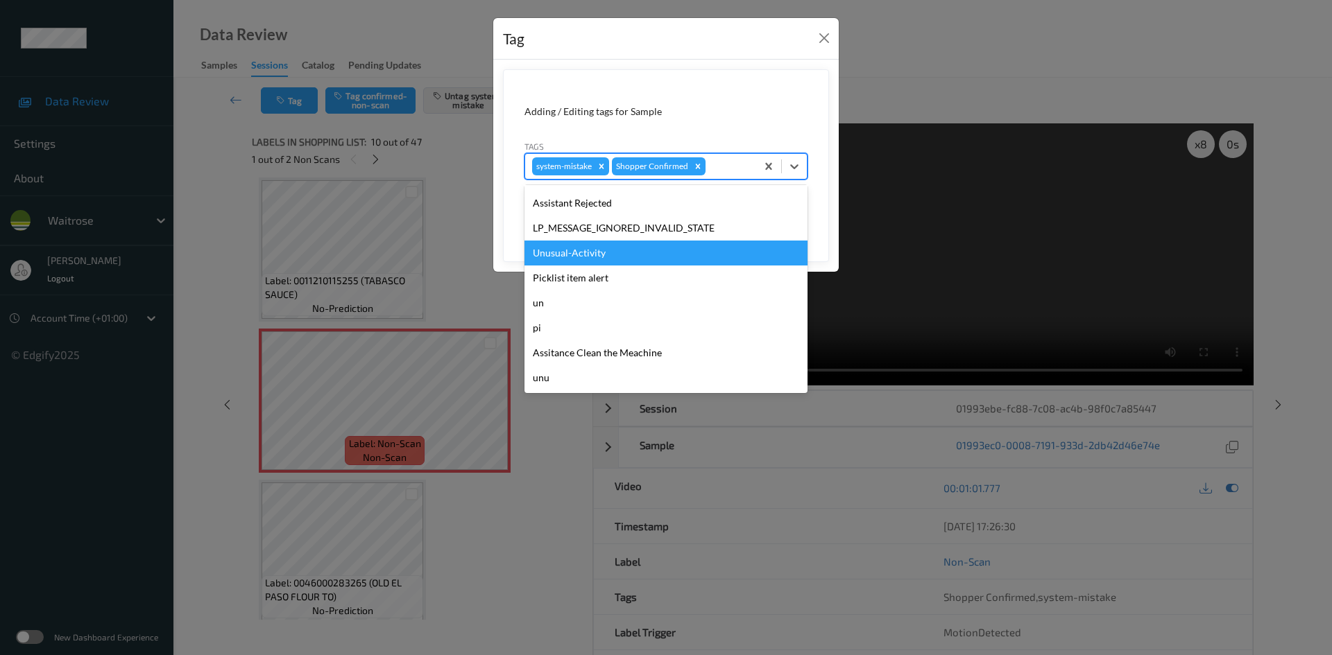
click at [592, 249] on div "Unusual-Activity" at bounding box center [665, 253] width 283 height 25
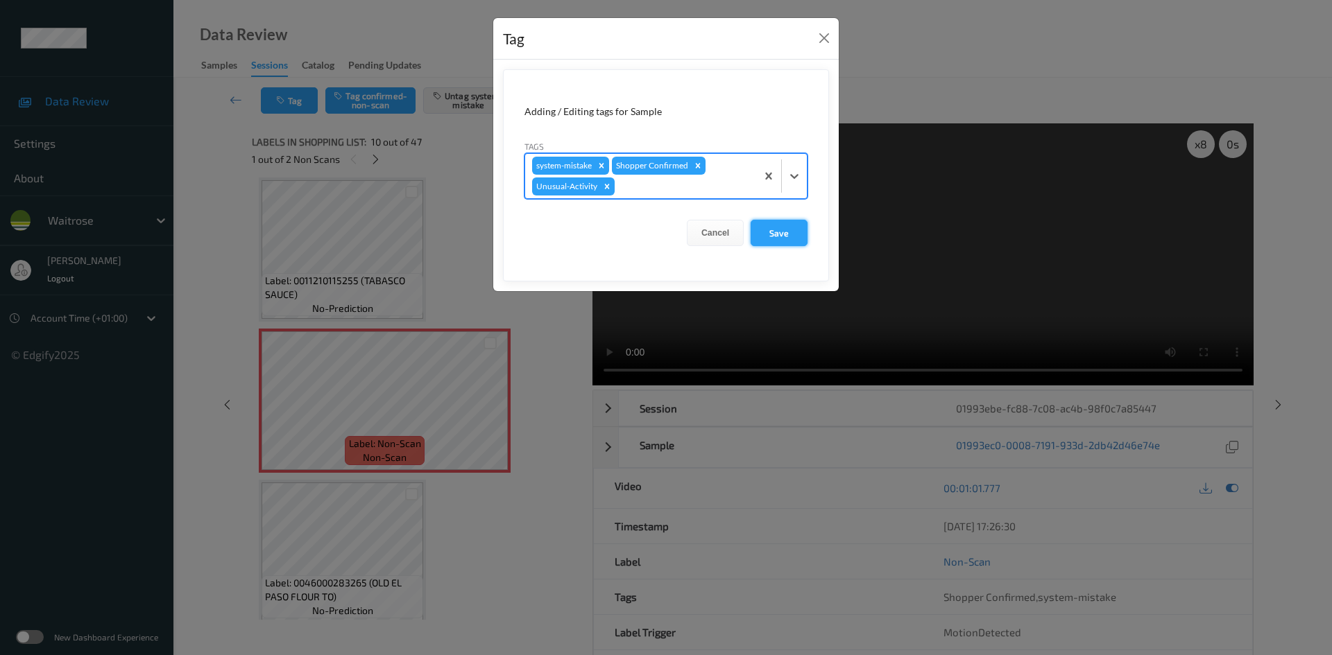
click at [774, 236] on button "Save" at bounding box center [778, 233] width 57 height 26
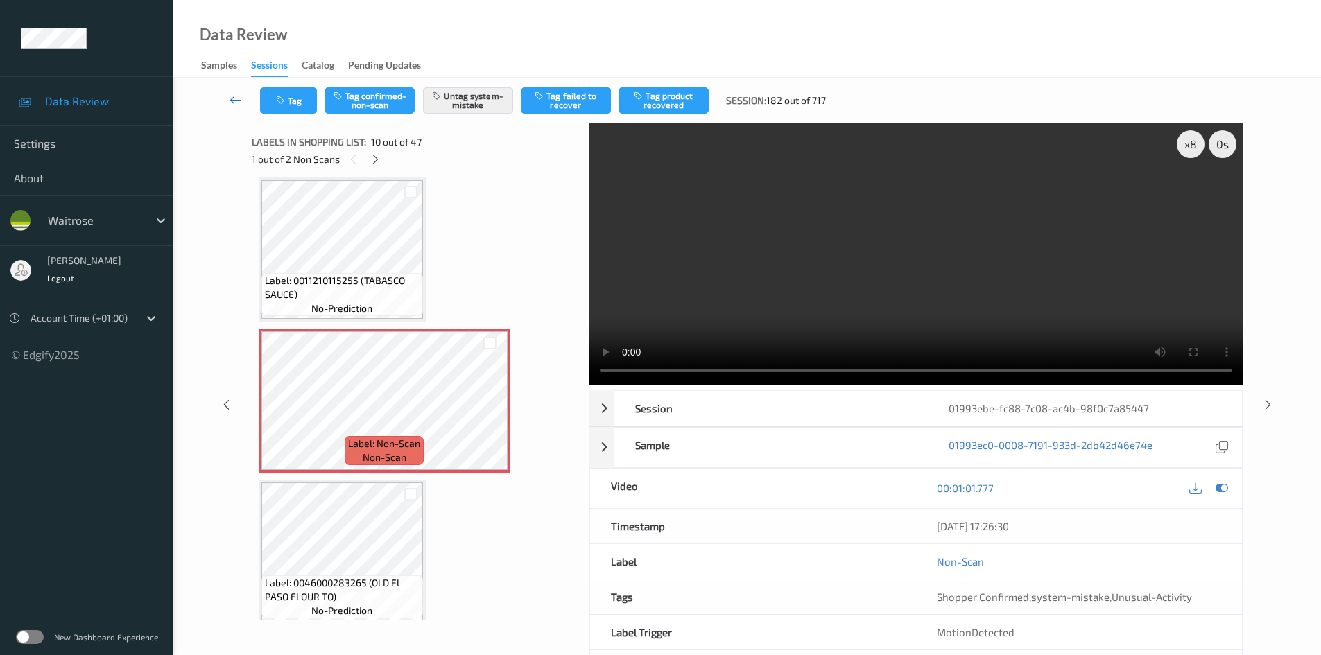
click at [234, 92] on link at bounding box center [236, 100] width 49 height 26
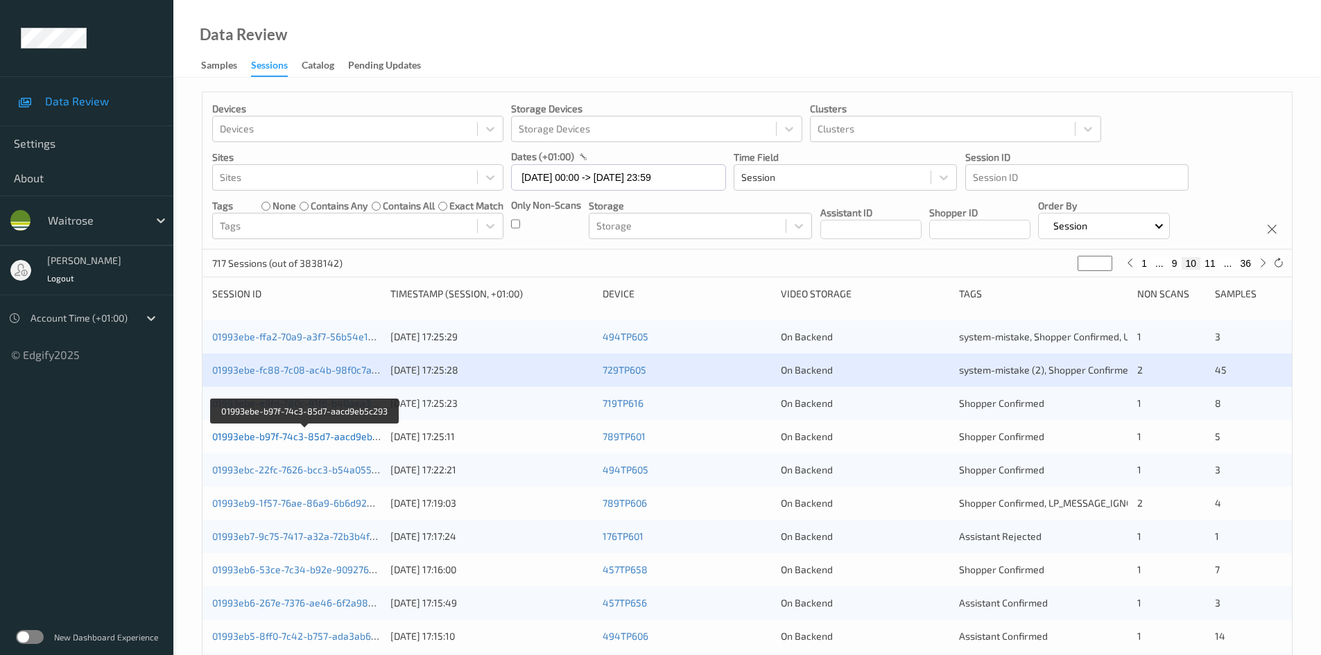
click at [279, 438] on link "01993ebe-b97f-74c3-85d7-aacd9eb5c293" at bounding box center [305, 437] width 187 height 12
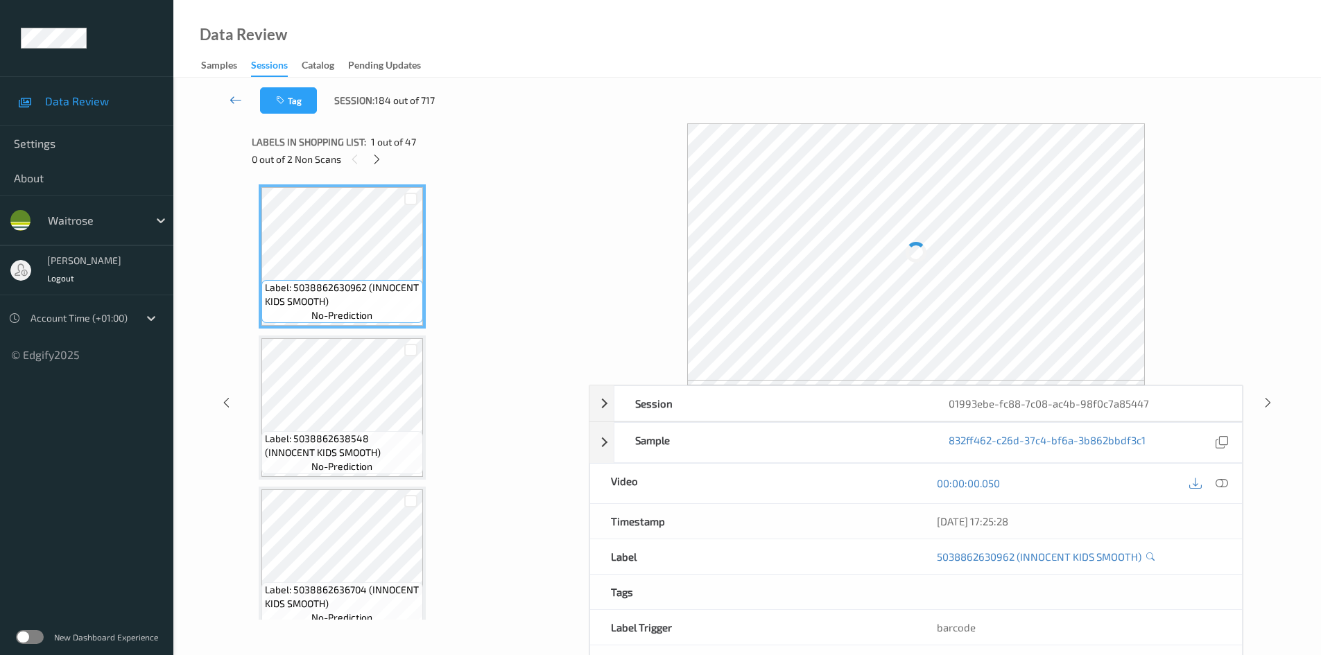
click at [232, 92] on link at bounding box center [236, 100] width 49 height 26
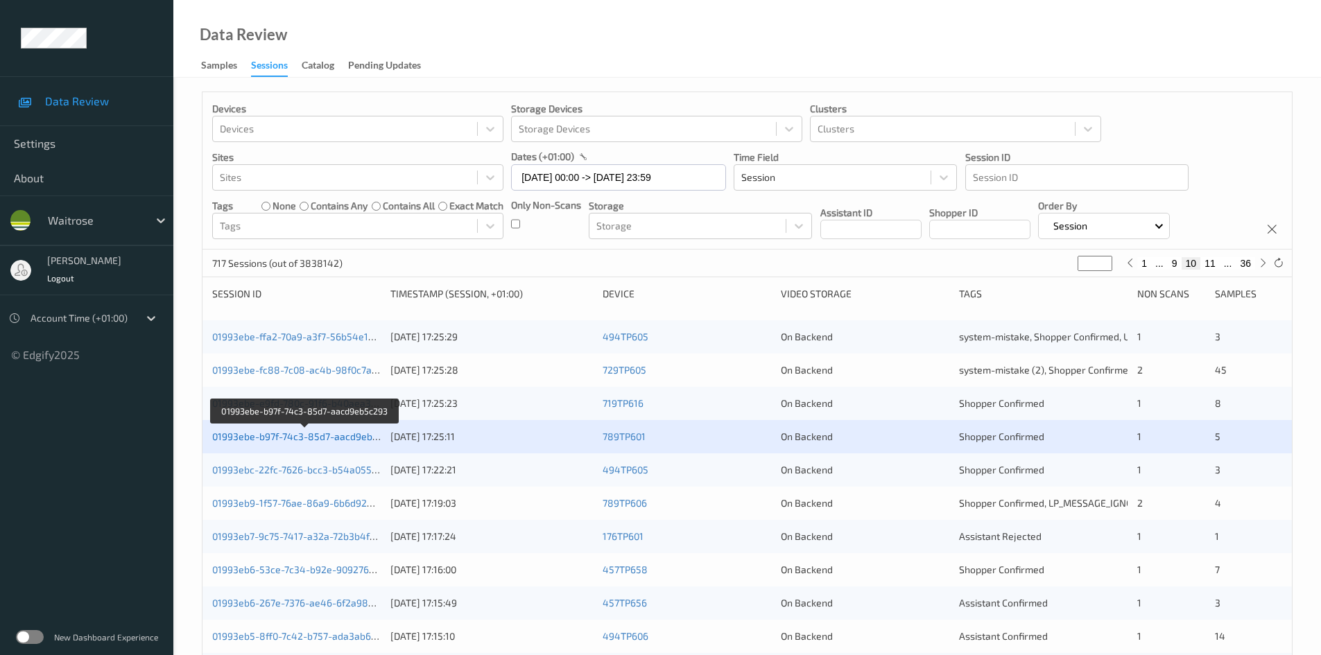
click at [273, 433] on link "01993ebe-b97f-74c3-85d7-aacd9eb5c293" at bounding box center [305, 437] width 187 height 12
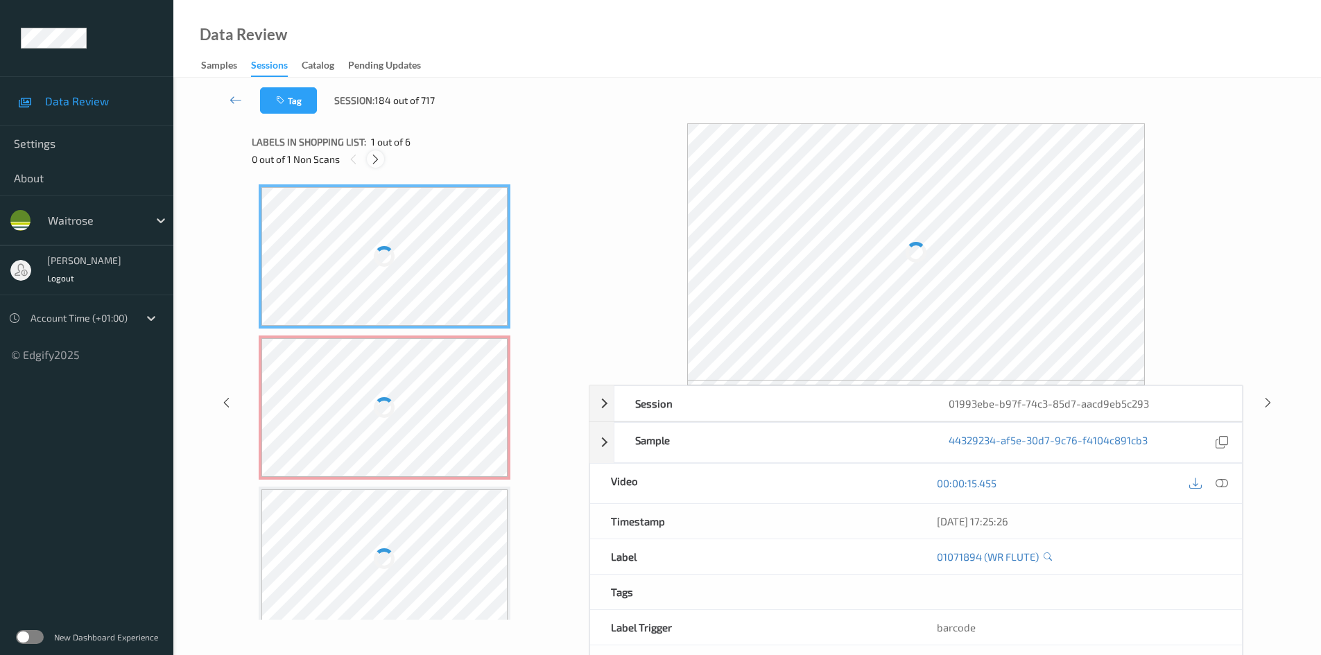
click at [378, 161] on icon at bounding box center [376, 159] width 12 height 12
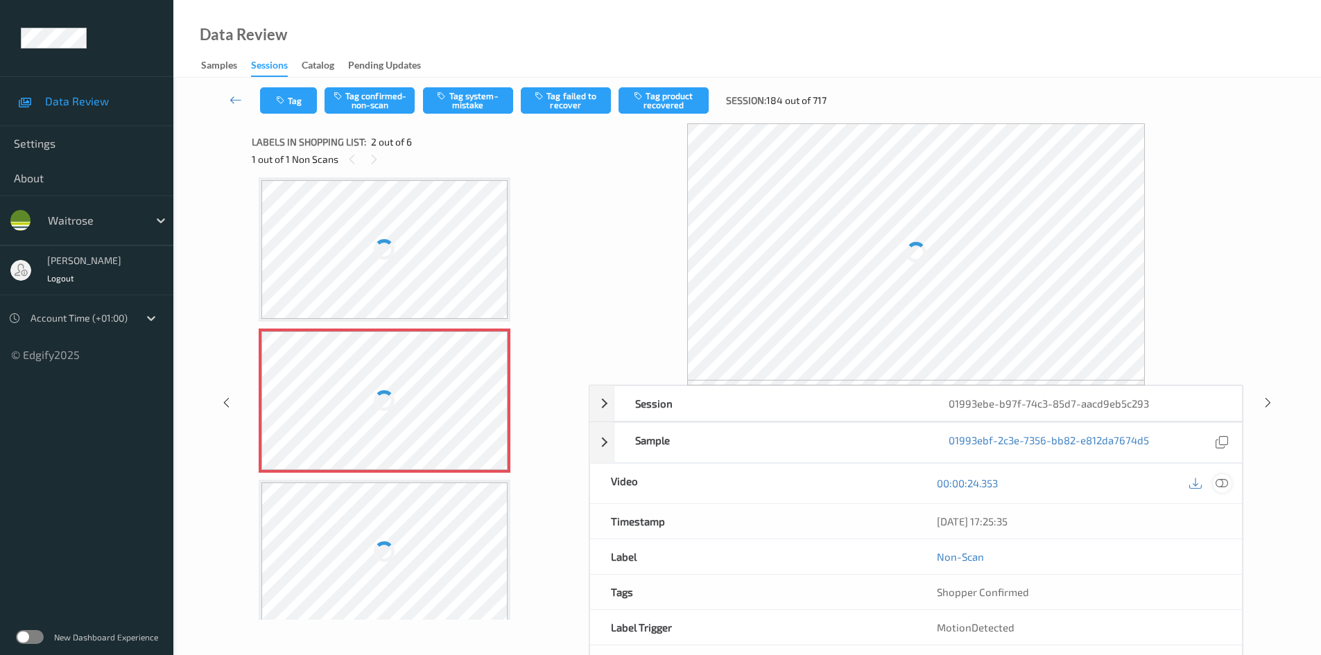
click at [1221, 479] on icon at bounding box center [1222, 483] width 12 height 12
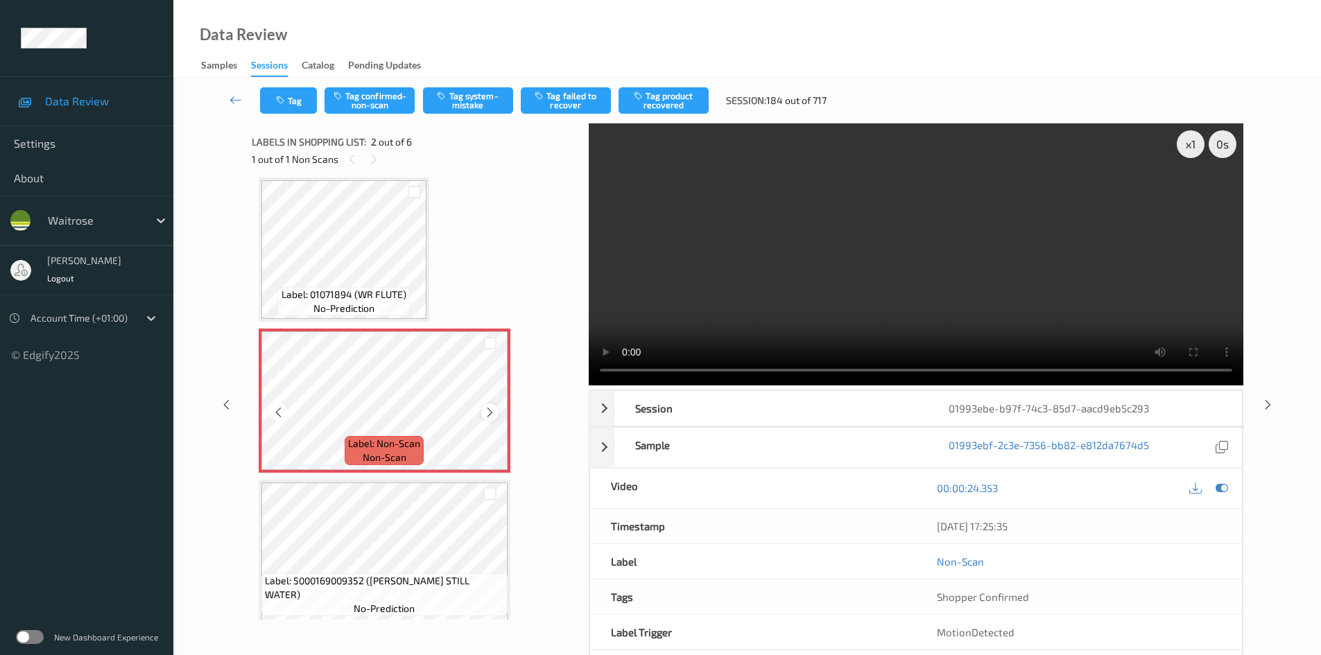
click at [494, 409] on icon at bounding box center [490, 412] width 12 height 12
click at [492, 413] on icon at bounding box center [490, 412] width 12 height 12
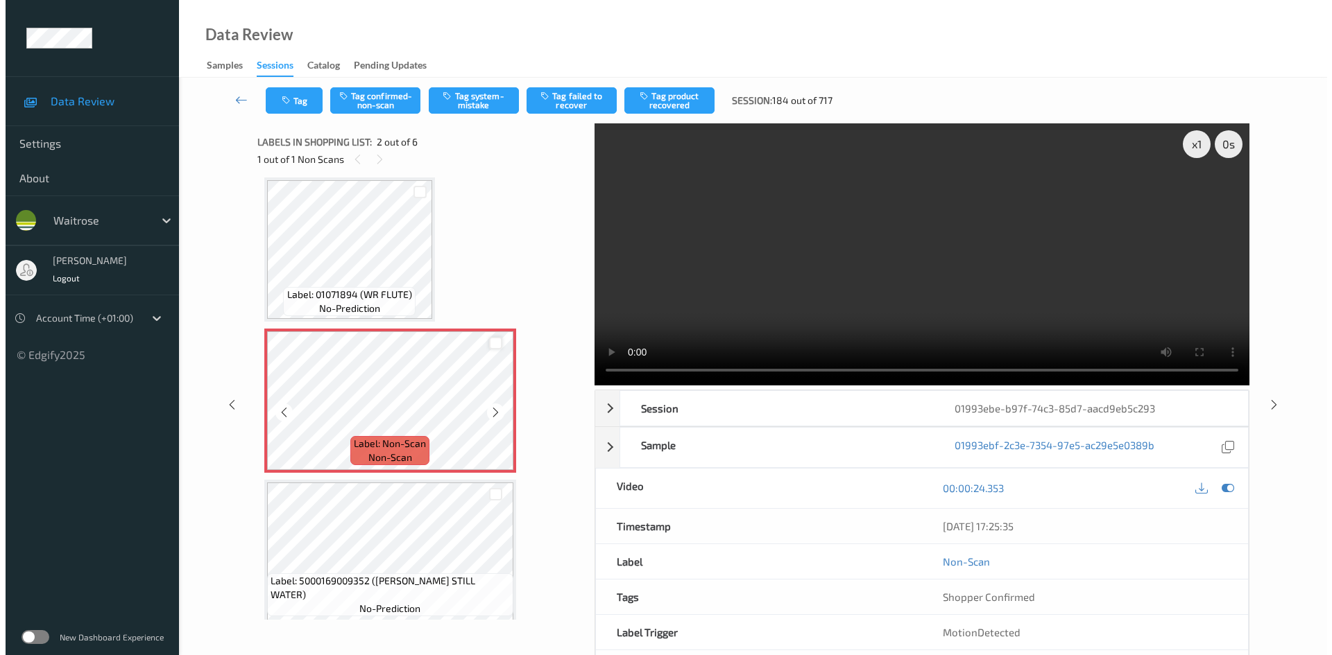
scroll to position [0, 0]
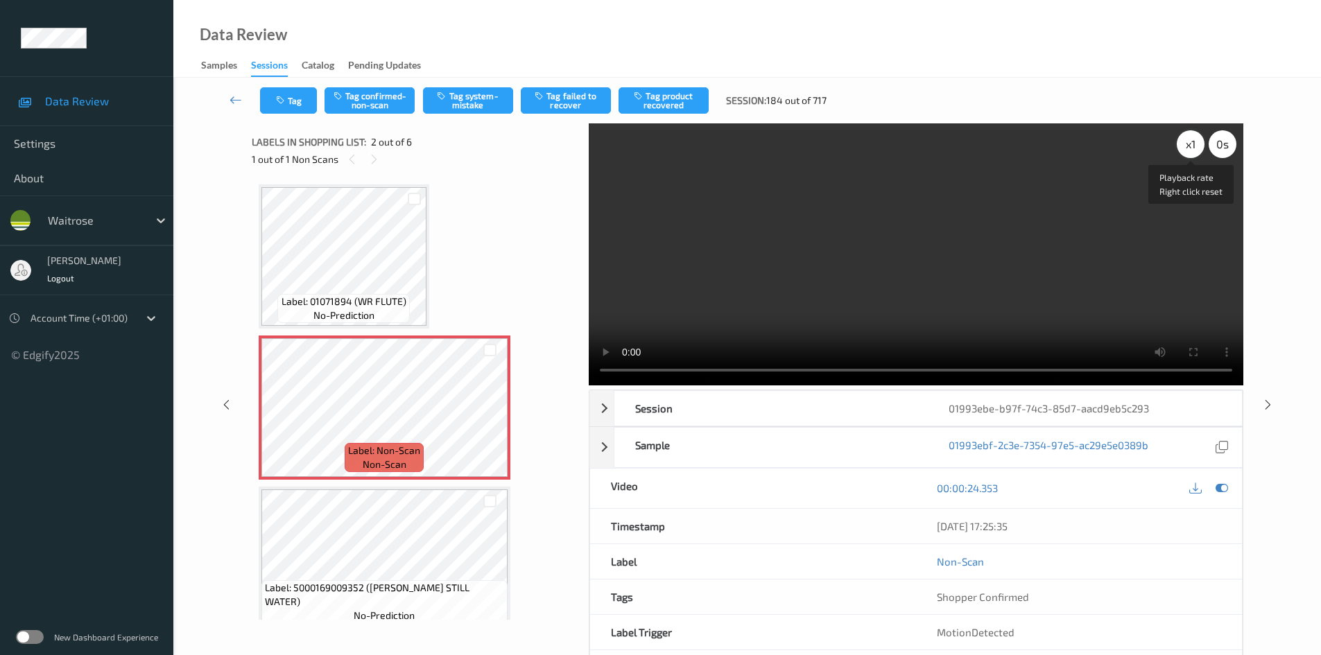
click at [1192, 141] on div "x 1" at bounding box center [1191, 144] width 28 height 28
click at [1191, 141] on div "x 2" at bounding box center [1191, 144] width 28 height 28
click at [786, 285] on video at bounding box center [916, 254] width 655 height 262
click at [471, 102] on button "Tag system-mistake" at bounding box center [468, 100] width 90 height 26
click at [470, 102] on button "Tag system-mistake" at bounding box center [468, 100] width 90 height 26
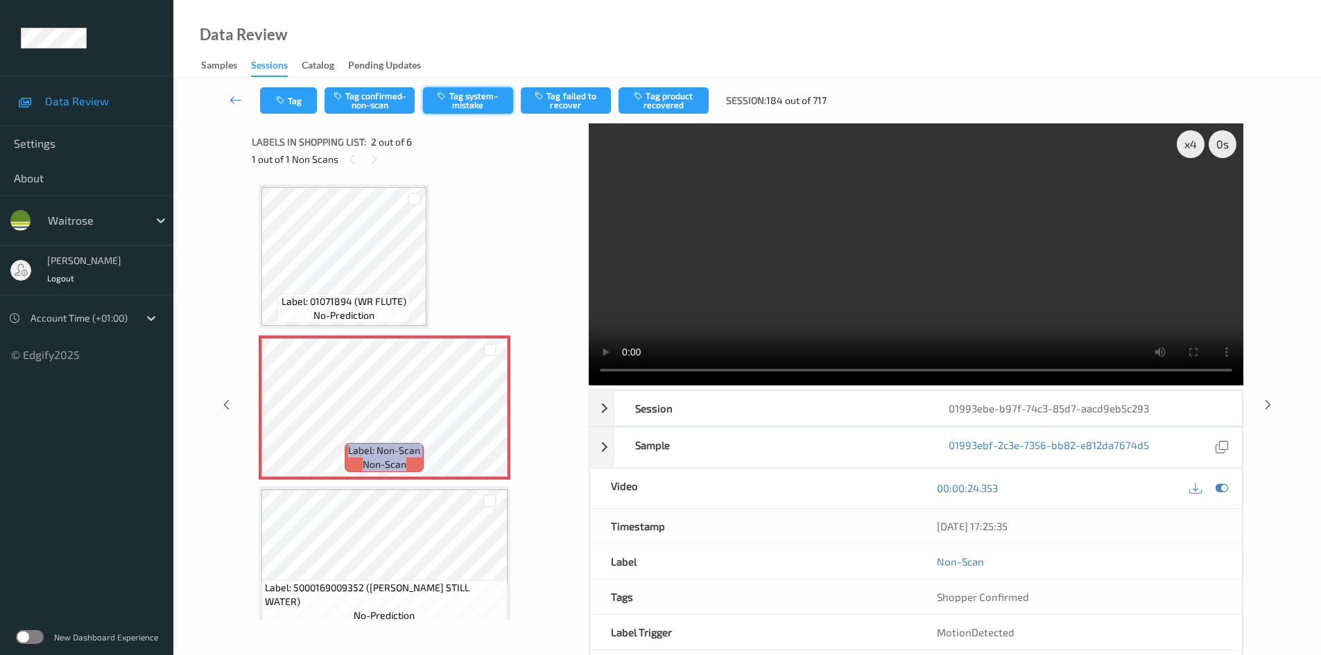
click at [468, 101] on button "Tag system-mistake" at bounding box center [468, 100] width 90 height 26
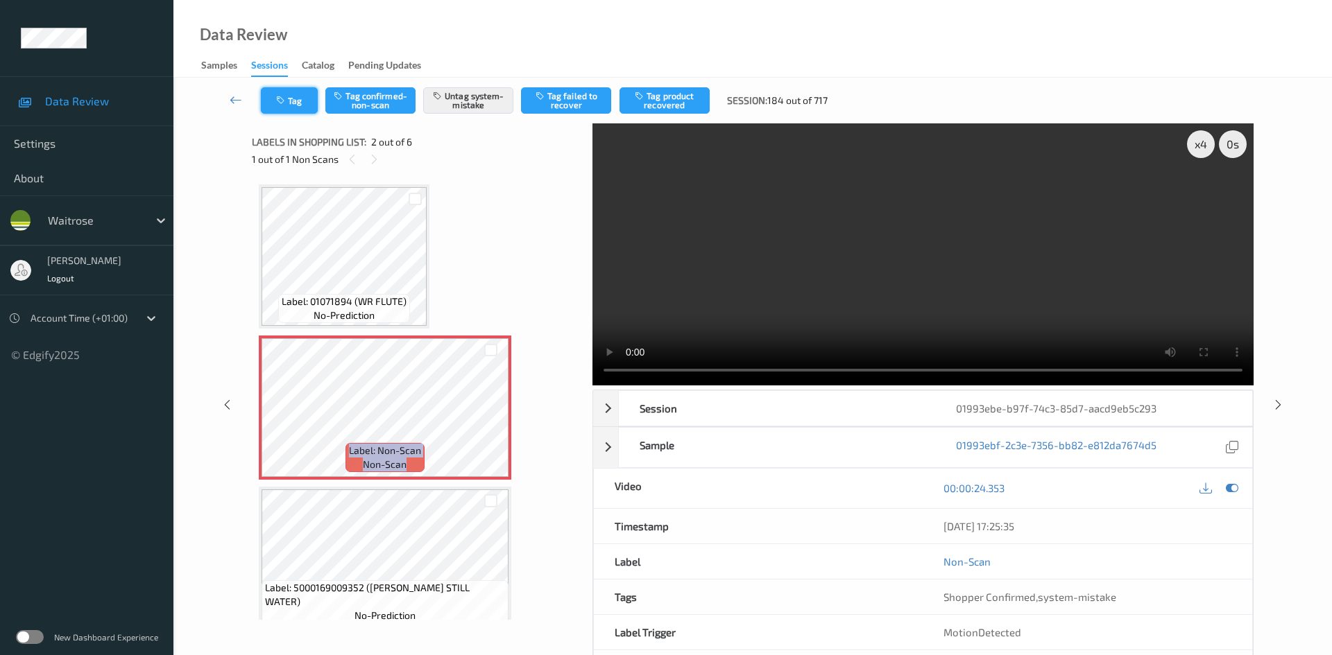
drag, startPoint x: 295, startPoint y: 90, endPoint x: 305, endPoint y: 92, distance: 9.8
click at [305, 92] on button "Tag" at bounding box center [289, 100] width 57 height 26
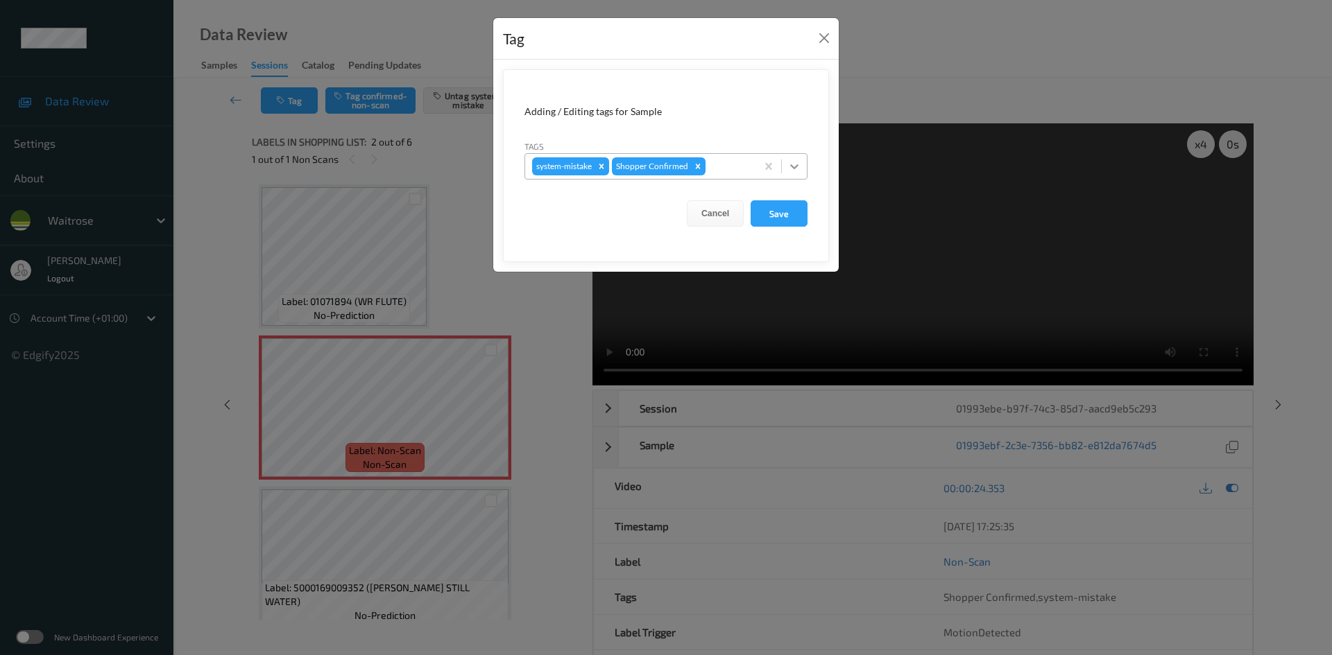
click at [802, 166] on div at bounding box center [794, 166] width 25 height 25
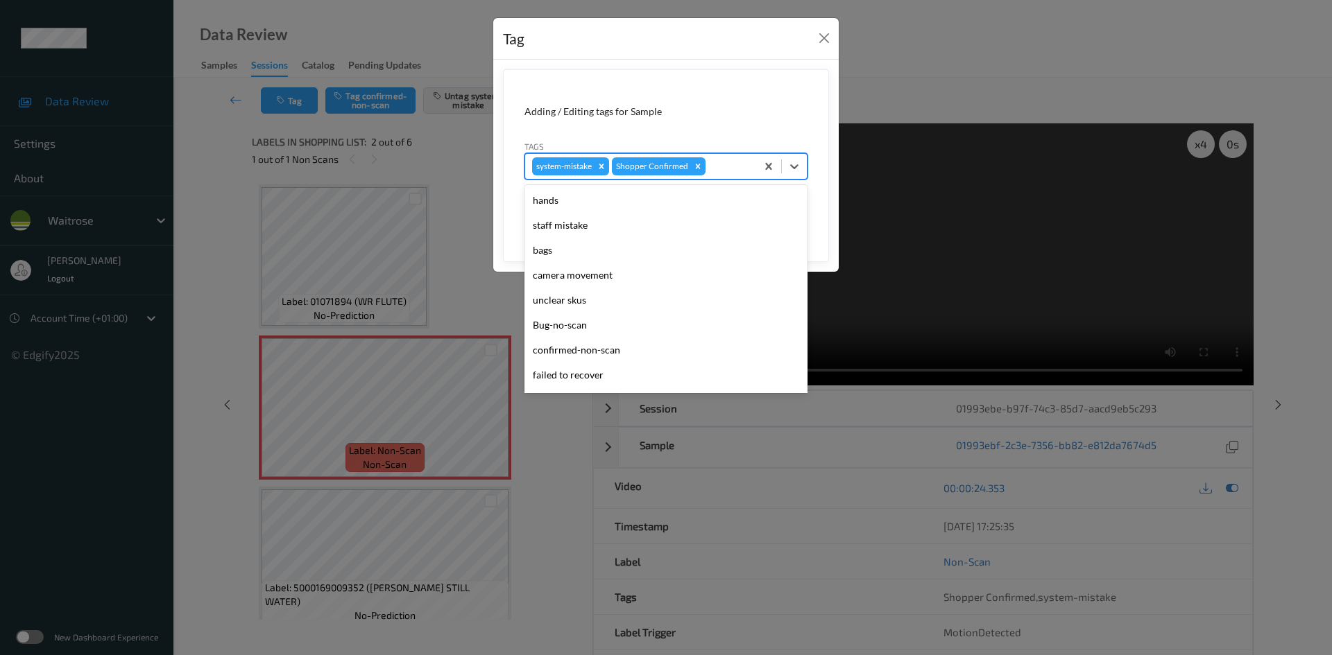
scroll to position [322, 0]
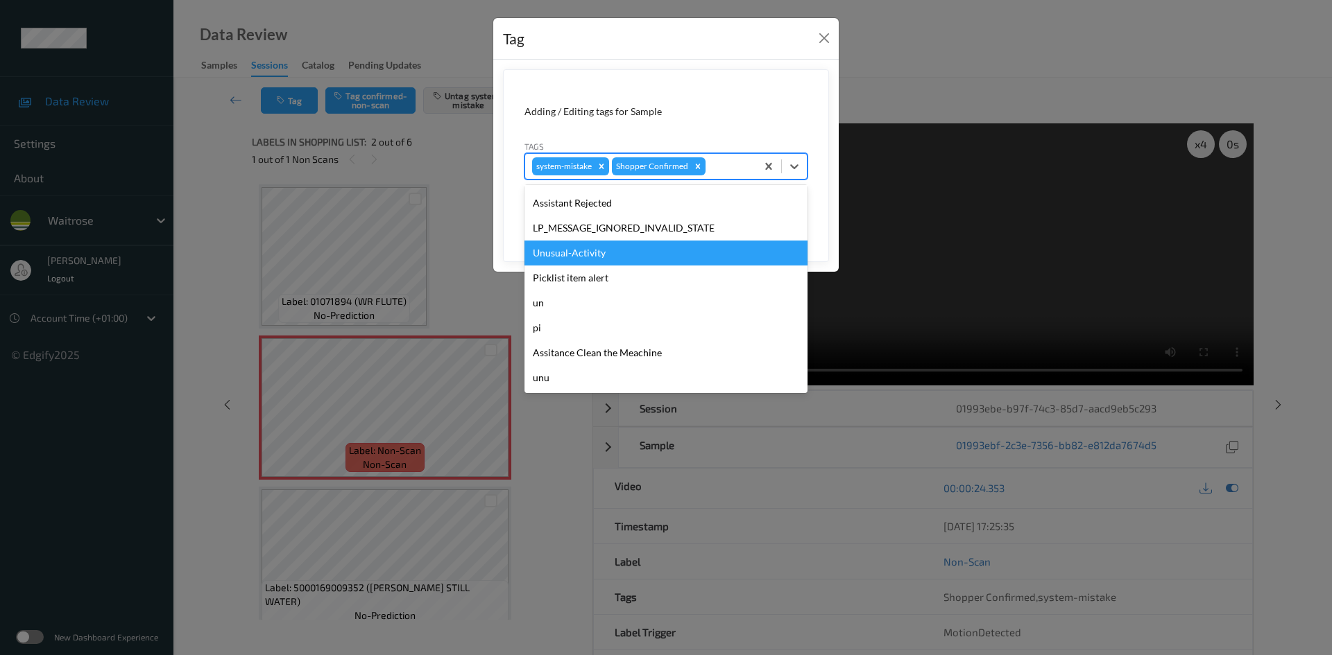
drag, startPoint x: 605, startPoint y: 253, endPoint x: 613, endPoint y: 253, distance: 8.3
click at [605, 253] on div "Unusual-Activity" at bounding box center [665, 253] width 283 height 25
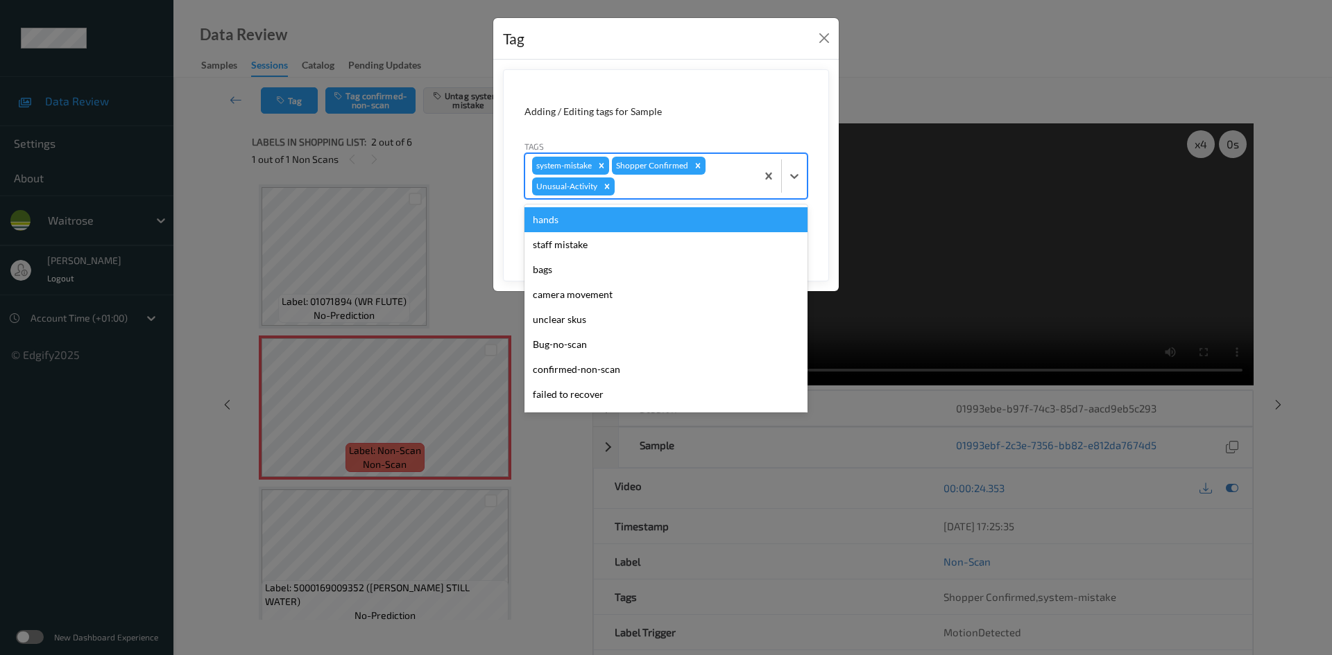
click at [734, 181] on div at bounding box center [683, 186] width 132 height 17
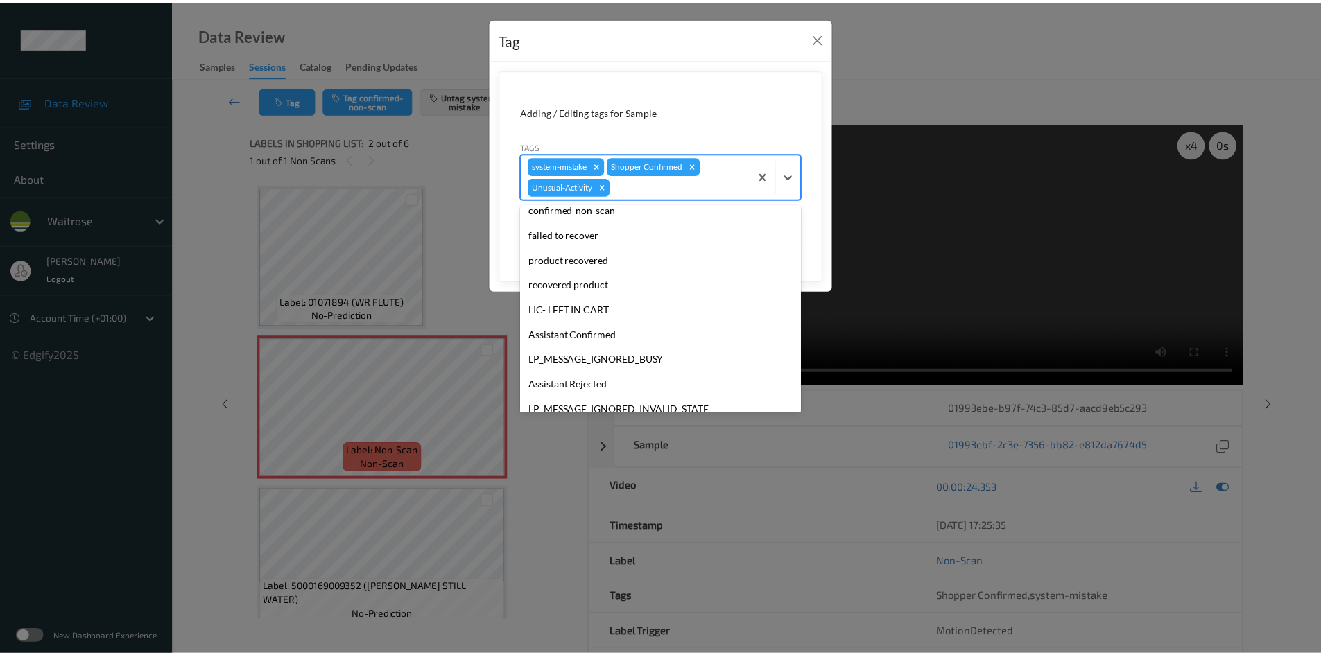
scroll to position [297, 0]
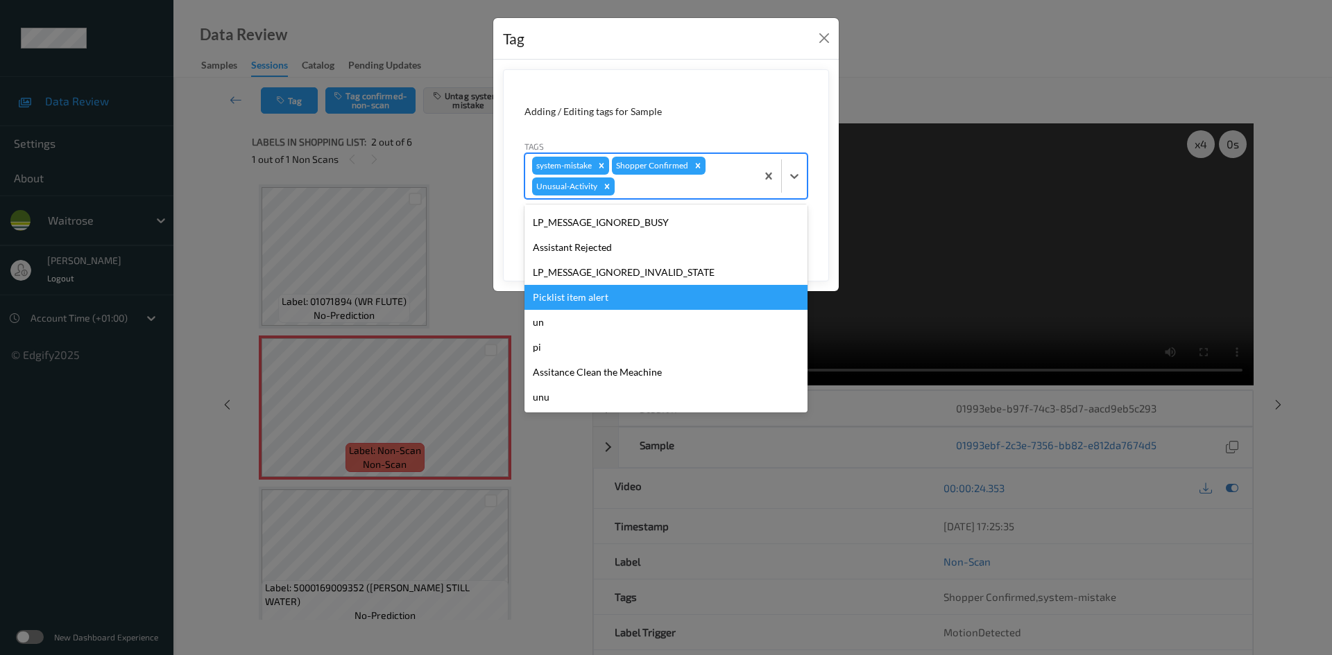
drag, startPoint x: 602, startPoint y: 298, endPoint x: 686, endPoint y: 294, distance: 84.0
click at [610, 298] on div "Picklist item alert" at bounding box center [665, 297] width 283 height 25
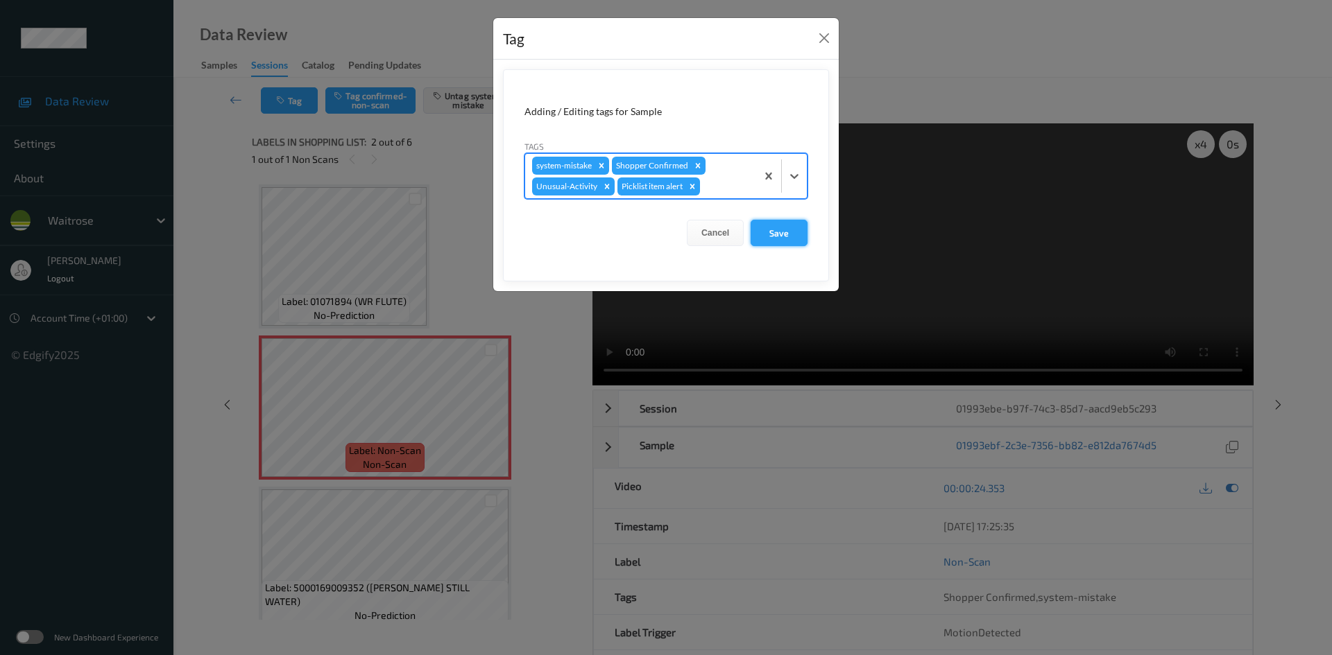
click at [790, 234] on button "Save" at bounding box center [778, 233] width 57 height 26
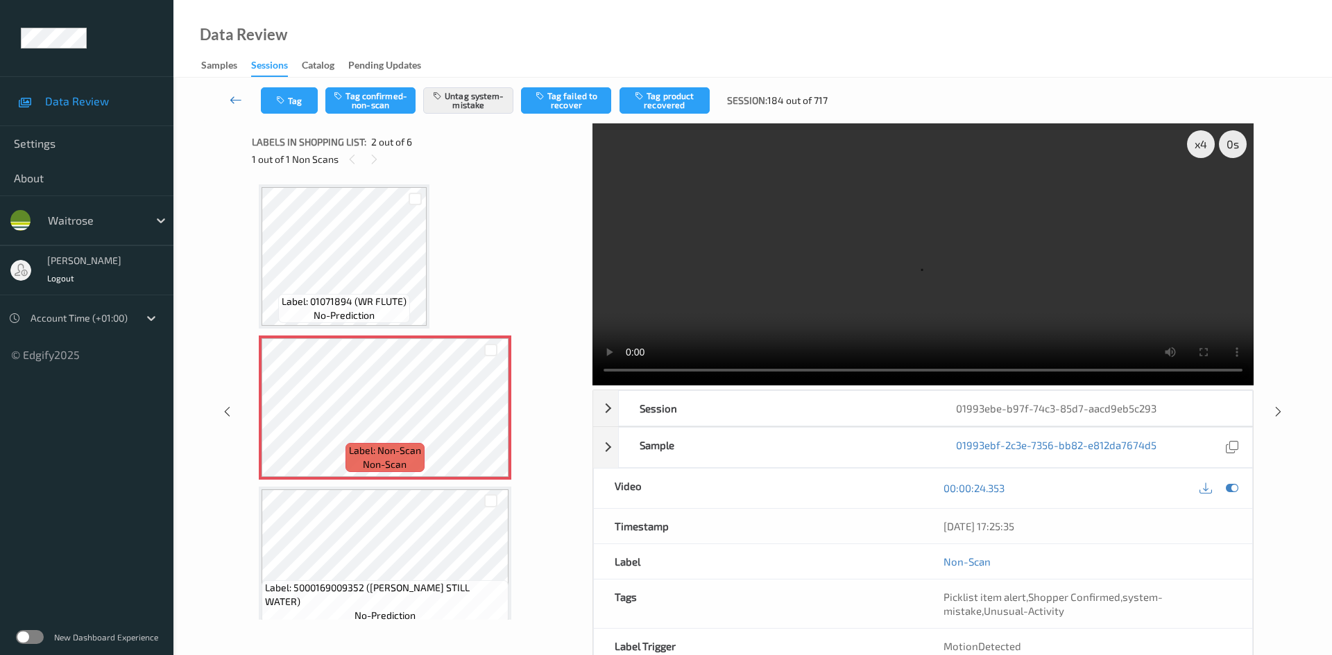
click at [234, 94] on icon at bounding box center [236, 100] width 12 height 14
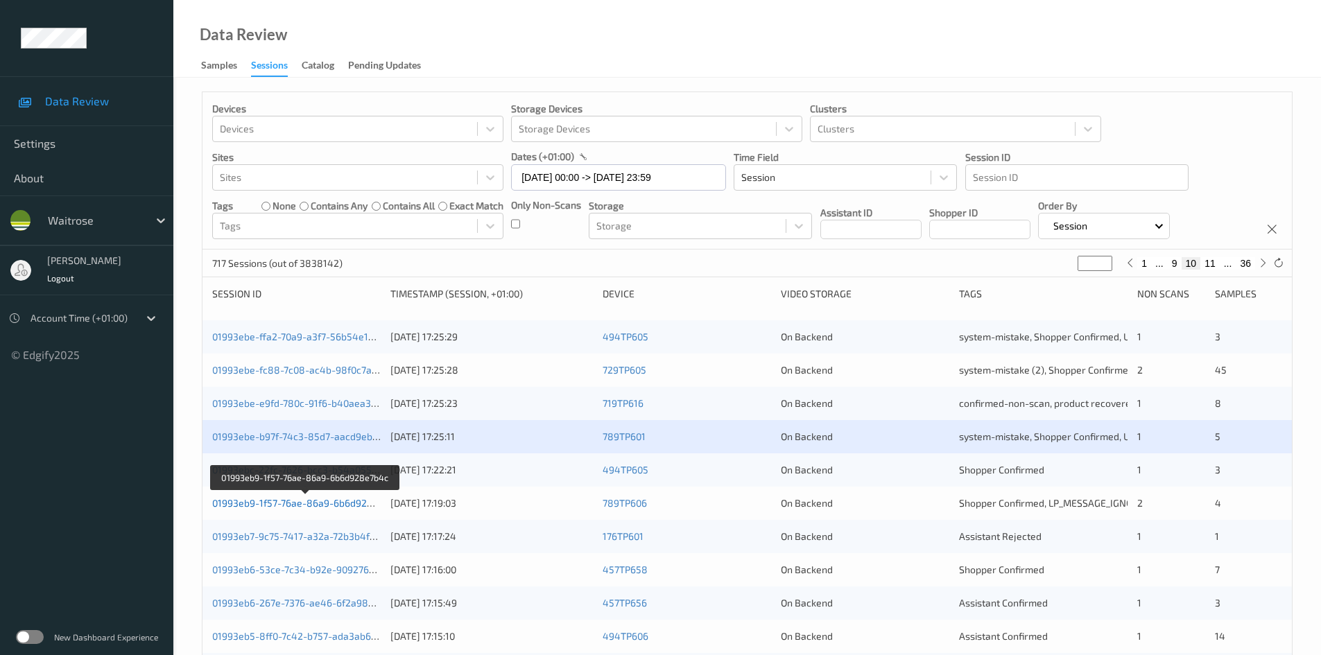
click at [270, 503] on link "01993eb9-1f57-76ae-86a9-6b6d928e7b4c" at bounding box center [306, 503] width 188 height 12
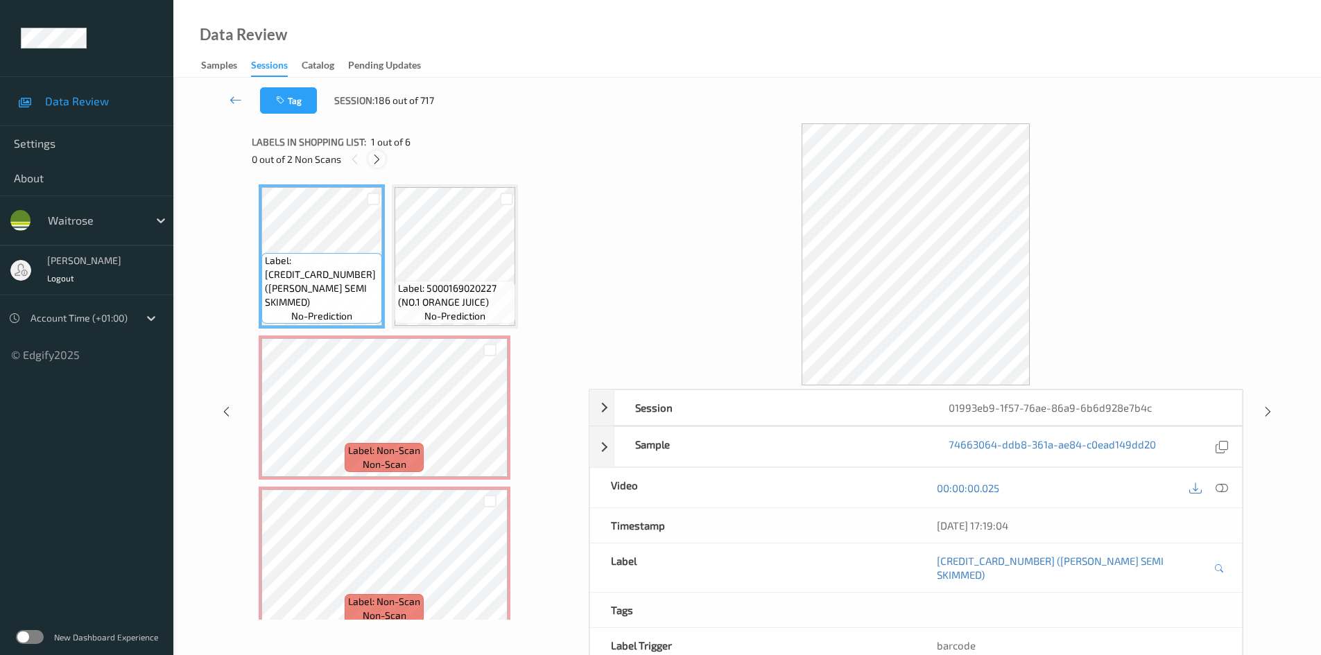
click at [379, 153] on icon at bounding box center [377, 159] width 12 height 12
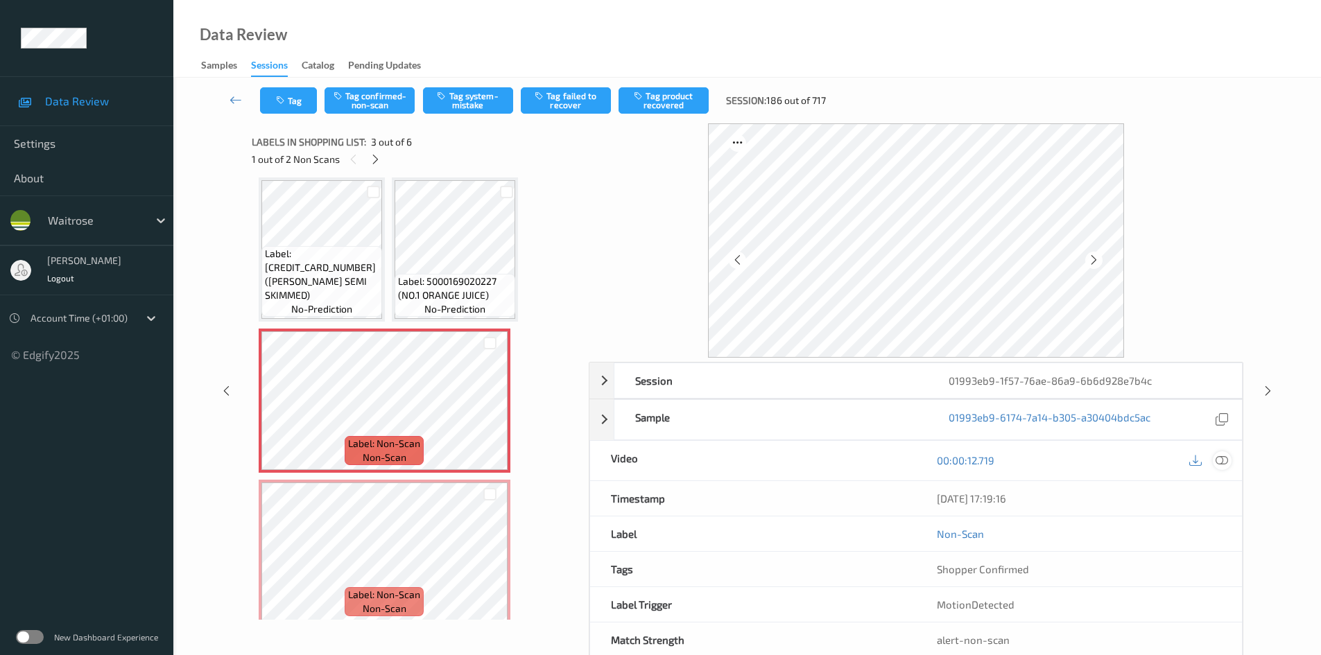
click at [1219, 458] on icon at bounding box center [1222, 460] width 12 height 12
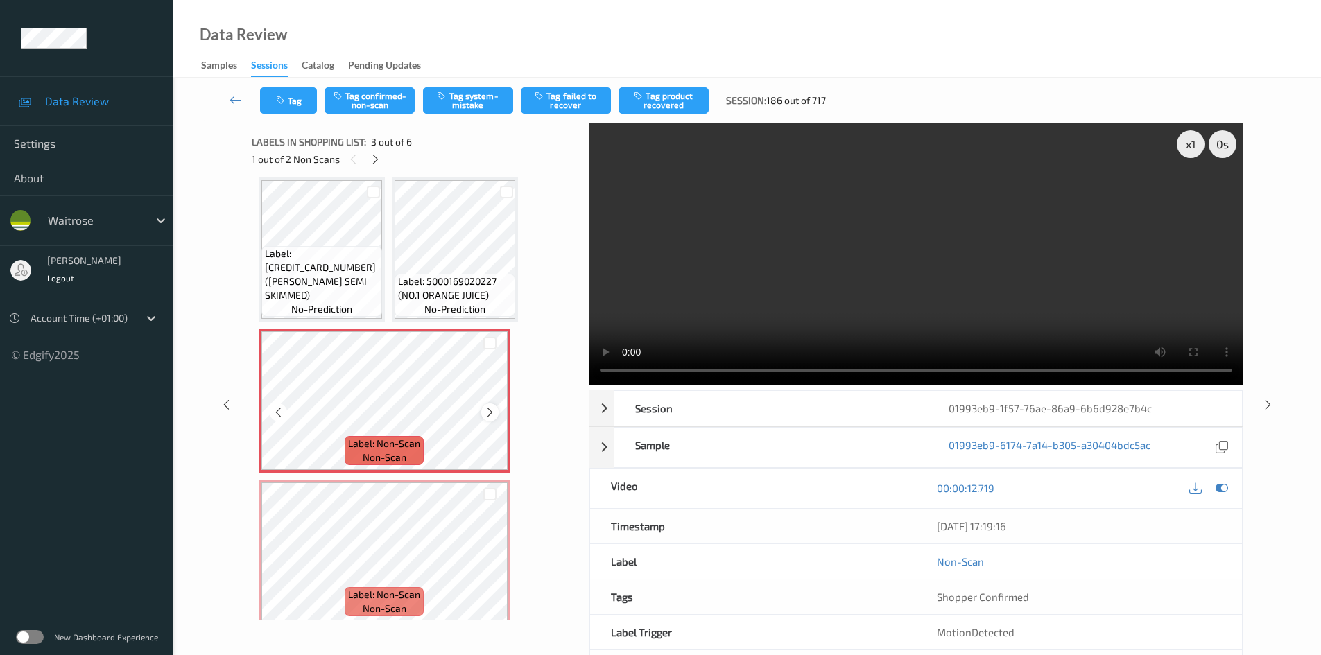
click at [489, 411] on icon at bounding box center [490, 412] width 12 height 12
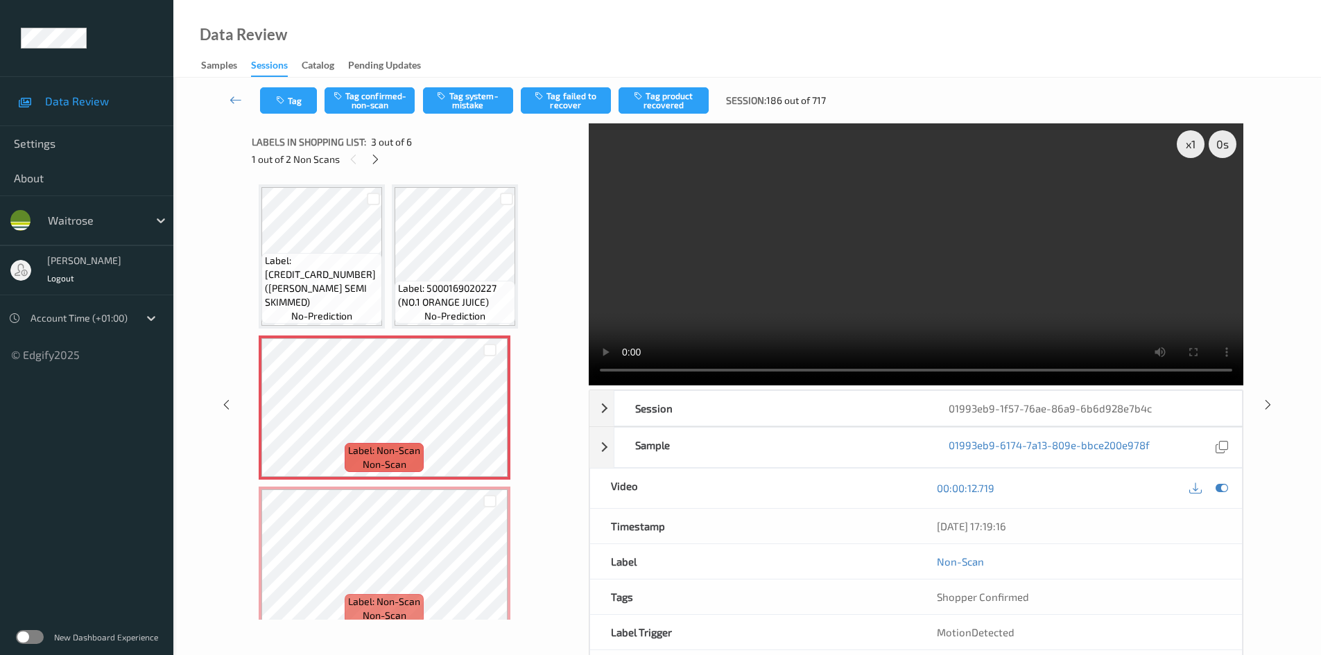
click at [813, 264] on video at bounding box center [916, 254] width 655 height 262
click at [1199, 135] on div "x 1" at bounding box center [1191, 144] width 28 height 28
click at [872, 249] on video at bounding box center [916, 254] width 655 height 262
click at [784, 280] on video at bounding box center [916, 254] width 655 height 262
click at [939, 291] on video at bounding box center [916, 254] width 655 height 262
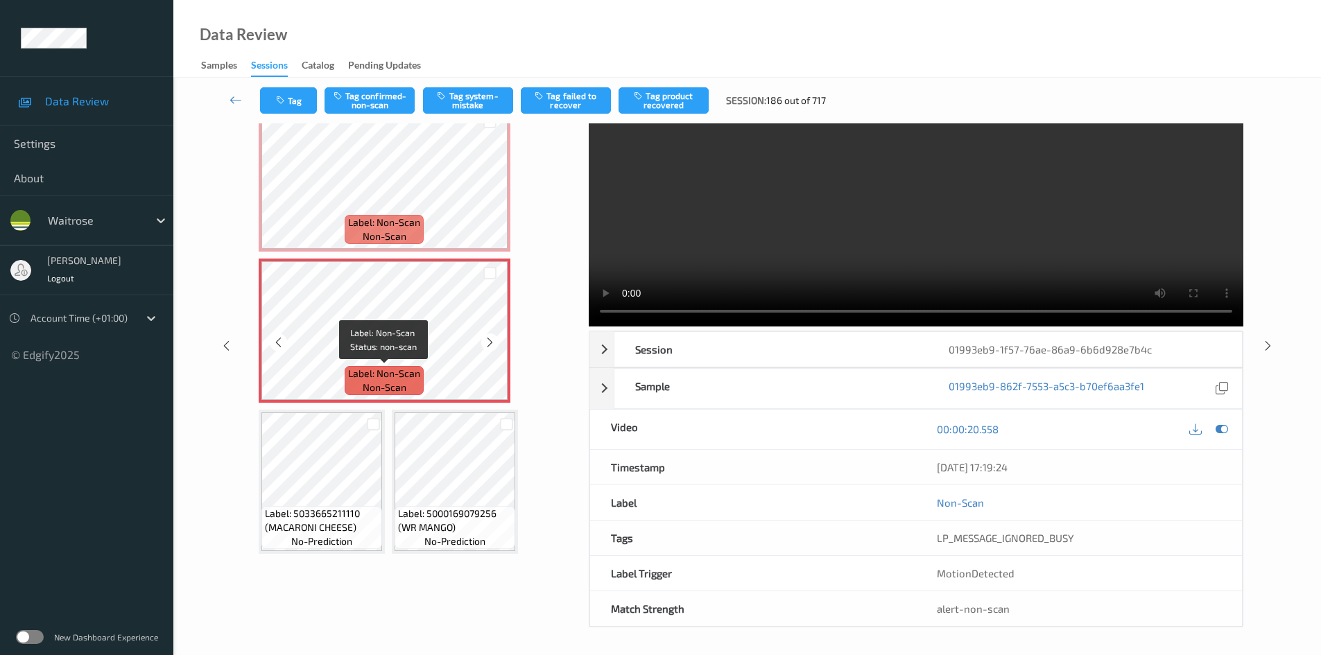
scroll to position [60, 0]
click at [737, 223] on video at bounding box center [916, 195] width 655 height 262
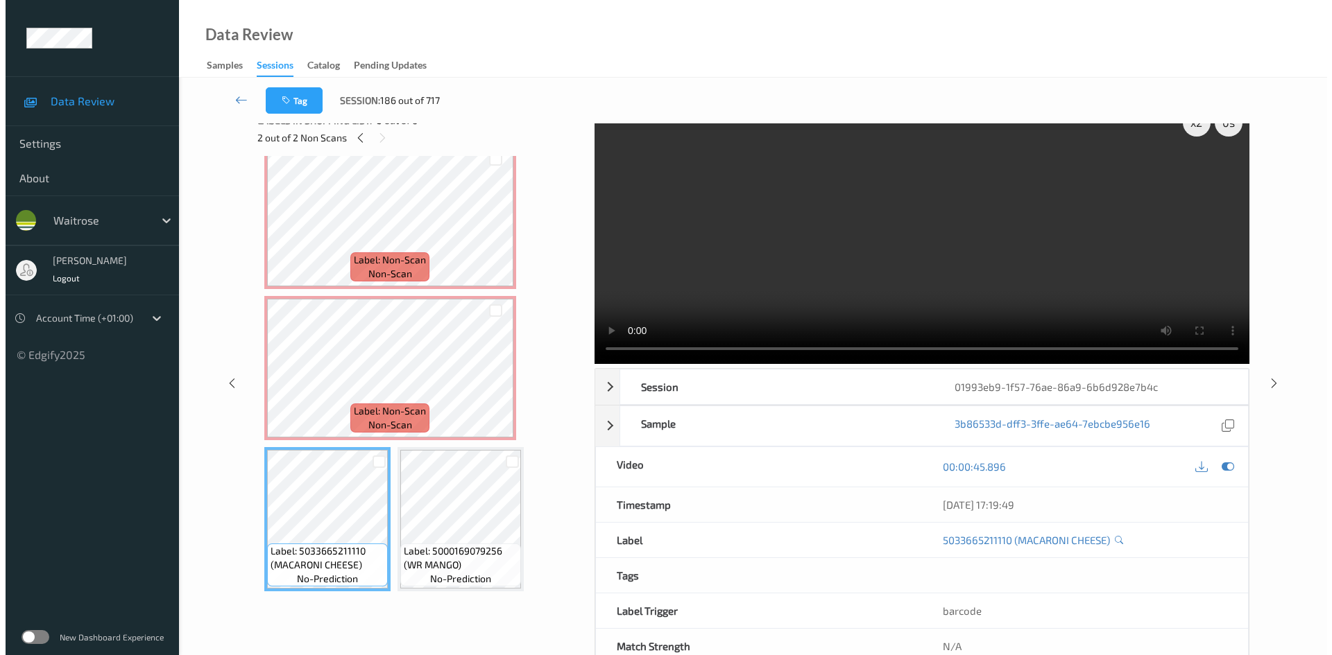
scroll to position [0, 0]
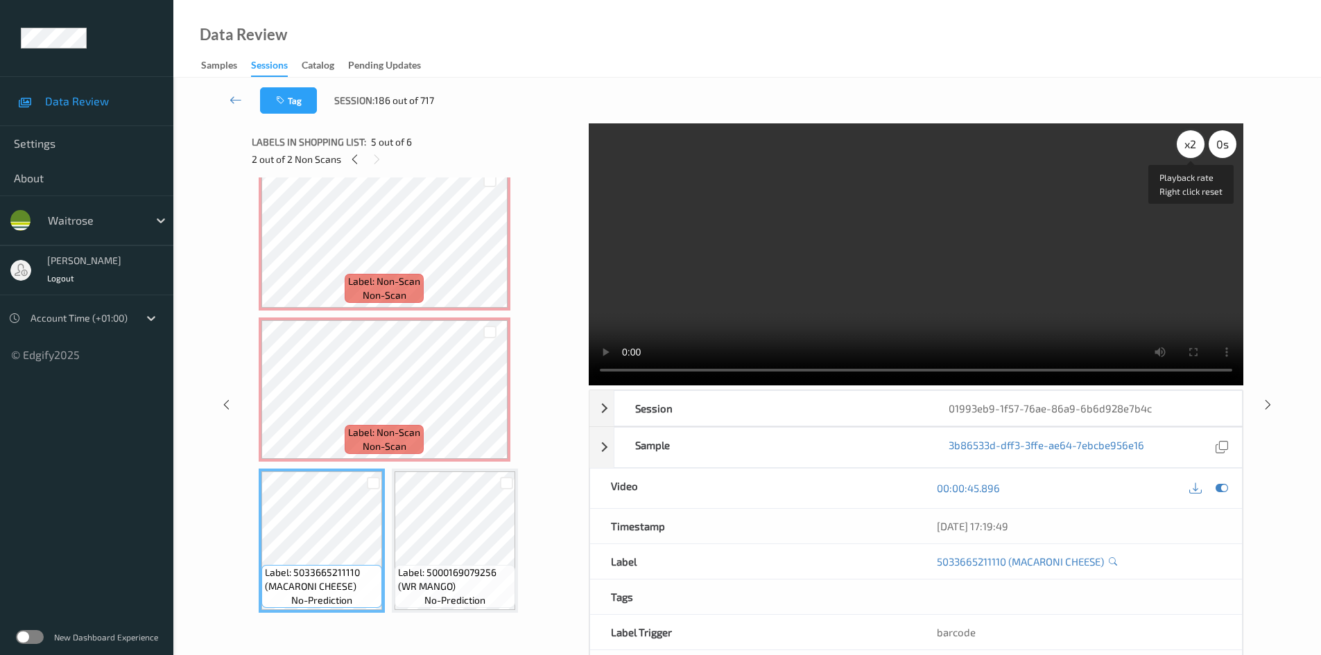
click at [1190, 141] on div "x 2" at bounding box center [1191, 144] width 28 height 28
click at [831, 293] on video at bounding box center [916, 254] width 655 height 262
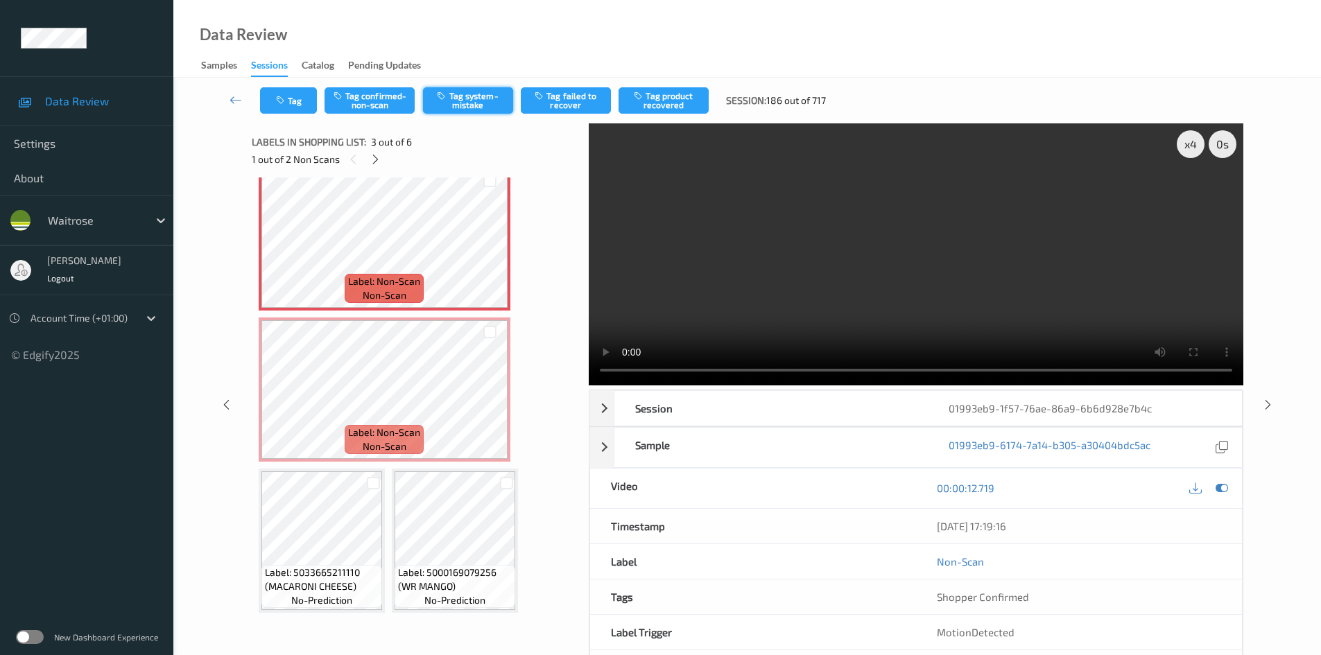
click at [474, 103] on button "Tag system-mistake" at bounding box center [468, 100] width 90 height 26
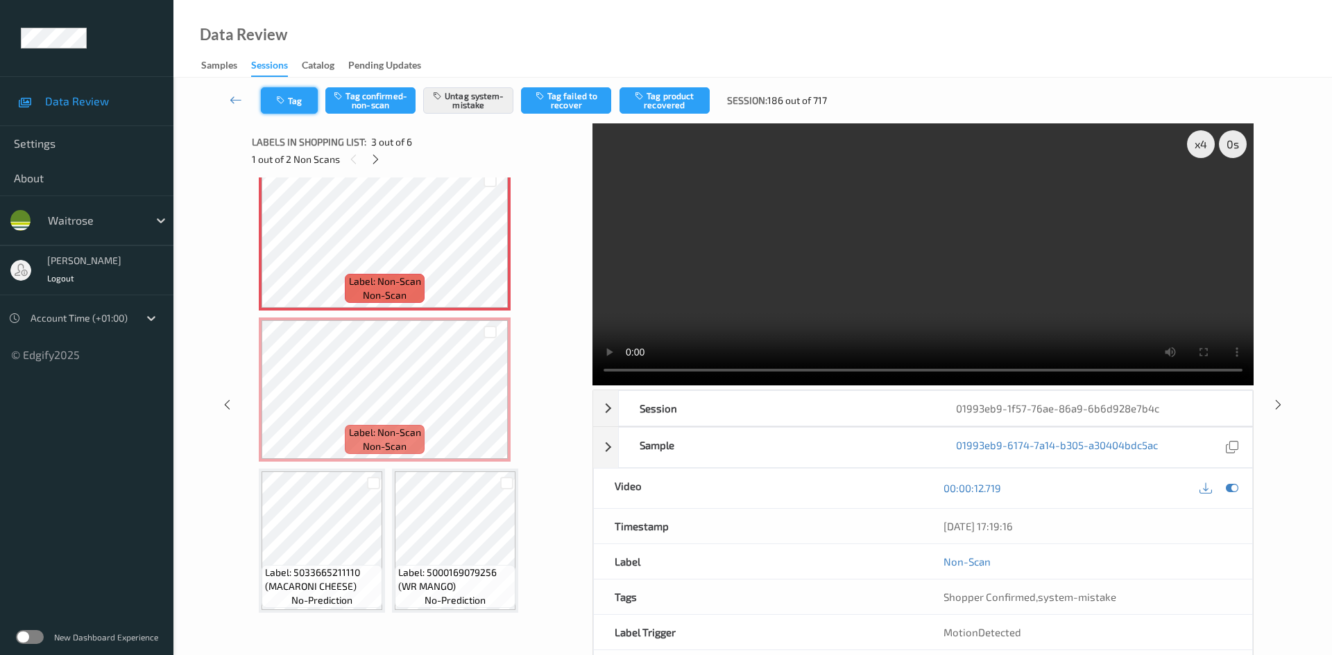
click at [266, 98] on button "Tag" at bounding box center [289, 100] width 57 height 26
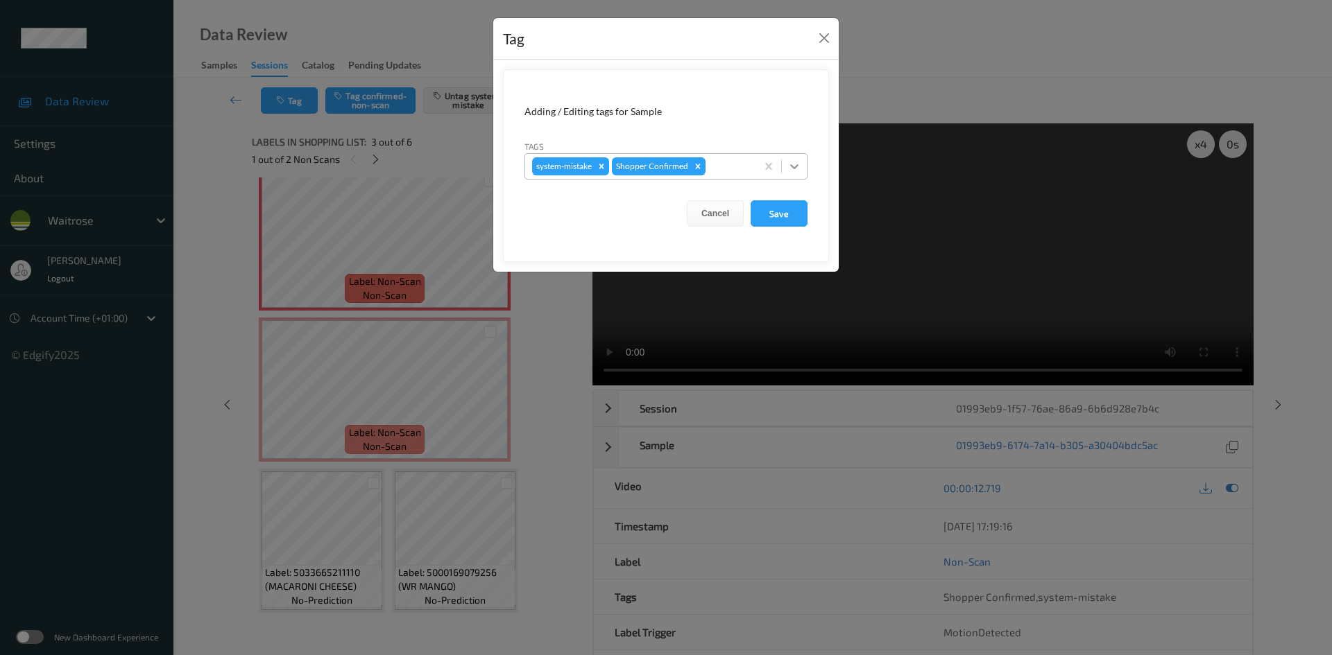
click at [802, 164] on div at bounding box center [794, 166] width 25 height 25
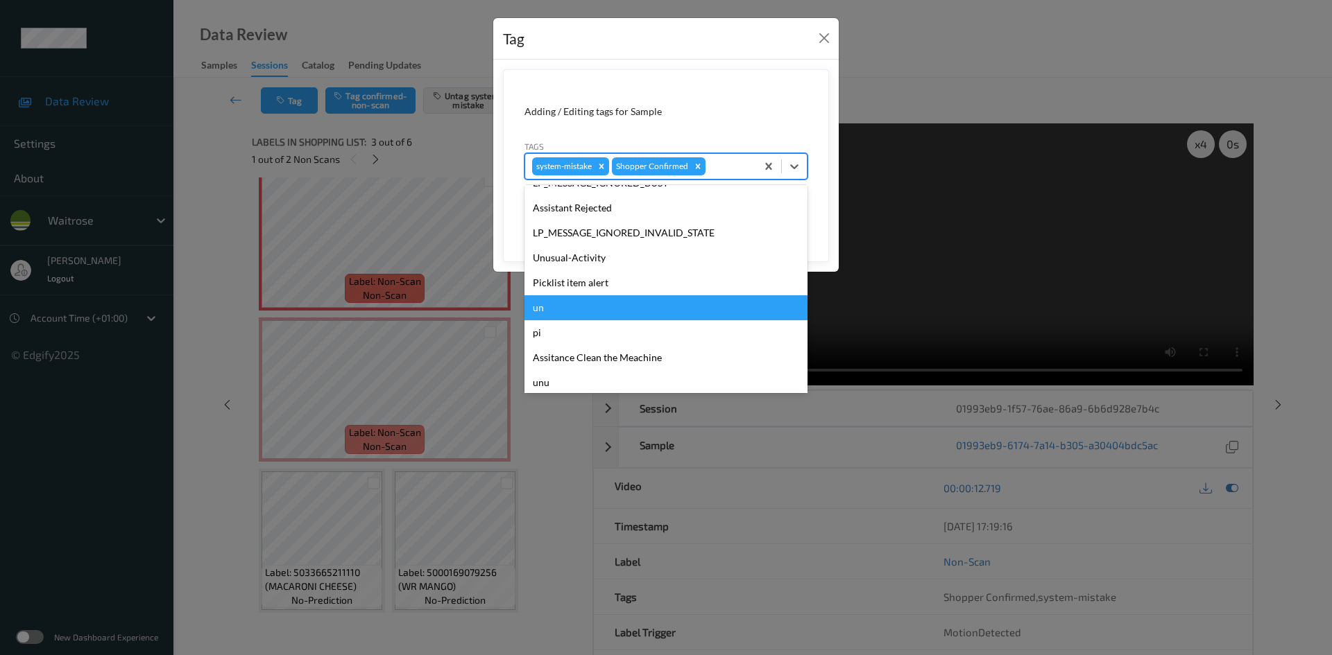
scroll to position [322, 0]
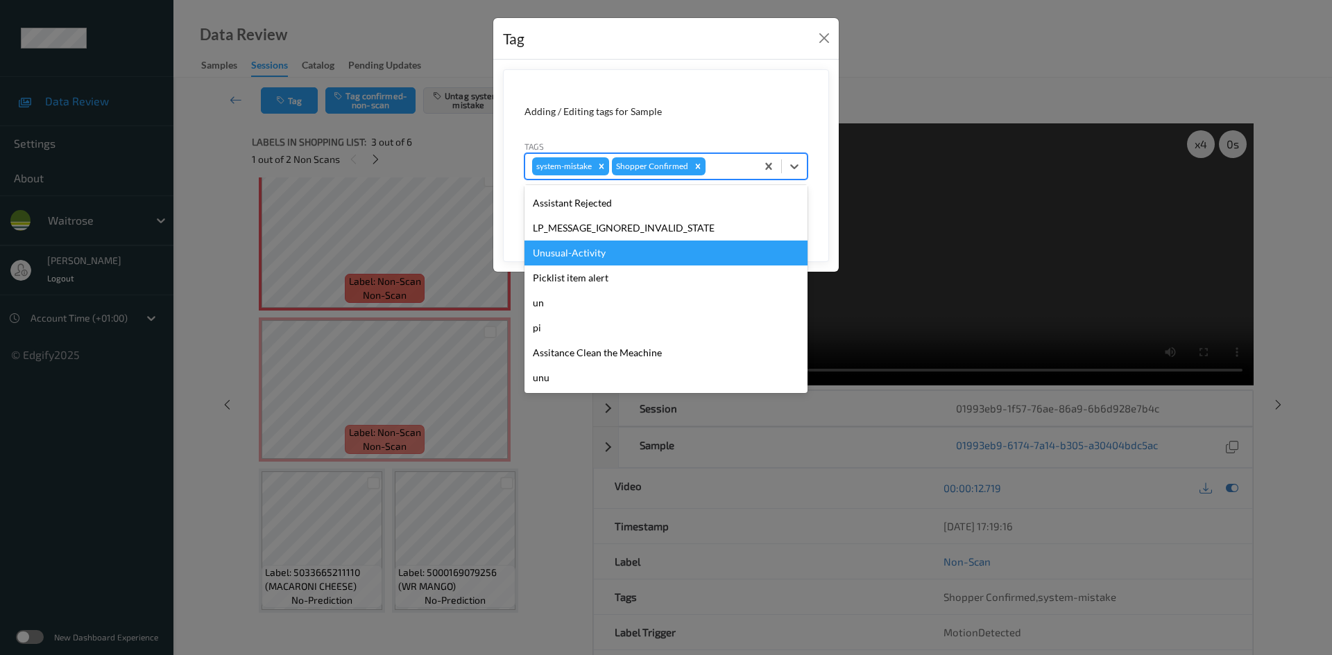
click at [585, 253] on div "Unusual-Activity" at bounding box center [665, 253] width 283 height 25
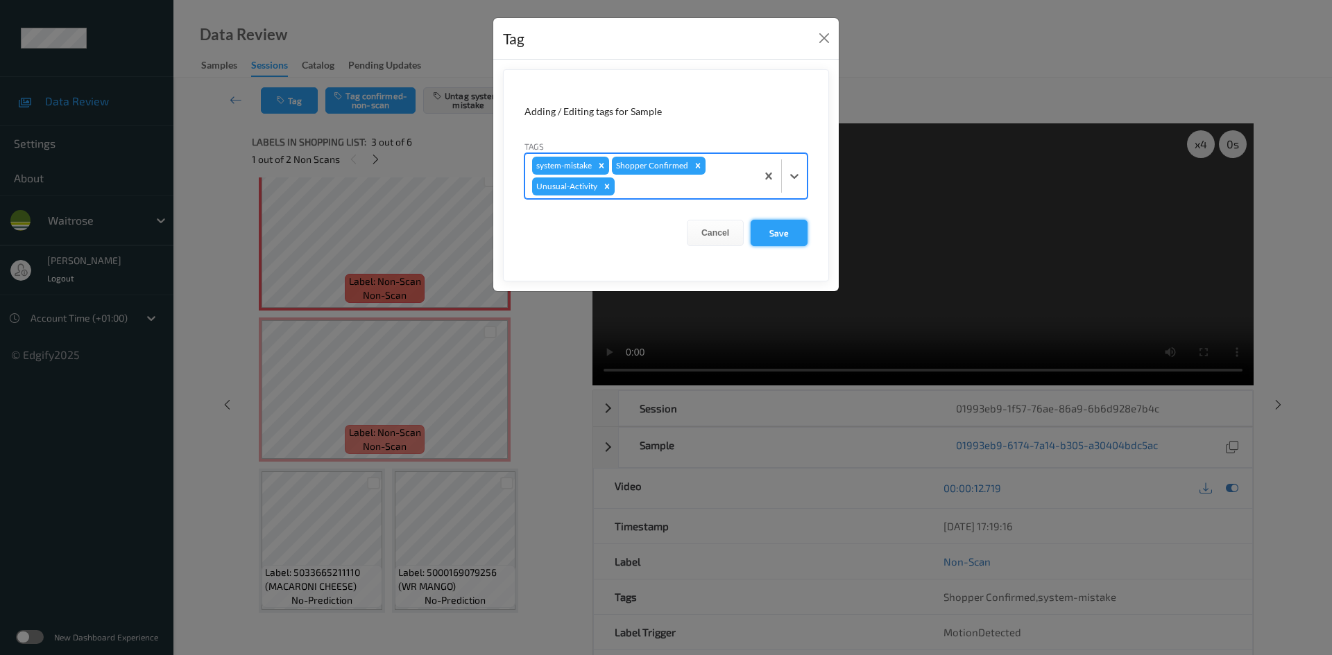
click at [786, 243] on button "Save" at bounding box center [778, 233] width 57 height 26
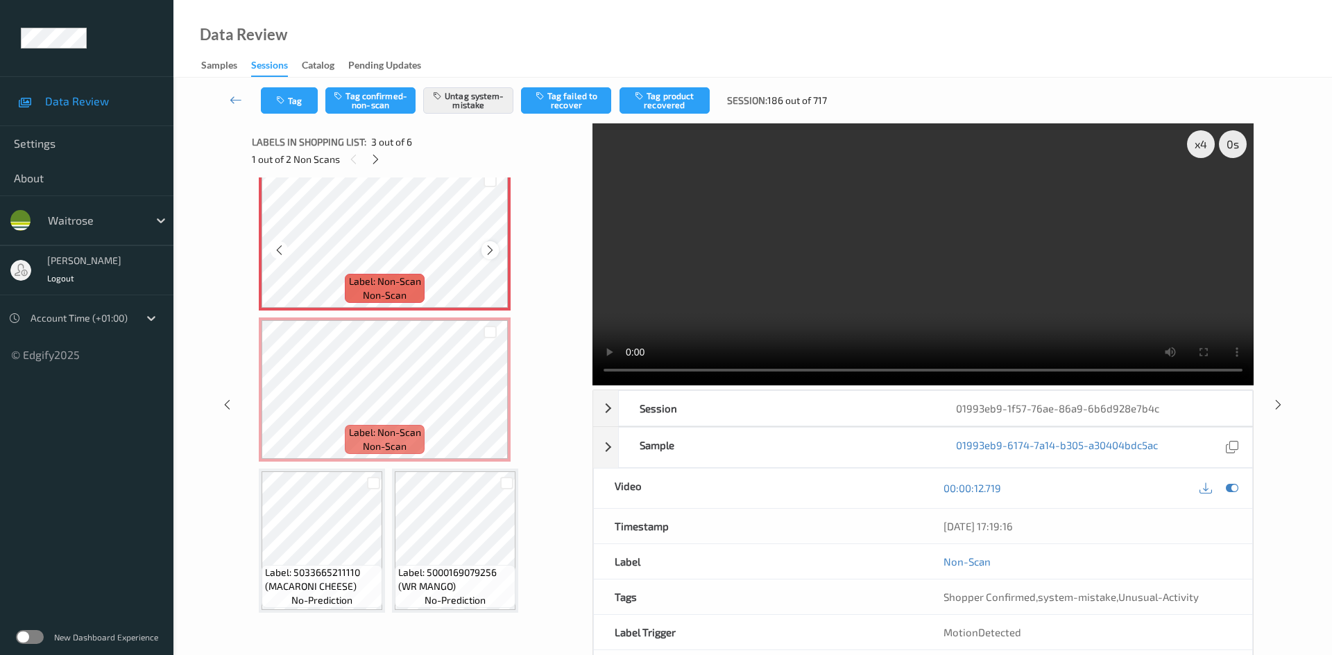
click at [483, 247] on div at bounding box center [489, 249] width 17 height 17
click at [491, 400] on icon at bounding box center [490, 401] width 12 height 12
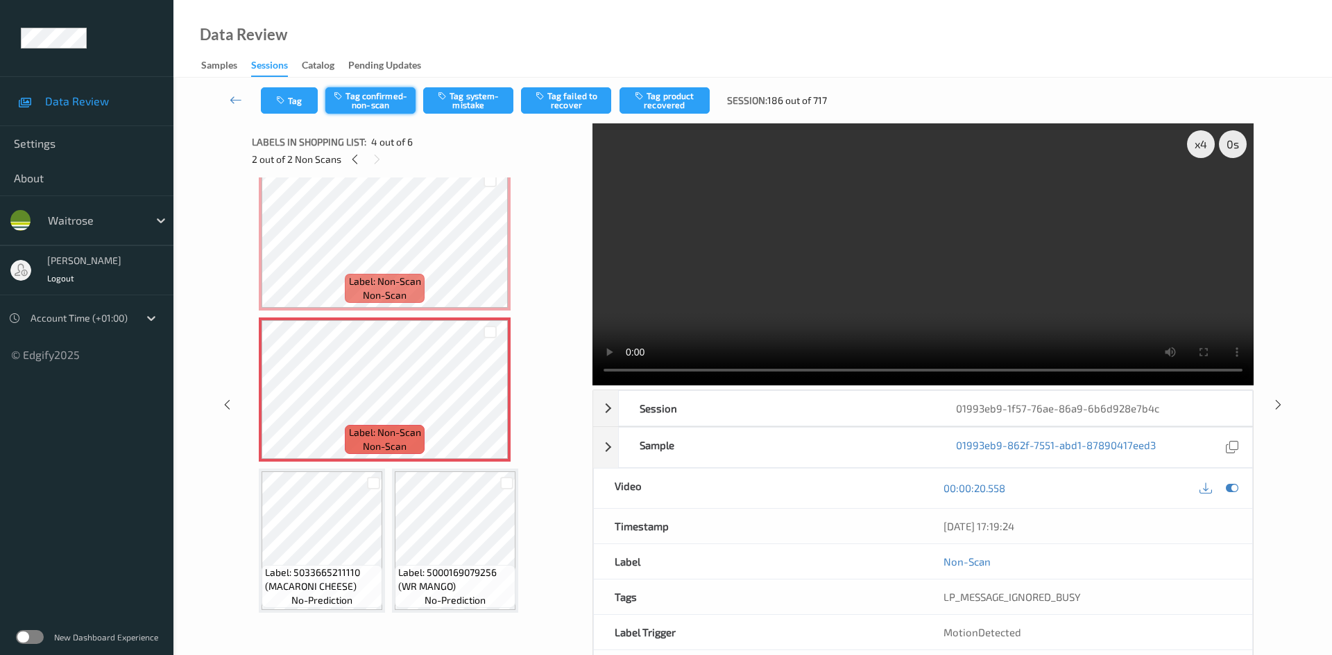
click at [370, 101] on button "Tag confirmed-non-scan" at bounding box center [370, 100] width 90 height 26
click at [670, 93] on button "Tag product recovered" at bounding box center [664, 100] width 90 height 26
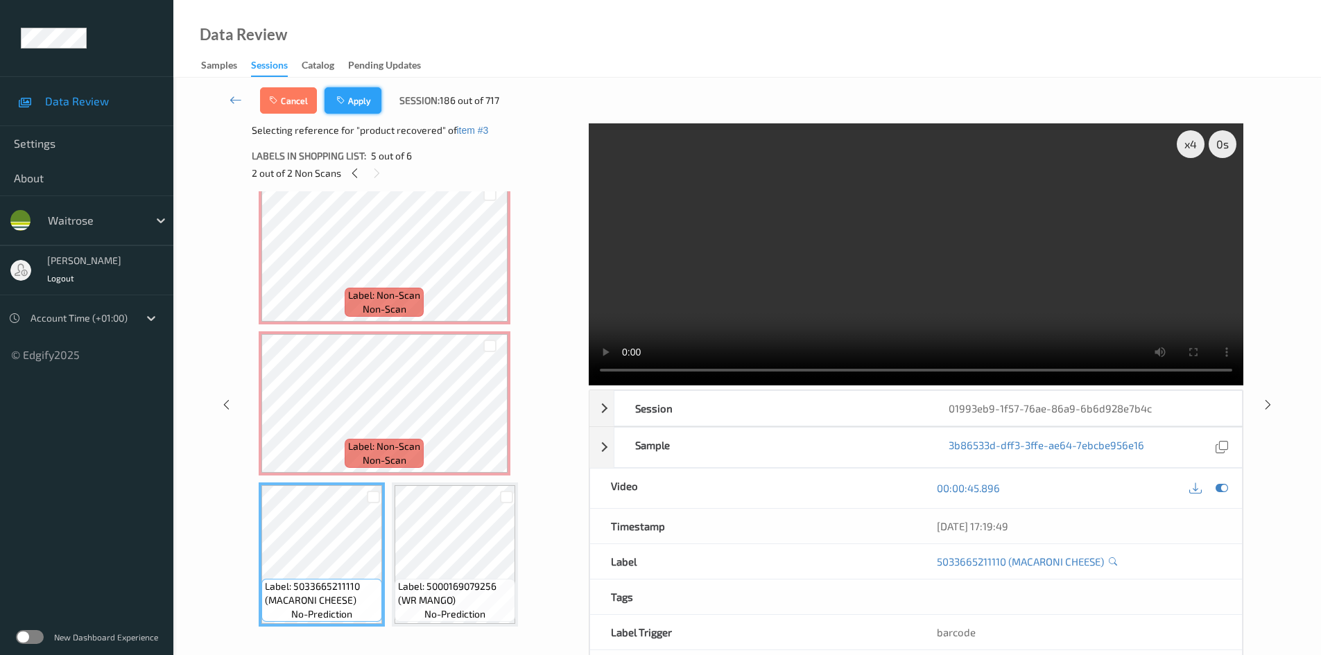
click at [365, 107] on button "Apply" at bounding box center [353, 100] width 57 height 26
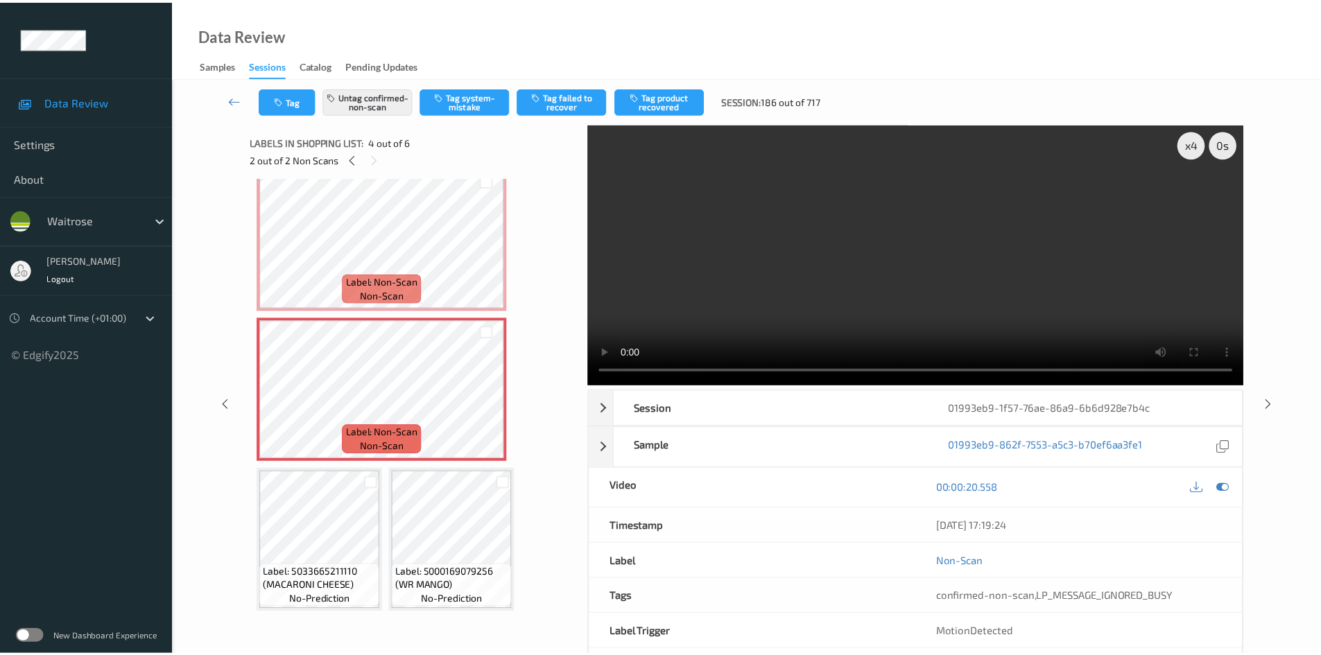
scroll to position [158, 0]
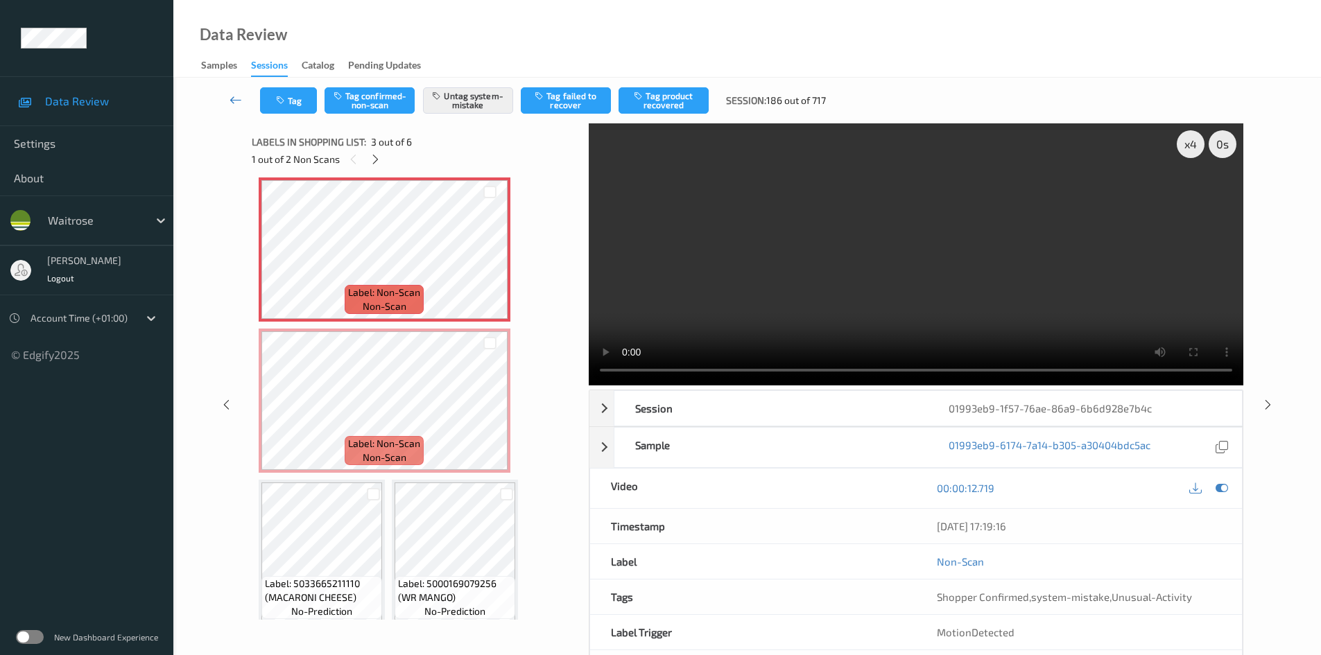
click at [230, 92] on link at bounding box center [236, 100] width 49 height 26
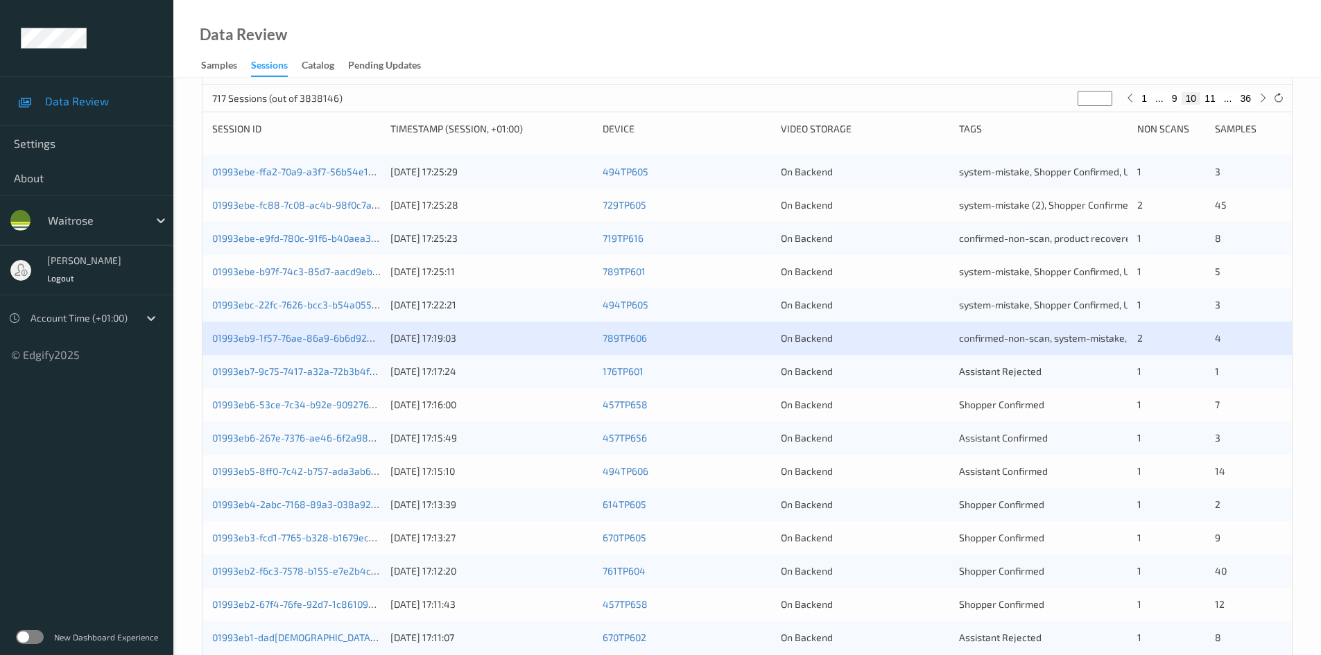
scroll to position [208, 0]
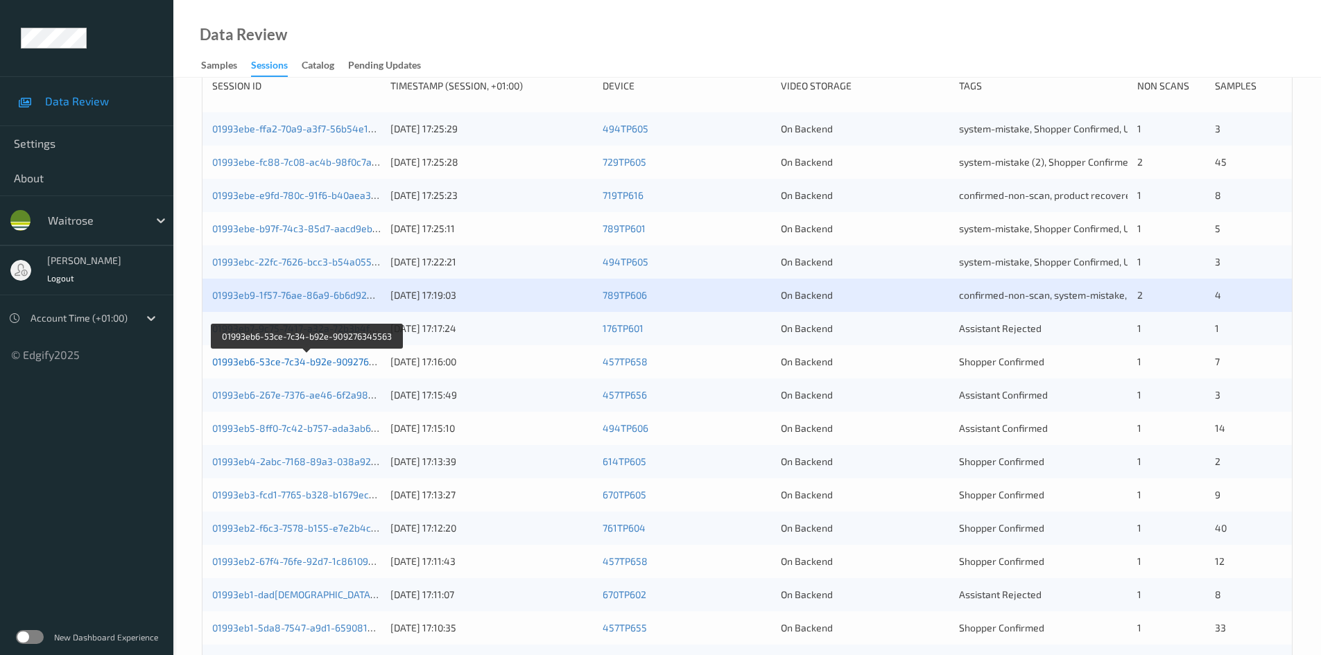
click at [279, 363] on link "01993eb6-53ce-7c34-b92e-909276345563" at bounding box center [307, 362] width 191 height 12
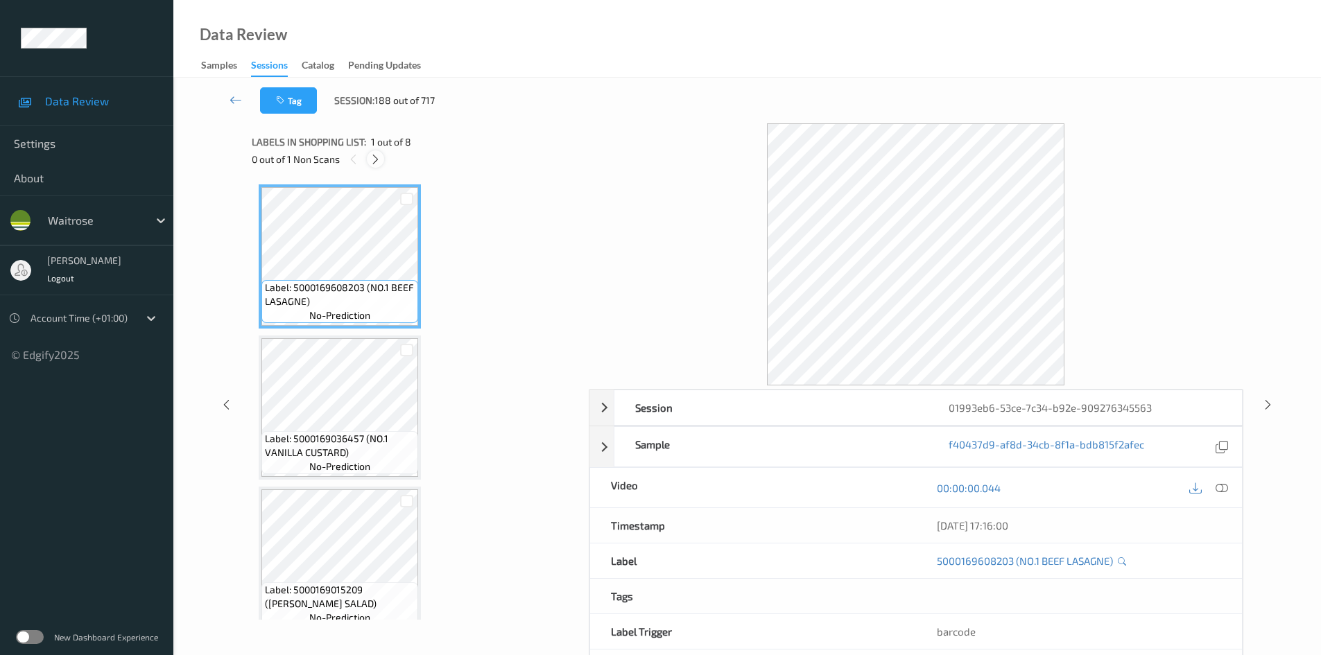
click at [374, 155] on icon at bounding box center [376, 159] width 12 height 12
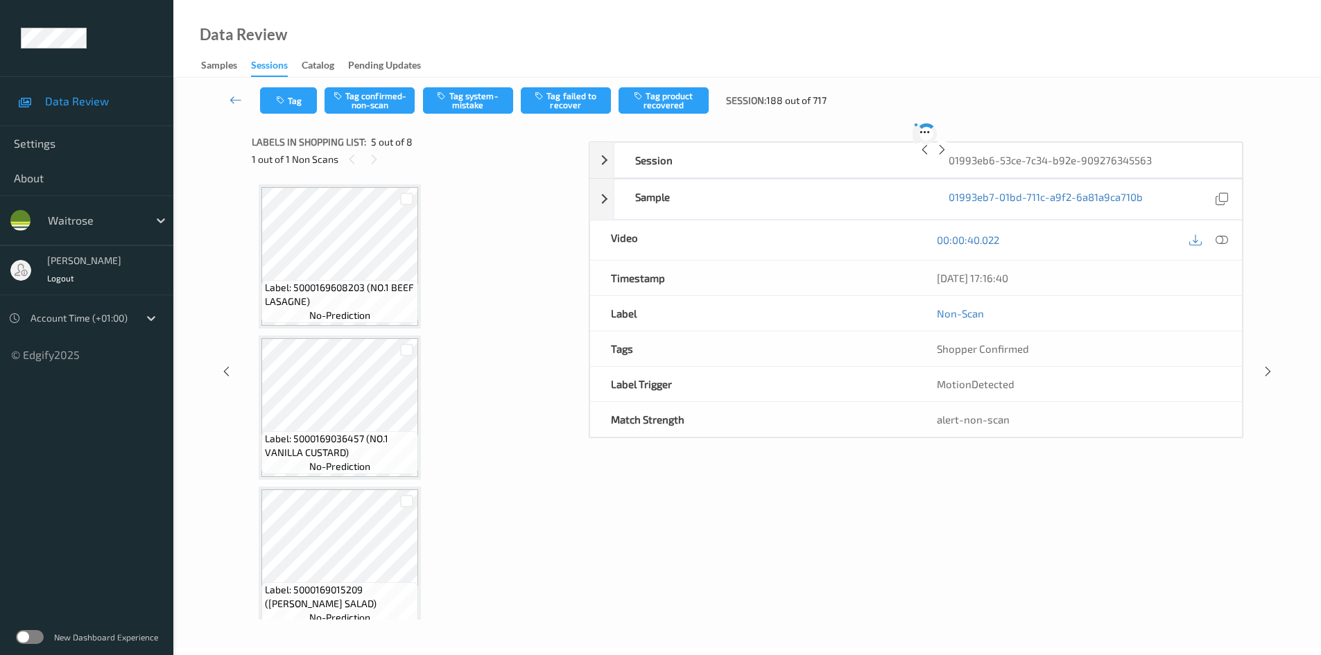
scroll to position [460, 0]
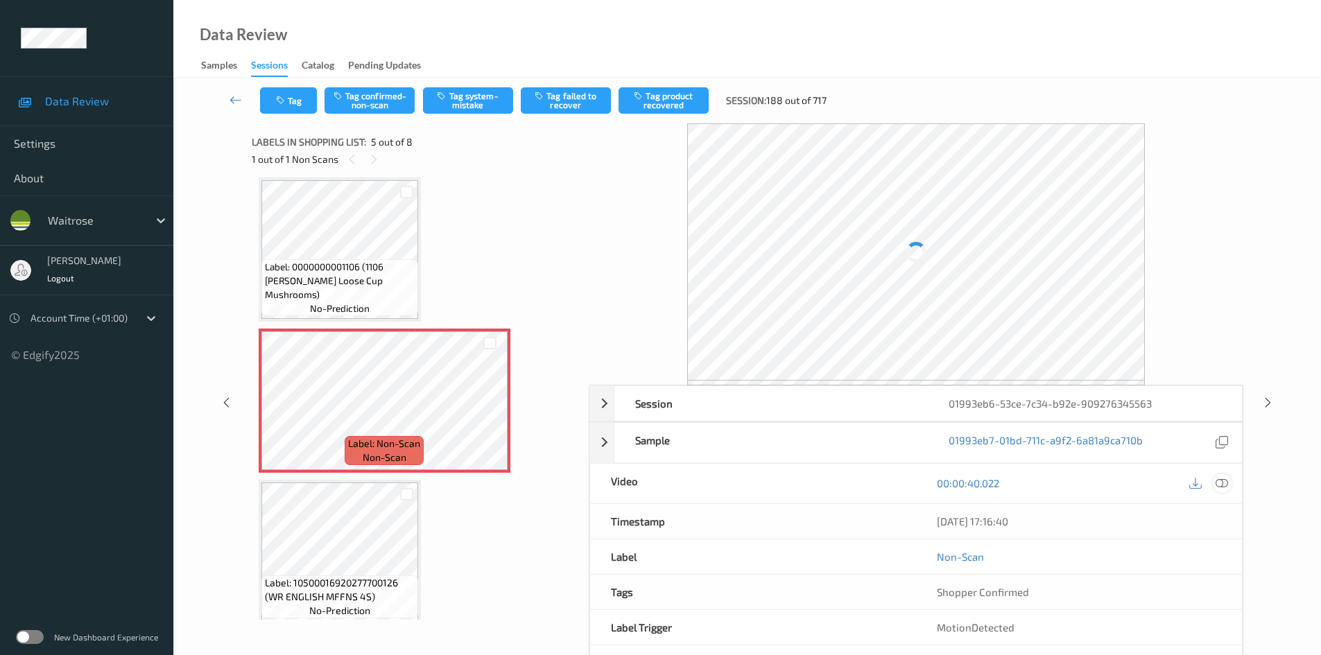
click at [1226, 481] on icon at bounding box center [1222, 483] width 12 height 12
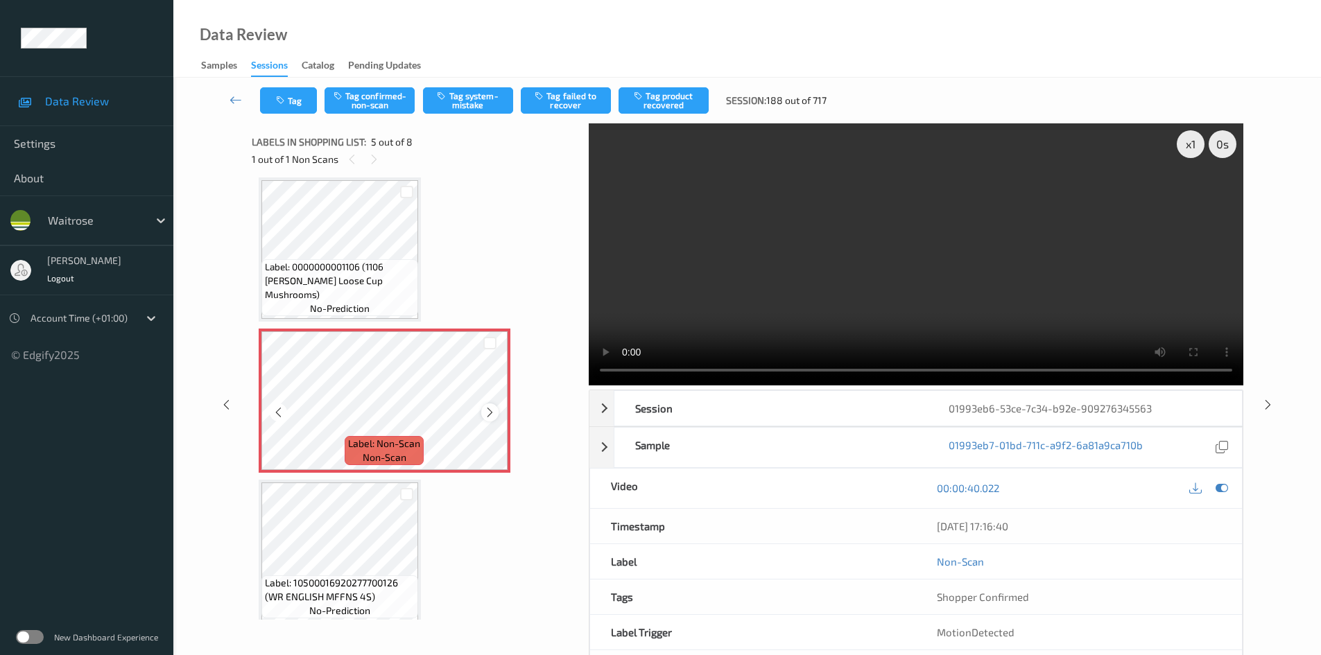
click at [491, 413] on icon at bounding box center [490, 412] width 12 height 12
click at [743, 308] on video at bounding box center [916, 254] width 655 height 262
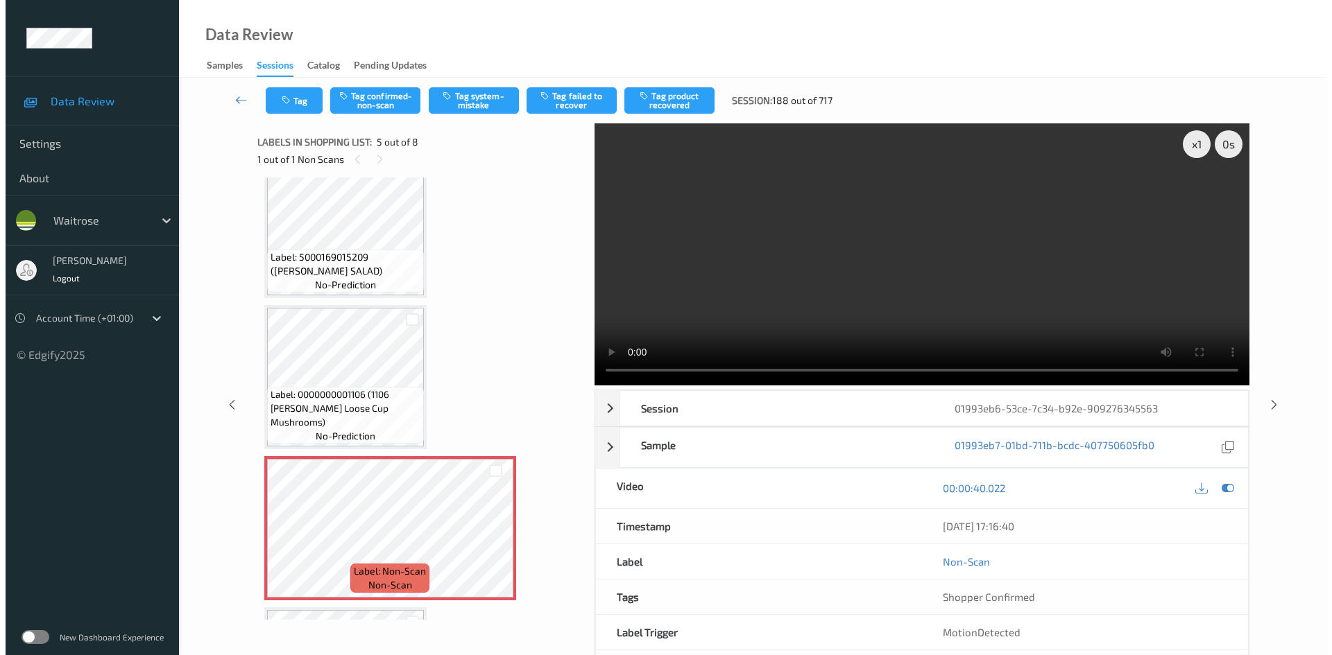
scroll to position [322, 0]
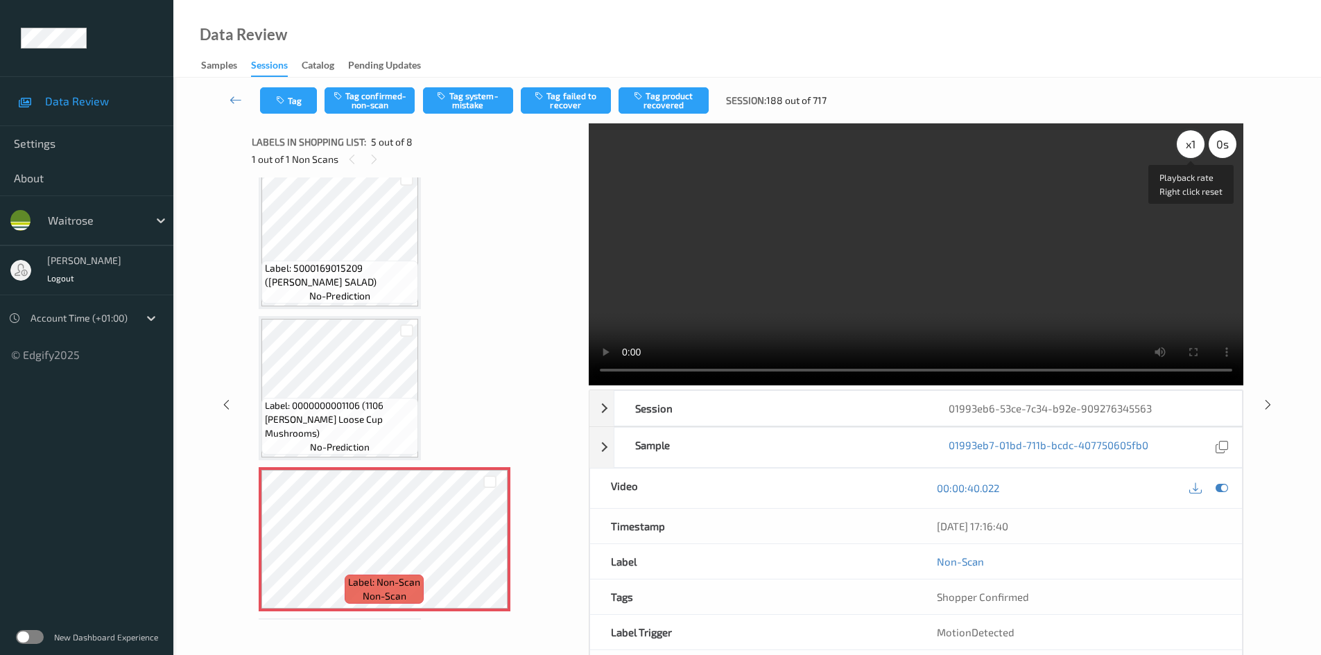
click at [1193, 148] on div "x 1" at bounding box center [1191, 144] width 28 height 28
click at [473, 106] on button "Tag system-mistake" at bounding box center [468, 100] width 90 height 26
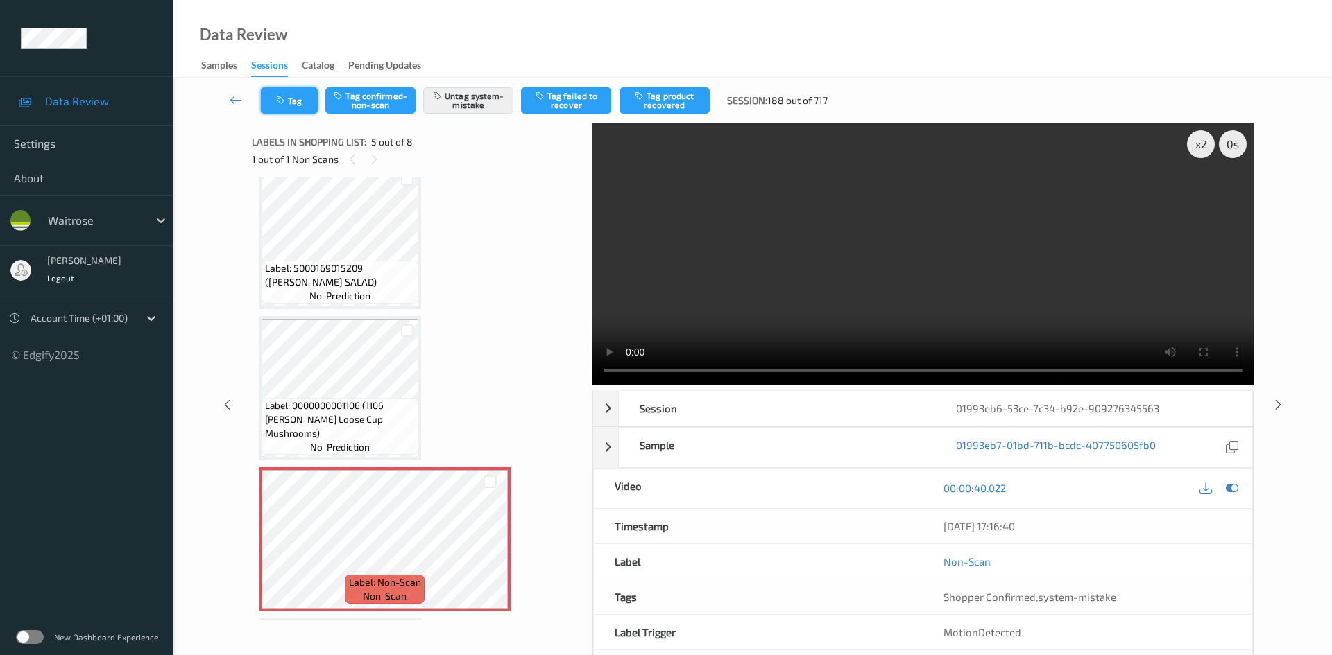
click at [293, 89] on button "Tag" at bounding box center [289, 100] width 57 height 26
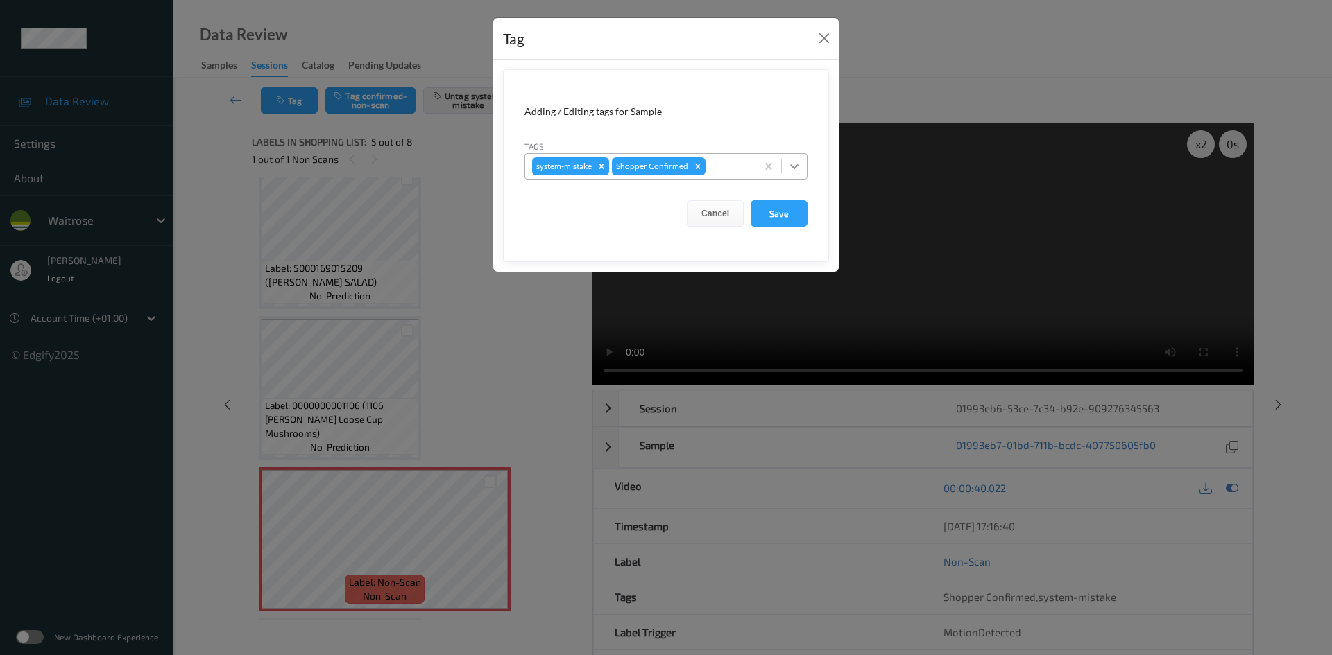
click at [794, 166] on icon at bounding box center [794, 167] width 14 height 14
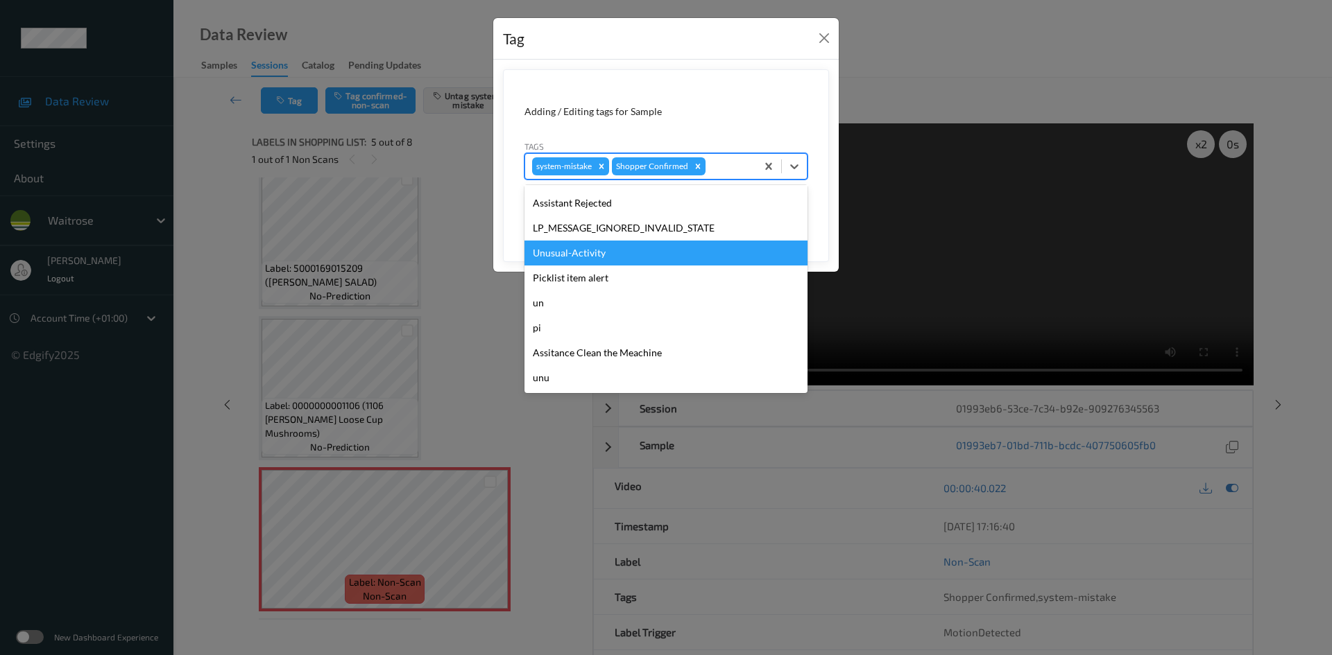
drag, startPoint x: 612, startPoint y: 257, endPoint x: 714, endPoint y: 229, distance: 105.2
click at [617, 257] on div "Unusual-Activity" at bounding box center [665, 253] width 283 height 25
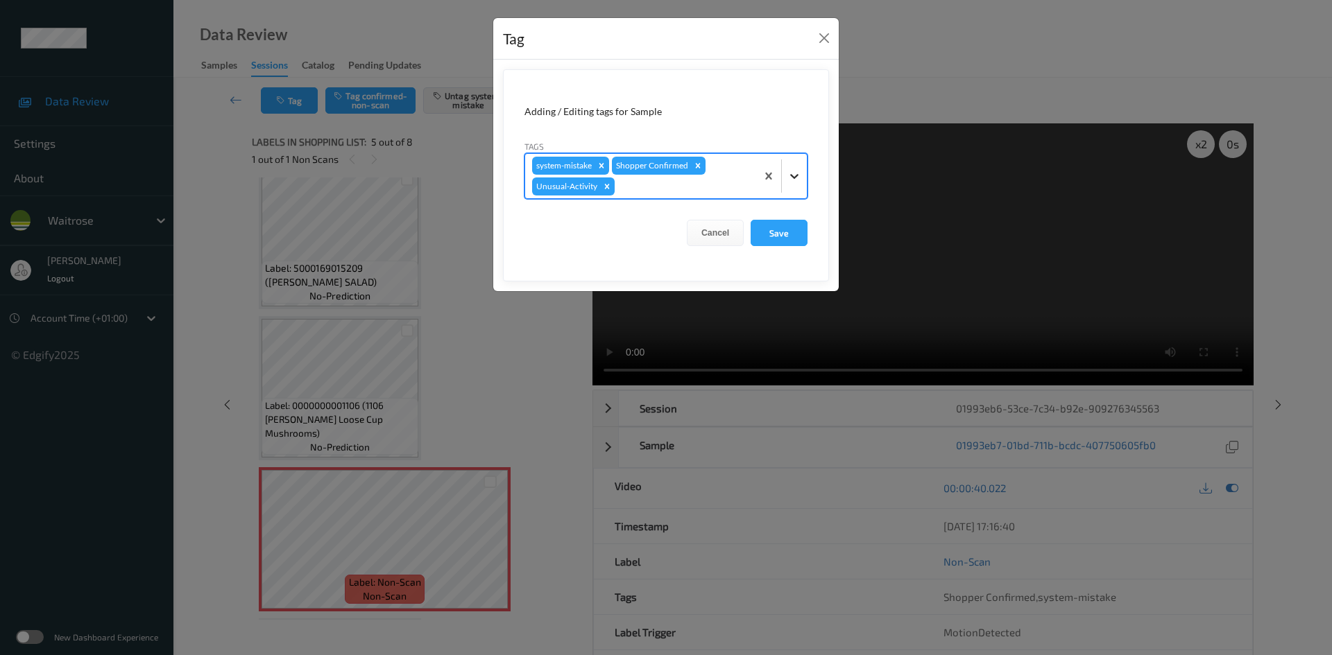
click at [791, 185] on div at bounding box center [794, 176] width 25 height 25
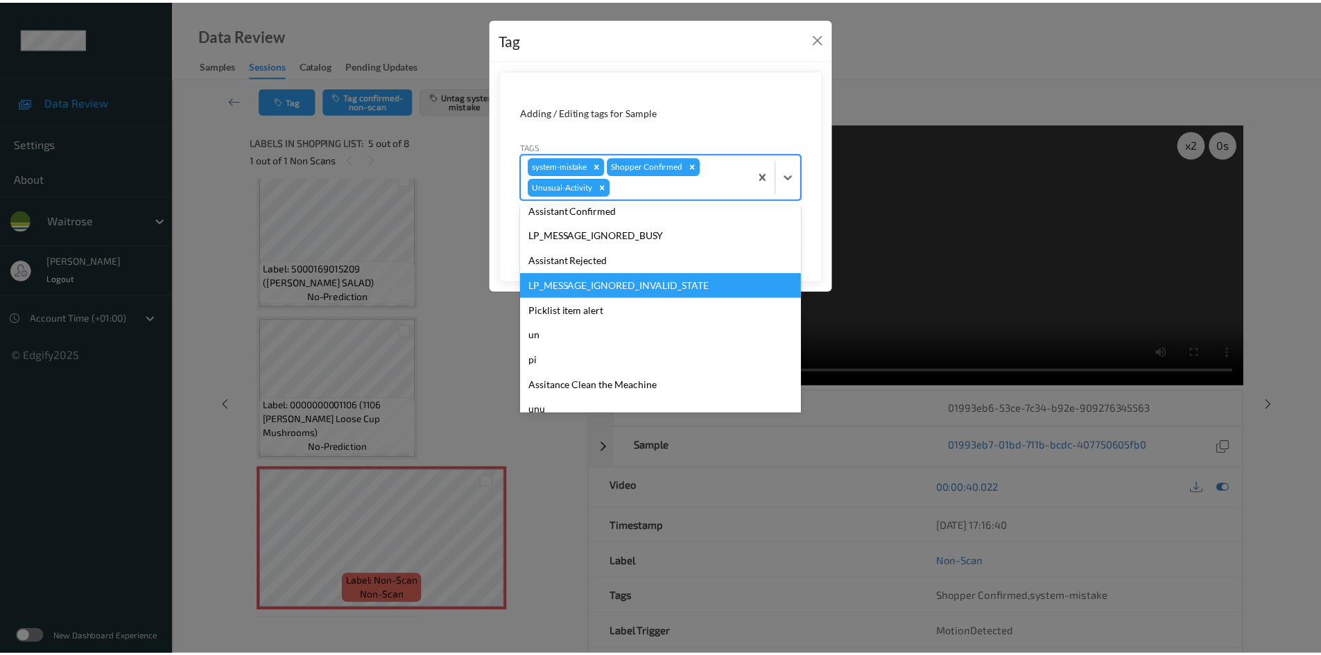
scroll to position [297, 0]
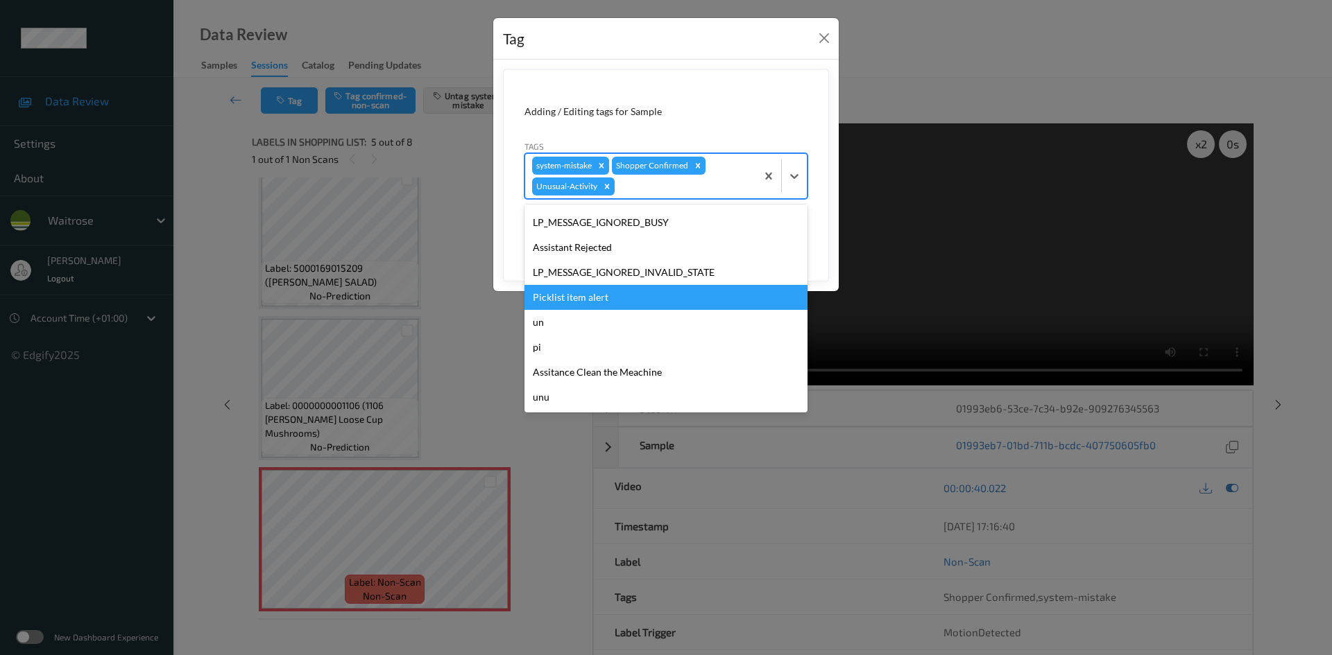
drag, startPoint x: 565, startPoint y: 296, endPoint x: 700, endPoint y: 260, distance: 140.0
click at [567, 296] on div "Picklist item alert" at bounding box center [665, 297] width 283 height 25
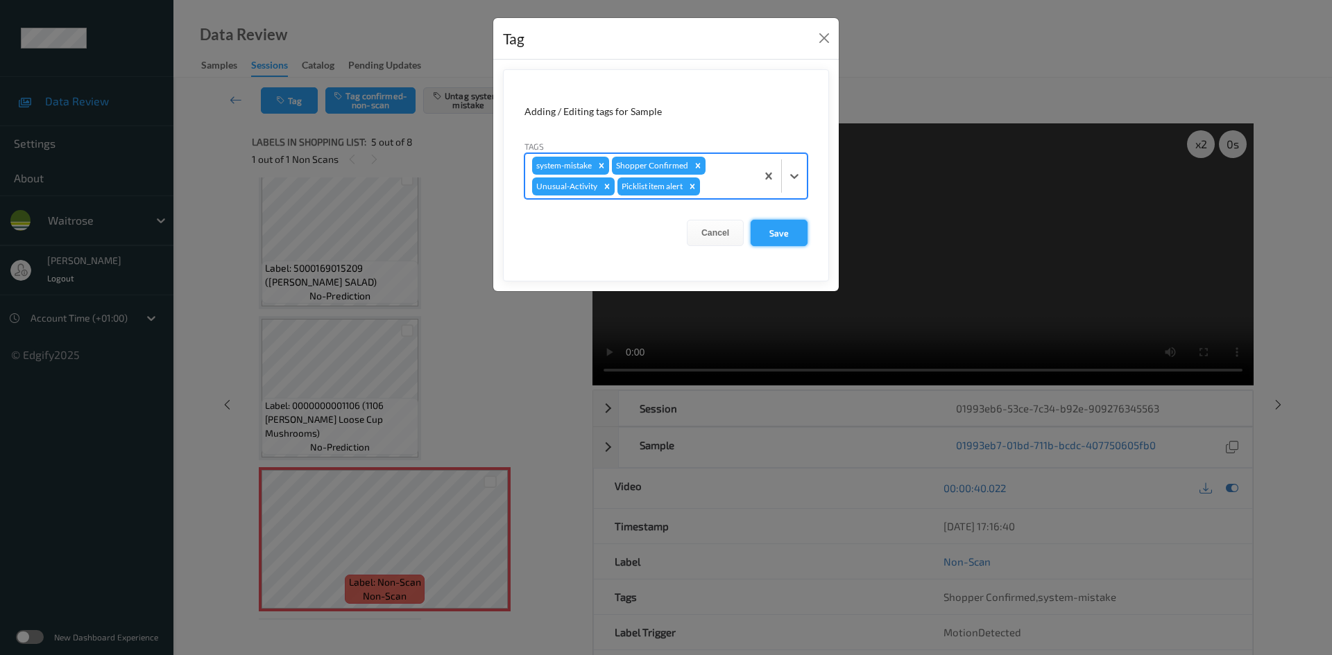
click at [792, 228] on button "Save" at bounding box center [778, 233] width 57 height 26
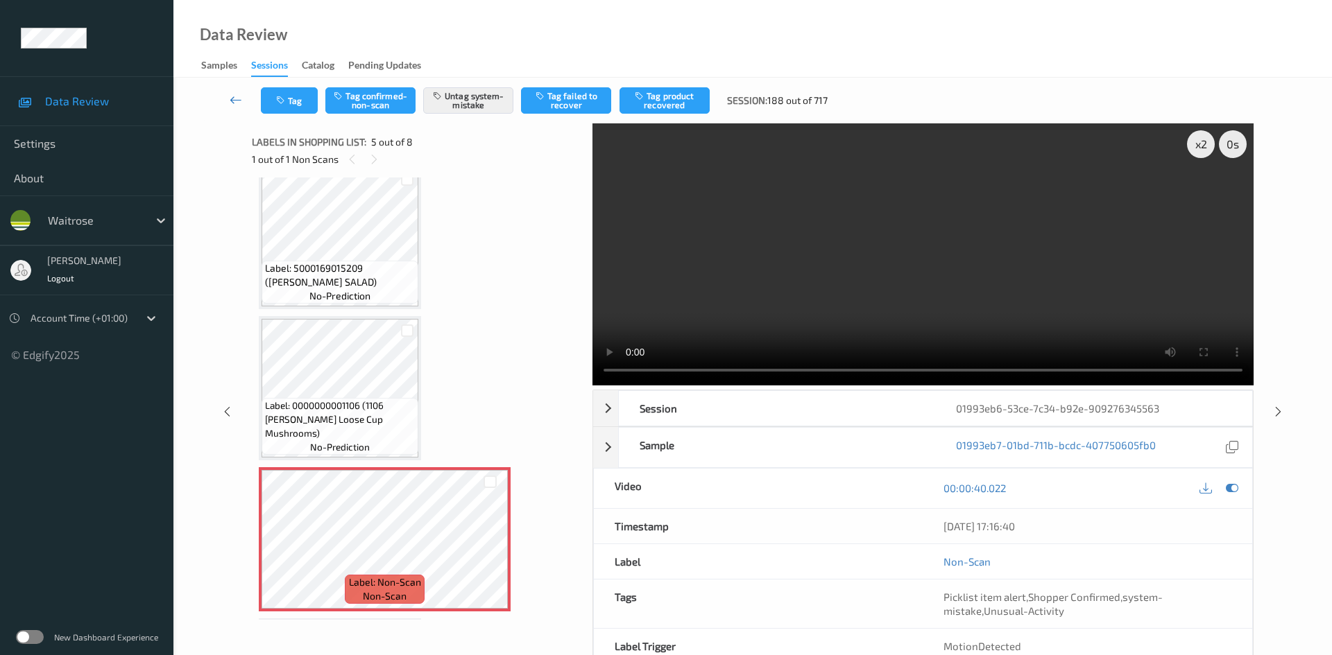
click at [232, 89] on link at bounding box center [236, 100] width 49 height 26
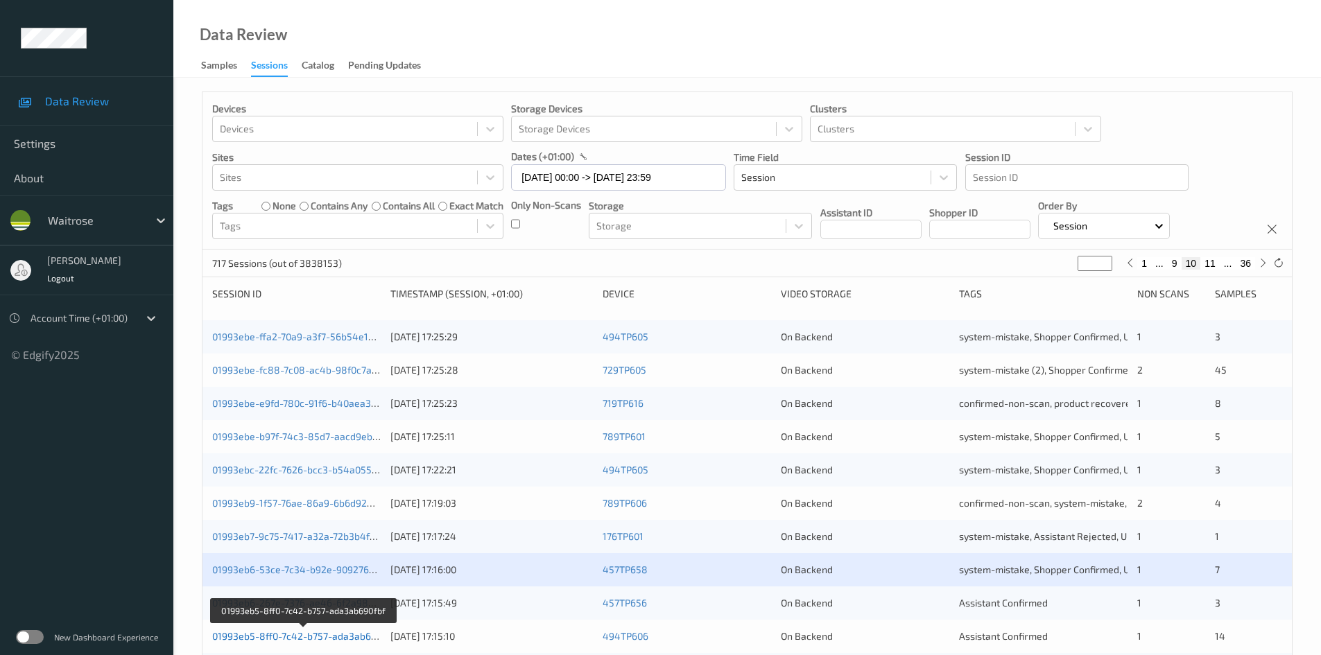
click at [275, 635] on link "01993eb5-8ff0-7c42-b757-ada3ab690fbf" at bounding box center [303, 636] width 182 height 12
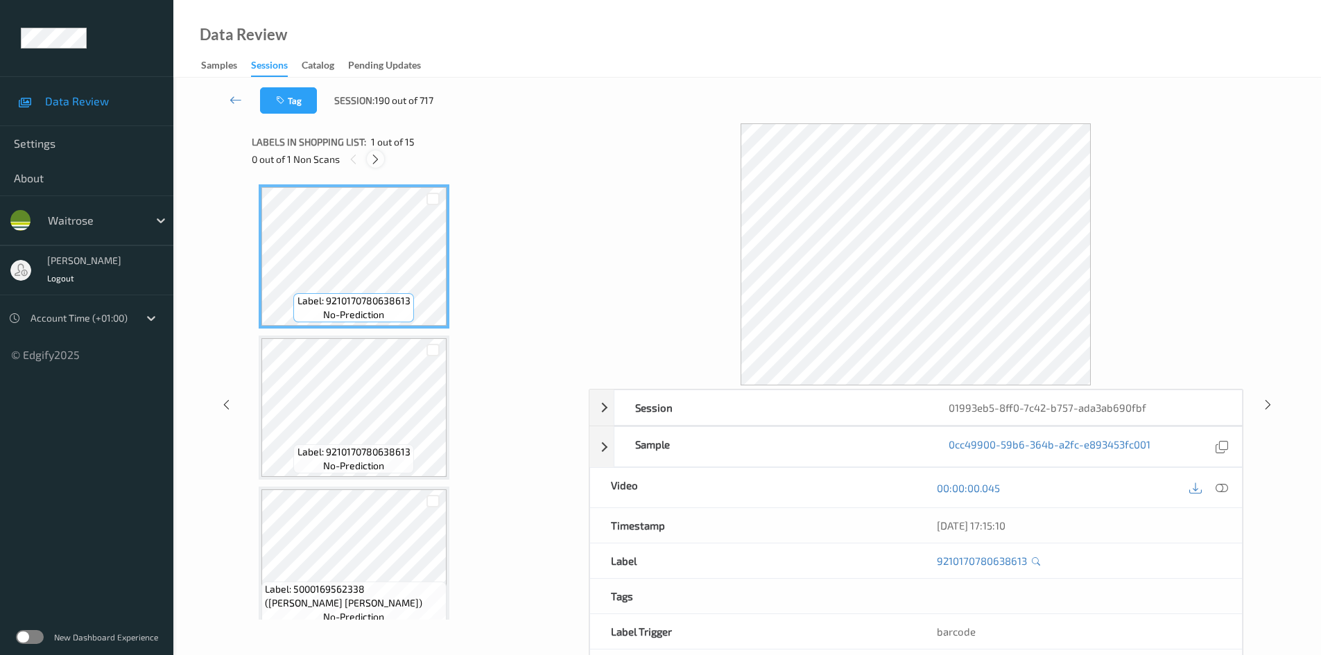
click at [382, 158] on div at bounding box center [375, 158] width 17 height 17
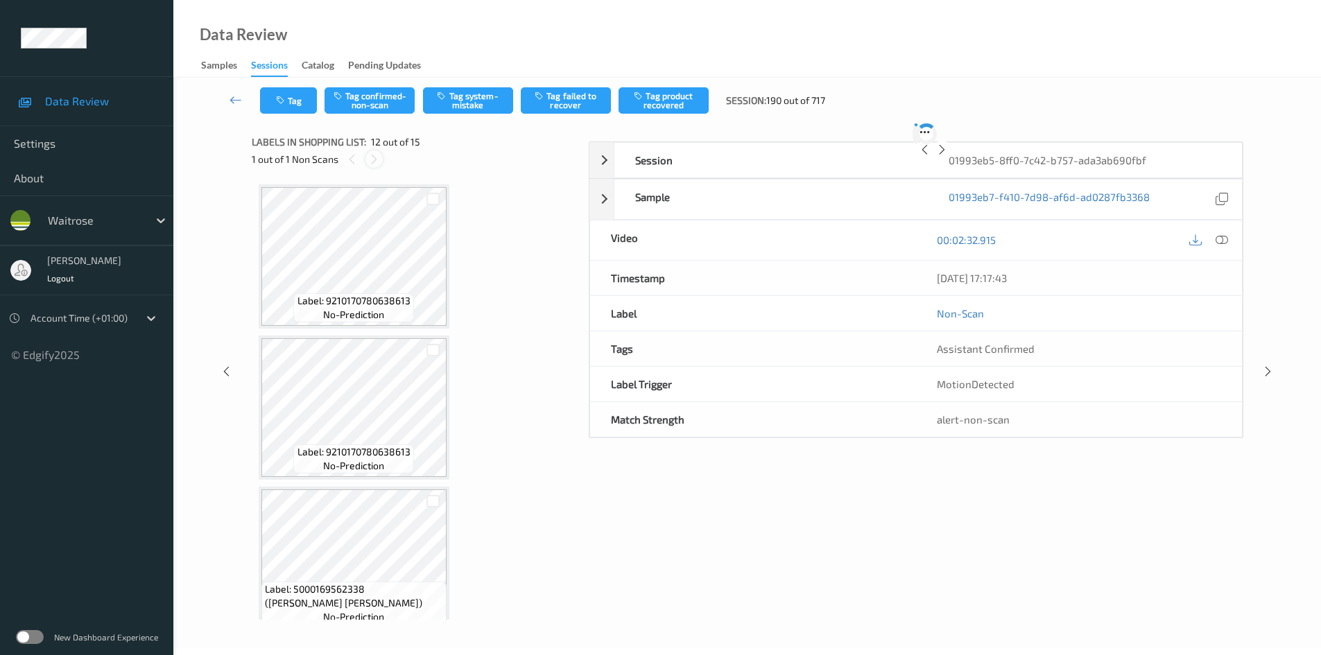
scroll to position [1519, 0]
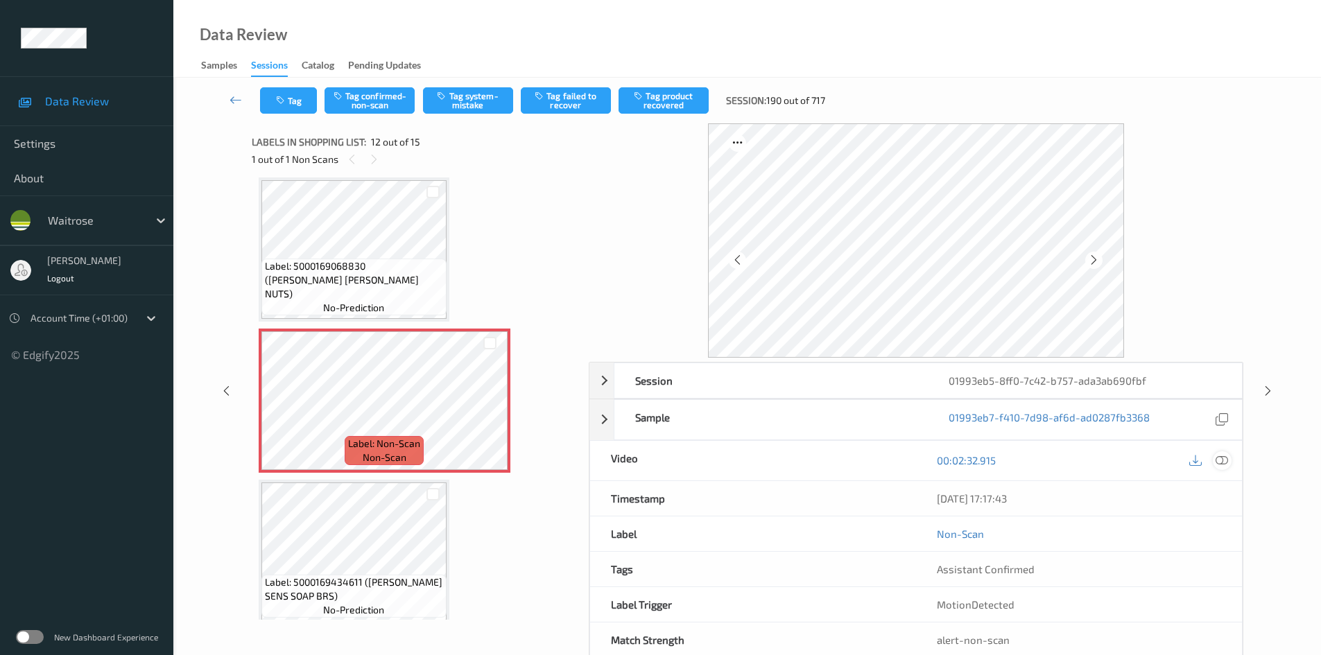
click at [1220, 462] on icon at bounding box center [1222, 460] width 12 height 12
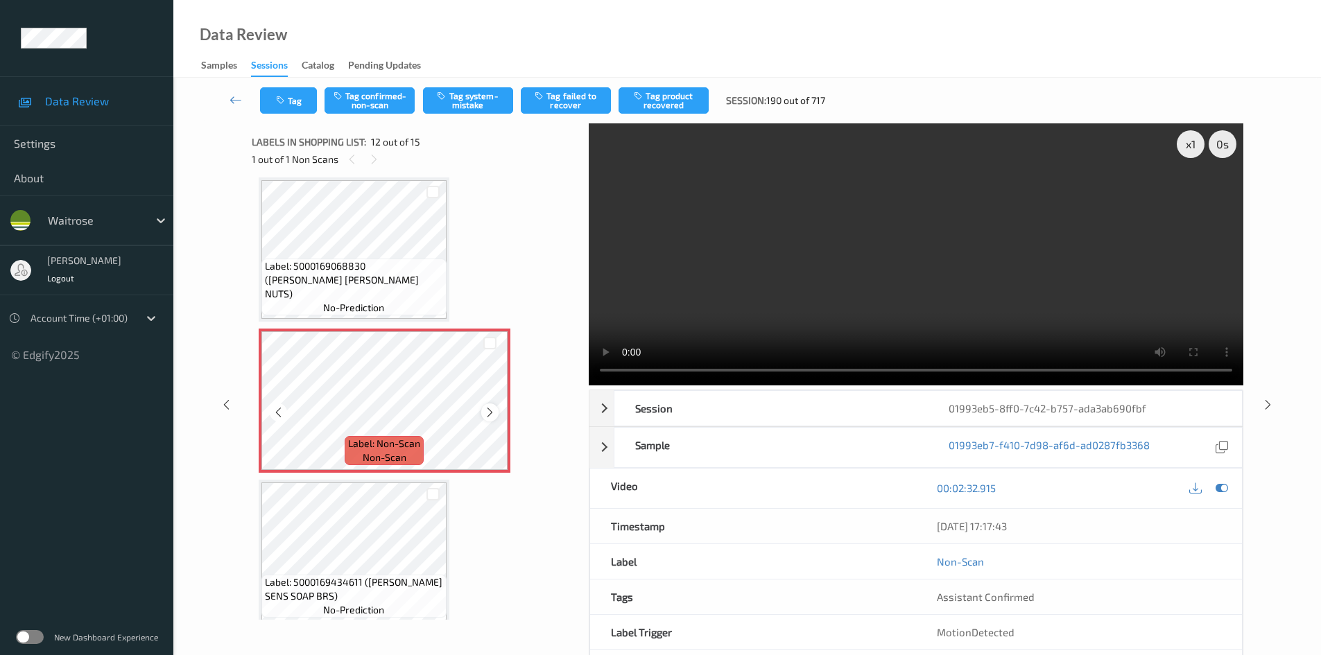
click at [494, 416] on icon at bounding box center [490, 412] width 12 height 12
click at [876, 318] on video at bounding box center [916, 254] width 655 height 262
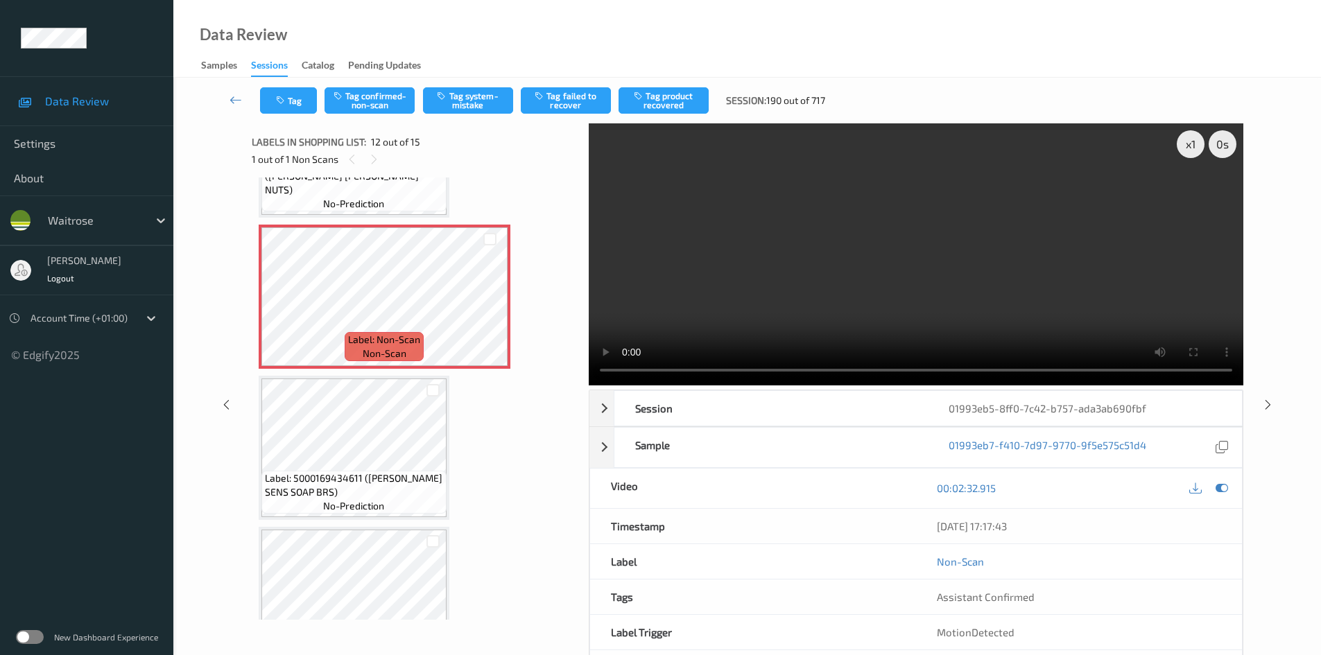
scroll to position [1449, 0]
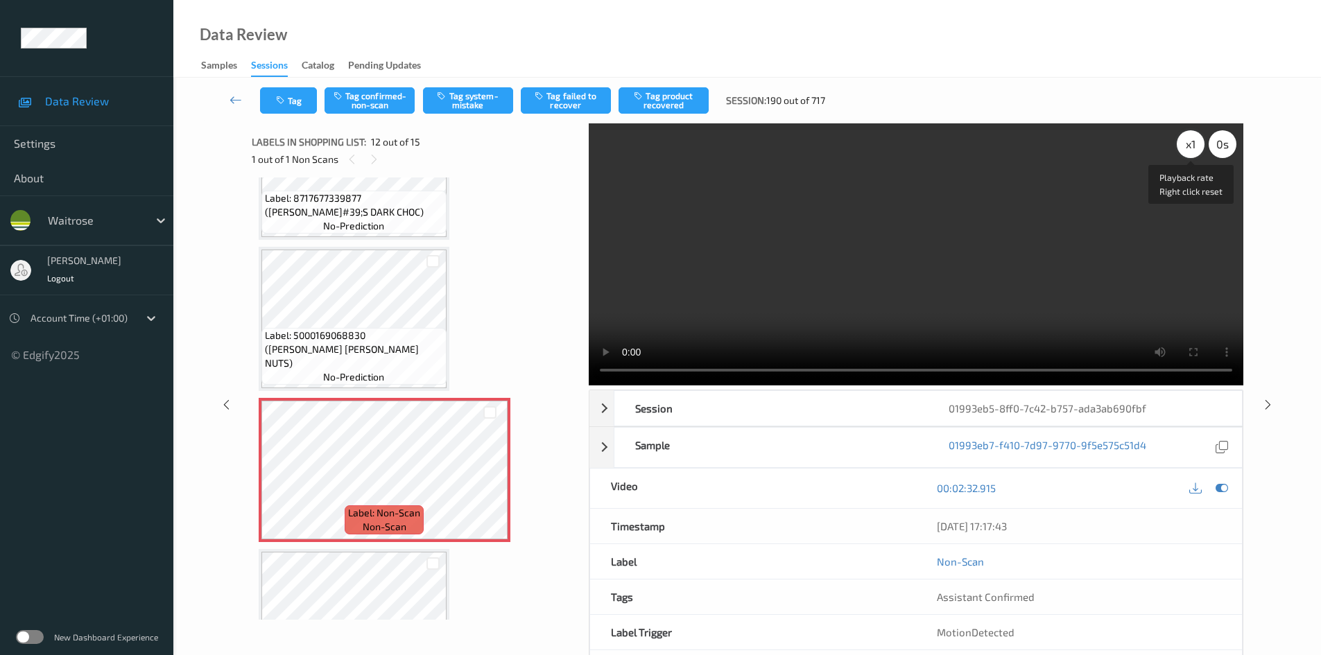
click at [1199, 146] on div "x 1" at bounding box center [1191, 144] width 28 height 28
click at [1200, 144] on div "x 2" at bounding box center [1191, 144] width 28 height 28
click at [1031, 170] on video at bounding box center [916, 254] width 655 height 262
click at [920, 302] on video at bounding box center [916, 254] width 655 height 262
drag, startPoint x: 998, startPoint y: 186, endPoint x: 1029, endPoint y: 183, distance: 31.3
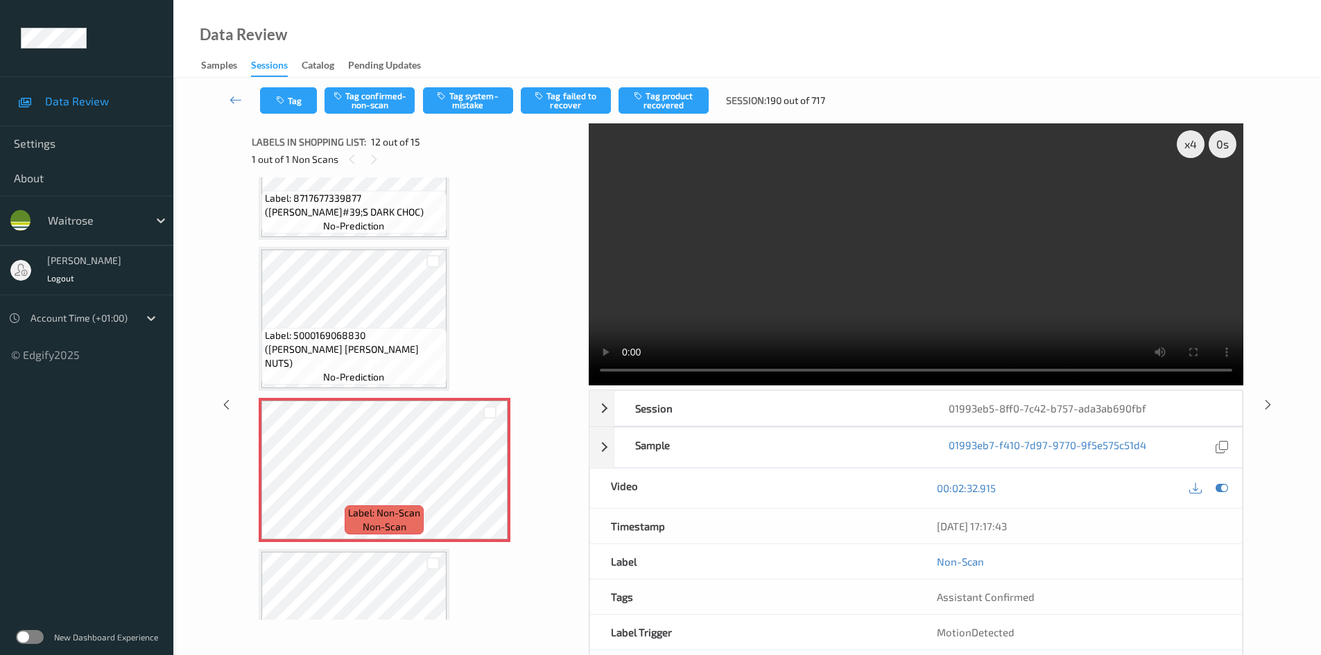
click at [1006, 186] on video at bounding box center [916, 254] width 655 height 262
click at [1188, 144] on div "x 4" at bounding box center [1191, 144] width 28 height 28
click at [1188, 144] on div "x 8" at bounding box center [1191, 144] width 28 height 28
click at [1188, 144] on div "x 1" at bounding box center [1191, 144] width 28 height 28
click at [687, 277] on video at bounding box center [916, 254] width 655 height 262
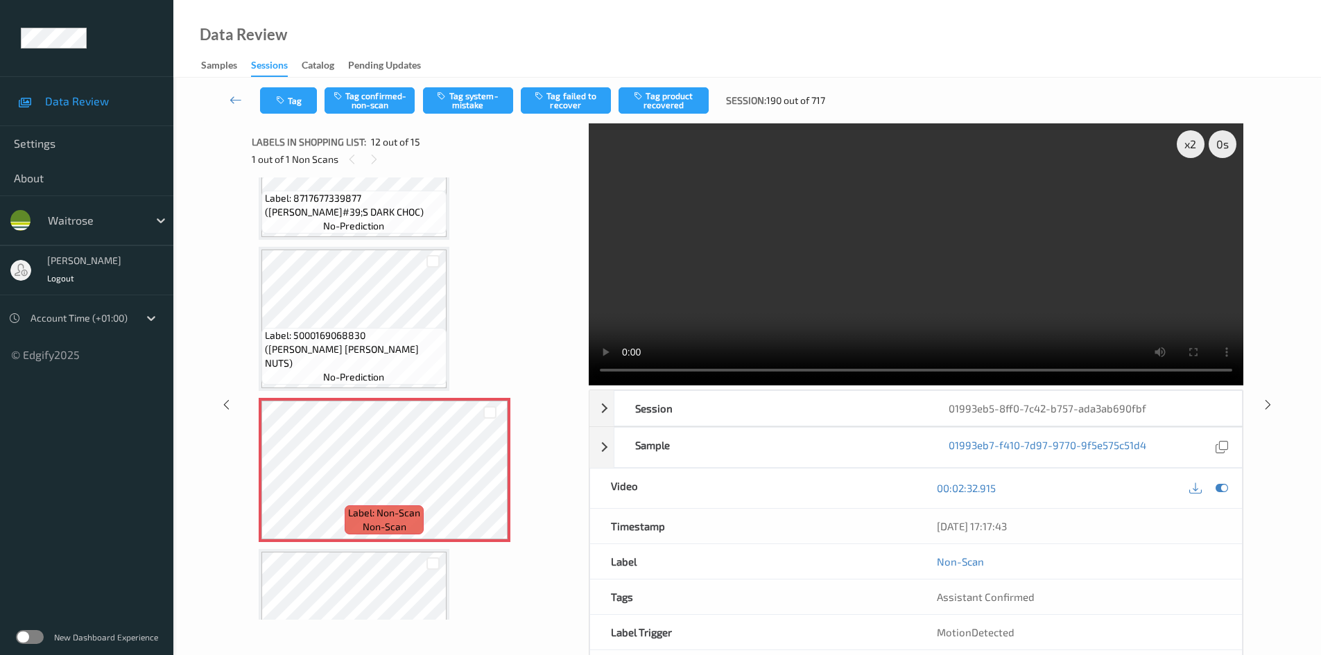
click at [846, 249] on video at bounding box center [916, 254] width 655 height 262
click at [849, 247] on video at bounding box center [916, 254] width 655 height 262
click at [908, 282] on video at bounding box center [916, 254] width 655 height 262
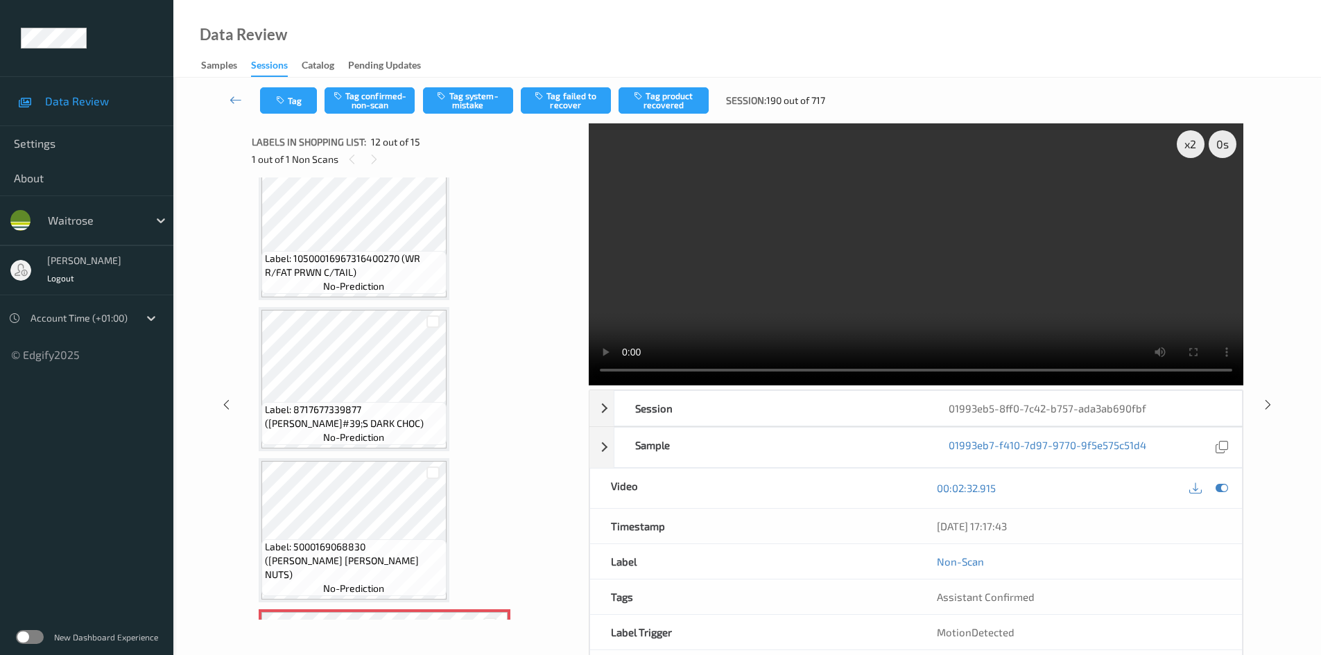
scroll to position [1241, 0]
click at [727, 293] on video at bounding box center [916, 254] width 655 height 262
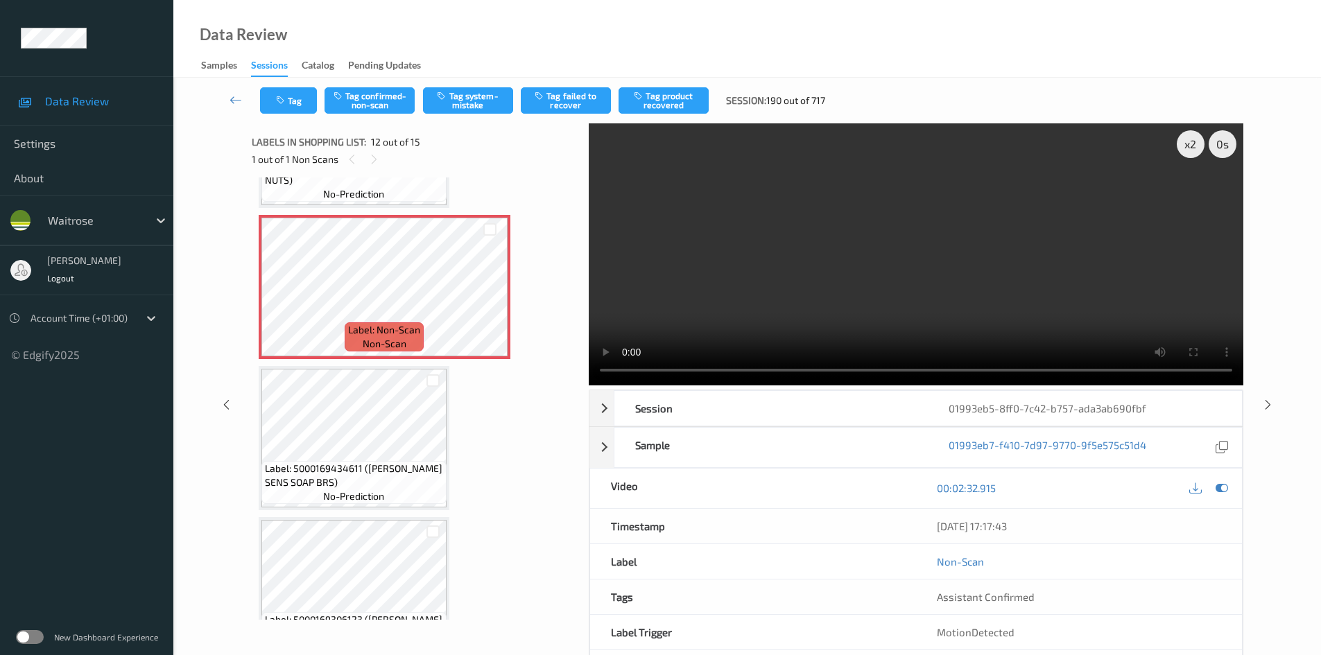
scroll to position [1658, 0]
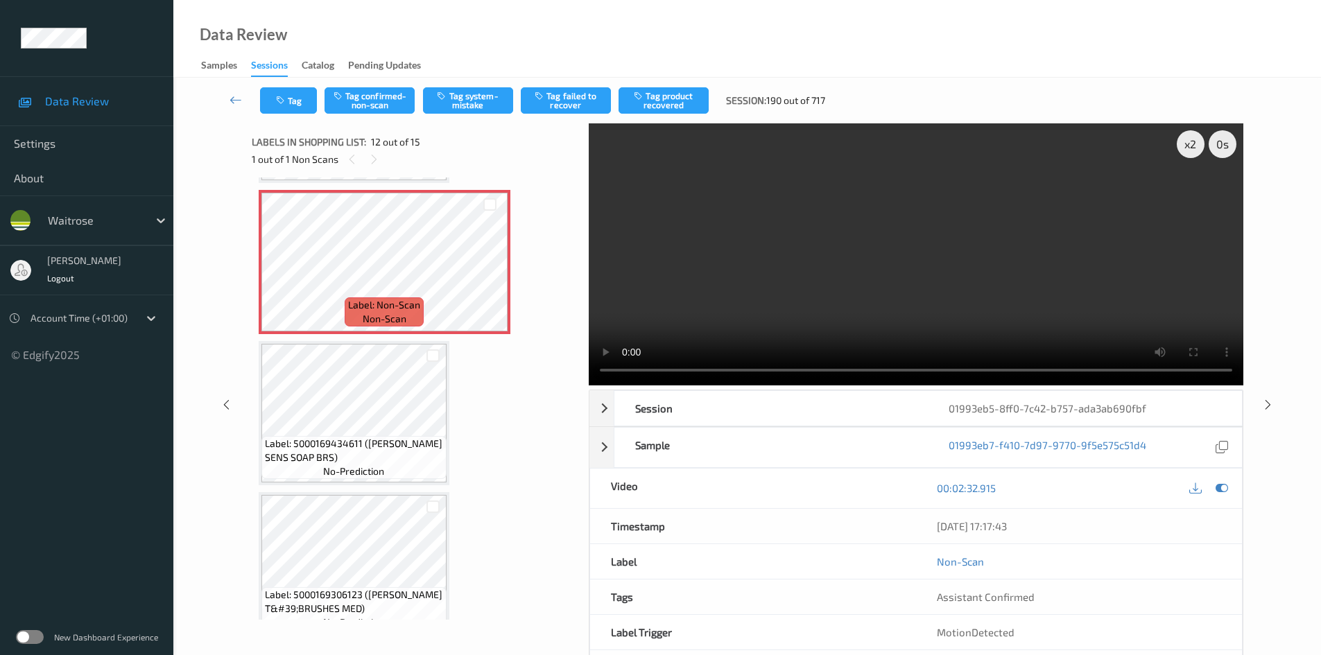
click at [662, 265] on video at bounding box center [916, 254] width 655 height 262
click at [888, 289] on video at bounding box center [916, 254] width 655 height 262
click at [1199, 137] on div "x 2" at bounding box center [1191, 144] width 28 height 28
click at [1194, 144] on div "x 4" at bounding box center [1191, 144] width 28 height 28
click at [1194, 144] on div "x 8" at bounding box center [1191, 144] width 28 height 28
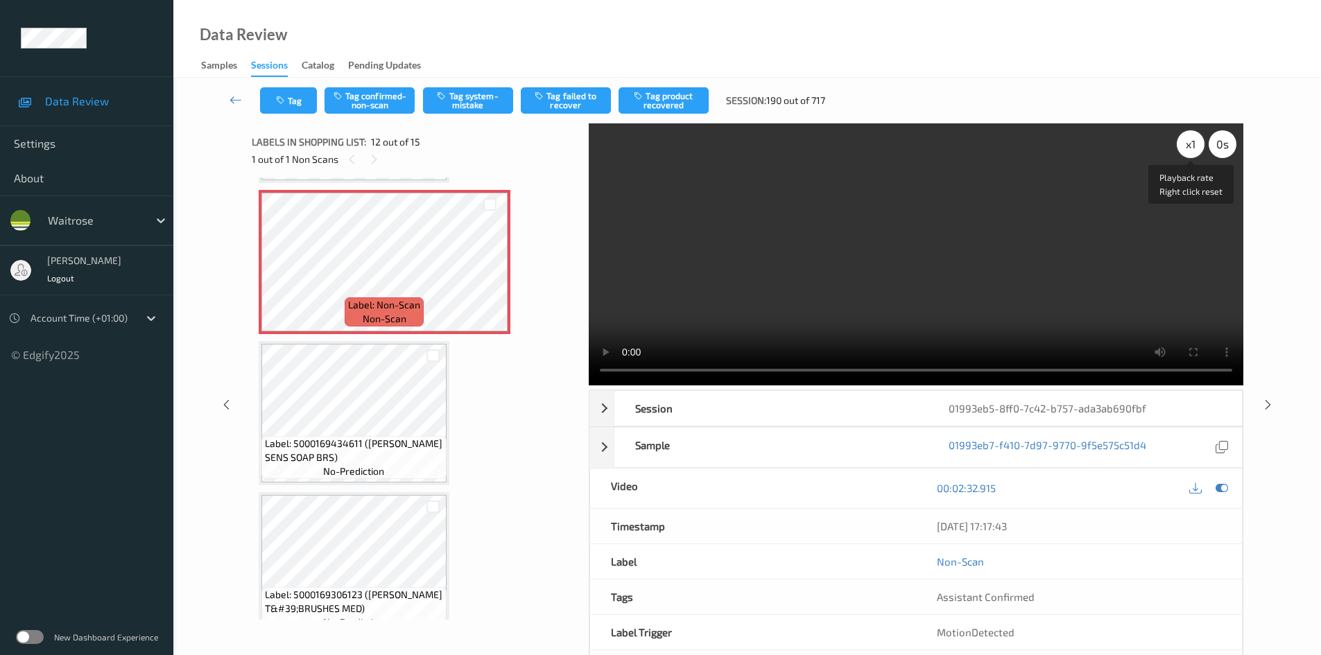
click at [1194, 144] on div "x 1" at bounding box center [1191, 144] width 28 height 28
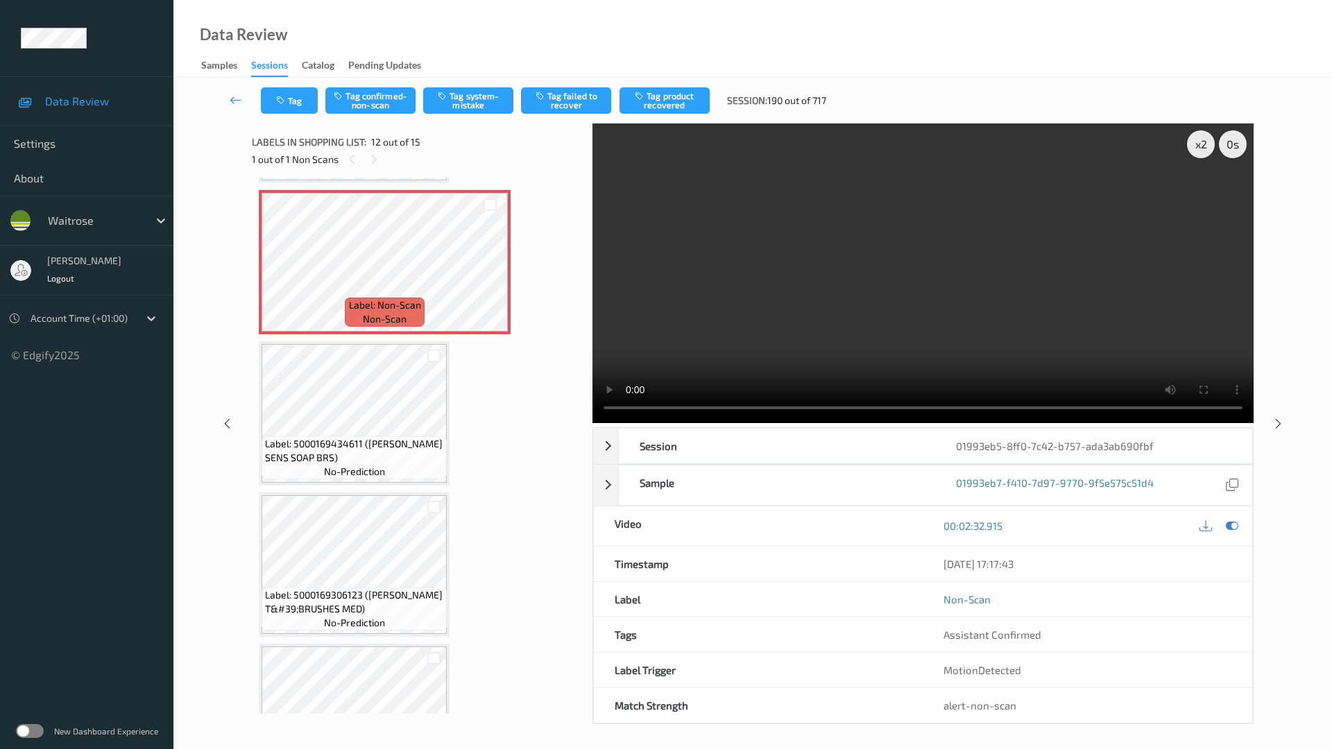
click at [592, 423] on video at bounding box center [922, 273] width 661 height 300
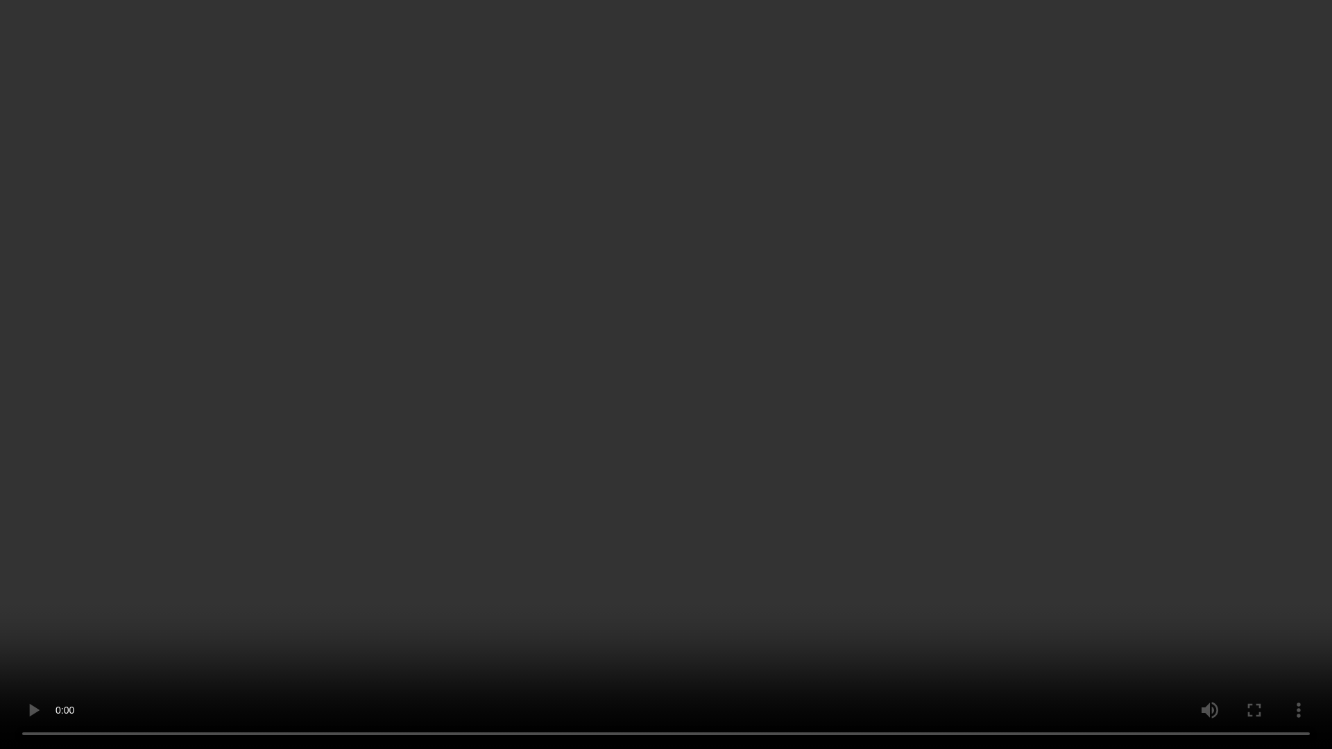
click at [764, 655] on video at bounding box center [666, 374] width 1332 height 749
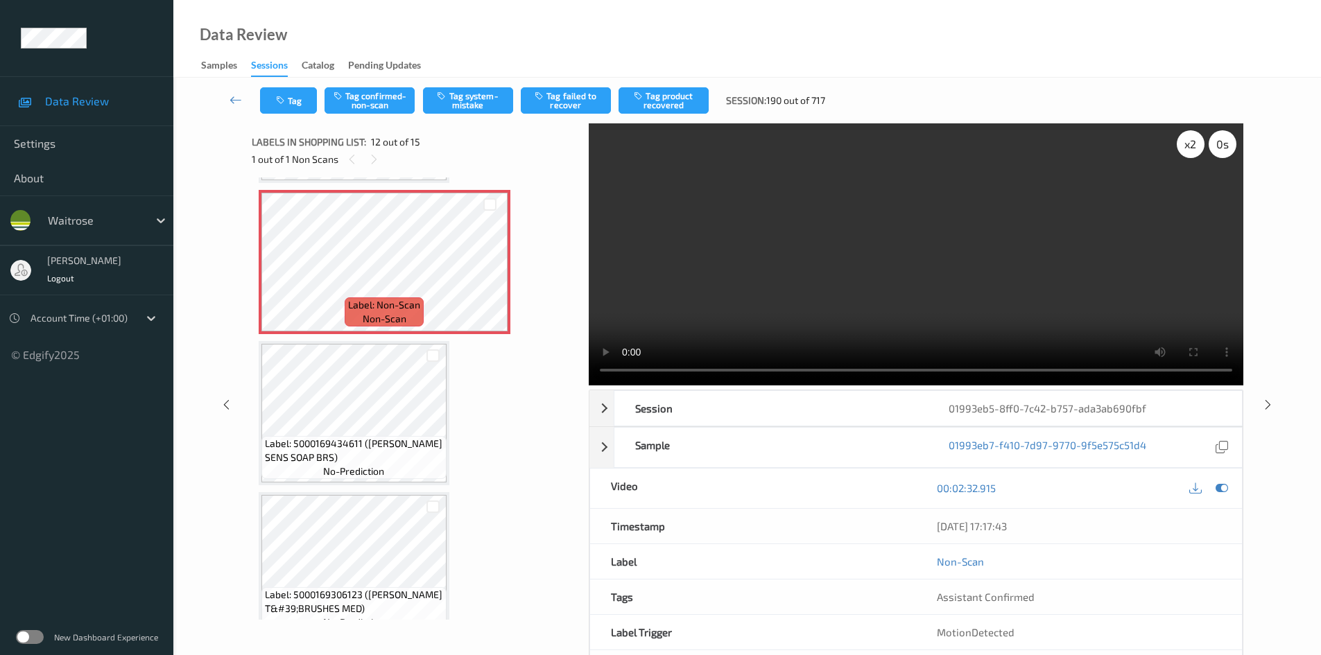
click at [1205, 135] on div "x 2 0 s Seek offset Right click reset" at bounding box center [1207, 144] width 60 height 28
click at [1196, 144] on div "x 2" at bounding box center [1191, 144] width 28 height 28
click at [1194, 148] on div "x 4" at bounding box center [1191, 144] width 28 height 28
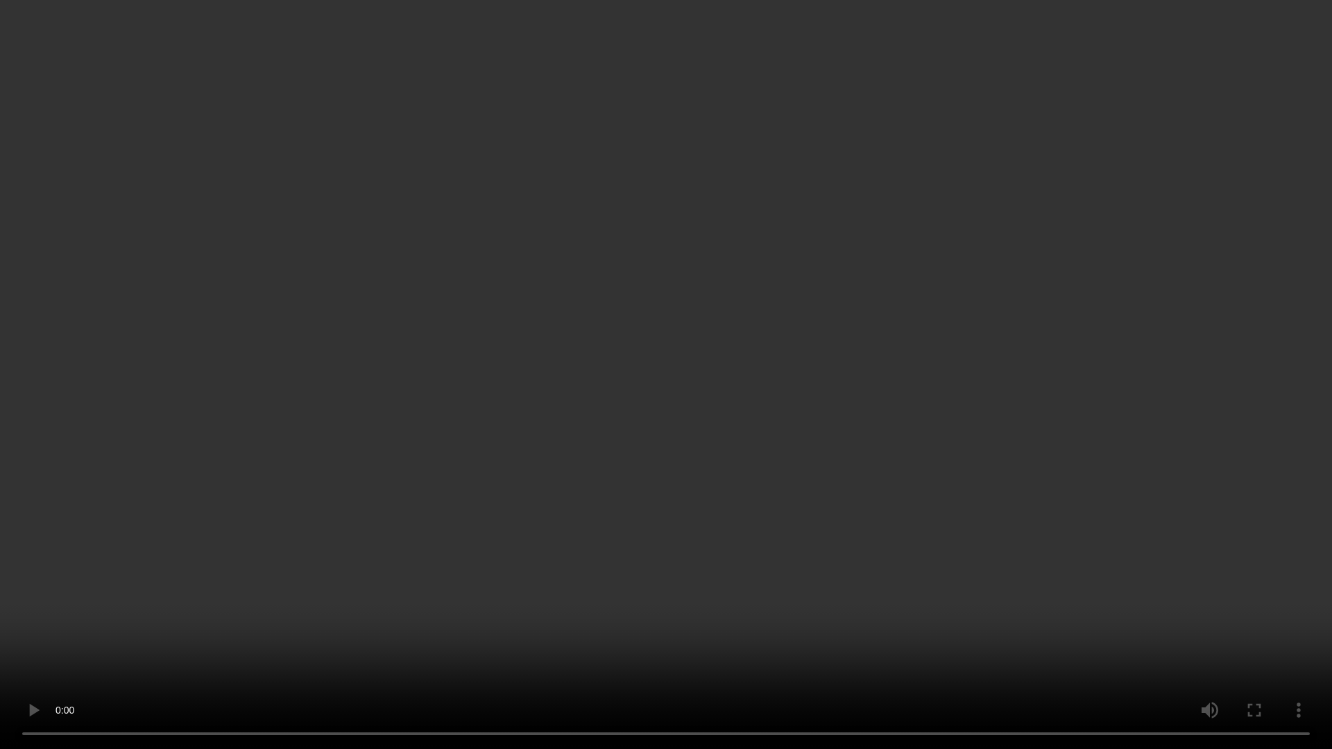
click at [1016, 475] on video at bounding box center [666, 374] width 1332 height 749
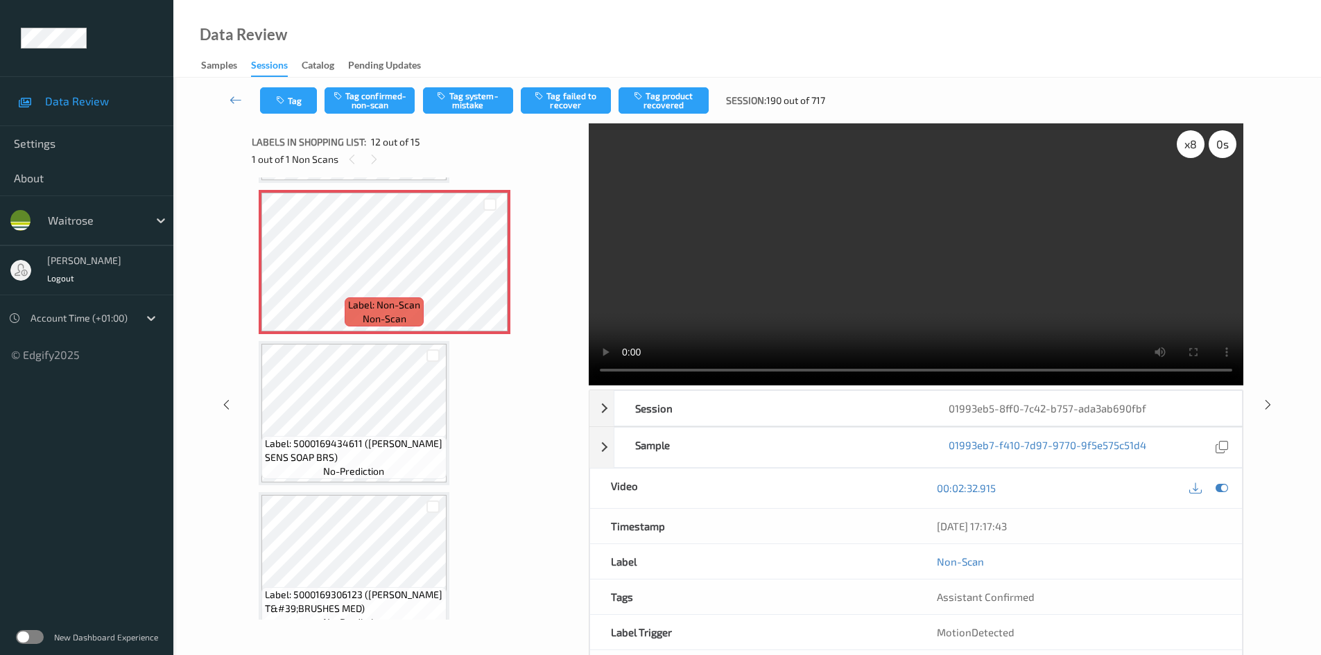
click at [1207, 148] on div "x 8 0 s" at bounding box center [1207, 144] width 60 height 28
click at [1196, 150] on div "x 8" at bounding box center [1191, 144] width 28 height 28
click at [1196, 150] on div "x 1" at bounding box center [1191, 144] width 28 height 28
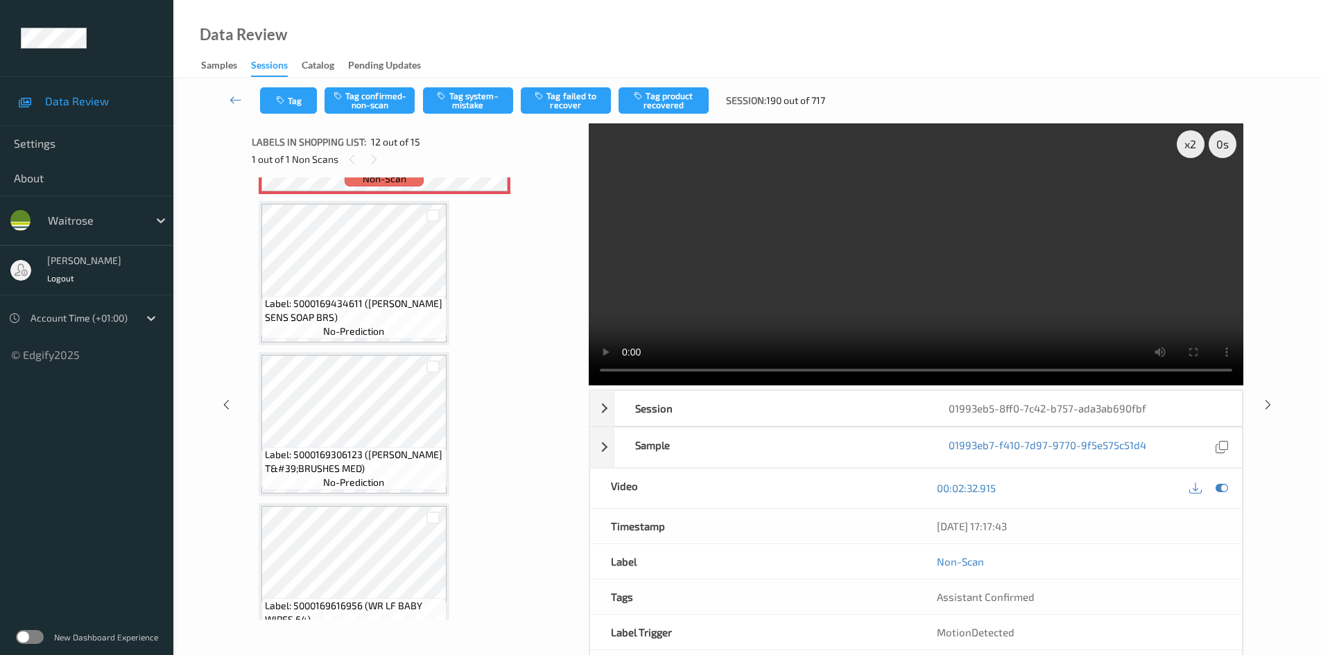
scroll to position [1832, 0]
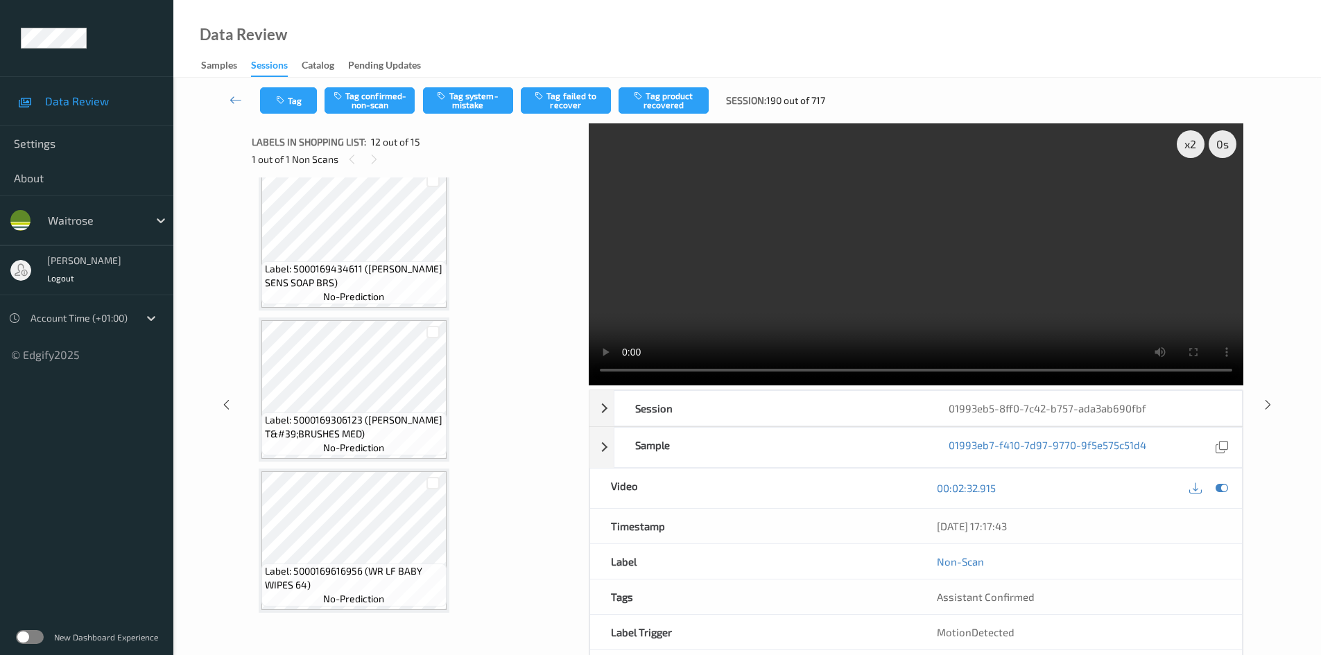
click at [1013, 291] on video at bounding box center [916, 254] width 655 height 262
click at [1188, 141] on div "x 2" at bounding box center [1191, 144] width 28 height 28
click at [1199, 145] on div "x 4" at bounding box center [1191, 144] width 28 height 28
click at [1031, 231] on video at bounding box center [916, 254] width 655 height 262
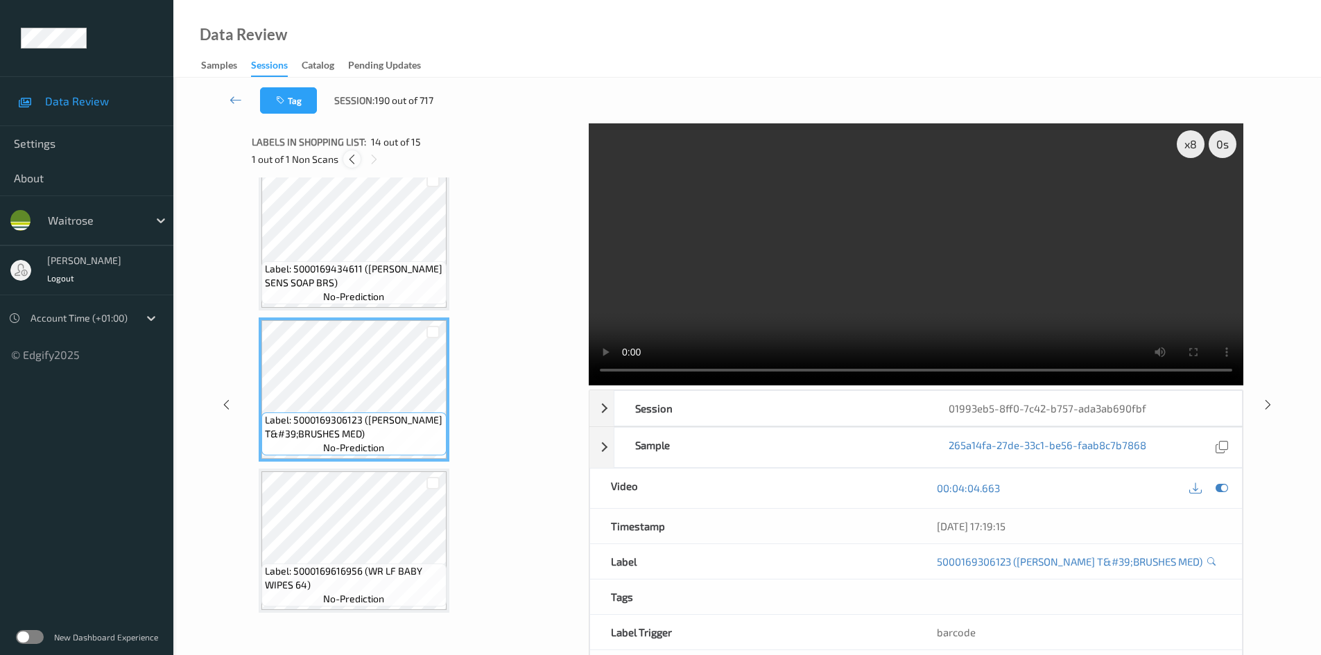
click at [353, 157] on icon at bounding box center [352, 159] width 12 height 12
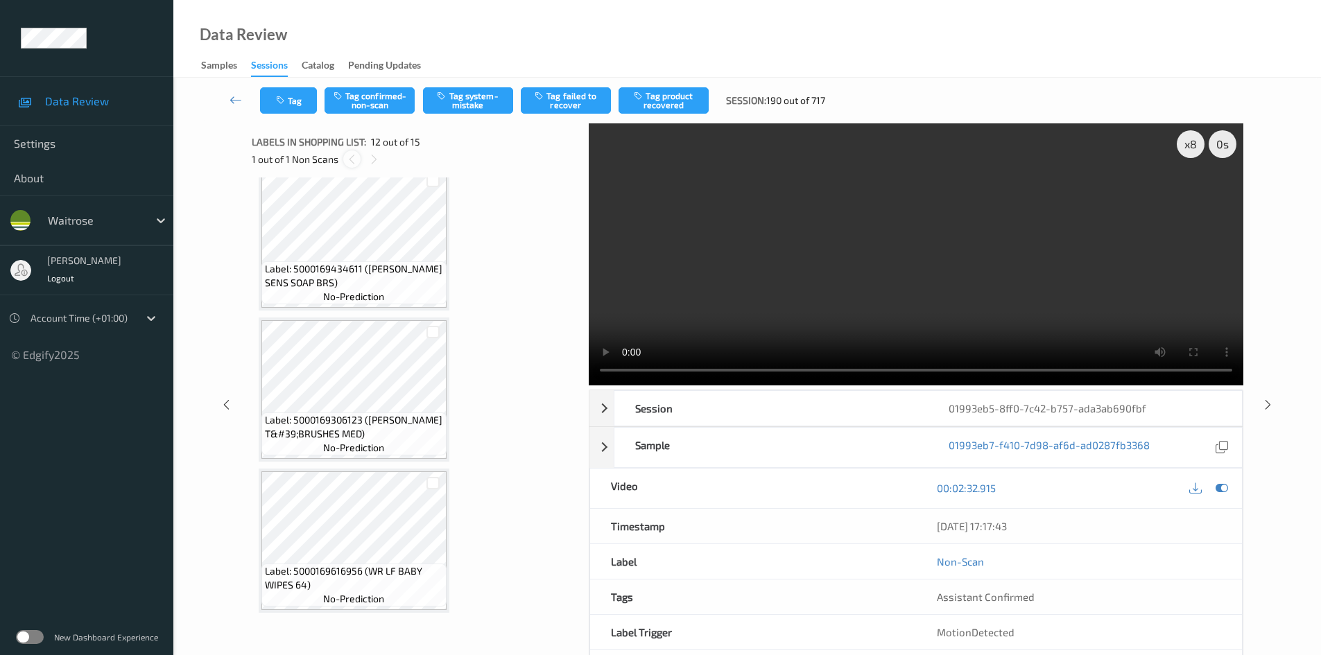
scroll to position [1519, 0]
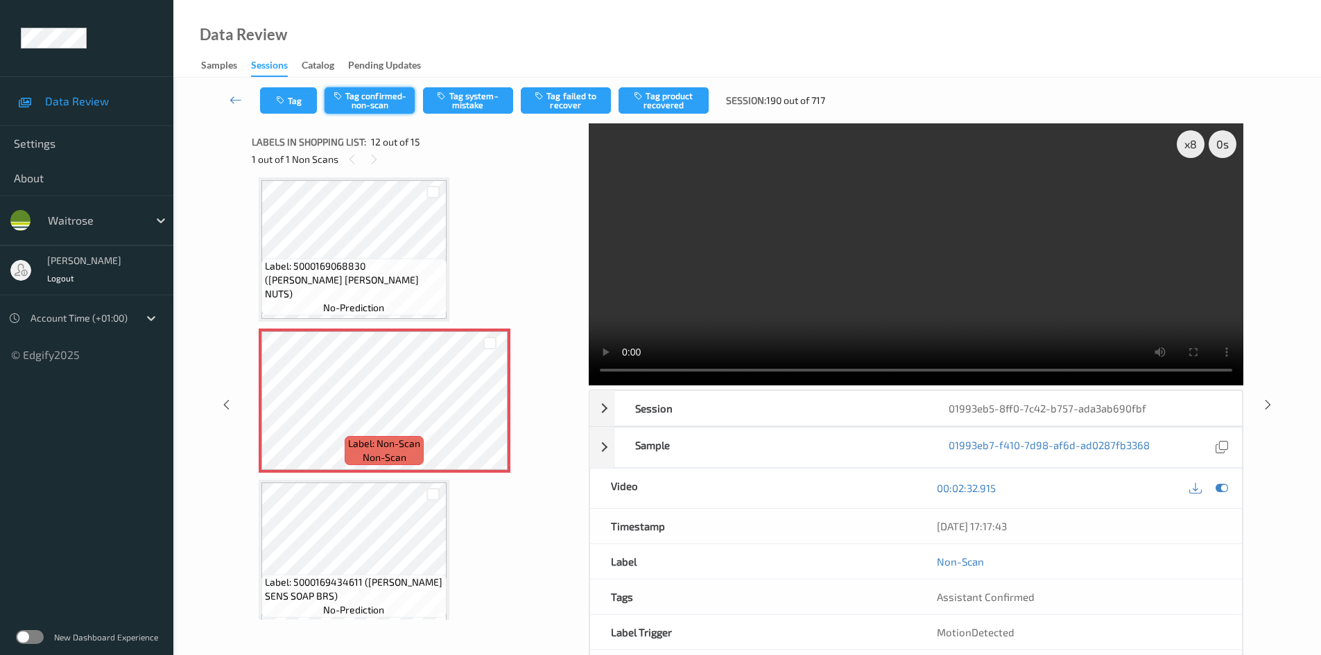
click at [371, 97] on button "Tag confirmed-non-scan" at bounding box center [370, 100] width 90 height 26
click at [351, 101] on button "Tag confirmed-non-scan" at bounding box center [370, 100] width 90 height 26
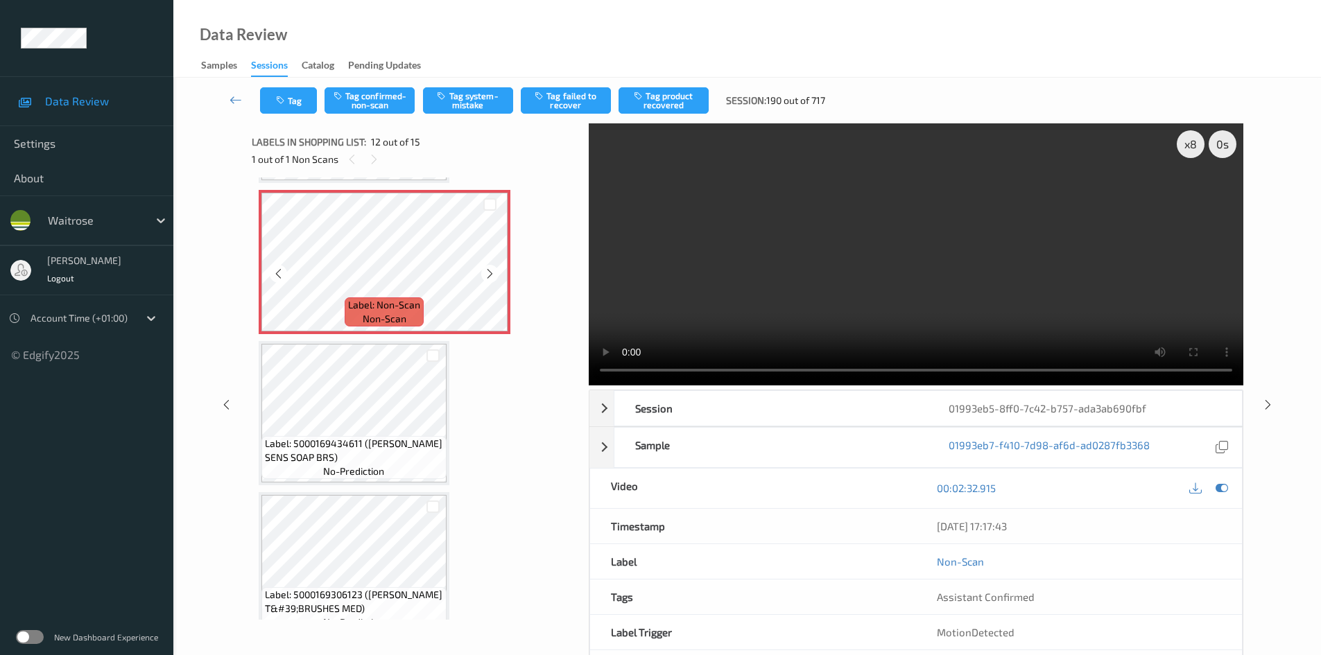
scroll to position [1727, 0]
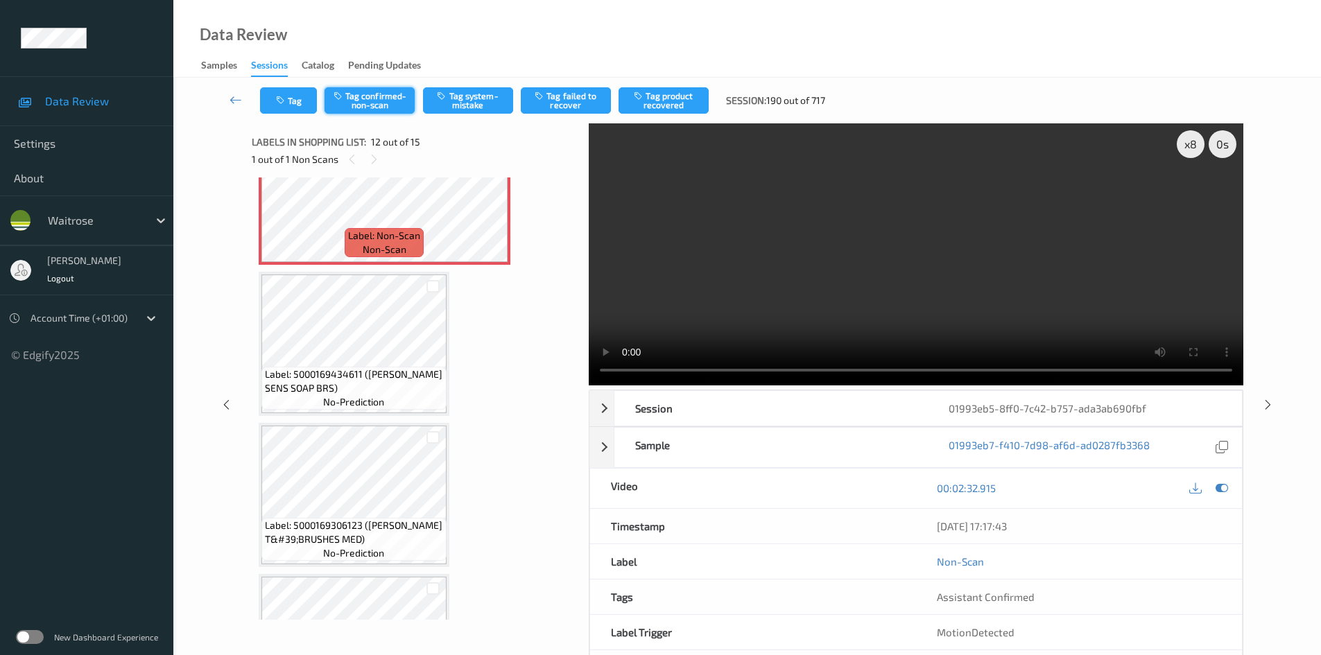
click at [381, 91] on button "Tag confirmed-non-scan" at bounding box center [370, 100] width 90 height 26
click at [391, 107] on button "Tag confirmed-non-scan" at bounding box center [370, 100] width 90 height 26
click at [388, 101] on div "Tag Tag confirmed-non-scan Tag system-mistake Tag failed to recover Tag product…" at bounding box center [747, 101] width 1091 height 46
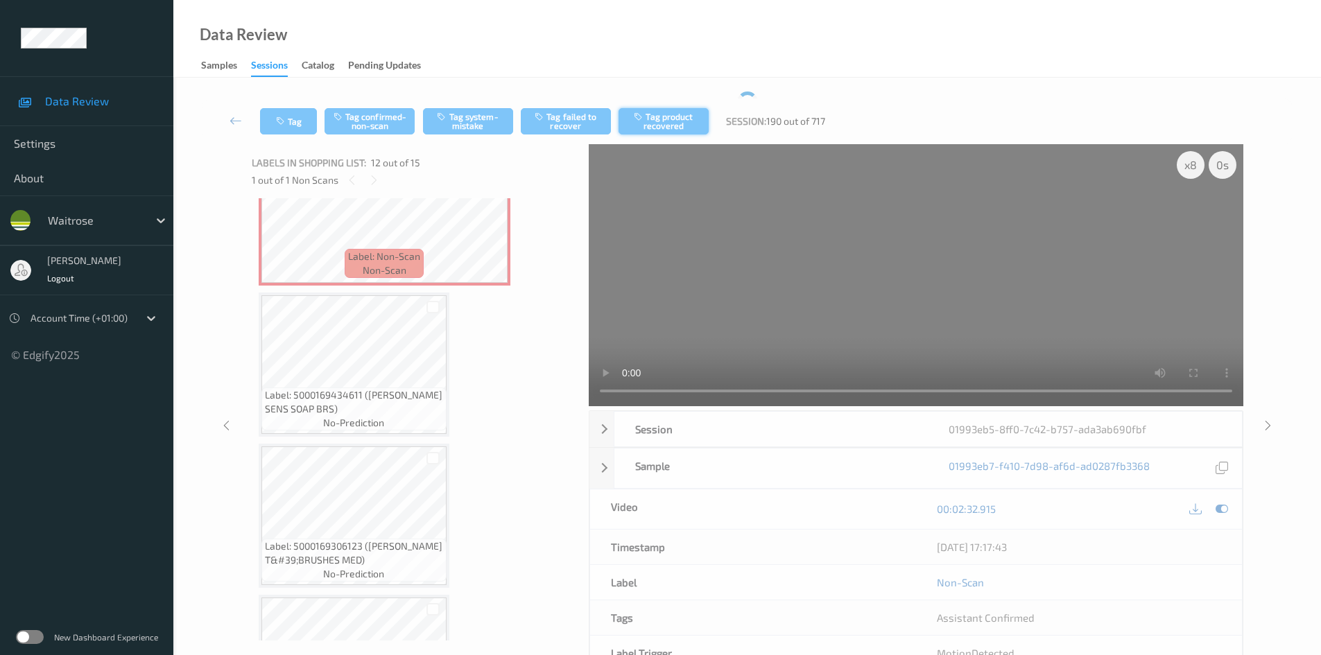
click at [679, 108] on button "Tag product recovered" at bounding box center [664, 121] width 90 height 26
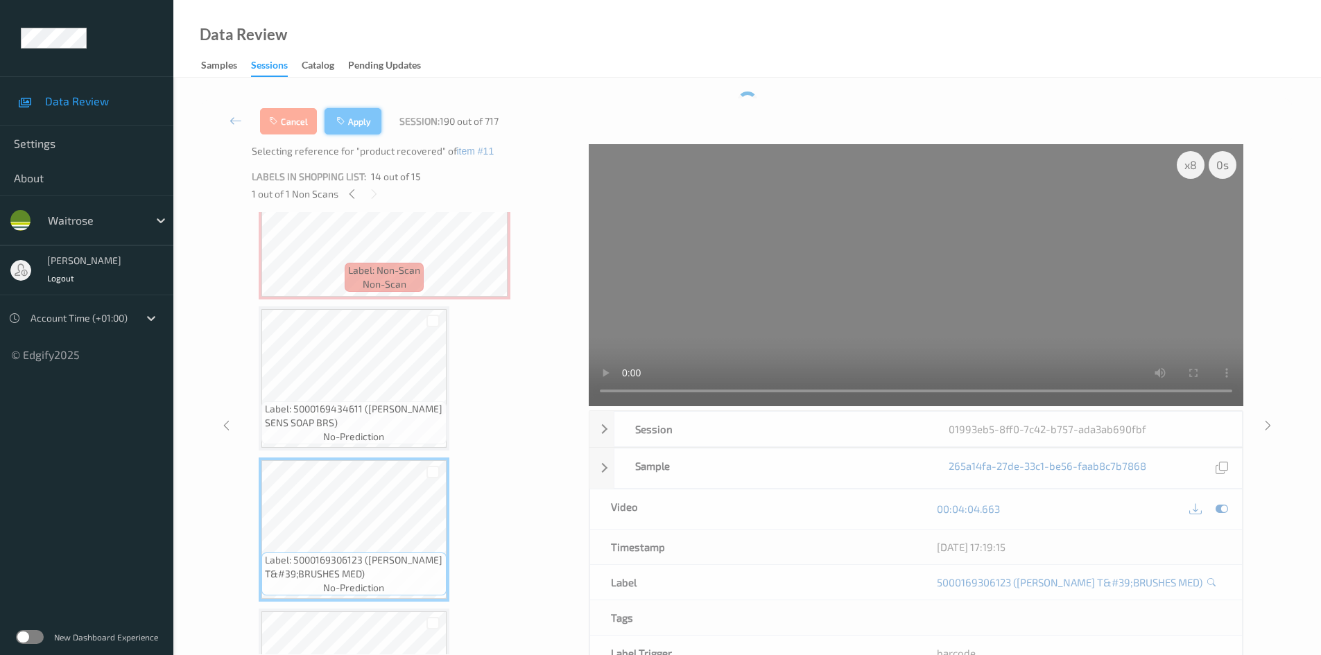
click at [354, 117] on button "Apply" at bounding box center [353, 121] width 57 height 26
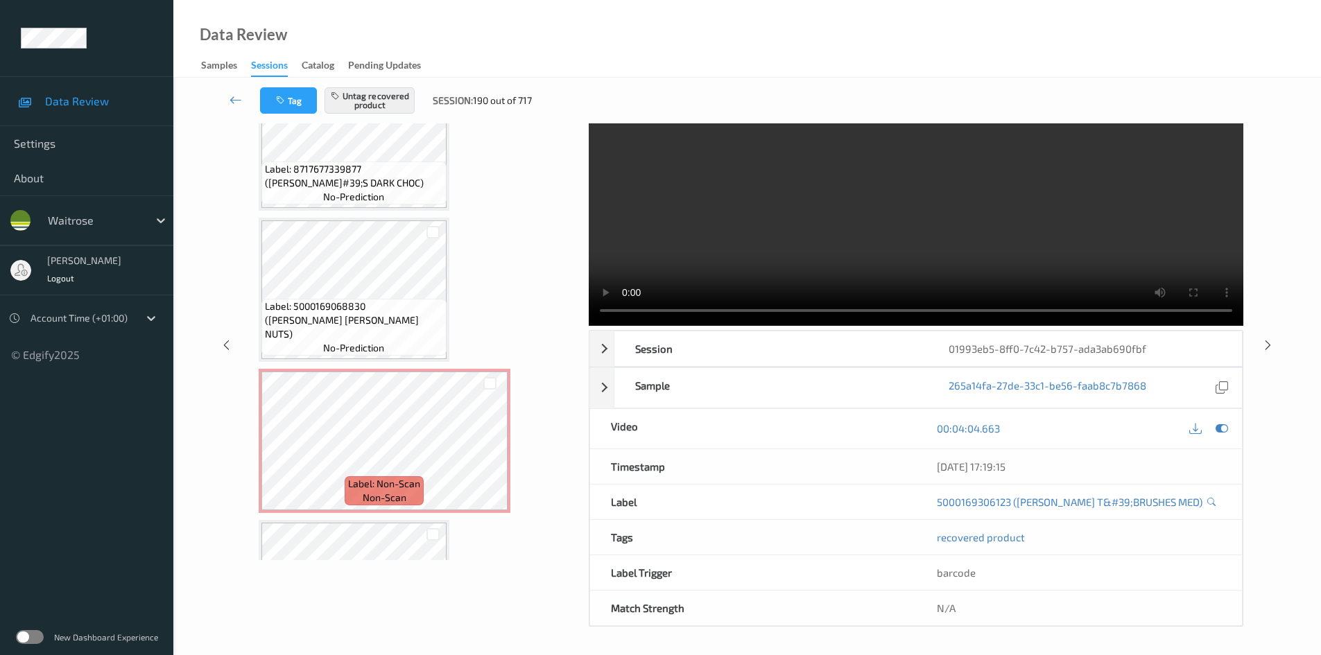
scroll to position [1380, 0]
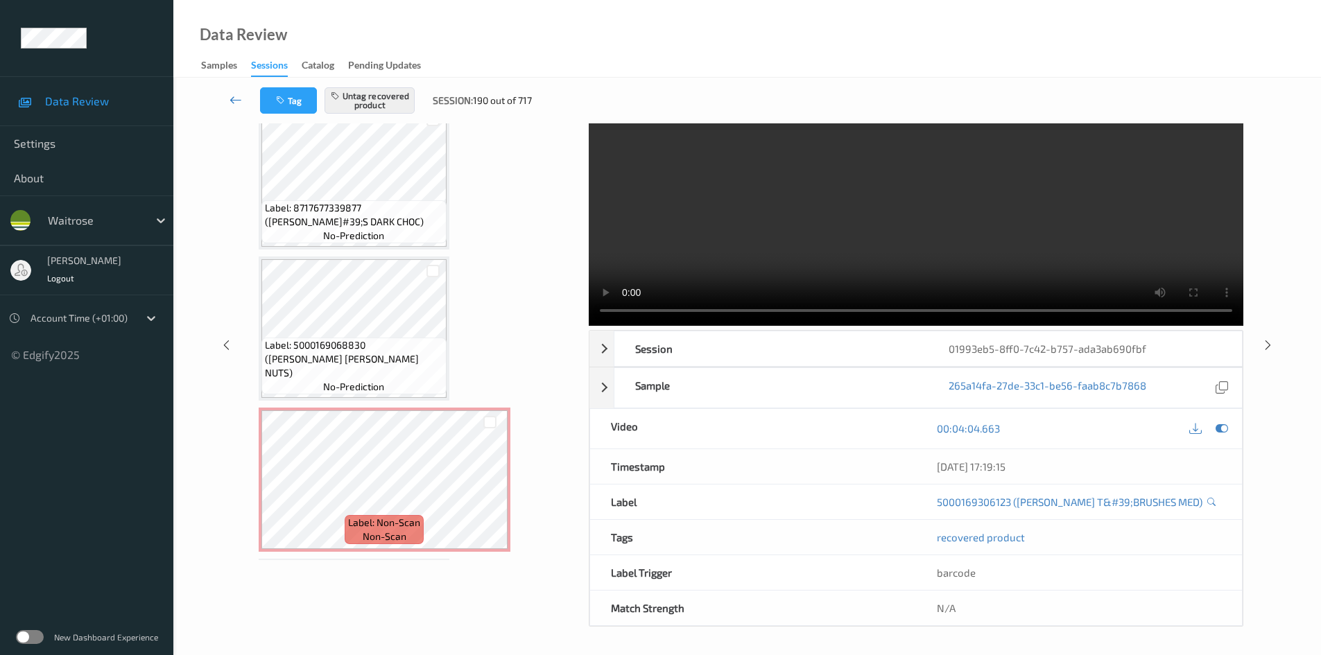
click at [231, 96] on icon at bounding box center [236, 100] width 12 height 14
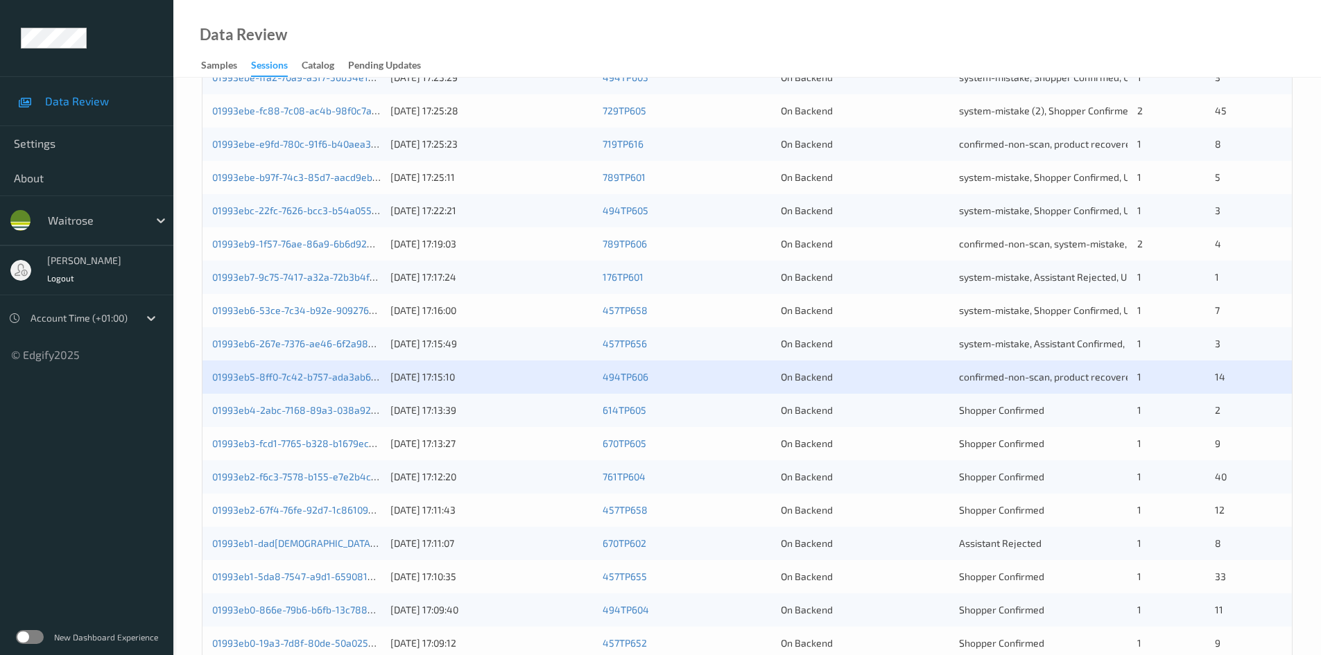
scroll to position [277, 0]
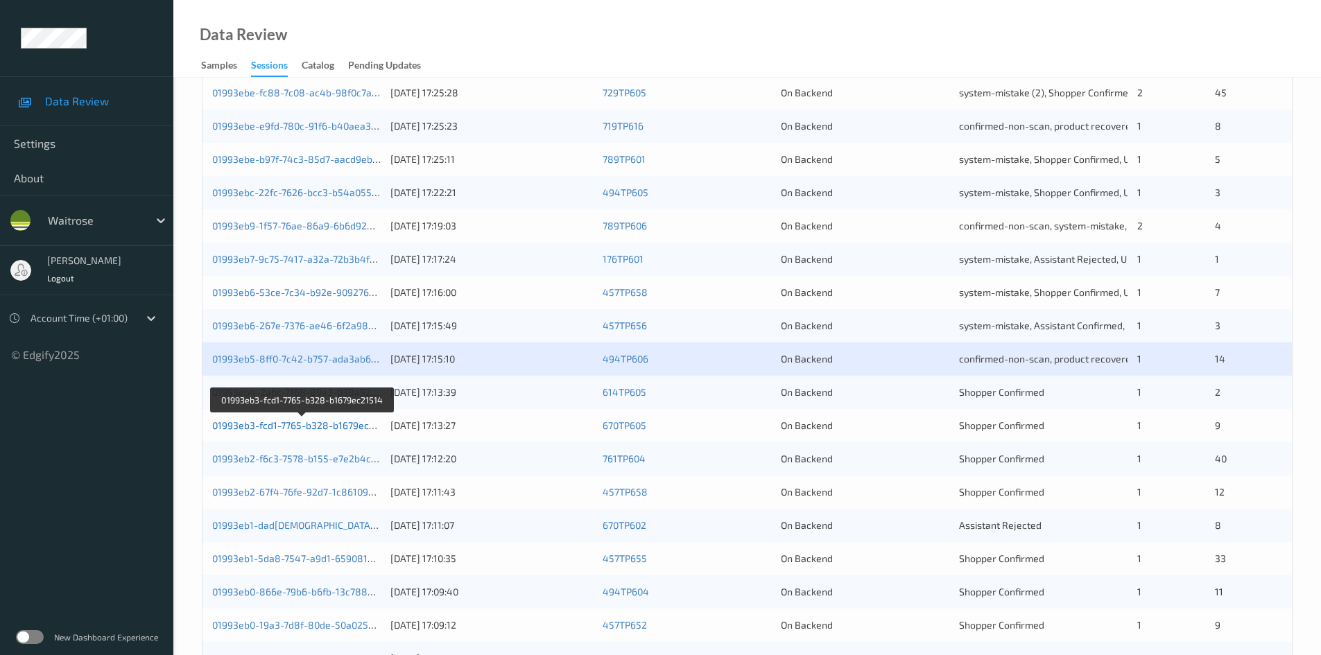
click at [277, 429] on link "01993eb3-fcd1-7765-b328-b1679ec21514" at bounding box center [303, 426] width 182 height 12
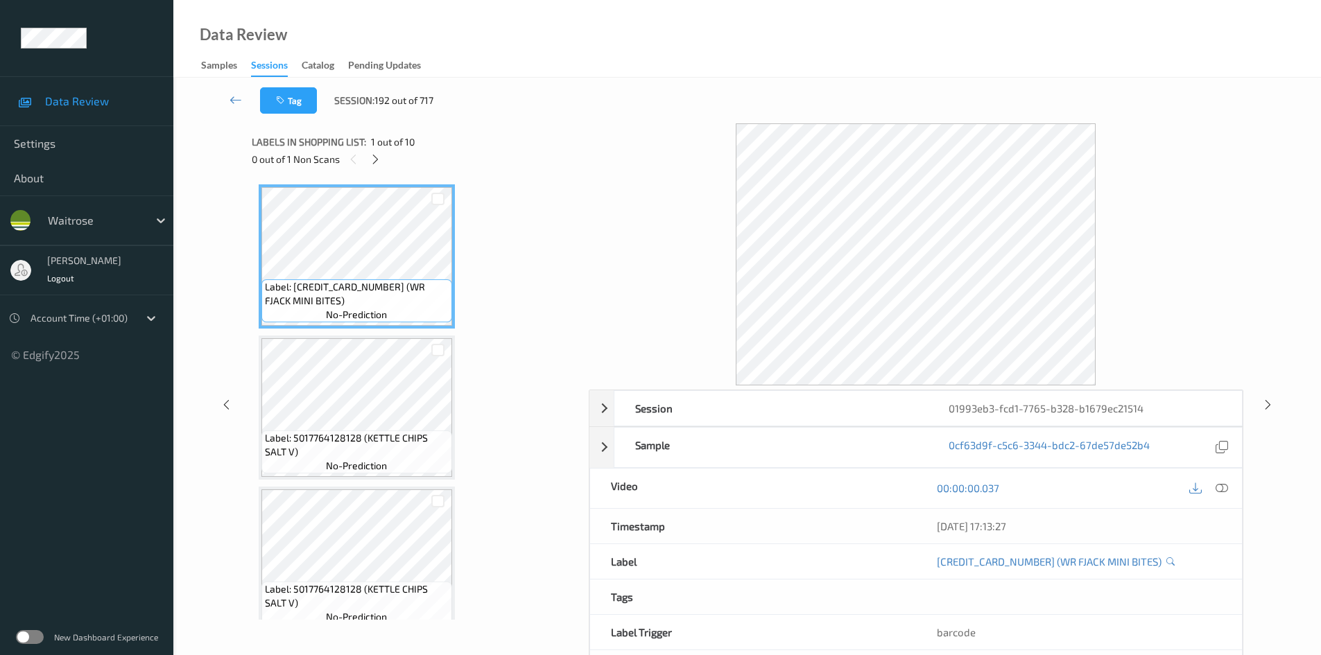
drag, startPoint x: 376, startPoint y: 153, endPoint x: 561, endPoint y: 259, distance: 213.8
click at [376, 153] on icon at bounding box center [376, 159] width 12 height 12
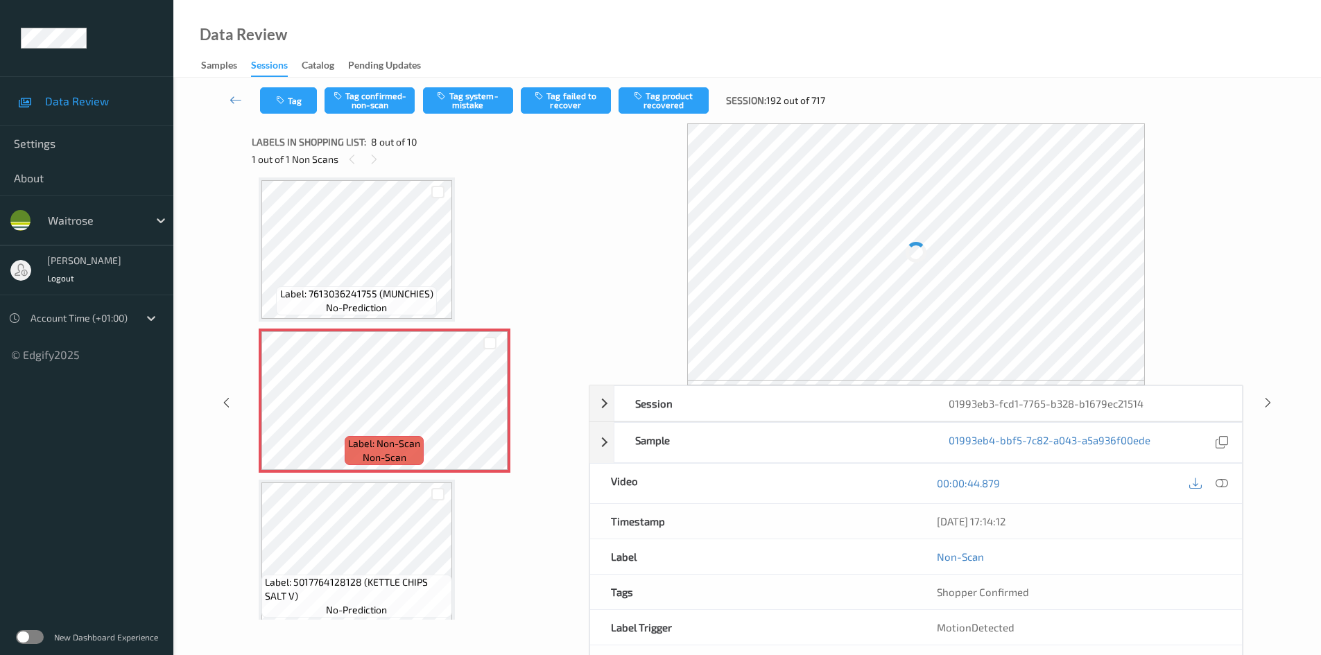
click at [1220, 476] on div at bounding box center [1222, 483] width 19 height 19
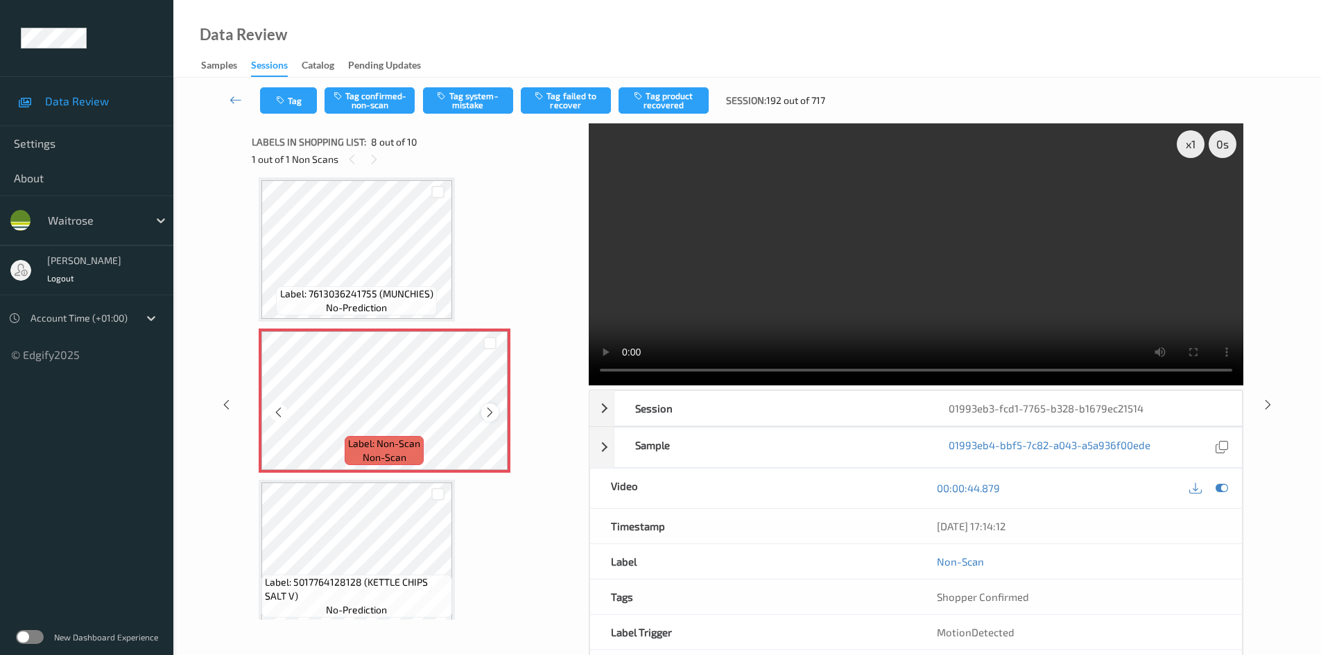
click at [490, 415] on icon at bounding box center [490, 412] width 12 height 12
click at [492, 414] on icon at bounding box center [490, 412] width 12 height 12
click at [878, 318] on video at bounding box center [916, 254] width 655 height 262
click at [812, 247] on video at bounding box center [916, 254] width 655 height 262
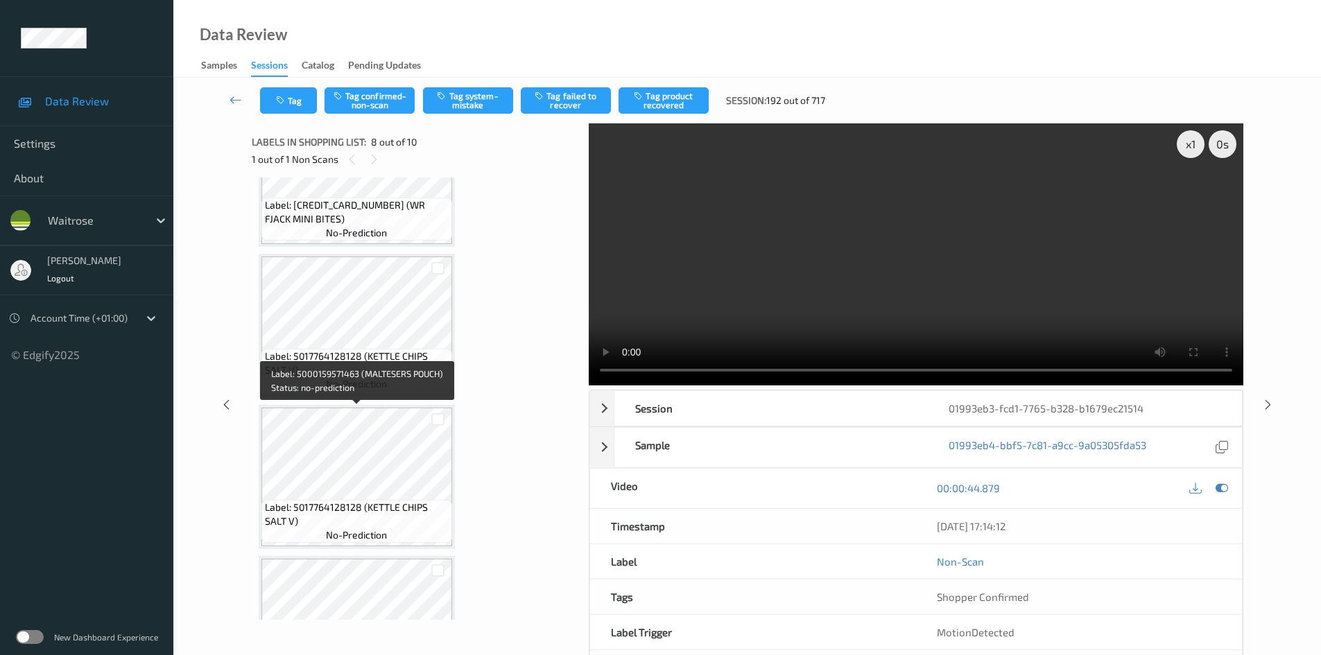
scroll to position [0, 0]
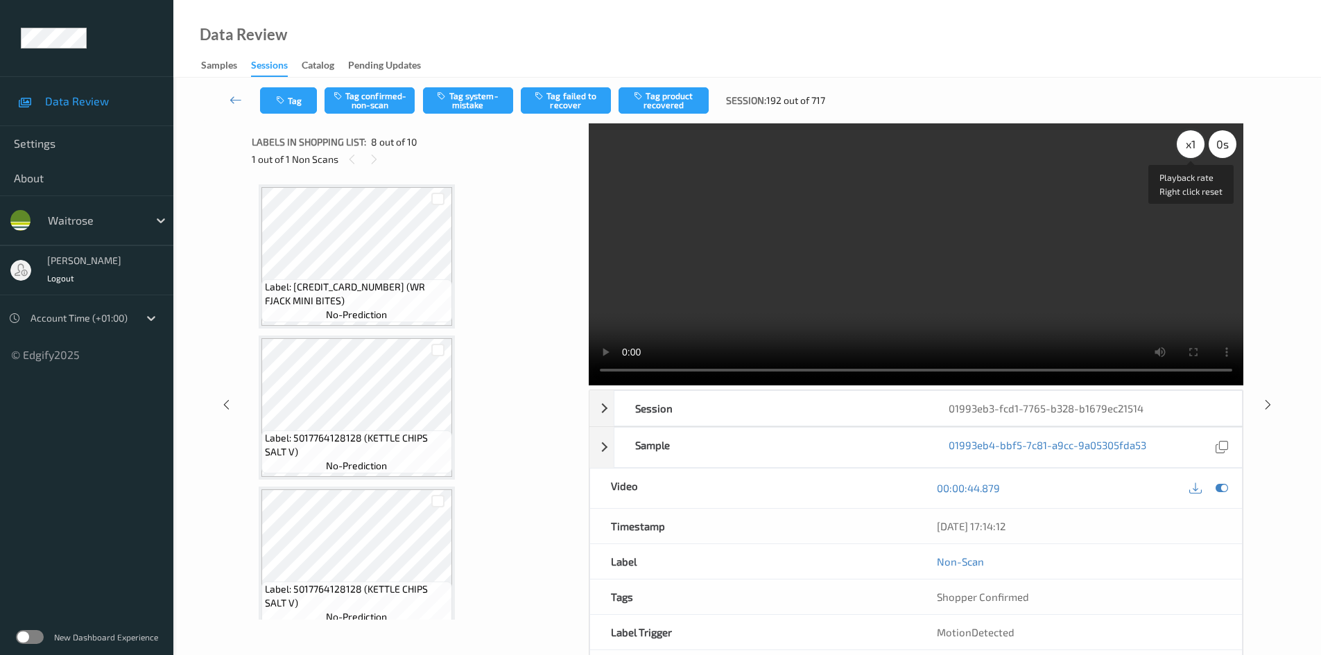
click at [1188, 141] on div "x 1" at bounding box center [1191, 144] width 28 height 28
drag, startPoint x: 1187, startPoint y: 141, endPoint x: 1167, endPoint y: 161, distance: 28.5
click at [1187, 143] on div "x 2" at bounding box center [1191, 144] width 28 height 28
click at [850, 315] on video at bounding box center [916, 254] width 655 height 262
click at [713, 307] on video at bounding box center [916, 254] width 655 height 262
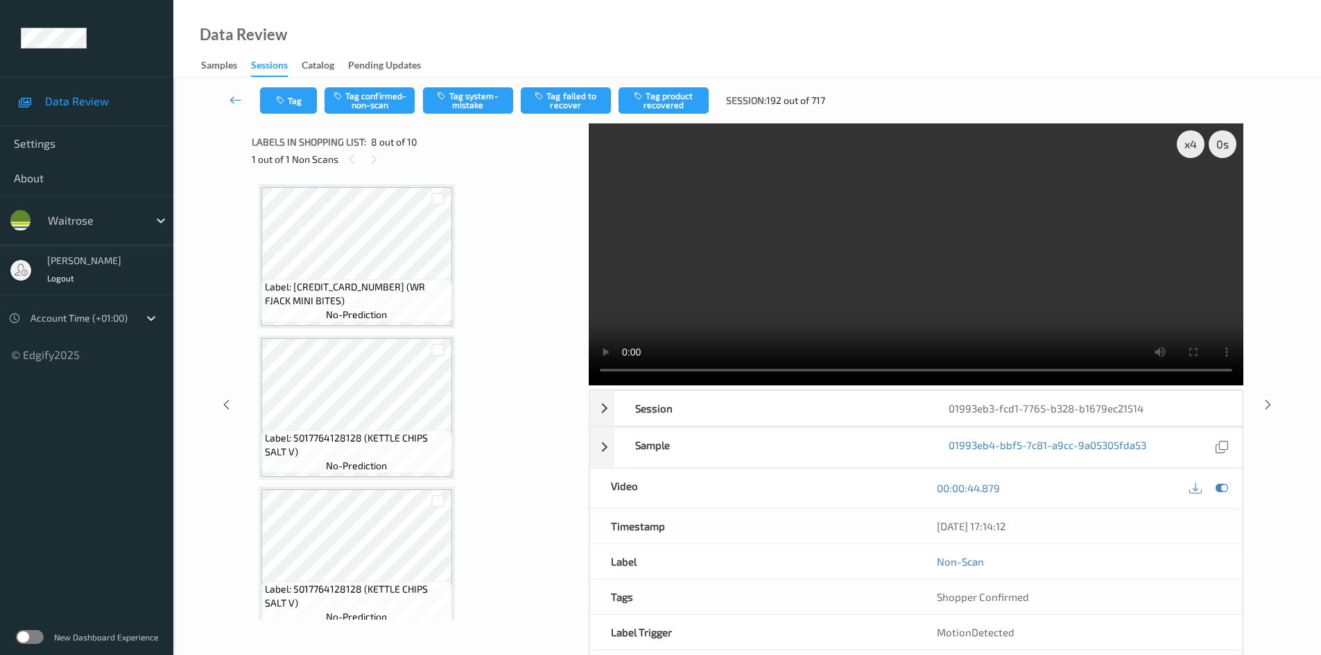
click at [748, 291] on video at bounding box center [916, 254] width 655 height 262
click at [947, 254] on video at bounding box center [916, 254] width 655 height 262
click at [958, 288] on video at bounding box center [916, 254] width 655 height 262
click at [947, 289] on video at bounding box center [916, 254] width 655 height 262
click at [809, 299] on video at bounding box center [916, 254] width 655 height 262
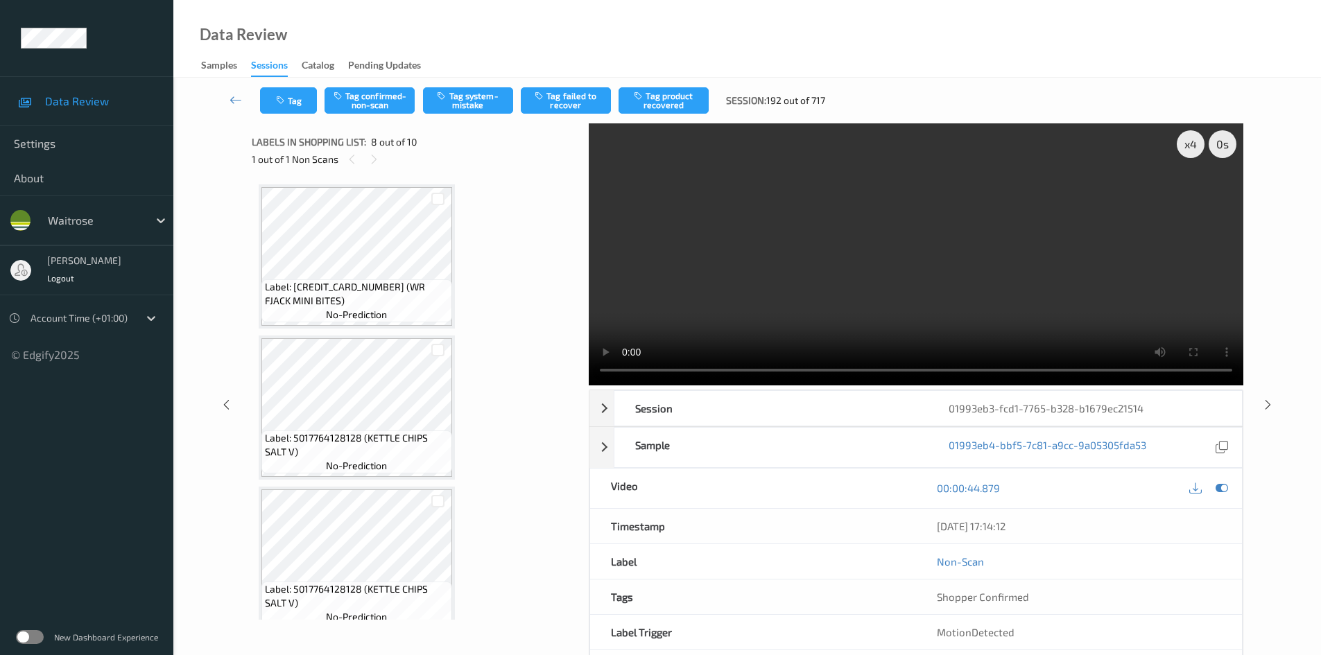
click at [914, 297] on video at bounding box center [916, 254] width 655 height 262
click at [927, 294] on video at bounding box center [916, 254] width 655 height 262
click at [879, 286] on video at bounding box center [916, 254] width 655 height 262
click at [816, 307] on video at bounding box center [916, 254] width 655 height 262
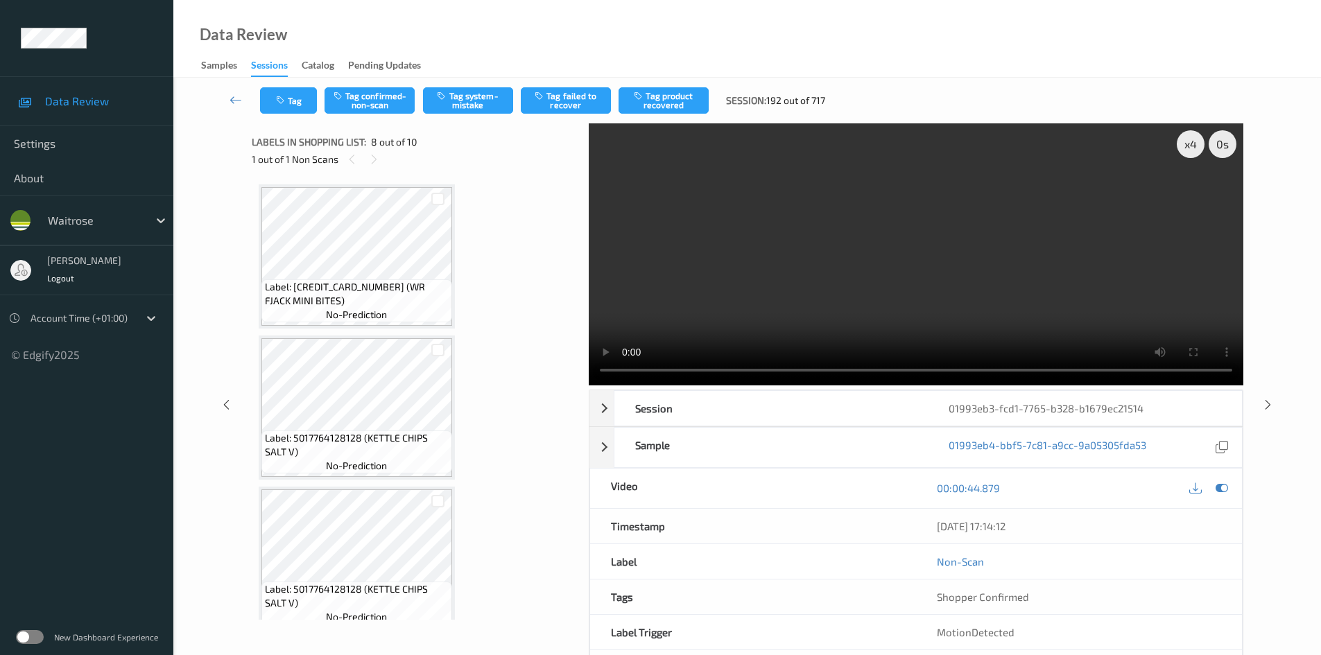
click at [855, 302] on video at bounding box center [916, 254] width 655 height 262
click at [1182, 144] on div "x 4" at bounding box center [1191, 144] width 28 height 28
click at [1182, 144] on div "x 8" at bounding box center [1191, 144] width 28 height 28
click at [1182, 144] on div "x 1" at bounding box center [1191, 144] width 28 height 28
click at [1041, 243] on video at bounding box center [916, 254] width 655 height 262
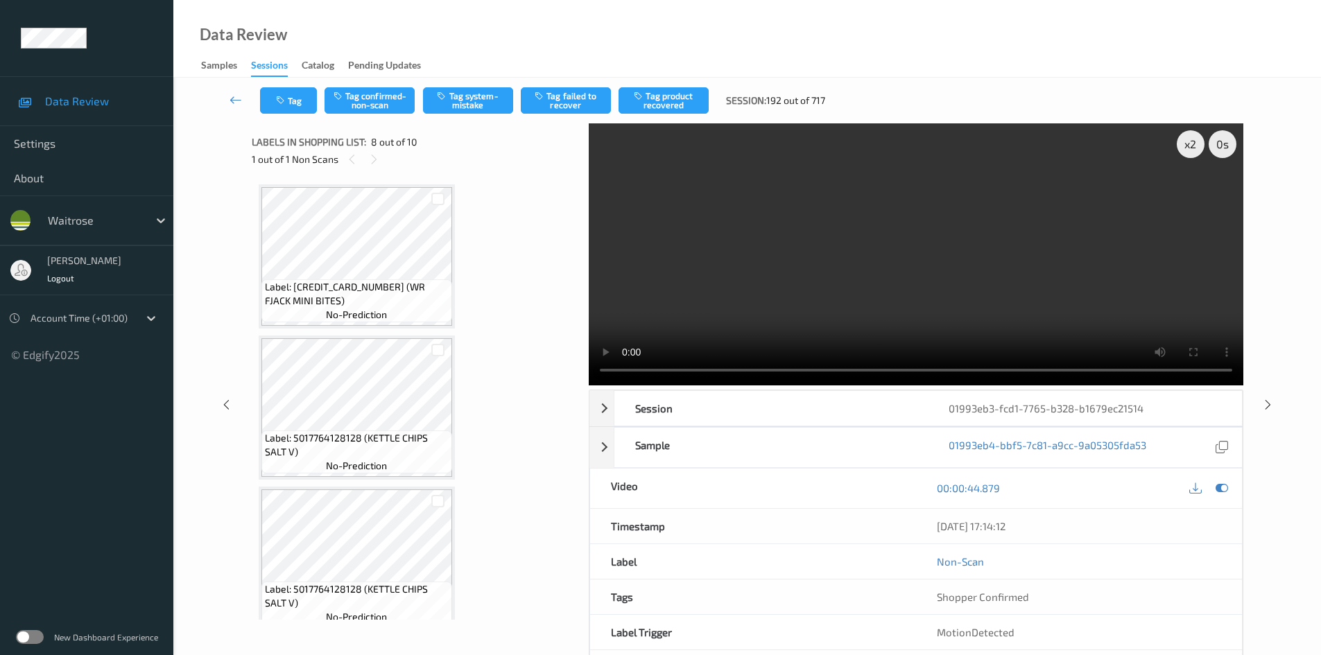
click at [1059, 246] on video at bounding box center [916, 254] width 655 height 262
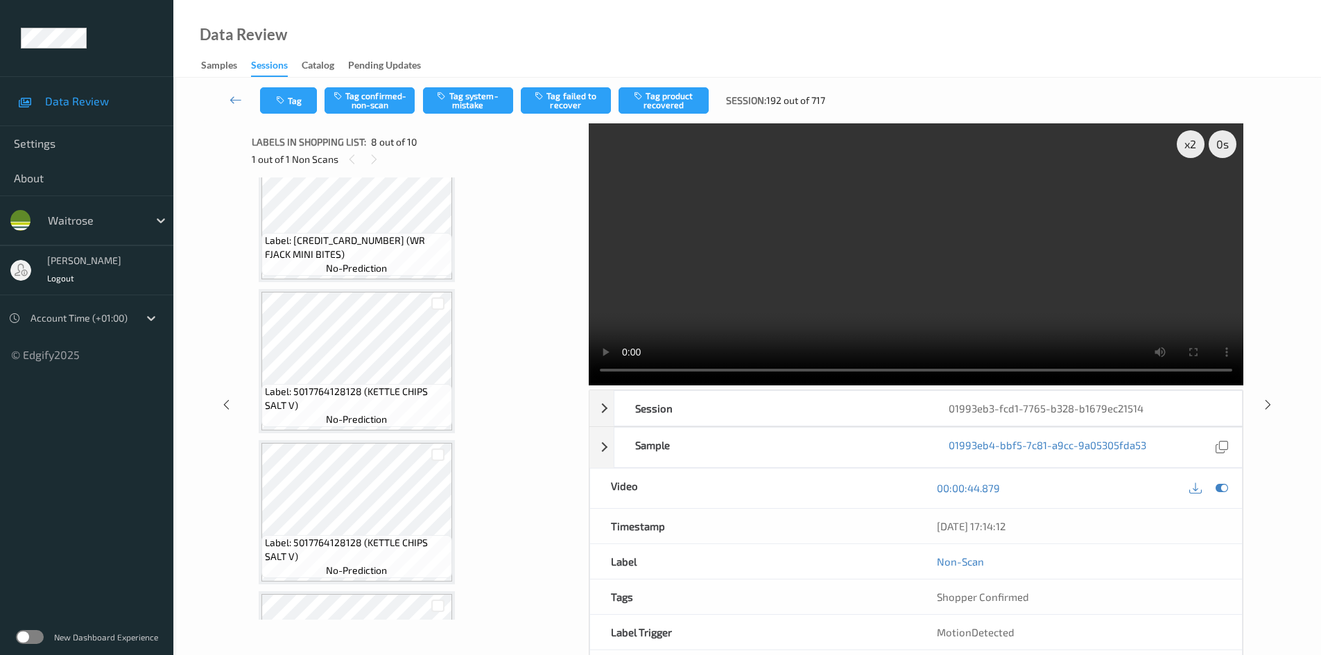
scroll to position [69, 0]
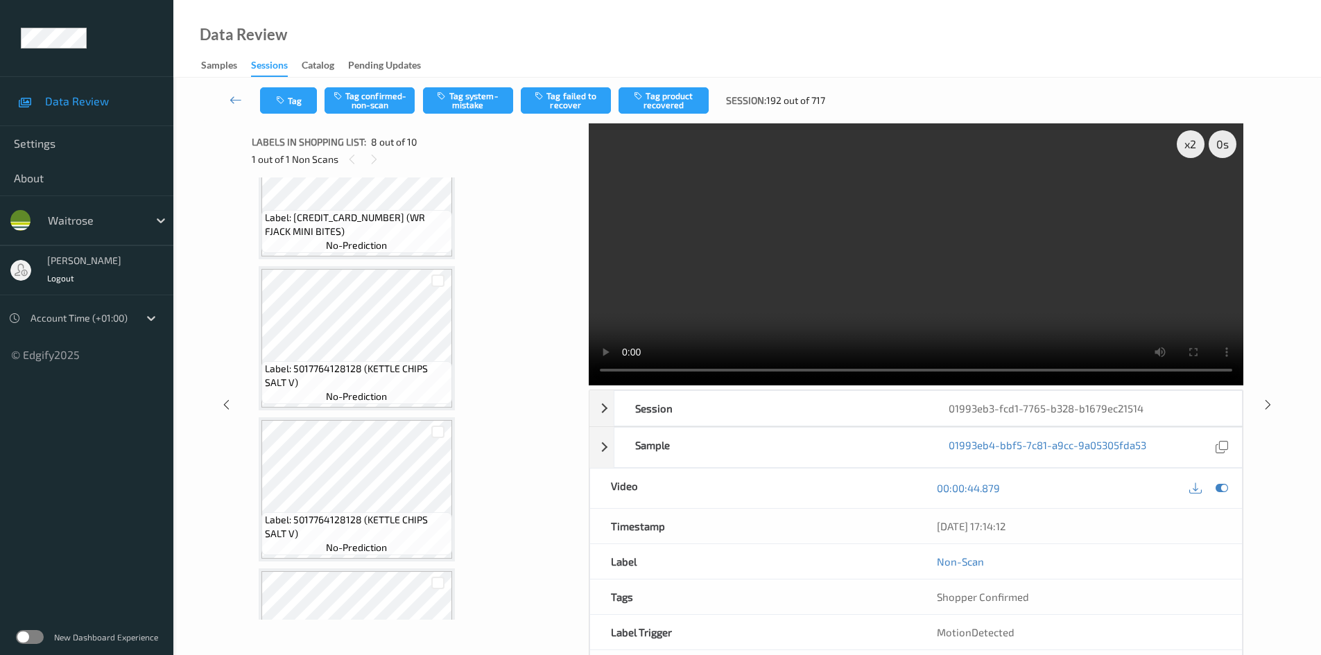
click at [820, 250] on video at bounding box center [916, 254] width 655 height 262
click at [880, 243] on video at bounding box center [916, 254] width 655 height 262
click at [818, 295] on video at bounding box center [916, 254] width 655 height 262
click at [859, 282] on video at bounding box center [916, 254] width 655 height 262
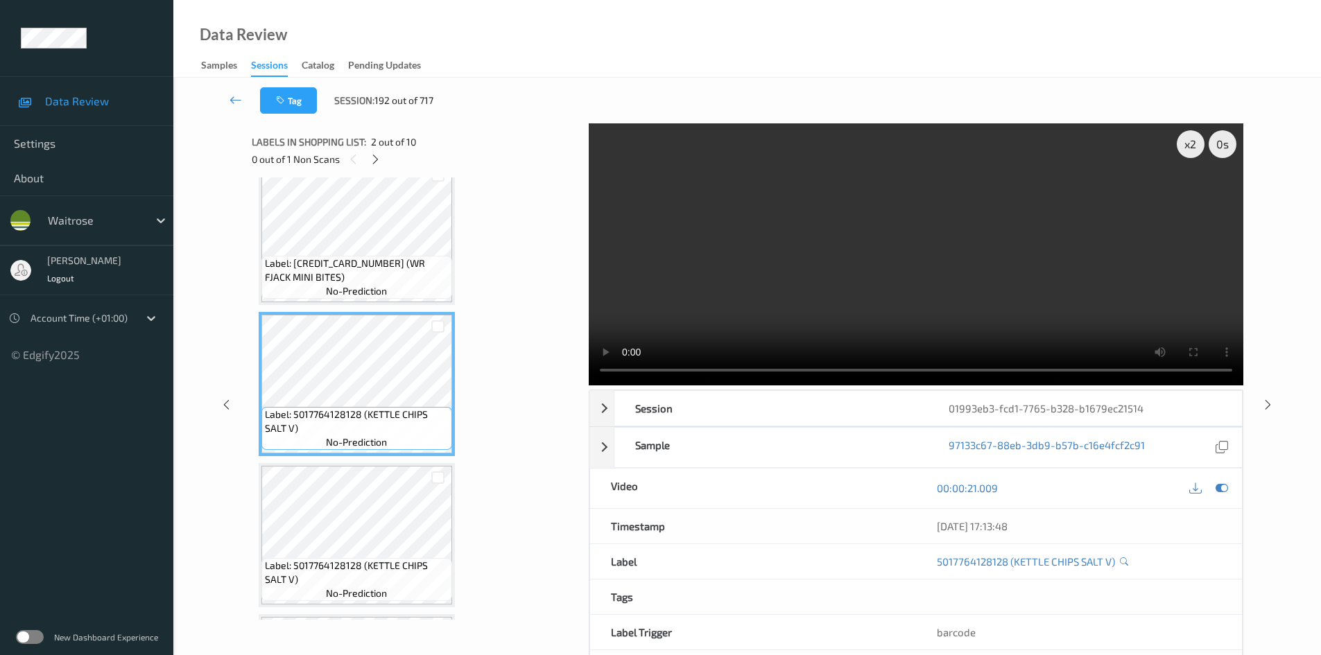
scroll to position [0, 0]
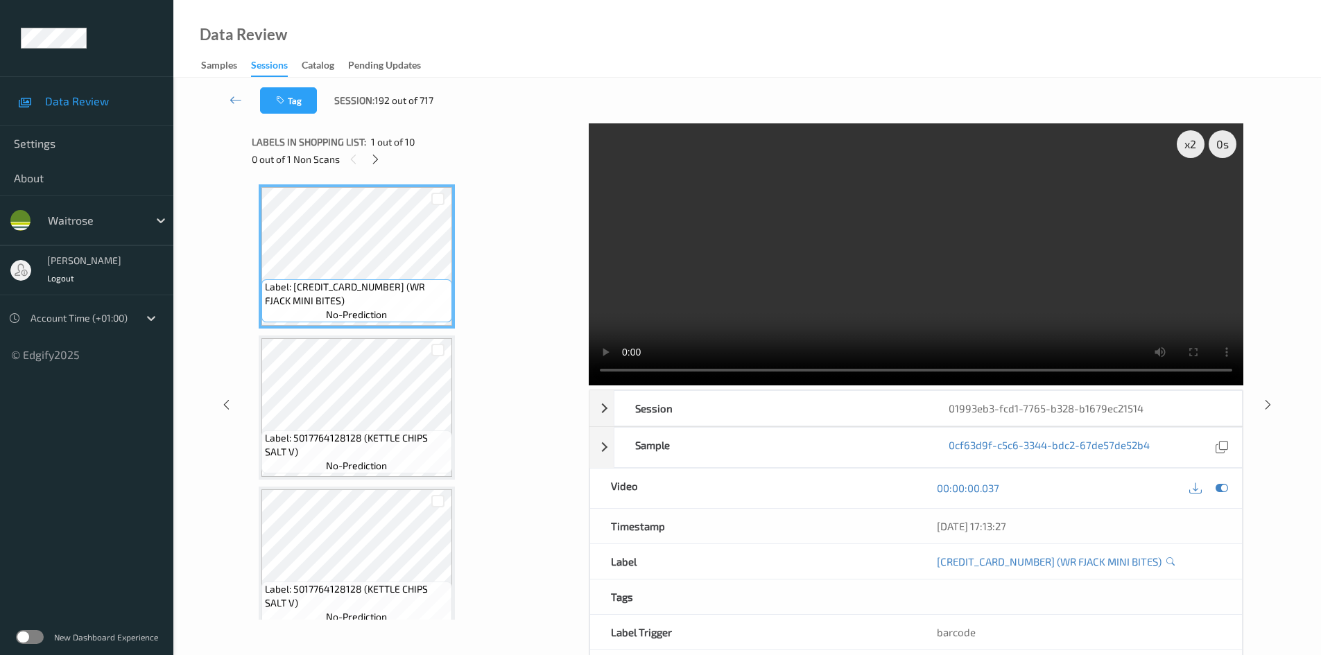
click at [775, 304] on video at bounding box center [916, 254] width 655 height 262
click at [866, 273] on video at bounding box center [916, 254] width 655 height 262
click at [788, 300] on video at bounding box center [916, 254] width 655 height 262
click at [832, 309] on video at bounding box center [916, 254] width 655 height 262
click at [701, 297] on video at bounding box center [916, 254] width 655 height 262
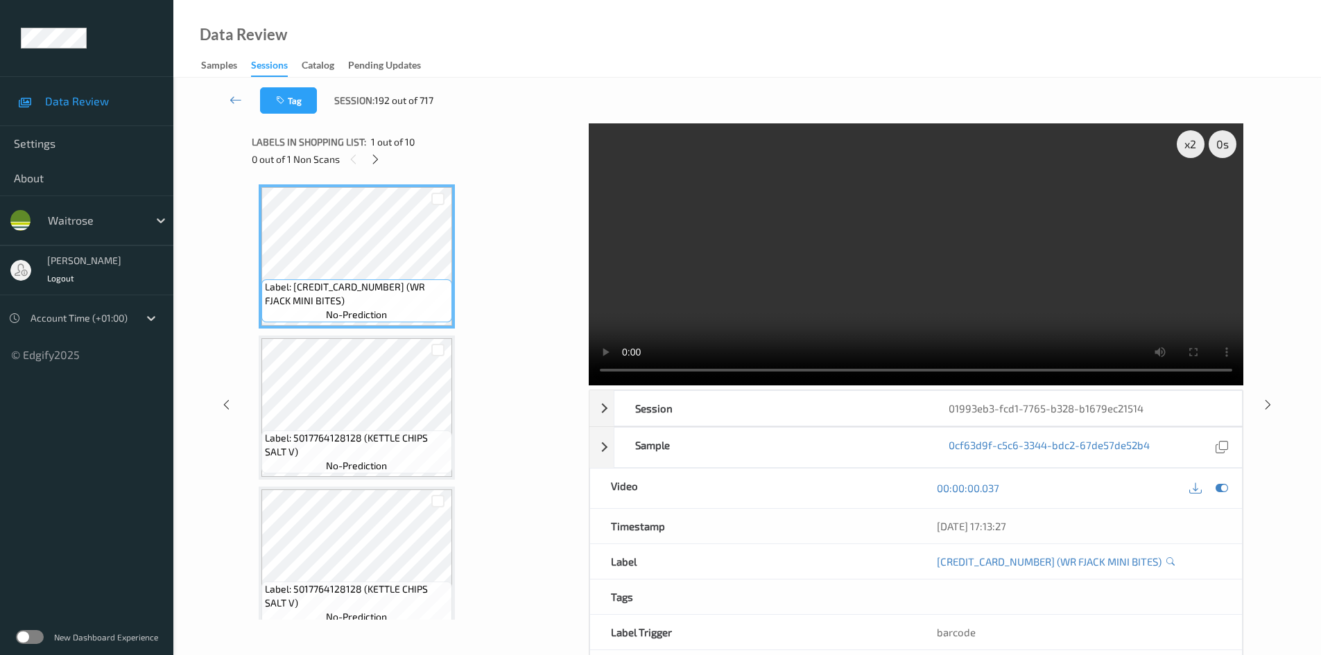
click at [938, 203] on video at bounding box center [916, 254] width 655 height 262
click at [862, 274] on video at bounding box center [916, 254] width 655 height 262
click at [913, 265] on video at bounding box center [916, 254] width 655 height 262
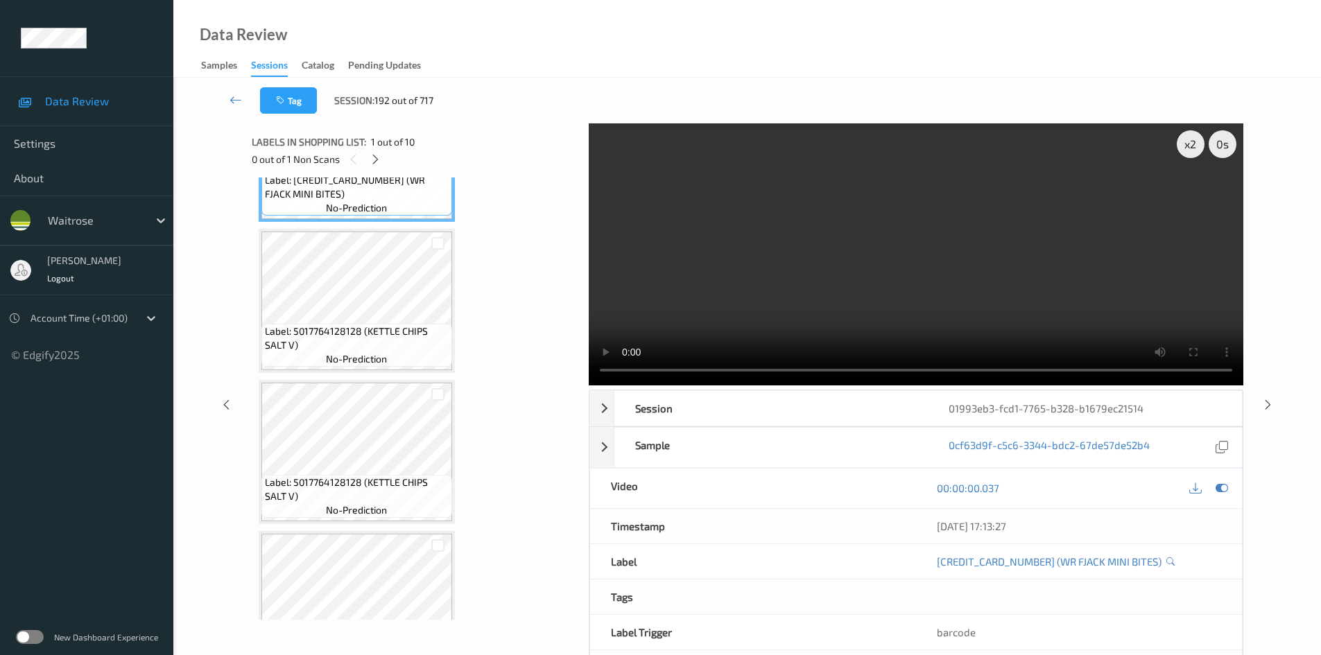
scroll to position [139, 0]
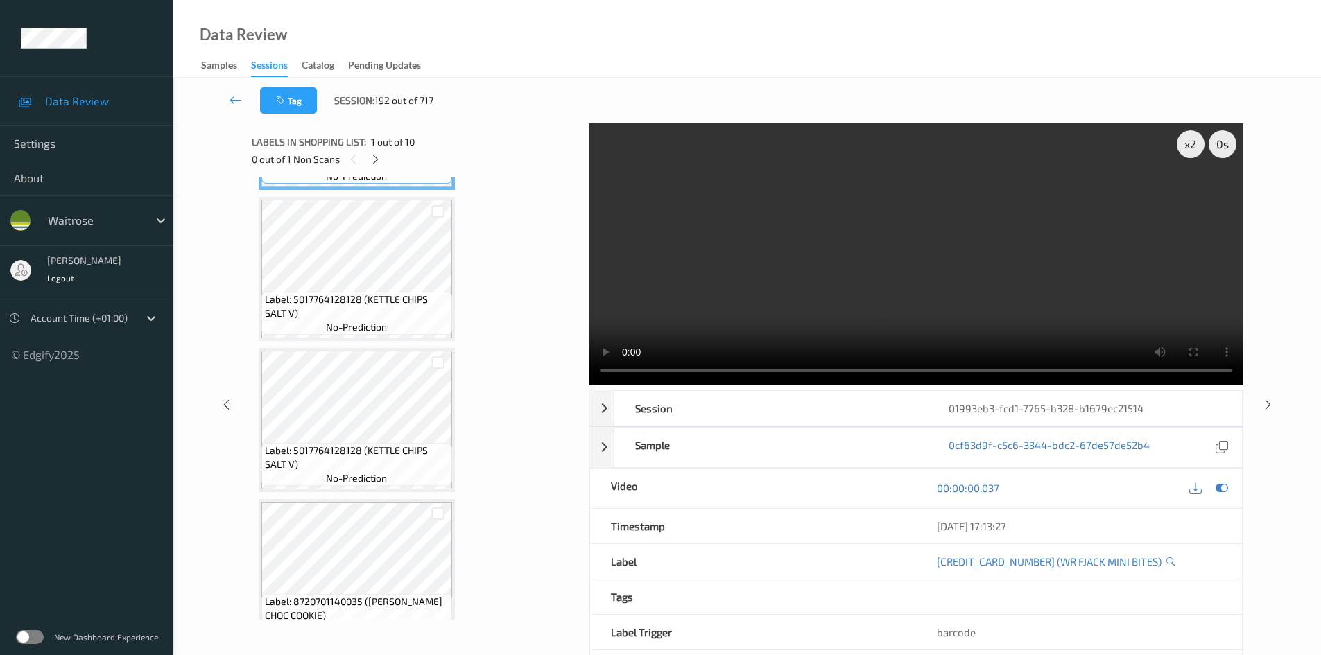
click at [838, 241] on video at bounding box center [916, 254] width 655 height 262
click at [1191, 144] on div "x 2" at bounding box center [1191, 144] width 28 height 28
click at [917, 260] on video at bounding box center [916, 254] width 655 height 262
click at [840, 304] on video at bounding box center [916, 254] width 655 height 262
click at [815, 294] on video at bounding box center [916, 254] width 655 height 262
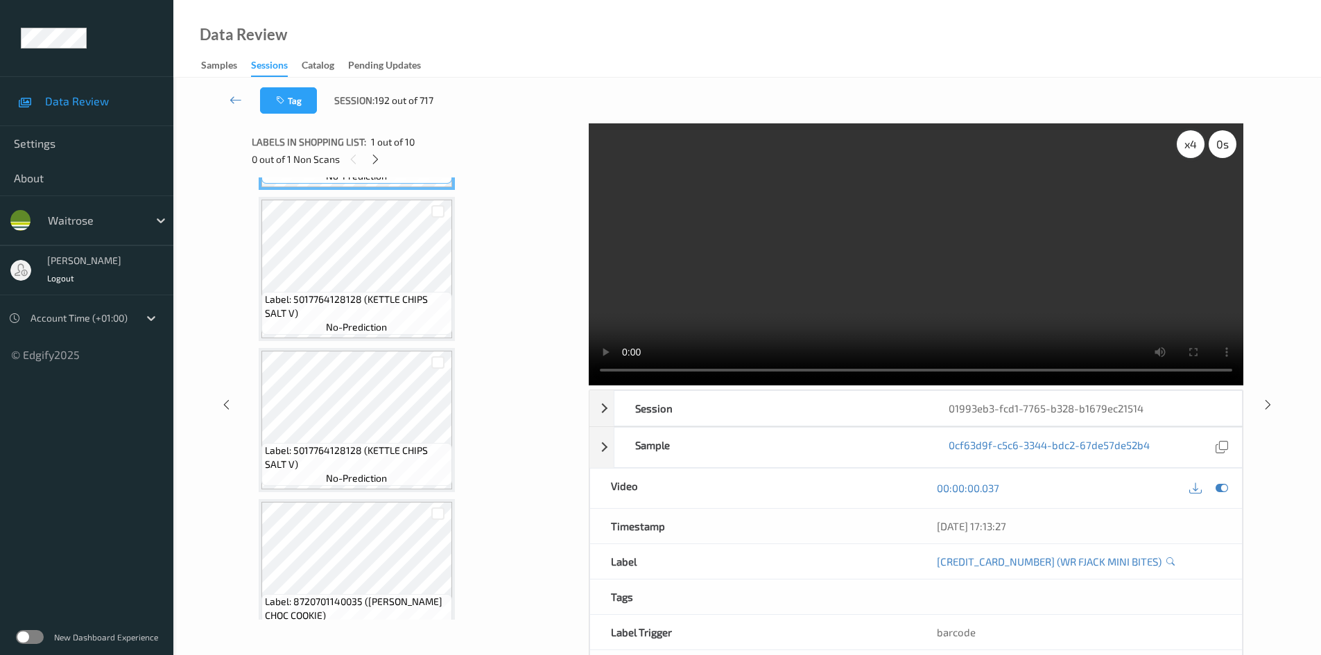
click at [1189, 146] on div "x 4" at bounding box center [1191, 144] width 28 height 28
click at [1189, 146] on div "x 8" at bounding box center [1191, 144] width 28 height 28
click at [1189, 146] on div "x 1" at bounding box center [1191, 144] width 28 height 28
click at [761, 277] on video at bounding box center [916, 254] width 655 height 262
click at [743, 275] on video at bounding box center [916, 254] width 655 height 262
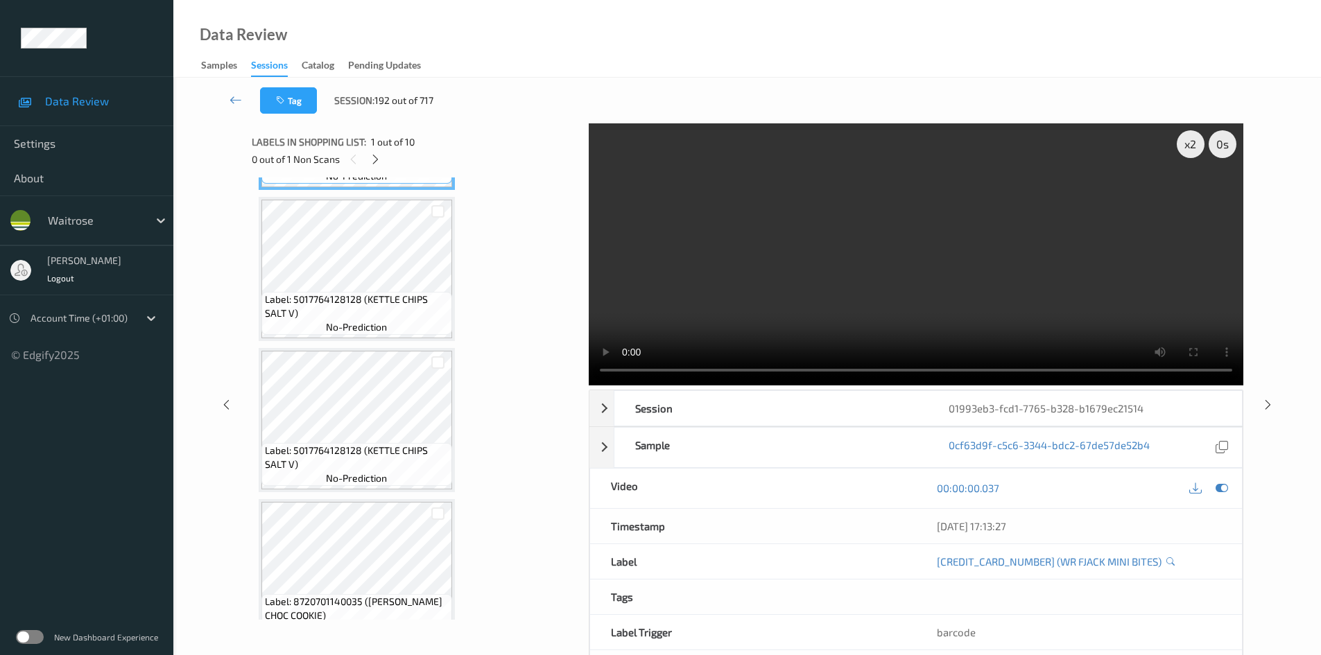
click at [742, 277] on video at bounding box center [916, 254] width 655 height 262
click at [745, 273] on video at bounding box center [916, 254] width 655 height 262
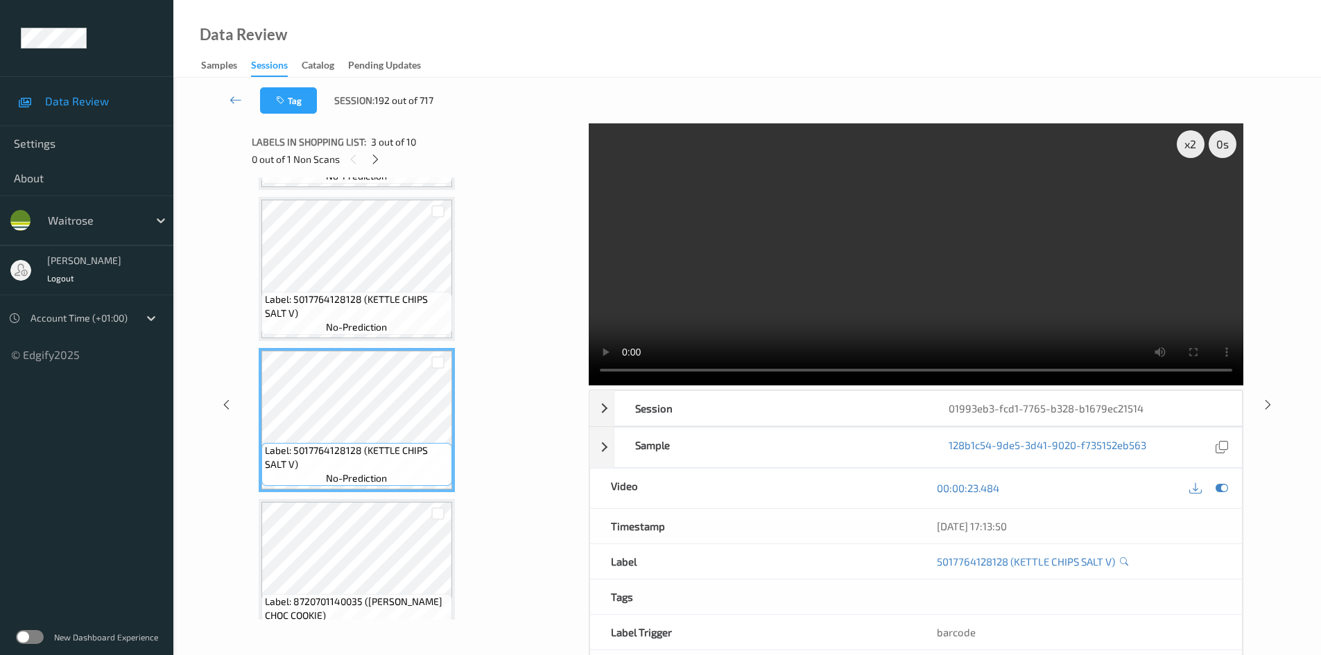
click at [889, 328] on video at bounding box center [916, 254] width 655 height 262
click at [918, 302] on video at bounding box center [916, 254] width 655 height 262
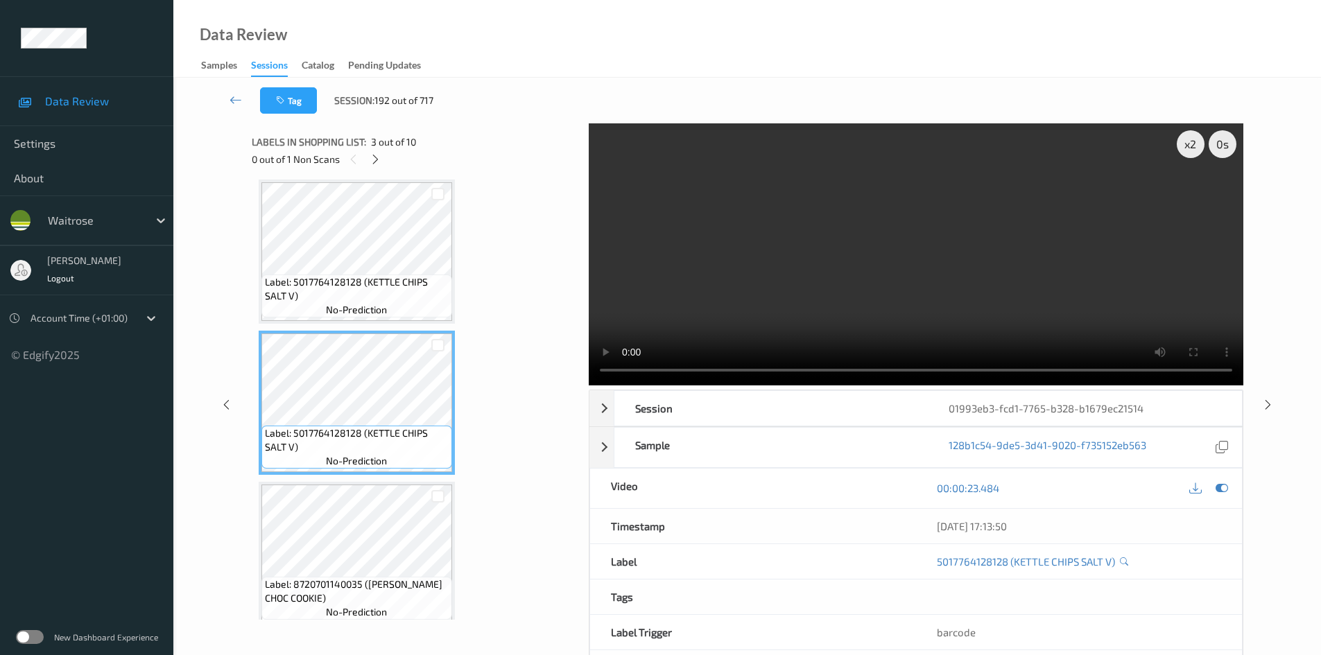
scroll to position [347, 0]
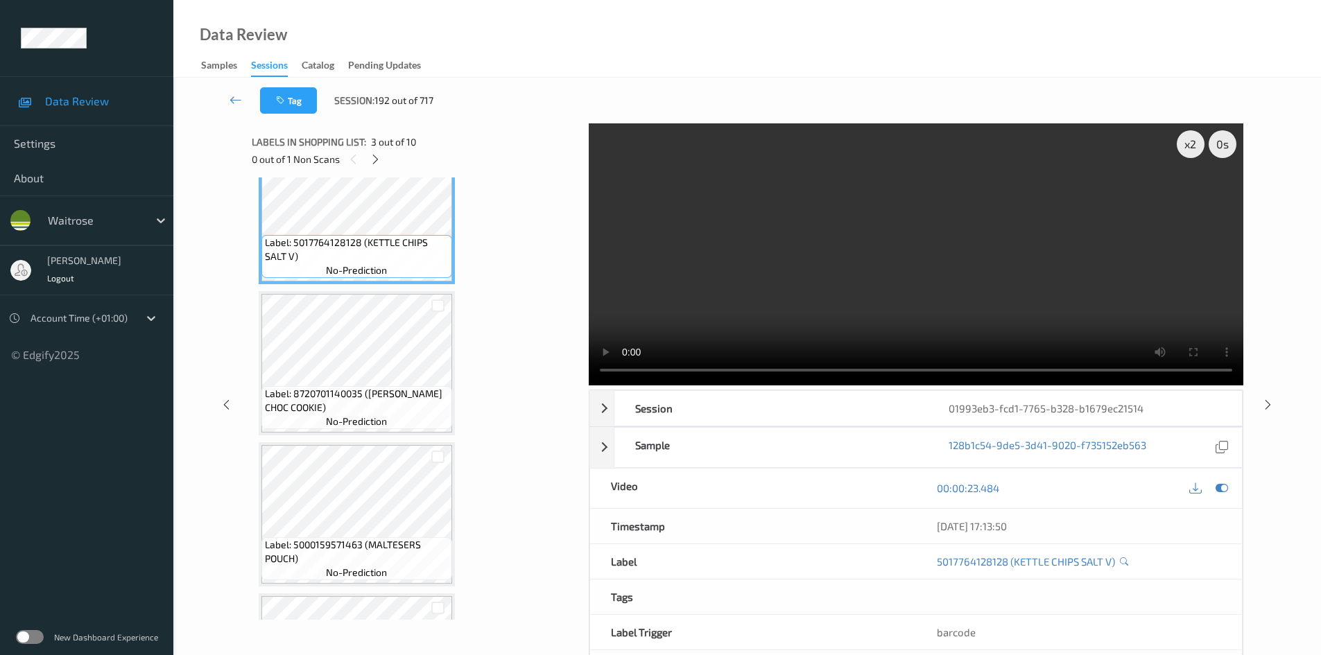
click at [890, 274] on video at bounding box center [916, 254] width 655 height 262
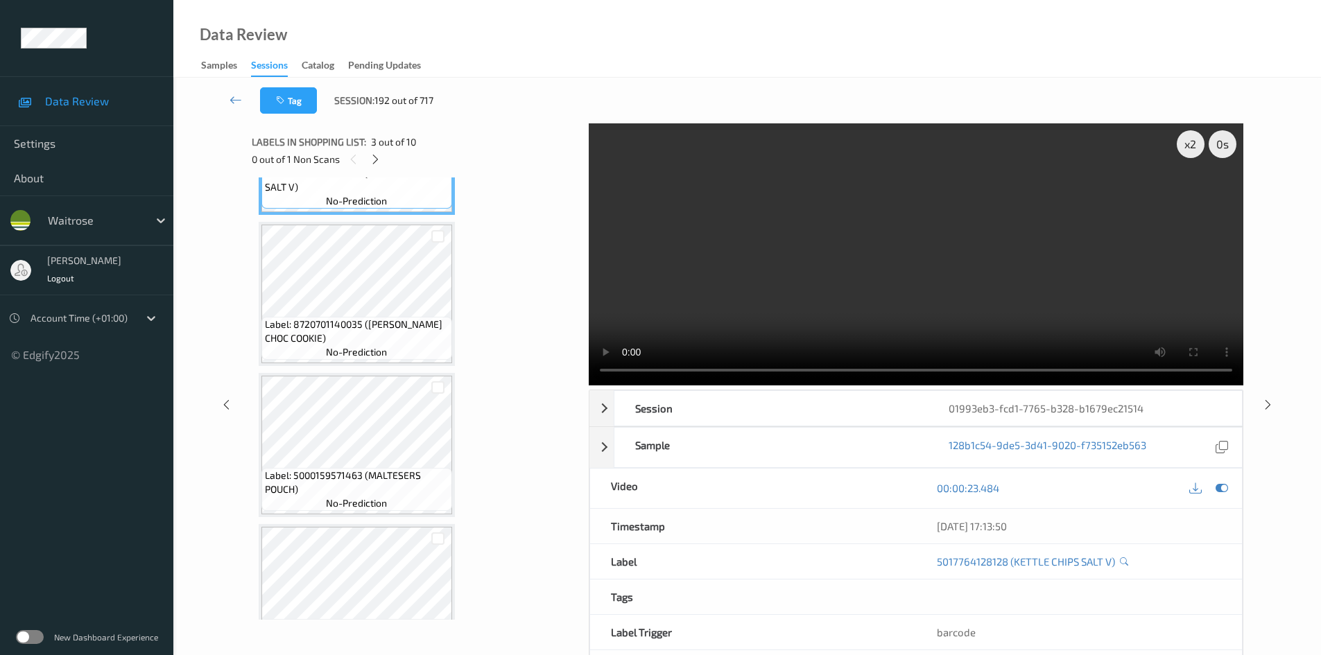
click at [852, 251] on video at bounding box center [916, 254] width 655 height 262
click at [784, 275] on video at bounding box center [916, 254] width 655 height 262
click at [836, 260] on video at bounding box center [916, 254] width 655 height 262
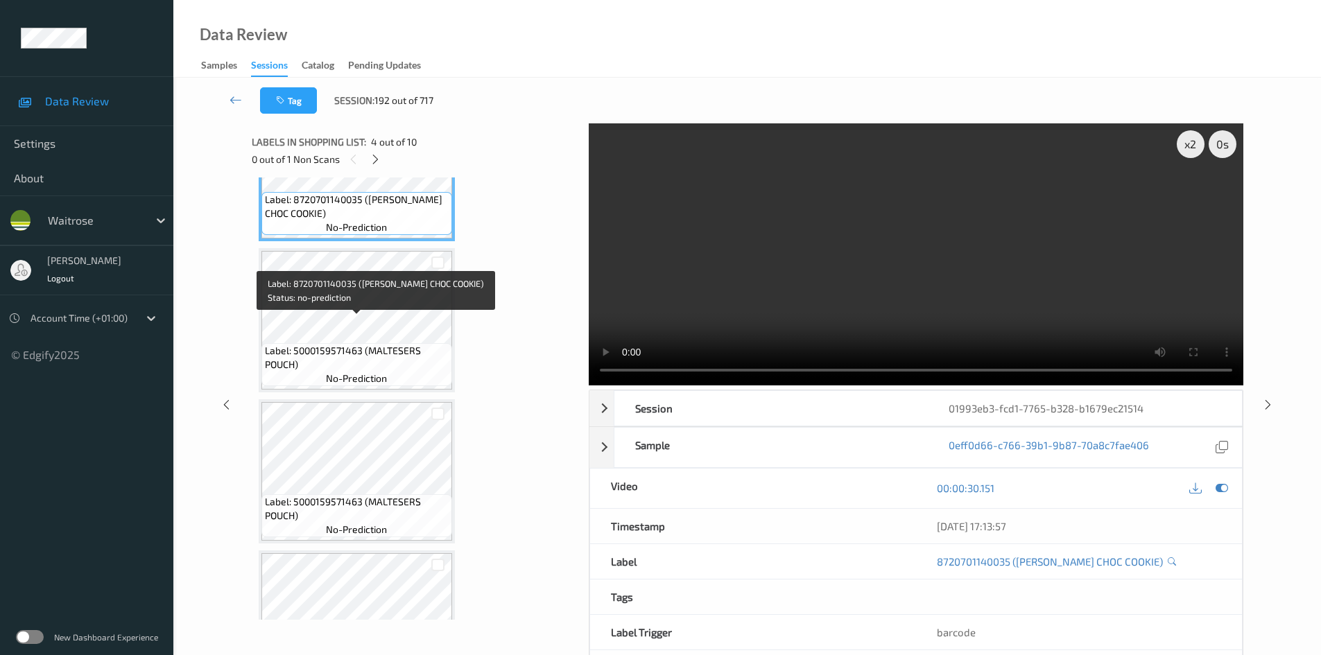
scroll to position [555, 0]
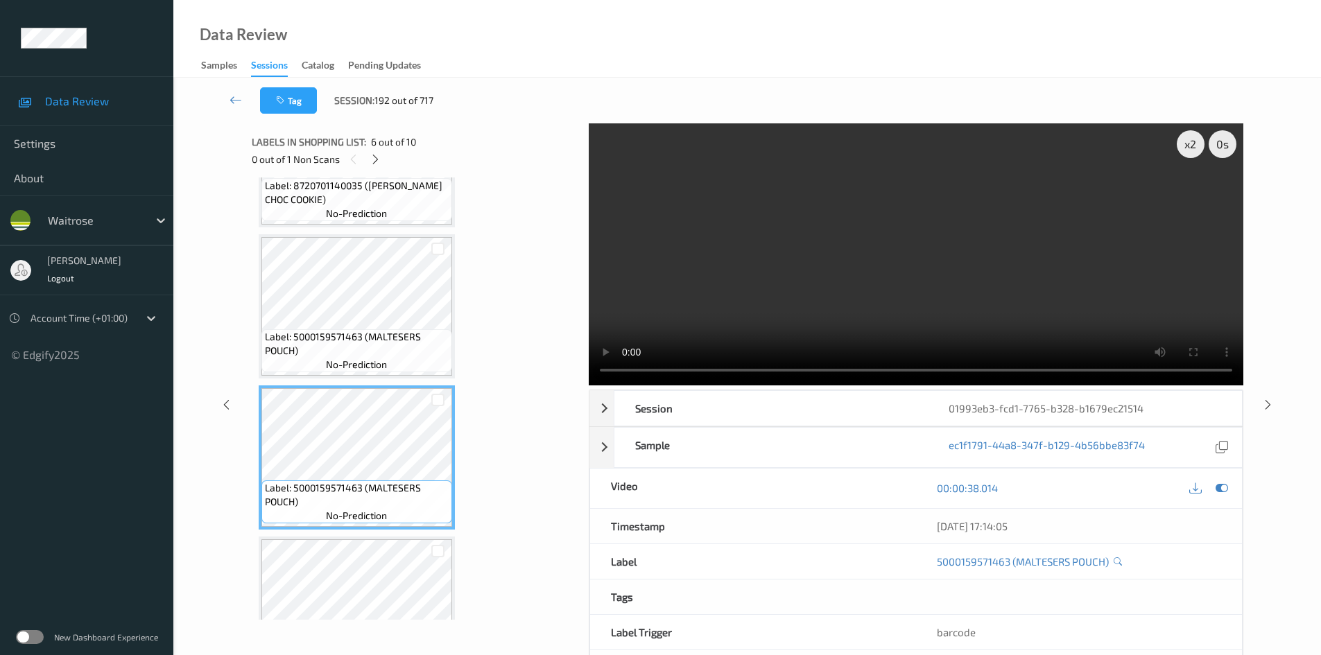
click at [786, 230] on video at bounding box center [916, 254] width 655 height 262
click at [778, 256] on video at bounding box center [916, 254] width 655 height 262
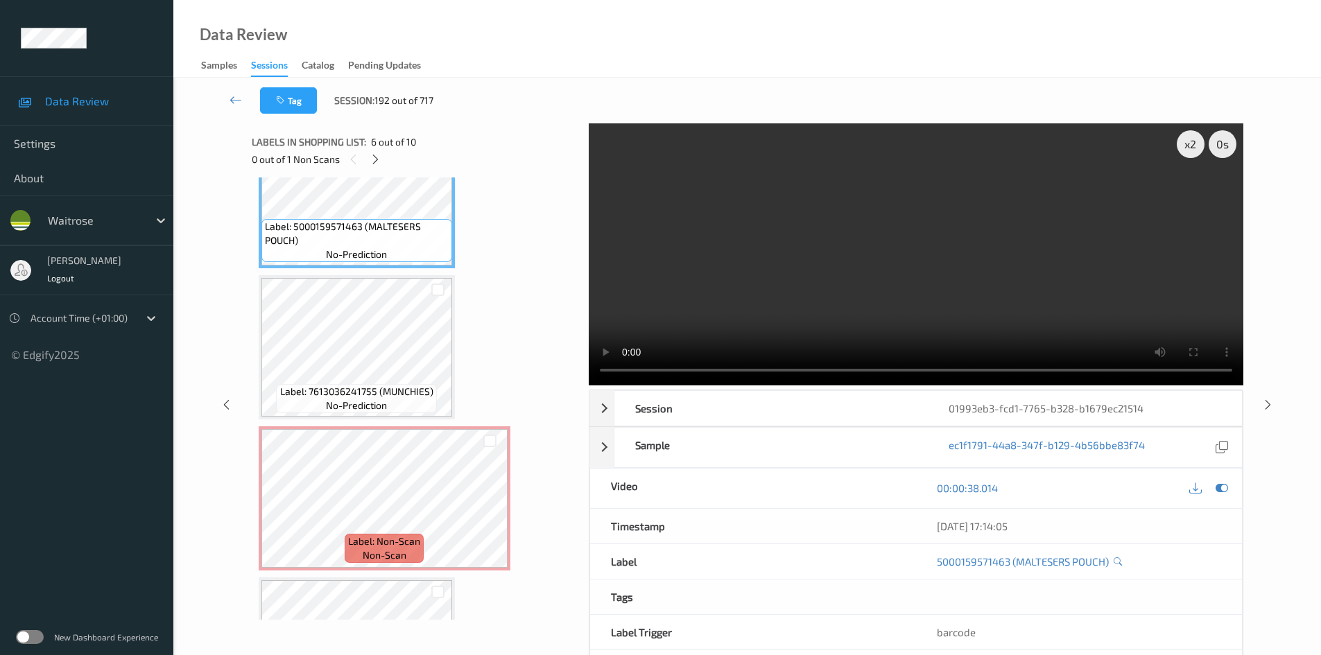
scroll to position [832, 0]
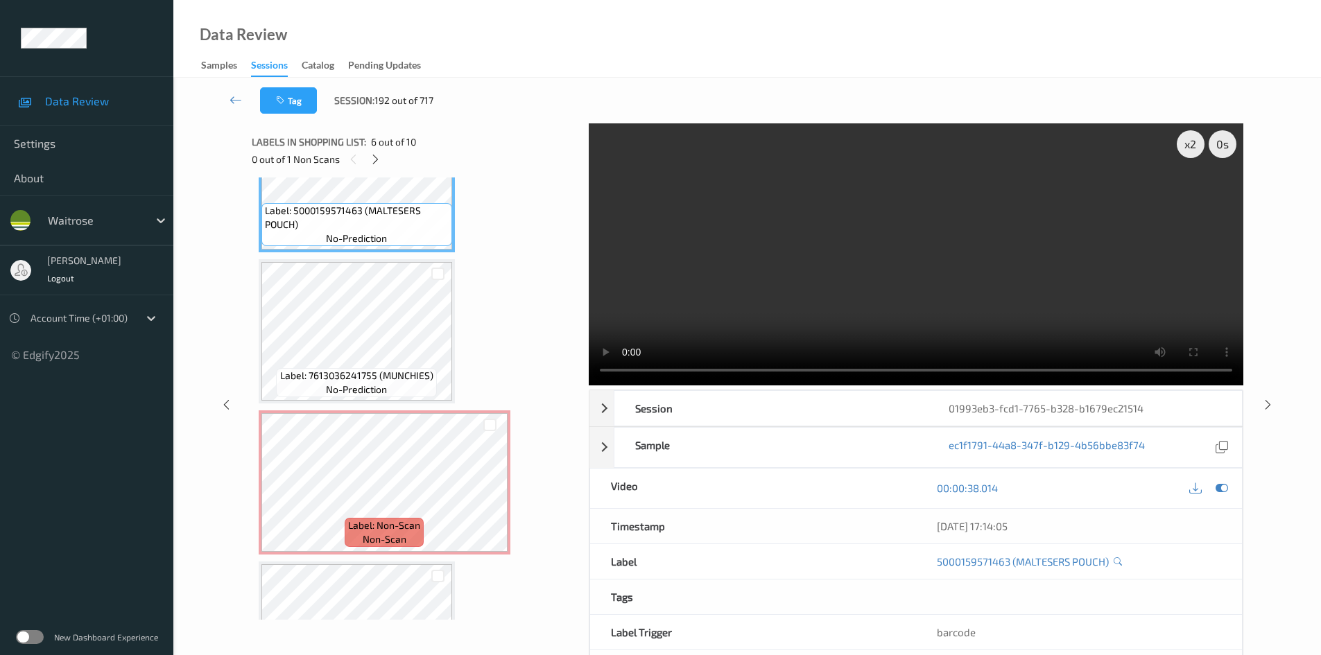
drag, startPoint x: 742, startPoint y: 262, endPoint x: 753, endPoint y: 261, distance: 11.1
click at [746, 261] on video at bounding box center [916, 254] width 655 height 262
click at [815, 259] on video at bounding box center [916, 254] width 655 height 262
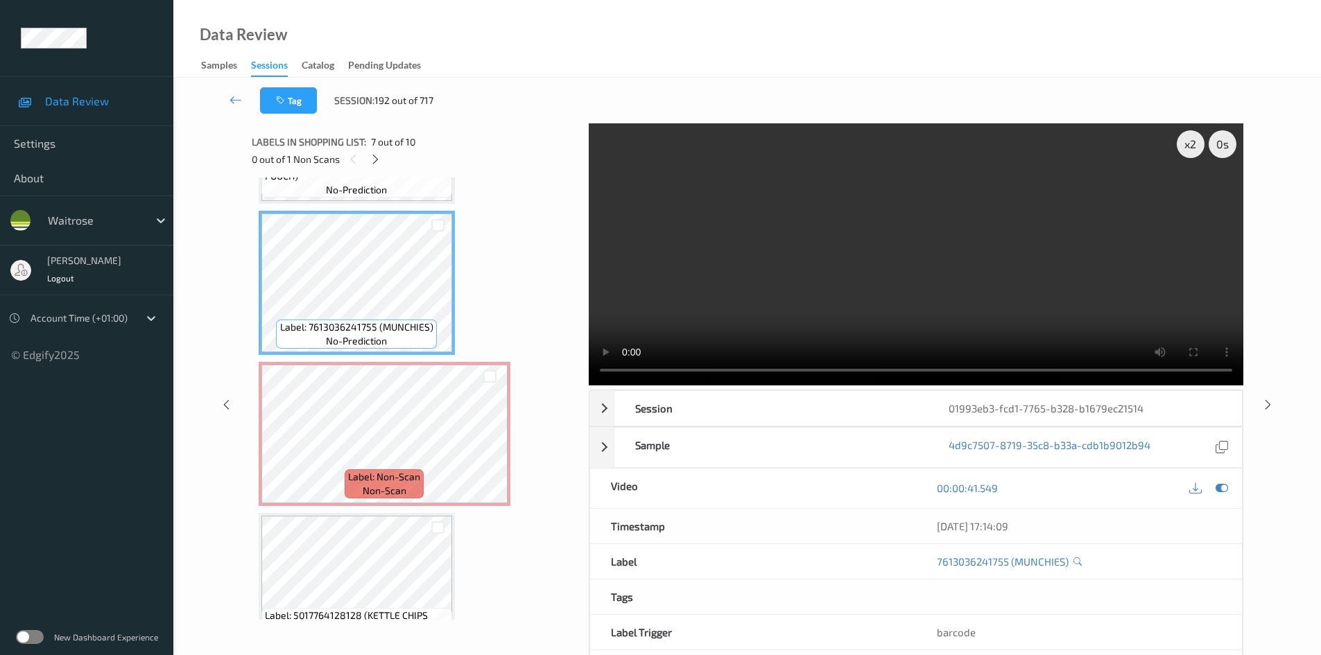
scroll to position [902, 0]
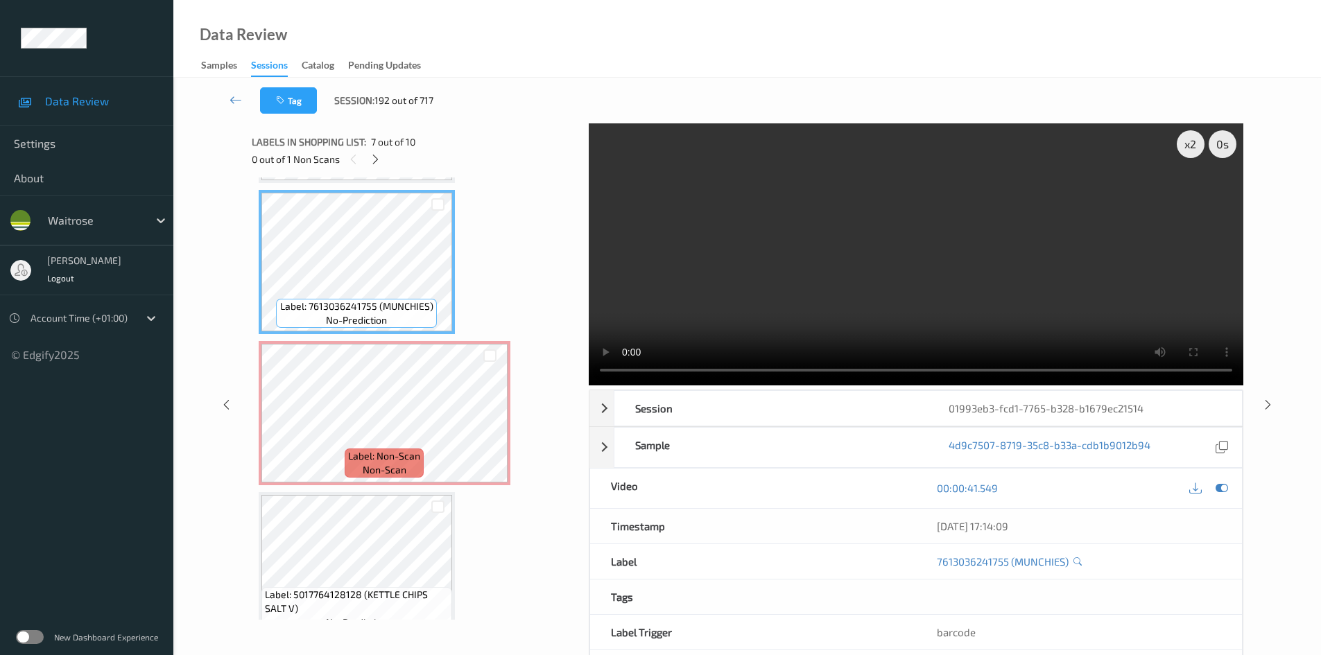
click at [829, 248] on video at bounding box center [916, 254] width 655 height 262
click at [868, 286] on video at bounding box center [916, 254] width 655 height 262
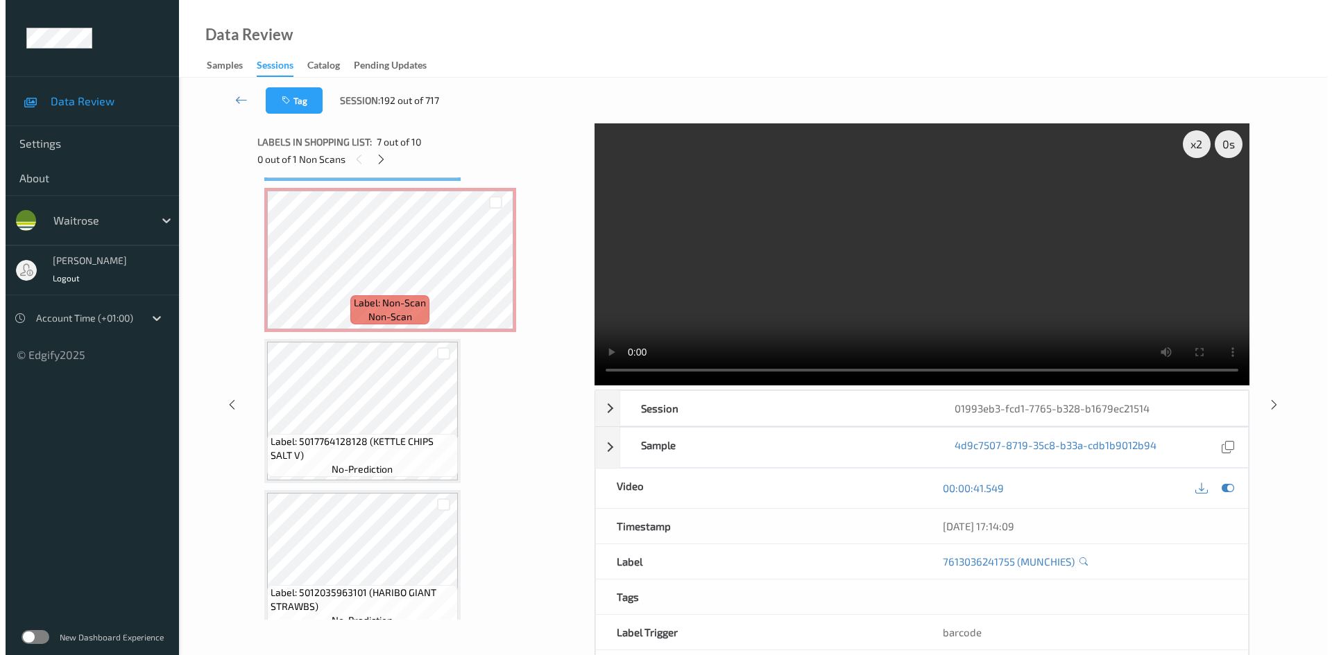
scroll to position [1076, 0]
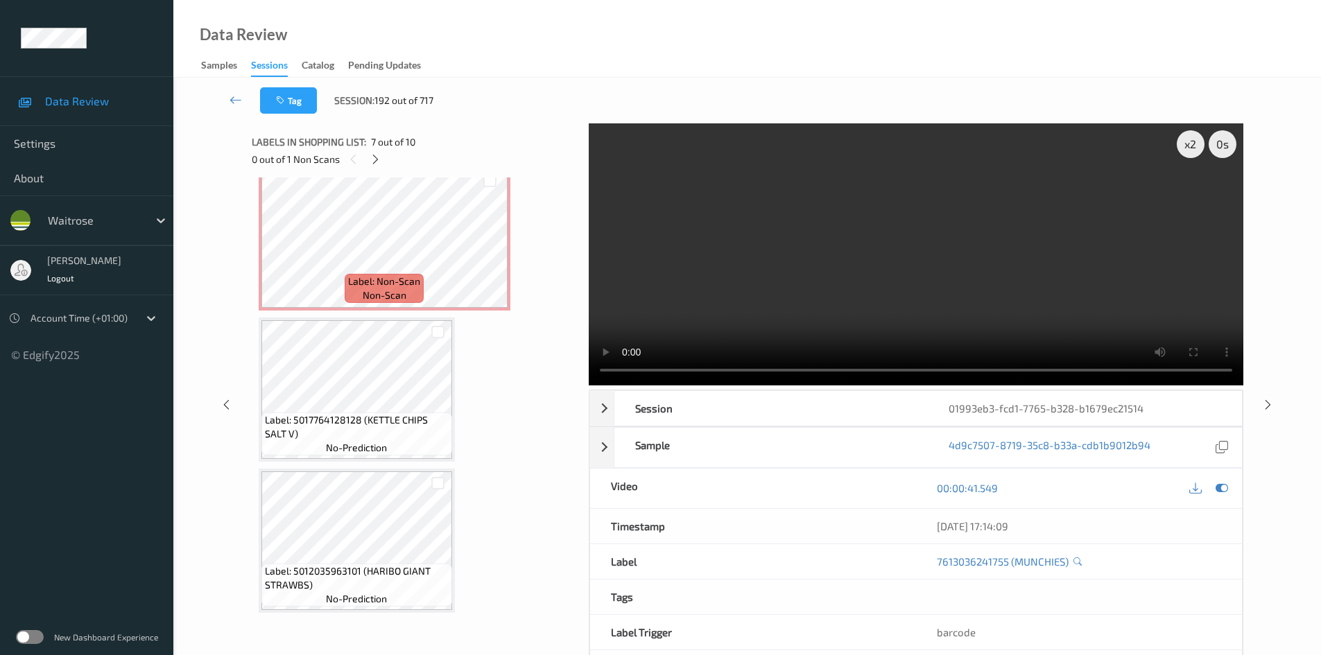
click at [813, 294] on video at bounding box center [916, 254] width 655 height 262
click at [1184, 142] on div "x 2" at bounding box center [1191, 144] width 28 height 28
click at [840, 252] on video at bounding box center [916, 254] width 655 height 262
click at [844, 255] on video at bounding box center [916, 254] width 655 height 262
click at [865, 255] on video at bounding box center [916, 254] width 655 height 262
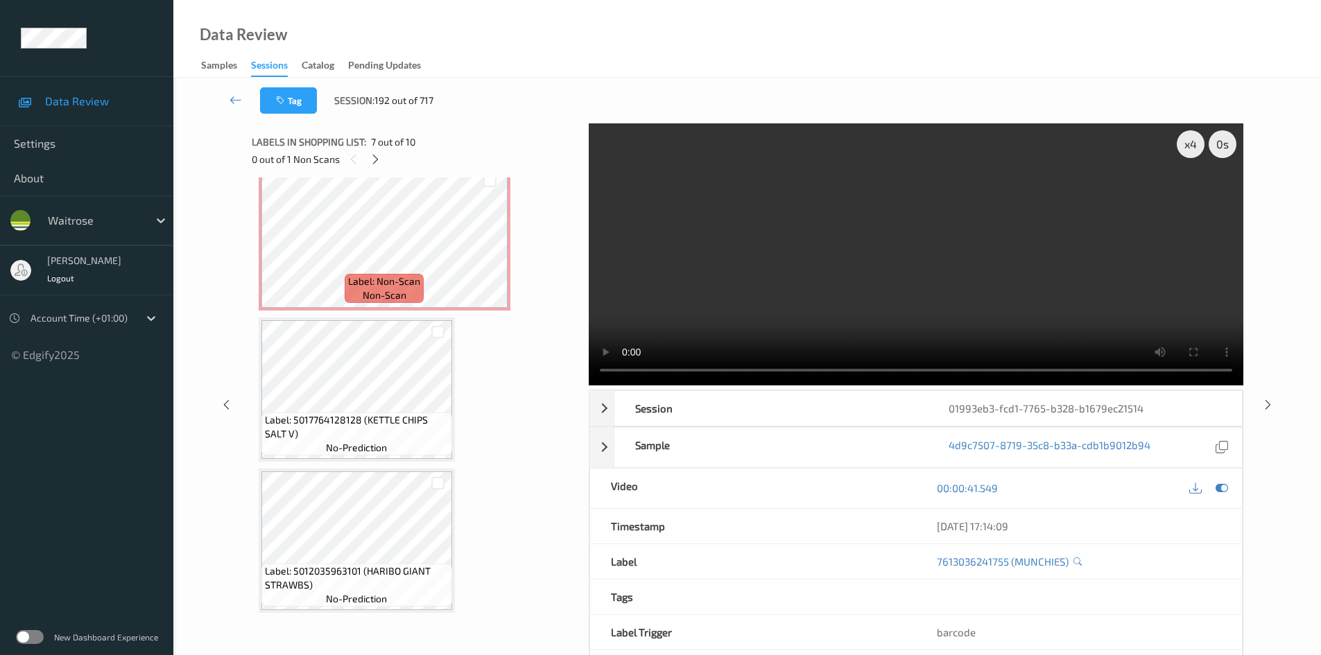
click at [446, 337] on div at bounding box center [437, 331] width 27 height 23
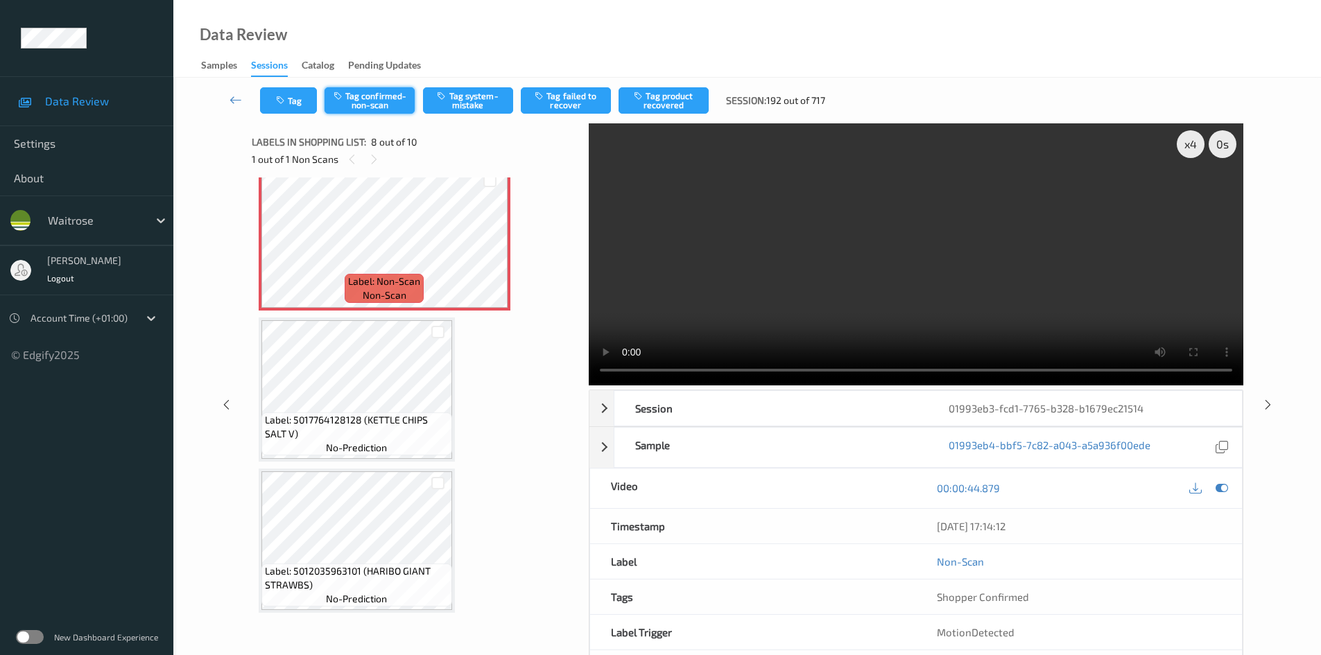
click at [381, 105] on button "Tag confirmed-non-scan" at bounding box center [370, 100] width 90 height 26
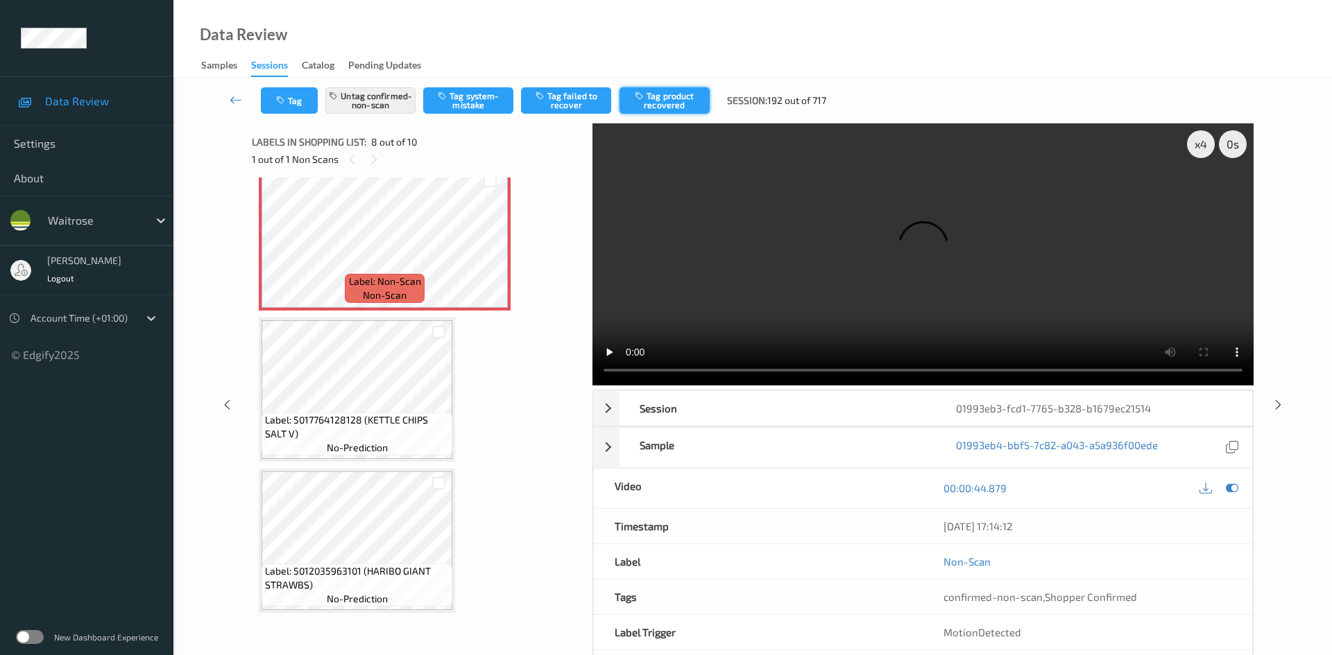
click at [669, 99] on button "Tag product recovered" at bounding box center [664, 100] width 90 height 26
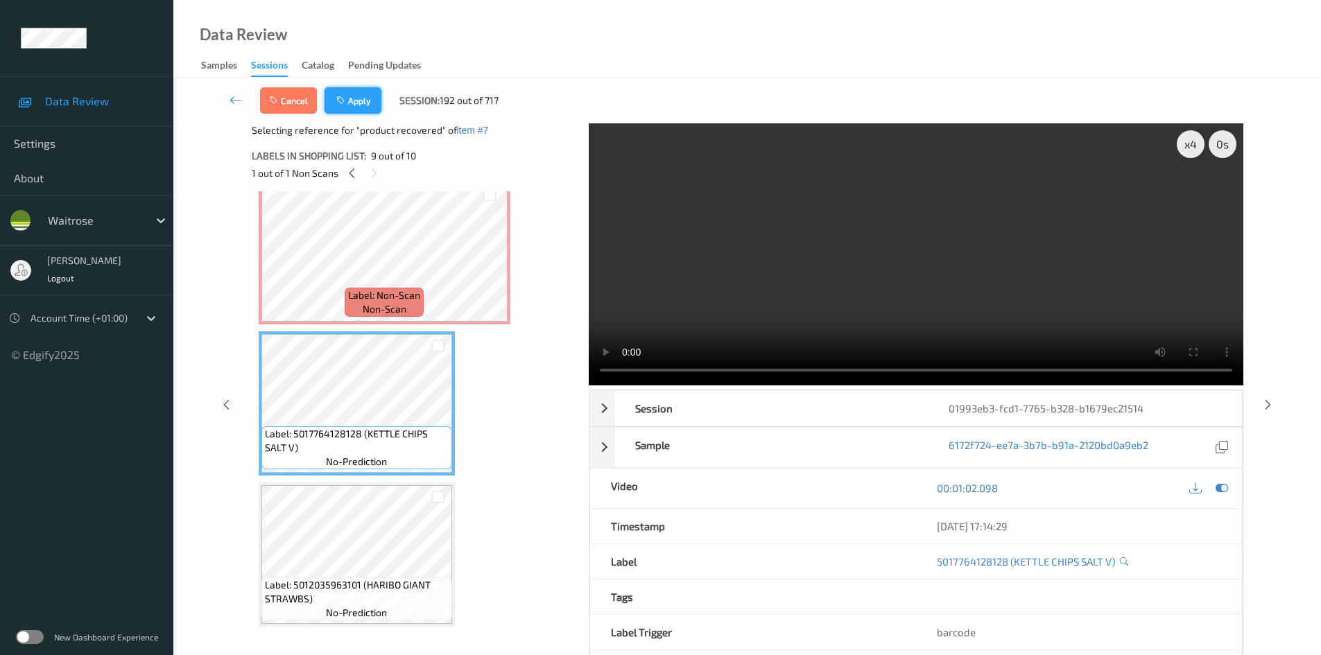
click at [365, 110] on button "Apply" at bounding box center [353, 100] width 57 height 26
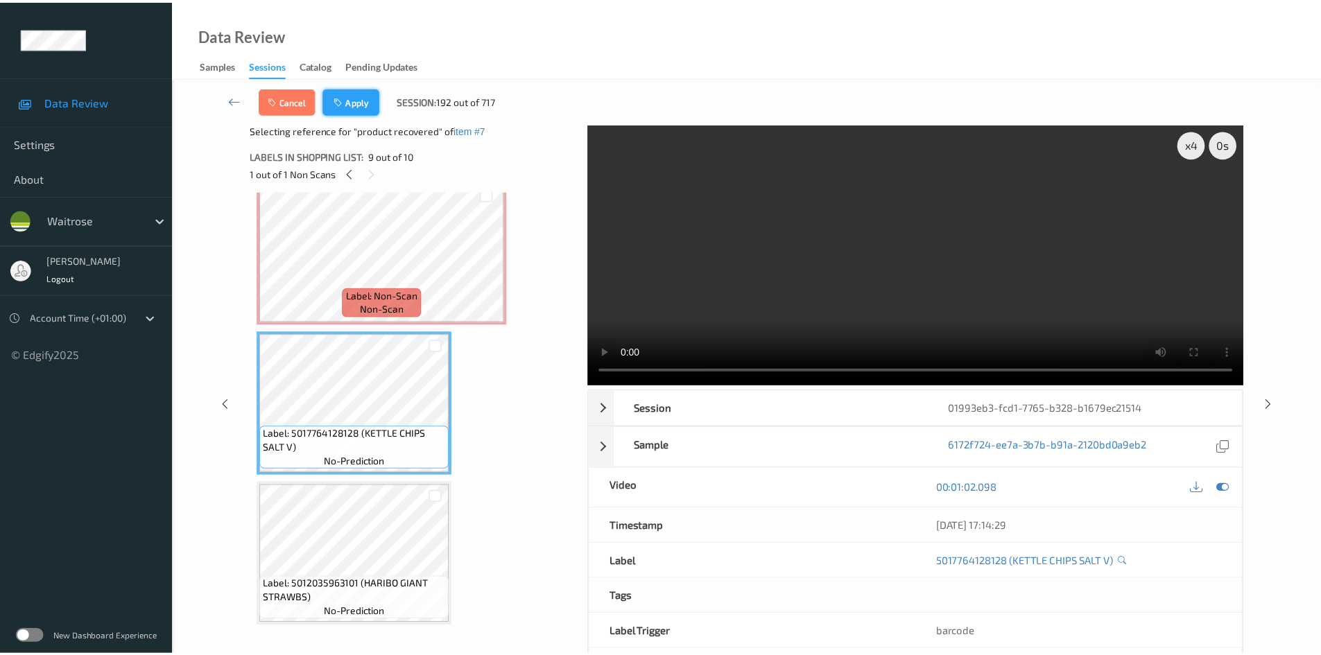
scroll to position [914, 0]
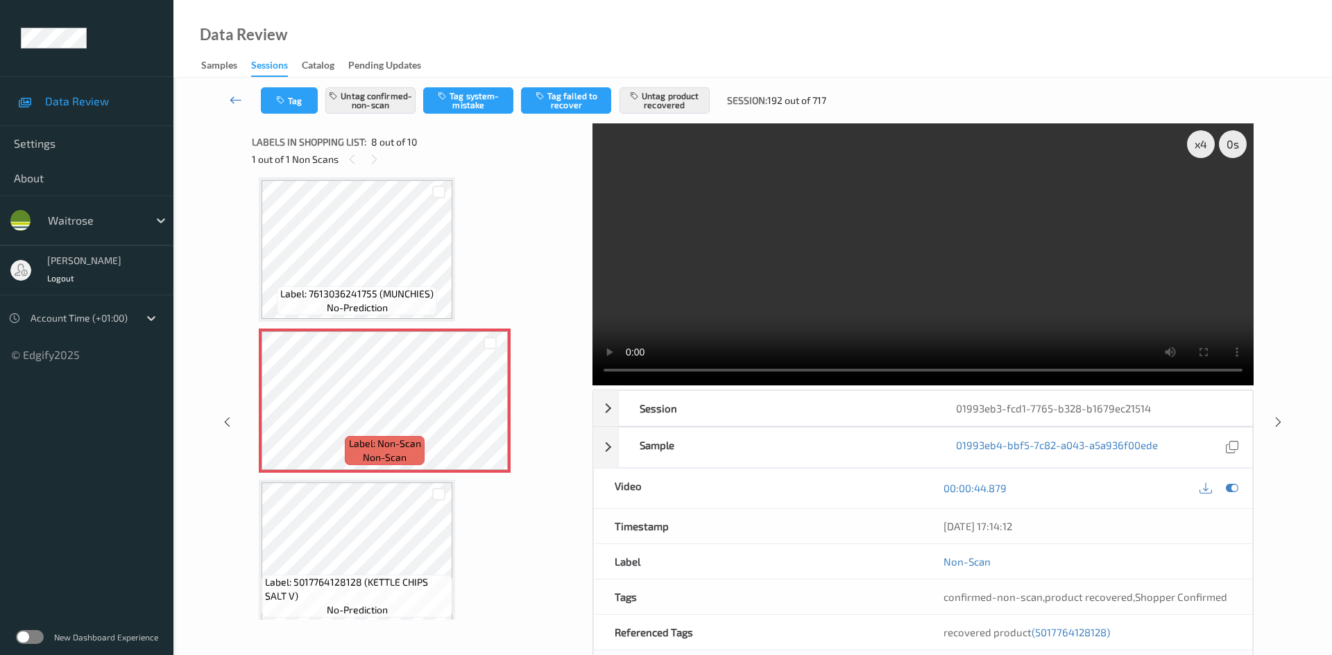
click at [228, 87] on link at bounding box center [236, 100] width 49 height 26
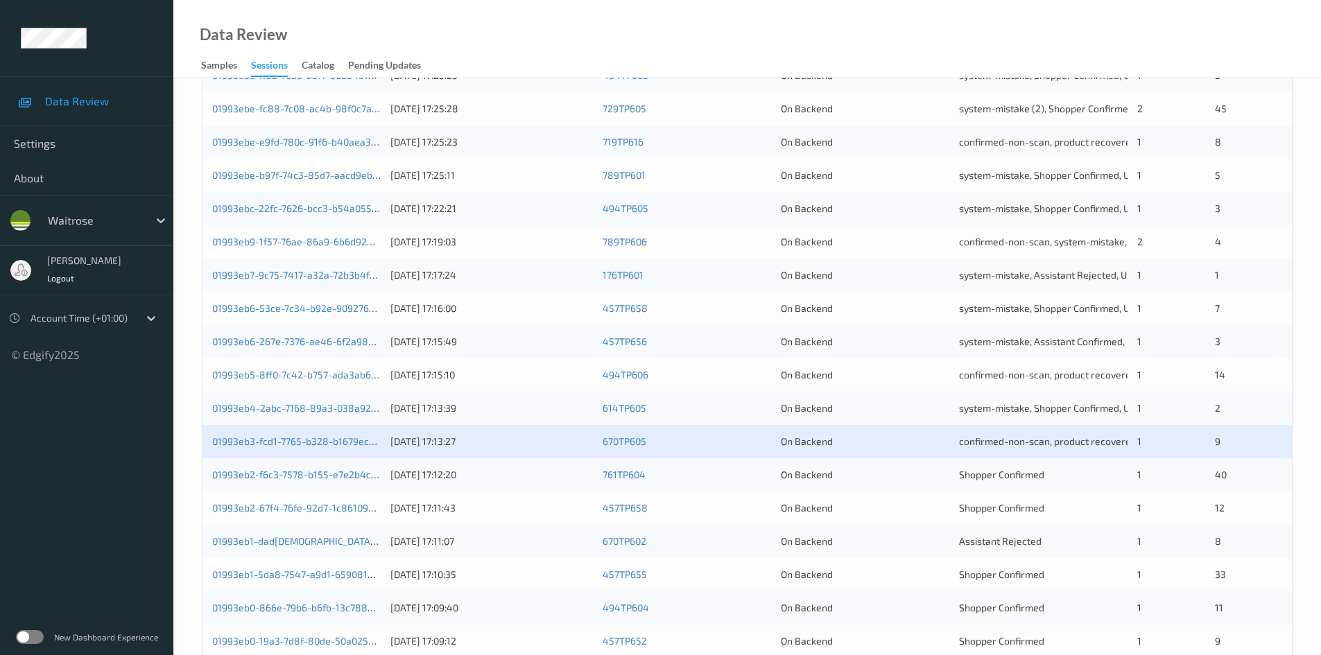
scroll to position [388, 0]
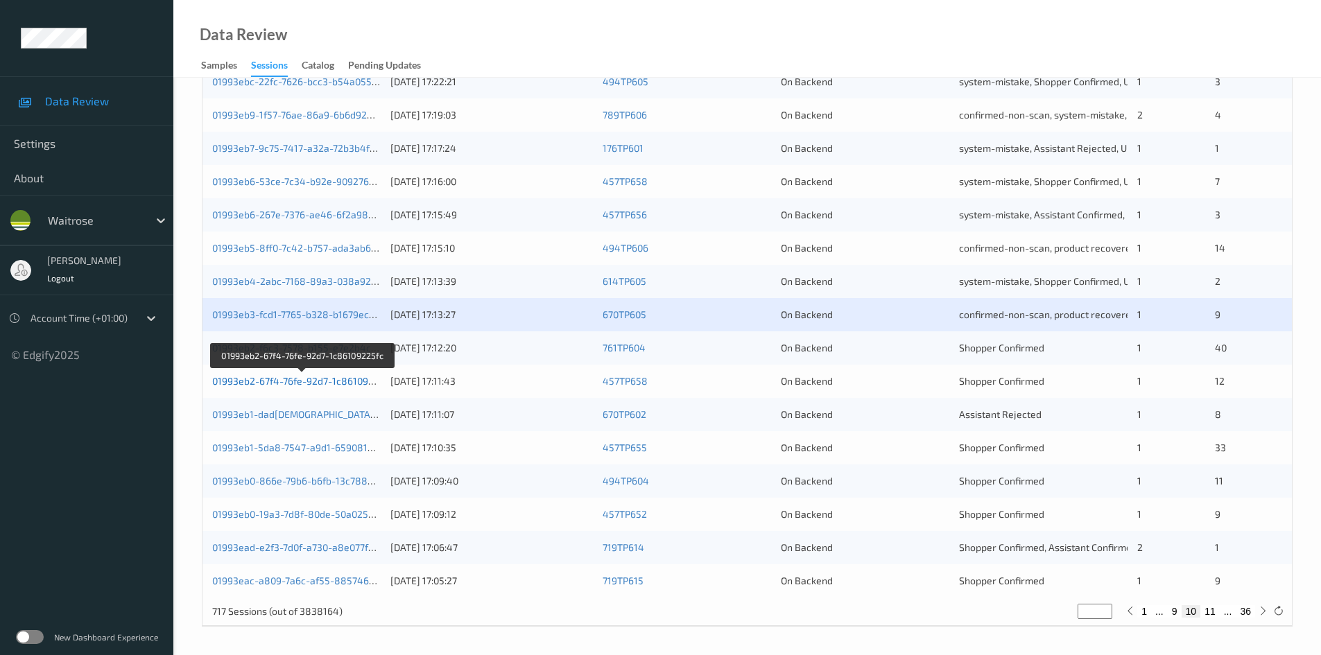
click at [274, 380] on link "01993eb2-67f4-76fe-92d7-1c86109225fc" at bounding box center [302, 381] width 181 height 12
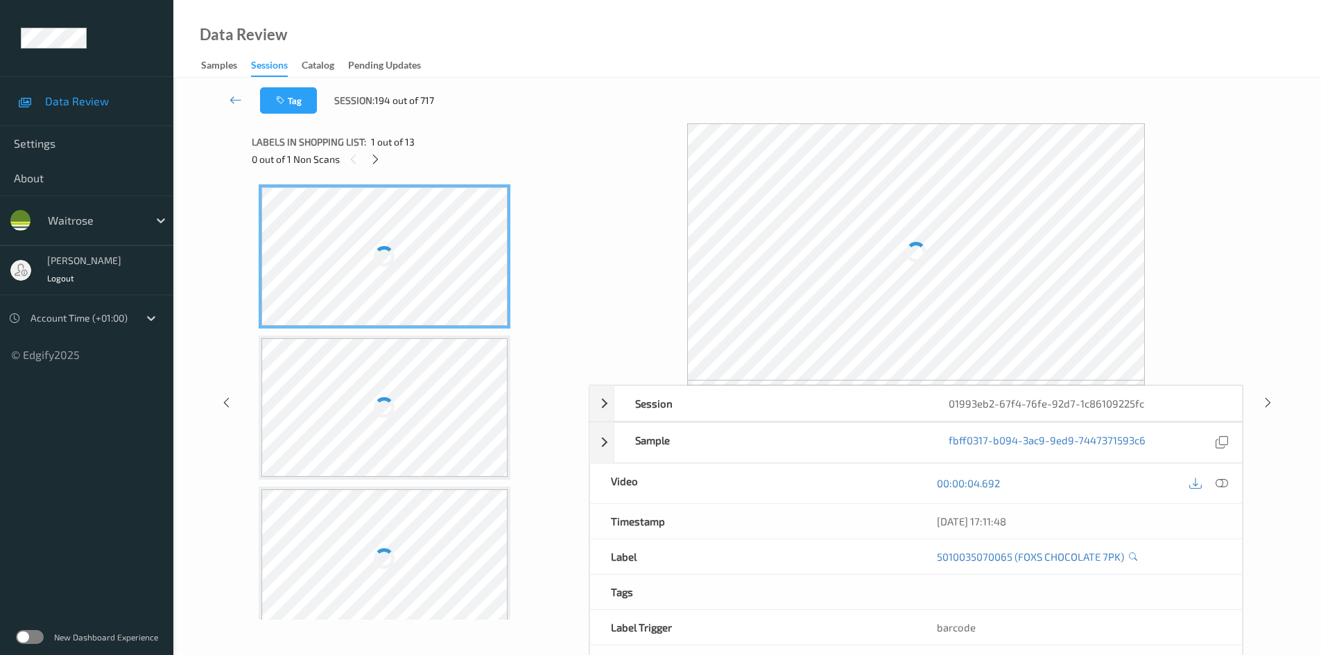
drag, startPoint x: 368, startPoint y: 162, endPoint x: 578, endPoint y: 209, distance: 215.5
click at [372, 162] on div at bounding box center [375, 158] width 17 height 17
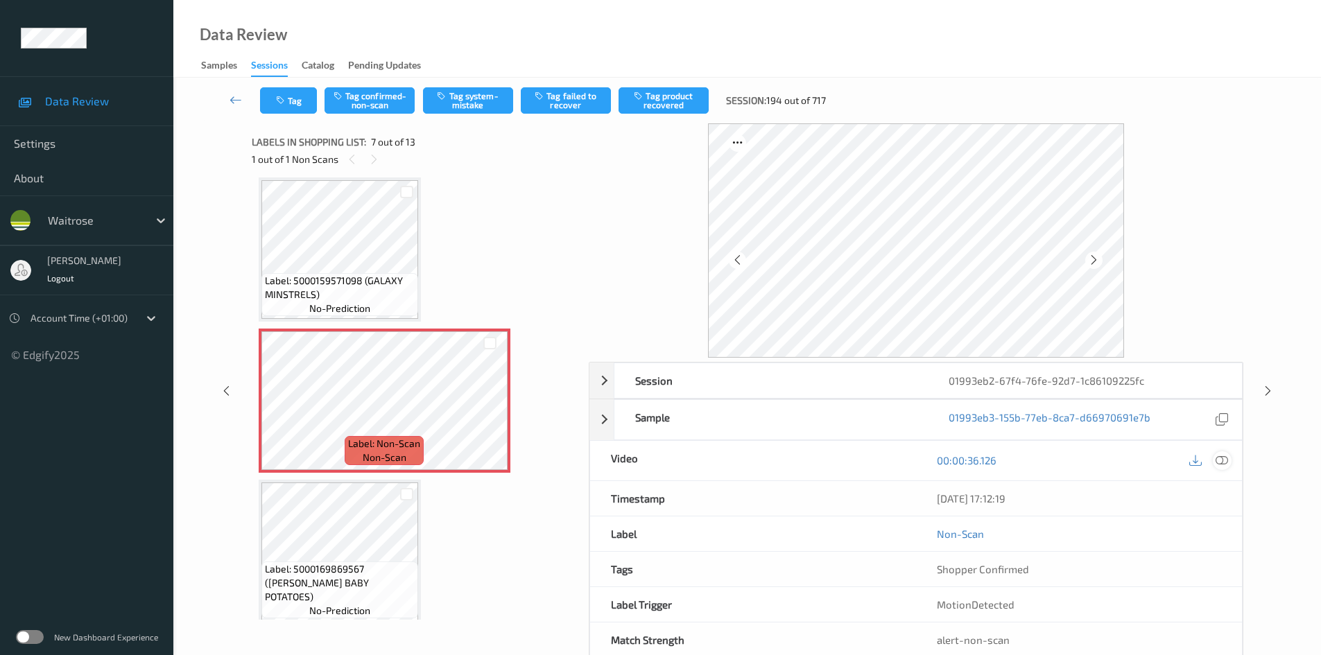
click at [1226, 461] on icon at bounding box center [1222, 460] width 12 height 12
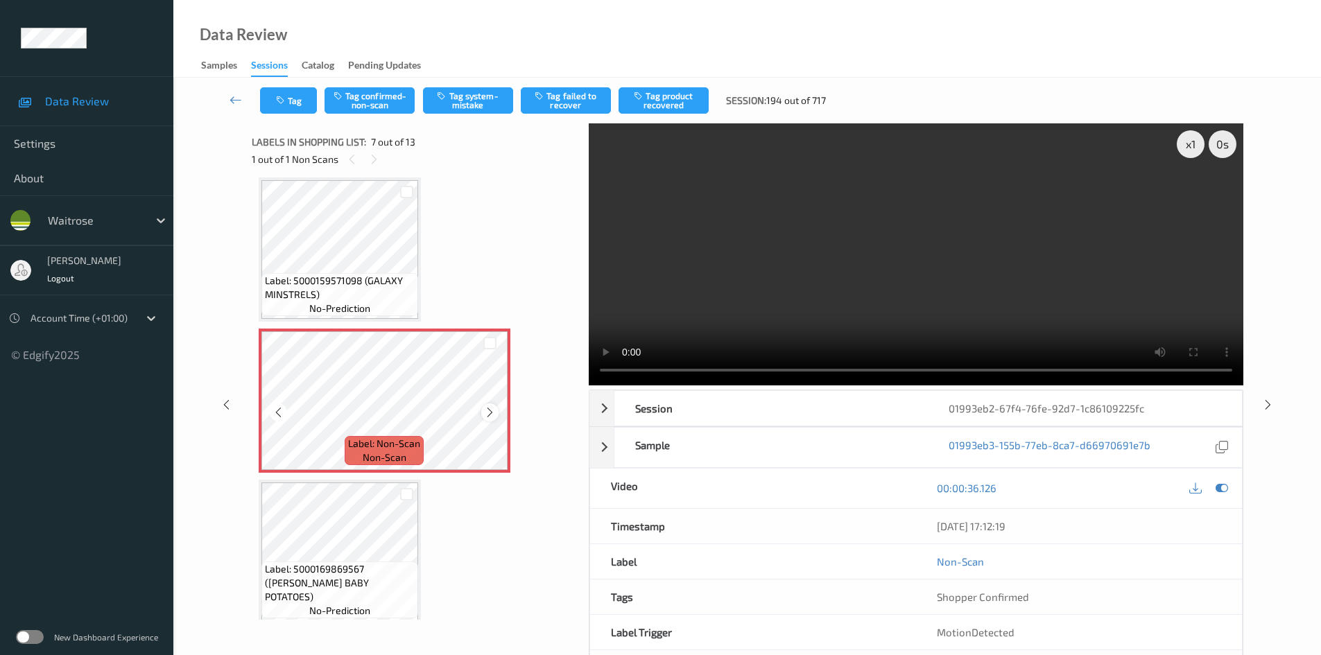
click at [485, 418] on icon at bounding box center [490, 412] width 12 height 12
click at [798, 332] on video at bounding box center [916, 254] width 655 height 262
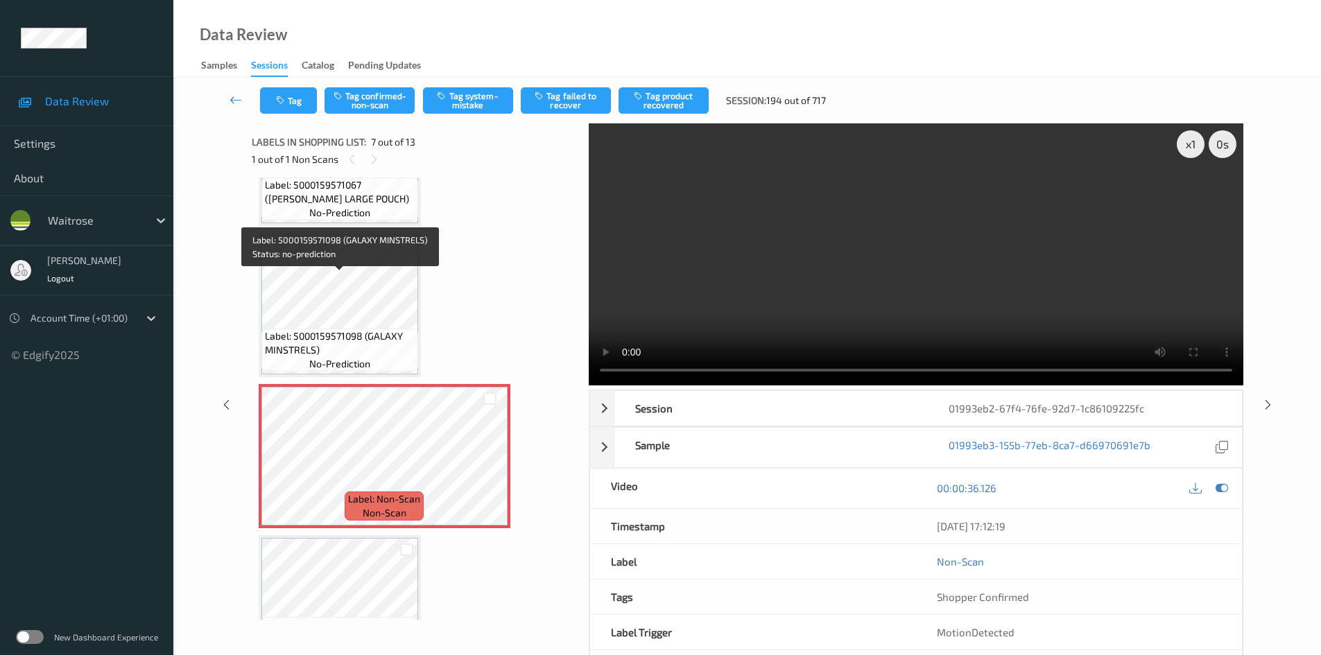
scroll to position [624, 0]
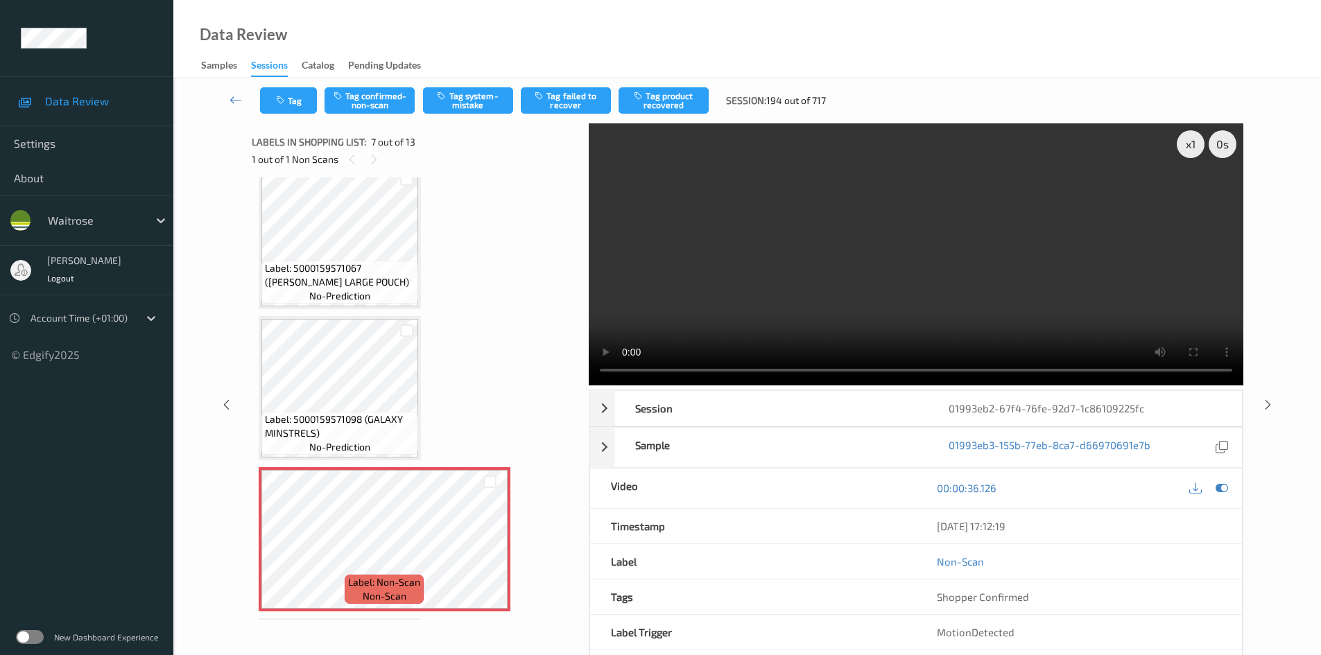
click at [748, 252] on video at bounding box center [916, 254] width 655 height 262
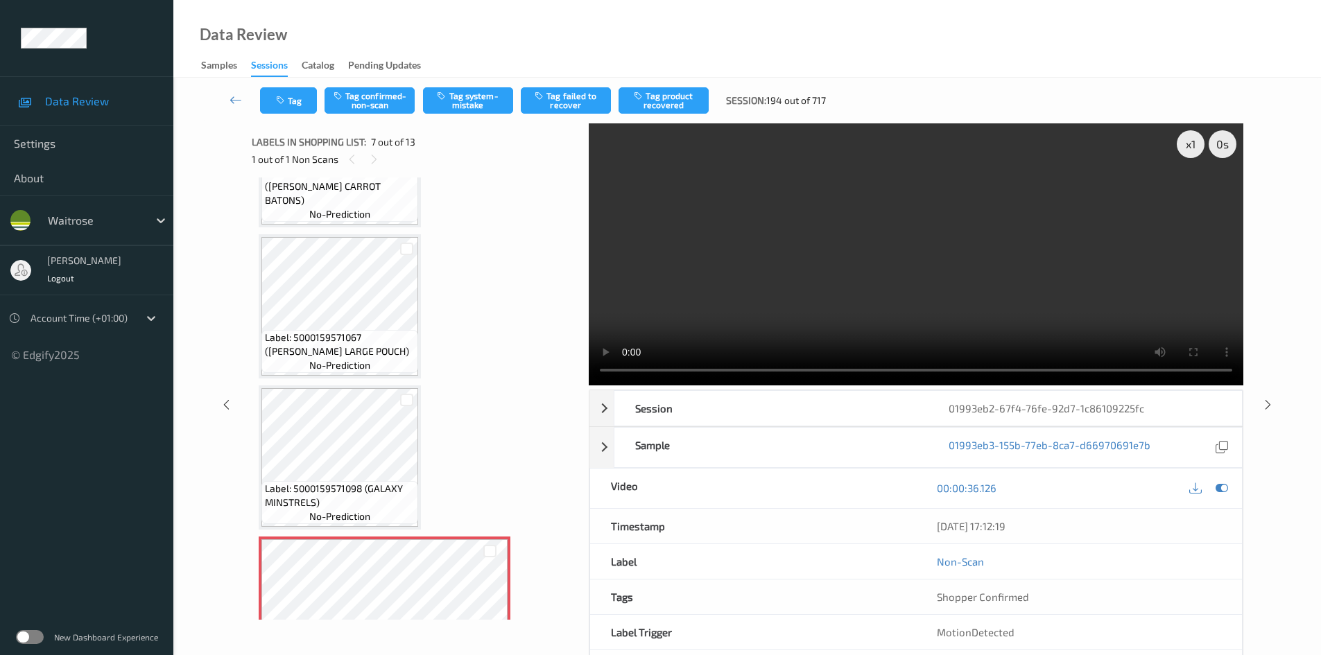
click at [799, 213] on video at bounding box center [916, 254] width 655 height 262
click at [850, 236] on video at bounding box center [916, 254] width 655 height 262
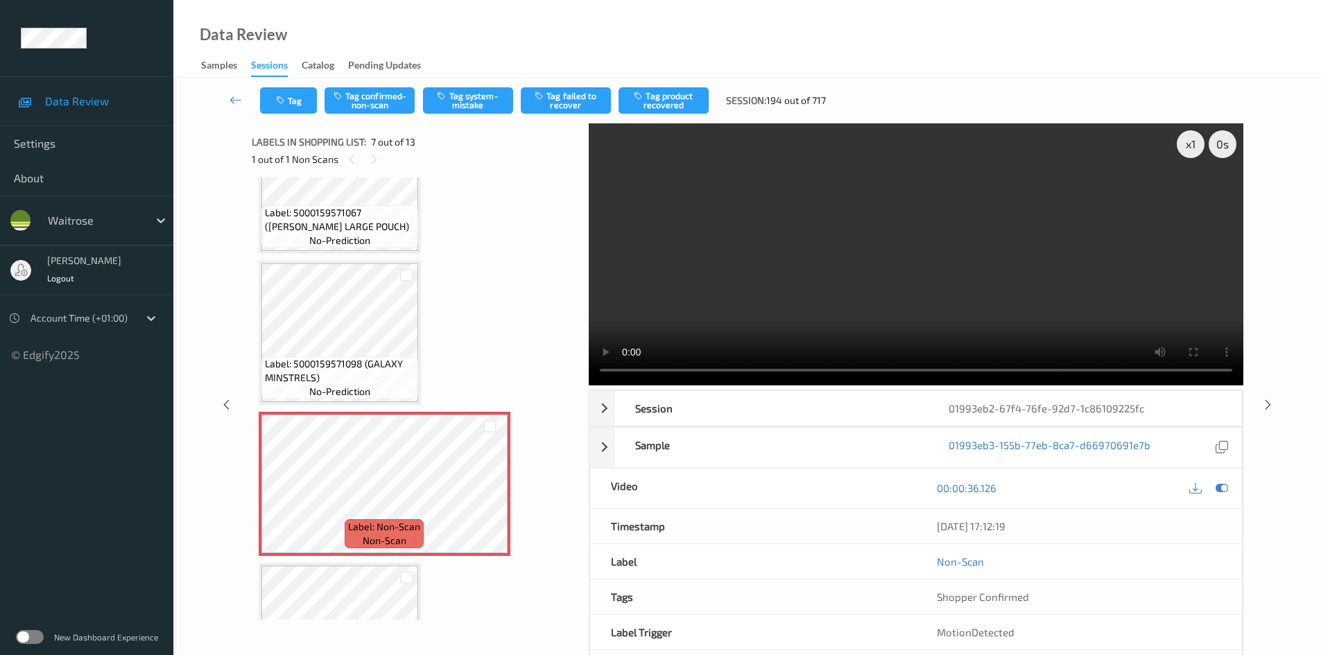
scroll to position [694, 0]
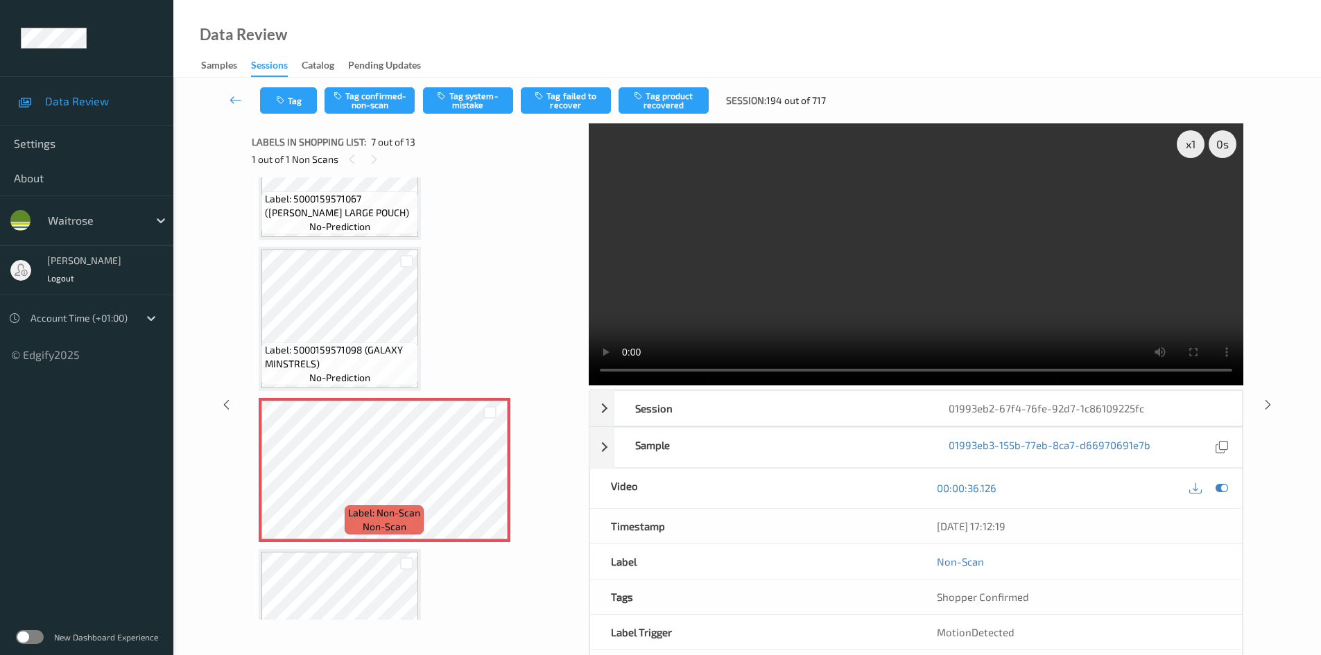
click at [845, 247] on video at bounding box center [916, 254] width 655 height 262
click at [1014, 239] on video at bounding box center [916, 254] width 655 height 262
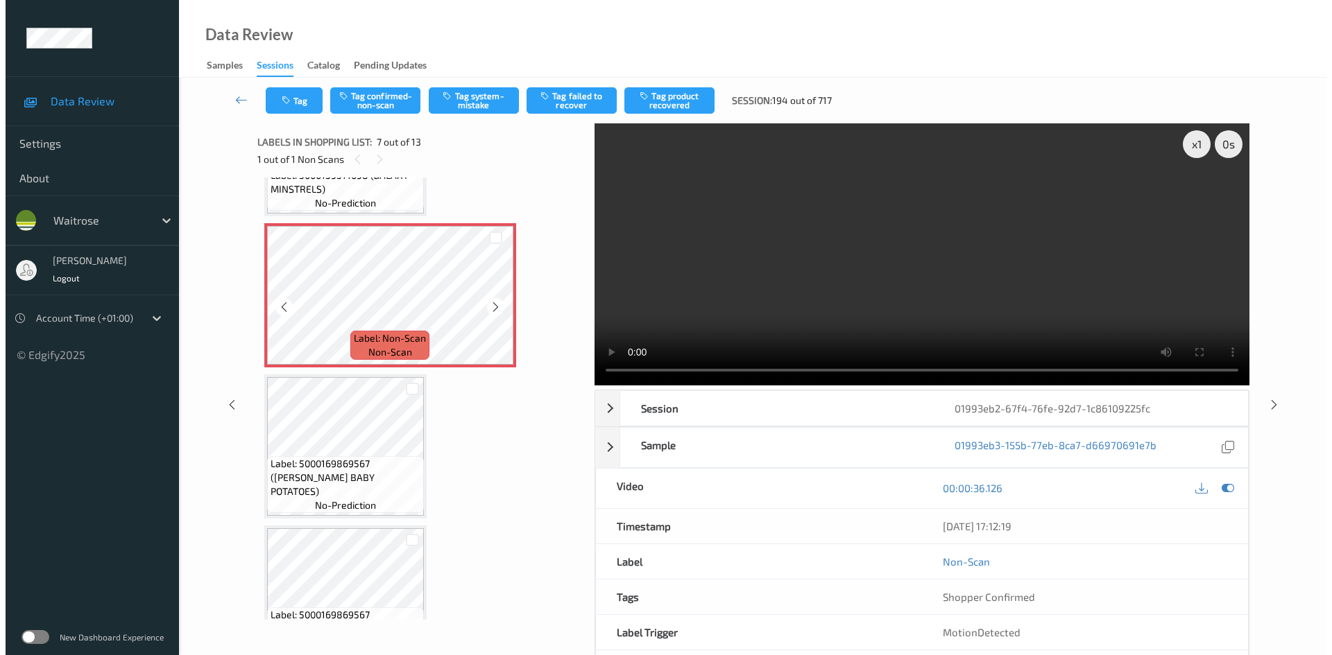
scroll to position [902, 0]
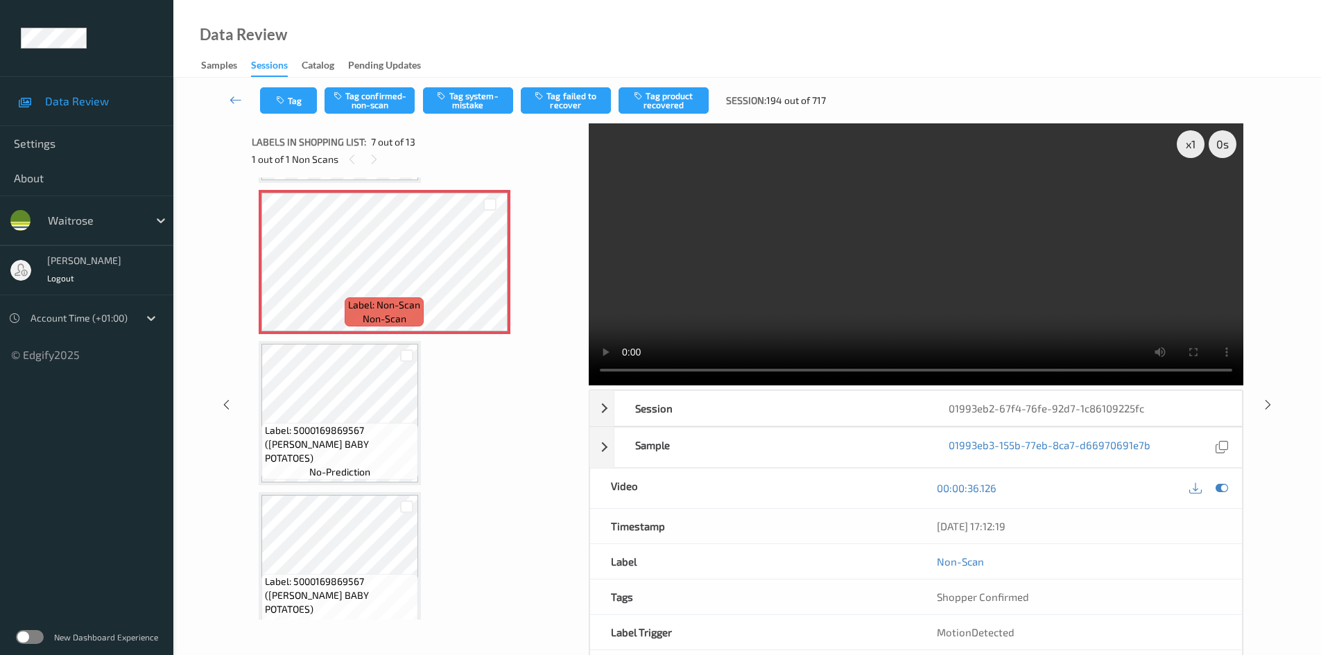
click at [951, 279] on video at bounding box center [916, 254] width 655 height 262
click at [1056, 277] on video at bounding box center [916, 254] width 655 height 262
click at [992, 277] on video at bounding box center [916, 254] width 655 height 262
drag, startPoint x: 1200, startPoint y: 147, endPoint x: 1194, endPoint y: 185, distance: 38.5
click at [1200, 149] on div "x 1" at bounding box center [1191, 144] width 28 height 28
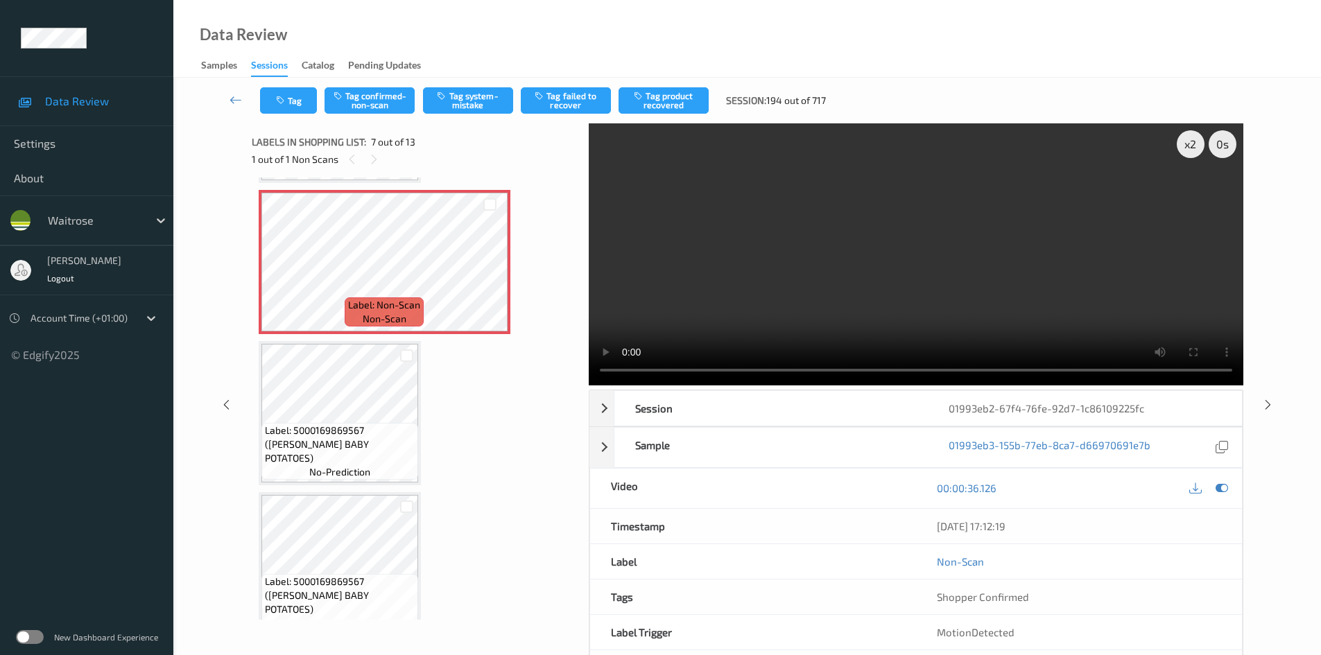
click at [799, 227] on video at bounding box center [916, 254] width 655 height 262
click at [455, 97] on button "Tag system-mistake" at bounding box center [468, 100] width 90 height 26
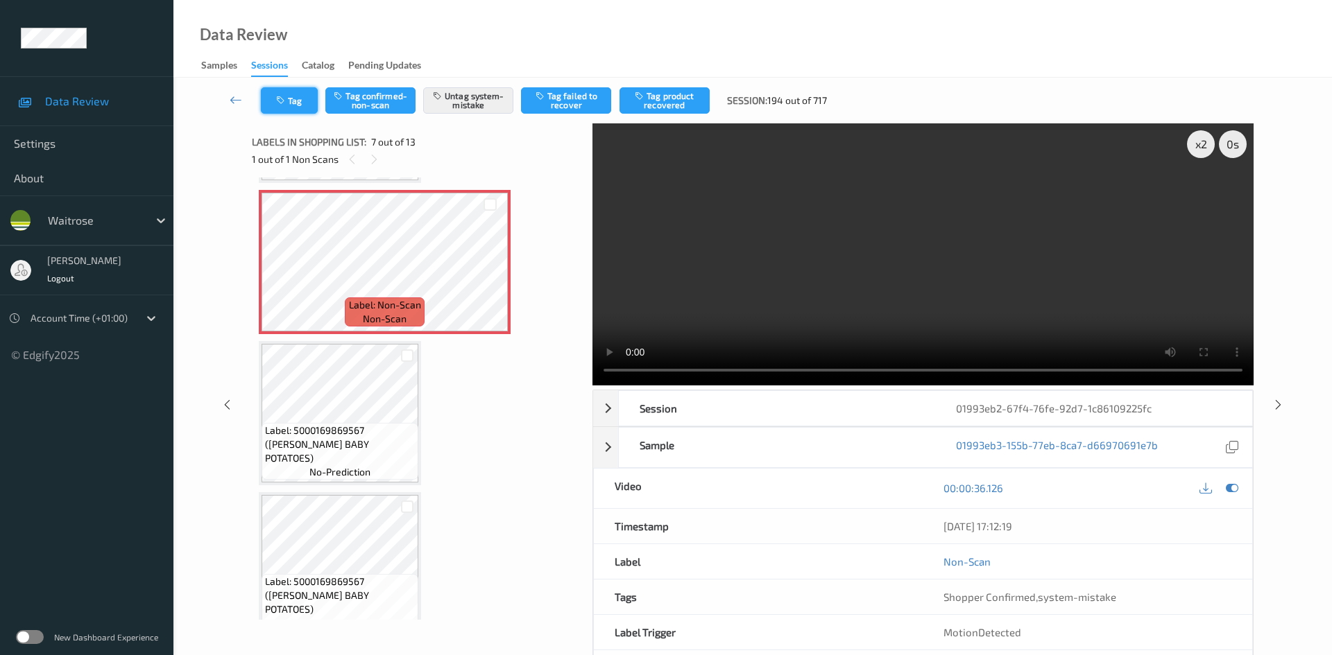
click at [284, 96] on icon "button" at bounding box center [282, 101] width 12 height 10
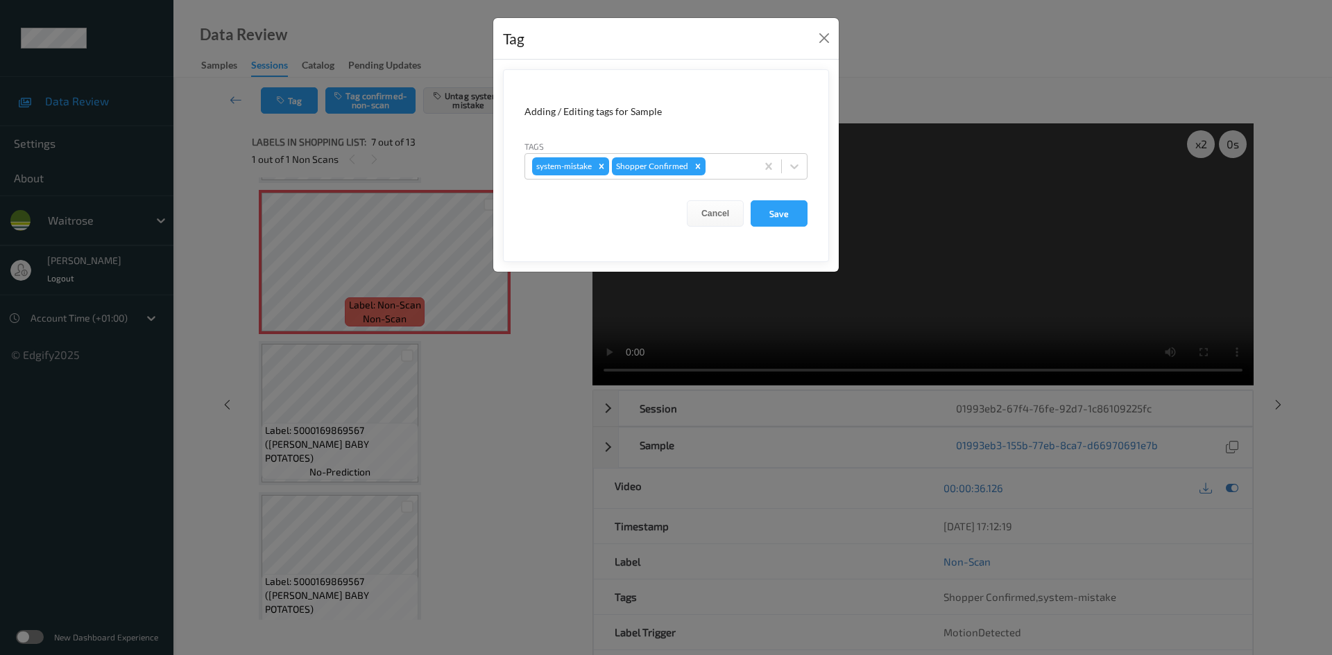
click at [811, 160] on form "Adding / Editing tags for Sample Tags system-mistake Shopper Confirmed Cancel S…" at bounding box center [666, 165] width 326 height 193
click at [827, 33] on button "Close" at bounding box center [823, 37] width 19 height 19
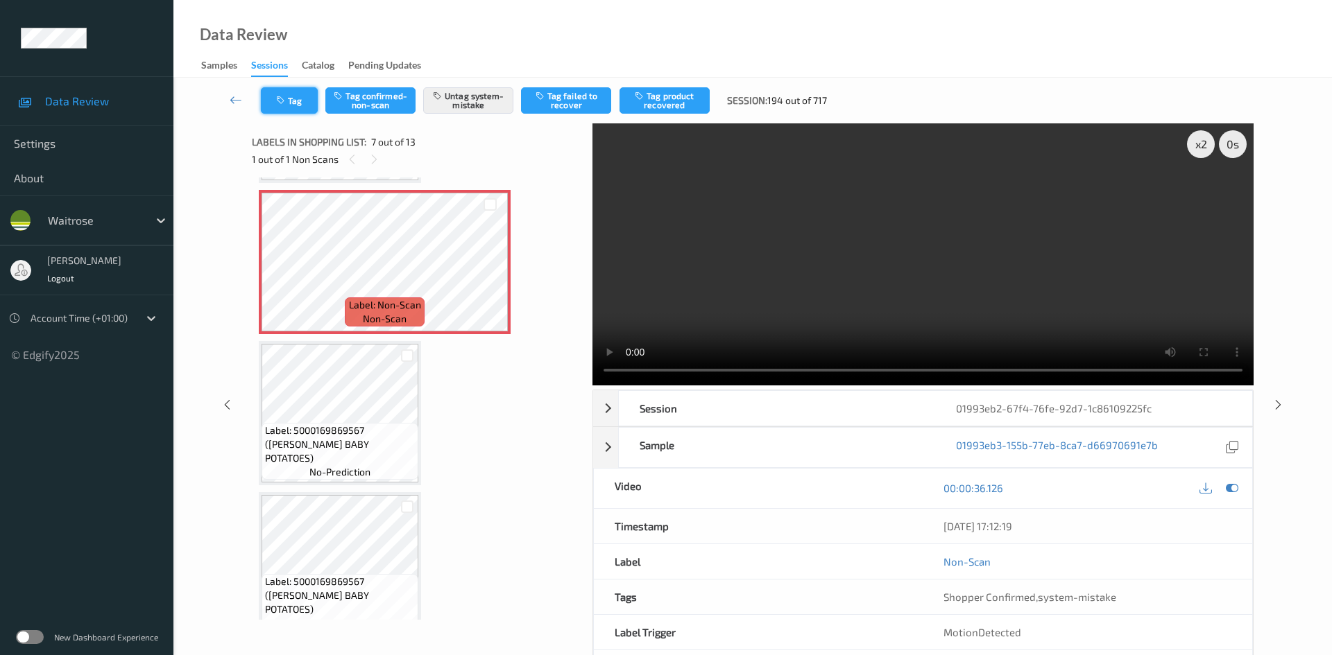
click at [297, 103] on button "Tag" at bounding box center [289, 100] width 57 height 26
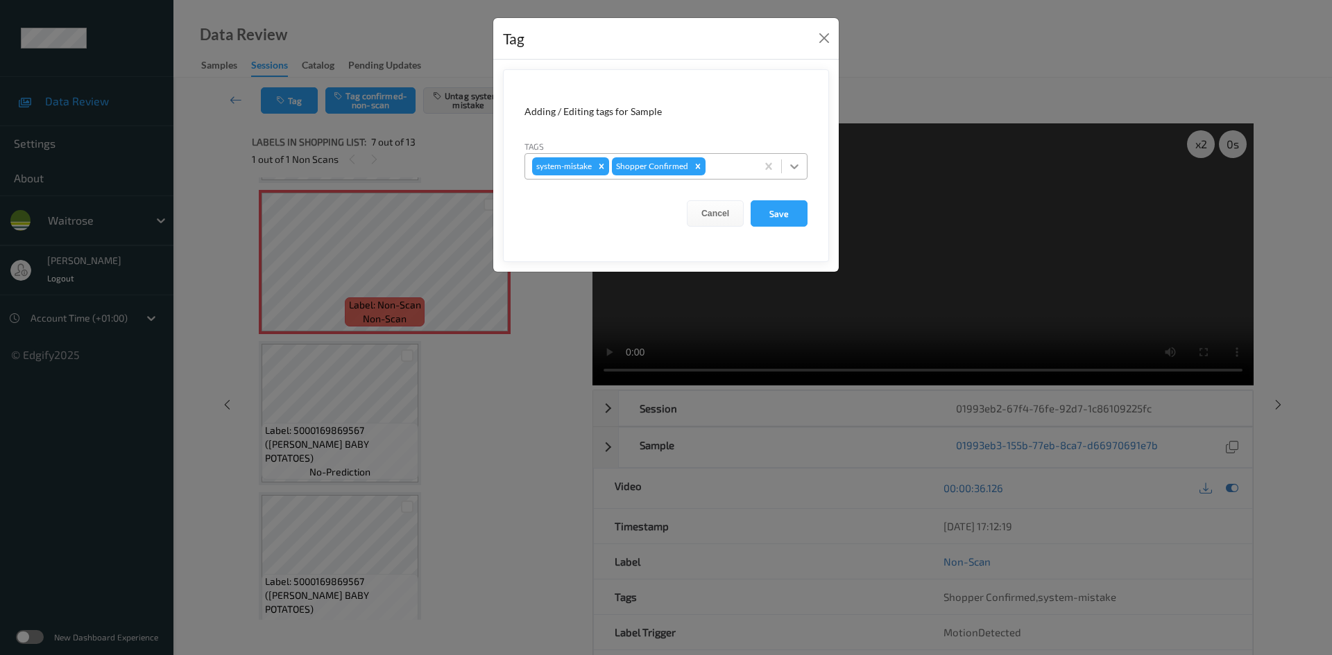
click at [794, 162] on icon at bounding box center [794, 167] width 14 height 14
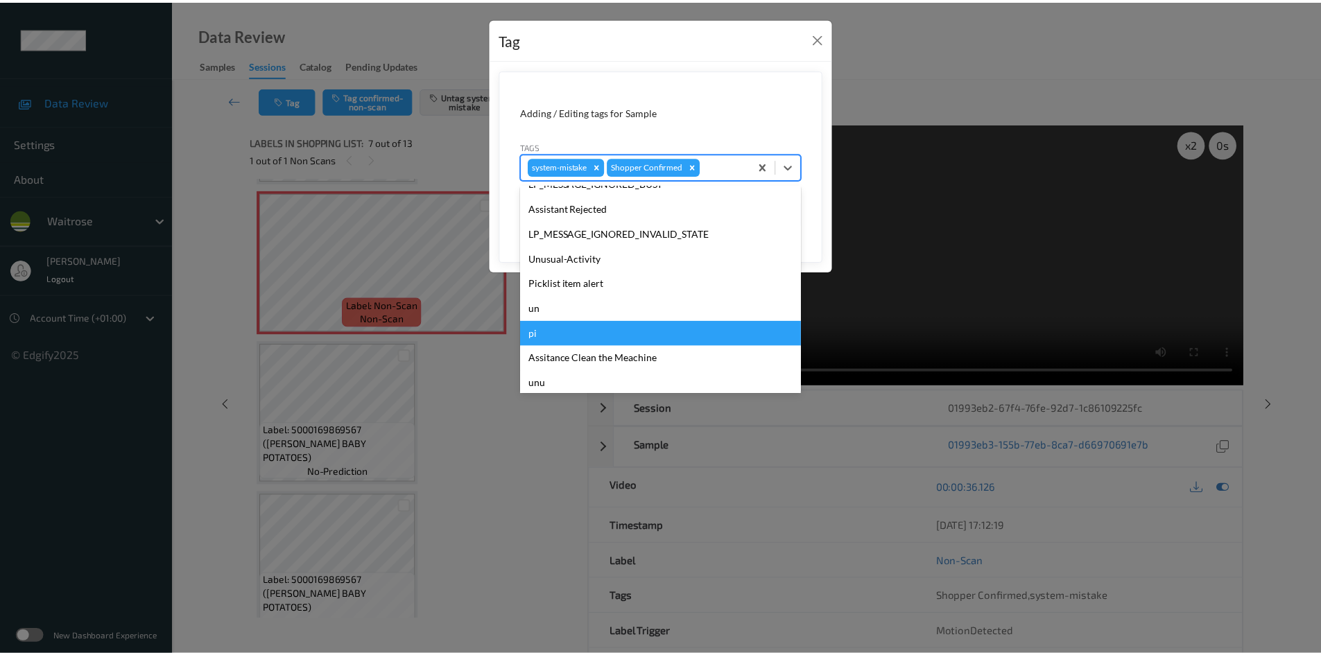
scroll to position [322, 0]
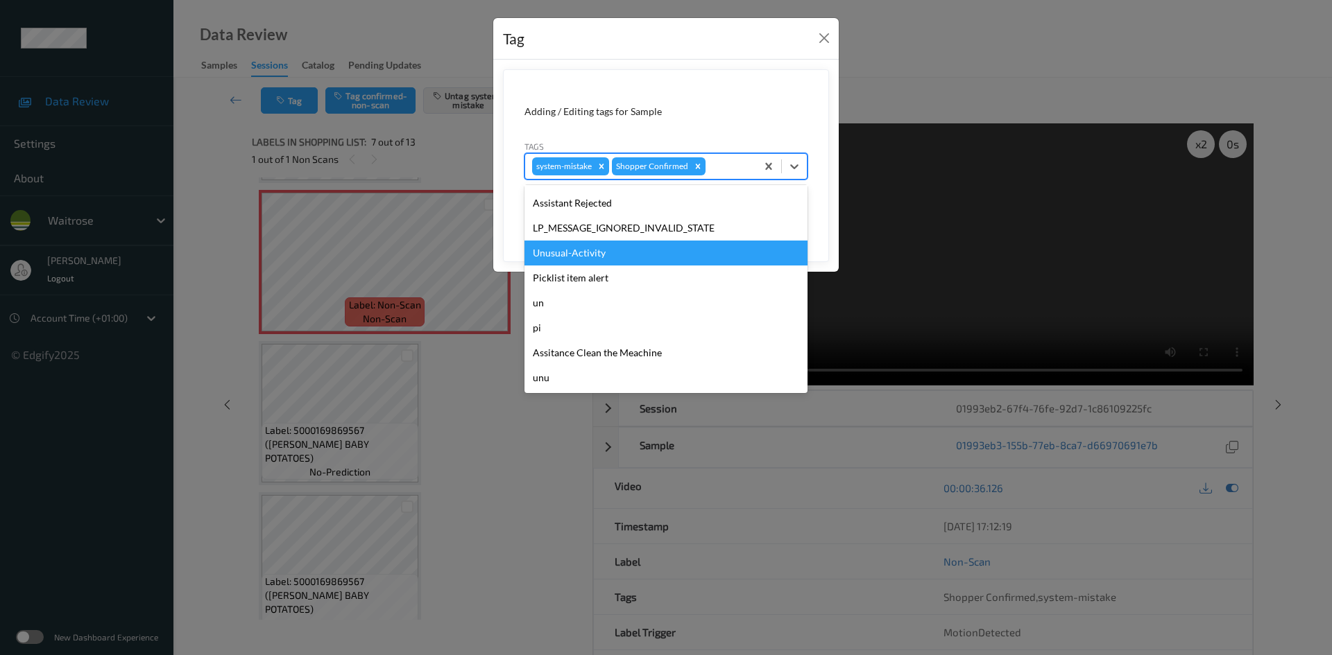
click at [620, 258] on div "Unusual-Activity" at bounding box center [665, 253] width 283 height 25
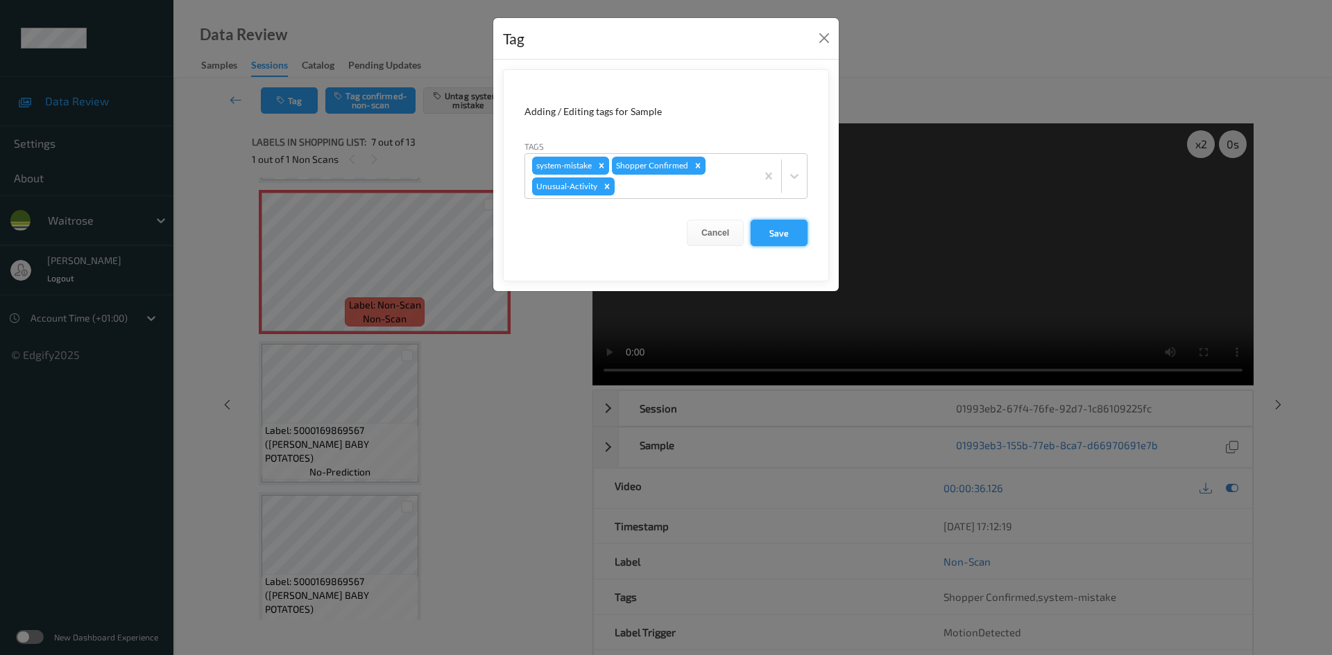
click at [780, 231] on button "Save" at bounding box center [778, 233] width 57 height 26
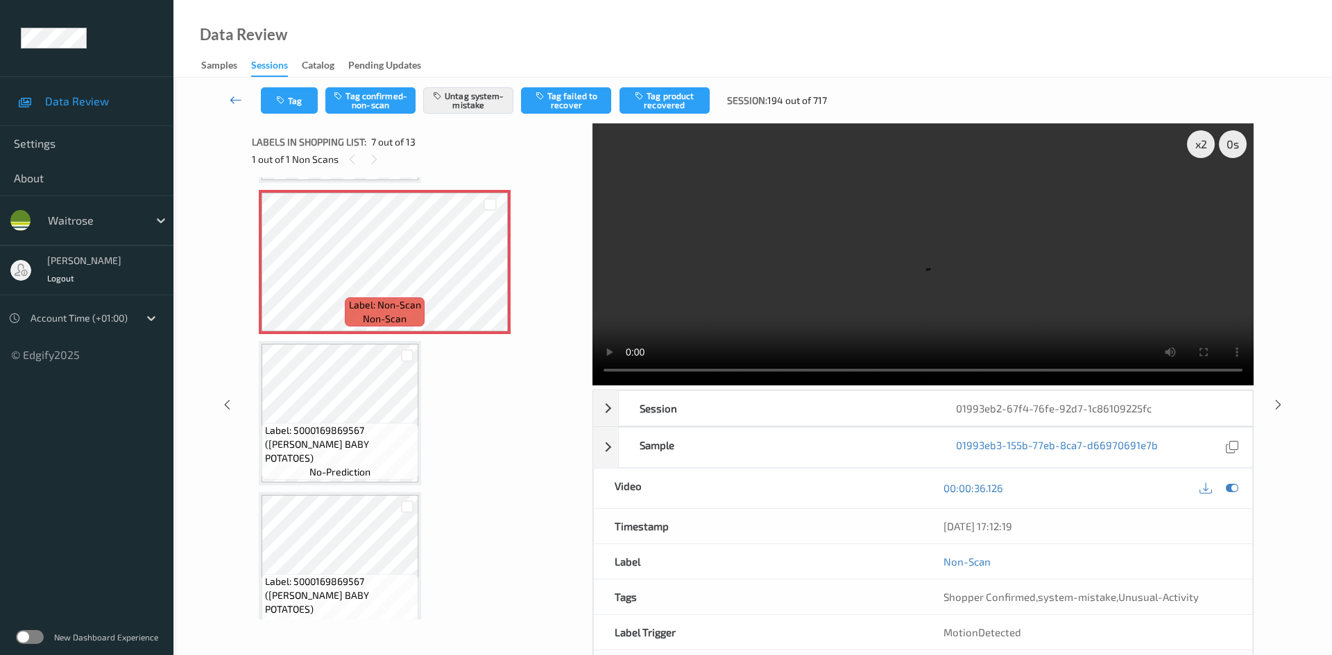
click at [232, 91] on link at bounding box center [236, 100] width 49 height 26
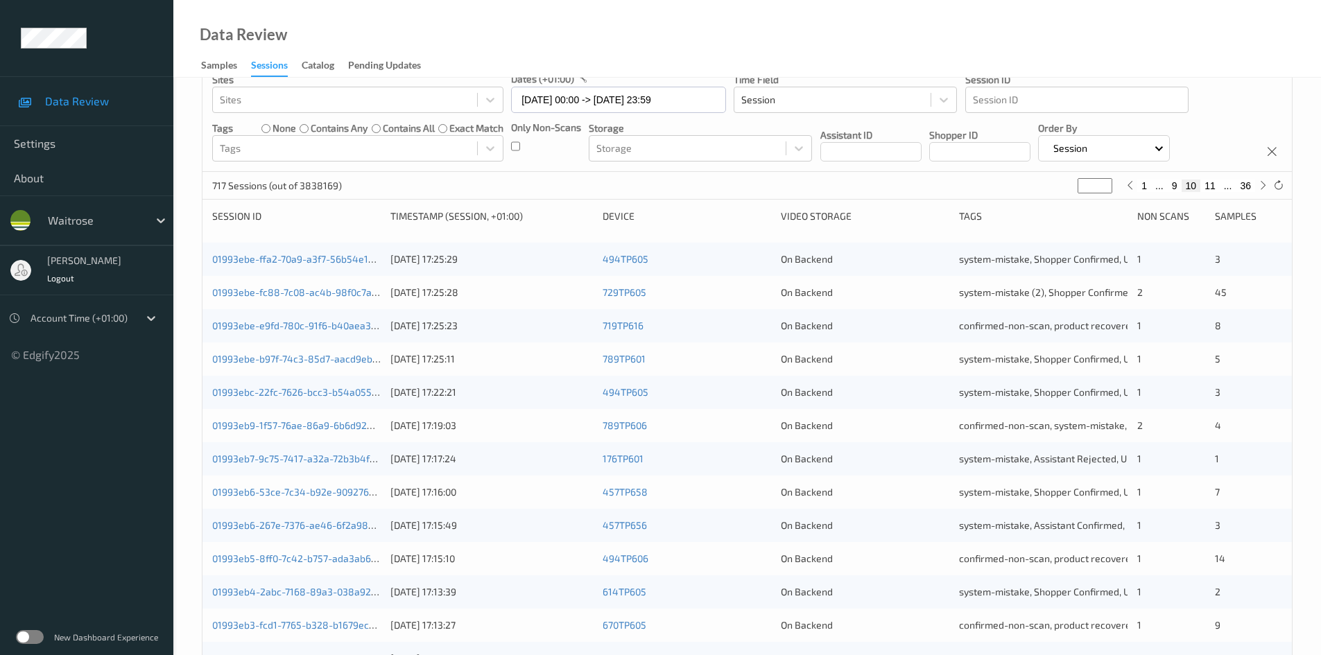
scroll to position [388, 0]
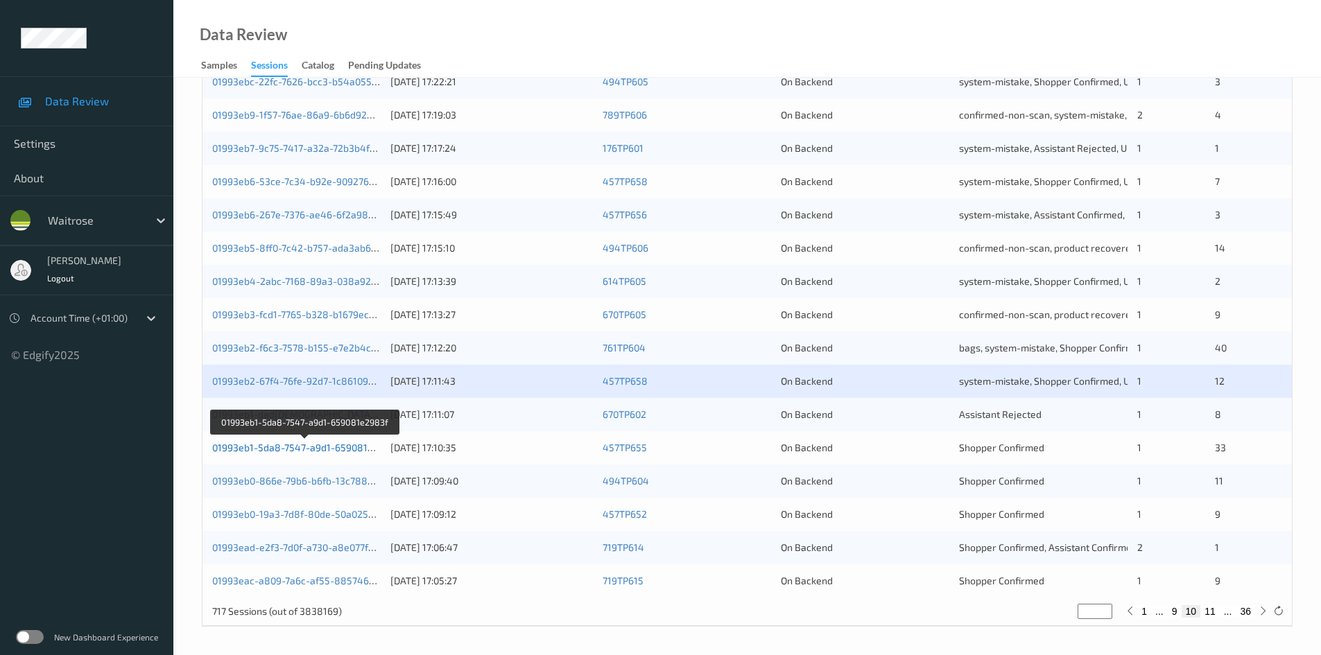
click at [283, 448] on link "01993eb1-5da8-7547-a9d1-659081e2983f" at bounding box center [305, 448] width 187 height 12
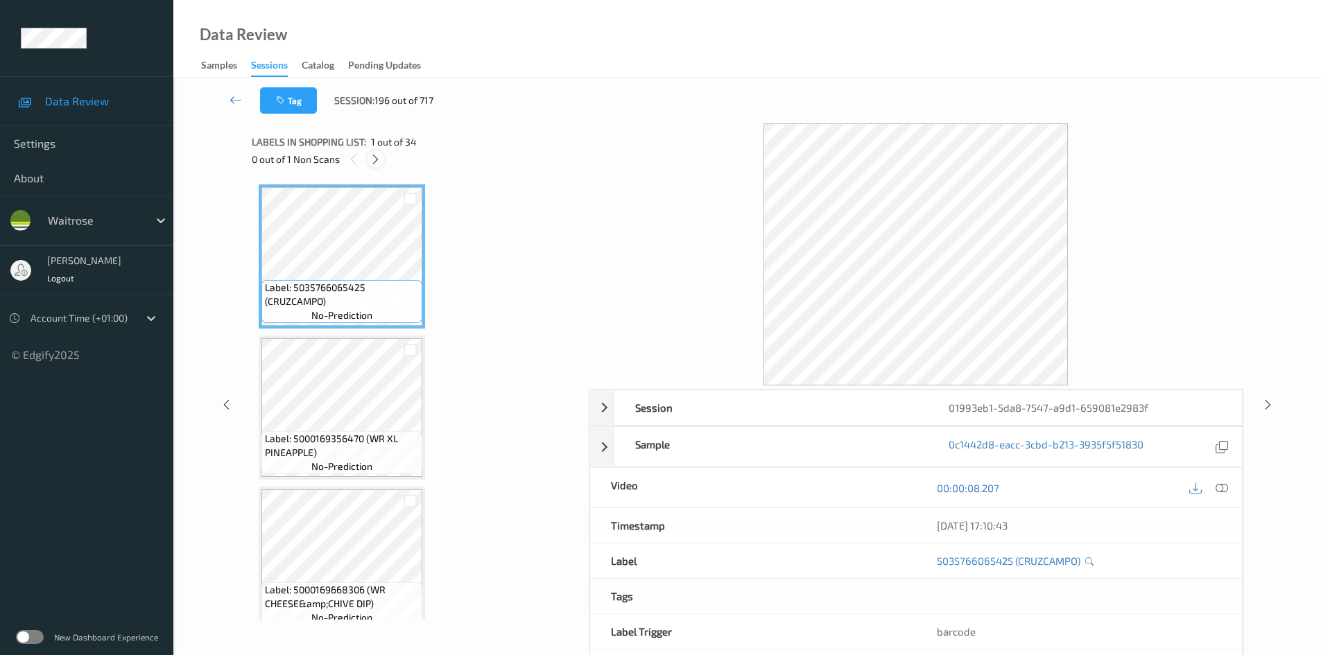
click at [372, 162] on icon at bounding box center [376, 159] width 12 height 12
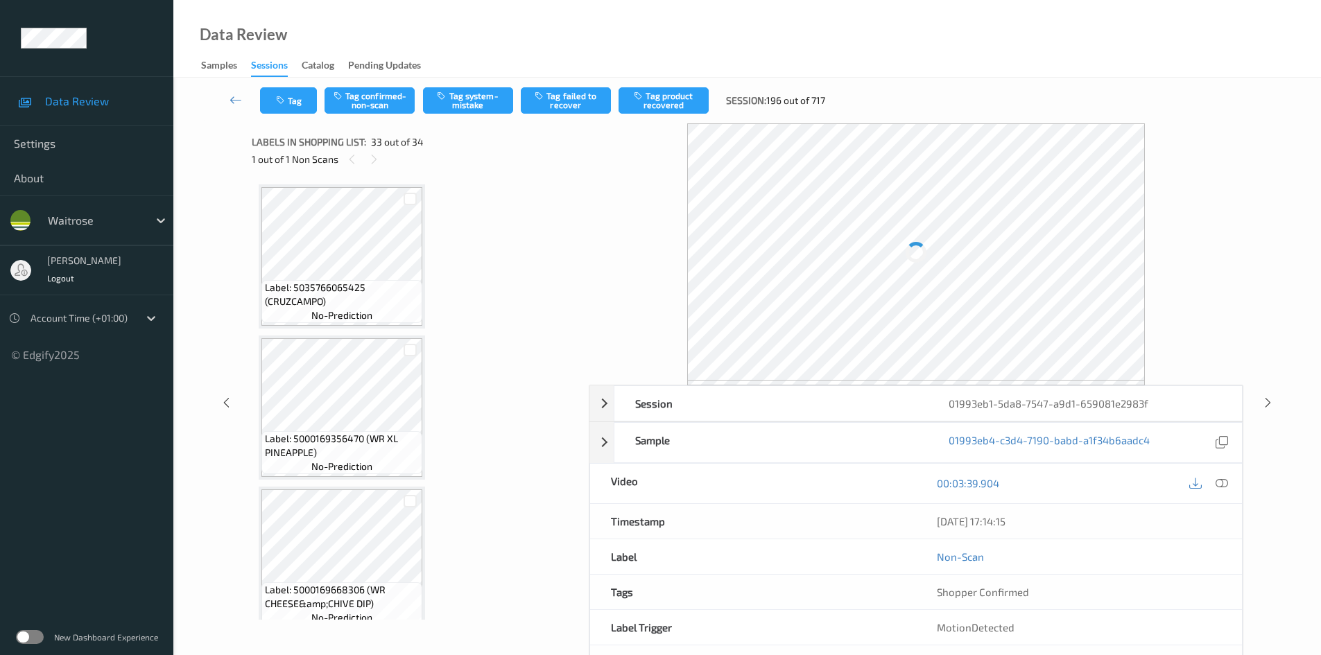
scroll to position [4694, 0]
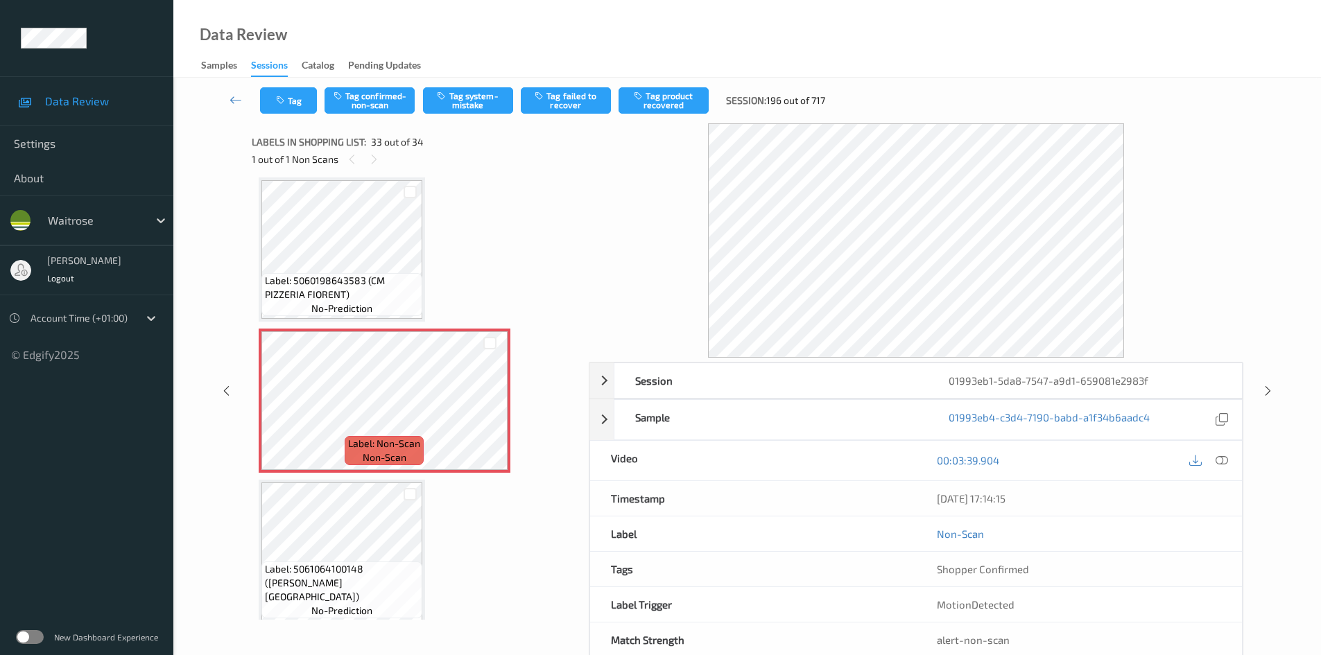
click at [1221, 481] on div "[DATE] 17:14:15" at bounding box center [1079, 498] width 326 height 35
click at [1223, 458] on icon at bounding box center [1222, 460] width 12 height 12
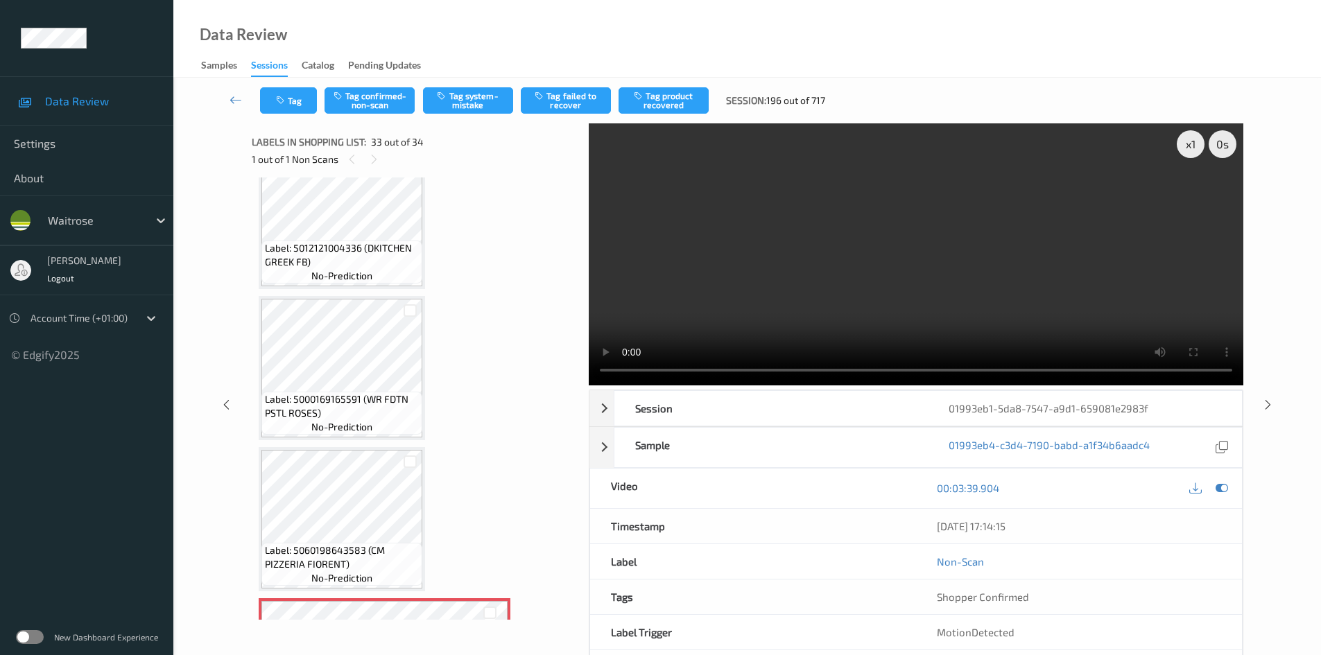
scroll to position [4416, 0]
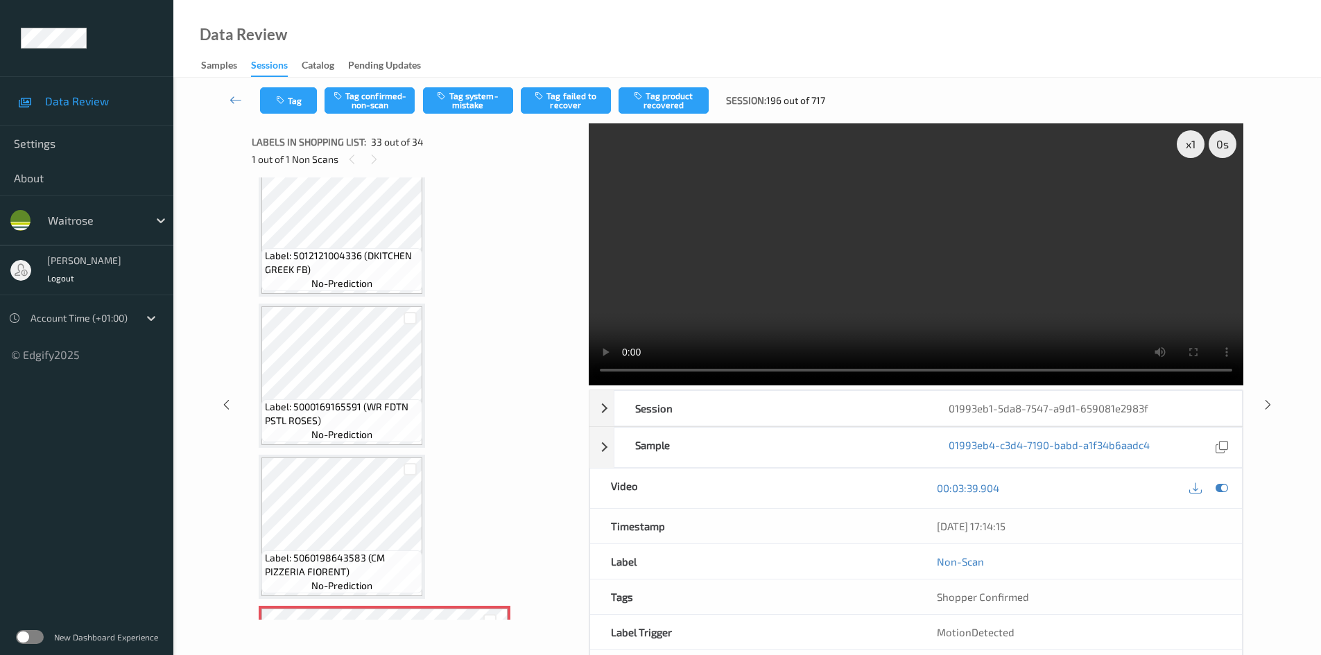
click at [924, 270] on video at bounding box center [916, 254] width 655 height 262
click at [836, 241] on video at bounding box center [916, 254] width 655 height 262
click at [1187, 144] on div "x 1" at bounding box center [1191, 144] width 28 height 28
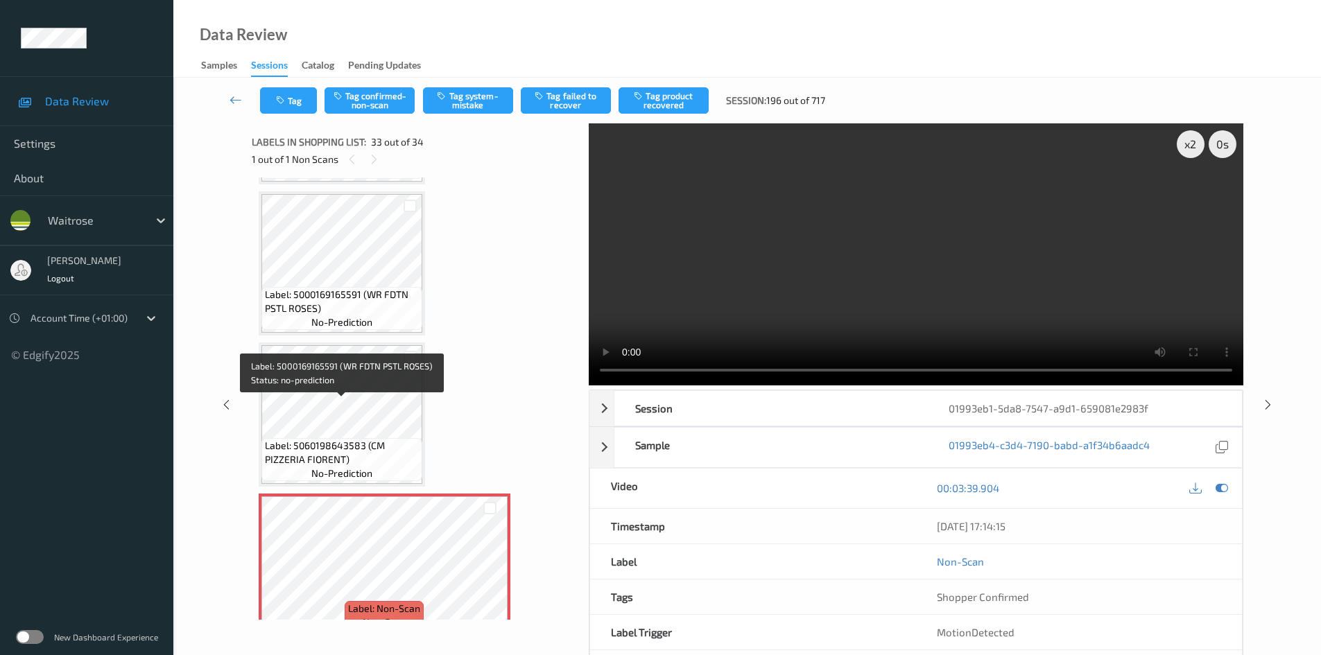
scroll to position [4555, 0]
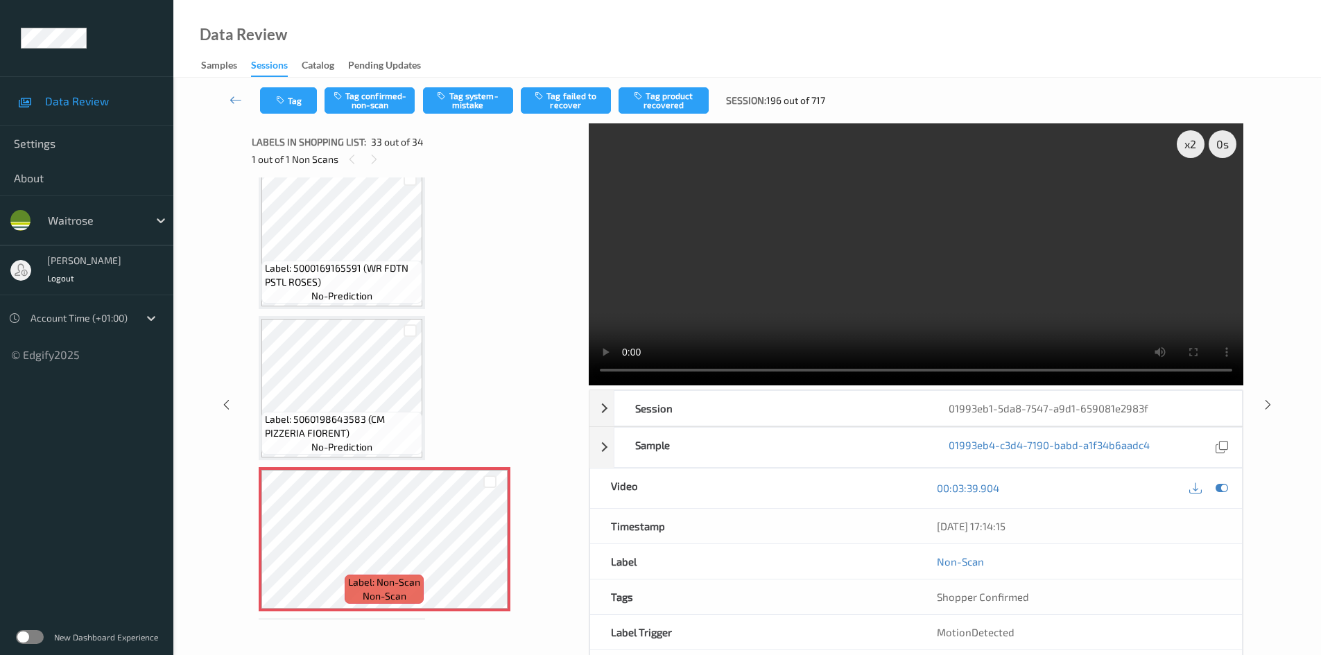
click at [942, 248] on video at bounding box center [916, 254] width 655 height 262
click at [882, 262] on video at bounding box center [916, 254] width 655 height 262
click at [936, 259] on video at bounding box center [916, 254] width 655 height 262
click at [924, 260] on video at bounding box center [916, 254] width 655 height 262
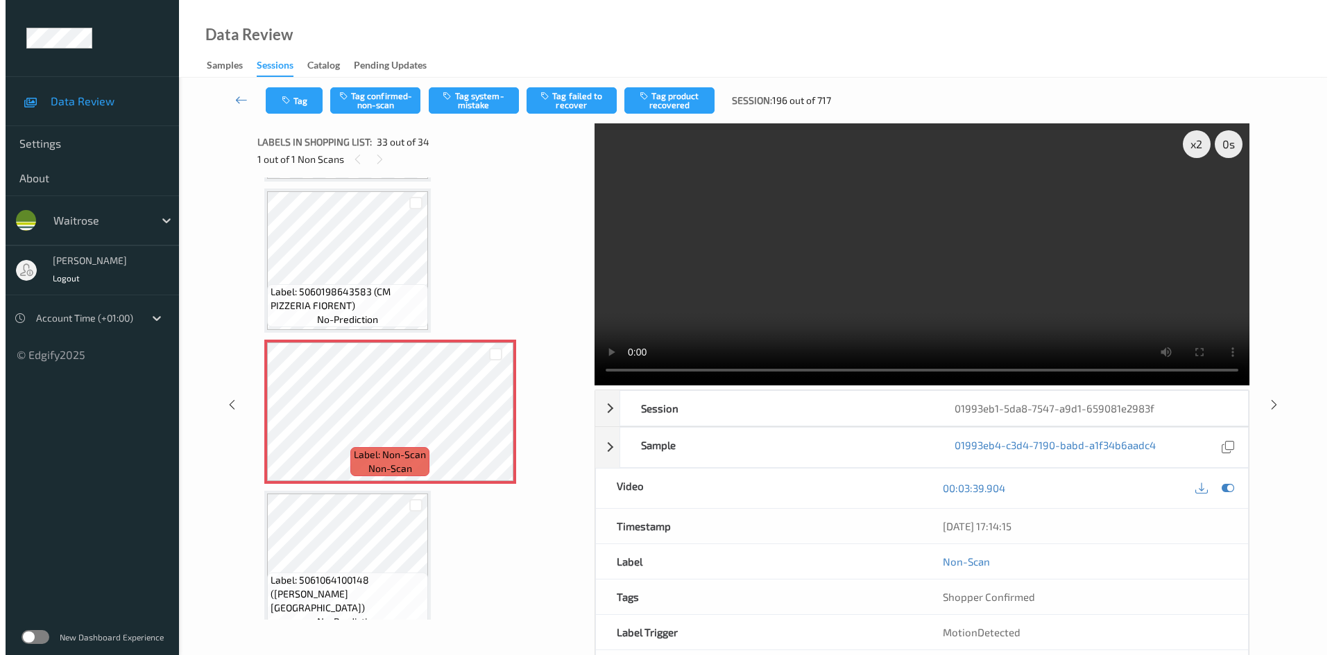
scroll to position [4694, 0]
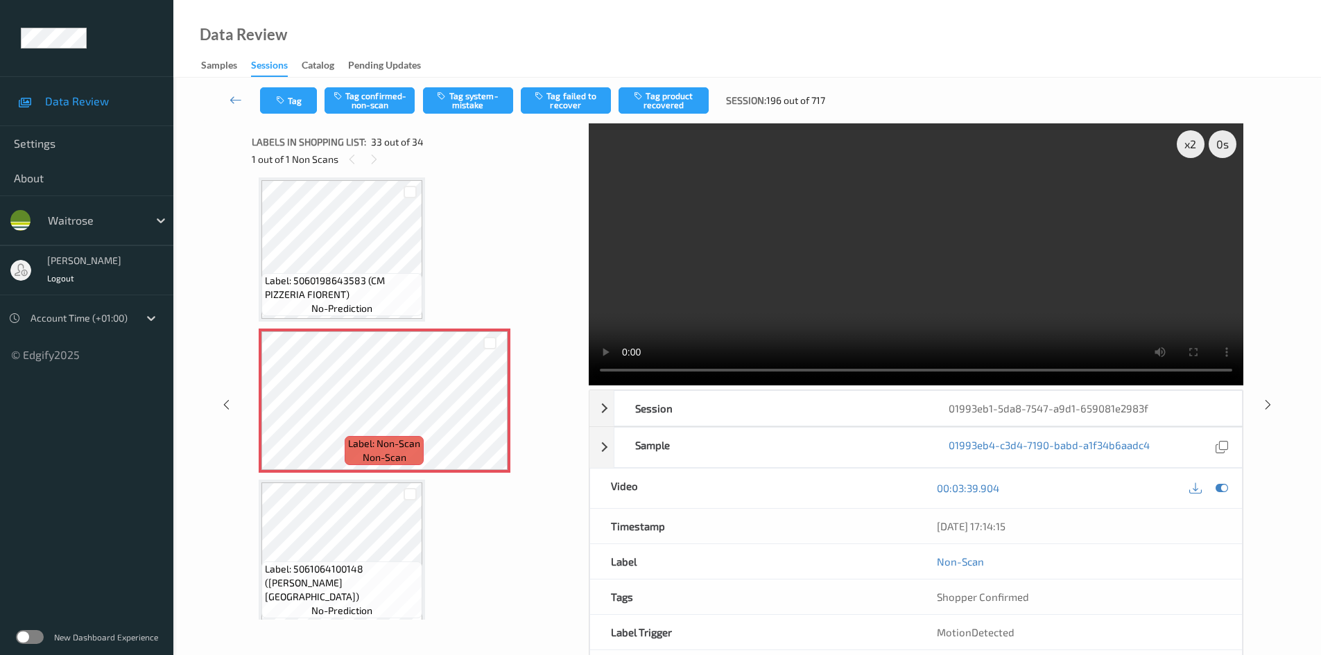
click at [934, 309] on video at bounding box center [916, 254] width 655 height 262
click at [948, 287] on video at bounding box center [916, 254] width 655 height 262
click at [862, 277] on video at bounding box center [916, 254] width 655 height 262
click at [469, 102] on button "Tag system-mistake" at bounding box center [468, 100] width 90 height 26
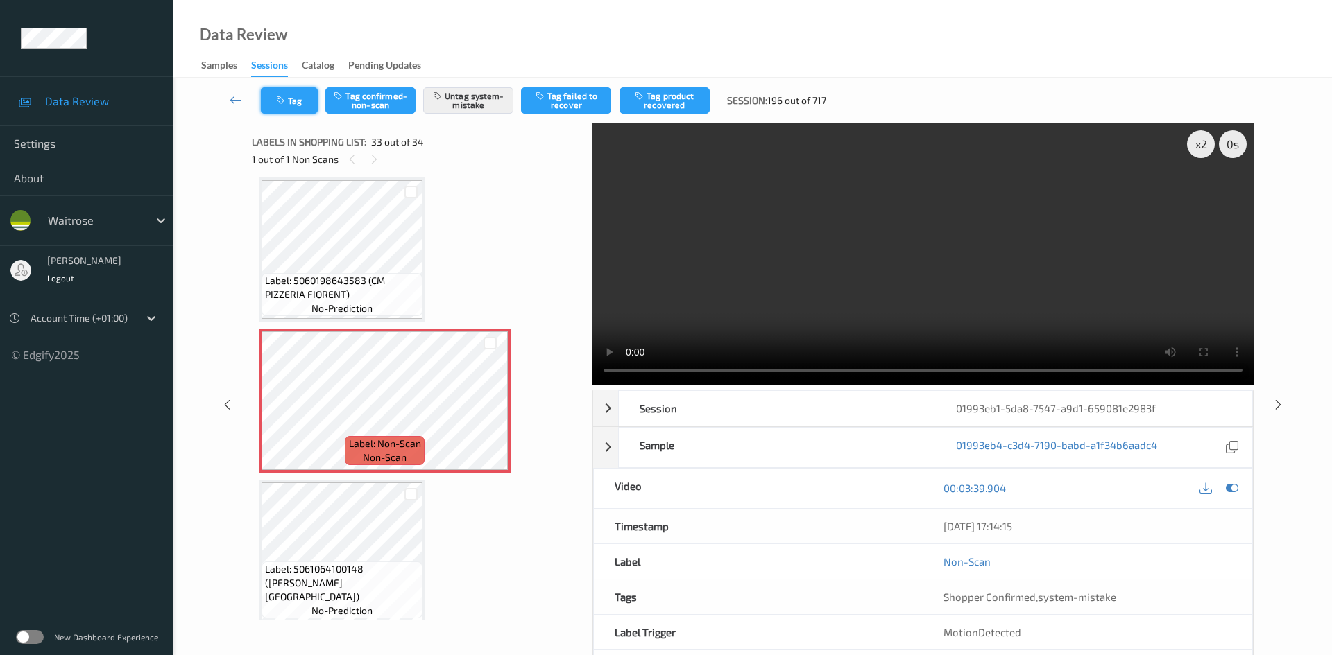
click at [301, 99] on button "Tag" at bounding box center [289, 100] width 57 height 26
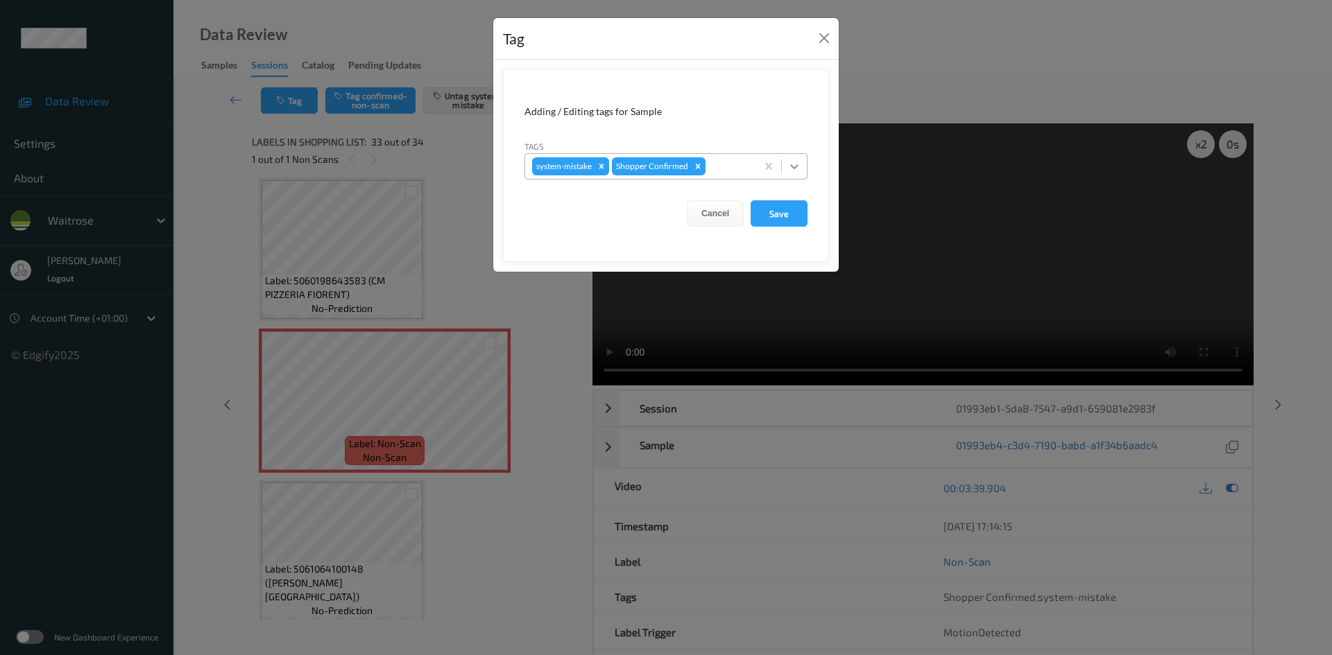
click at [797, 164] on icon at bounding box center [794, 167] width 14 height 14
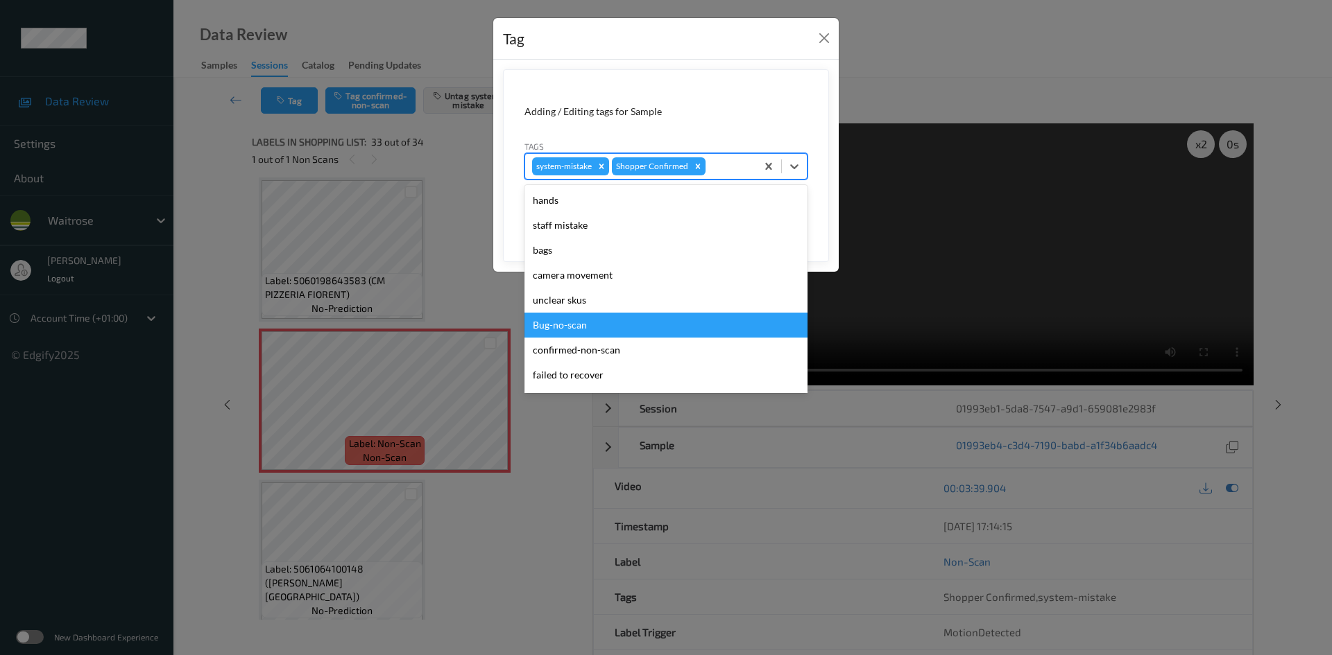
scroll to position [322, 0]
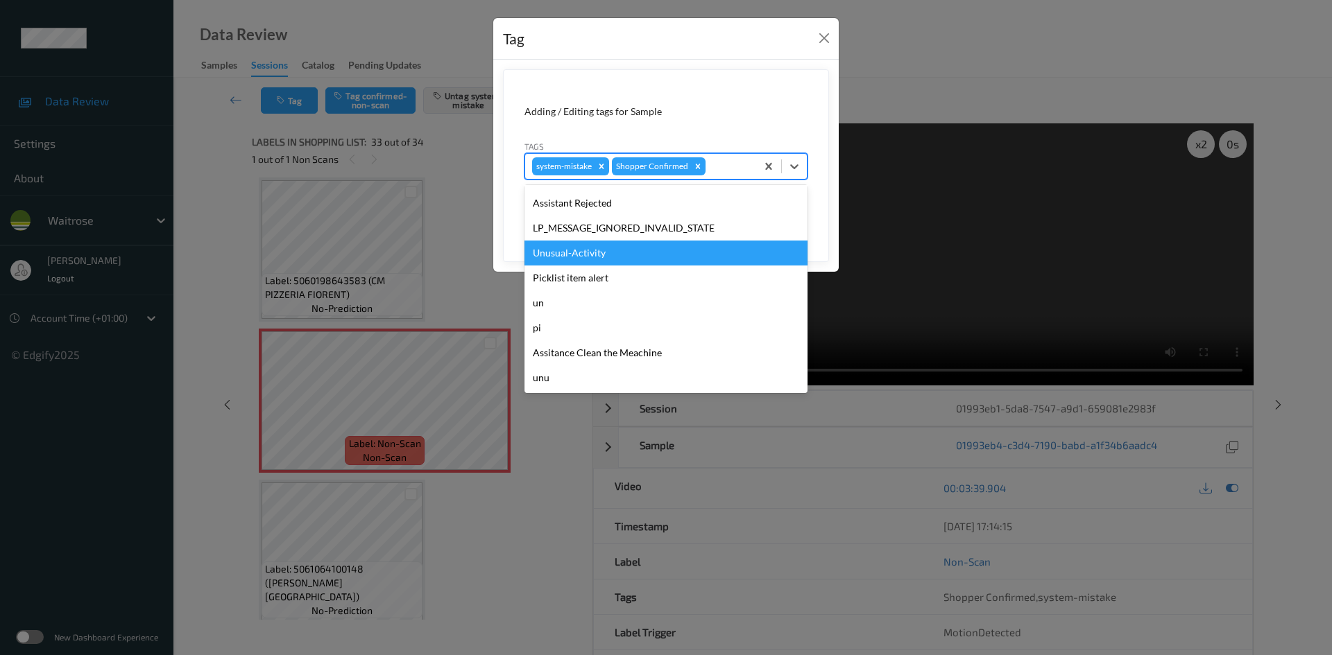
click at [569, 255] on div "Unusual-Activity" at bounding box center [665, 253] width 283 height 25
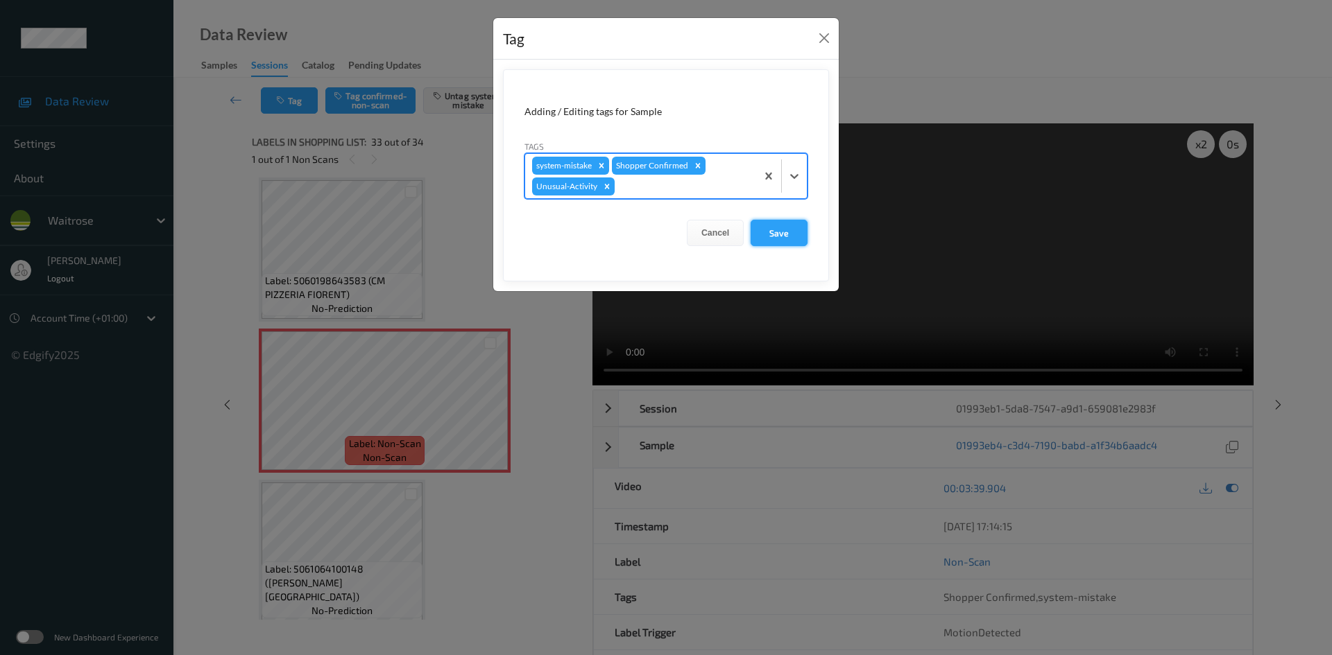
click at [781, 232] on button "Save" at bounding box center [778, 233] width 57 height 26
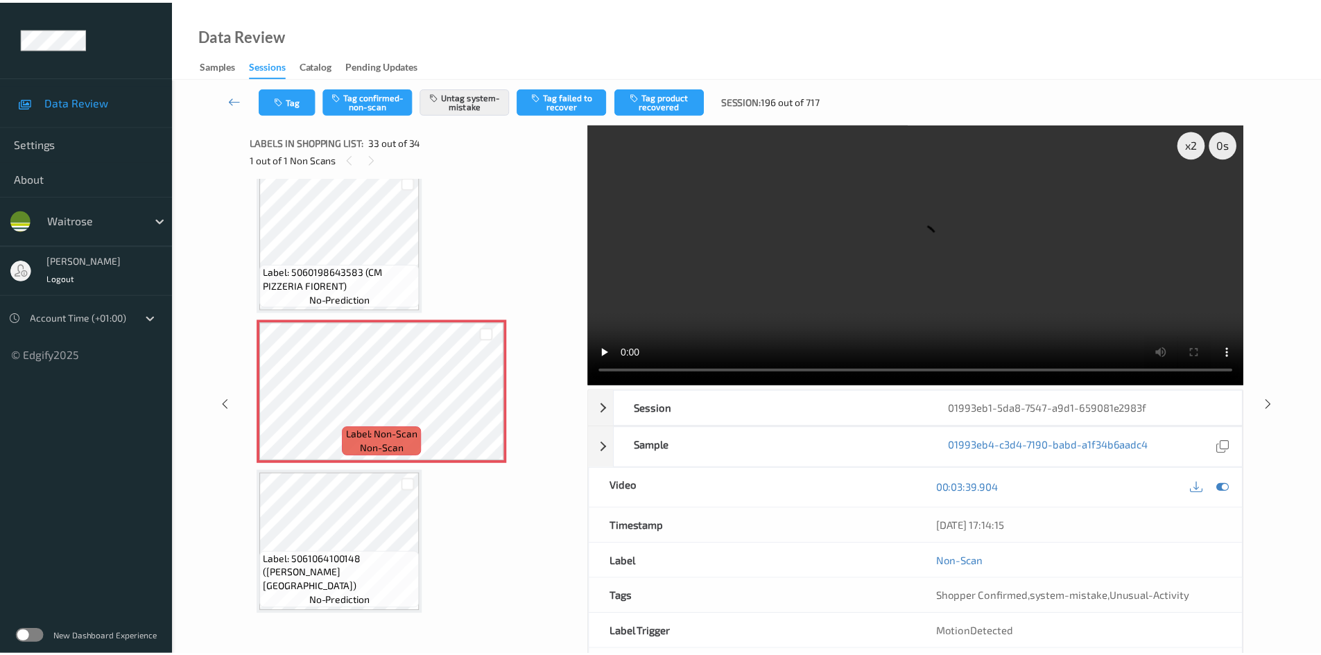
scroll to position [4705, 0]
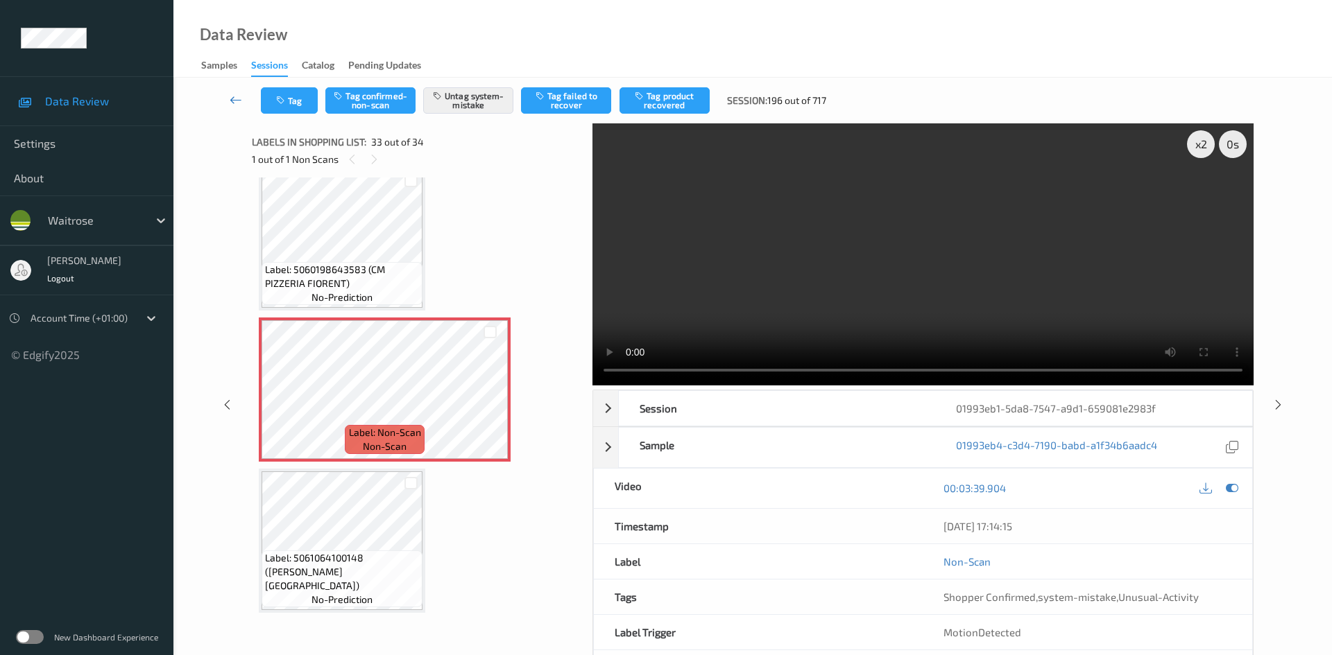
click at [235, 92] on link at bounding box center [236, 100] width 49 height 26
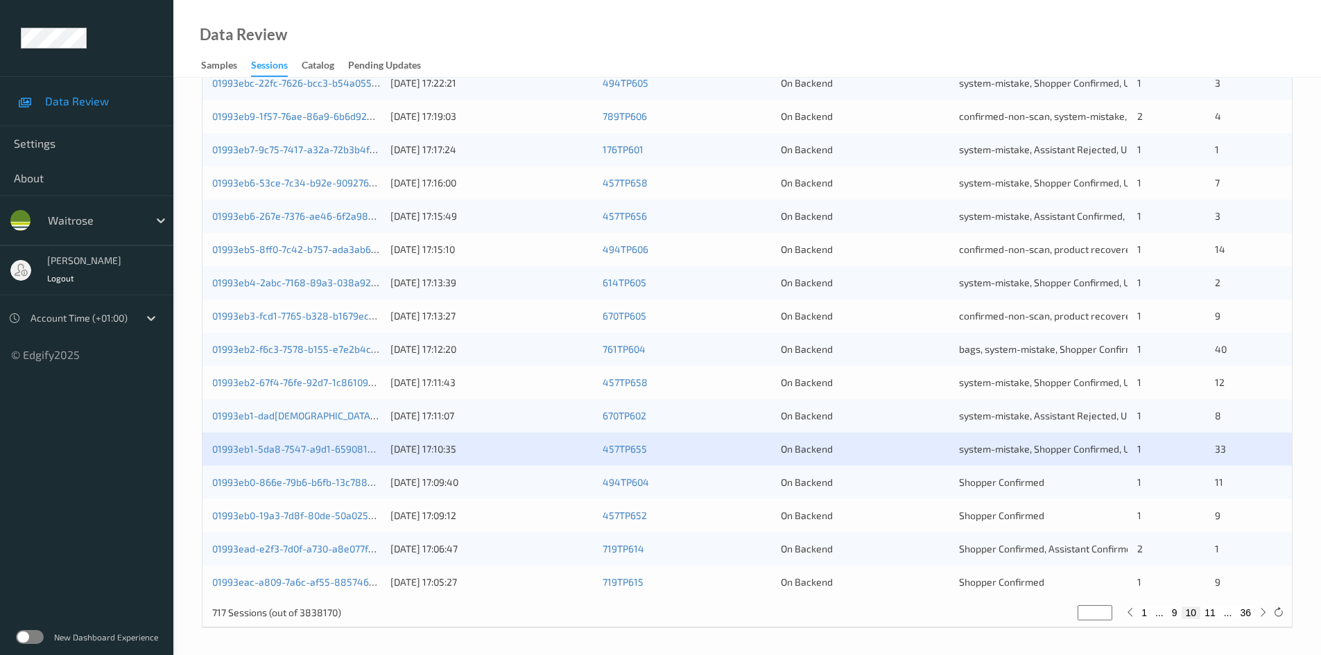
scroll to position [388, 0]
click at [268, 515] on link "01993eb0-19a3-7d8f-80de-50a025dee2d7" at bounding box center [306, 514] width 189 height 12
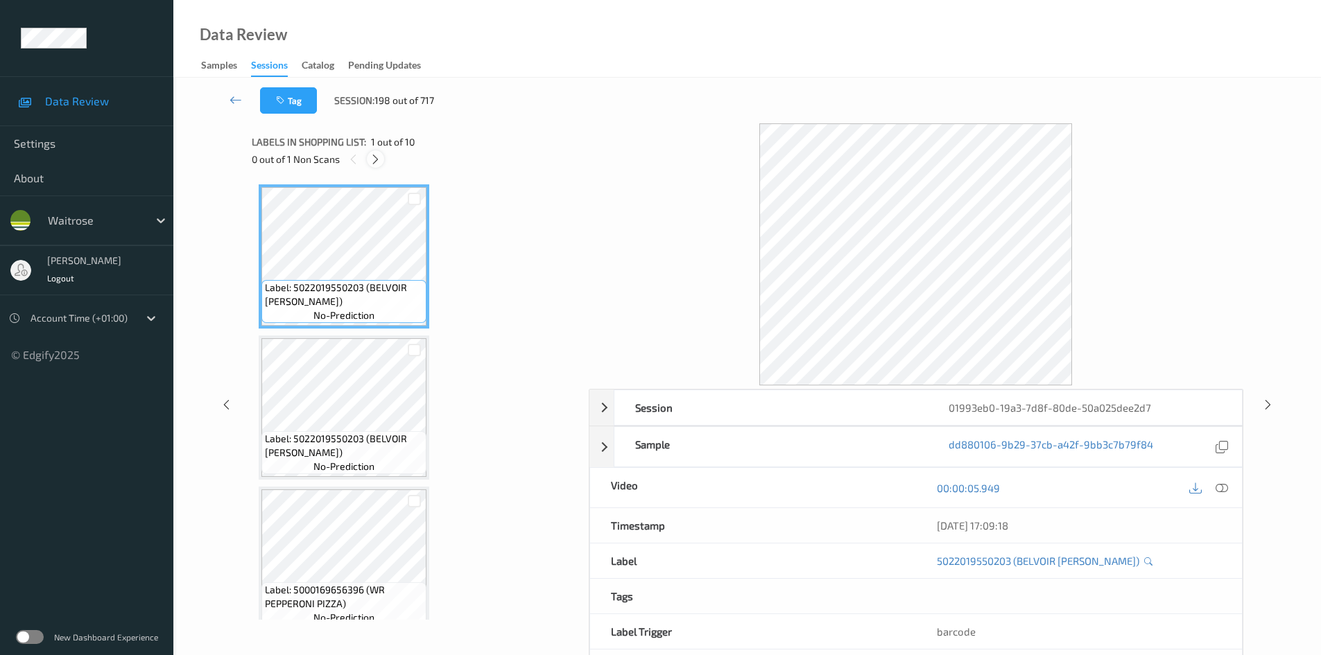
drag, startPoint x: 379, startPoint y: 160, endPoint x: 598, endPoint y: 246, distance: 235.7
click at [379, 160] on icon at bounding box center [376, 159] width 12 height 12
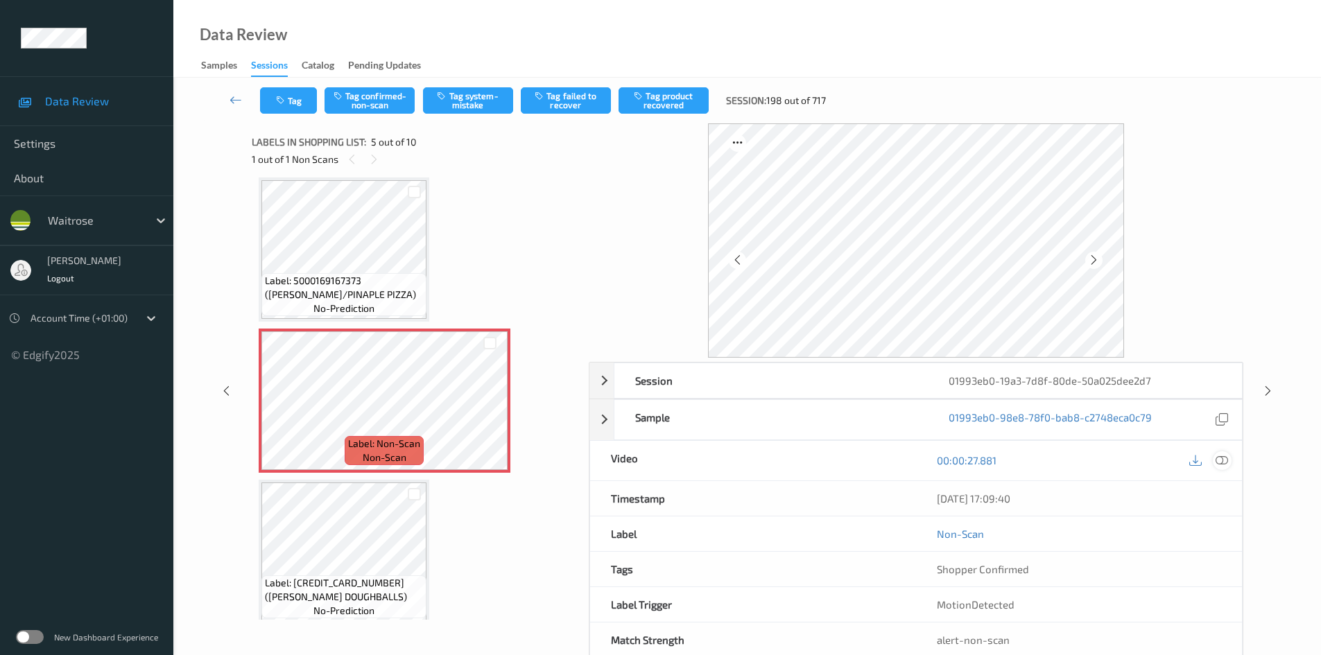
click at [1227, 458] on icon at bounding box center [1222, 460] width 12 height 12
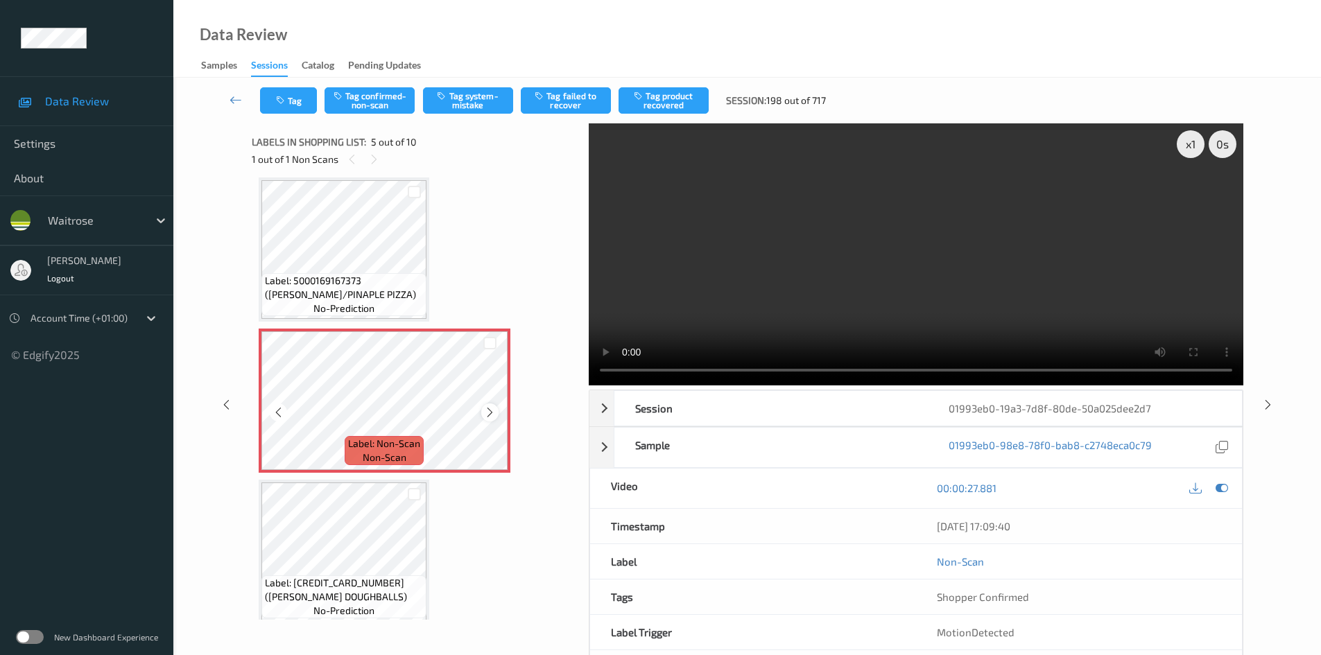
click at [496, 411] on div at bounding box center [489, 412] width 17 height 17
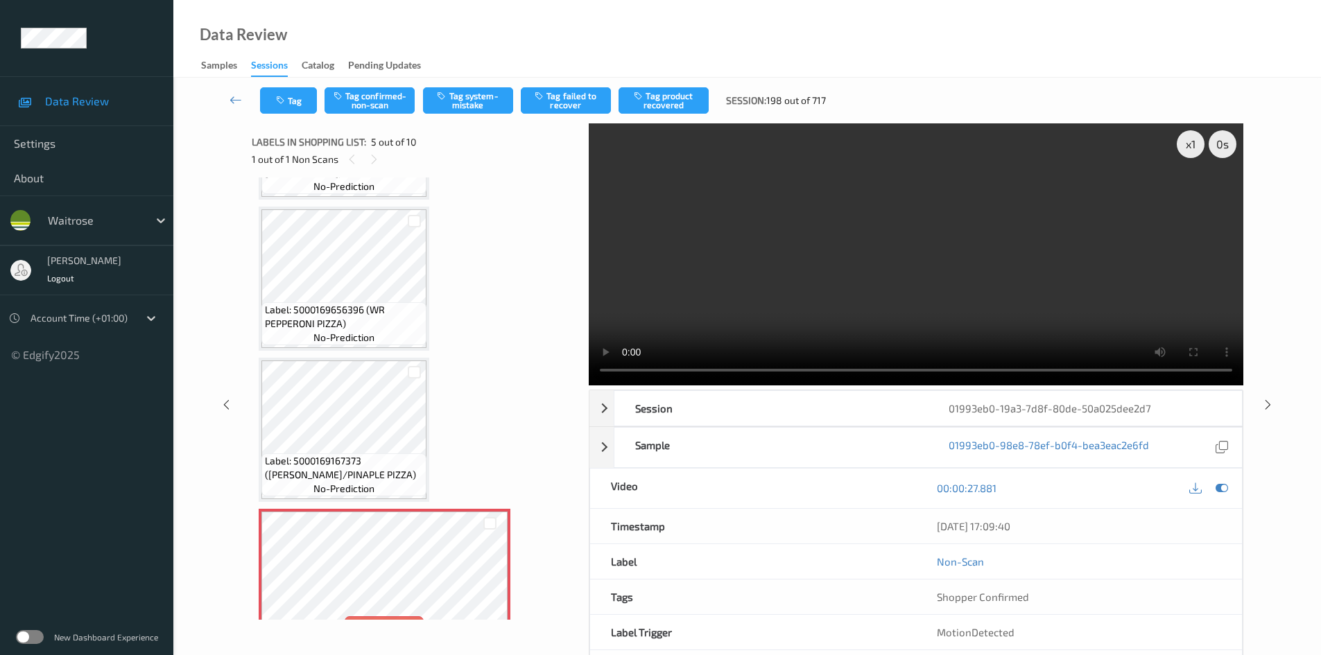
scroll to position [252, 0]
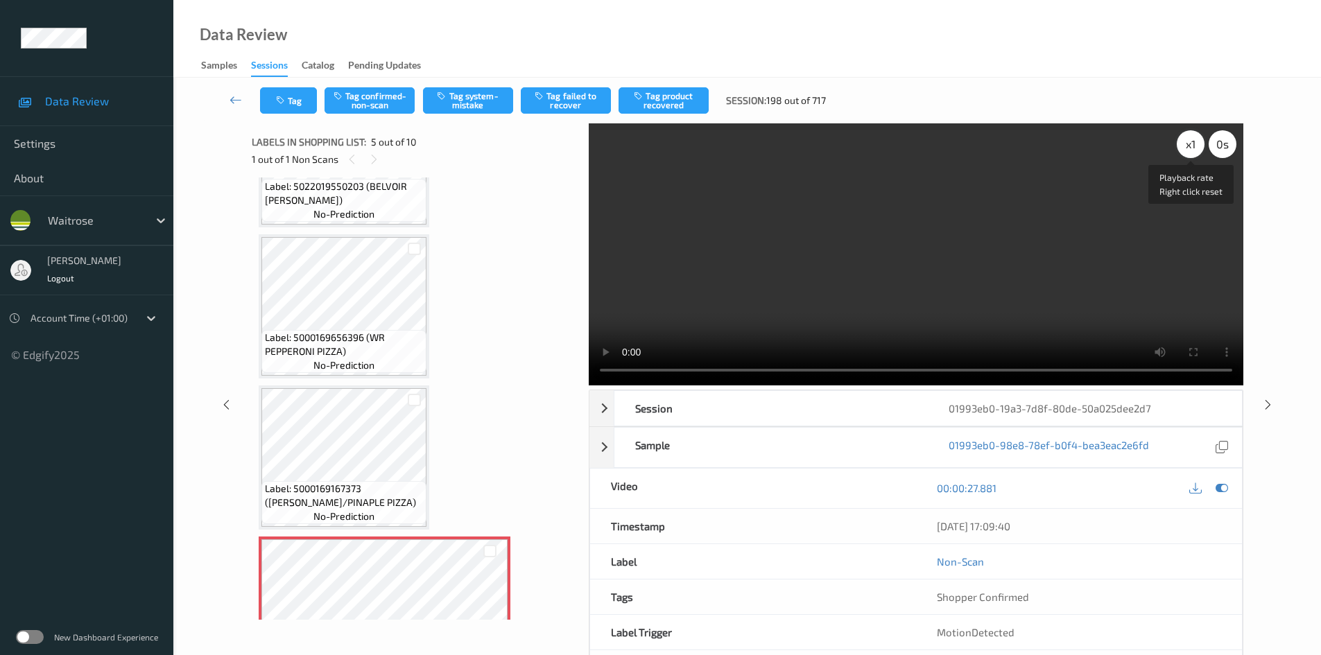
click at [1188, 143] on div "x 1" at bounding box center [1191, 144] width 28 height 28
click at [1186, 139] on div "x 2" at bounding box center [1191, 144] width 28 height 28
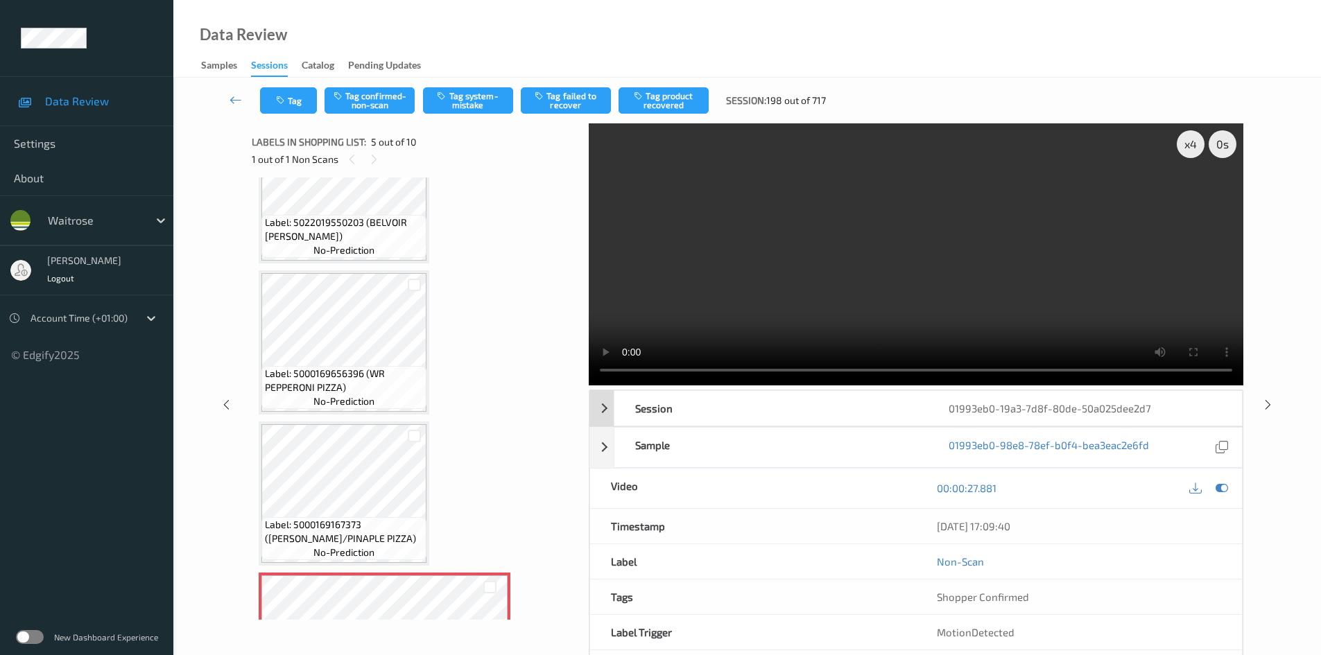
scroll to position [183, 0]
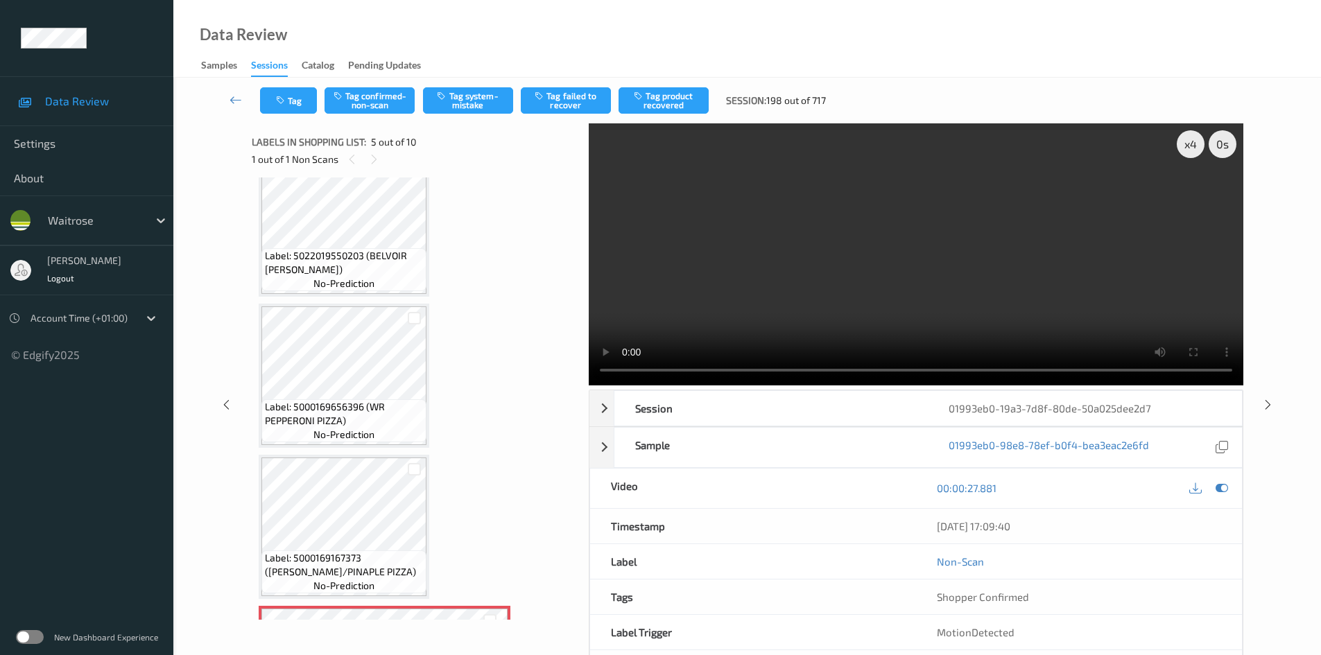
click at [823, 295] on video at bounding box center [916, 254] width 655 height 262
click at [764, 305] on video at bounding box center [916, 254] width 655 height 262
click at [795, 257] on video at bounding box center [916, 254] width 655 height 262
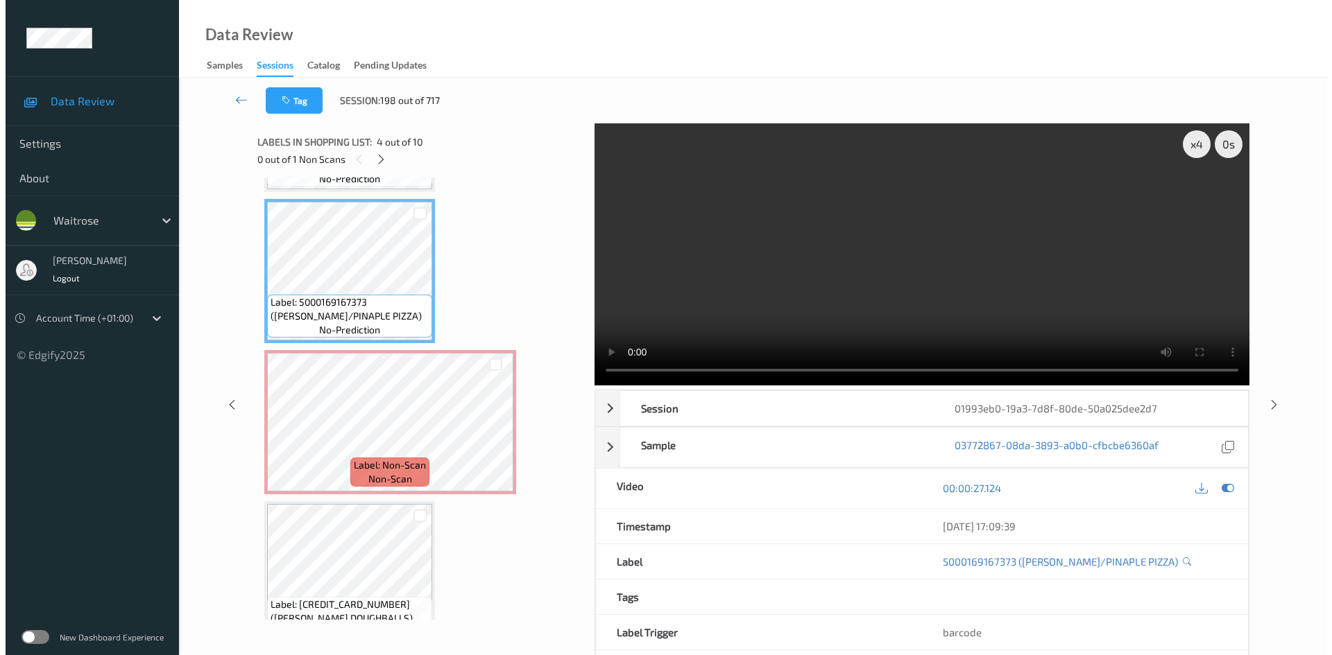
scroll to position [460, 0]
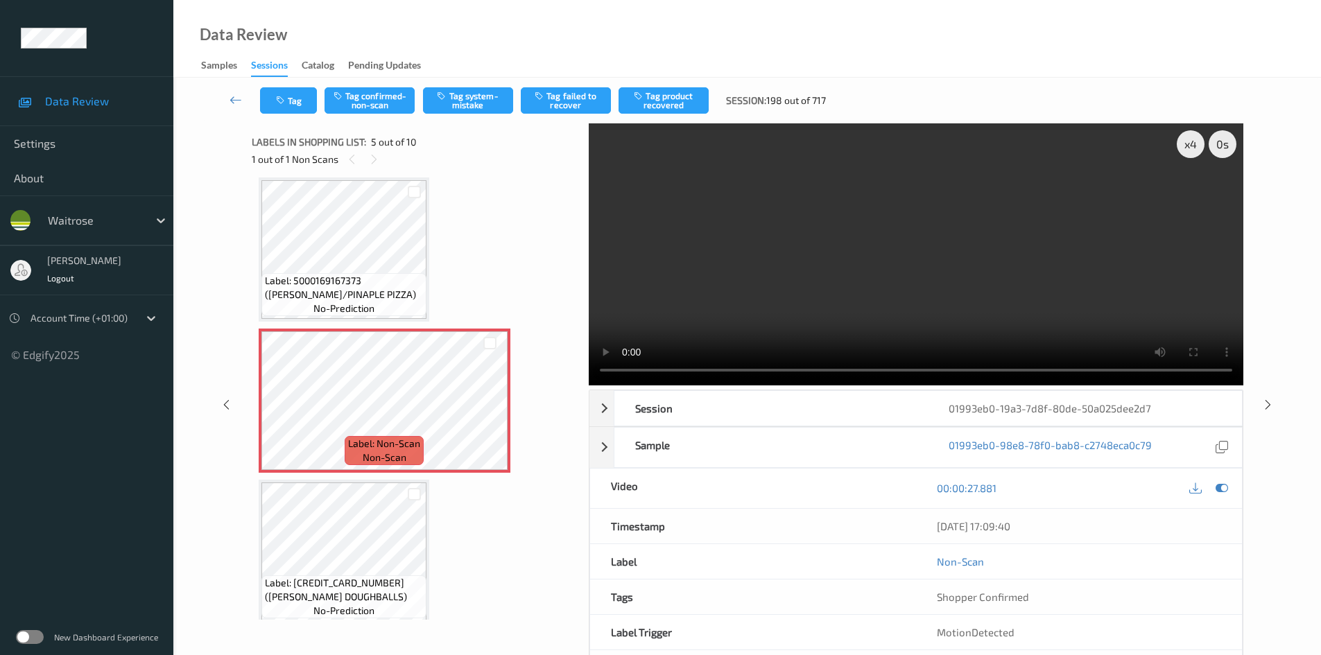
click at [811, 304] on video at bounding box center [916, 254] width 655 height 262
click at [780, 302] on video at bounding box center [916, 254] width 655 height 262
click at [756, 258] on video at bounding box center [916, 254] width 655 height 262
click at [796, 278] on video at bounding box center [916, 254] width 655 height 262
click at [455, 96] on button "Tag system-mistake" at bounding box center [468, 100] width 90 height 26
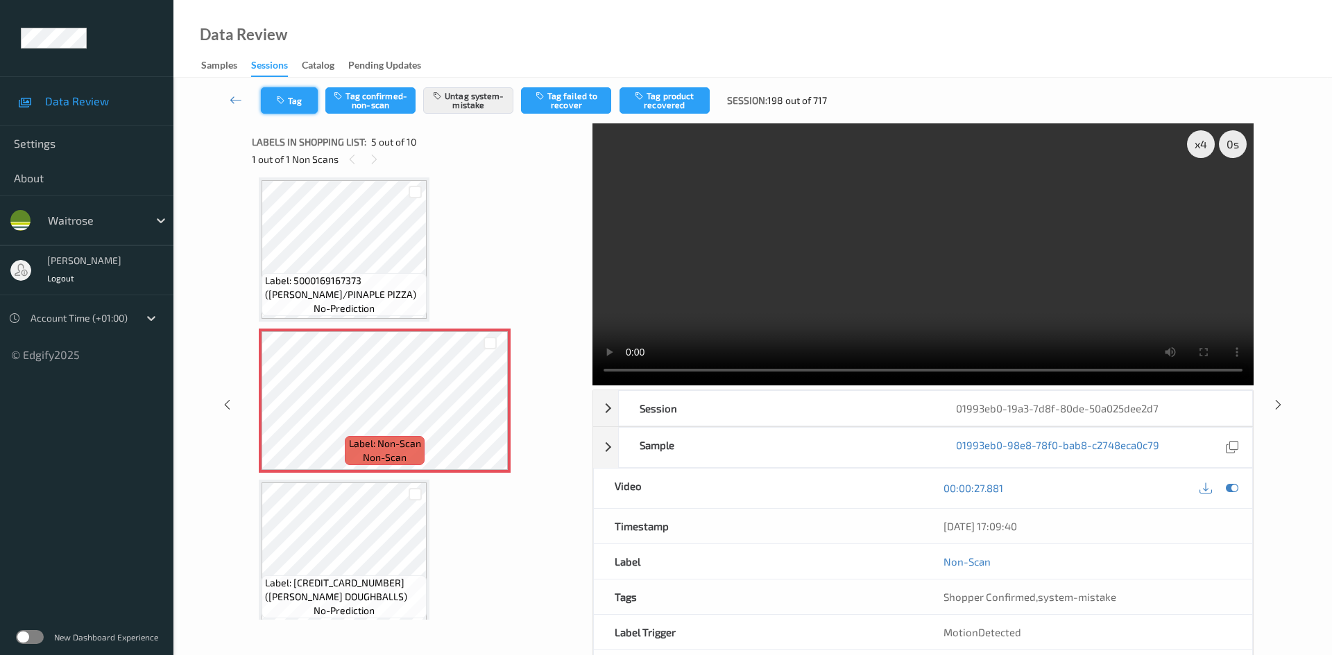
click at [282, 97] on icon "button" at bounding box center [282, 101] width 12 height 10
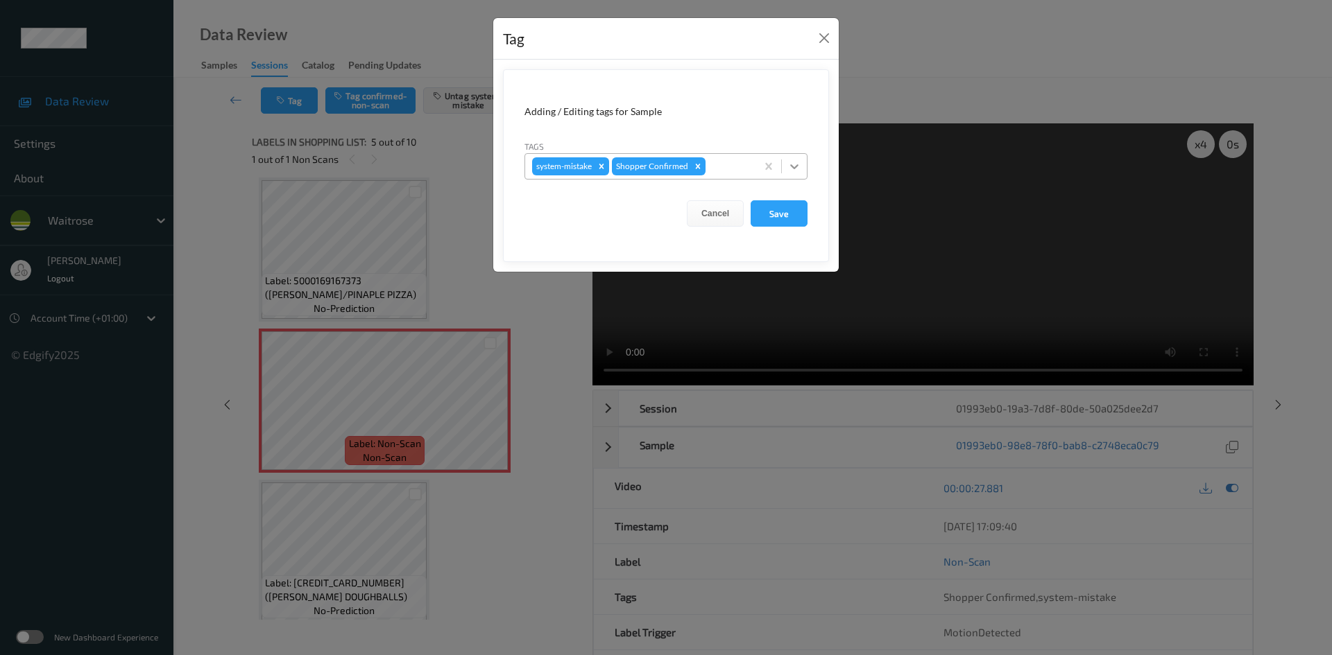
click at [793, 166] on icon at bounding box center [794, 167] width 14 height 14
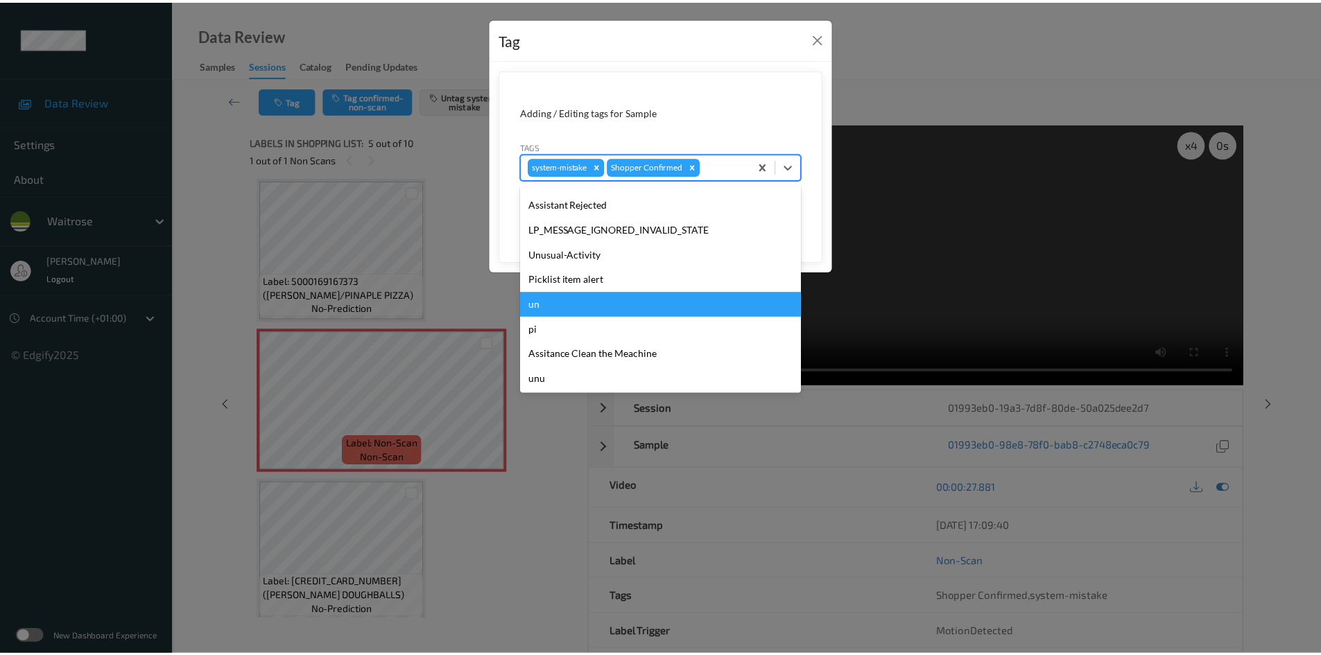
scroll to position [322, 0]
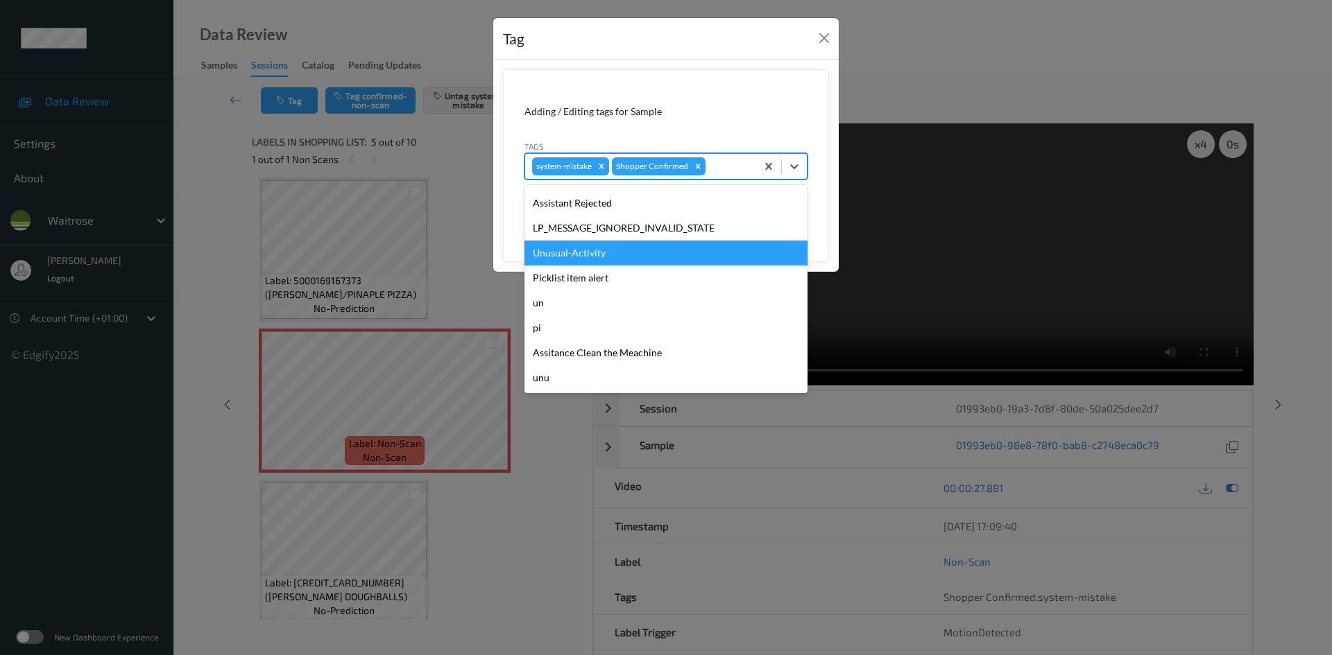
drag, startPoint x: 576, startPoint y: 255, endPoint x: 742, endPoint y: 248, distance: 166.6
click at [577, 255] on div "Unusual-Activity" at bounding box center [665, 253] width 283 height 25
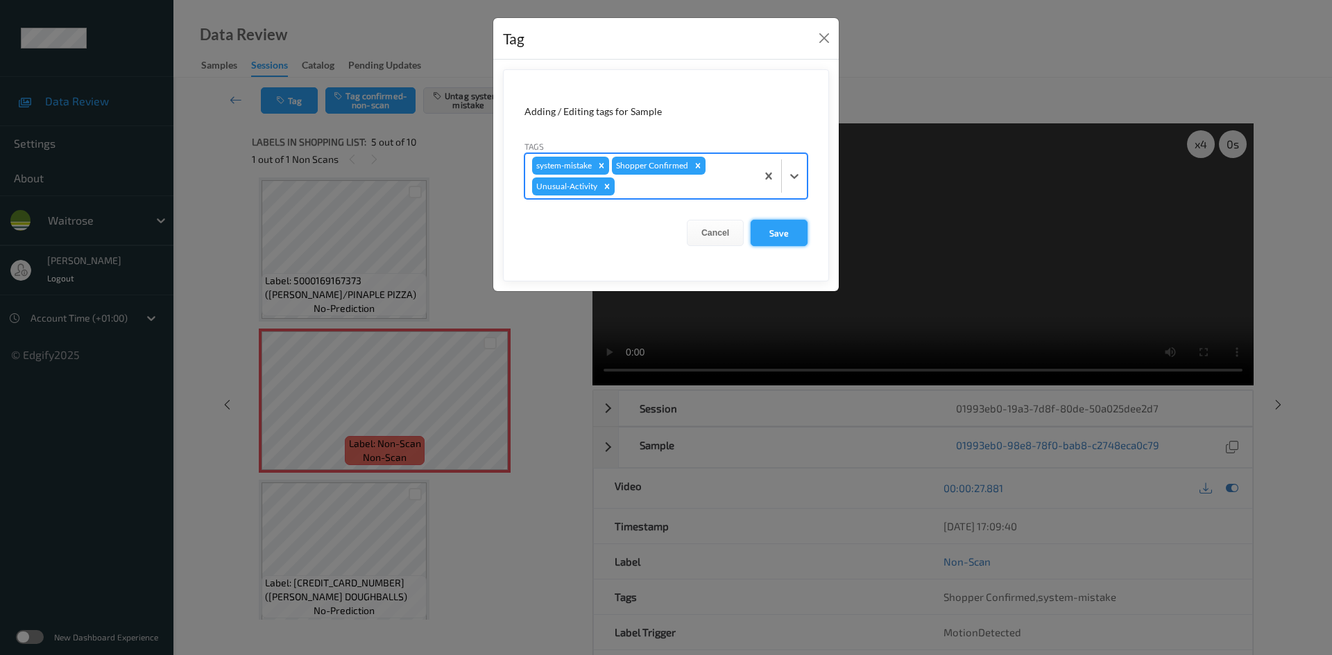
click at [793, 235] on button "Save" at bounding box center [778, 233] width 57 height 26
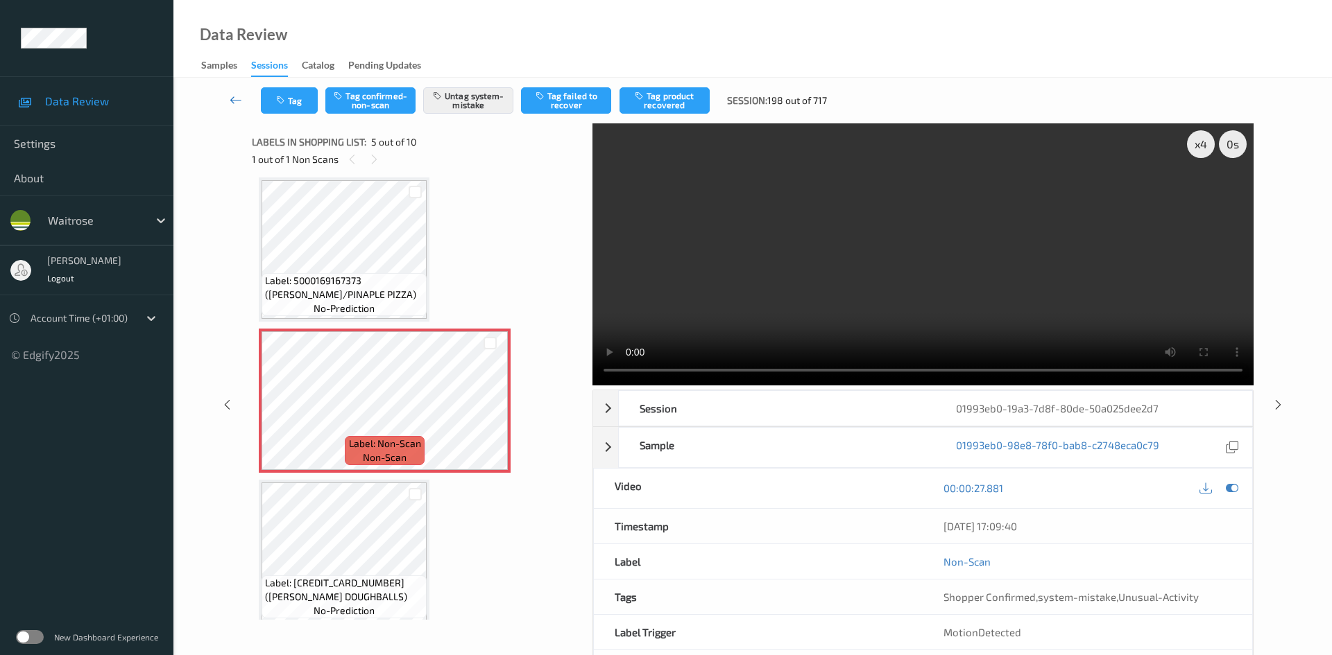
click at [228, 91] on link at bounding box center [236, 100] width 49 height 26
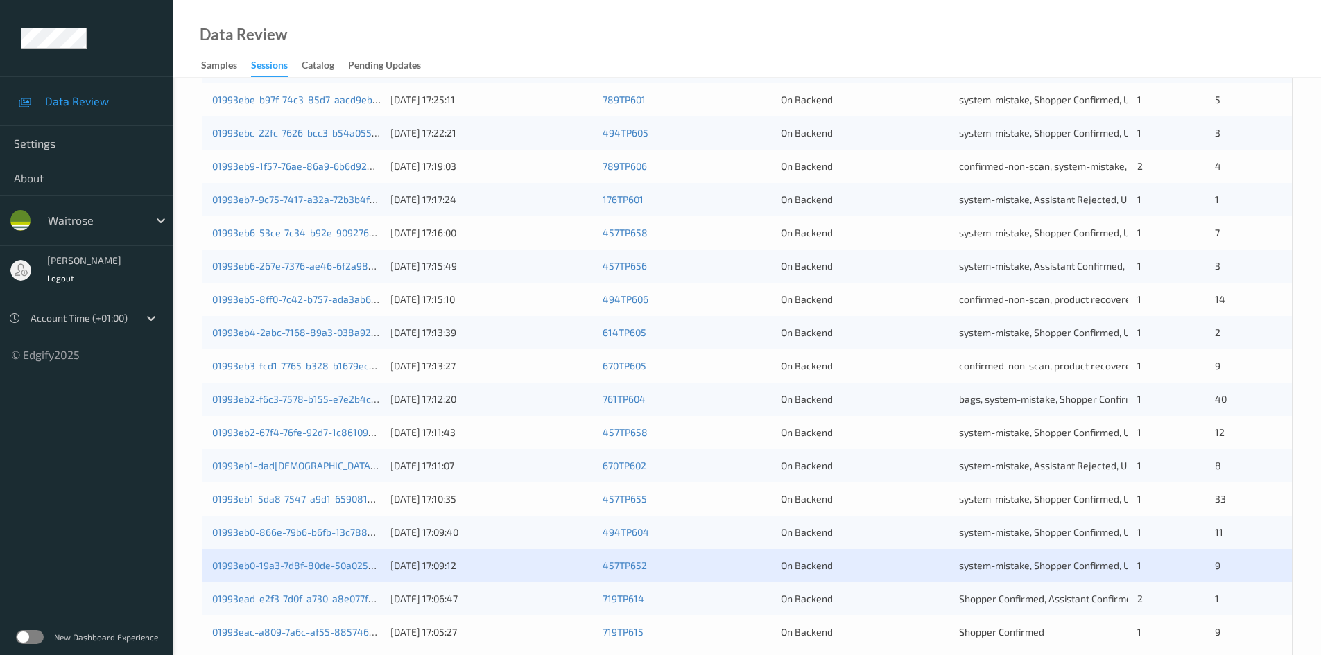
scroll to position [388, 0]
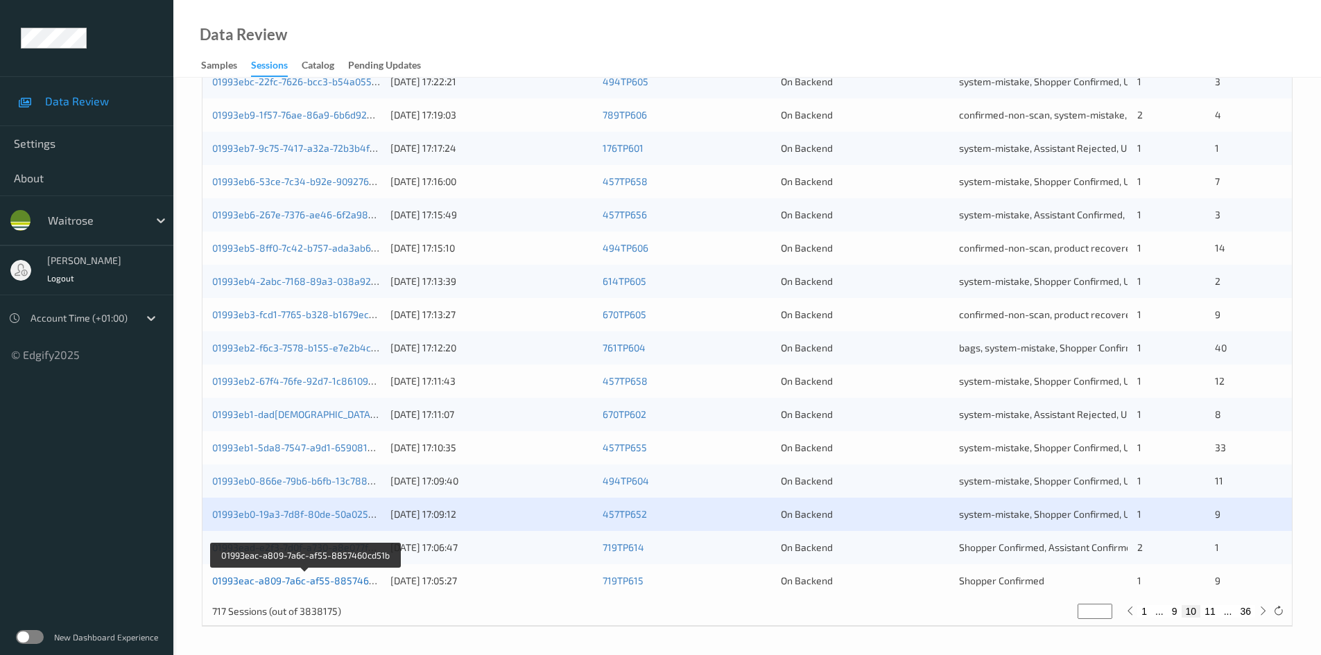
click at [299, 585] on link "01993eac-a809-7a6c-af55-8857460cd51b" at bounding box center [306, 581] width 188 height 12
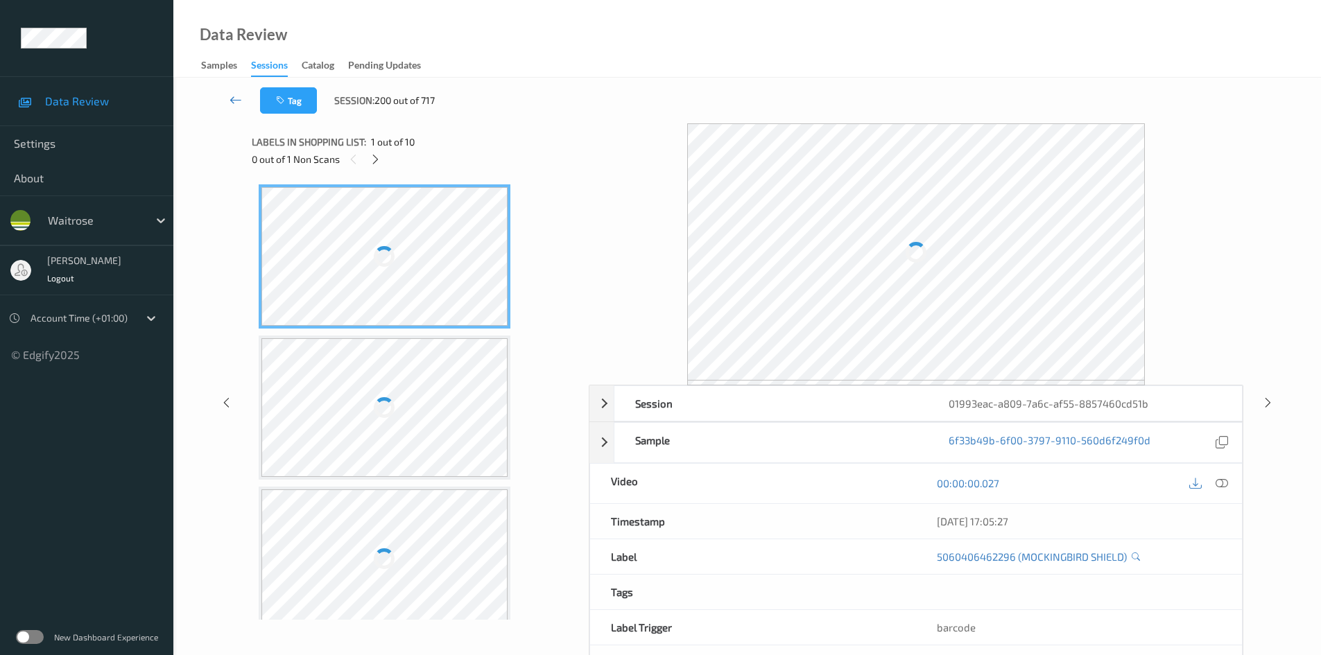
click at [232, 92] on link at bounding box center [236, 100] width 49 height 26
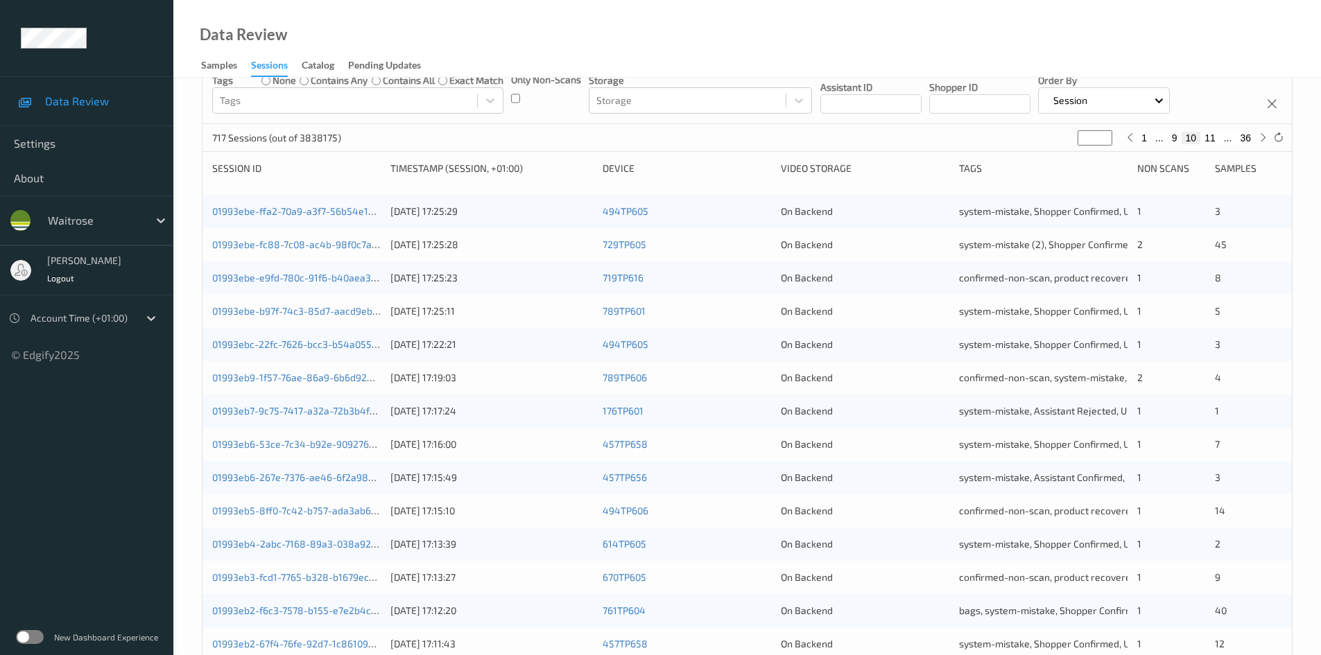
scroll to position [388, 0]
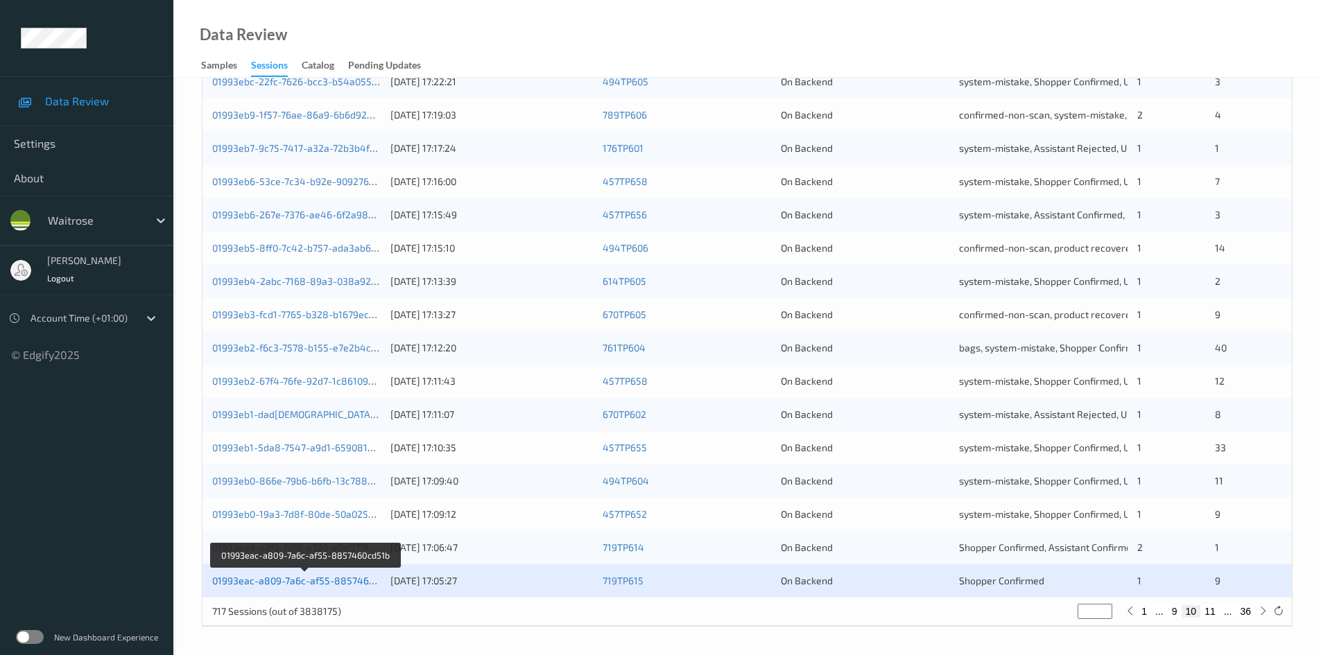
click at [318, 583] on link "01993eac-a809-7a6c-af55-8857460cd51b" at bounding box center [306, 581] width 188 height 12
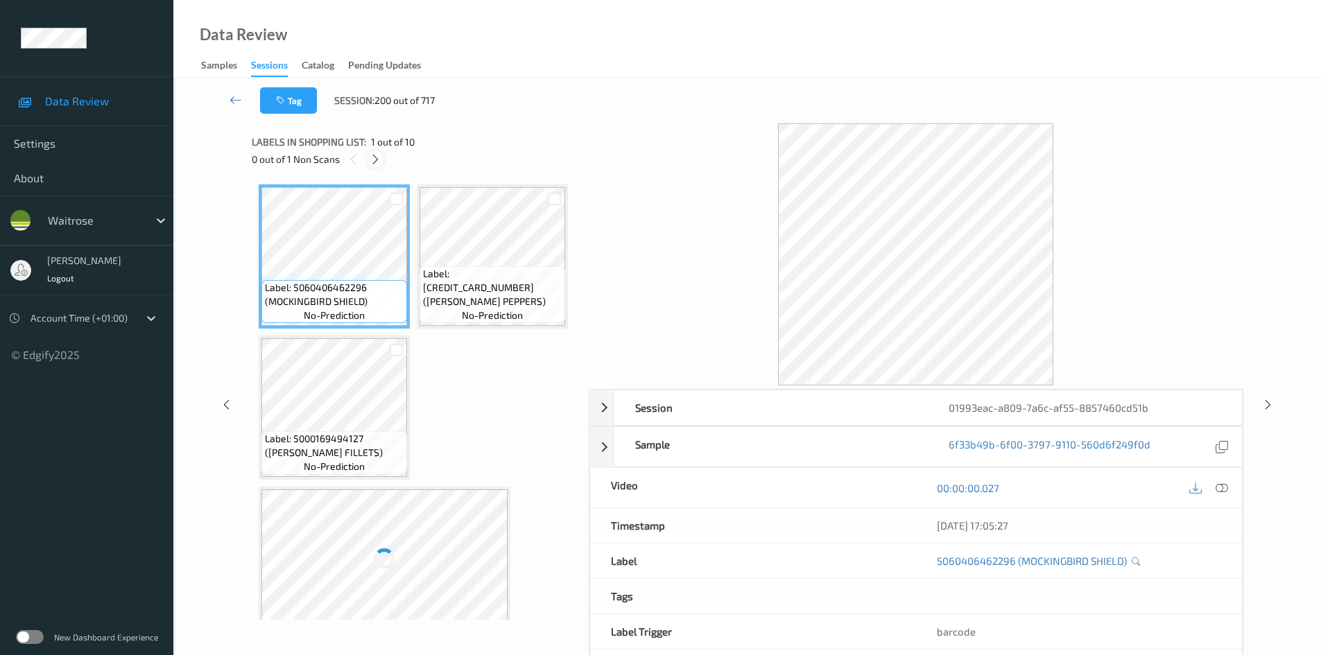
click at [377, 160] on icon at bounding box center [376, 159] width 12 height 12
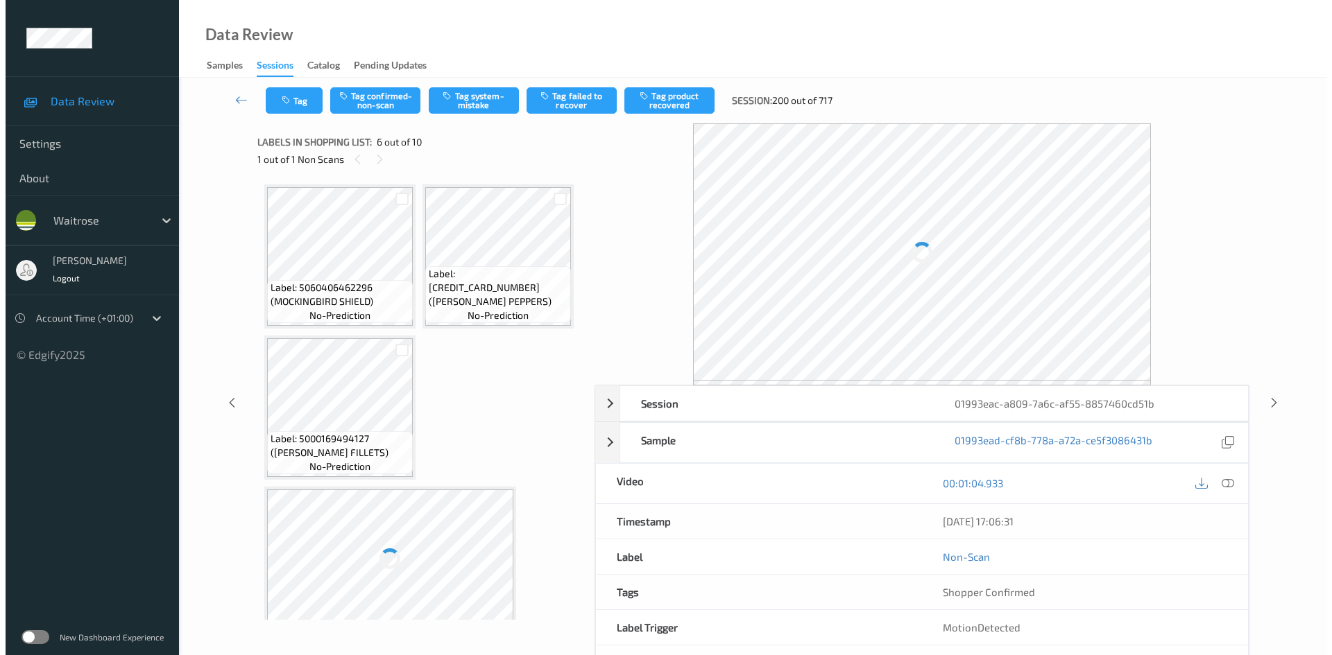
scroll to position [612, 0]
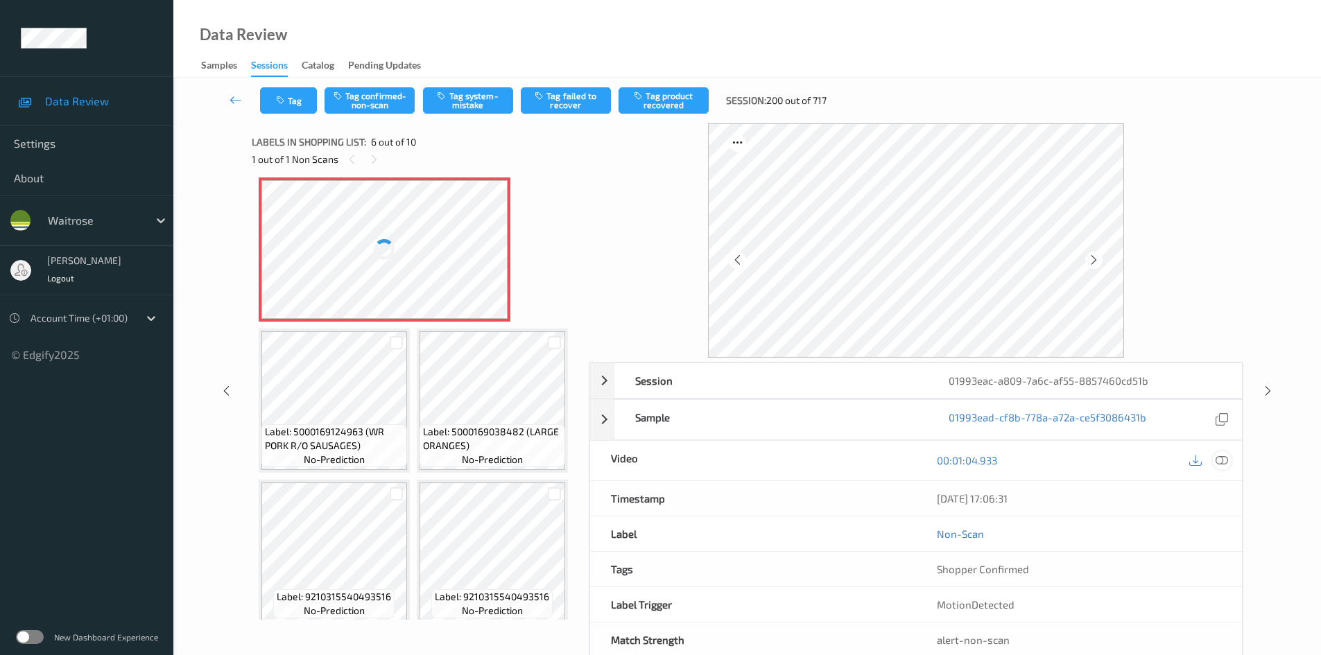
click at [1227, 459] on icon at bounding box center [1222, 460] width 12 height 12
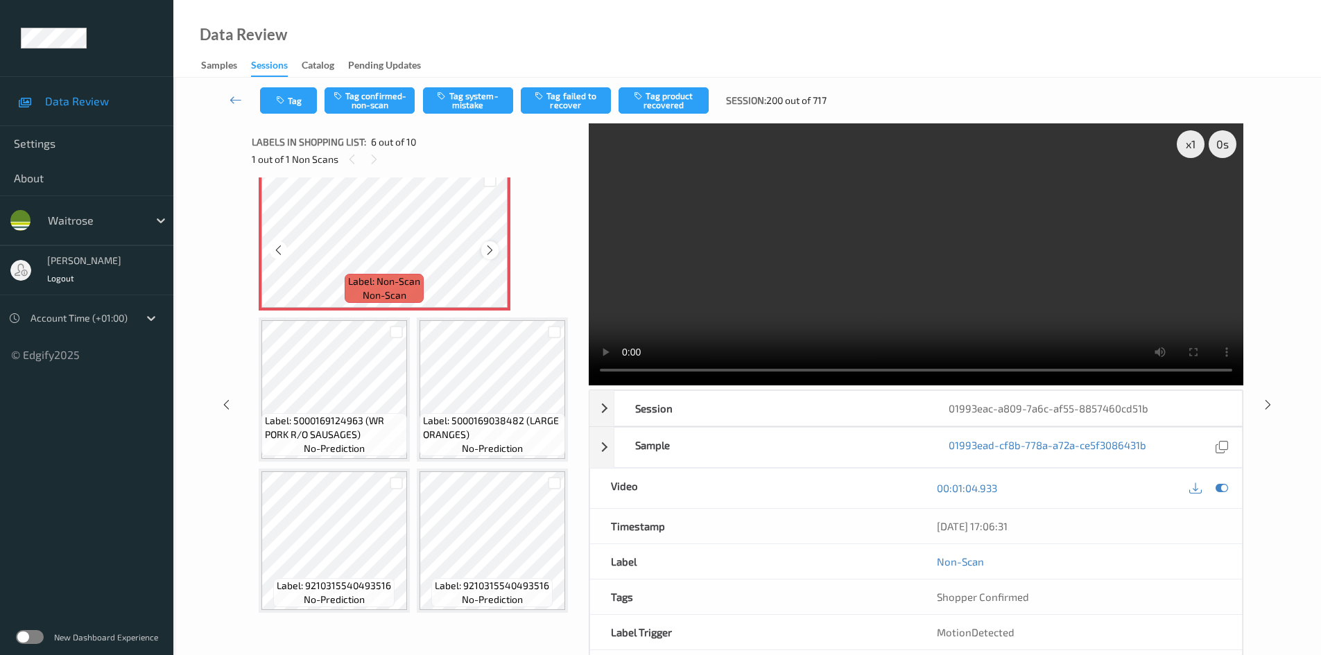
click at [495, 257] on icon at bounding box center [490, 250] width 12 height 12
click at [860, 308] on video at bounding box center [916, 254] width 655 height 262
click at [766, 278] on video at bounding box center [916, 254] width 655 height 262
click at [905, 239] on video at bounding box center [916, 254] width 655 height 262
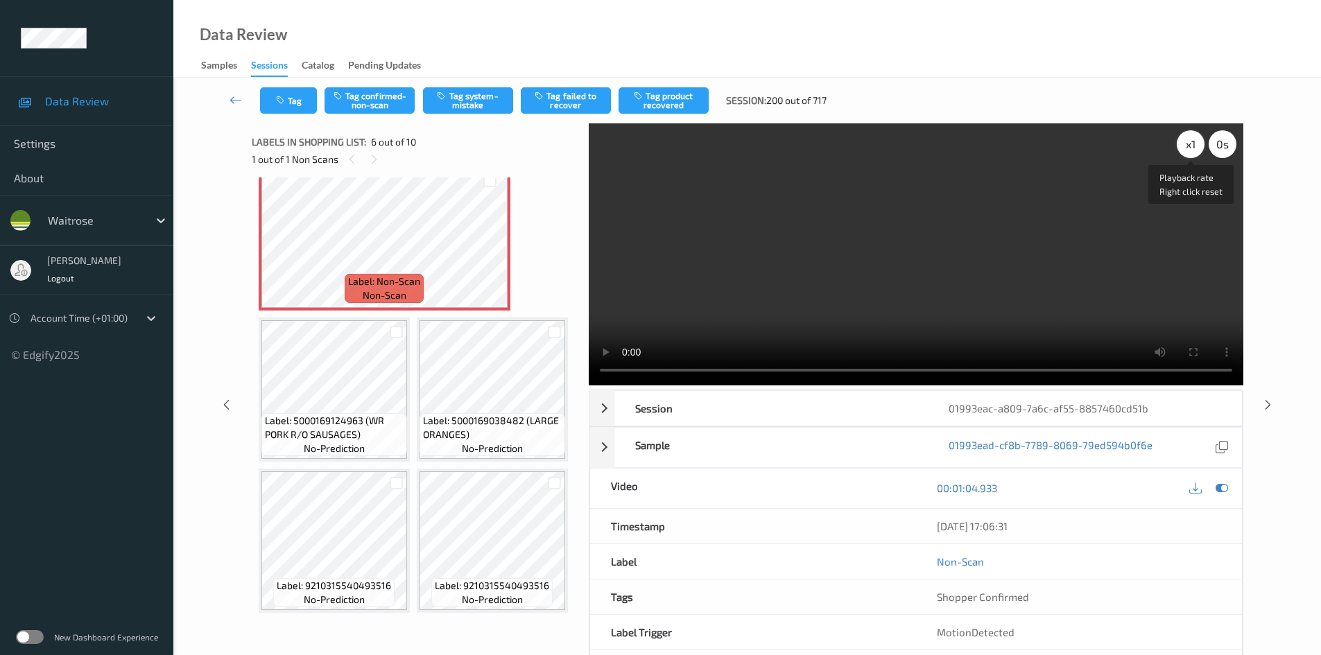
click at [1180, 144] on div "x 1" at bounding box center [1191, 144] width 28 height 28
click at [967, 268] on video at bounding box center [916, 254] width 655 height 262
click at [1061, 320] on video at bounding box center [916, 254] width 655 height 262
click at [999, 263] on video at bounding box center [916, 254] width 655 height 262
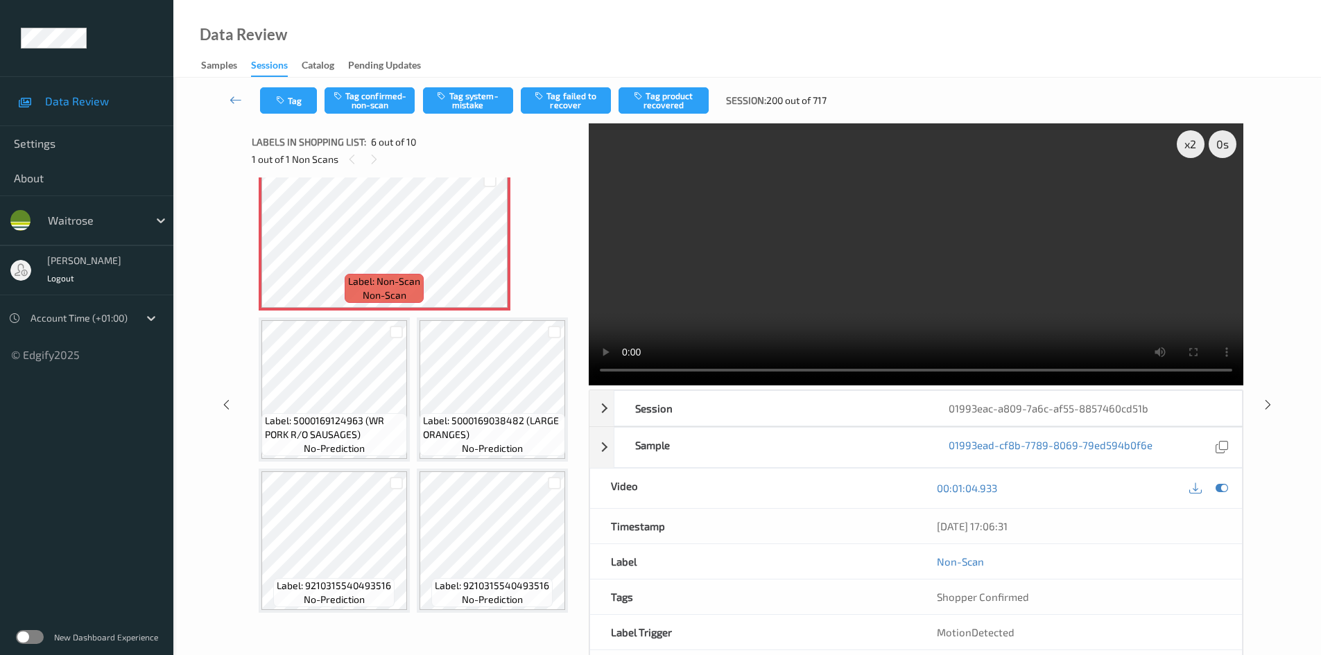
click at [1004, 295] on video at bounding box center [916, 254] width 655 height 262
click at [890, 258] on video at bounding box center [916, 254] width 655 height 262
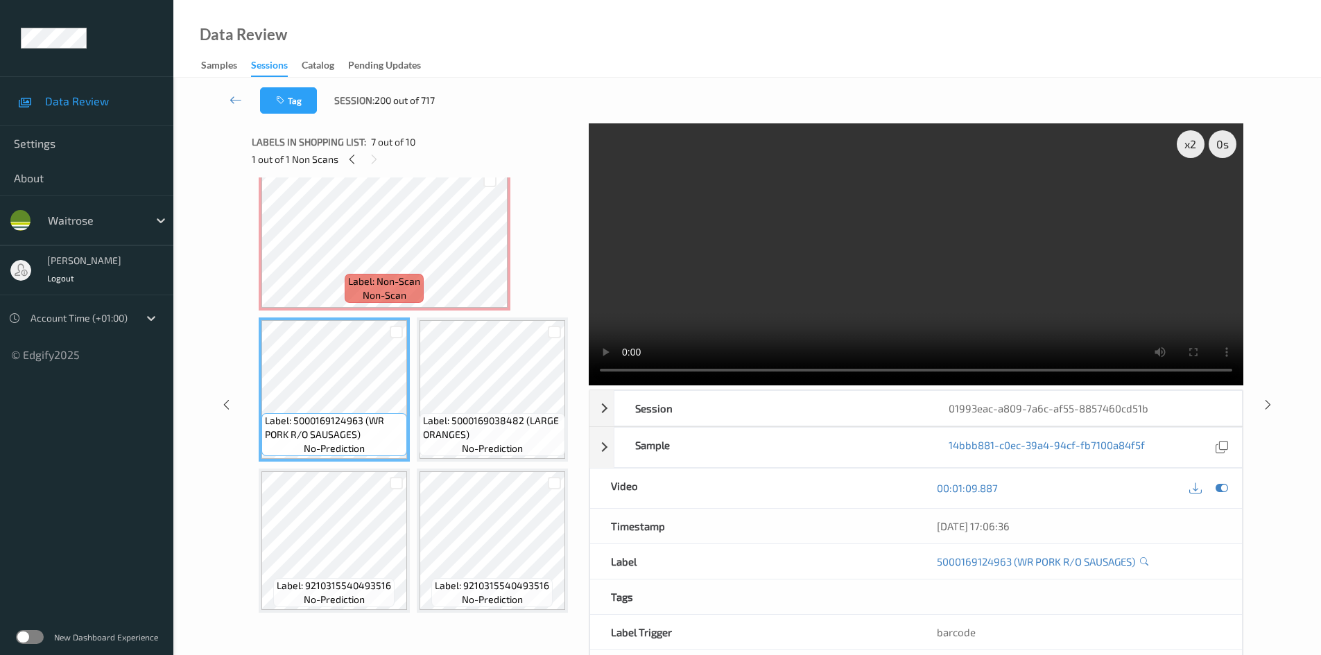
click at [825, 307] on video at bounding box center [916, 254] width 655 height 262
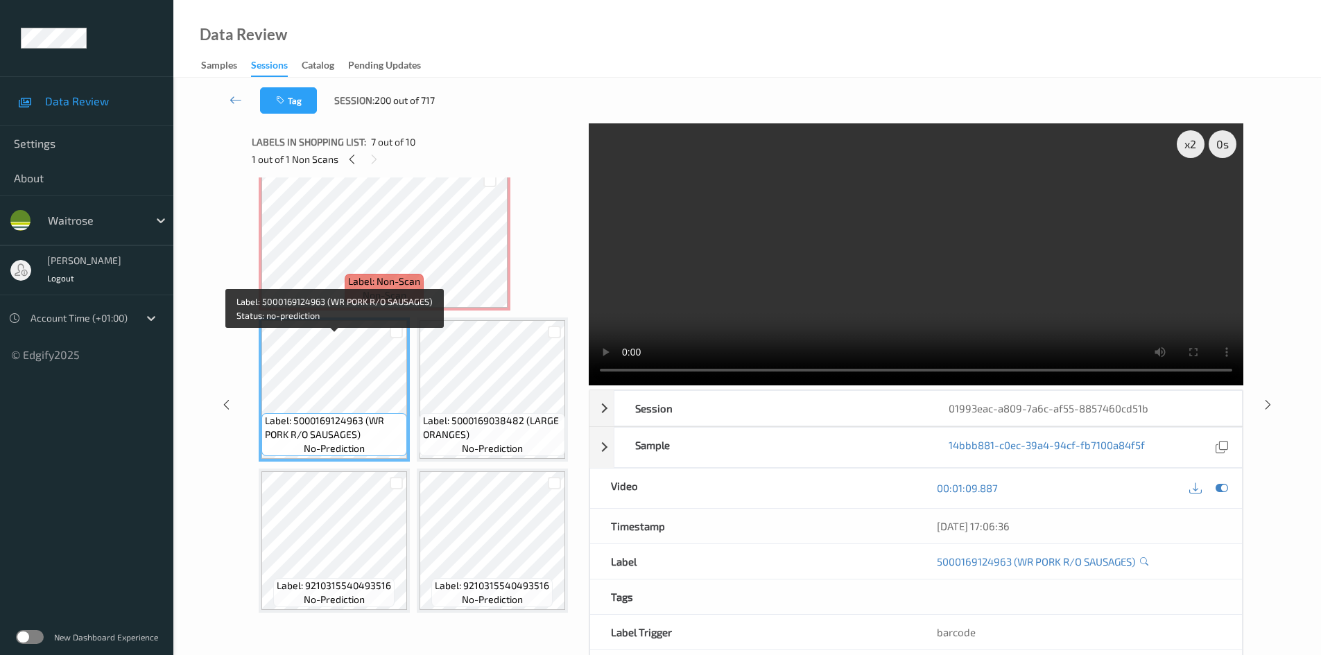
scroll to position [889, 0]
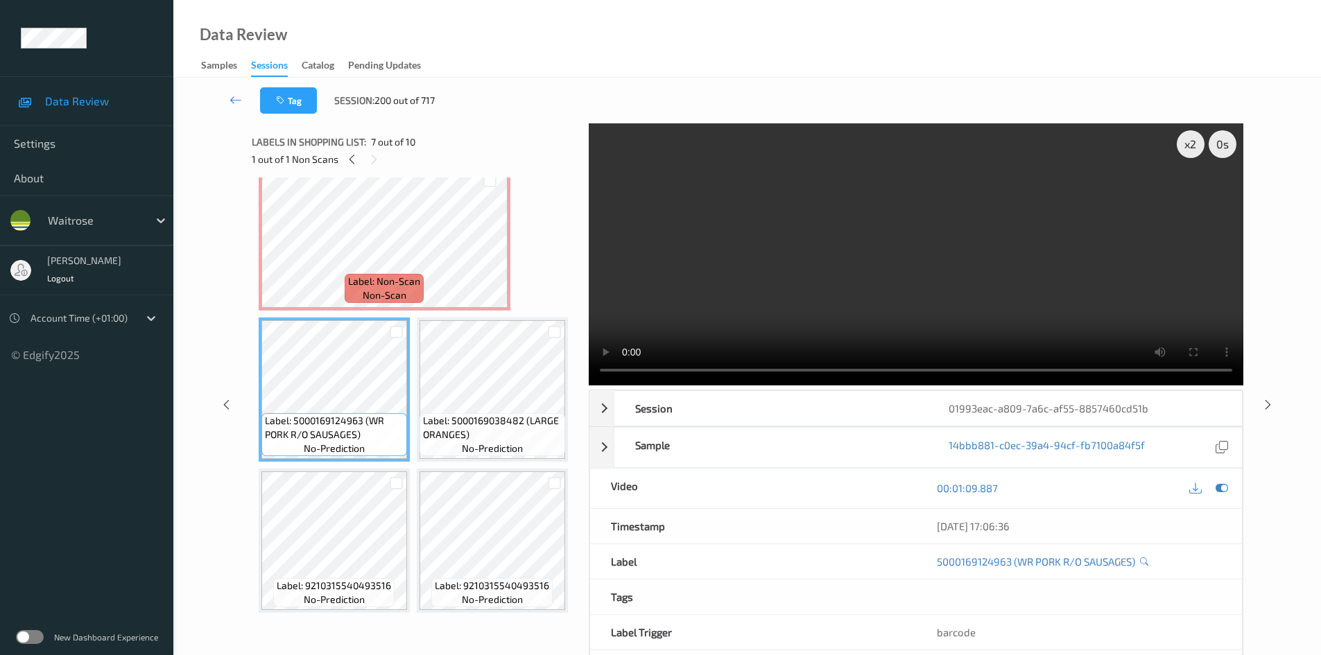
click at [829, 287] on video at bounding box center [916, 254] width 655 height 262
click at [842, 279] on video at bounding box center [916, 254] width 655 height 262
click at [1193, 148] on div "x 2" at bounding box center [1191, 144] width 28 height 28
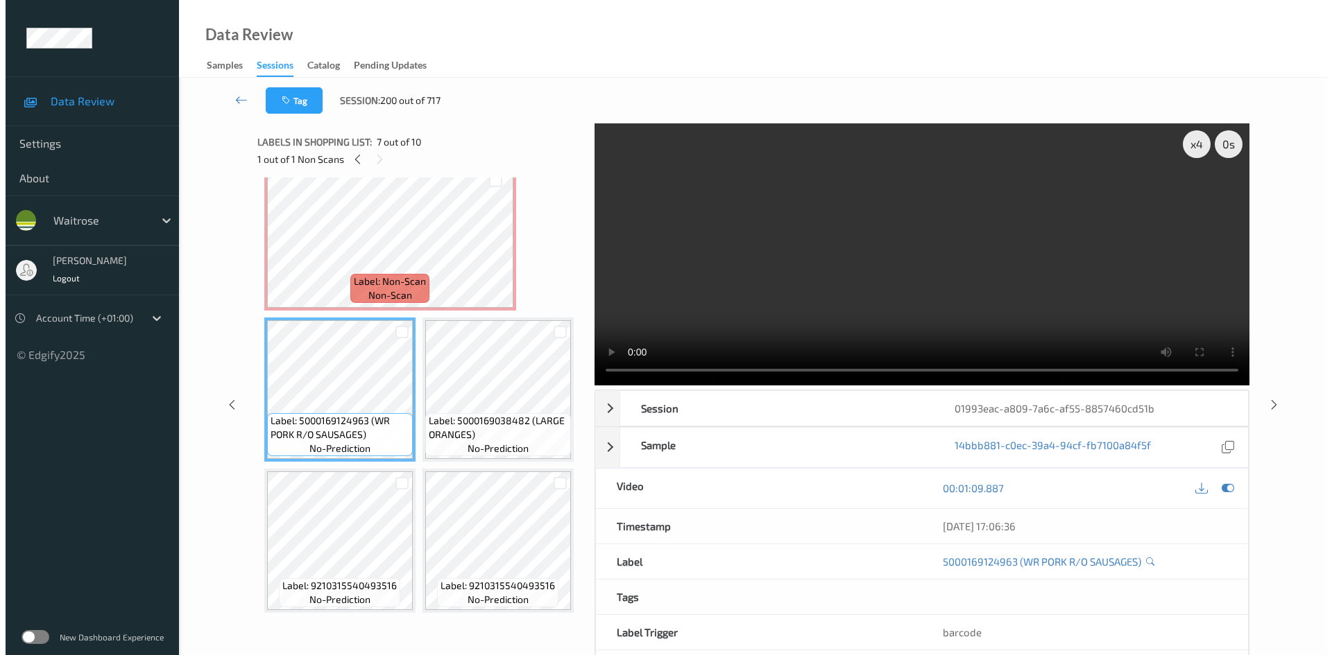
scroll to position [799, 0]
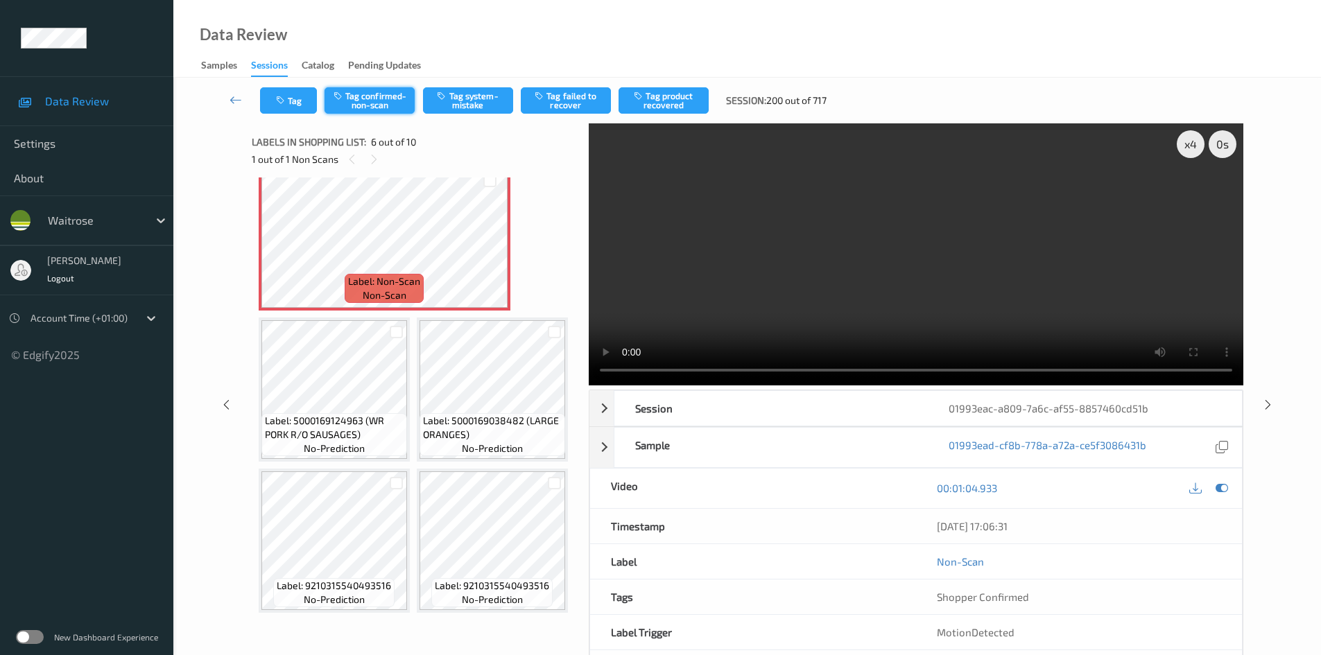
click at [390, 100] on button "Tag confirmed-non-scan" at bounding box center [370, 100] width 90 height 26
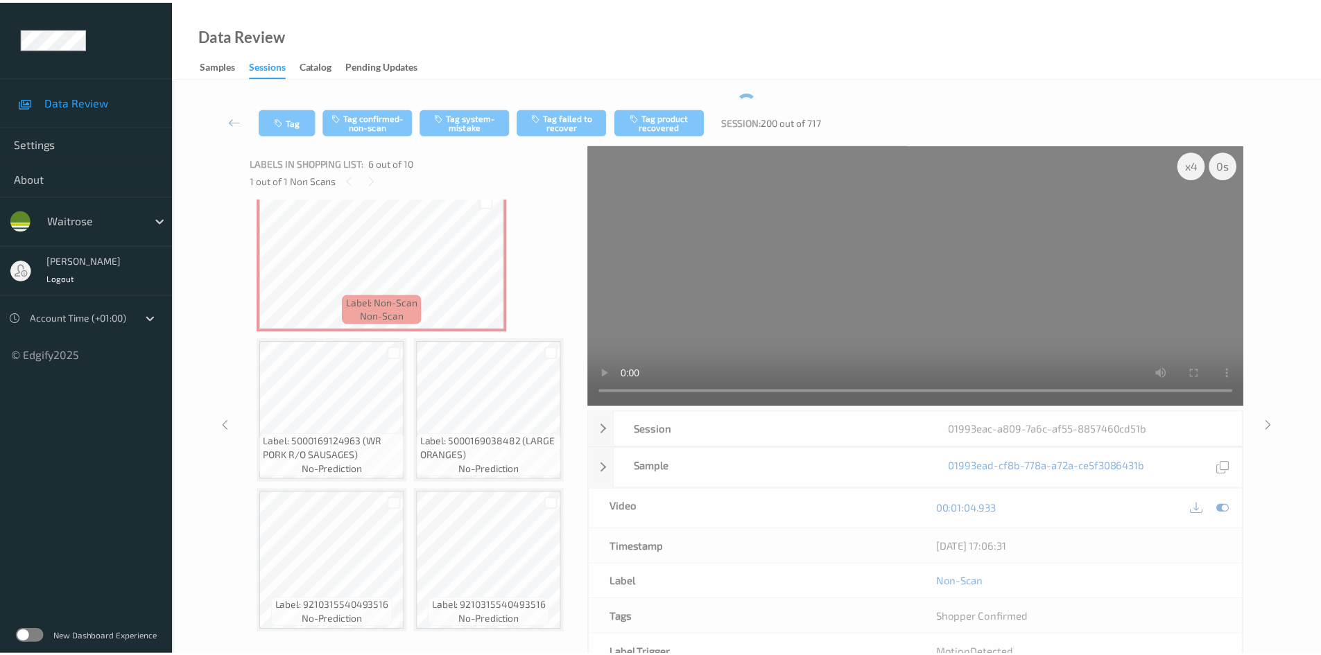
scroll to position [472, 0]
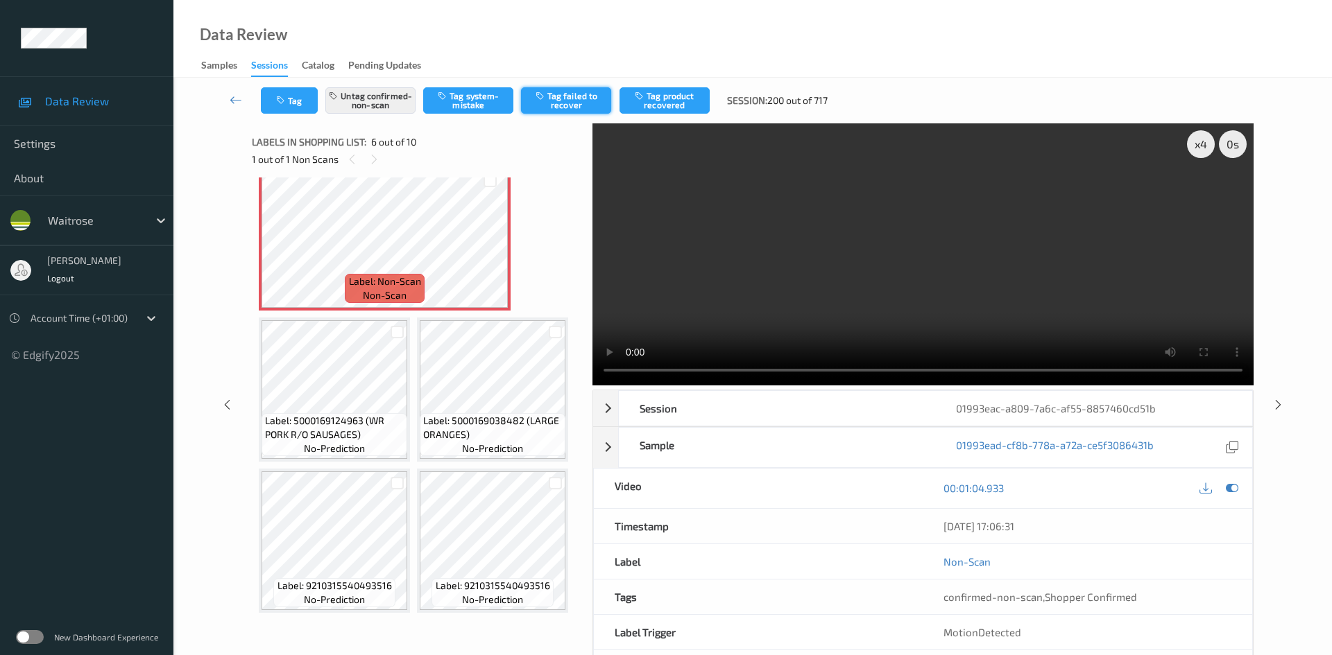
click at [542, 96] on icon "button" at bounding box center [541, 96] width 12 height 10
click at [230, 89] on link at bounding box center [236, 100] width 49 height 26
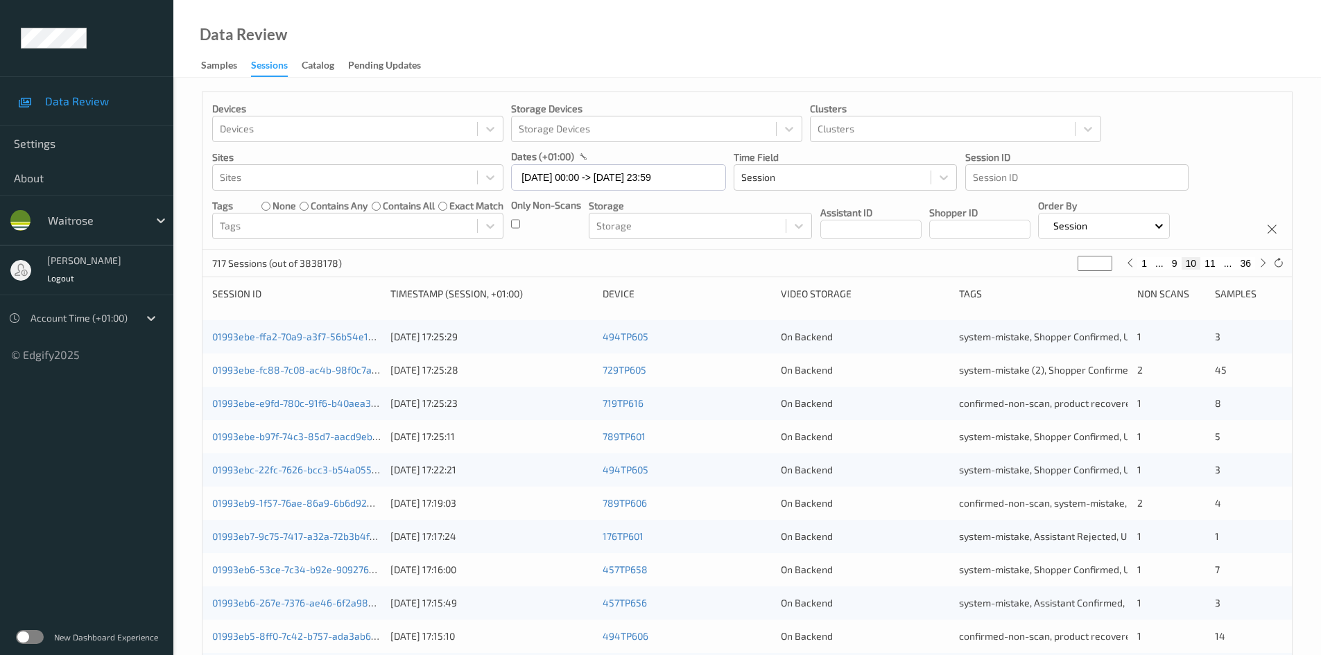
drag, startPoint x: 1096, startPoint y: 261, endPoint x: 1051, endPoint y: 292, distance: 54.4
click at [1050, 290] on div "Devices Devices Storage Devices Storage Devices Clusters Clusters Sites Sites d…" at bounding box center [747, 554] width 1091 height 924
type input "*"
type input "**"
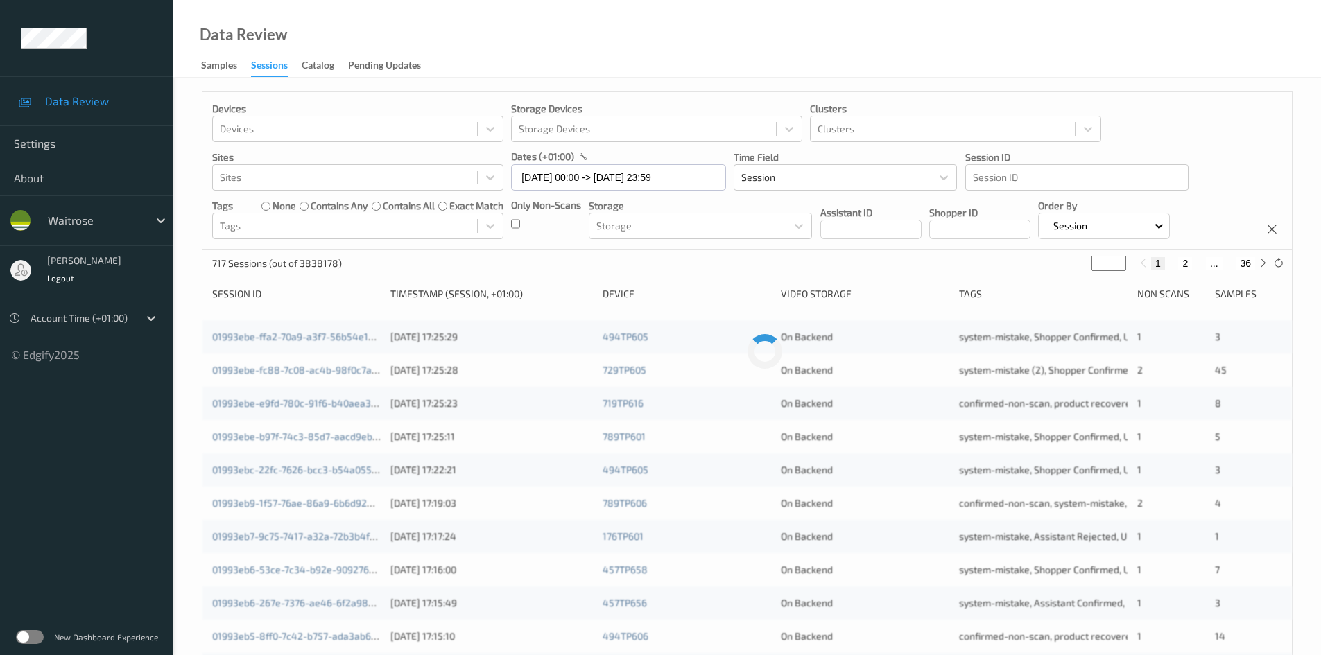
type input "**"
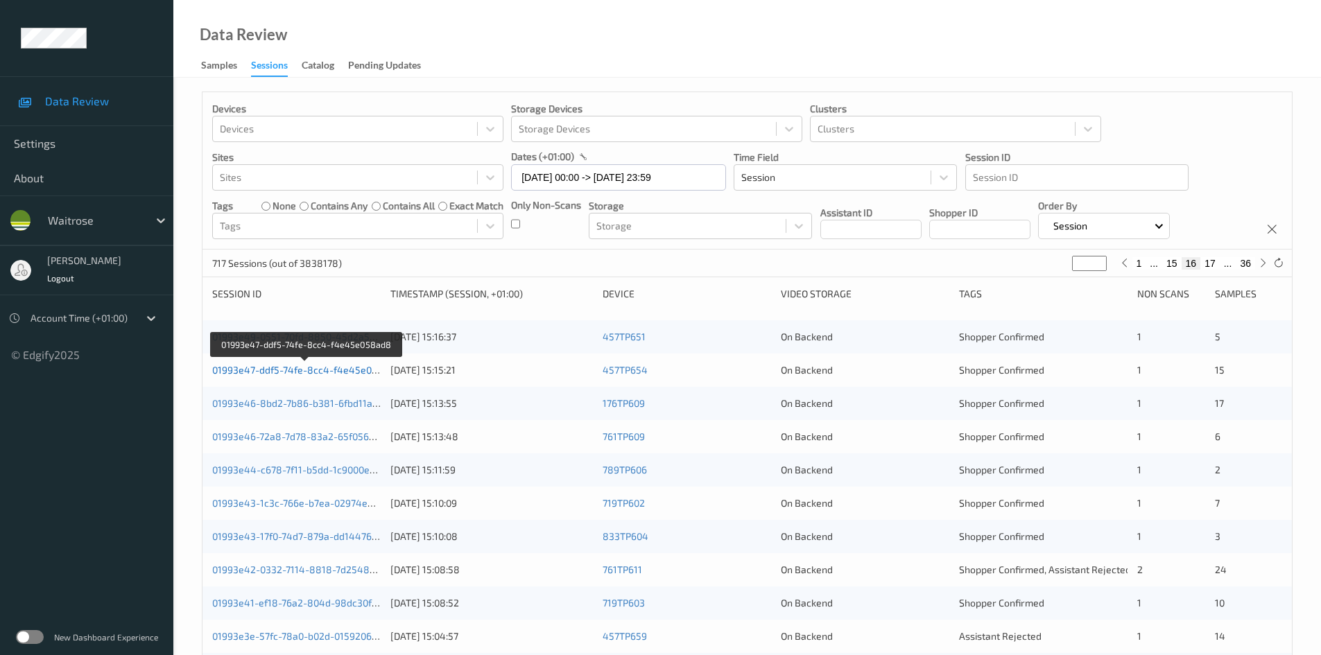
type input "**"
click at [273, 370] on link "01993e47-ddf5-74fe-8cc4-f4e45e058ad8" at bounding box center [306, 370] width 189 height 12
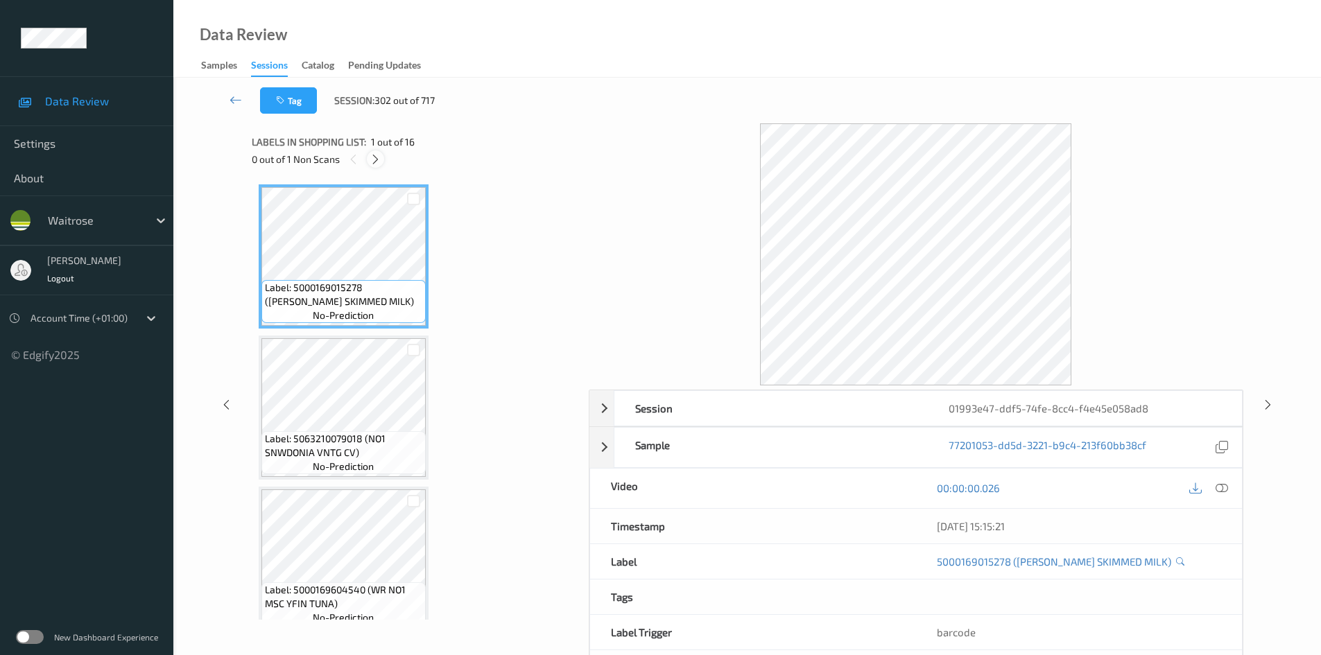
drag, startPoint x: 377, startPoint y: 162, endPoint x: 390, endPoint y: 164, distance: 12.8
click at [382, 162] on div at bounding box center [375, 158] width 17 height 17
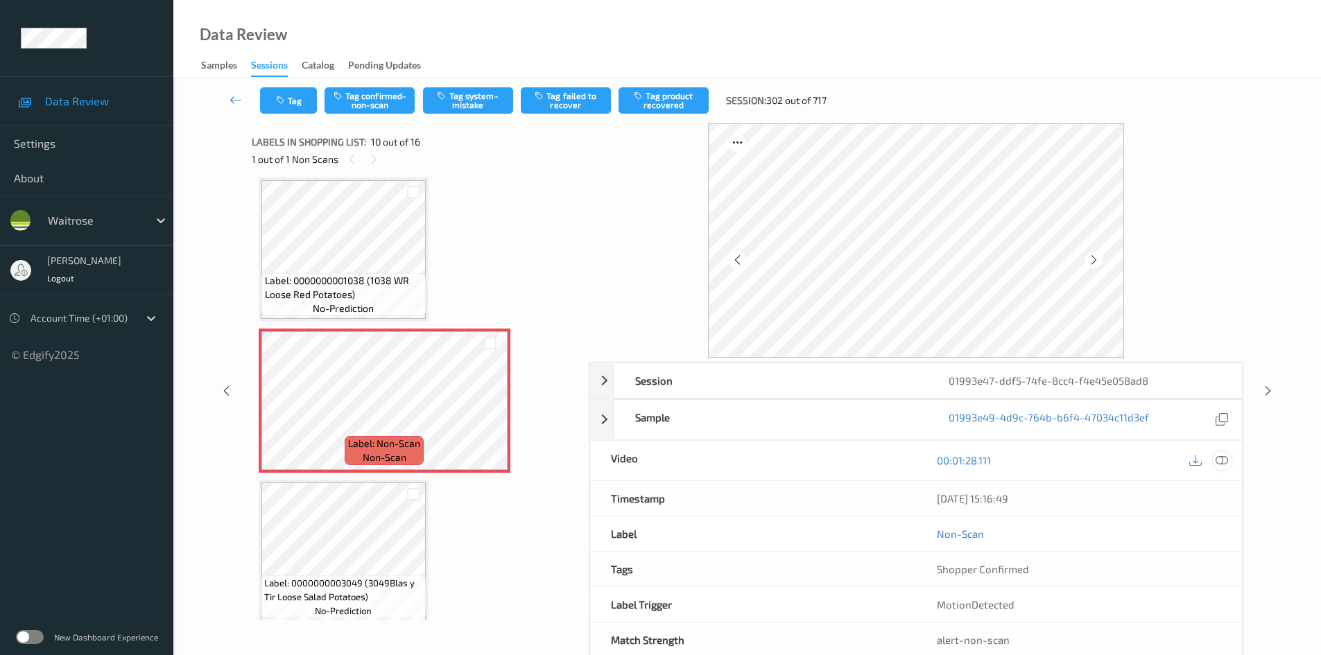
click at [1220, 456] on icon at bounding box center [1222, 460] width 12 height 12
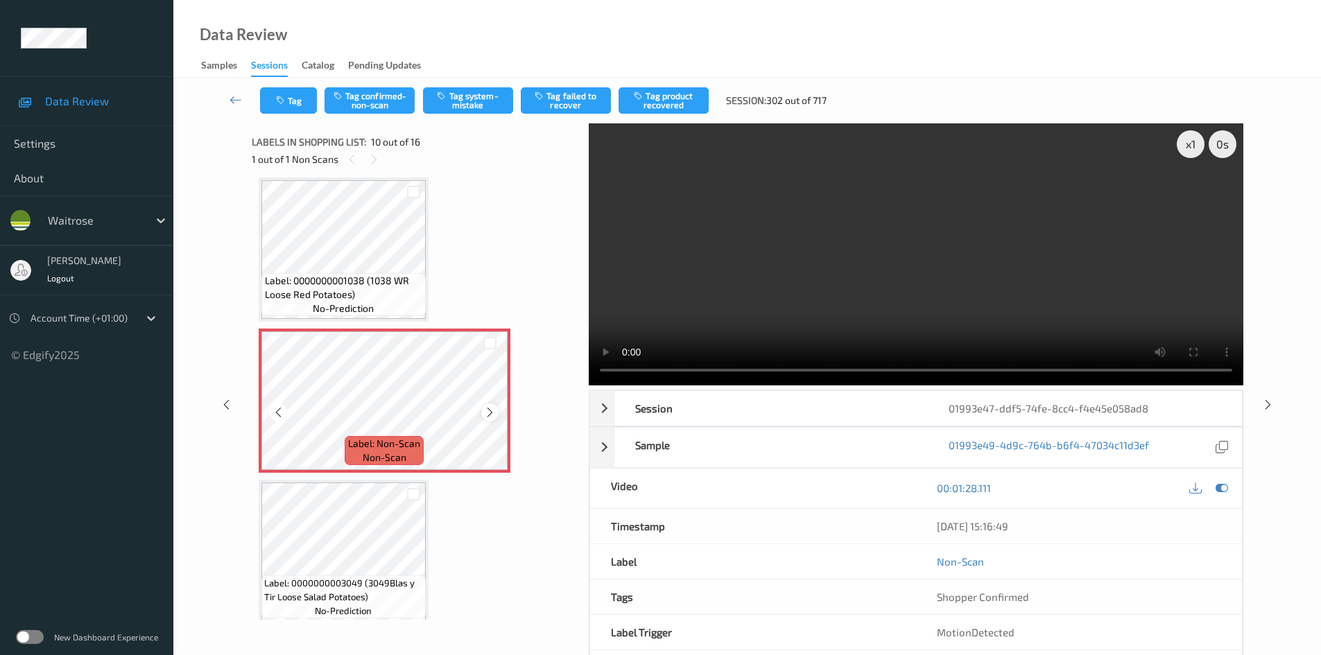
click at [494, 411] on icon at bounding box center [490, 412] width 12 height 12
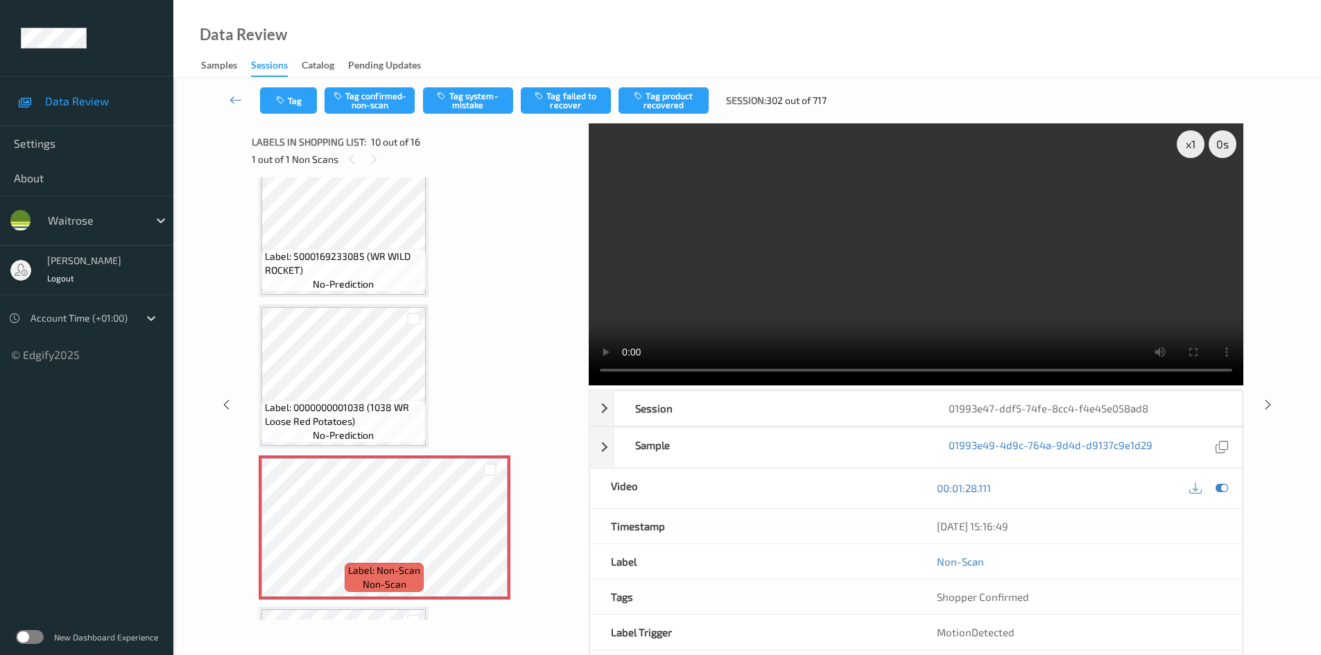
scroll to position [1078, 0]
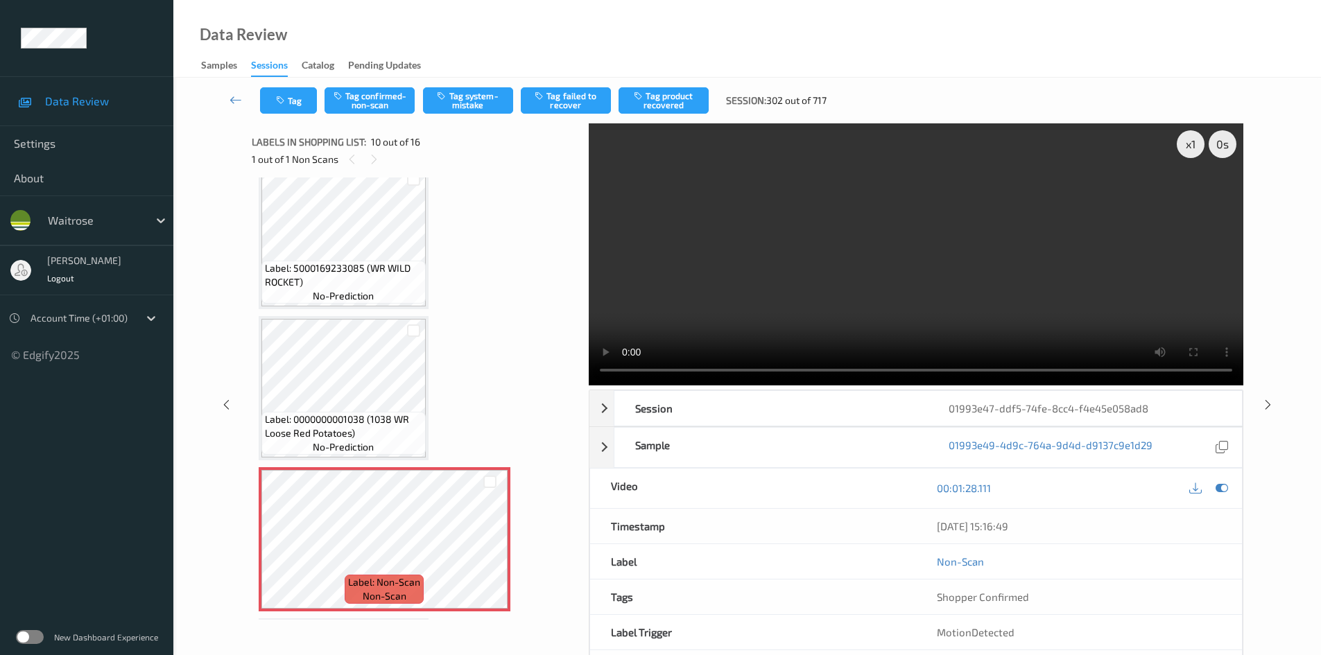
click at [867, 312] on video at bounding box center [916, 254] width 655 height 262
click at [1190, 151] on div "x 1" at bounding box center [1191, 144] width 28 height 28
click at [979, 225] on video at bounding box center [916, 254] width 655 height 262
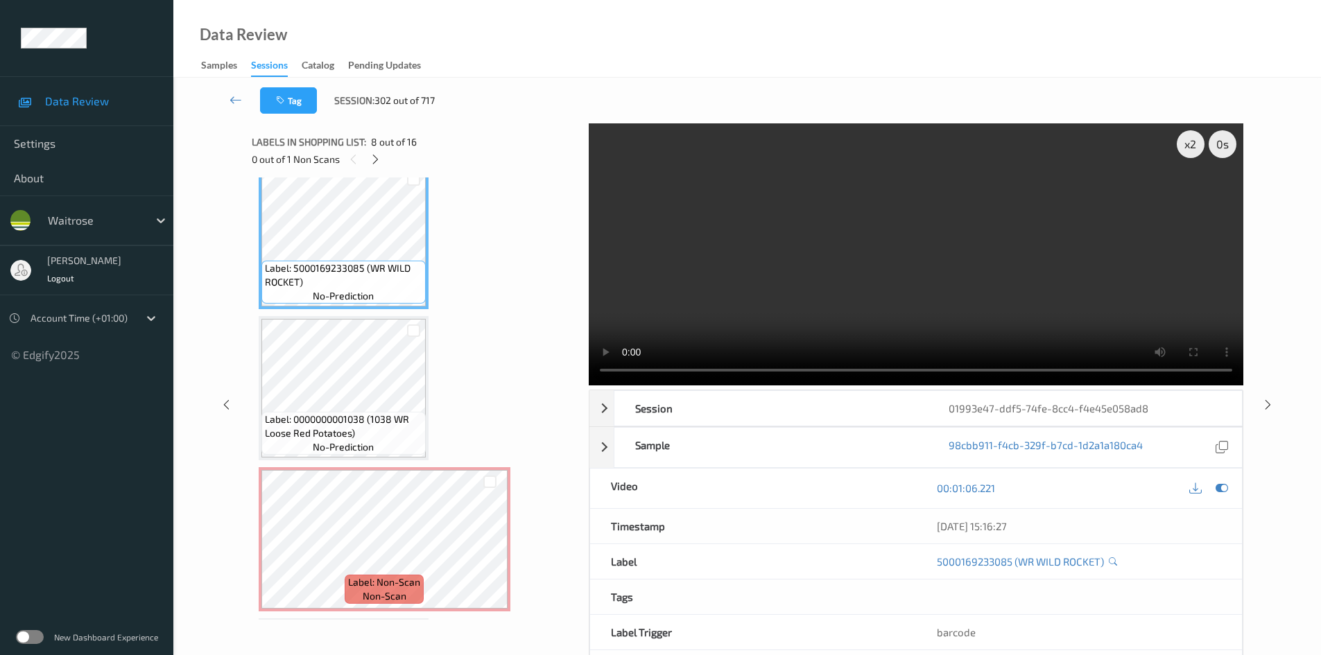
click at [838, 281] on video at bounding box center [916, 254] width 655 height 262
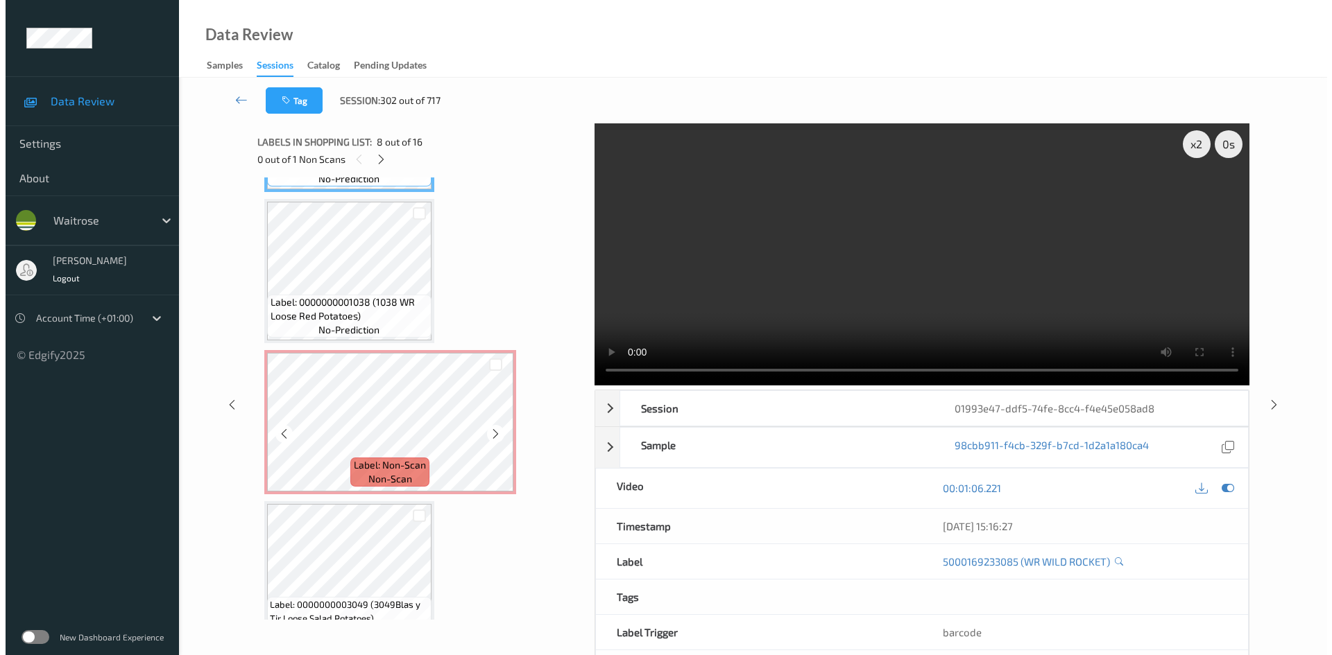
scroll to position [1216, 0]
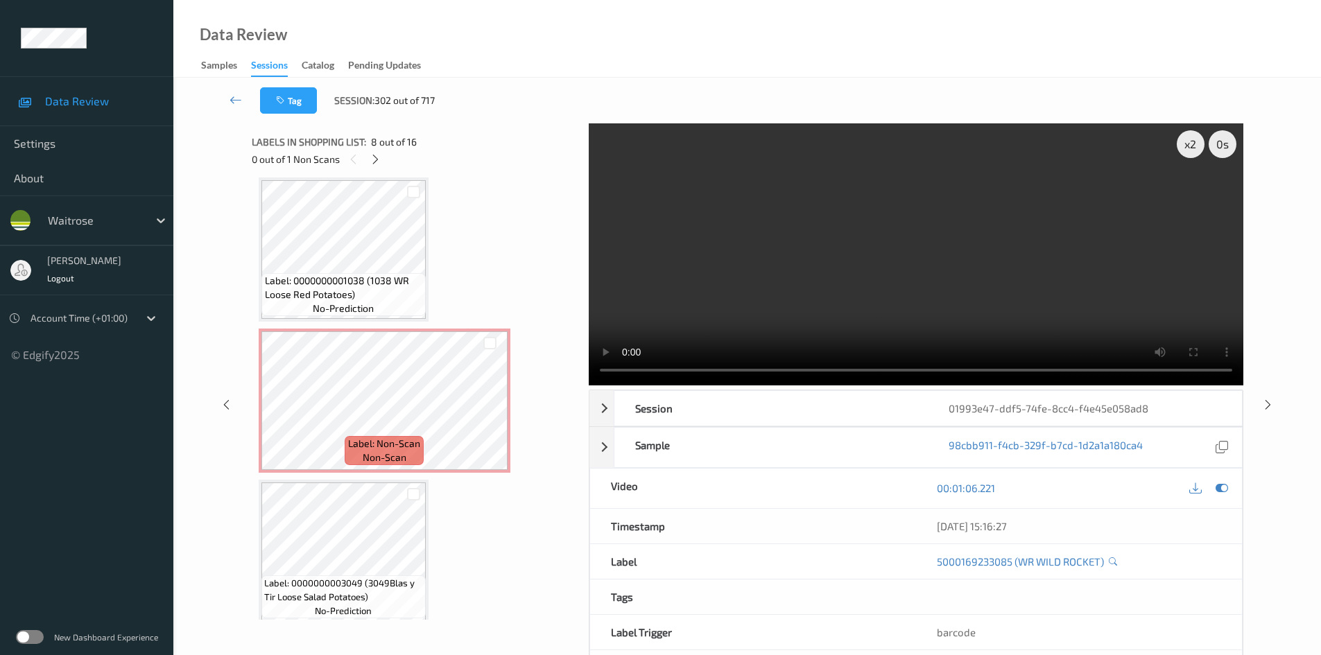
click at [737, 282] on video at bounding box center [916, 254] width 655 height 262
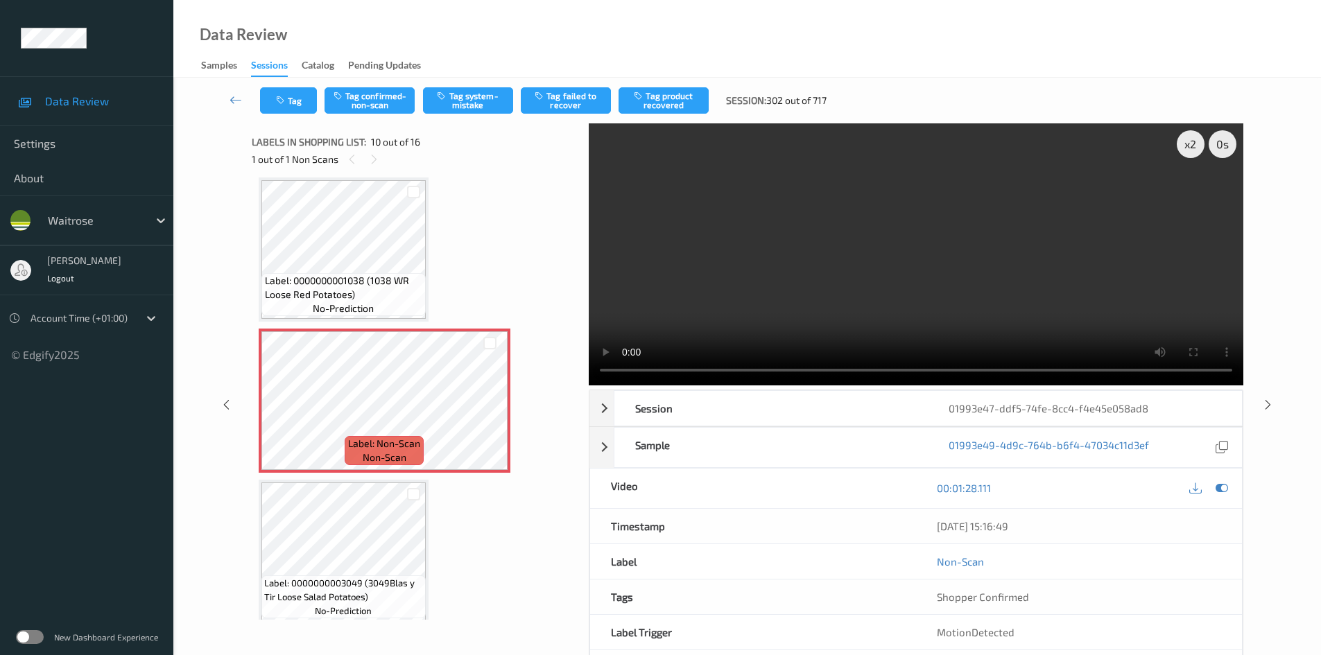
click at [796, 329] on video at bounding box center [916, 254] width 655 height 262
click at [1190, 141] on div "x 2" at bounding box center [1191, 144] width 28 height 28
click at [837, 248] on video at bounding box center [916, 254] width 655 height 262
click at [476, 98] on button "Tag system-mistake" at bounding box center [468, 100] width 90 height 26
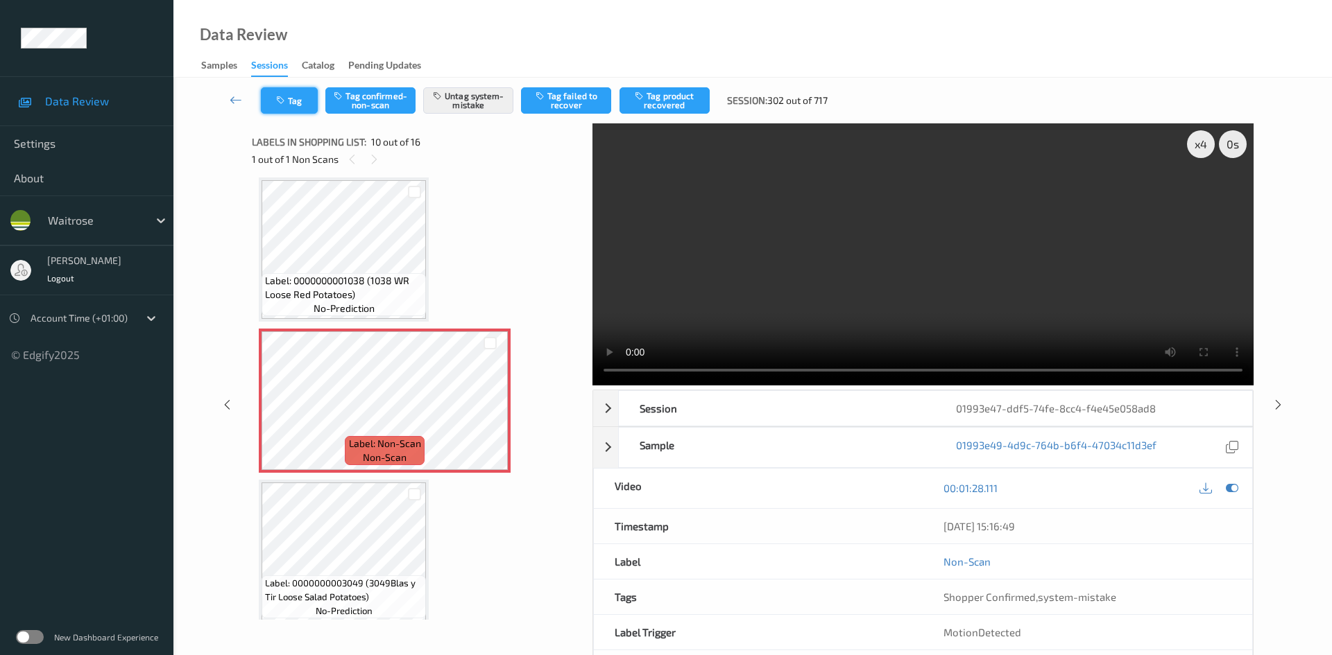
click at [306, 98] on button "Tag" at bounding box center [289, 100] width 57 height 26
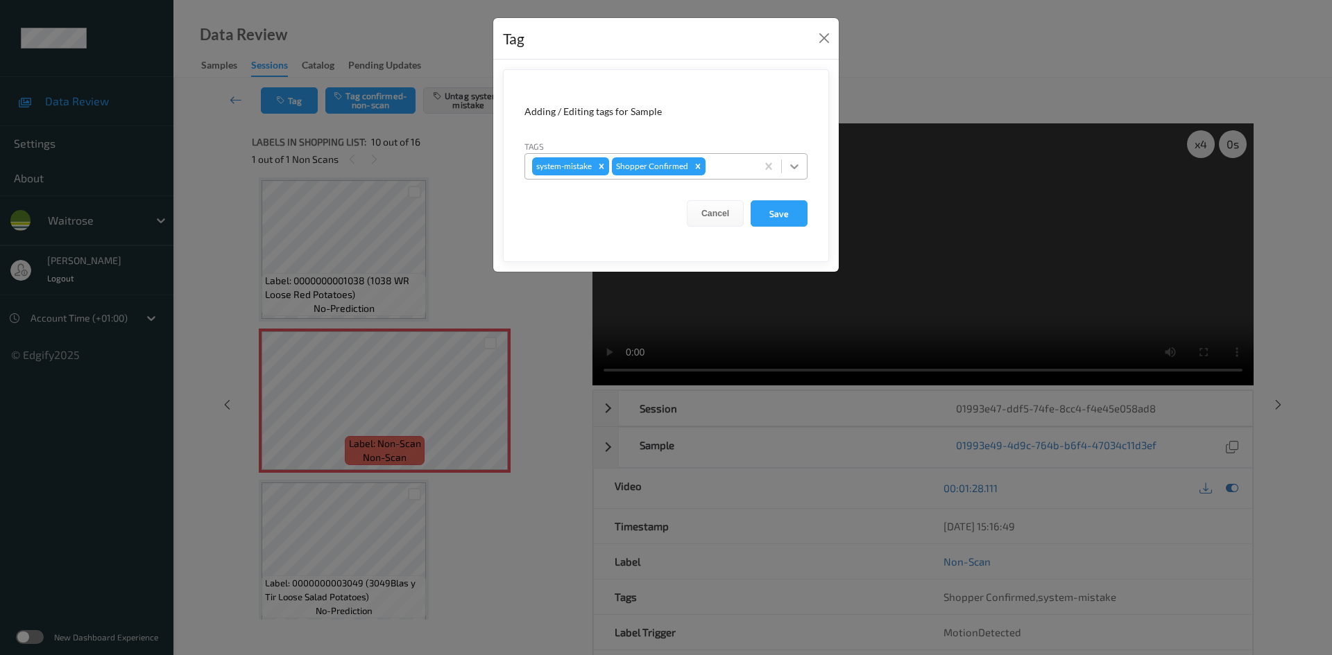
click at [799, 169] on icon at bounding box center [794, 167] width 14 height 14
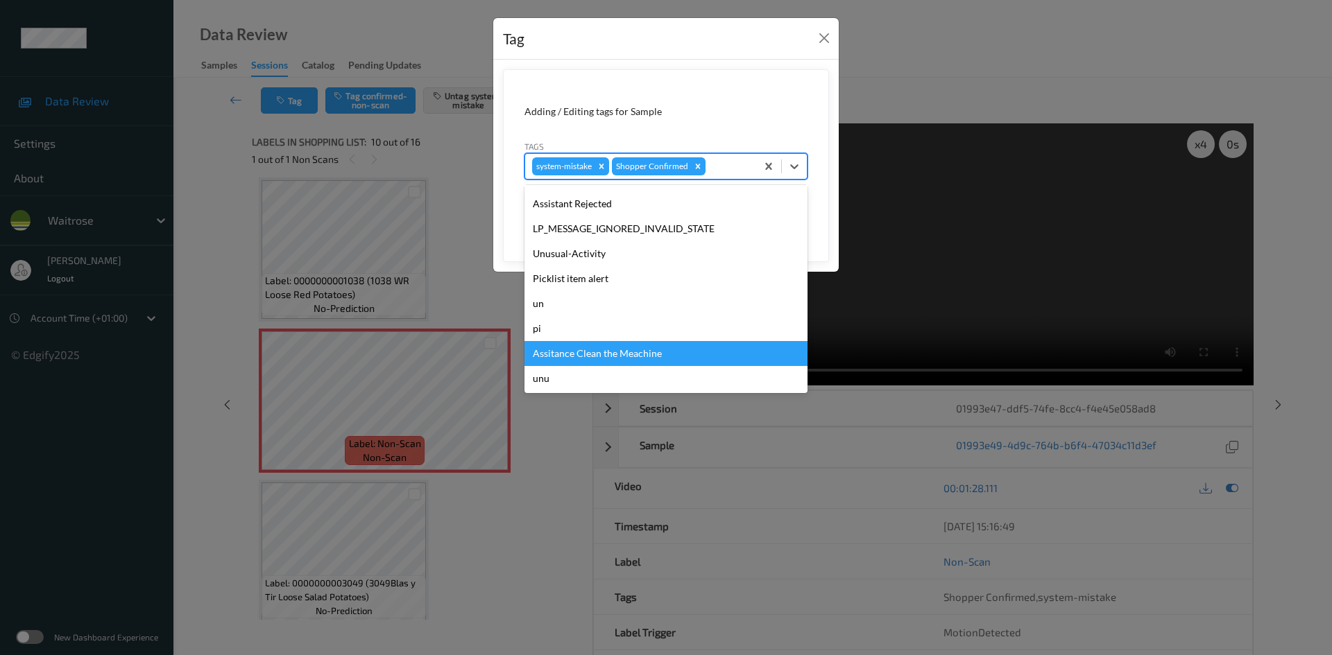
scroll to position [322, 0]
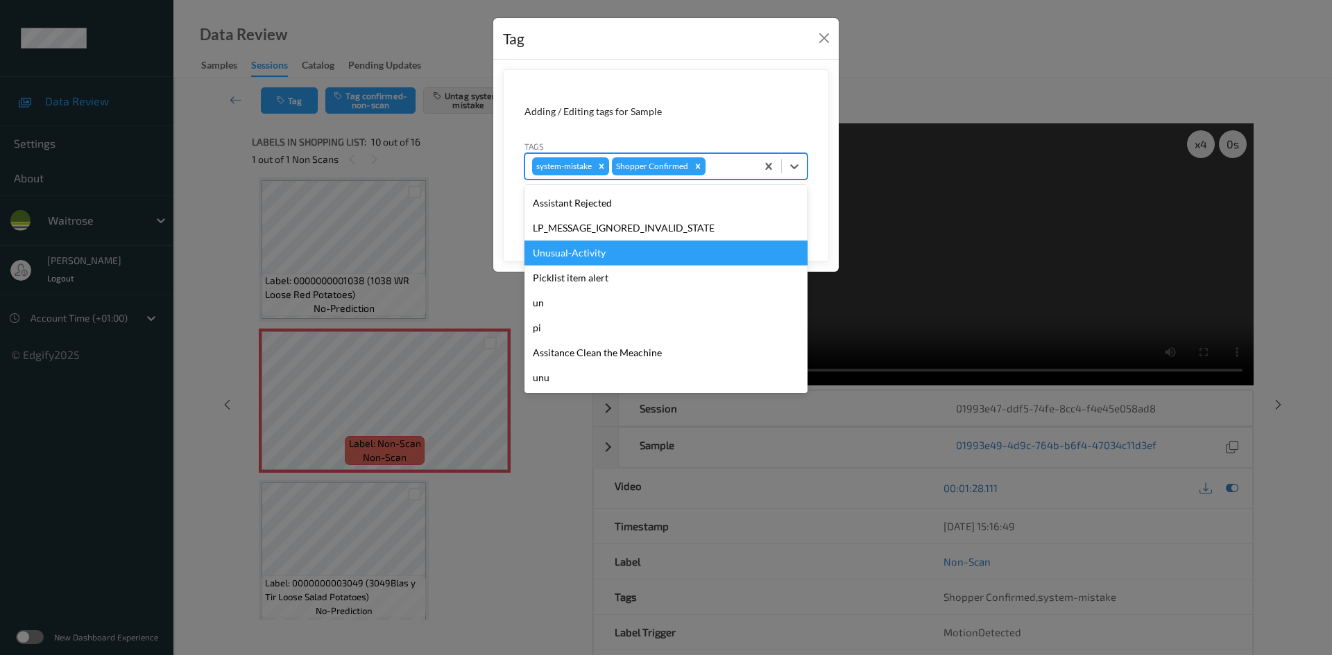
drag, startPoint x: 602, startPoint y: 250, endPoint x: 653, endPoint y: 250, distance: 50.6
click at [603, 252] on div "Unusual-Activity" at bounding box center [665, 253] width 283 height 25
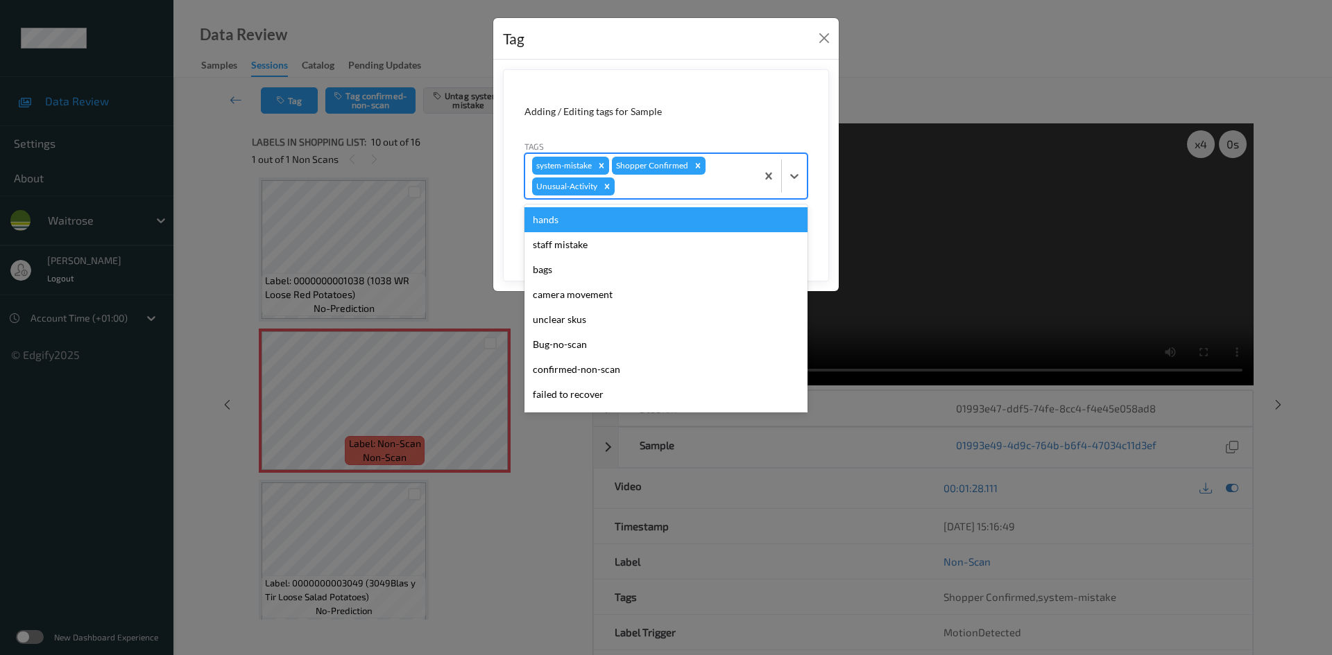
drag, startPoint x: 730, startPoint y: 185, endPoint x: 717, endPoint y: 205, distance: 23.7
click at [730, 186] on div at bounding box center [683, 186] width 132 height 17
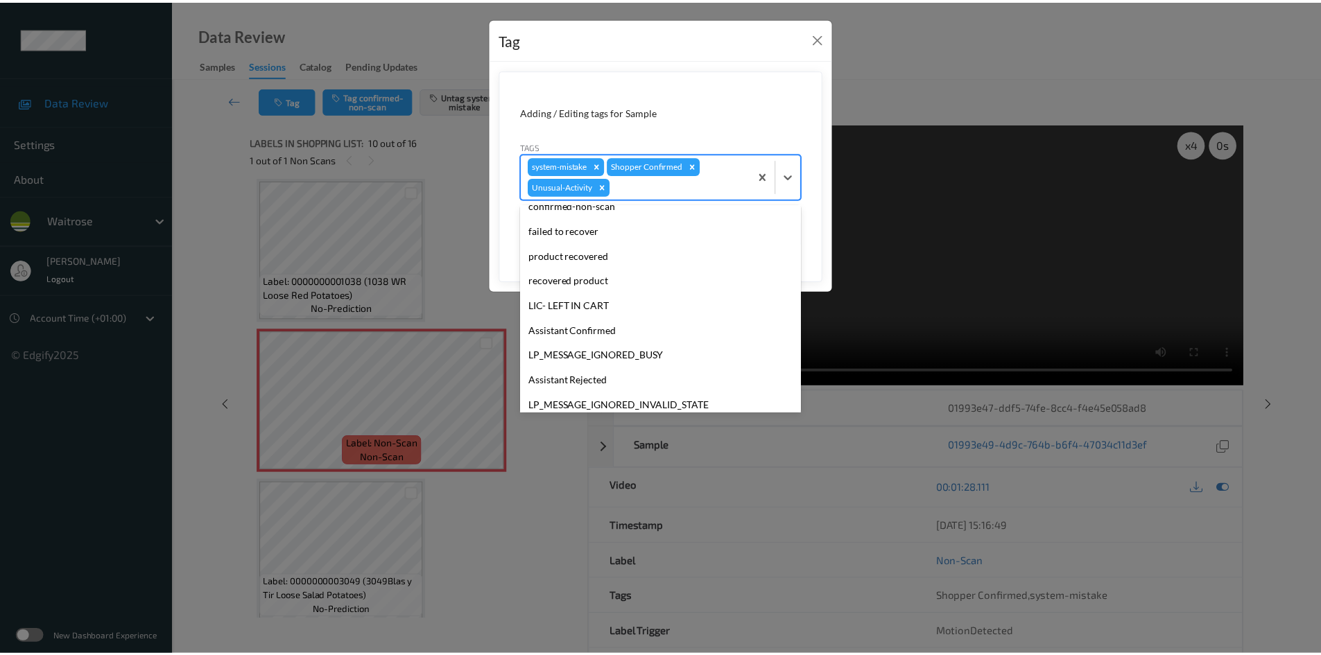
scroll to position [297, 0]
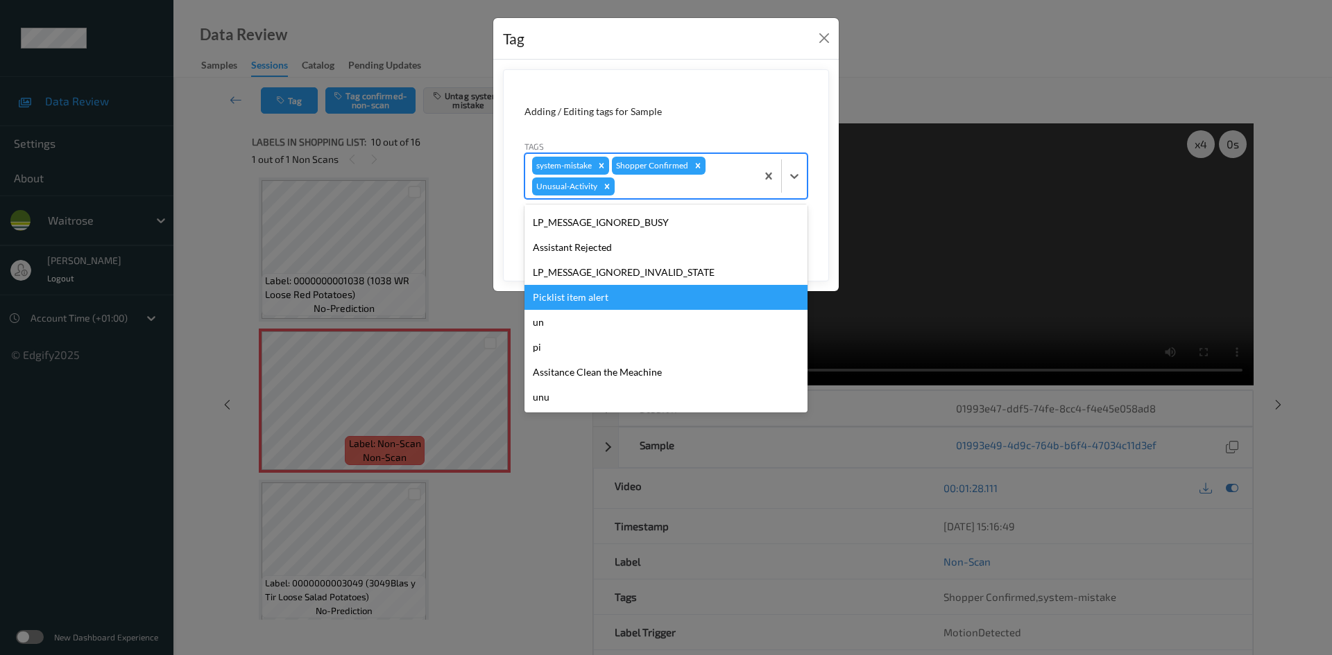
drag, startPoint x: 569, startPoint y: 294, endPoint x: 700, endPoint y: 255, distance: 136.7
click at [576, 293] on div "Picklist item alert" at bounding box center [665, 297] width 283 height 25
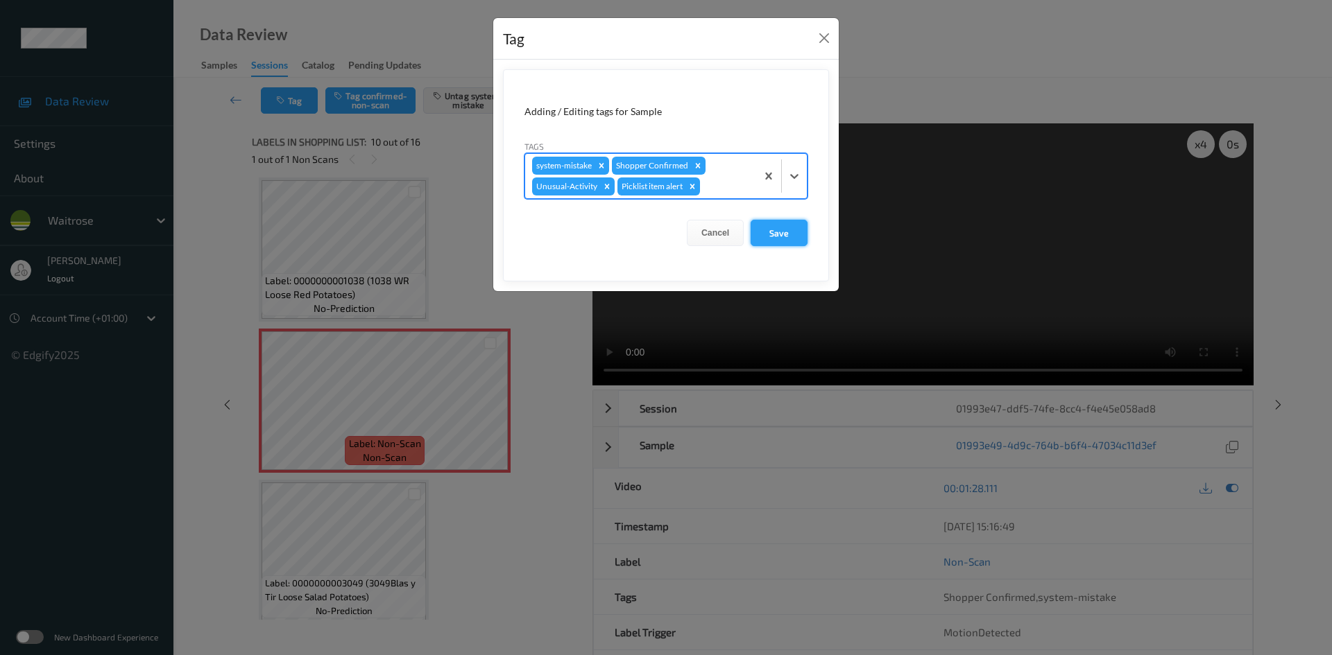
click at [774, 241] on button "Save" at bounding box center [778, 233] width 57 height 26
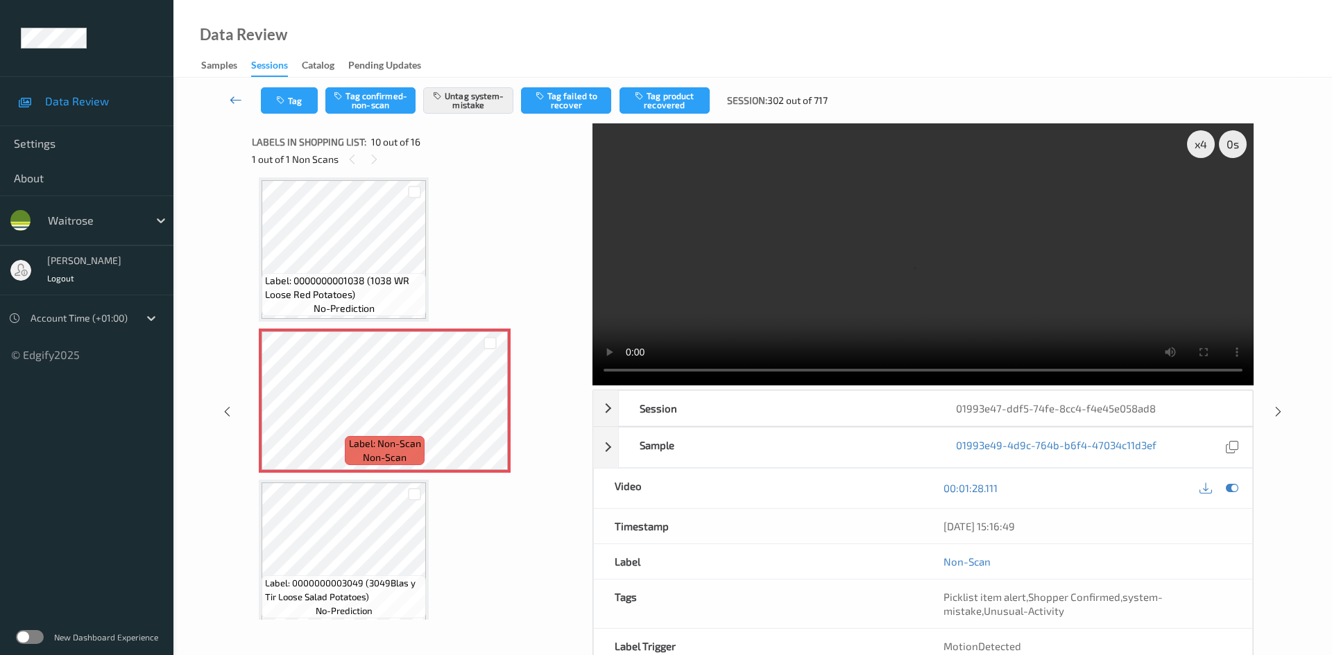
click at [230, 92] on link at bounding box center [236, 100] width 49 height 26
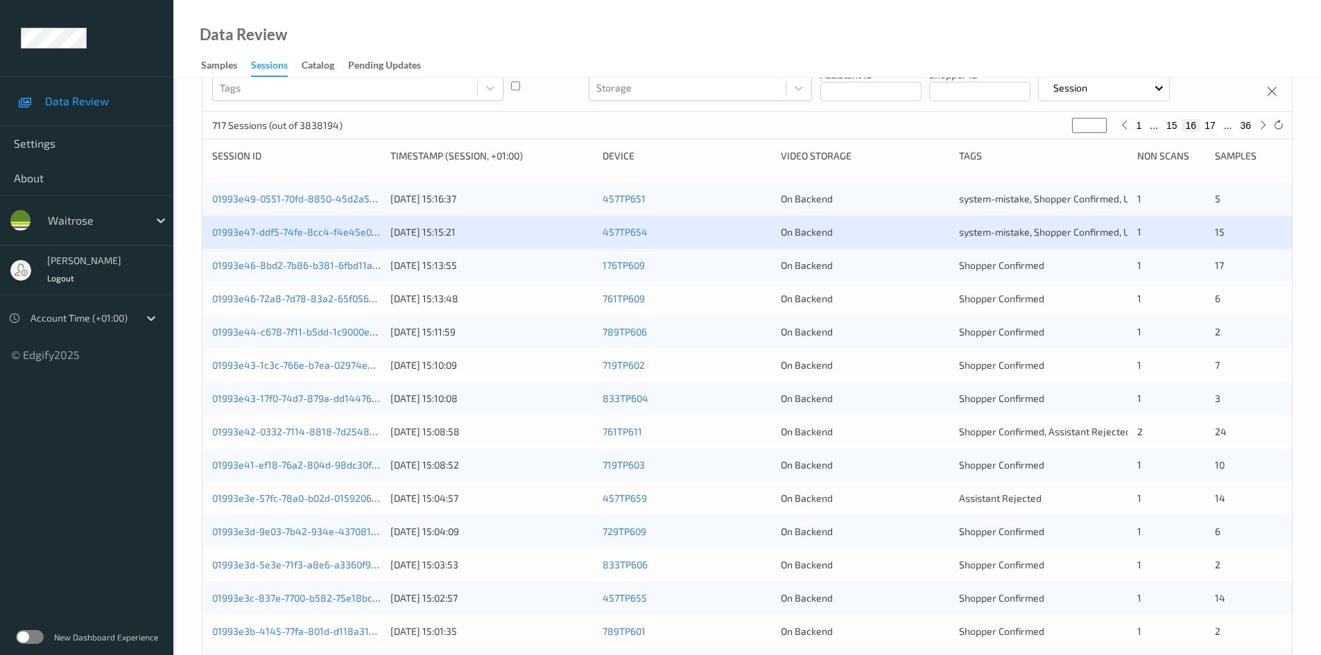
scroll to position [139, 0]
click at [271, 300] on link "01993e46-72a8-7d78-83a2-65f056be4fed" at bounding box center [306, 298] width 189 height 12
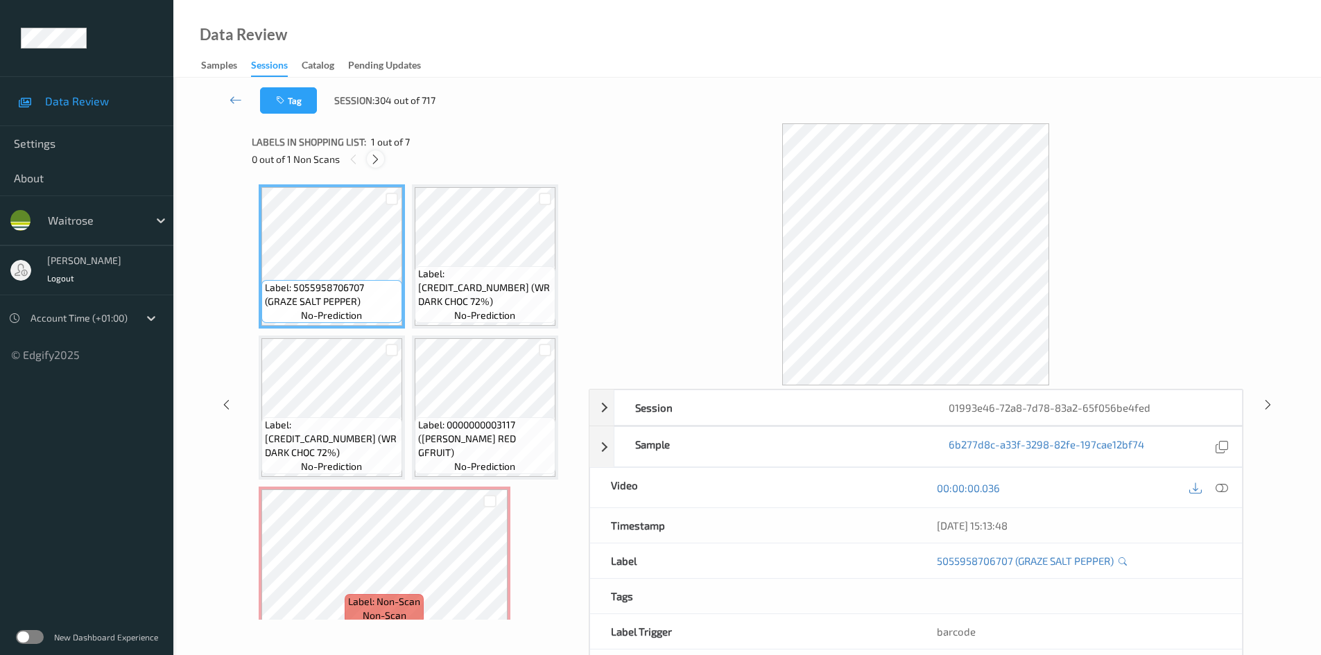
click at [375, 158] on icon at bounding box center [376, 159] width 12 height 12
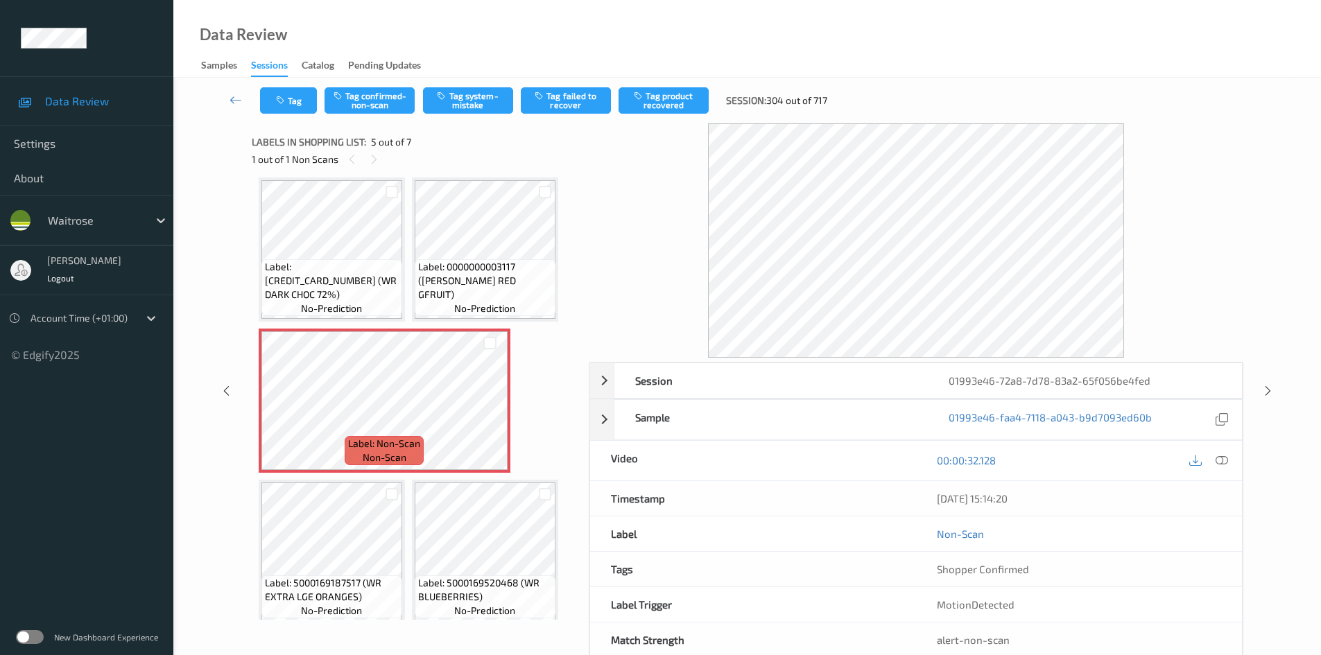
drag, startPoint x: 1222, startPoint y: 459, endPoint x: 1112, endPoint y: 407, distance: 121.3
click at [1223, 460] on icon at bounding box center [1222, 460] width 12 height 12
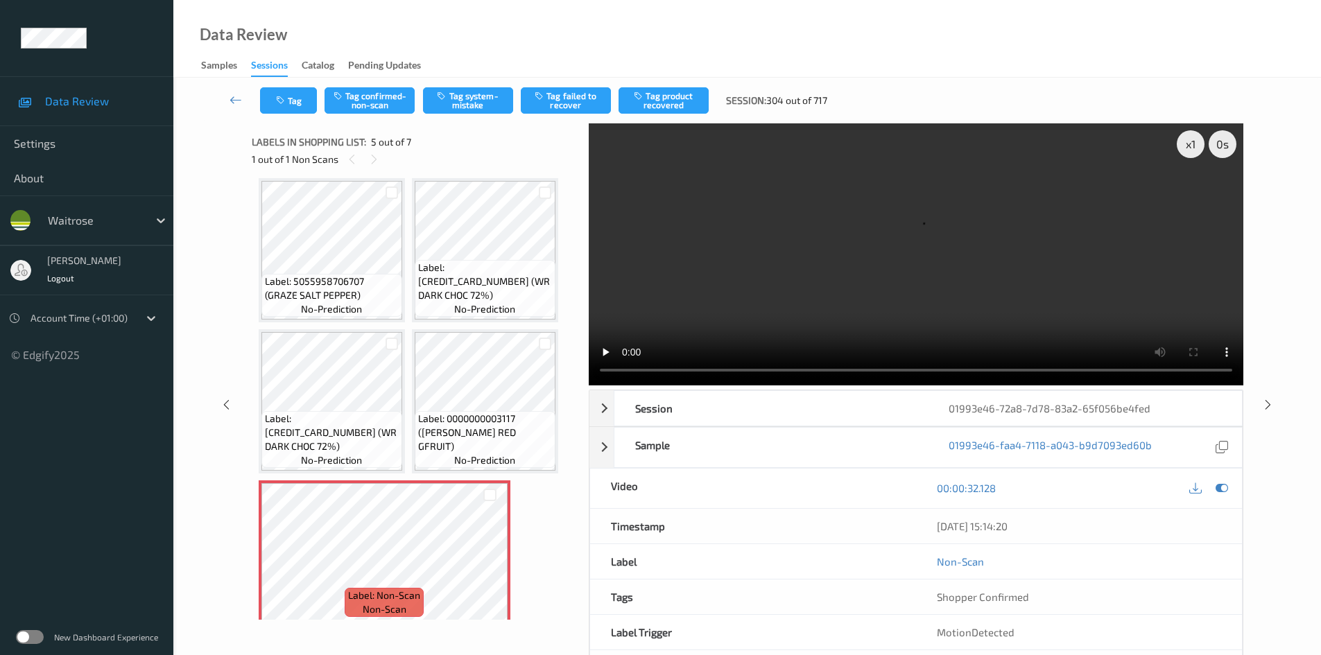
scroll to position [0, 0]
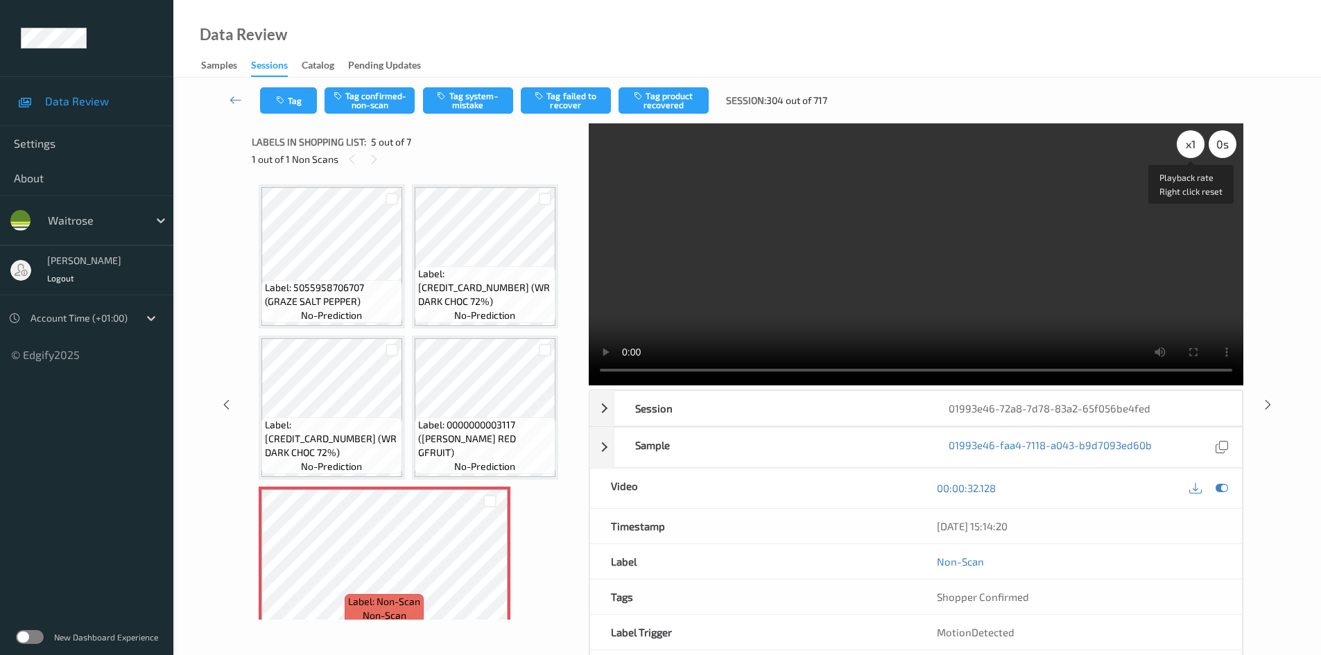
click at [1191, 144] on div "x 1" at bounding box center [1191, 144] width 28 height 28
click at [1193, 146] on div "x 2" at bounding box center [1191, 144] width 28 height 28
click at [984, 255] on video at bounding box center [916, 254] width 655 height 262
click at [796, 287] on video at bounding box center [916, 254] width 655 height 262
click at [1032, 260] on video at bounding box center [916, 254] width 655 height 262
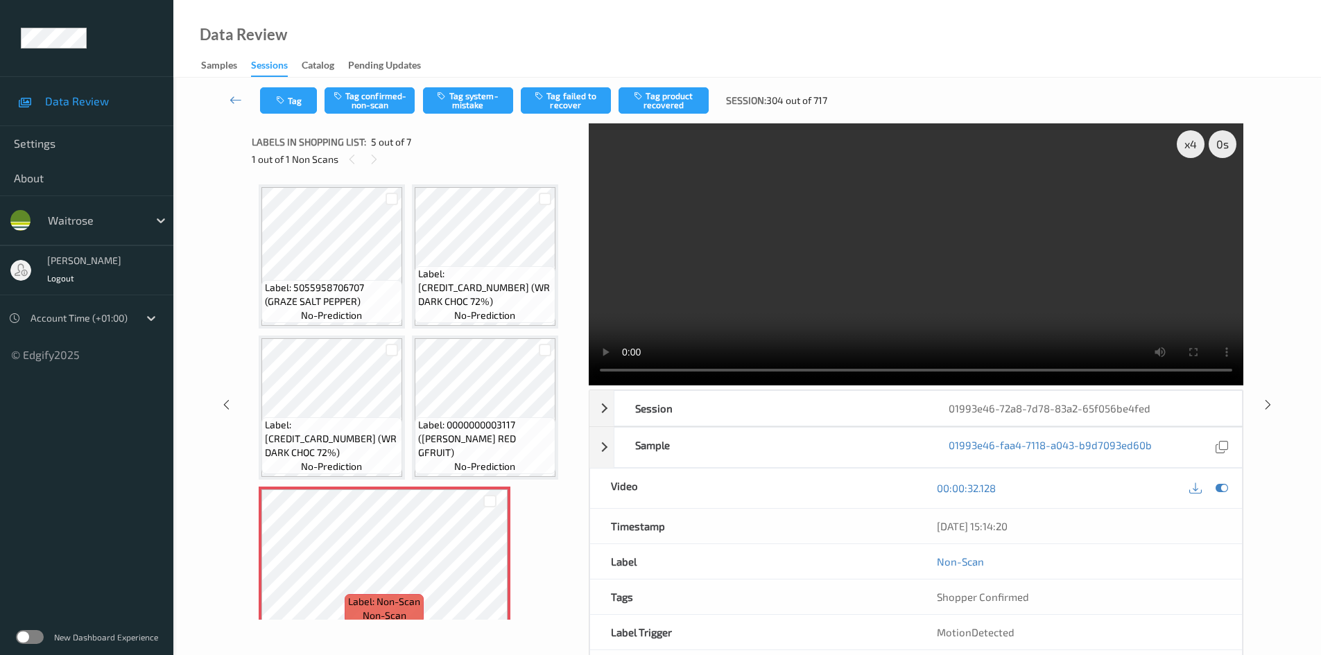
click at [815, 293] on video at bounding box center [916, 254] width 655 height 262
click at [850, 286] on video at bounding box center [916, 254] width 655 height 262
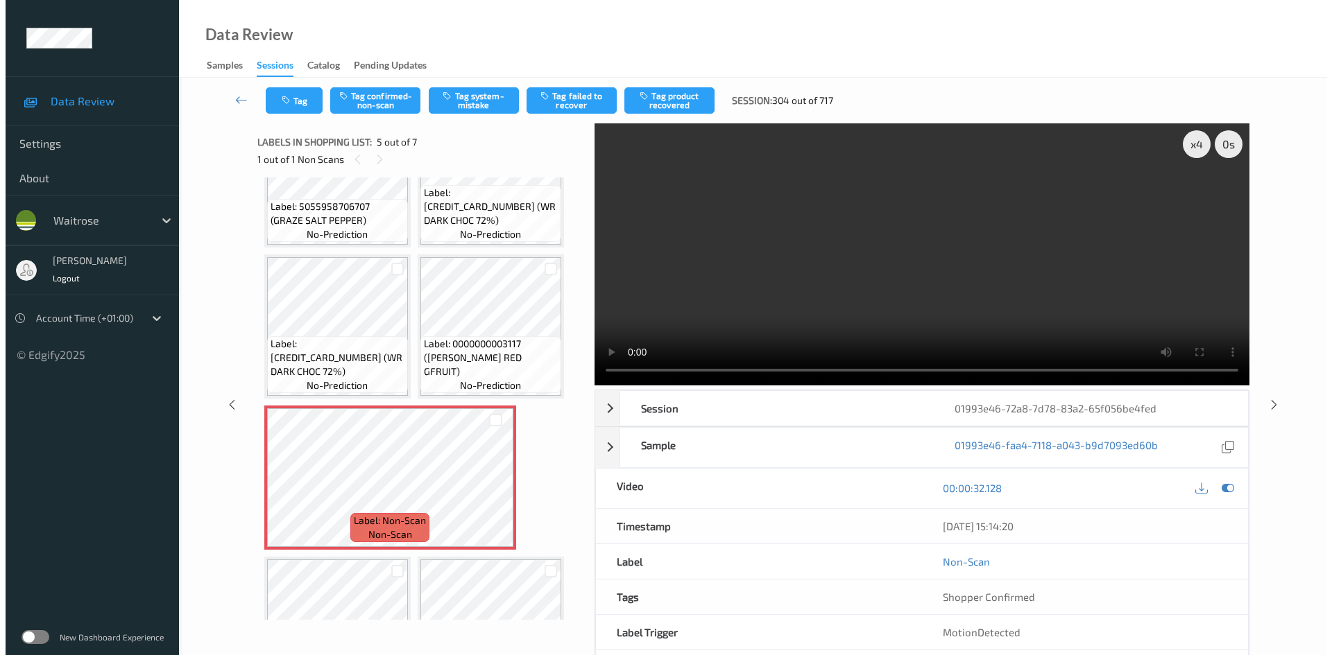
scroll to position [139, 0]
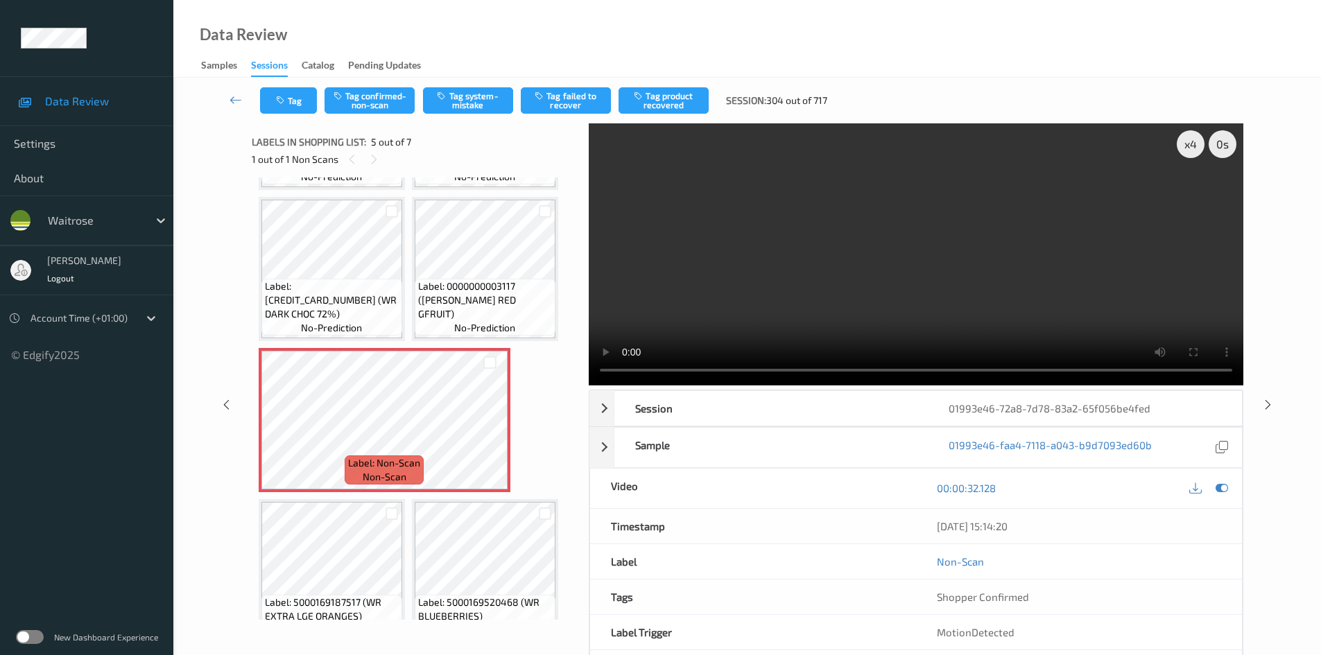
click at [742, 329] on video at bounding box center [916, 254] width 655 height 262
click at [861, 307] on video at bounding box center [916, 254] width 655 height 262
click at [766, 298] on video at bounding box center [916, 254] width 655 height 262
click at [795, 290] on video at bounding box center [916, 254] width 655 height 262
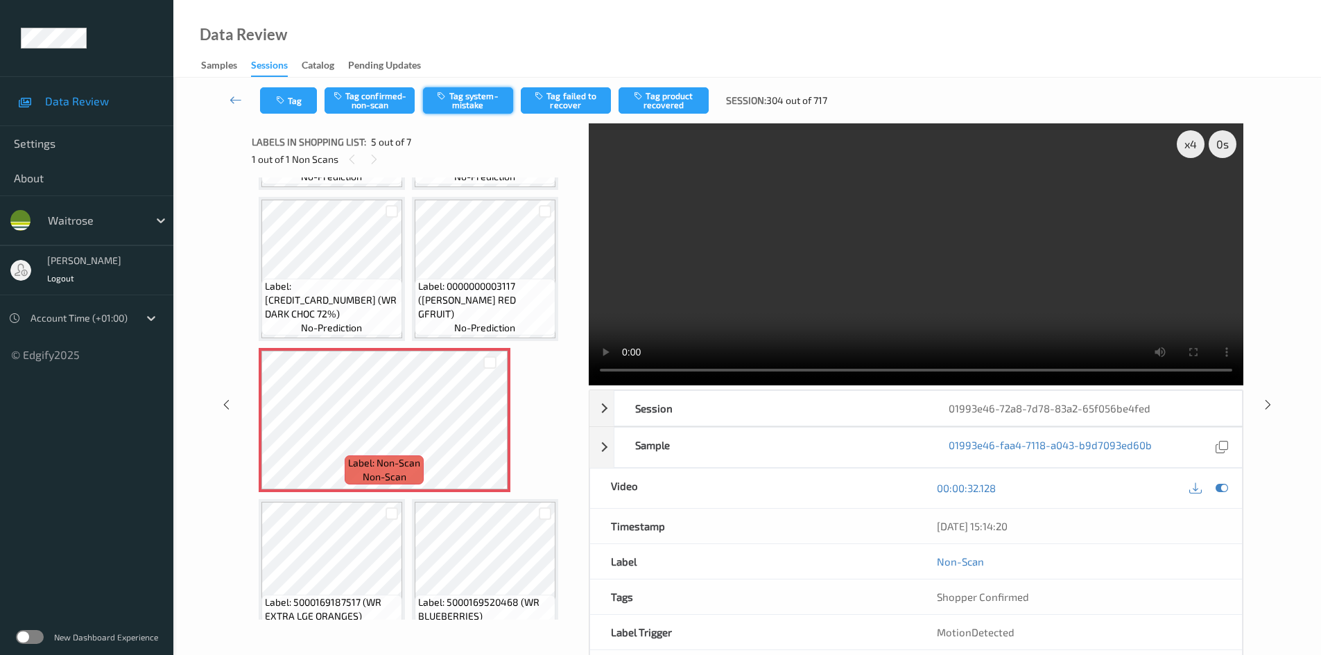
click at [467, 92] on button "Tag system-mistake" at bounding box center [468, 100] width 90 height 26
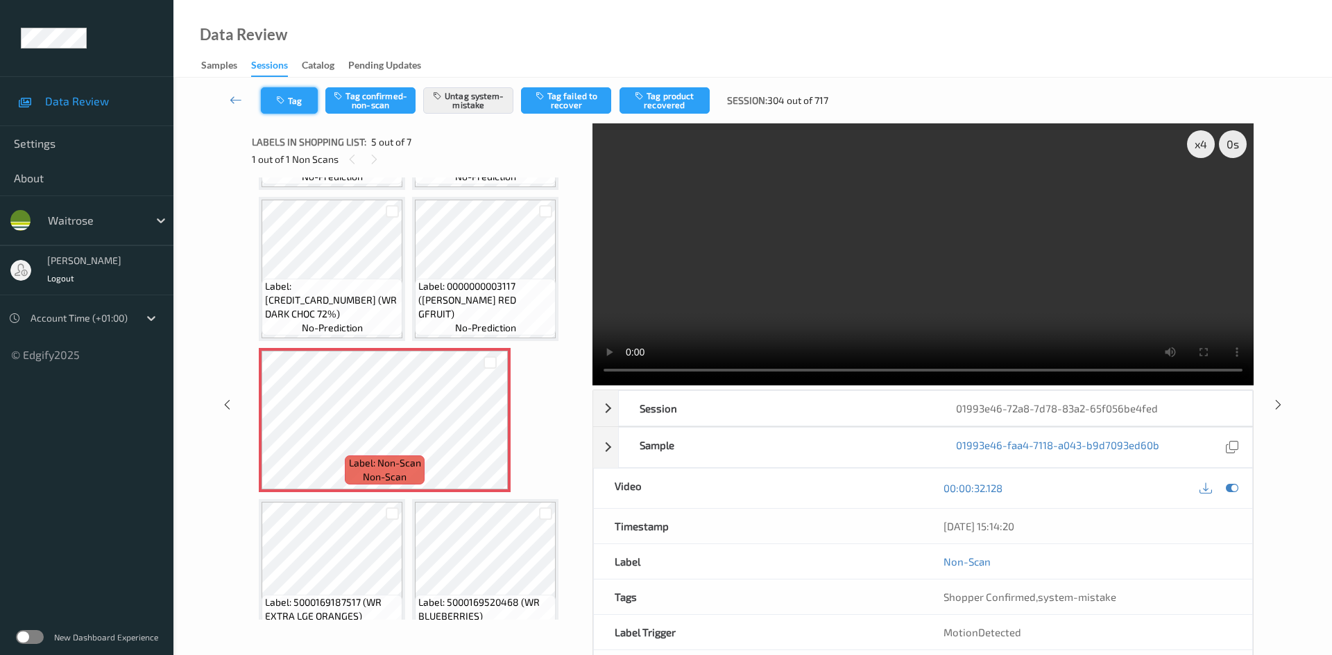
click at [314, 104] on button "Tag" at bounding box center [289, 100] width 57 height 26
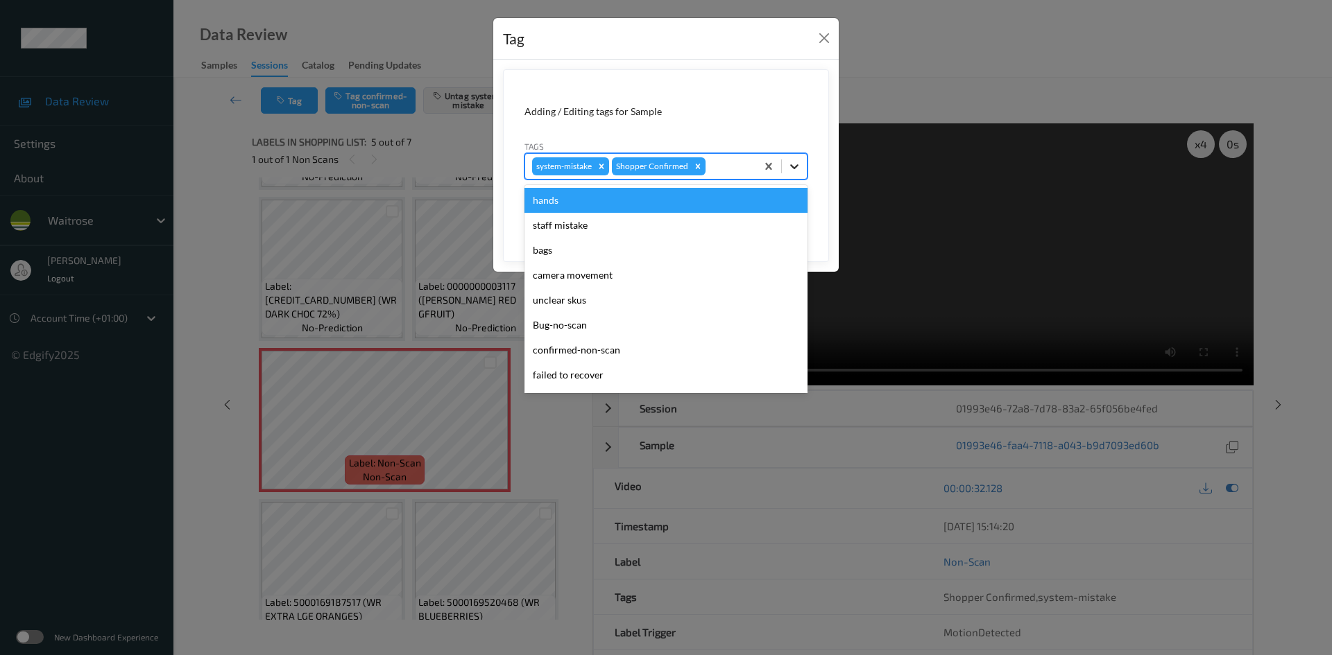
click at [803, 170] on div at bounding box center [794, 166] width 25 height 25
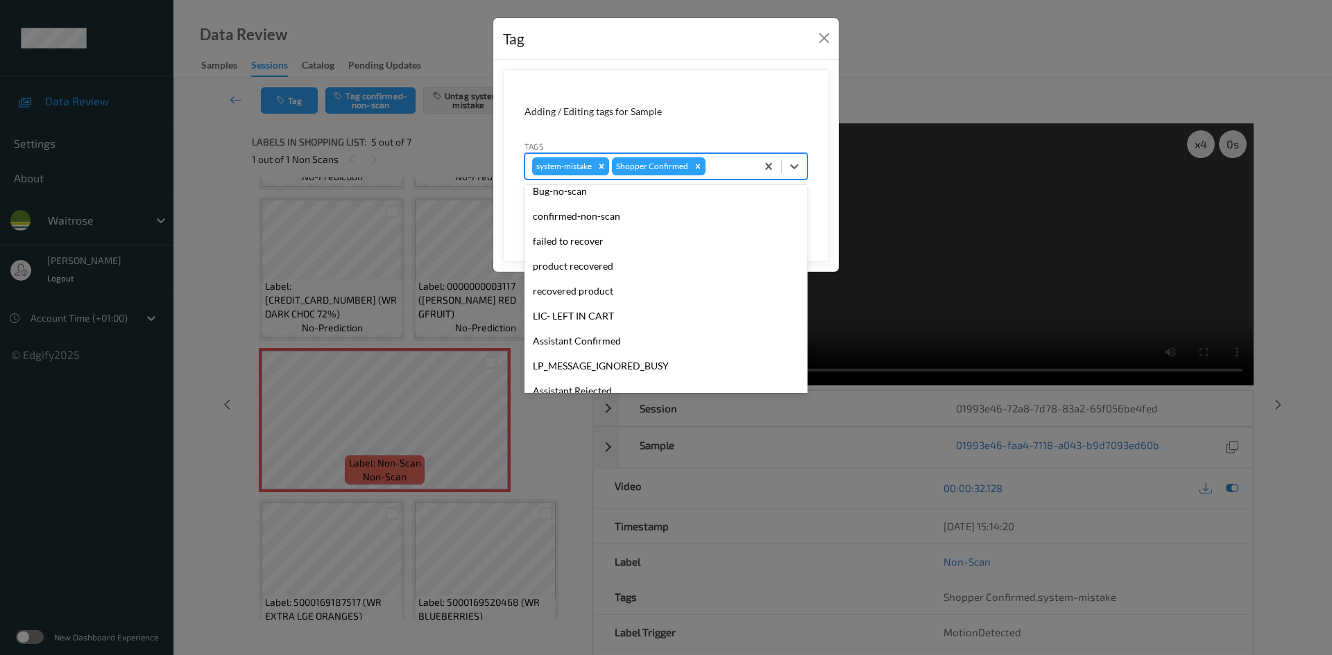
scroll to position [322, 0]
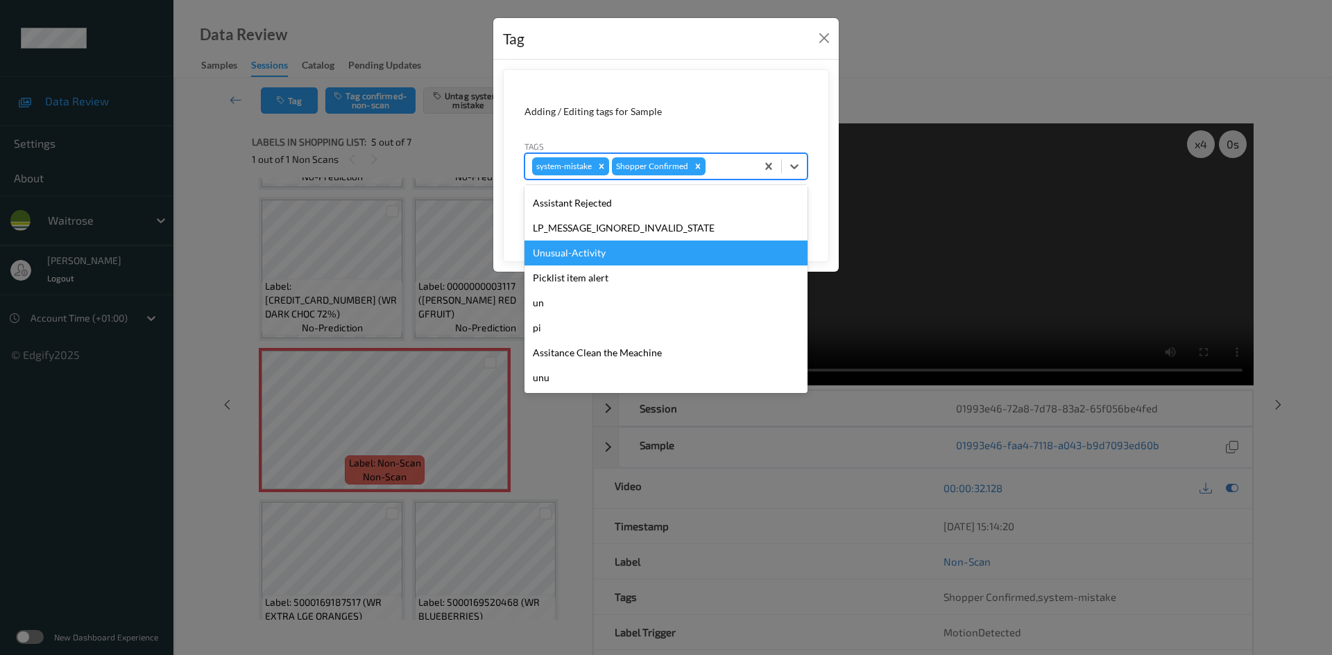
click at [595, 250] on div "Unusual-Activity" at bounding box center [665, 253] width 283 height 25
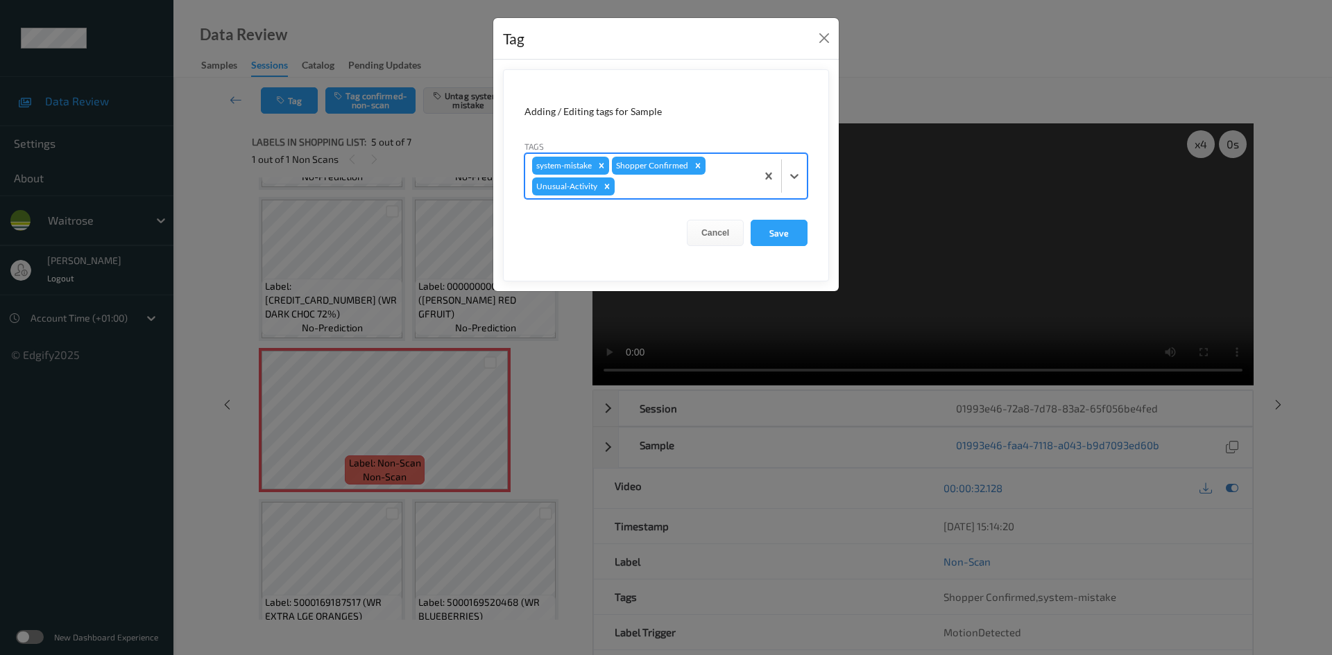
click at [811, 183] on form "Adding / Editing tags for Sample Tags option Unusual-Activity, selected. Select…" at bounding box center [666, 175] width 326 height 212
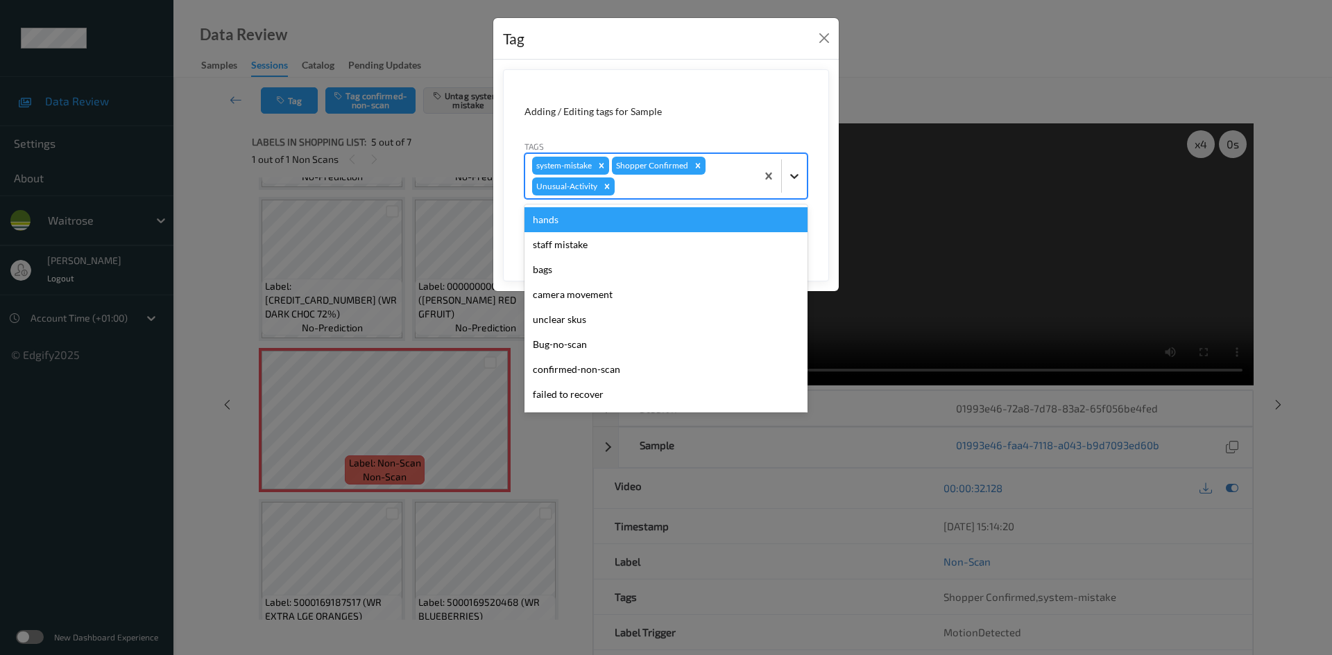
click at [801, 186] on div at bounding box center [794, 176] width 25 height 25
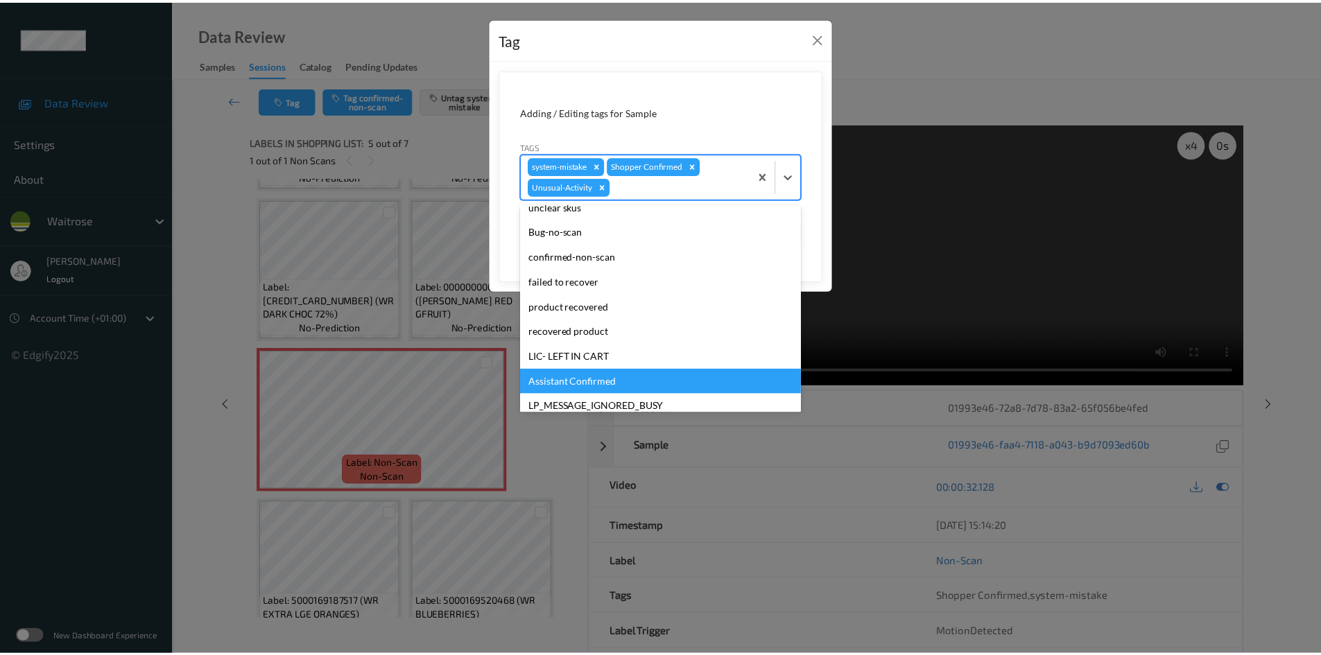
scroll to position [297, 0]
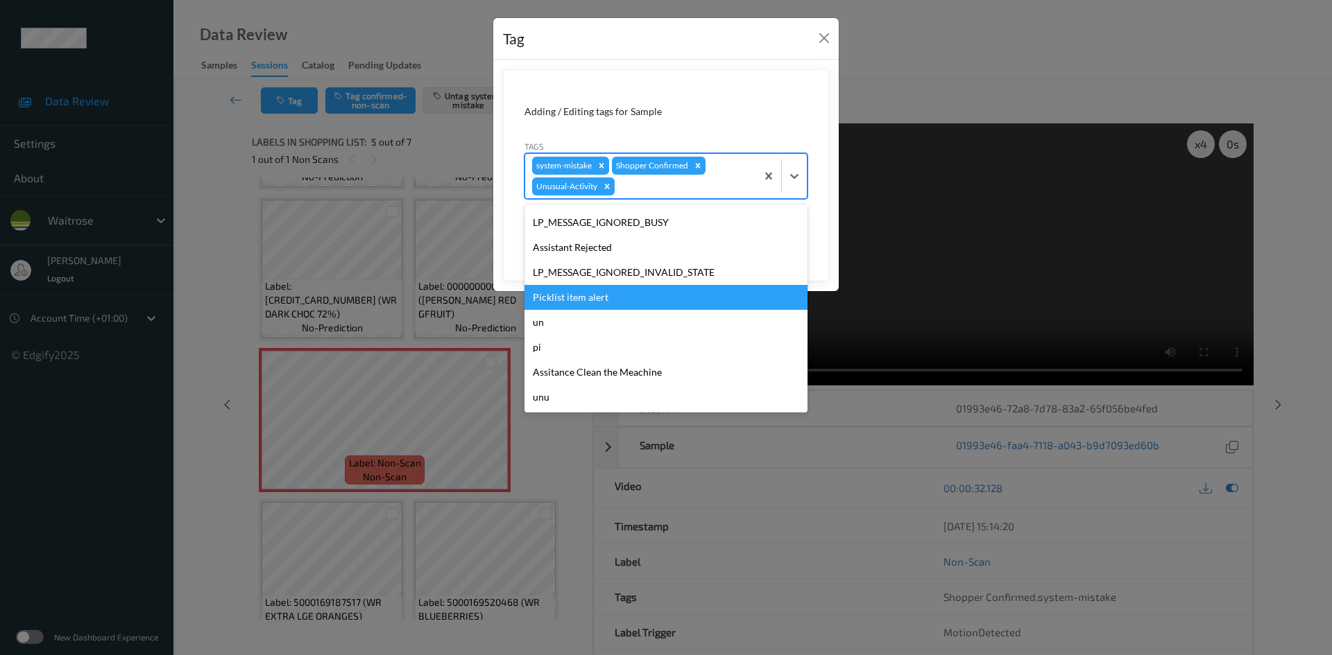
click at [549, 300] on div "Picklist item alert" at bounding box center [665, 297] width 283 height 25
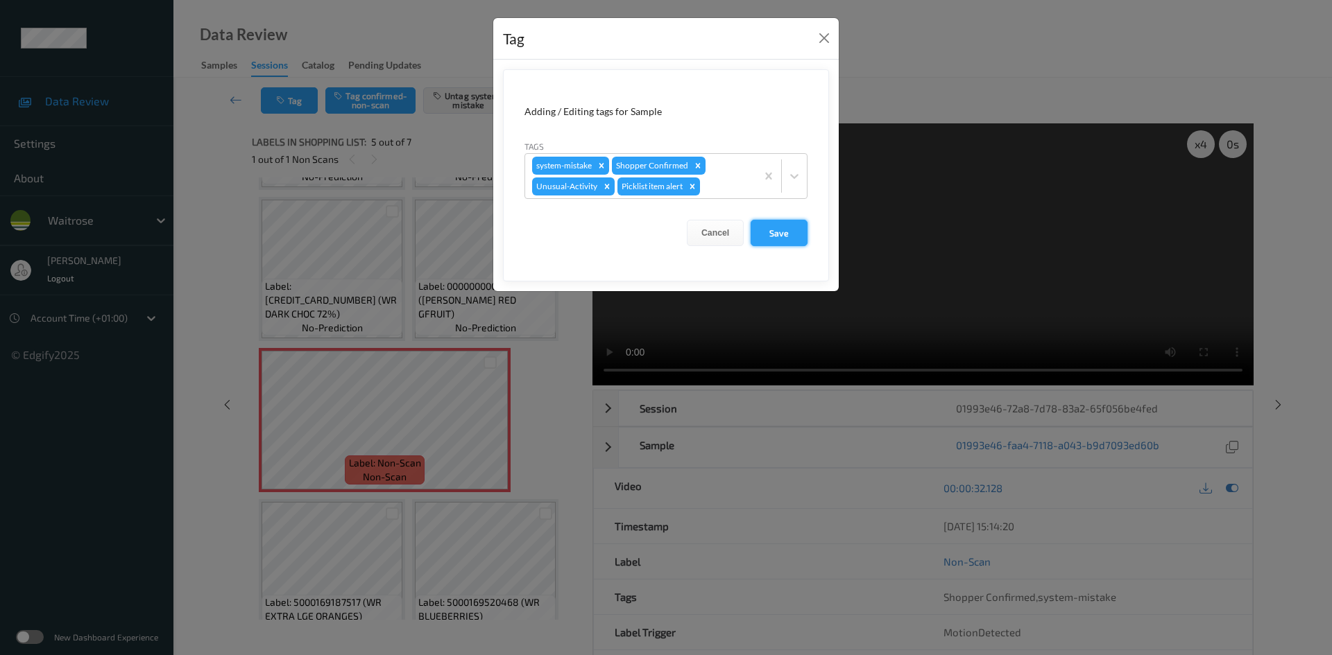
click at [792, 226] on button "Save" at bounding box center [778, 233] width 57 height 26
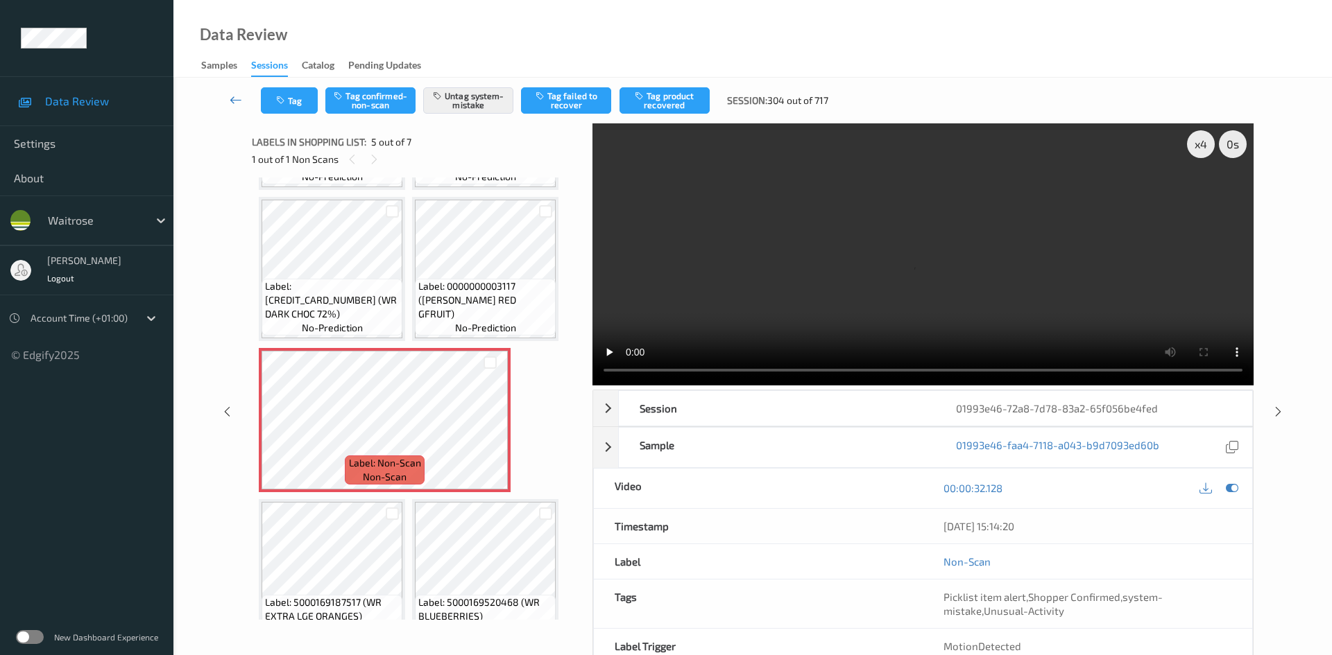
click at [230, 90] on link at bounding box center [236, 100] width 49 height 26
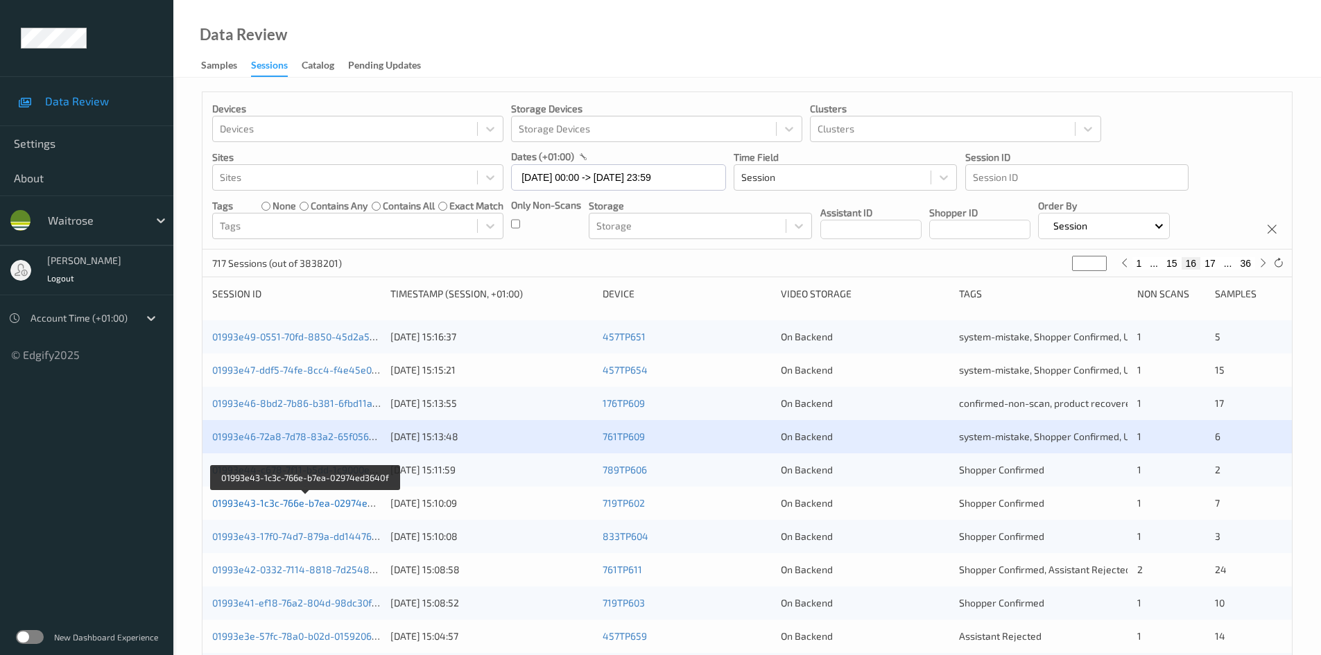
click at [260, 505] on link "01993e43-1c3c-766e-b7ea-02974ed3640f" at bounding box center [305, 503] width 187 height 12
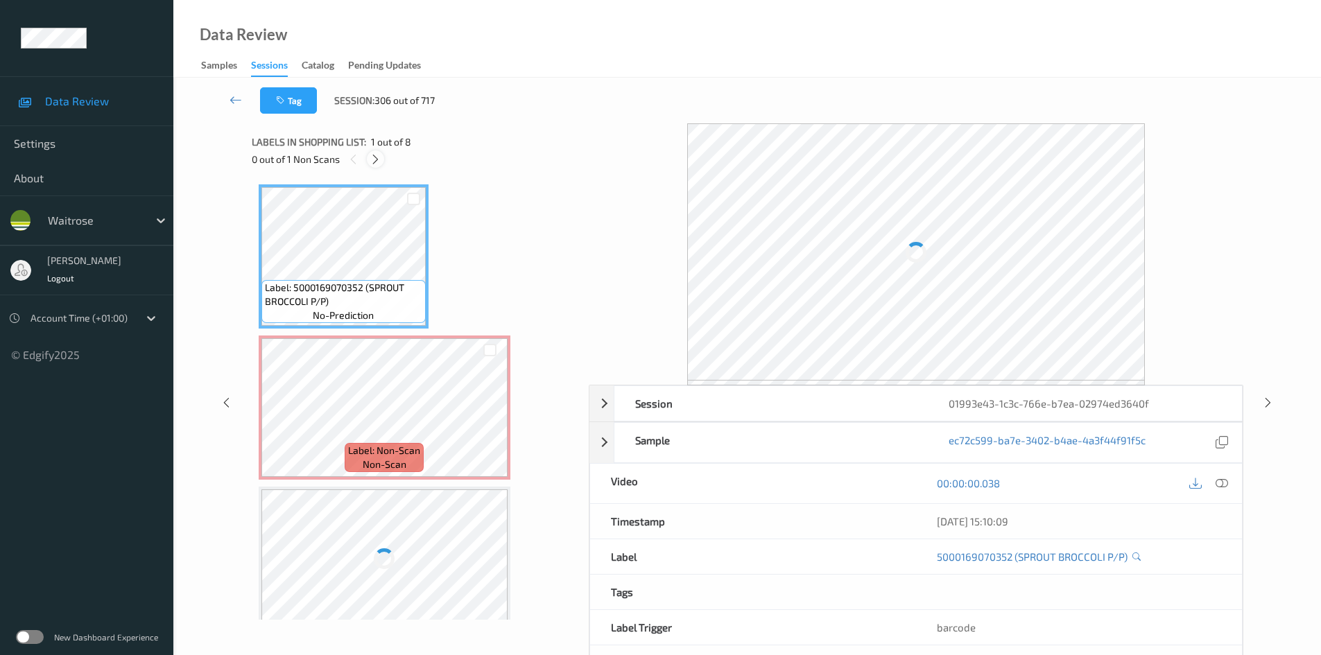
click at [375, 157] on icon at bounding box center [376, 159] width 12 height 12
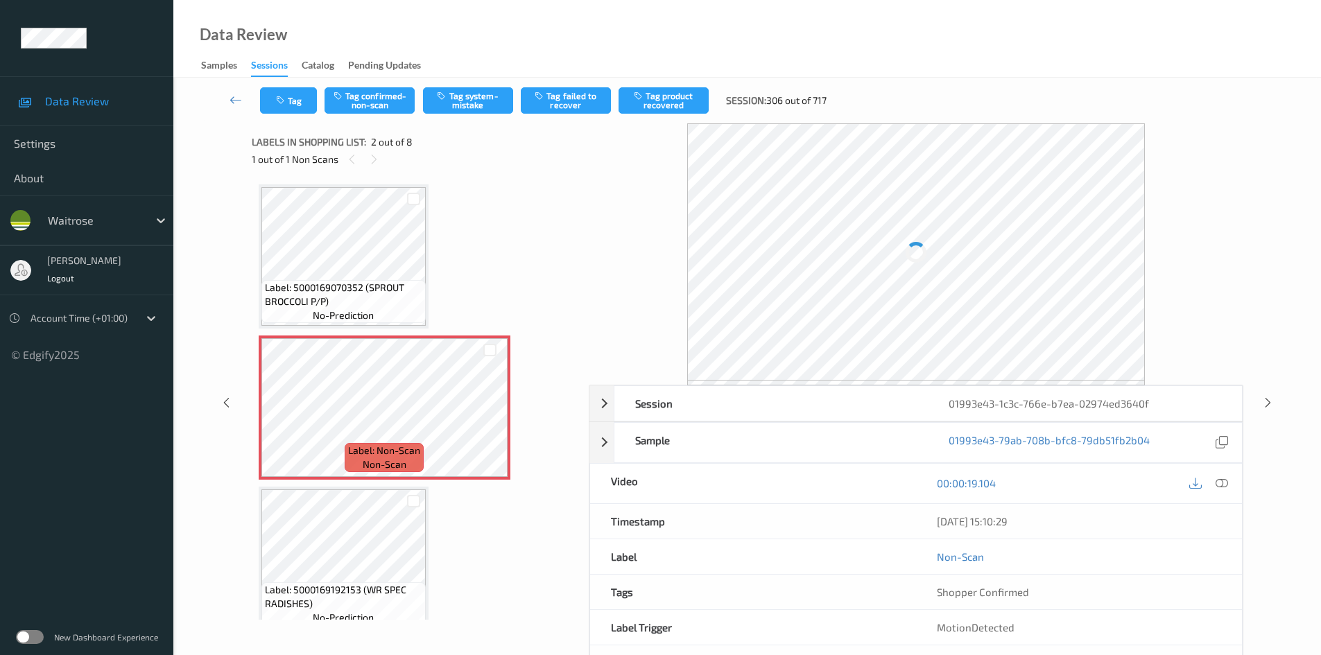
scroll to position [7, 0]
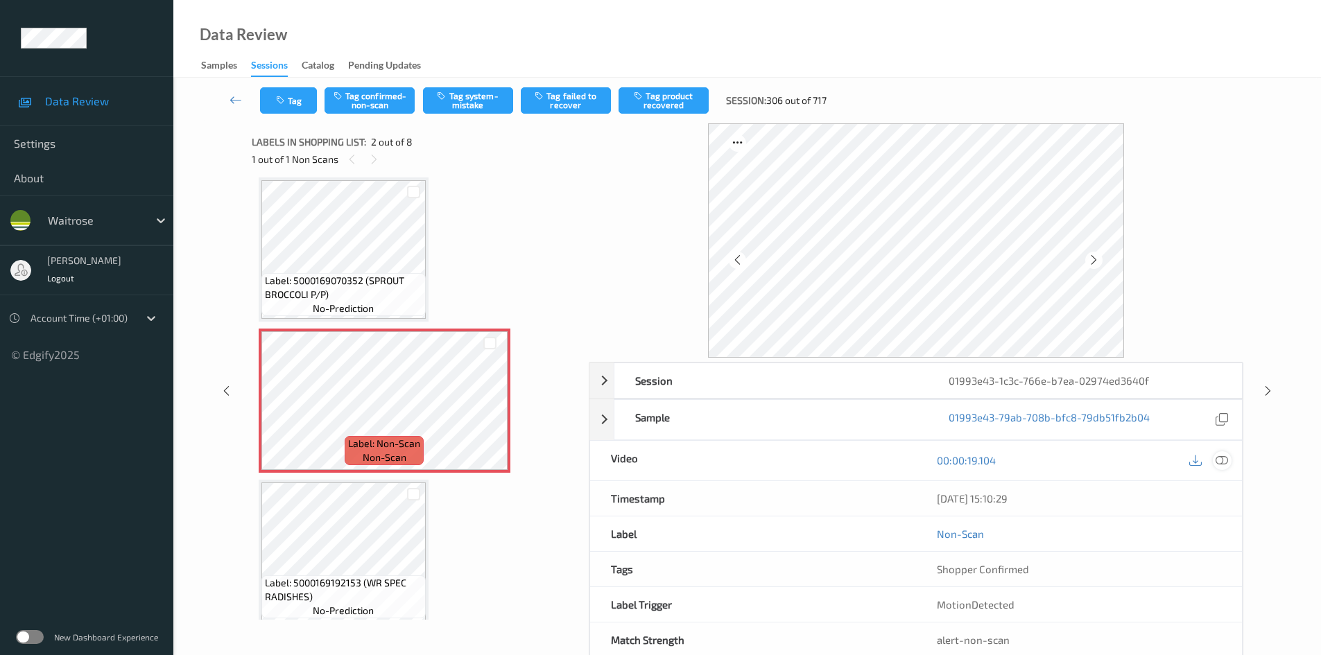
click at [1227, 461] on icon at bounding box center [1222, 460] width 12 height 12
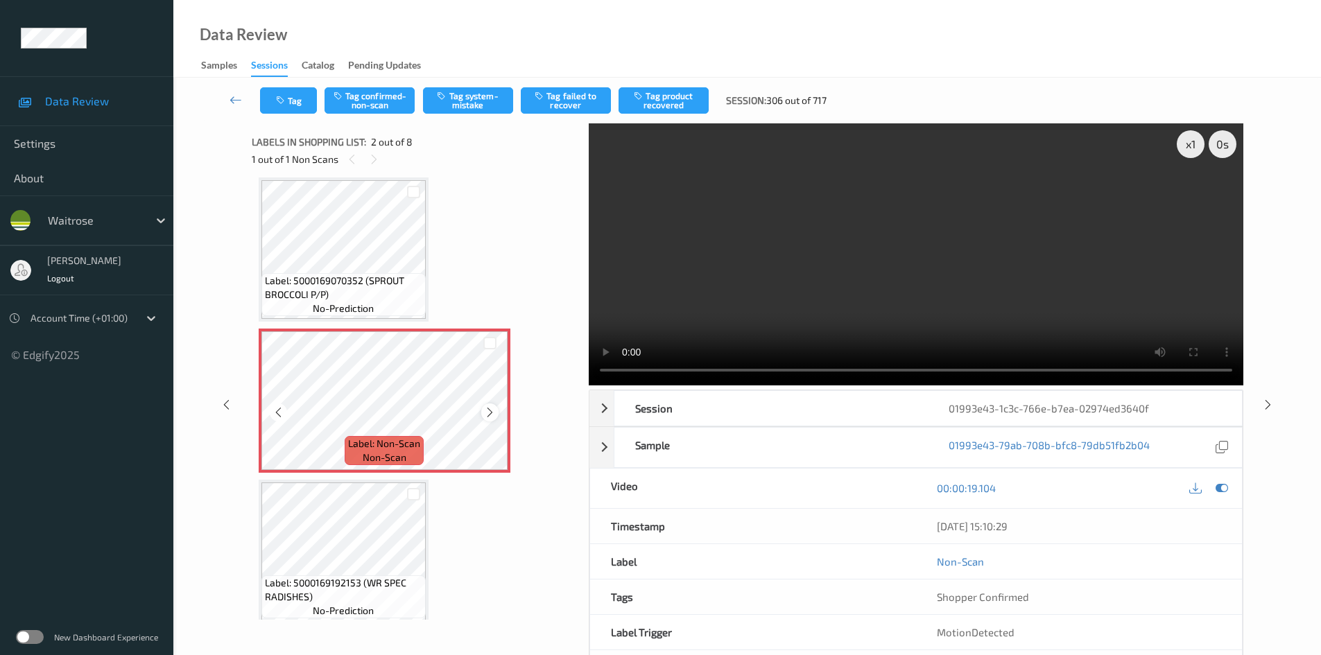
click at [492, 411] on icon at bounding box center [490, 412] width 12 height 12
click at [1195, 140] on div "x 1" at bounding box center [1191, 144] width 28 height 28
click at [1009, 250] on video at bounding box center [916, 254] width 655 height 262
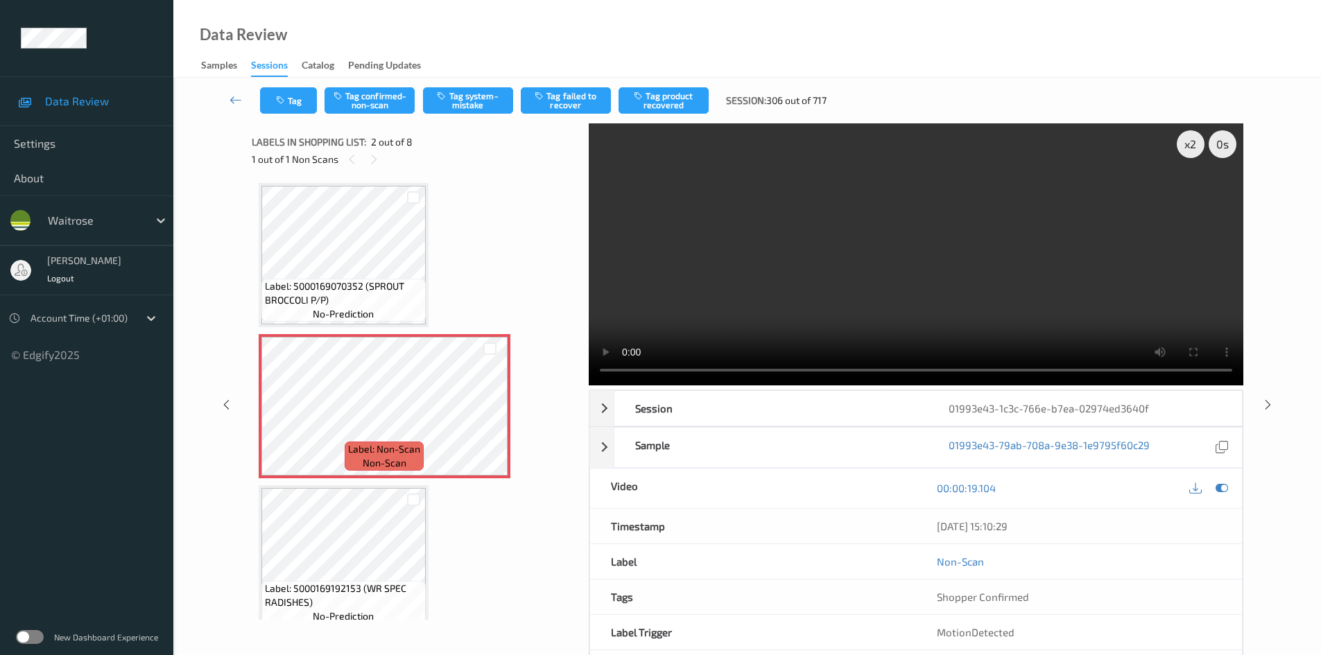
scroll to position [0, 0]
click at [1040, 292] on video at bounding box center [916, 254] width 655 height 262
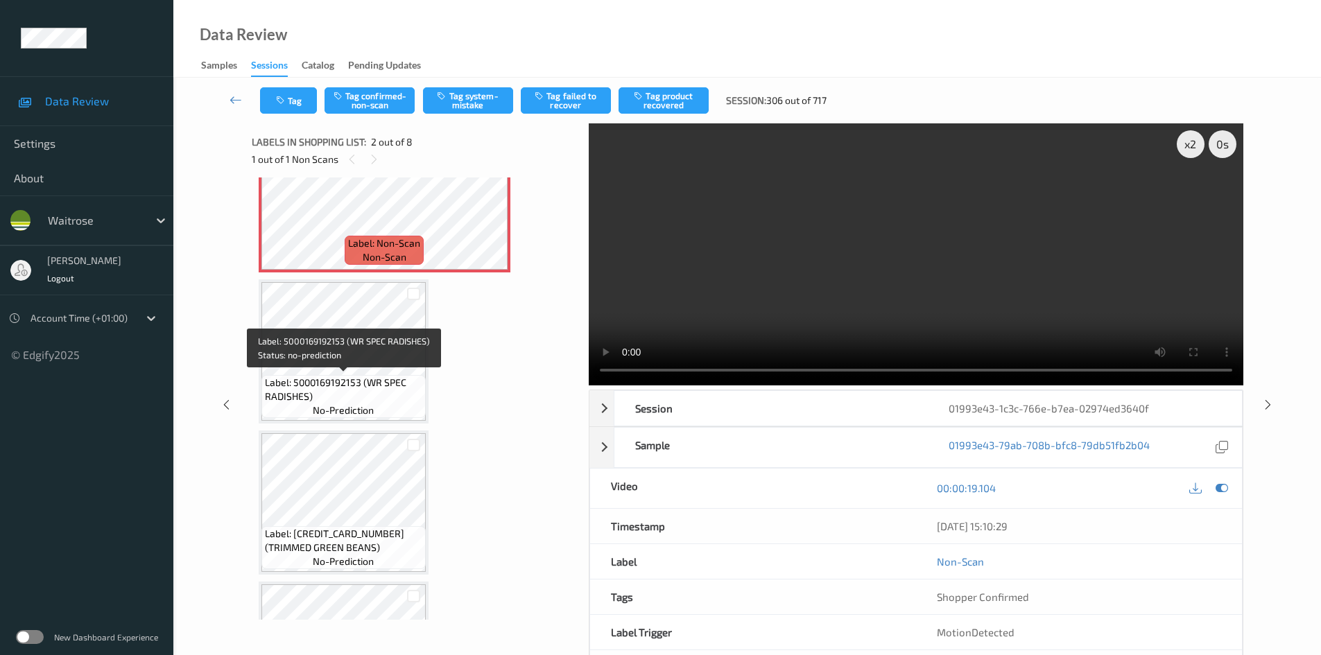
scroll to position [208, 0]
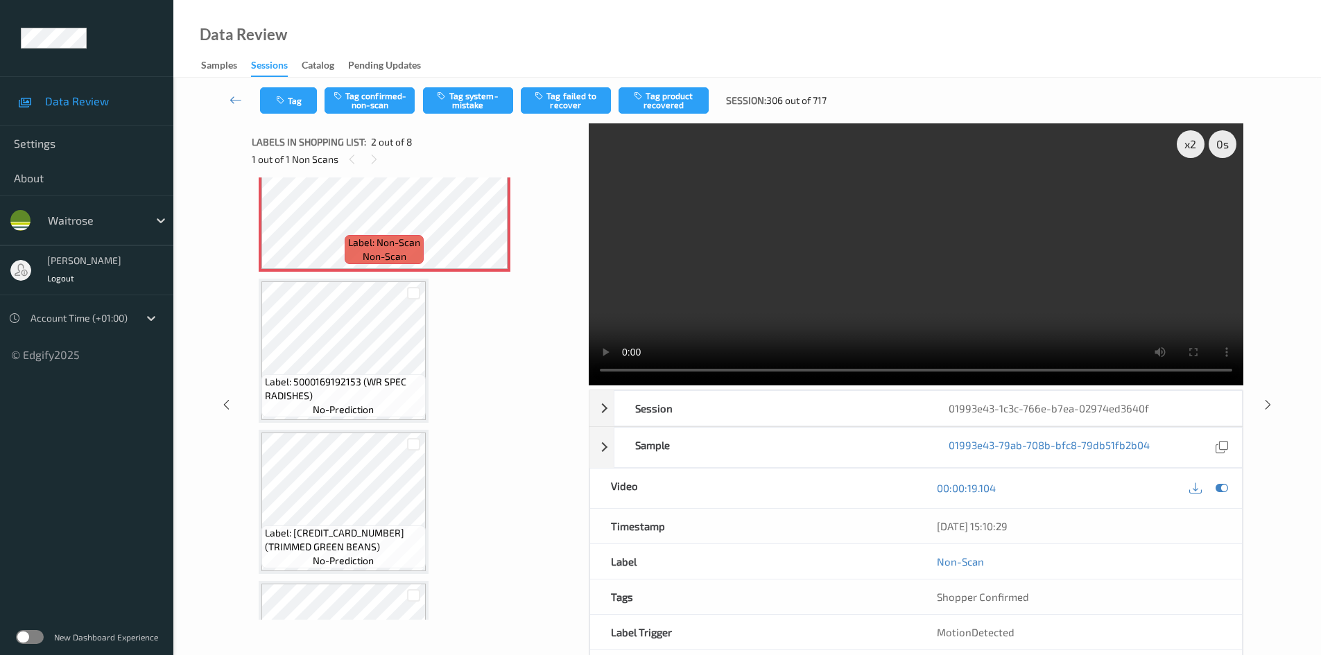
click at [850, 278] on video at bounding box center [916, 254] width 655 height 262
click at [825, 251] on video at bounding box center [916, 254] width 655 height 262
click at [857, 264] on video at bounding box center [916, 254] width 655 height 262
click at [1197, 141] on div "x 2" at bounding box center [1191, 144] width 28 height 28
click at [941, 270] on video at bounding box center [916, 254] width 655 height 262
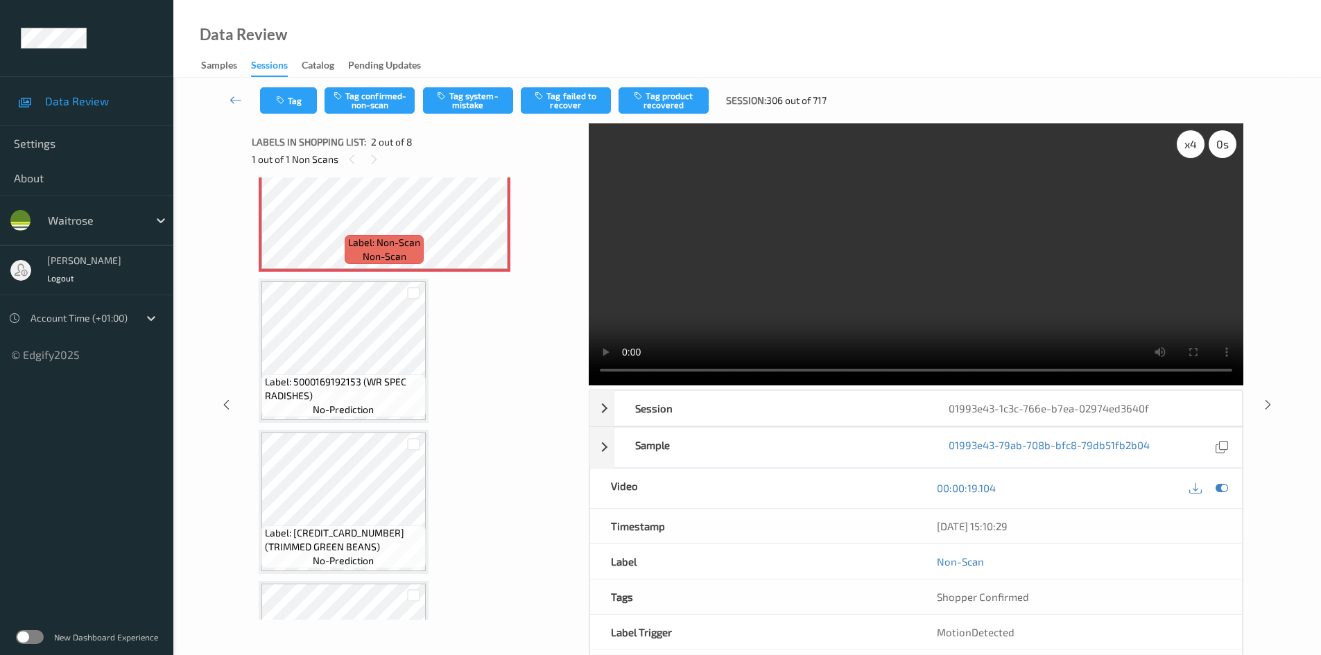
click at [1194, 150] on div "x 4" at bounding box center [1191, 144] width 28 height 28
click at [1194, 150] on div "x 8" at bounding box center [1191, 144] width 28 height 28
click at [1194, 150] on div "x 1" at bounding box center [1191, 144] width 28 height 28
drag, startPoint x: 1035, startPoint y: 272, endPoint x: 964, endPoint y: 302, distance: 77.7
click at [1035, 275] on video at bounding box center [916, 254] width 655 height 262
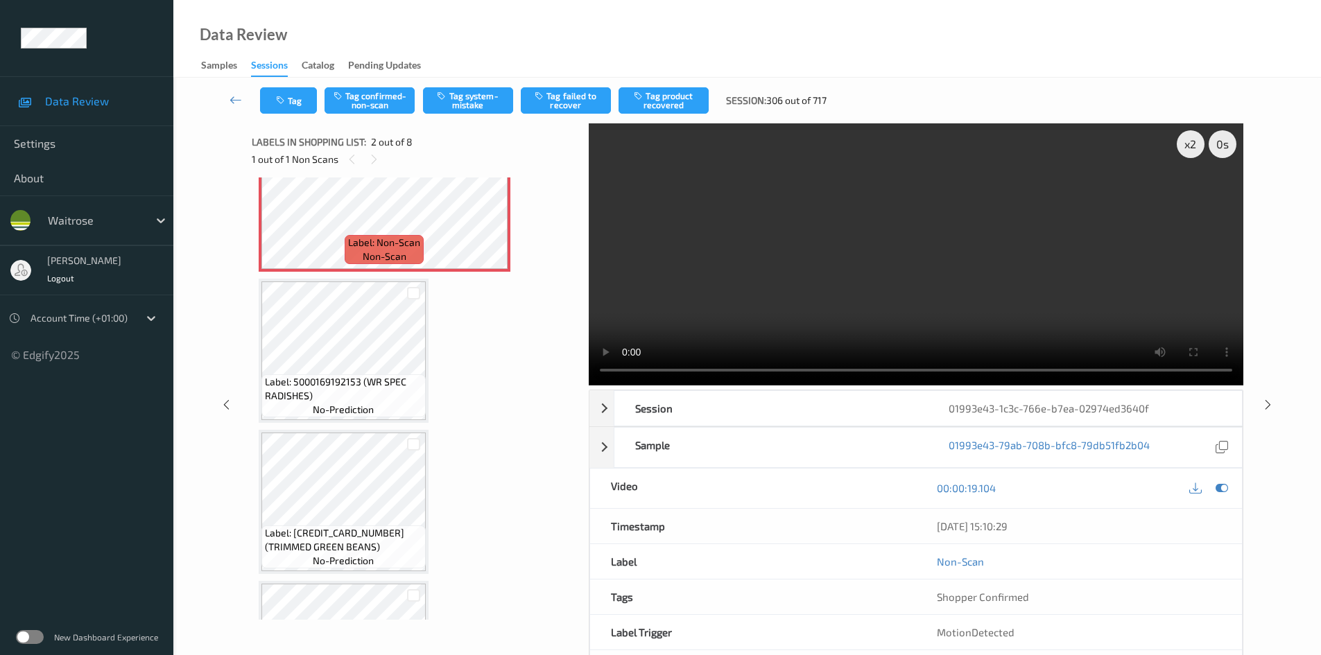
click at [981, 254] on video at bounding box center [916, 254] width 655 height 262
click at [940, 269] on video at bounding box center [916, 254] width 655 height 262
click at [828, 303] on video at bounding box center [916, 254] width 655 height 262
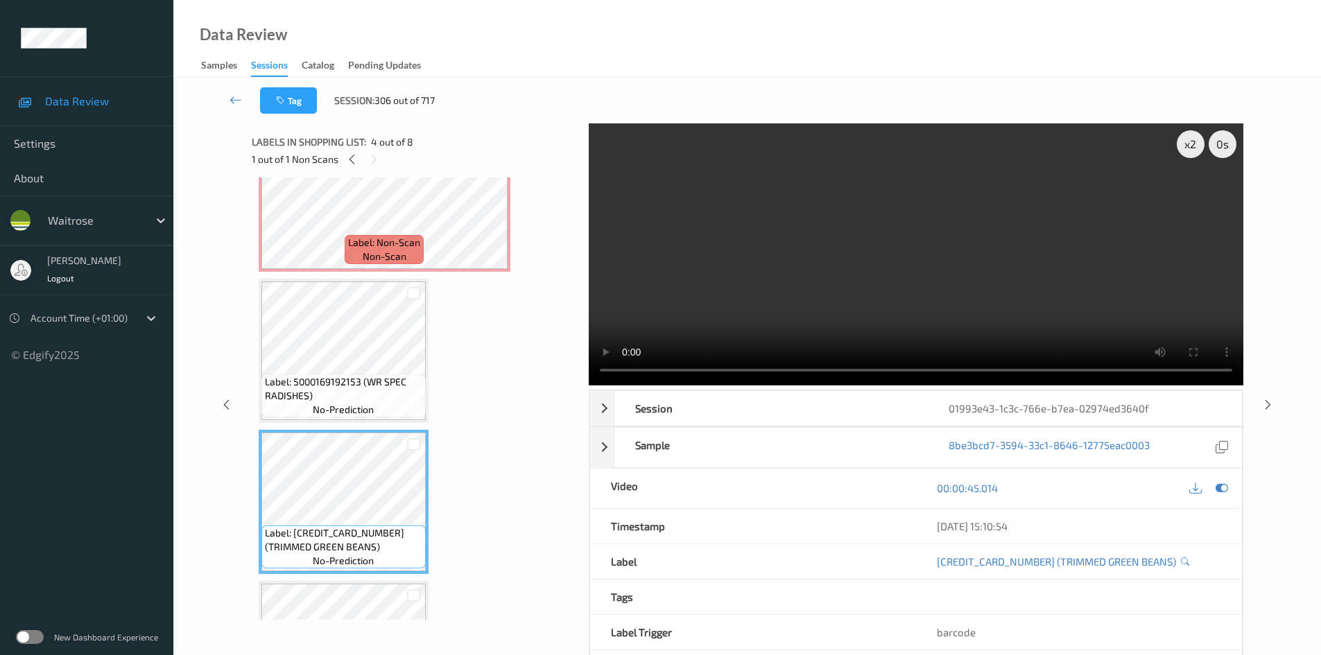
click at [752, 320] on video at bounding box center [916, 254] width 655 height 262
click at [807, 303] on video at bounding box center [916, 254] width 655 height 262
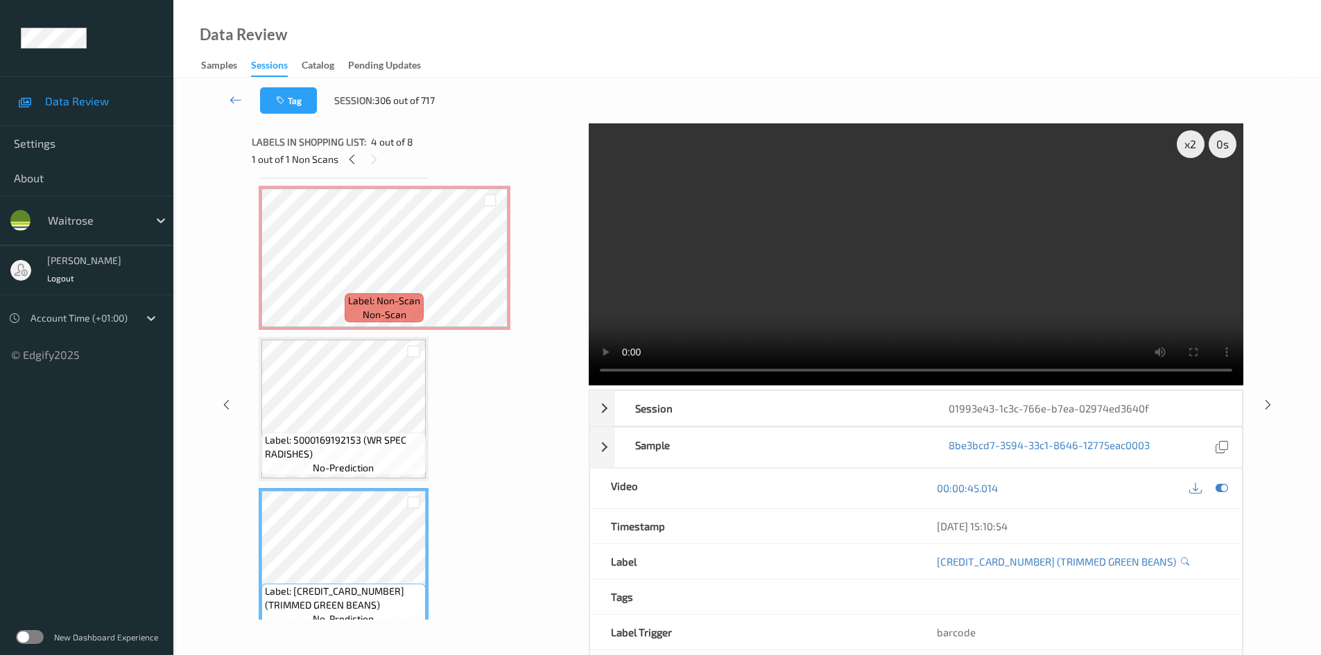
scroll to position [69, 0]
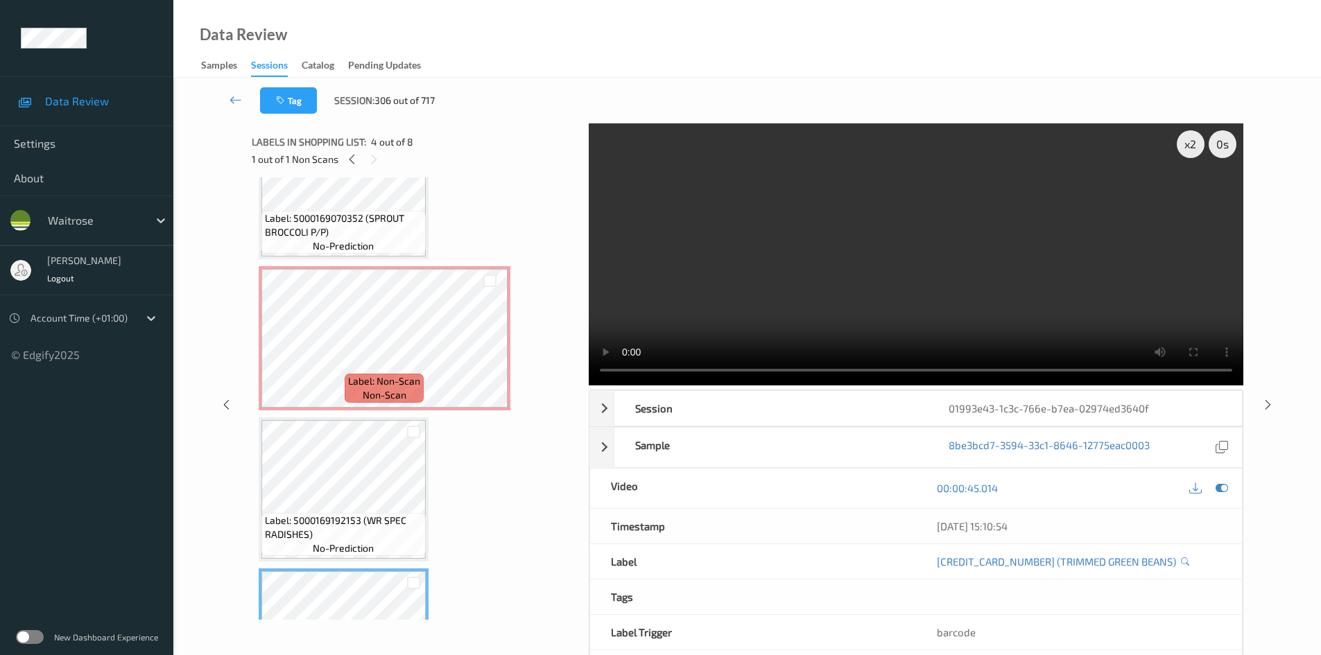
click at [709, 327] on video at bounding box center [916, 254] width 655 height 262
click at [1191, 147] on div "x 2" at bounding box center [1191, 144] width 28 height 28
click at [488, 349] on icon at bounding box center [490, 350] width 12 height 12
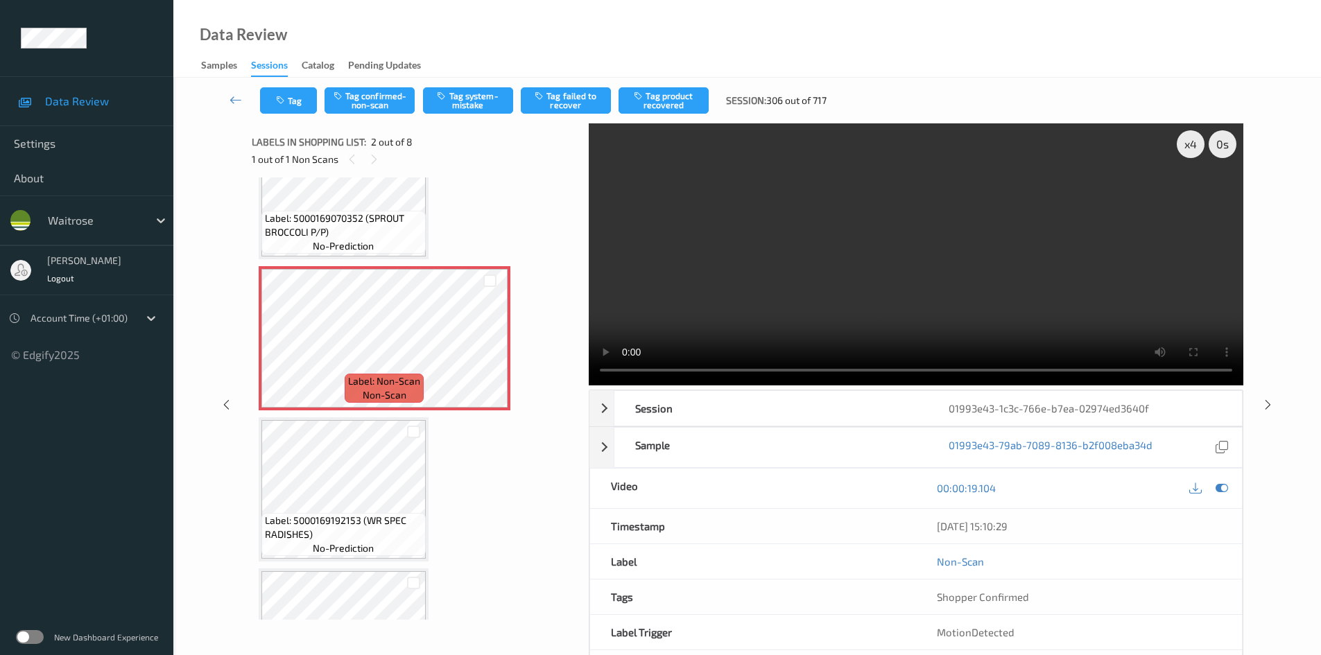
click at [869, 304] on video at bounding box center [916, 254] width 655 height 262
click at [681, 298] on video at bounding box center [916, 254] width 655 height 262
click at [490, 347] on icon at bounding box center [490, 350] width 12 height 12
click at [712, 313] on video at bounding box center [916, 254] width 655 height 262
click at [881, 322] on video at bounding box center [916, 254] width 655 height 262
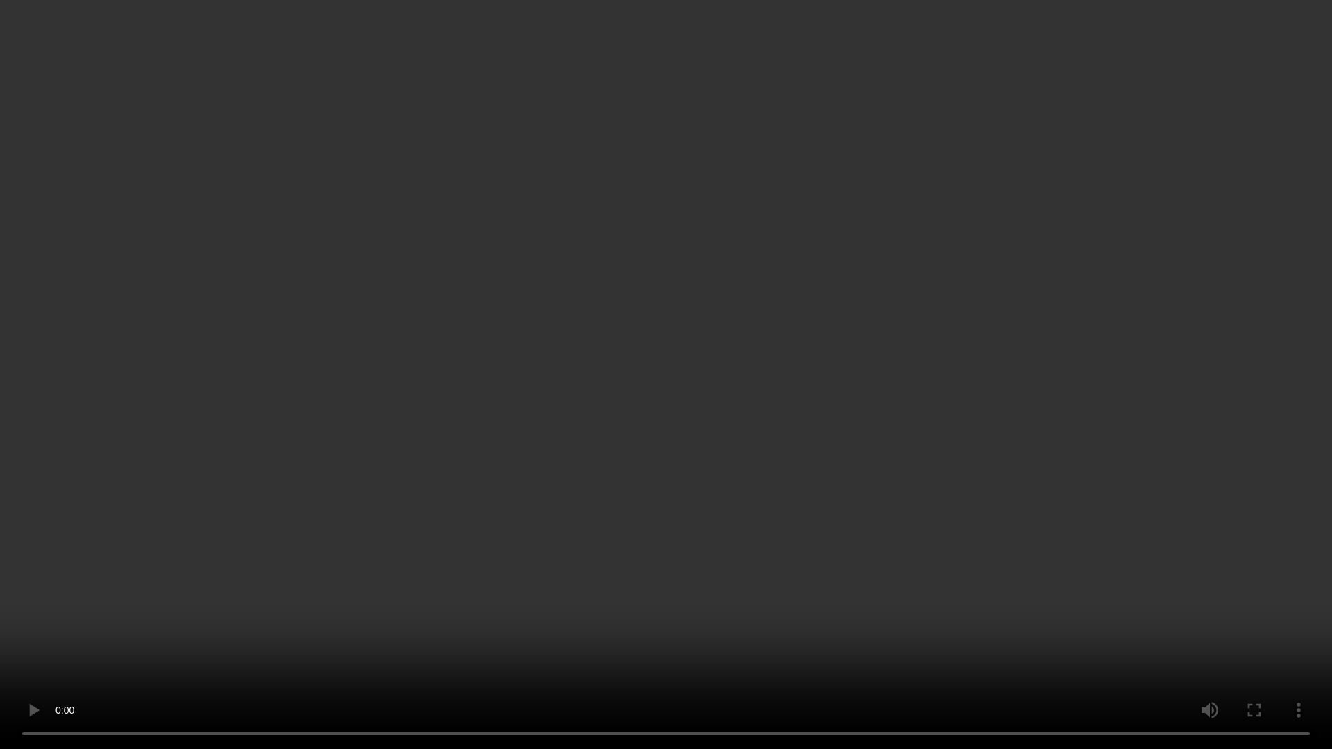
click at [557, 504] on video at bounding box center [666, 374] width 1332 height 749
click at [644, 387] on video at bounding box center [666, 374] width 1332 height 749
click at [576, 486] on video at bounding box center [666, 374] width 1332 height 749
click at [765, 474] on video at bounding box center [666, 374] width 1332 height 749
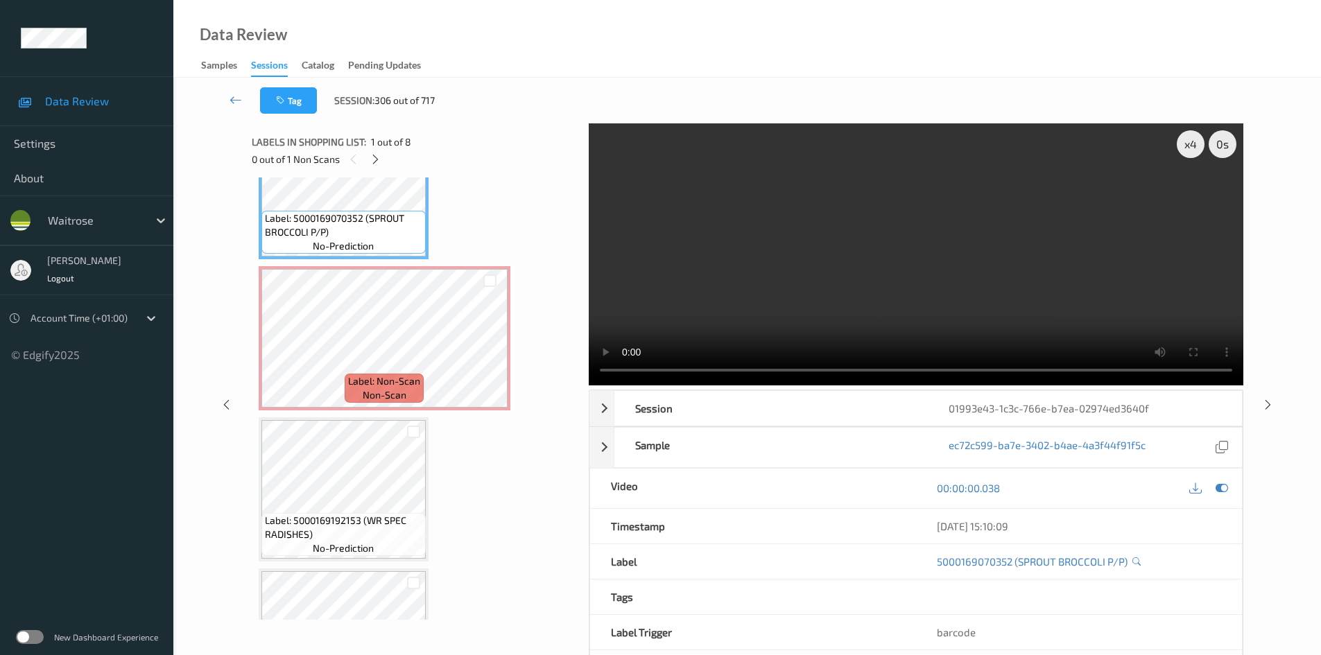
click at [1052, 313] on video at bounding box center [916, 254] width 655 height 262
click at [852, 287] on video at bounding box center [916, 254] width 655 height 262
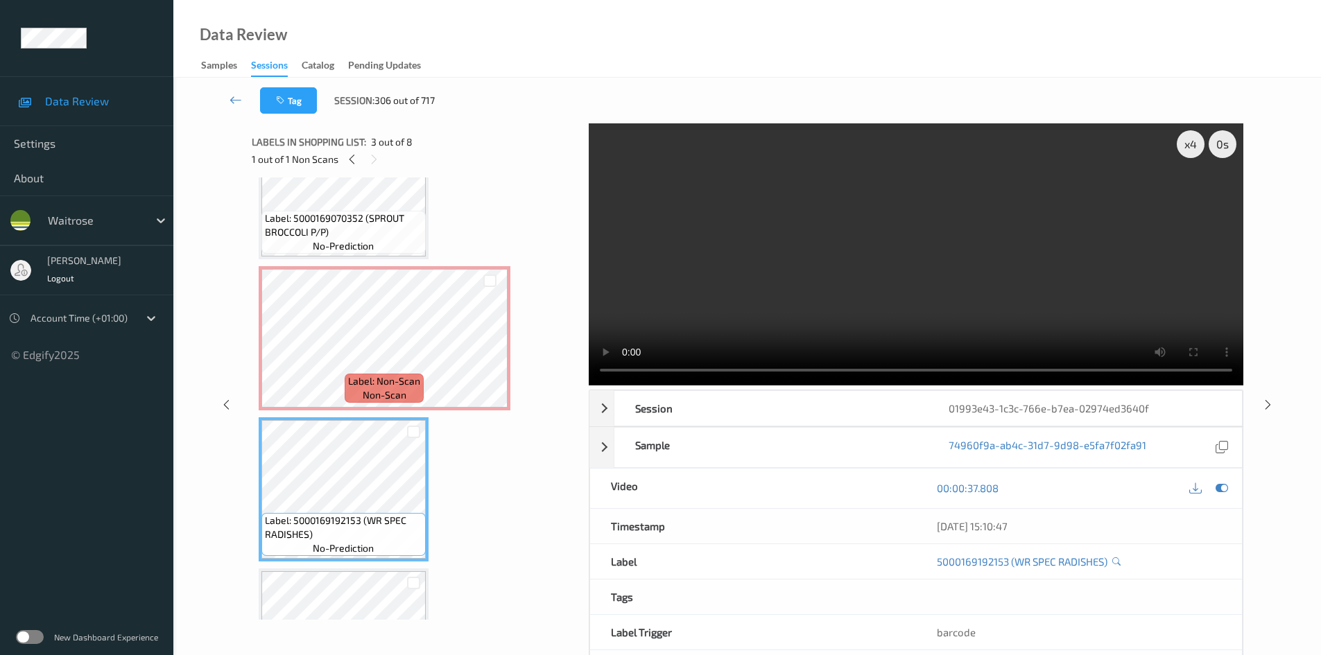
click at [733, 322] on video at bounding box center [916, 254] width 655 height 262
click at [1192, 136] on div "x 4" at bounding box center [1191, 144] width 28 height 28
click at [747, 259] on video at bounding box center [916, 254] width 655 height 262
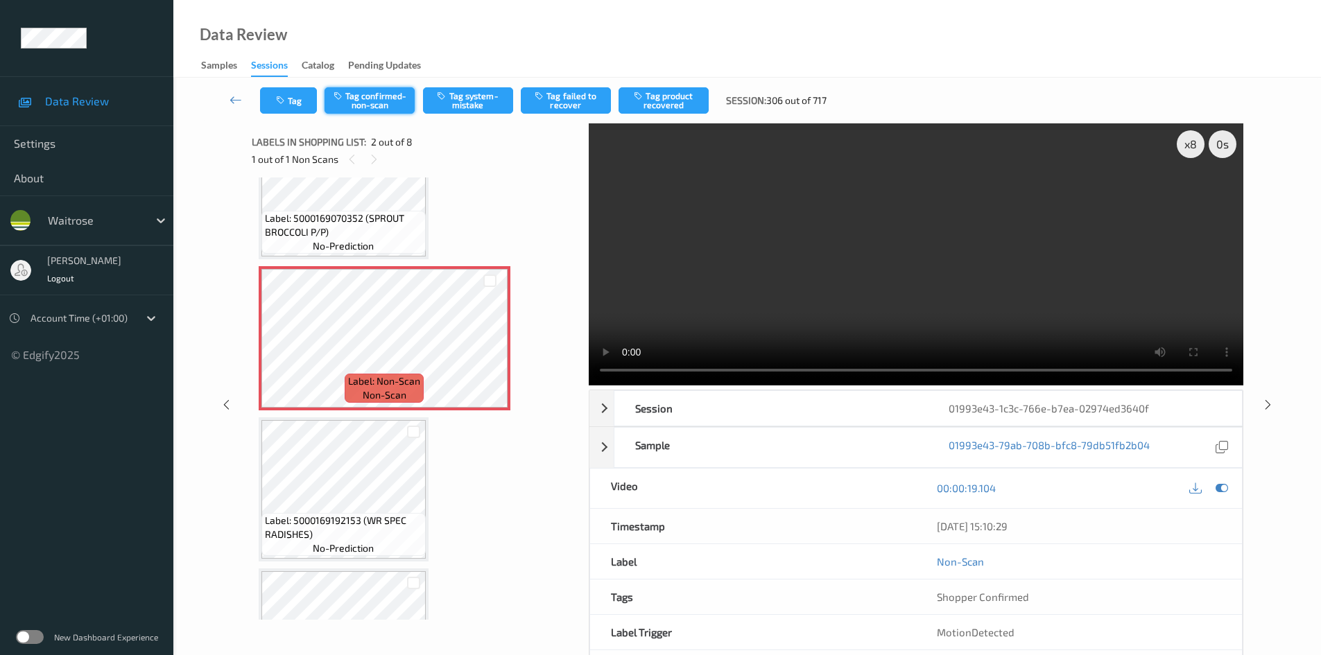
click at [390, 110] on button "Tag confirmed-non-scan" at bounding box center [370, 100] width 90 height 26
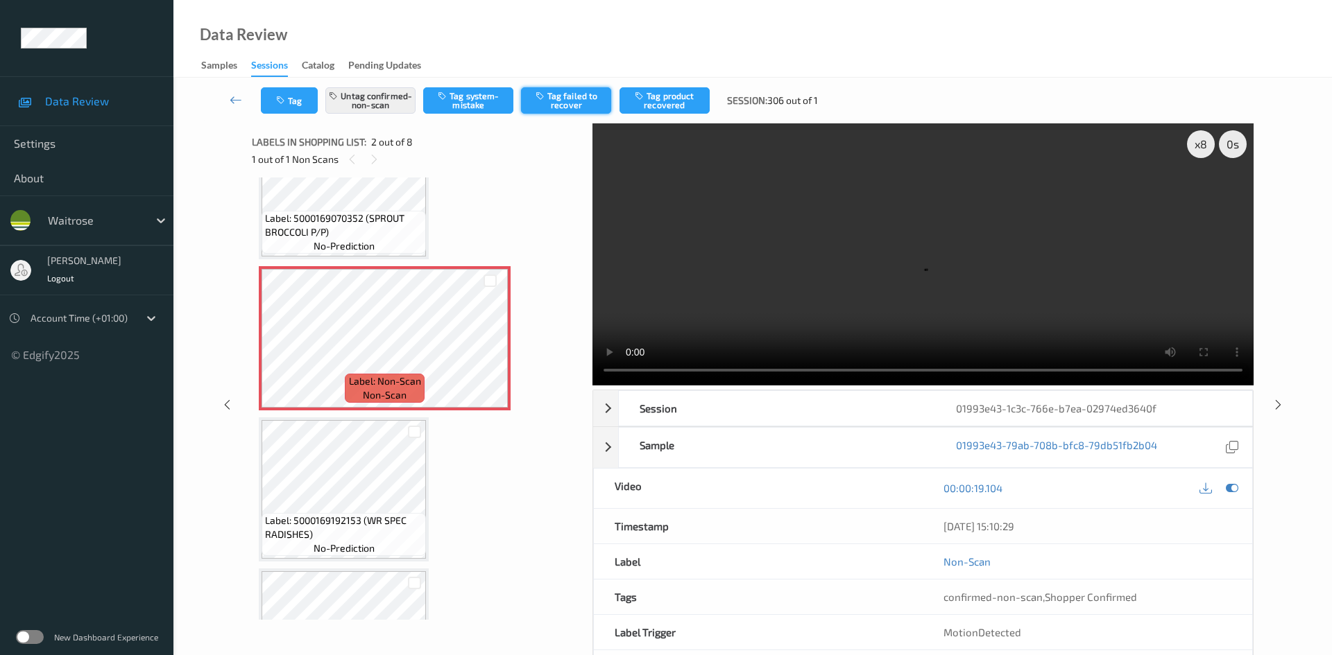
click at [579, 96] on button "Tag failed to recover" at bounding box center [566, 100] width 90 height 26
click at [233, 90] on link at bounding box center [236, 100] width 49 height 26
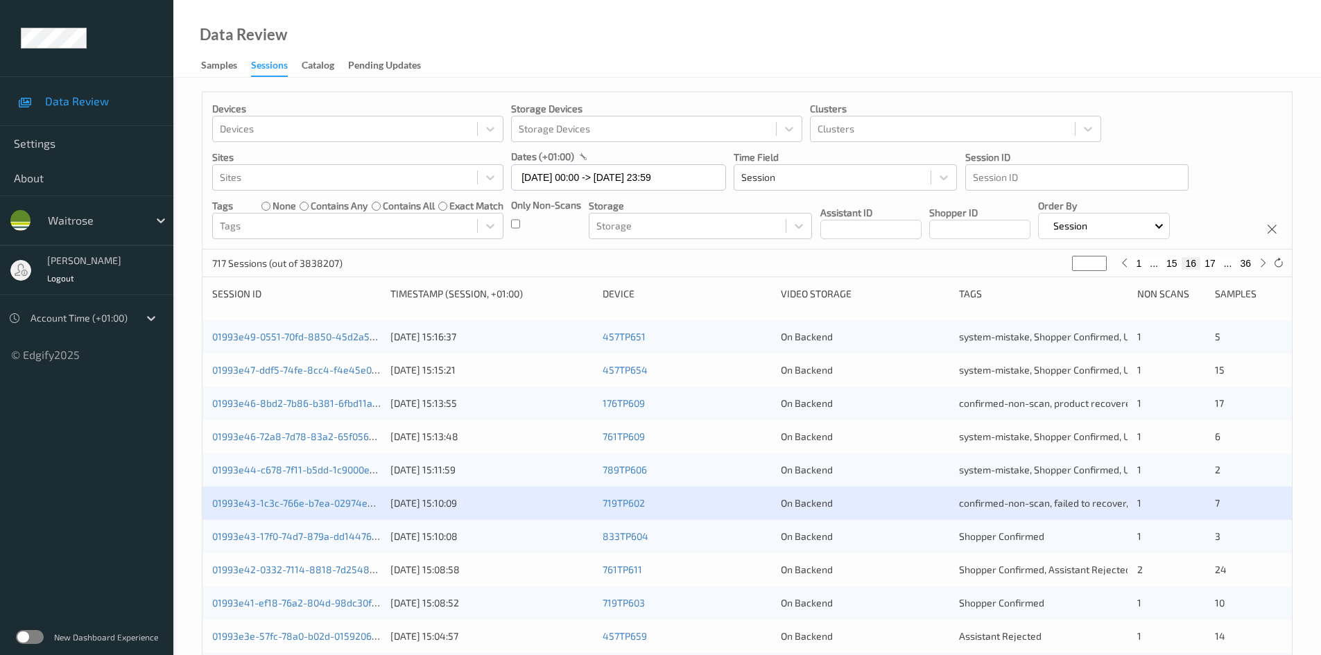
click at [277, 562] on div "01993e42-0332-7114-8818-7d2548aa49f4 [DATE] 15:08:58 761TP611 On Backend Shoppe…" at bounding box center [748, 569] width 1090 height 33
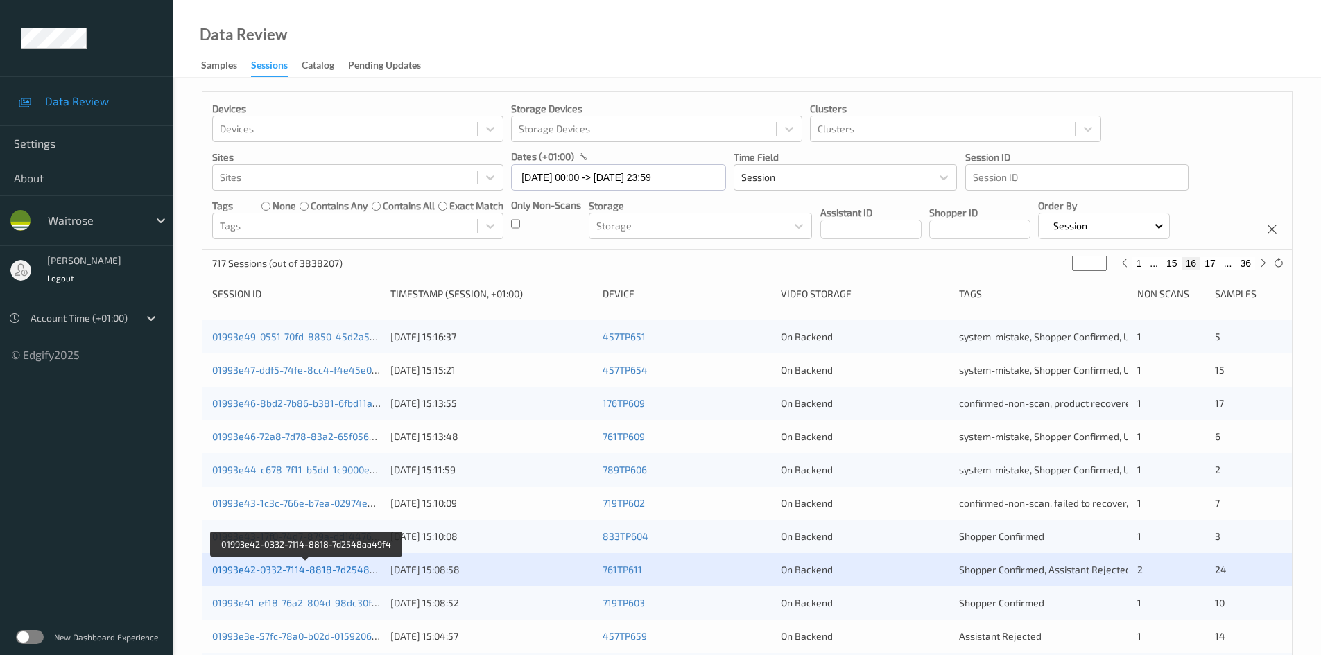
click at [285, 566] on link "01993e42-0332-7114-8818-7d2548aa49f4" at bounding box center [307, 570] width 190 height 12
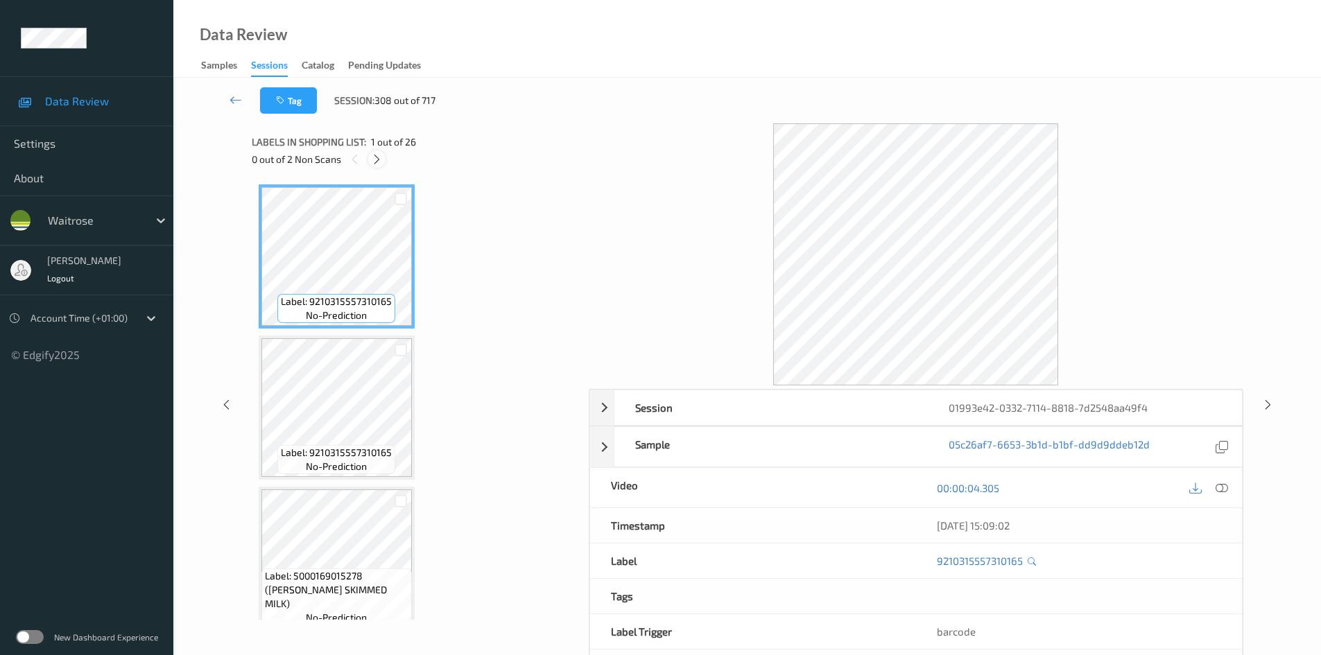
click at [381, 161] on icon at bounding box center [377, 159] width 12 height 12
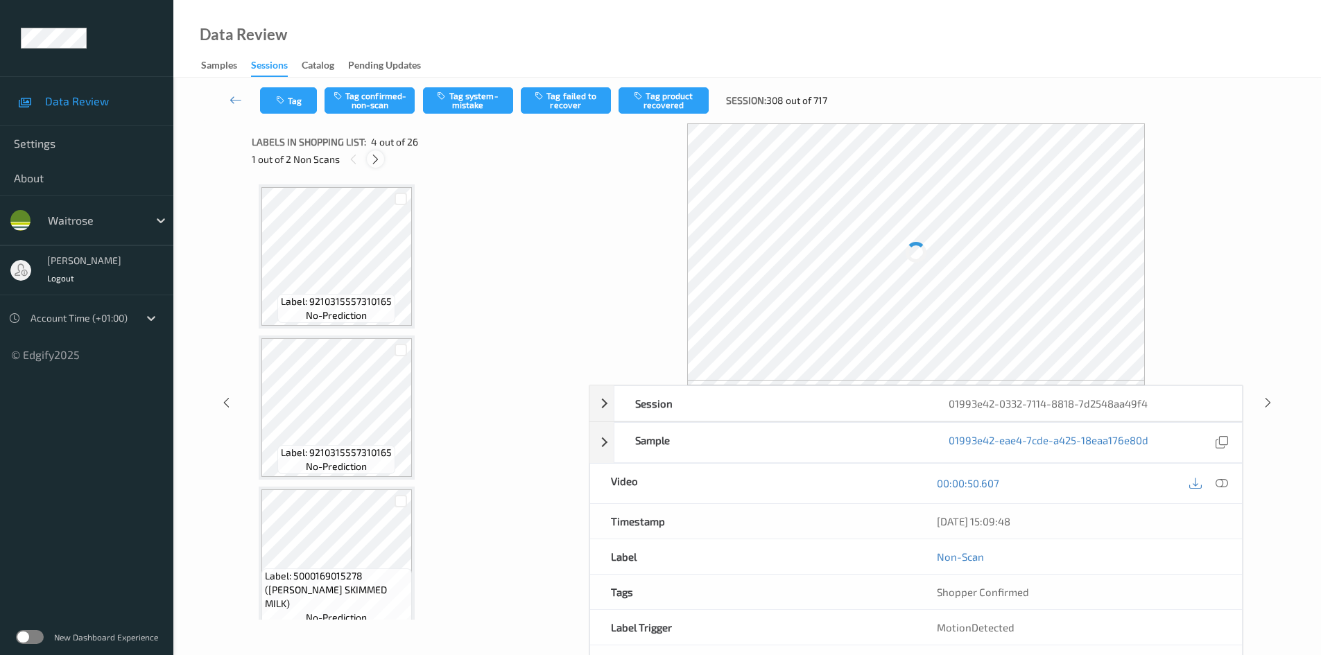
scroll to position [309, 0]
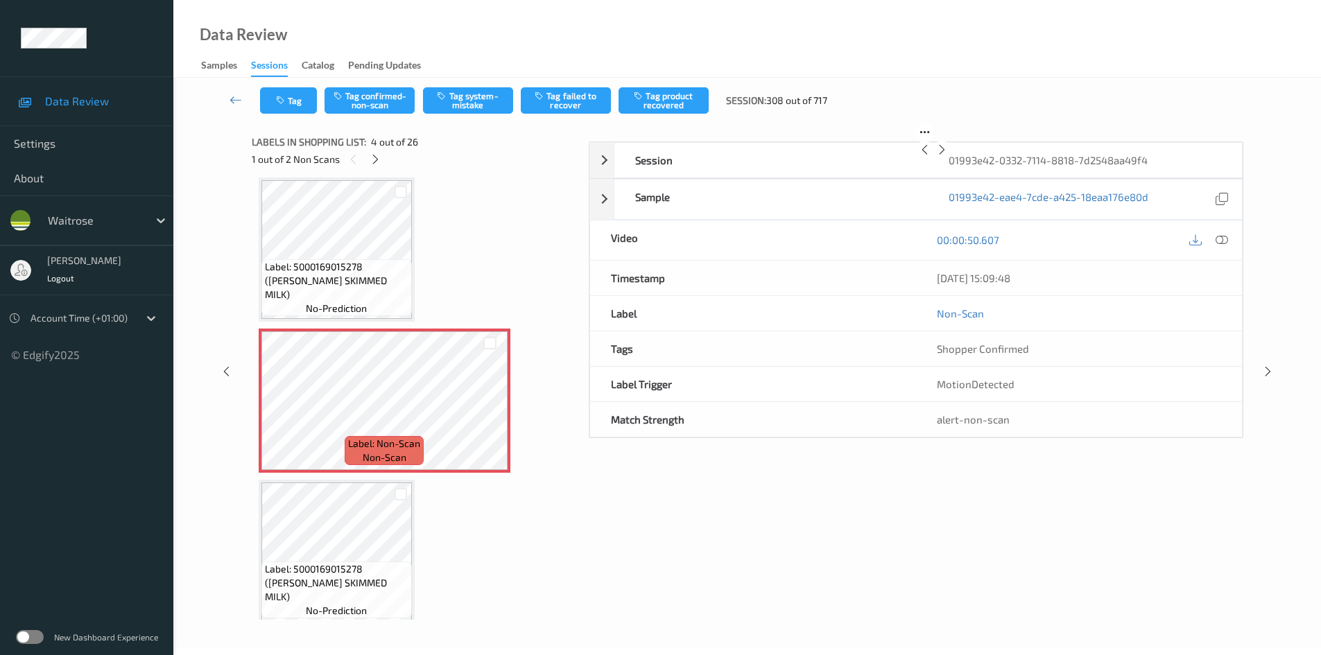
click at [1225, 295] on div "[DATE] 15:09:48" at bounding box center [1079, 278] width 326 height 35
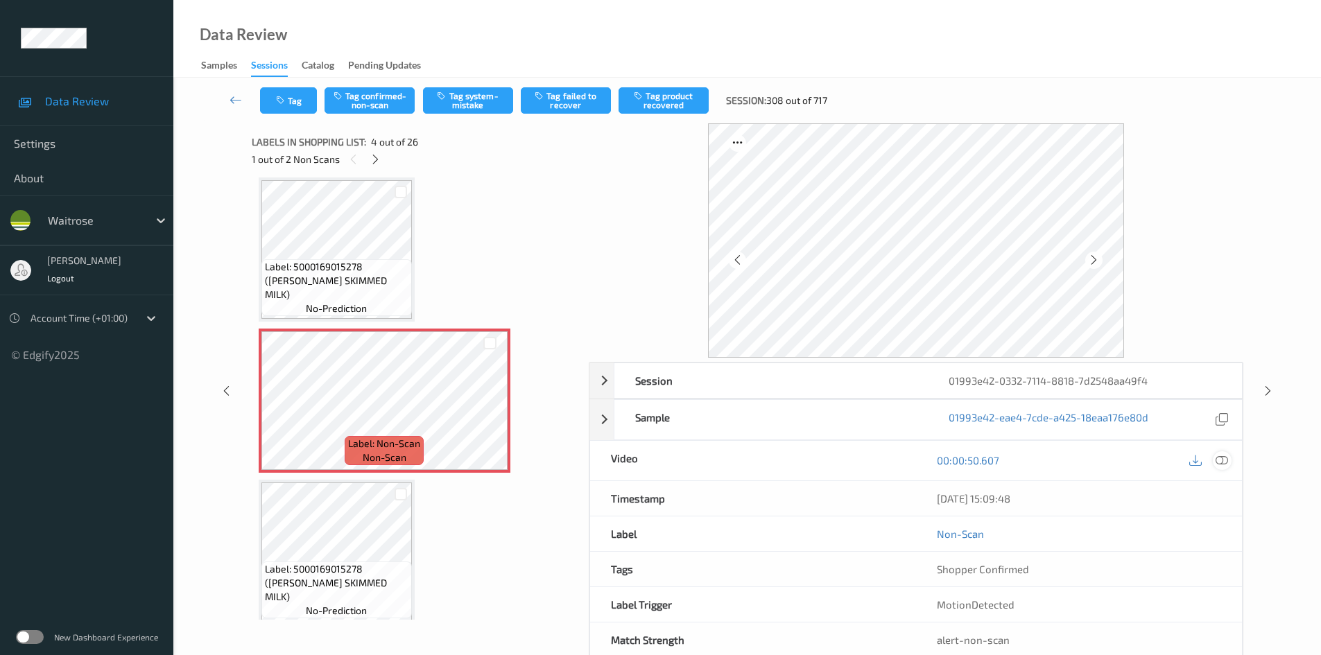
click at [1225, 462] on icon at bounding box center [1222, 460] width 12 height 12
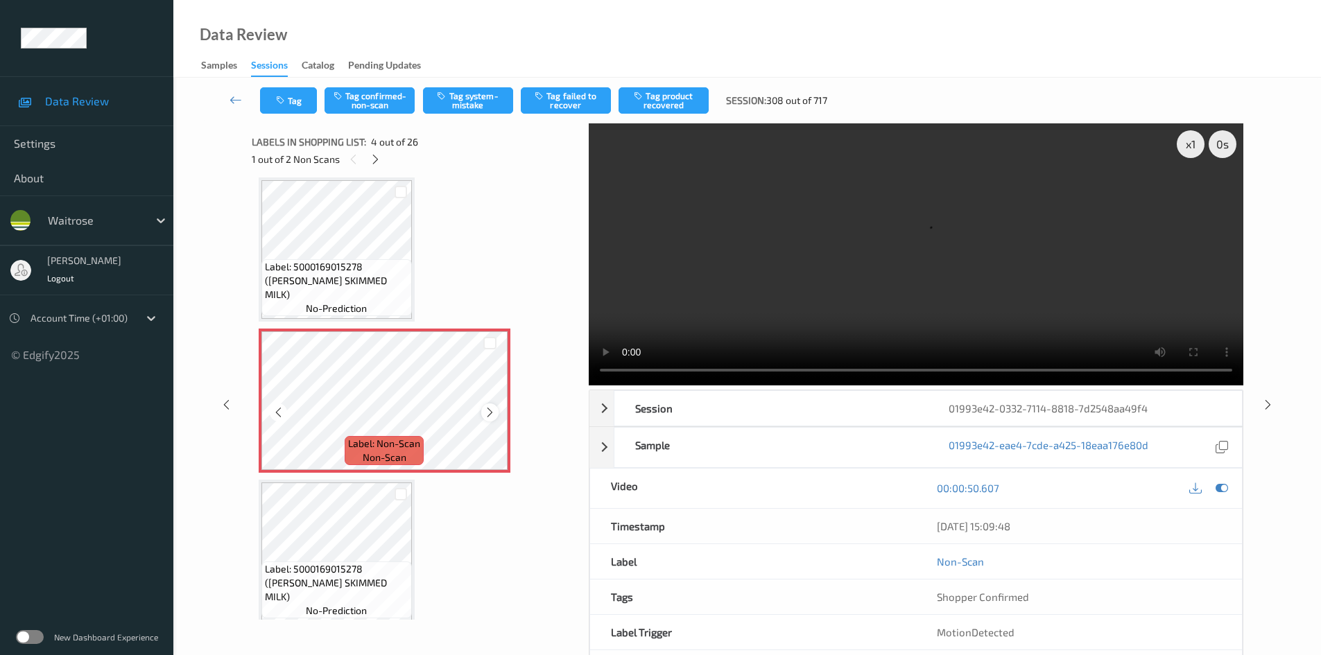
click at [492, 412] on icon at bounding box center [490, 412] width 12 height 12
click at [492, 410] on icon at bounding box center [490, 412] width 12 height 12
click at [845, 306] on video at bounding box center [916, 254] width 655 height 262
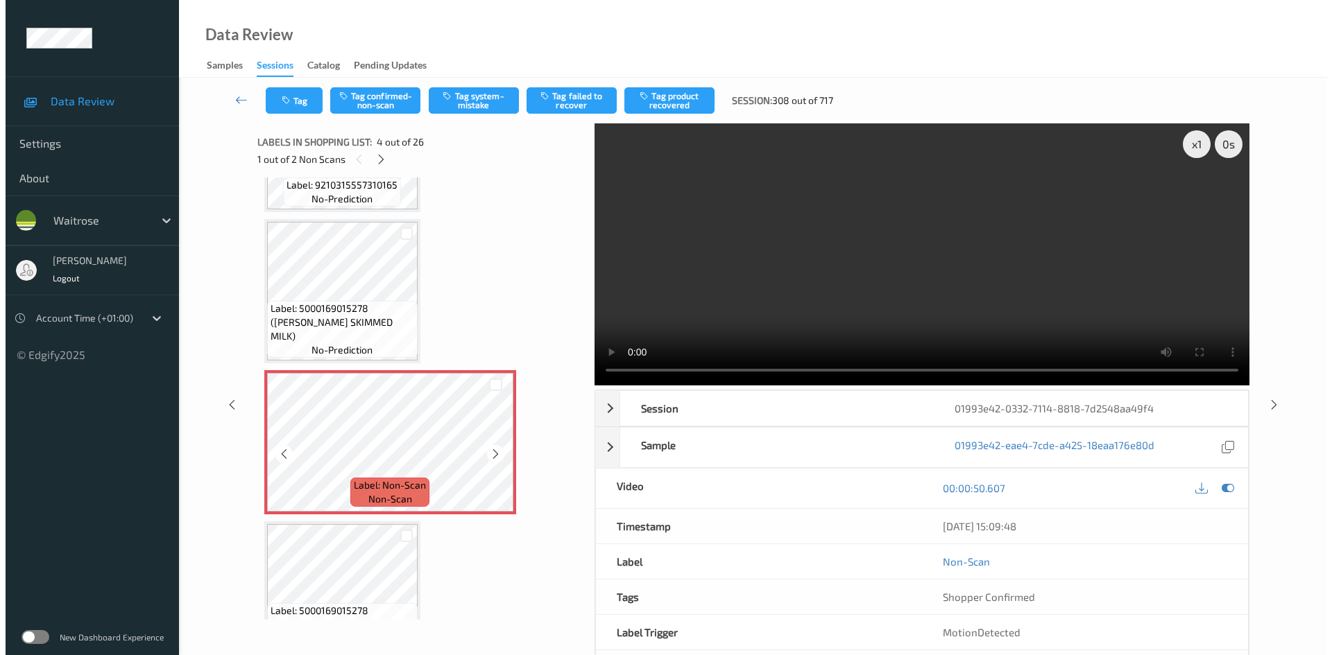
scroll to position [277, 0]
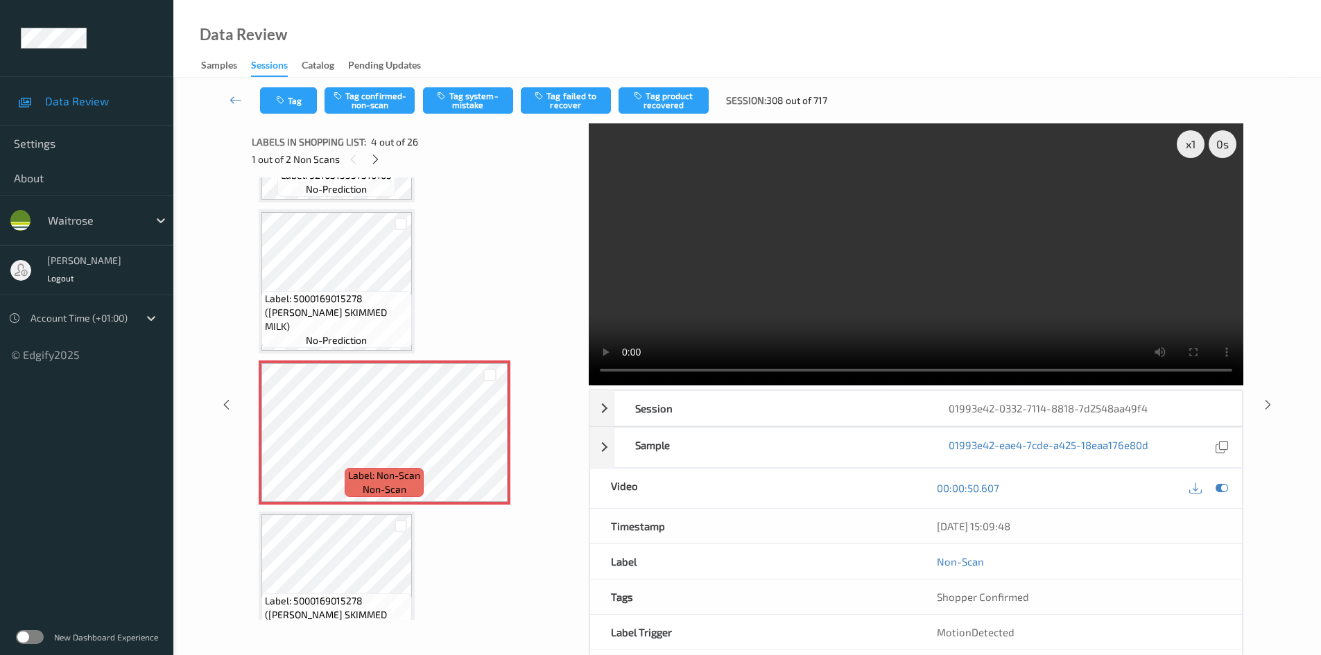
click at [904, 323] on video at bounding box center [916, 254] width 655 height 262
click at [1194, 144] on div "x 1" at bounding box center [1191, 144] width 28 height 28
click at [1196, 140] on div "x 2" at bounding box center [1191, 144] width 28 height 28
click at [1068, 250] on video at bounding box center [916, 254] width 655 height 262
click at [486, 101] on button "Tag system-mistake" at bounding box center [468, 100] width 90 height 26
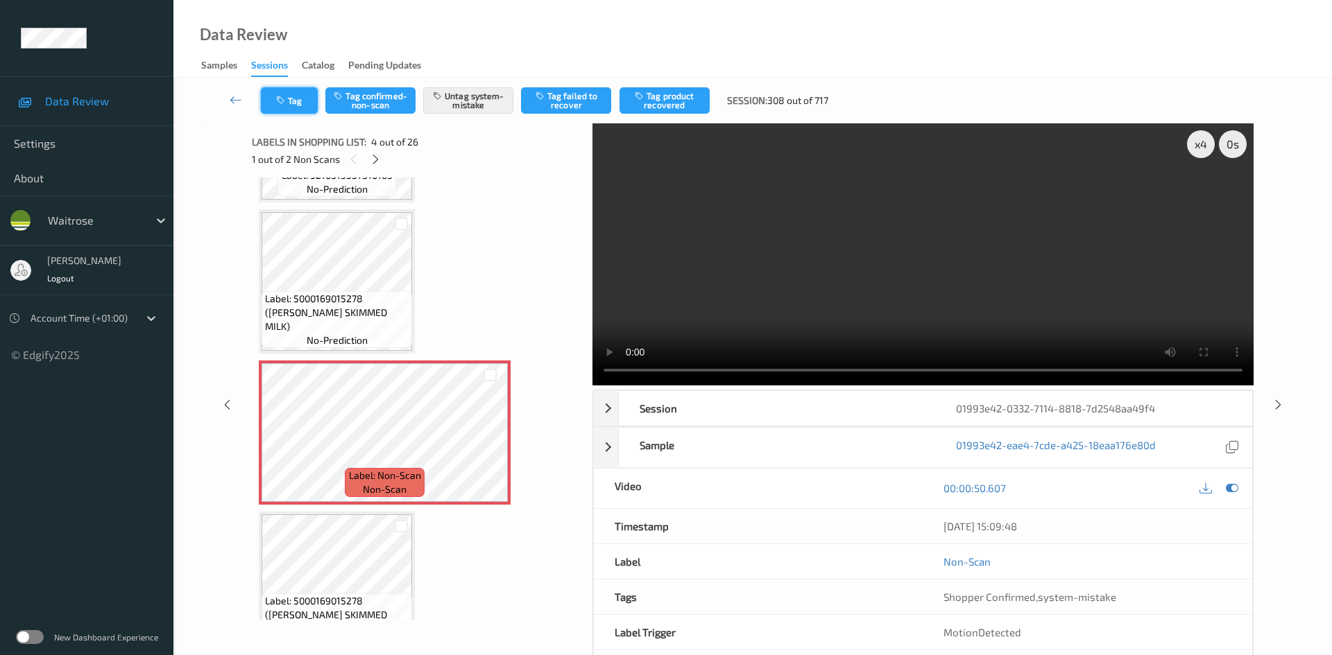
click at [309, 96] on button "Tag" at bounding box center [289, 100] width 57 height 26
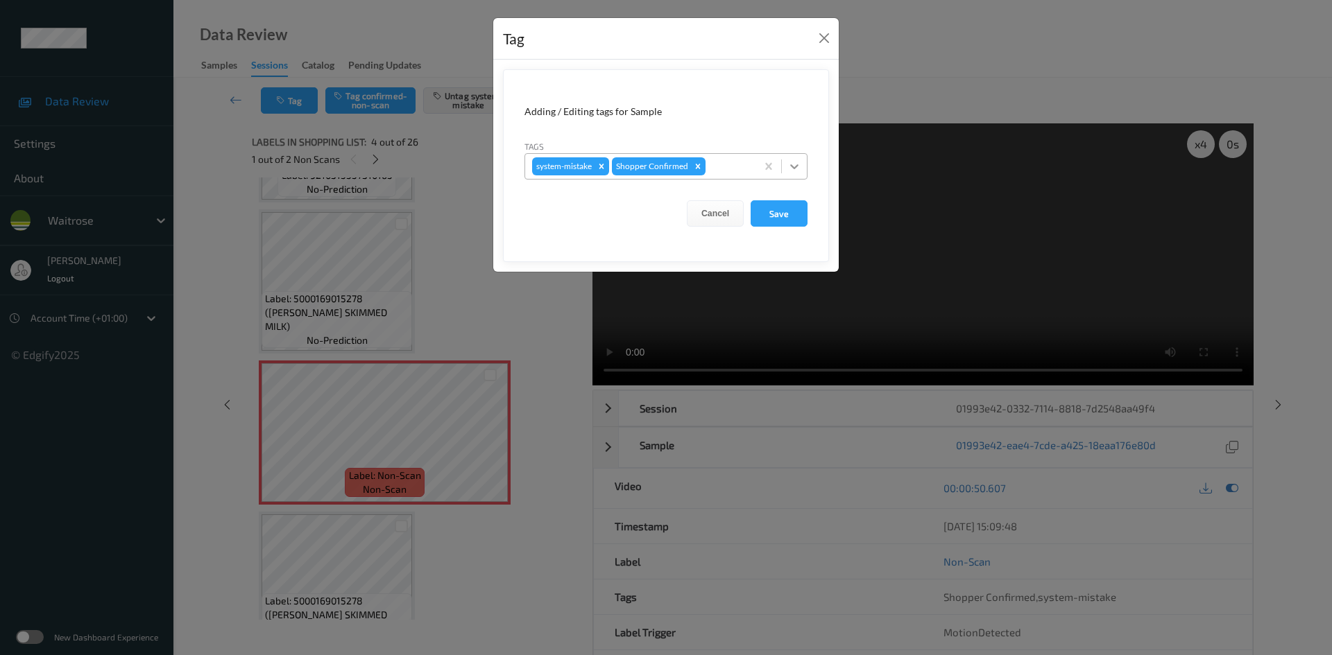
click at [795, 159] on div at bounding box center [794, 166] width 25 height 25
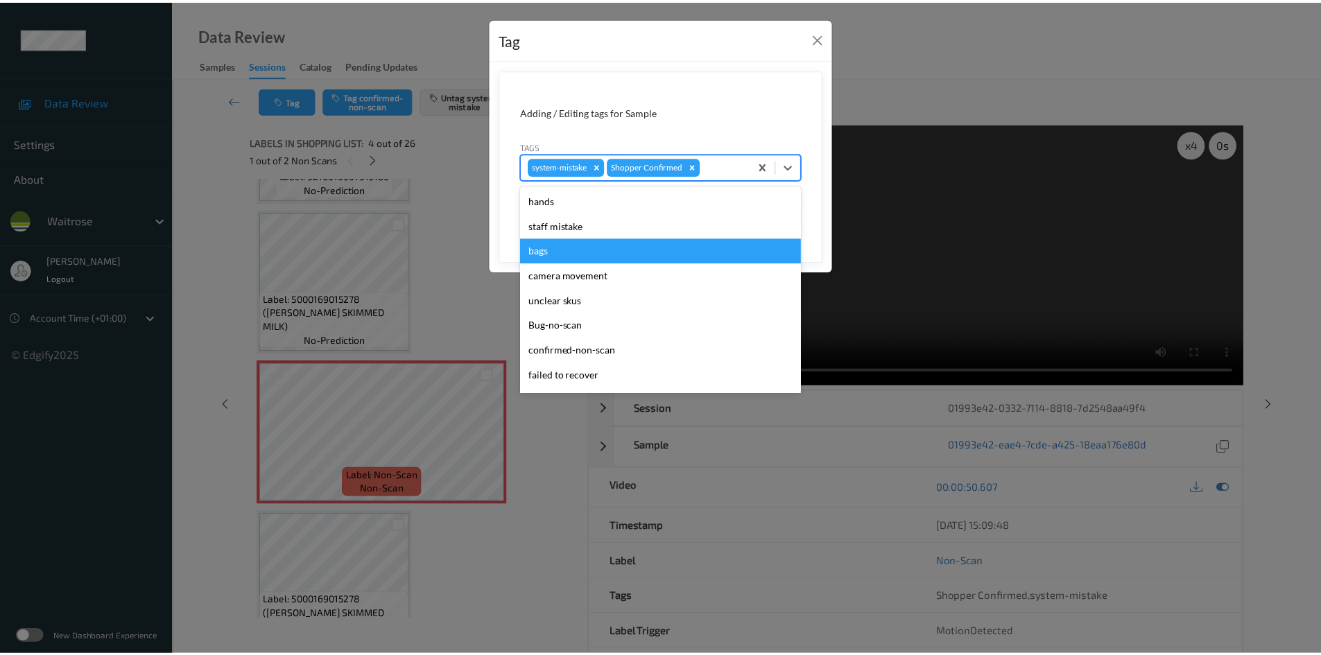
scroll to position [322, 0]
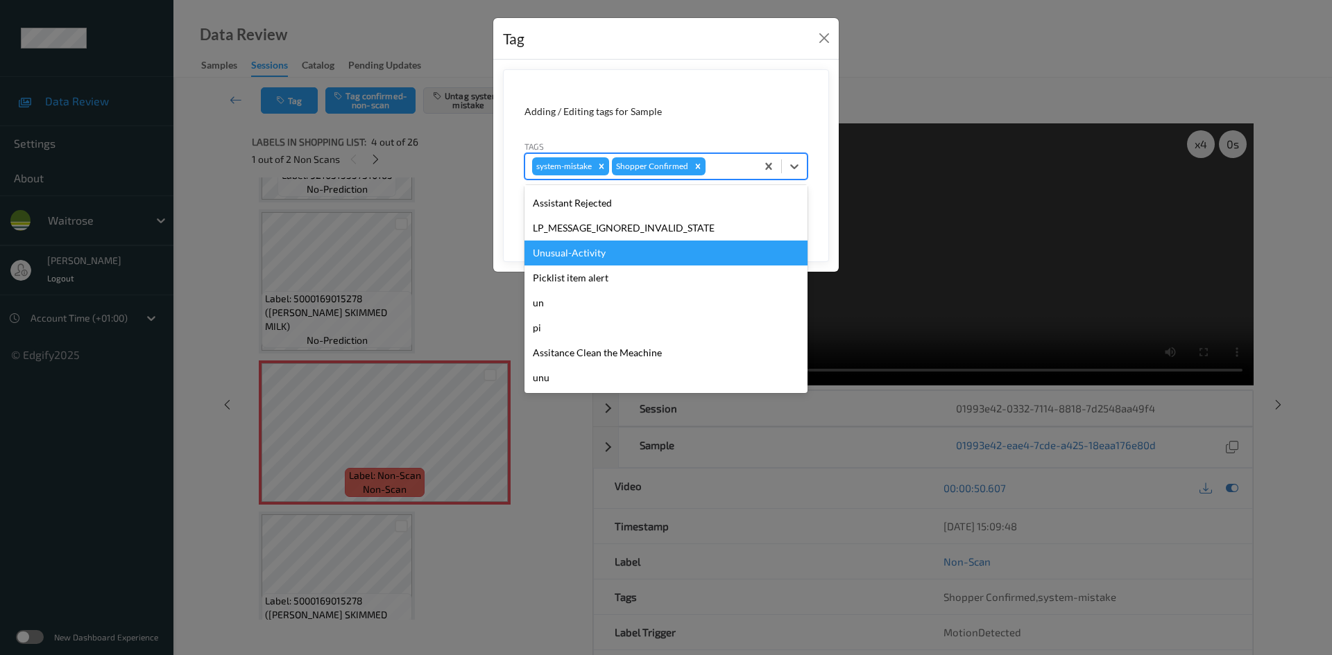
click at [583, 256] on div "Unusual-Activity" at bounding box center [665, 253] width 283 height 25
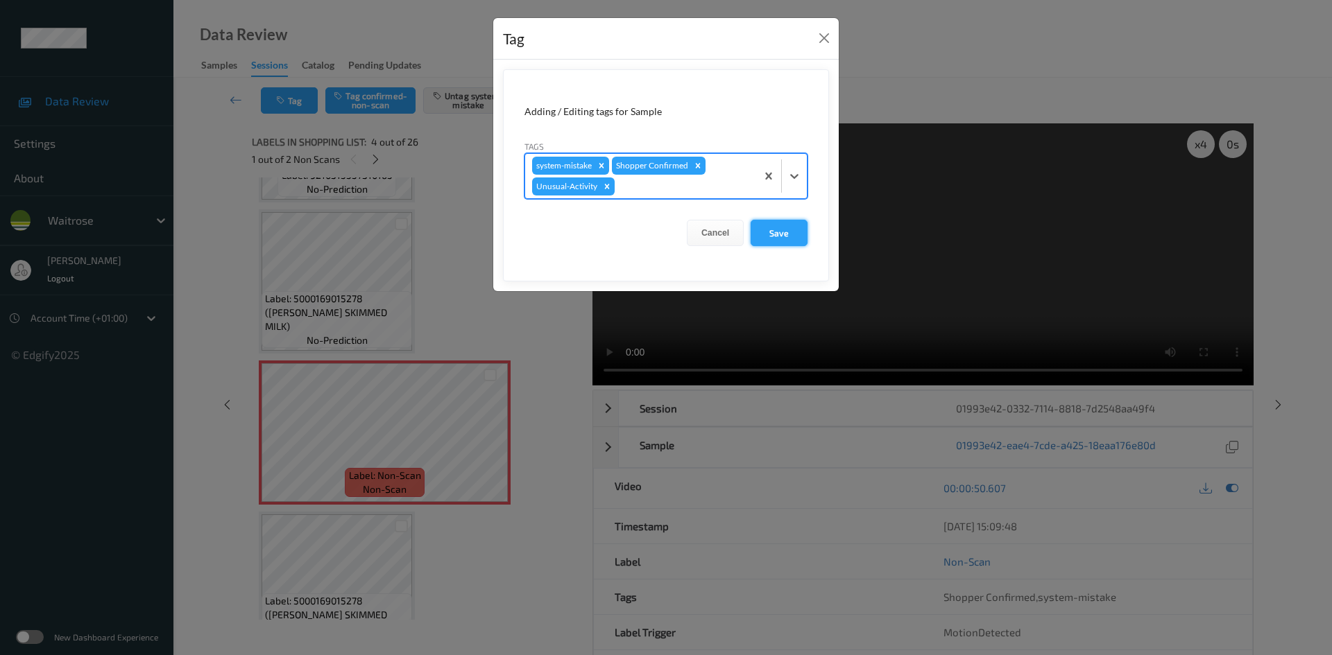
click at [783, 234] on button "Save" at bounding box center [778, 233] width 57 height 26
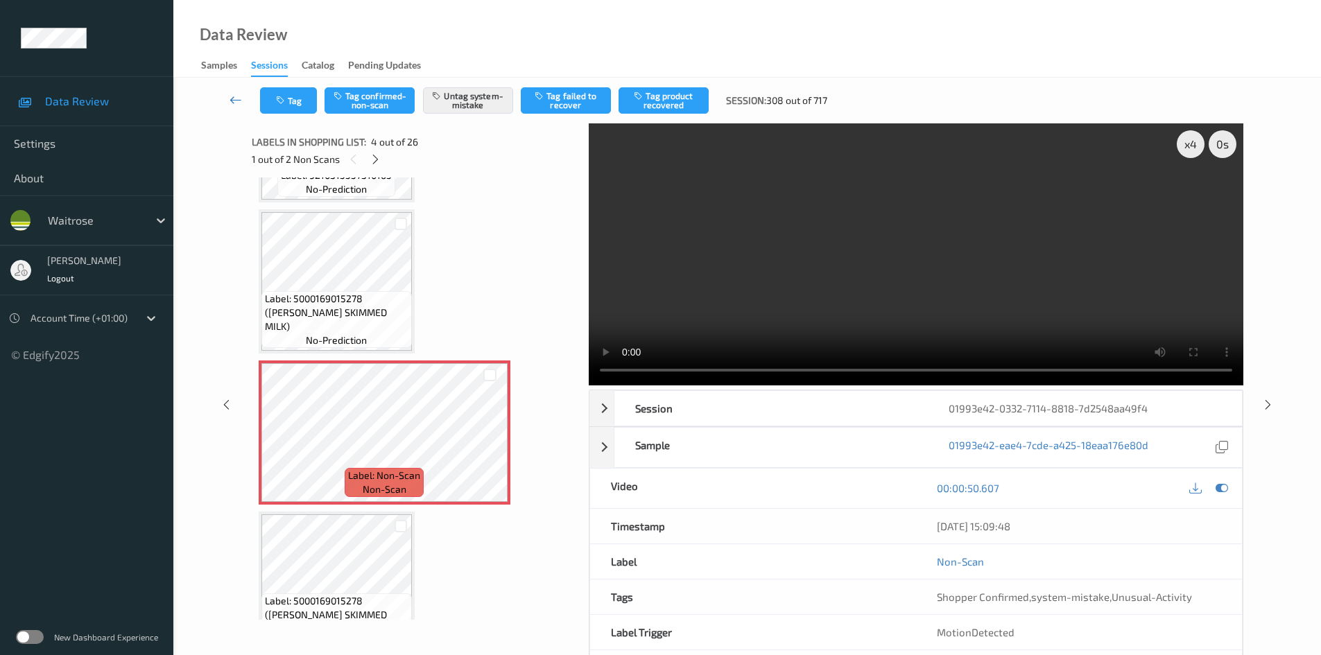
click at [232, 88] on link at bounding box center [236, 100] width 49 height 26
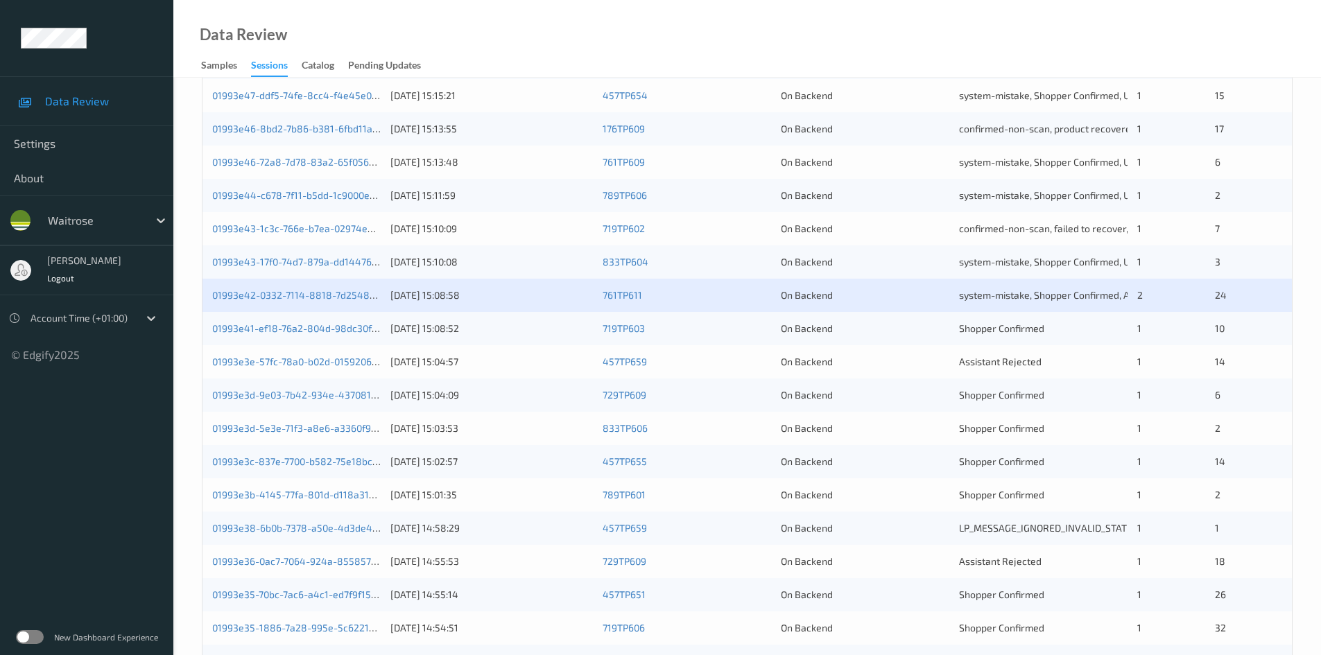
scroll to position [277, 0]
click at [308, 291] on link "01993e42-0332-7114-8818-7d2548aa49f4" at bounding box center [307, 292] width 190 height 12
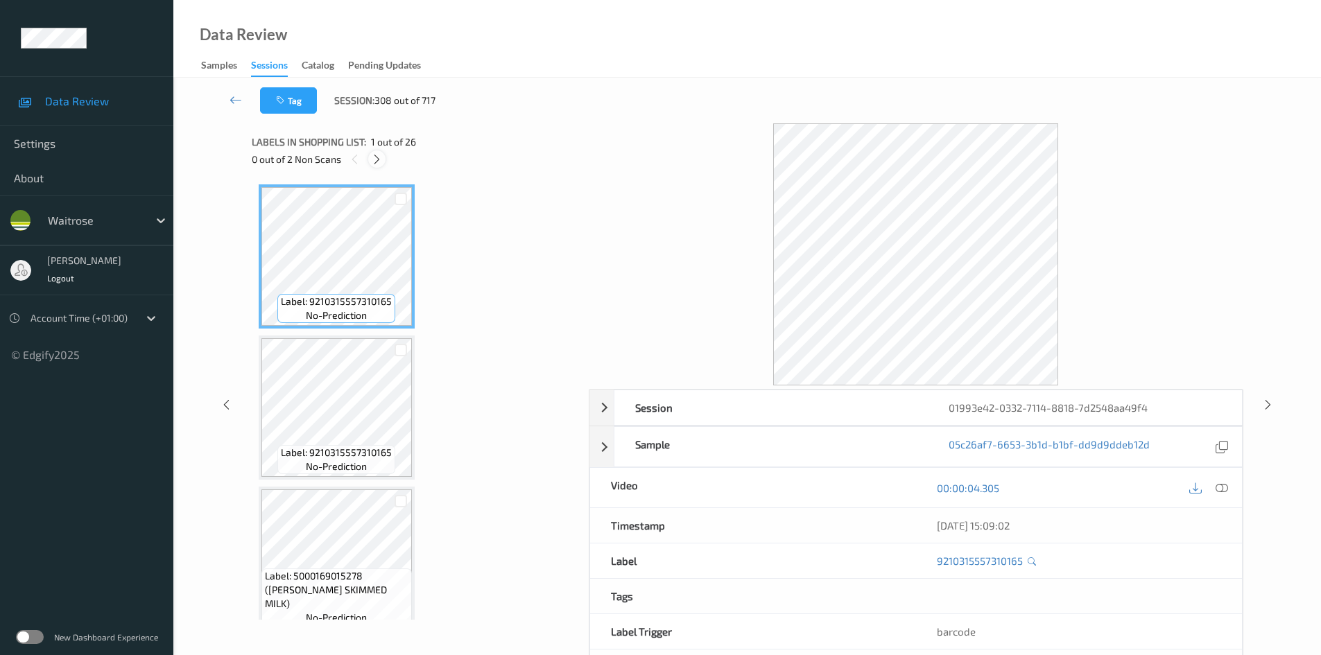
click at [378, 155] on icon at bounding box center [377, 159] width 12 height 12
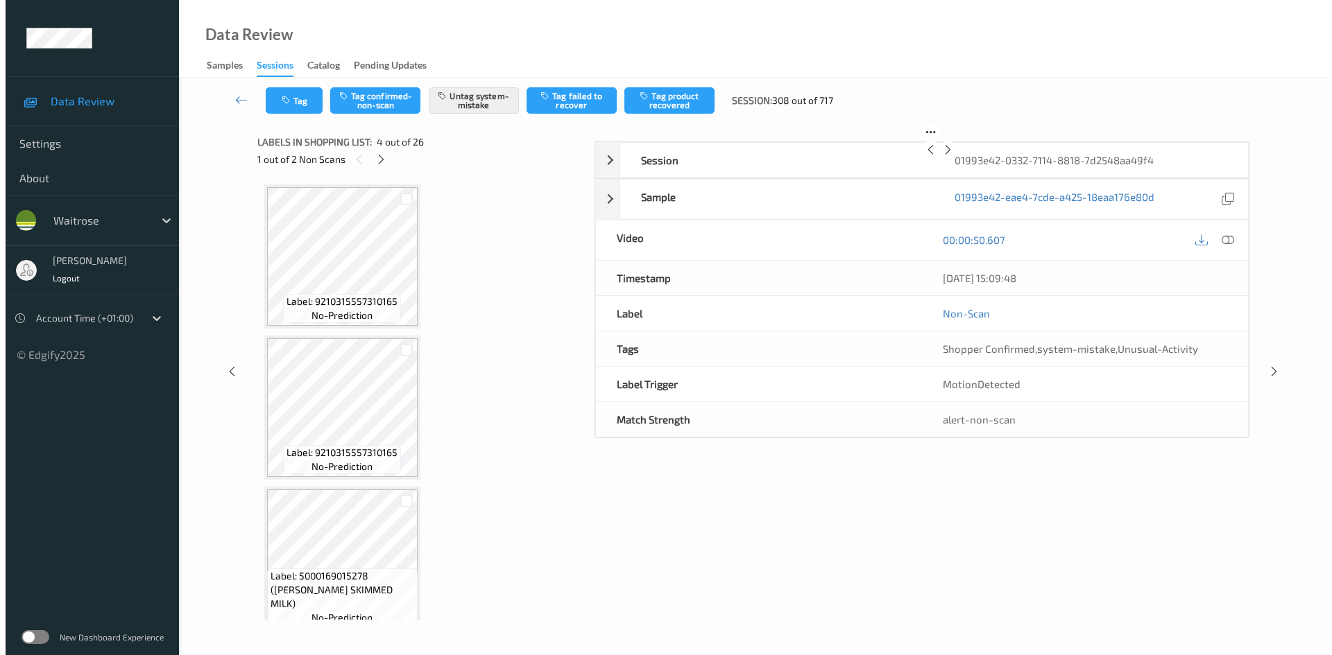
scroll to position [309, 0]
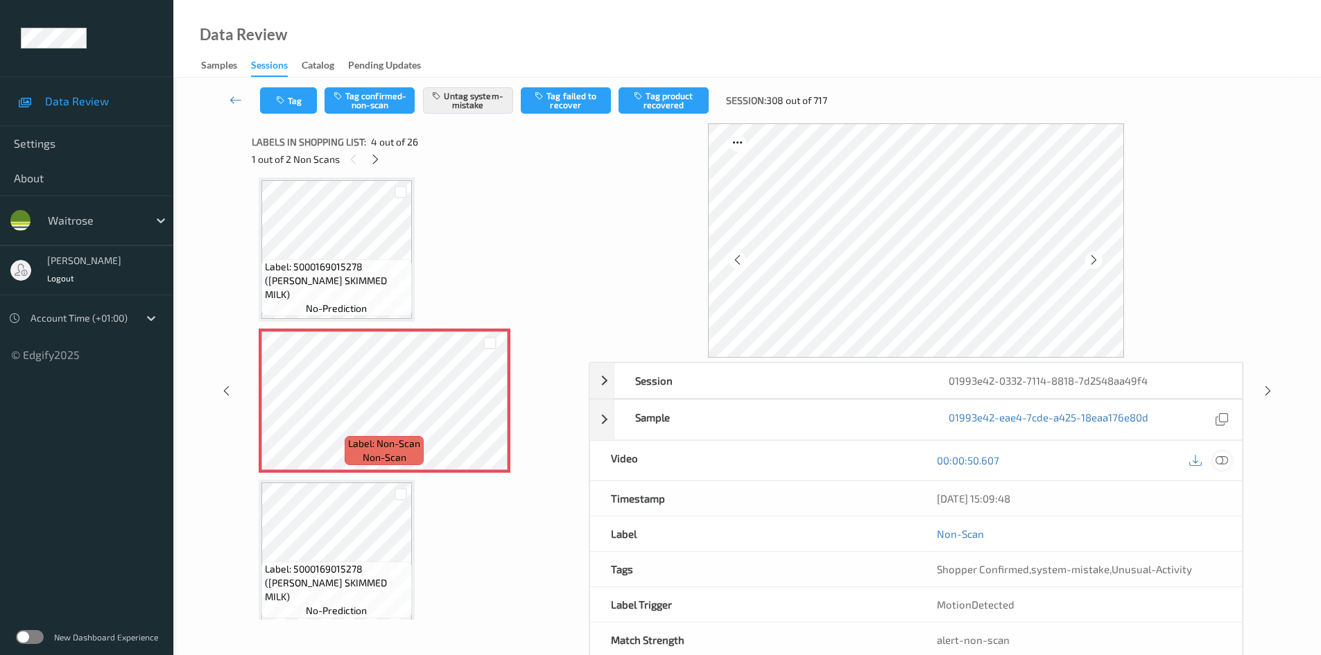
click at [1221, 458] on icon at bounding box center [1222, 460] width 12 height 12
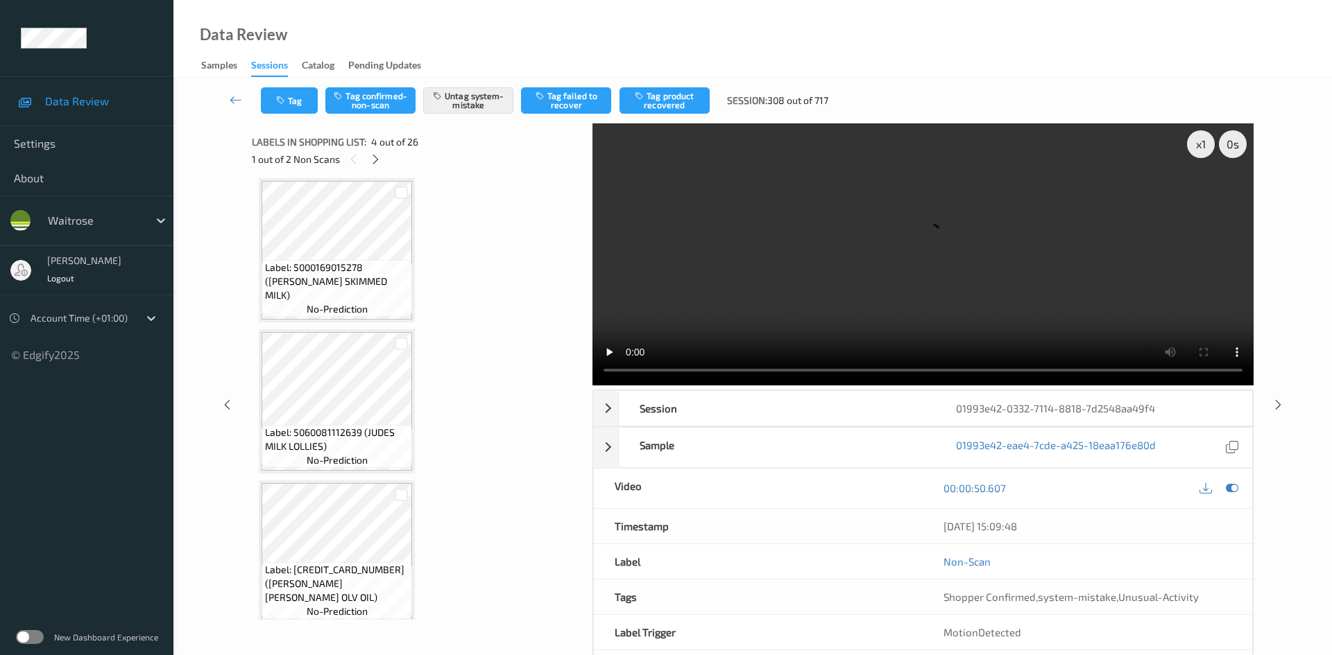
scroll to position [864, 0]
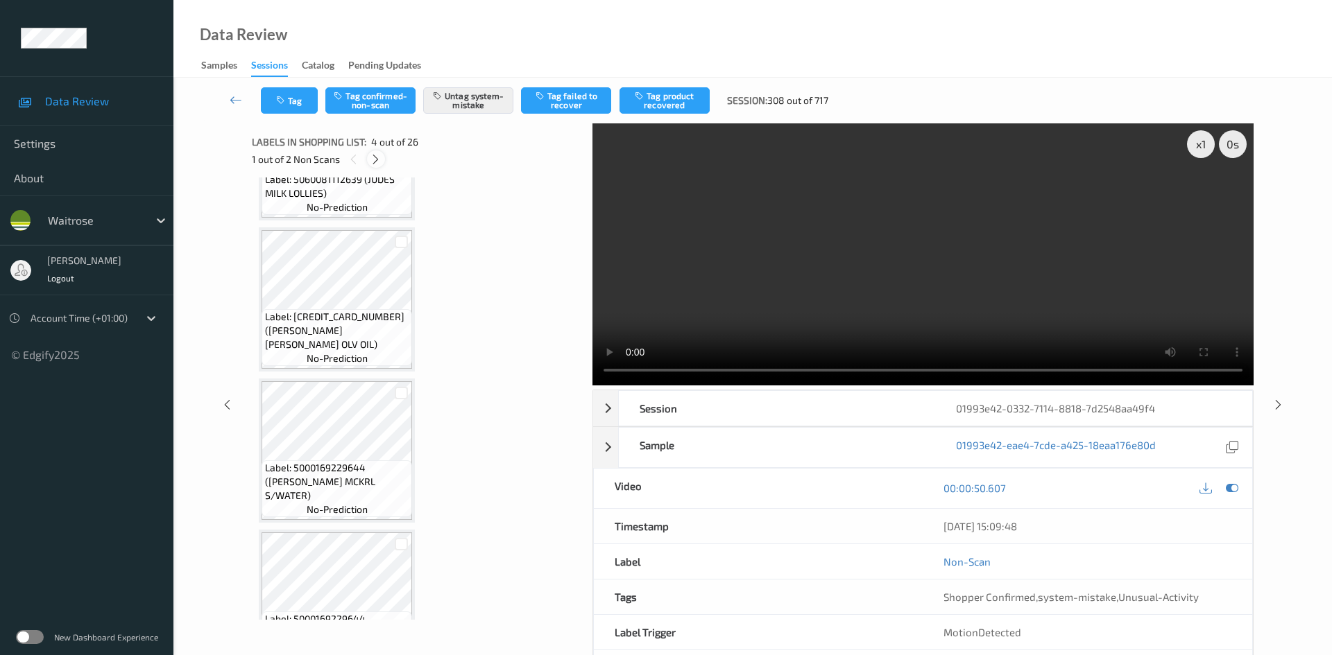
click at [379, 154] on icon at bounding box center [376, 159] width 12 height 12
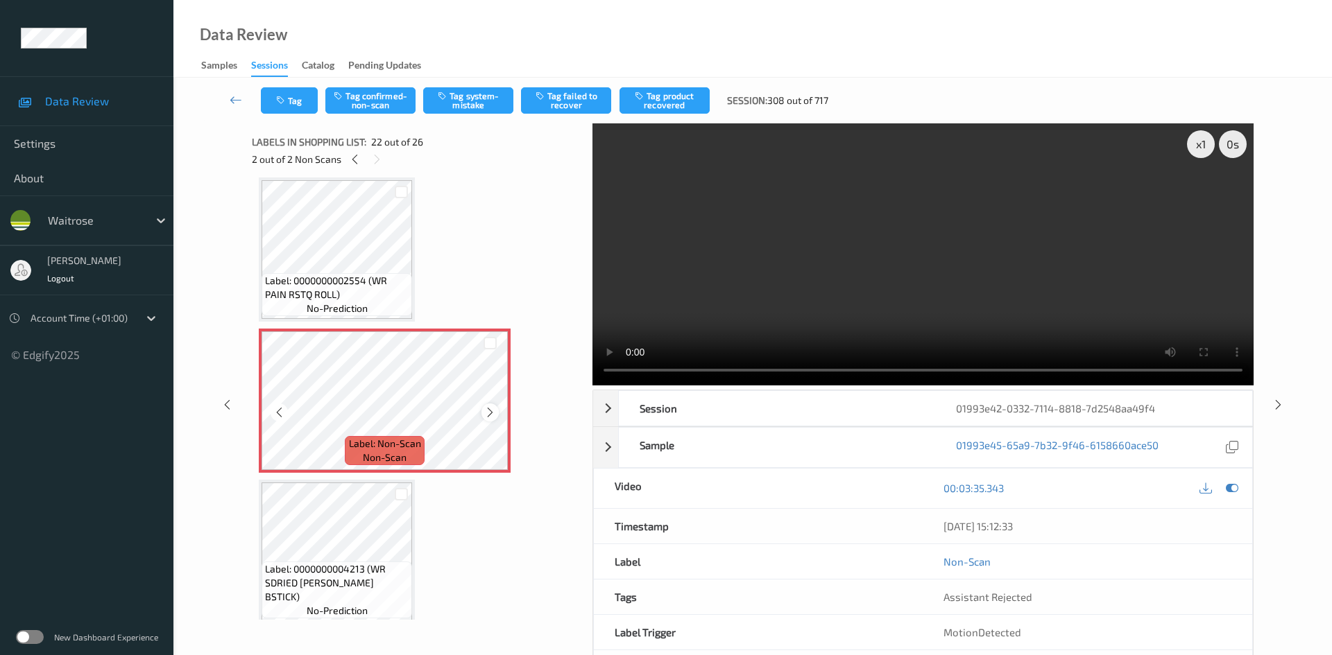
click at [490, 409] on icon at bounding box center [490, 412] width 12 height 12
click at [490, 406] on div at bounding box center [489, 412] width 17 height 17
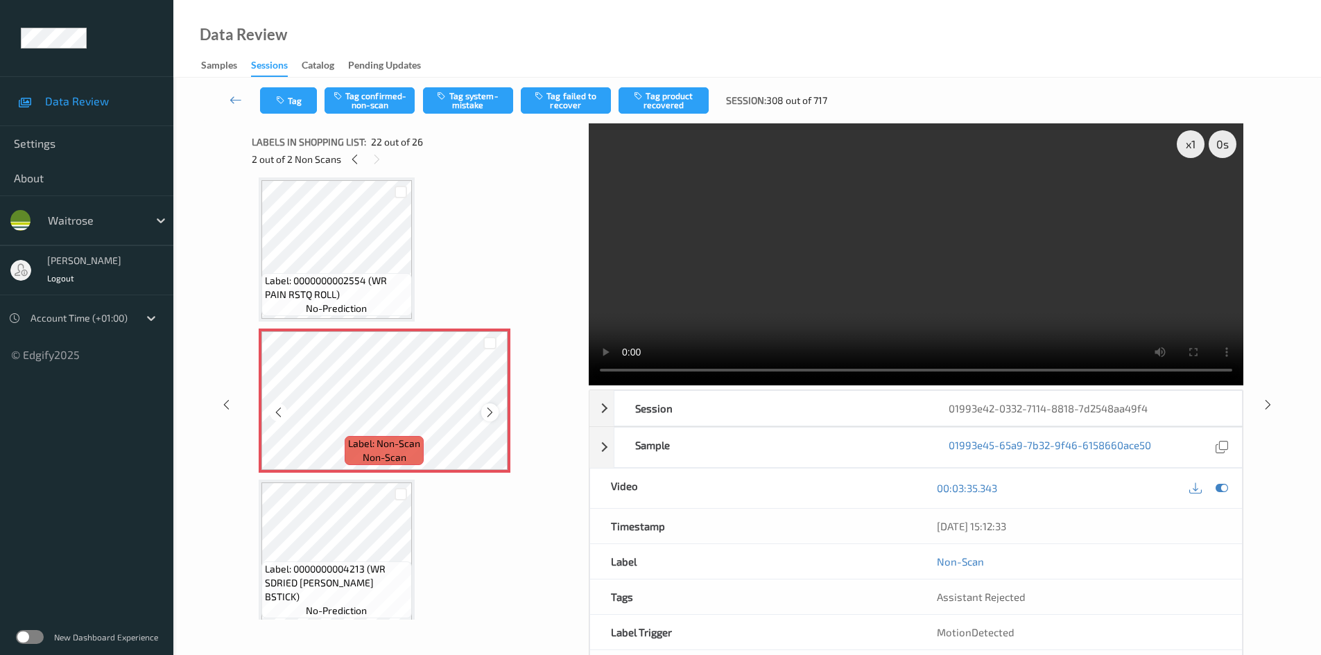
click at [487, 411] on icon at bounding box center [490, 412] width 12 height 12
click at [1185, 141] on div "x 1" at bounding box center [1191, 144] width 28 height 28
click at [1185, 141] on div "x 2" at bounding box center [1191, 144] width 28 height 28
click at [479, 94] on button "Tag system-mistake" at bounding box center [468, 100] width 90 height 26
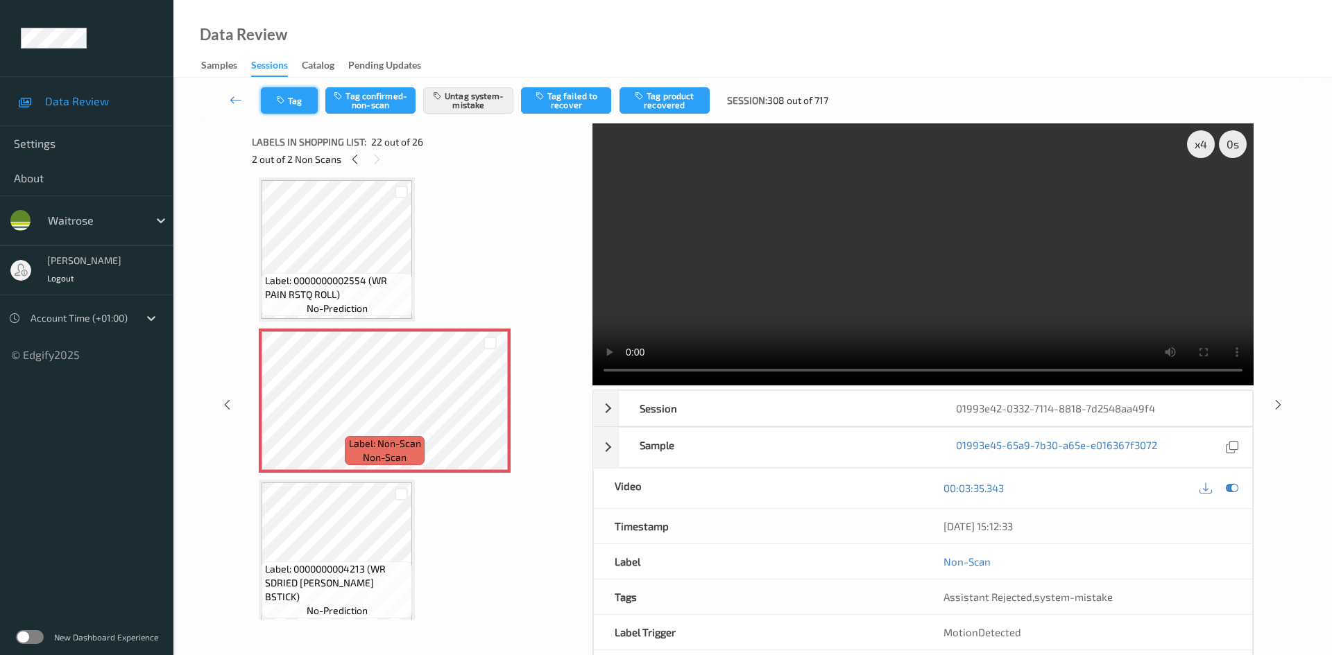
click at [293, 98] on button "Tag" at bounding box center [289, 100] width 57 height 26
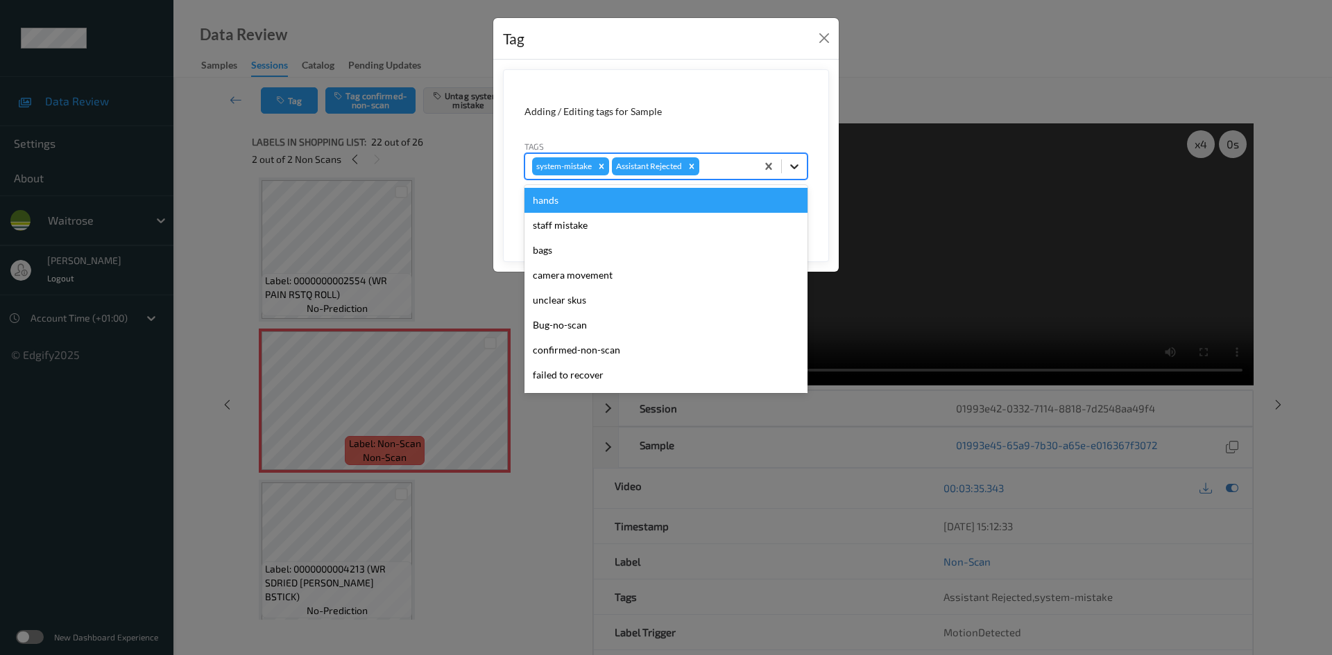
click at [805, 171] on div at bounding box center [794, 166] width 25 height 25
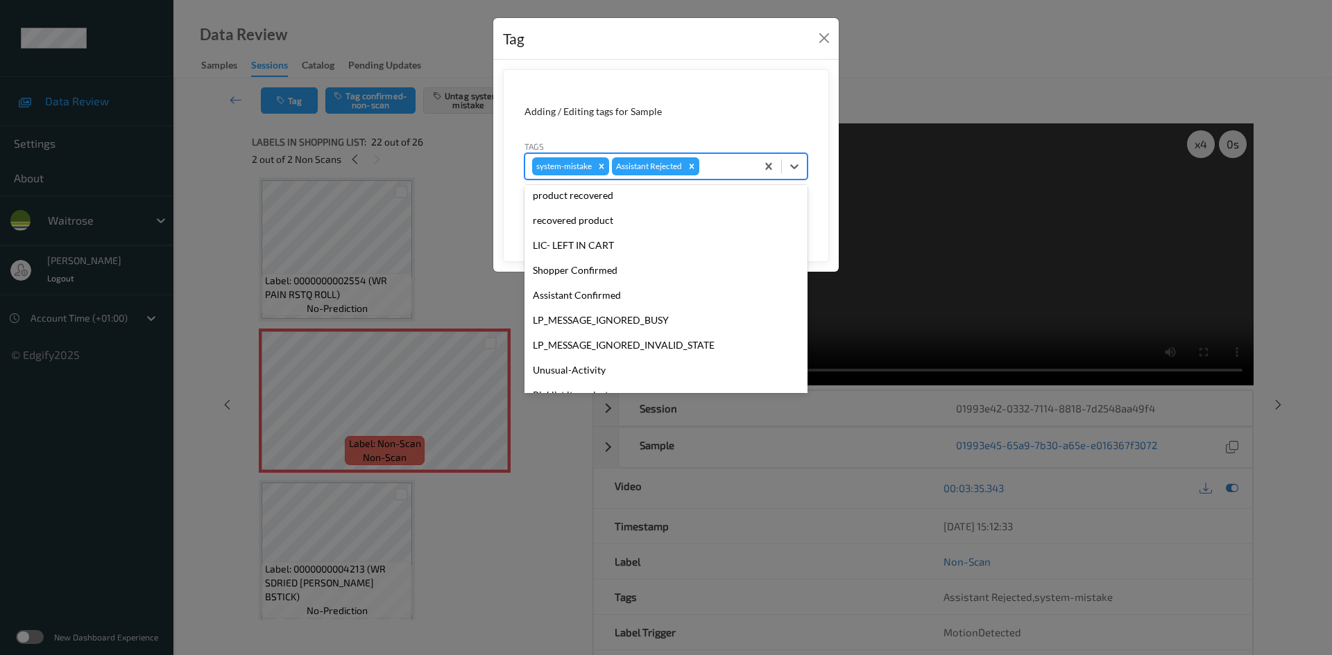
scroll to position [322, 0]
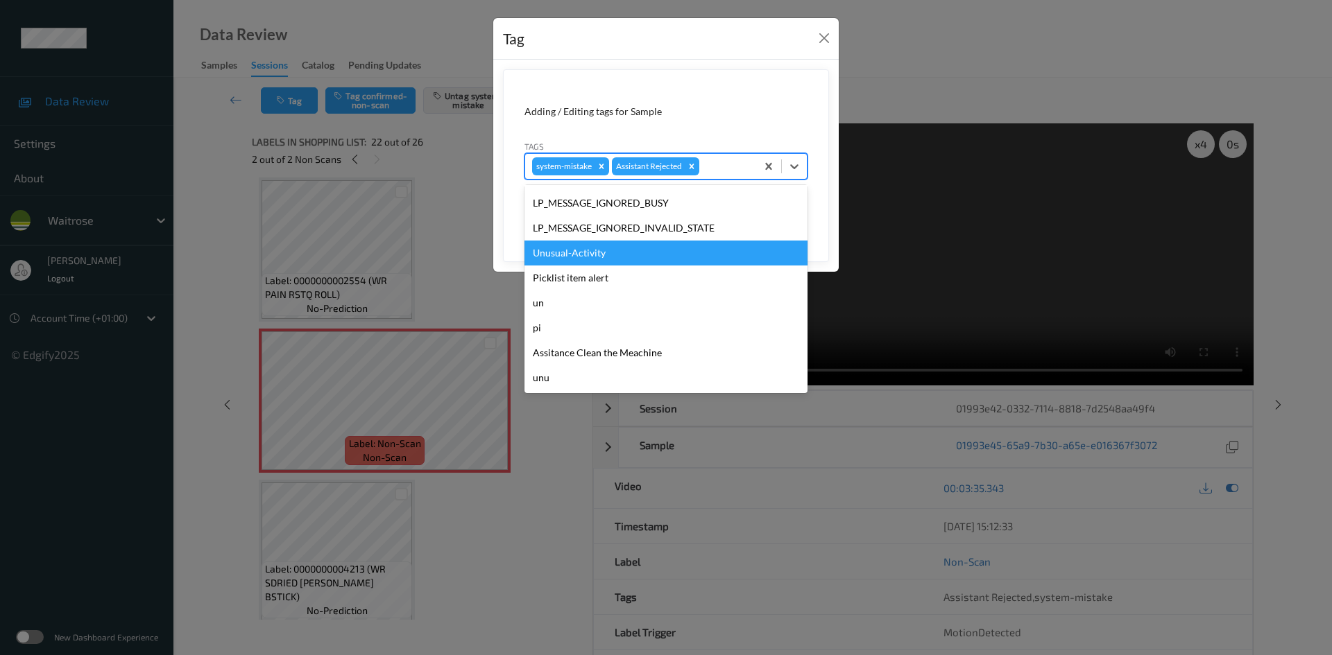
click at [642, 261] on div "Unusual-Activity" at bounding box center [665, 253] width 283 height 25
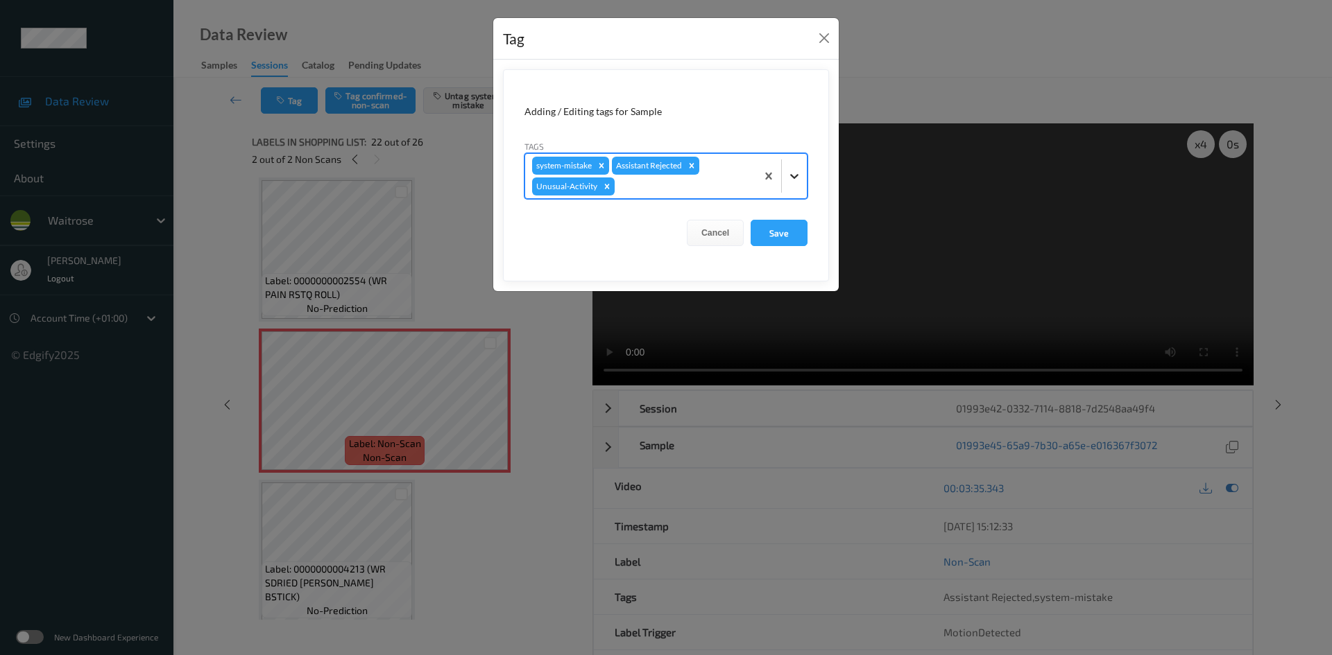
click at [792, 182] on icon at bounding box center [794, 176] width 14 height 14
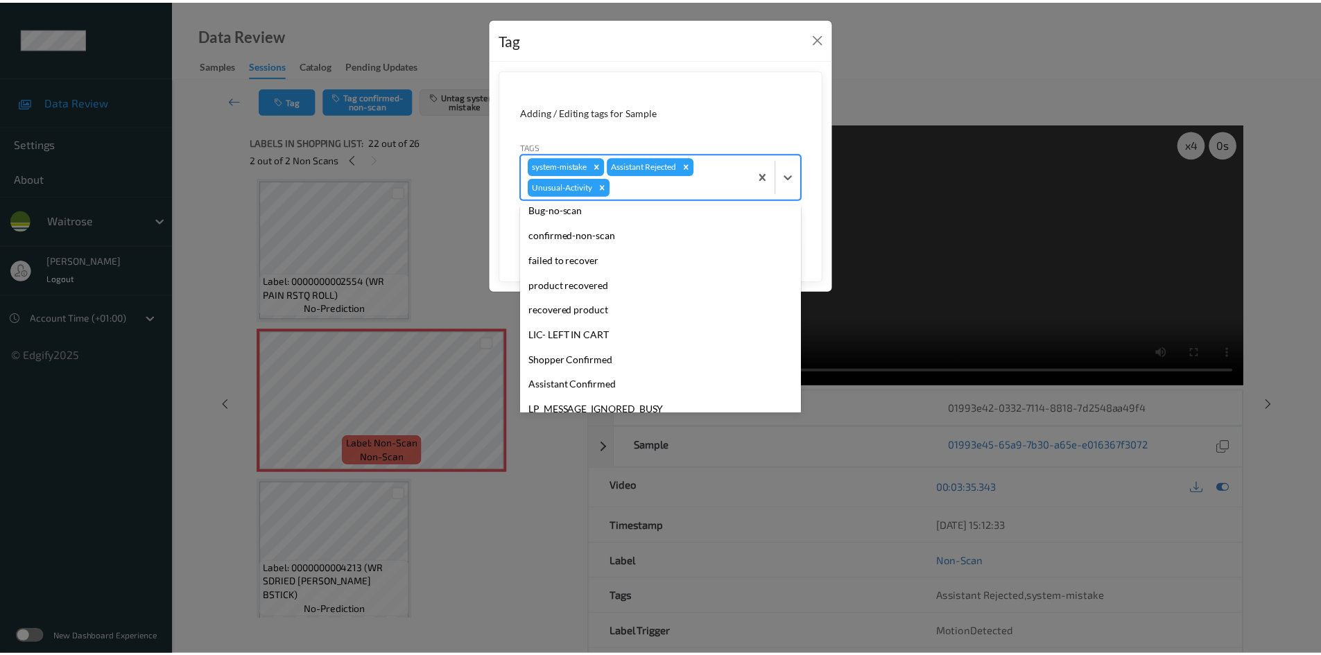
scroll to position [297, 0]
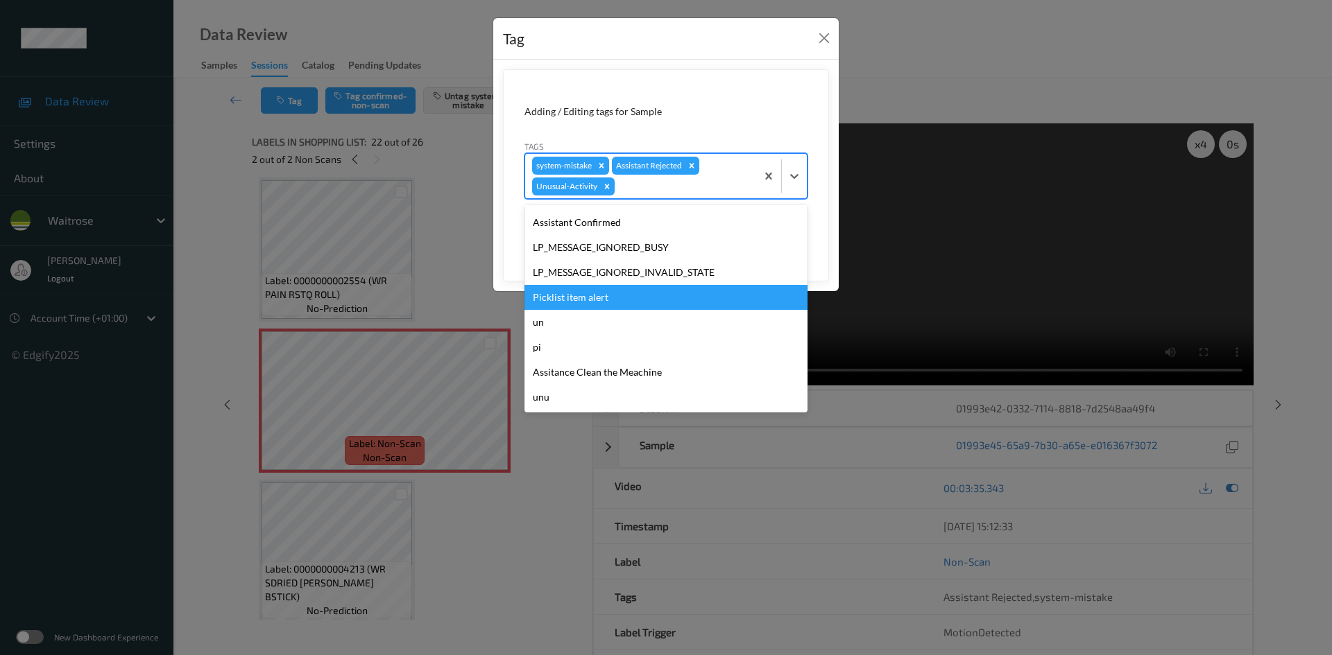
click at [621, 299] on div "Picklist item alert" at bounding box center [665, 297] width 283 height 25
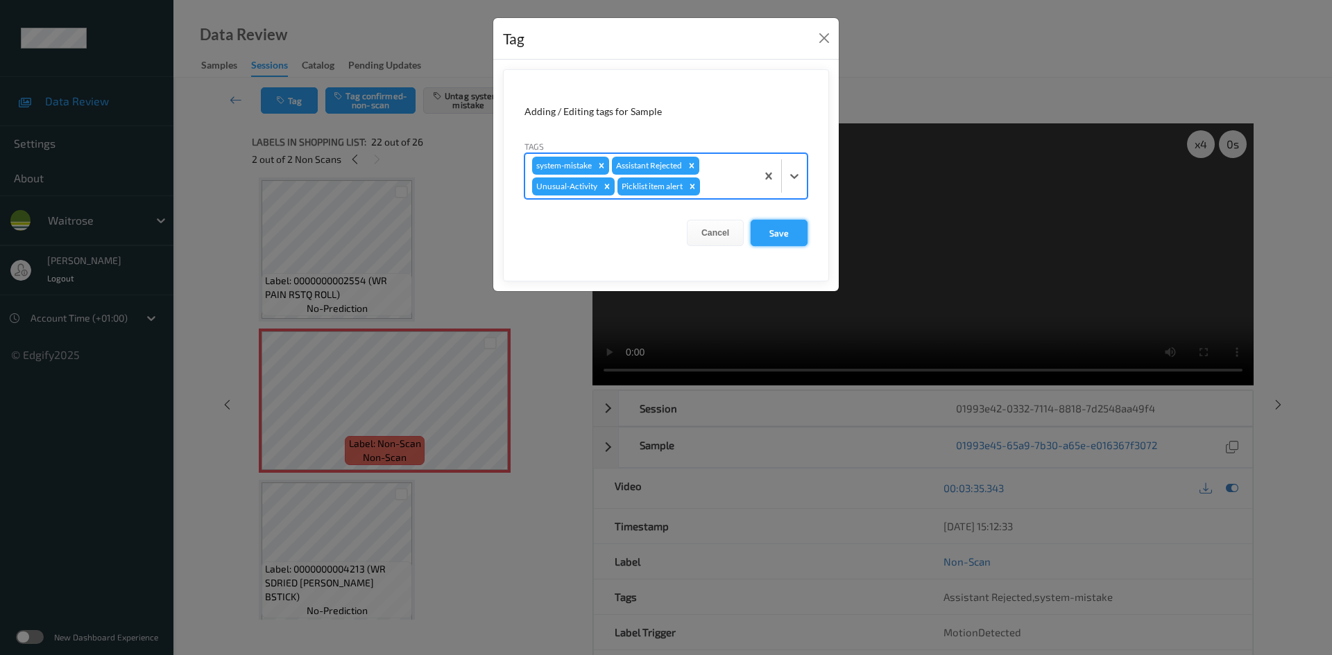
click at [771, 236] on button "Save" at bounding box center [778, 233] width 57 height 26
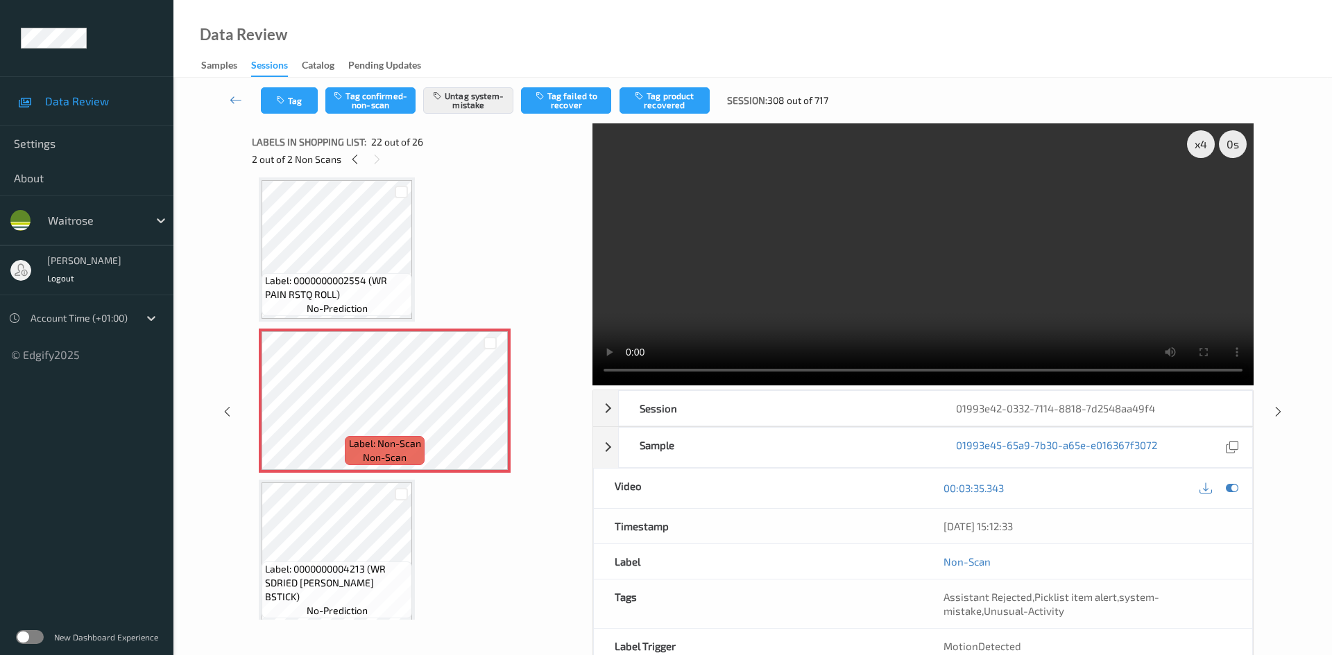
click at [232, 91] on link at bounding box center [236, 100] width 49 height 26
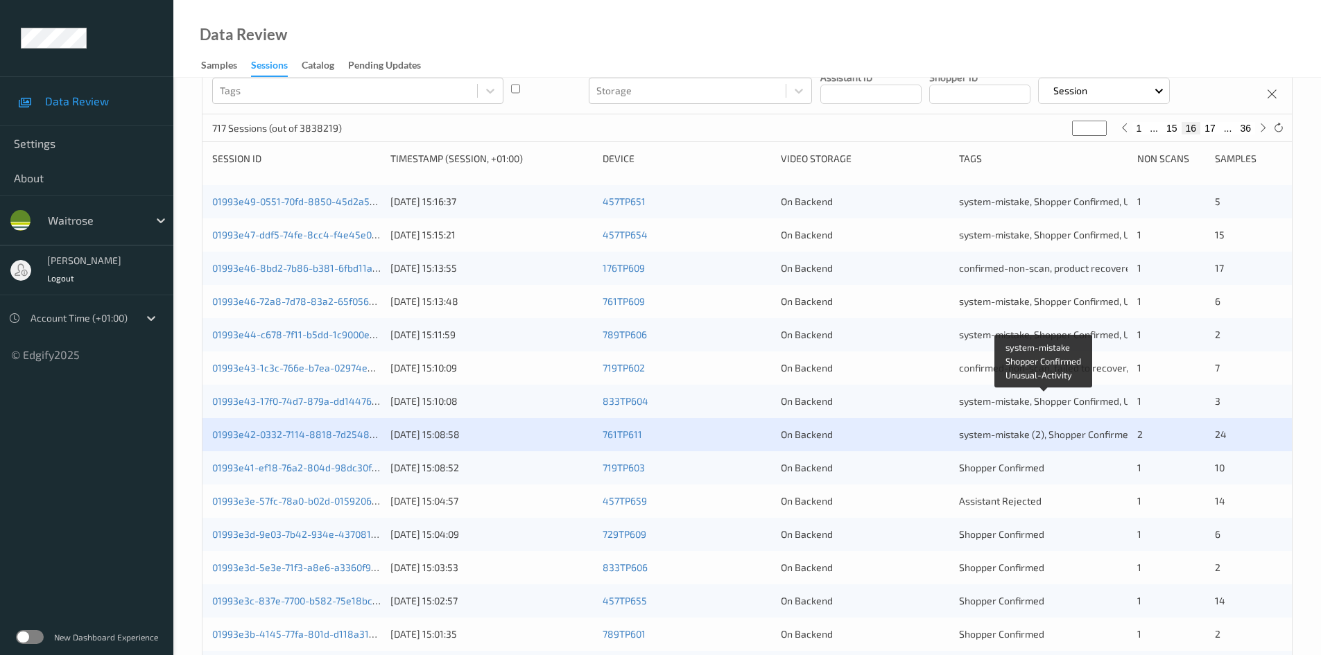
scroll to position [139, 0]
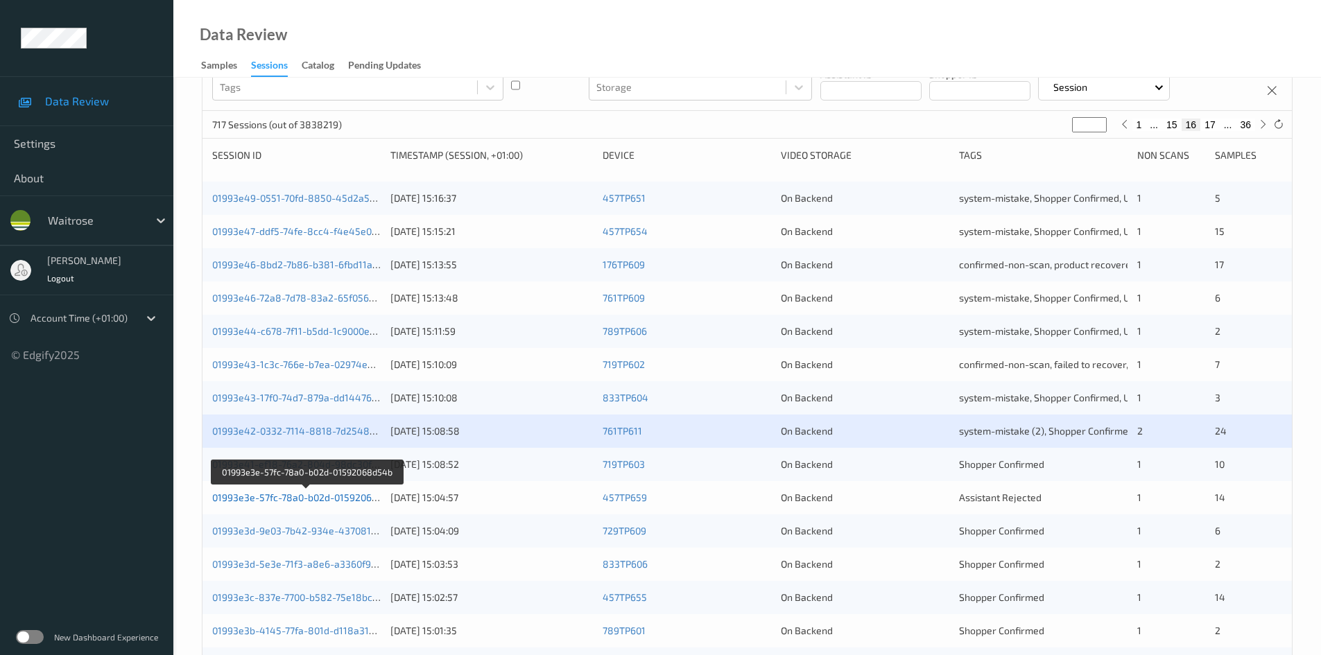
click at [303, 499] on link "01993e3e-57fc-78a0-b02d-01592068d54b" at bounding box center [306, 498] width 189 height 12
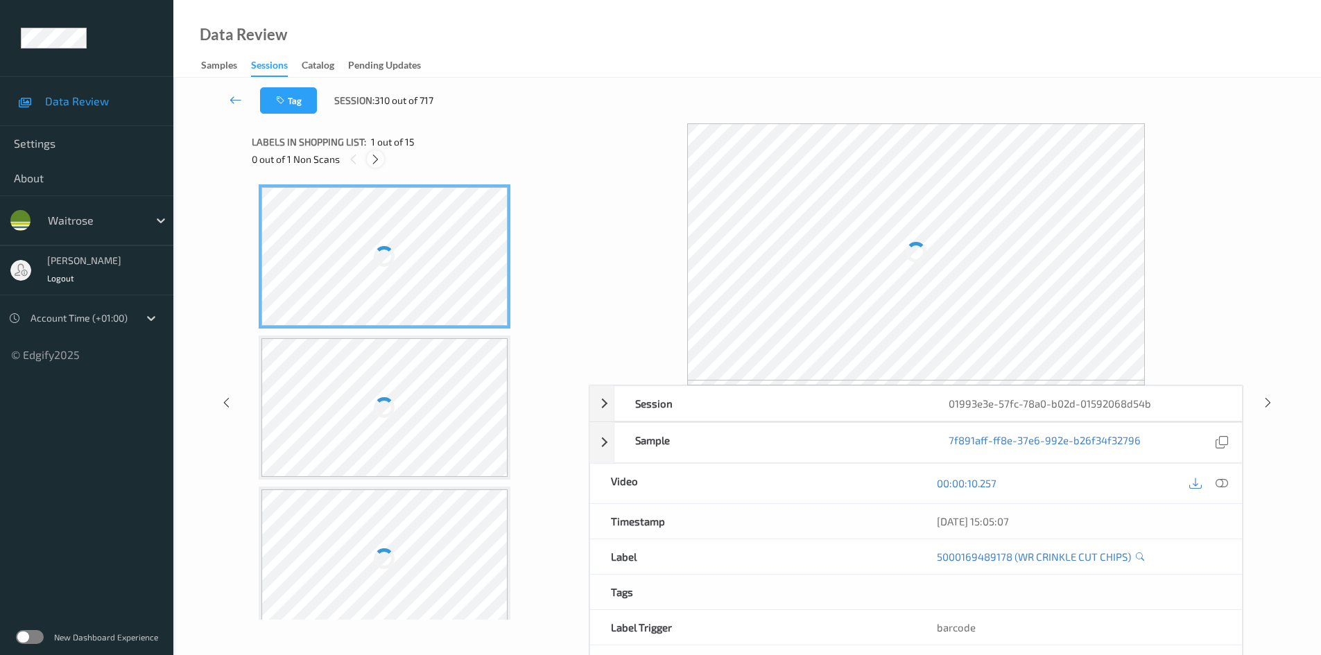
click at [380, 158] on icon at bounding box center [376, 159] width 12 height 12
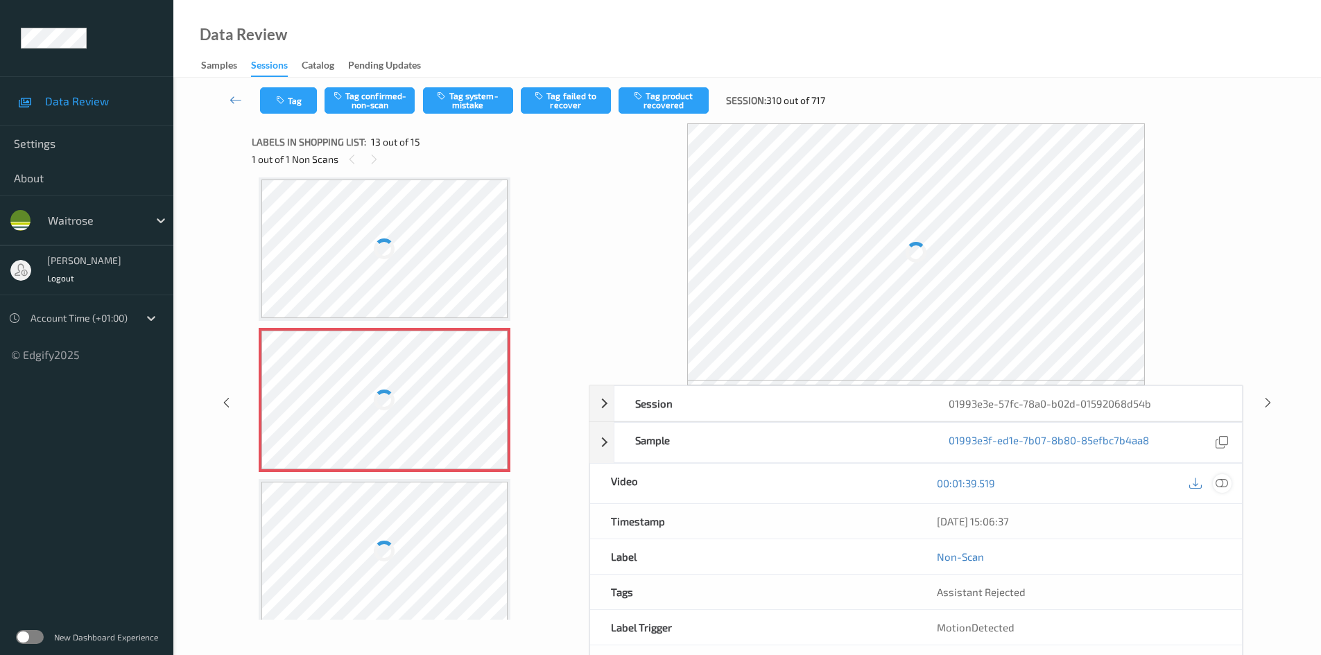
click at [1222, 481] on icon at bounding box center [1222, 483] width 12 height 12
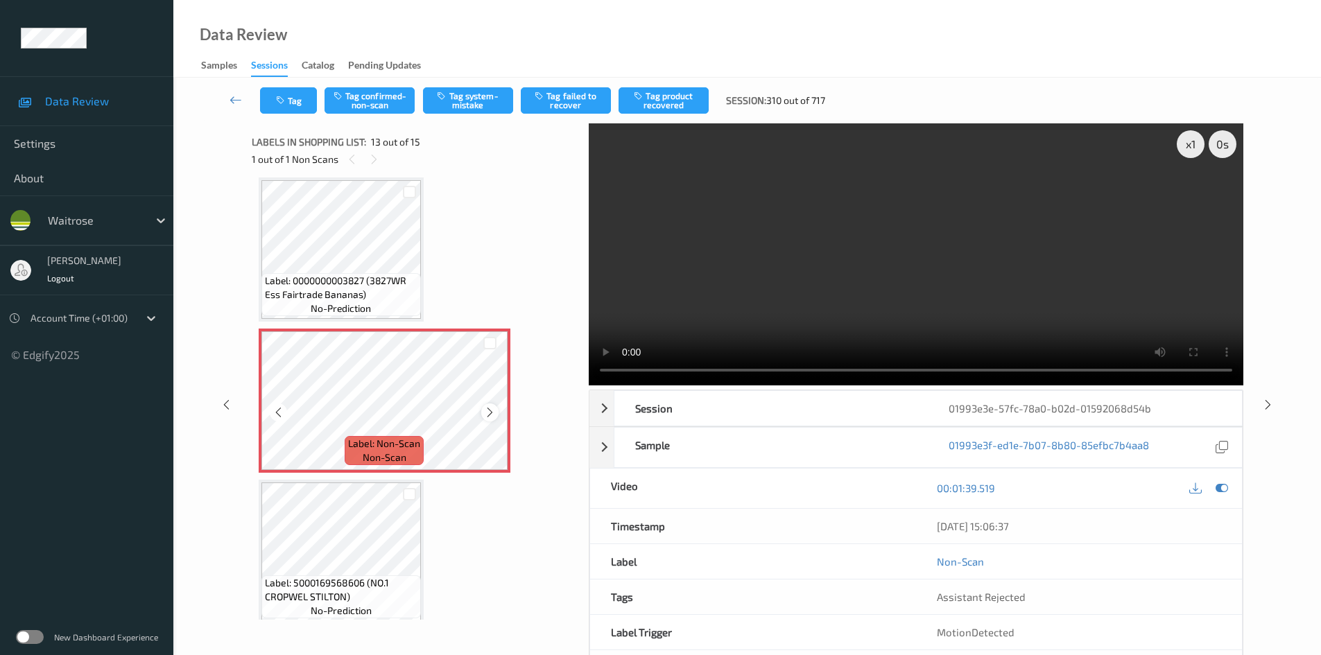
click at [494, 411] on icon at bounding box center [490, 412] width 12 height 12
click at [496, 410] on div at bounding box center [489, 412] width 17 height 17
click at [1188, 140] on div "x 1" at bounding box center [1191, 144] width 28 height 28
click at [1188, 140] on div "x 2" at bounding box center [1191, 144] width 28 height 28
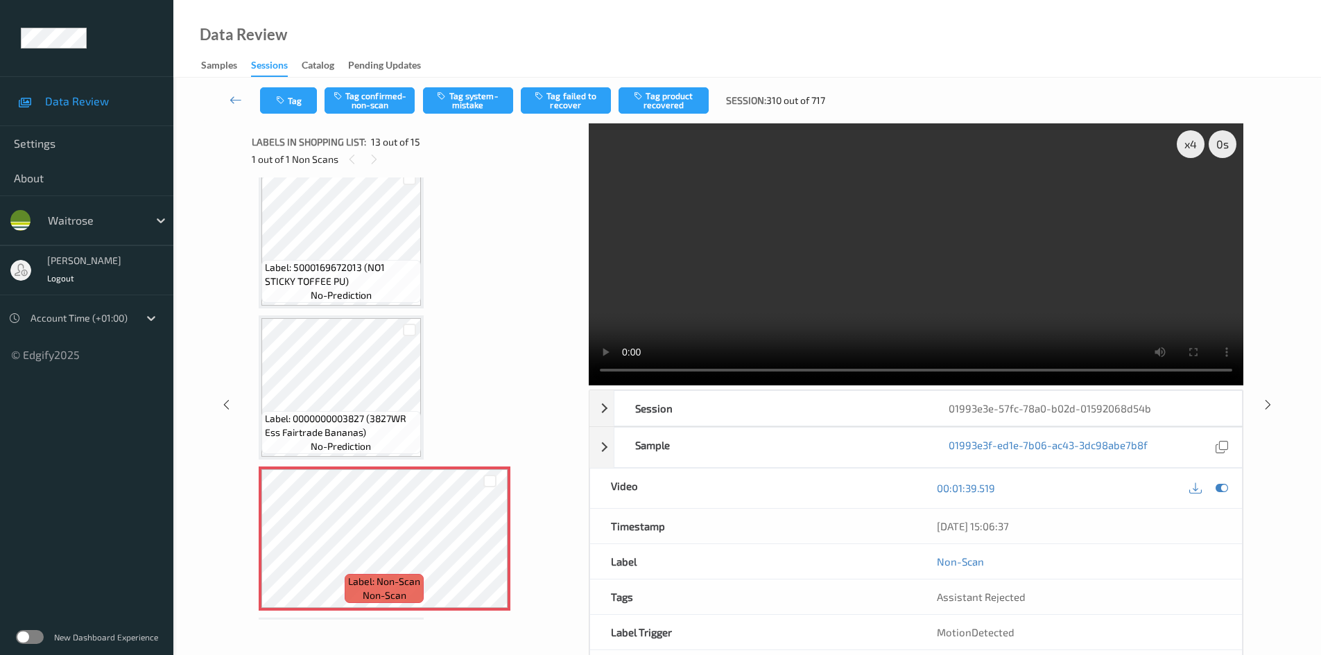
scroll to position [1531, 0]
click at [823, 282] on video at bounding box center [916, 254] width 655 height 262
click at [484, 99] on button "Tag system-mistake" at bounding box center [468, 100] width 90 height 26
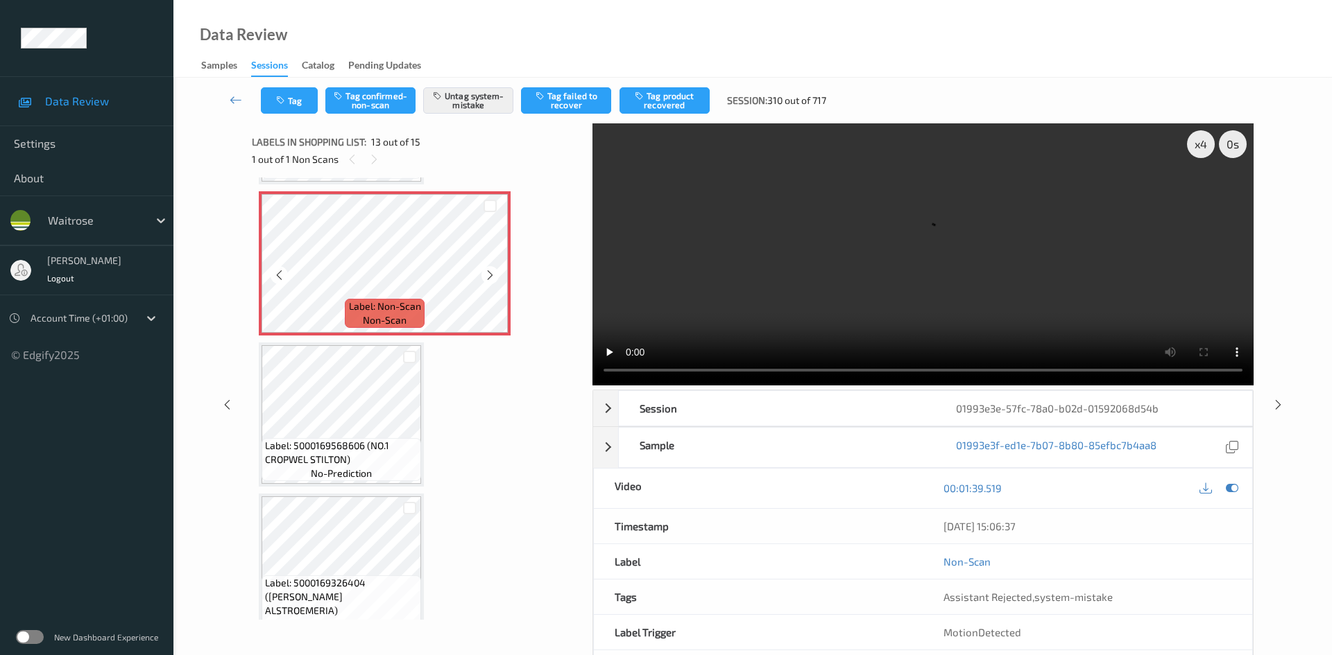
scroll to position [1809, 0]
click at [309, 102] on button "Tag" at bounding box center [289, 100] width 57 height 26
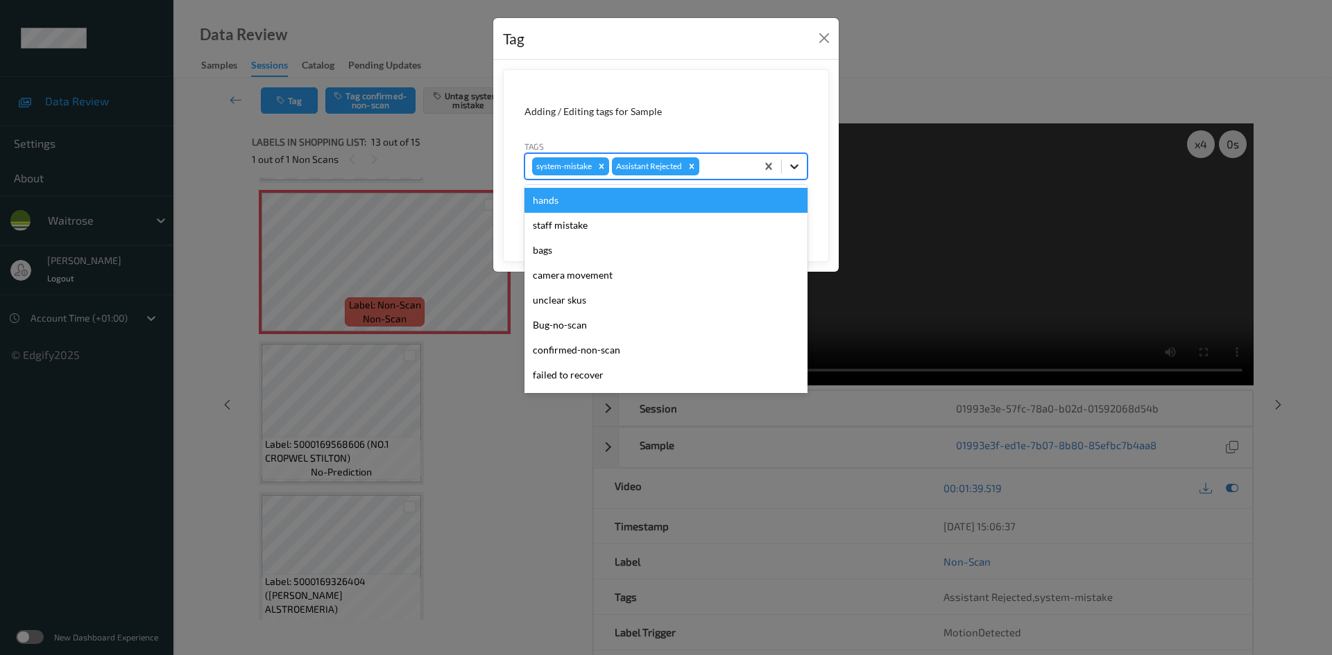
click at [790, 164] on icon at bounding box center [794, 167] width 14 height 14
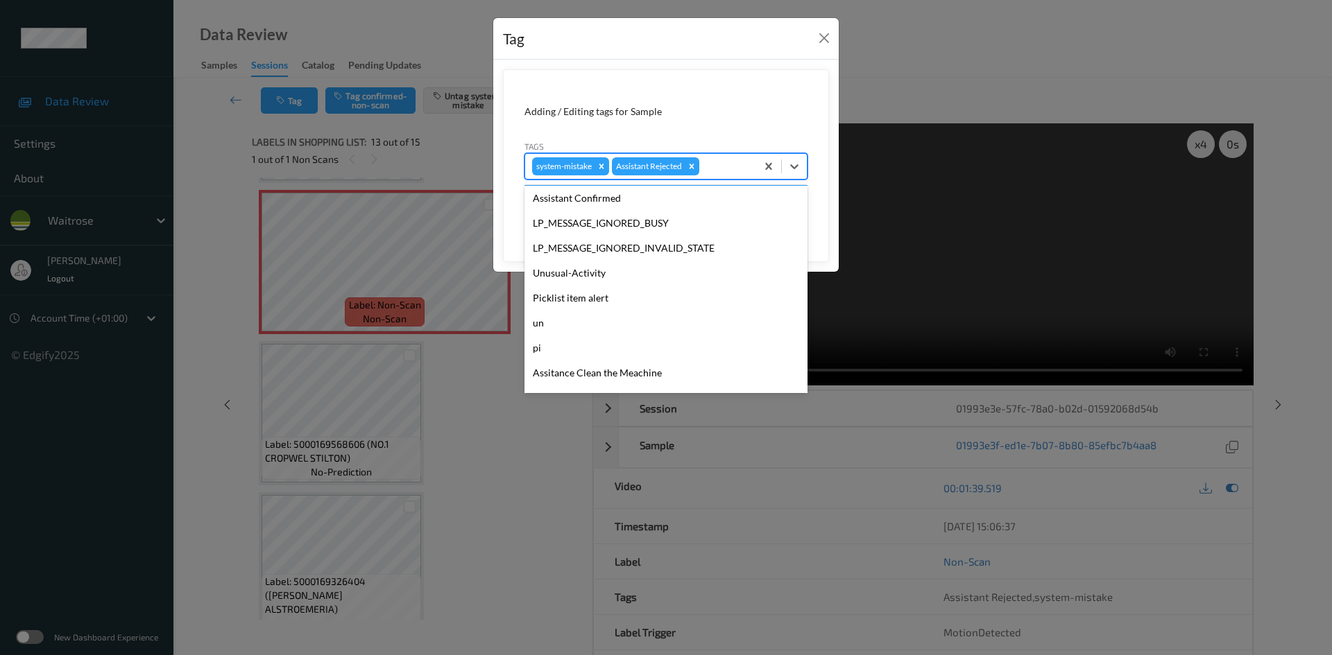
scroll to position [322, 0]
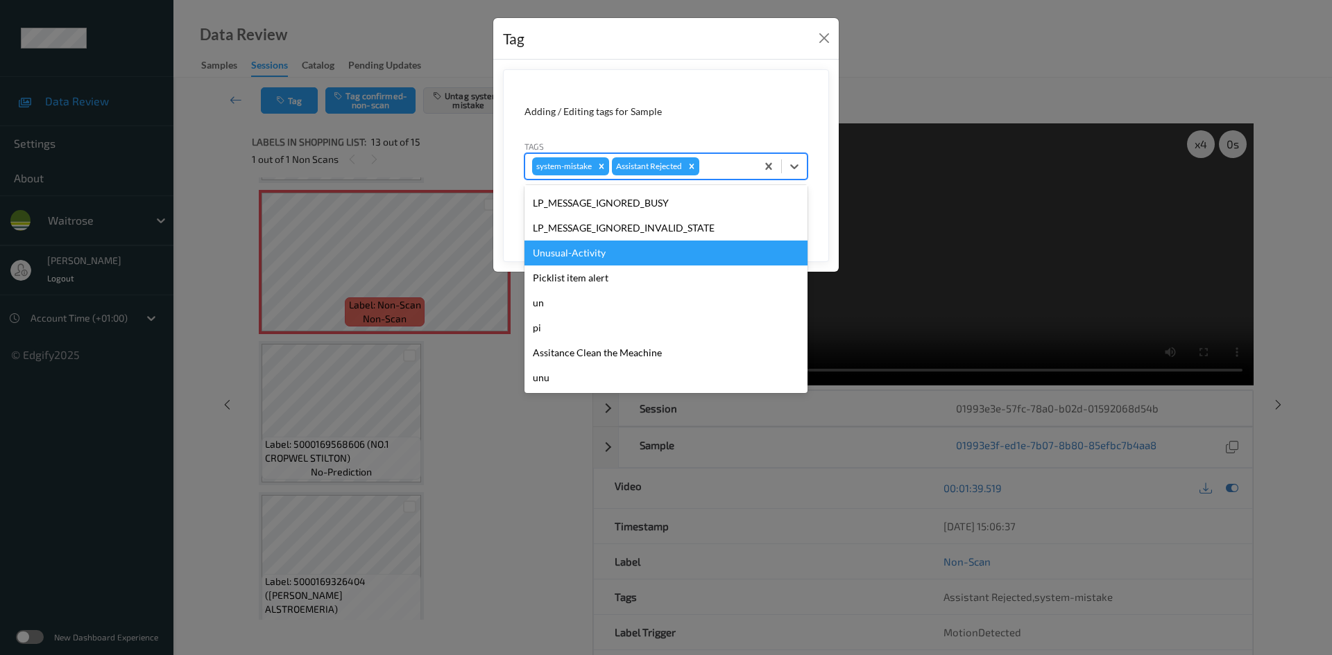
click at [562, 250] on div "Unusual-Activity" at bounding box center [665, 253] width 283 height 25
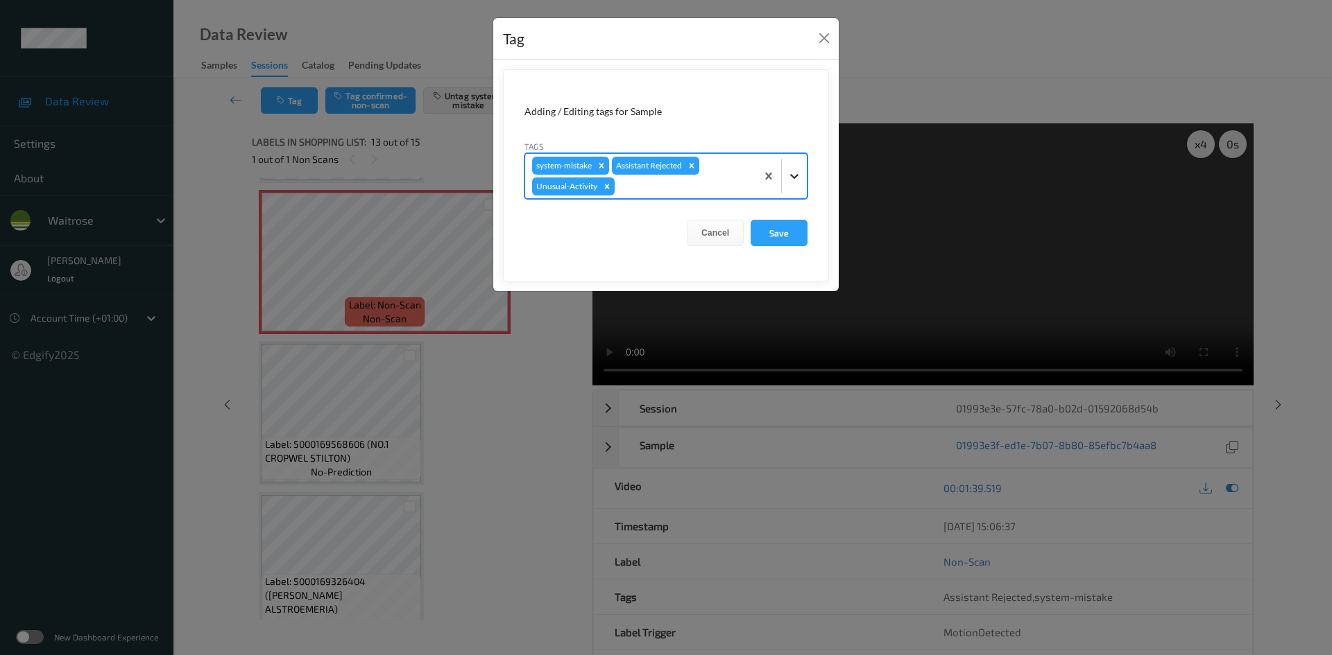
click at [795, 171] on icon at bounding box center [794, 176] width 14 height 14
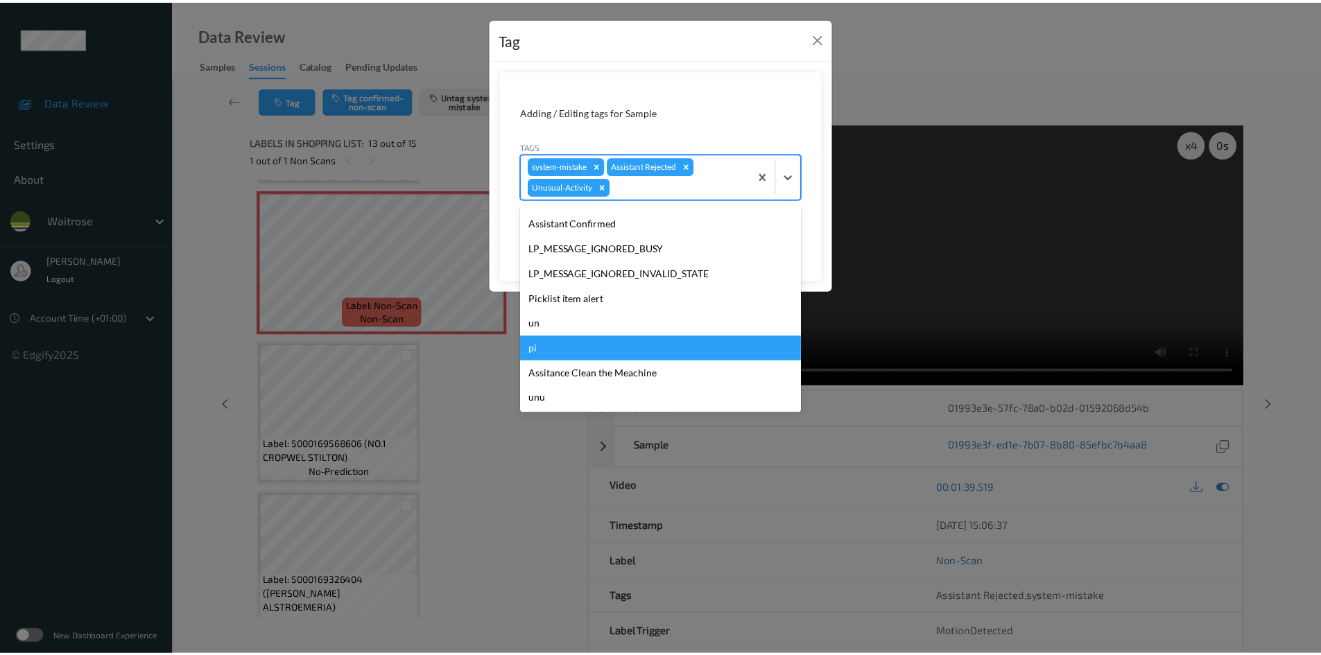
scroll to position [297, 0]
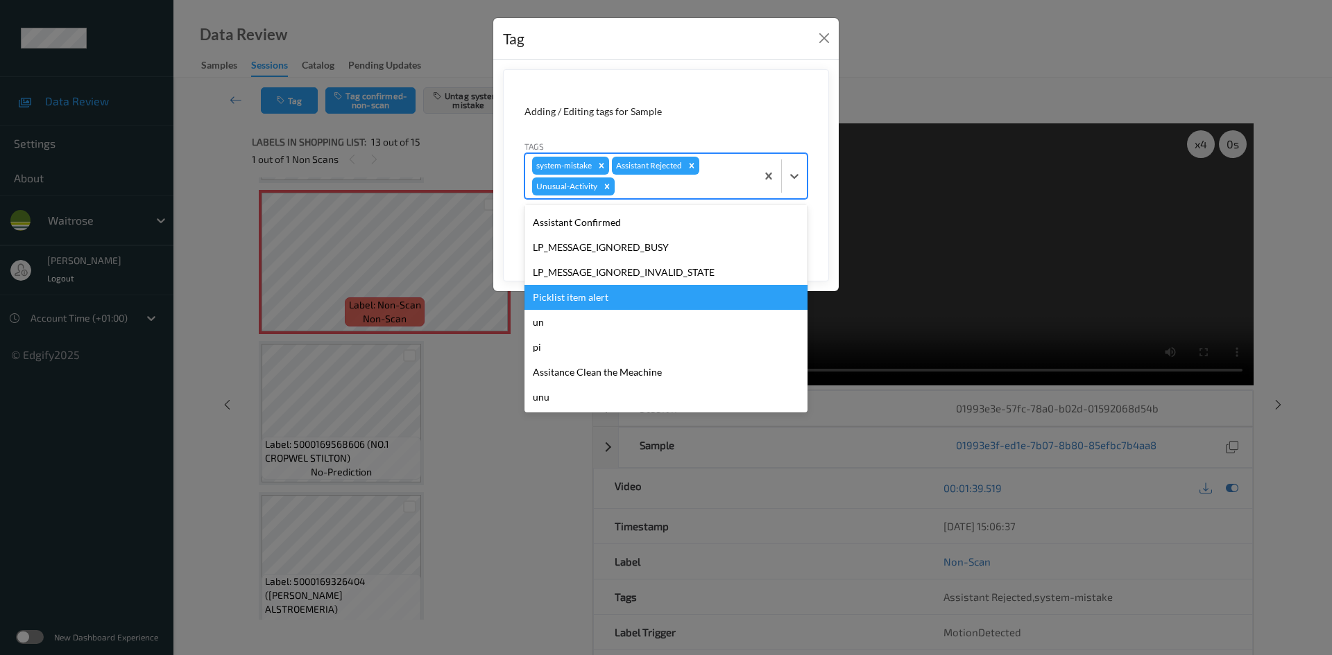
drag, startPoint x: 623, startPoint y: 300, endPoint x: 692, endPoint y: 295, distance: 68.8
click at [624, 300] on div "Picklist item alert" at bounding box center [665, 297] width 283 height 25
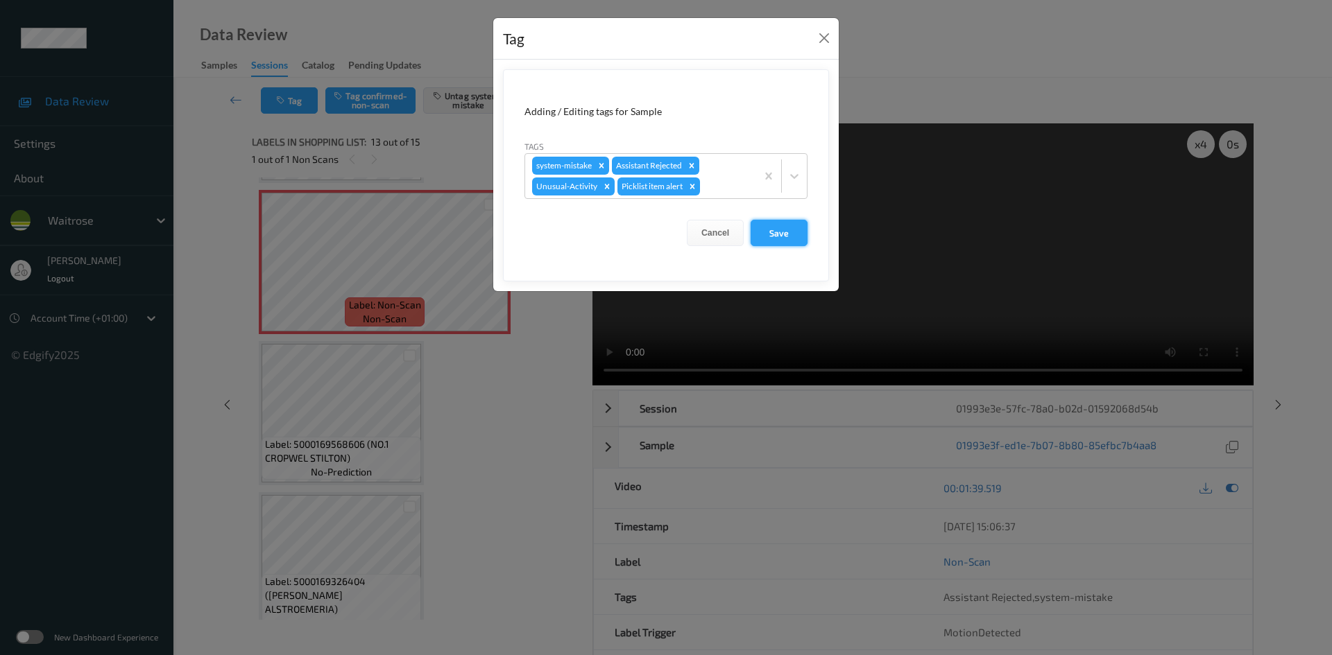
click at [786, 232] on button "Save" at bounding box center [778, 233] width 57 height 26
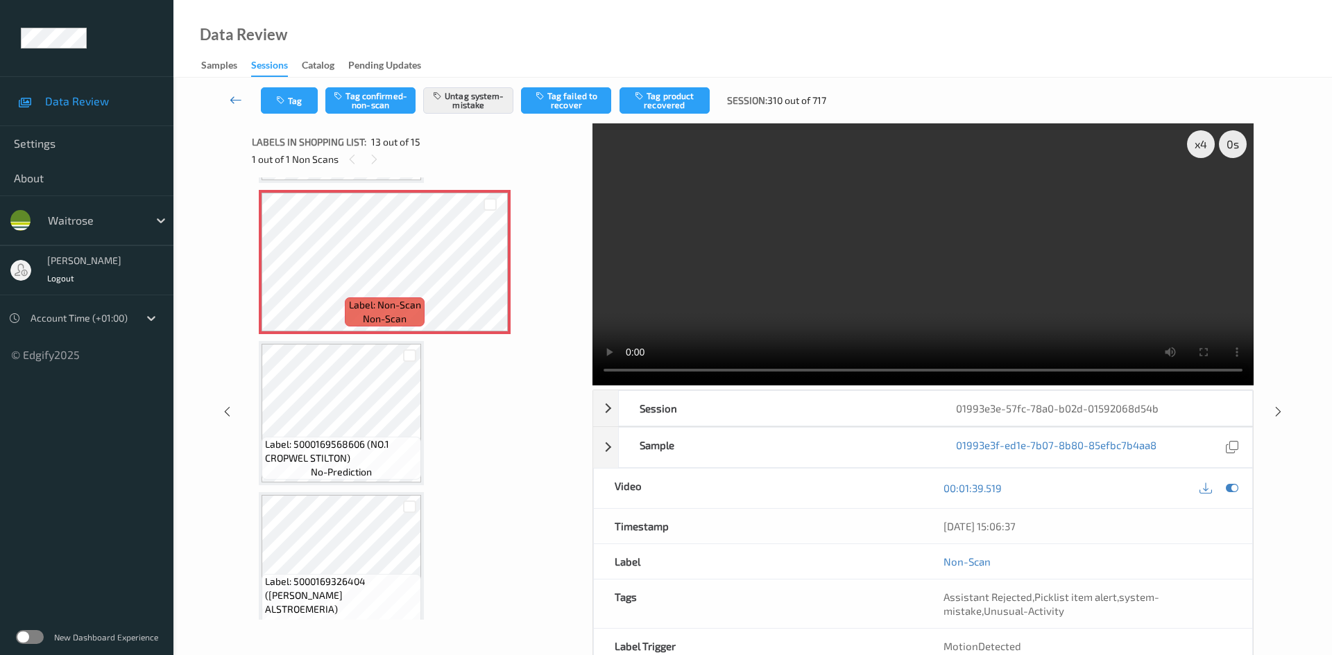
click at [233, 88] on link at bounding box center [236, 100] width 49 height 26
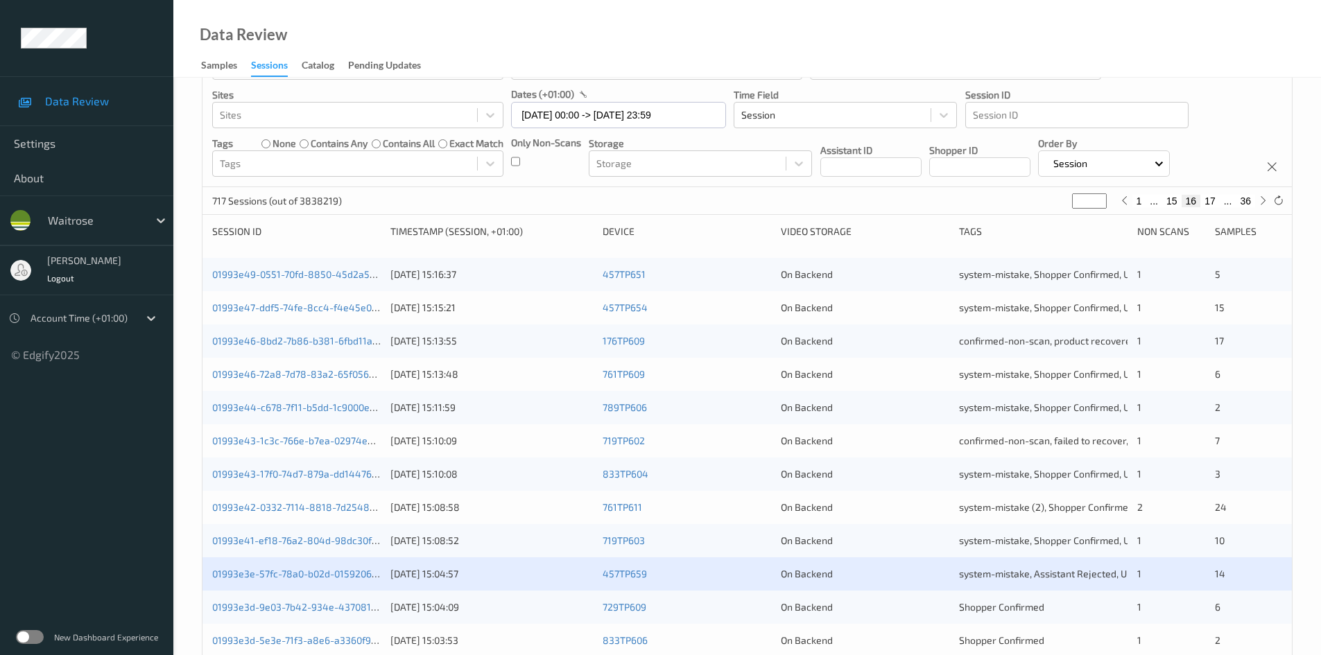
scroll to position [277, 0]
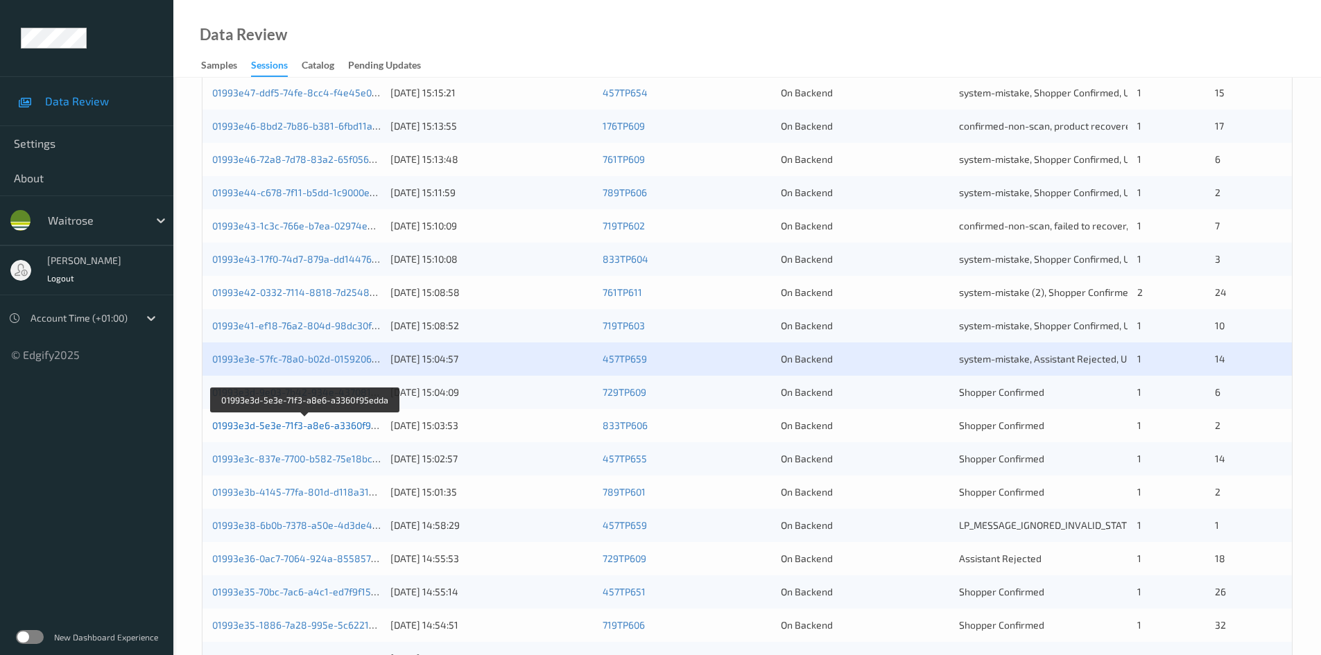
click at [275, 428] on link "01993e3d-5e3e-71f3-a8e6-a3360f95edda" at bounding box center [305, 426] width 187 height 12
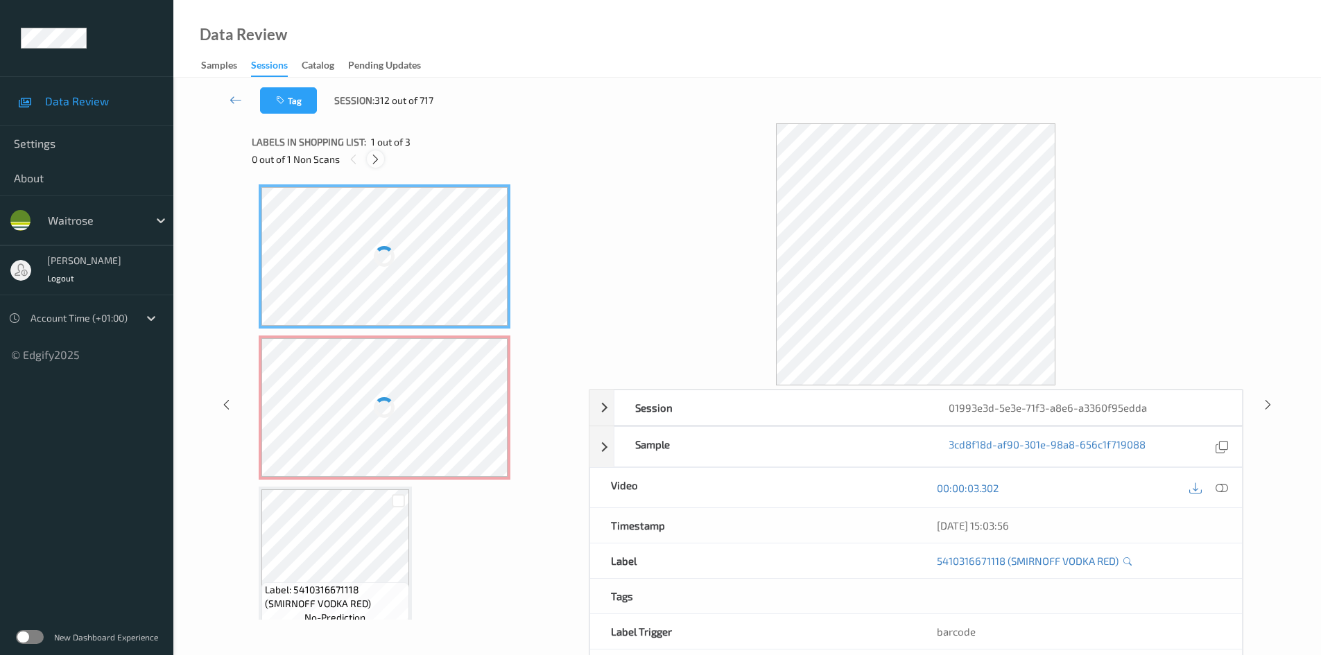
click at [370, 155] on div at bounding box center [375, 158] width 17 height 17
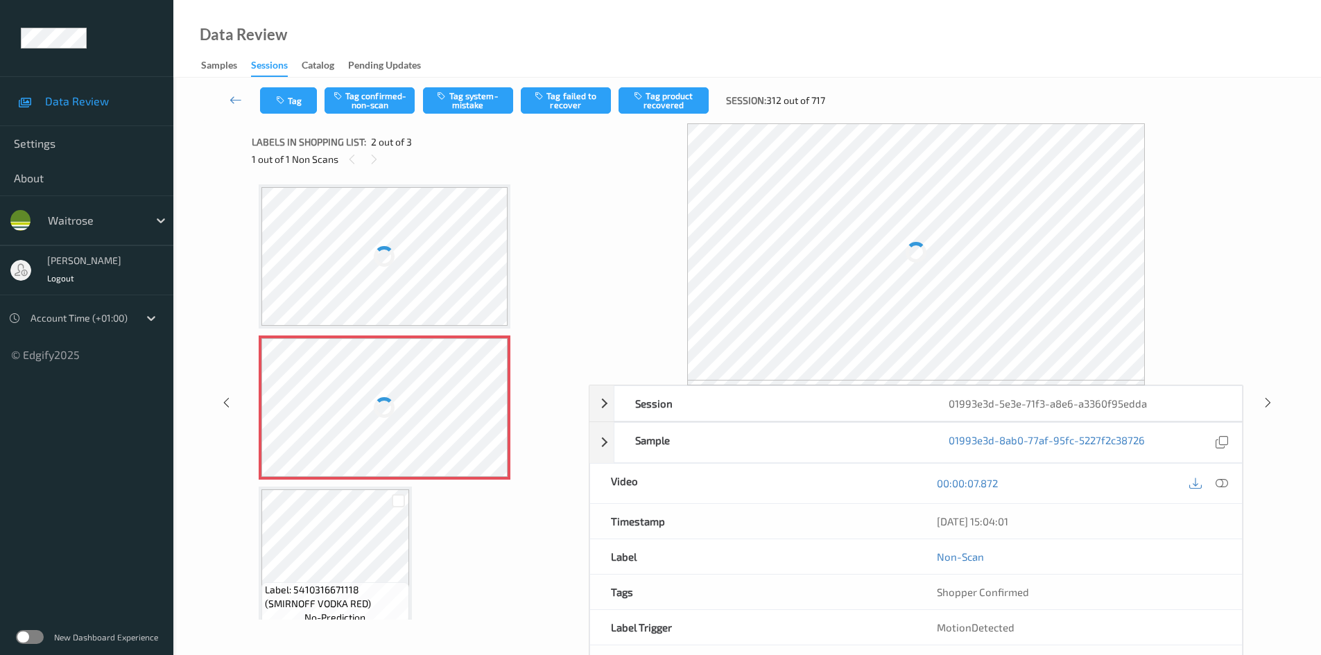
scroll to position [7, 0]
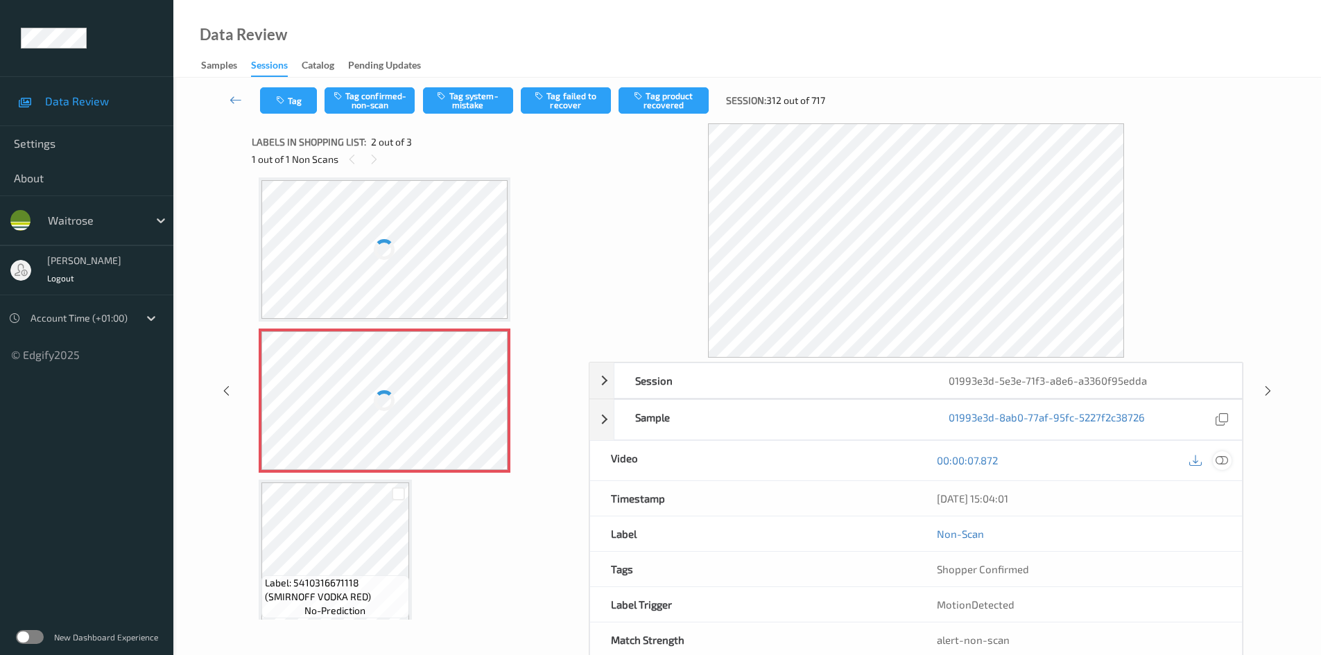
click at [1218, 460] on icon at bounding box center [1222, 460] width 12 height 12
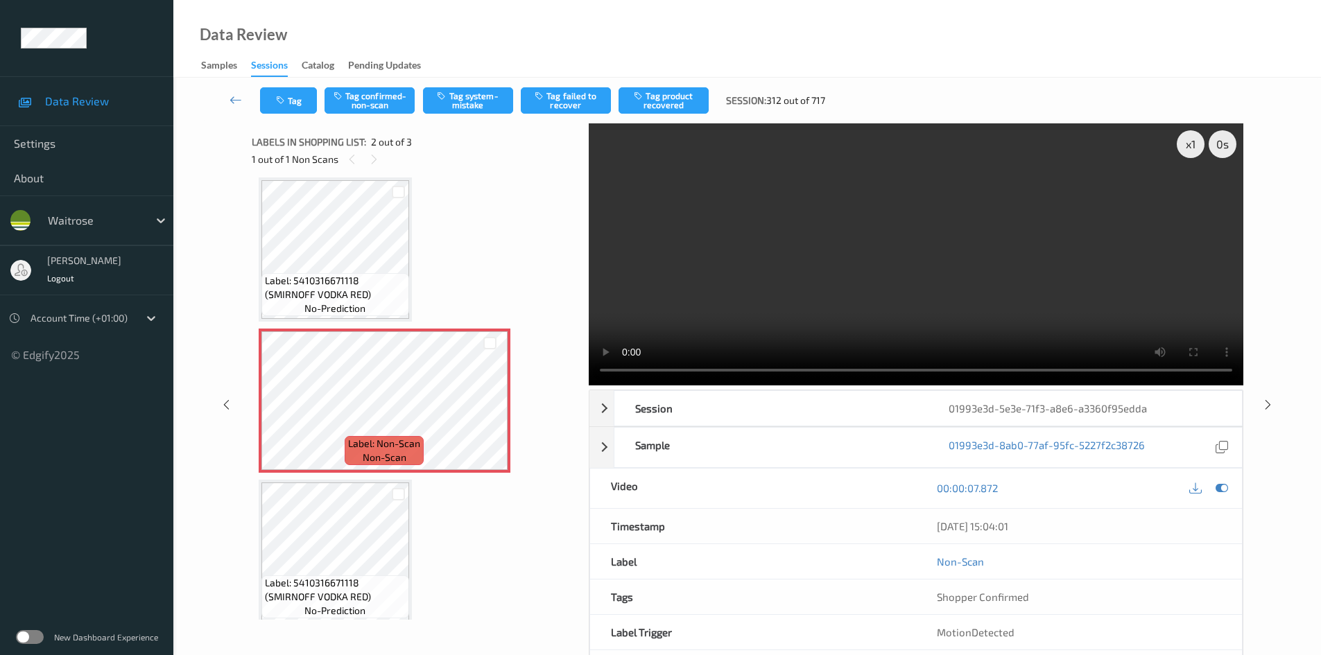
click at [769, 314] on video at bounding box center [916, 254] width 655 height 262
click at [1191, 141] on div "x 1" at bounding box center [1191, 144] width 28 height 28
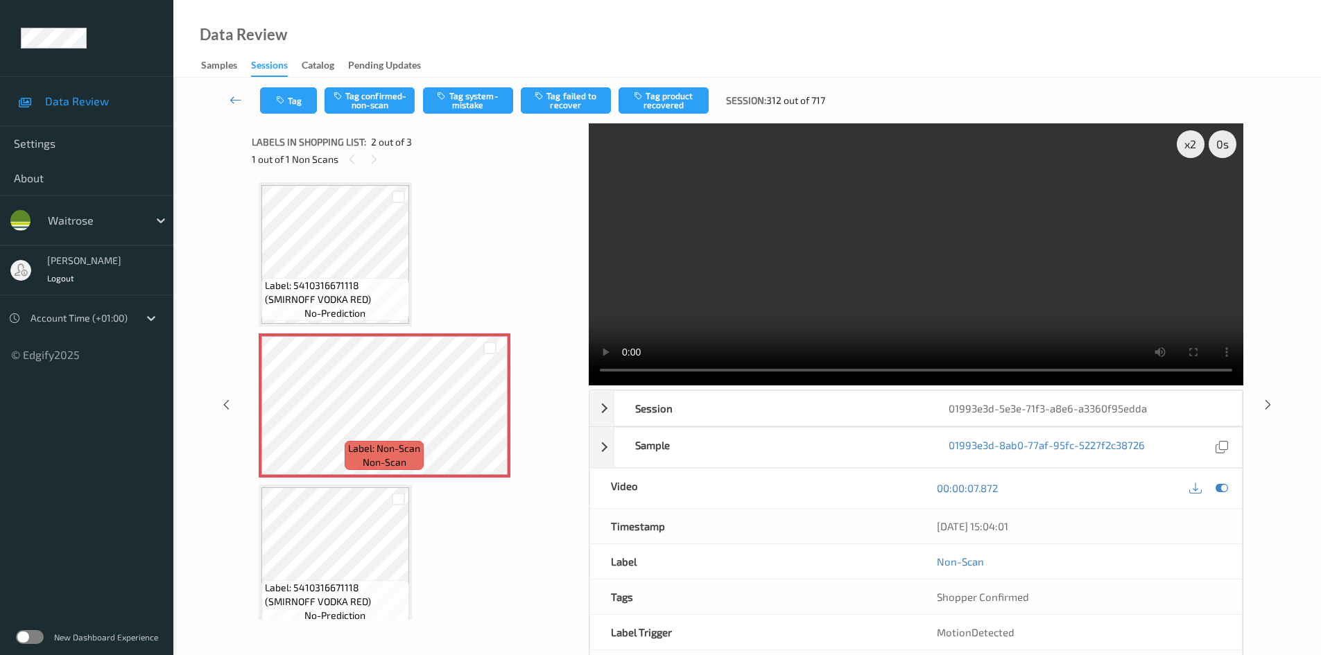
scroll to position [0, 0]
click at [1194, 144] on div "x 2" at bounding box center [1191, 144] width 28 height 28
click at [890, 279] on video at bounding box center [916, 254] width 655 height 262
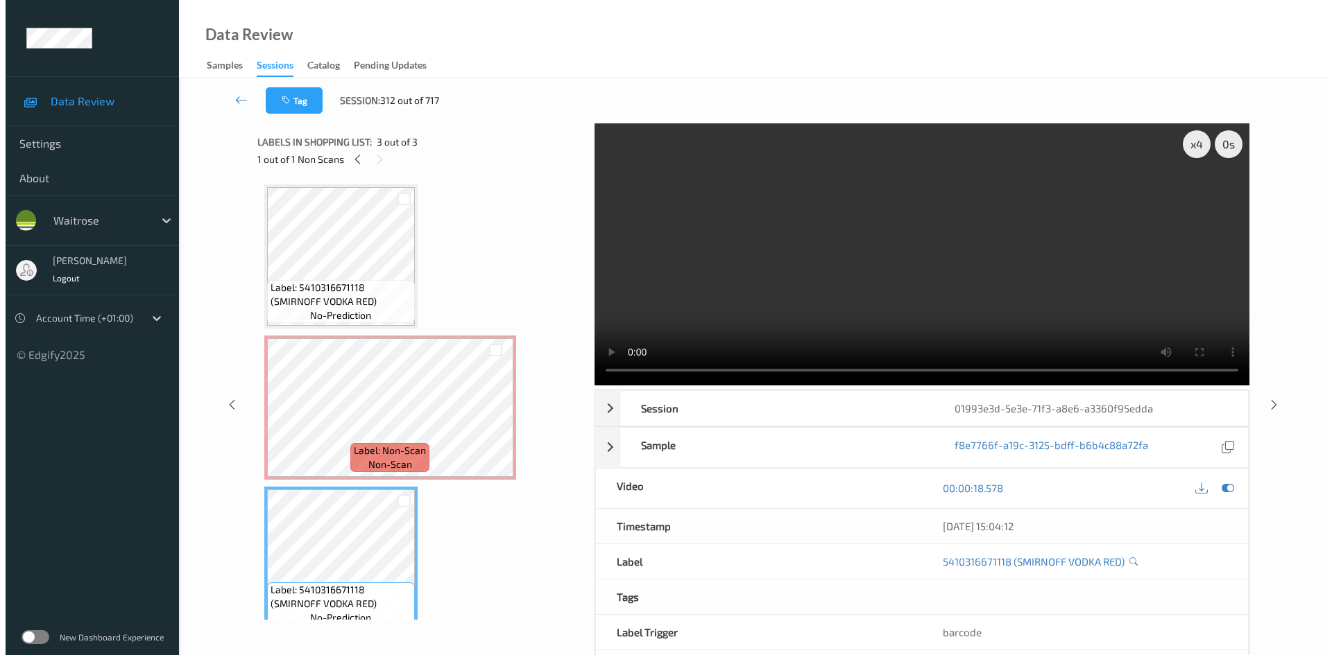
scroll to position [18, 0]
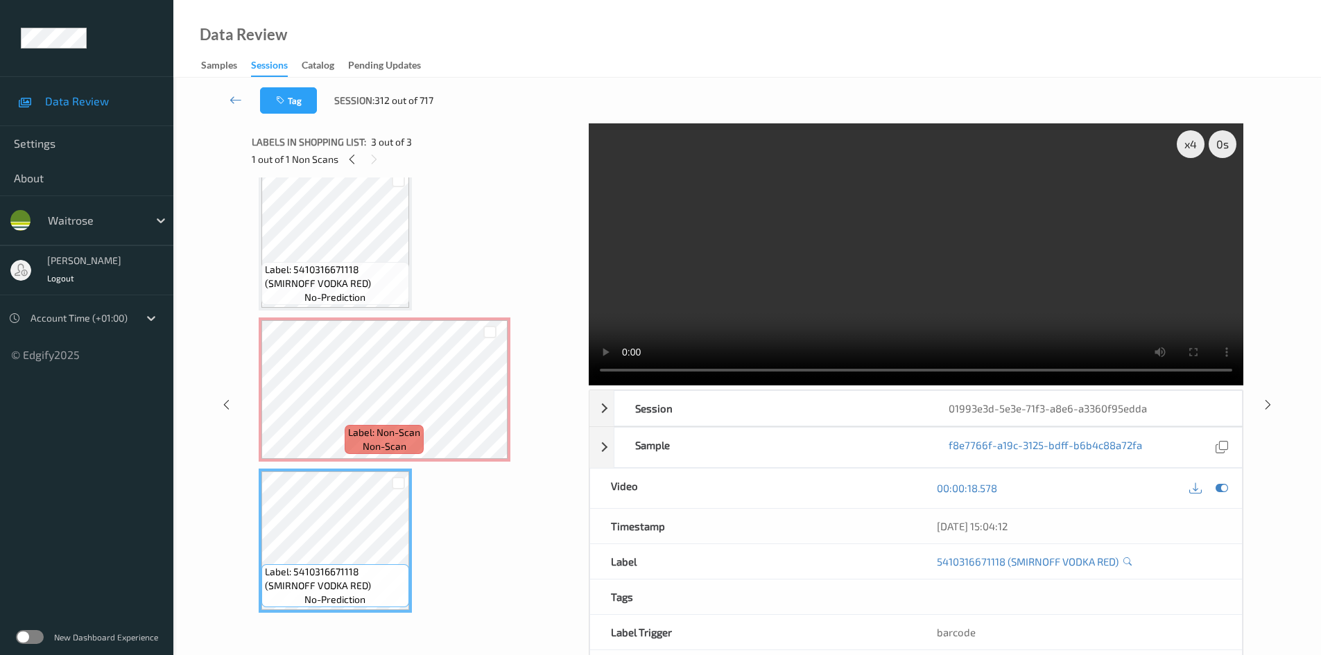
click at [818, 320] on video at bounding box center [916, 254] width 655 height 262
click at [784, 286] on video at bounding box center [916, 254] width 655 height 262
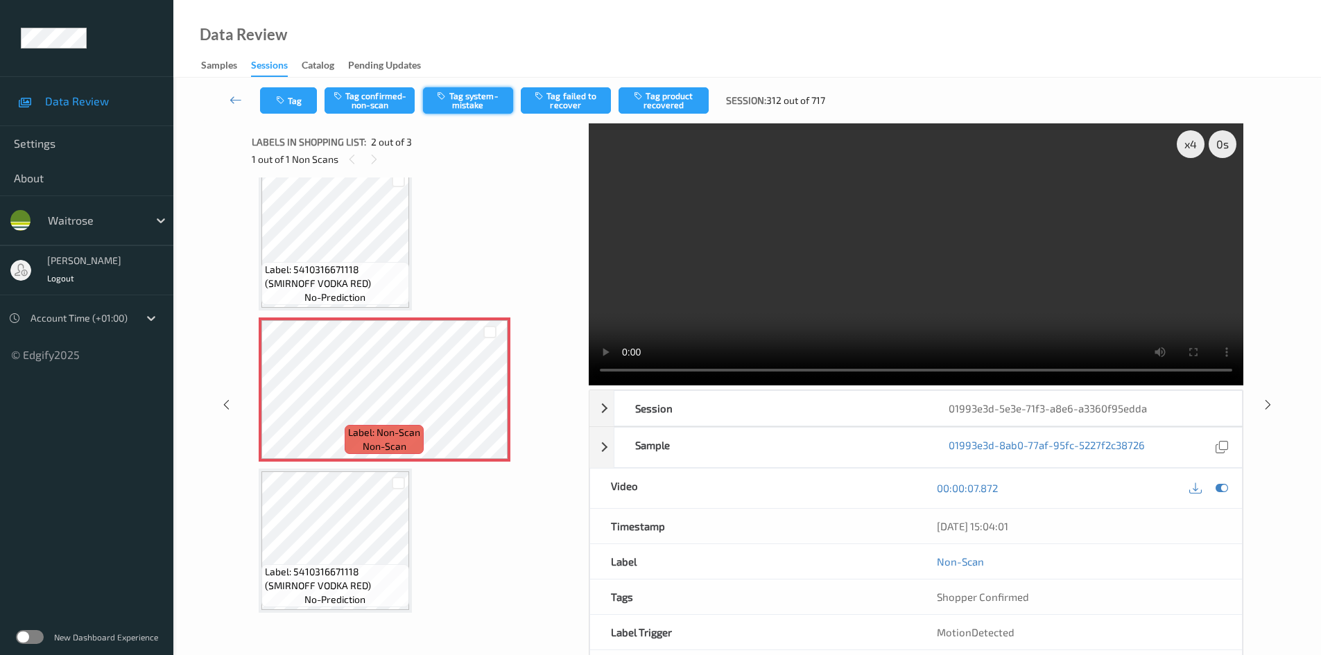
click at [479, 94] on button "Tag system-mistake" at bounding box center [468, 100] width 90 height 26
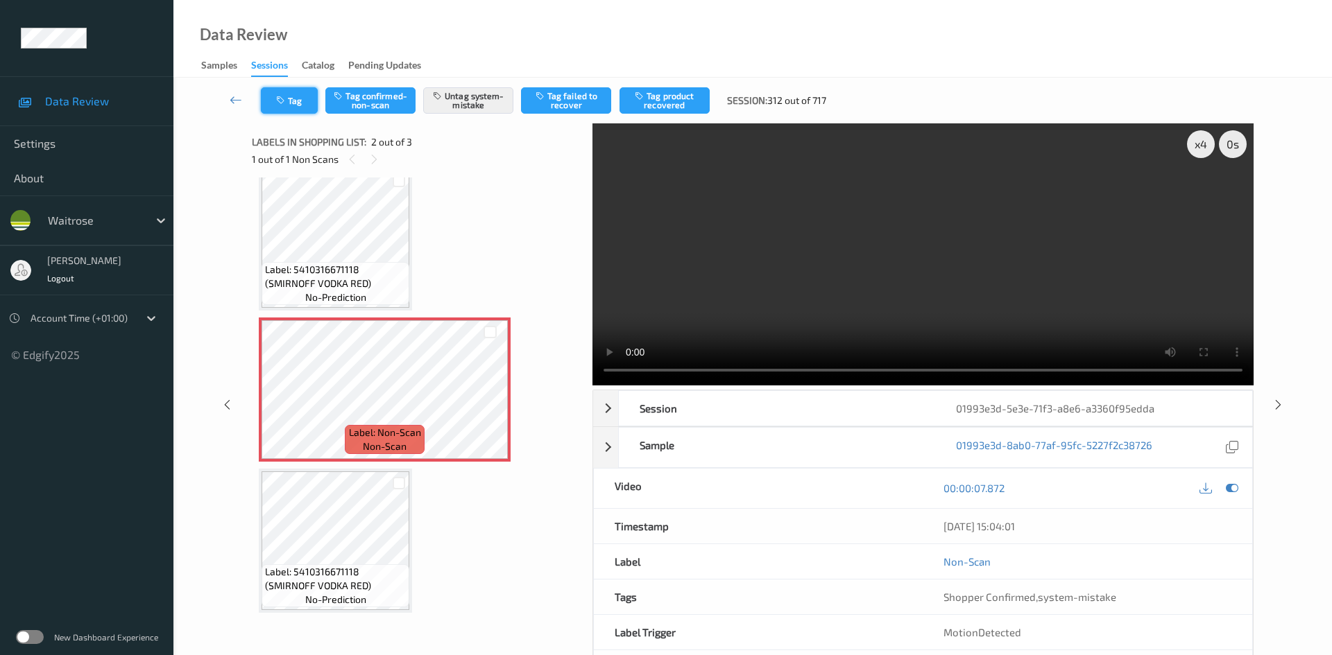
click at [307, 103] on button "Tag" at bounding box center [289, 100] width 57 height 26
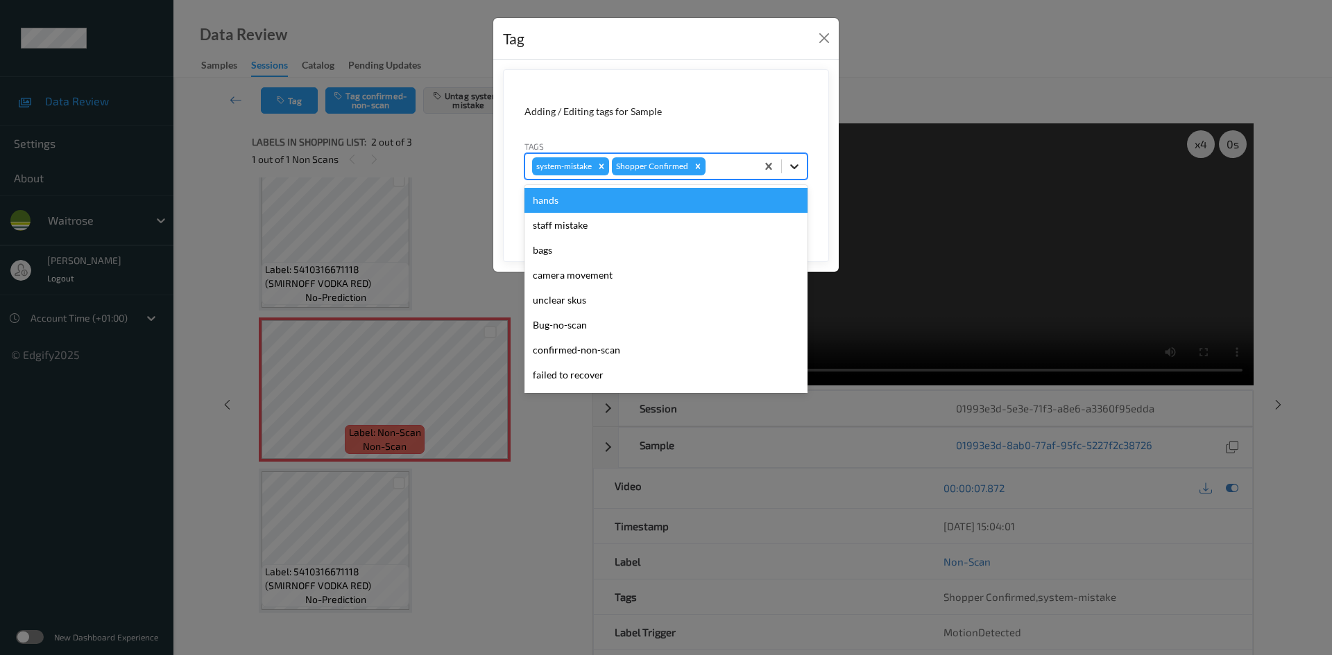
click at [791, 166] on icon at bounding box center [794, 166] width 8 height 5
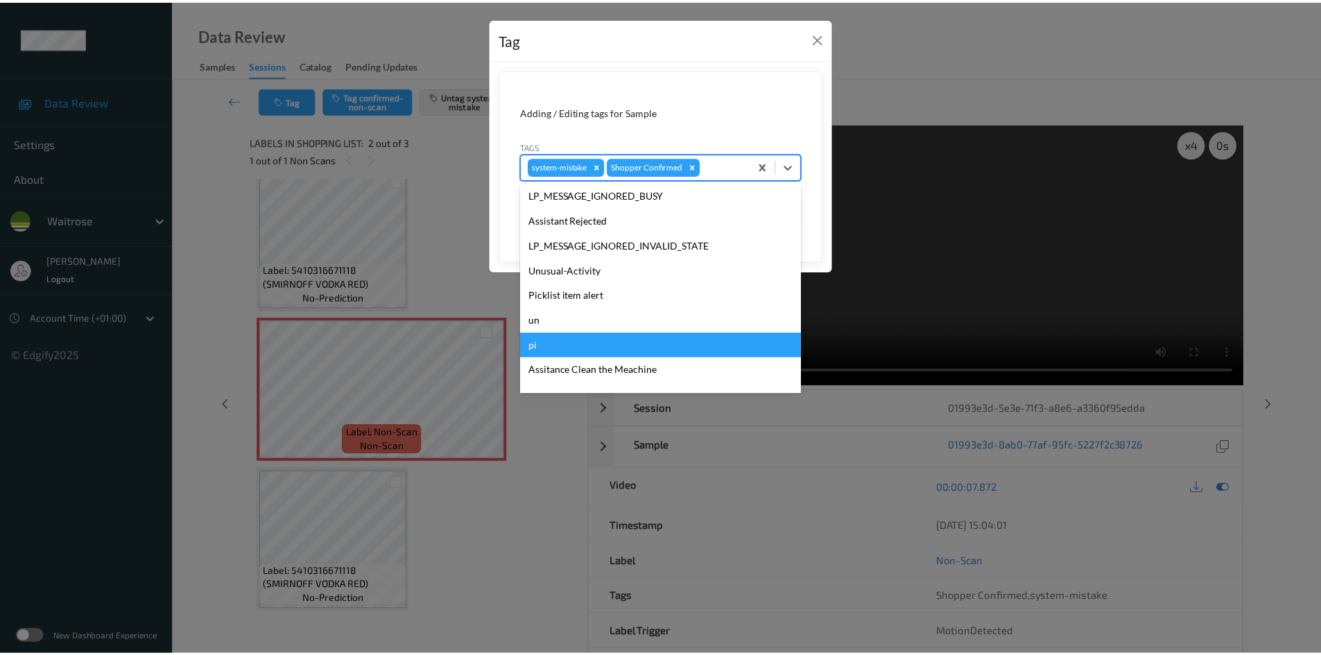
scroll to position [322, 0]
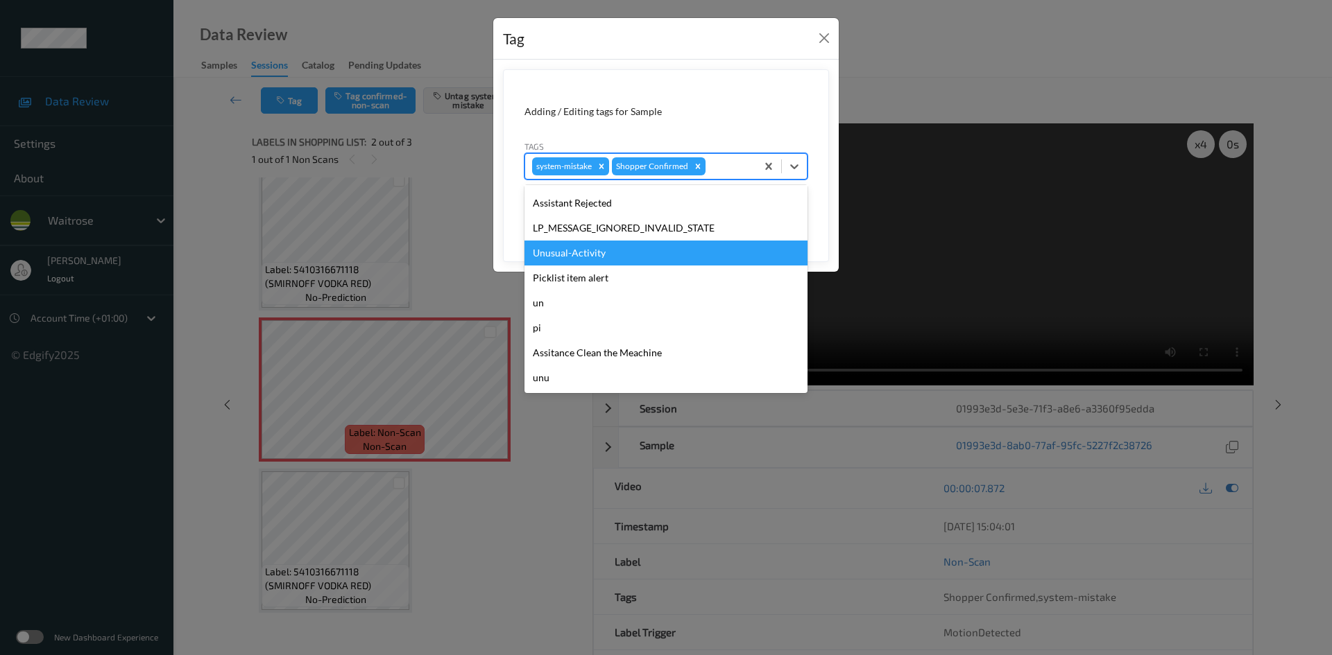
click at [633, 260] on div "Unusual-Activity" at bounding box center [665, 253] width 283 height 25
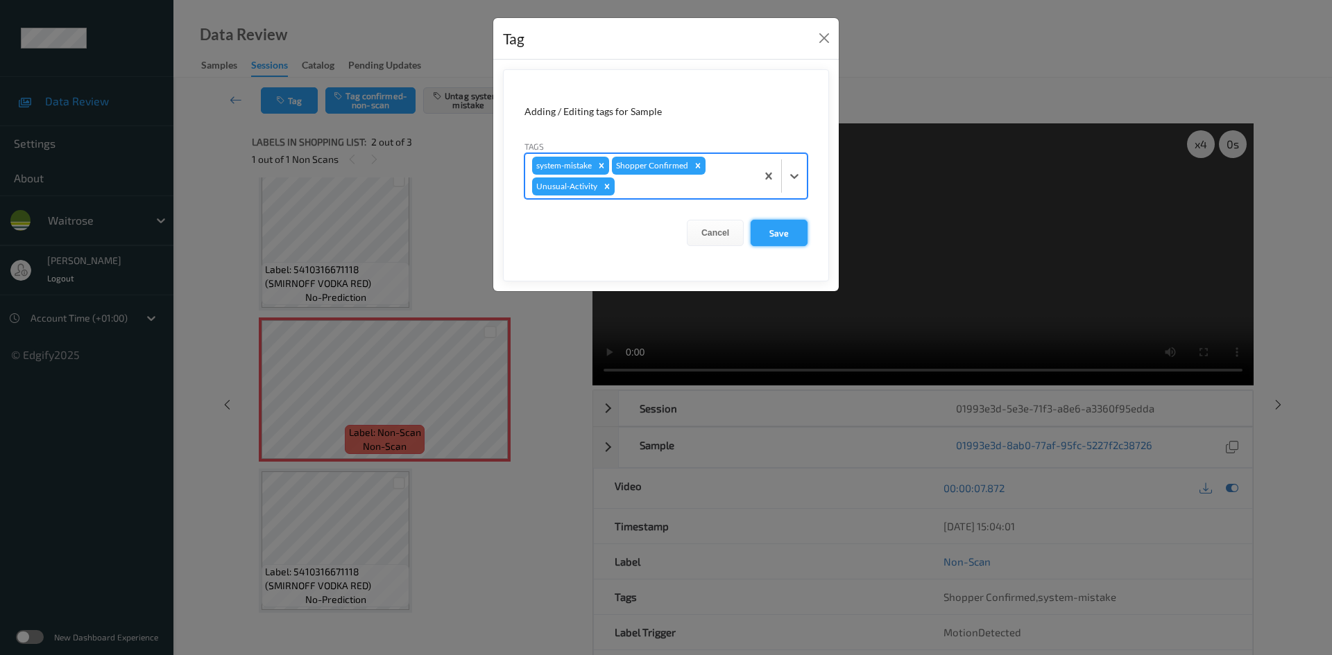
click at [776, 226] on button "Save" at bounding box center [778, 233] width 57 height 26
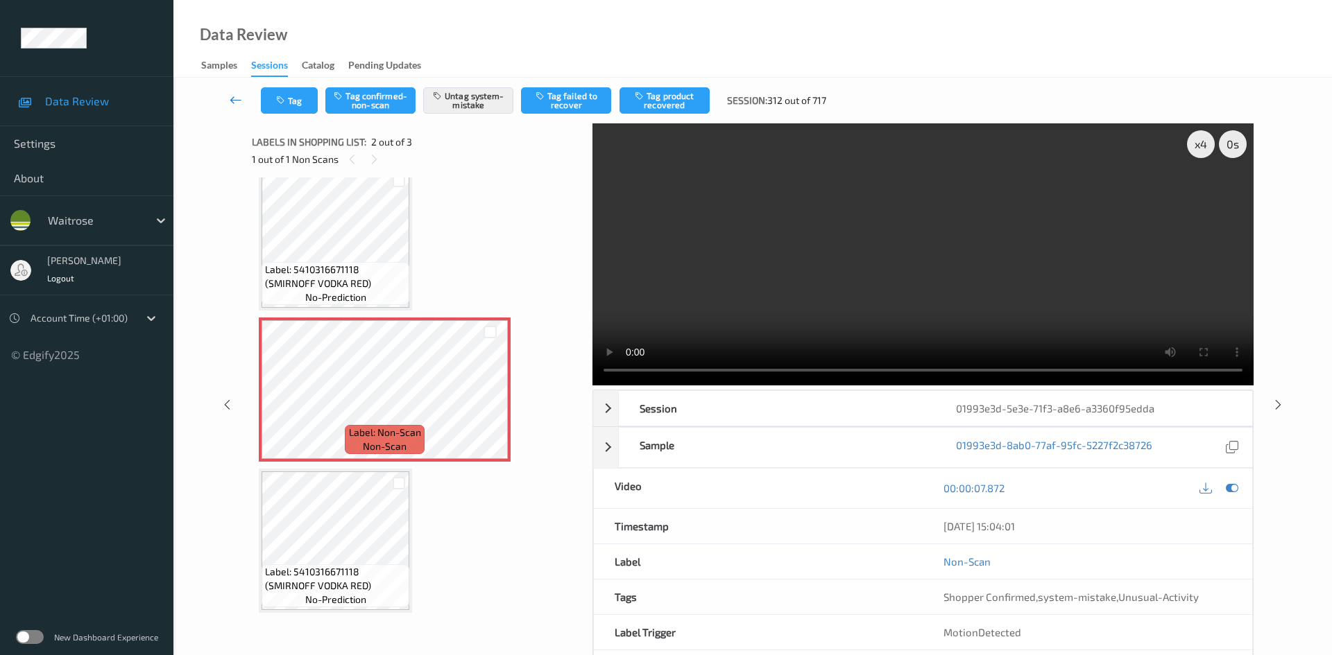
click at [234, 93] on icon at bounding box center [236, 100] width 12 height 14
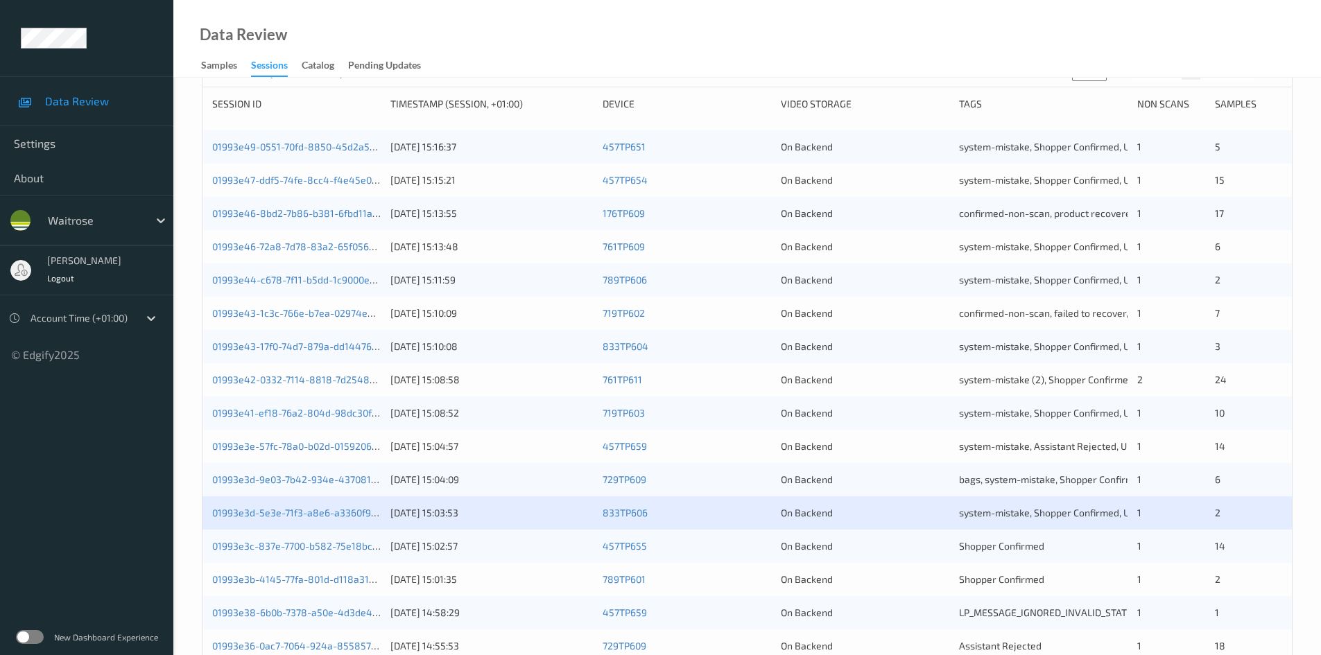
scroll to position [388, 0]
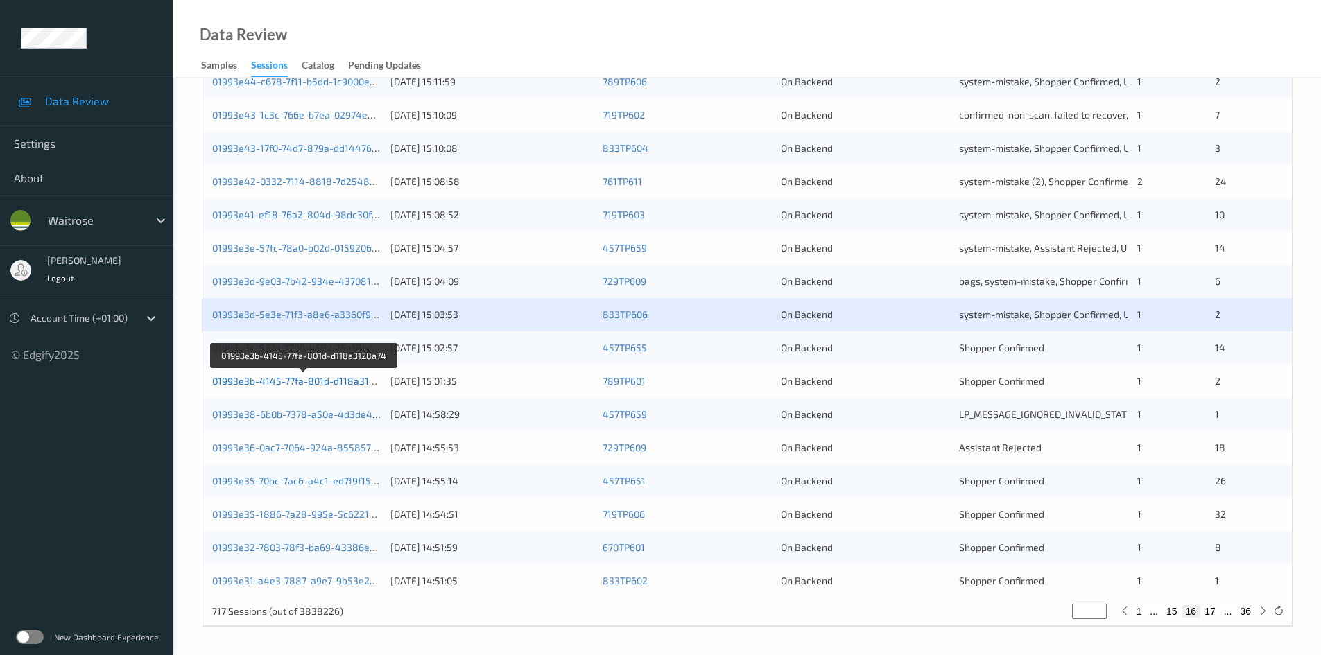
click at [255, 385] on link "01993e3b-4145-77fa-801d-d118a3128a74" at bounding box center [304, 381] width 185 height 12
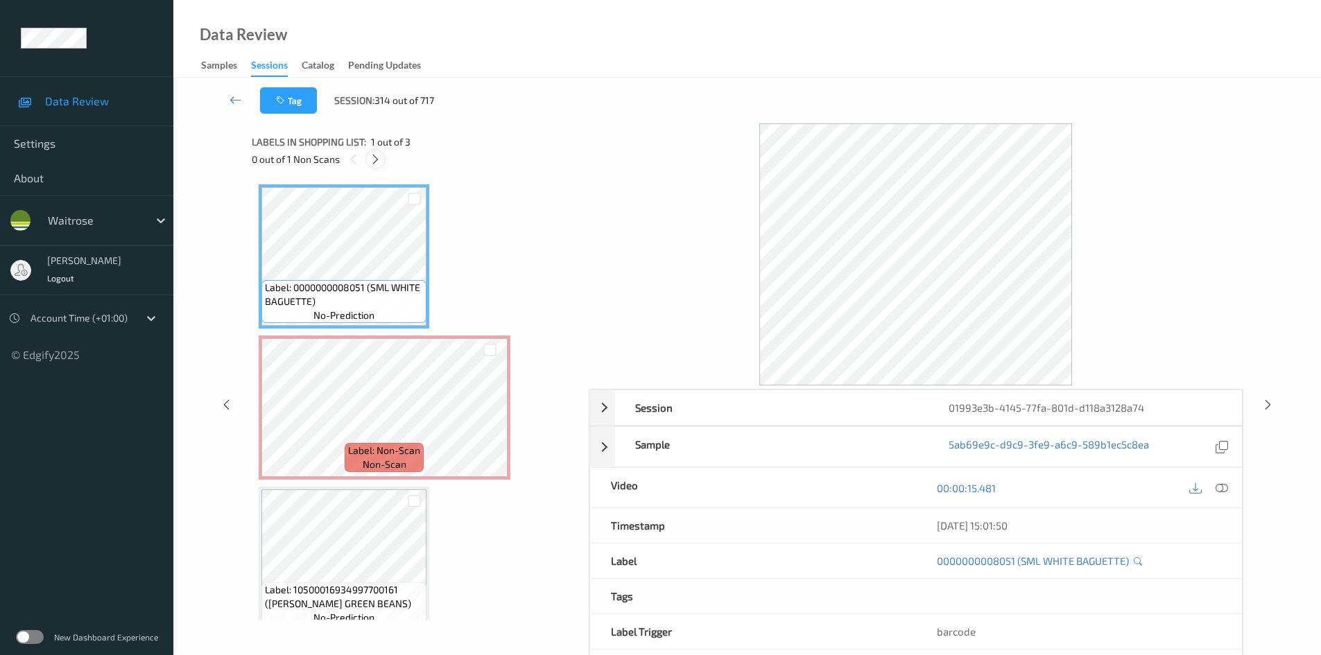
click at [377, 162] on icon at bounding box center [376, 159] width 12 height 12
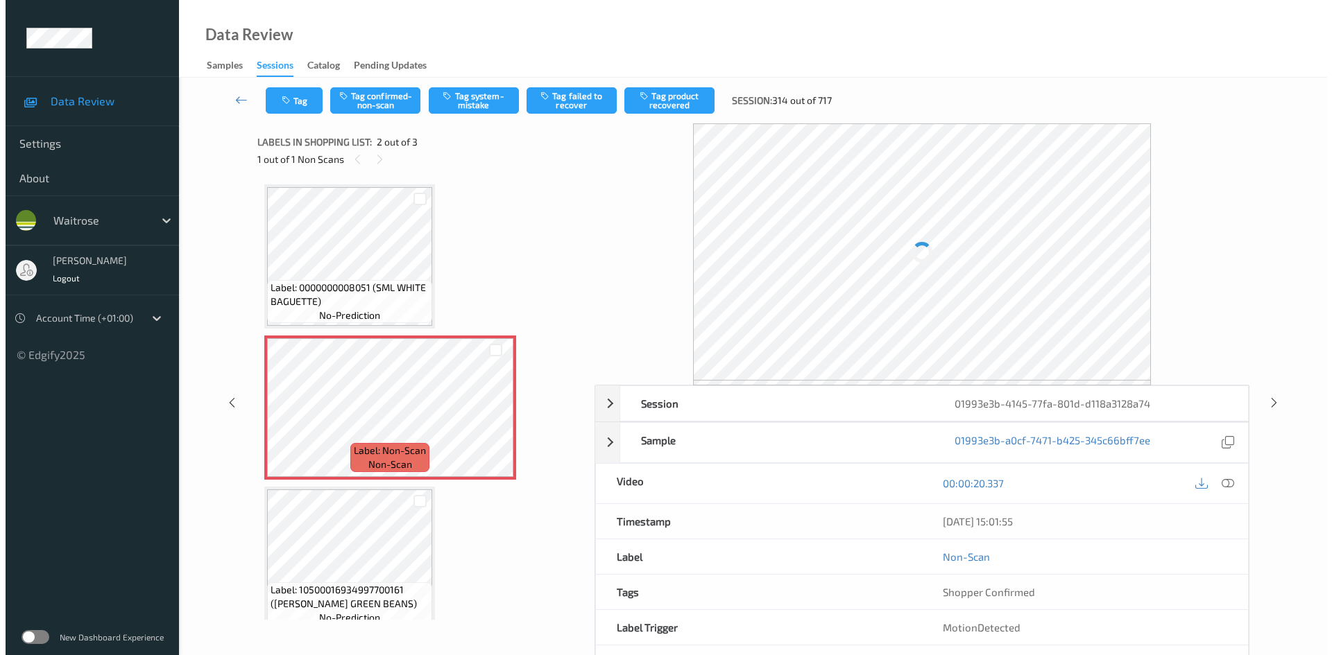
scroll to position [7, 0]
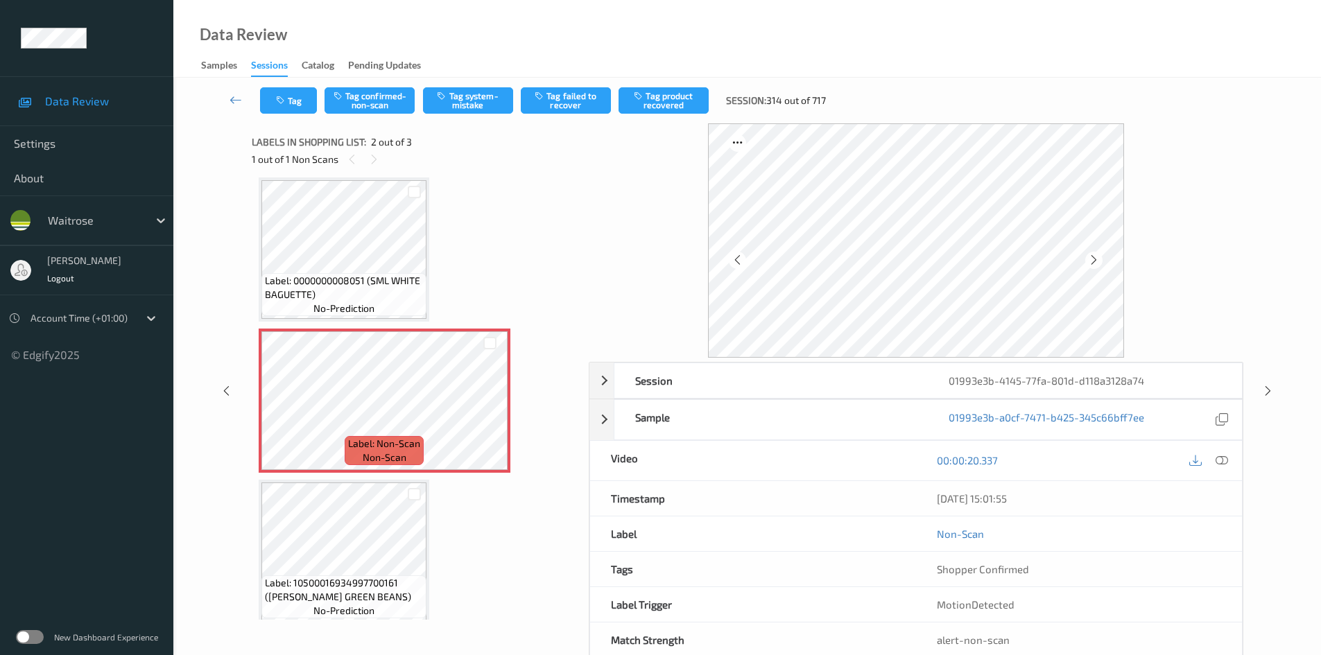
click at [1224, 458] on icon at bounding box center [1222, 460] width 12 height 12
